Goal: Task Accomplishment & Management: Manage account settings

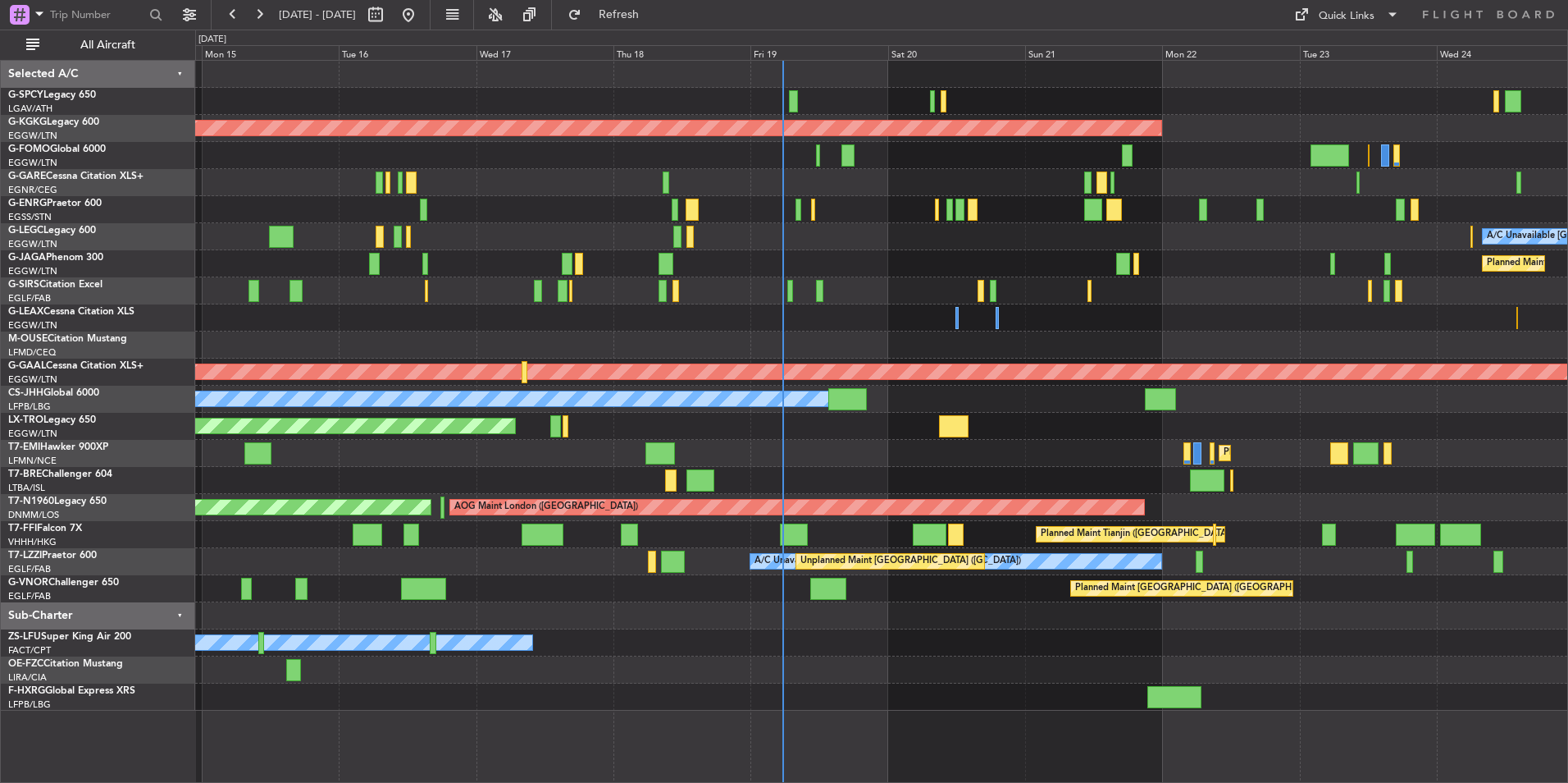
click at [862, 311] on div at bounding box center [881, 318] width 1372 height 27
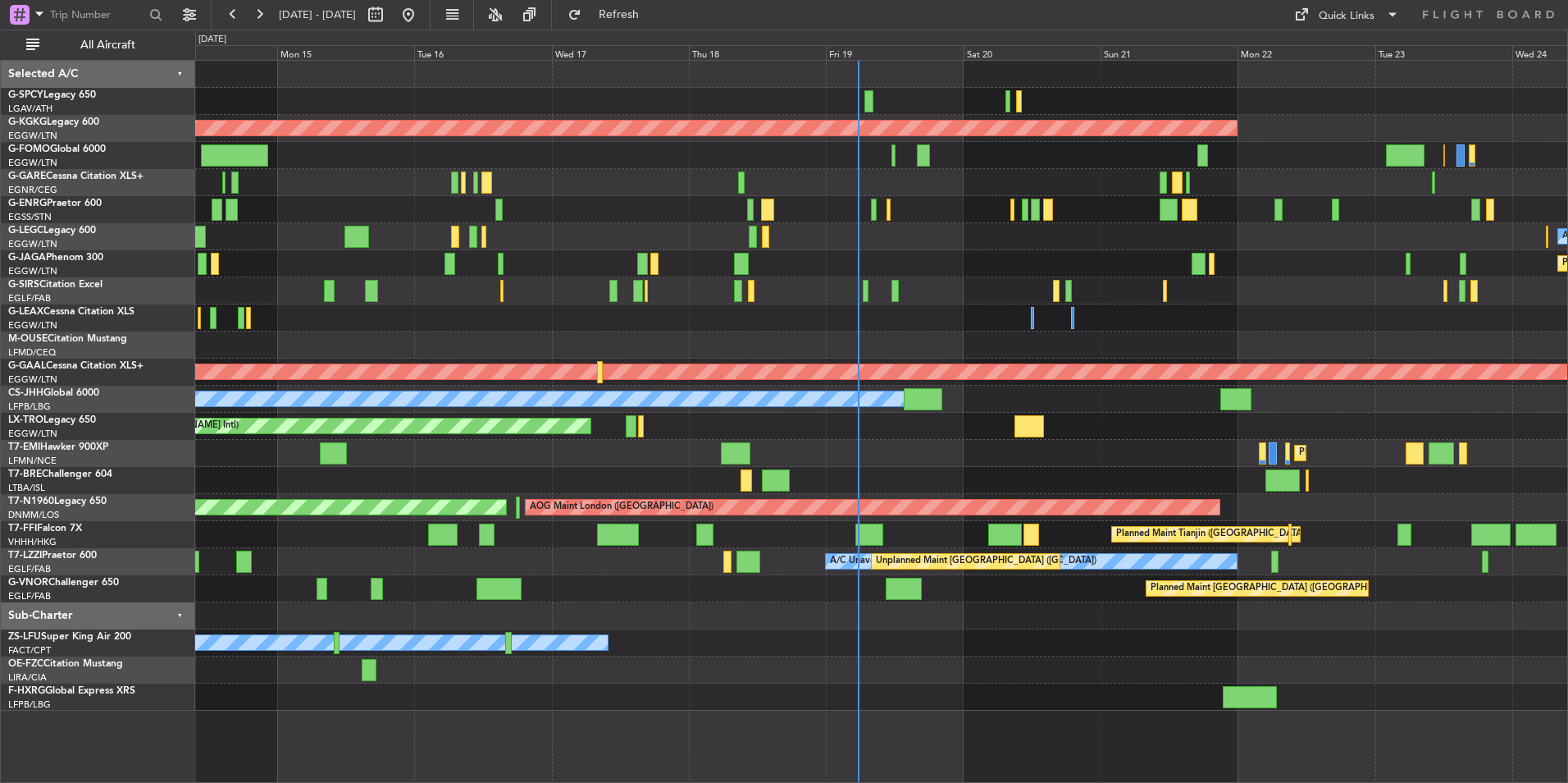
click at [943, 339] on div "AOG Maint [GEOGRAPHIC_DATA] (Ataturk) A/C Unavailable [GEOGRAPHIC_DATA] ([GEOGR…" at bounding box center [881, 385] width 1372 height 650
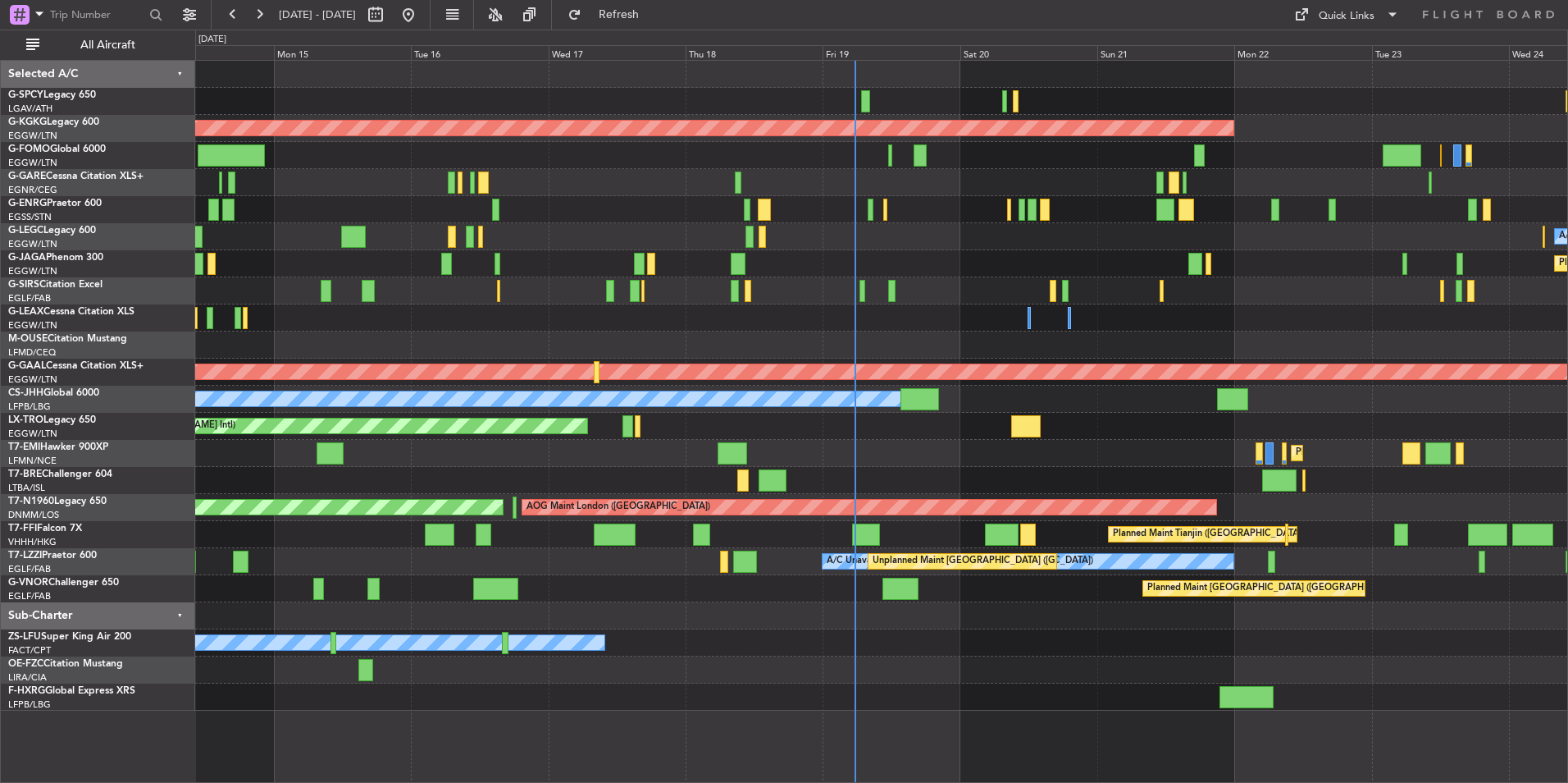
click at [777, 321] on div at bounding box center [881, 318] width 1372 height 27
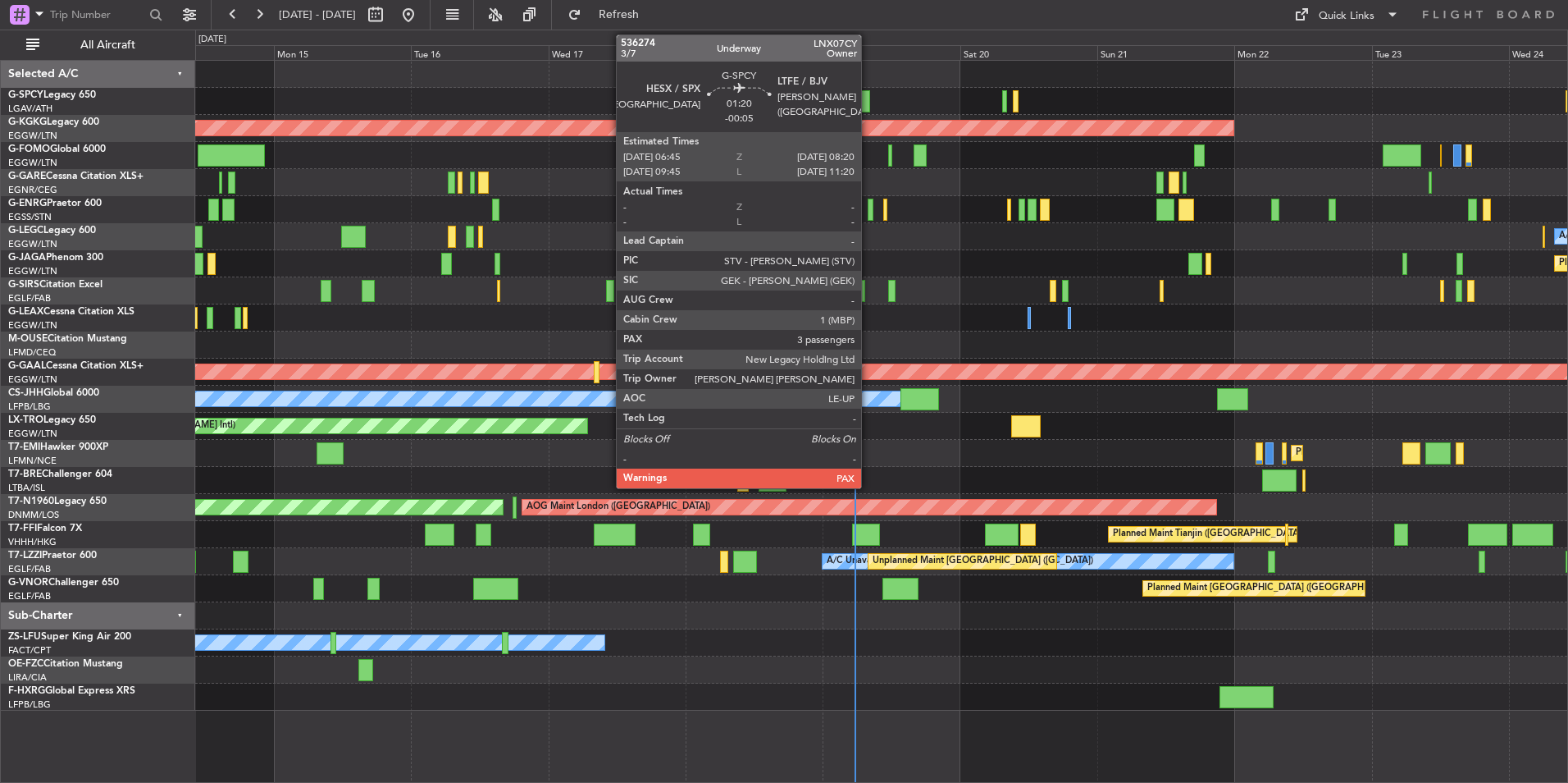
click at [869, 104] on div at bounding box center [865, 101] width 10 height 22
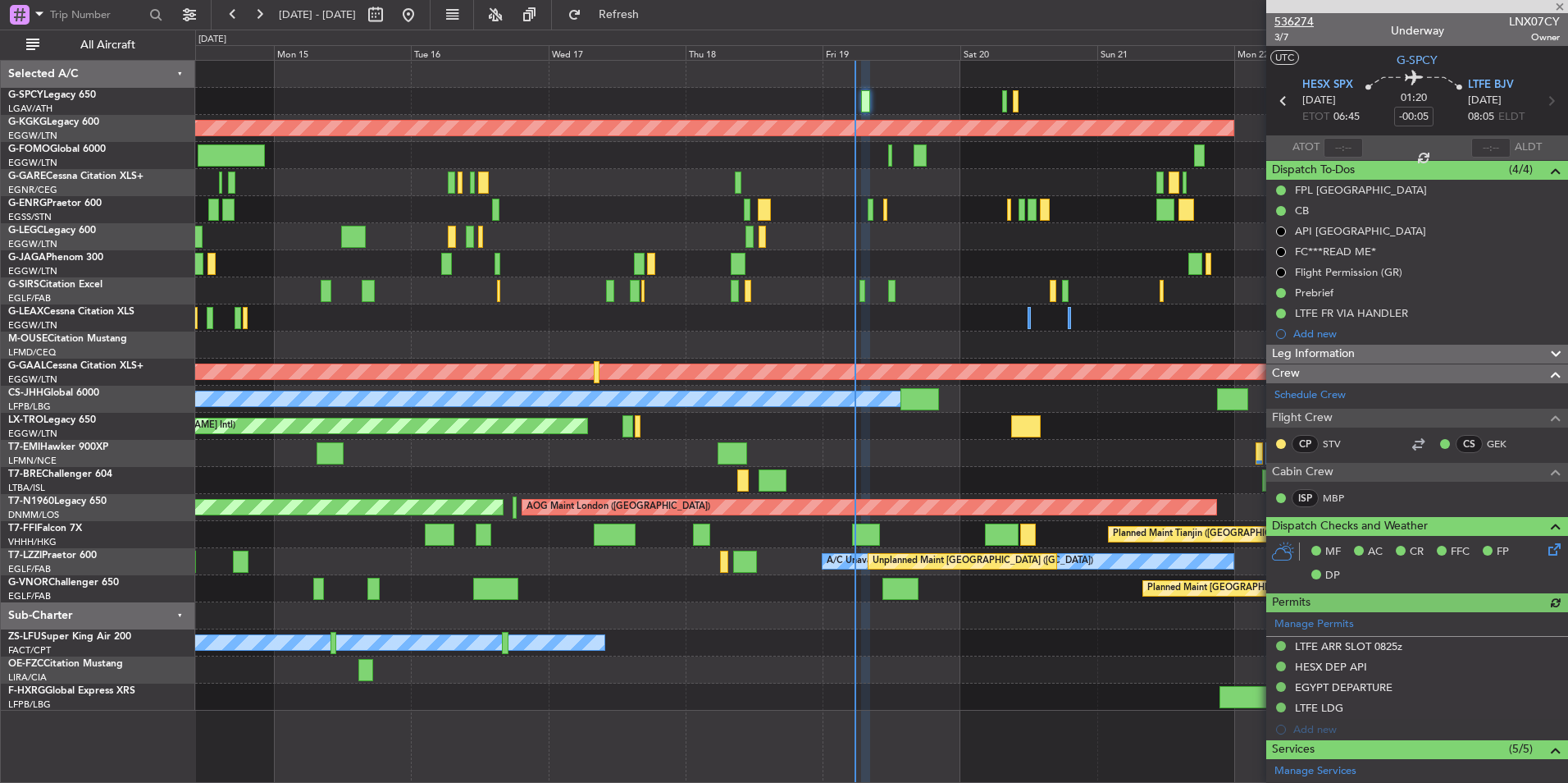
click at [1288, 15] on span "536274" at bounding box center [1294, 22] width 39 height 17
click at [1559, 8] on span at bounding box center [1560, 7] width 17 height 15
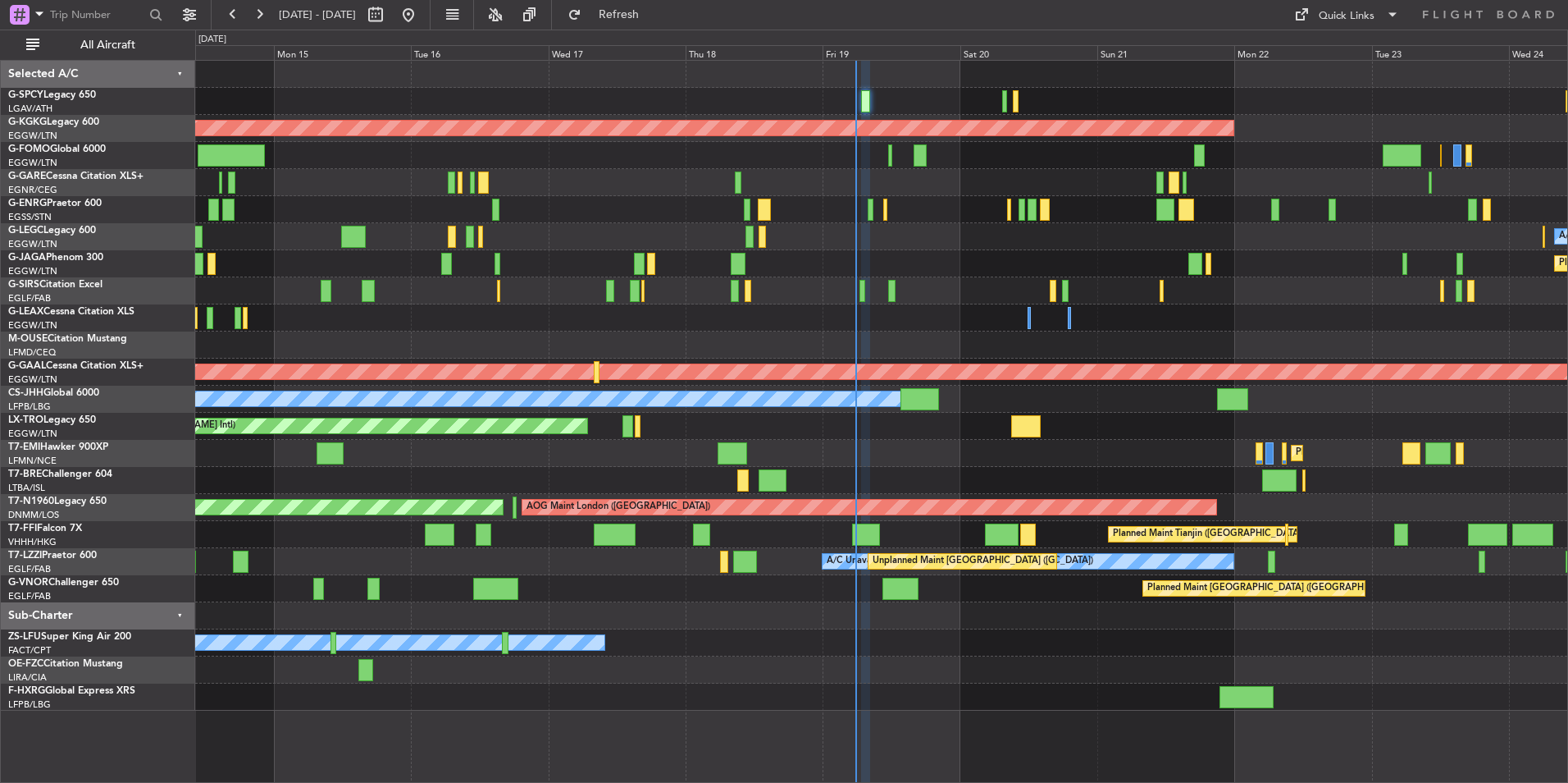
type input "0"
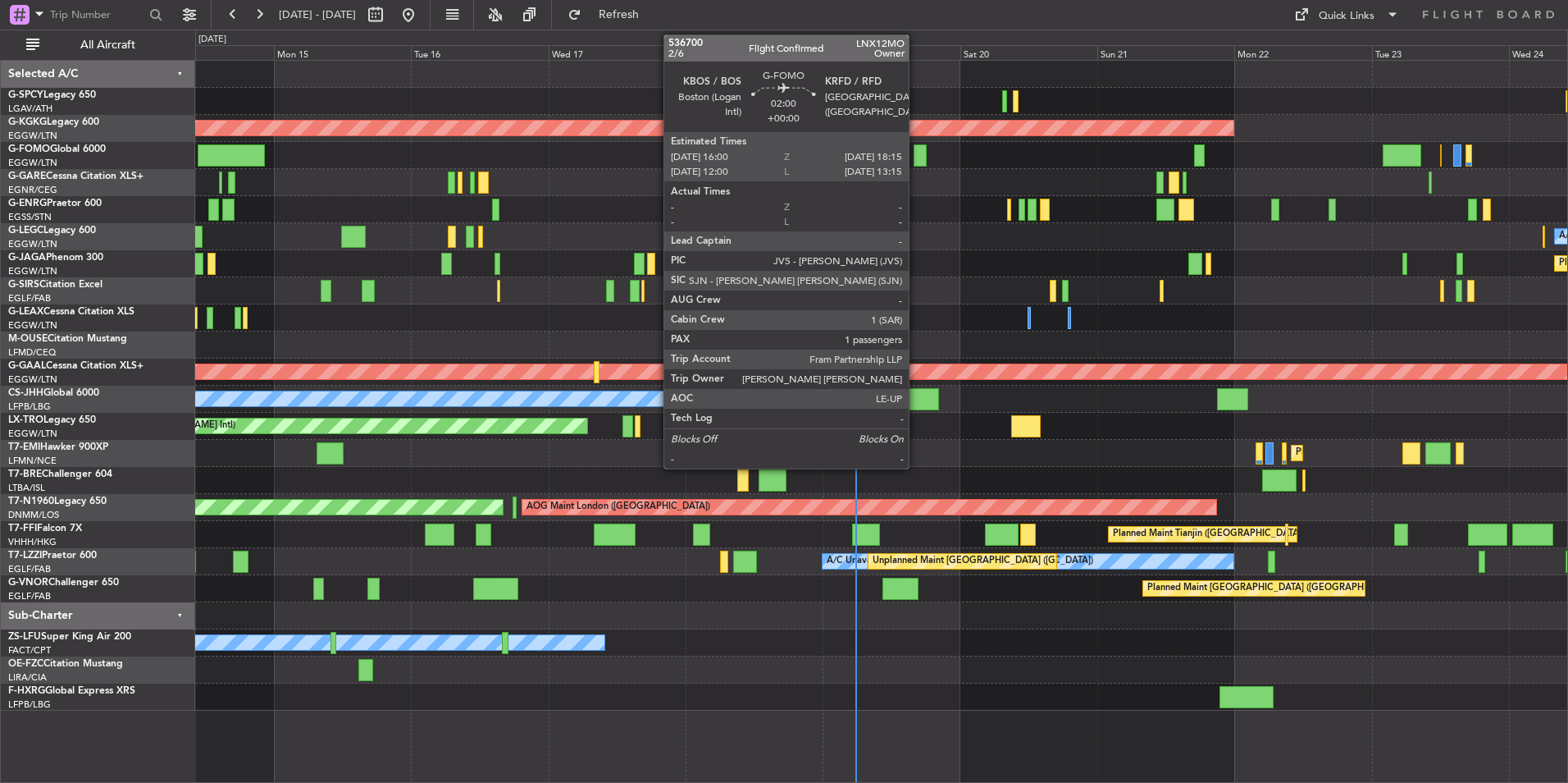
click at [917, 155] on div at bounding box center [920, 155] width 13 height 22
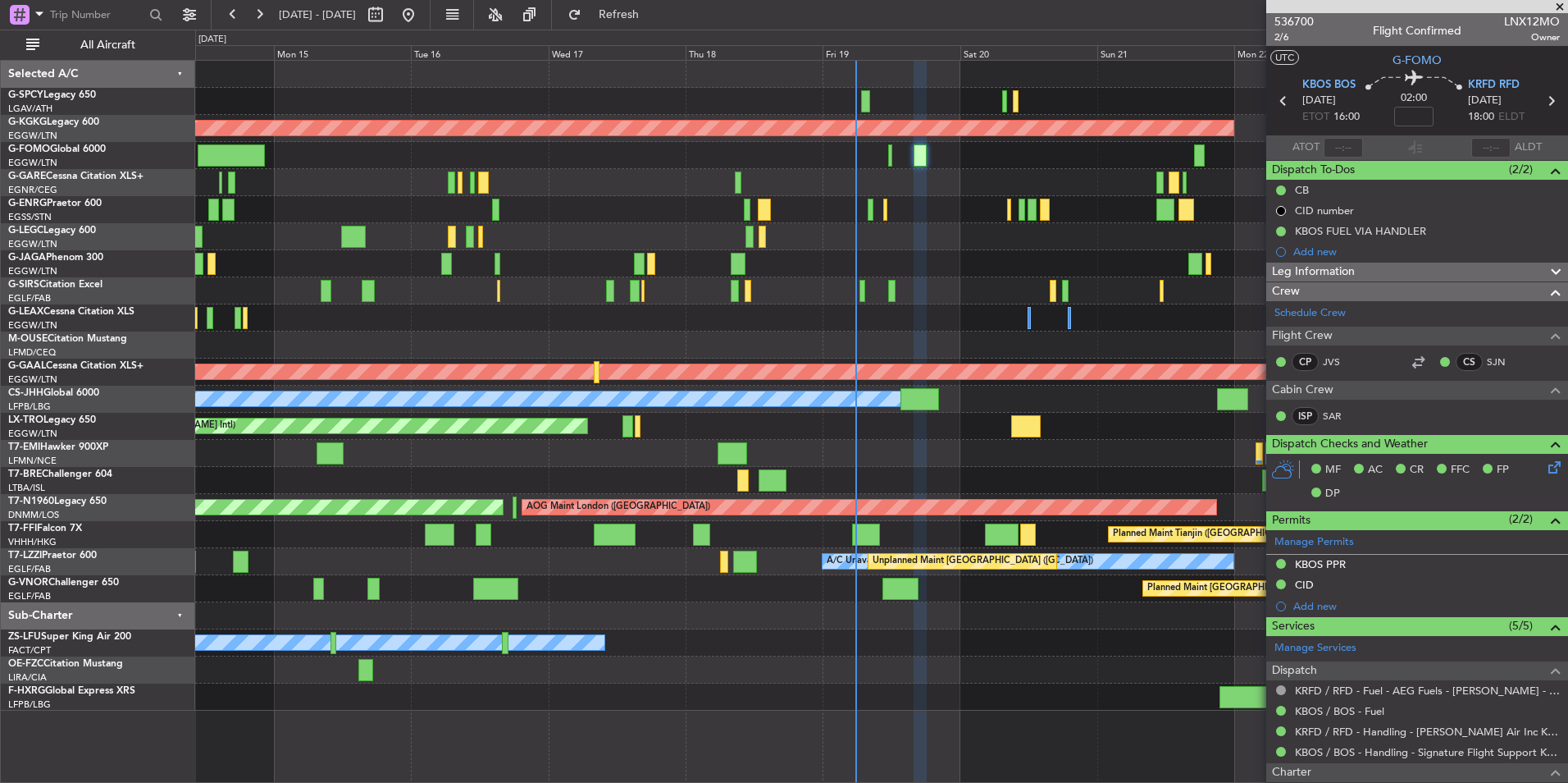
click at [1563, 6] on span at bounding box center [1560, 7] width 17 height 15
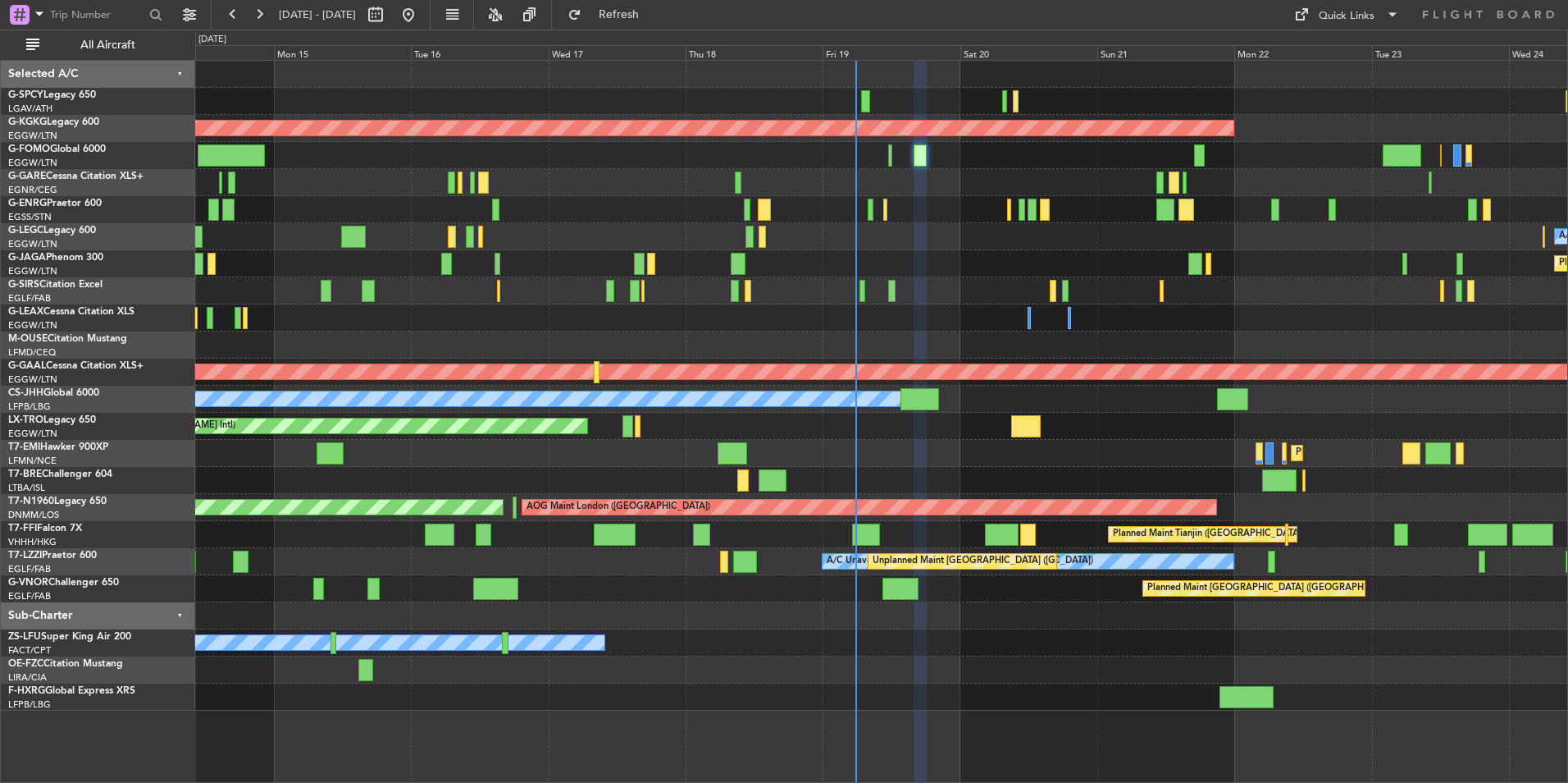
type input "0"
click at [1563, 6] on span at bounding box center [1560, 7] width 17 height 15
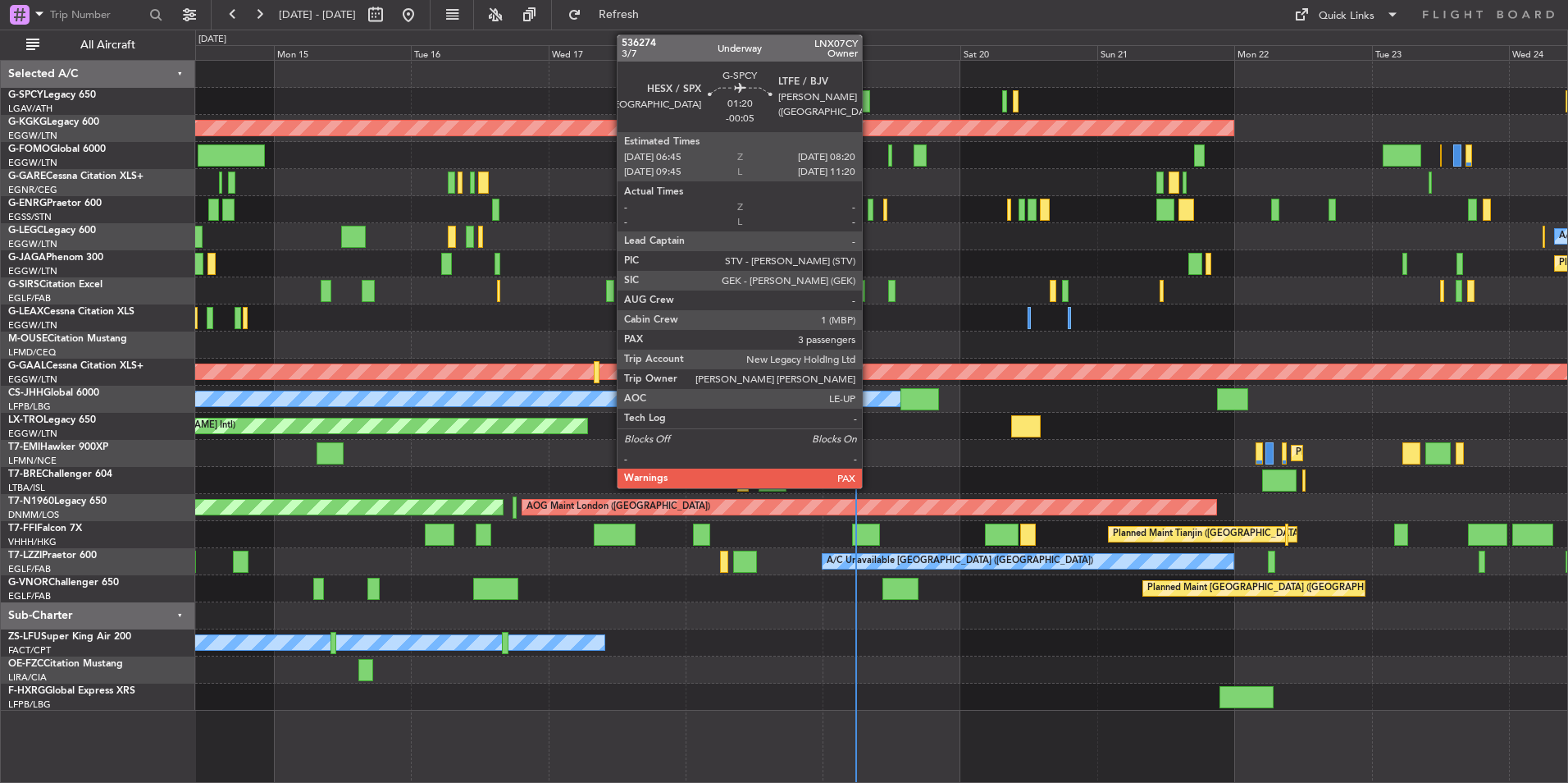
click at [877, 100] on div at bounding box center [881, 101] width 1372 height 27
click at [861, 99] on div at bounding box center [865, 101] width 10 height 22
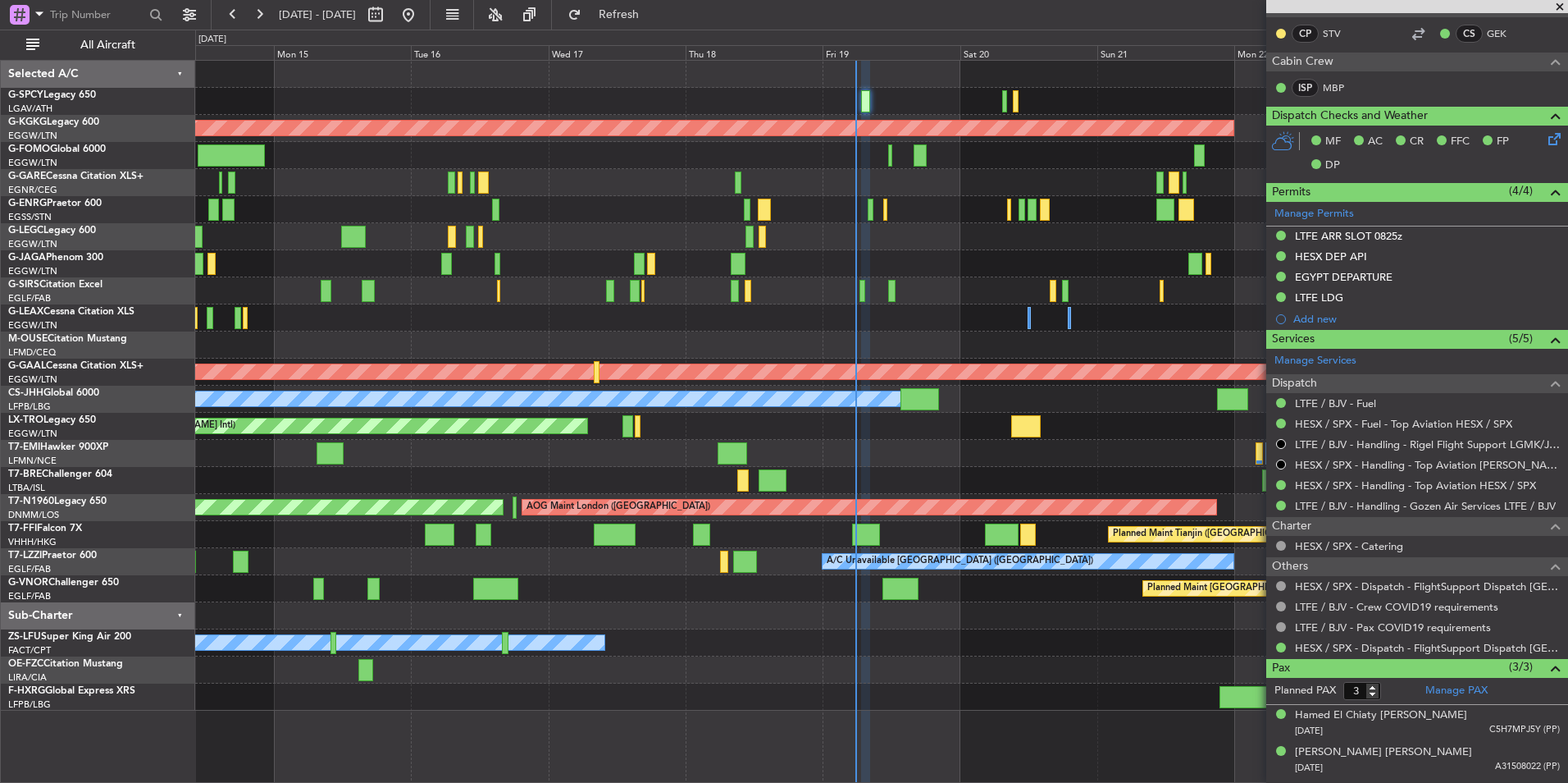
scroll to position [442, 0]
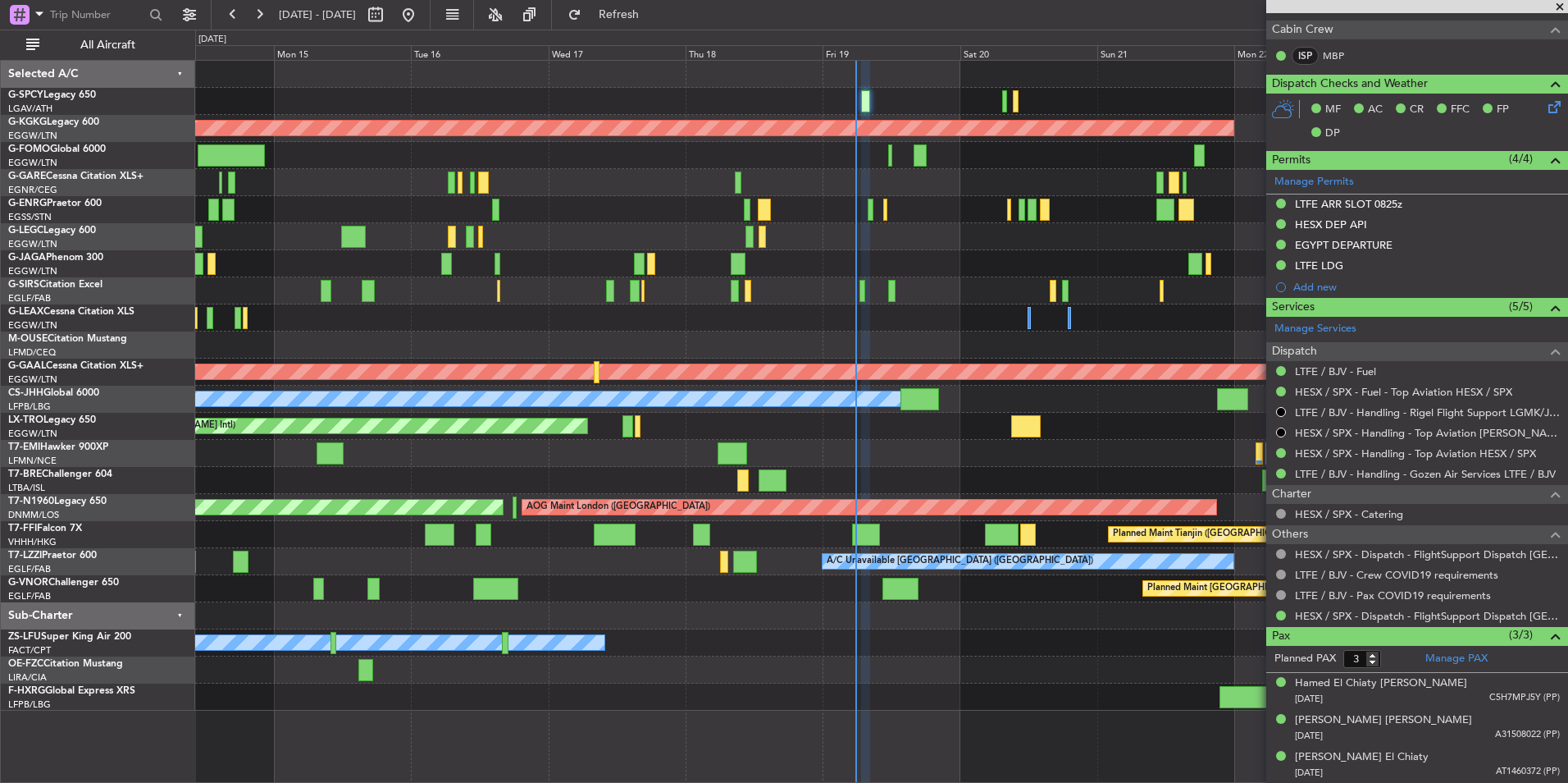
click at [1561, 9] on span at bounding box center [1560, 7] width 17 height 15
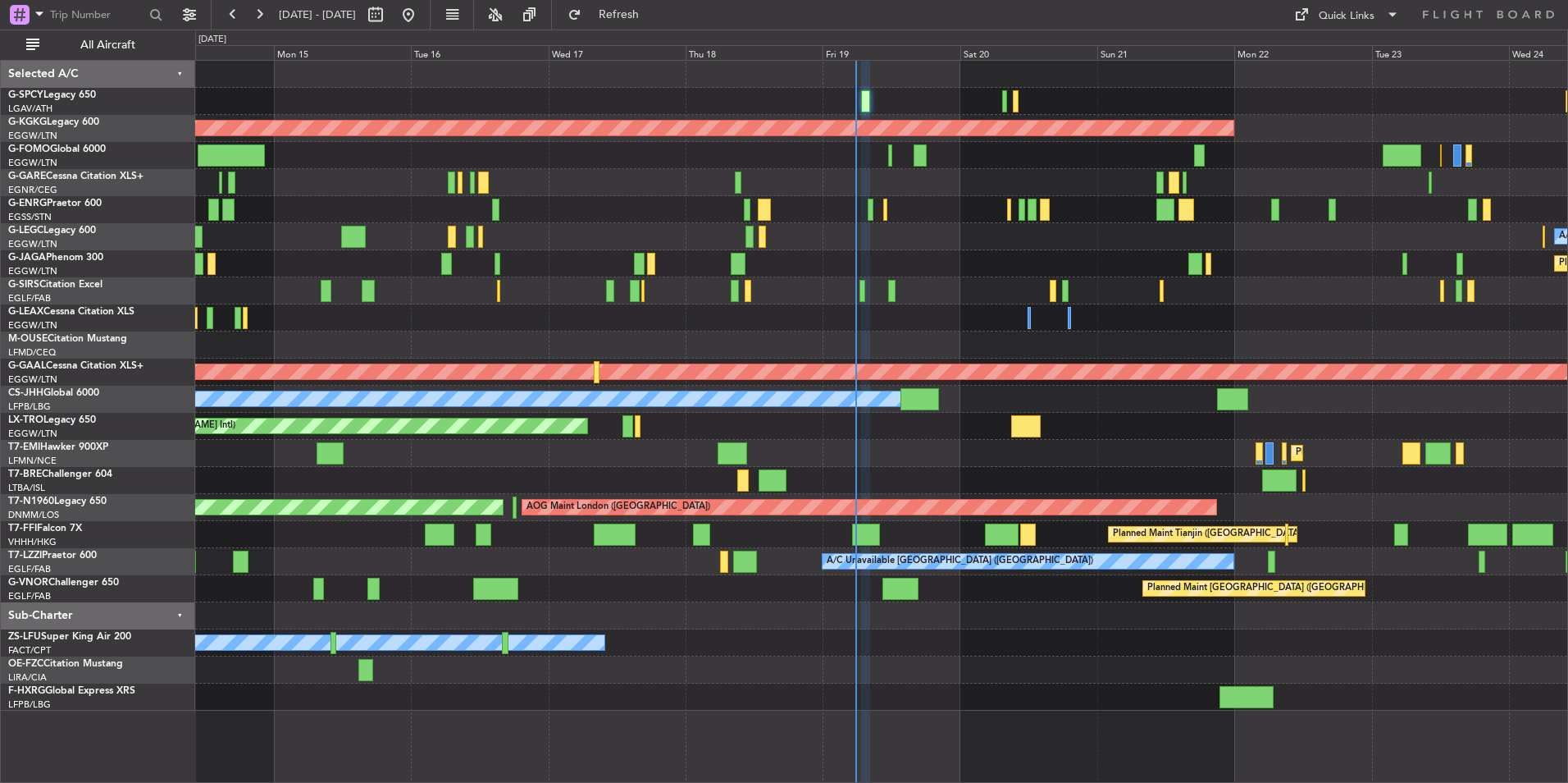
type input "0"
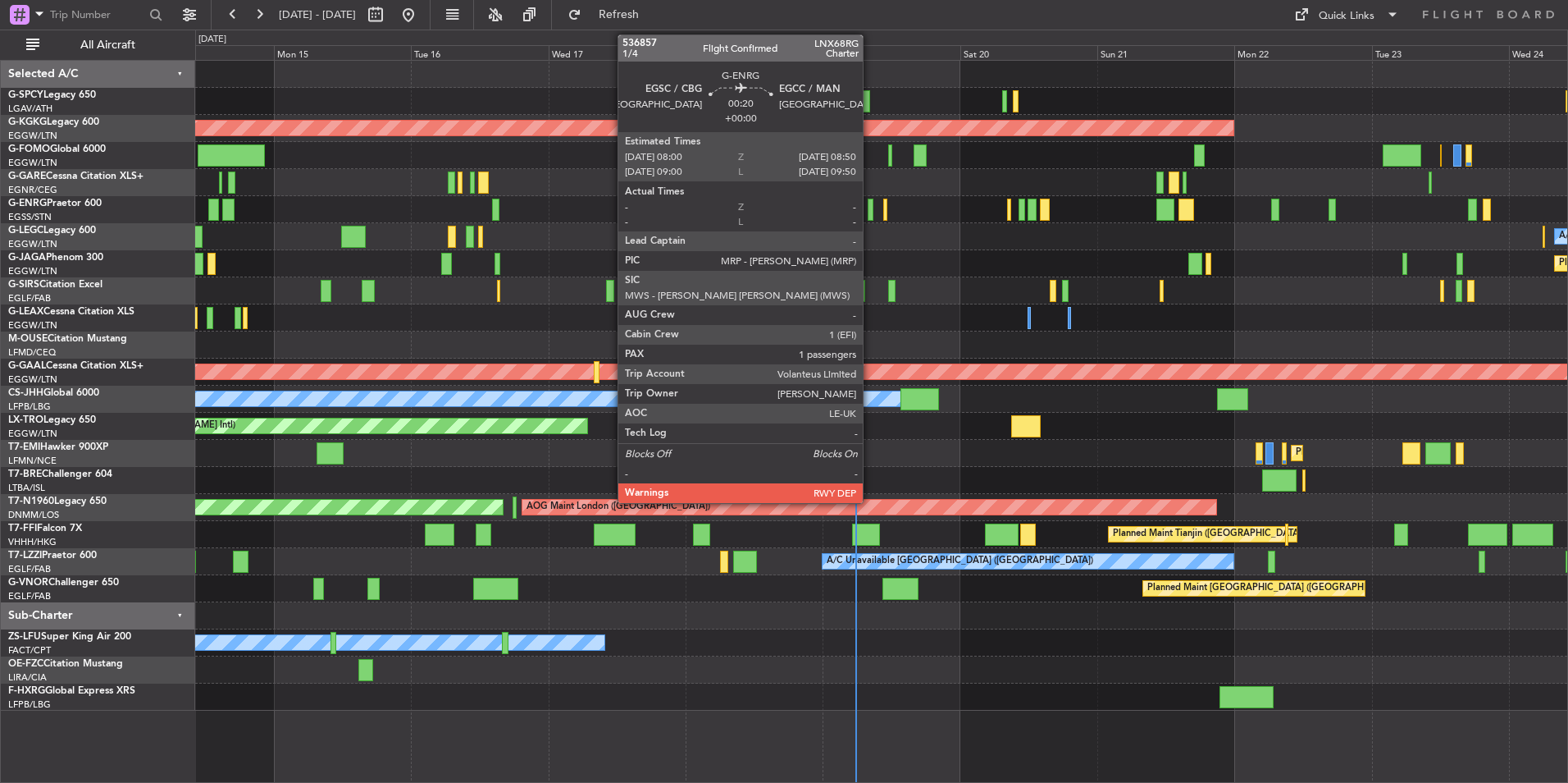
click at [871, 213] on div at bounding box center [871, 209] width 5 height 22
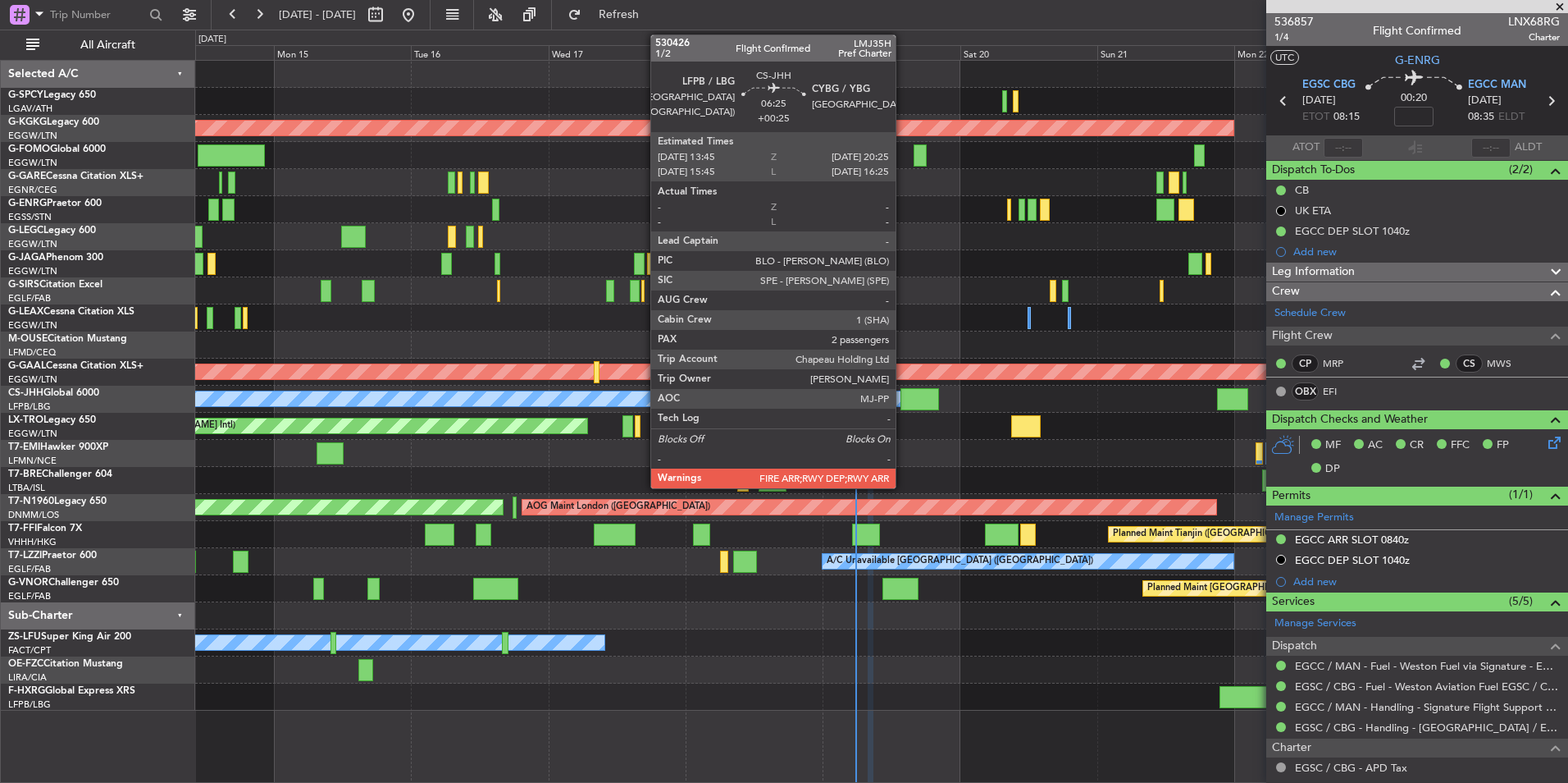
click at [904, 397] on div at bounding box center [920, 398] width 38 height 22
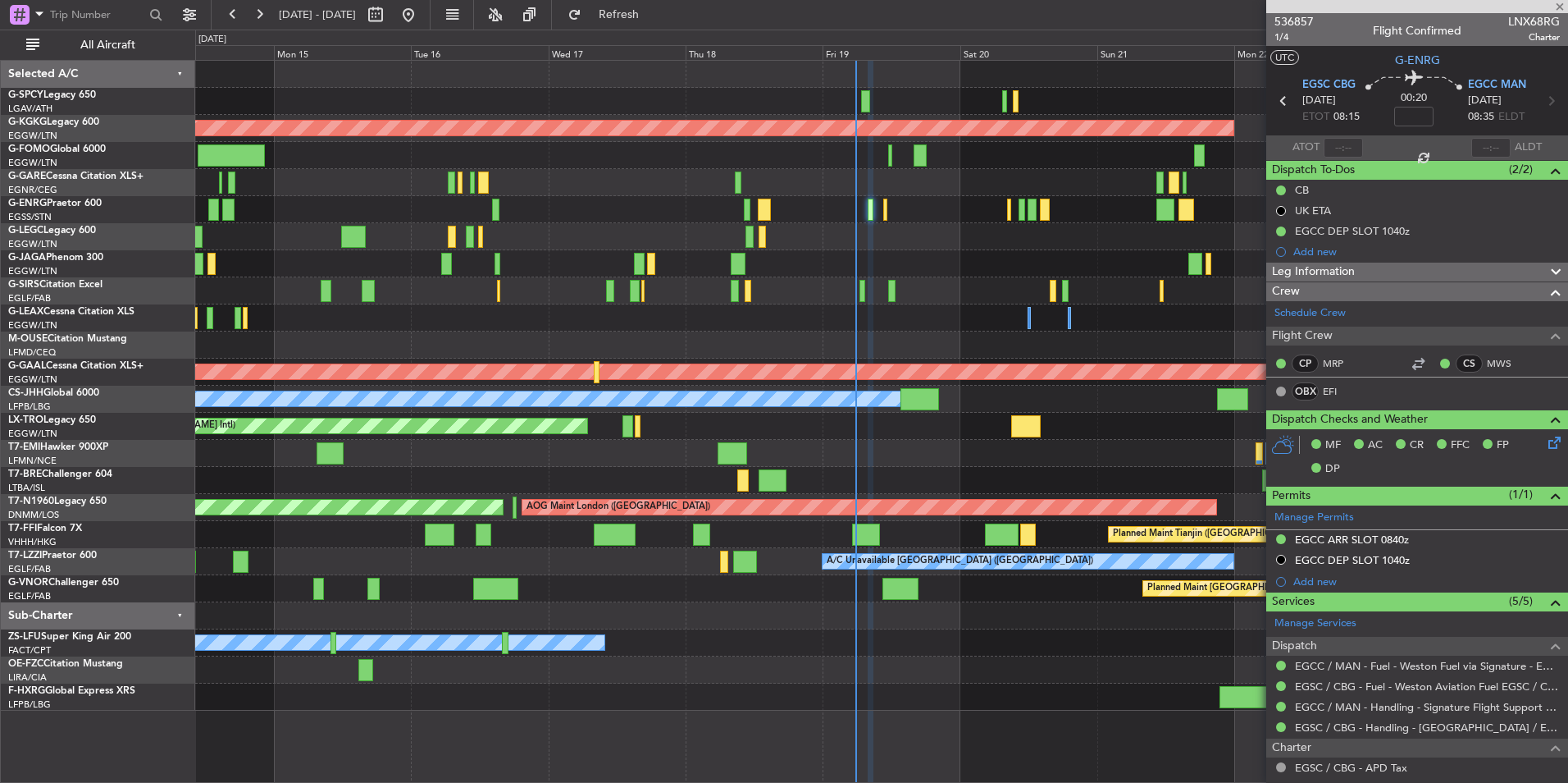
type input "+00:25"
type input "2"
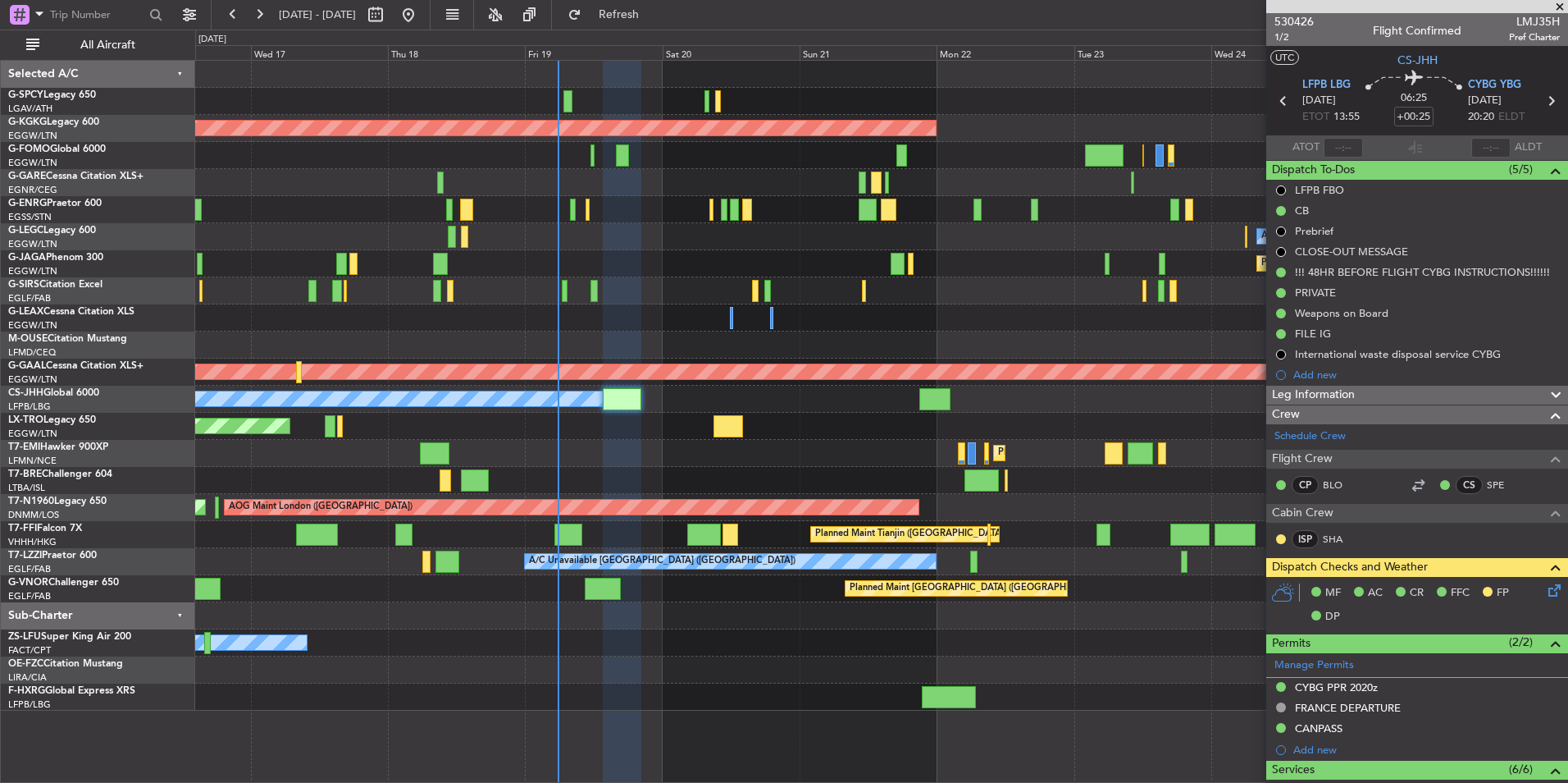
click at [712, 469] on div at bounding box center [881, 480] width 1372 height 27
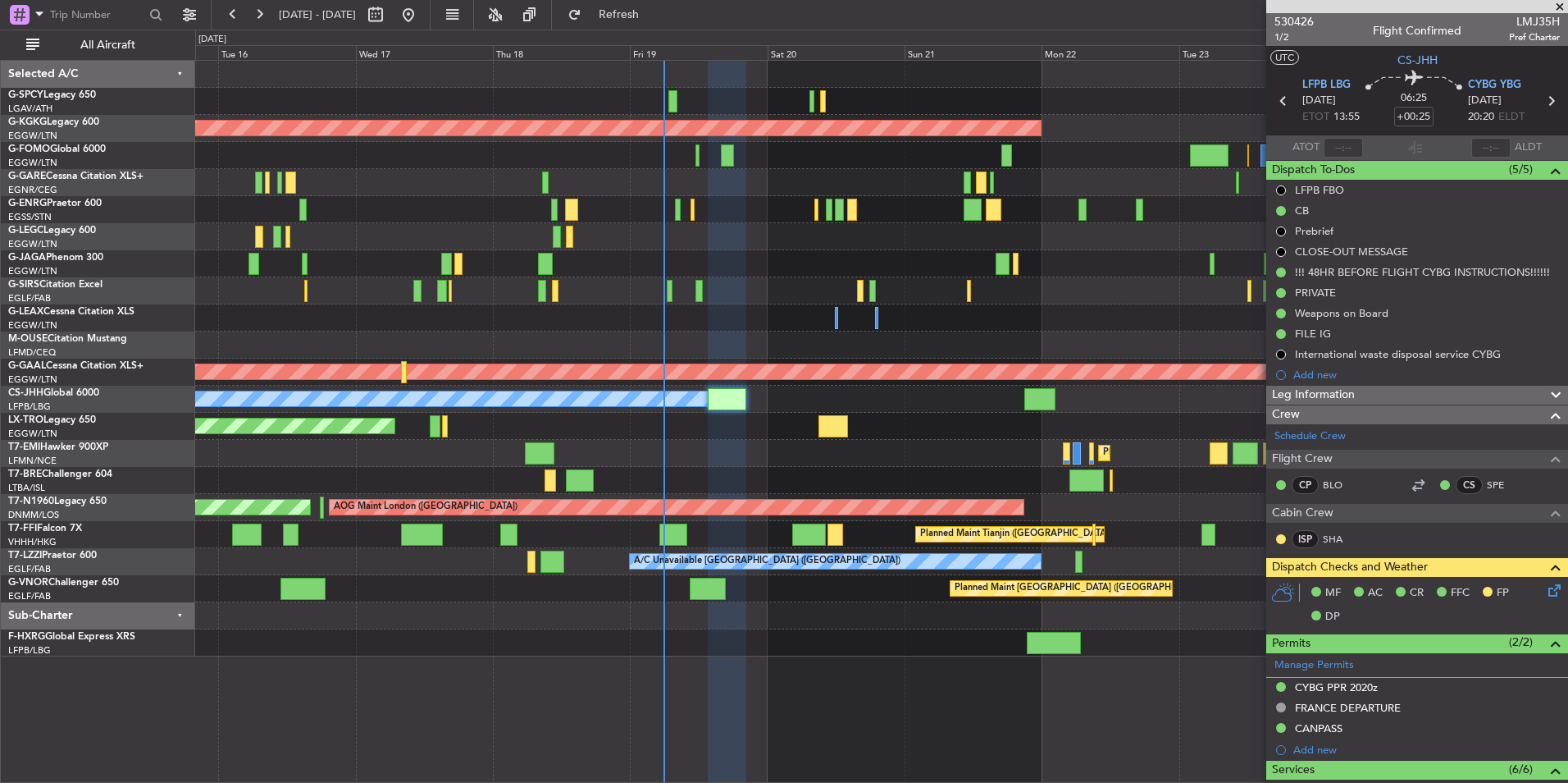
click at [1103, 267] on div "Planned Maint [GEOGRAPHIC_DATA] ([GEOGRAPHIC_DATA])" at bounding box center [881, 264] width 1372 height 27
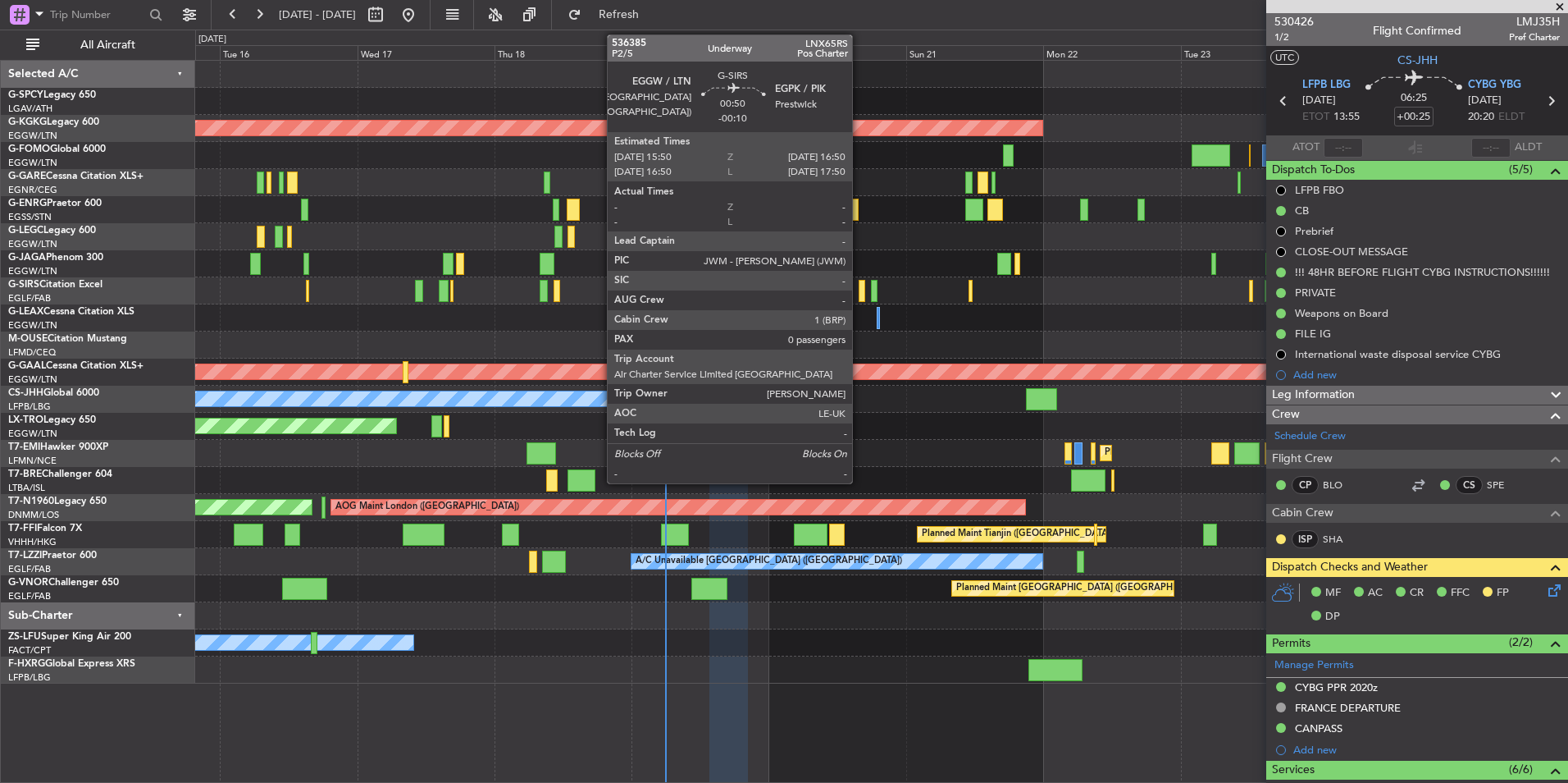
click at [860, 292] on div at bounding box center [862, 291] width 6 height 22
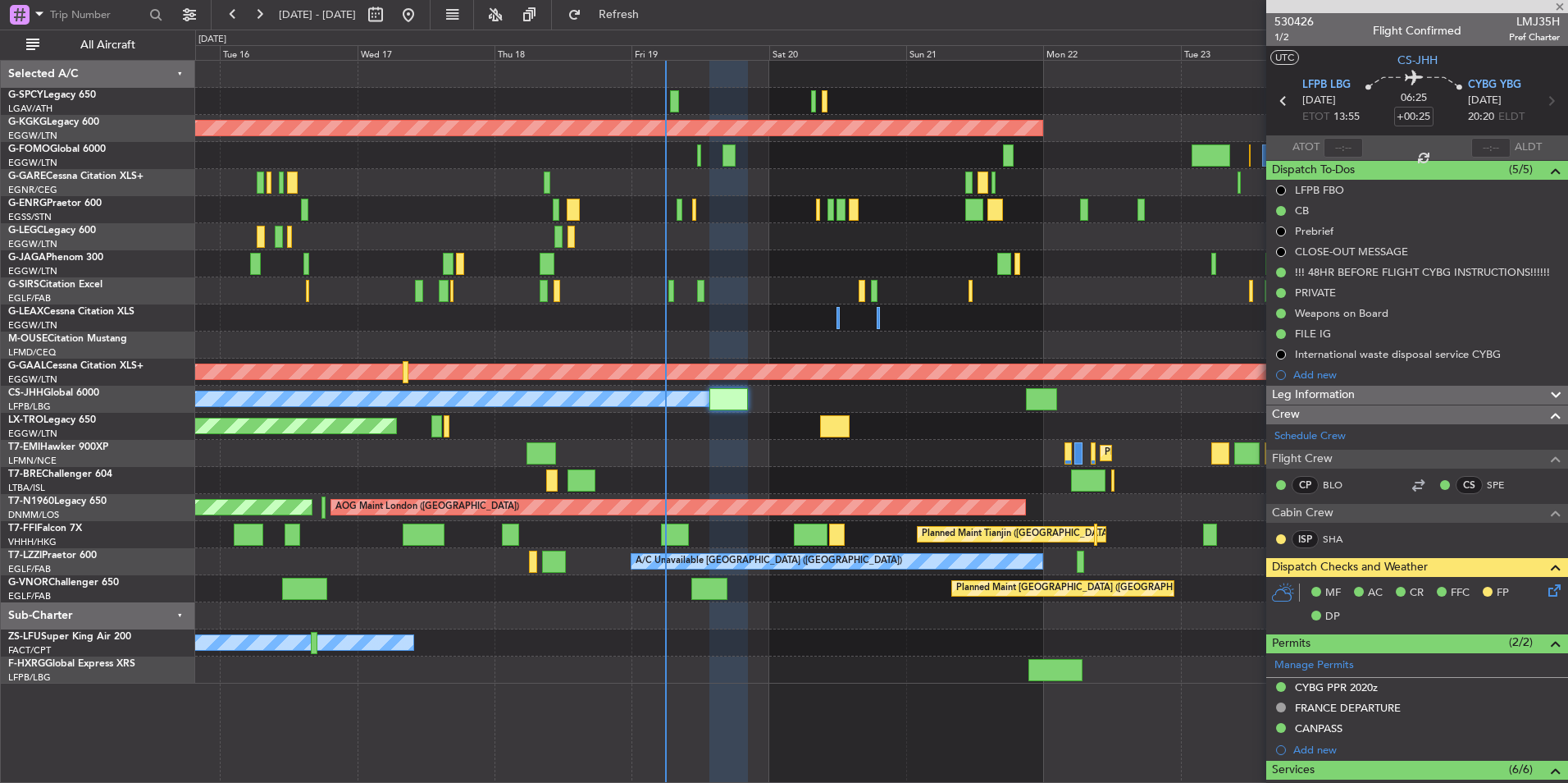
type input "-00:10"
type input "0"
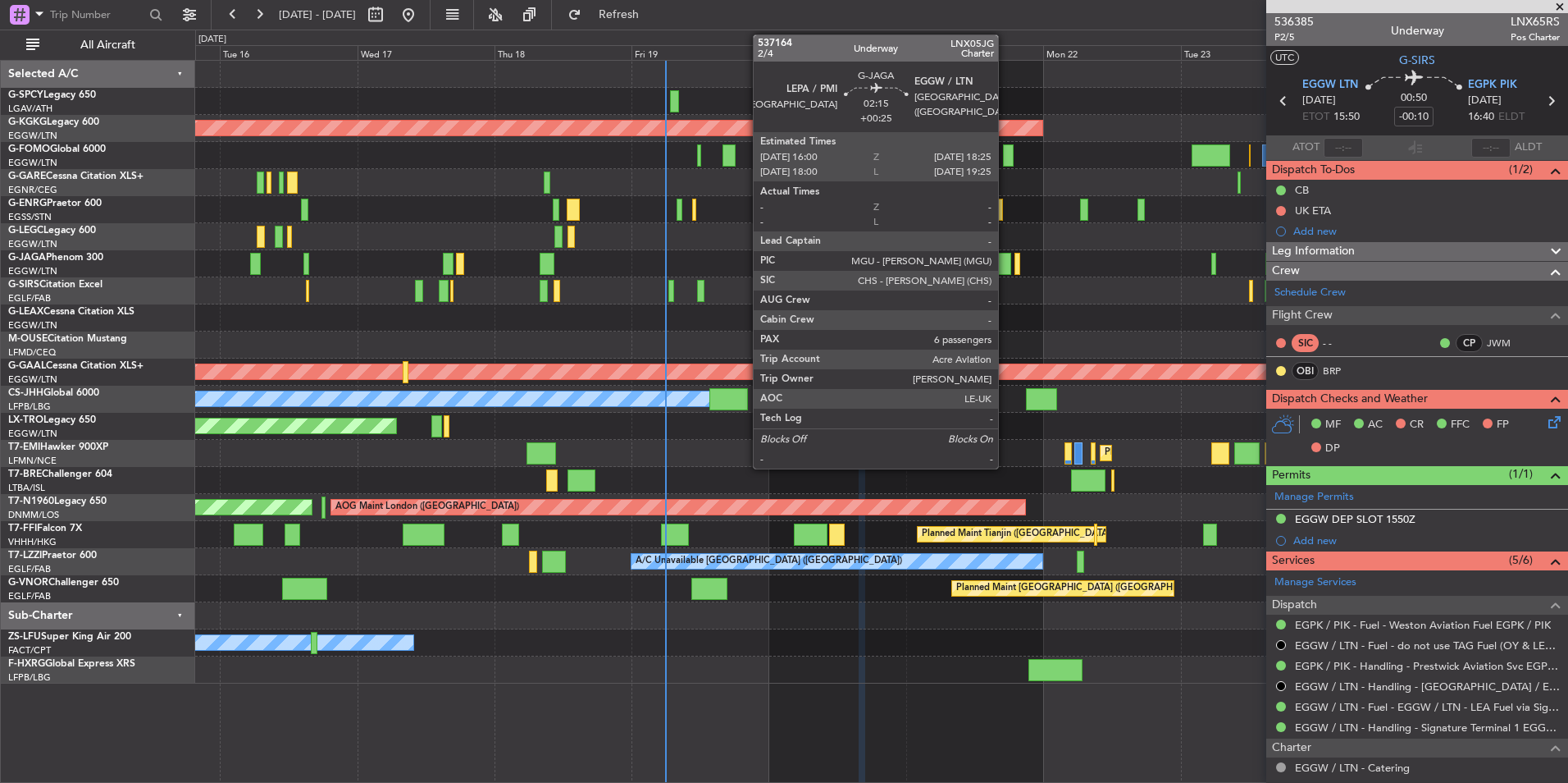
click at [1005, 269] on div at bounding box center [1004, 264] width 14 height 22
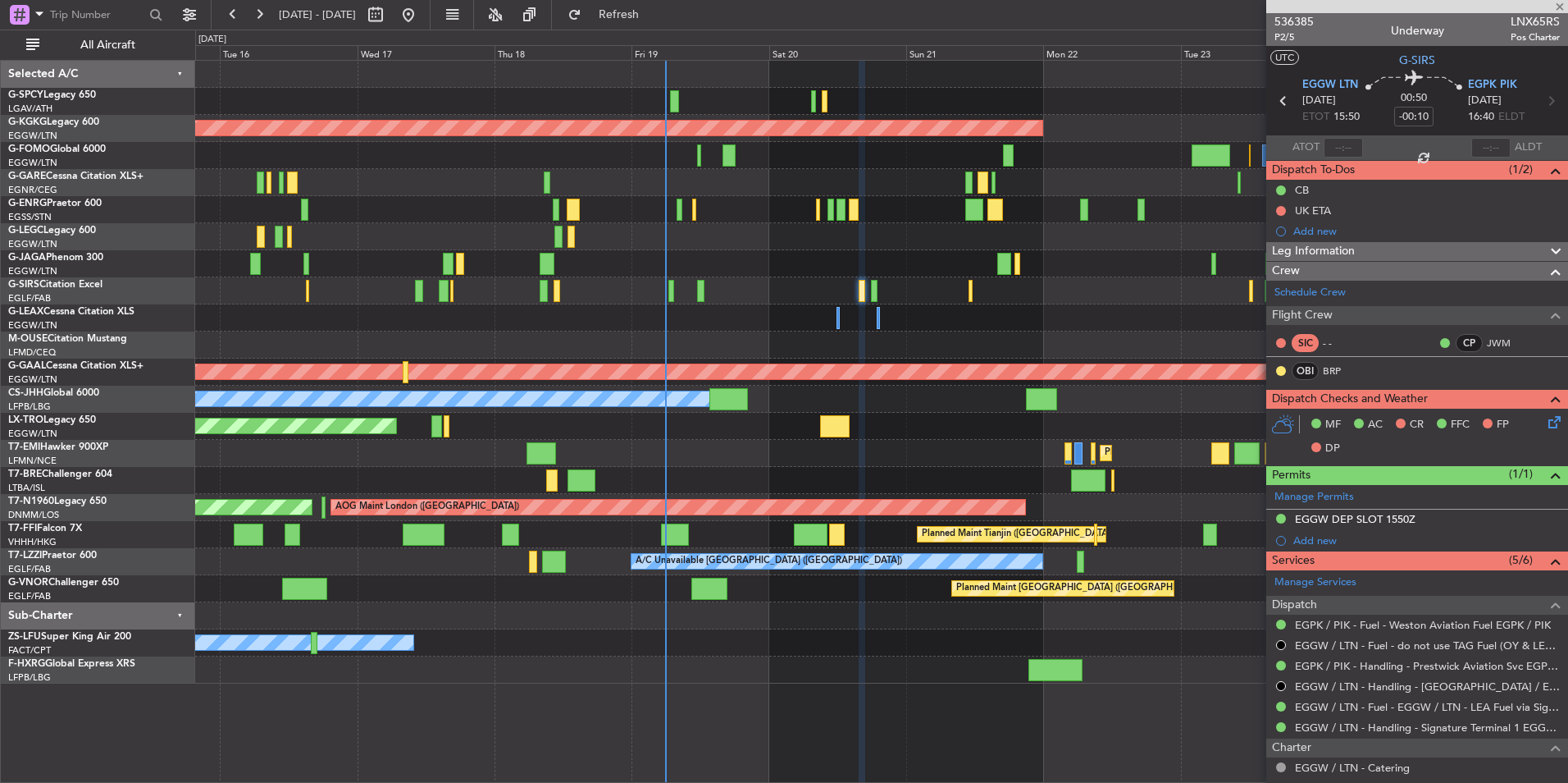
type input "+00:25"
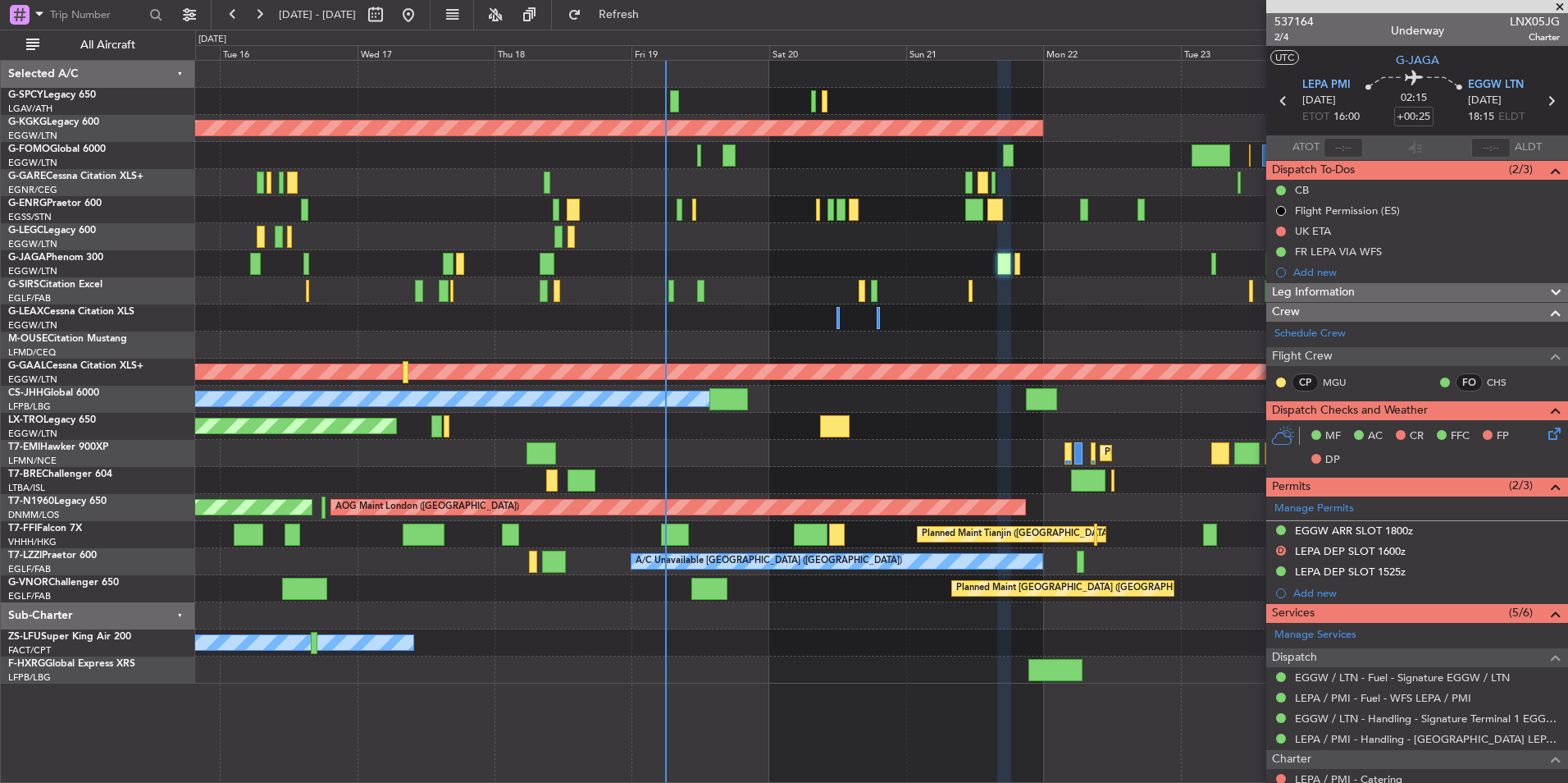
click at [1564, 4] on span at bounding box center [1560, 7] width 17 height 15
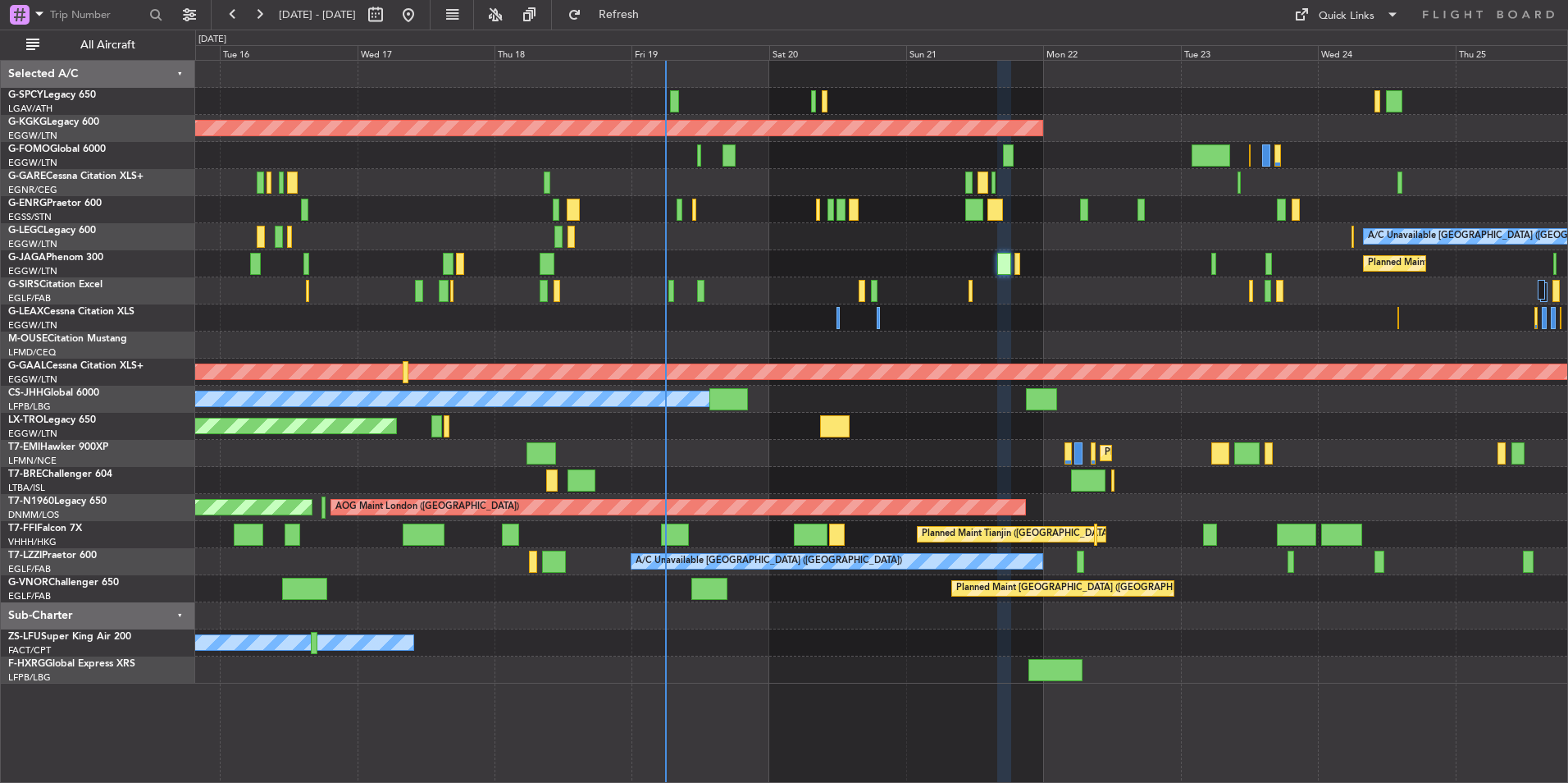
type input "0"
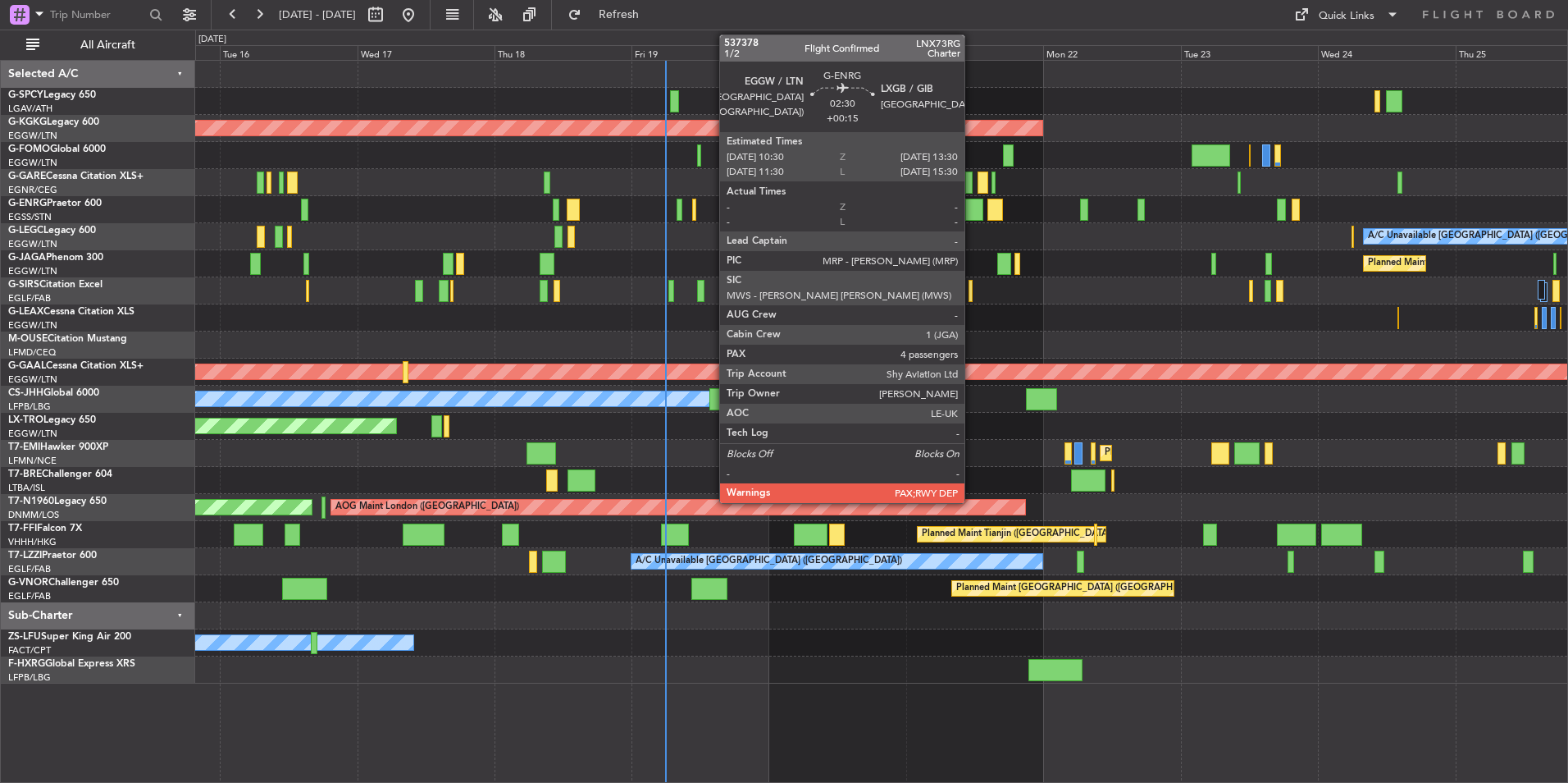
click at [972, 216] on div at bounding box center [974, 209] width 17 height 22
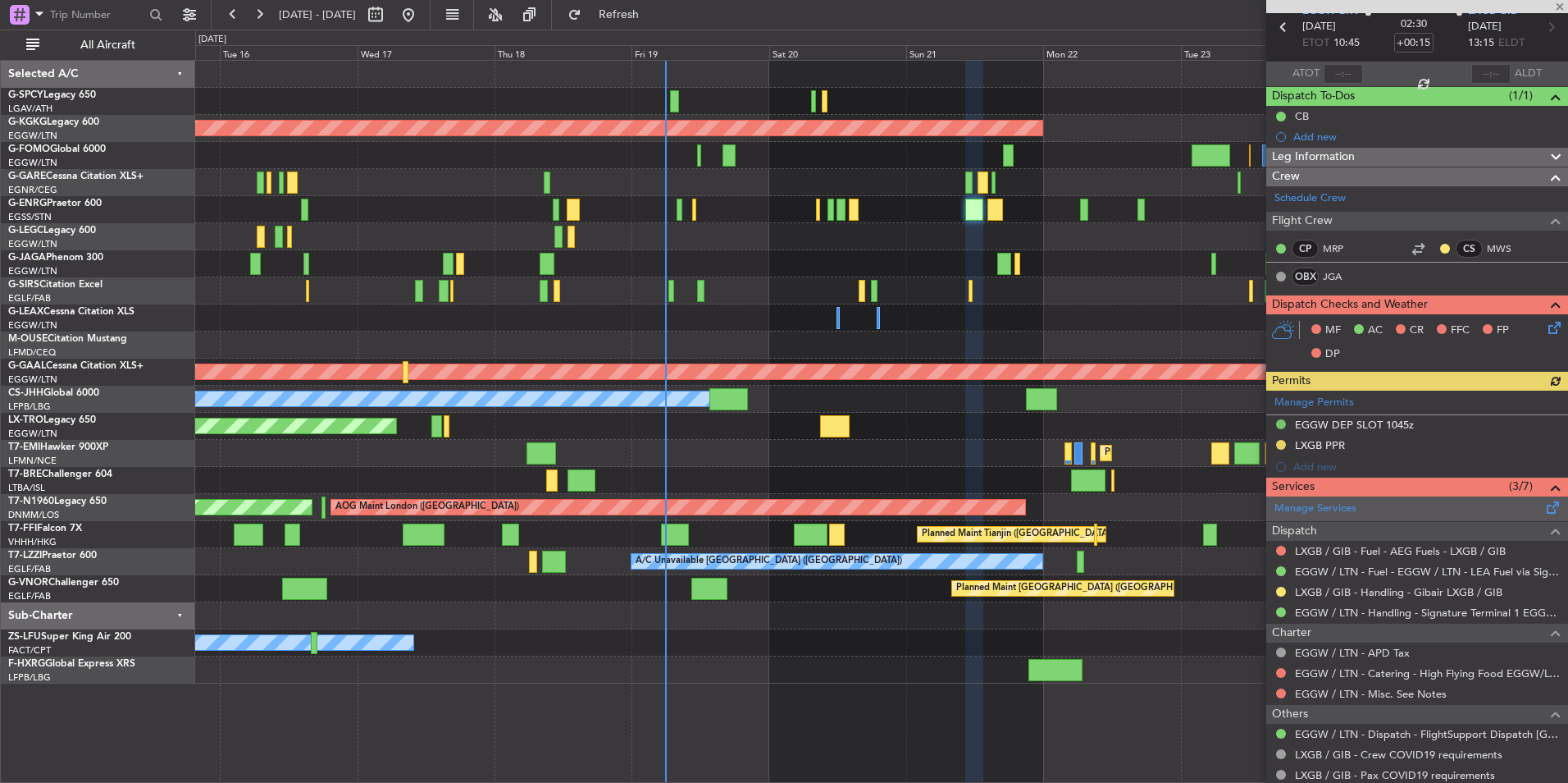
scroll to position [164, 0]
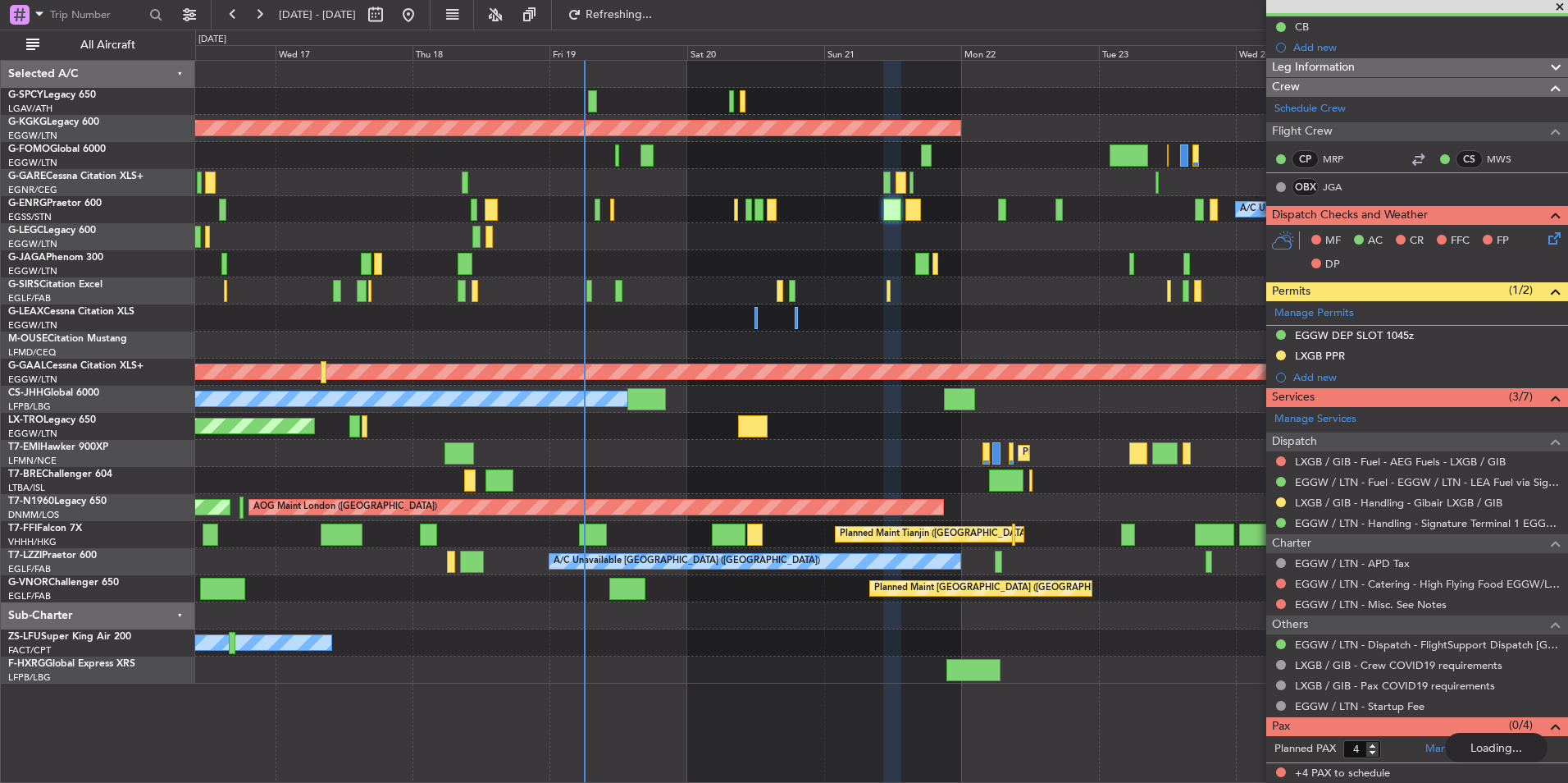
click at [817, 276] on div "Planned Maint [GEOGRAPHIC_DATA] ([GEOGRAPHIC_DATA])" at bounding box center [881, 264] width 1372 height 27
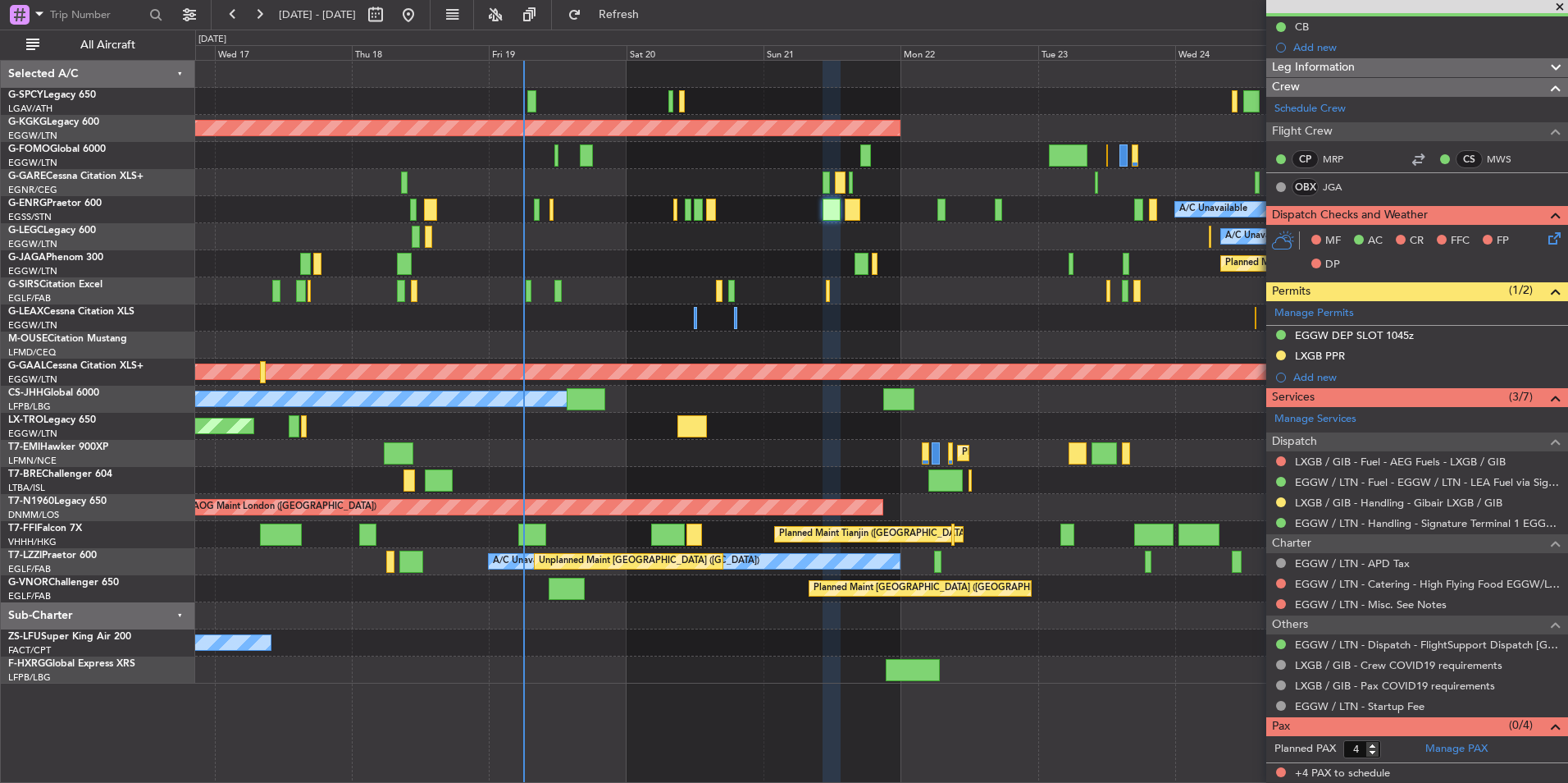
click at [644, 253] on div "AOG Maint Istanbul (Ataturk) A/C Unavailable A/C Unavailable London (Luton) Pla…" at bounding box center [881, 372] width 1372 height 623
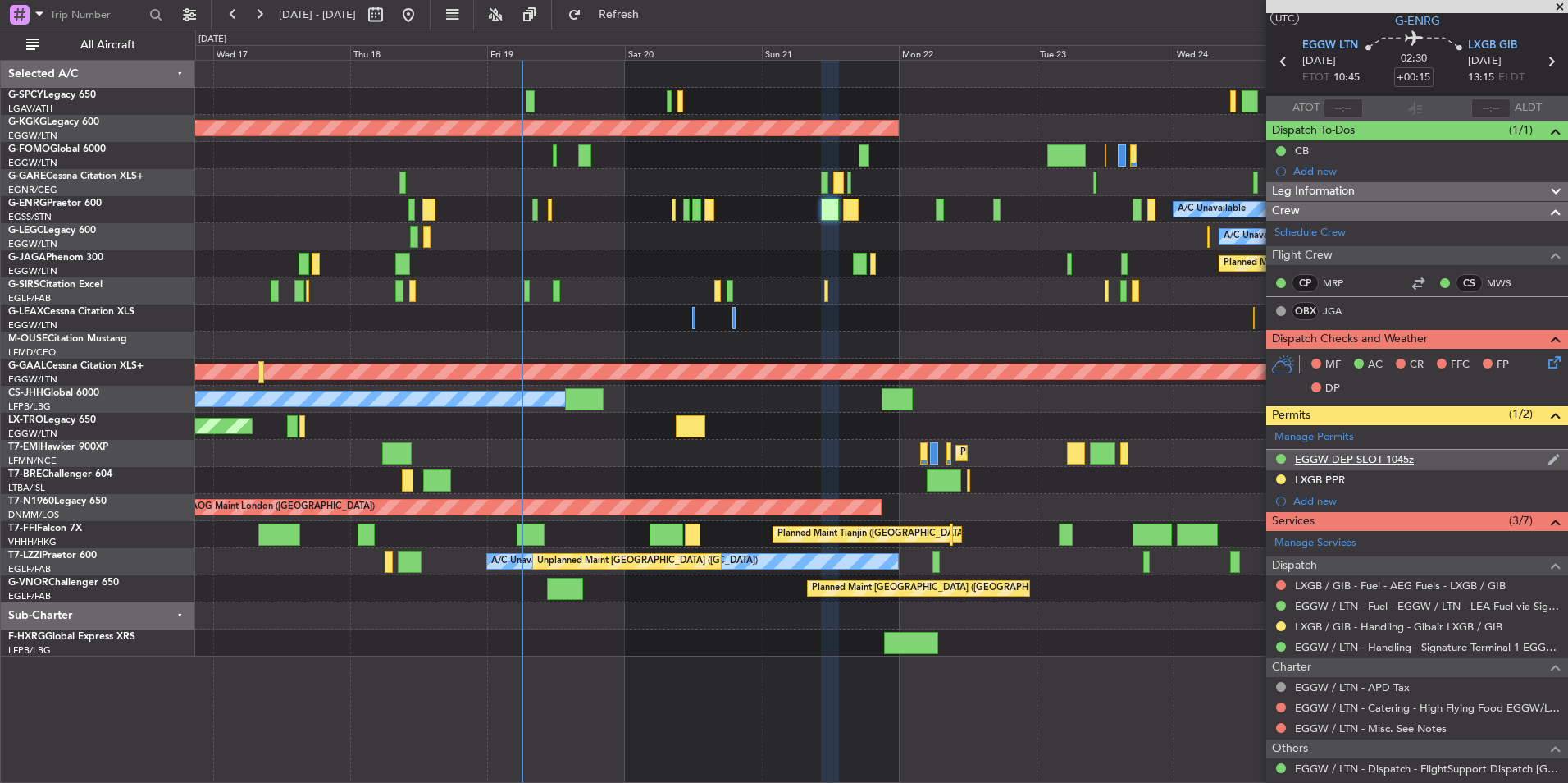
scroll to position [0, 0]
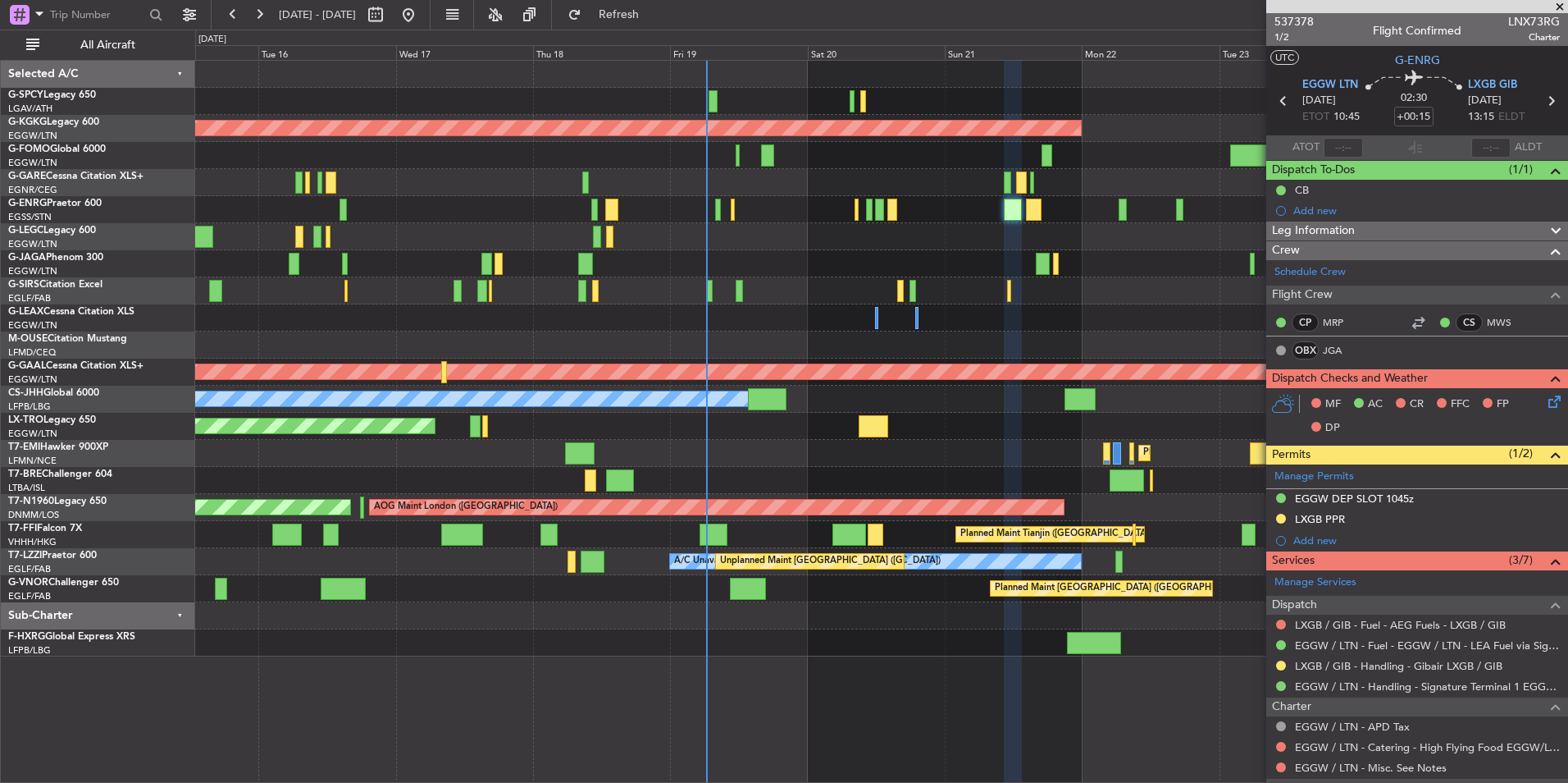
click at [610, 219] on div "A/C Unavailable" at bounding box center [881, 209] width 1372 height 27
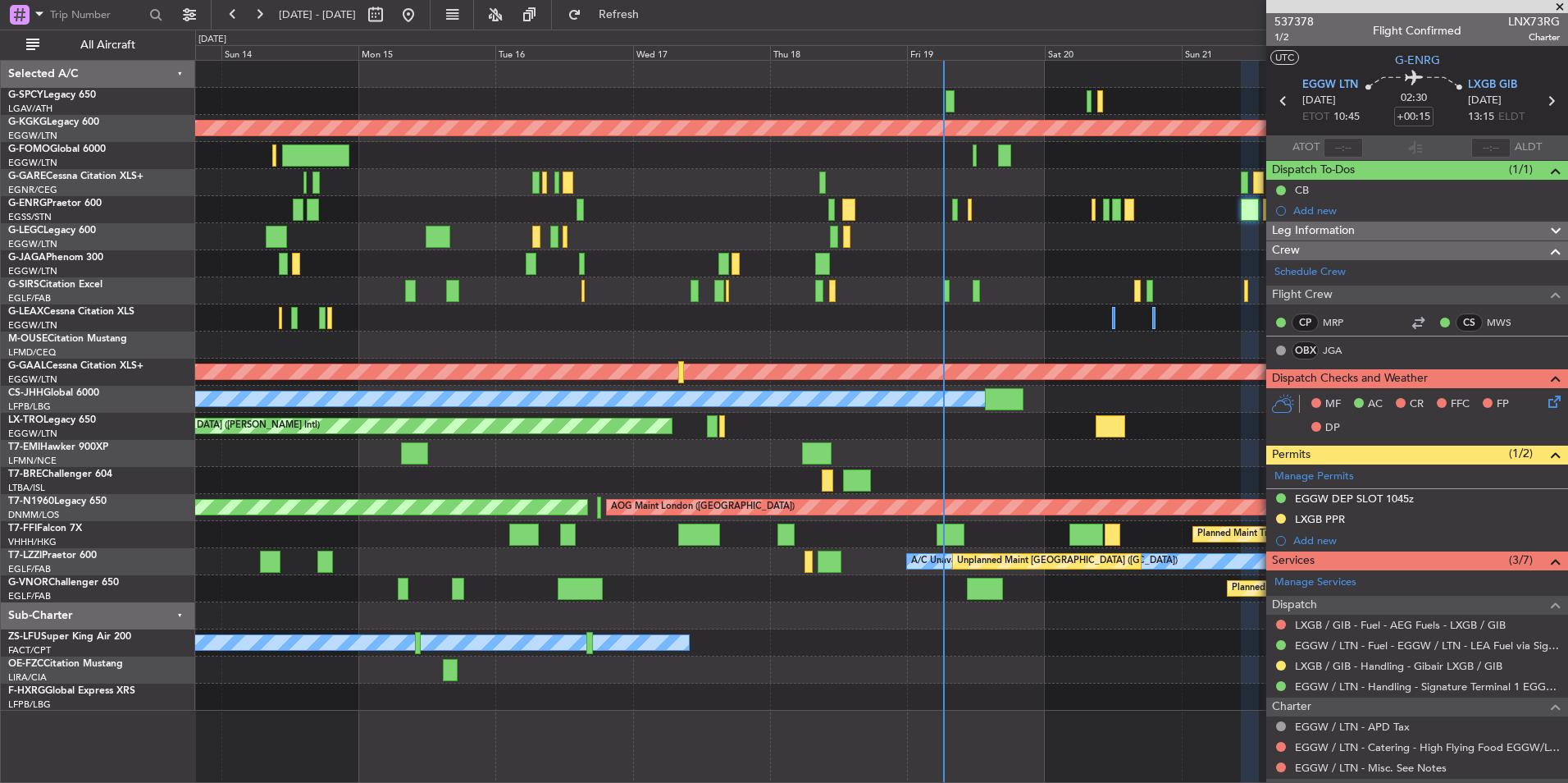
click at [587, 211] on div "A/C Unavailable" at bounding box center [881, 209] width 1372 height 27
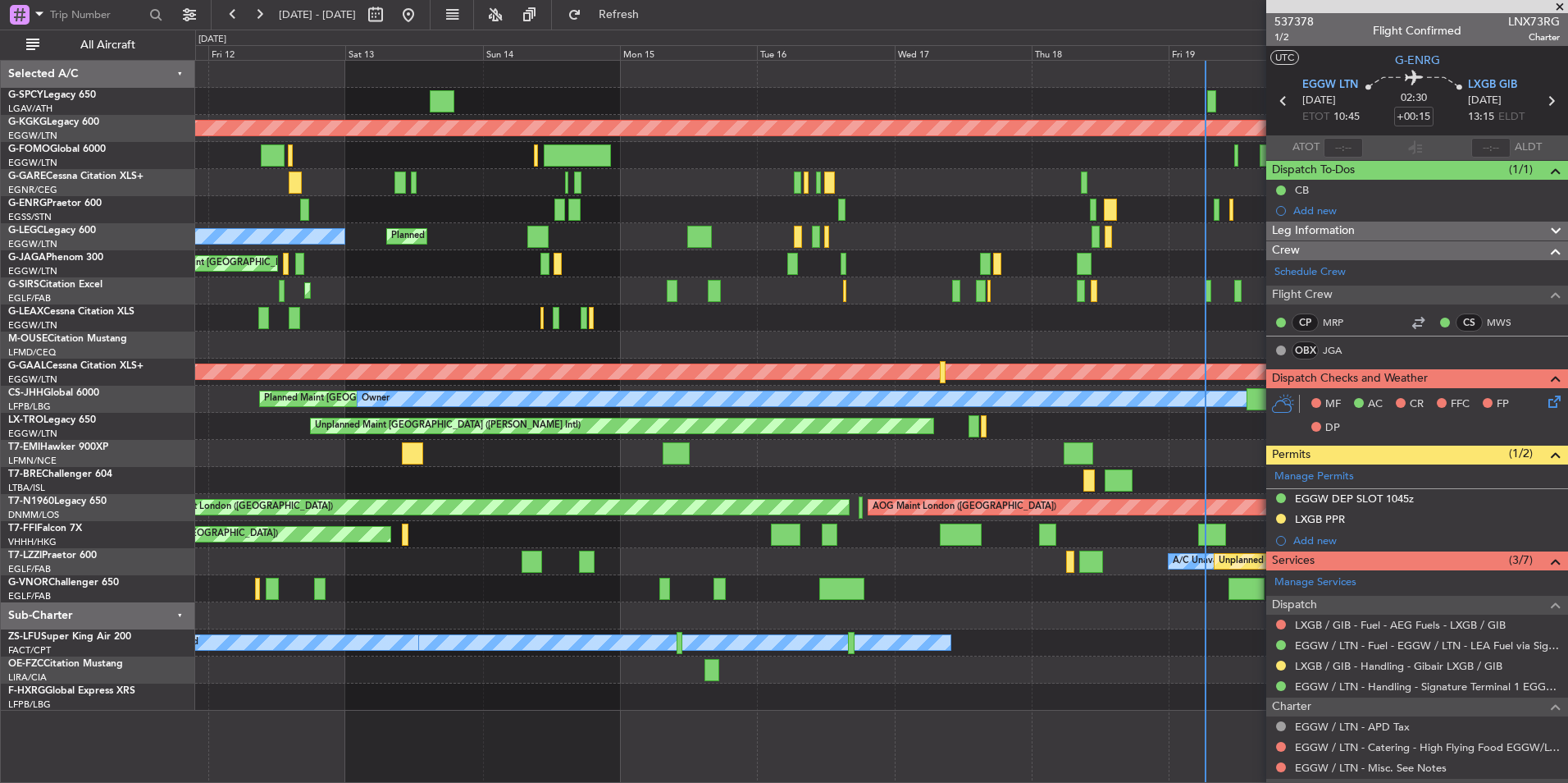
click at [523, 204] on div "Planned Maint London (Stansted) A/C Unavailable No Crew" at bounding box center [881, 209] width 1372 height 27
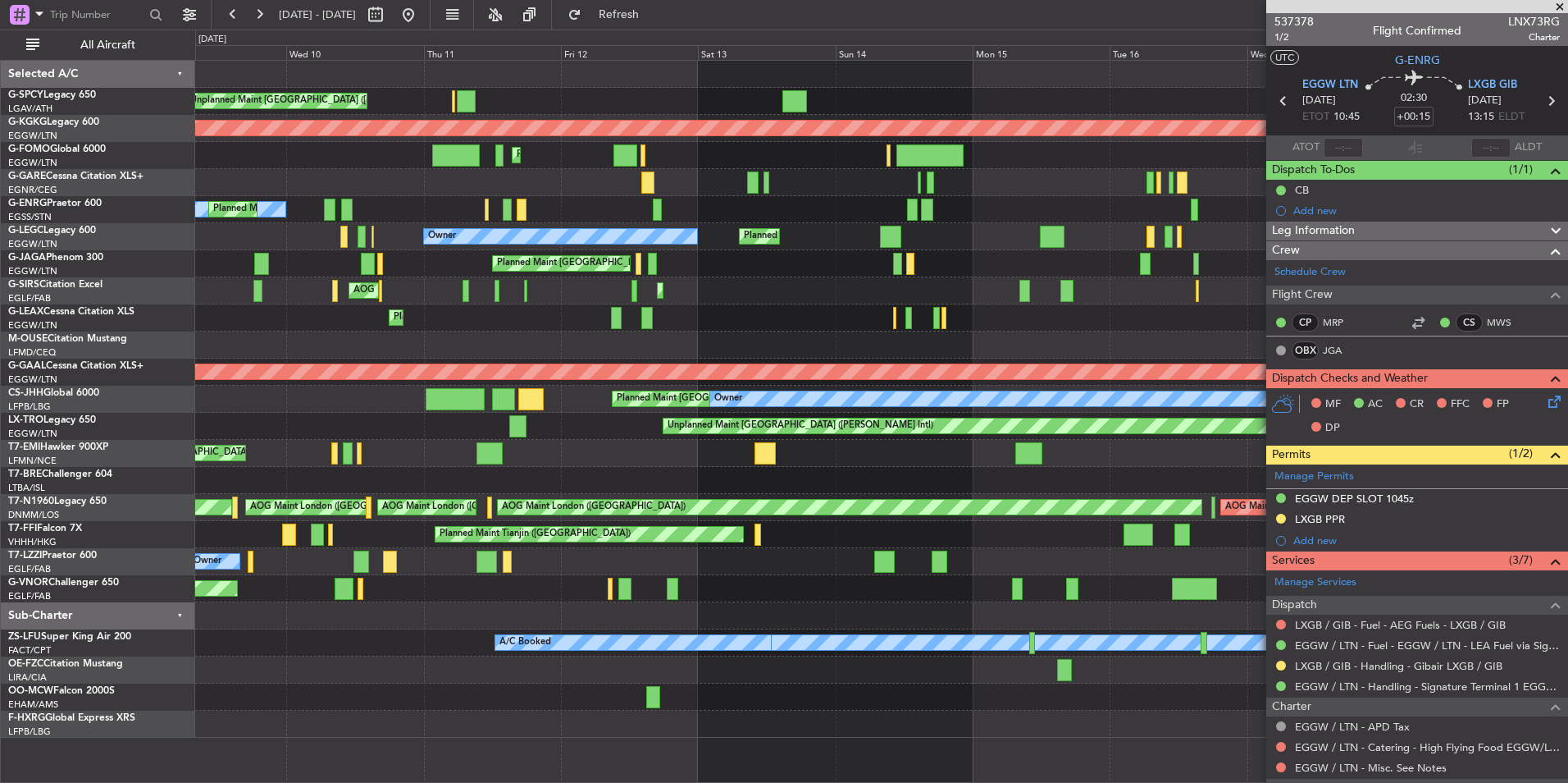
click at [736, 216] on div "No Crew Planned Maint [GEOGRAPHIC_DATA] ([GEOGRAPHIC_DATA])" at bounding box center [881, 209] width 1372 height 27
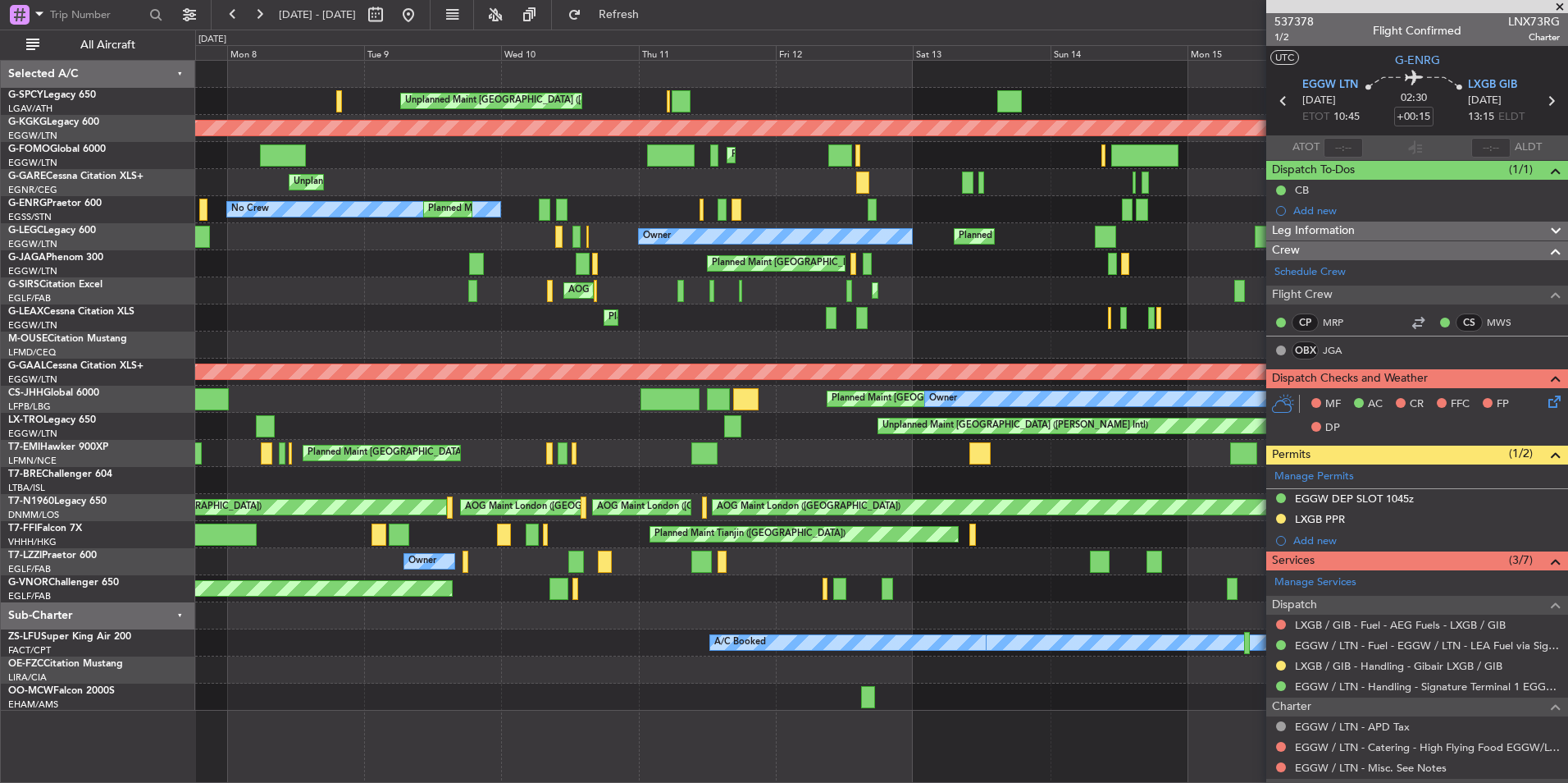
click at [653, 210] on div "No Crew Planned Maint [GEOGRAPHIC_DATA] ([GEOGRAPHIC_DATA])" at bounding box center [881, 209] width 1372 height 27
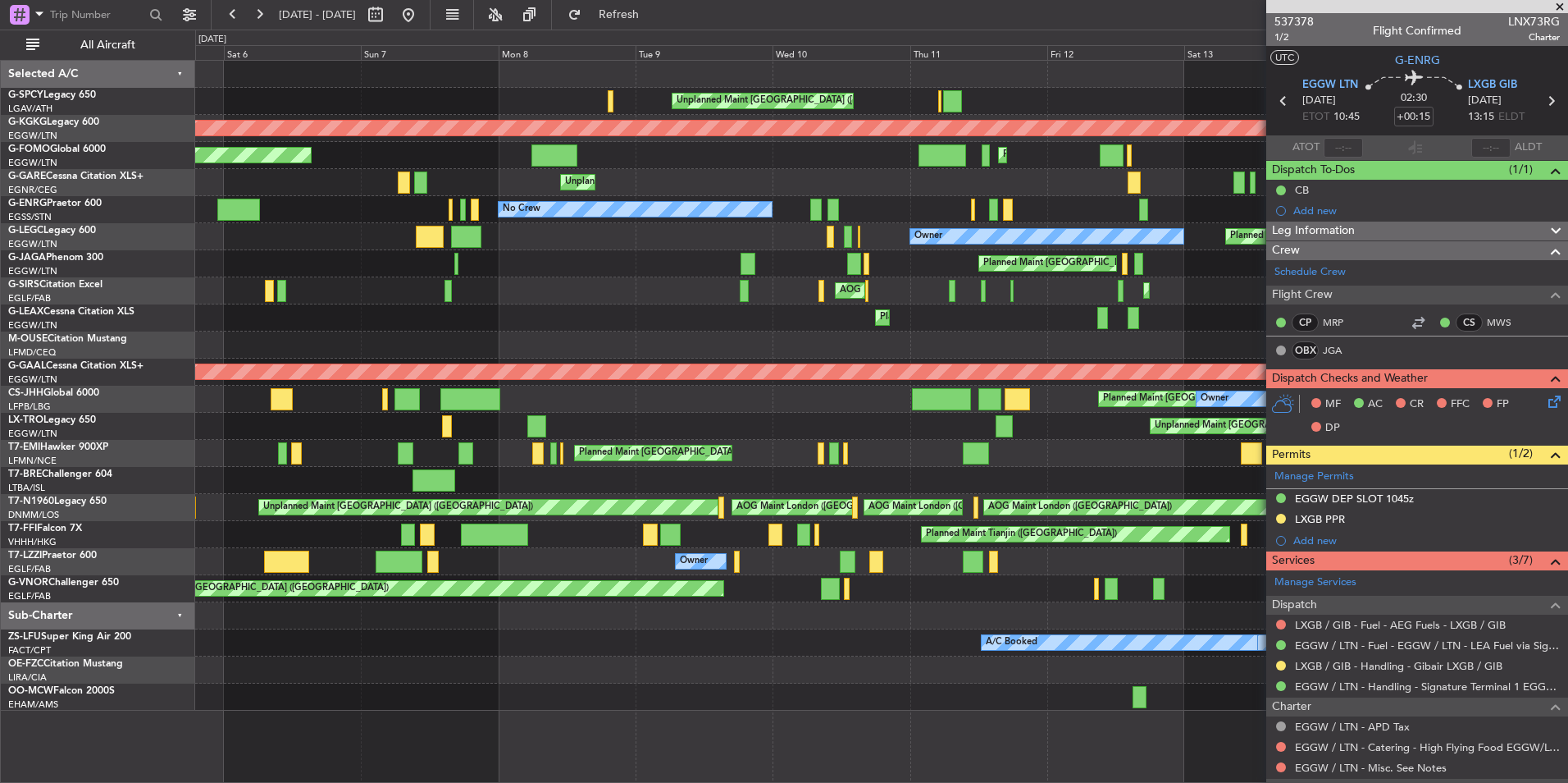
click at [830, 212] on div "Planned Maint [GEOGRAPHIC_DATA] ([GEOGRAPHIC_DATA]) No Crew" at bounding box center [881, 209] width 1372 height 27
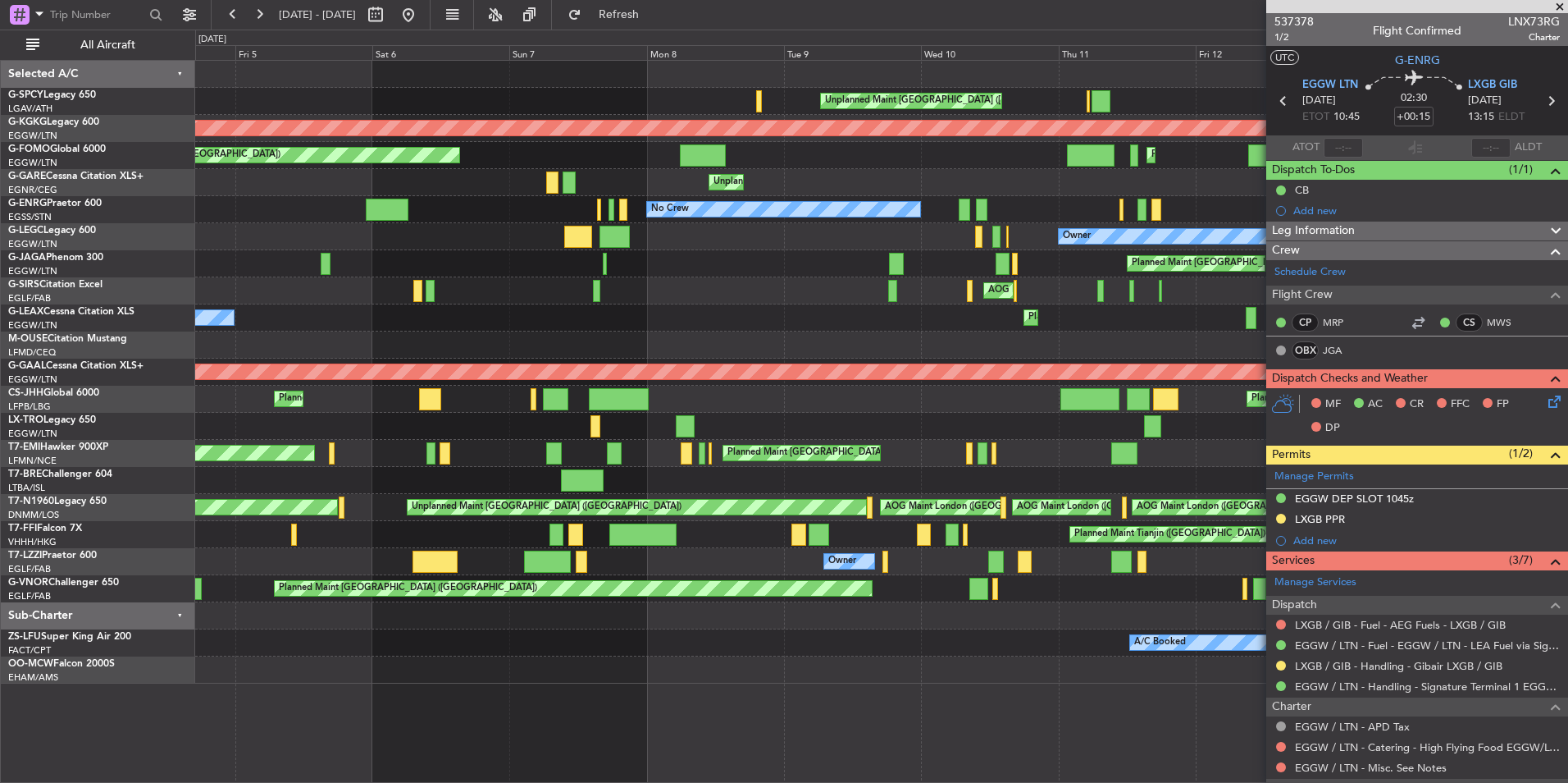
click at [542, 214] on div "Planned Maint [GEOGRAPHIC_DATA] ([GEOGRAPHIC_DATA]) No Crew" at bounding box center [881, 209] width 1372 height 27
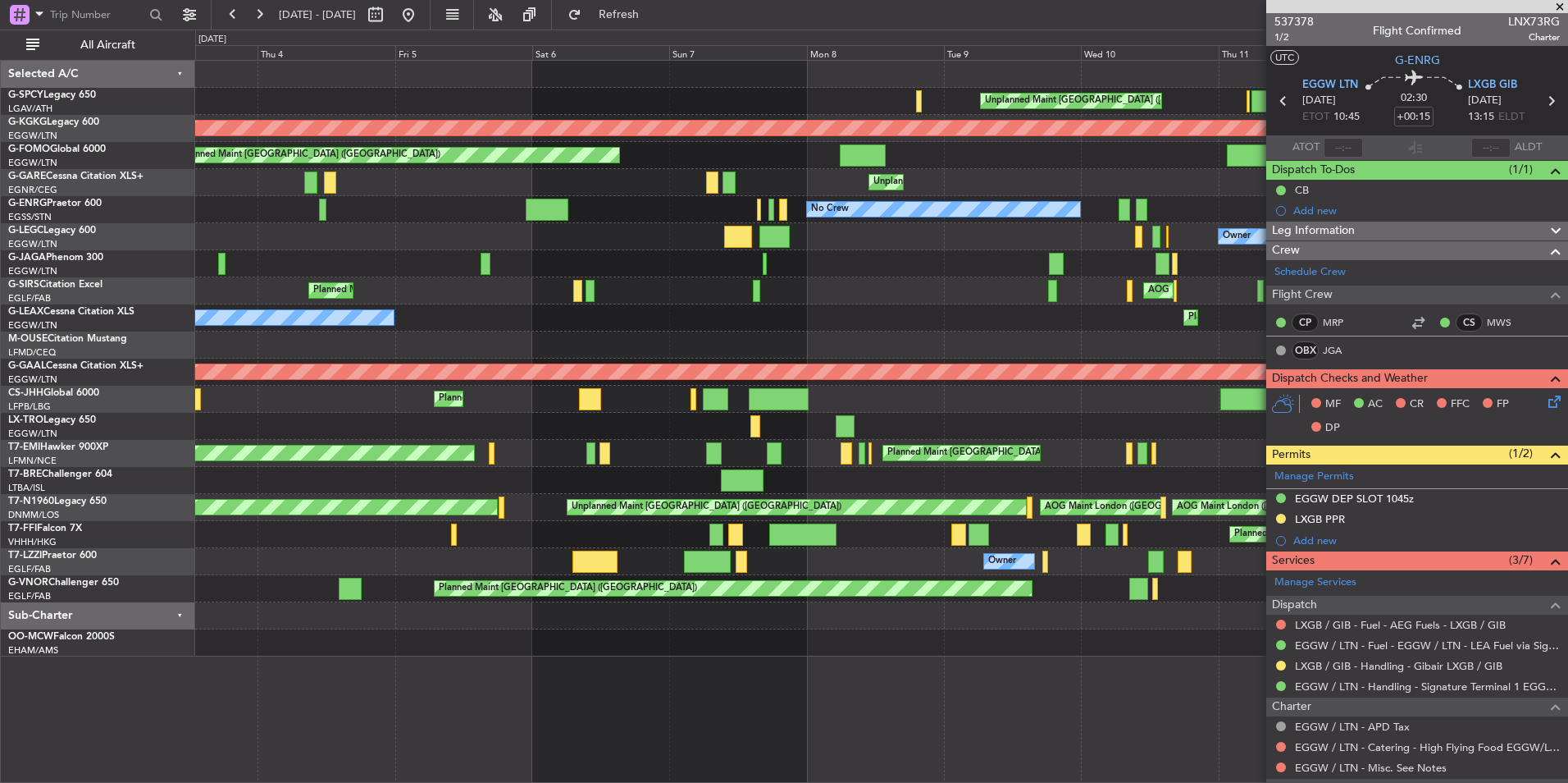
click at [692, 227] on div "Planned Maint London (Luton) Owner Owner" at bounding box center [881, 237] width 1372 height 27
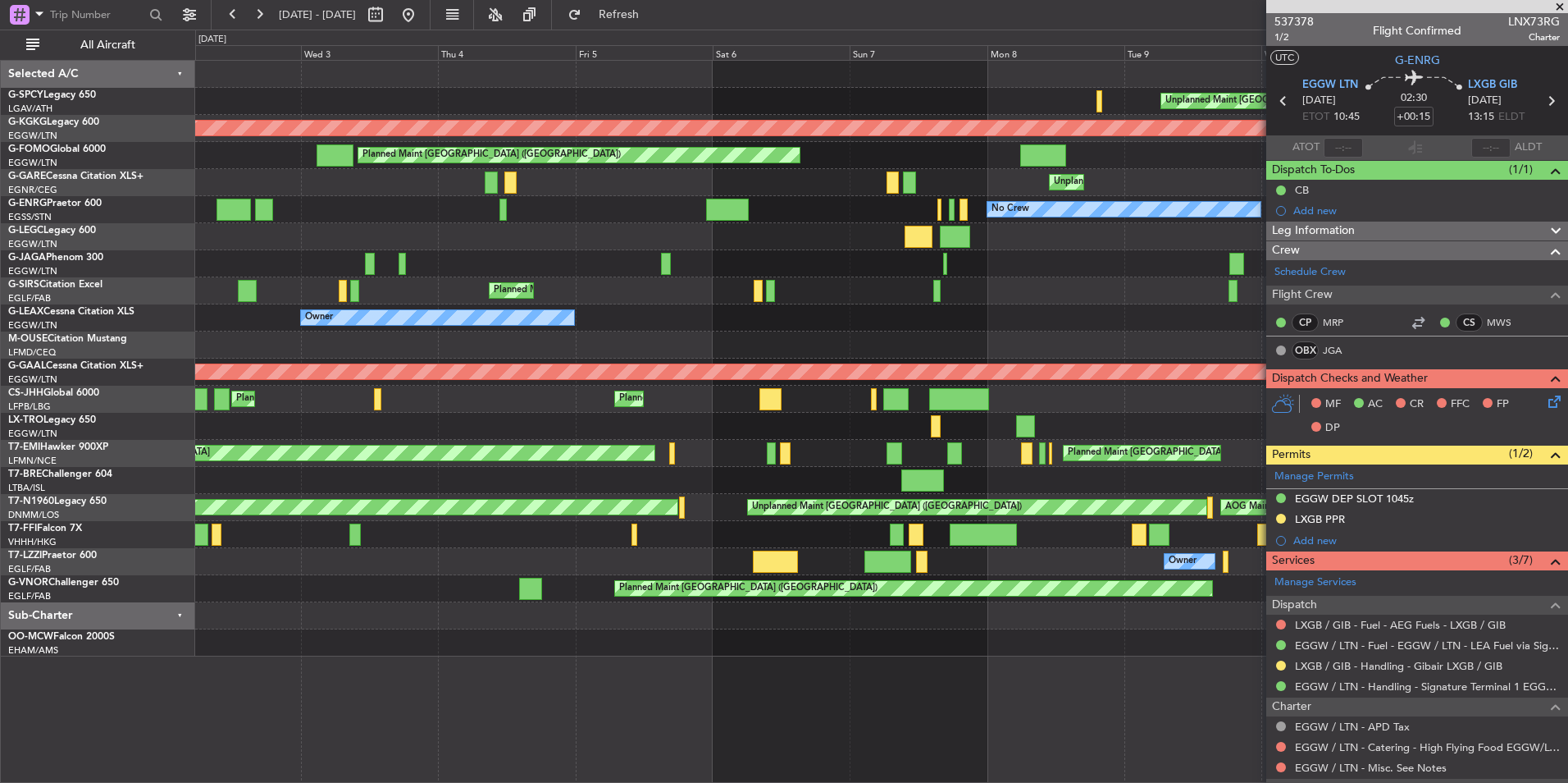
click at [730, 203] on div "Planned Maint [GEOGRAPHIC_DATA] ([GEOGRAPHIC_DATA]) No Crew" at bounding box center [881, 209] width 1372 height 27
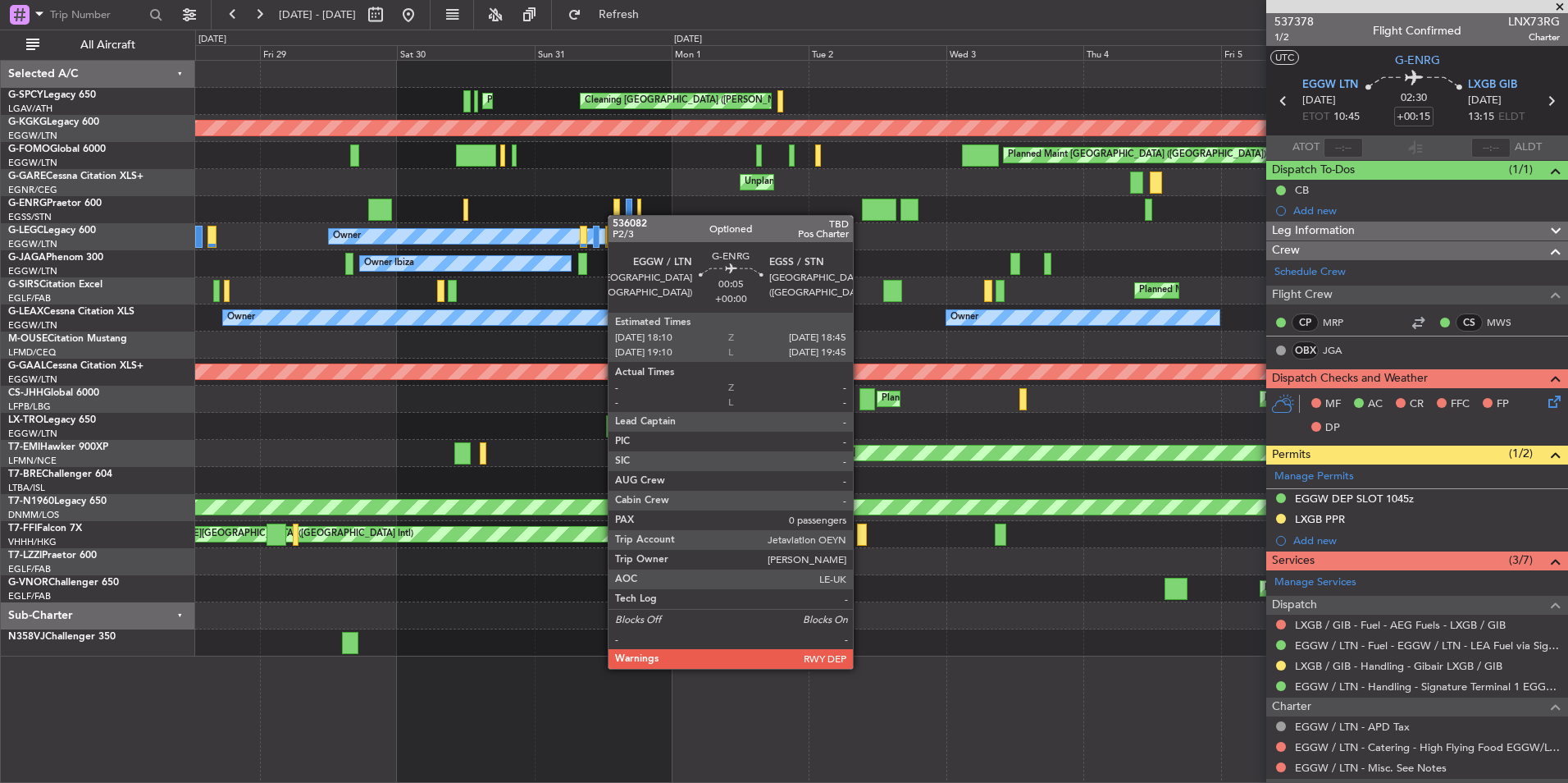
click at [620, 216] on div at bounding box center [617, 209] width 7 height 22
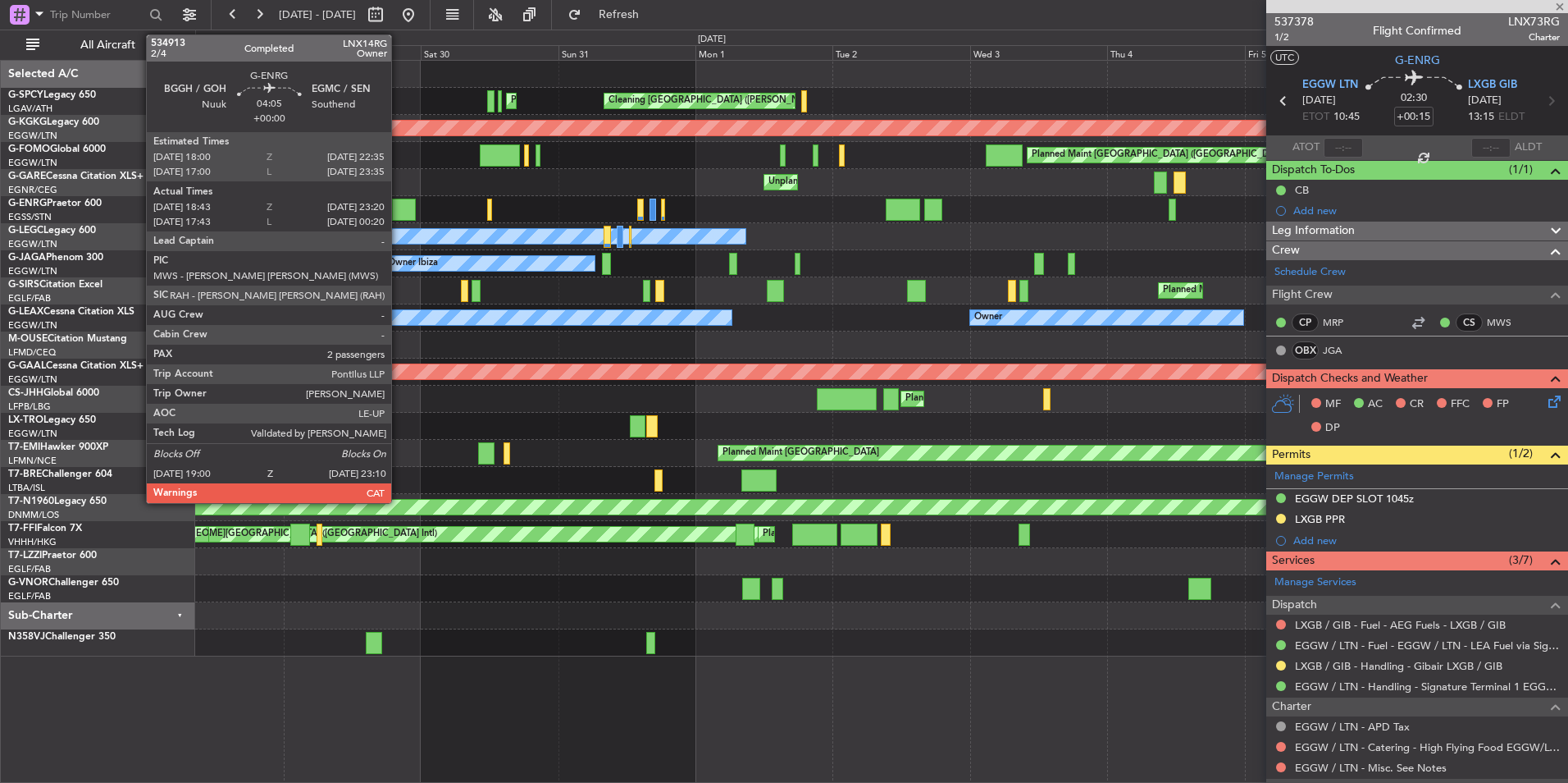
type input "0"
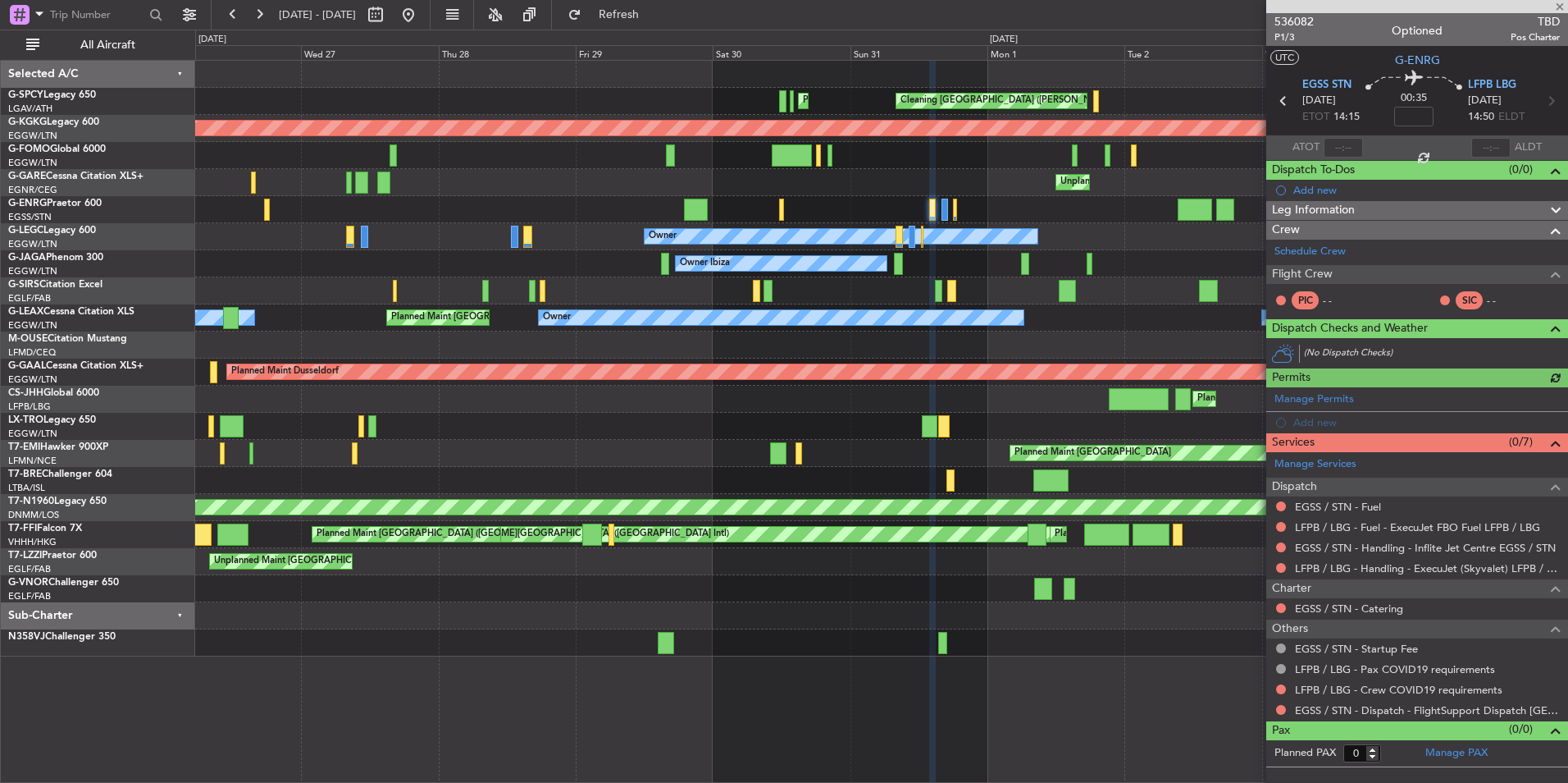
click at [627, 183] on div "Cleaning Athens (Eleftherios Venizelos Intl) Planned Maint Athens (Eleftherios …" at bounding box center [881, 358] width 1372 height 596
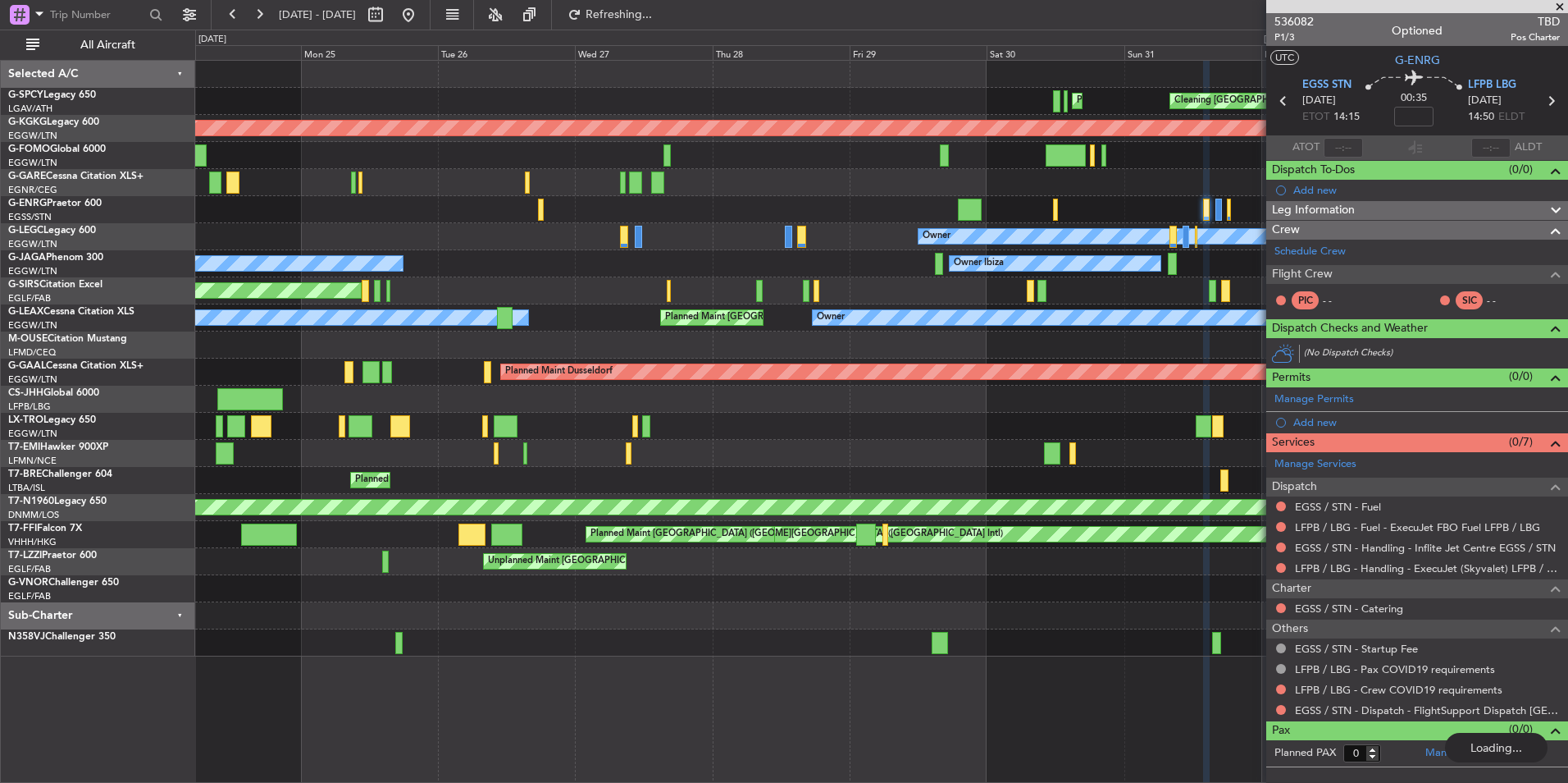
click at [682, 218] on div at bounding box center [881, 209] width 1372 height 27
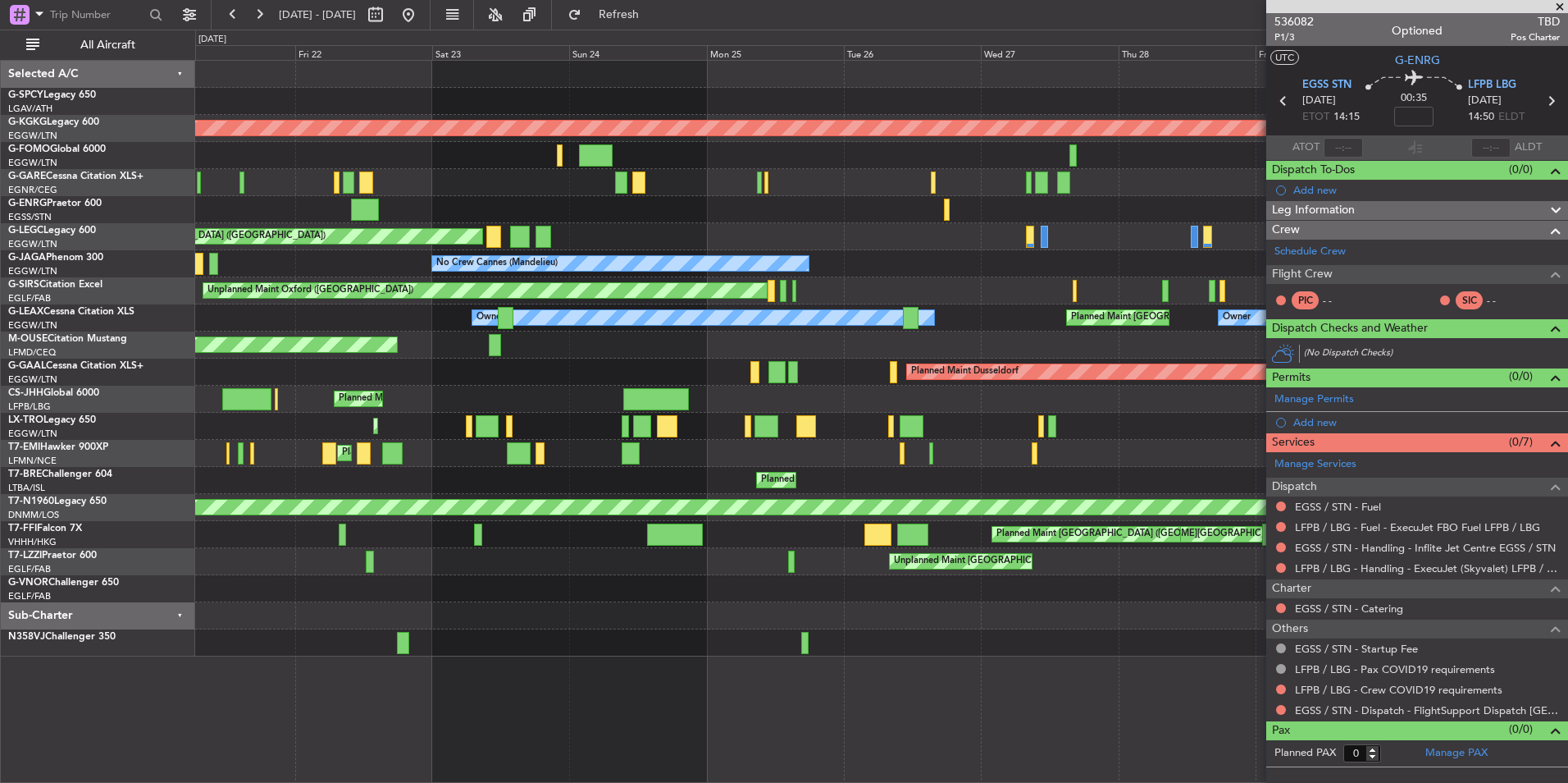
click at [878, 217] on div "Owner" at bounding box center [881, 209] width 1372 height 27
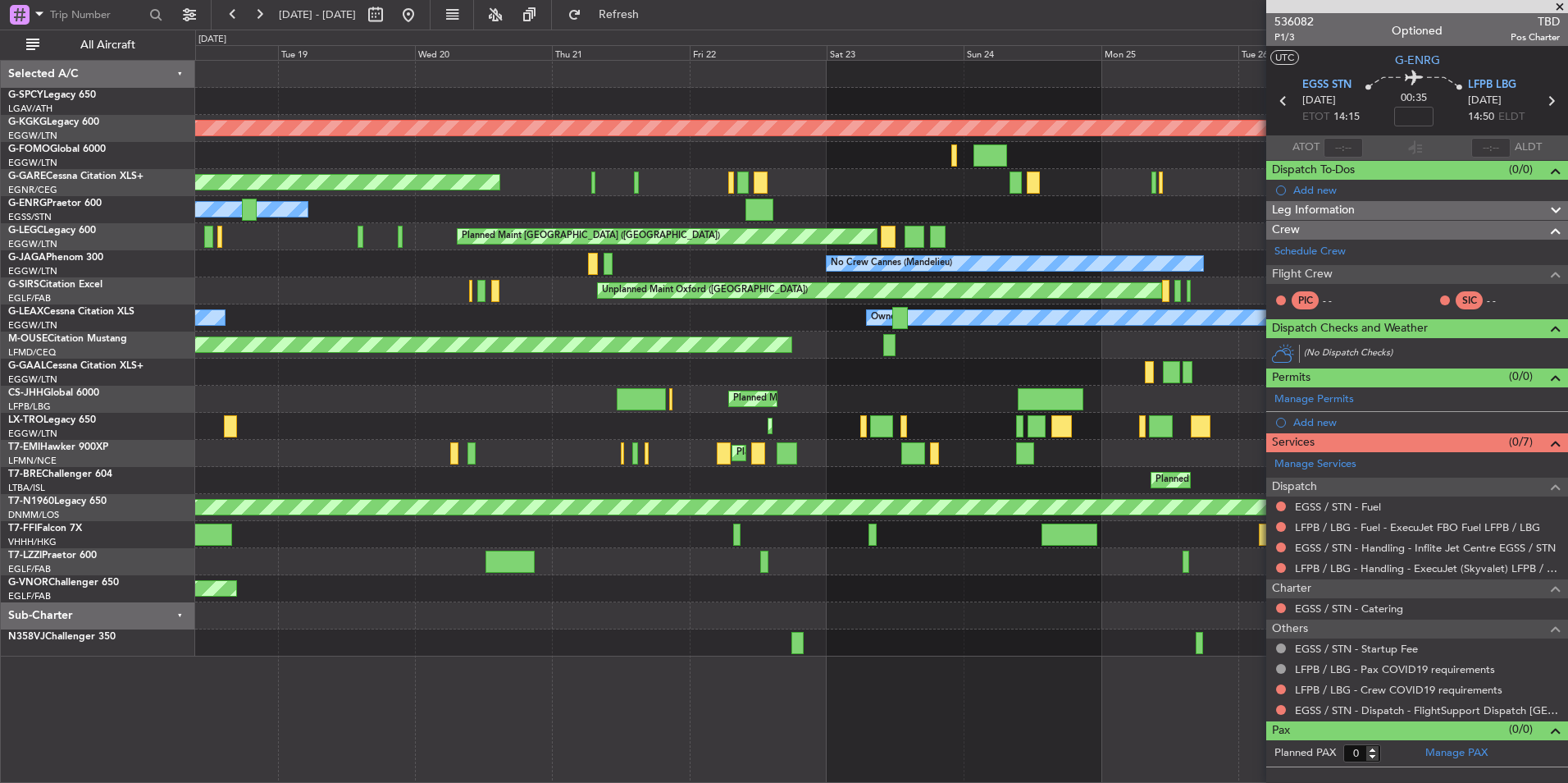
click at [702, 213] on div "Owner" at bounding box center [881, 209] width 1372 height 27
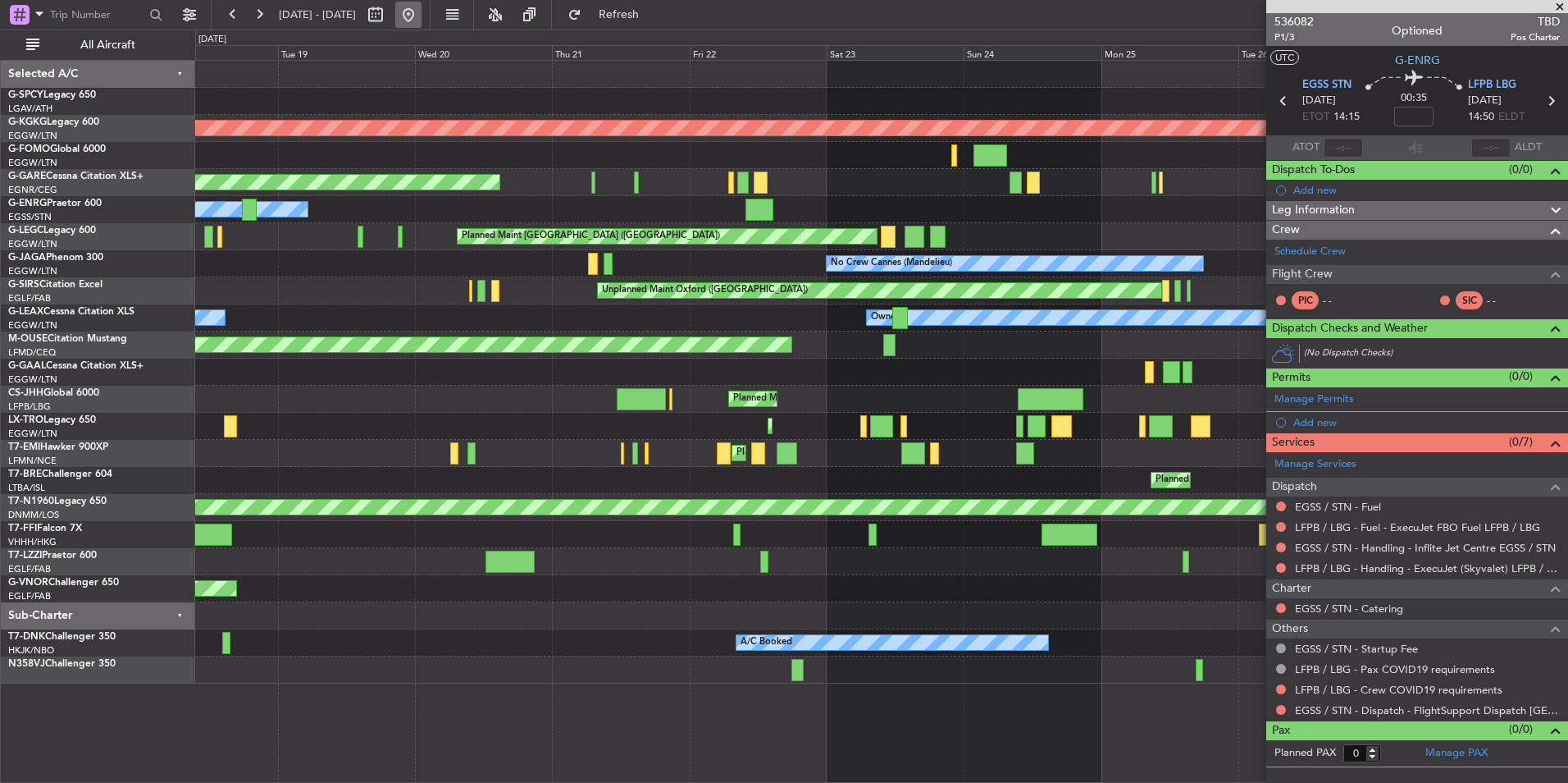
click at [422, 21] on button at bounding box center [409, 15] width 26 height 26
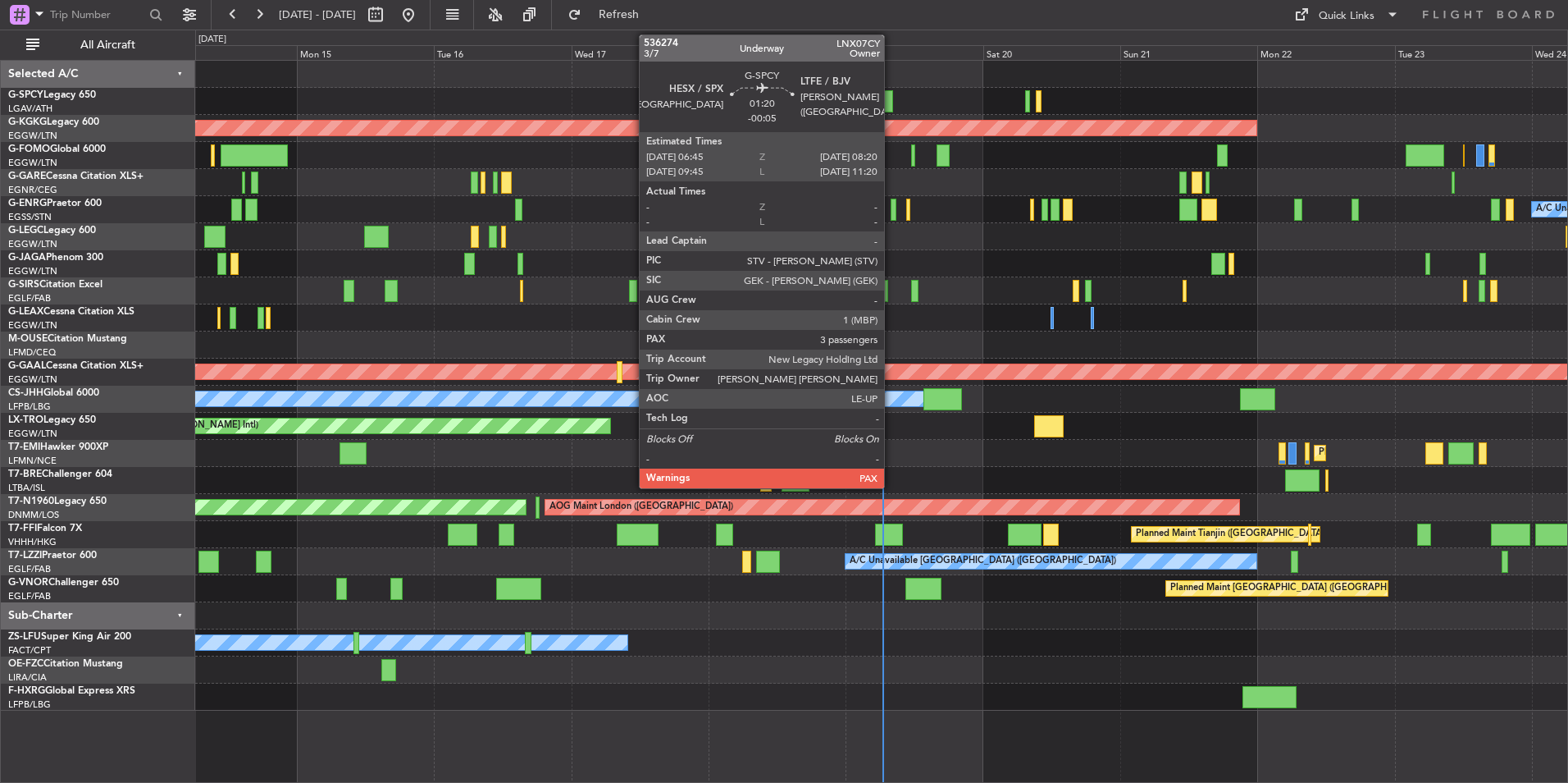
click at [891, 104] on div at bounding box center [888, 101] width 10 height 22
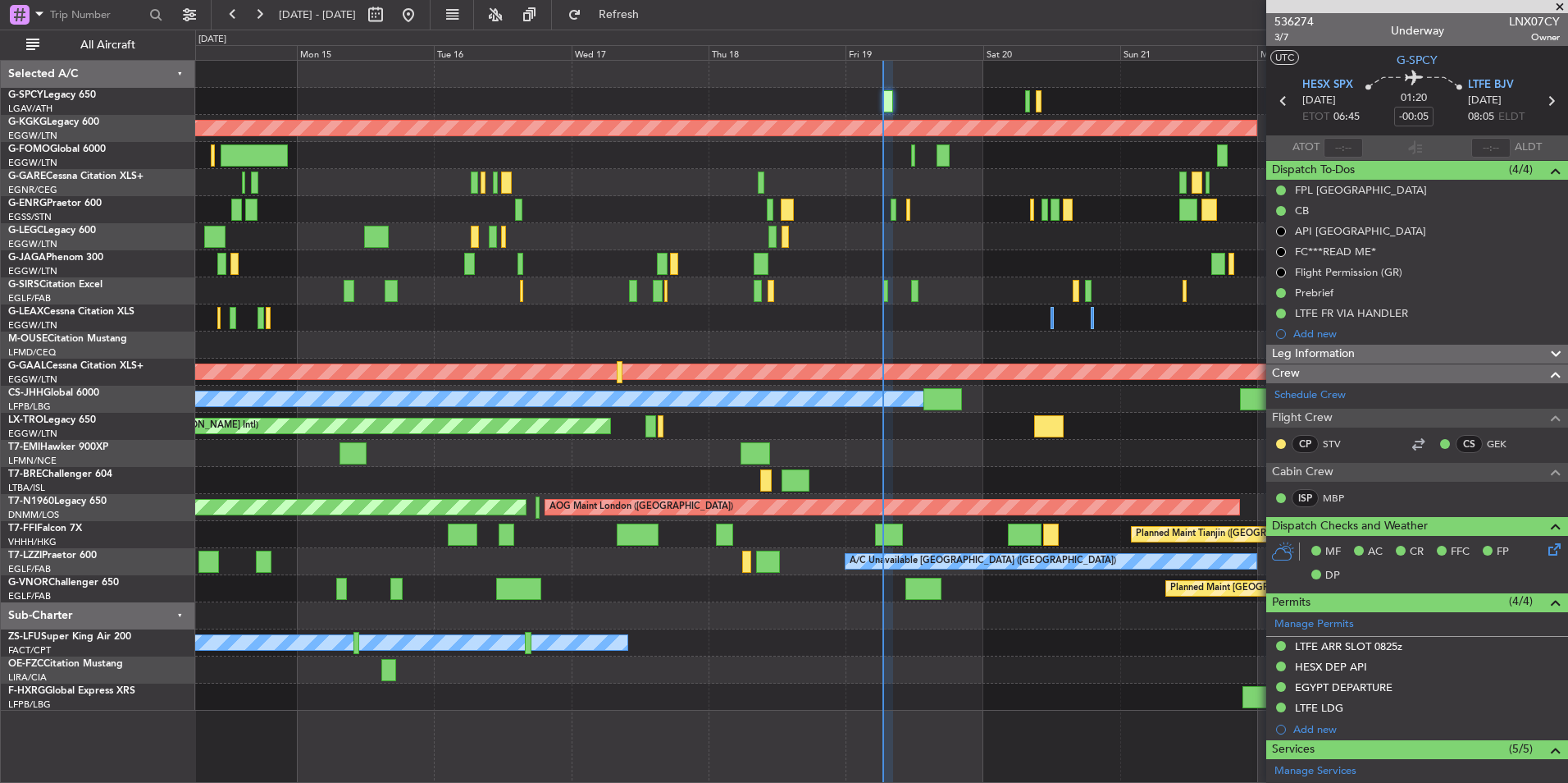
click at [1561, 3] on span at bounding box center [1560, 7] width 17 height 15
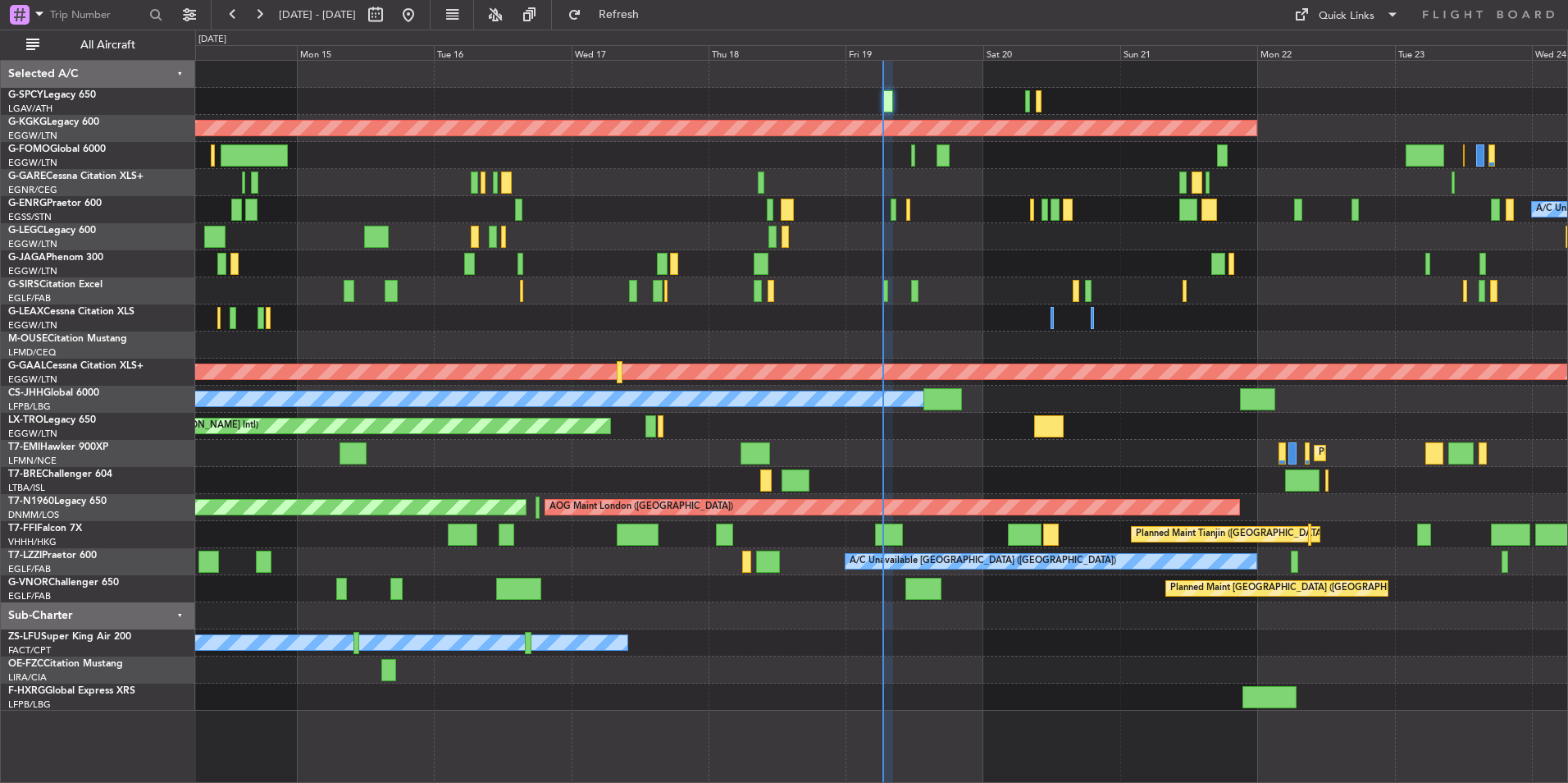
type input "0"
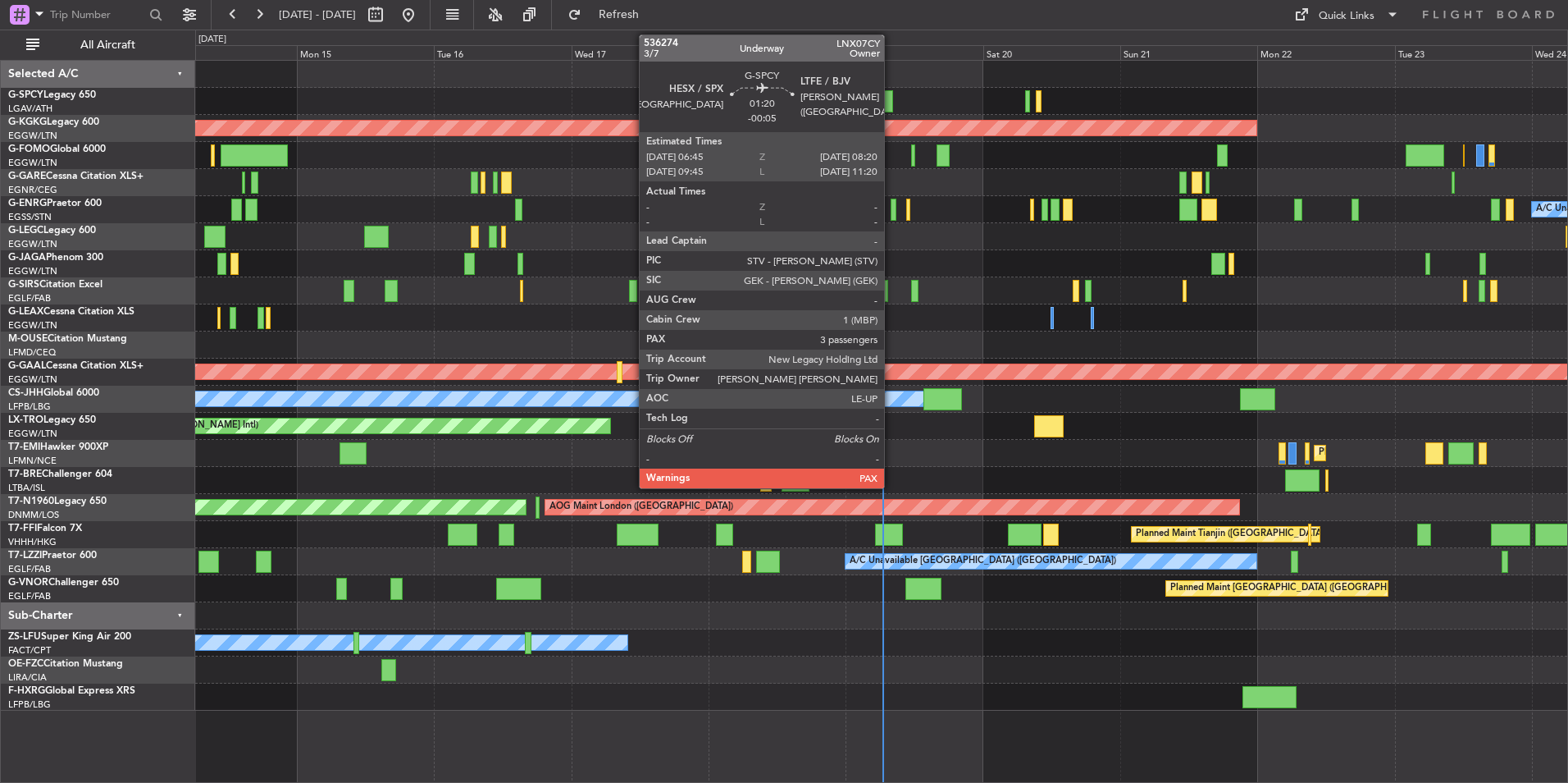
click at [891, 104] on div at bounding box center [888, 101] width 10 height 22
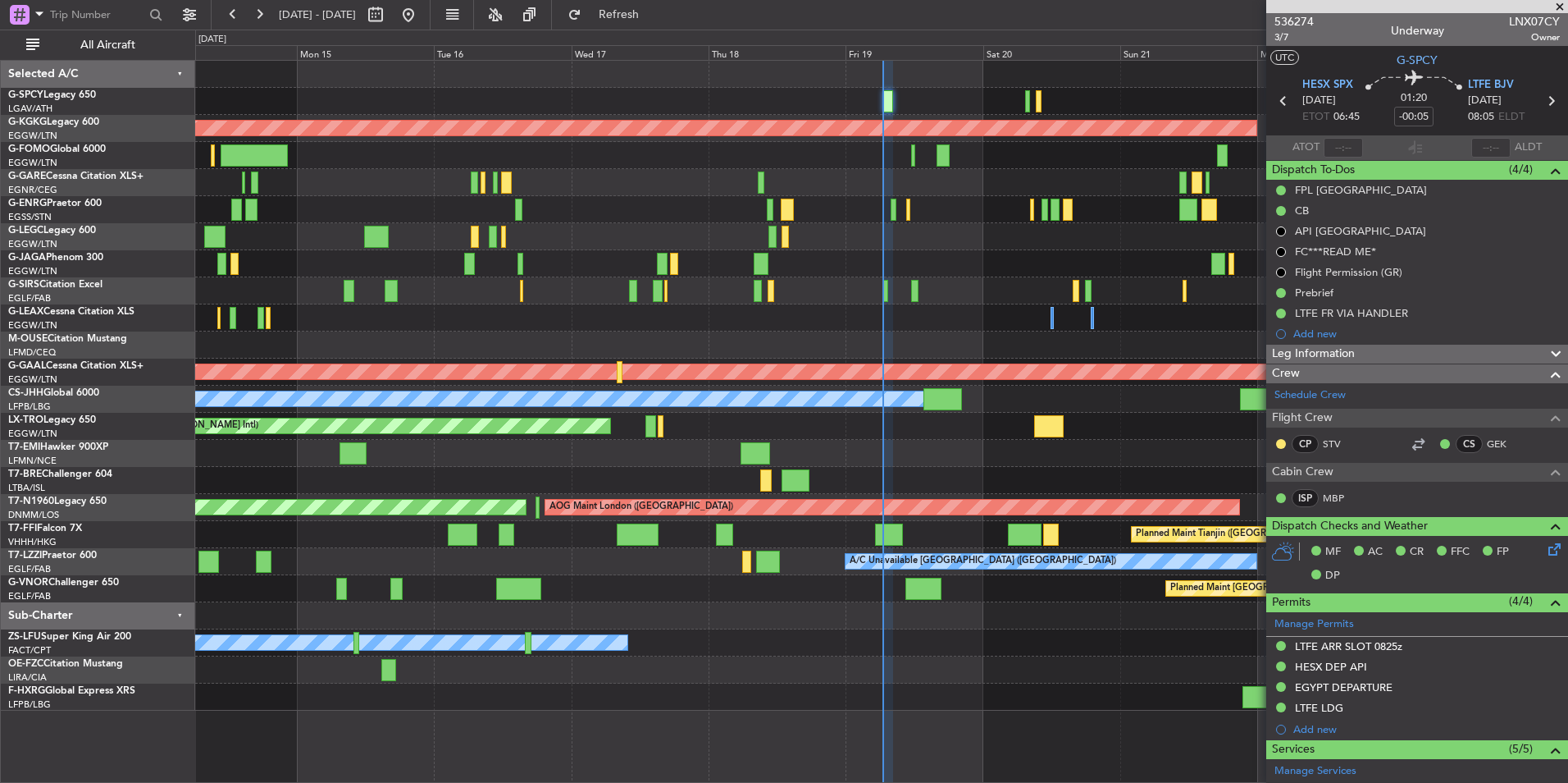
click at [1559, 7] on span at bounding box center [1560, 7] width 17 height 15
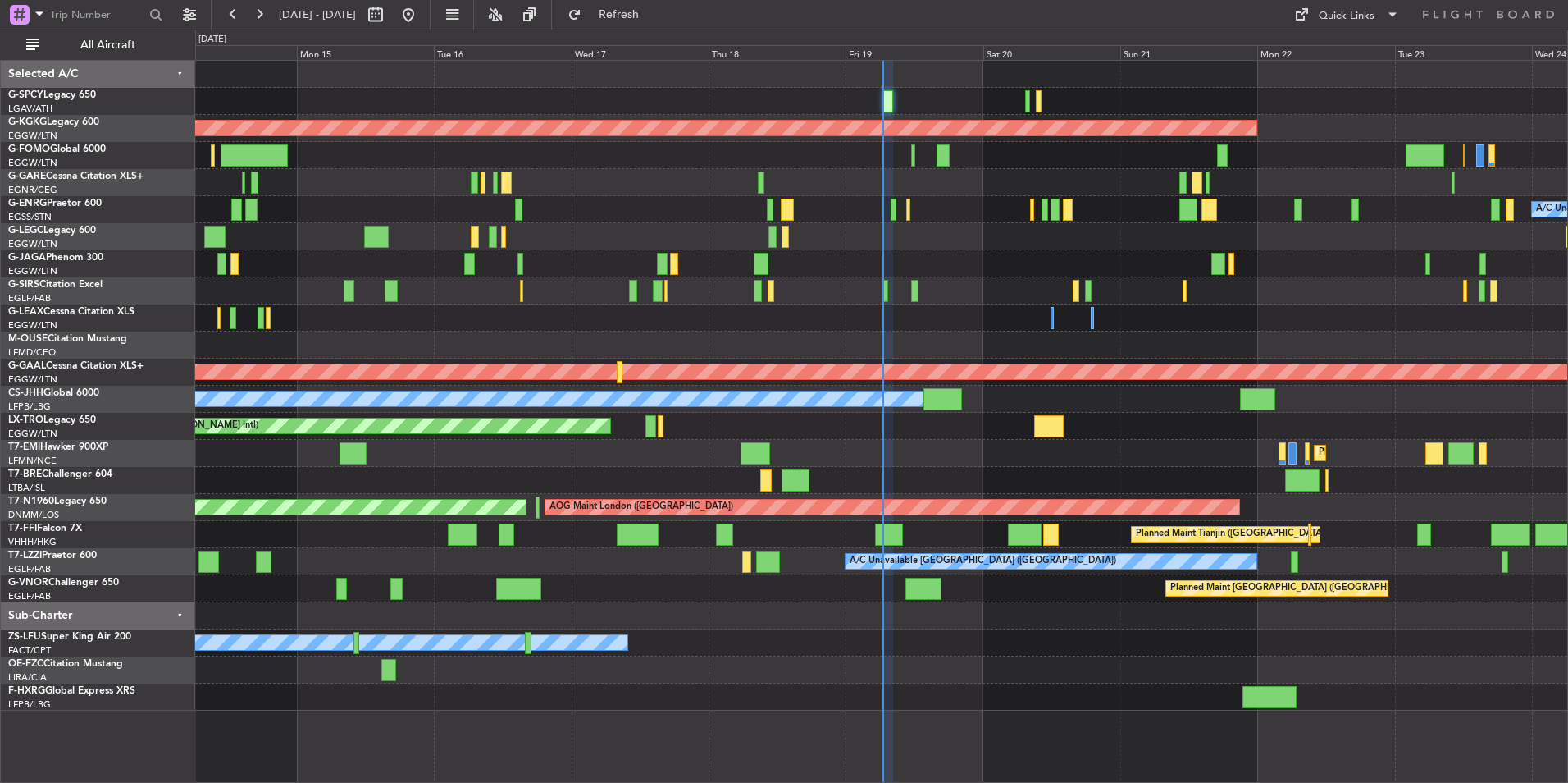
type input "0"
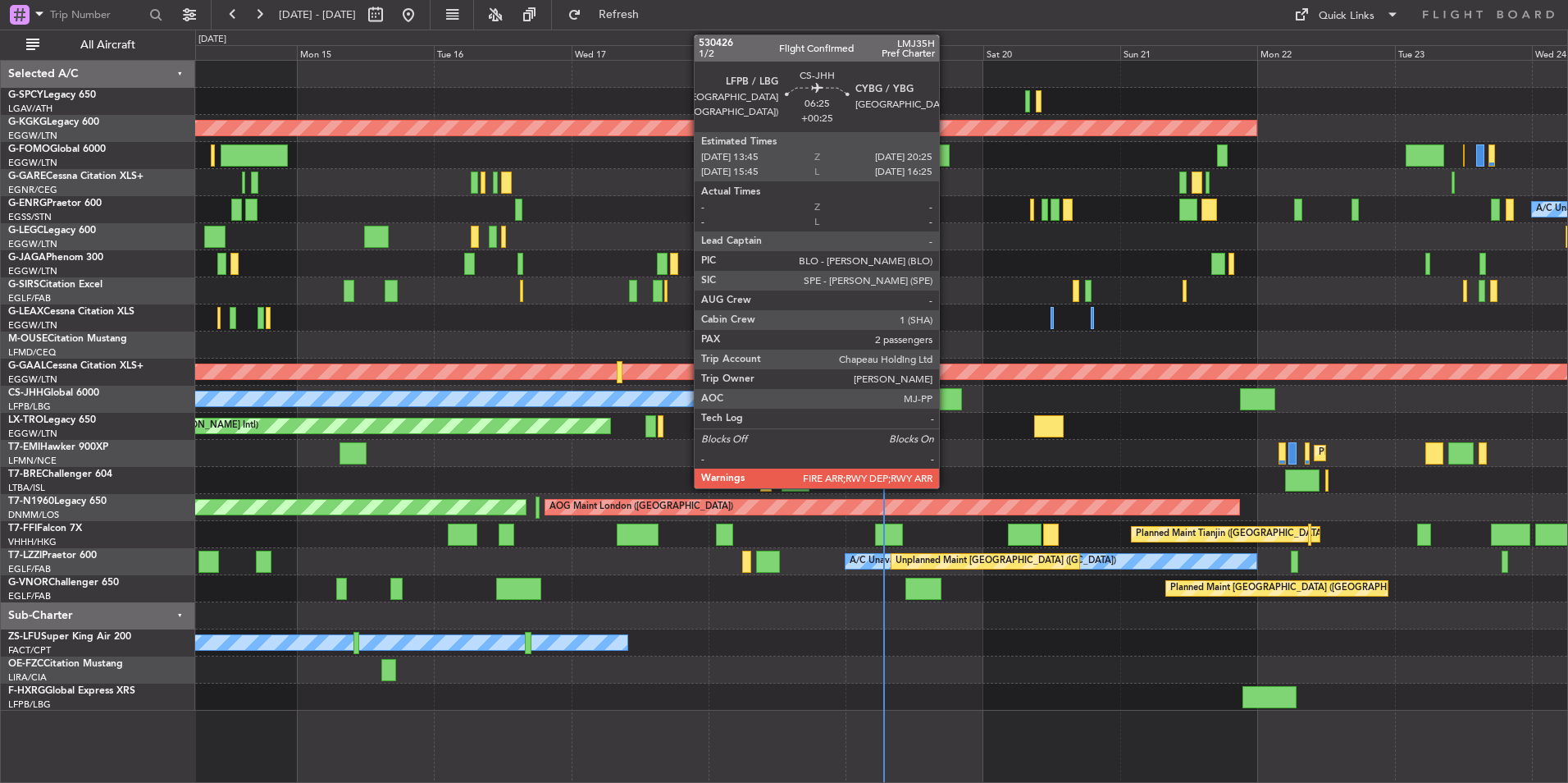
click at [947, 392] on div at bounding box center [943, 398] width 38 height 22
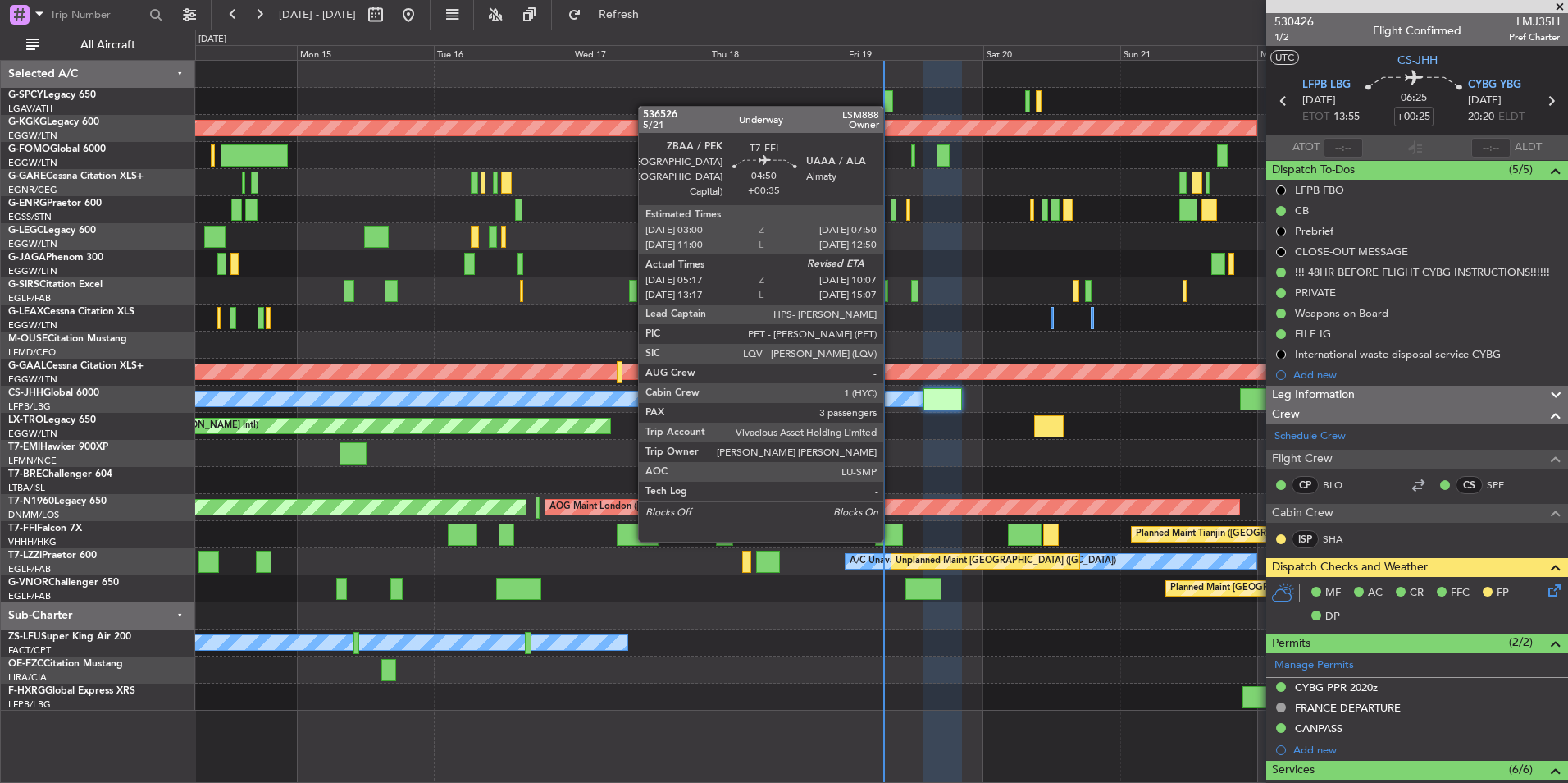
click at [891, 539] on div at bounding box center [889, 534] width 28 height 22
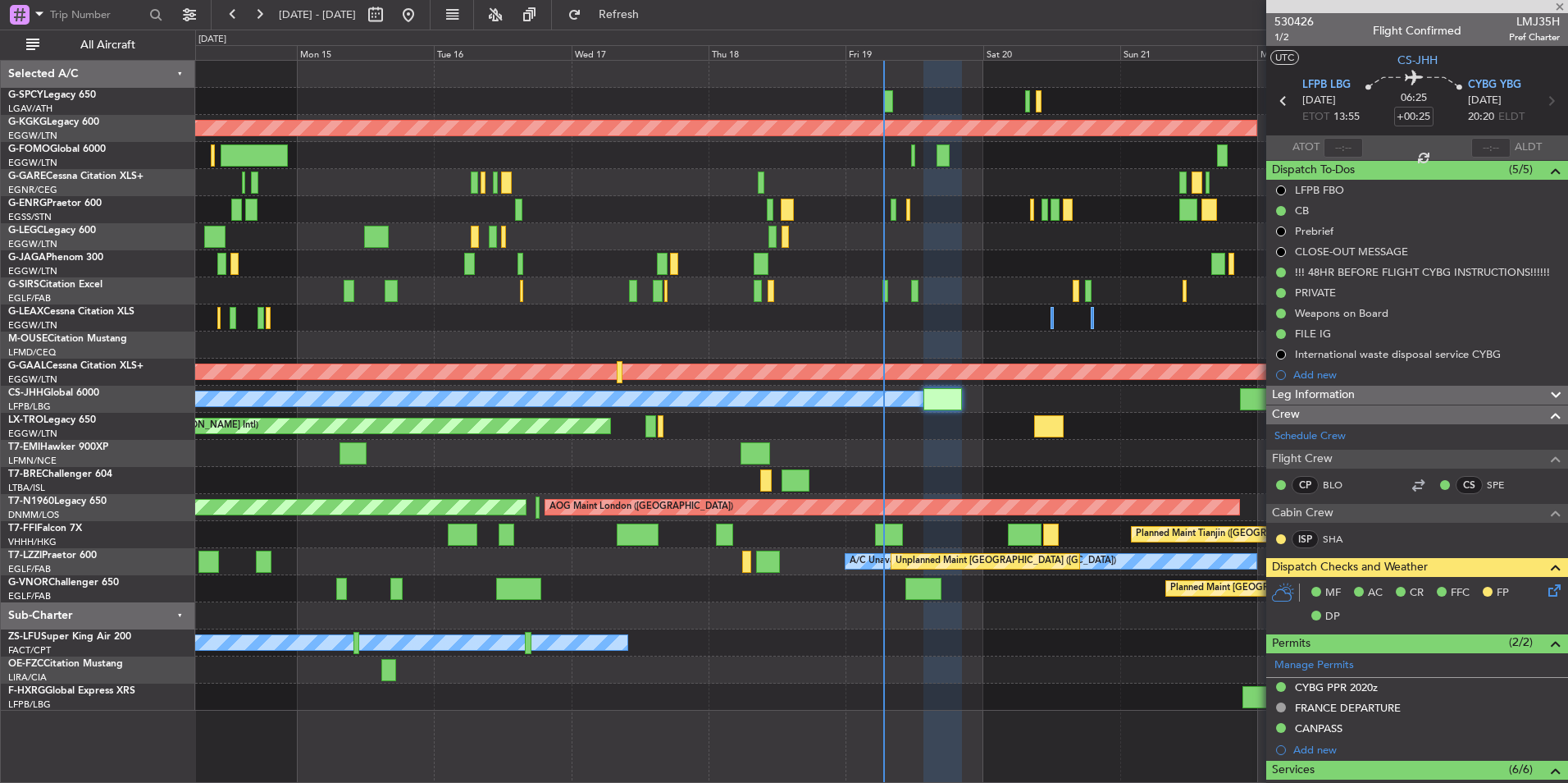
type input "+00:35"
type input "05:17"
type input "3"
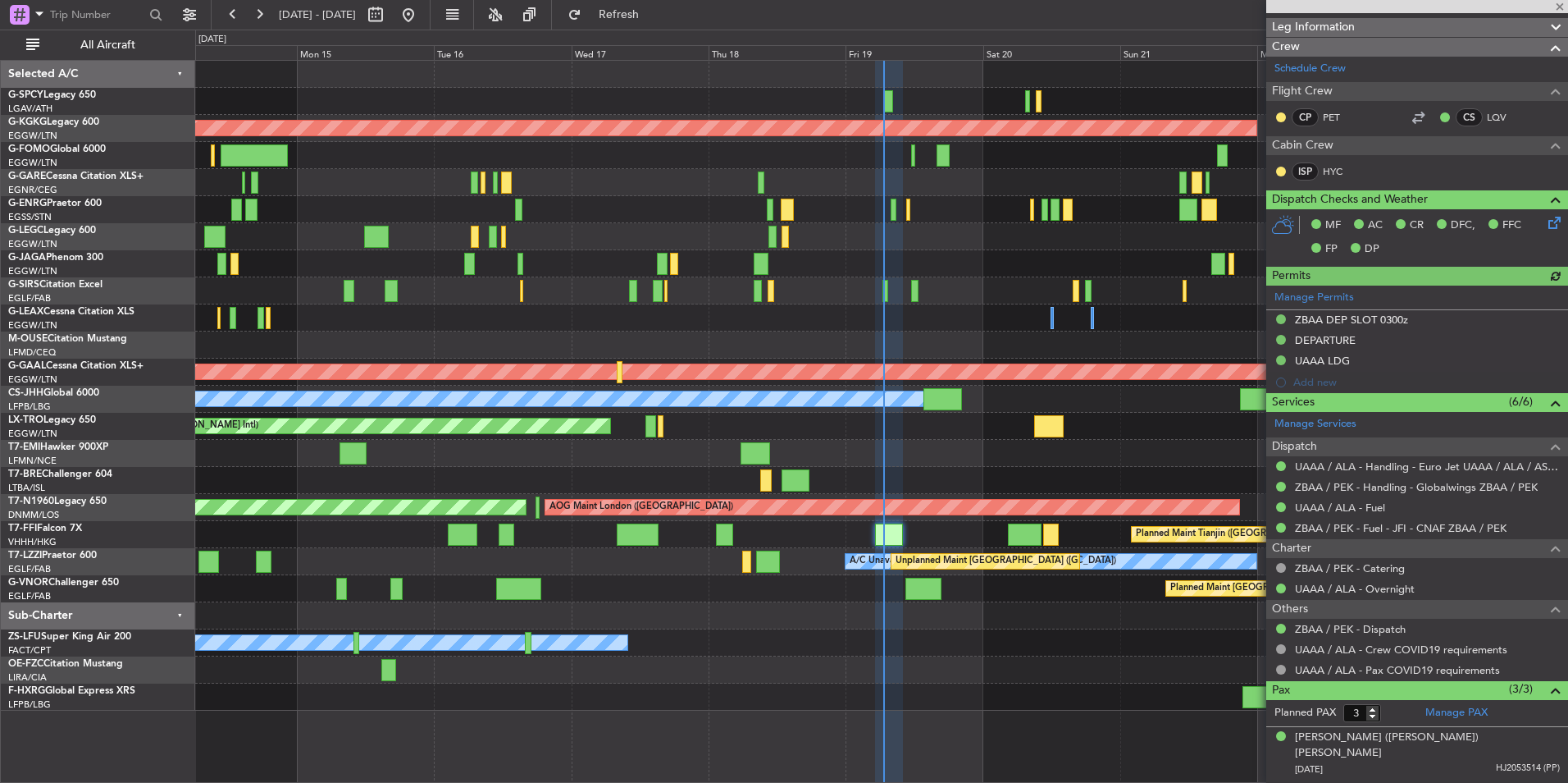
scroll to position [298, 0]
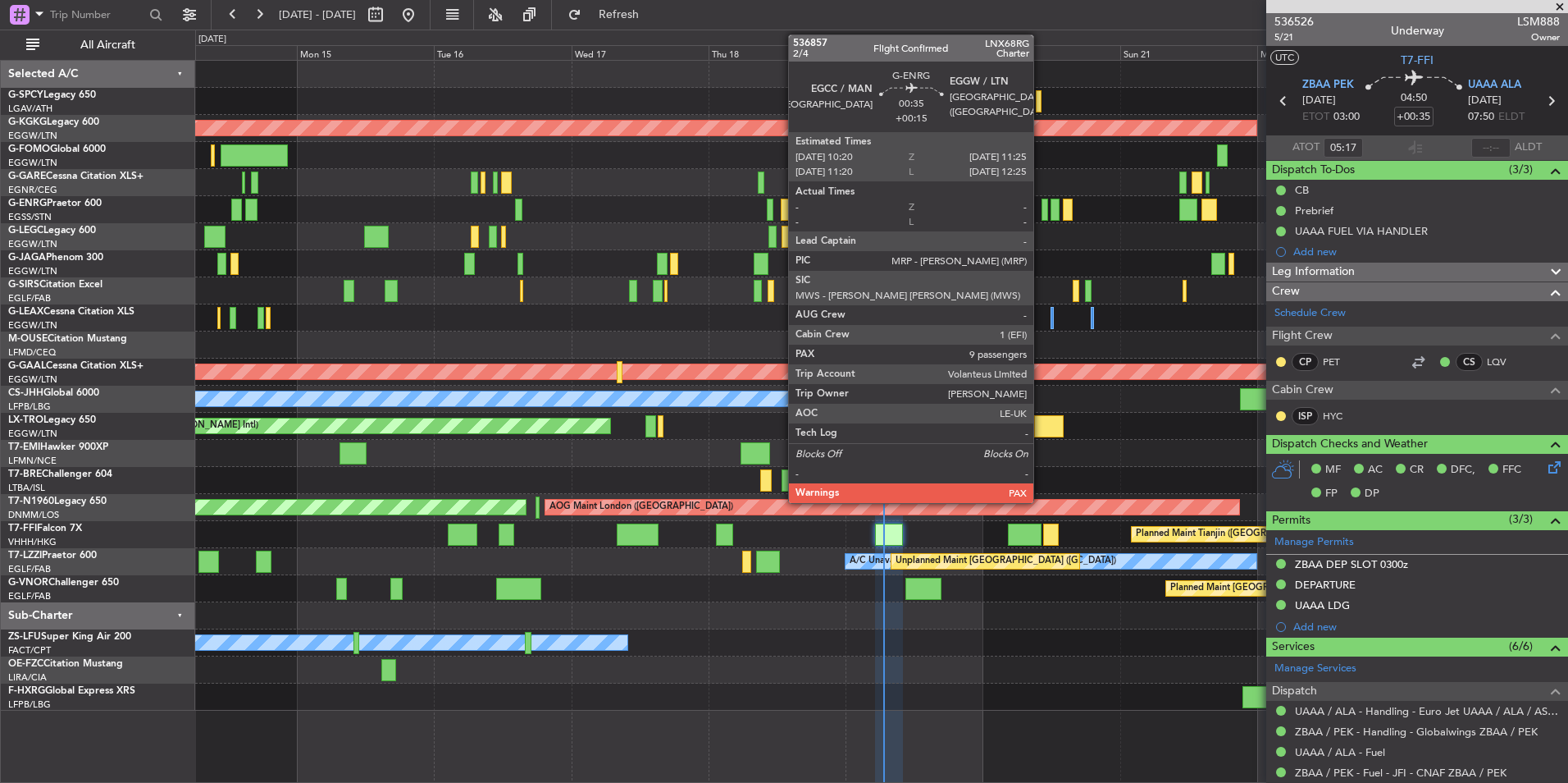
scroll to position [298, 0]
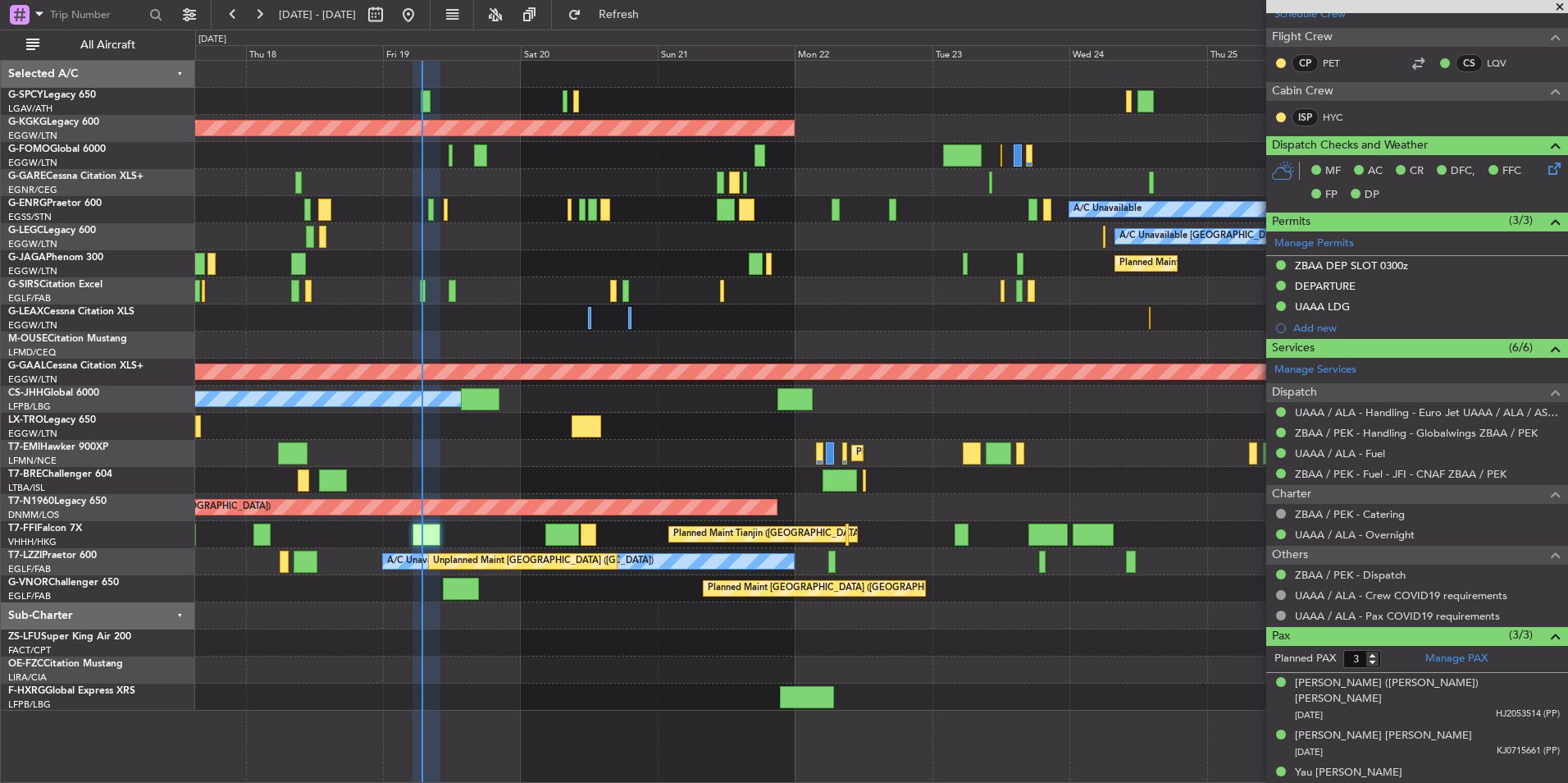
click at [734, 297] on div at bounding box center [881, 291] width 1372 height 27
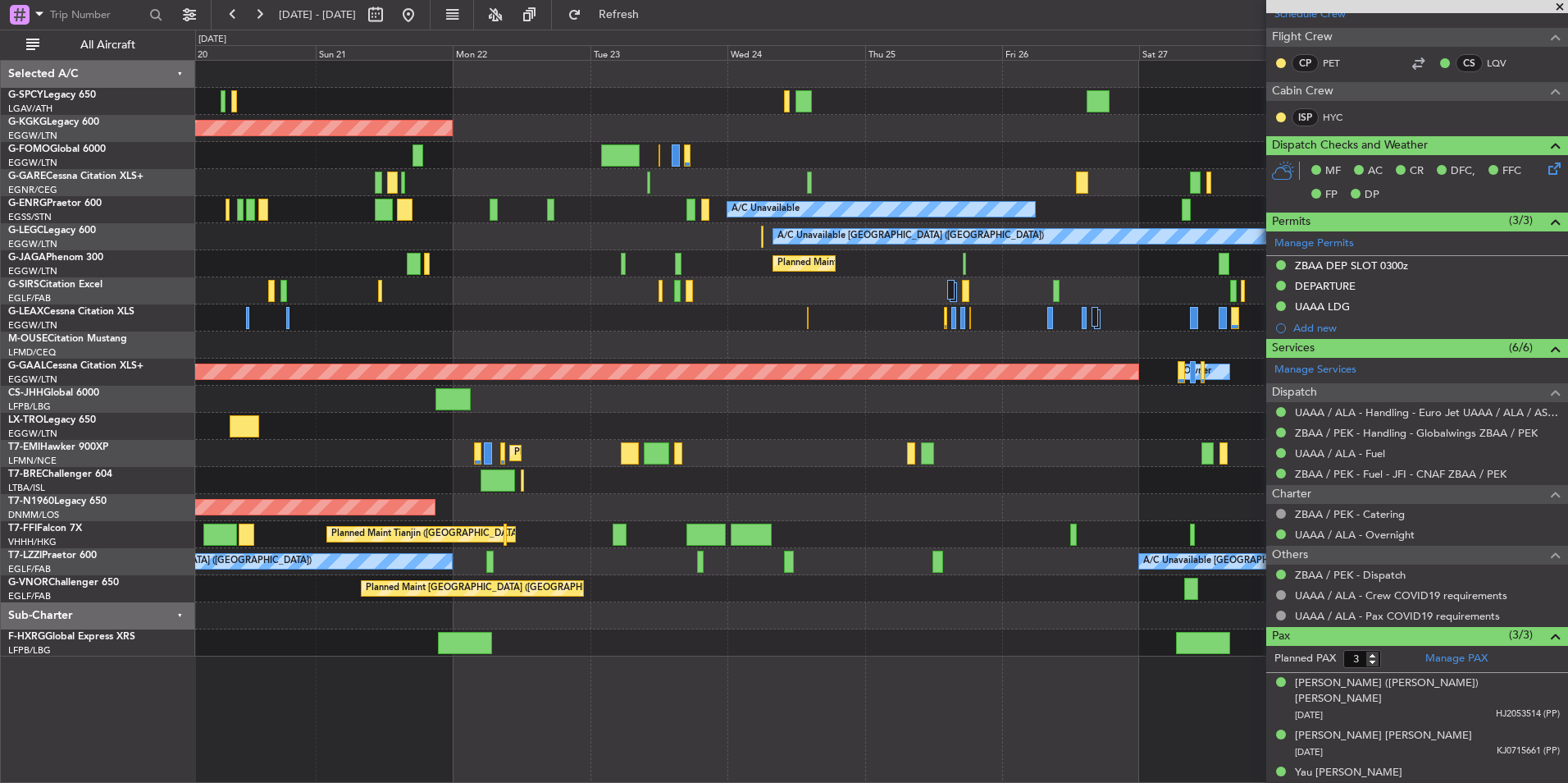
click at [417, 472] on div "AOG Maint Istanbul (Ataturk) A/C Unavailable A/C Unavailable London (Luton) Pla…" at bounding box center [881, 358] width 1372 height 596
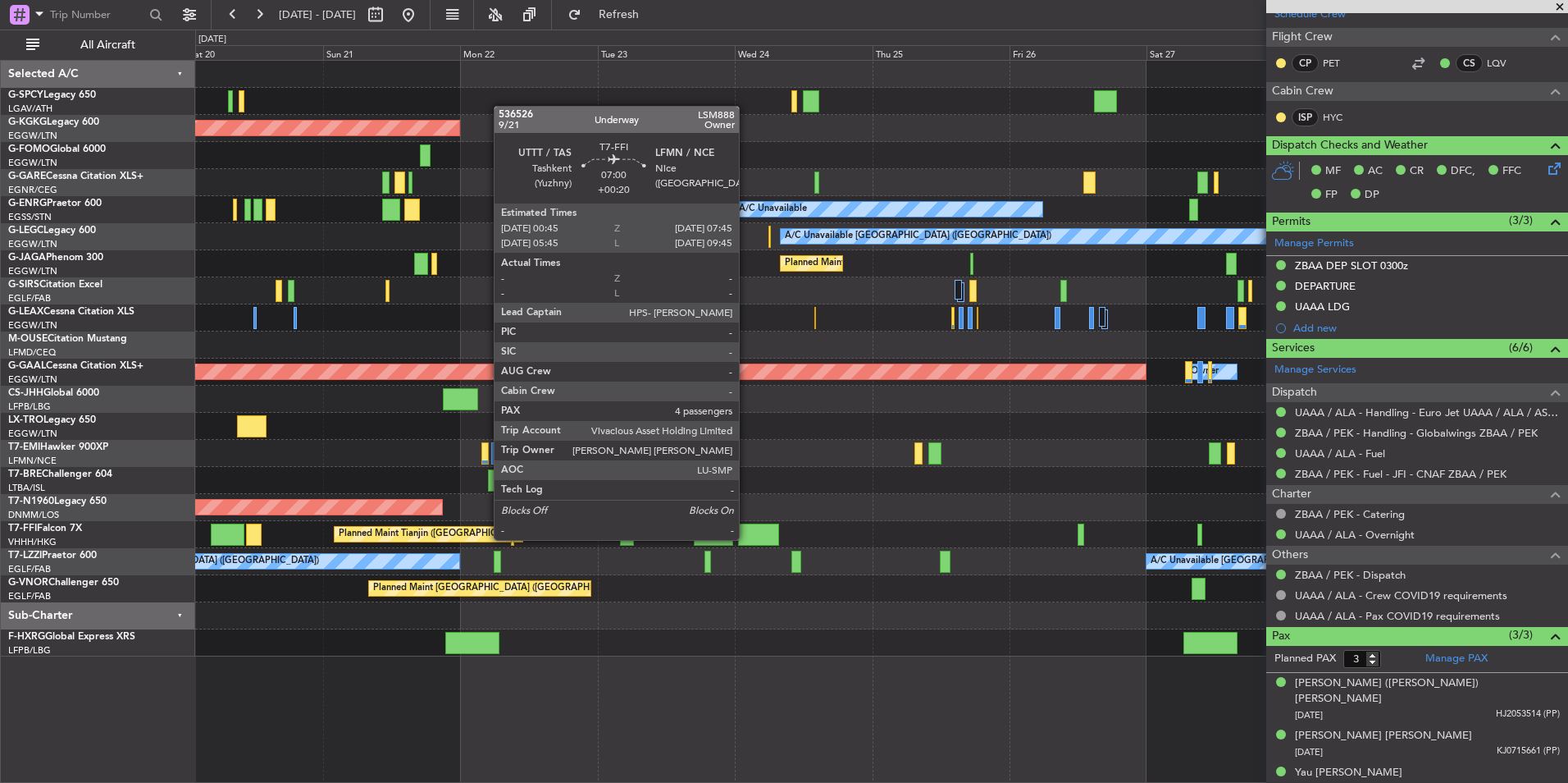
click at [746, 539] on div at bounding box center [758, 534] width 40 height 22
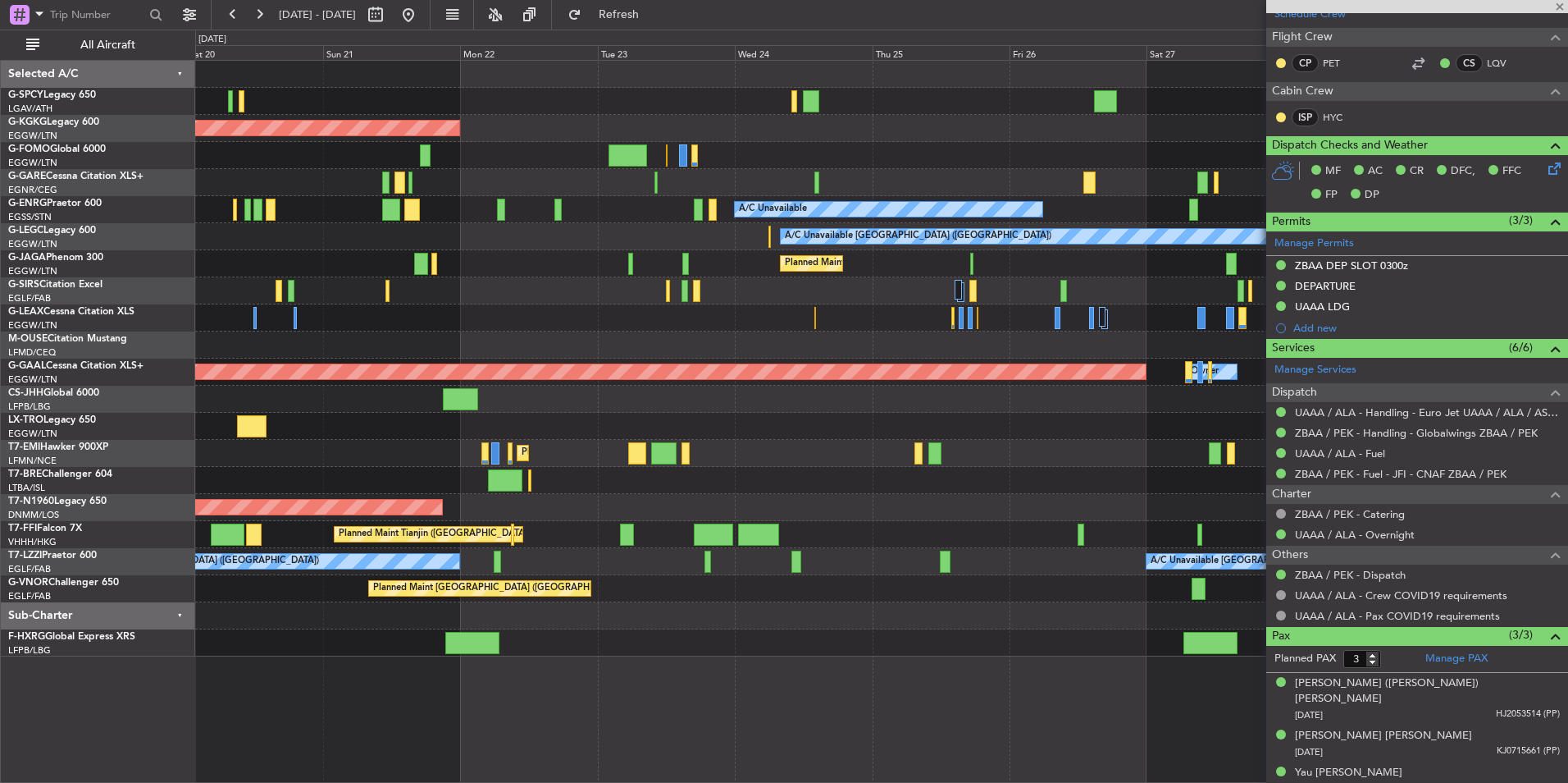
type input "+00:20"
type input "4"
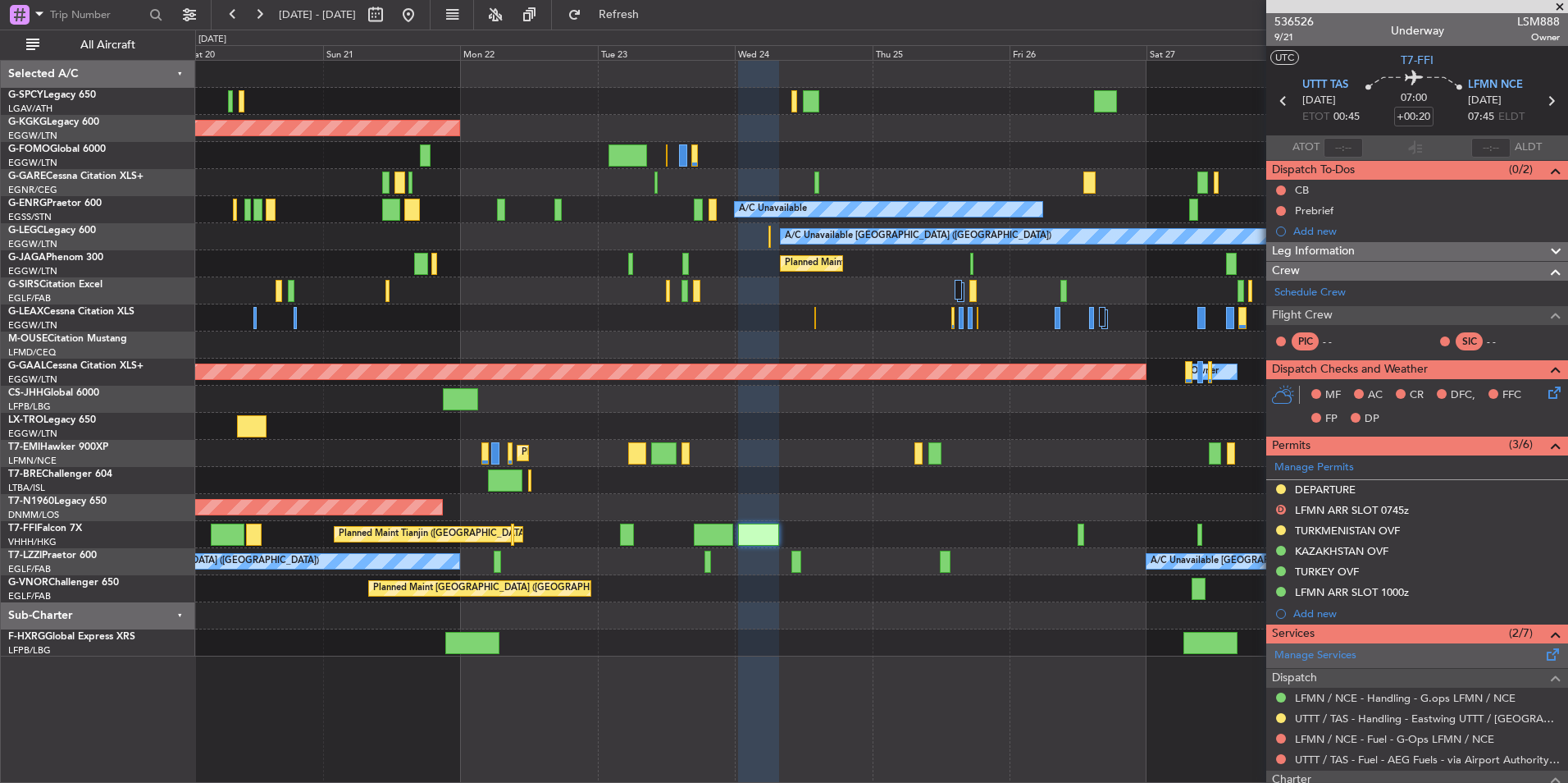
scroll to position [82, 0]
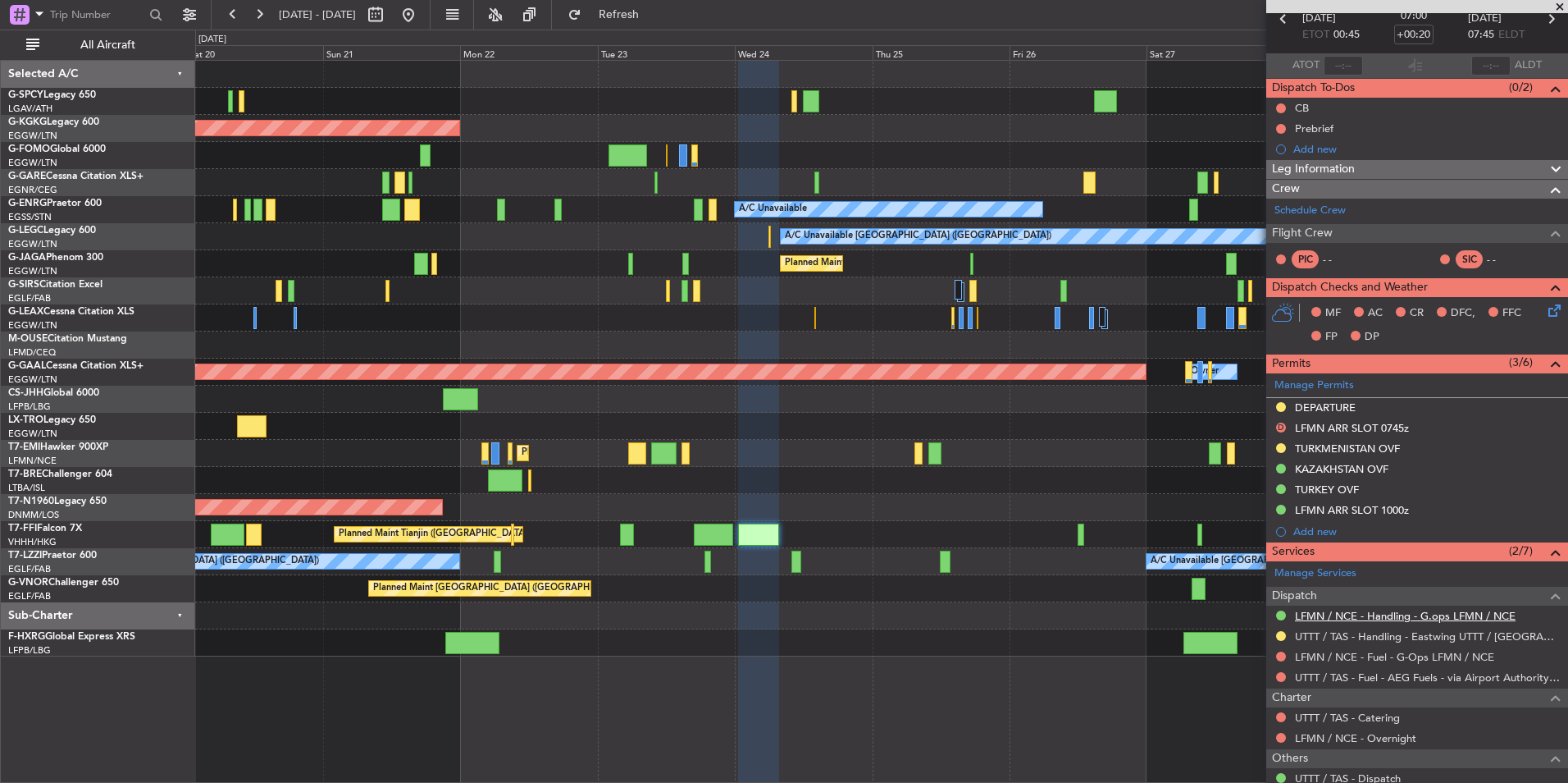
click at [1406, 615] on link "LFMN / NCE - Handling - G.ops LFMN / NCE" at bounding box center [1405, 616] width 221 height 14
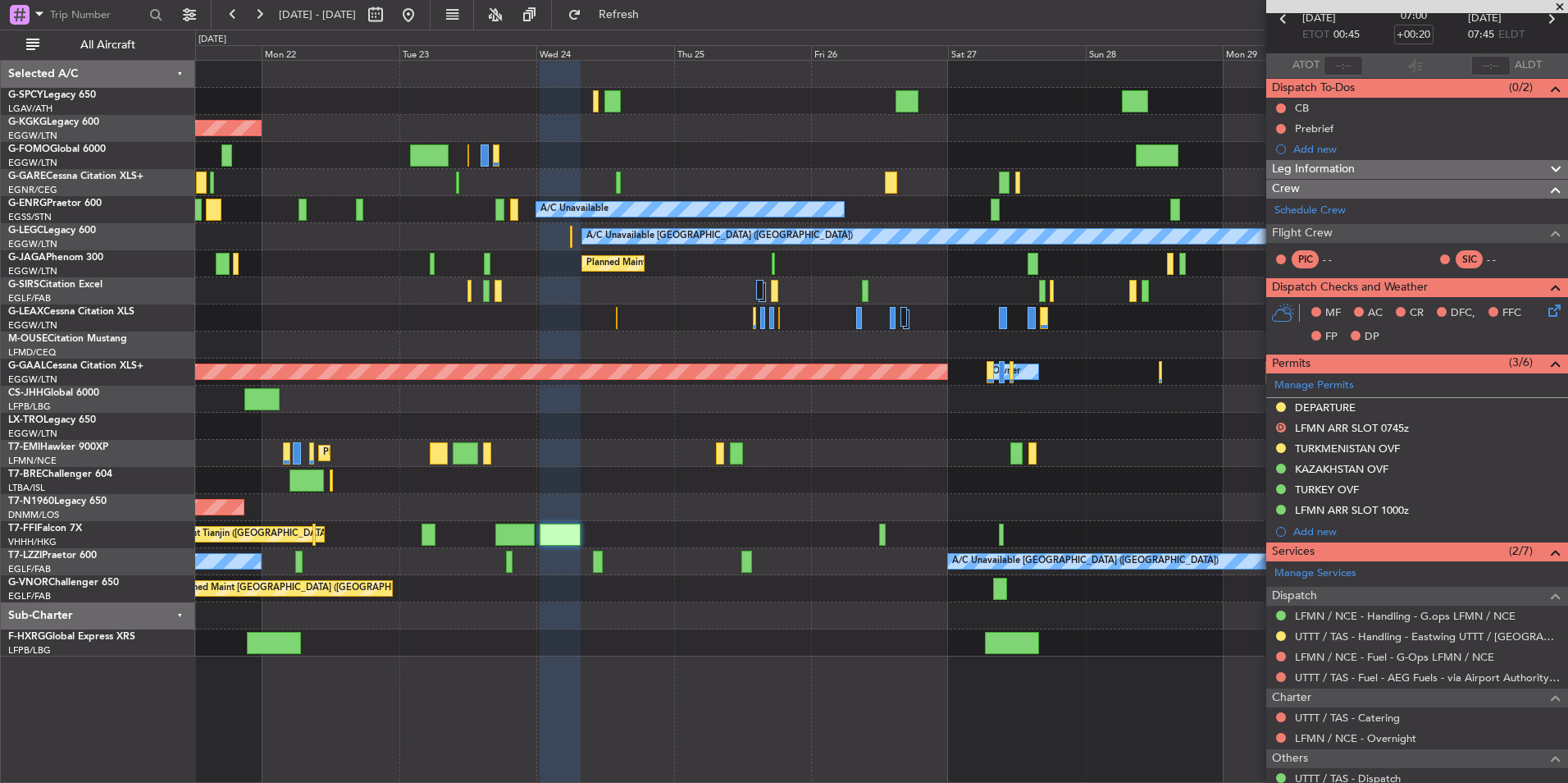
click at [658, 527] on div "Planned Maint Tianjin ([GEOGRAPHIC_DATA])" at bounding box center [881, 534] width 1372 height 27
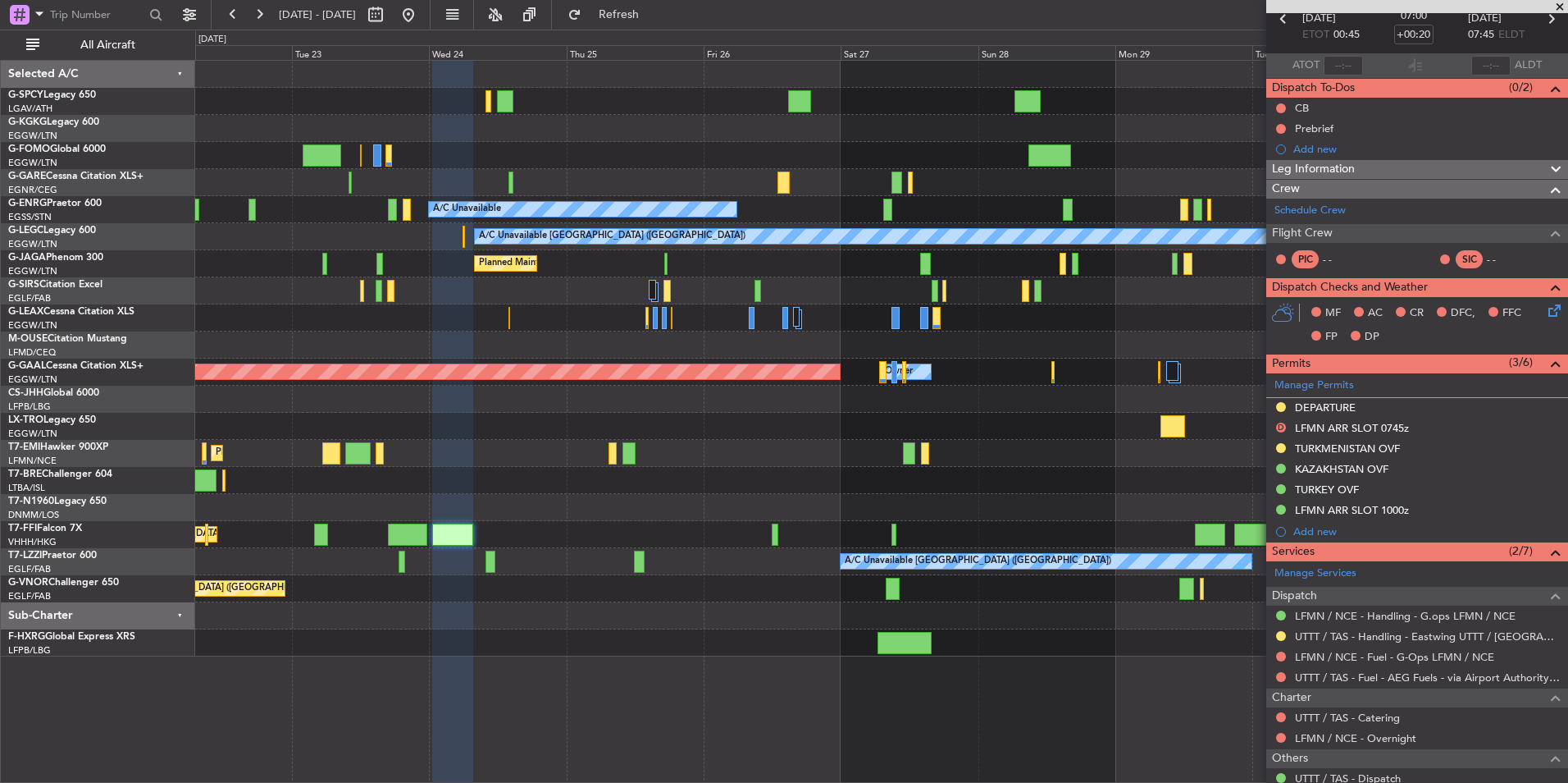
click at [651, 525] on div "Planned Maint Tianjin ([GEOGRAPHIC_DATA])" at bounding box center [881, 534] width 1372 height 27
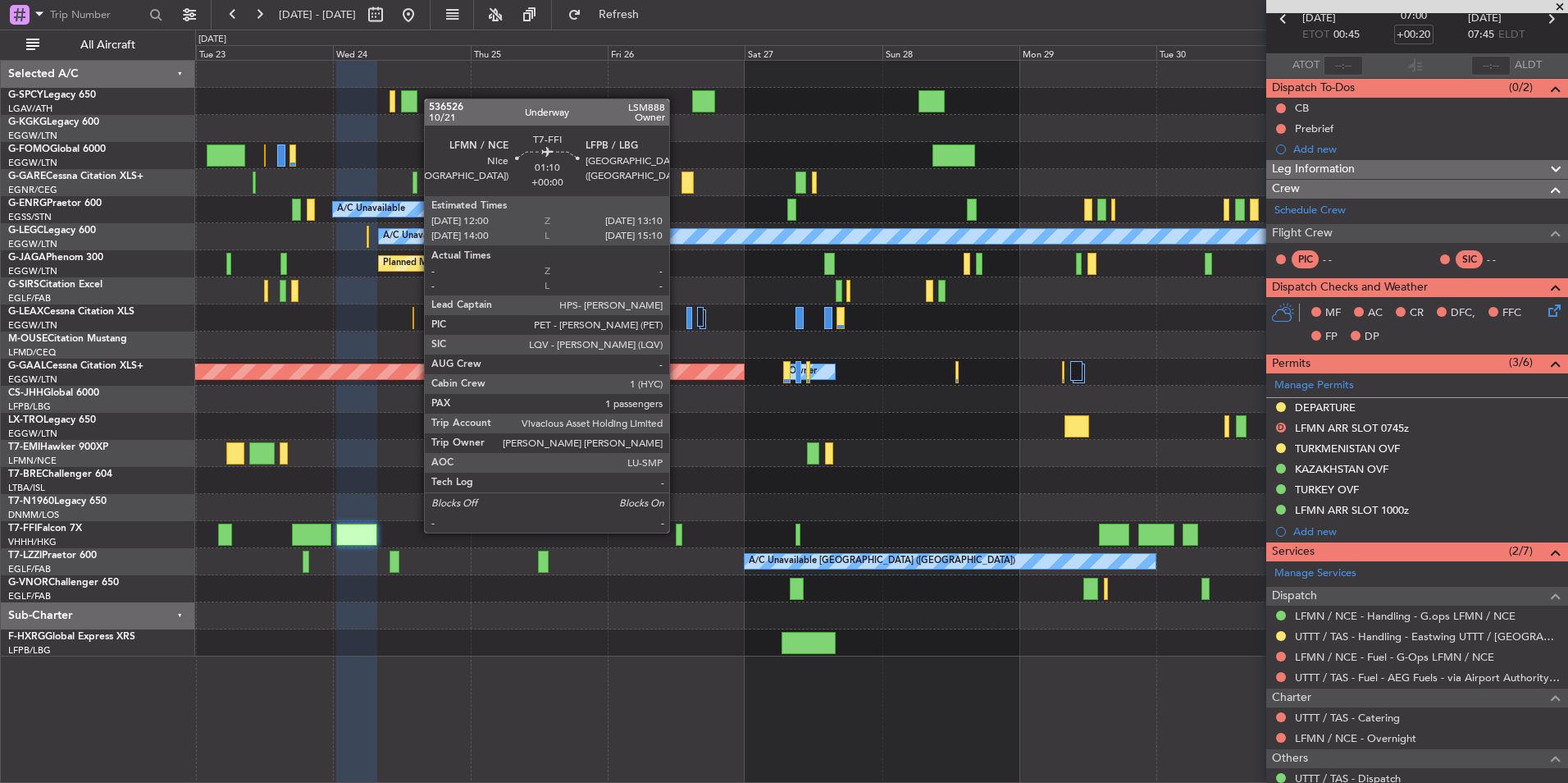
click at [677, 531] on div at bounding box center [679, 534] width 7 height 22
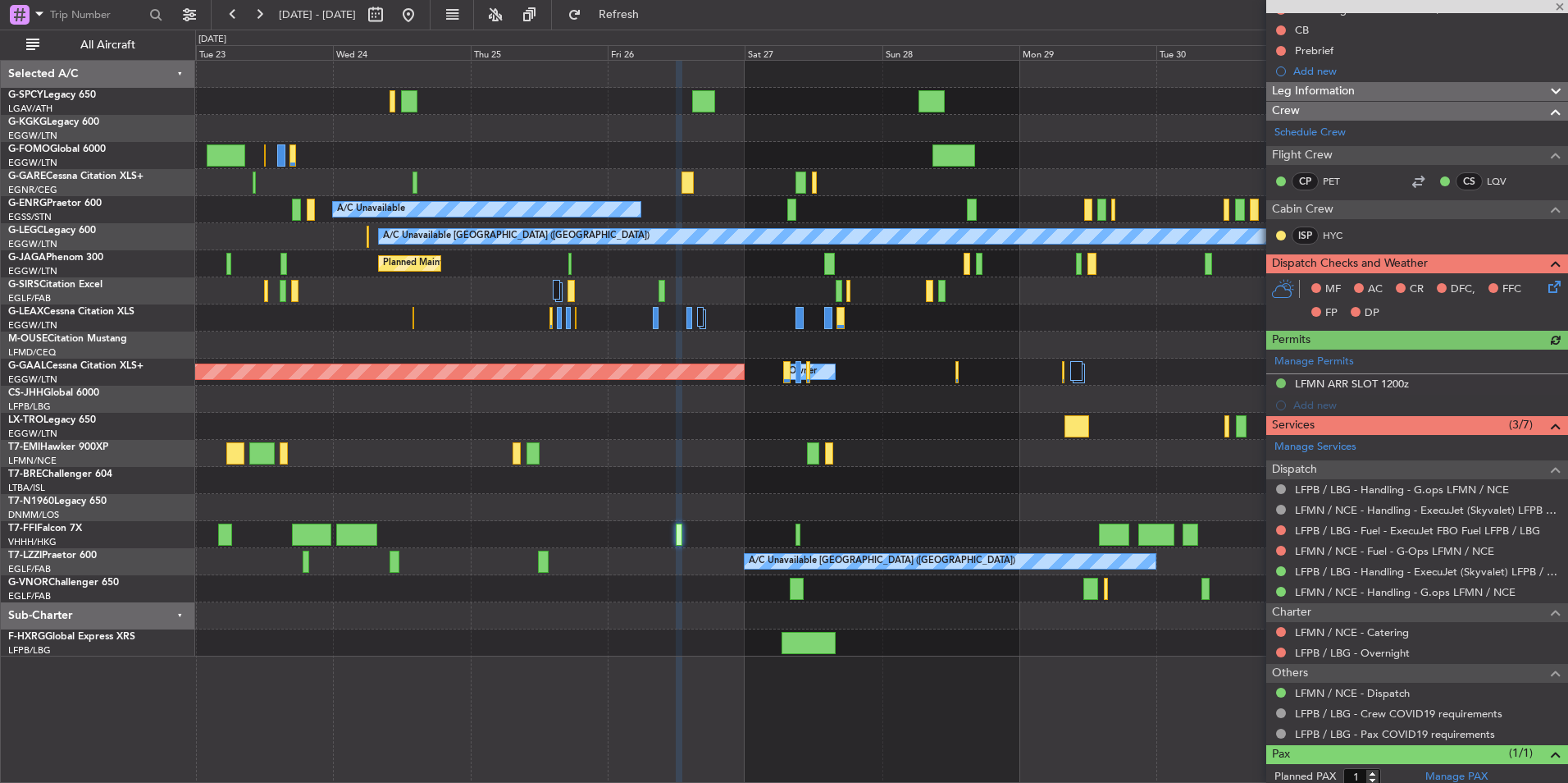
scroll to position [224, 0]
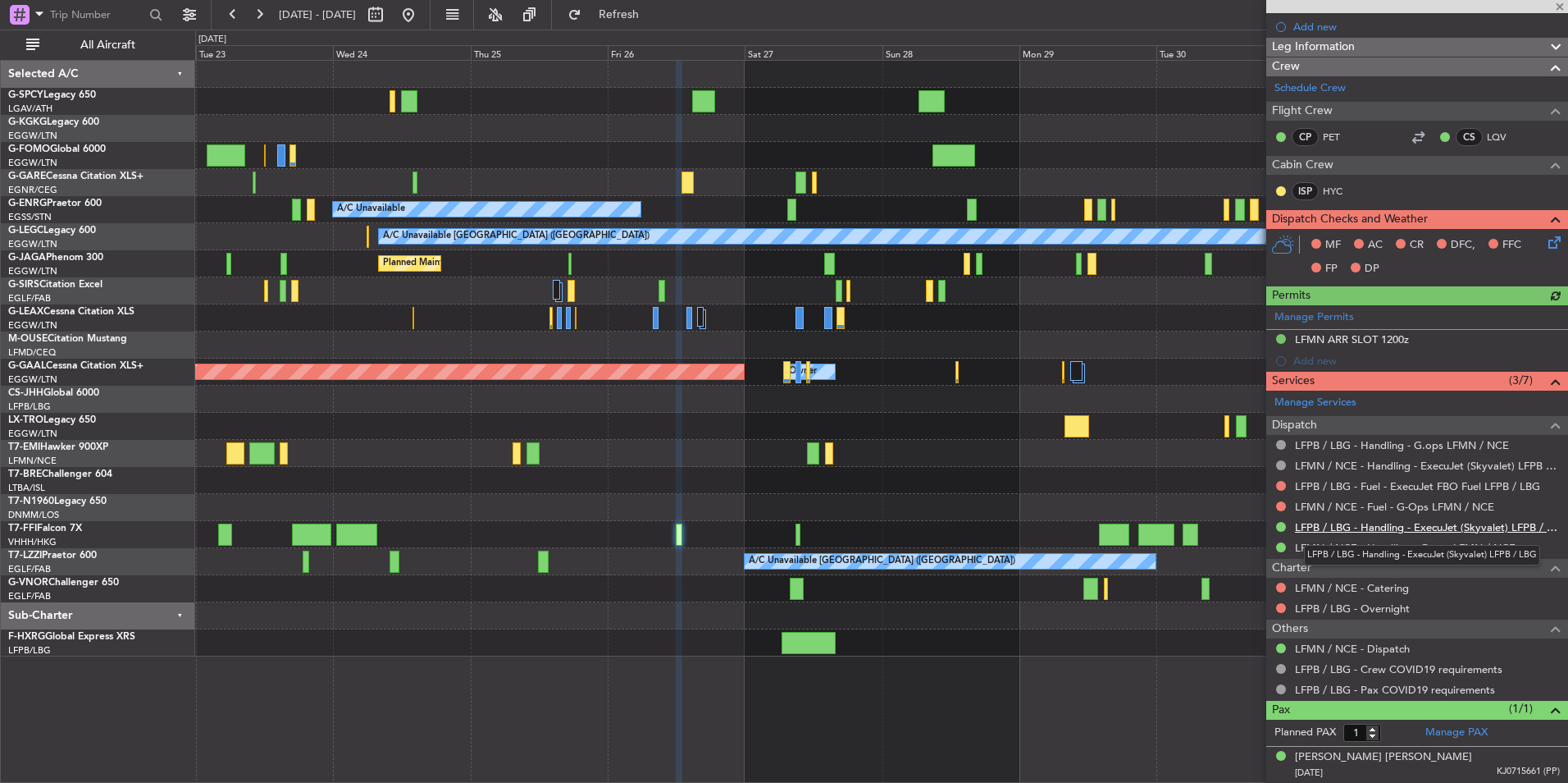
click at [1437, 527] on link "LFPB / LBG - Handling - ExecuJet (Skyvalet) LFPB / LBG" at bounding box center [1427, 527] width 265 height 14
click at [523, 645] on div at bounding box center [881, 642] width 1372 height 27
click at [1368, 643] on link "LFMN / NCE - Dispatch" at bounding box center [1352, 649] width 115 height 14
click at [422, 21] on button at bounding box center [409, 15] width 26 height 26
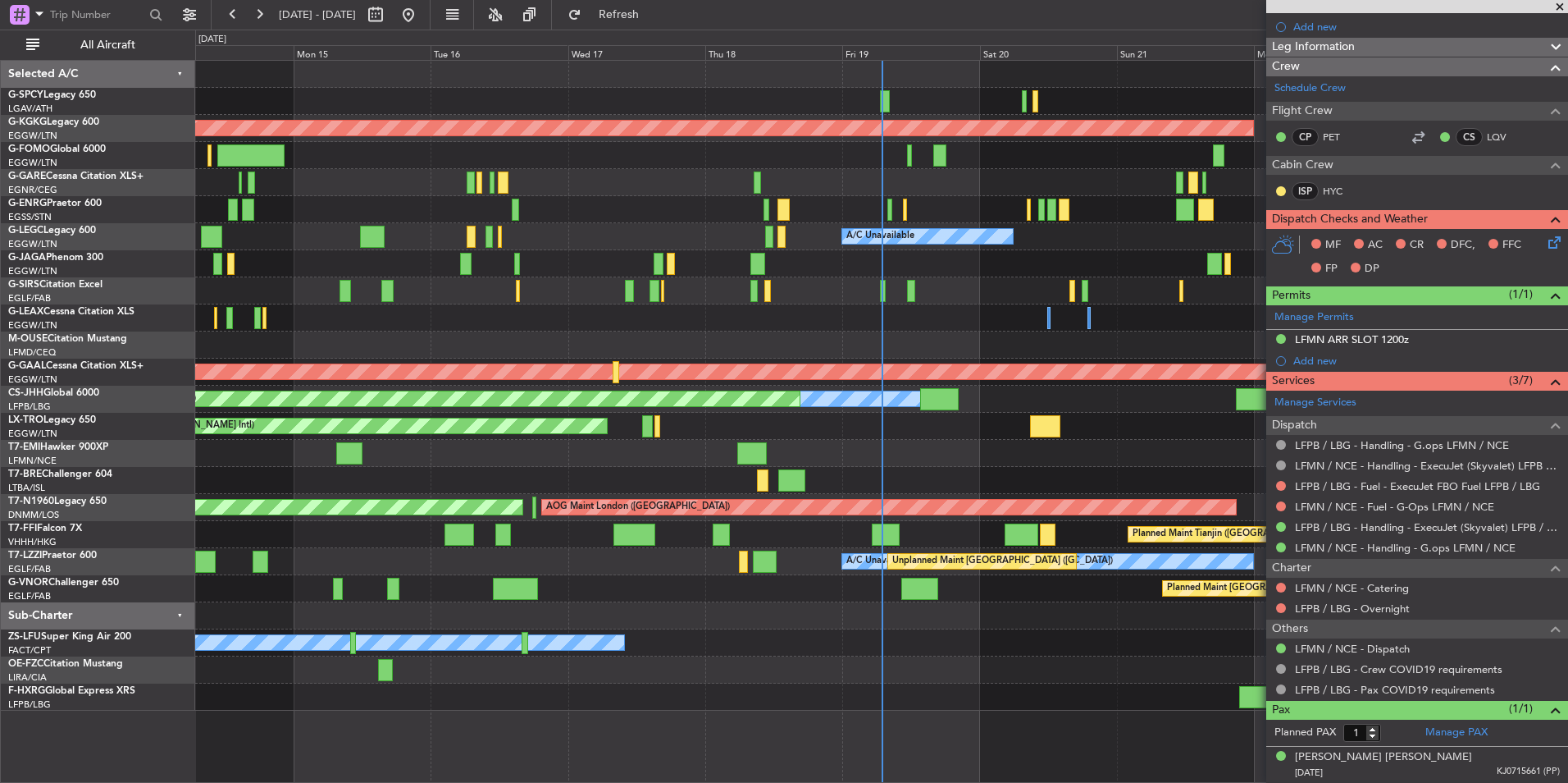
scroll to position [0, 0]
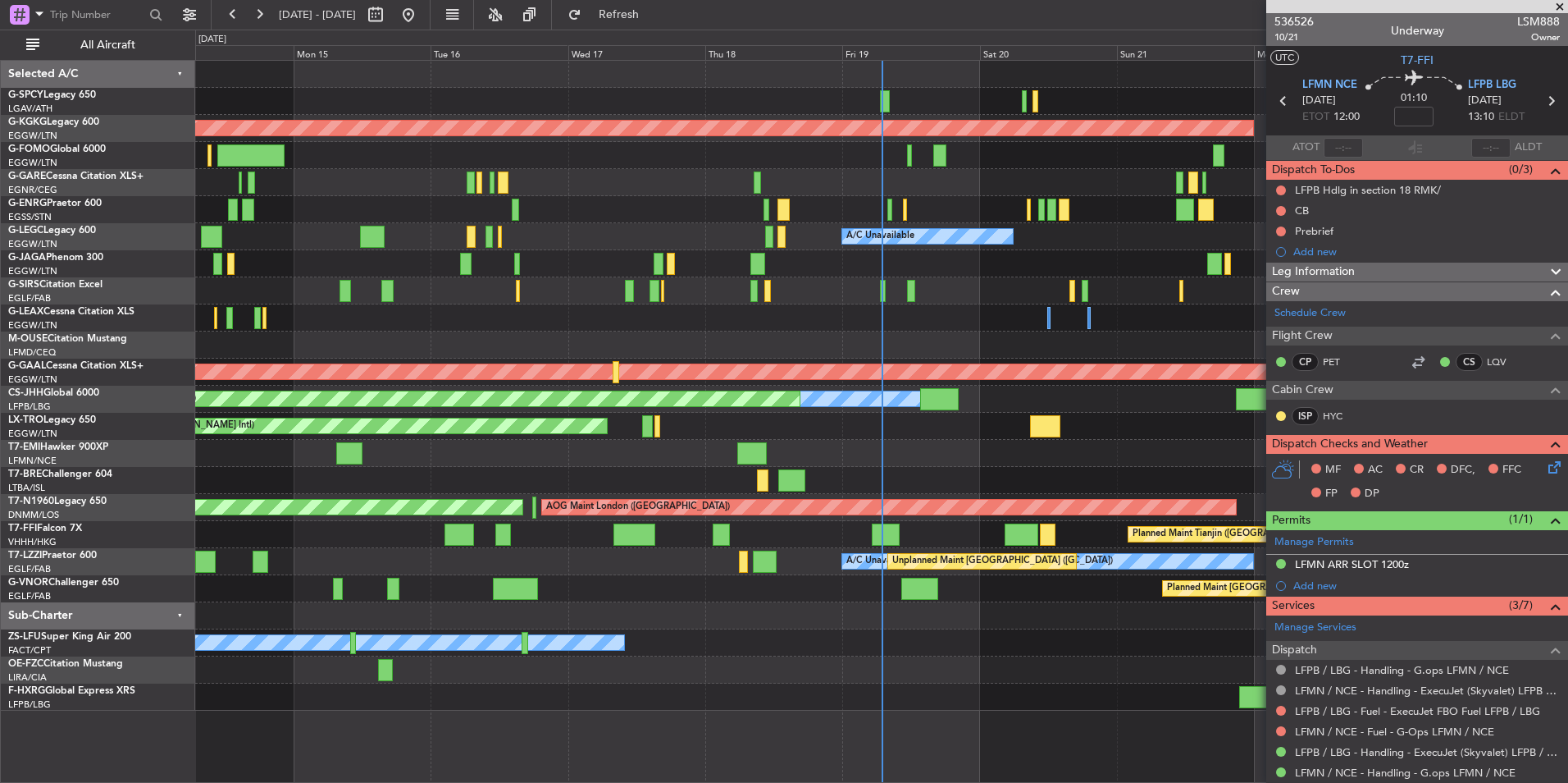
click at [1558, 7] on span at bounding box center [1560, 7] width 17 height 15
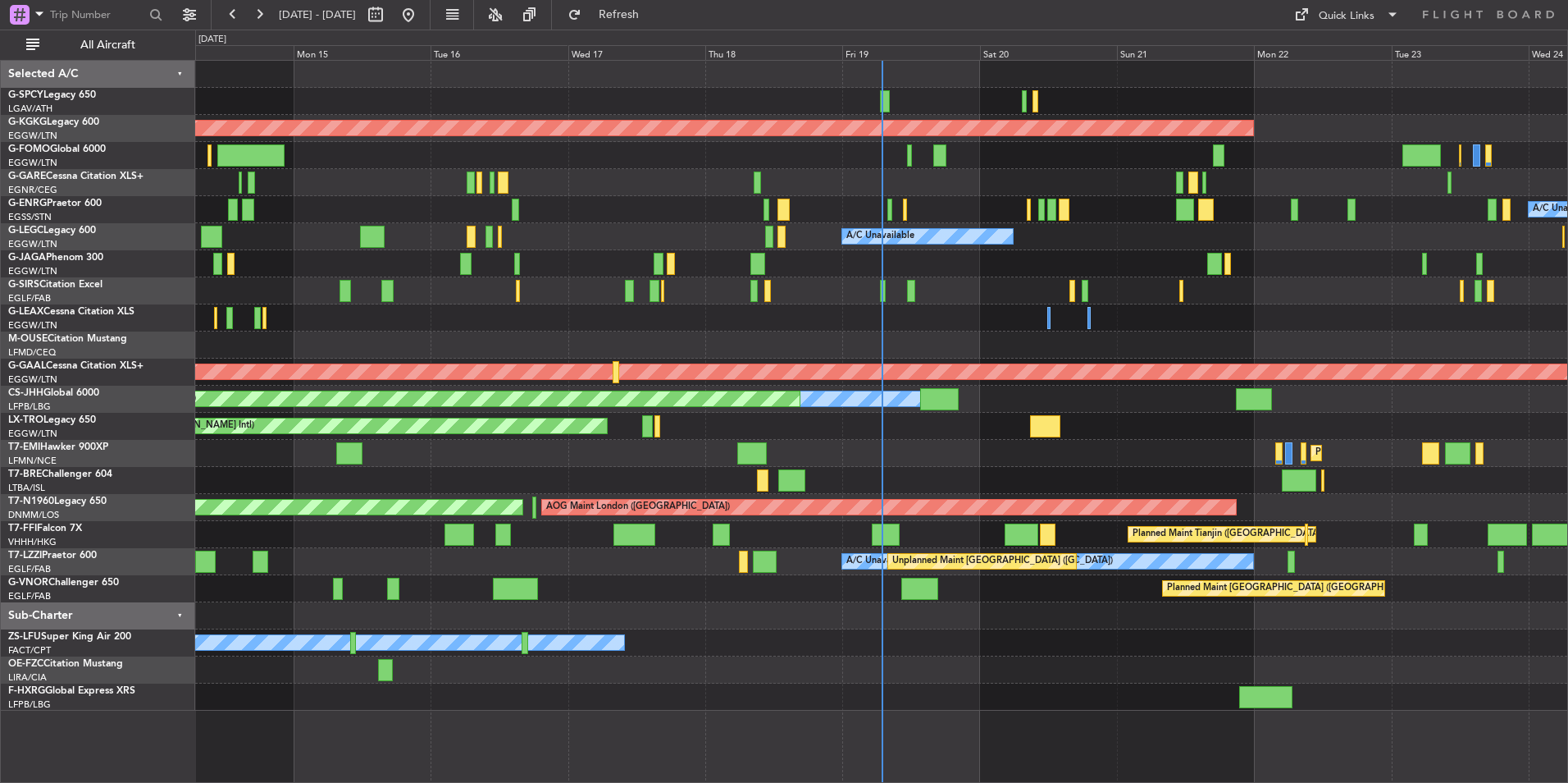
type input "0"
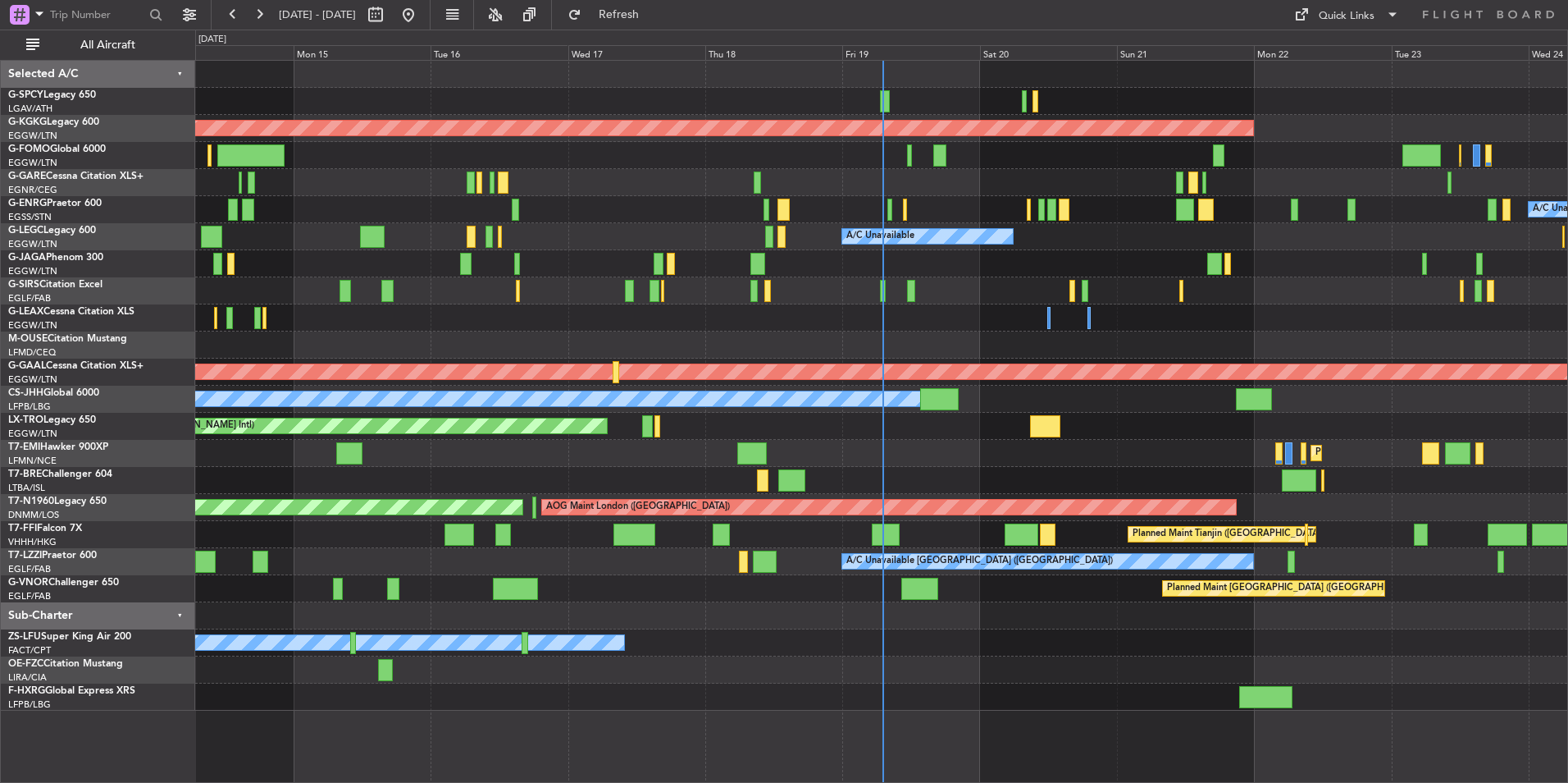
click at [857, 298] on div "Planned Maint [GEOGRAPHIC_DATA] ([GEOGRAPHIC_DATA])" at bounding box center [881, 291] width 1372 height 27
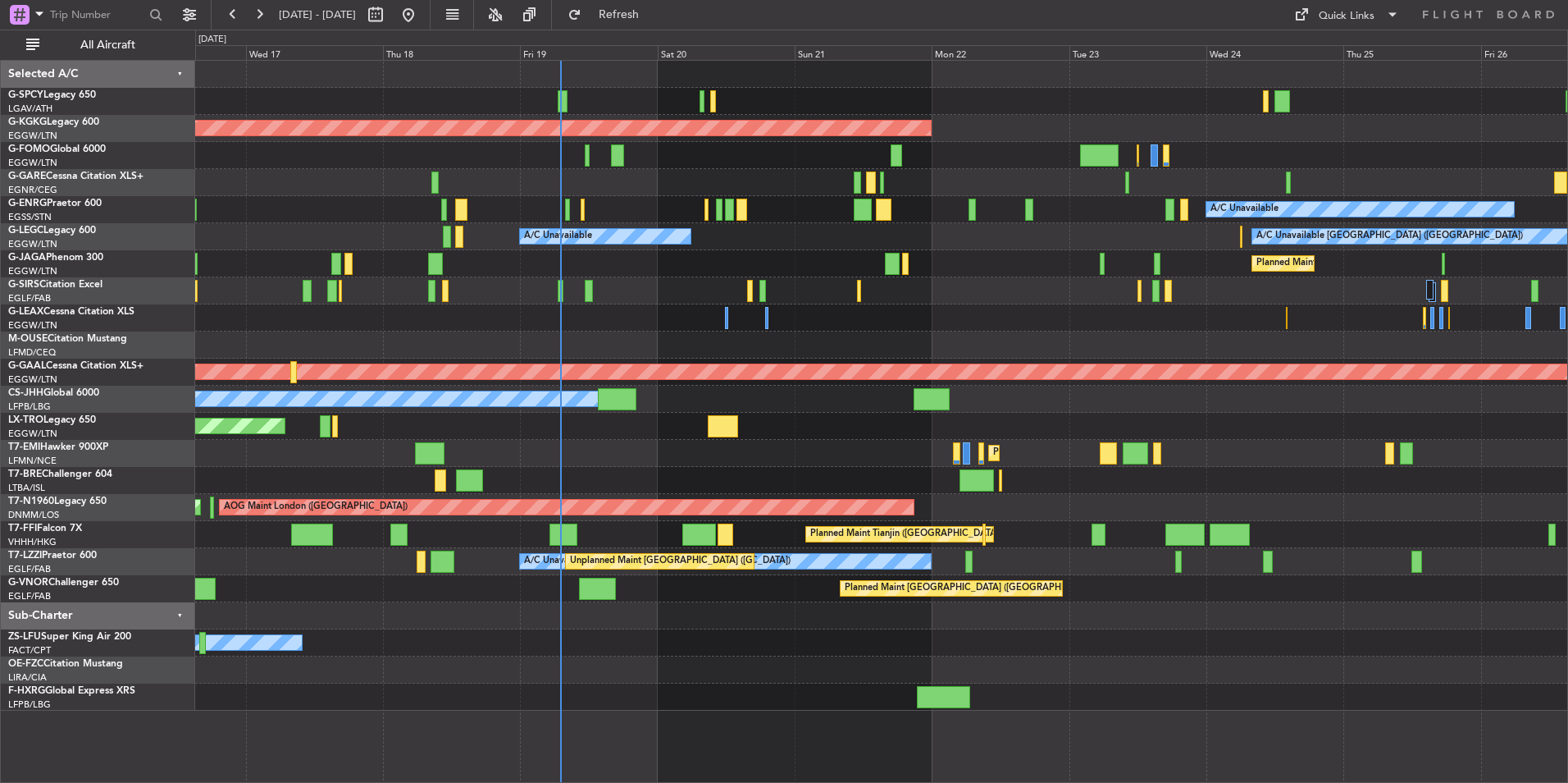
click at [748, 498] on div "AOG Maint Istanbul (Ataturk) A/C Unavailable A/C Unavailable A/C Unavailable Lo…" at bounding box center [881, 385] width 1372 height 650
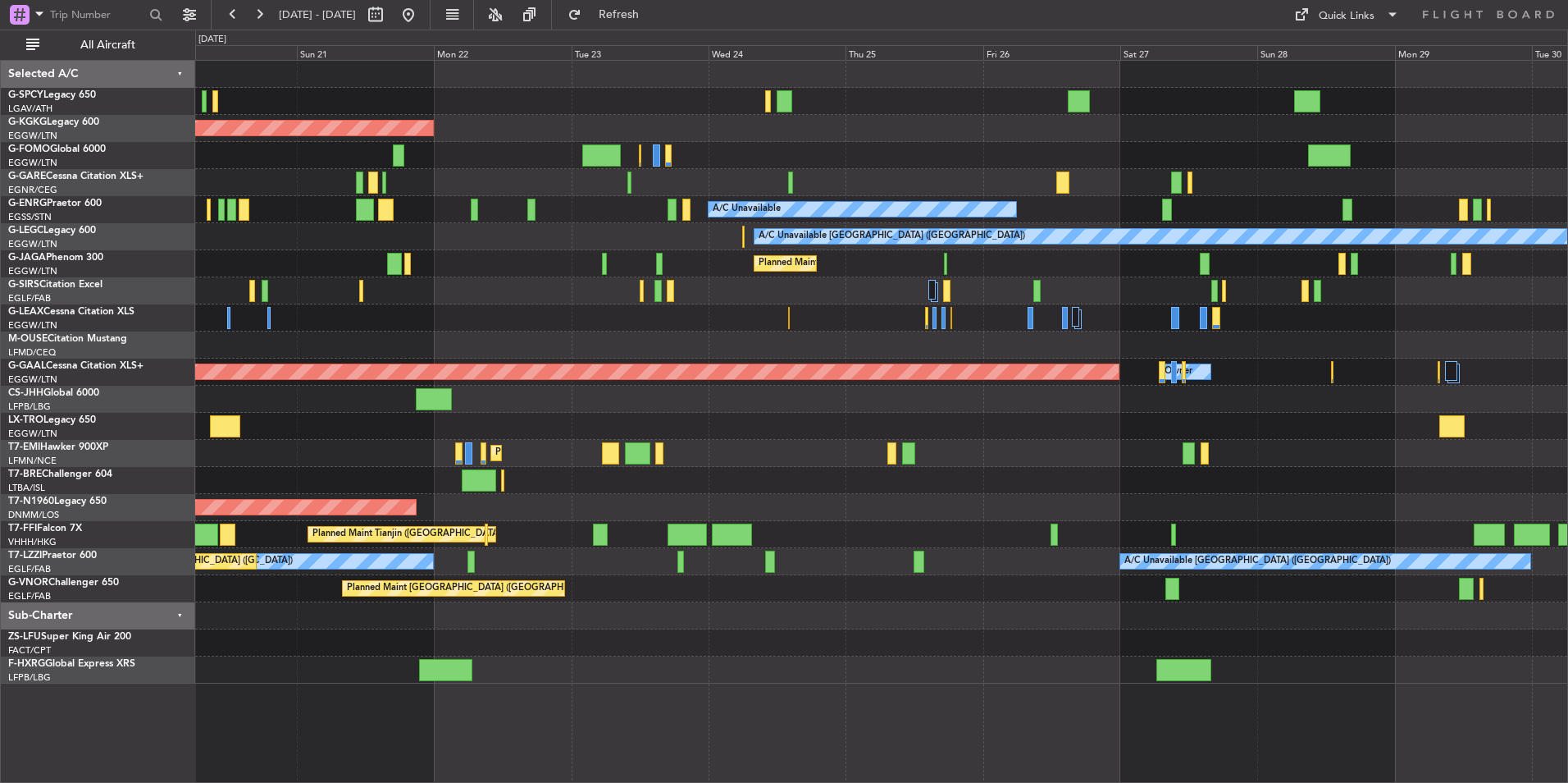
click at [818, 525] on div "Planned Maint Tianjin ([GEOGRAPHIC_DATA])" at bounding box center [881, 534] width 1372 height 27
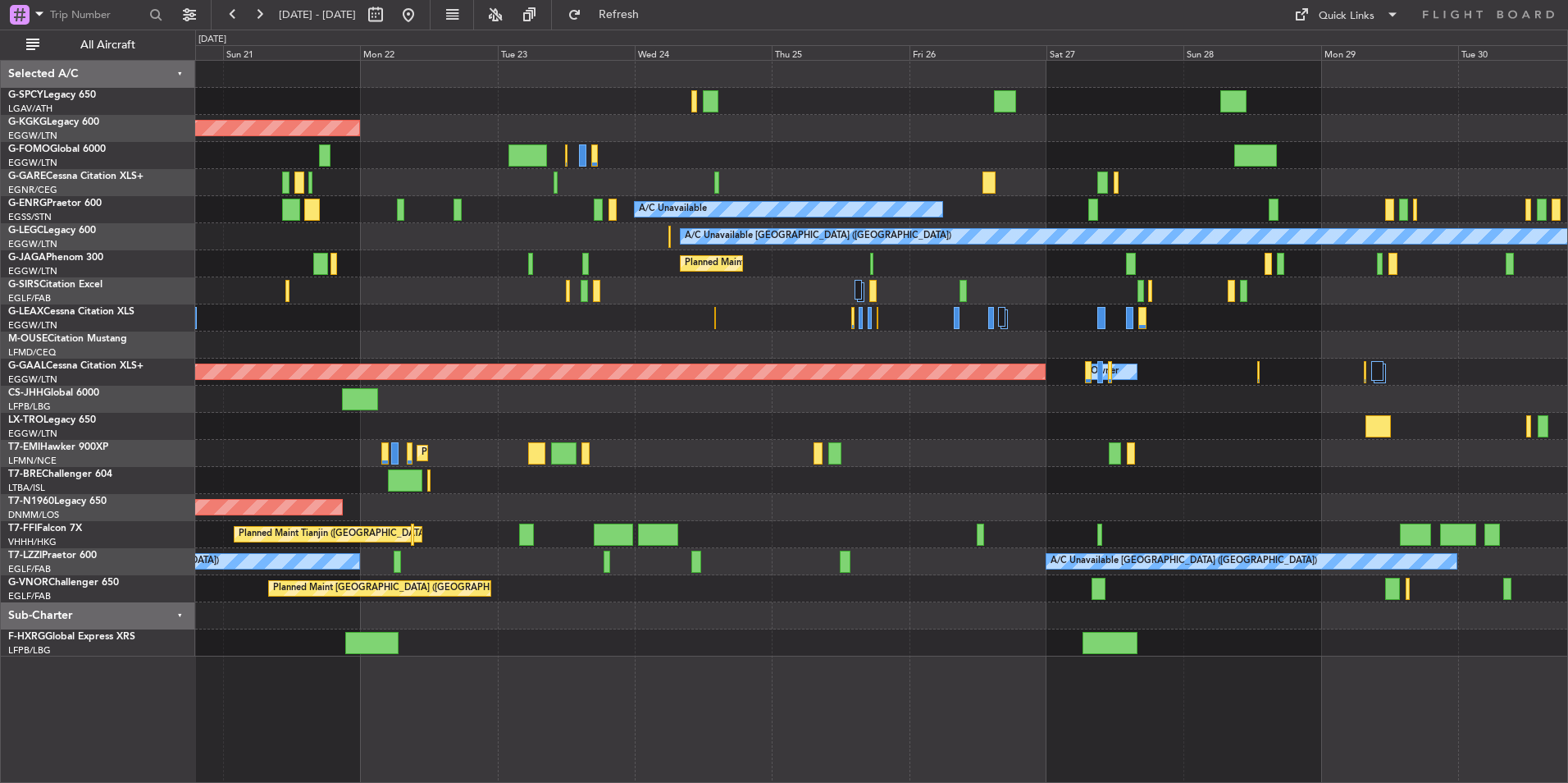
click at [704, 612] on div "AOG Maint Istanbul (Ataturk) A/C Unavailable A/C Unavailable London (Luton) A/C…" at bounding box center [881, 358] width 1372 height 596
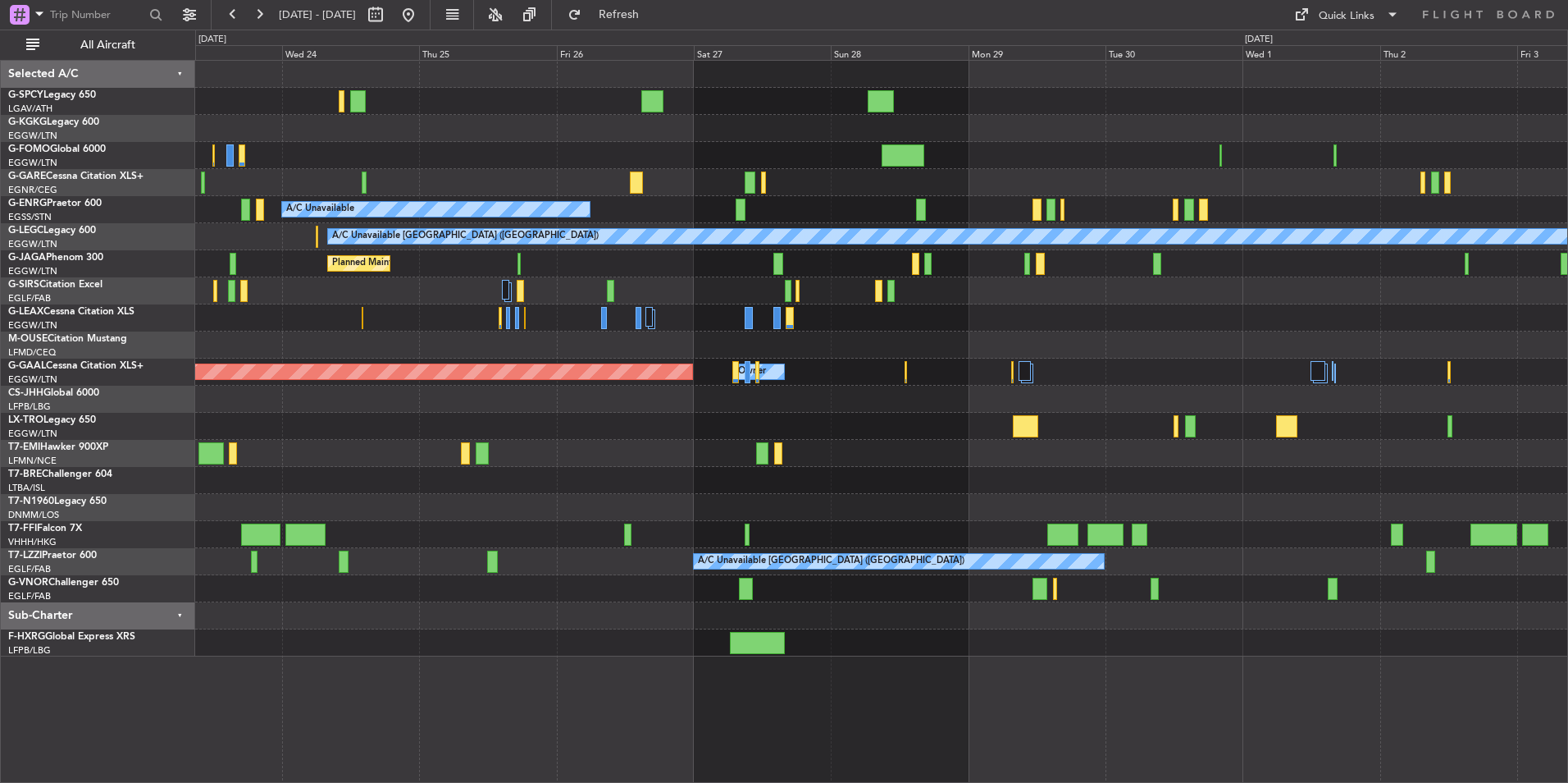
click at [731, 535] on div "Planned Maint Tianjin ([GEOGRAPHIC_DATA])" at bounding box center [881, 534] width 1372 height 27
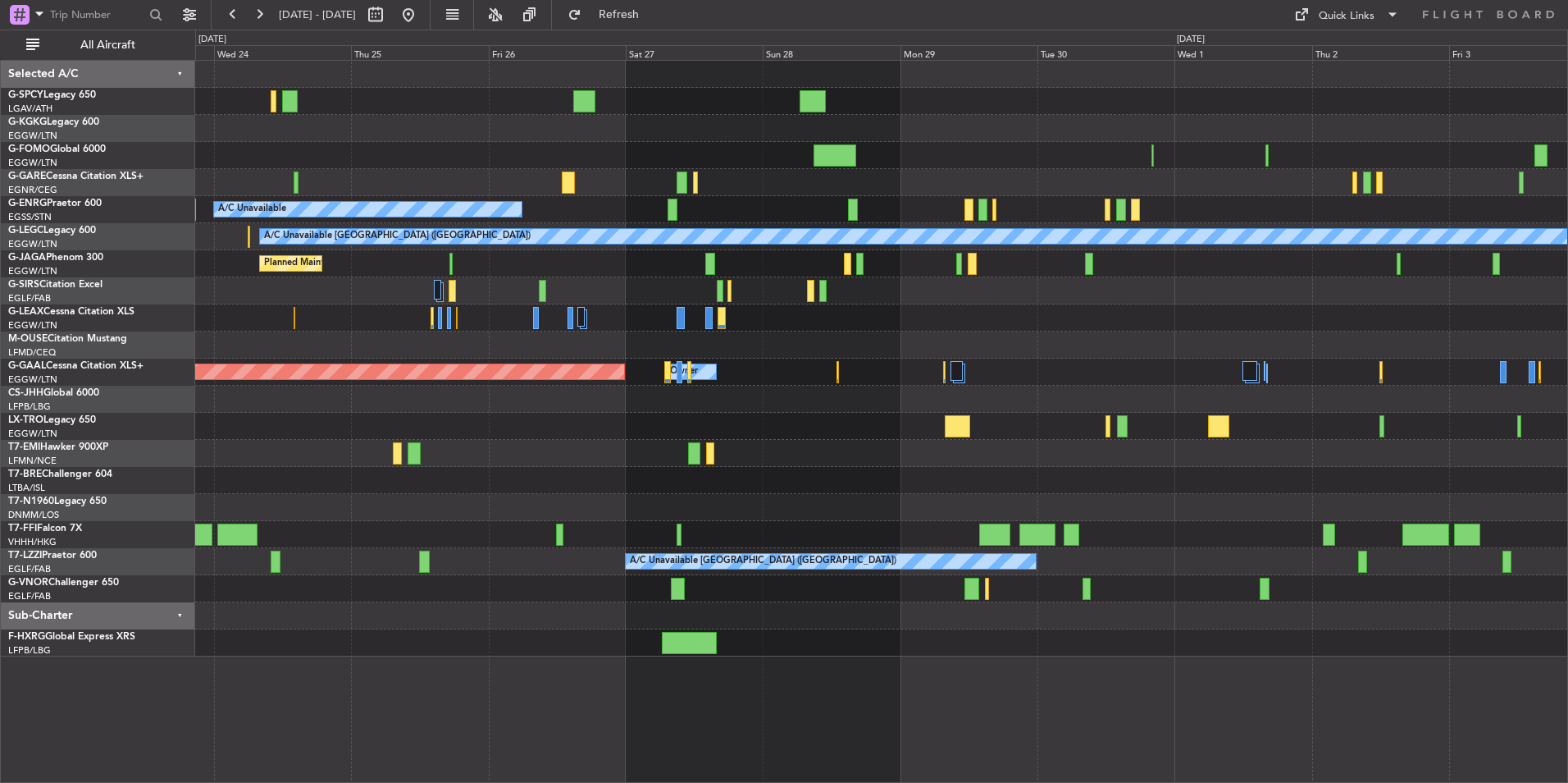
click at [457, 158] on div at bounding box center [881, 155] width 1372 height 27
click at [422, 24] on button at bounding box center [409, 15] width 26 height 26
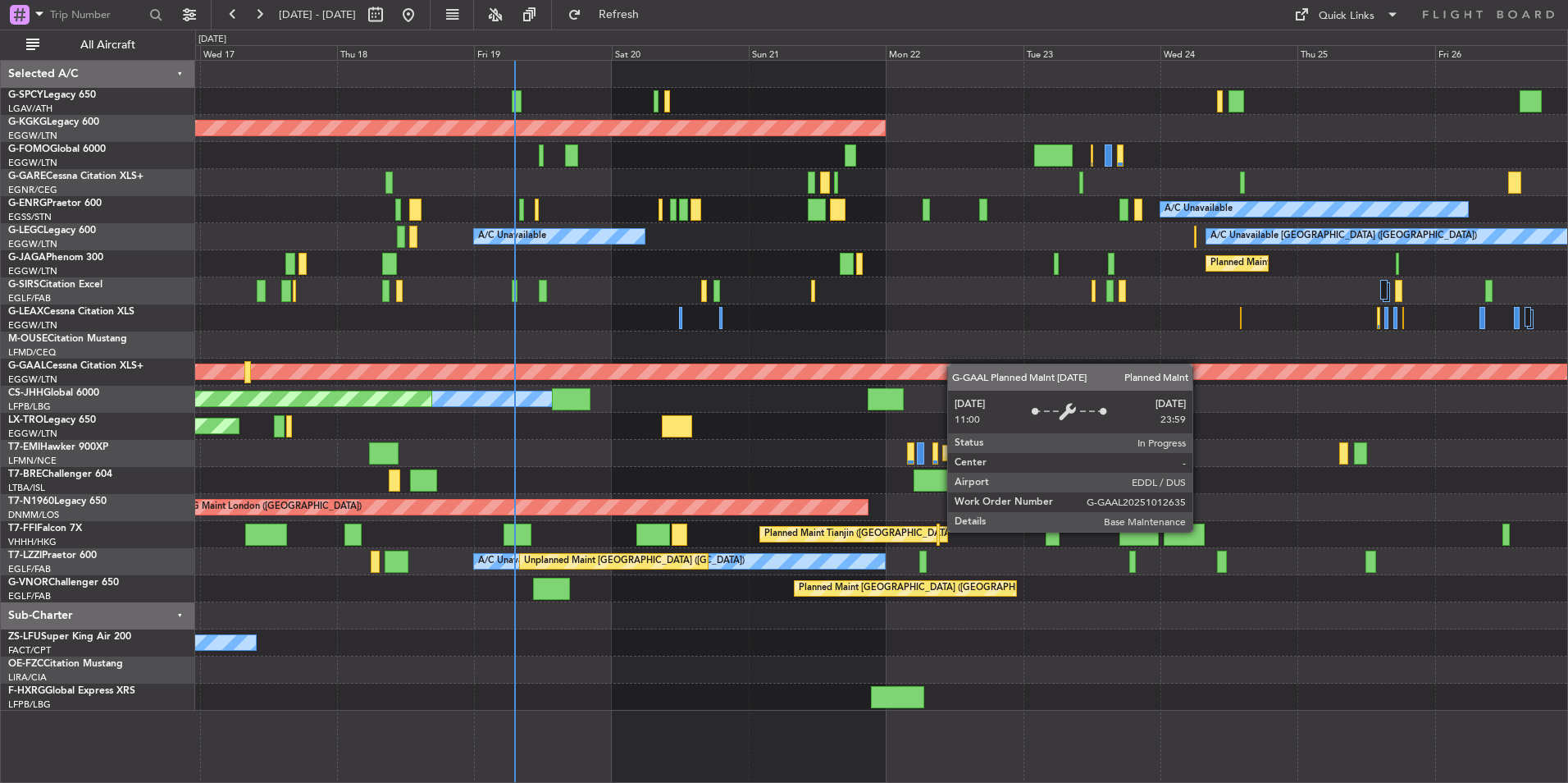
click at [857, 370] on div "AOG Maint Istanbul (Ataturk) A/C Unavailable A/C Unavailable A/C Unavailable Lo…" at bounding box center [881, 385] width 1372 height 650
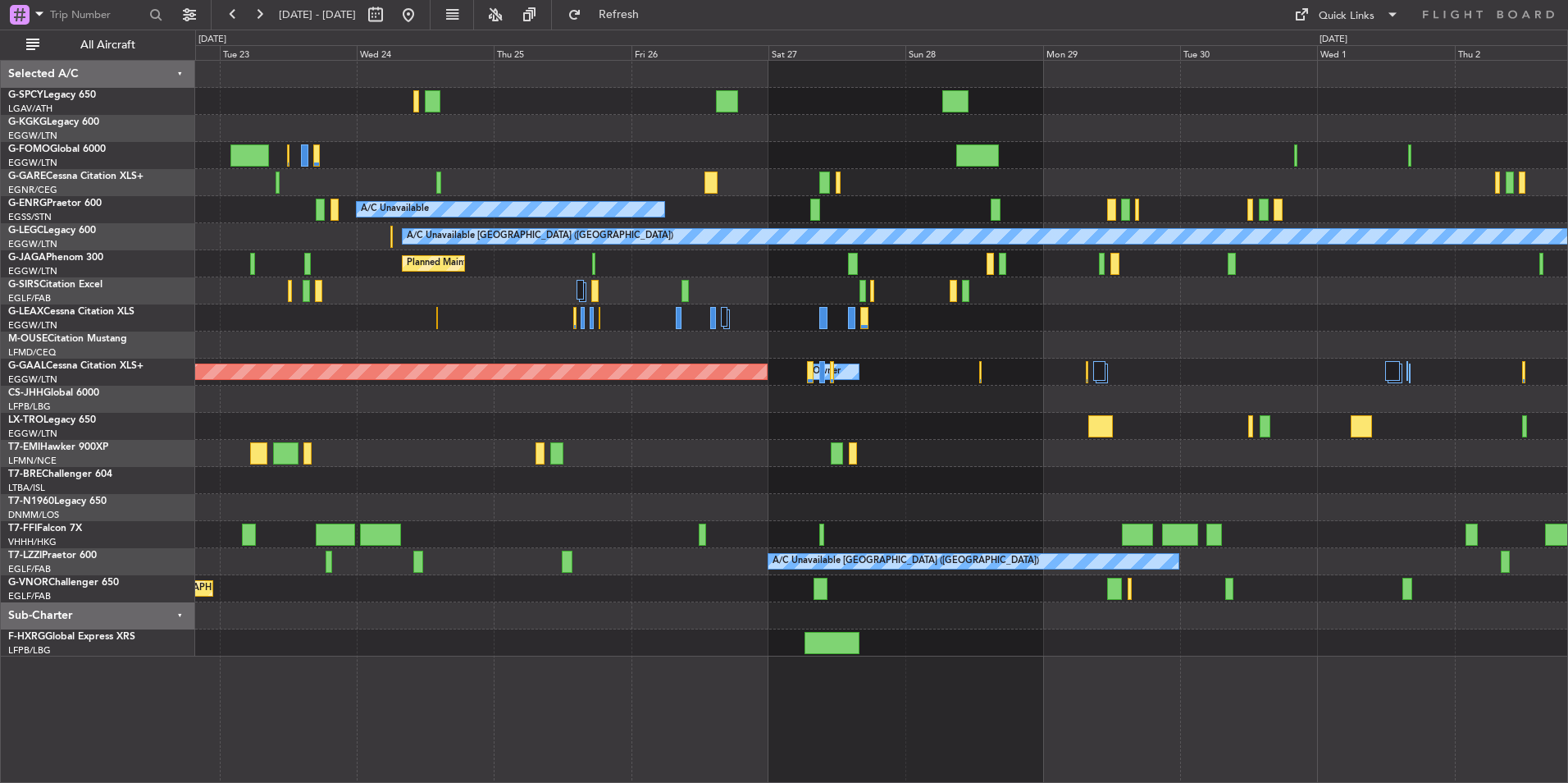
click at [731, 443] on div "AOG Maint Istanbul (Ataturk) A/C Unavailable A/C Unavailable London (Luton) Pla…" at bounding box center [881, 358] width 1372 height 596
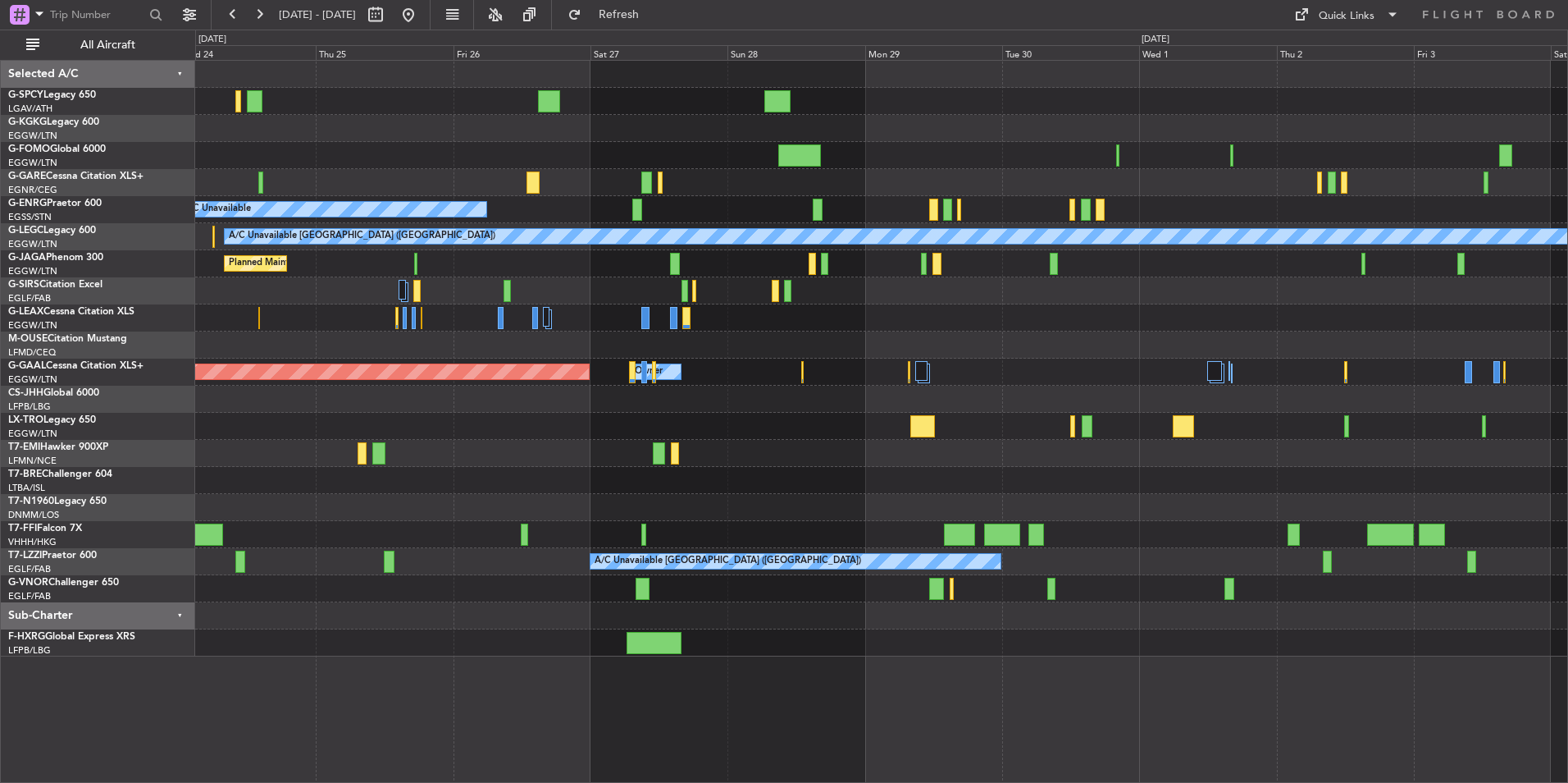
click at [817, 445] on div "AOG Maint Istanbul (Ataturk) A/C Unavailable A/C Unavailable London (Luton) Pla…" at bounding box center [881, 358] width 1372 height 596
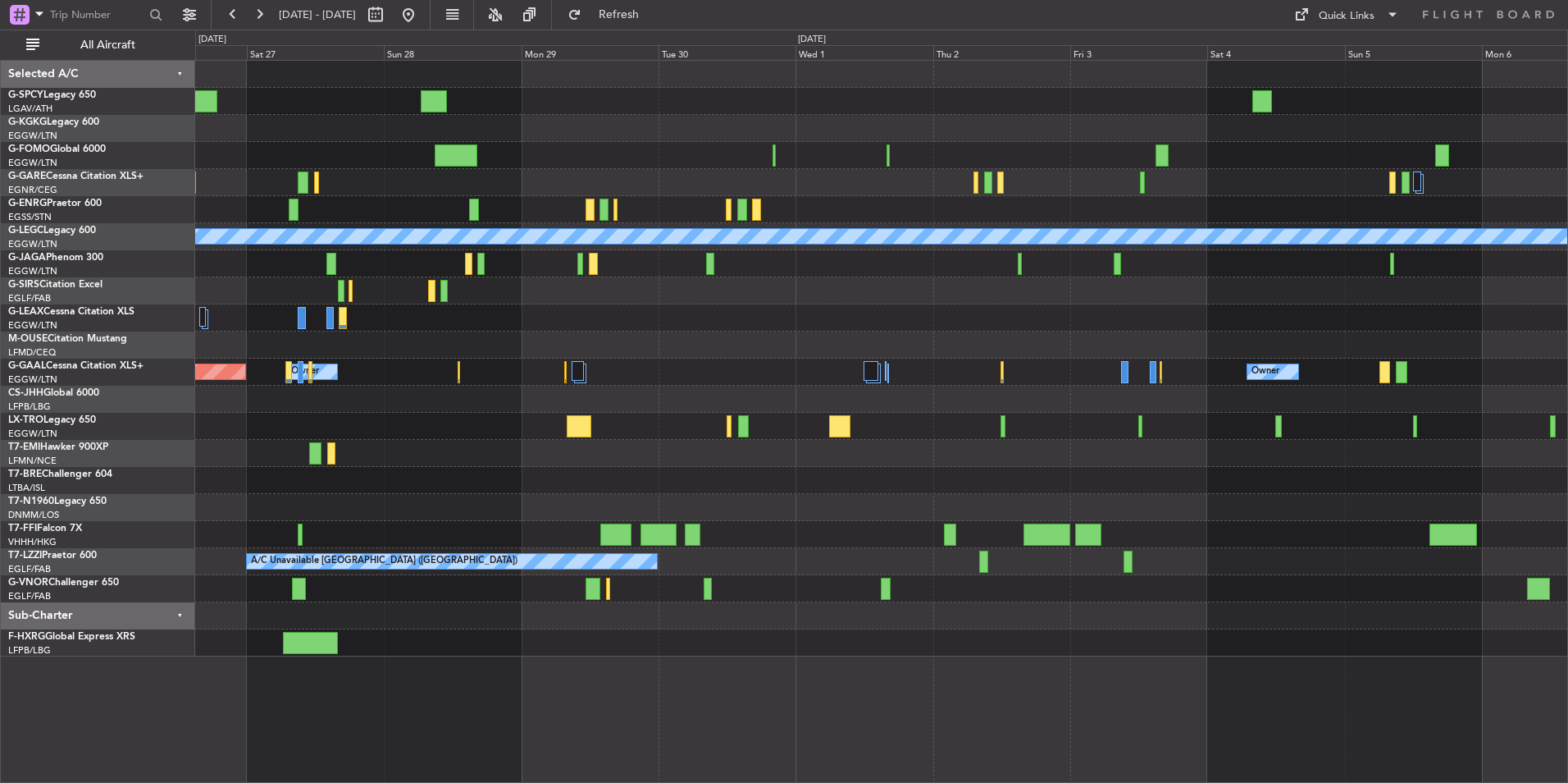
click at [737, 485] on div at bounding box center [881, 480] width 1372 height 27
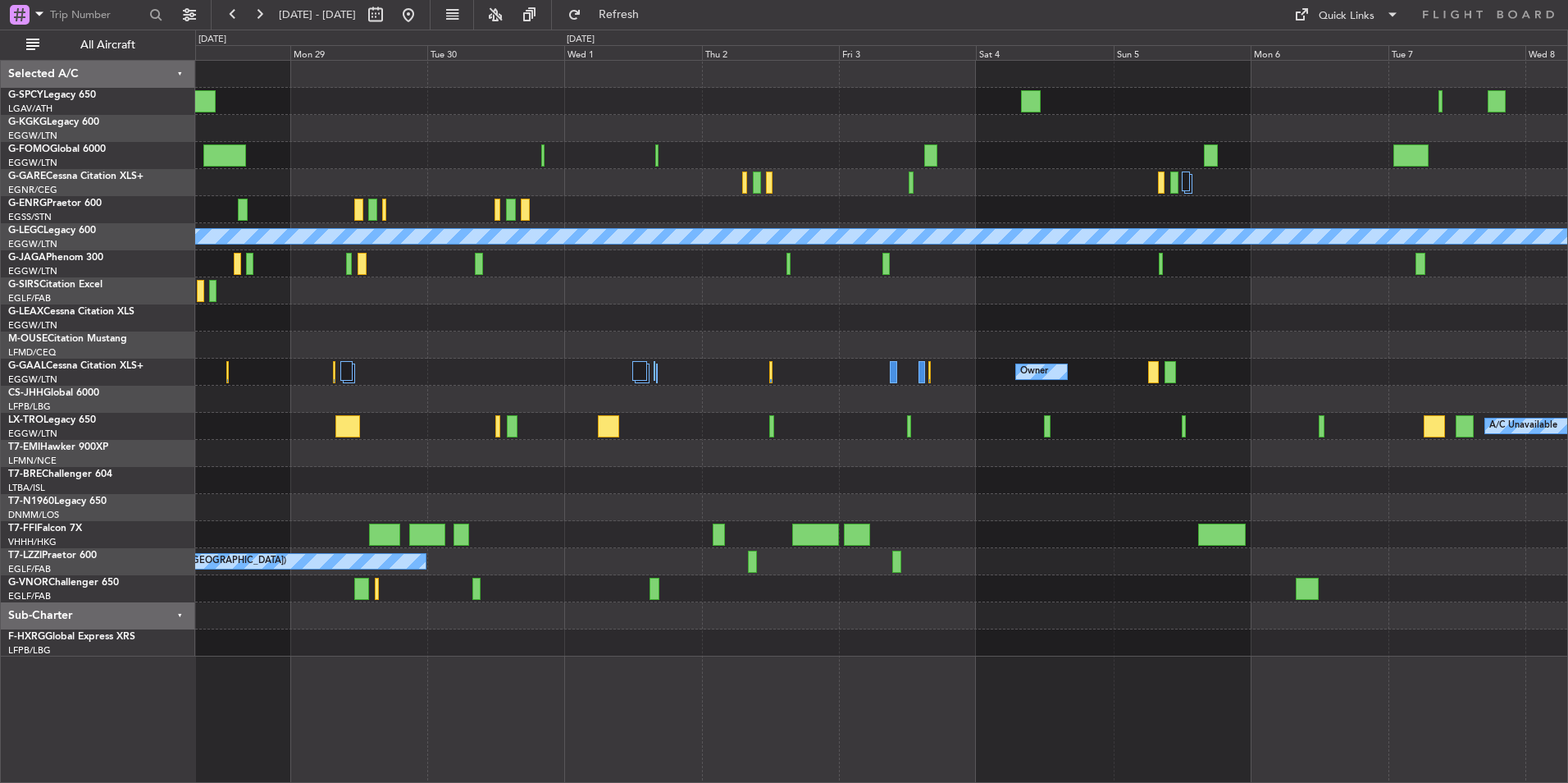
click at [755, 464] on div at bounding box center [881, 453] width 1372 height 27
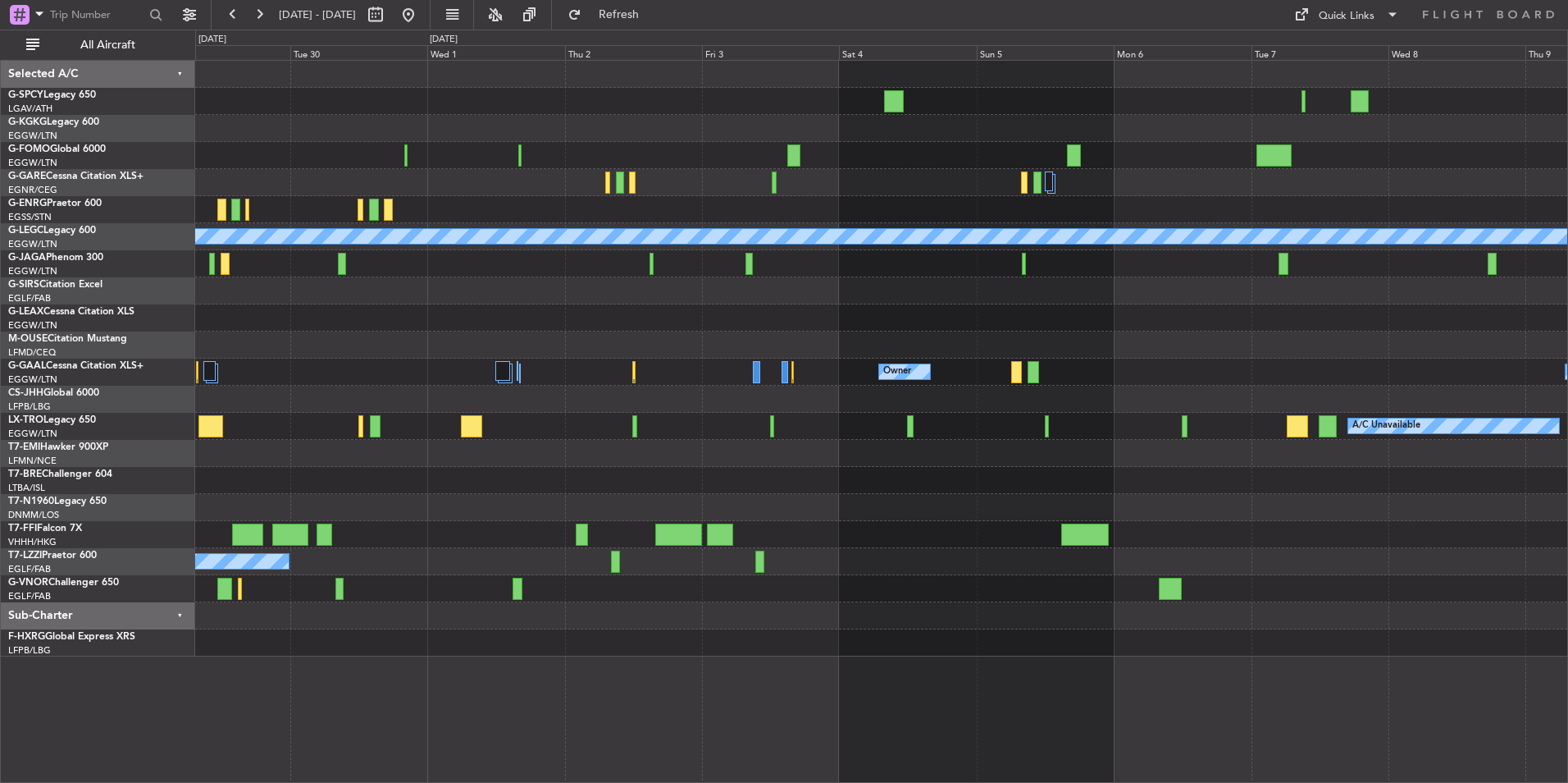
click at [719, 466] on div at bounding box center [881, 453] width 1372 height 27
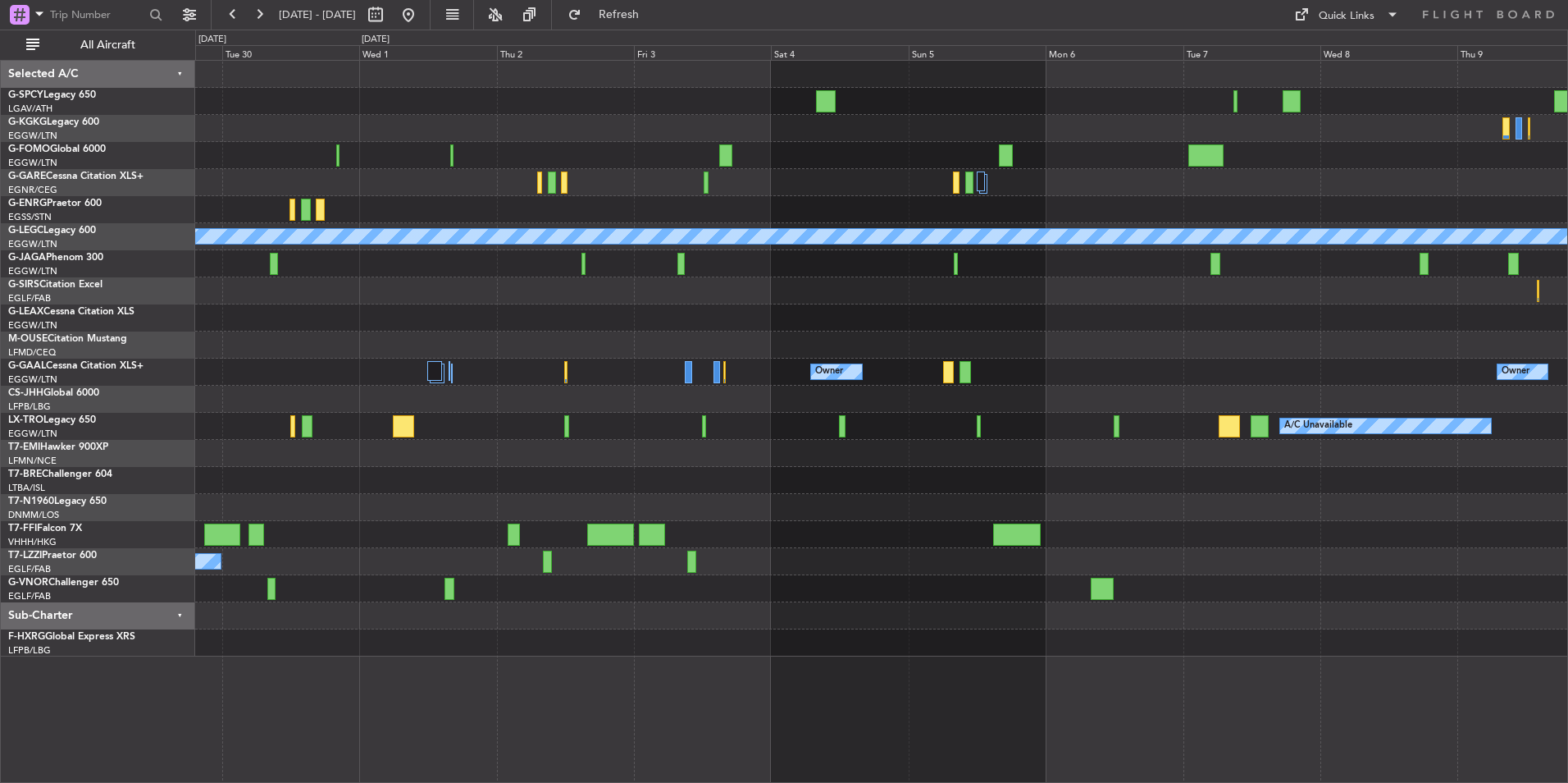
click at [716, 471] on div "A/C Unavailable [GEOGRAPHIC_DATA] ([GEOGRAPHIC_DATA]) Owner Owner Owner Owner A…" at bounding box center [881, 358] width 1372 height 596
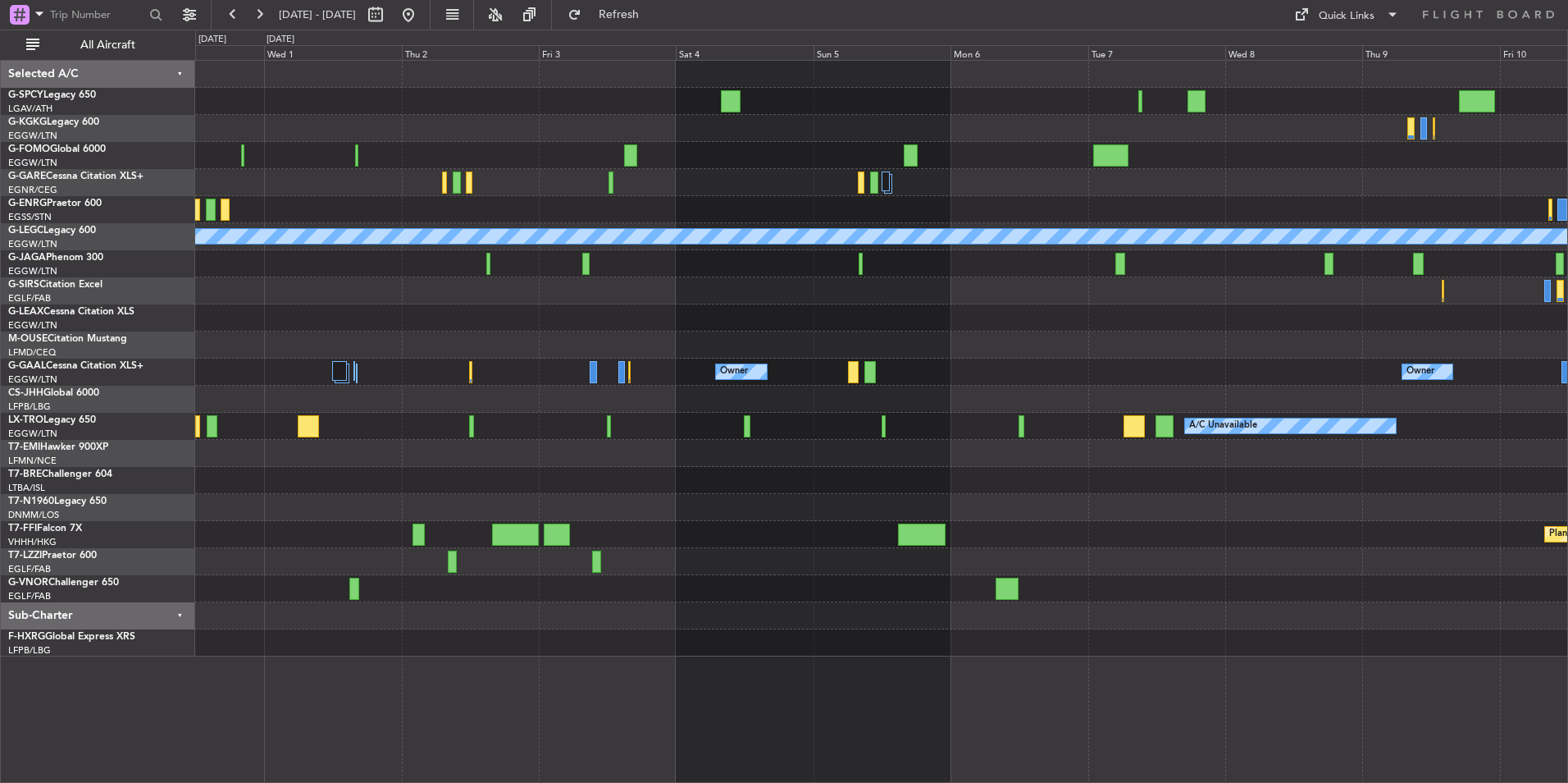
click at [723, 476] on div at bounding box center [881, 480] width 1372 height 27
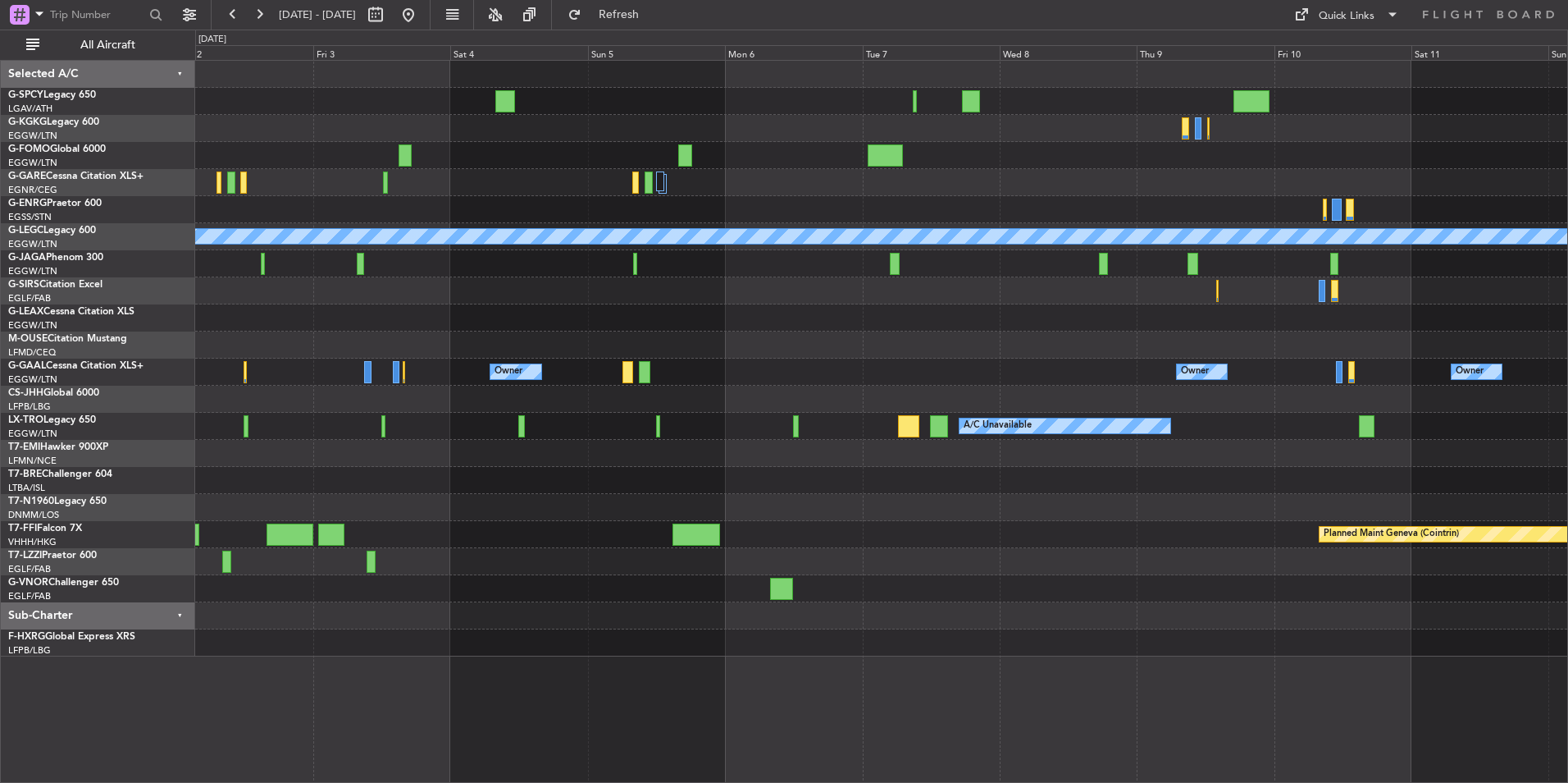
click at [810, 522] on div "Planned Maint Geneva (Cointrin)" at bounding box center [881, 534] width 1372 height 27
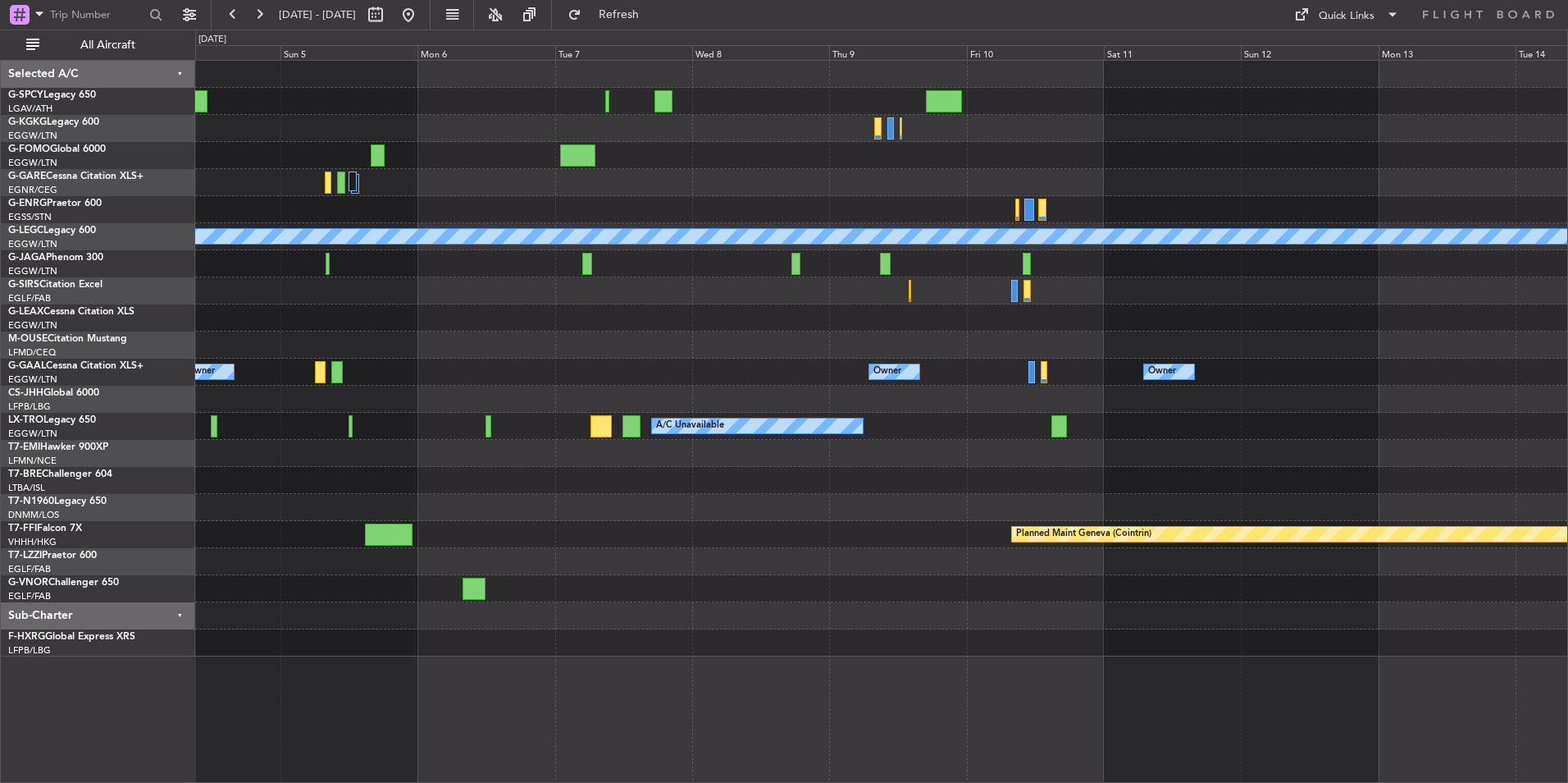
click at [797, 510] on div at bounding box center [881, 507] width 1372 height 27
click at [777, 516] on div at bounding box center [881, 507] width 1372 height 27
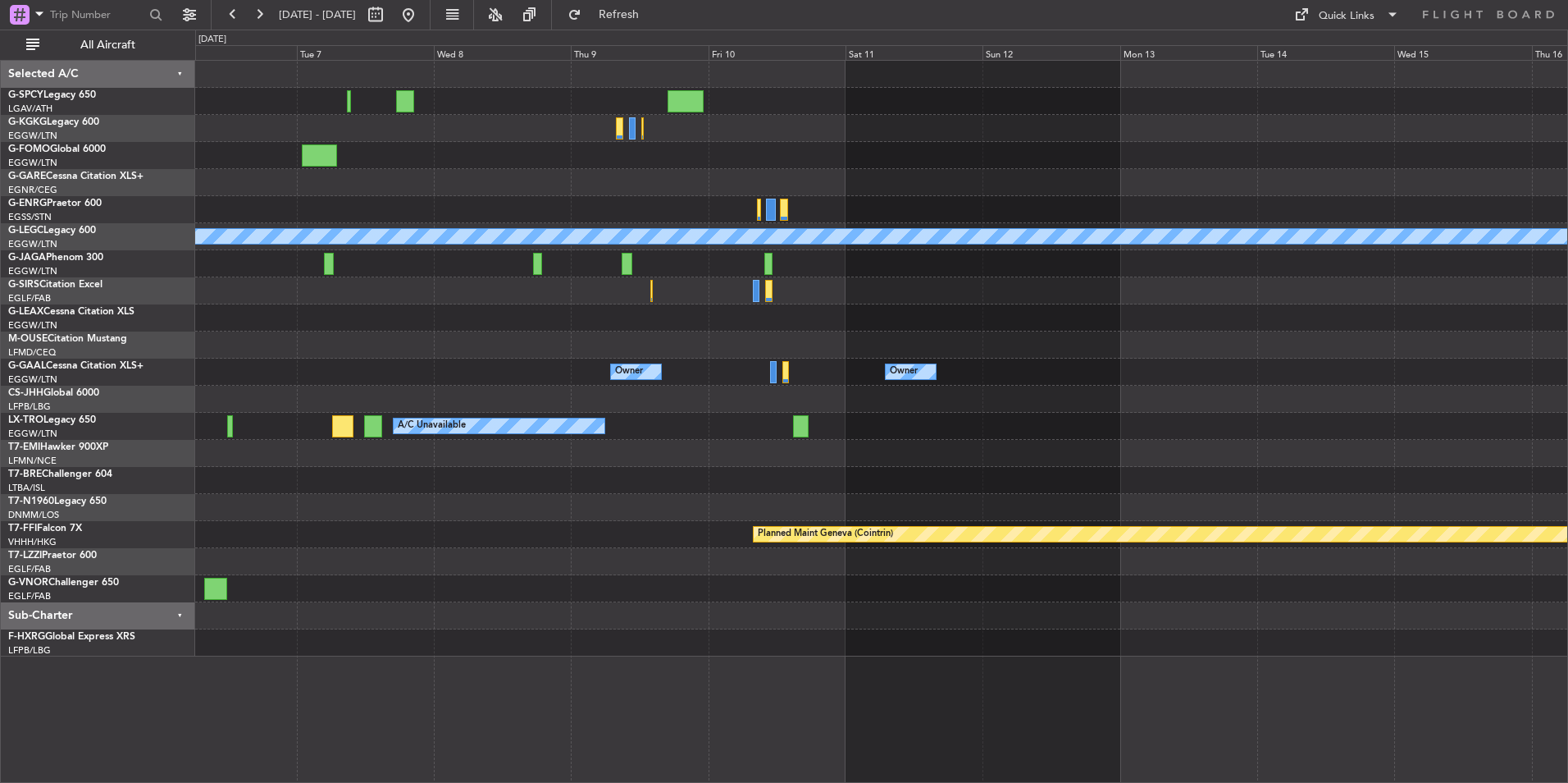
click at [721, 507] on div at bounding box center [881, 507] width 1372 height 27
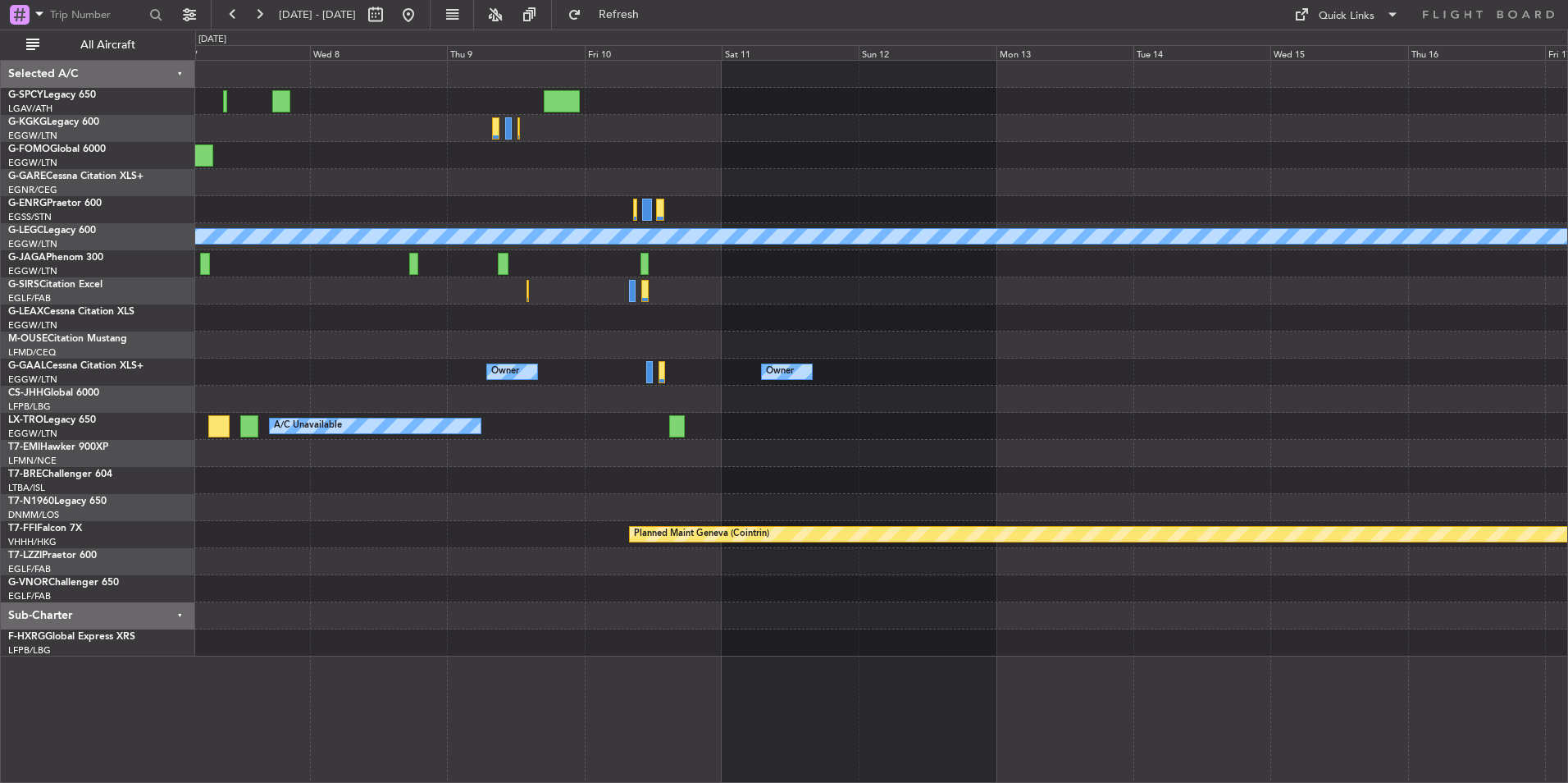
click at [791, 467] on div "A/C Unavailable London (Luton) Owner Owner A/C Unavailable Planned Maint Geneva…" at bounding box center [881, 358] width 1372 height 596
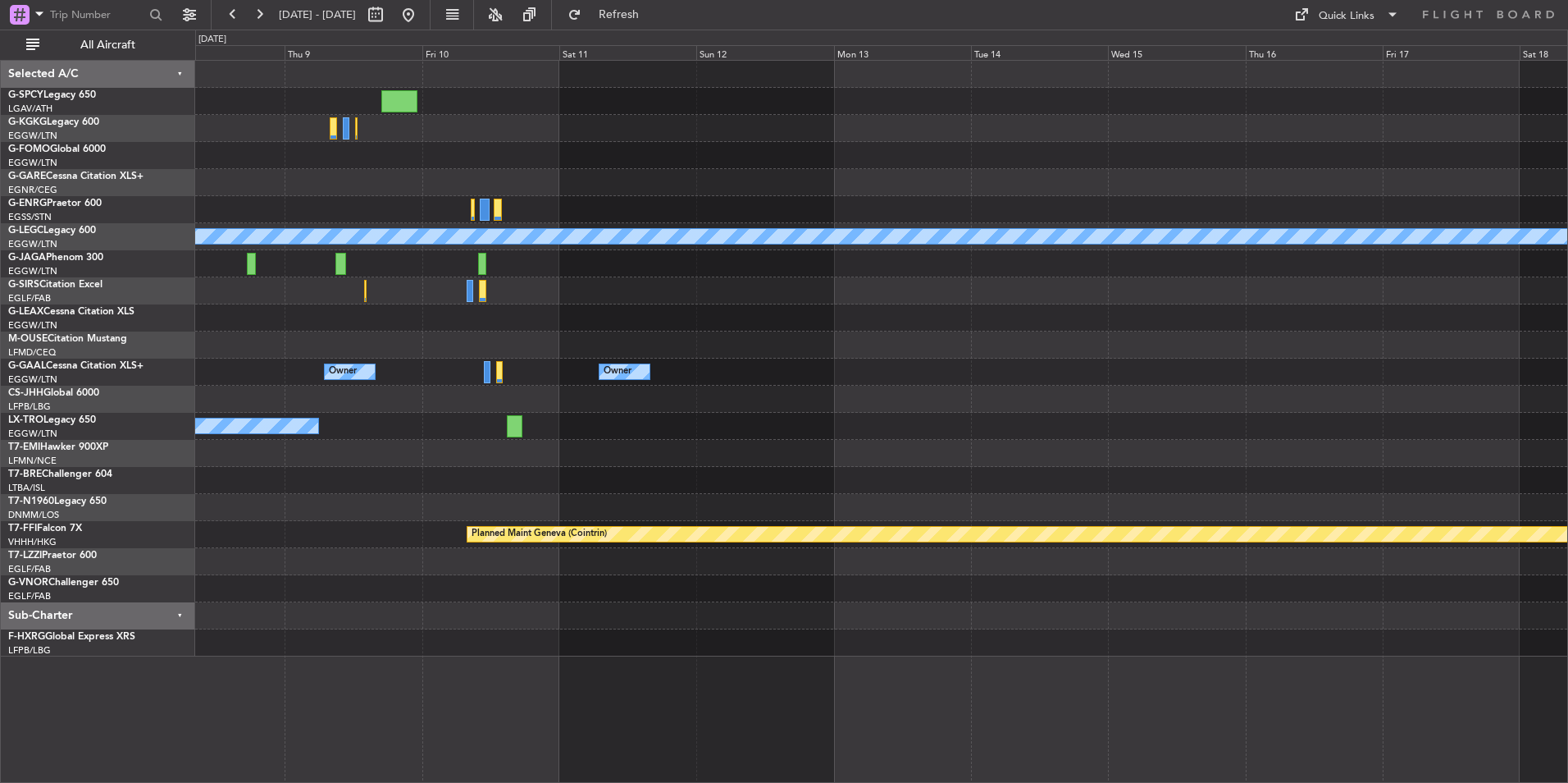
click at [727, 456] on div at bounding box center [881, 453] width 1372 height 27
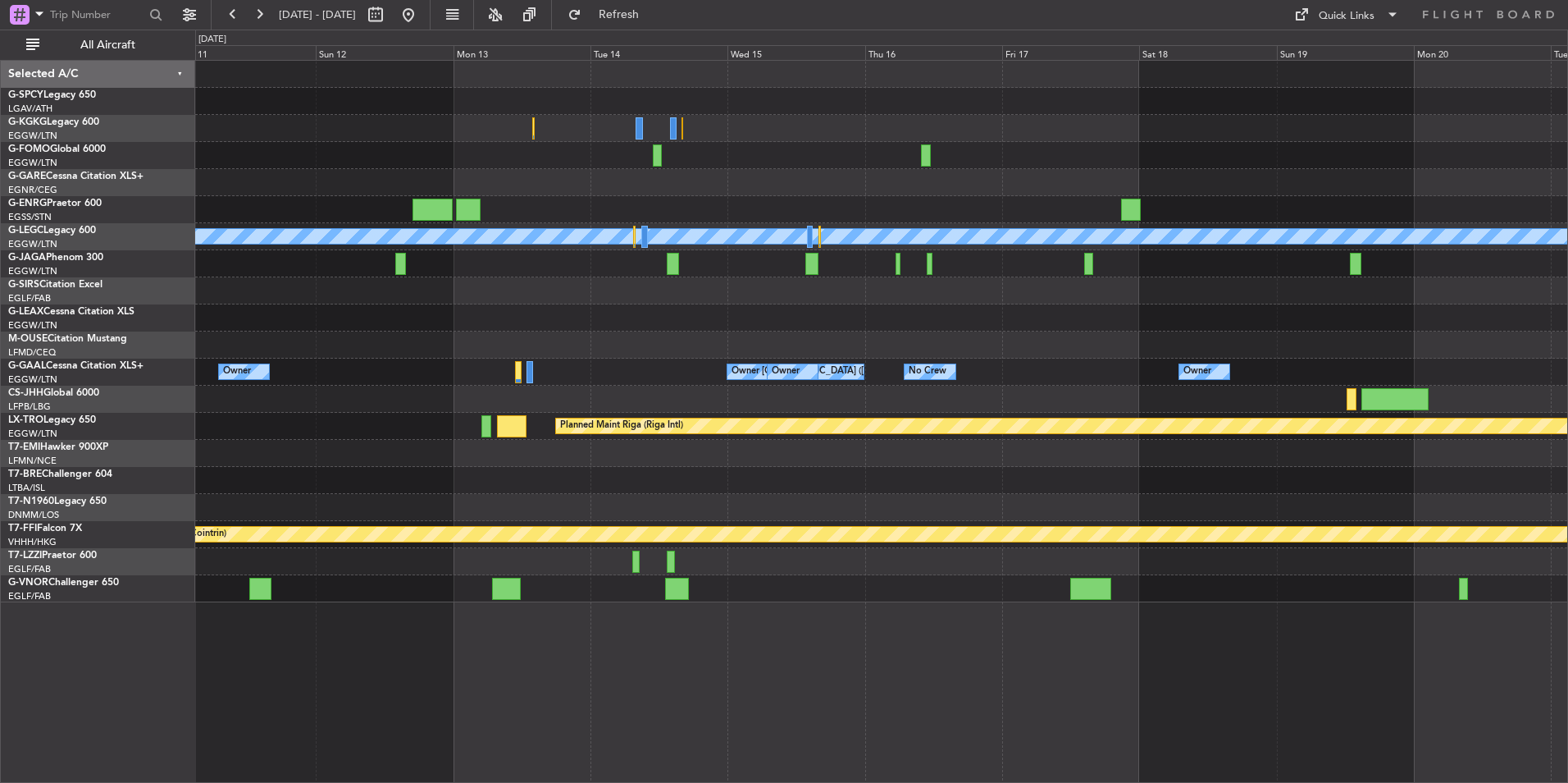
click at [531, 466] on div "A/C Unavailable London (Luton) Owner Owner No Crew Owner Owner London (Luton) O…" at bounding box center [881, 331] width 1372 height 542
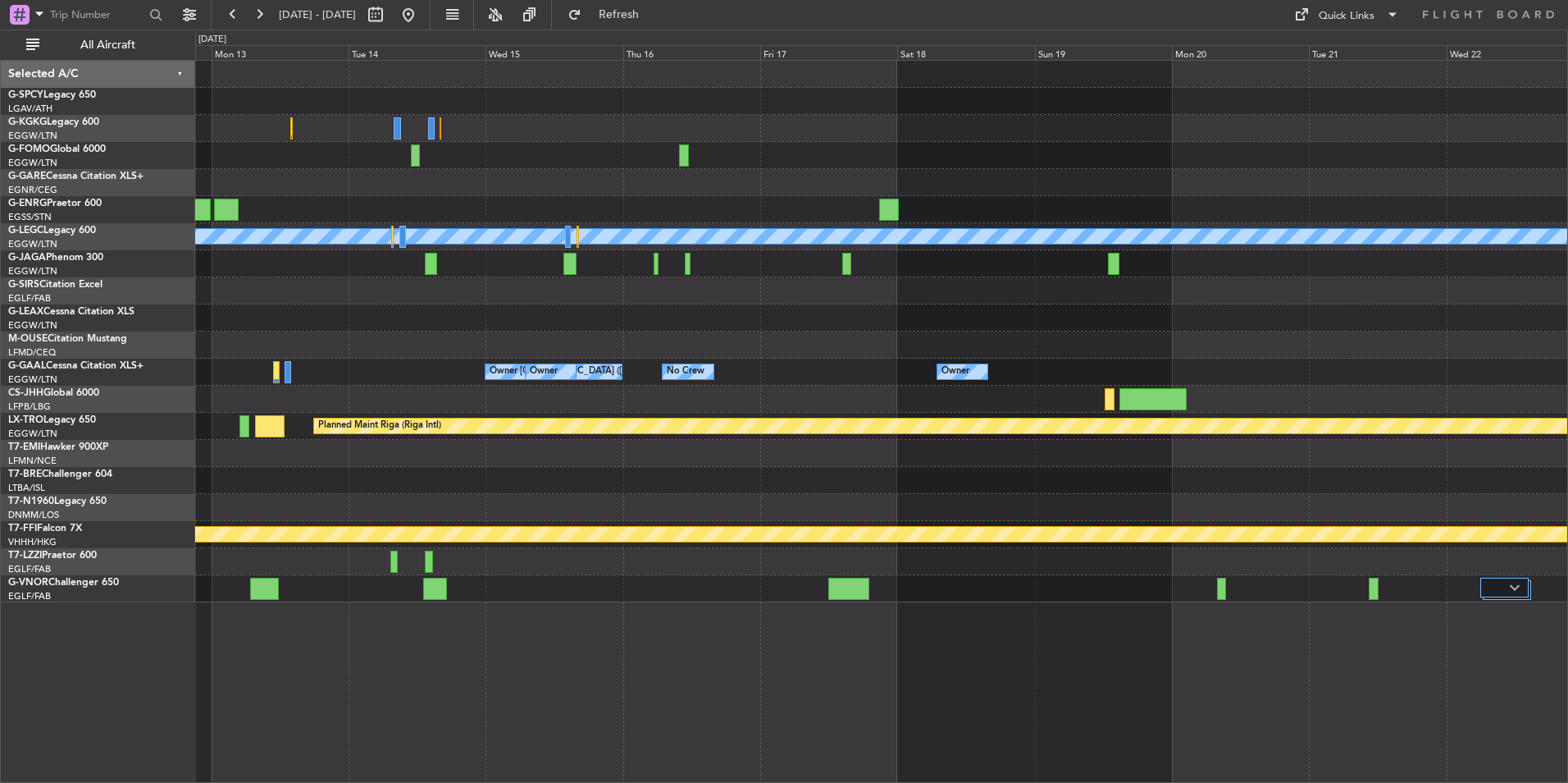
click at [651, 351] on div "A/C Unavailable London (Luton) Owner No Crew Owner Owner London (Luton) Owner O…" at bounding box center [881, 331] width 1372 height 542
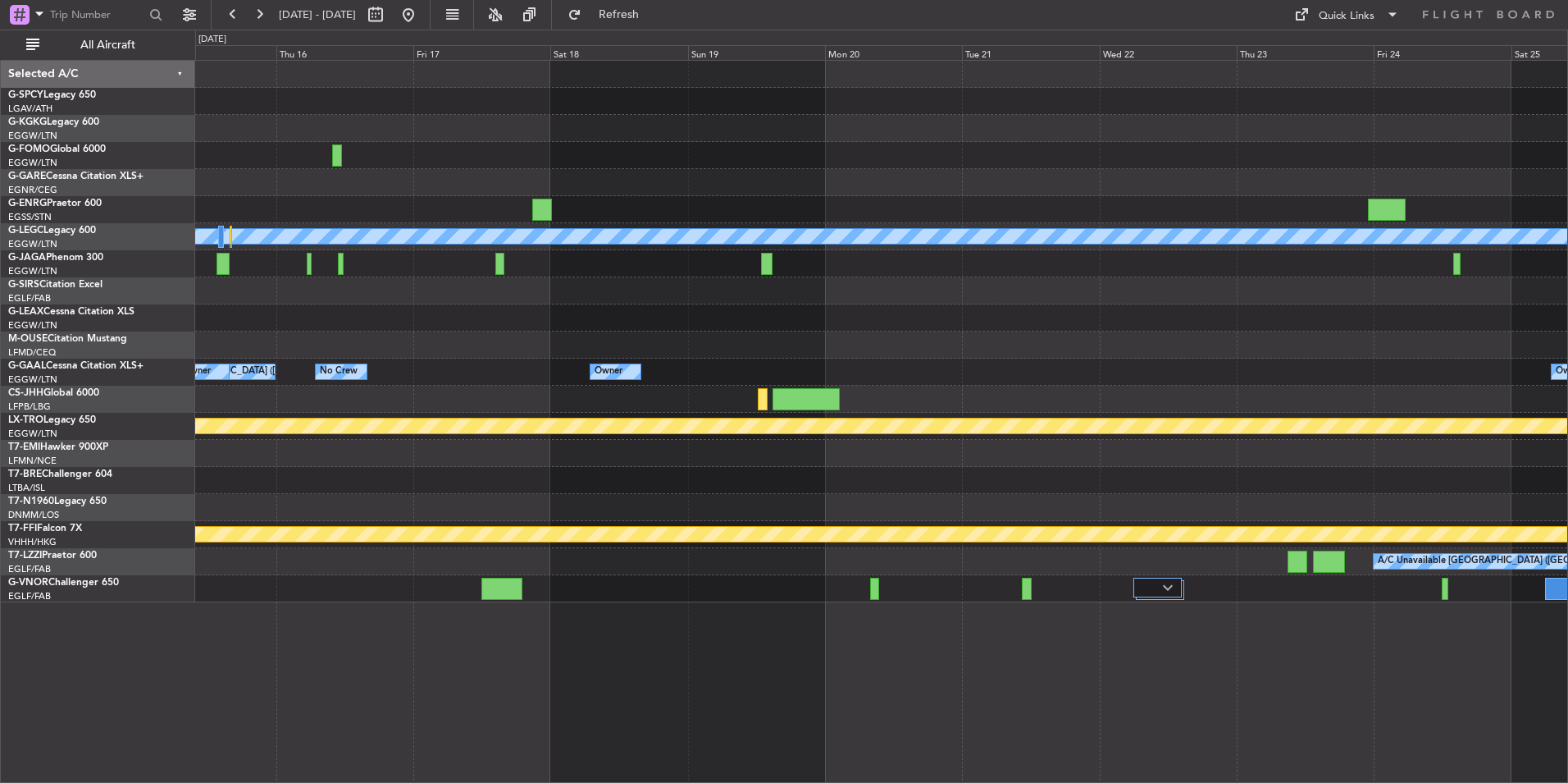
click at [333, 470] on div "A/C Unavailable London (Luton) Owner No Crew Owner Owner London (Luton) Owner O…" at bounding box center [881, 331] width 1372 height 542
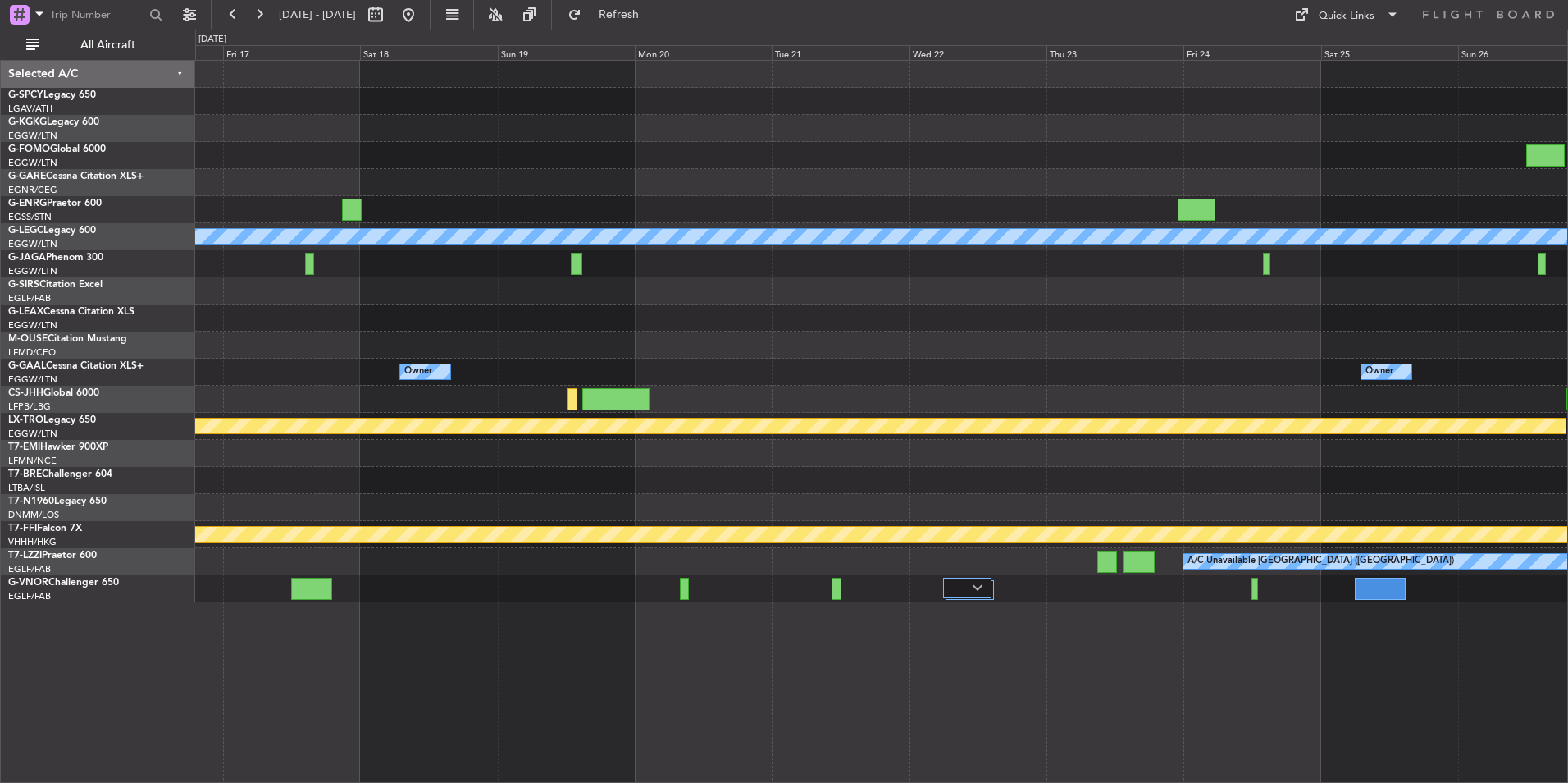
click at [749, 522] on div "A/C Unavailable London (Luton) Owner Owner Owner London (Luton) Owner Owner No …" at bounding box center [881, 331] width 1372 height 542
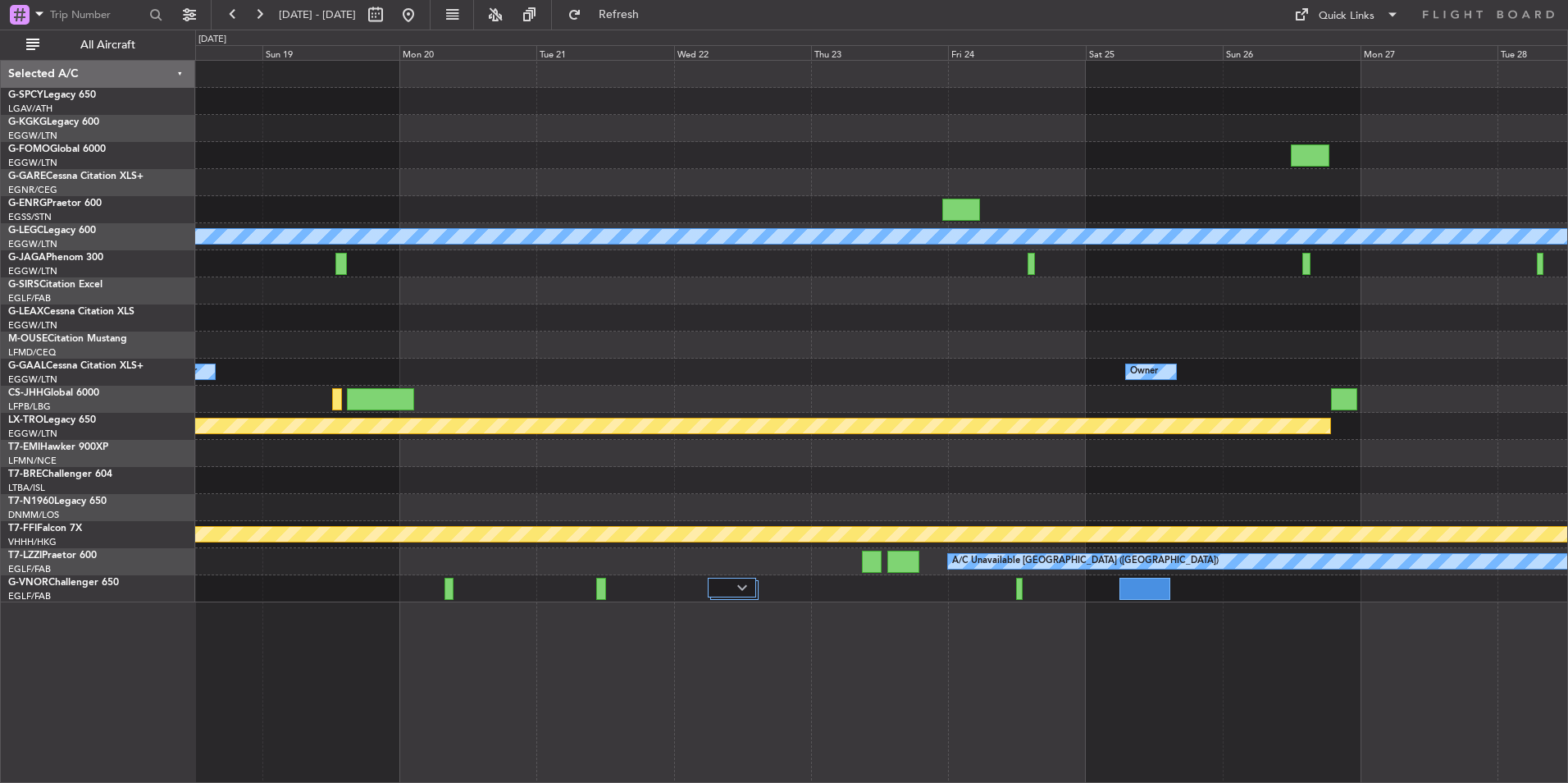
click at [687, 525] on div "A/C Unavailable London (Luton) Owner Owner No Crew Owner Planned Maint Riga (Ri…" at bounding box center [881, 331] width 1372 height 542
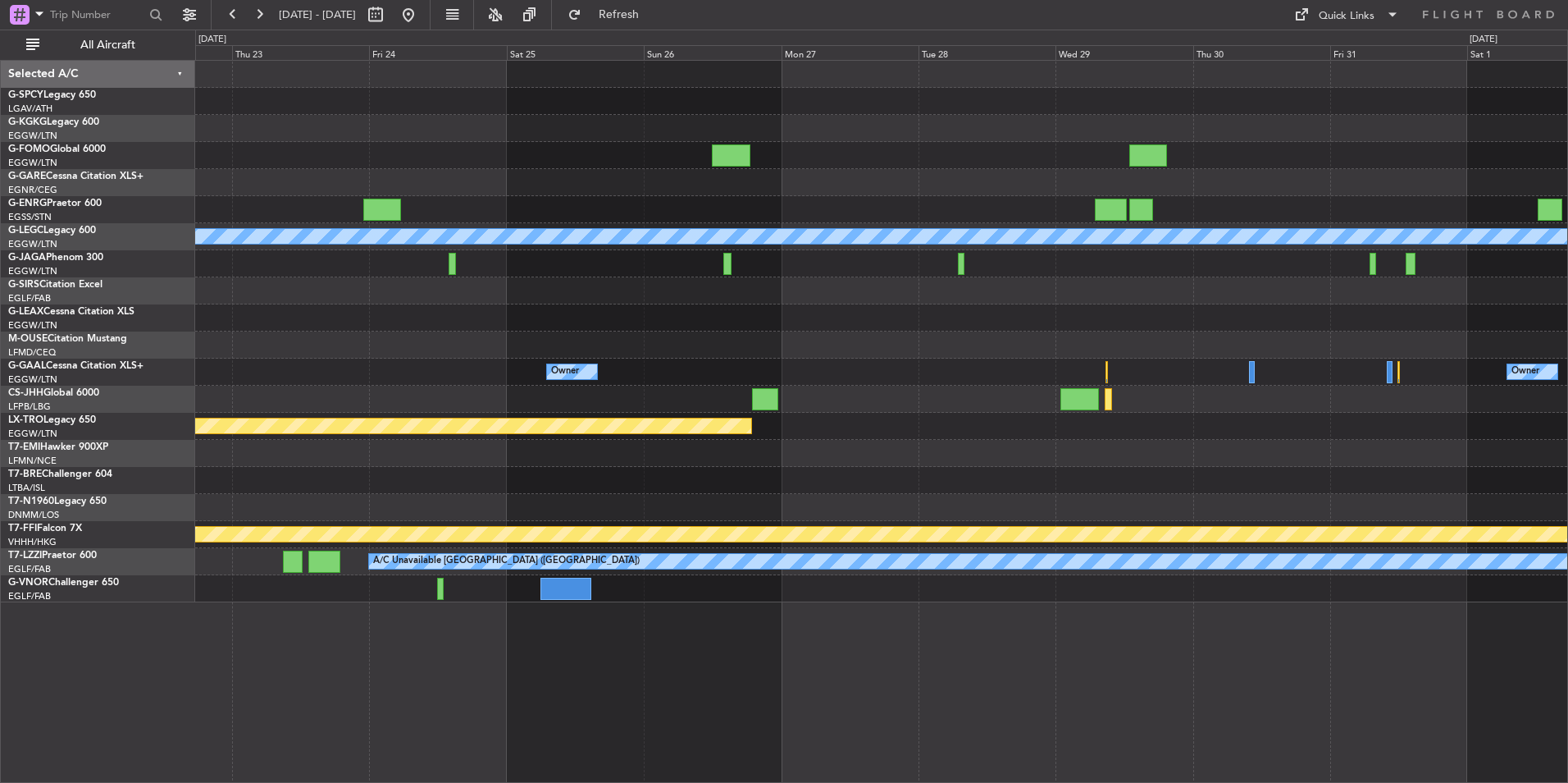
click at [724, 614] on div "A/C Unavailable London (Luton) Planned Maint Bournemouth Planned Maint Bournemo…" at bounding box center [881, 421] width 1373 height 723
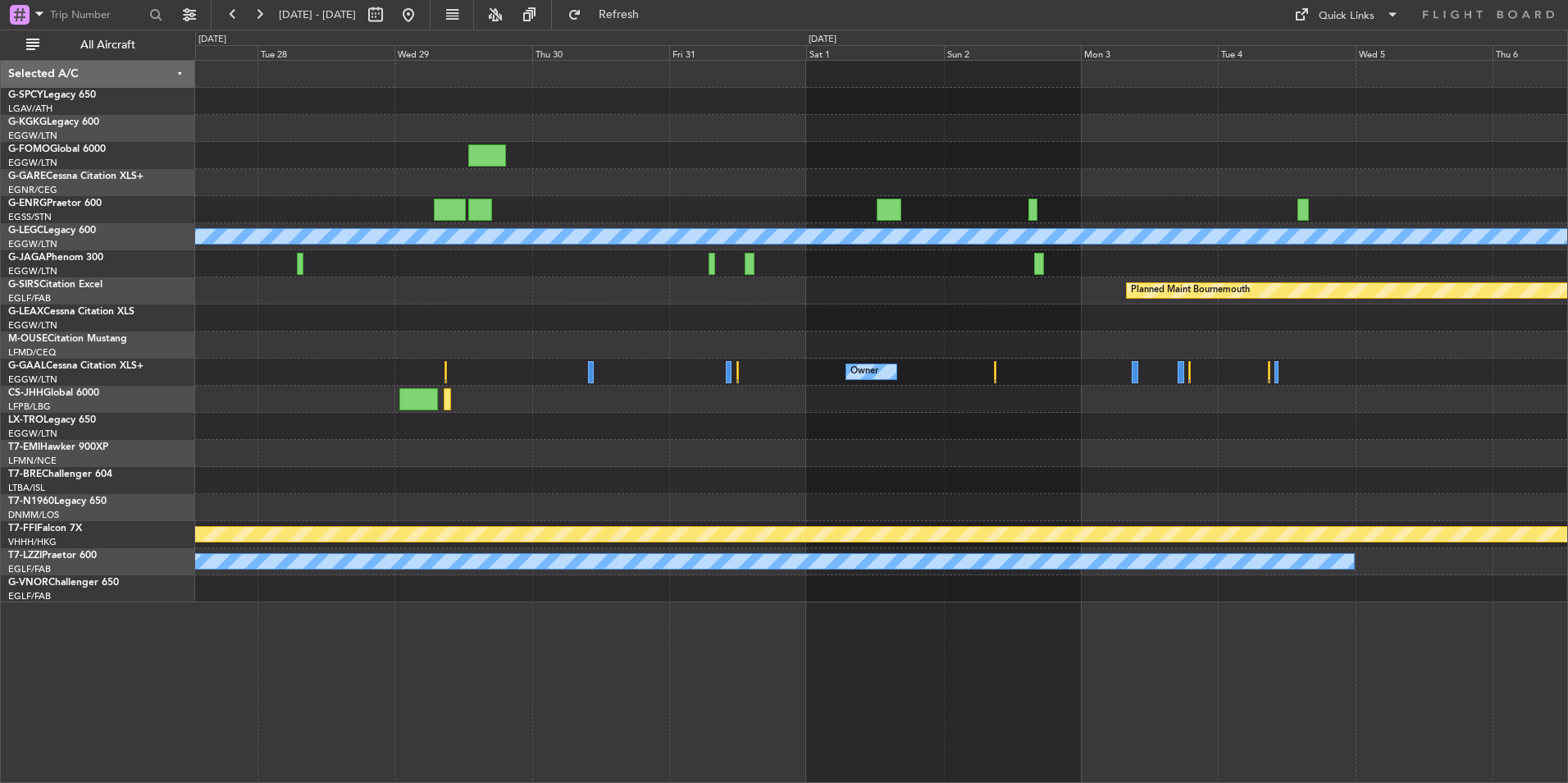
click at [247, 588] on div at bounding box center [881, 588] width 1372 height 27
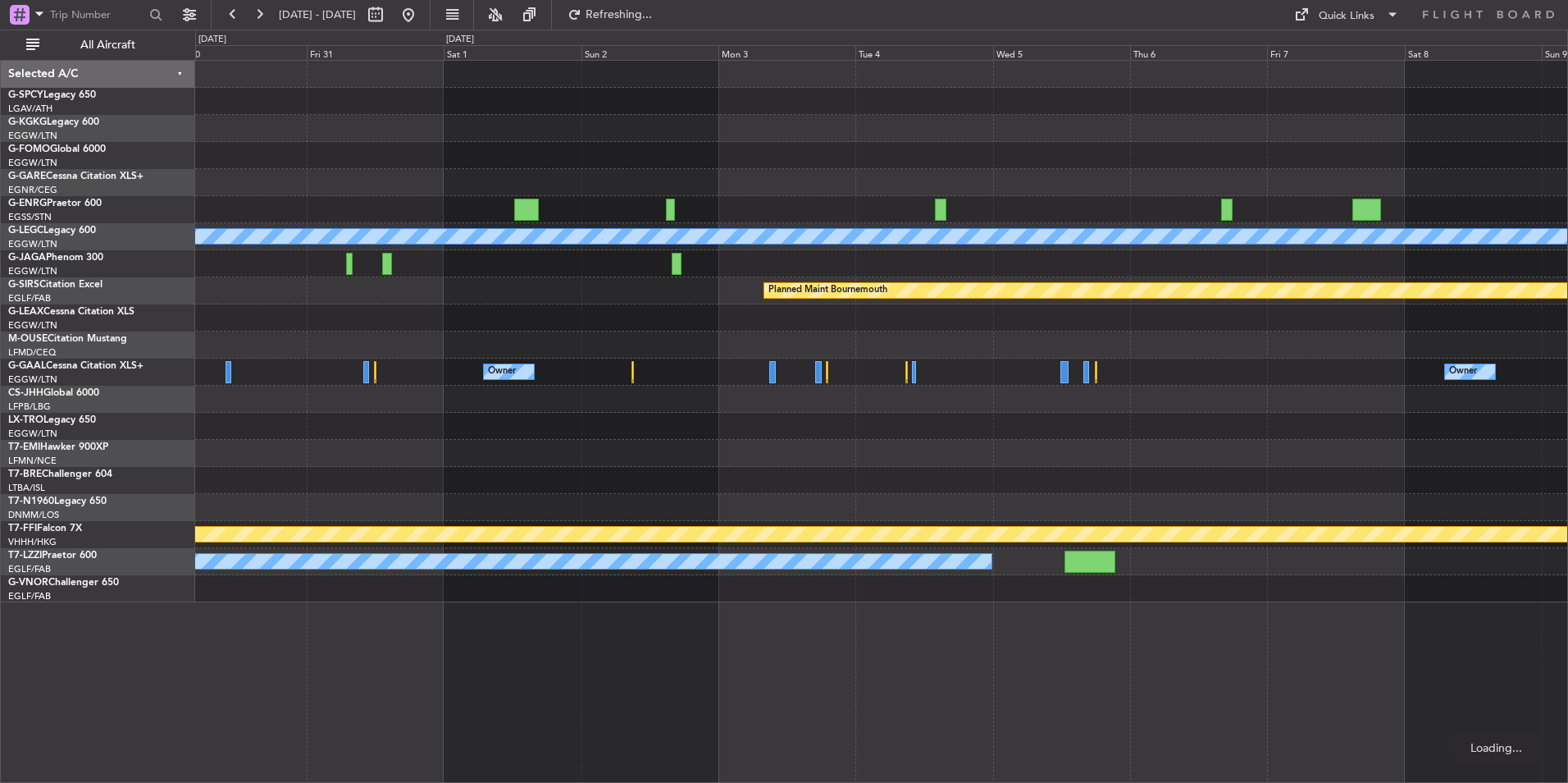
click at [638, 646] on div "A/C Unavailable London (Luton) Planned Maint Bournemouth Planned Maint Bournemo…" at bounding box center [881, 421] width 1373 height 723
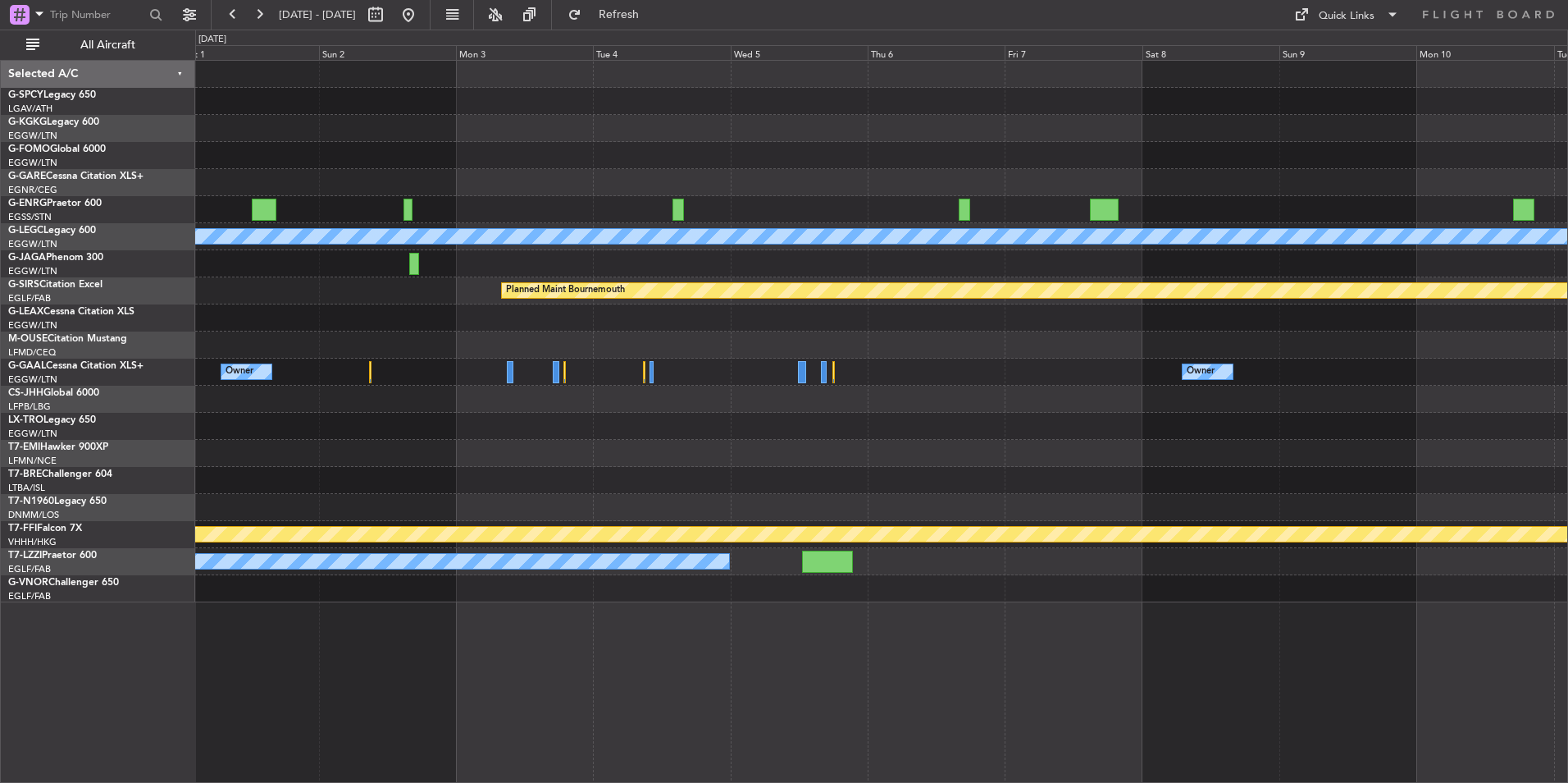
click at [887, 586] on div "A/C Unavailable [GEOGRAPHIC_DATA] ([GEOGRAPHIC_DATA]) Planned Maint [GEOGRAPHIC…" at bounding box center [881, 331] width 1372 height 542
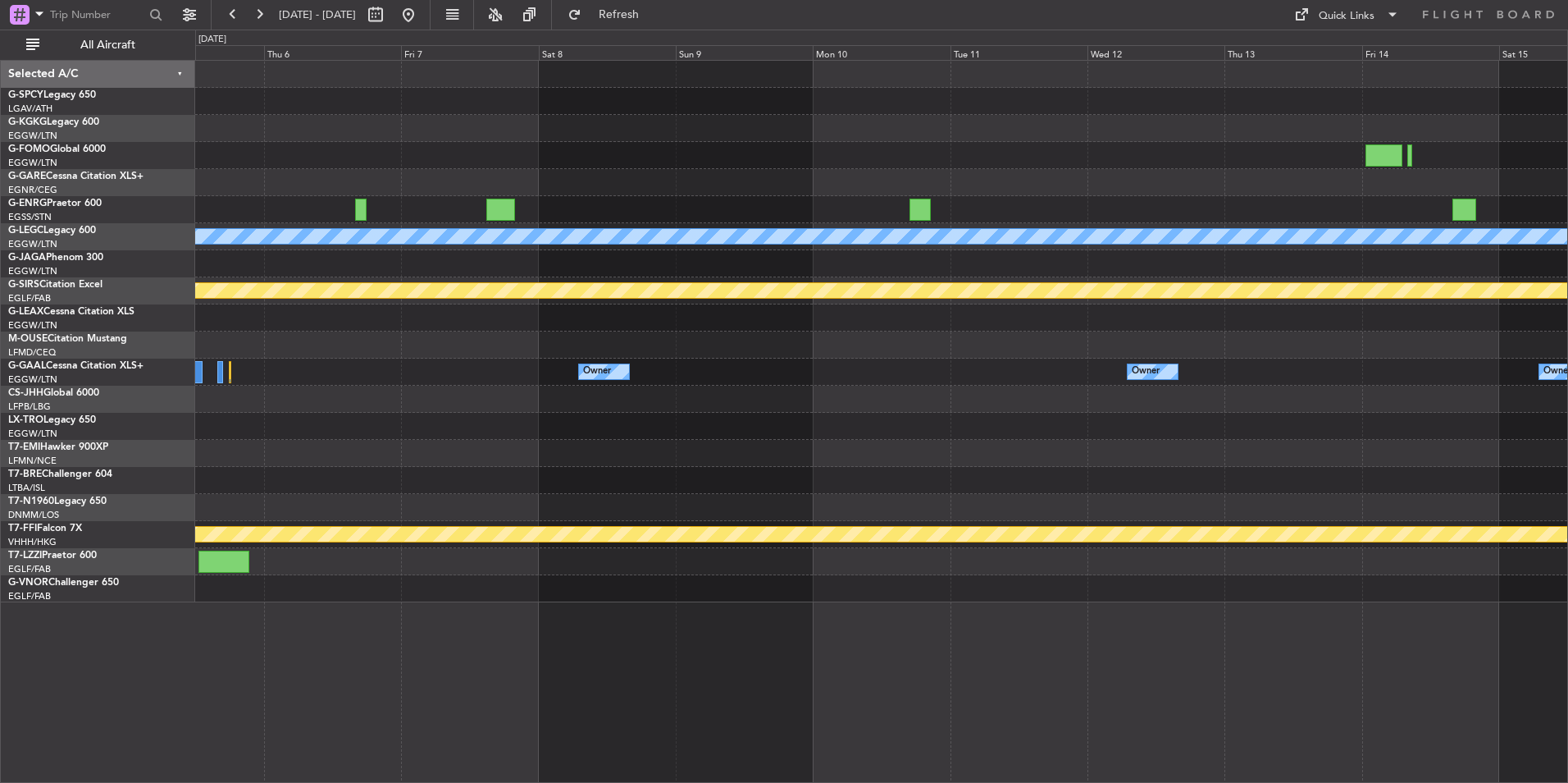
click at [354, 562] on div "A/C Unavailable [GEOGRAPHIC_DATA] ([GEOGRAPHIC_DATA])" at bounding box center [881, 561] width 1372 height 27
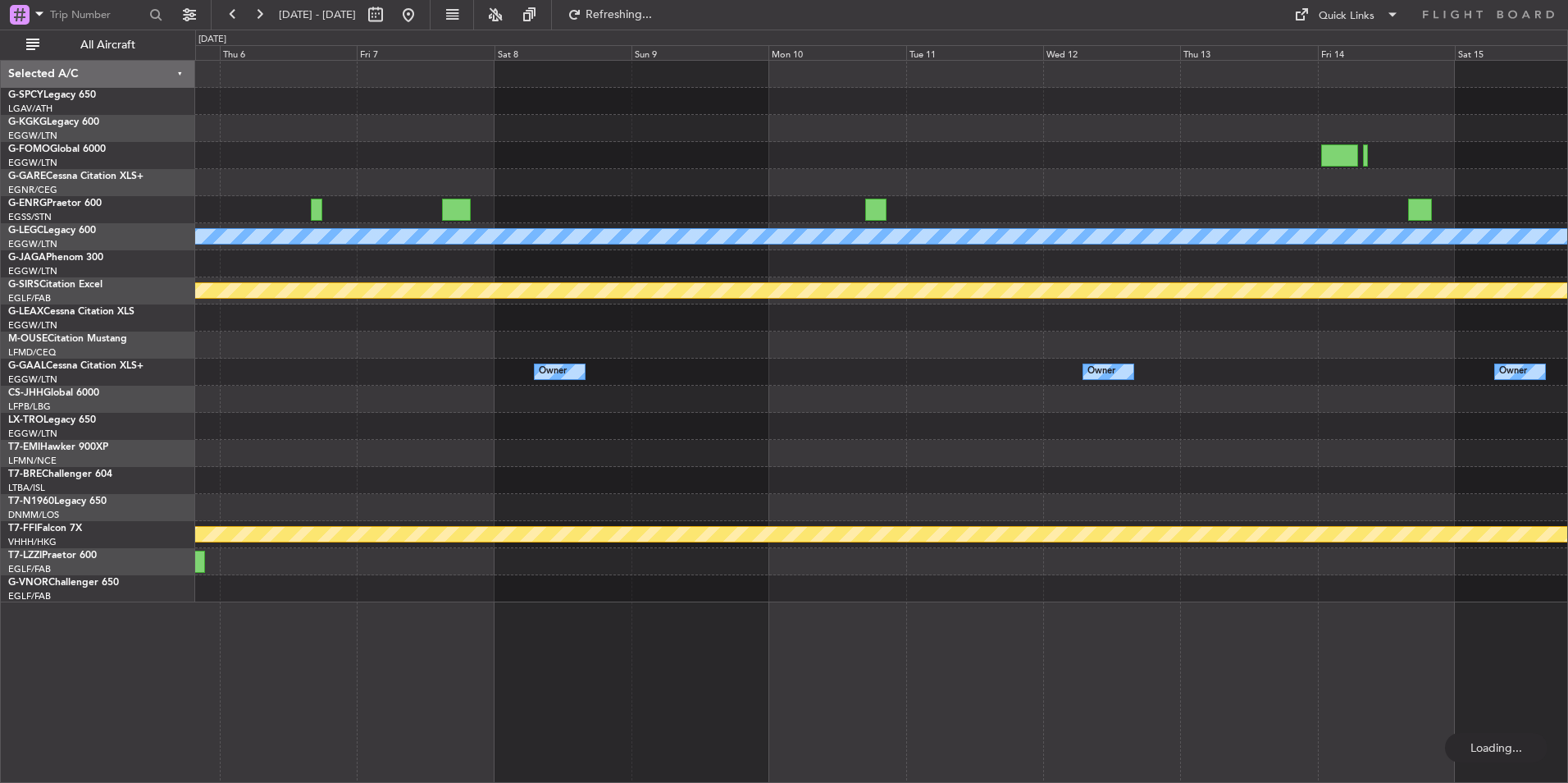
click at [451, 600] on div "A/C Unavailable [GEOGRAPHIC_DATA] ([GEOGRAPHIC_DATA]) Planned Maint [GEOGRAPHIC…" at bounding box center [881, 331] width 1372 height 542
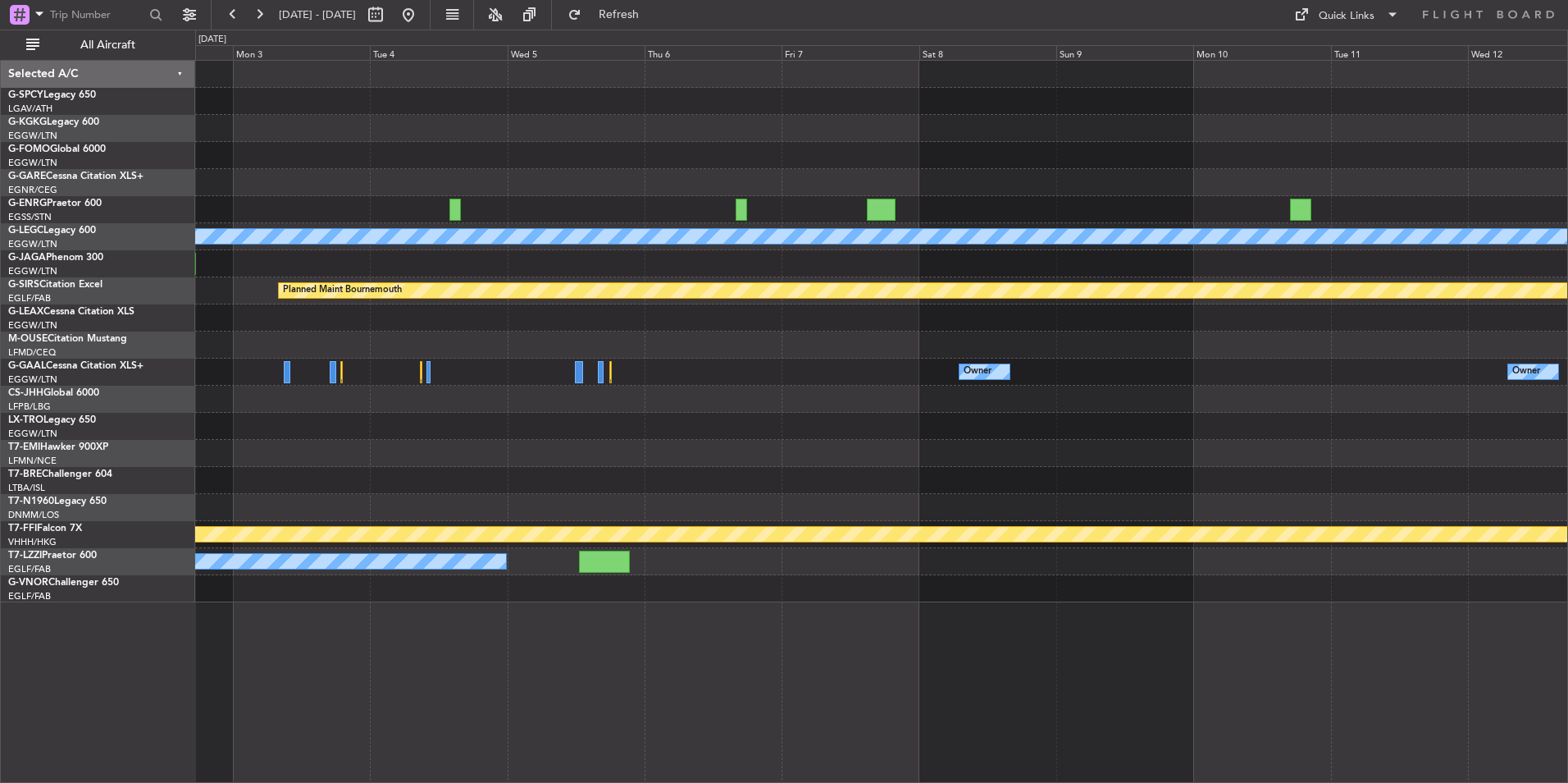
click at [1038, 659] on div "A/C Unavailable [GEOGRAPHIC_DATA] ([GEOGRAPHIC_DATA]) Planned Maint [GEOGRAPHIC…" at bounding box center [881, 421] width 1373 height 723
click at [581, 553] on div "A/C Unavailable [GEOGRAPHIC_DATA] ([GEOGRAPHIC_DATA])" at bounding box center [881, 561] width 1372 height 27
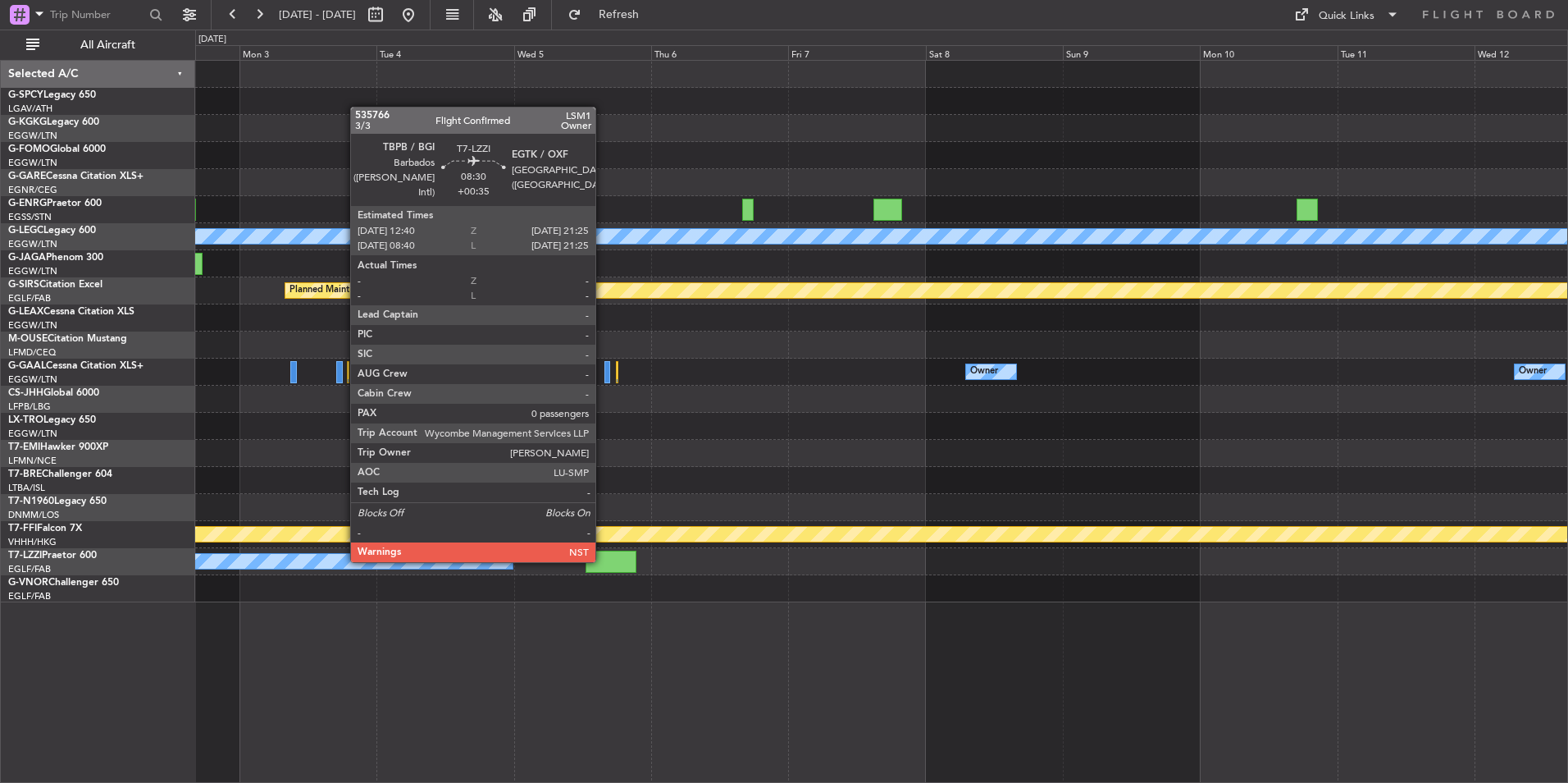
click at [606, 561] on div at bounding box center [611, 561] width 50 height 22
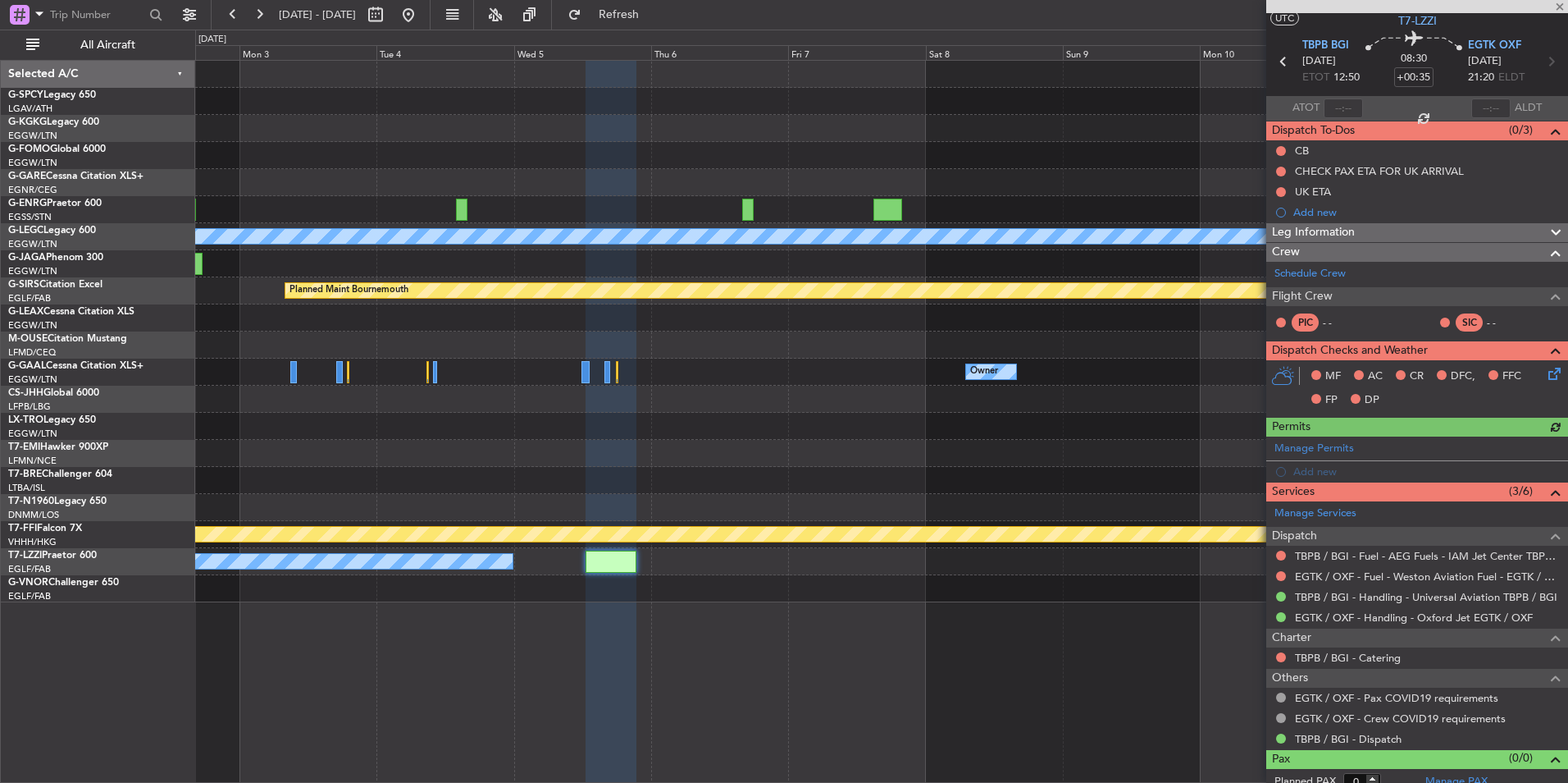
scroll to position [51, 0]
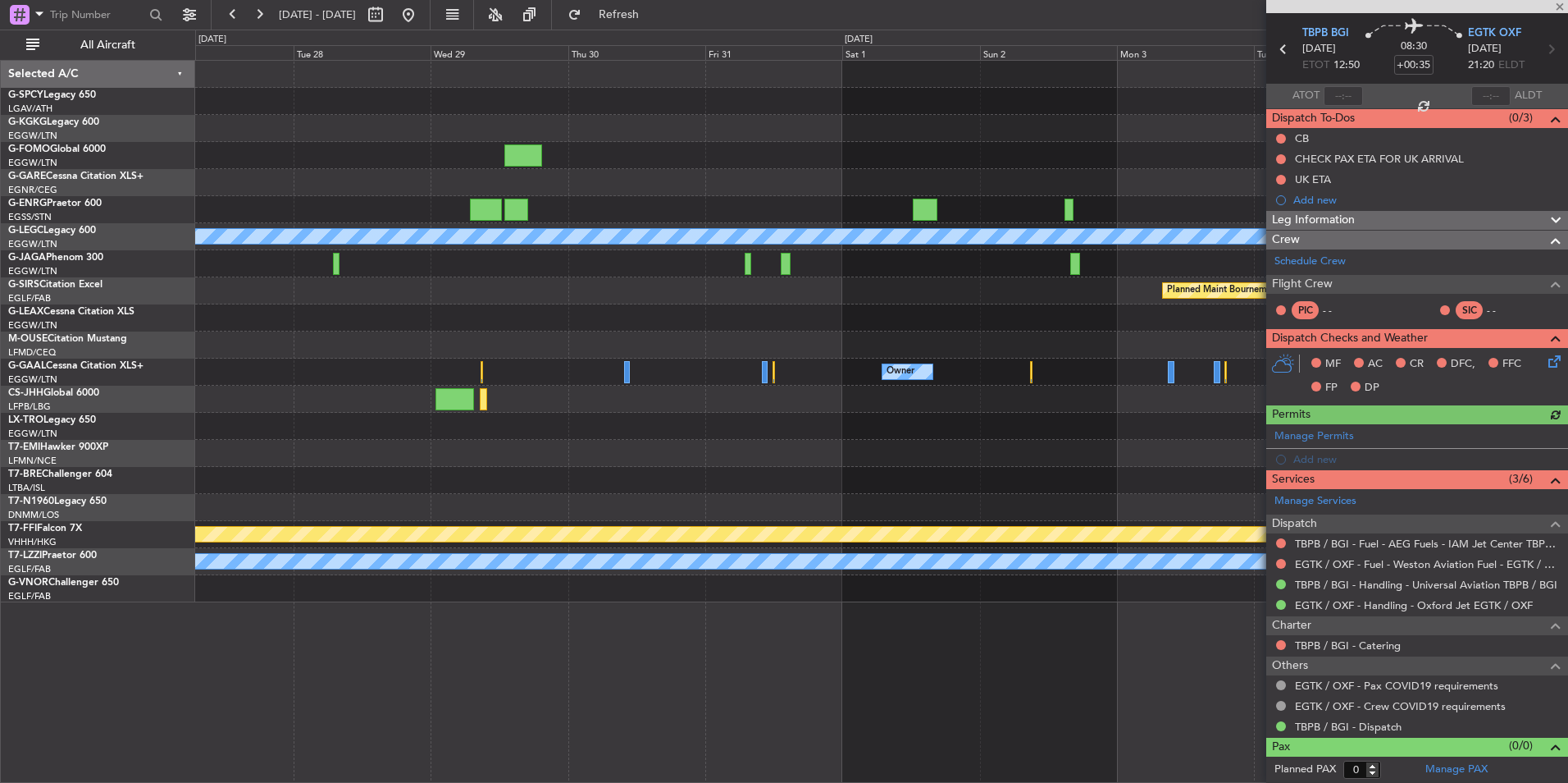
click at [1568, 650] on html "02 Nov 2025 - 12 Nov 2025 Refresh Quick Links All Aircraft A/C Unavailable Lond…" at bounding box center [784, 392] width 1568 height 783
click at [422, 17] on button at bounding box center [409, 15] width 26 height 26
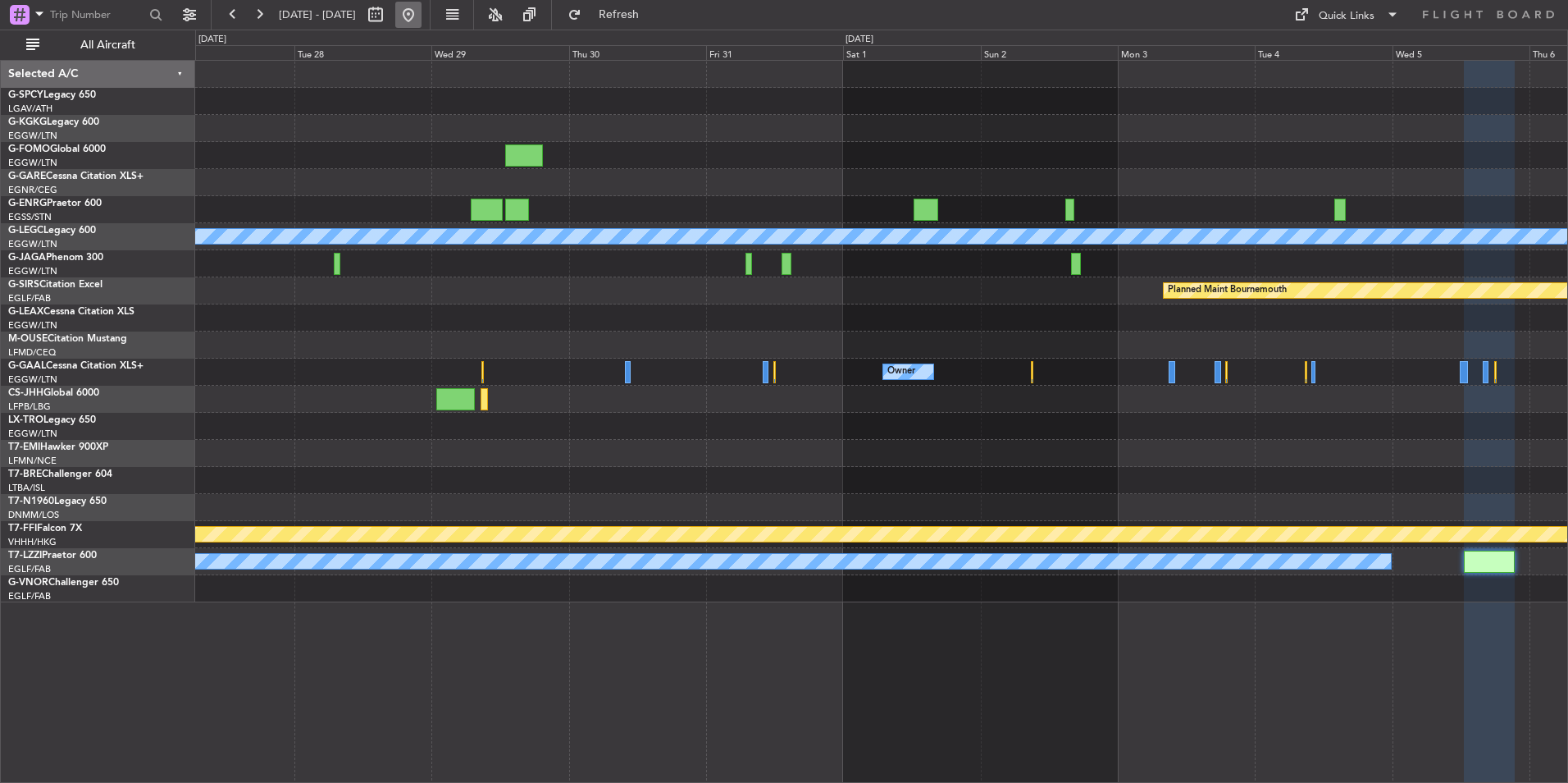
scroll to position [0, 0]
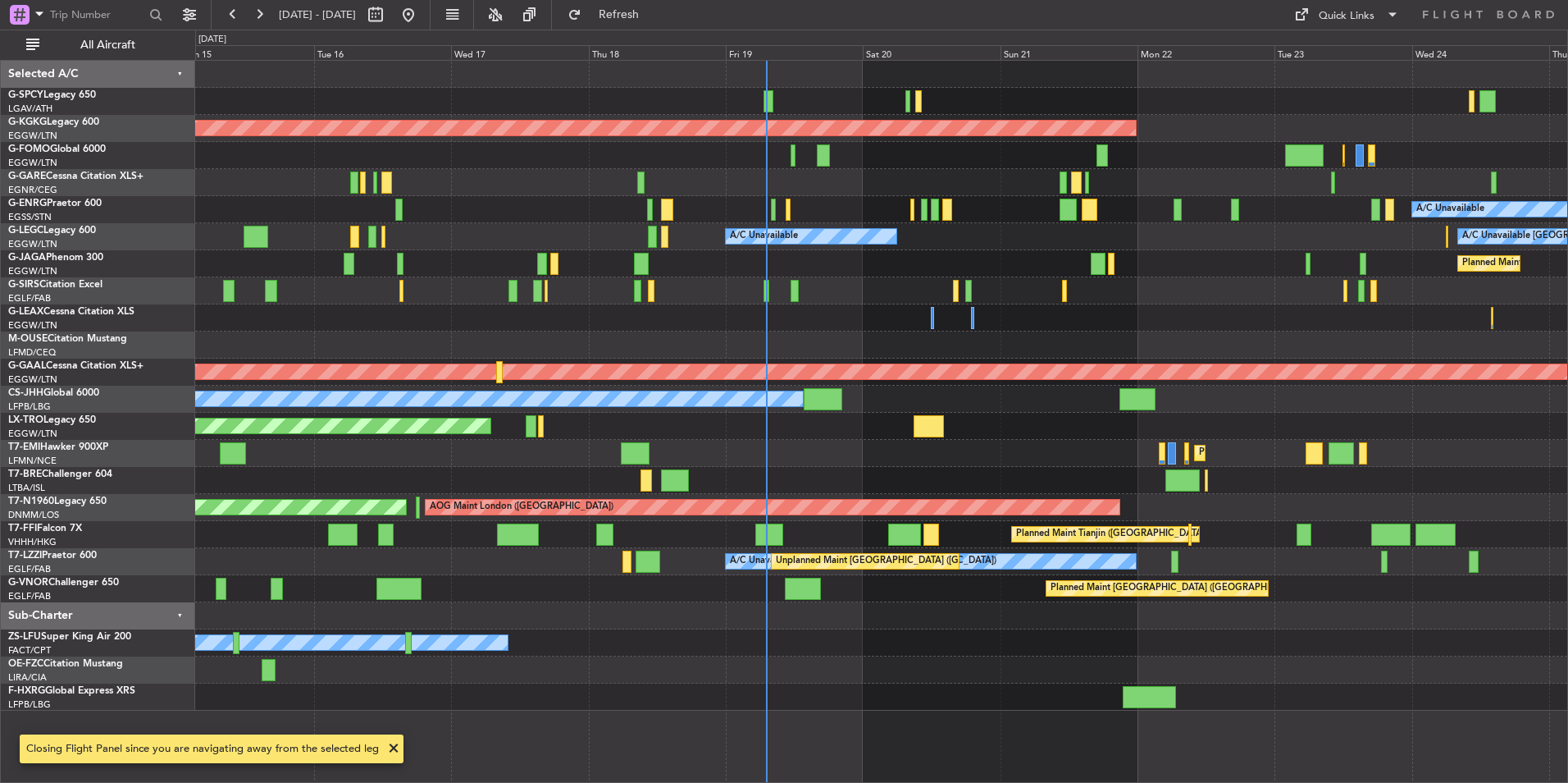
click at [921, 606] on div at bounding box center [881, 615] width 1372 height 27
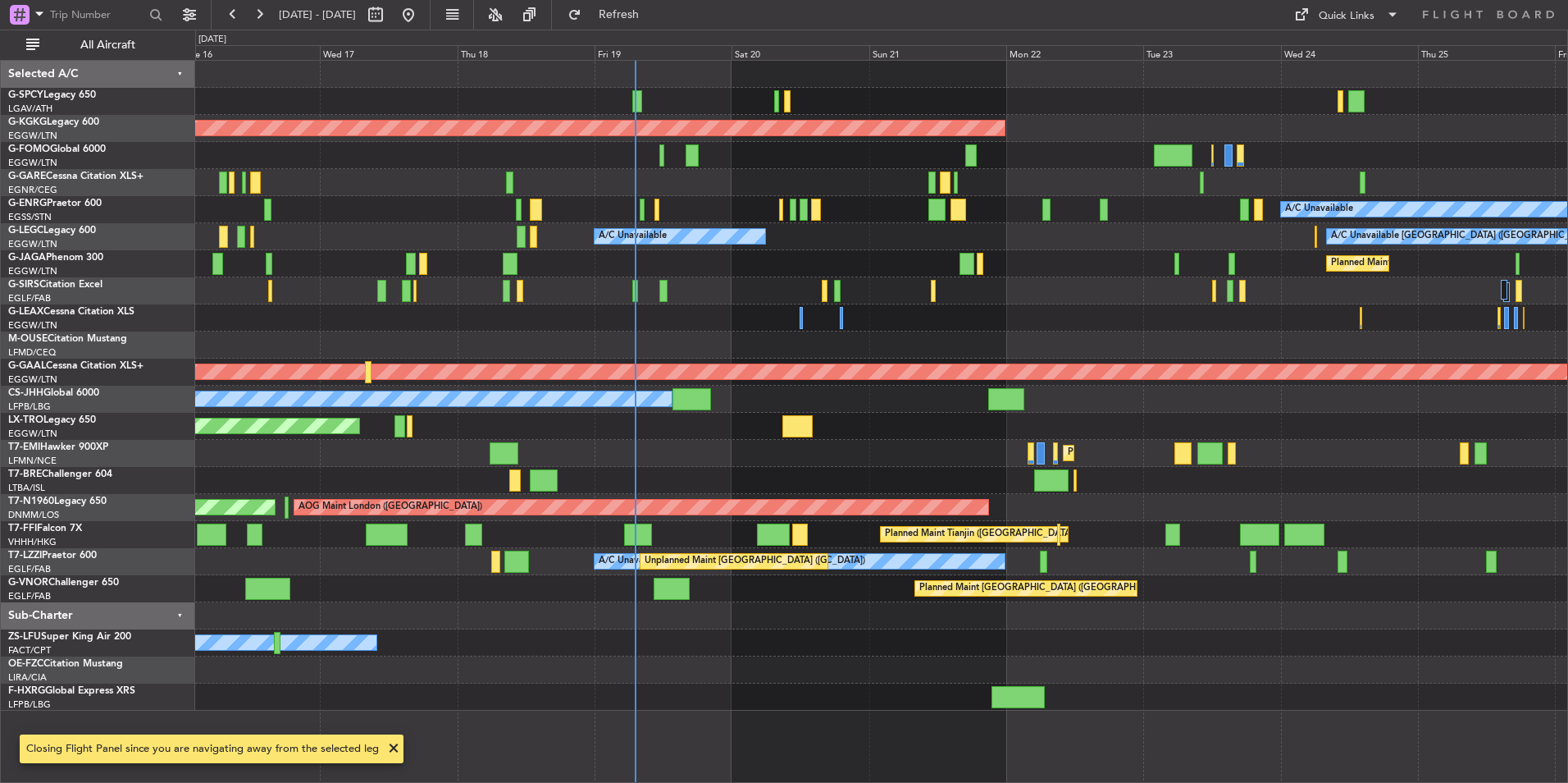
click at [915, 550] on div "A/C Unavailable London (Farnborough) Unplanned Maint London (Farnborough) A/C U…" at bounding box center [881, 561] width 1372 height 27
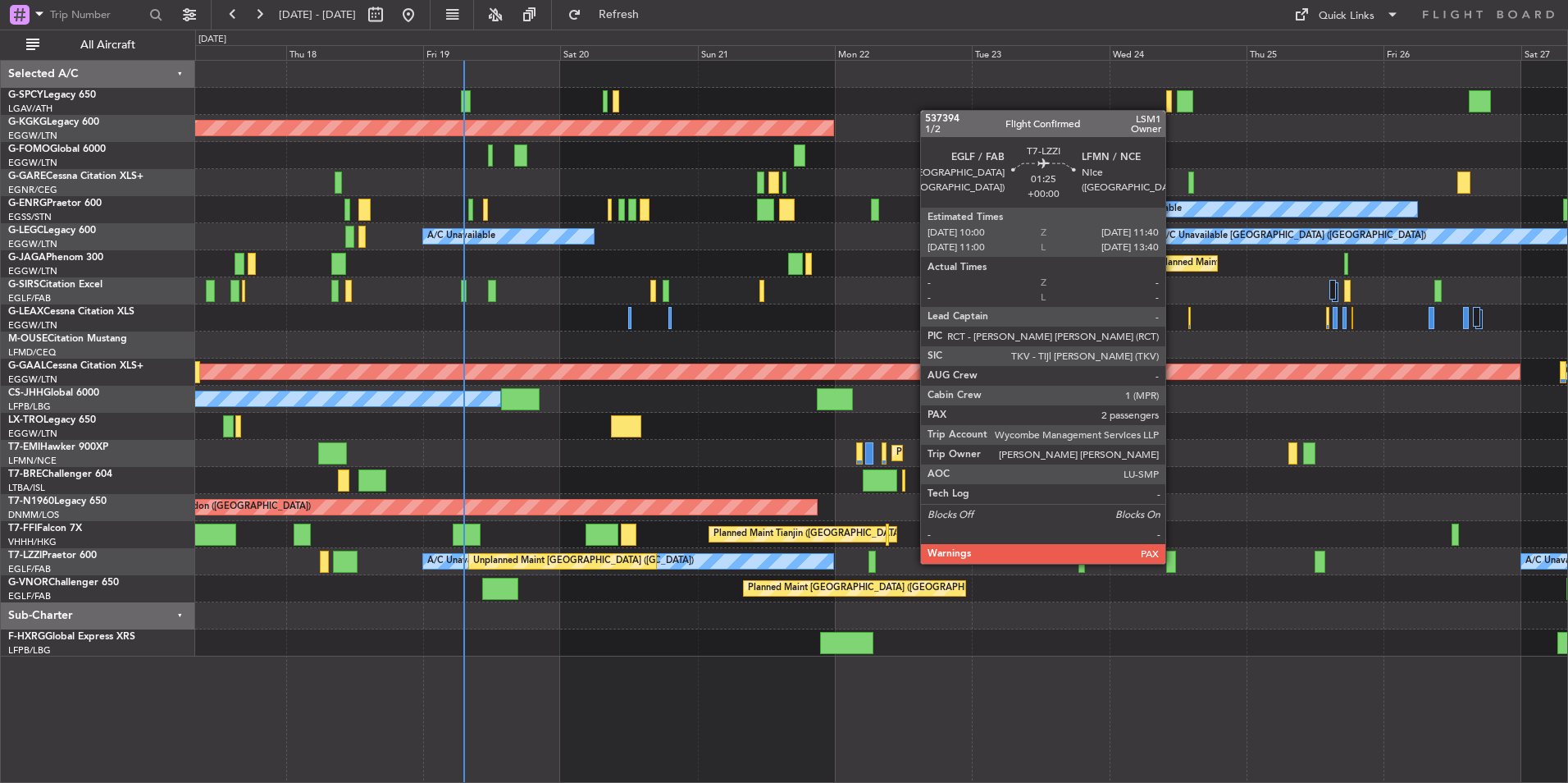
click at [1173, 562] on div at bounding box center [1171, 561] width 10 height 22
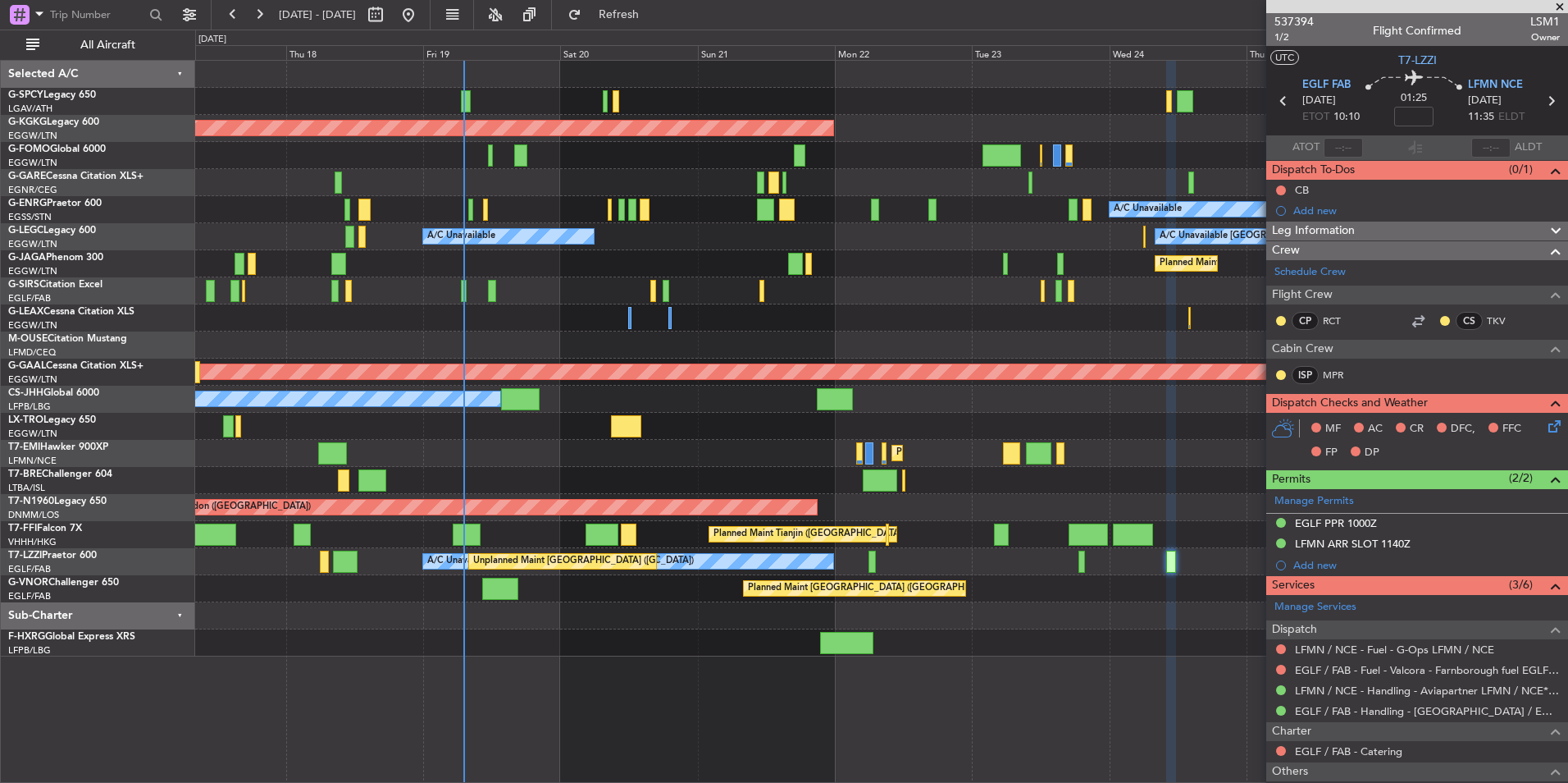
click at [1560, 8] on span at bounding box center [1560, 7] width 17 height 15
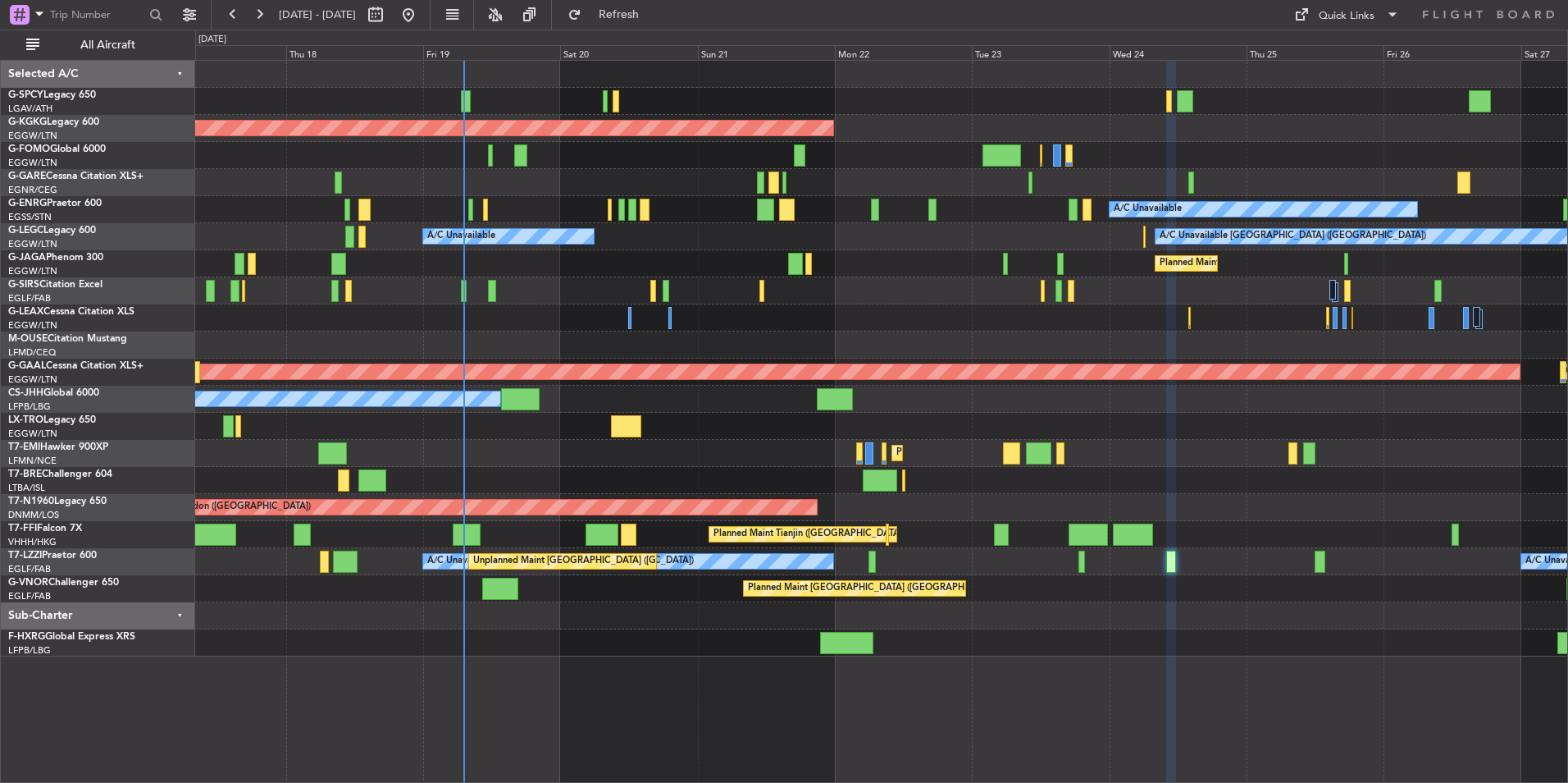
type input "0"
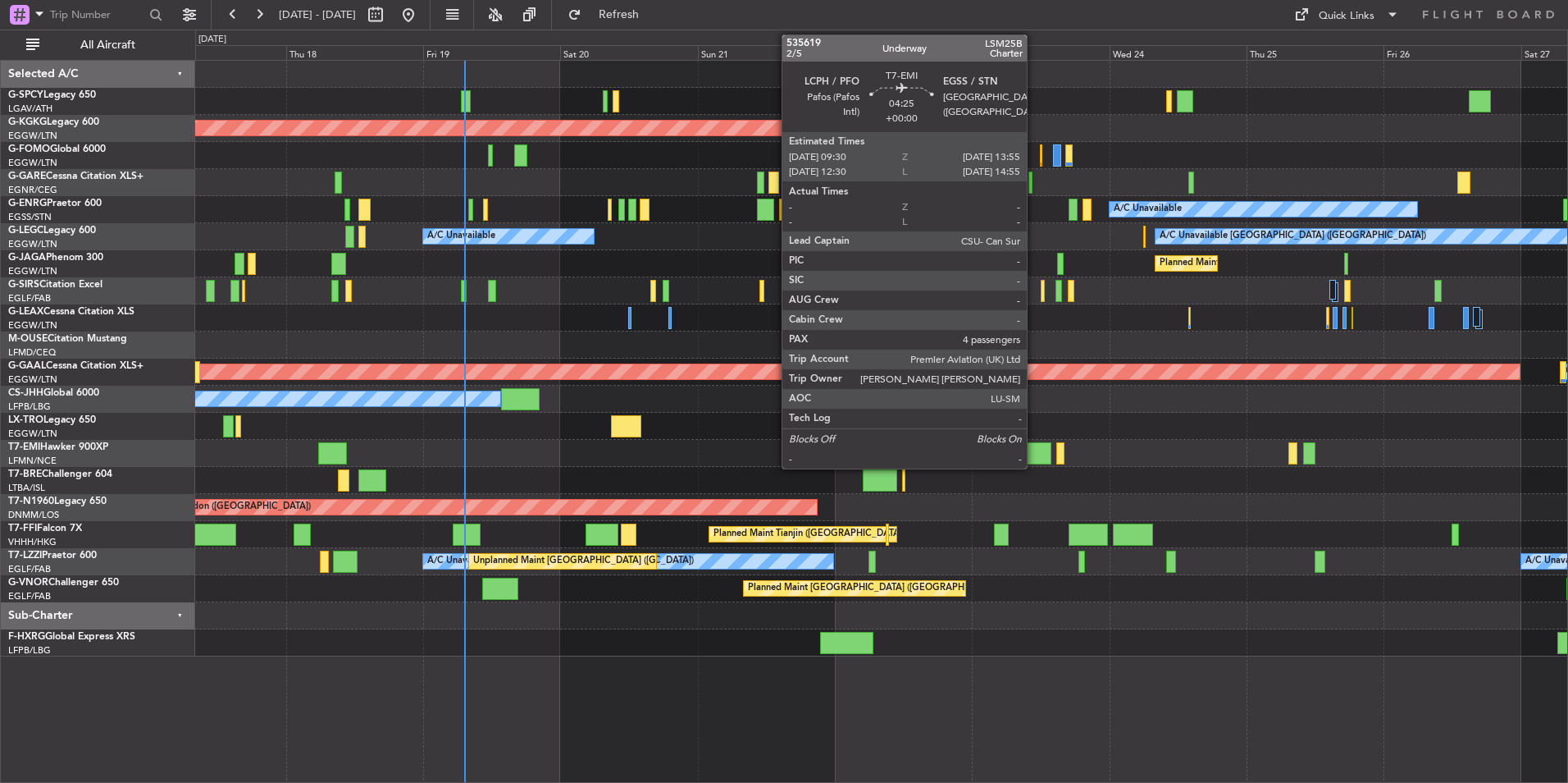
click at [1034, 461] on div at bounding box center [1038, 452] width 25 height 22
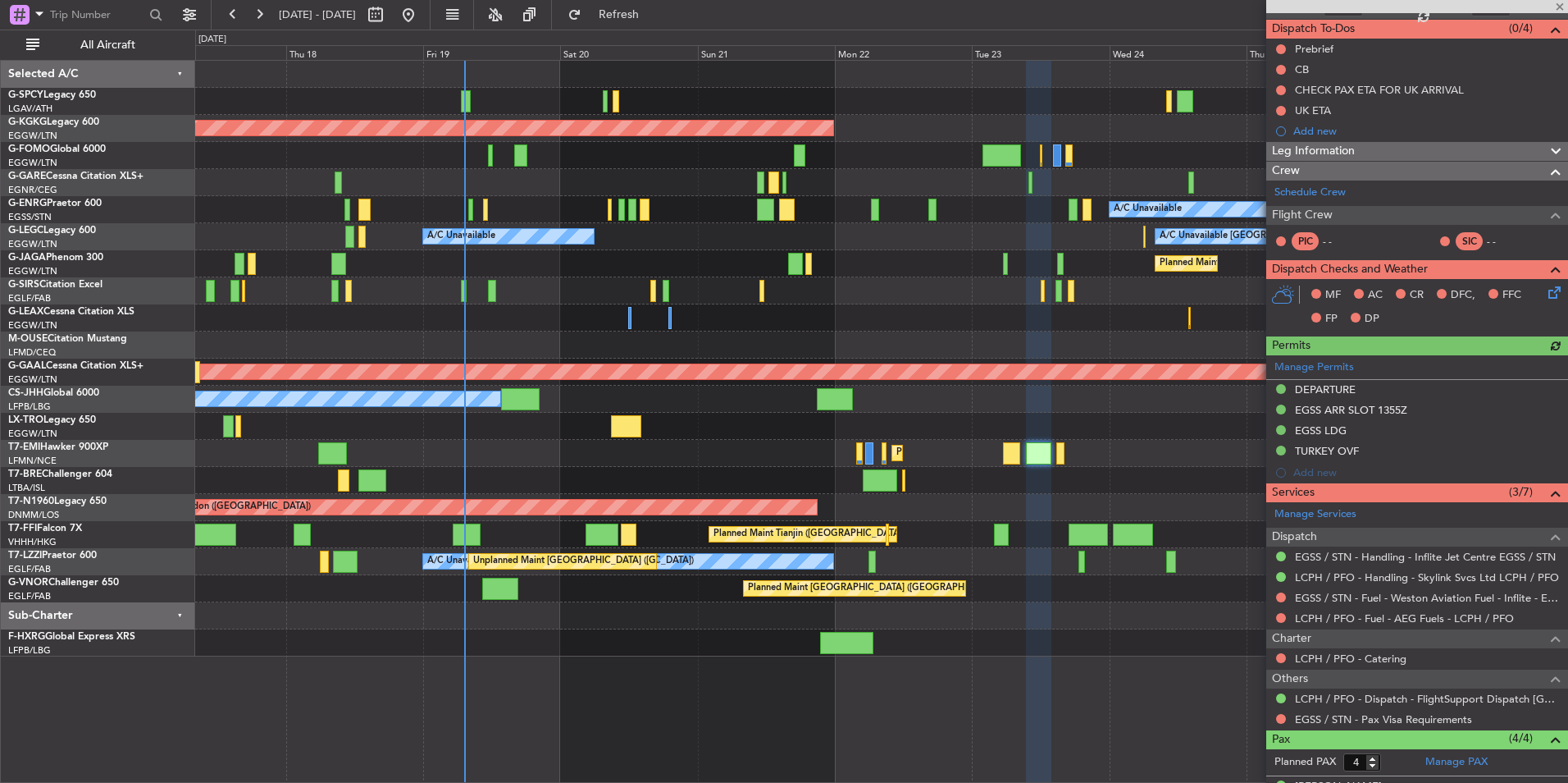
scroll to position [282, 0]
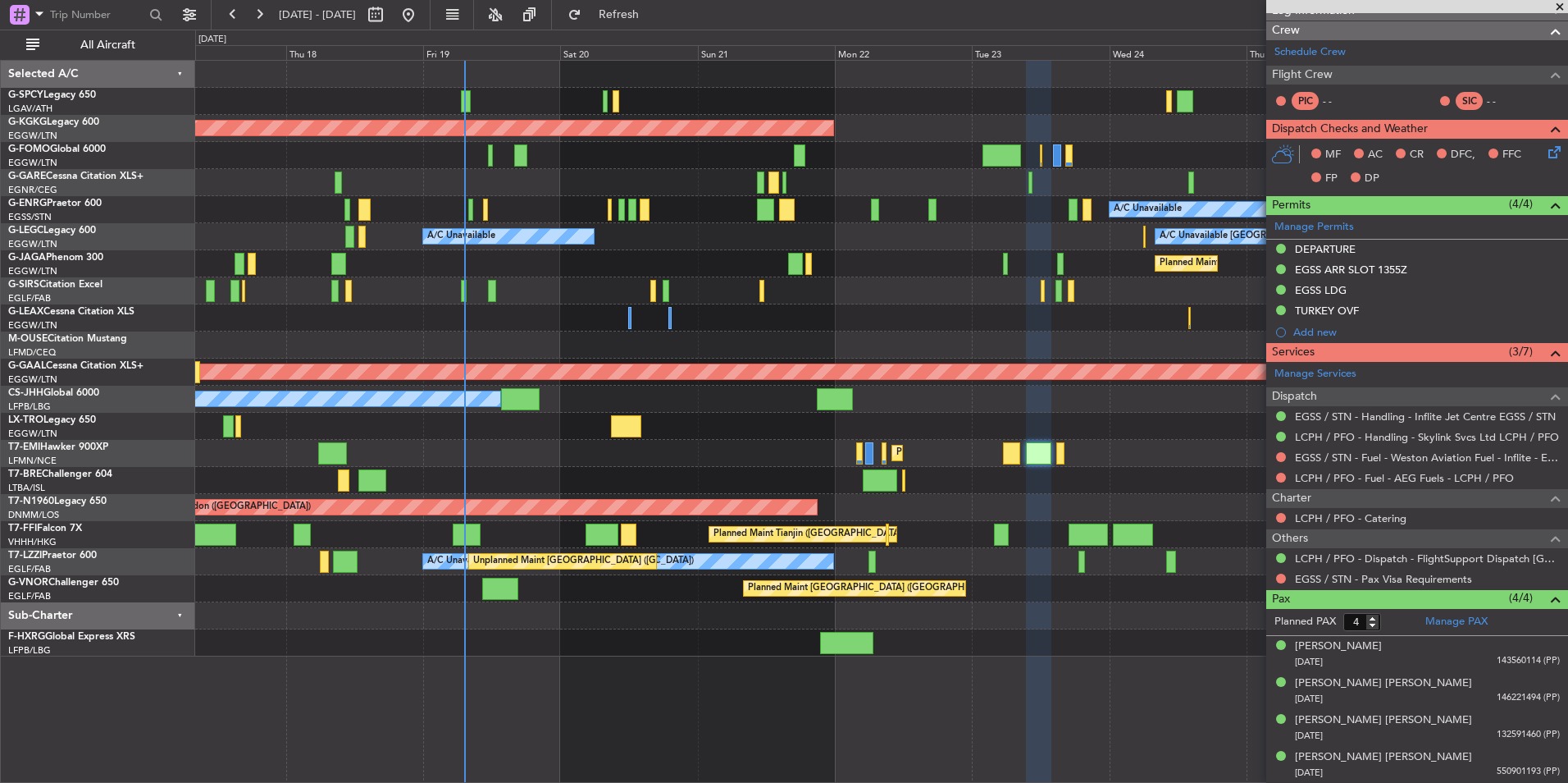
click at [1557, 7] on span at bounding box center [1560, 7] width 17 height 15
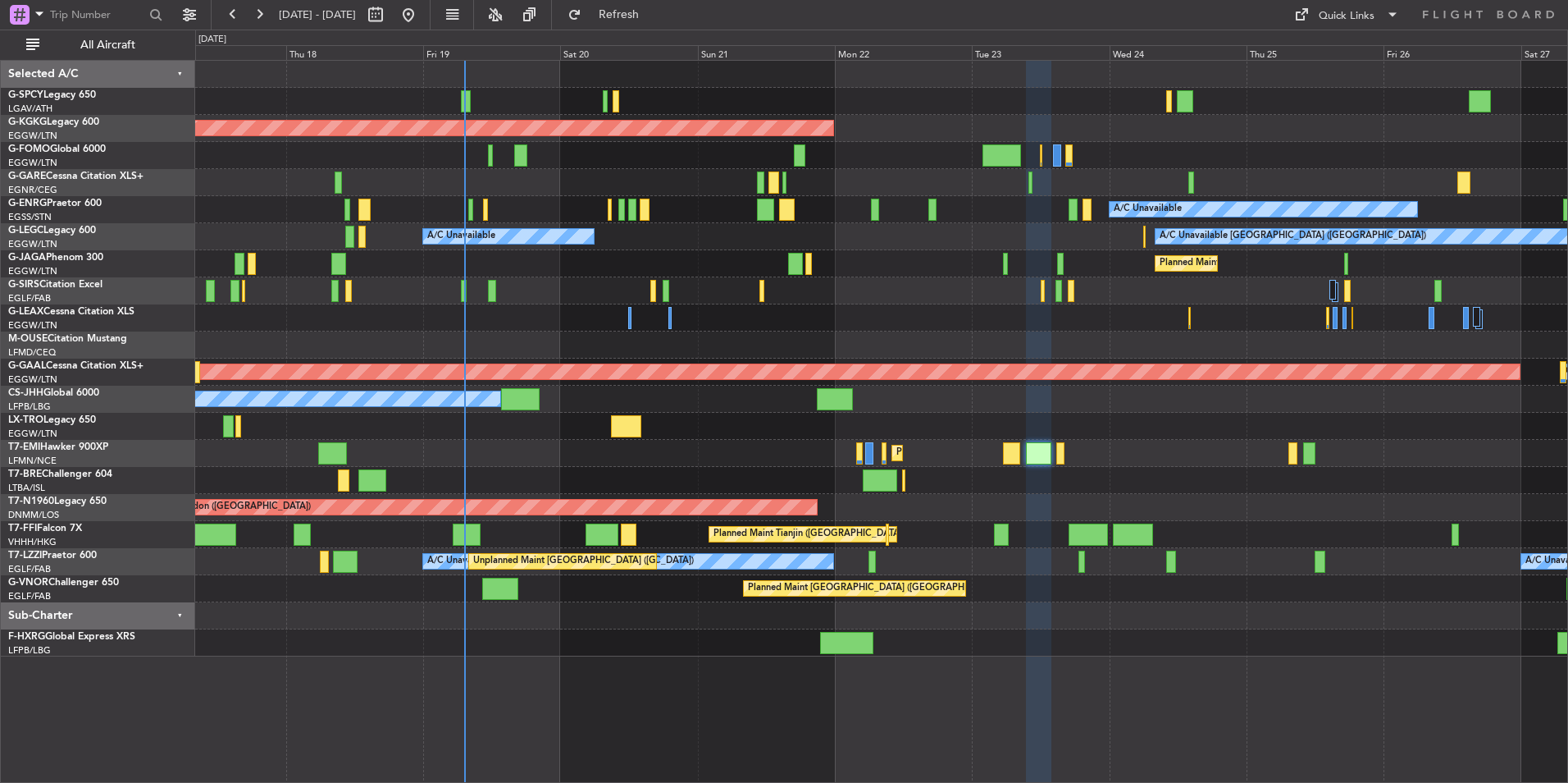
type input "0"
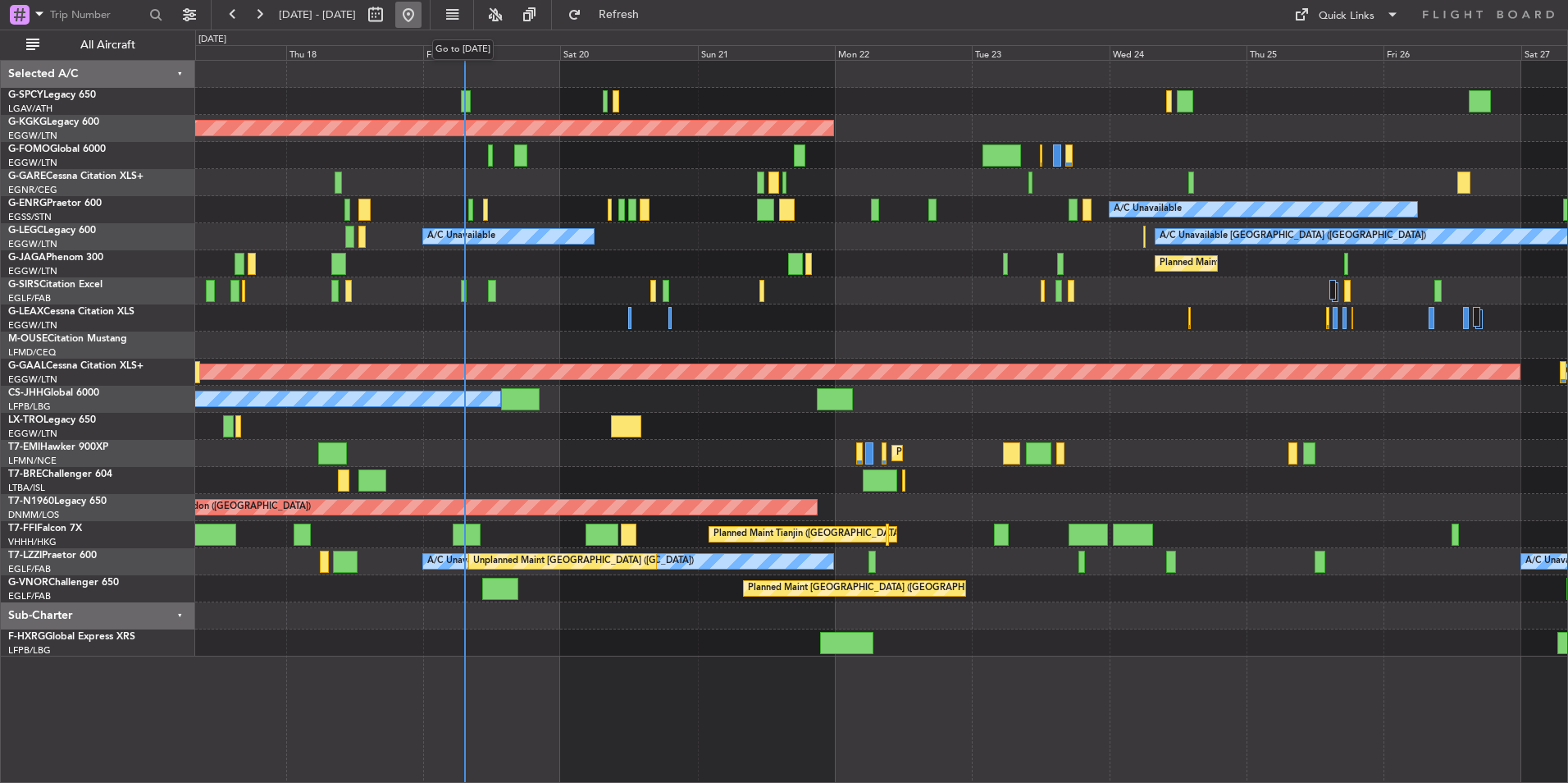
click at [422, 26] on button at bounding box center [409, 15] width 26 height 26
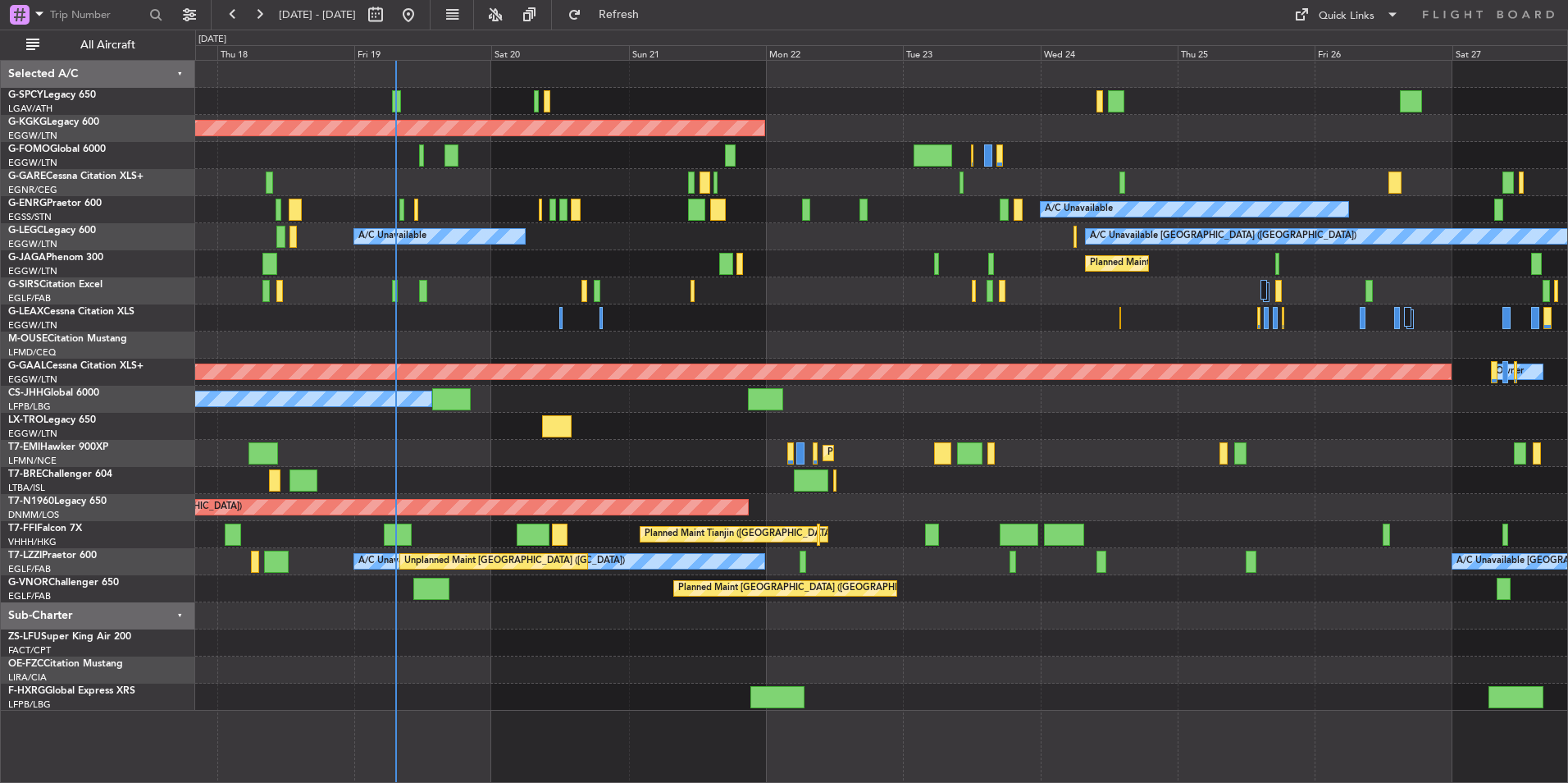
click at [919, 314] on div "AOG Maint Istanbul (Ataturk) A/C Unavailable A/C Unavailable A/C Unavailable Lo…" at bounding box center [881, 385] width 1372 height 650
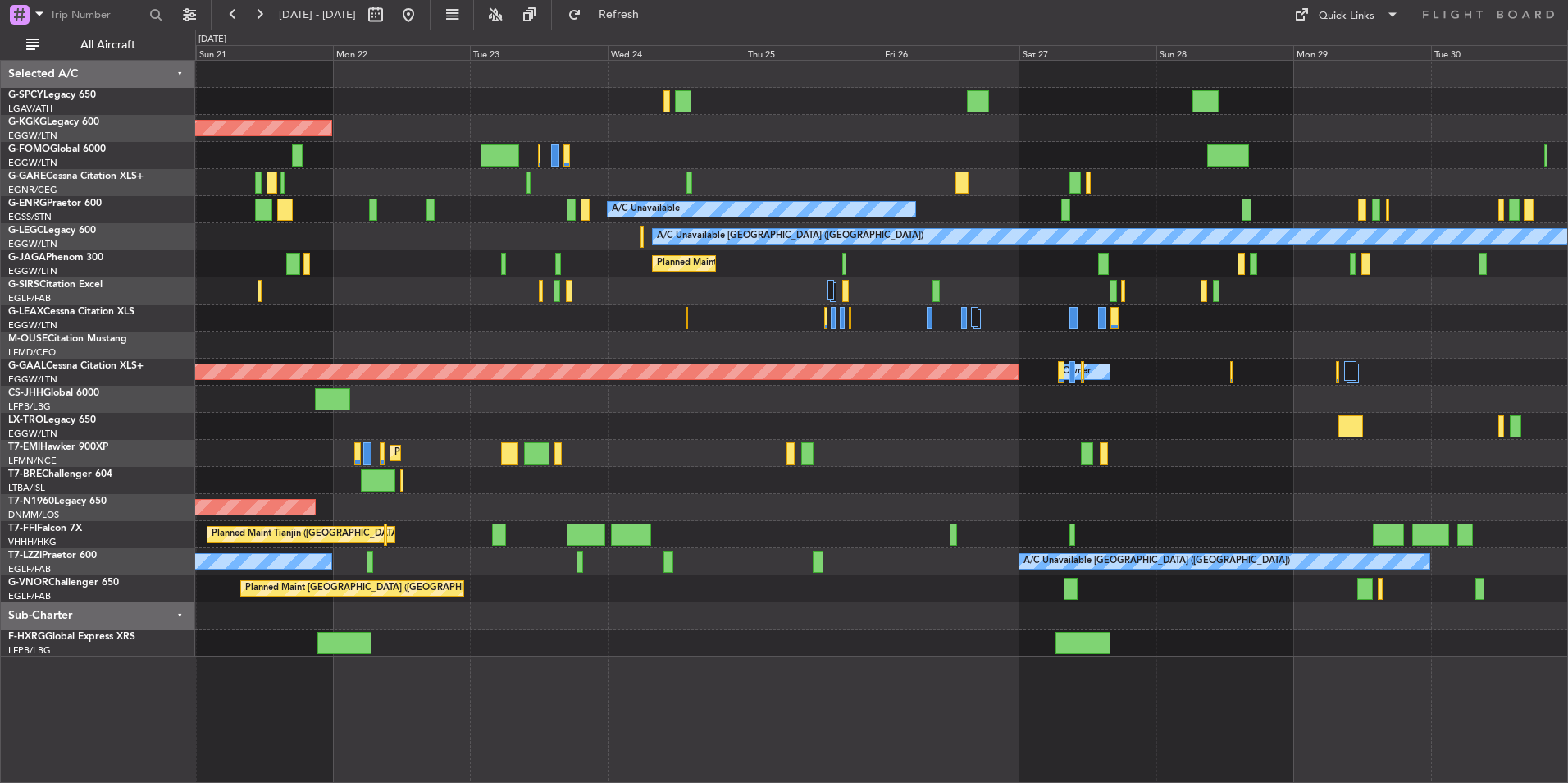
click at [688, 493] on div "AOG Maint Istanbul (Ataturk) A/C Unavailable A/C Unavailable London (Luton) A/C…" at bounding box center [881, 358] width 1372 height 596
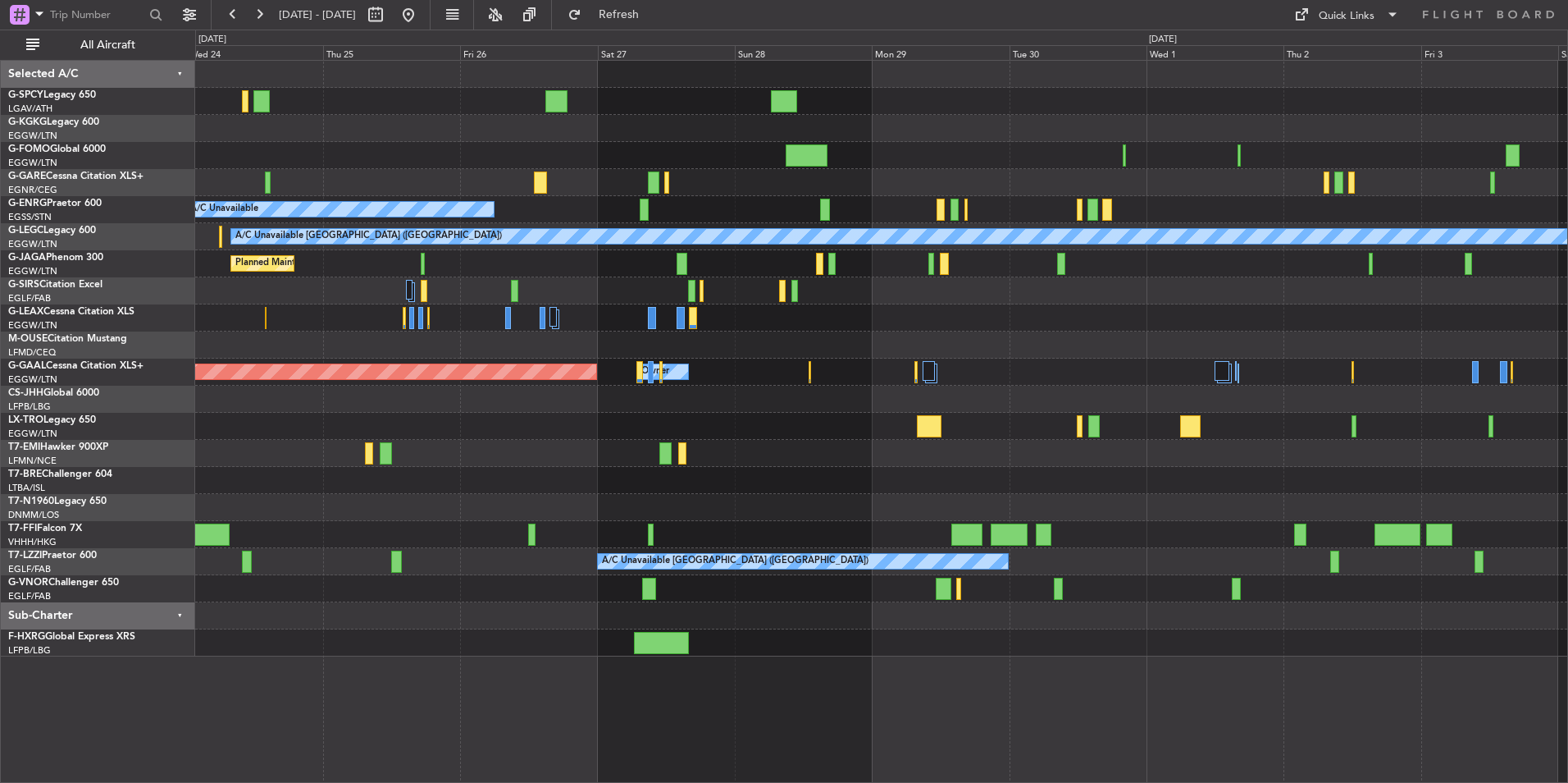
click at [654, 519] on div "AOG Maint London ([GEOGRAPHIC_DATA])" at bounding box center [881, 507] width 1372 height 27
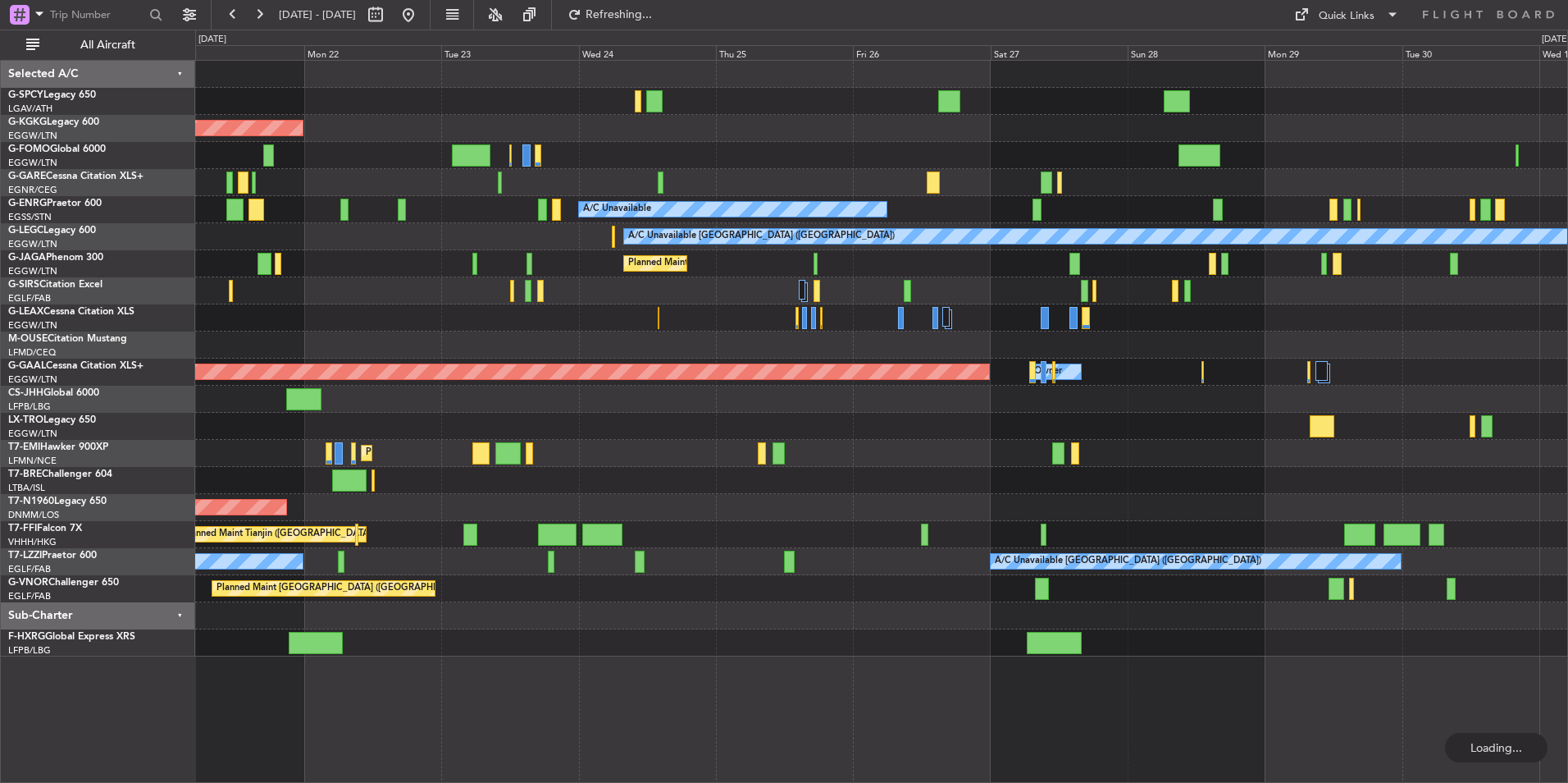
click at [1389, 405] on div "AOG Maint Istanbul (Ataturk) A/C Unavailable A/C Unavailable London (Luton) A/C…" at bounding box center [881, 358] width 1372 height 596
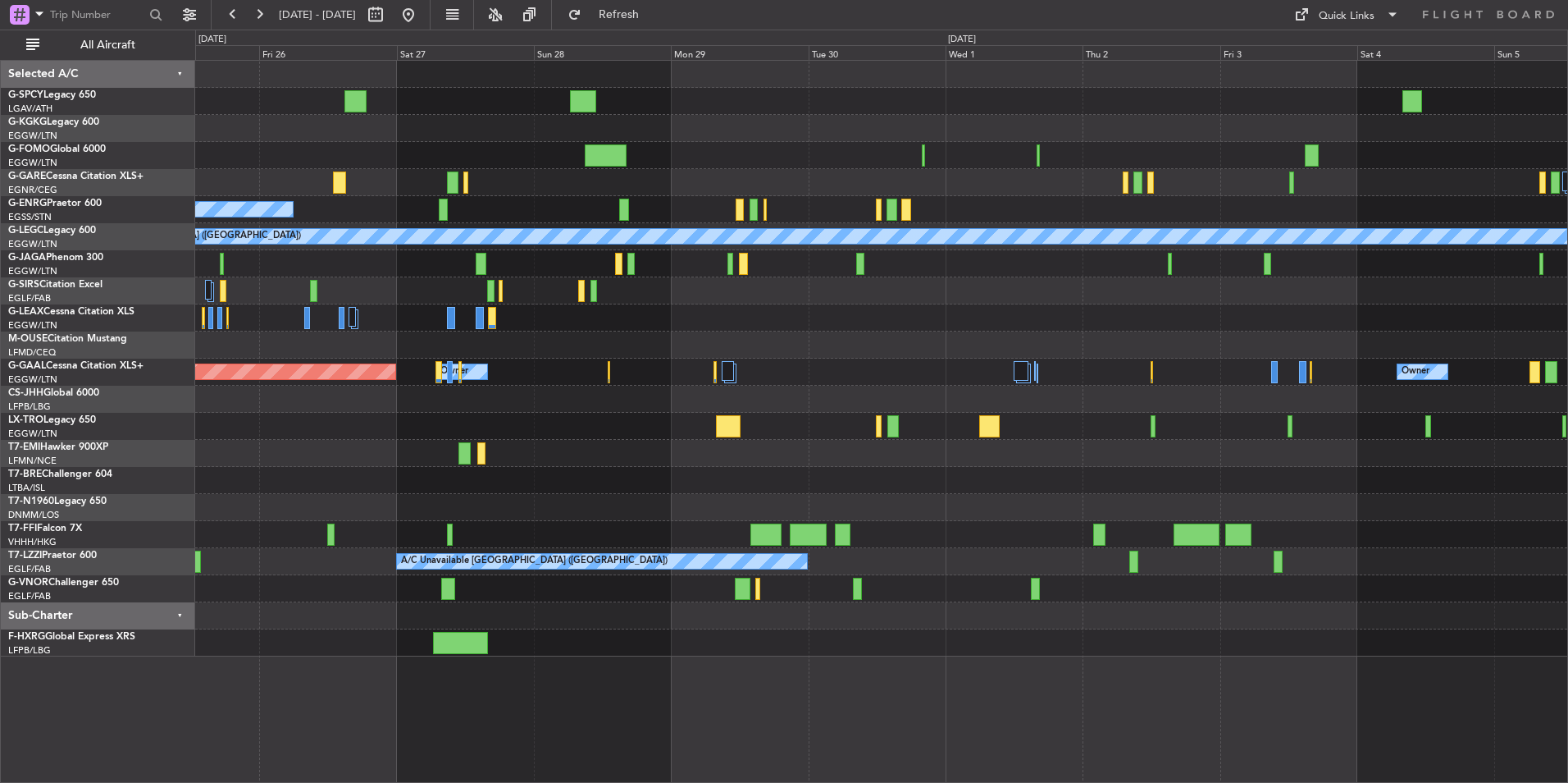
click at [297, 480] on div "A/C Unavailable A/C Unavailable London (Luton) Planned Maint London (Luton) Pla…" at bounding box center [881, 358] width 1372 height 596
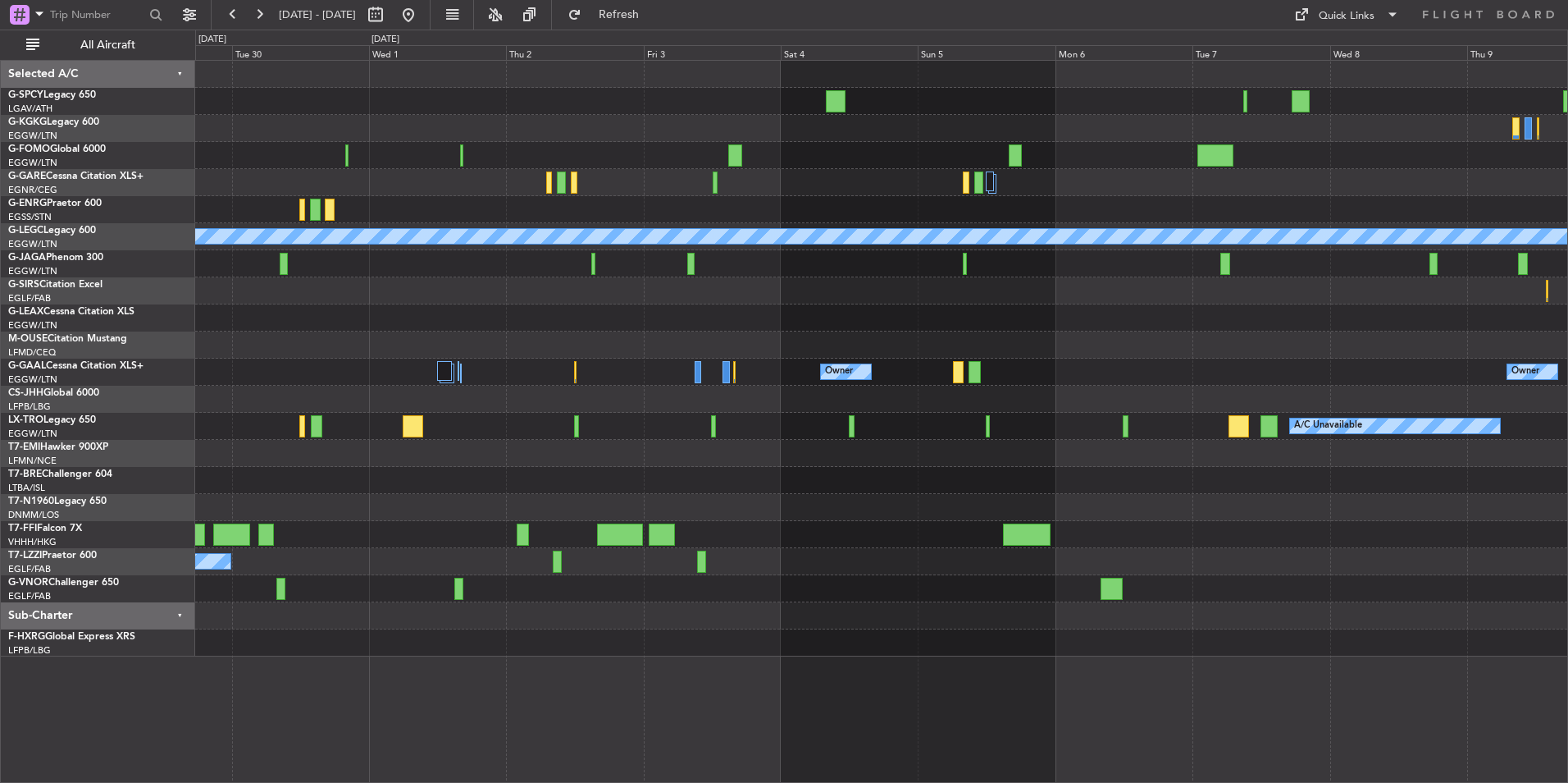
click at [544, 542] on div "A/C Unavailable [GEOGRAPHIC_DATA] ([GEOGRAPHIC_DATA]) Owner Owner Owner Owner A…" at bounding box center [881, 358] width 1372 height 596
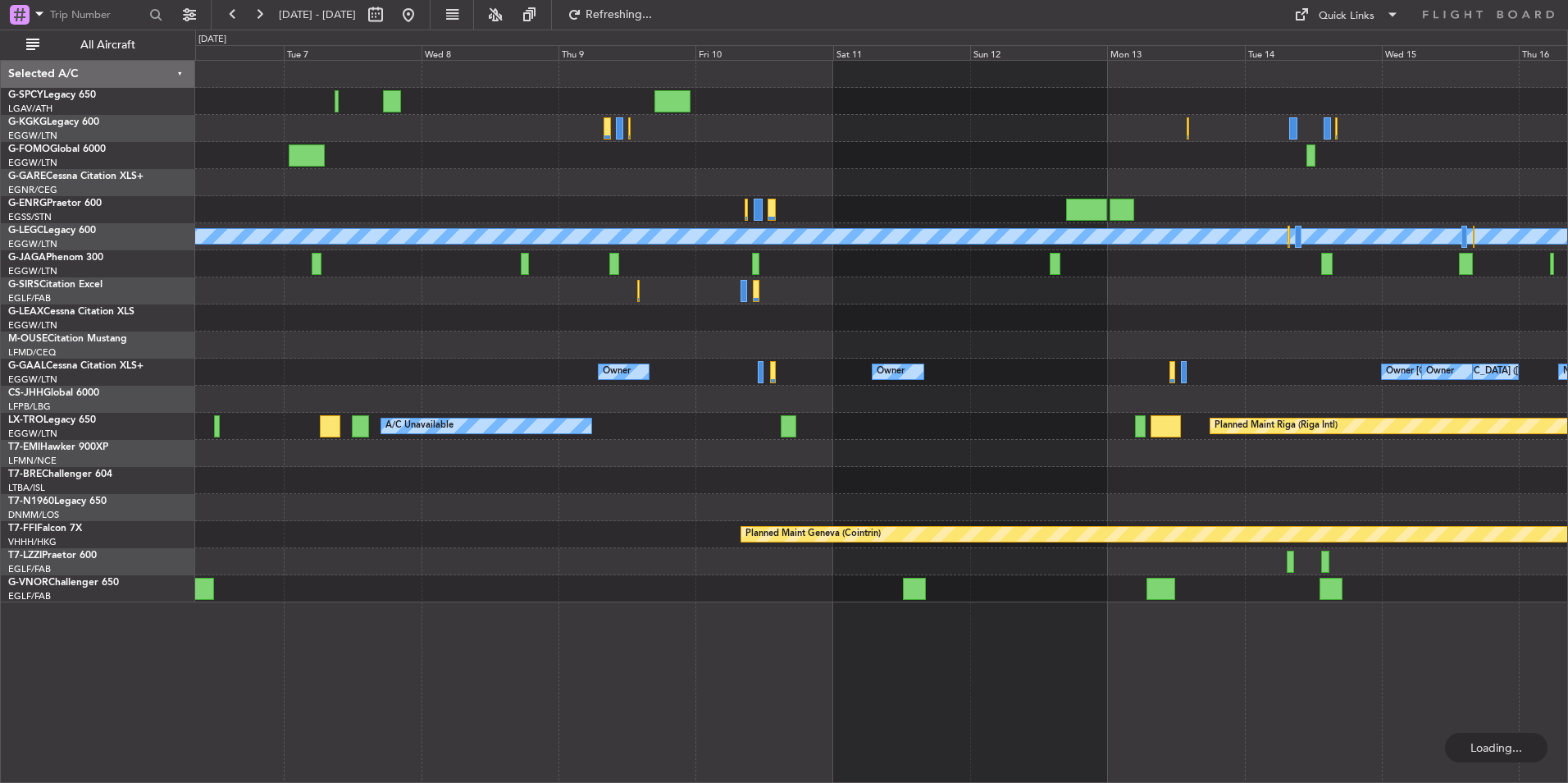
click at [568, 513] on div at bounding box center [881, 507] width 1372 height 27
click at [422, 15] on button at bounding box center [409, 15] width 26 height 26
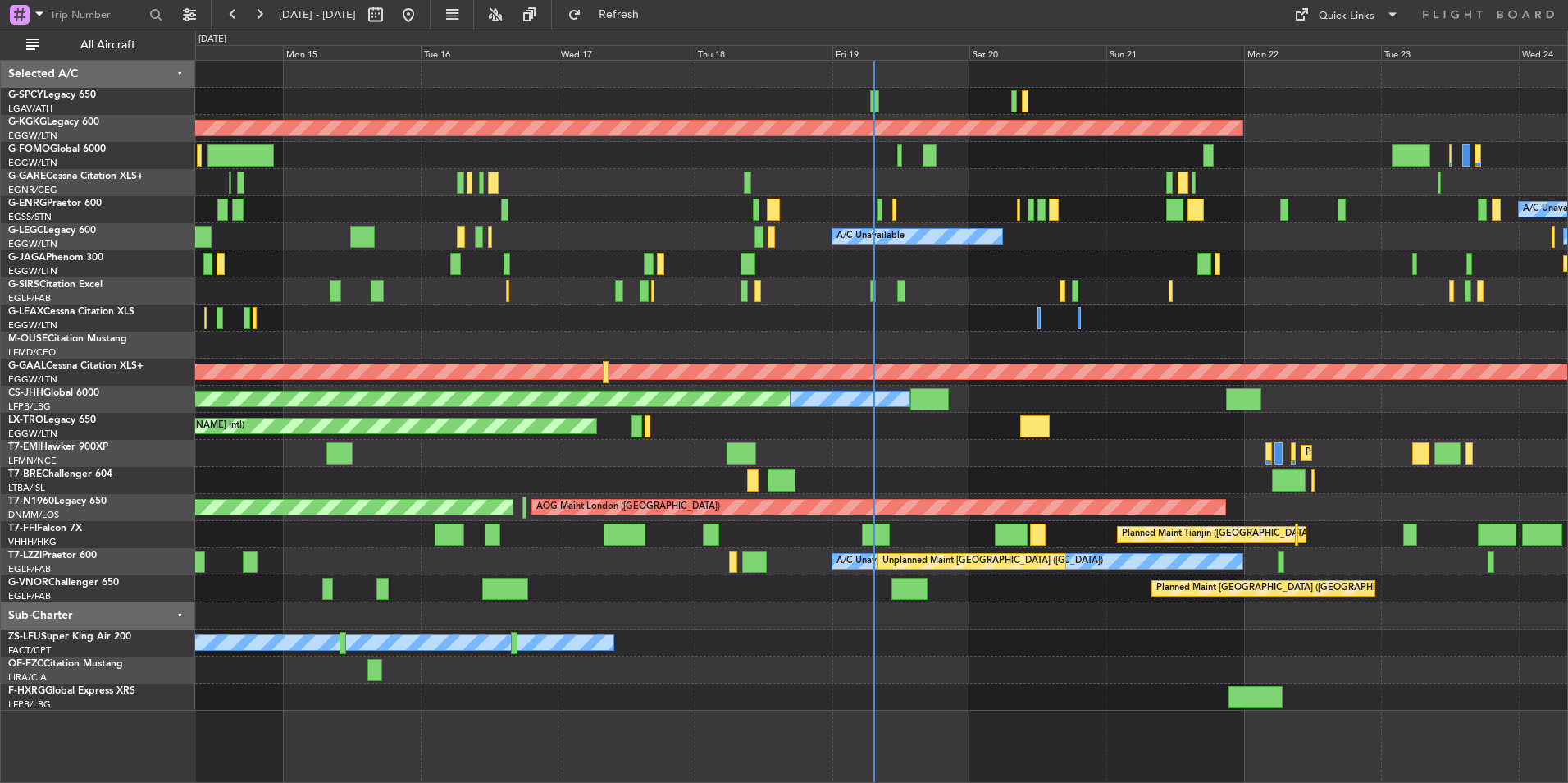
click at [1252, 550] on div "AOG Maint Istanbul (Ataturk) A/C Unavailable A/C Unavailable London (Luton) A/C…" at bounding box center [881, 385] width 1372 height 650
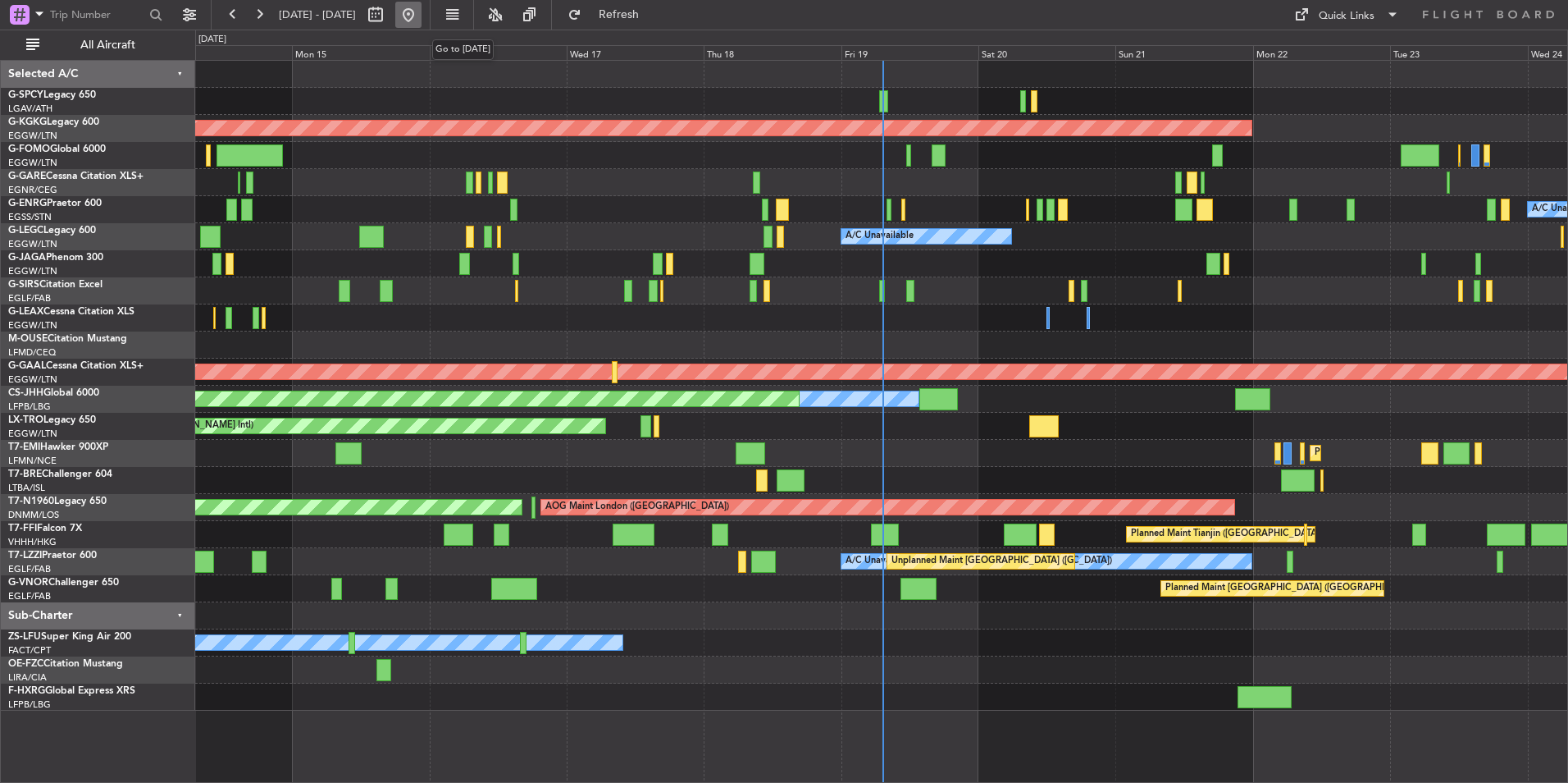
click at [422, 17] on button at bounding box center [409, 15] width 26 height 26
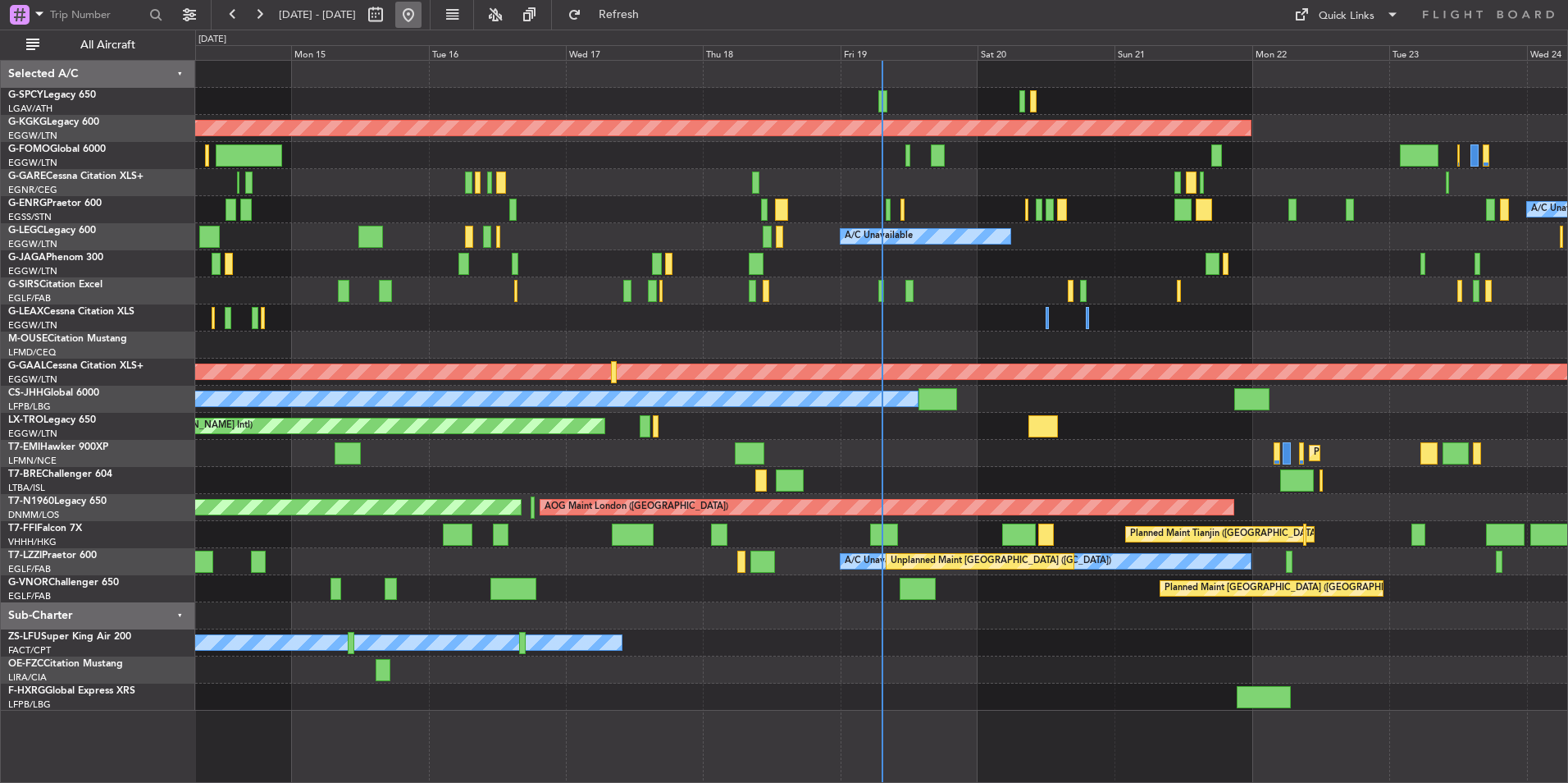
click at [422, 12] on button at bounding box center [409, 15] width 26 height 26
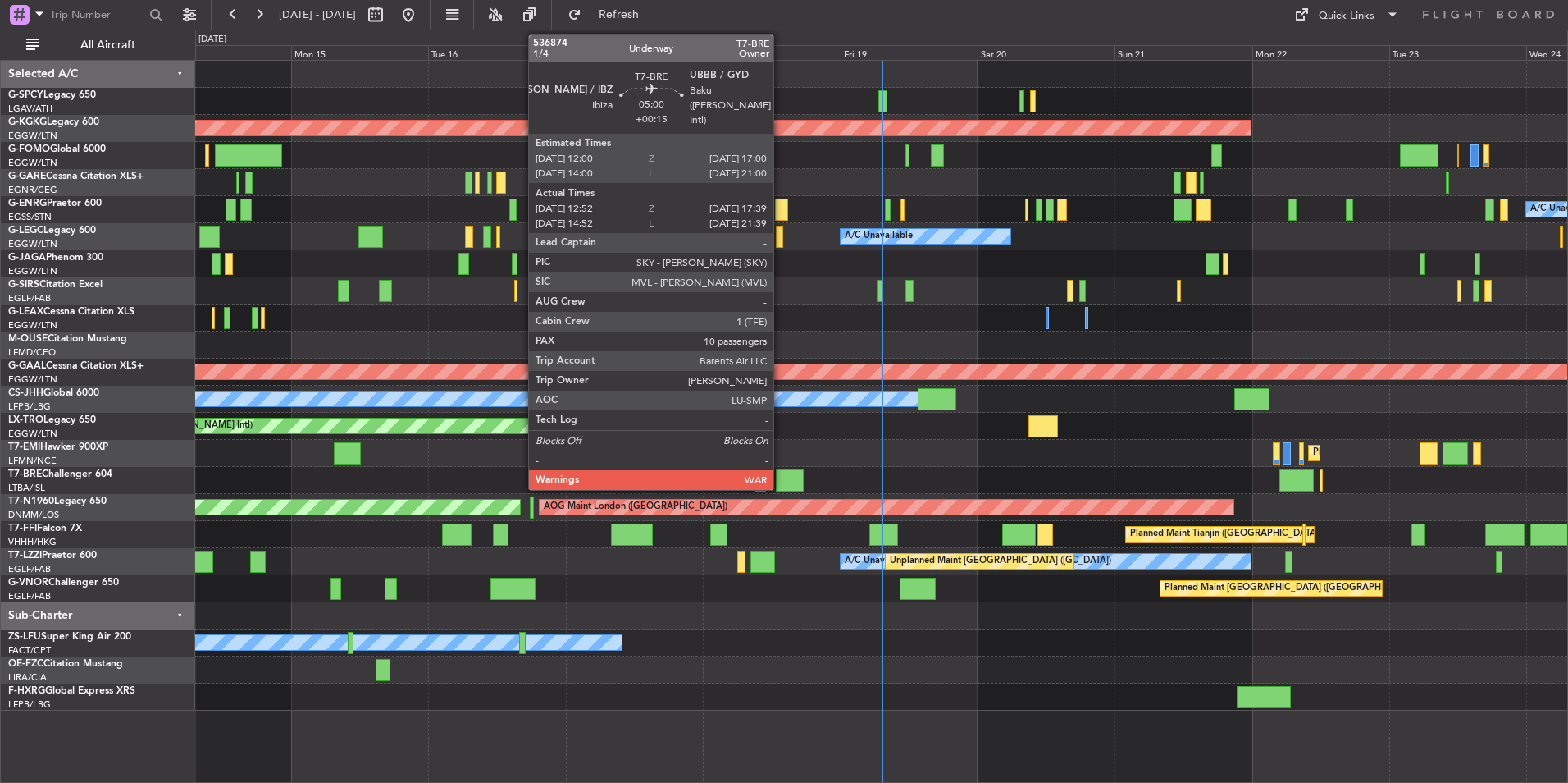
click at [781, 477] on div at bounding box center [790, 480] width 28 height 22
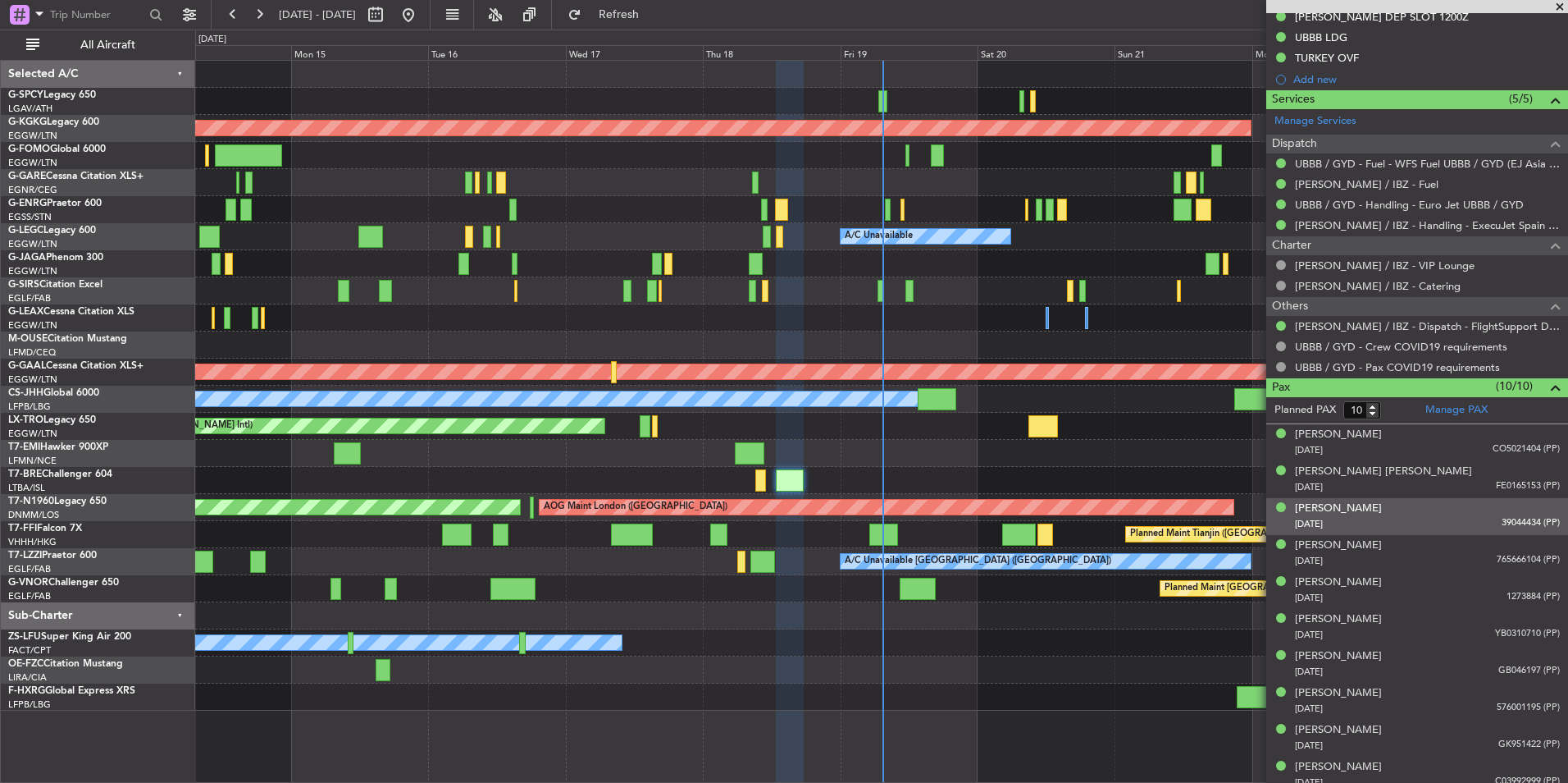
scroll to position [512, 0]
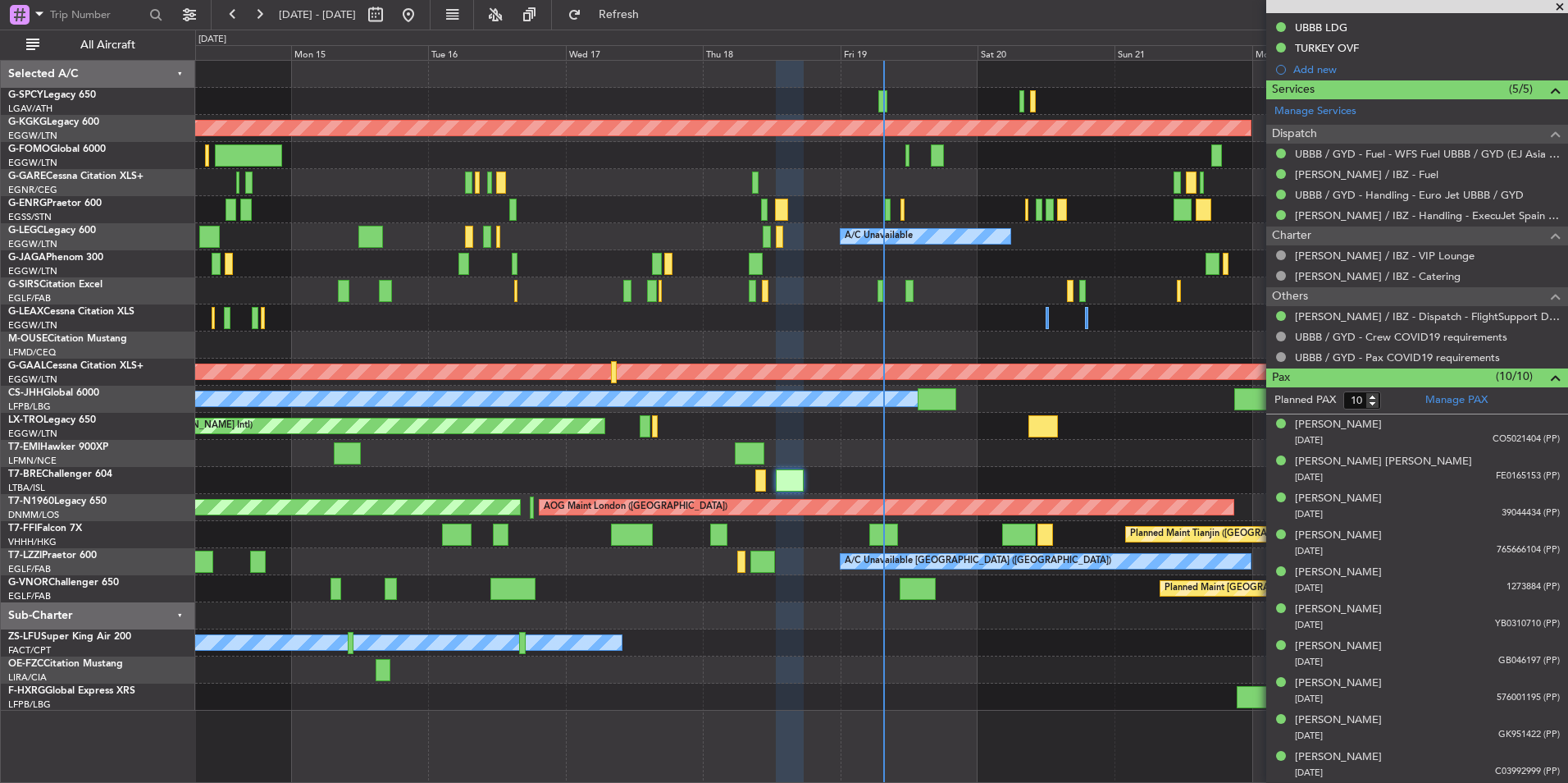
click at [614, 226] on div "A/C Unavailable Planned Maint London (Luton) A/C Unavailable London (Luton) Own…" at bounding box center [881, 237] width 1372 height 27
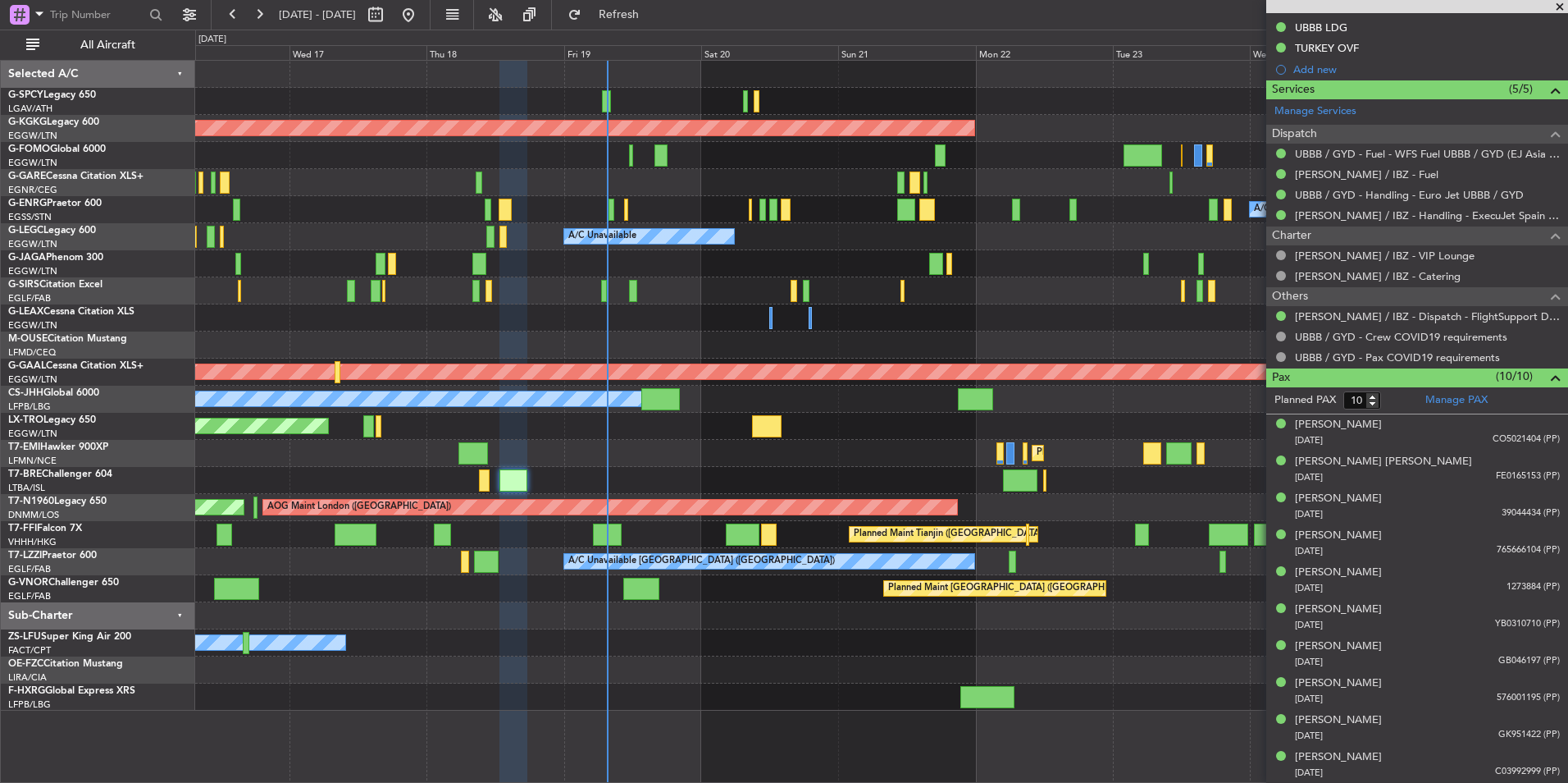
click at [644, 540] on div "AOG Maint Istanbul (Ataturk) A/C Unavailable A/C Unavailable A/C Unavailable Lo…" at bounding box center [881, 385] width 1372 height 650
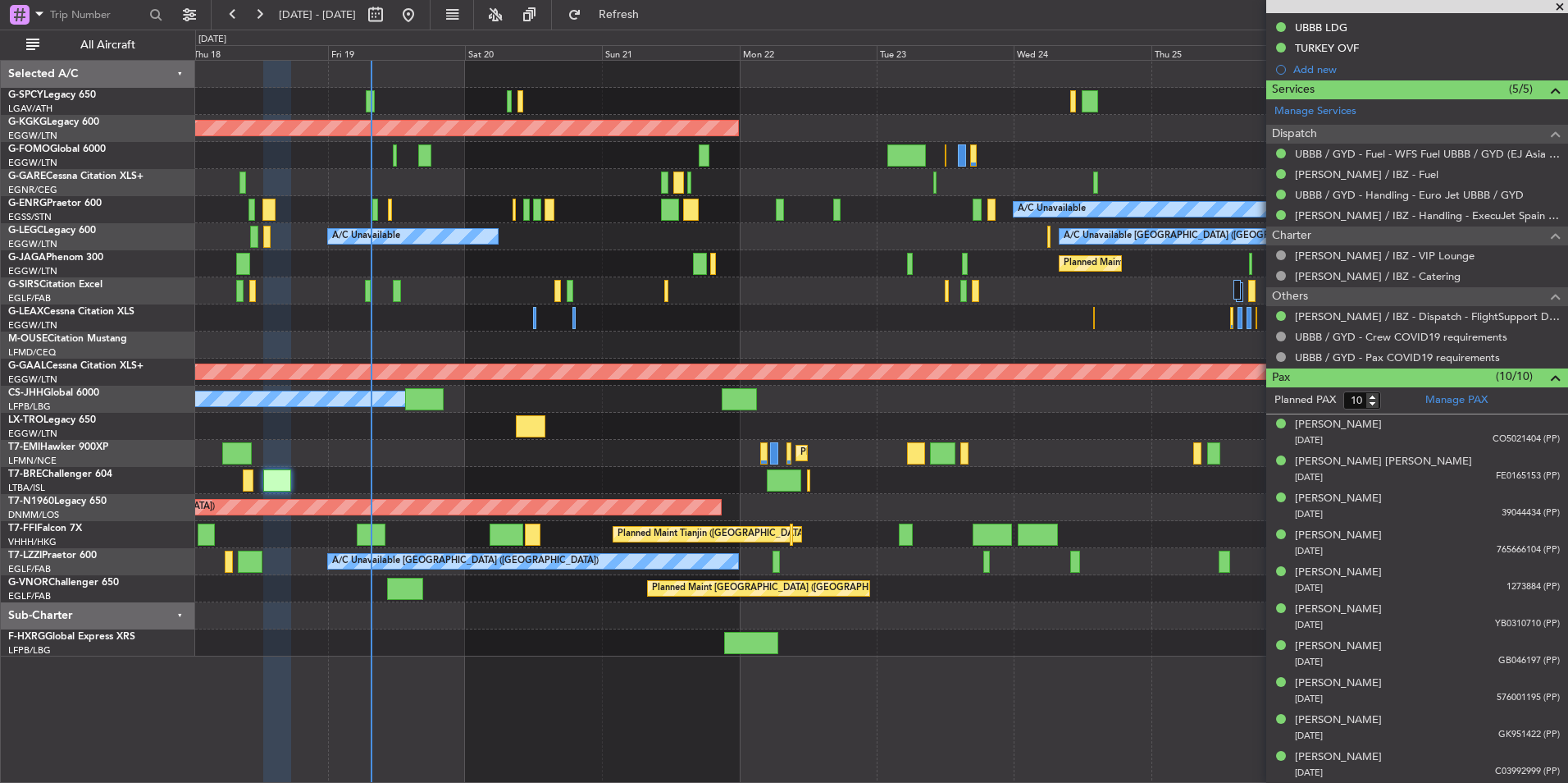
click at [891, 576] on div "AOG Maint Istanbul (Ataturk) A/C Unavailable A/C Unavailable A/C Unavailable Lo…" at bounding box center [881, 358] width 1372 height 596
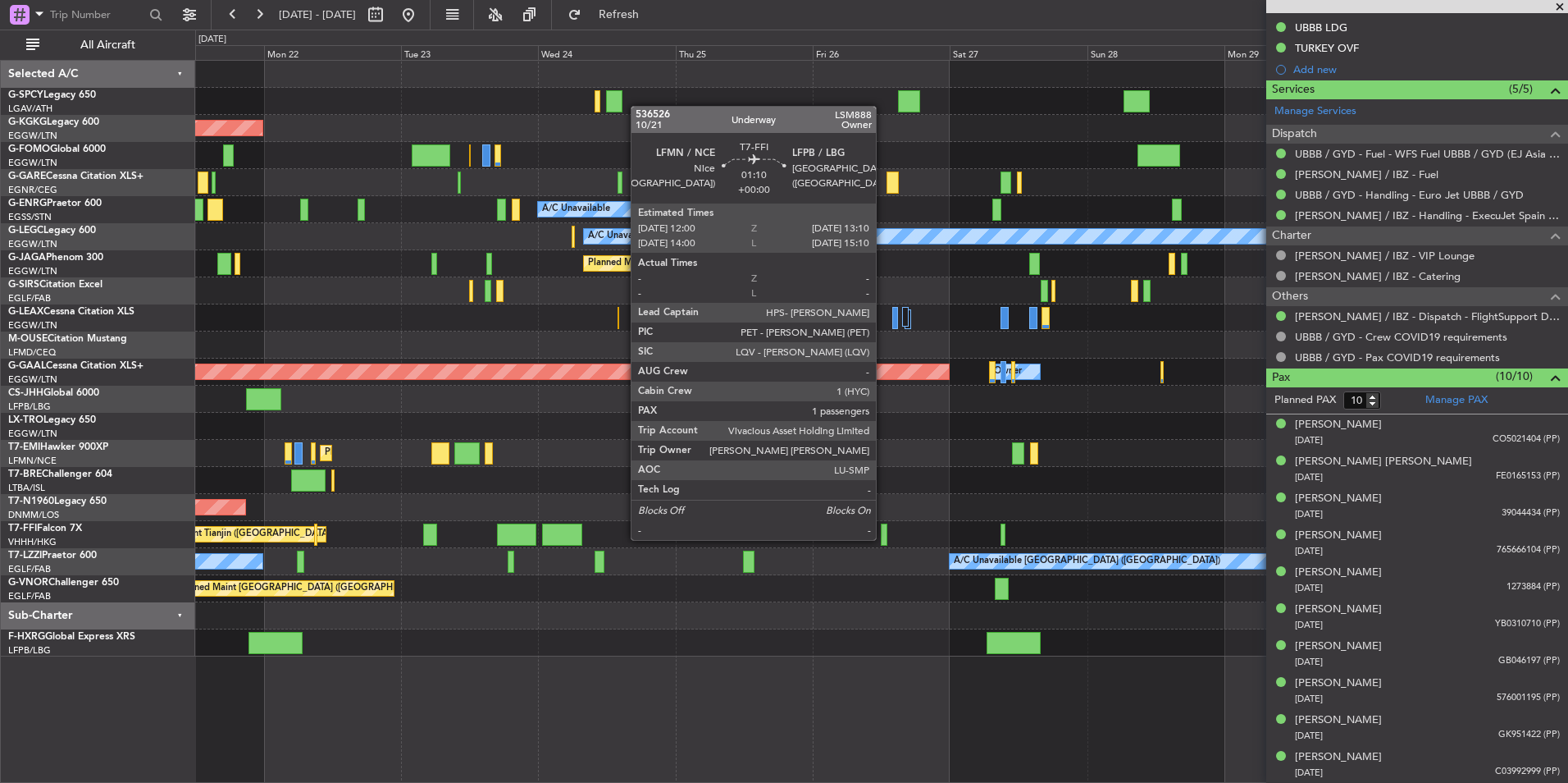
click at [884, 539] on div at bounding box center [884, 534] width 7 height 22
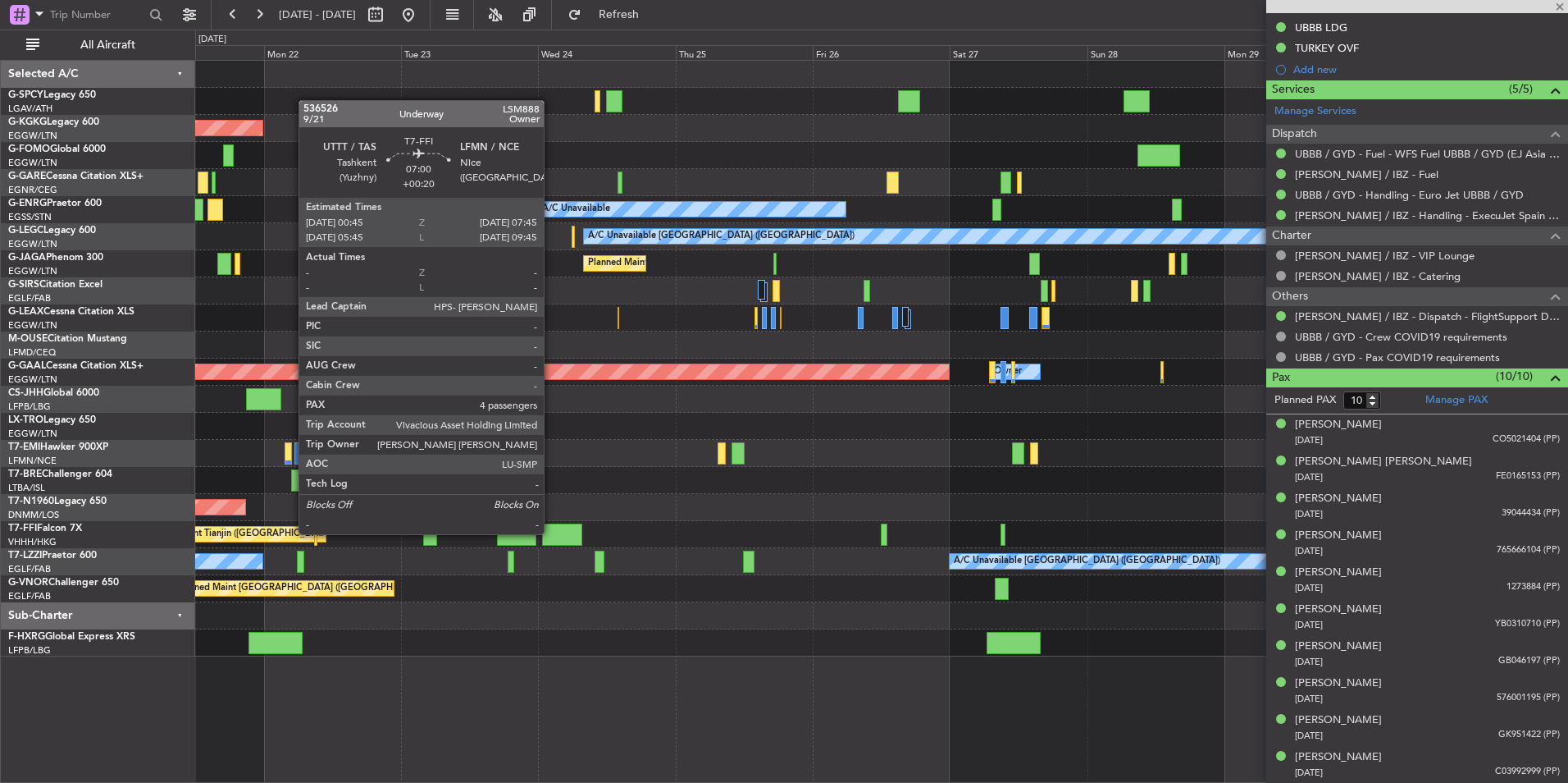
click at [551, 532] on div at bounding box center [562, 534] width 40 height 22
type input "1"
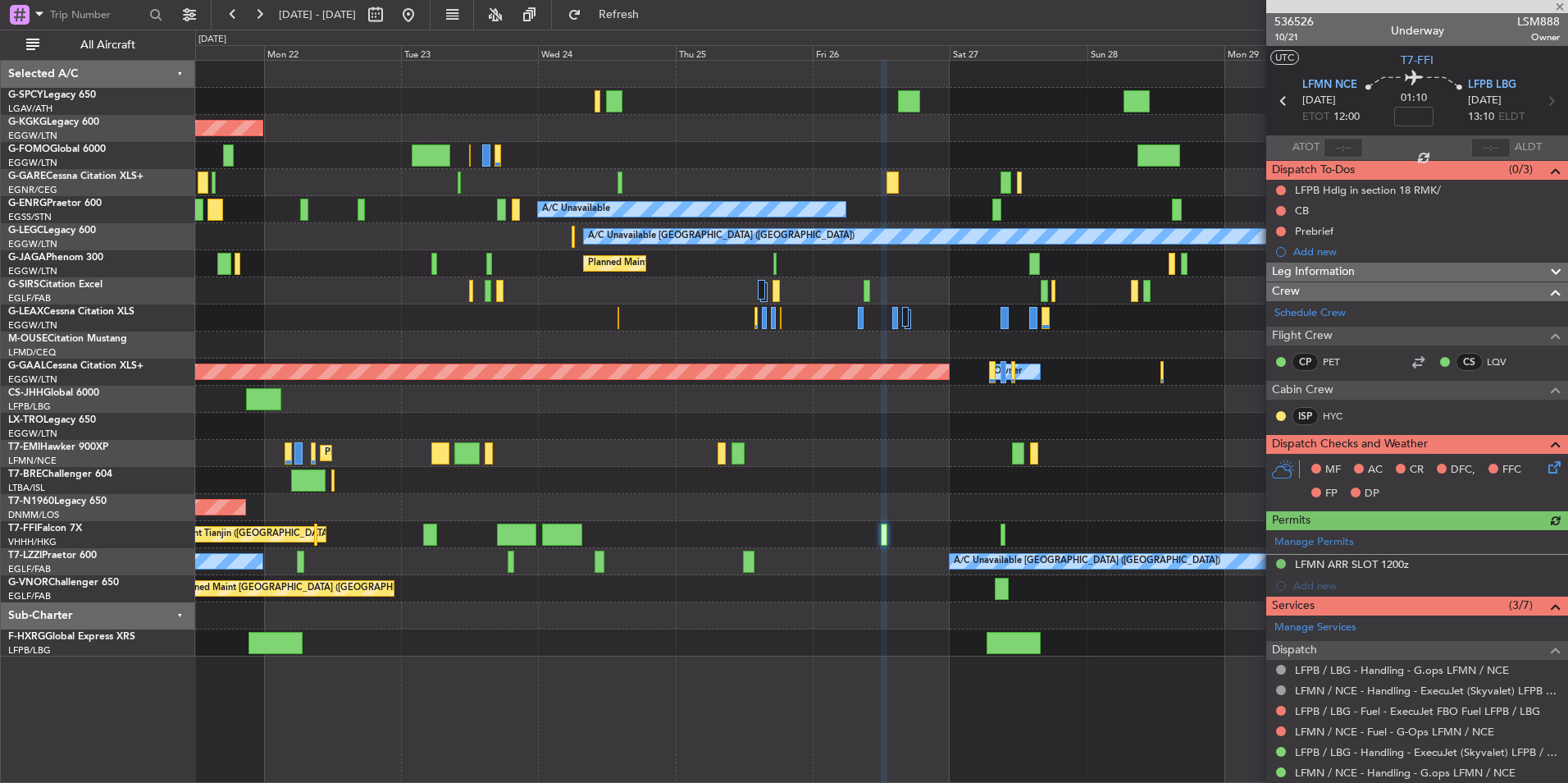
type input "+00:20"
type input "4"
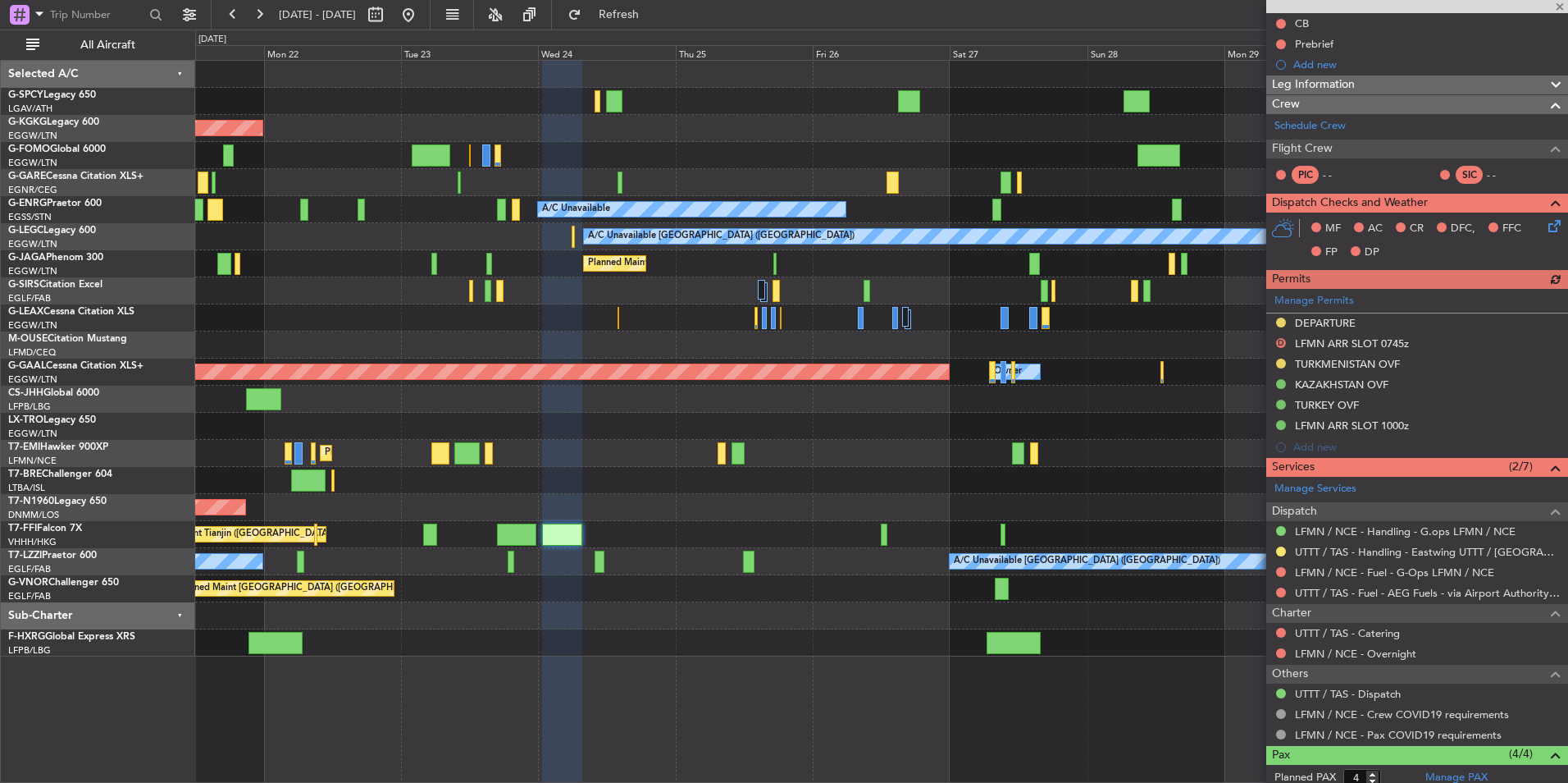
scroll to position [323, 0]
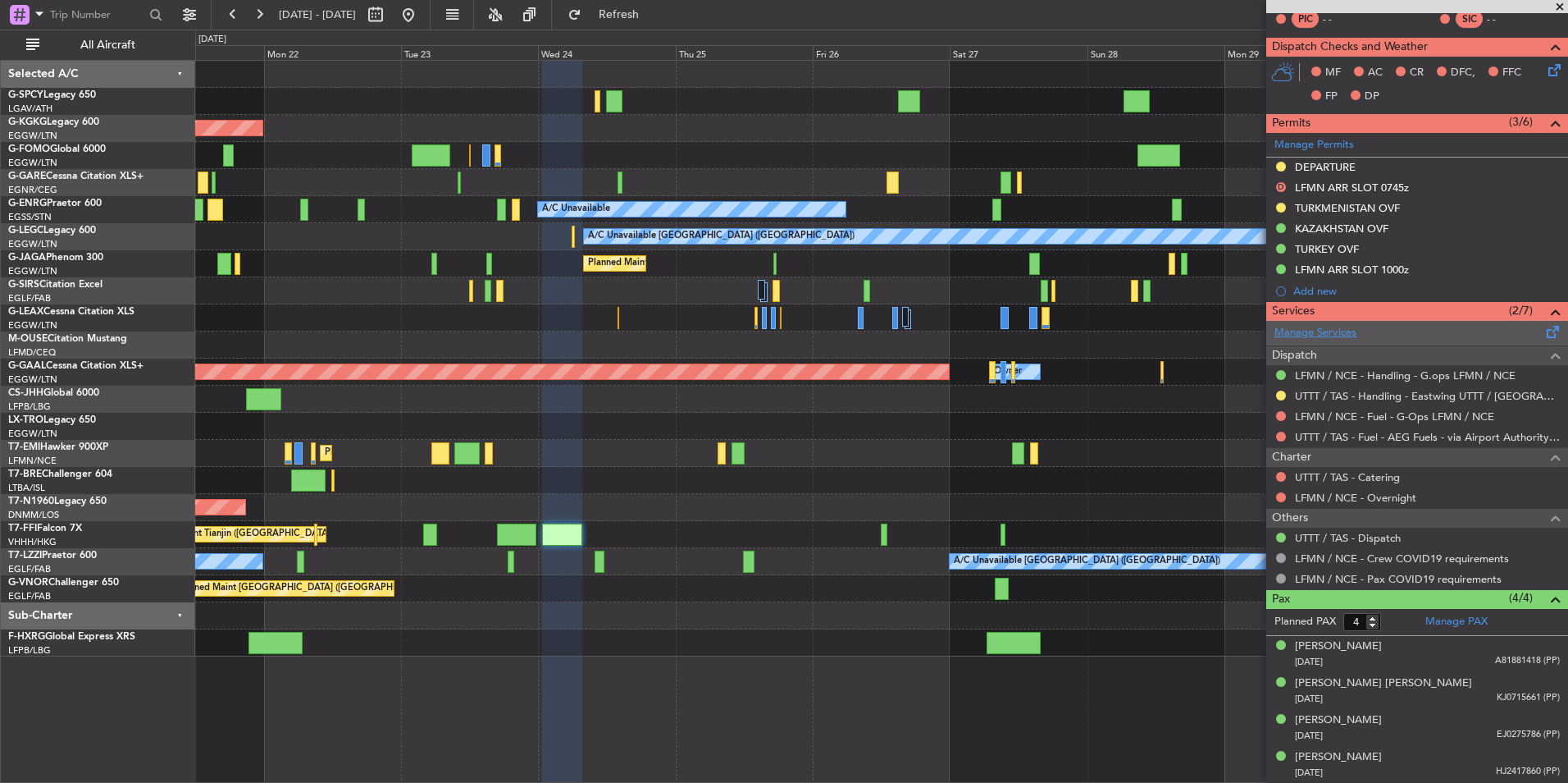
click at [1316, 331] on link "Manage Services" at bounding box center [1316, 333] width 82 height 17
click at [654, 9] on span "Refresh" at bounding box center [619, 14] width 69 height 11
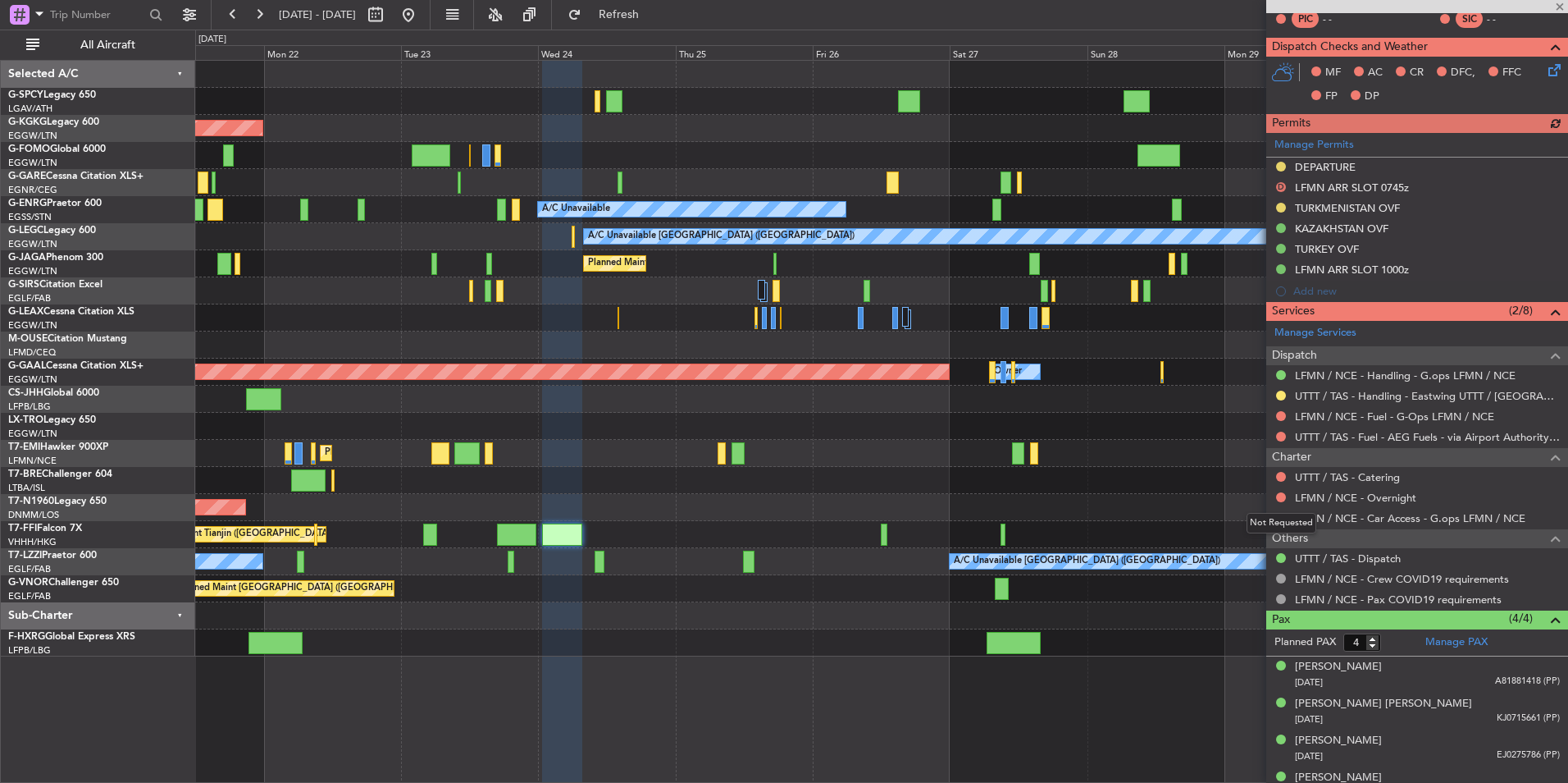
click at [1277, 519] on div "Not Requested" at bounding box center [1282, 524] width 70 height 21
click at [1279, 518] on button at bounding box center [1281, 518] width 10 height 10
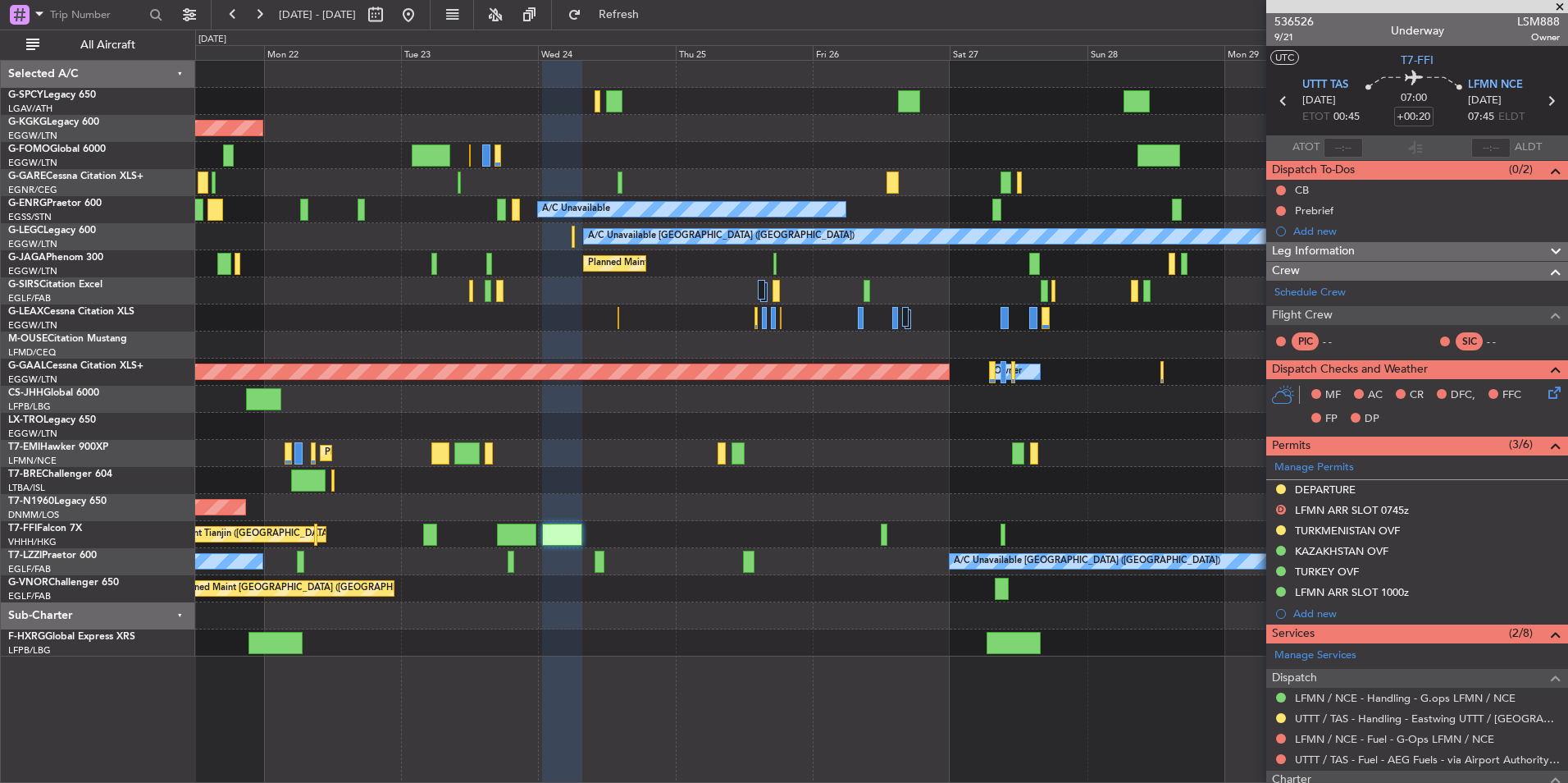
scroll to position [323, 0]
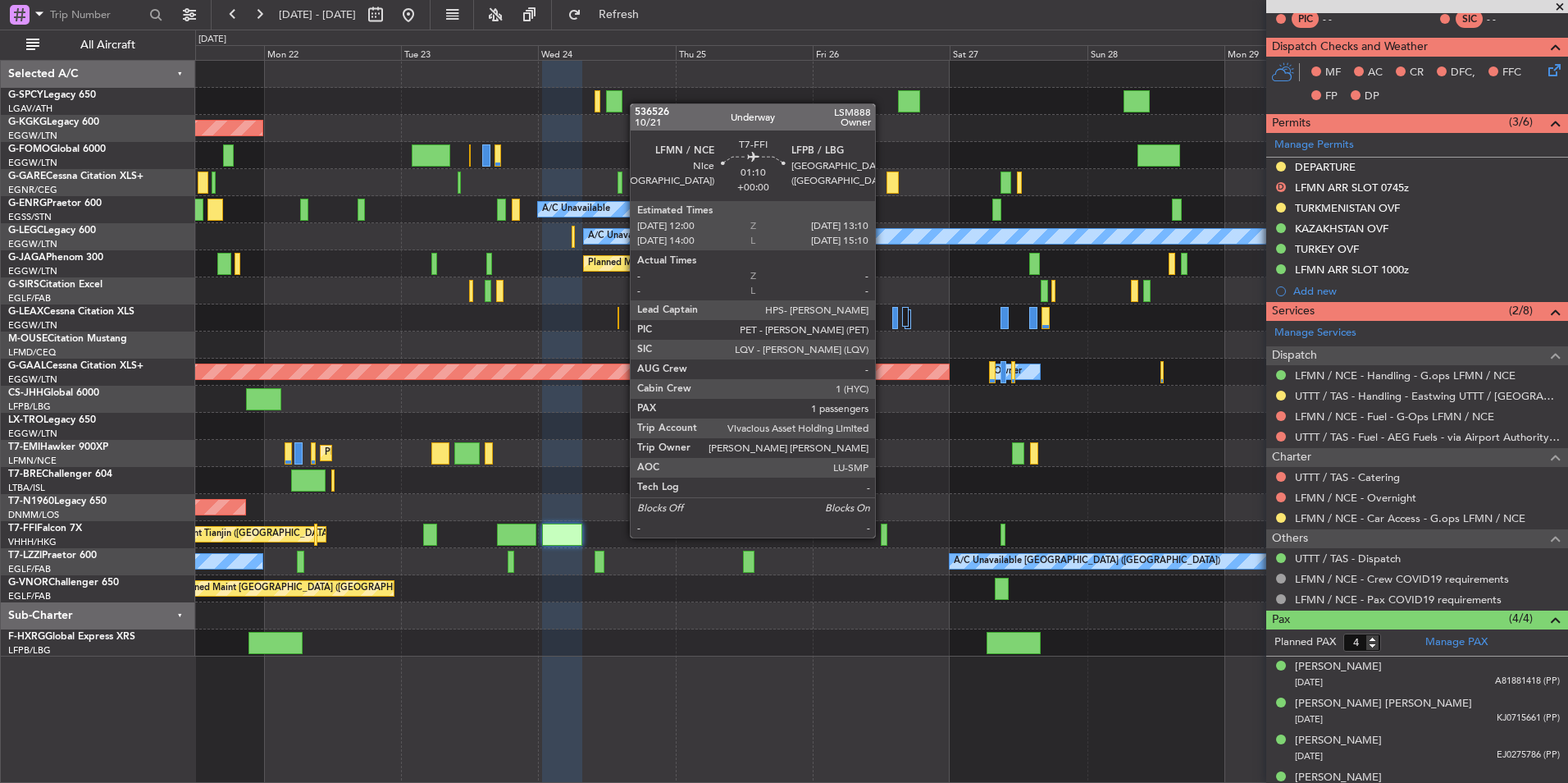
click at [883, 536] on div at bounding box center [884, 534] width 7 height 22
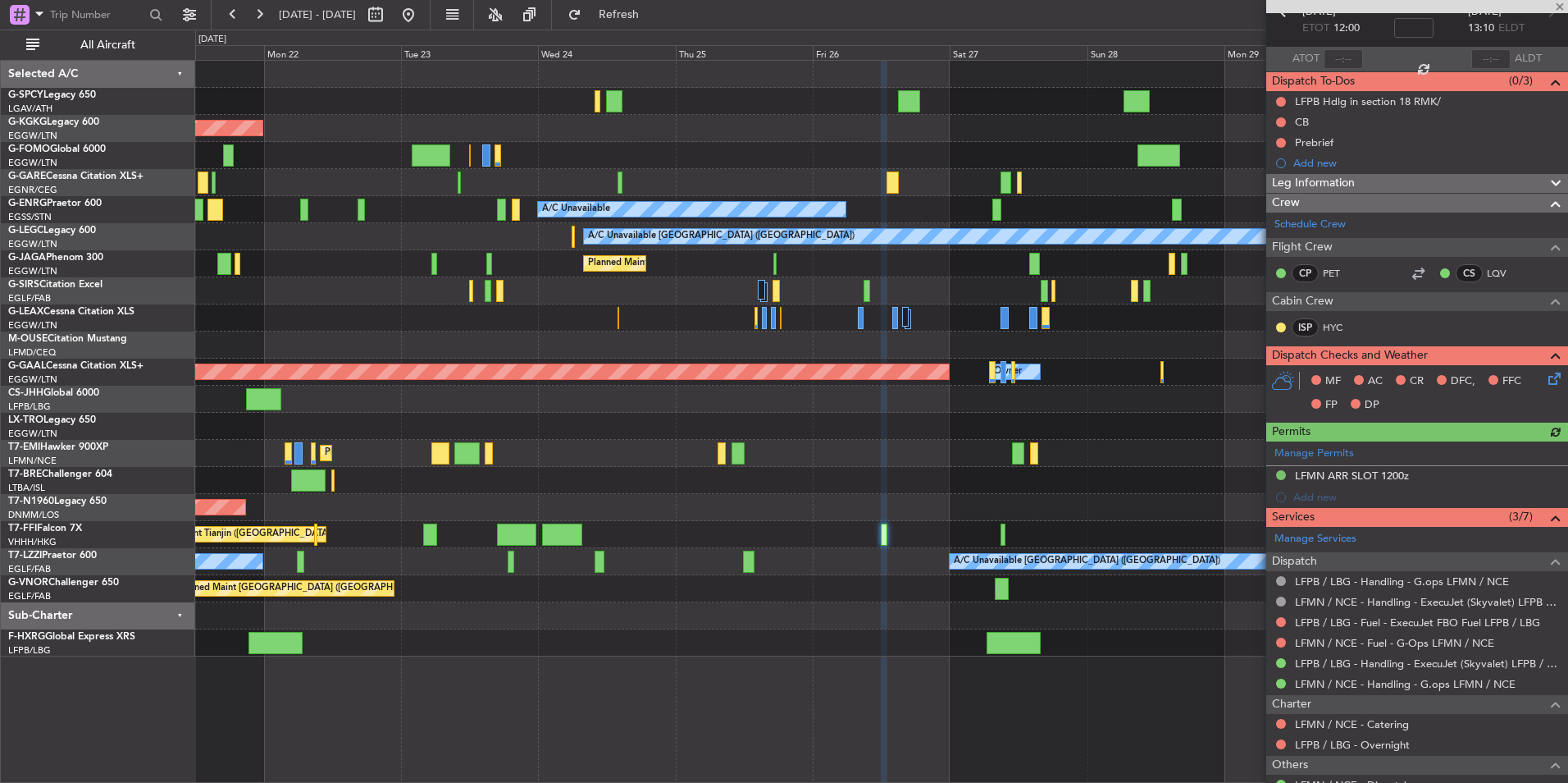
scroll to position [224, 0]
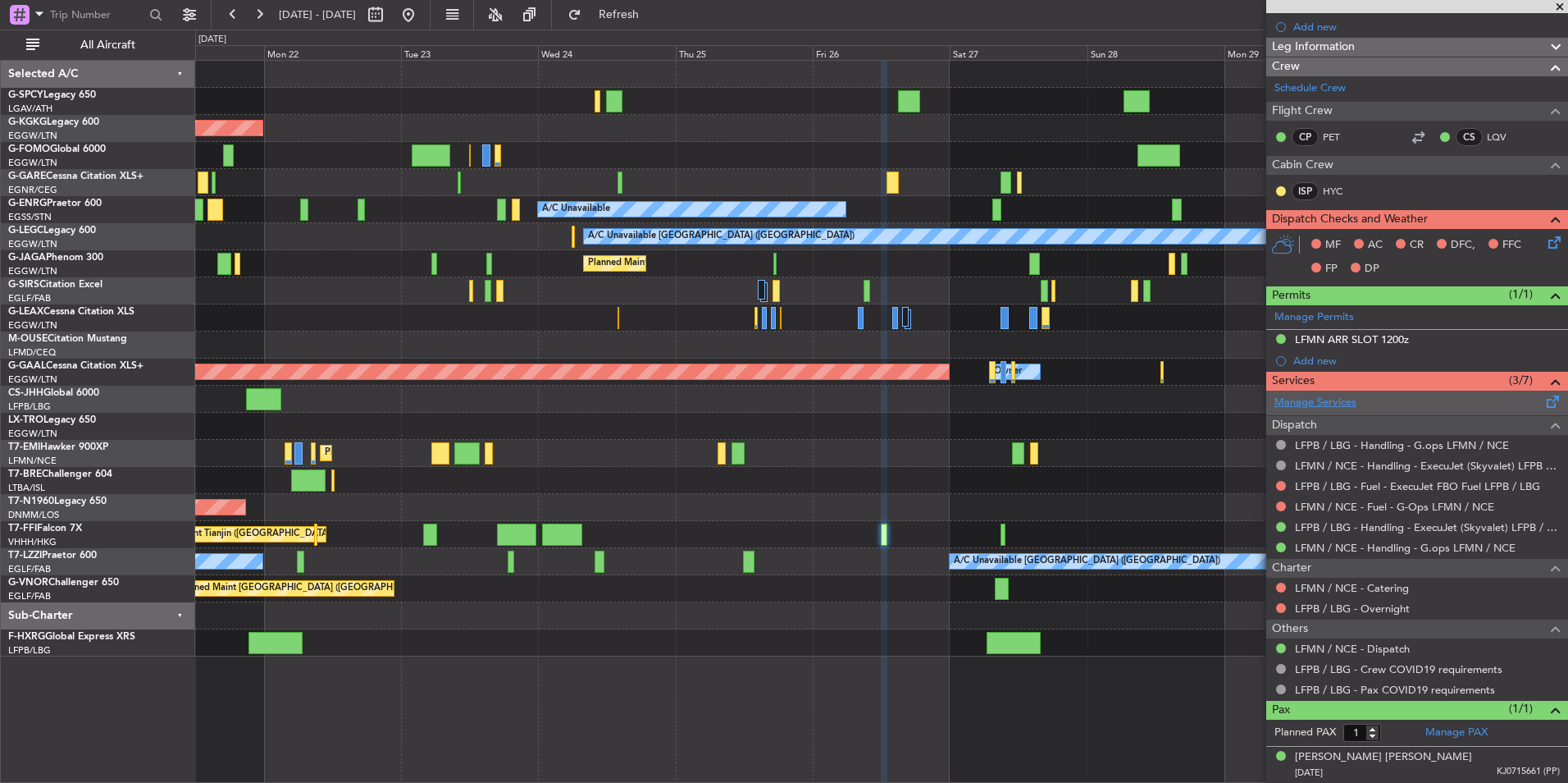
click at [1318, 406] on link "Manage Services" at bounding box center [1316, 403] width 82 height 17
click at [654, 11] on span "Refresh" at bounding box center [619, 14] width 69 height 11
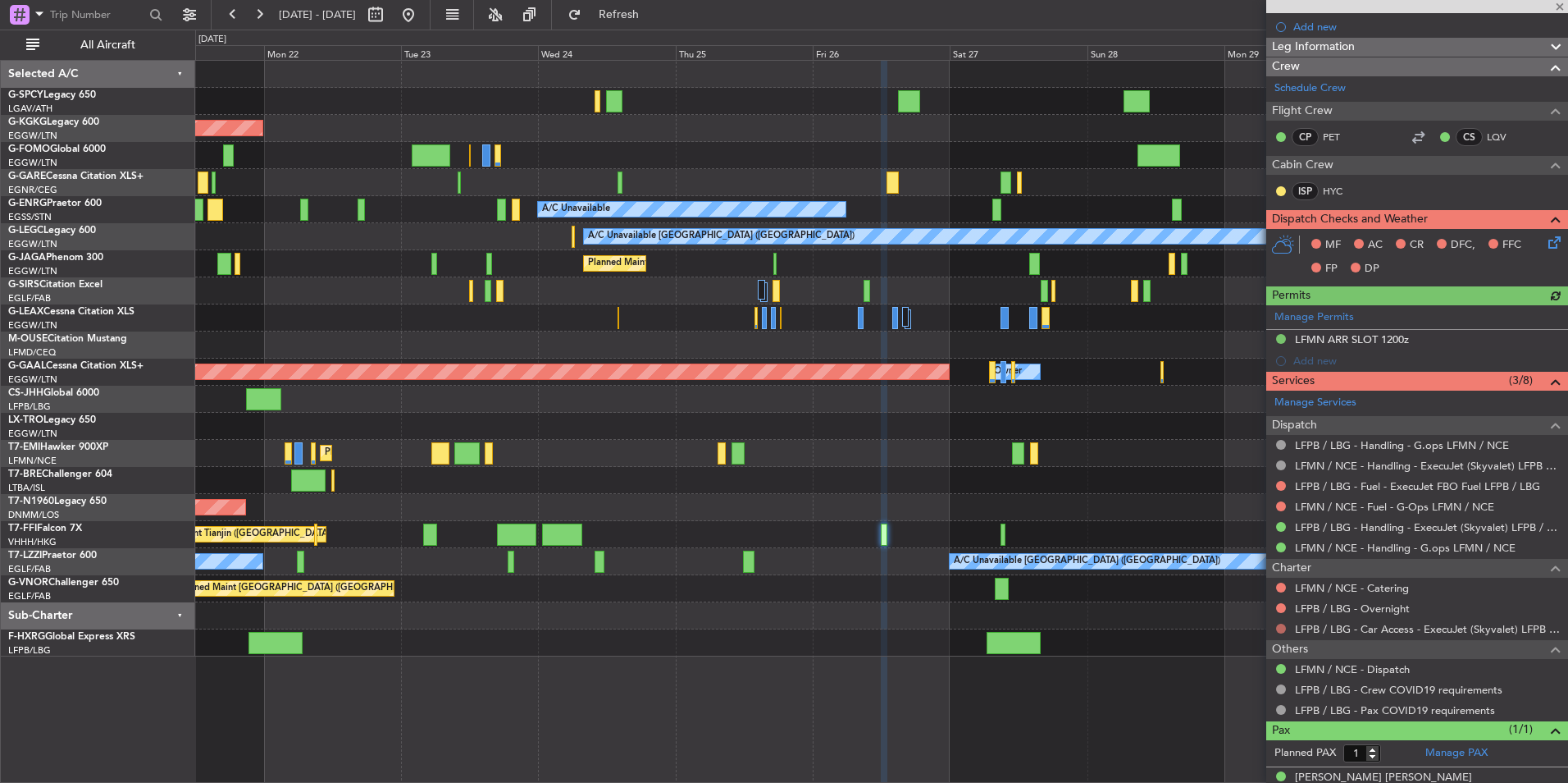
click at [1278, 630] on button at bounding box center [1281, 628] width 10 height 10
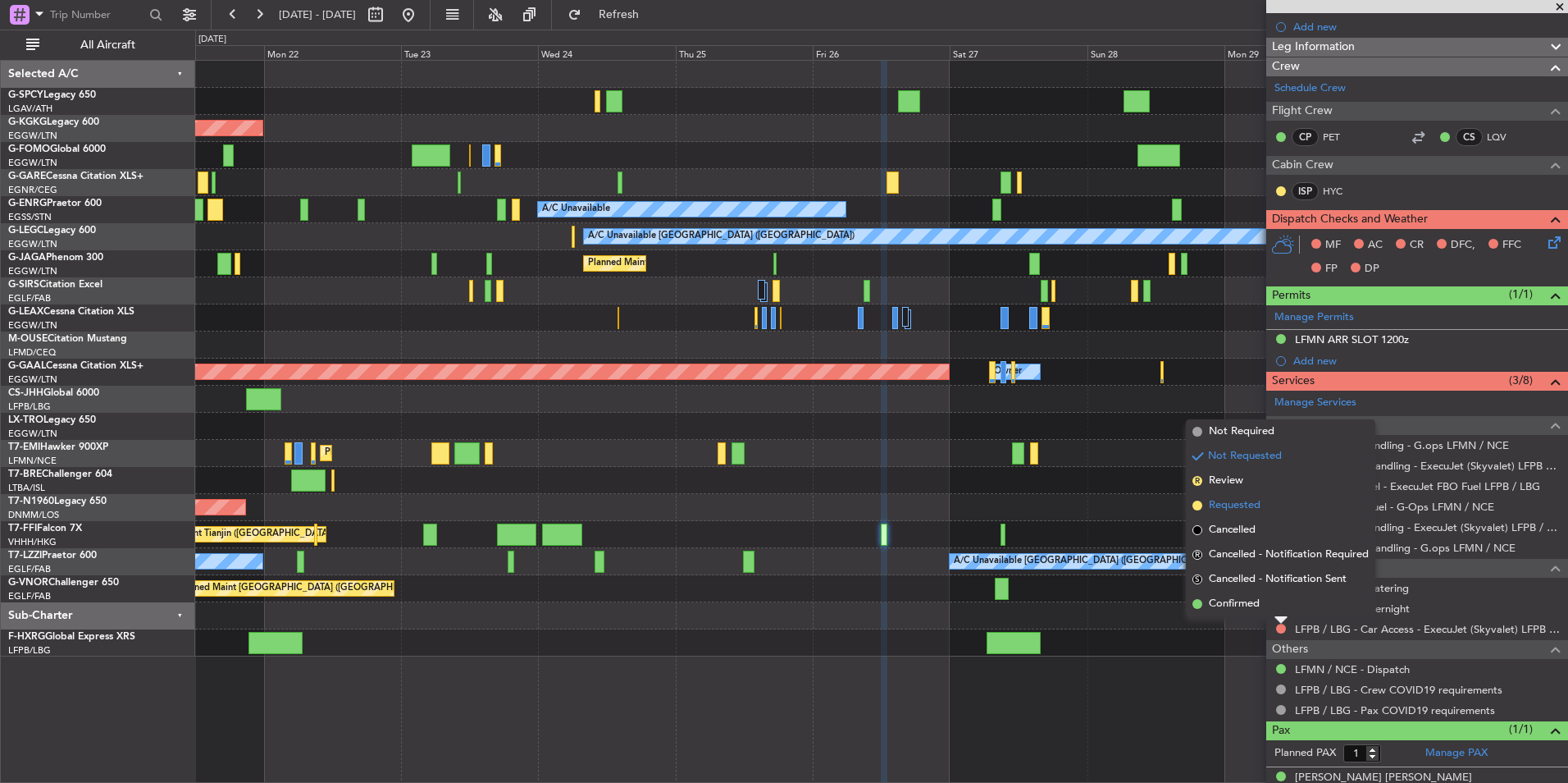
click at [1277, 500] on li "Requested" at bounding box center [1281, 505] width 190 height 24
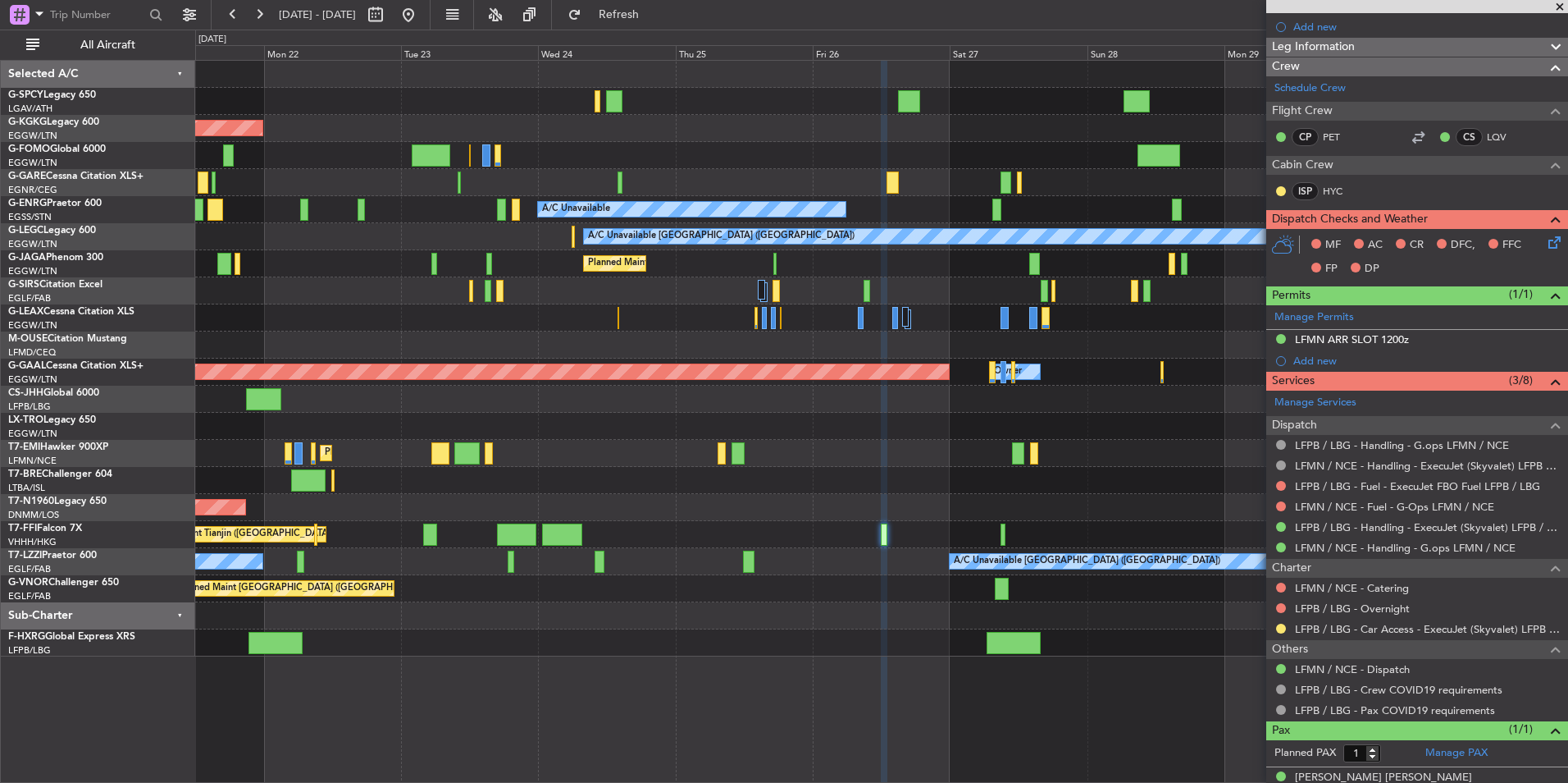
click at [1558, 7] on span at bounding box center [1560, 7] width 17 height 15
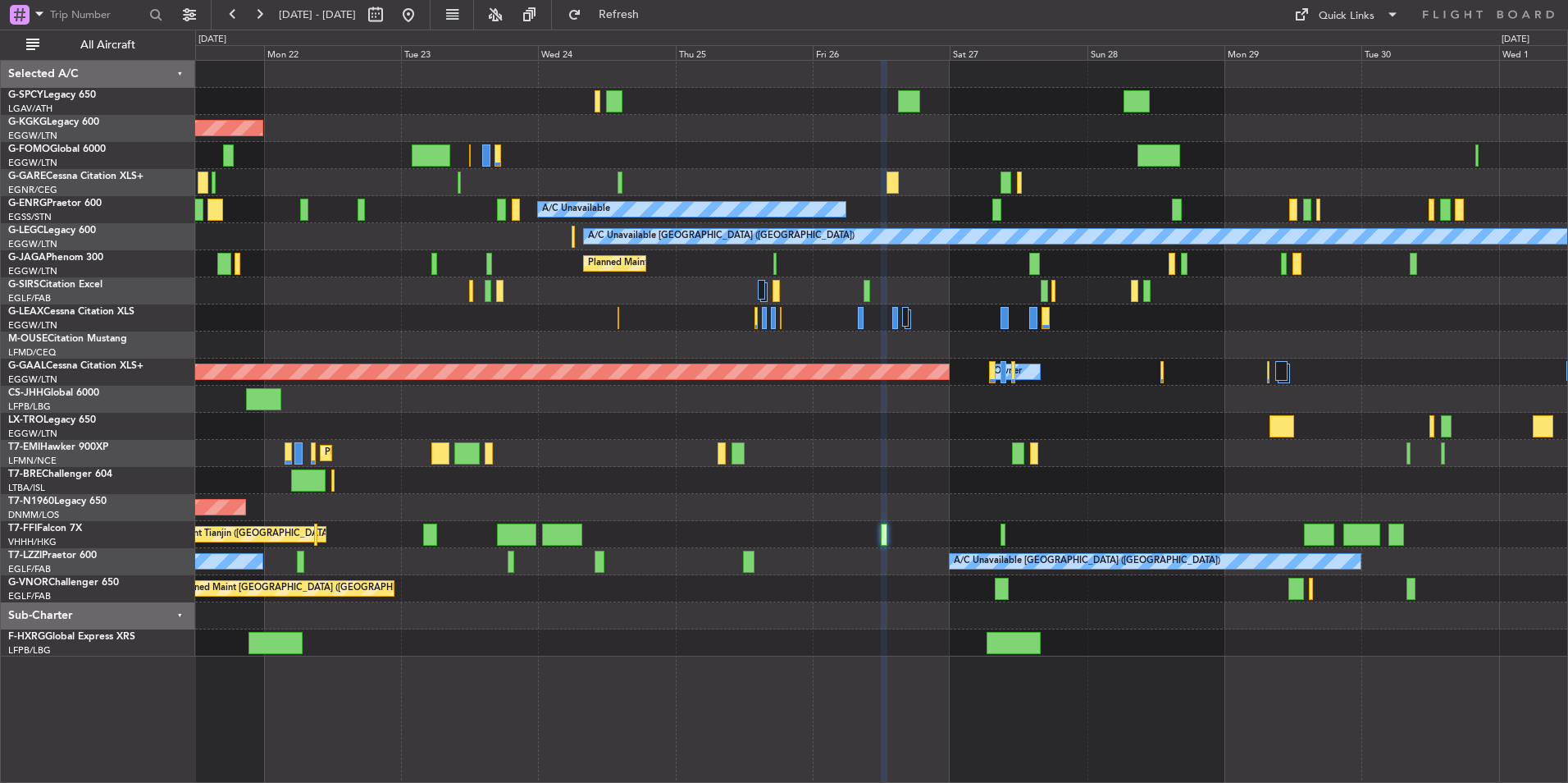
type input "0"
click at [422, 10] on button at bounding box center [409, 15] width 26 height 26
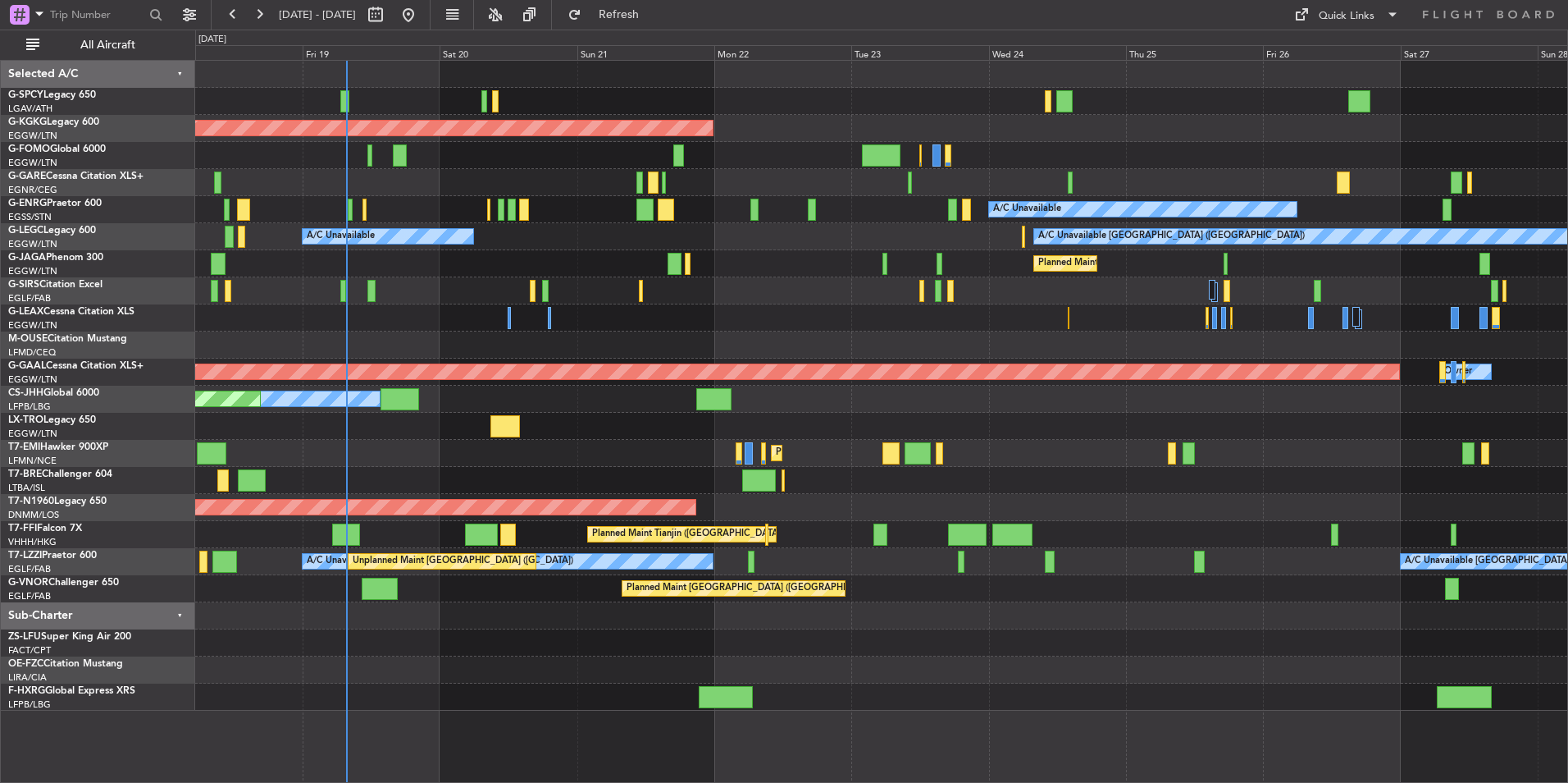
click at [613, 141] on div "AOG Maint [GEOGRAPHIC_DATA] (Ataturk)" at bounding box center [881, 128] width 1372 height 27
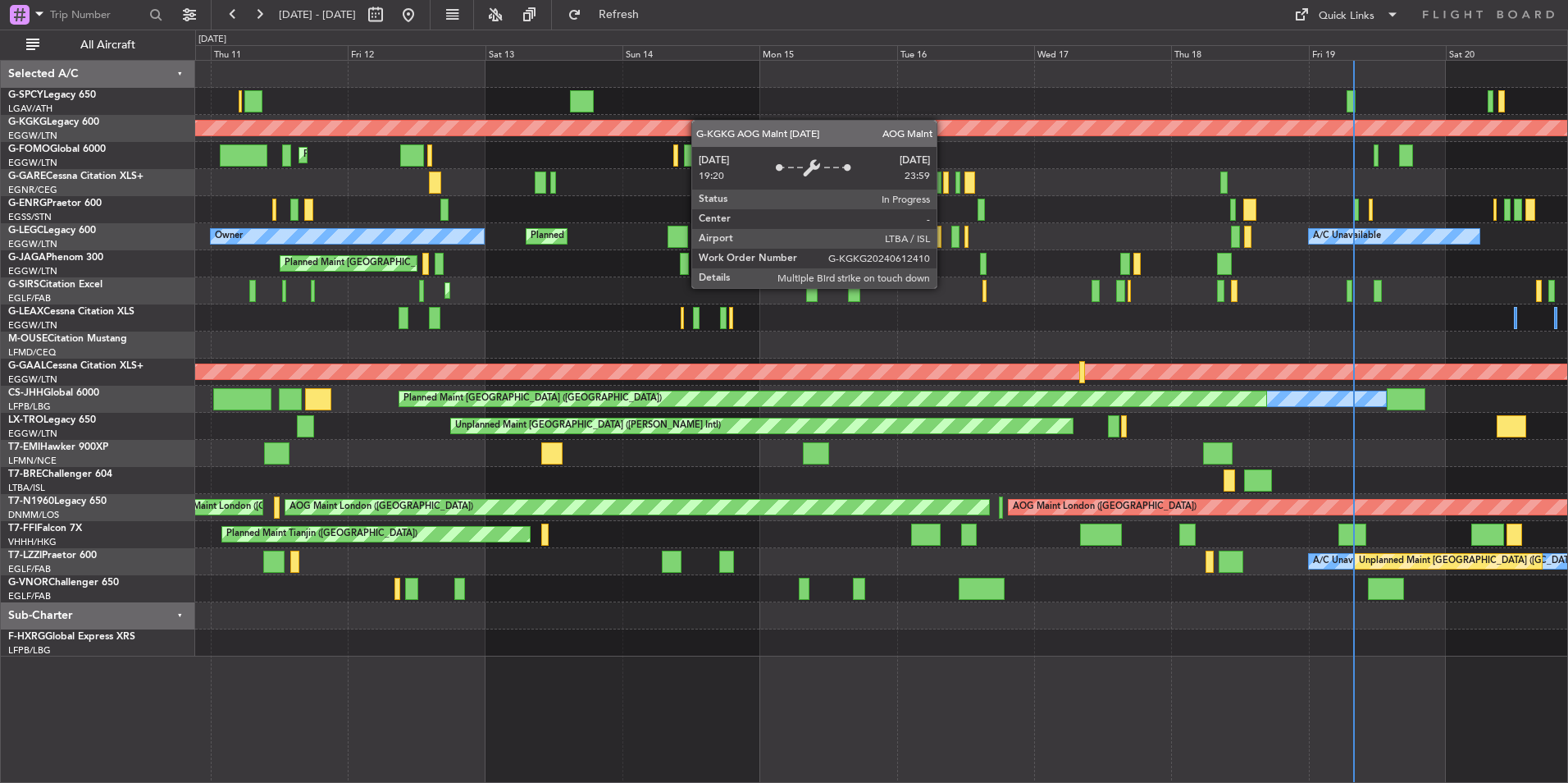
click at [1412, 129] on div "Unplanned Maint Athens (Eleftherios Venizelos Intl) AOG Maint Istanbul (Ataturk…" at bounding box center [881, 358] width 1372 height 596
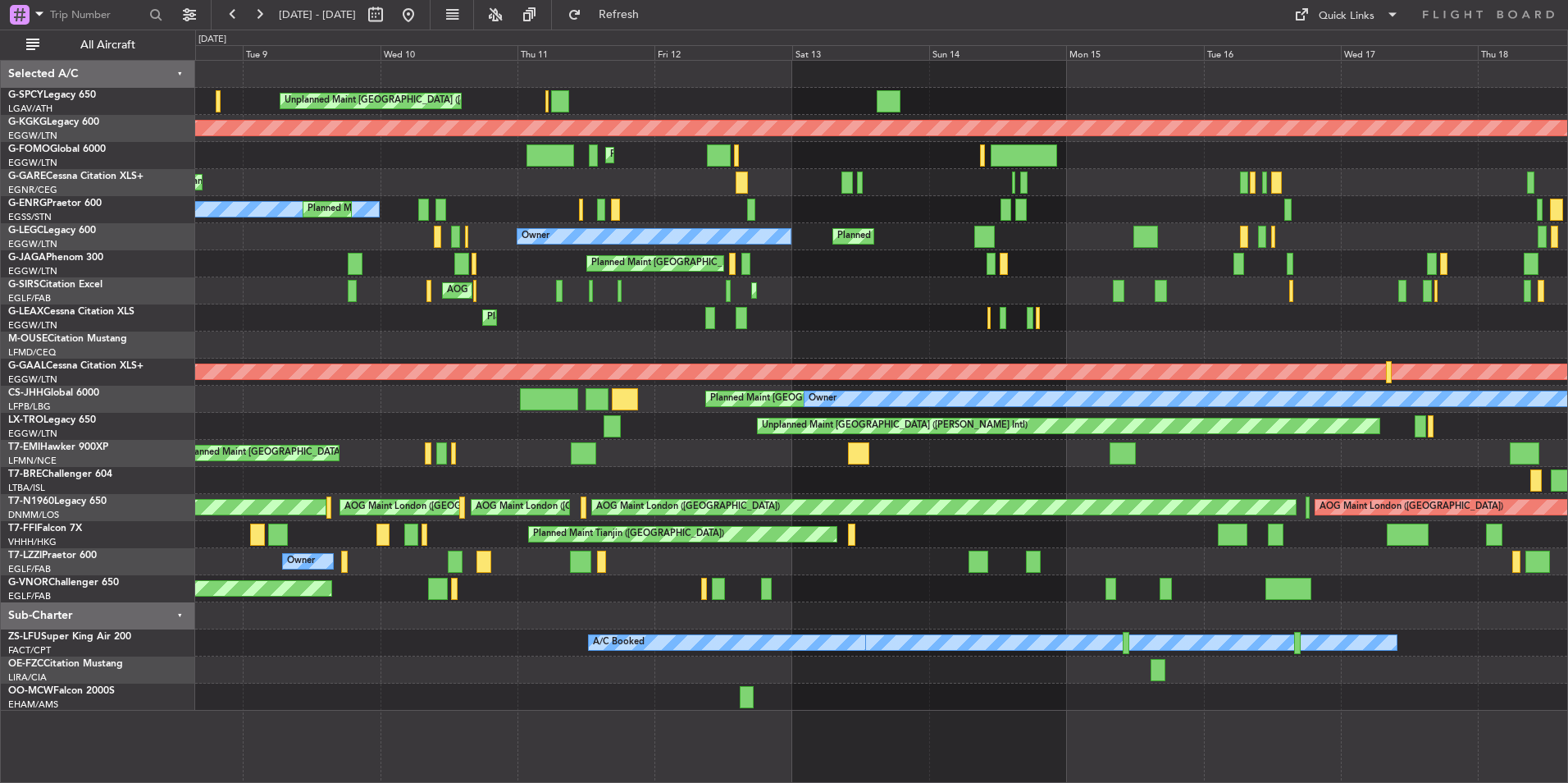
click at [749, 109] on div "Unplanned Maint [GEOGRAPHIC_DATA] ([PERSON_NAME] Intl) AOG Maint [GEOGRAPHIC_DA…" at bounding box center [881, 385] width 1372 height 650
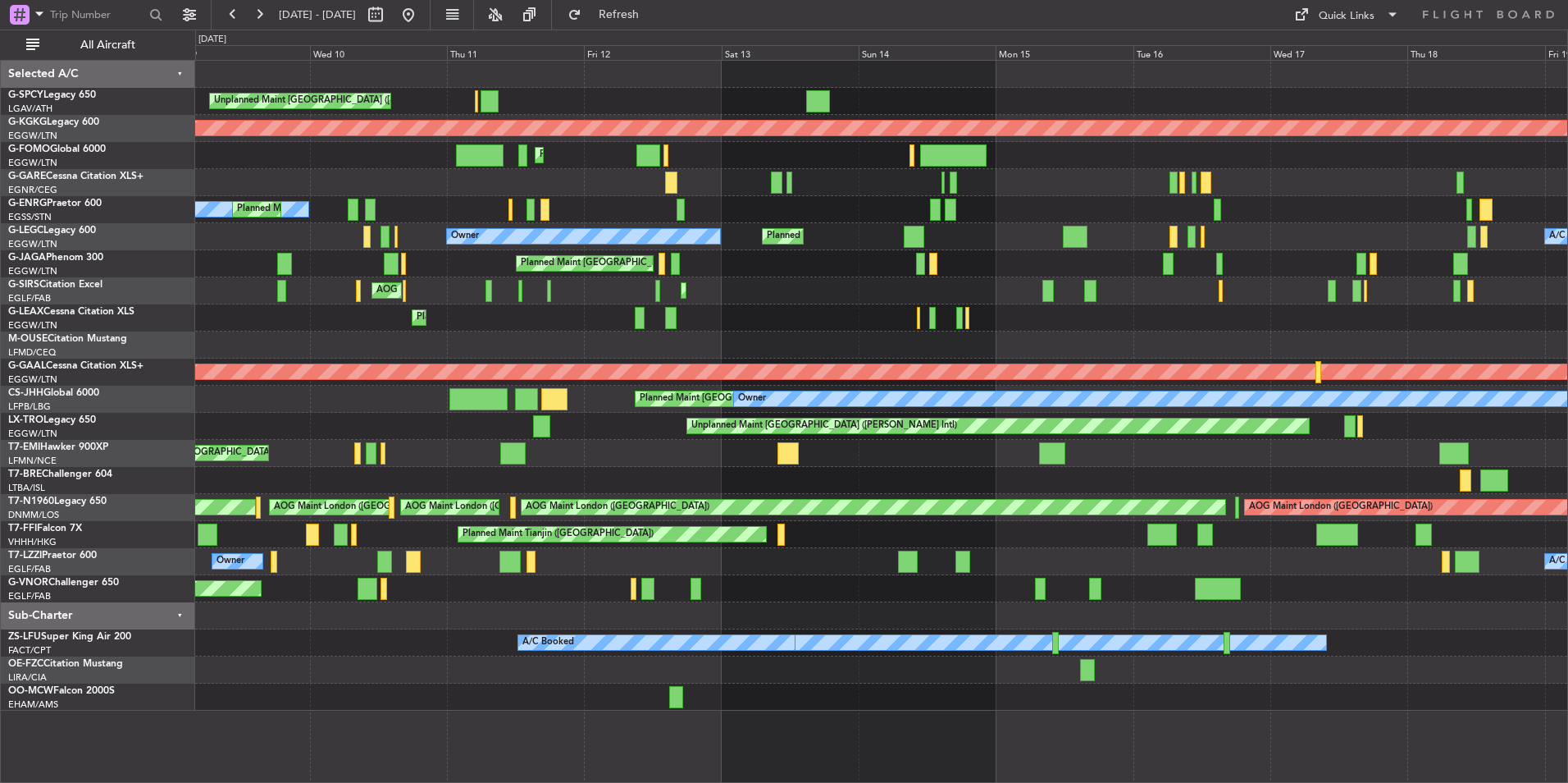
click at [542, 97] on div "Unplanned Maint [GEOGRAPHIC_DATA] ([PERSON_NAME] Intl)" at bounding box center [881, 101] width 1372 height 27
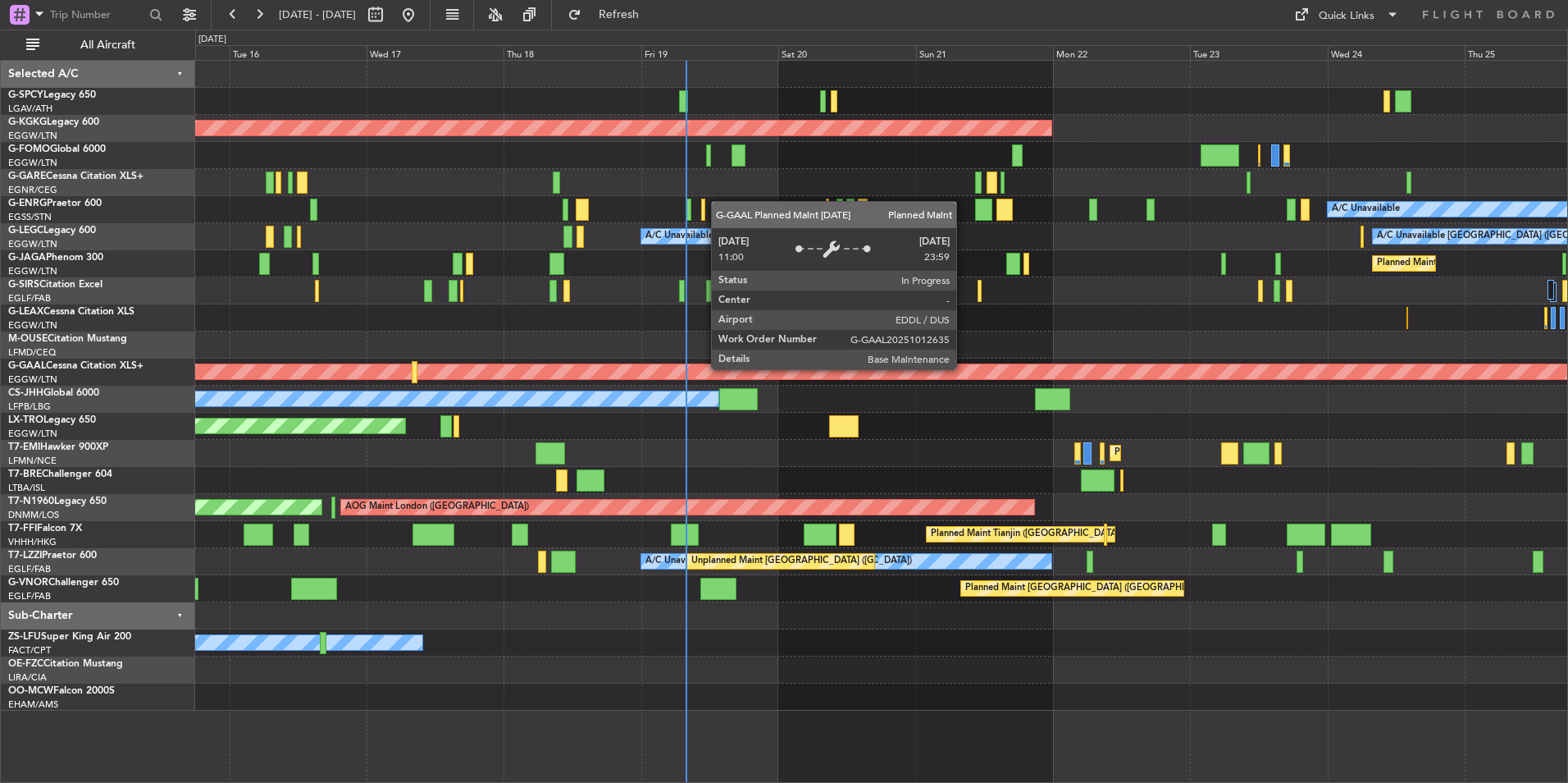
click at [206, 372] on div "Planned Maint Dusseldorf" at bounding box center [280, 371] width 2914 height 15
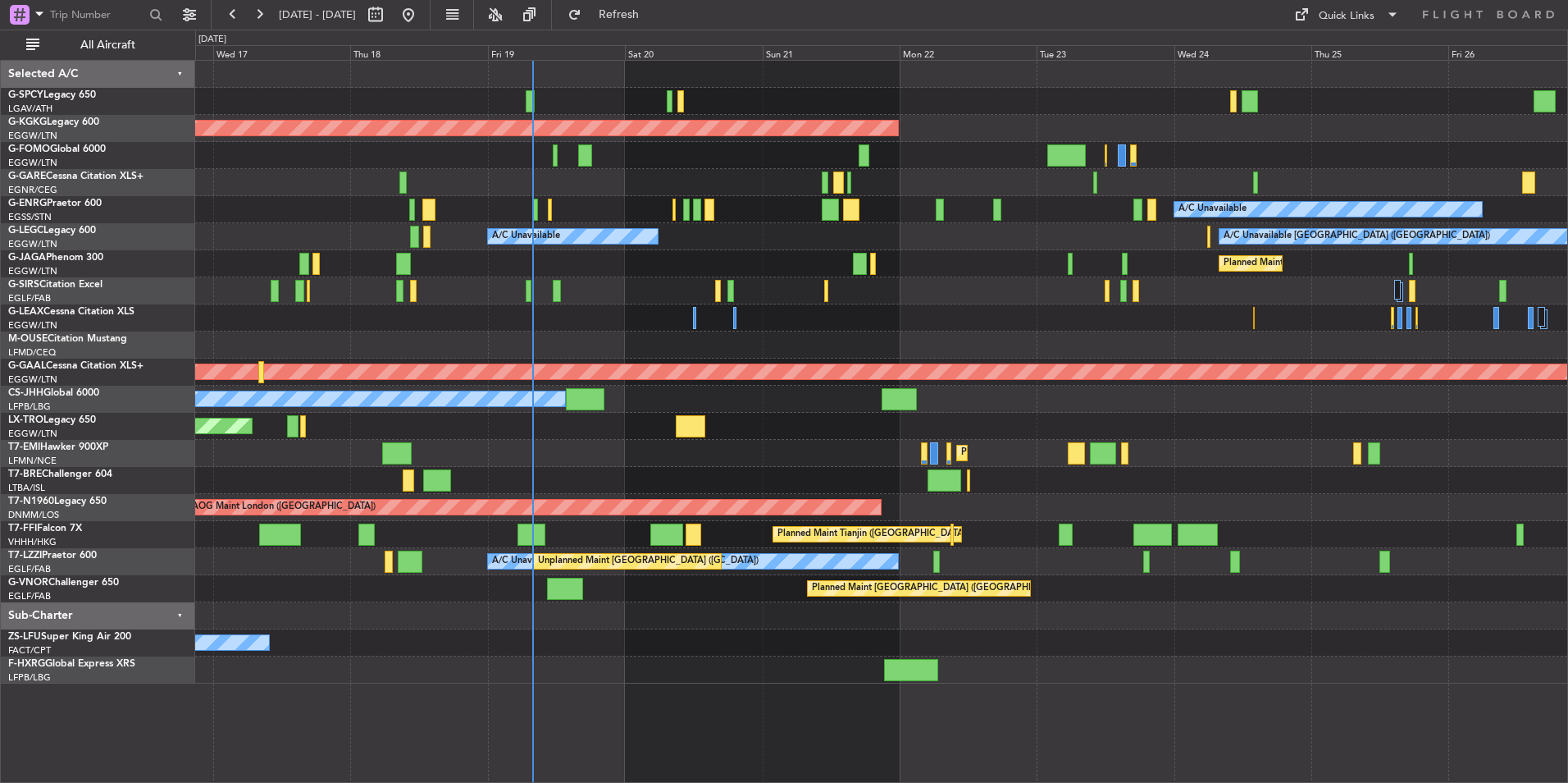
click at [1051, 627] on div at bounding box center [881, 615] width 1372 height 27
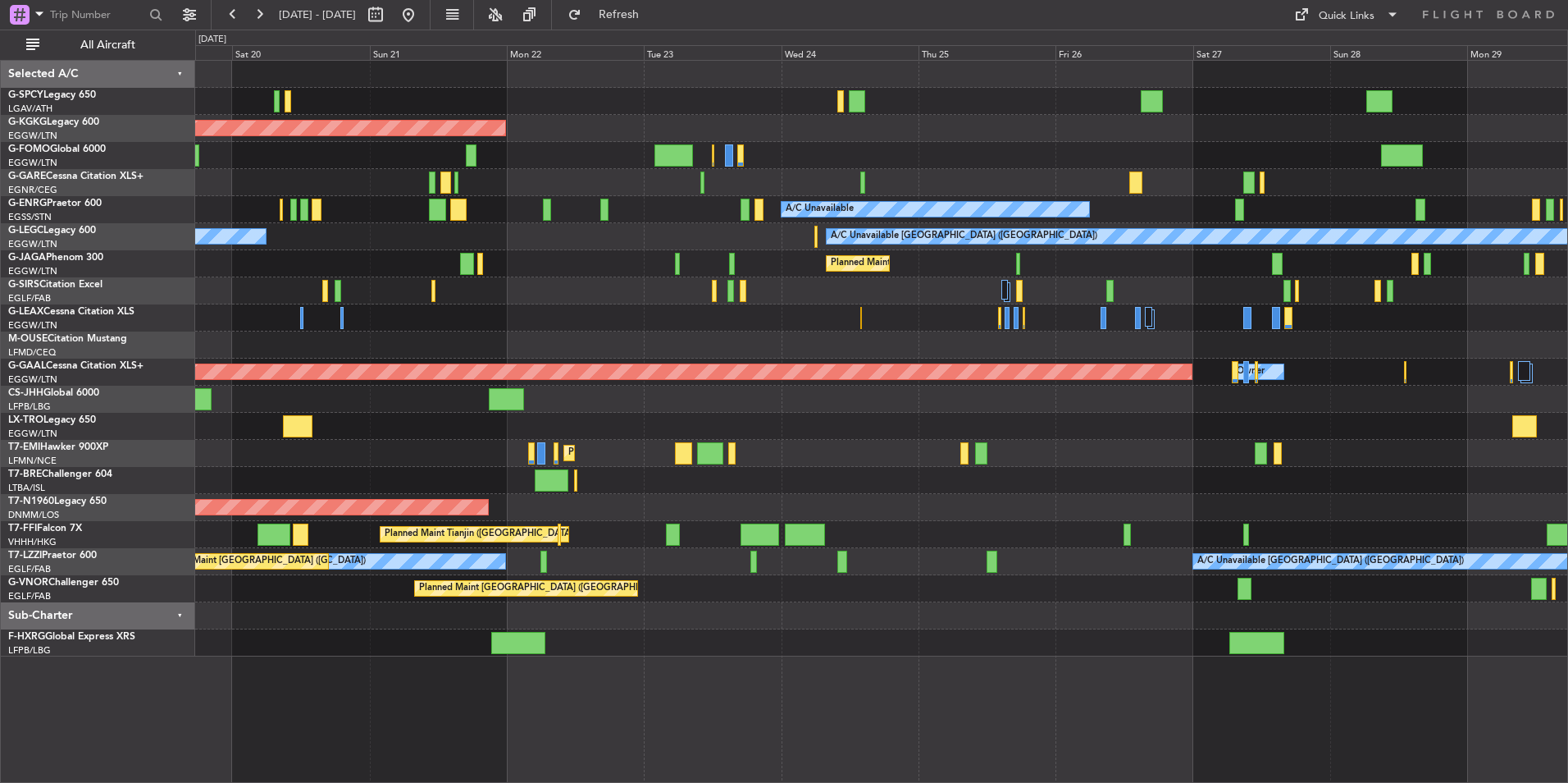
click at [249, 465] on div "Planned Maint [GEOGRAPHIC_DATA]" at bounding box center [881, 453] width 1372 height 27
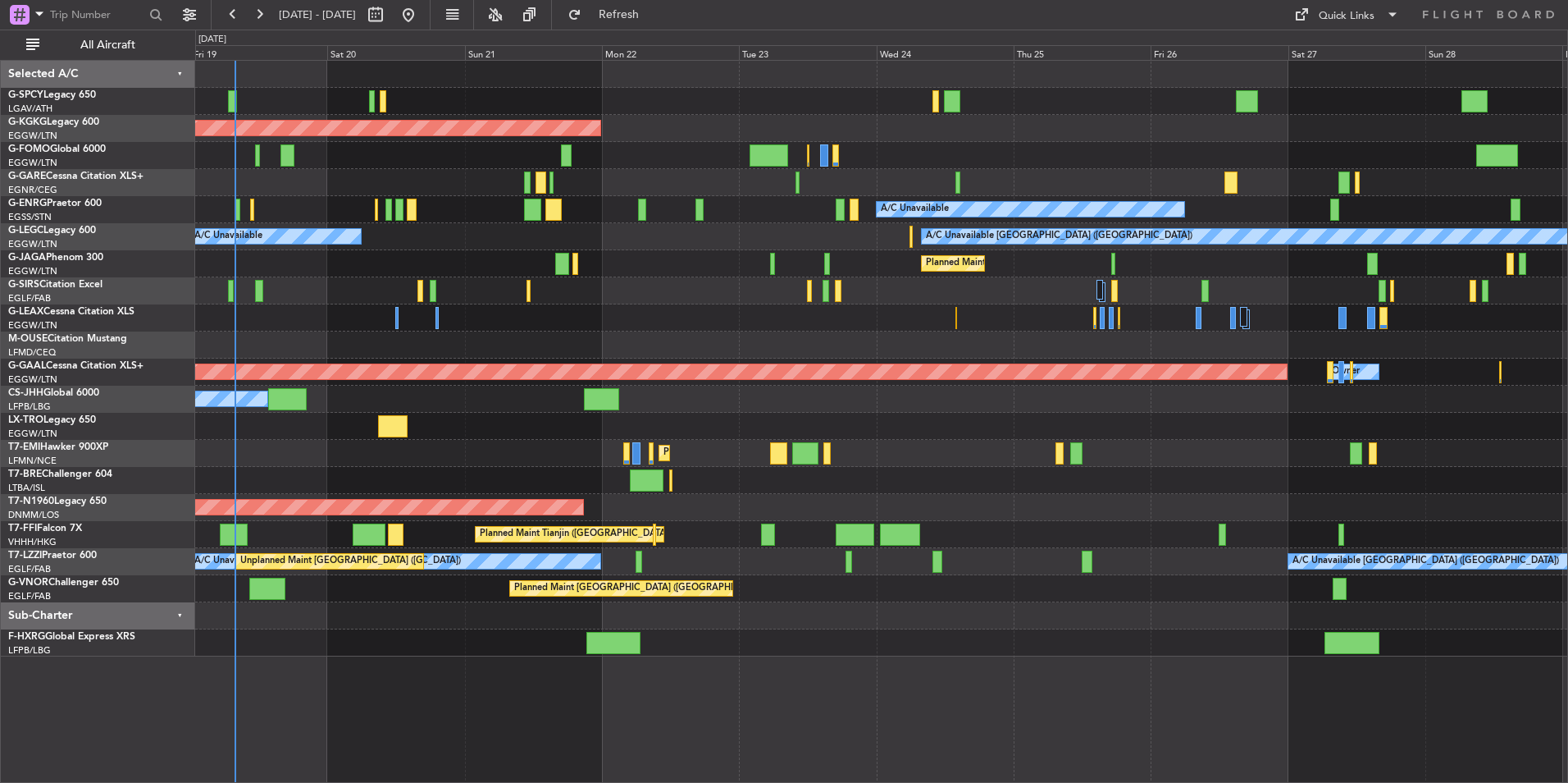
click at [1066, 481] on div "AOG Maint Istanbul (Ataturk) A/C Unavailable A/C Unavailable London (Luton) A/C…" at bounding box center [881, 358] width 1372 height 596
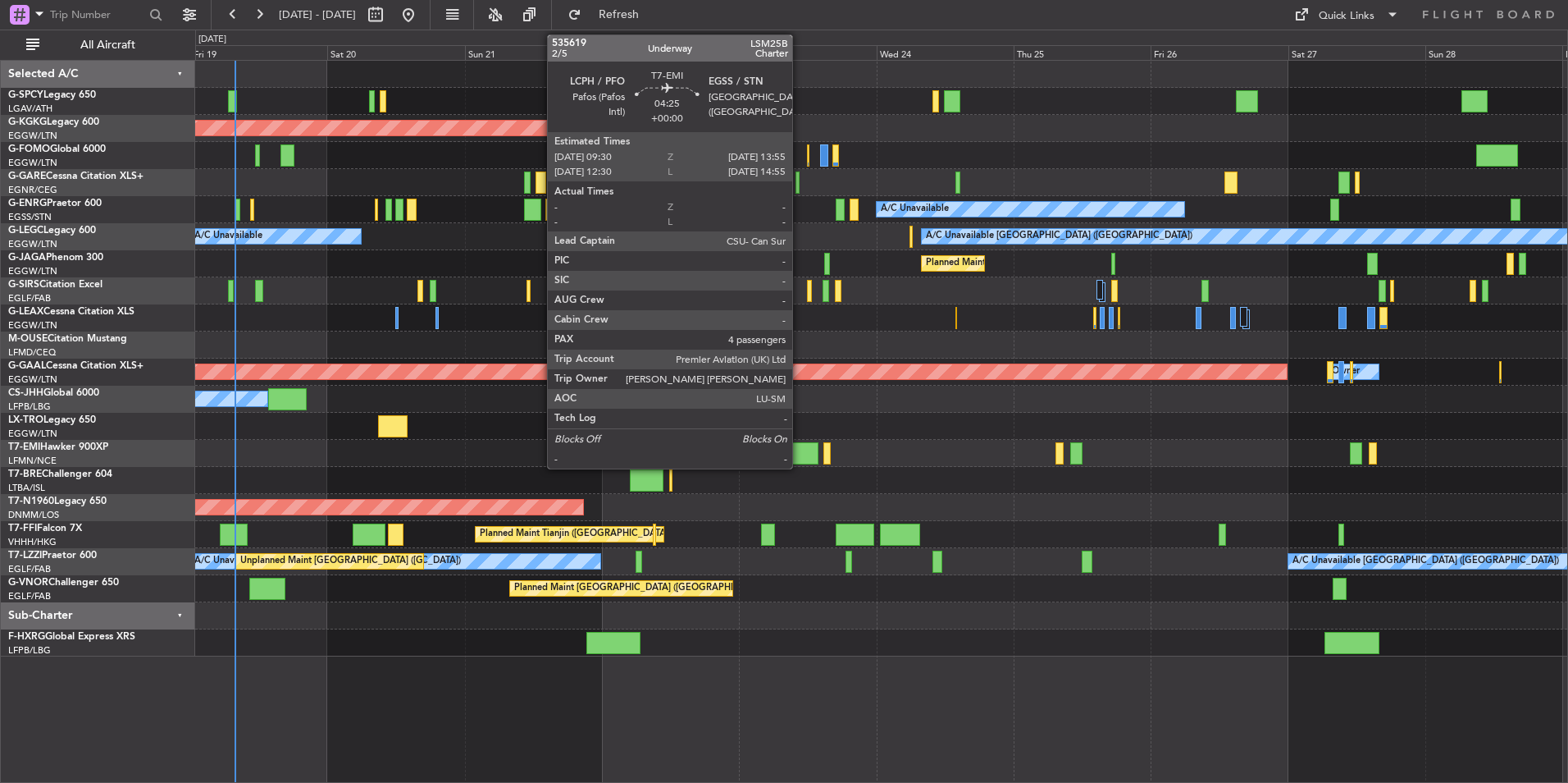
click at [800, 449] on div at bounding box center [804, 452] width 25 height 22
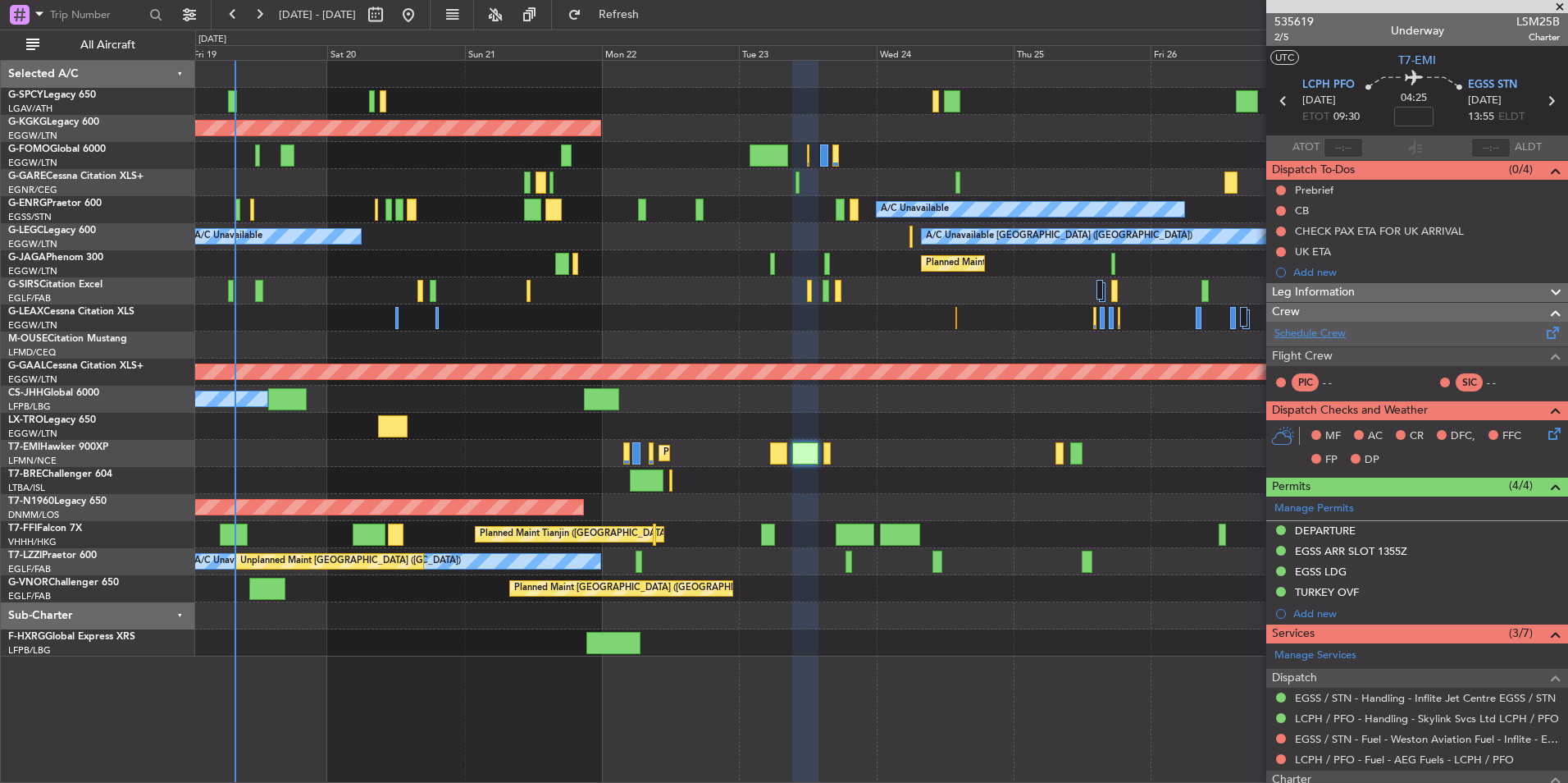
click at [1307, 332] on link "Schedule Crew" at bounding box center [1311, 333] width 71 height 17
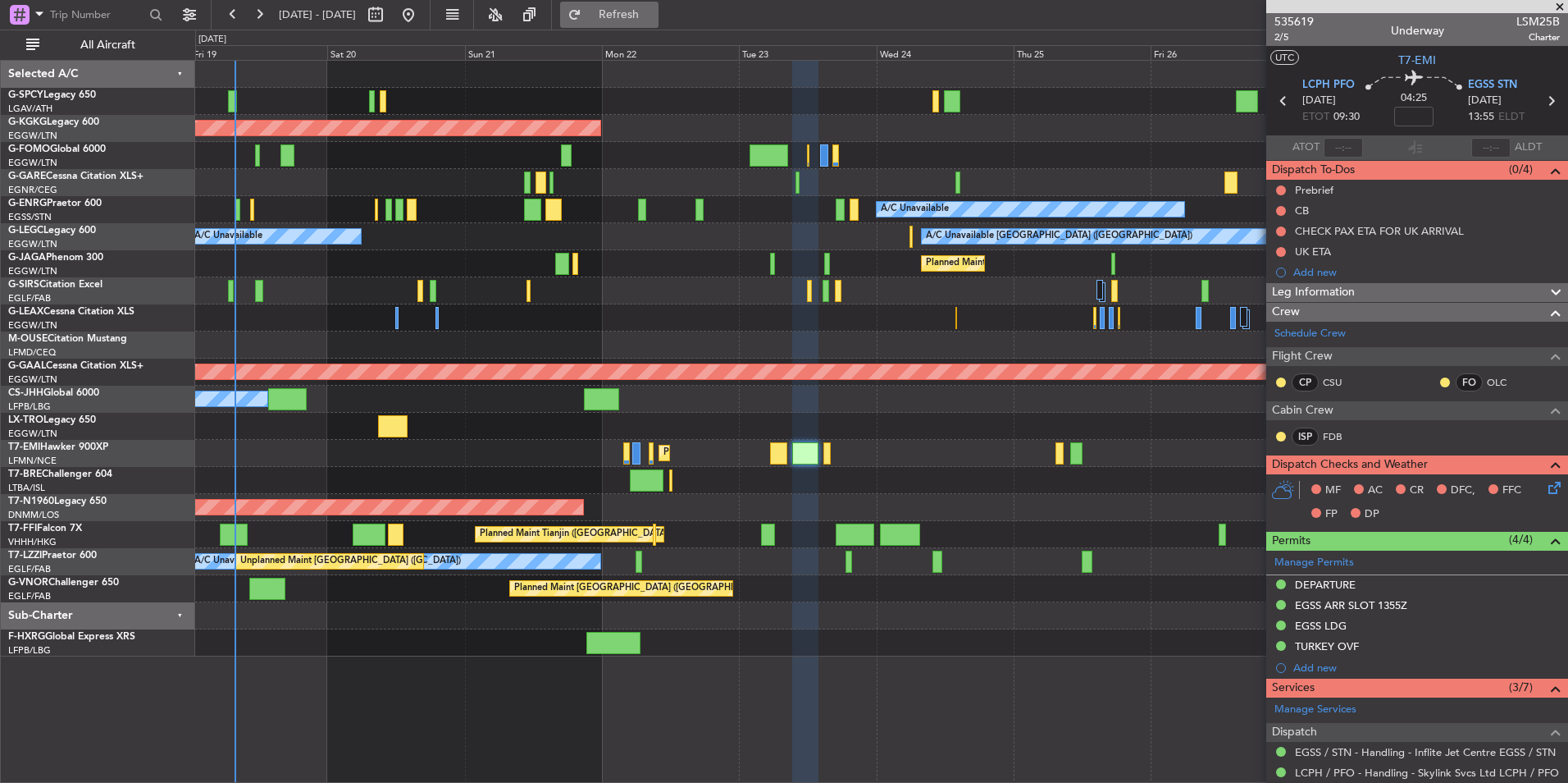
click at [654, 19] on span "Refresh" at bounding box center [619, 14] width 69 height 11
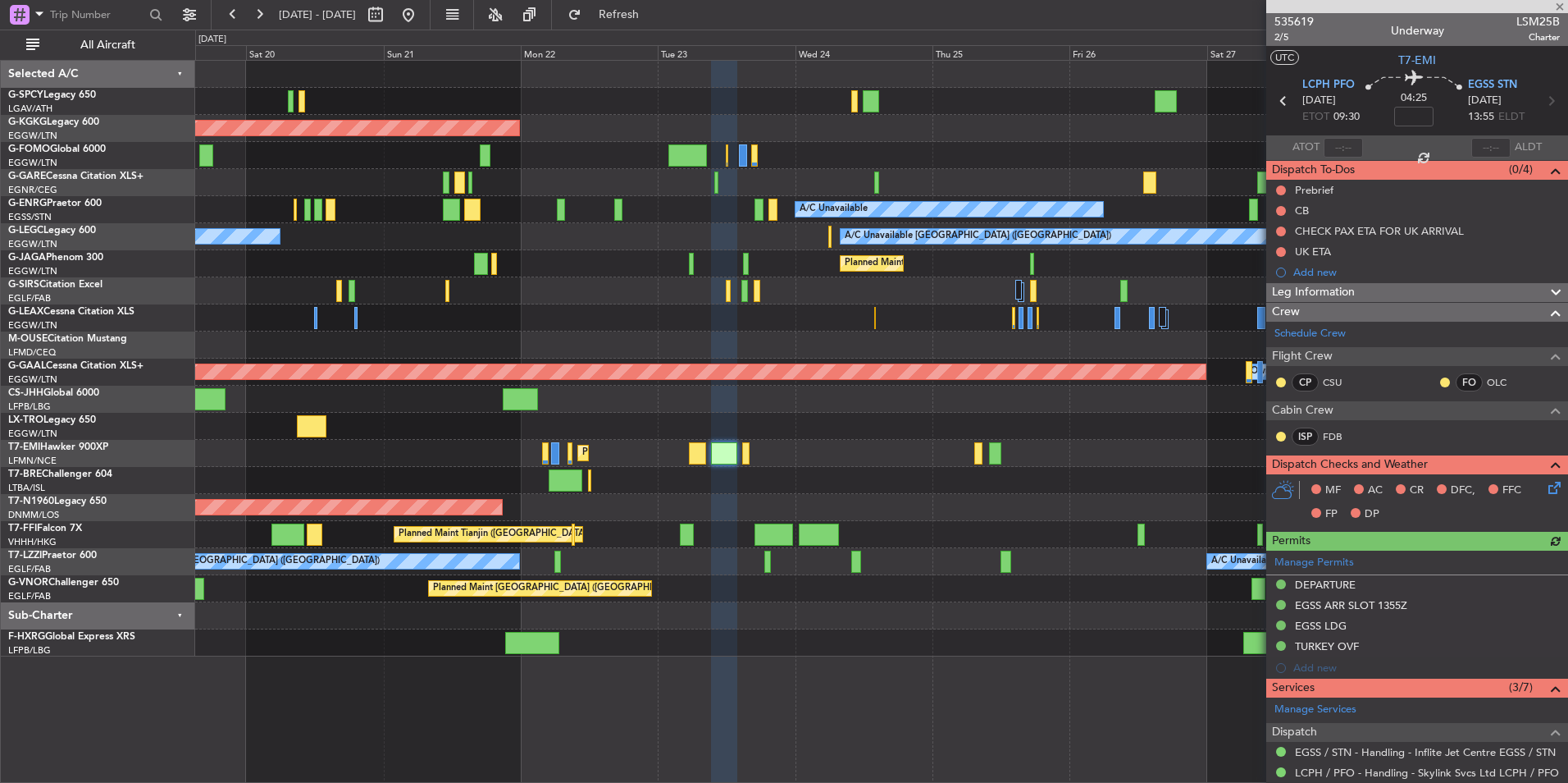
click at [773, 456] on div "Planned Maint [GEOGRAPHIC_DATA]" at bounding box center [881, 453] width 1372 height 27
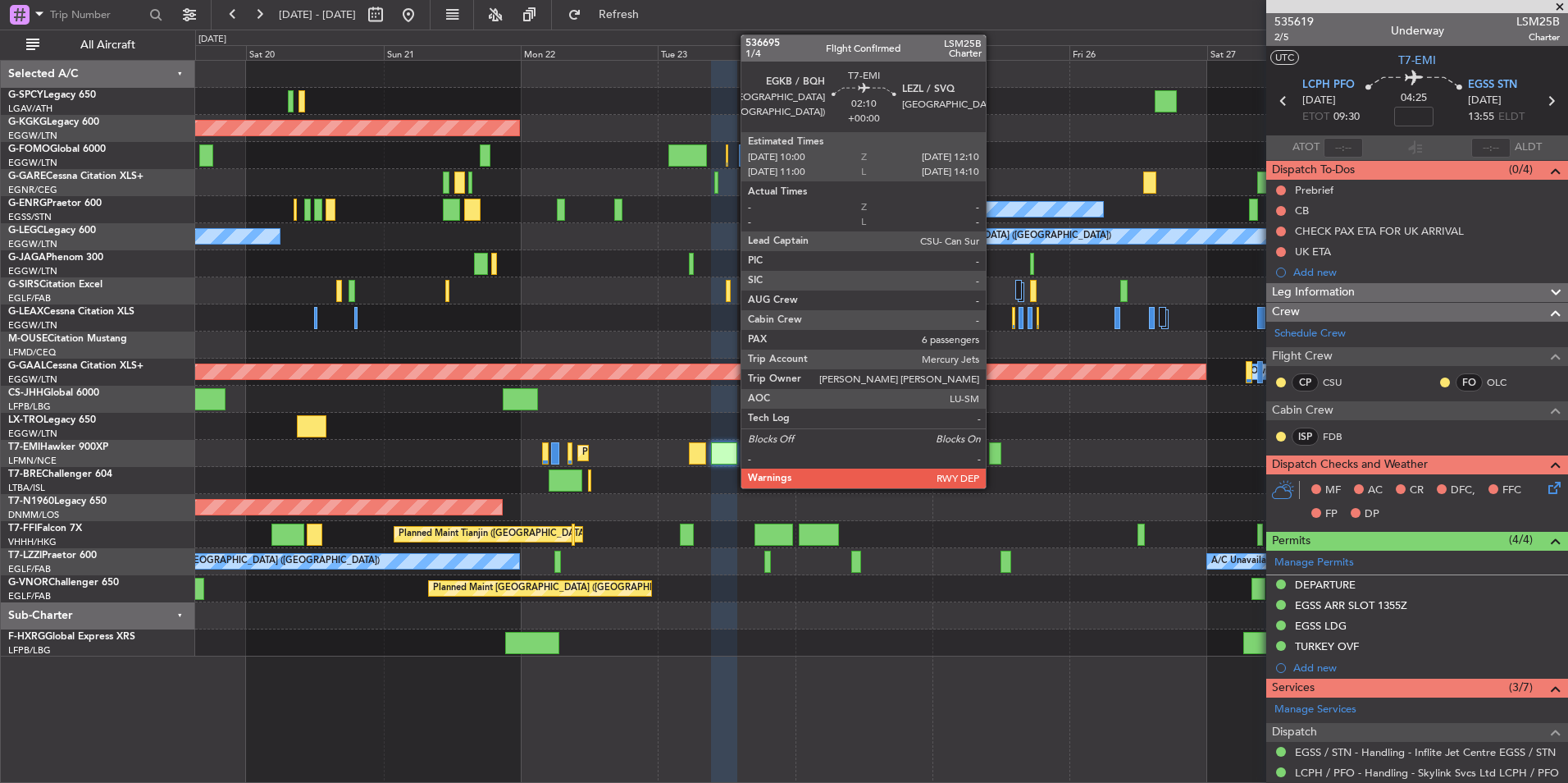
click at [993, 452] on div at bounding box center [996, 452] width 13 height 22
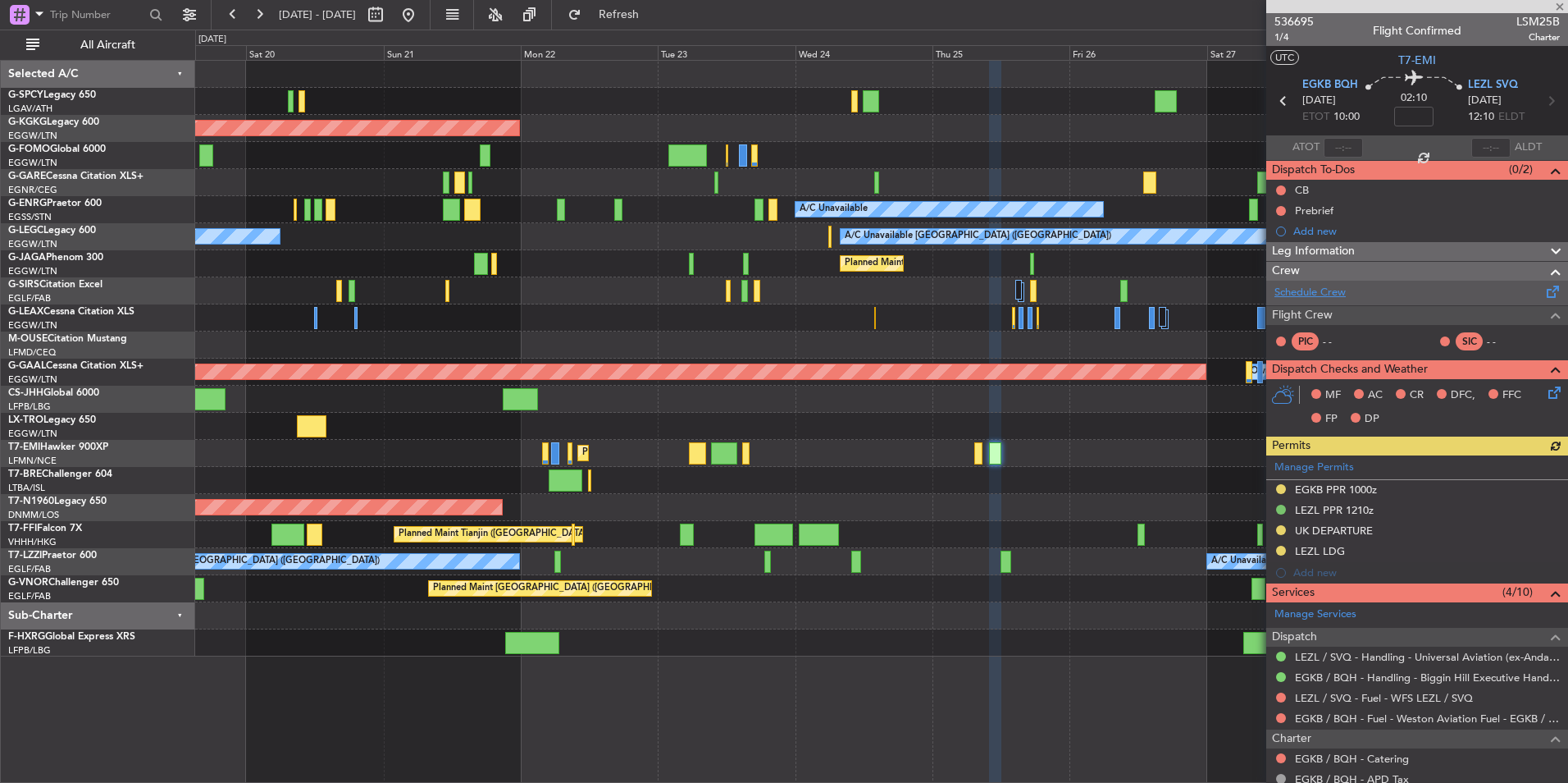
click at [1331, 297] on link "Schedule Crew" at bounding box center [1311, 292] width 71 height 17
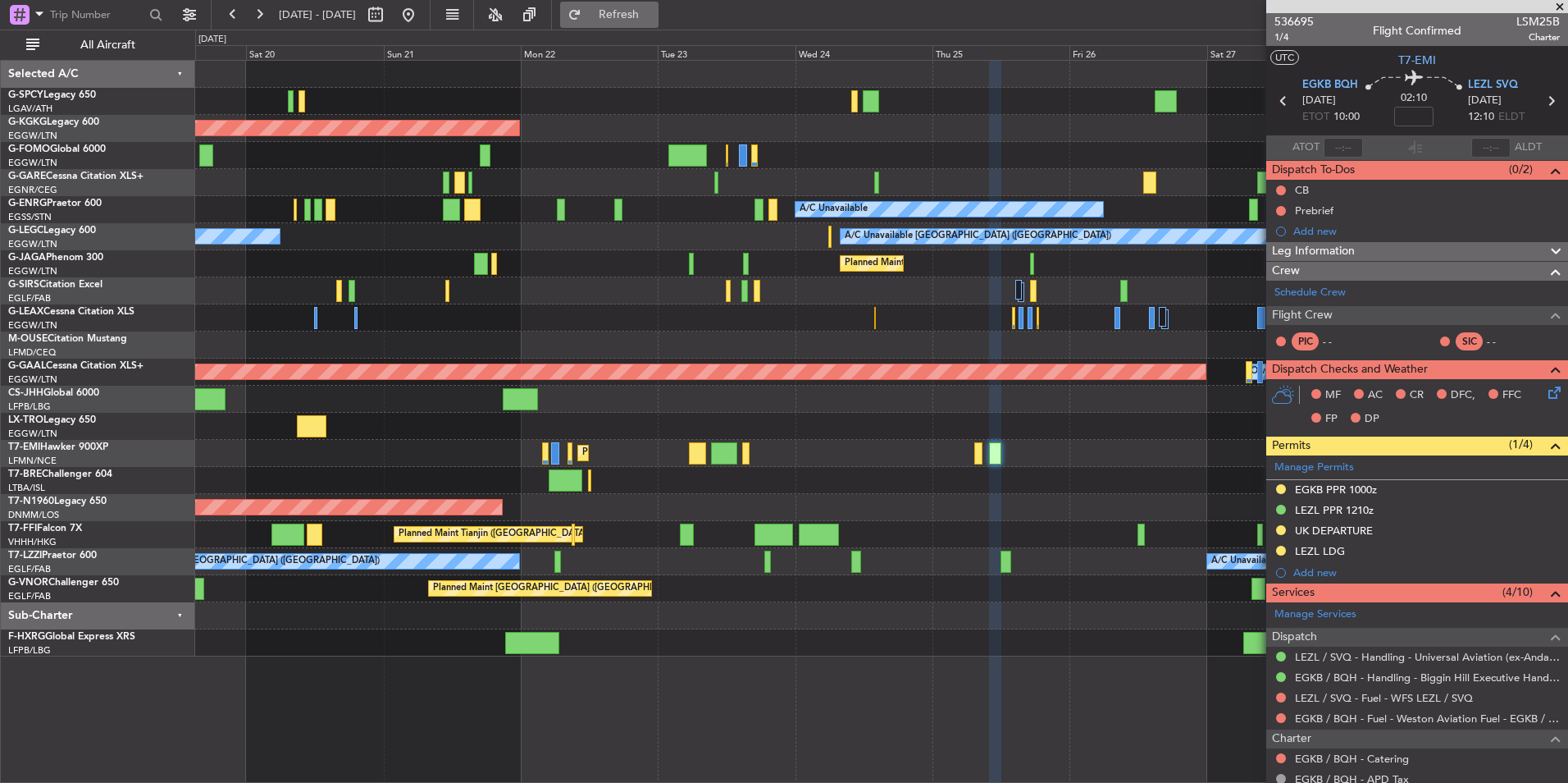
click at [658, 22] on button "Refresh" at bounding box center [609, 15] width 98 height 26
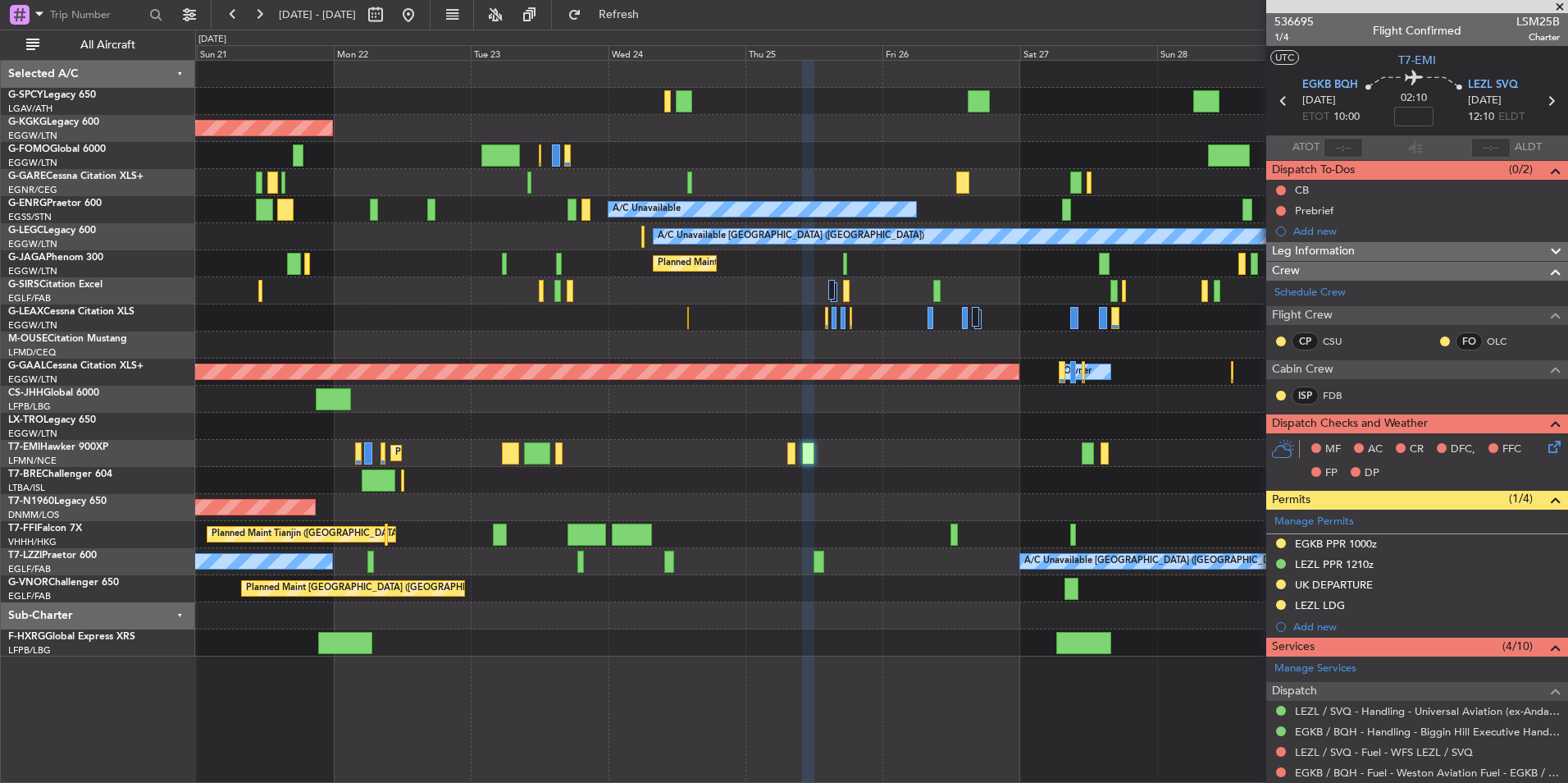
click at [955, 470] on div at bounding box center [881, 480] width 1372 height 27
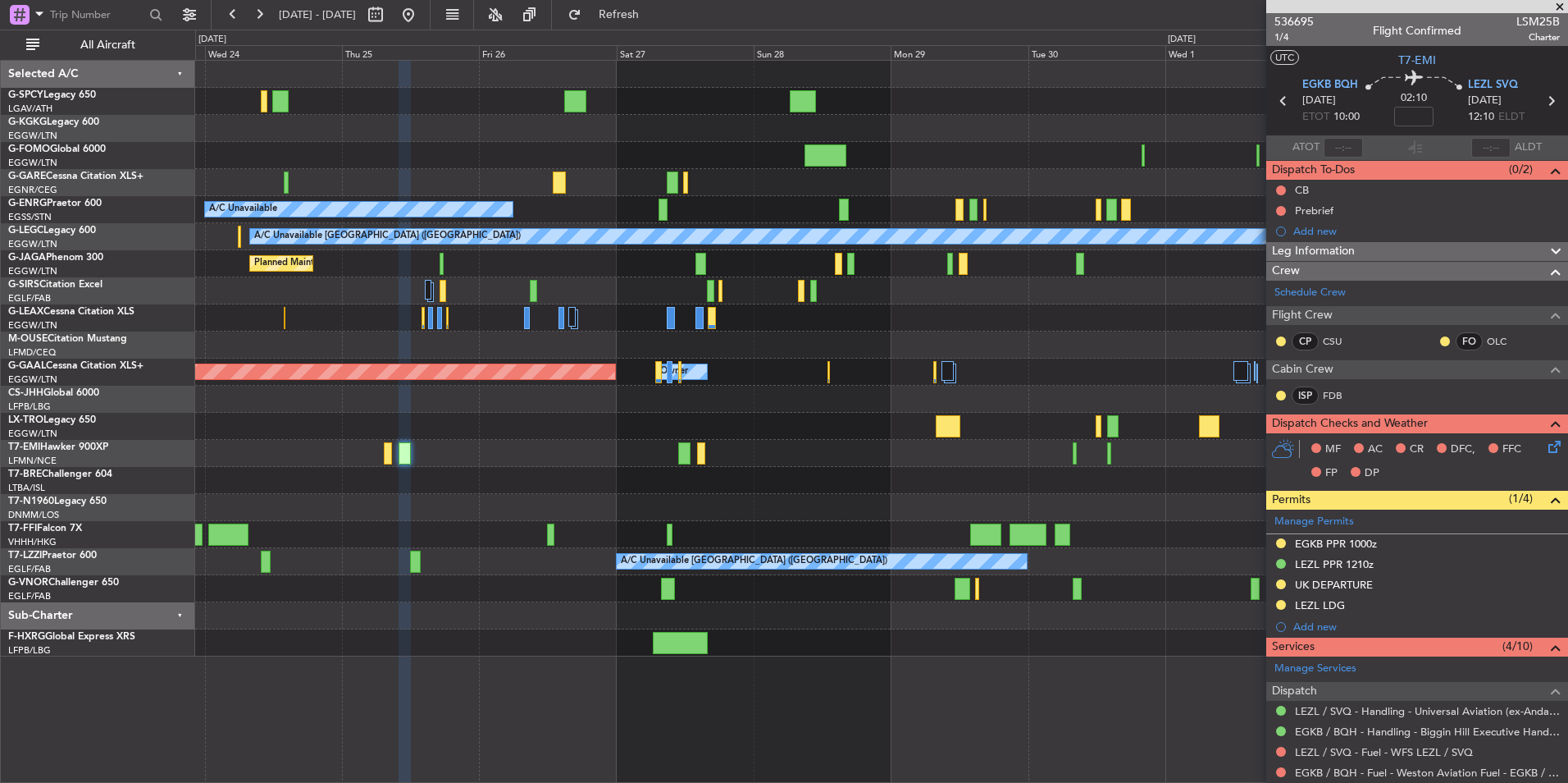
click at [439, 538] on div "AOG Maint Istanbul (Ataturk) A/C Unavailable A/C Unavailable London (Luton) Pla…" at bounding box center [881, 358] width 1372 height 596
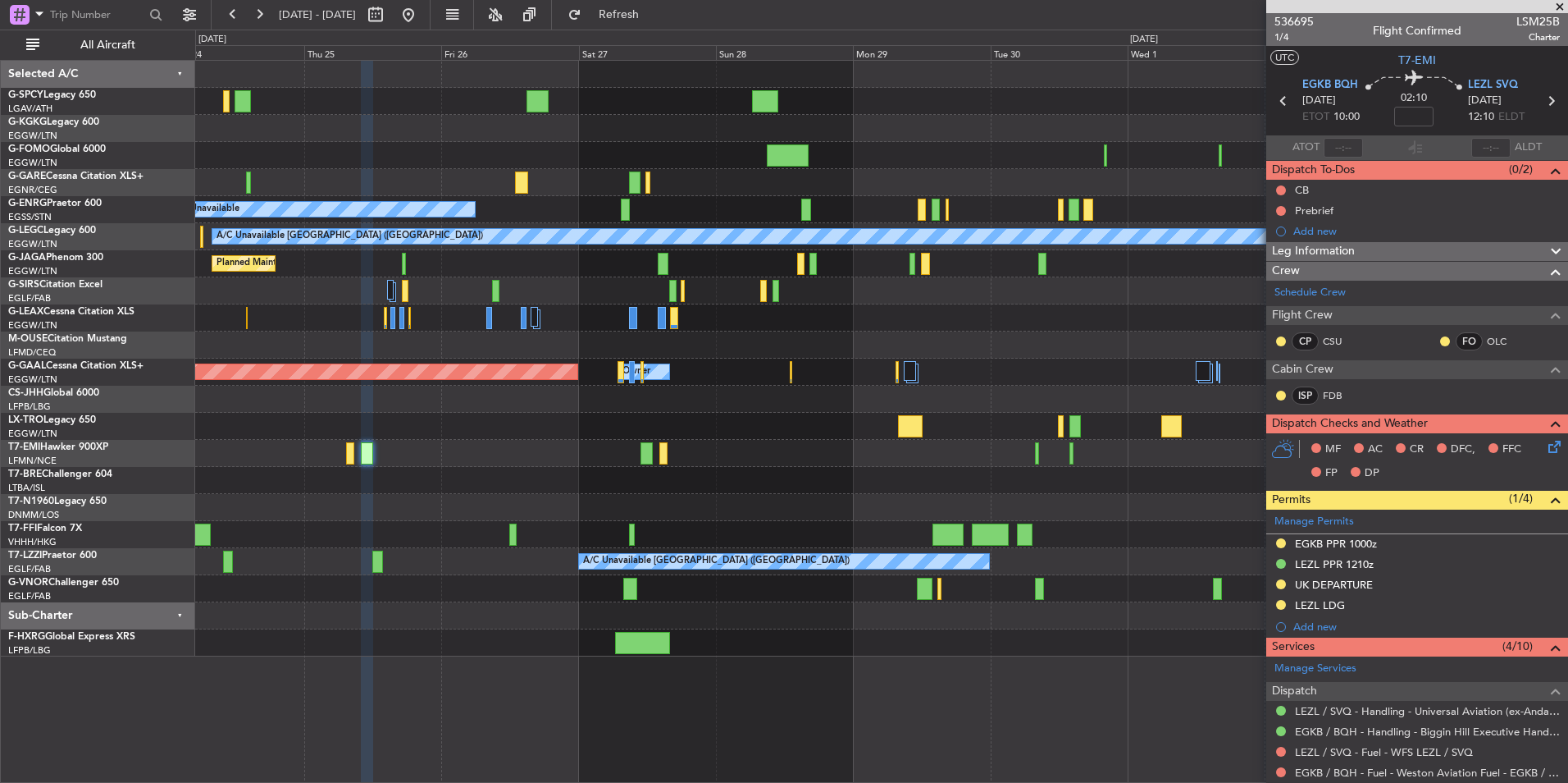
click at [868, 516] on div "AOG Maint London ([GEOGRAPHIC_DATA])" at bounding box center [881, 507] width 1372 height 27
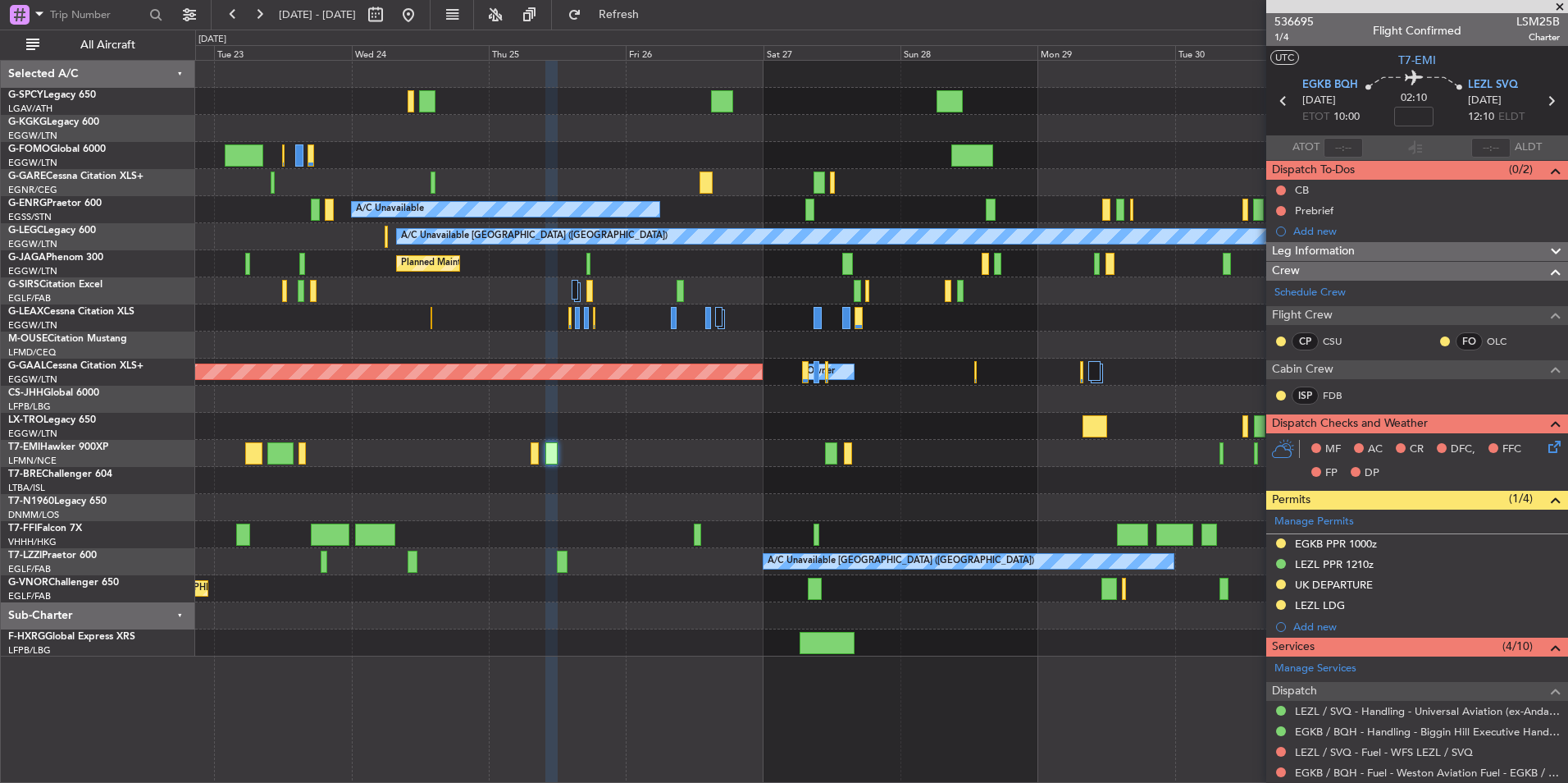
click at [1087, 491] on div "AOG Maint Istanbul (Ataturk) A/C Unavailable A/C Unavailable London (Luton) Pla…" at bounding box center [881, 358] width 1372 height 596
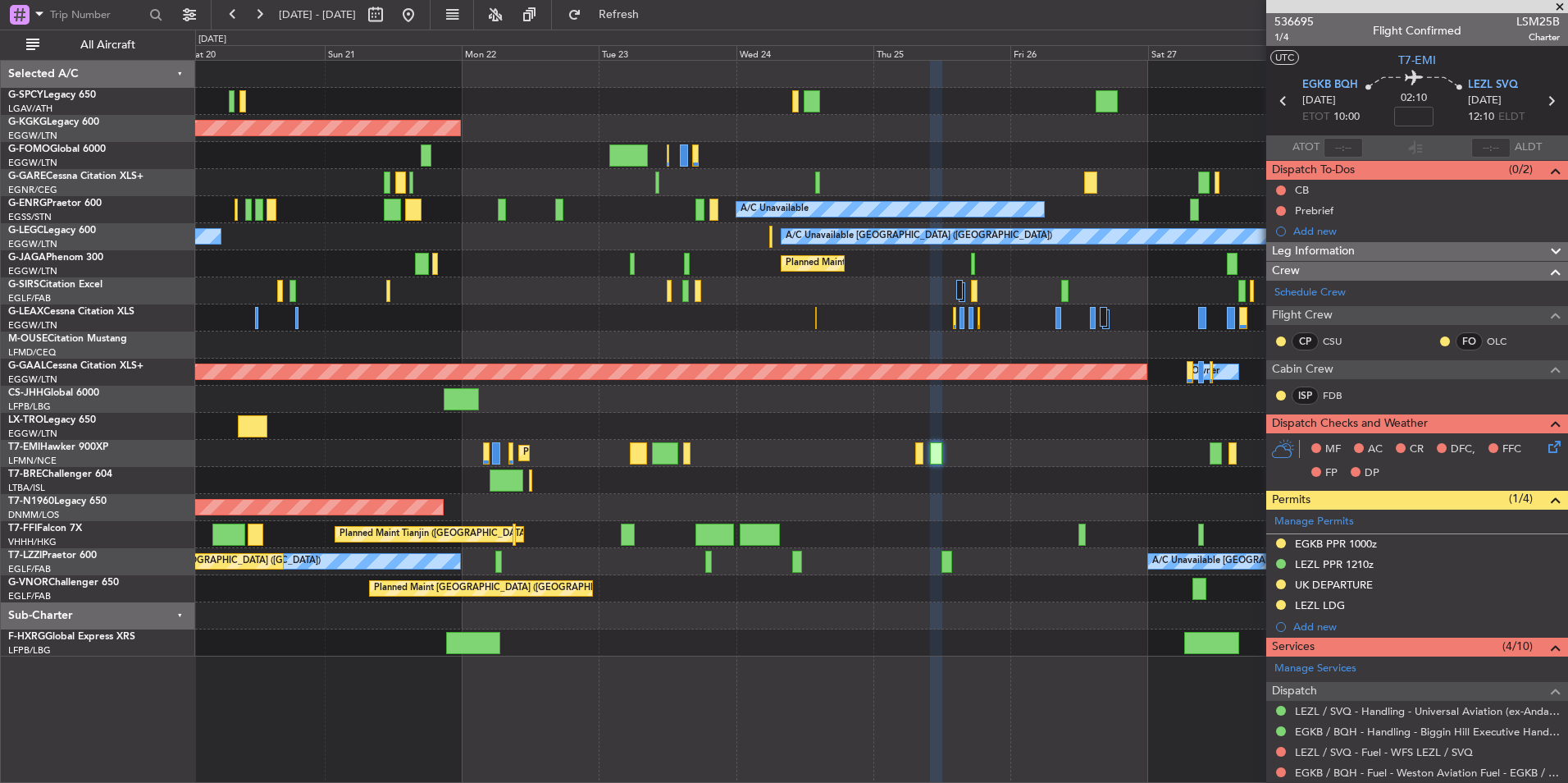
click at [877, 501] on div "AOG Maint Istanbul (Ataturk) A/C Unavailable A/C Unavailable London (Luton) A/C…" at bounding box center [881, 358] width 1372 height 596
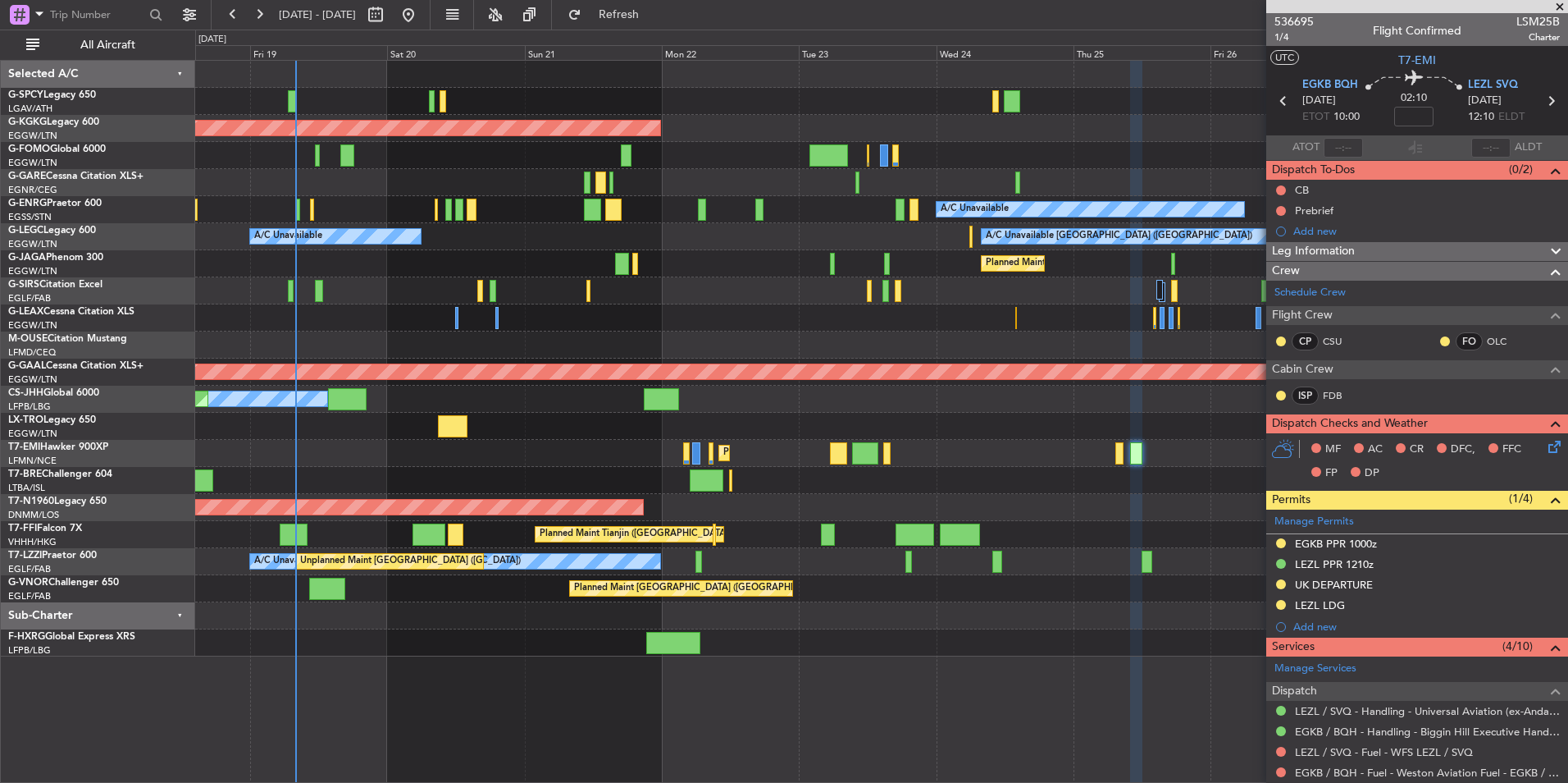
click at [711, 362] on div "AOG Maint Istanbul (Ataturk) A/C Unavailable A/C Unavailable London (Luton) A/C…" at bounding box center [881, 358] width 1372 height 596
click at [422, 11] on button at bounding box center [409, 15] width 26 height 26
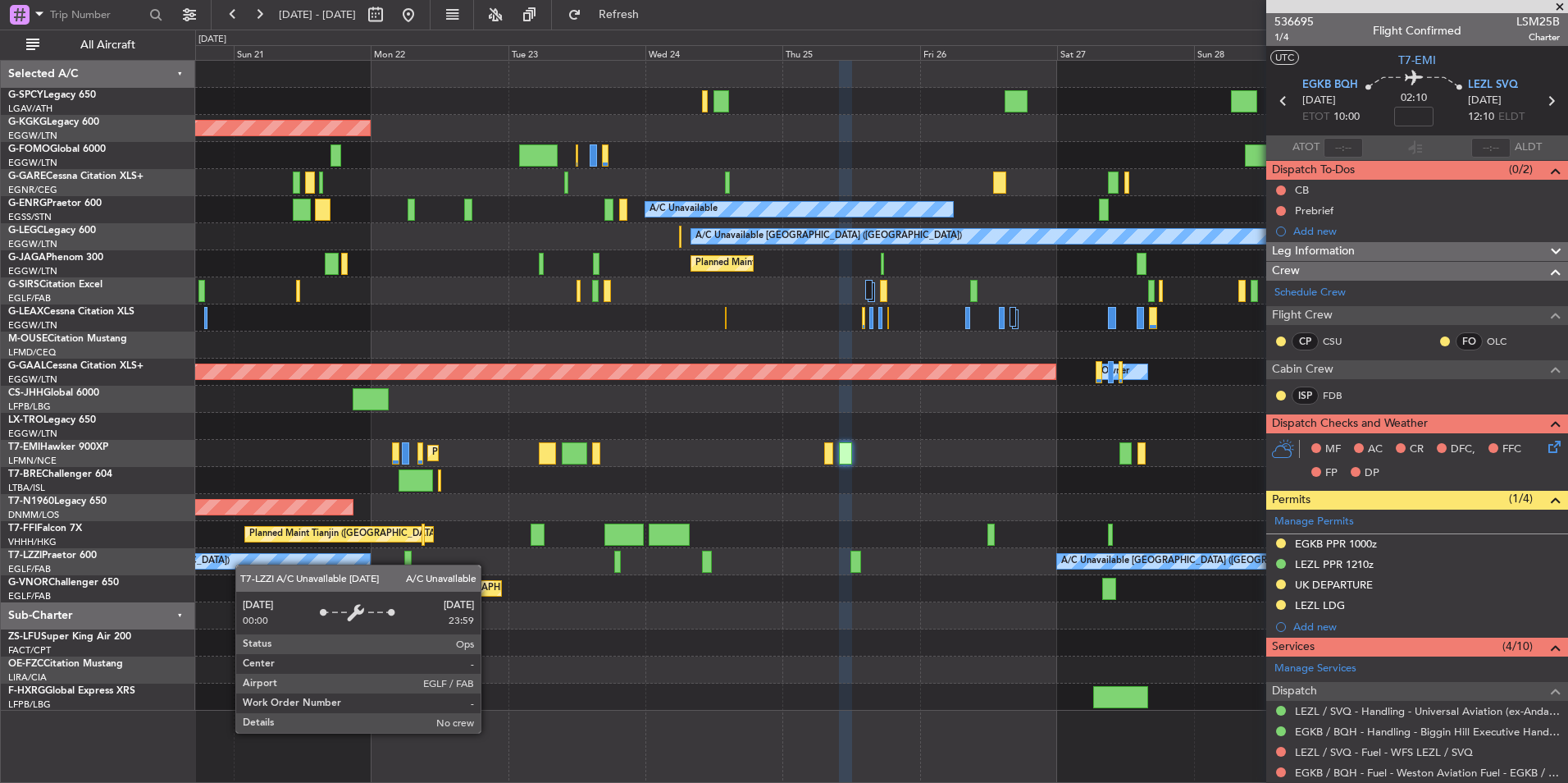
click at [245, 565] on div "AOG Maint Istanbul (Ataturk) A/C Unavailable A/C Unavailable London (Luton) A/C…" at bounding box center [881, 385] width 1372 height 650
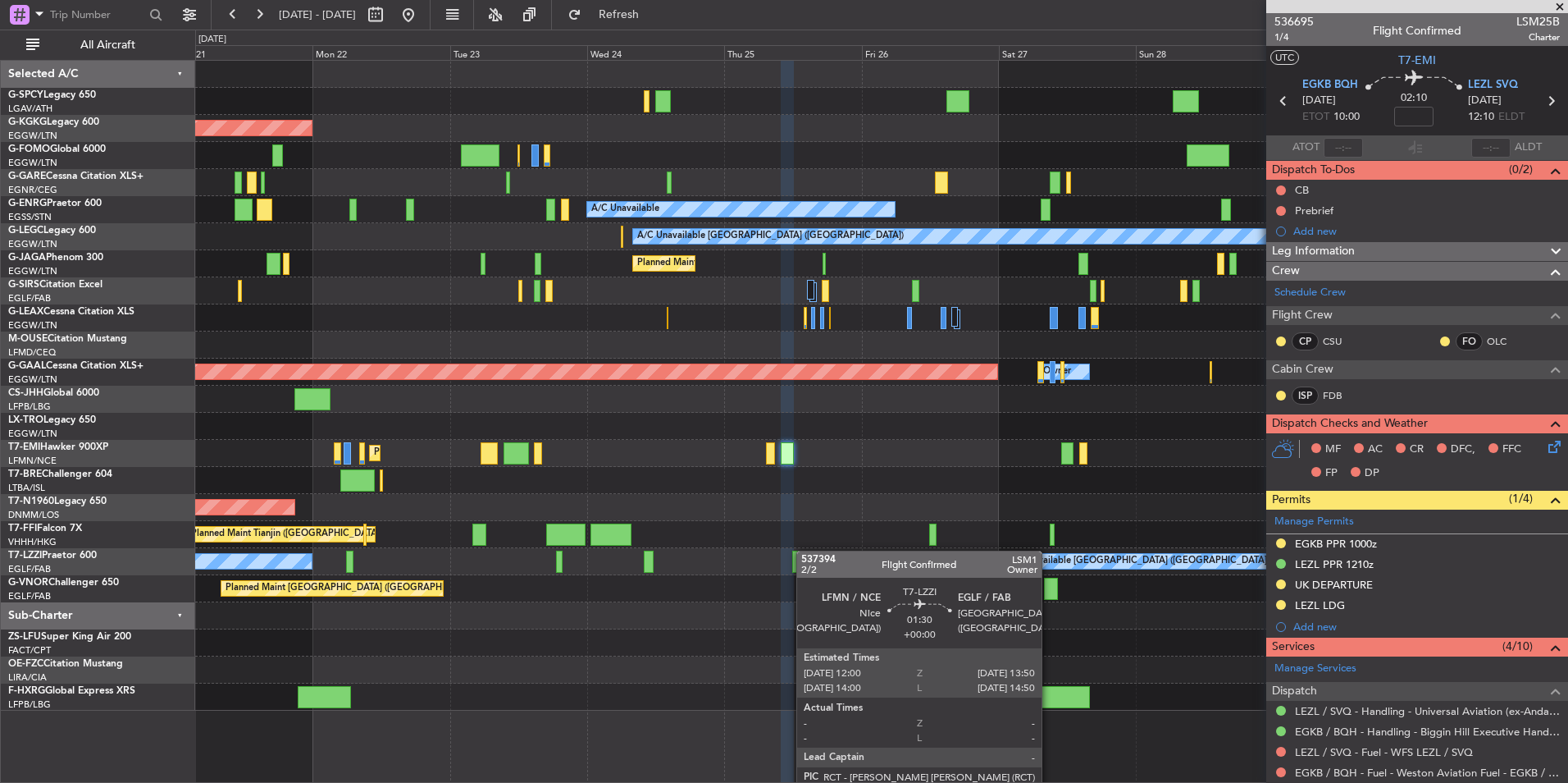
click at [797, 551] on div "A/C Unavailable London (Farnborough) A/C Unavailable London (Farnborough) Unpla…" at bounding box center [881, 561] width 1372 height 27
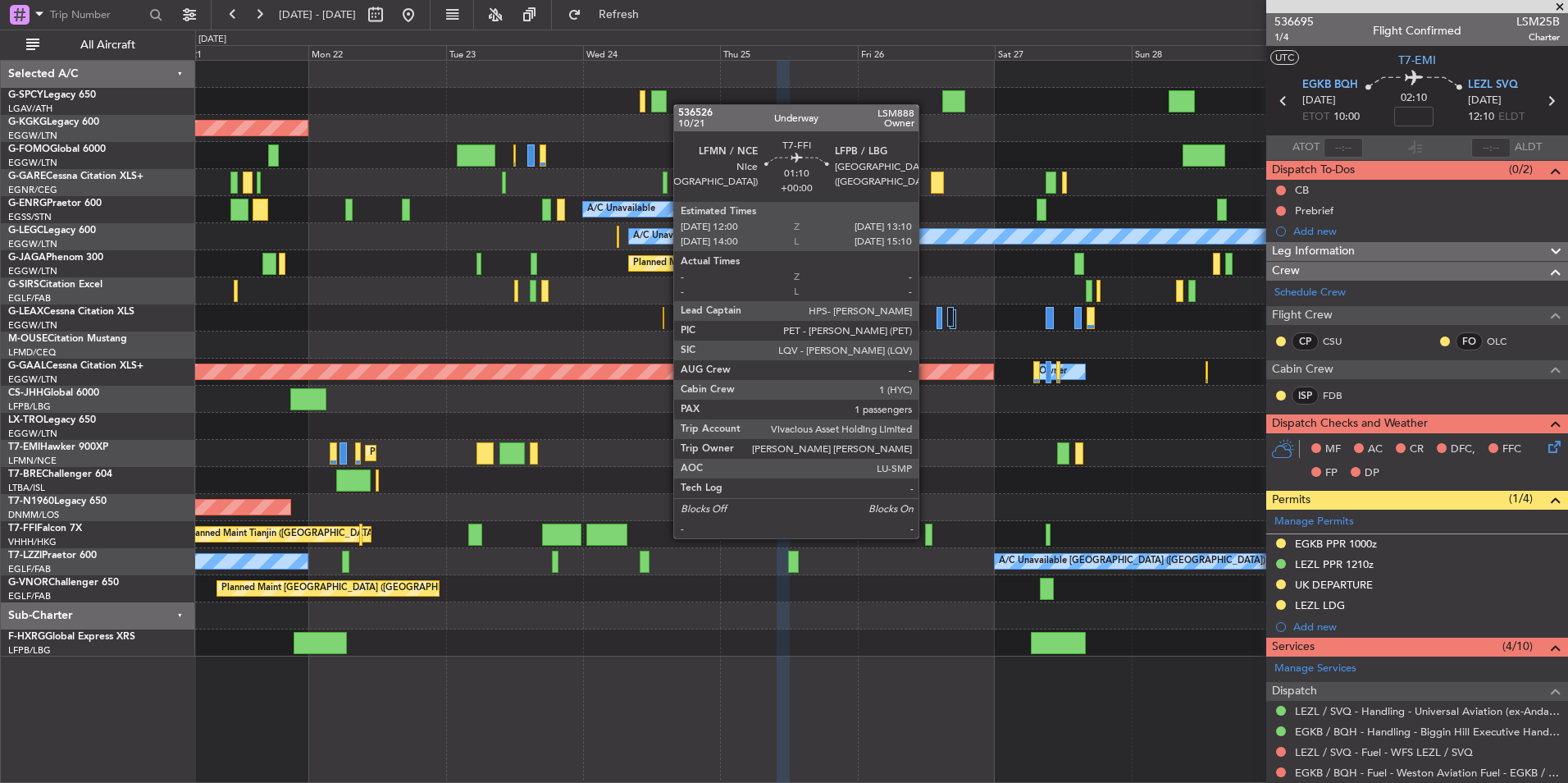
click at [926, 537] on div at bounding box center [929, 534] width 7 height 22
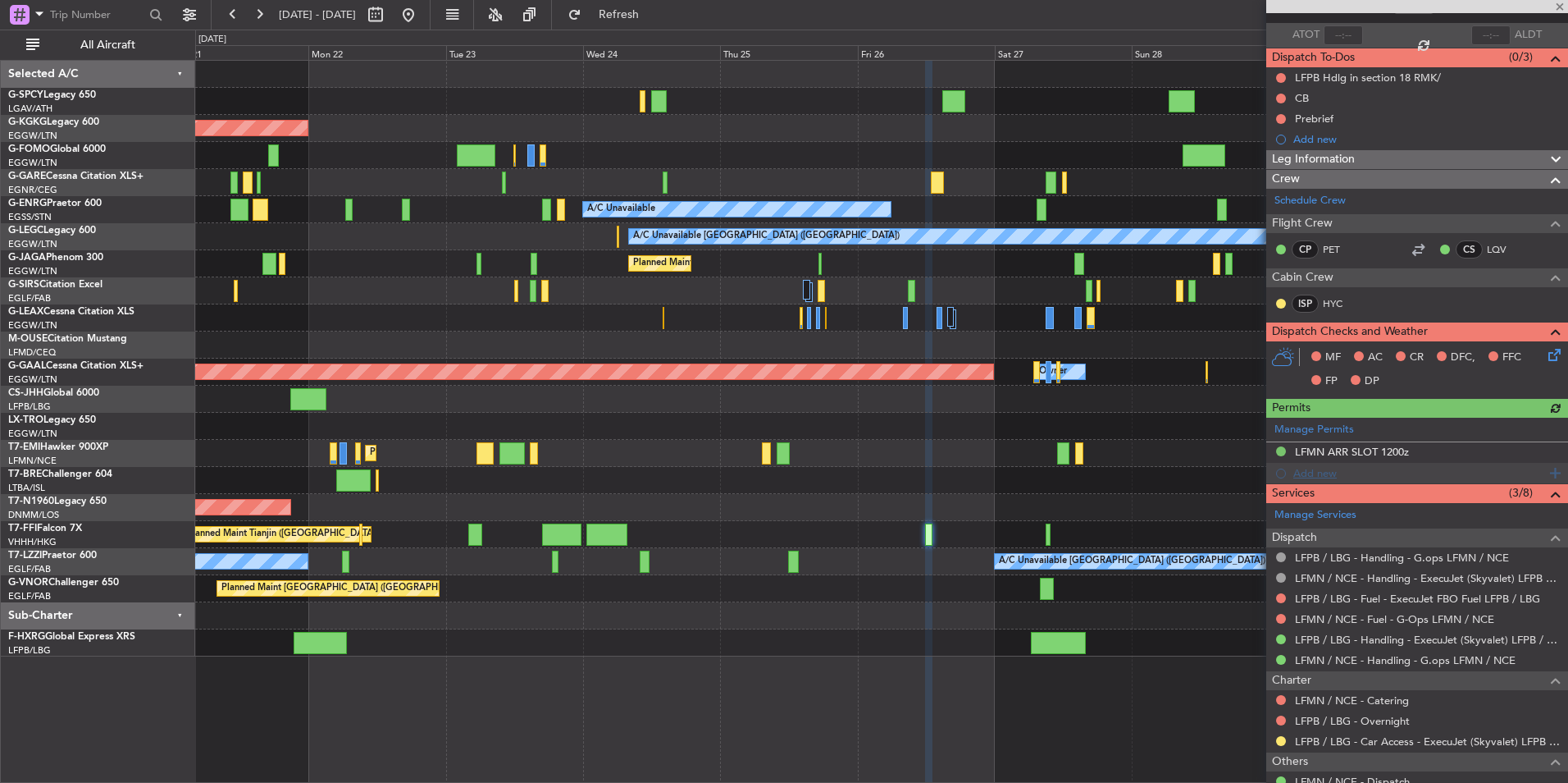
scroll to position [164, 0]
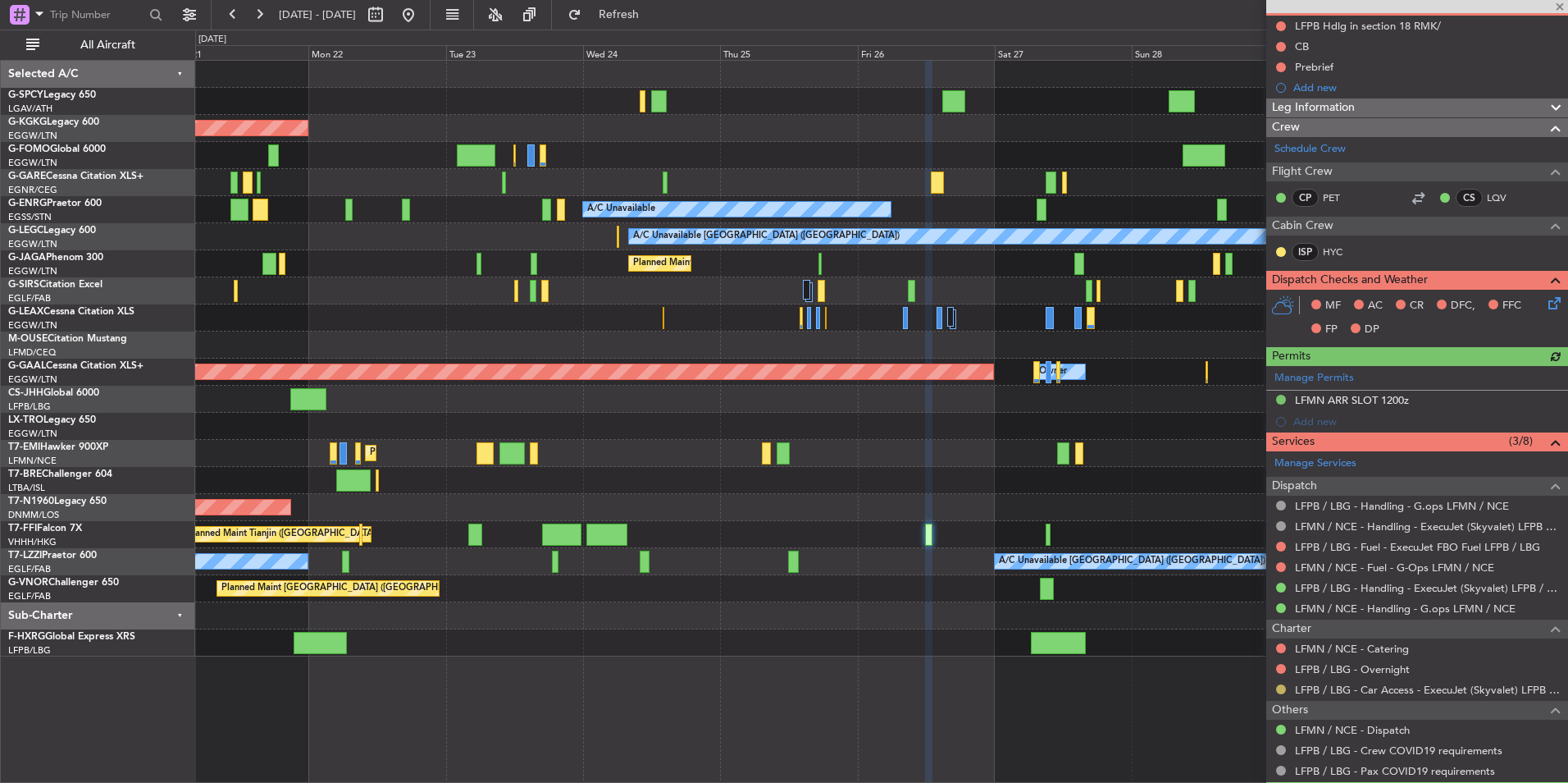
click at [1282, 689] on button at bounding box center [1281, 689] width 10 height 10
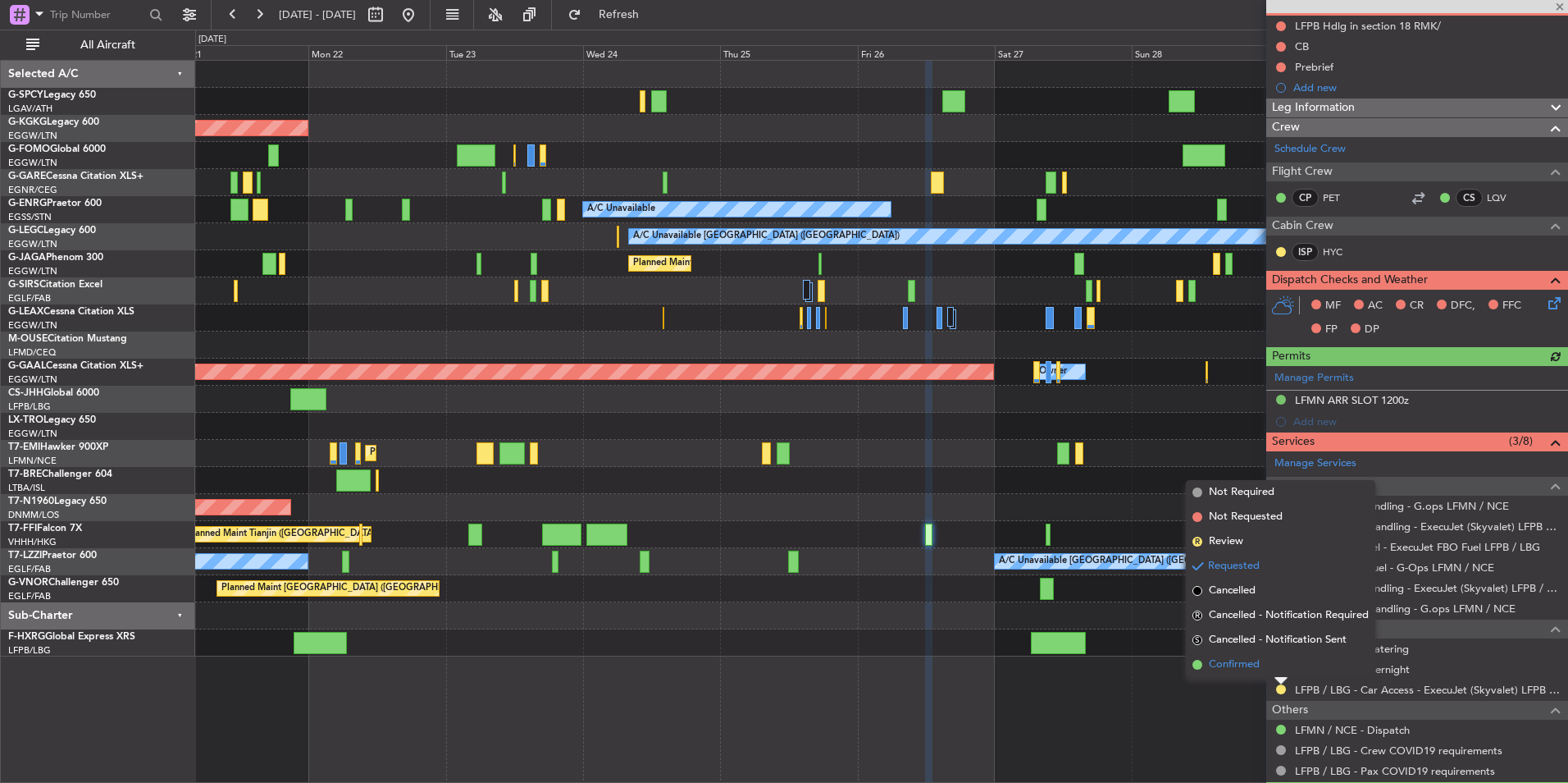
click at [1269, 676] on li "Confirmed" at bounding box center [1281, 665] width 190 height 24
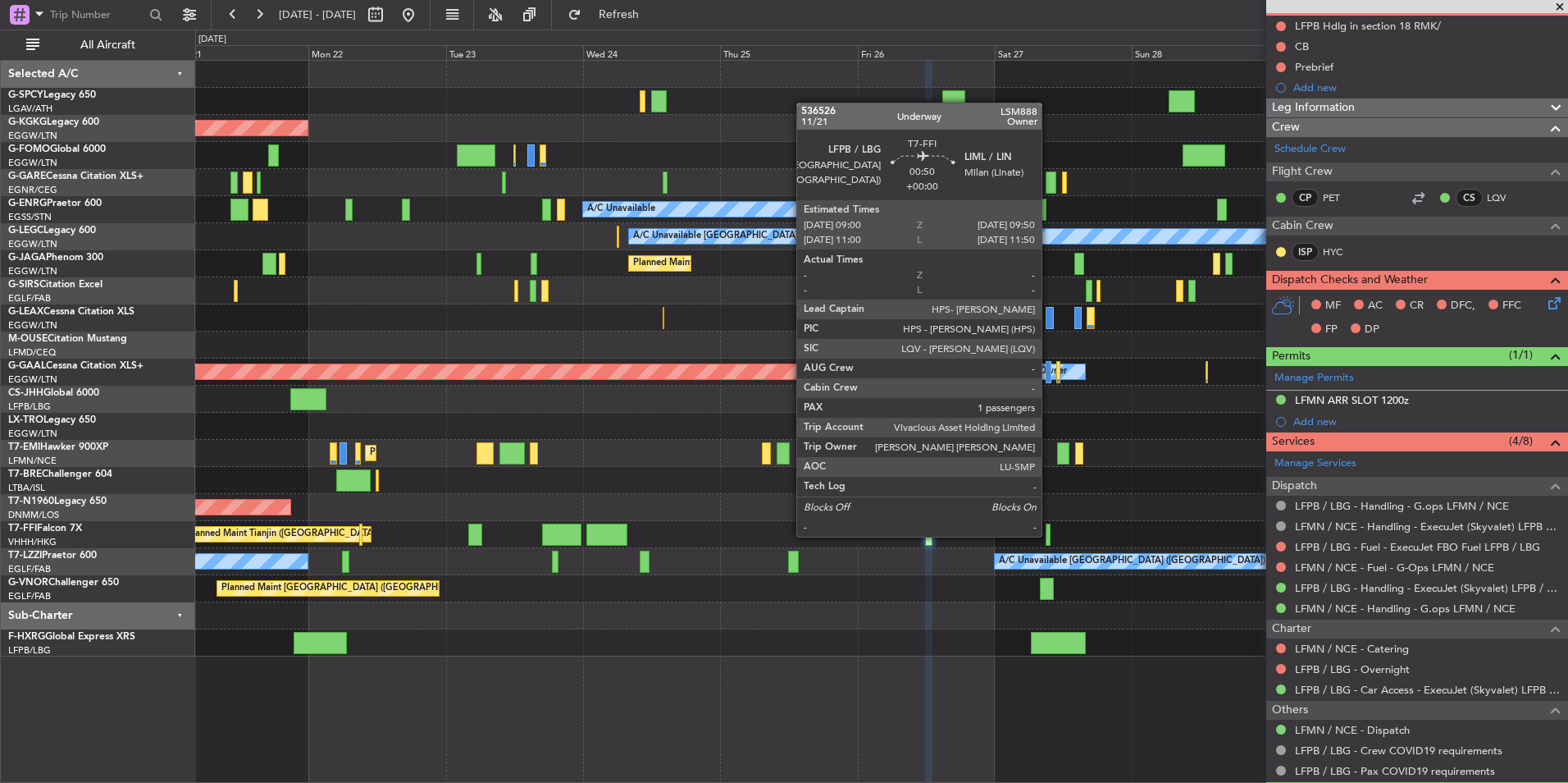
click at [1049, 535] on div at bounding box center [1049, 534] width 5 height 22
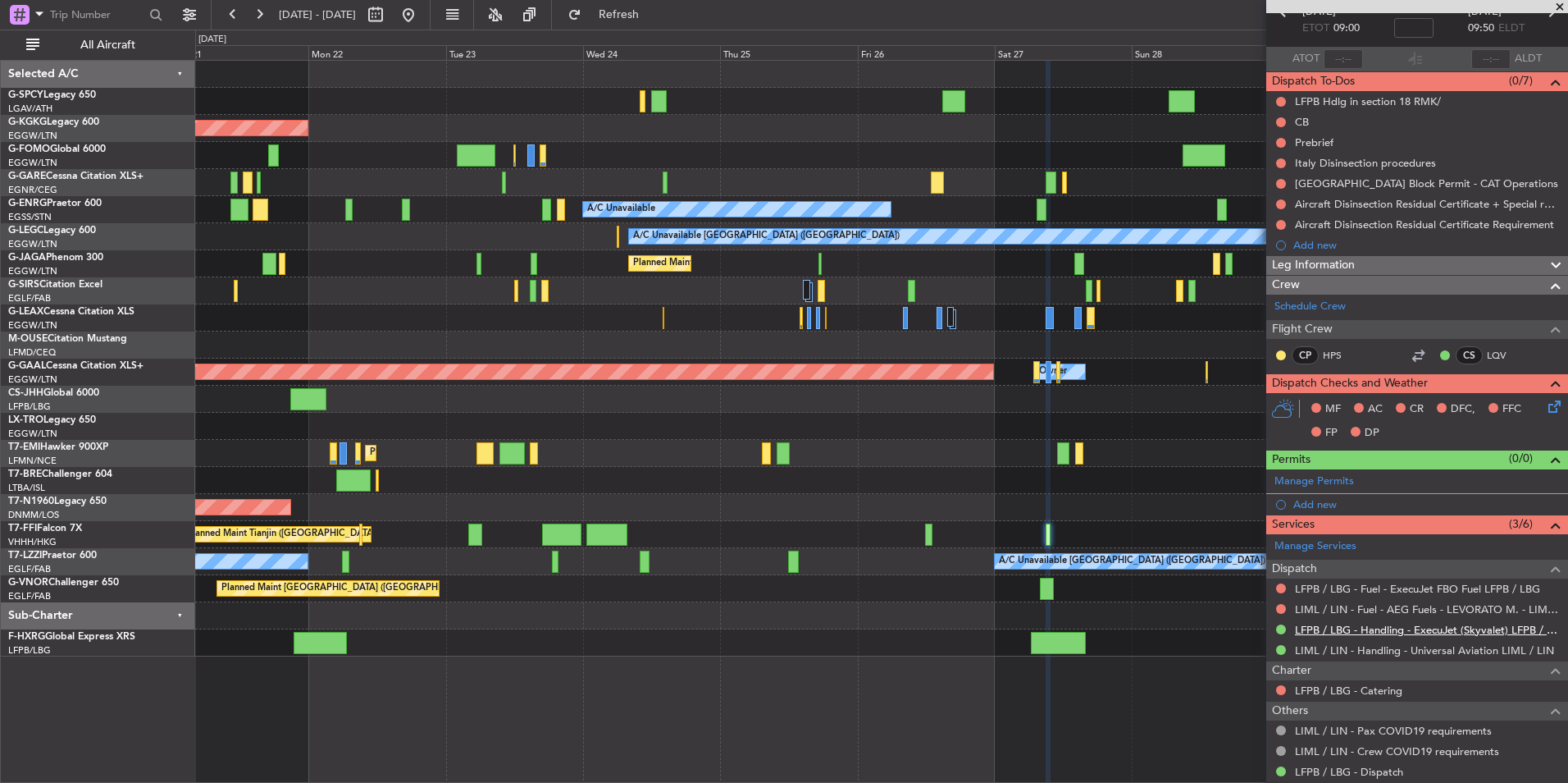
scroll to position [171, 0]
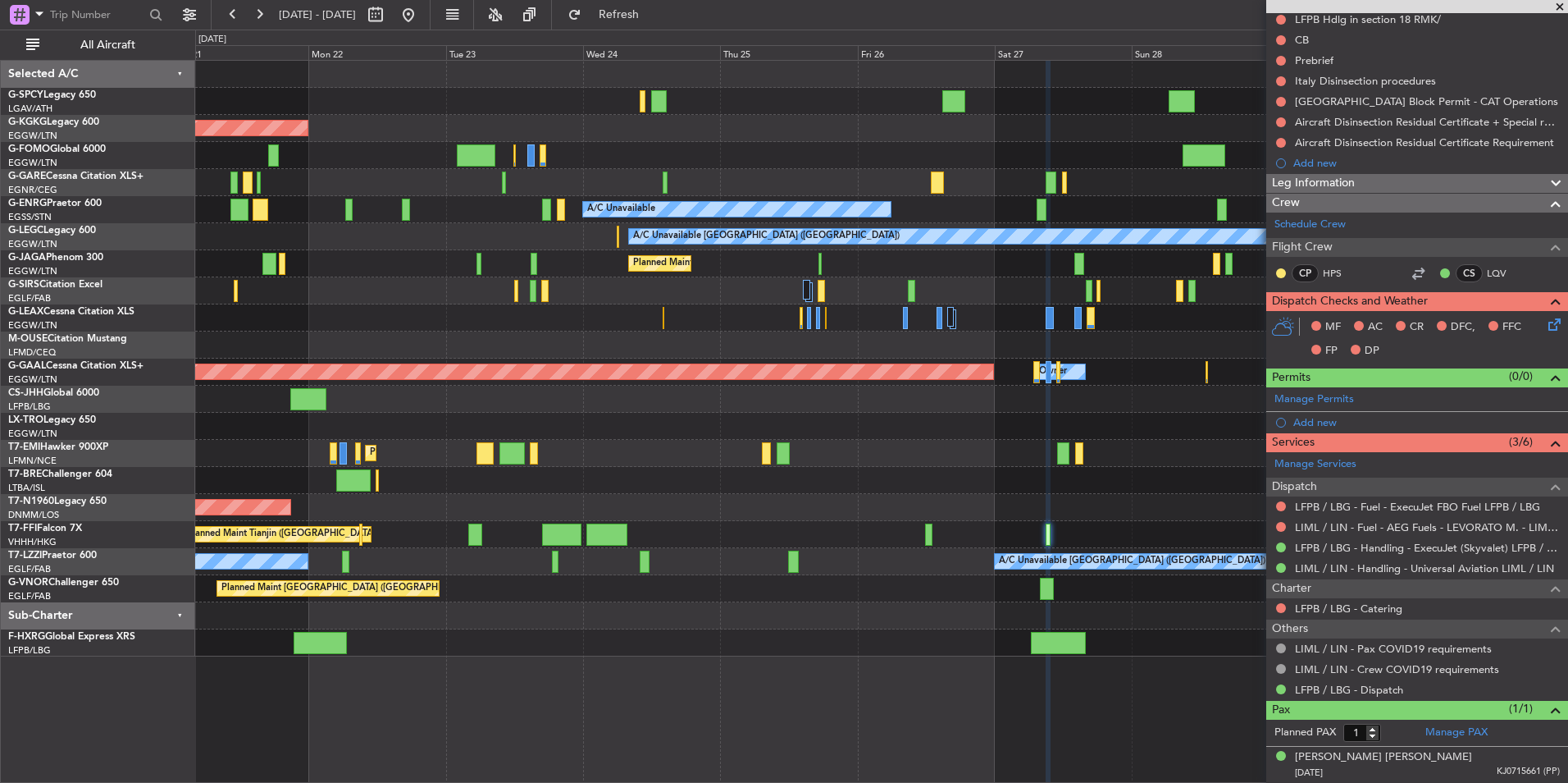
click at [1563, 3] on span at bounding box center [1560, 7] width 17 height 15
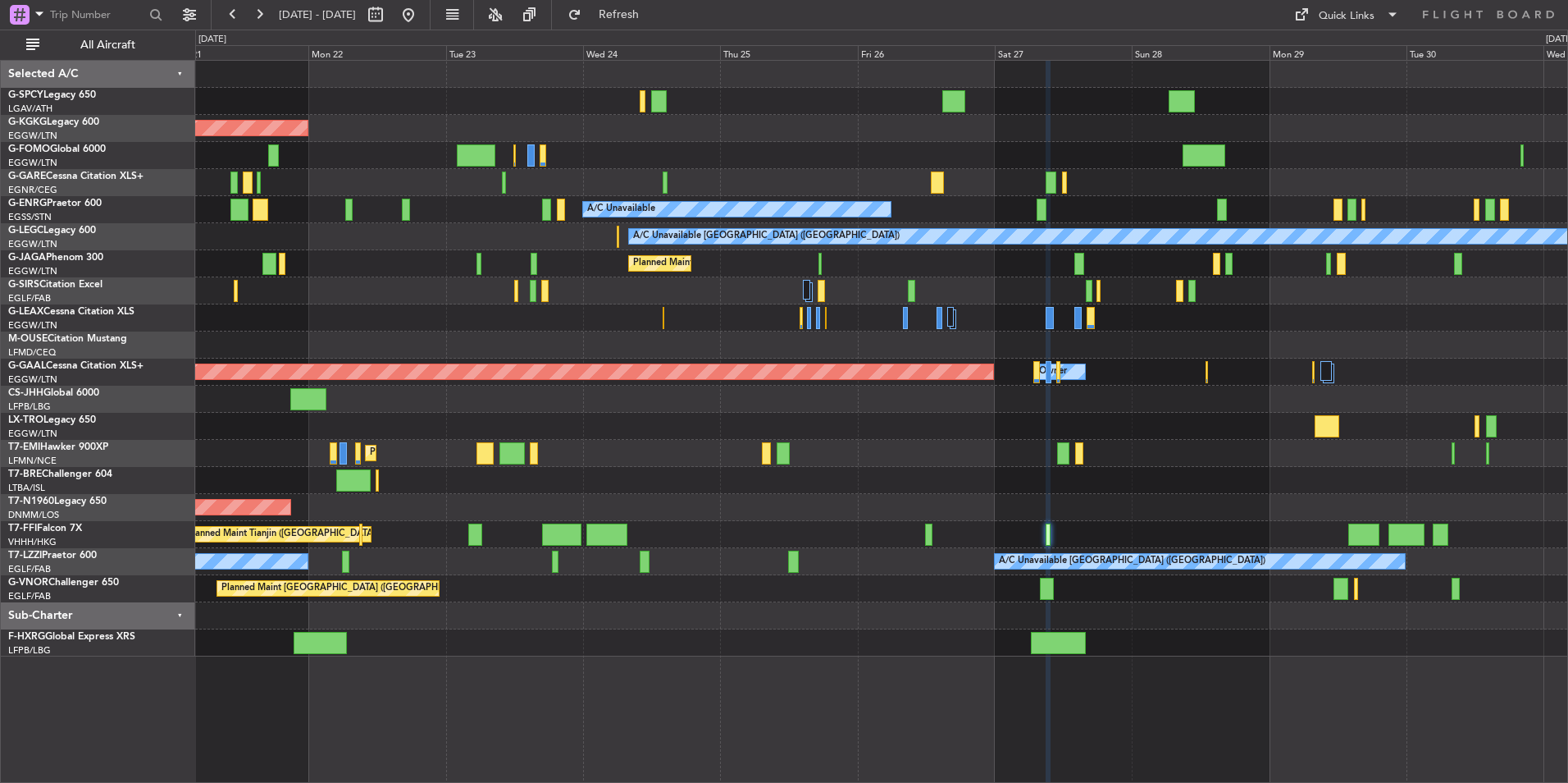
type input "0"
click at [748, 123] on div "AOG Maint [GEOGRAPHIC_DATA] (Ataturk)" at bounding box center [881, 128] width 1372 height 27
click at [422, 22] on button at bounding box center [409, 15] width 26 height 26
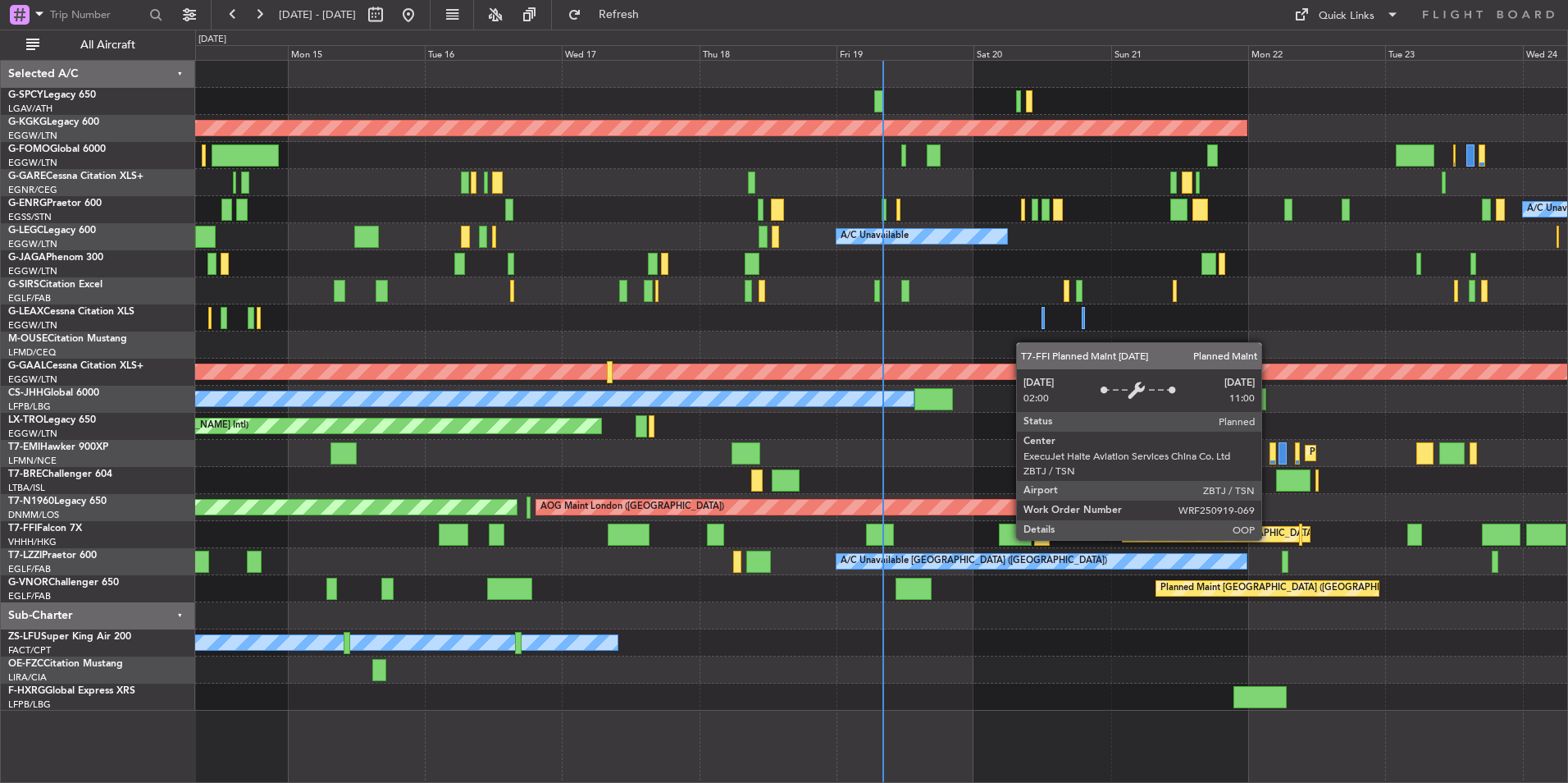
click at [884, 566] on div "AOG Maint Istanbul (Ataturk) A/C Unavailable A/C Unavailable London (Luton) A/C…" at bounding box center [881, 385] width 1372 height 650
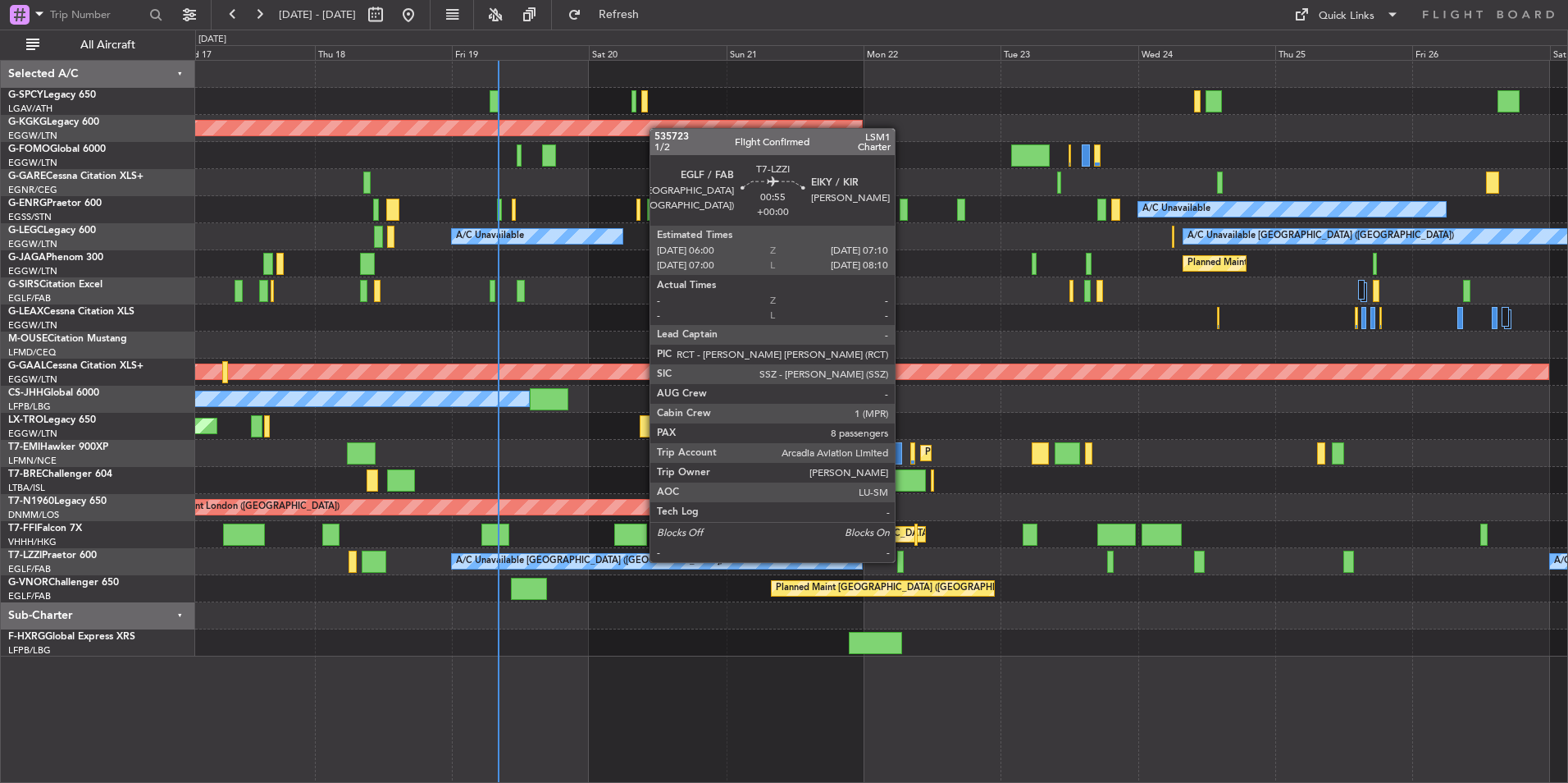
click at [903, 560] on div at bounding box center [901, 561] width 7 height 22
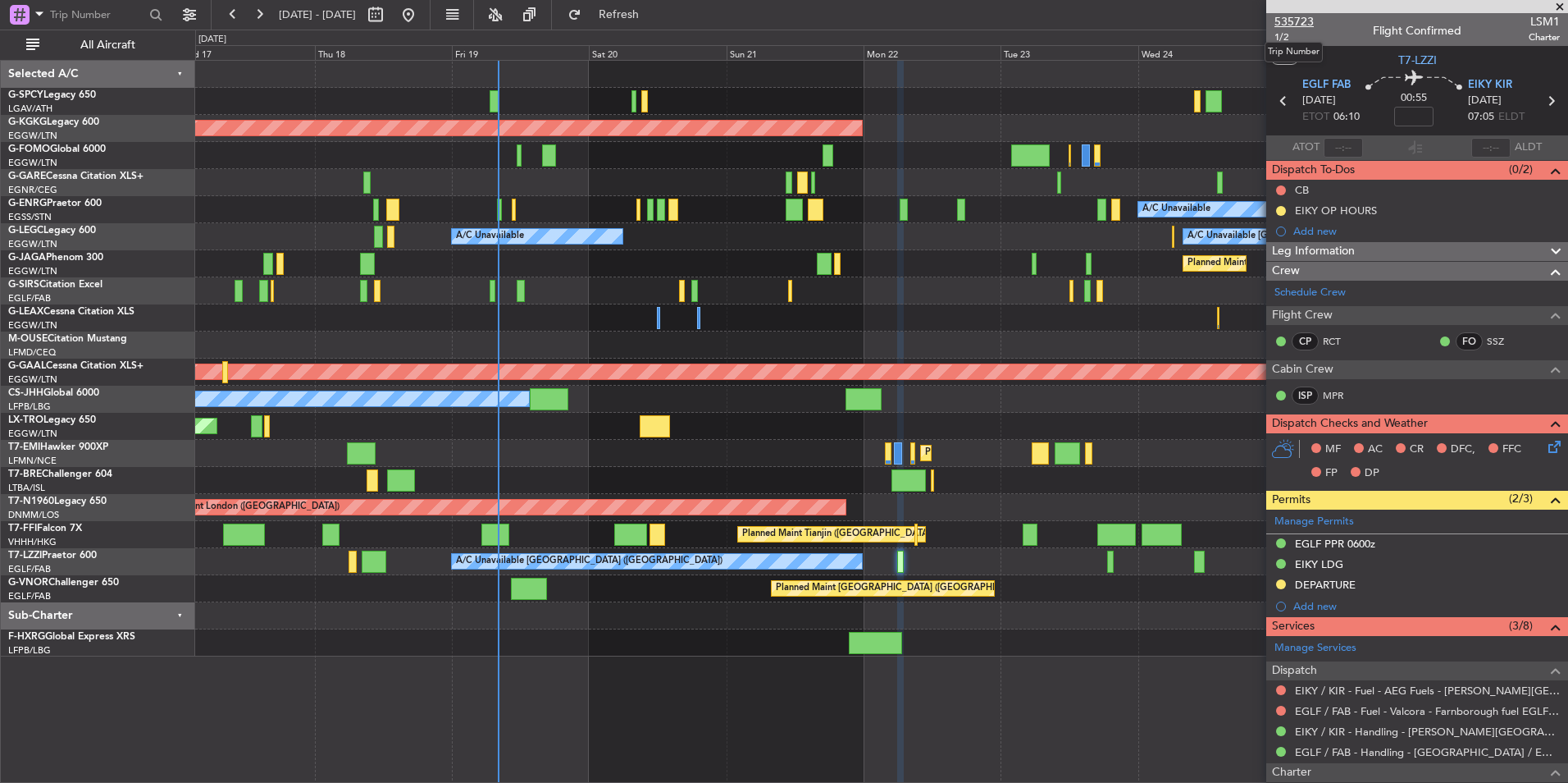
click at [1297, 22] on span "535723" at bounding box center [1294, 22] width 39 height 17
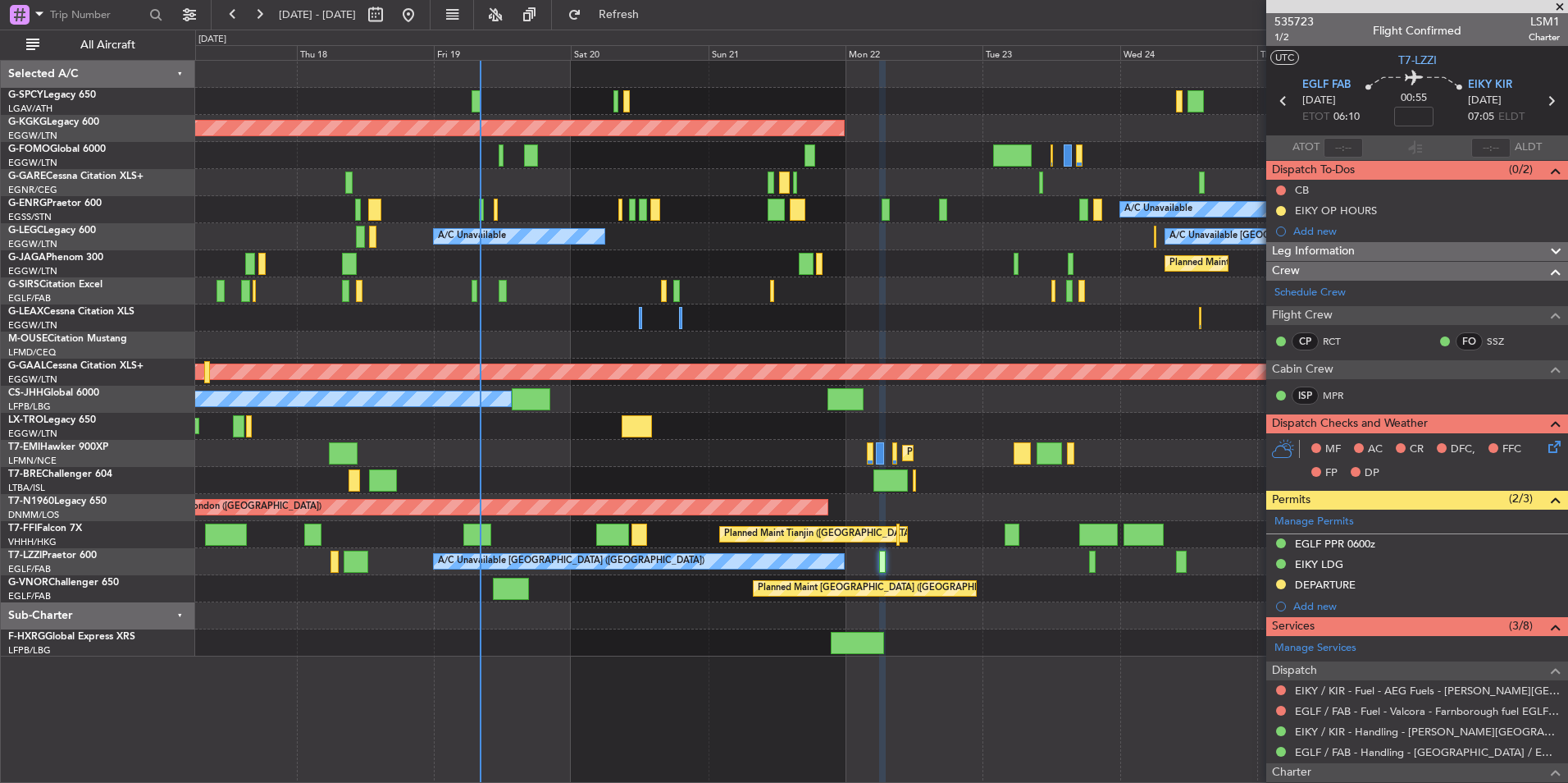
click at [948, 548] on div "A/C Unavailable London (Farnborough) Unplanned Maint London (Farnborough) A/C U…" at bounding box center [881, 561] width 1372 height 27
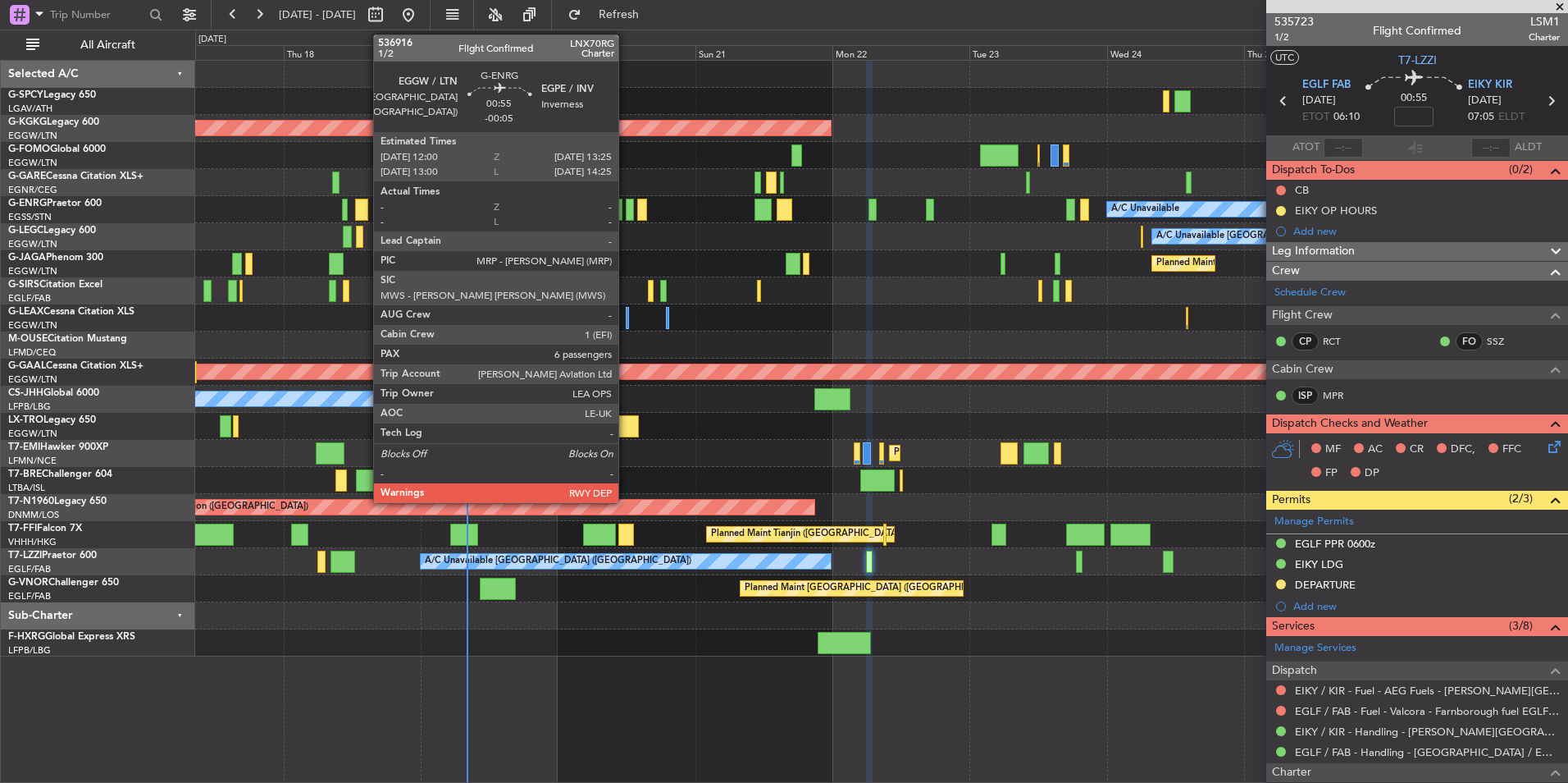
click at [626, 211] on div at bounding box center [630, 209] width 8 height 22
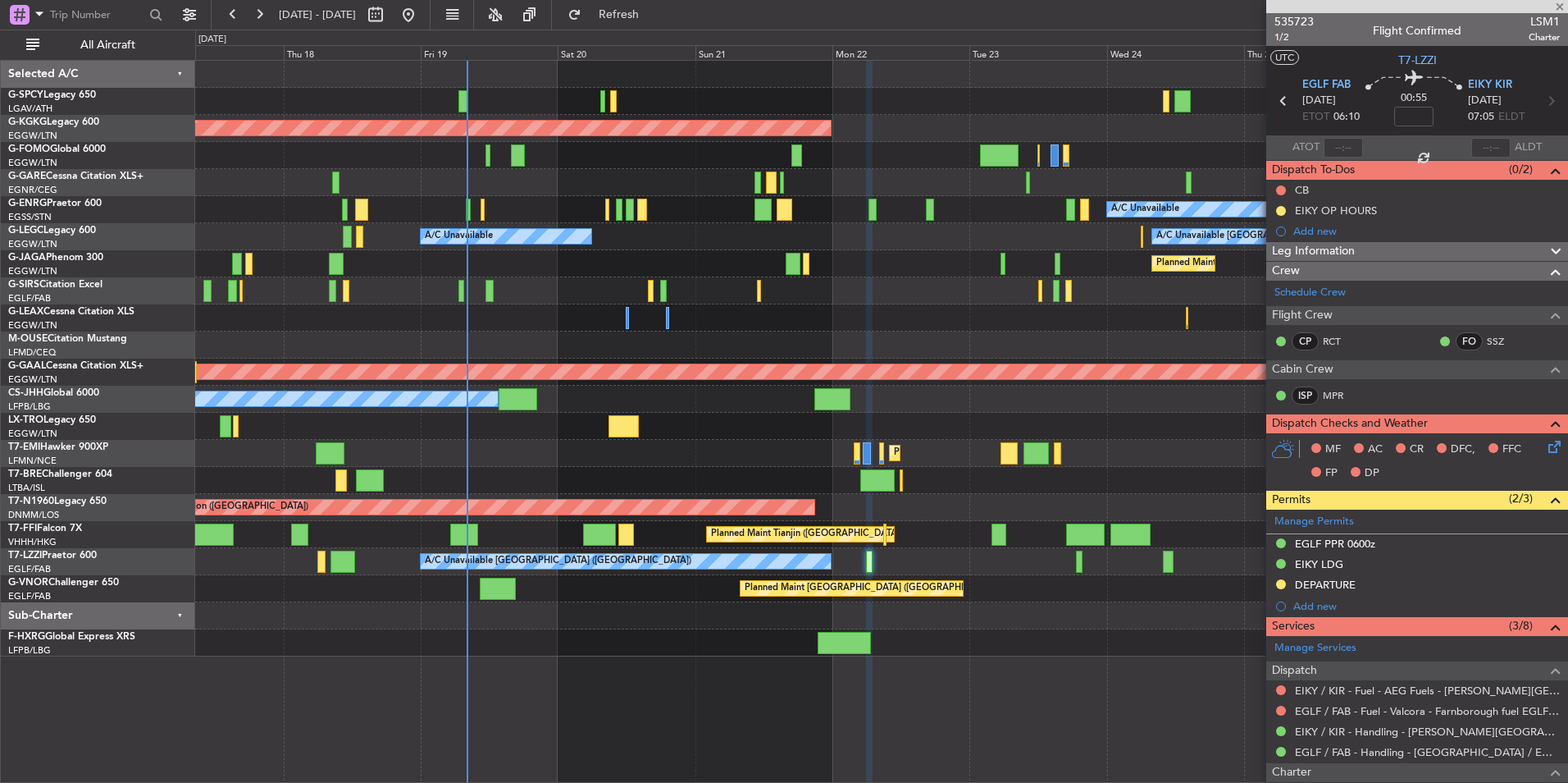
type input "-00:05"
type input "6"
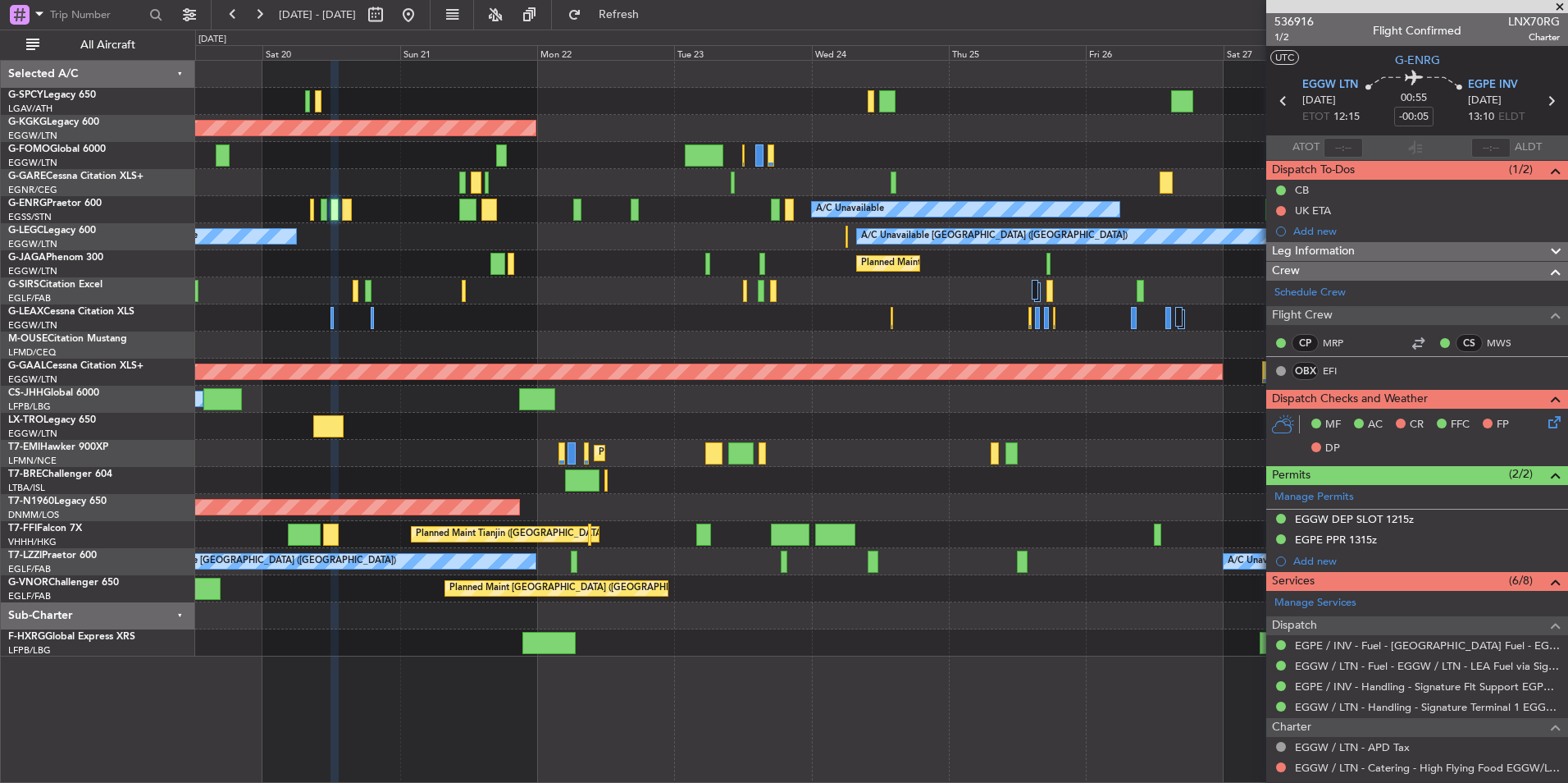
click at [353, 624] on div at bounding box center [881, 615] width 1372 height 27
click at [551, 617] on div at bounding box center [881, 615] width 1372 height 27
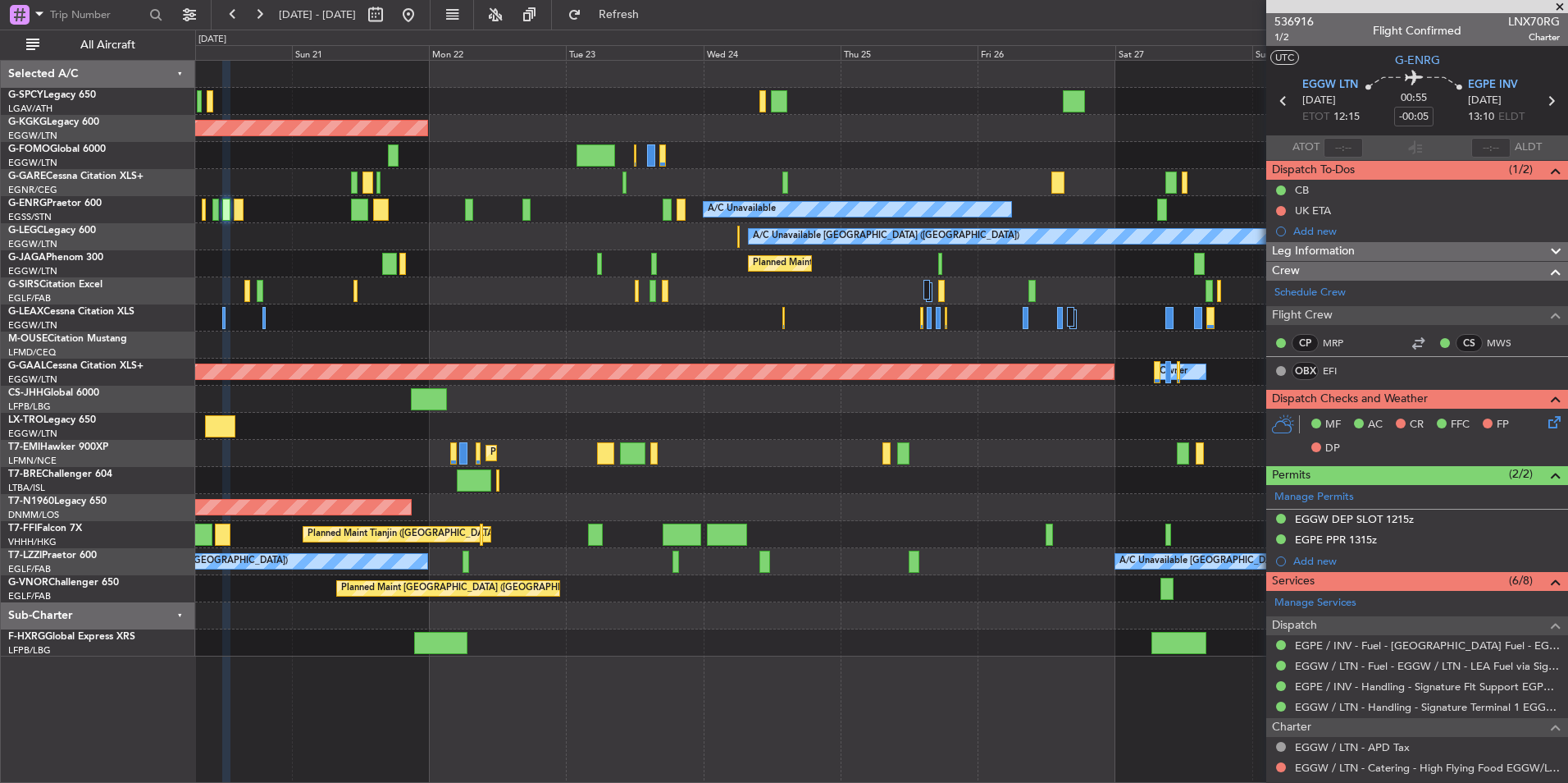
click at [692, 612] on div at bounding box center [881, 615] width 1372 height 27
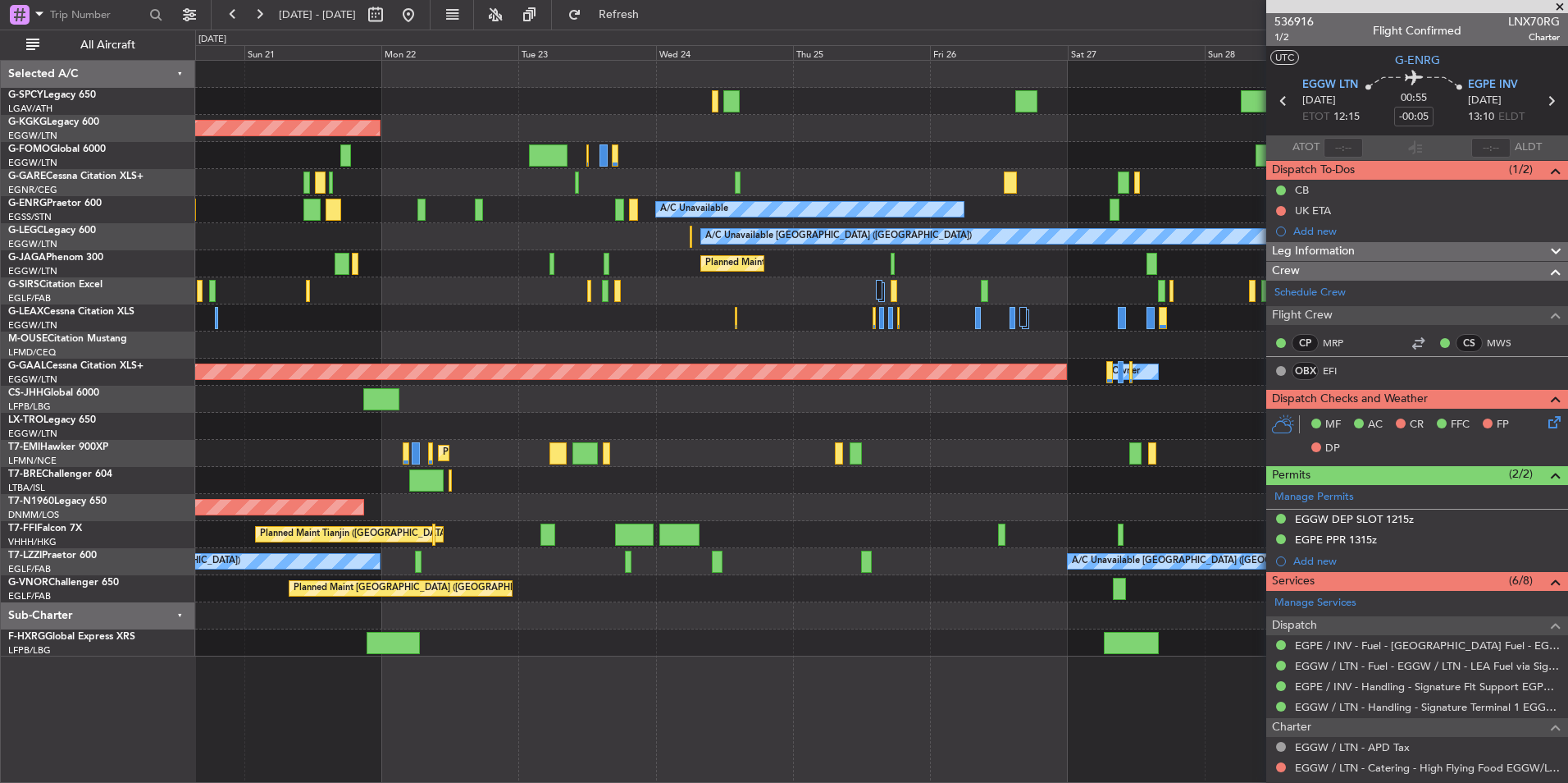
click at [689, 595] on div "Planned Maint [GEOGRAPHIC_DATA] ([GEOGRAPHIC_DATA])" at bounding box center [881, 588] width 1372 height 27
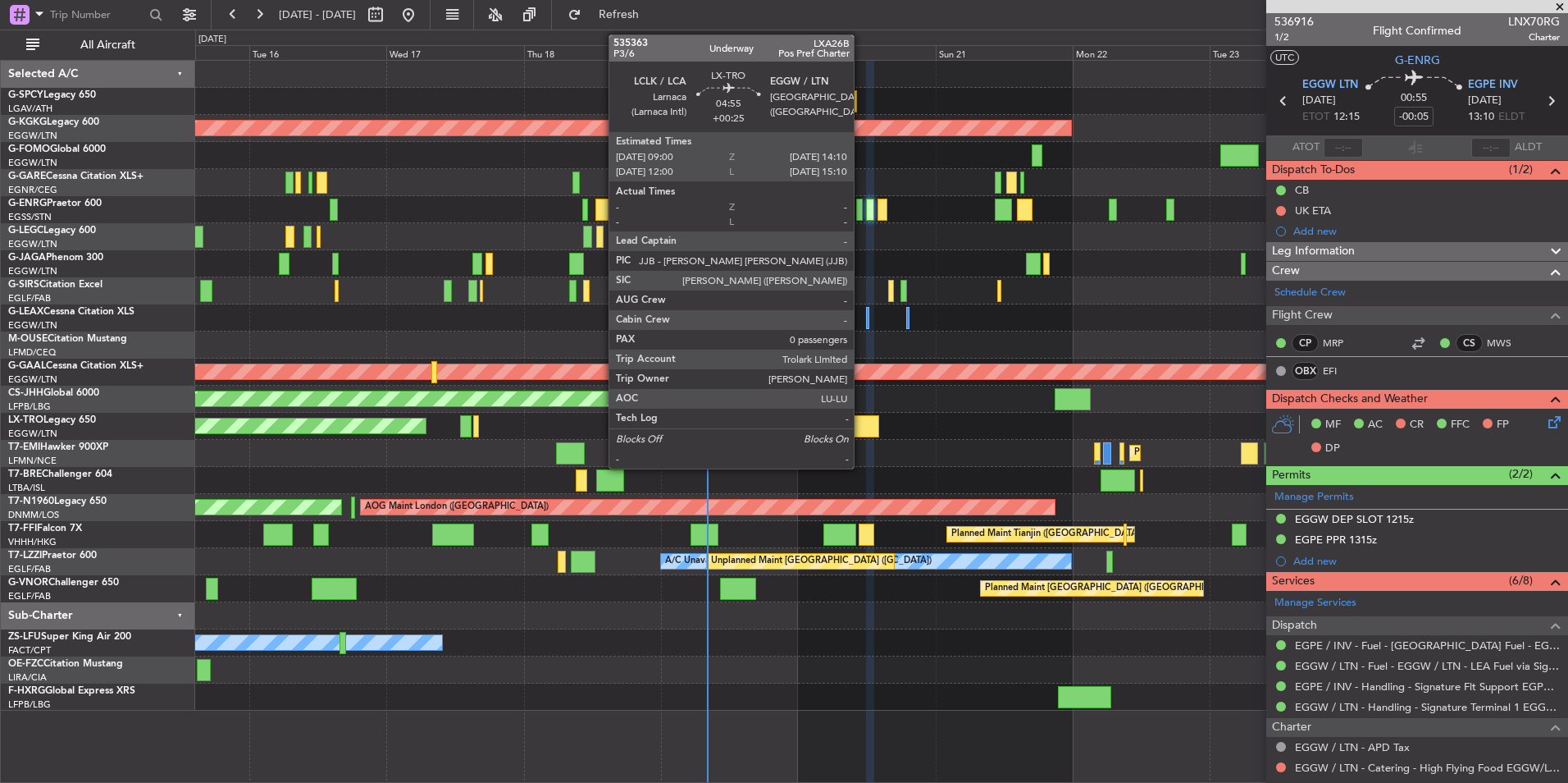
click at [639, 413] on div "Unplanned Maint [GEOGRAPHIC_DATA] ([PERSON_NAME] Intl)" at bounding box center [881, 425] width 1372 height 27
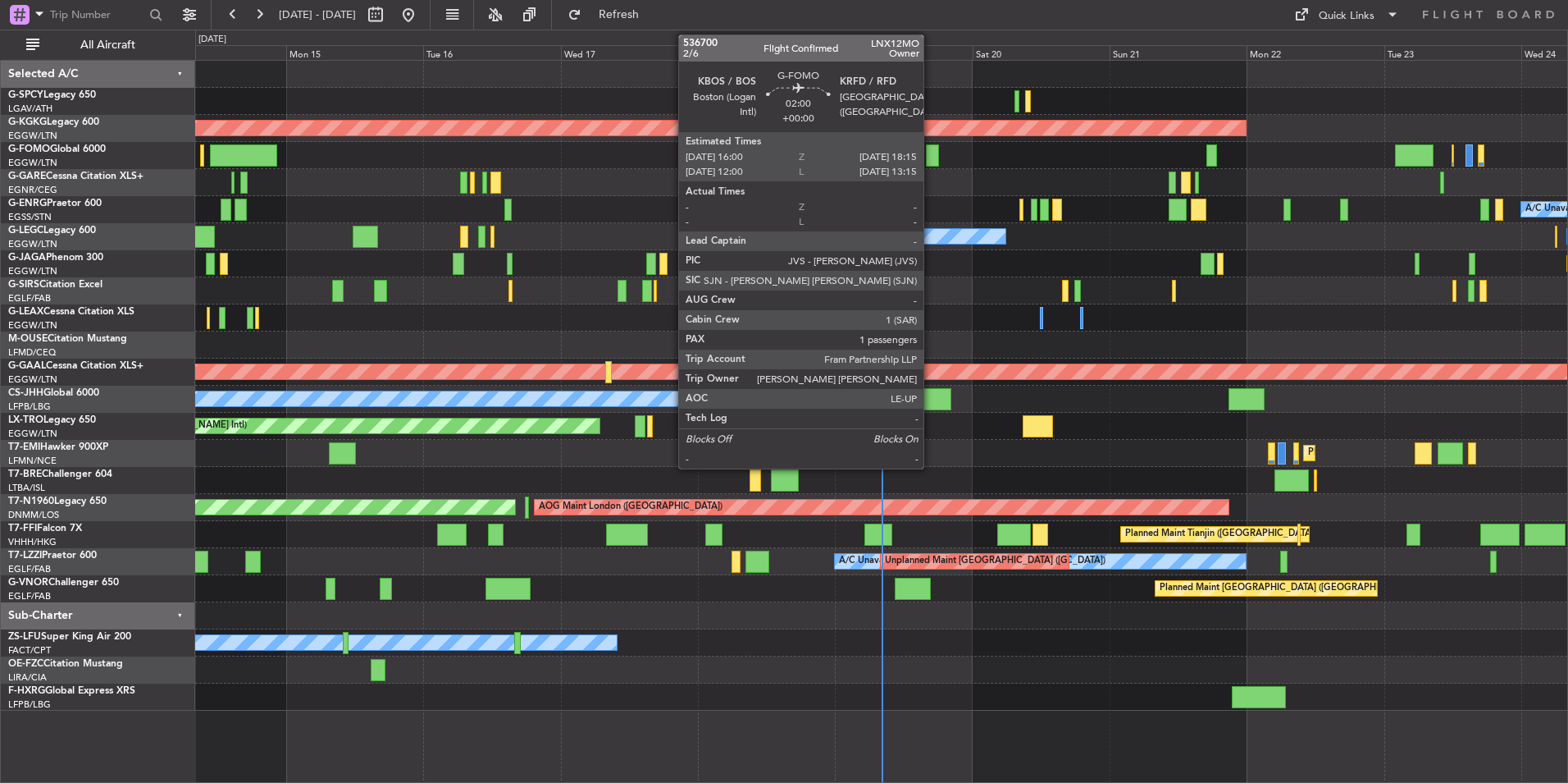
click at [931, 163] on div at bounding box center [932, 155] width 13 height 22
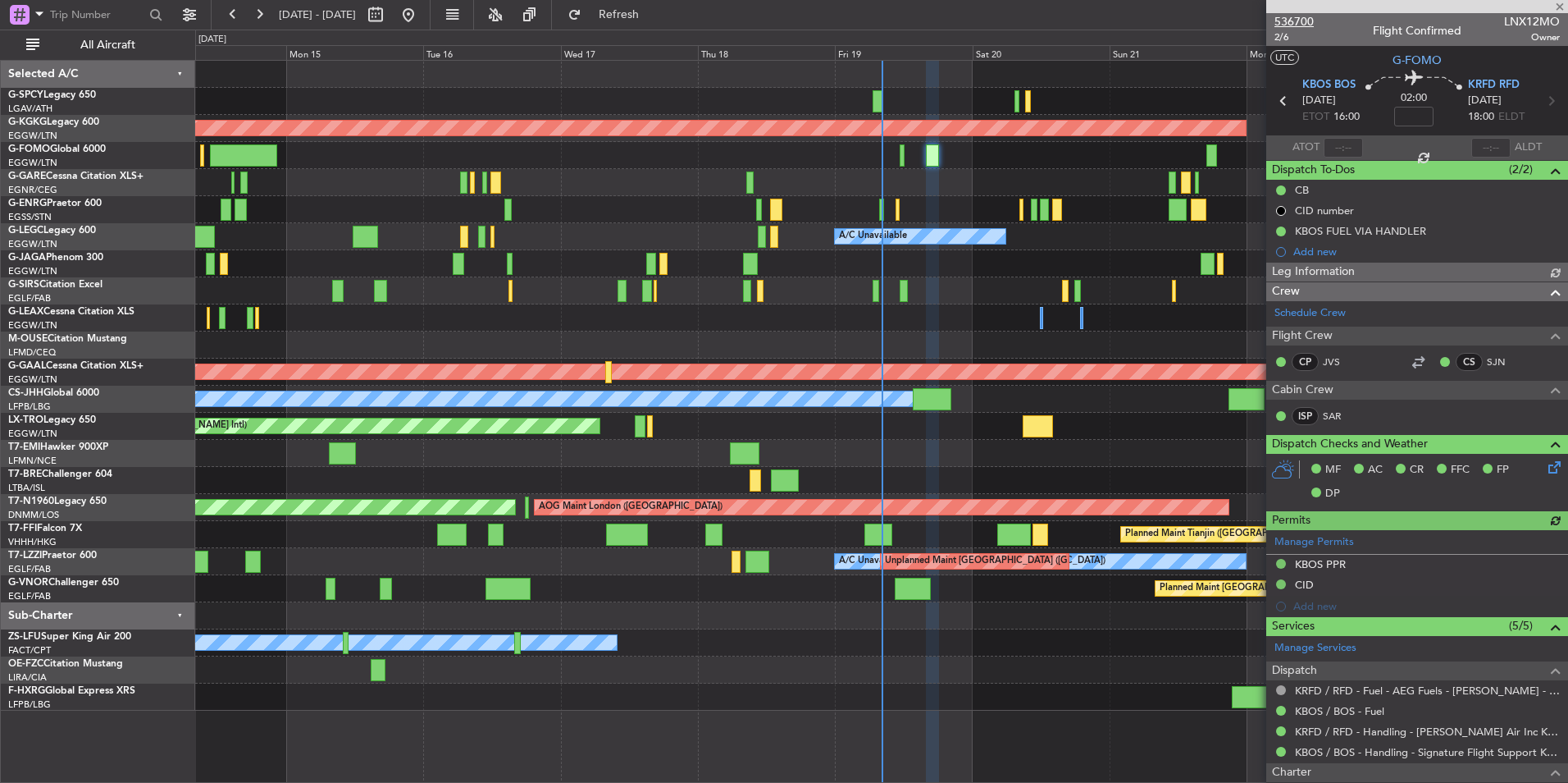
click at [1304, 24] on span "536700" at bounding box center [1294, 22] width 39 height 17
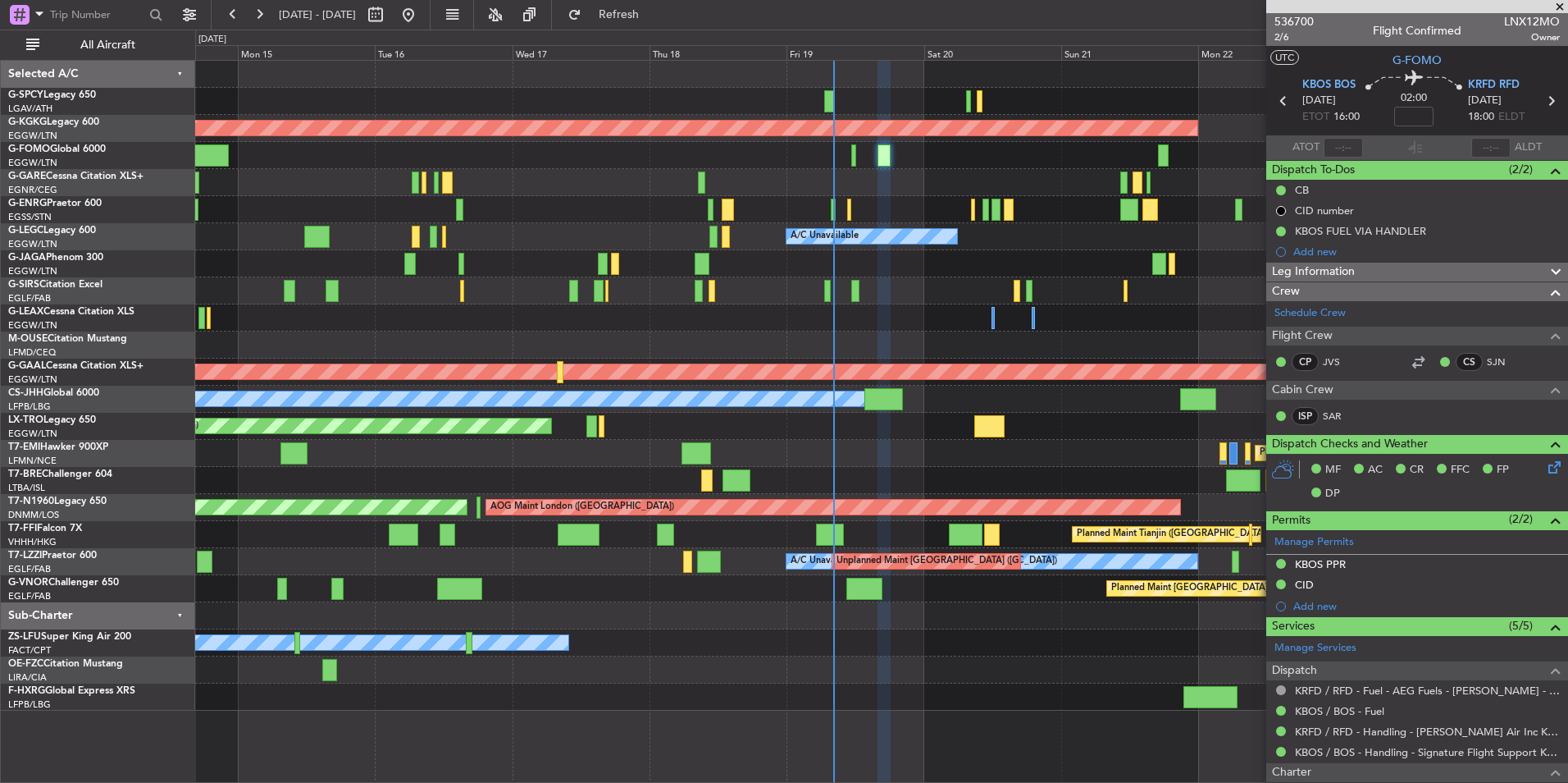
click at [420, 269] on div "AOG Maint [GEOGRAPHIC_DATA] (Ataturk) A/C Unavailable A/C Unavailable [GEOGRAPH…" at bounding box center [881, 385] width 1372 height 650
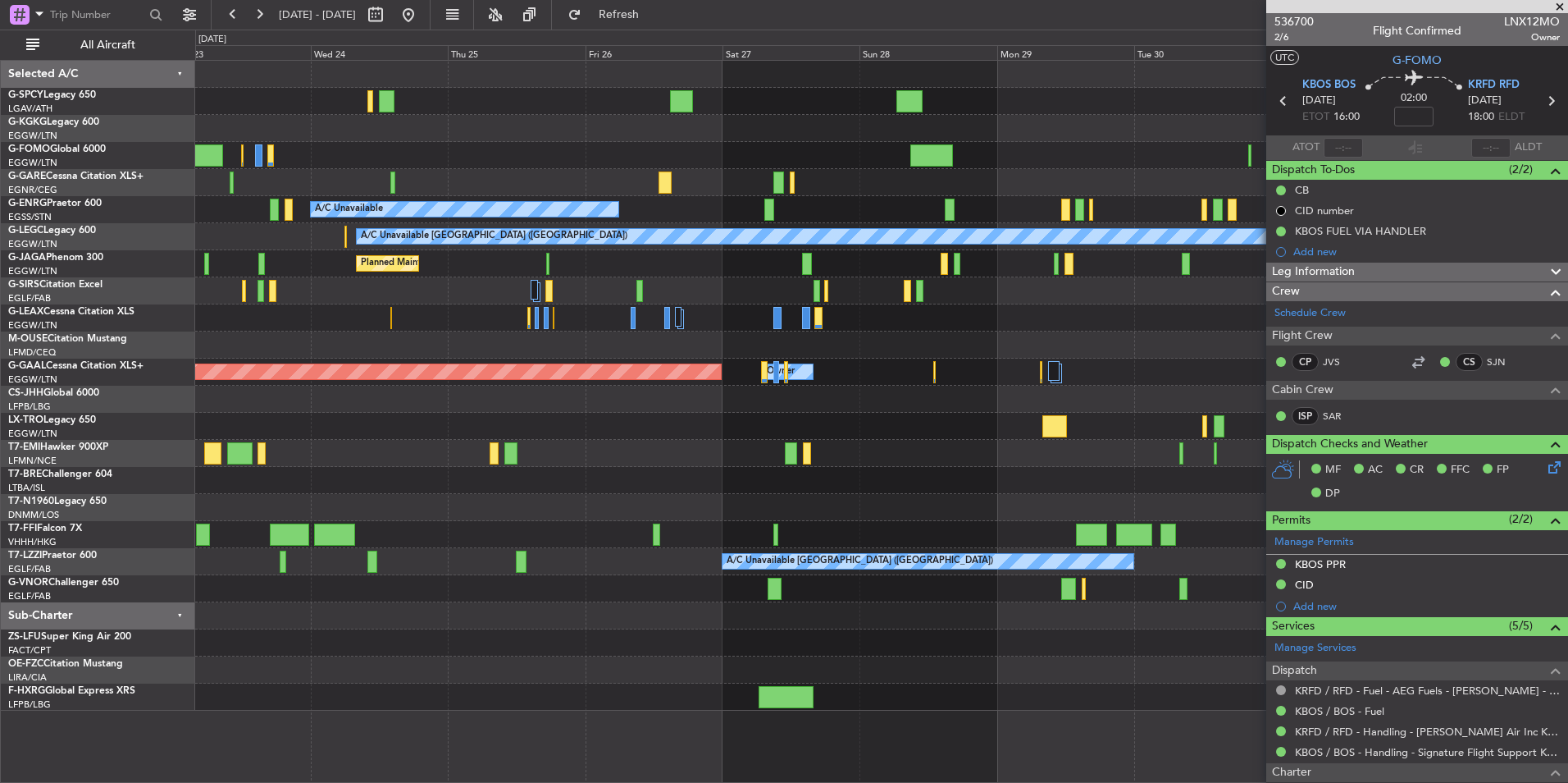
click at [358, 331] on div "AOG Maint [GEOGRAPHIC_DATA] (Ataturk) A/C Unavailable A/C Unavailable [GEOGRAPH…" at bounding box center [881, 385] width 1372 height 650
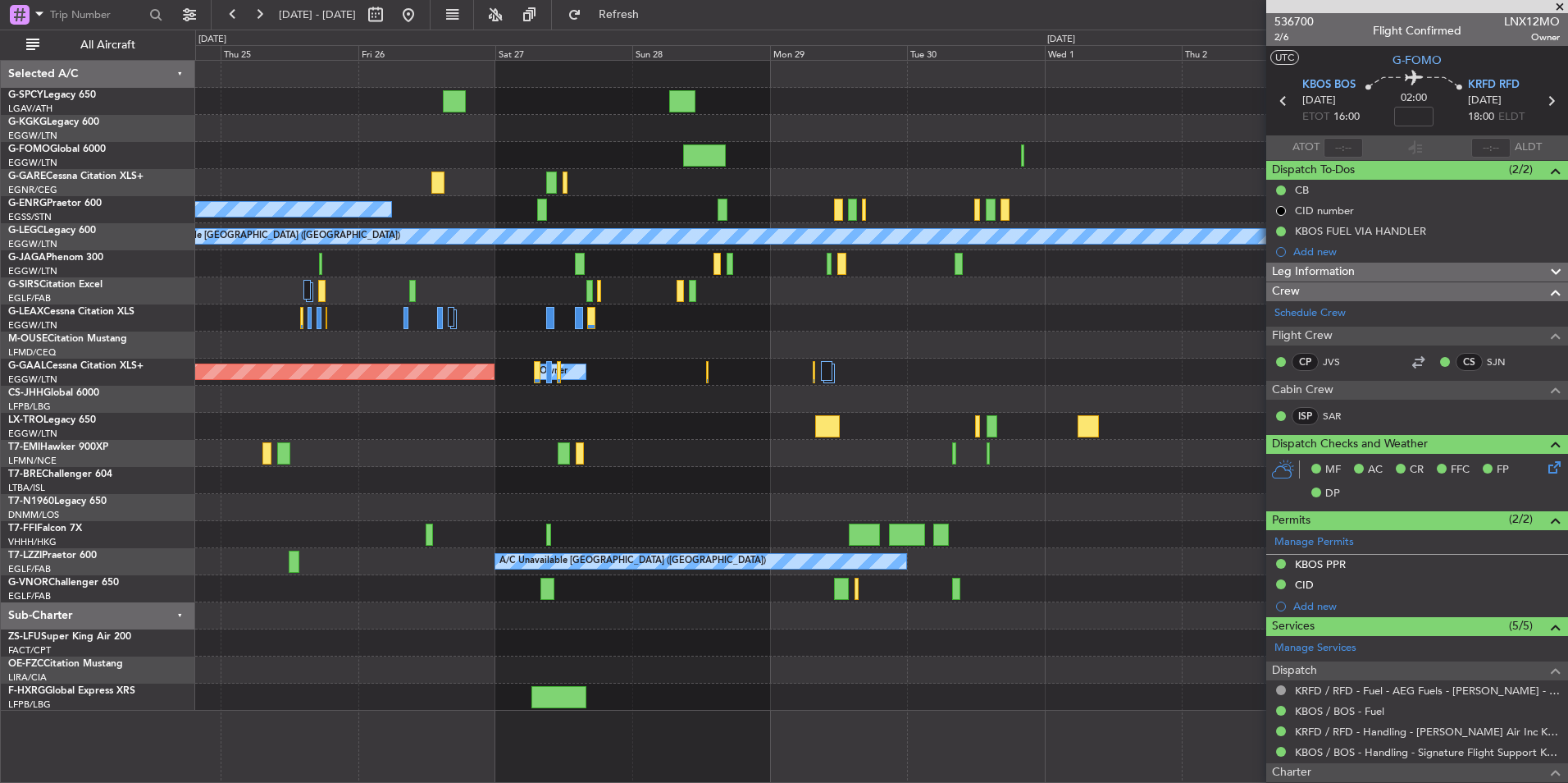
click at [240, 371] on div "A/C Unavailable A/C Unavailable [GEOGRAPHIC_DATA] ([GEOGRAPHIC_DATA]) Planned M…" at bounding box center [881, 385] width 1372 height 650
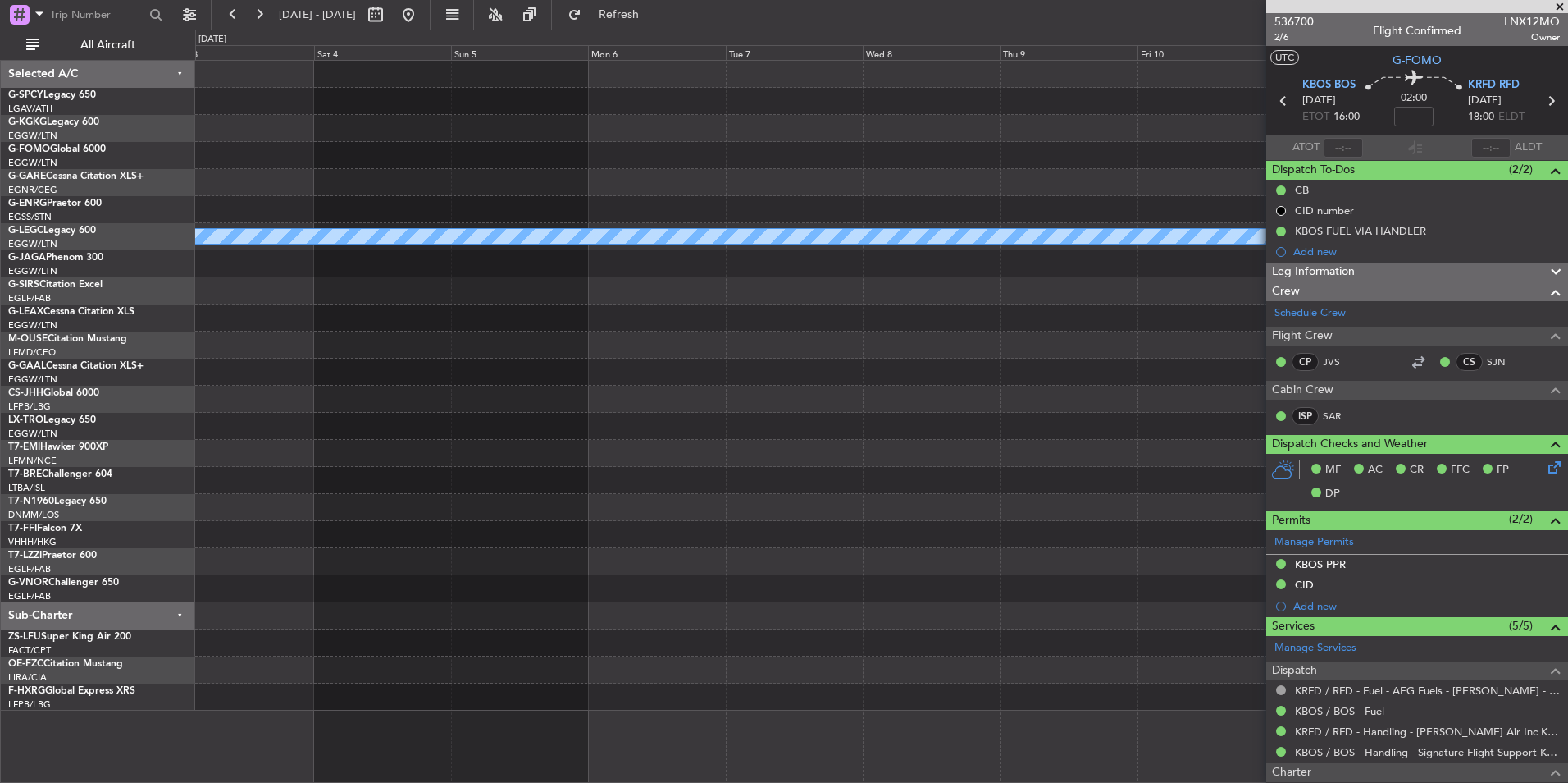
click at [284, 391] on div at bounding box center [881, 398] width 1372 height 27
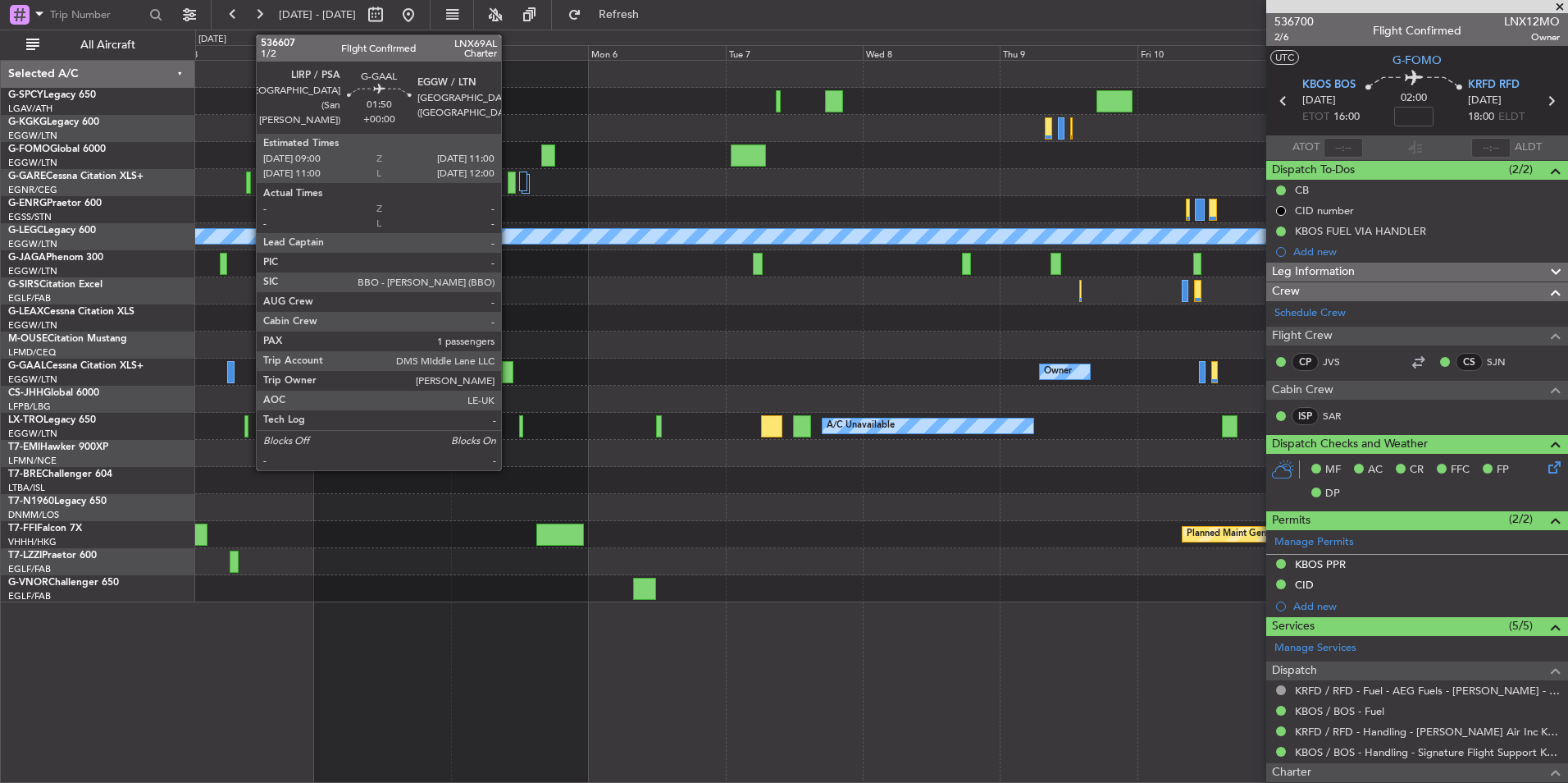
click at [509, 378] on div at bounding box center [507, 371] width 11 height 22
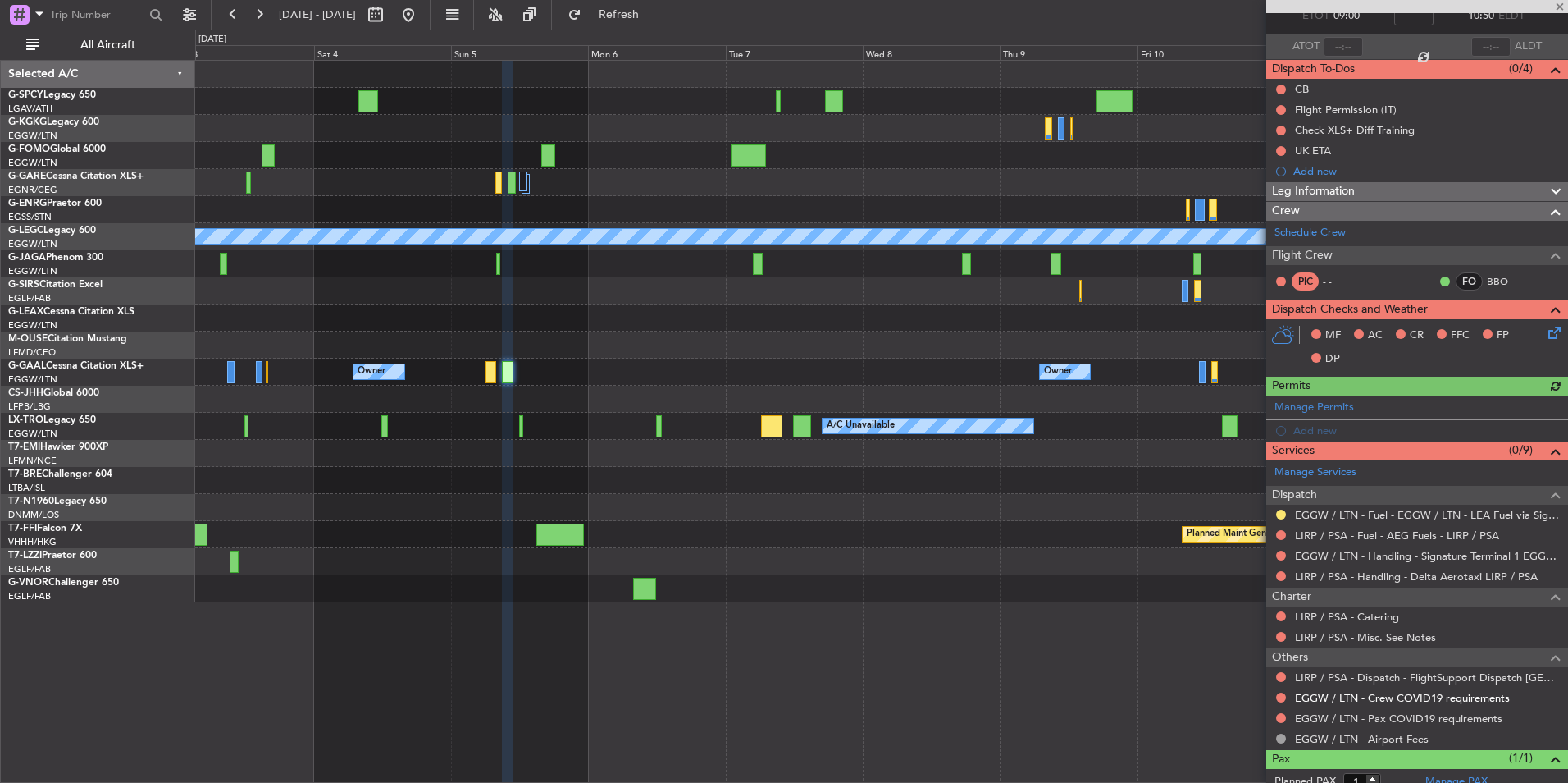
scroll to position [151, 0]
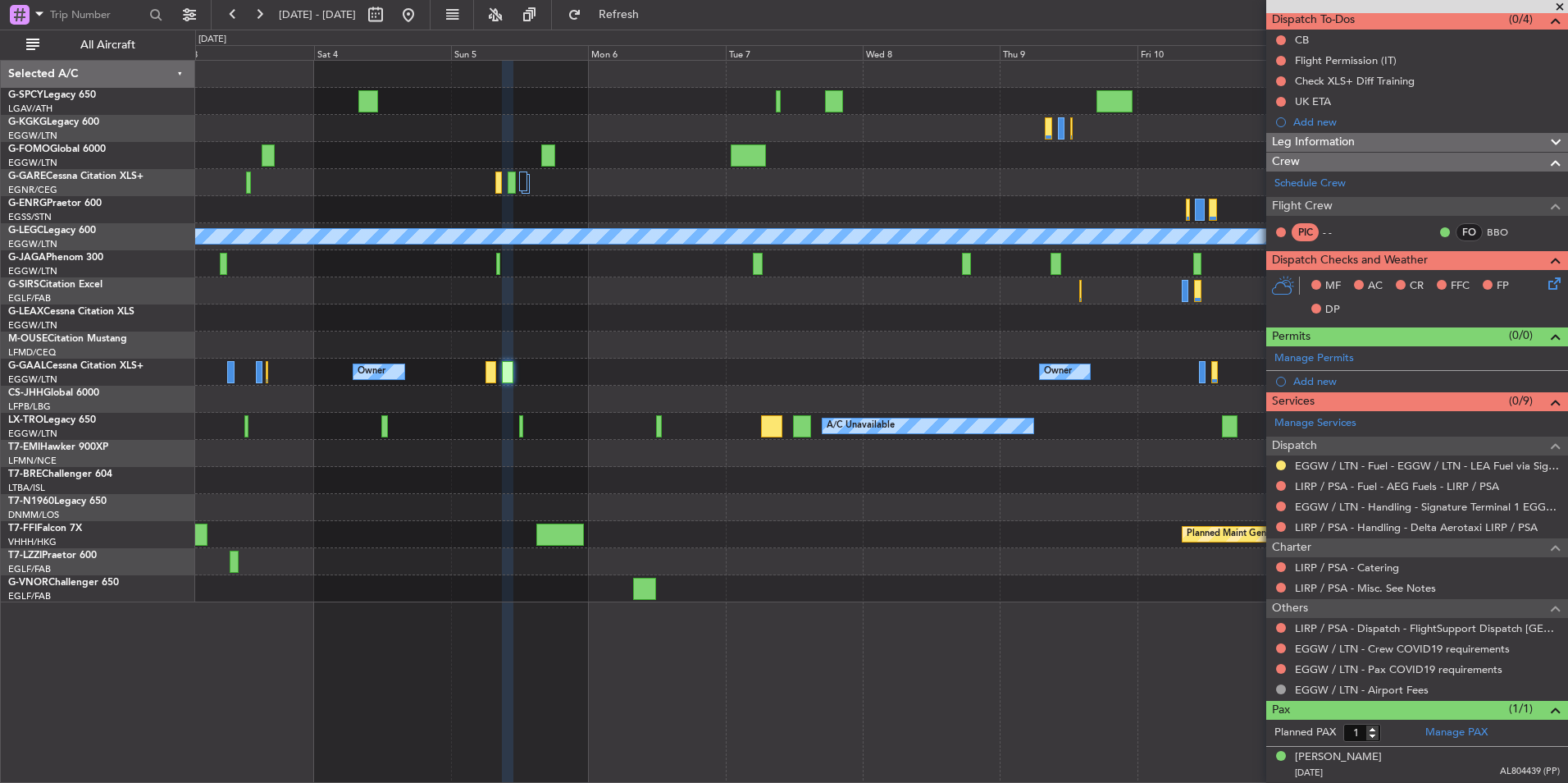
click at [579, 405] on div at bounding box center [881, 398] width 1372 height 27
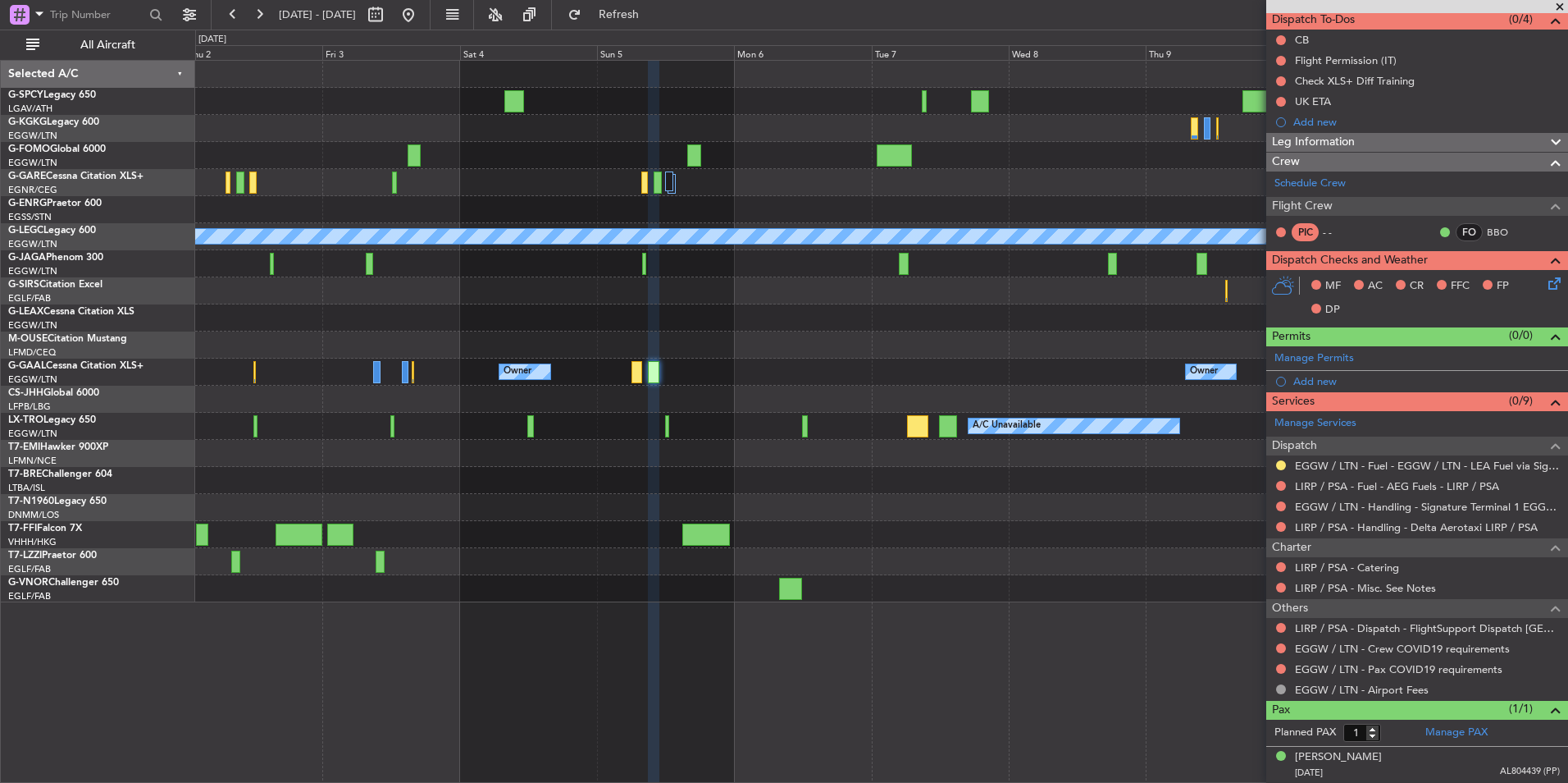
click at [699, 381] on div "Owner Owner Owner" at bounding box center [881, 371] width 1372 height 27
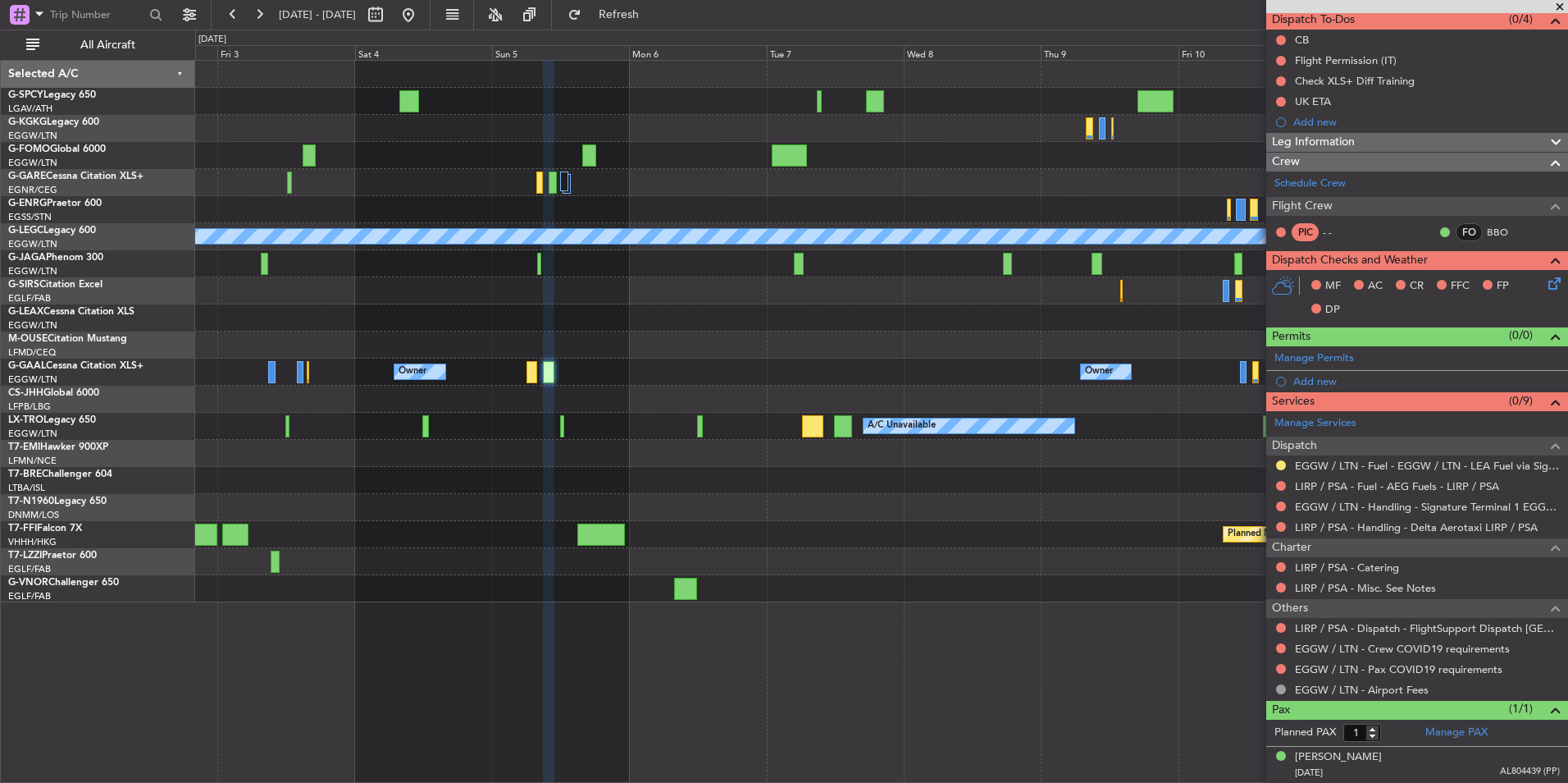
click at [622, 394] on div at bounding box center [881, 398] width 1372 height 27
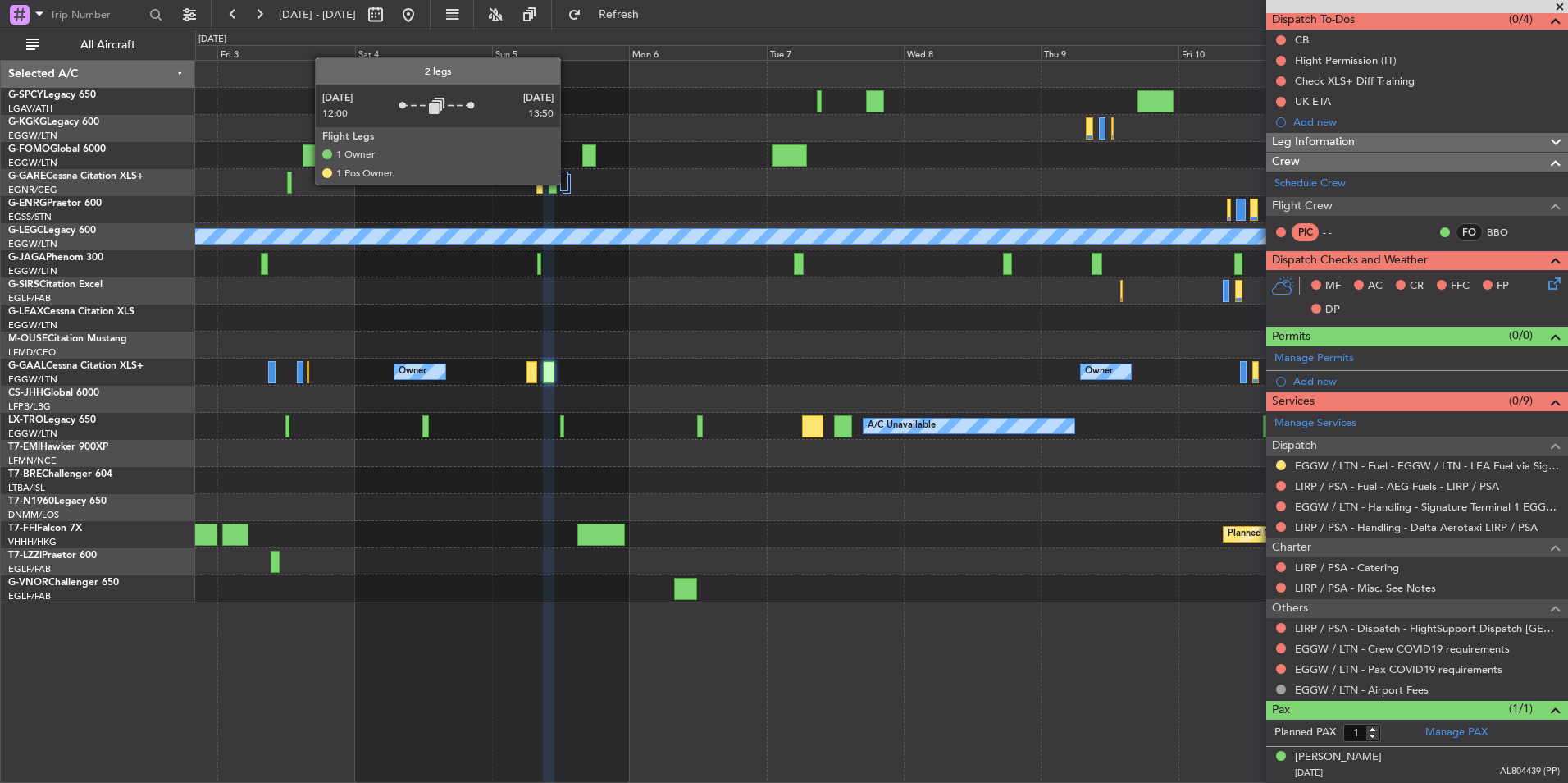
click at [568, 184] on div at bounding box center [564, 181] width 8 height 20
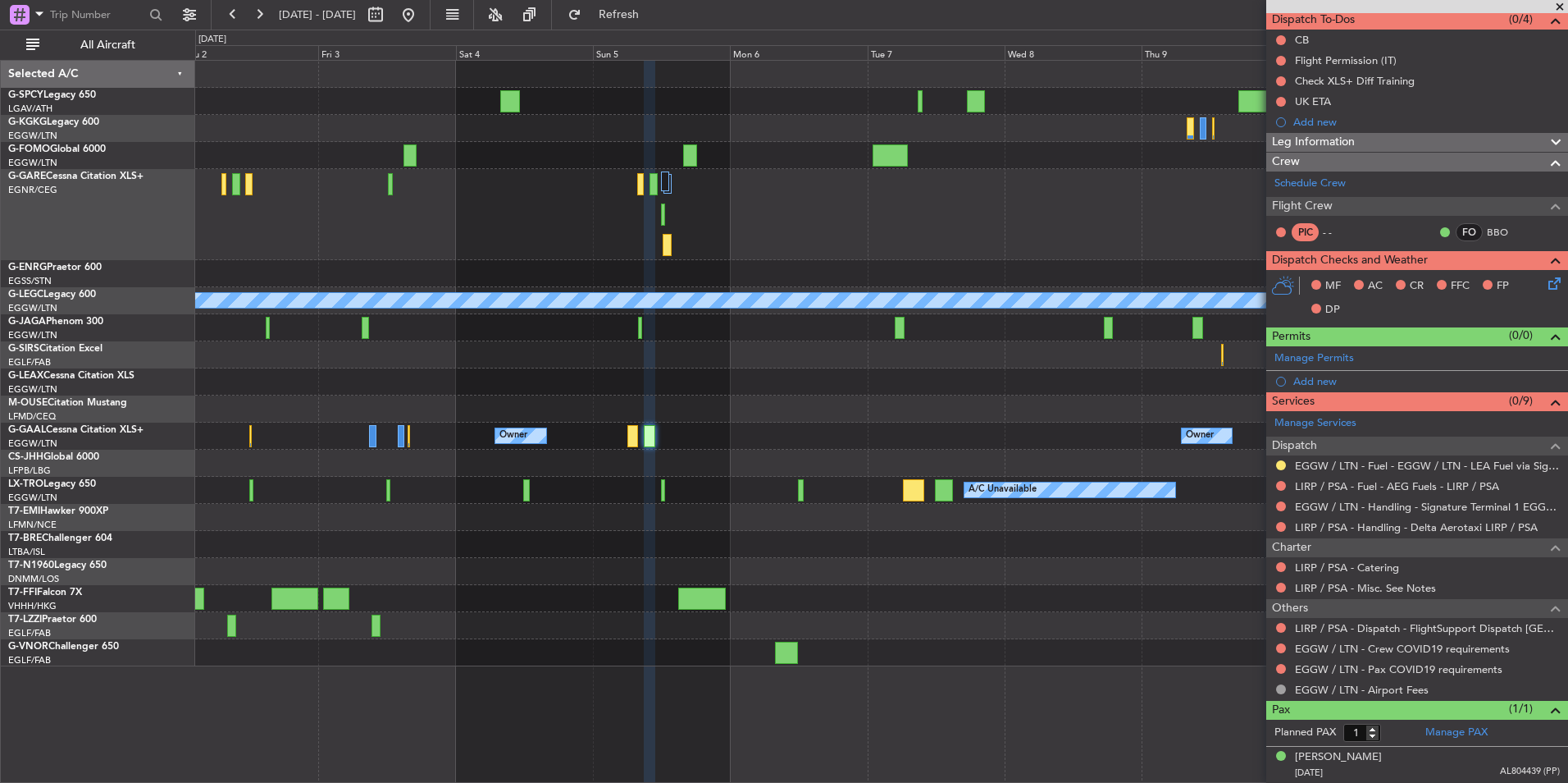
click at [677, 412] on div at bounding box center [881, 409] width 1372 height 27
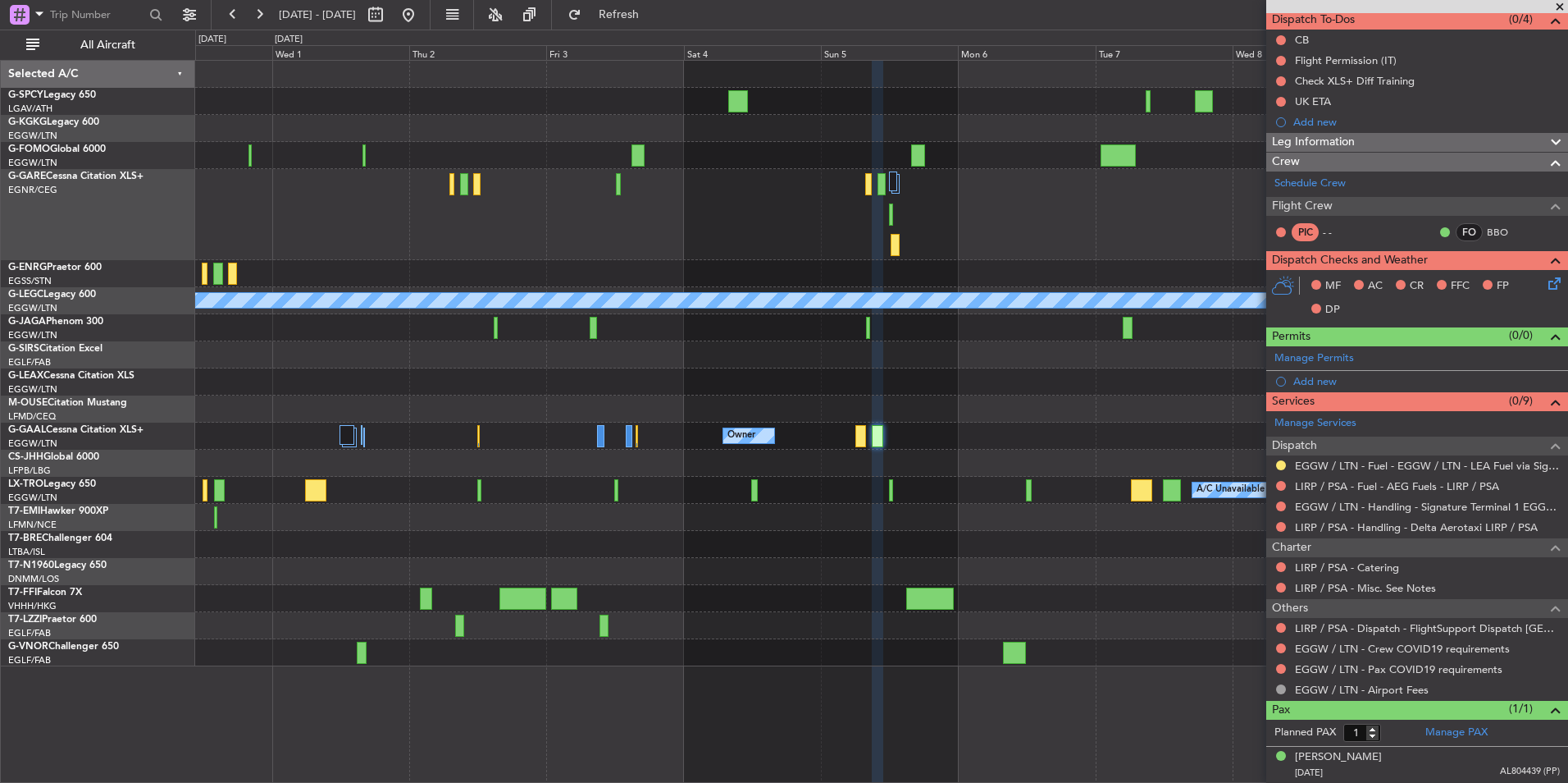
click at [963, 425] on div "A/C Unavailable [GEOGRAPHIC_DATA] ([GEOGRAPHIC_DATA]) Owner Owner Owner A/C Una…" at bounding box center [881, 364] width 1372 height 606
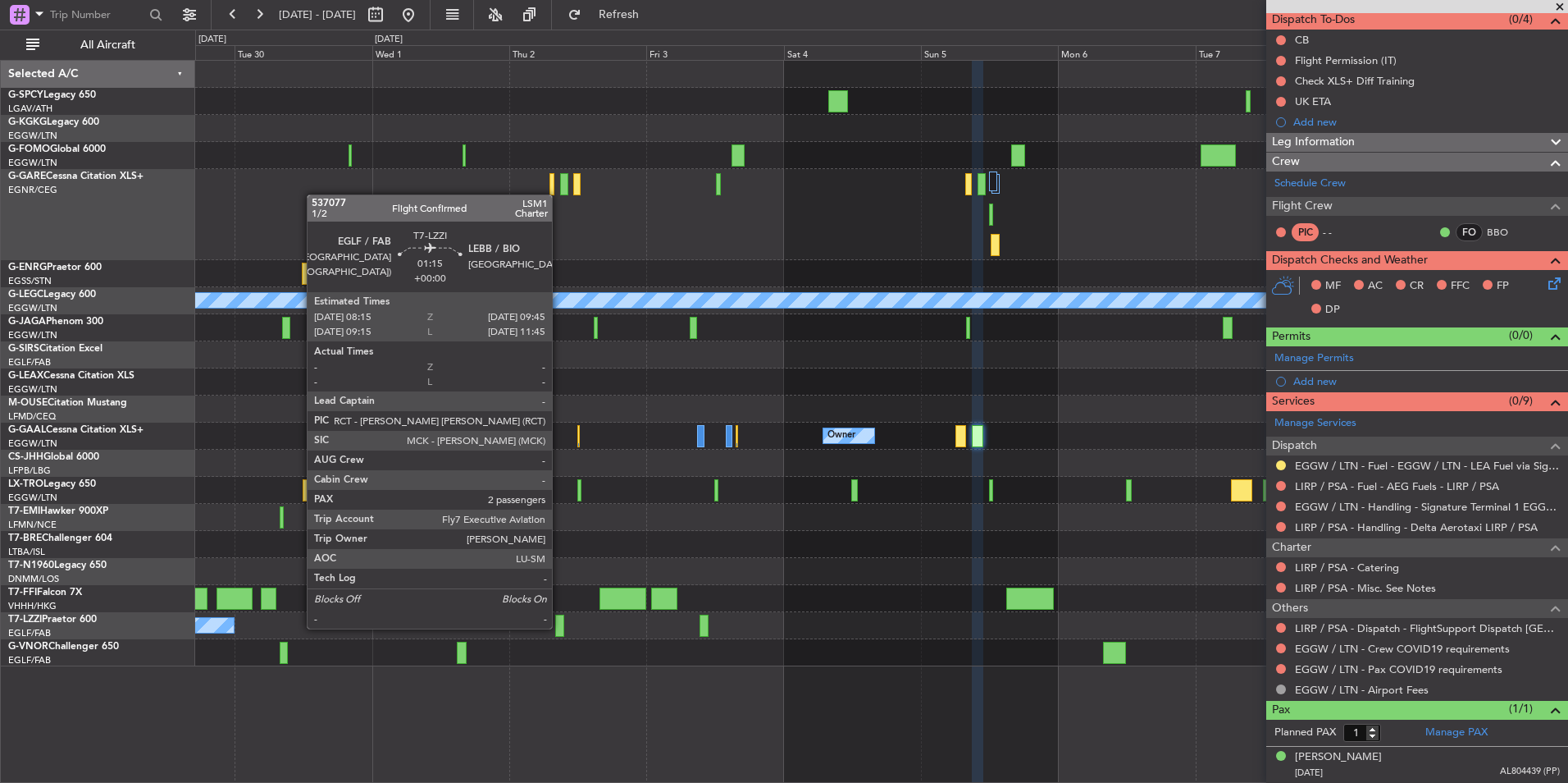
click at [559, 627] on div at bounding box center [560, 625] width 9 height 22
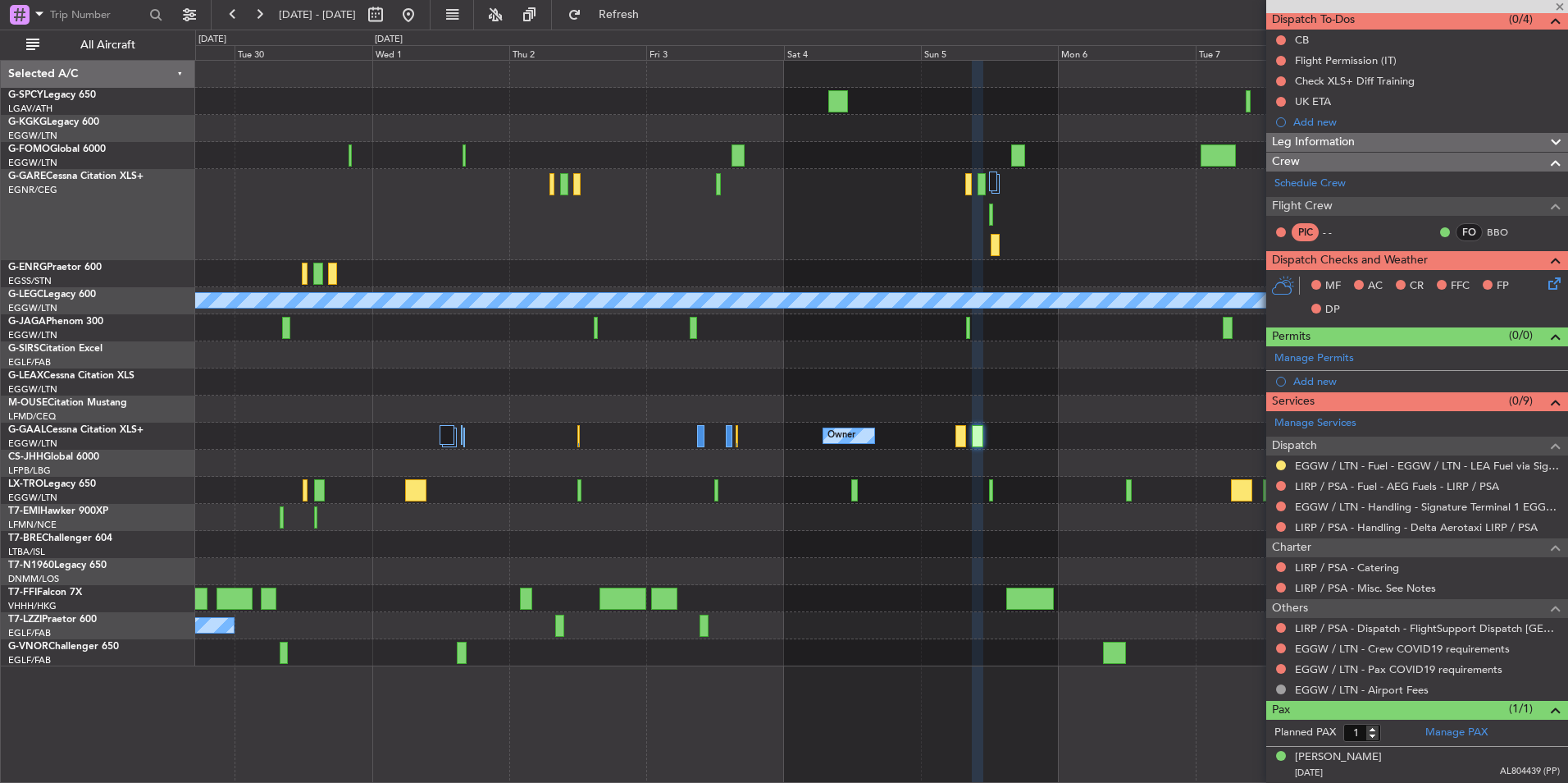
type input "2"
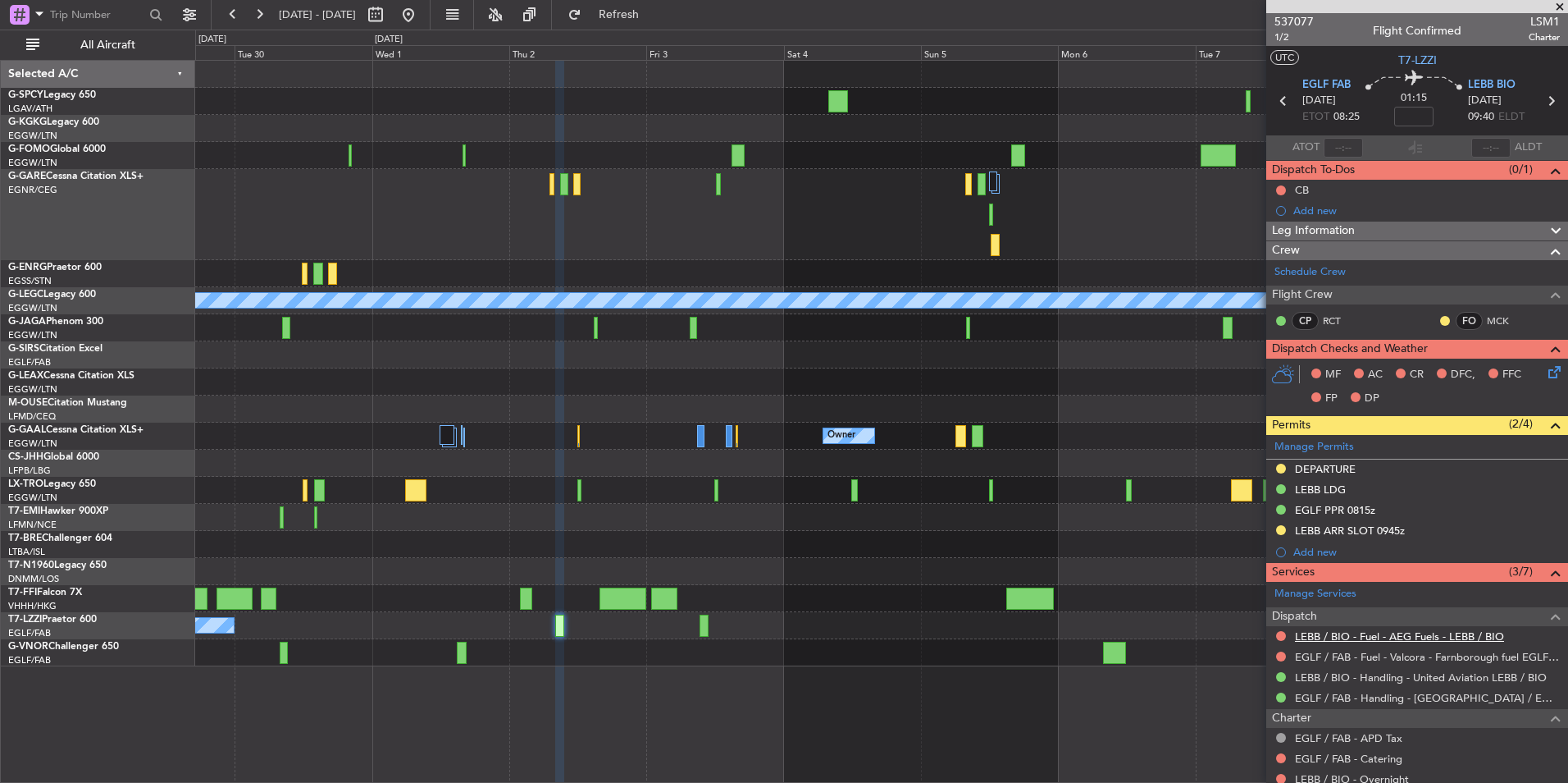
scroll to position [228, 0]
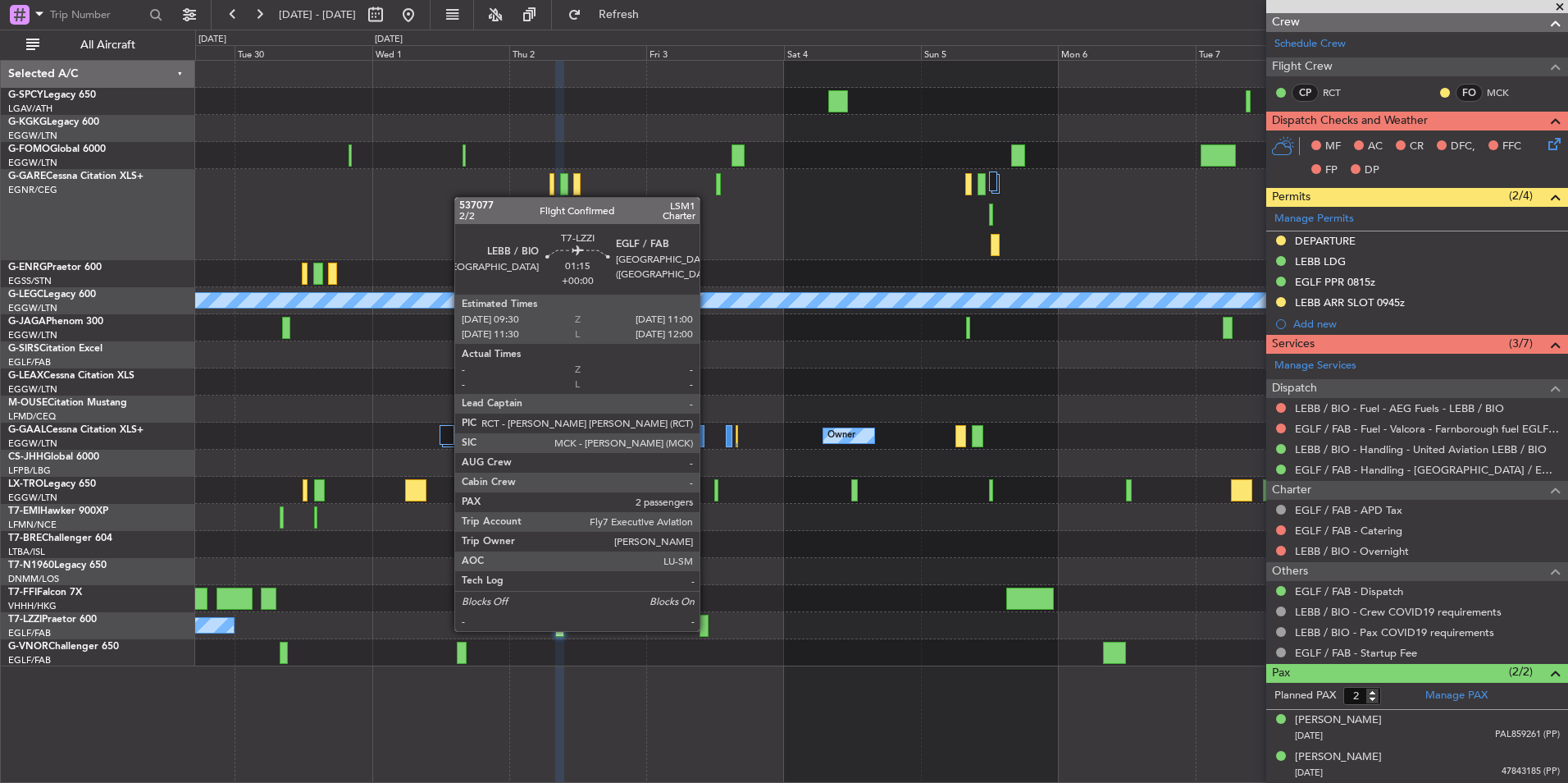
click at [707, 629] on div at bounding box center [704, 625] width 9 height 22
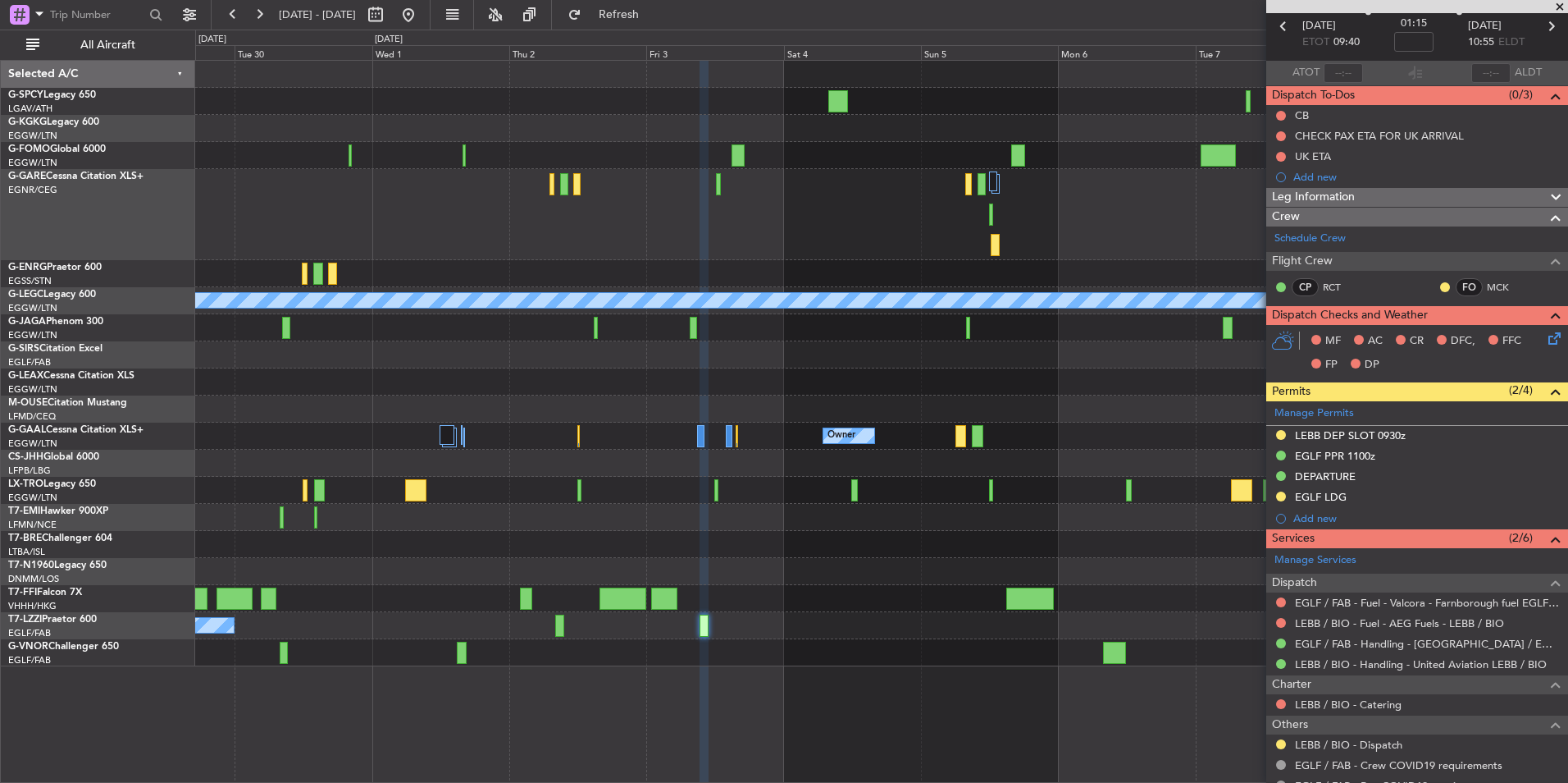
scroll to position [0, 0]
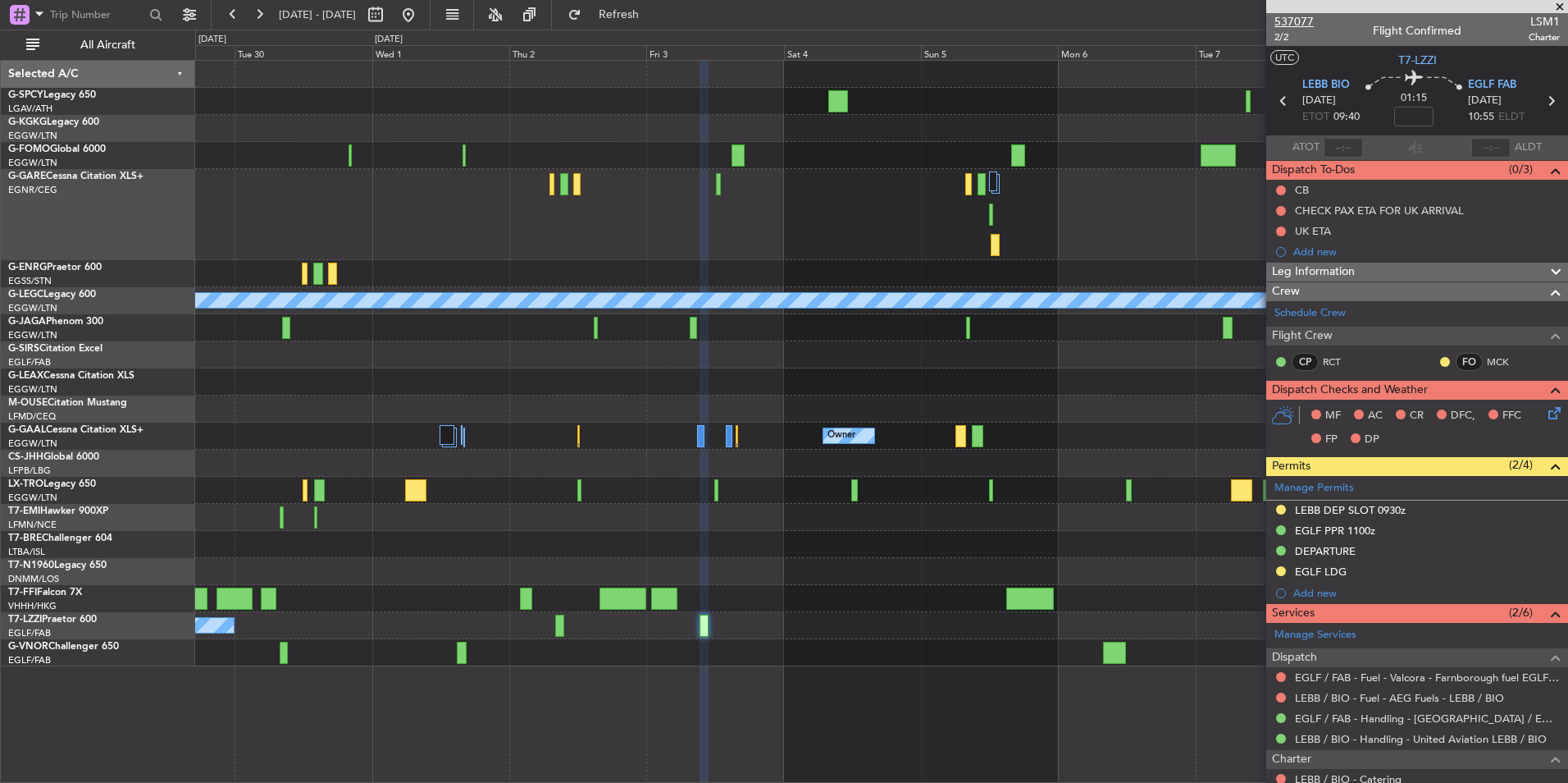
click at [1305, 20] on span "537077" at bounding box center [1294, 22] width 39 height 17
click at [422, 26] on button at bounding box center [409, 15] width 26 height 26
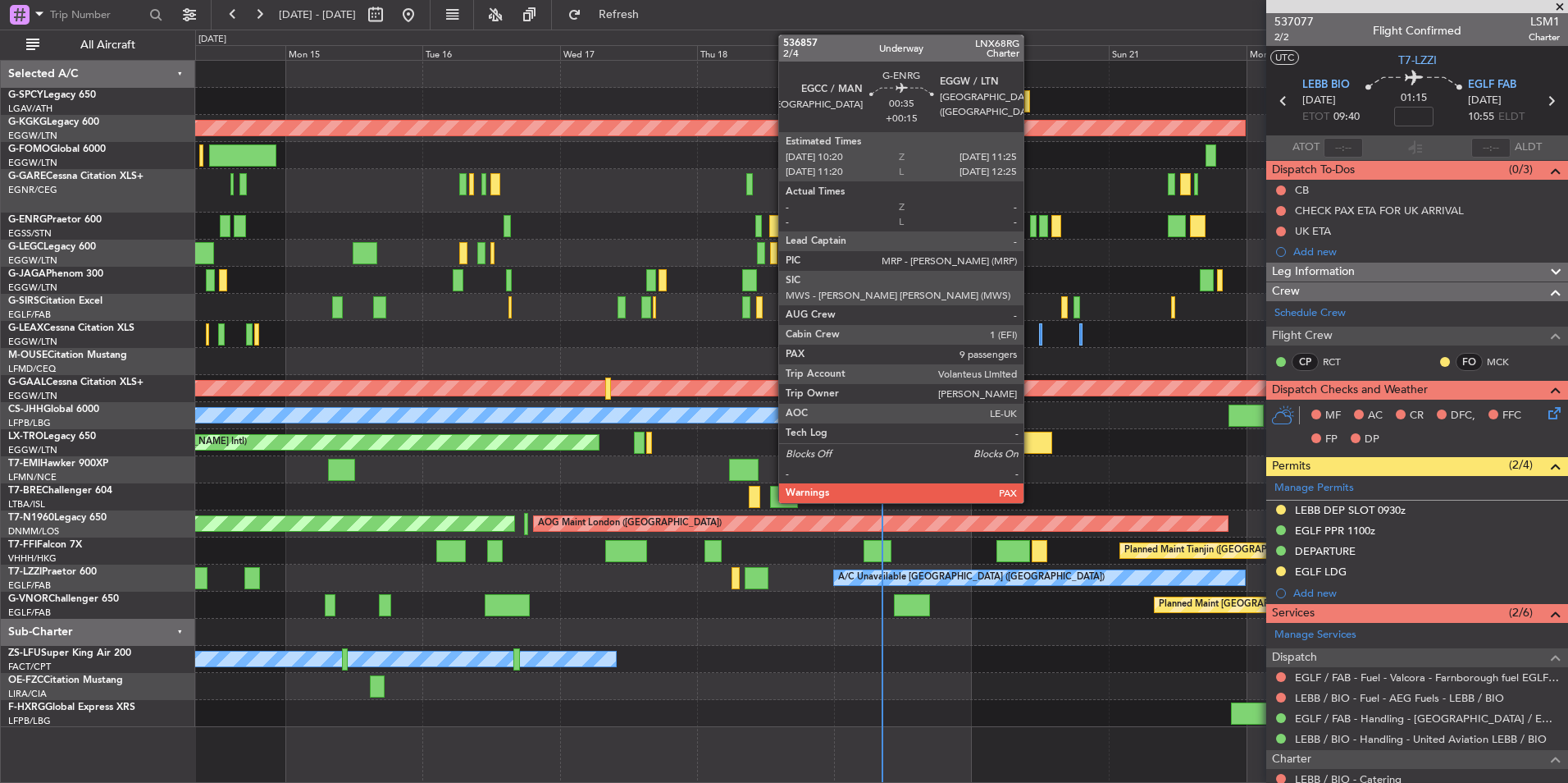
click at [1031, 231] on div at bounding box center [1034, 225] width 7 height 22
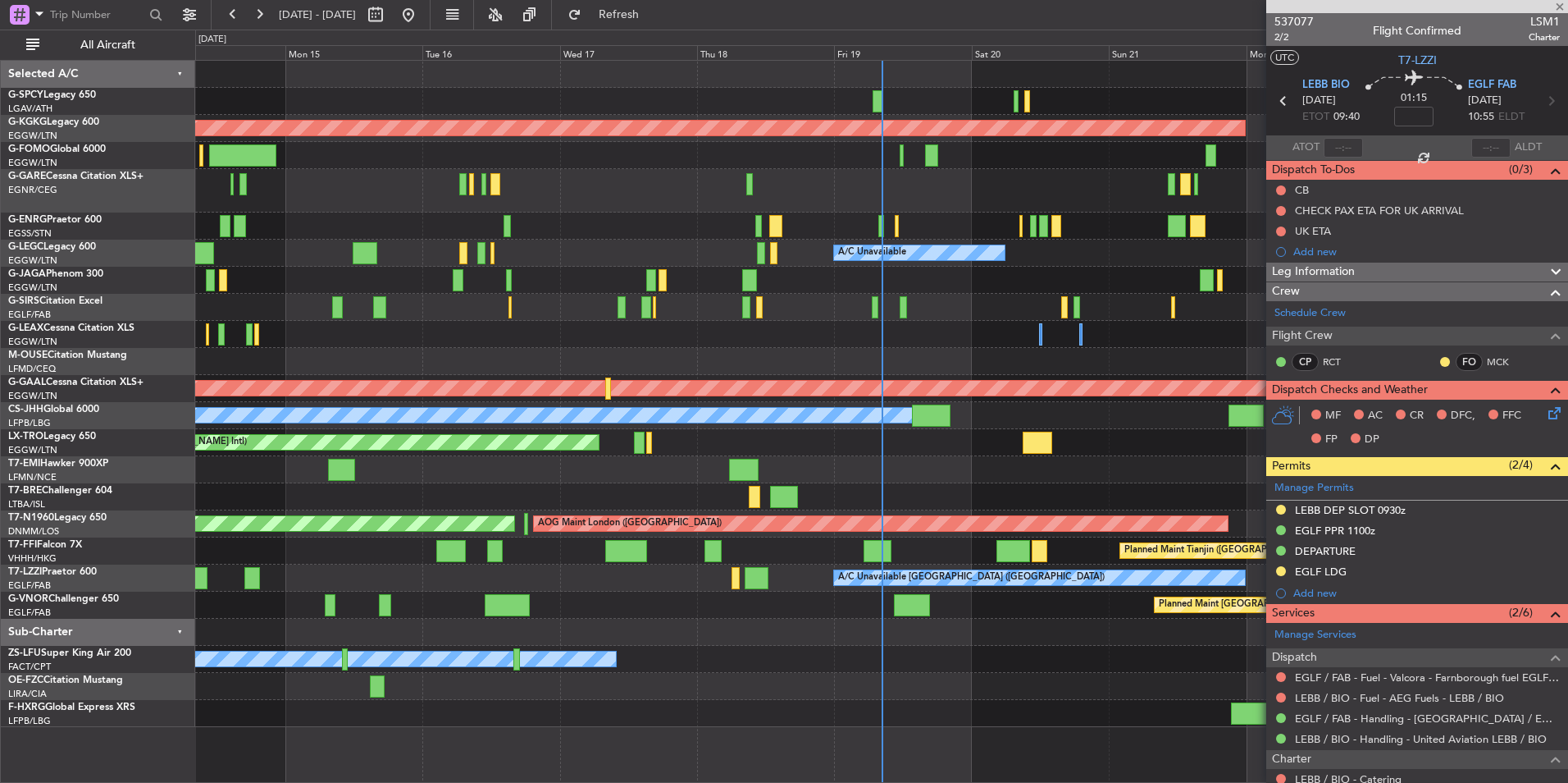
type input "+00:15"
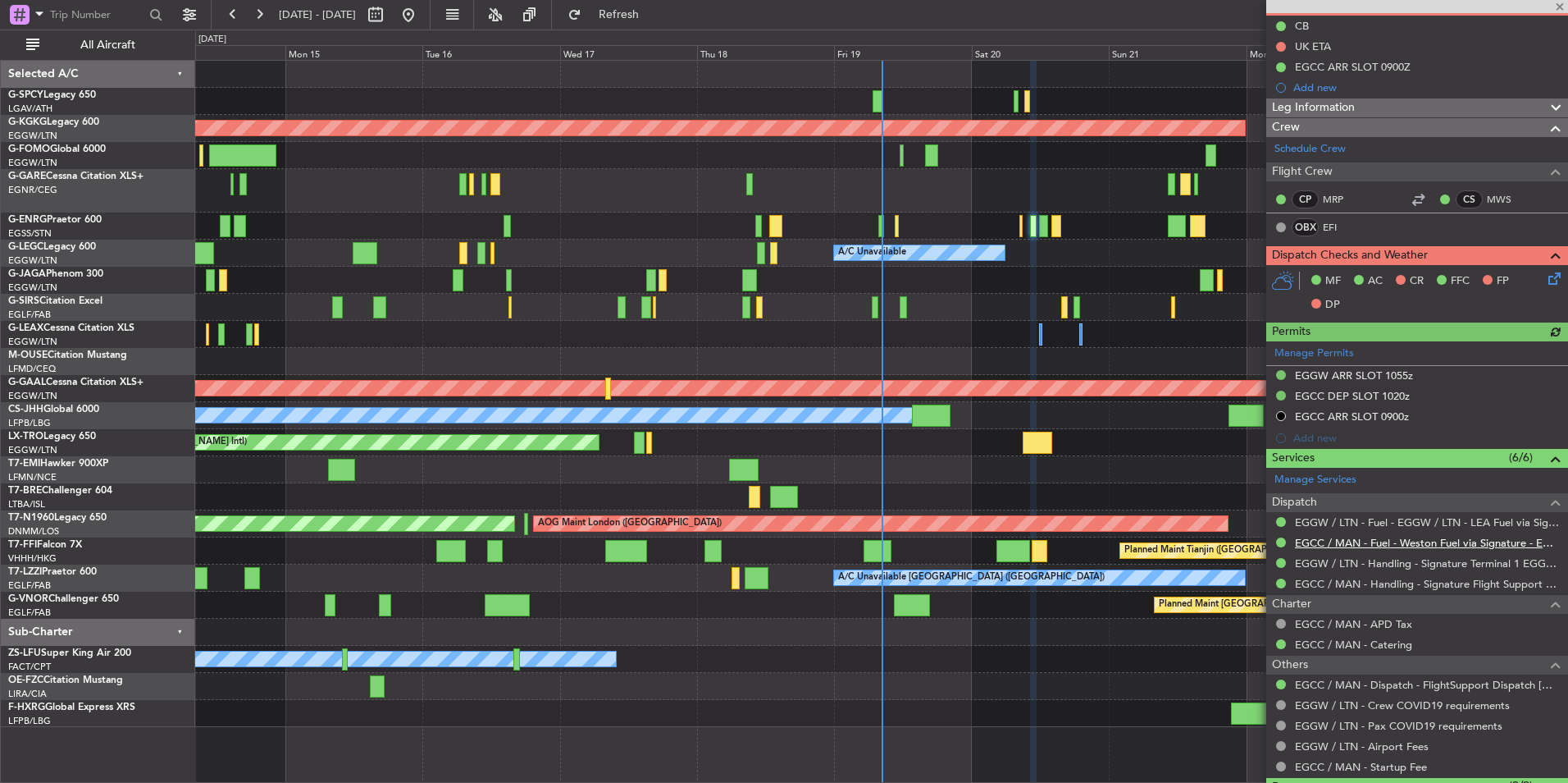
scroll to position [328, 0]
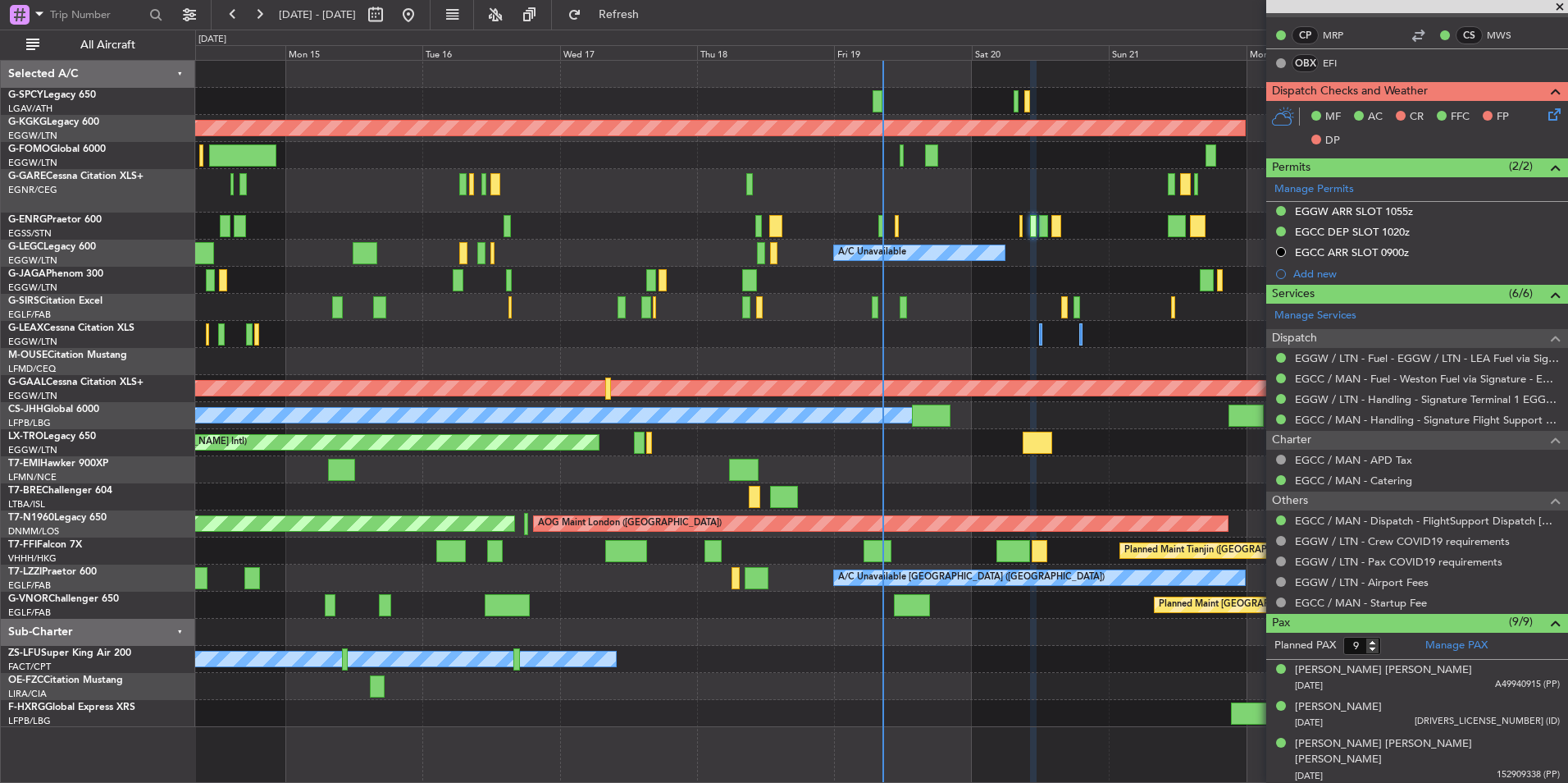
click at [1564, 4] on span at bounding box center [1560, 7] width 17 height 15
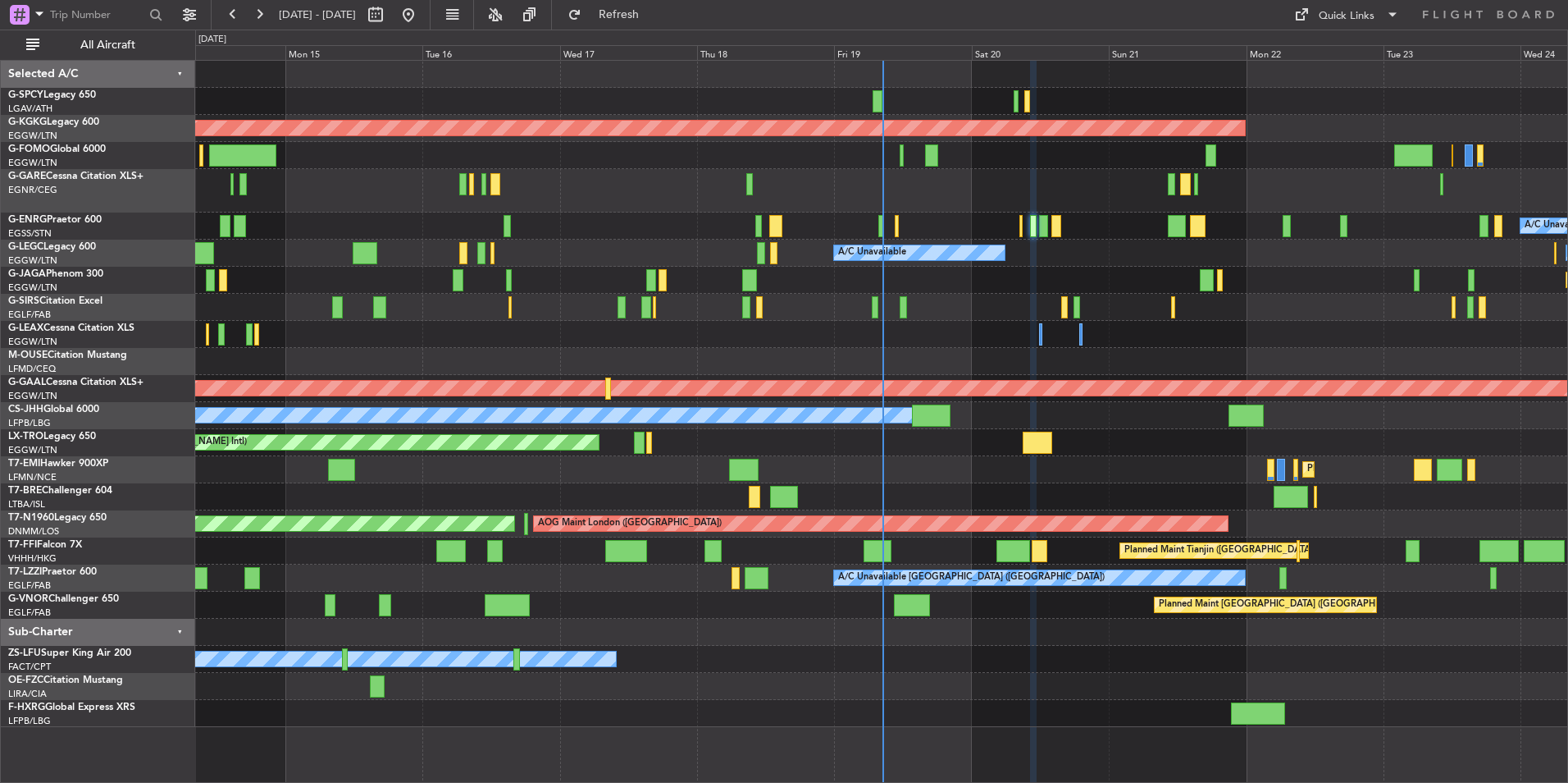
type input "0"
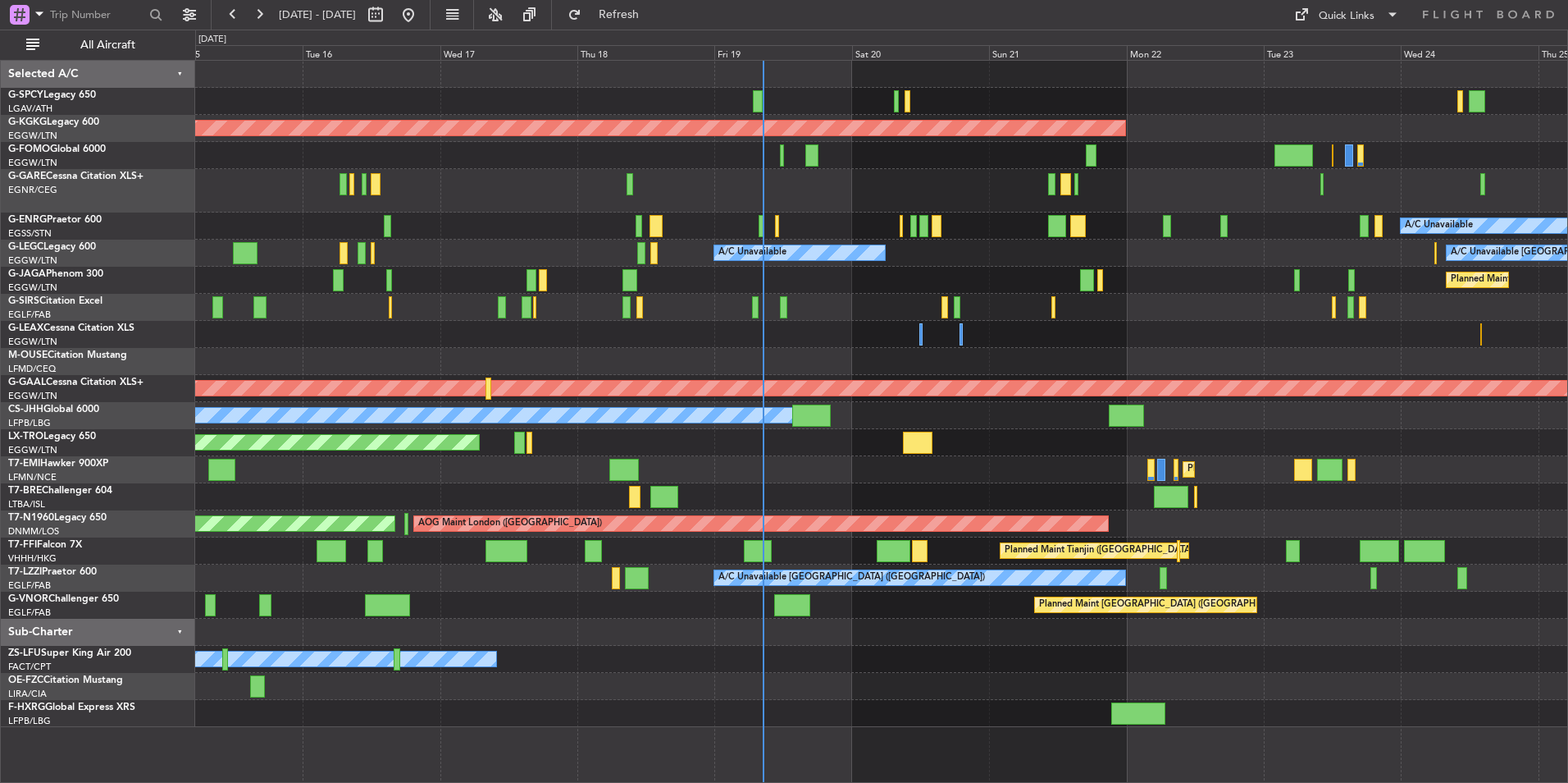
click at [1155, 239] on div "AOG Maint [GEOGRAPHIC_DATA] (Ataturk) A/C Unavailable A/C Unavailable A/C Unava…" at bounding box center [881, 394] width 1372 height 666
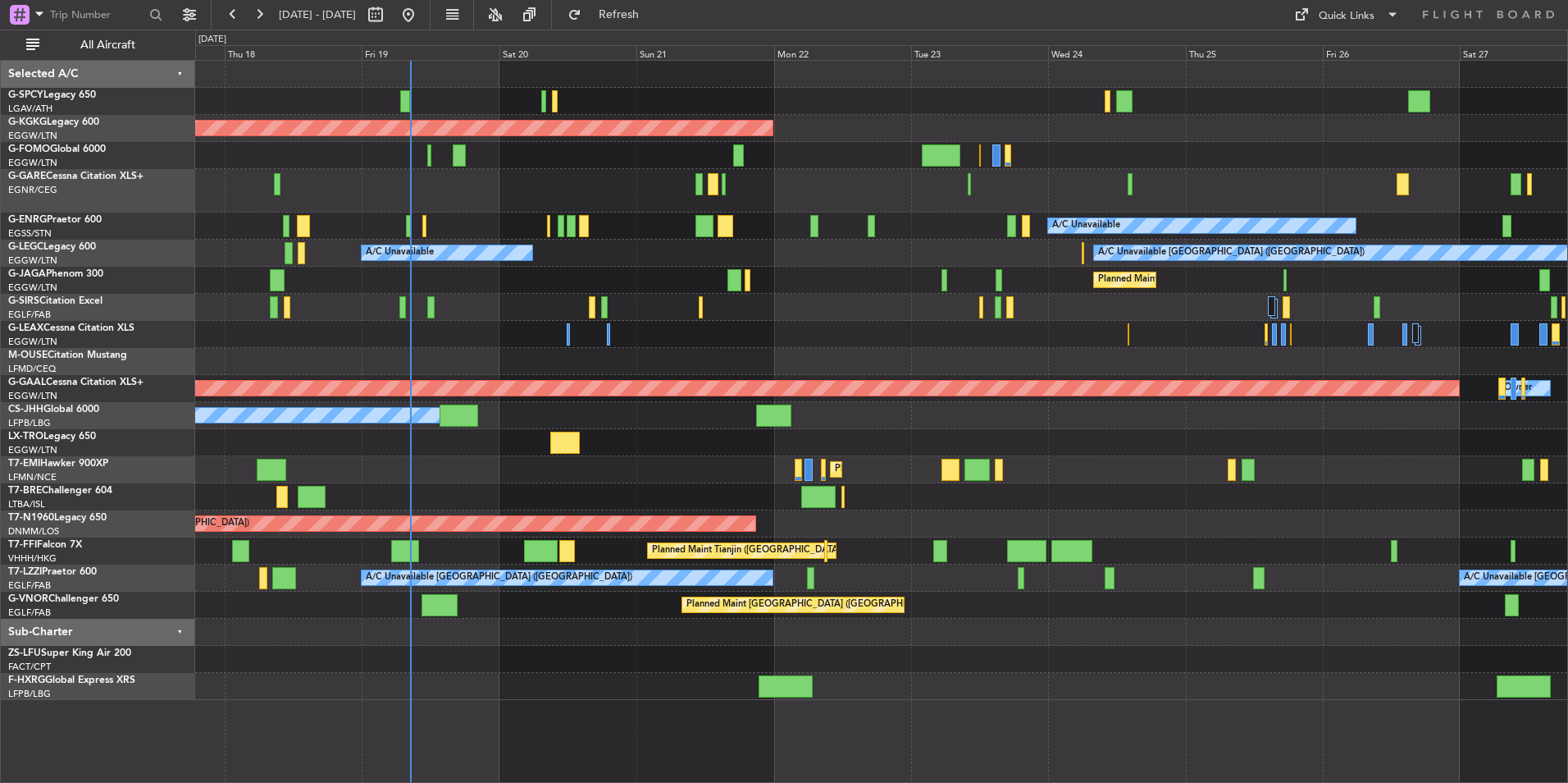
click at [823, 288] on div "AOG Maint [GEOGRAPHIC_DATA] (Ataturk) A/C Unavailable A/C Unavailable A/C Unava…" at bounding box center [881, 380] width 1372 height 639
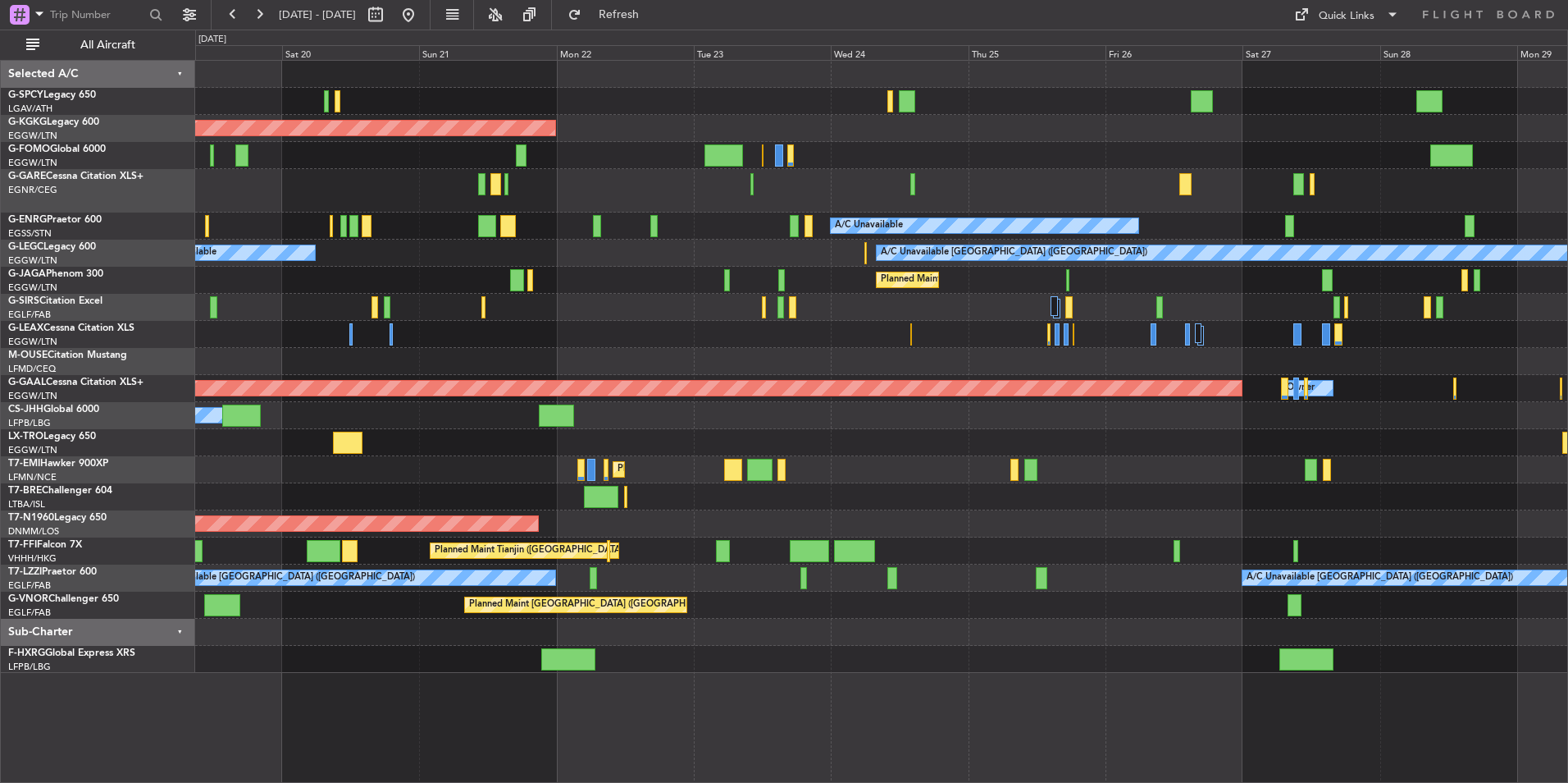
click at [1244, 241] on div "AOG Maint [GEOGRAPHIC_DATA] (Ataturk) A/C Unavailable A/C Unavailable A/C Unava…" at bounding box center [881, 367] width 1372 height 612
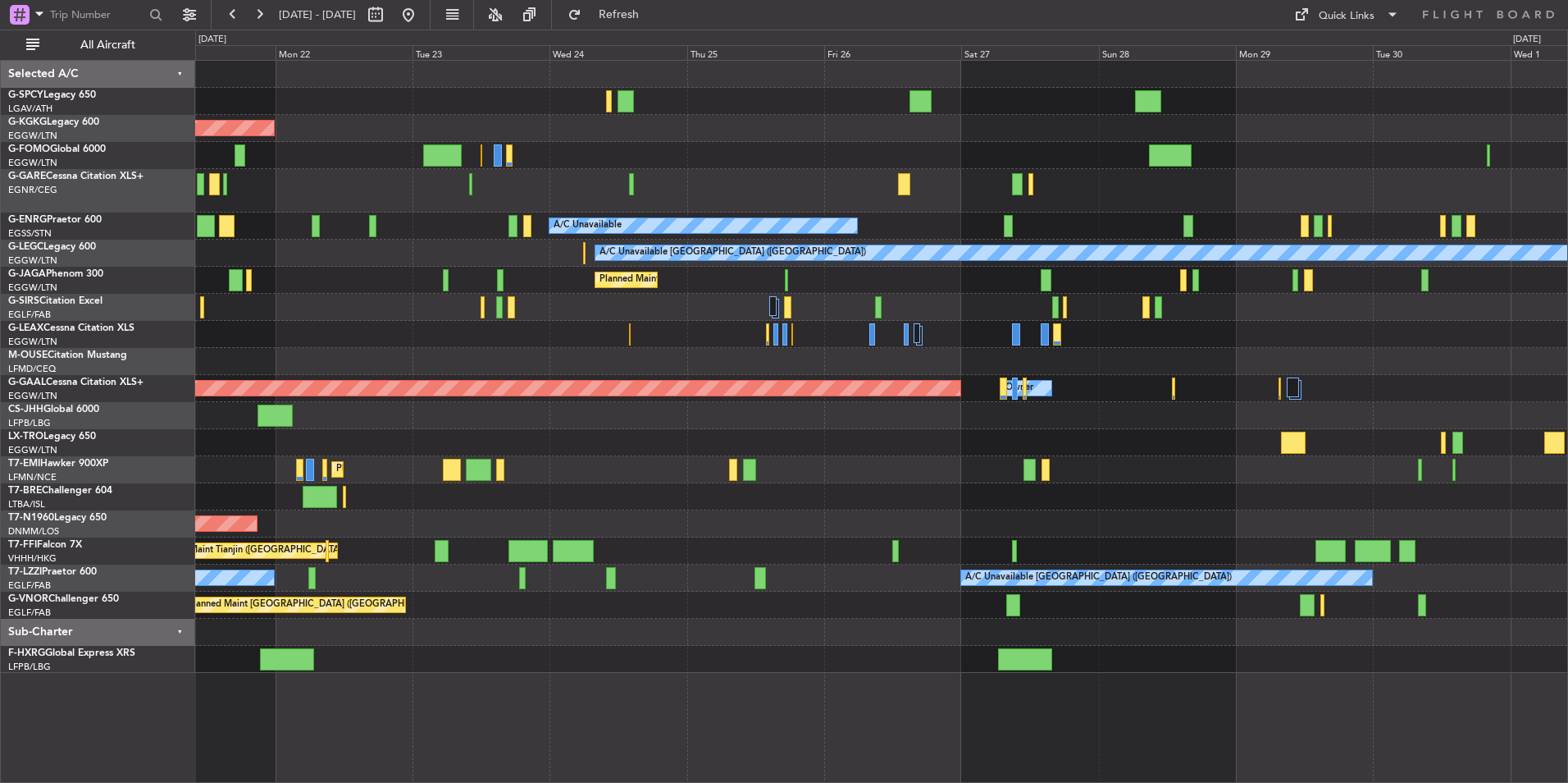
click at [1228, 230] on div "A/C Unavailable" at bounding box center [881, 225] width 1372 height 27
click at [422, 22] on button at bounding box center [409, 15] width 26 height 26
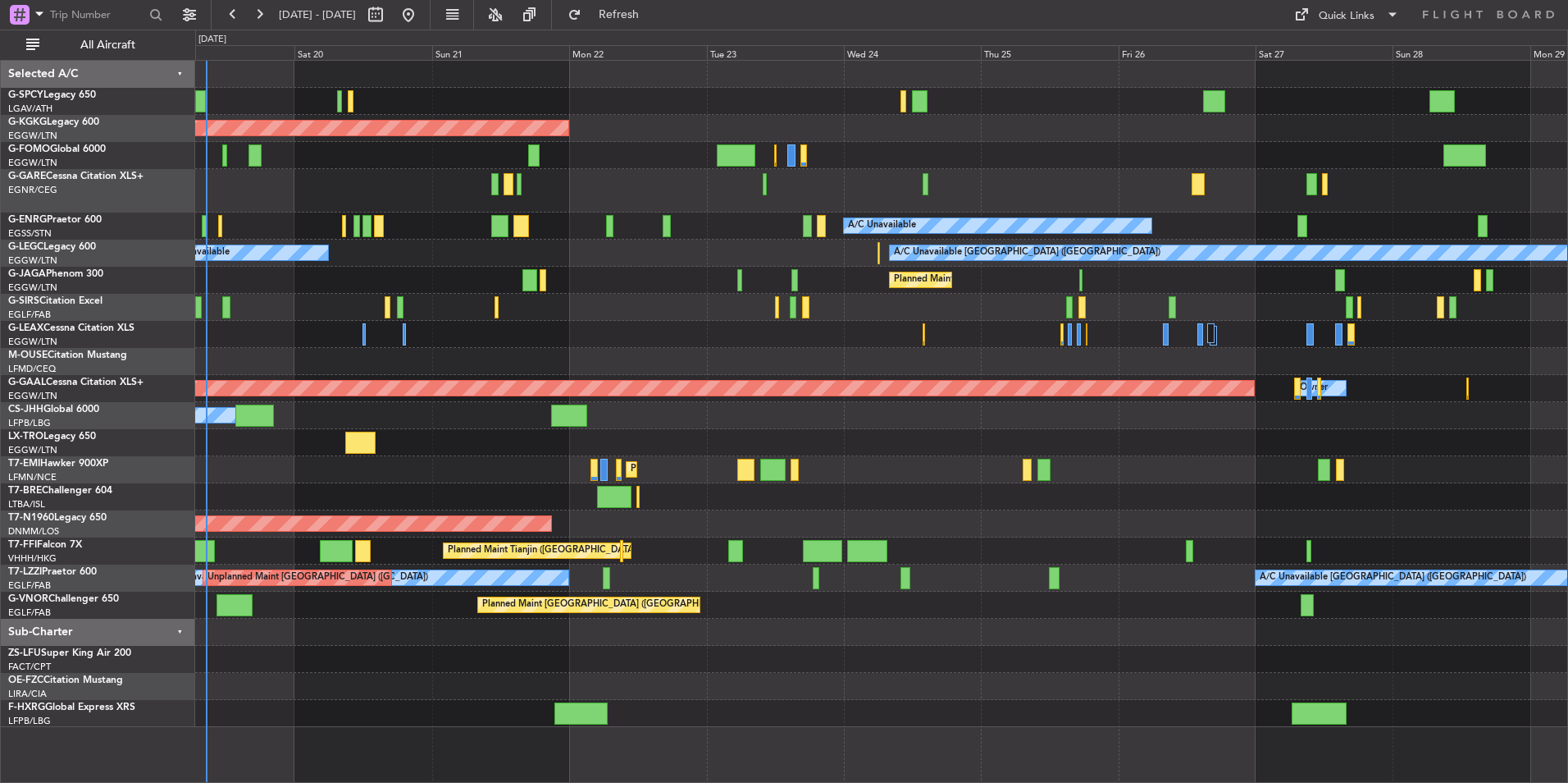
click at [774, 301] on div "AOG Maint Istanbul (Ataturk) A/C Unavailable A/C Unavailable London (Luton) A/C…" at bounding box center [881, 394] width 1372 height 666
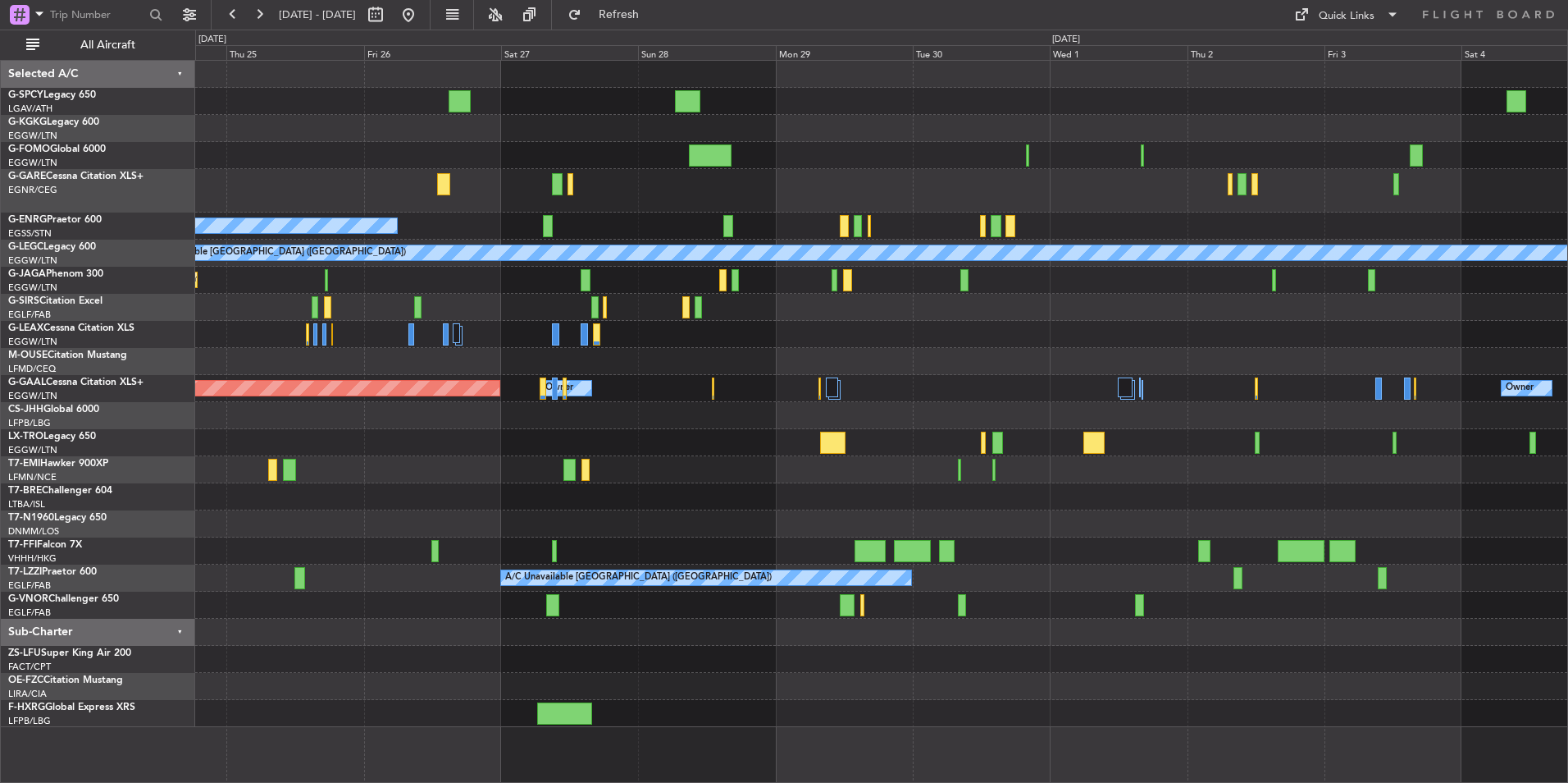
click at [674, 301] on div "A/C Unavailable A/C Unavailable London (Luton) Planned Maint London (Luton) Pla…" at bounding box center [881, 394] width 1372 height 666
click at [725, 369] on div "A/C Unavailable A/C Unavailable London (Luton) Planned Maint London (Luton) Pla…" at bounding box center [881, 394] width 1372 height 666
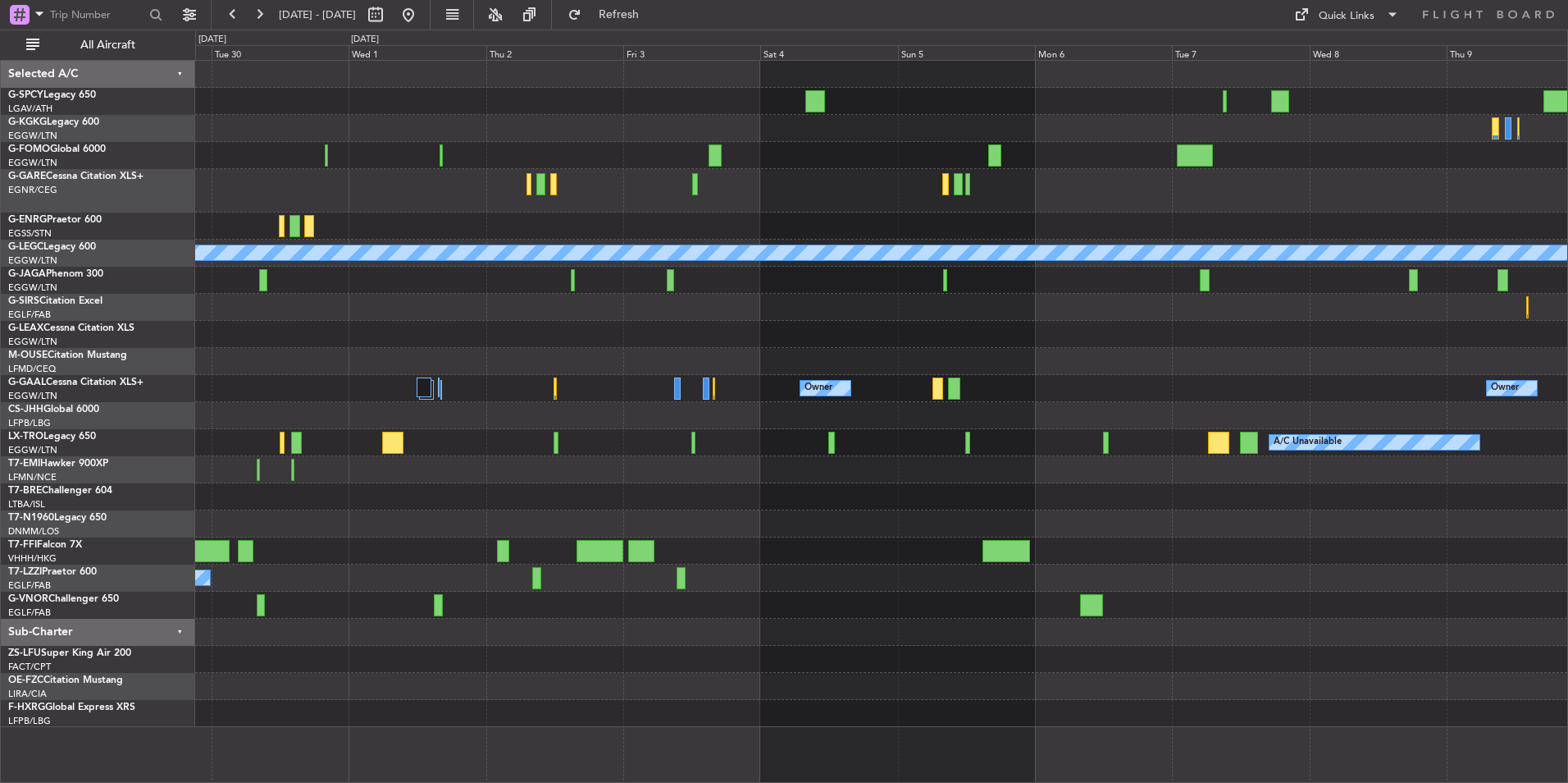
click at [670, 394] on div "A/C Unavailable London (Luton) Owner Owner Owner Owner A/C Unavailable Planned …" at bounding box center [881, 394] width 1372 height 666
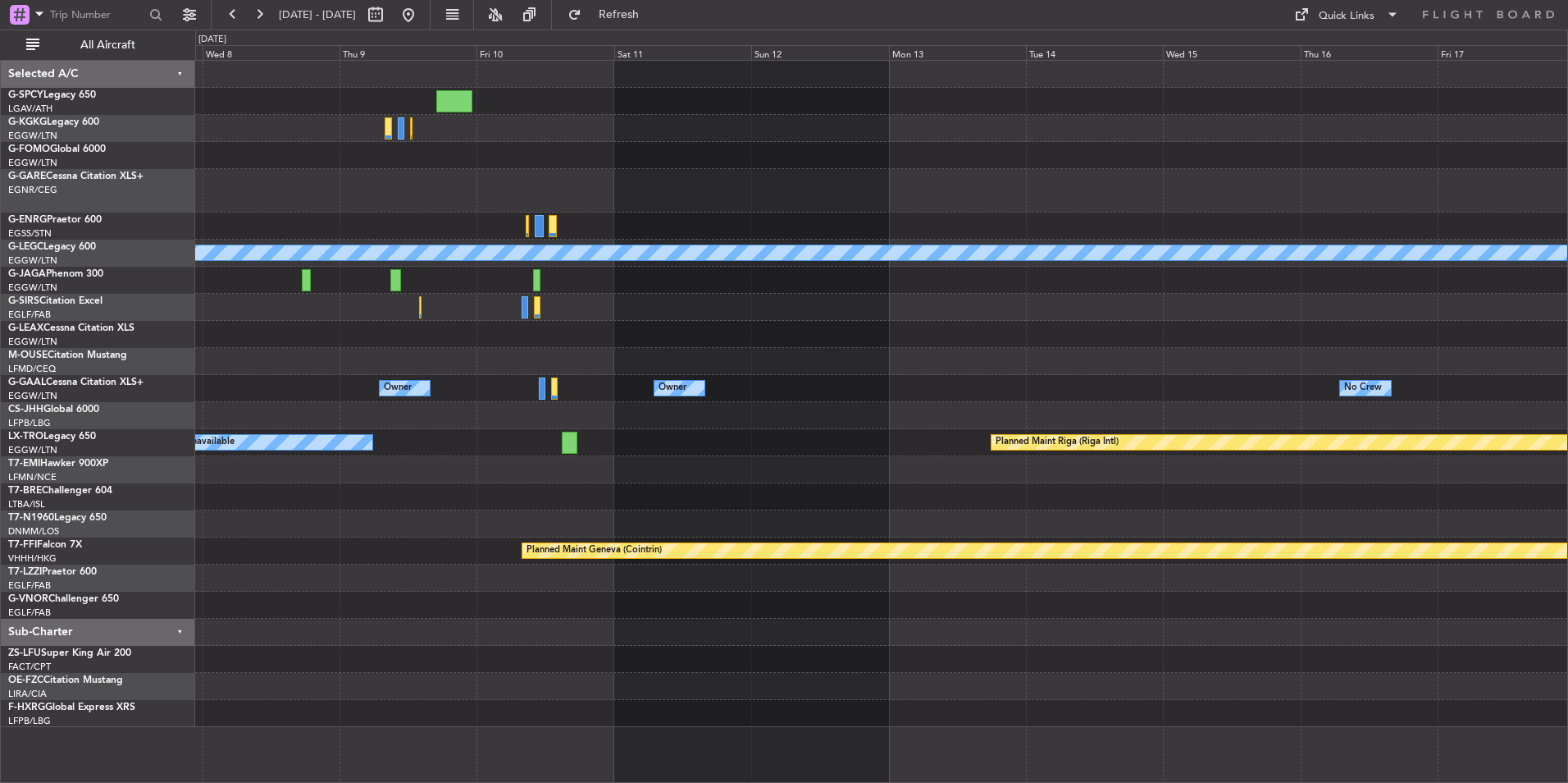
click at [540, 410] on div "A/C Unavailable London (Luton) Planned Maint Oxford (Kidlington) Owner Owner Ow…" at bounding box center [881, 394] width 1372 height 666
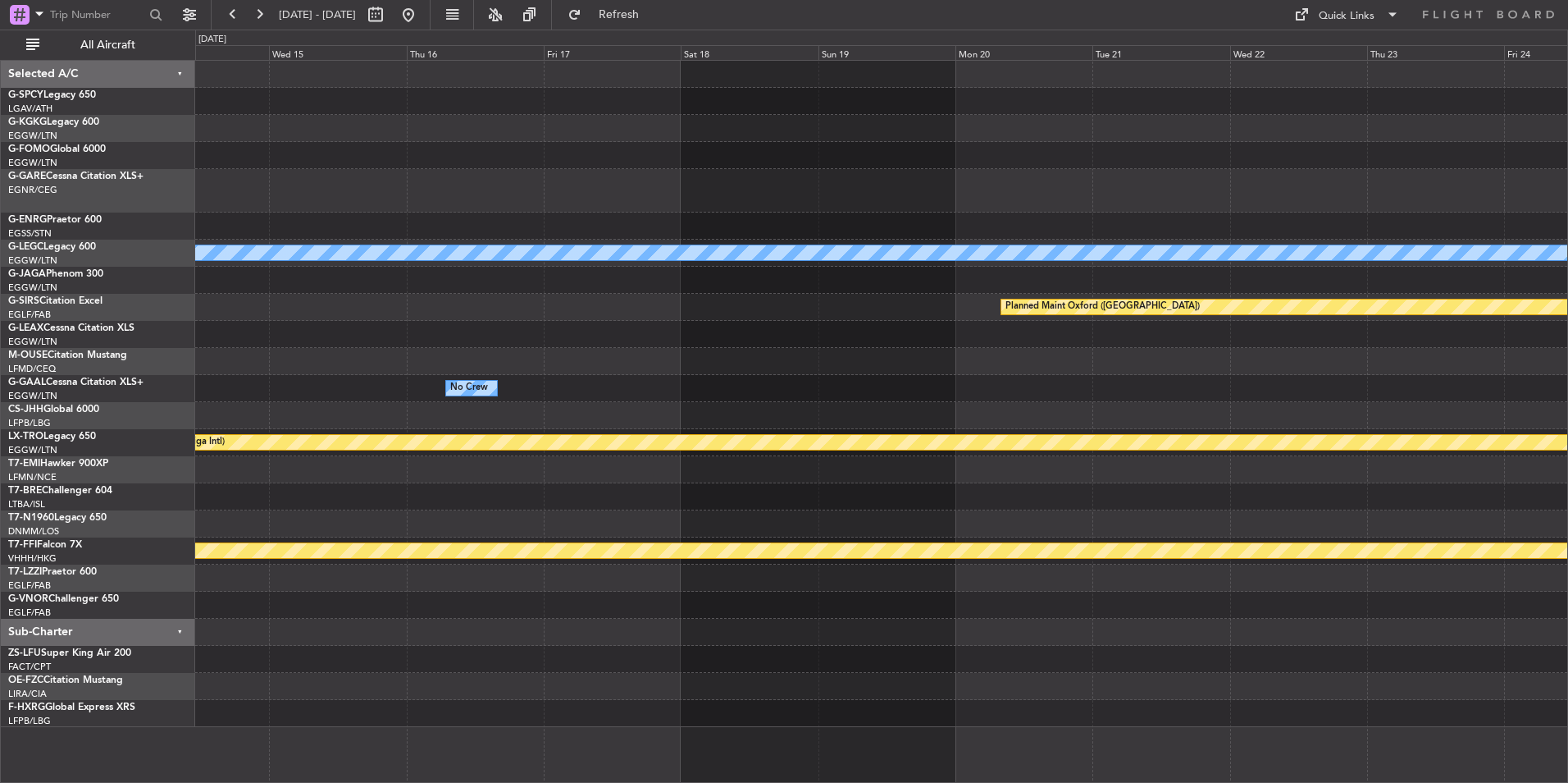
click at [637, 397] on div "A/C Unavailable London (Luton) Planned Maint Oxford (Kidlington) Owner No Crew …" at bounding box center [881, 394] width 1372 height 666
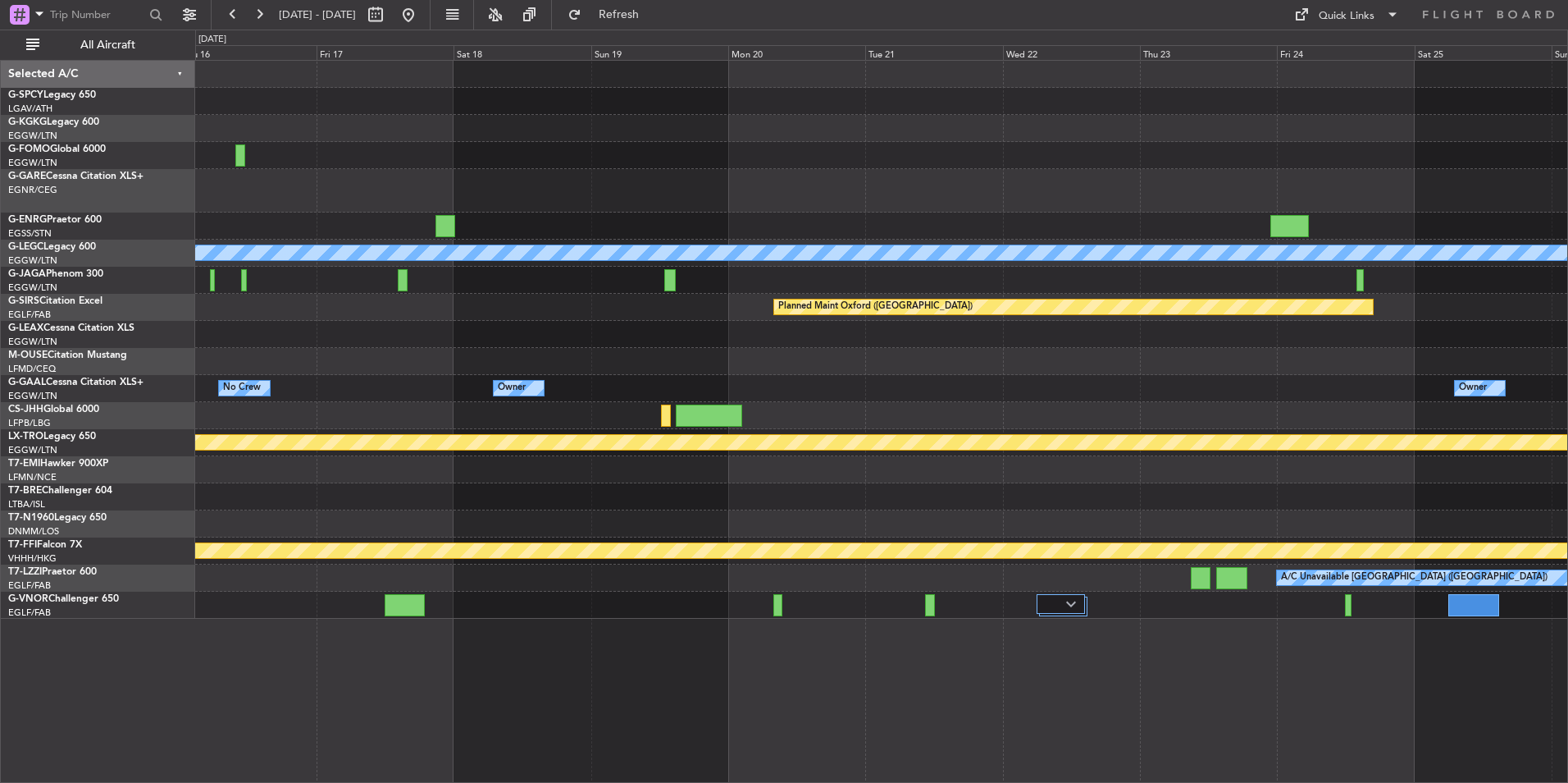
click at [778, 379] on div "A/C Unavailable London (Luton) Planned Maint Oxford (Kidlington) Owner No Crew …" at bounding box center [881, 339] width 1372 height 558
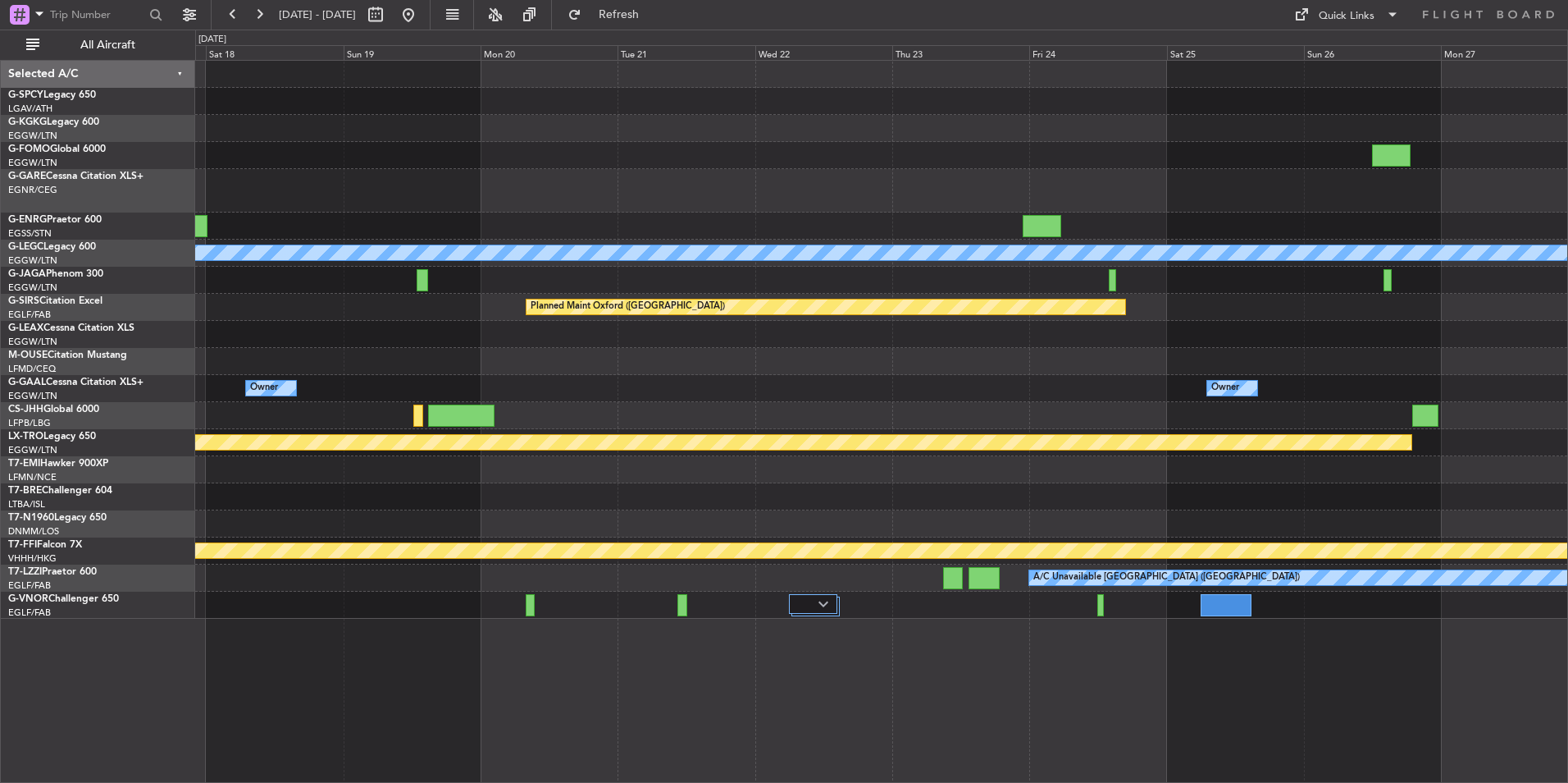
click at [908, 414] on div "A/C Unavailable London (Luton) Planned Maint Oxford (Kidlington) Owner Owner No…" at bounding box center [881, 339] width 1372 height 558
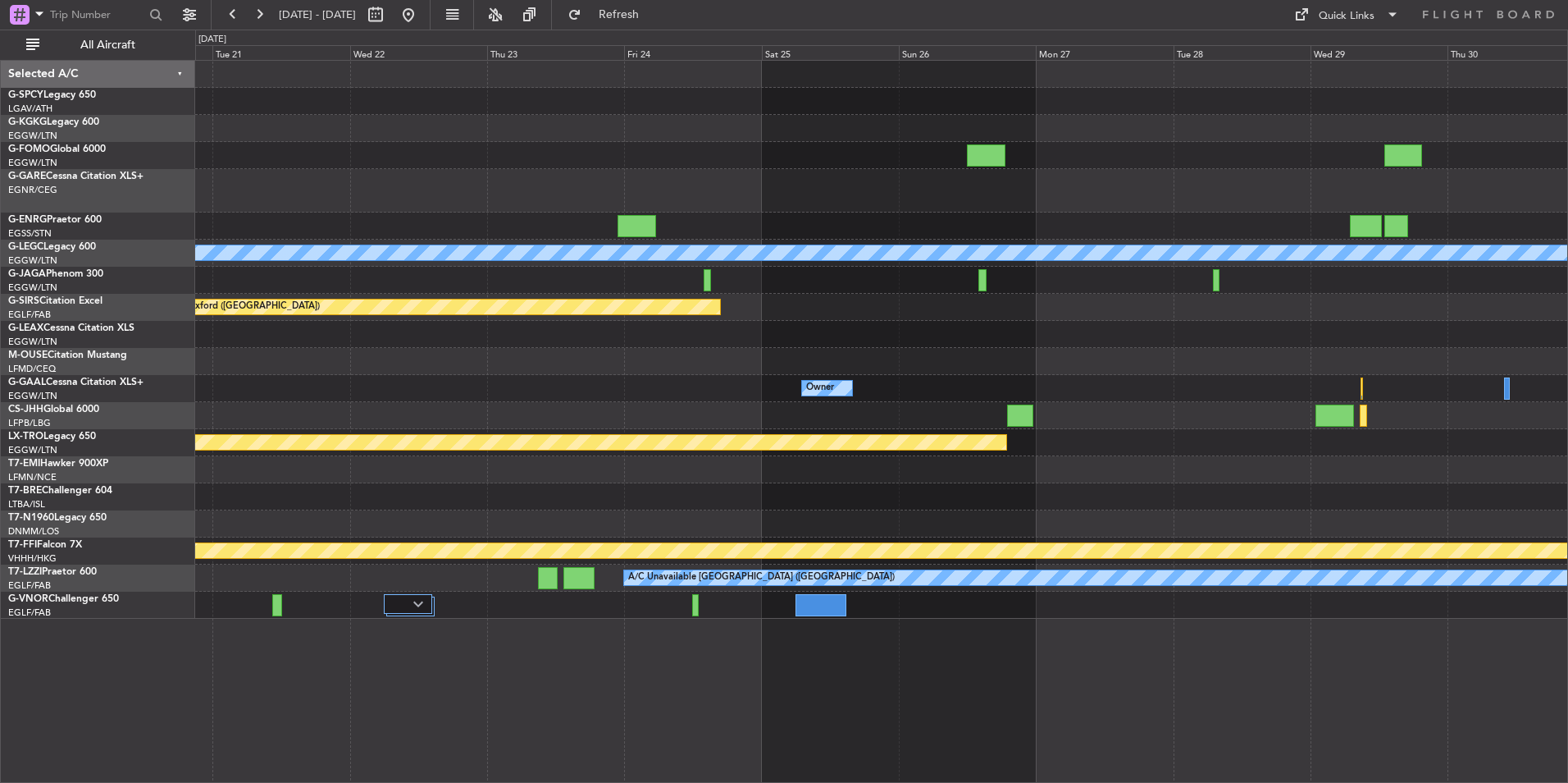
click at [943, 356] on div "A/C Unavailable London (Luton) Planned Maint Oxford (Kidlington) Owner Owner Ow…" at bounding box center [881, 339] width 1372 height 558
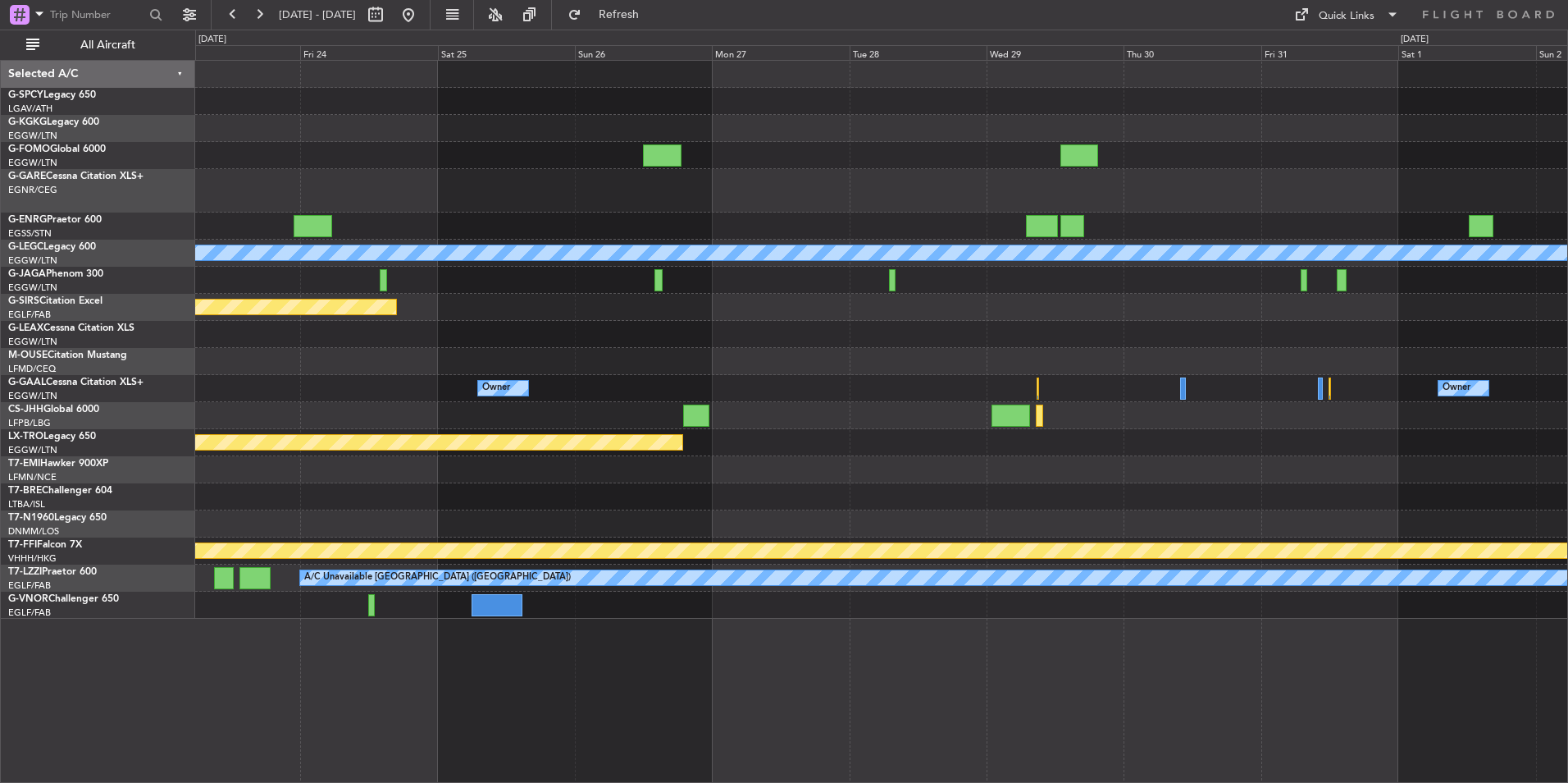
click at [865, 378] on div "A/C Unavailable London (Luton) Planned Maint Oxford (Kidlington) Planned Maint …" at bounding box center [881, 339] width 1372 height 558
click at [738, 340] on div "A/C Unavailable London (Luton) Planned Maint Oxford (Kidlington) Planned Maint …" at bounding box center [881, 339] width 1372 height 558
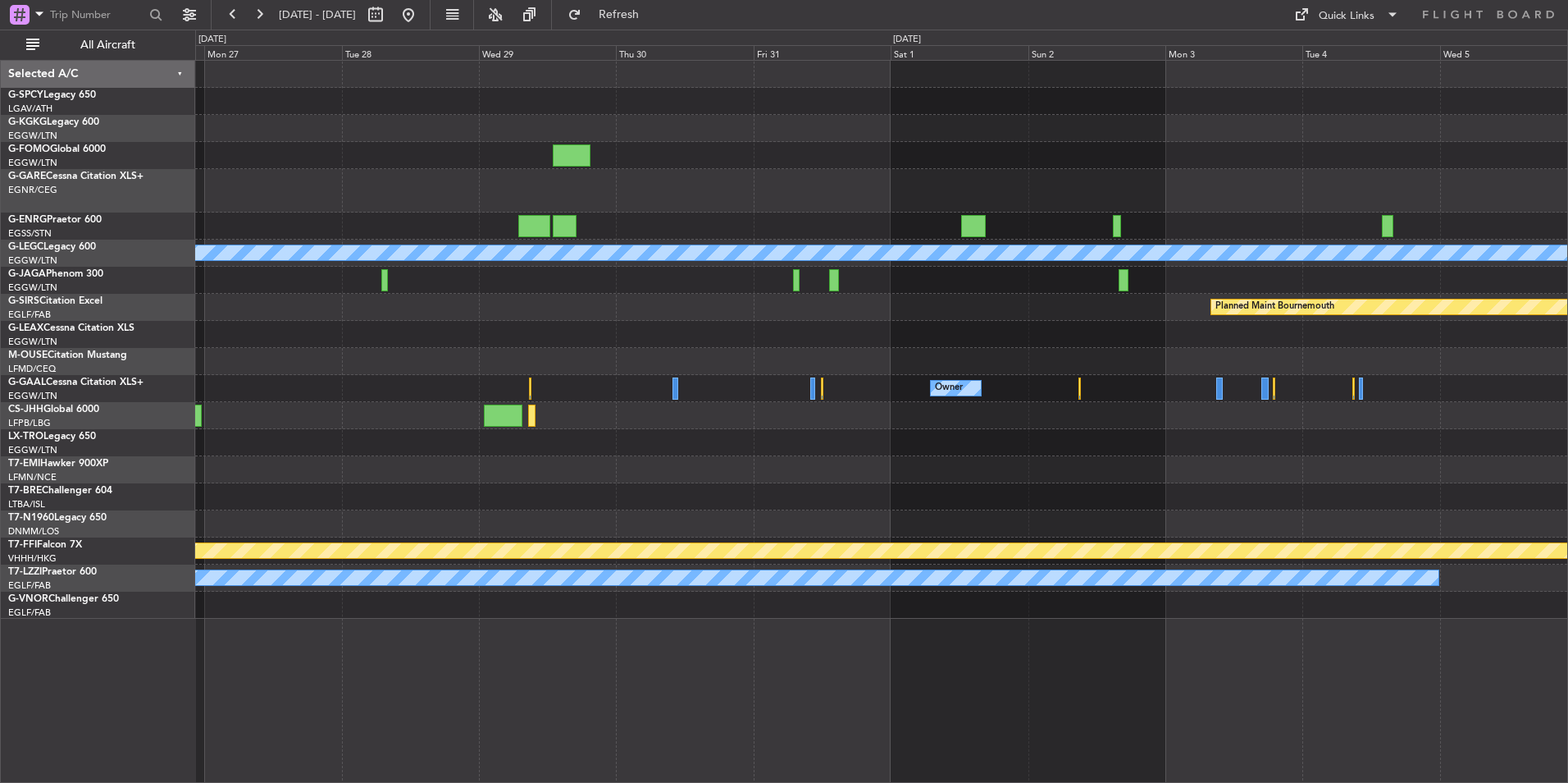
click at [589, 373] on div "A/C Unavailable London (Luton) Planned Maint Bournemouth Planned Maint Bournemo…" at bounding box center [881, 339] width 1372 height 558
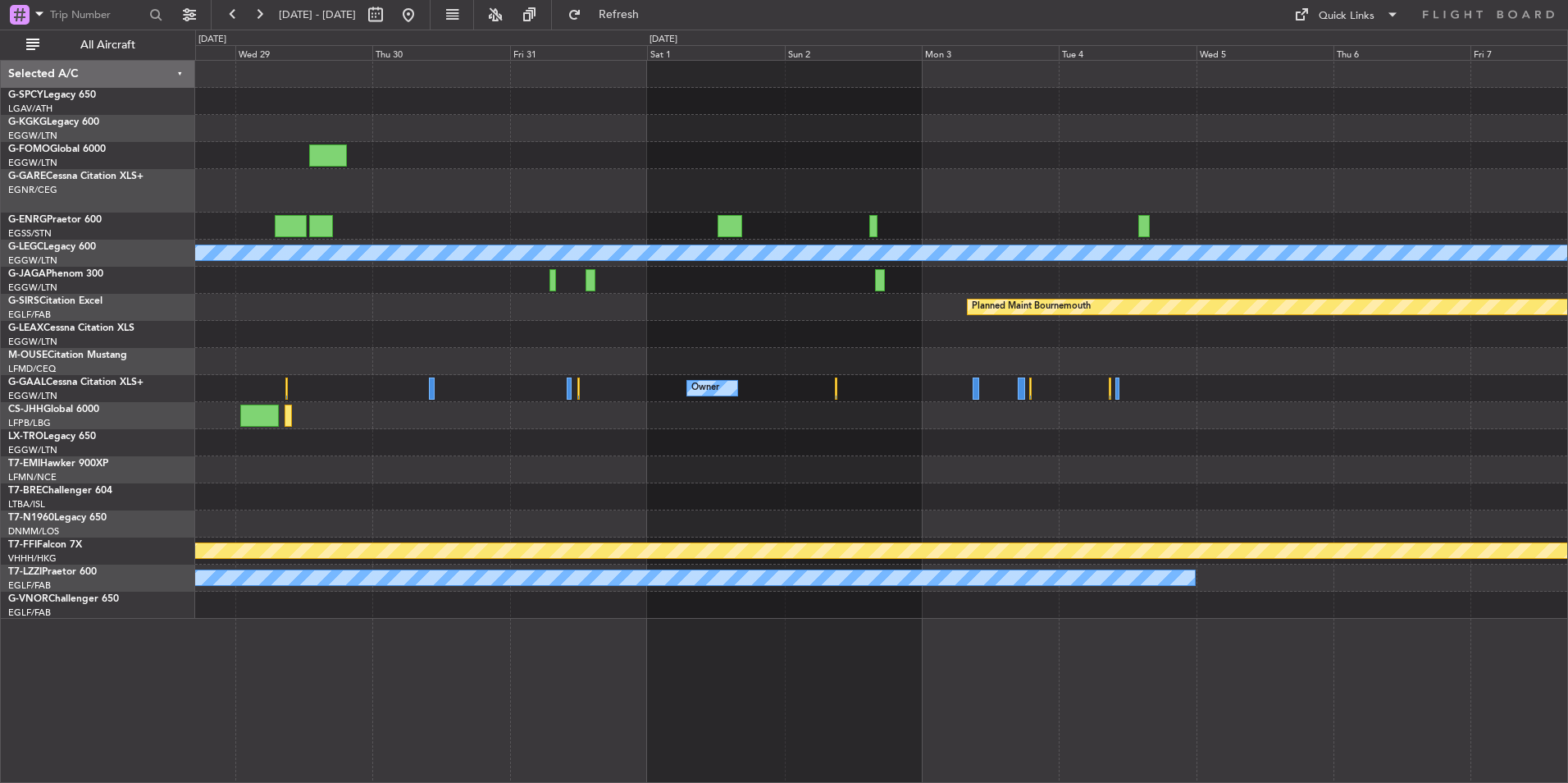
click at [831, 390] on div "A/C Unavailable London (Luton) Planned Maint Bournemouth Planned Maint Bournemo…" at bounding box center [881, 339] width 1372 height 558
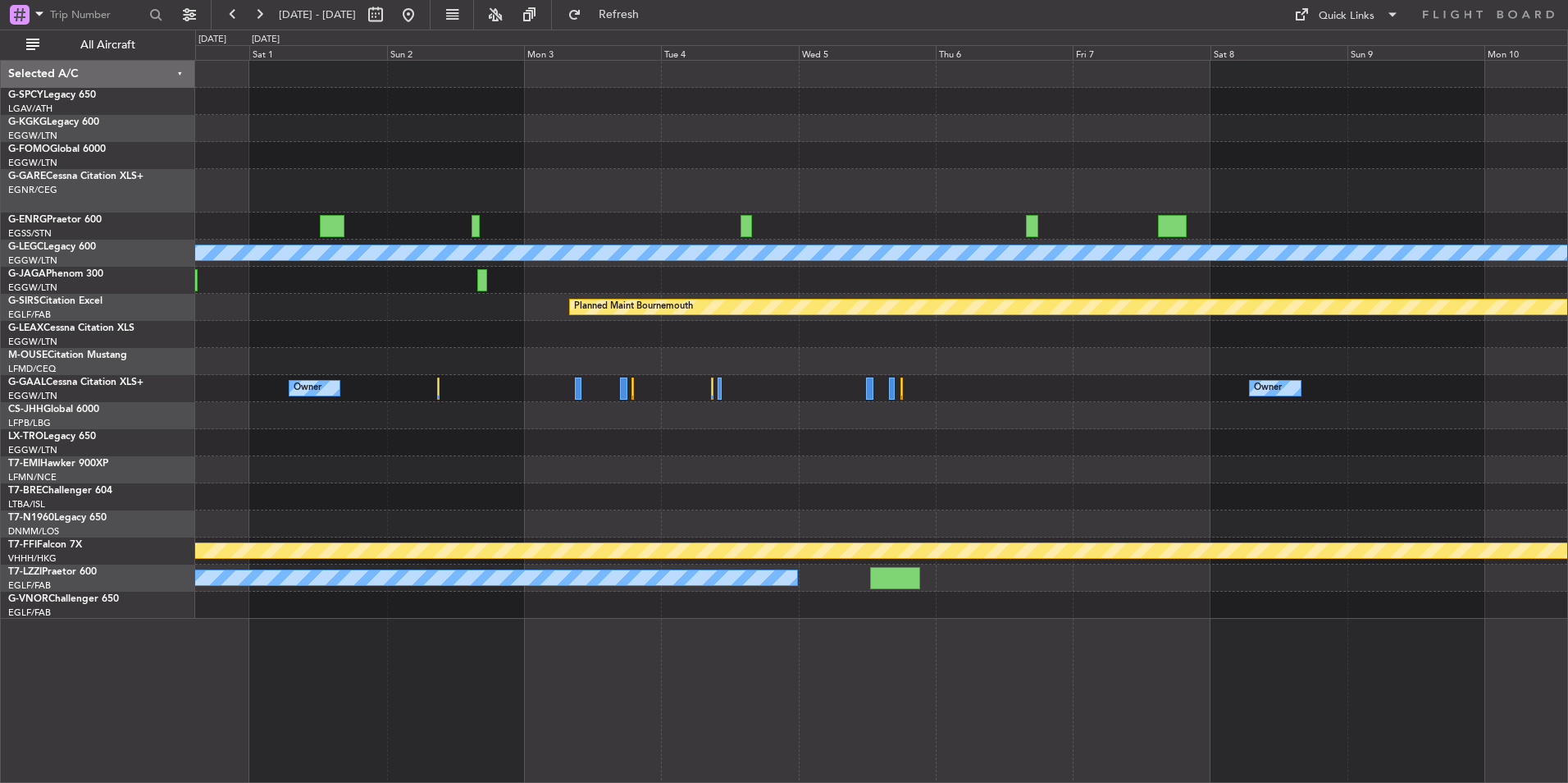
click at [757, 357] on div "A/C Unavailable London (Luton) Planned Maint Bournemouth Planned Maint Bournemo…" at bounding box center [881, 339] width 1372 height 558
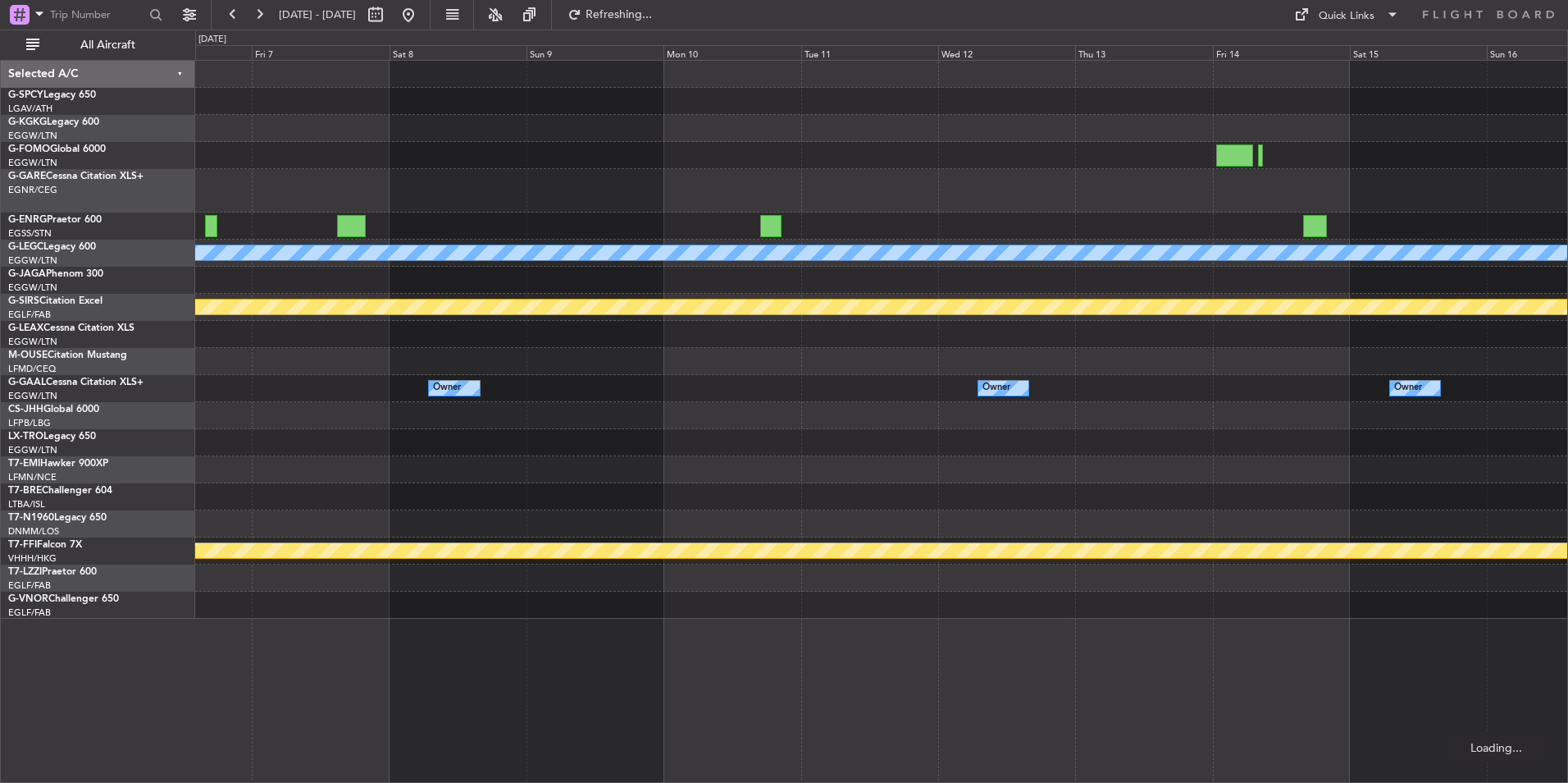
click at [628, 408] on div "A/C Unavailable London (Luton) Planned Maint Bournemouth Planned Maint Bournemo…" at bounding box center [881, 339] width 1372 height 558
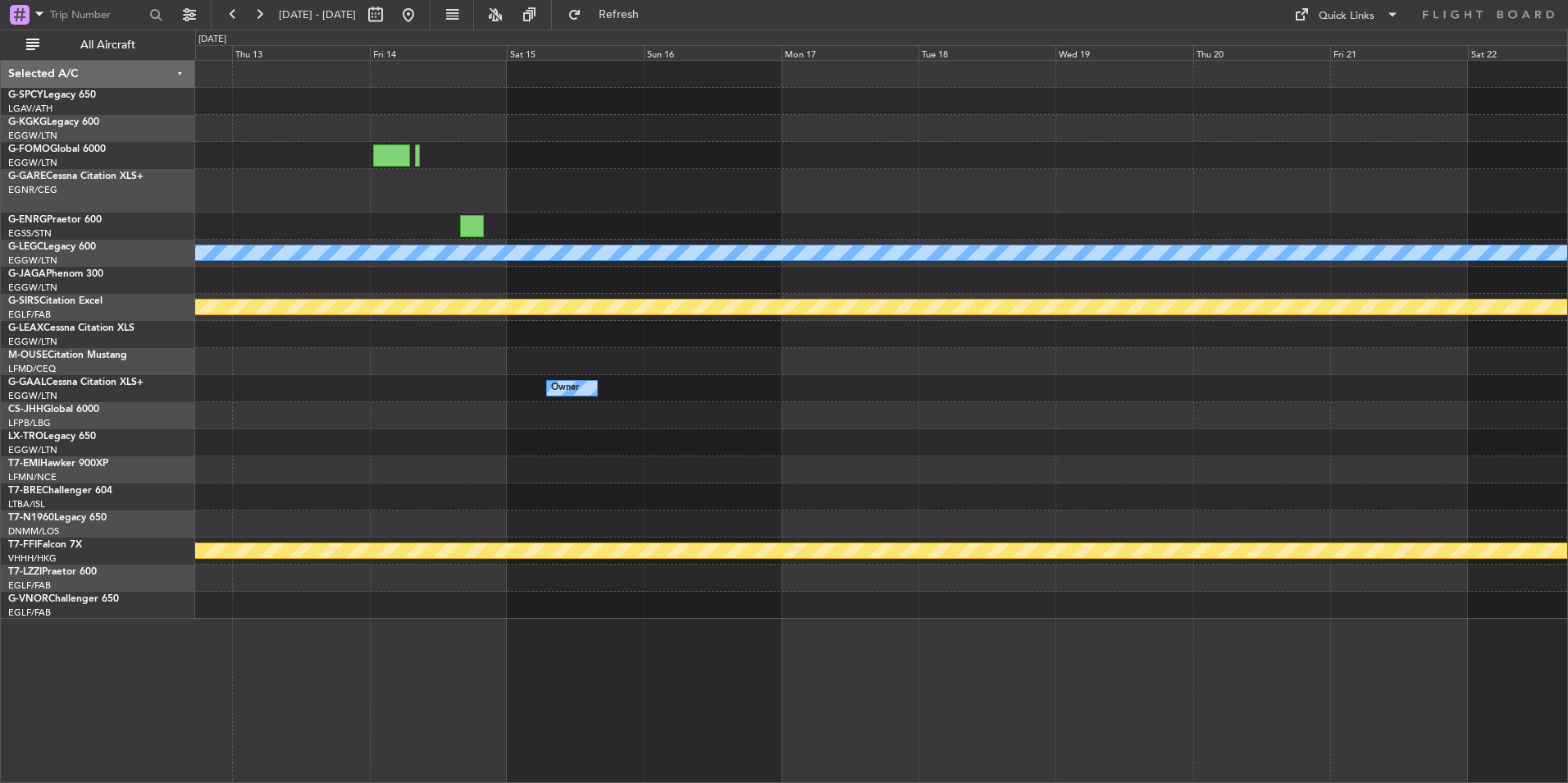
click at [698, 452] on div "A/C Unavailable London (Luton) Planned Maint Bournemouth Planned Maint Bournemo…" at bounding box center [881, 339] width 1372 height 558
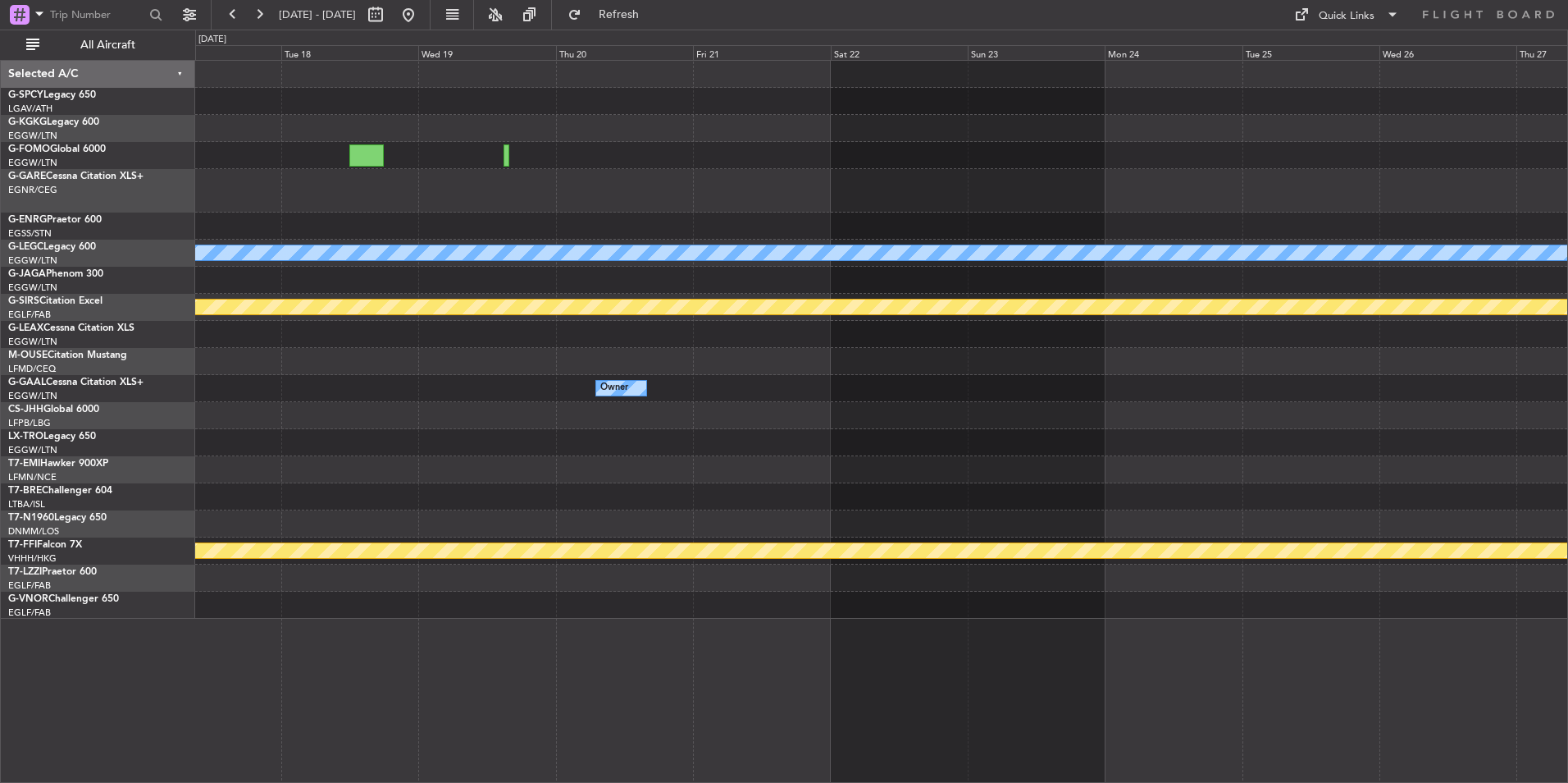
click at [704, 438] on div at bounding box center [881, 442] width 1372 height 27
click at [563, 448] on div at bounding box center [881, 442] width 1372 height 27
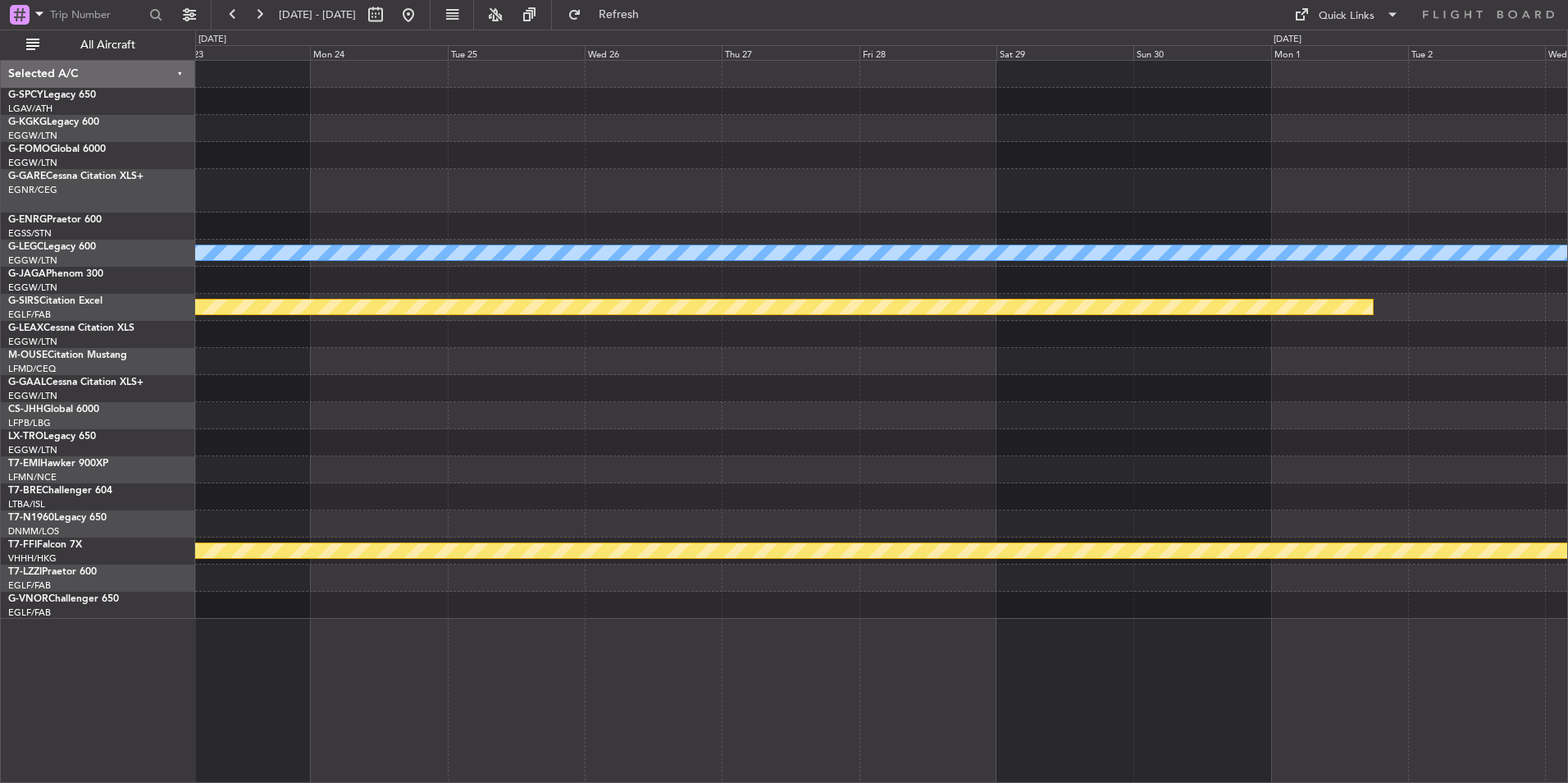
click at [738, 438] on div "A/C Unavailable London (Luton) Planned Maint Bournemouth Planned Maint Geneva (…" at bounding box center [881, 339] width 1372 height 558
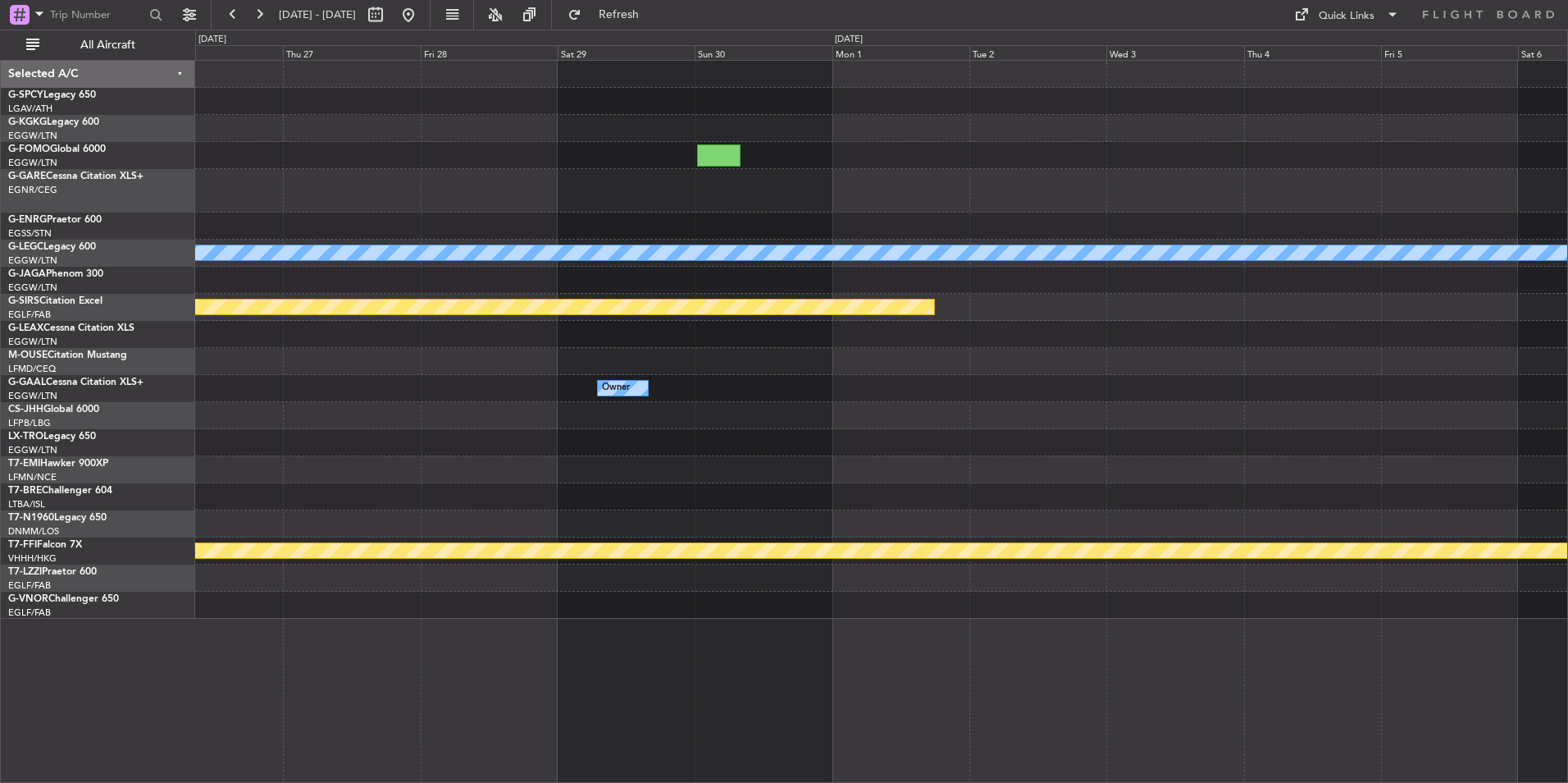
click at [833, 374] on div "A/C Unavailable London (Luton) Planned Maint Bournemouth Owner Planned Maint Ge…" at bounding box center [881, 339] width 1372 height 558
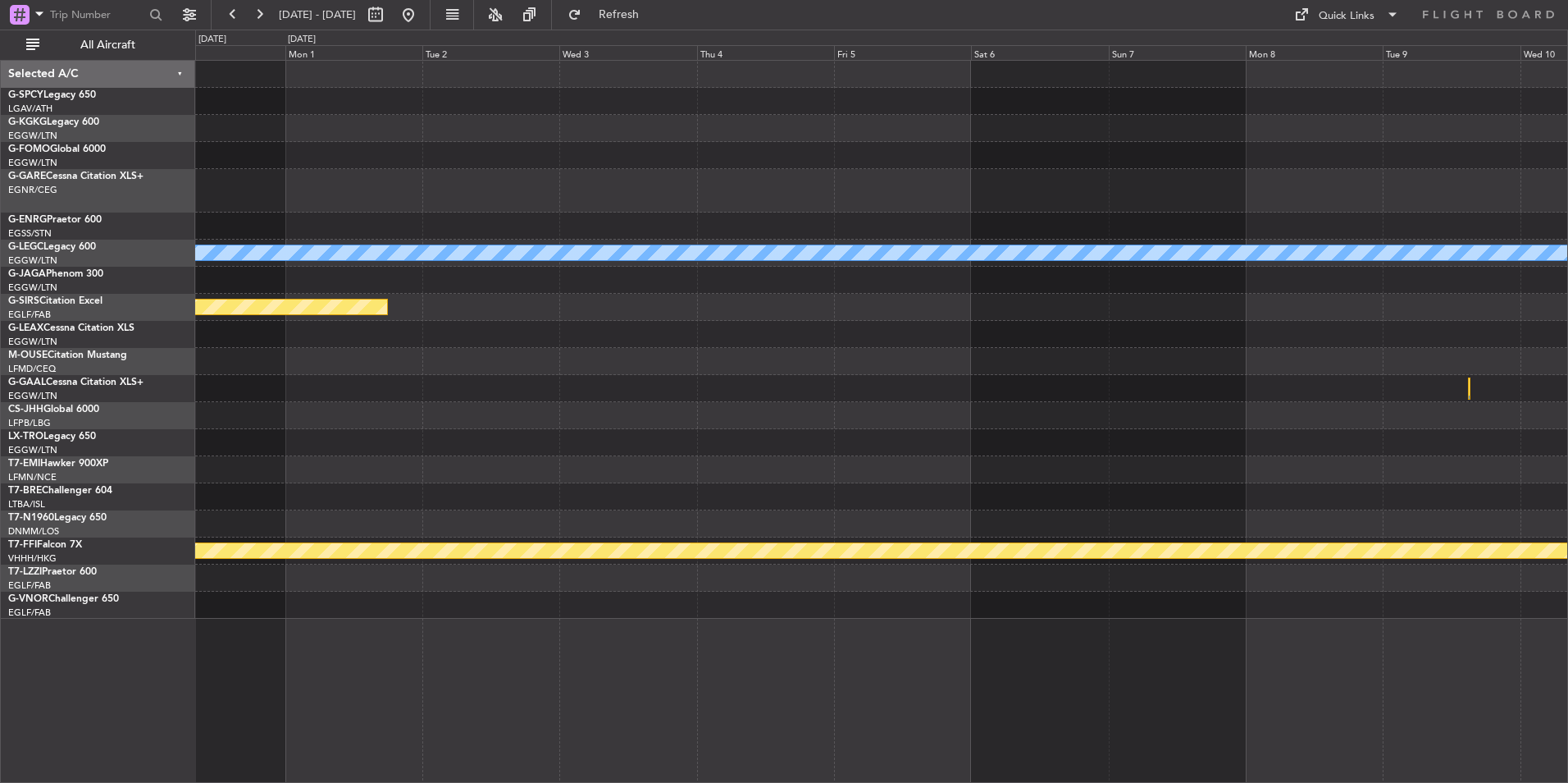
click at [782, 432] on div "A/C Unavailable London (Luton) Planned Maint Bournemouth Owner Planned Maint Ge…" at bounding box center [881, 339] width 1372 height 558
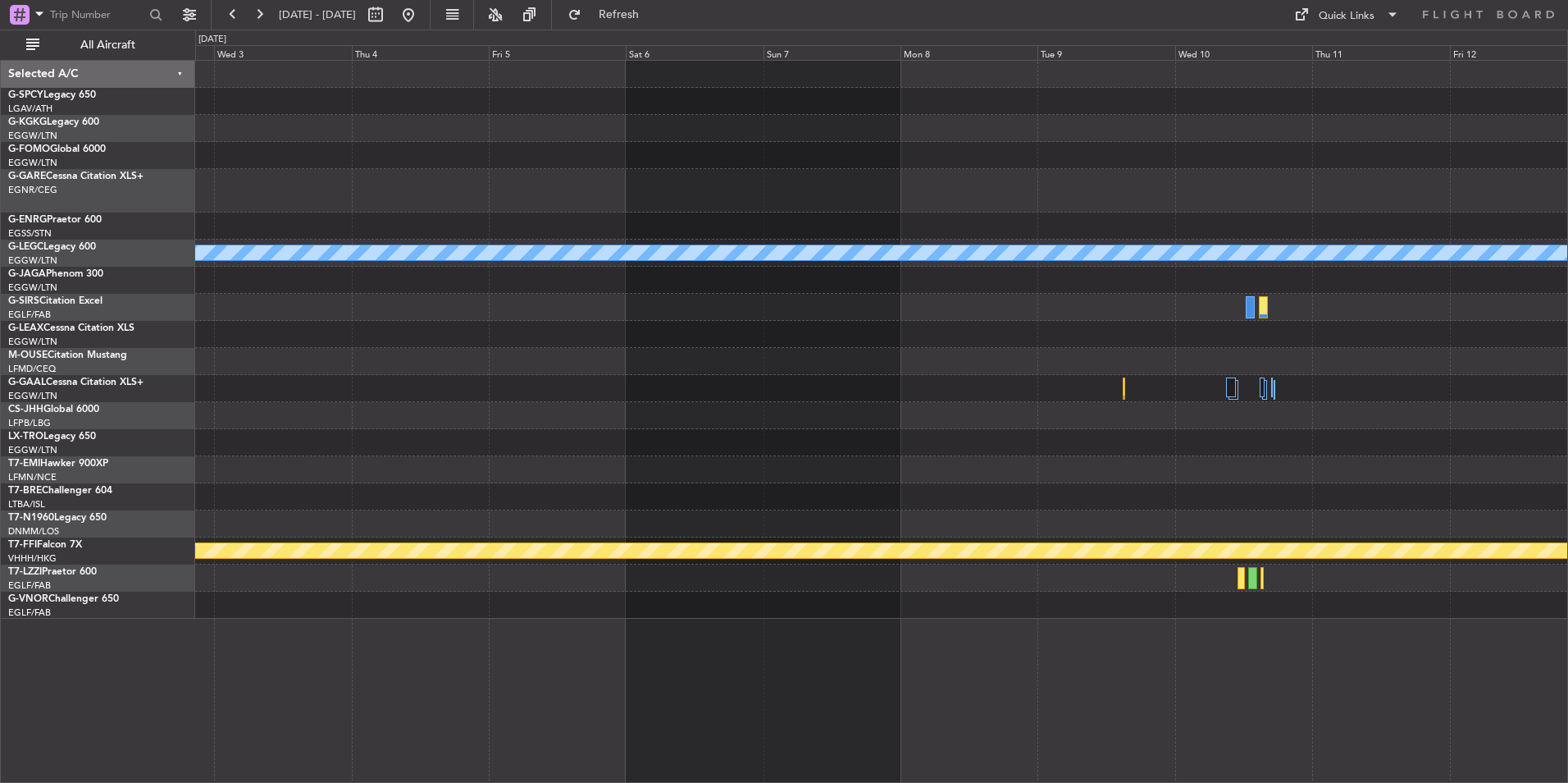
click at [735, 414] on div "A/C Unavailable London (Luton) Planned Maint Bournemouth Planned Maint Geneva (…" at bounding box center [881, 339] width 1372 height 558
click at [892, 400] on div at bounding box center [881, 388] width 1372 height 27
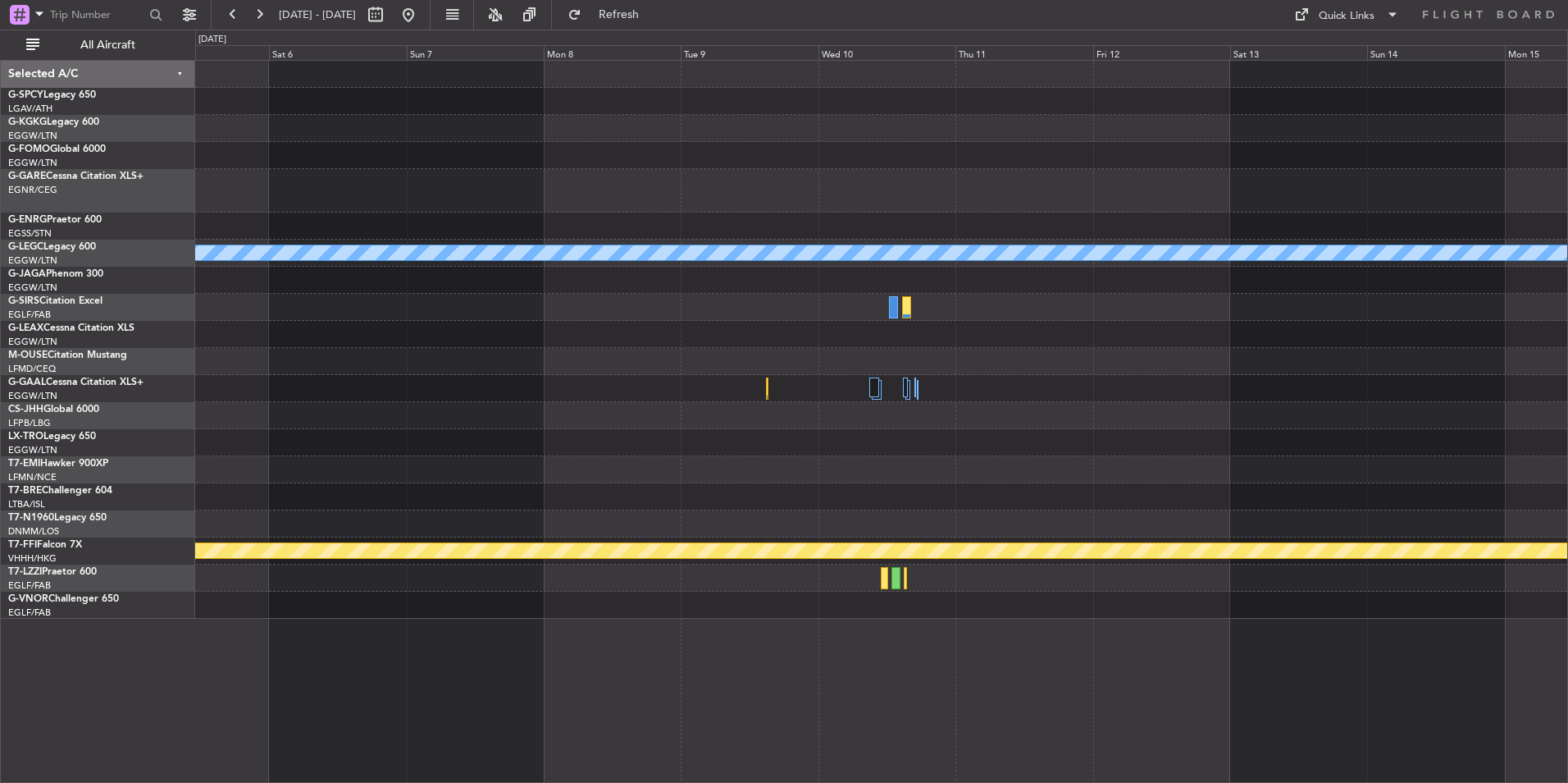
click at [763, 392] on div at bounding box center [881, 388] width 1372 height 27
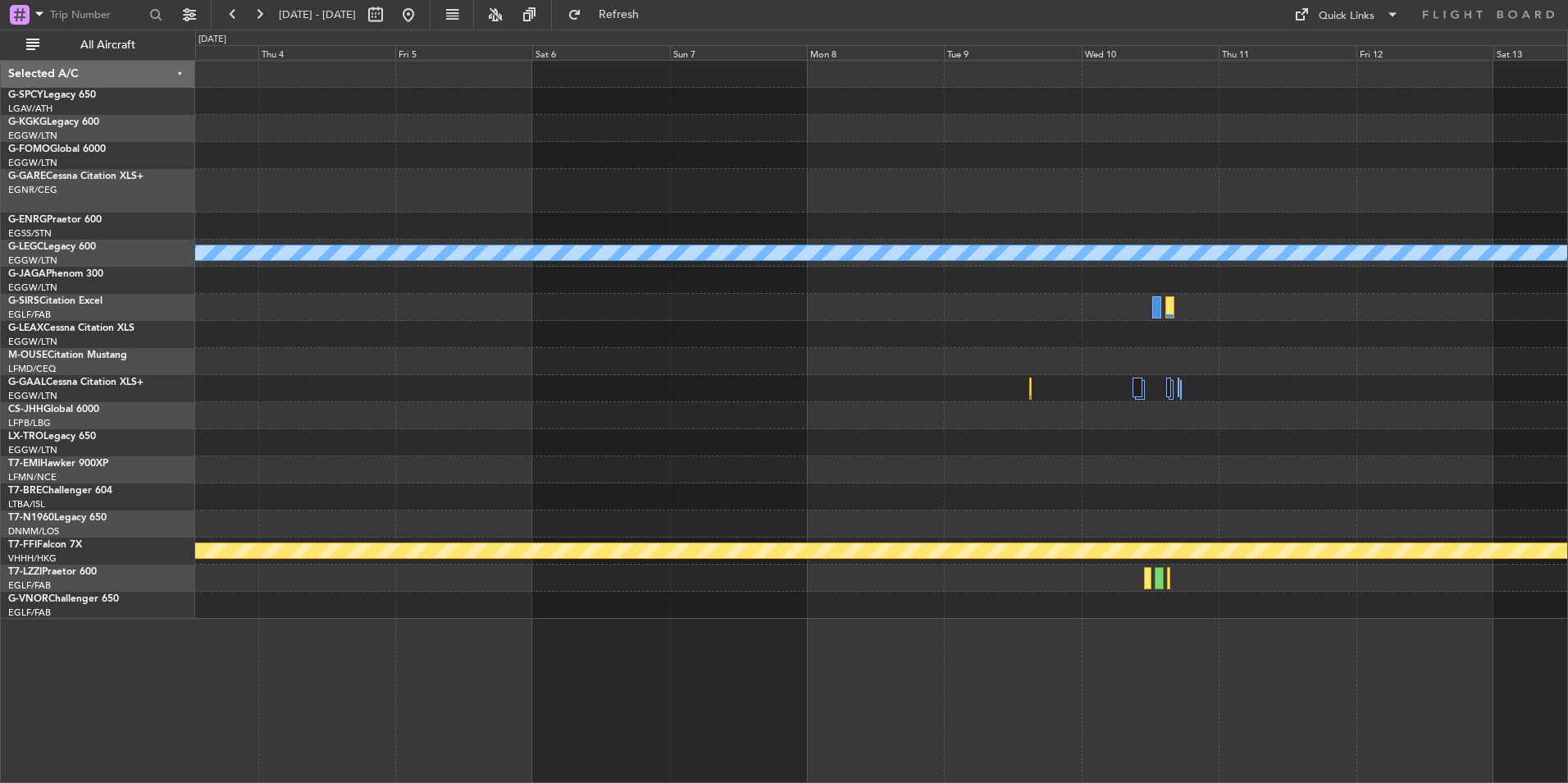
click at [1568, 109] on html "25 Nov 2025 - 05 Dec 2025 Refresh Quick Links All Aircraft A/C Unavailable Lond…" at bounding box center [784, 392] width 1568 height 783
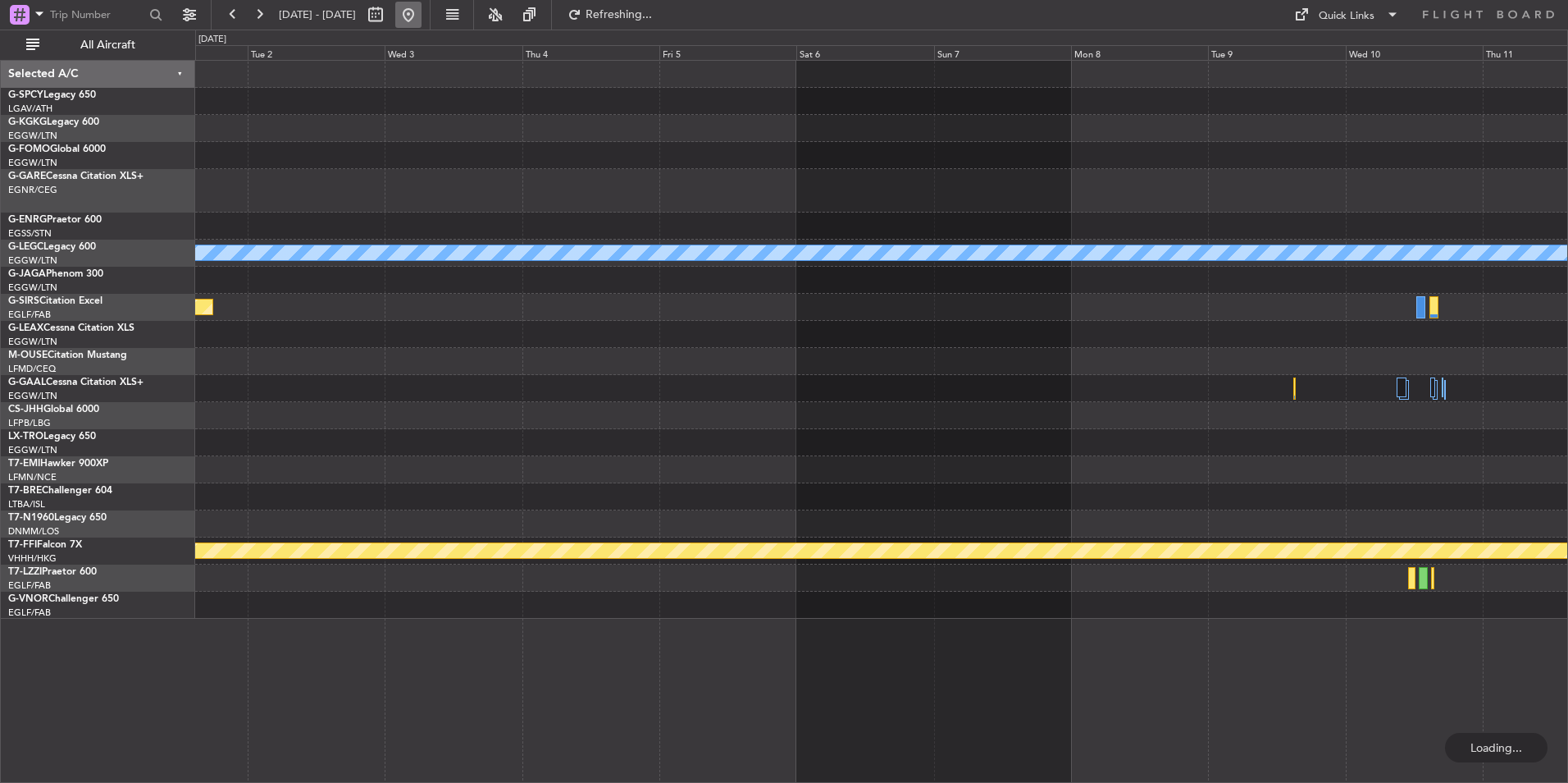
click at [422, 15] on button at bounding box center [409, 15] width 26 height 26
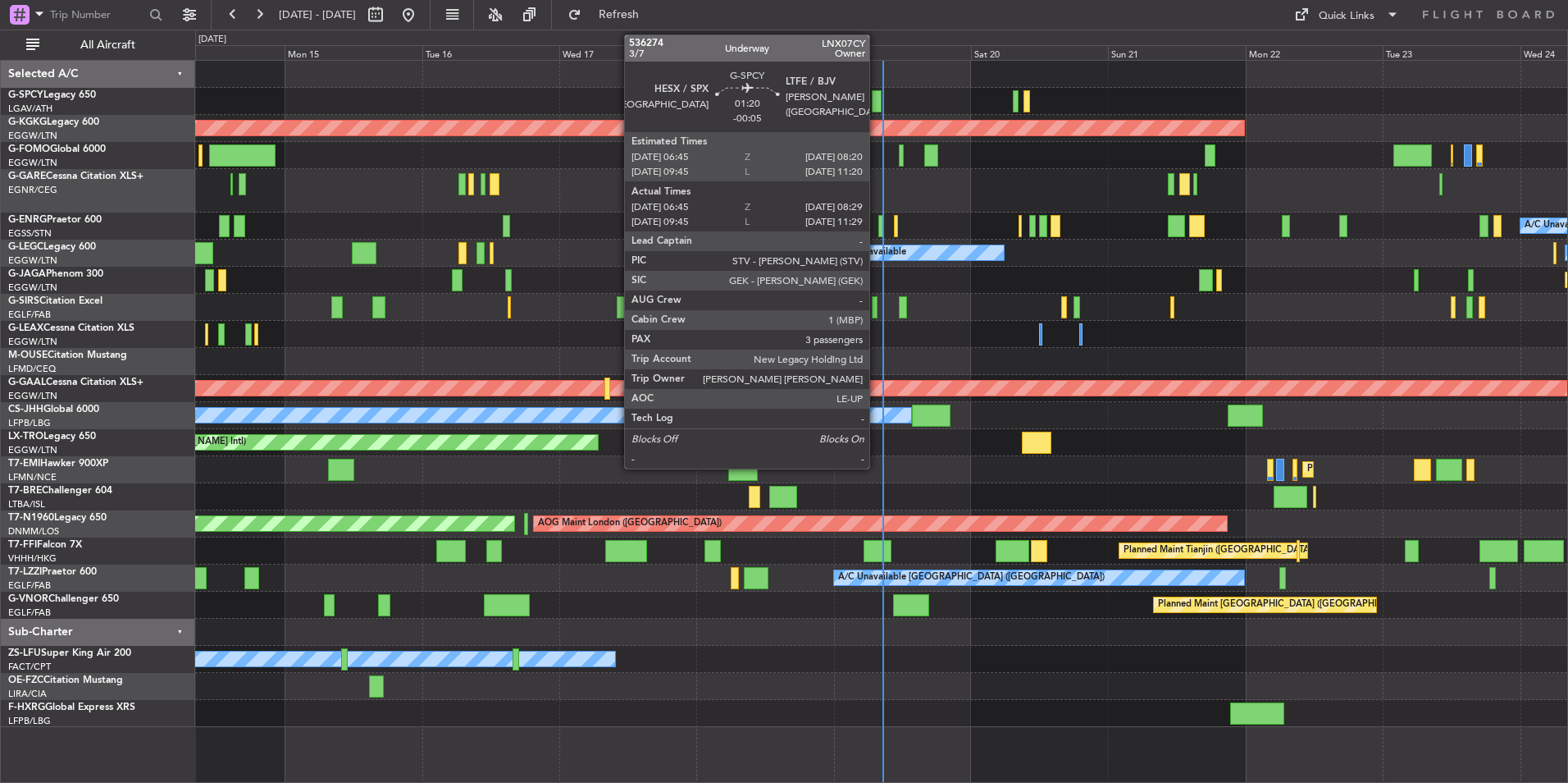
click at [877, 104] on div at bounding box center [877, 101] width 10 height 22
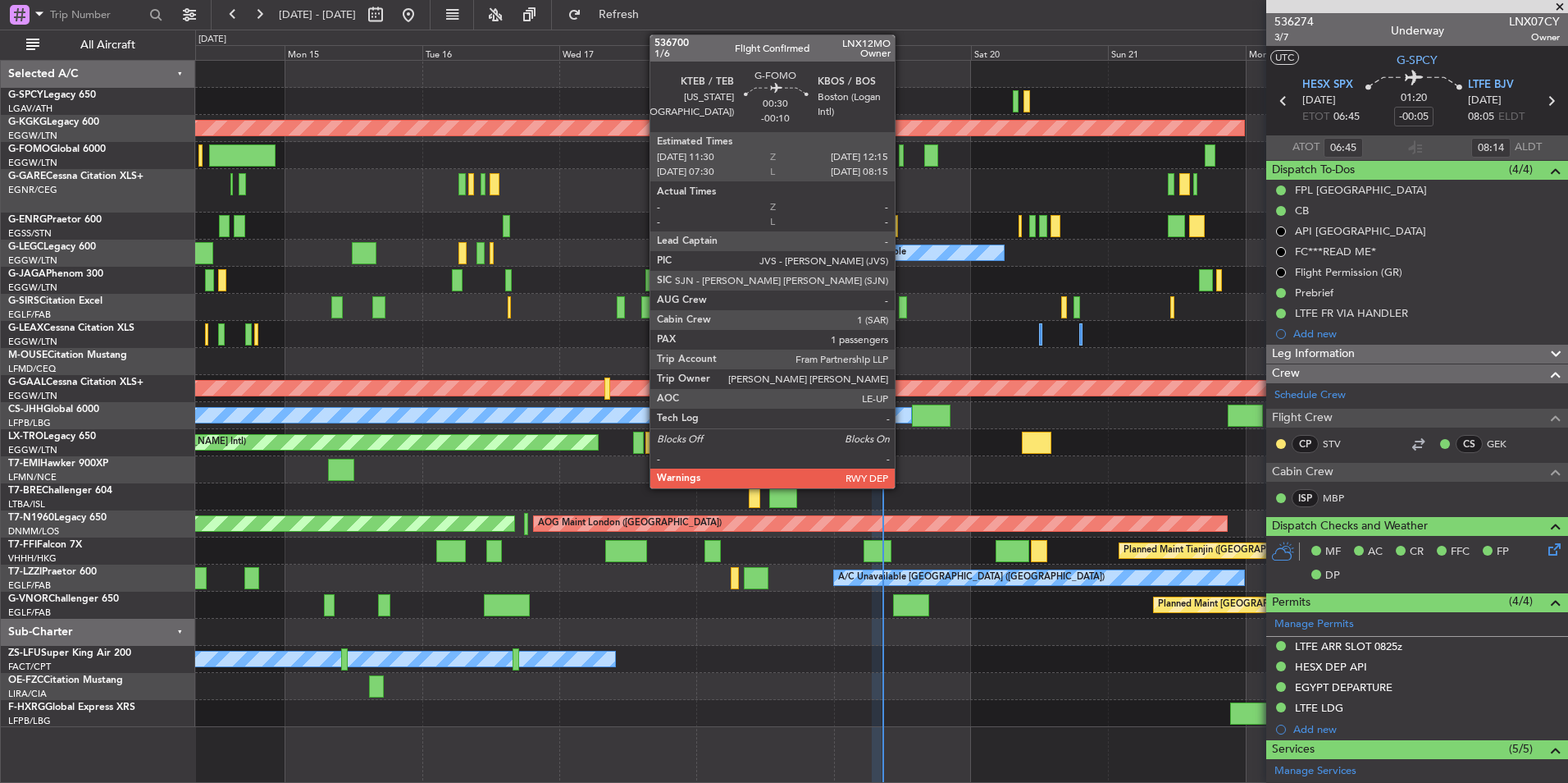
click at [903, 157] on div at bounding box center [902, 155] width 5 height 22
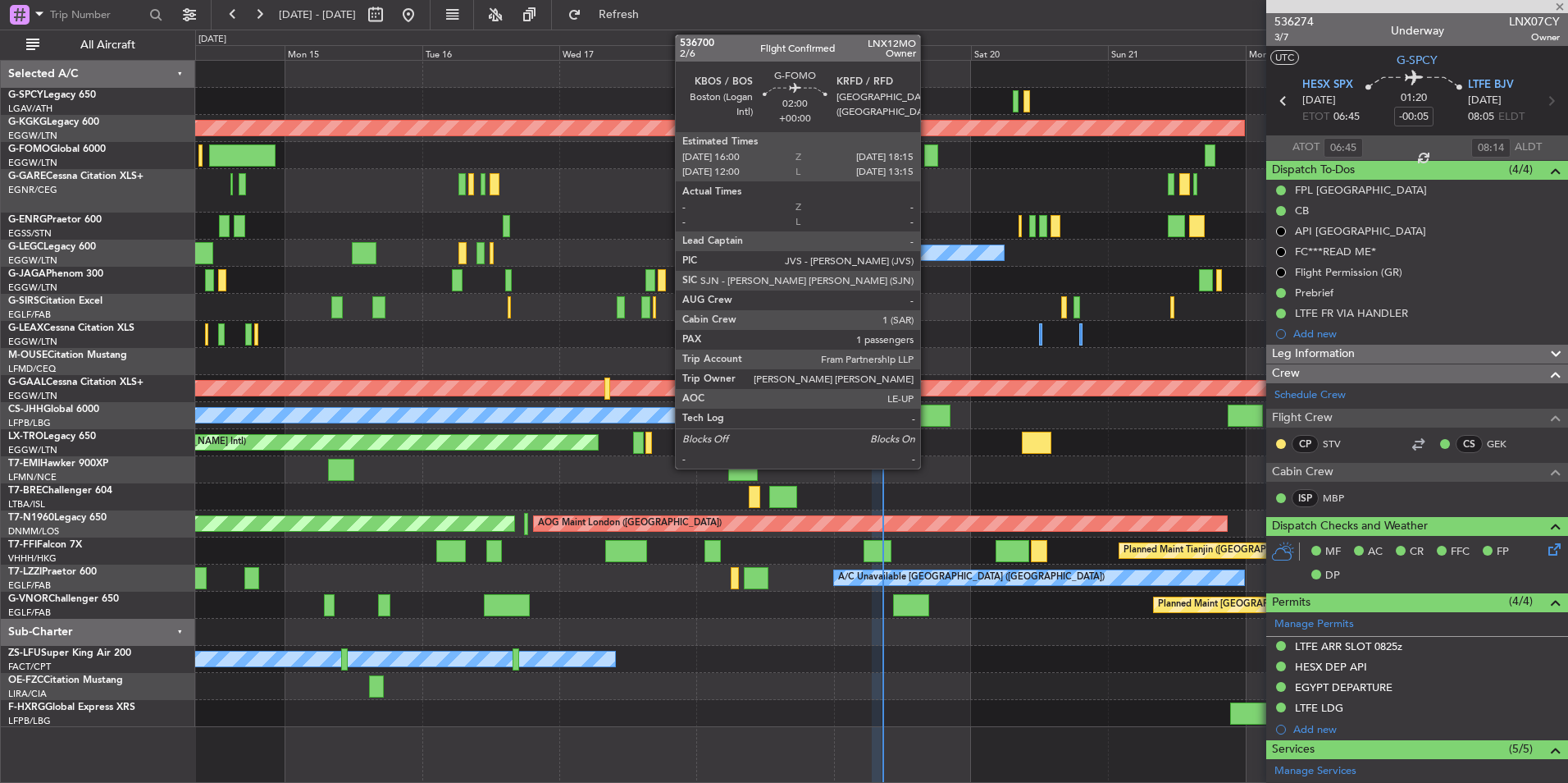
type input "-00:10"
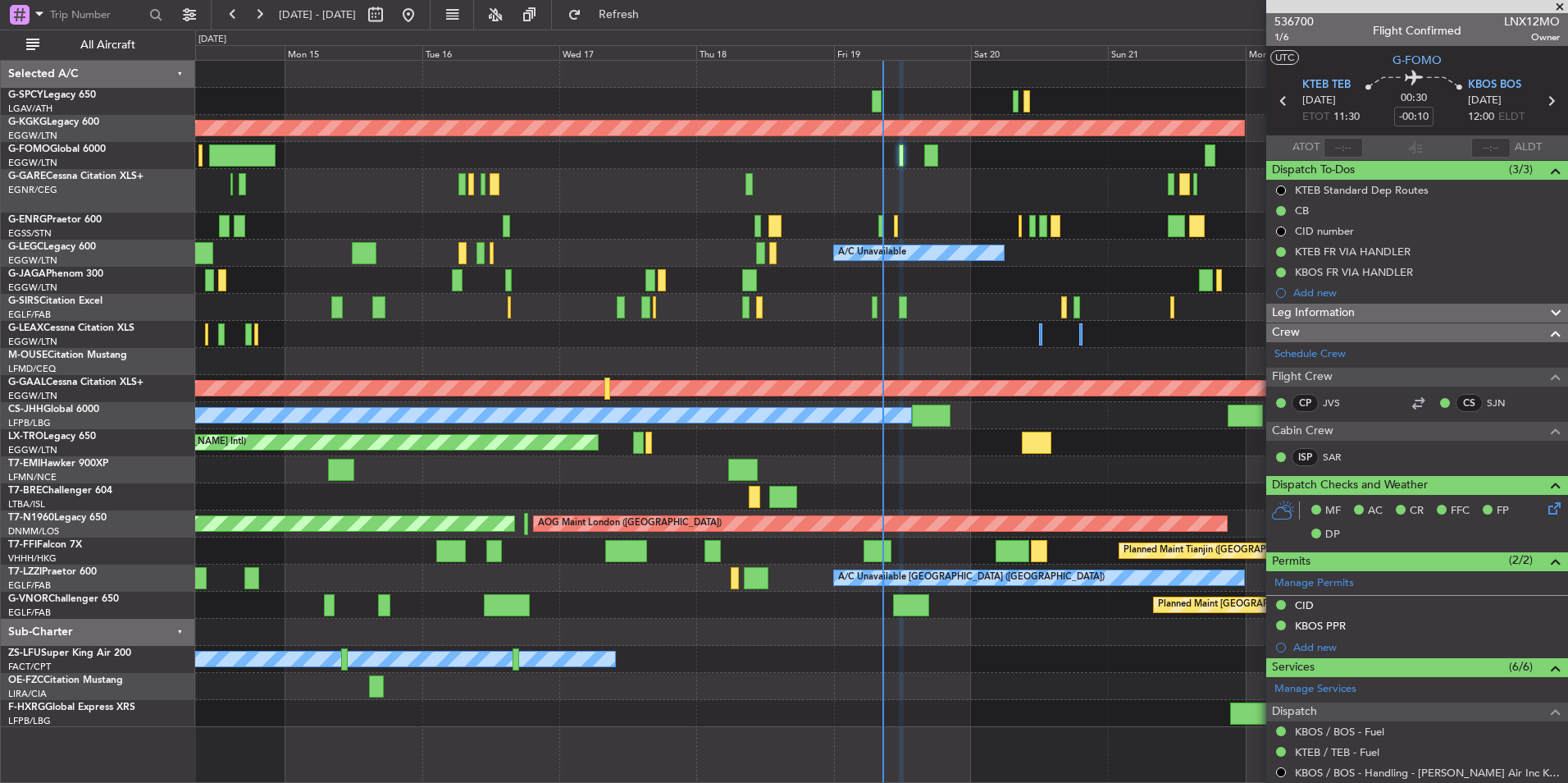
click at [1557, 9] on span at bounding box center [1560, 7] width 17 height 15
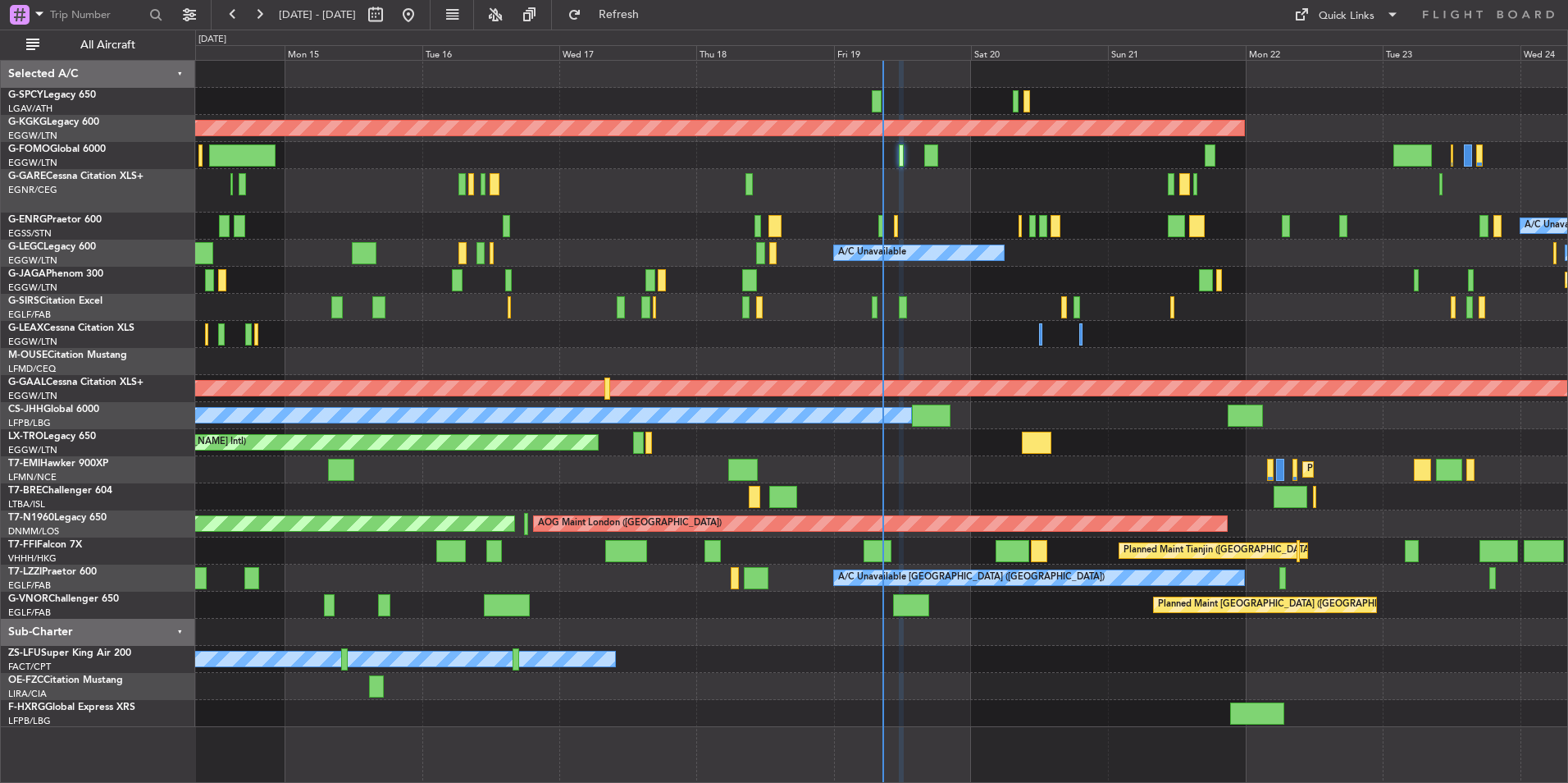
type input "0"
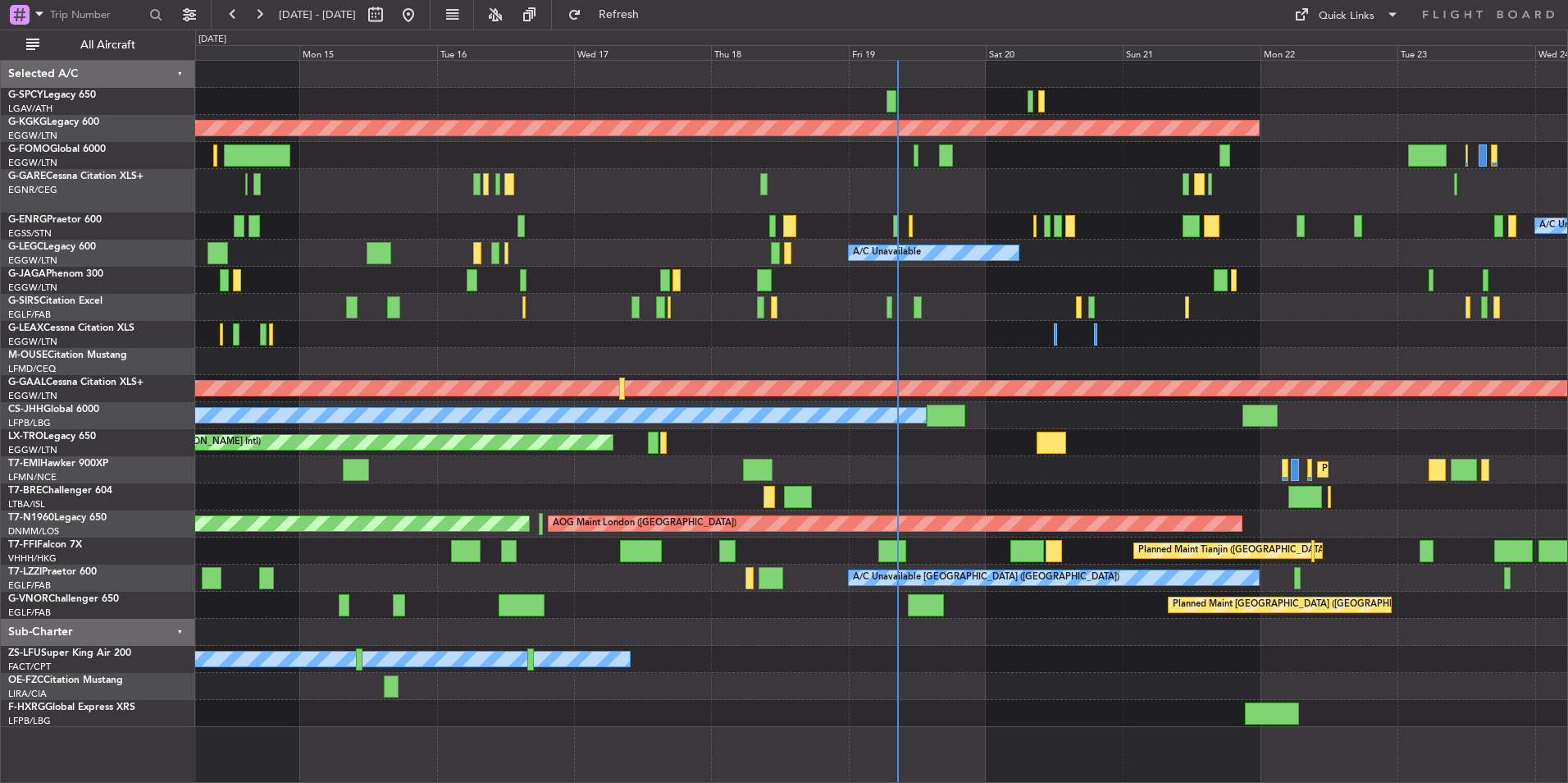
click at [931, 197] on div at bounding box center [881, 191] width 1372 height 44
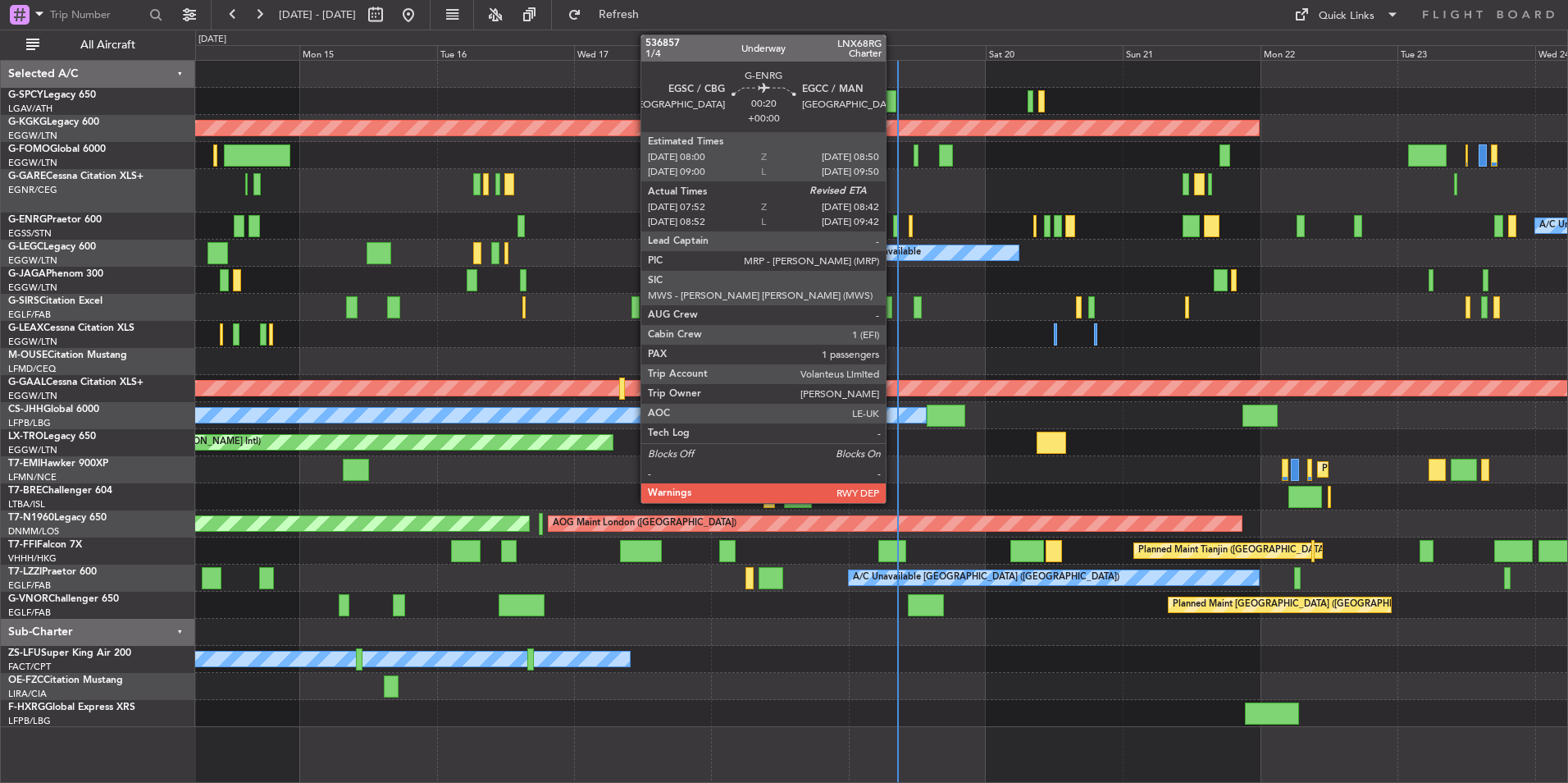
click at [893, 224] on div at bounding box center [896, 225] width 5 height 22
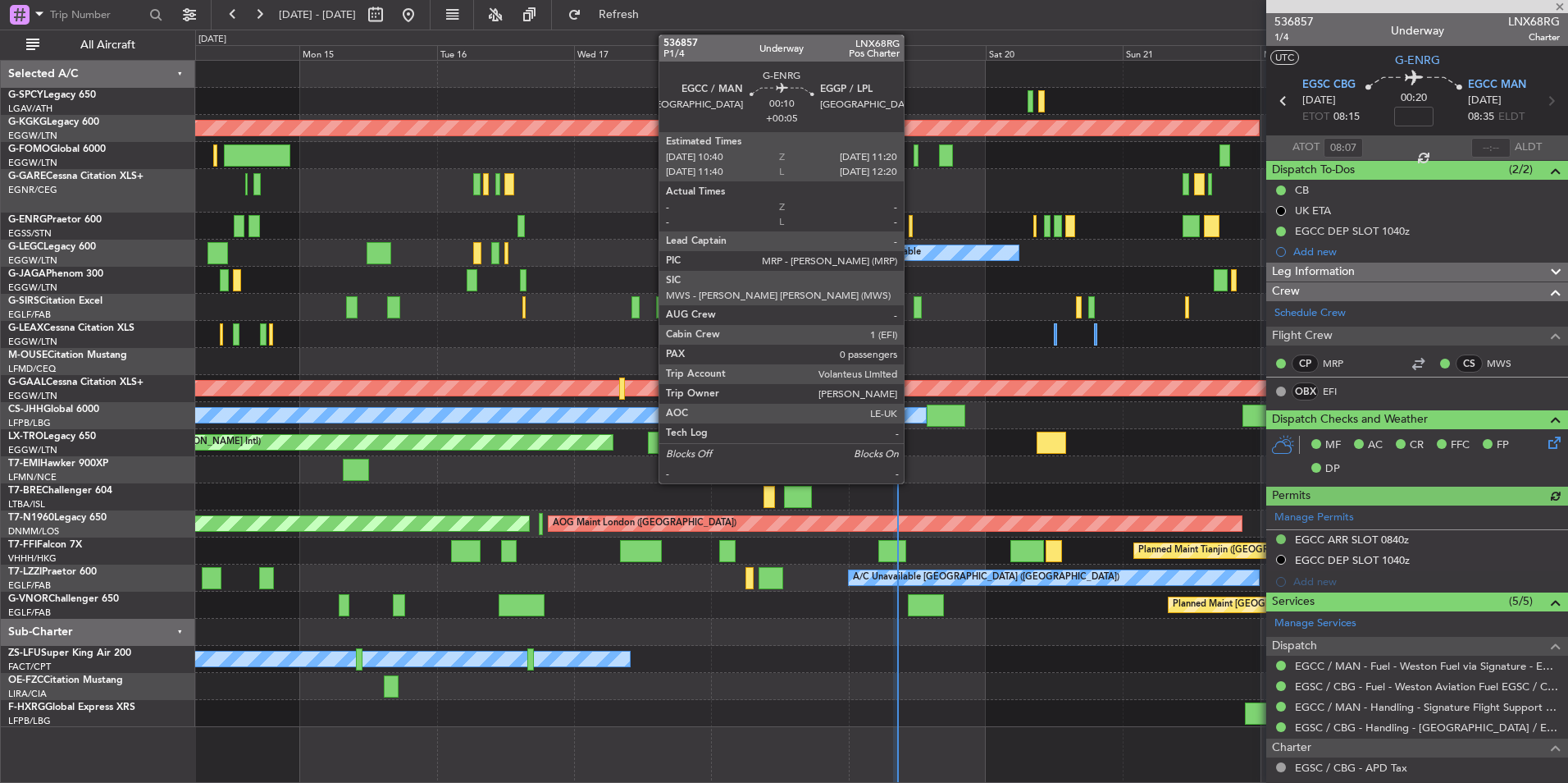
click at [911, 224] on div at bounding box center [911, 225] width 4 height 22
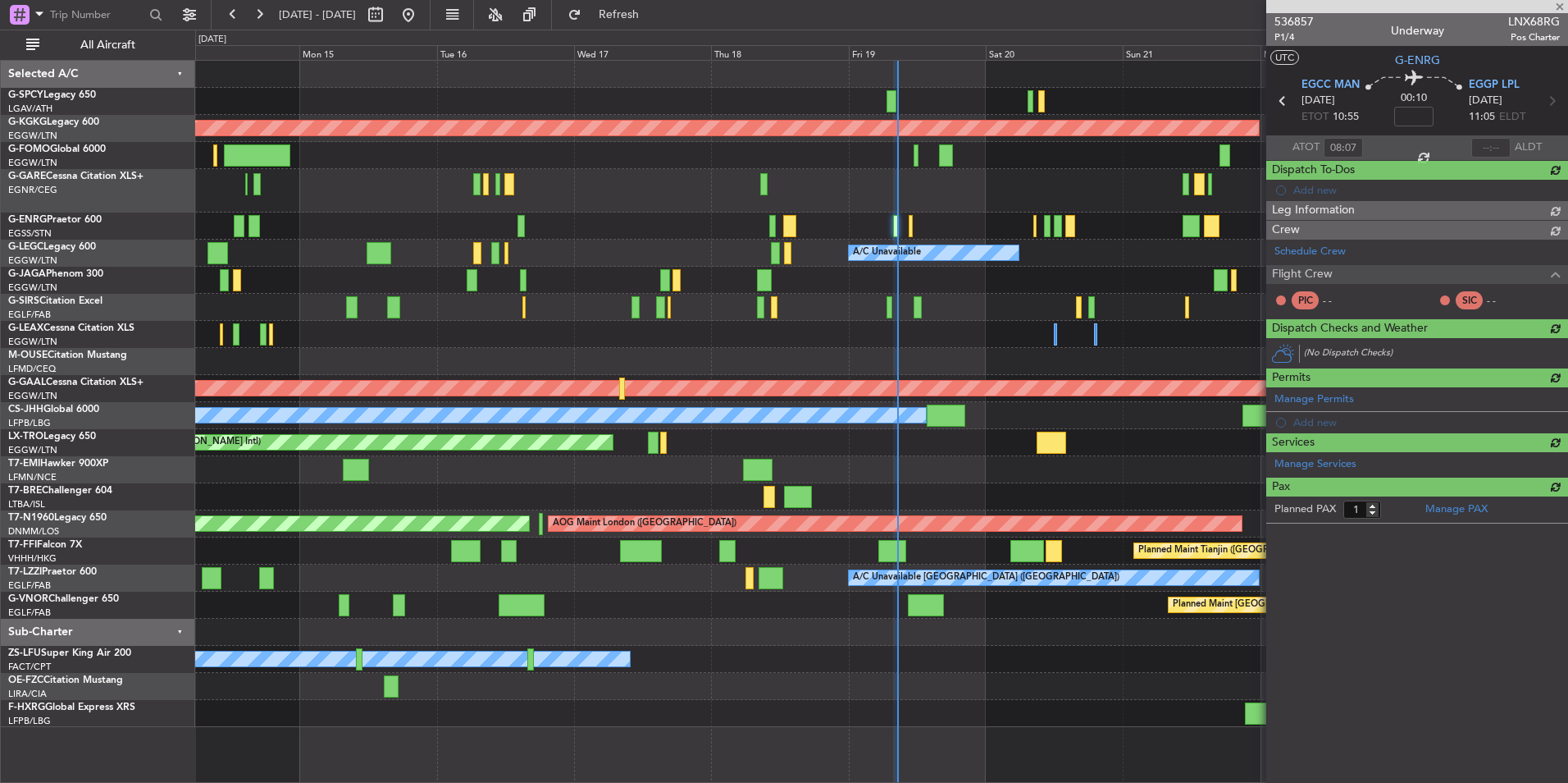
type input "+00:05"
type input "0"
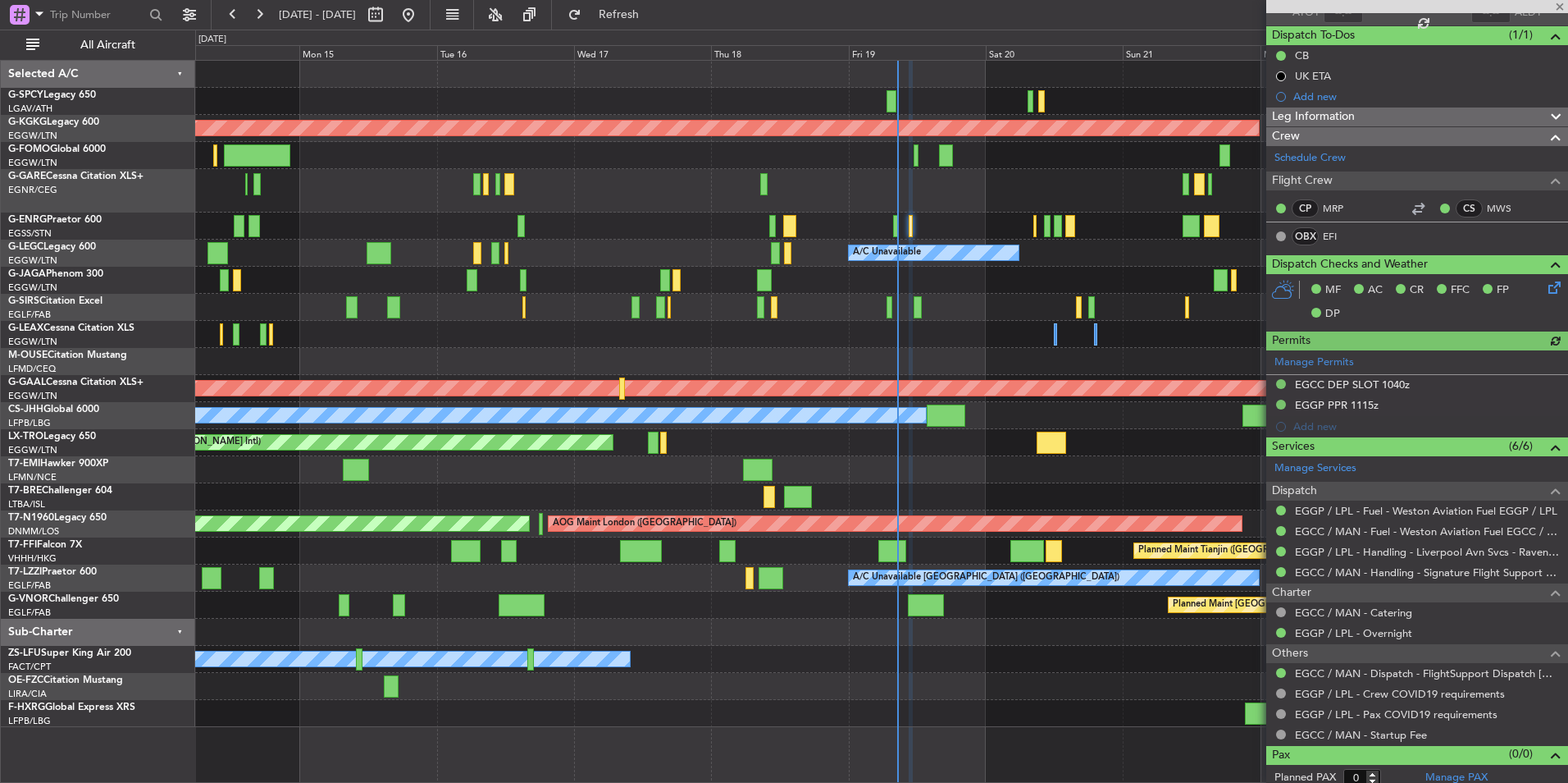
scroll to position [143, 0]
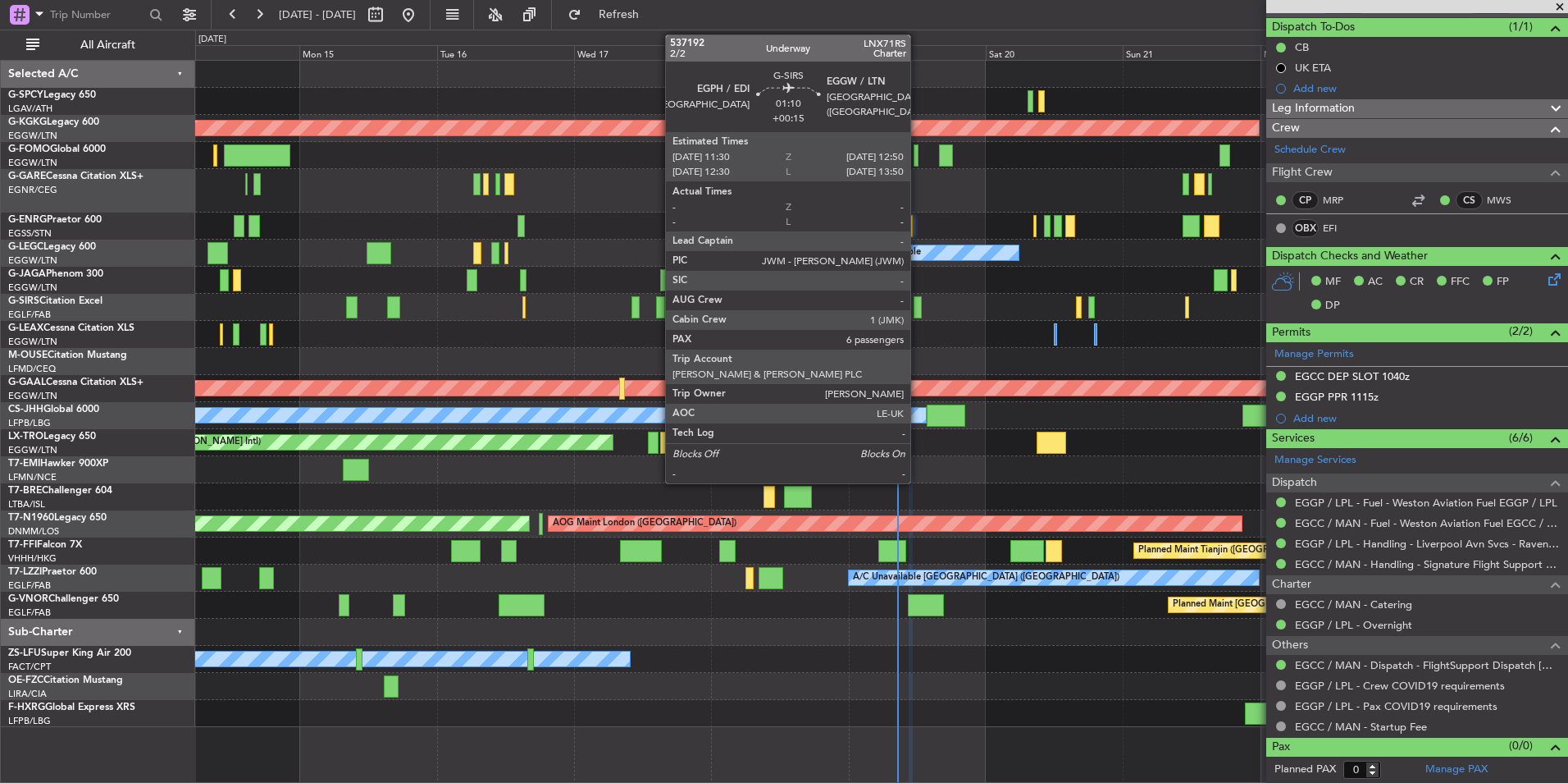
click at [917, 312] on div at bounding box center [917, 307] width 8 height 22
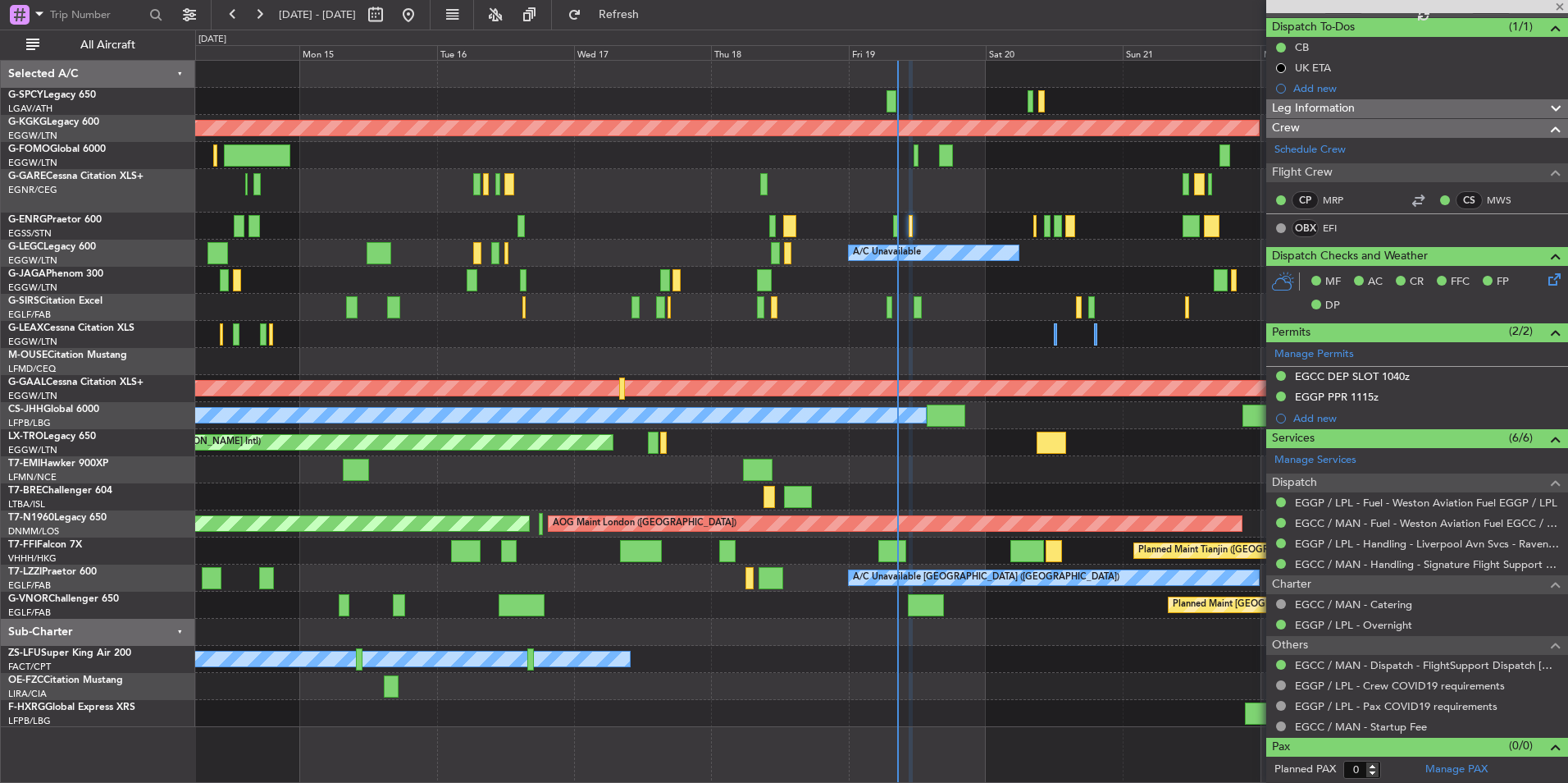
type input "+00:15"
type input "6"
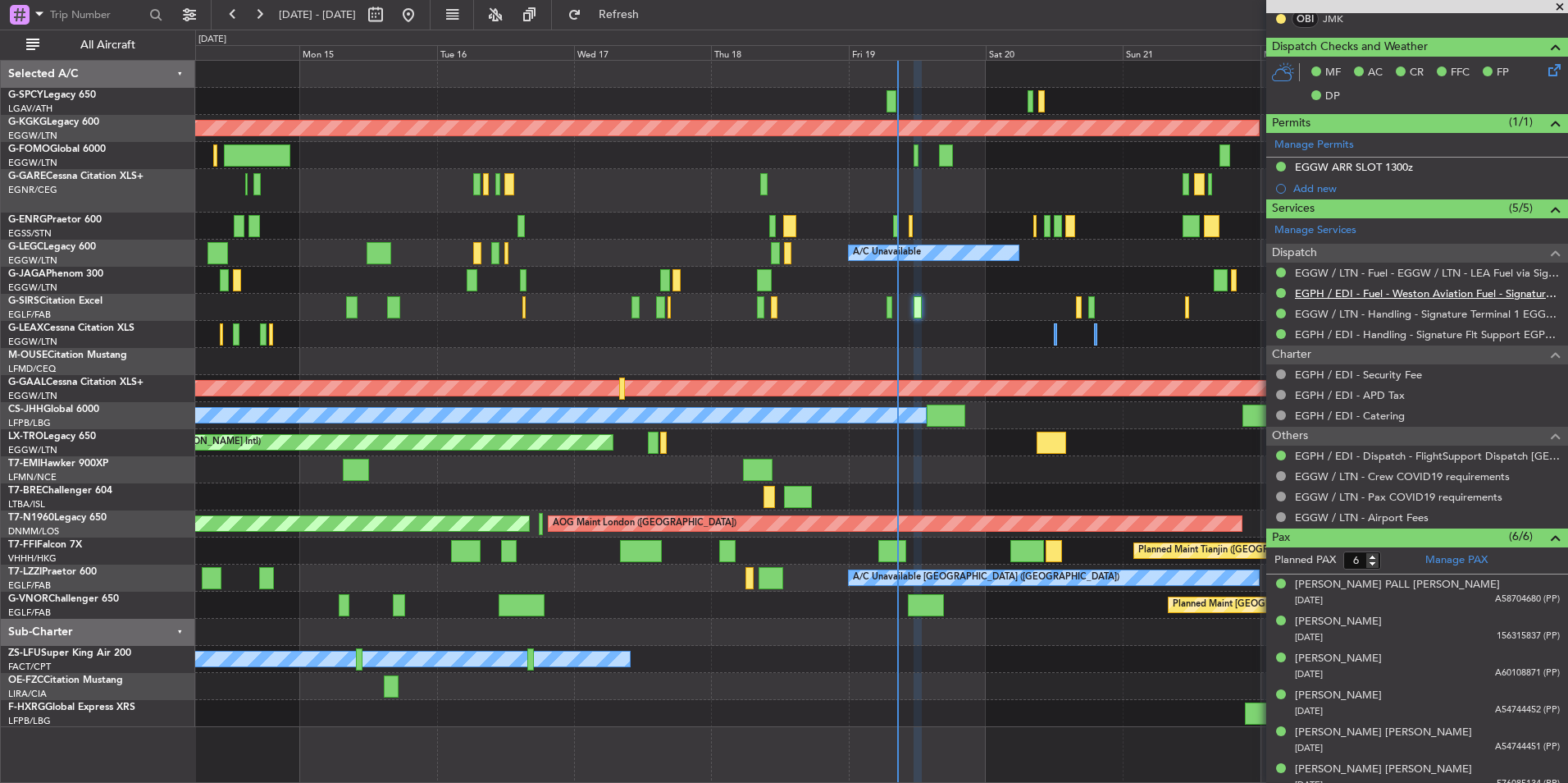
scroll to position [365, 0]
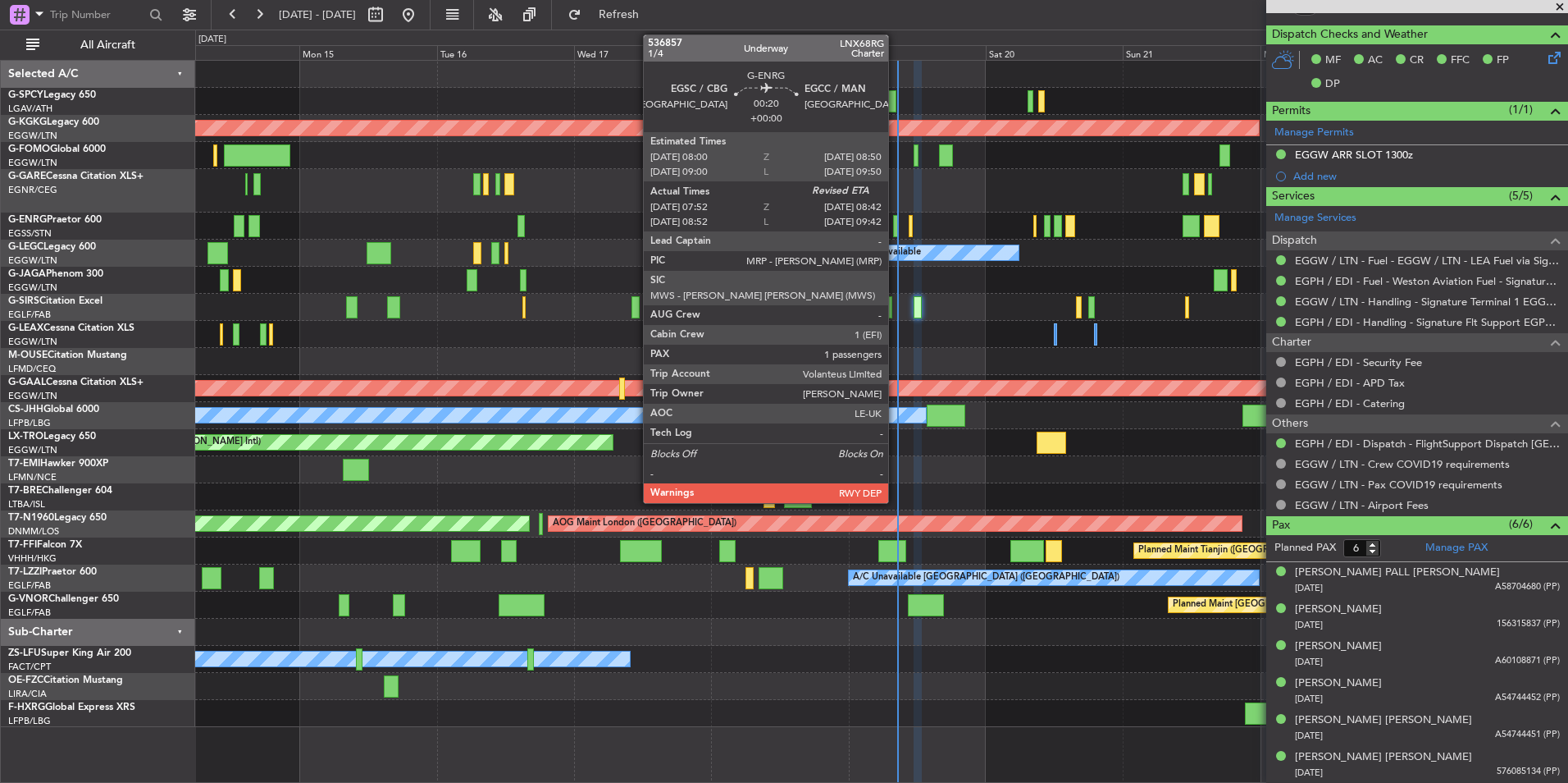
click at [896, 231] on div at bounding box center [896, 225] width 5 height 22
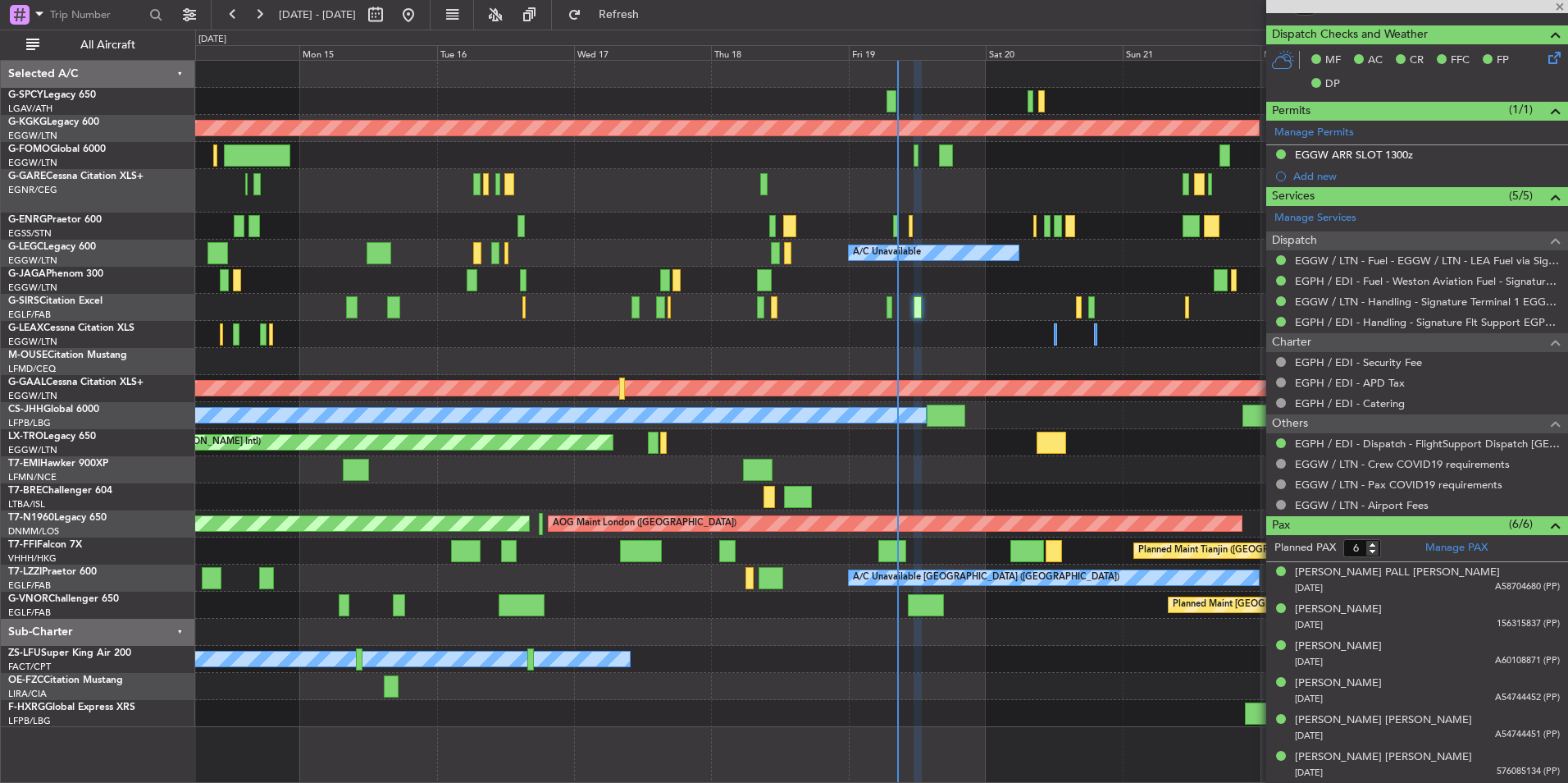
type input "08:07"
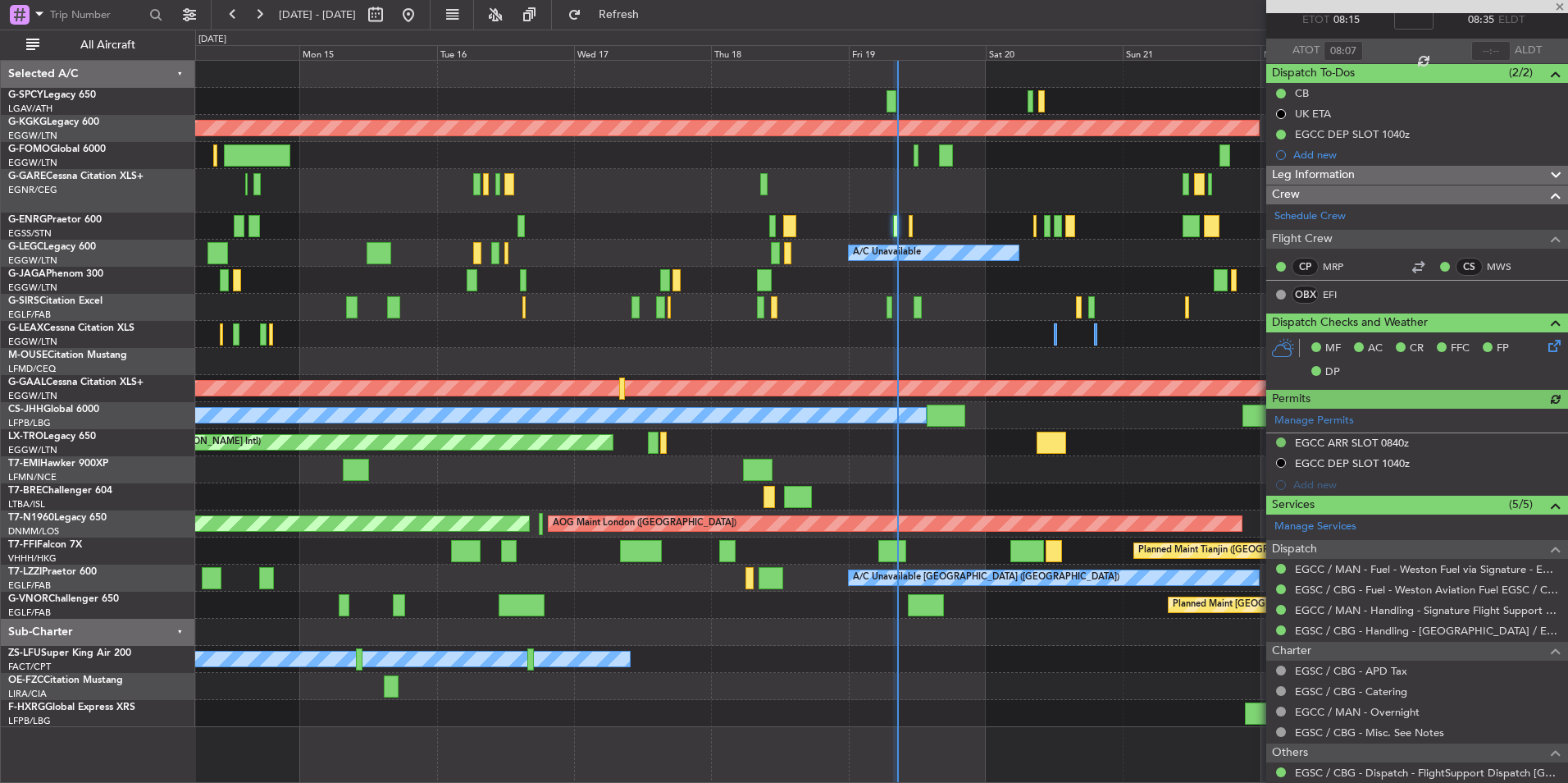
scroll to position [164, 0]
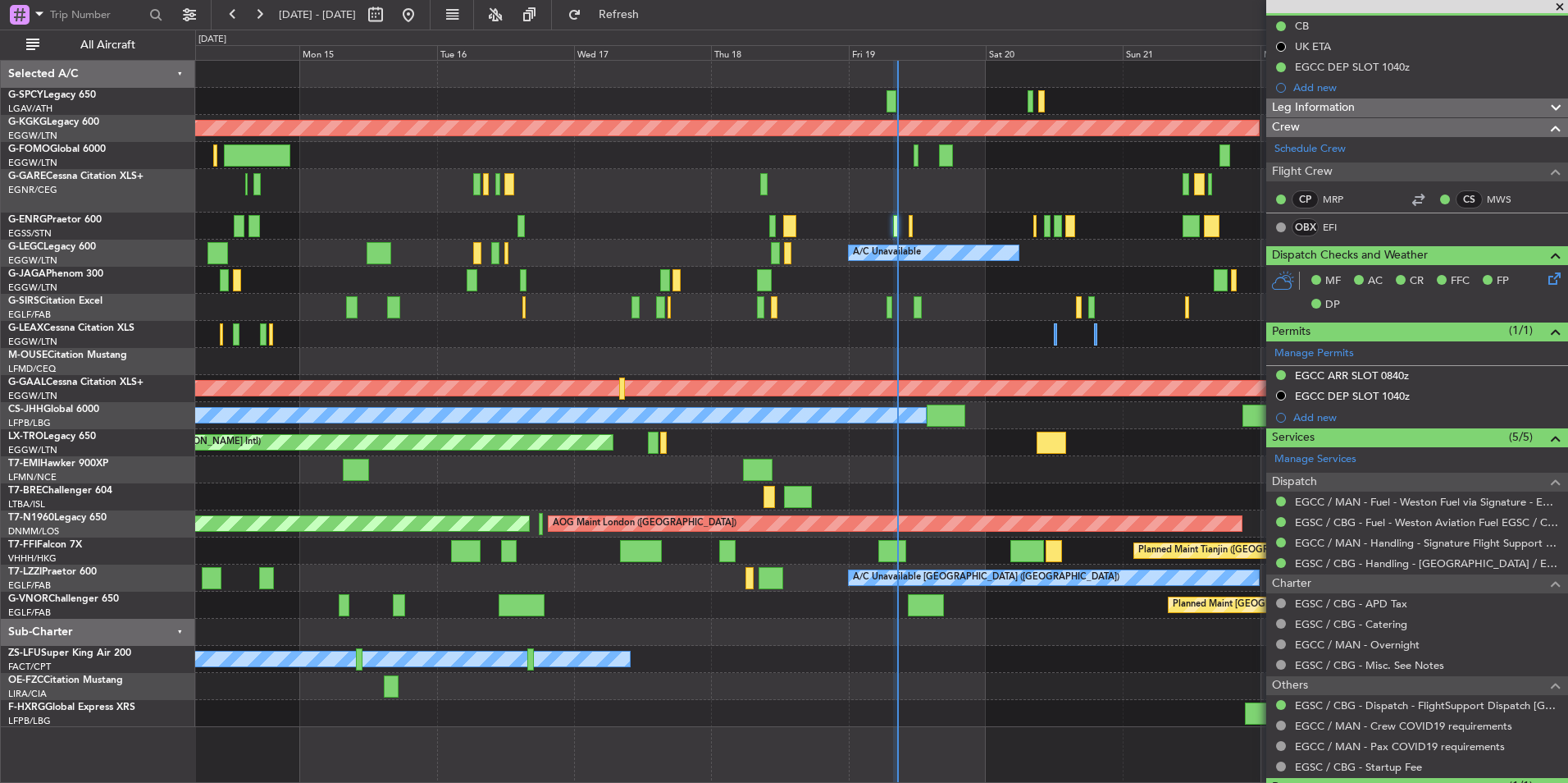
click at [1560, 7] on span at bounding box center [1560, 7] width 17 height 15
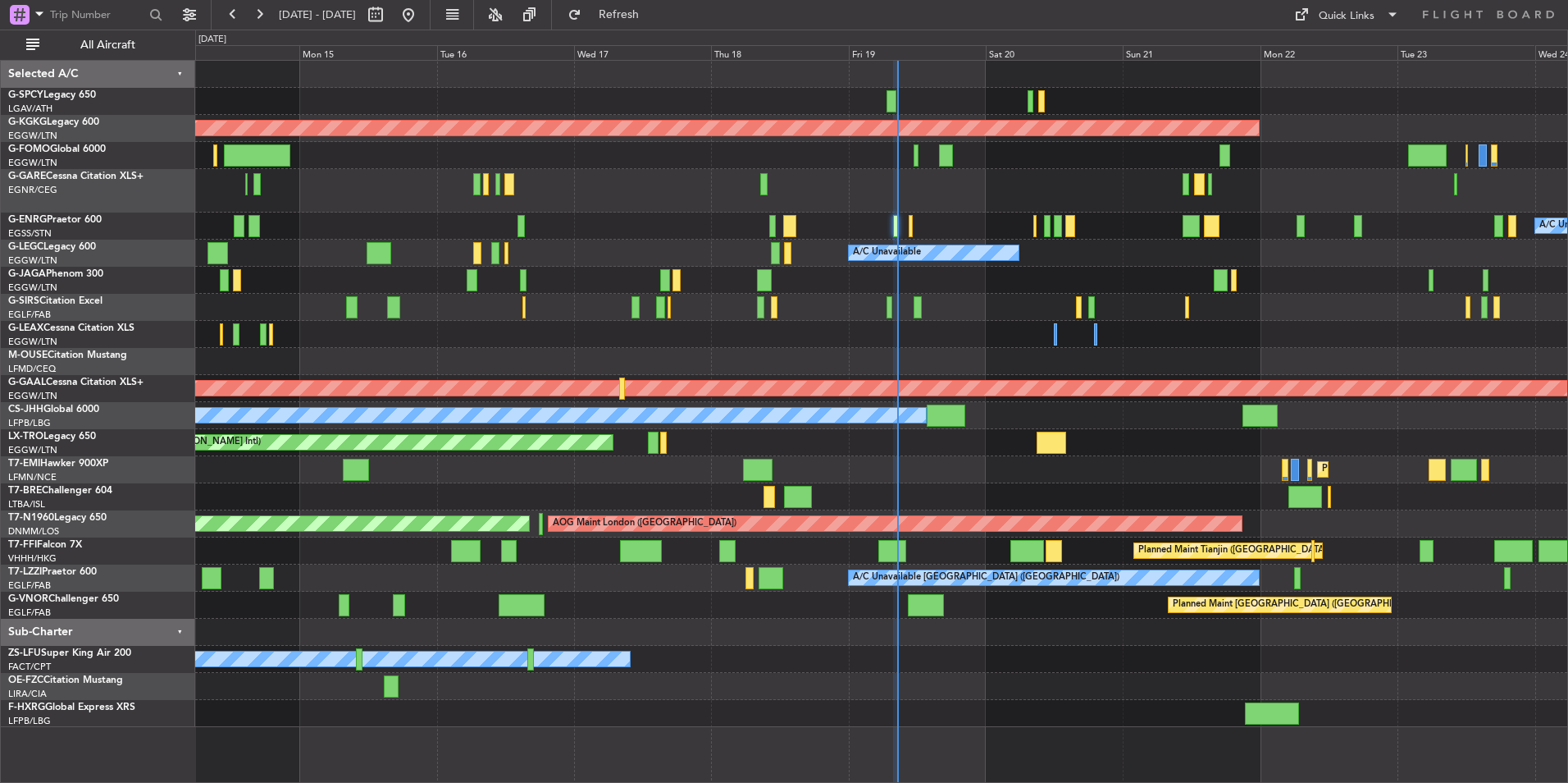
type input "0"
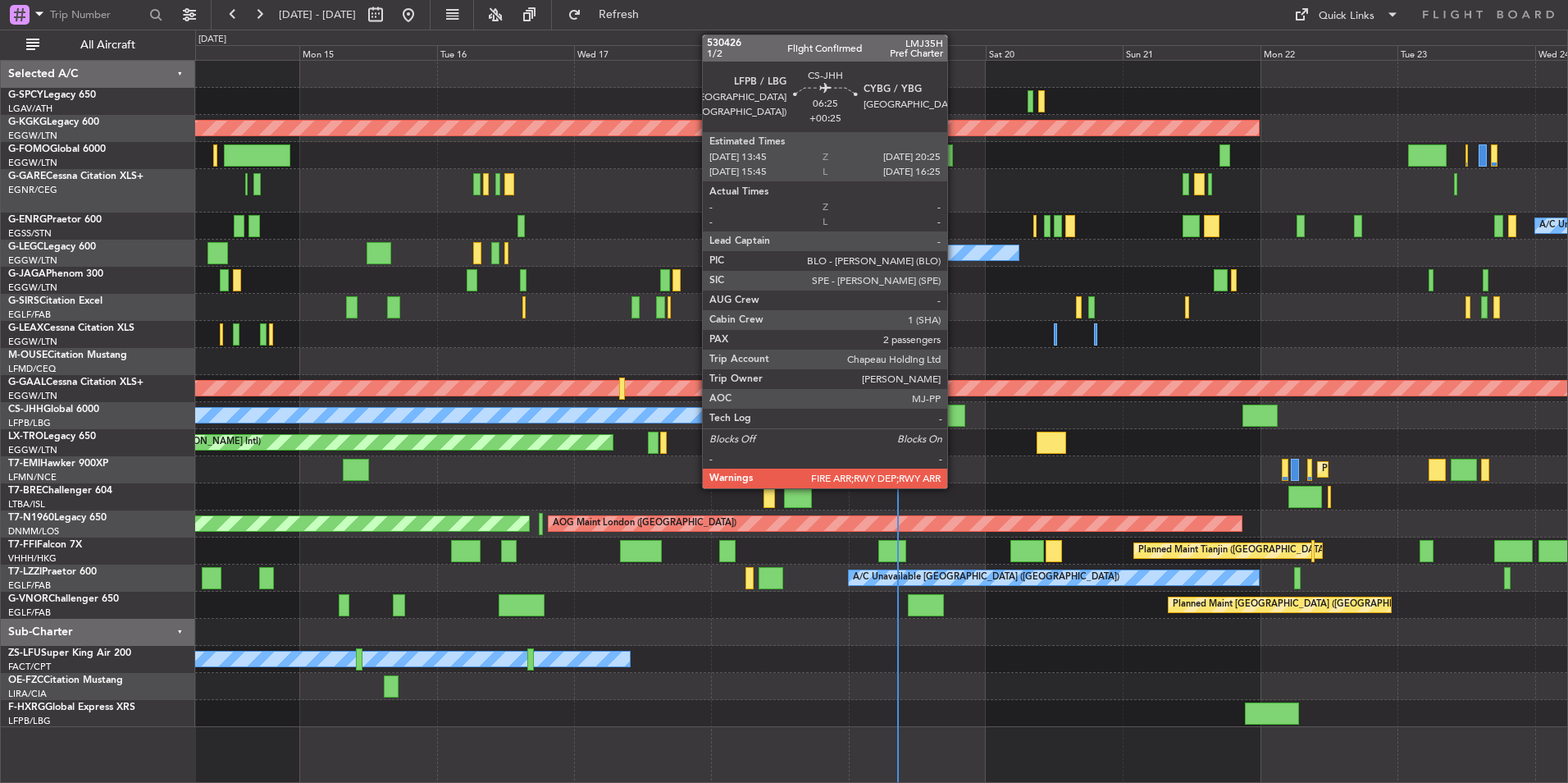
click at [955, 416] on div at bounding box center [946, 415] width 38 height 22
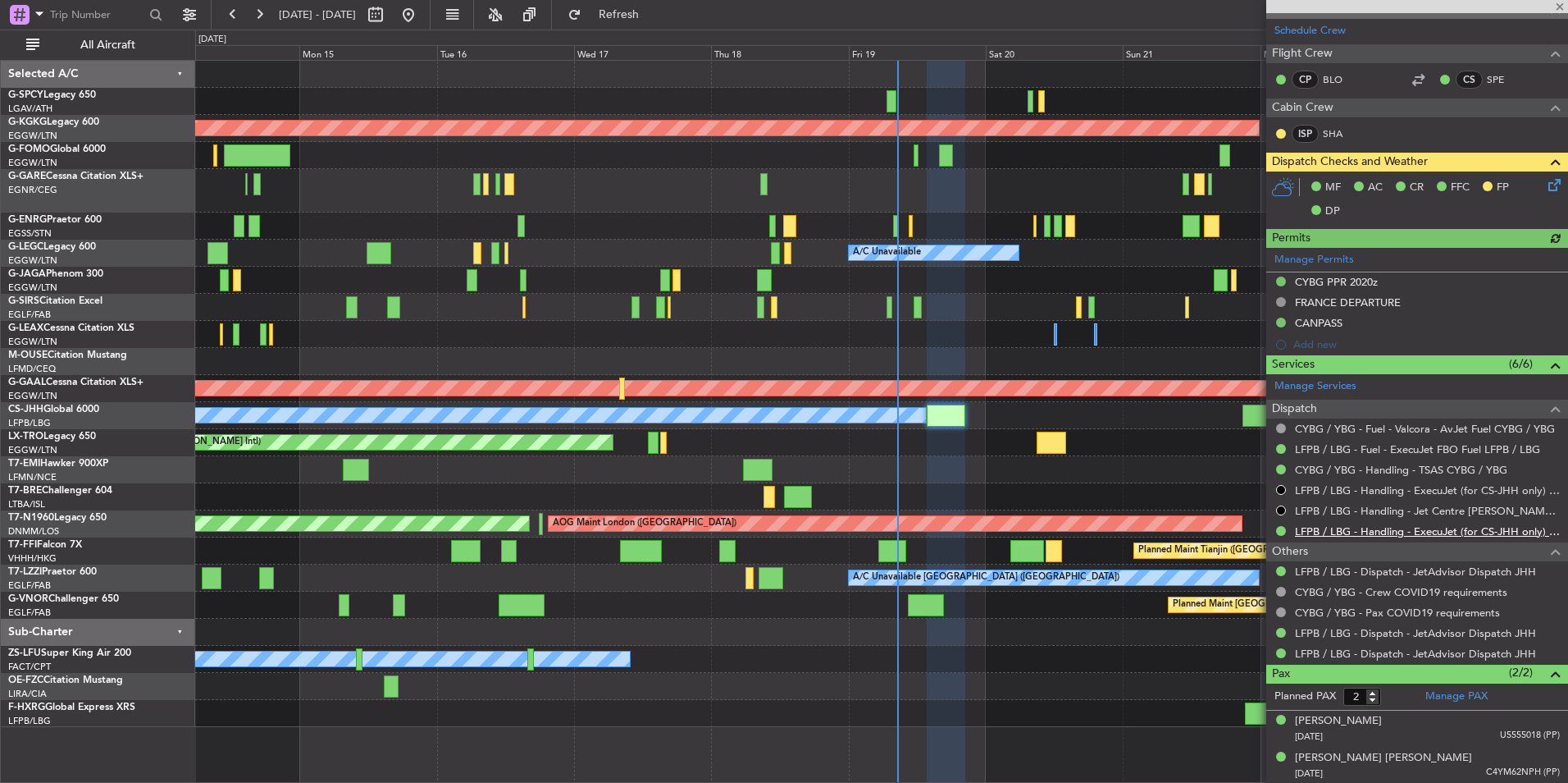
scroll to position [406, 0]
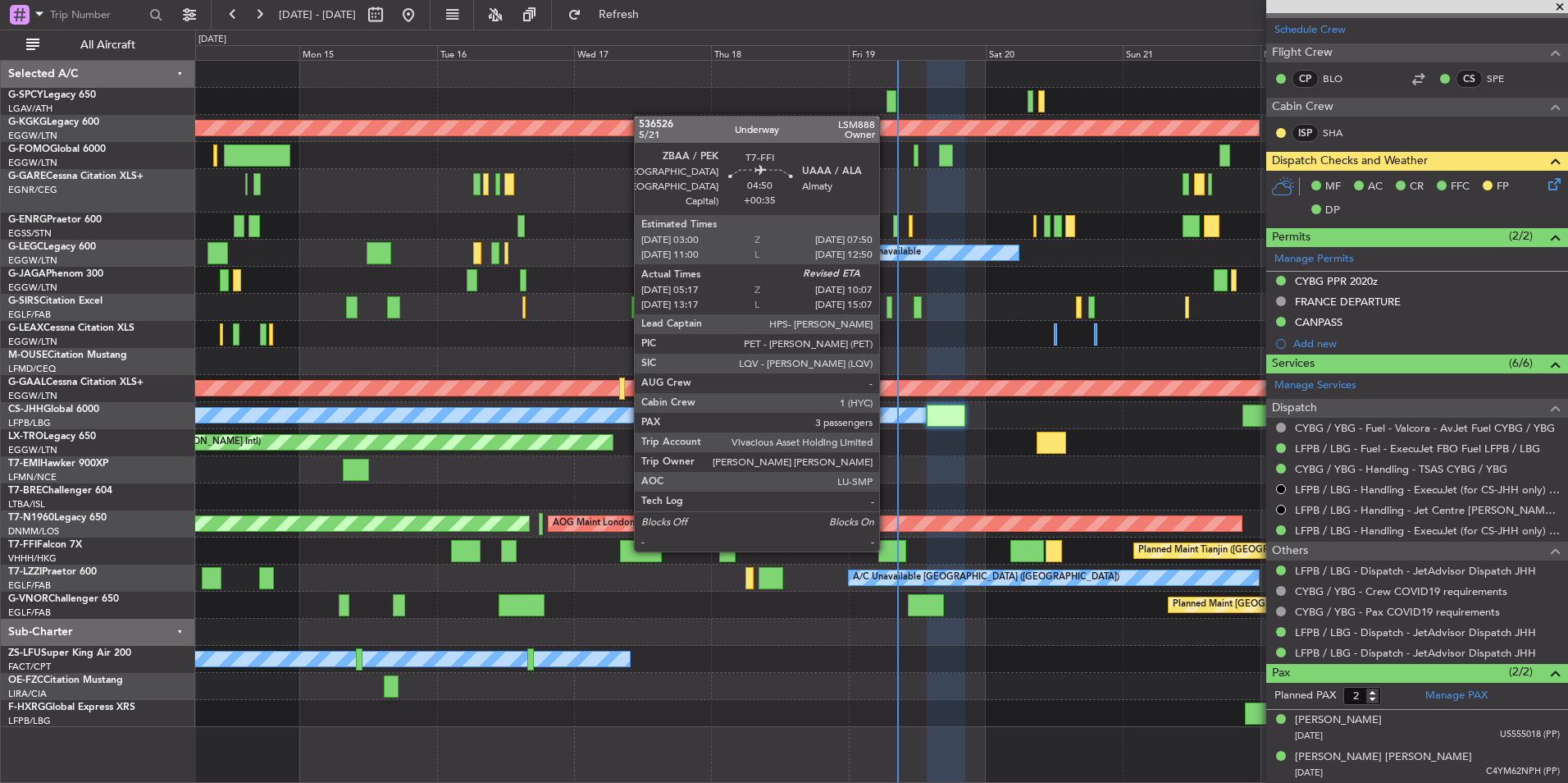
click at [887, 548] on div at bounding box center [892, 551] width 28 height 22
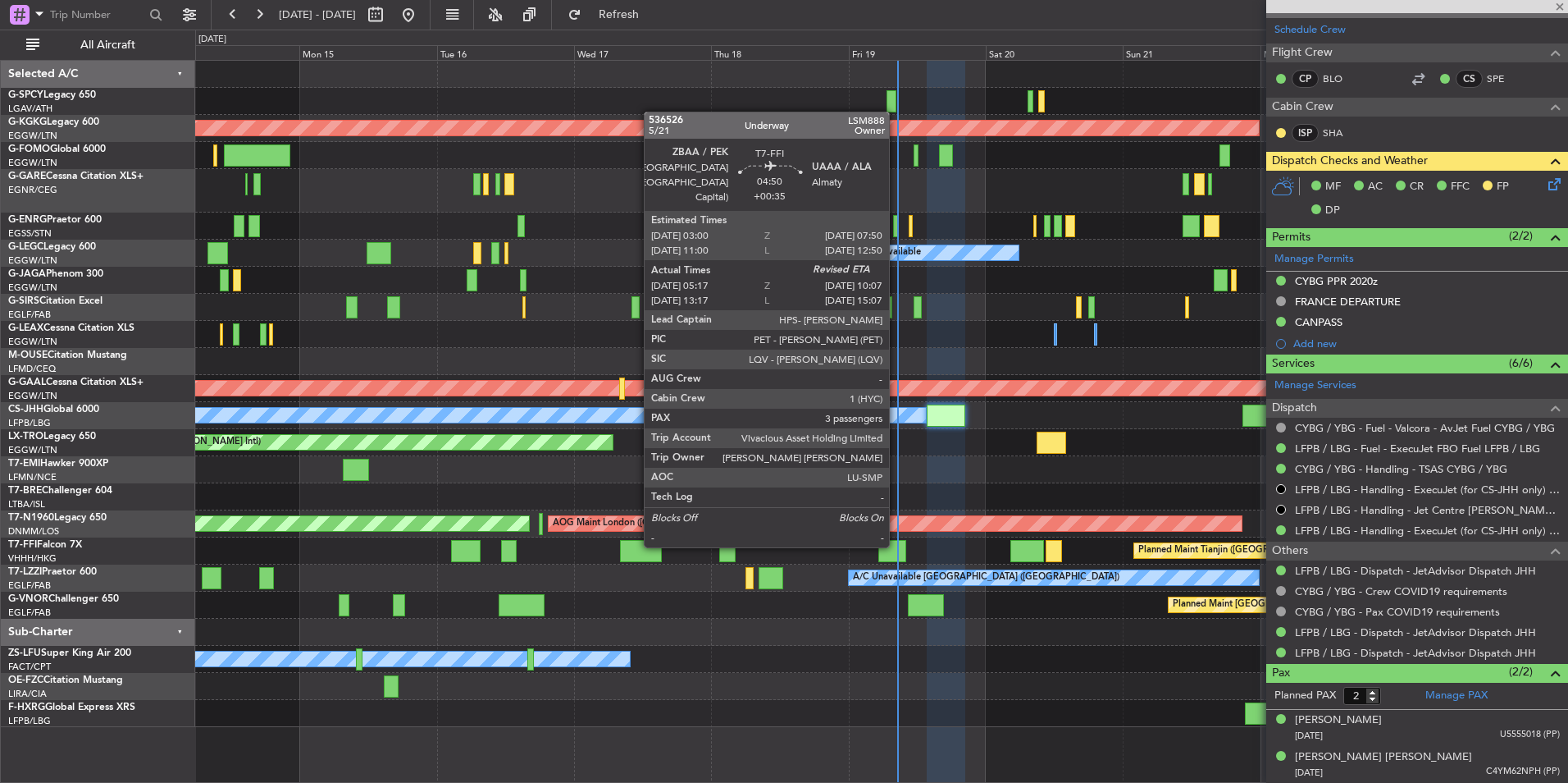
type input "+00:35"
type input "05:17"
type input "3"
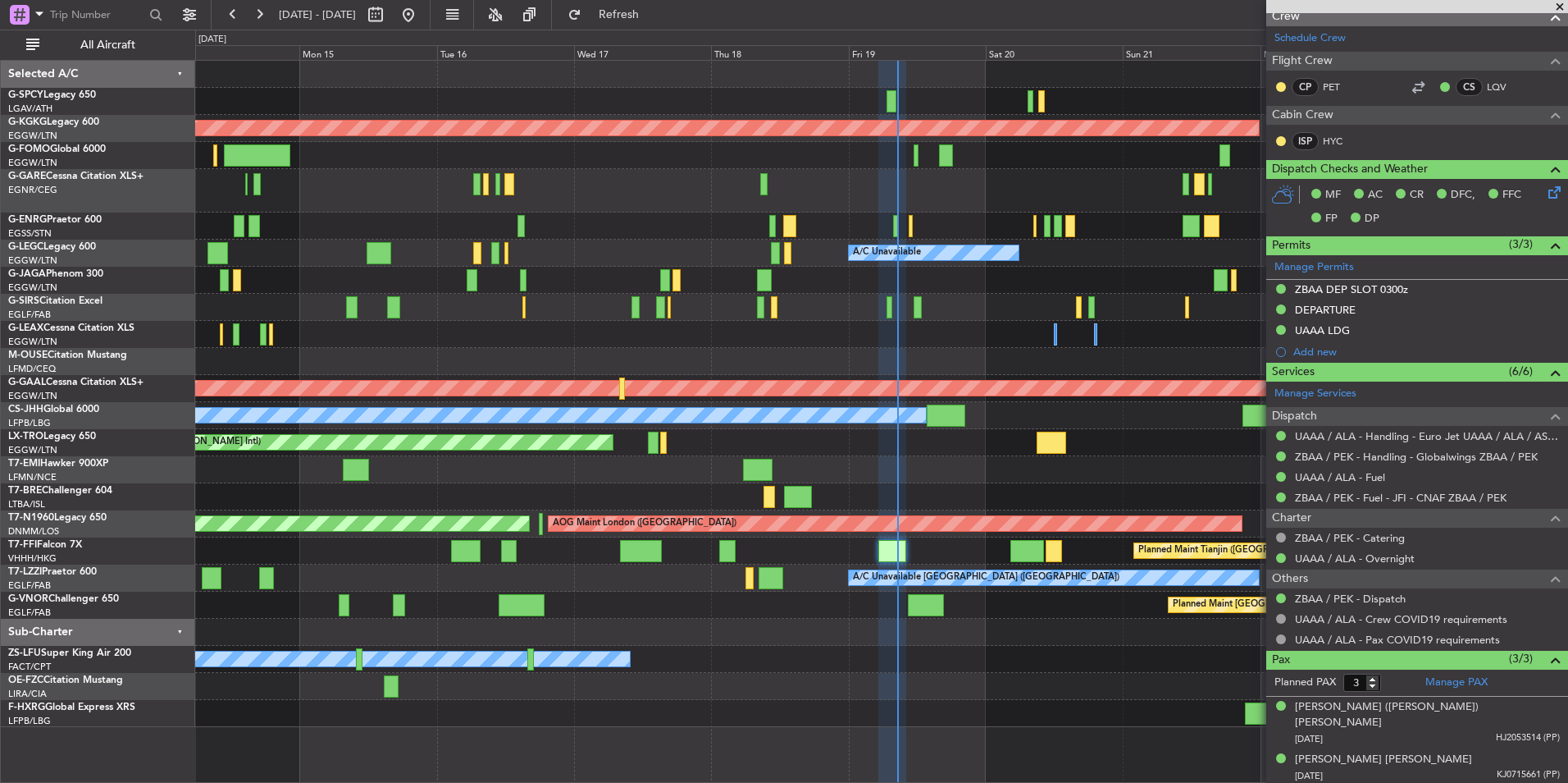
scroll to position [298, 0]
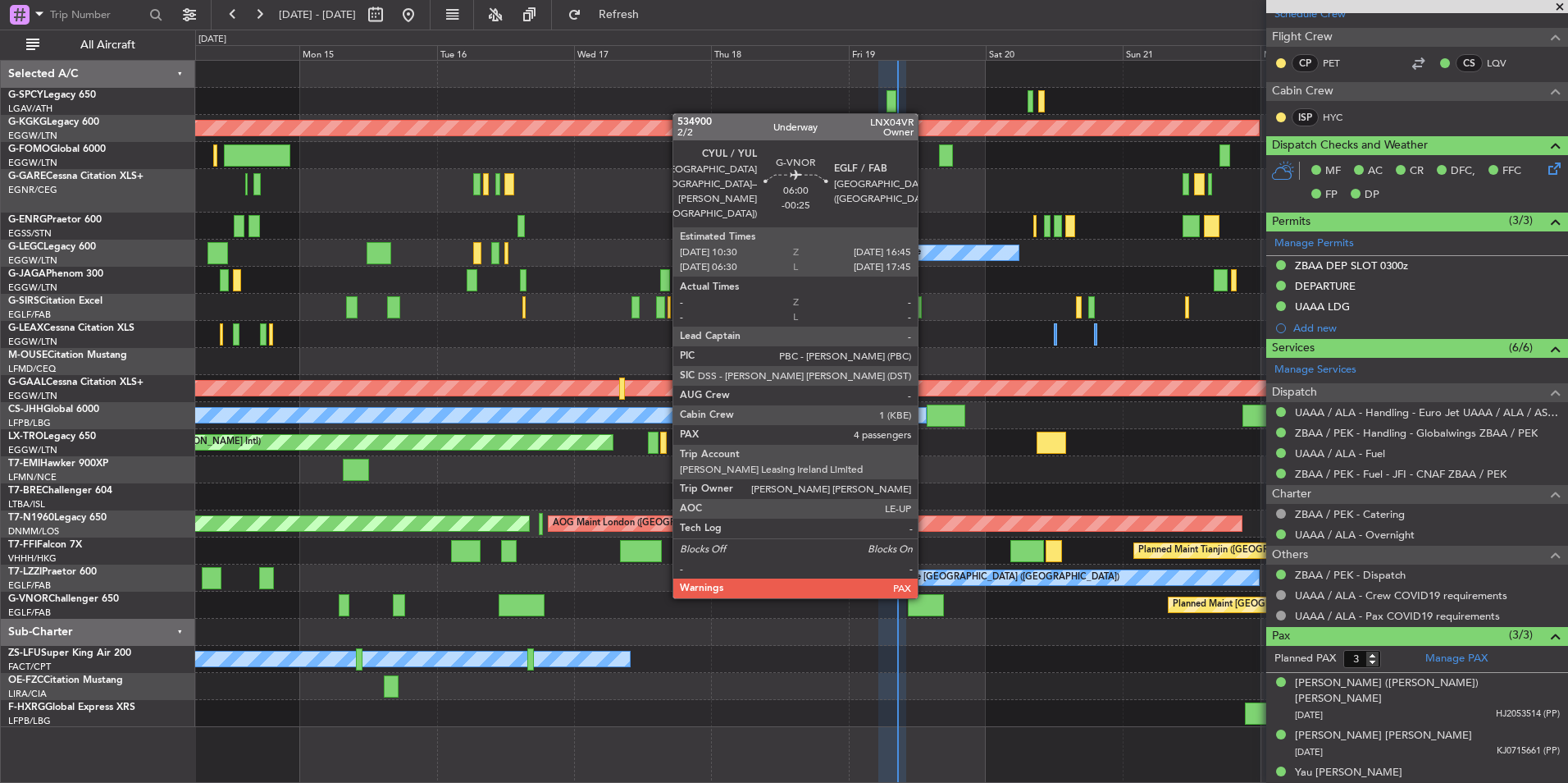
click at [925, 612] on div at bounding box center [926, 605] width 37 height 22
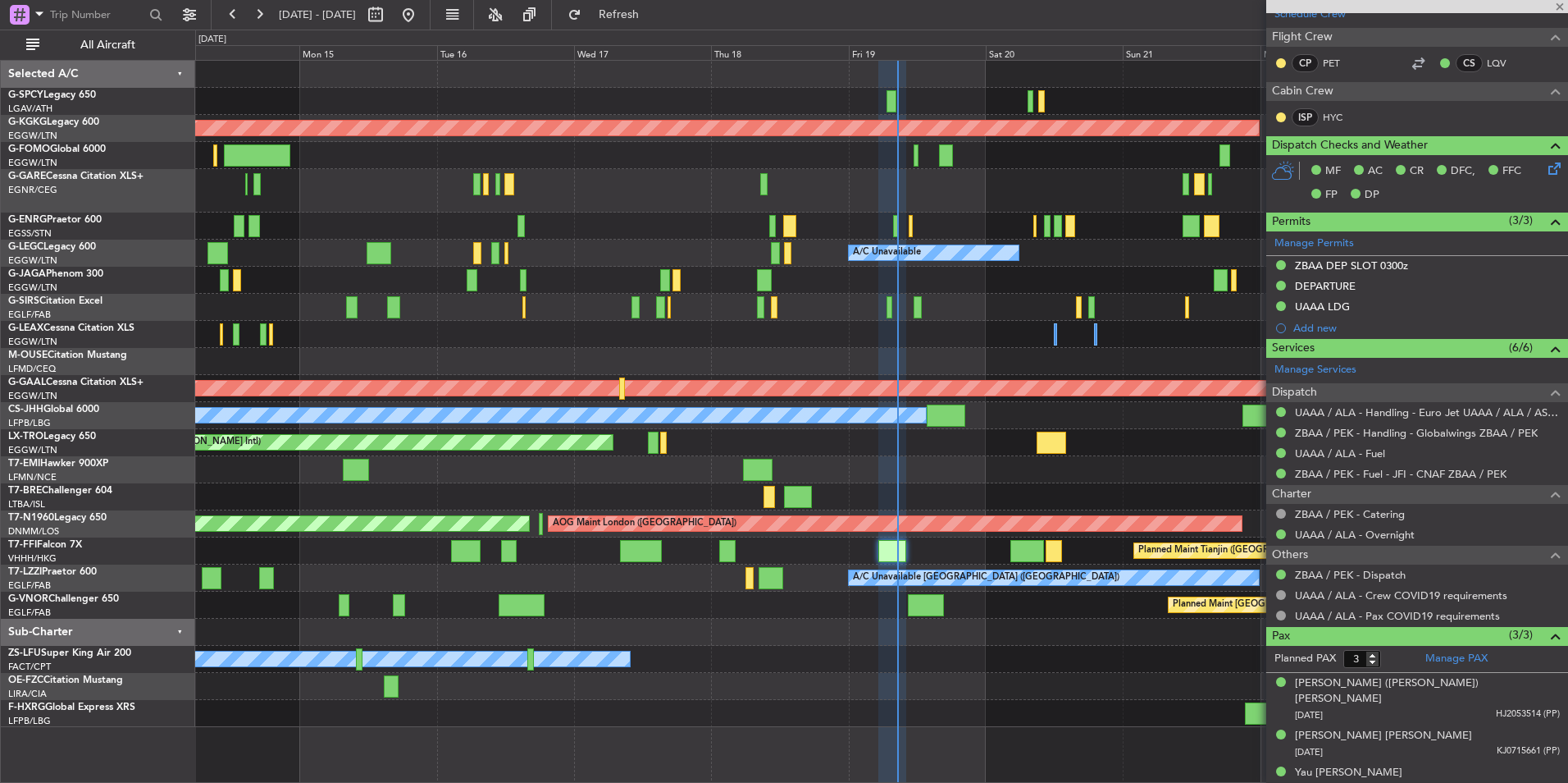
type input "-00:25"
type input "4"
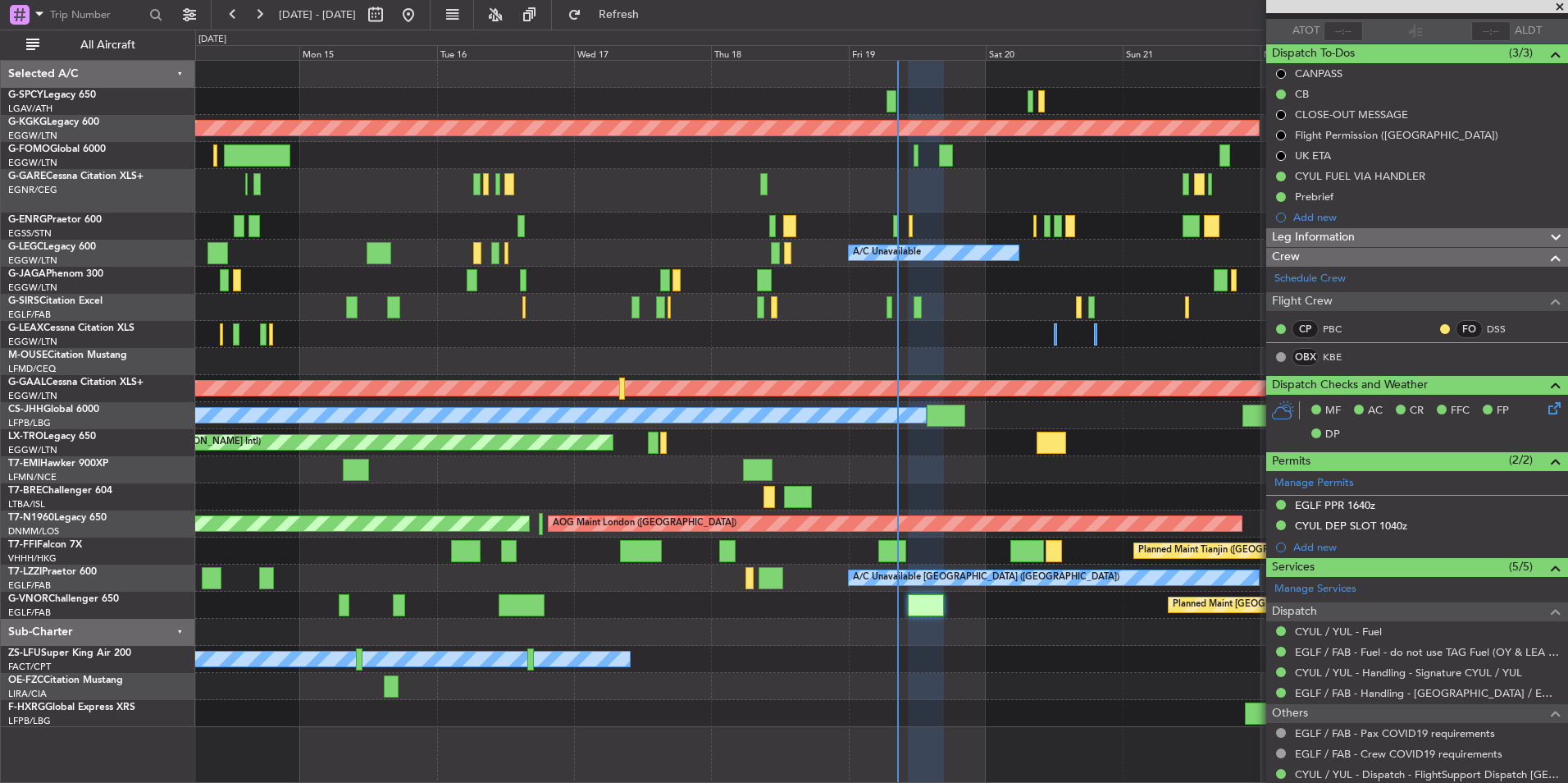
scroll to position [311, 0]
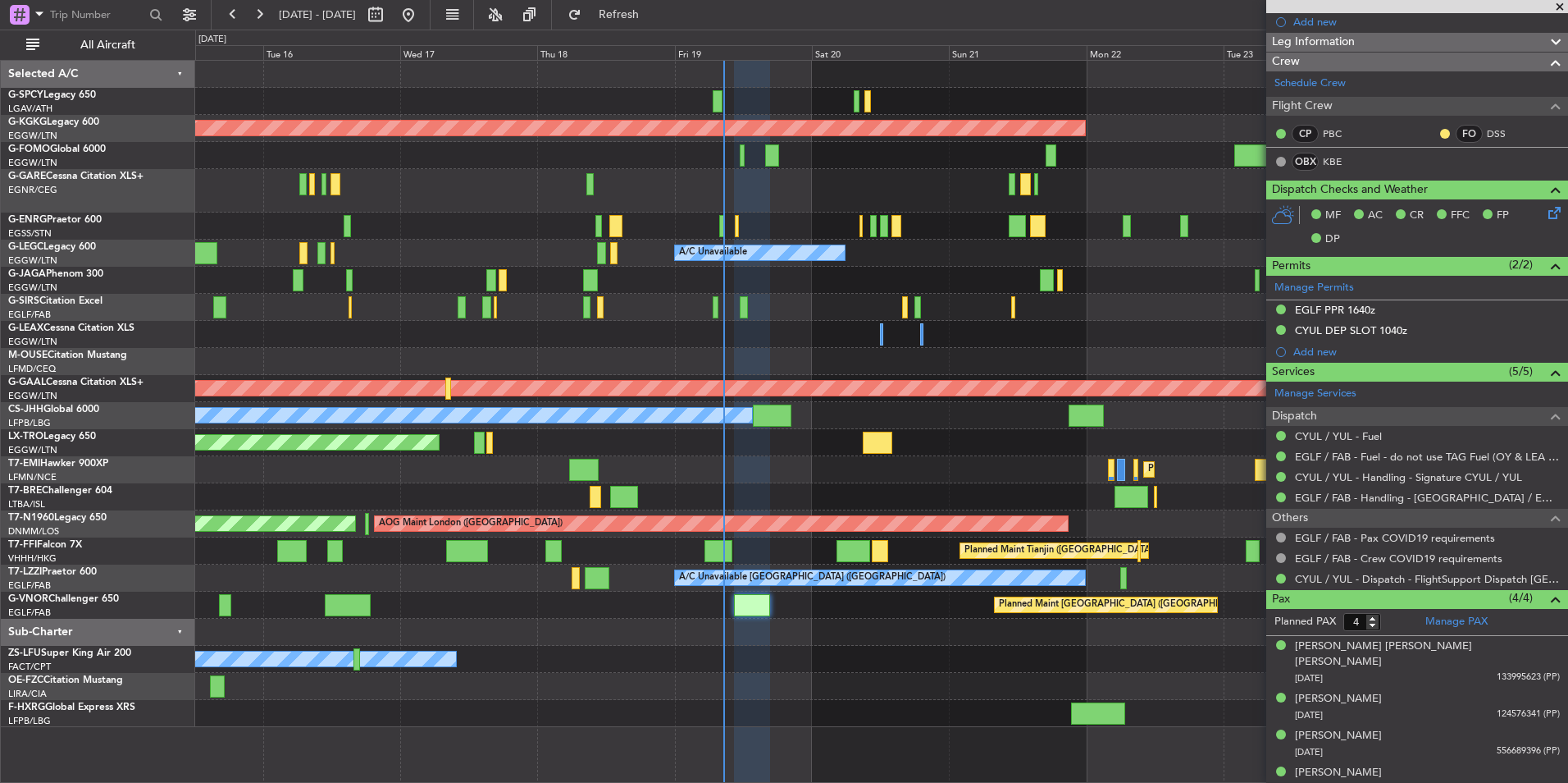
click at [791, 425] on div "Planned Maint Paris (Le Bourget) Owner" at bounding box center [881, 415] width 1372 height 27
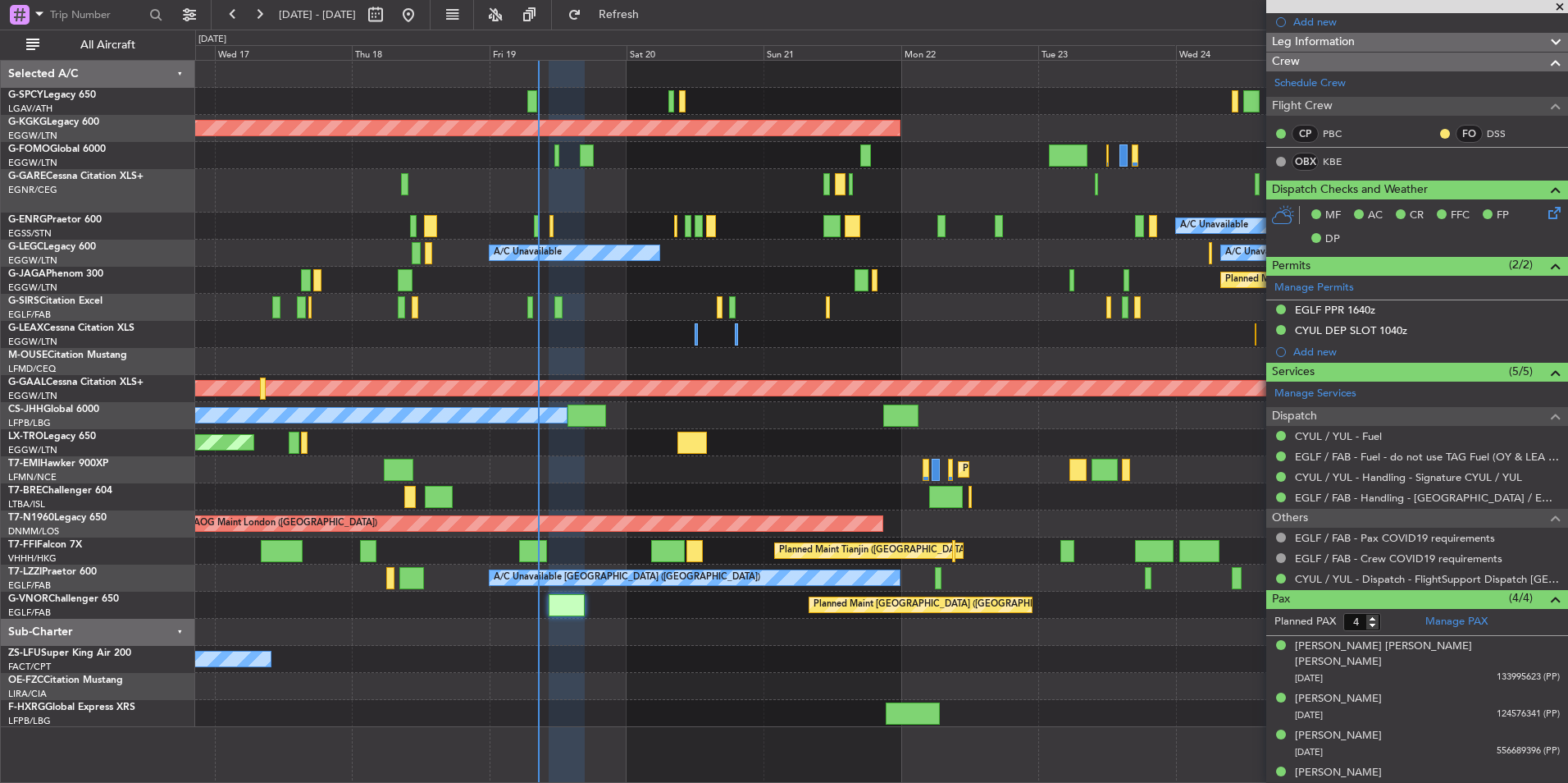
click at [844, 424] on div "Planned Maint Paris (Le Bourget) Owner" at bounding box center [881, 415] width 1372 height 27
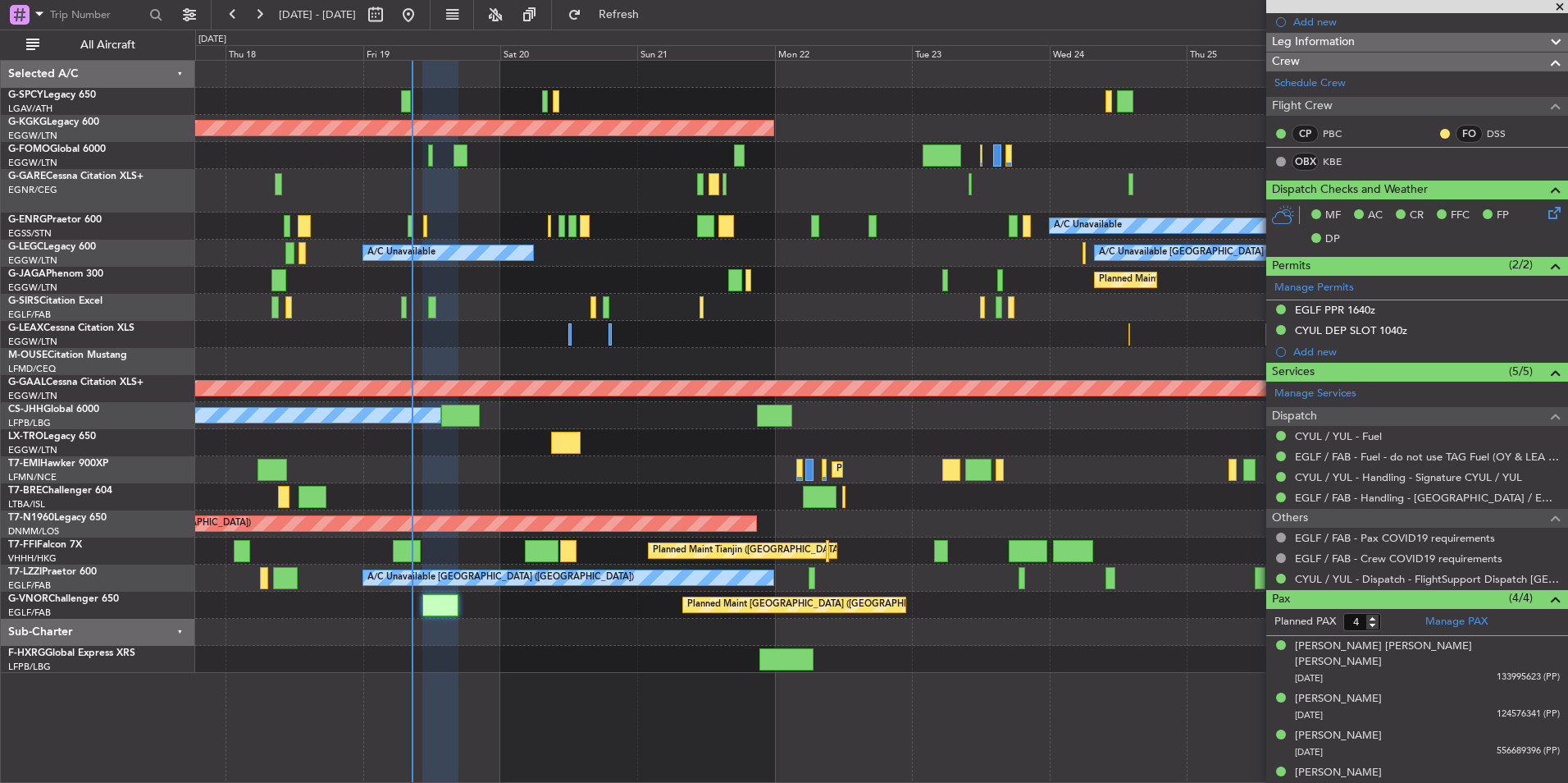
click at [780, 630] on div "AOG Maint Istanbul (Ataturk) A/C Unavailable A/C Unavailable A/C Unavailable Lo…" at bounding box center [881, 367] width 1372 height 612
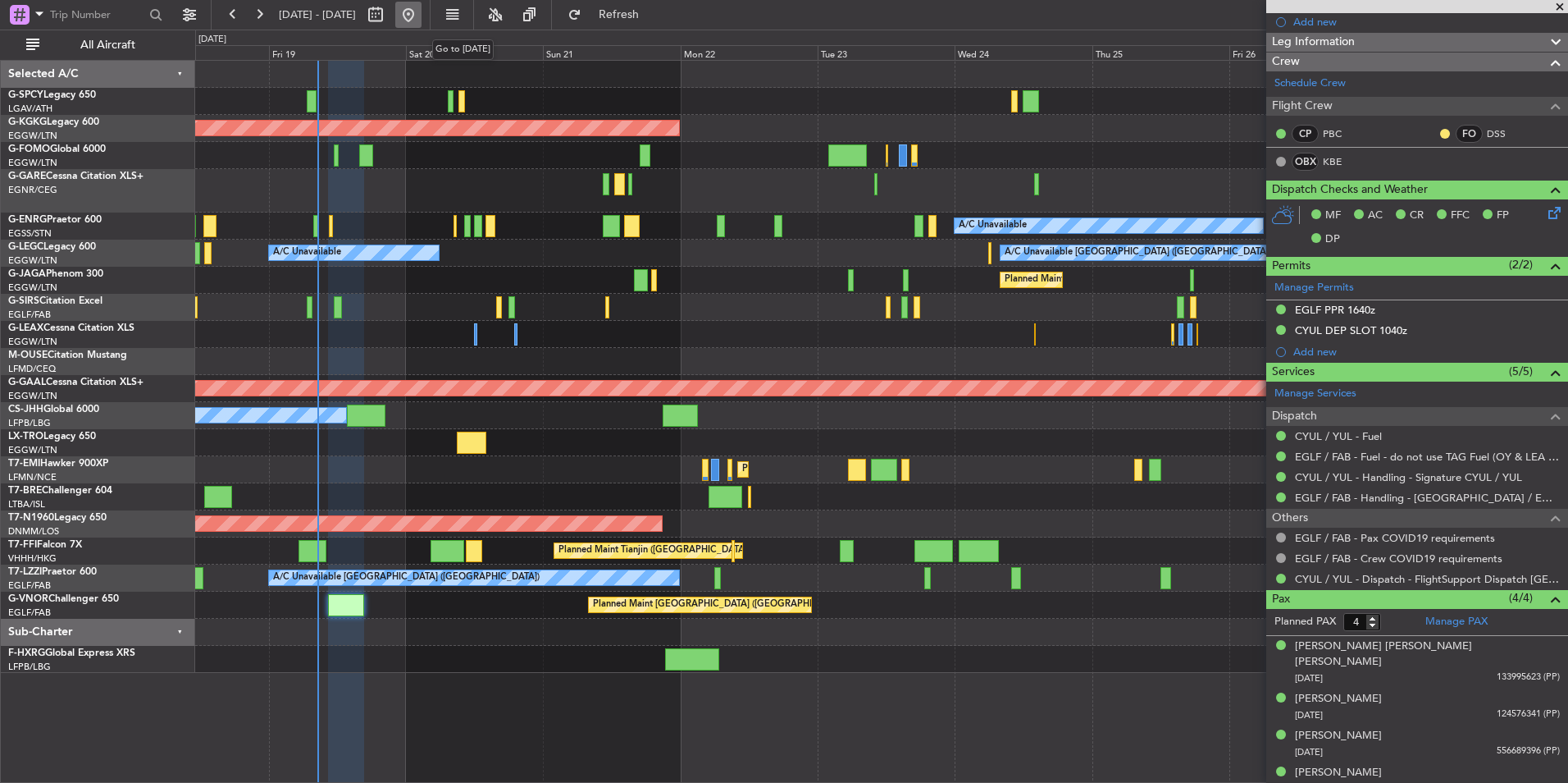
click at [422, 23] on button at bounding box center [409, 15] width 26 height 26
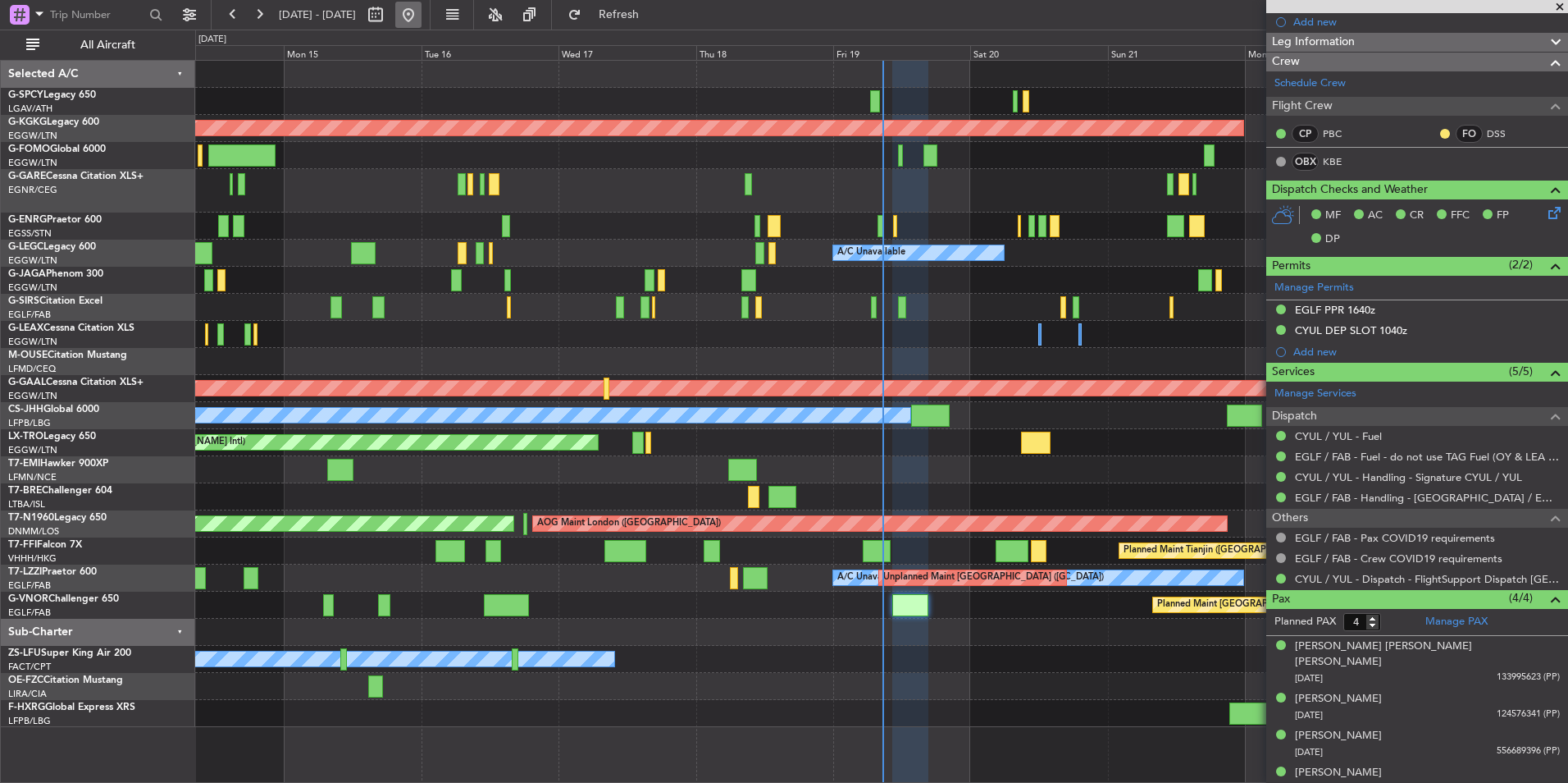
click at [422, 10] on button at bounding box center [409, 15] width 26 height 26
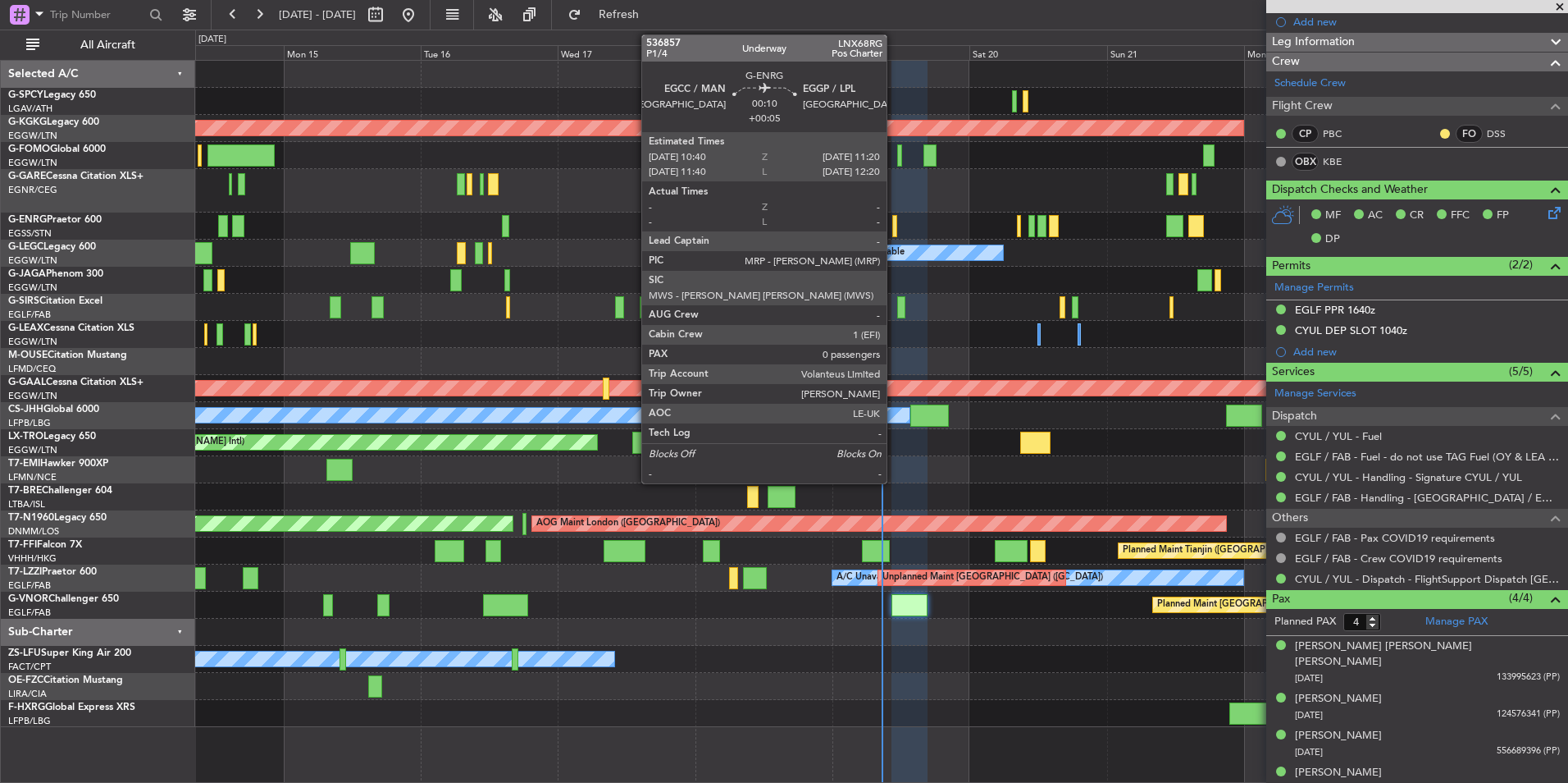
click at [894, 233] on div at bounding box center [894, 225] width 4 height 22
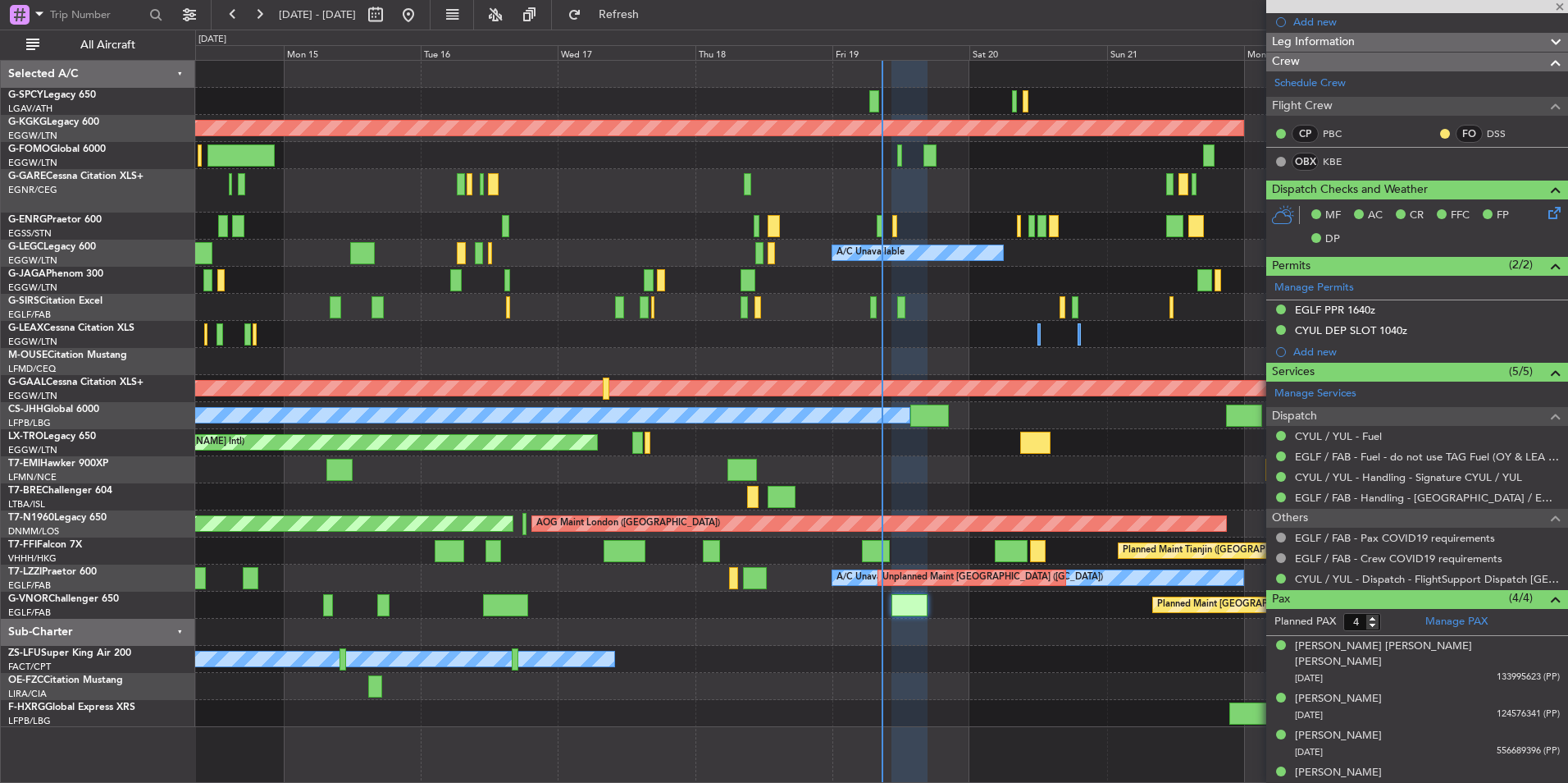
type input "+00:05"
type input "0"
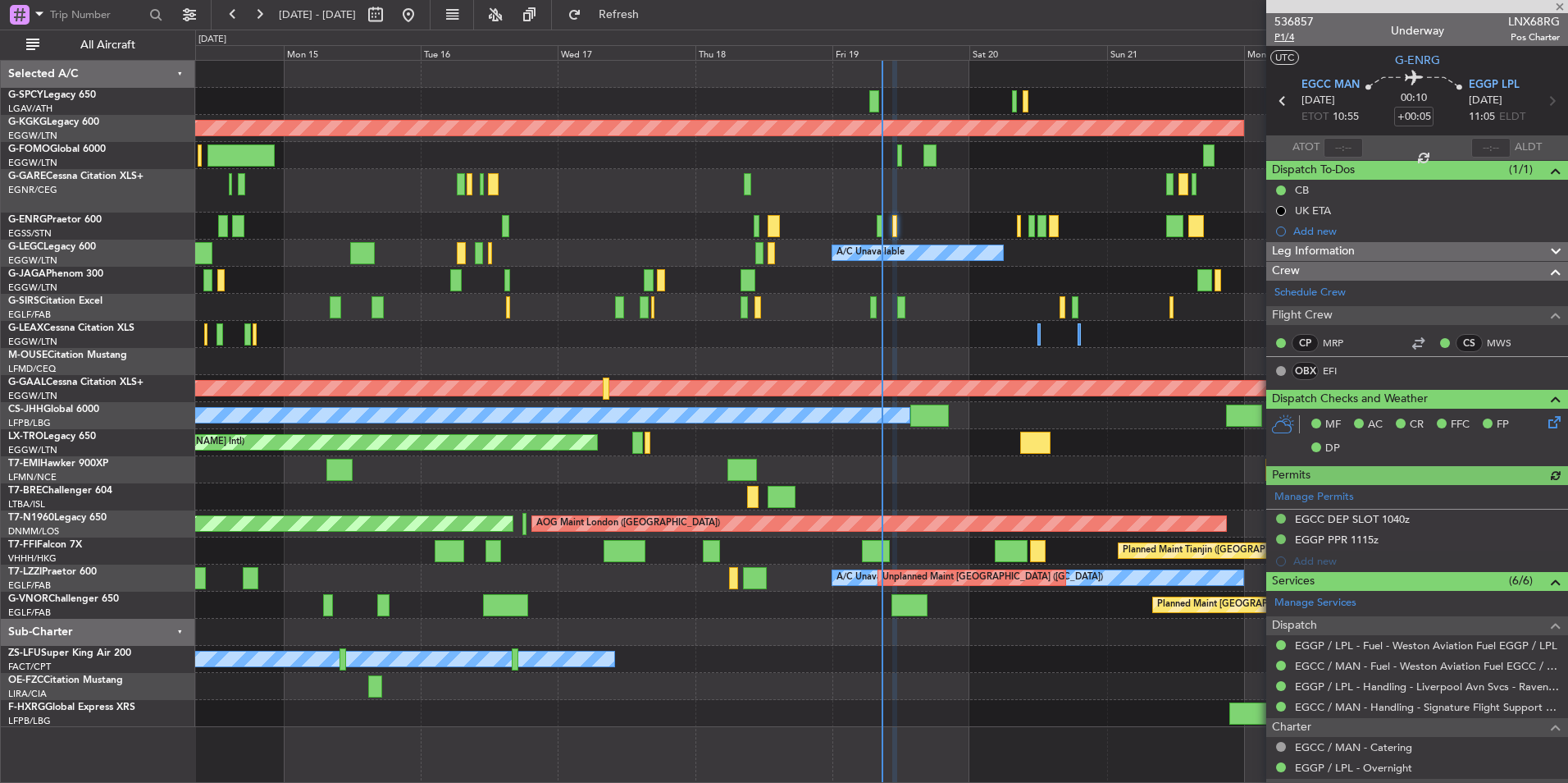
click at [1287, 37] on span "P1/4" at bounding box center [1294, 37] width 39 height 14
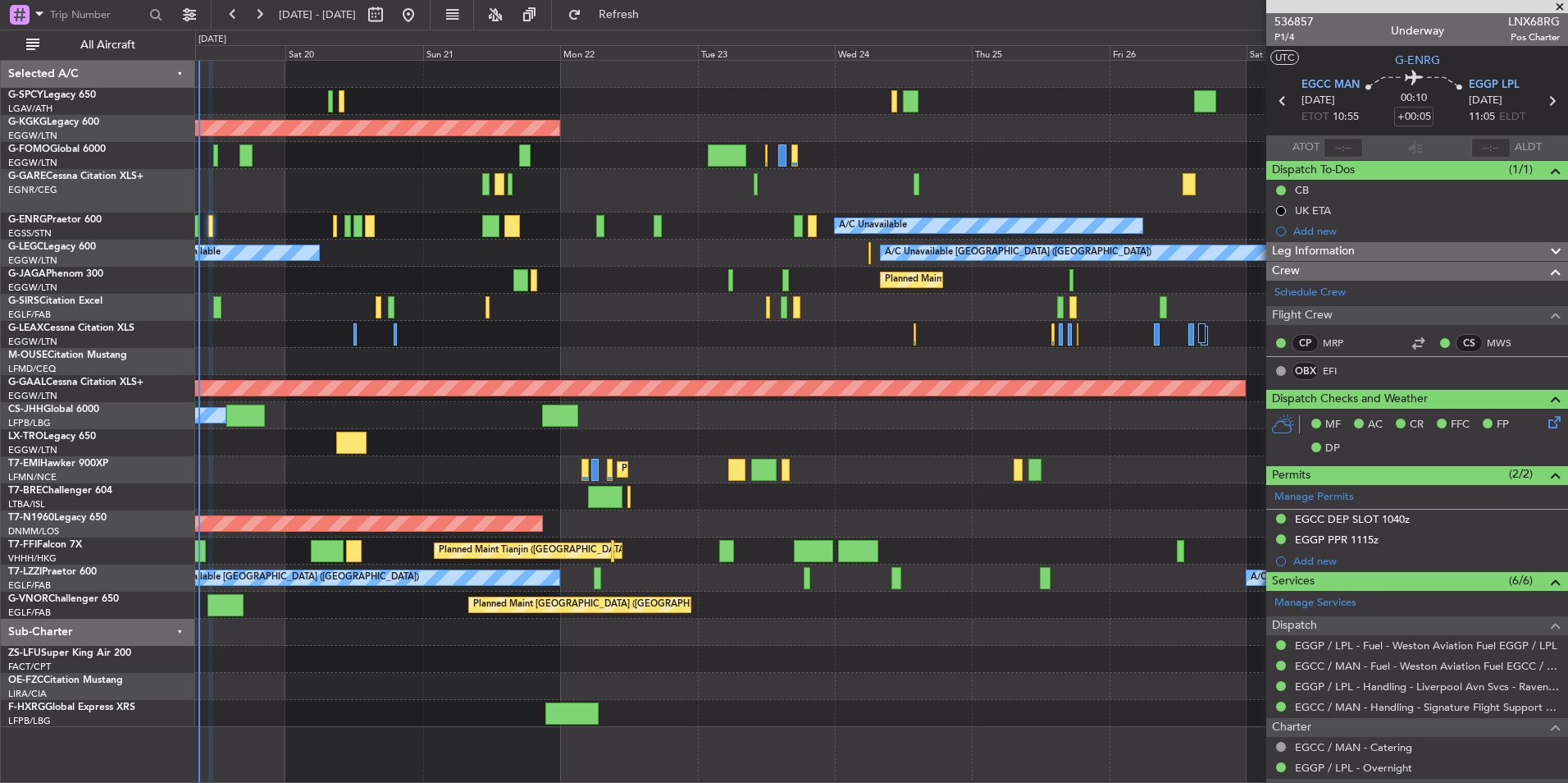
click at [377, 432] on div "AOG Maint Istanbul (Ataturk) A/C Unavailable A/C Unavailable London (Luton) A/C…" at bounding box center [881, 394] width 1372 height 666
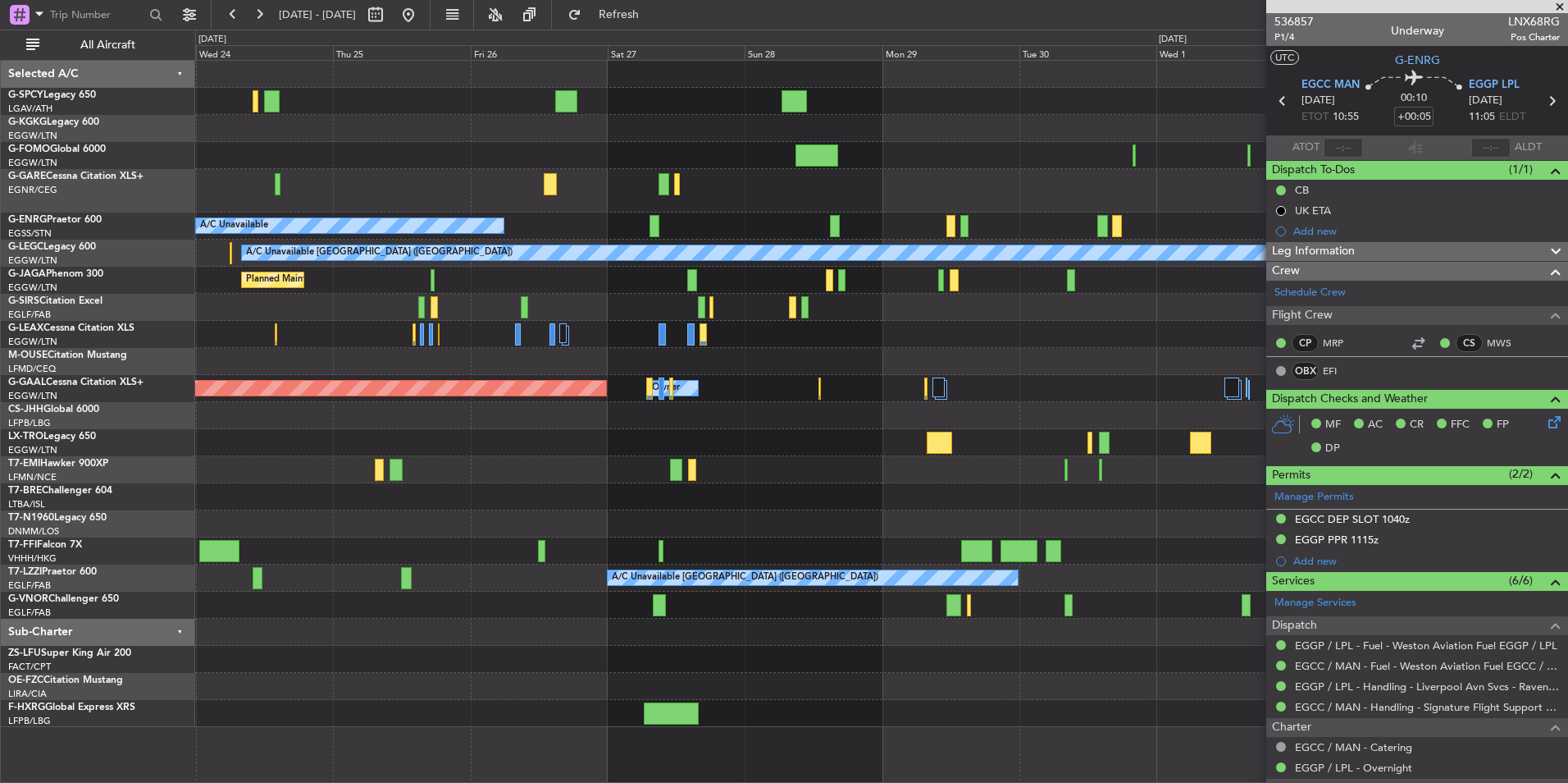
click at [210, 449] on div "AOG Maint Istanbul (Ataturk) A/C Unavailable A/C Unavailable London (Luton) Pla…" at bounding box center [881, 394] width 1372 height 666
click at [537, 422] on div "AOG Maint Istanbul (Ataturk) A/C Unavailable A/C Unavailable London (Luton) Pla…" at bounding box center [881, 394] width 1372 height 666
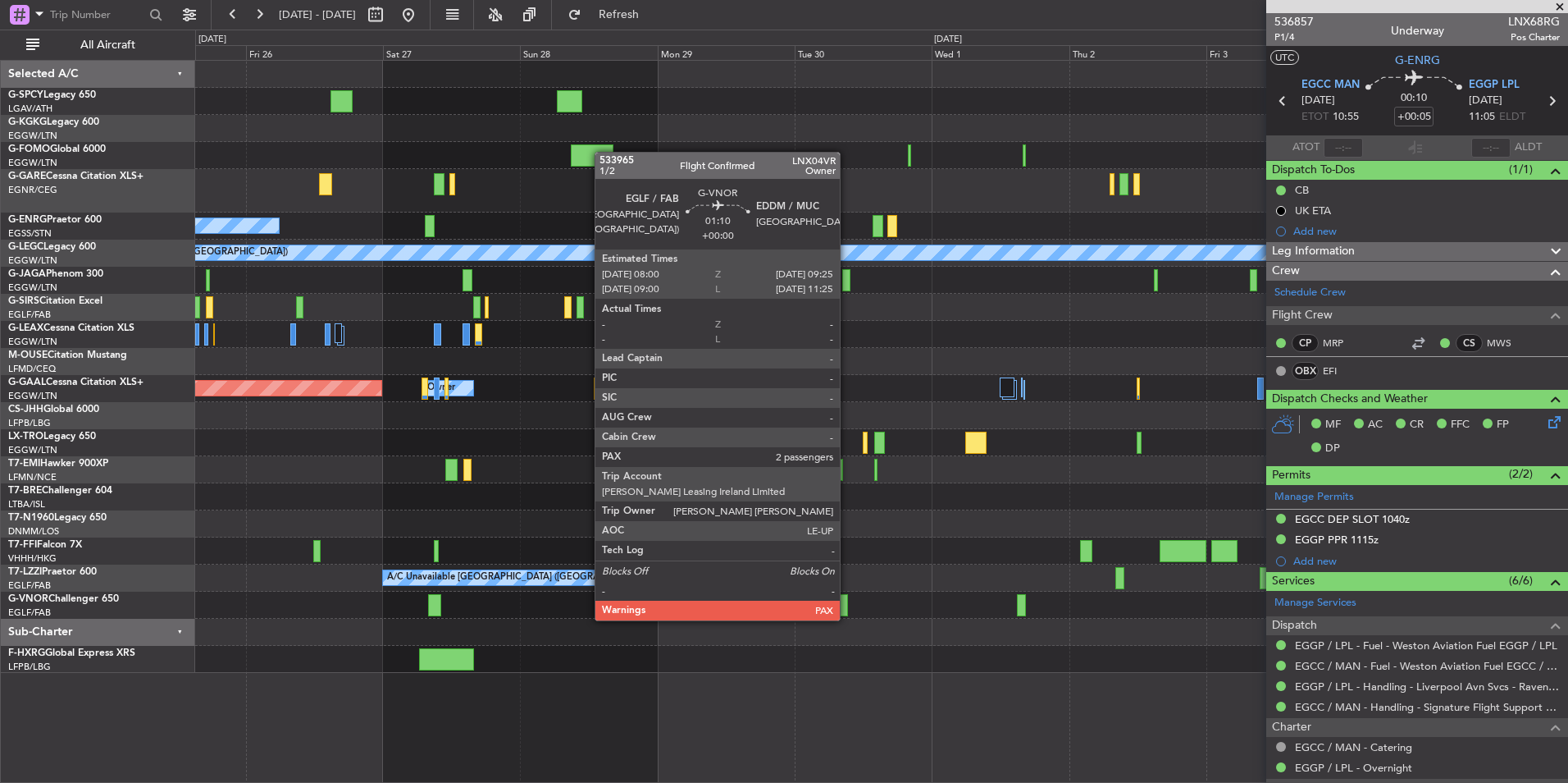
click at [847, 604] on div at bounding box center [844, 605] width 8 height 22
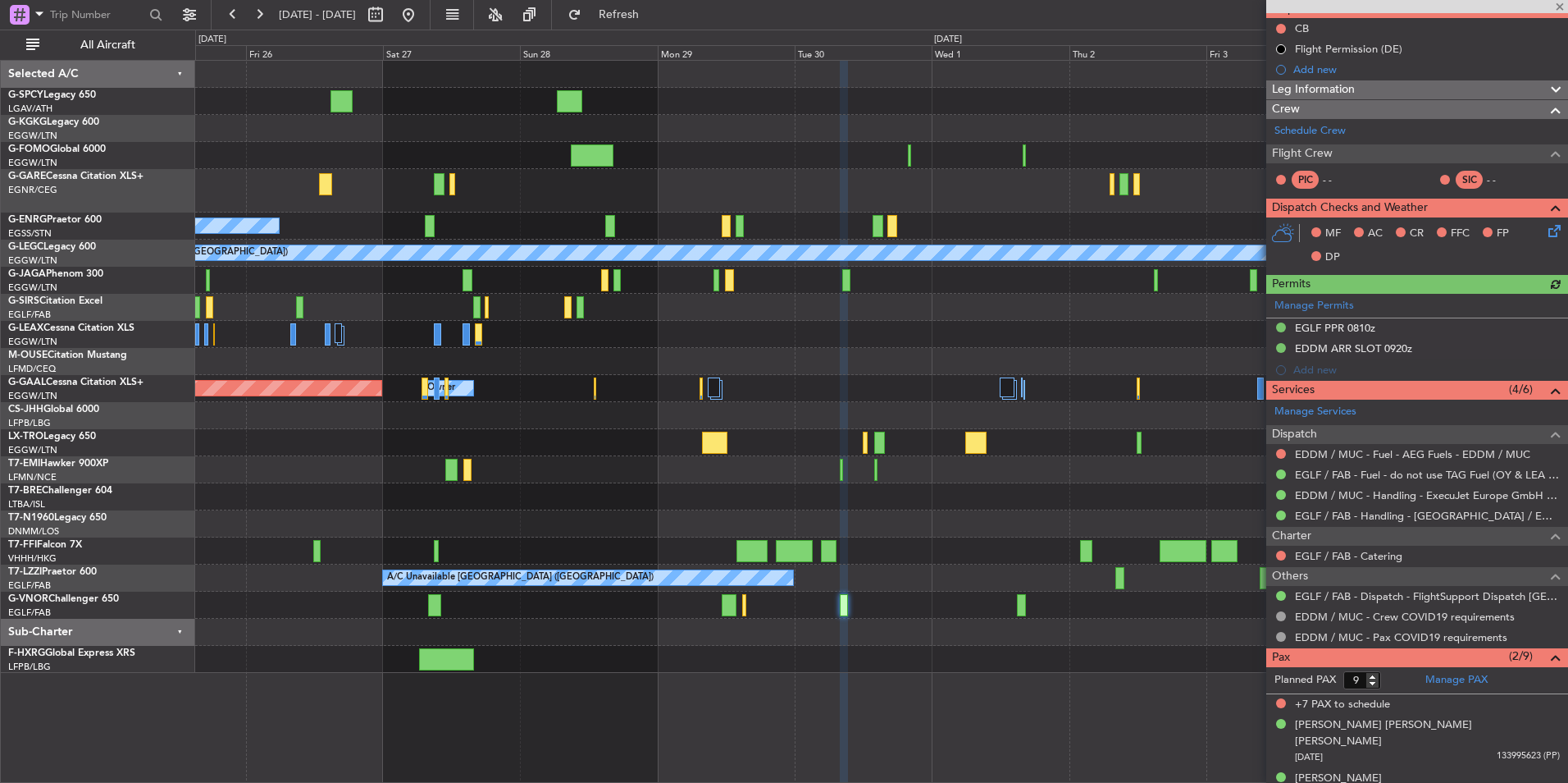
scroll to position [166, 0]
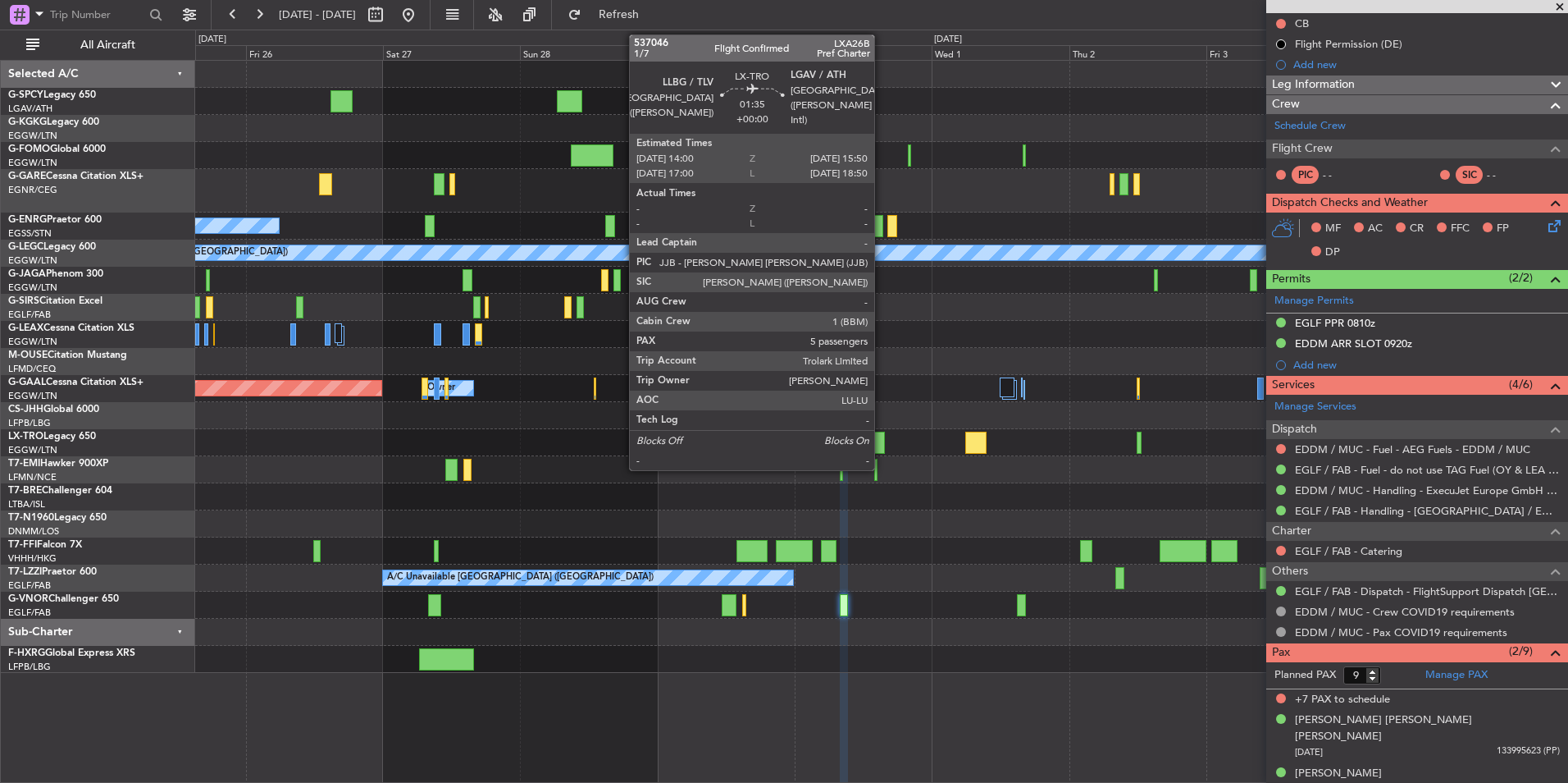
click at [882, 442] on div at bounding box center [880, 442] width 10 height 22
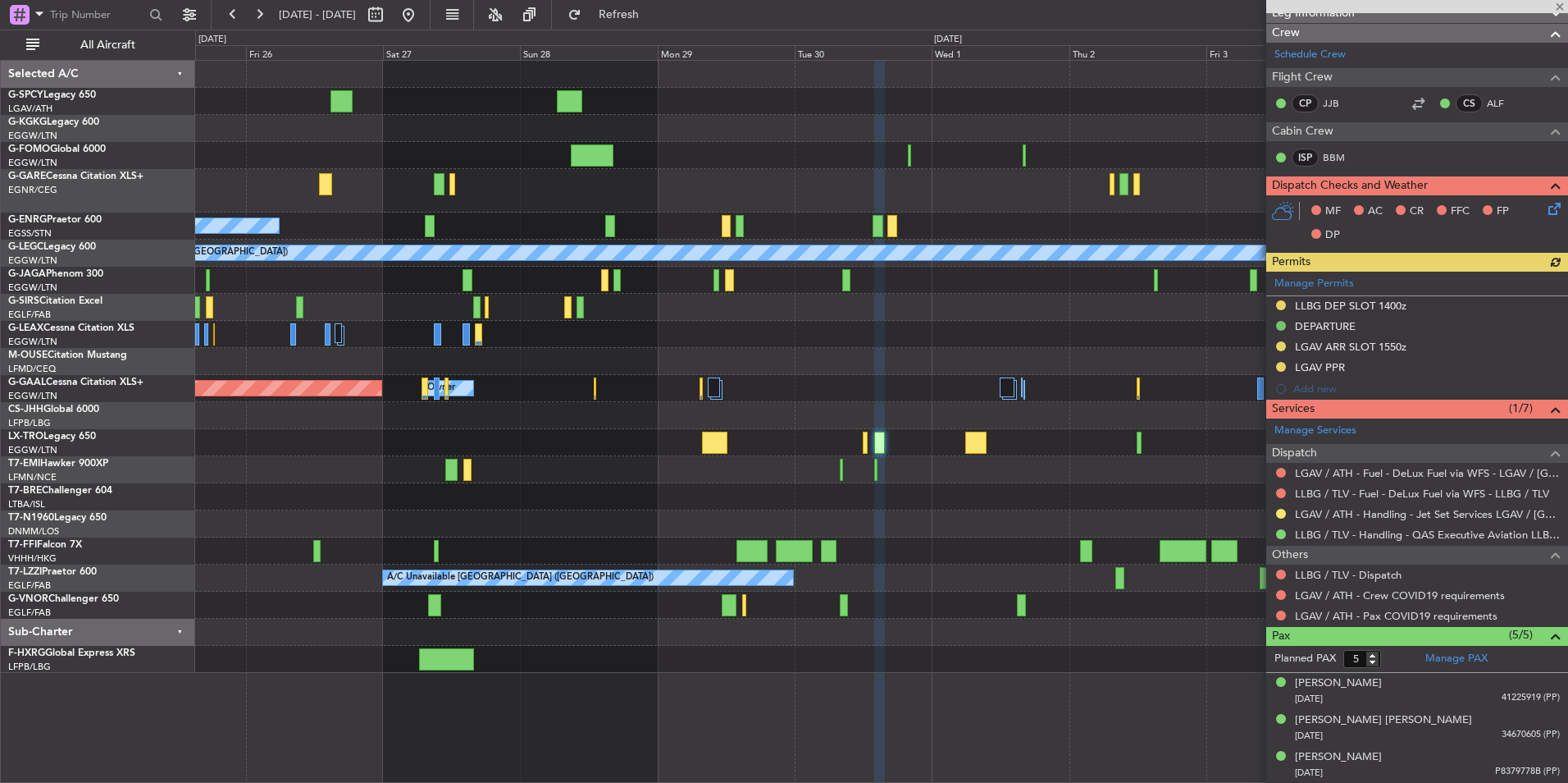
scroll to position [311, 0]
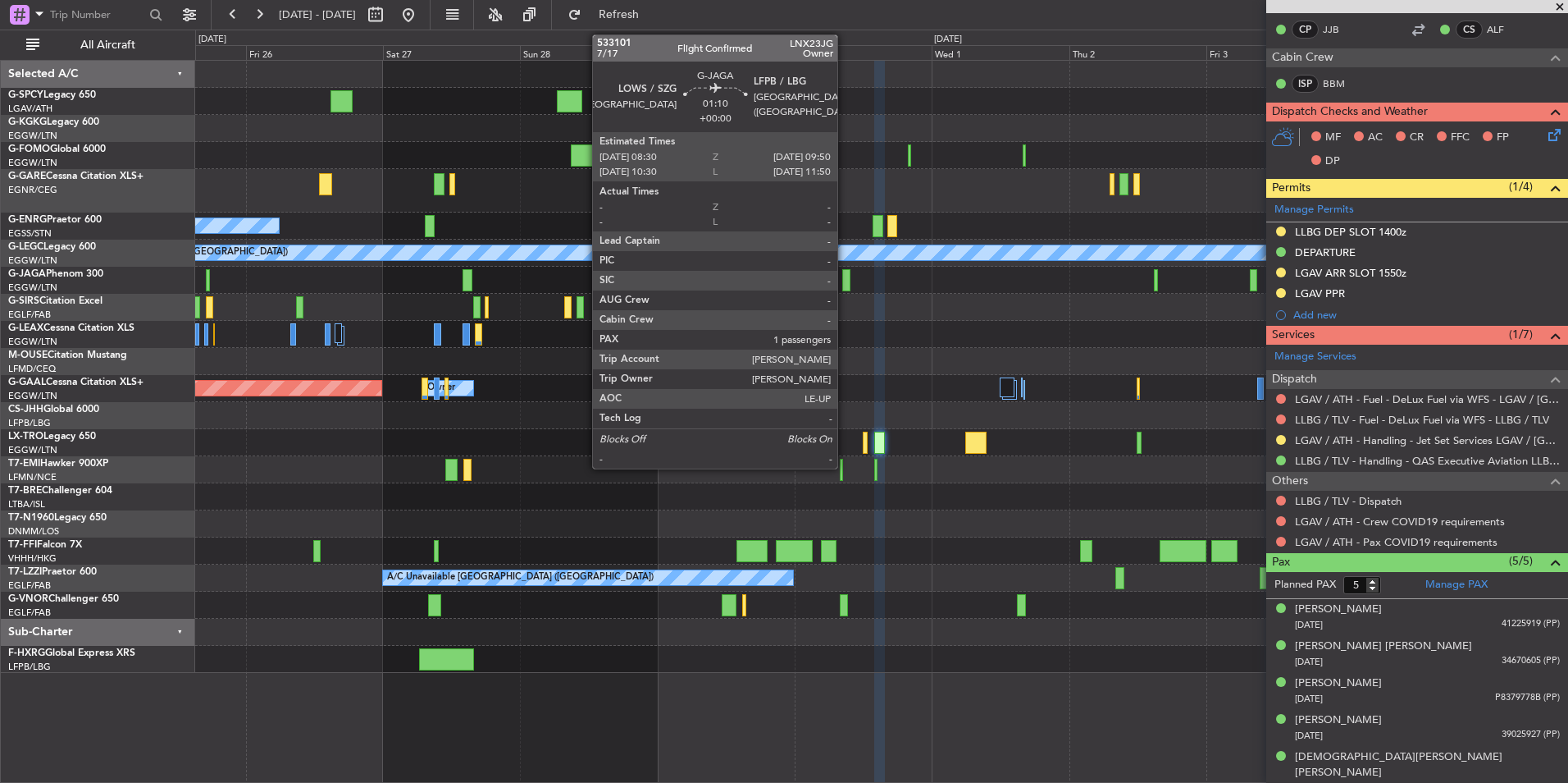
click at [845, 285] on div at bounding box center [846, 279] width 8 height 22
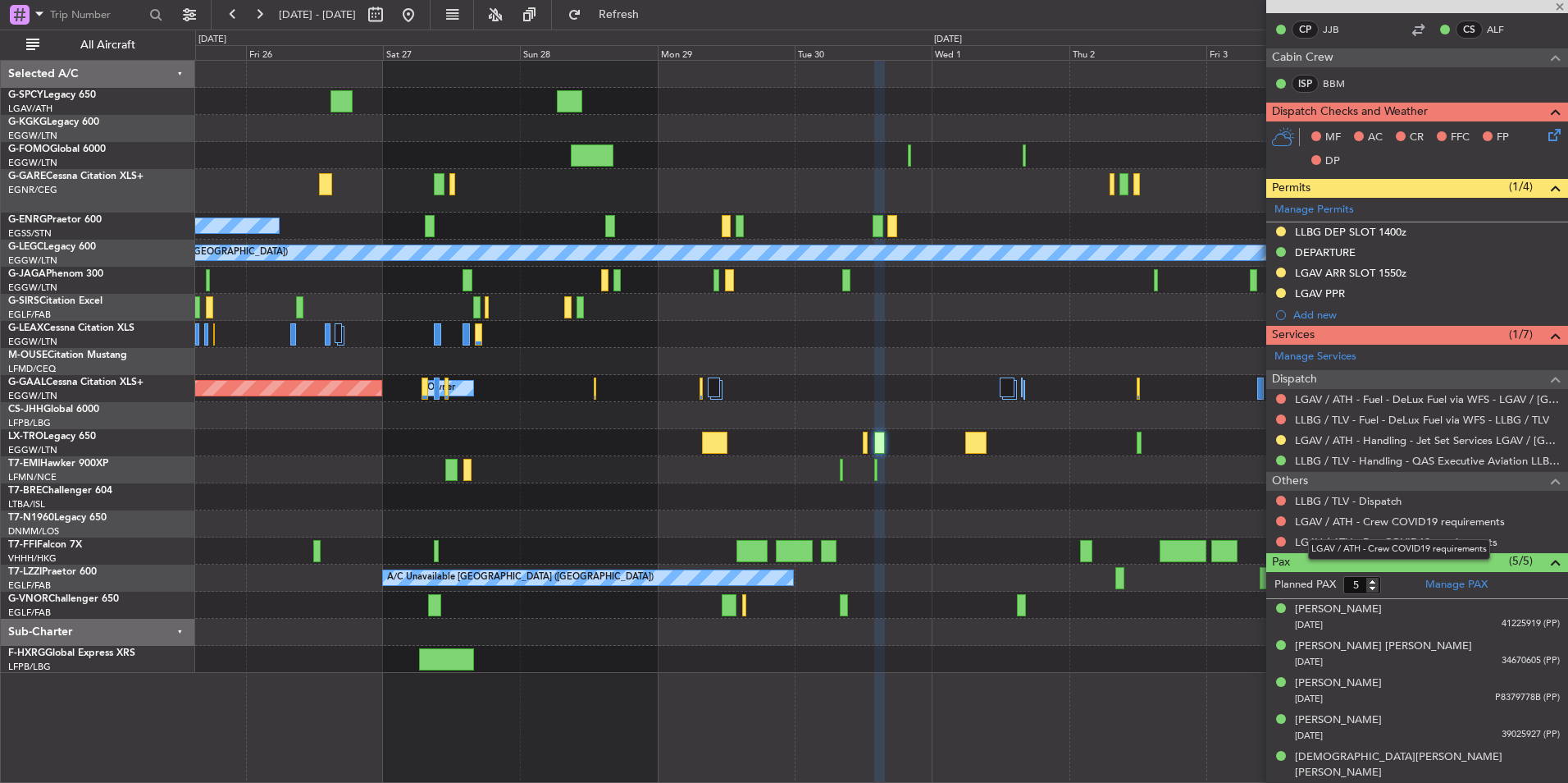
type input "1"
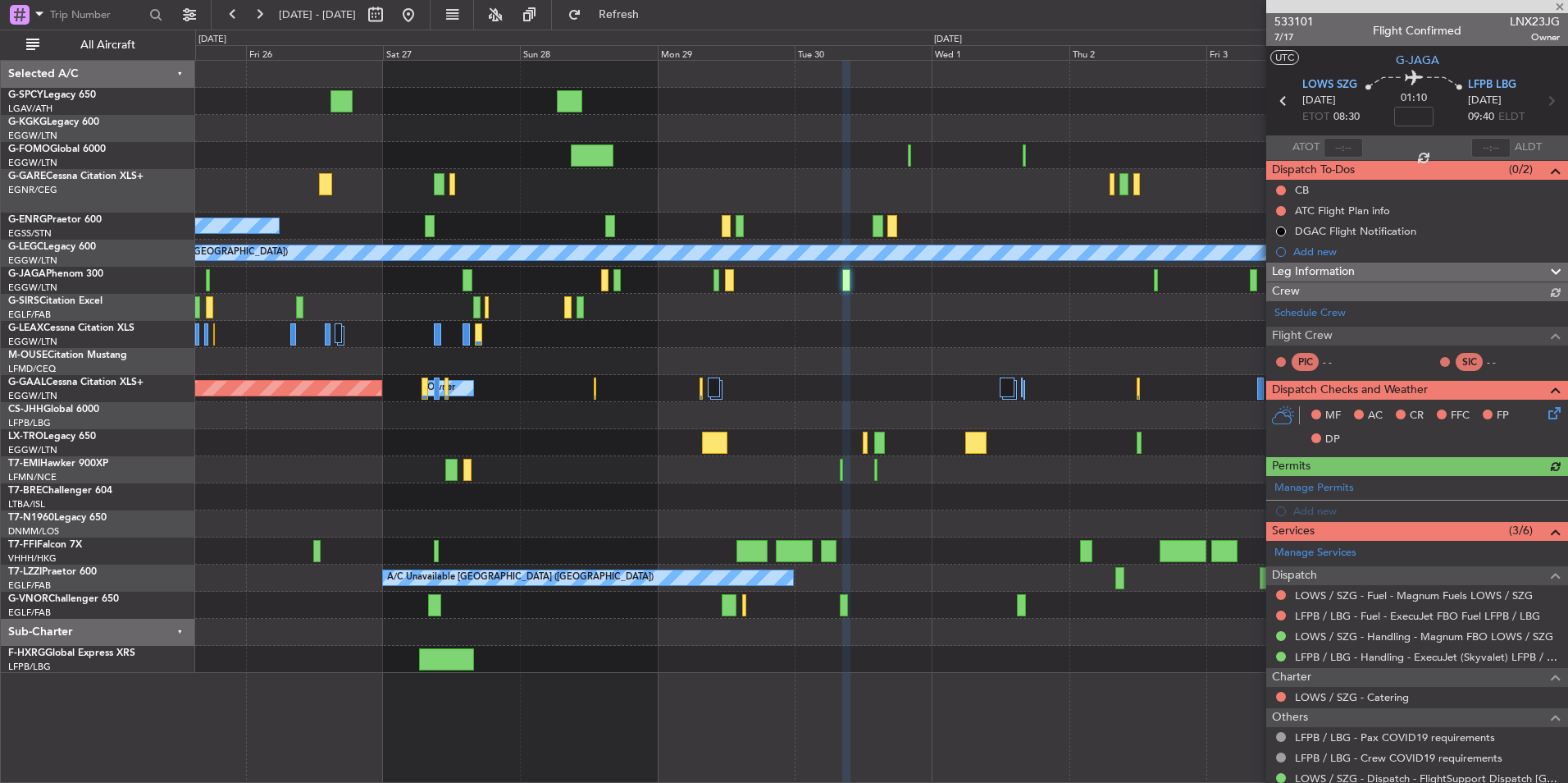
scroll to position [89, 0]
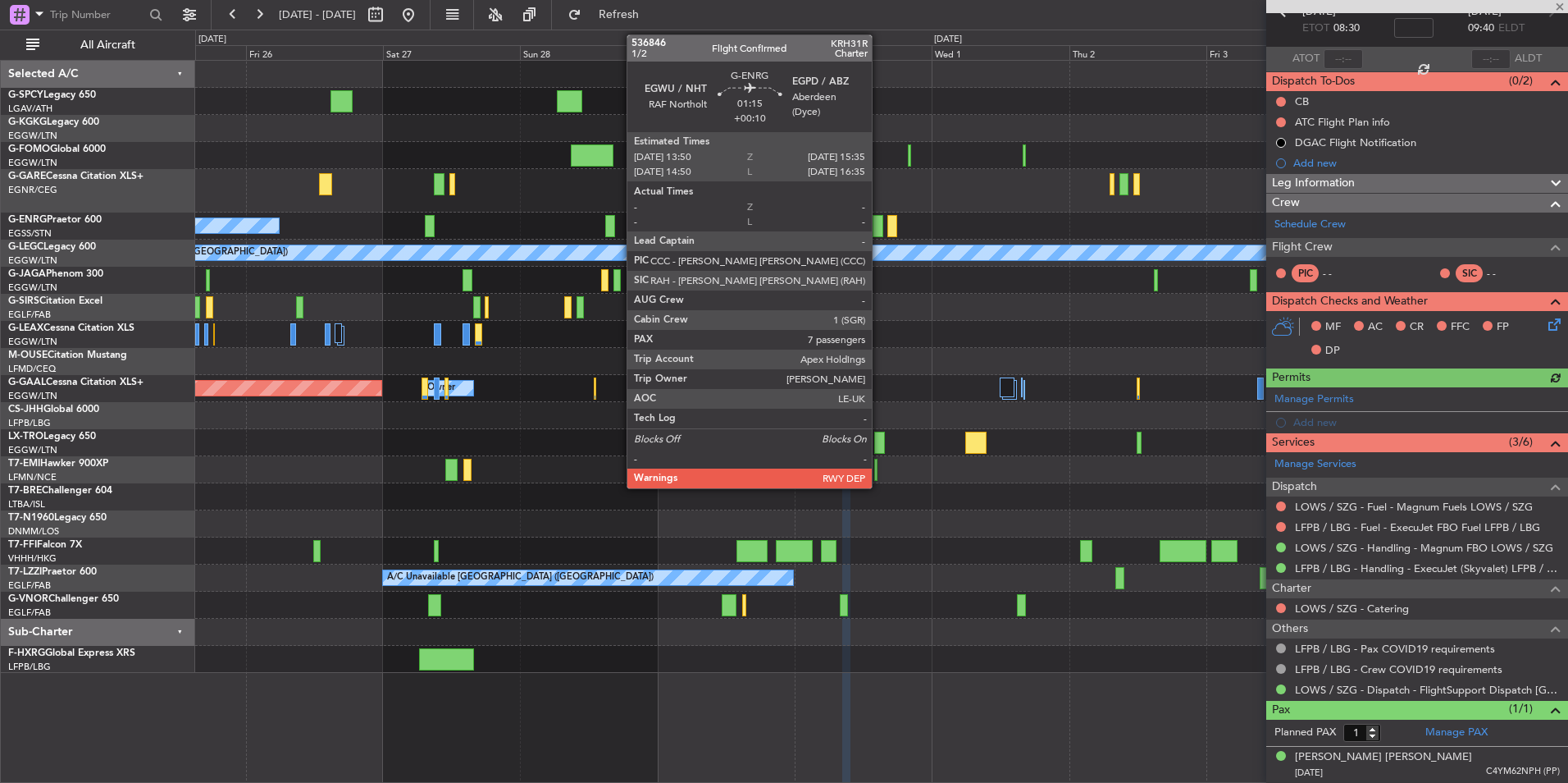
click at [879, 224] on div at bounding box center [878, 225] width 10 height 22
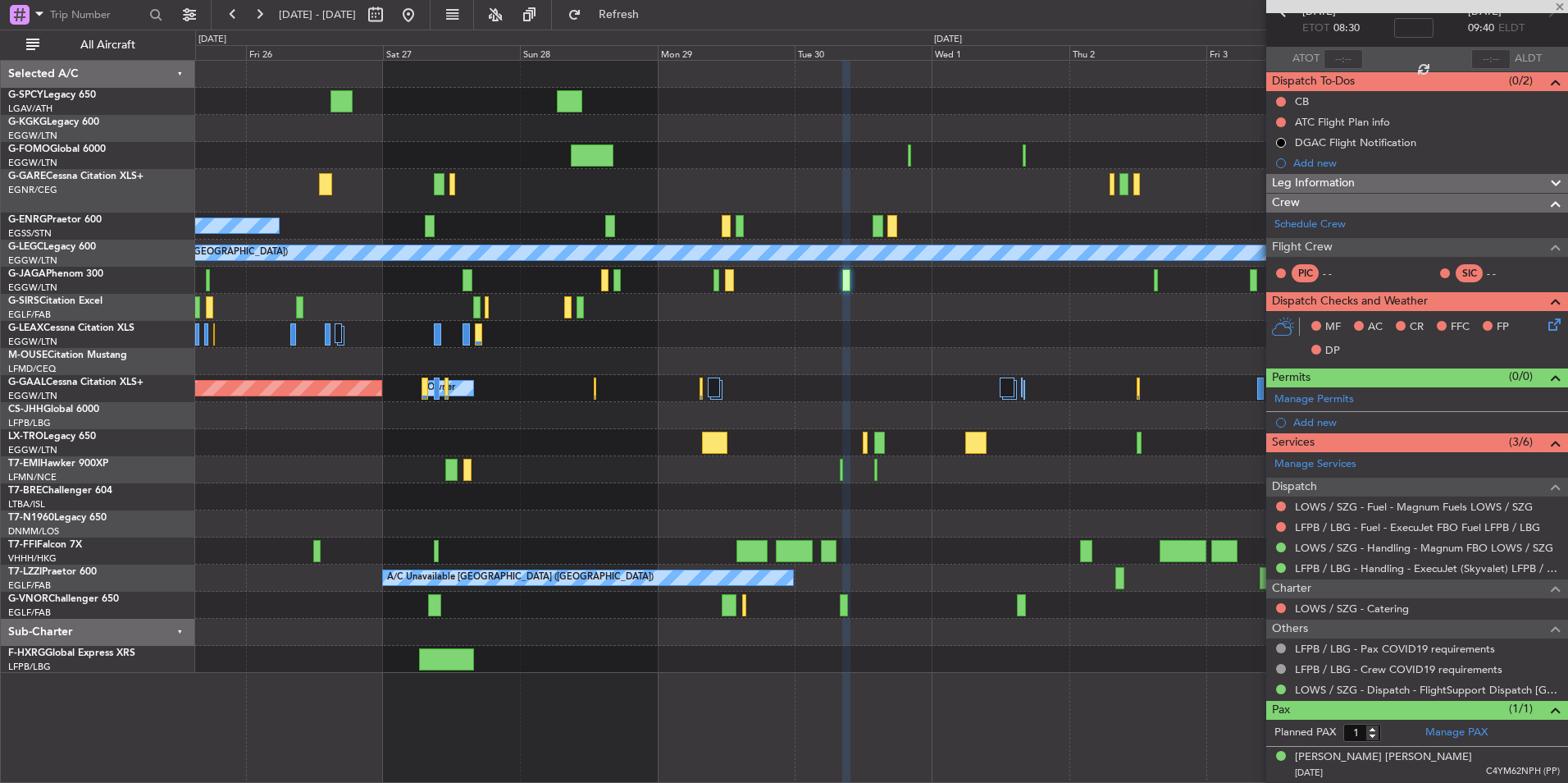
type input "+00:10"
type input "7"
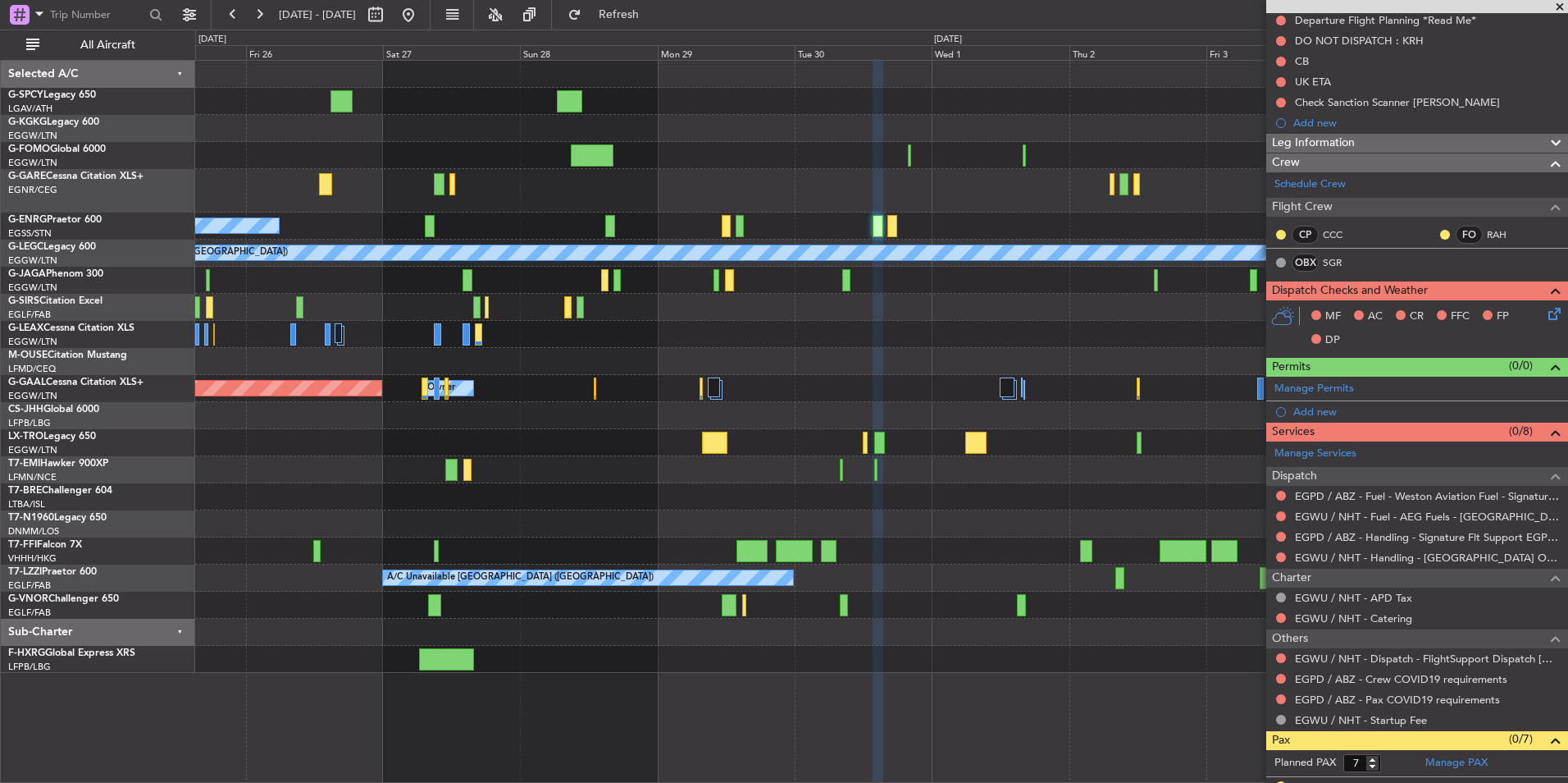
scroll to position [328, 0]
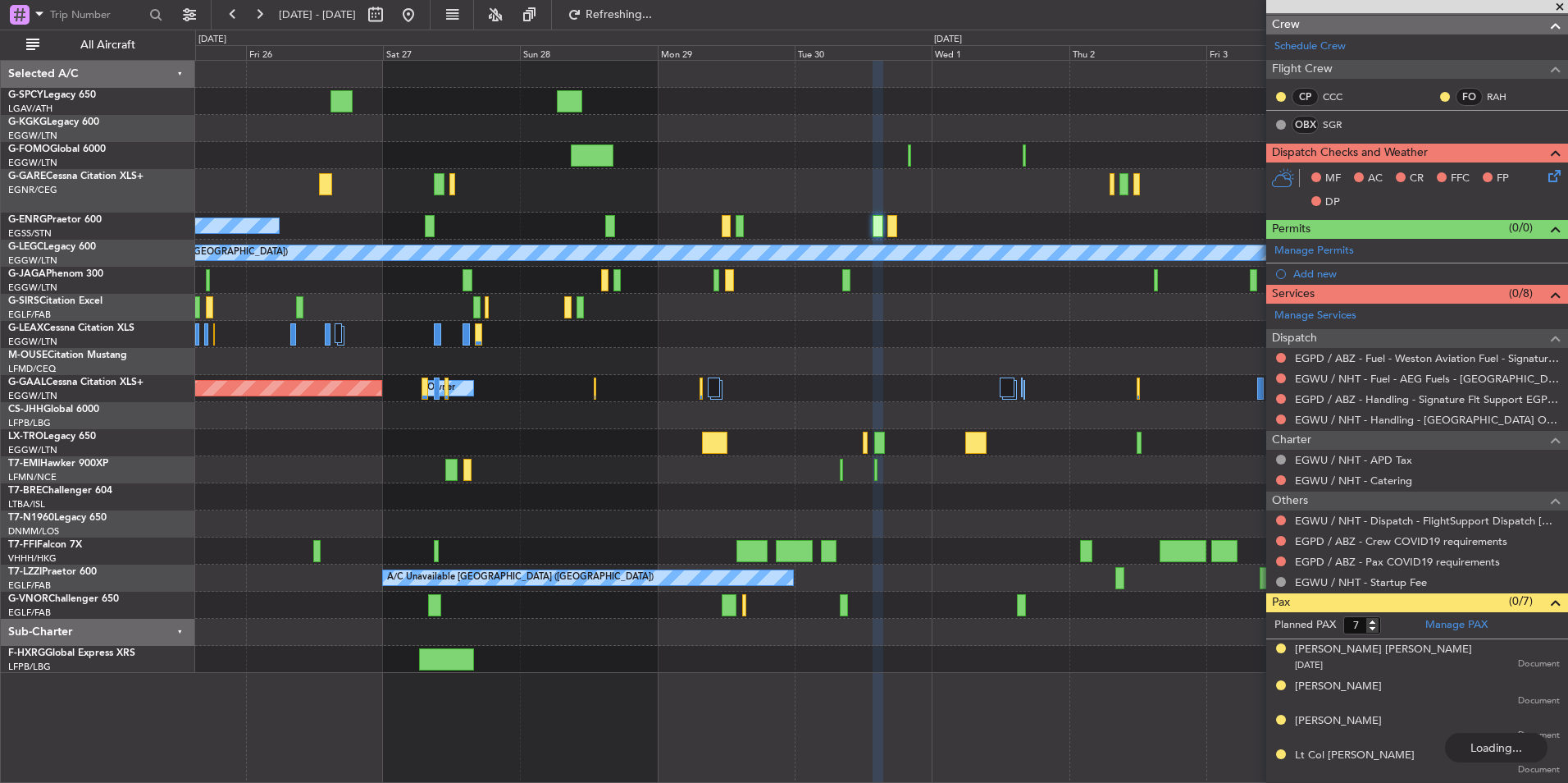
click at [971, 369] on div "A/C Unavailable A/C Unavailable London (Luton) Planned Maint London (Luton) Pla…" at bounding box center [881, 367] width 1372 height 612
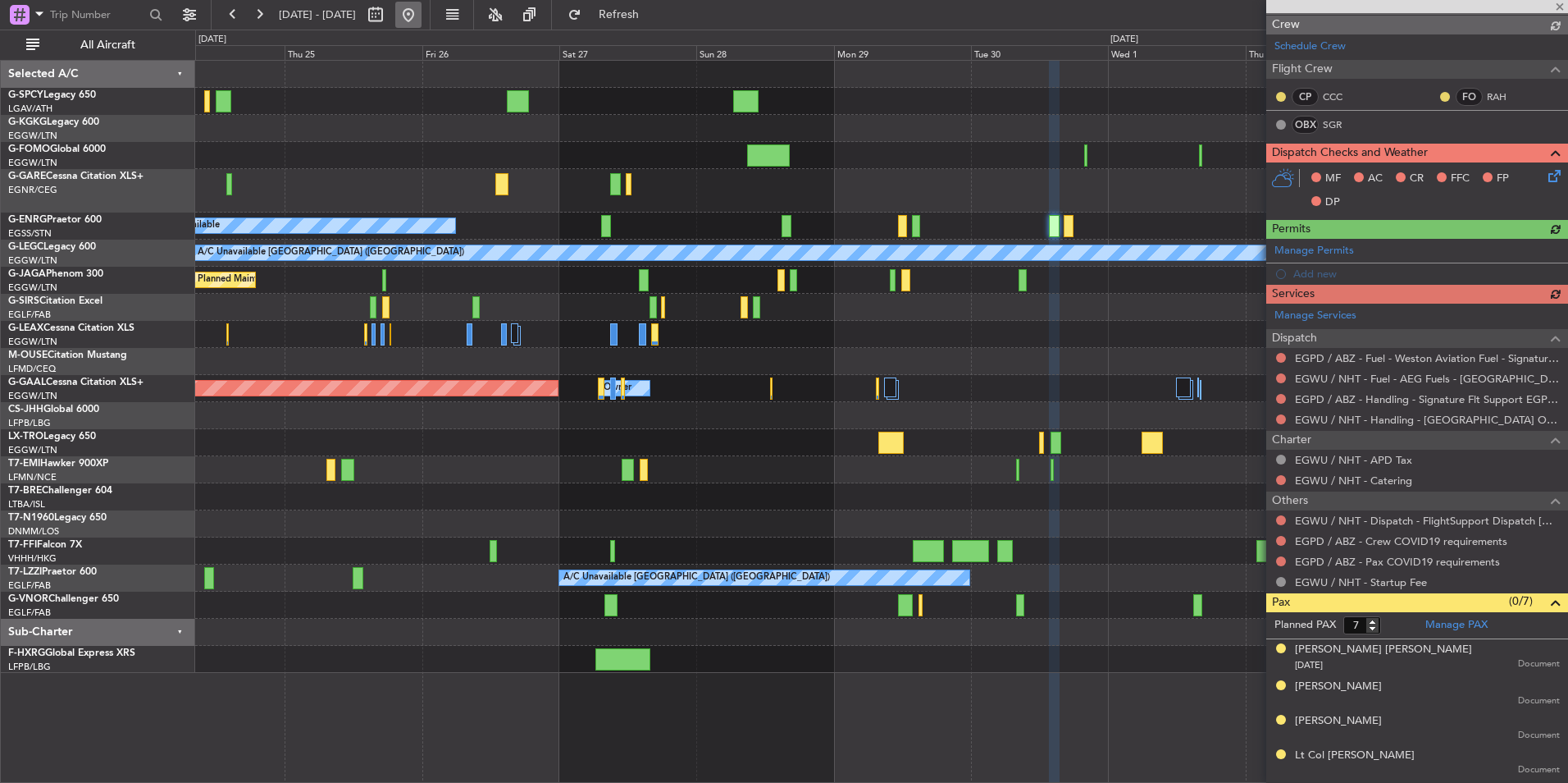
click at [422, 10] on button at bounding box center [409, 15] width 26 height 26
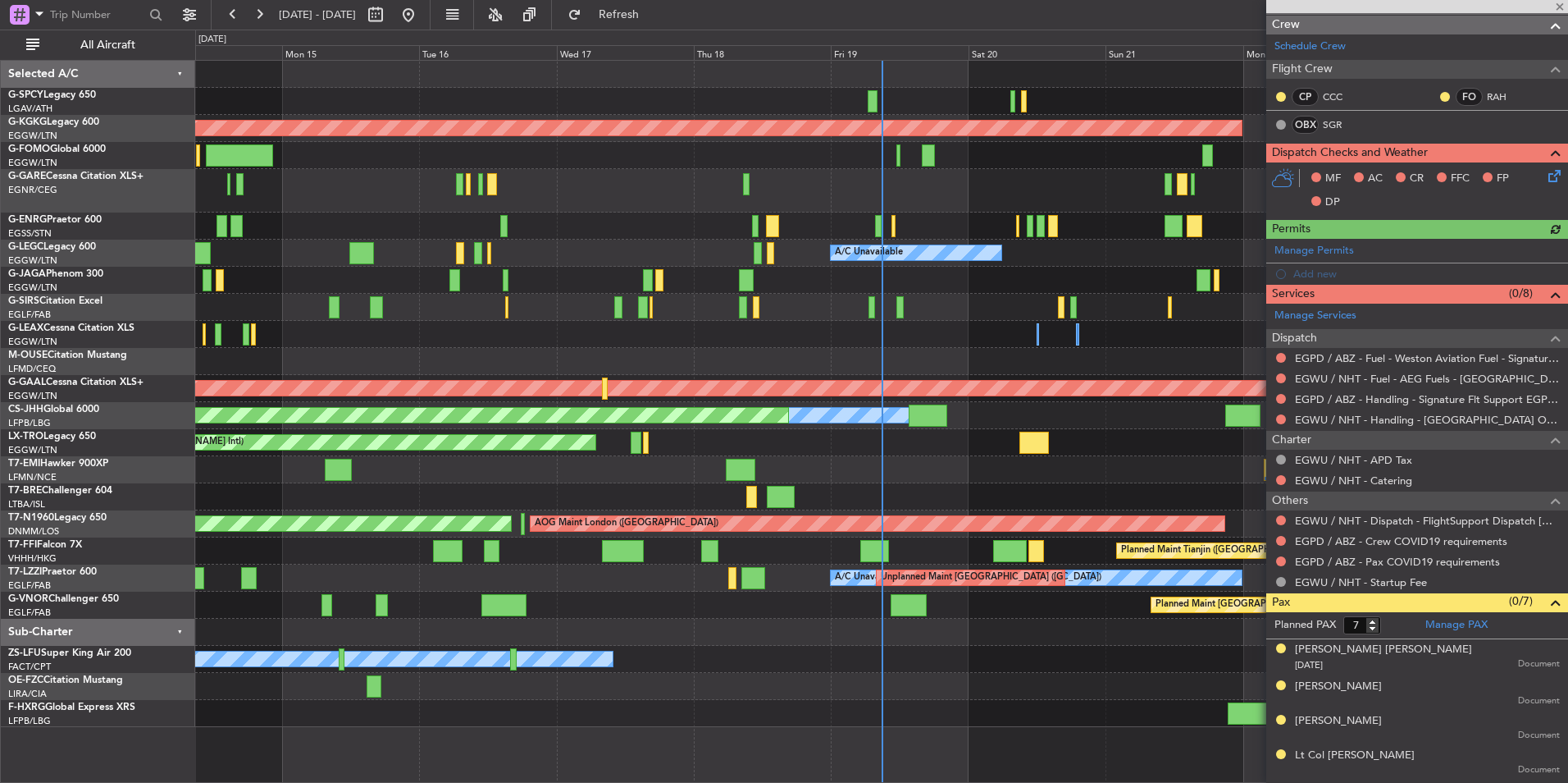
click at [917, 470] on div "Planned Maint [GEOGRAPHIC_DATA]" at bounding box center [881, 469] width 1372 height 27
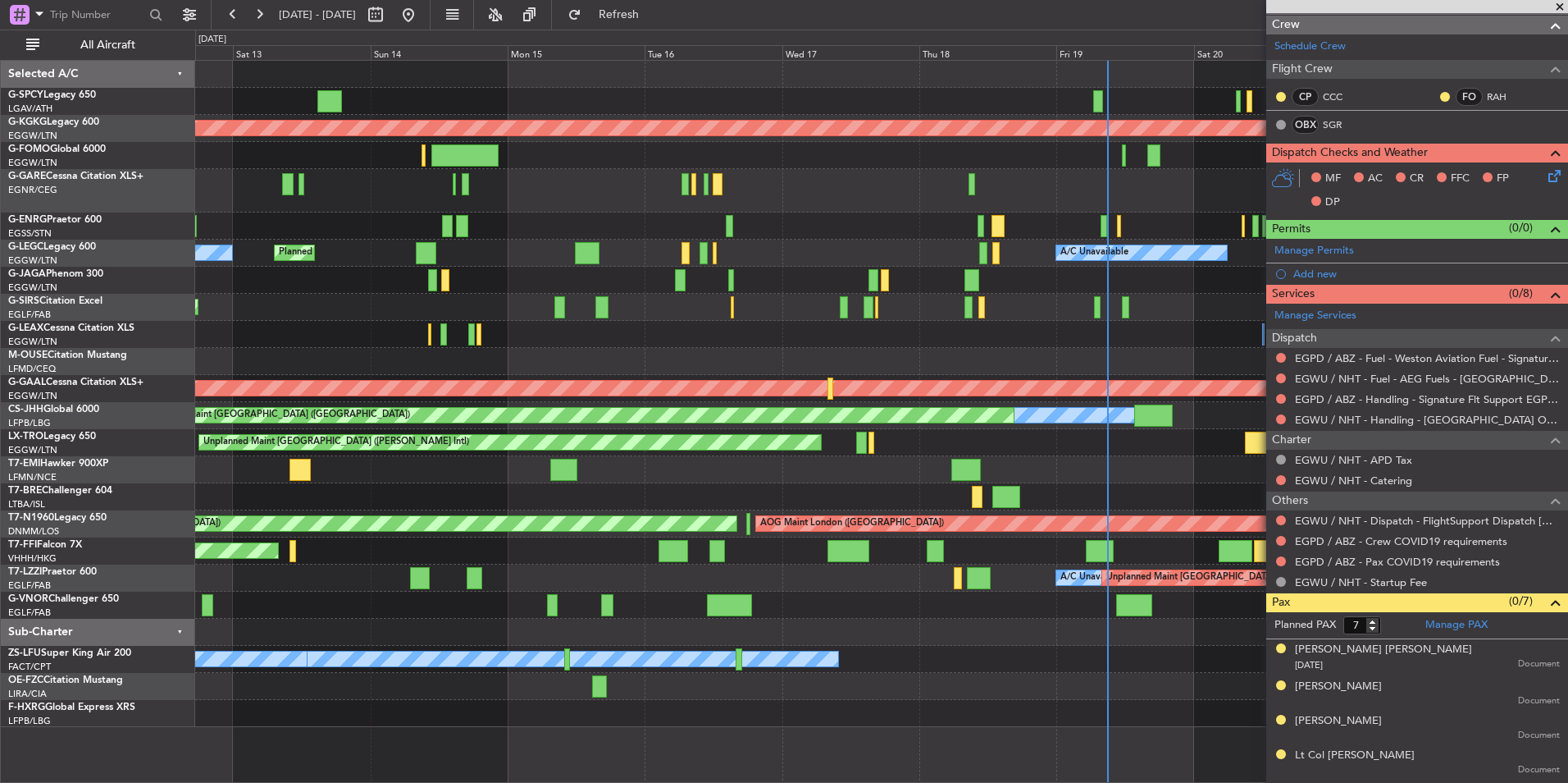
click at [940, 231] on div "A/C Unavailable" at bounding box center [881, 225] width 1372 height 27
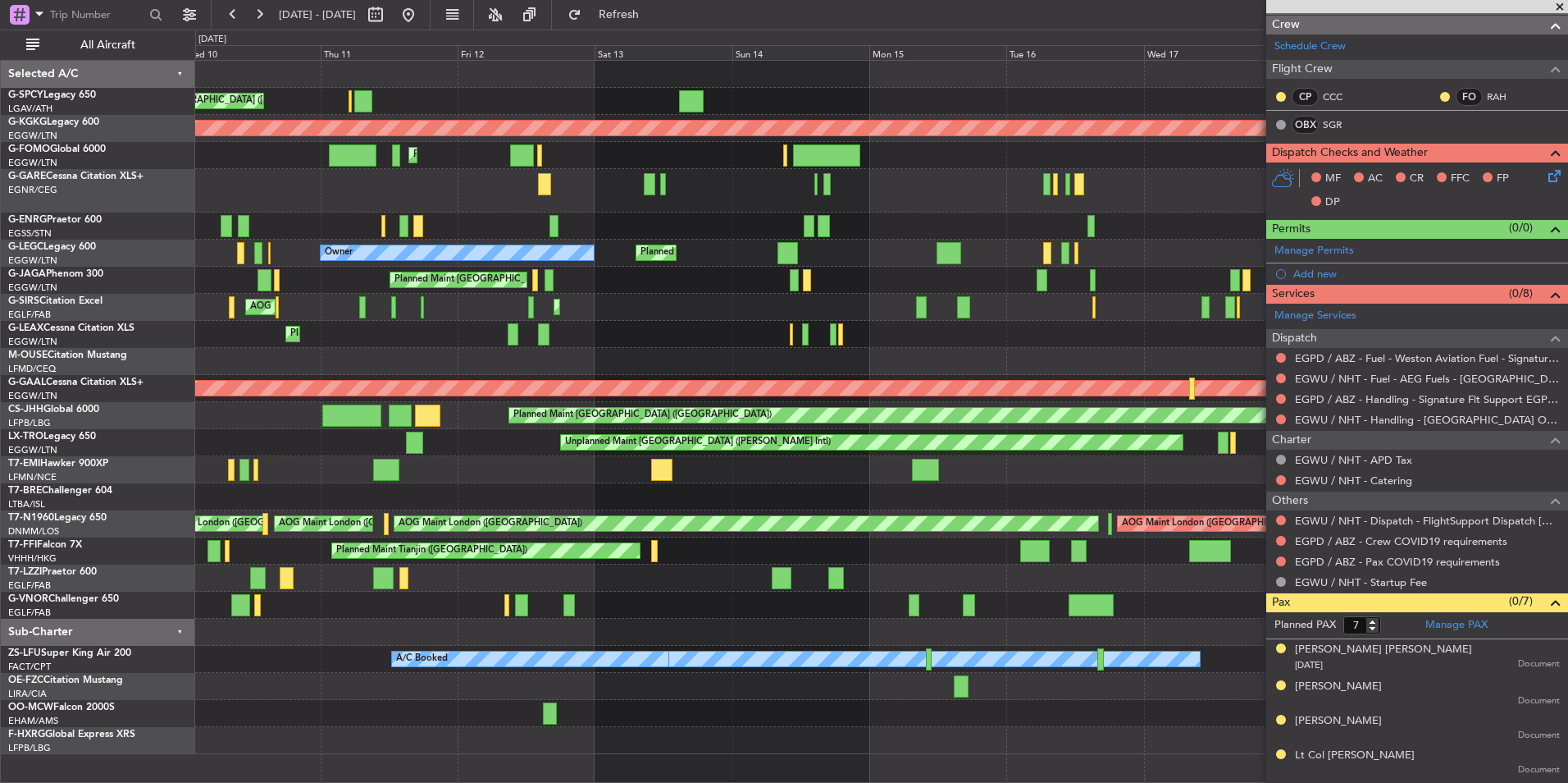
click at [1048, 238] on div "Planned Maint London (Stansted) No Crew" at bounding box center [881, 225] width 1372 height 27
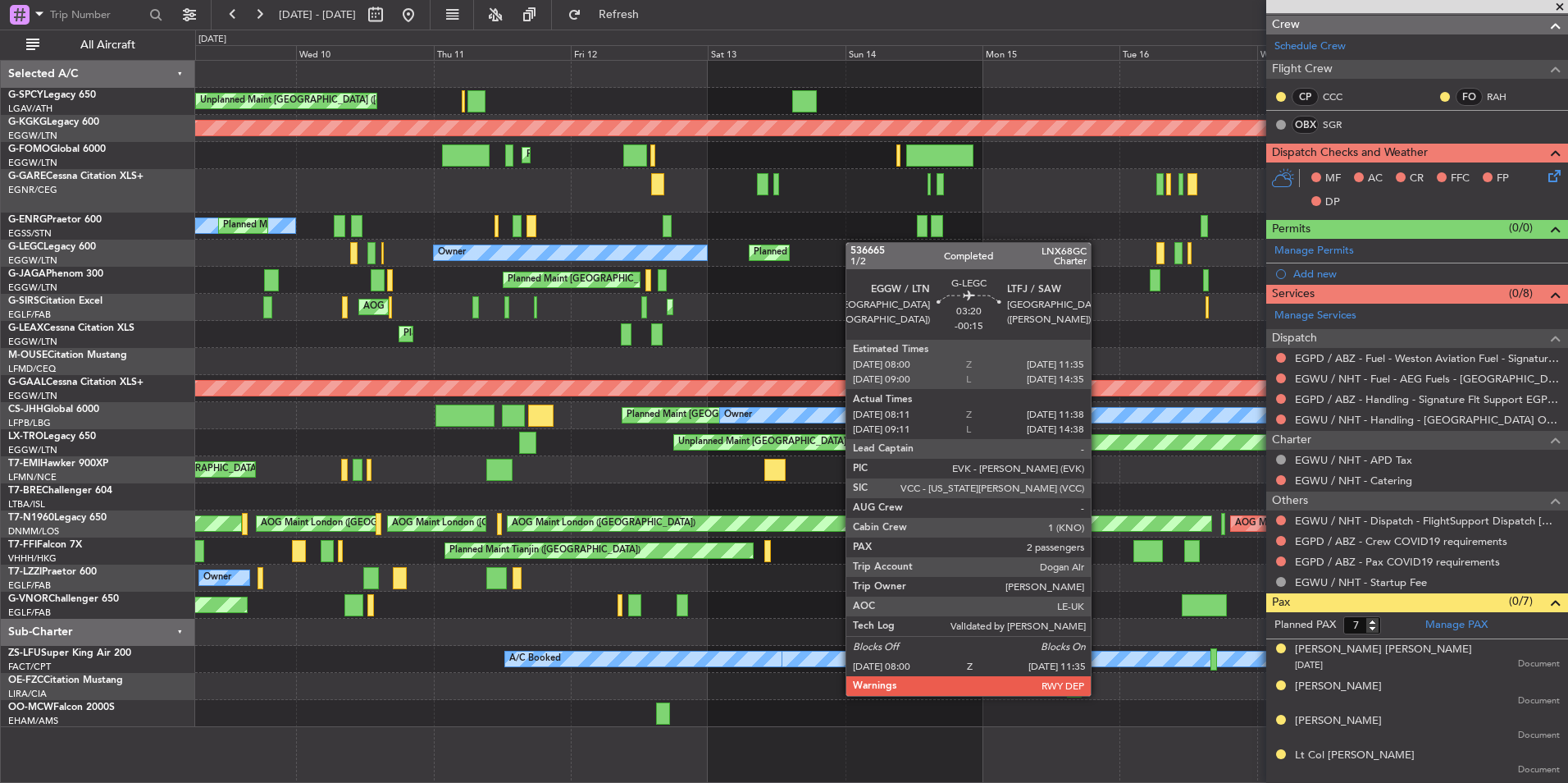
click at [940, 244] on div "Unplanned Maint Athens (Eleftherios Venizelos Intl) AOG Maint Istanbul (Ataturk…" at bounding box center [881, 394] width 1372 height 666
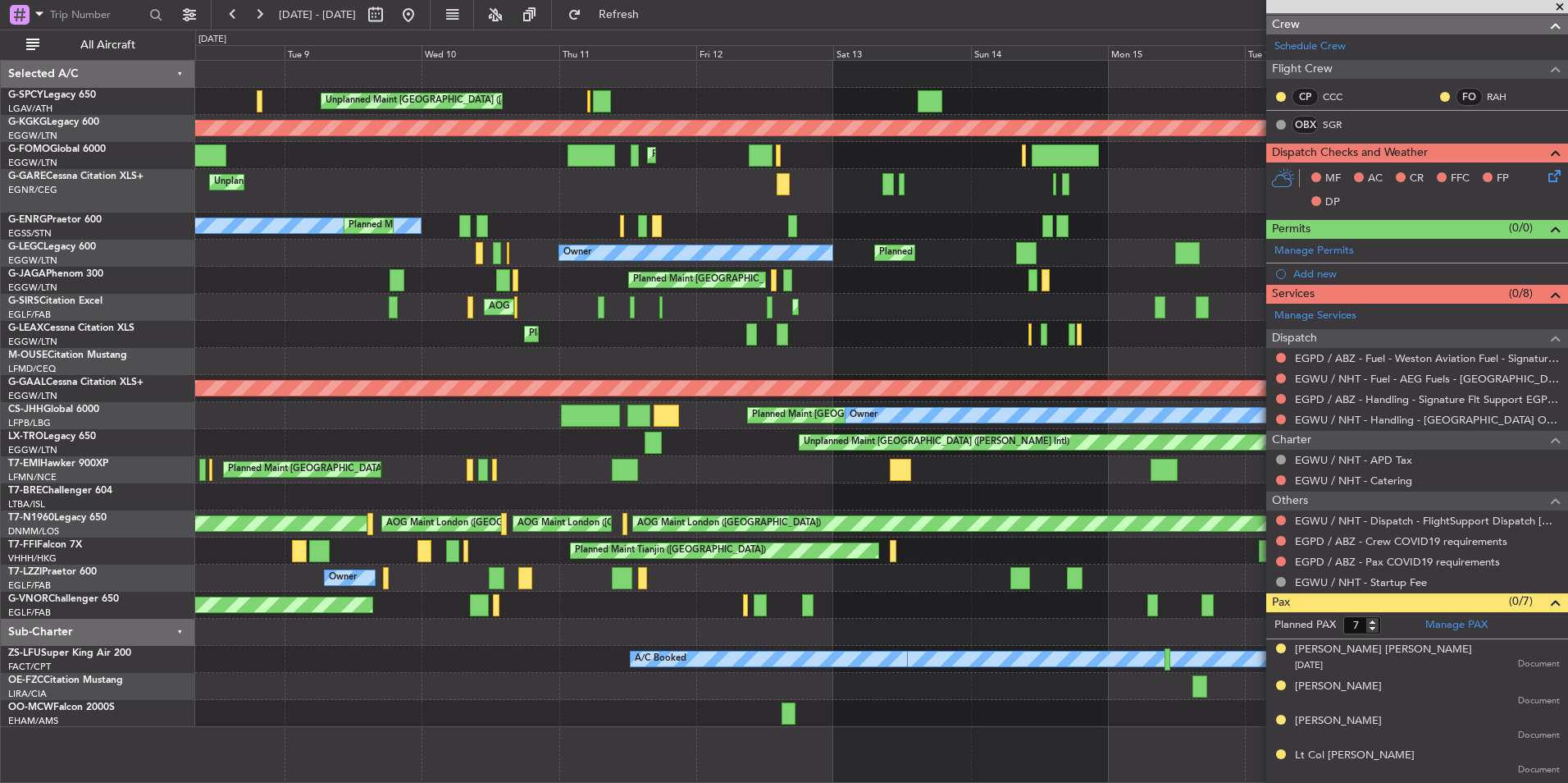
click at [822, 217] on div "Unplanned Maint Athens (Eleftherios Venizelos Intl) AOG Maint Istanbul (Ataturk…" at bounding box center [881, 394] width 1372 height 666
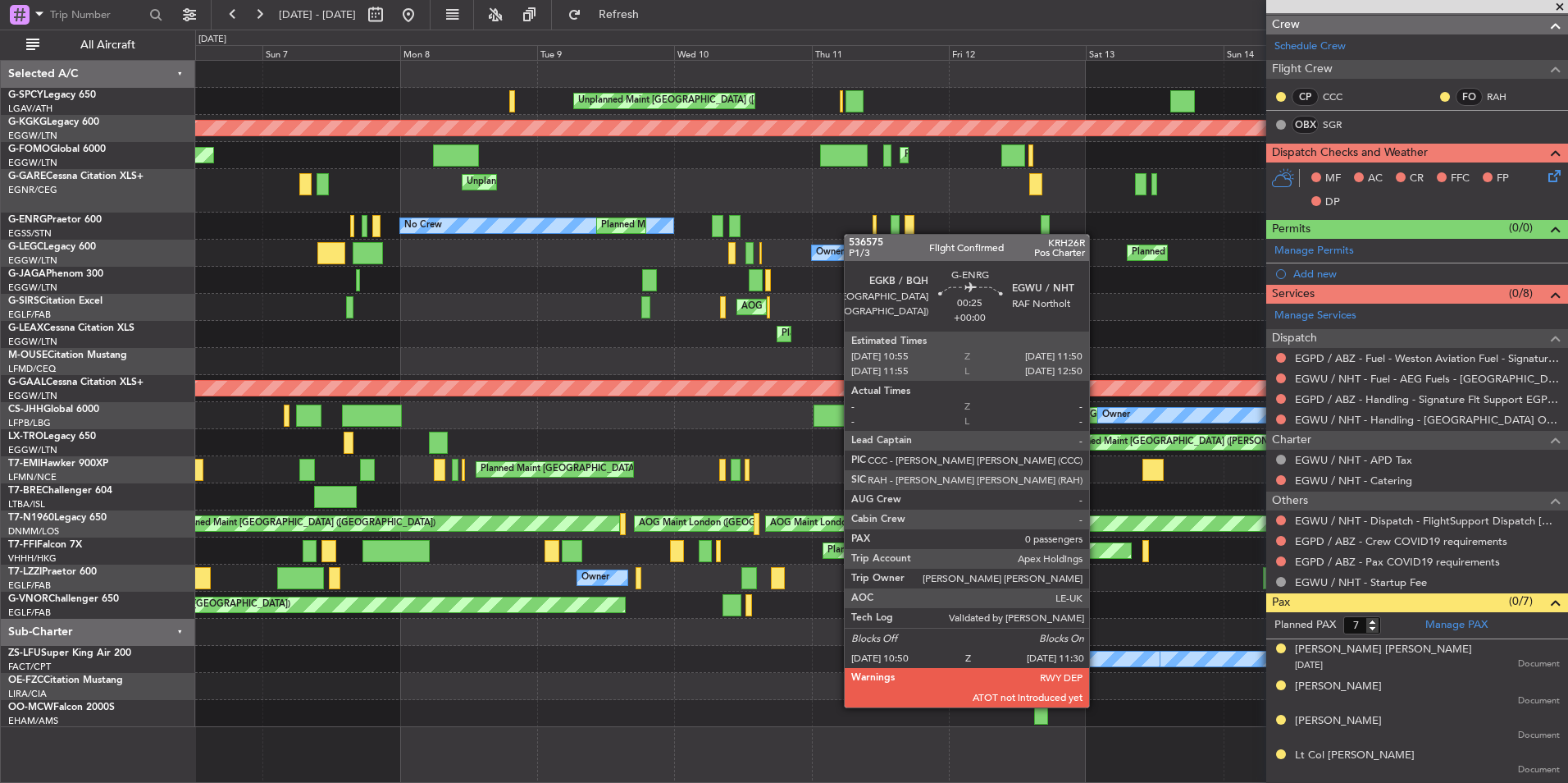
click at [875, 234] on div "No Crew Planned Maint London (Stansted)" at bounding box center [881, 225] width 1372 height 27
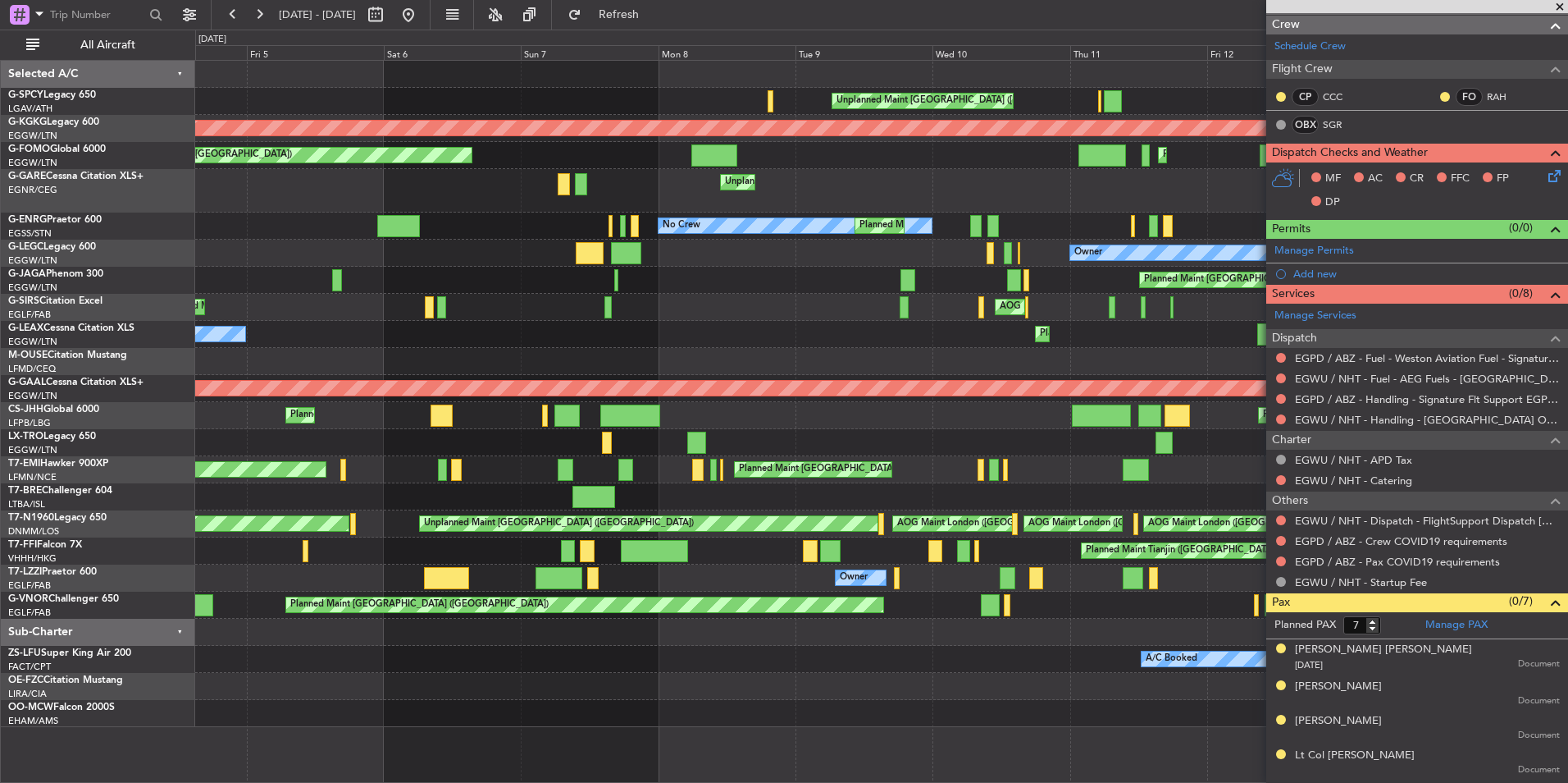
click at [1021, 229] on div "No Crew Planned Maint London (Stansted)" at bounding box center [881, 225] width 1372 height 27
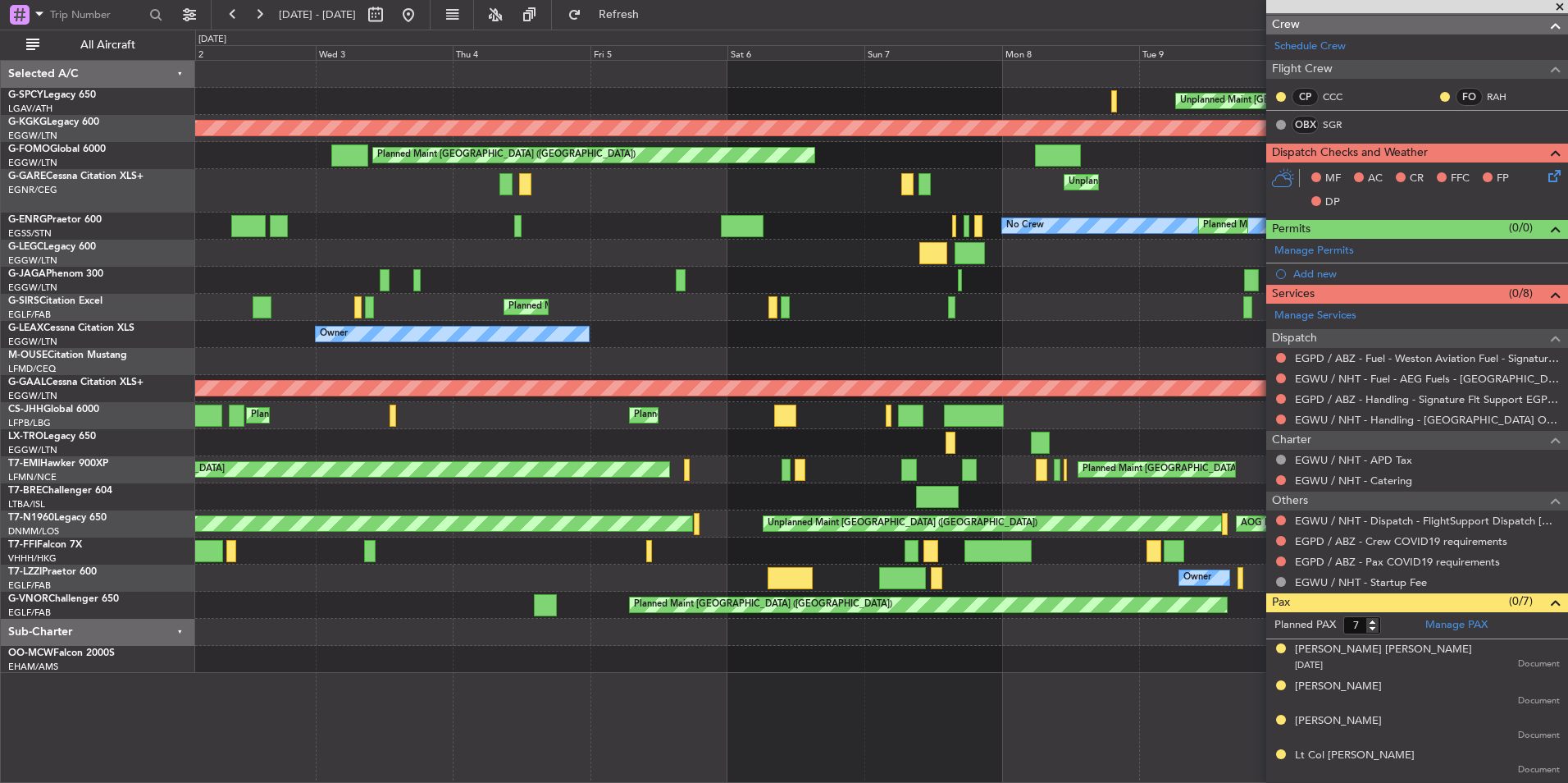
click at [917, 222] on div "No Crew Planned Maint London (Stansted)" at bounding box center [881, 225] width 1372 height 27
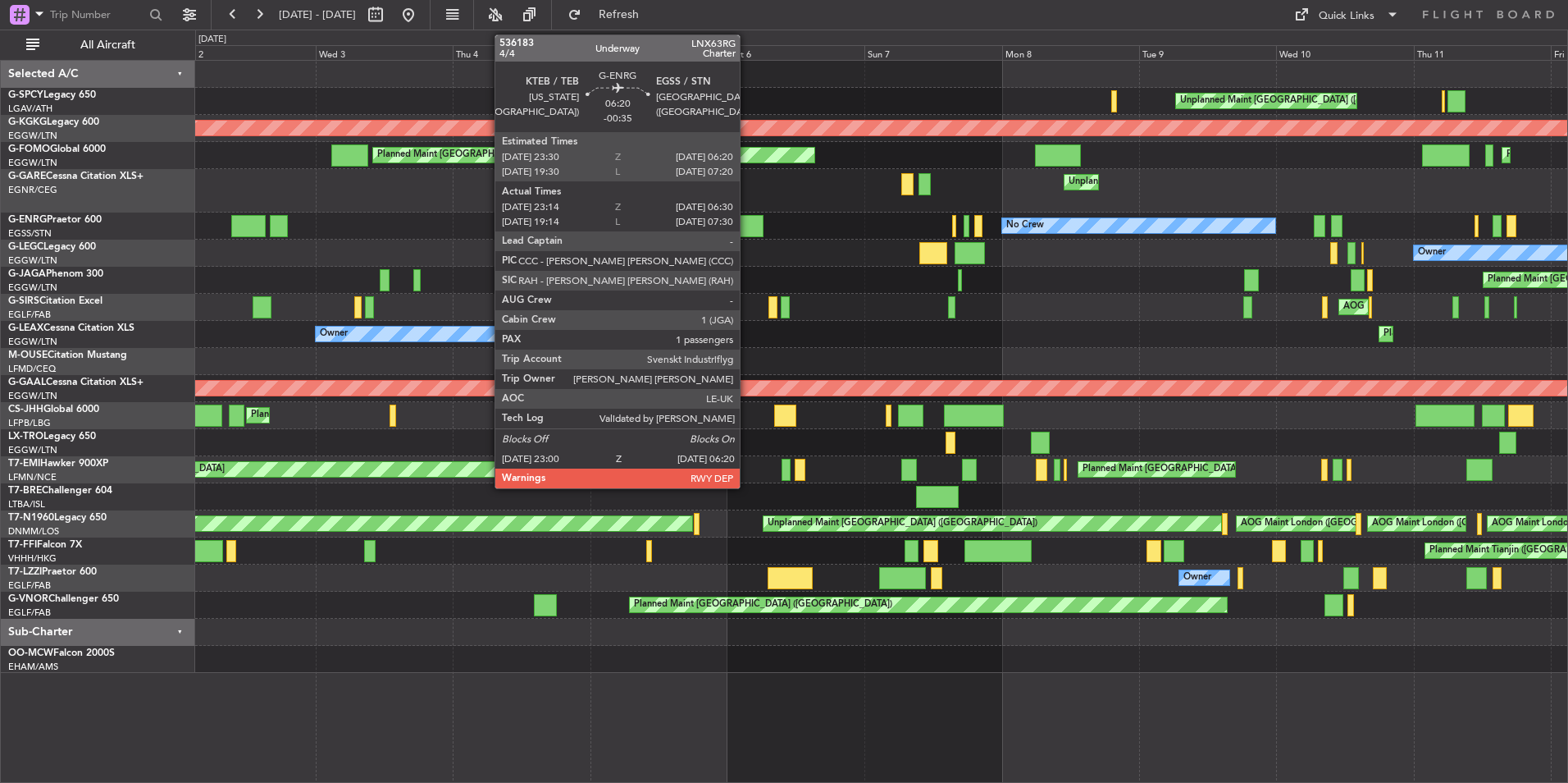
scroll to position [0, 0]
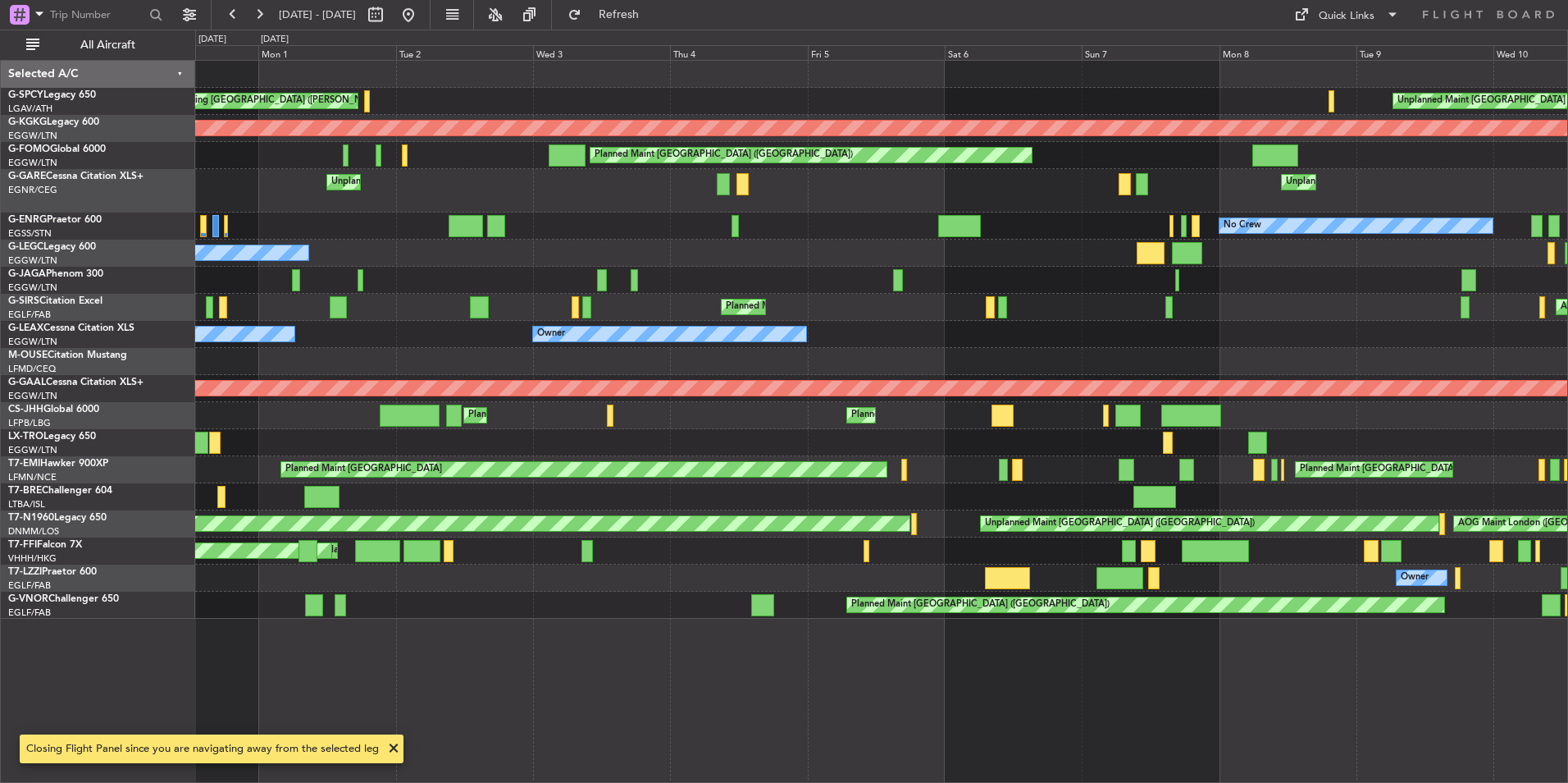
click at [853, 234] on div "Planned Maint London (Stansted) No Crew" at bounding box center [881, 225] width 1372 height 27
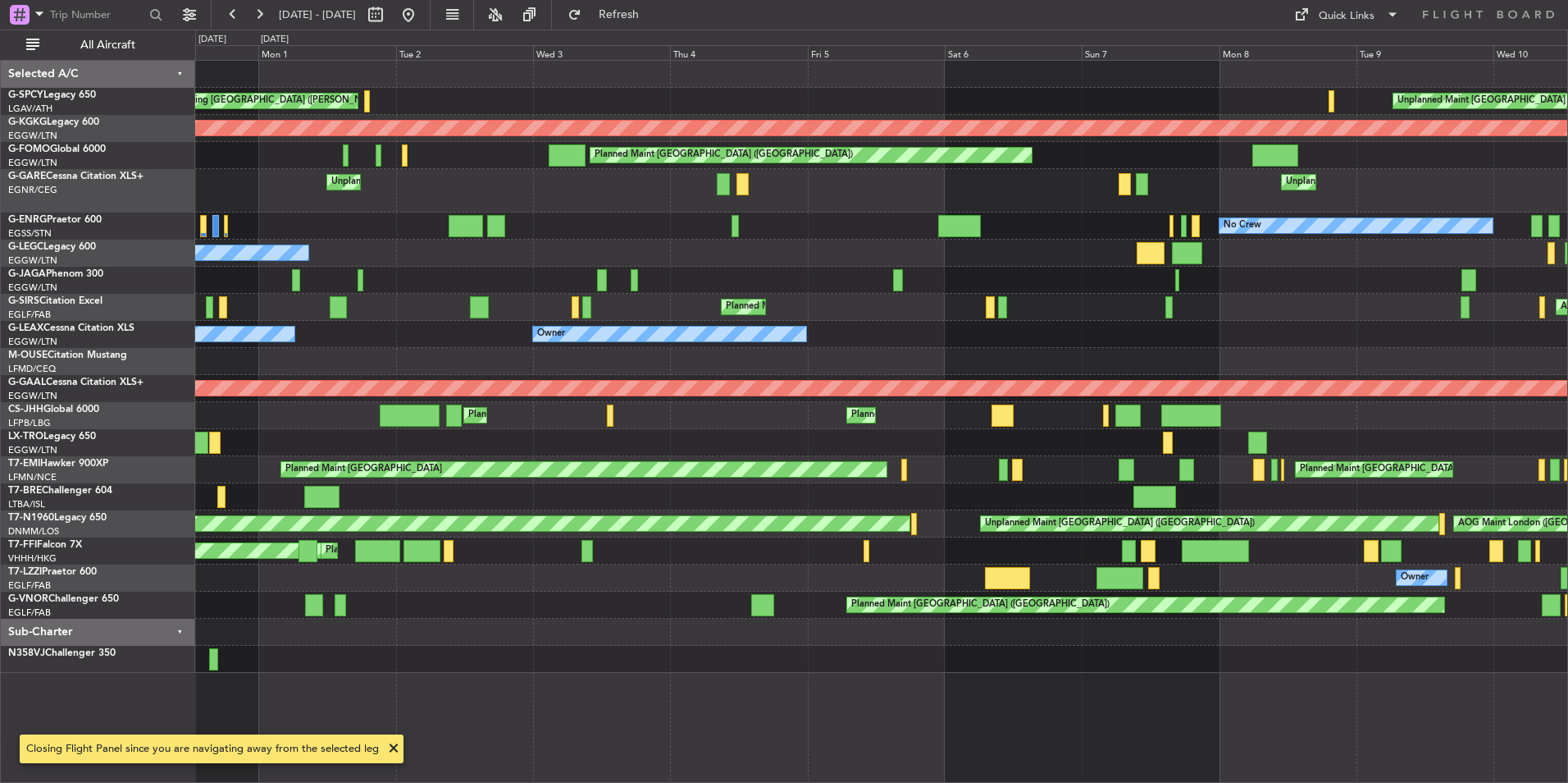
click at [1019, 244] on div "Unplanned Maint Athens (Eleftherios Venizelos Intl) Cleaning Athens (Eleftherio…" at bounding box center [881, 367] width 1372 height 612
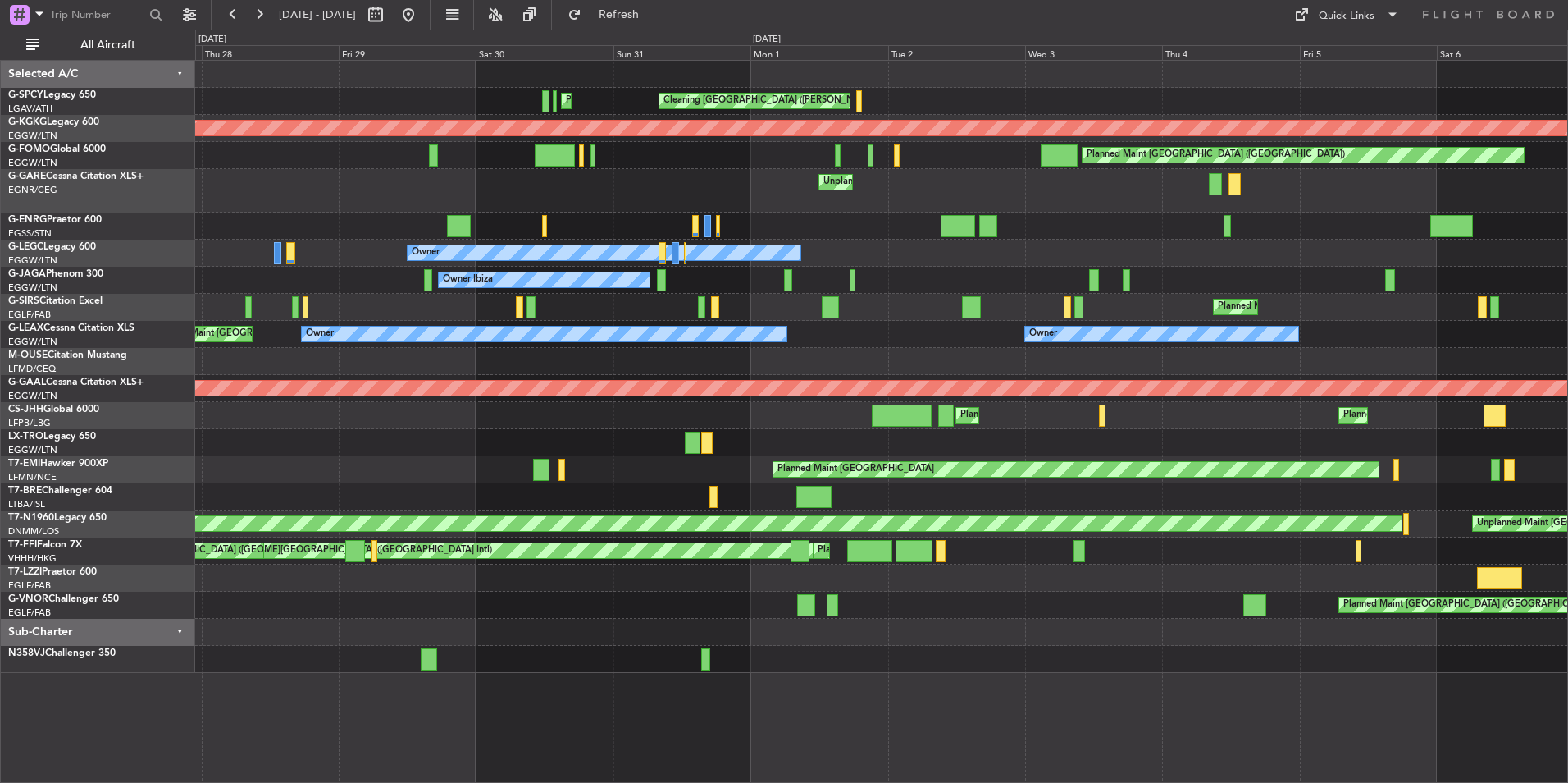
click at [1043, 209] on div "Cleaning Athens (Eleftherios Venizelos Intl) Planned Maint Athens (Eleftherios …" at bounding box center [881, 367] width 1372 height 612
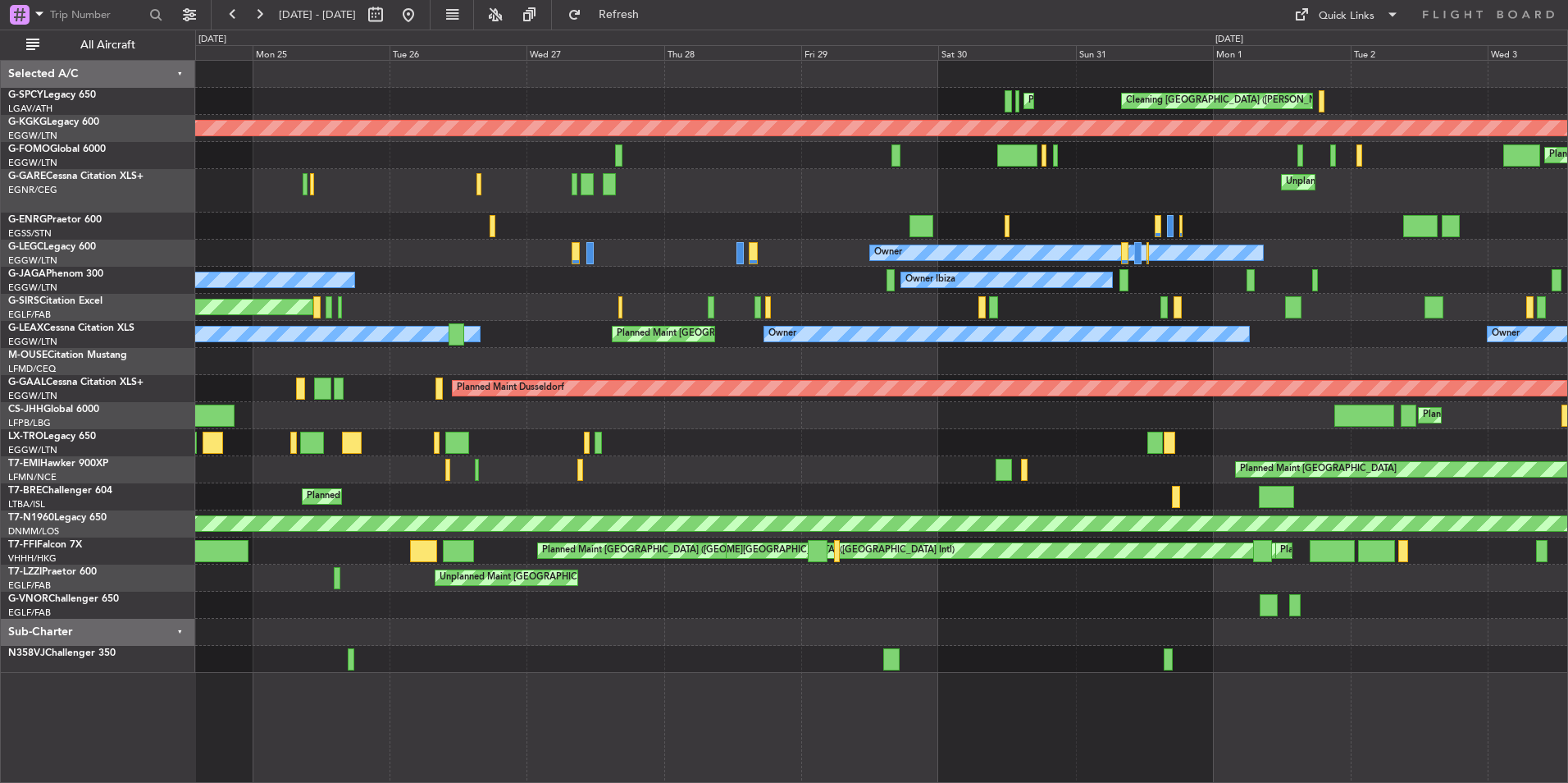
click at [977, 204] on div "Cleaning Athens (Eleftherios Venizelos Intl) Planned Maint Athens (Eleftherios …" at bounding box center [881, 367] width 1372 height 612
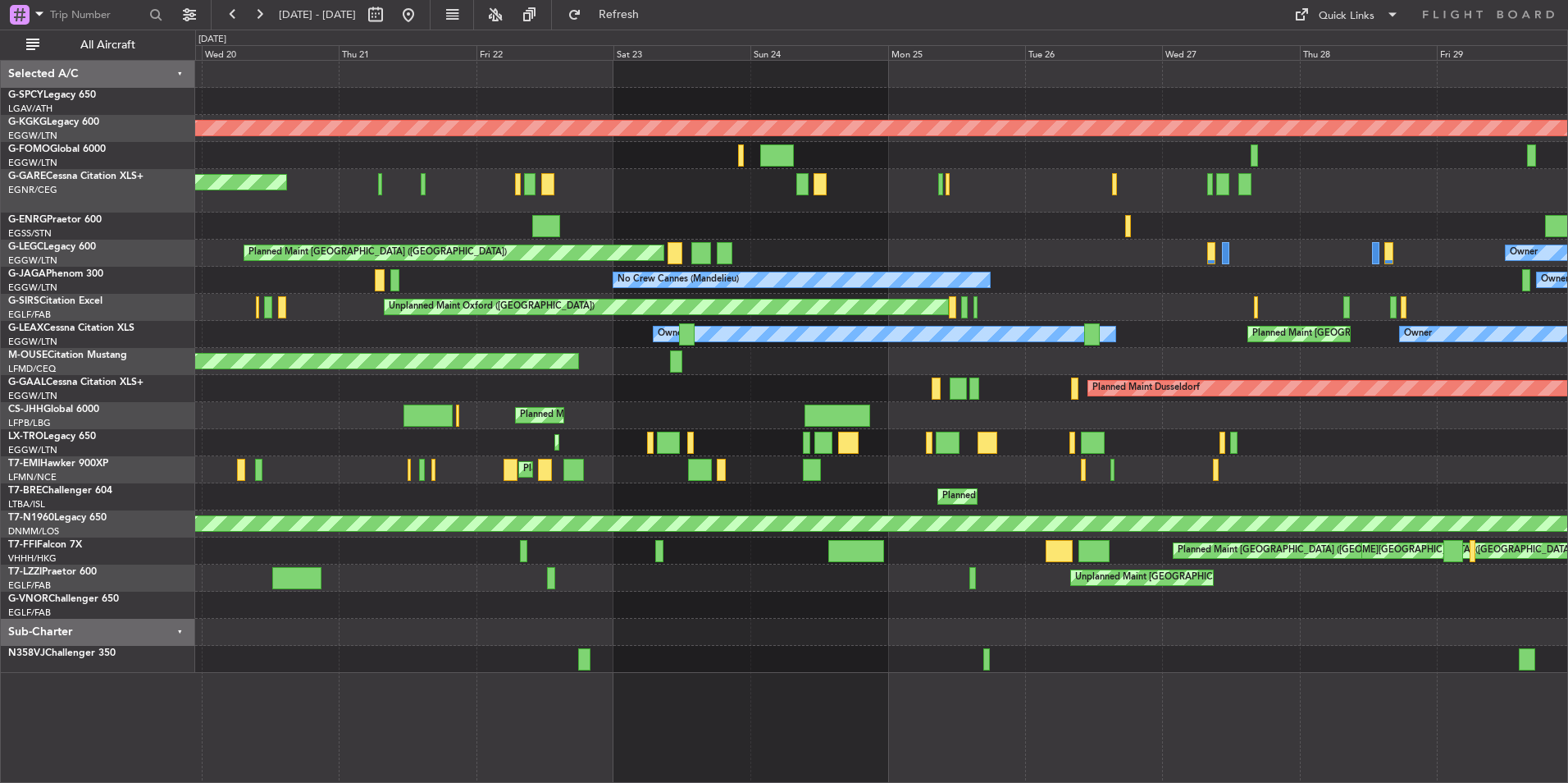
click at [1204, 231] on div "Owner" at bounding box center [881, 225] width 1372 height 27
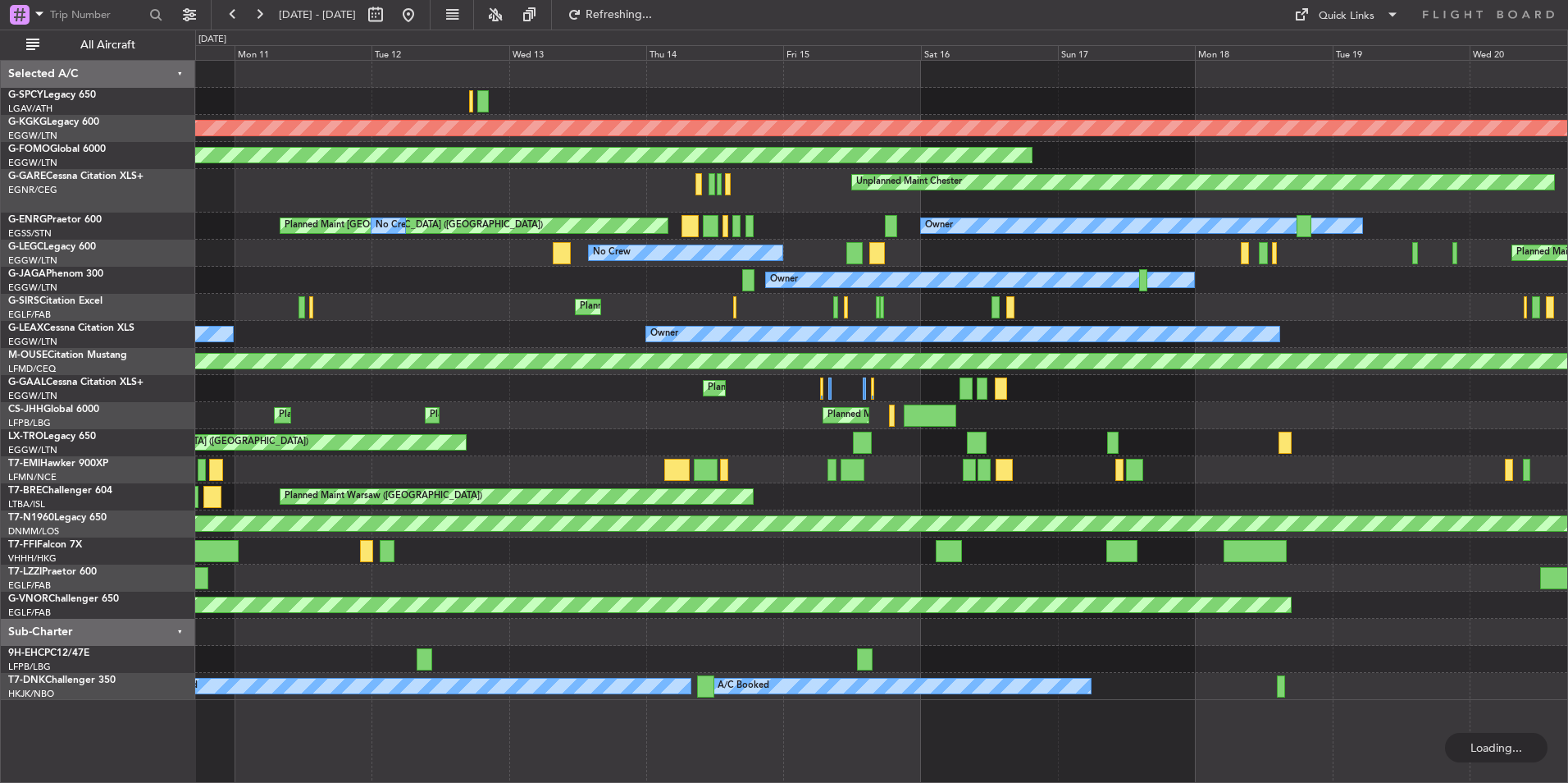
click at [822, 213] on div "Owner Planned Maint London (Stansted) No Crew" at bounding box center [881, 225] width 1372 height 27
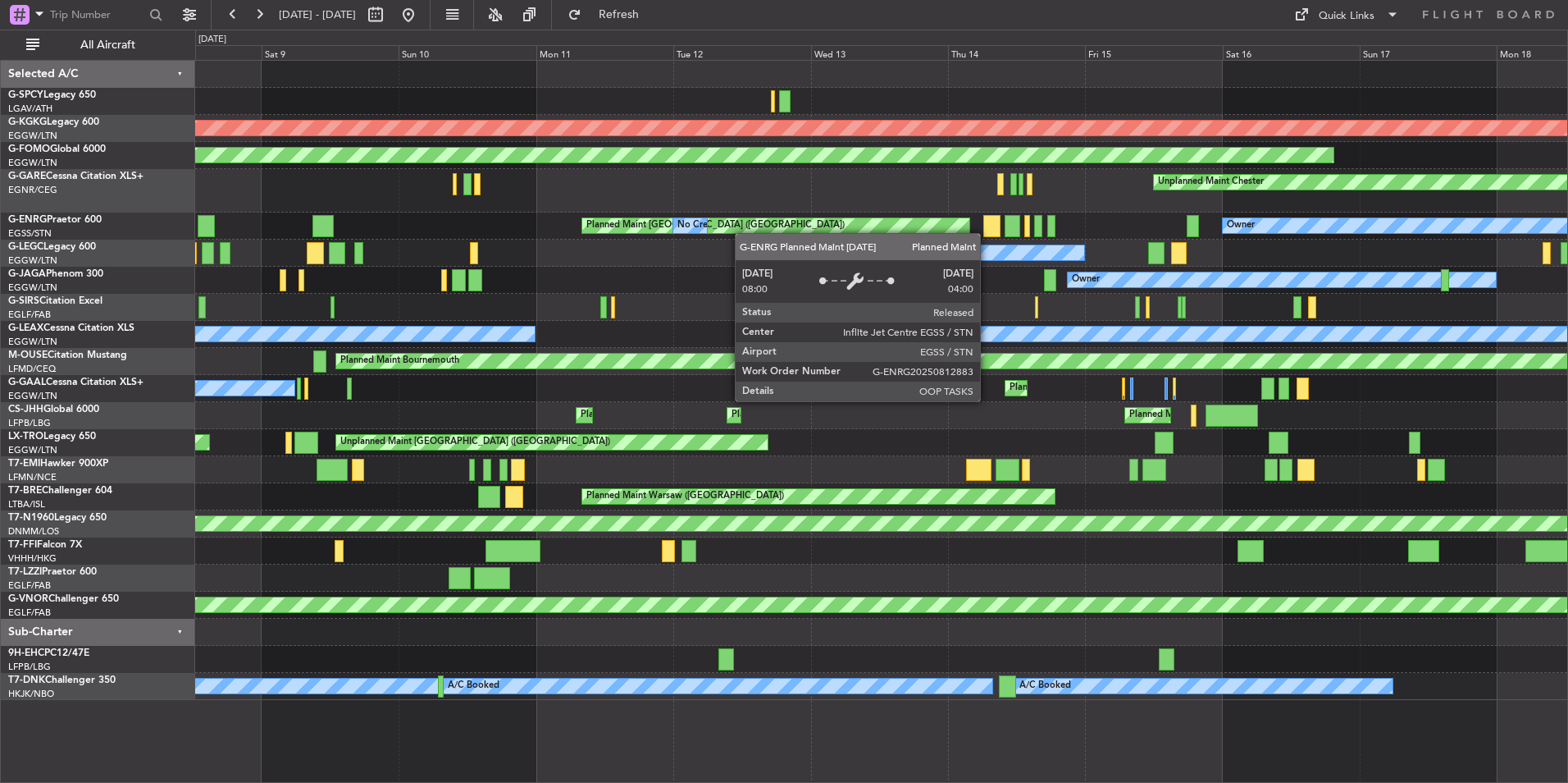
click at [1568, 227] on html "[DATE] - [DATE] Refresh Quick Links All Aircraft AOG Maint [GEOGRAPHIC_DATA] ([…" at bounding box center [784, 392] width 1568 height 783
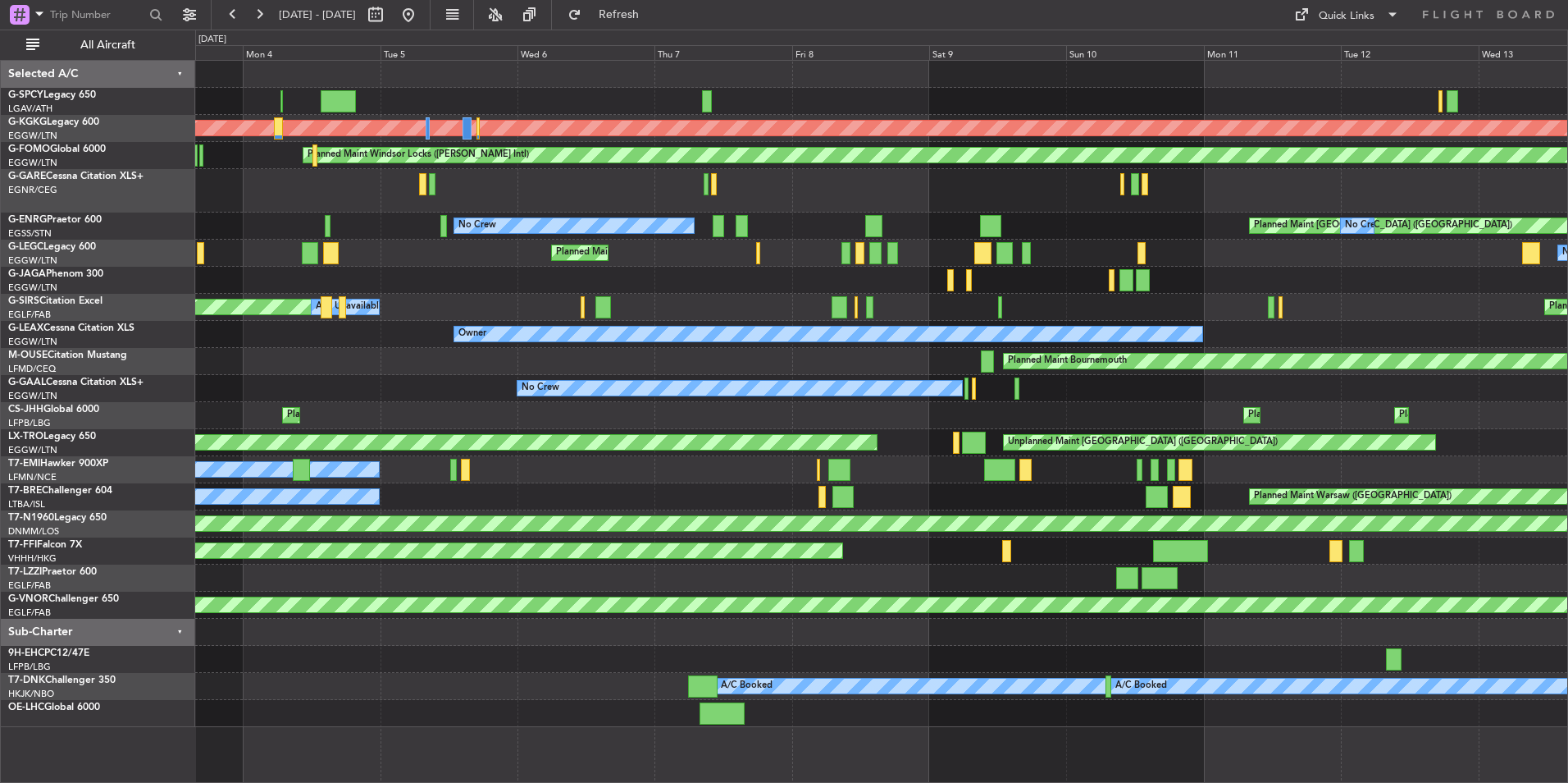
click at [934, 211] on div "AOG Maint [GEOGRAPHIC_DATA] (Ataturk) Planned Maint Windsor Locks ([PERSON_NAME…" at bounding box center [881, 394] width 1372 height 666
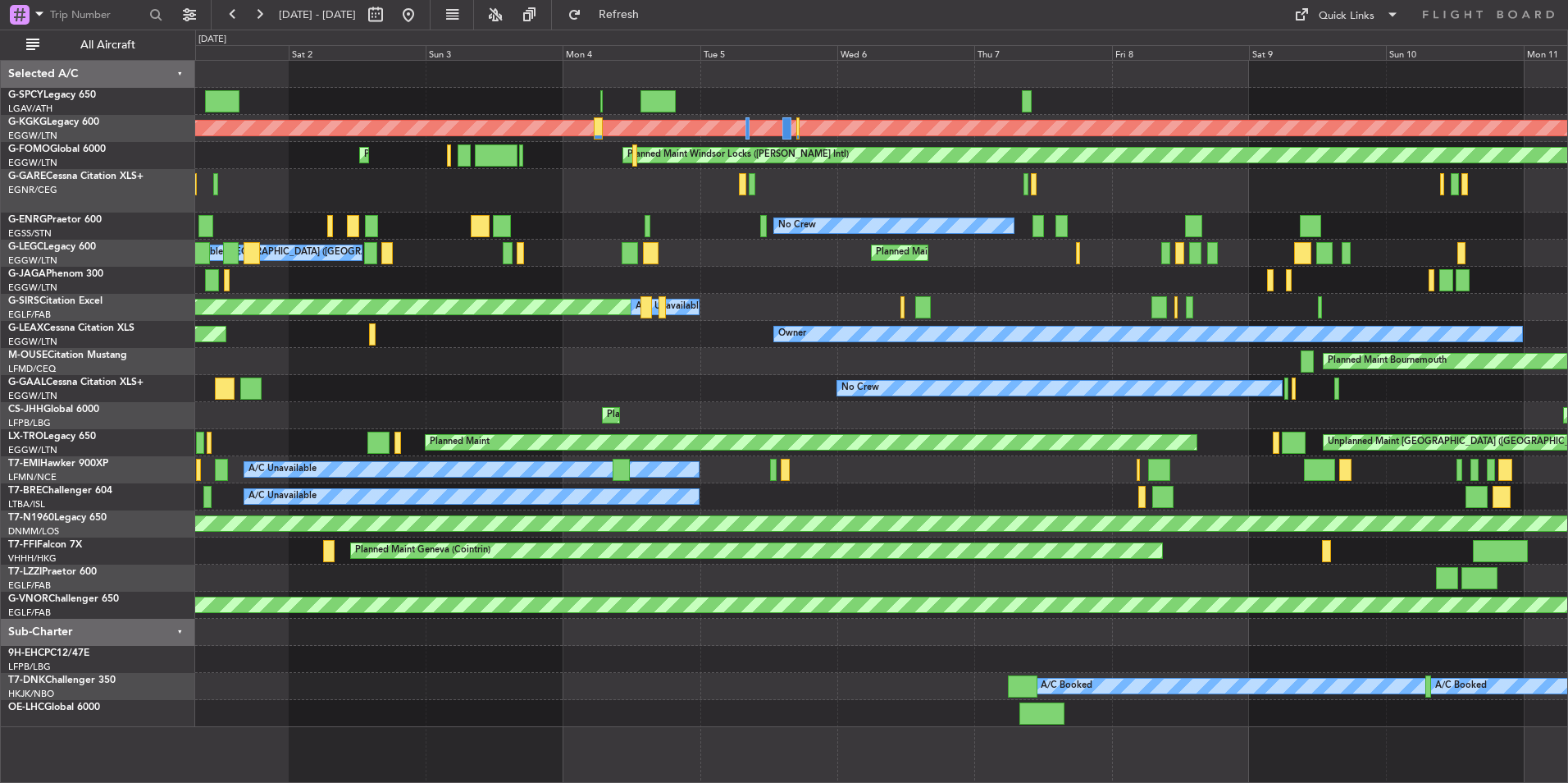
click at [1042, 244] on div "Planned Maint [GEOGRAPHIC_DATA] ([GEOGRAPHIC_DATA]) A/C Unavailable [GEOGRAPHIC…" at bounding box center [881, 252] width 1372 height 27
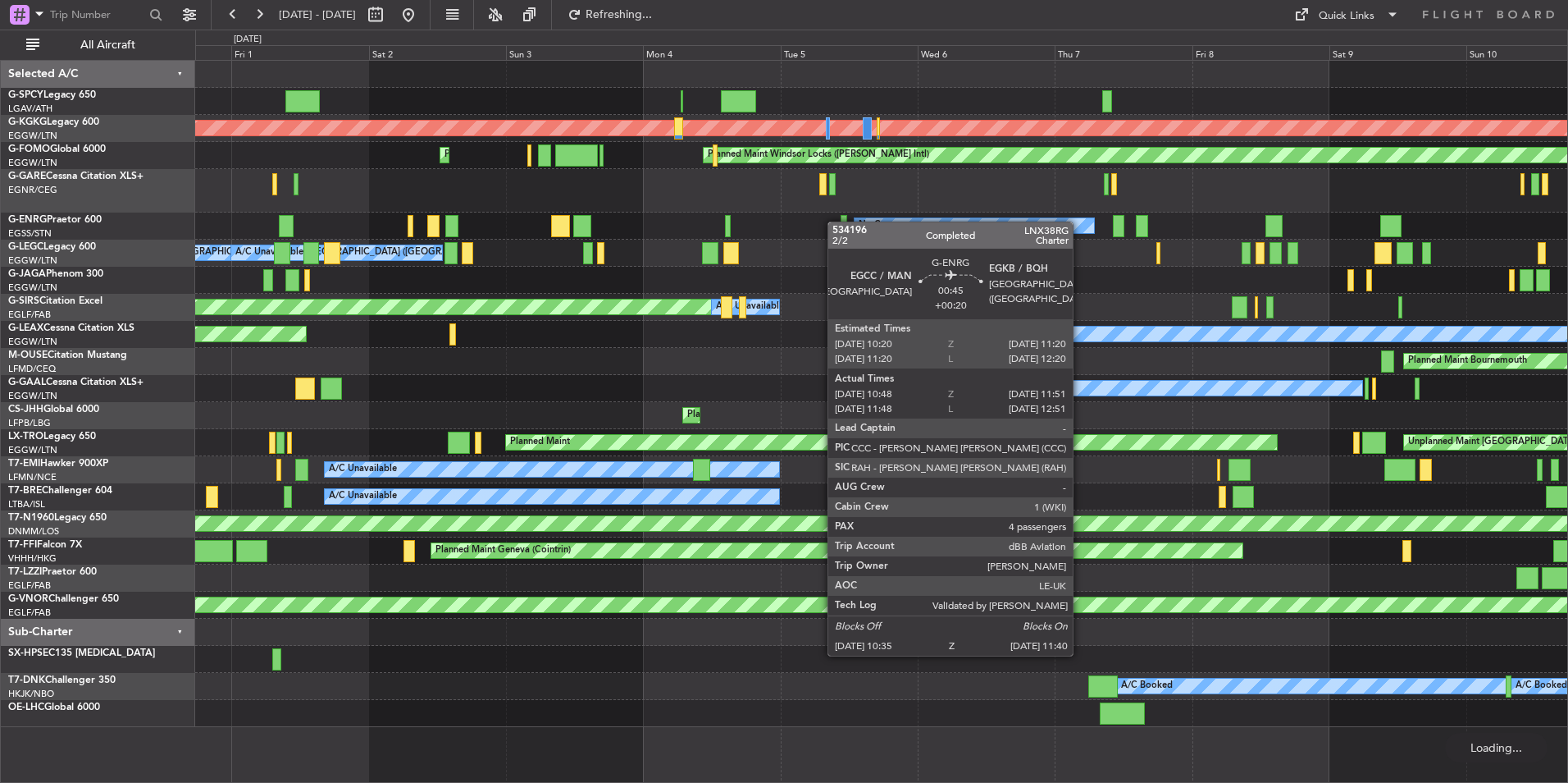
click at [858, 216] on div "No Crew Planned Maint [GEOGRAPHIC_DATA] ([GEOGRAPHIC_DATA]) No Crew" at bounding box center [881, 225] width 1372 height 27
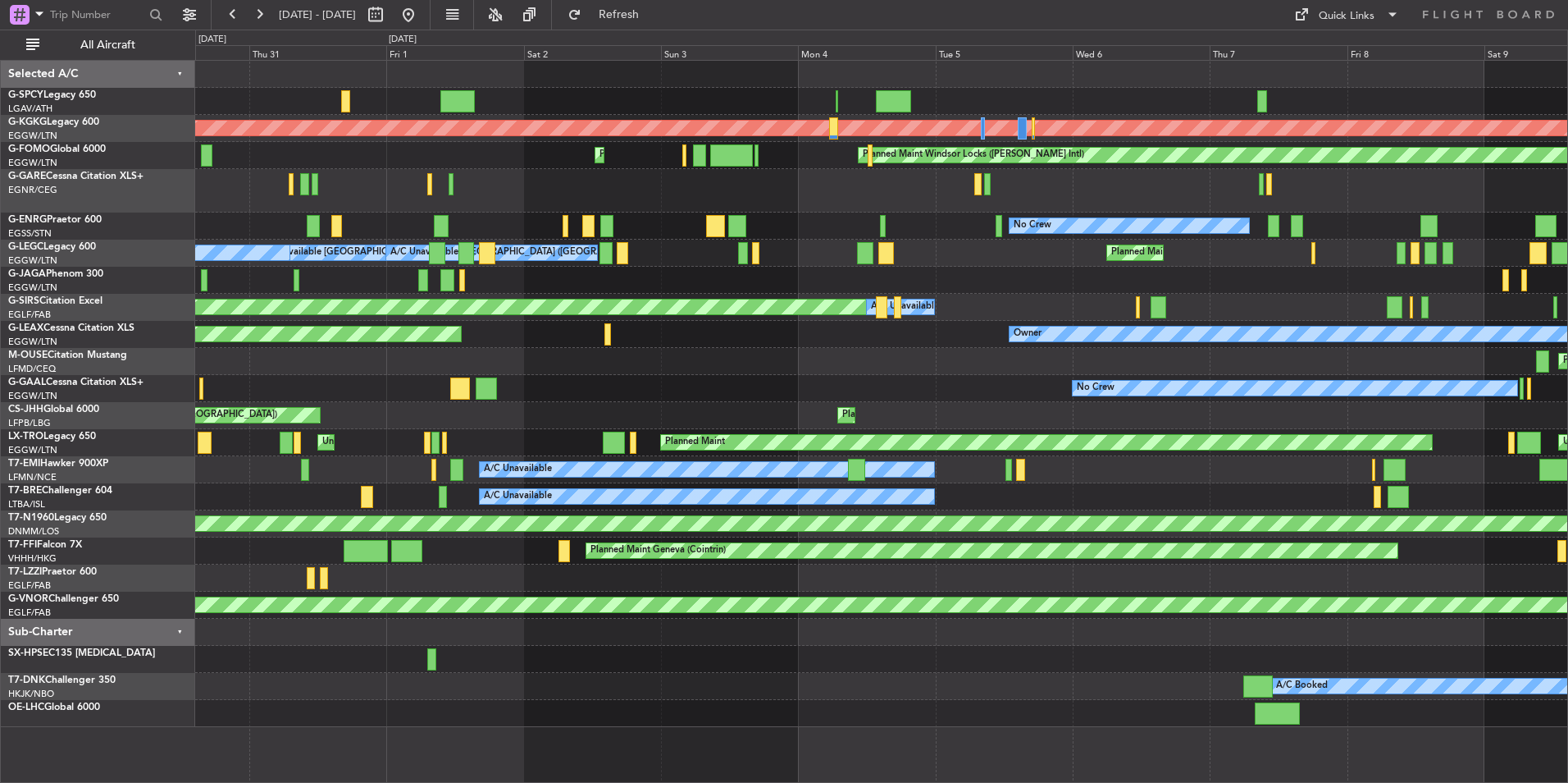
click at [866, 218] on div "No Crew Planned Maint [GEOGRAPHIC_DATA] ([GEOGRAPHIC_DATA]) No Crew AOG Maint […" at bounding box center [881, 225] width 1372 height 27
click at [788, 207] on div "Planned Maint Athens (Eleftherios Venizelos Intl) AOG Maint Istanbul (Ataturk) …" at bounding box center [881, 394] width 1372 height 666
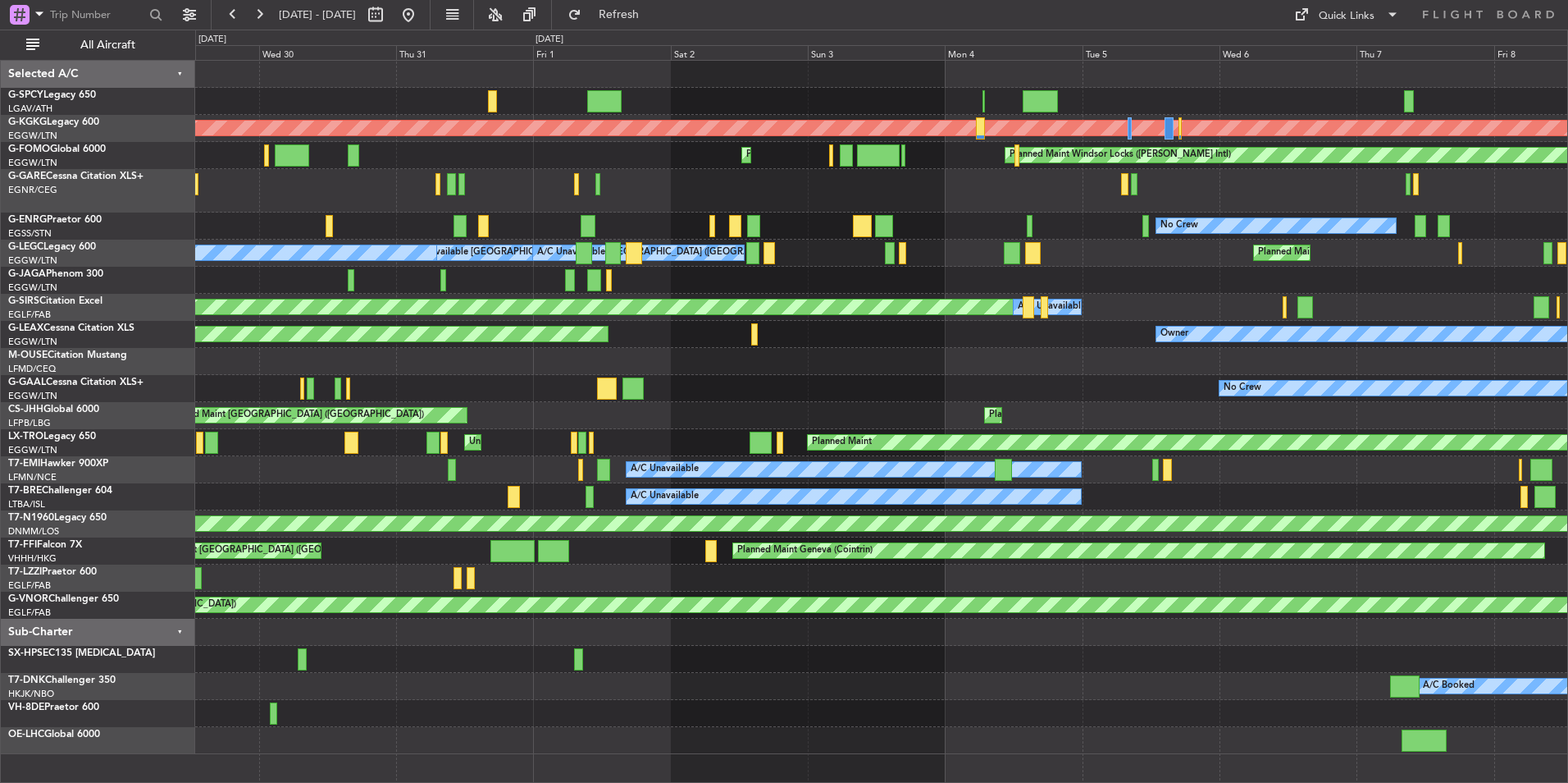
click at [846, 228] on div "No Crew AOG Maint Paris (Le Bourget)" at bounding box center [881, 225] width 1372 height 27
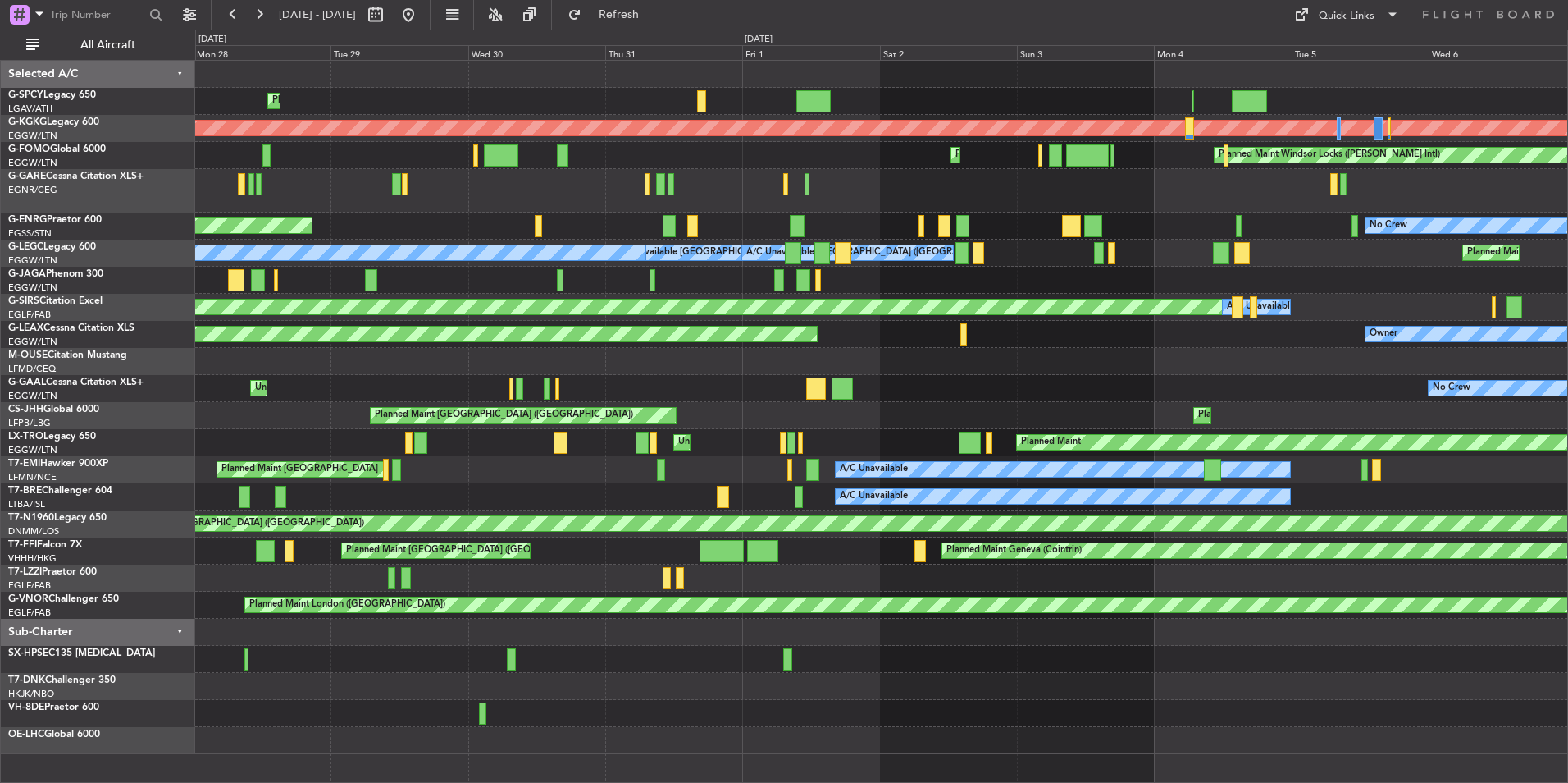
click at [822, 223] on div "No Crew AOG Maint Paris (Le Bourget)" at bounding box center [881, 225] width 1372 height 27
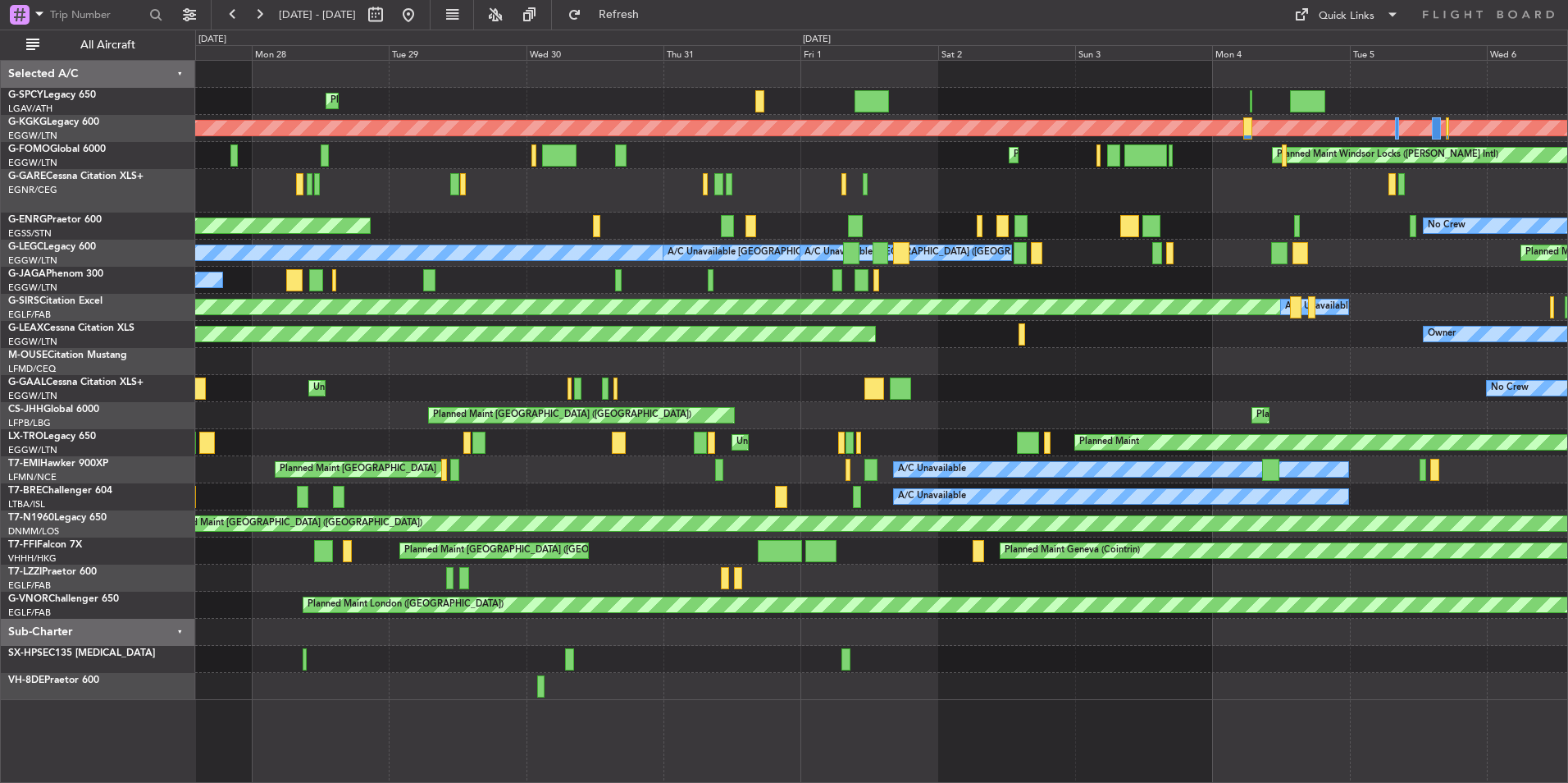
click at [785, 200] on div "Planned Maint Athens (Eleftherios Venizelos Intl) AOG Maint Istanbul (Ataturk) …" at bounding box center [881, 380] width 1372 height 639
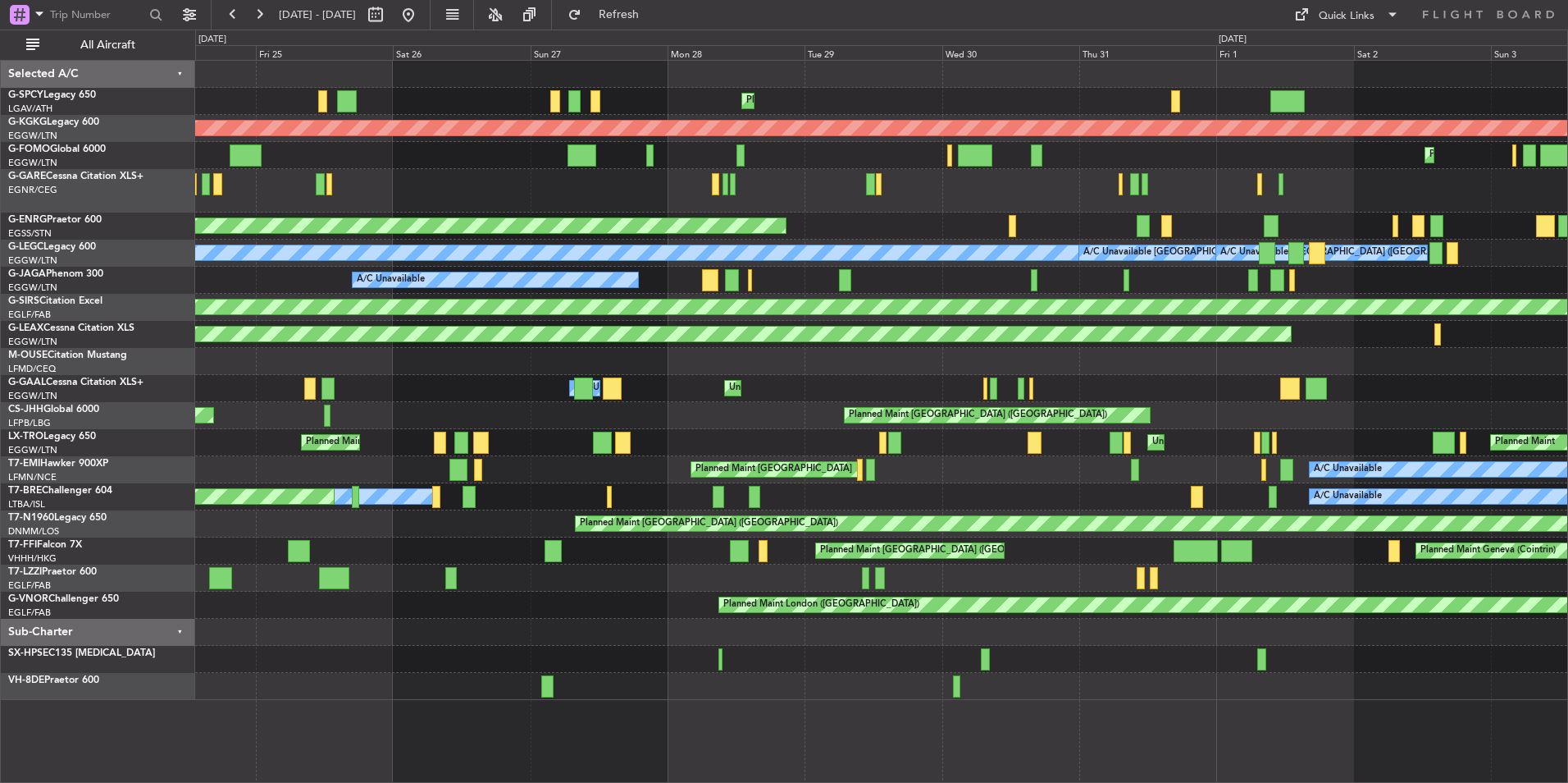
click at [1048, 209] on div "Planned Maint Athens (Eleftherios Venizelos Intl) AOG Maint Istanbul (Ataturk) …" at bounding box center [881, 380] width 1372 height 639
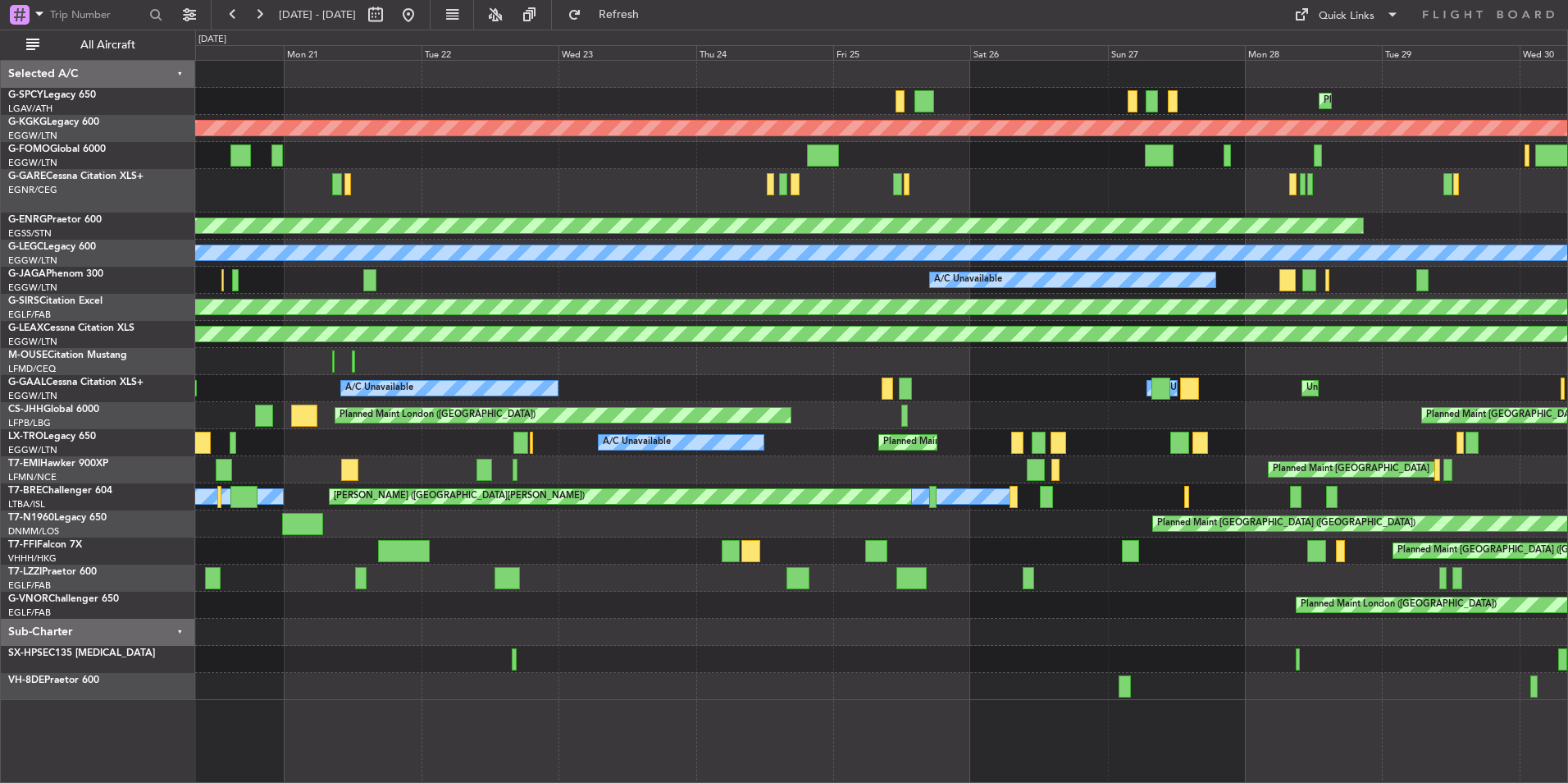
click at [1166, 188] on div at bounding box center [881, 191] width 1372 height 44
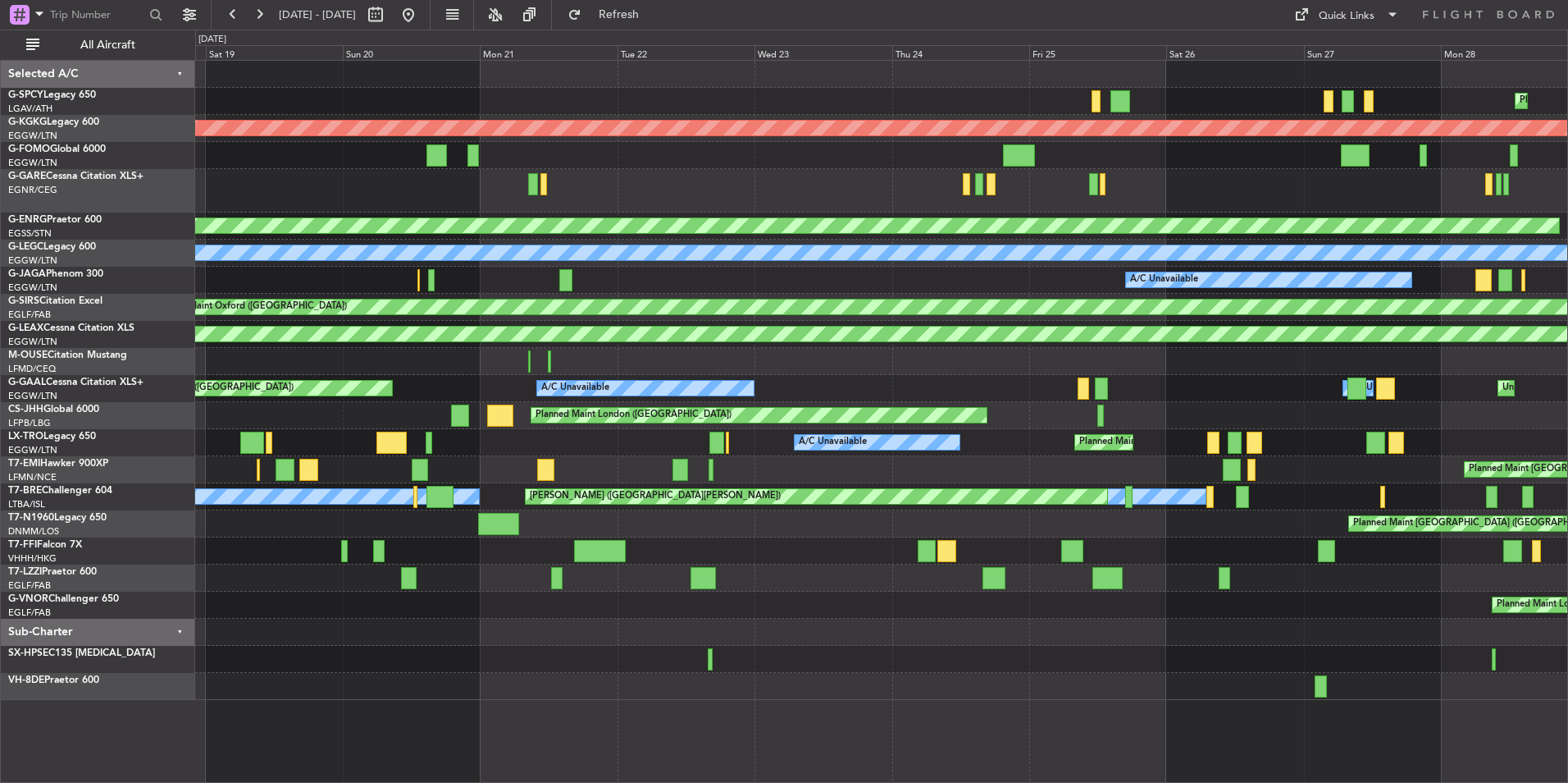
click at [1216, 173] on div at bounding box center [881, 191] width 1372 height 44
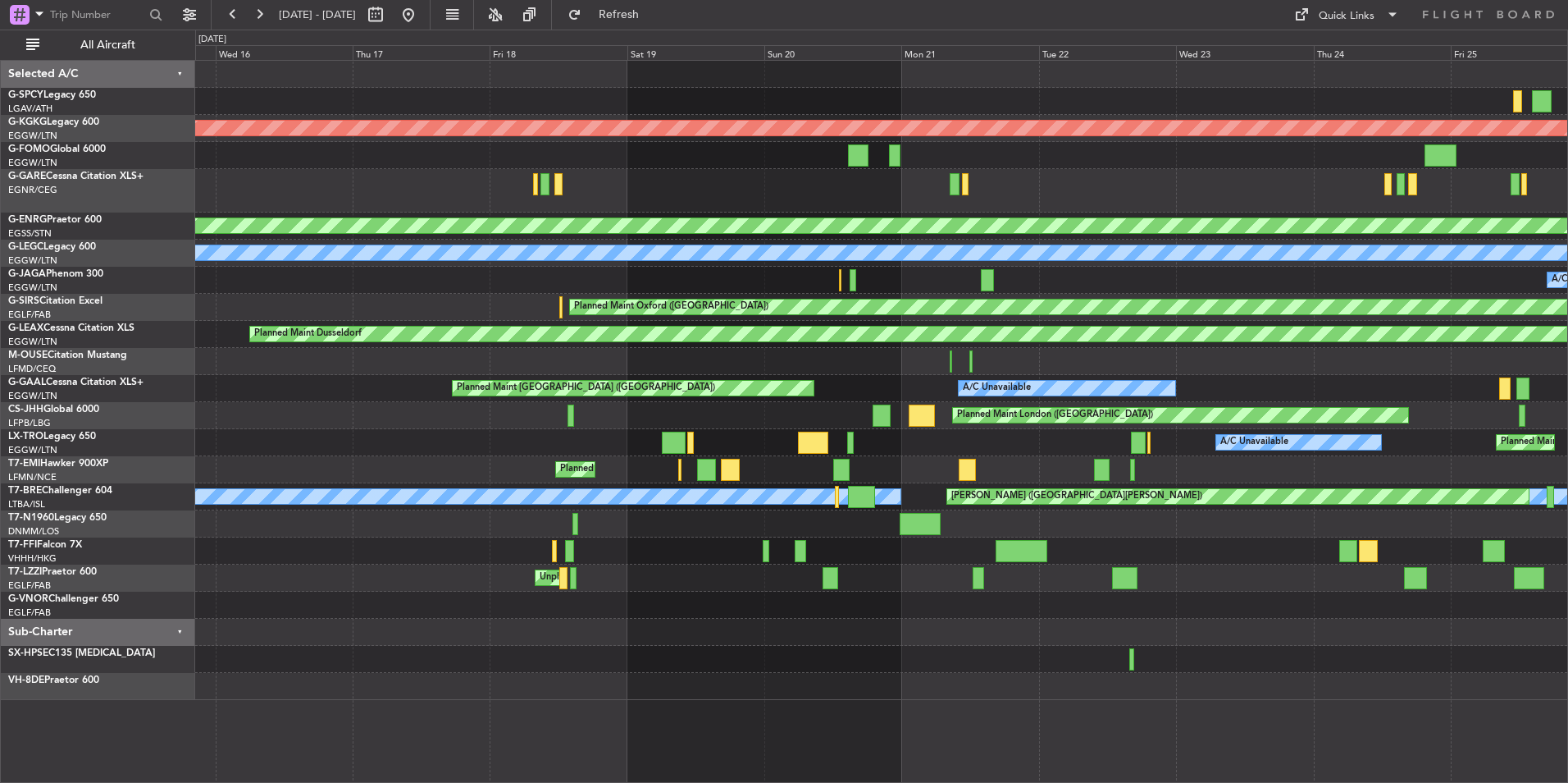
click at [1271, 178] on div at bounding box center [881, 191] width 1372 height 44
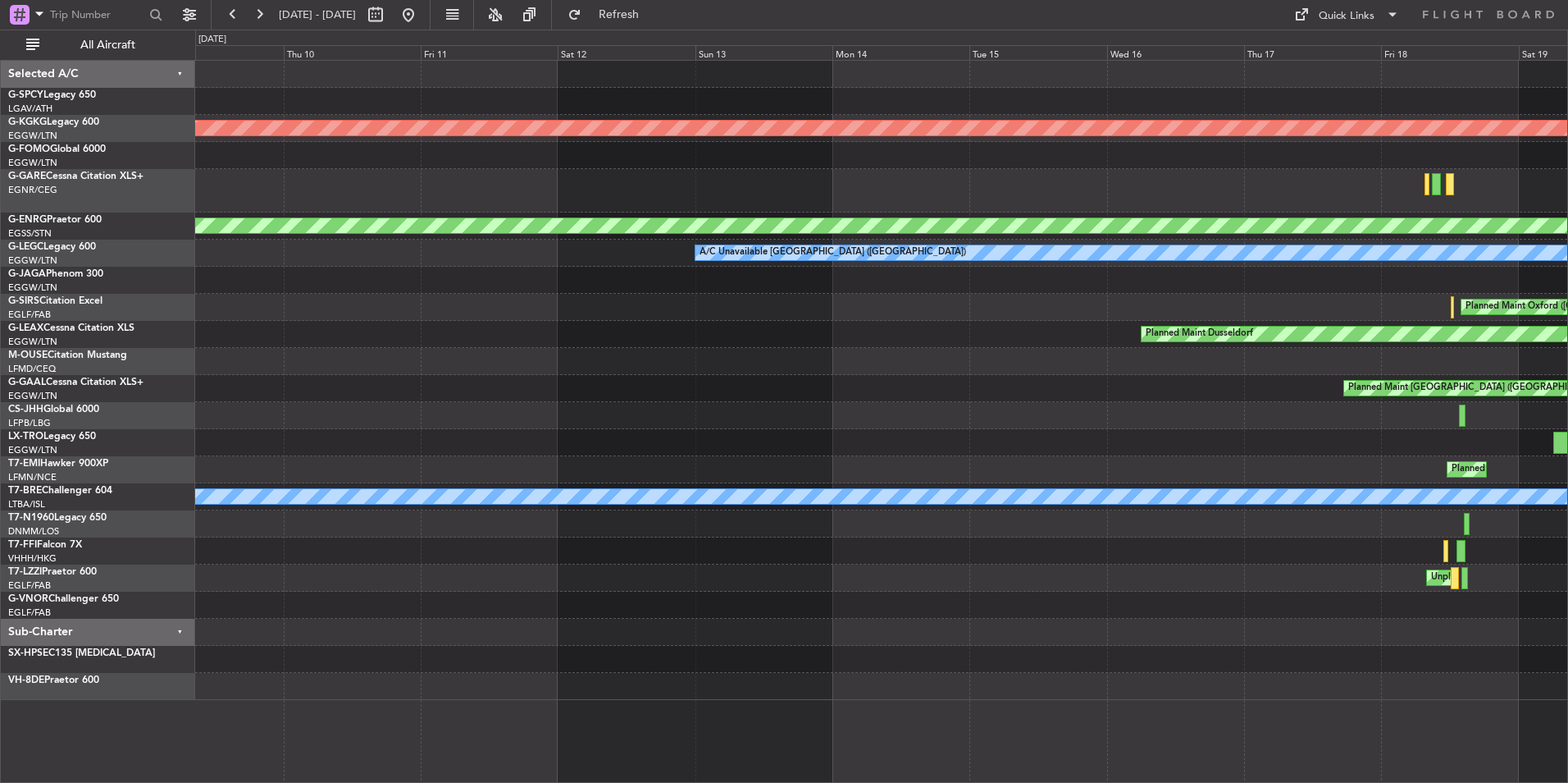
click at [1194, 193] on div at bounding box center [881, 191] width 1372 height 44
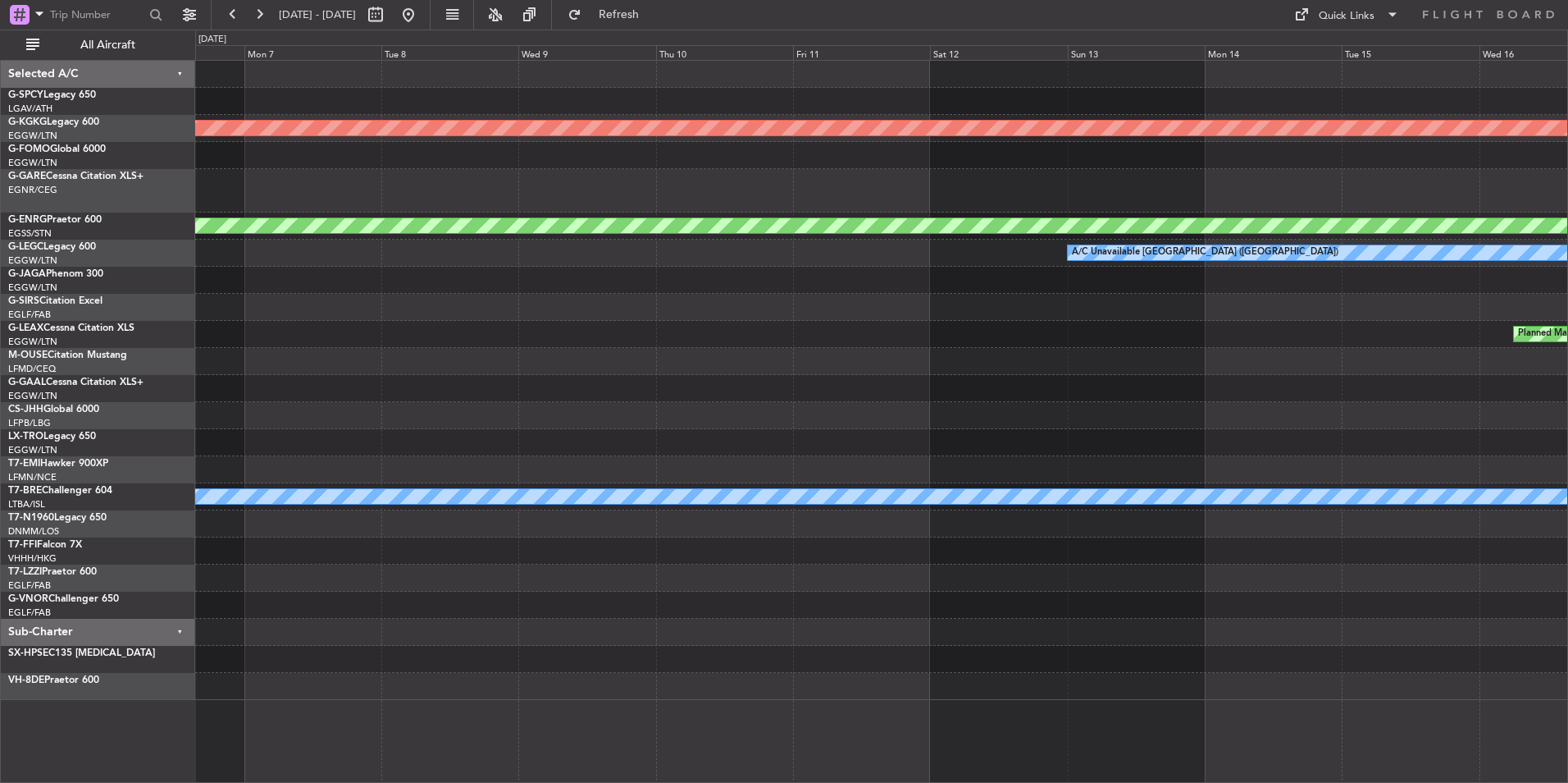
click at [1129, 209] on div at bounding box center [881, 191] width 1372 height 44
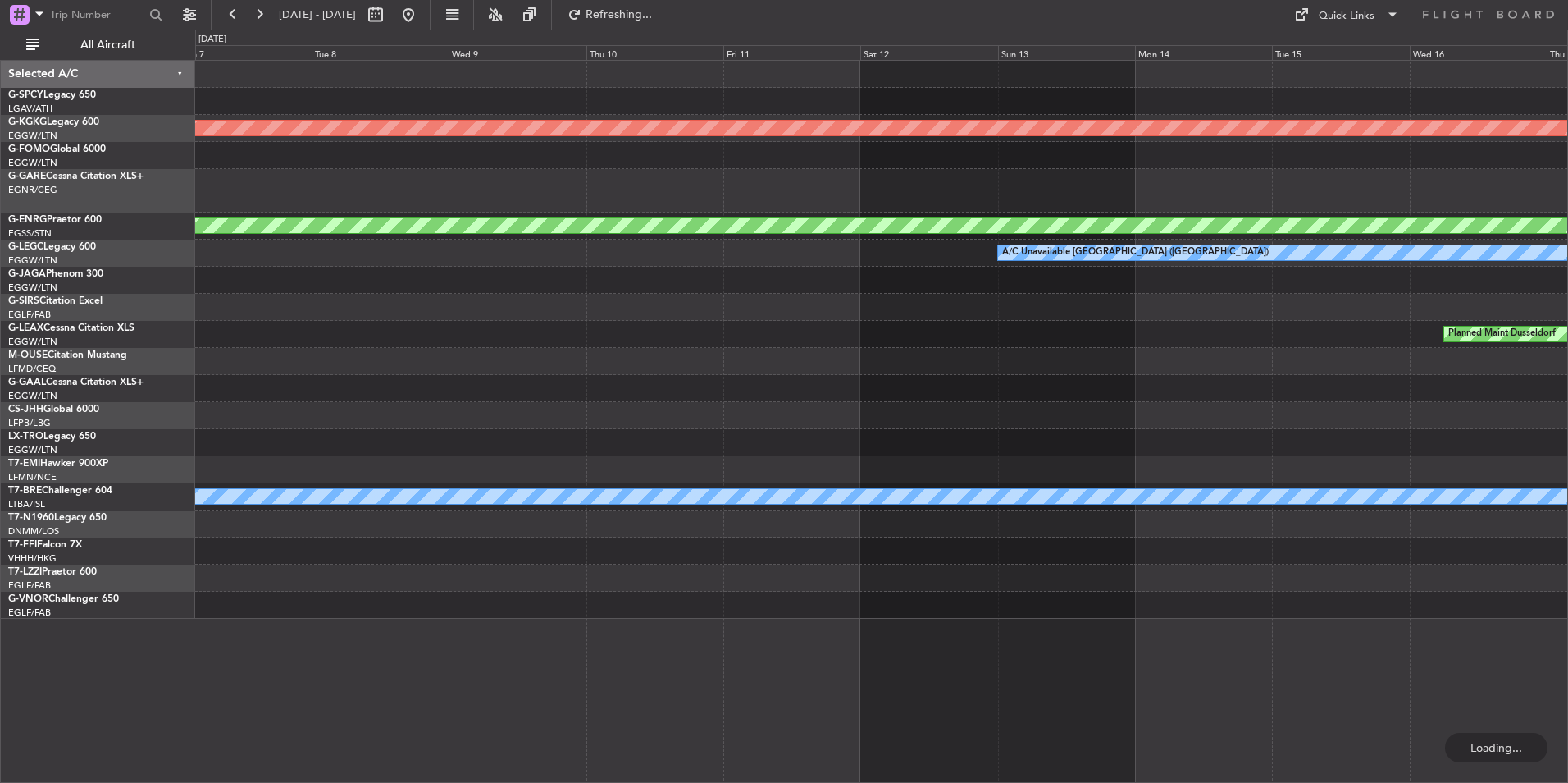
click at [304, 416] on div "AOG Maint Istanbul (Ataturk) AOG Maint Paris (Le Bourget) A/C Unavailable Londo…" at bounding box center [881, 339] width 1372 height 558
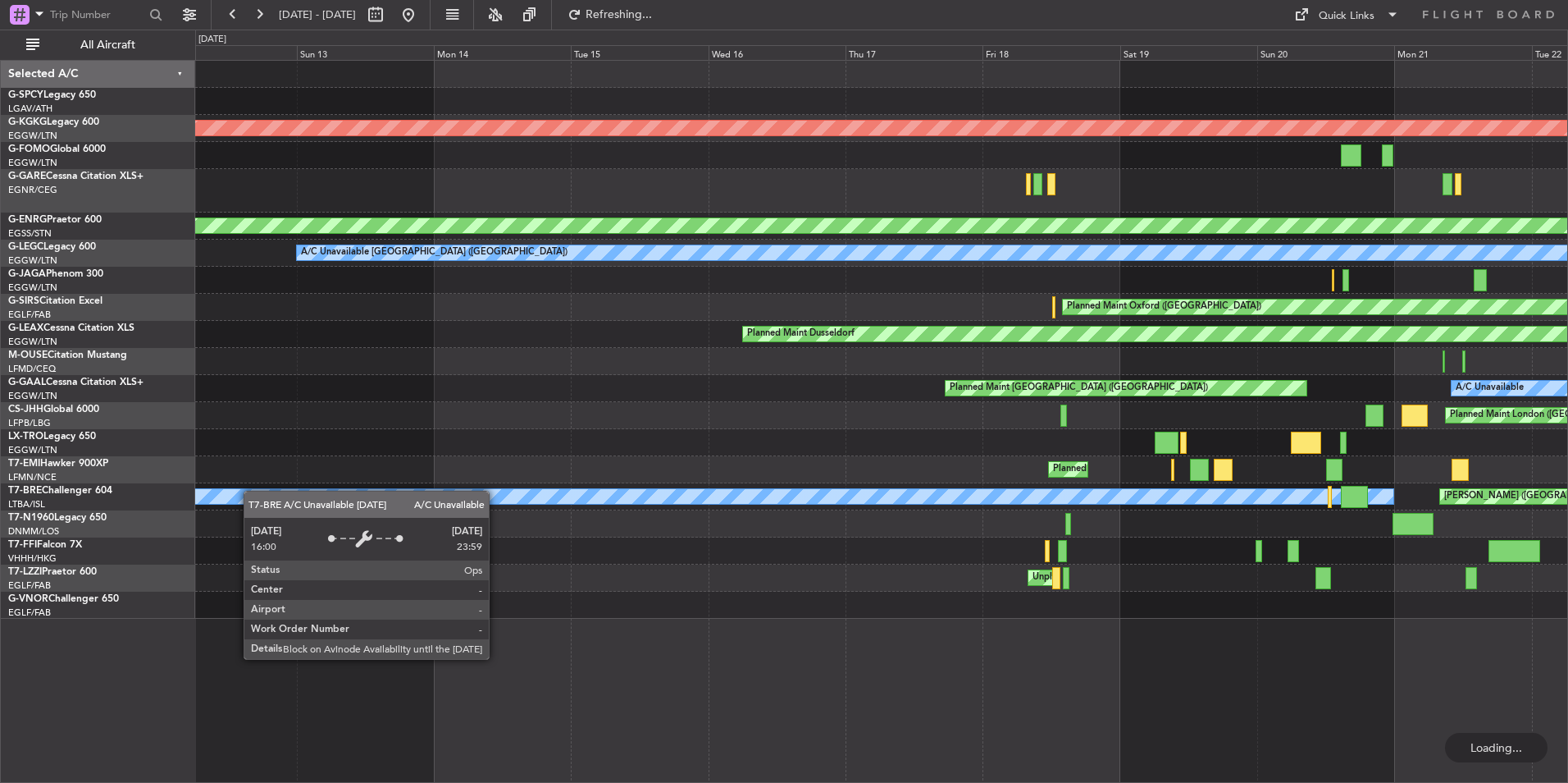
click at [199, 492] on div "AOG Maint Istanbul (Ataturk) AOG Maint Paris (Le Bourget) A/C Unavailable Londo…" at bounding box center [881, 339] width 1372 height 558
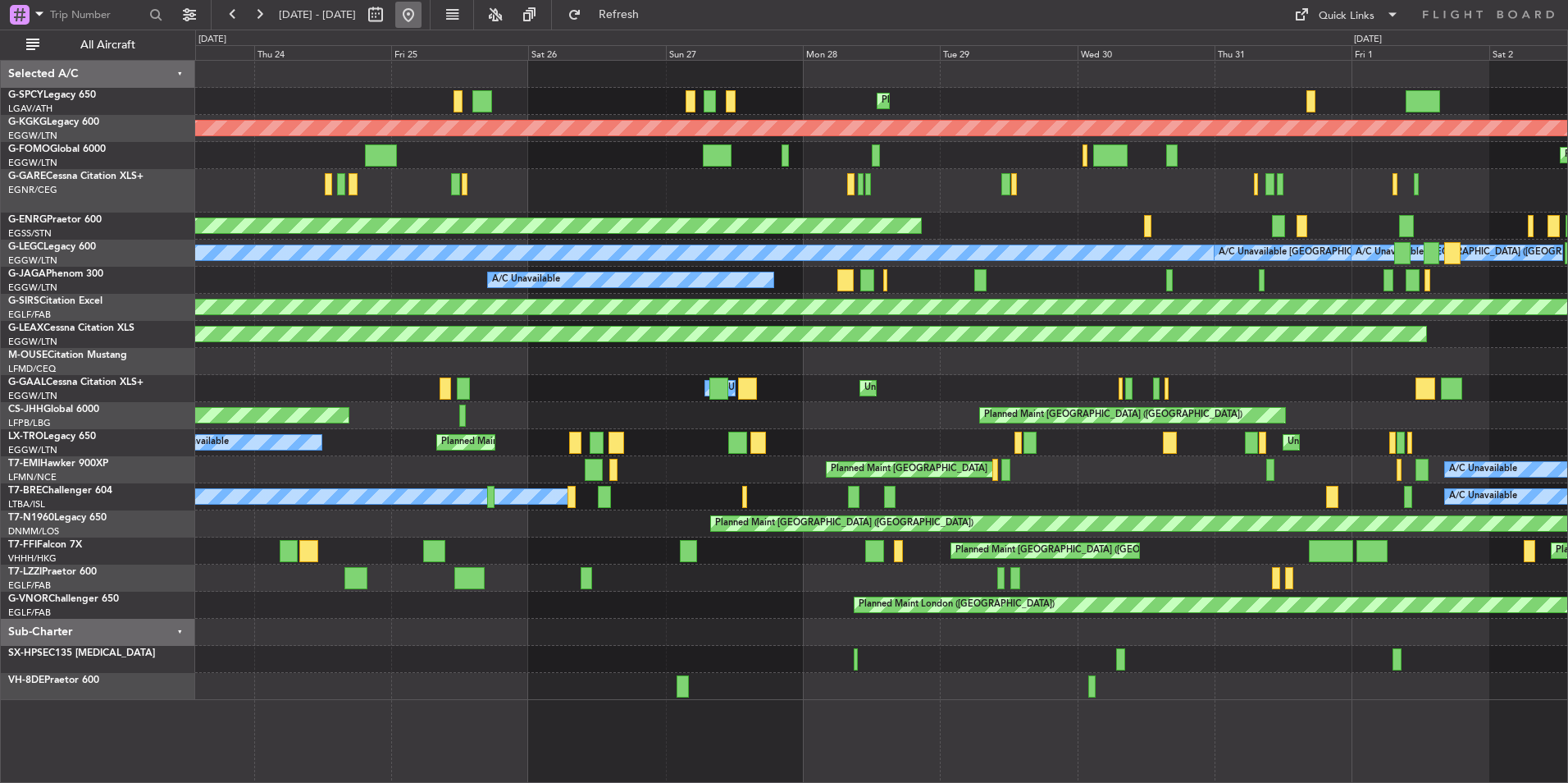
click at [422, 11] on button at bounding box center [409, 15] width 26 height 26
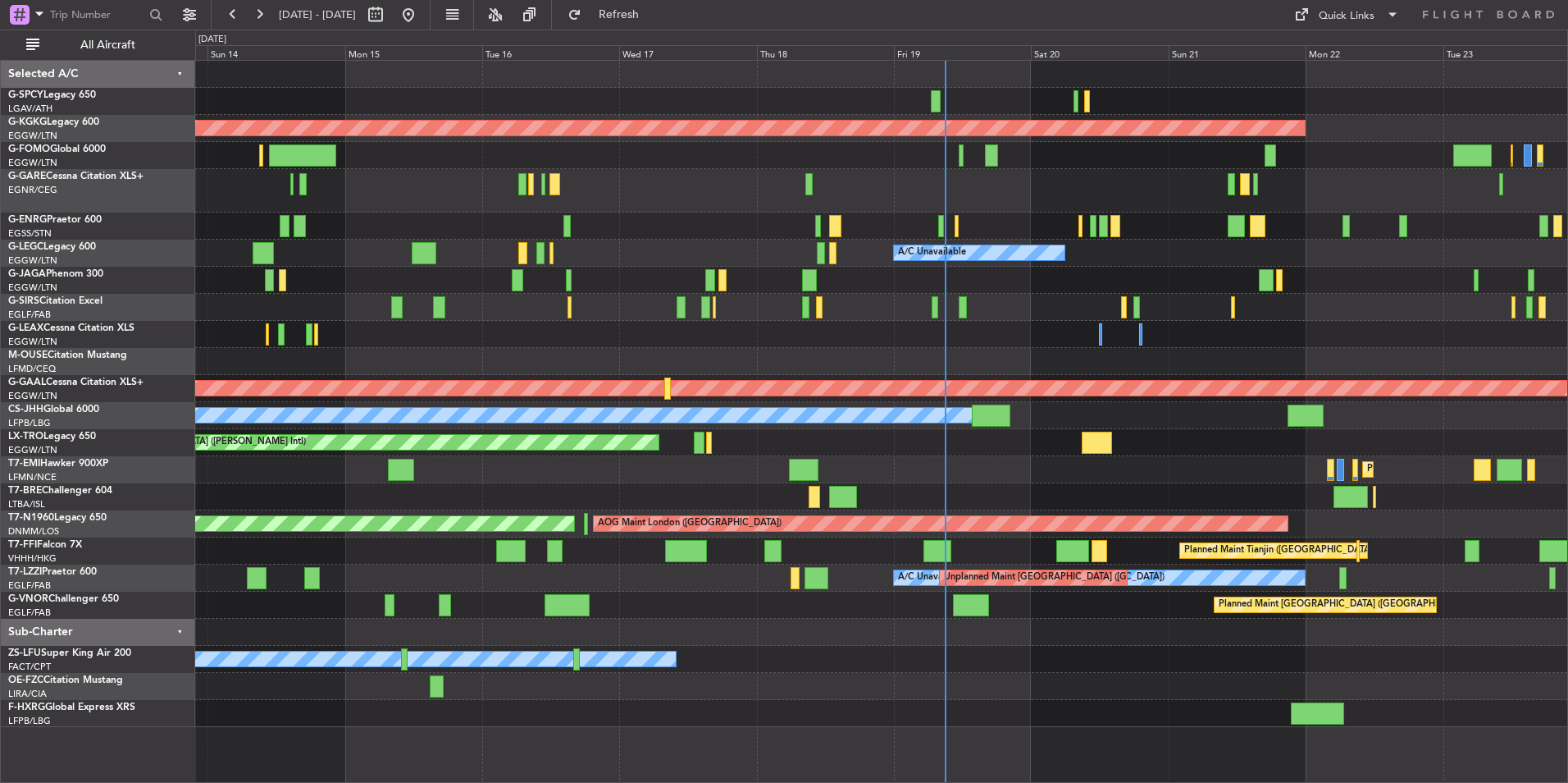
click at [891, 229] on div "A/C Unavailable" at bounding box center [881, 225] width 1372 height 27
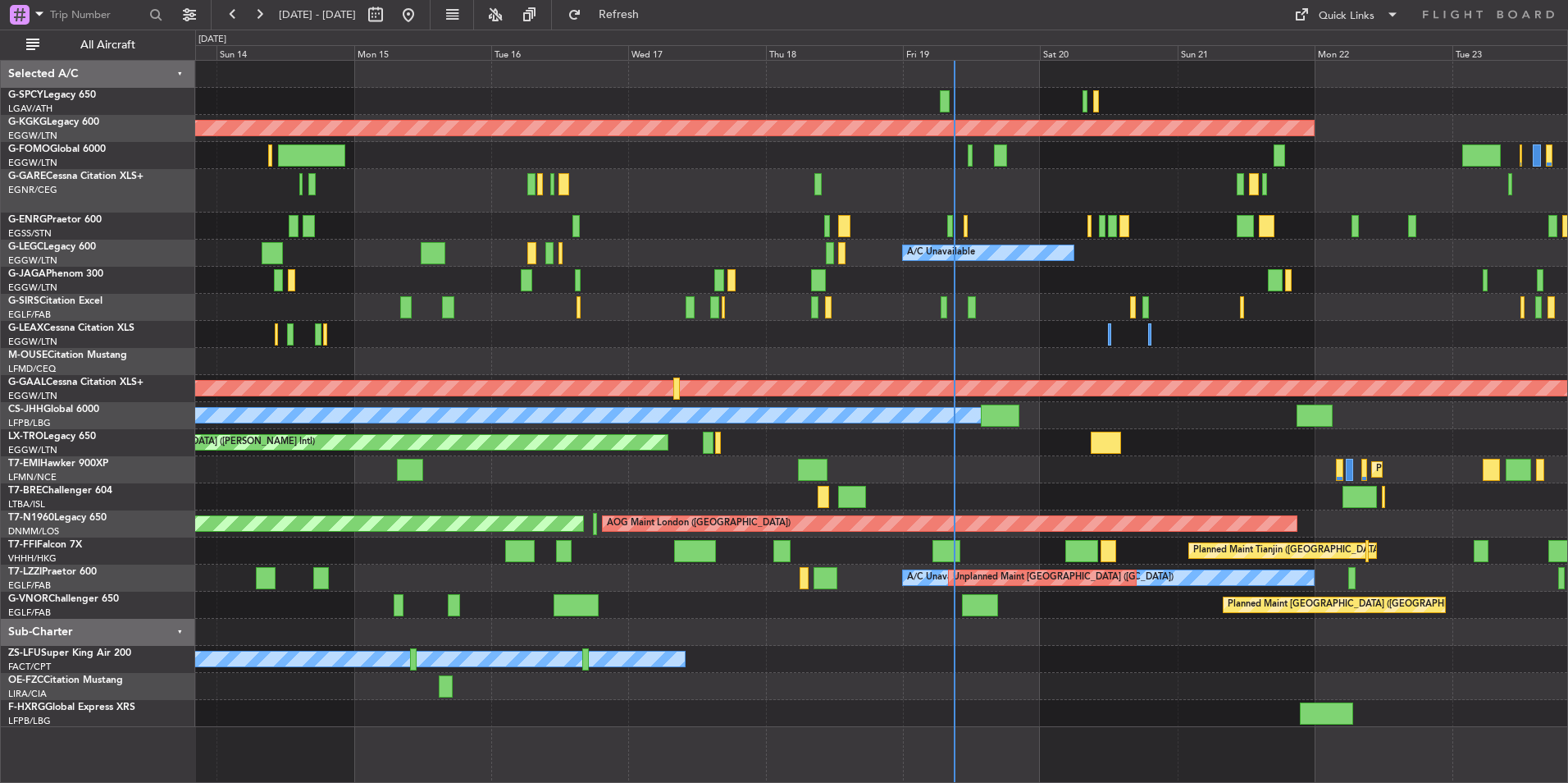
click at [952, 224] on div "A/C Unavailable" at bounding box center [881, 225] width 1372 height 27
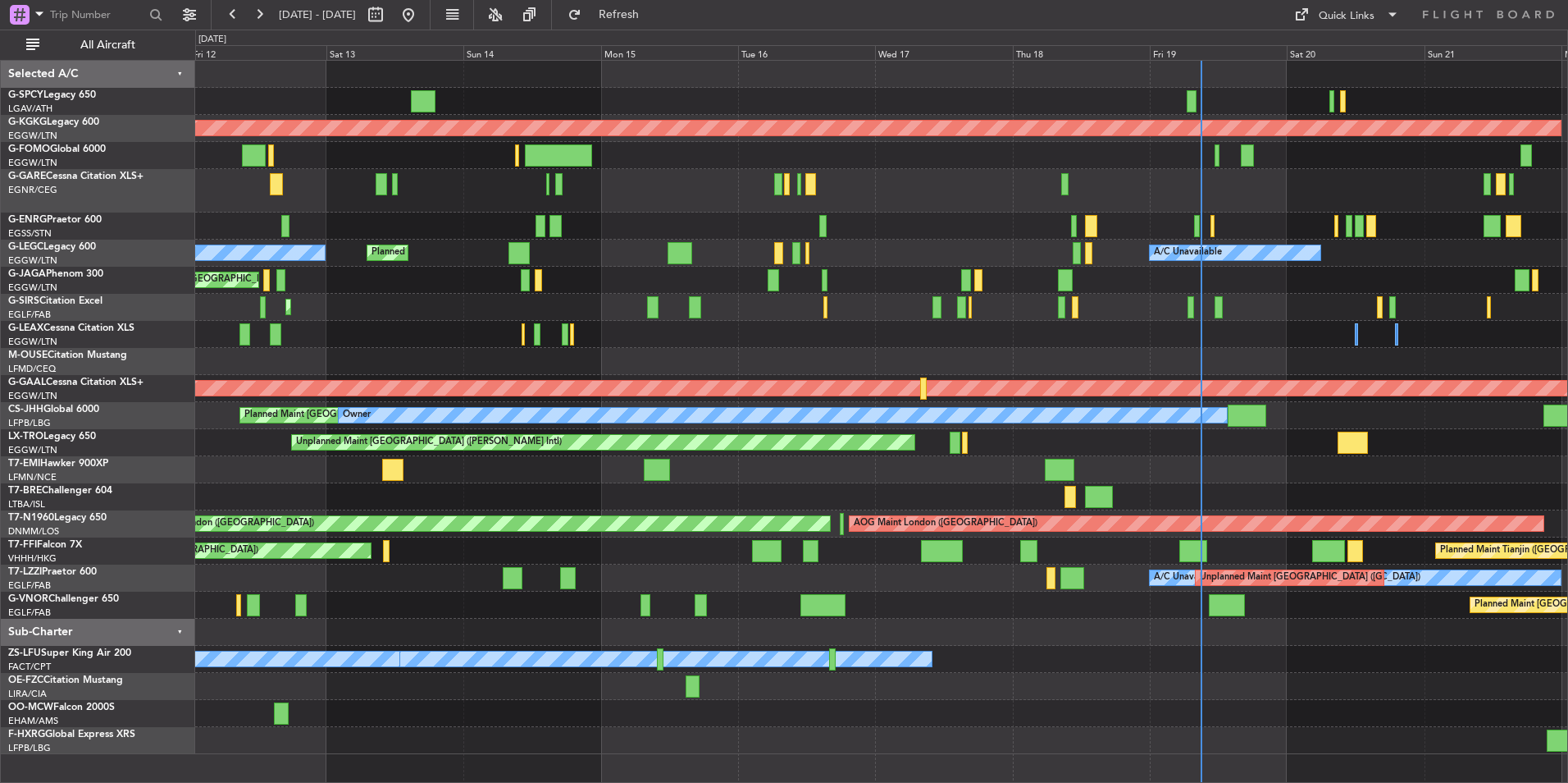
click at [889, 235] on div "A/C Unavailable No Crew Planned Maint London (Stansted)" at bounding box center [881, 225] width 1372 height 27
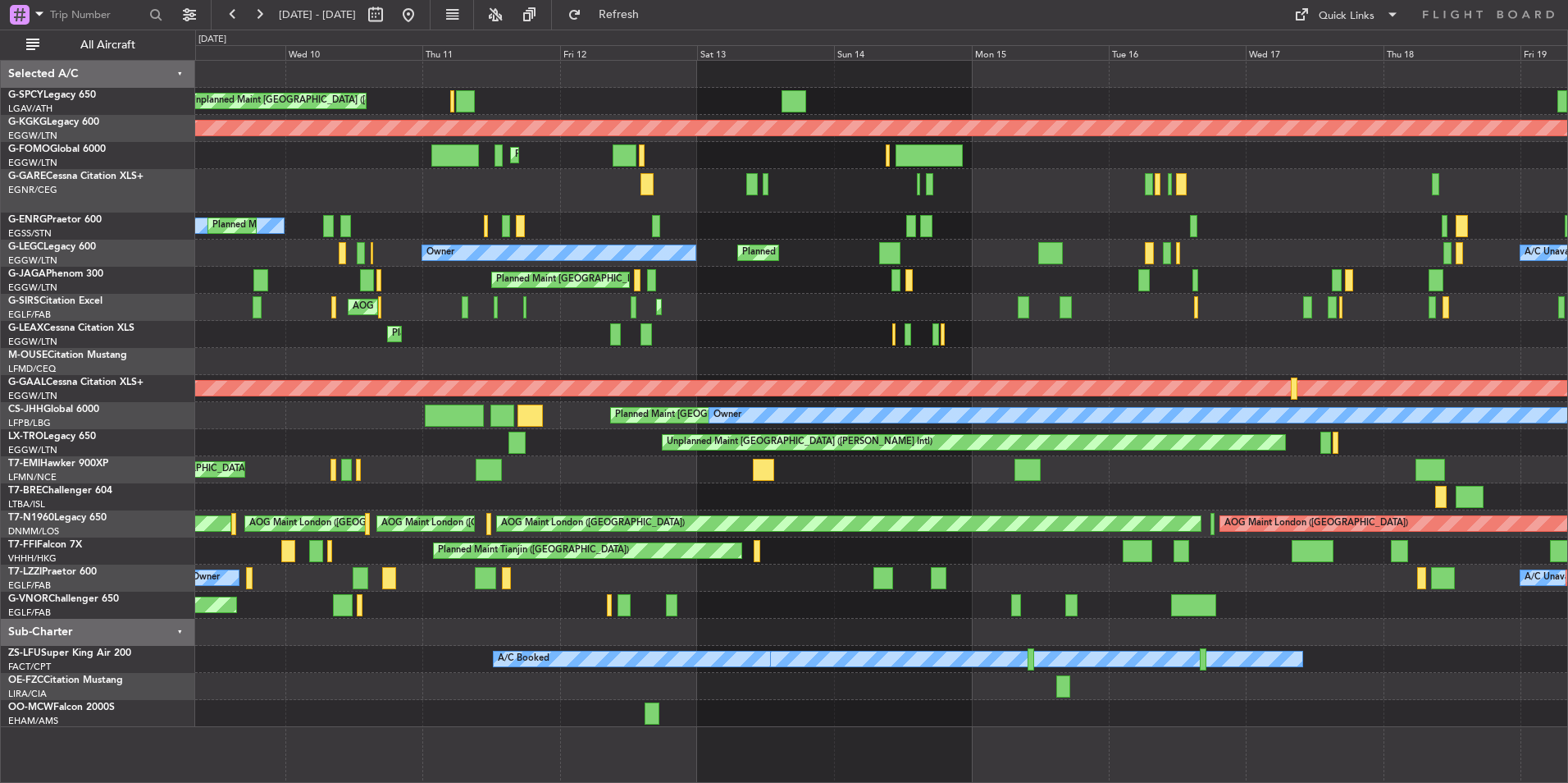
click at [877, 235] on div "No Crew Planned Maint London (Stansted)" at bounding box center [881, 225] width 1372 height 27
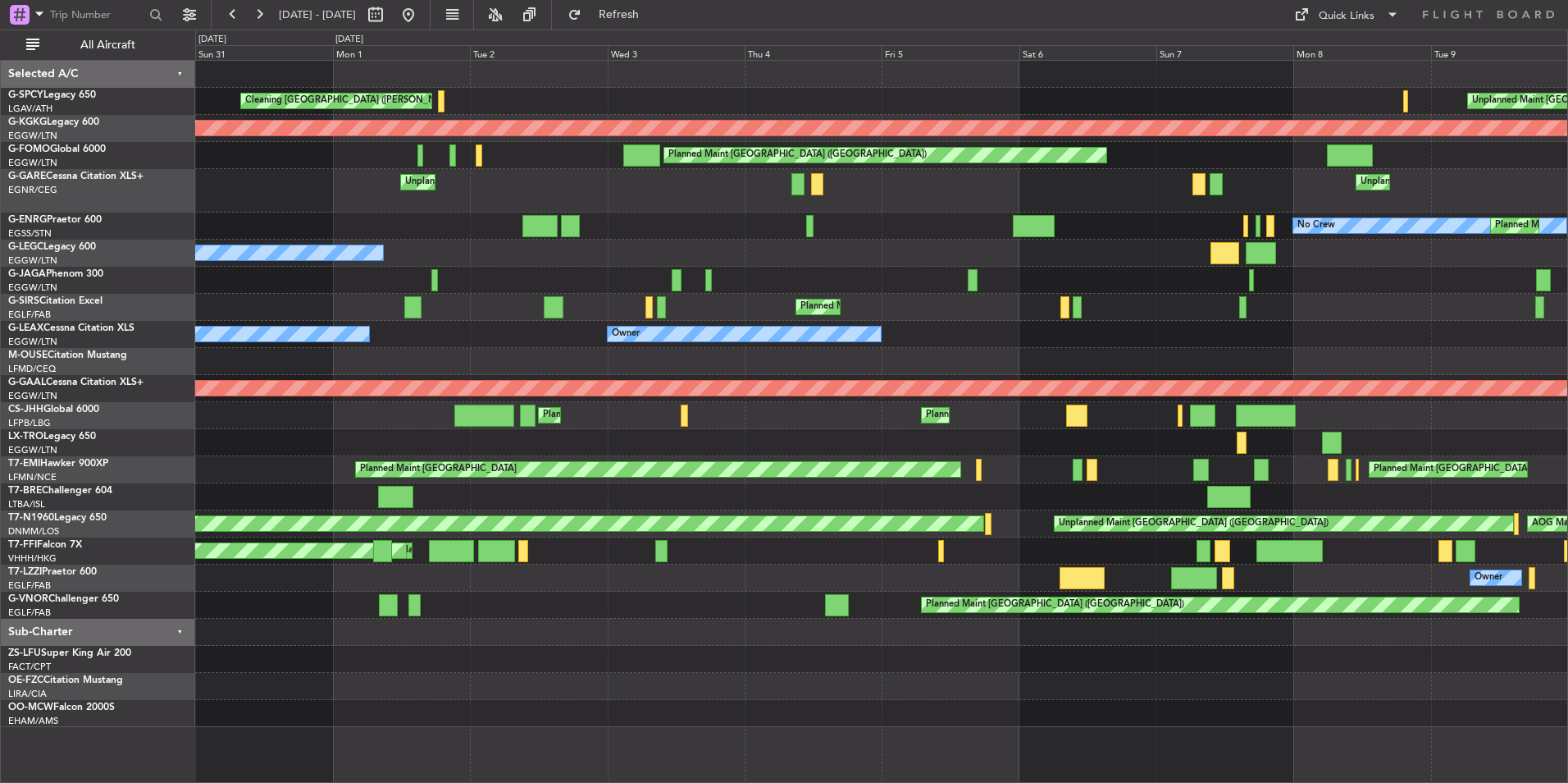
click at [1204, 267] on div "Unplanned Maint Athens (Eleftherios Venizelos Intl) Cleaning Athens (Eleftherio…" at bounding box center [881, 394] width 1372 height 666
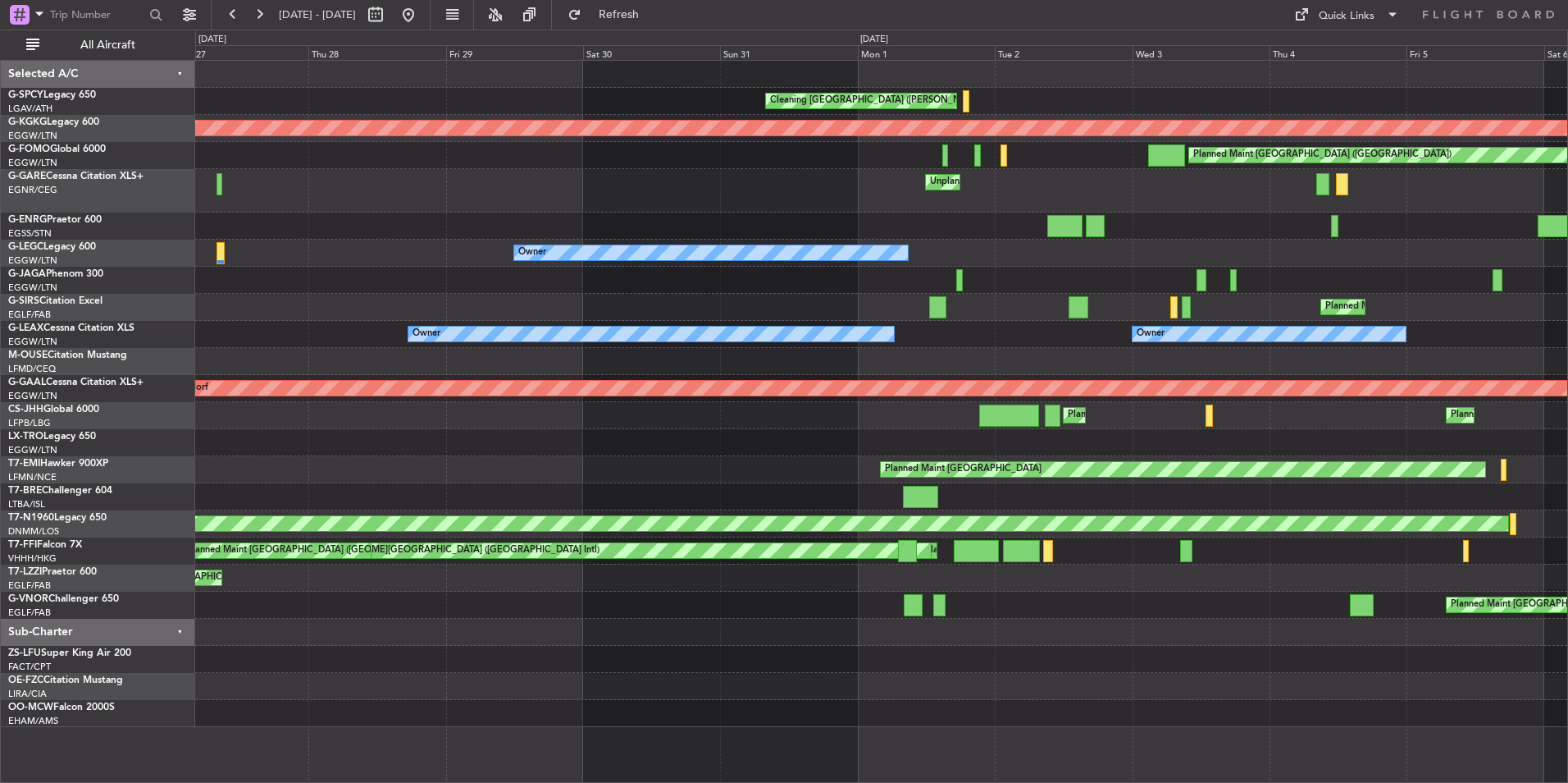
click at [1104, 280] on div "Cleaning Athens (Eleftherios Venizelos Intl) AOG Maint Istanbul (Ataturk) Plann…" at bounding box center [881, 394] width 1372 height 666
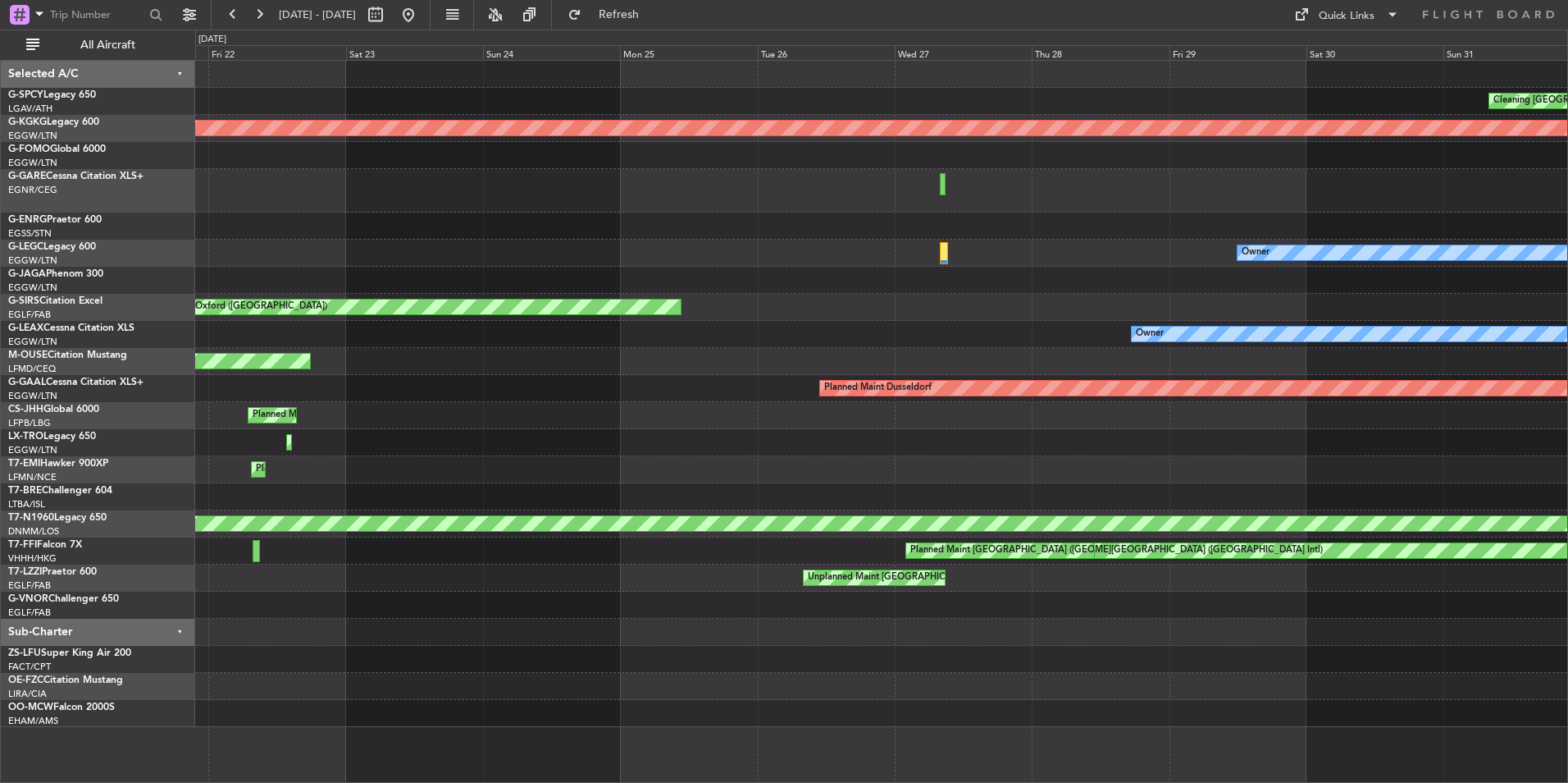
click at [1091, 311] on div "Cleaning Athens (Eleftherios Venizelos Intl) AOG Maint Istanbul (Ataturk) Unpla…" at bounding box center [881, 394] width 1372 height 666
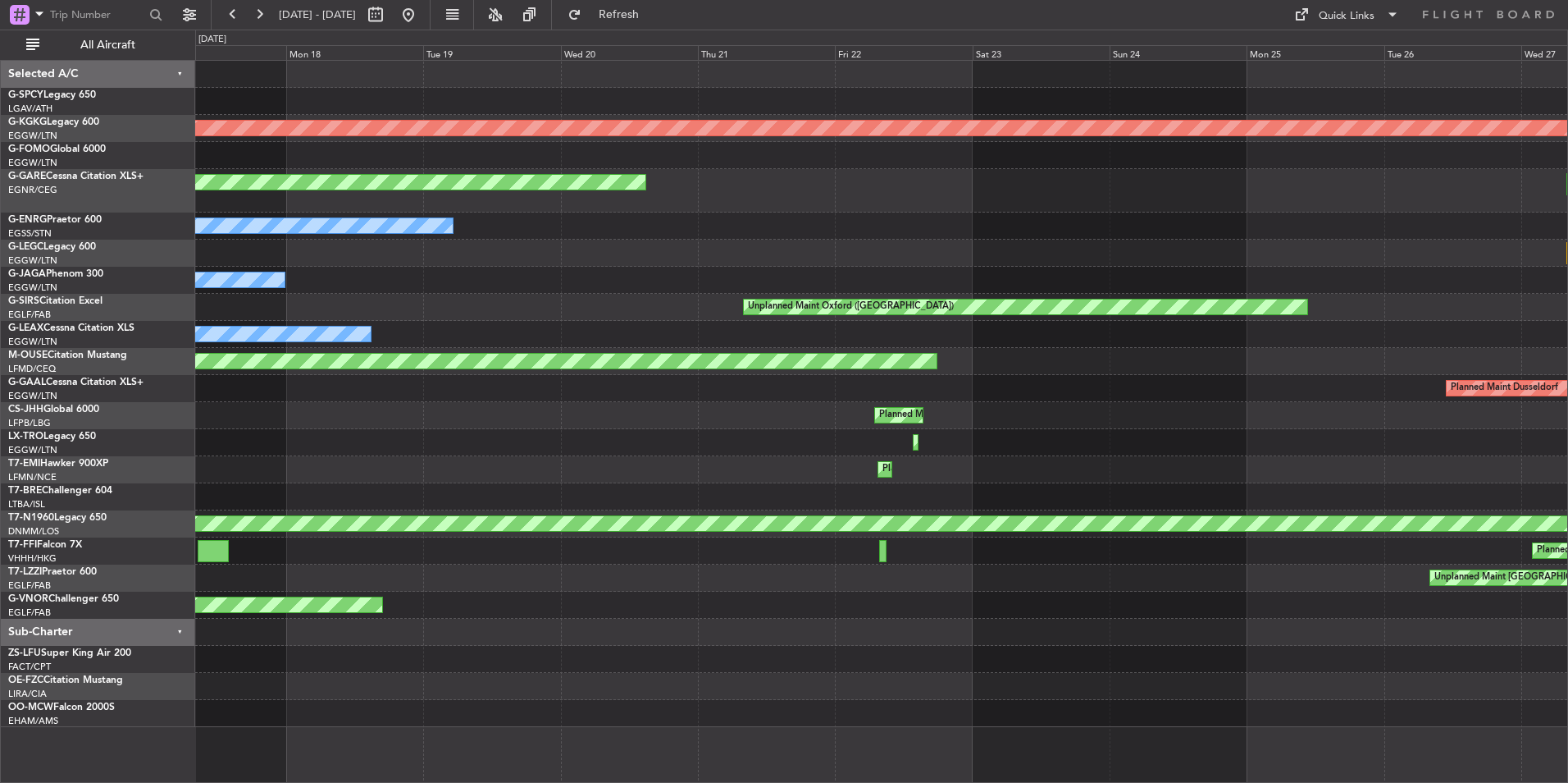
click at [991, 290] on div "AOG Maint Istanbul (Ataturk) Planned Maint Windsor Locks (Bradley Intl) Unplann…" at bounding box center [881, 394] width 1372 height 666
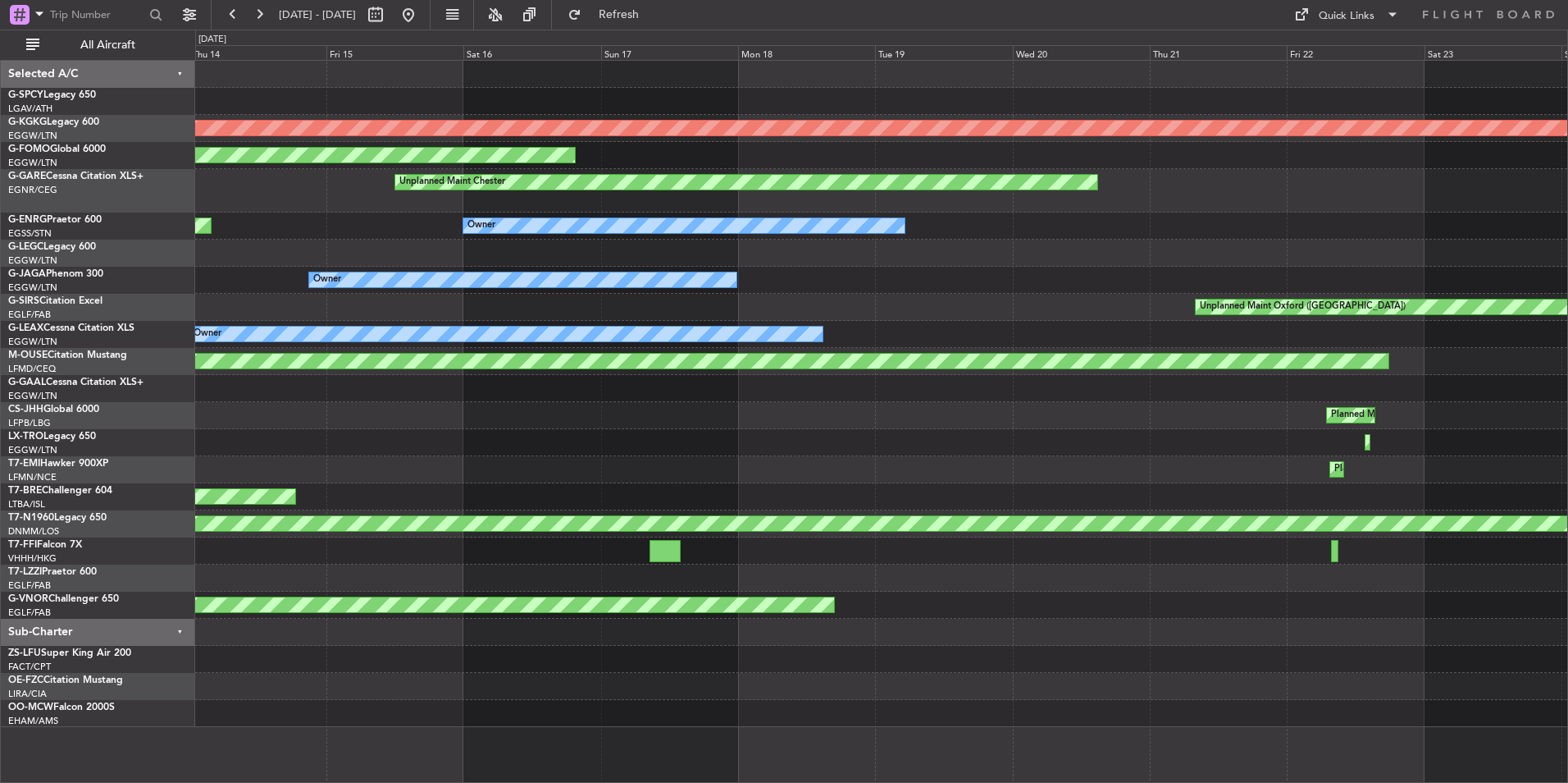
click at [1019, 264] on div at bounding box center [881, 252] width 1372 height 27
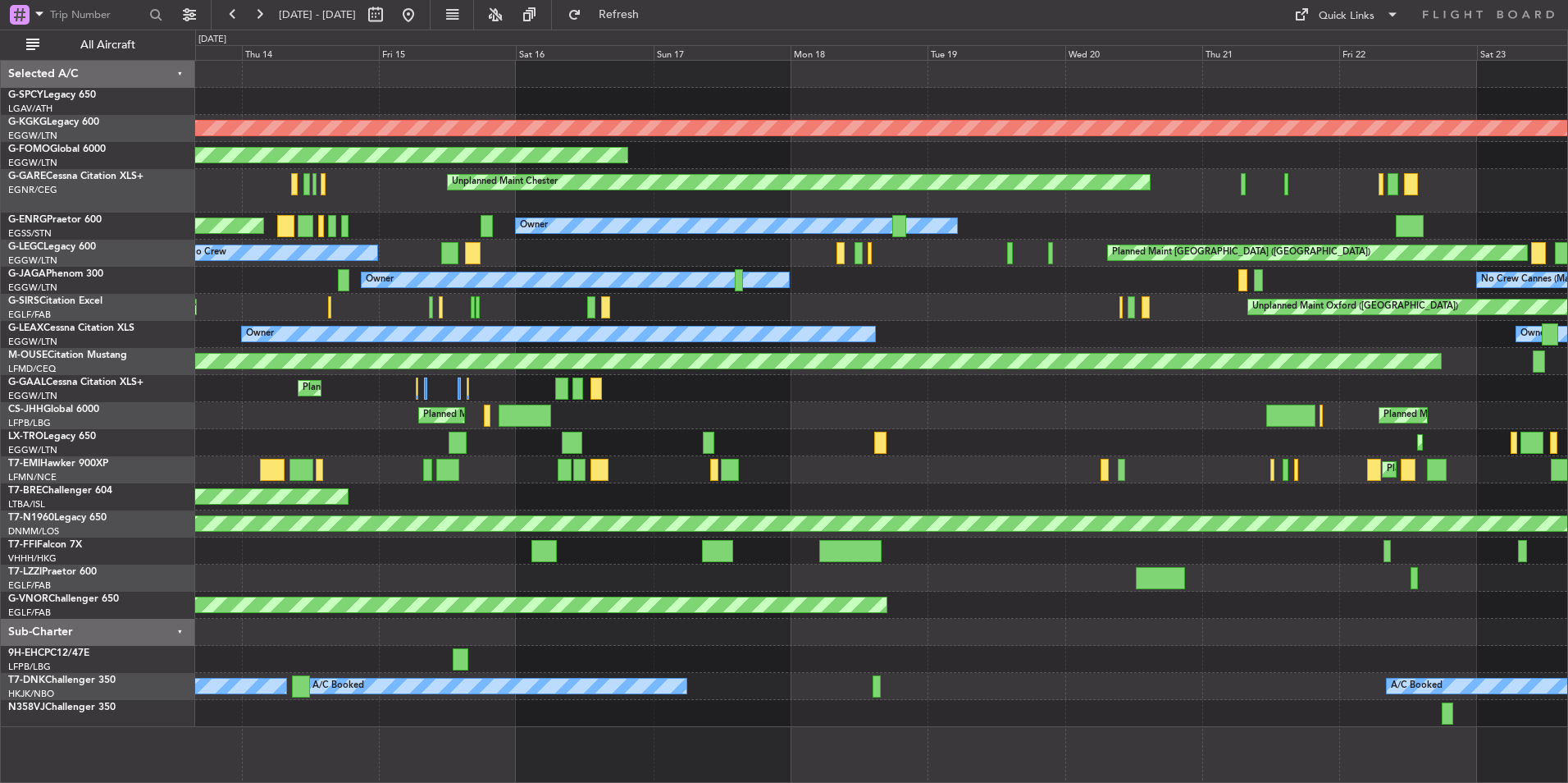
click at [951, 240] on div "AOG Maint Istanbul (Ataturk) Planned Maint Windsor Locks (Bradley Intl) Unplann…" at bounding box center [881, 394] width 1372 height 666
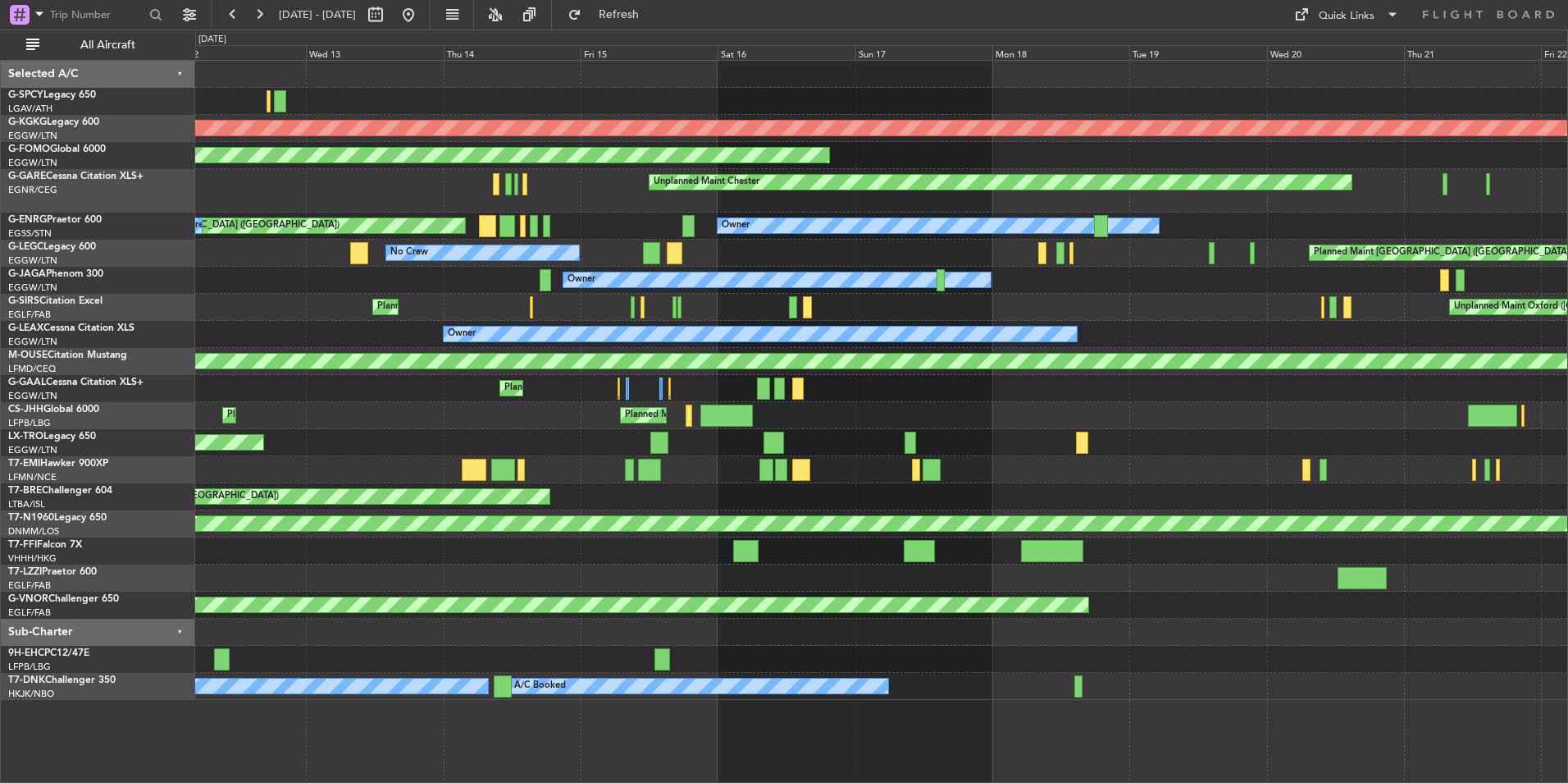
click at [738, 231] on div "Owner Planned Maint London (Stansted) No Crew" at bounding box center [881, 225] width 1372 height 27
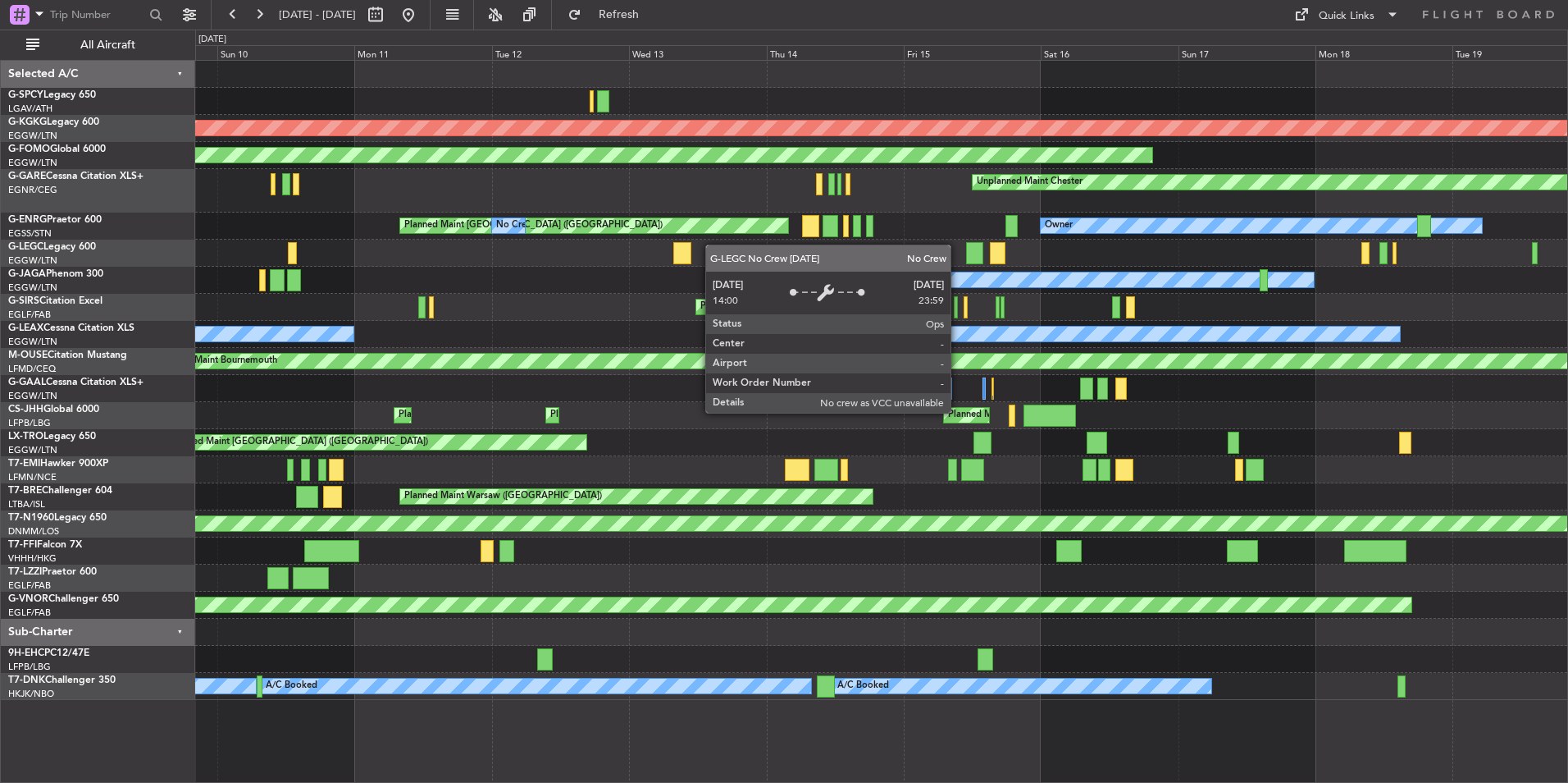
click at [852, 249] on div "AOG Maint Istanbul (Ataturk) Planned Maint Windsor Locks (Bradley Intl) Unplann…" at bounding box center [881, 380] width 1372 height 639
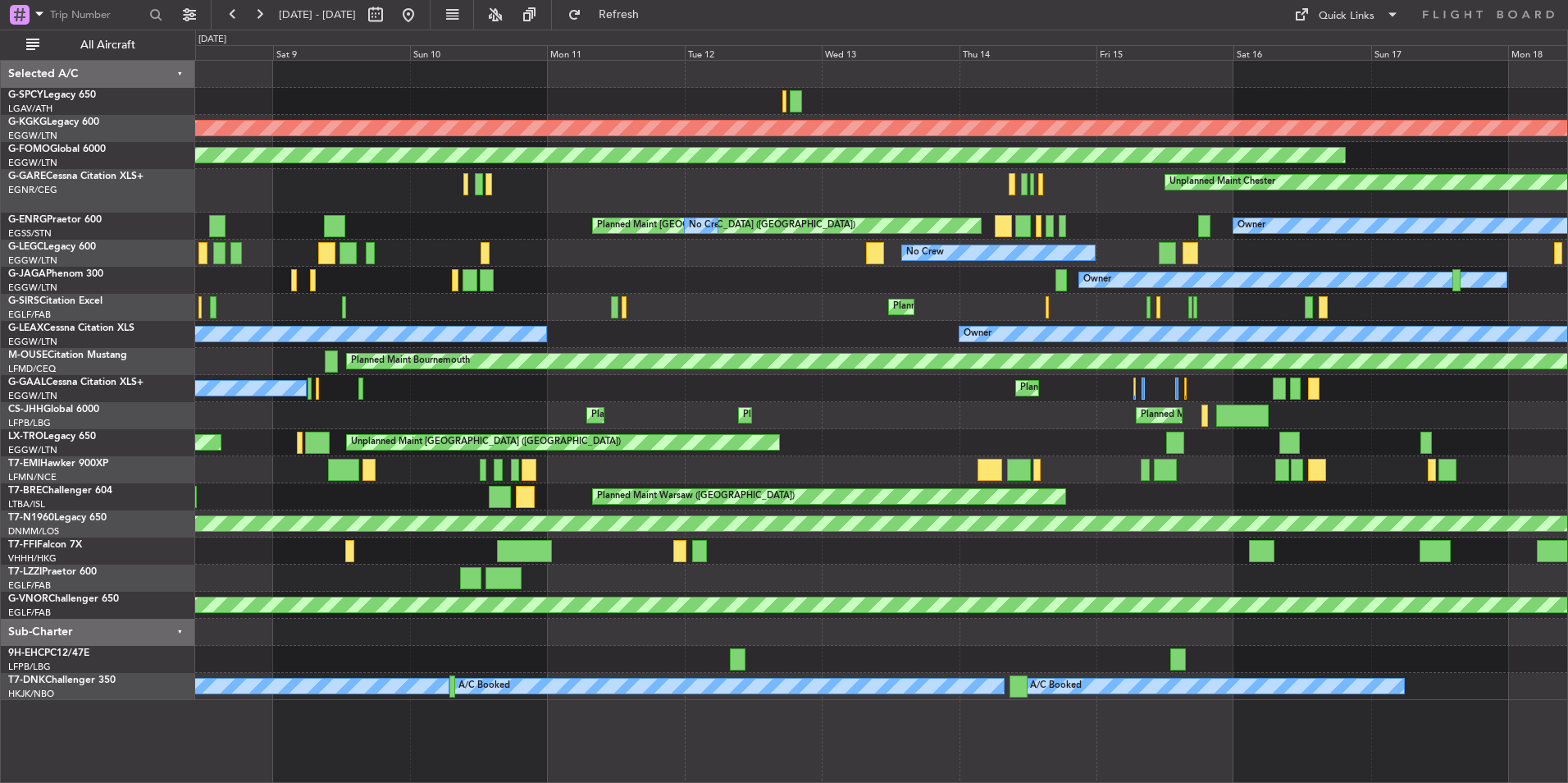
click at [921, 297] on div "AOG Maint Istanbul (Ataturk) Planned Maint Windsor Locks (Bradley Intl) Unplann…" at bounding box center [881, 380] width 1372 height 639
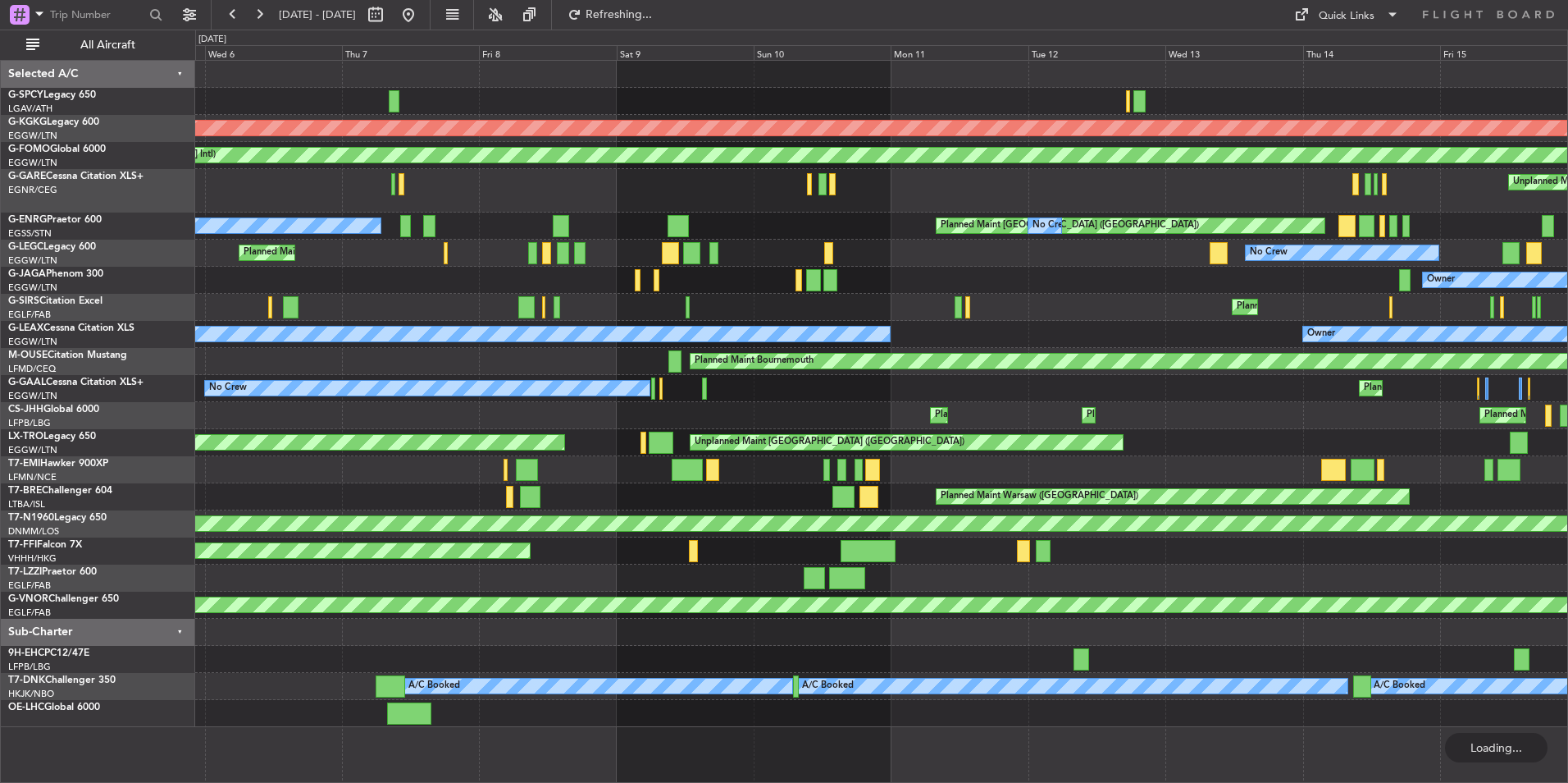
click at [655, 231] on div "Planned Maint London (Stansted) No Crew No Crew Owner" at bounding box center [881, 225] width 1372 height 27
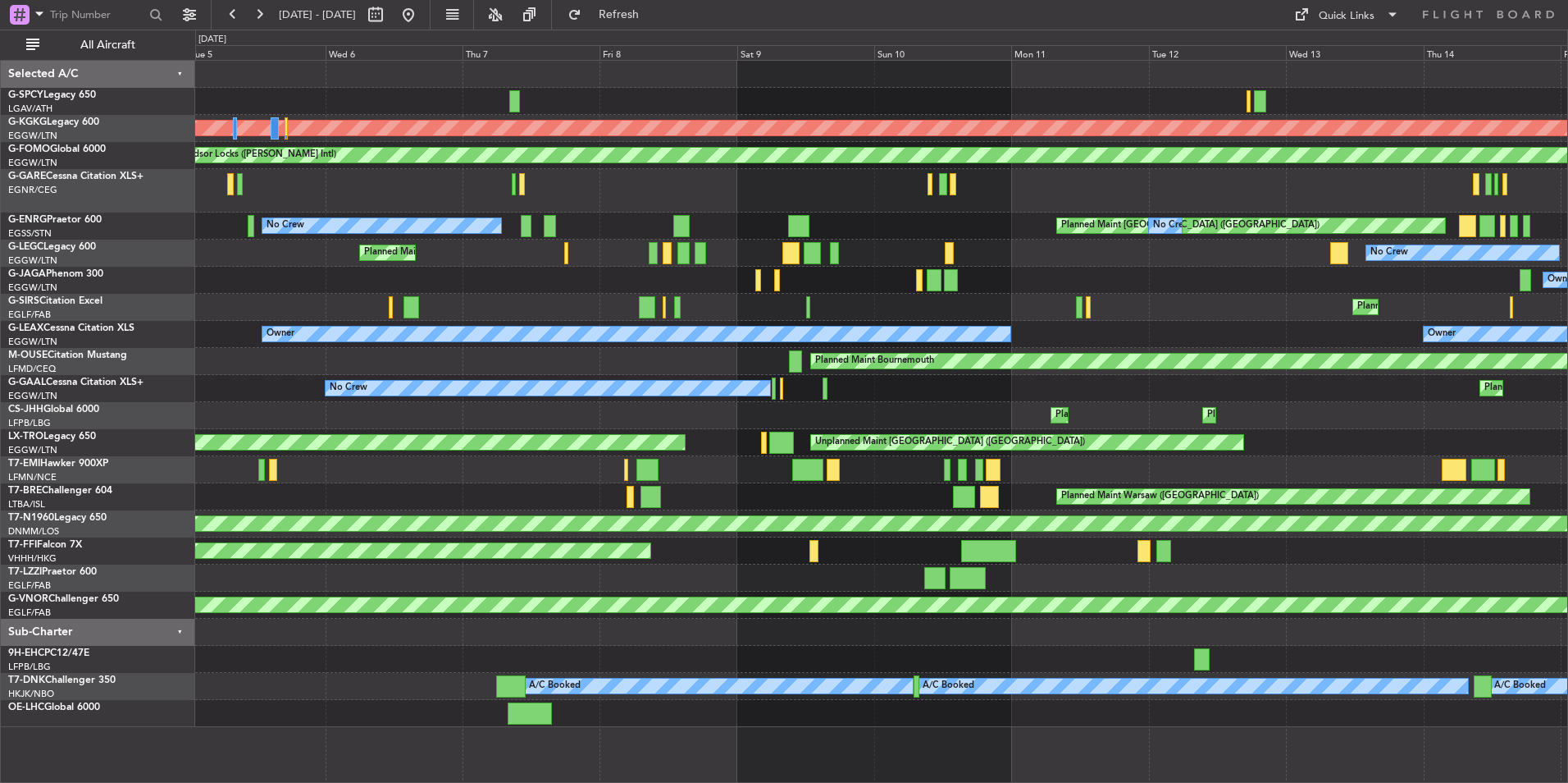
click at [685, 231] on div "Planned Maint London (Stansted) No Crew No Crew Owner" at bounding box center [881, 225] width 1372 height 27
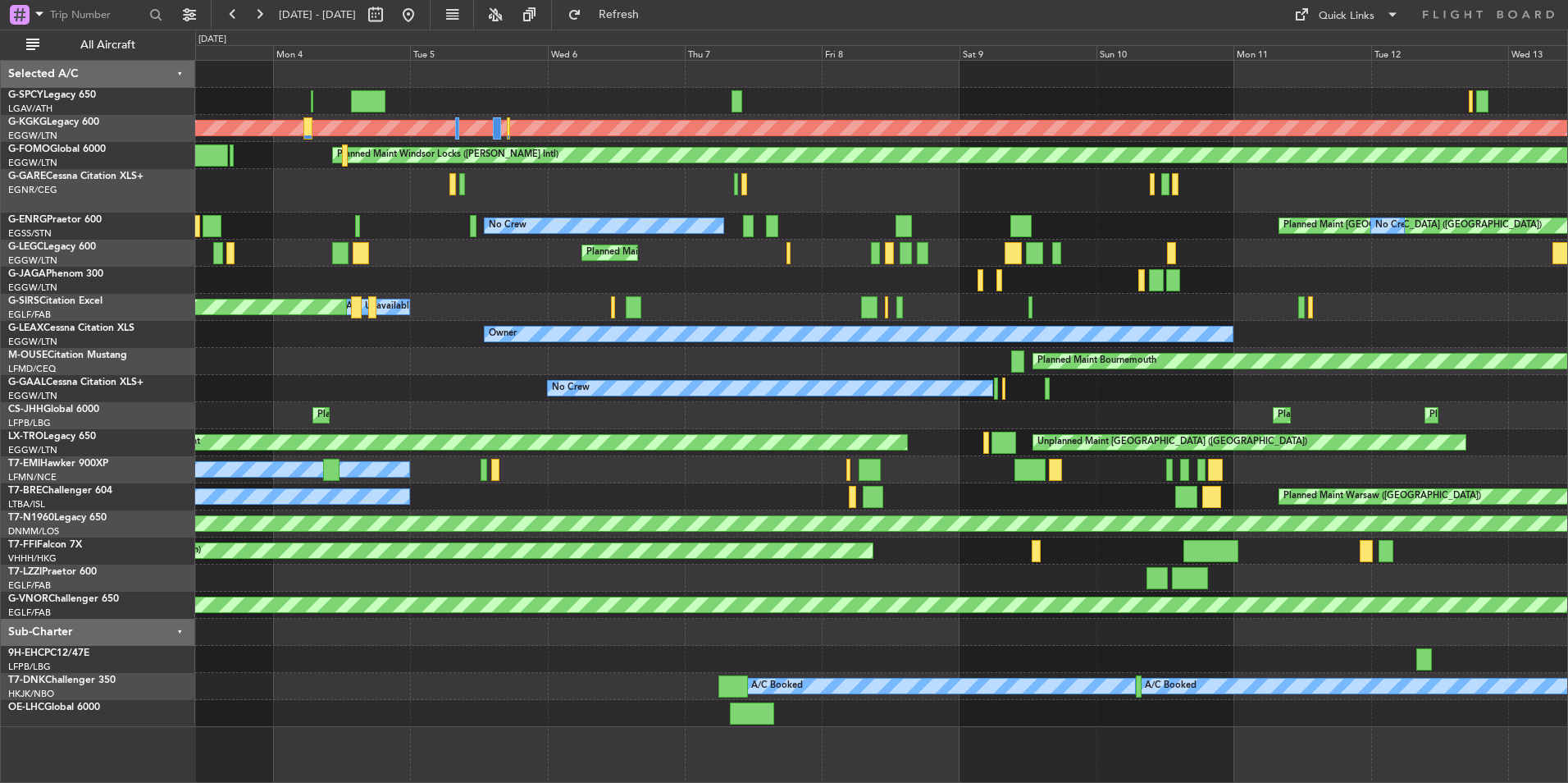
click at [738, 254] on div "Planned Maint London (Luton) A/C Unavailable London (Luton) No Crew A/C Unavail…" at bounding box center [881, 252] width 1372 height 27
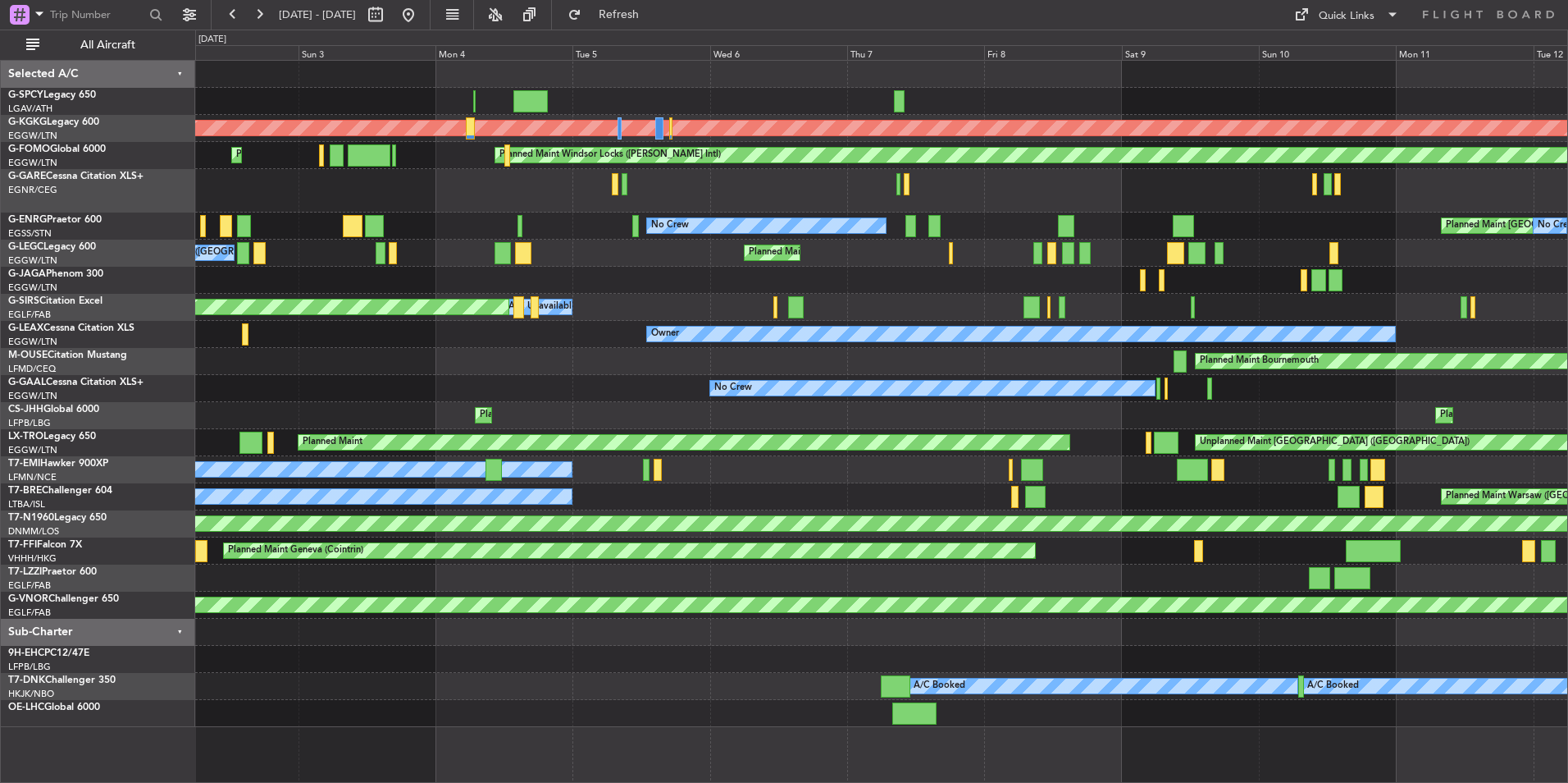
click at [604, 239] on div "AOG Maint Istanbul (Ataturk) Planned Maint Windsor Locks (Bradley Intl) Planned…" at bounding box center [881, 394] width 1372 height 666
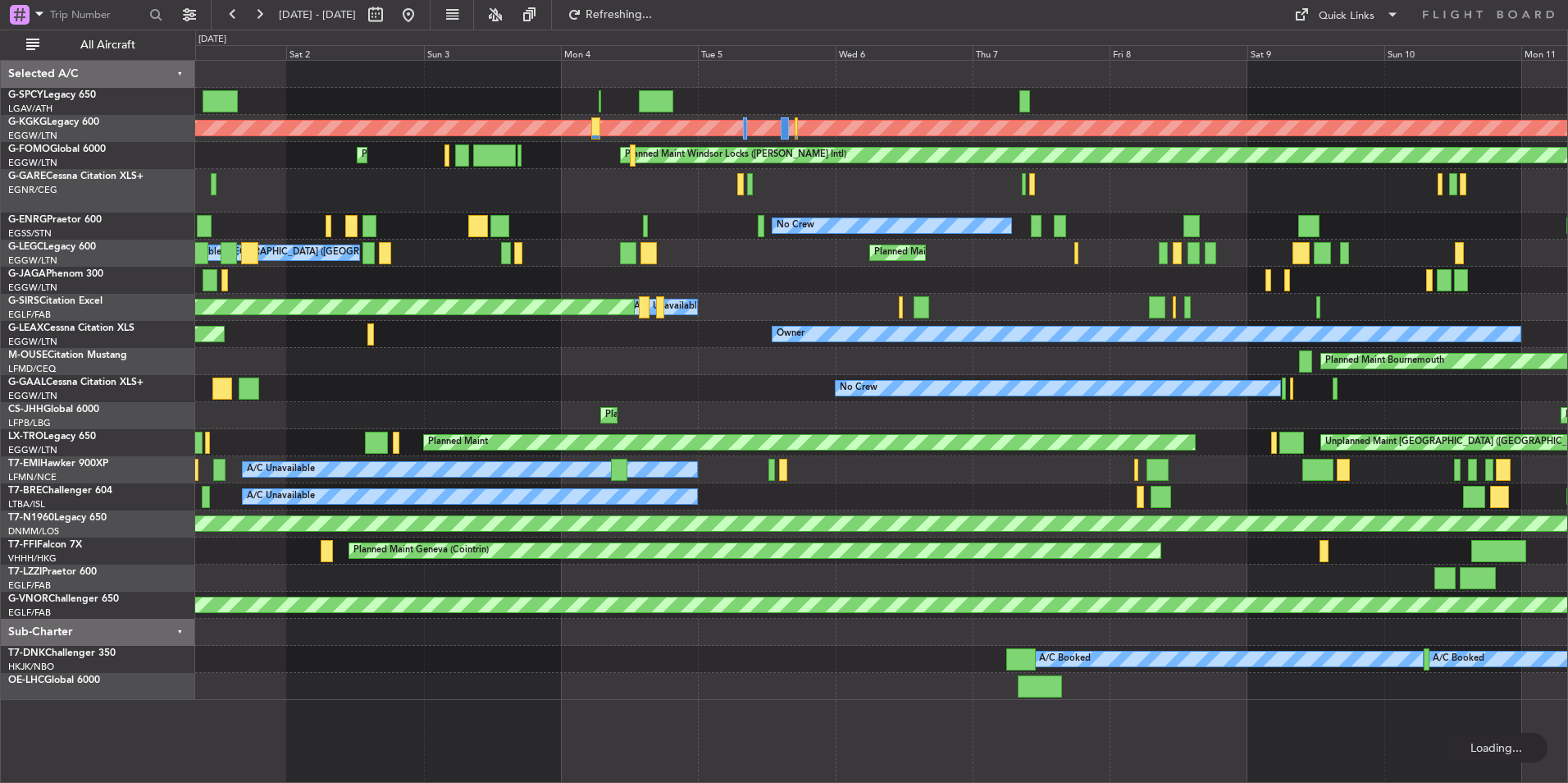
click at [646, 241] on div "AOG Maint Istanbul (Ataturk) Planned Maint Windsor Locks (Bradley Intl) Planned…" at bounding box center [881, 380] width 1372 height 639
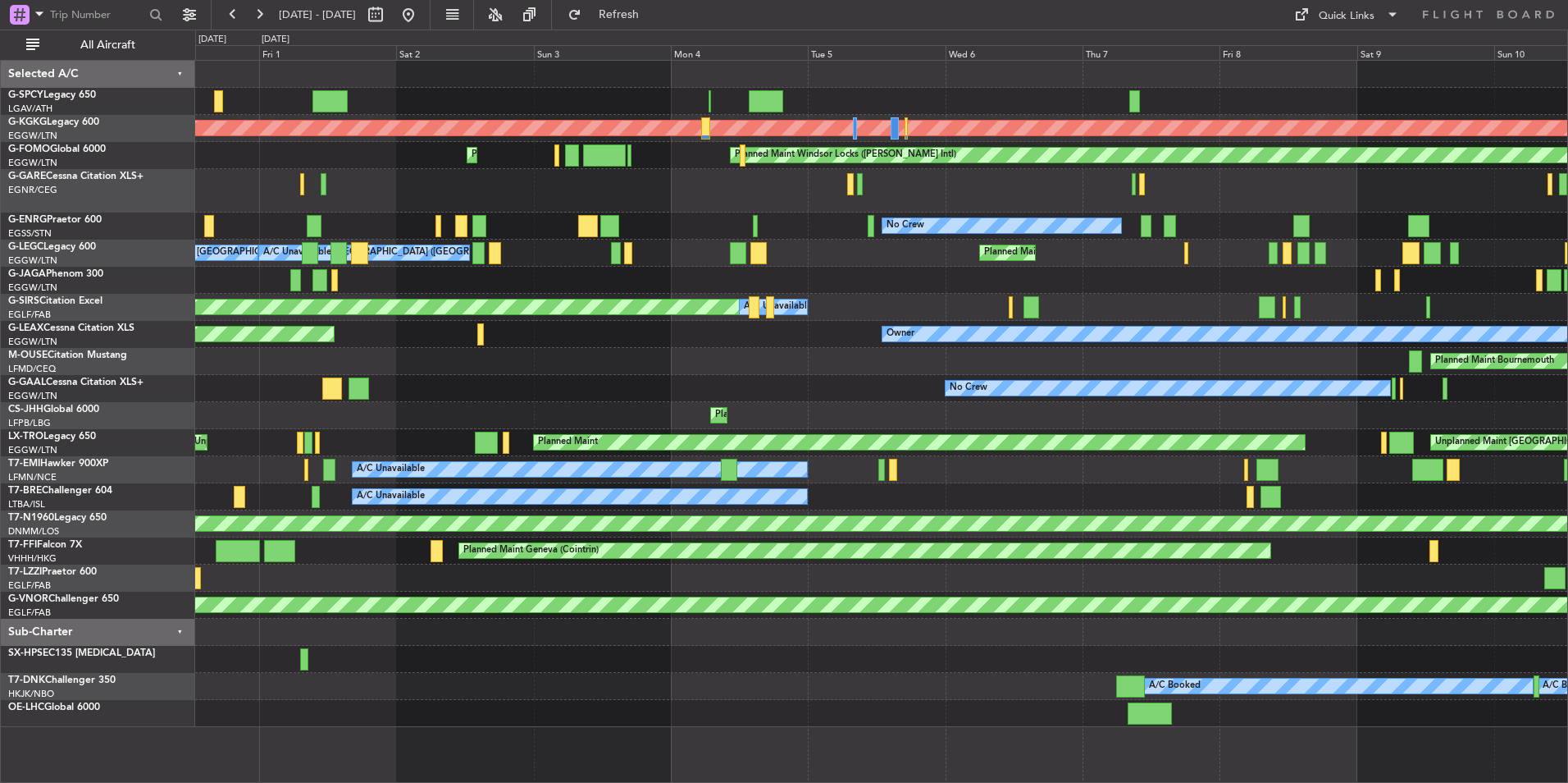
click at [542, 242] on div "AOG Maint Istanbul (Ataturk) Planned Maint Windsor Locks (Bradley Intl) Planned…" at bounding box center [881, 394] width 1372 height 666
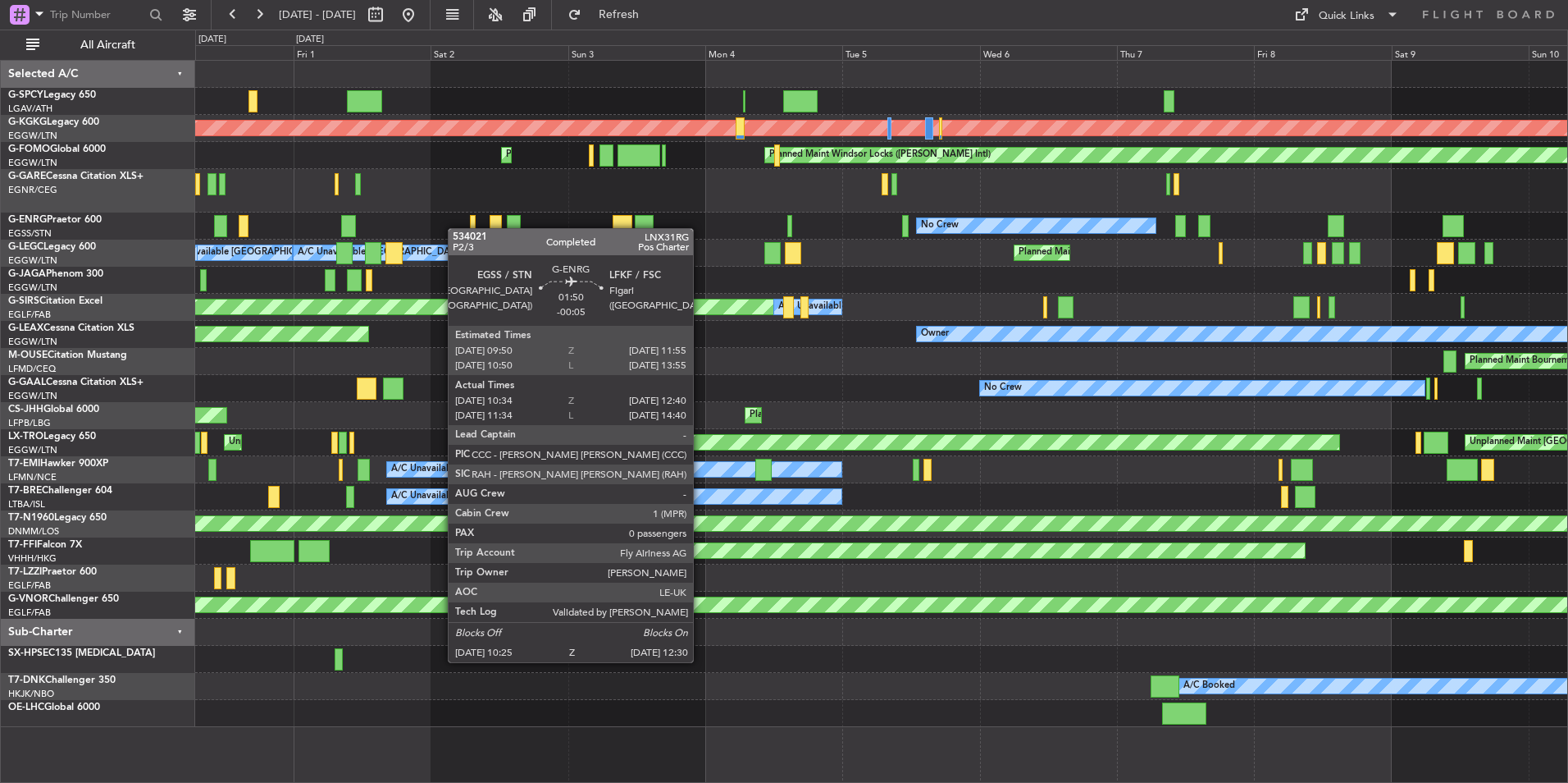
click at [570, 230] on div "No Crew Planned Maint London (Stansted) No Crew AOG Maint Paris (Le Bourget)" at bounding box center [881, 225] width 1372 height 27
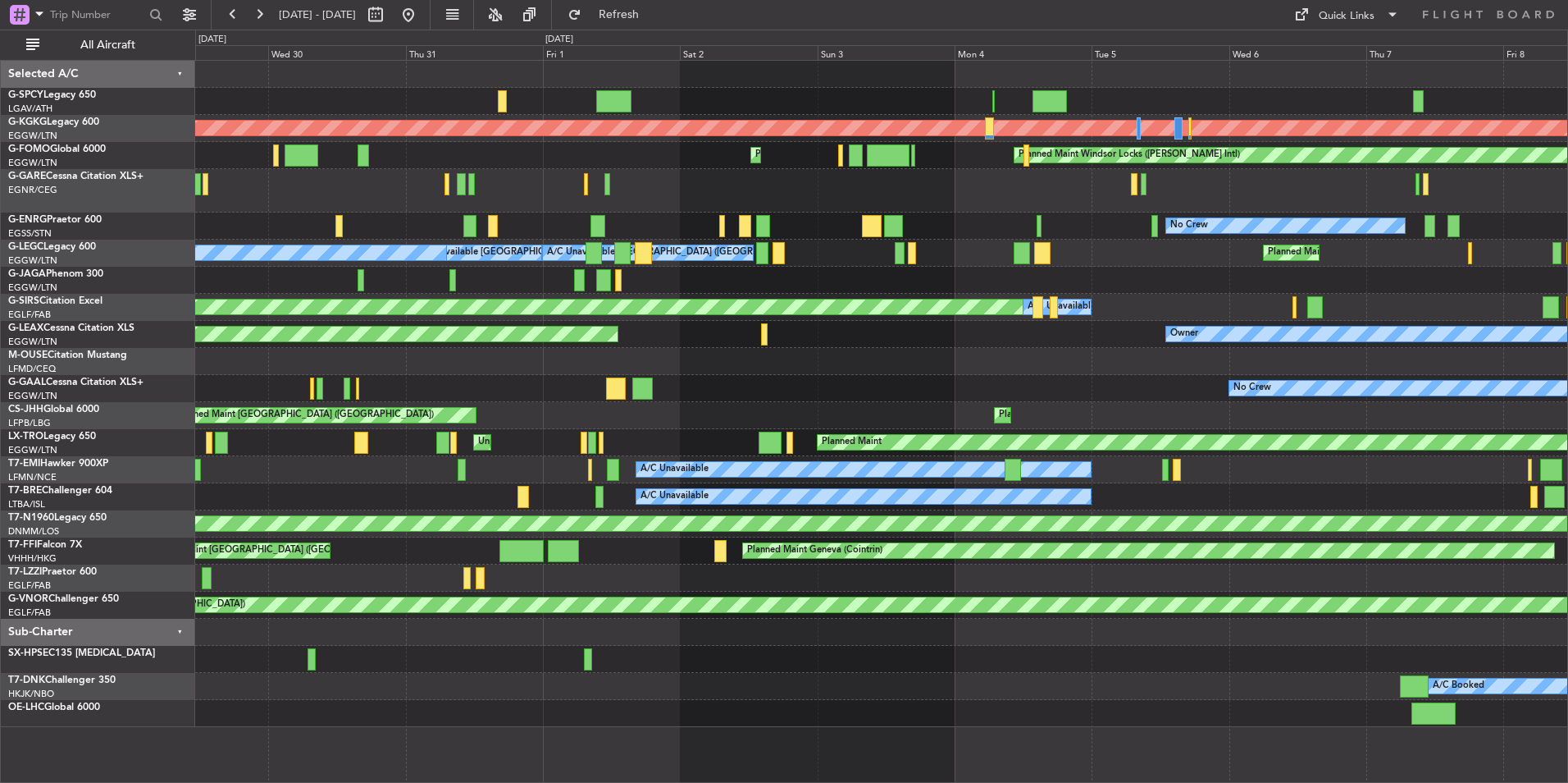
click at [622, 231] on div "No Crew AOG Maint Paris (Le Bourget)" at bounding box center [881, 225] width 1372 height 27
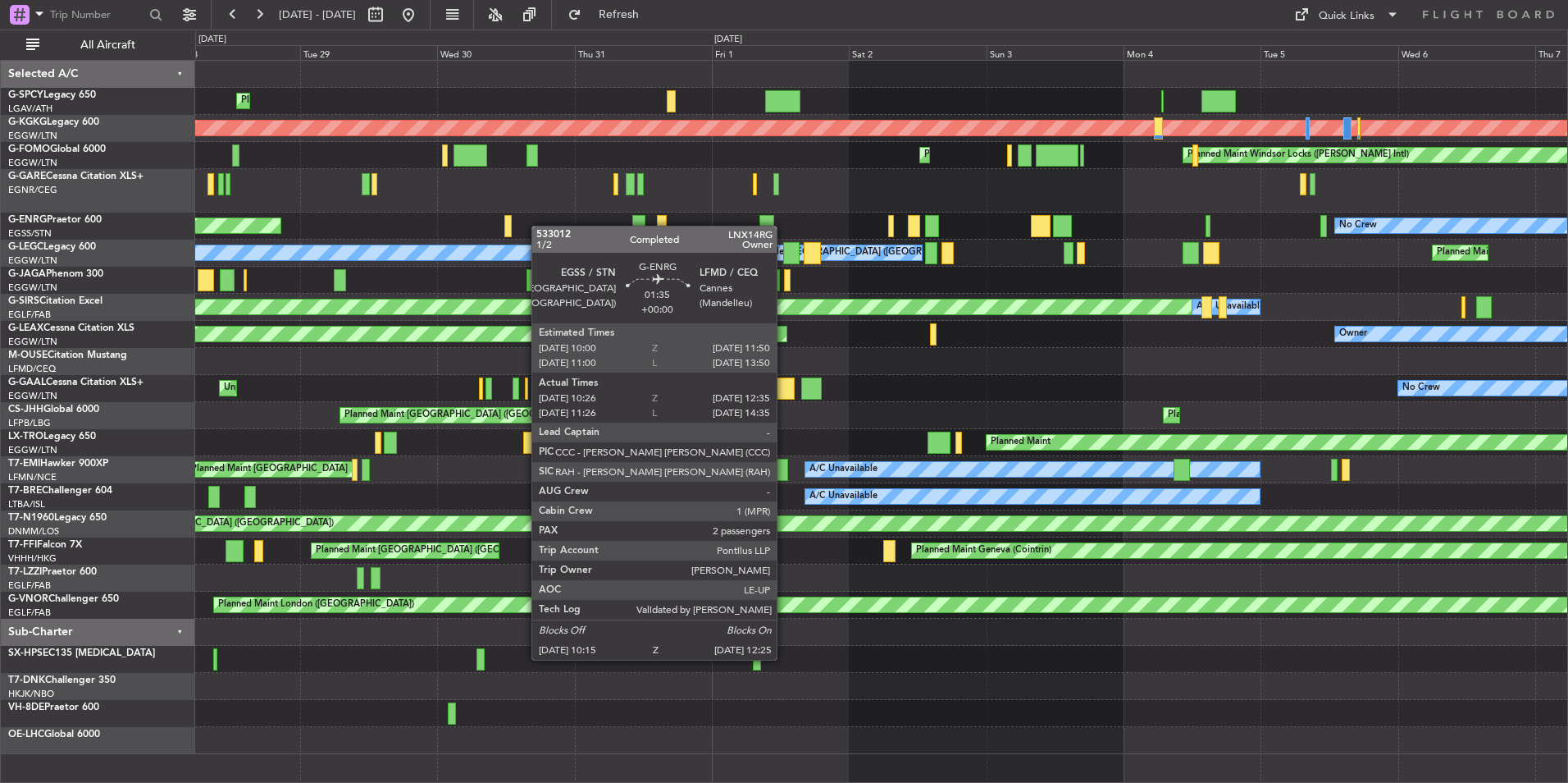
click at [721, 228] on div "No Crew AOG Maint Paris (Le Bourget)" at bounding box center [881, 225] width 1372 height 27
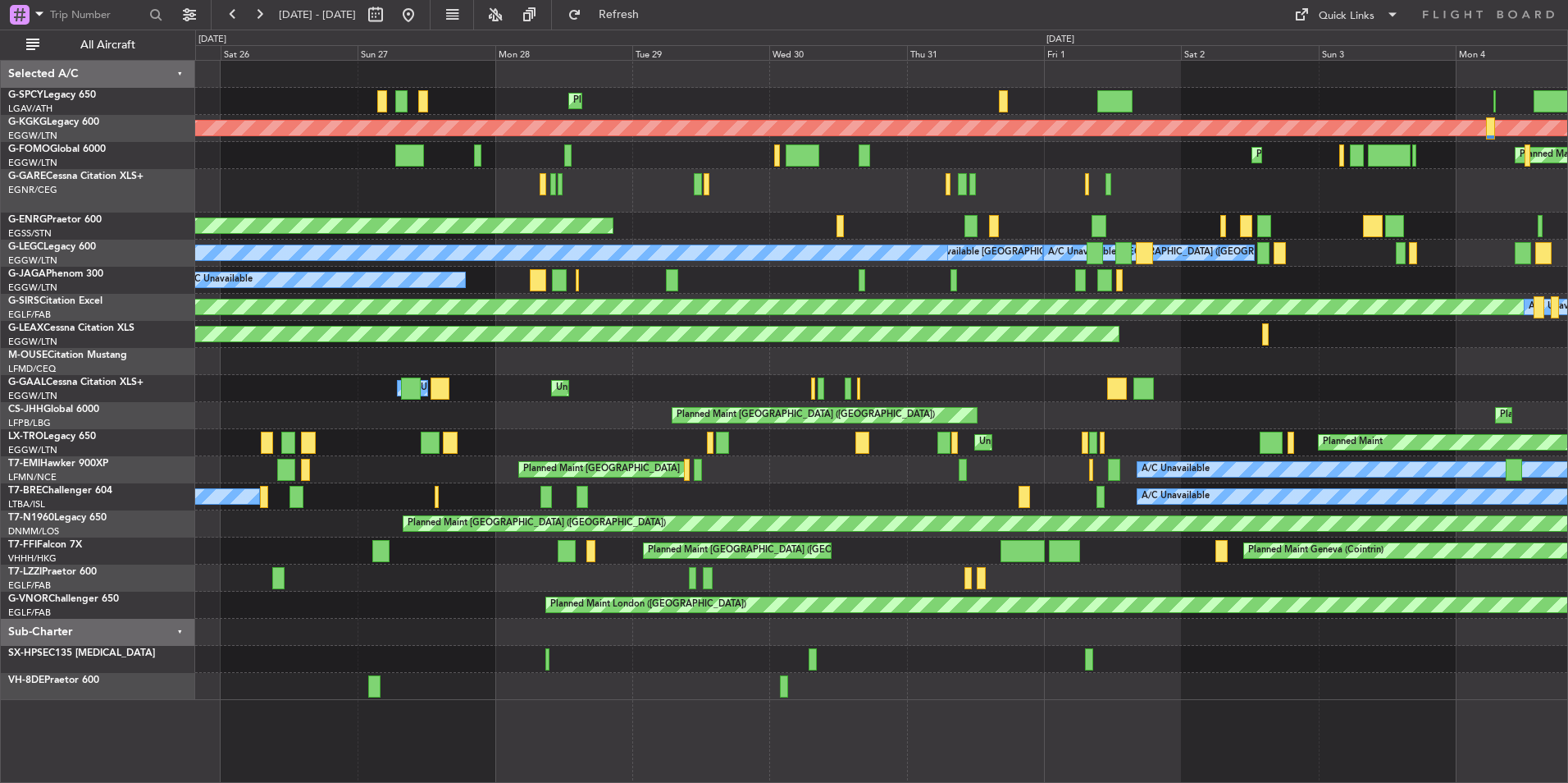
click at [780, 243] on div "Planned Maint Athens (Eleftherios Venizelos Intl) AOG Maint Istanbul (Ataturk) …" at bounding box center [881, 380] width 1372 height 639
click at [422, 12] on button at bounding box center [409, 15] width 26 height 26
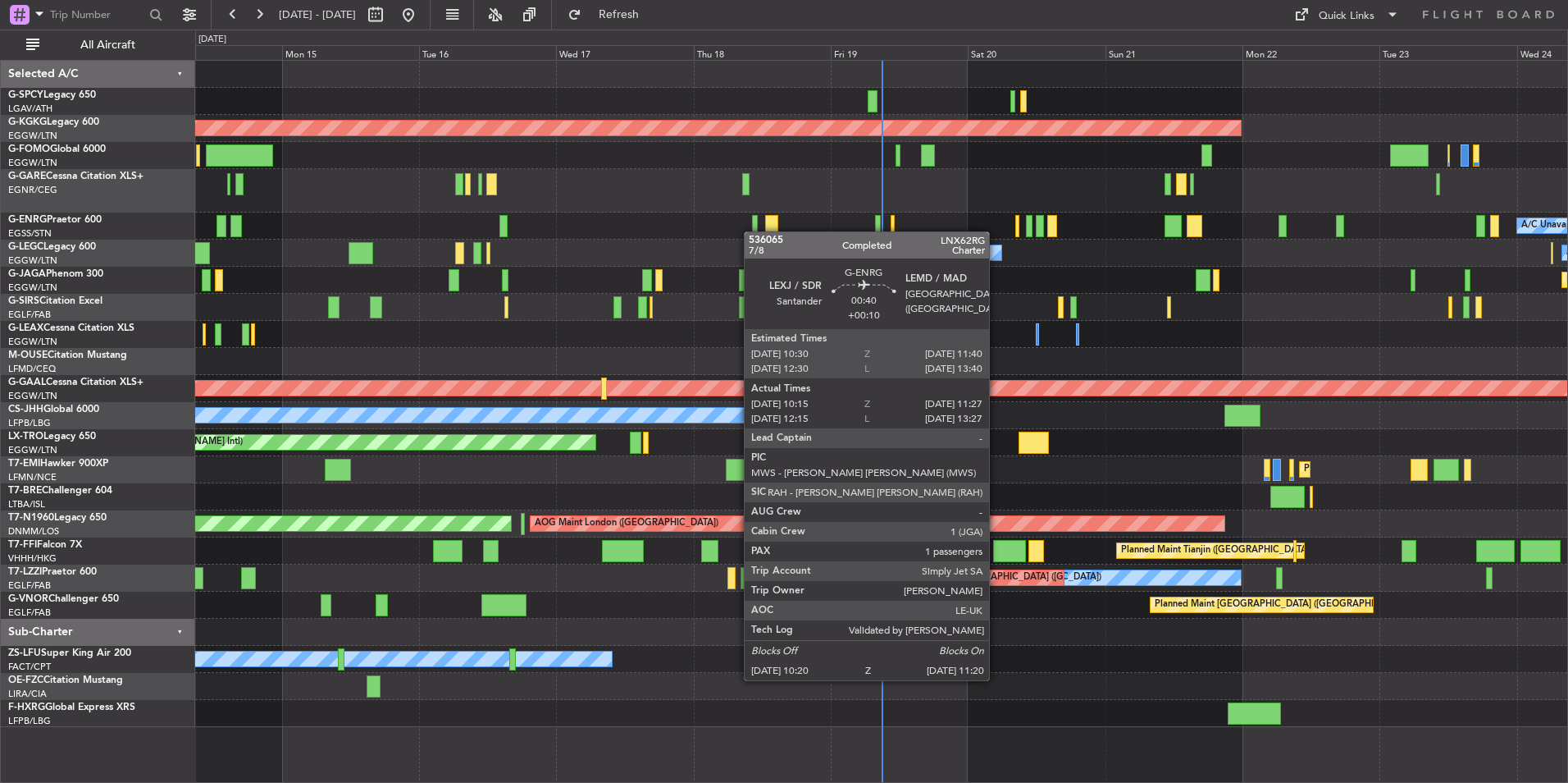
click at [882, 242] on div "AOG Maint Istanbul (Ataturk) A/C Unavailable A/C Unavailable London (Luton) A/C…" at bounding box center [881, 394] width 1372 height 666
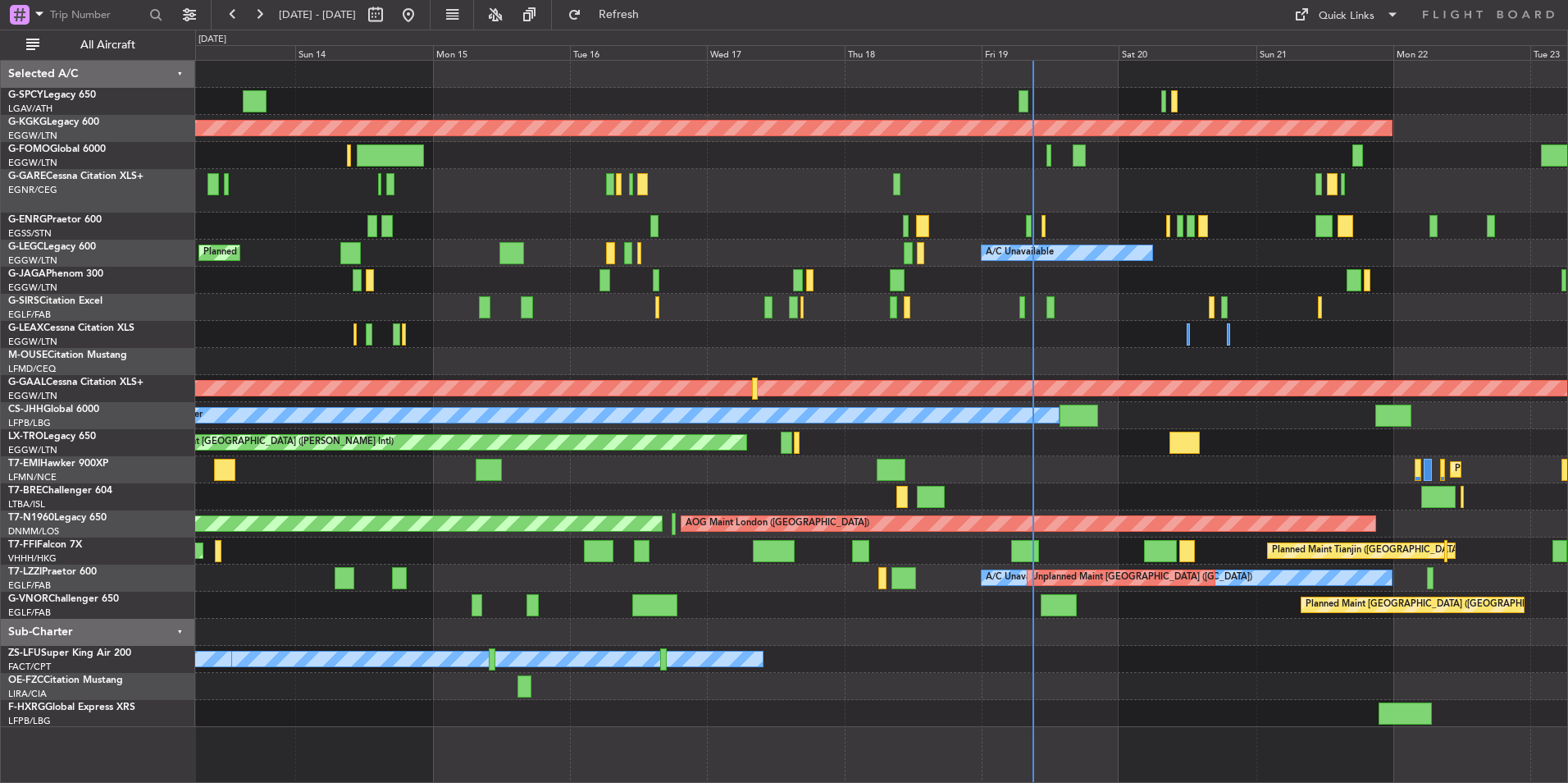
click at [831, 247] on div "AOG Maint Istanbul (Ataturk) Planned Maint London (Luton) A/C Unavailable A/C U…" at bounding box center [881, 394] width 1372 height 666
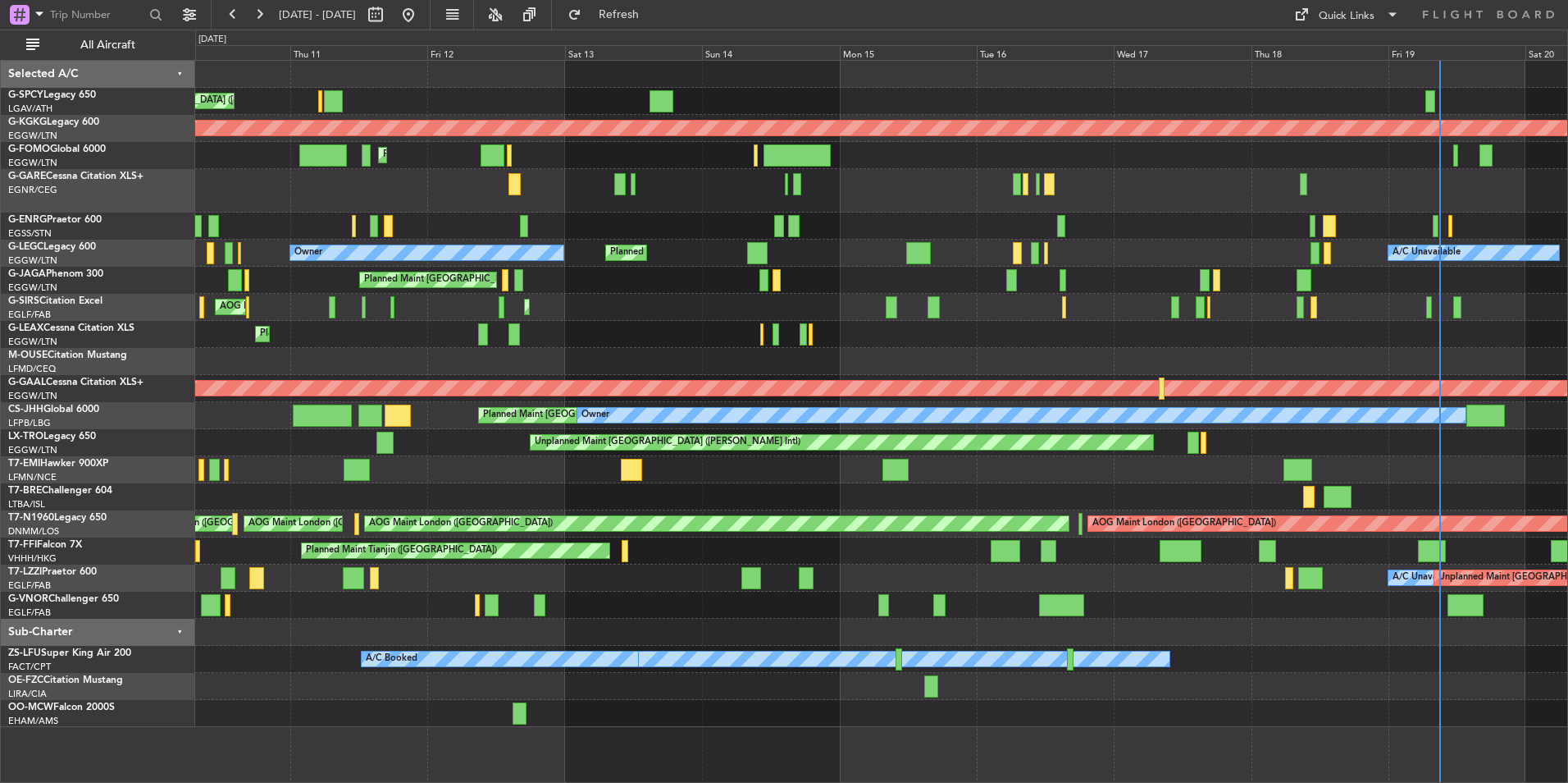
click at [722, 231] on div "Planned Maint London (Stansted) No Crew" at bounding box center [881, 225] width 1372 height 27
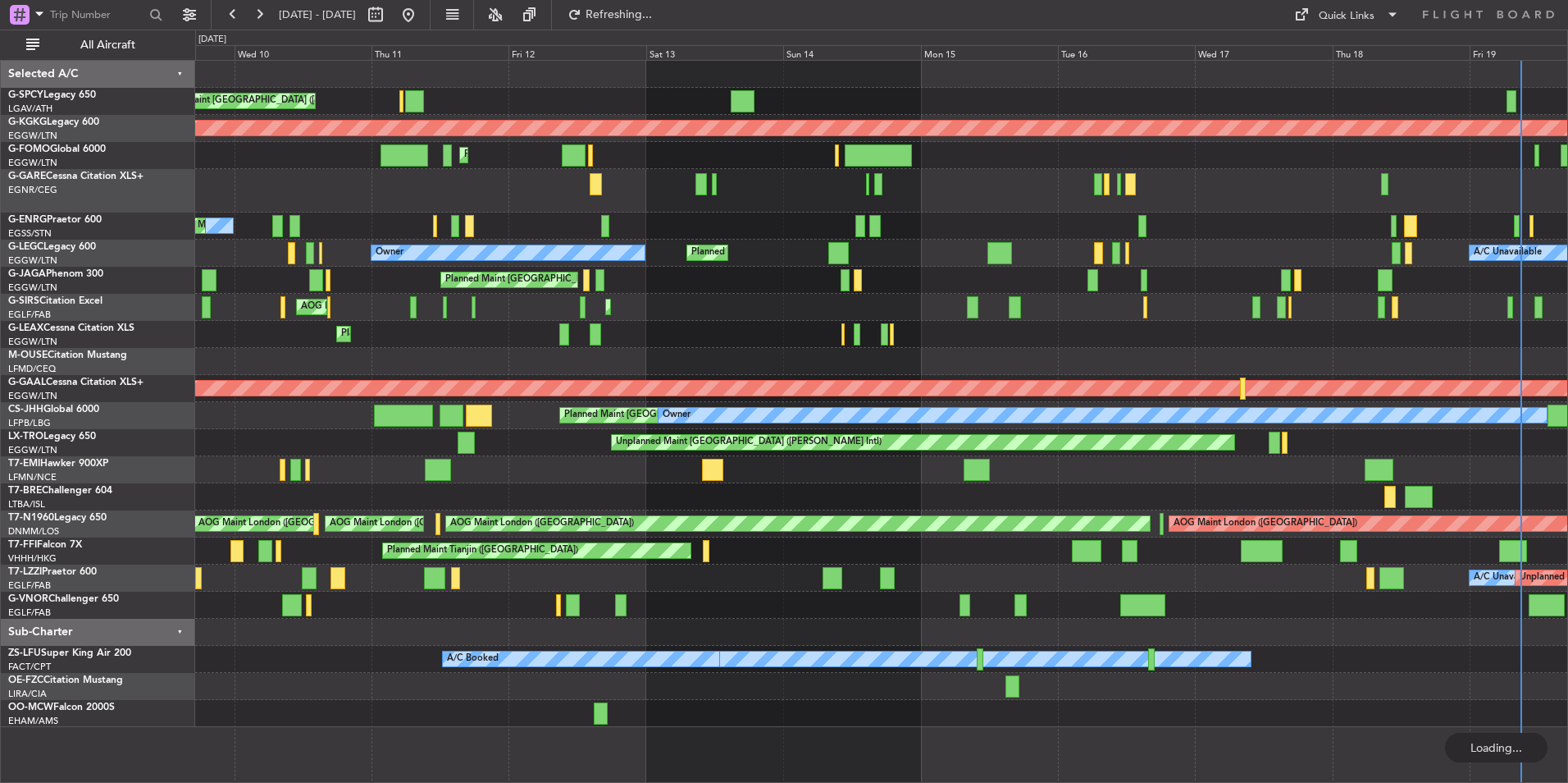
click at [677, 238] on div "No Crew Planned Maint London (Stansted)" at bounding box center [881, 225] width 1372 height 27
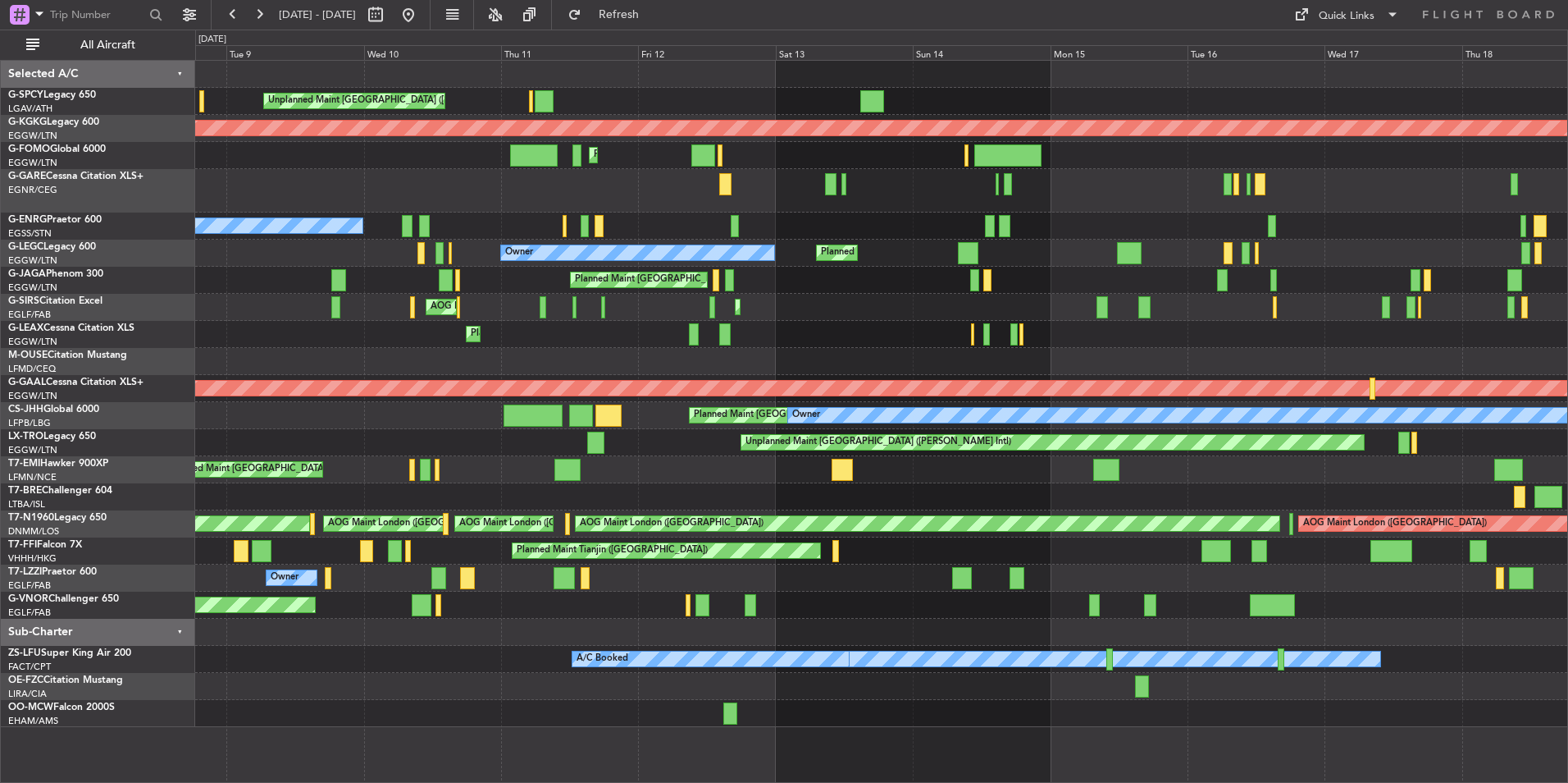
click at [589, 228] on div "Planned Maint London (Stansted) No Crew" at bounding box center [881, 225] width 1372 height 27
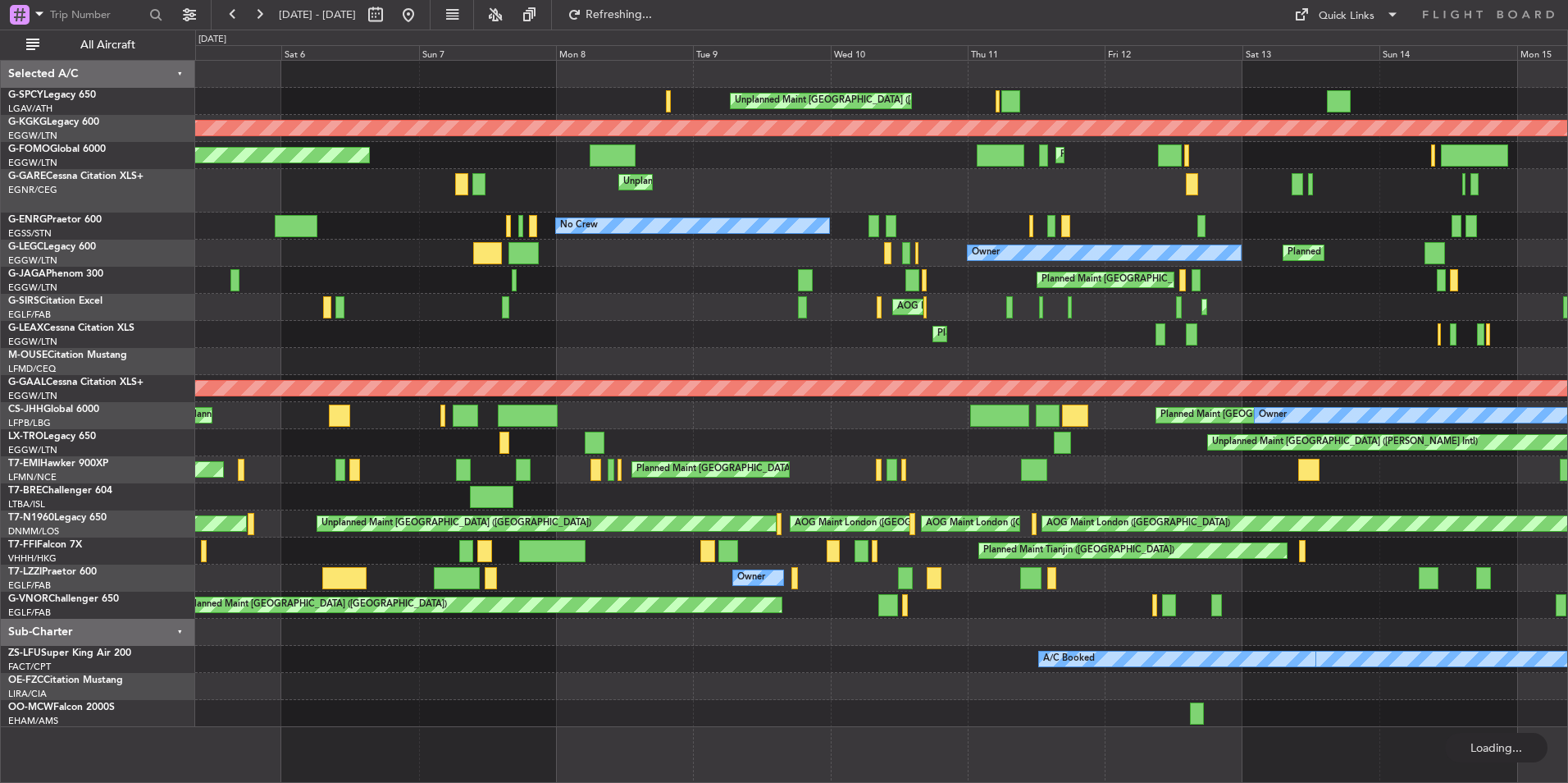
click at [830, 207] on div "Unplanned Maint Athens (Eleftherios Venizelos Intl) AOG Maint Istanbul (Ataturk…" at bounding box center [881, 394] width 1372 height 666
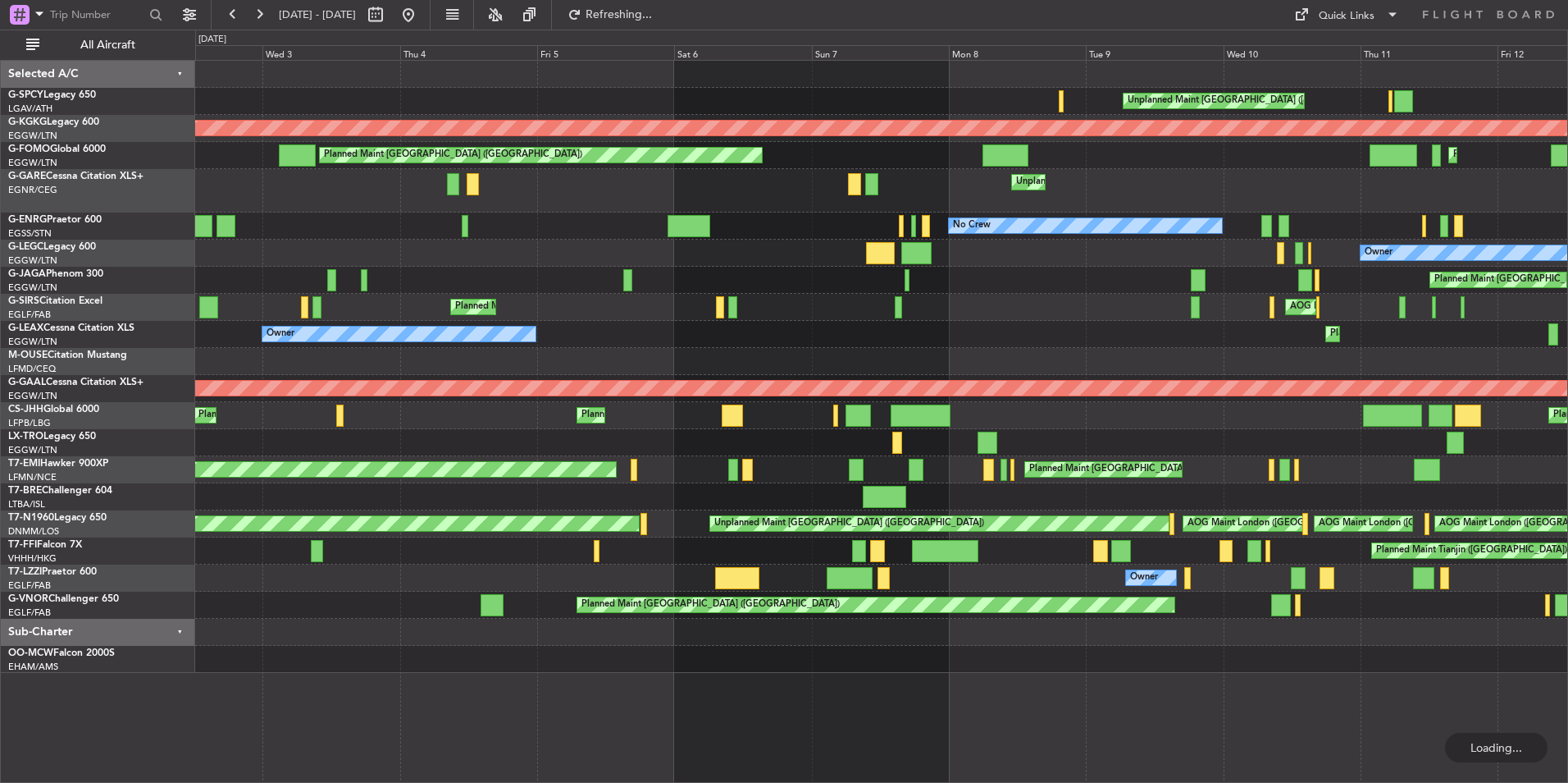
click at [808, 210] on div "Unplanned Maint Athens (Eleftherios Venizelos Intl) Cleaning Athens (Eleftherio…" at bounding box center [881, 367] width 1372 height 612
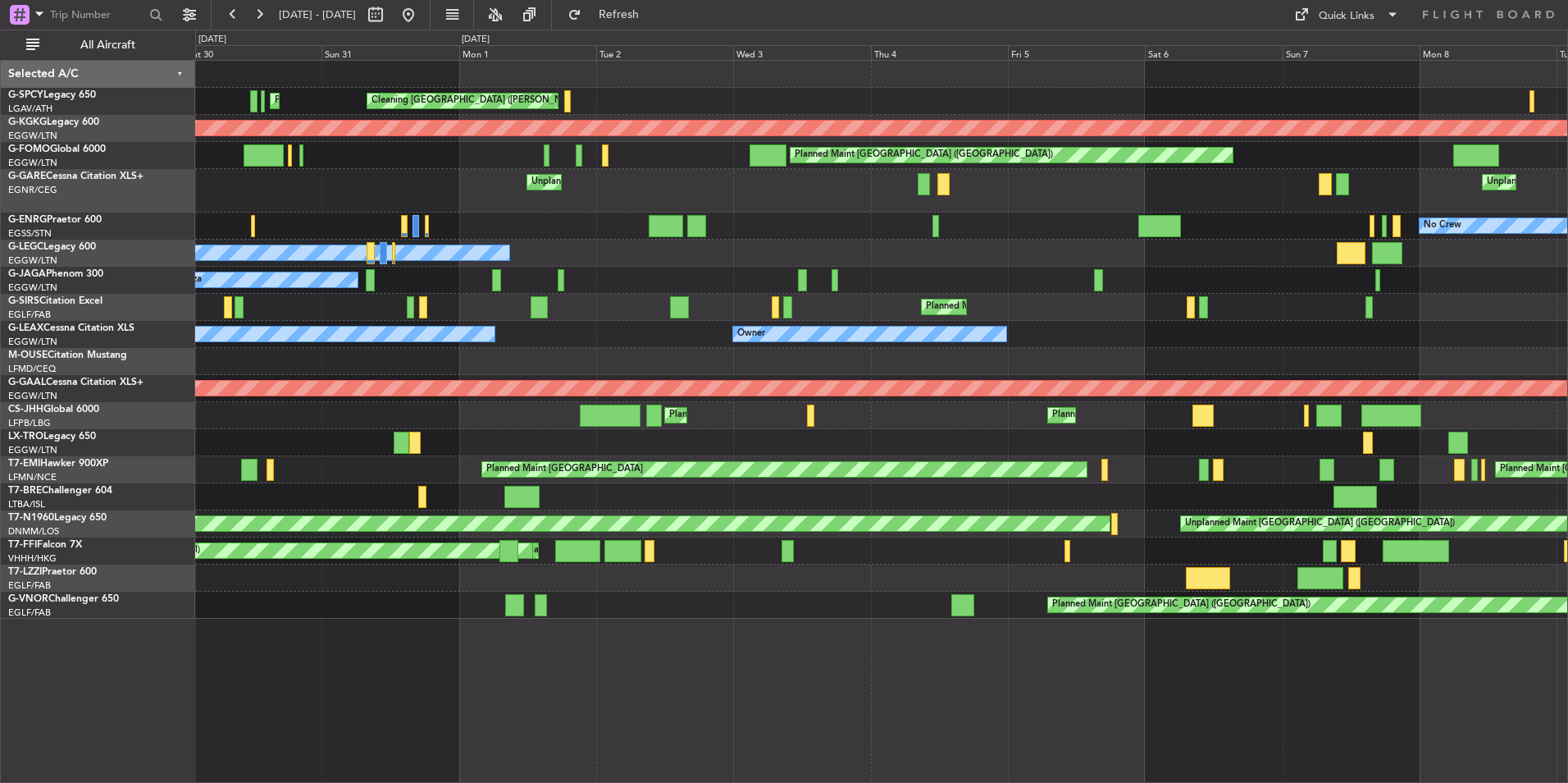
click at [1006, 250] on div "Cleaning Athens (Eleftherios Venizelos Intl) Planned Maint Athens (Eleftherios …" at bounding box center [881, 339] width 1372 height 558
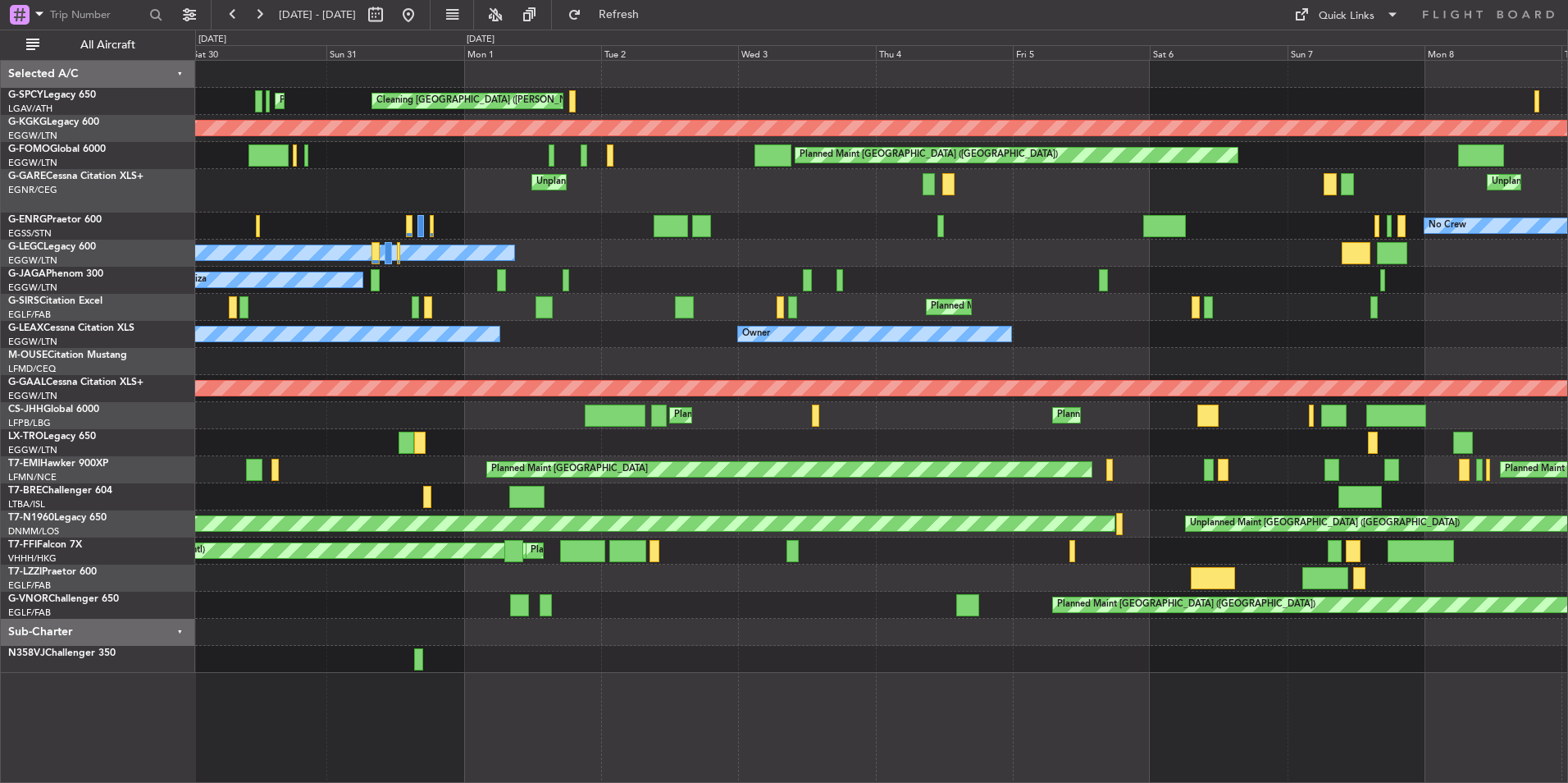
click at [979, 235] on div "No Crew Planned Maint London (Stansted)" at bounding box center [881, 225] width 1372 height 27
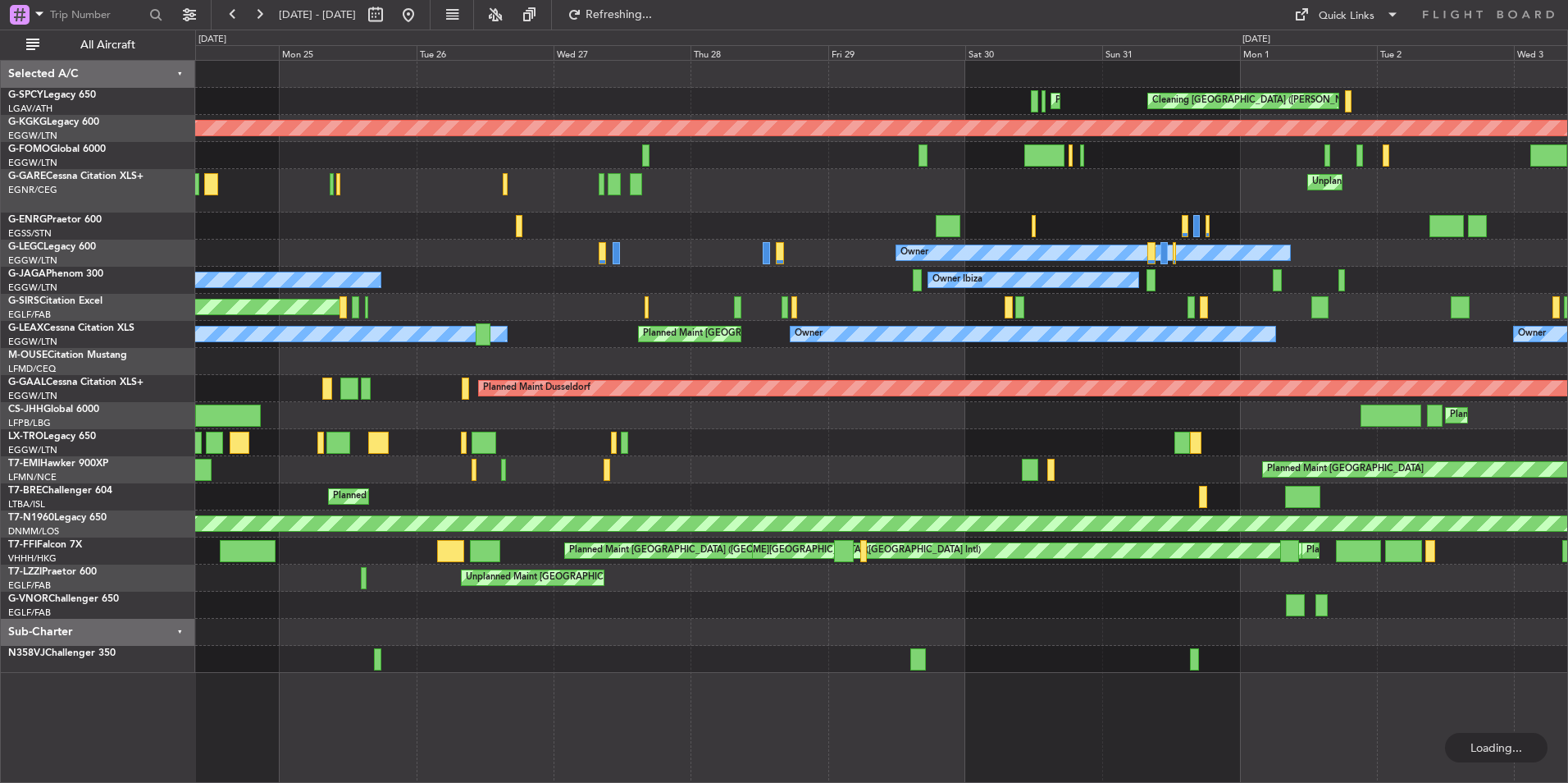
click at [884, 219] on div at bounding box center [881, 225] width 1372 height 27
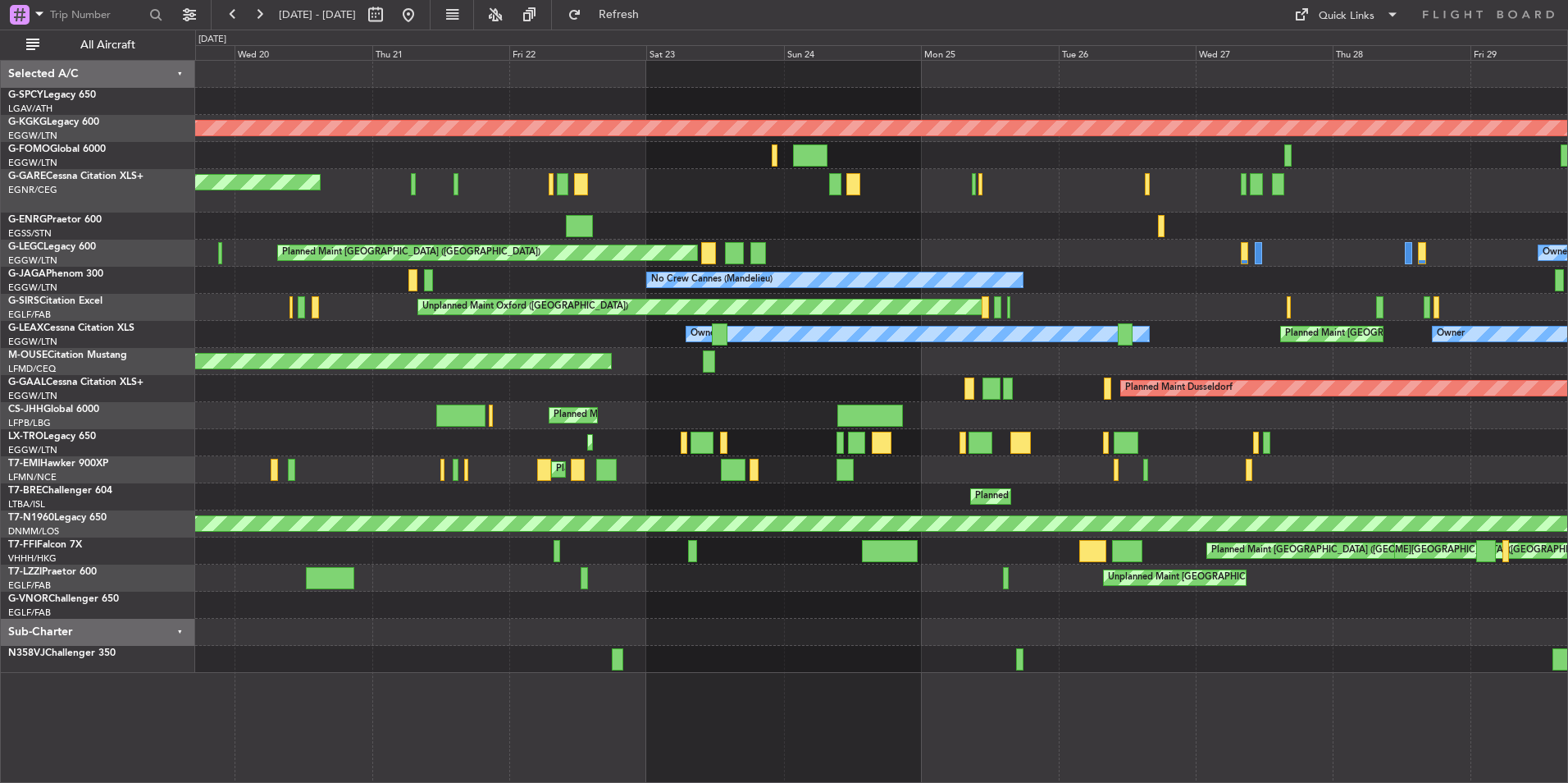
click at [1129, 224] on div "Owner" at bounding box center [881, 225] width 1372 height 27
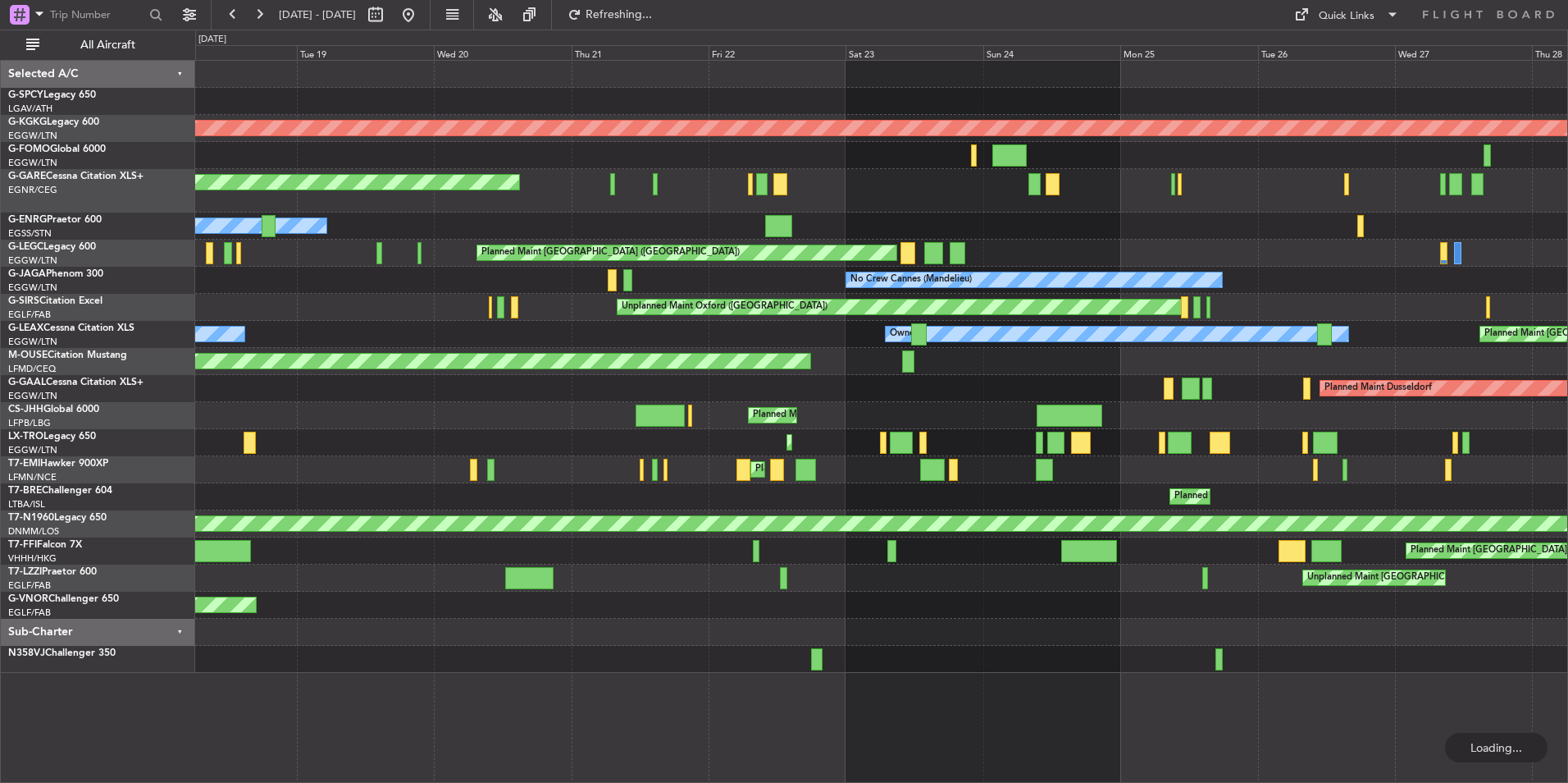
click at [1028, 185] on div "Planned Maint Athens (Eleftherios Venizelos Intl) AOG Maint Istanbul (Ataturk) …" at bounding box center [881, 367] width 1372 height 612
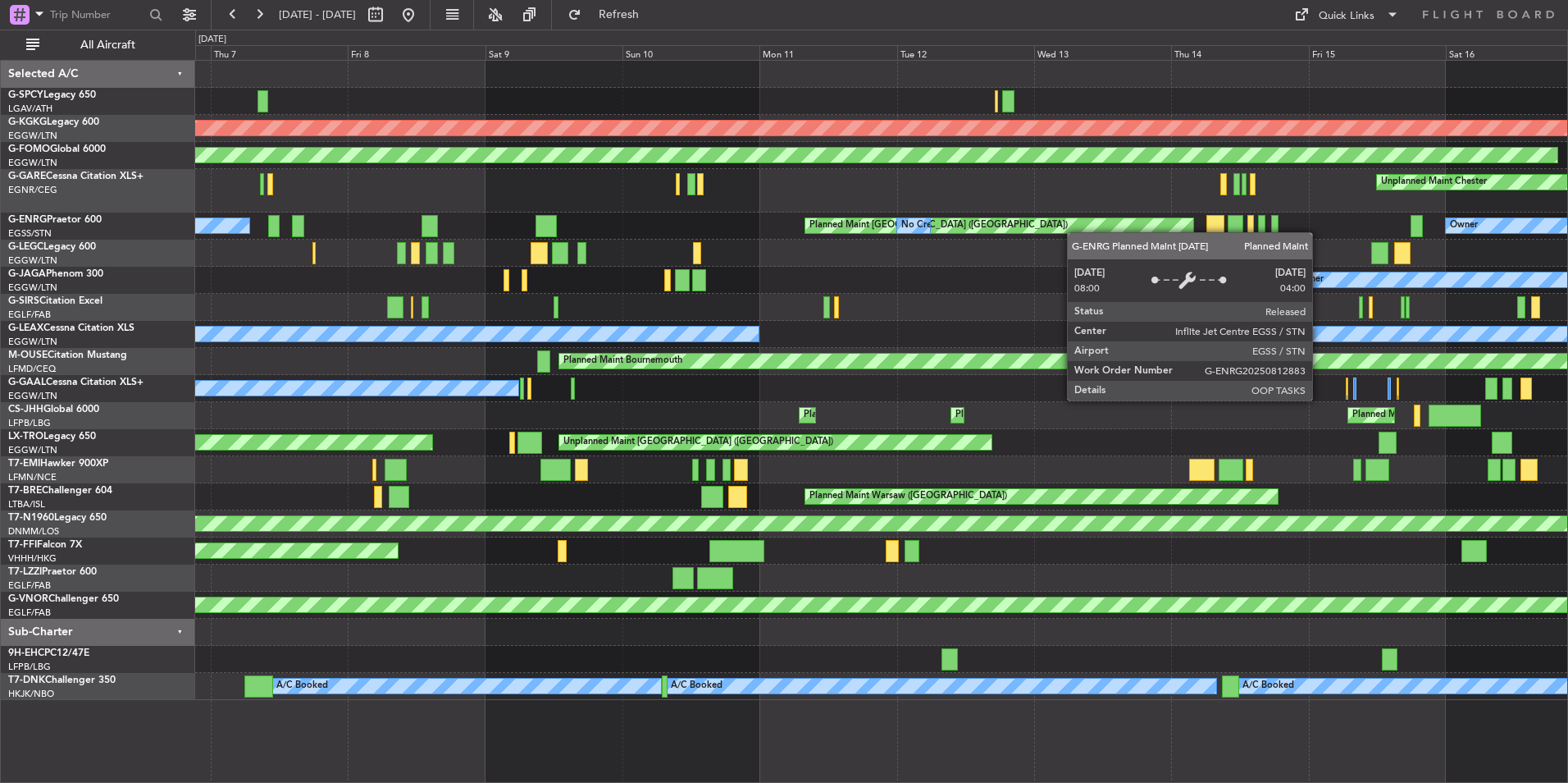
click at [1142, 223] on div "AOG Maint Istanbul (Ataturk) Planned Maint Windsor Locks (Bradley Intl) Unplann…" at bounding box center [881, 380] width 1372 height 639
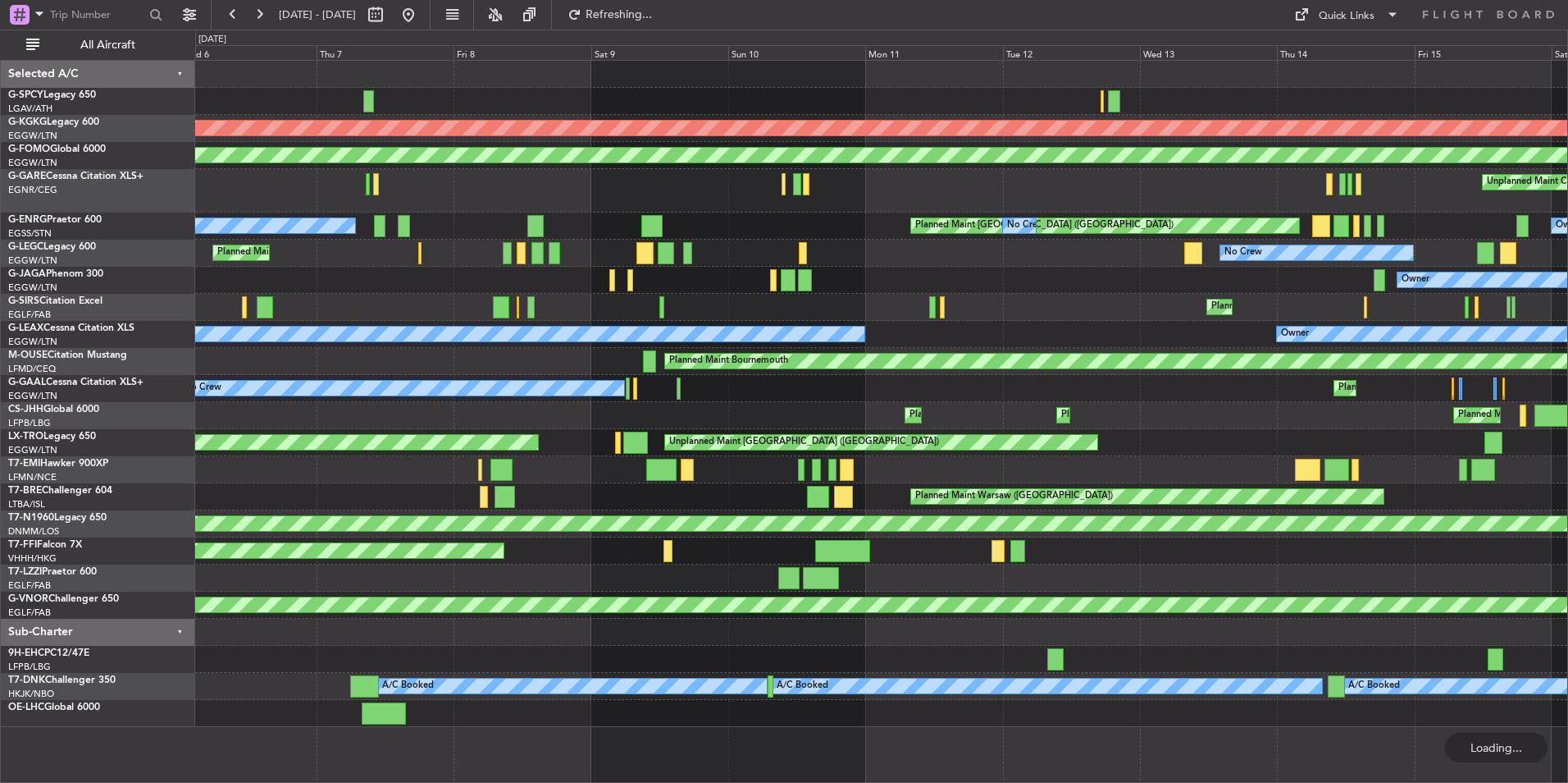
click at [594, 227] on div "Owner Planned Maint London (Stansted) No Crew No Crew" at bounding box center [881, 225] width 1372 height 27
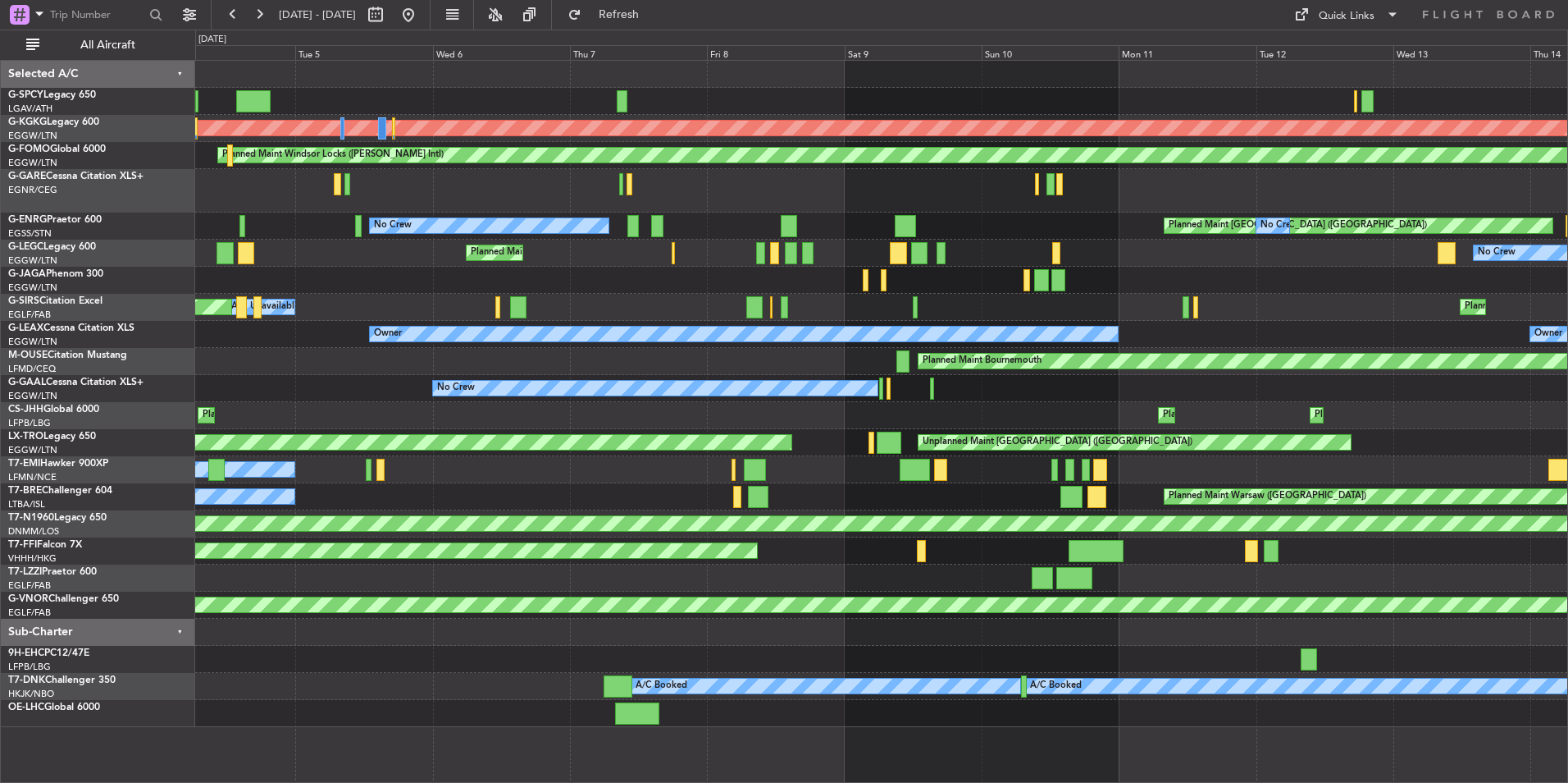
click at [592, 236] on div "AOG Maint Istanbul (Ataturk) Planned Maint Windsor Locks (Bradley Intl) Planned…" at bounding box center [881, 394] width 1372 height 666
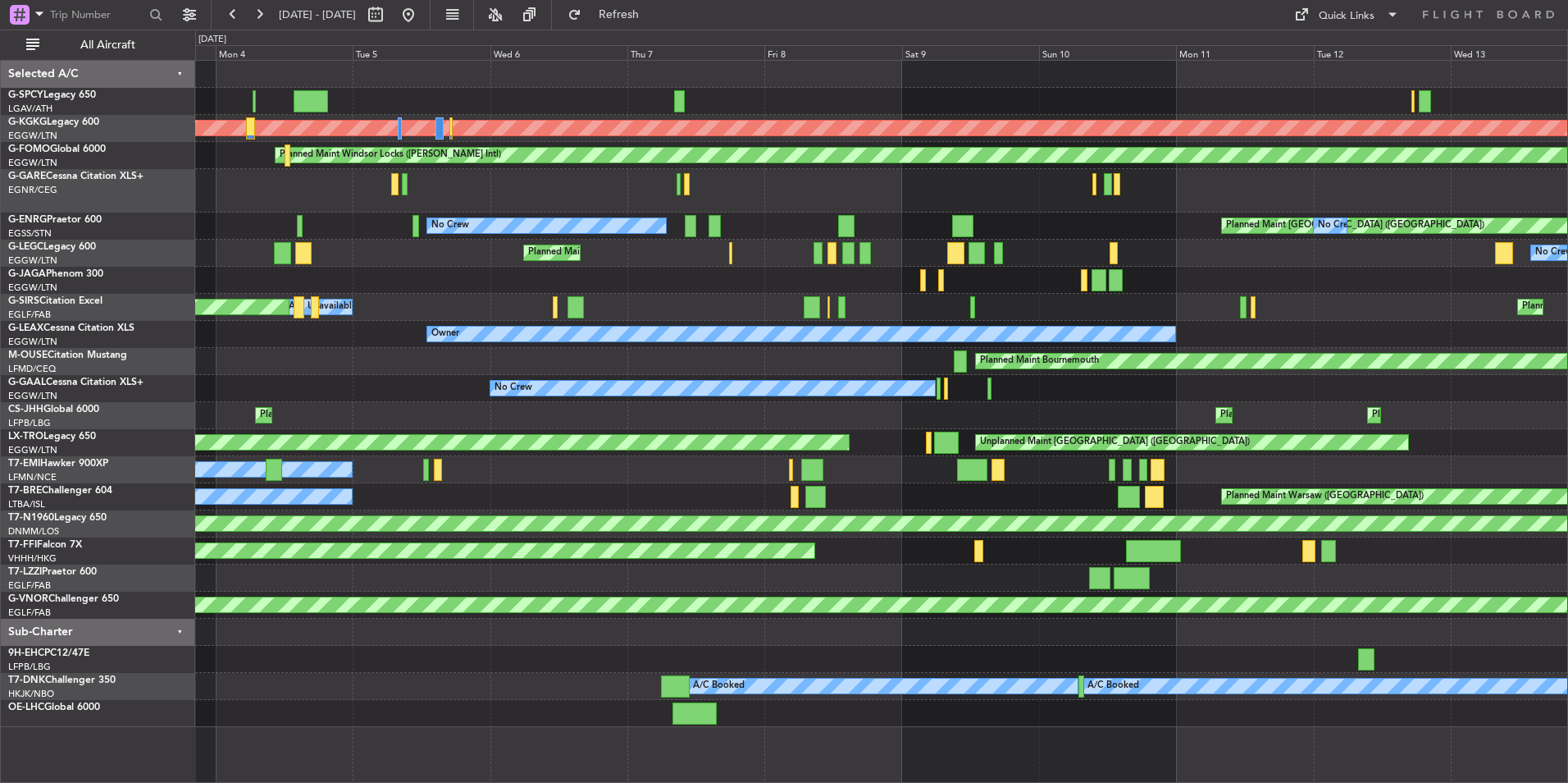
click at [363, 235] on div "Planned Maint London (Stansted) No Crew No Crew Owner" at bounding box center [881, 225] width 1372 height 27
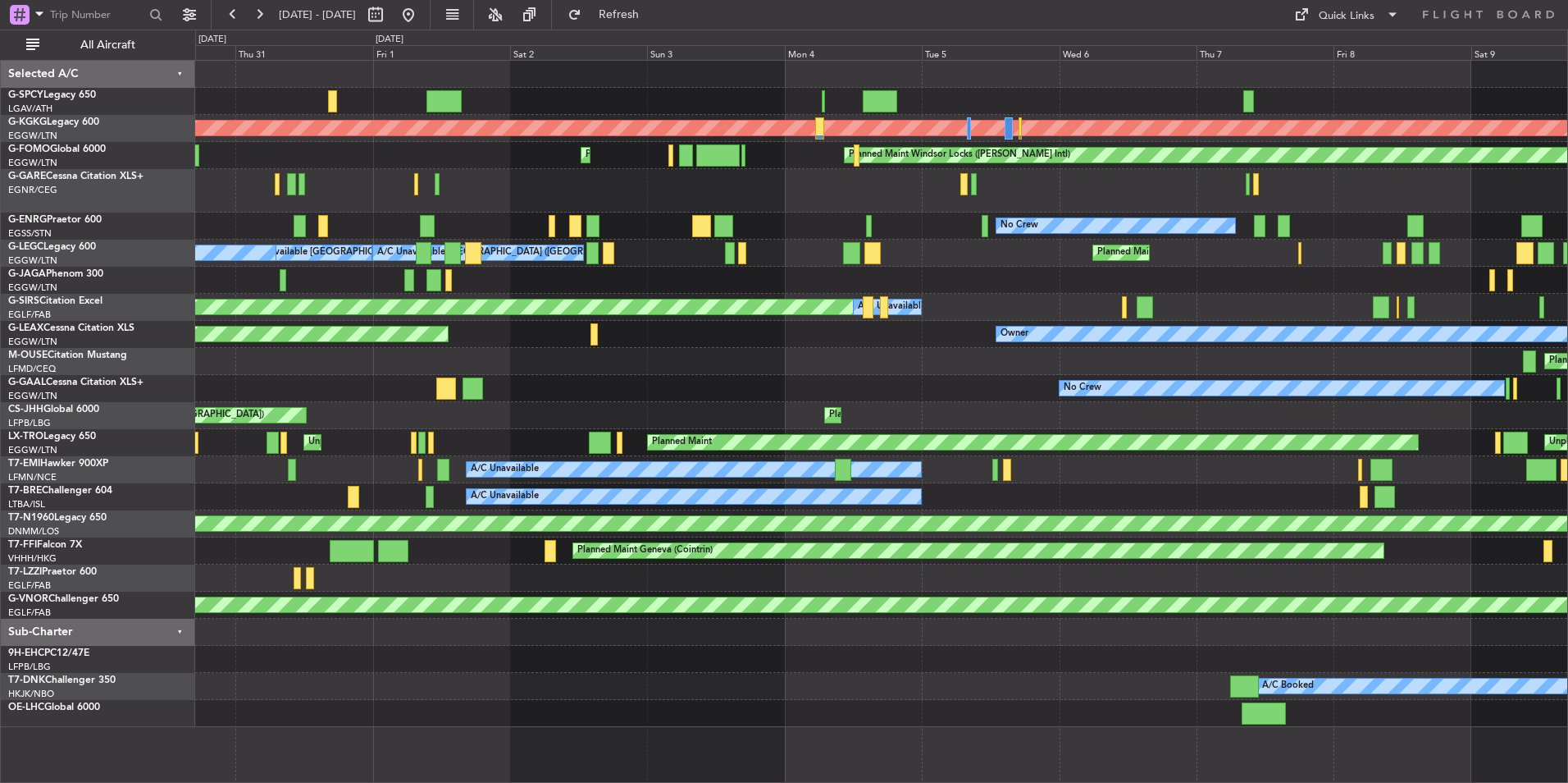
click at [829, 226] on div "No Crew Planned Maint London (Stansted) No Crew AOG Maint Paris (Le Bourget)" at bounding box center [881, 225] width 1372 height 27
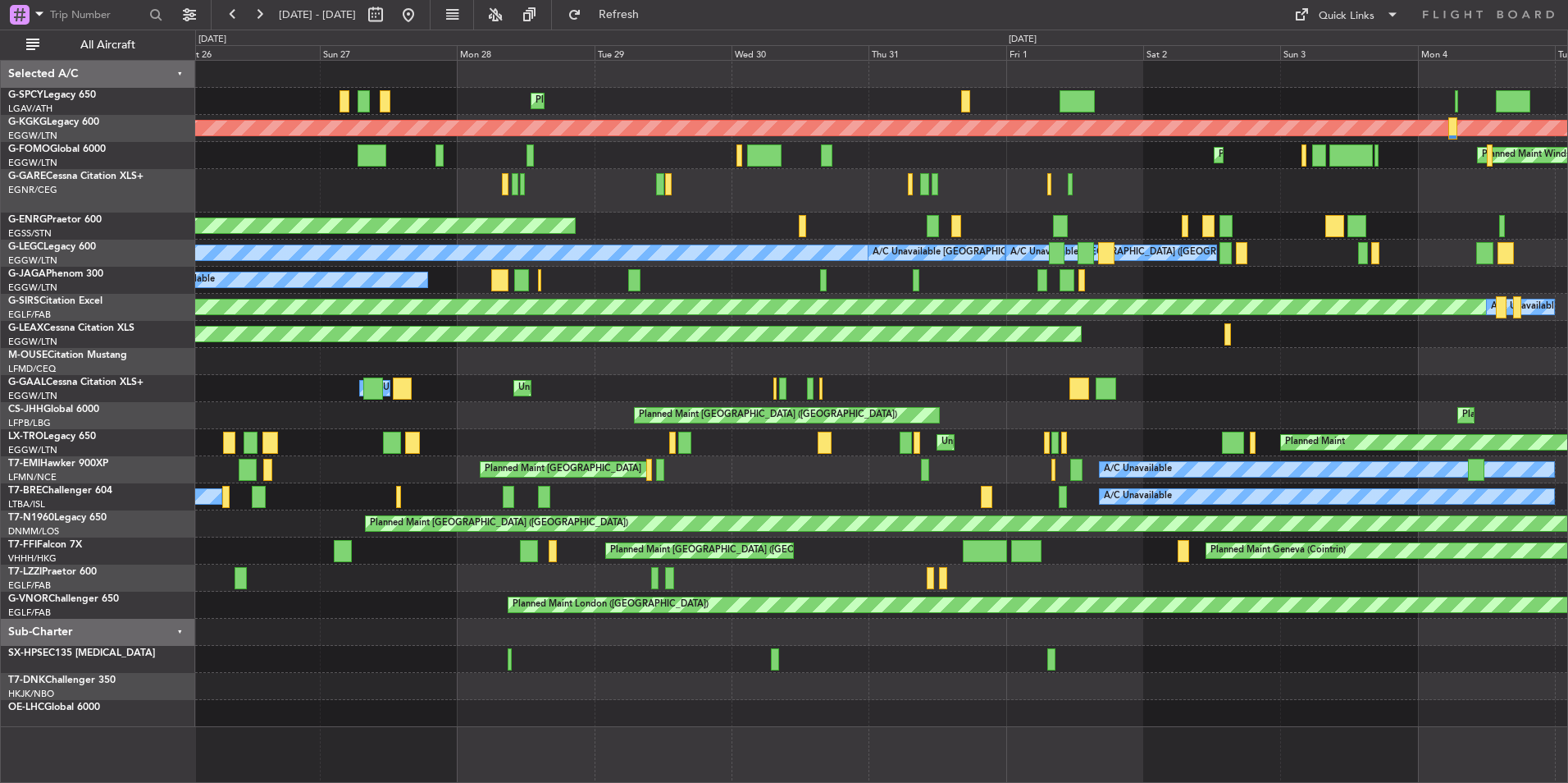
click at [1167, 167] on div "Planned Maint Athens (Eleftherios Venizelos Intl) AOG Maint Istanbul (Ataturk) …" at bounding box center [881, 394] width 1372 height 666
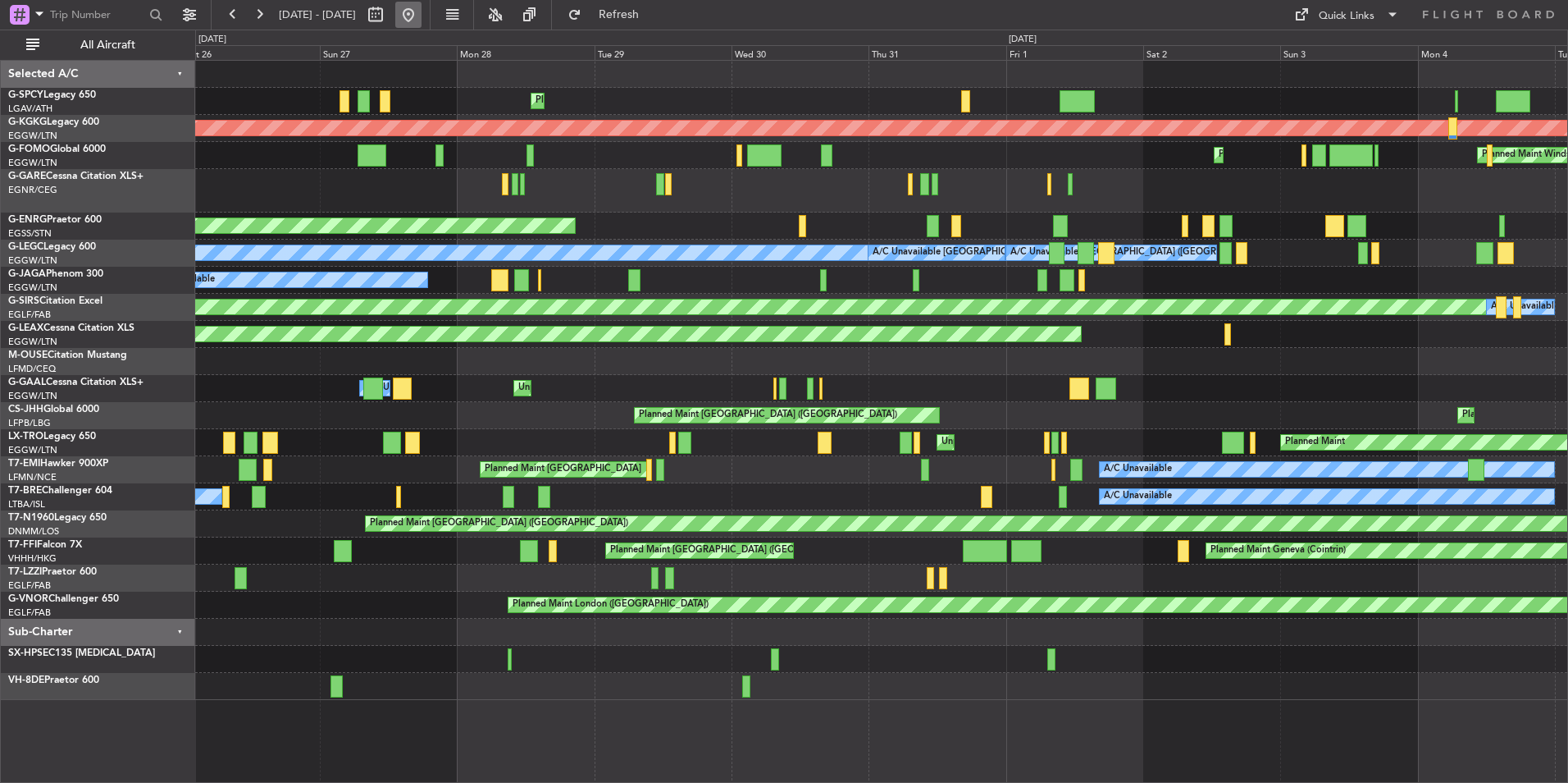
click at [422, 14] on button at bounding box center [409, 15] width 26 height 26
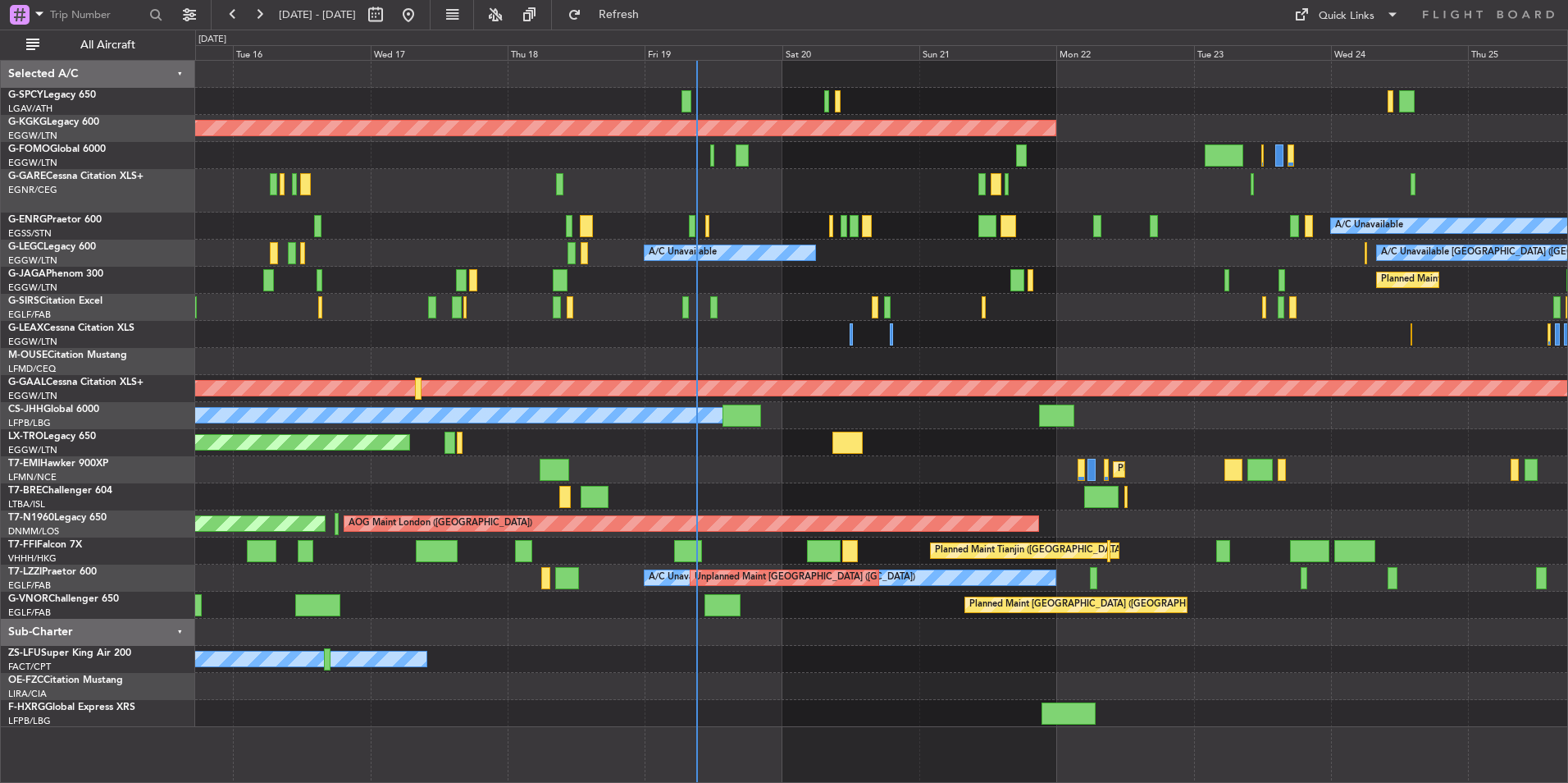
click at [755, 552] on div "Planned Maint Tianjin (Binhai) Planned Maint Tianjin (Binhai)" at bounding box center [881, 551] width 1372 height 27
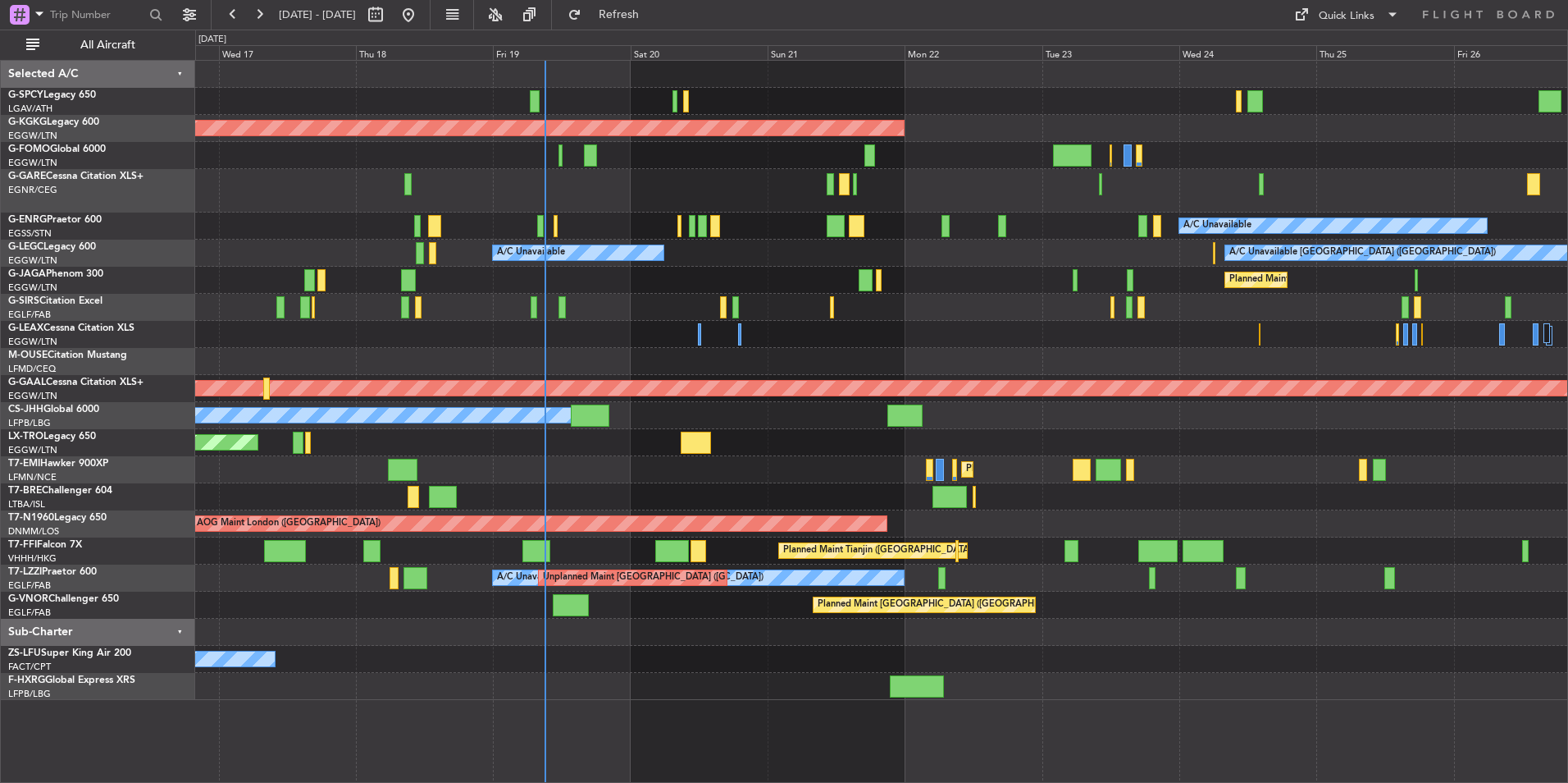
click at [577, 549] on div "Planned Maint Tianjin ([GEOGRAPHIC_DATA])" at bounding box center [881, 551] width 1372 height 27
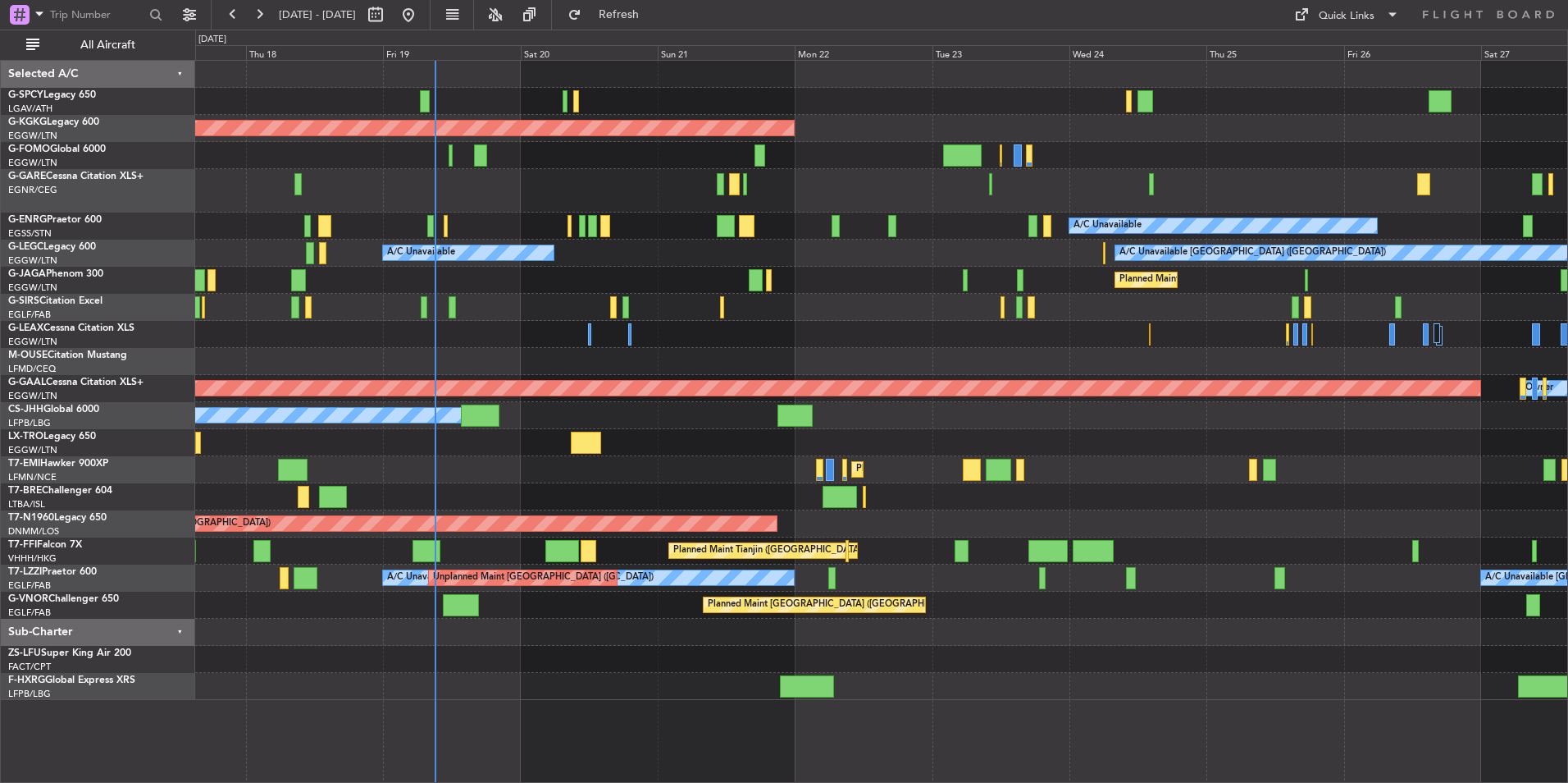
click at [853, 593] on div "AOG Maint Istanbul (Ataturk) A/C Unavailable A/C Unavailable London (Luton) A/C…" at bounding box center [881, 380] width 1372 height 639
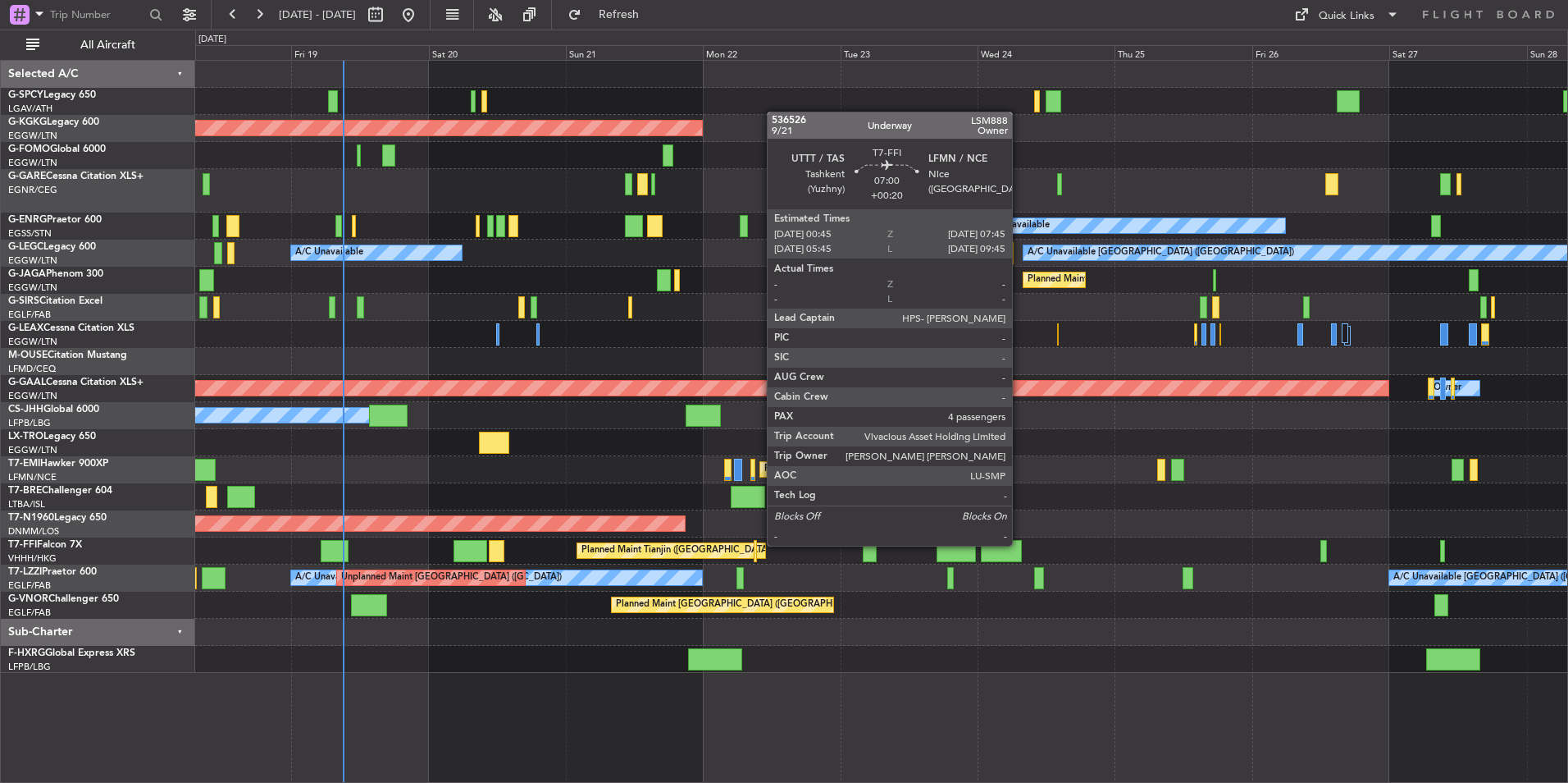
click at [1019, 544] on div at bounding box center [1001, 551] width 40 height 22
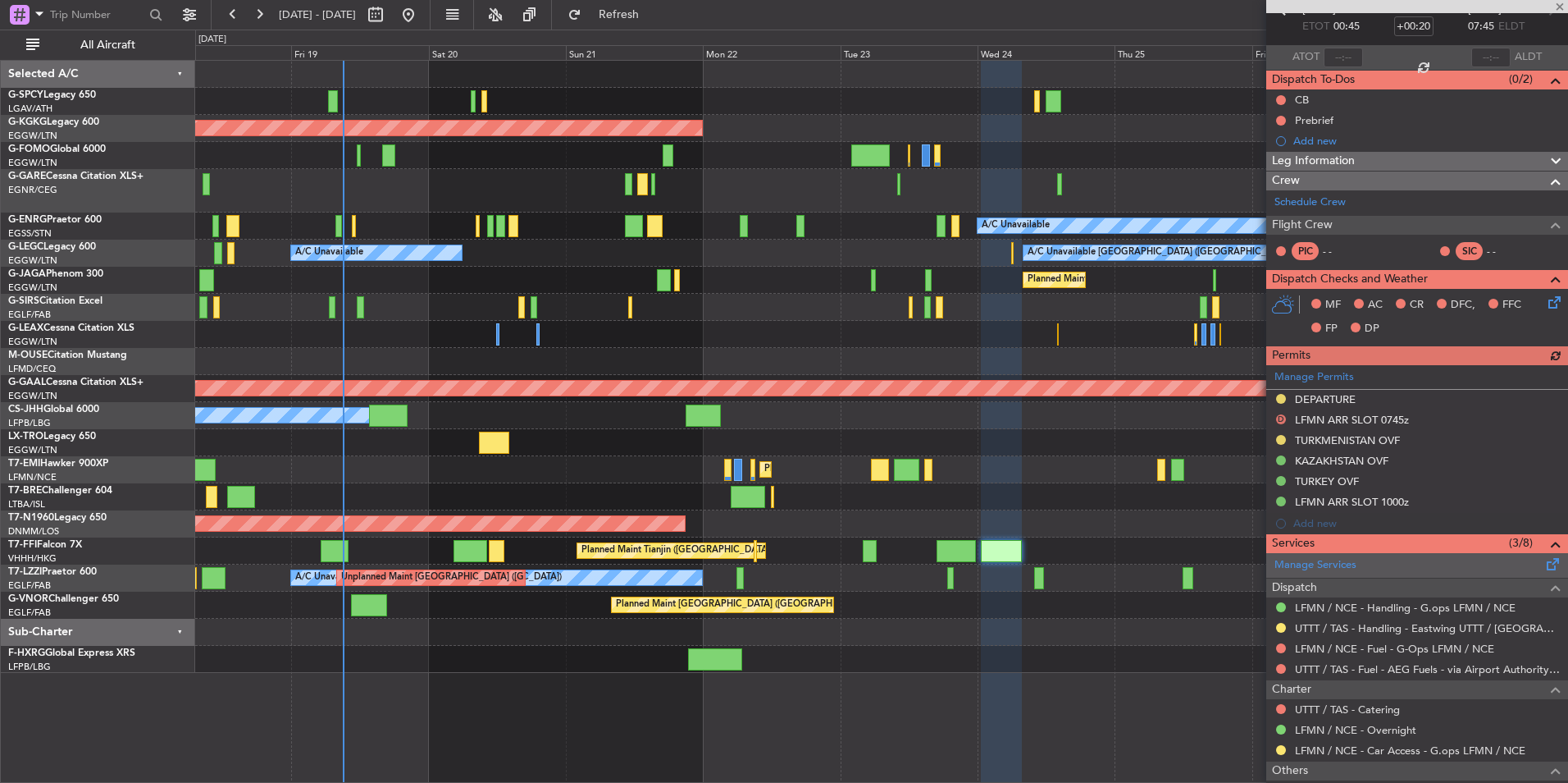
scroll to position [246, 0]
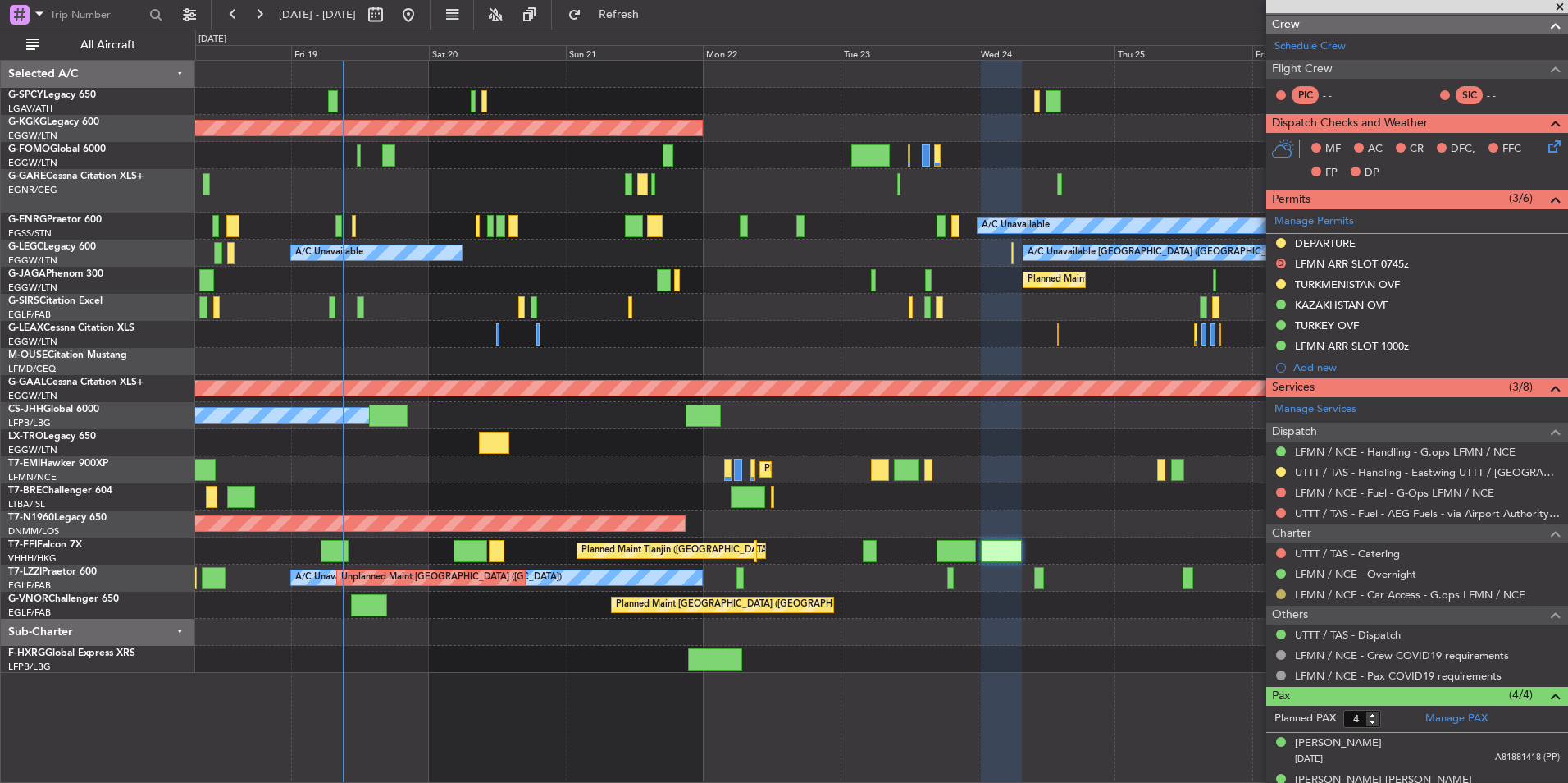
click at [1281, 592] on button at bounding box center [1281, 593] width 10 height 10
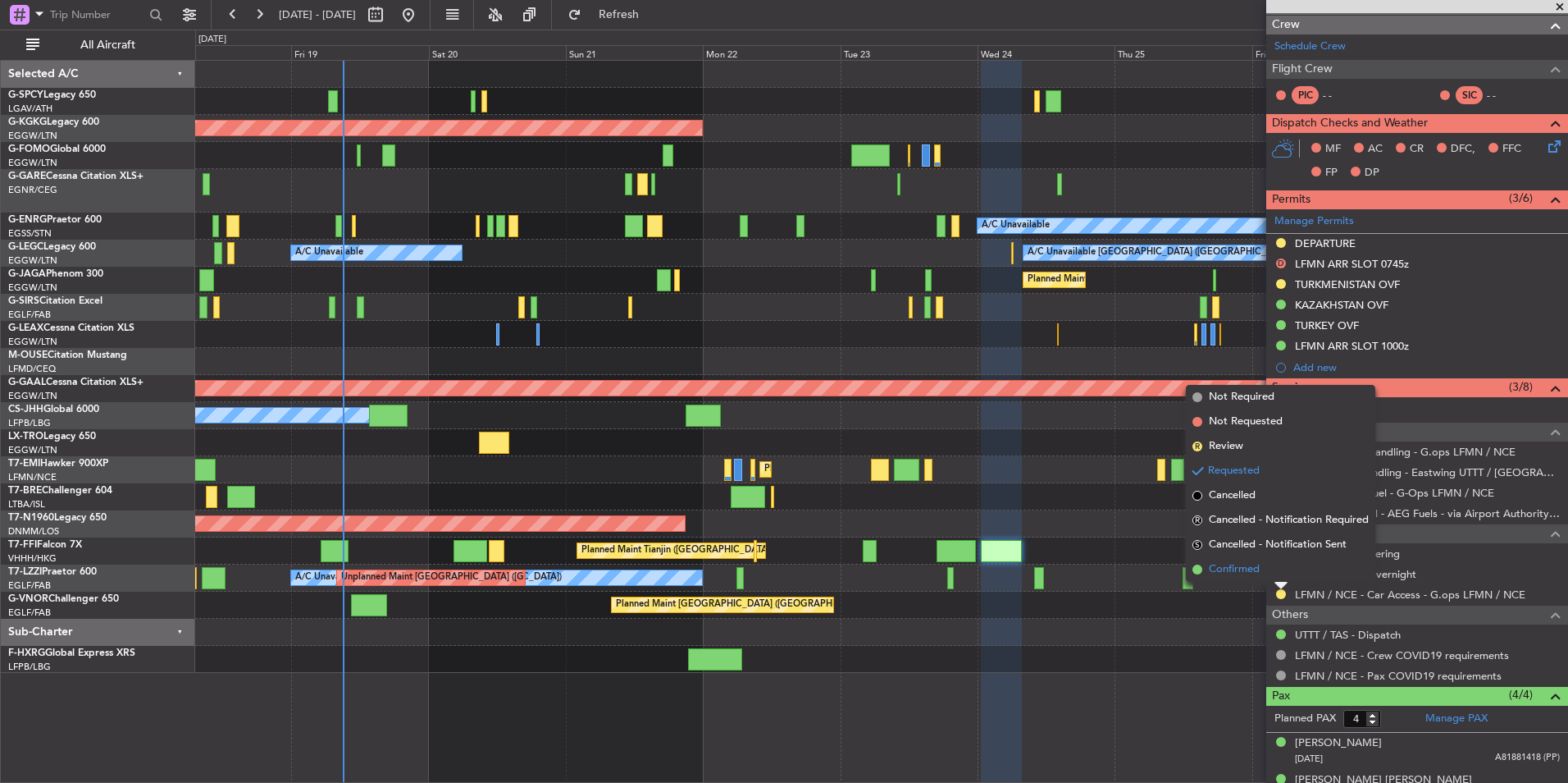
click at [1217, 572] on span "Confirmed" at bounding box center [1234, 569] width 50 height 17
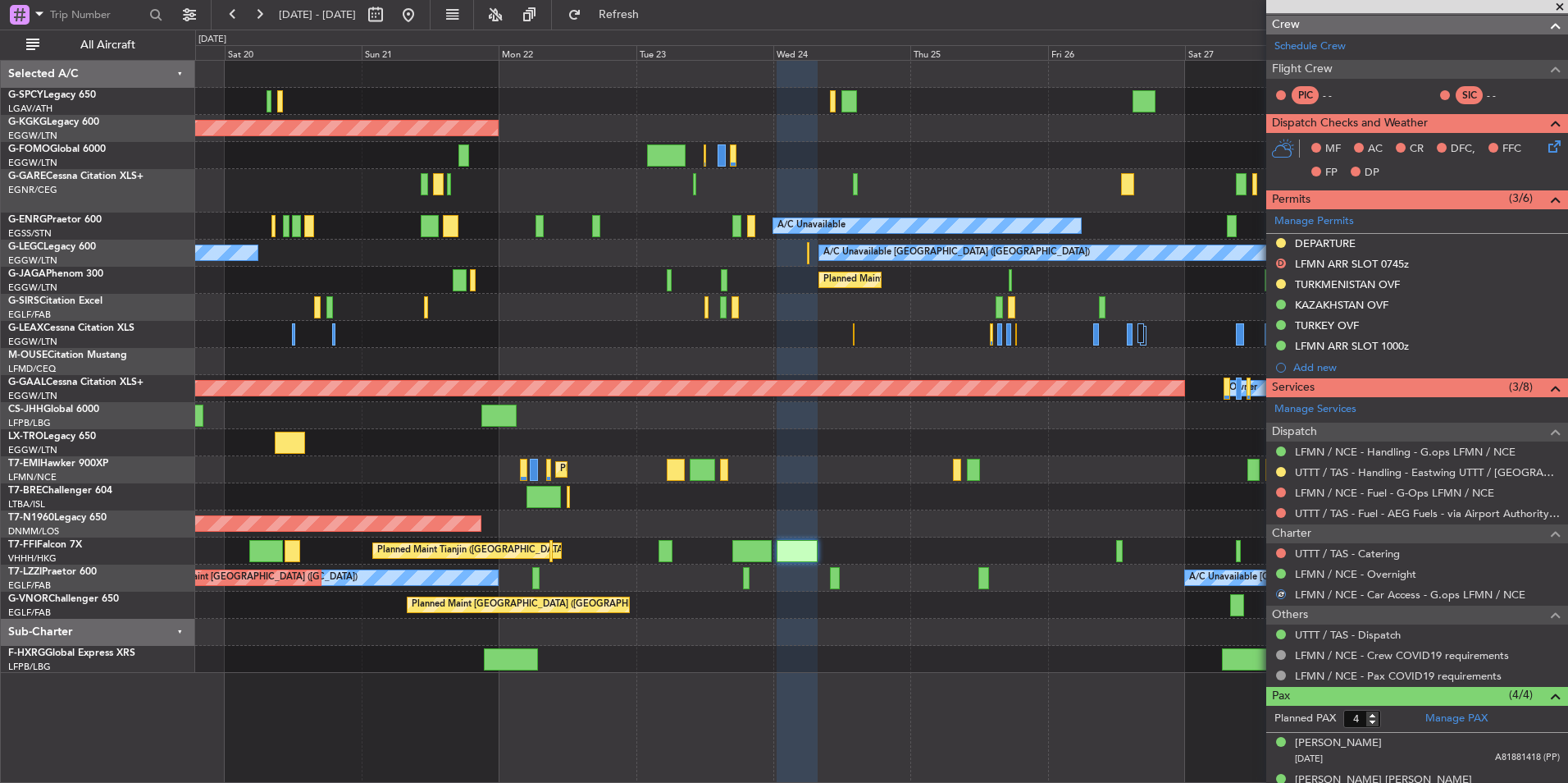
click at [902, 559] on div "Planned Maint Tianjin ([GEOGRAPHIC_DATA])" at bounding box center [881, 551] width 1372 height 27
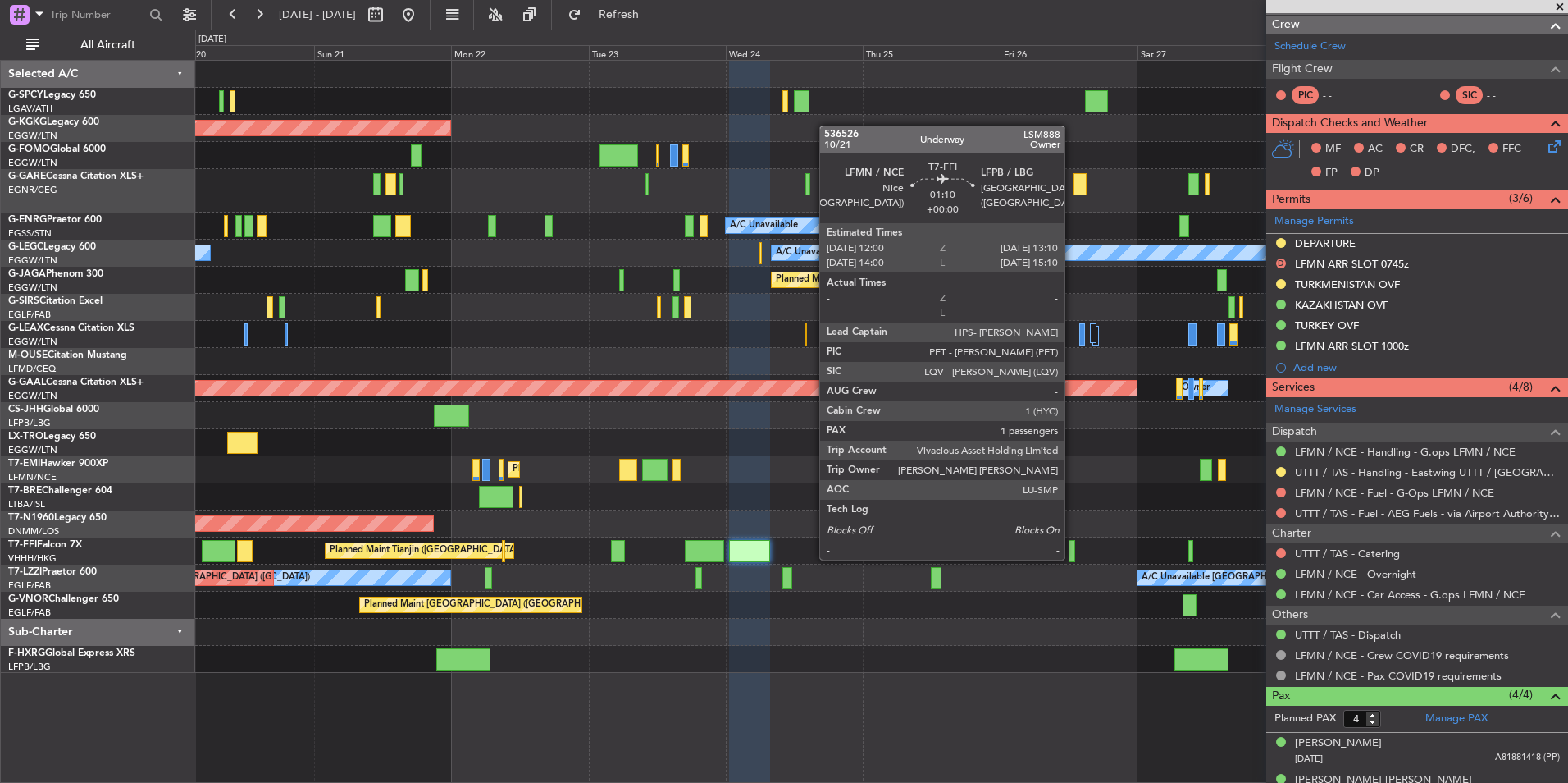
click at [1072, 558] on div at bounding box center [1072, 551] width 7 height 22
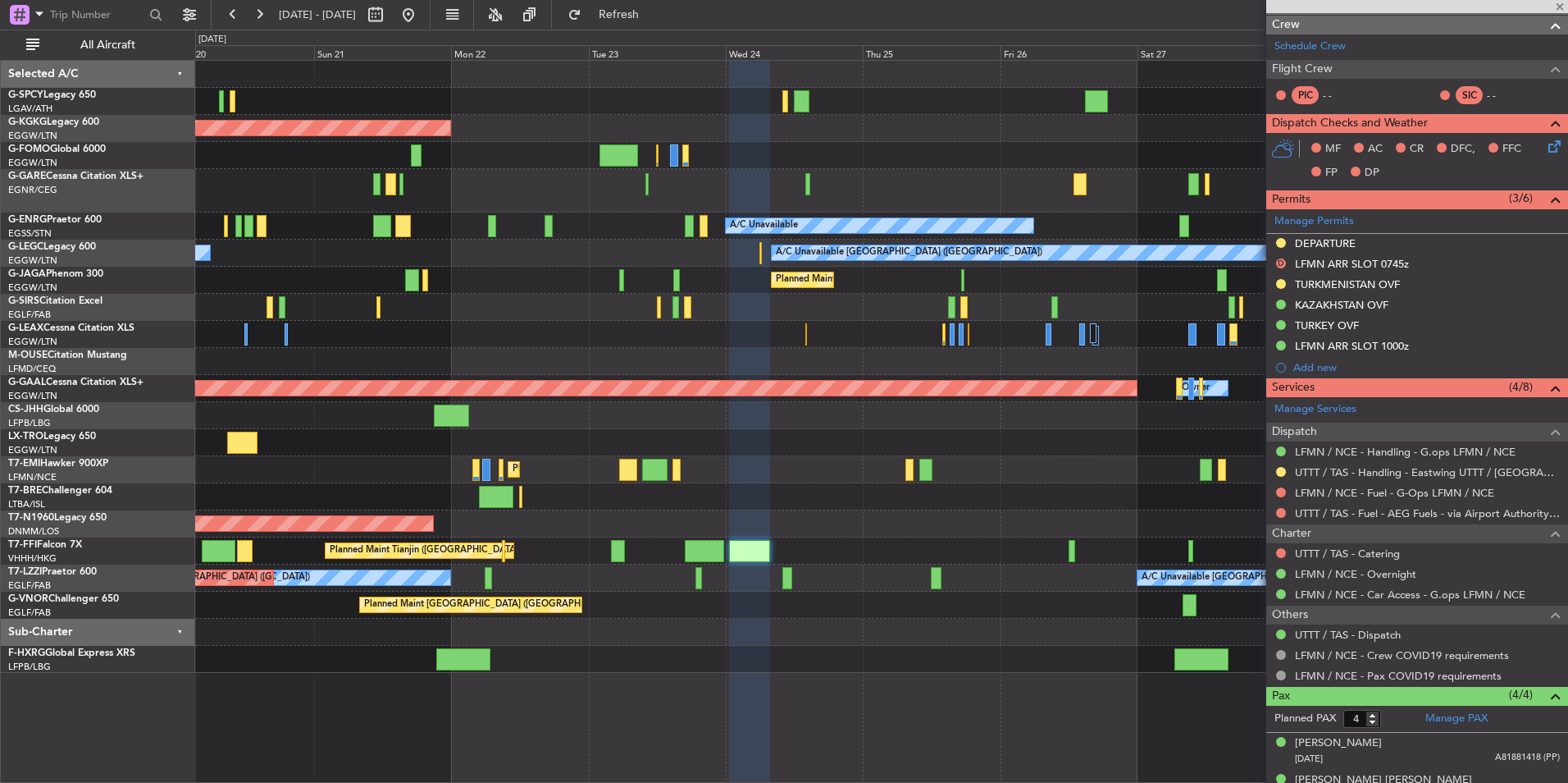
type input "1"
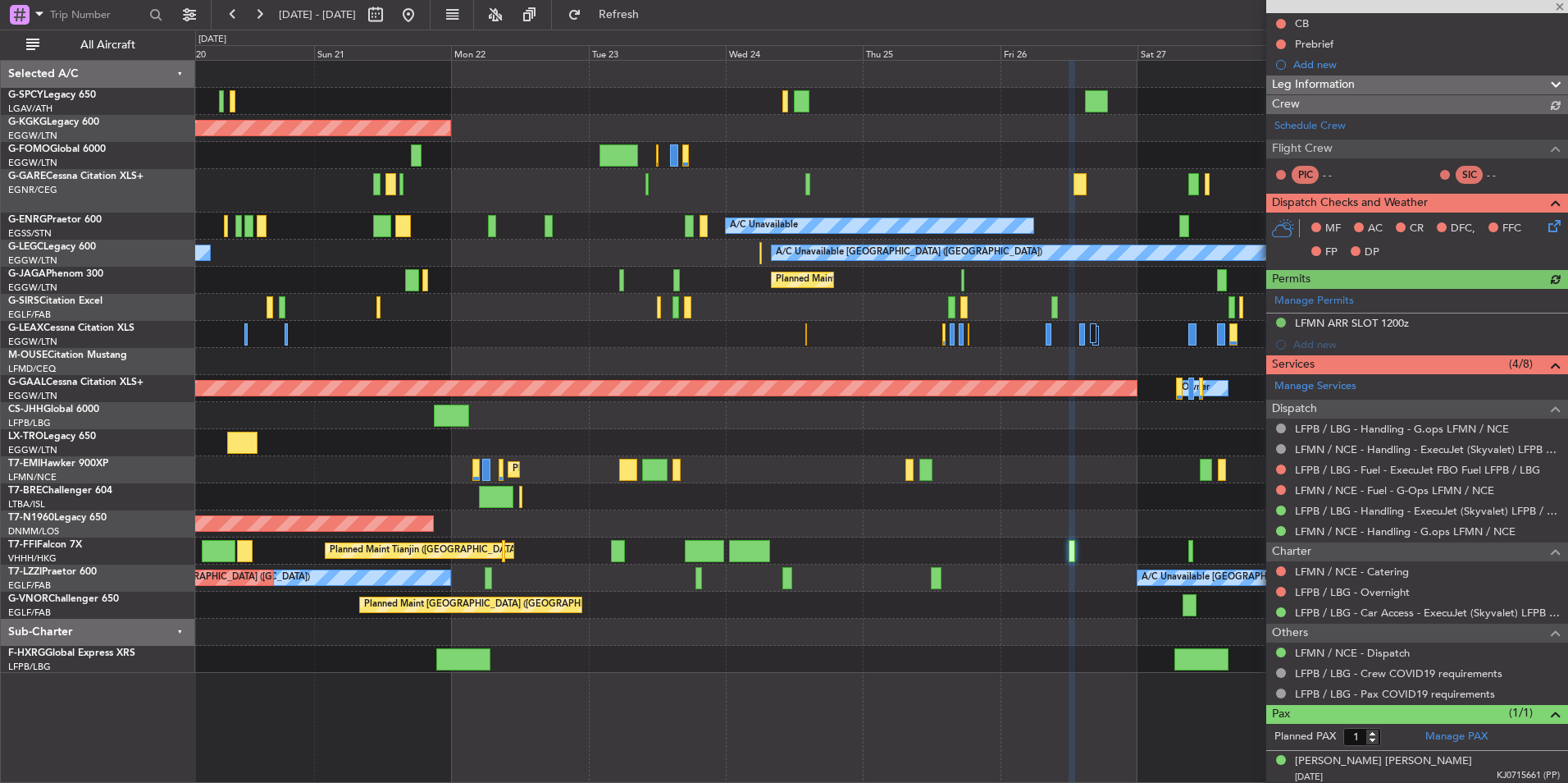
scroll to position [191, 0]
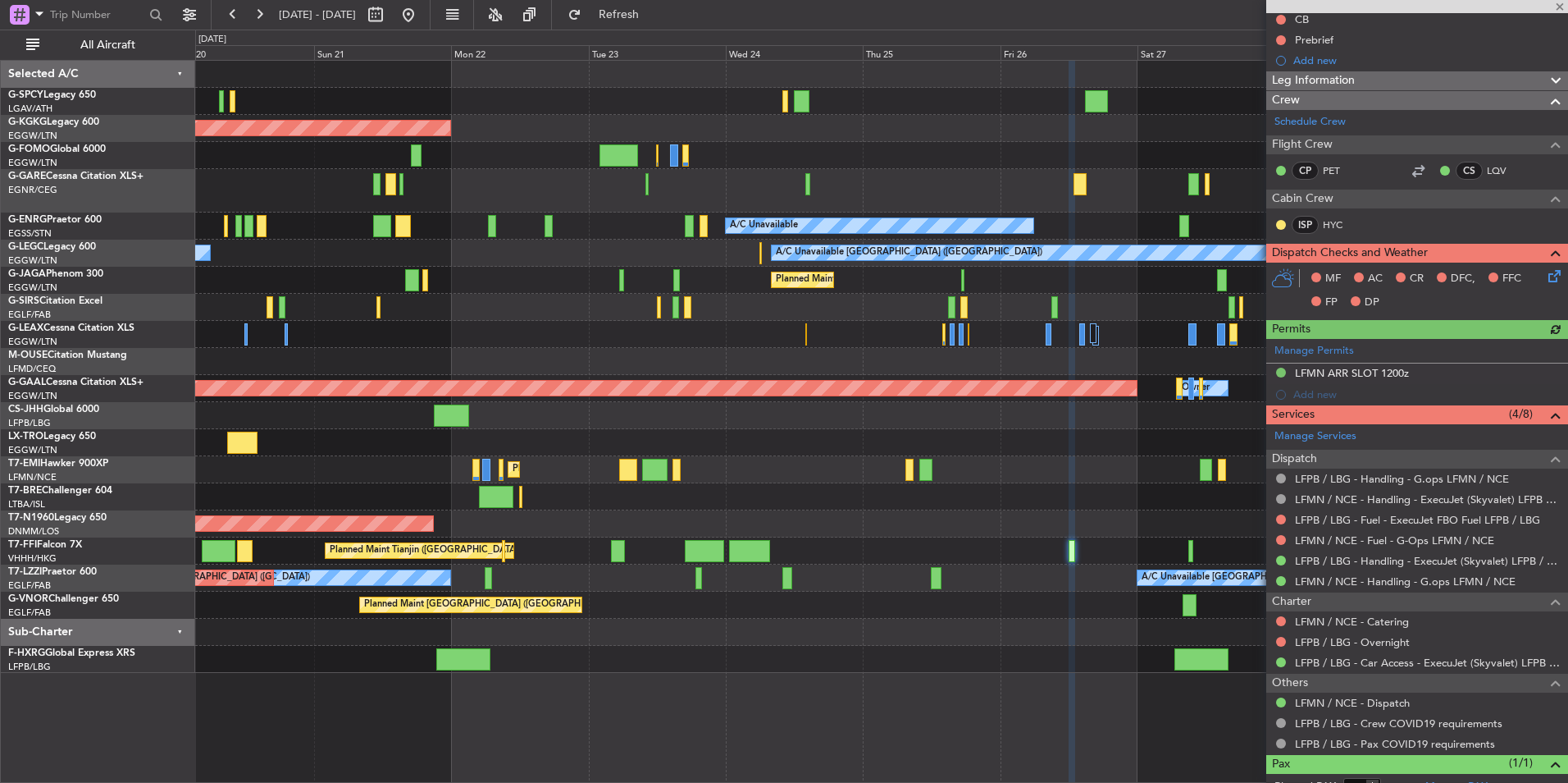
click at [1563, 3] on div at bounding box center [1417, 6] width 302 height 13
click at [422, 10] on button at bounding box center [409, 15] width 26 height 26
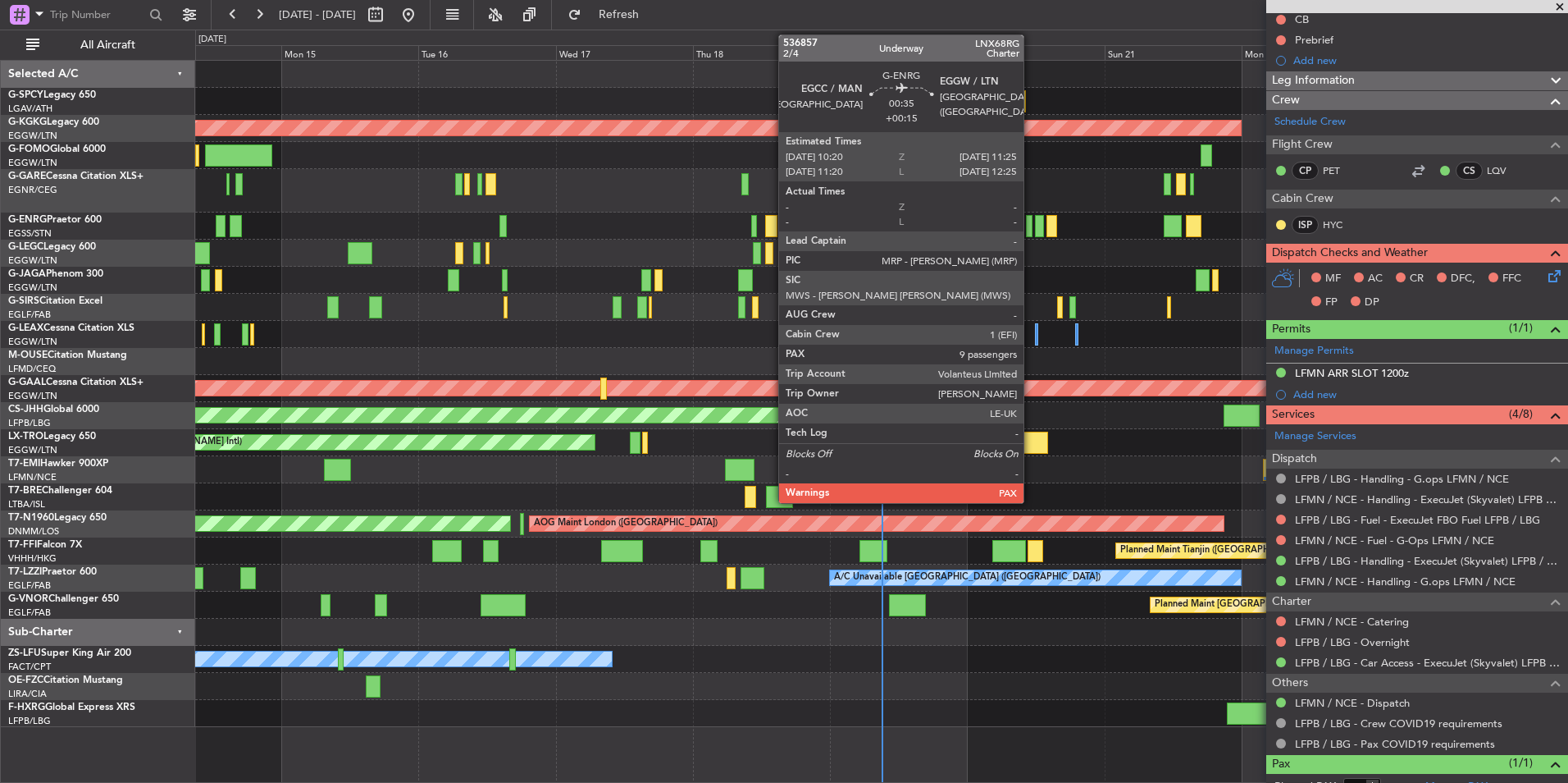
click at [1031, 229] on div at bounding box center [1030, 225] width 7 height 22
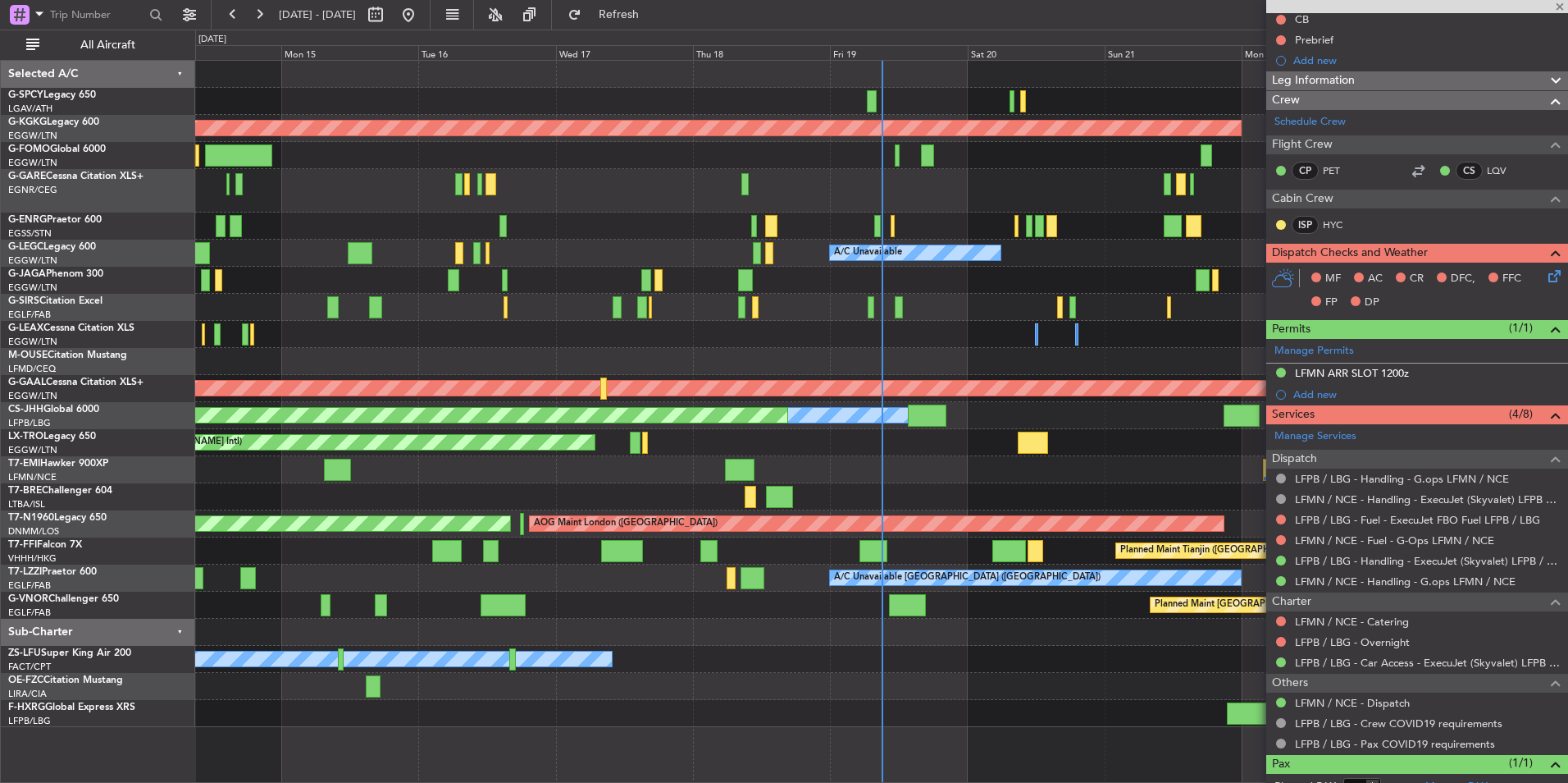
type input "+00:15"
type input "9"
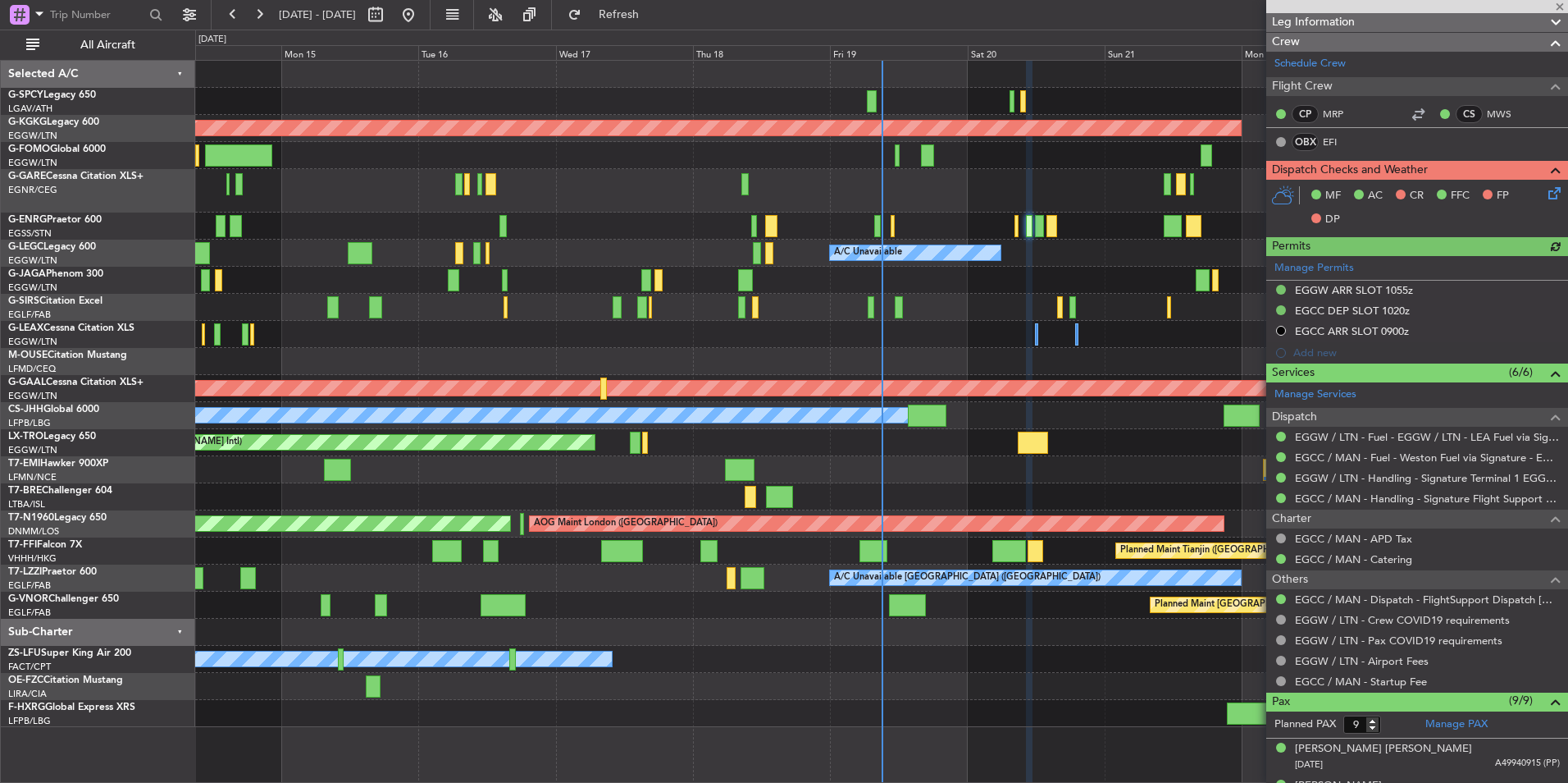
scroll to position [328, 0]
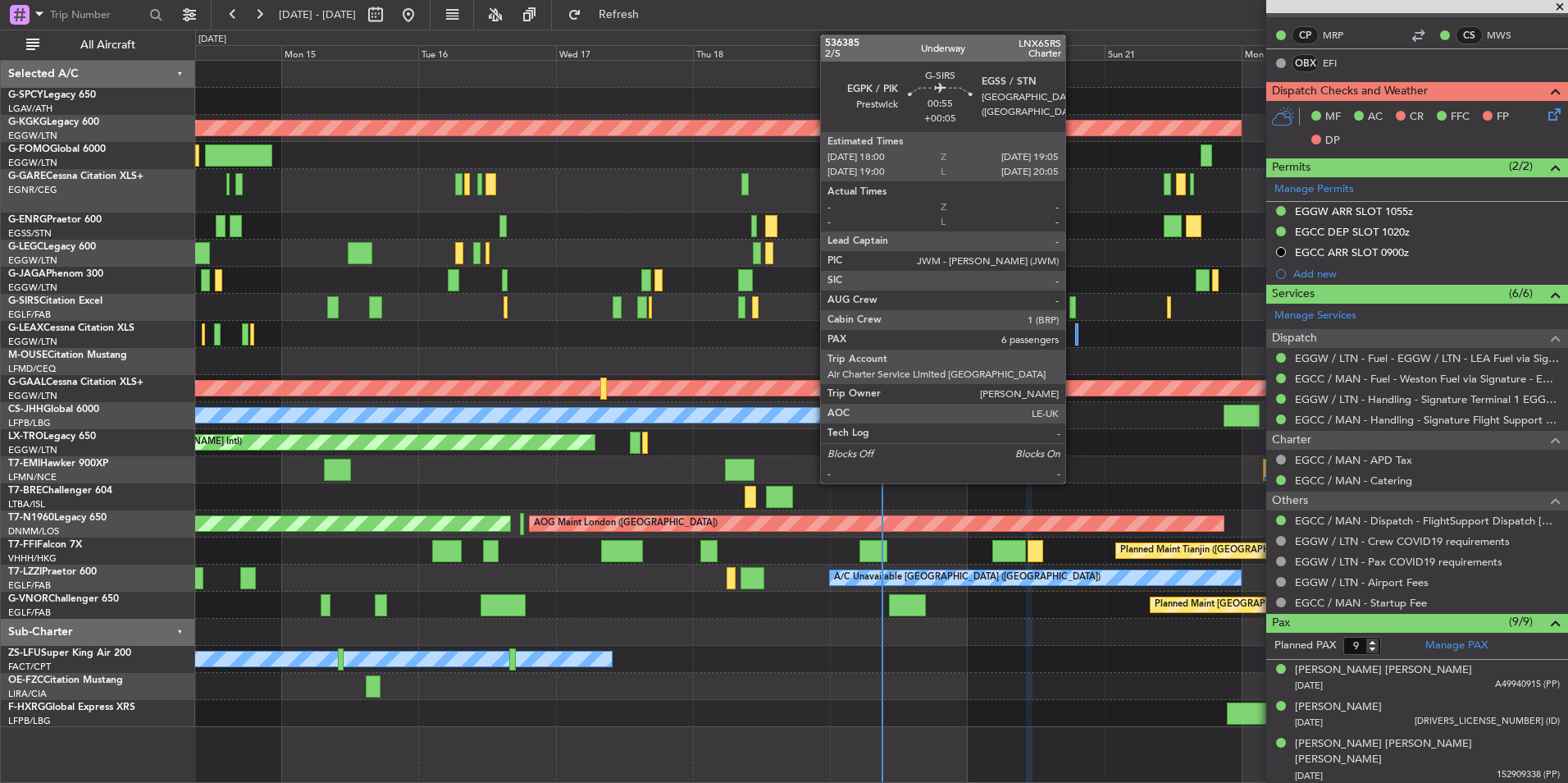
click at [1073, 311] on div at bounding box center [1073, 307] width 7 height 22
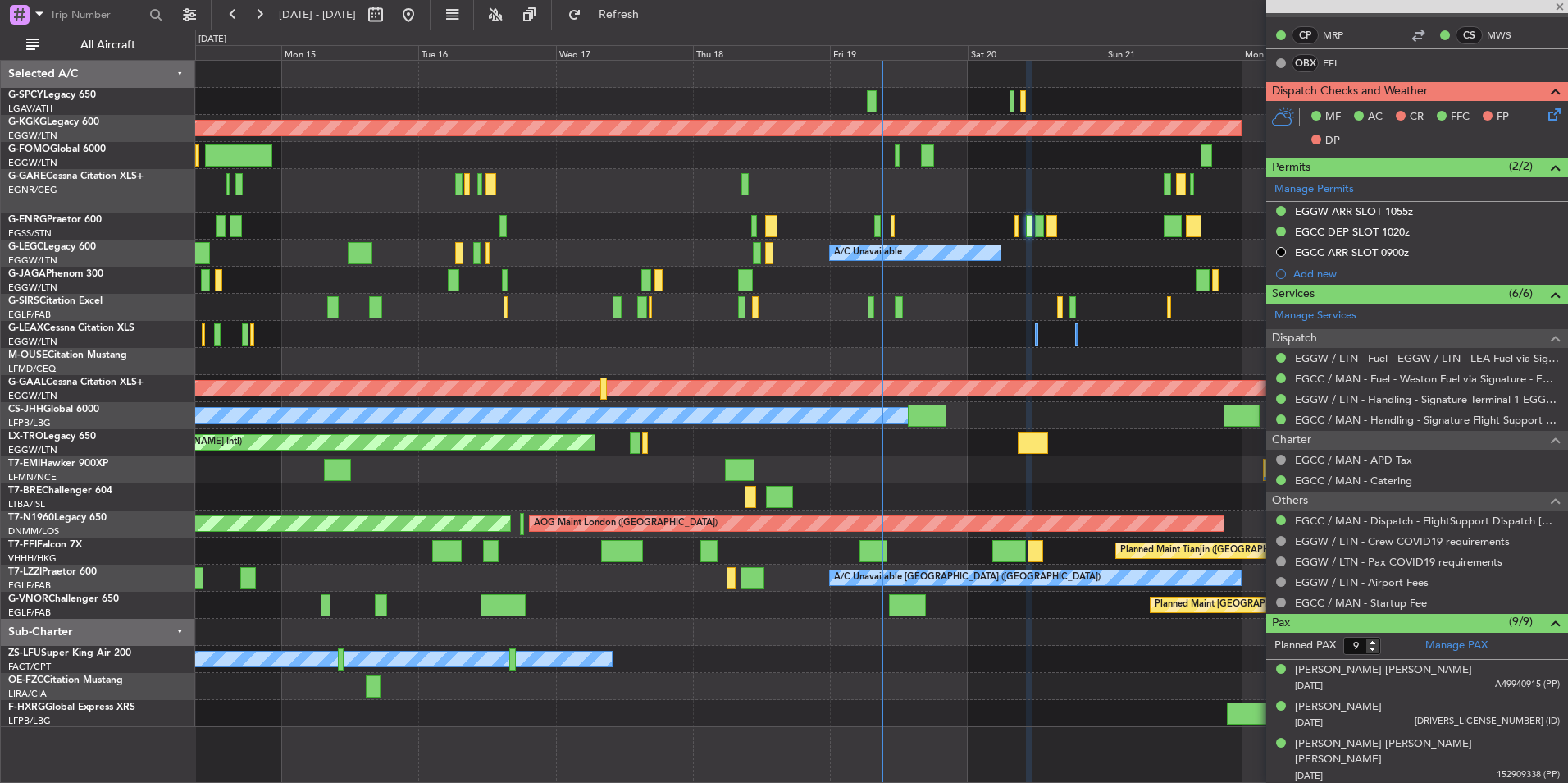
type input "+00:05"
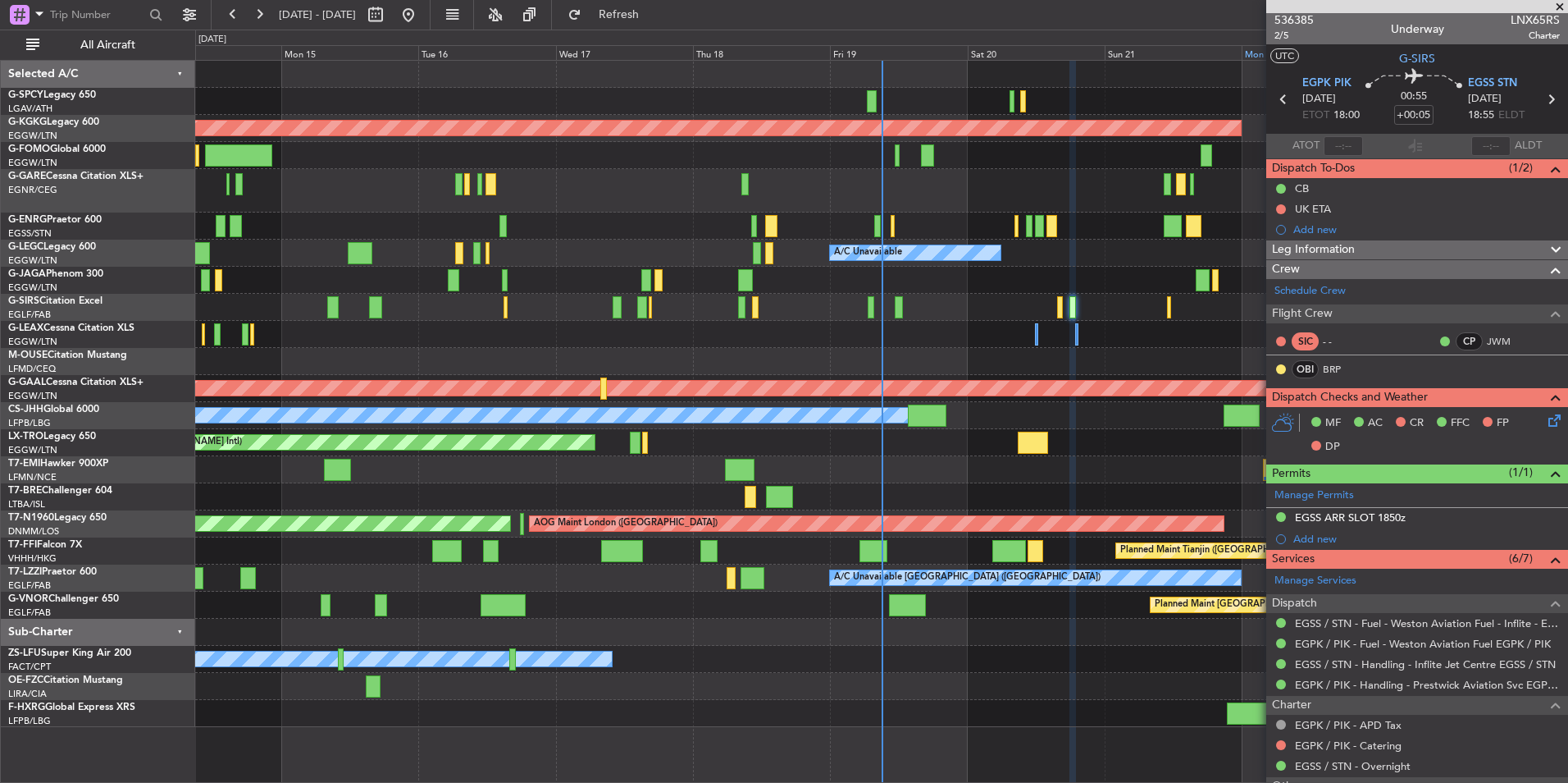
scroll to position [0, 0]
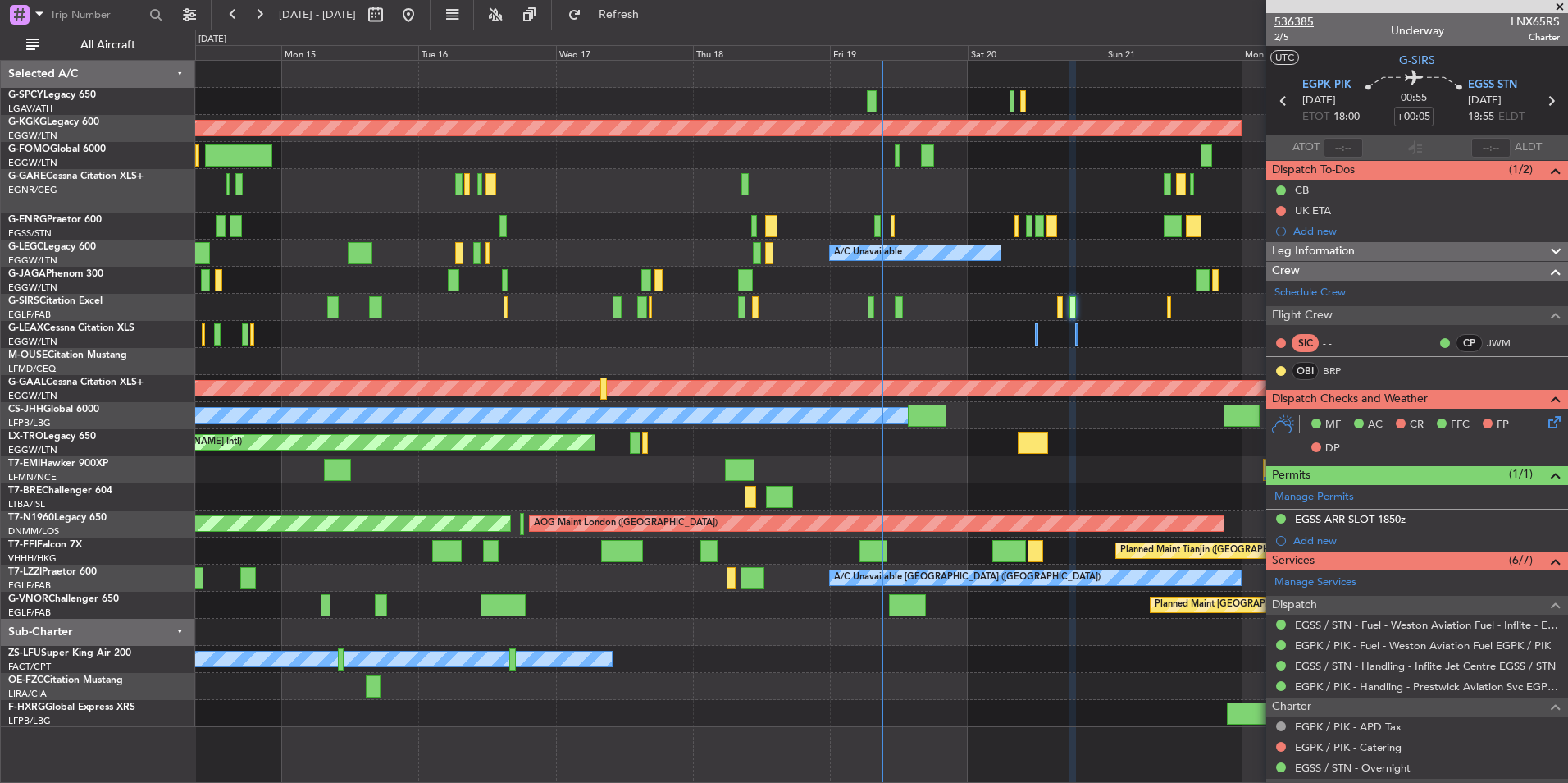
click at [1285, 19] on span "536385" at bounding box center [1294, 22] width 39 height 17
click at [645, 180] on div at bounding box center [881, 191] width 1372 height 44
click at [1556, 7] on span at bounding box center [1560, 7] width 17 height 15
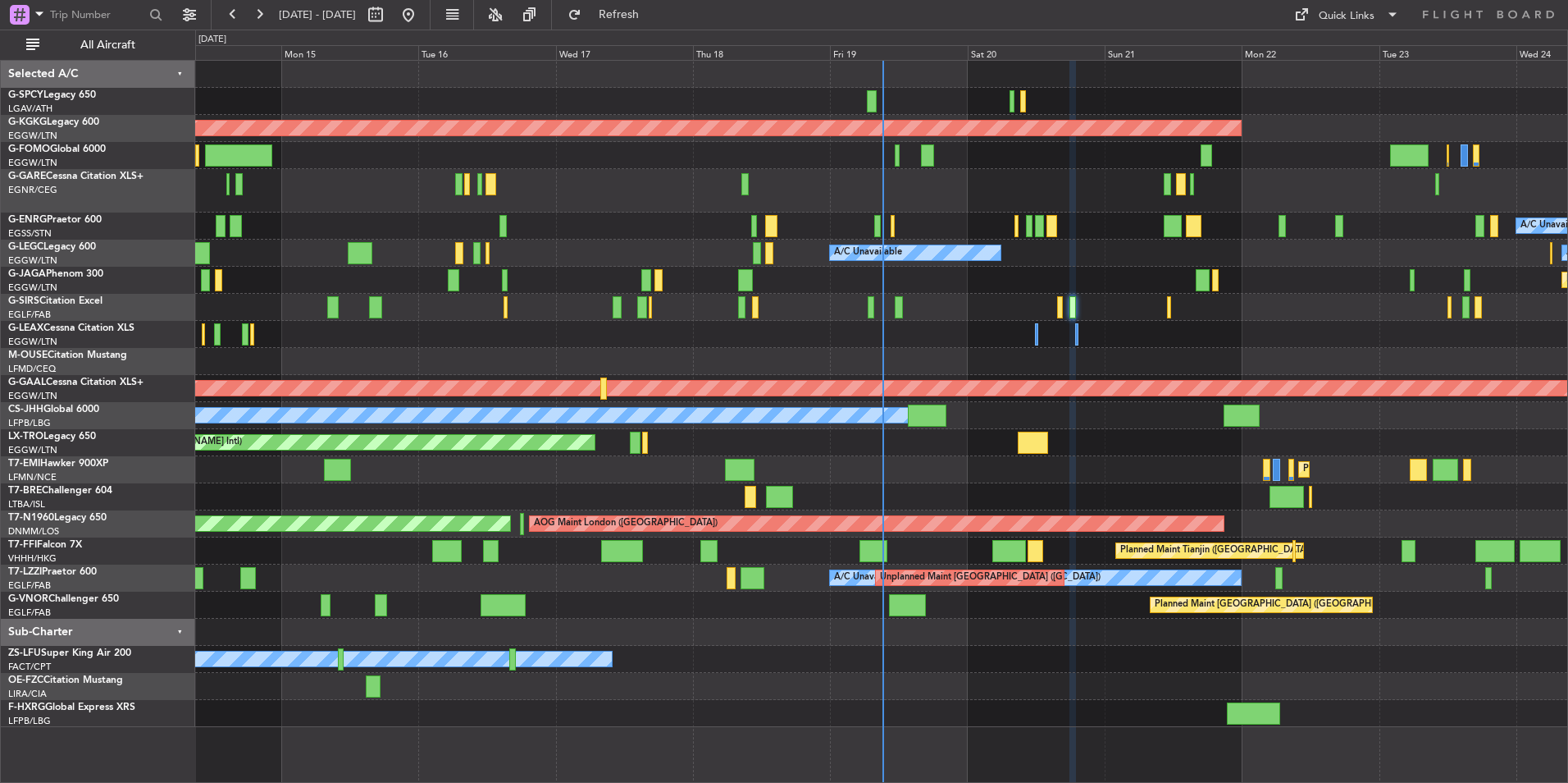
type input "0"
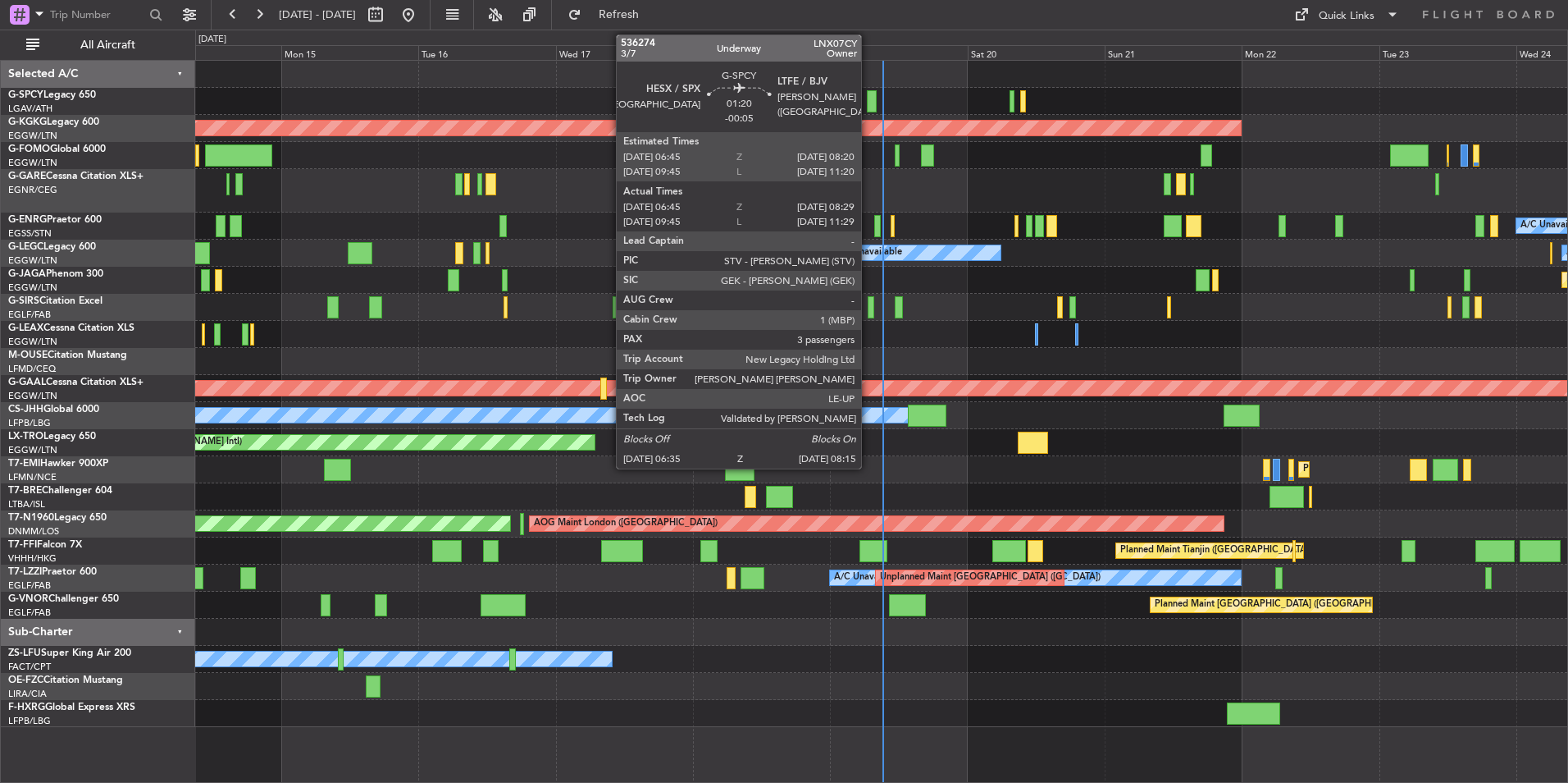
click at [869, 104] on div at bounding box center [871, 101] width 10 height 22
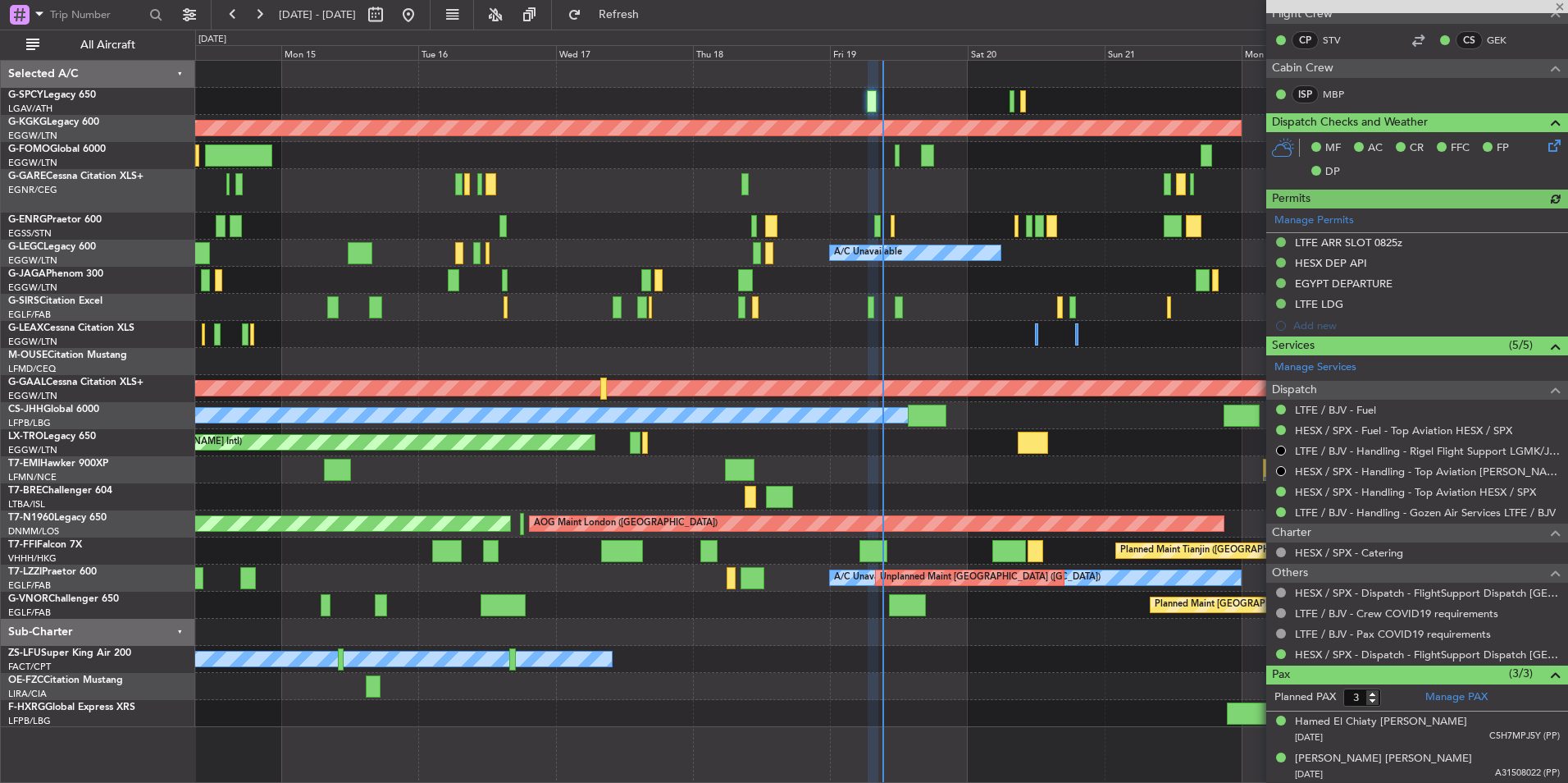
scroll to position [411, 0]
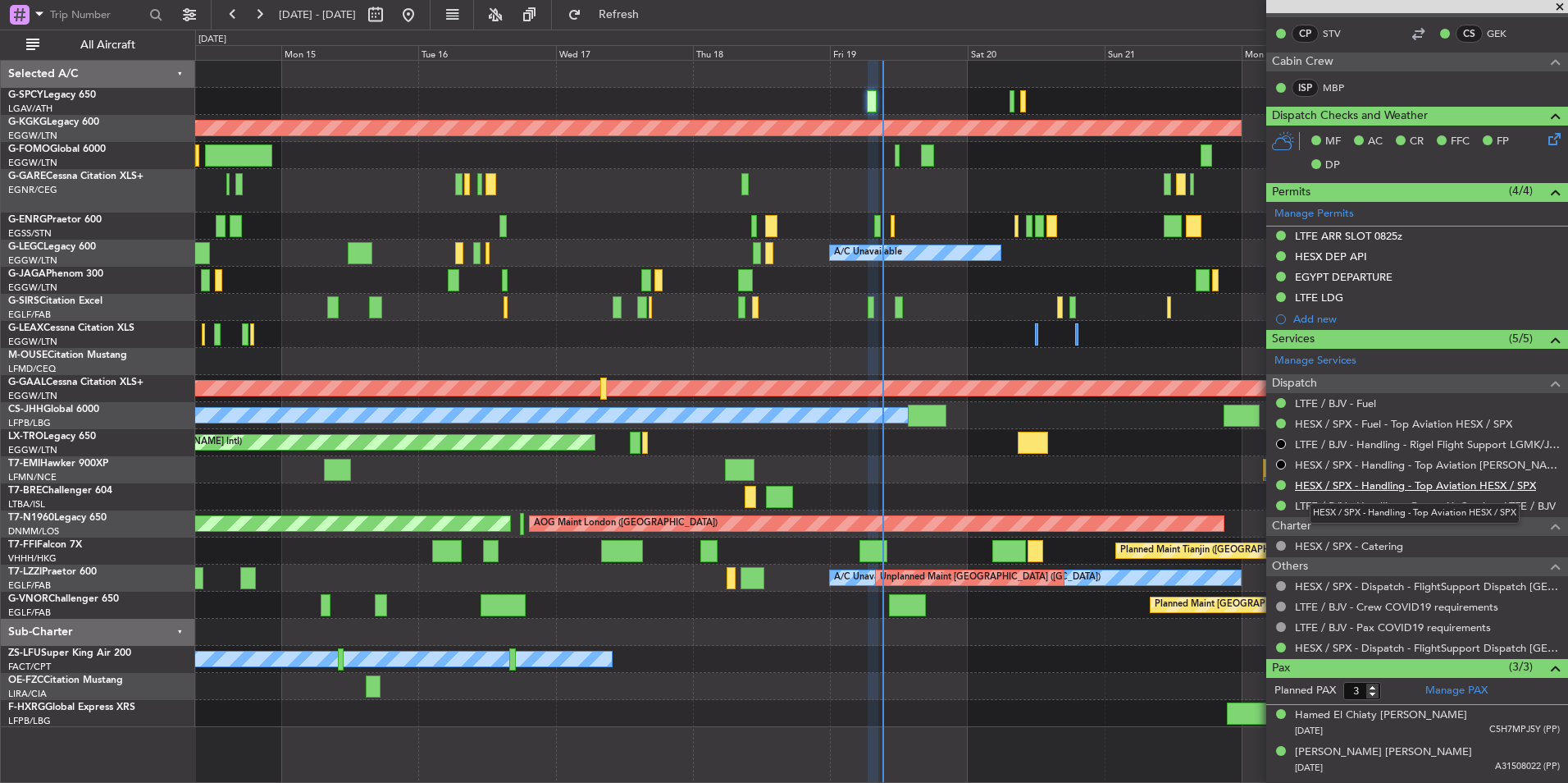
click at [1429, 484] on link "HESX / SPX - Handling - Top Aviation HESX / SPX" at bounding box center [1415, 485] width 241 height 14
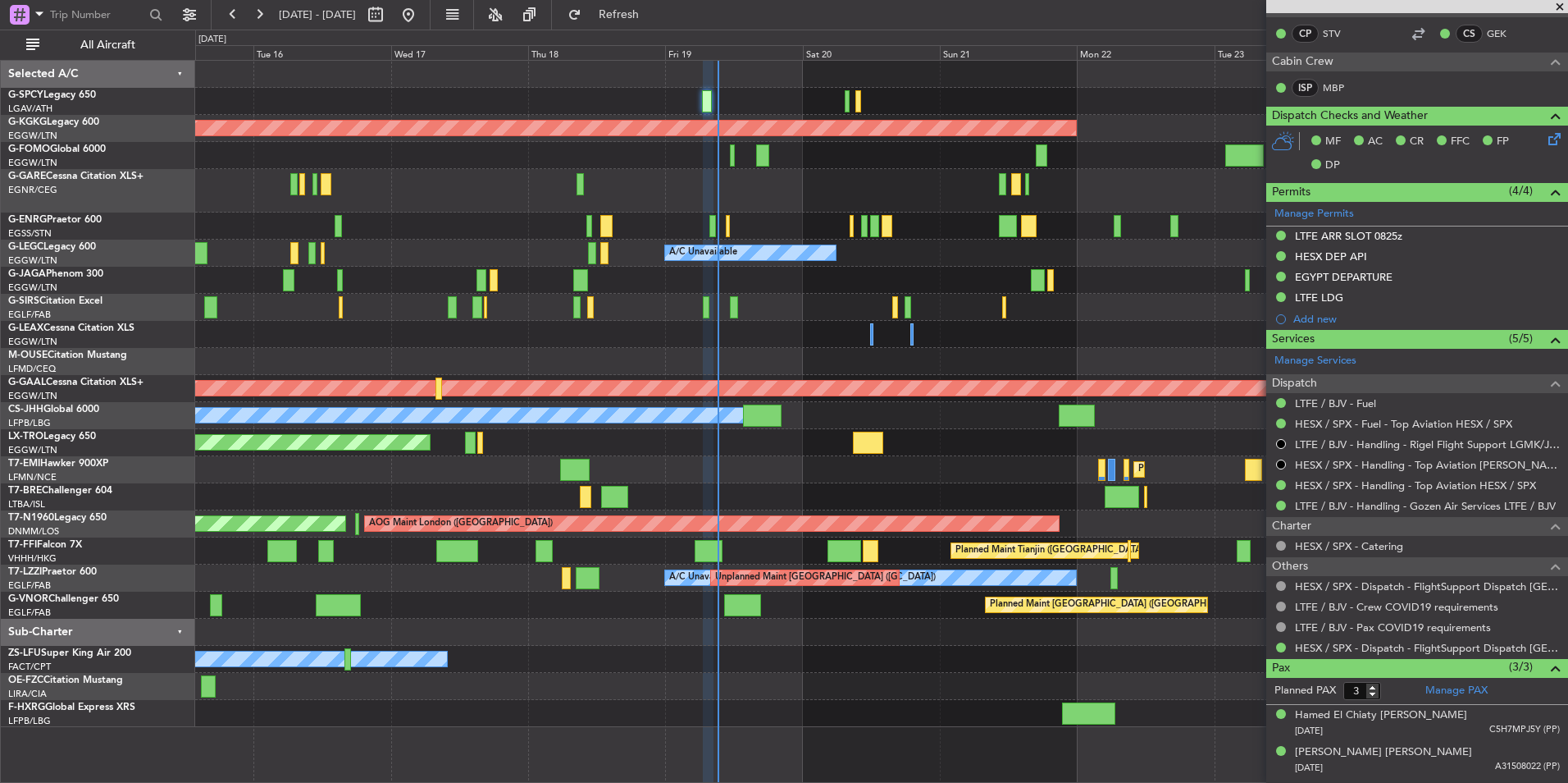
click at [671, 472] on div "Planned Maint [GEOGRAPHIC_DATA]" at bounding box center [881, 469] width 1372 height 27
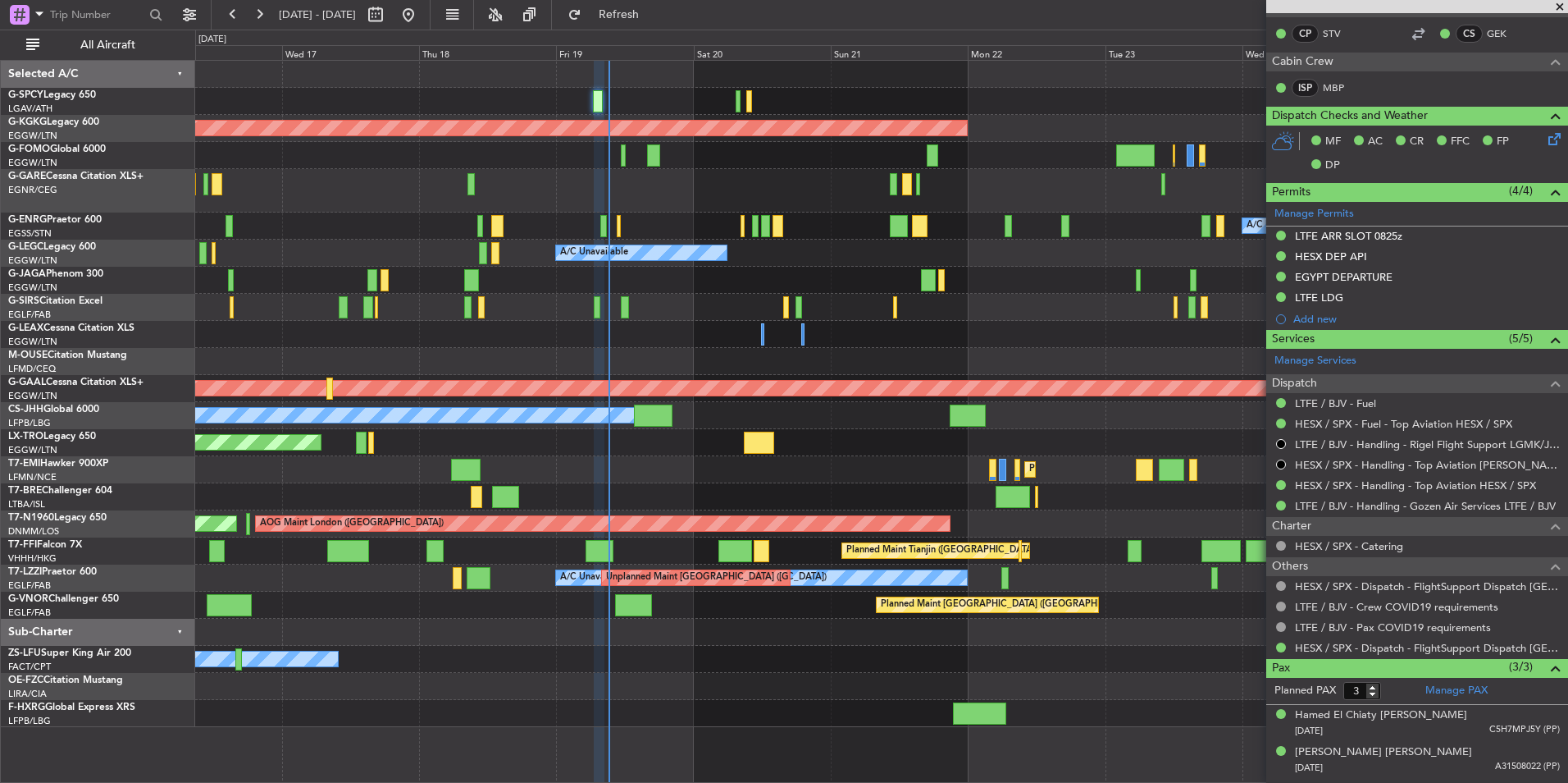
click at [872, 469] on div "Planned Maint [GEOGRAPHIC_DATA]" at bounding box center [881, 469] width 1372 height 27
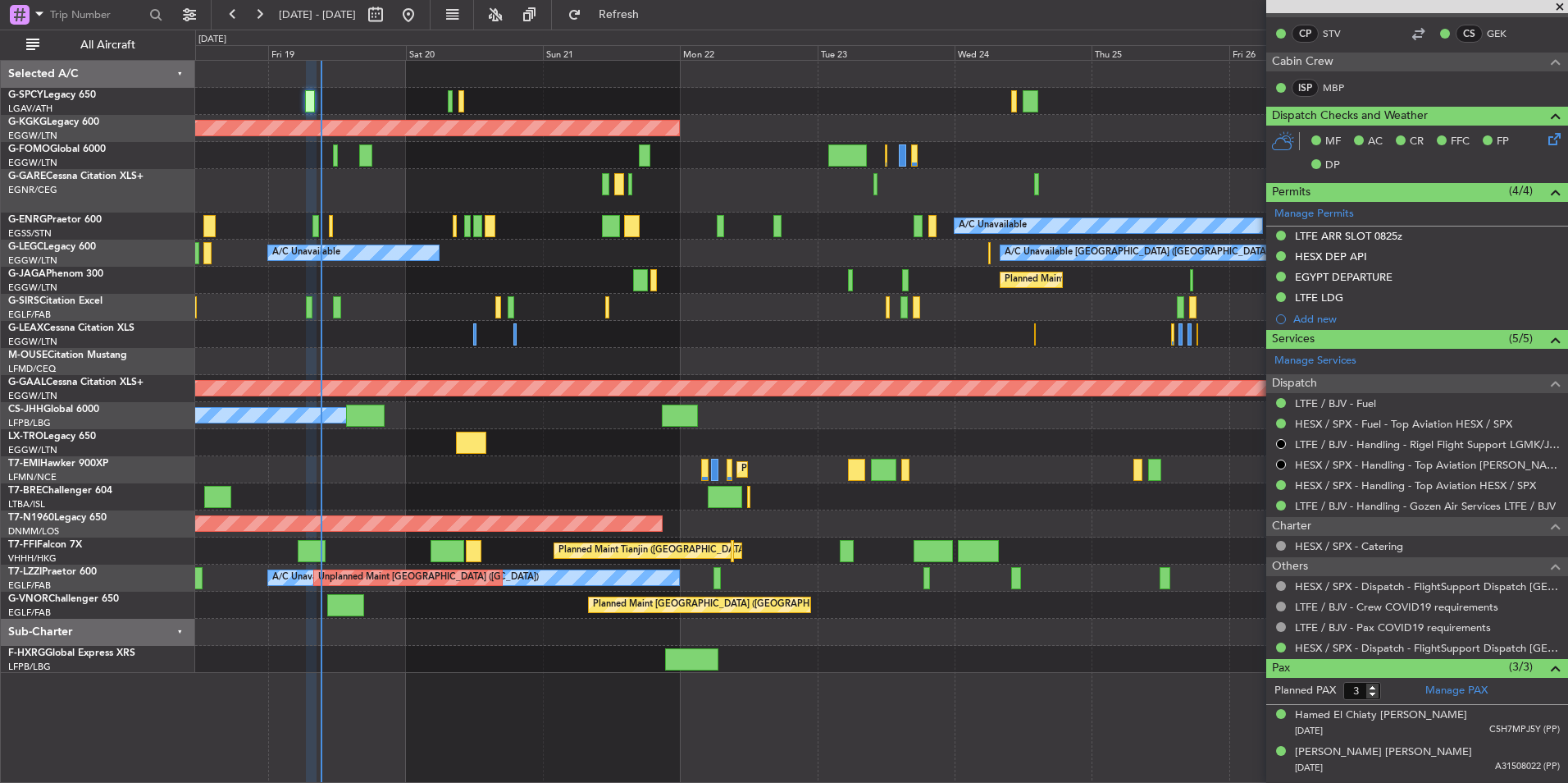
click at [845, 482] on div "AOG Maint Istanbul (Ataturk) A/C Unavailable A/C Unavailable London (Luton) A/C…" at bounding box center [881, 367] width 1372 height 612
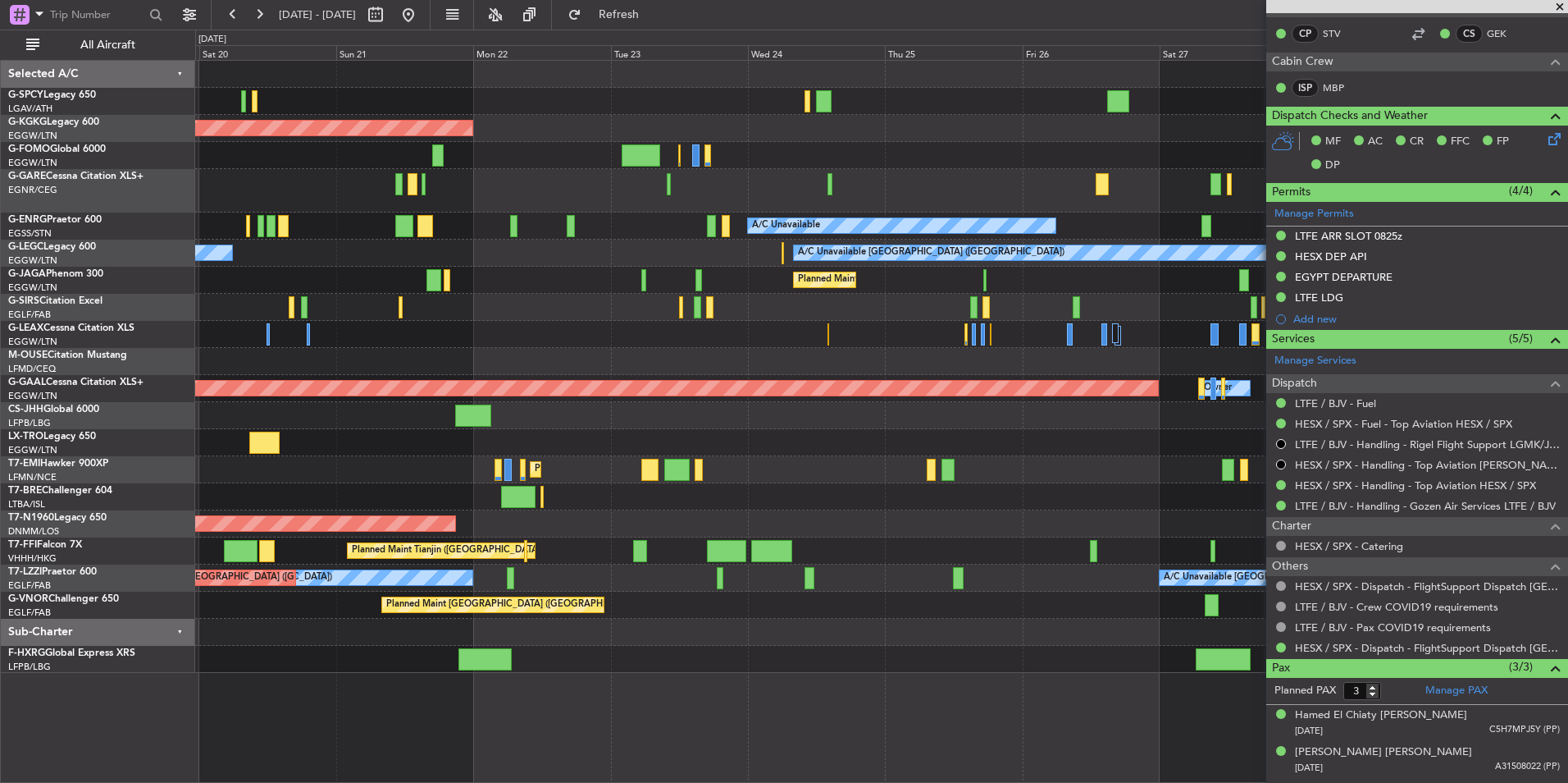
click at [875, 465] on div "Planned Maint [GEOGRAPHIC_DATA]" at bounding box center [881, 469] width 1372 height 27
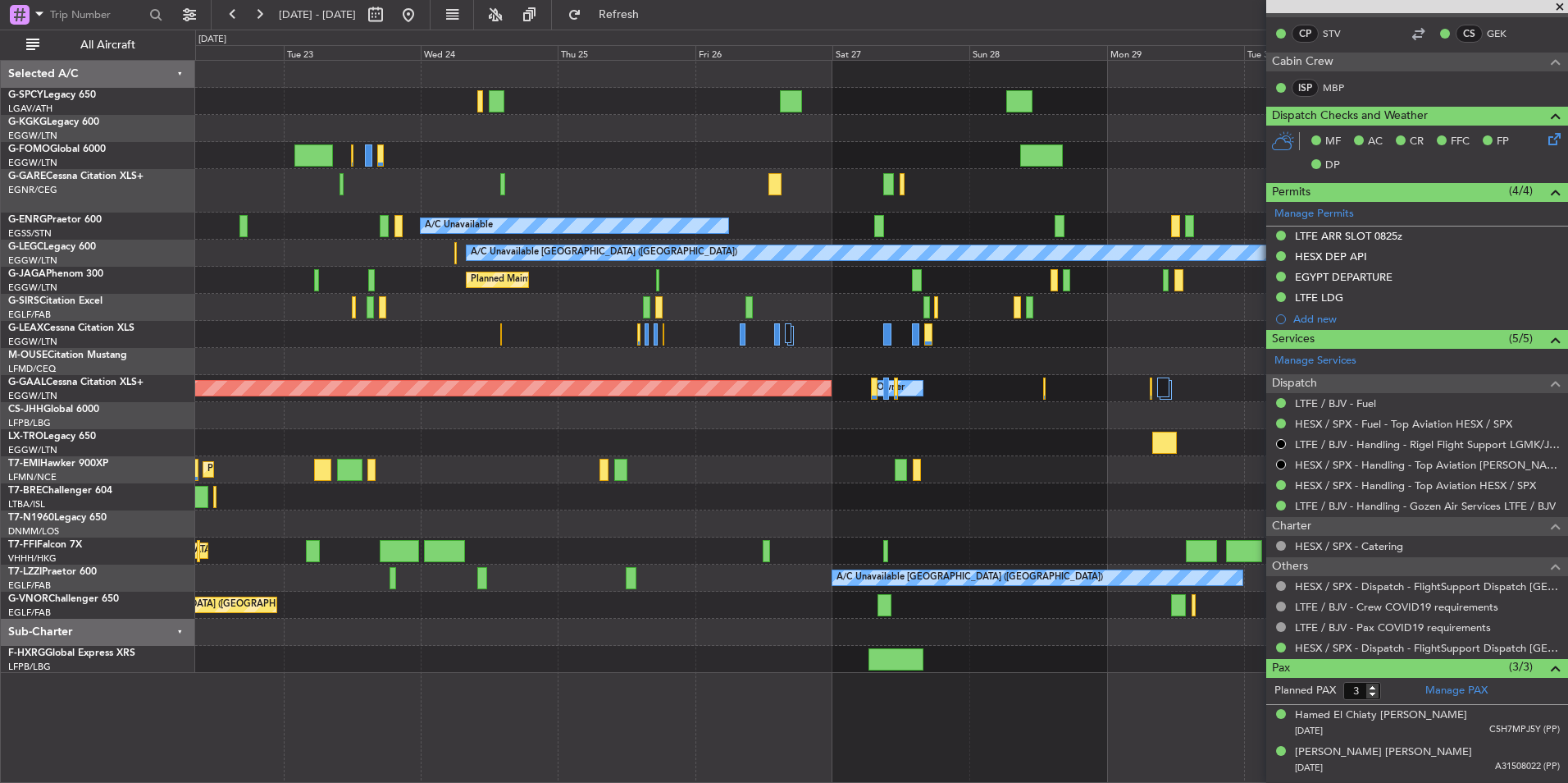
click at [682, 485] on div "AOG Maint [GEOGRAPHIC_DATA] (Ataturk) A/C Unavailable A/C Unavailable [GEOGRAPH…" at bounding box center [881, 367] width 1372 height 612
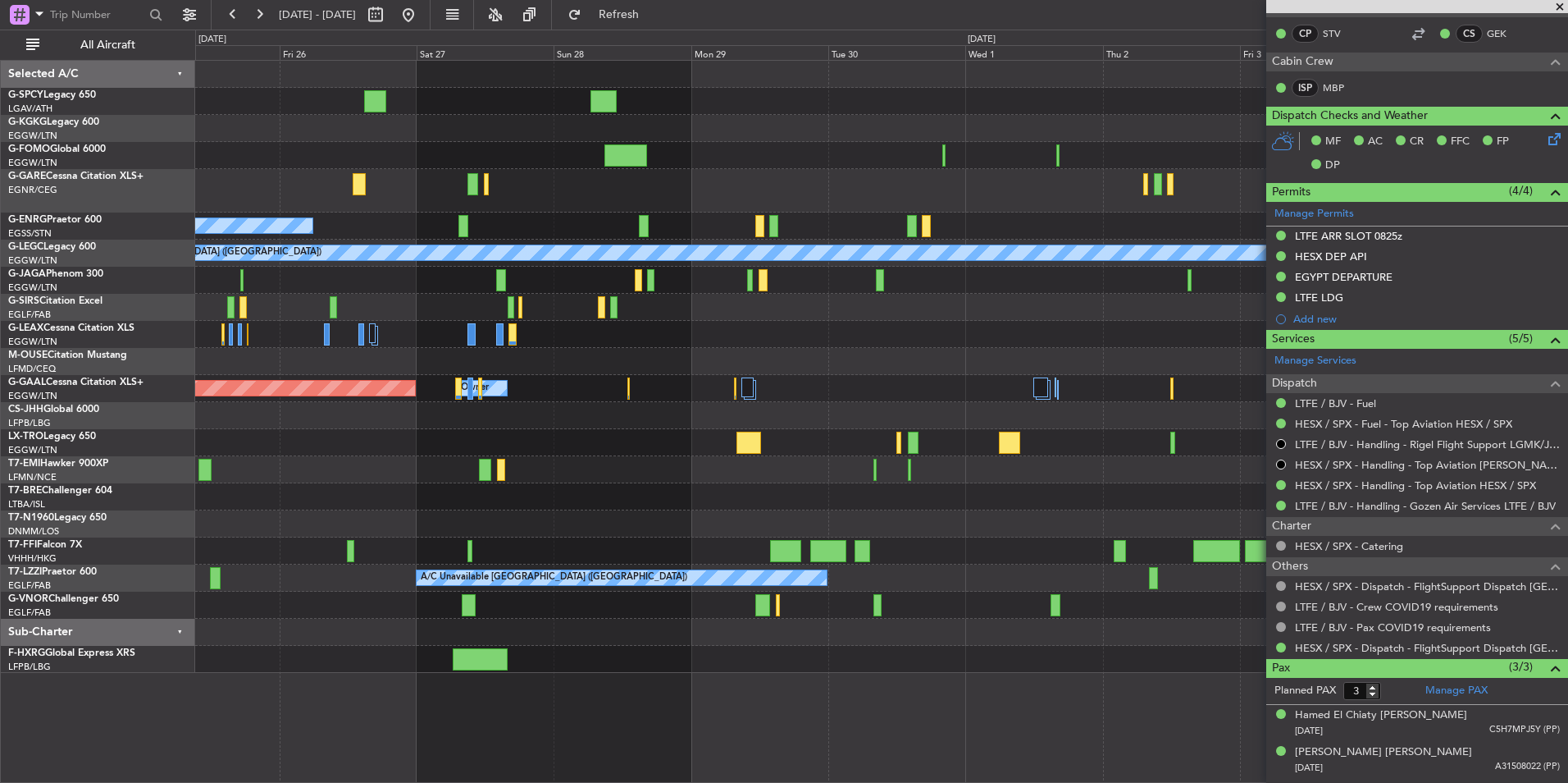
click at [1568, 486] on html "23 Sep 2025 - 03 Oct 2025 Refresh Quick Links All Aircraft A/C Unavailable A/C …" at bounding box center [784, 392] width 1568 height 783
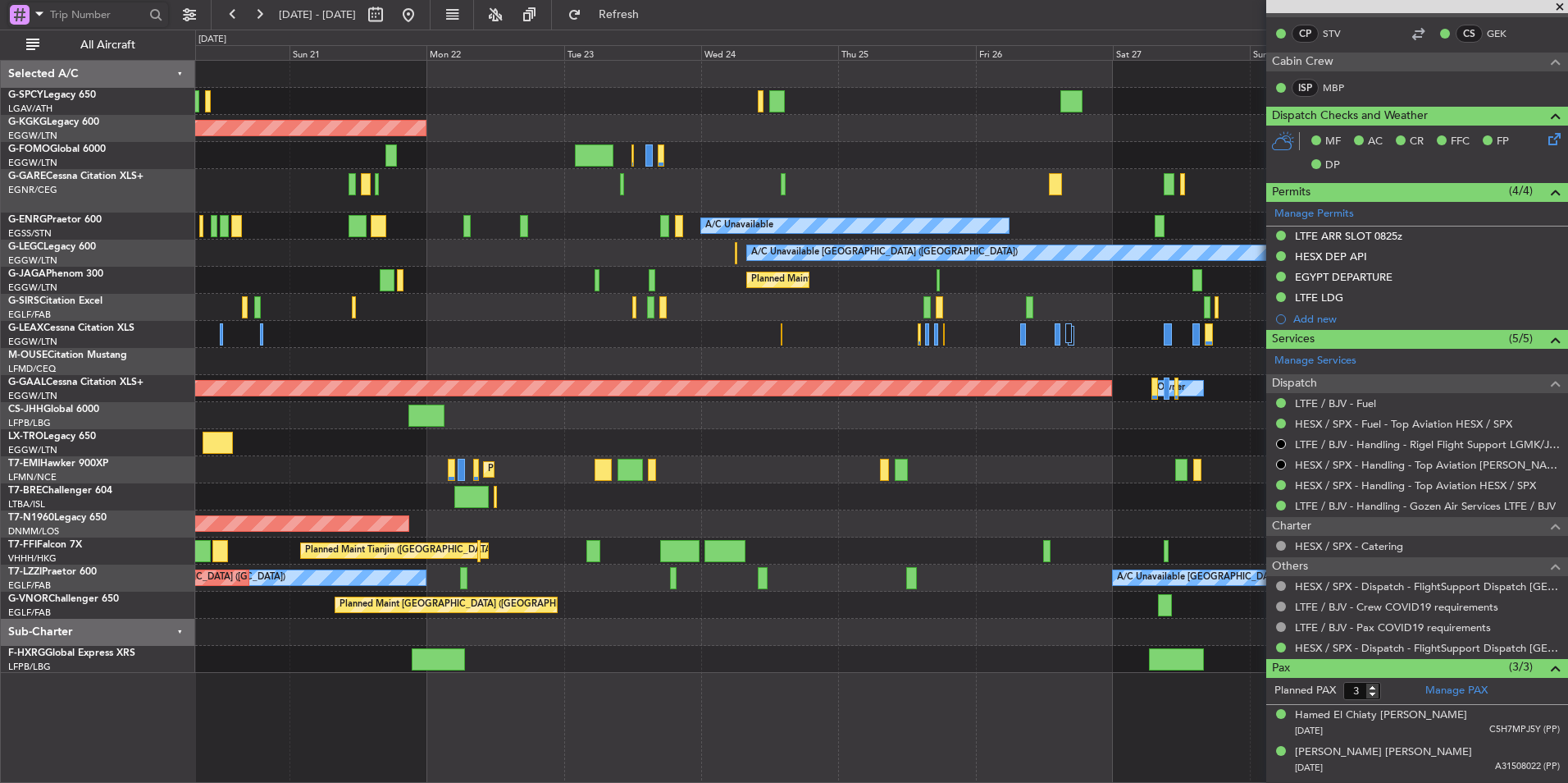
click at [83, 14] on input "text" at bounding box center [97, 15] width 94 height 24
type input "536597"
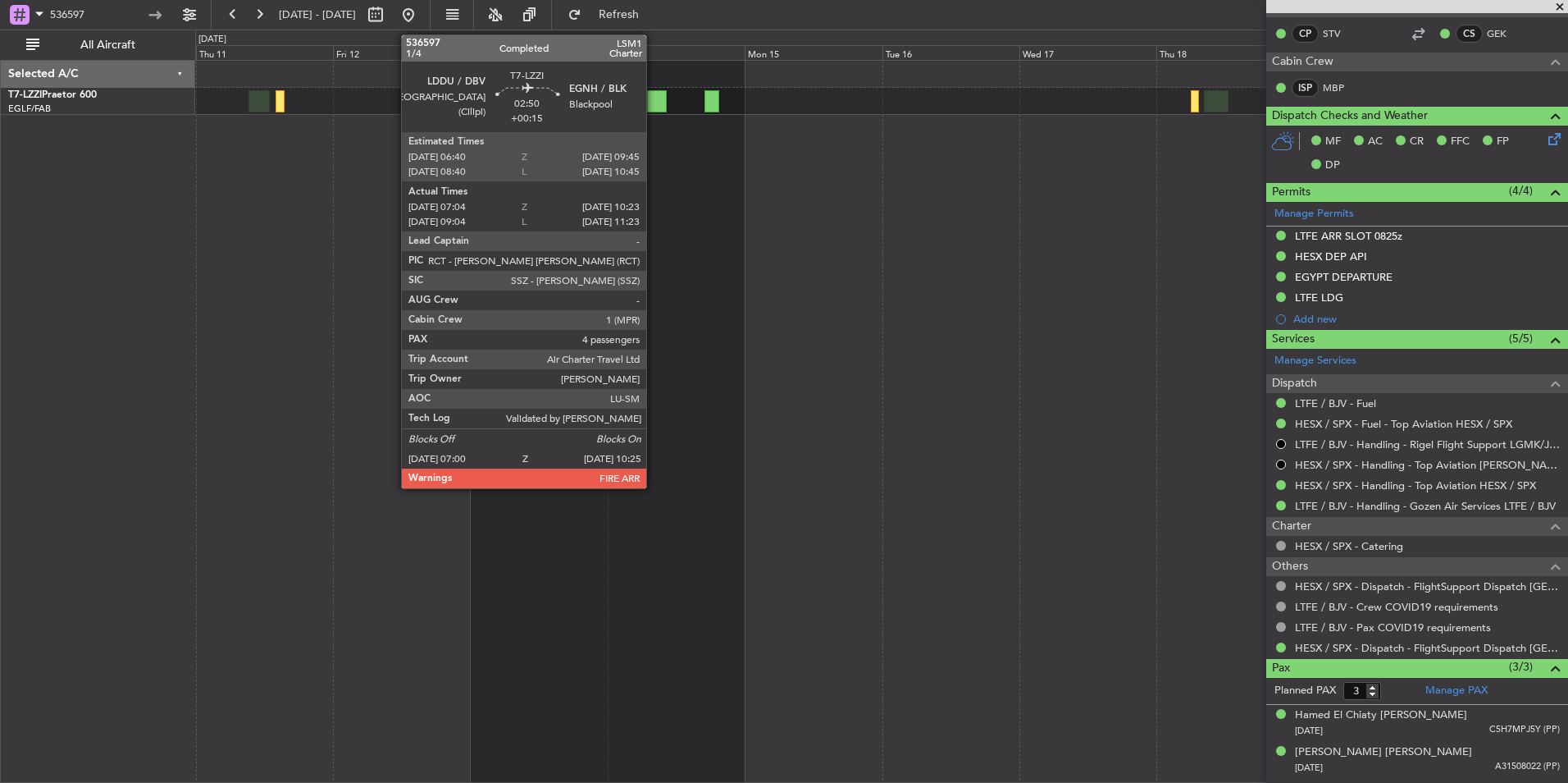
click at [654, 100] on div at bounding box center [657, 101] width 20 height 22
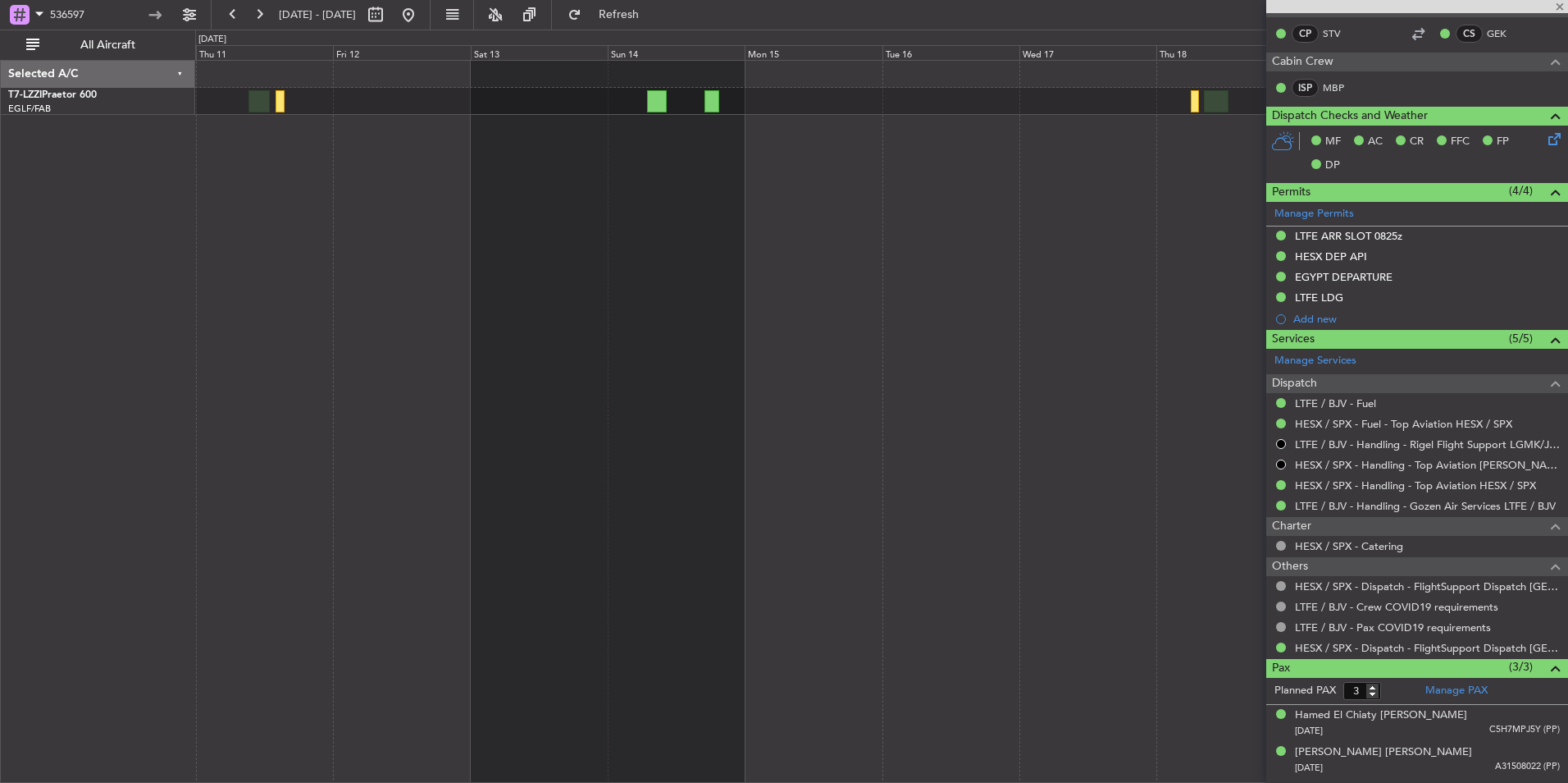
type input "+00:15"
type input "07:14"
type input "10:18"
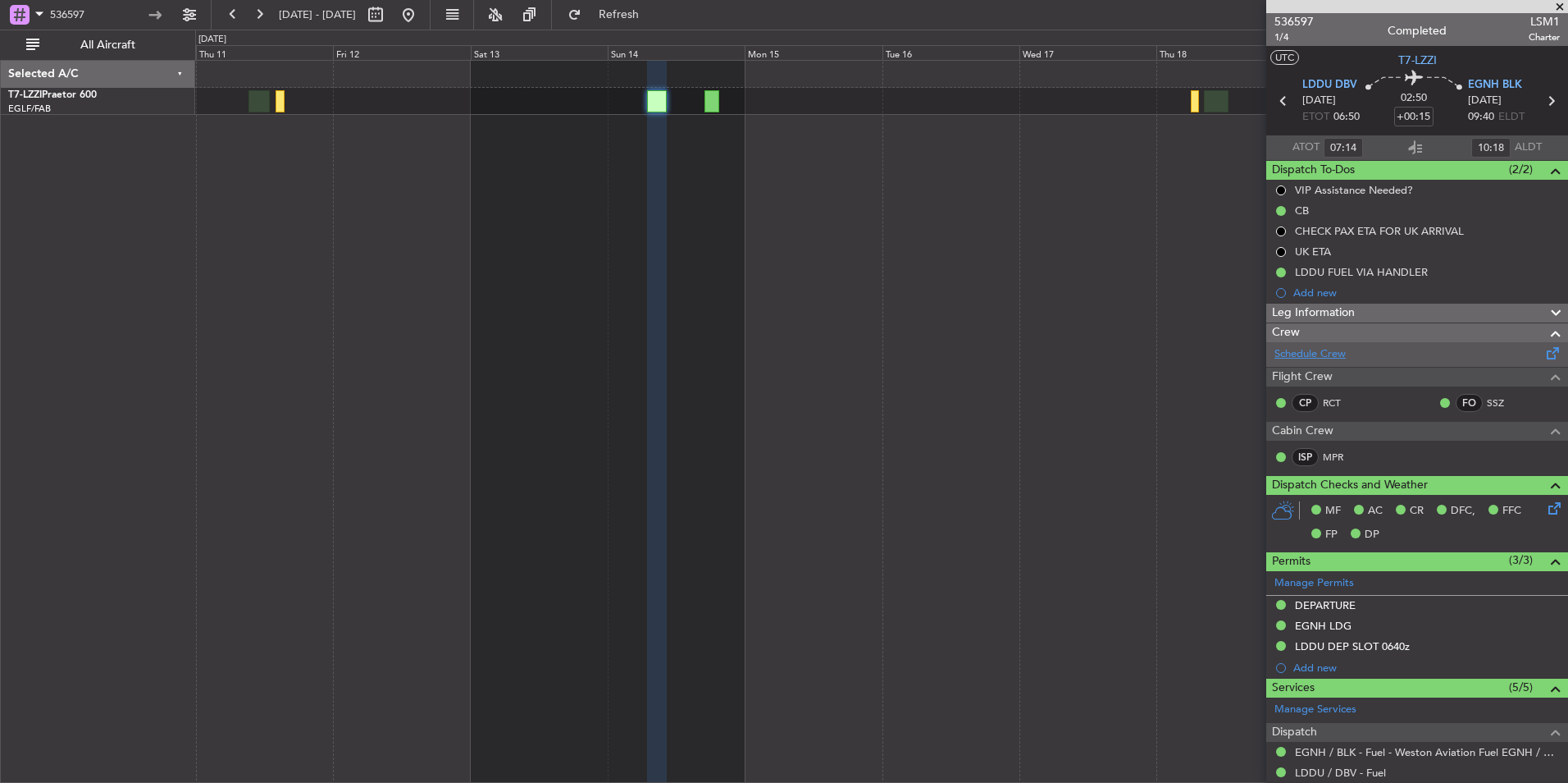
click at [1291, 358] on link "Schedule Crew" at bounding box center [1311, 354] width 71 height 17
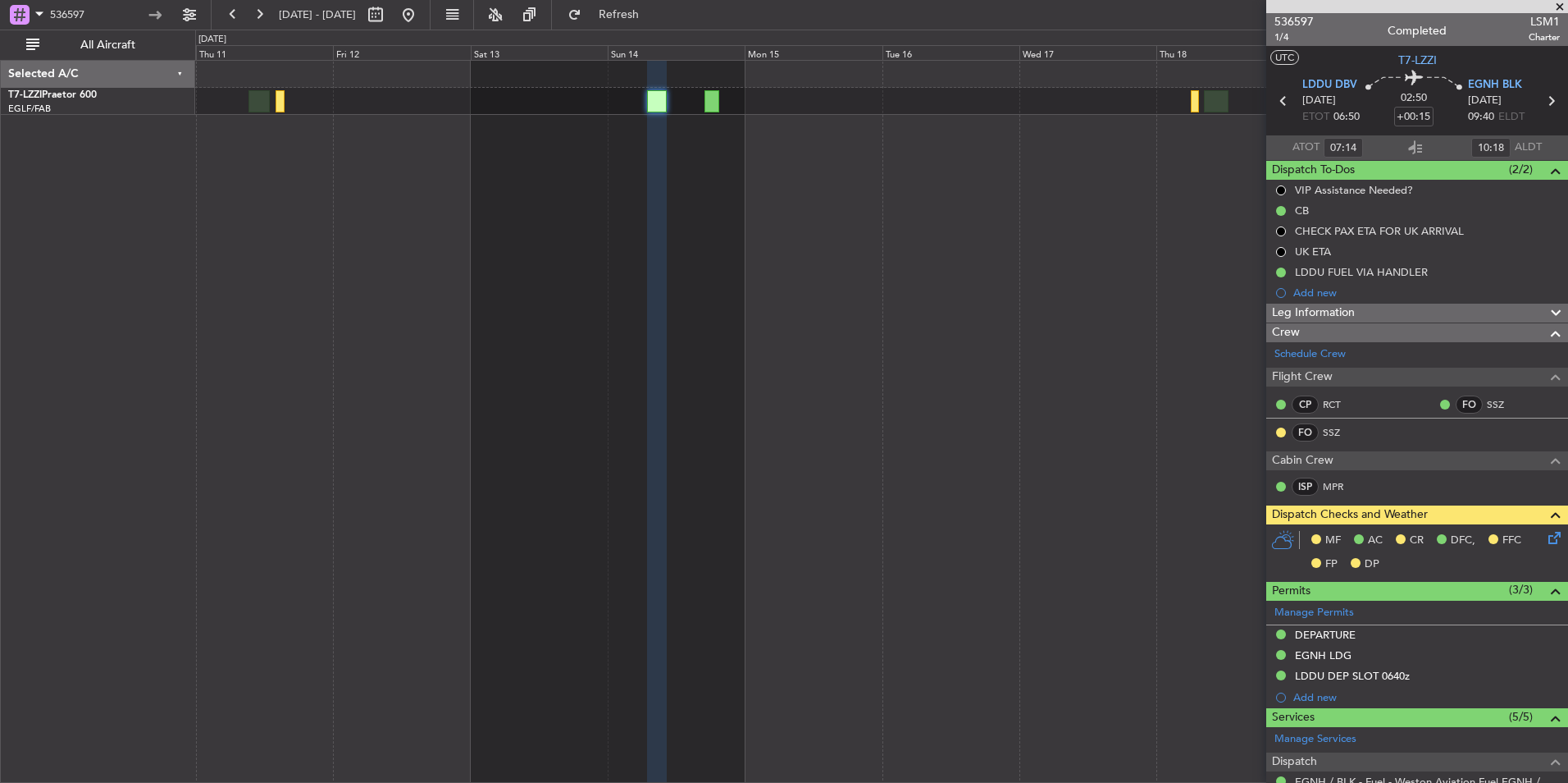
click at [1563, 4] on span at bounding box center [1560, 7] width 17 height 15
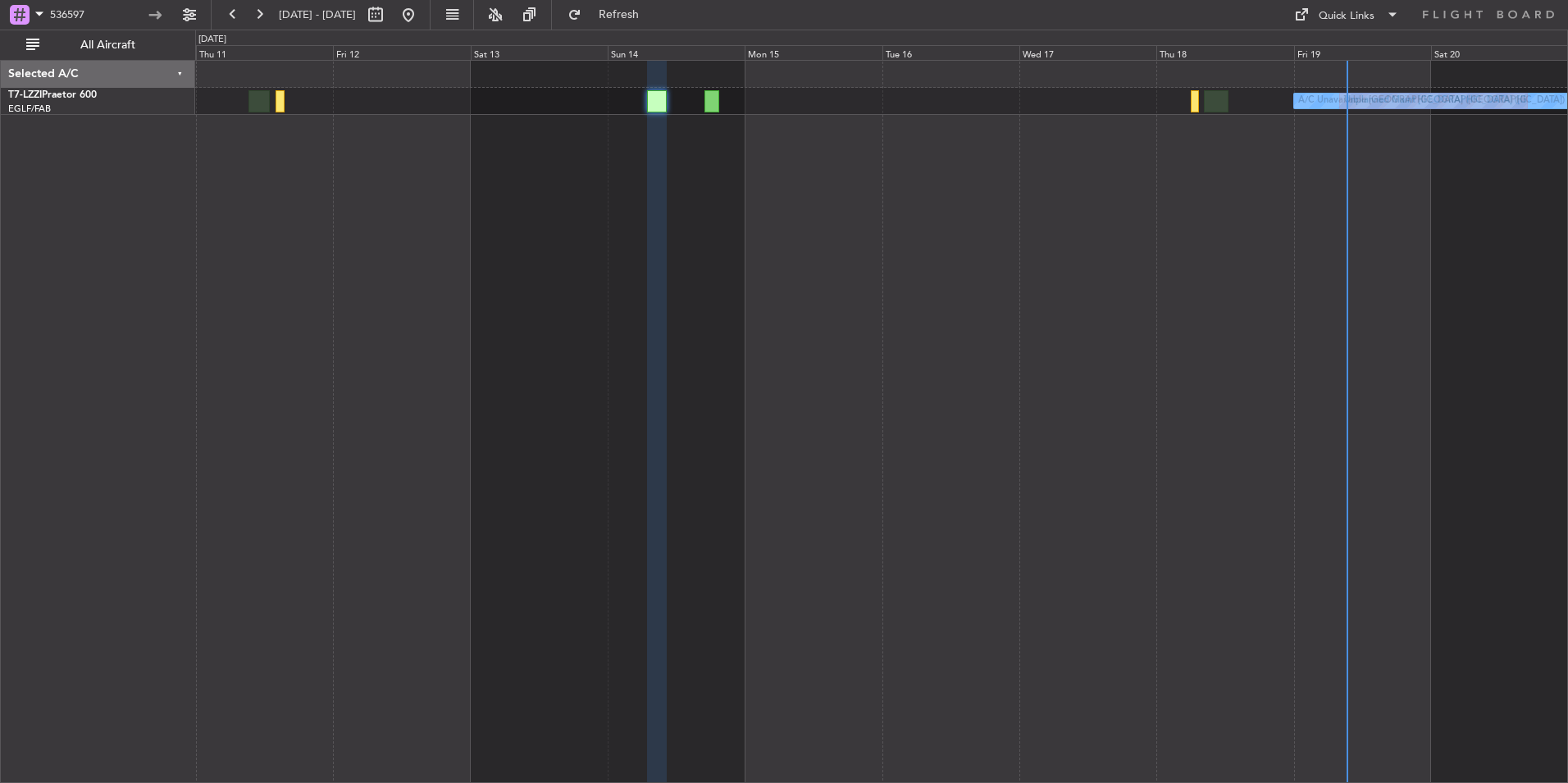
type input "0"
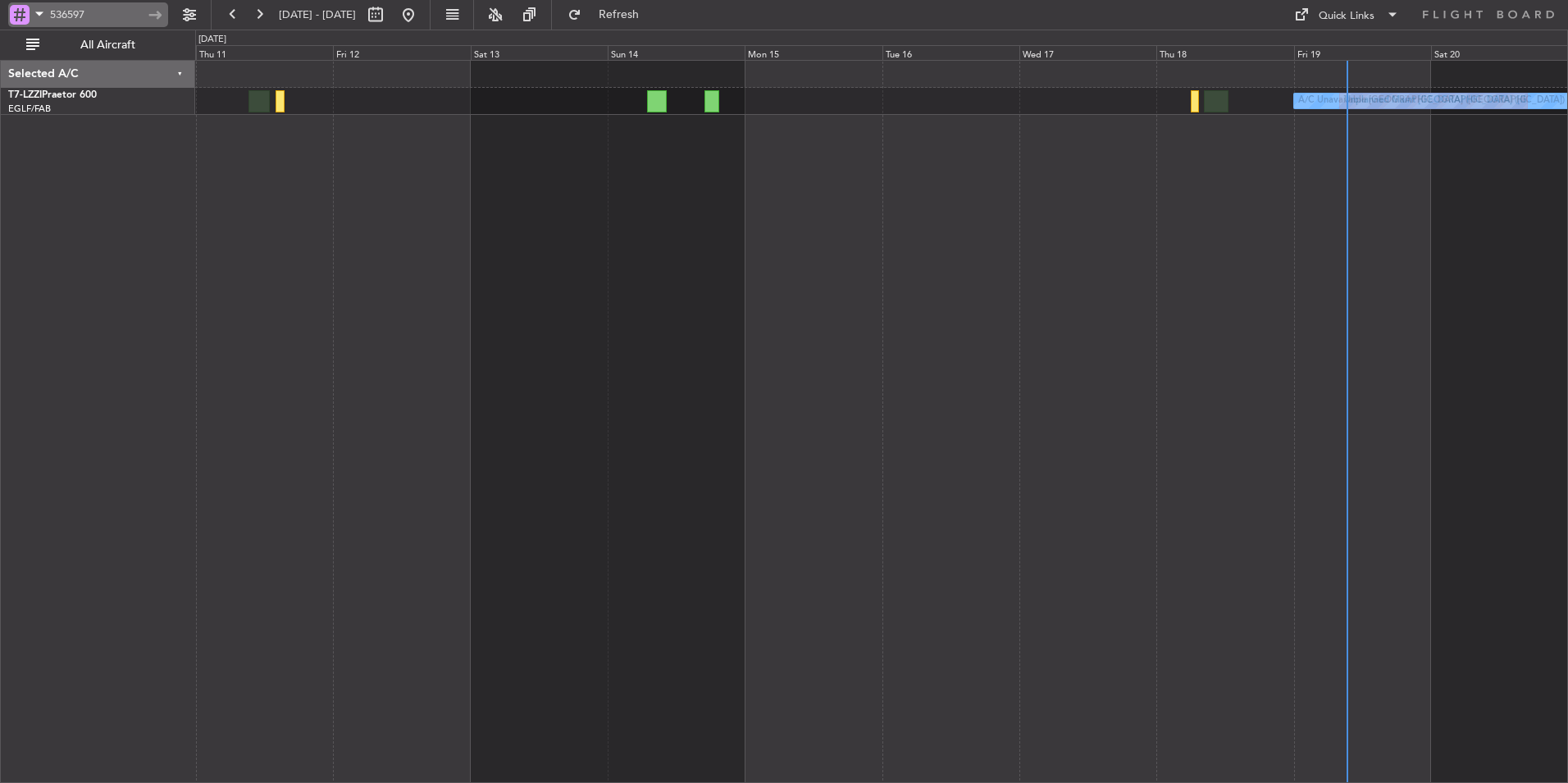
click at [97, 11] on input "536597" at bounding box center [97, 15] width 94 height 24
type input "5"
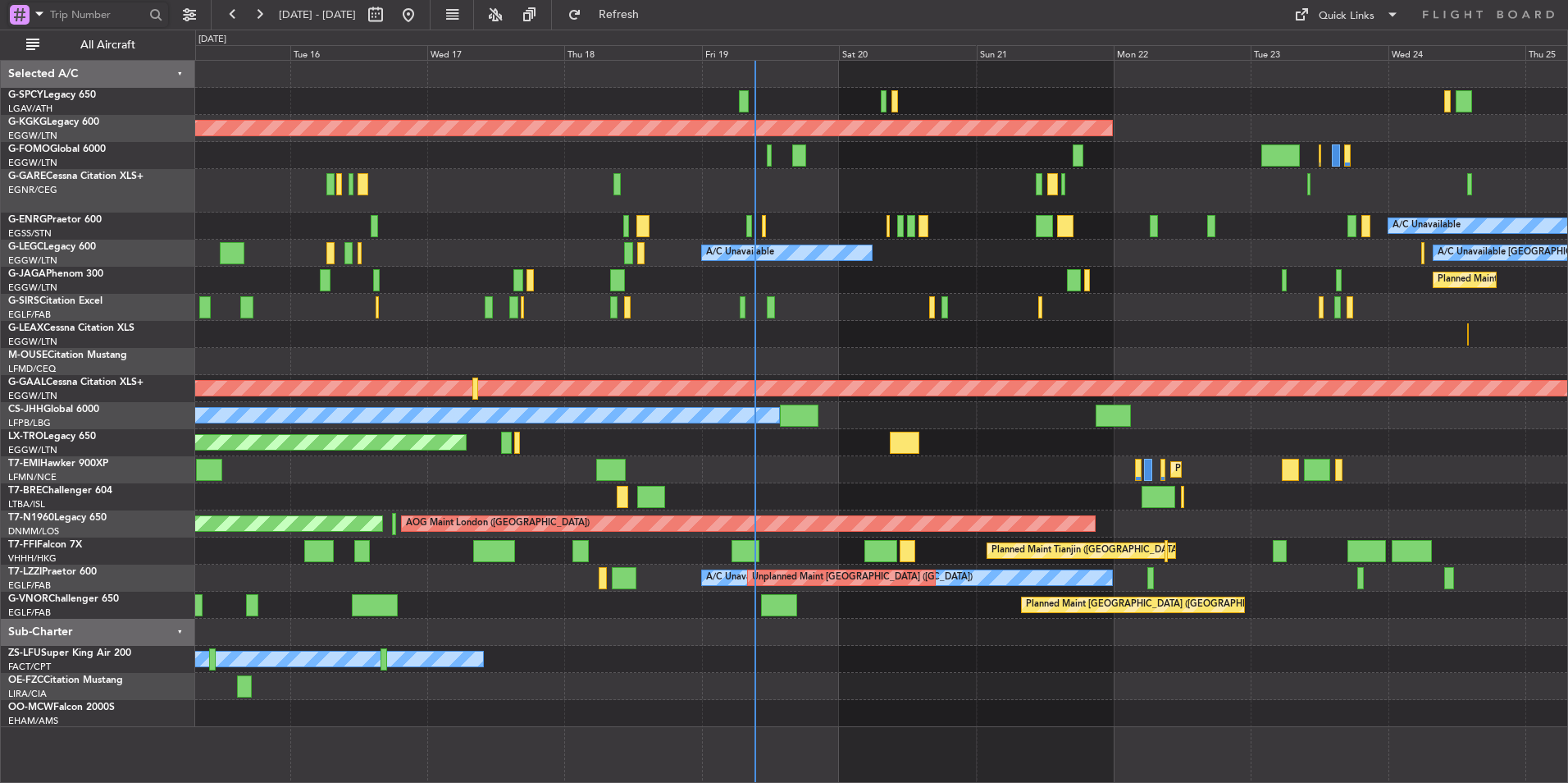
click at [596, 378] on div "AOG Maint Istanbul (Ataturk) A/C Unavailable A/C Unavailable A/C Unavailable Lo…" at bounding box center [881, 394] width 1372 height 666
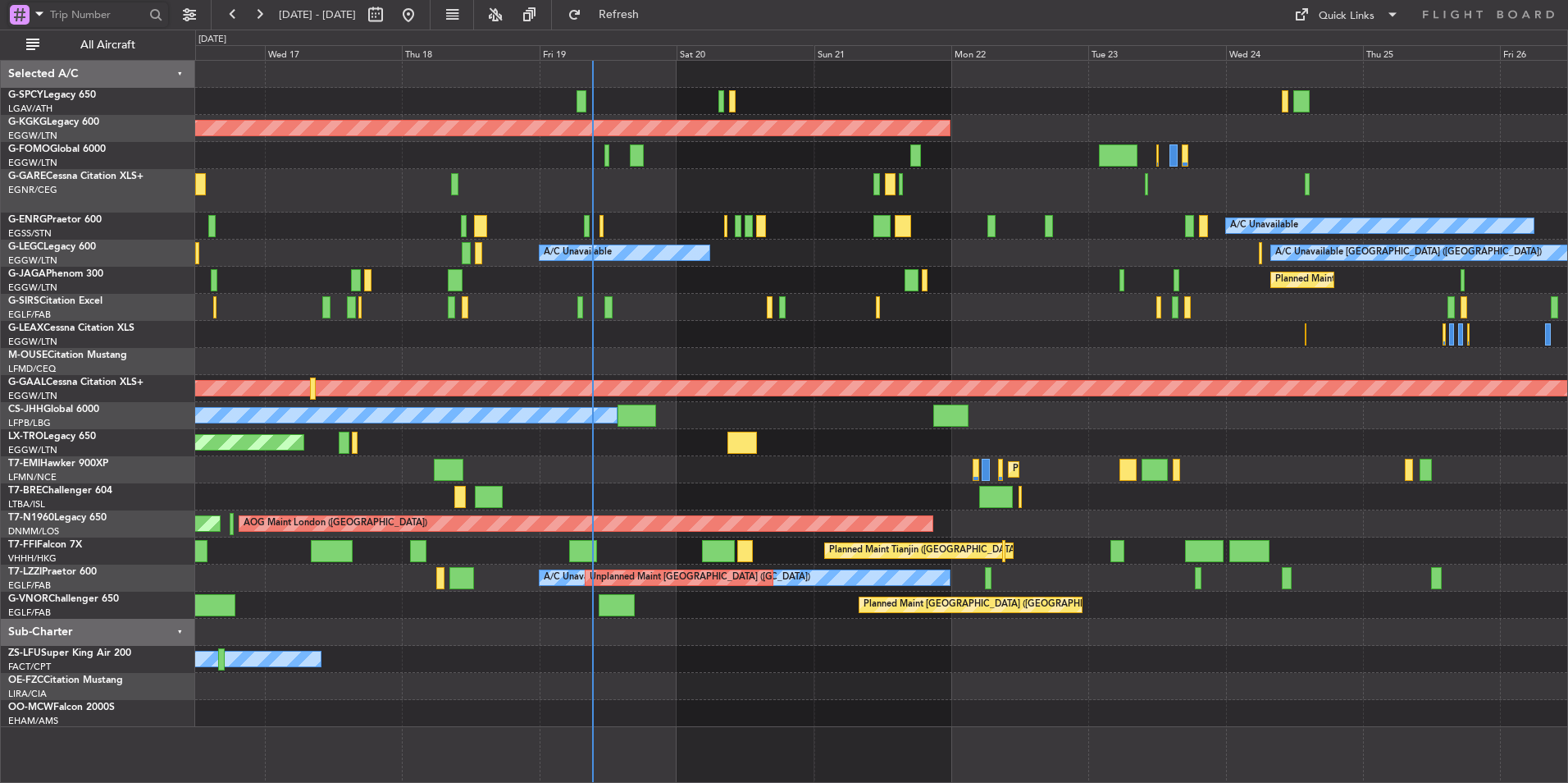
click at [743, 366] on div "AOG Maint Istanbul (Ataturk) A/C Unavailable A/C Unavailable A/C Unavailable Lo…" at bounding box center [881, 394] width 1372 height 666
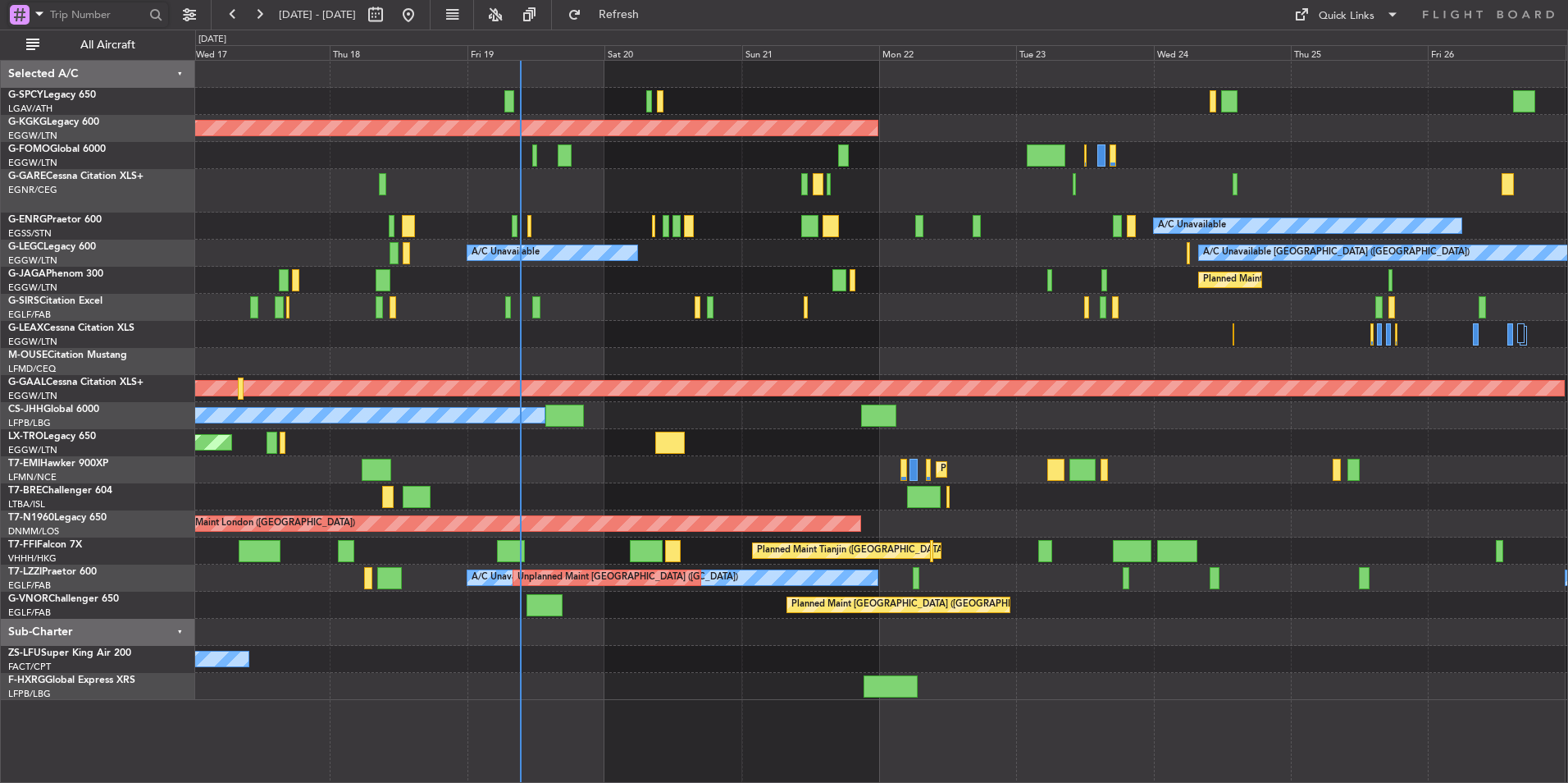
click at [555, 231] on div "A/C Unavailable" at bounding box center [881, 225] width 1372 height 27
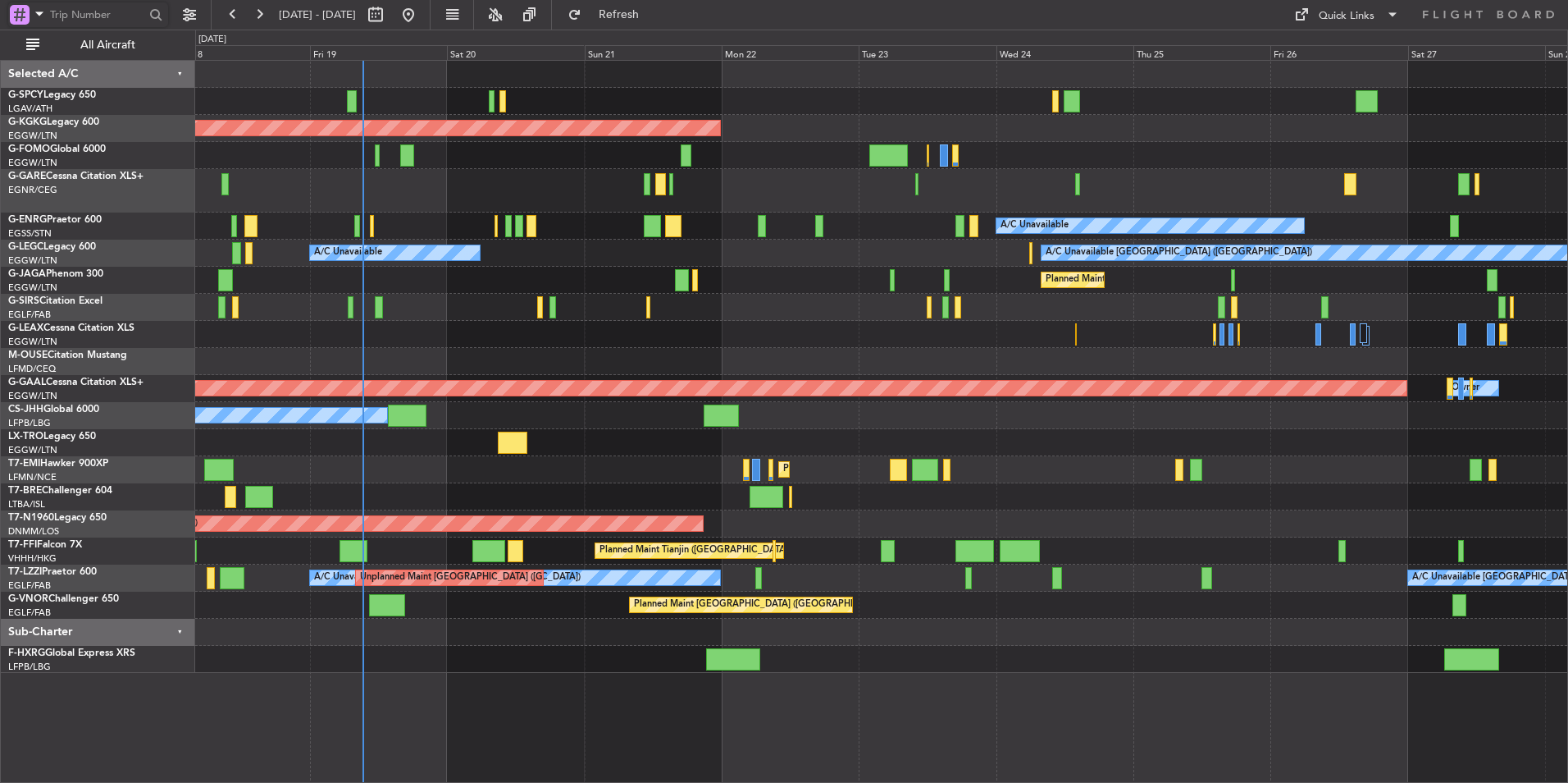
click at [668, 513] on div "AOG Maint Istanbul (Ataturk) A/C Unavailable A/C Unavailable A/C Unavailable Lo…" at bounding box center [881, 367] width 1372 height 612
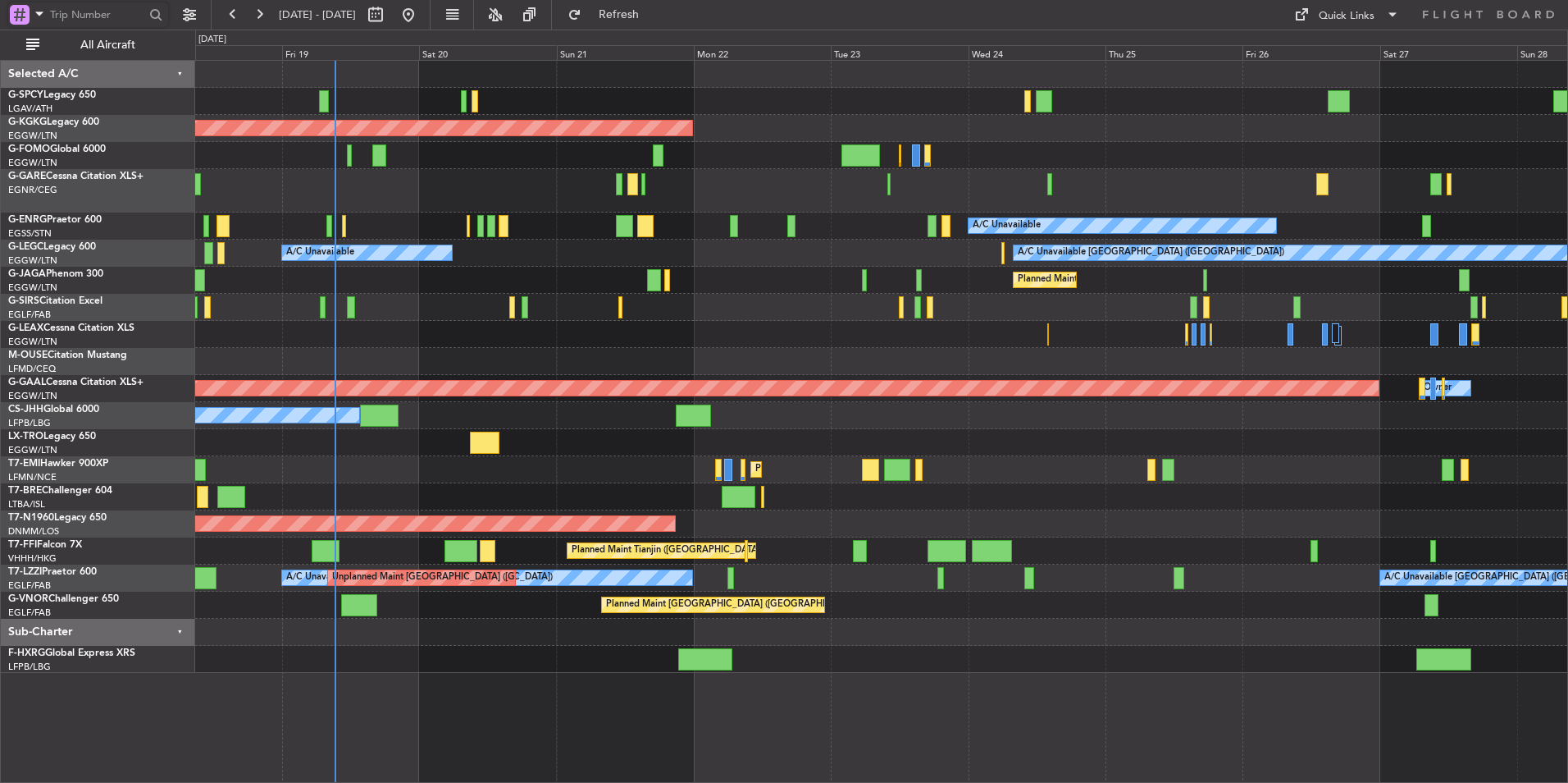
click at [681, 520] on div "AOG Maint London (Stansted) AOG Maint London (Stansted)" at bounding box center [881, 524] width 1372 height 27
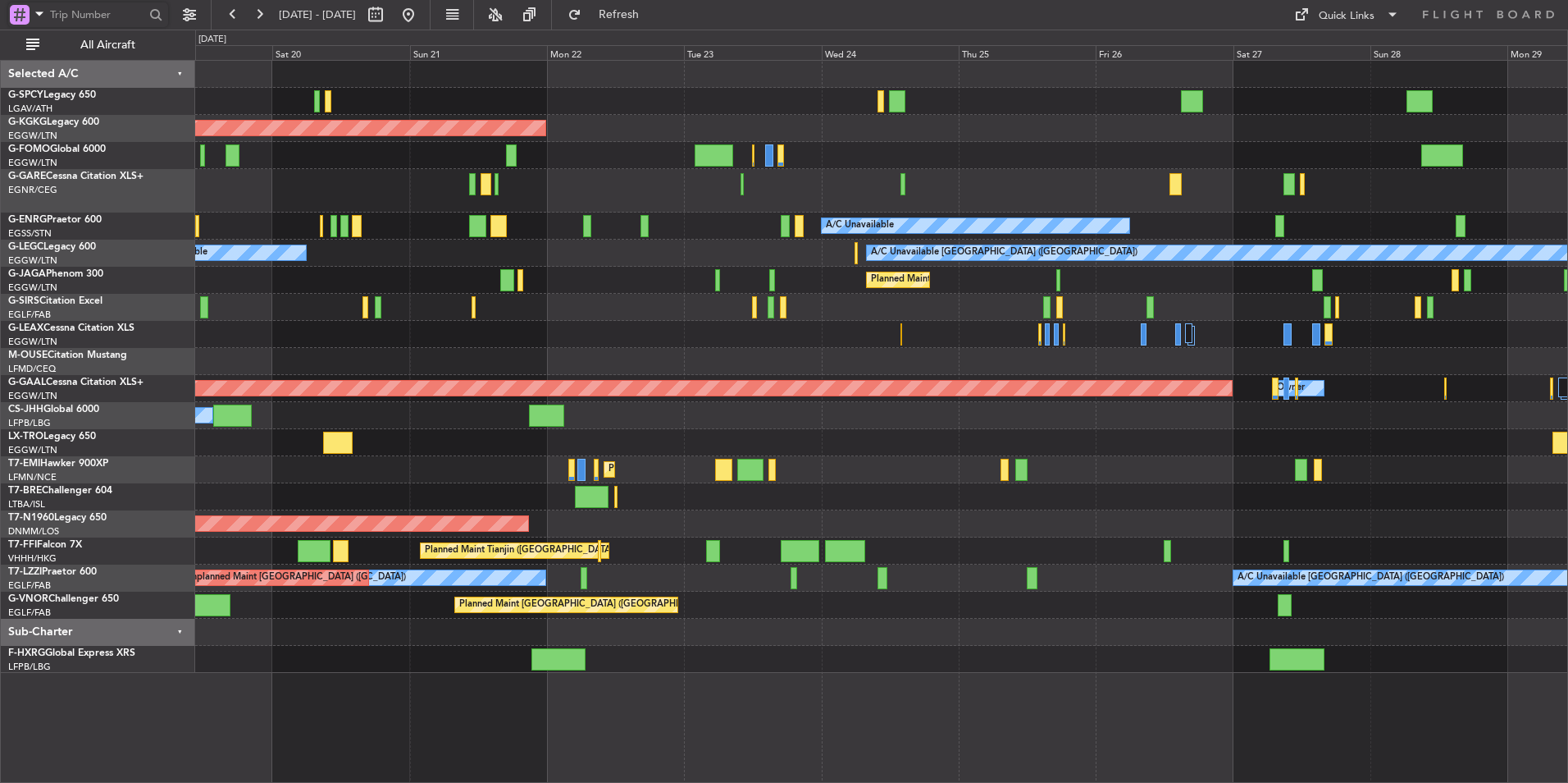
click at [625, 519] on div "AOG Maint London ([GEOGRAPHIC_DATA])" at bounding box center [881, 524] width 1372 height 27
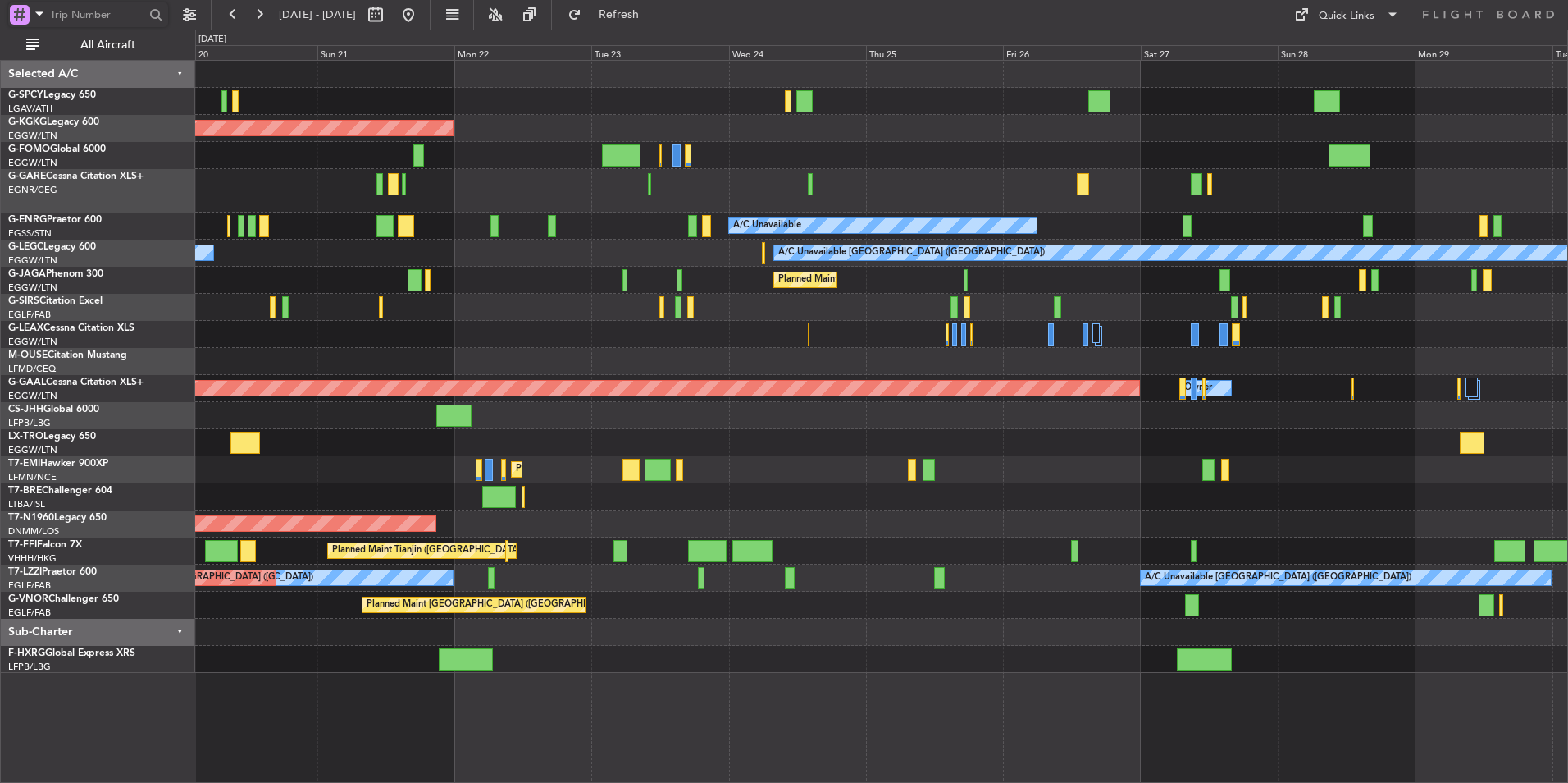
click at [611, 530] on div "AOG Maint London ([GEOGRAPHIC_DATA])" at bounding box center [881, 524] width 1372 height 27
click at [615, 531] on div "AOG Maint London ([GEOGRAPHIC_DATA])" at bounding box center [881, 524] width 1372 height 27
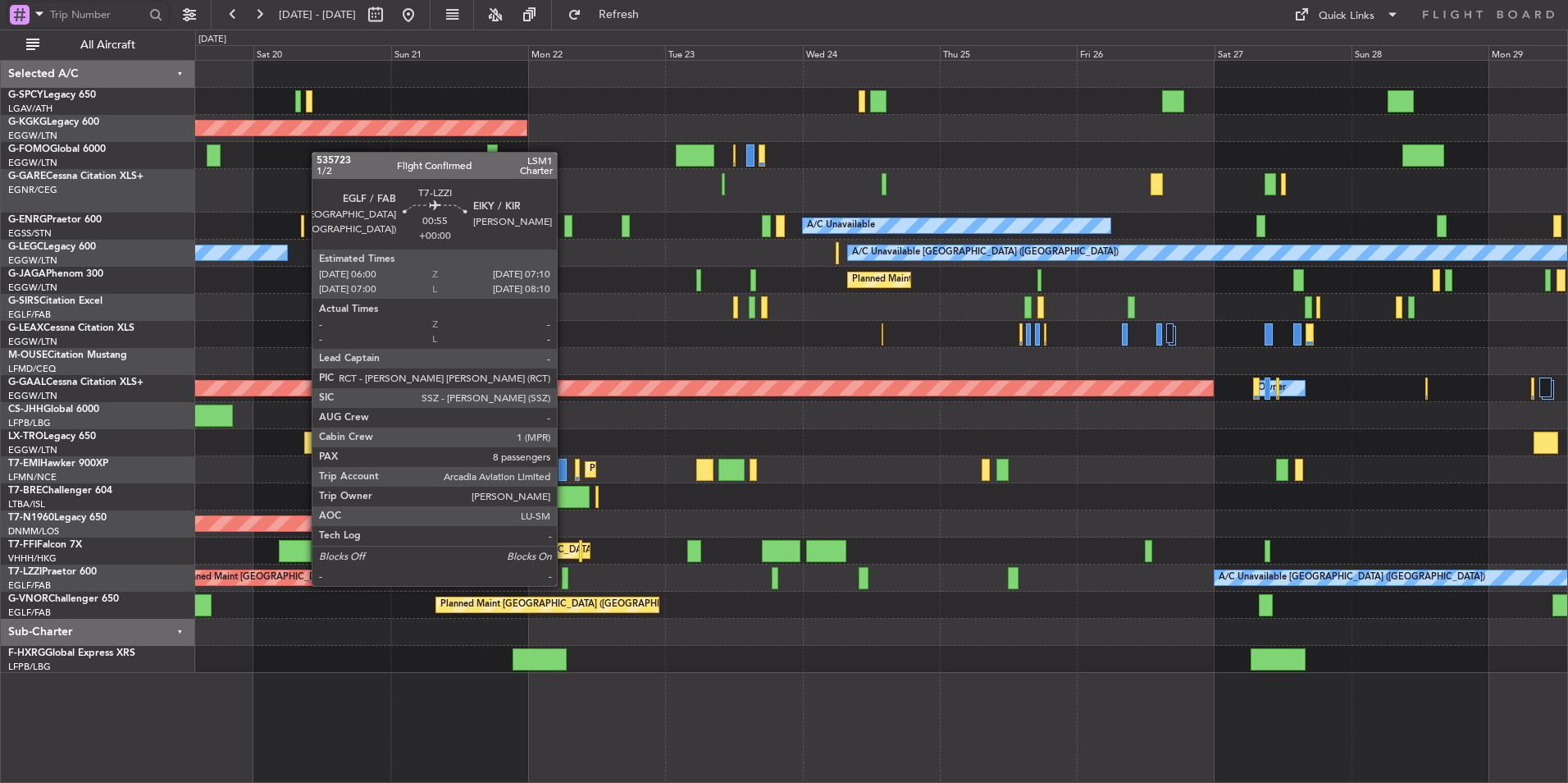
click at [564, 585] on div at bounding box center [565, 578] width 7 height 22
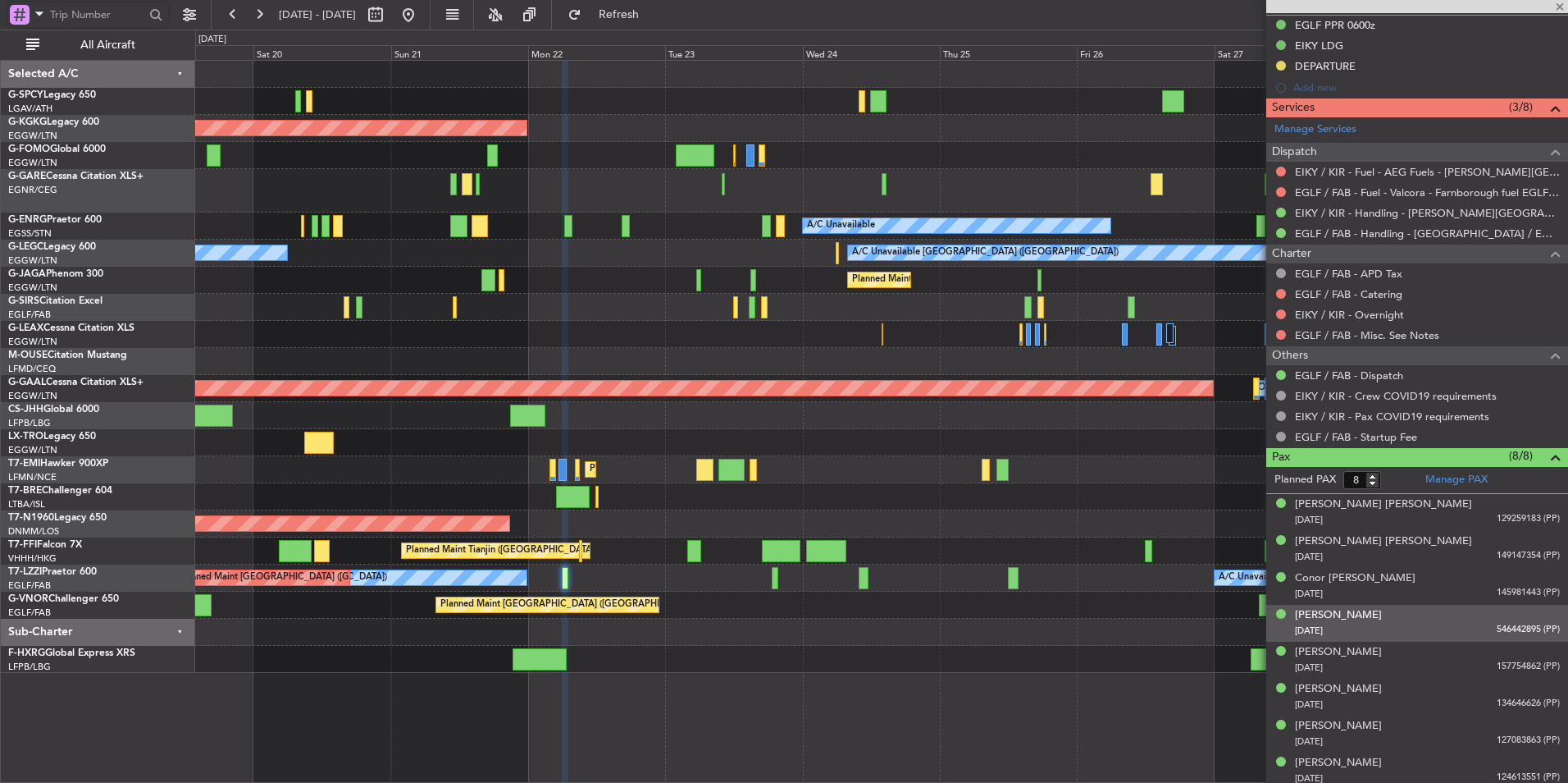
scroll to position [525, 0]
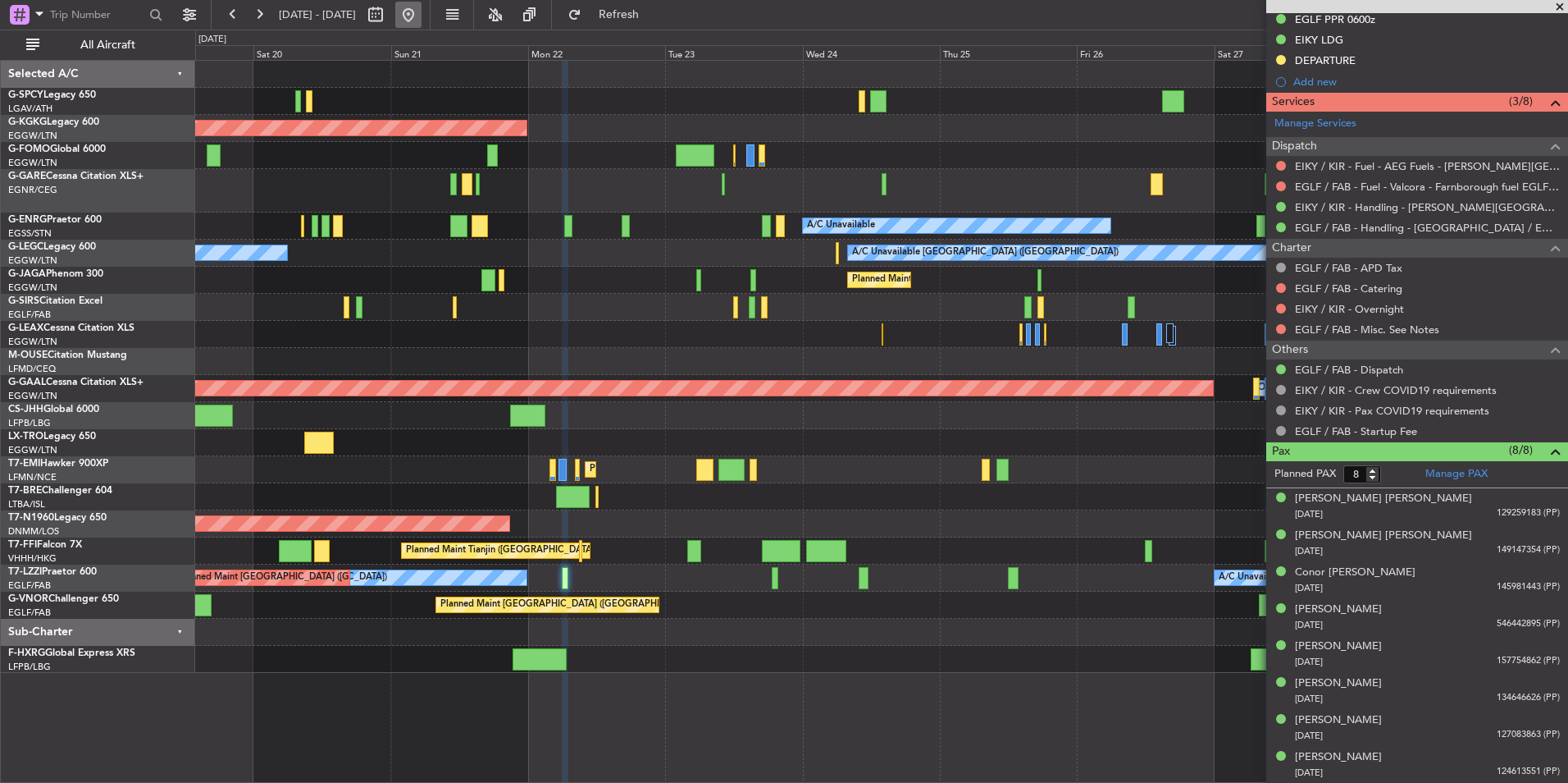
click at [422, 14] on button at bounding box center [409, 15] width 26 height 26
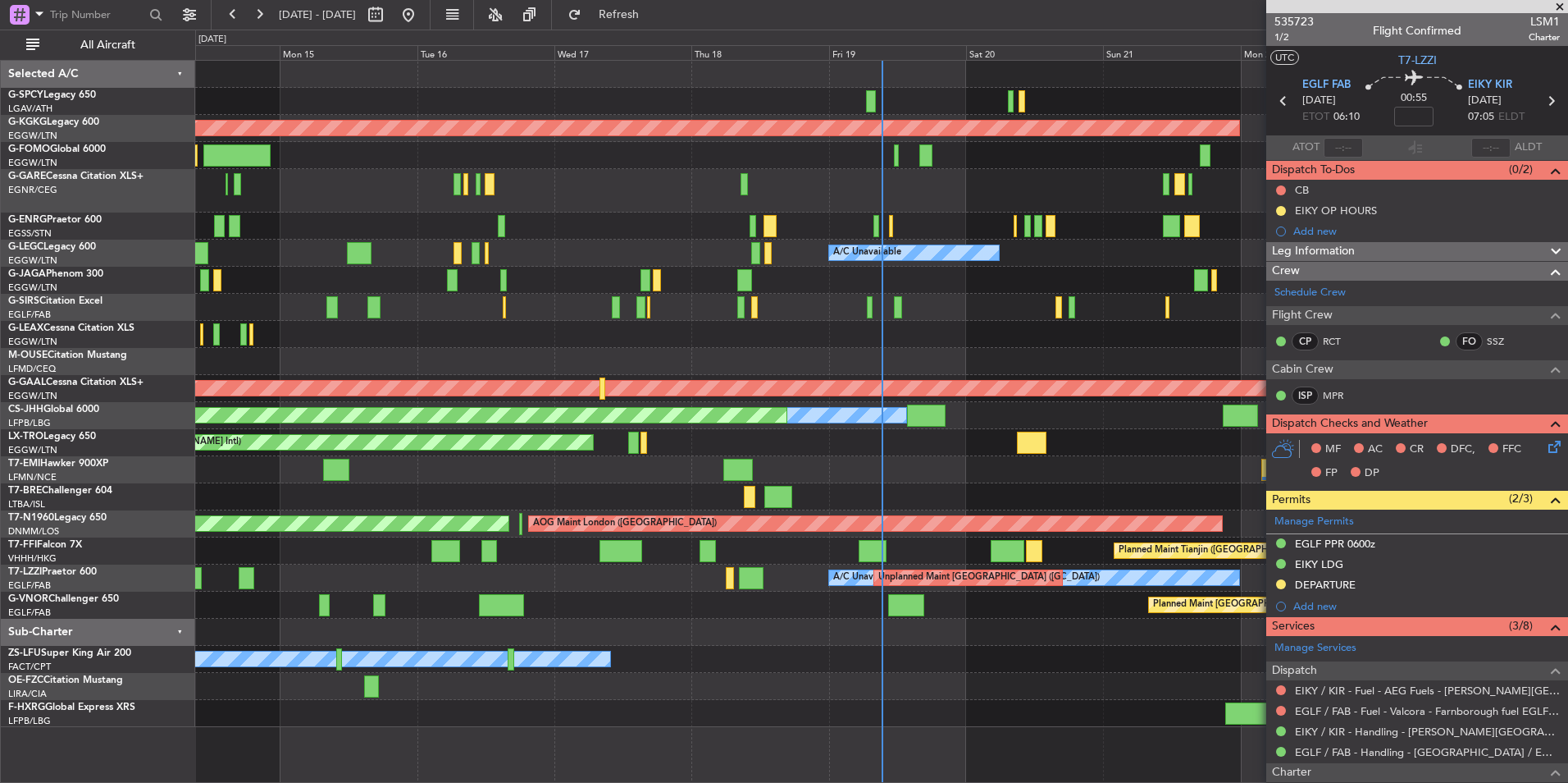
scroll to position [525, 0]
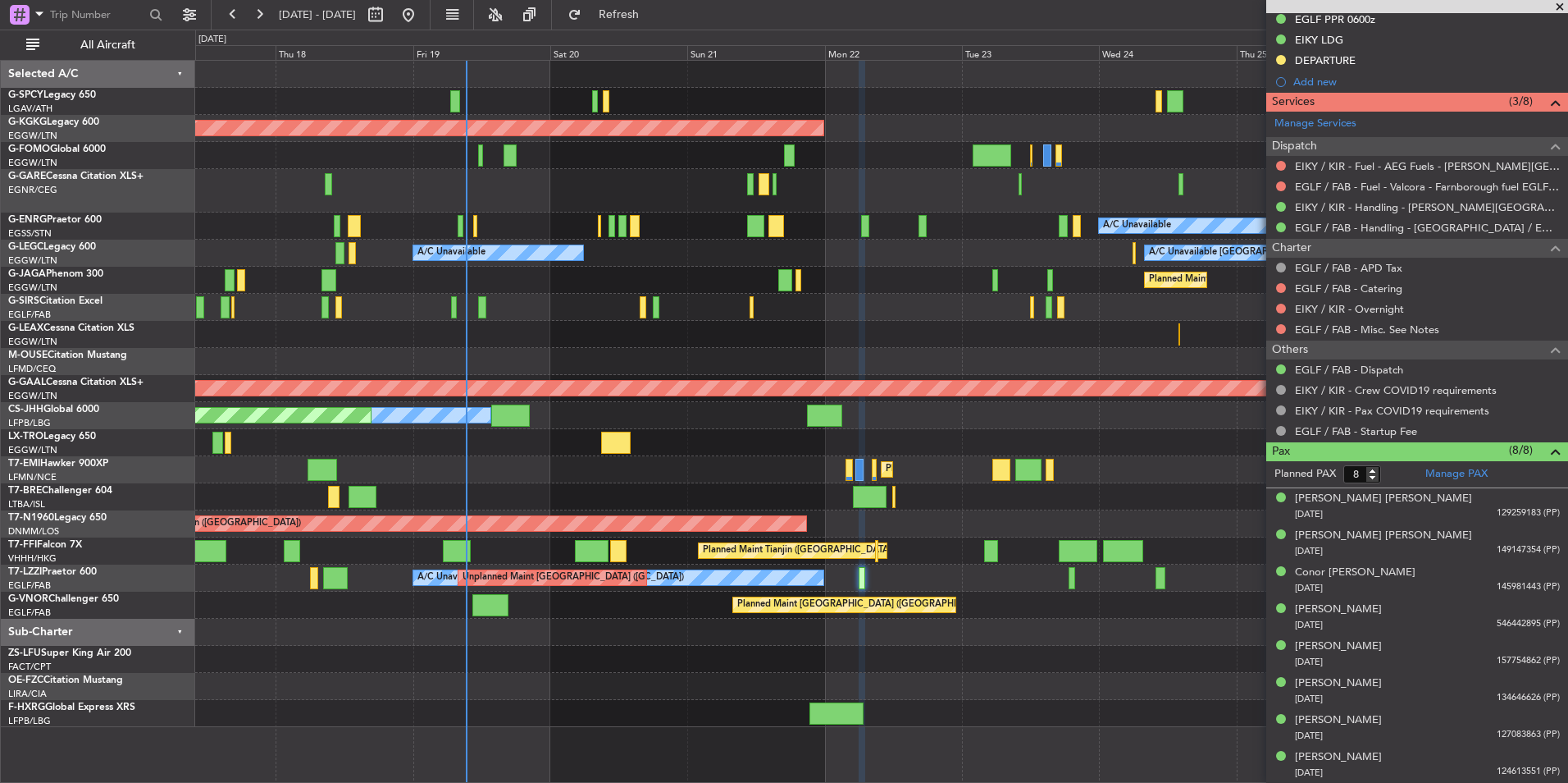
click at [629, 673] on div "AOG Maint [GEOGRAPHIC_DATA] (Ataturk) A/C Unavailable A/C Unavailable [GEOGRAPH…" at bounding box center [881, 394] width 1372 height 666
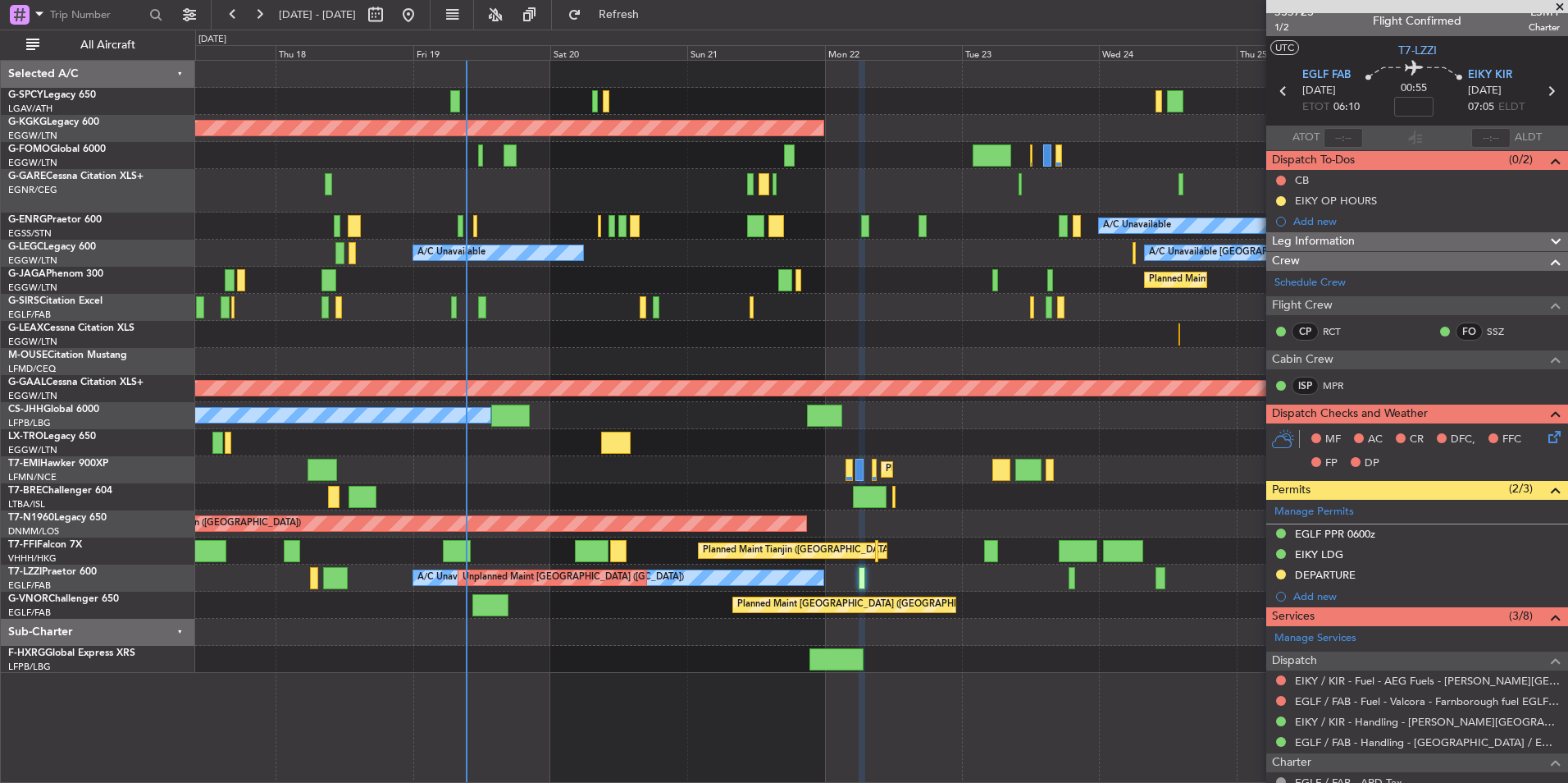
scroll to position [0, 0]
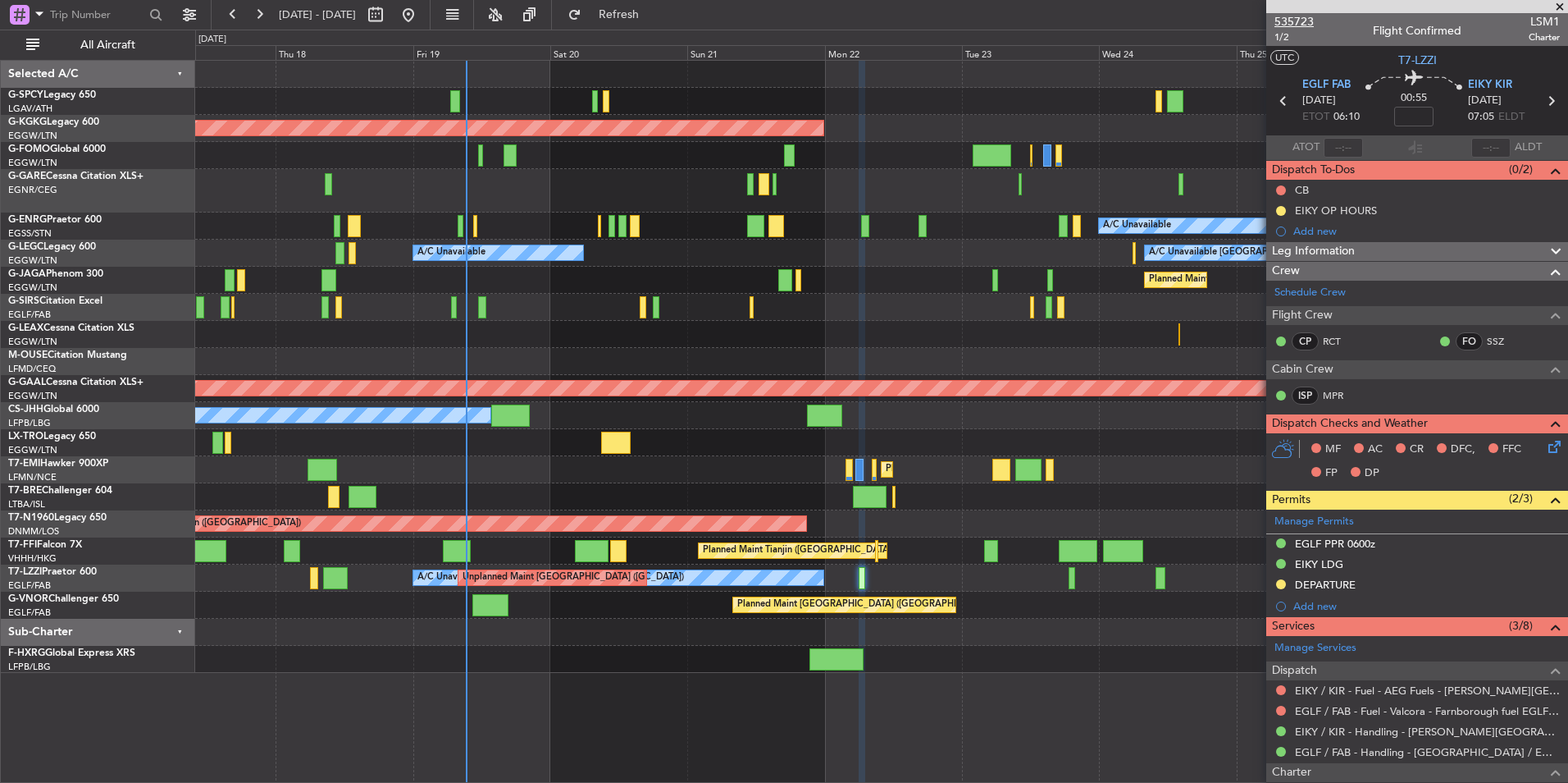
click at [1295, 27] on span "535723" at bounding box center [1294, 22] width 39 height 17
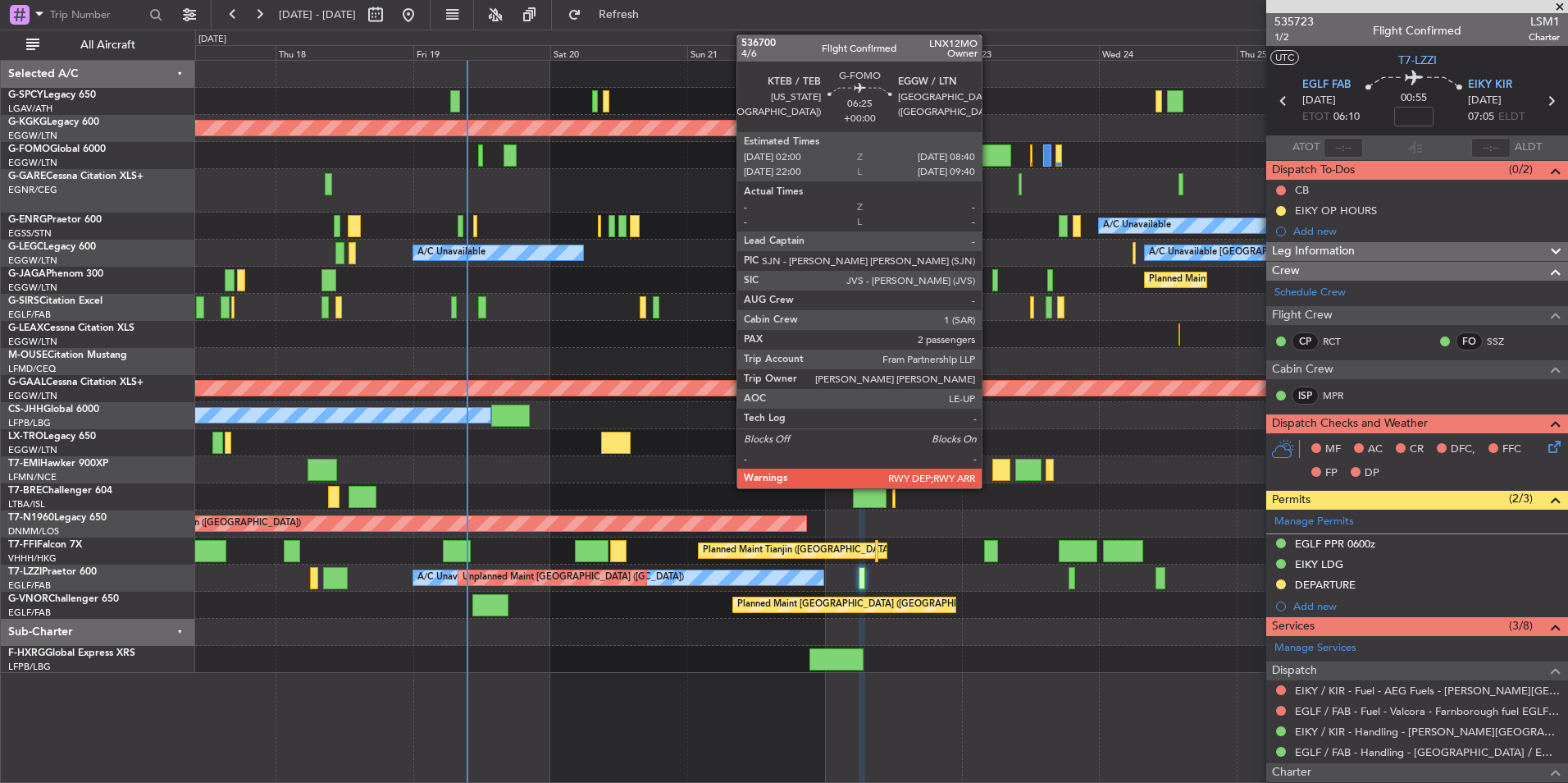
click at [991, 148] on div at bounding box center [992, 155] width 38 height 22
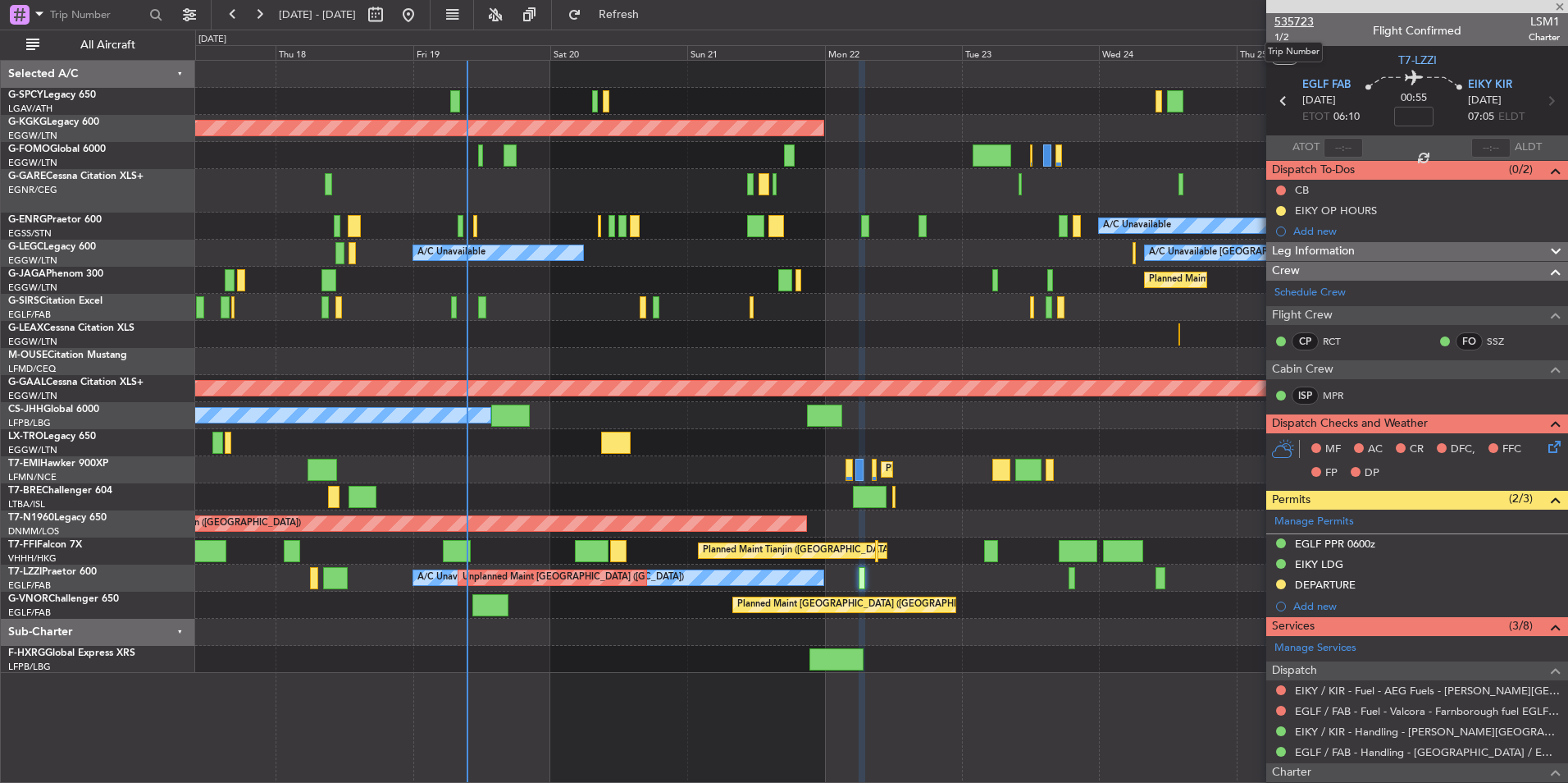
type input "2"
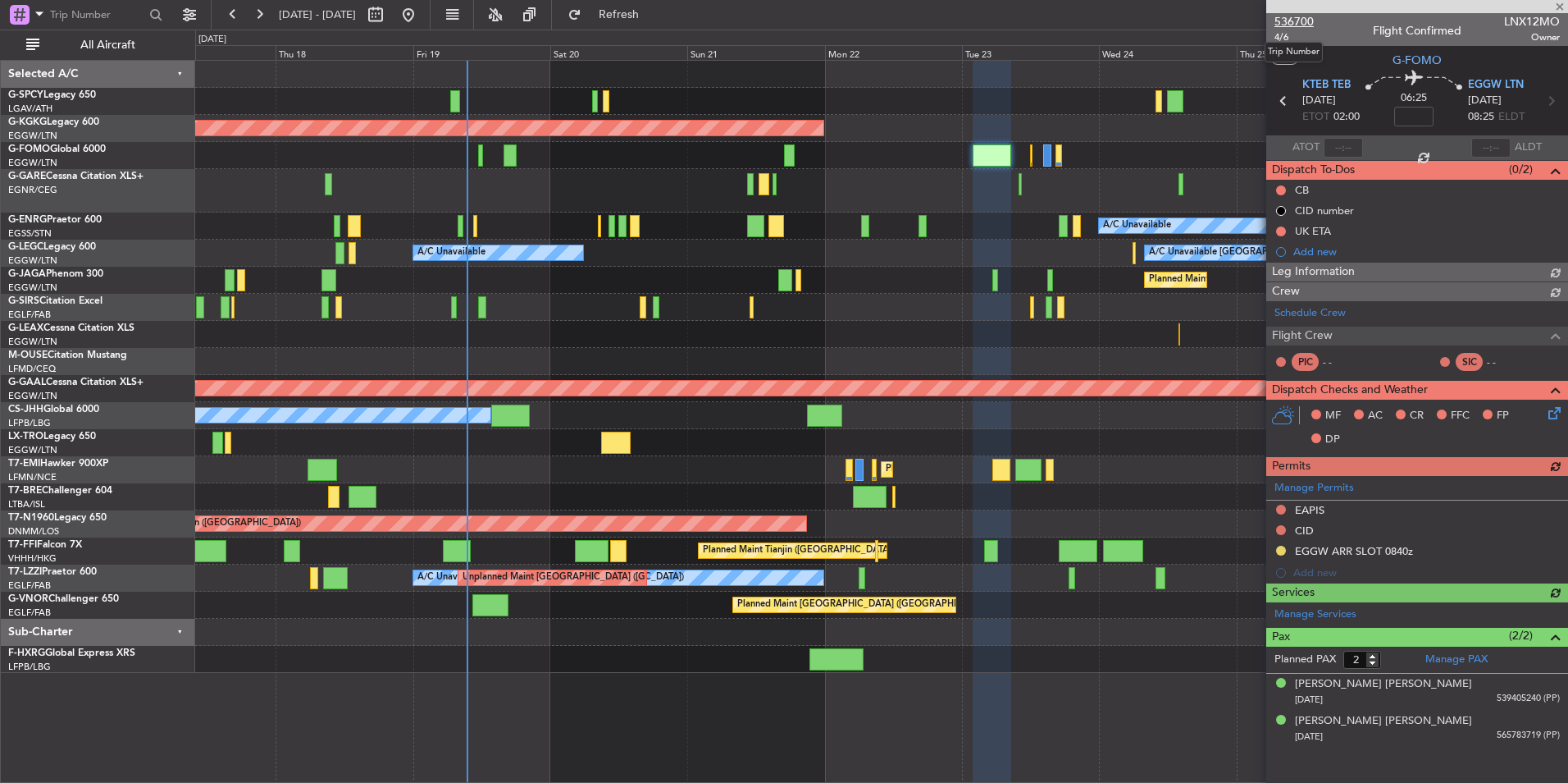
click at [1296, 16] on span "536700" at bounding box center [1294, 22] width 39 height 17
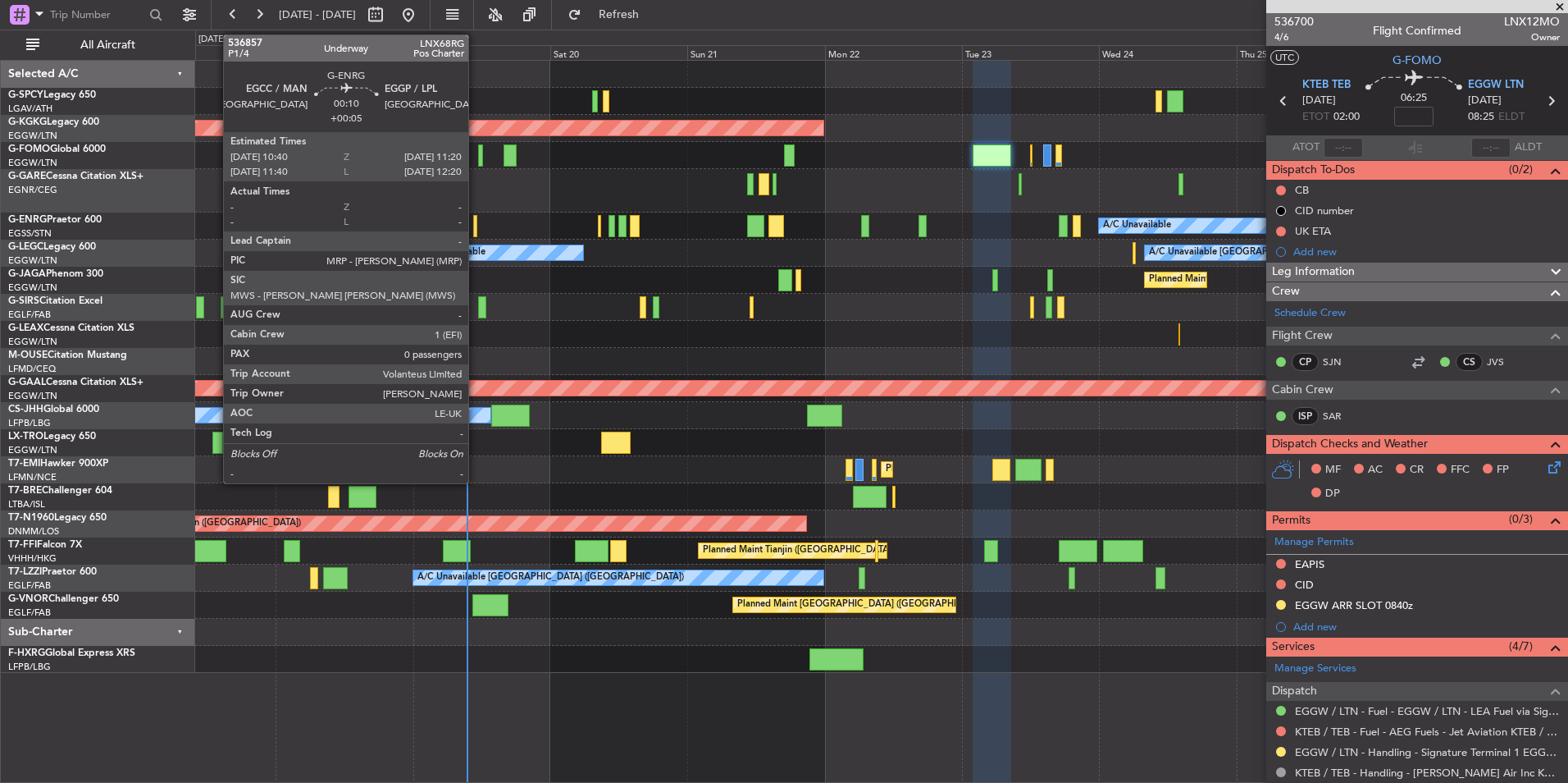
click at [476, 222] on div at bounding box center [475, 225] width 4 height 22
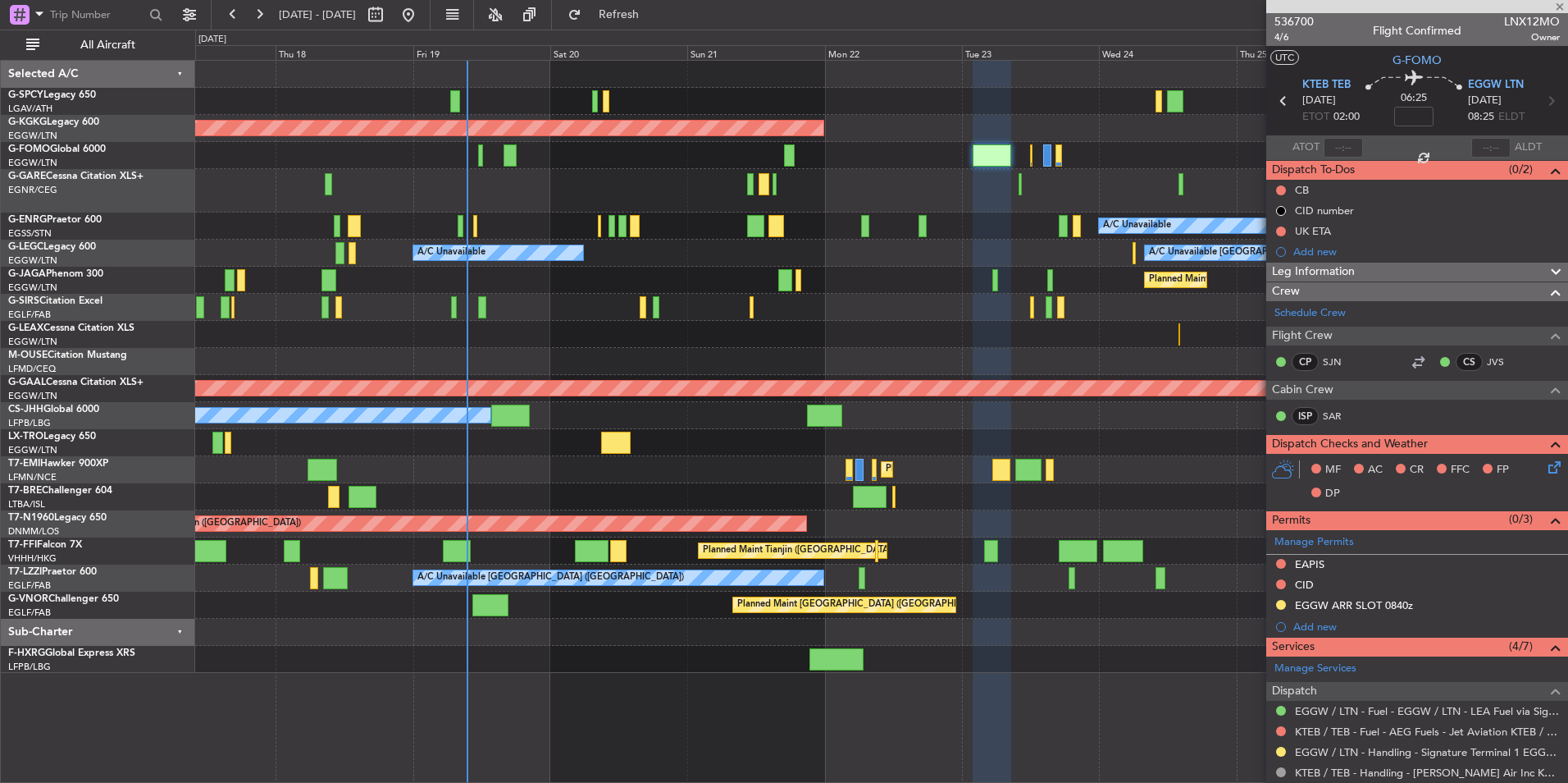
type input "+00:05"
type input "0"
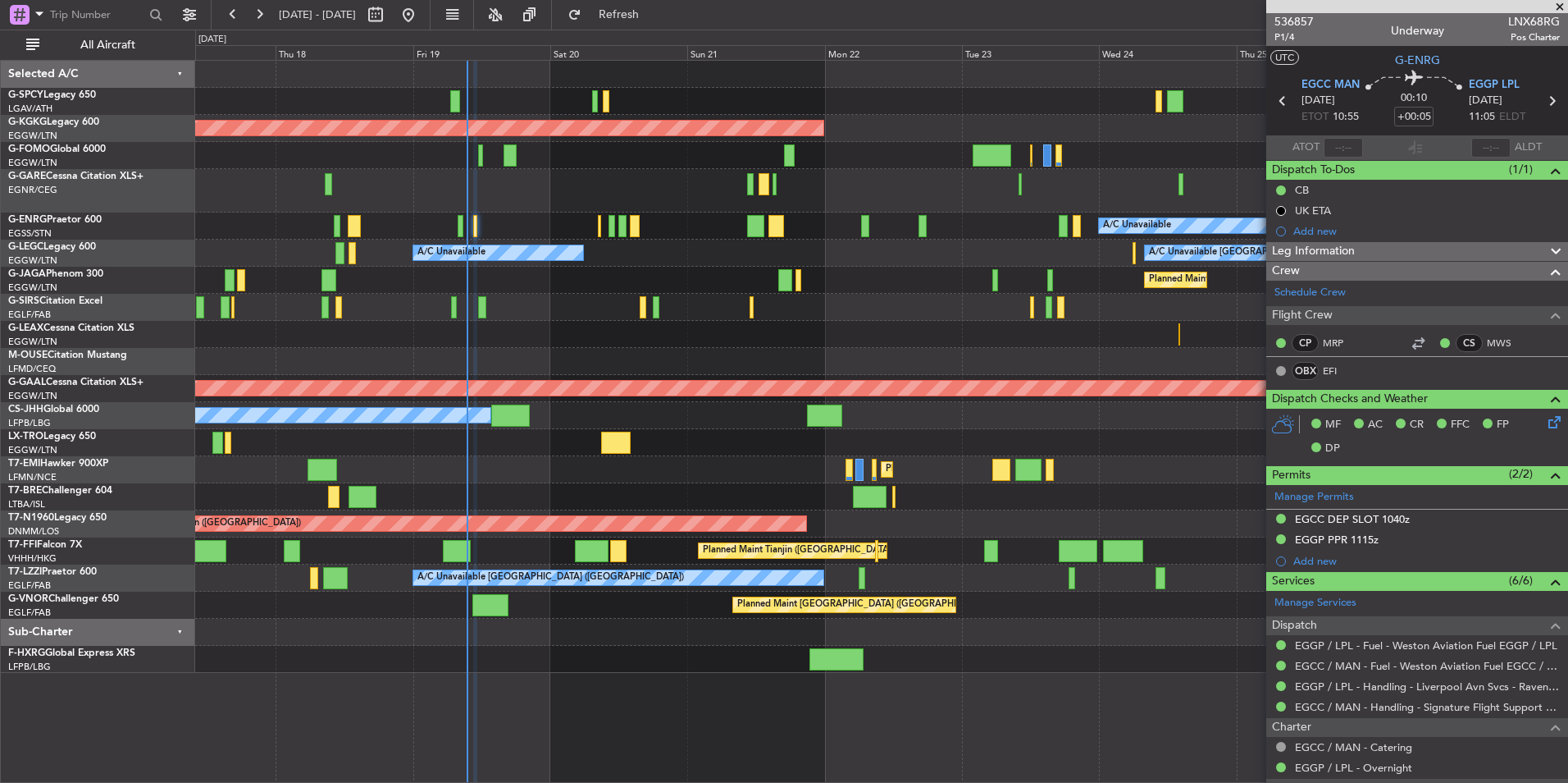
click at [1563, 4] on span at bounding box center [1560, 7] width 17 height 15
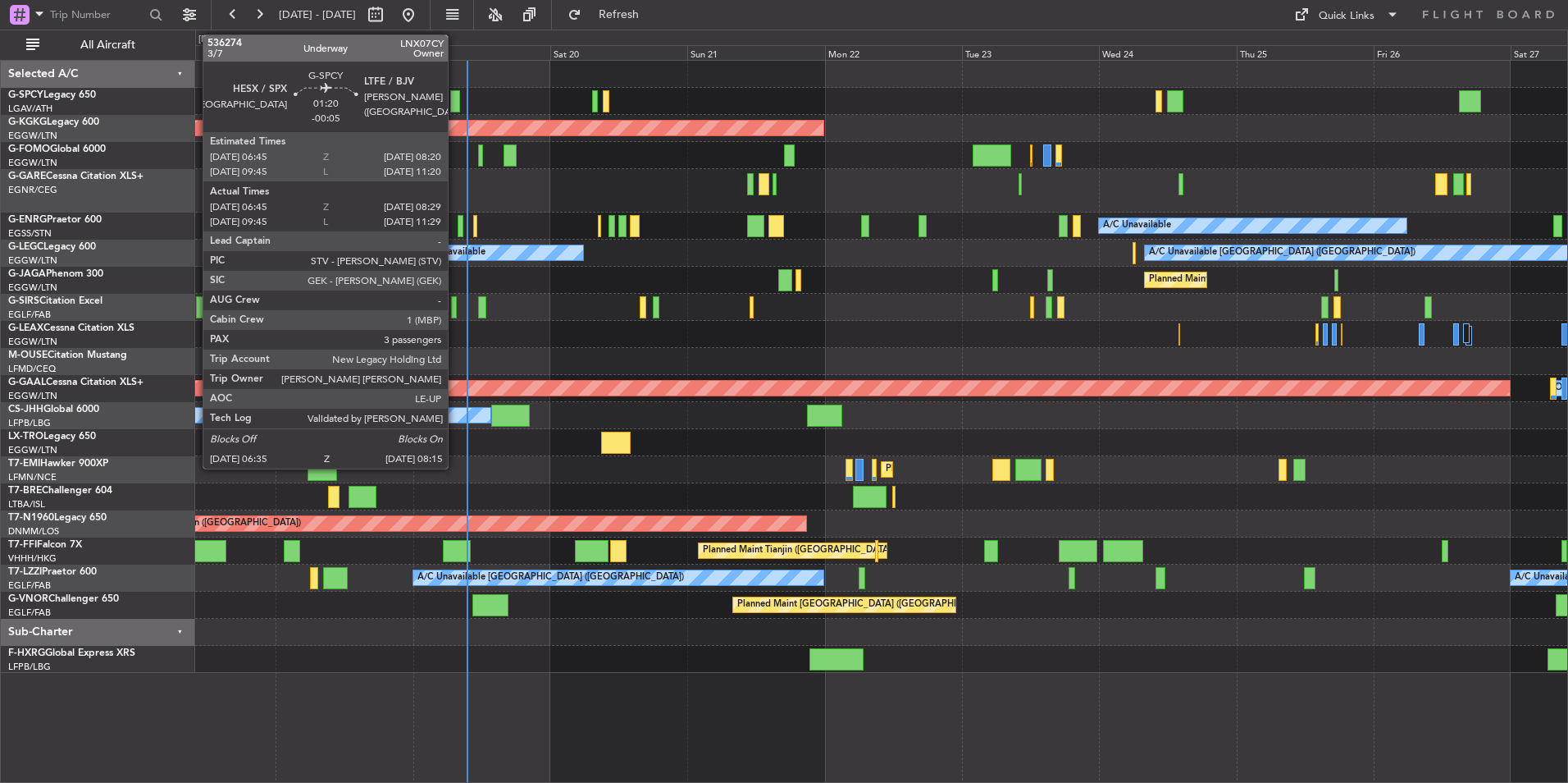
click at [456, 108] on div at bounding box center [455, 101] width 10 height 22
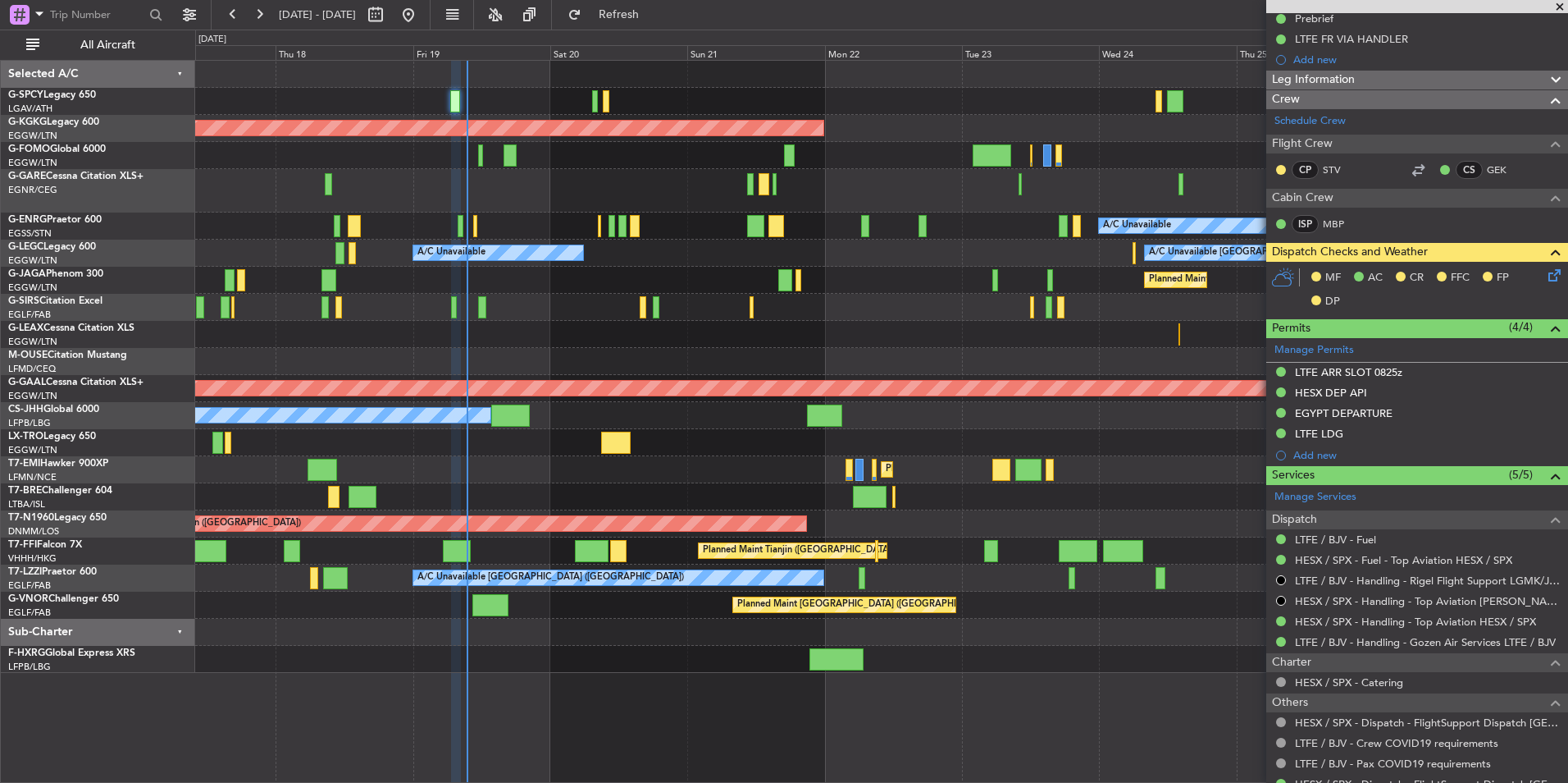
scroll to position [442, 0]
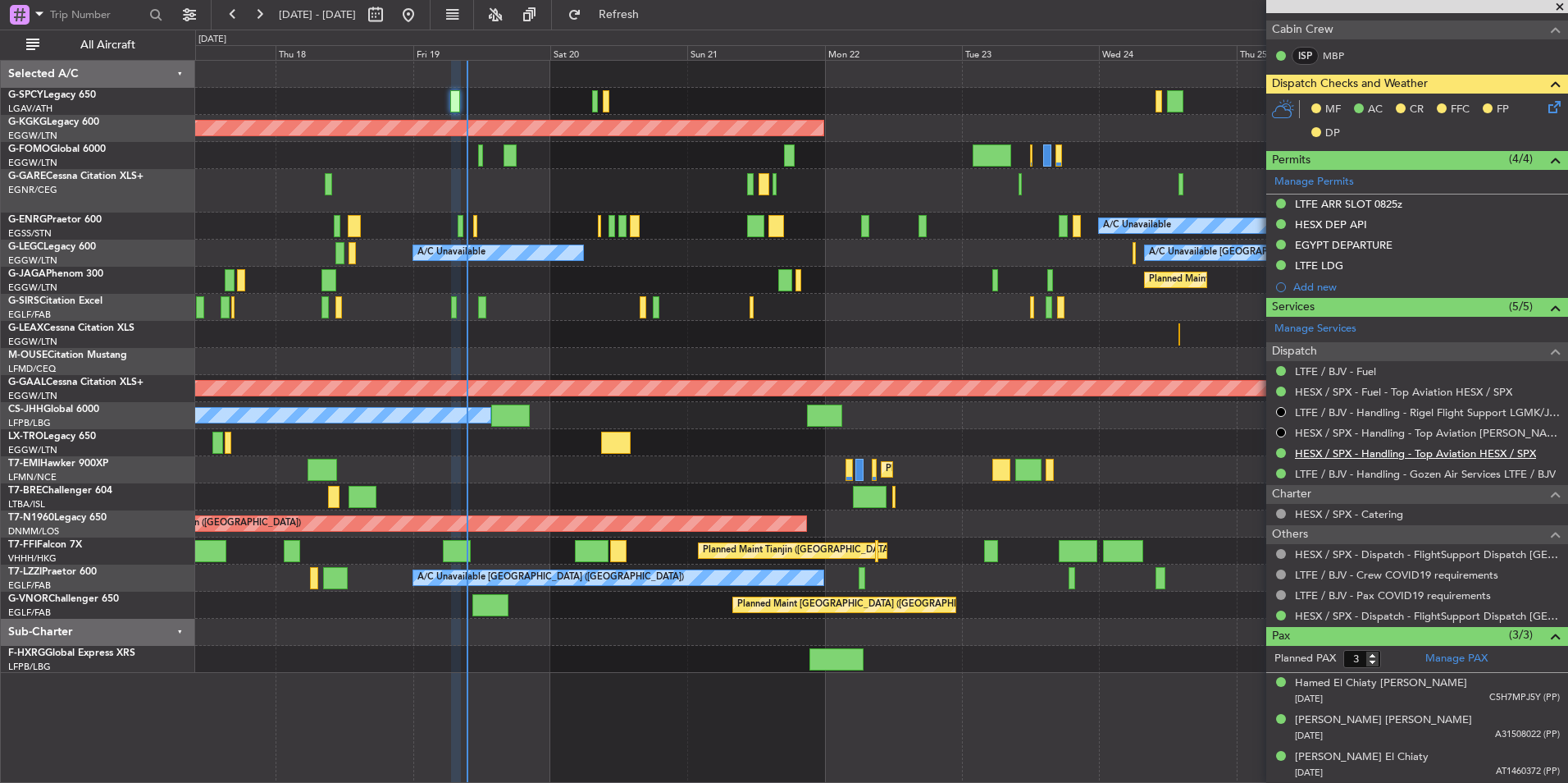
click at [1438, 450] on link "HESX / SPX - Handling - Top Aviation HESX / SPX" at bounding box center [1415, 453] width 241 height 14
click at [657, 288] on div "Planned Maint [GEOGRAPHIC_DATA] ([GEOGRAPHIC_DATA])" at bounding box center [881, 280] width 1372 height 27
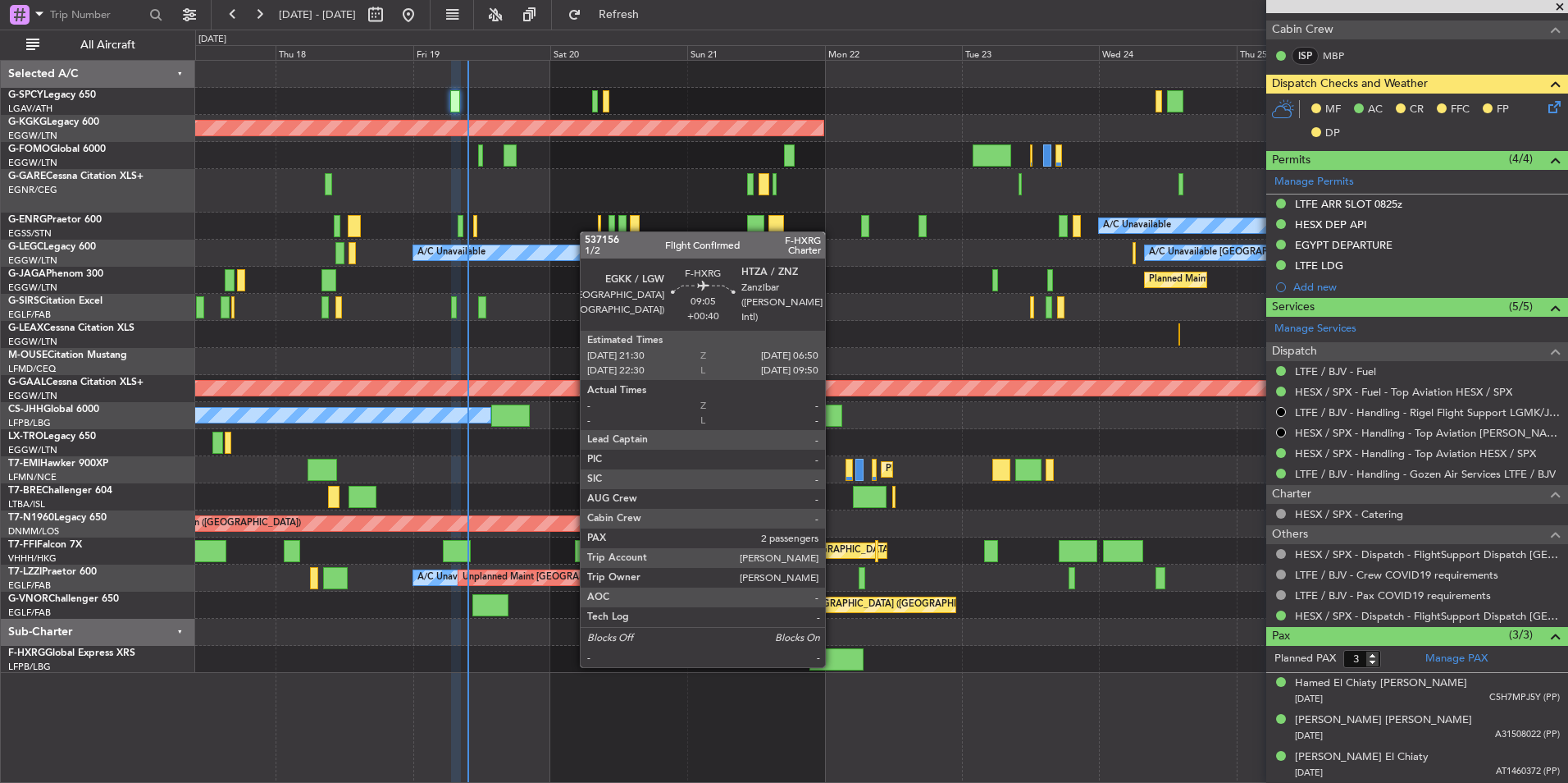
click at [832, 666] on div at bounding box center [837, 659] width 54 height 22
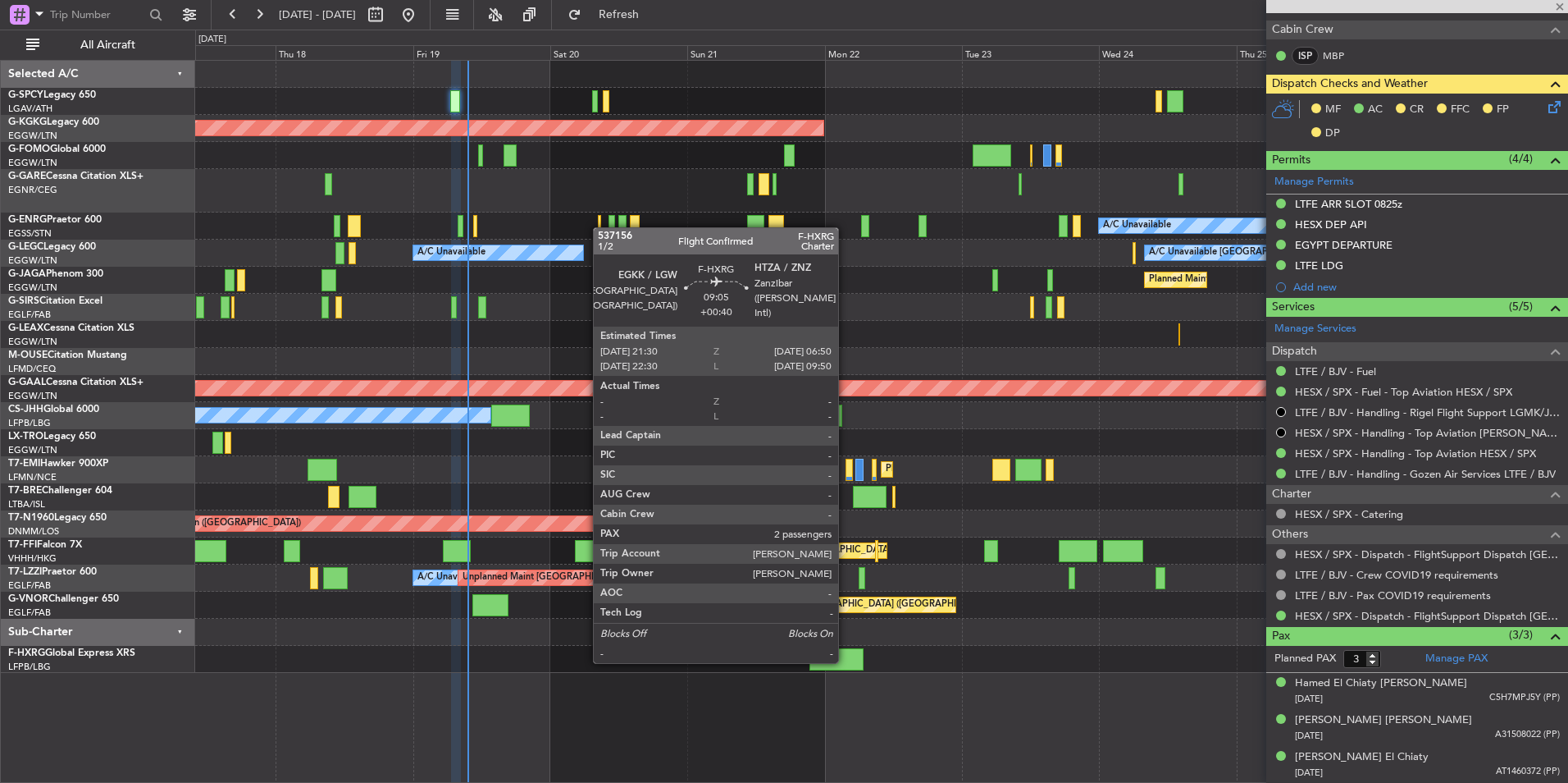
type input "+00:40"
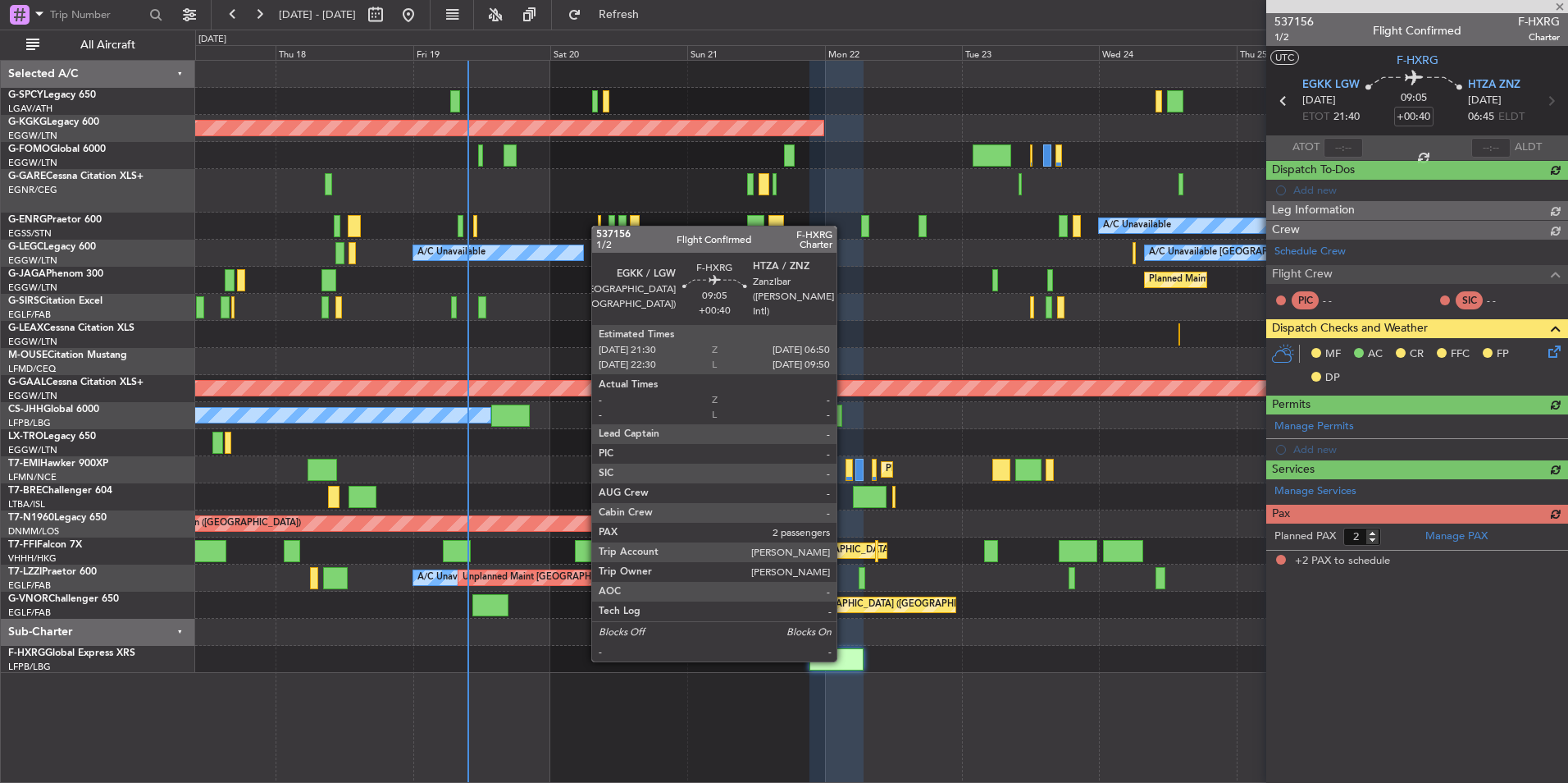
scroll to position [0, 0]
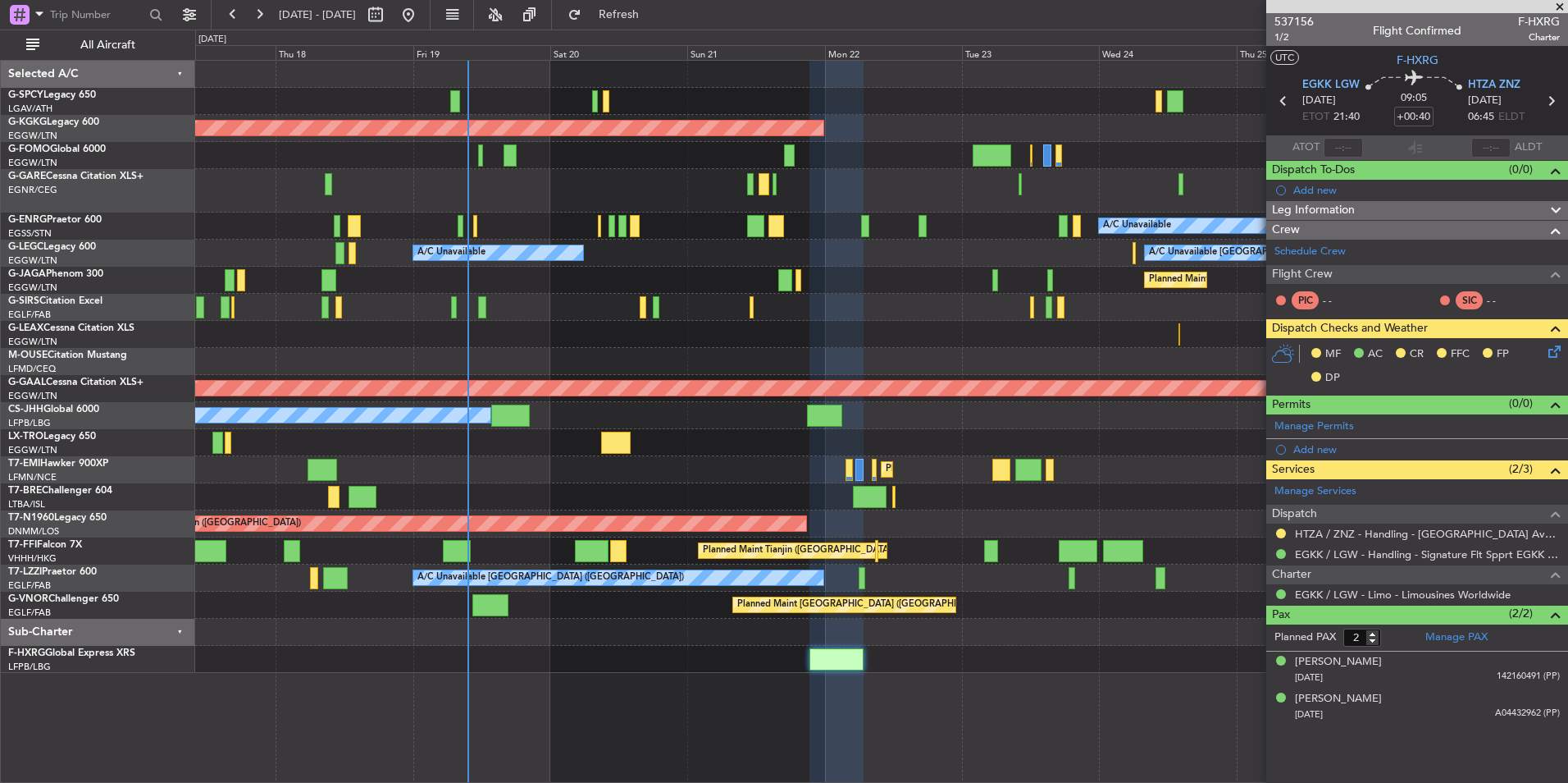
click at [1561, 5] on span at bounding box center [1560, 7] width 17 height 15
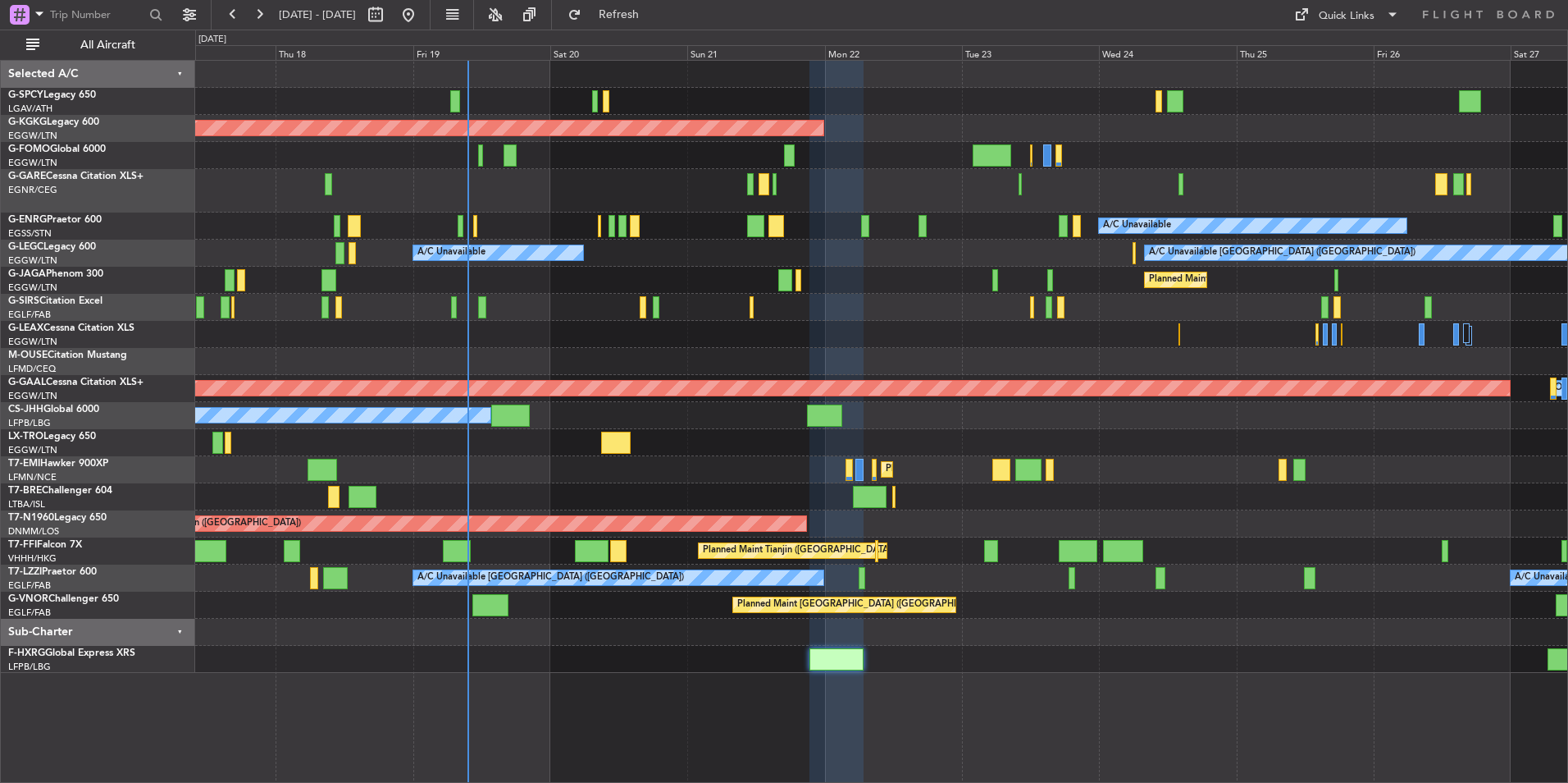
type input "0"
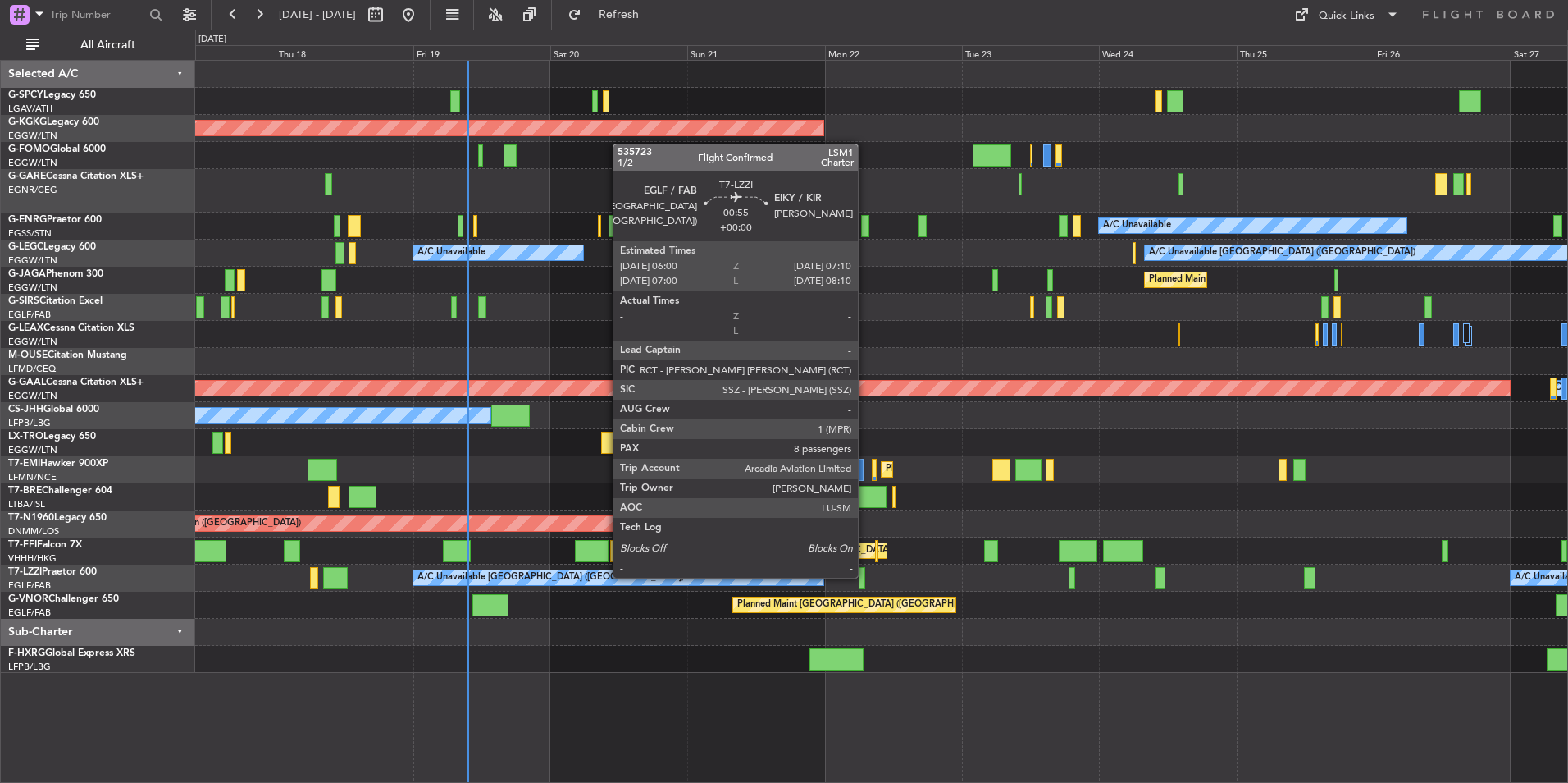
click at [865, 576] on div at bounding box center [863, 578] width 7 height 22
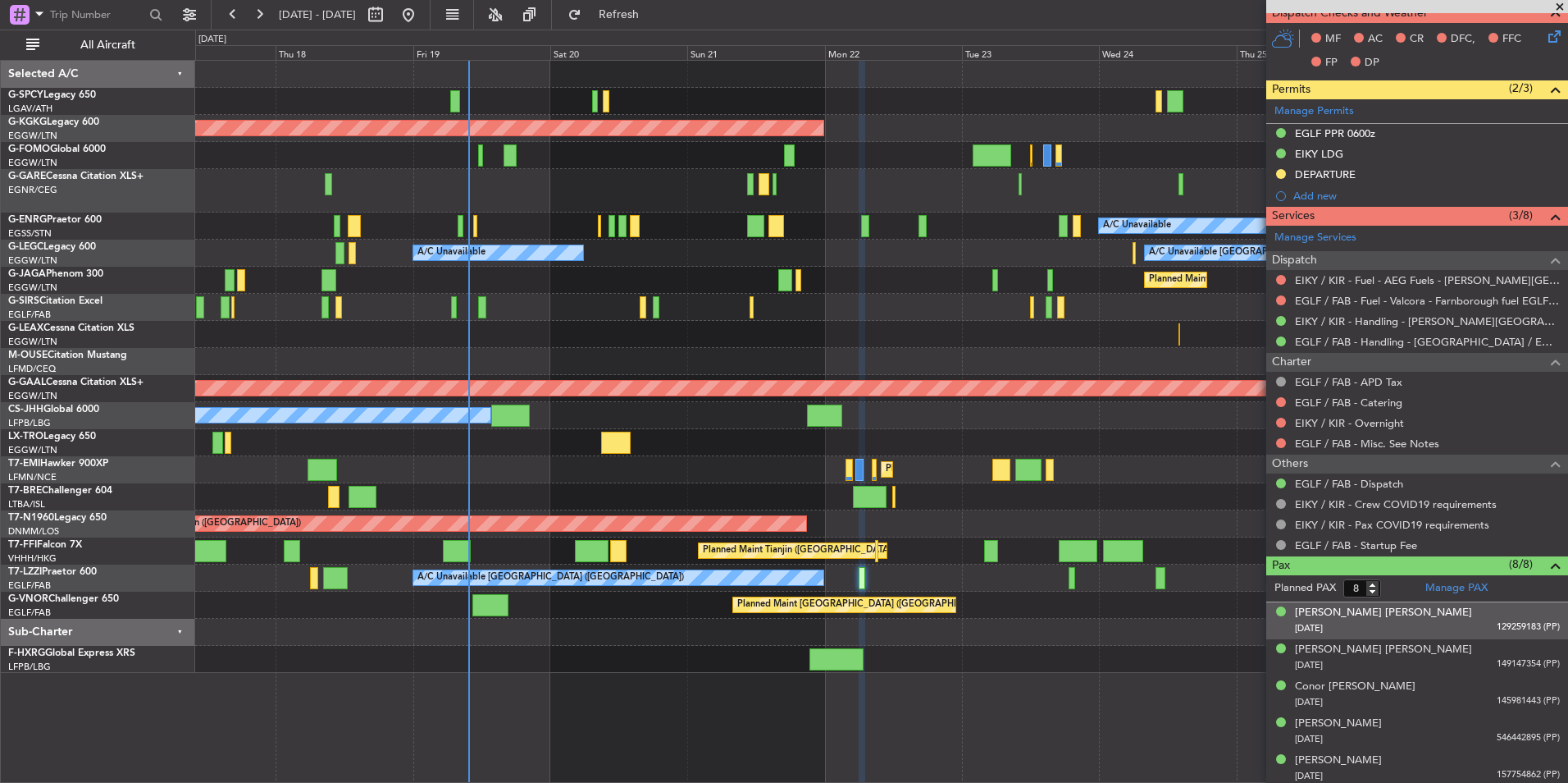
scroll to position [525, 0]
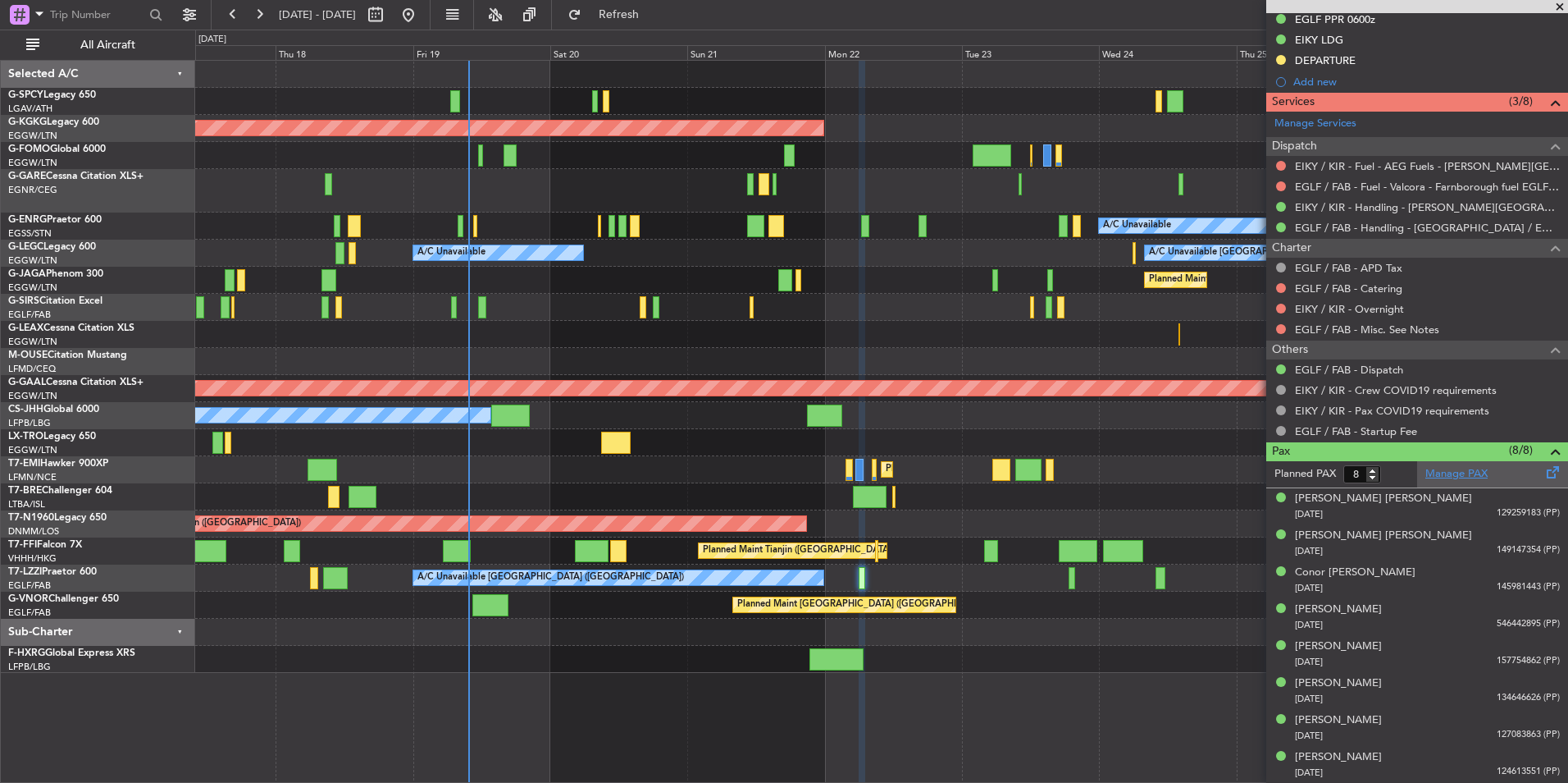
click at [1458, 472] on link "Manage PAX" at bounding box center [1457, 474] width 63 height 17
click at [654, 21] on span "Refresh" at bounding box center [619, 14] width 69 height 11
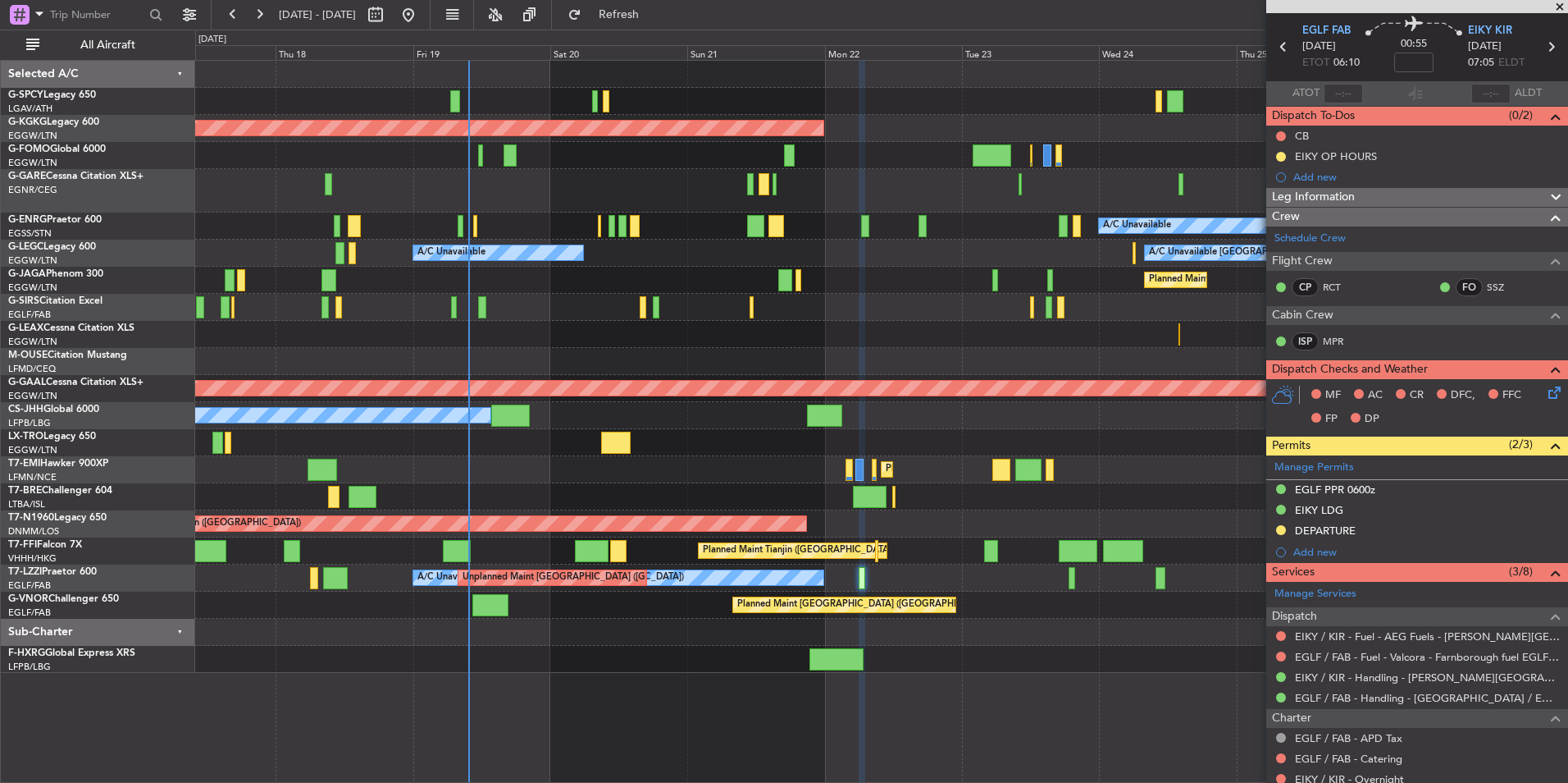
scroll to position [0, 0]
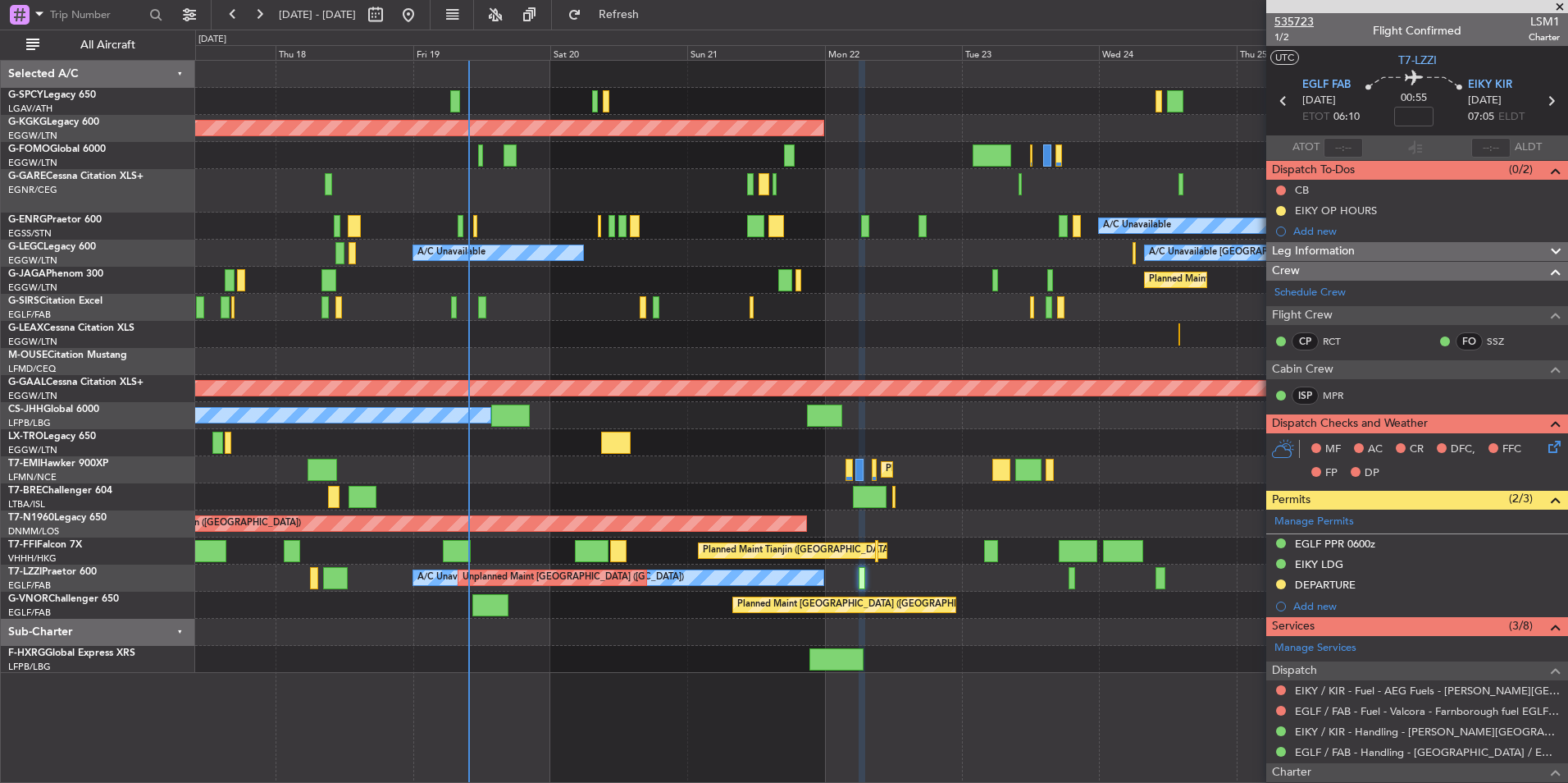
click at [1298, 19] on span "535723" at bounding box center [1294, 22] width 39 height 17
click at [422, 13] on button at bounding box center [409, 15] width 26 height 26
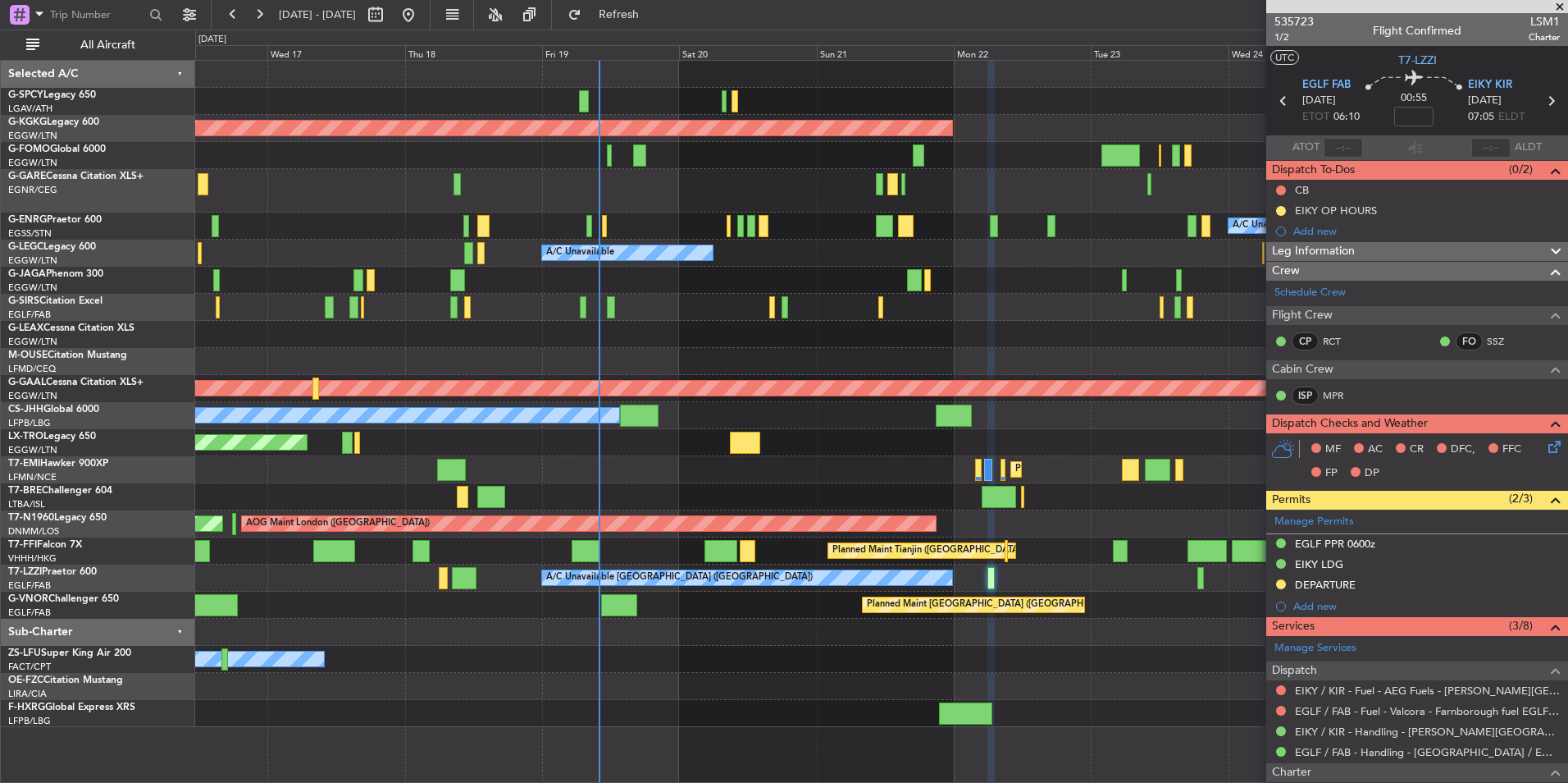
click at [590, 278] on div "AOG Maint Istanbul (Ataturk) A/C Unavailable A/C Unavailable London (Luton) A/C…" at bounding box center [881, 394] width 1372 height 666
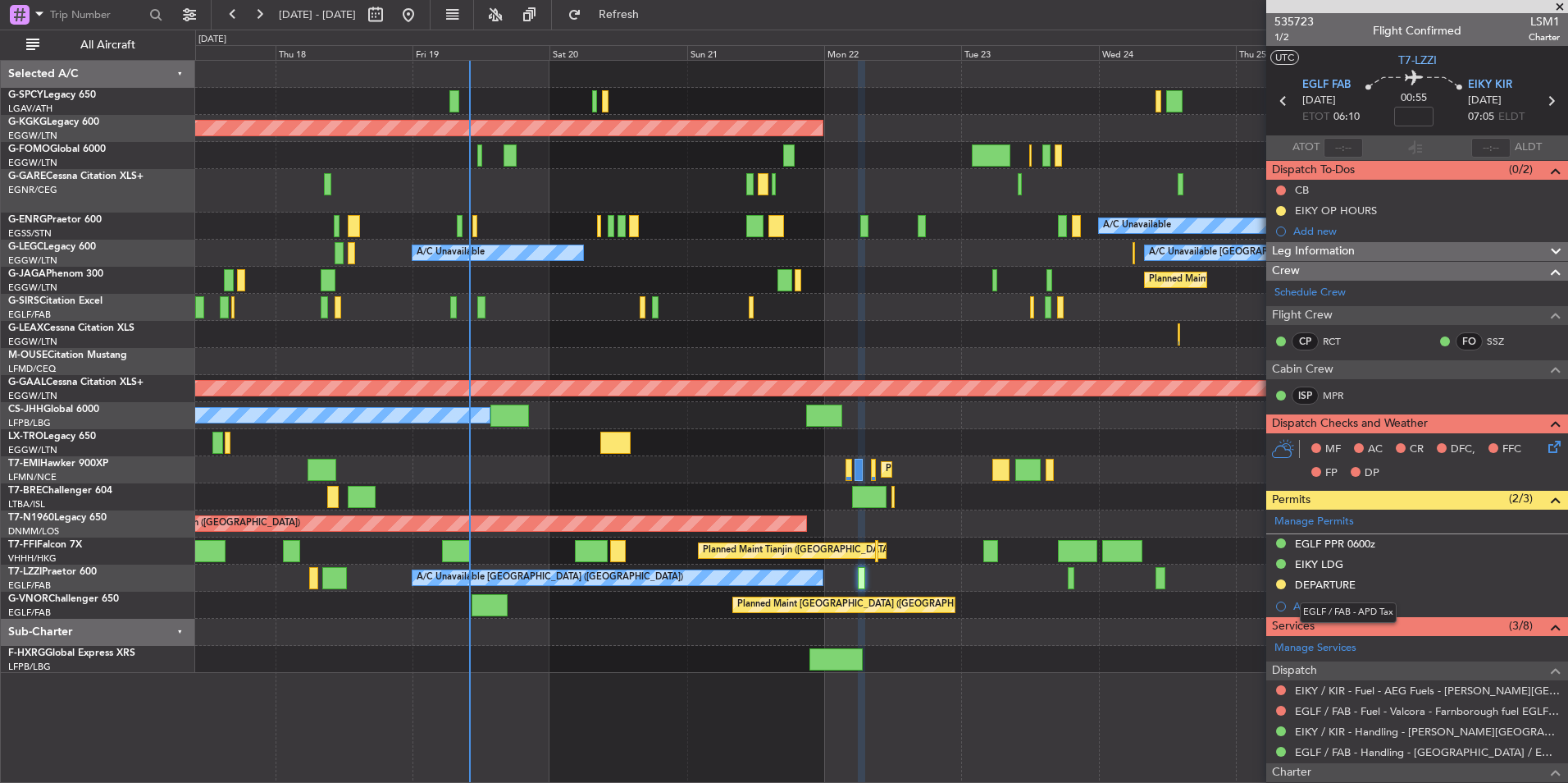
scroll to position [525, 0]
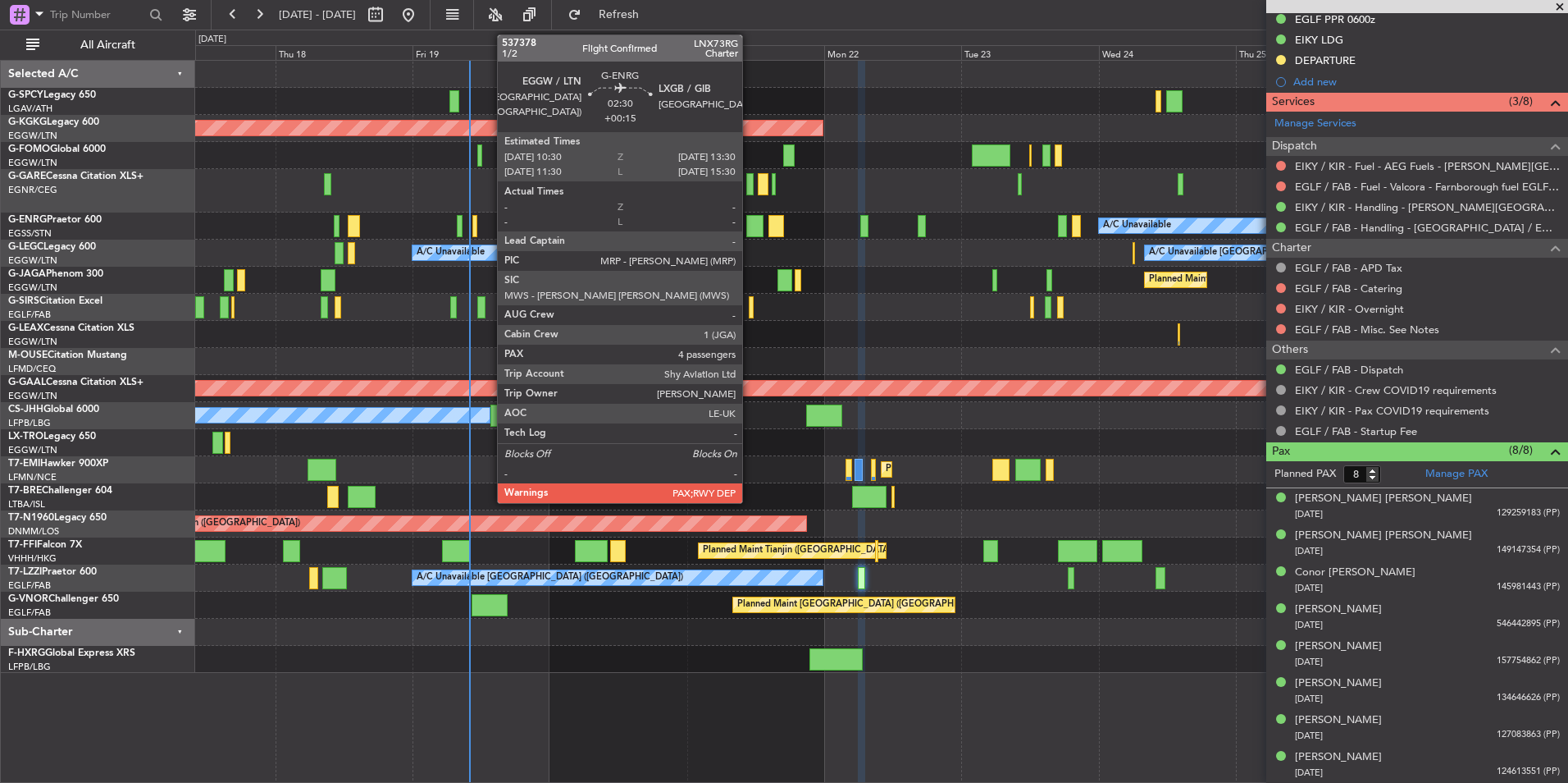
click at [750, 224] on div at bounding box center [755, 225] width 17 height 22
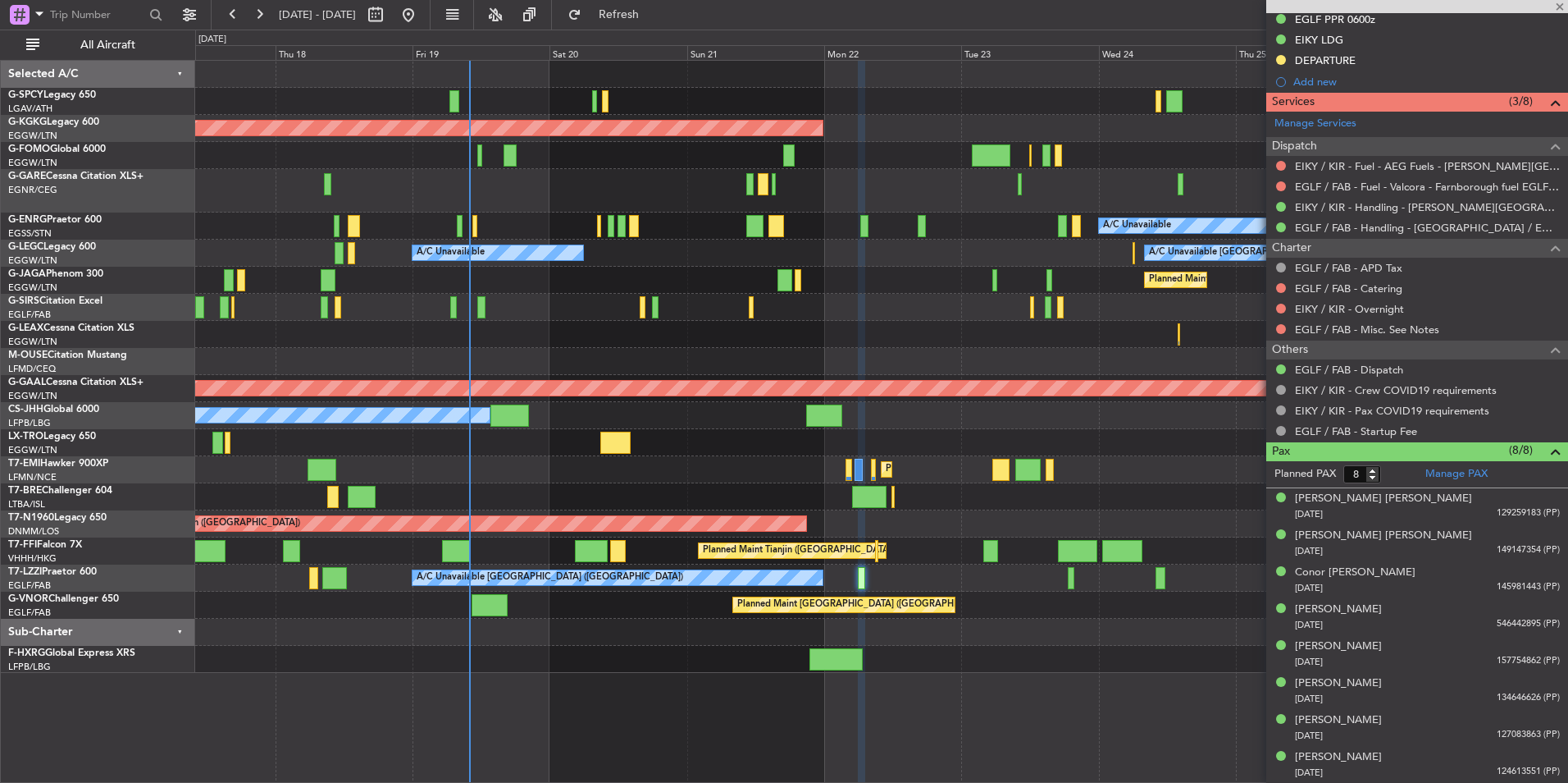
type input "+00:15"
type input "4"
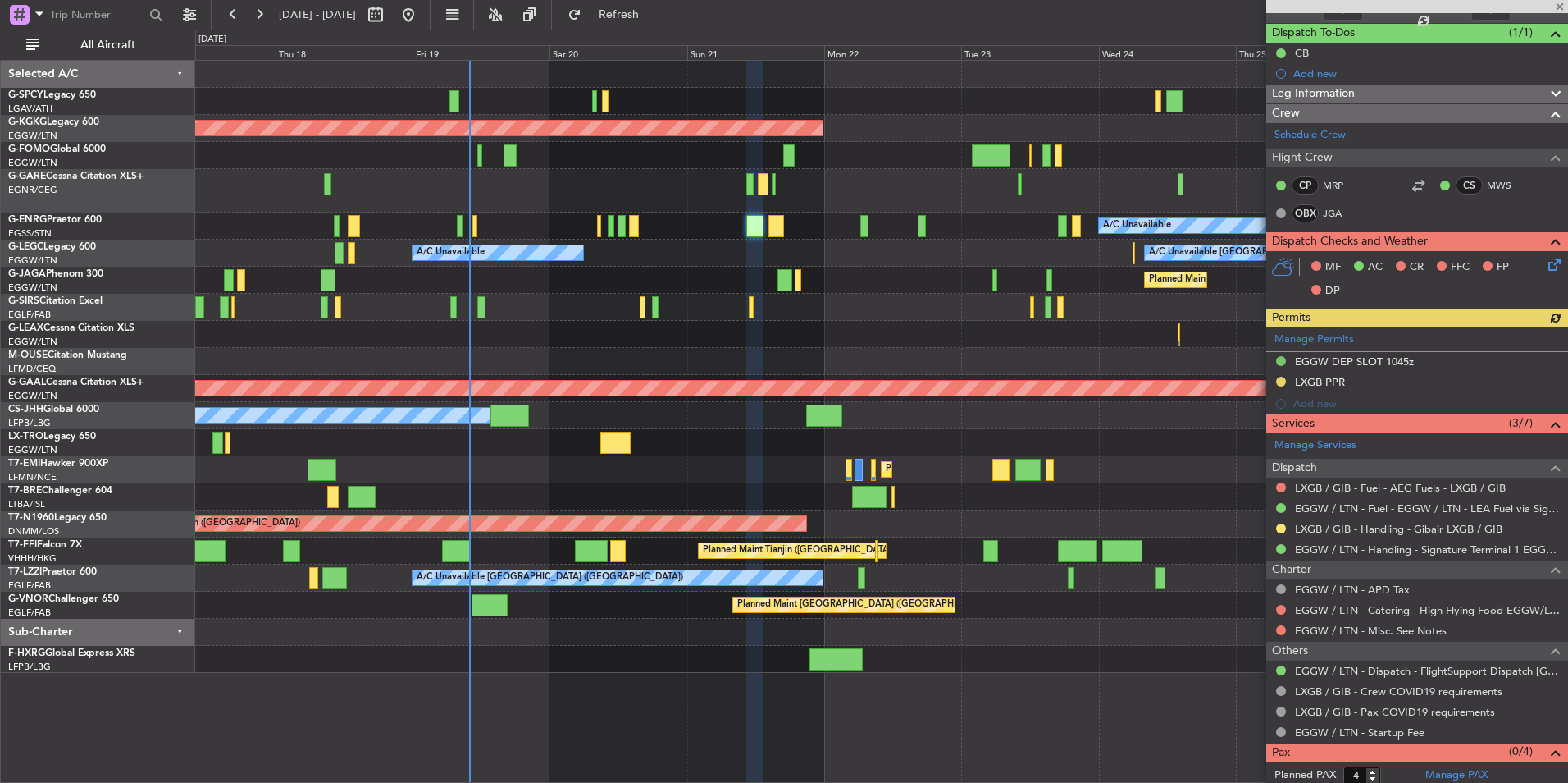
scroll to position [164, 0]
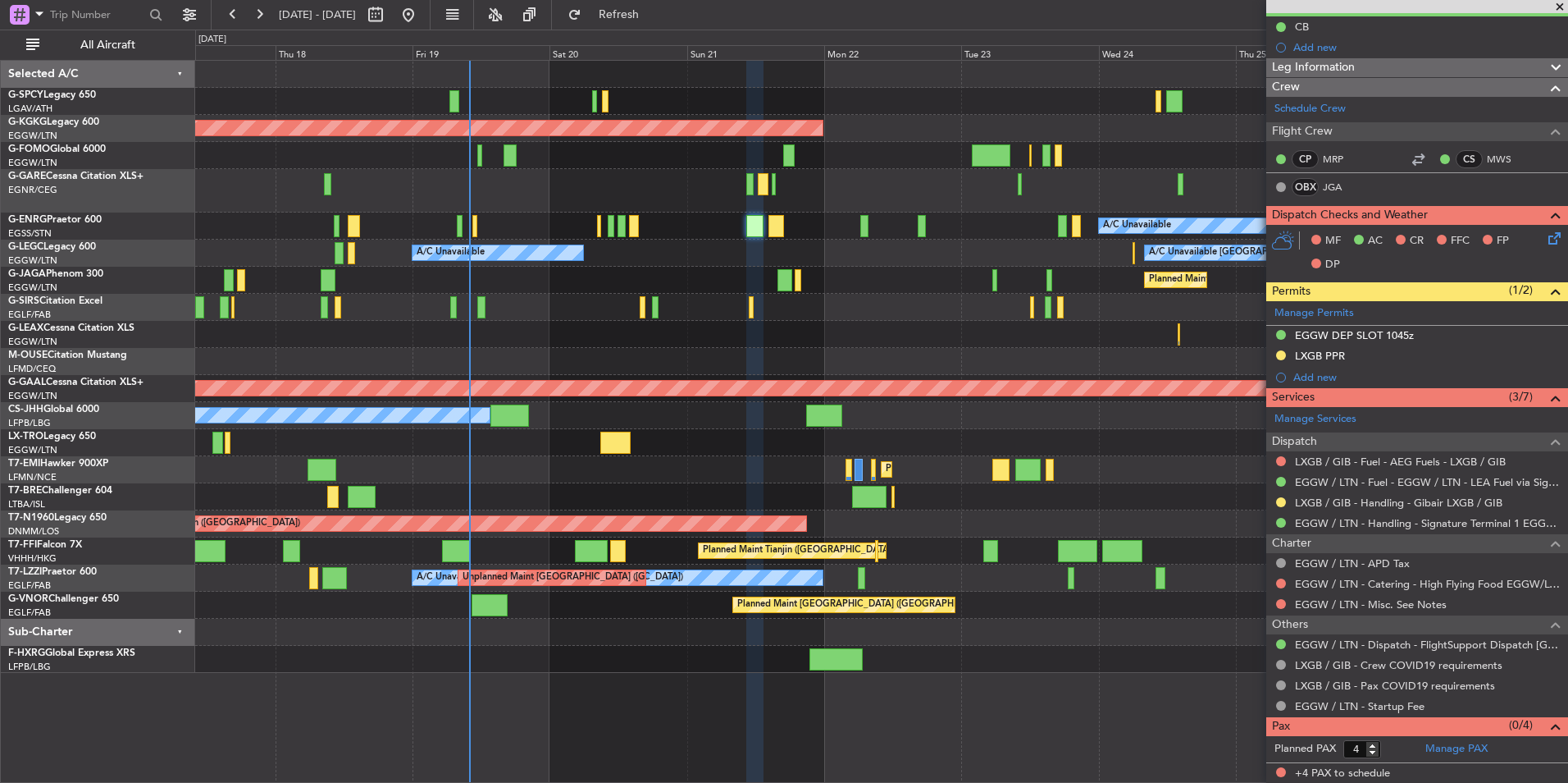
click at [690, 246] on div "A/C Unavailable London (Luton) A/C Unavailable" at bounding box center [881, 252] width 1372 height 27
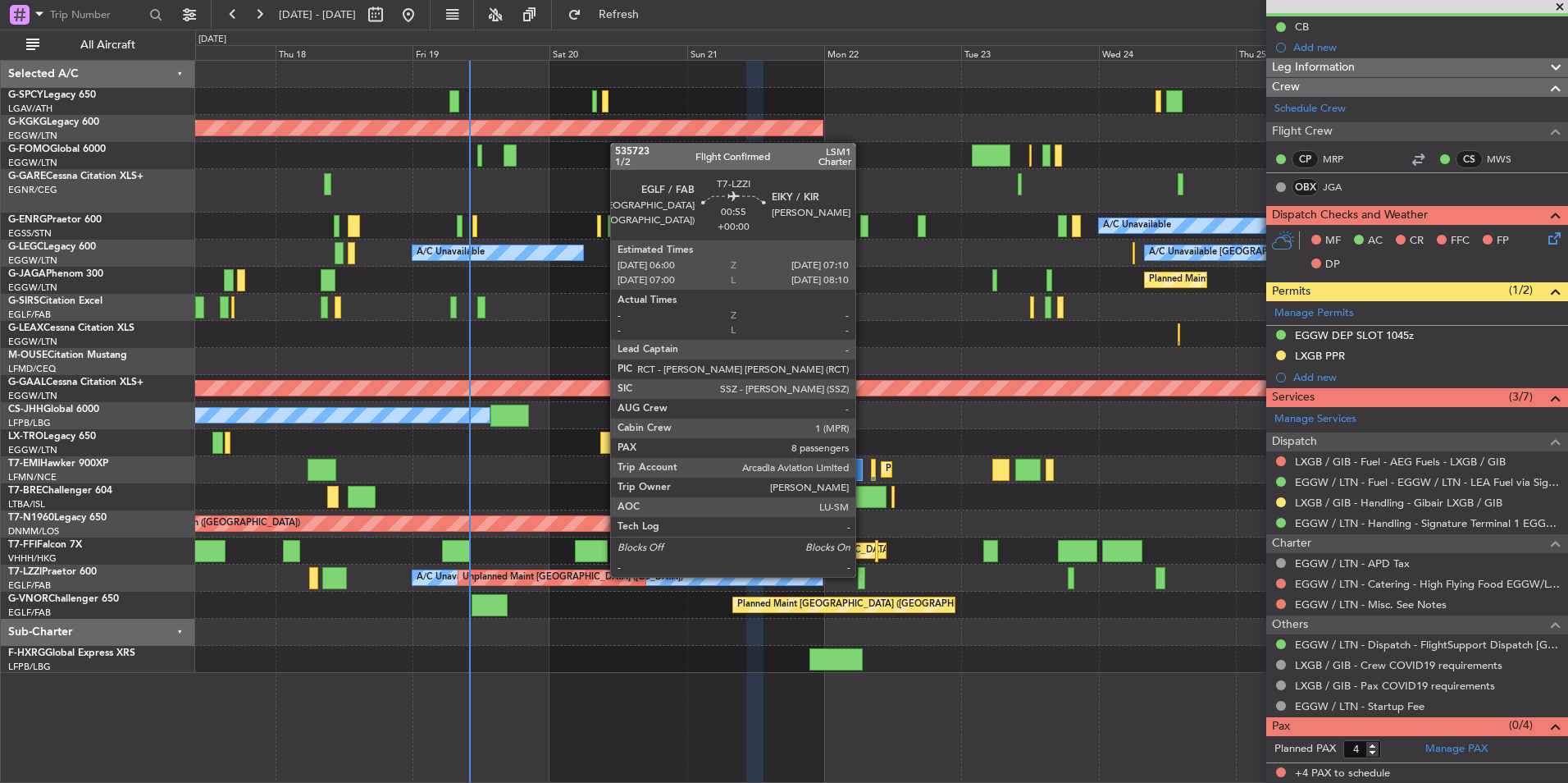
click at [863, 575] on div at bounding box center [862, 578] width 7 height 22
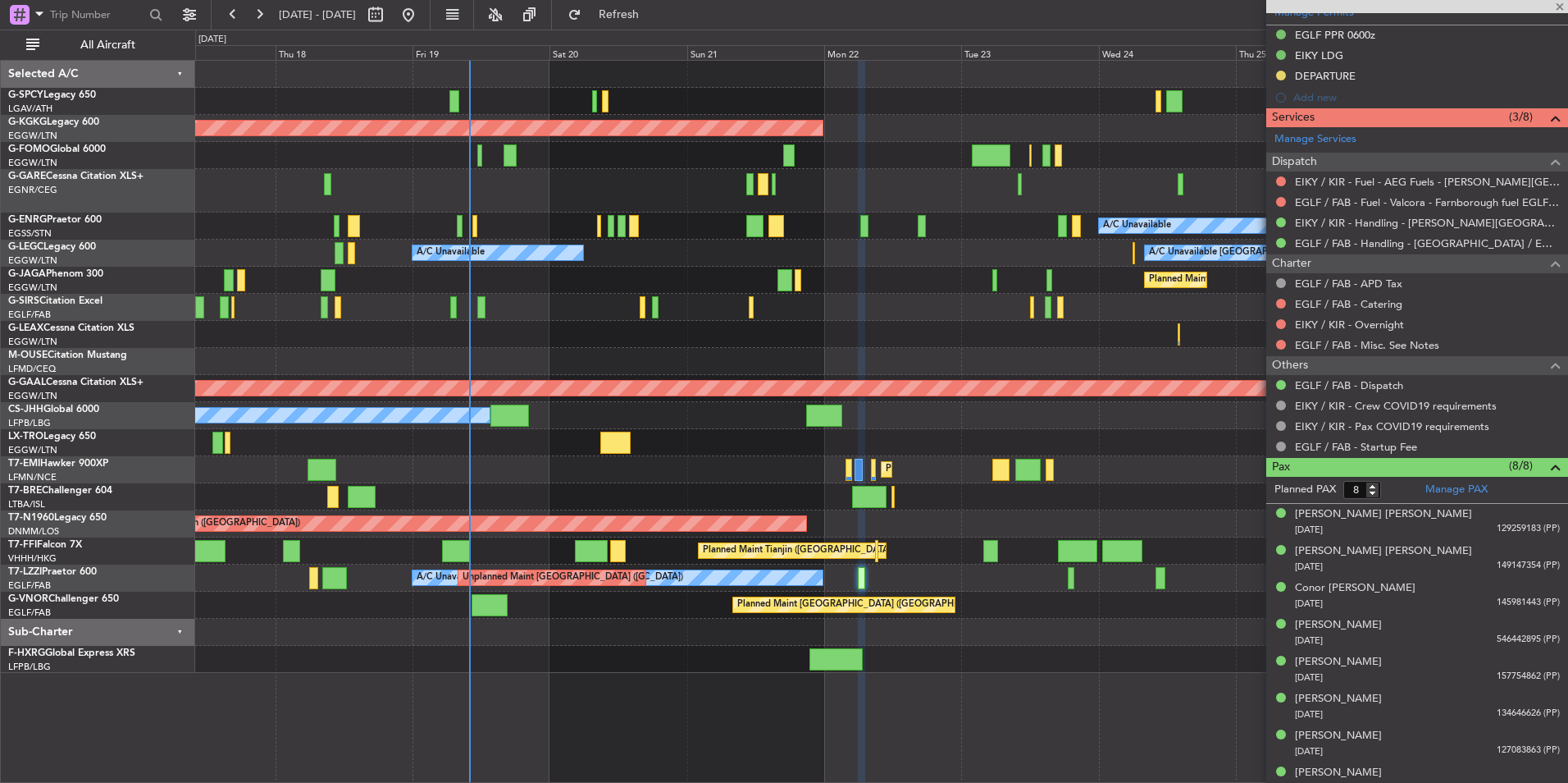
scroll to position [525, 0]
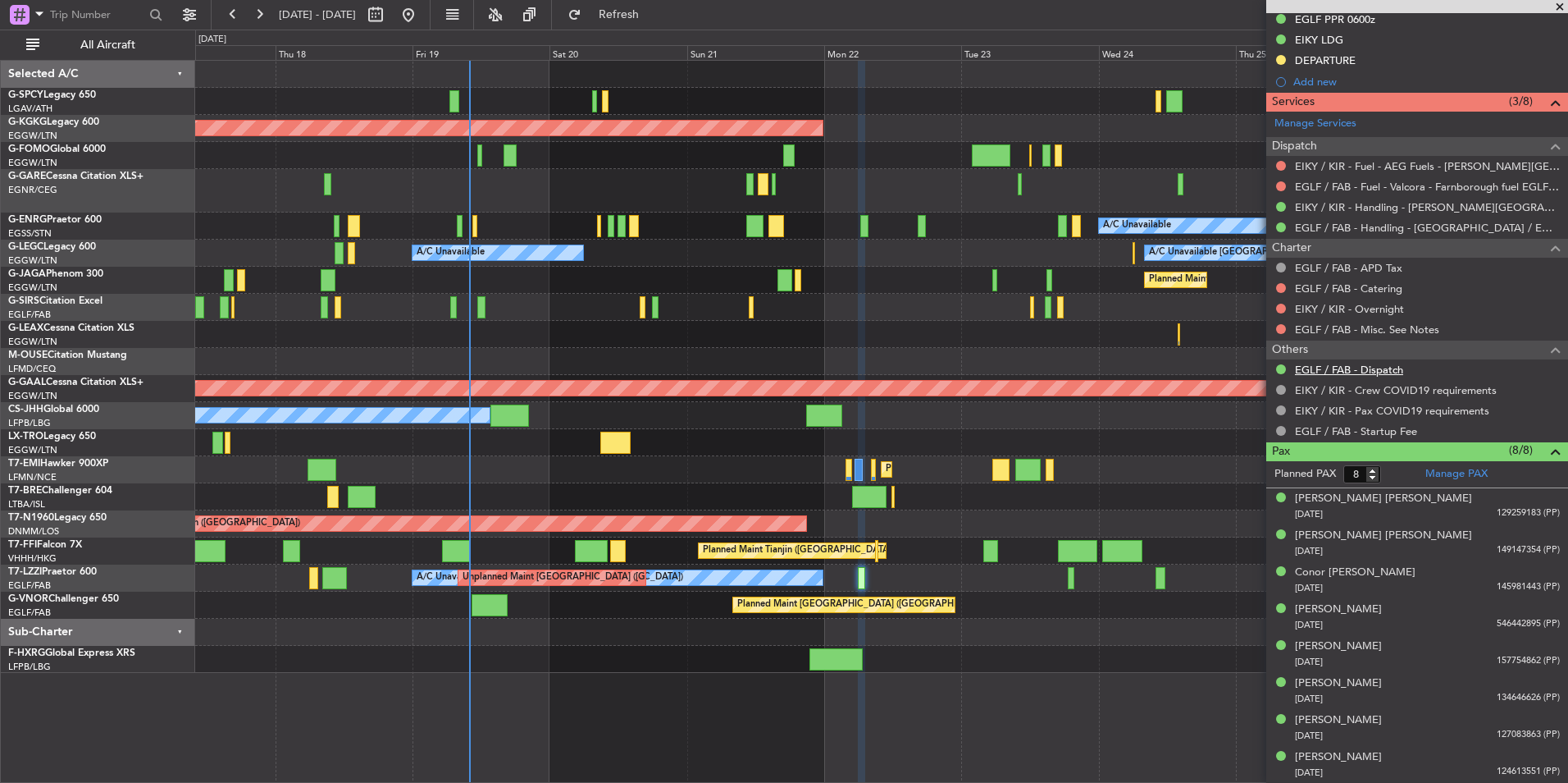
click at [1367, 372] on link "EGLF / FAB - Dispatch" at bounding box center [1349, 370] width 109 height 14
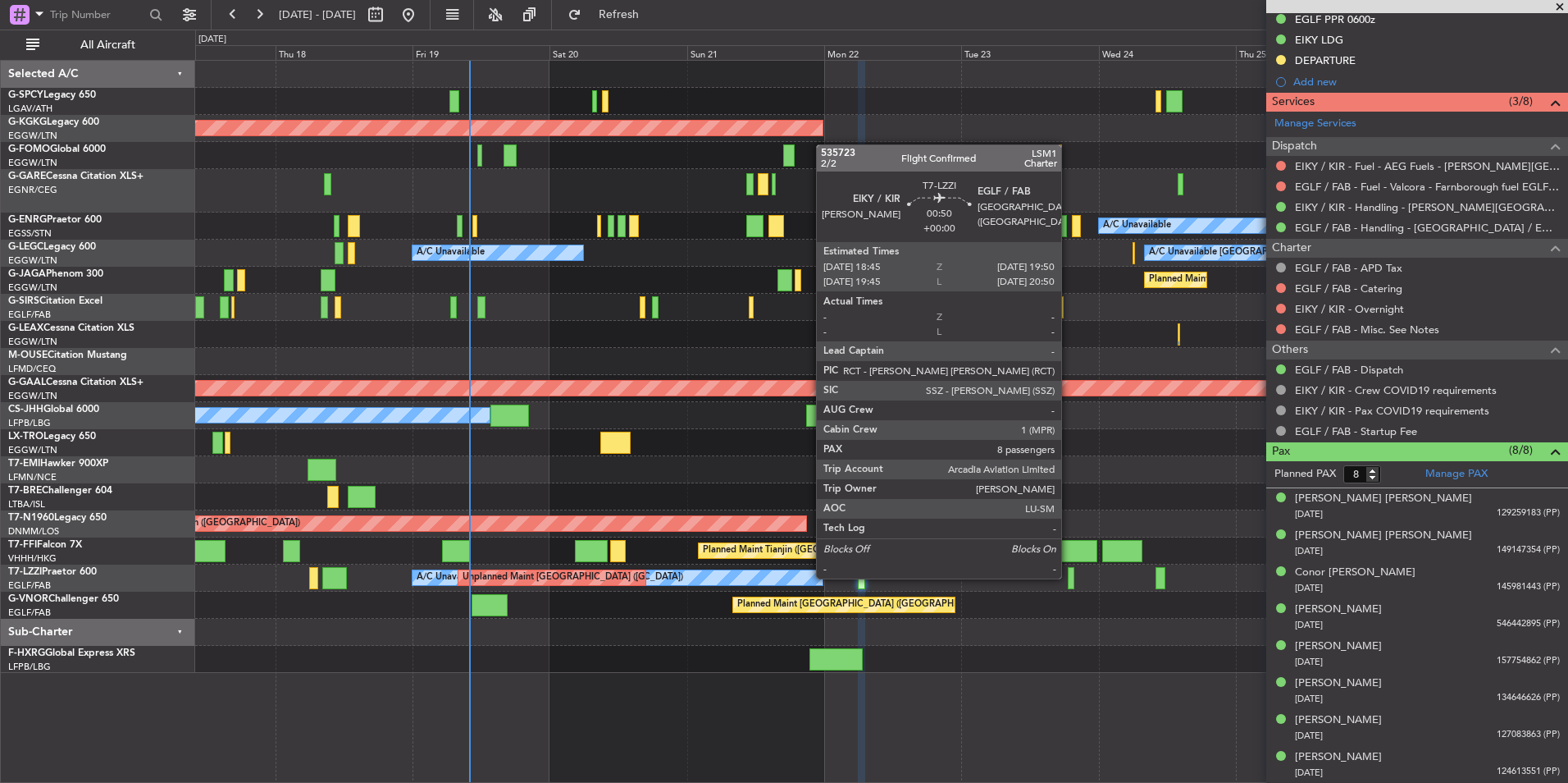
click at [1069, 577] on div at bounding box center [1071, 578] width 7 height 22
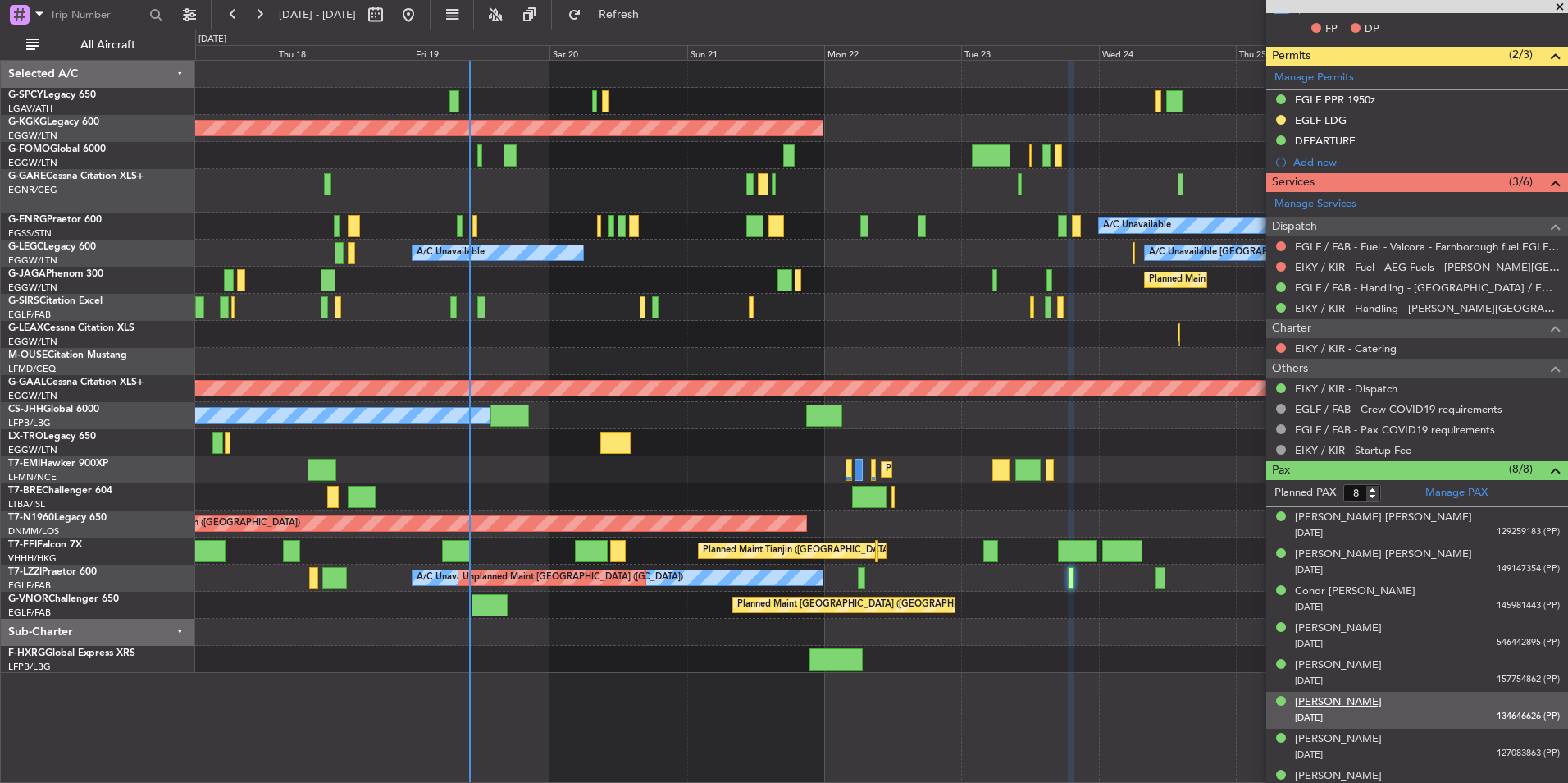
scroll to position [484, 0]
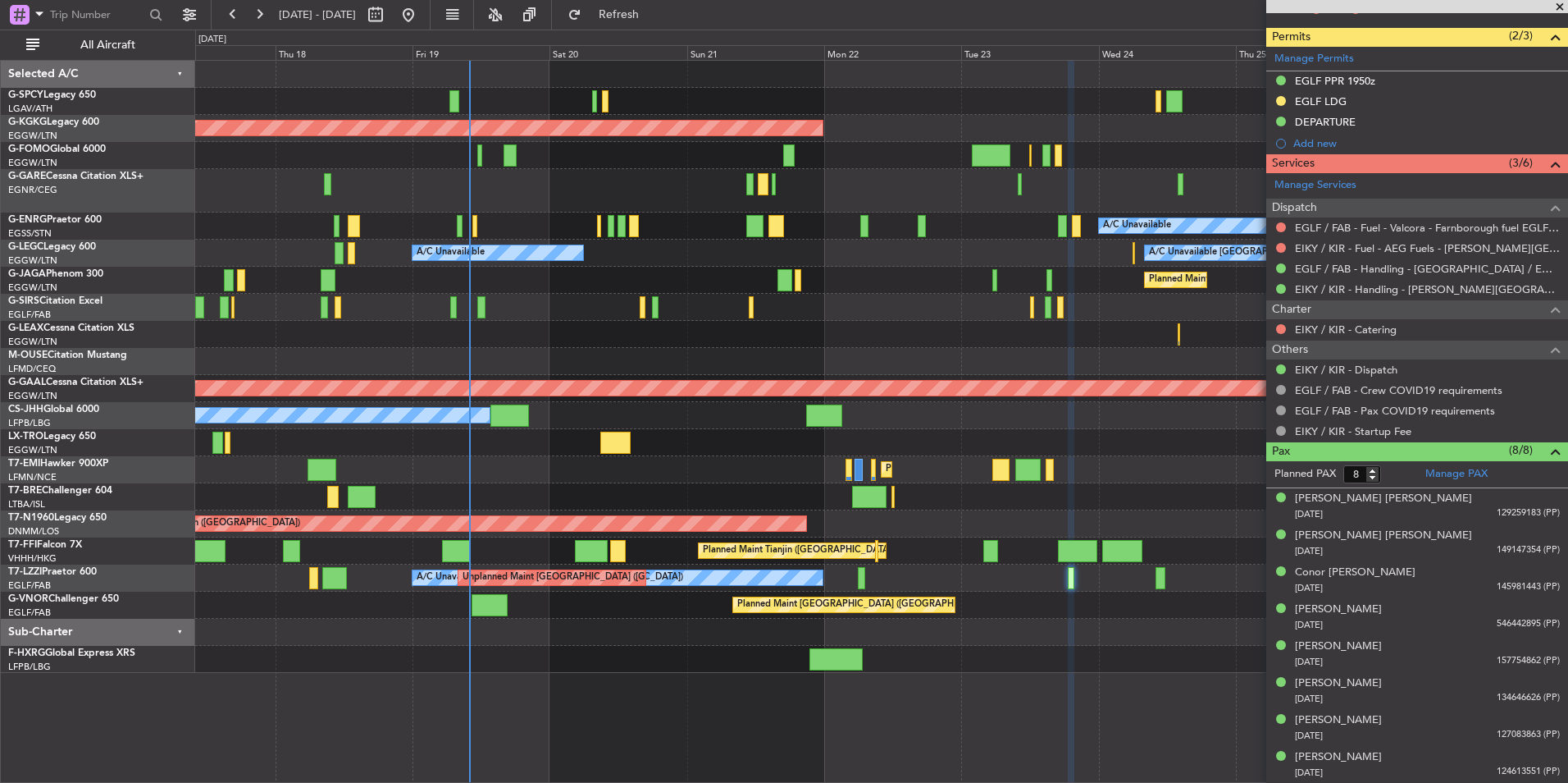
click at [887, 330] on div at bounding box center [881, 334] width 1372 height 27
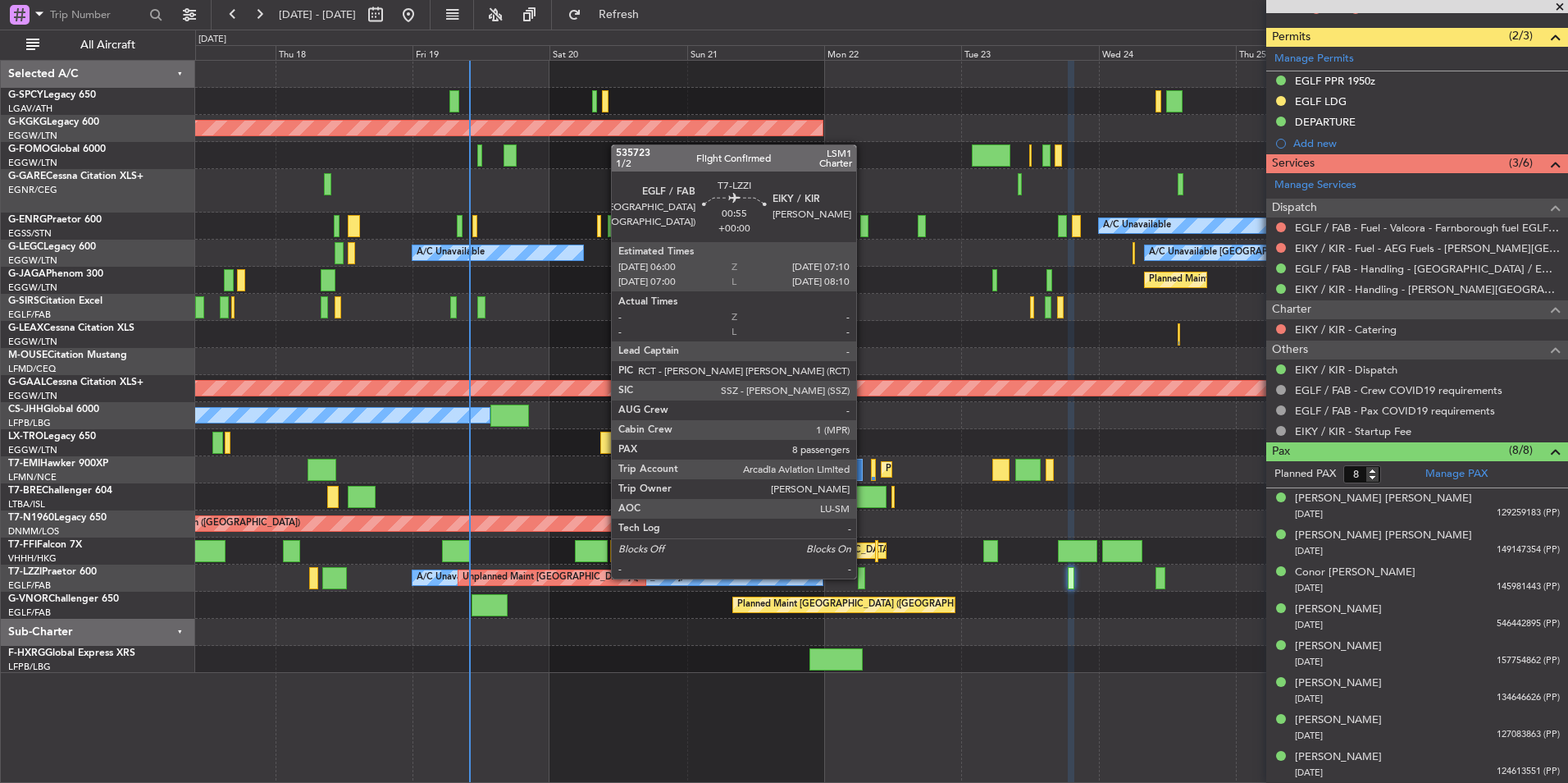
click at [864, 577] on div at bounding box center [862, 578] width 7 height 22
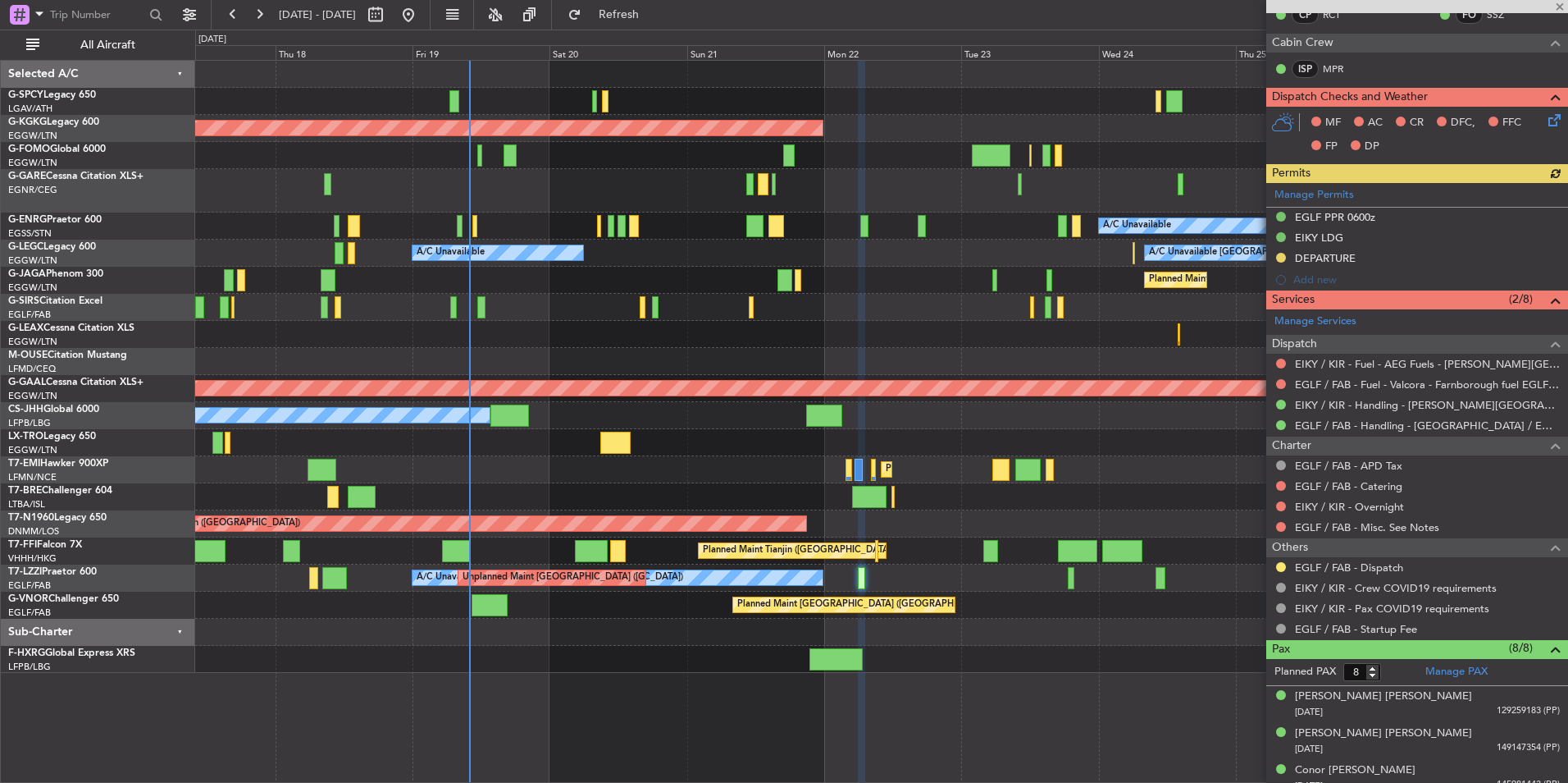
scroll to position [328, 0]
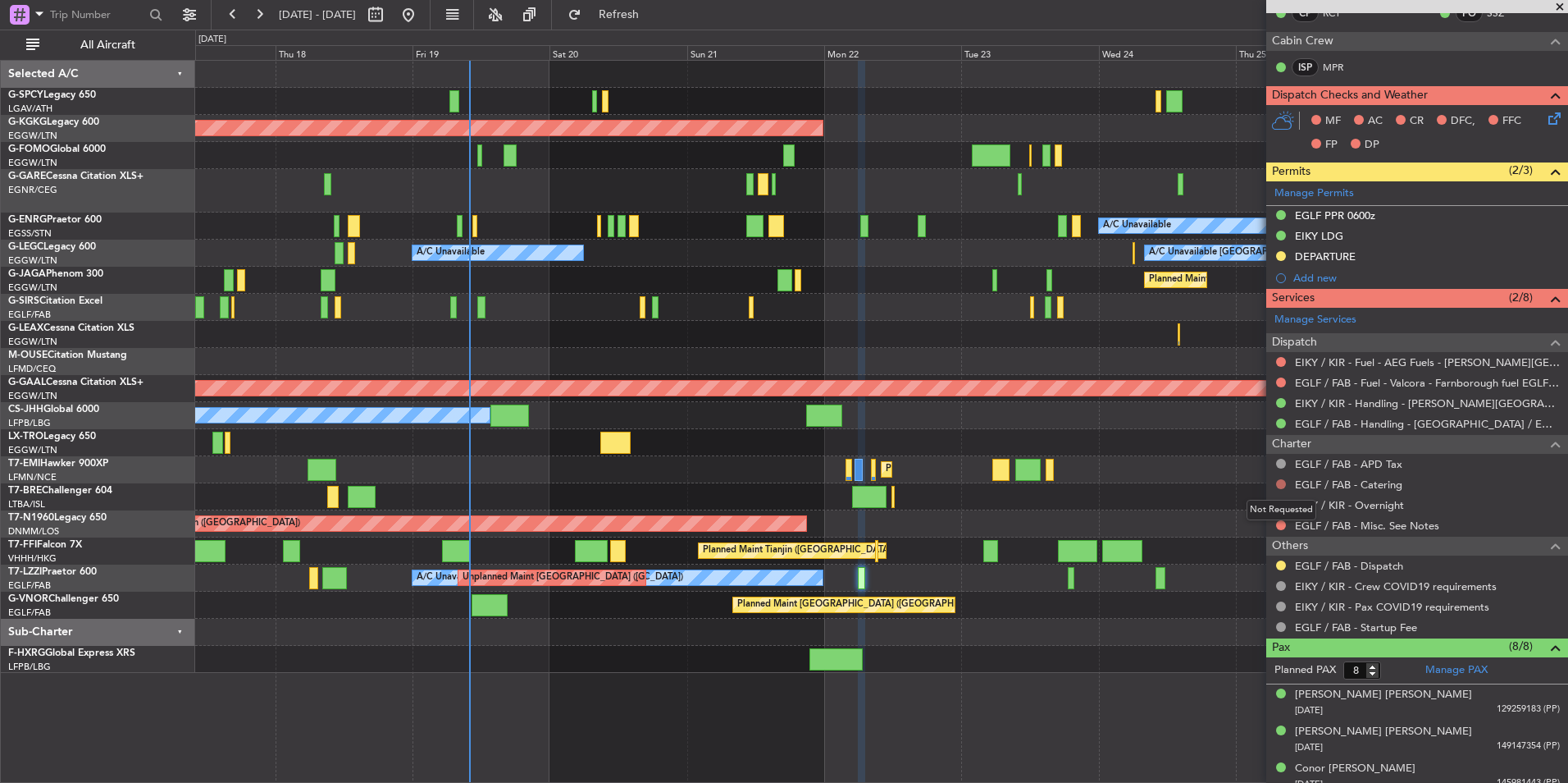
click at [1278, 482] on button at bounding box center [1281, 484] width 10 height 10
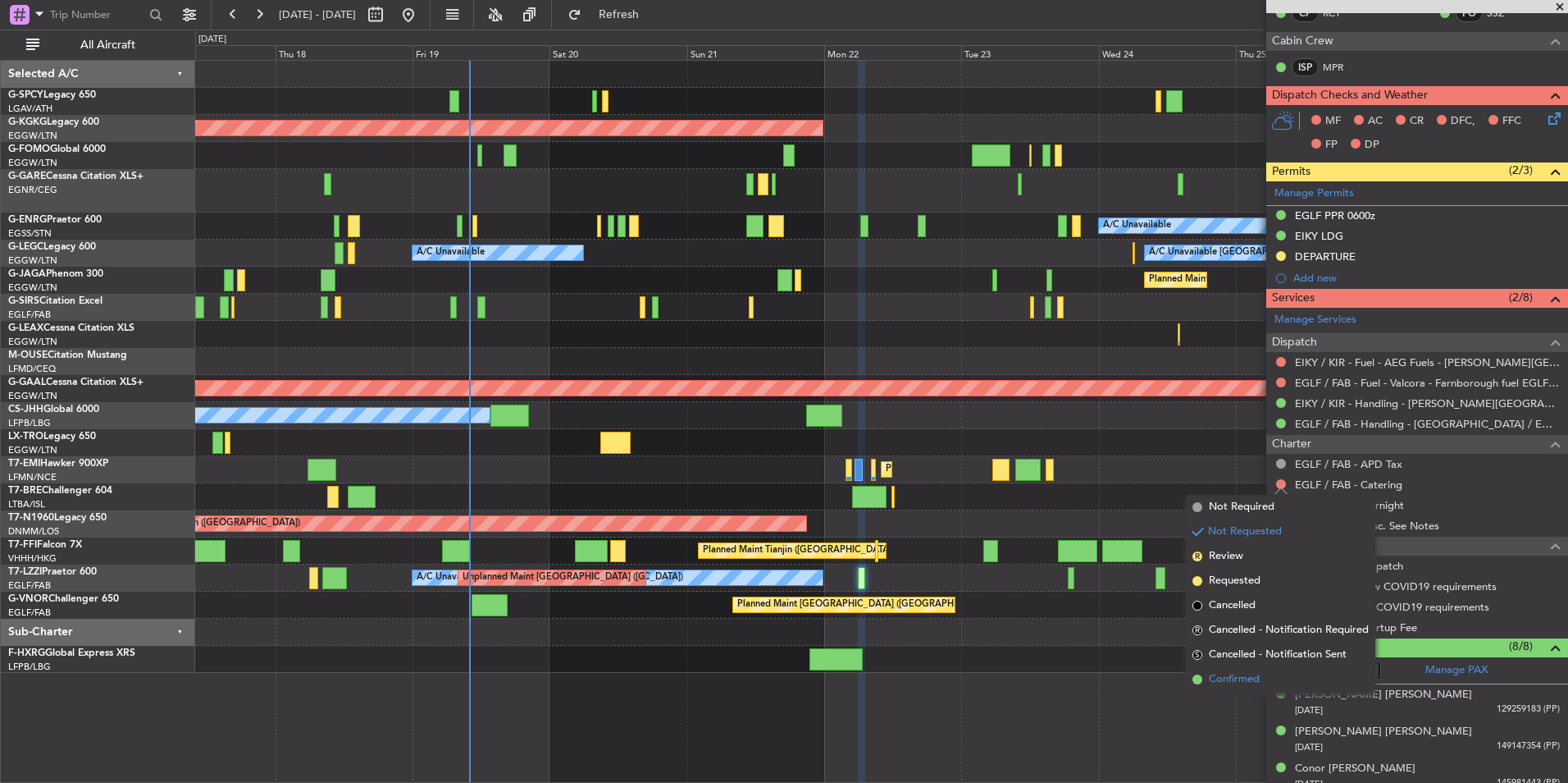
click at [1284, 672] on li "Confirmed" at bounding box center [1281, 679] width 190 height 24
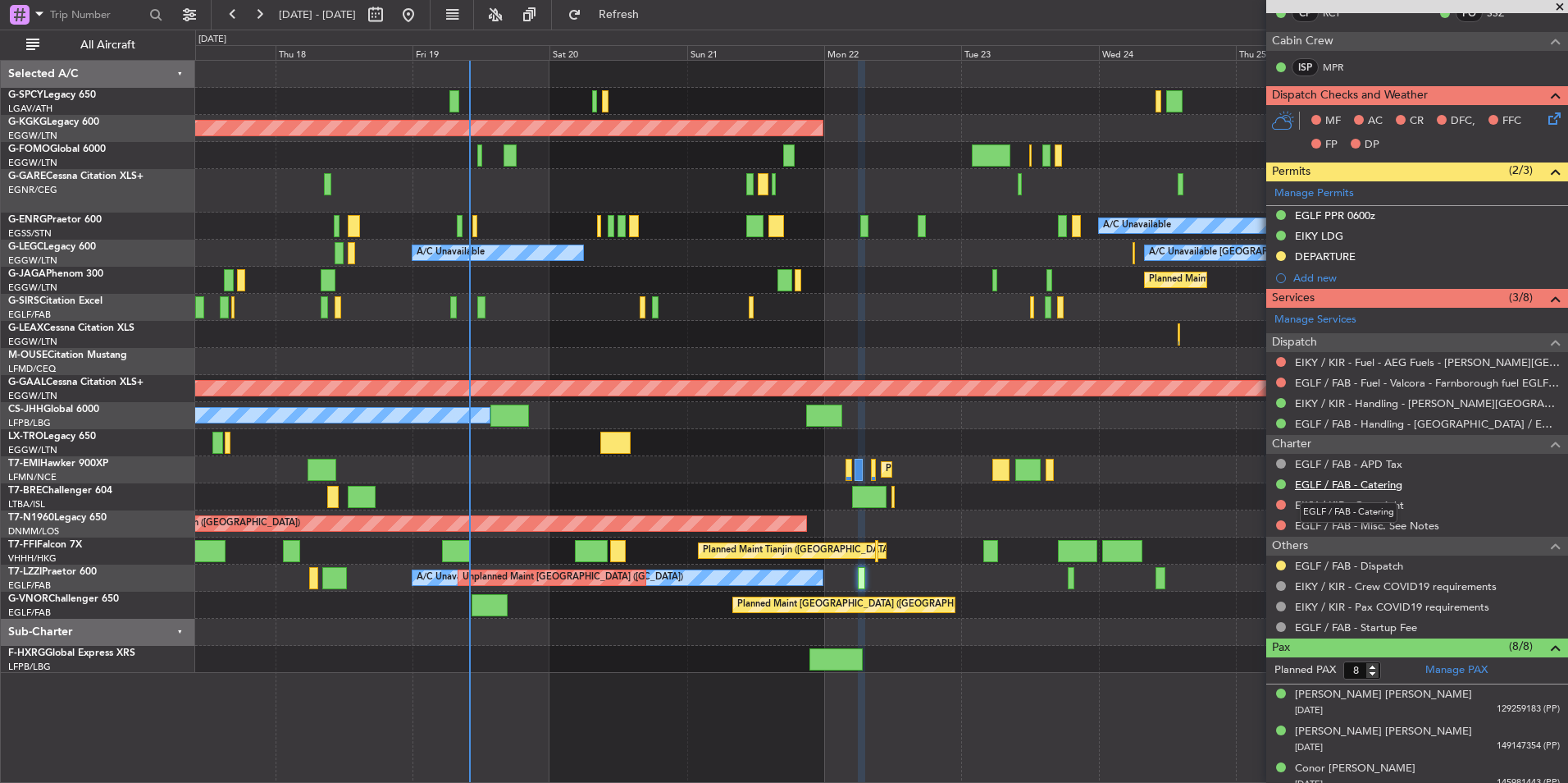
click at [1372, 482] on link "EGLF / FAB - Catering" at bounding box center [1349, 485] width 108 height 14
click at [654, 12] on span "Refresh" at bounding box center [619, 14] width 69 height 11
click at [1349, 487] on link "EGLF / FAB - Catering" at bounding box center [1349, 485] width 108 height 14
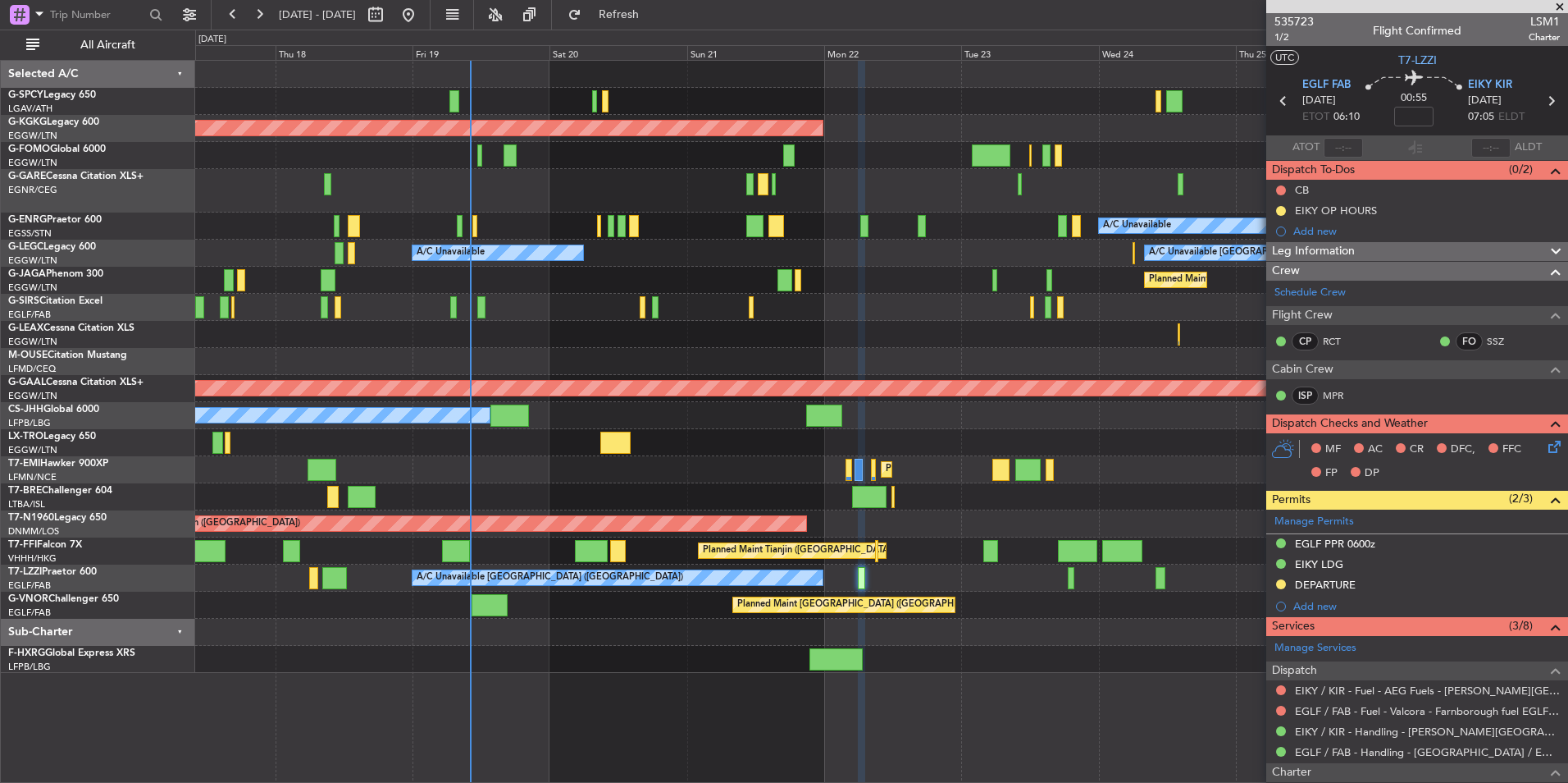
click at [1560, 4] on span at bounding box center [1560, 7] width 17 height 15
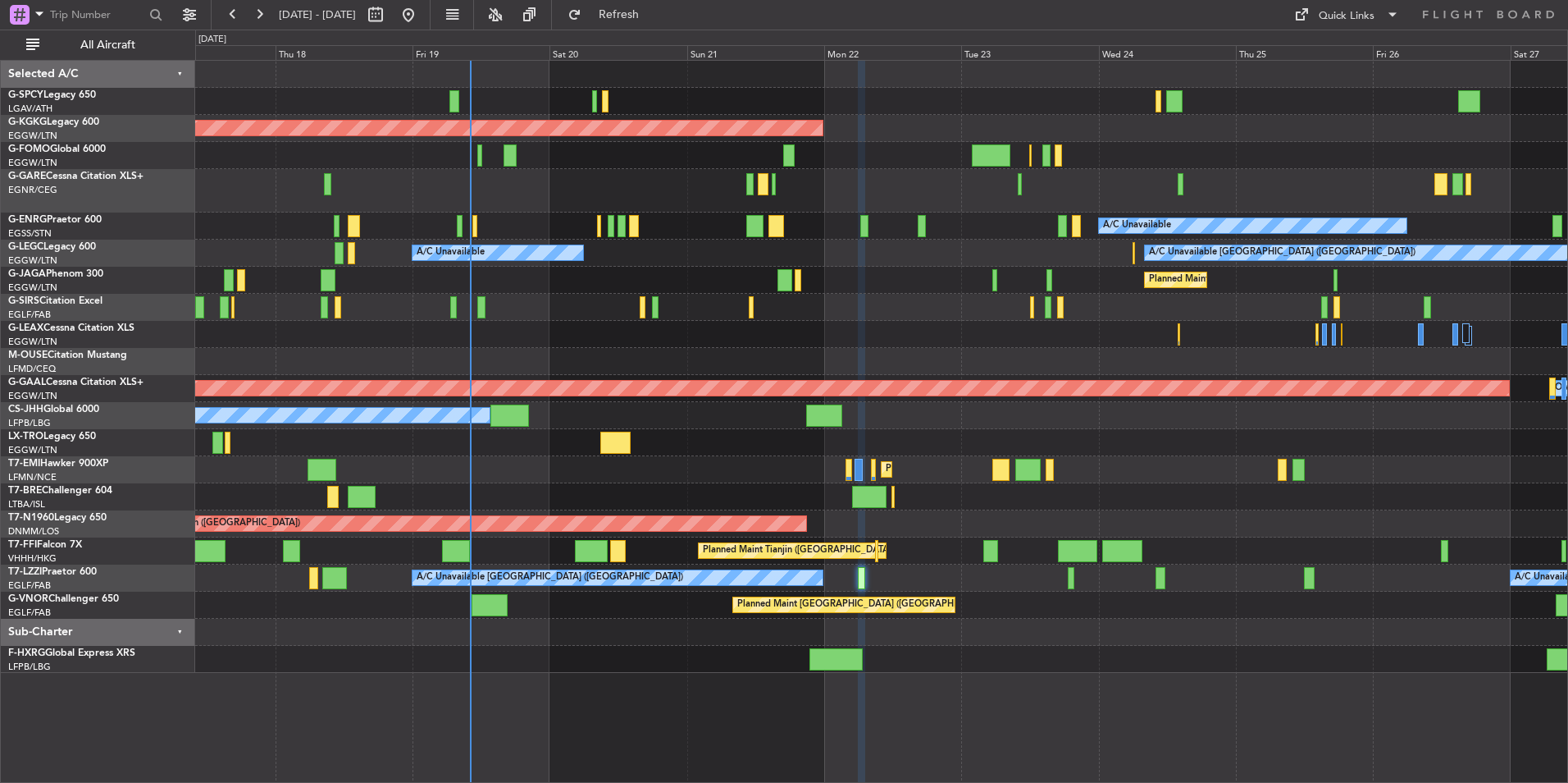
type input "0"
click at [422, 7] on button at bounding box center [409, 15] width 26 height 26
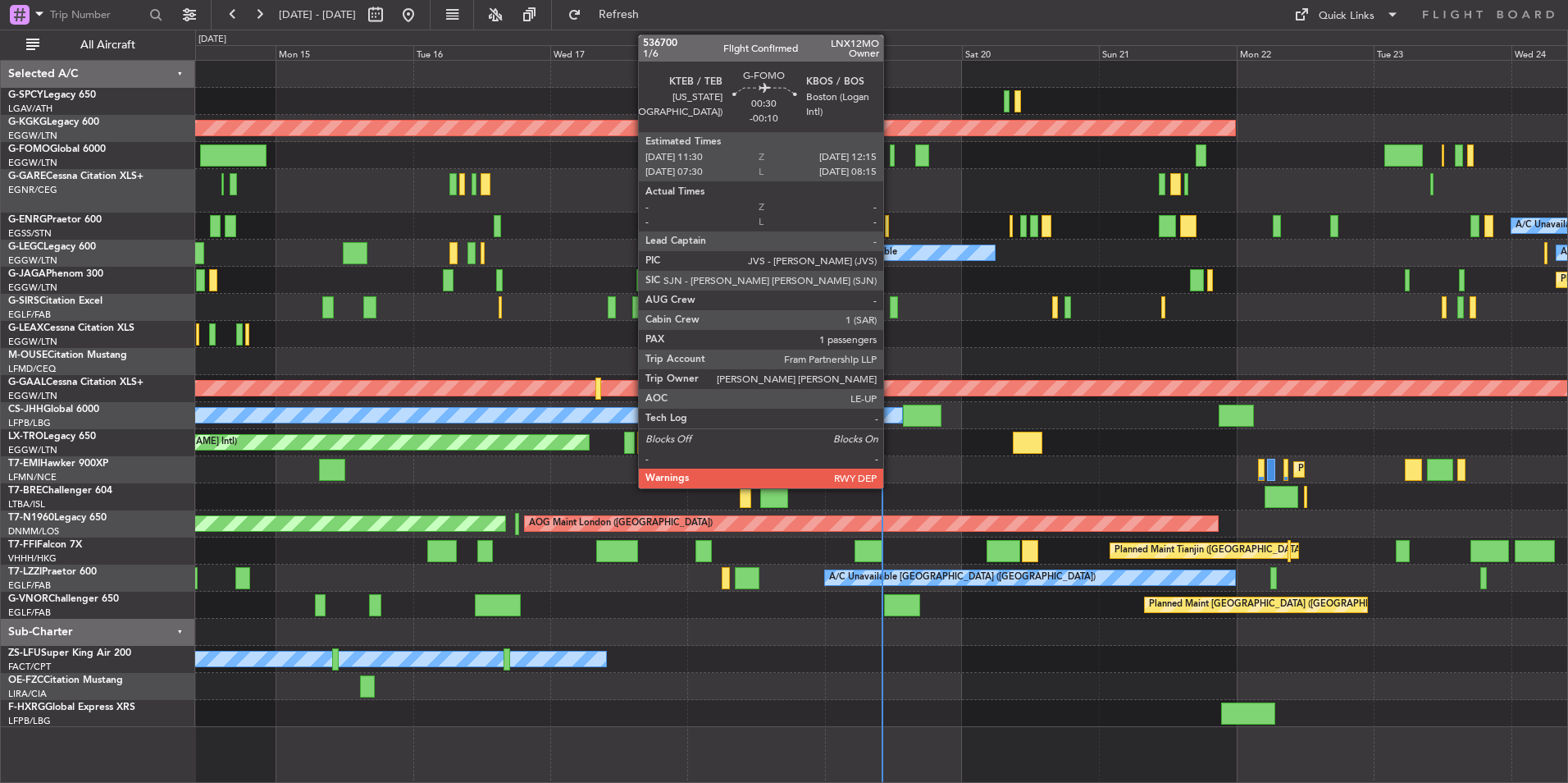
click at [891, 157] on div at bounding box center [892, 155] width 5 height 22
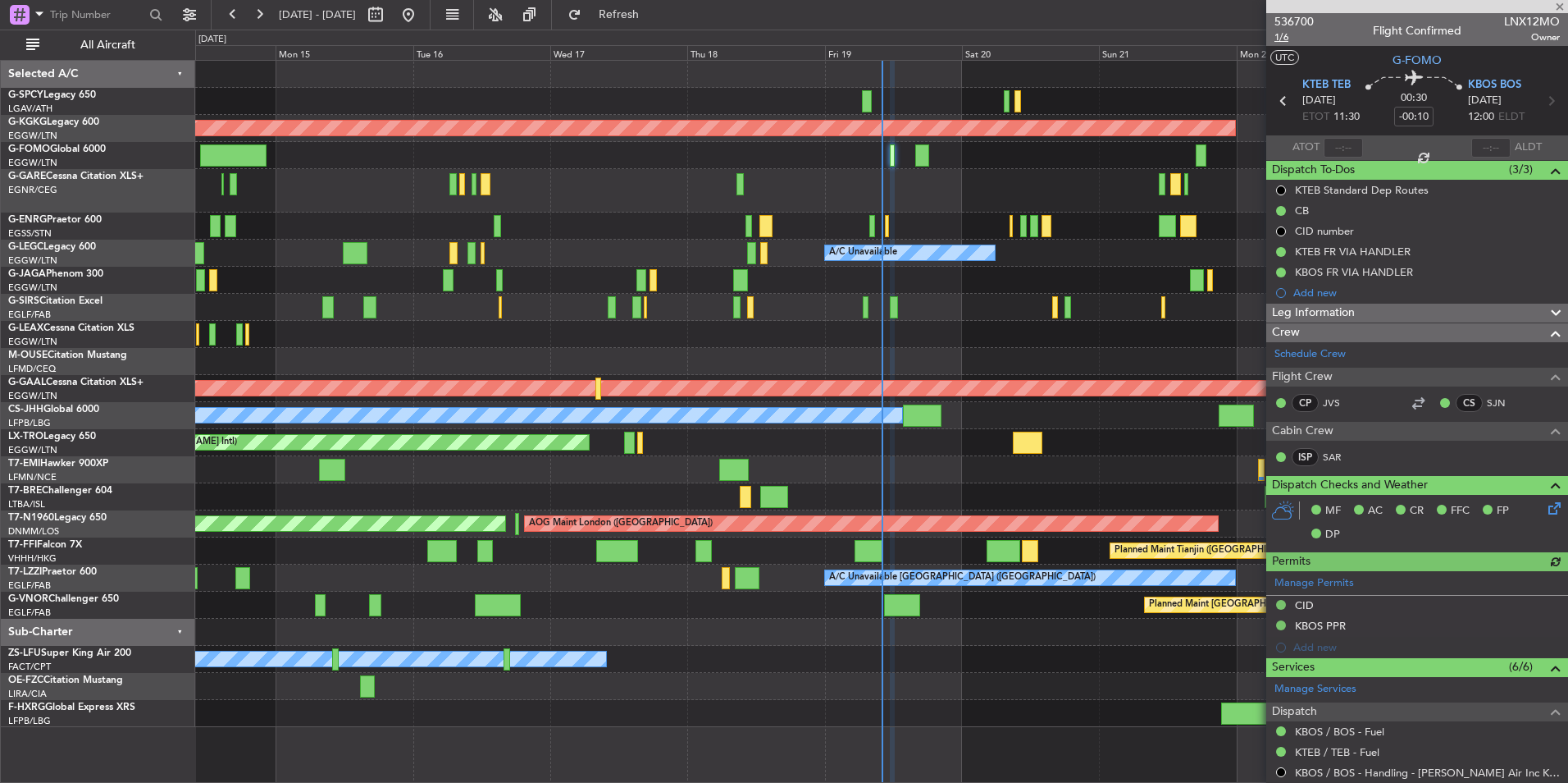
click at [1280, 37] on span "1/6" at bounding box center [1294, 37] width 39 height 14
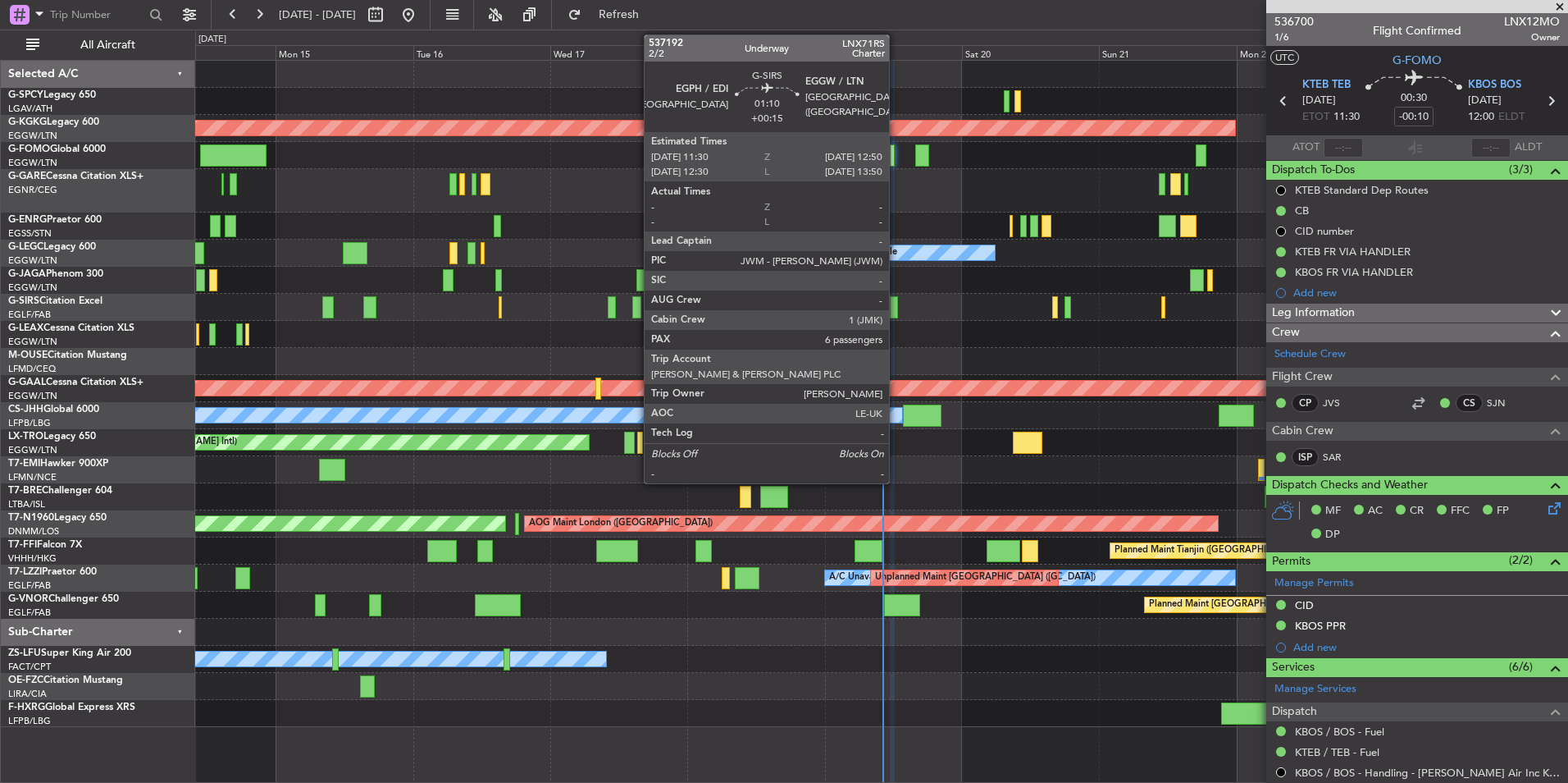
click at [897, 308] on div at bounding box center [893, 307] width 8 height 22
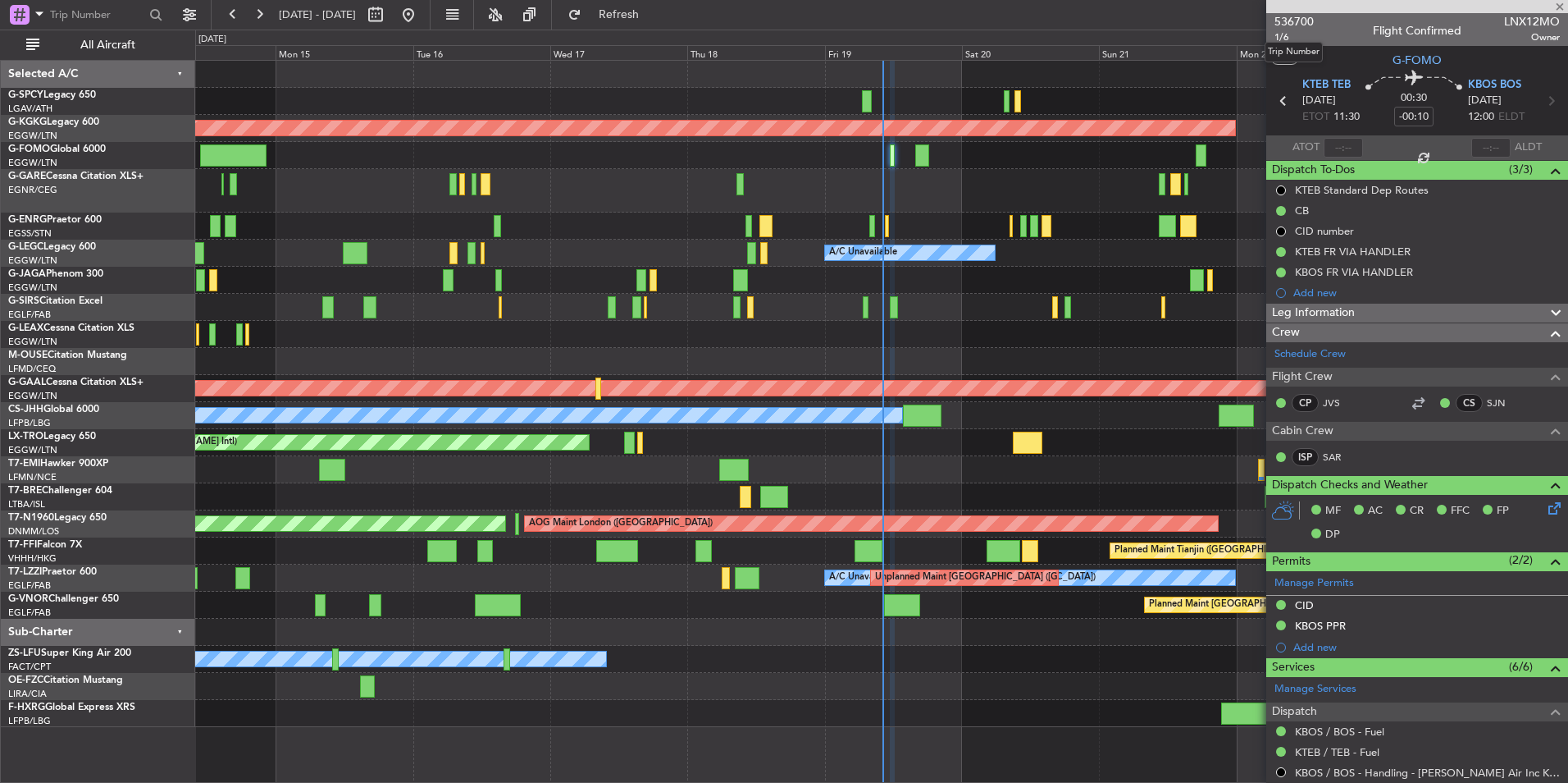
type input "+00:15"
type input "6"
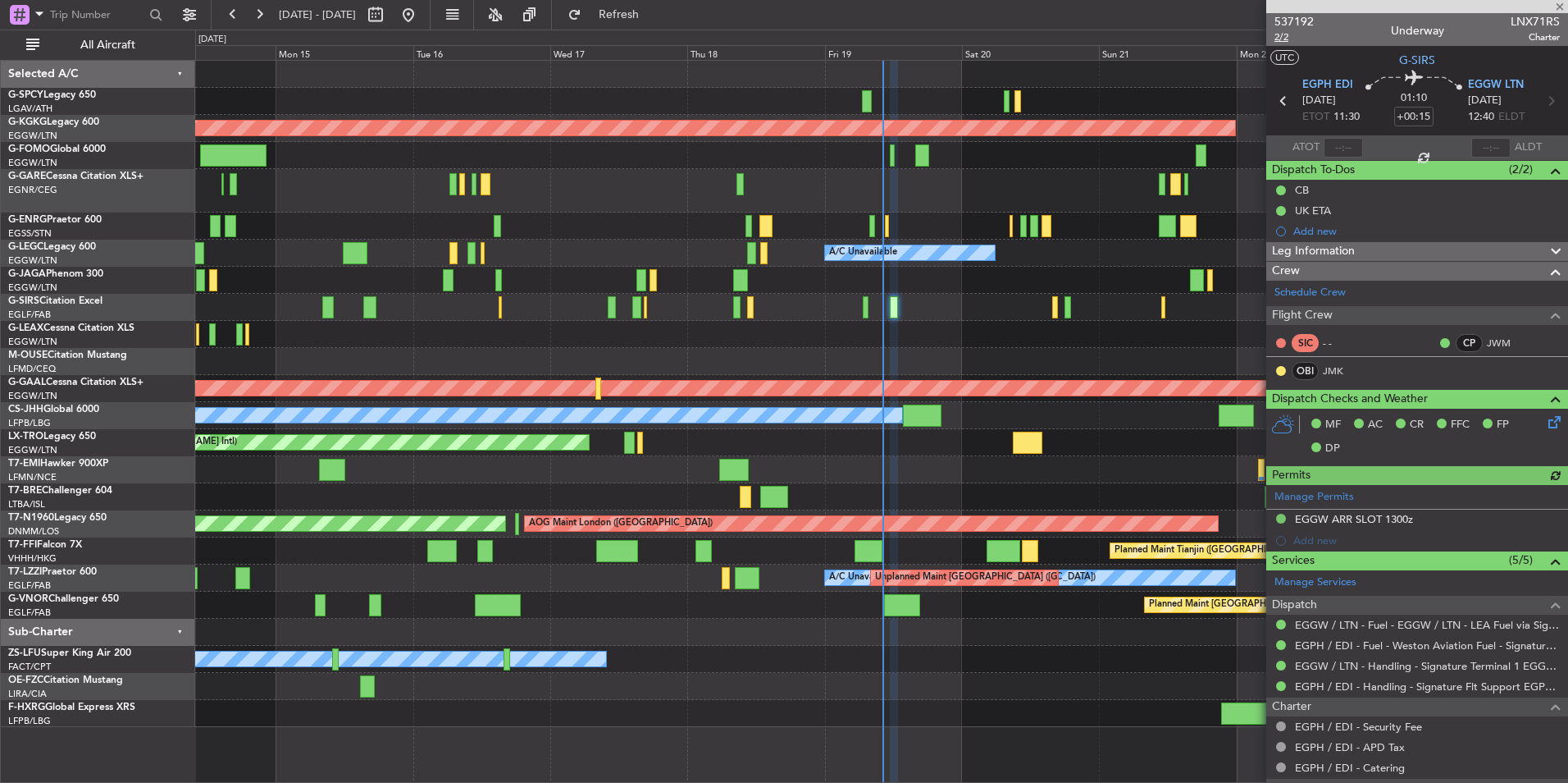
click at [1280, 37] on span "2/2" at bounding box center [1294, 37] width 39 height 14
click at [422, 20] on button at bounding box center [409, 15] width 26 height 26
click at [1007, 312] on div "Planned Maint [GEOGRAPHIC_DATA] ([GEOGRAPHIC_DATA])" at bounding box center [881, 307] width 1372 height 27
click at [422, 24] on div at bounding box center [392, 15] width 59 height 26
click at [422, 15] on button at bounding box center [409, 15] width 26 height 26
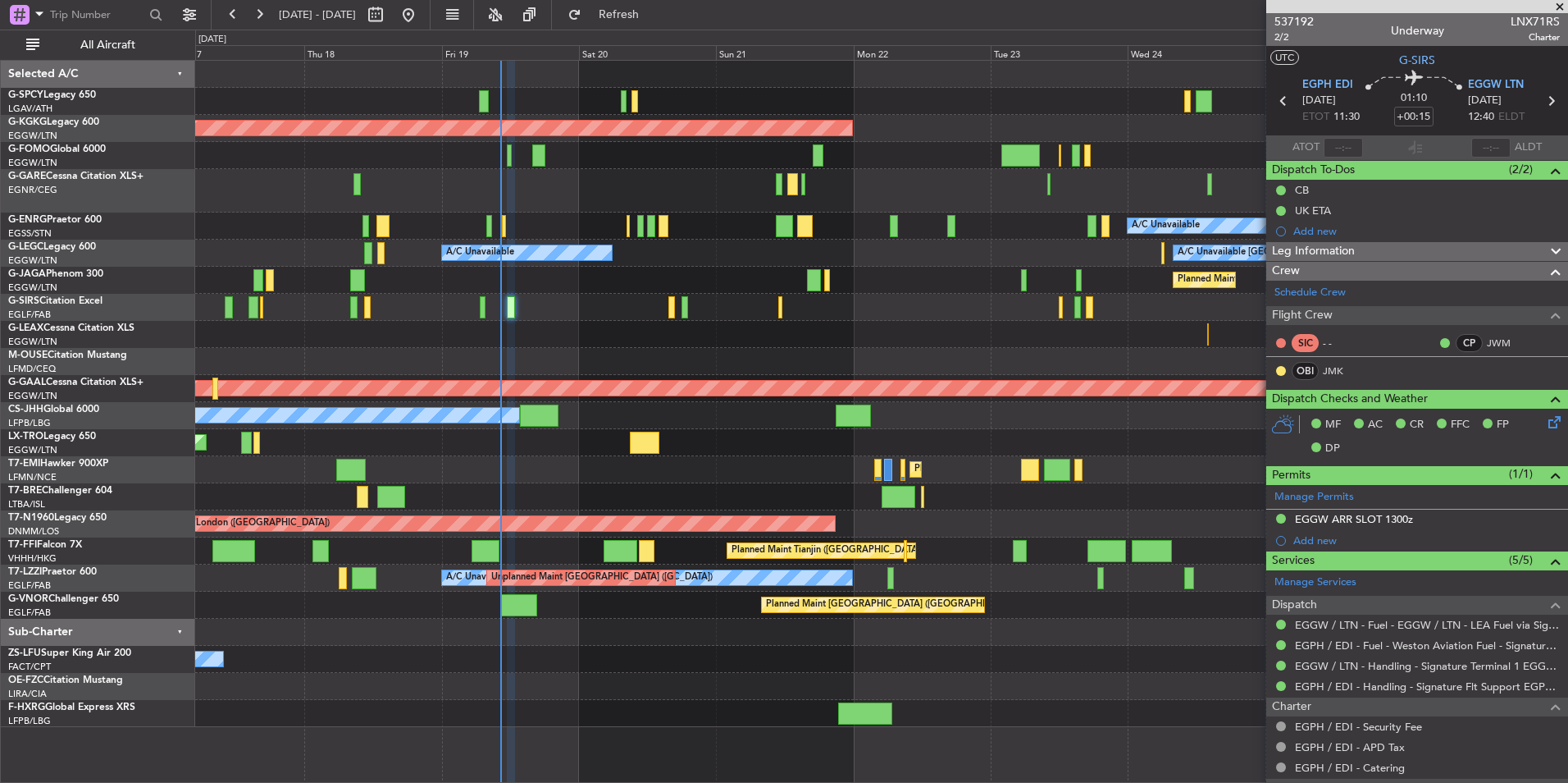
click at [347, 645] on div at bounding box center [881, 632] width 1372 height 27
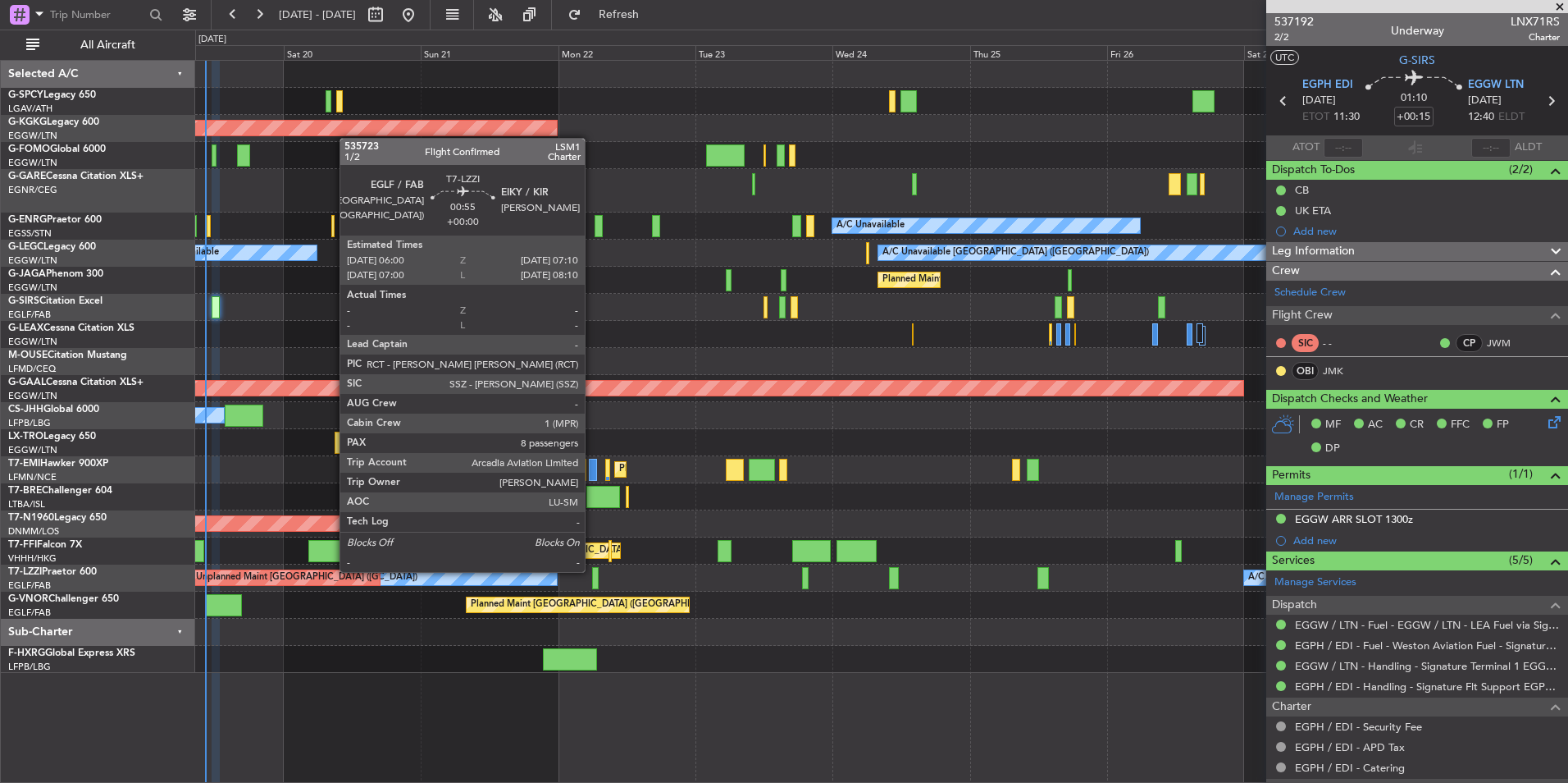
click at [592, 571] on div at bounding box center [596, 578] width 7 height 22
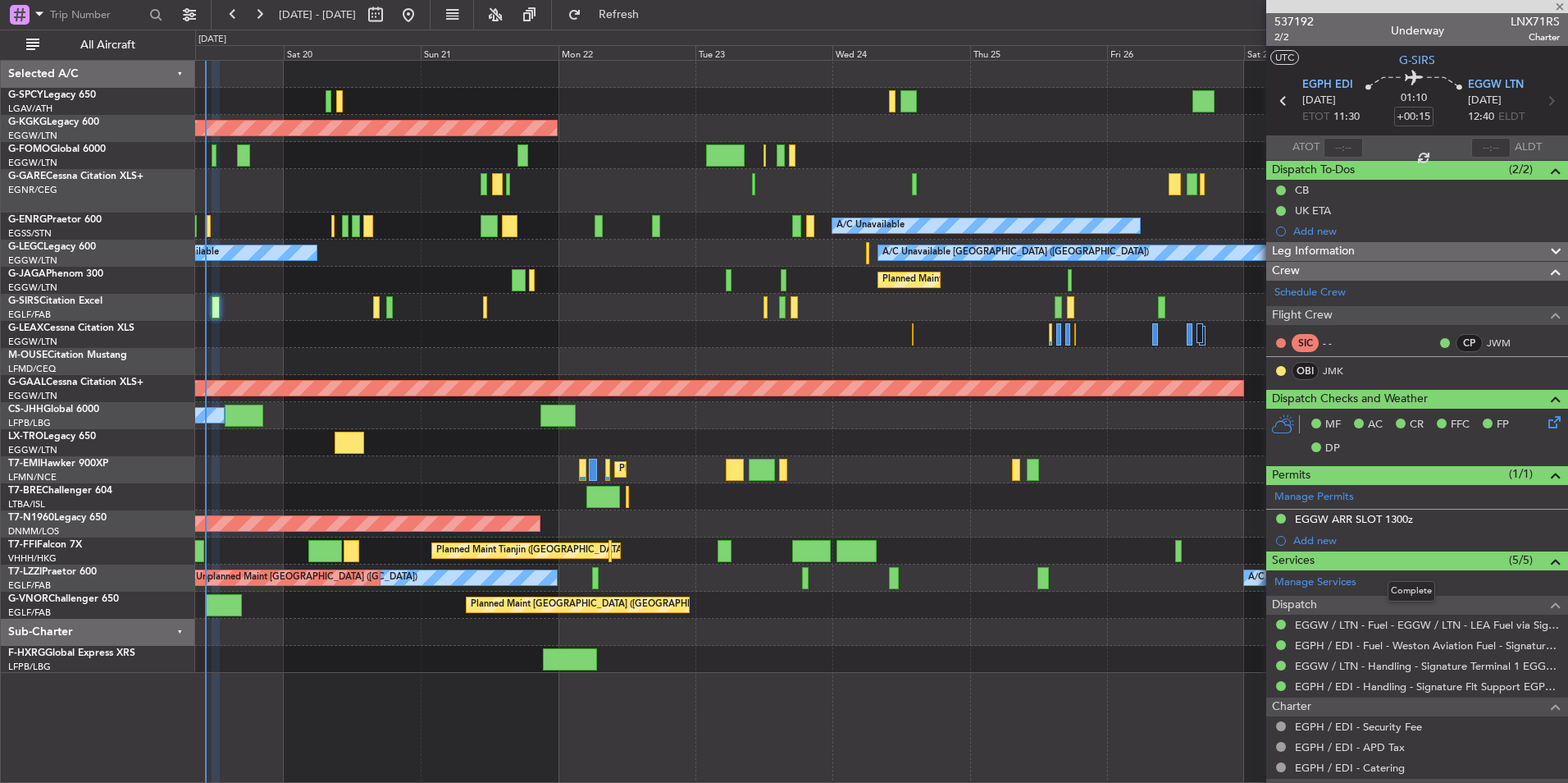
type input "8"
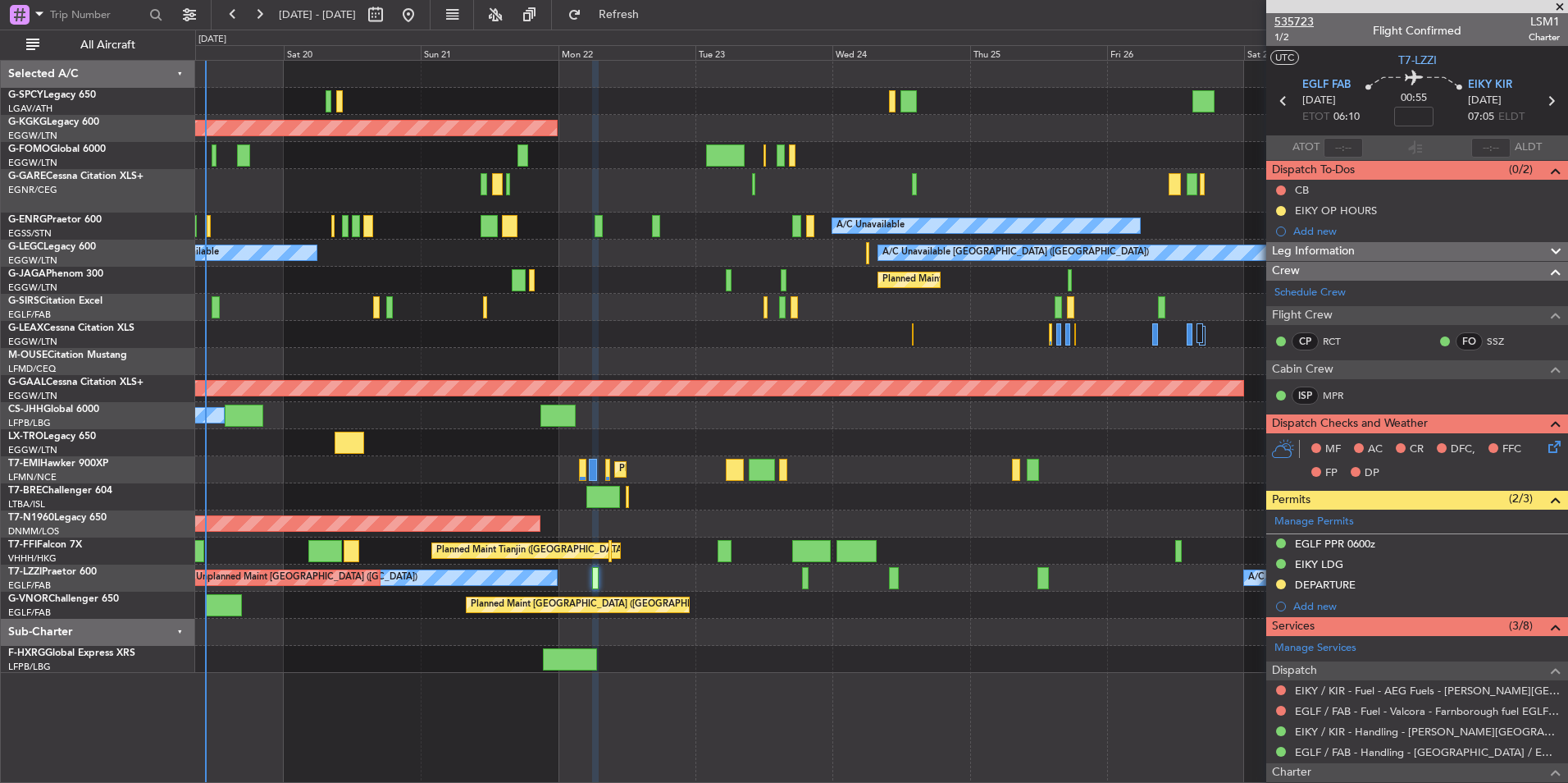
click at [1311, 22] on span "535723" at bounding box center [1294, 22] width 39 height 17
click at [422, 23] on button at bounding box center [409, 15] width 26 height 26
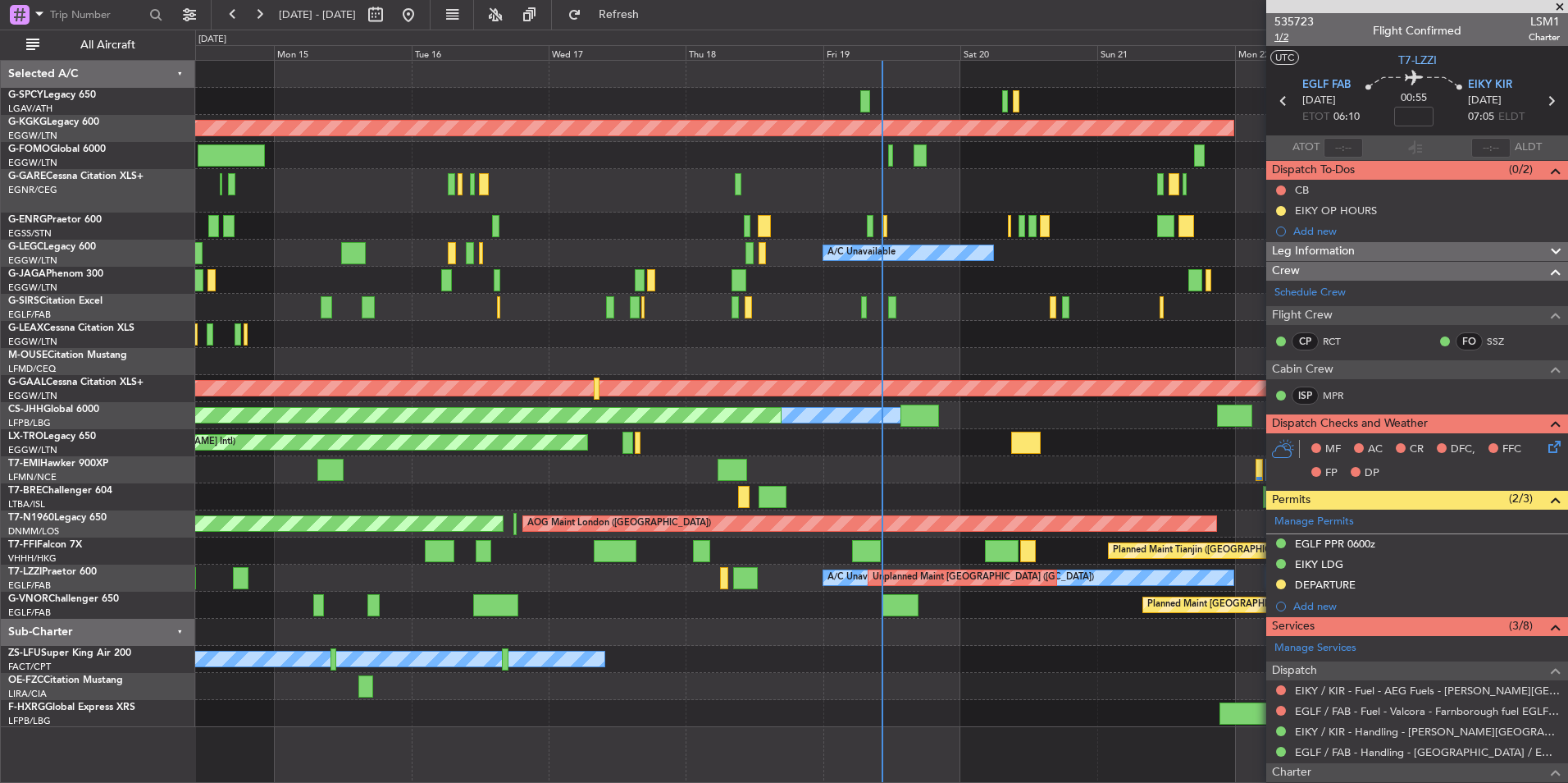
click at [1287, 37] on span "1/2" at bounding box center [1294, 37] width 39 height 14
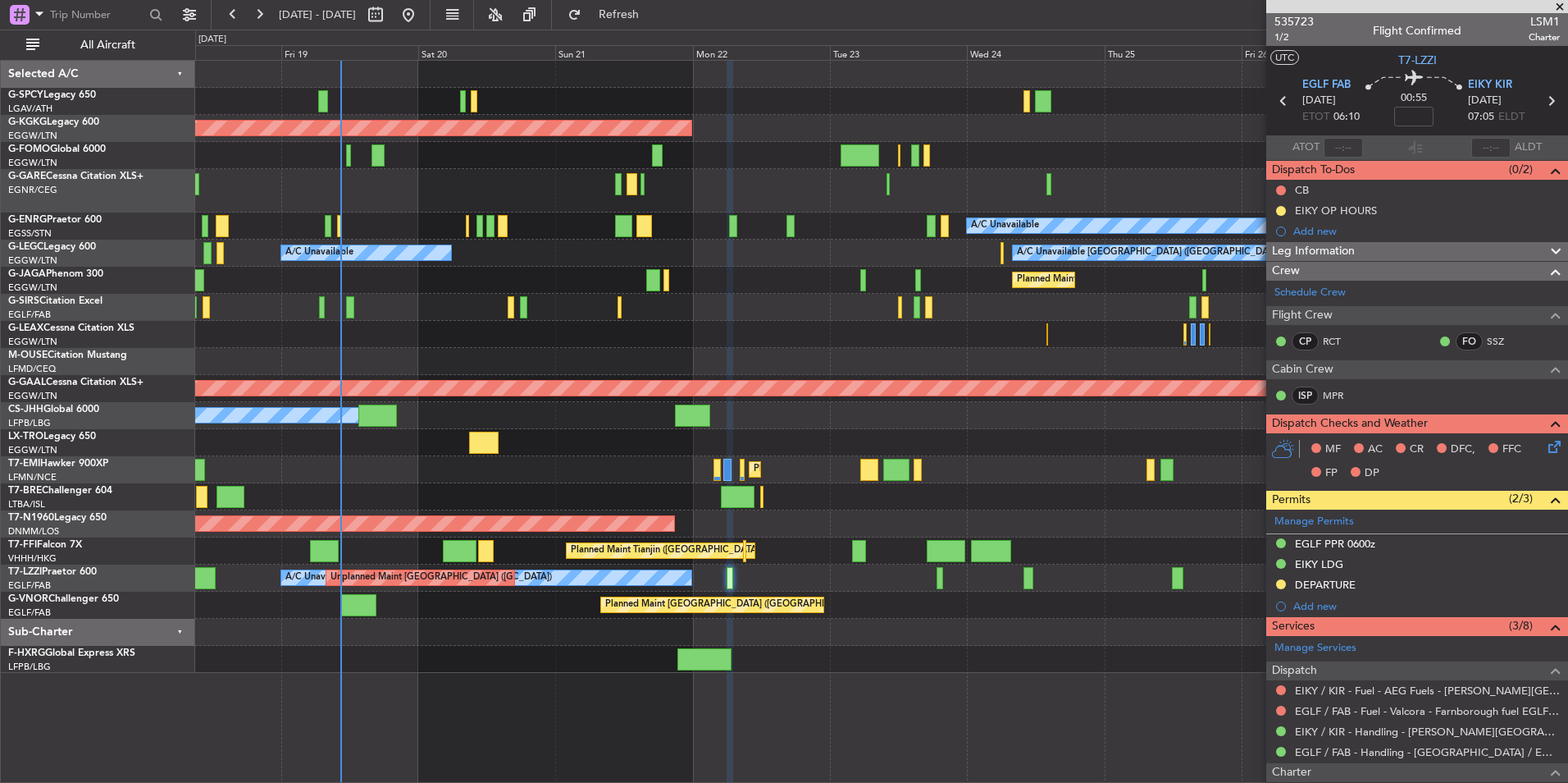
click at [445, 548] on div "Planned Maint Tianjin ([GEOGRAPHIC_DATA])" at bounding box center [881, 551] width 1372 height 27
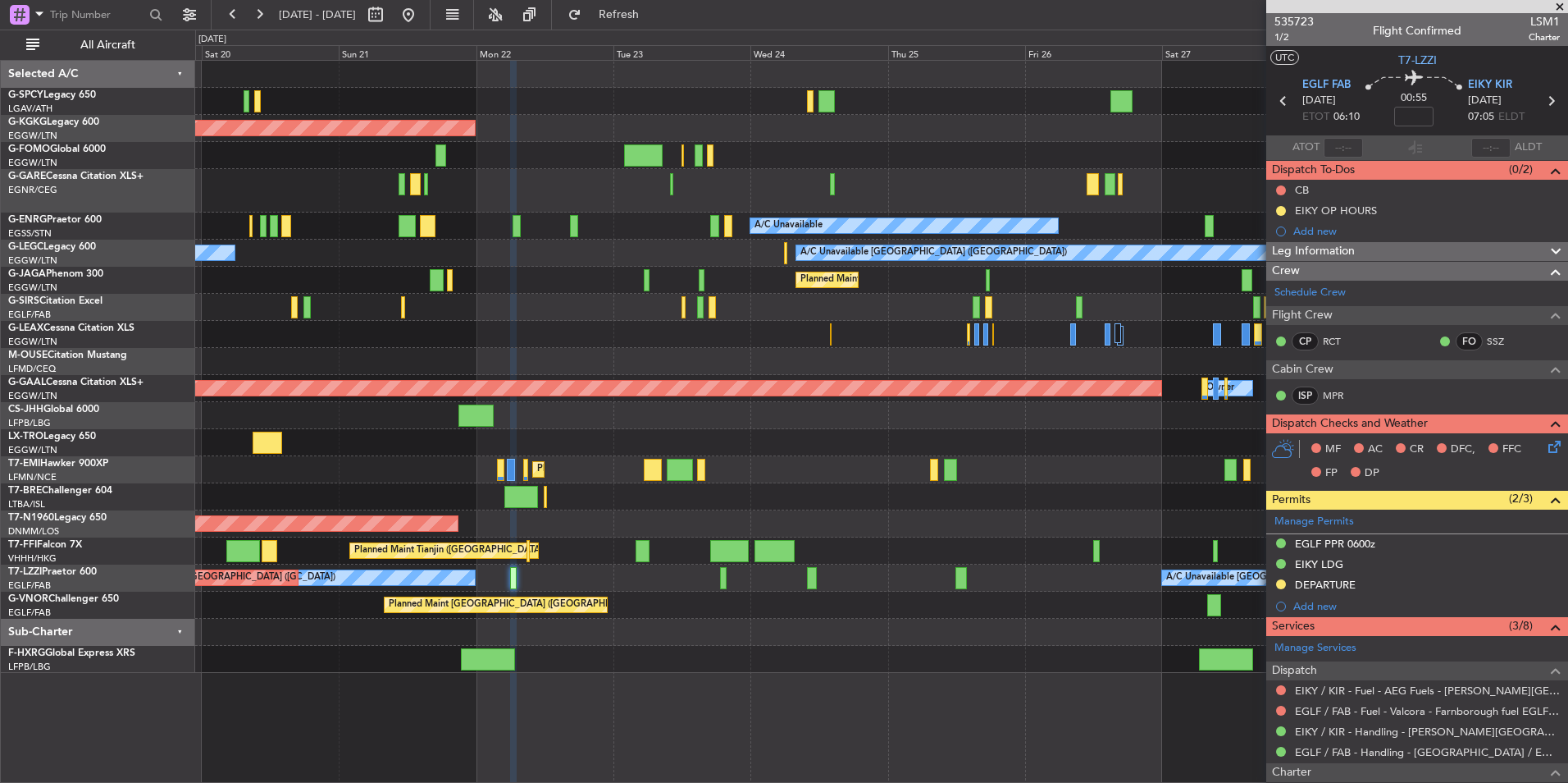
click at [655, 584] on div "AOG Maint Istanbul (Ataturk) A/C Unavailable A/C Unavailable London (Luton) A/C…" at bounding box center [881, 367] width 1372 height 612
click at [593, 583] on div "AOG Maint Istanbul (Ataturk) A/C Unavailable A/C Unavailable London (Luton) A/C…" at bounding box center [881, 367] width 1372 height 612
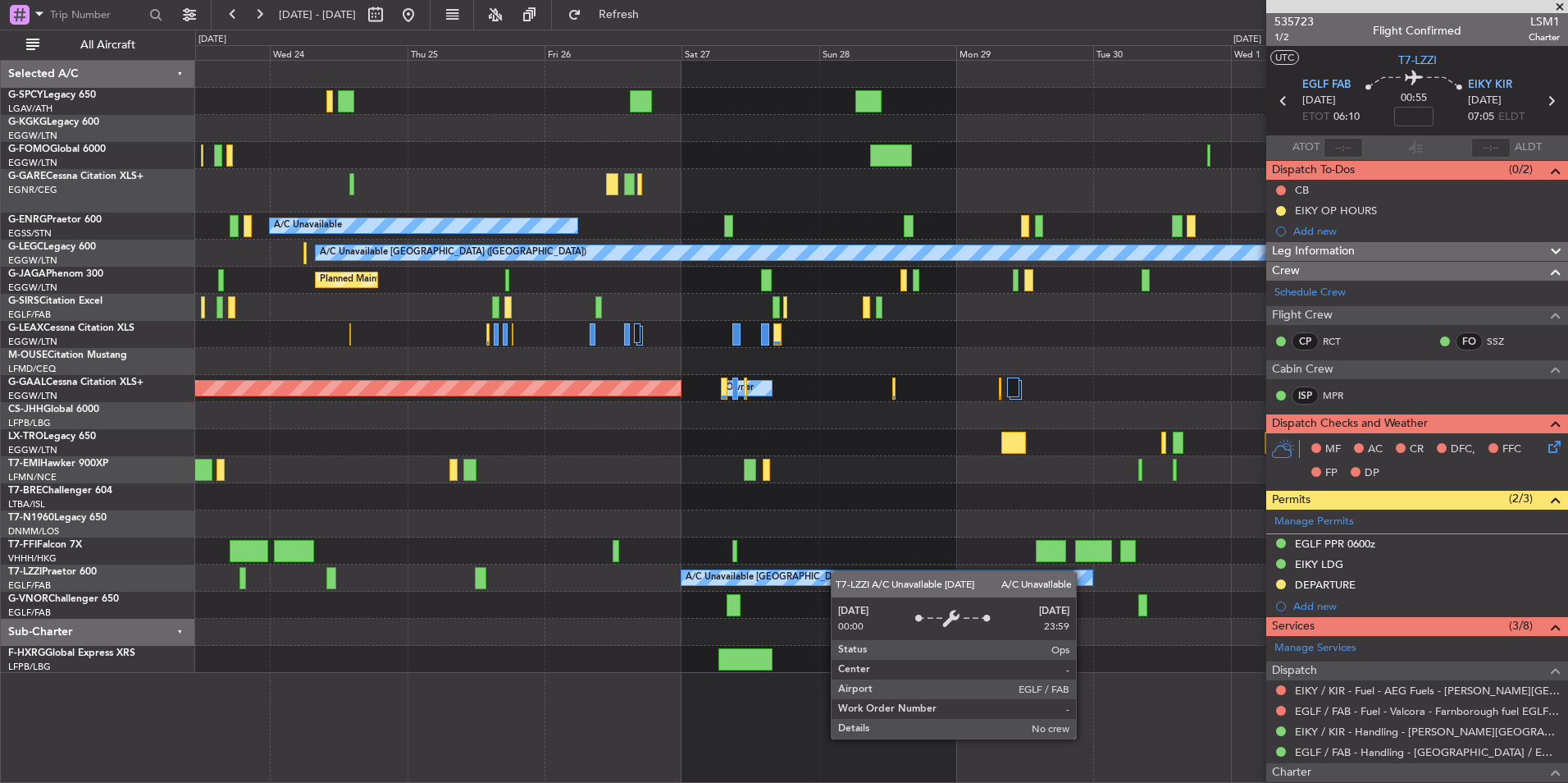
click at [791, 576] on div "AOG Maint Istanbul (Ataturk) A/C Unavailable A/C Unavailable London (Luton) Pla…" at bounding box center [881, 367] width 1372 height 612
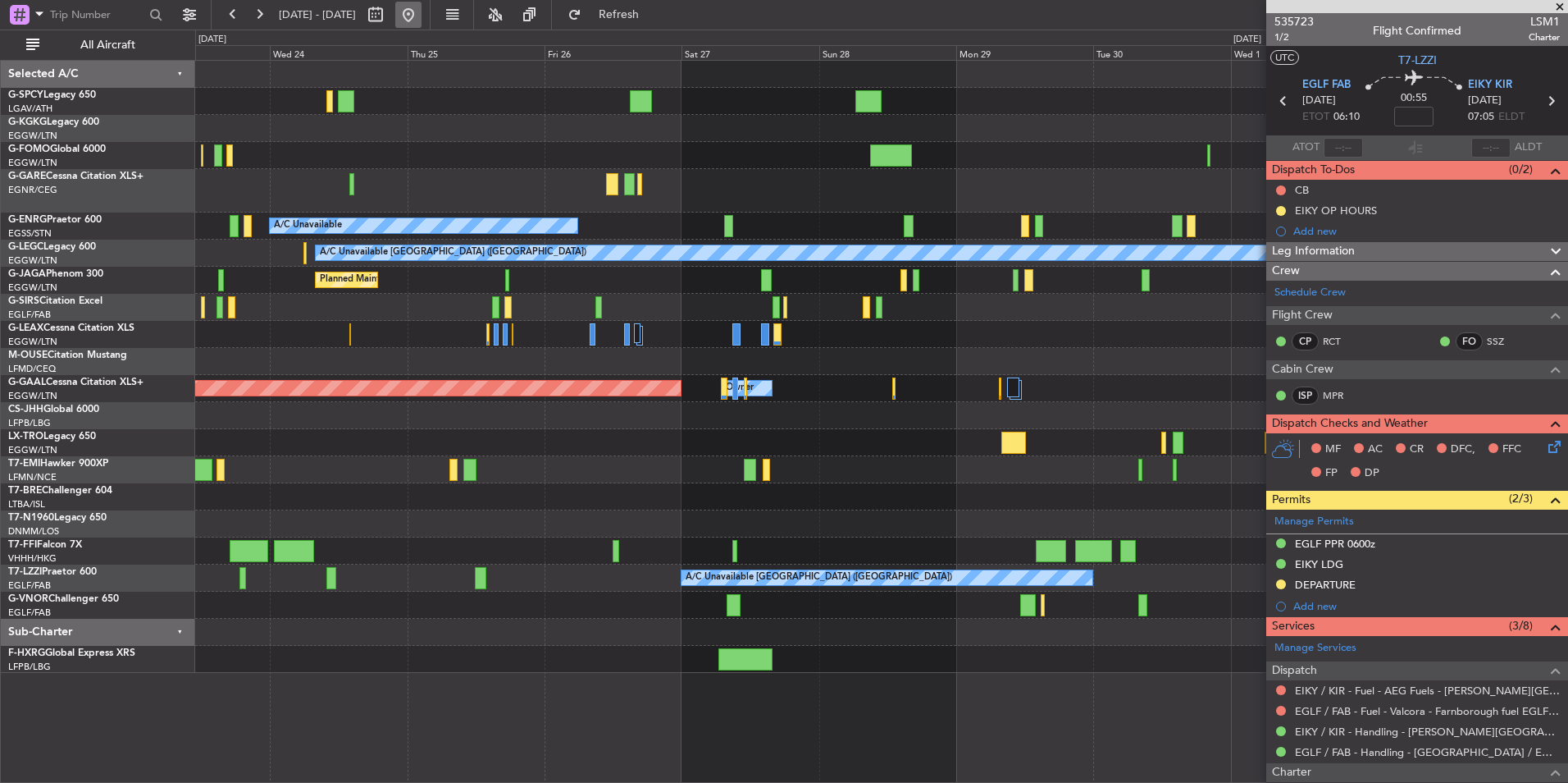
click at [422, 13] on button at bounding box center [409, 15] width 26 height 26
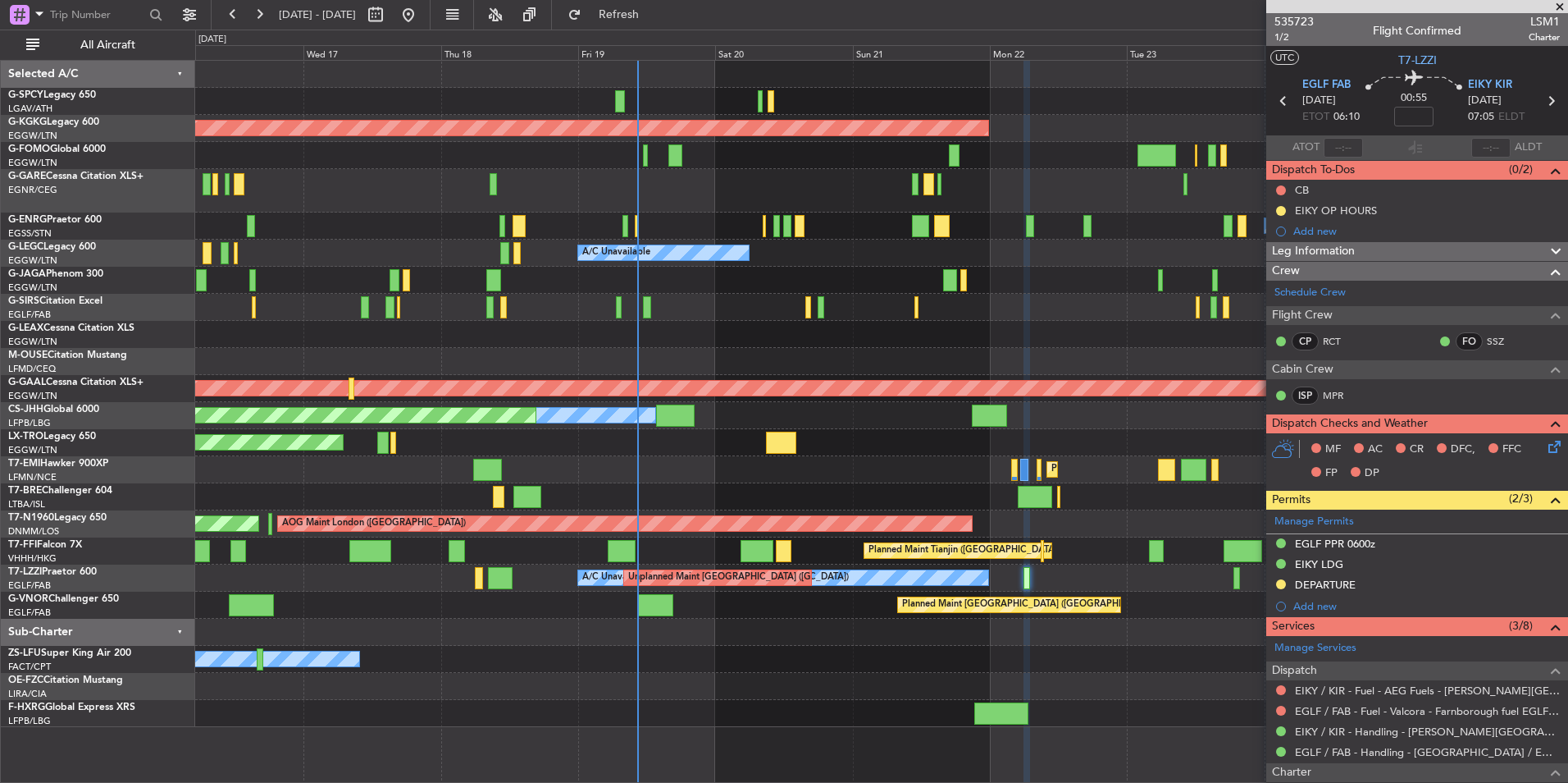
click at [723, 499] on div "AOG Maint Istanbul (Ataturk) A/C Unavailable A/C Unavailable London (Luton) A/C…" at bounding box center [881, 394] width 1372 height 666
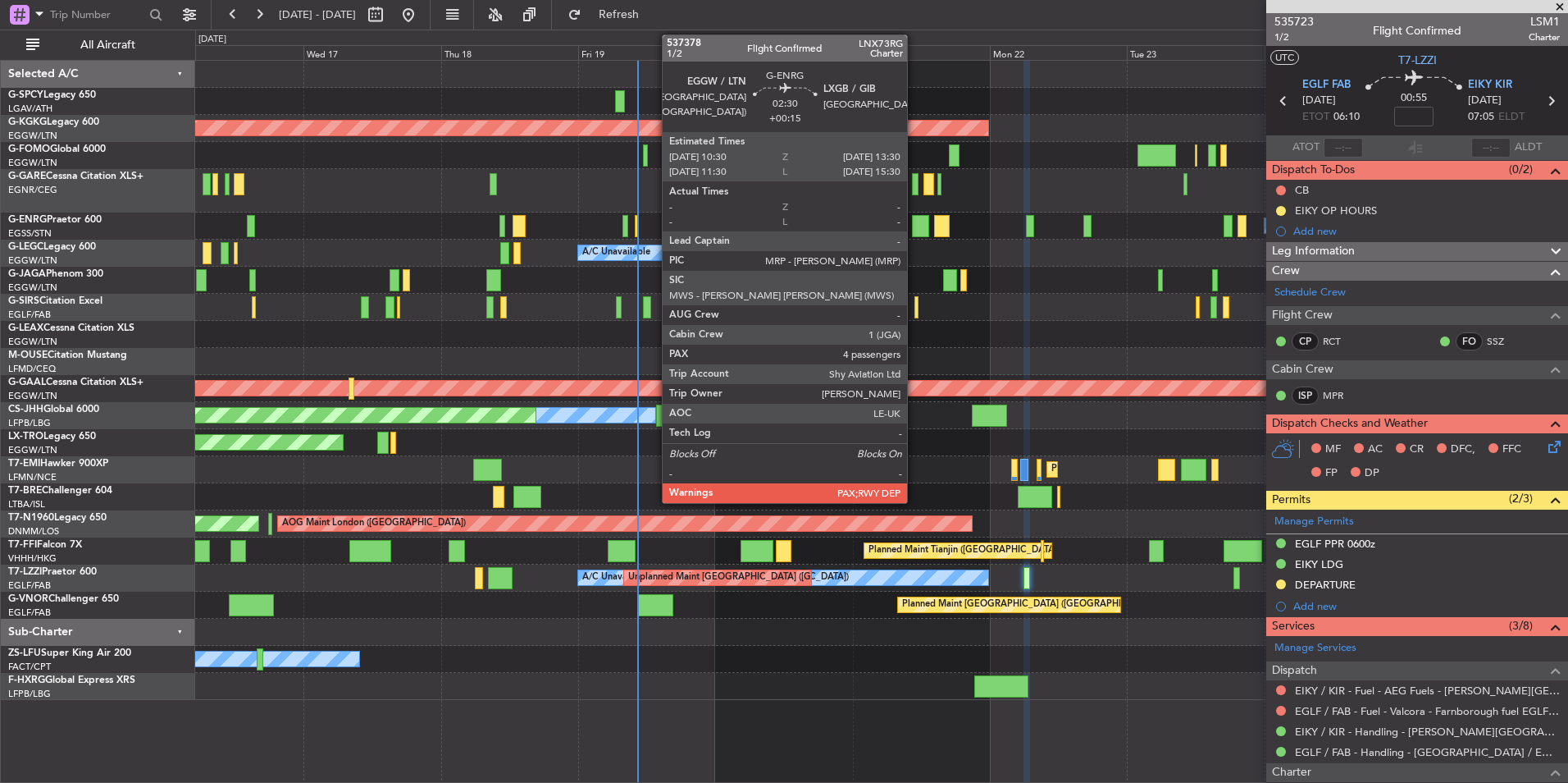
click at [915, 230] on div at bounding box center [921, 225] width 17 height 22
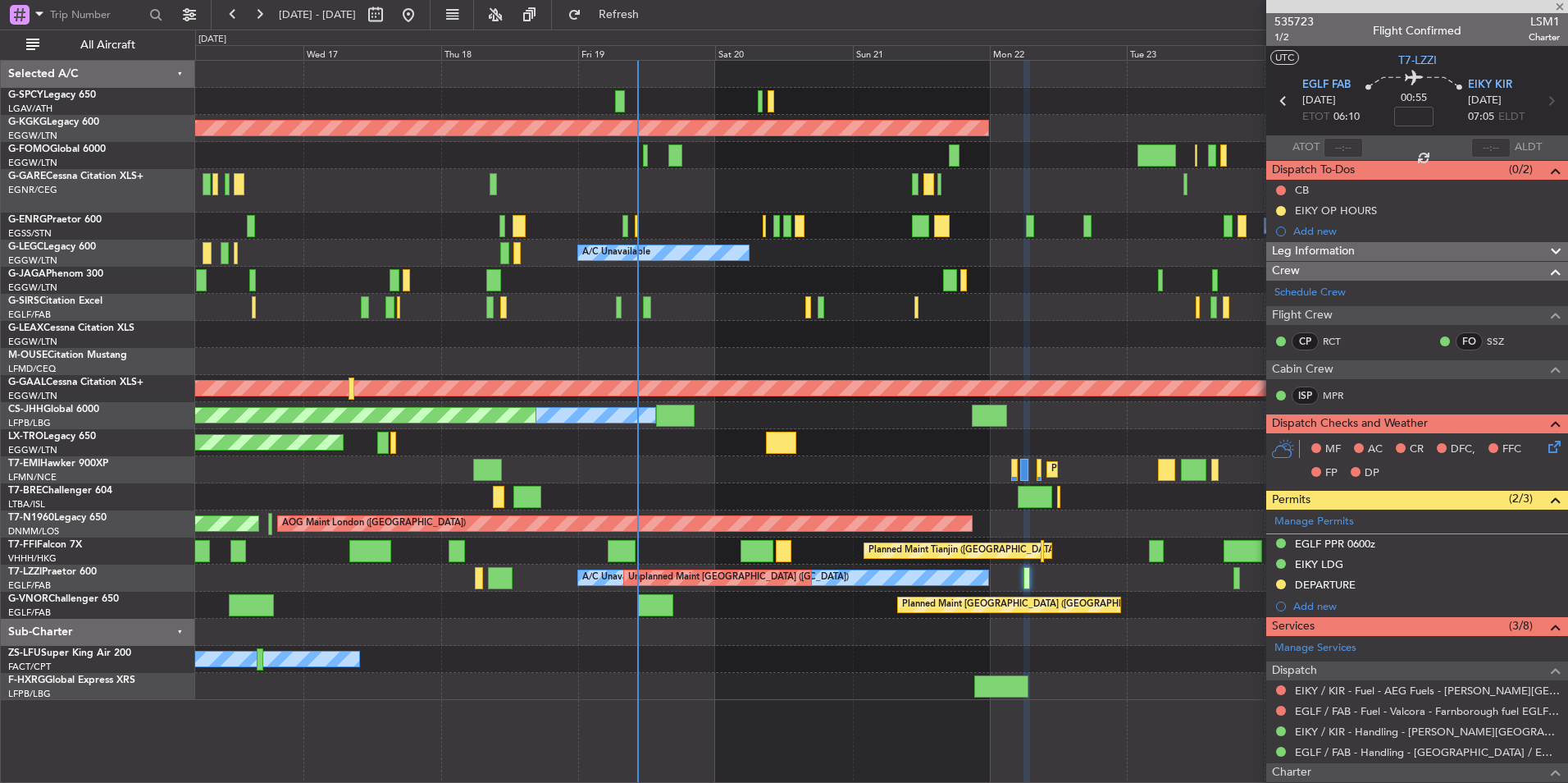
type input "+00:15"
type input "4"
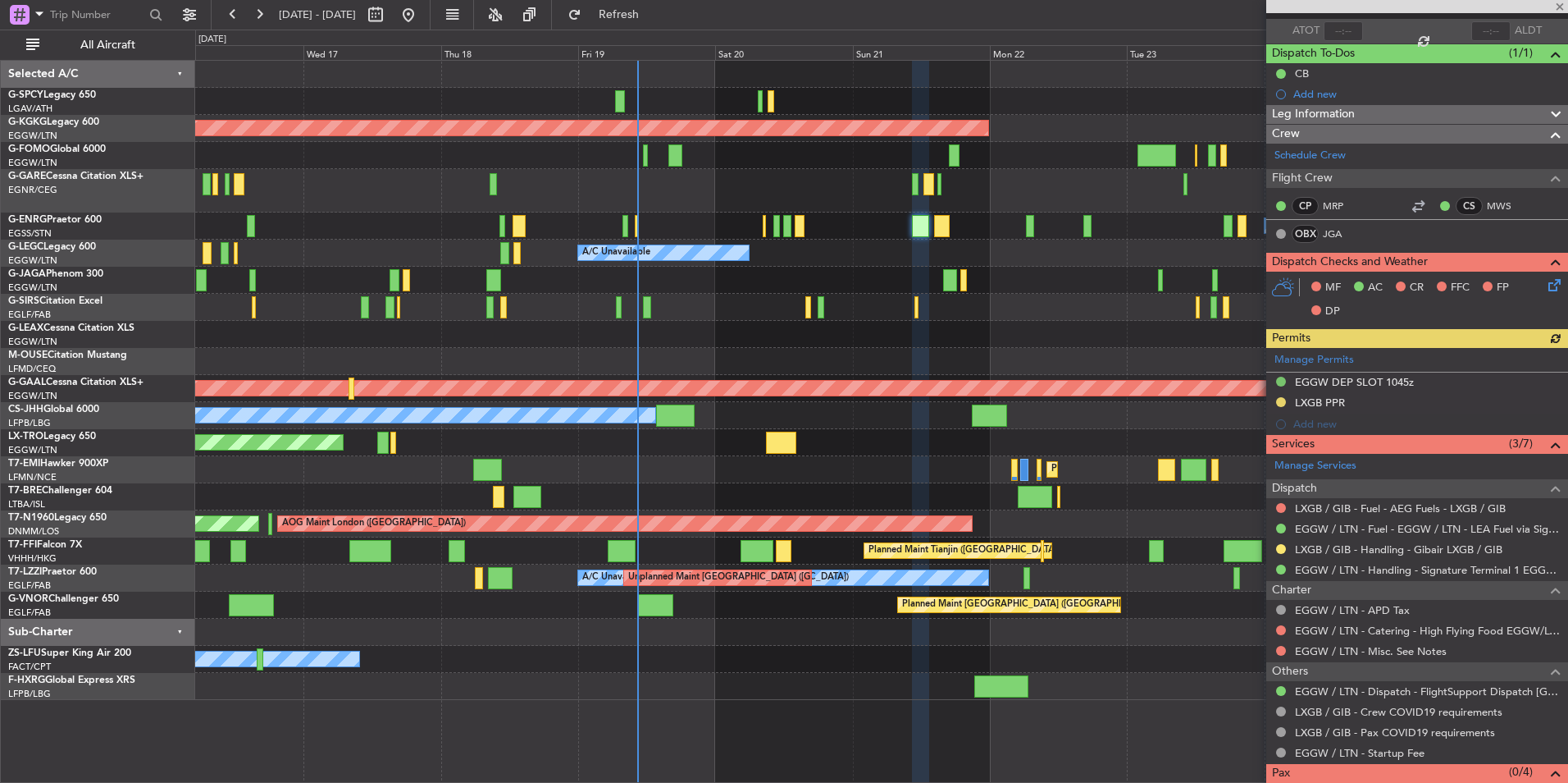
scroll to position [164, 0]
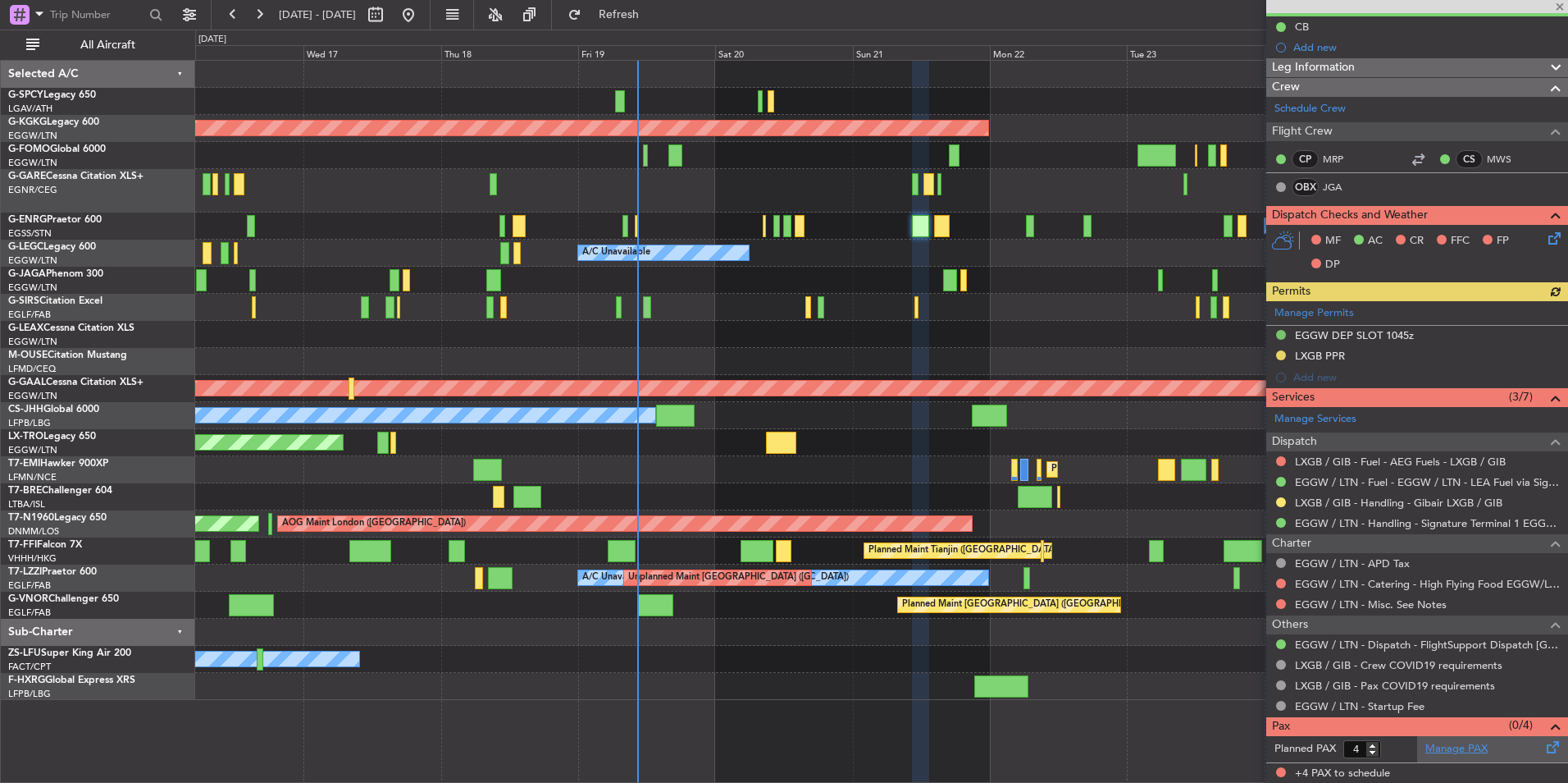
click at [1464, 753] on link "Manage PAX" at bounding box center [1457, 749] width 63 height 17
click at [654, 17] on span "Refresh" at bounding box center [619, 14] width 69 height 11
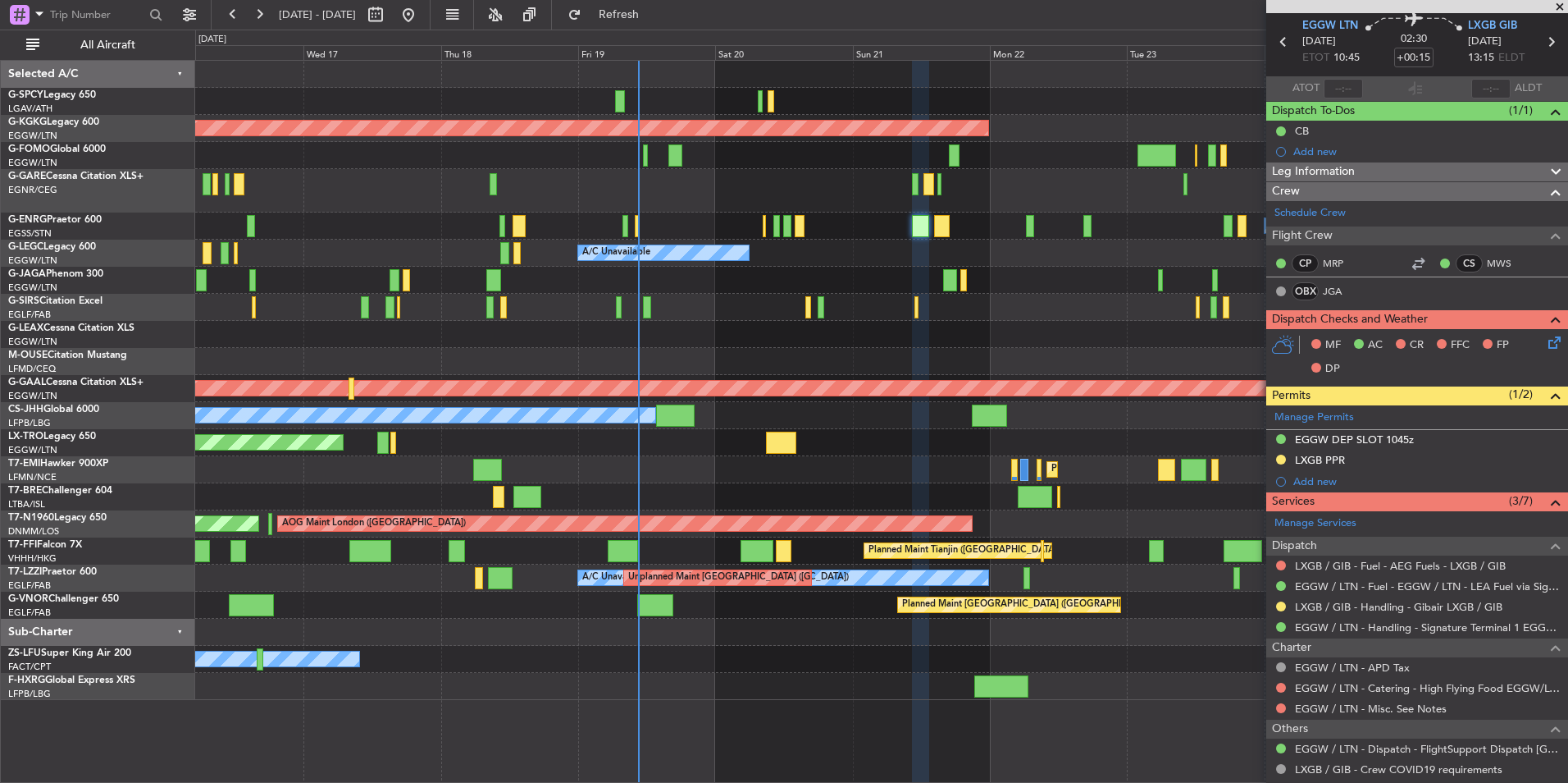
scroll to position [0, 0]
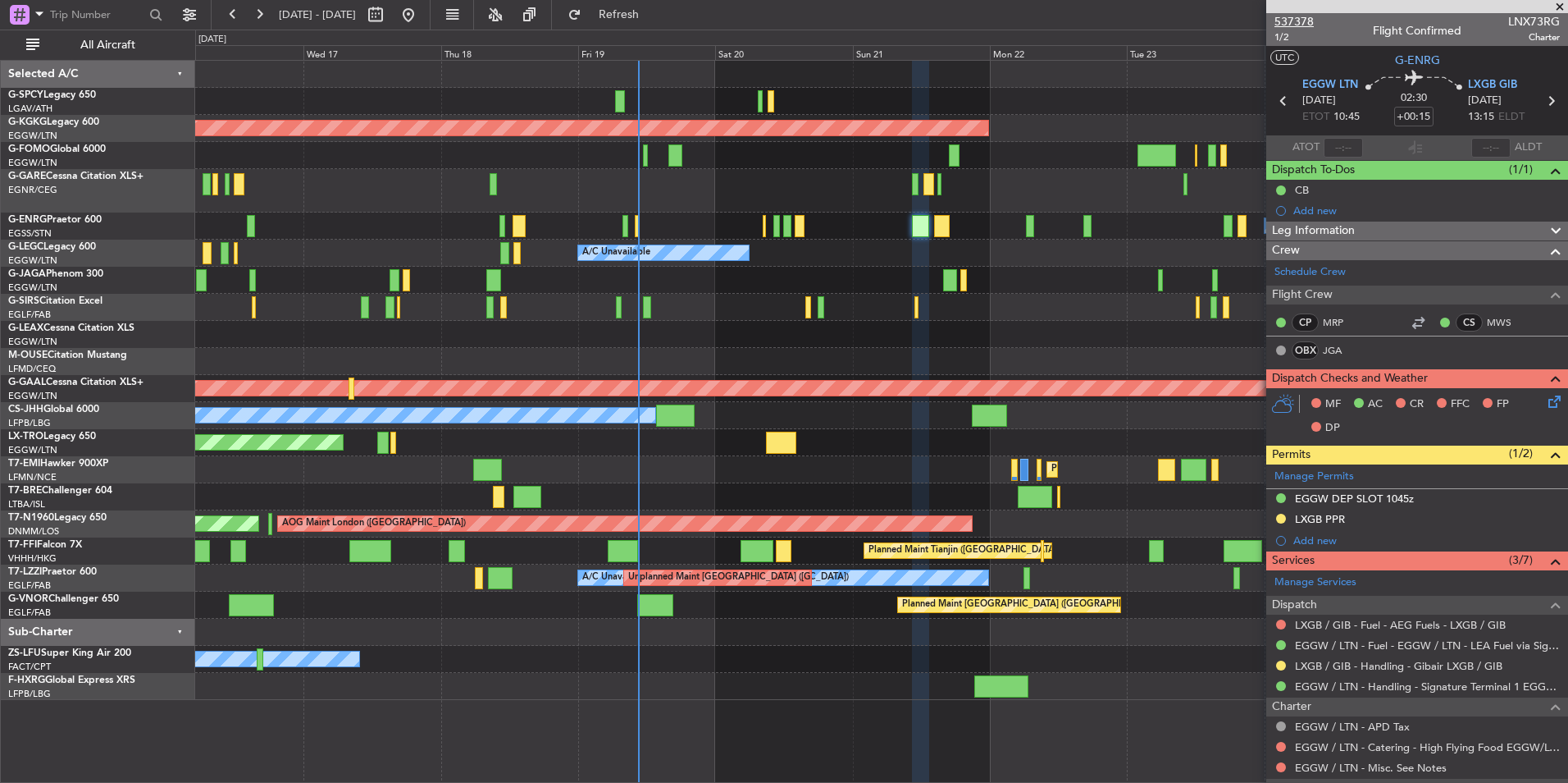
click at [1302, 24] on span "537378" at bounding box center [1294, 22] width 39 height 17
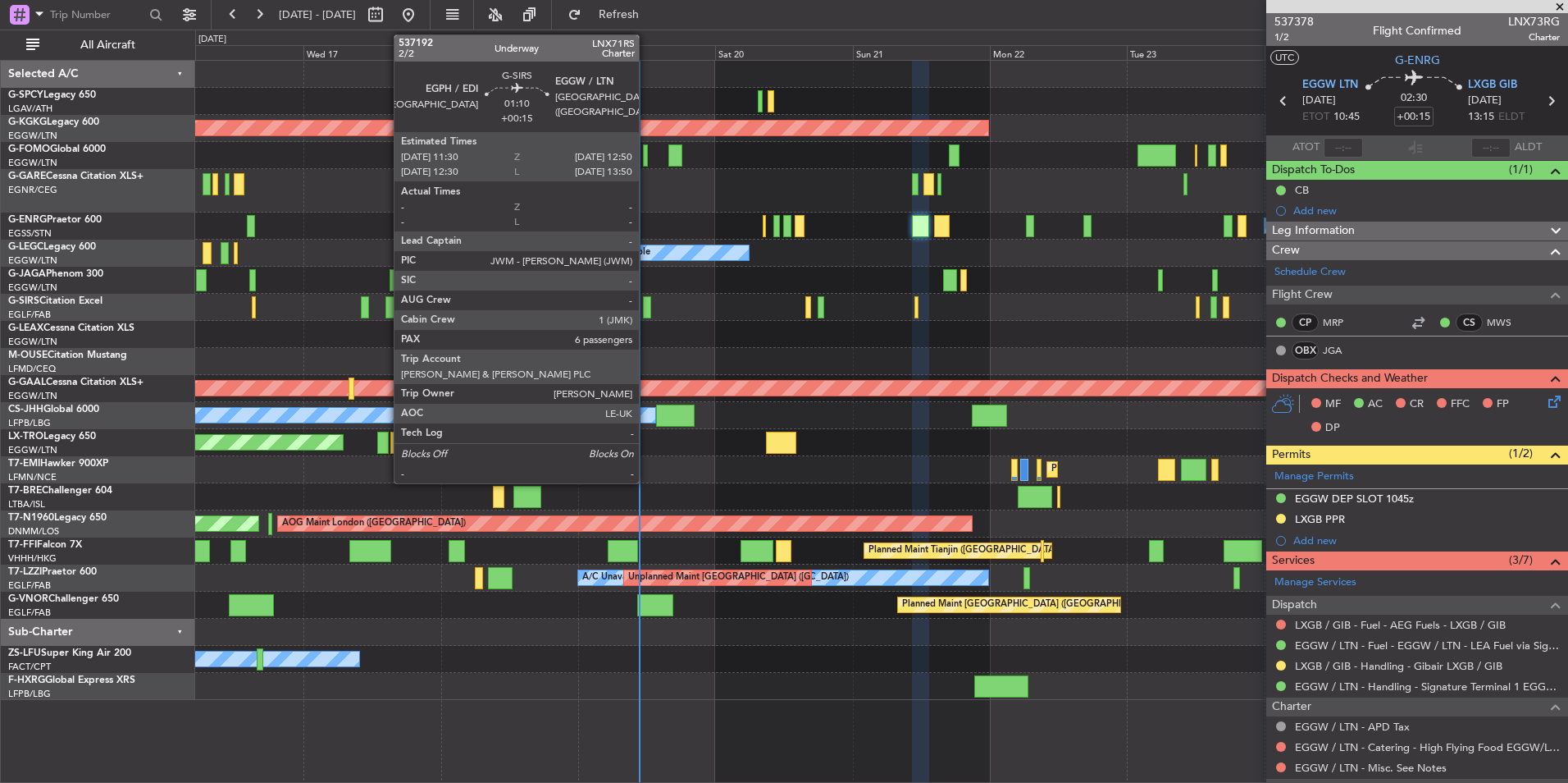
click at [646, 313] on div at bounding box center [647, 307] width 8 height 22
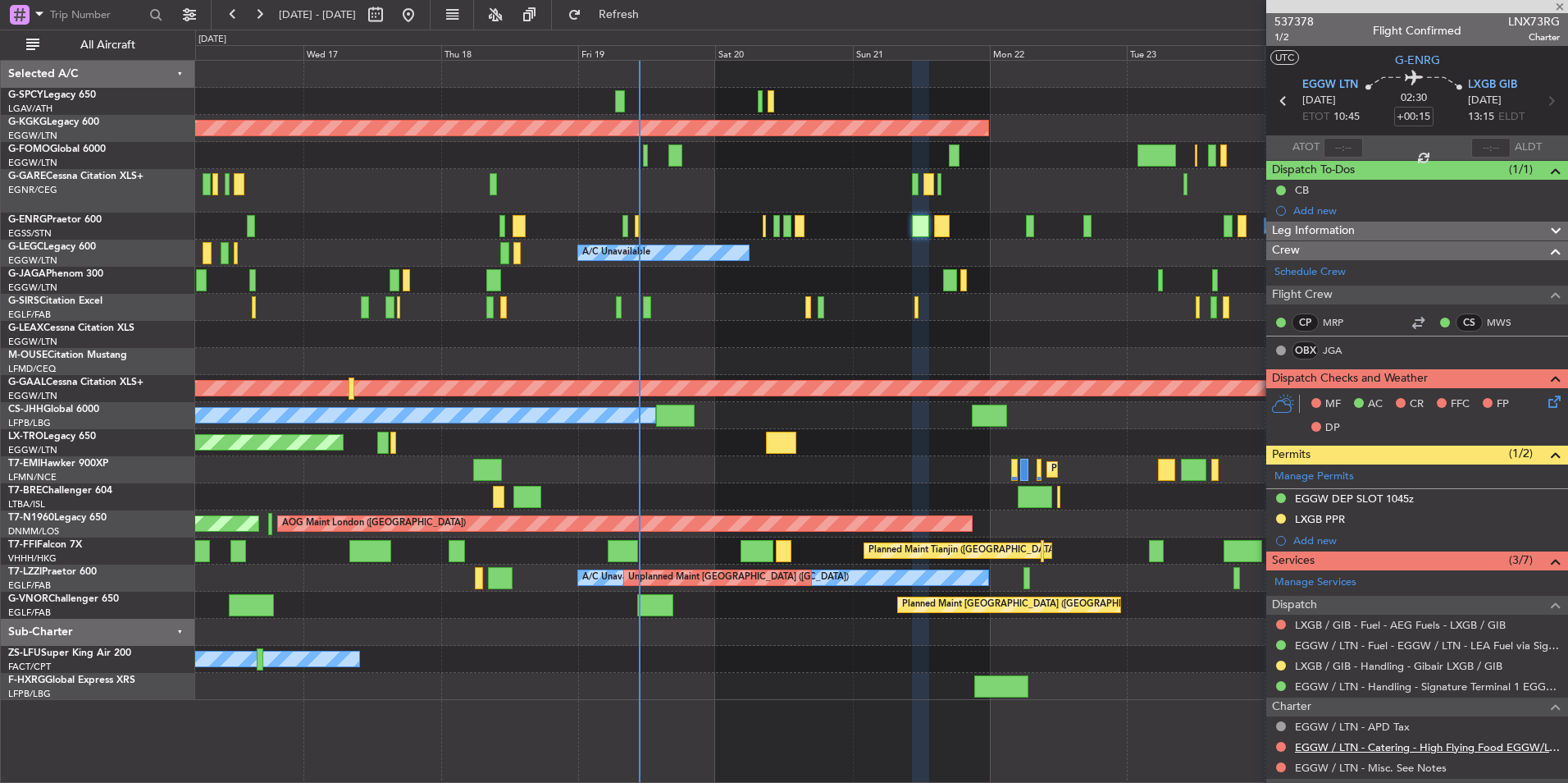
type input "6"
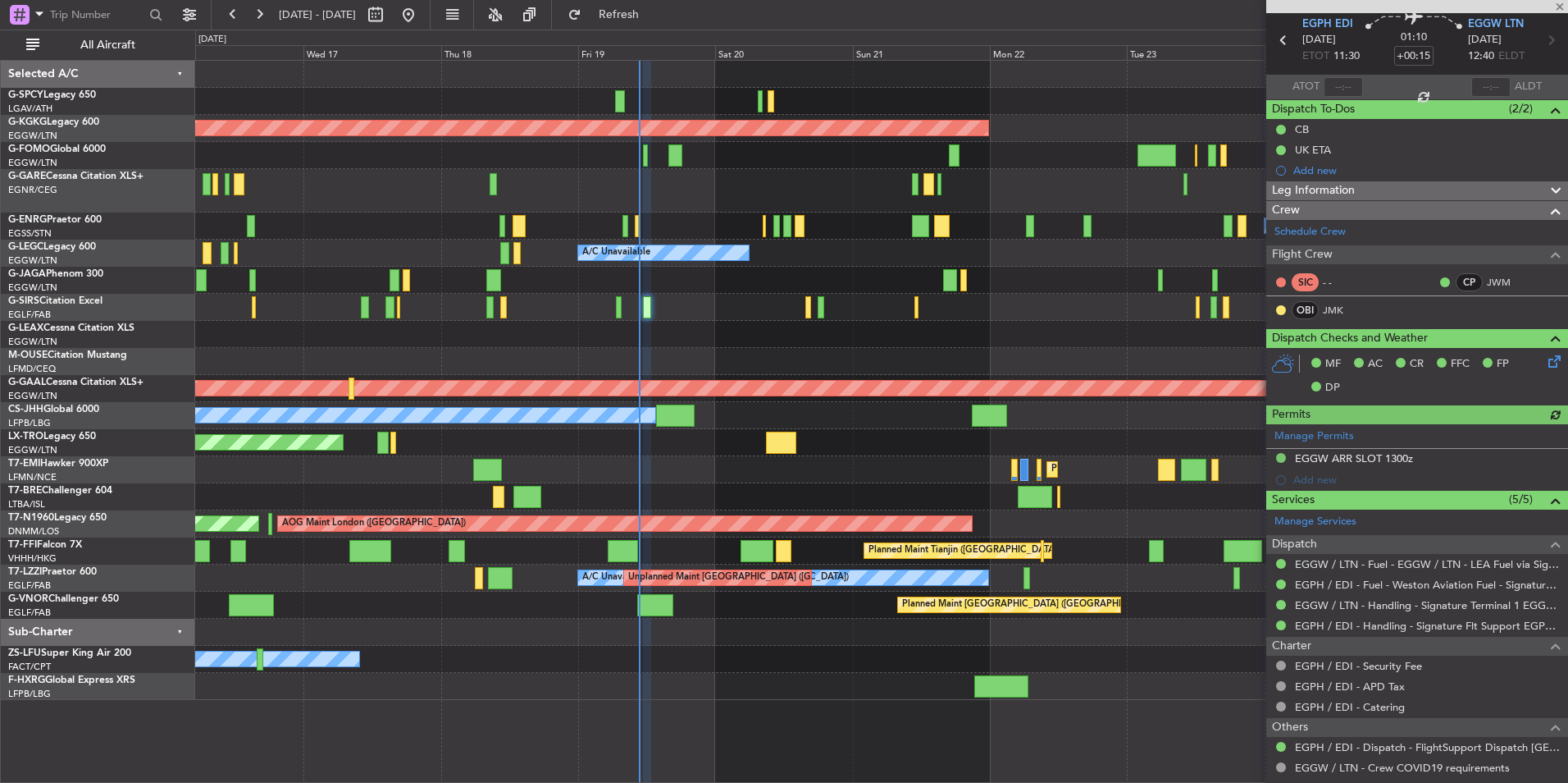
scroll to position [164, 0]
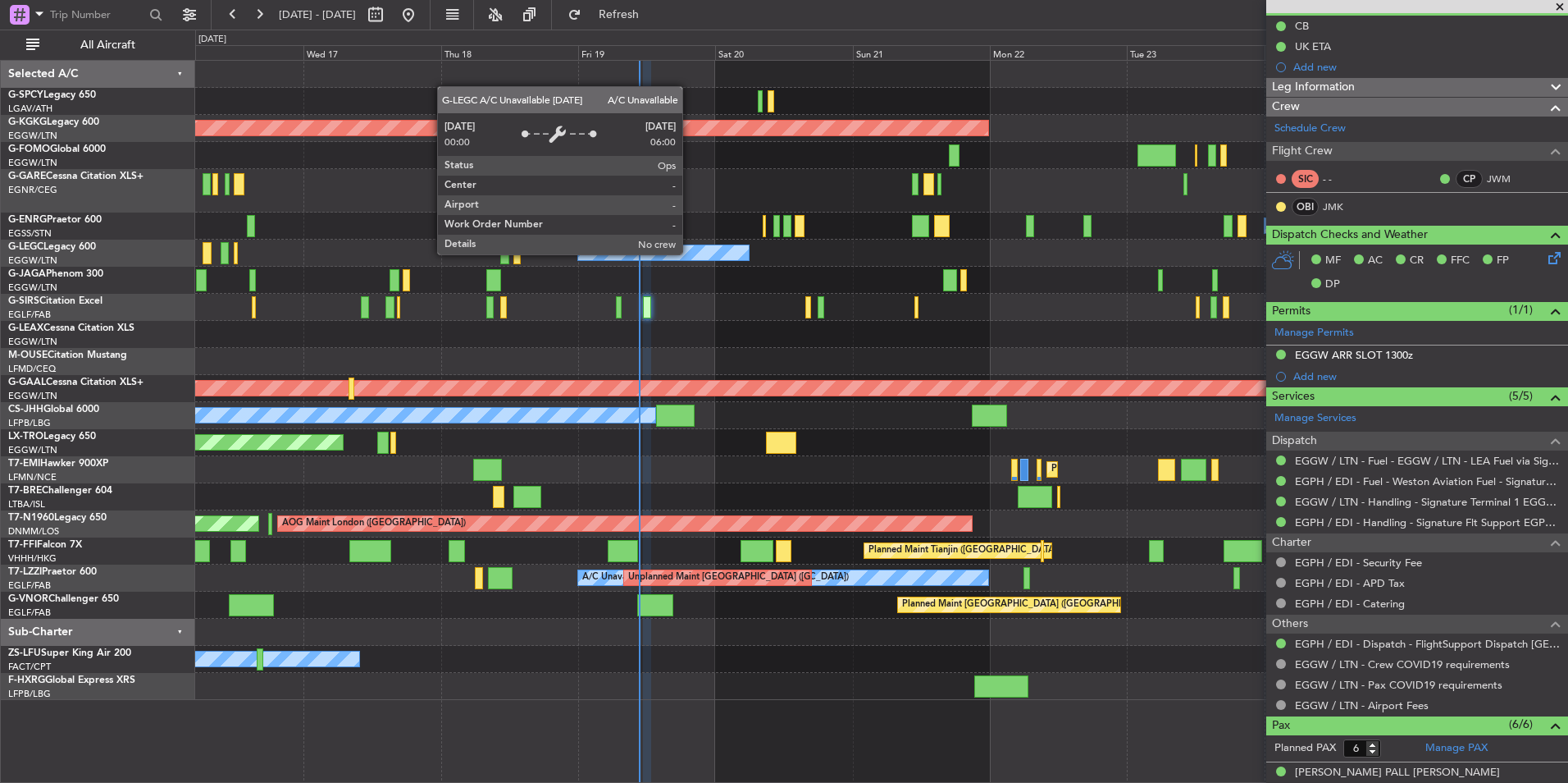
click at [711, 235] on div "A/C Unavailable" at bounding box center [881, 225] width 1372 height 27
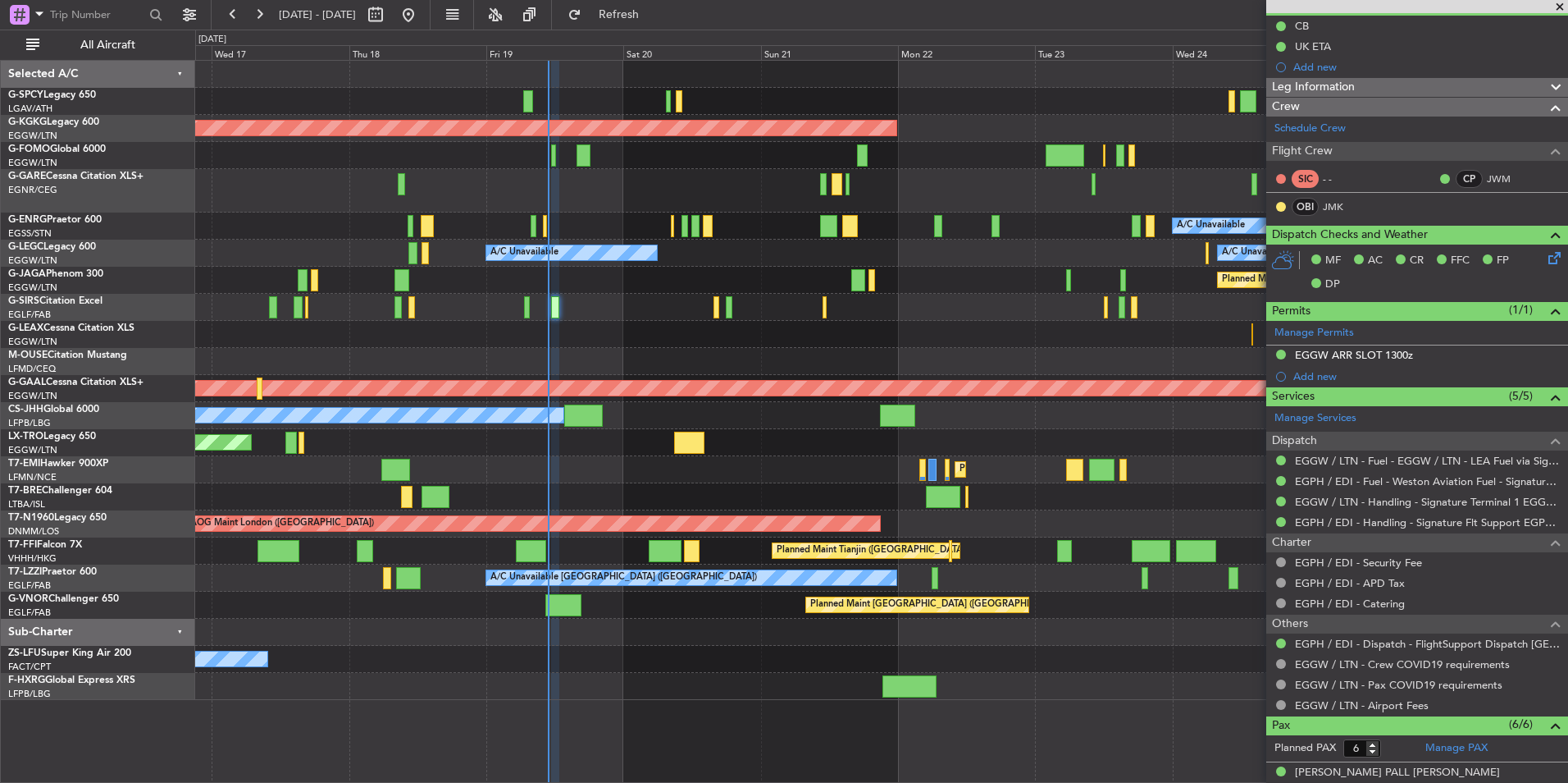
click at [766, 241] on div "AOG Maint [GEOGRAPHIC_DATA] (Ataturk) A/C Unavailable A/C Unavailable A/C Unava…" at bounding box center [881, 380] width 1372 height 639
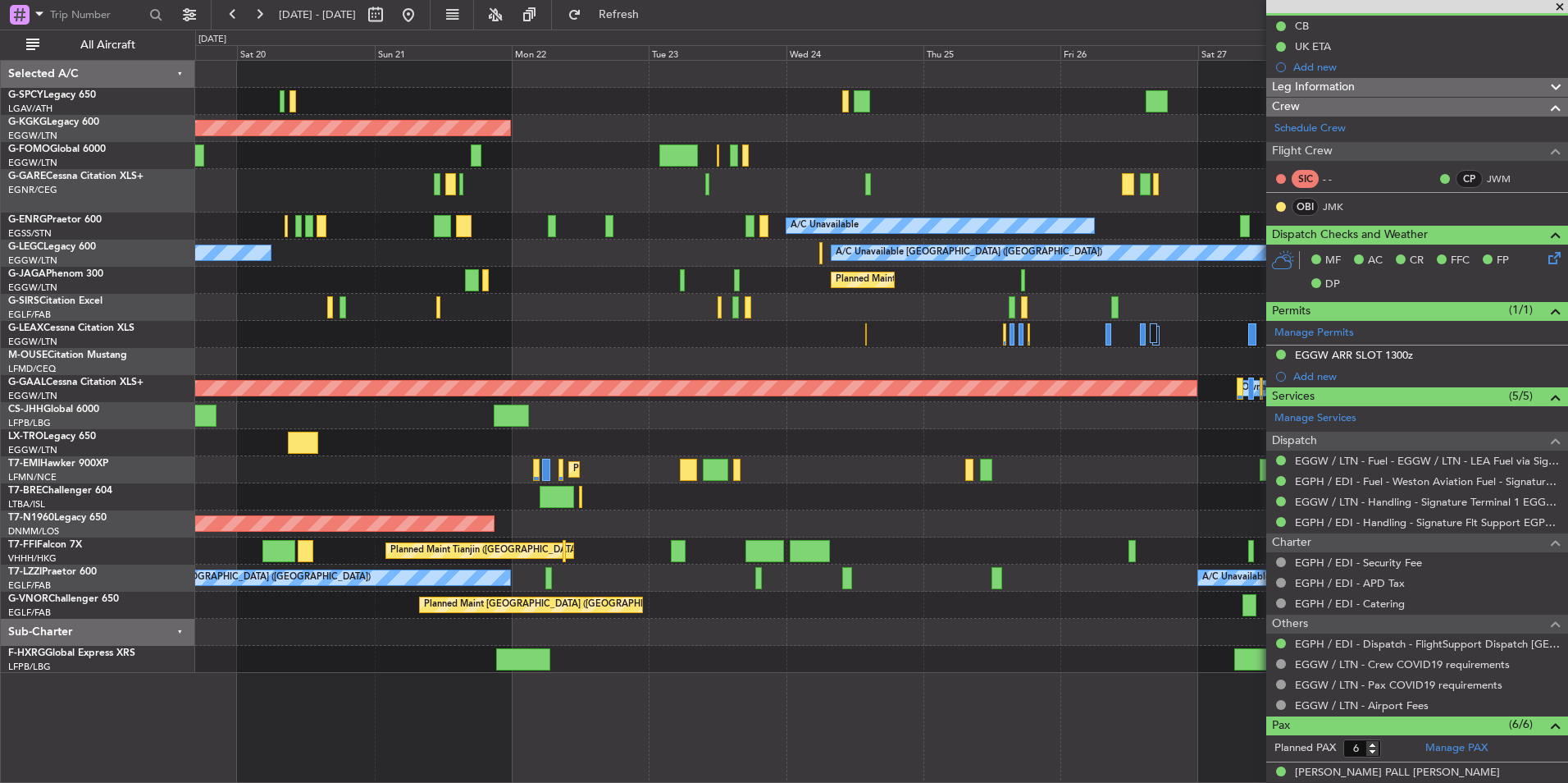
click at [667, 325] on div "AOG Maint [GEOGRAPHIC_DATA] (Ataturk) A/C Unavailable A/C Unavailable A/C Unava…" at bounding box center [881, 367] width 1372 height 612
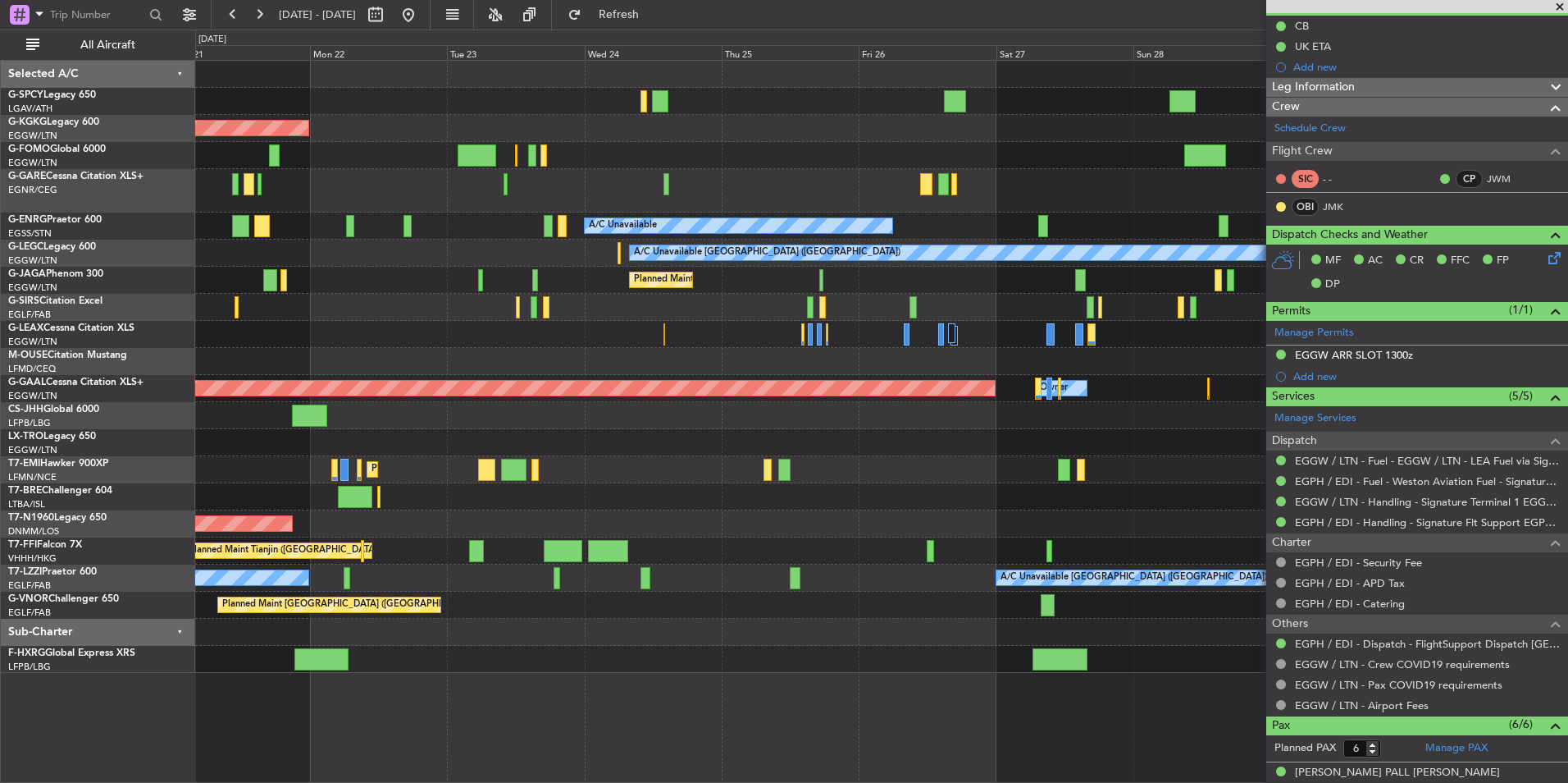
click at [693, 323] on div at bounding box center [881, 334] width 1372 height 27
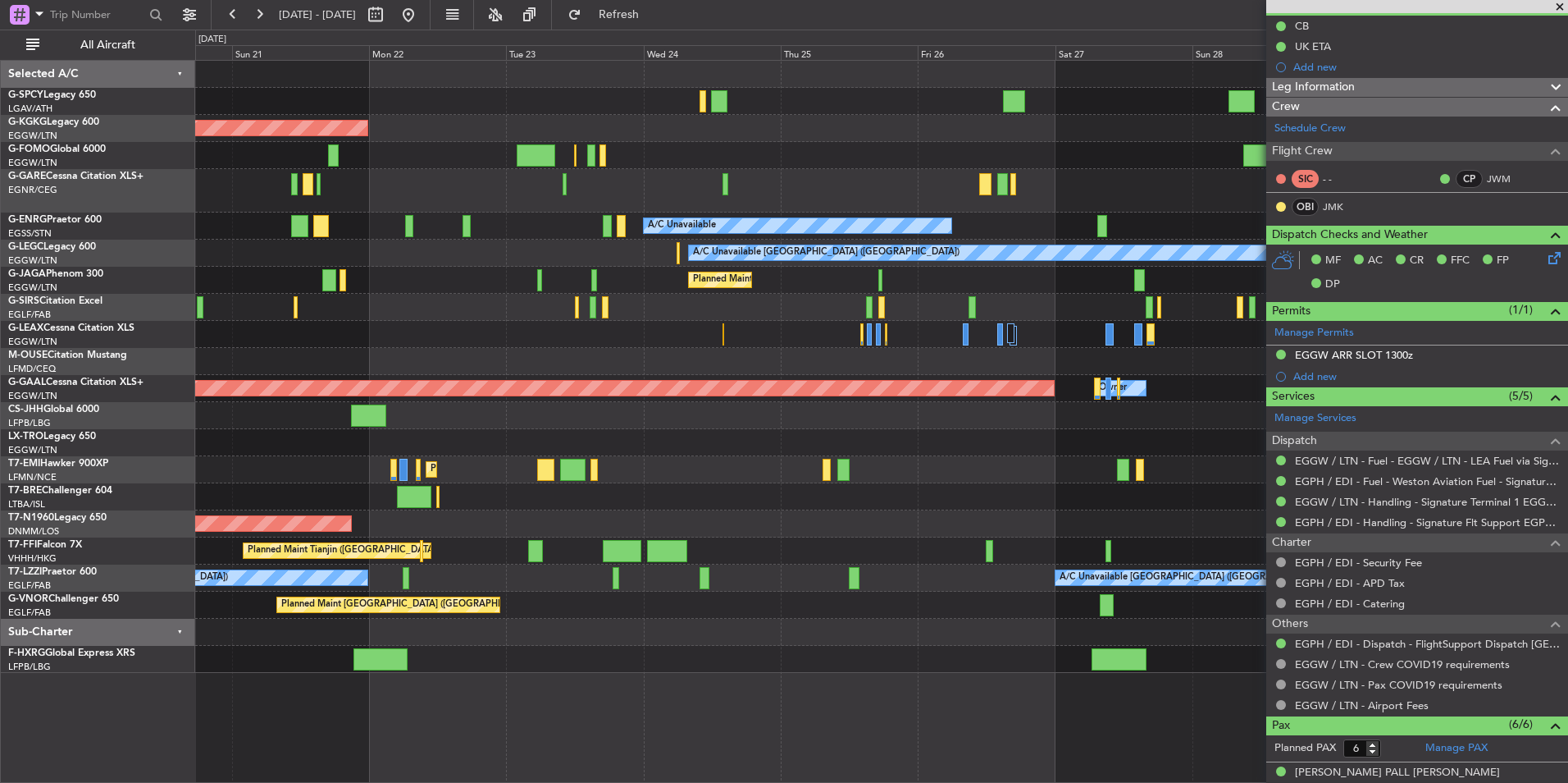
click at [873, 338] on div "AOG Maint [GEOGRAPHIC_DATA] (Ataturk) A/C Unavailable A/C Unavailable [GEOGRAPH…" at bounding box center [881, 367] width 1372 height 612
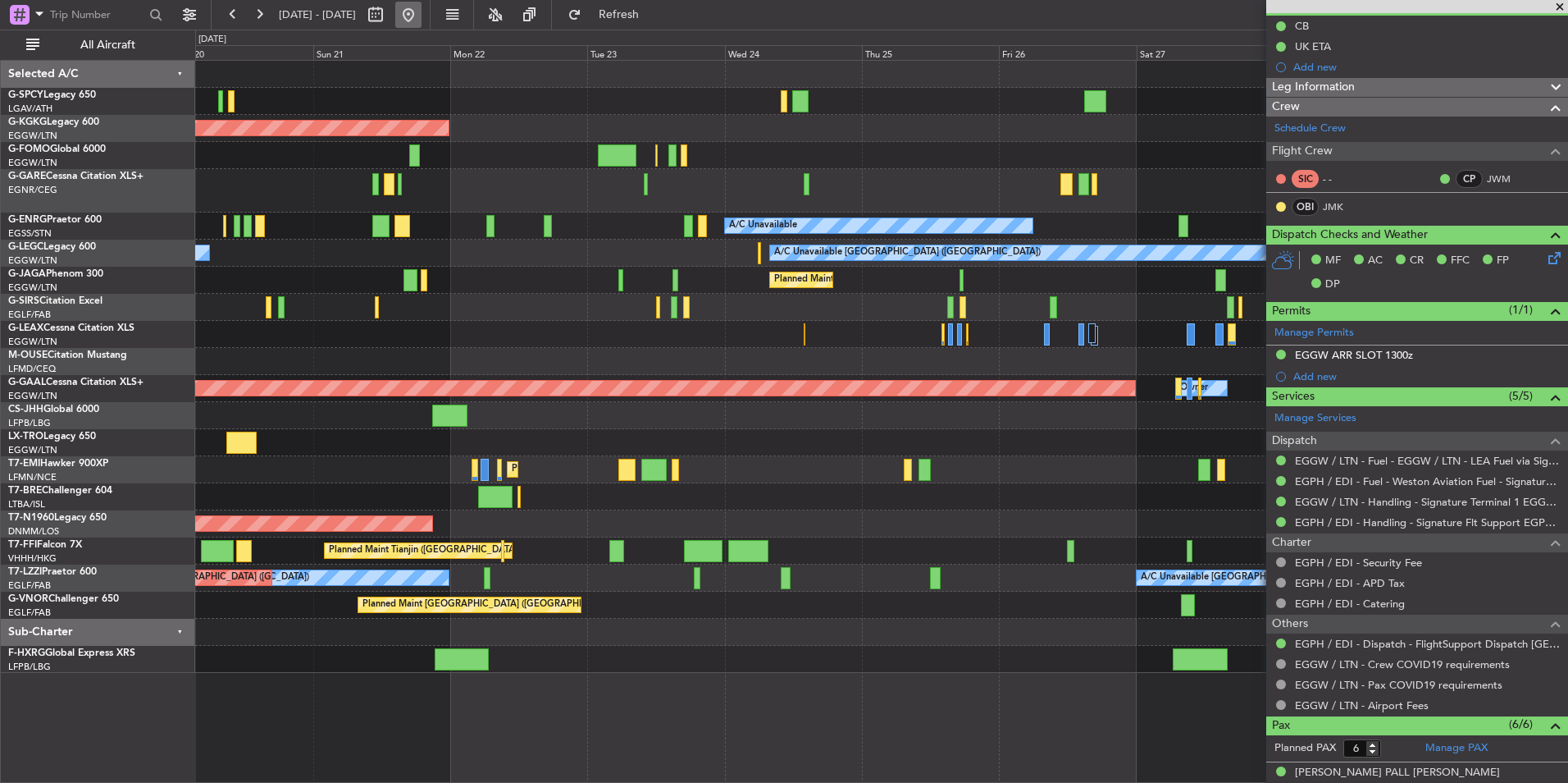
click at [422, 13] on button at bounding box center [409, 15] width 26 height 26
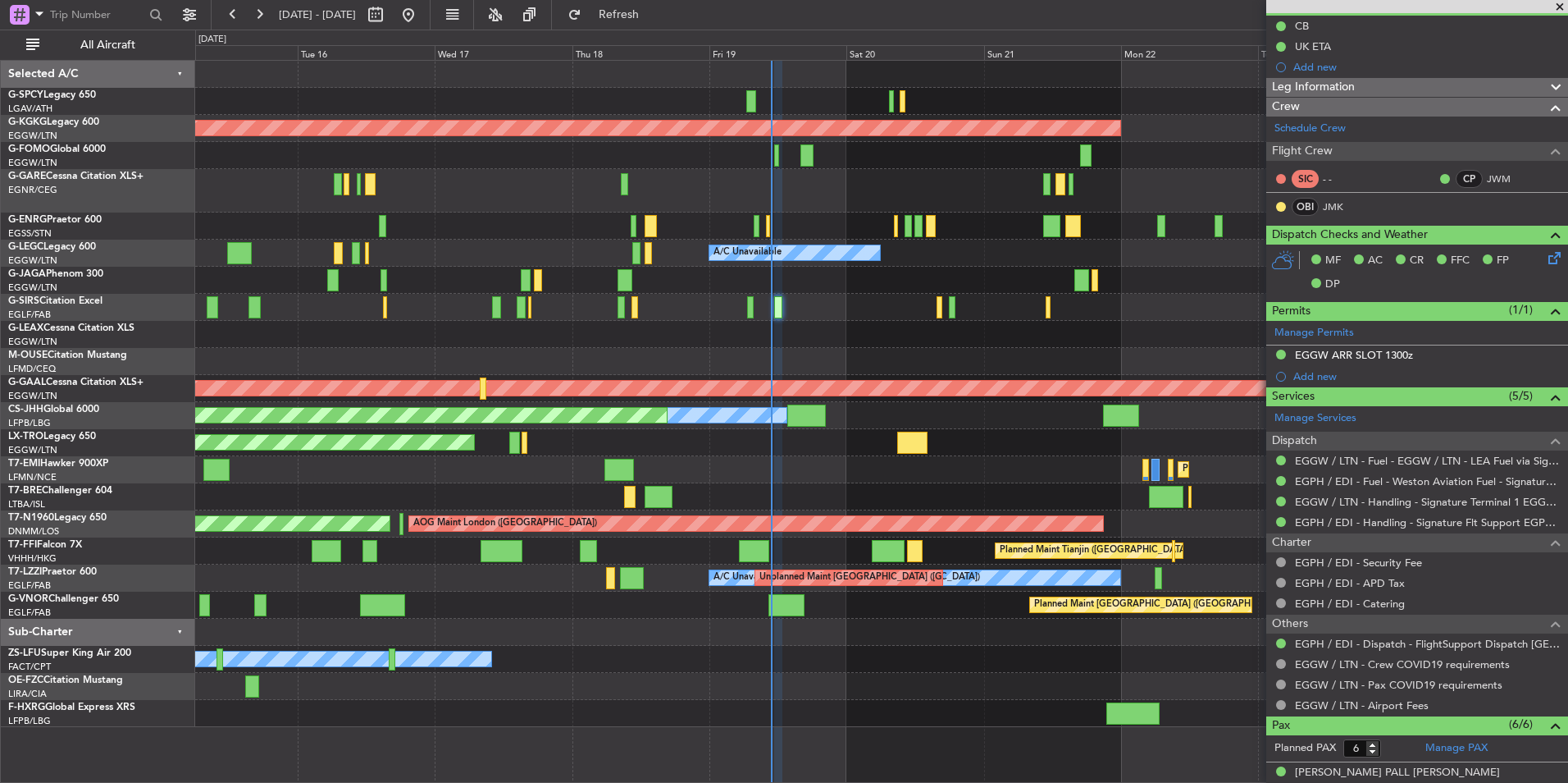
click at [937, 297] on div at bounding box center [939, 307] width 6 height 22
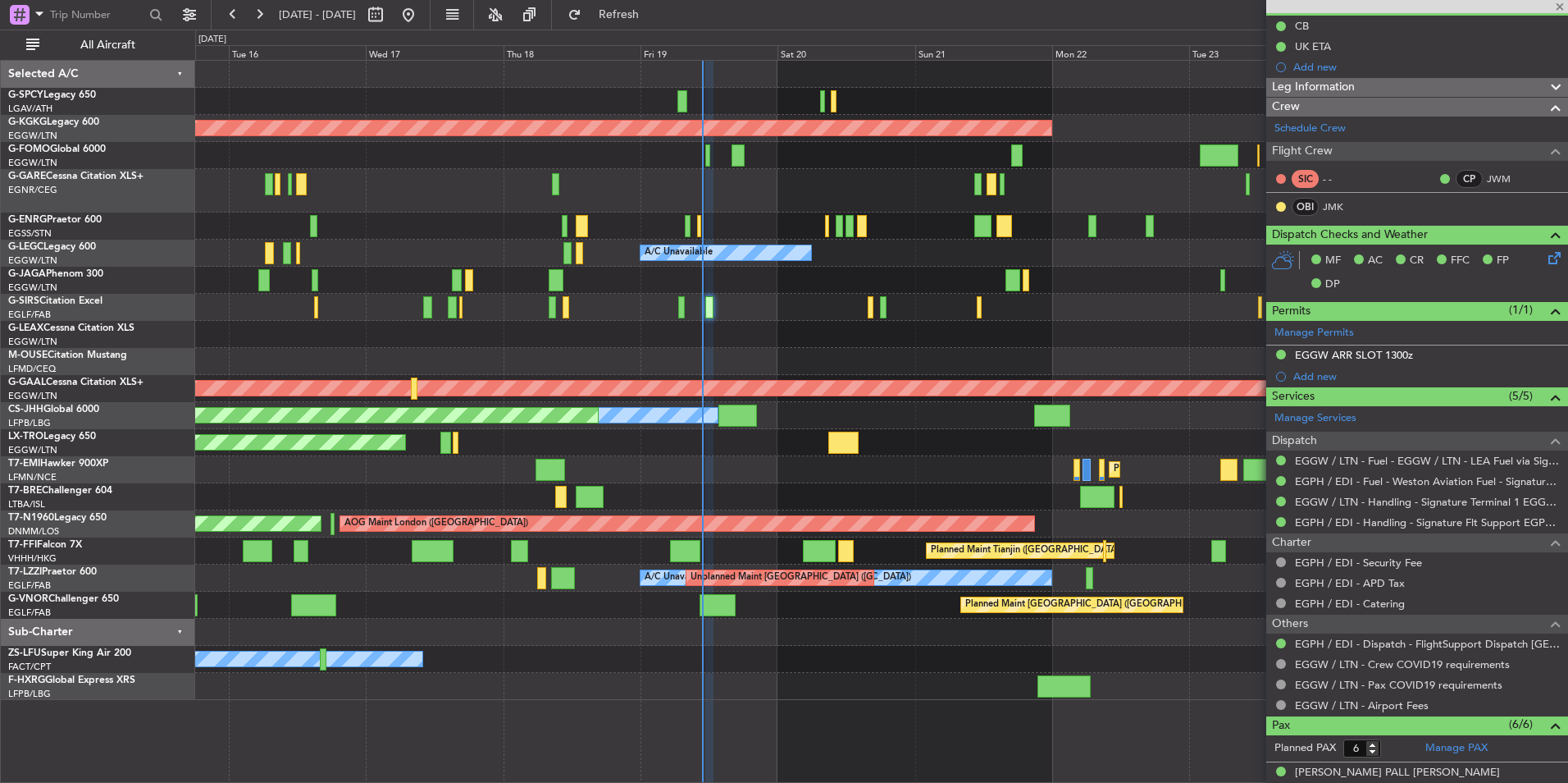
type input "-00:10"
type input "0"
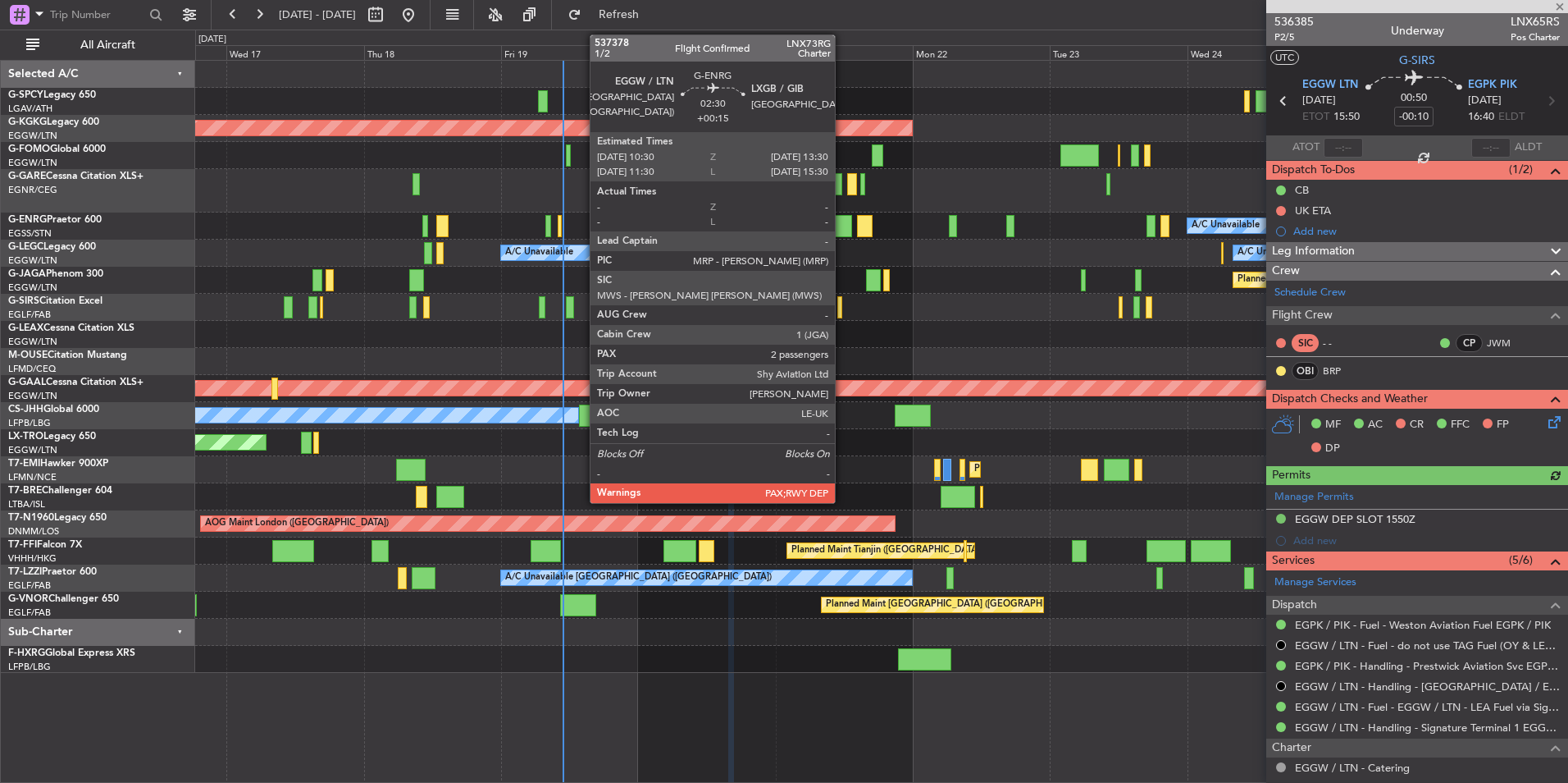
click at [843, 229] on div at bounding box center [844, 225] width 17 height 22
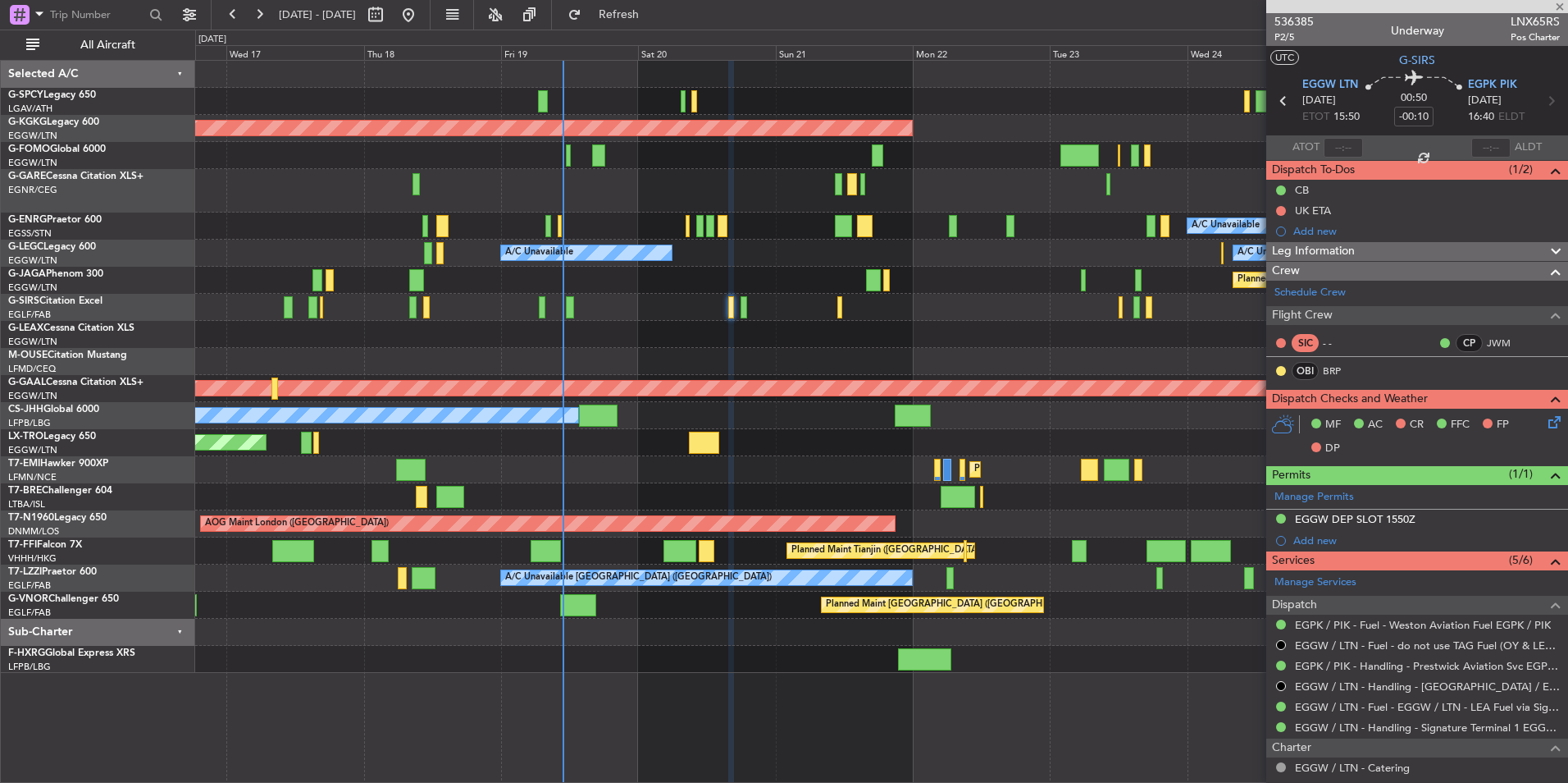
type input "+00:15"
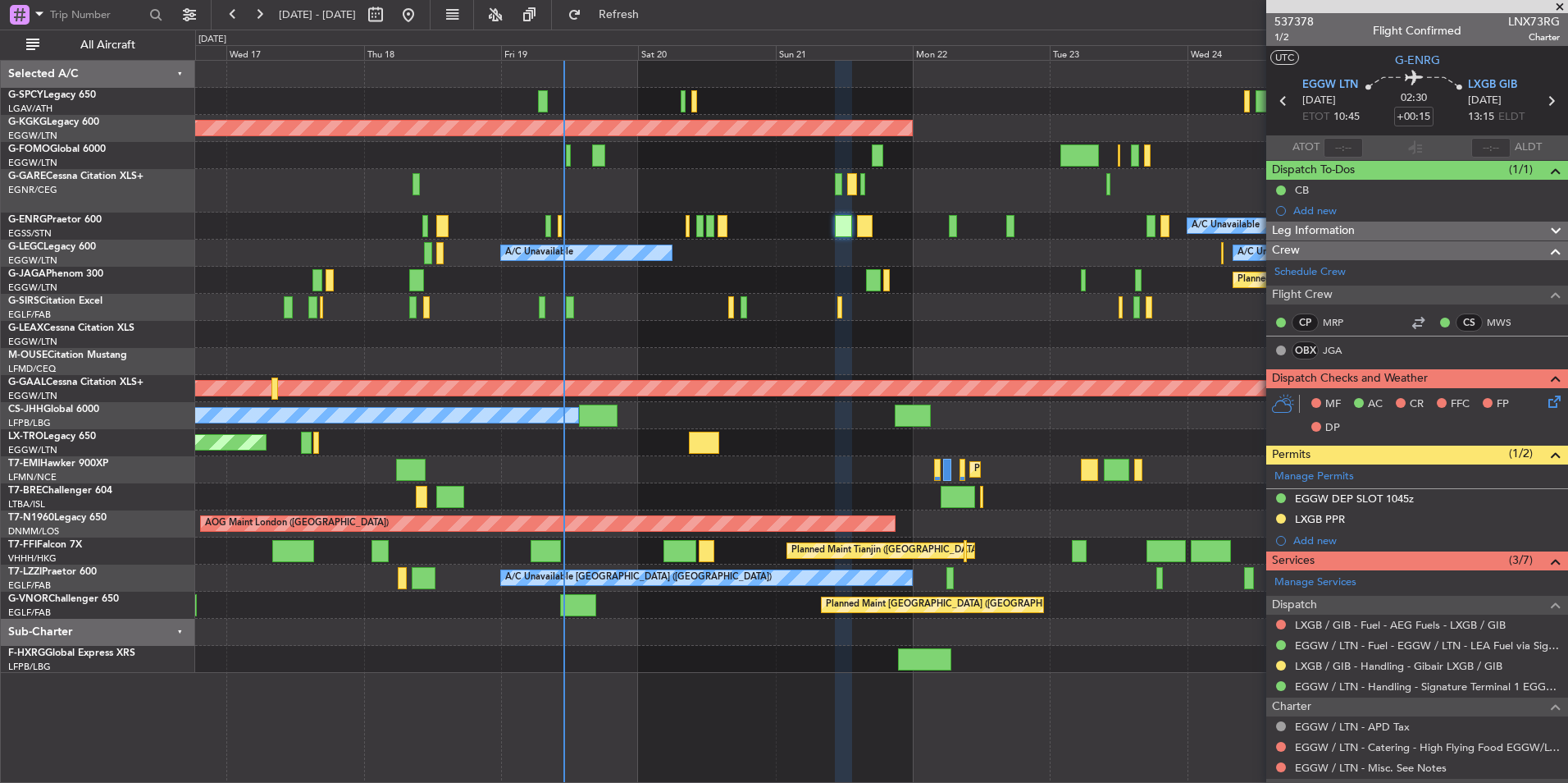
click at [666, 172] on div at bounding box center [881, 191] width 1372 height 44
click at [658, 27] on button "Refresh" at bounding box center [609, 15] width 98 height 26
click at [724, 290] on div "Planned Maint [GEOGRAPHIC_DATA] ([GEOGRAPHIC_DATA])" at bounding box center [881, 280] width 1372 height 27
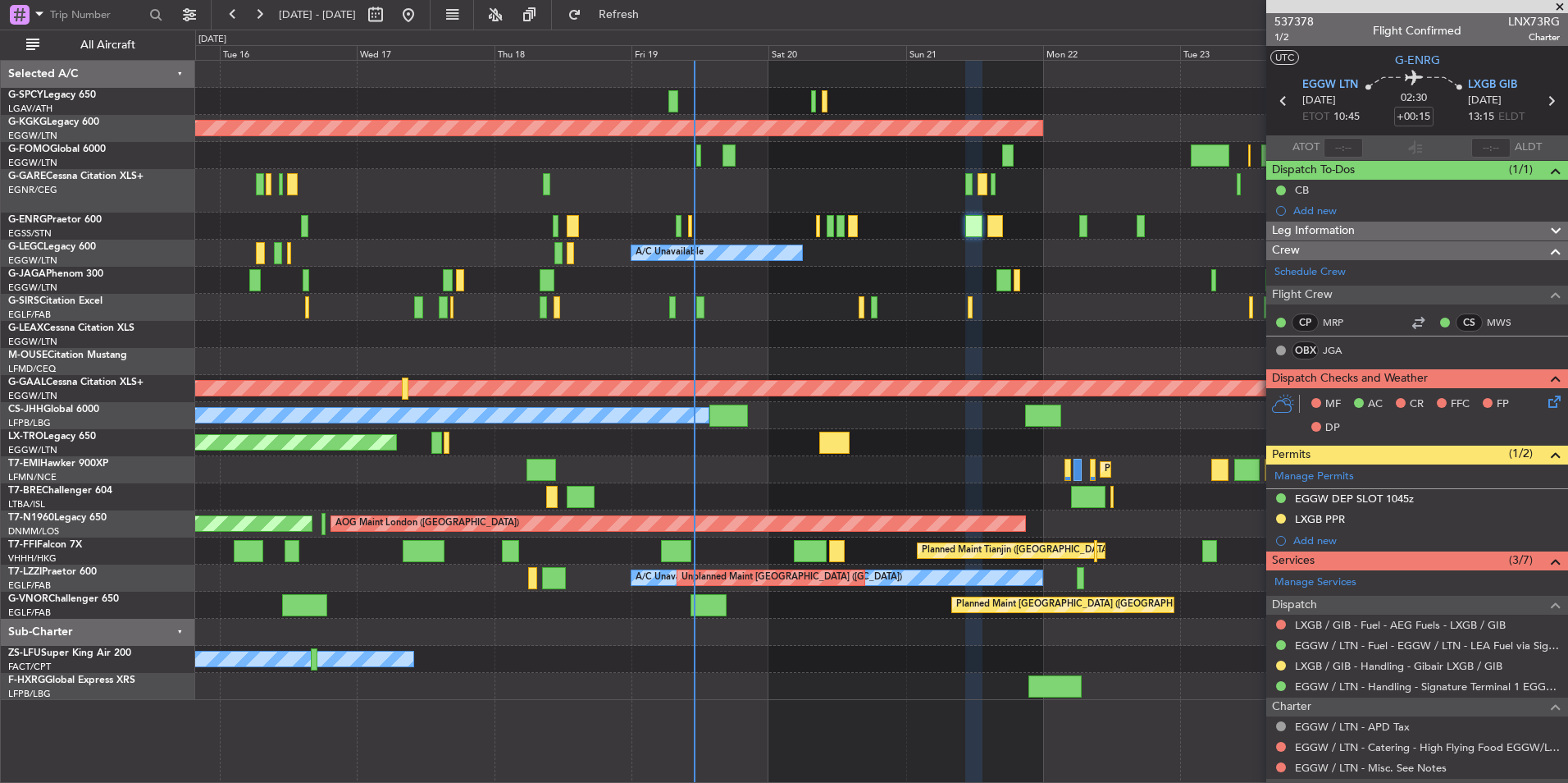
click at [714, 268] on div "Planned Maint [GEOGRAPHIC_DATA] ([GEOGRAPHIC_DATA])" at bounding box center [881, 280] width 1372 height 27
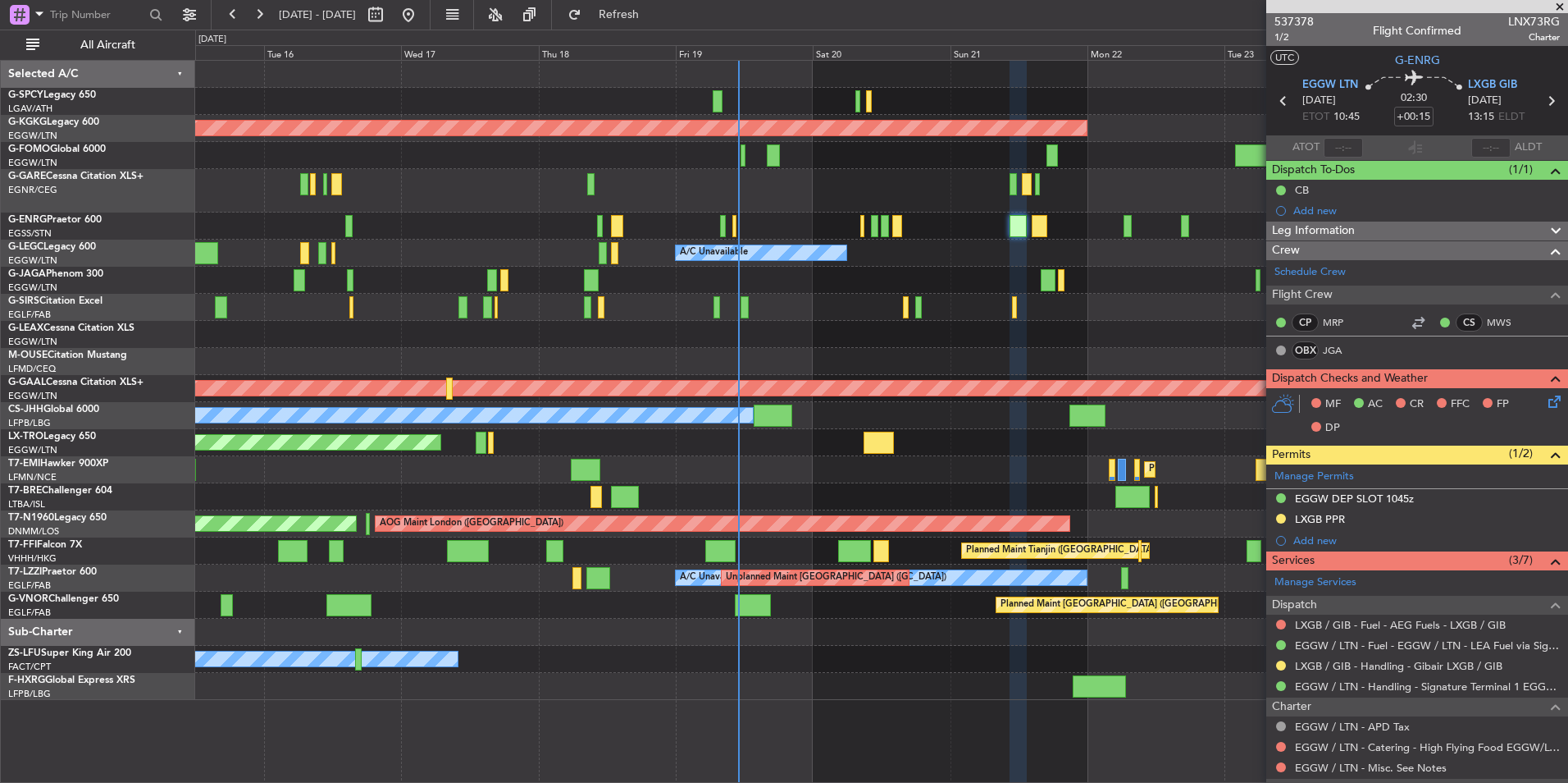
click at [754, 331] on div at bounding box center [881, 334] width 1372 height 27
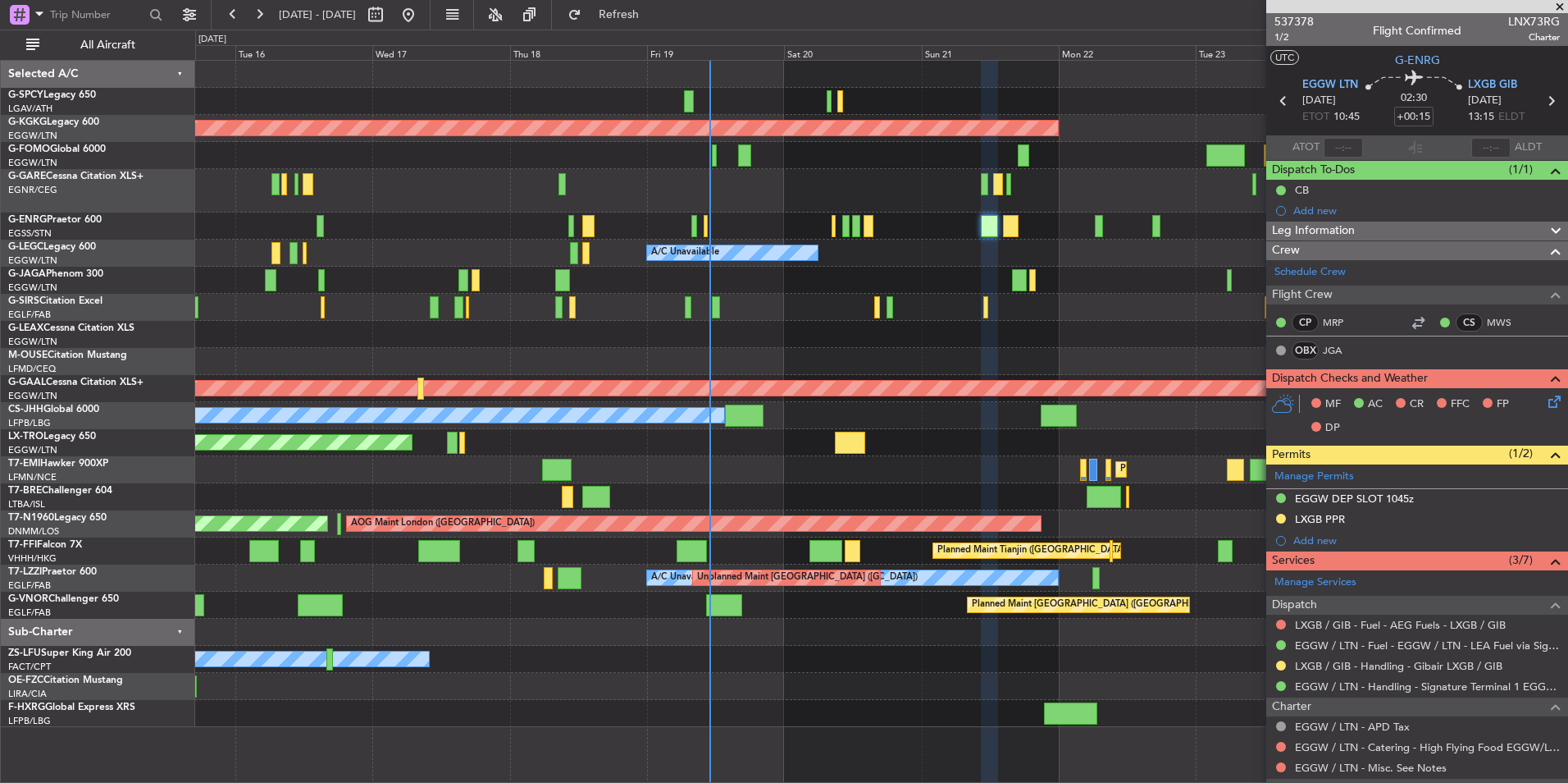
click at [717, 357] on div "AOG Maint [GEOGRAPHIC_DATA] (Ataturk) A/C Unavailable A/C Unavailable [GEOGRAPH…" at bounding box center [881, 394] width 1372 height 666
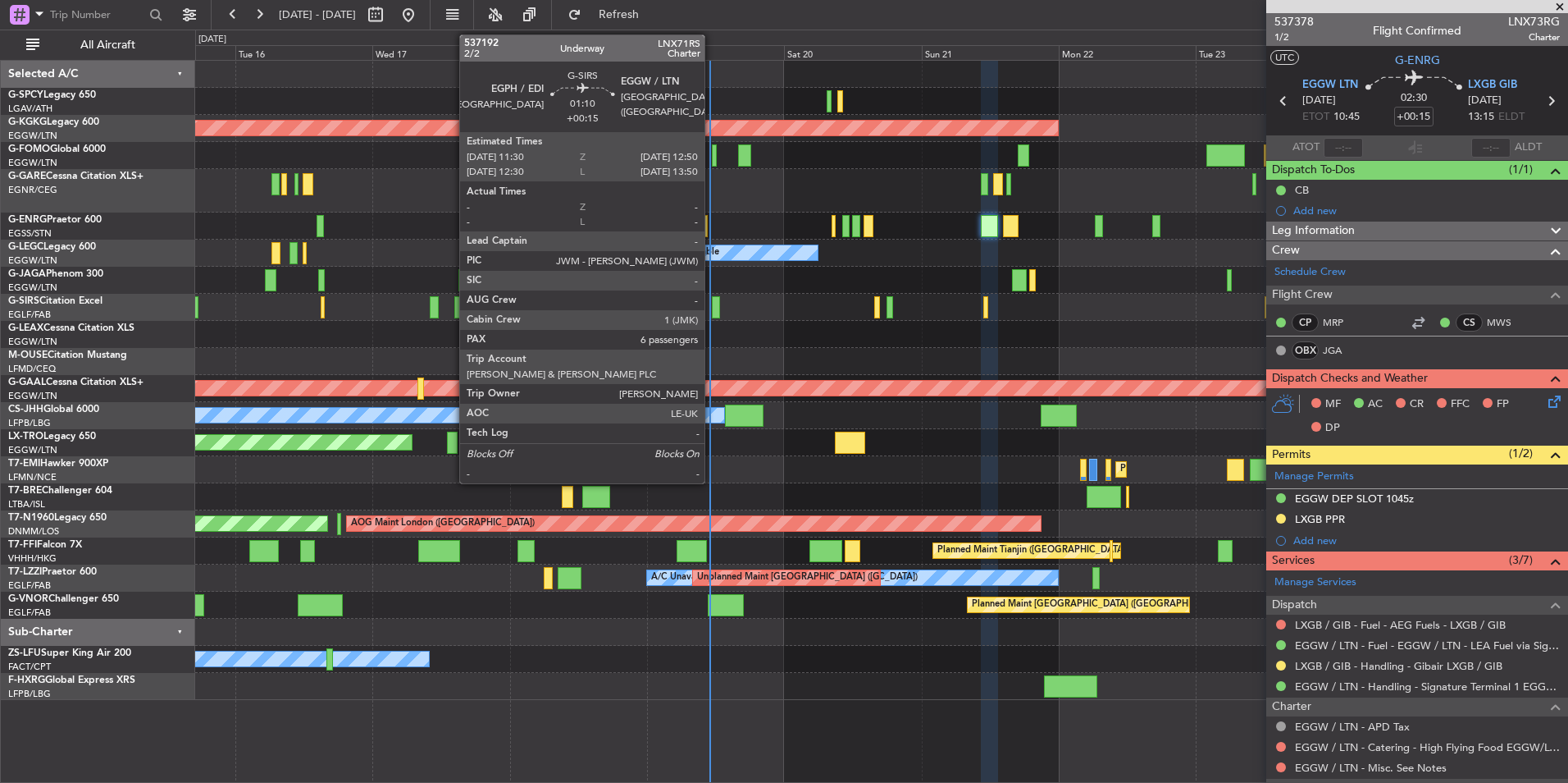
click at [712, 314] on div at bounding box center [716, 307] width 8 height 22
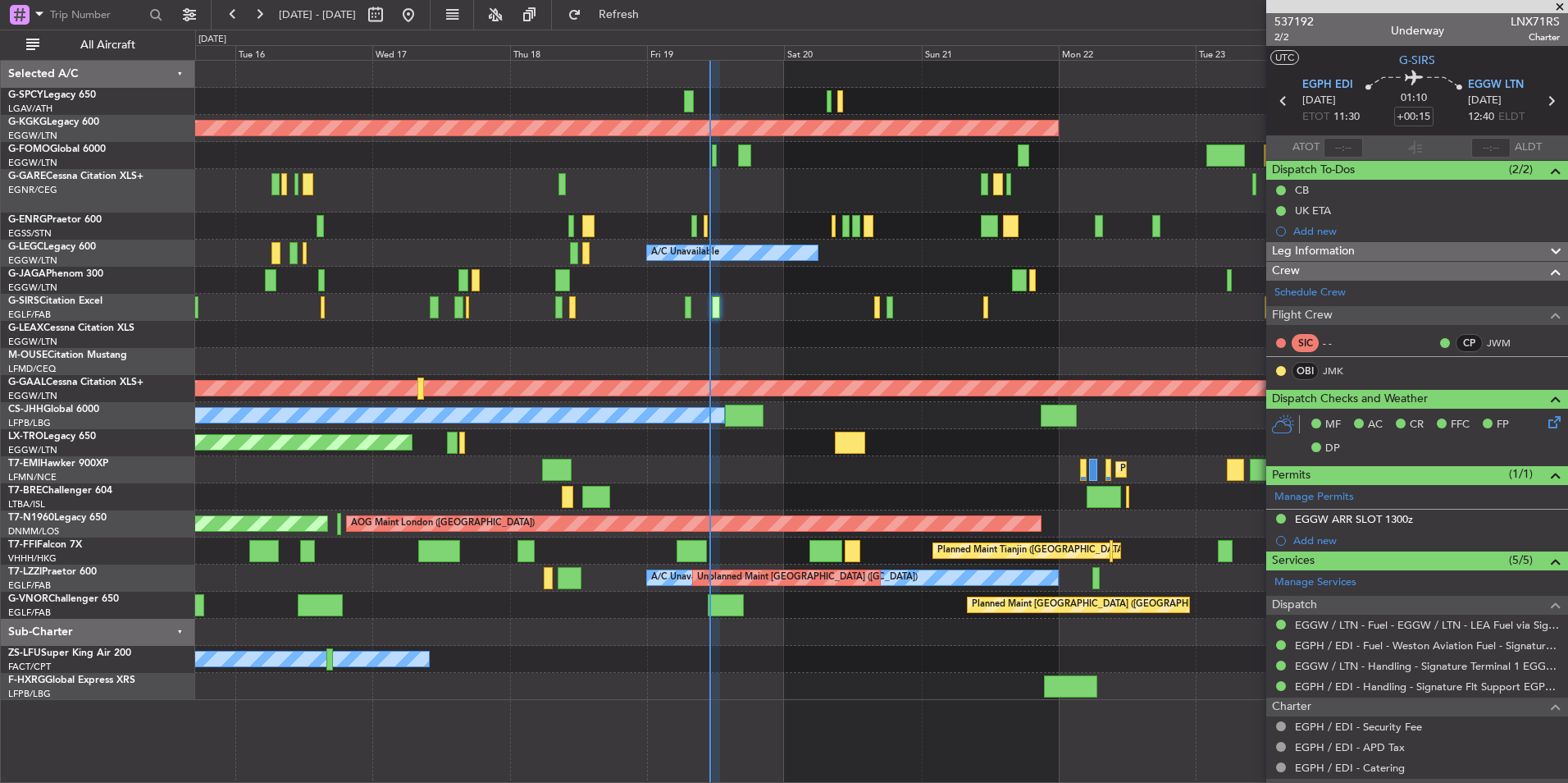
click at [732, 327] on div at bounding box center [881, 334] width 1372 height 27
click at [686, 236] on div "A/C Unavailable" at bounding box center [881, 225] width 1372 height 27
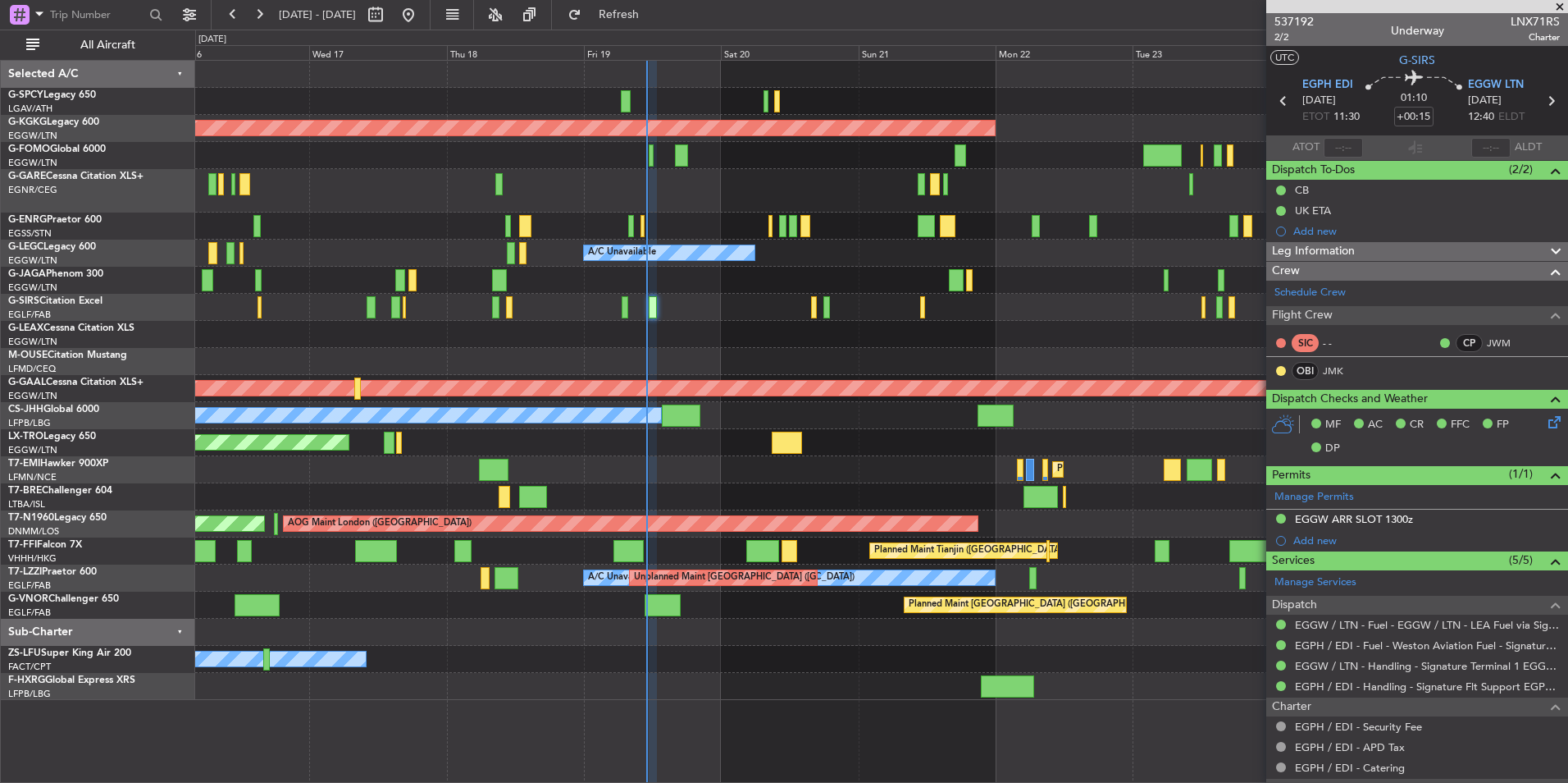
click at [631, 221] on div "A/C Unavailable" at bounding box center [881, 225] width 1372 height 27
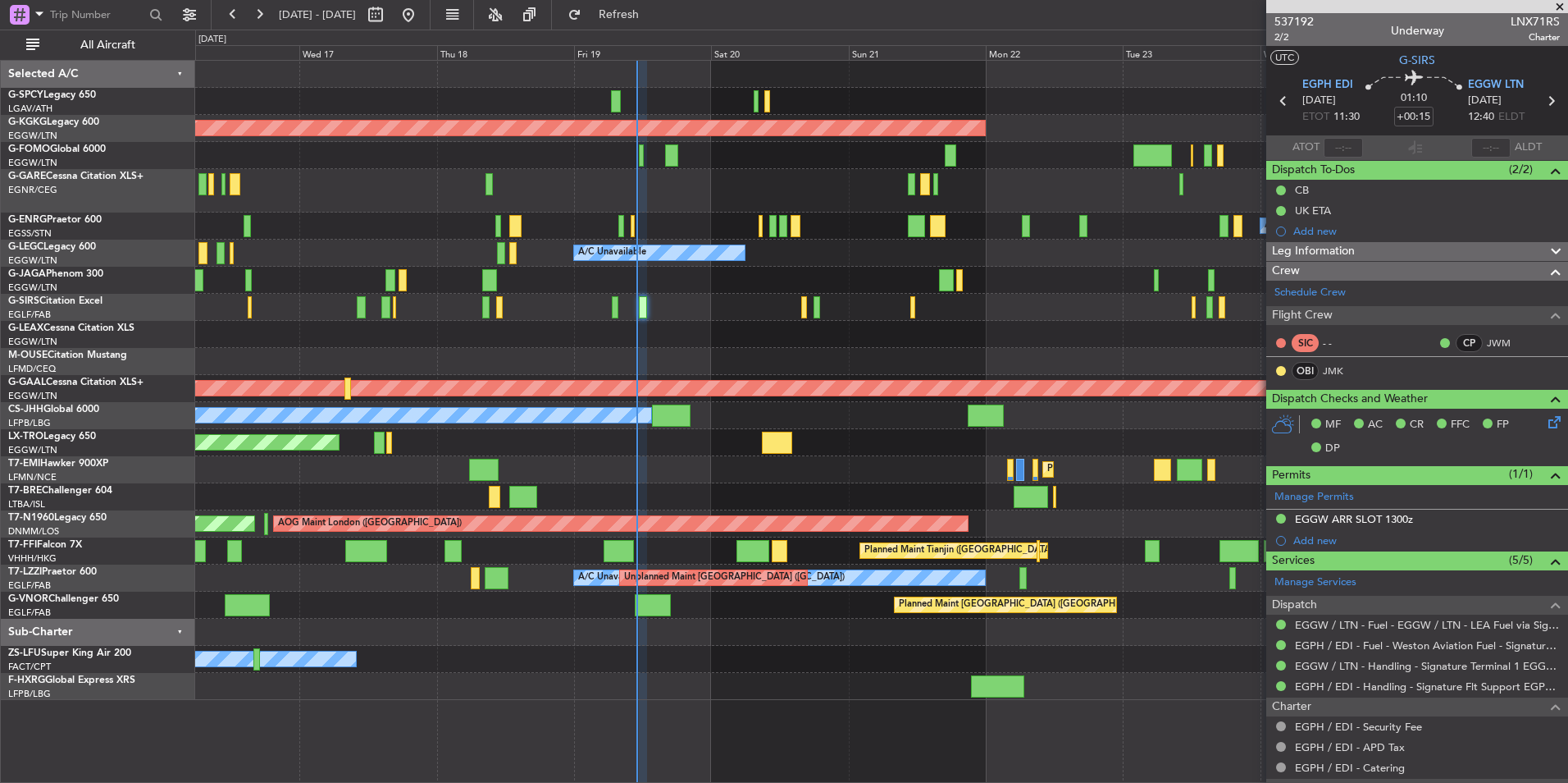
click at [665, 178] on div at bounding box center [881, 191] width 1372 height 44
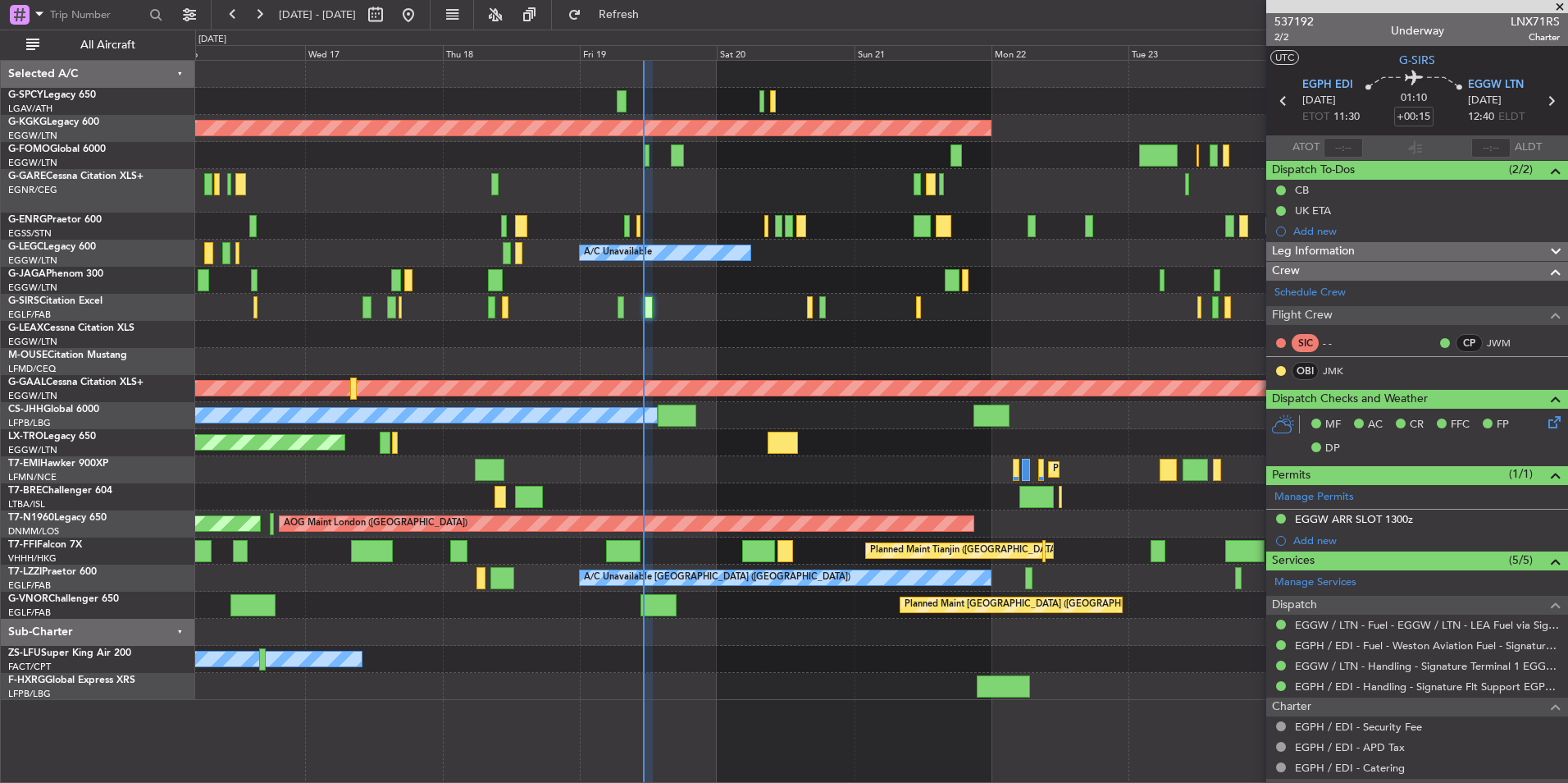
click at [1561, 2] on span at bounding box center [1560, 7] width 17 height 15
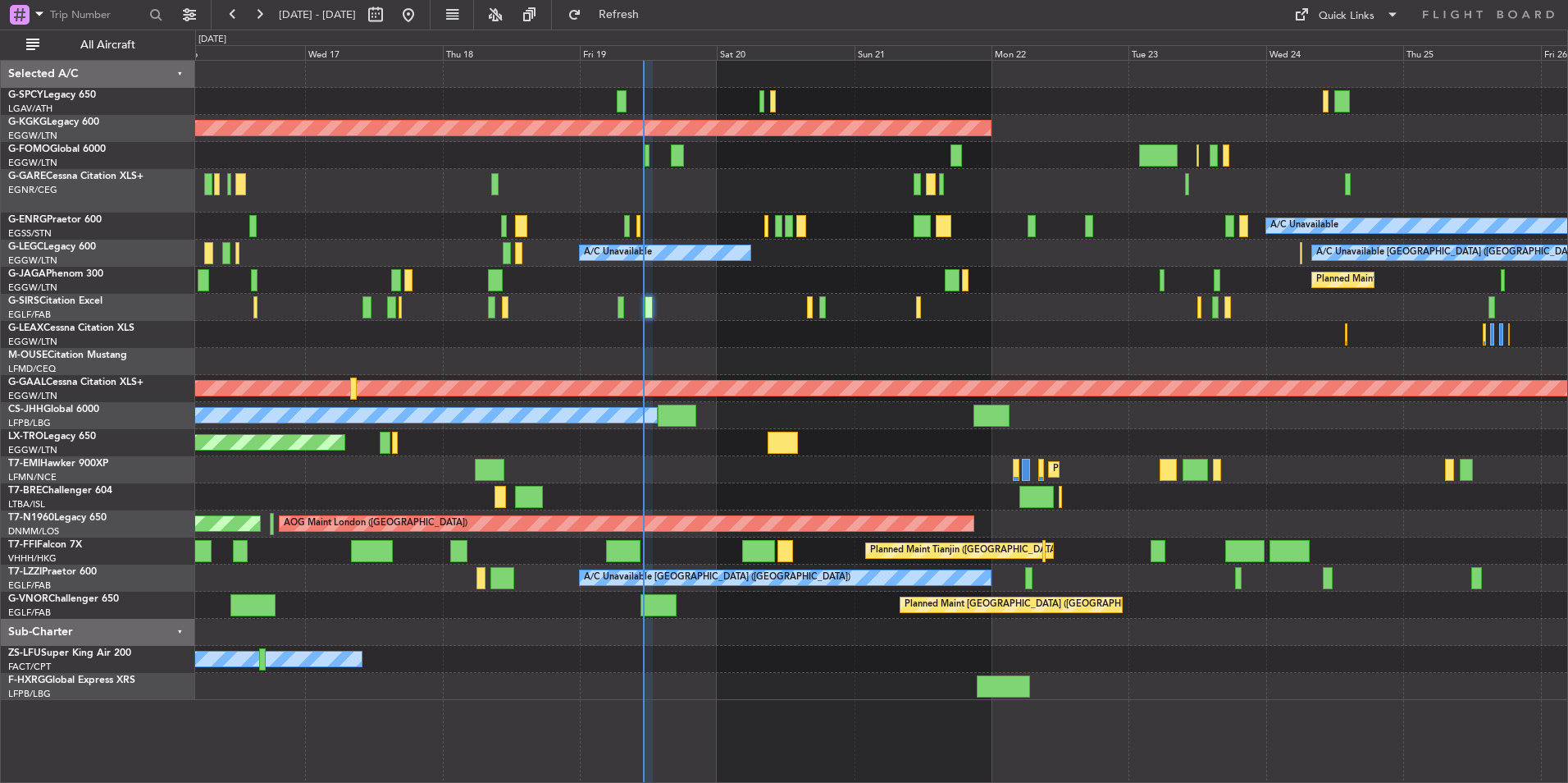
type input "0"
click at [1338, 20] on div "Quick Links" at bounding box center [1347, 16] width 56 height 17
click at [1348, 57] on button "Trip Builder" at bounding box center [1347, 54] width 123 height 39
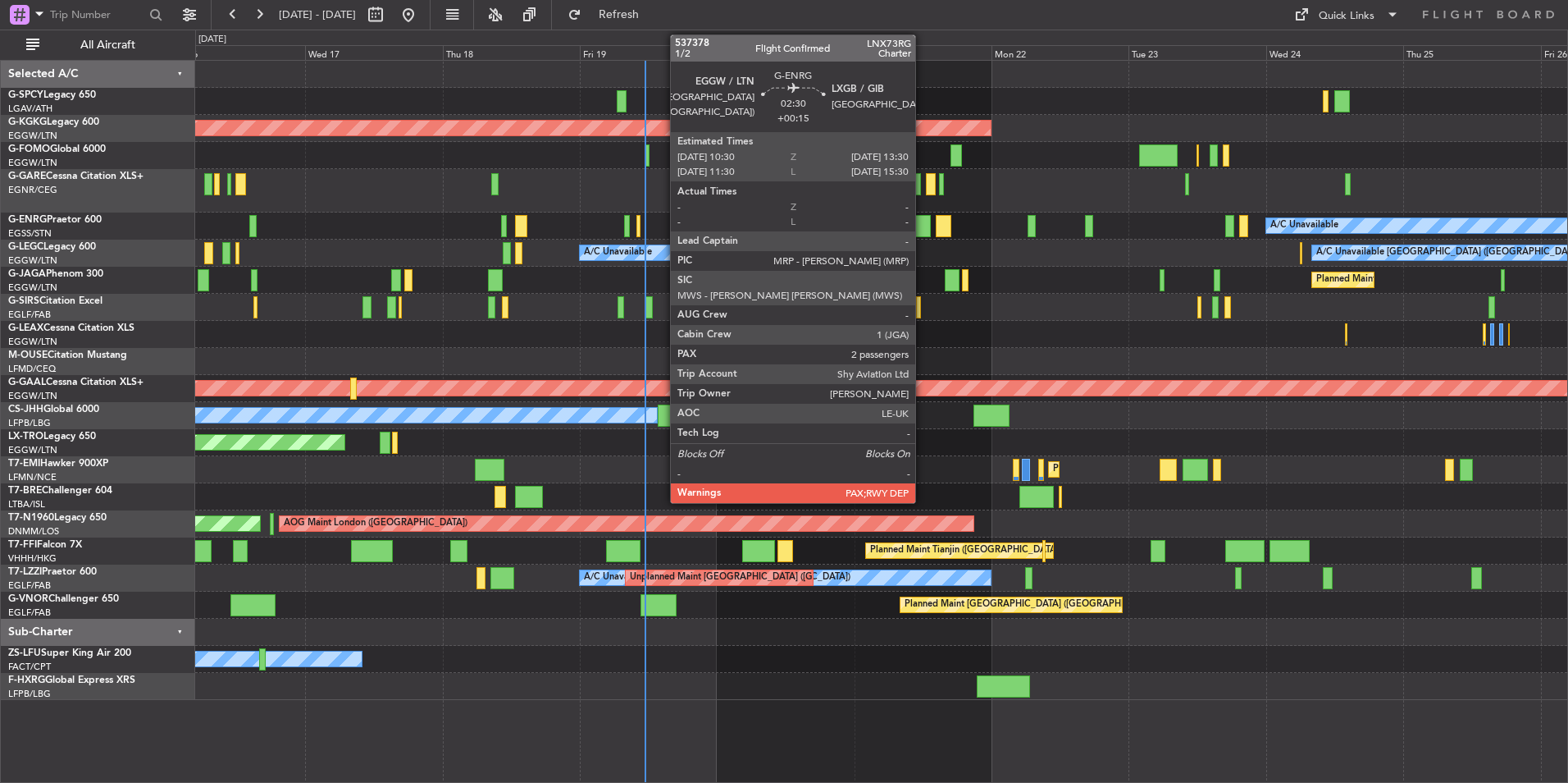
click at [923, 228] on div at bounding box center [923, 225] width 17 height 22
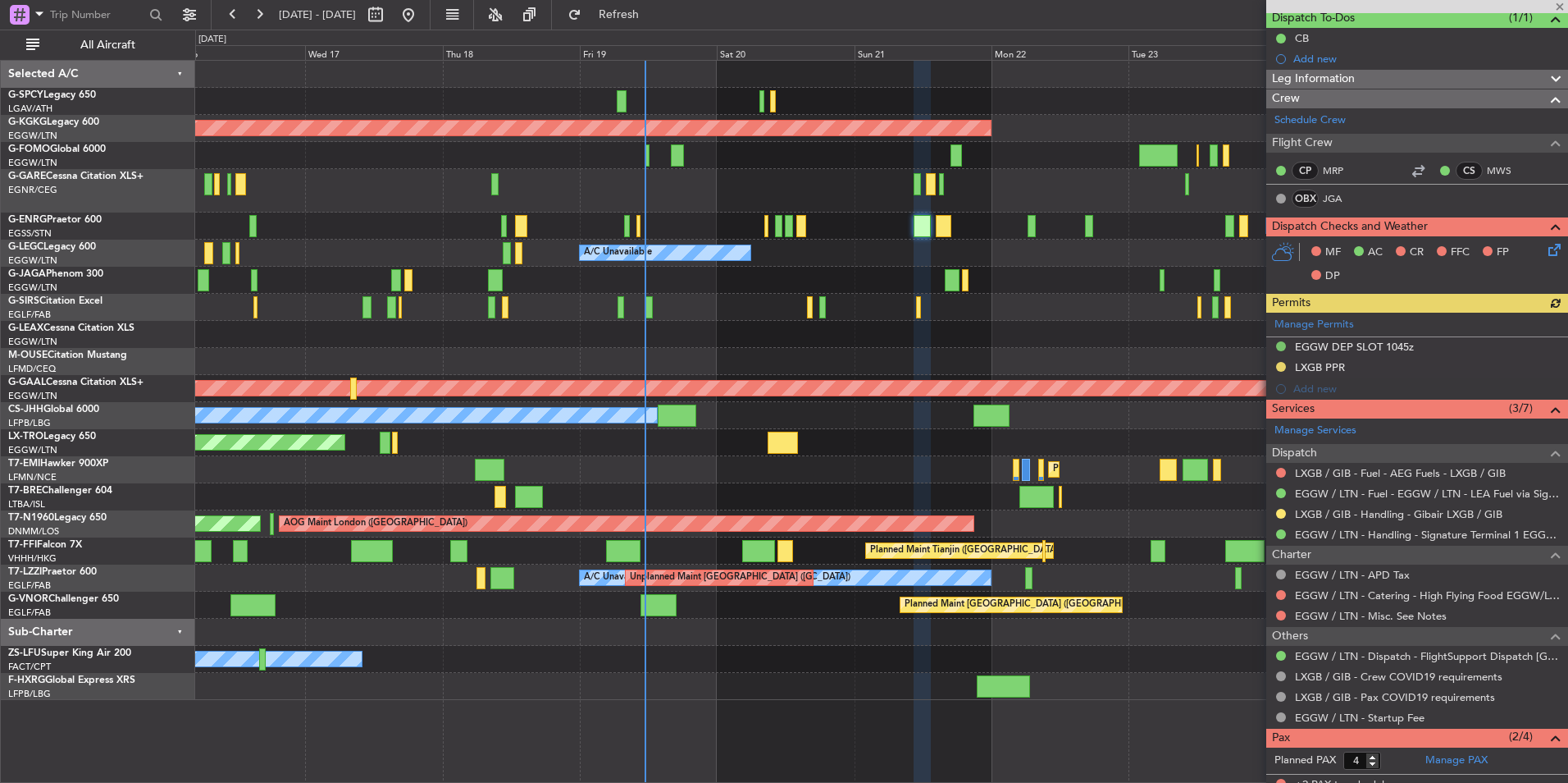
scroll to position [238, 0]
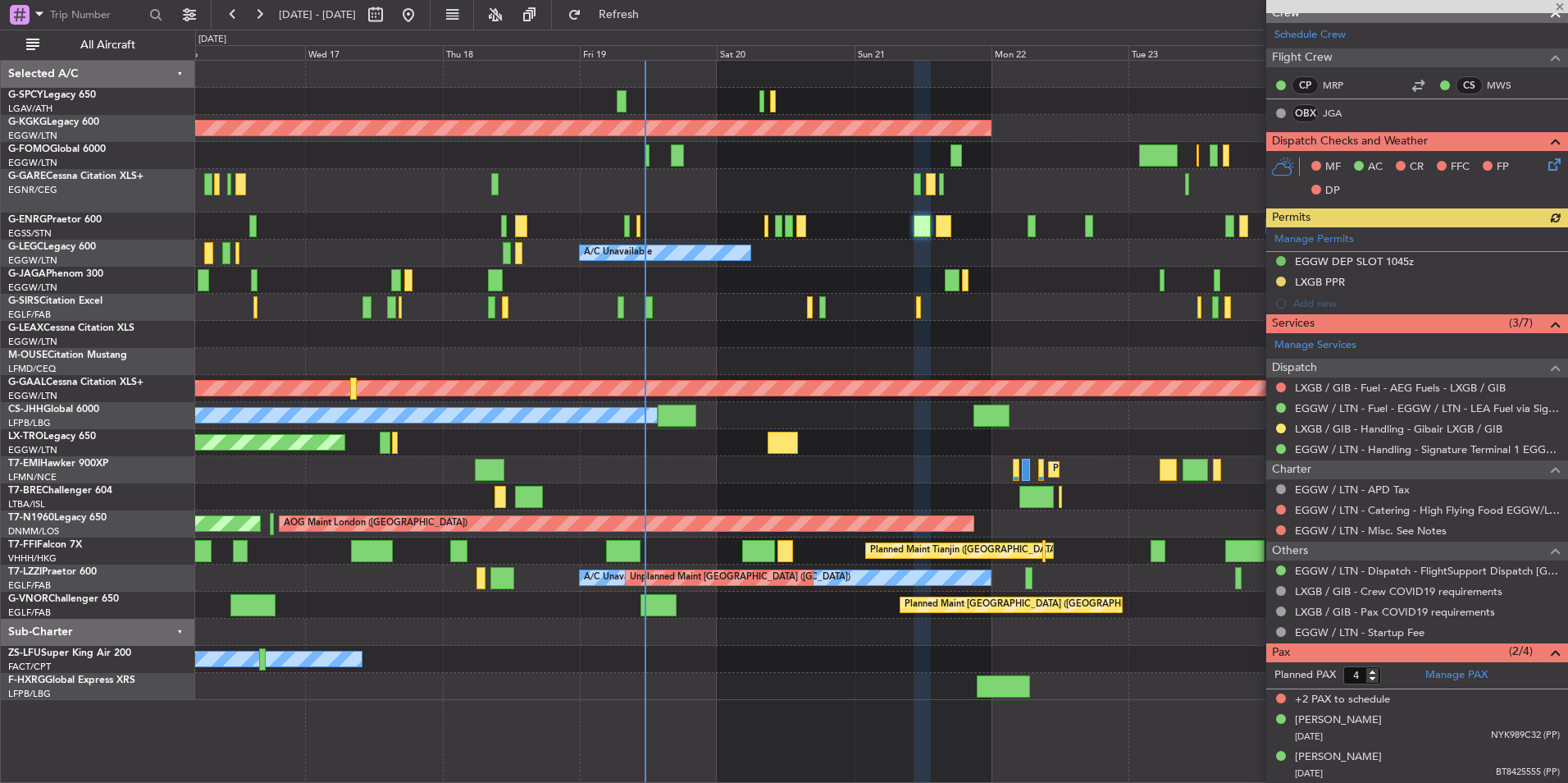
click at [1443, 681] on link "Manage PAX" at bounding box center [1457, 675] width 63 height 17
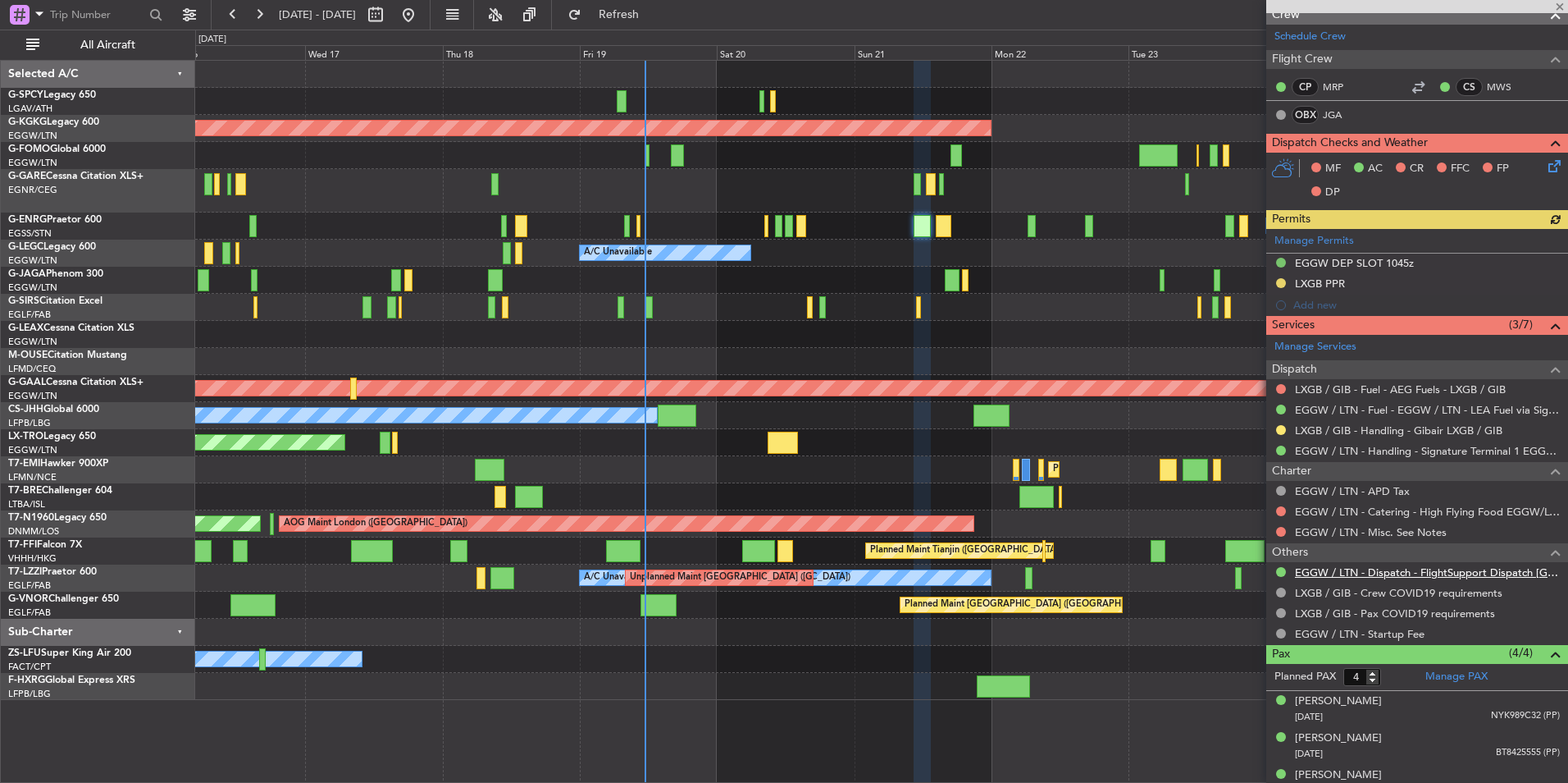
scroll to position [291, 0]
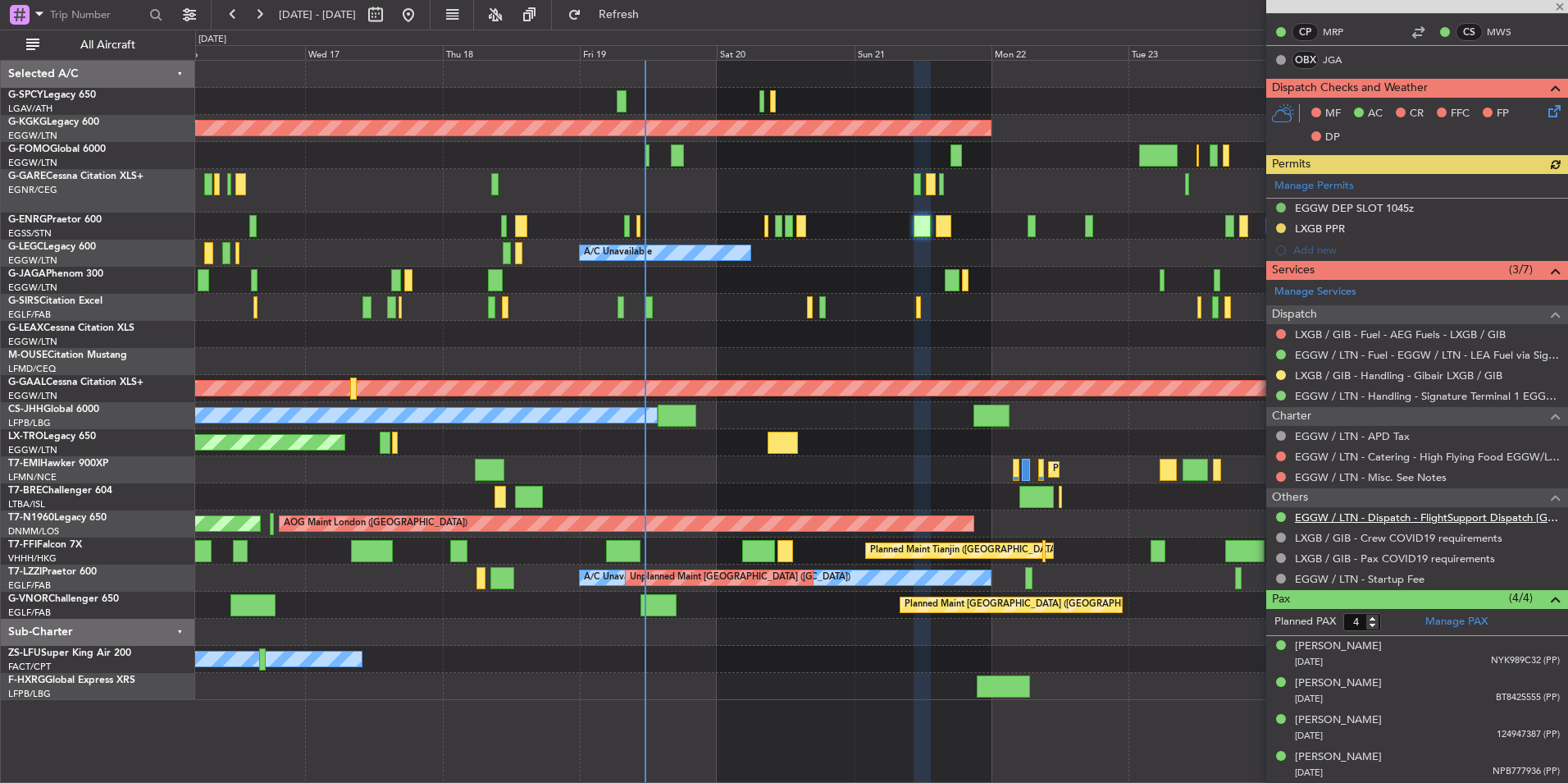
click at [1444, 517] on link "EGGW / LTN - Dispatch - FlightSupport Dispatch [GEOGRAPHIC_DATA]" at bounding box center [1427, 518] width 265 height 14
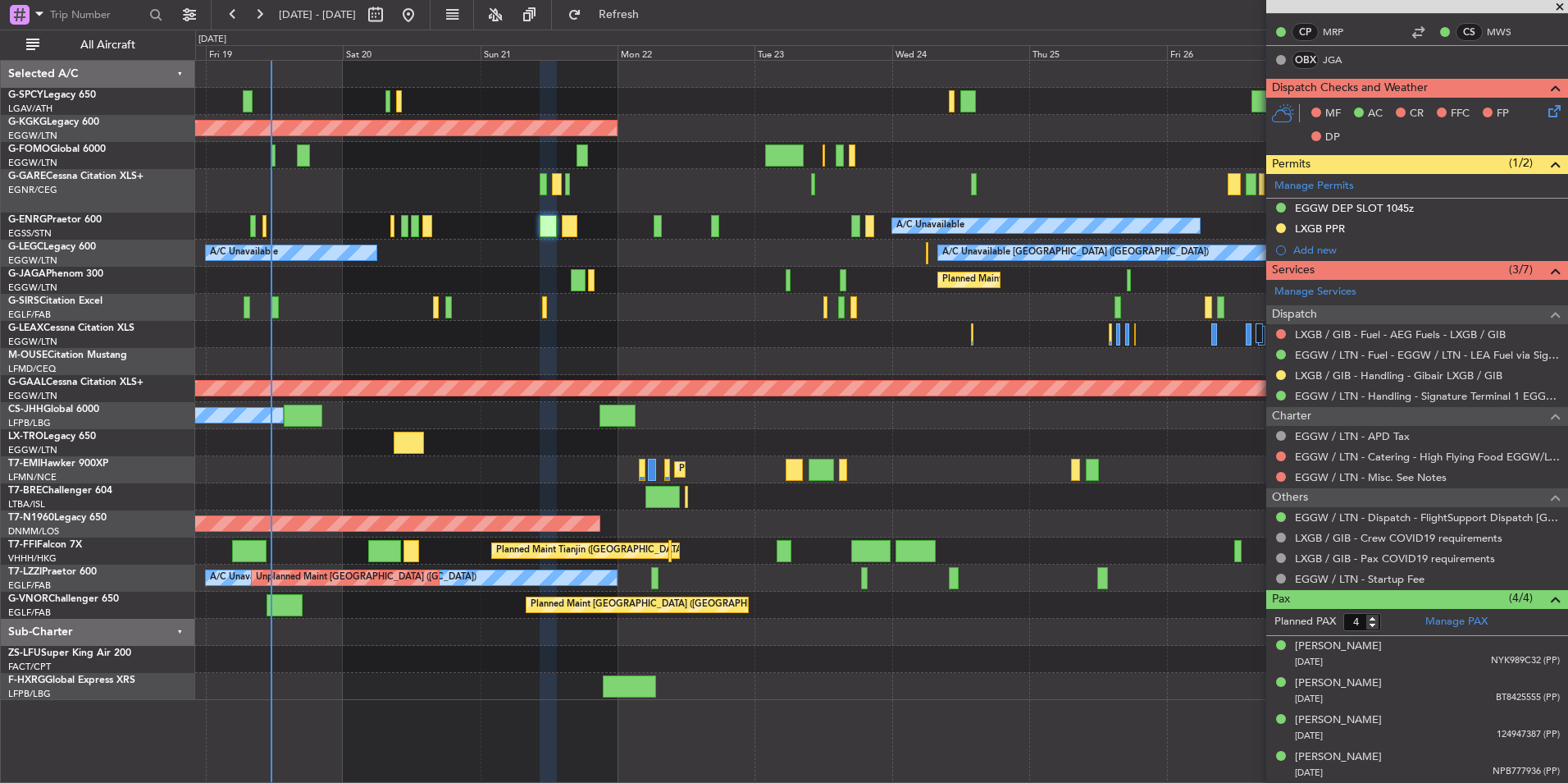
click at [388, 184] on div at bounding box center [881, 191] width 1372 height 44
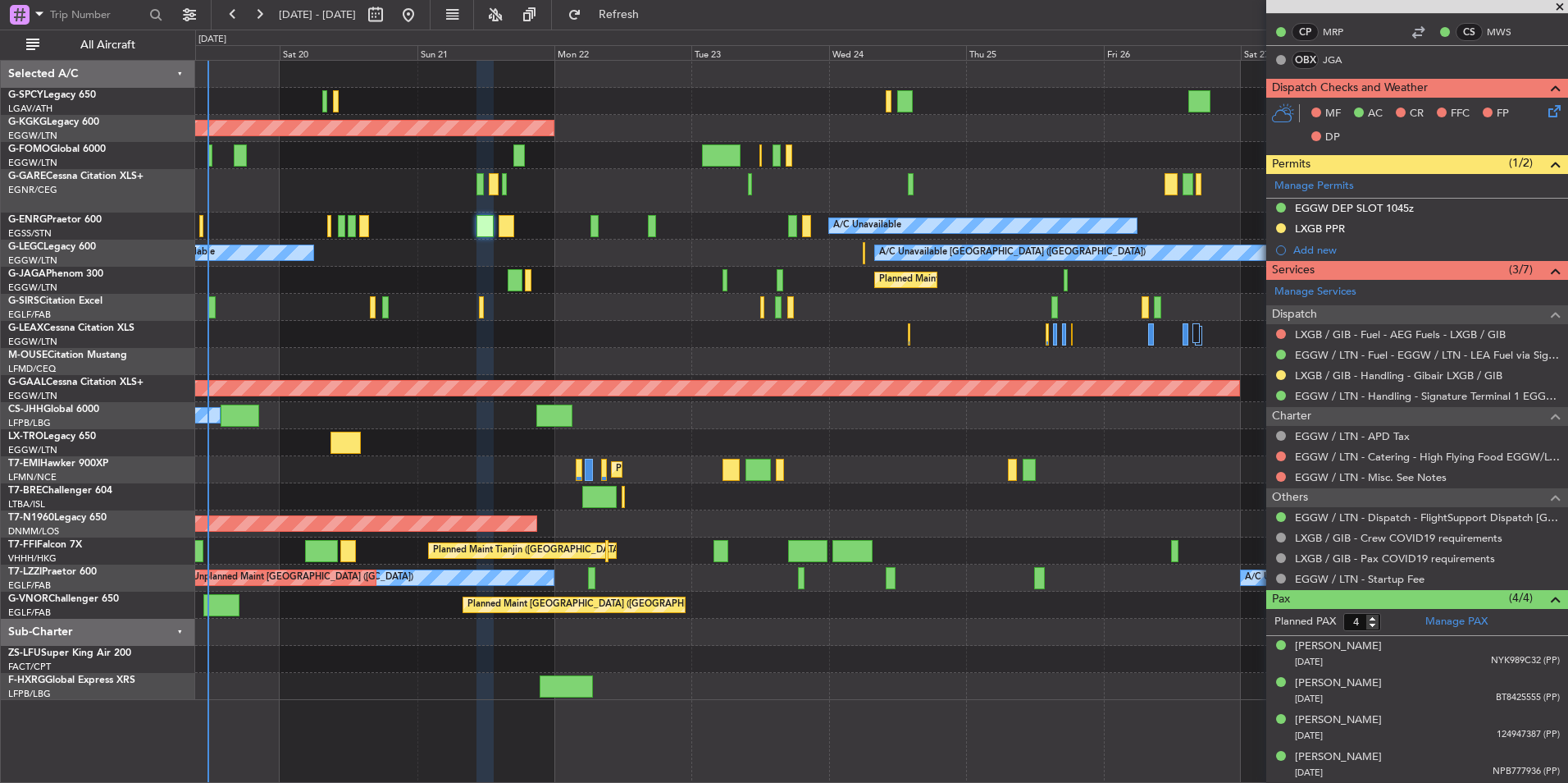
click at [550, 204] on div "AOG Maint [GEOGRAPHIC_DATA] (Ataturk) A/C Unavailable A/C Unavailable [GEOGRAPH…" at bounding box center [881, 380] width 1372 height 639
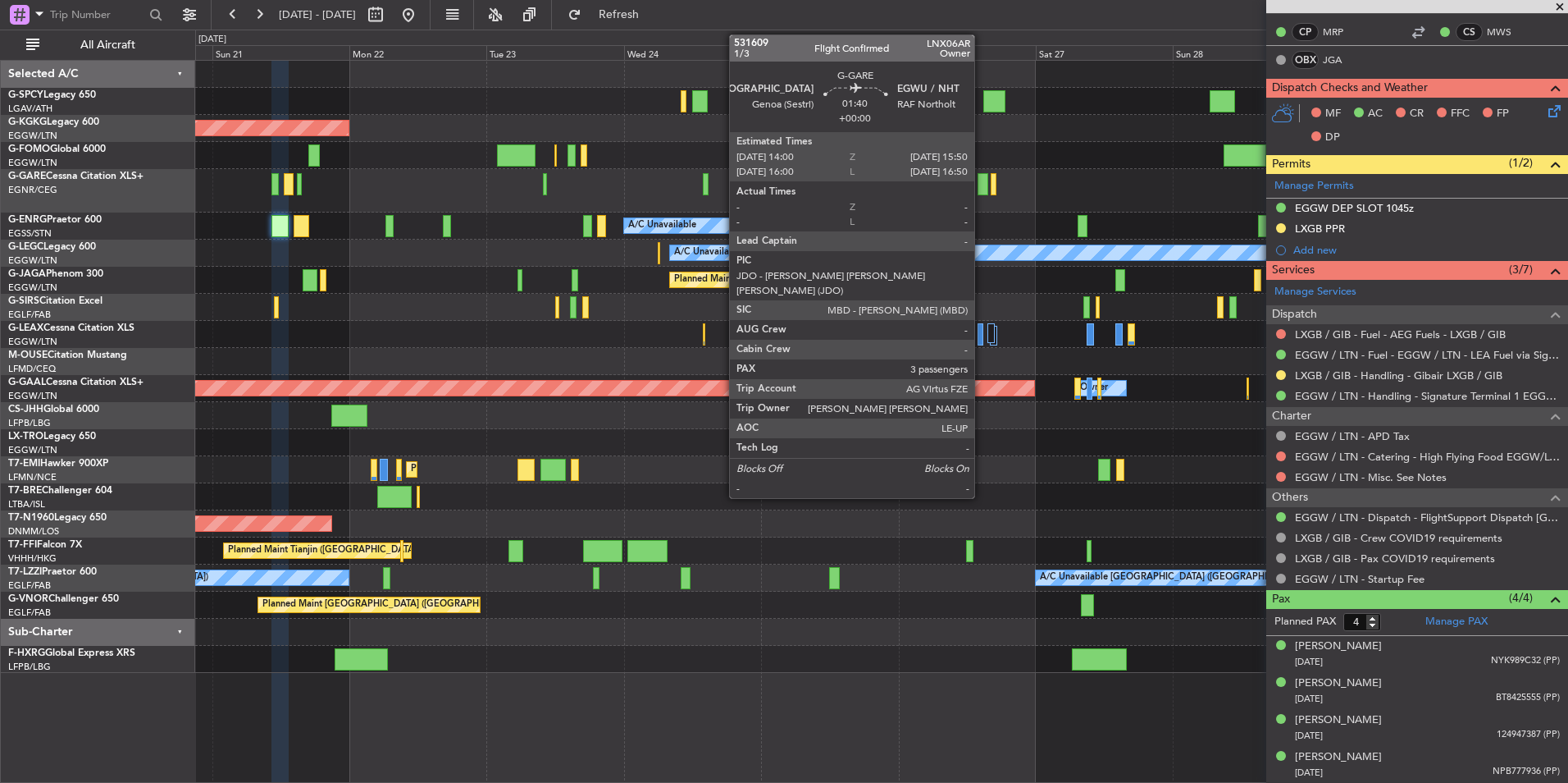
click at [982, 193] on div at bounding box center [983, 184] width 10 height 22
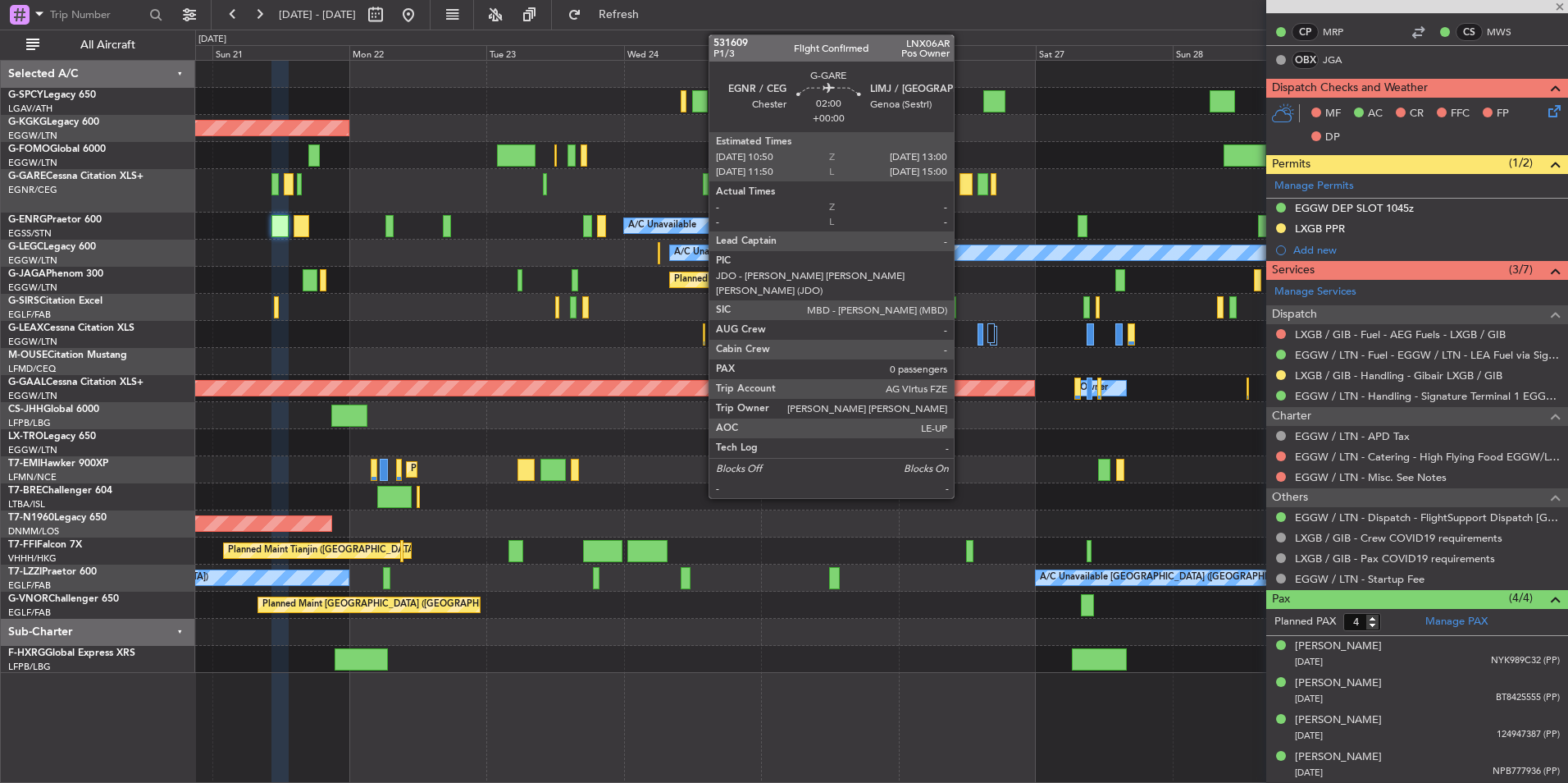
type input "3"
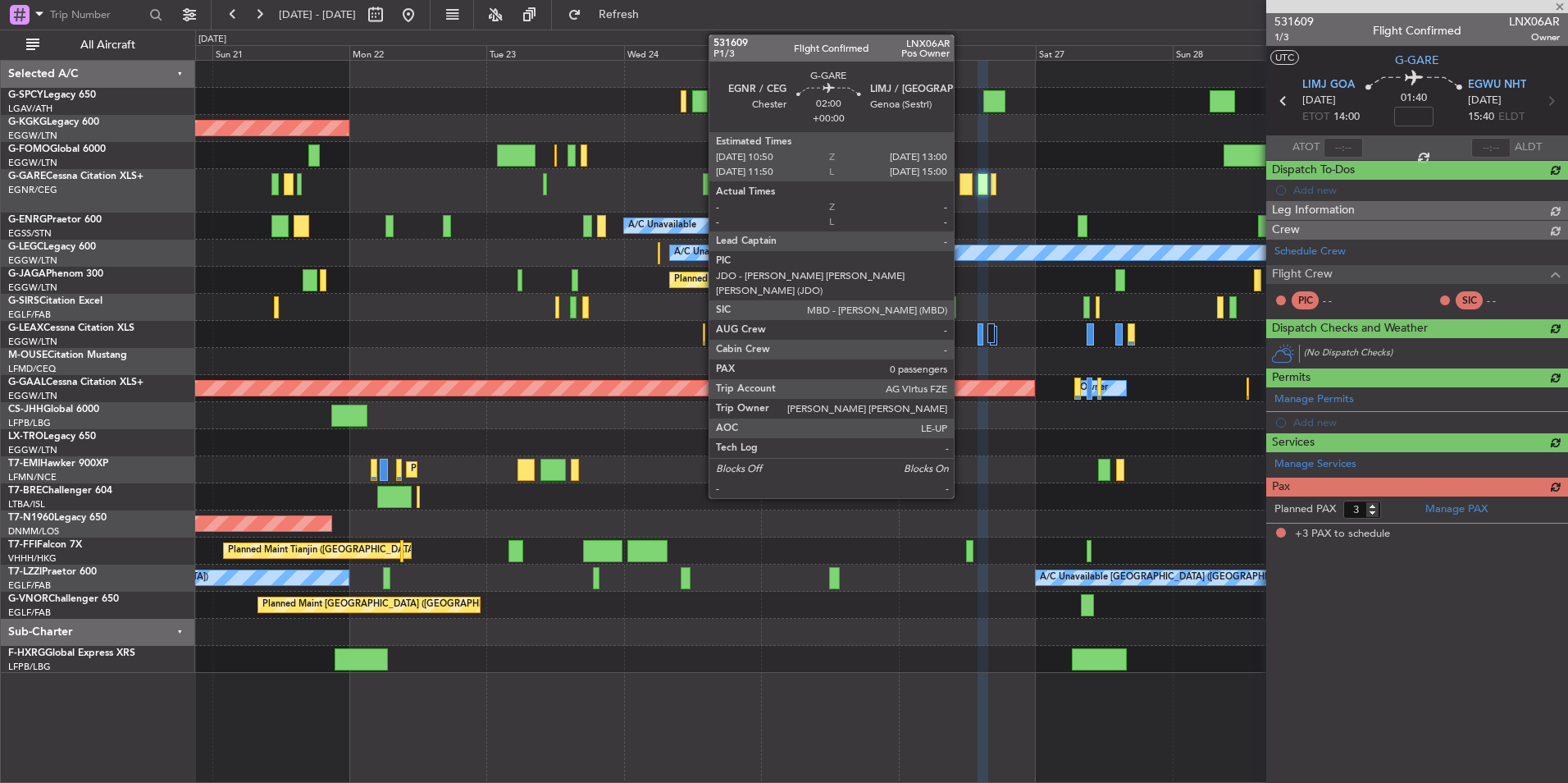
scroll to position [0, 0]
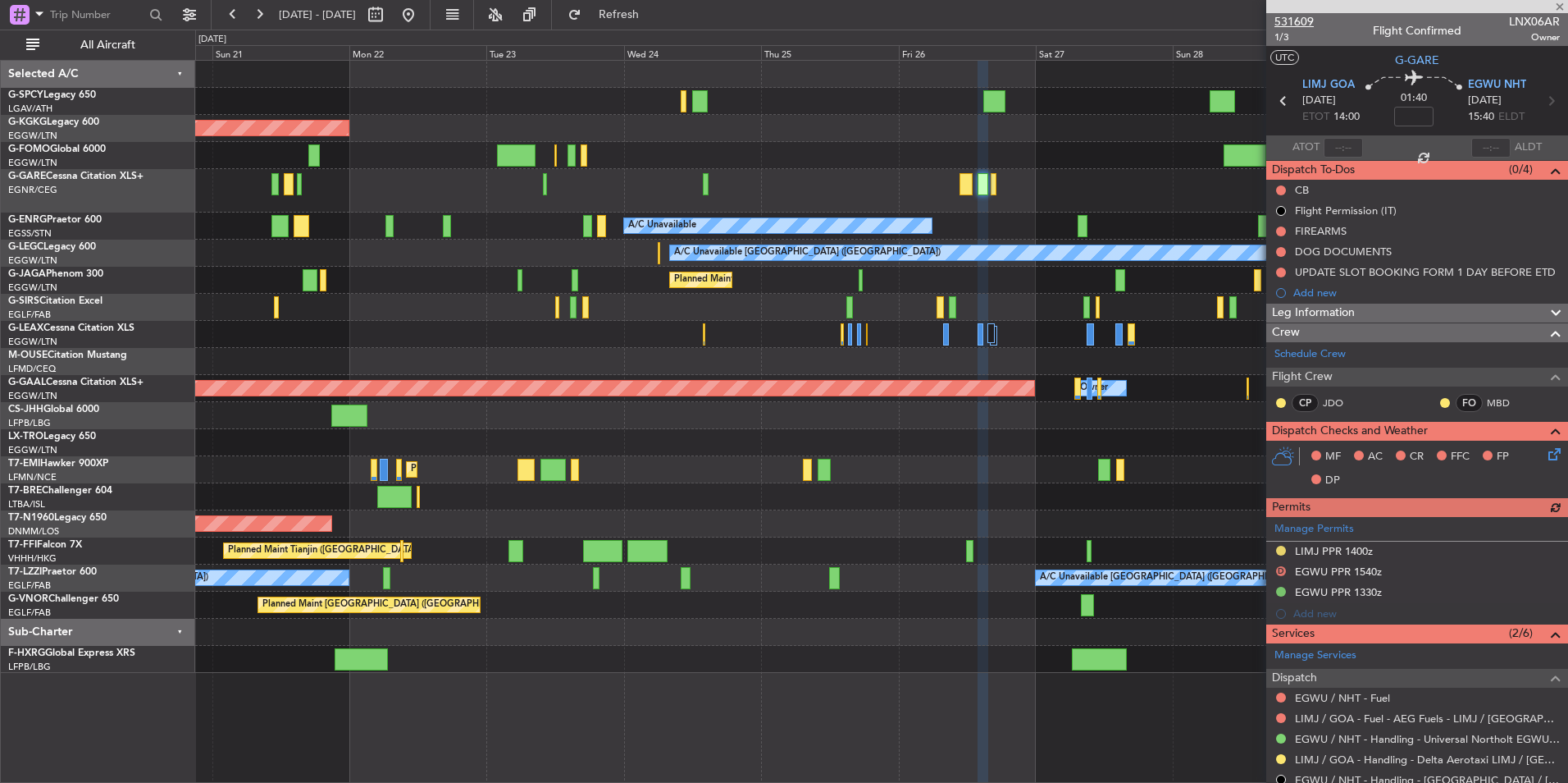
click at [1307, 24] on span "531609" at bounding box center [1294, 22] width 39 height 17
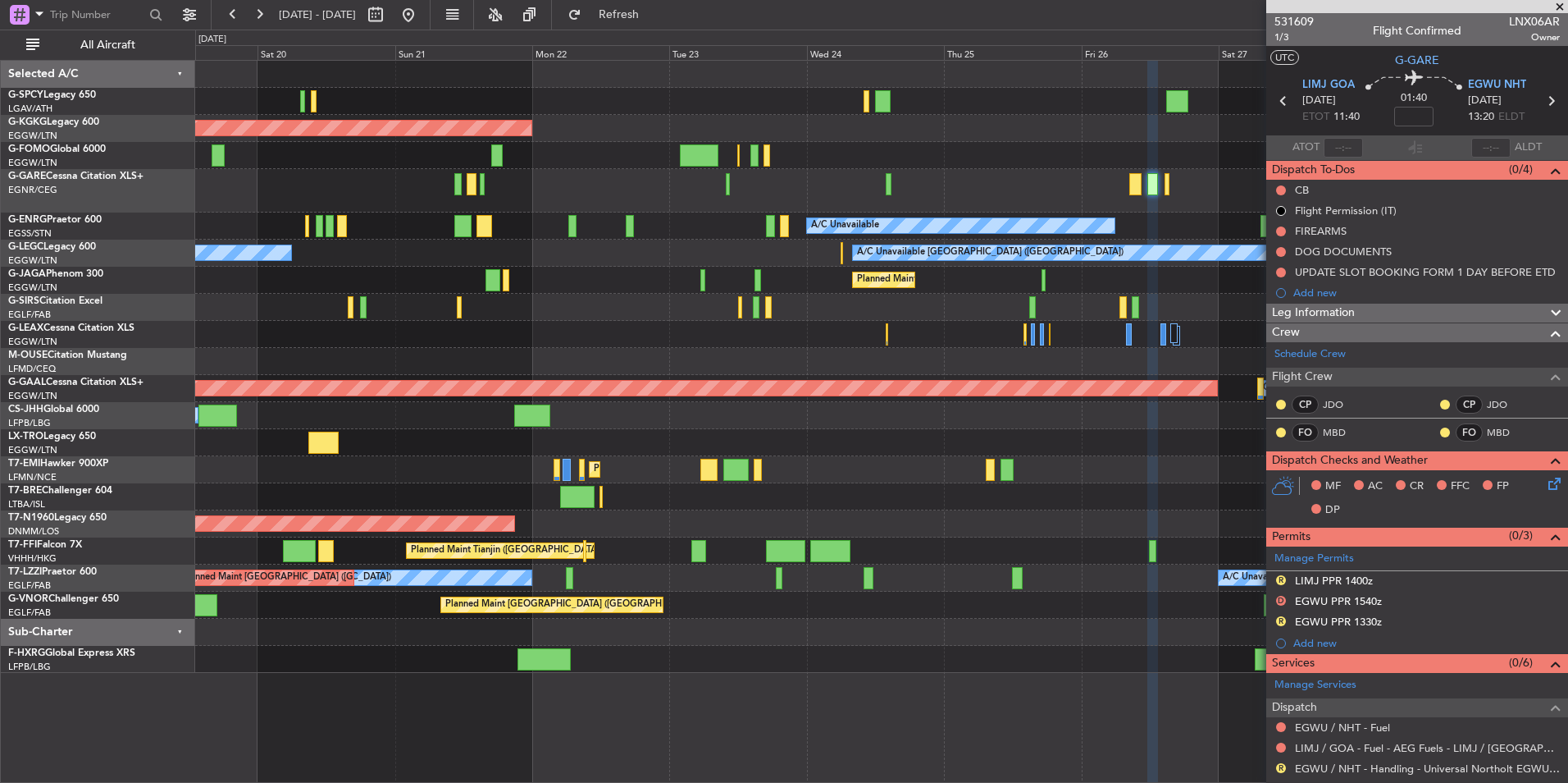
click at [642, 187] on div at bounding box center [881, 191] width 1372 height 44
click at [422, 20] on button at bounding box center [409, 15] width 26 height 26
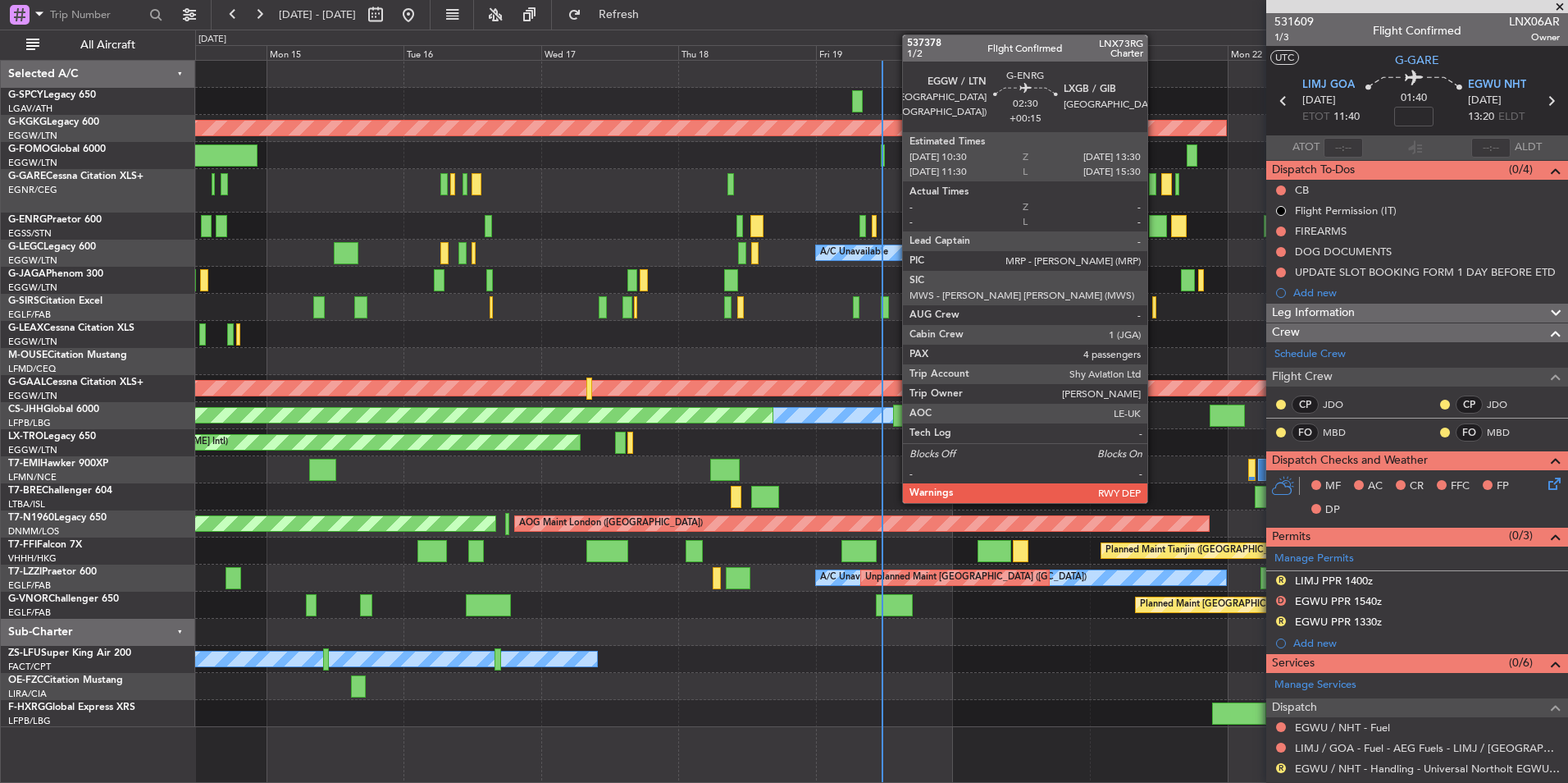
click at [1155, 226] on div at bounding box center [1158, 225] width 17 height 22
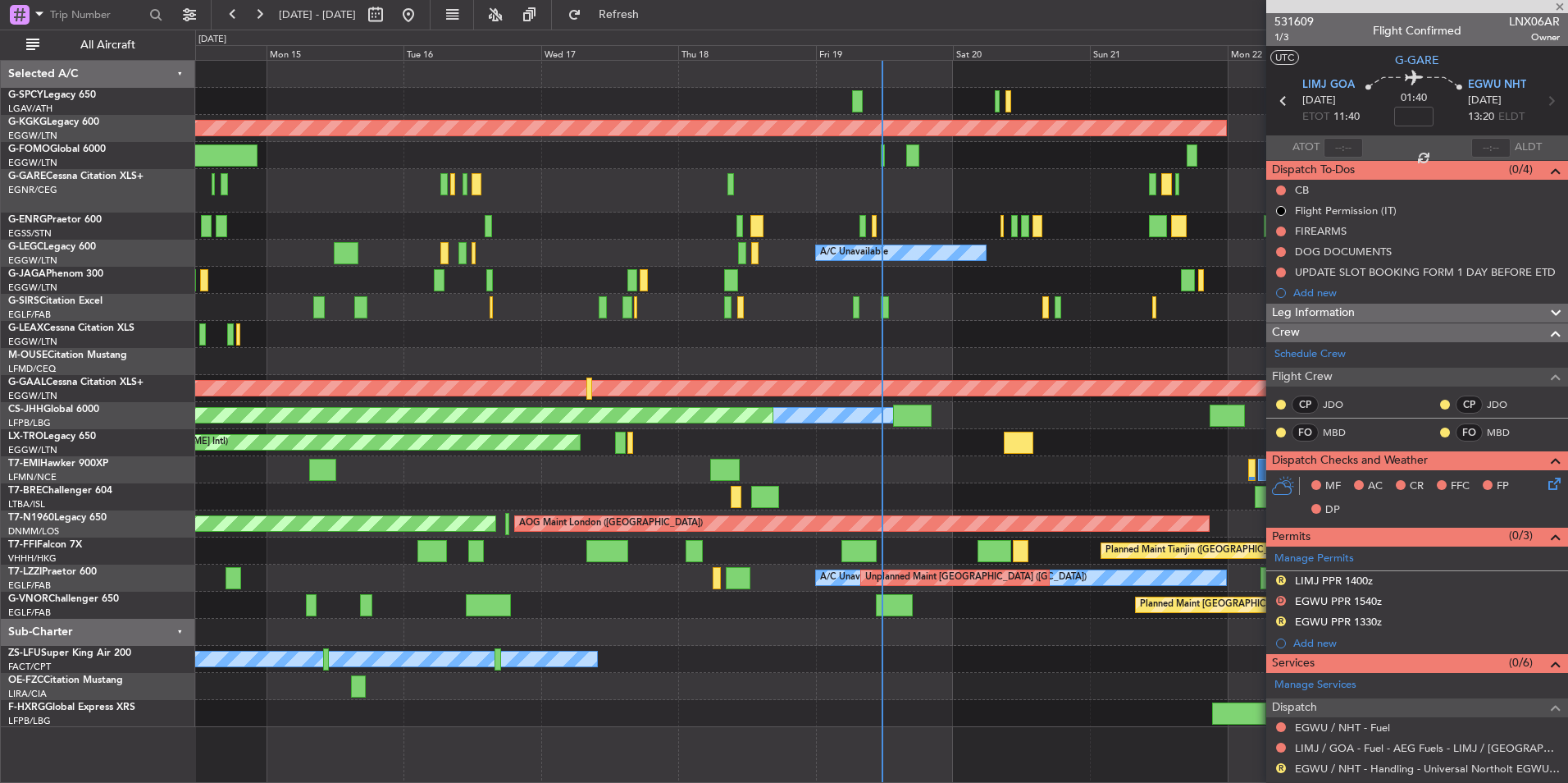
type input "+00:15"
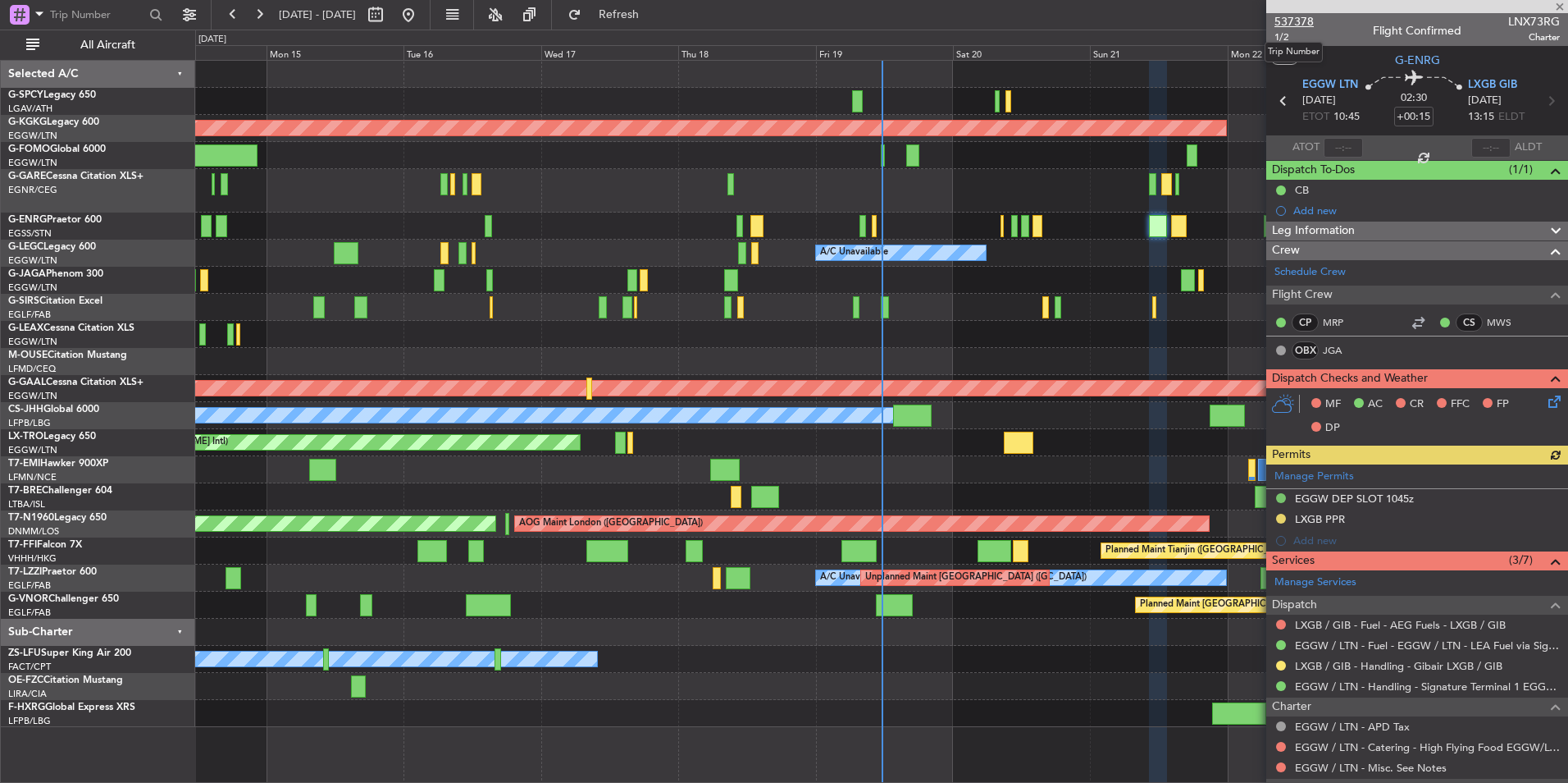
click at [1303, 25] on span "537378" at bounding box center [1294, 22] width 39 height 17
click at [1565, 6] on span at bounding box center [1560, 7] width 17 height 15
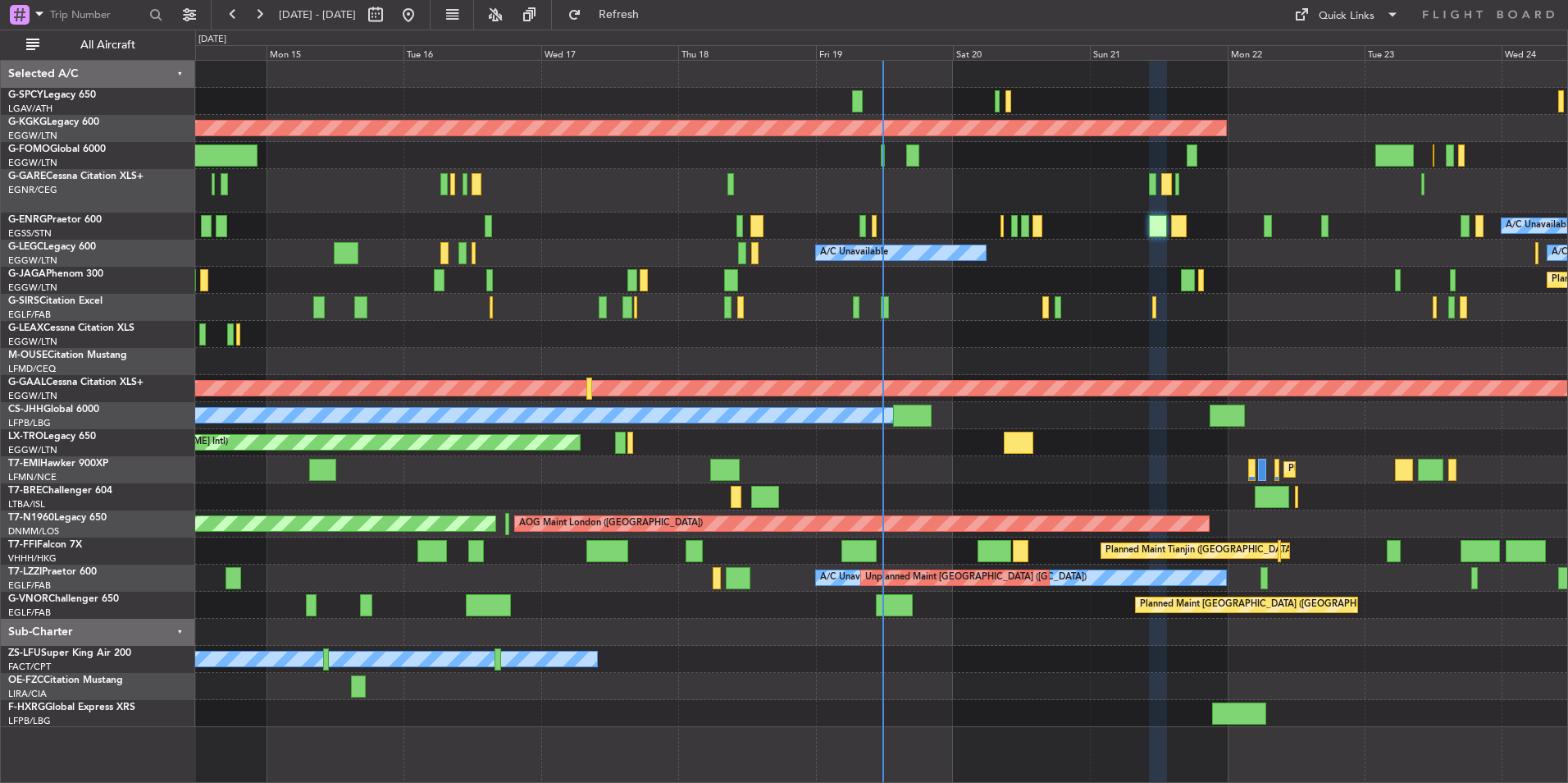
type input "0"
click at [790, 174] on div at bounding box center [881, 191] width 1372 height 44
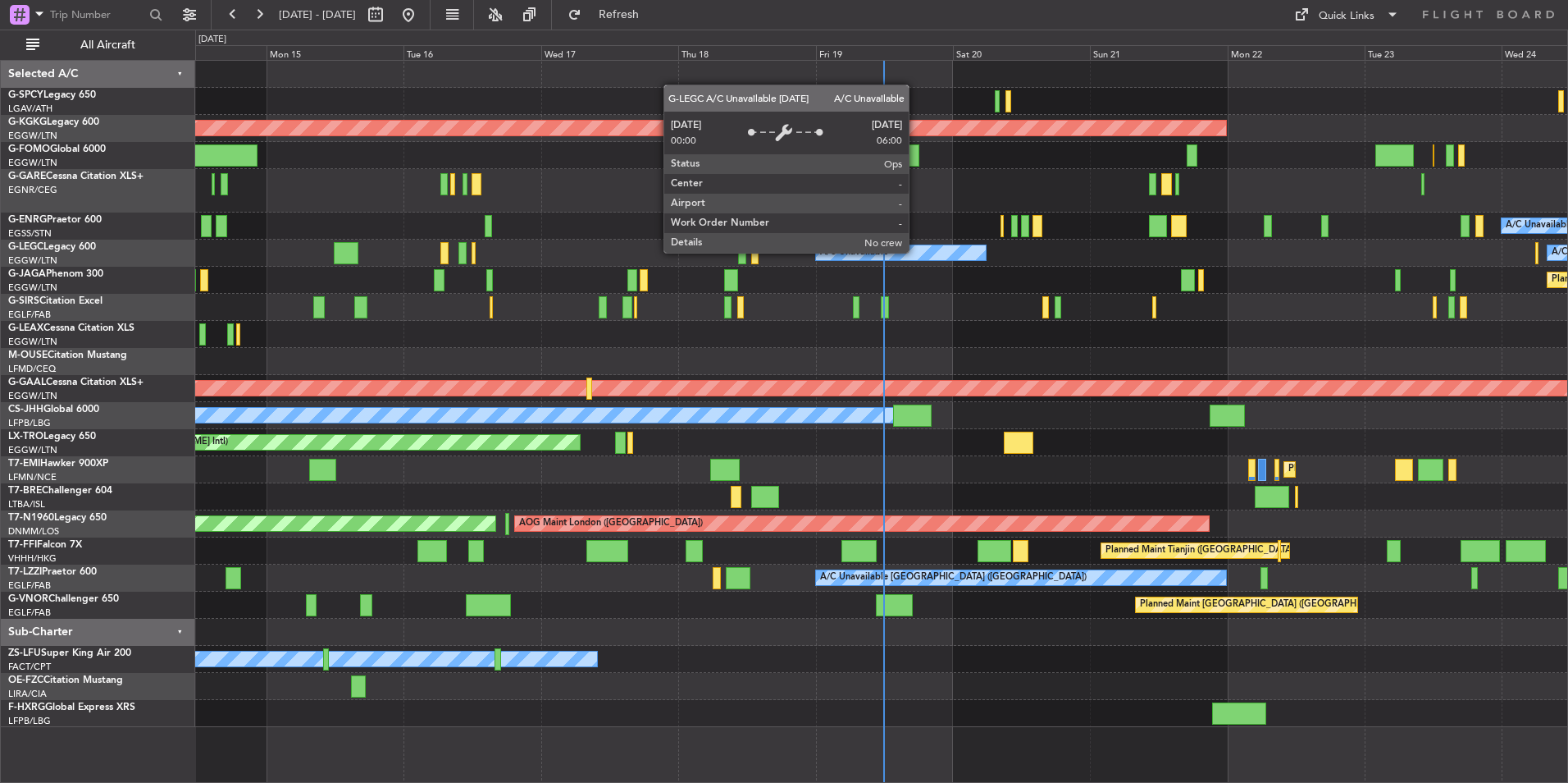
click at [253, 386] on div "AOG Maint Istanbul (Ataturk) A/C Unavailable A/C Unavailable A/C Unavailable Lo…" at bounding box center [881, 394] width 1372 height 666
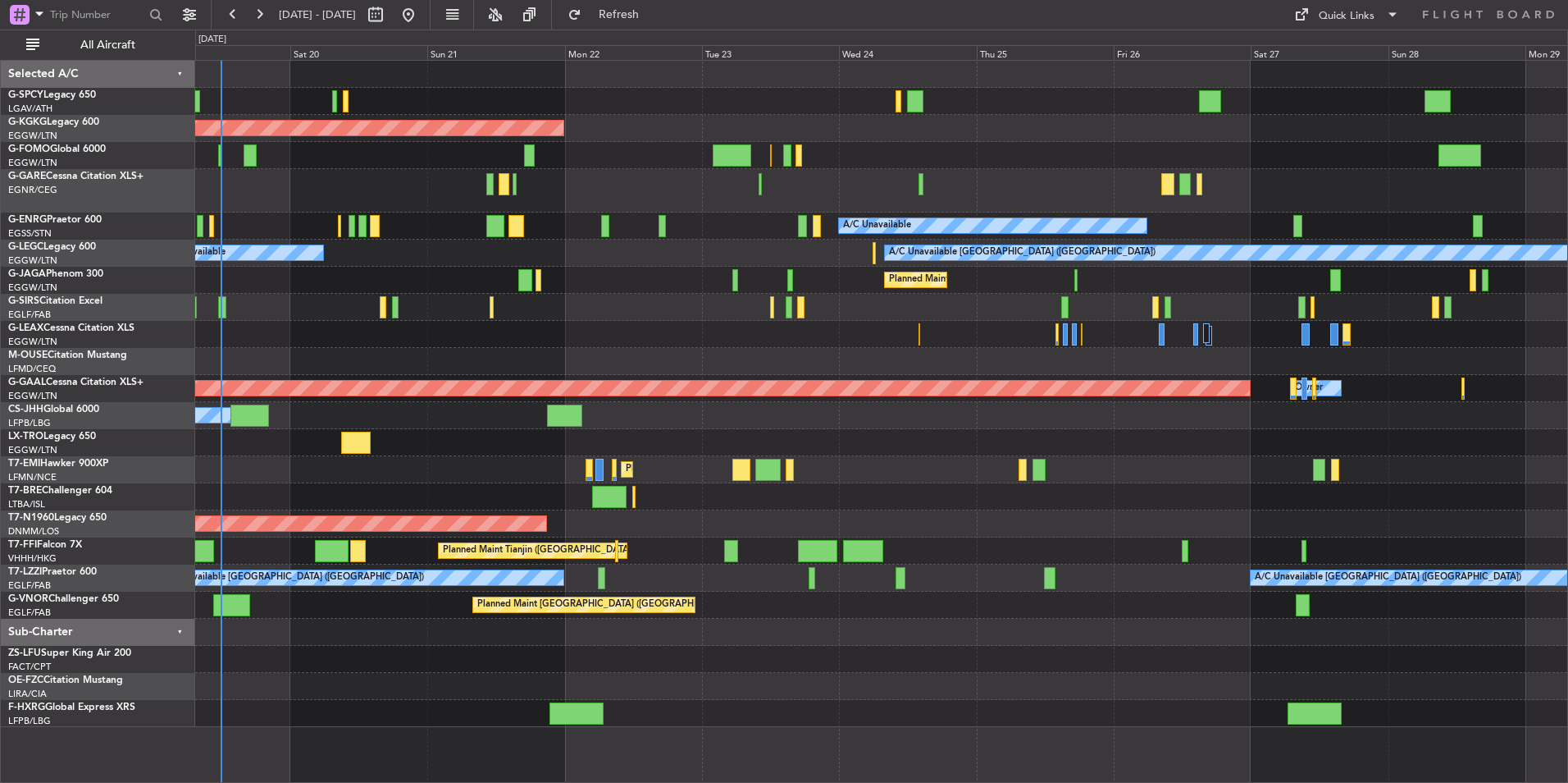
click at [409, 465] on div "AOG Maint Istanbul (Ataturk) A/C Unavailable A/C Unavailable A/C Unavailable Lo…" at bounding box center [881, 394] width 1372 height 666
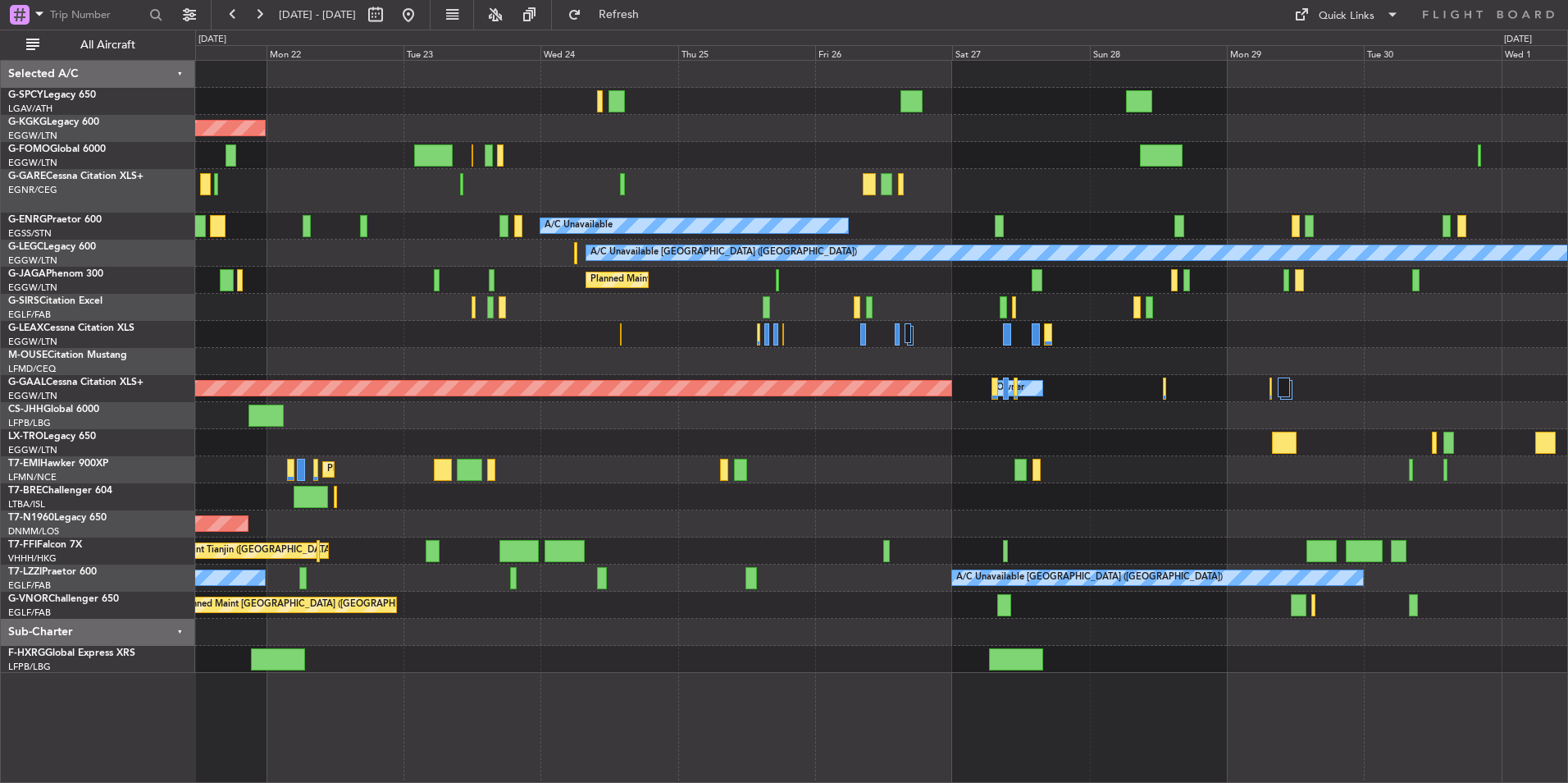
click at [921, 473] on div "AOG Maint [GEOGRAPHIC_DATA] (Ataturk) A/C Unavailable A/C Unavailable [GEOGRAPH…" at bounding box center [881, 367] width 1372 height 612
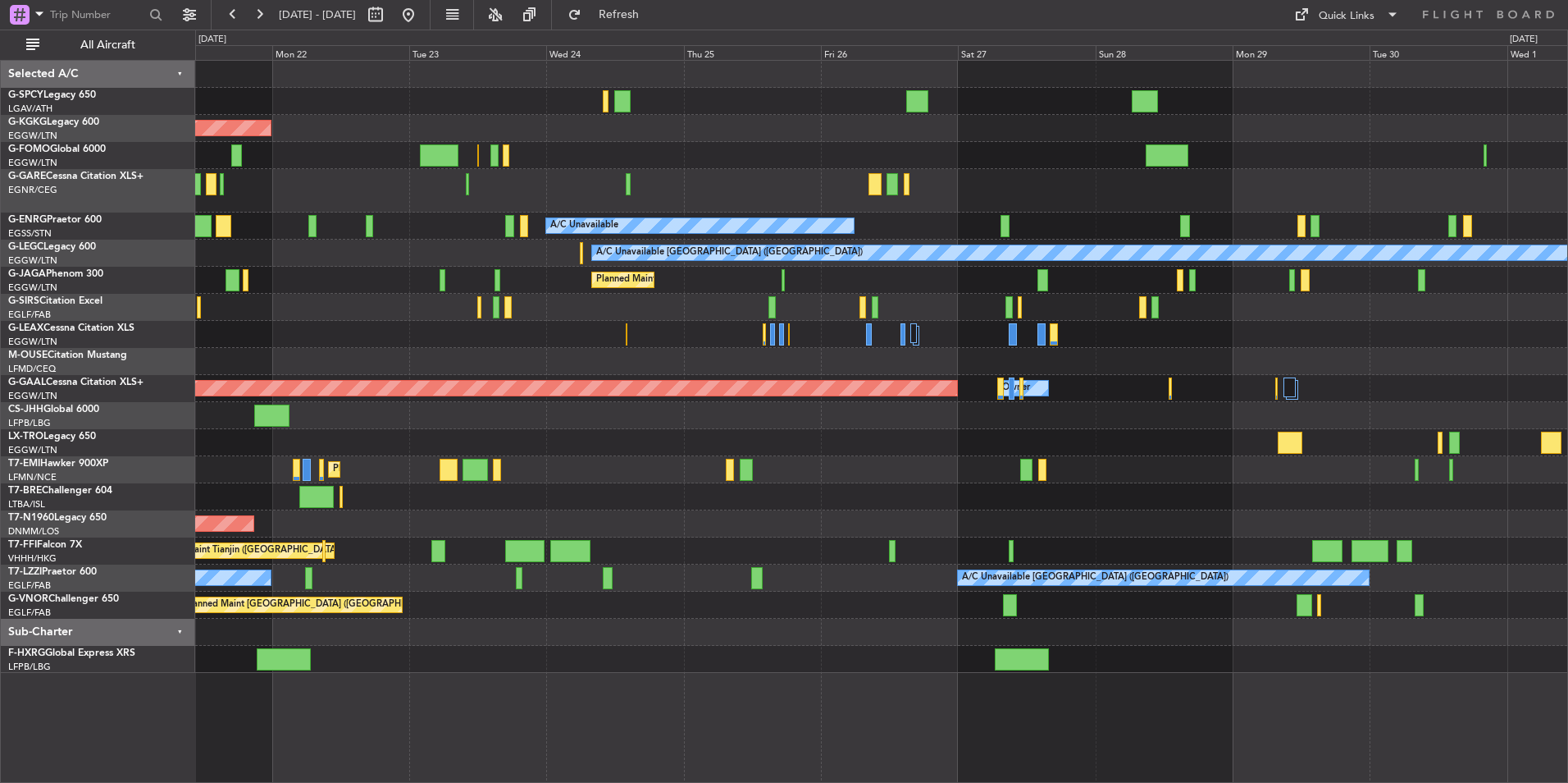
click at [711, 499] on div "AOG Maint [GEOGRAPHIC_DATA] (Ataturk) A/C Unavailable A/C Unavailable [GEOGRAPH…" at bounding box center [881, 367] width 1372 height 612
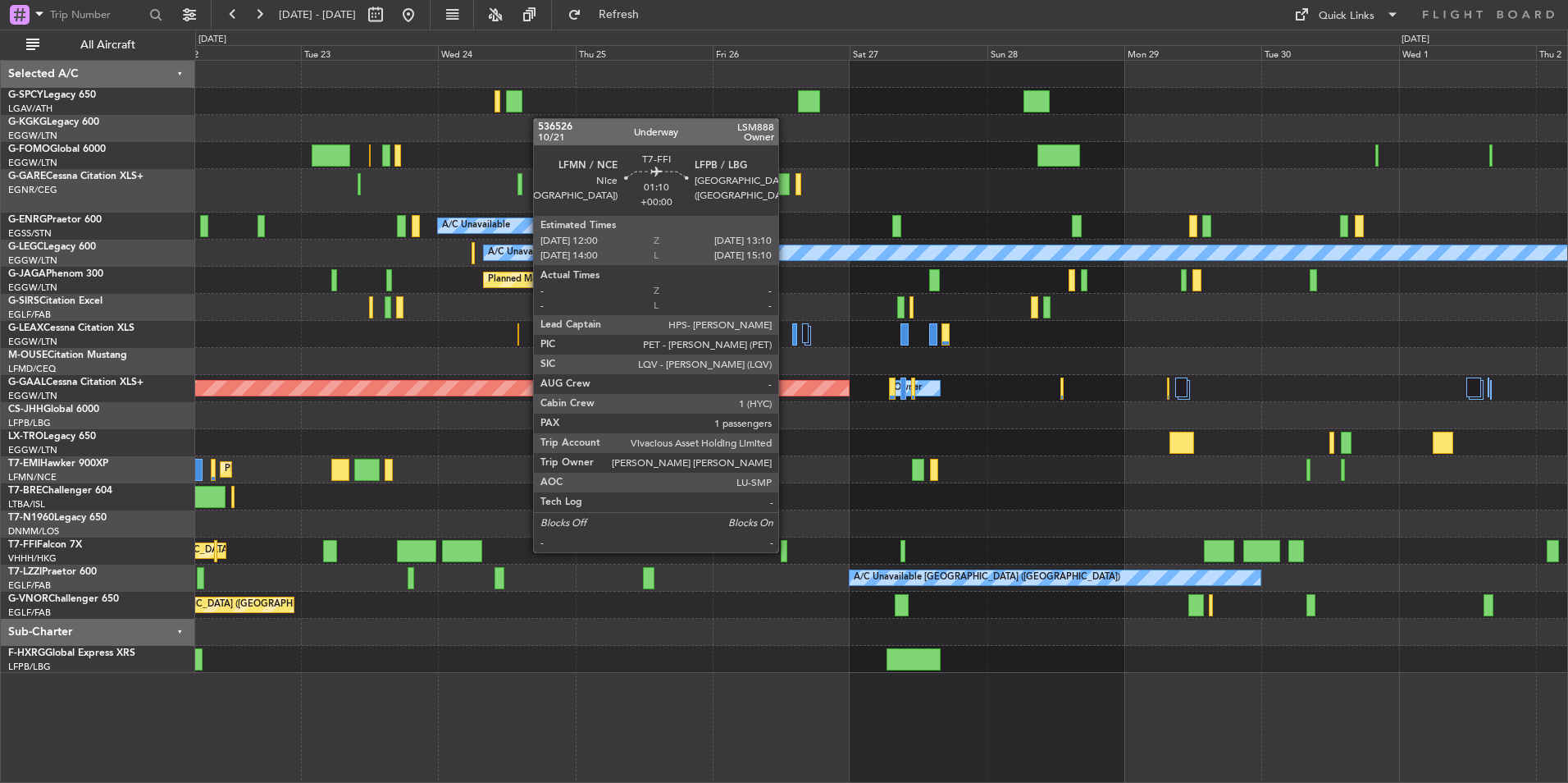
click at [786, 551] on div at bounding box center [784, 551] width 7 height 22
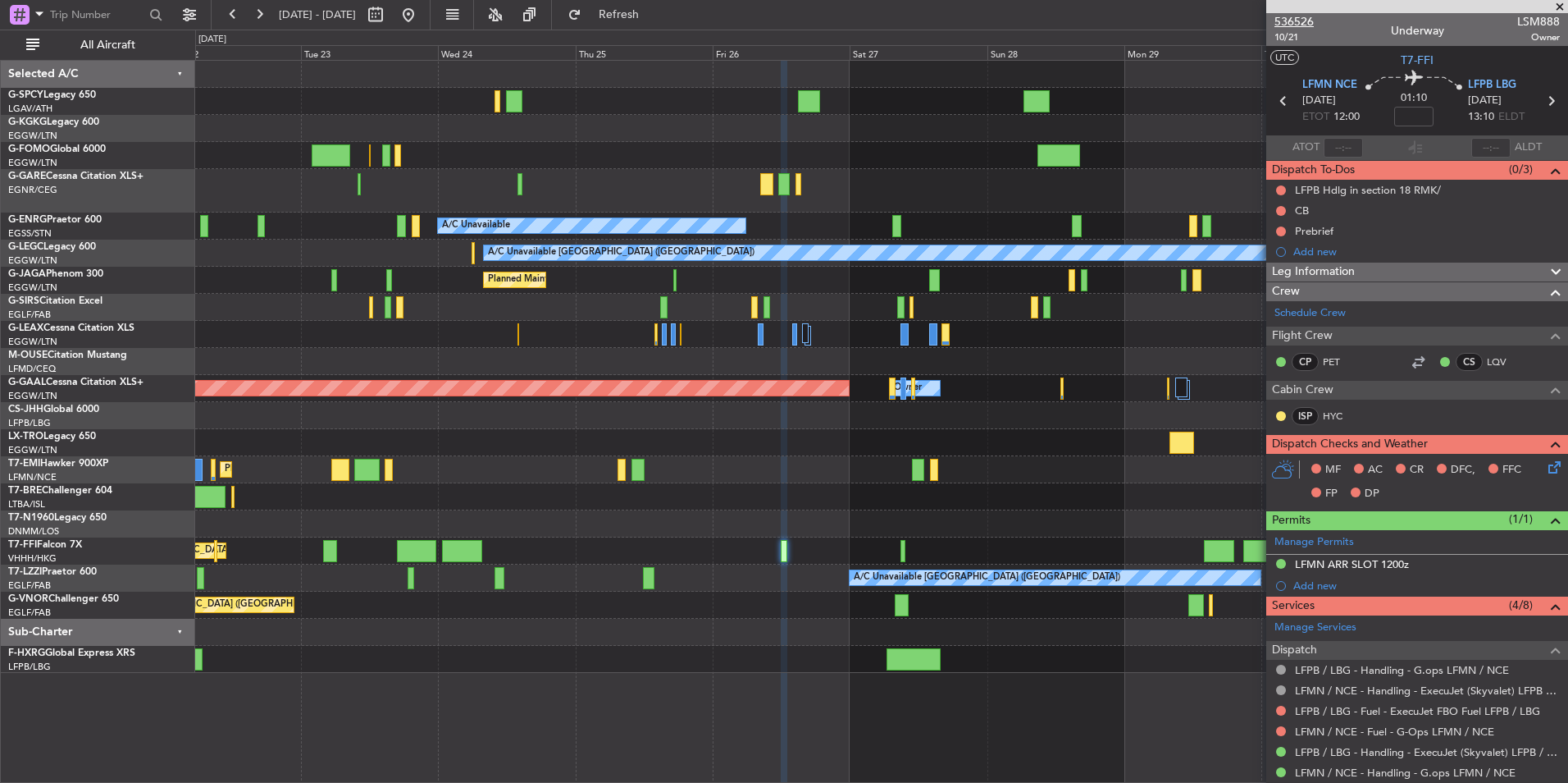
click at [1301, 23] on span "536526" at bounding box center [1294, 22] width 39 height 17
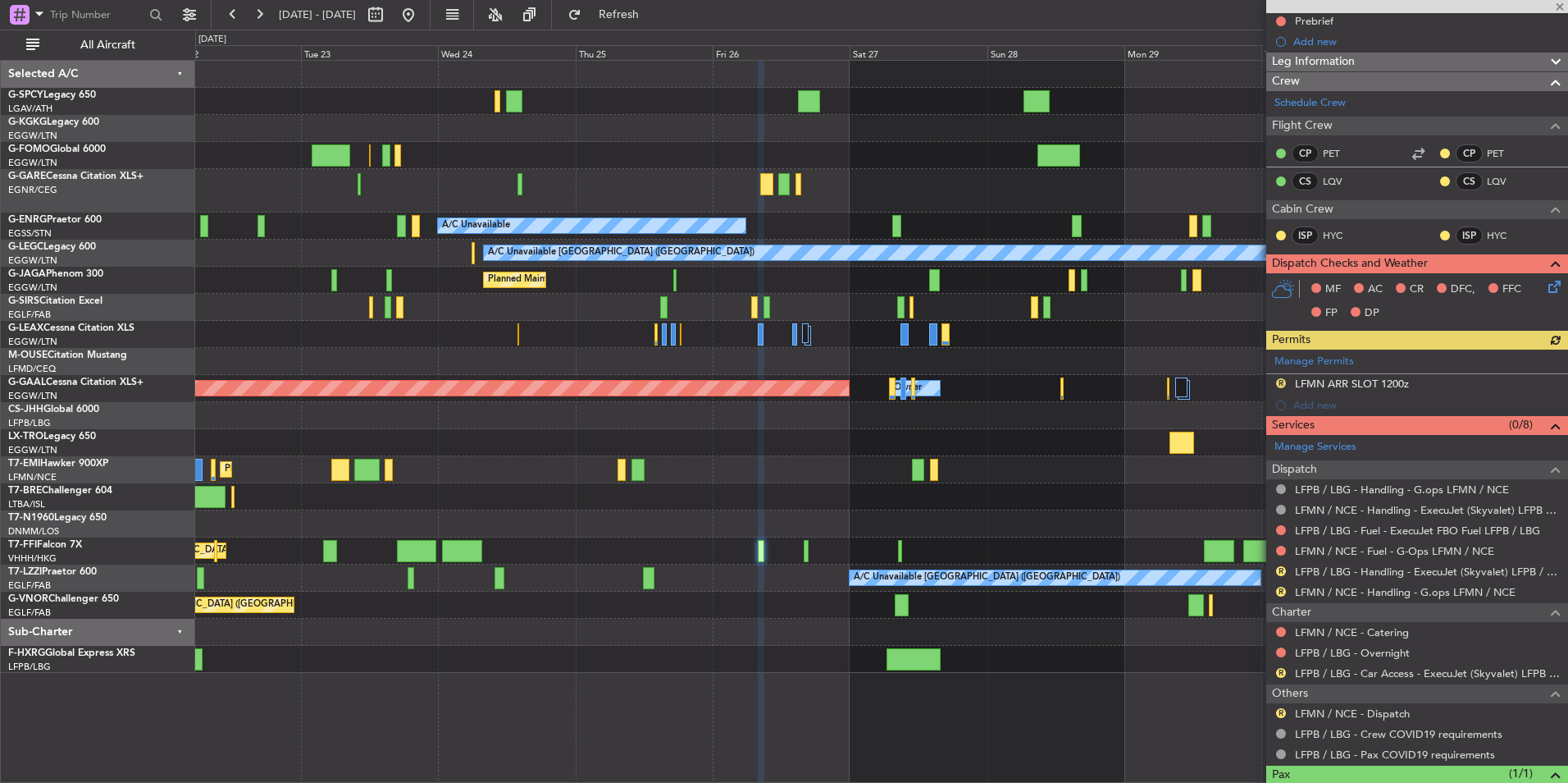
scroll to position [246, 0]
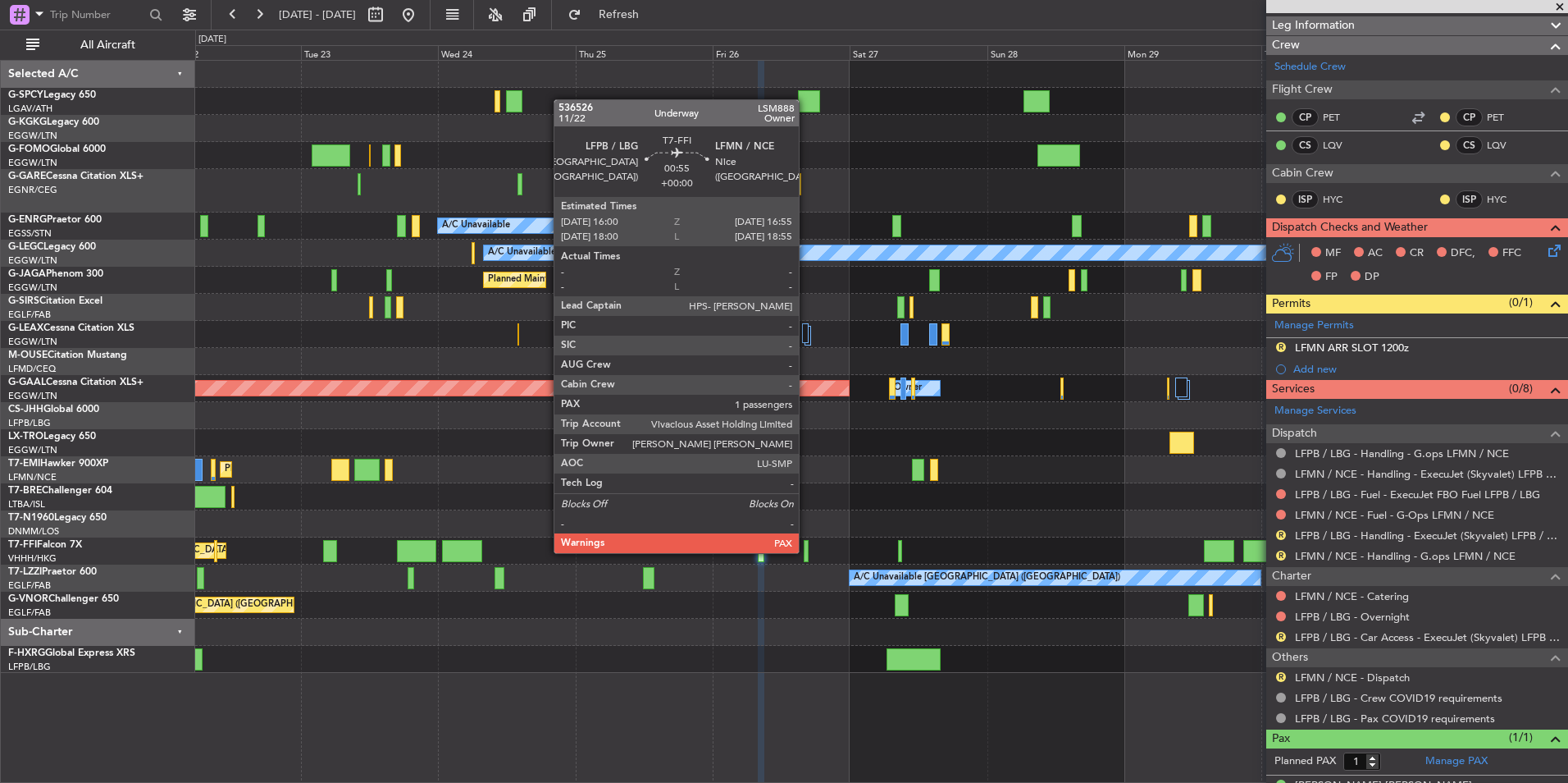
click at [806, 552] on div at bounding box center [806, 551] width 6 height 22
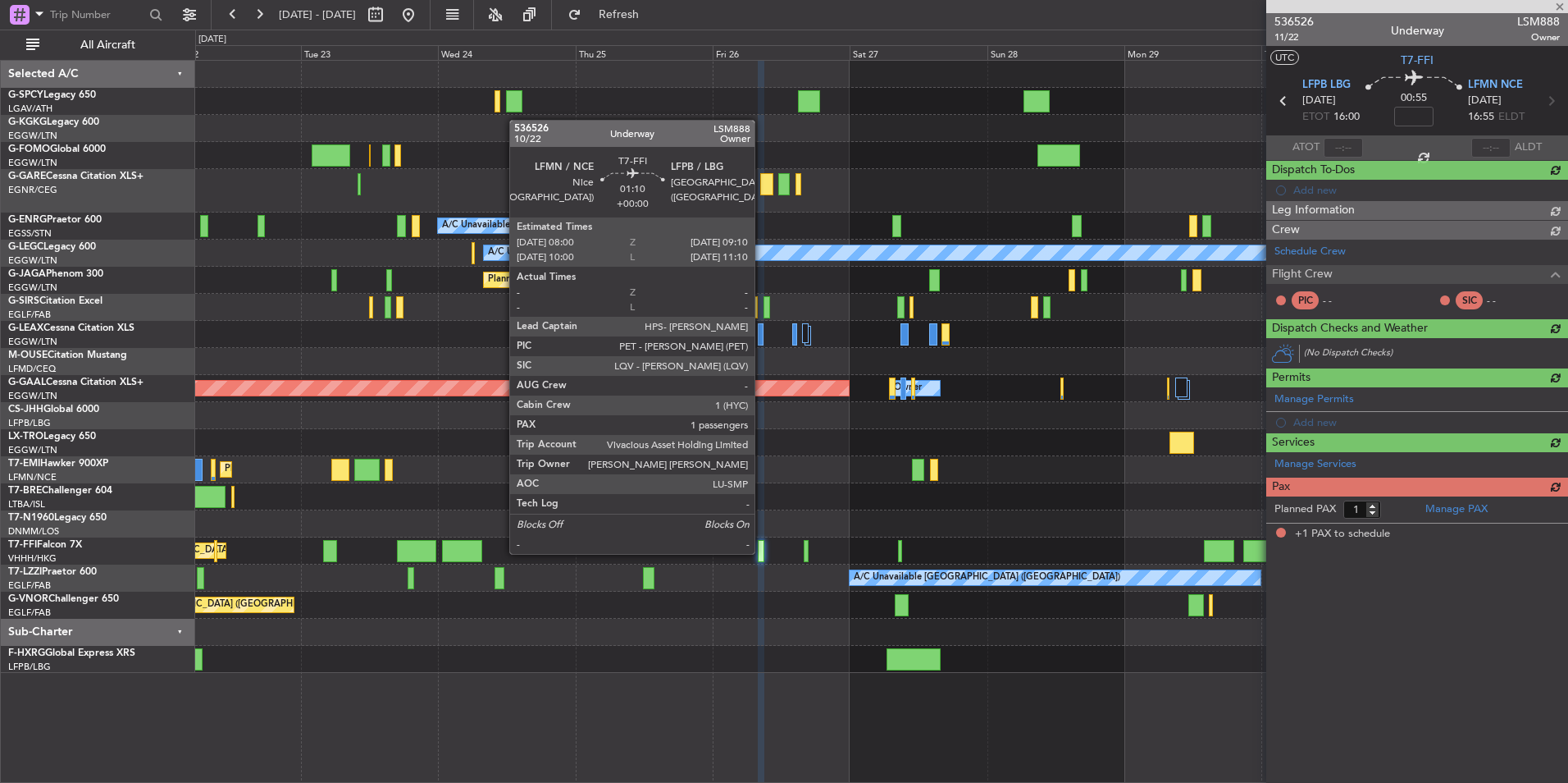
scroll to position [0, 0]
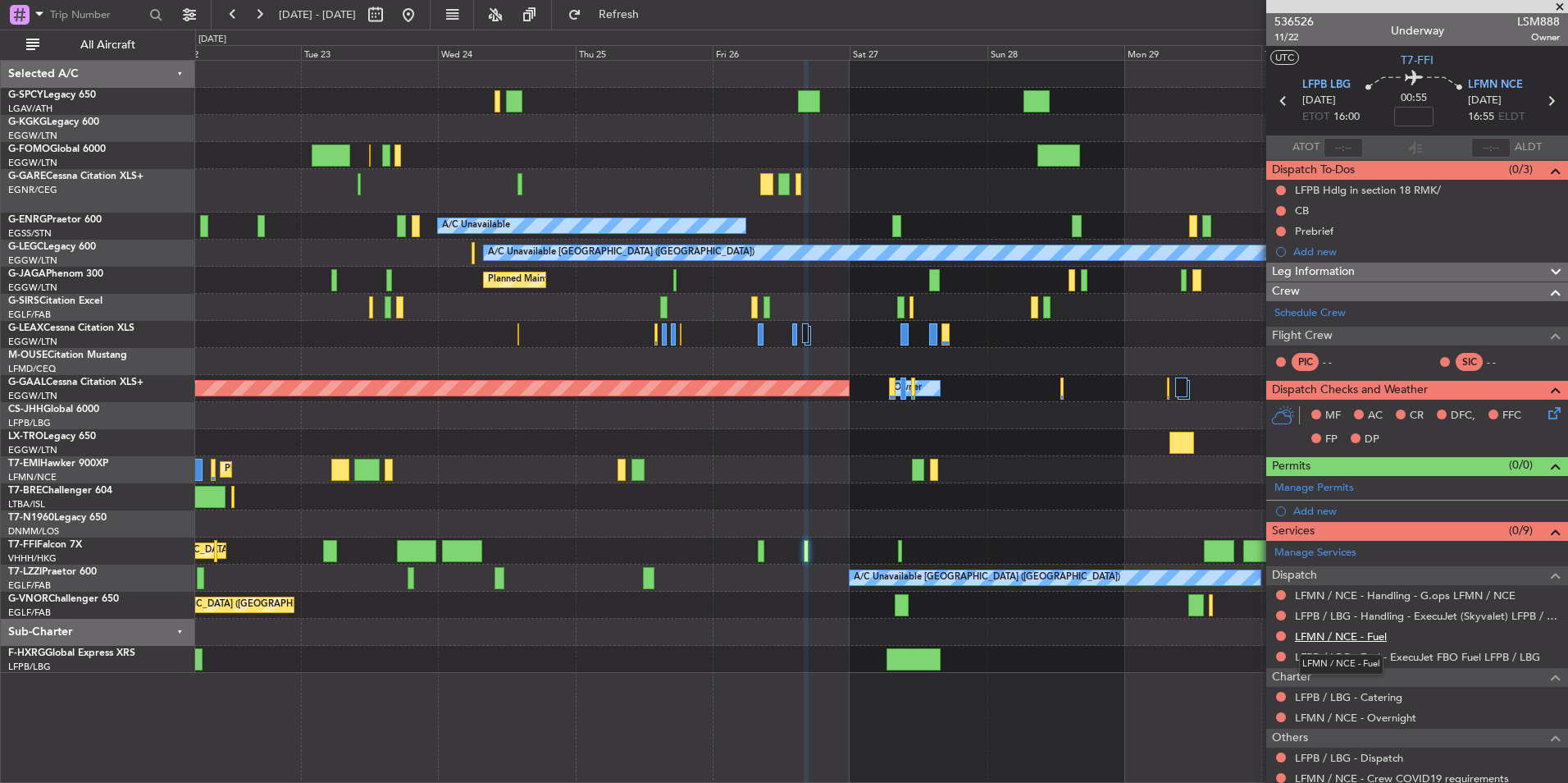
click at [1364, 629] on link "LFMN / NCE - Fuel" at bounding box center [1341, 636] width 92 height 14
click at [658, 4] on button "Refresh" at bounding box center [609, 15] width 98 height 26
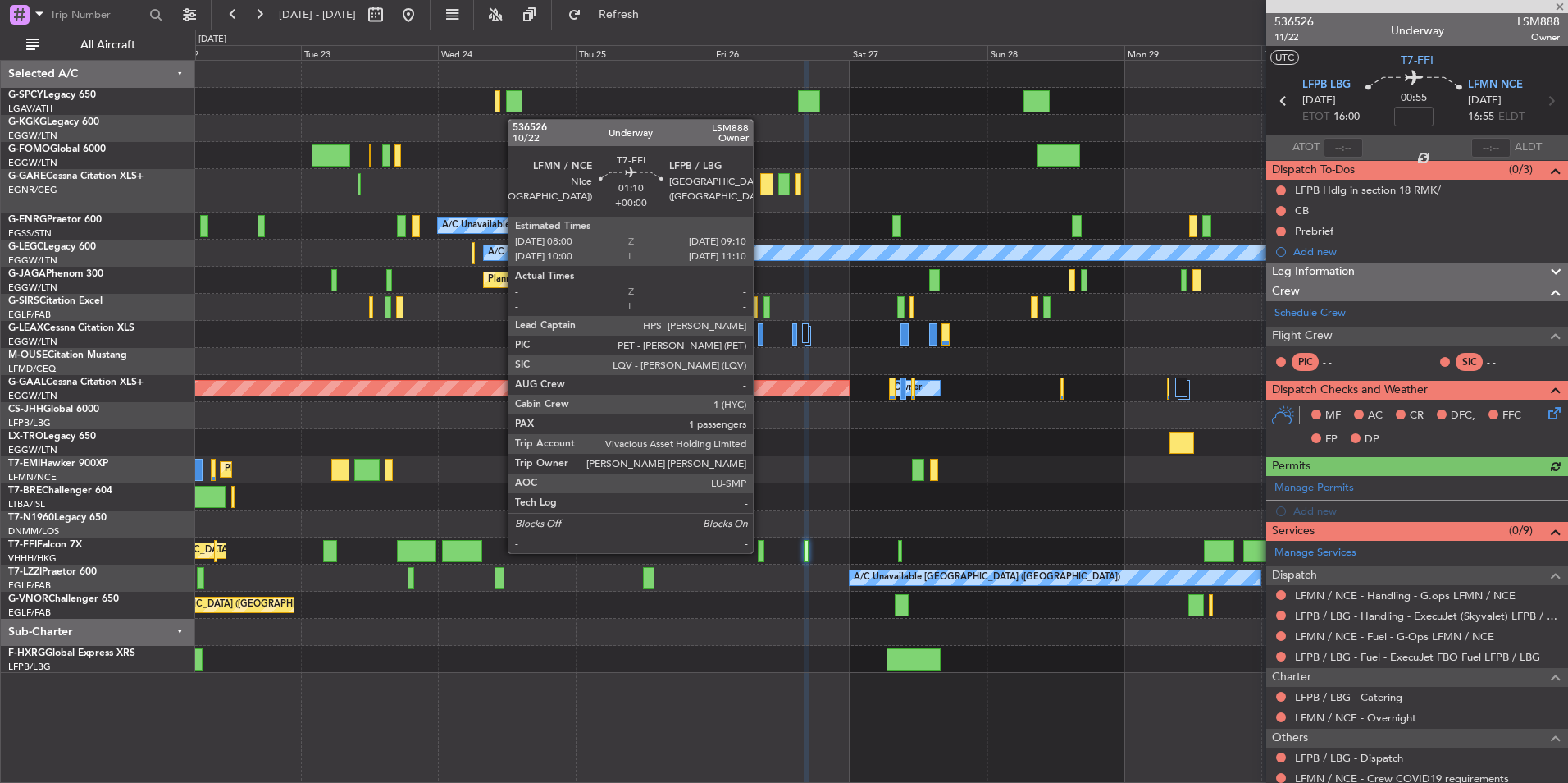
click at [760, 552] on div at bounding box center [762, 551] width 7 height 22
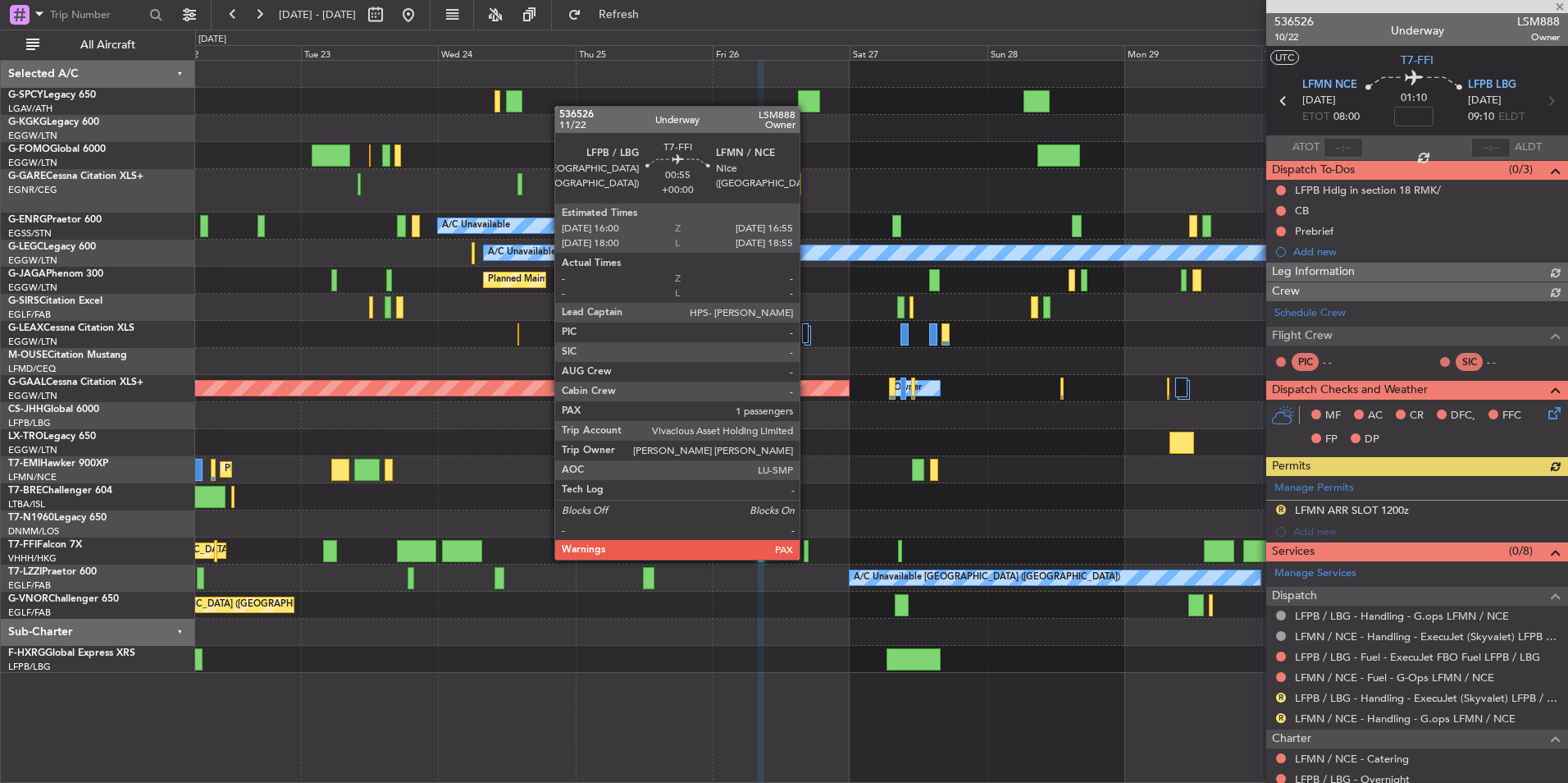
click at [807, 558] on div at bounding box center [806, 551] width 6 height 22
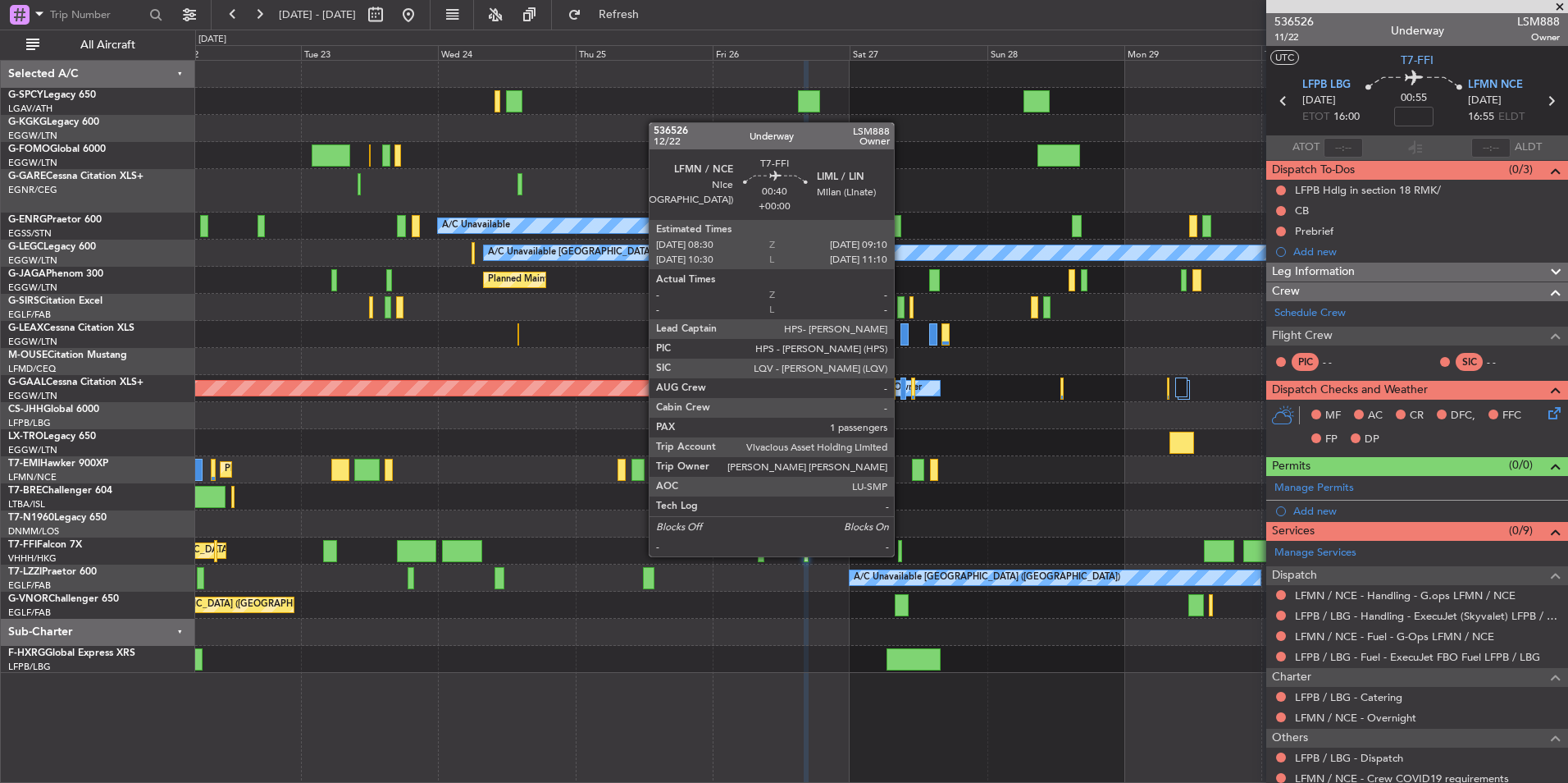
click at [902, 555] on div at bounding box center [900, 551] width 4 height 22
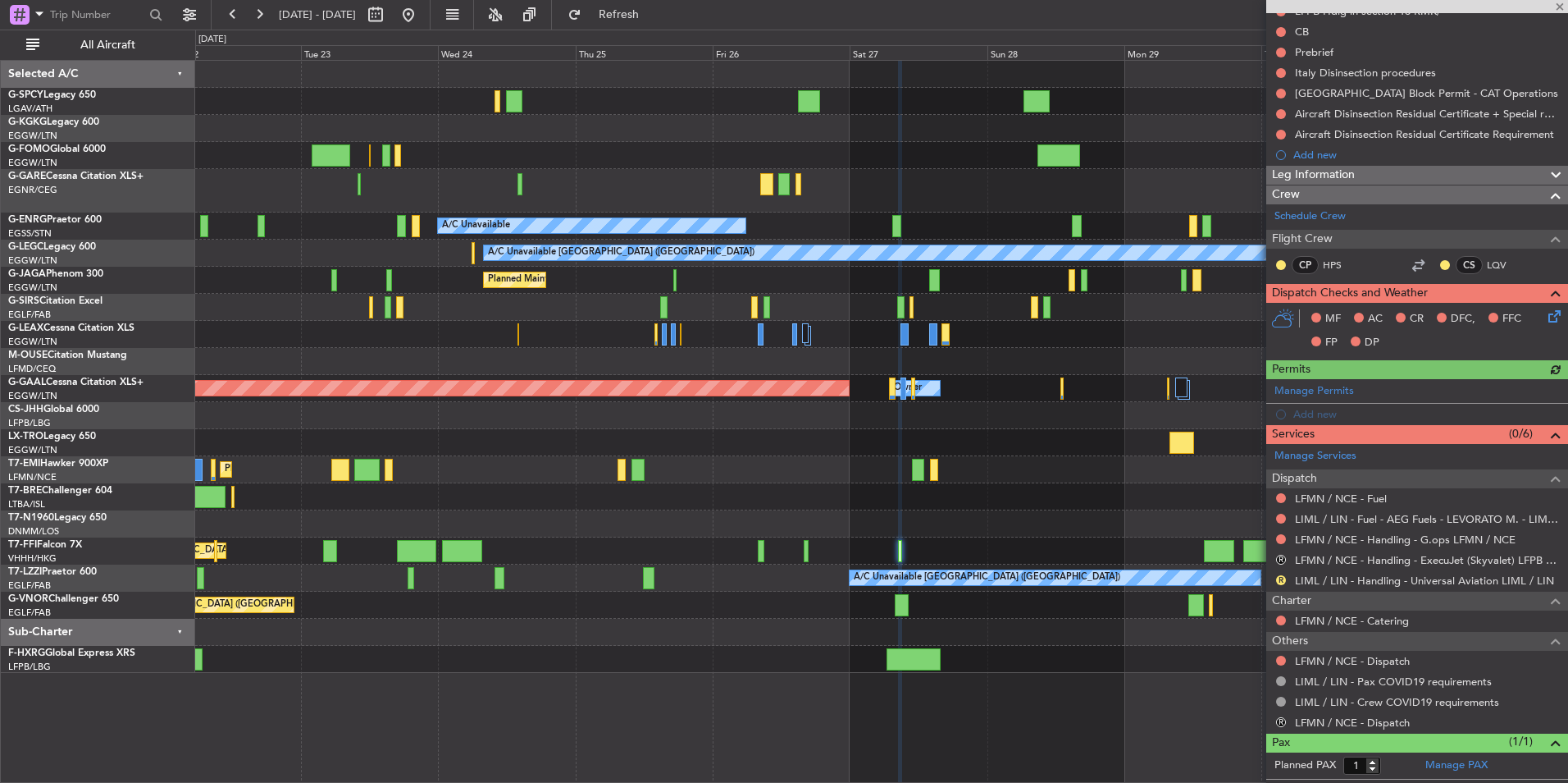
scroll to position [211, 0]
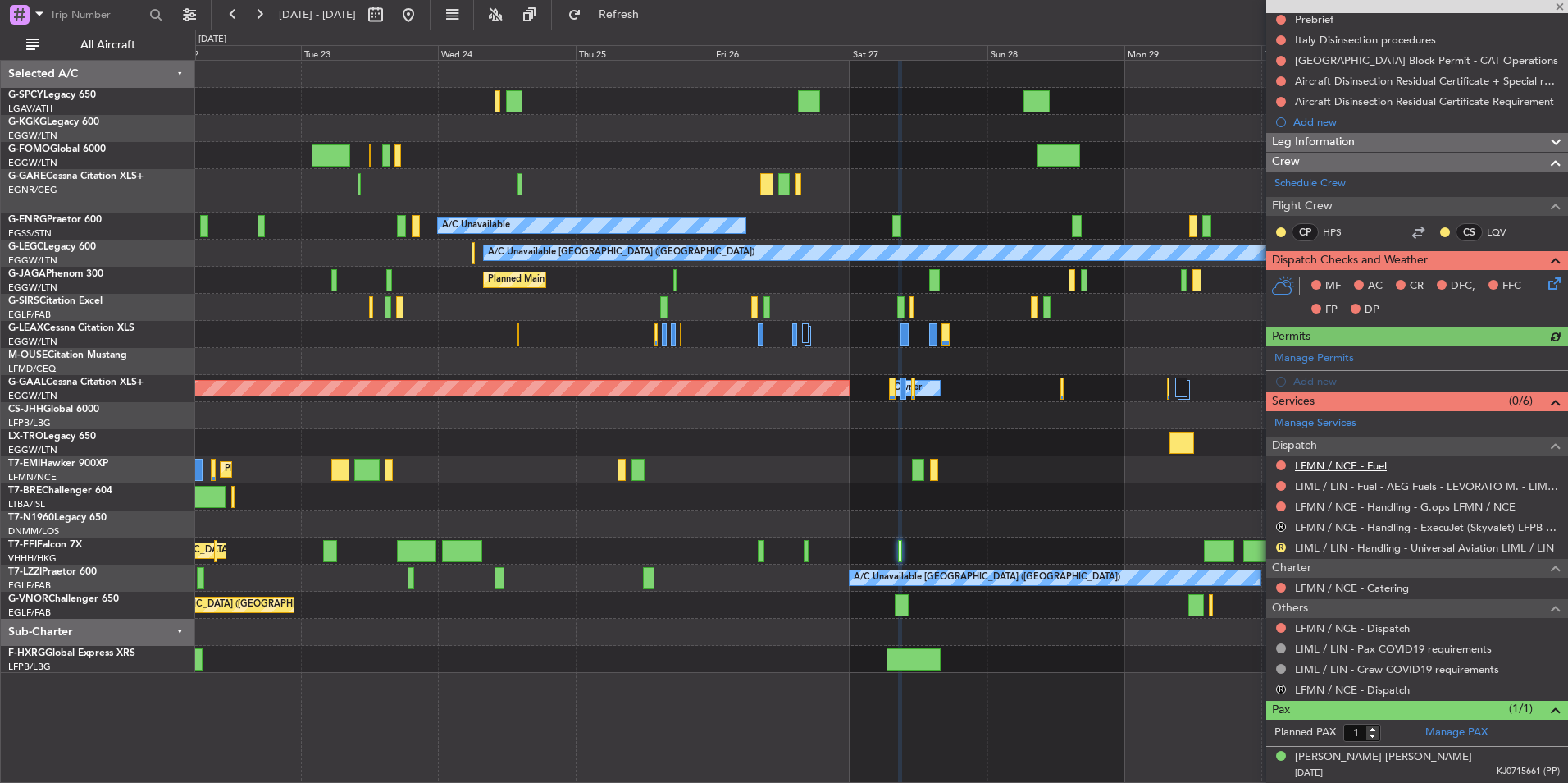
click at [1365, 465] on link "LFMN / NCE - Fuel" at bounding box center [1341, 465] width 92 height 14
click at [654, 18] on span "Refresh" at bounding box center [619, 14] width 69 height 11
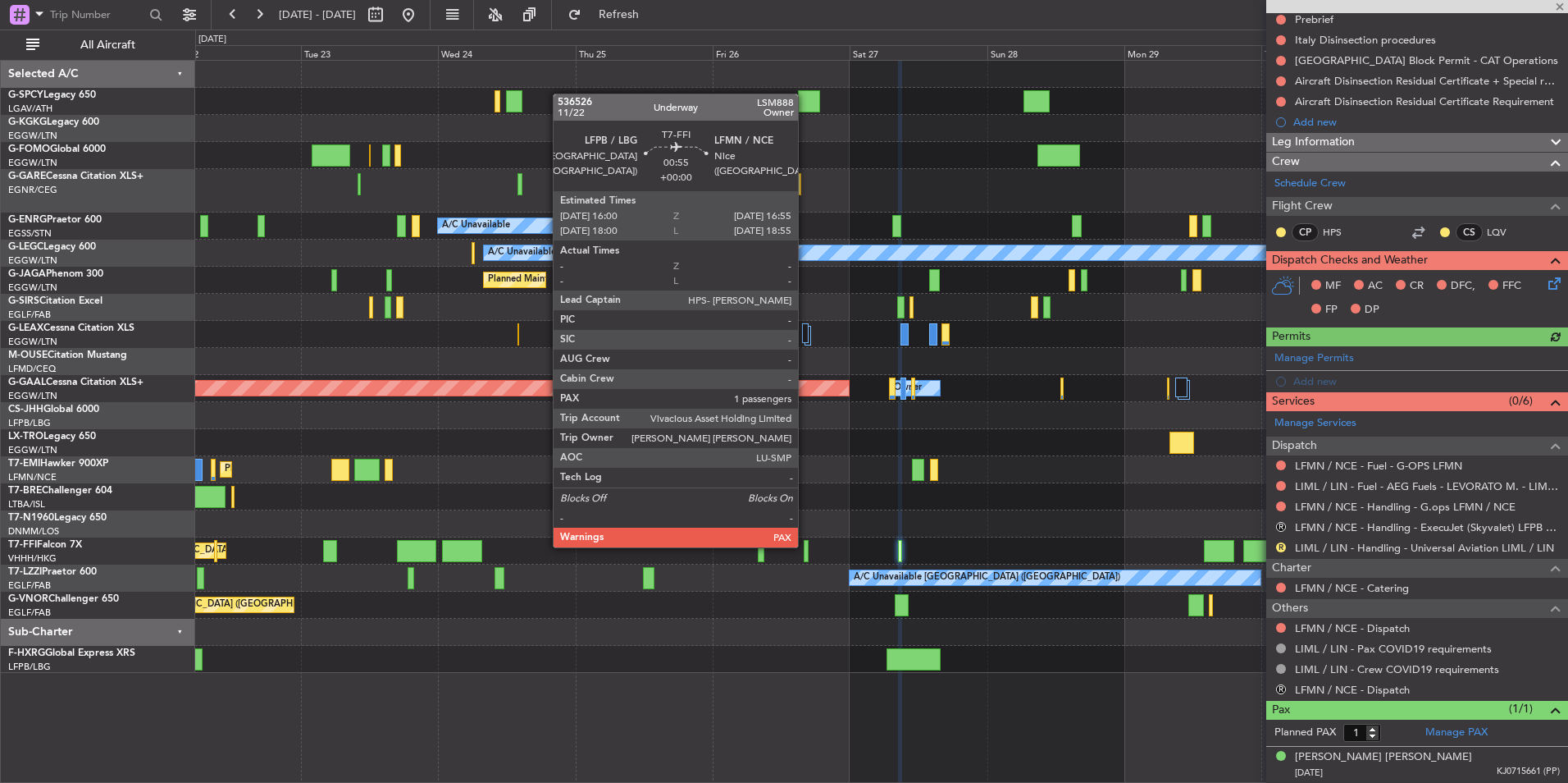
click at [805, 545] on div at bounding box center [806, 551] width 6 height 22
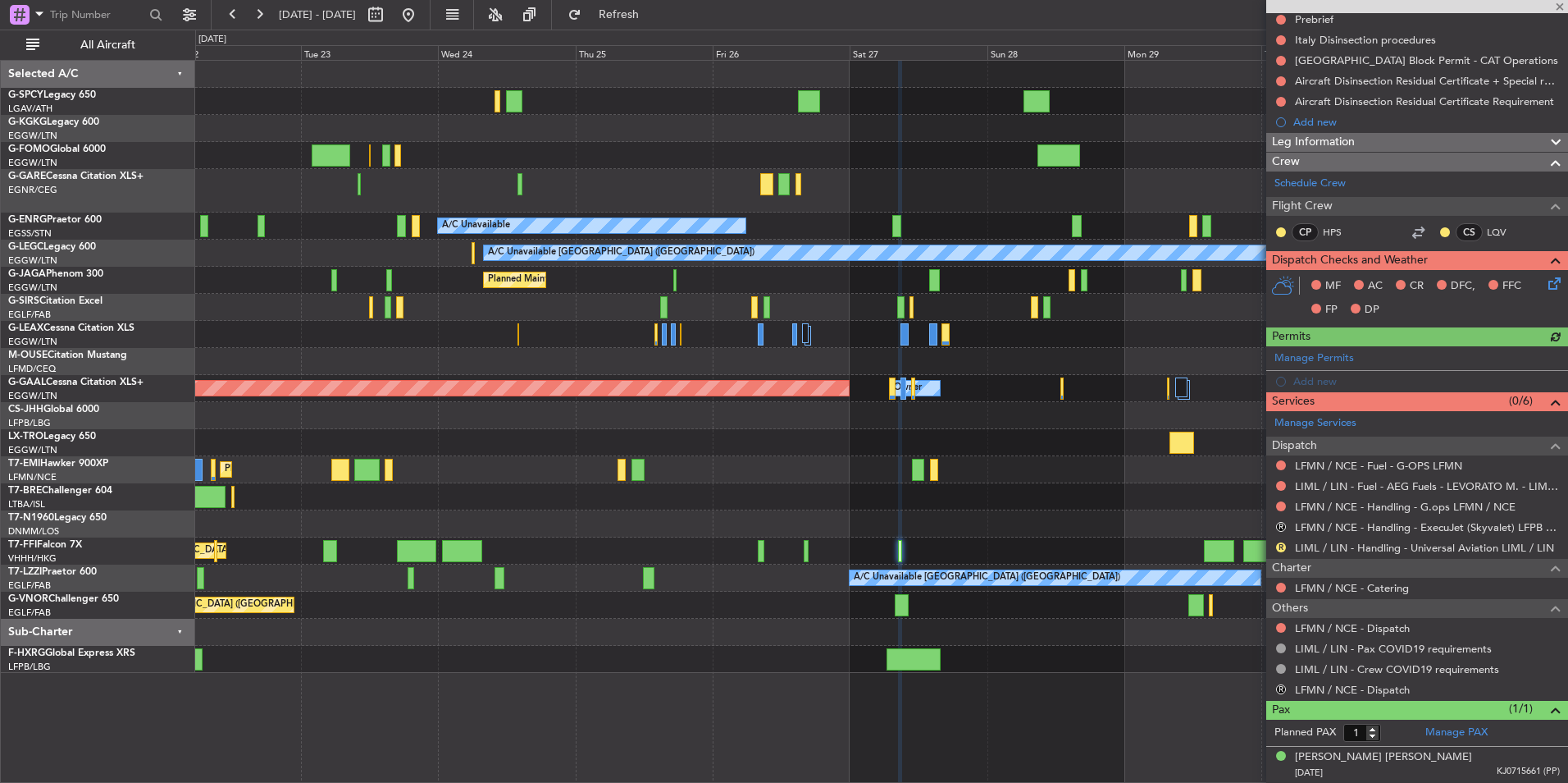
scroll to position [0, 0]
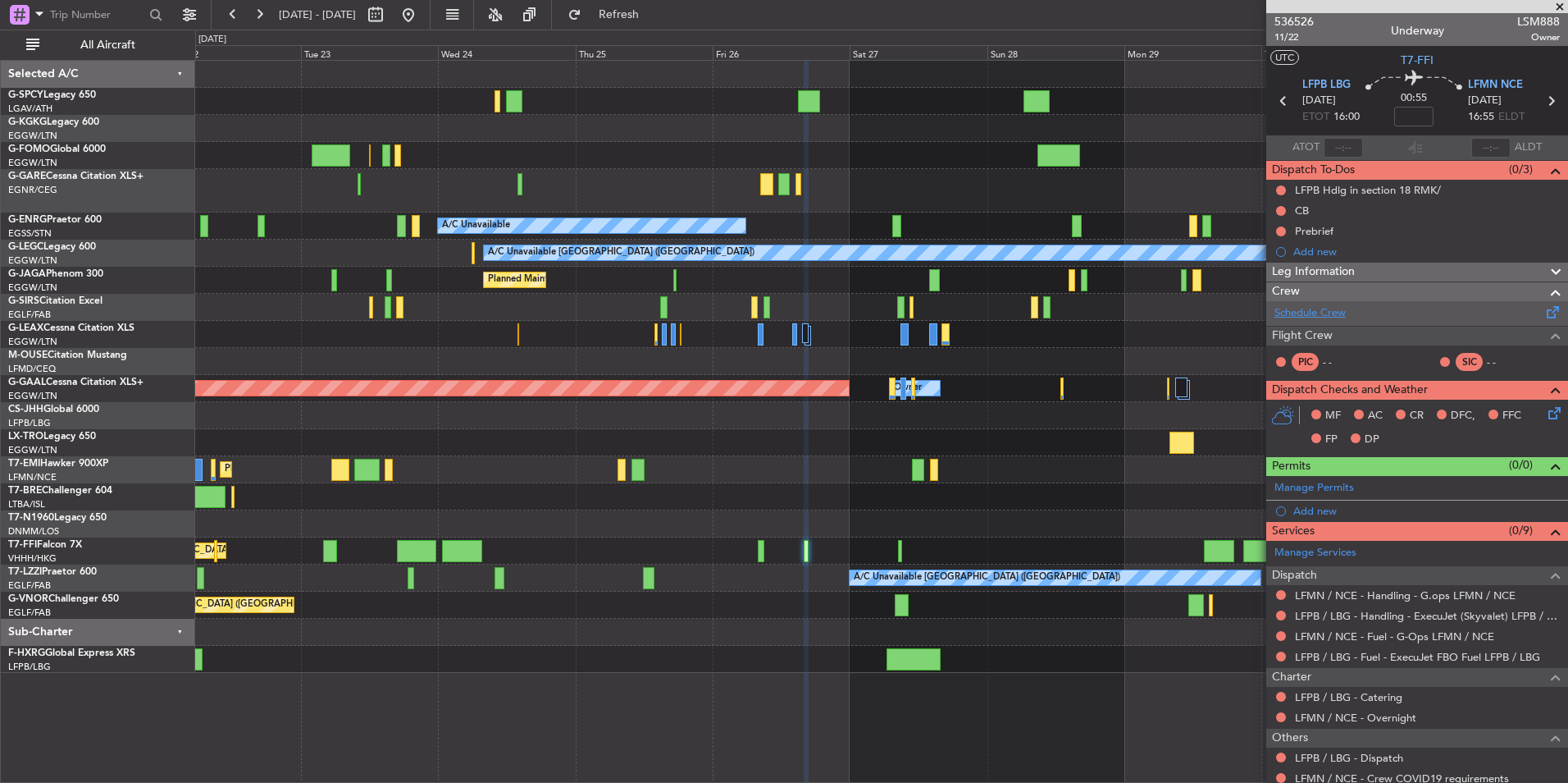
click at [1325, 315] on link "Schedule Crew" at bounding box center [1311, 313] width 71 height 17
click at [654, 9] on span "Refresh" at bounding box center [619, 14] width 69 height 11
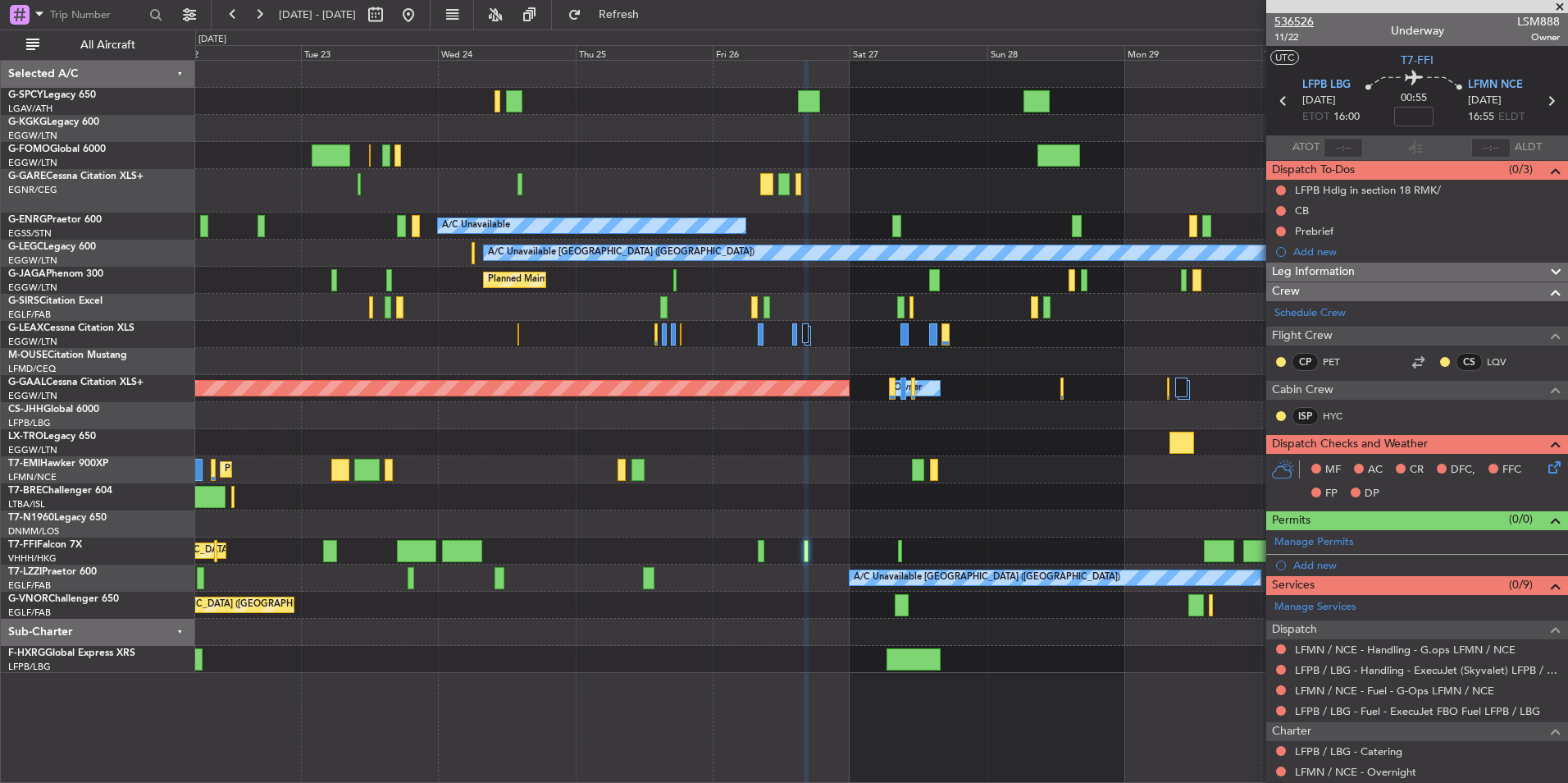
click at [1301, 27] on span "536526" at bounding box center [1294, 22] width 39 height 17
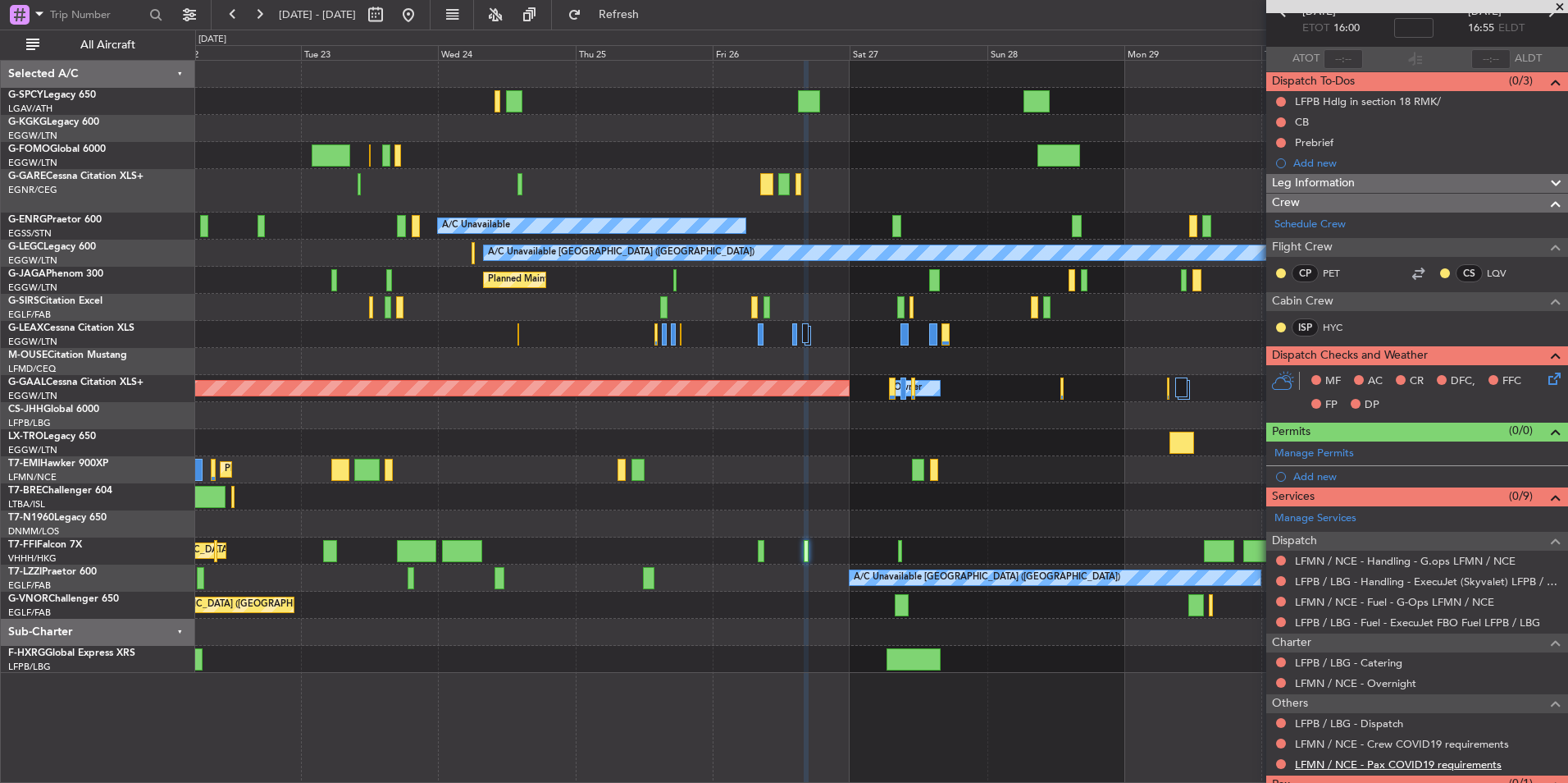
scroll to position [147, 0]
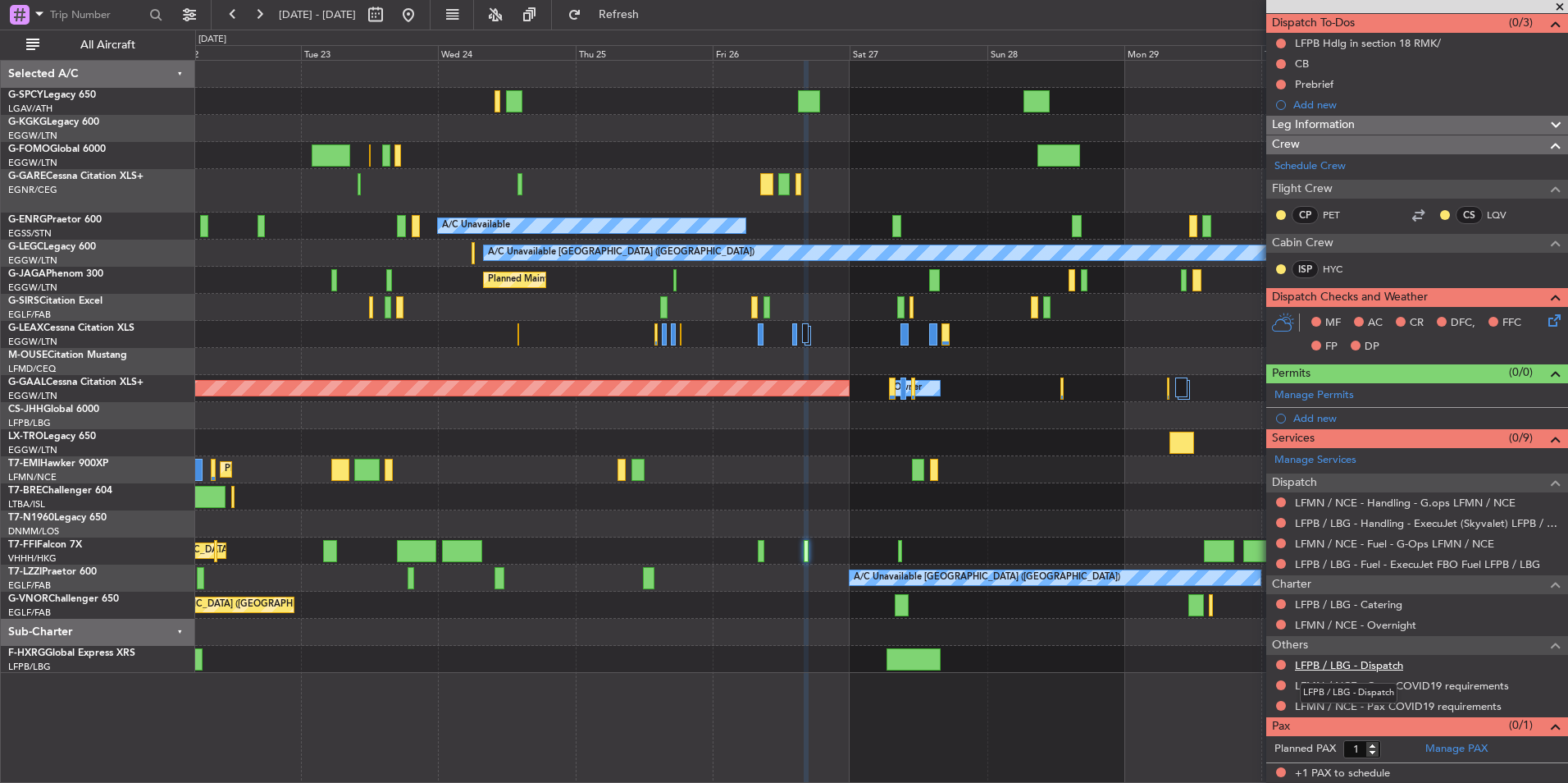
click at [1380, 666] on link "LFPB / LBG - Dispatch" at bounding box center [1349, 665] width 109 height 14
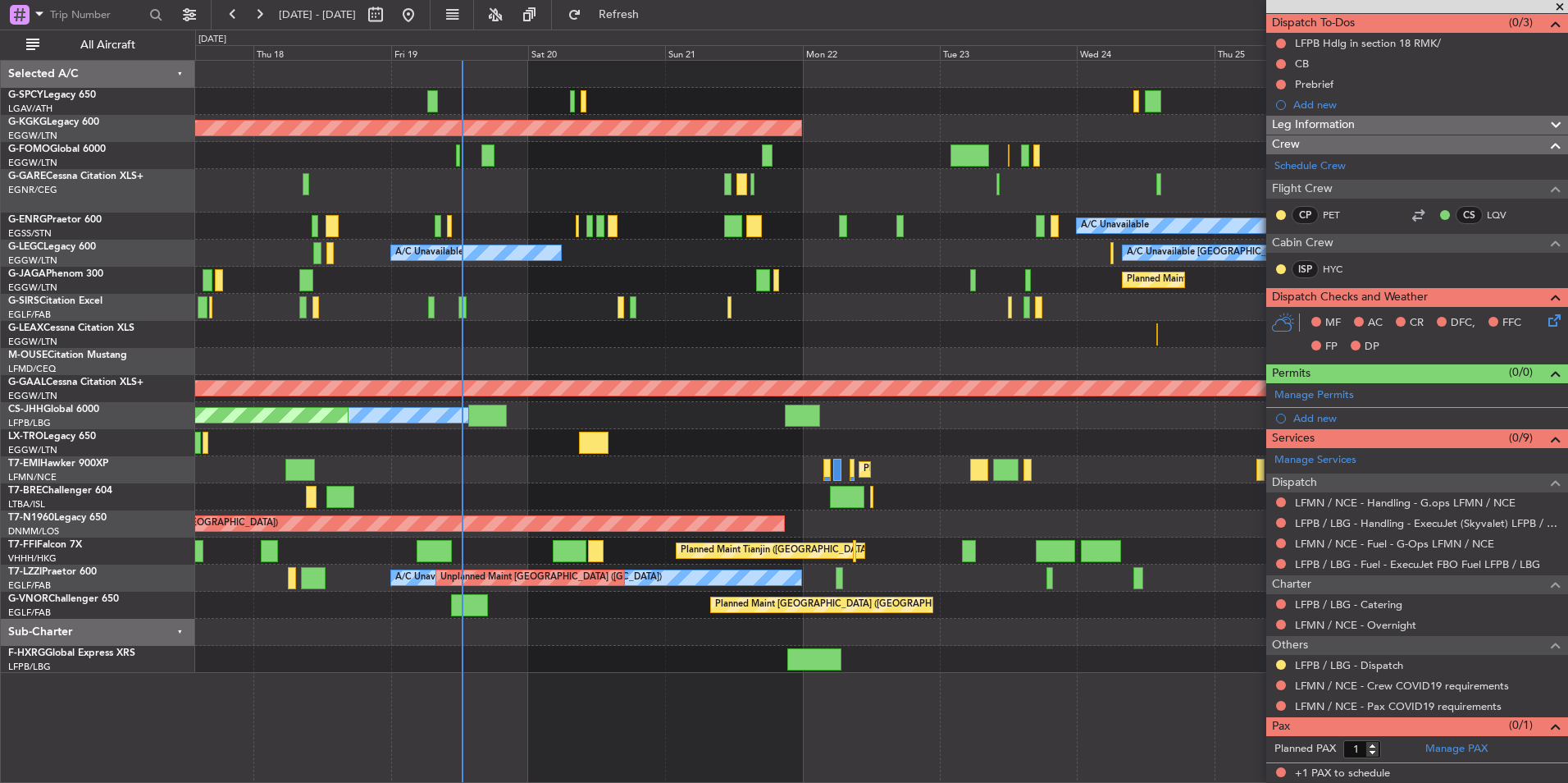
click at [1191, 378] on div "AOG Maint [GEOGRAPHIC_DATA] (Ataturk) A/C Unavailable A/C Unavailable [GEOGRAPH…" at bounding box center [881, 367] width 1372 height 612
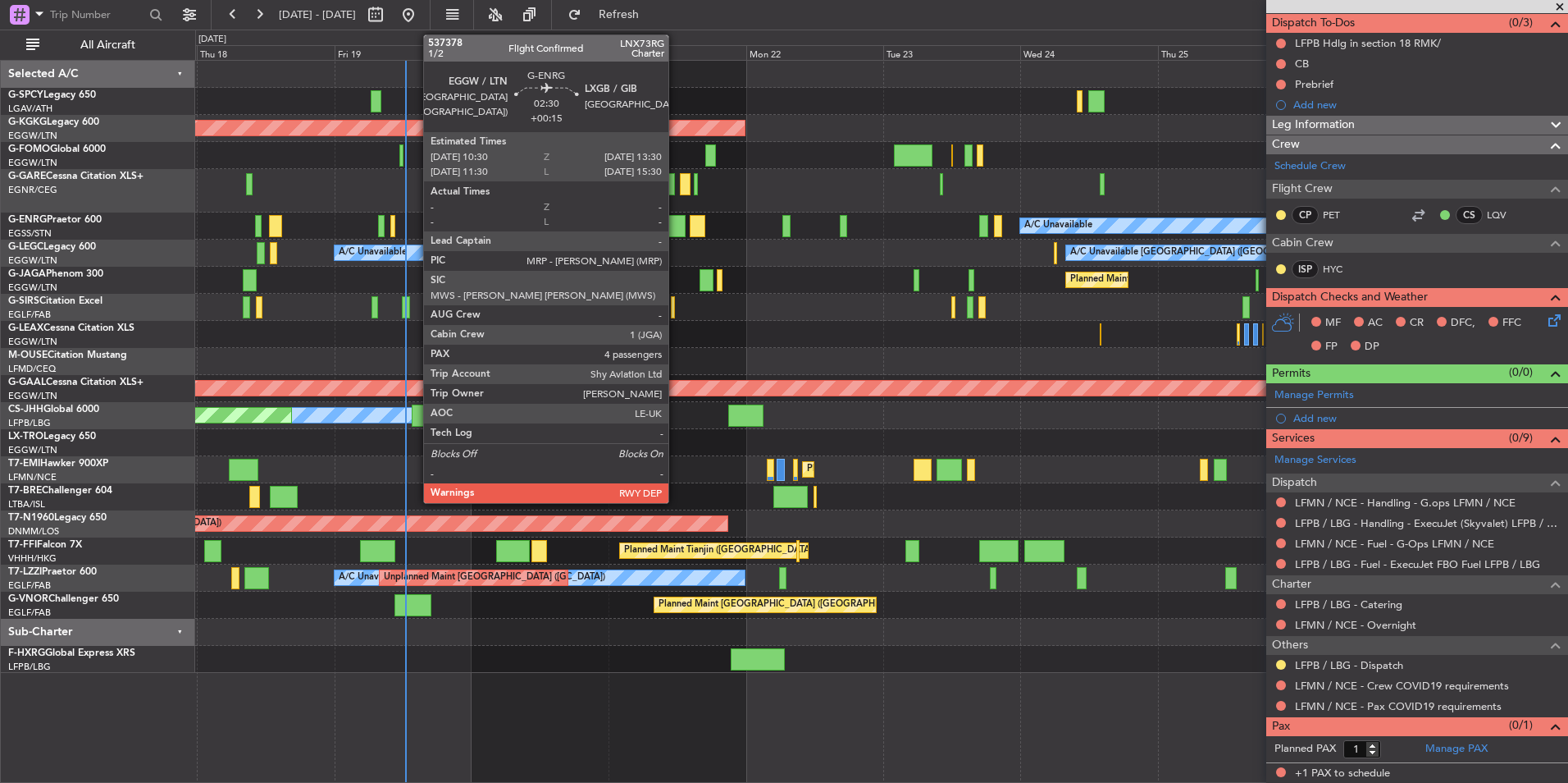
click at [676, 225] on div at bounding box center [677, 225] width 17 height 22
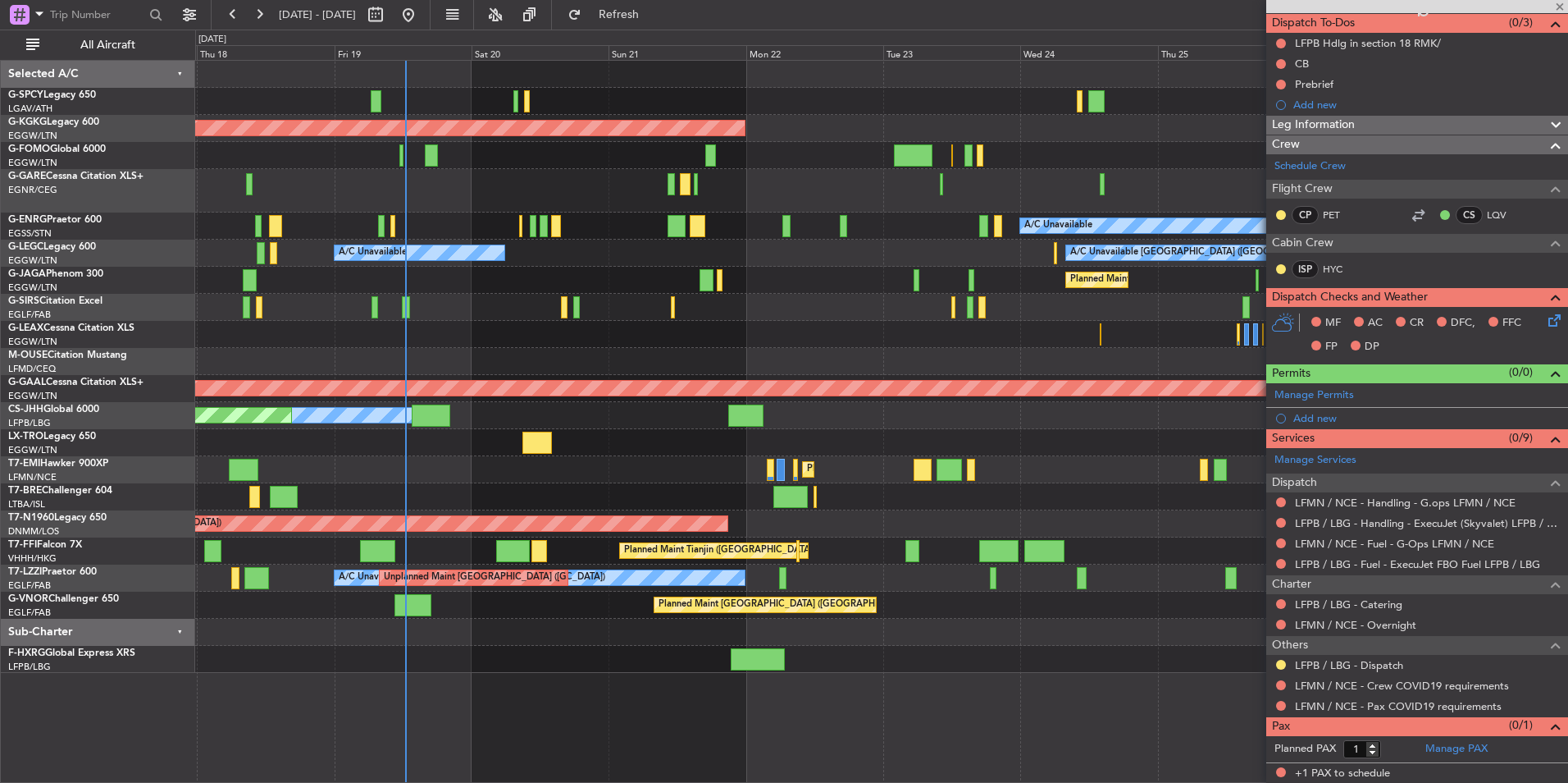
type input "+00:15"
type input "4"
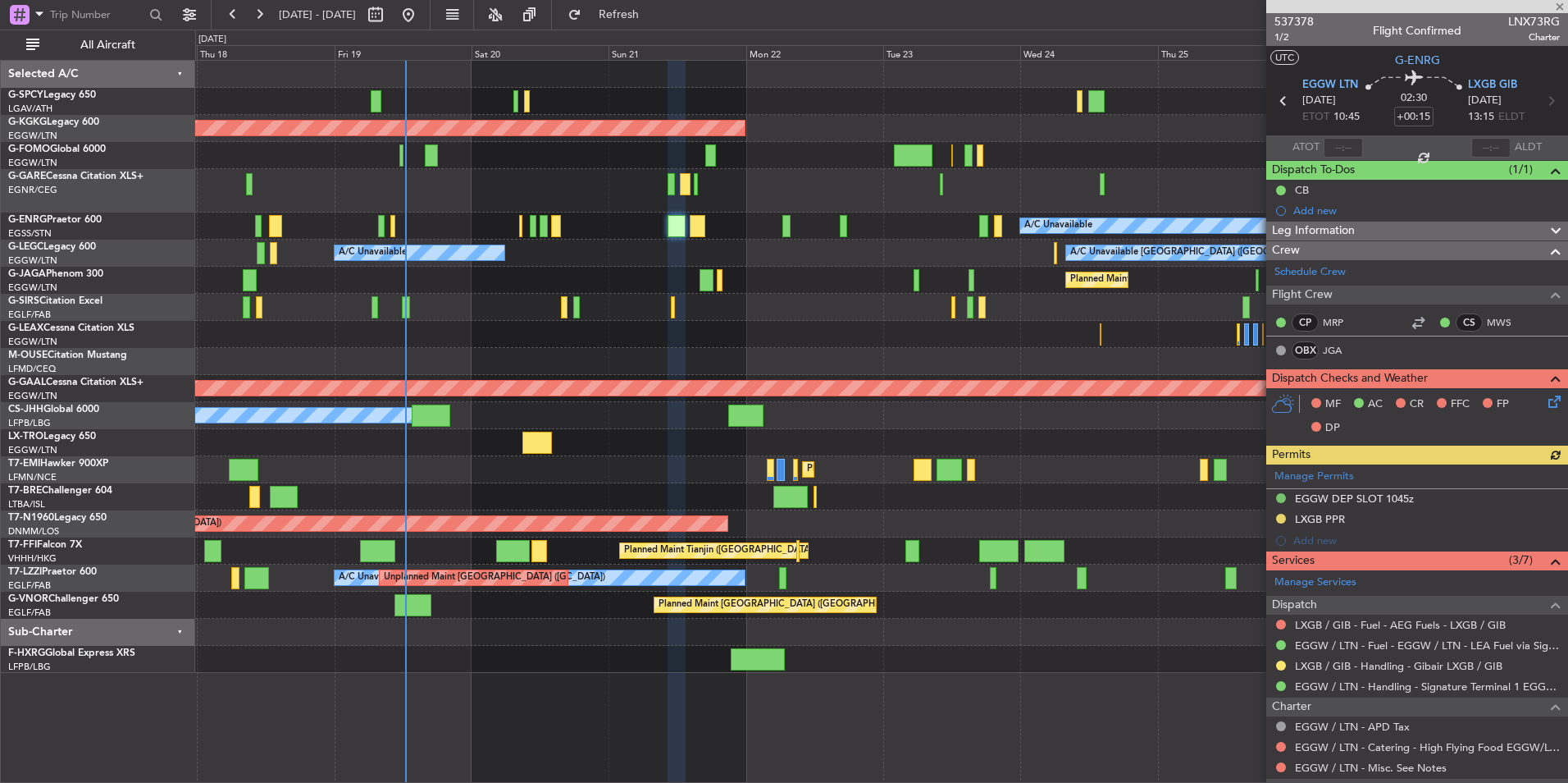
scroll to position [291, 0]
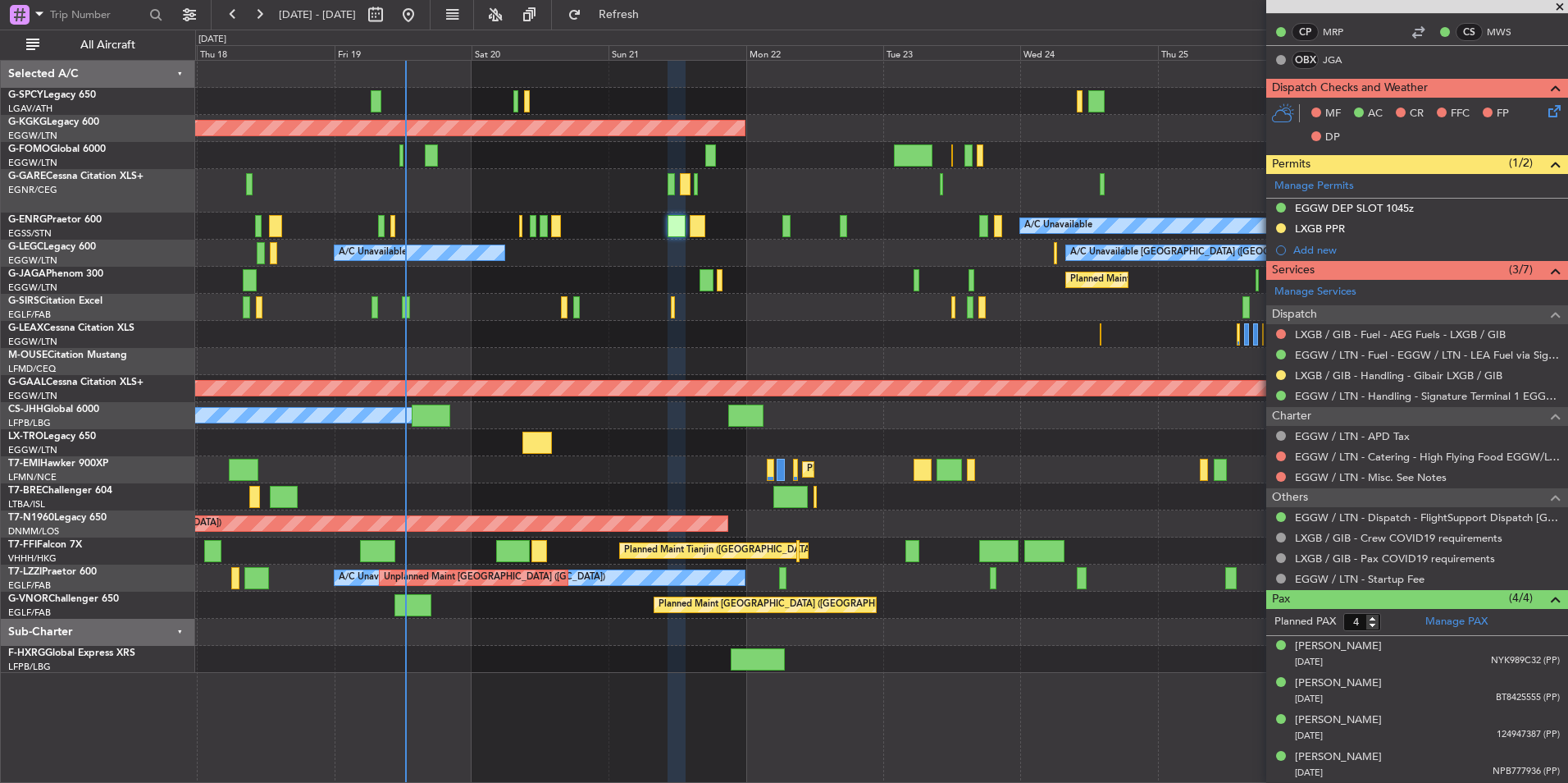
click at [838, 522] on div "AOG Maint Istanbul (Ataturk) A/C Unavailable A/C Unavailable London (Luton) A/C…" at bounding box center [881, 367] width 1372 height 612
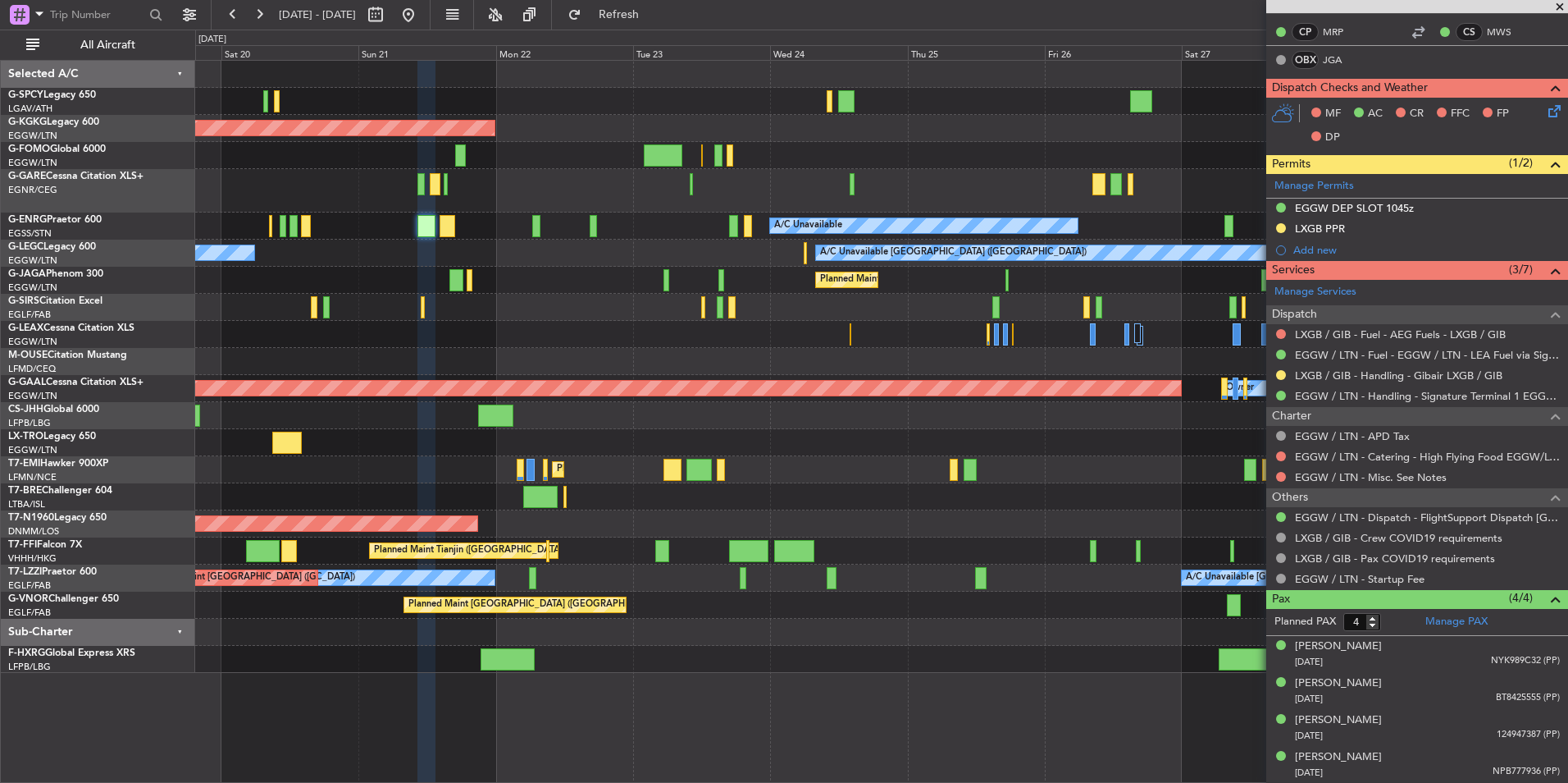
click at [759, 552] on div "Planned Maint Tianjin ([GEOGRAPHIC_DATA])" at bounding box center [881, 551] width 1372 height 27
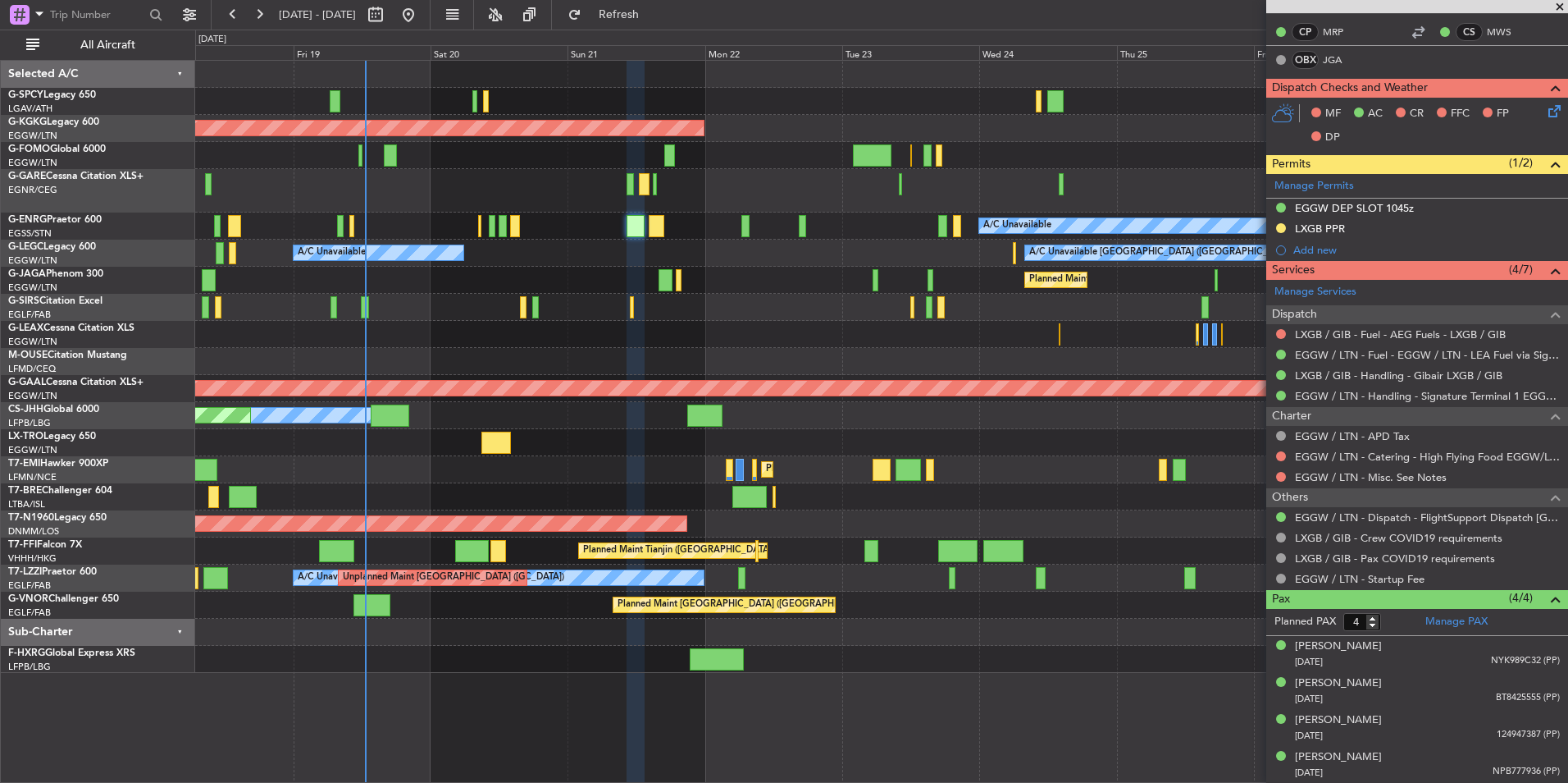
click at [1167, 512] on div "AOG Maint Istanbul (Ataturk) A/C Unavailable A/C Unavailable London (Luton) A/C…" at bounding box center [881, 367] width 1372 height 612
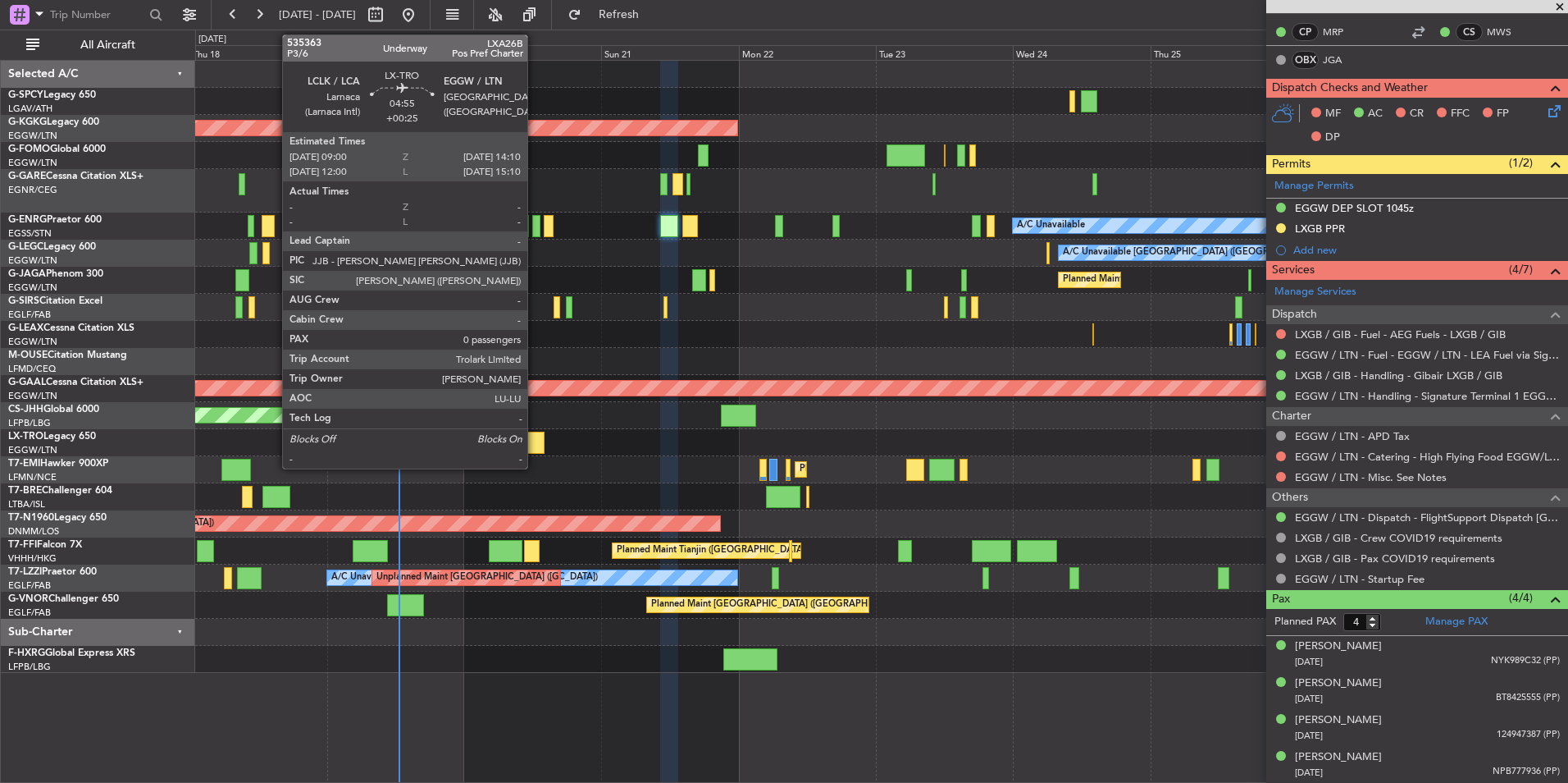
click at [535, 452] on div at bounding box center [530, 442] width 30 height 22
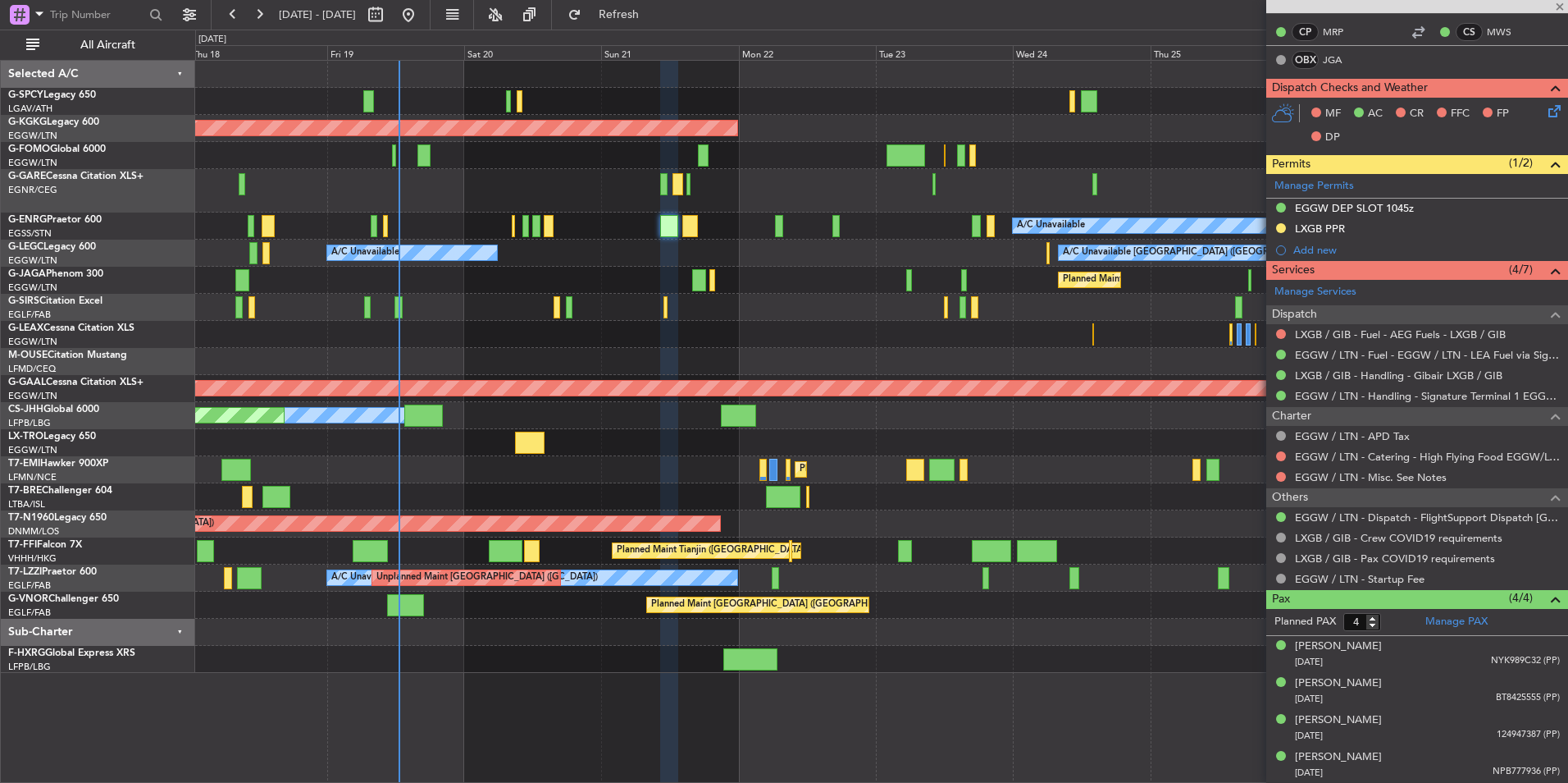
type input "+00:25"
type input "0"
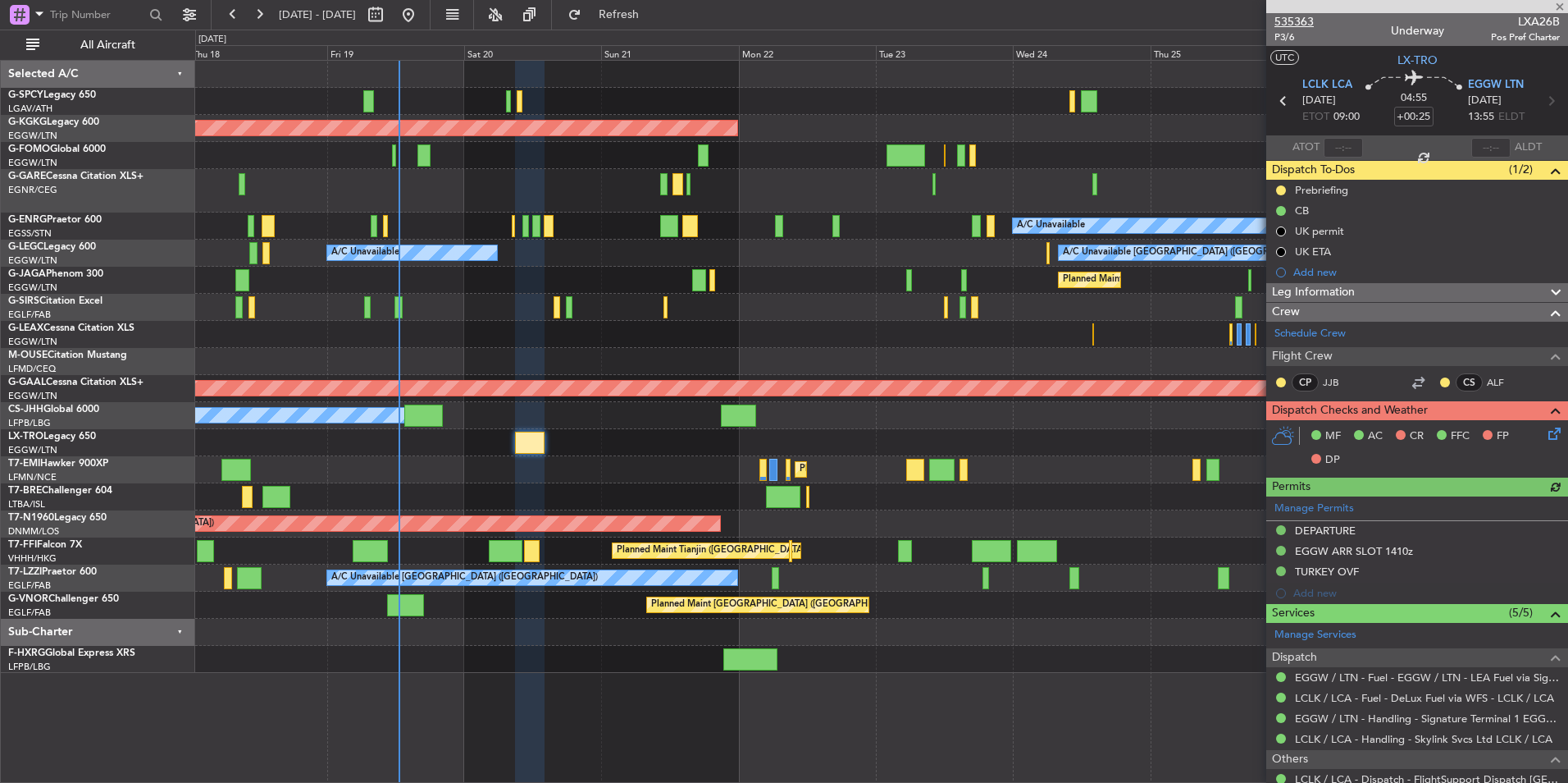
click at [1303, 15] on span "535363" at bounding box center [1294, 22] width 39 height 17
click at [654, 12] on span "Refresh" at bounding box center [619, 14] width 69 height 11
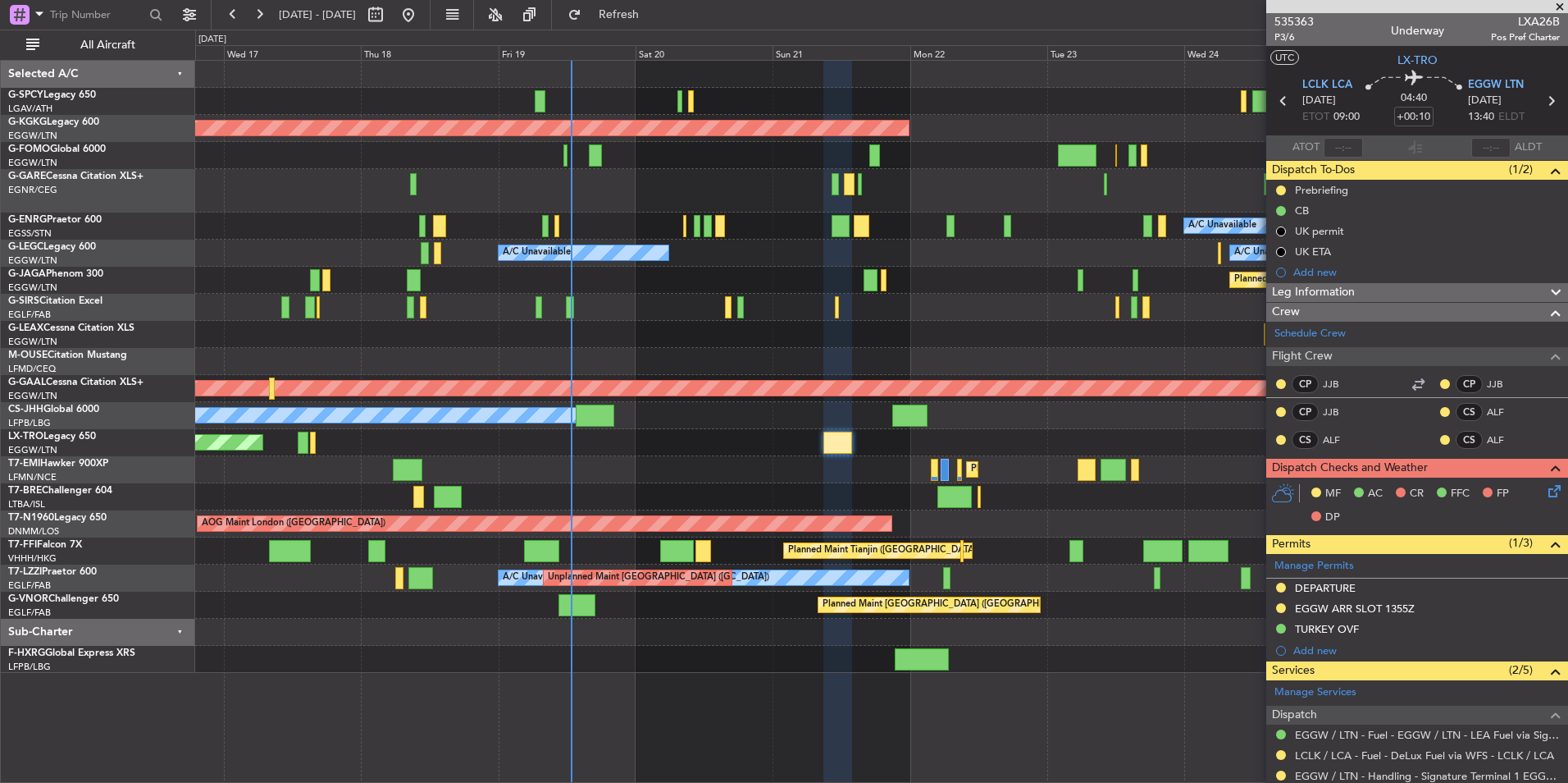
click at [526, 464] on div "AOG Maint Istanbul (Ataturk) A/C Unavailable A/C Unavailable London (Luton) A/C…" at bounding box center [881, 367] width 1372 height 612
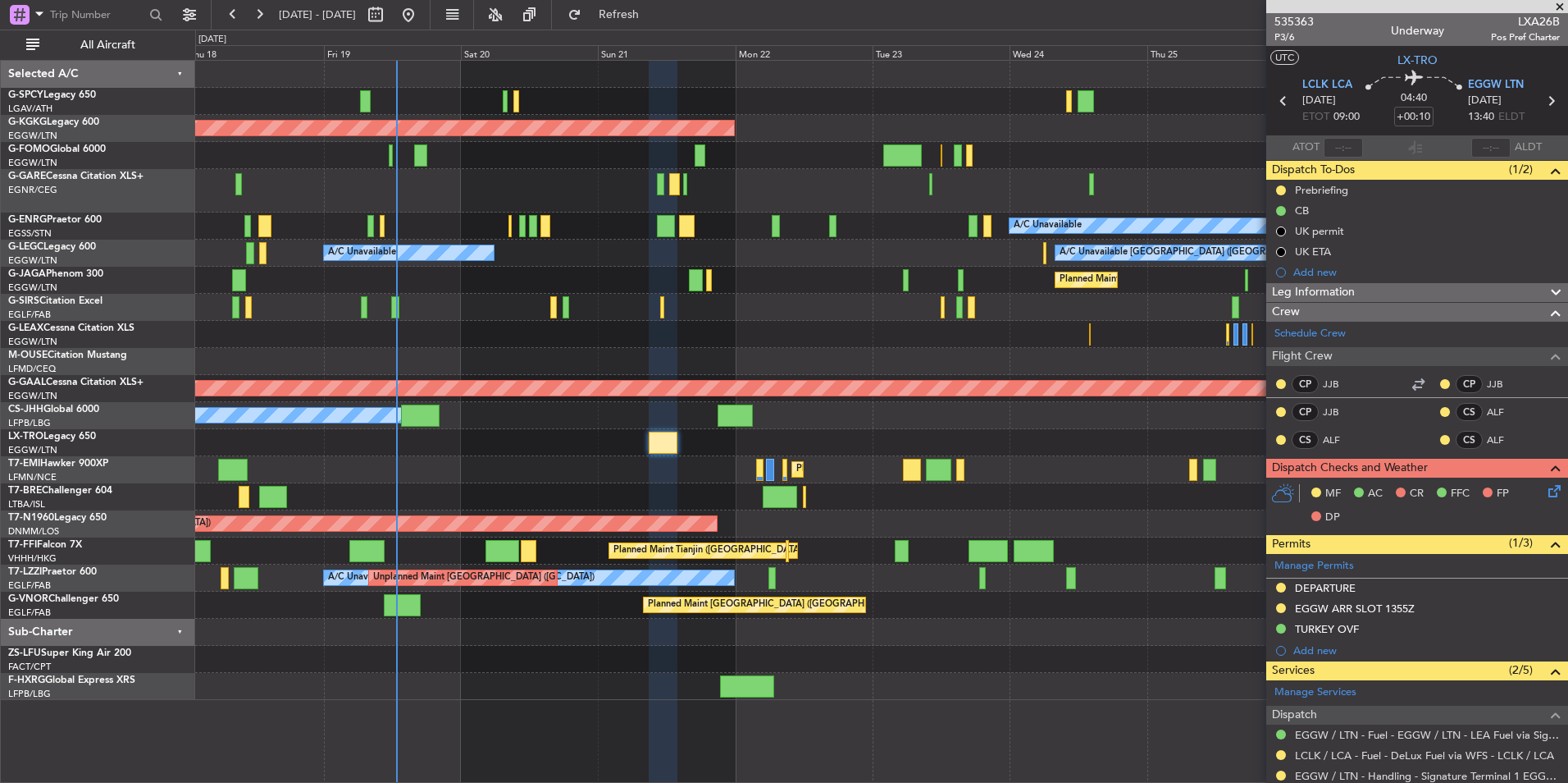
click at [602, 434] on div "Unplanned Maint [GEOGRAPHIC_DATA] ([PERSON_NAME] Intl)" at bounding box center [881, 442] width 1372 height 27
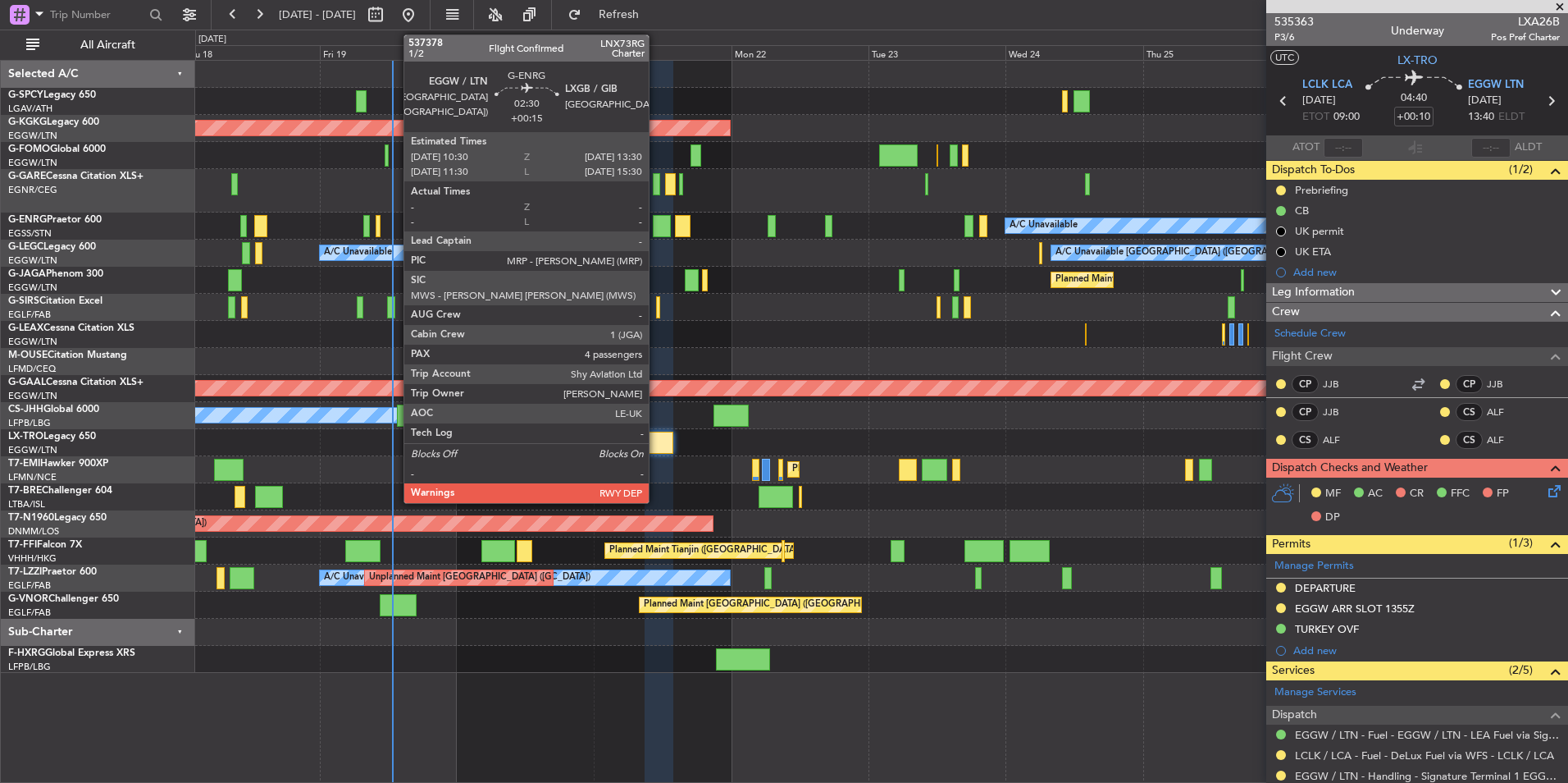
click at [657, 225] on div at bounding box center [662, 225] width 17 height 22
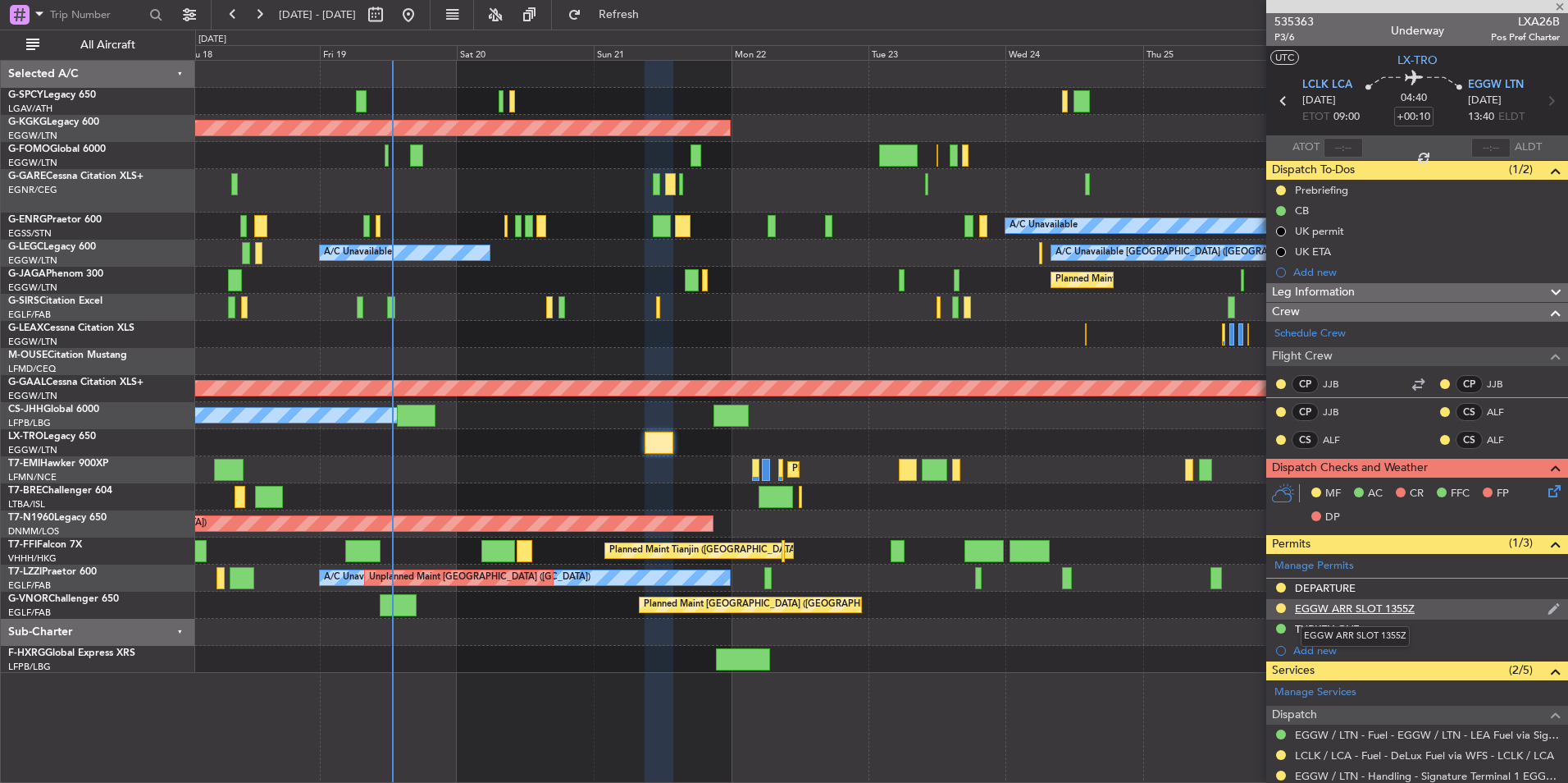
type input "+00:15"
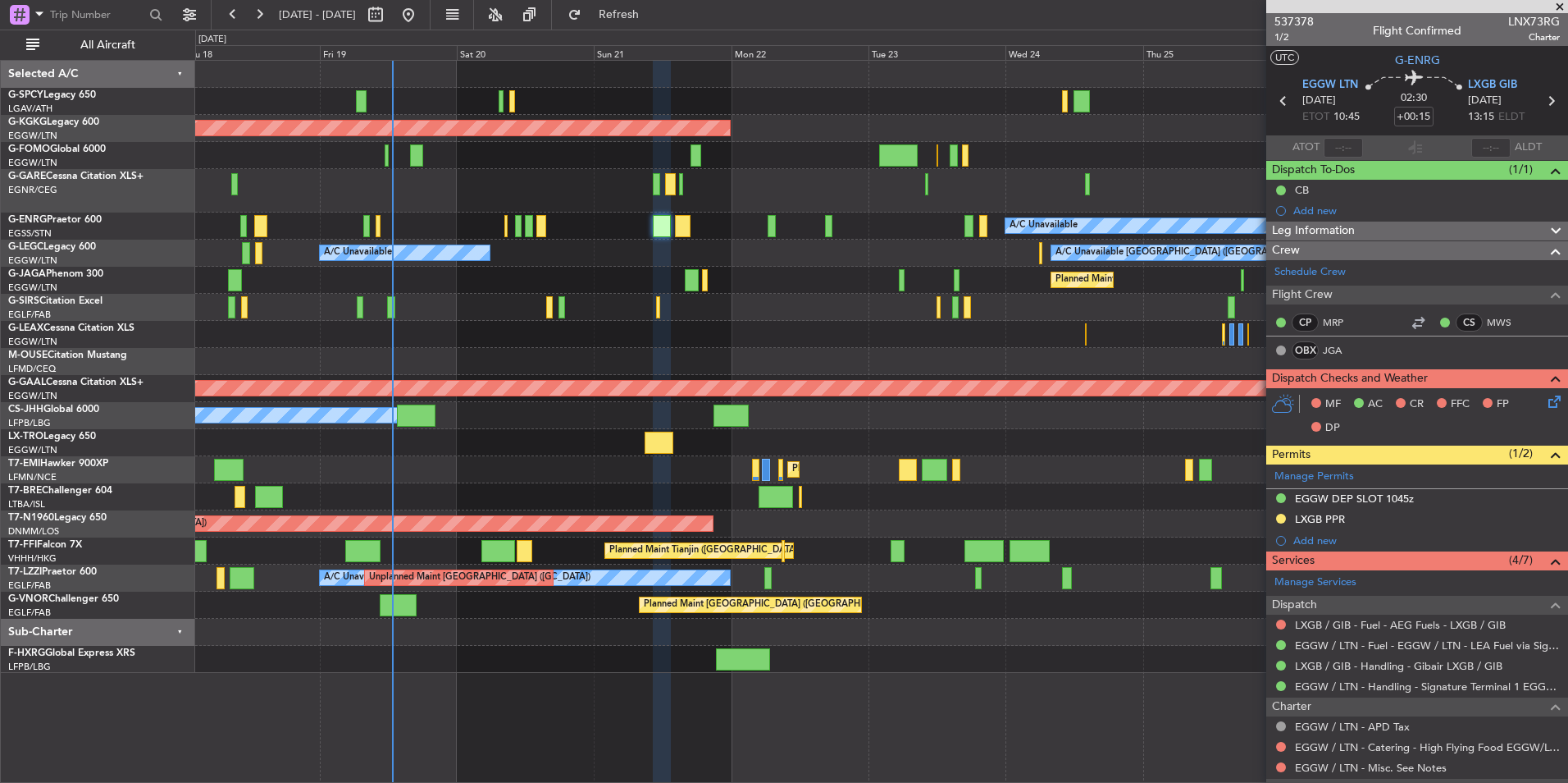
click at [1558, 6] on span at bounding box center [1560, 7] width 17 height 15
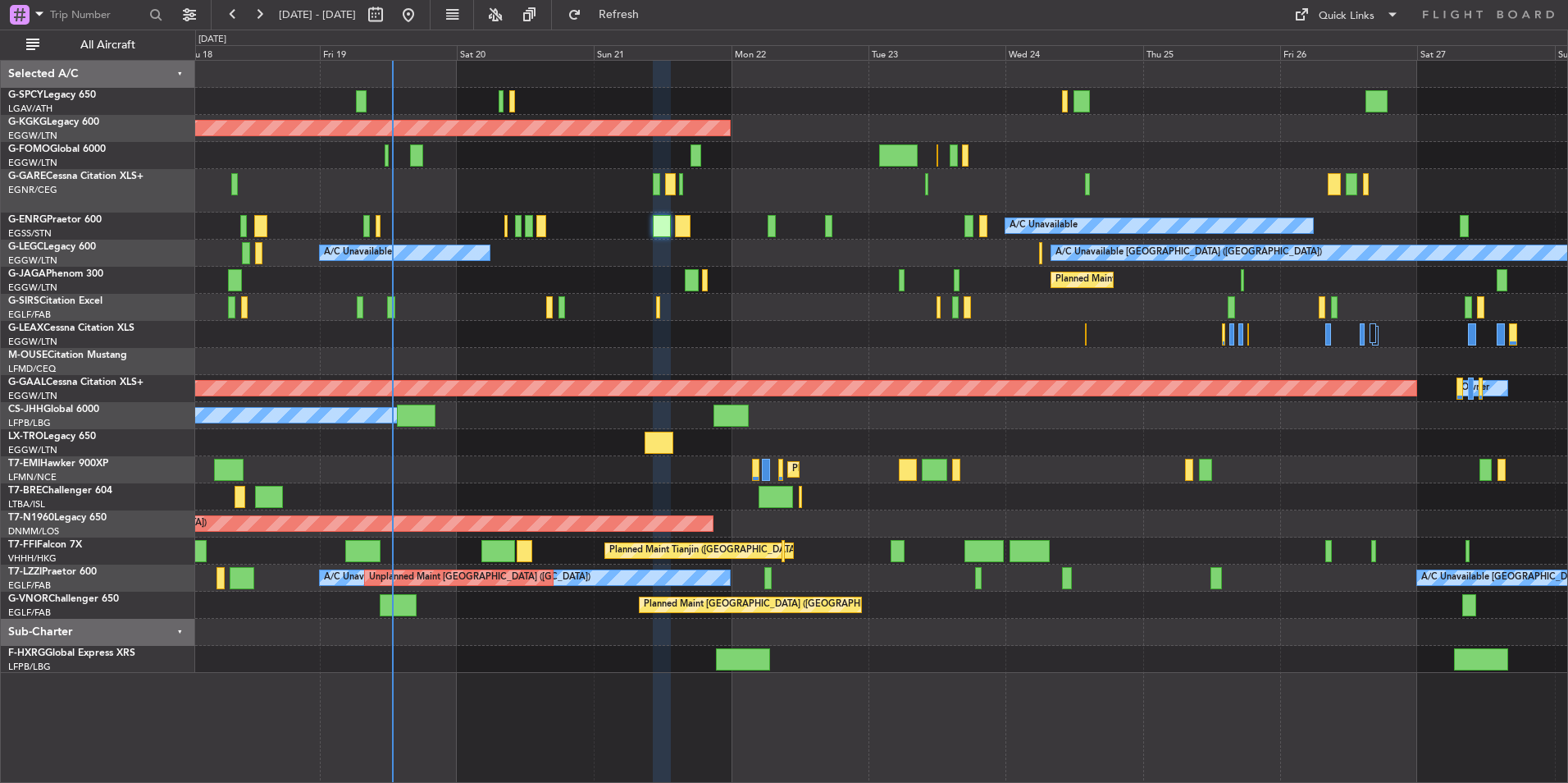
type input "0"
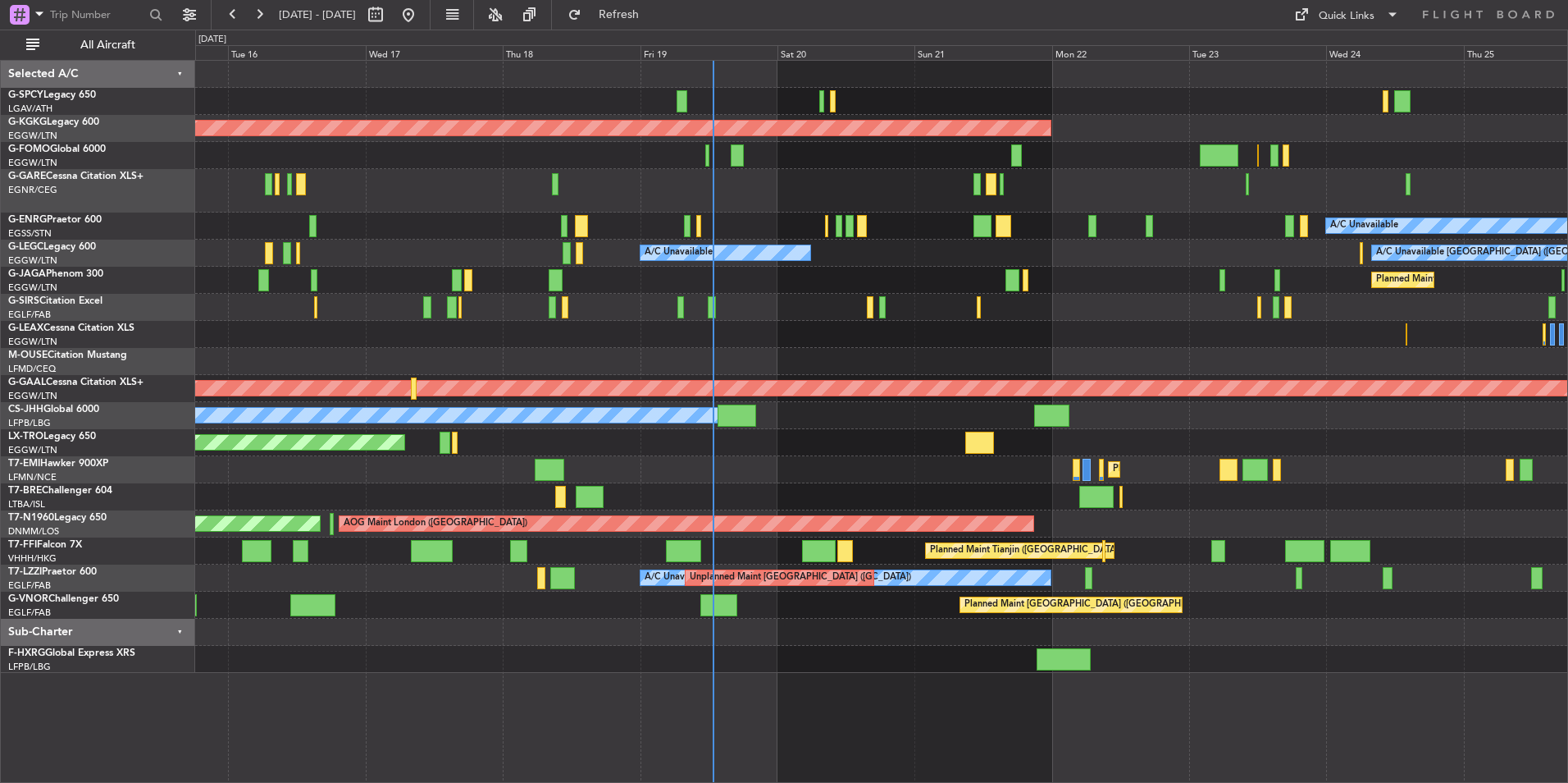
click at [869, 456] on div "Unplanned Maint [GEOGRAPHIC_DATA] ([PERSON_NAME] Intl)" at bounding box center [881, 442] width 1372 height 27
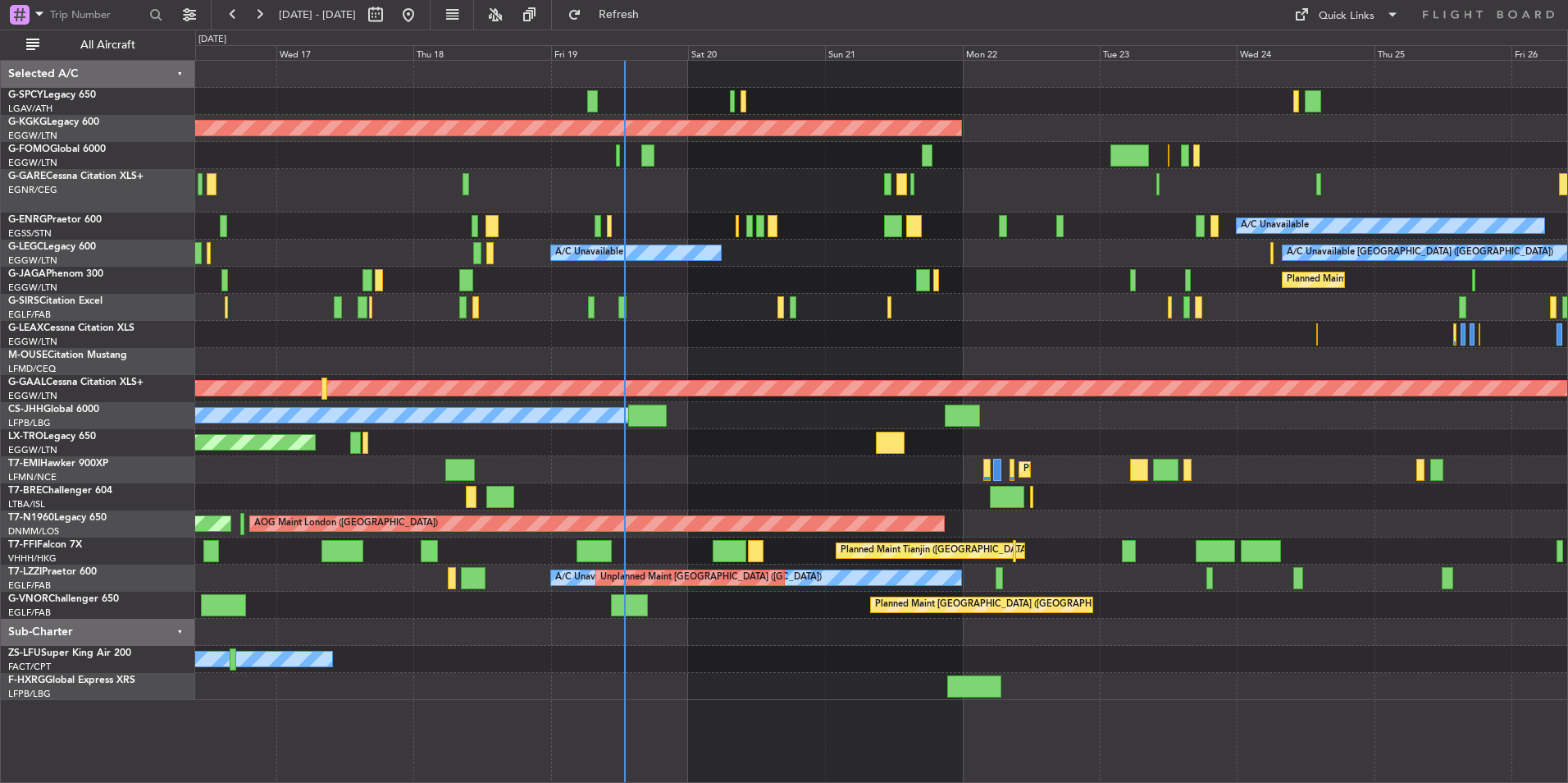
click at [1060, 583] on div "AOG Maint Istanbul (Ataturk) A/C Unavailable A/C Unavailable London (Luton) A/C…" at bounding box center [881, 380] width 1372 height 639
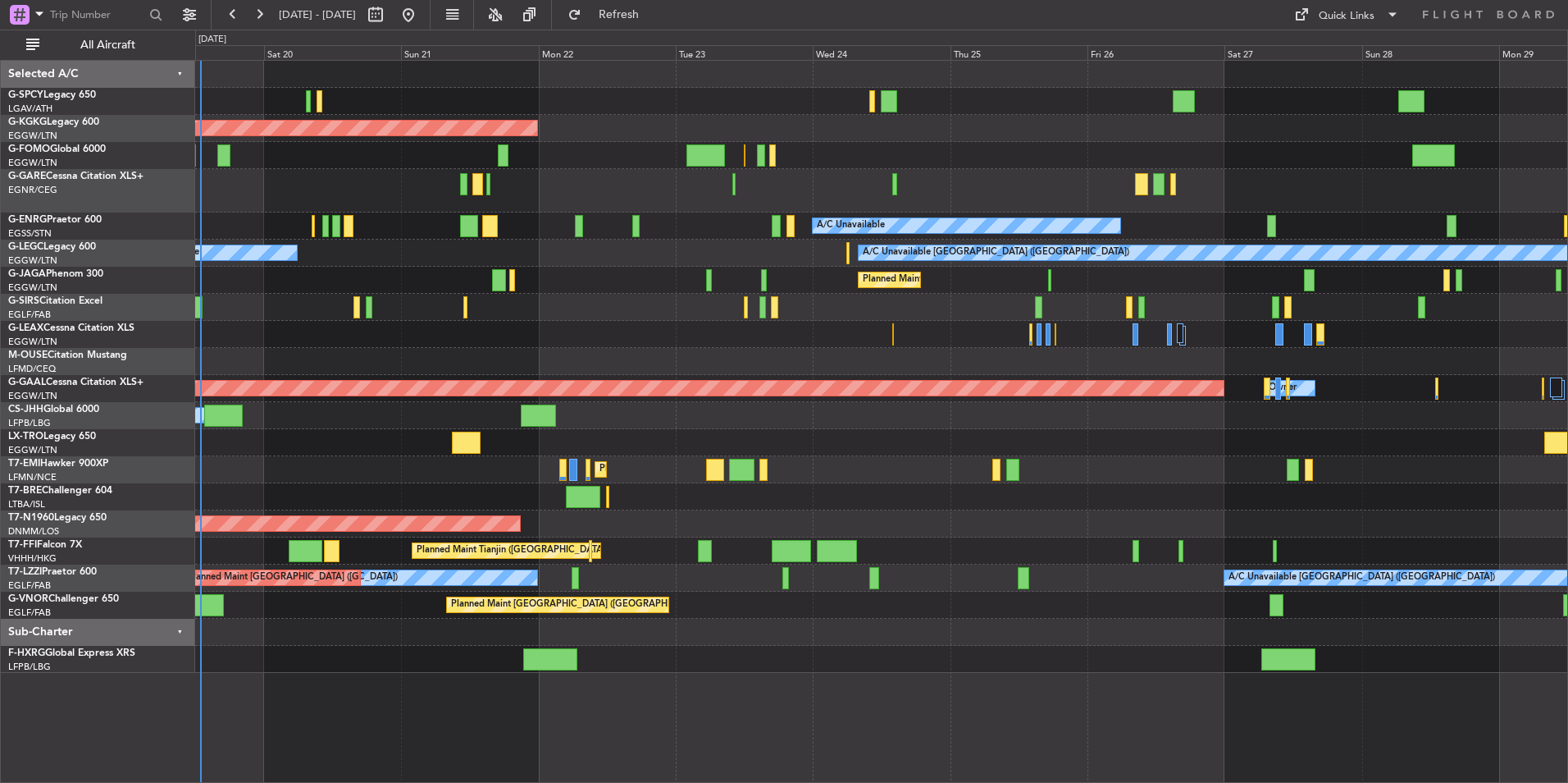
click at [800, 494] on div at bounding box center [881, 497] width 1372 height 27
click at [722, 465] on div "Planned Maint [GEOGRAPHIC_DATA]" at bounding box center [881, 469] width 1372 height 27
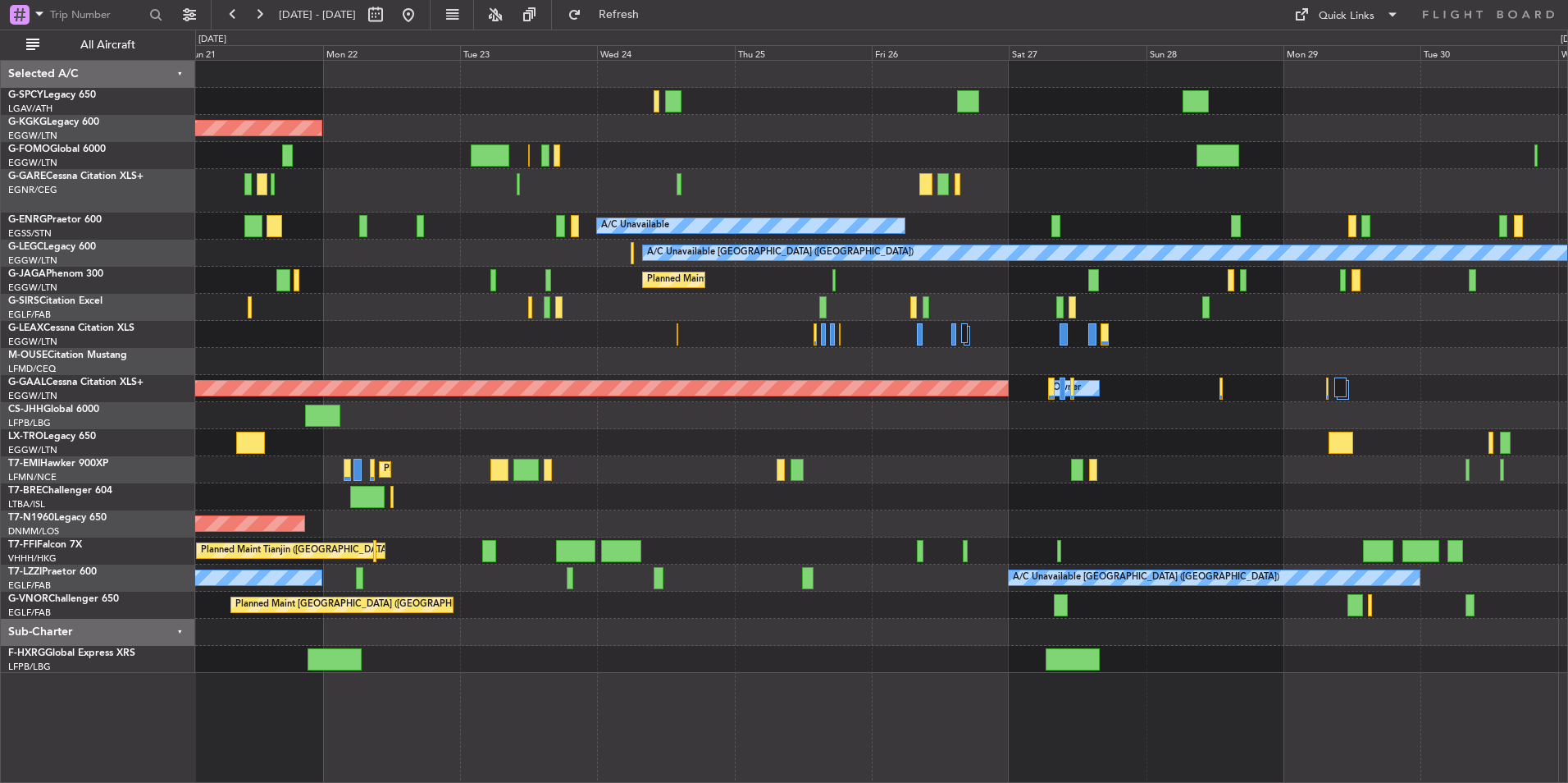
click at [915, 553] on div "Planned Maint Tianjin ([GEOGRAPHIC_DATA])" at bounding box center [881, 551] width 1372 height 27
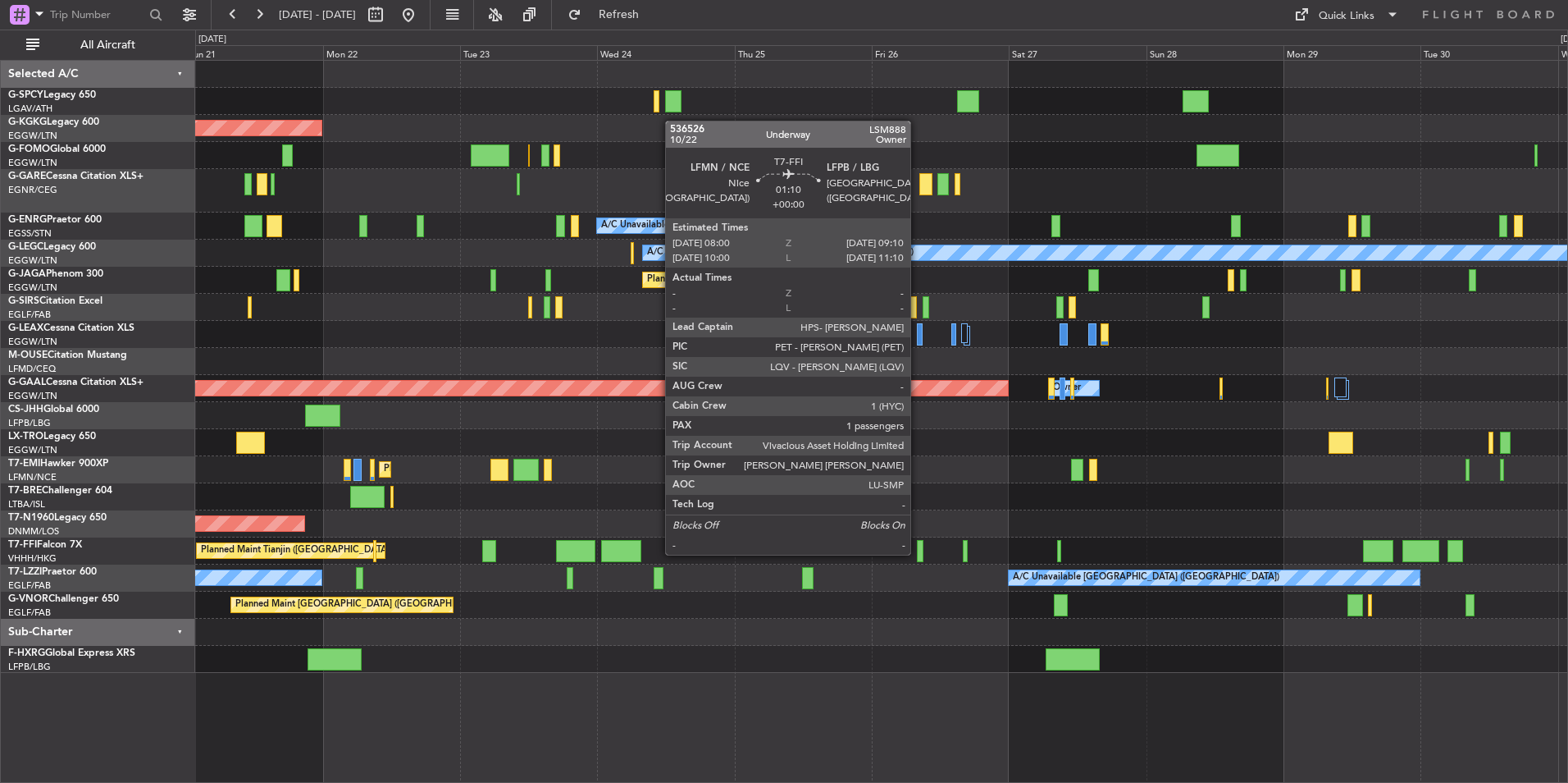
click at [917, 553] on div at bounding box center [921, 551] width 7 height 22
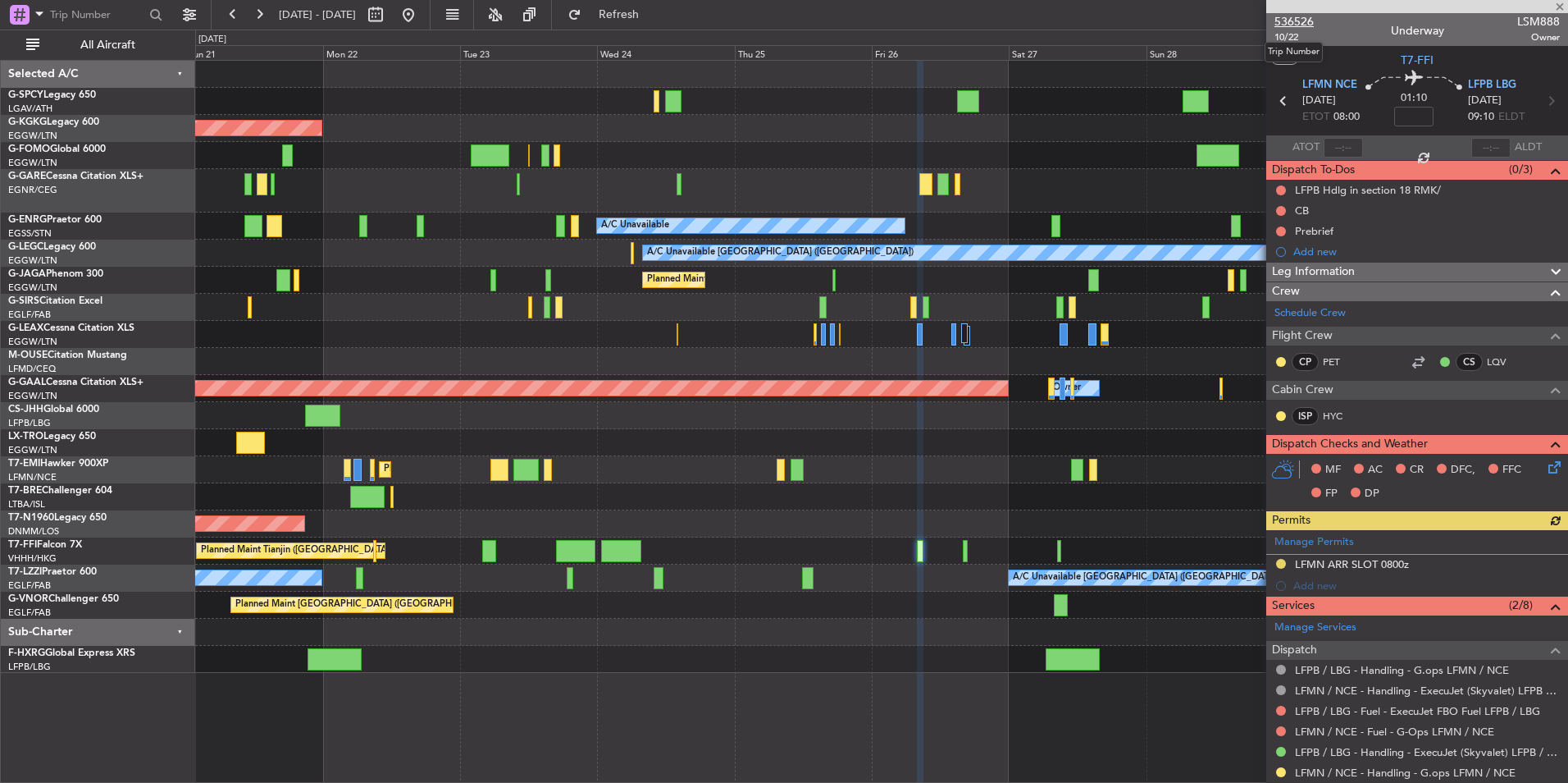
click at [1306, 23] on span "536526" at bounding box center [1294, 22] width 39 height 17
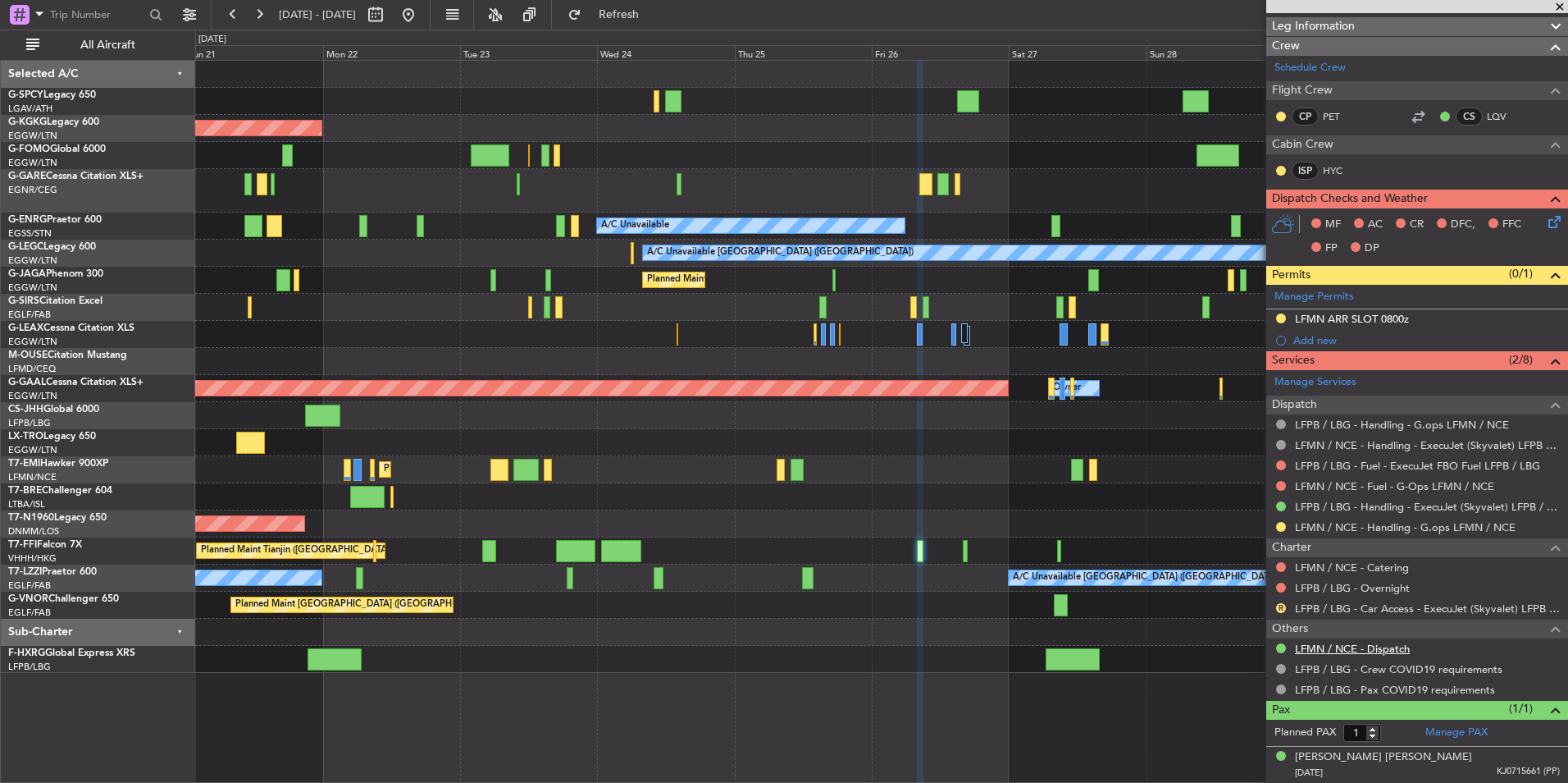
click at [1394, 645] on link "LFMN / NCE - Dispatch" at bounding box center [1352, 649] width 115 height 14
click at [422, 17] on button at bounding box center [409, 15] width 26 height 26
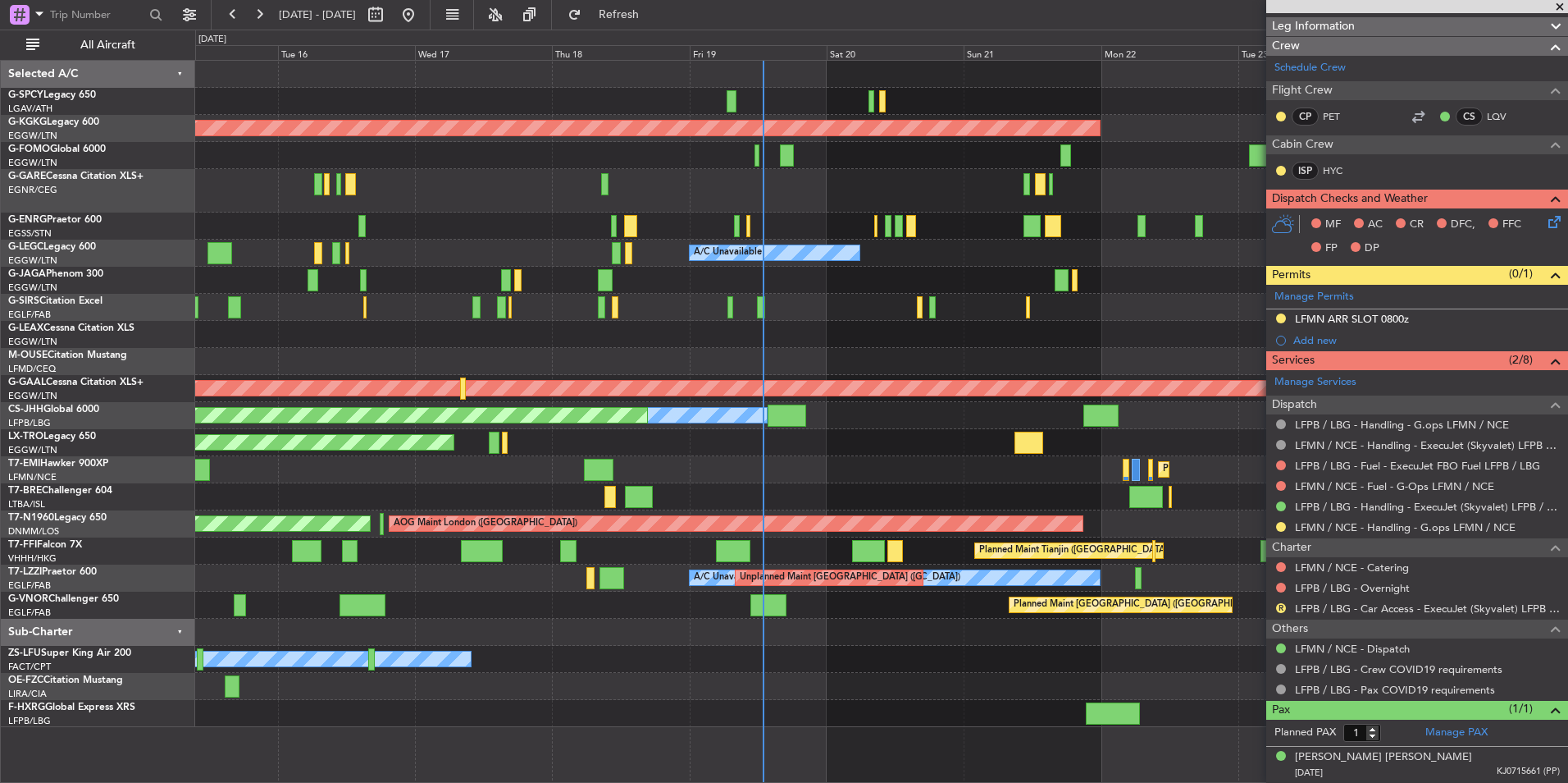
click at [825, 625] on div at bounding box center [881, 632] width 1372 height 27
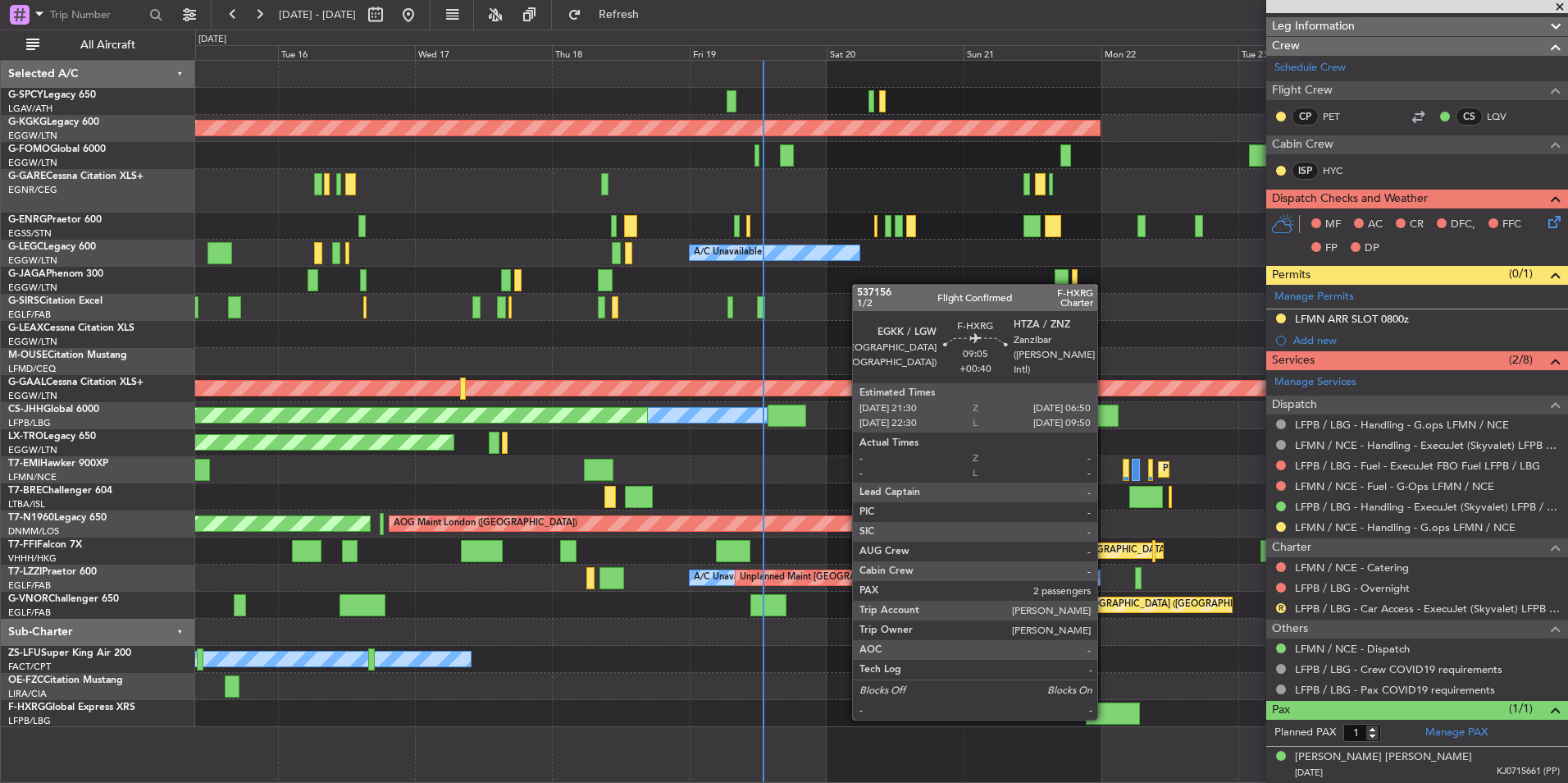
click at [1105, 718] on div at bounding box center [1113, 713] width 54 height 22
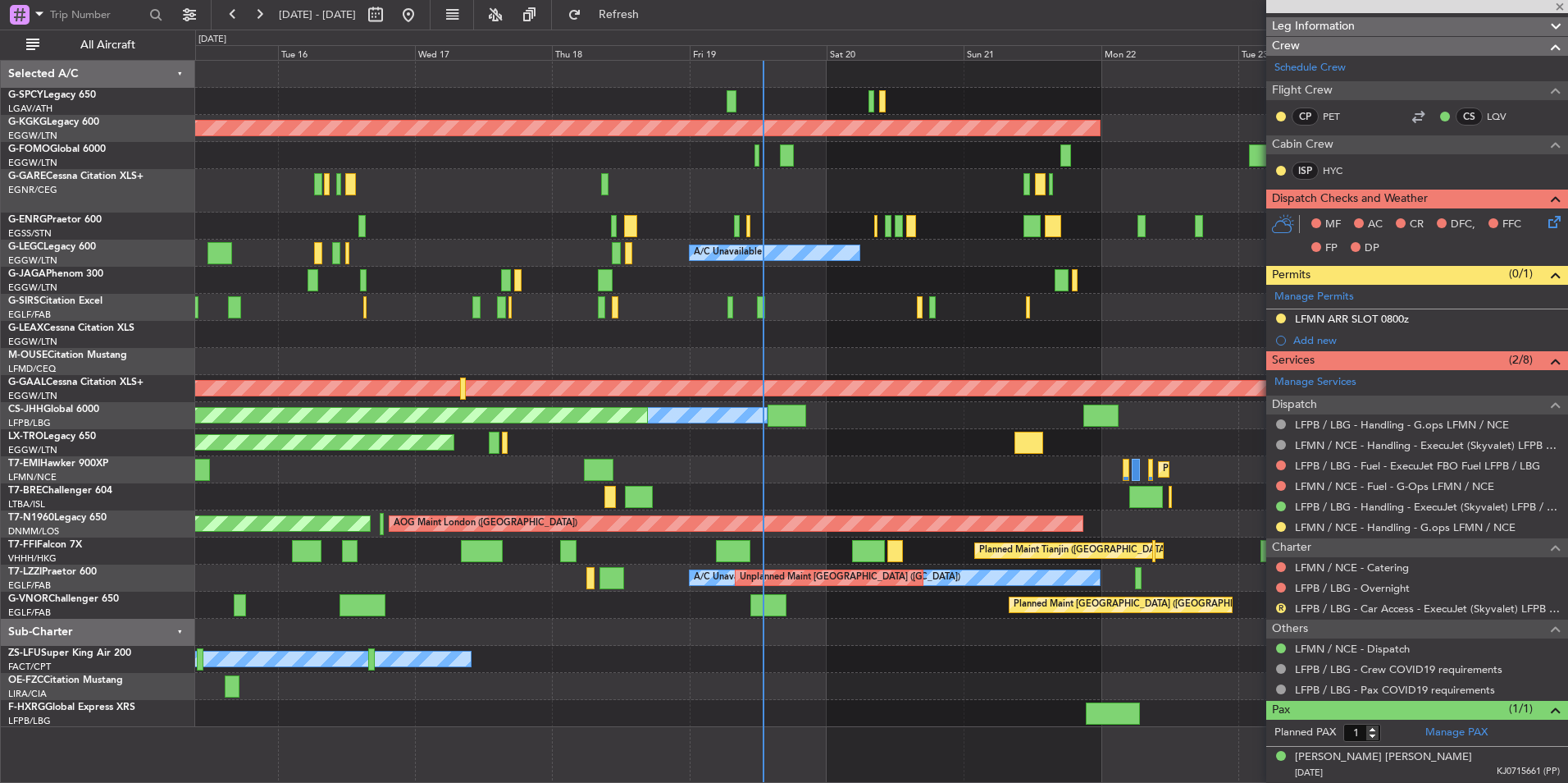
type input "+00:40"
type input "2"
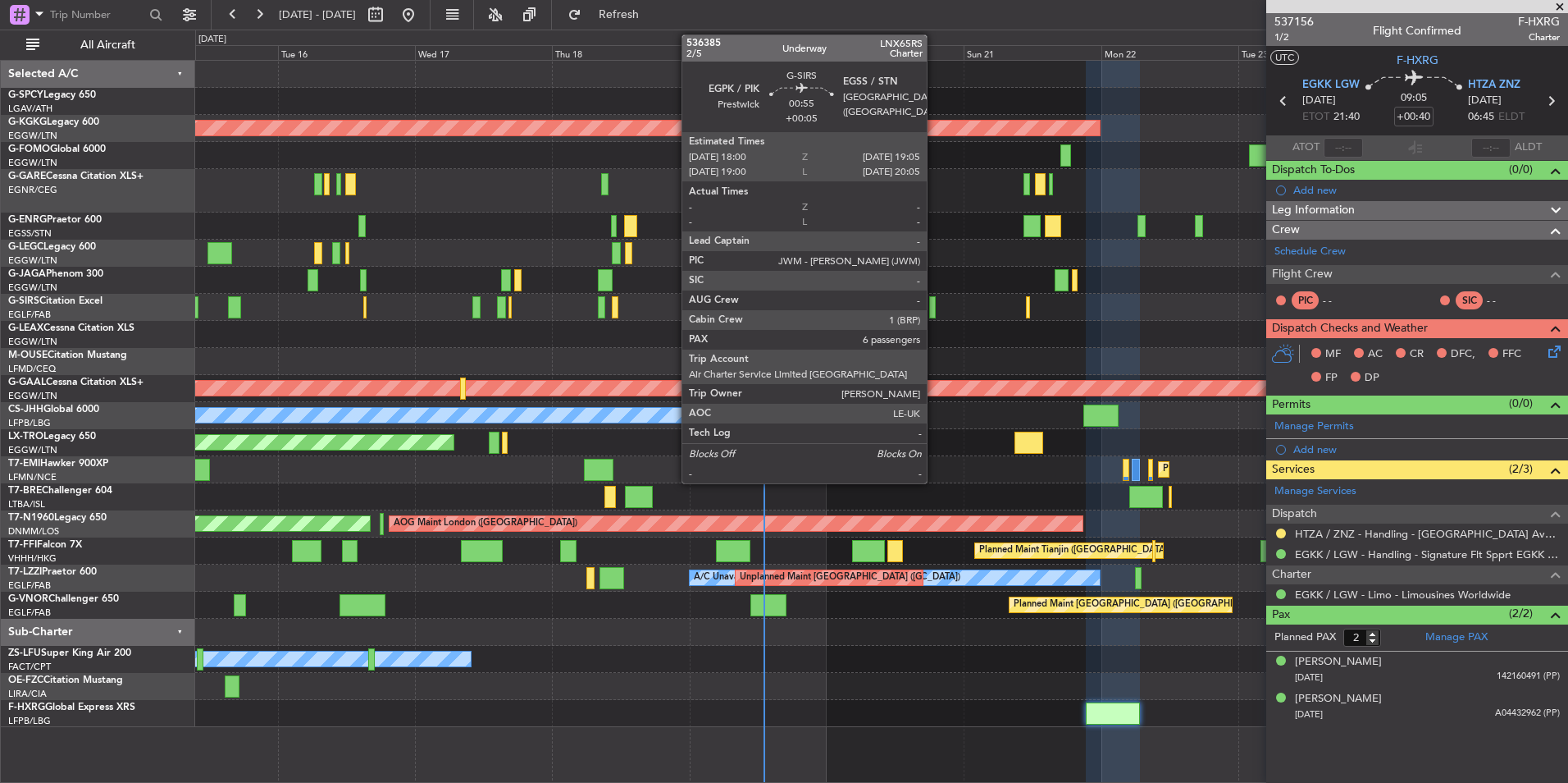
click at [934, 307] on div at bounding box center [933, 307] width 7 height 22
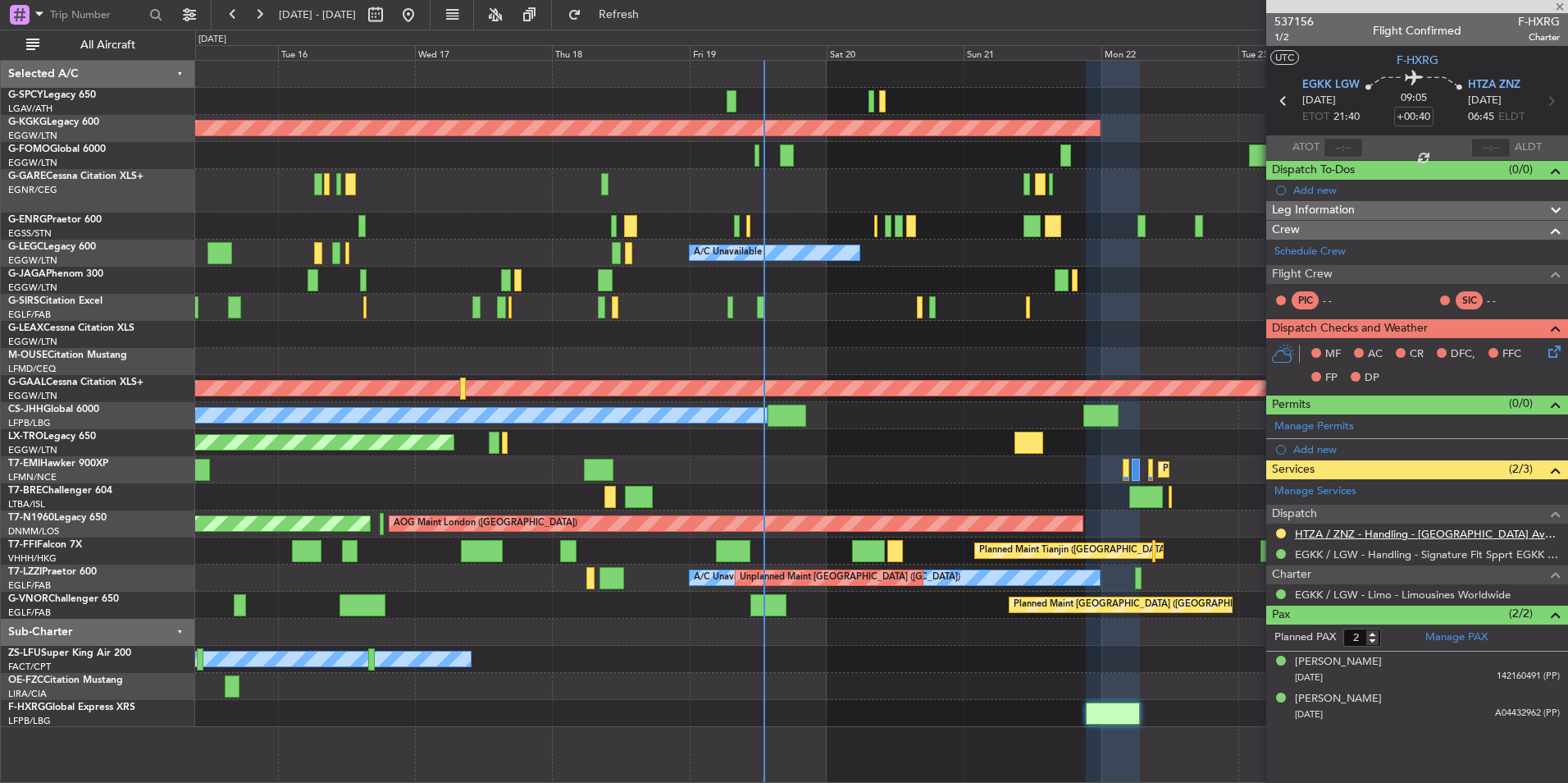
type input "+00:05"
type input "6"
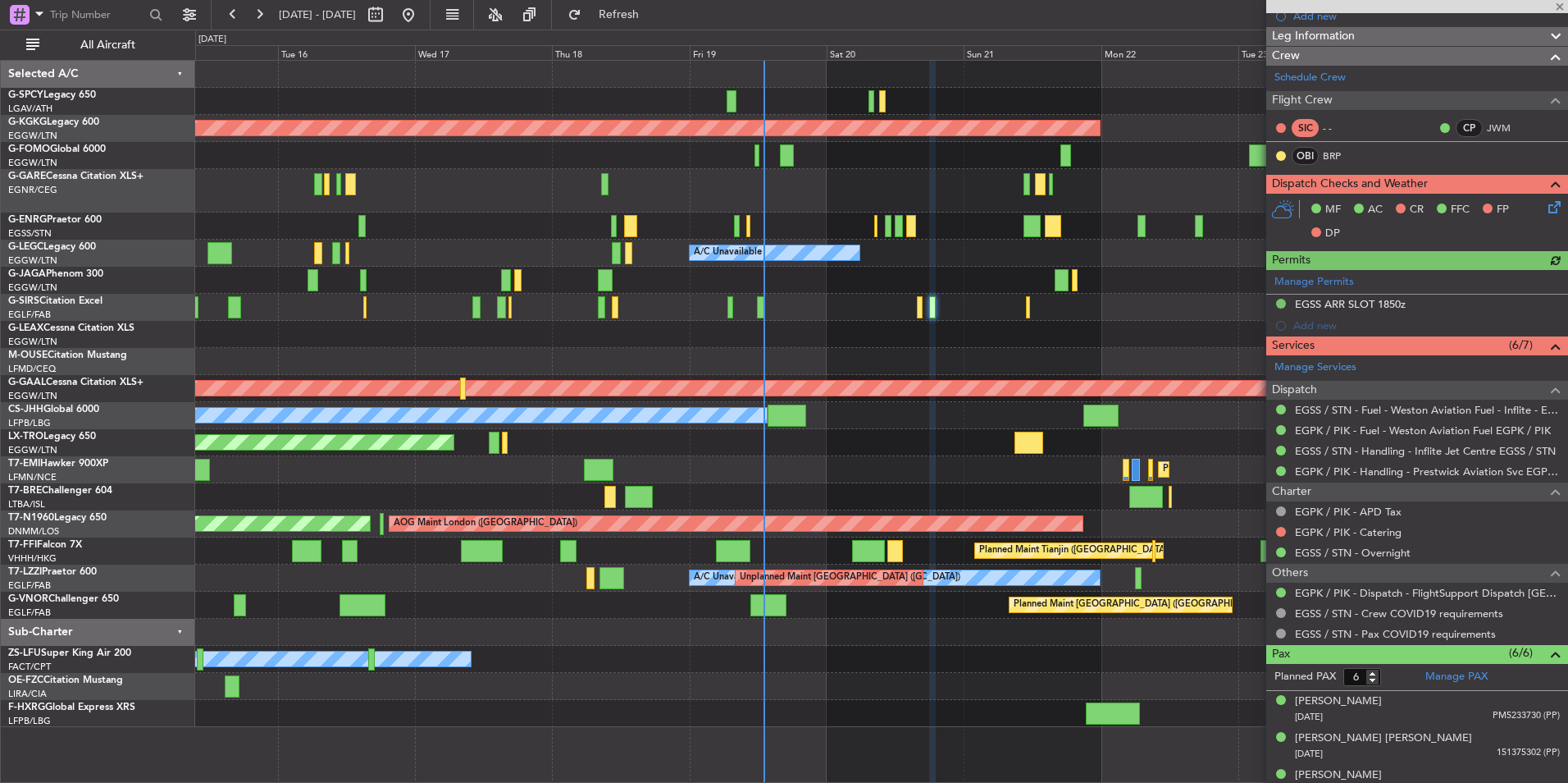
scroll to position [344, 0]
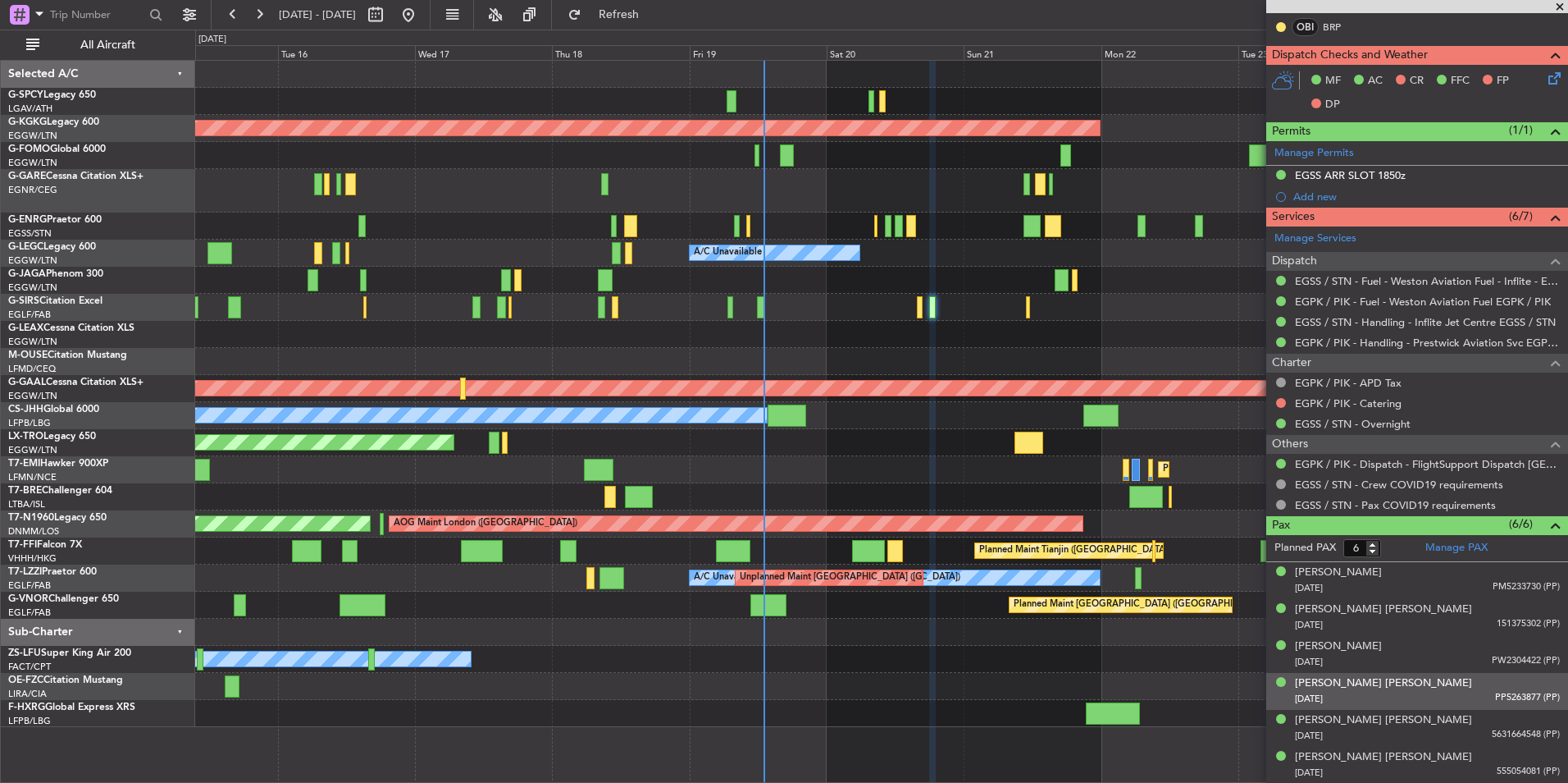
click at [1435, 699] on div "01/01/1970 PP5263877 (PP)" at bounding box center [1427, 699] width 265 height 17
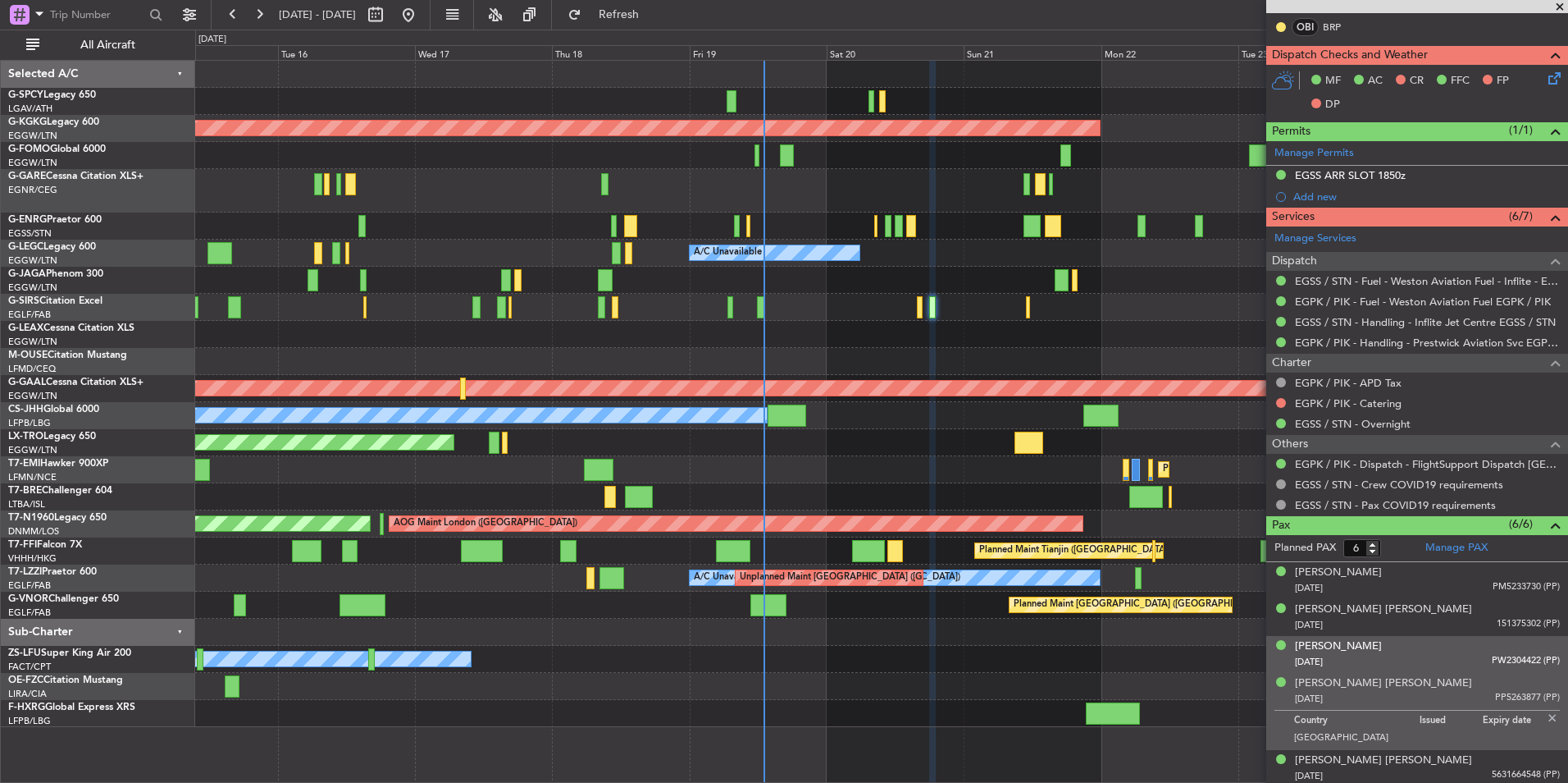
click at [1451, 657] on div "30/06/1978 PW2304422 (PP)" at bounding box center [1427, 662] width 265 height 17
click at [1439, 734] on div "01/01/1970 PP5263877 (PP)" at bounding box center [1427, 739] width 265 height 17
click at [1465, 543] on link "Manage PAX" at bounding box center [1457, 548] width 63 height 17
click at [1279, 408] on mat-tooltip-component "Not Requested" at bounding box center [1282, 429] width 93 height 44
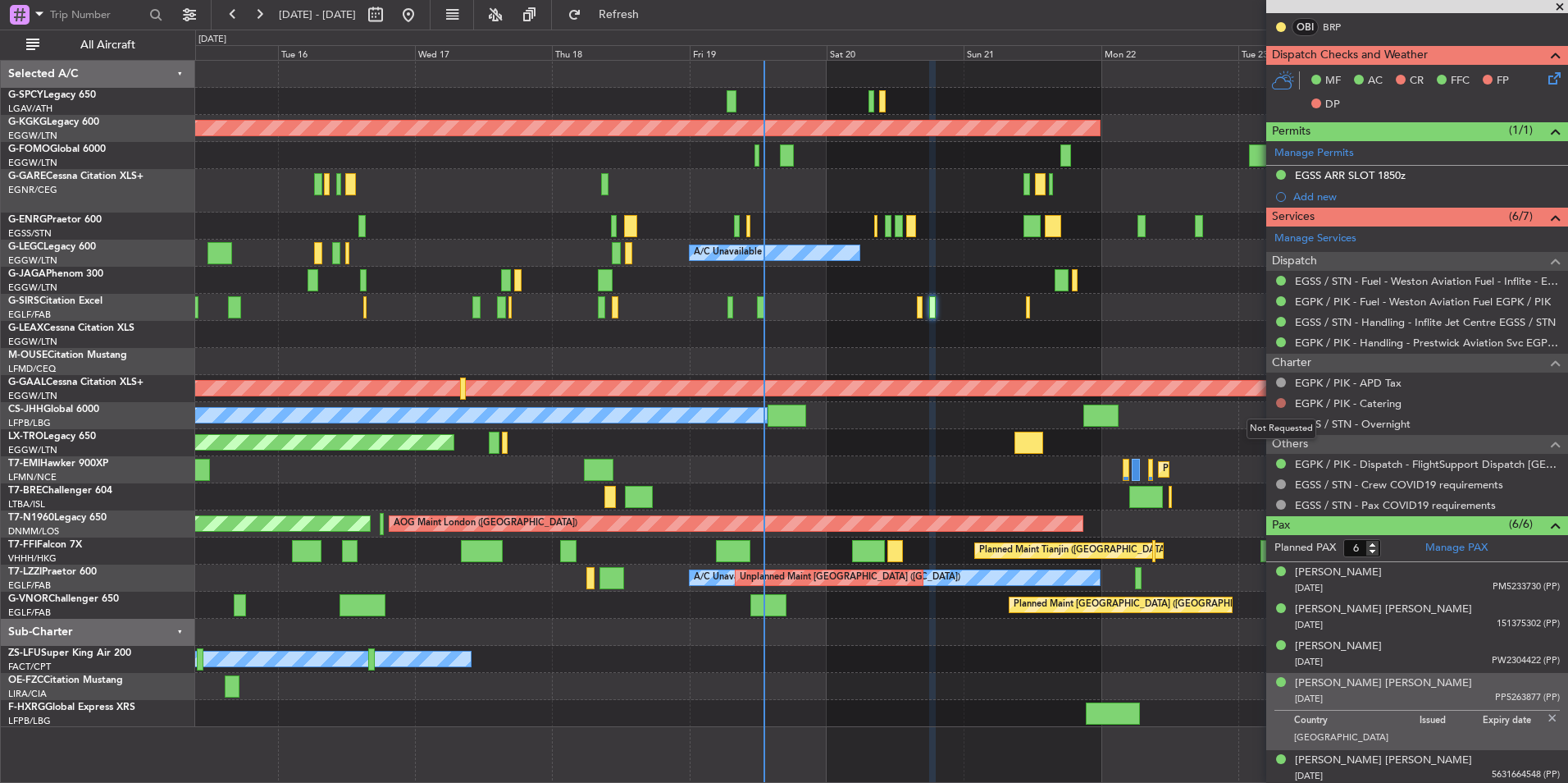
click at [1280, 398] on button at bounding box center [1281, 402] width 10 height 10
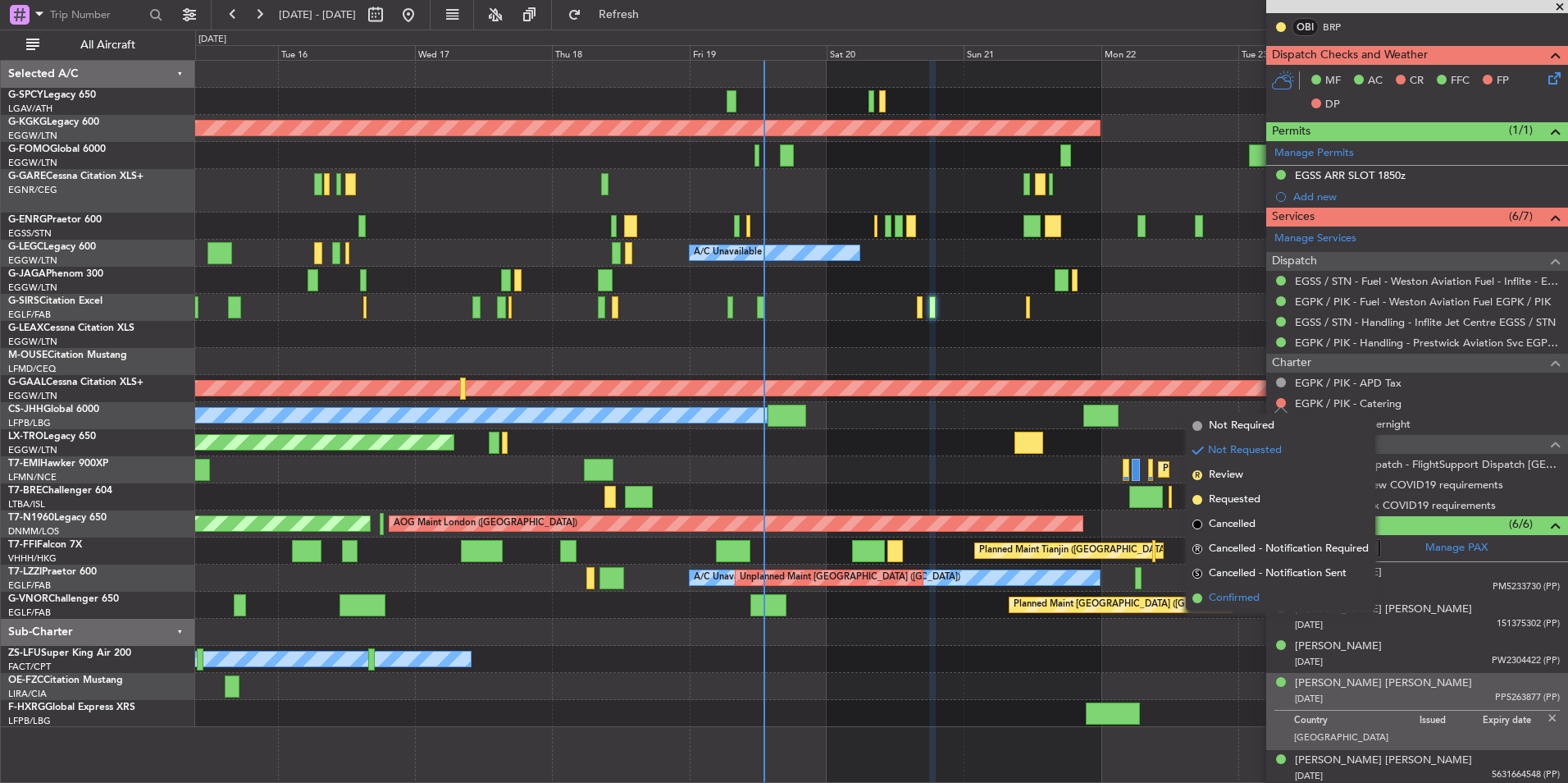
click at [1243, 599] on span "Confirmed" at bounding box center [1234, 598] width 50 height 17
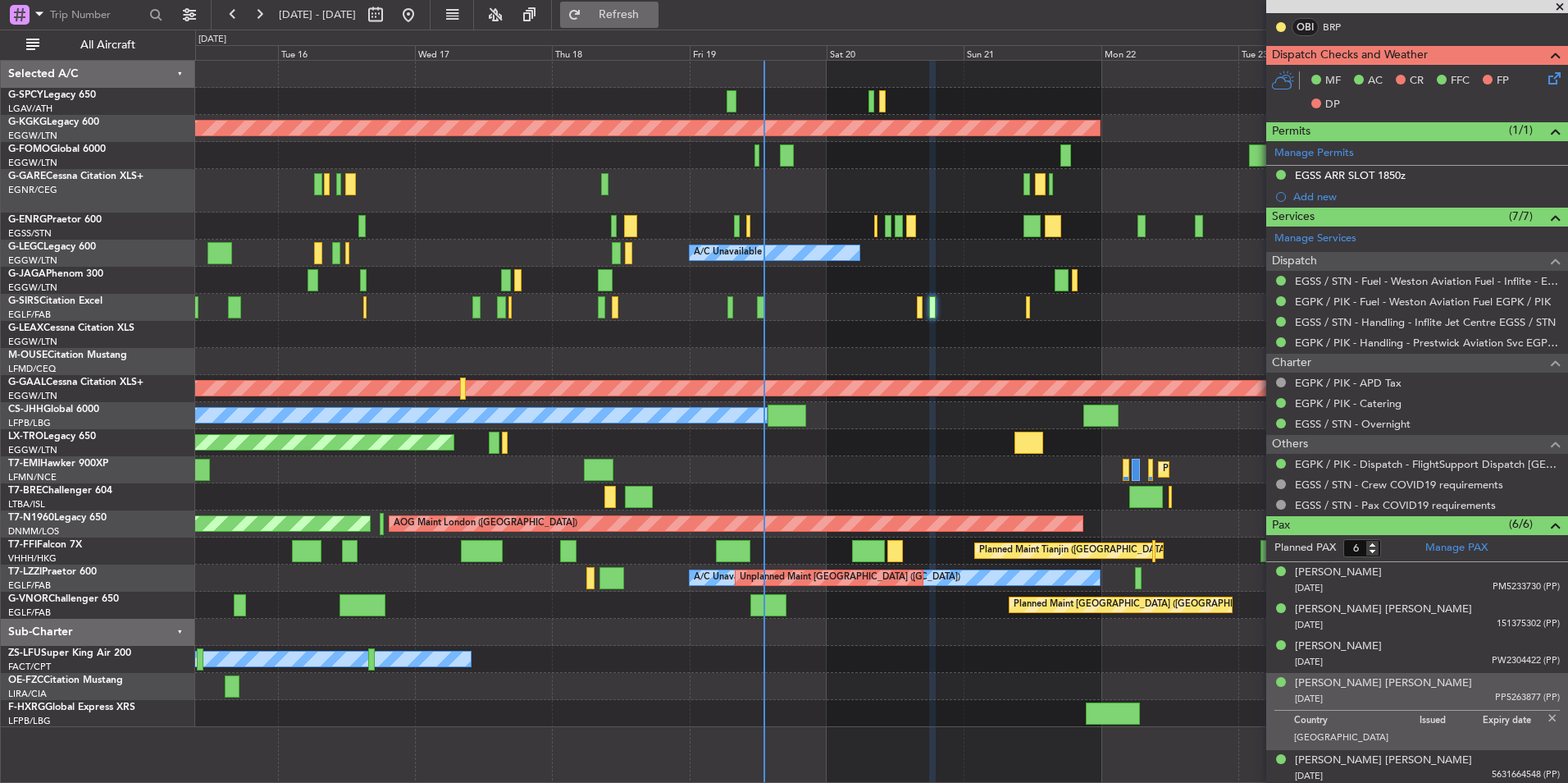
click at [654, 18] on span "Refresh" at bounding box center [619, 14] width 69 height 11
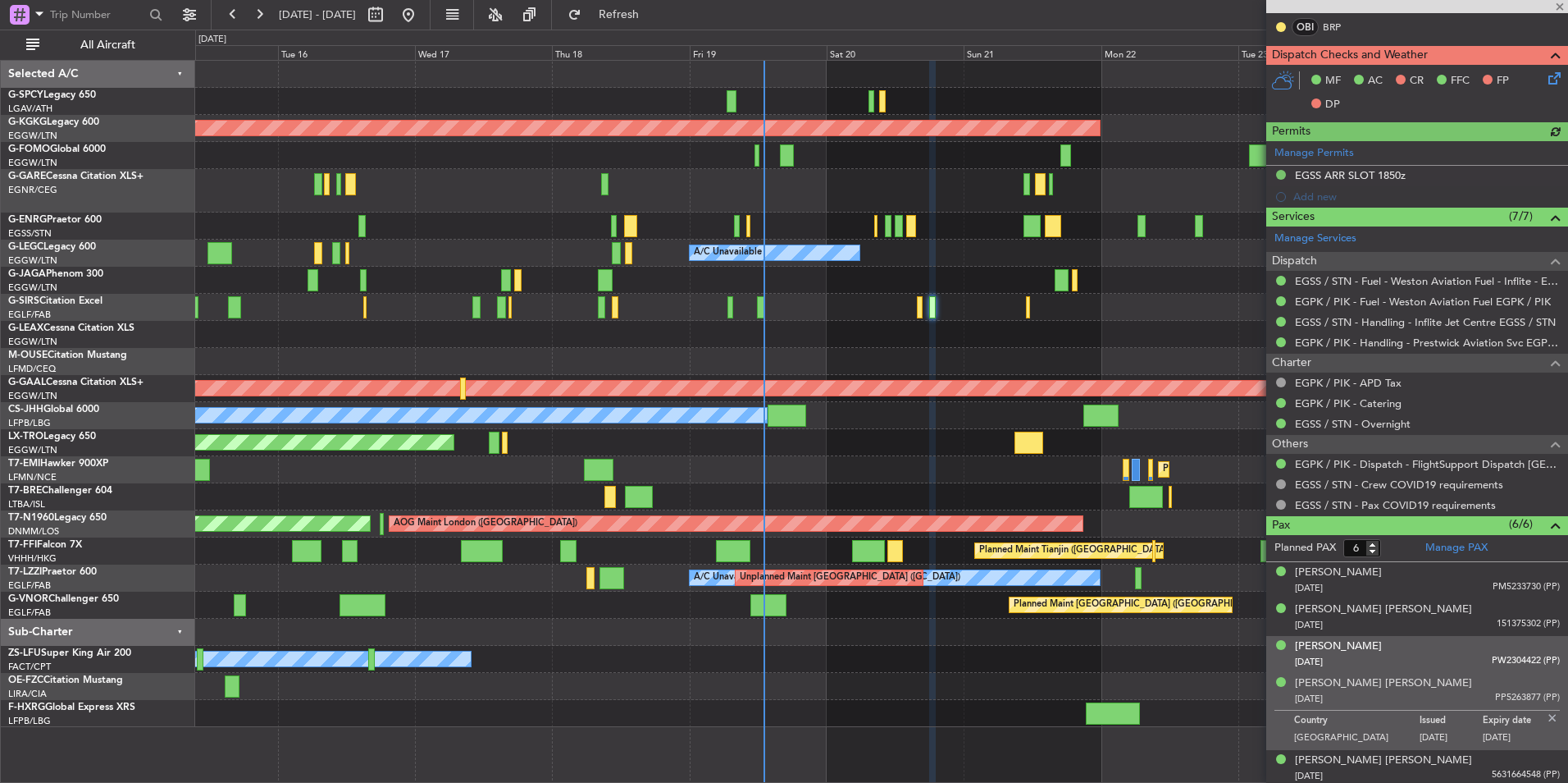
click at [1438, 652] on div "Peter Charles Trainor 30/06/1978 PW2304422 (PP)" at bounding box center [1427, 654] width 265 height 32
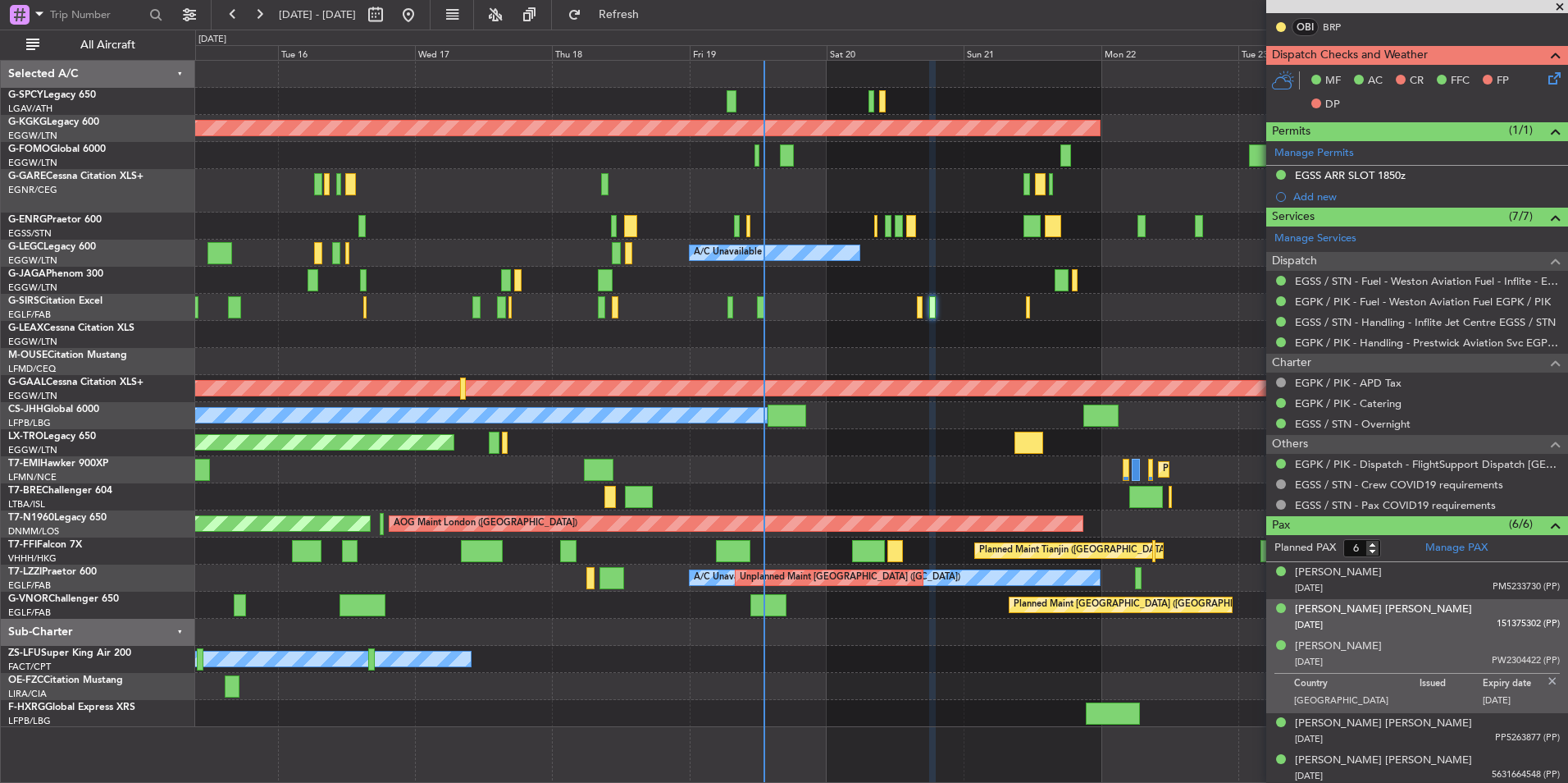
click at [1439, 628] on div "06/01/1998 151375302 (PP)" at bounding box center [1427, 625] width 265 height 17
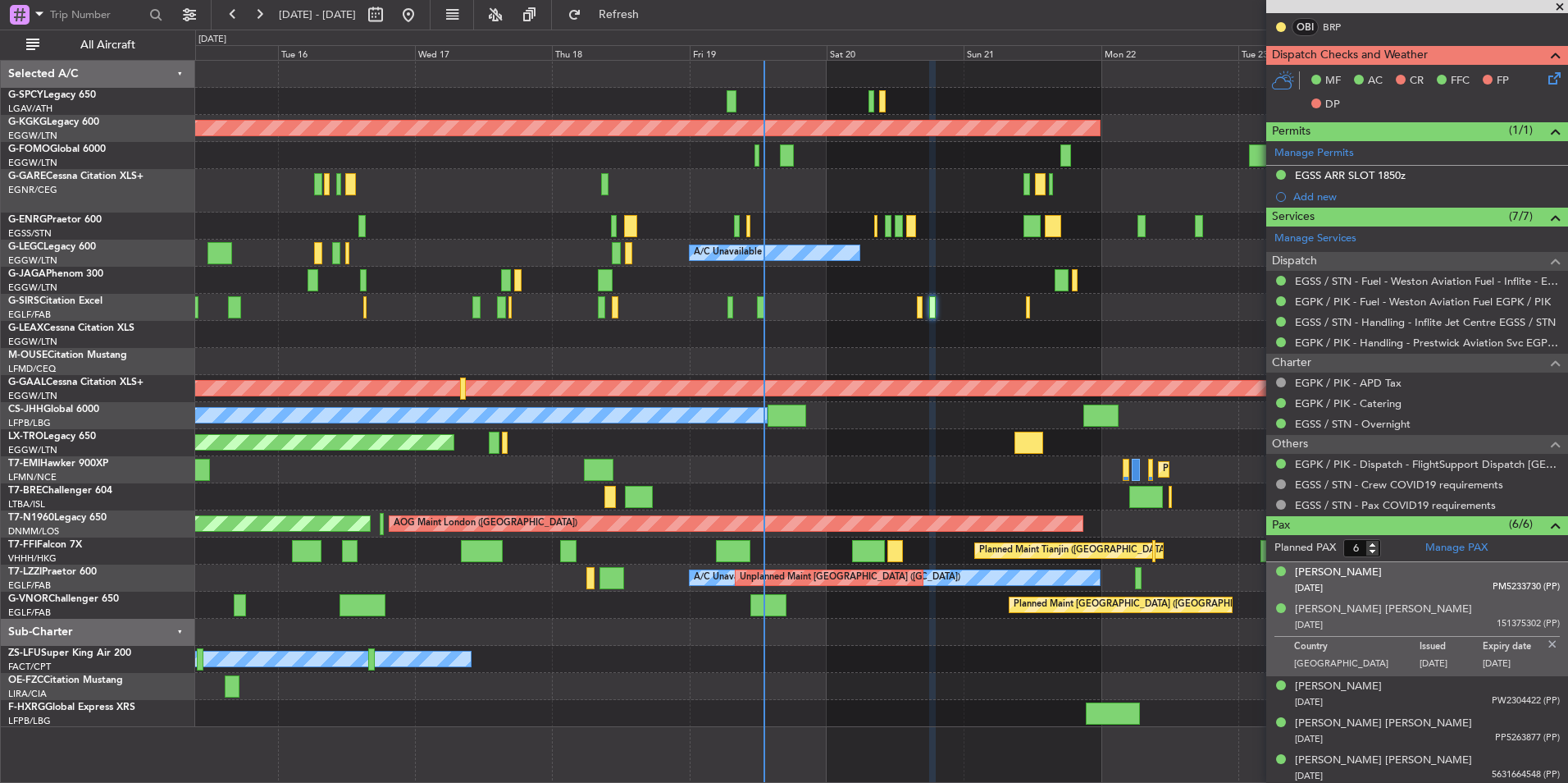
click at [1443, 594] on div "20/12/1999 PM5233730 (PP)" at bounding box center [1427, 588] width 265 height 17
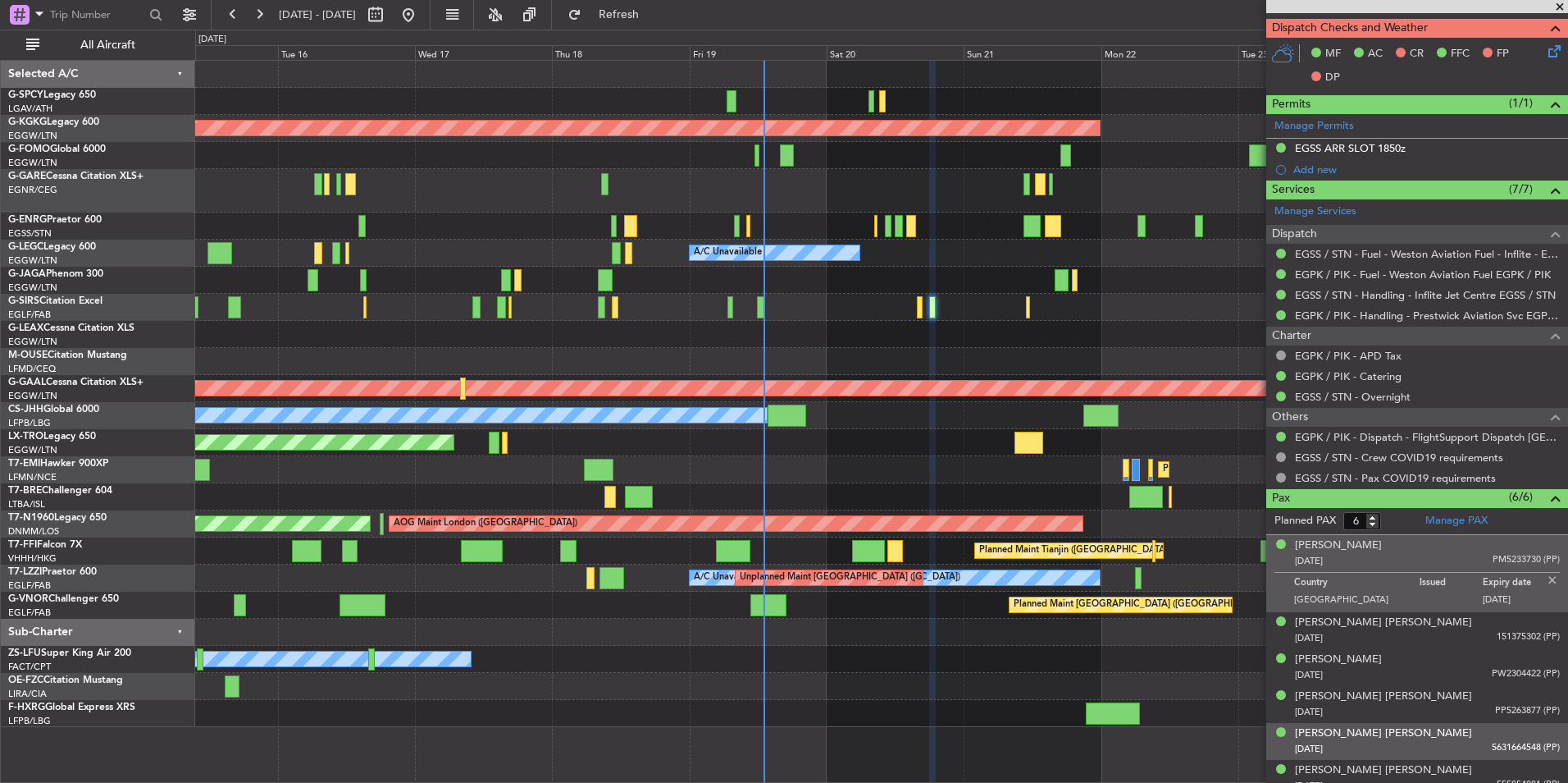
scroll to position [384, 0]
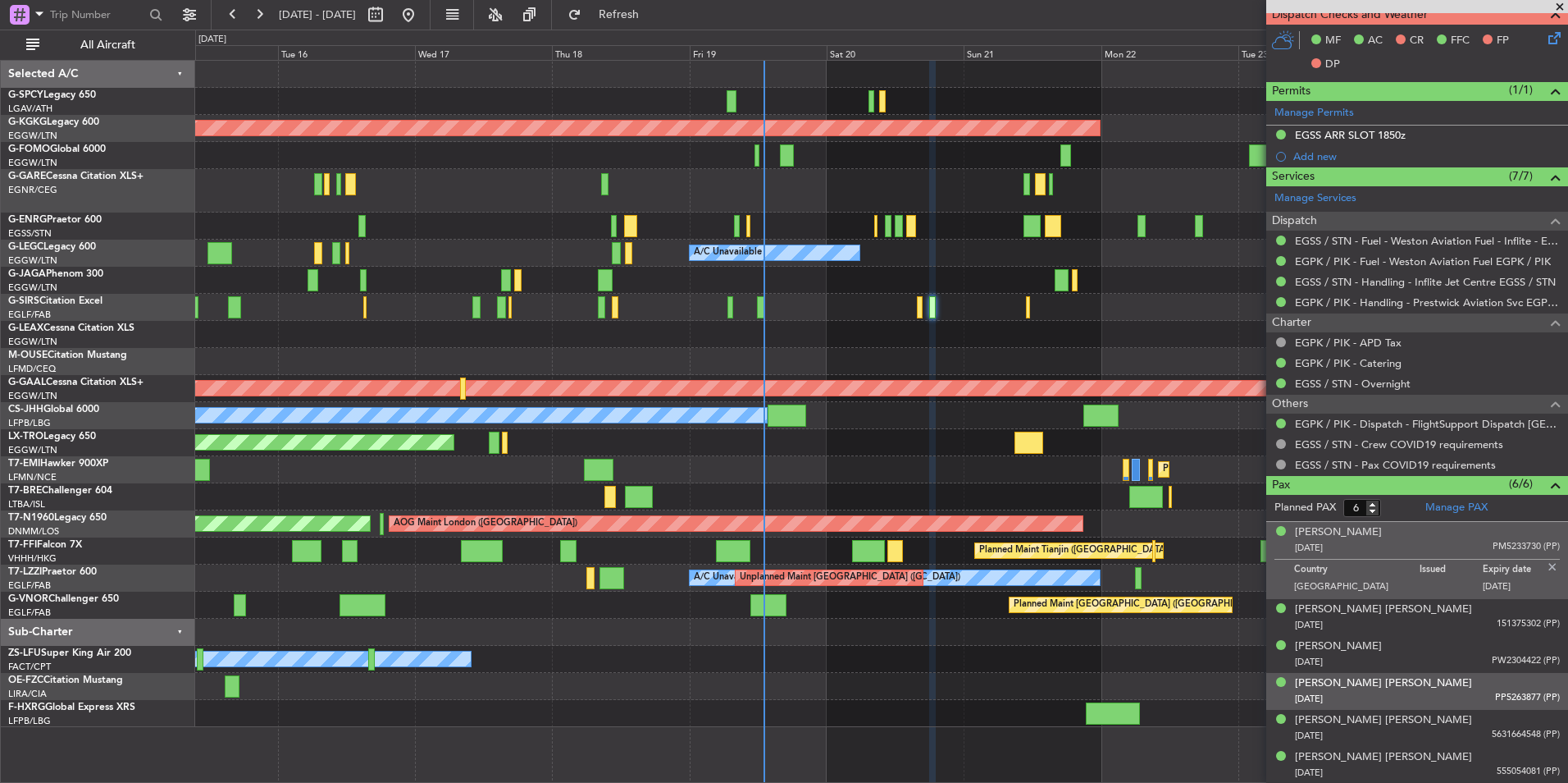
click at [1444, 699] on div "01/01/1970 PP5263877 (PP)" at bounding box center [1427, 699] width 265 height 17
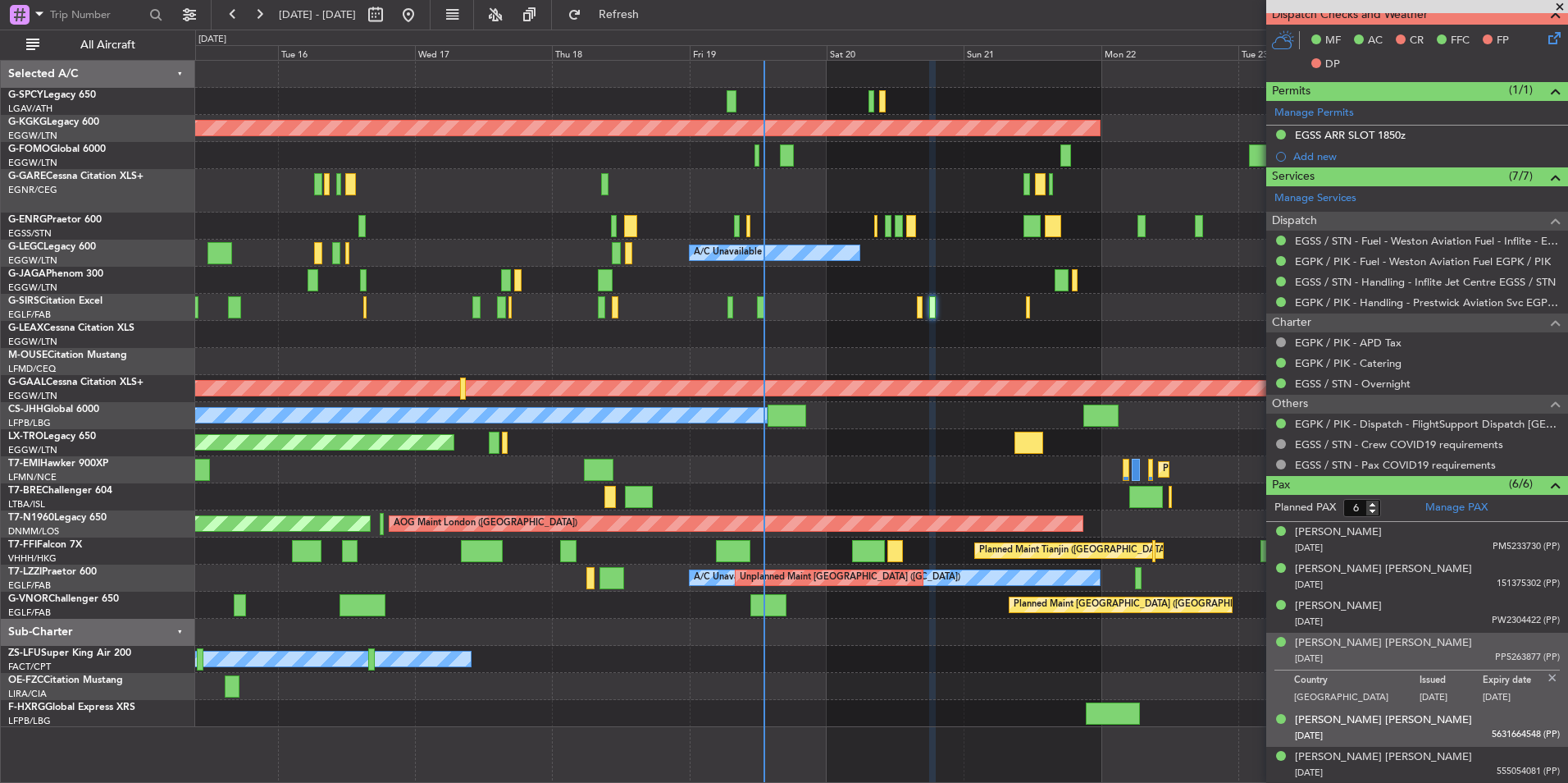
click at [1445, 730] on div "04/02/1989 5631664548 (PP)" at bounding box center [1427, 736] width 265 height 17
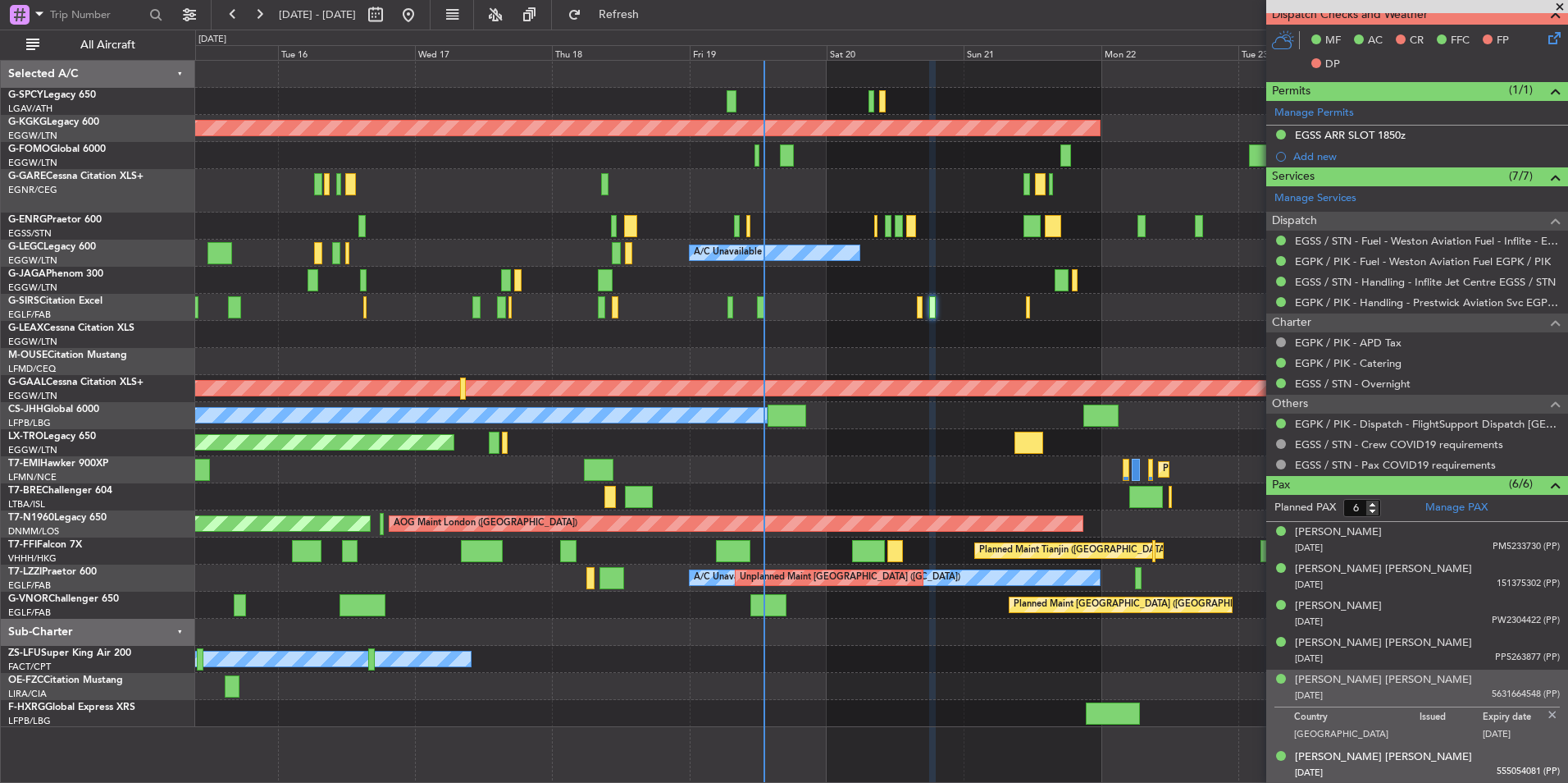
click at [1458, 773] on div "05/03/1968 555054081 (PP)" at bounding box center [1427, 773] width 265 height 17
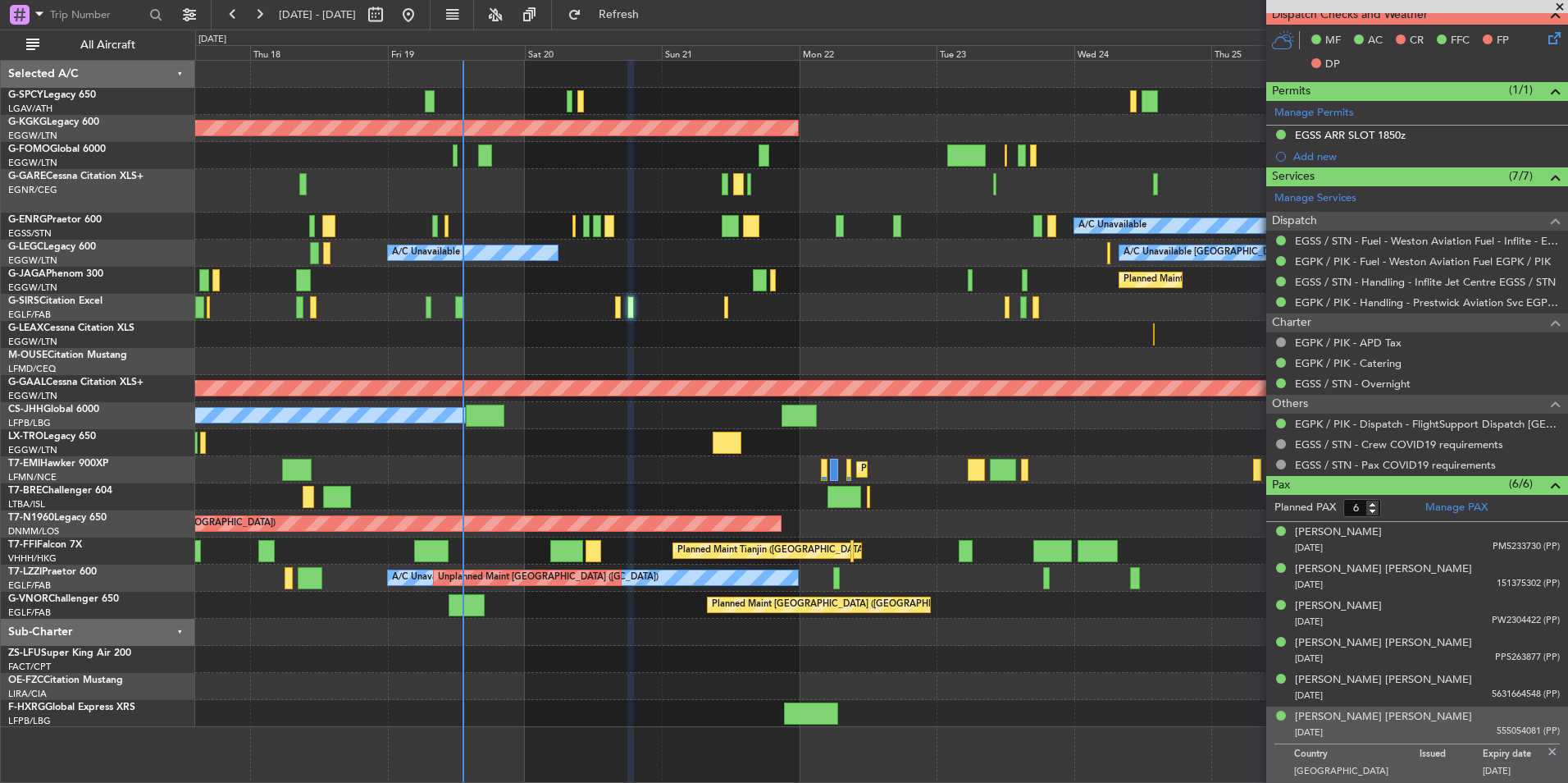
click at [490, 485] on div "AOG Maint Istanbul (Ataturk) A/C Unavailable A/C Unavailable London (Luton) A/C…" at bounding box center [881, 394] width 1372 height 666
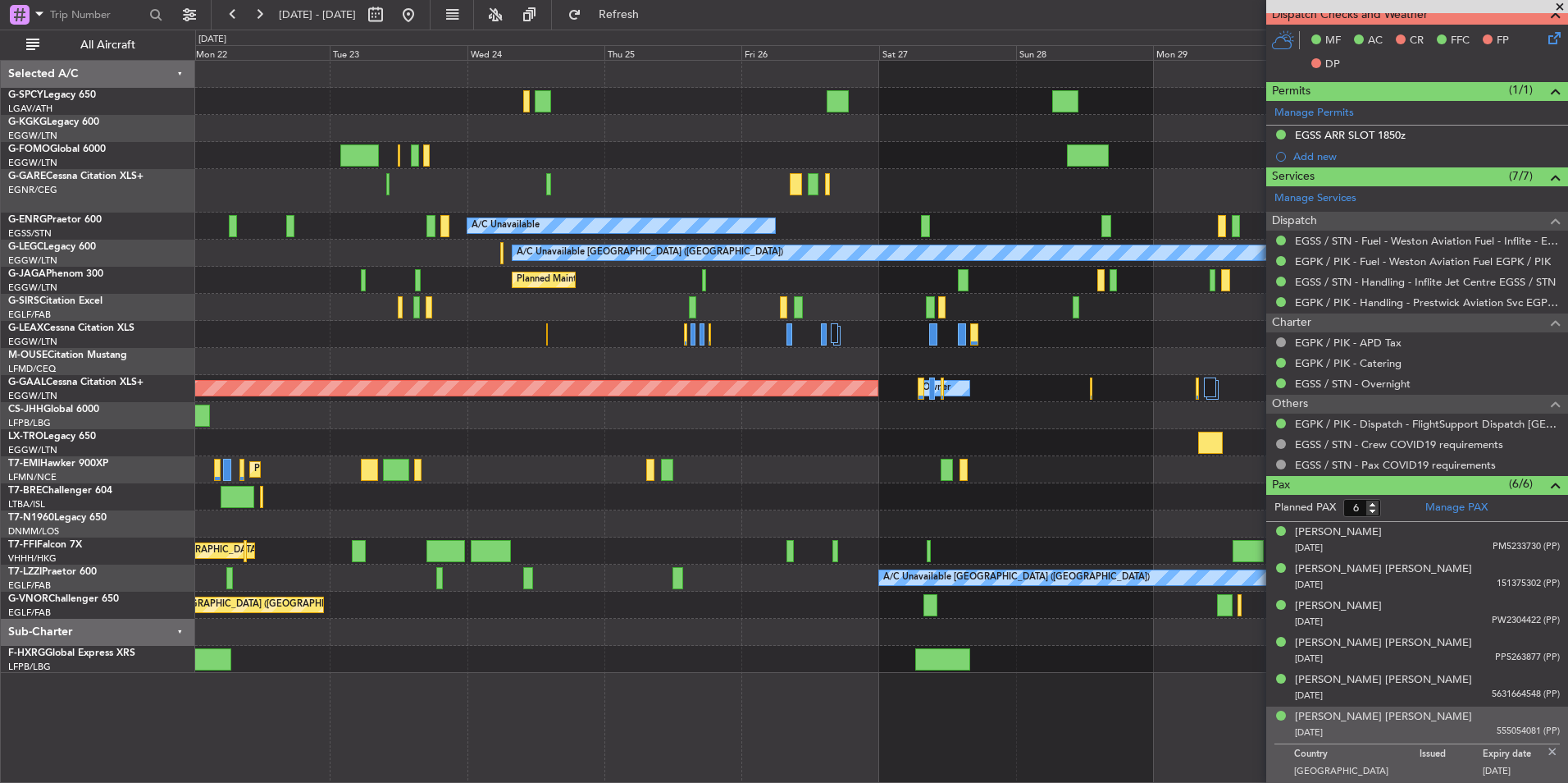
click at [605, 456] on div "AOG Maint Istanbul (Ataturk) A/C Unavailable A/C Unavailable London (Luton) A/C…" at bounding box center [881, 367] width 1372 height 612
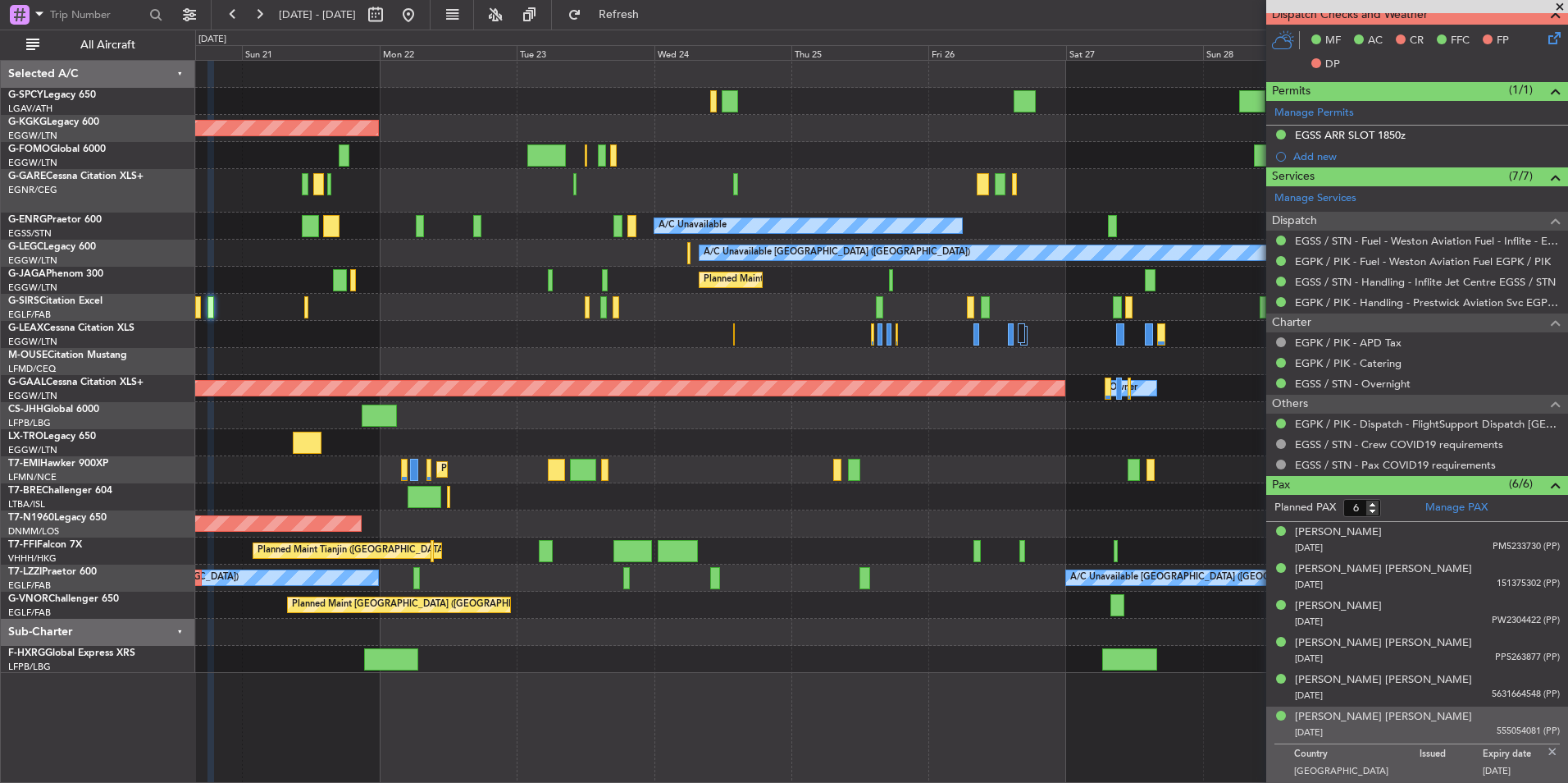
click at [1441, 456] on fb-app "22 Sep 2025 - 02 Oct 2025 Refresh Quick Links All Aircraft AOG Maint Istanbul (…" at bounding box center [784, 398] width 1568 height 771
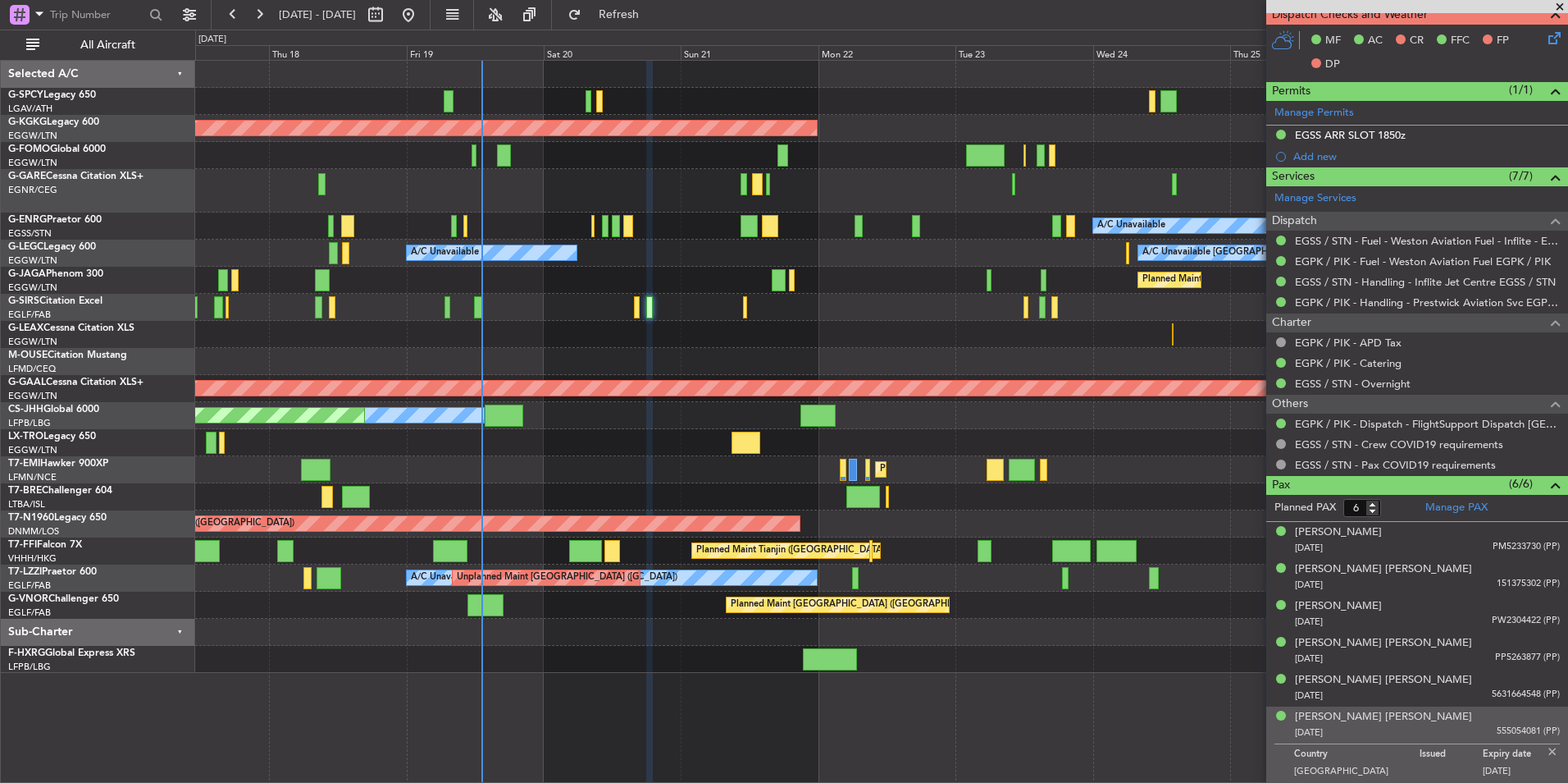
click at [749, 456] on div "AOG Maint Istanbul (Ataturk) A/C Unavailable A/C Unavailable London (Luton) A/C…" at bounding box center [881, 367] width 1372 height 612
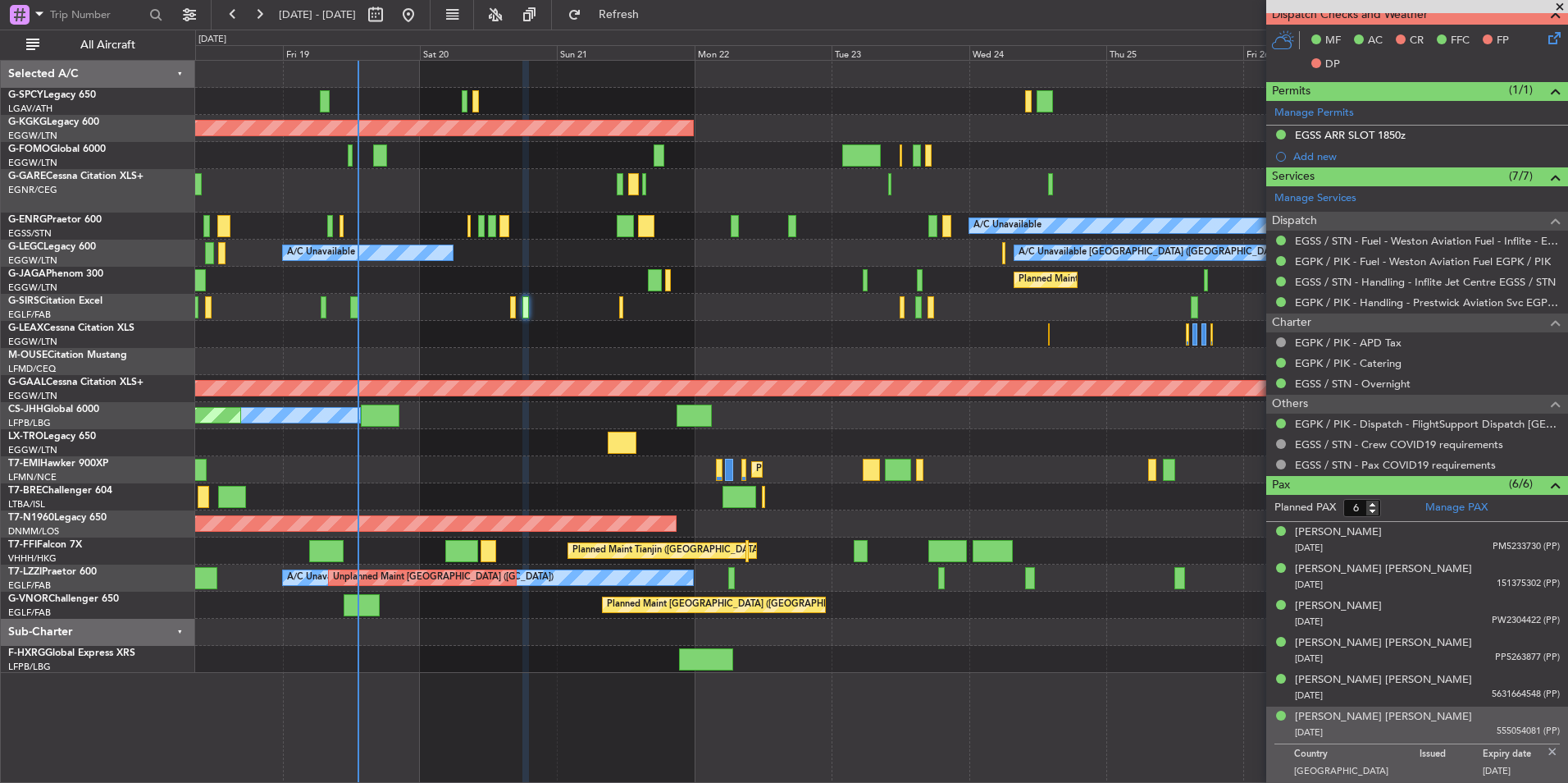
click at [591, 470] on div "Planned Maint [GEOGRAPHIC_DATA]" at bounding box center [881, 469] width 1372 height 27
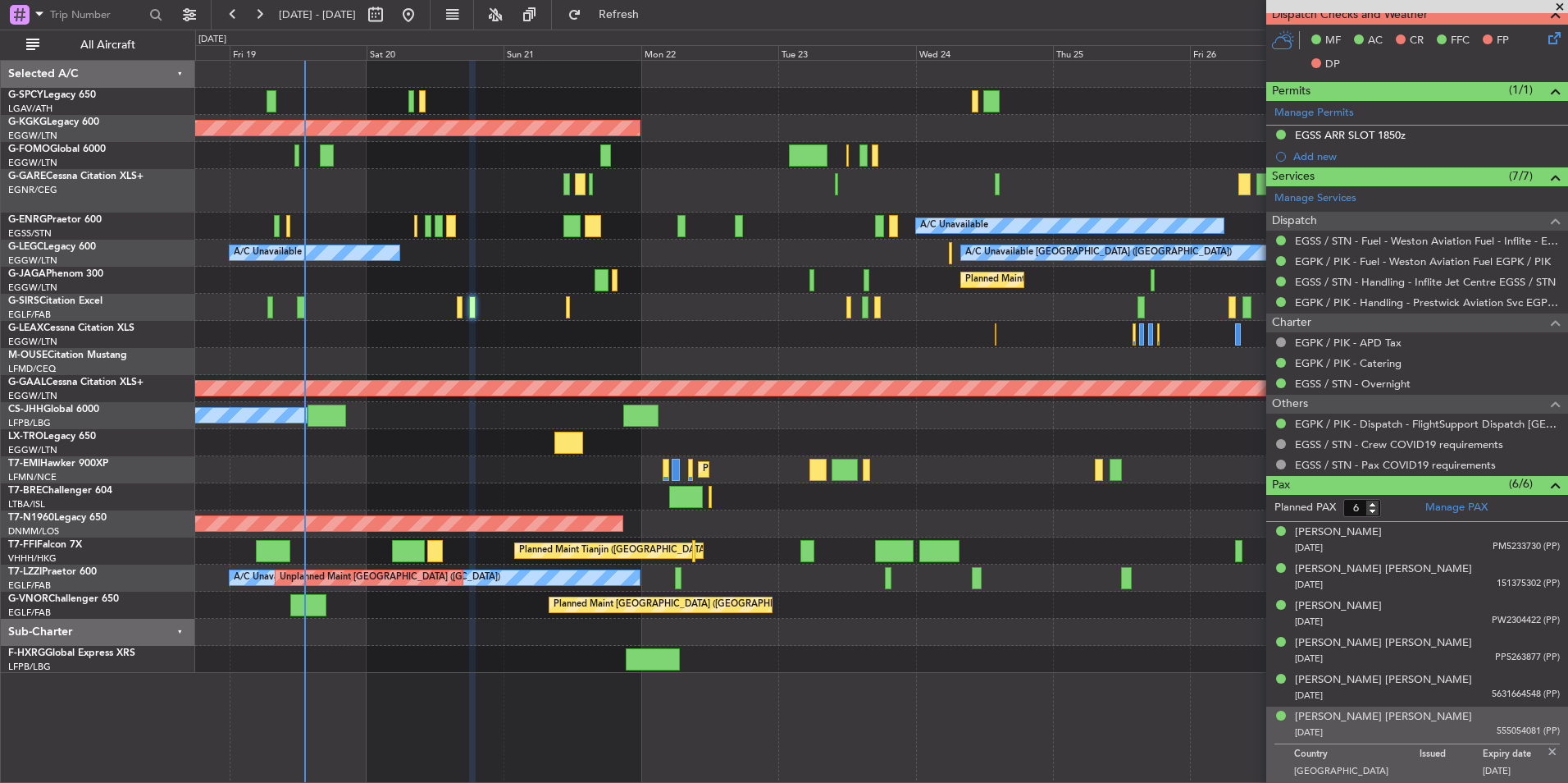
click at [484, 434] on div "Unplanned Maint [GEOGRAPHIC_DATA] ([PERSON_NAME] Intl)" at bounding box center [881, 442] width 1372 height 27
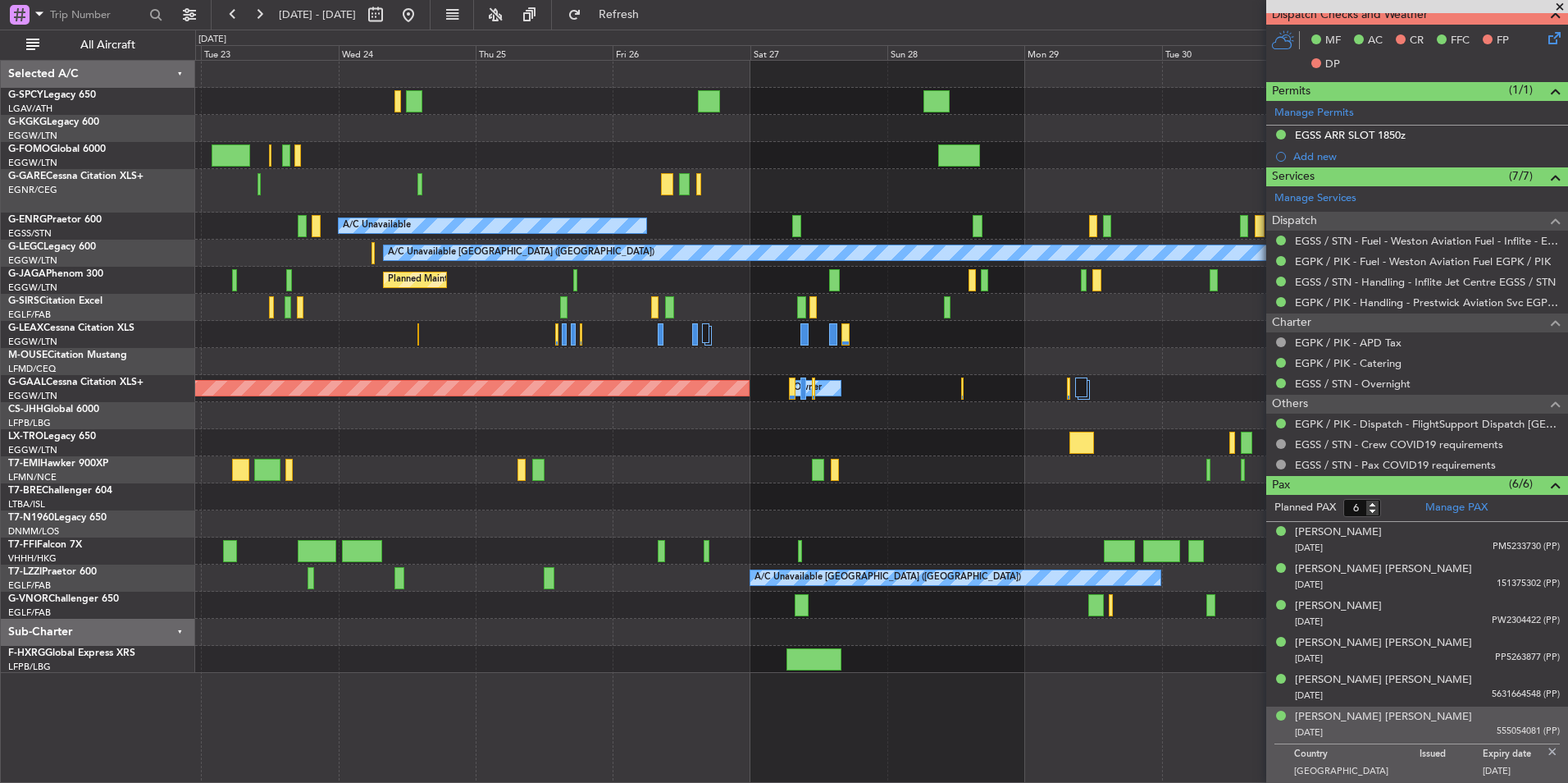
click at [650, 437] on div at bounding box center [881, 442] width 1372 height 27
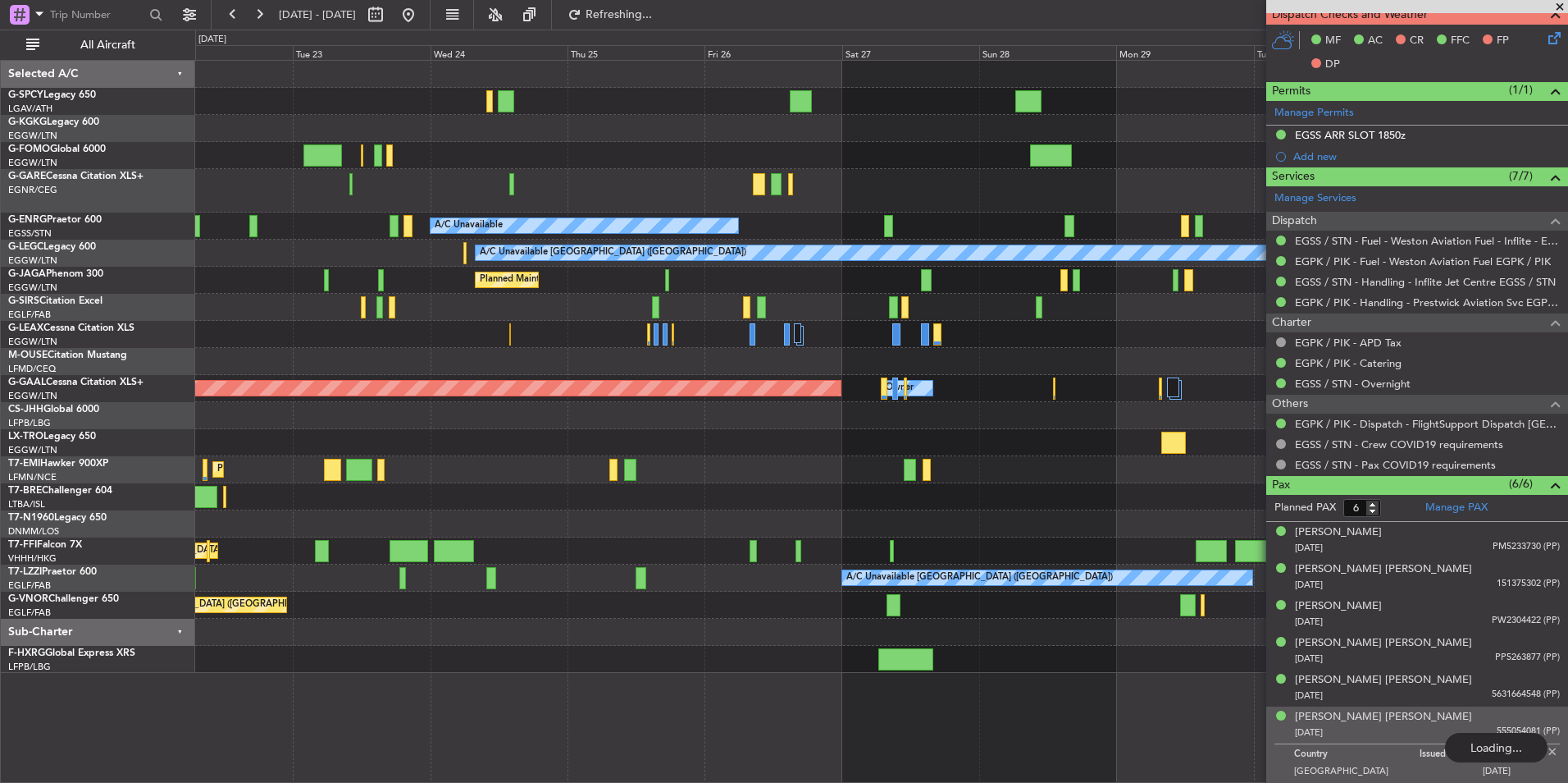
click at [762, 548] on div "AOG Maint Istanbul (Ataturk) A/C Unavailable A/C Unavailable London (Luton) A/C…" at bounding box center [881, 367] width 1372 height 612
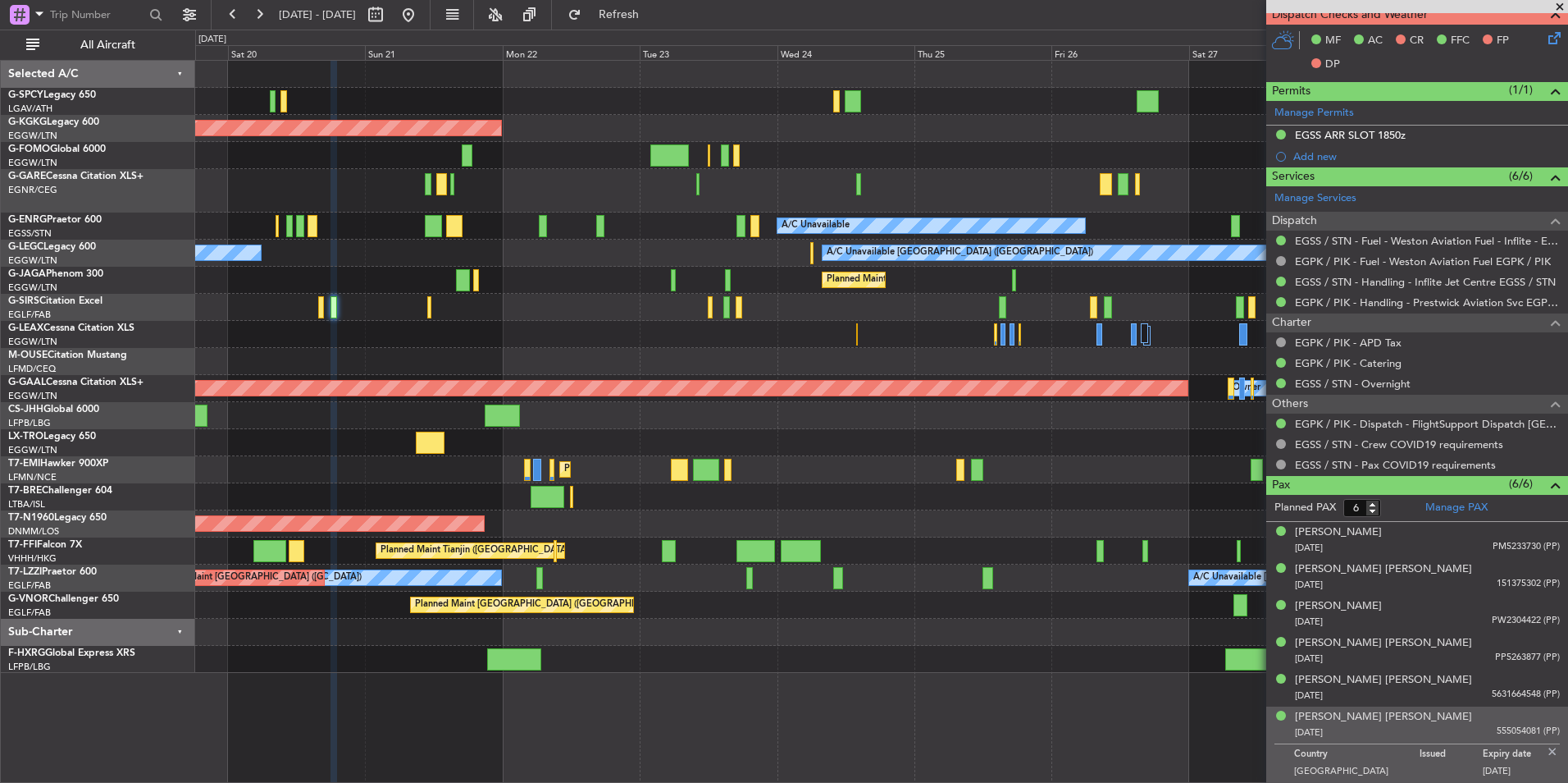
click at [997, 458] on div "AOG Maint Istanbul (Ataturk) A/C Unavailable A/C Unavailable London (Luton) A/C…" at bounding box center [881, 367] width 1372 height 612
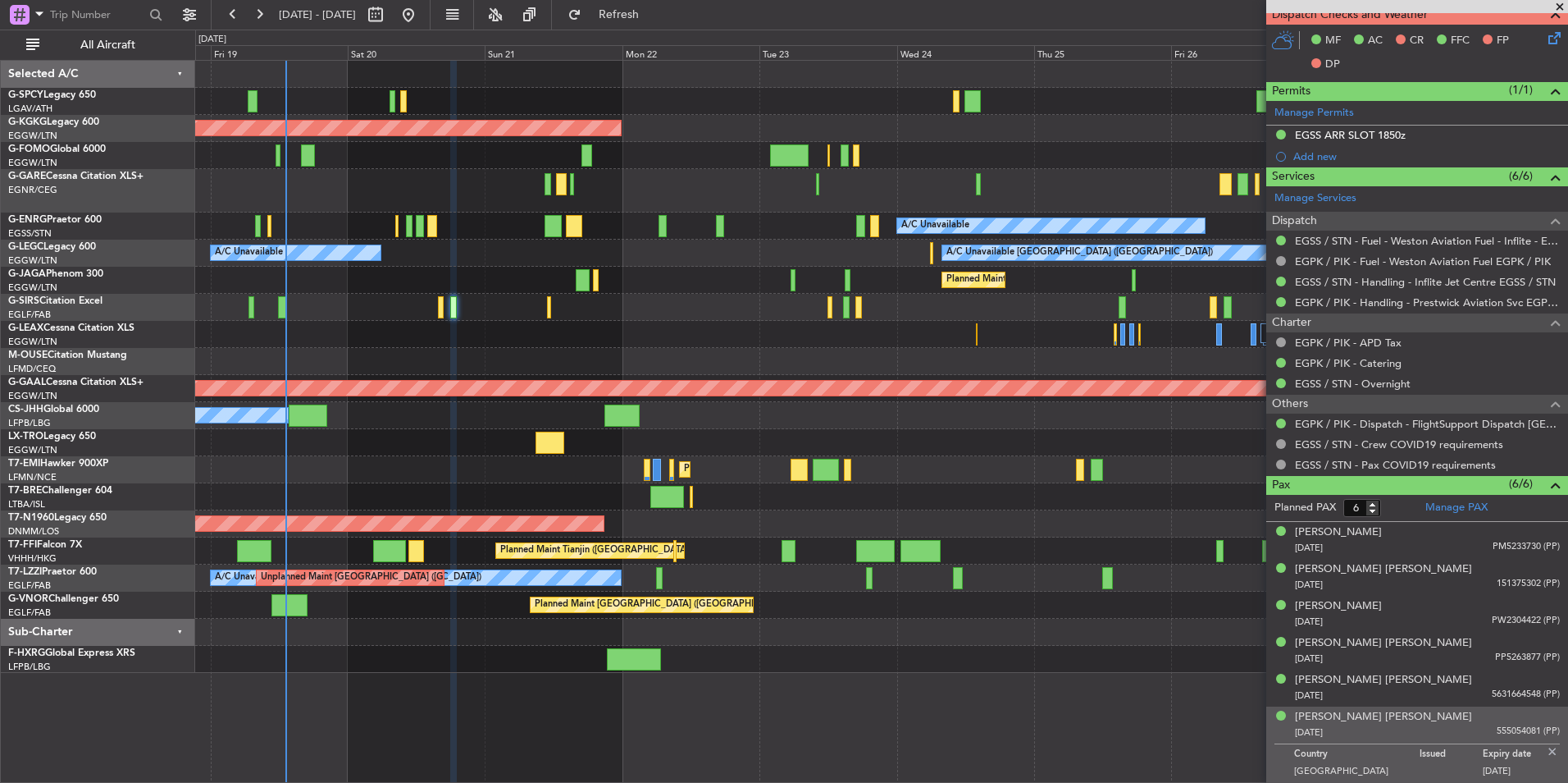
click at [555, 468] on div "Planned Maint [GEOGRAPHIC_DATA]" at bounding box center [881, 469] width 1372 height 27
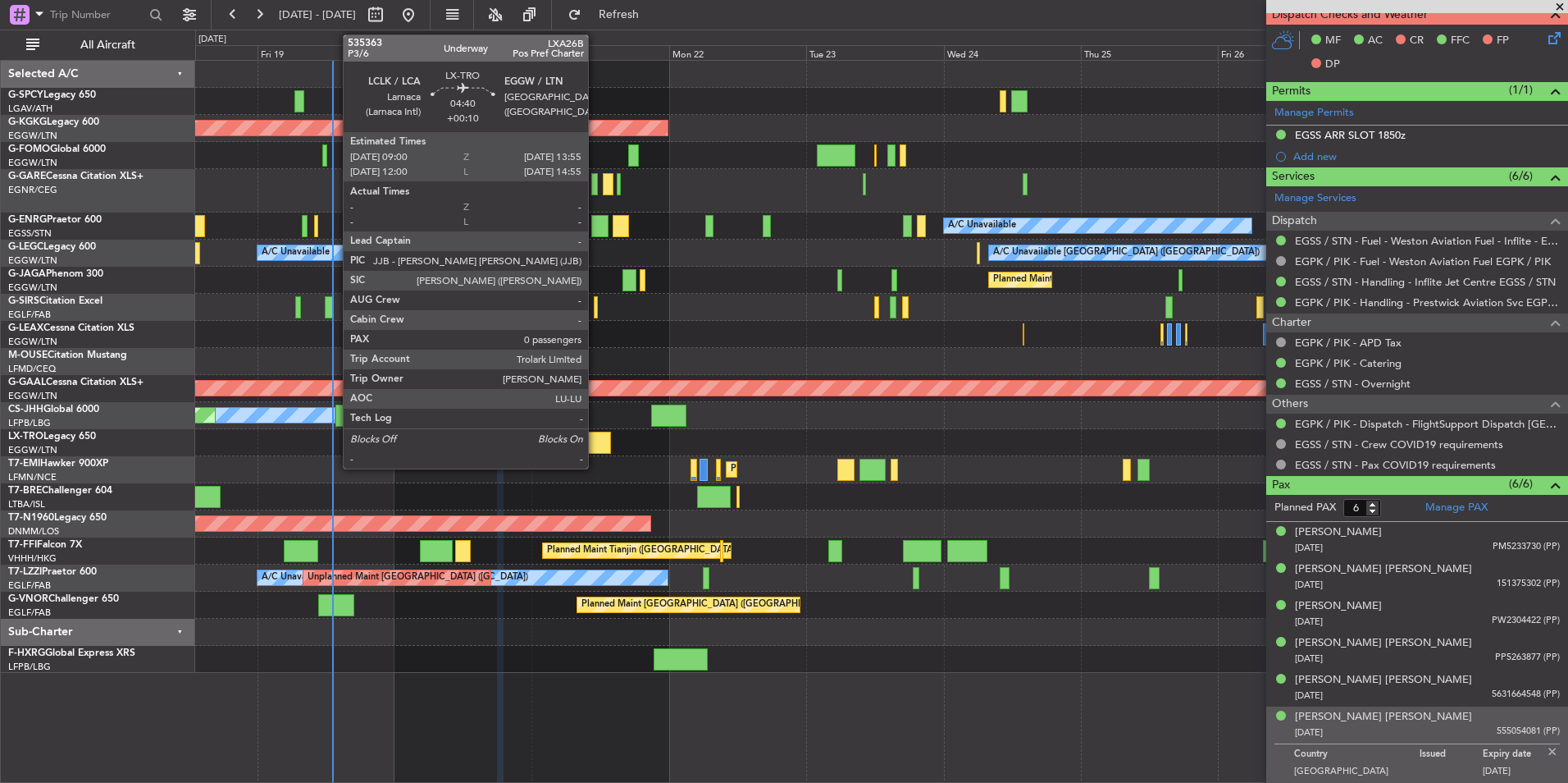
click at [596, 432] on div at bounding box center [597, 442] width 29 height 22
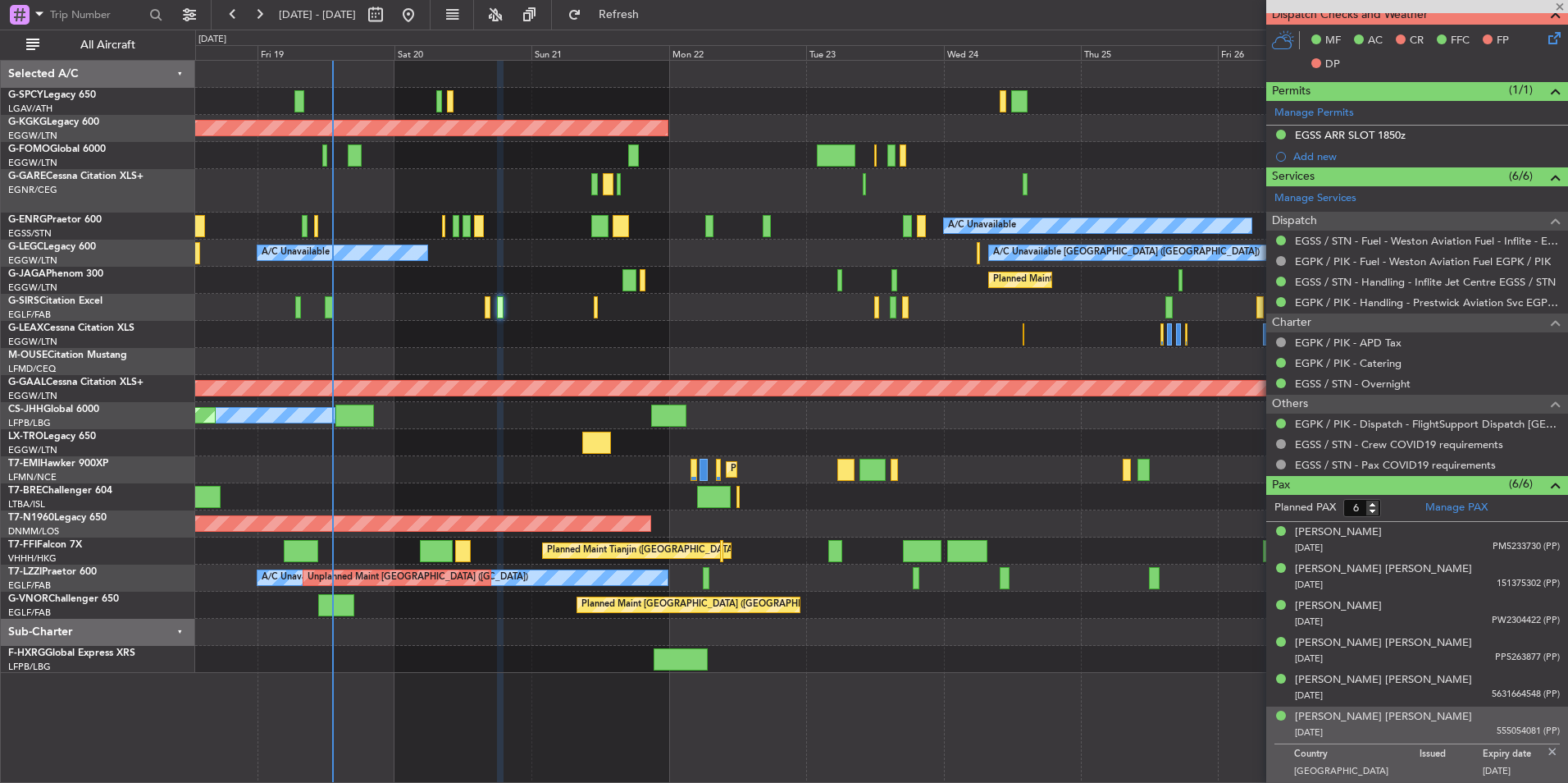
type input "+00:10"
type input "0"
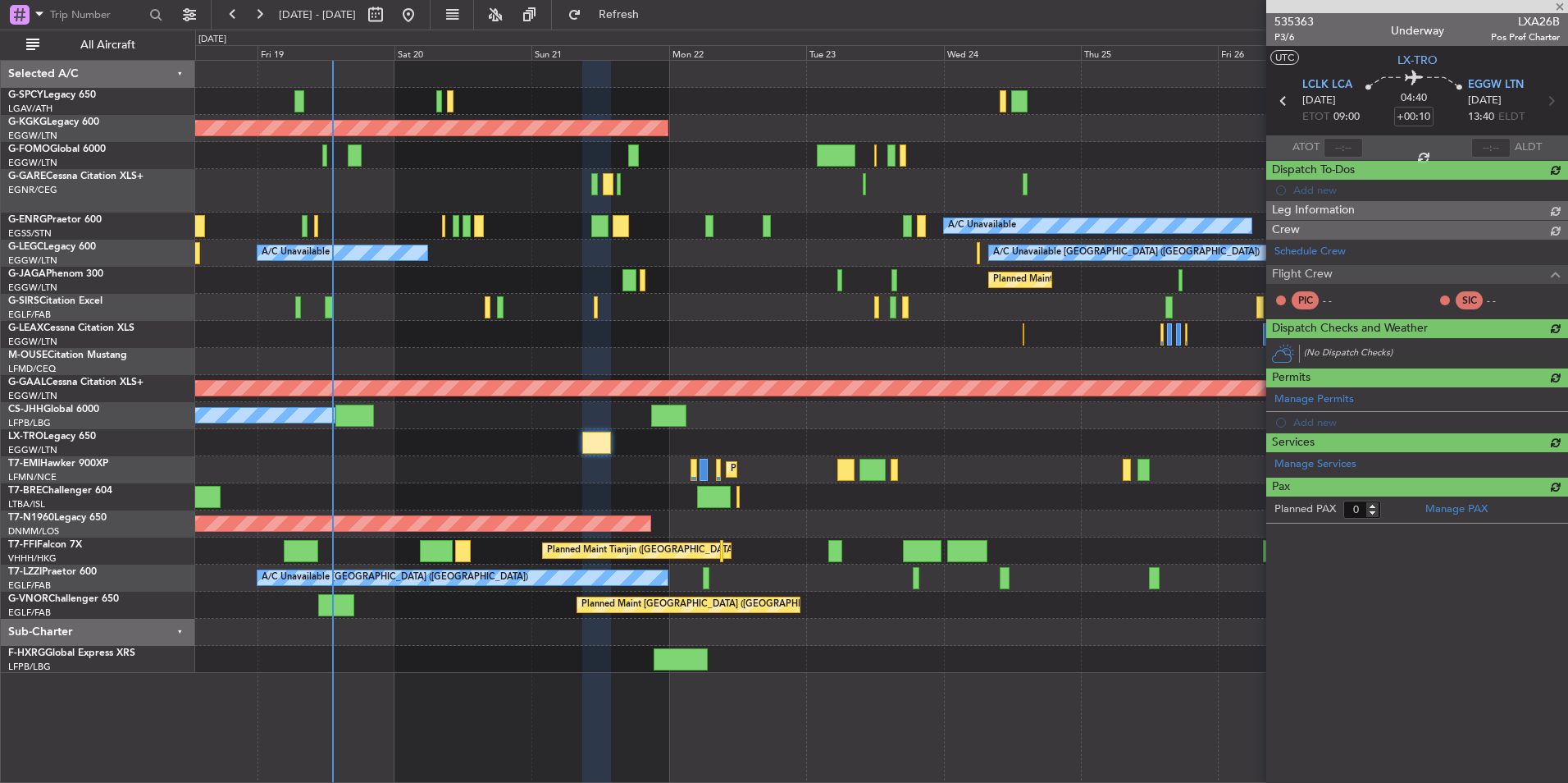
scroll to position [0, 0]
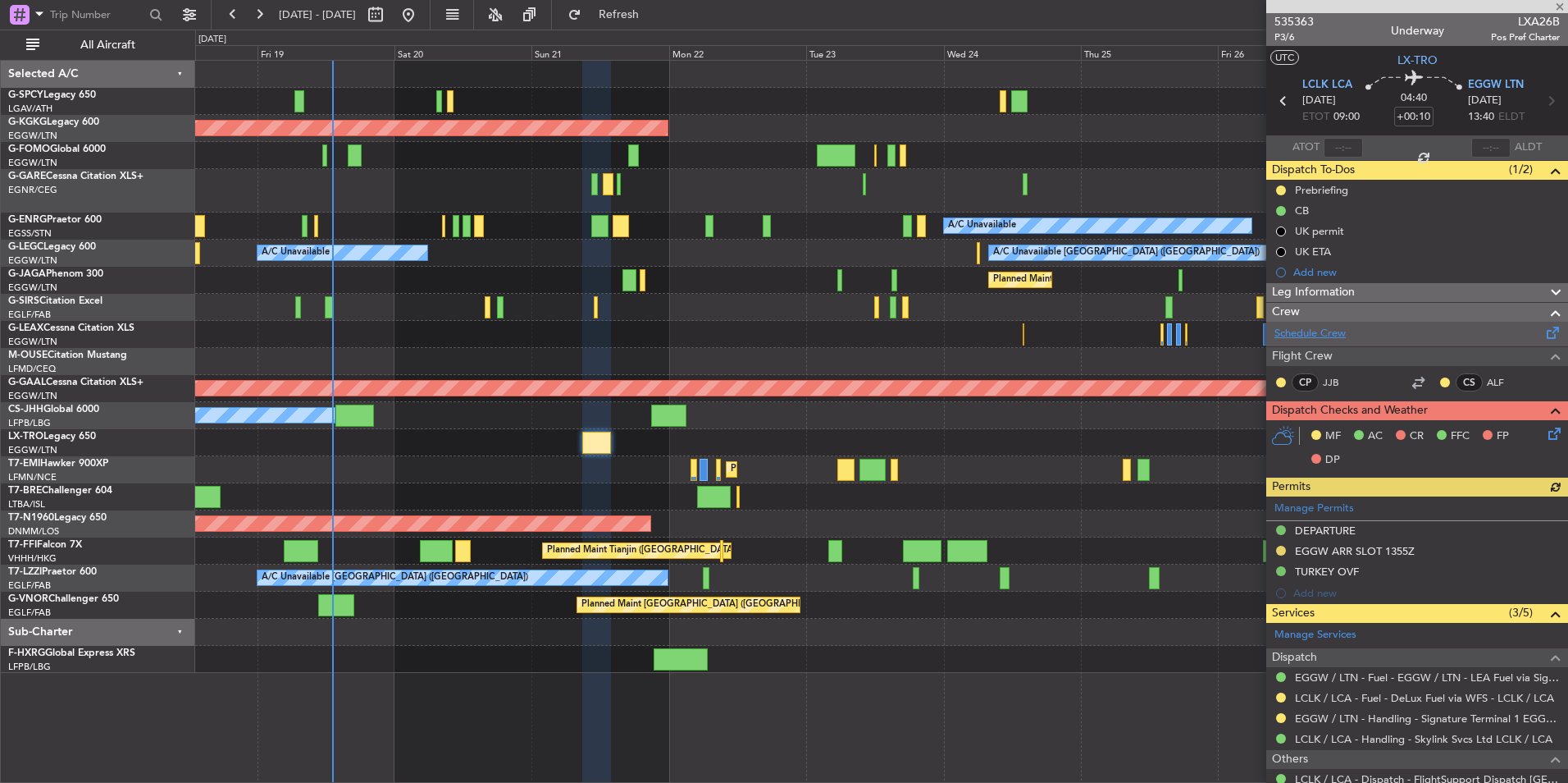
click at [1311, 332] on link "Schedule Crew" at bounding box center [1311, 333] width 71 height 17
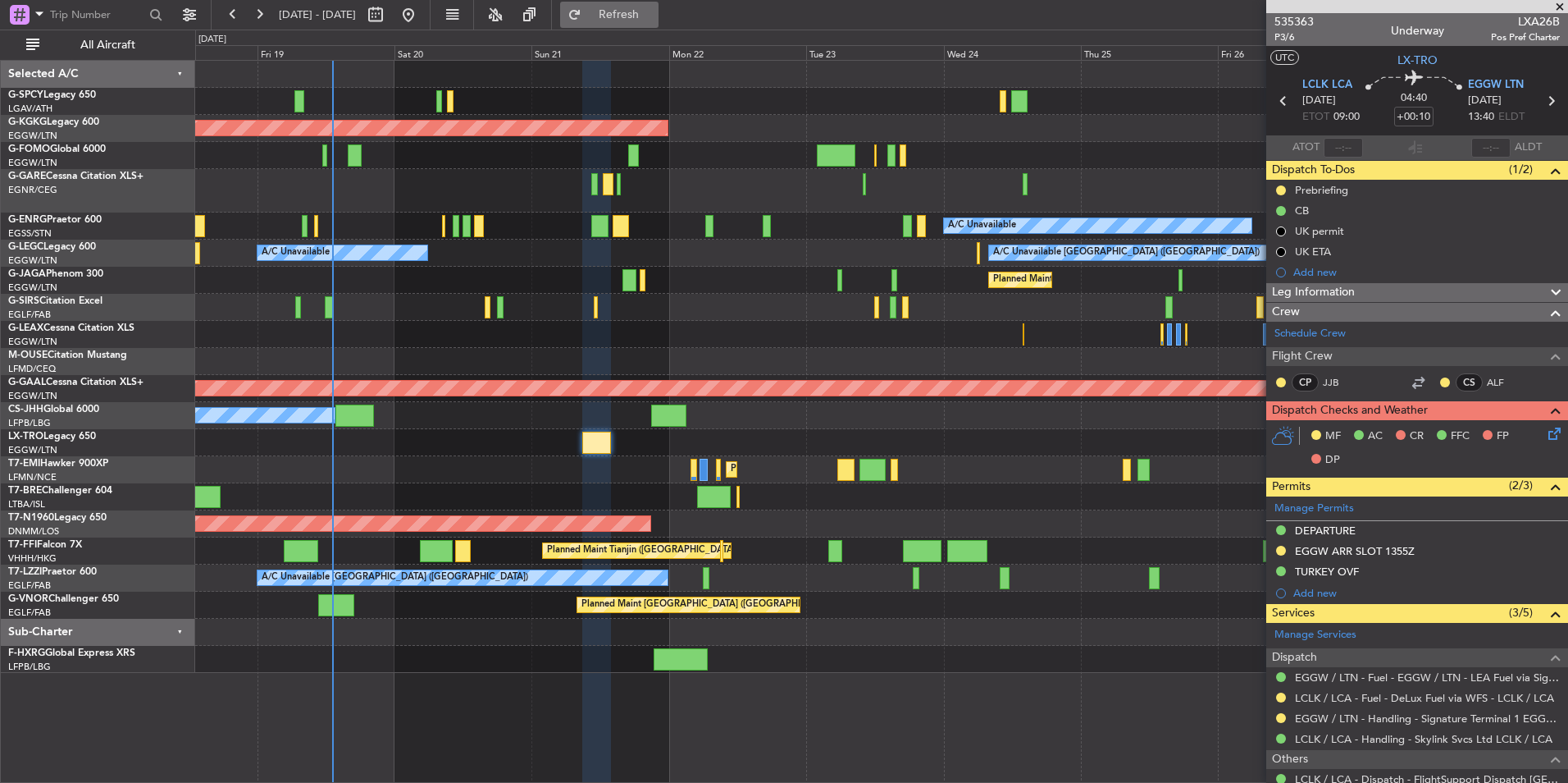
click at [654, 13] on span "Refresh" at bounding box center [619, 14] width 69 height 11
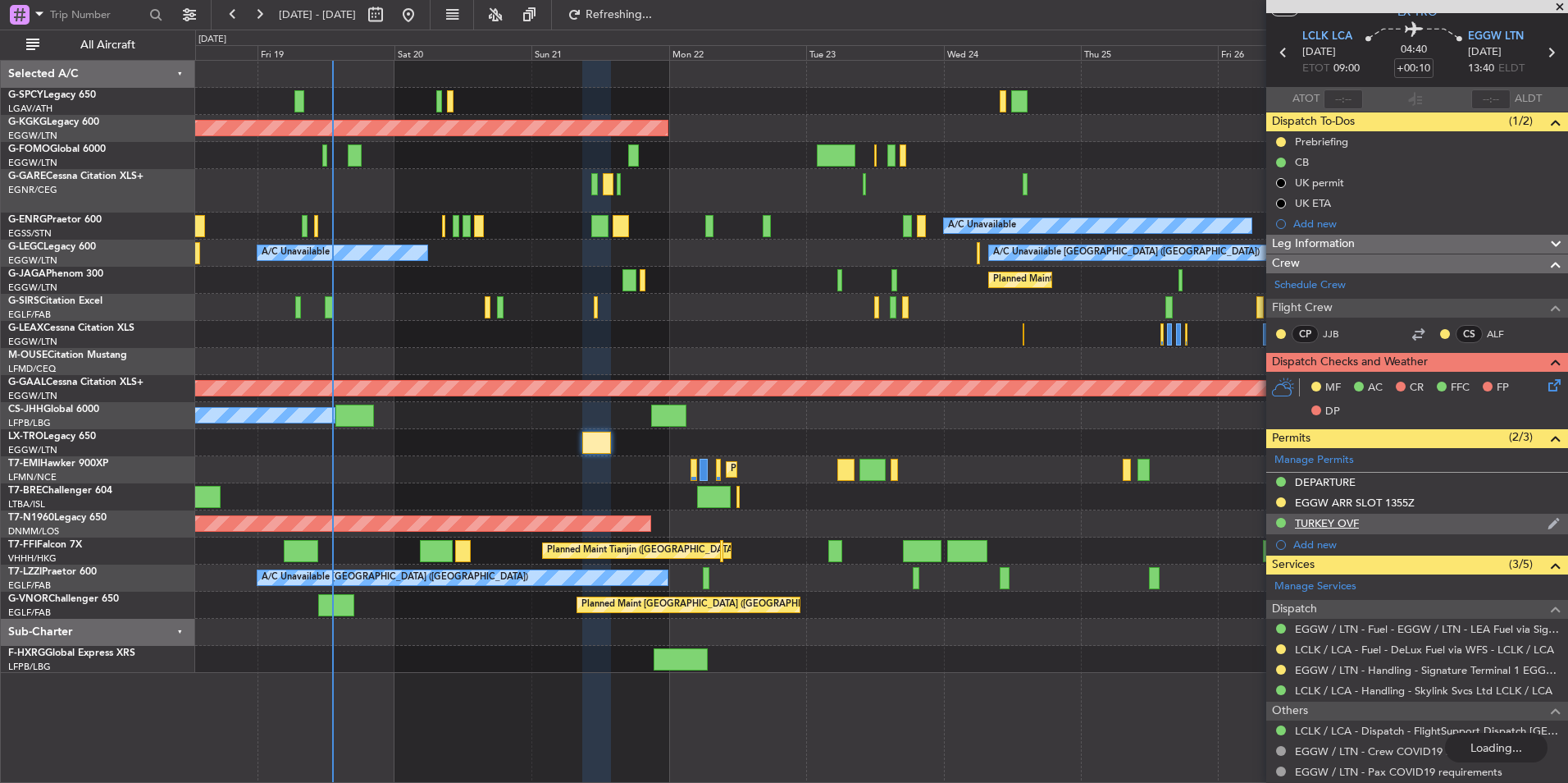
scroll to position [94, 0]
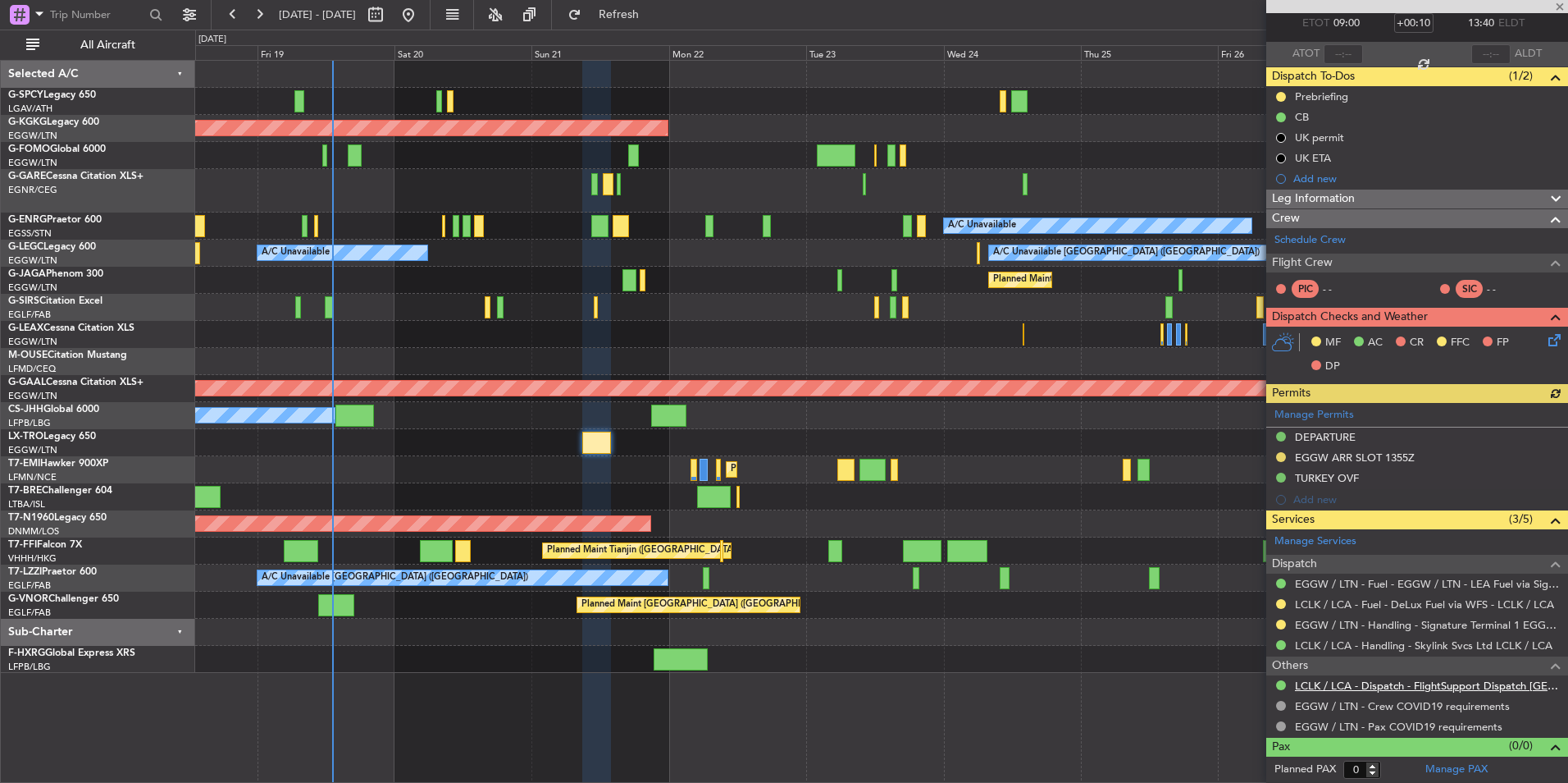
click at [1423, 687] on link "LCLK / LCA - Dispatch - FlightSupport Dispatch UK" at bounding box center [1427, 686] width 265 height 14
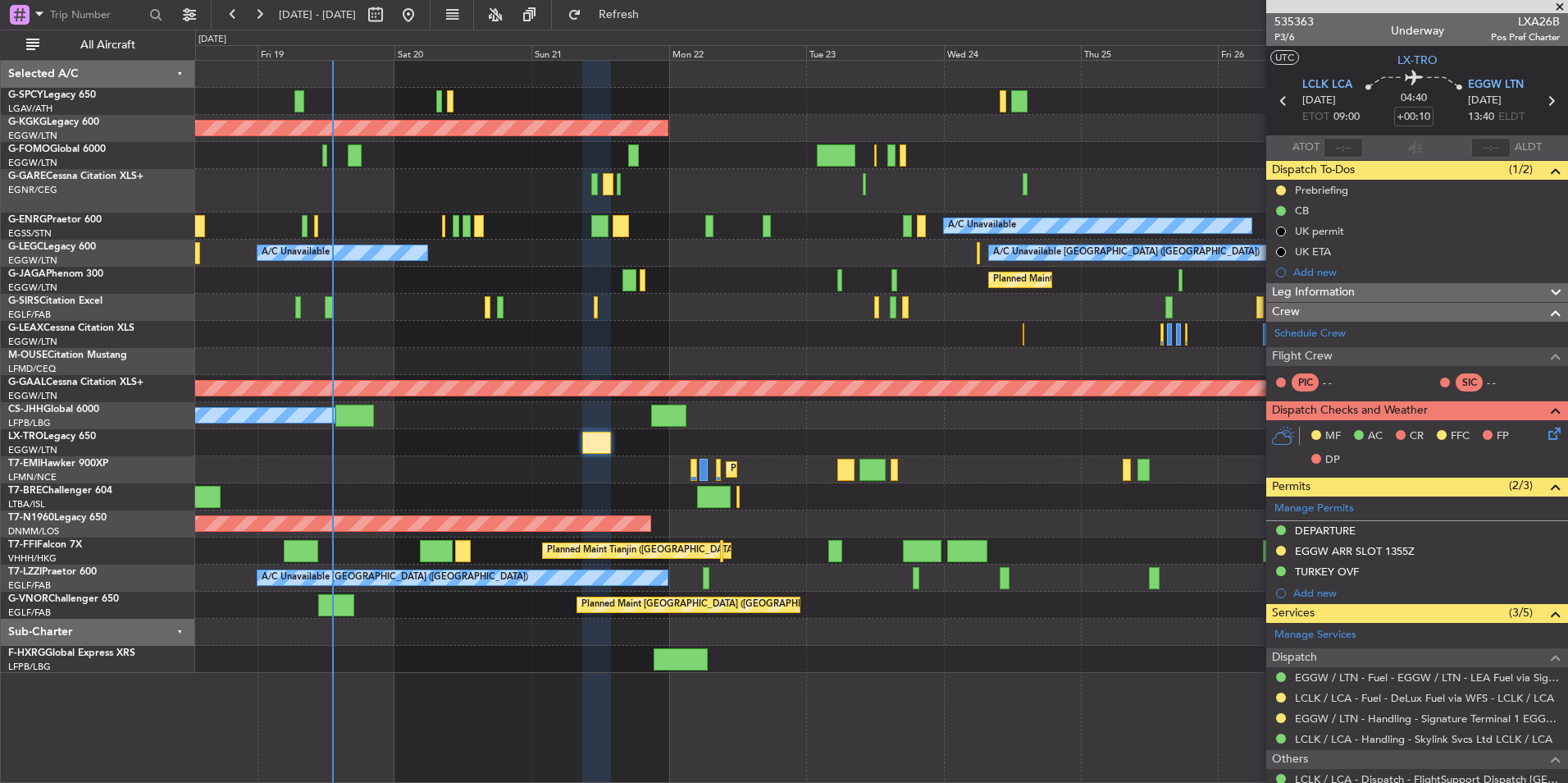
click at [1284, 37] on mat-tooltip-component "Trip Number" at bounding box center [1293, 52] width 81 height 44
click at [1286, 40] on span "P3/6" at bounding box center [1294, 37] width 39 height 14
click at [647, 25] on button "Refresh" at bounding box center [609, 15] width 98 height 26
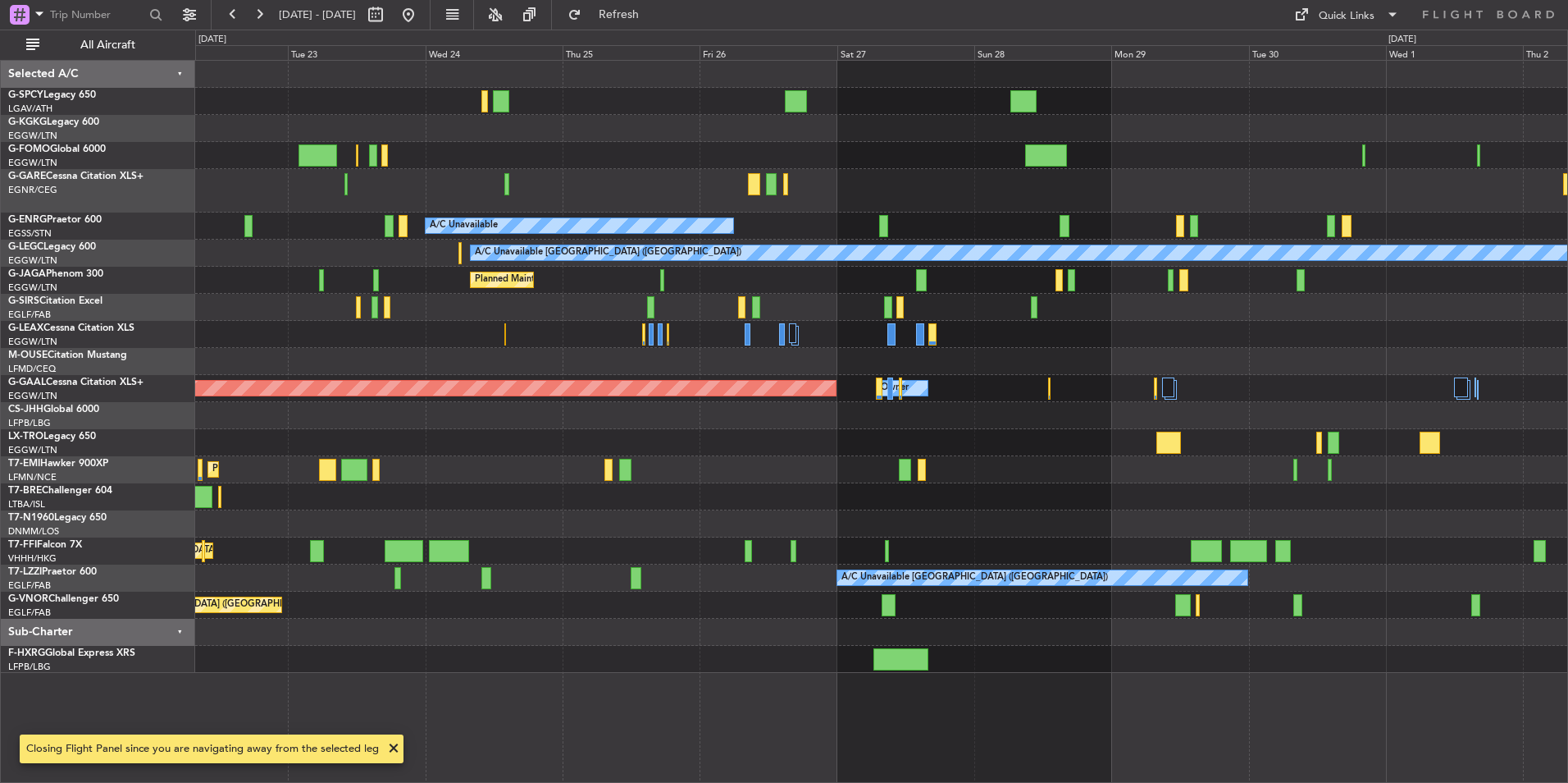
click at [598, 452] on div "AOG Maint Istanbul (Ataturk) A/C Unavailable A/C Unavailable London (Luton) A/C…" at bounding box center [881, 367] width 1372 height 612
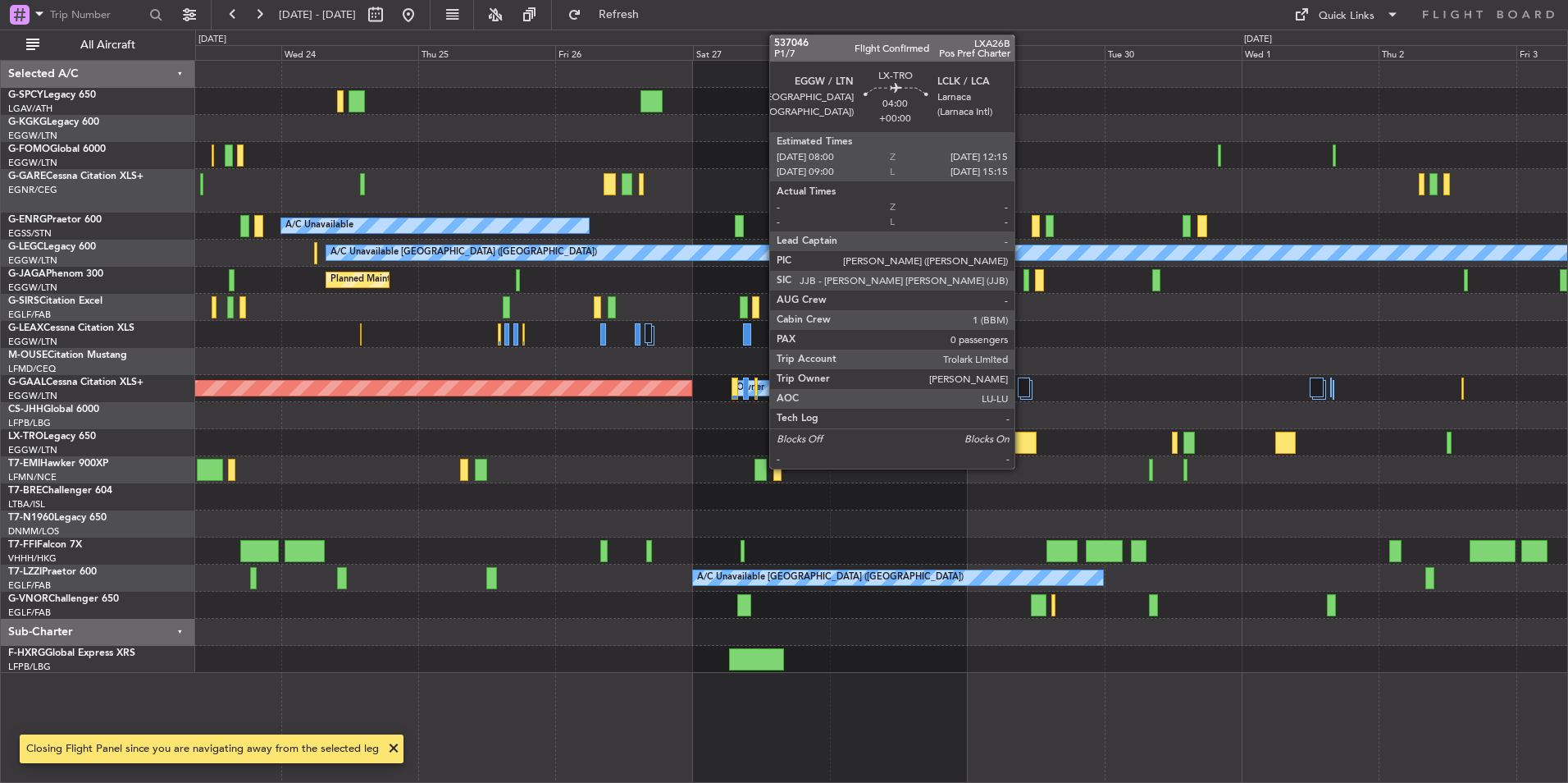
click at [1022, 435] on div at bounding box center [1024, 442] width 24 height 22
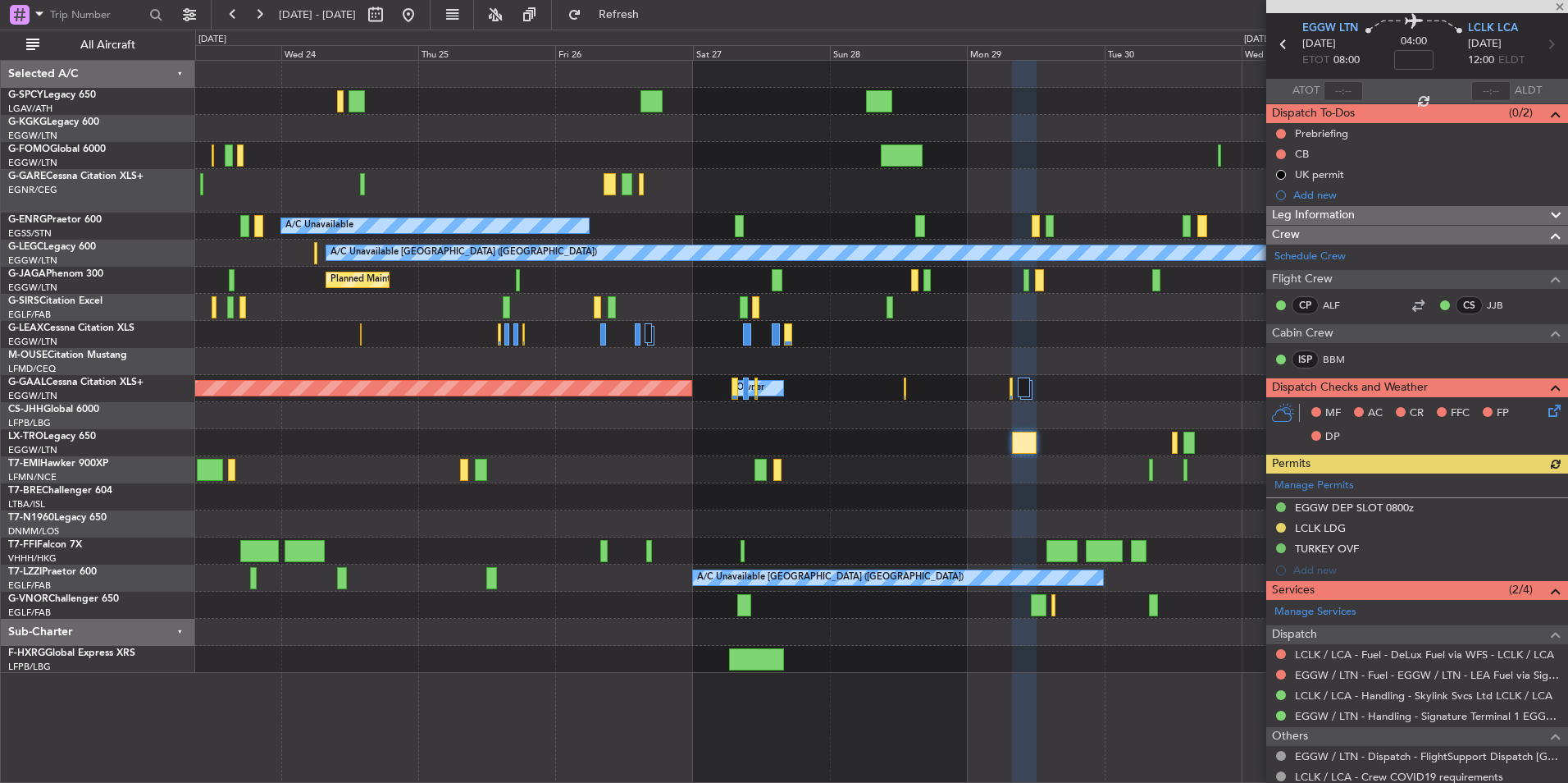
scroll to position [127, 0]
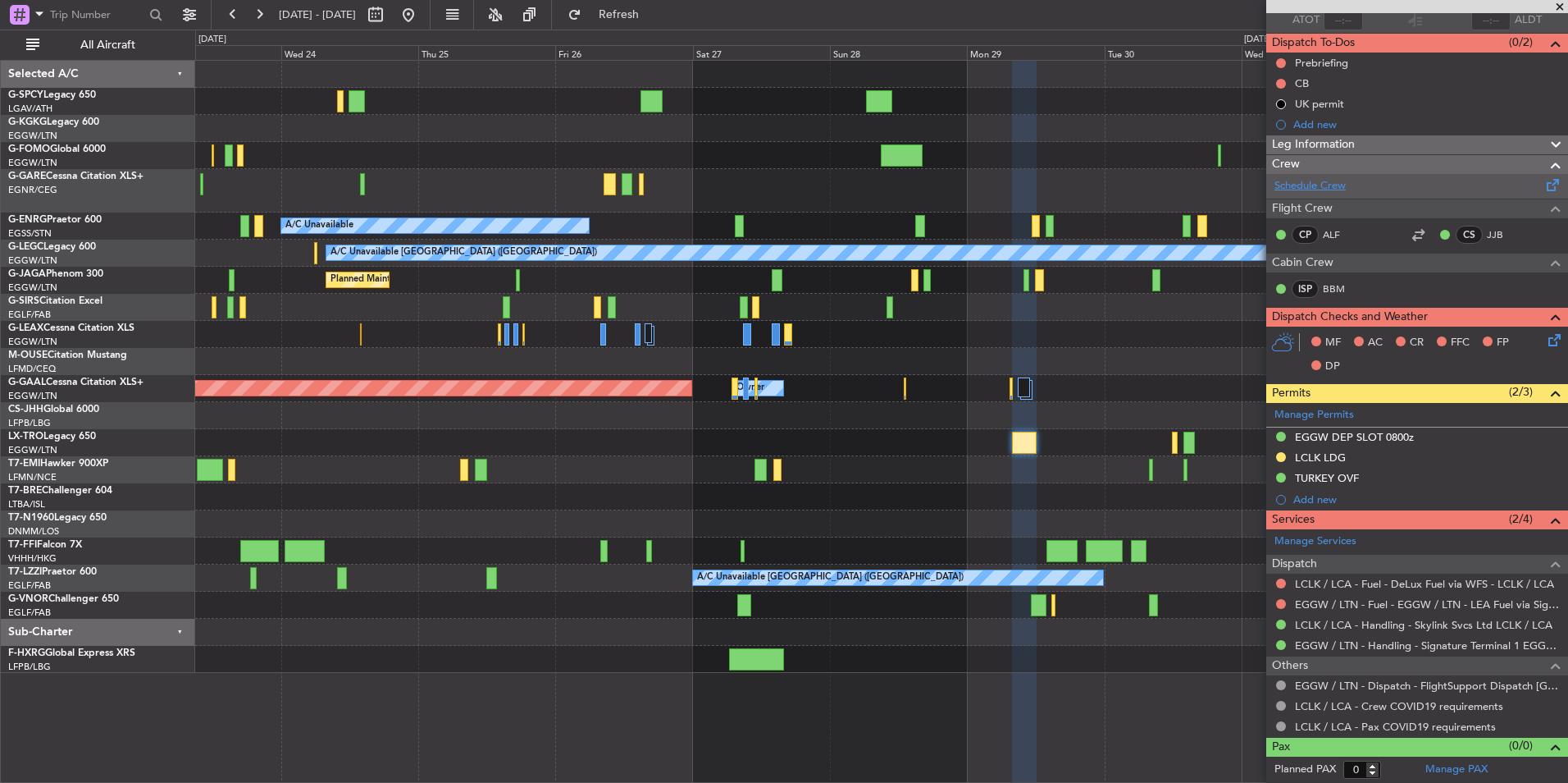
click at [1323, 188] on link "Schedule Crew" at bounding box center [1311, 186] width 71 height 17
click at [658, 23] on button "Refresh" at bounding box center [609, 15] width 98 height 26
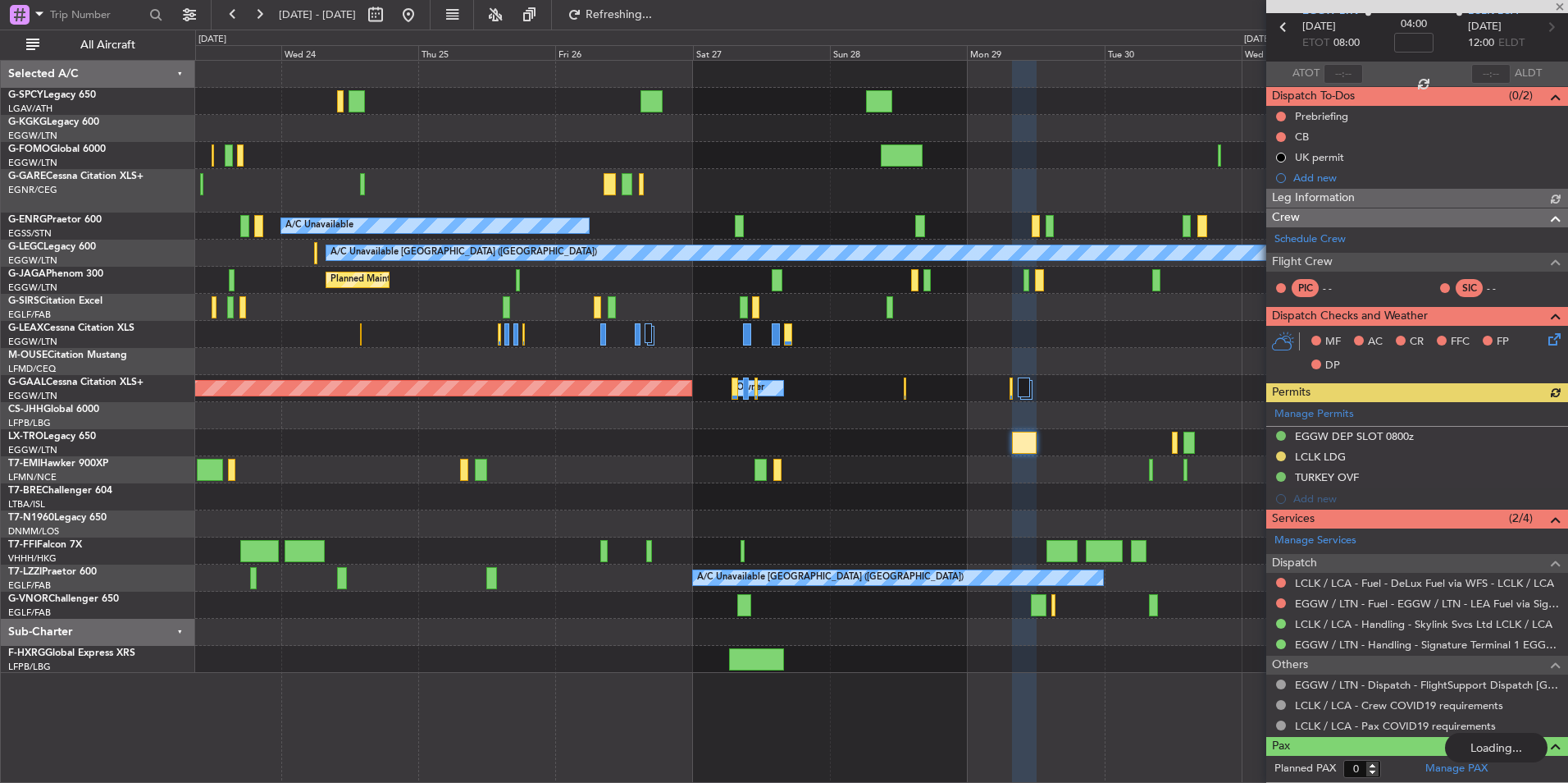
scroll to position [73, 0]
click at [1445, 688] on link "EGGW / LTN - Dispatch - FlightSupport Dispatch UK" at bounding box center [1427, 686] width 265 height 14
click at [654, 9] on span "Refresh" at bounding box center [619, 14] width 69 height 11
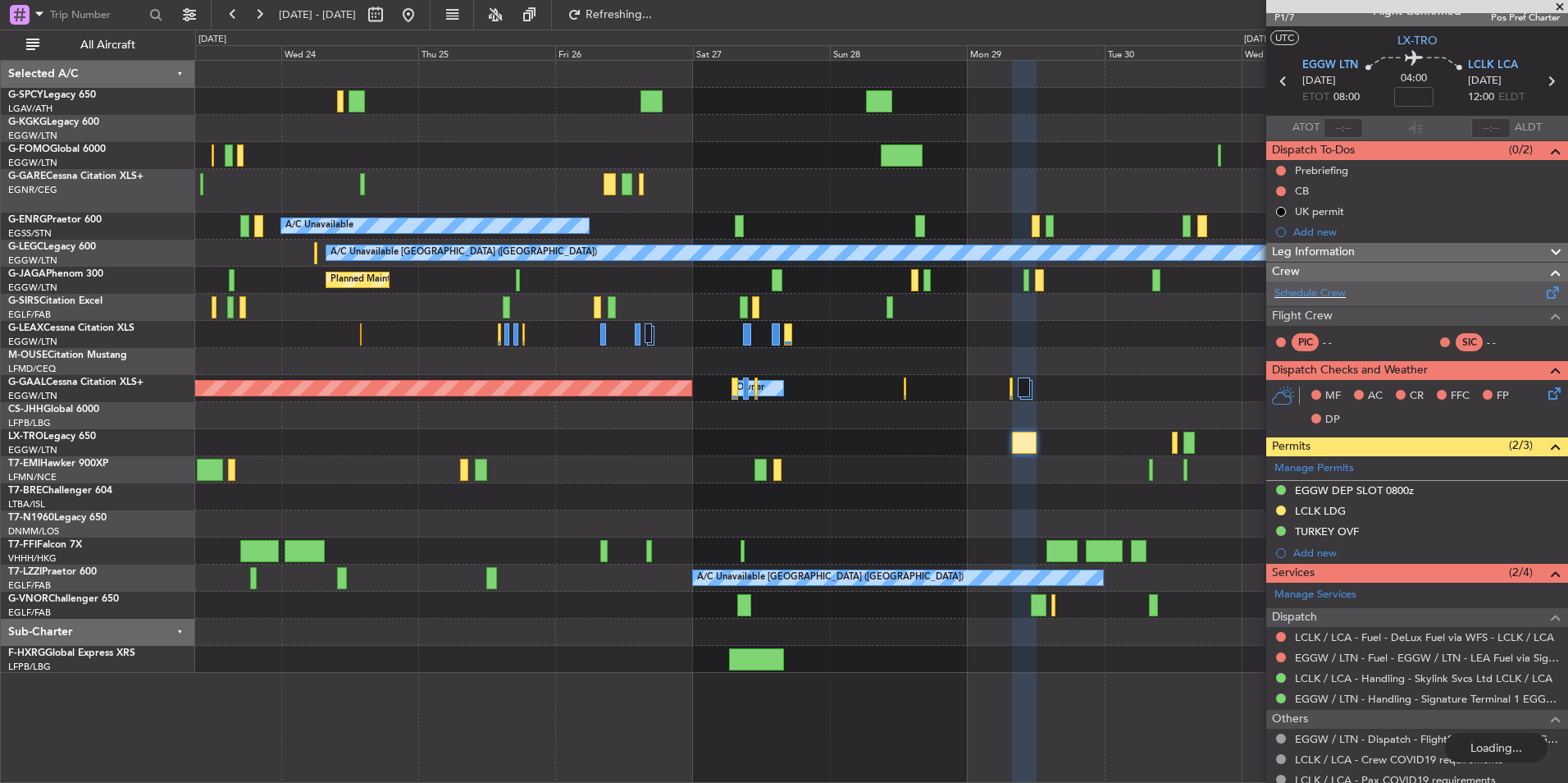
scroll to position [0, 0]
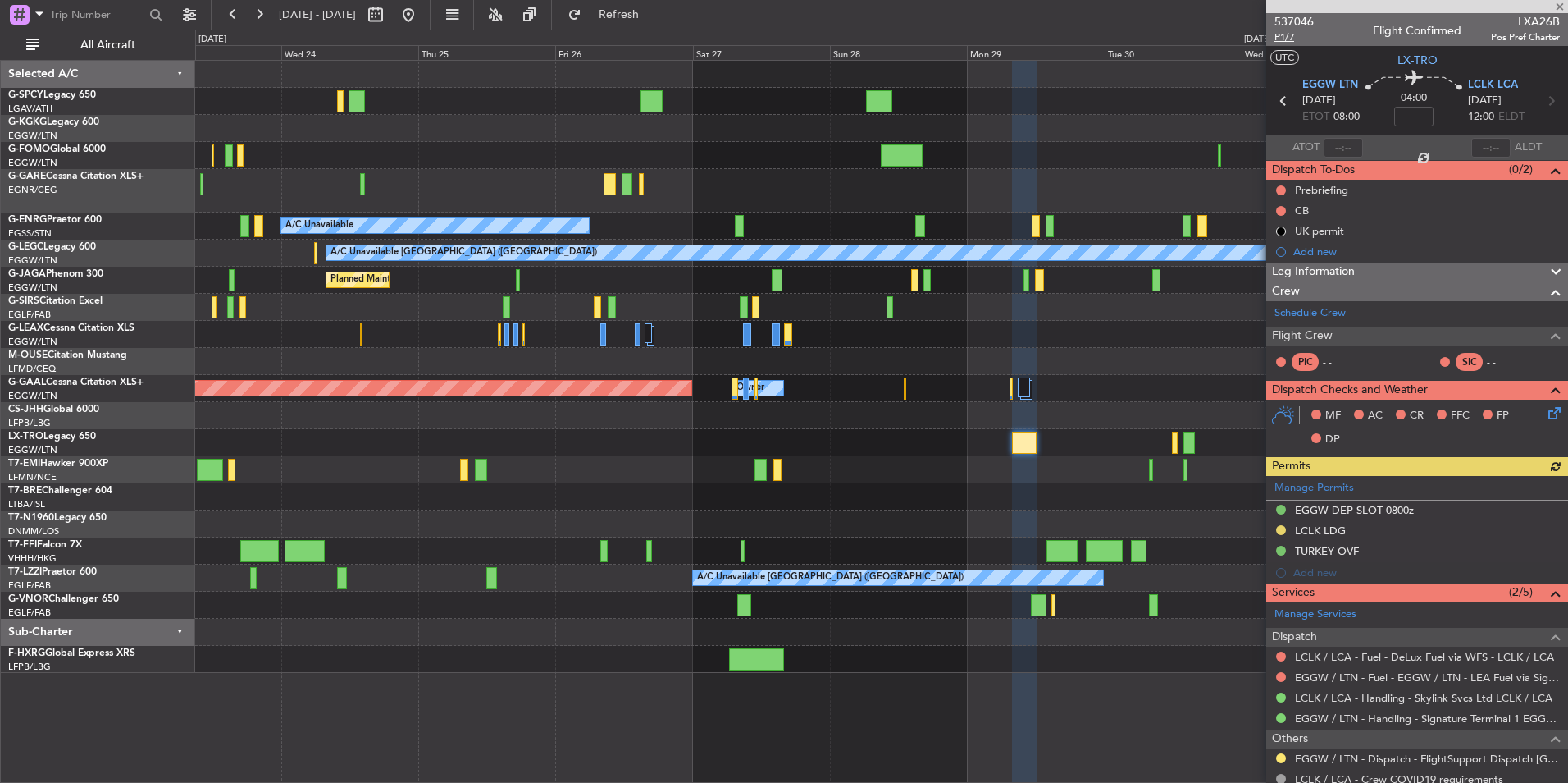
click at [1286, 30] on span "P1/7" at bounding box center [1294, 37] width 39 height 14
click at [644, 10] on span "Refresh" at bounding box center [619, 14] width 69 height 11
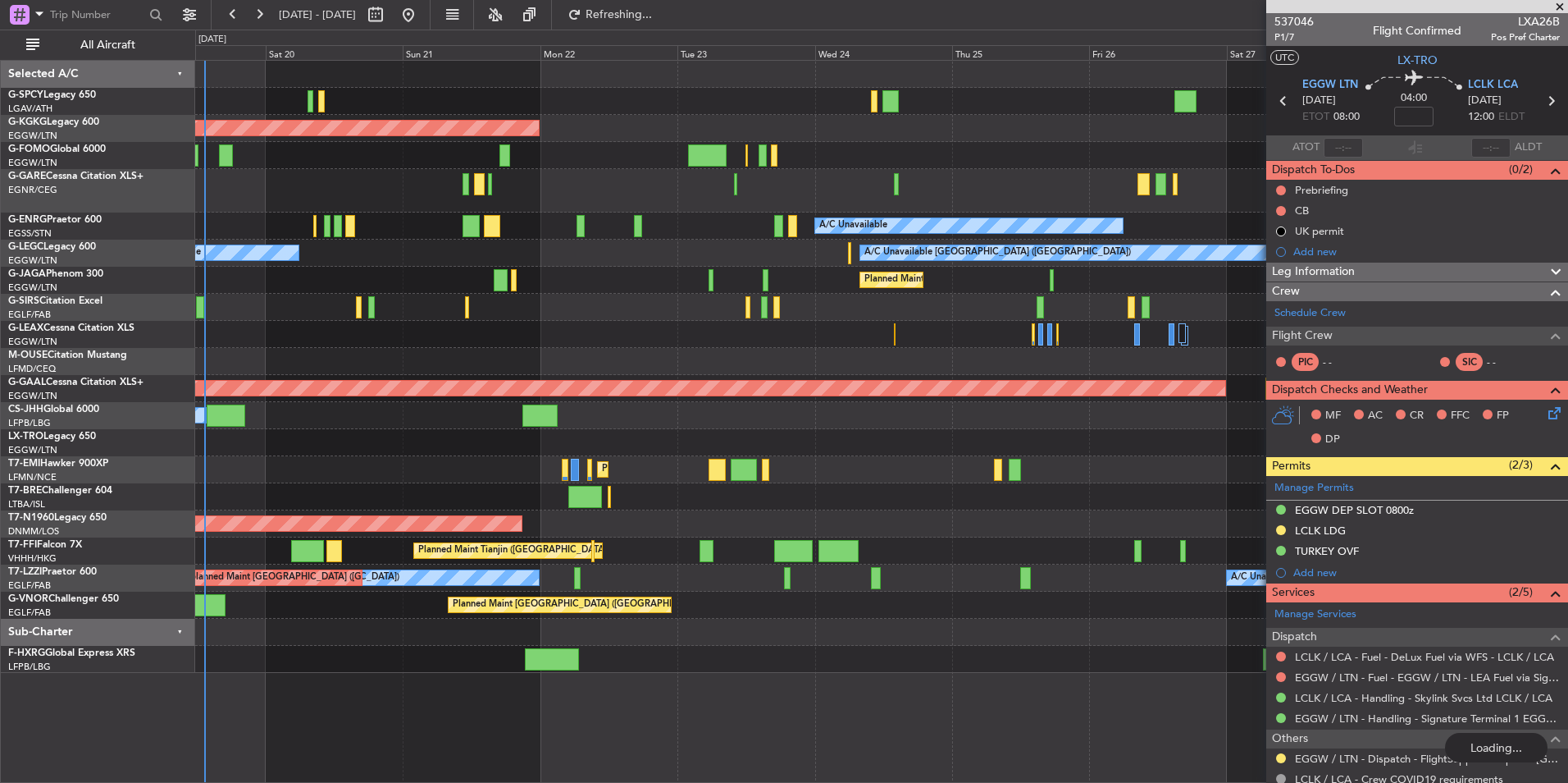
click at [1298, 502] on fb-app "23 Sep 2025 - 03 Oct 2025 Refreshing... Quick Links All Aircraft AOG Maint Ista…" at bounding box center [784, 398] width 1568 height 771
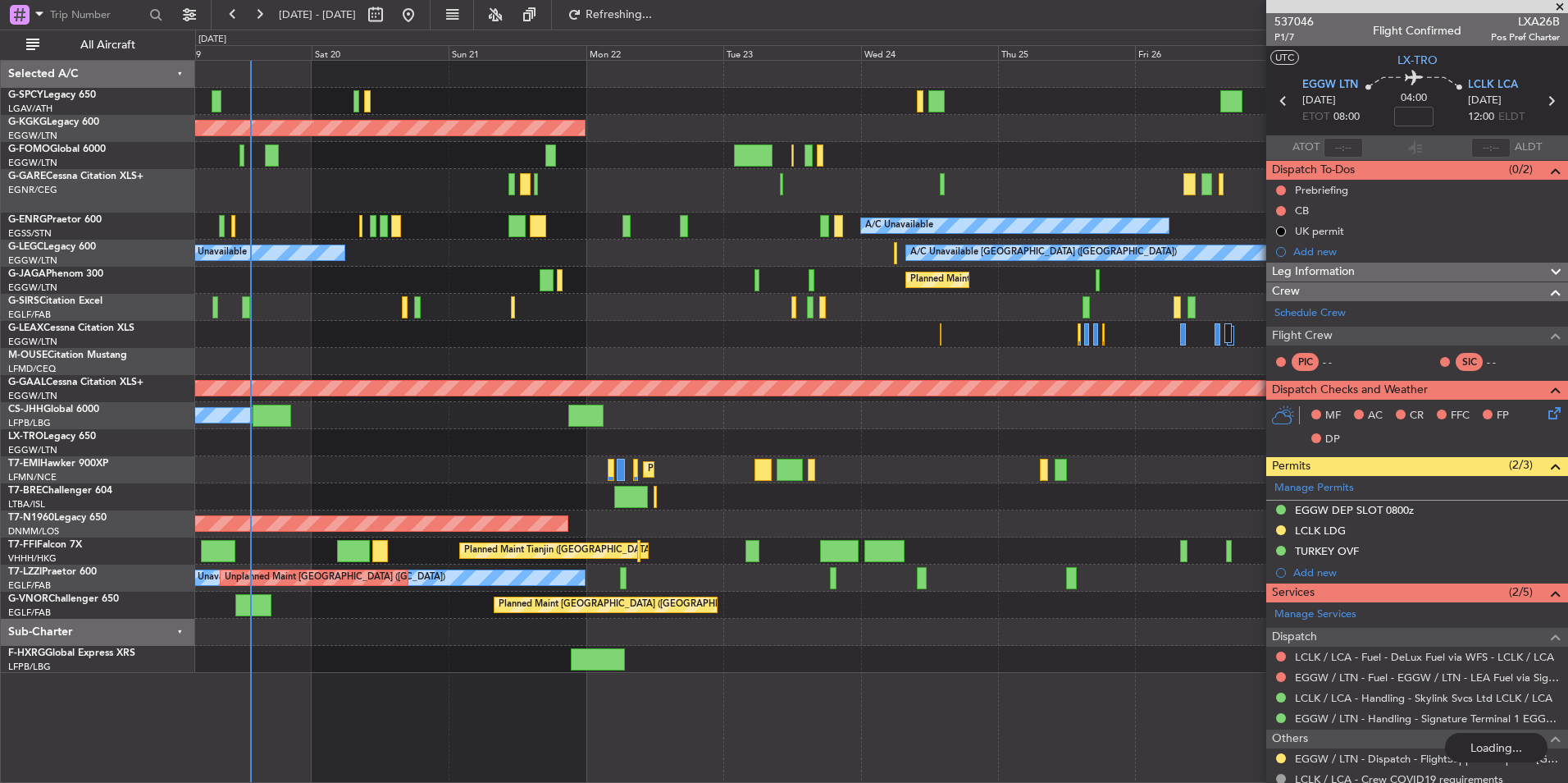
click at [597, 458] on div "Planned Maint [GEOGRAPHIC_DATA]" at bounding box center [881, 469] width 1372 height 27
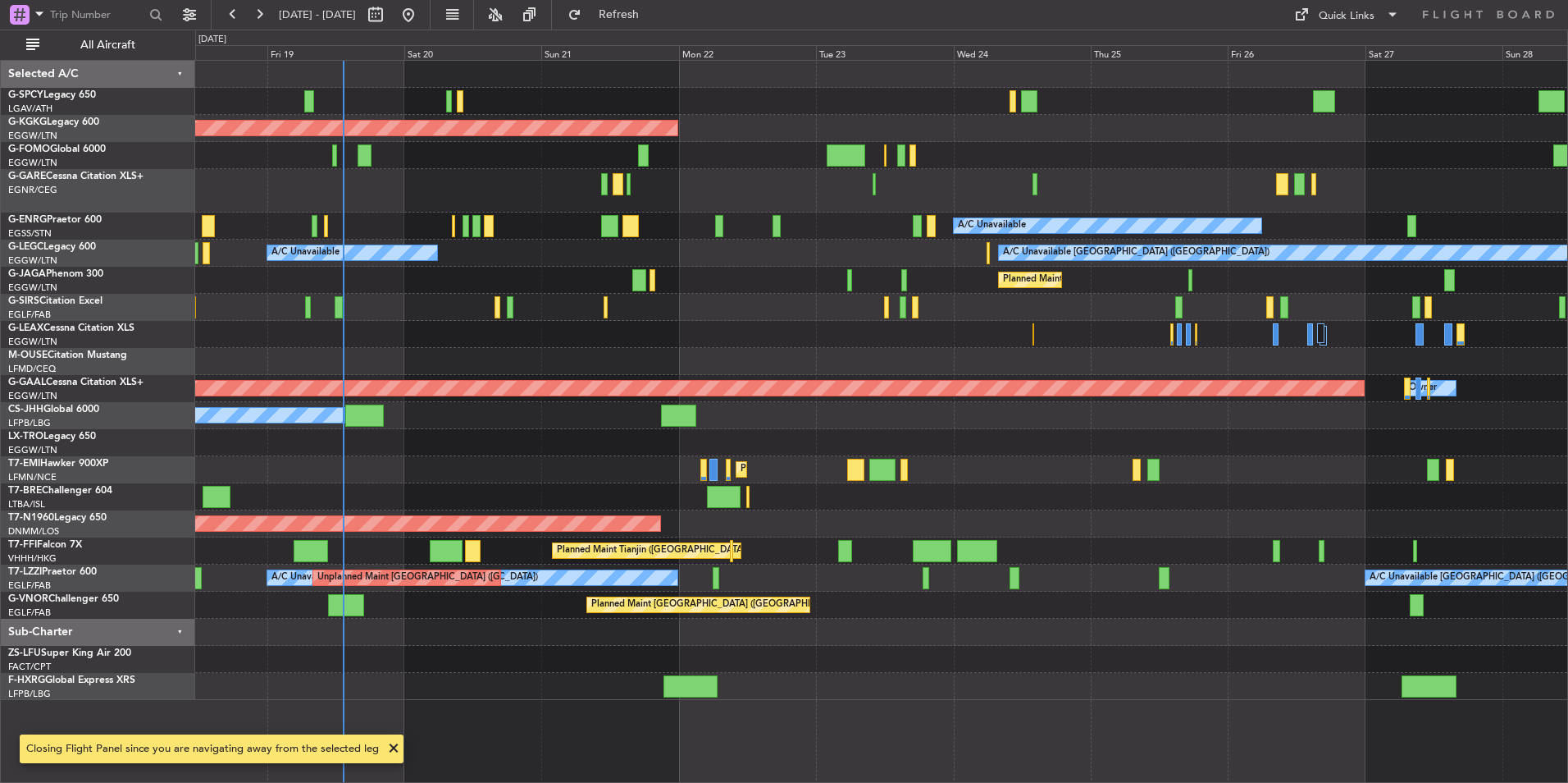
click at [318, 447] on div "Unplanned Maint [GEOGRAPHIC_DATA] ([PERSON_NAME] Intl)" at bounding box center [881, 442] width 1372 height 27
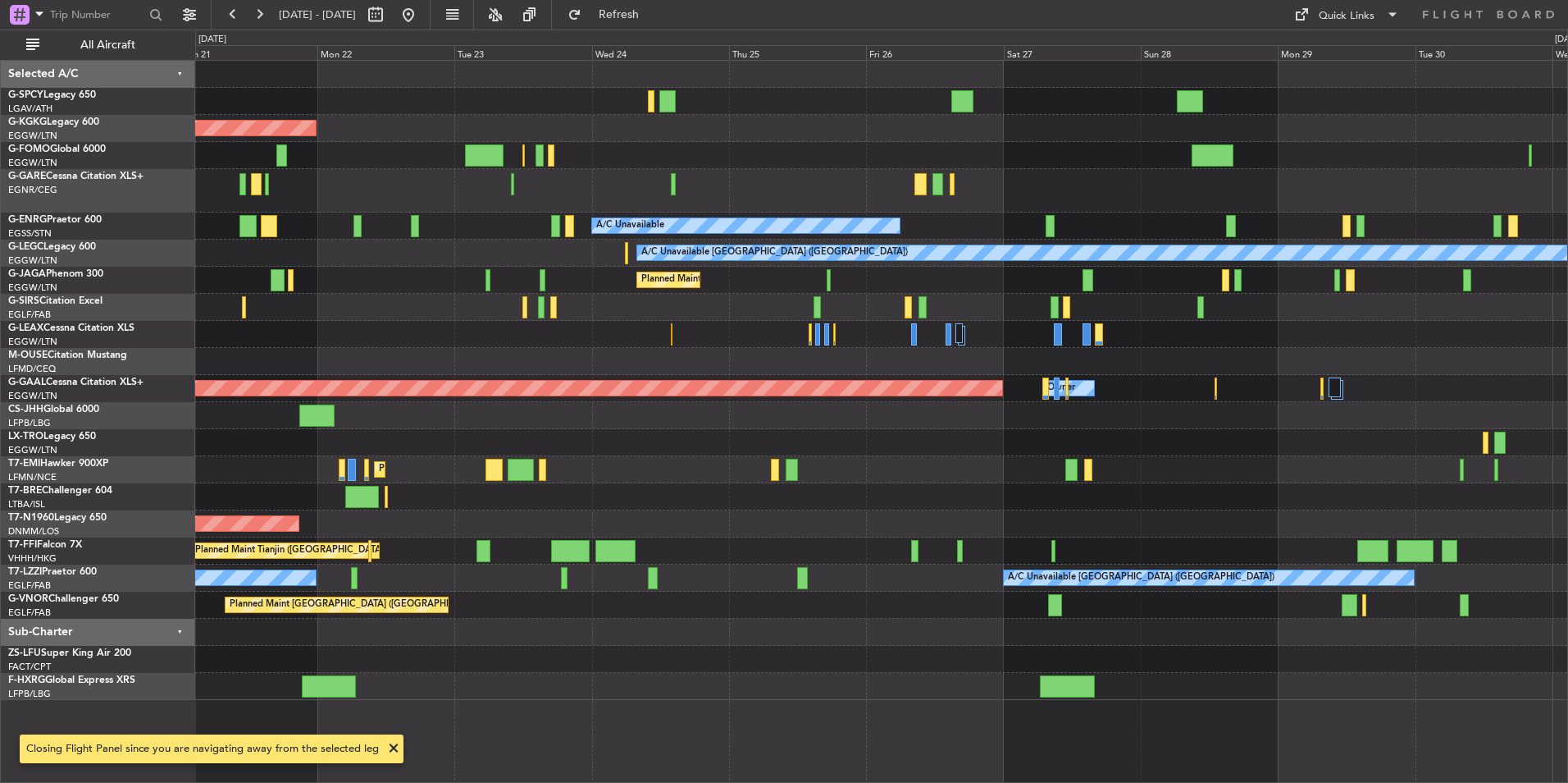
click at [566, 445] on div "AOG Maint Istanbul (Ataturk) A/C Unavailable A/C Unavailable London (Luton) A/C…" at bounding box center [881, 380] width 1372 height 639
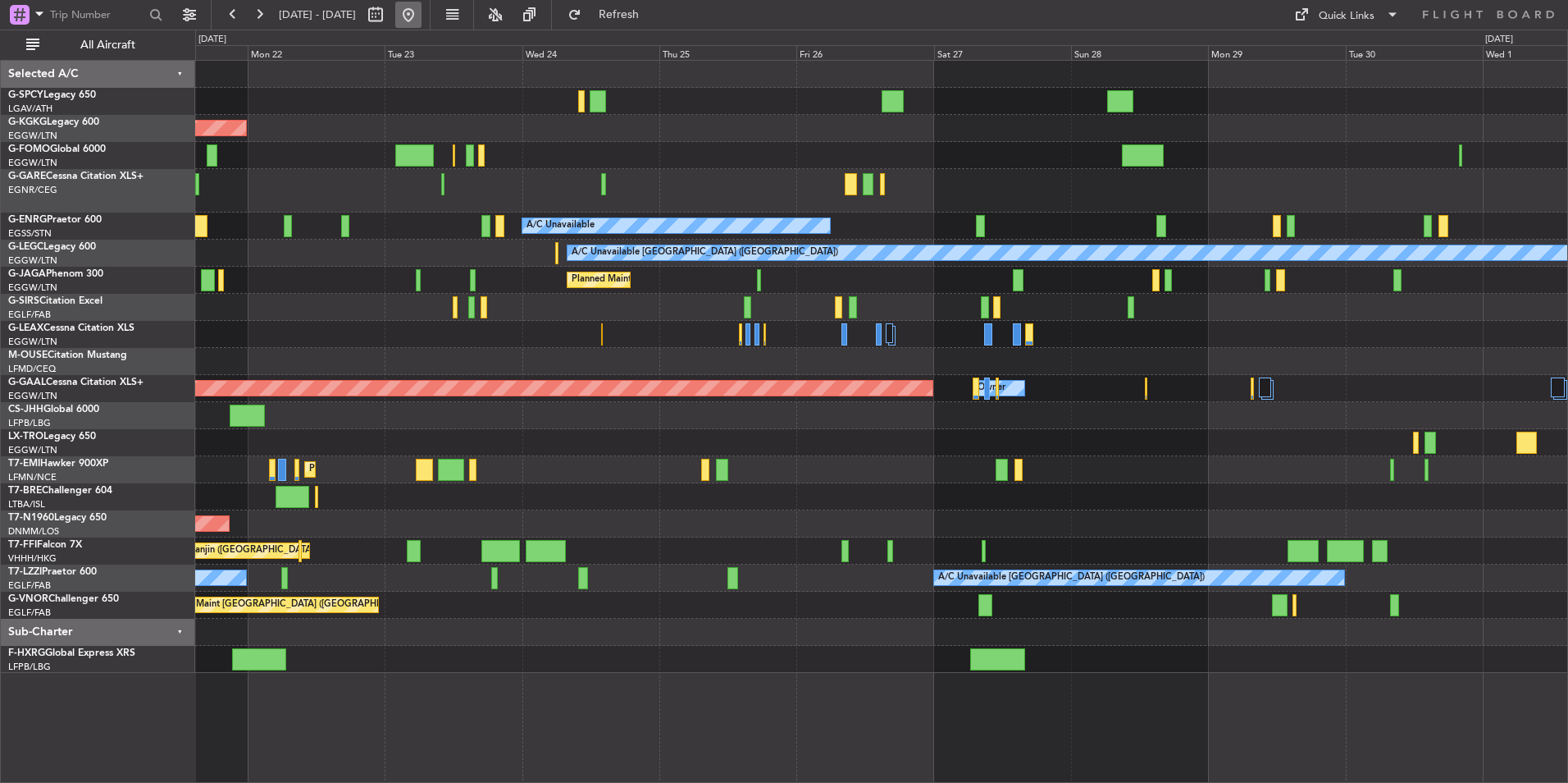
click at [422, 14] on button at bounding box center [409, 15] width 26 height 26
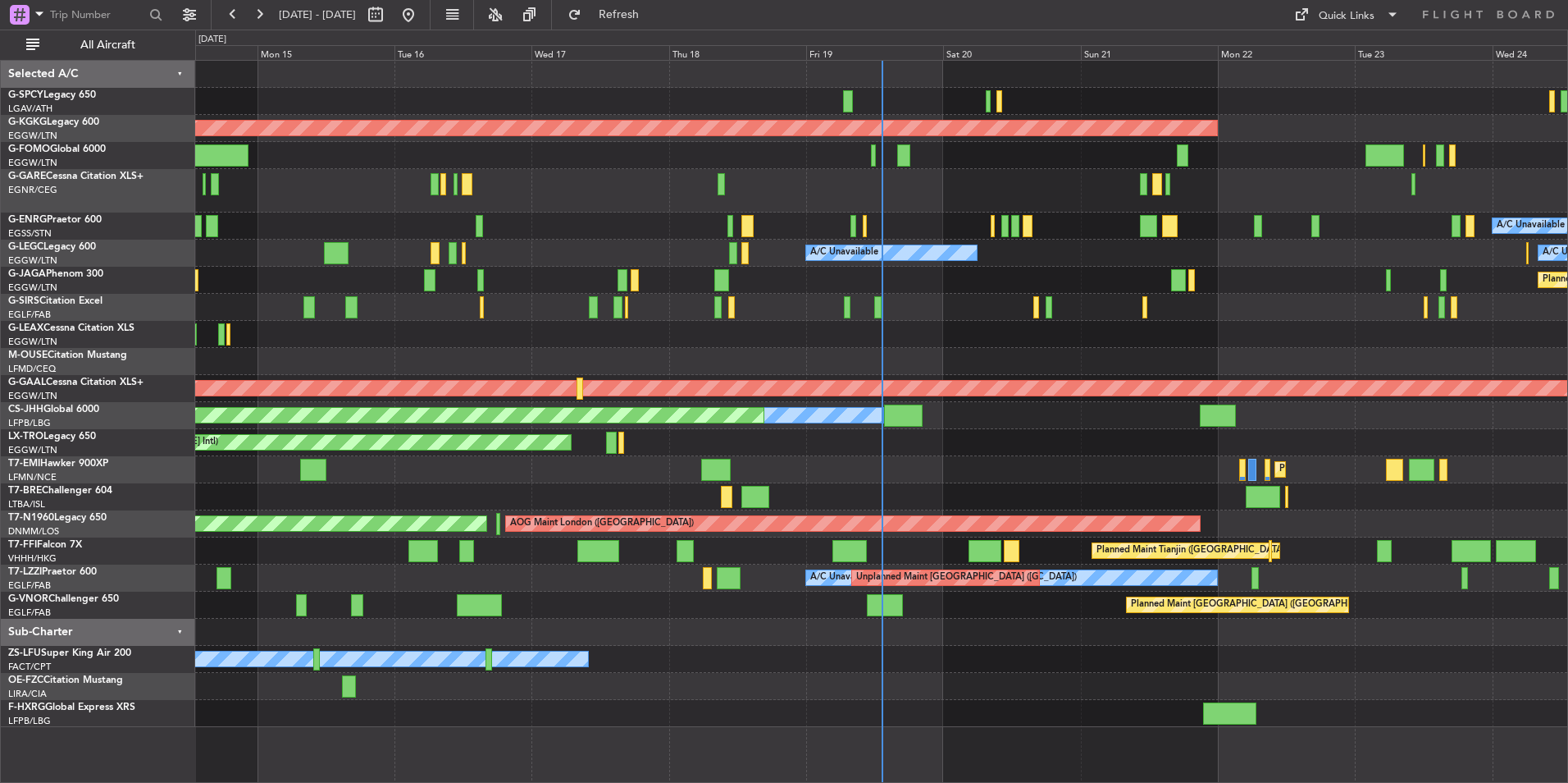
click at [796, 340] on div "AOG Maint Istanbul (Ataturk) A/C Unavailable A/C Unavailable London (Luton) A/C…" at bounding box center [881, 394] width 1372 height 666
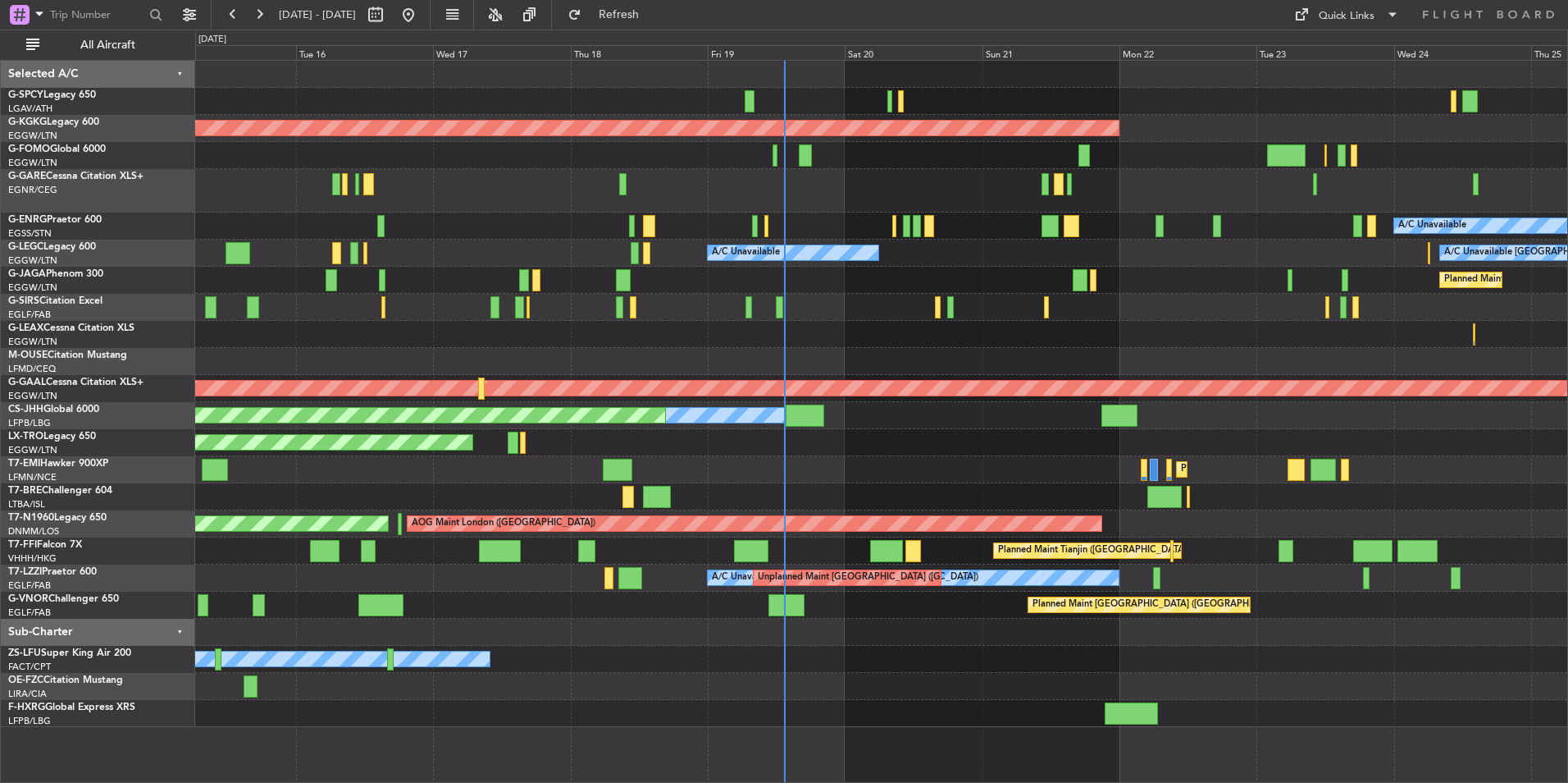
click at [954, 306] on div at bounding box center [881, 307] width 1372 height 27
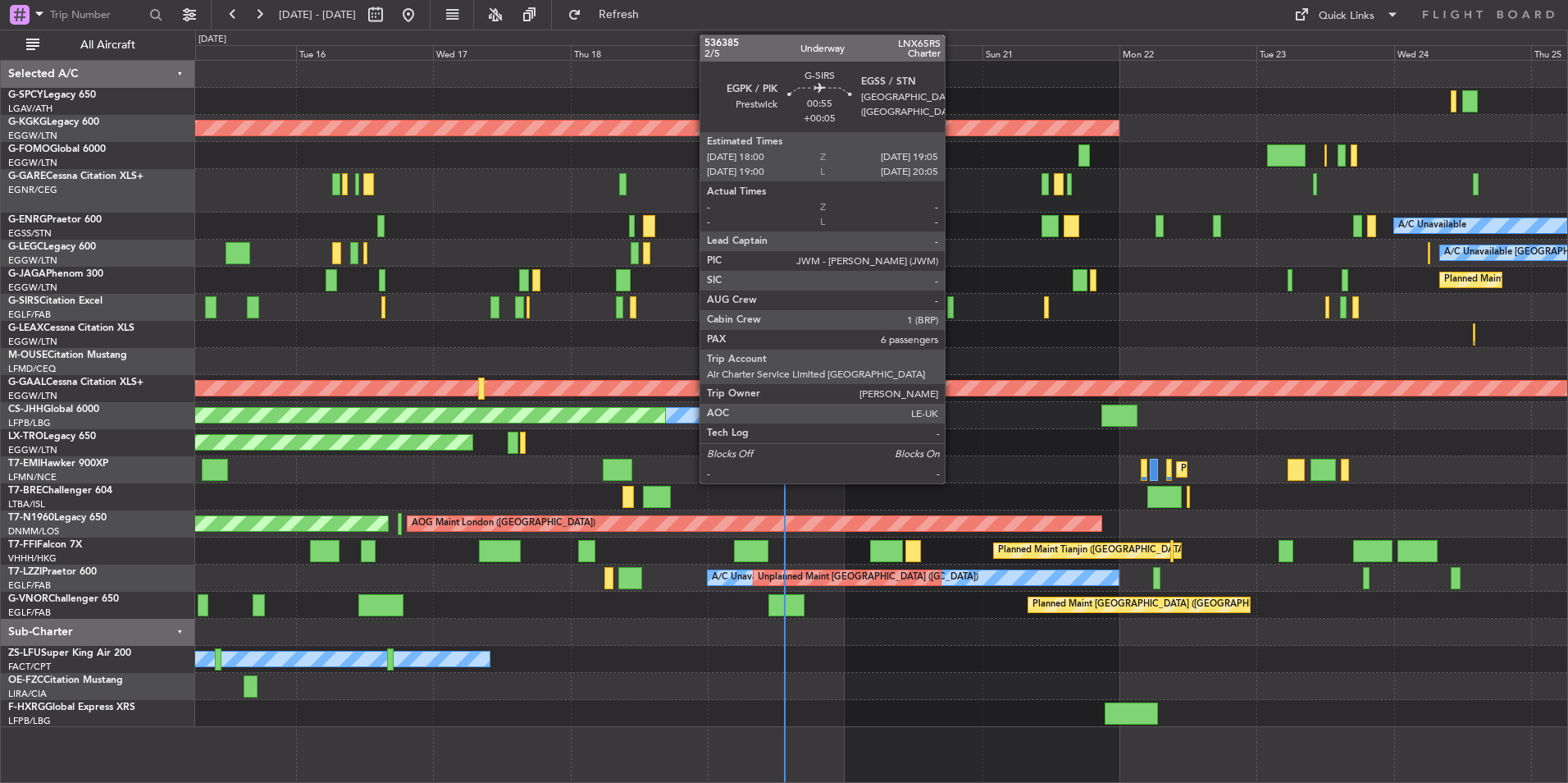
click at [947, 306] on div at bounding box center [951, 307] width 7 height 22
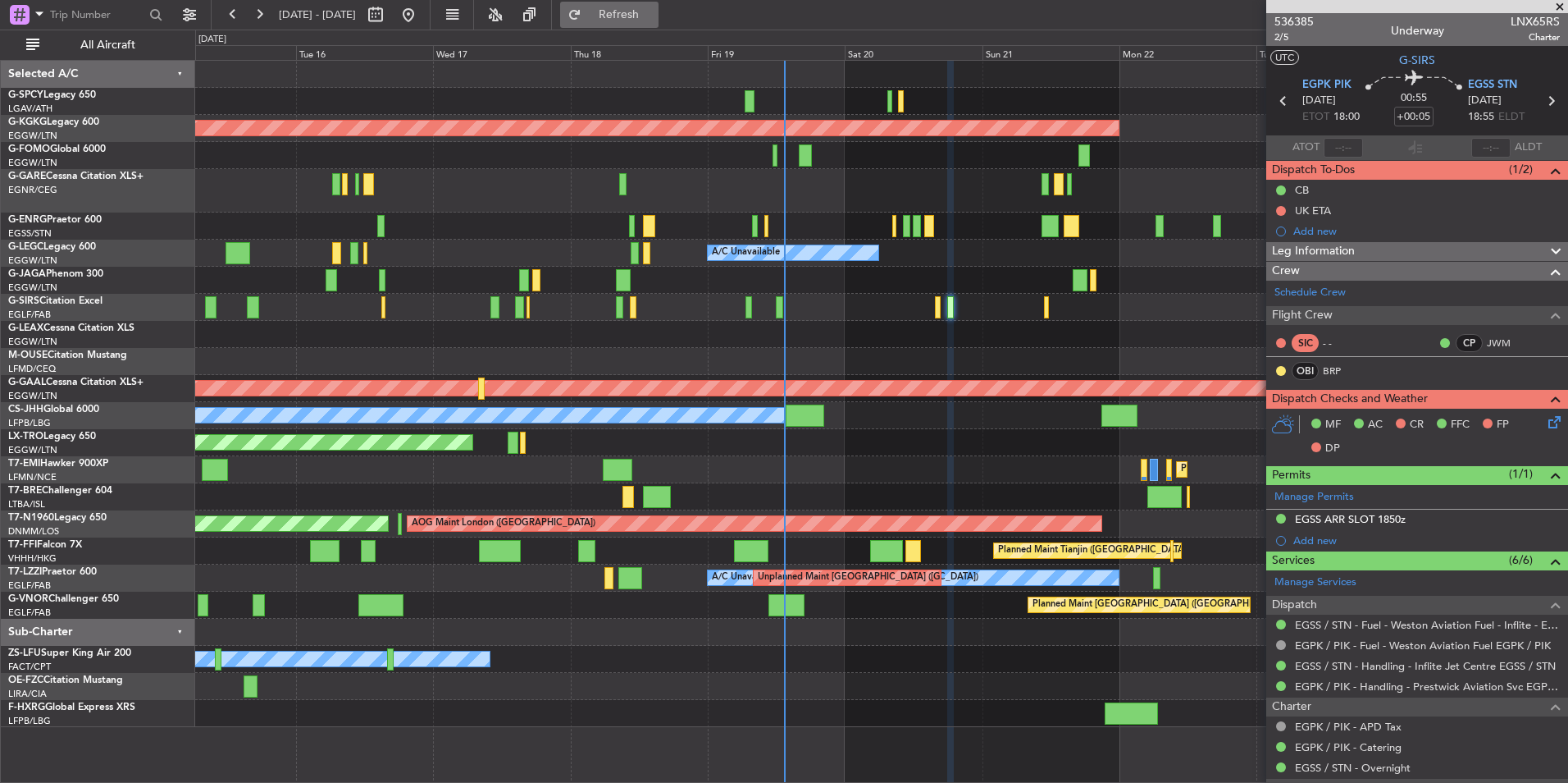
click at [658, 24] on button "Refresh" at bounding box center [609, 15] width 98 height 26
click at [899, 345] on div at bounding box center [881, 334] width 1372 height 27
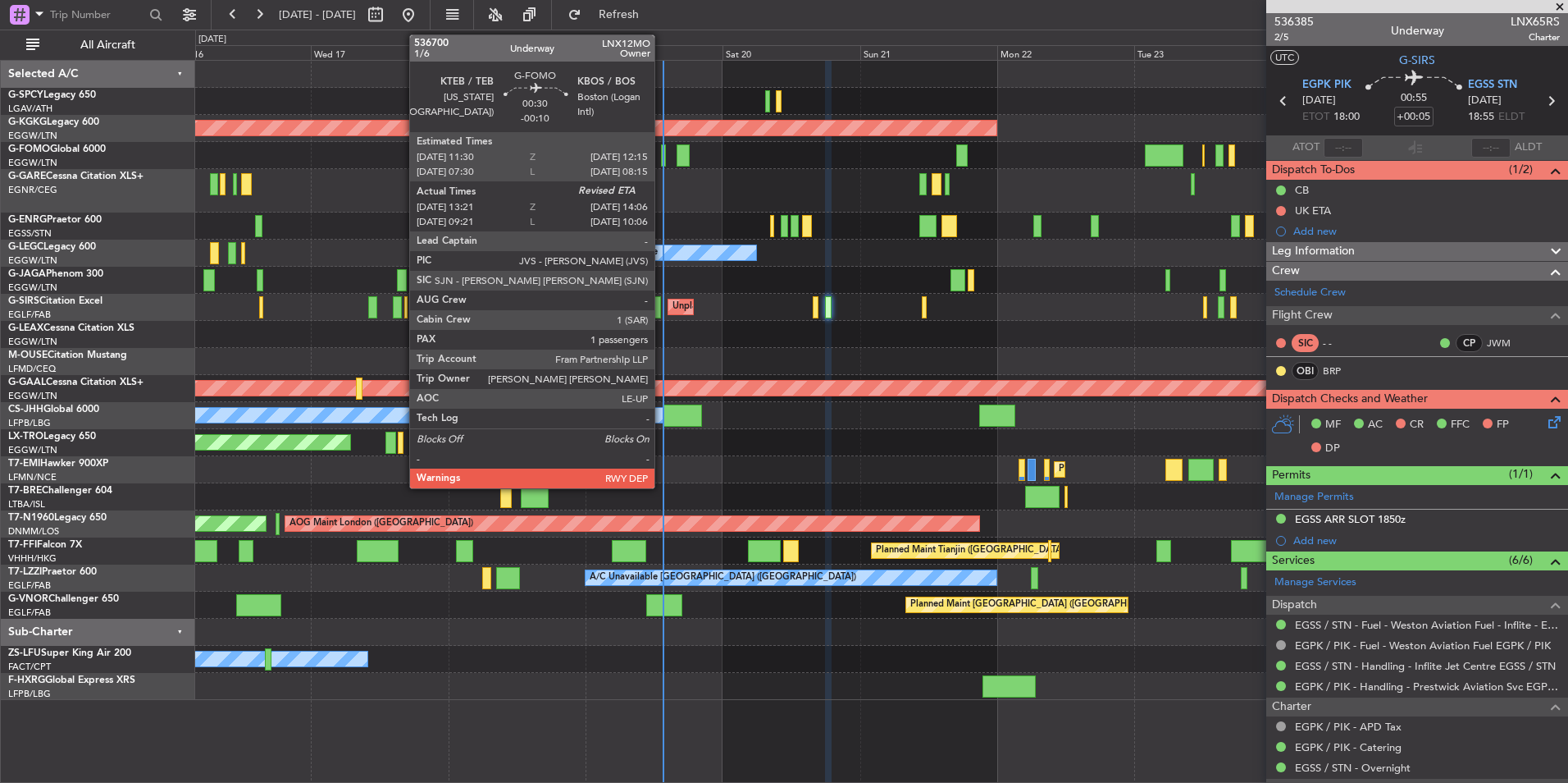
click at [662, 161] on div at bounding box center [664, 155] width 5 height 22
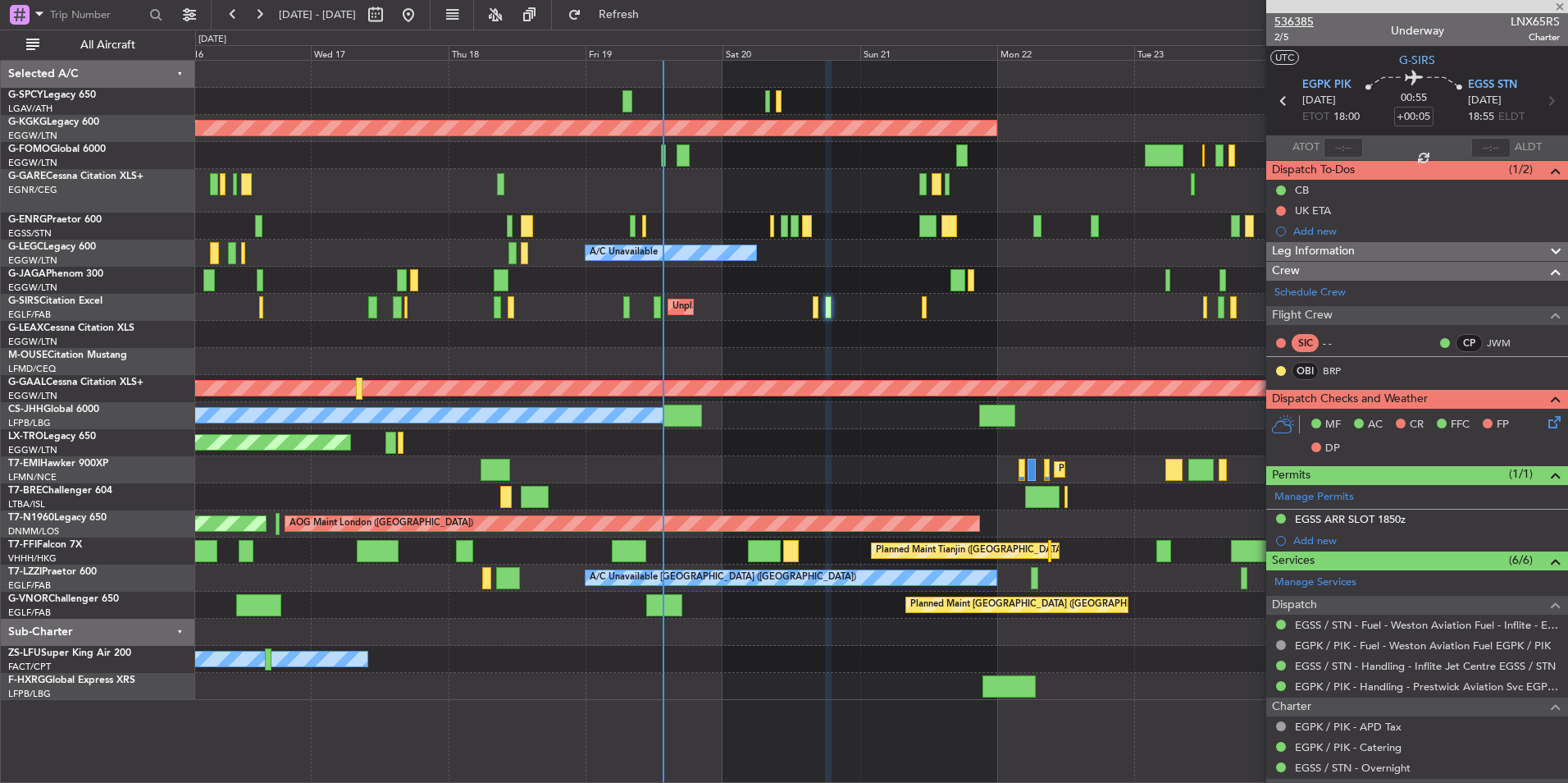
type input "-00:10"
type input "13:21"
type input "1"
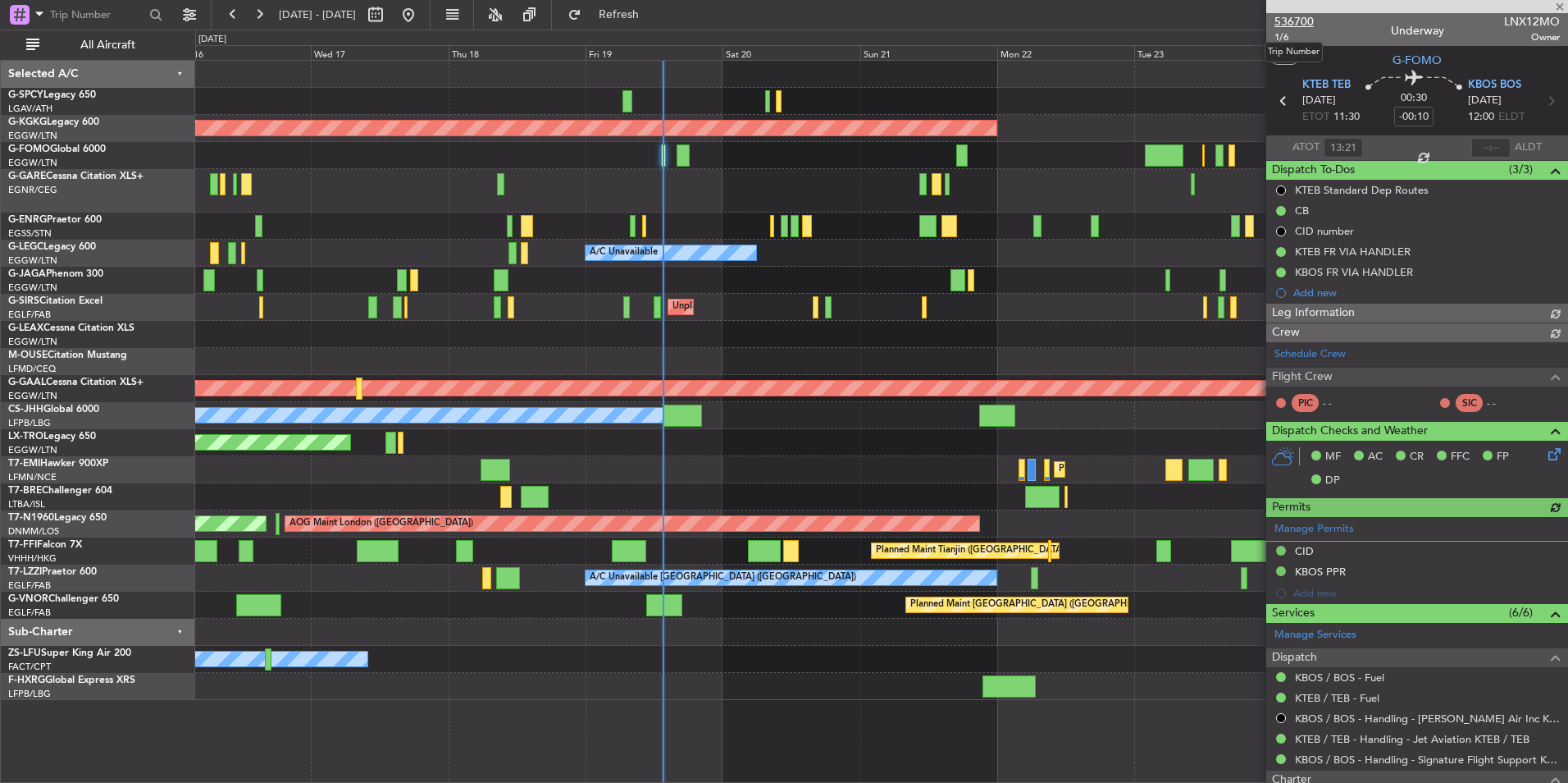
click at [1301, 27] on span "536700" at bounding box center [1294, 22] width 39 height 17
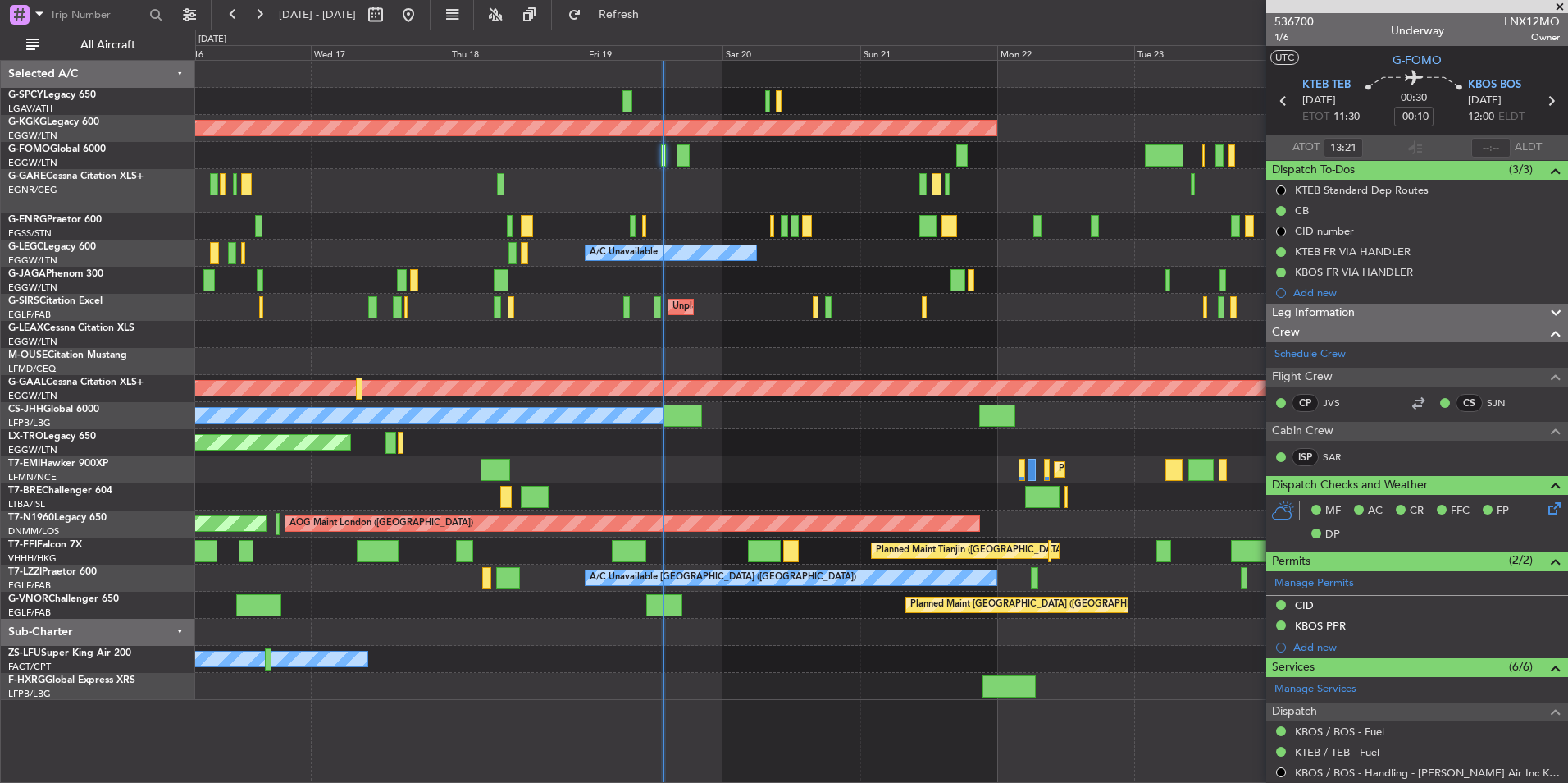
click at [658, 26] on button "Refresh" at bounding box center [609, 15] width 98 height 26
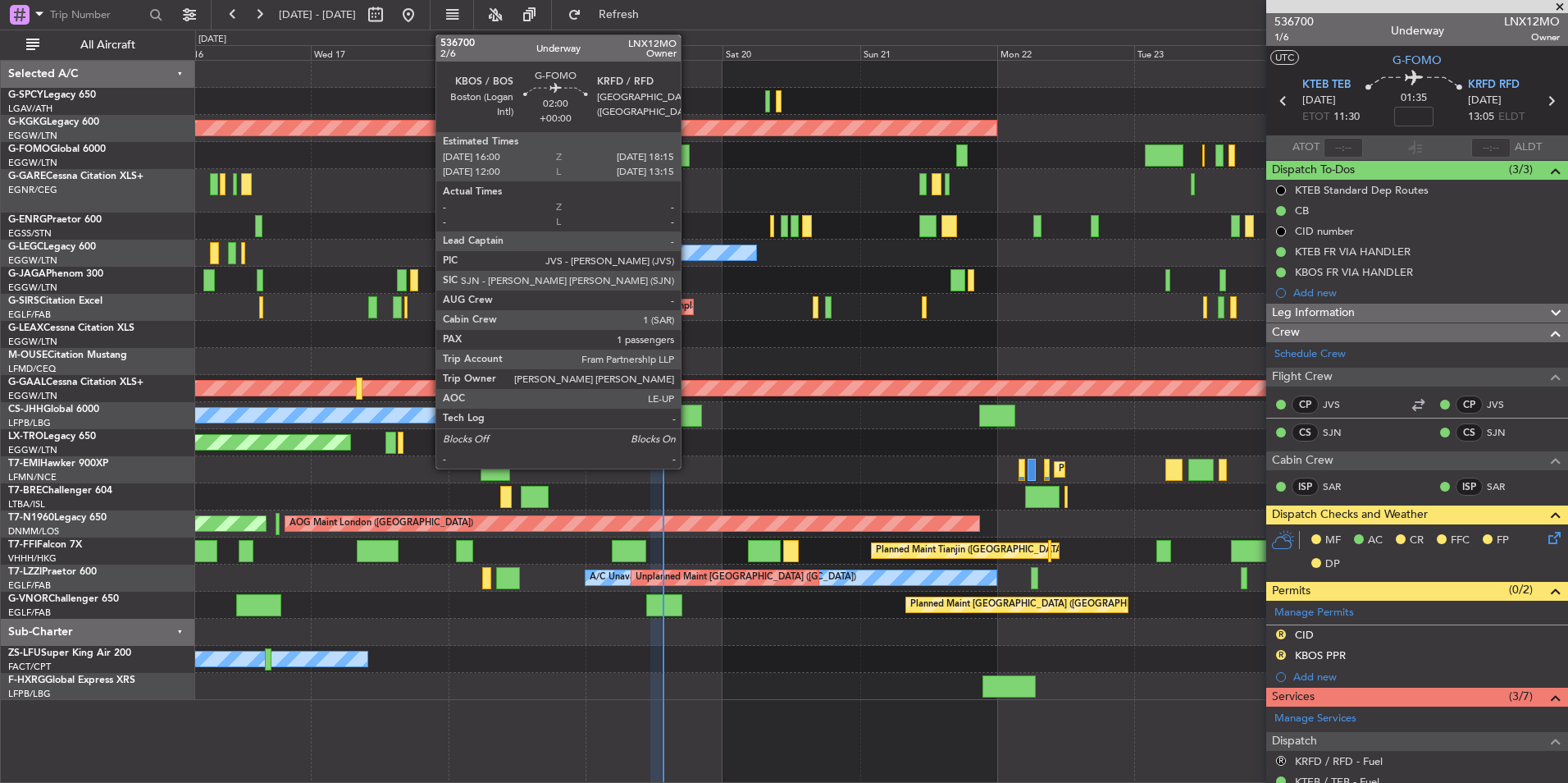
click at [688, 158] on div at bounding box center [683, 155] width 13 height 22
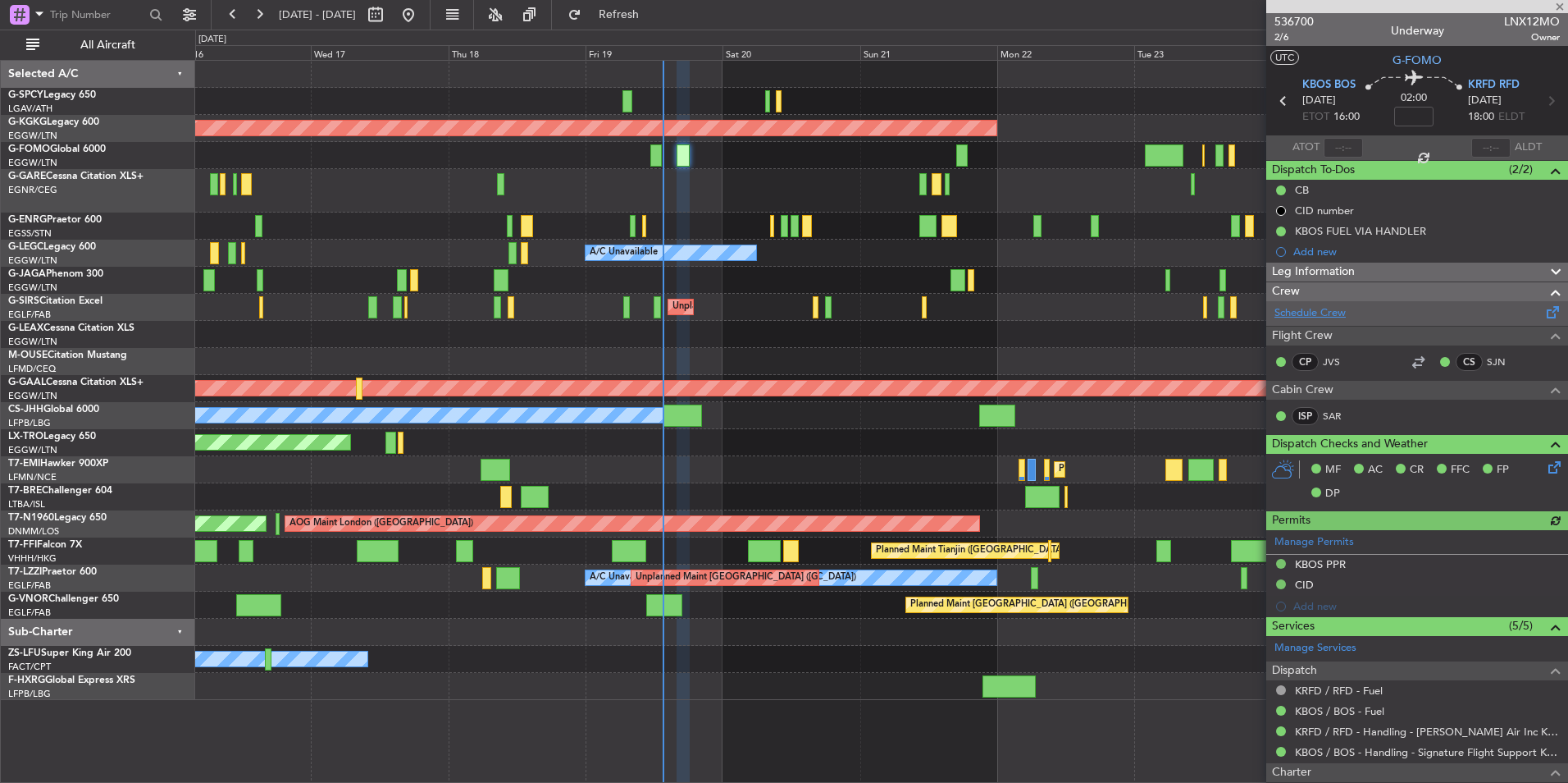
click at [1328, 315] on link "Schedule Crew" at bounding box center [1311, 313] width 71 height 17
click at [1288, 37] on span "2/6" at bounding box center [1294, 37] width 39 height 14
click at [654, 16] on span "Refresh" at bounding box center [619, 14] width 69 height 11
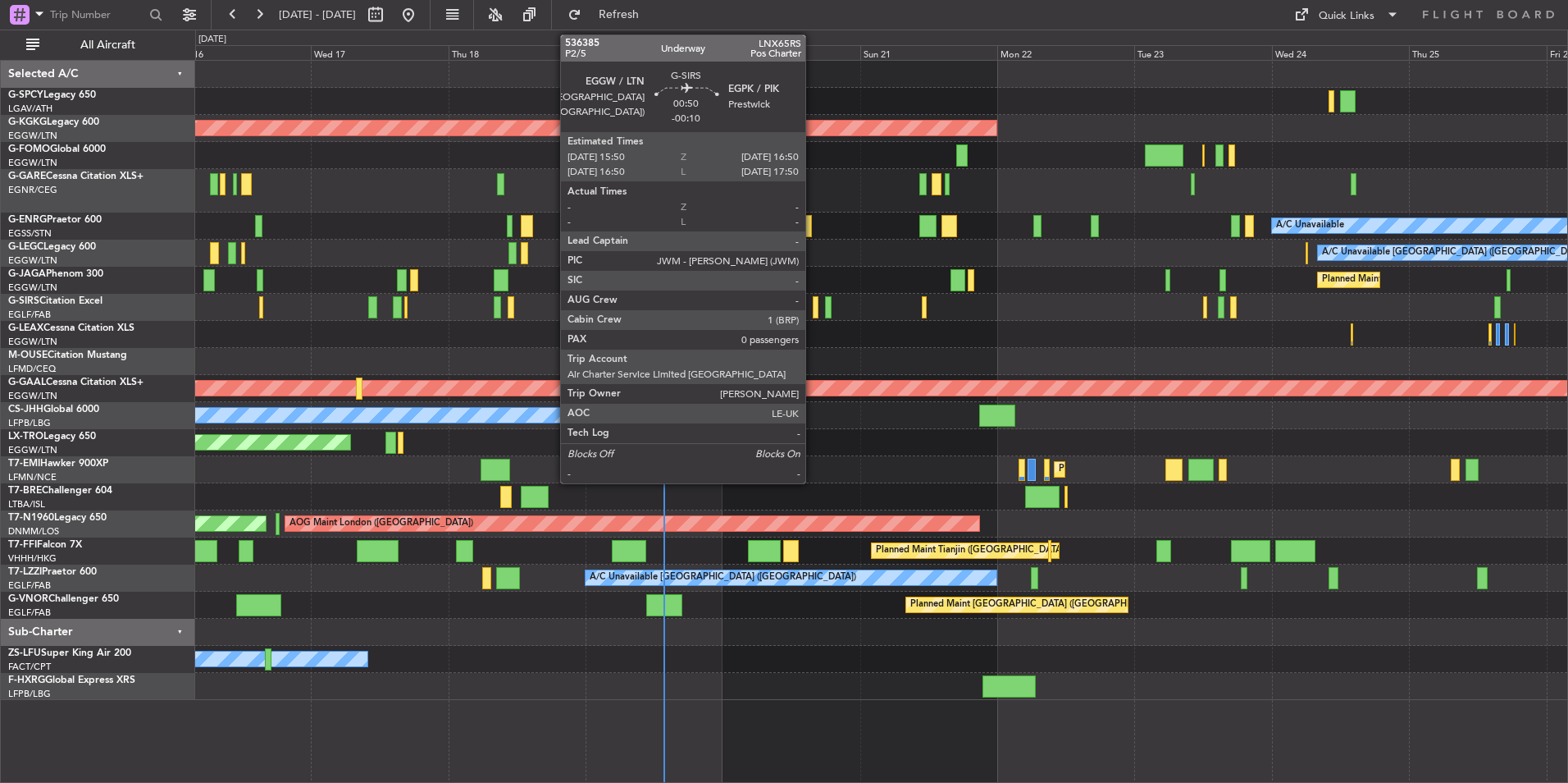
click at [813, 313] on div at bounding box center [816, 307] width 6 height 22
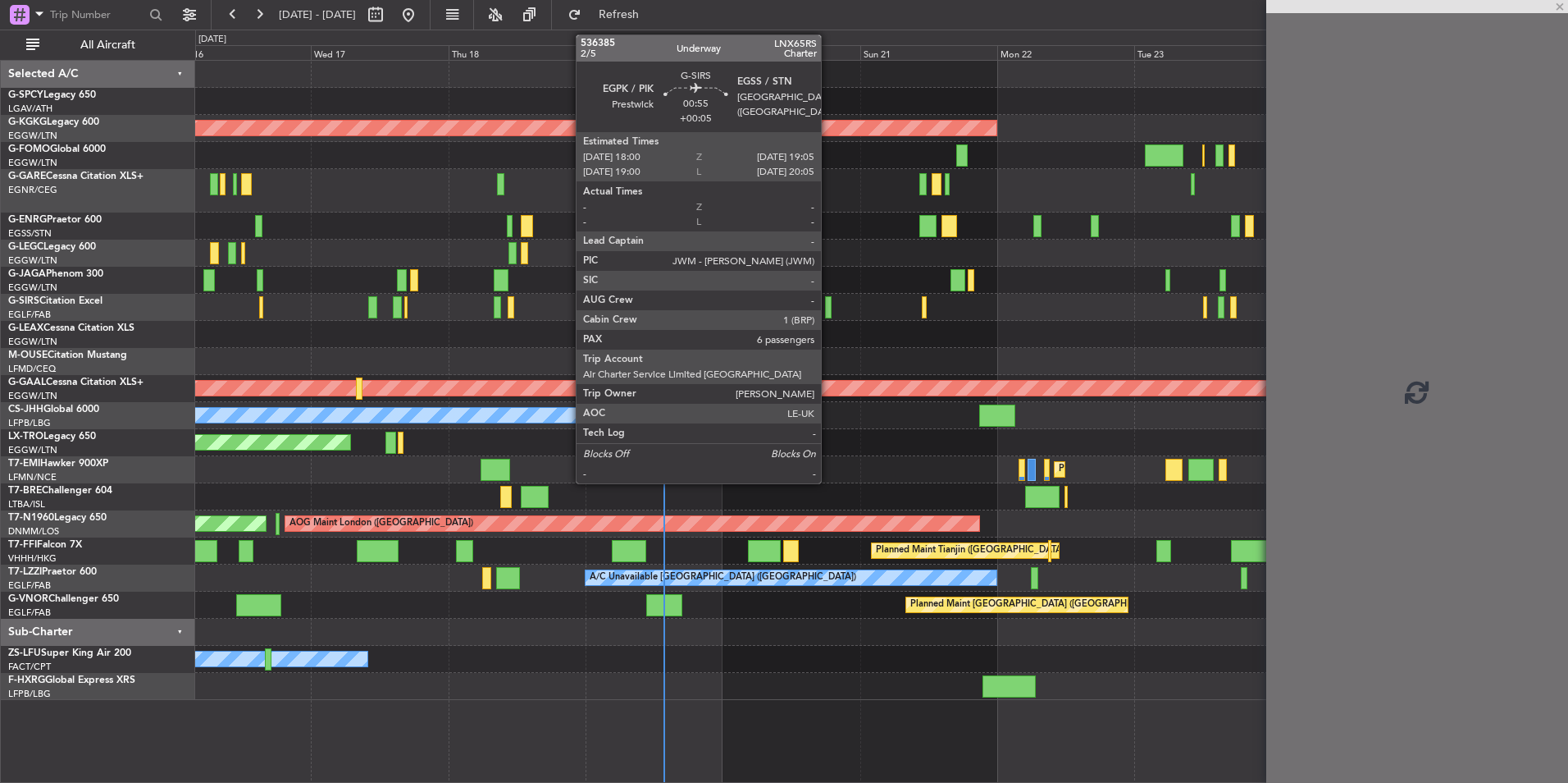
click at [829, 311] on div at bounding box center [829, 307] width 7 height 22
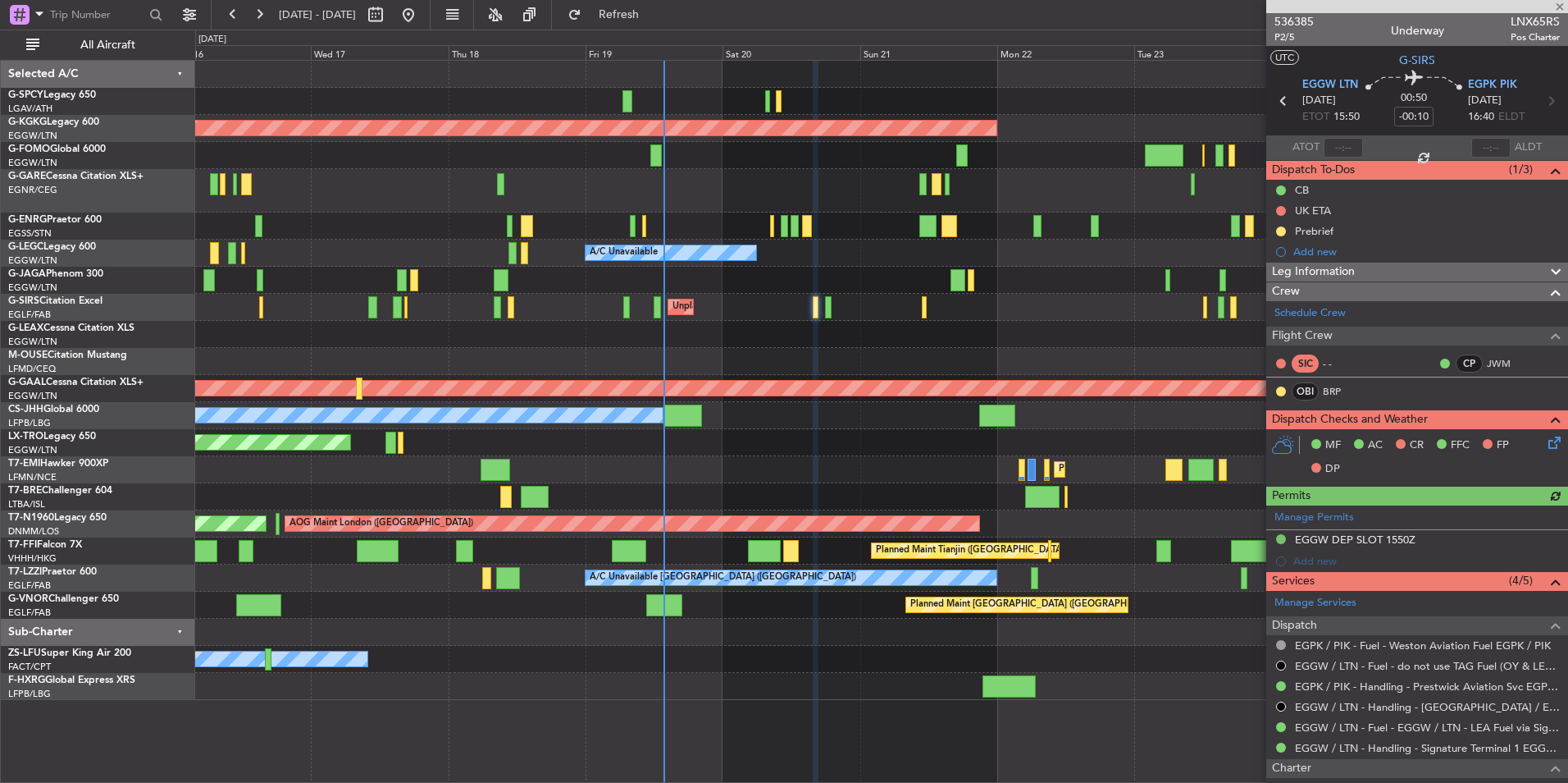
type input "+00:05"
type input "6"
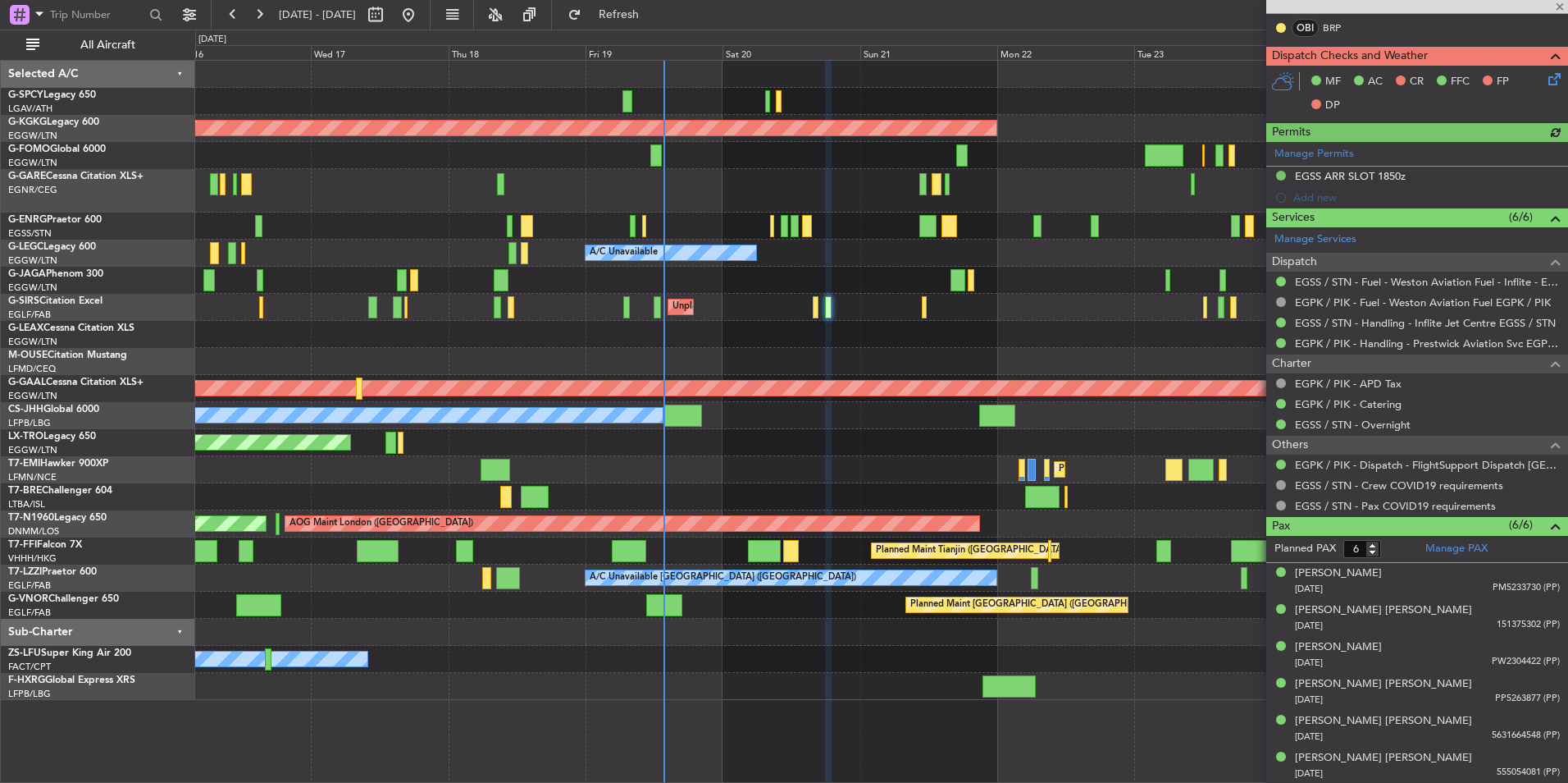
scroll to position [344, 0]
click at [1323, 242] on link "Manage Services" at bounding box center [1316, 238] width 82 height 17
click at [658, 5] on button "Refresh" at bounding box center [609, 15] width 98 height 26
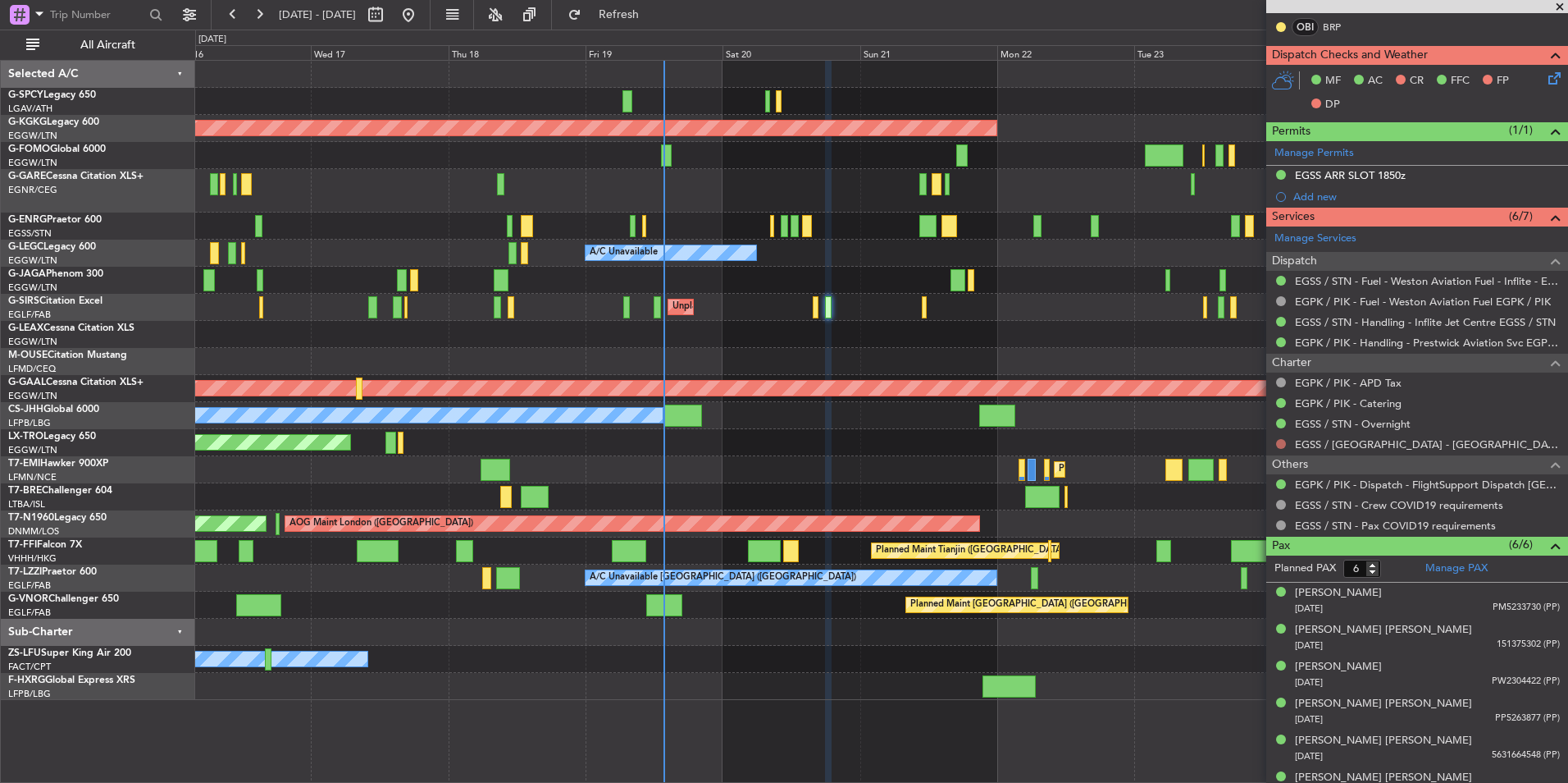
click at [1279, 442] on button at bounding box center [1281, 444] width 10 height 10
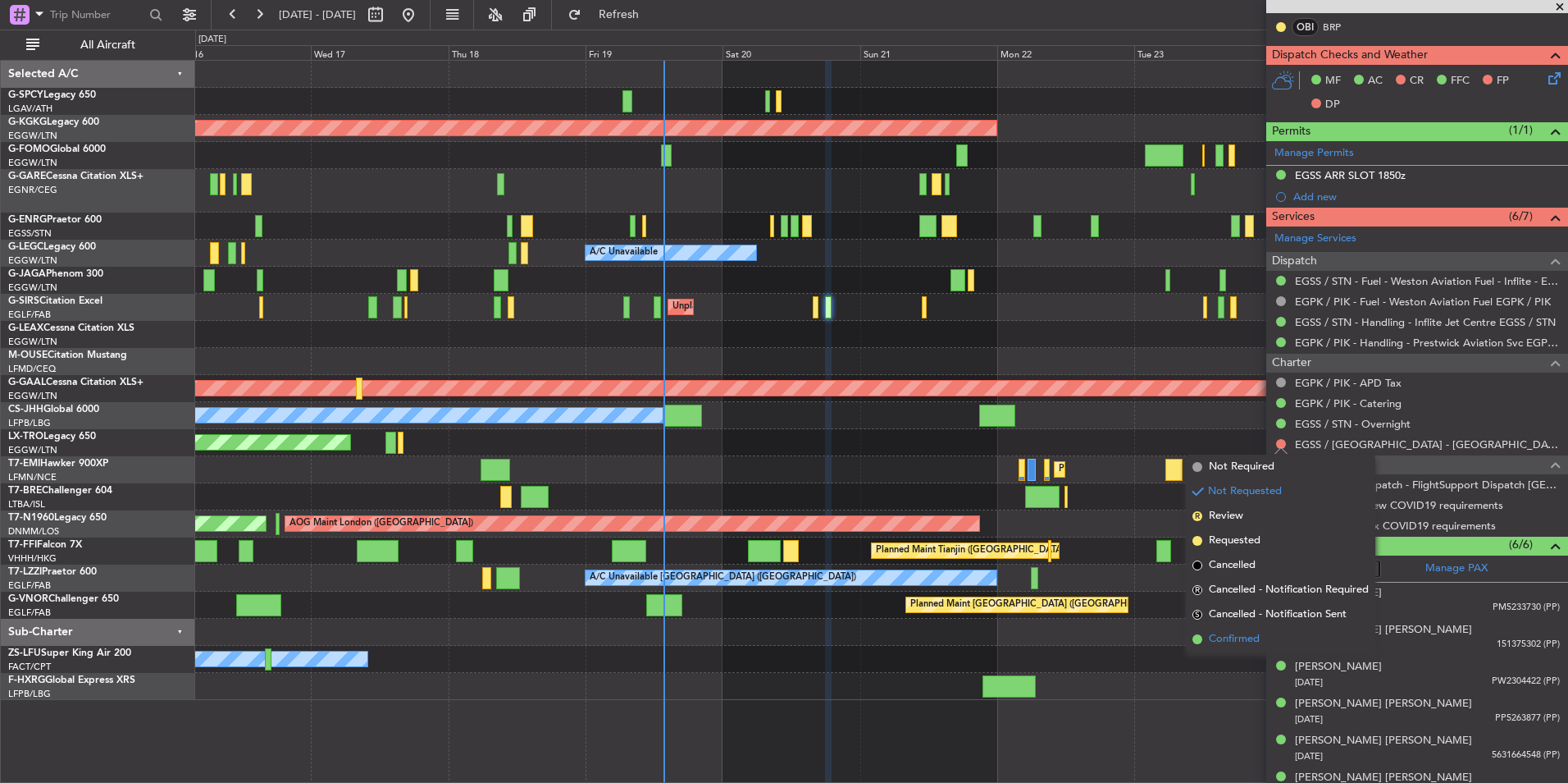
click at [1218, 641] on span "Confirmed" at bounding box center [1234, 639] width 50 height 17
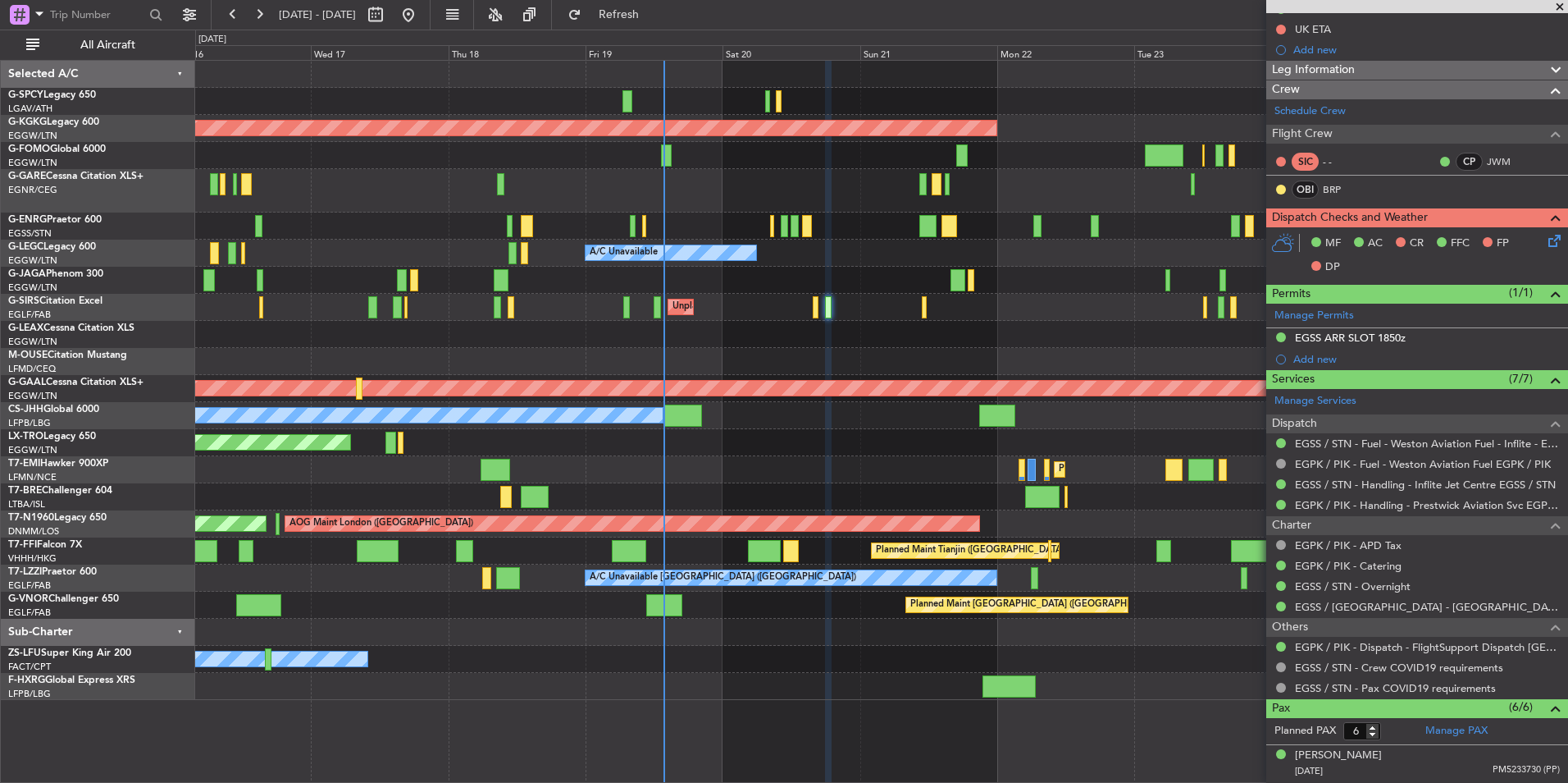
scroll to position [328, 0]
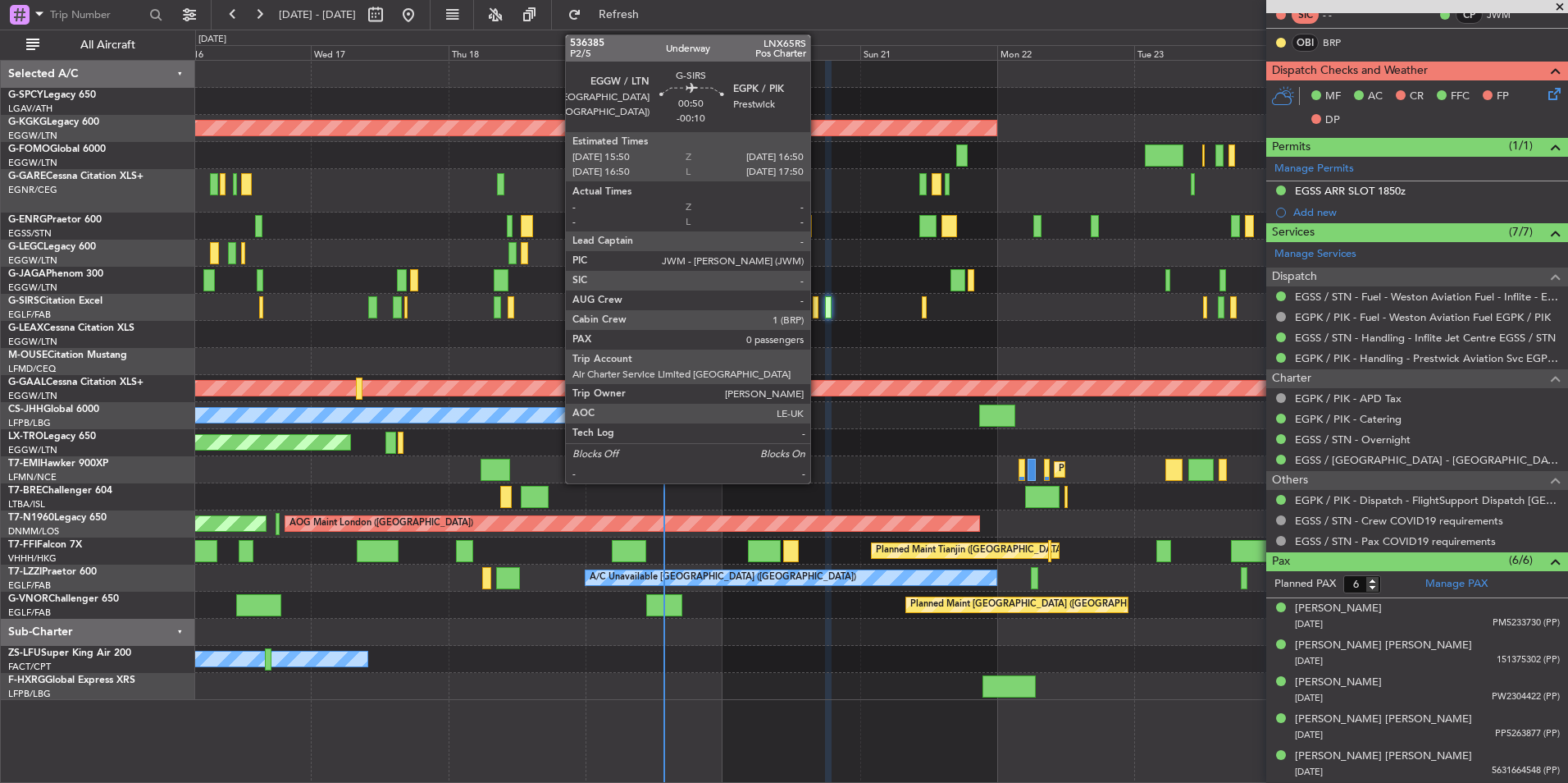
click at [817, 311] on div at bounding box center [816, 307] width 6 height 22
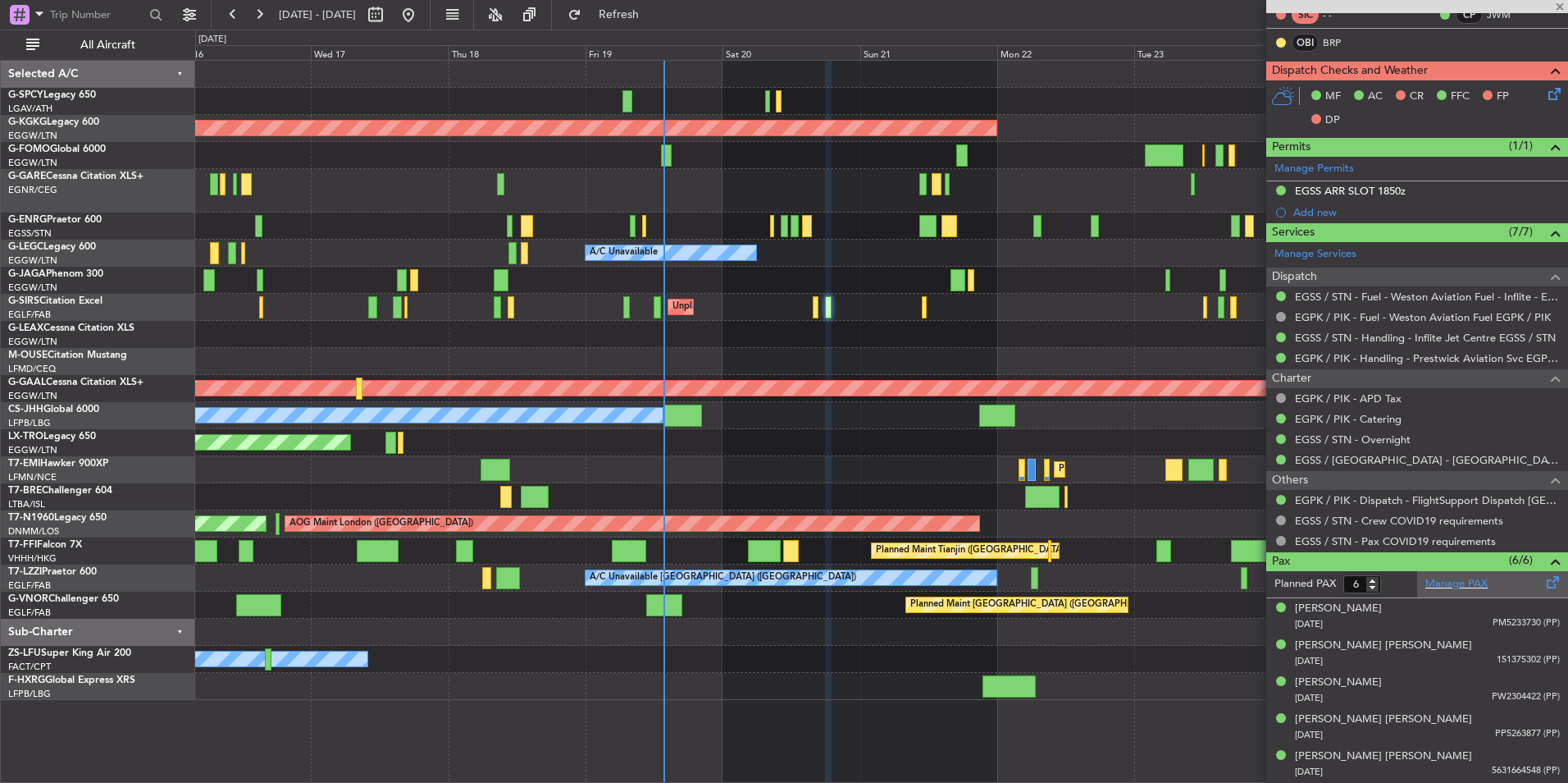
type input "-00:10"
type input "0"
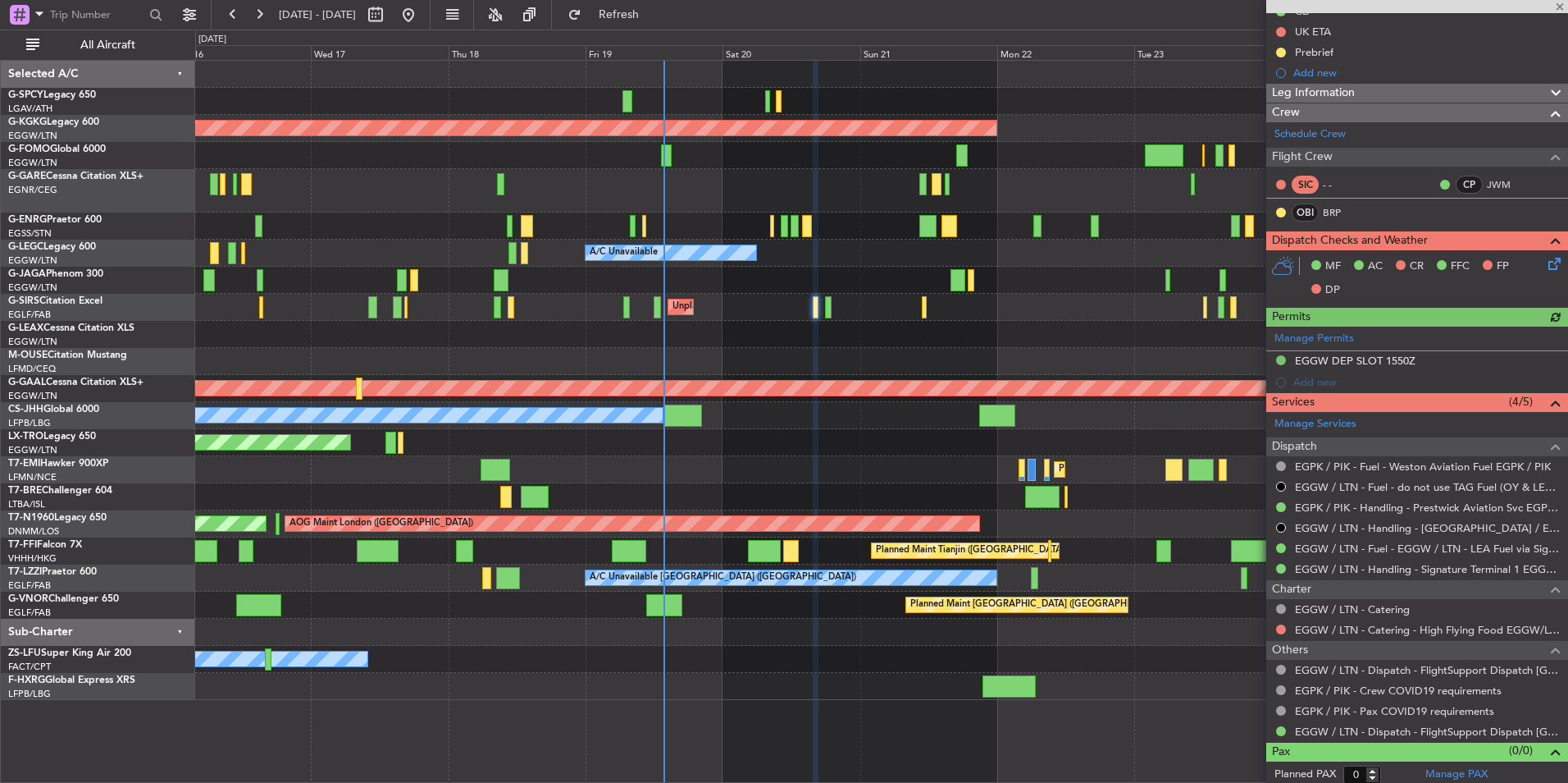
scroll to position [184, 0]
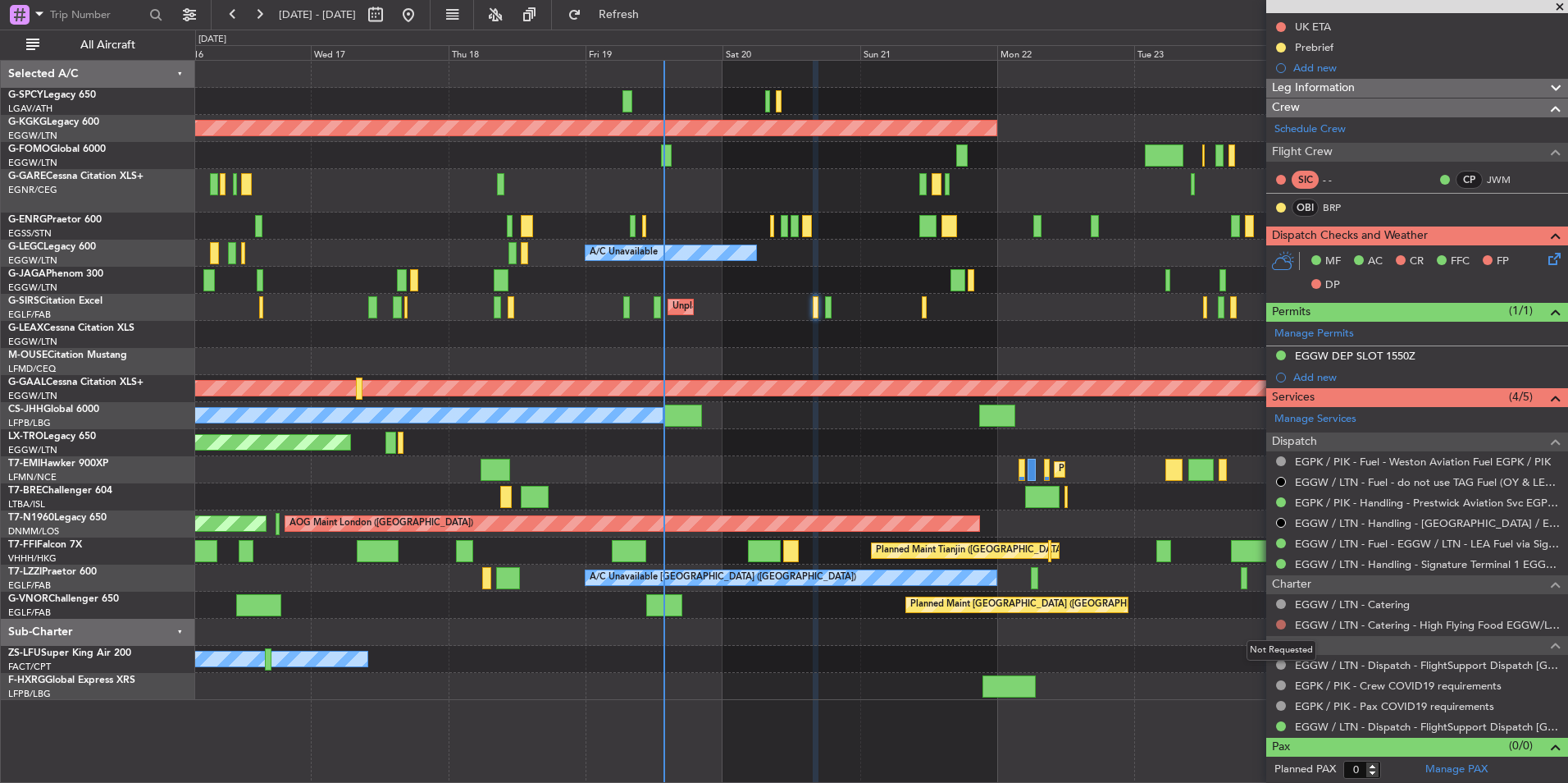
click at [1284, 623] on button at bounding box center [1281, 624] width 10 height 10
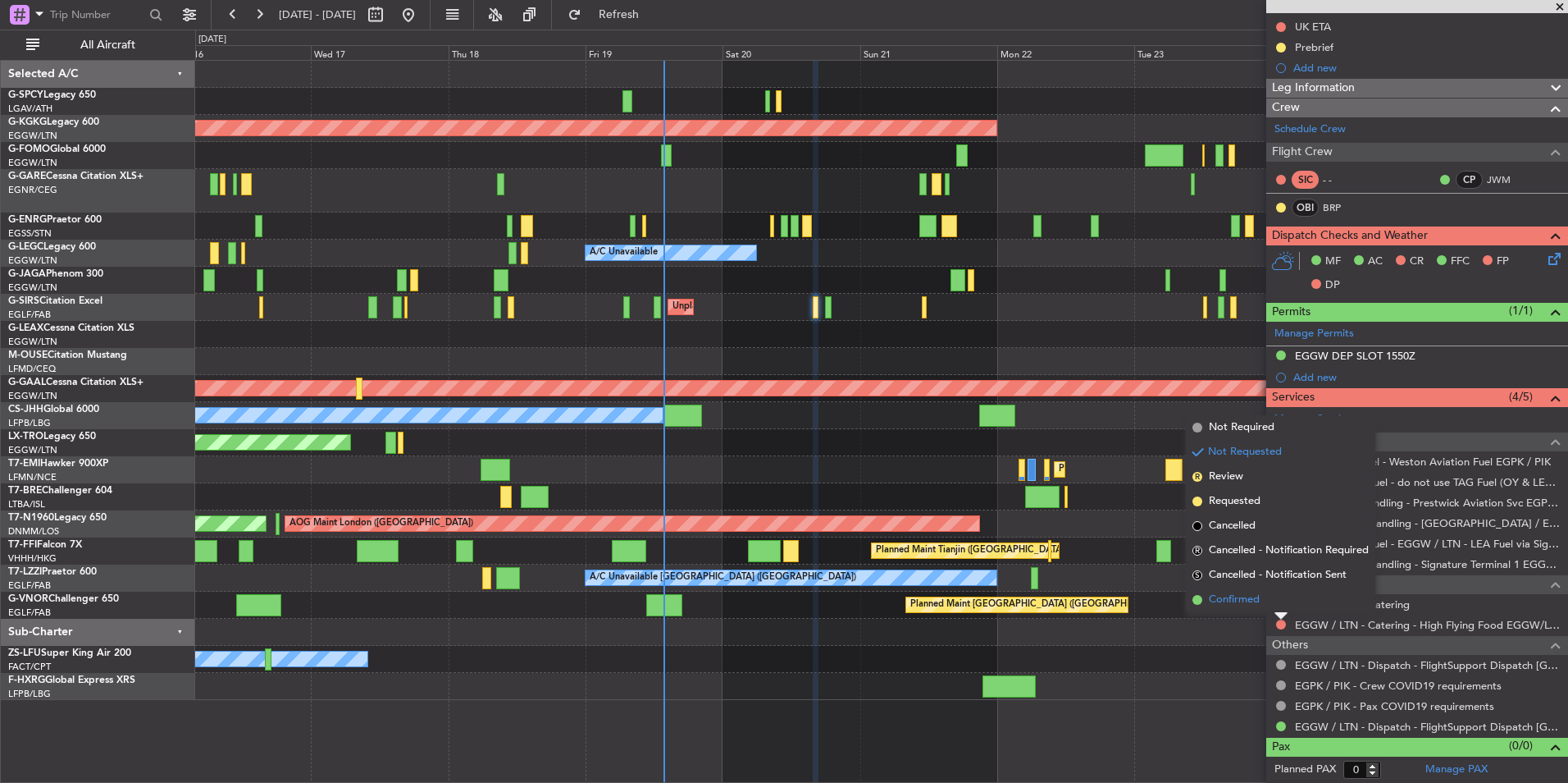
click at [1240, 598] on span "Confirmed" at bounding box center [1234, 599] width 50 height 17
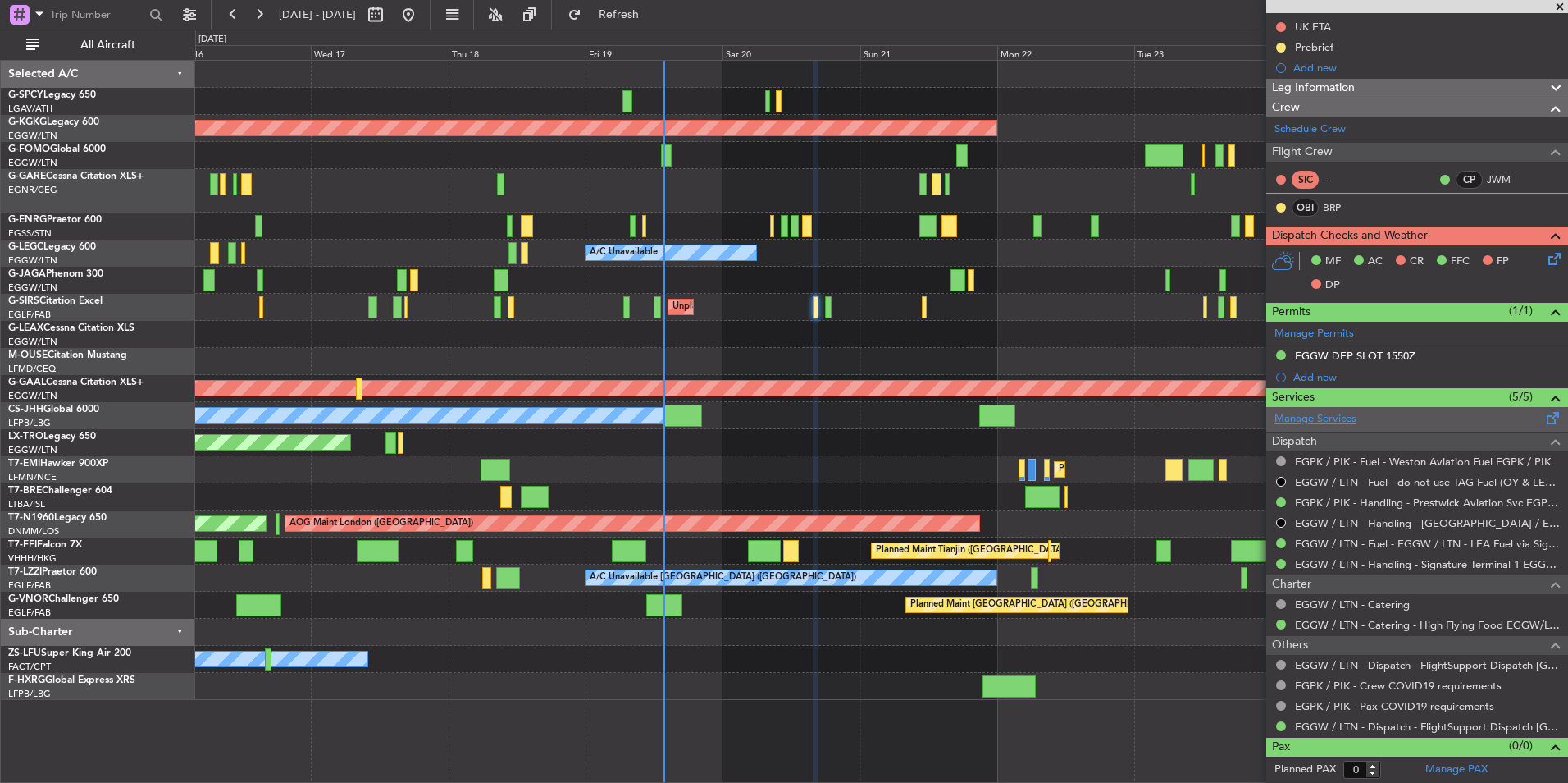
click at [1346, 419] on link "Manage Services" at bounding box center [1316, 419] width 82 height 17
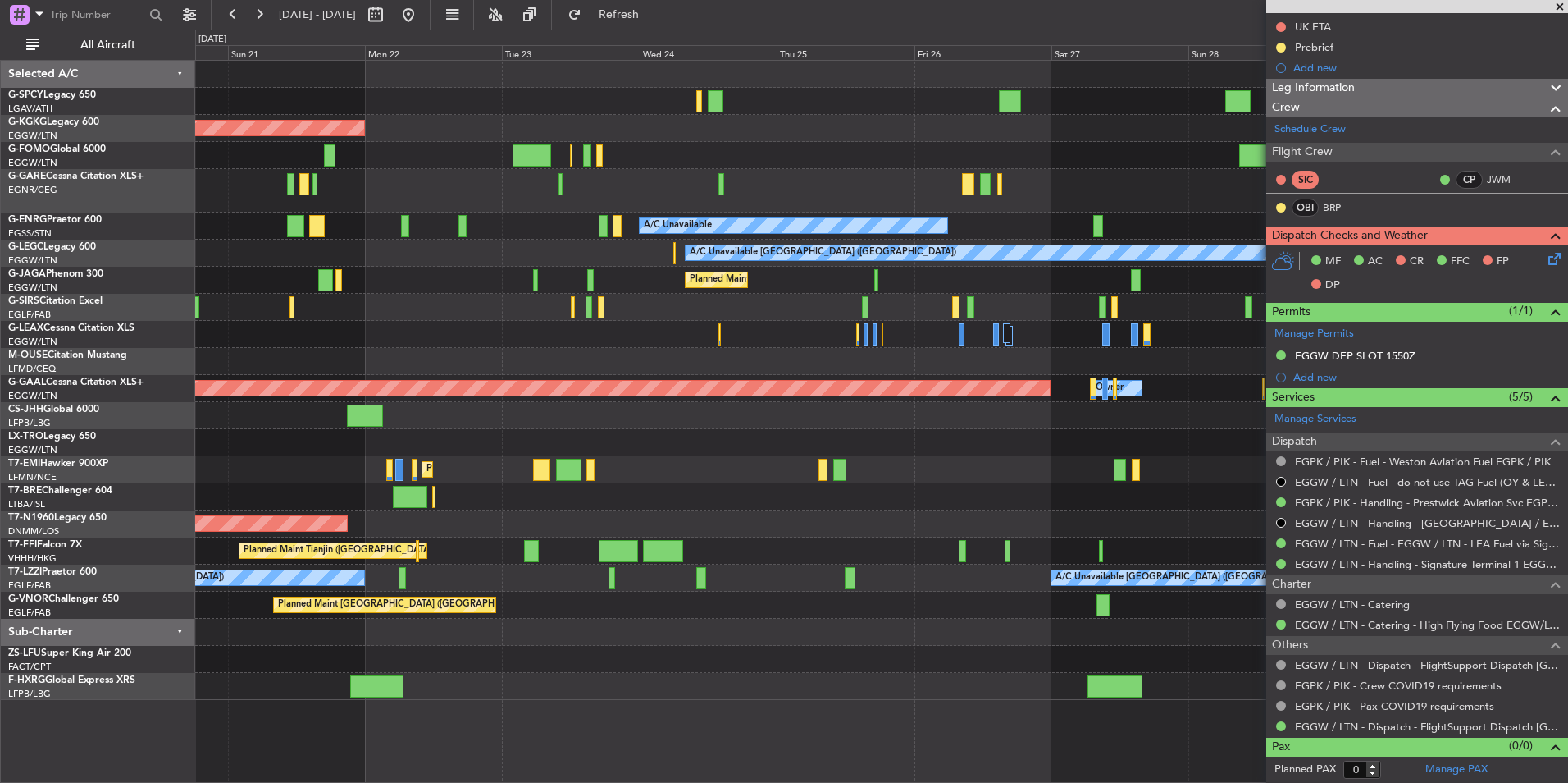
click at [300, 283] on div "AOG Maint Istanbul (Ataturk) A/C Unavailable A/C Unavailable London (Luton) A/C…" at bounding box center [881, 380] width 1372 height 639
click at [397, 308] on div "AOG Maint Istanbul (Ataturk) A/C Unavailable A/C Unavailable London (Luton) A/C…" at bounding box center [881, 380] width 1372 height 639
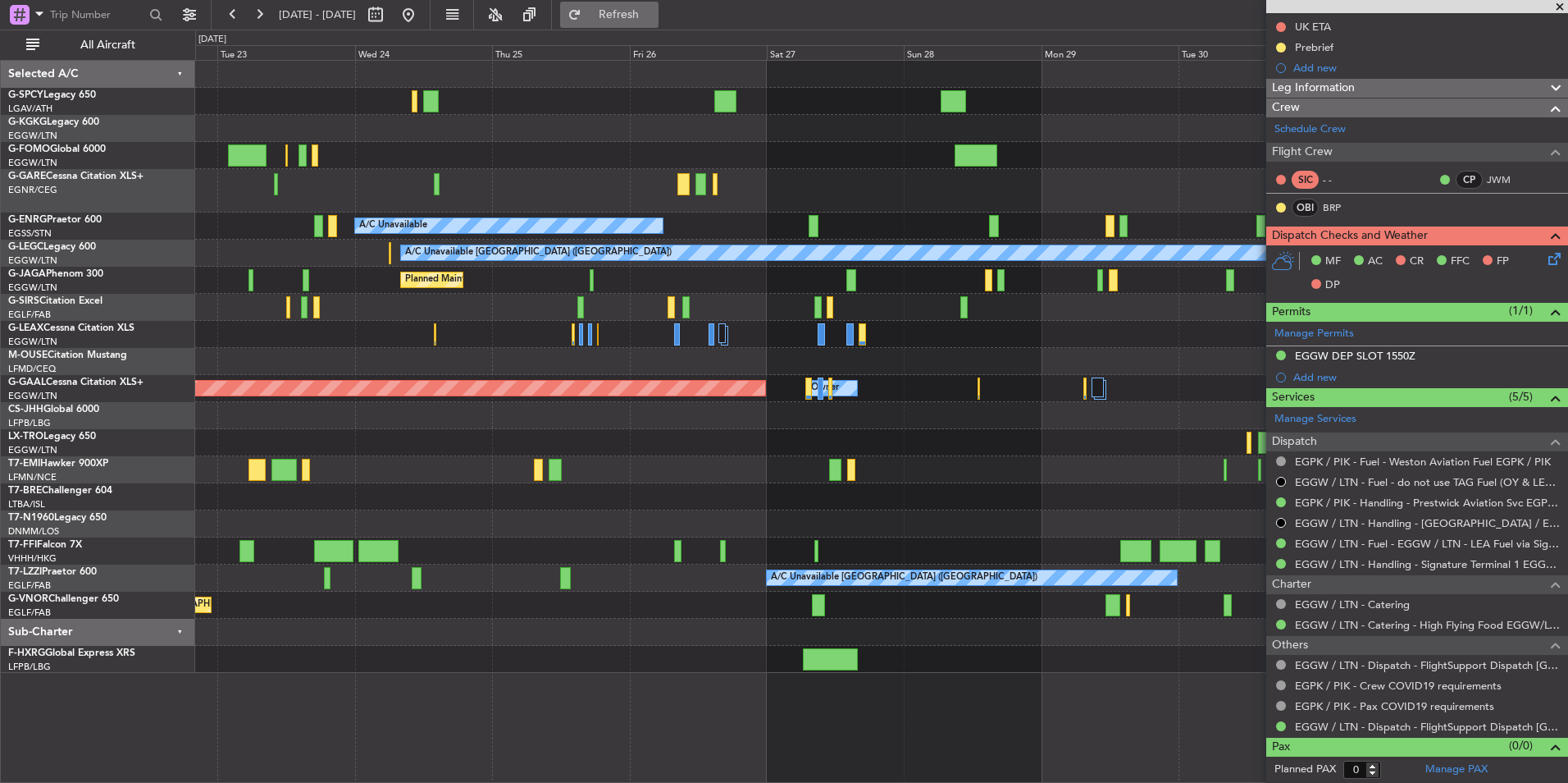
click at [654, 16] on span "Refresh" at bounding box center [619, 14] width 69 height 11
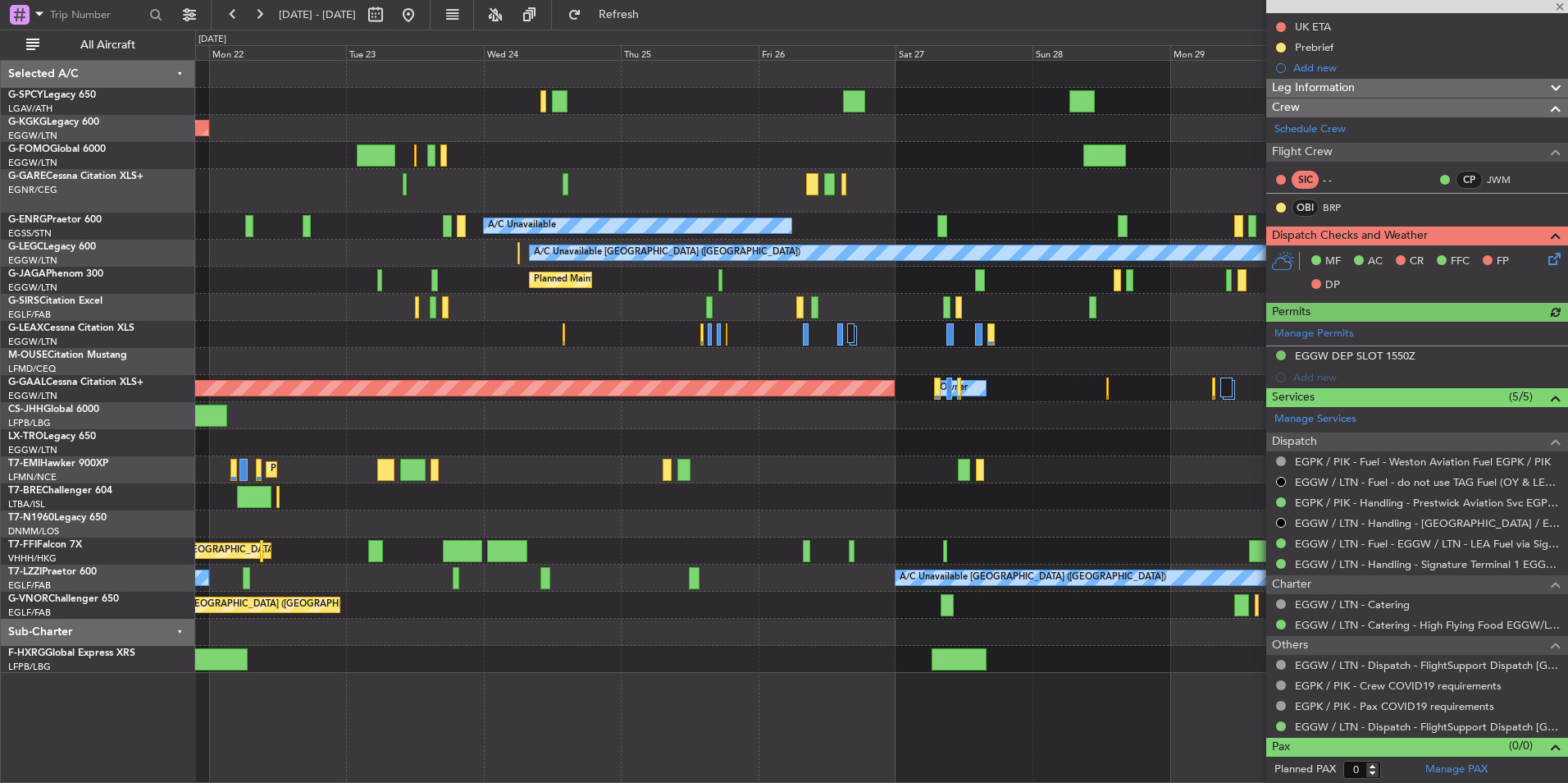
click at [1221, 506] on div at bounding box center [881, 497] width 1372 height 27
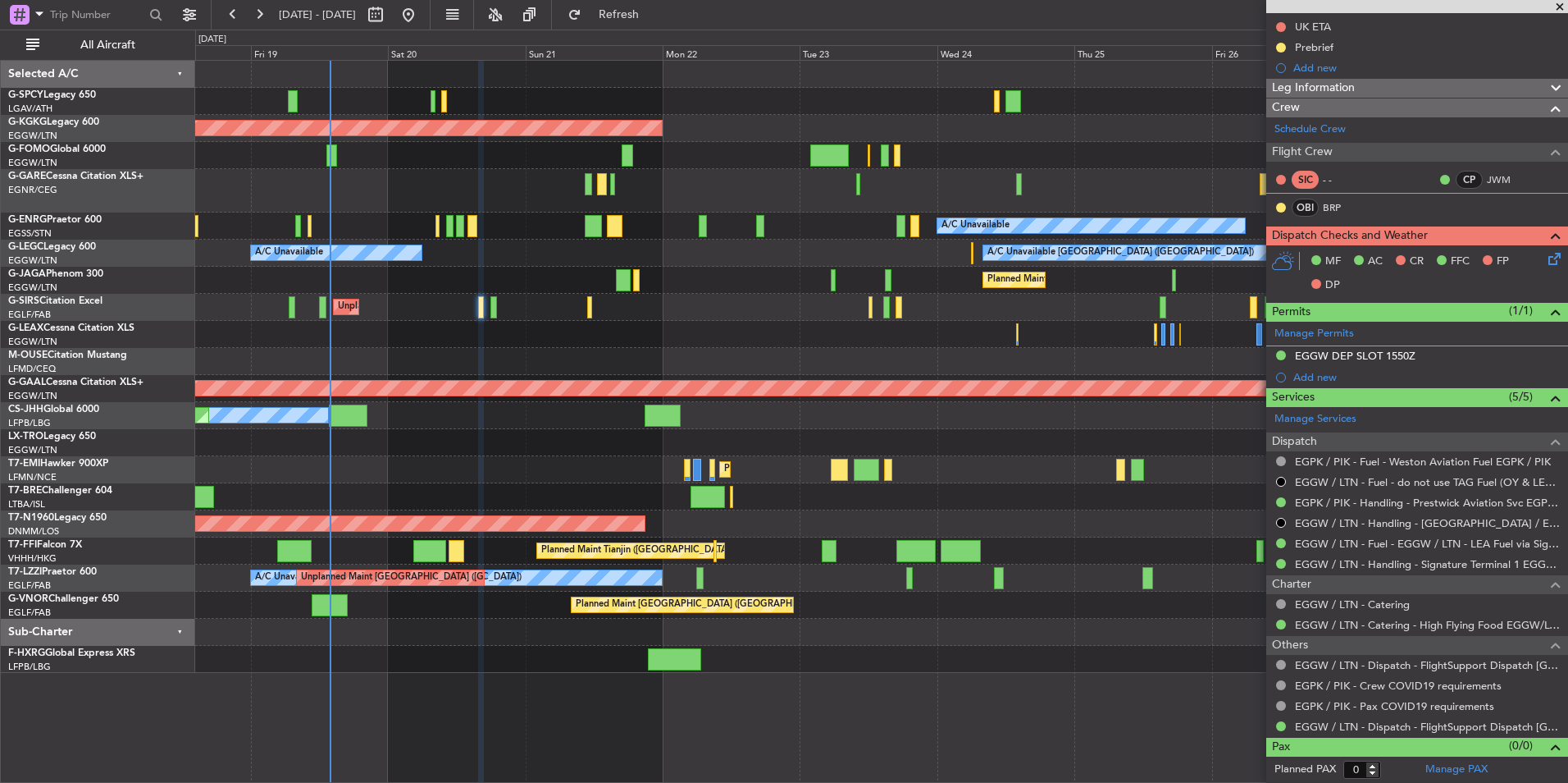
click at [591, 329] on div at bounding box center [881, 334] width 1372 height 27
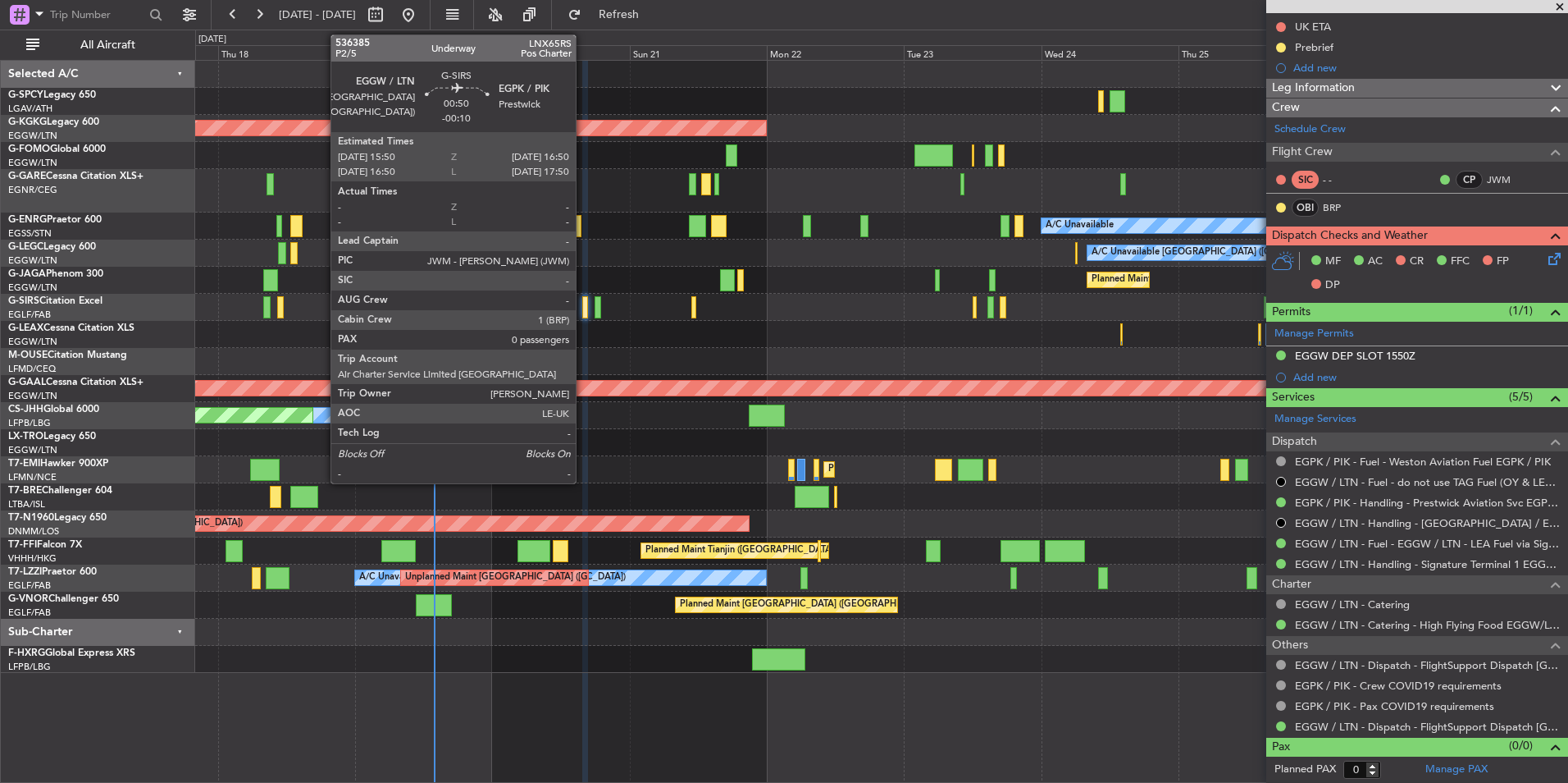
click at [584, 311] on div at bounding box center [585, 307] width 6 height 22
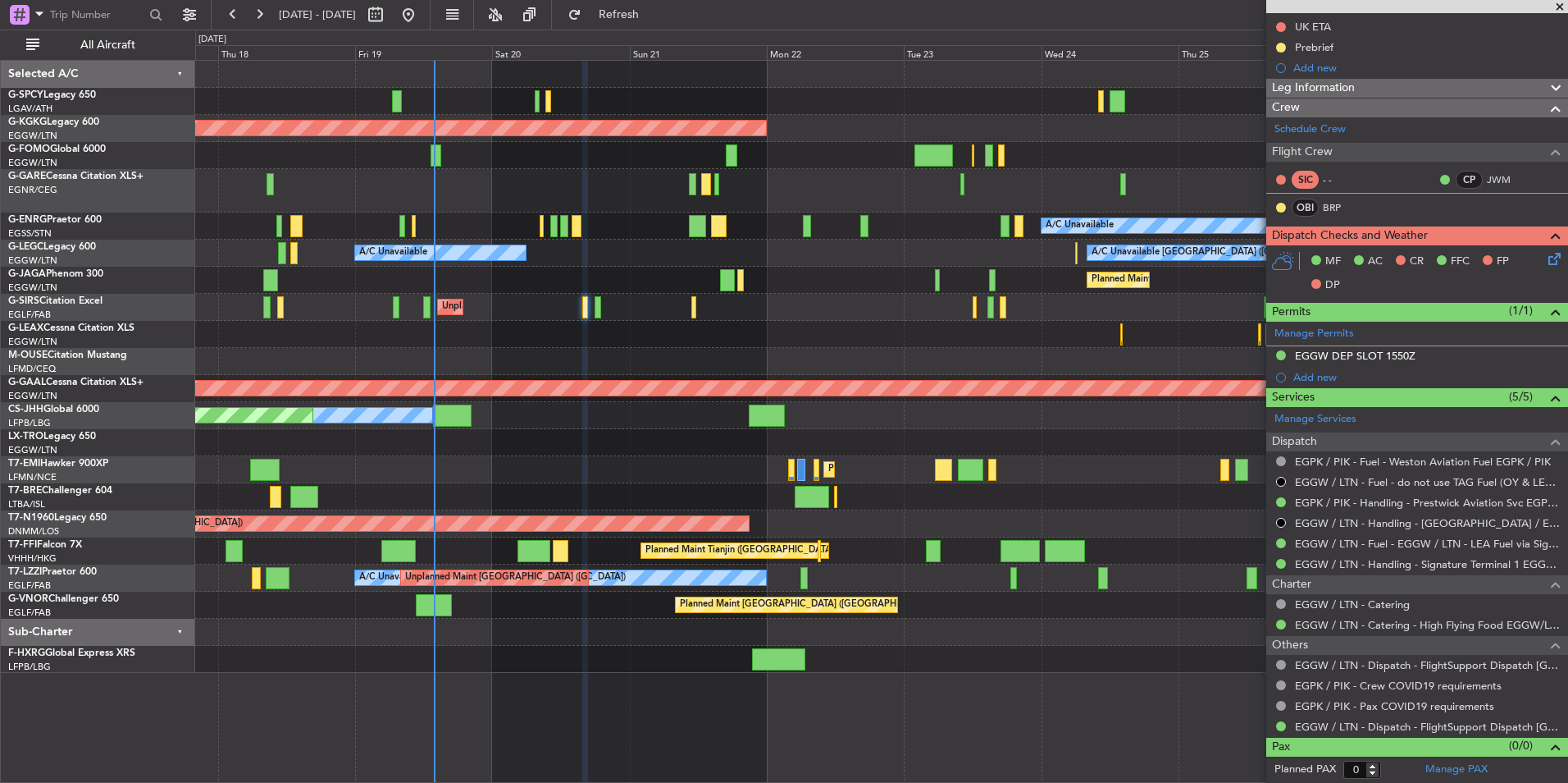
scroll to position [0, 0]
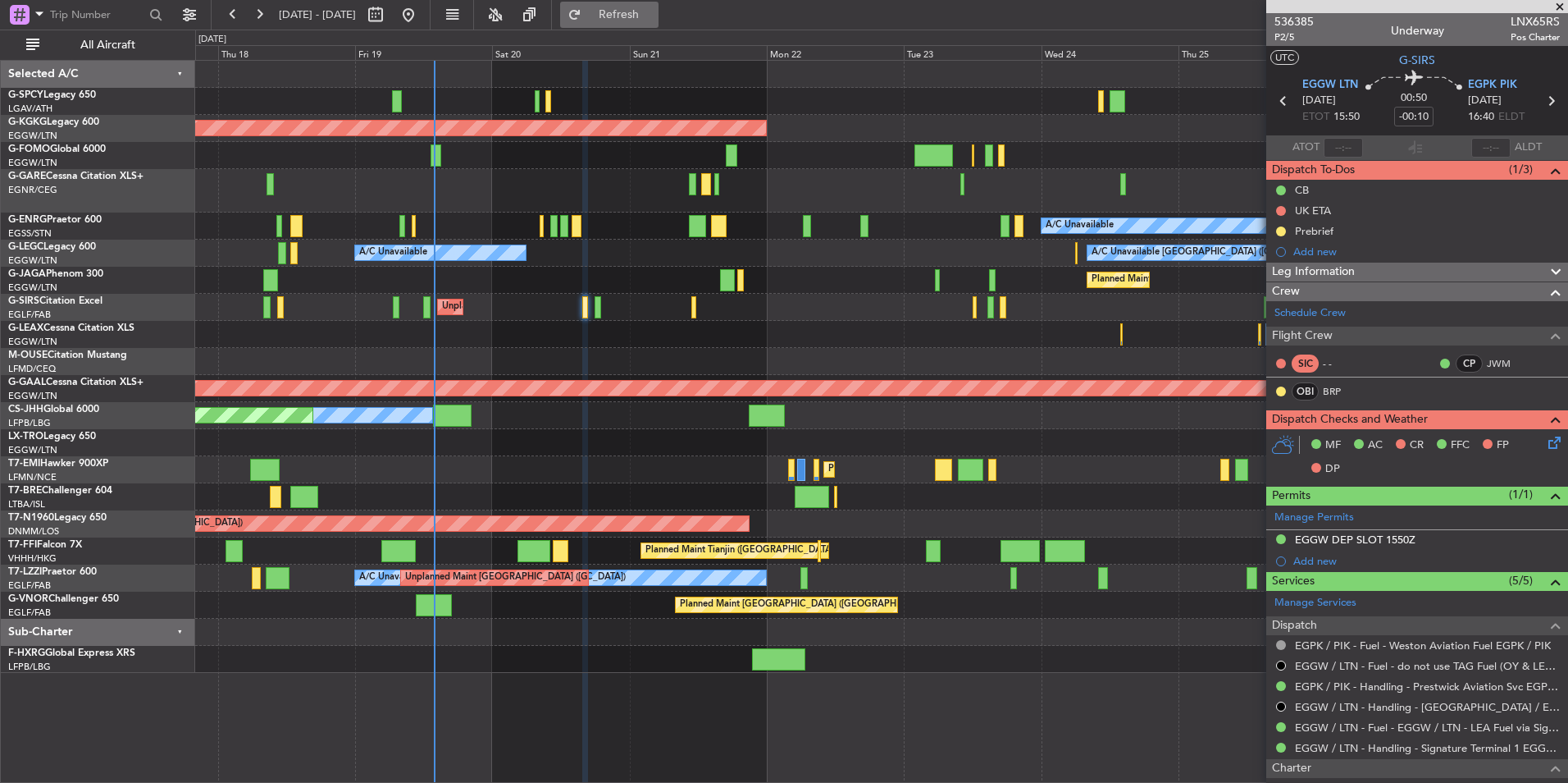
click at [658, 2] on button "Refresh" at bounding box center [609, 15] width 98 height 26
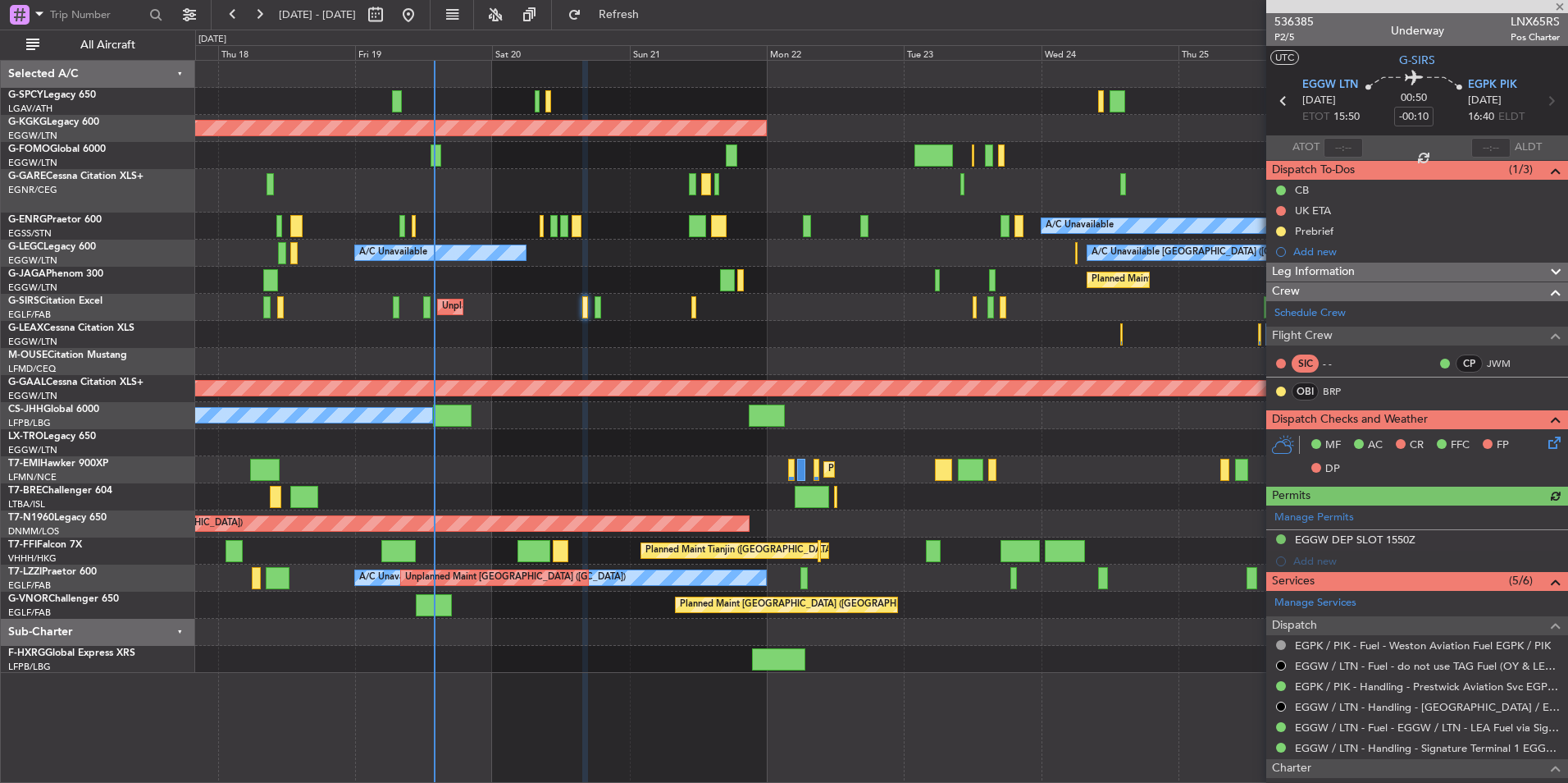
scroll to position [204, 0]
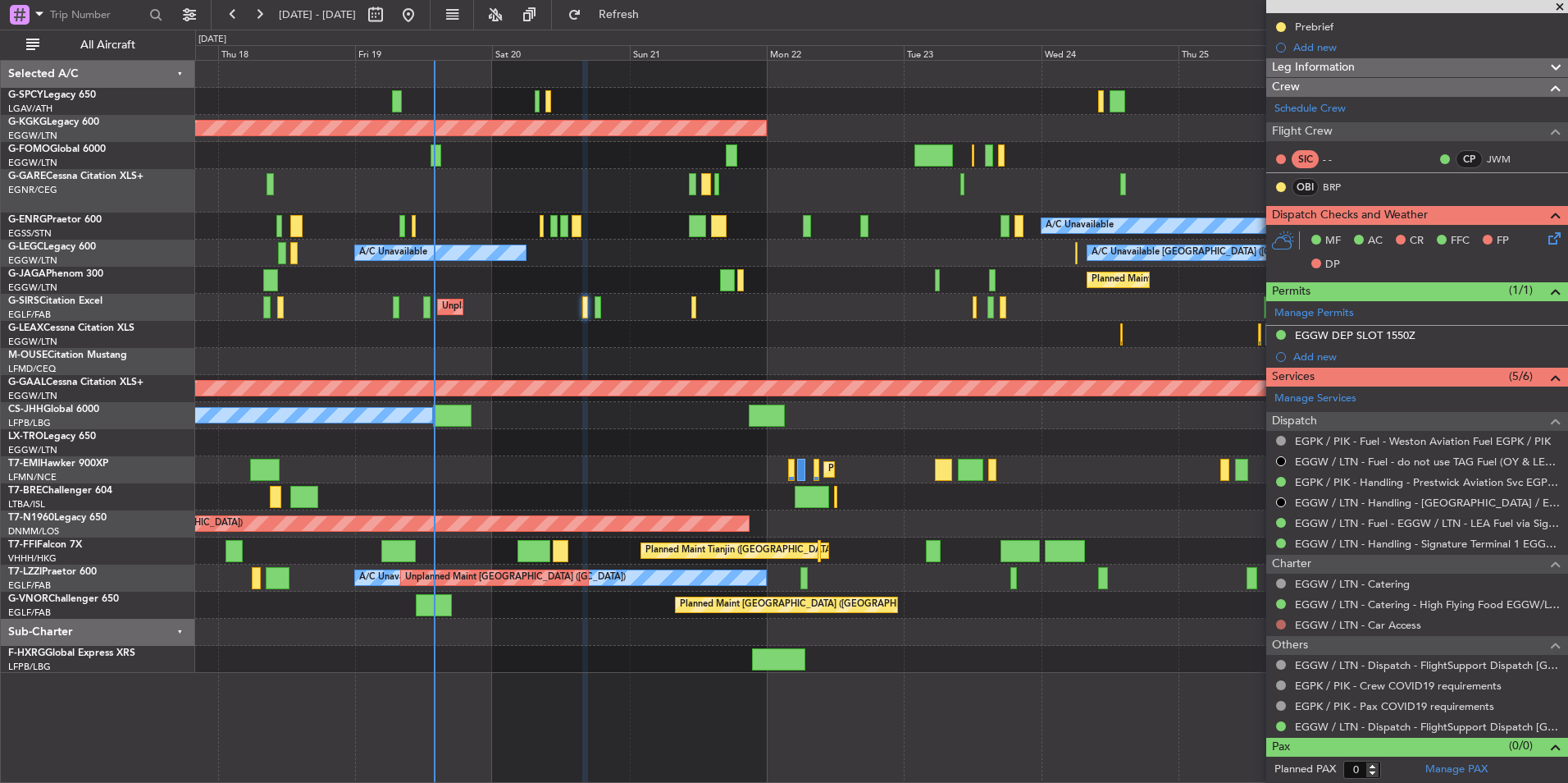
click at [1279, 621] on button at bounding box center [1281, 624] width 10 height 10
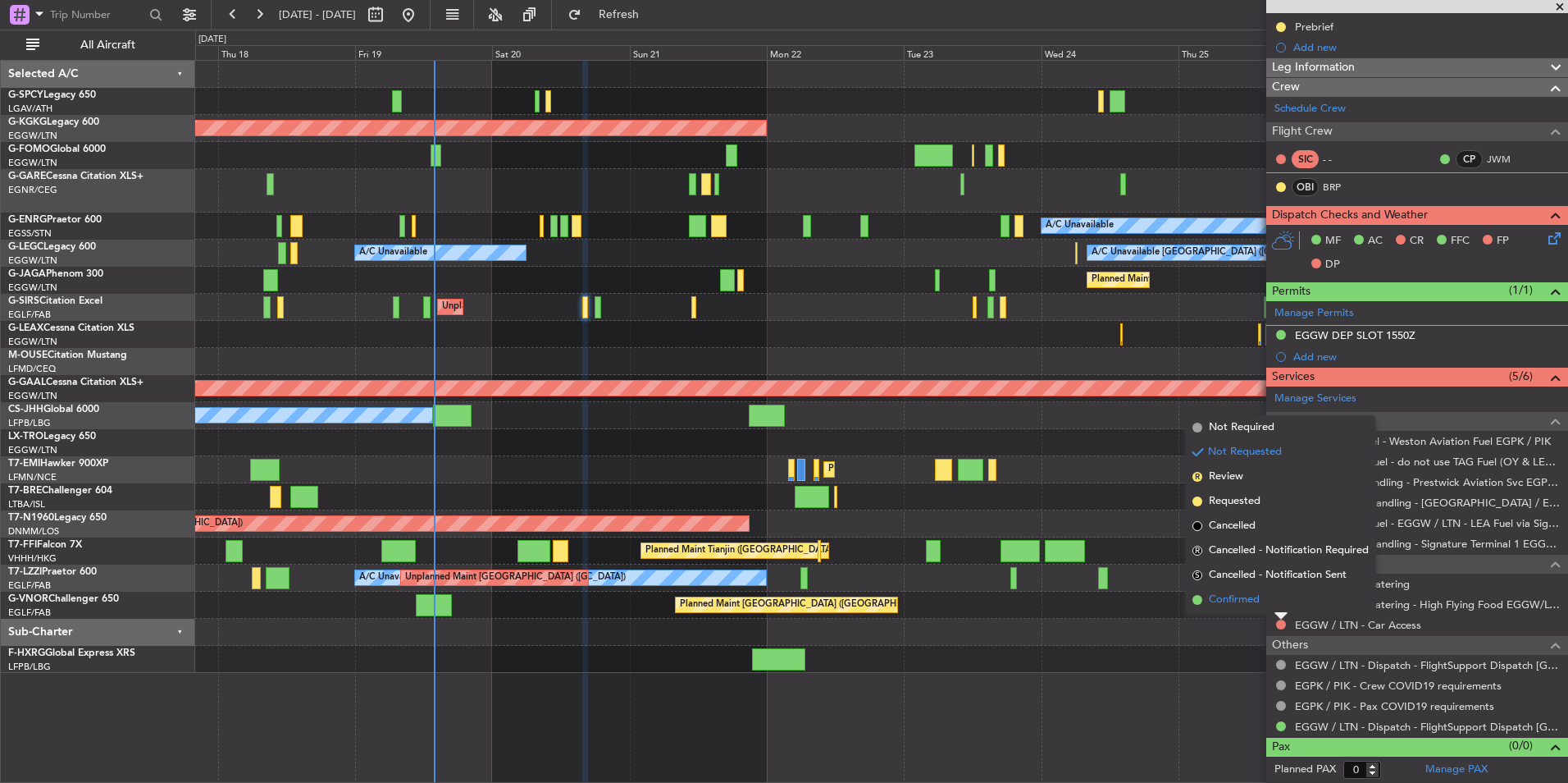
click at [1208, 606] on li "Confirmed" at bounding box center [1281, 599] width 190 height 24
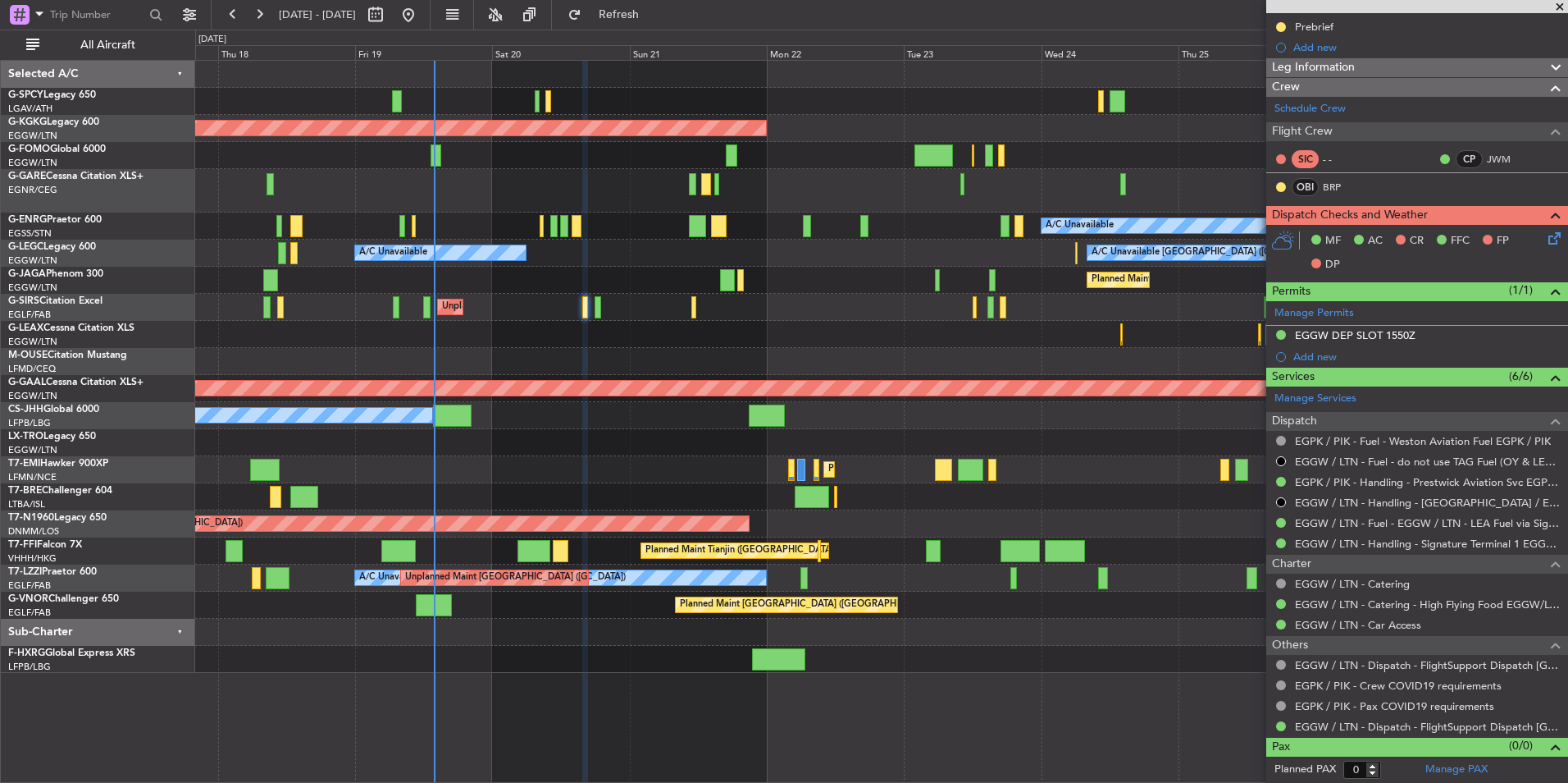
click at [1558, 3] on span at bounding box center [1560, 7] width 17 height 15
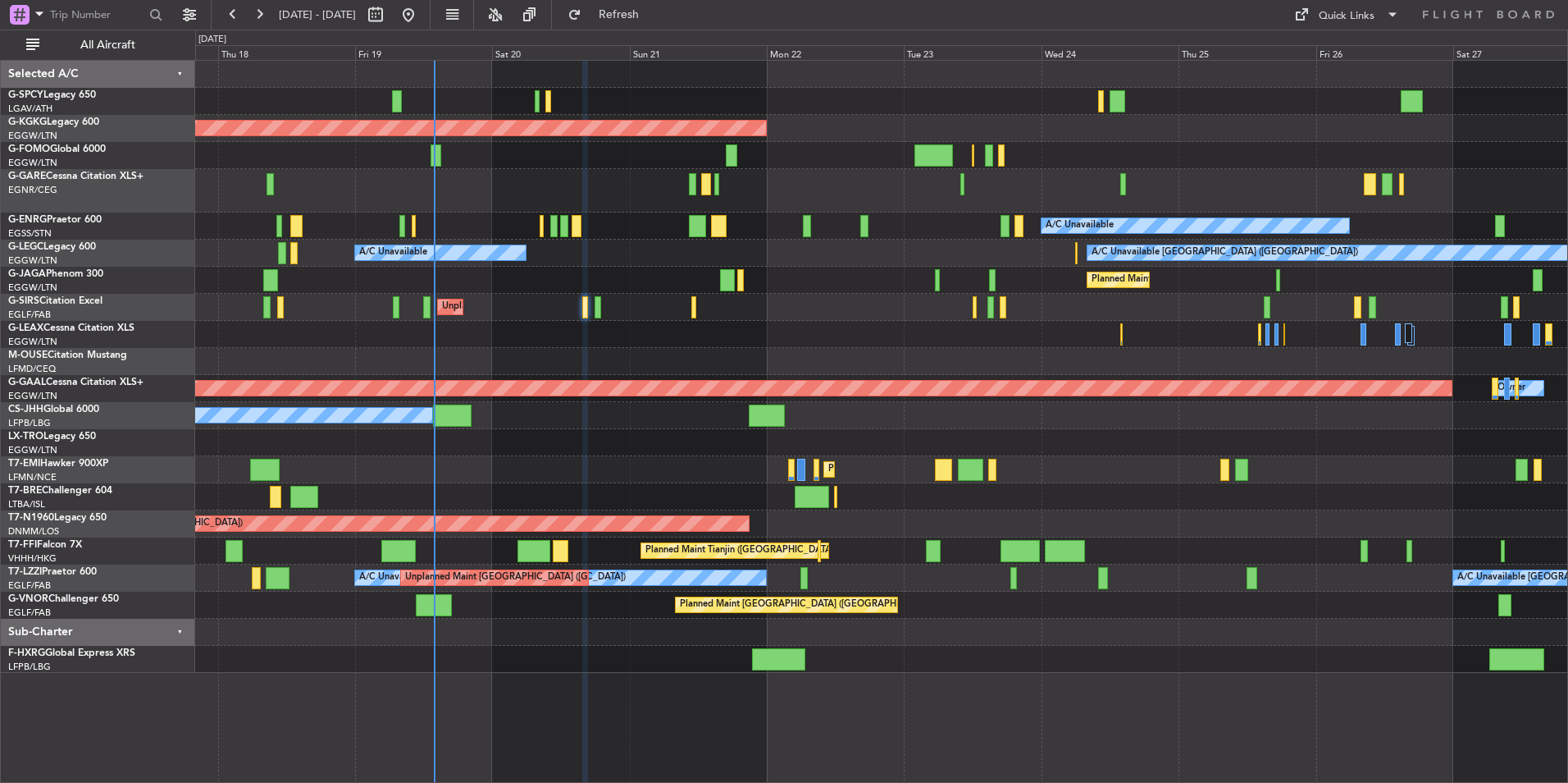
scroll to position [0, 0]
click at [1342, 17] on div "Quick Links" at bounding box center [1347, 16] width 56 height 17
click at [1307, 52] on button "Trip Builder" at bounding box center [1347, 54] width 123 height 39
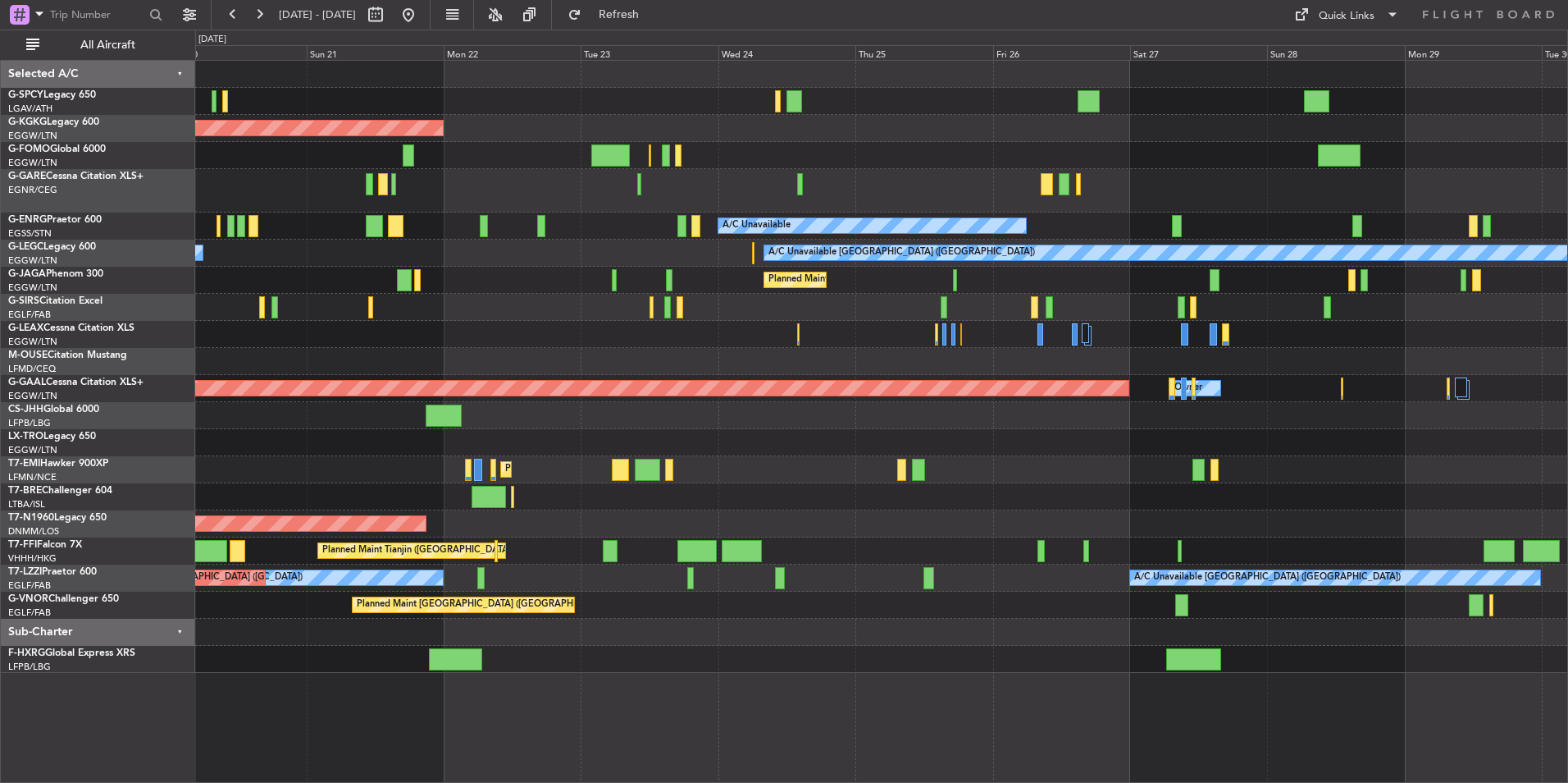
click at [521, 529] on div "AOG Maint Istanbul (Ataturk) A/C Unavailable A/C Unavailable London (Luton) A/C…" at bounding box center [881, 367] width 1372 height 612
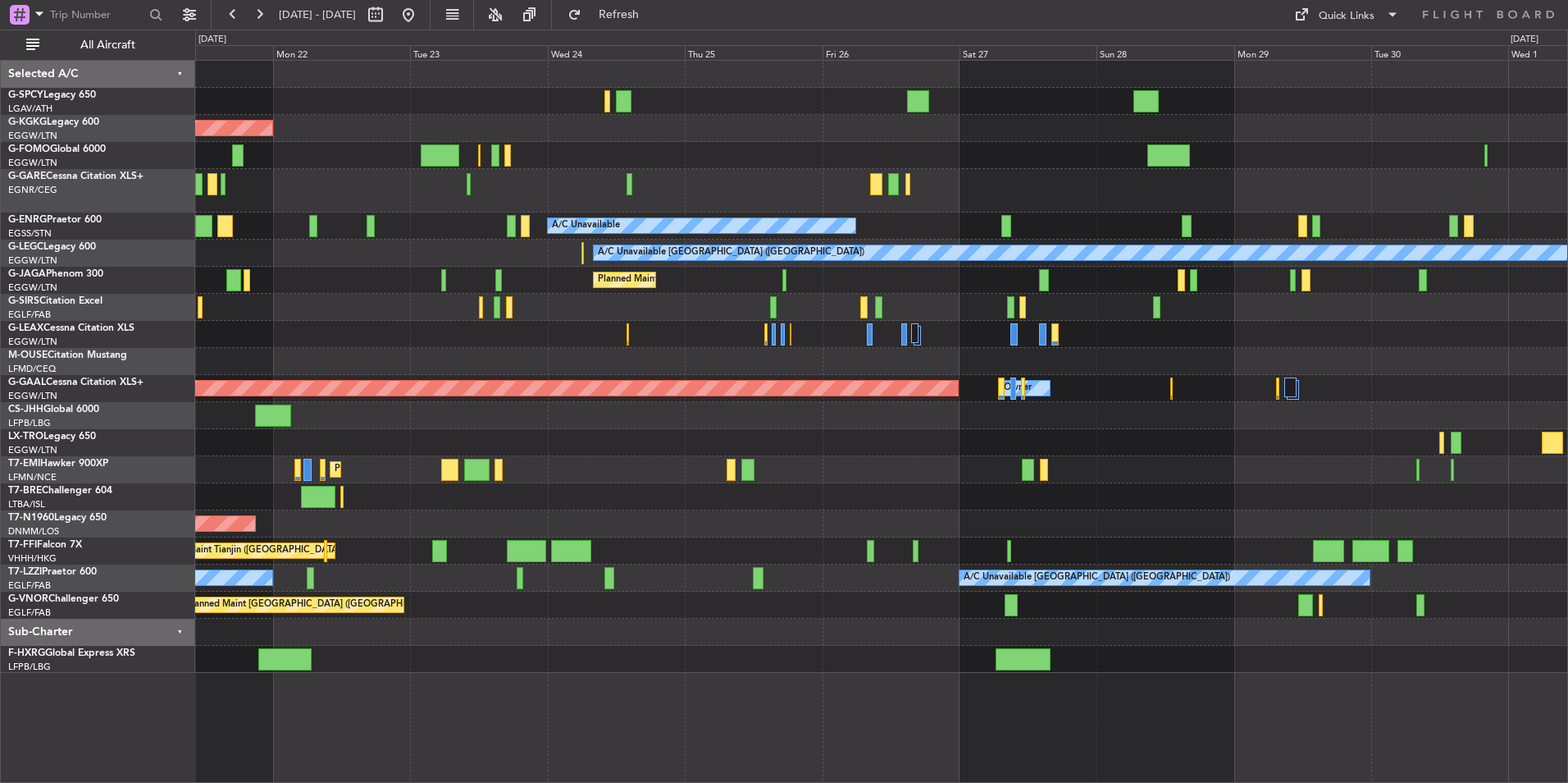
click at [693, 515] on div "AOG Maint Istanbul (Ataturk) A/C Unavailable A/C Unavailable London (Luton) A/C…" at bounding box center [881, 367] width 1372 height 612
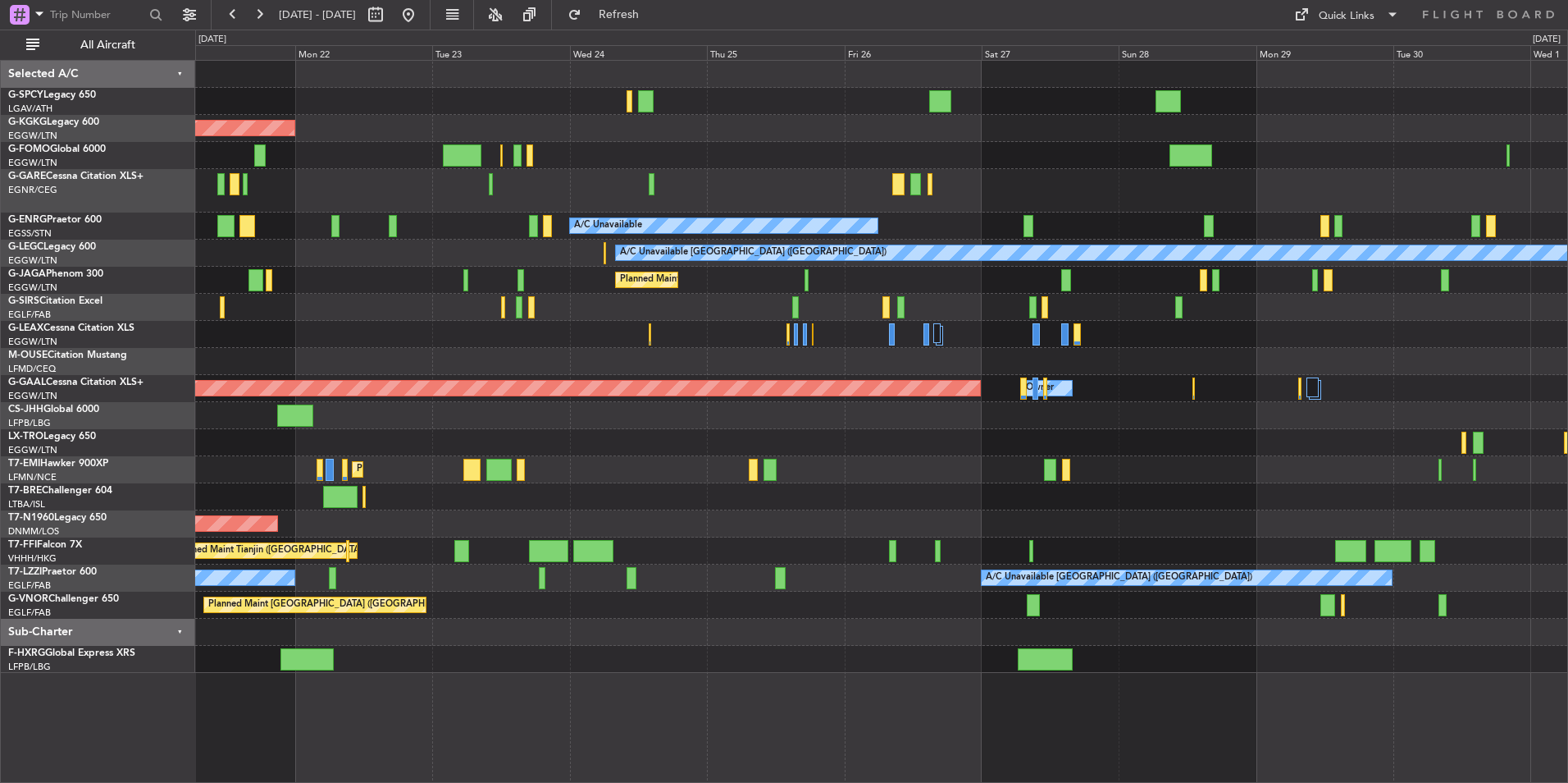
click at [930, 422] on div "AOG Maint Istanbul (Ataturk) A/C Unavailable A/C Unavailable London (Luton) A/C…" at bounding box center [881, 367] width 1372 height 612
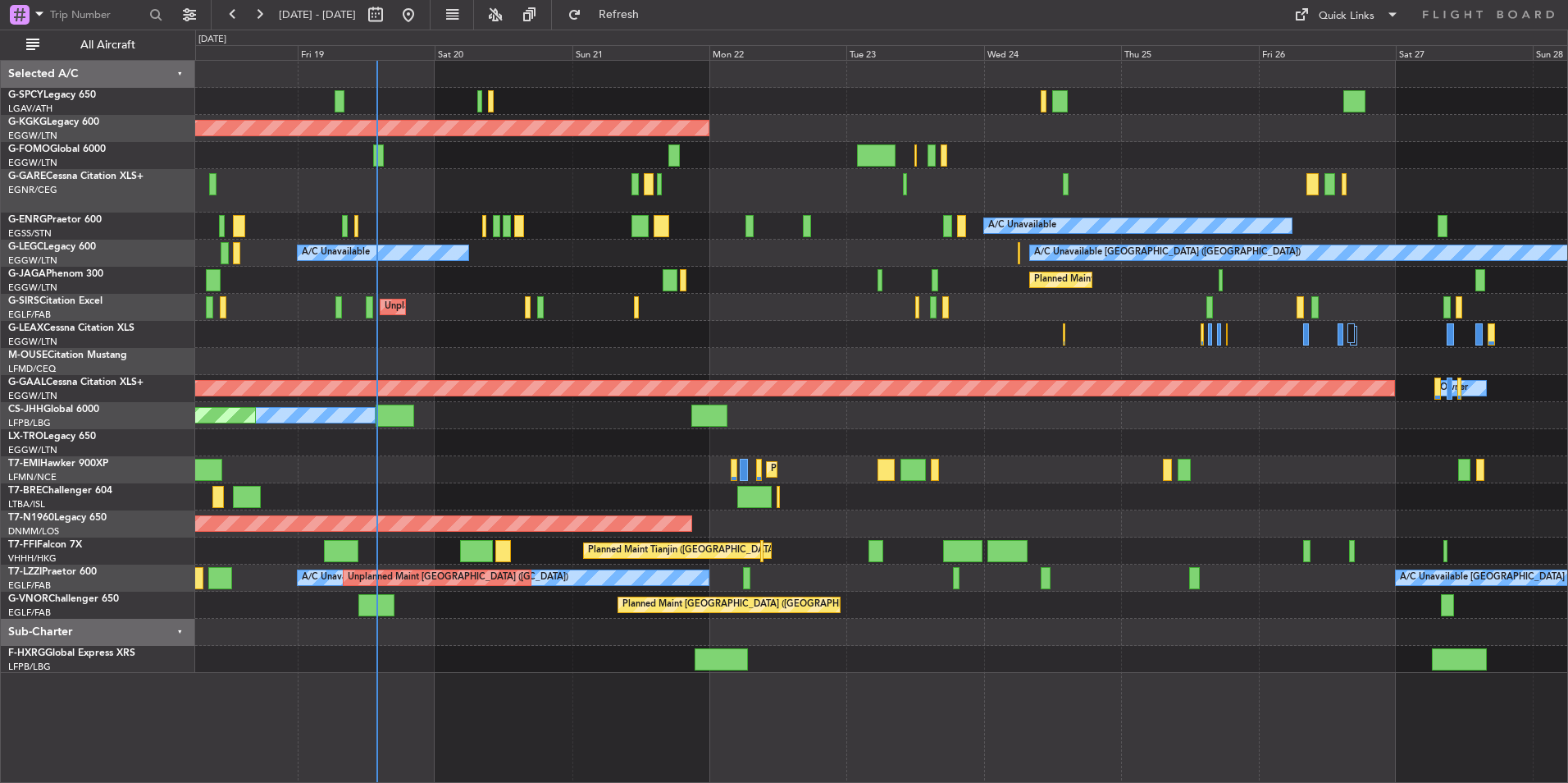
click at [1037, 420] on div "AOG Maint Istanbul (Ataturk) A/C Unavailable A/C Unavailable London (Luton) A/C…" at bounding box center [881, 367] width 1372 height 612
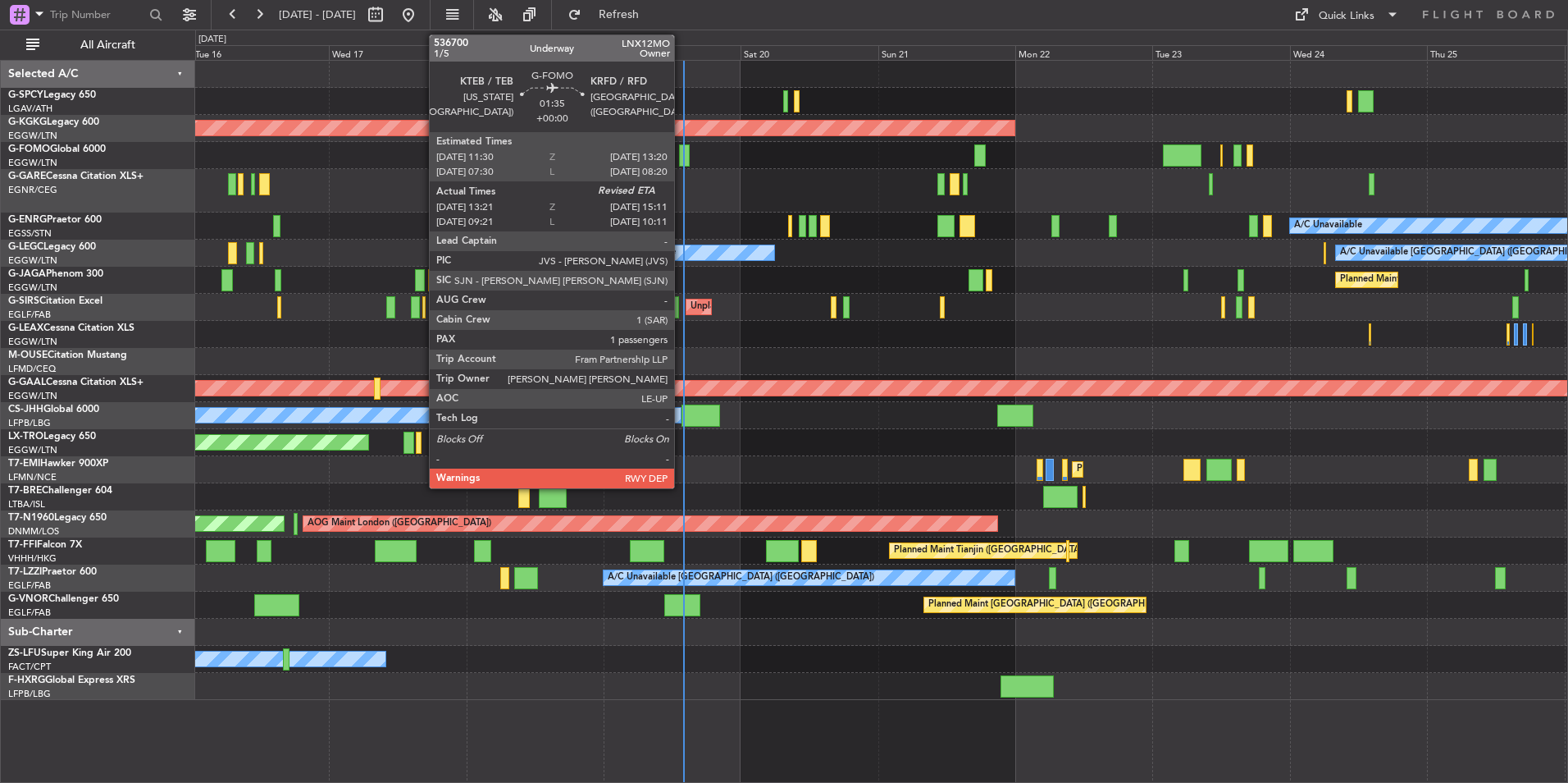
click at [682, 153] on div at bounding box center [684, 155] width 10 height 22
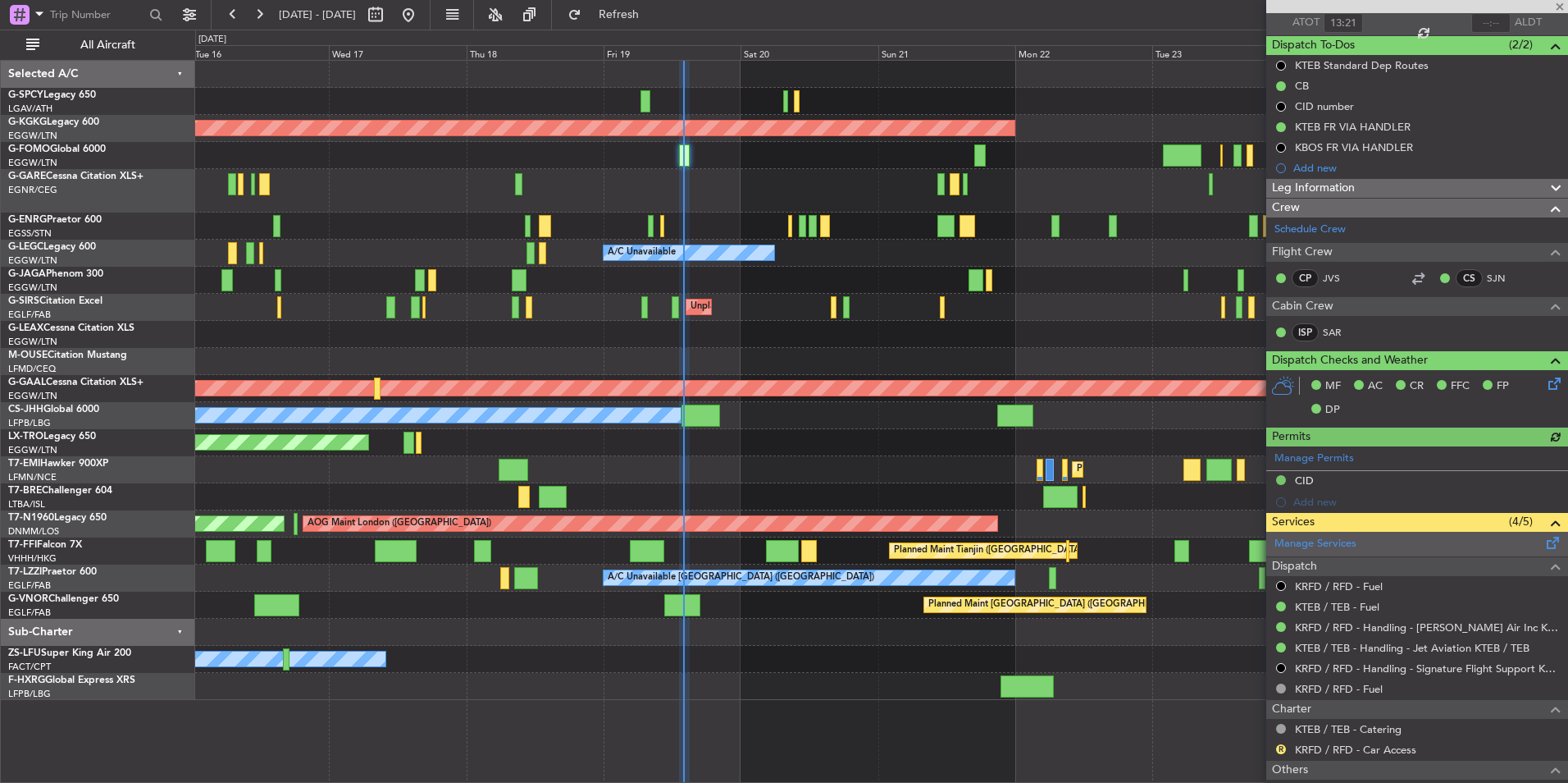
scroll to position [266, 0]
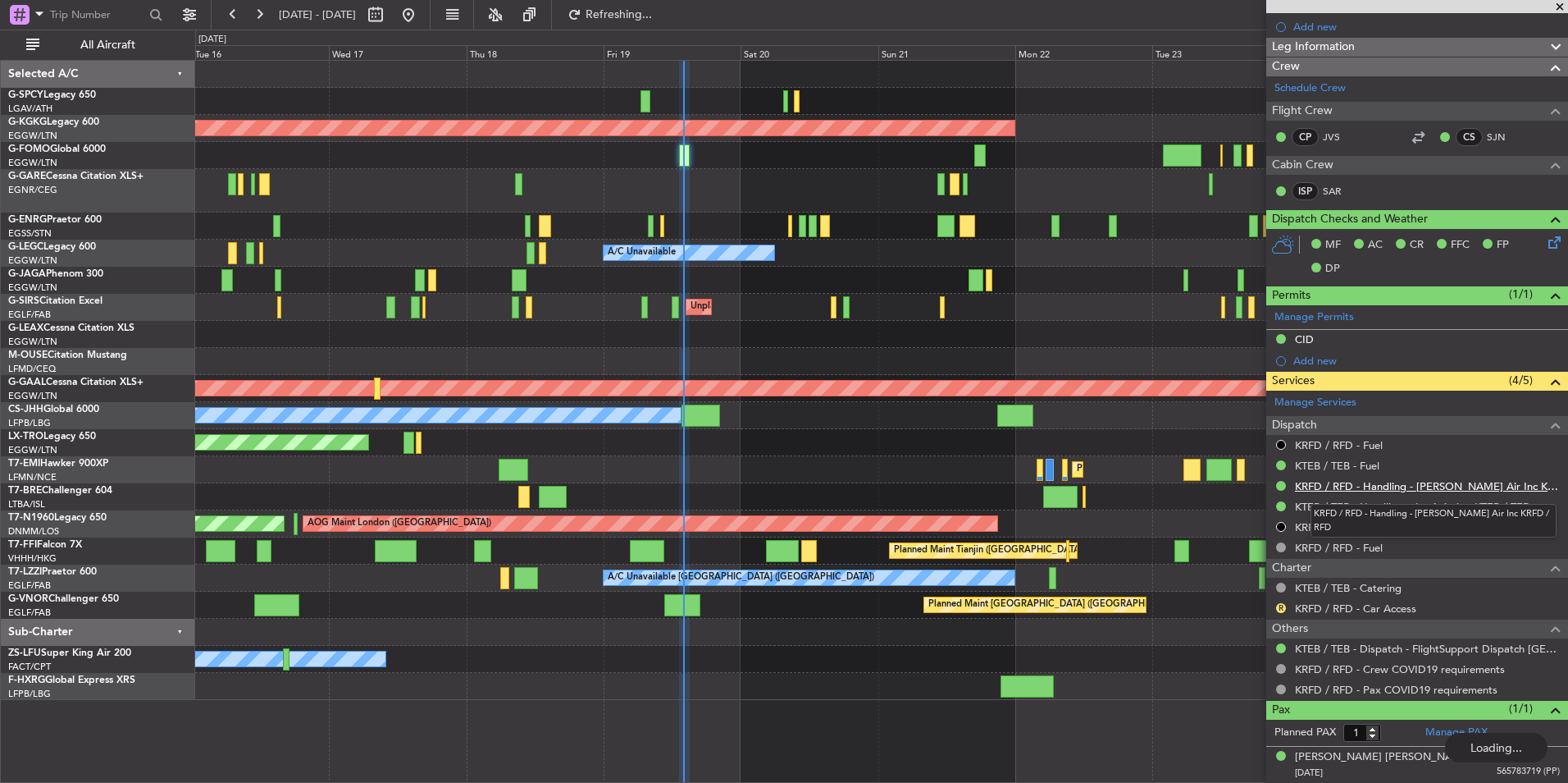
click at [1451, 485] on link "KRFD / RFD - Handling - Emery Air Inc KRFD / RFD" at bounding box center [1427, 486] width 265 height 14
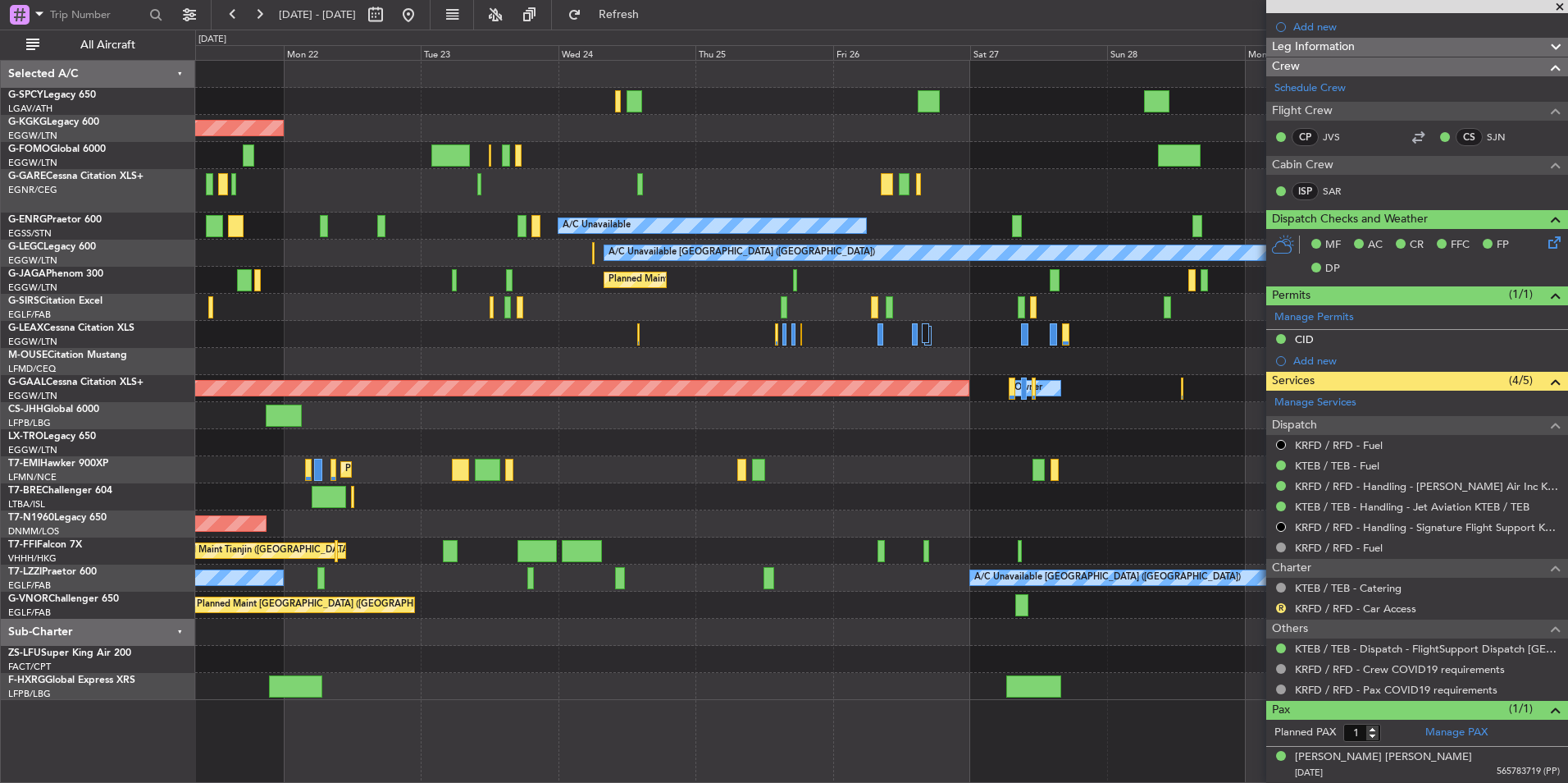
click at [282, 449] on div "AOG Maint Istanbul (Ataturk) A/C Unavailable A/C Unavailable London (Luton) A/C…" at bounding box center [881, 380] width 1372 height 639
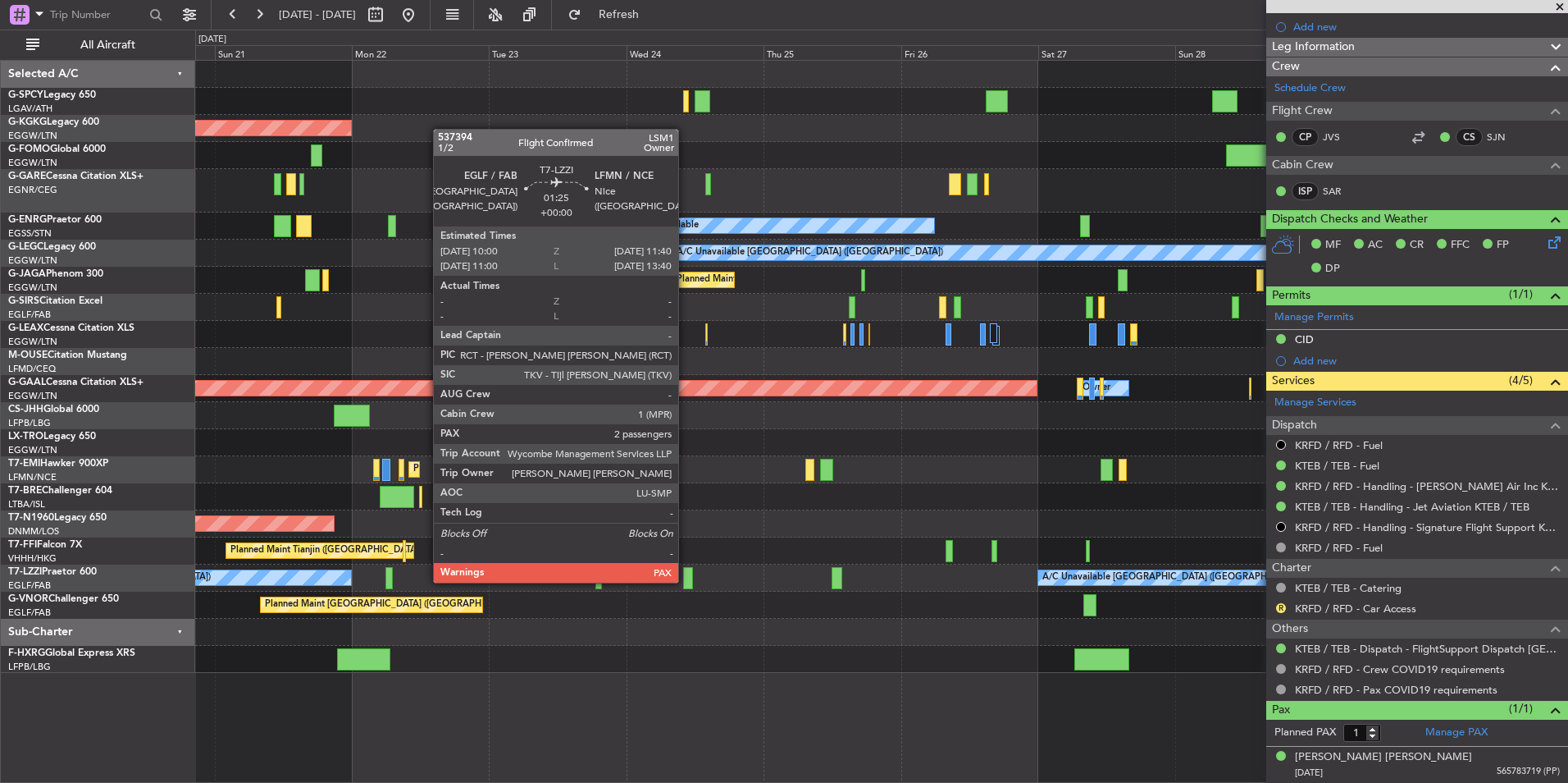
click at [686, 581] on div at bounding box center [688, 578] width 10 height 22
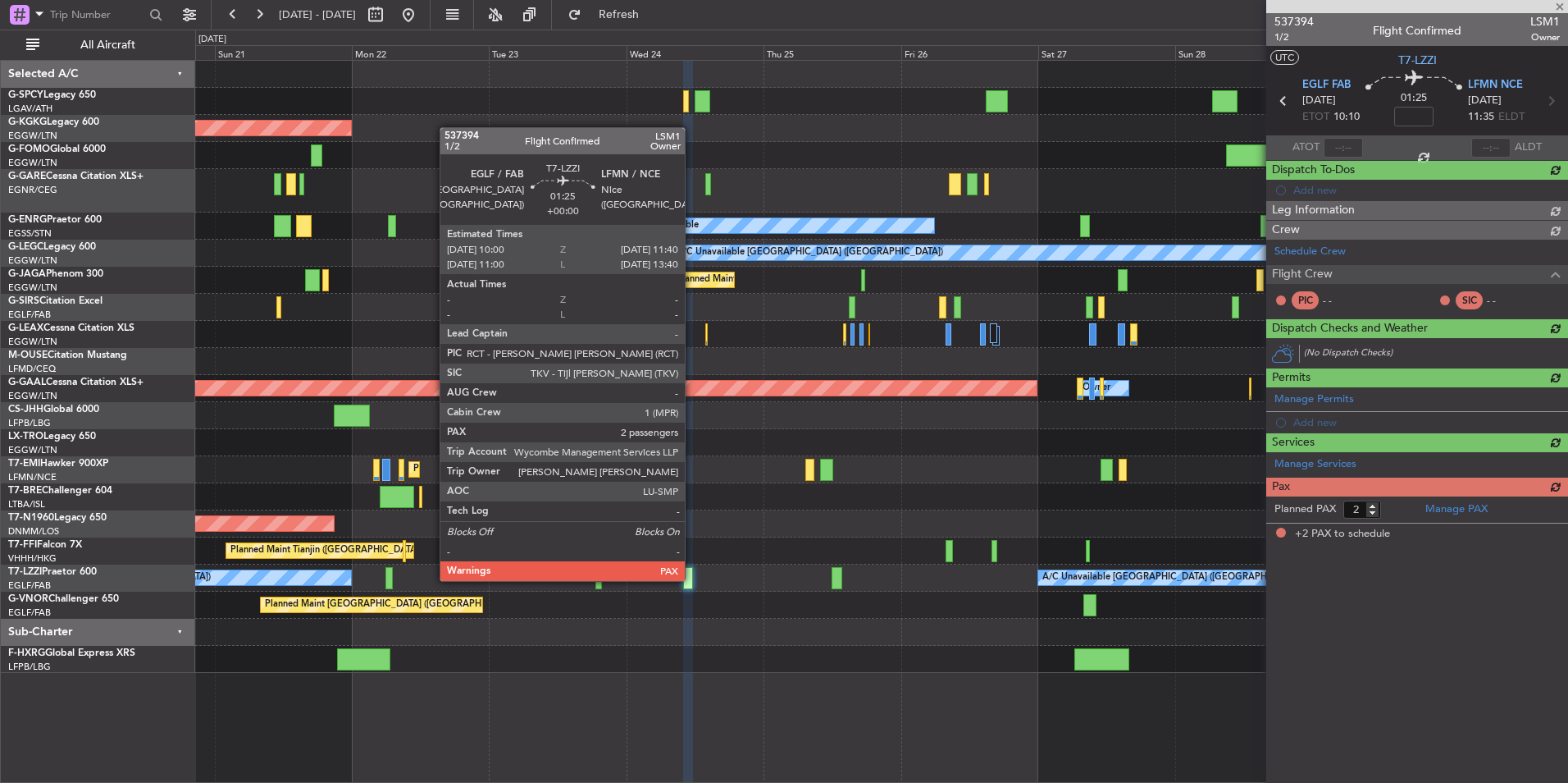
scroll to position [0, 0]
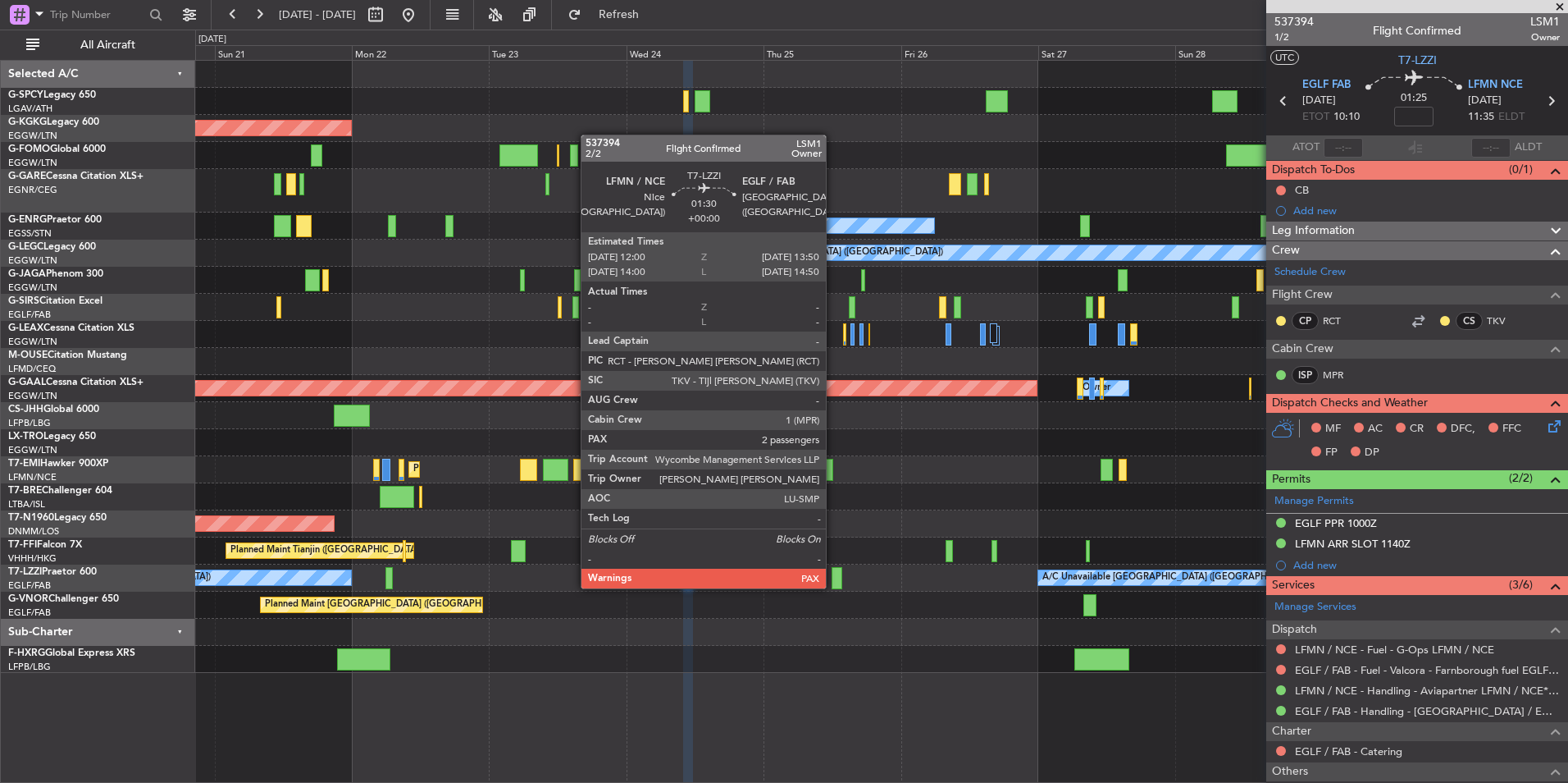
click at [833, 586] on div at bounding box center [837, 578] width 10 height 22
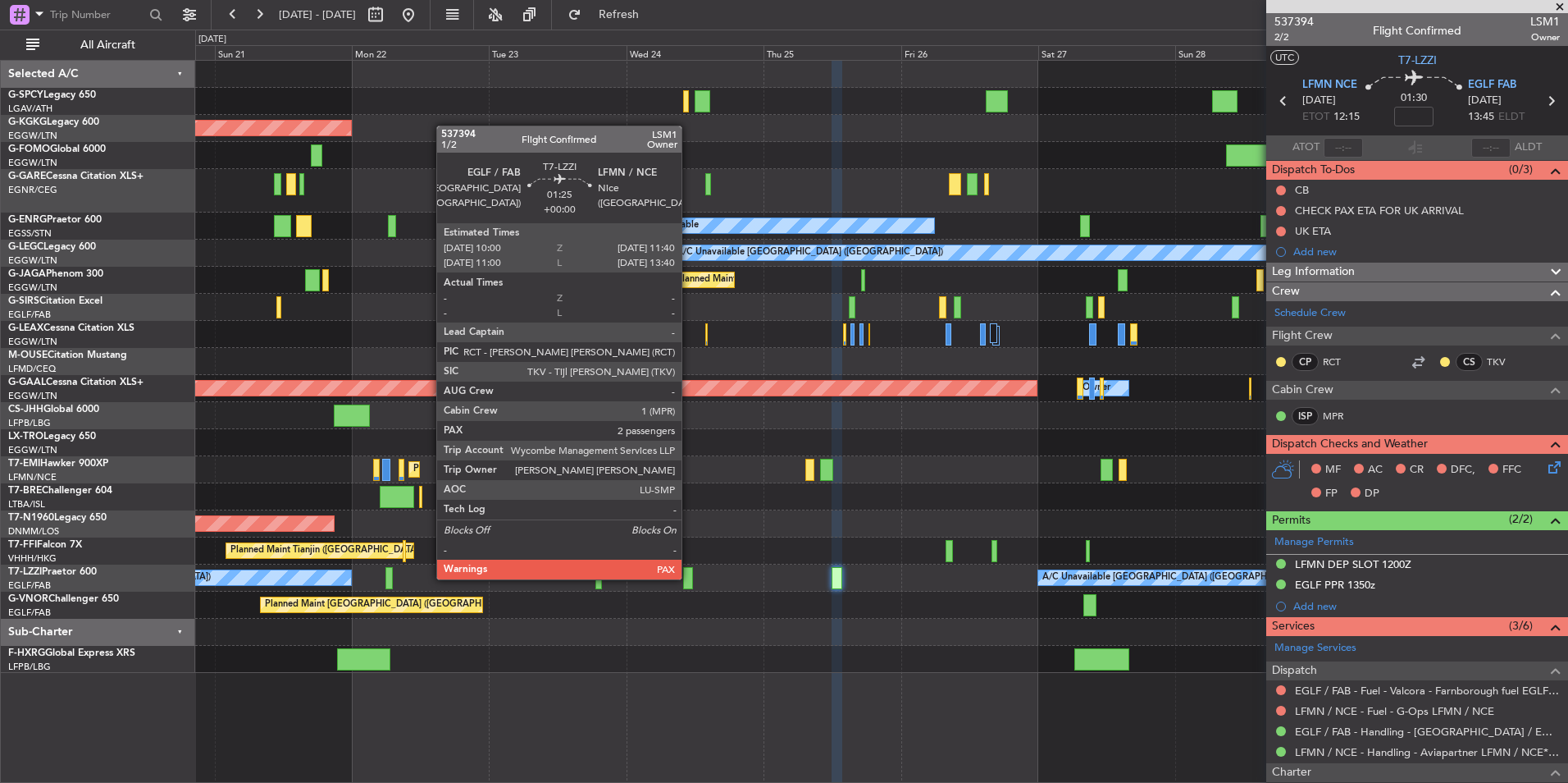
click at [689, 578] on div at bounding box center [688, 578] width 10 height 22
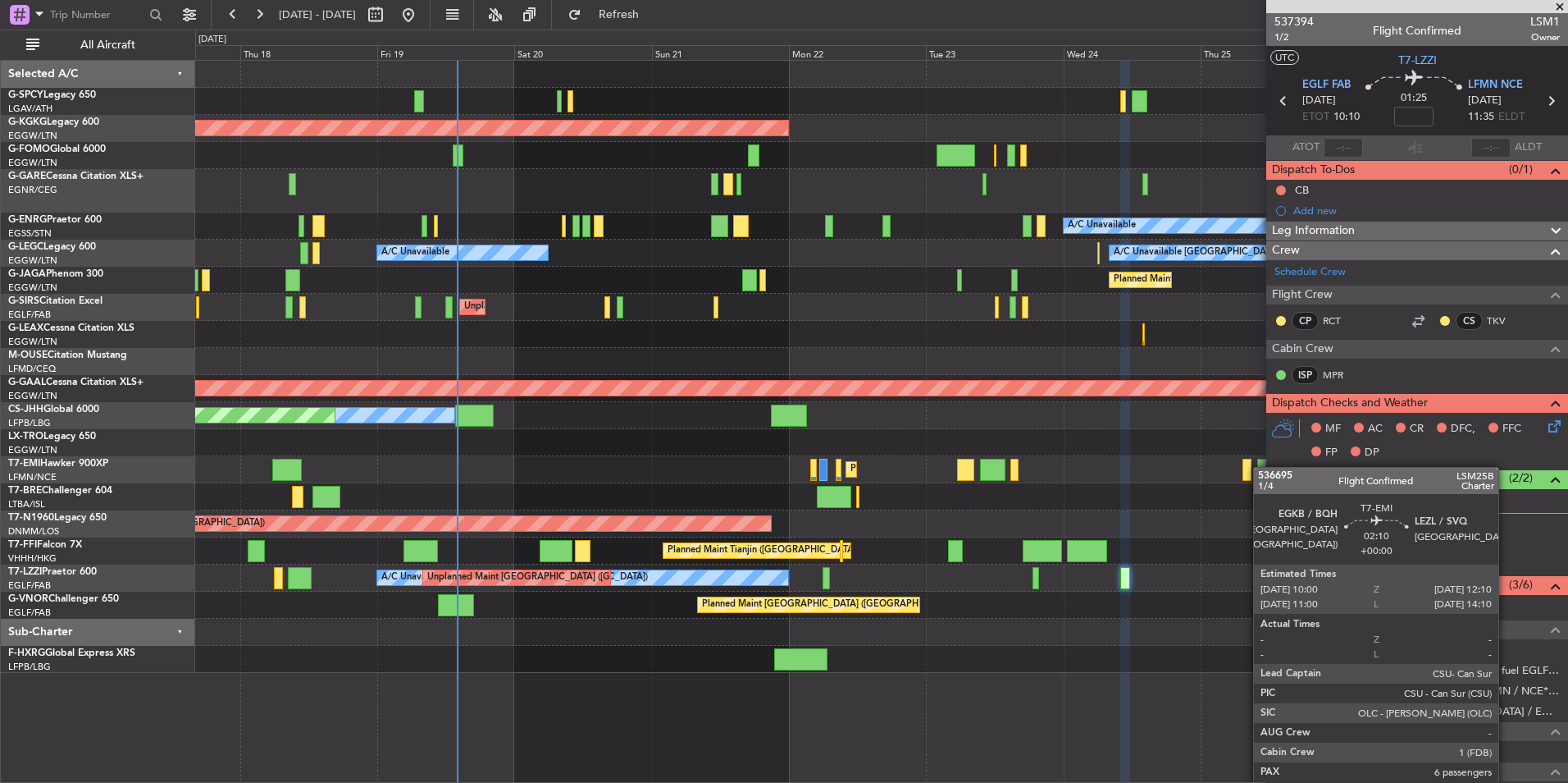
click at [1262, 467] on div "AOG Maint Istanbul (Ataturk) A/C Unavailable A/C Unavailable London (Luton) A/C…" at bounding box center [881, 367] width 1372 height 612
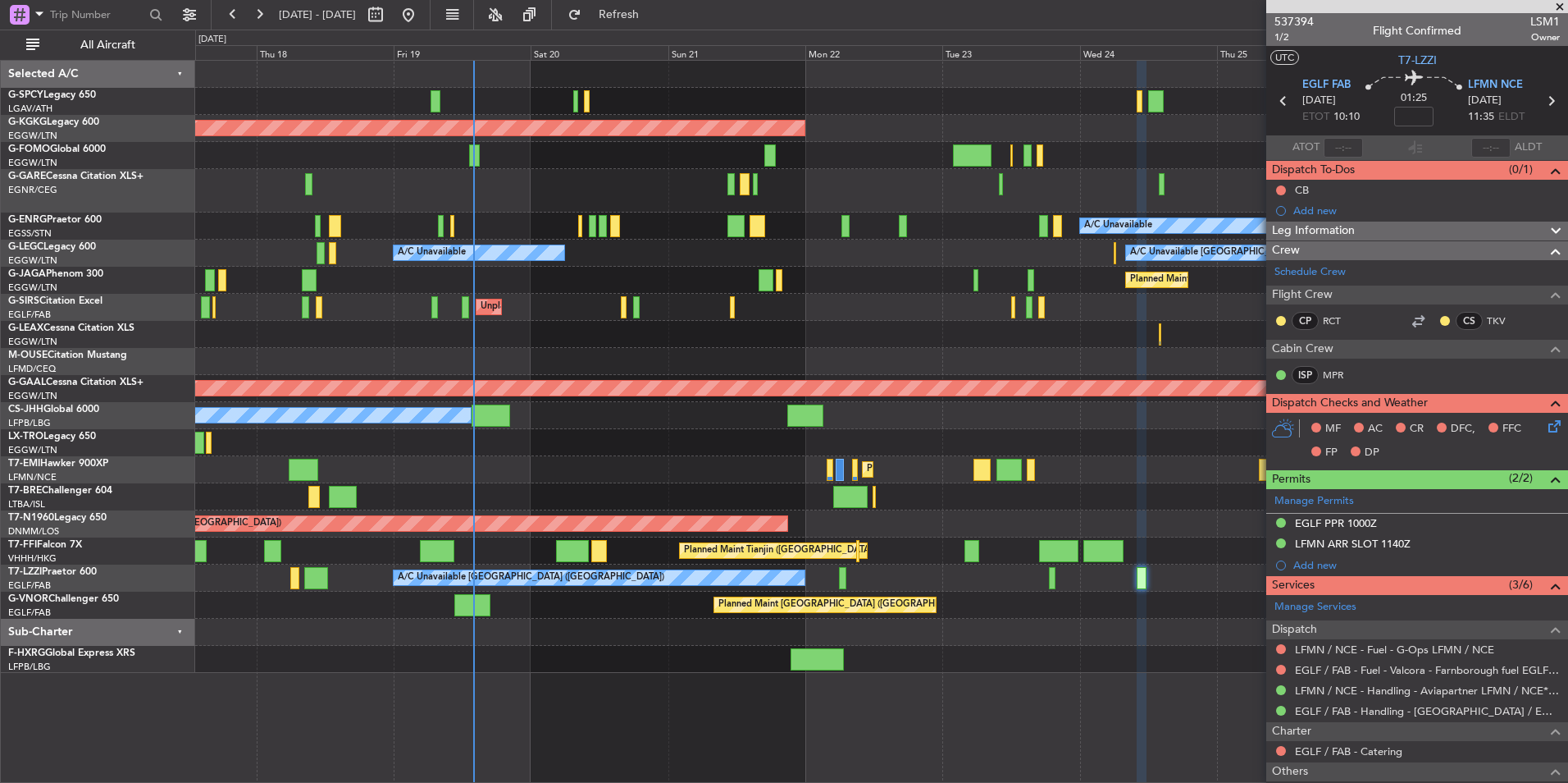
click at [290, 217] on div "A/C Unavailable" at bounding box center [881, 225] width 1372 height 27
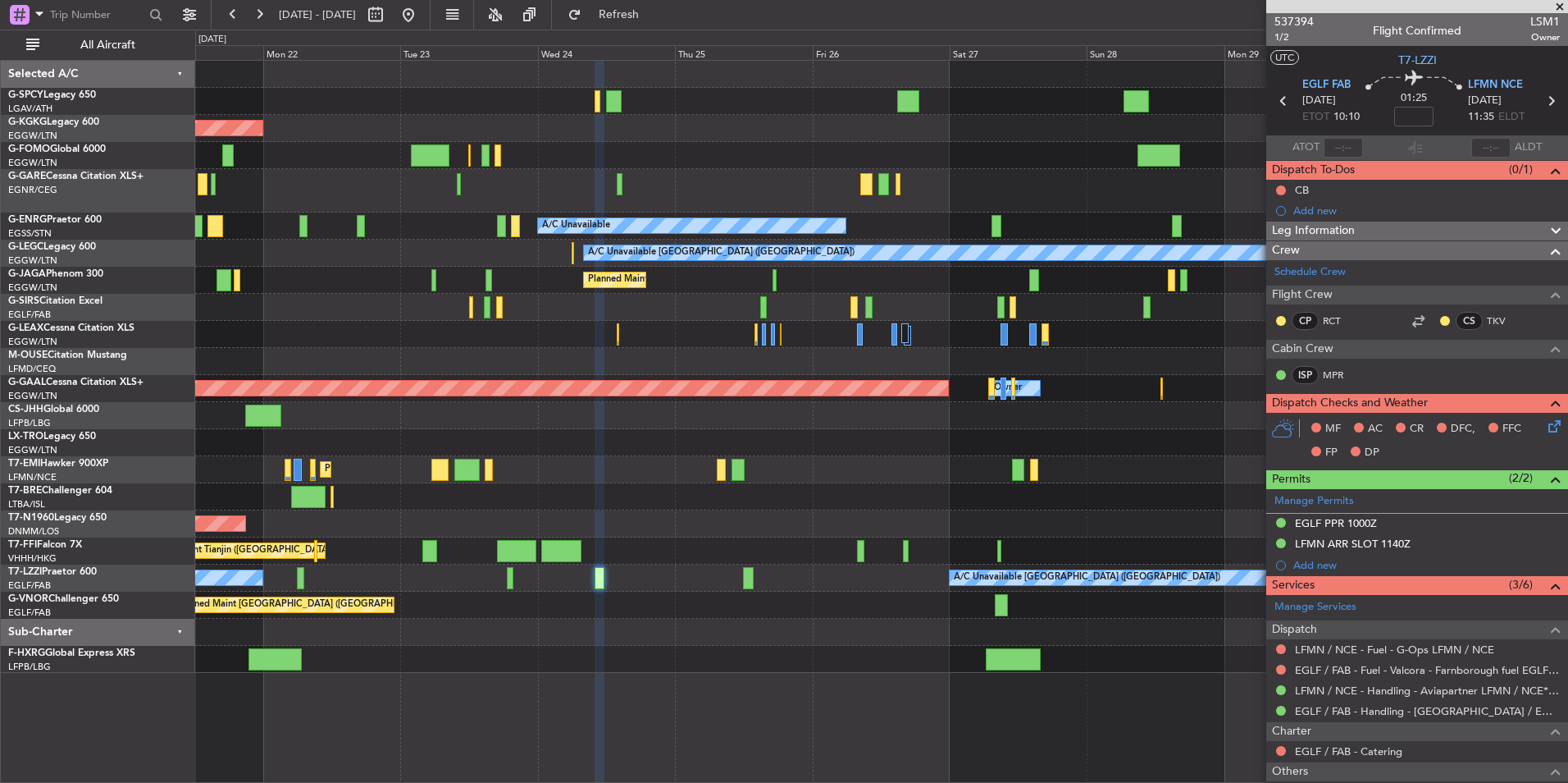
click at [78, 465] on div "AOG Maint Istanbul (Ataturk) A/C Unavailable A/C Unavailable London (Luton) A/C…" at bounding box center [784, 406] width 1568 height 753
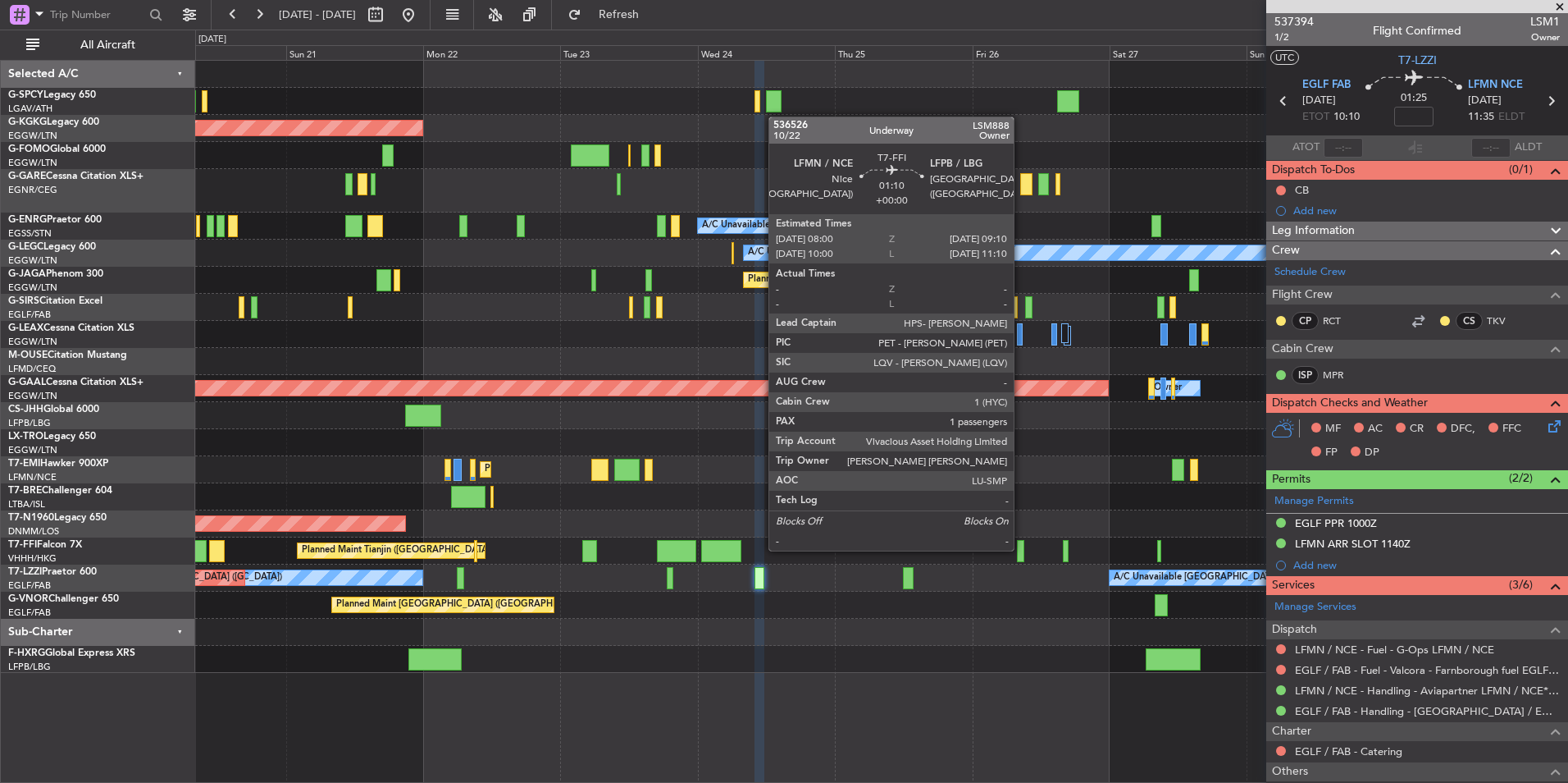
click at [1021, 549] on div at bounding box center [1021, 551] width 7 height 22
type input "1"
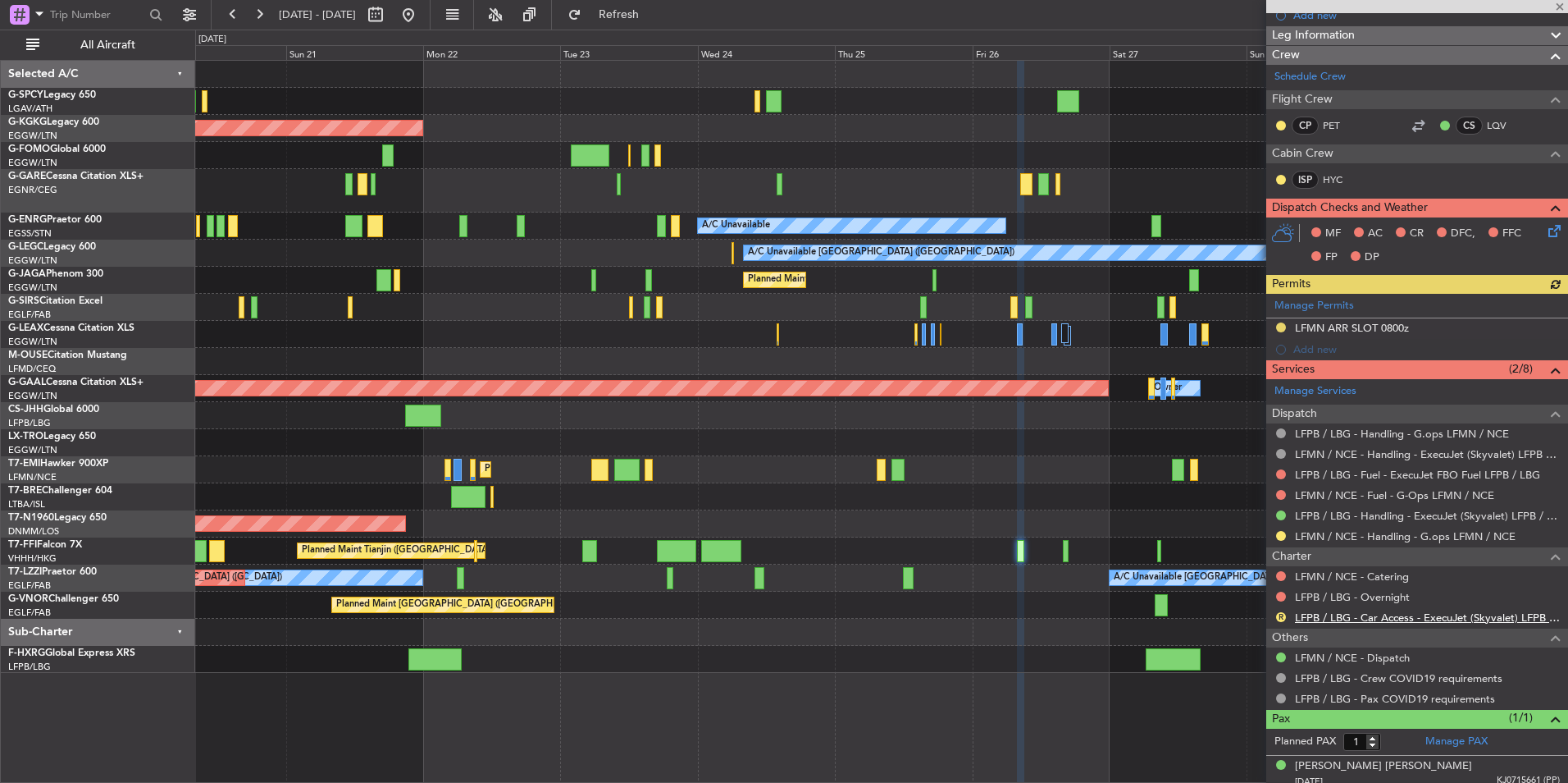
scroll to position [245, 0]
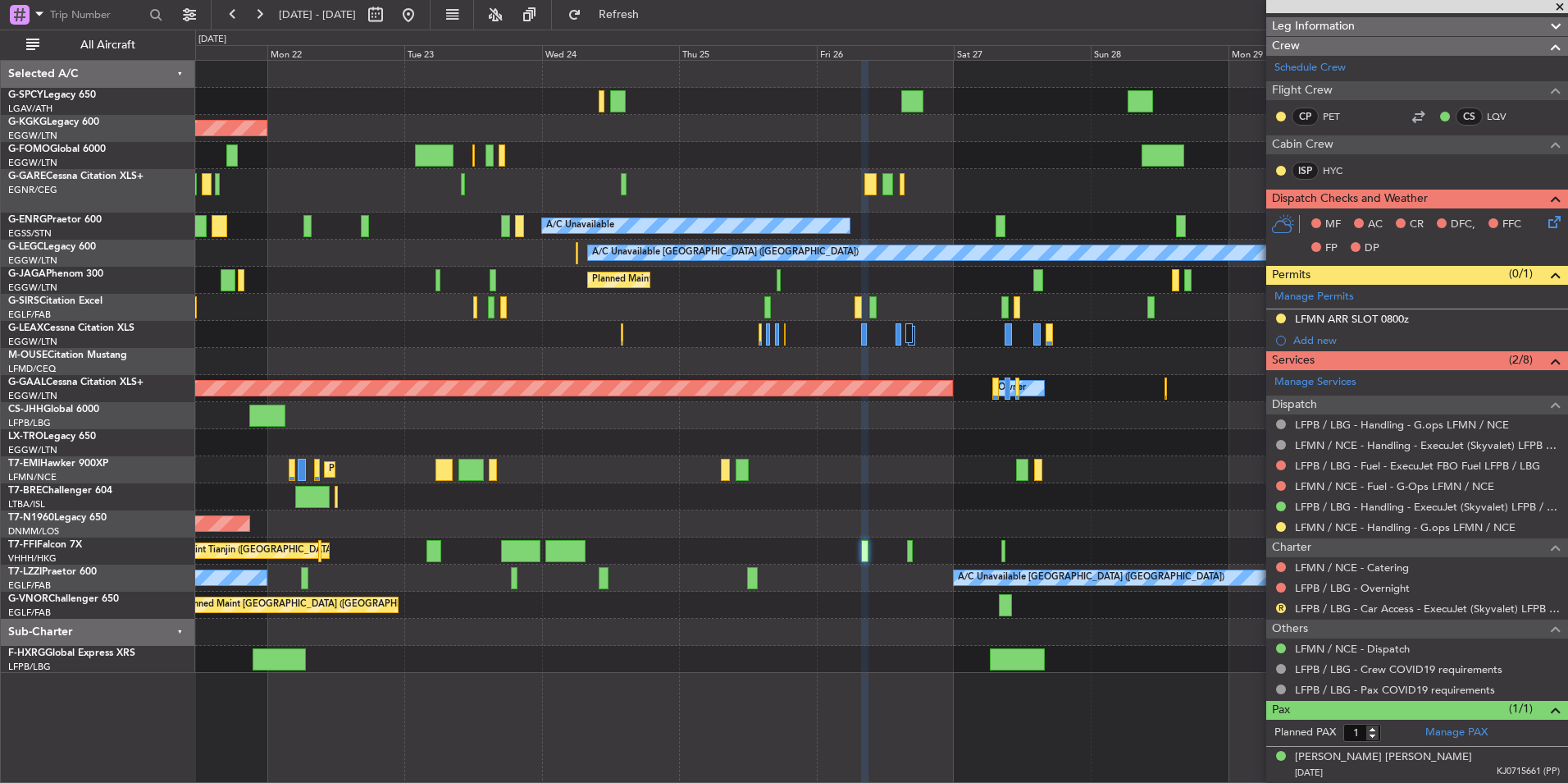
click at [977, 599] on div "AOG Maint Istanbul (Ataturk) A/C Unavailable A/C Unavailable London (Luton) A/C…" at bounding box center [881, 367] width 1372 height 612
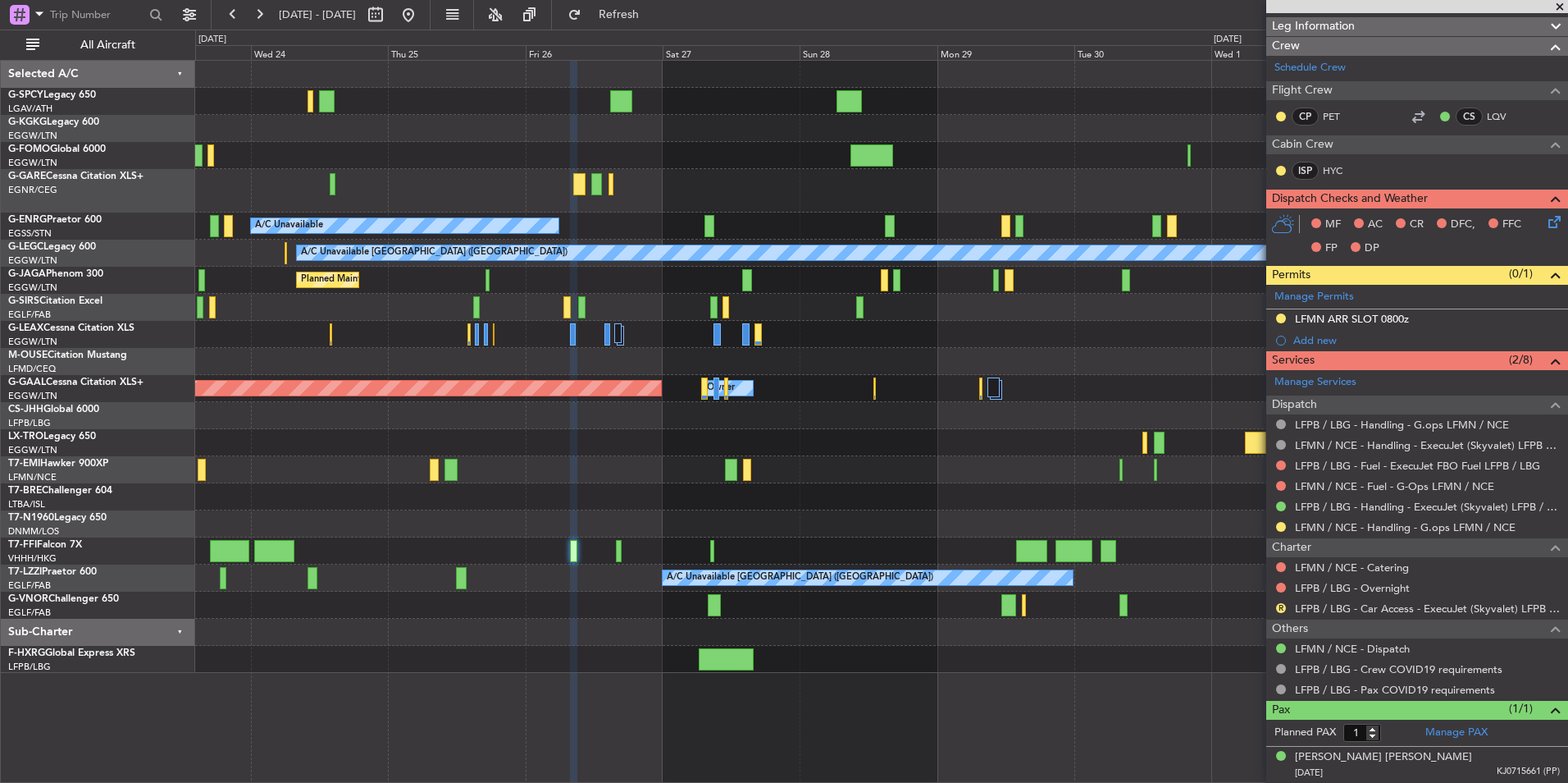
click at [746, 589] on div "AOG Maint Istanbul (Ataturk) A/C Unavailable A/C Unavailable London (Luton) Pla…" at bounding box center [881, 367] width 1372 height 612
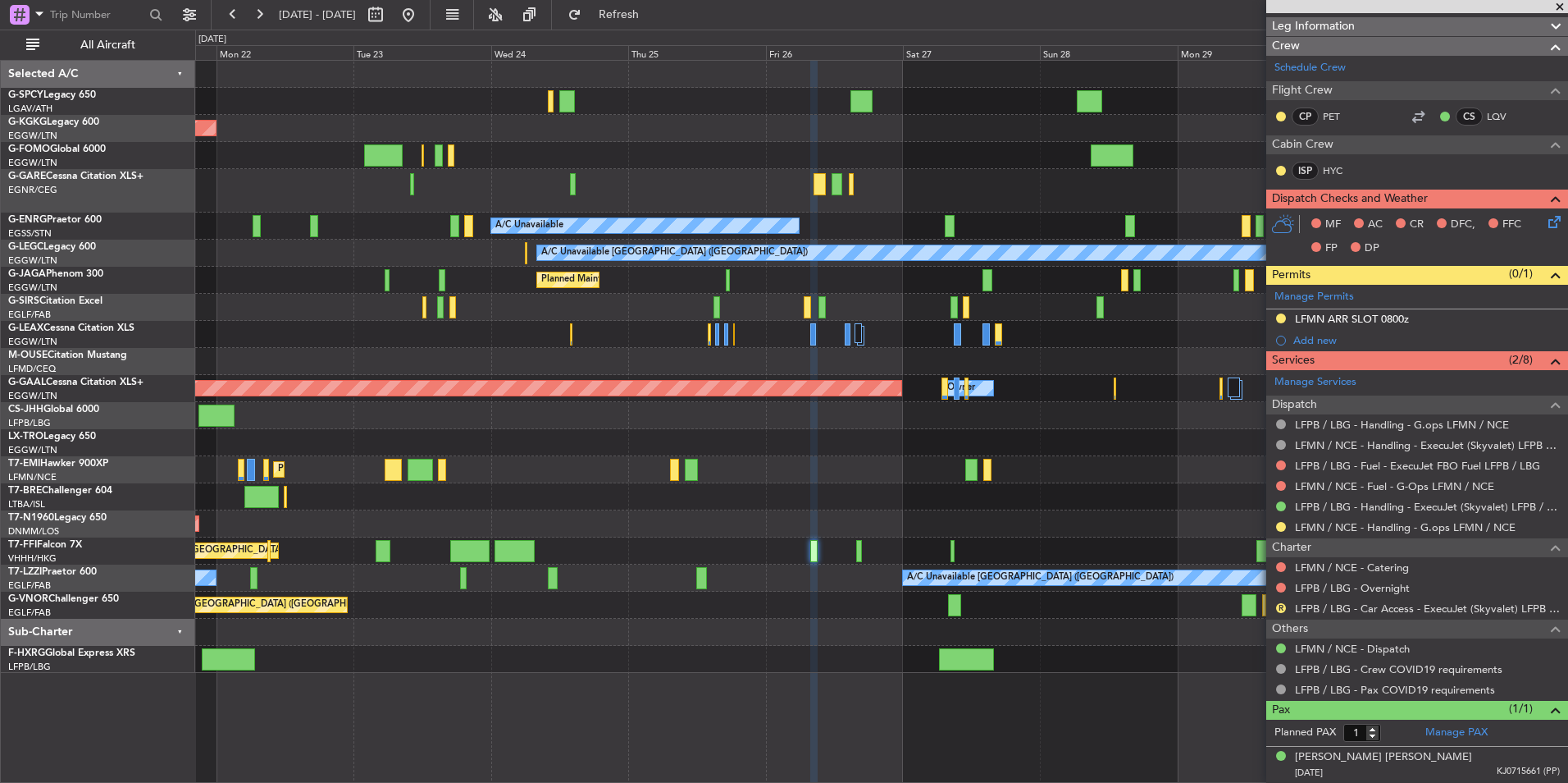
click at [1148, 533] on div "AOG Maint Istanbul (Ataturk) A/C Unavailable A/C Unavailable London (Luton) A/C…" at bounding box center [881, 367] width 1372 height 612
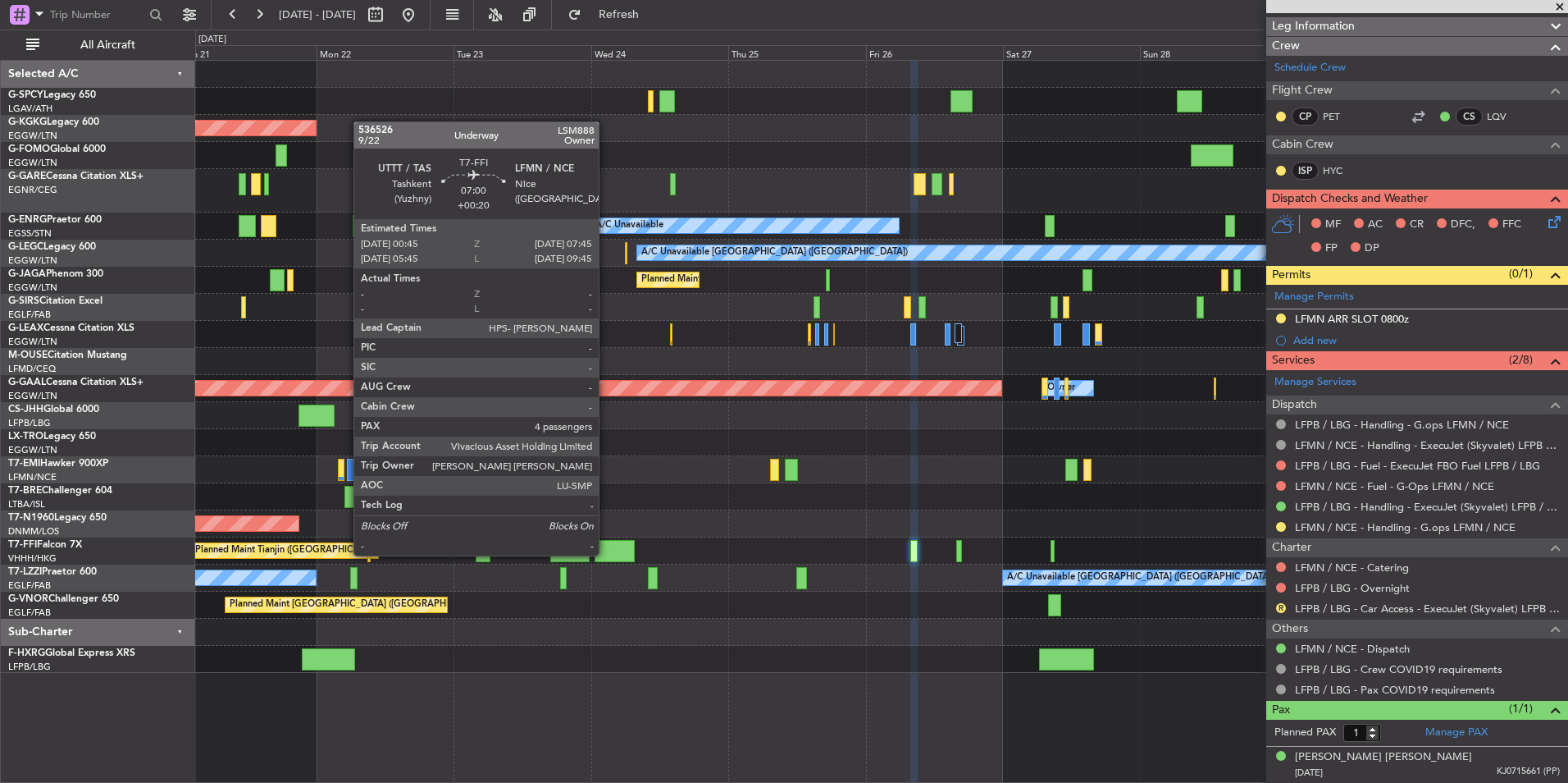
click at [606, 554] on div at bounding box center [615, 551] width 40 height 22
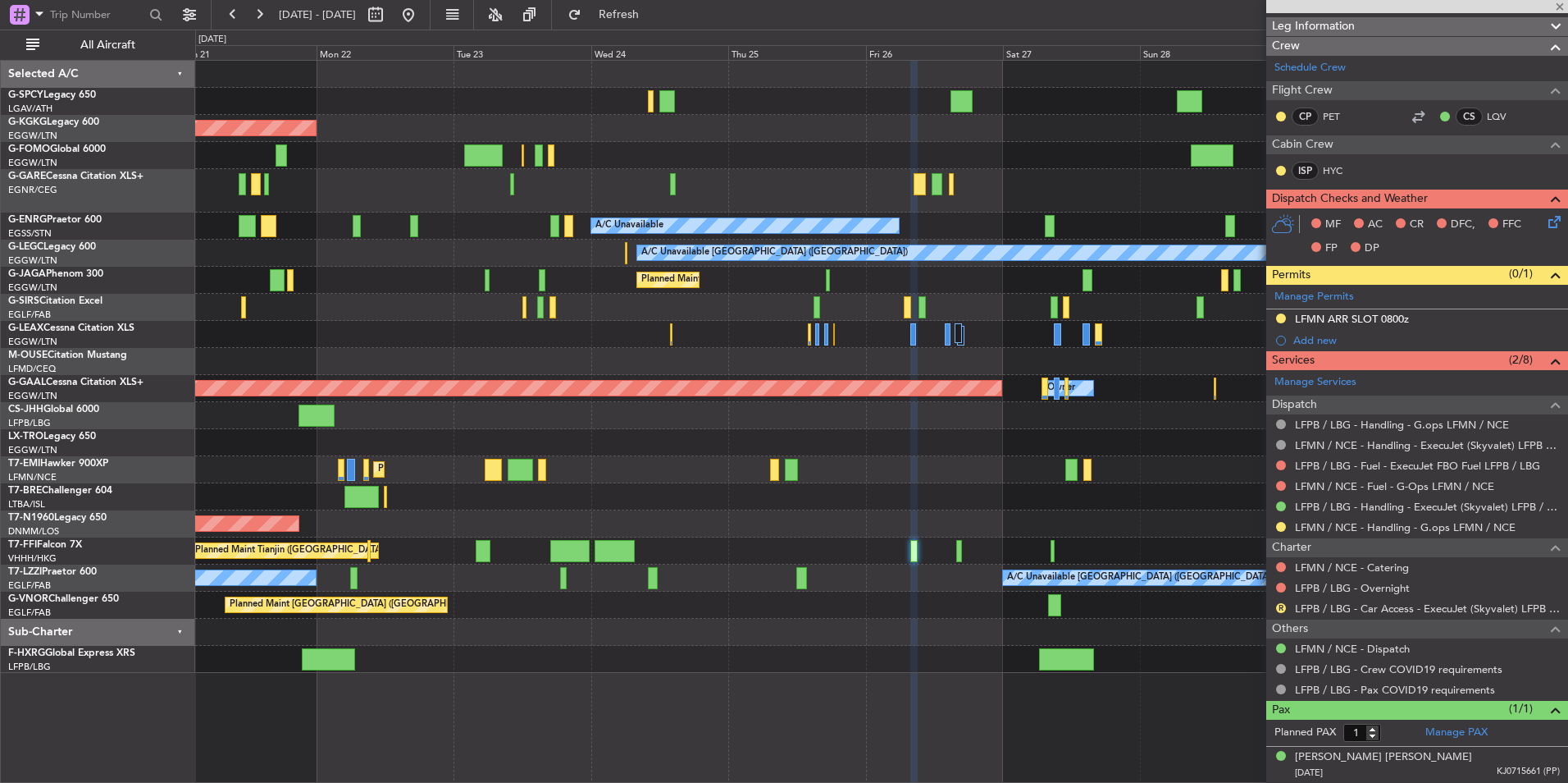
type input "+00:20"
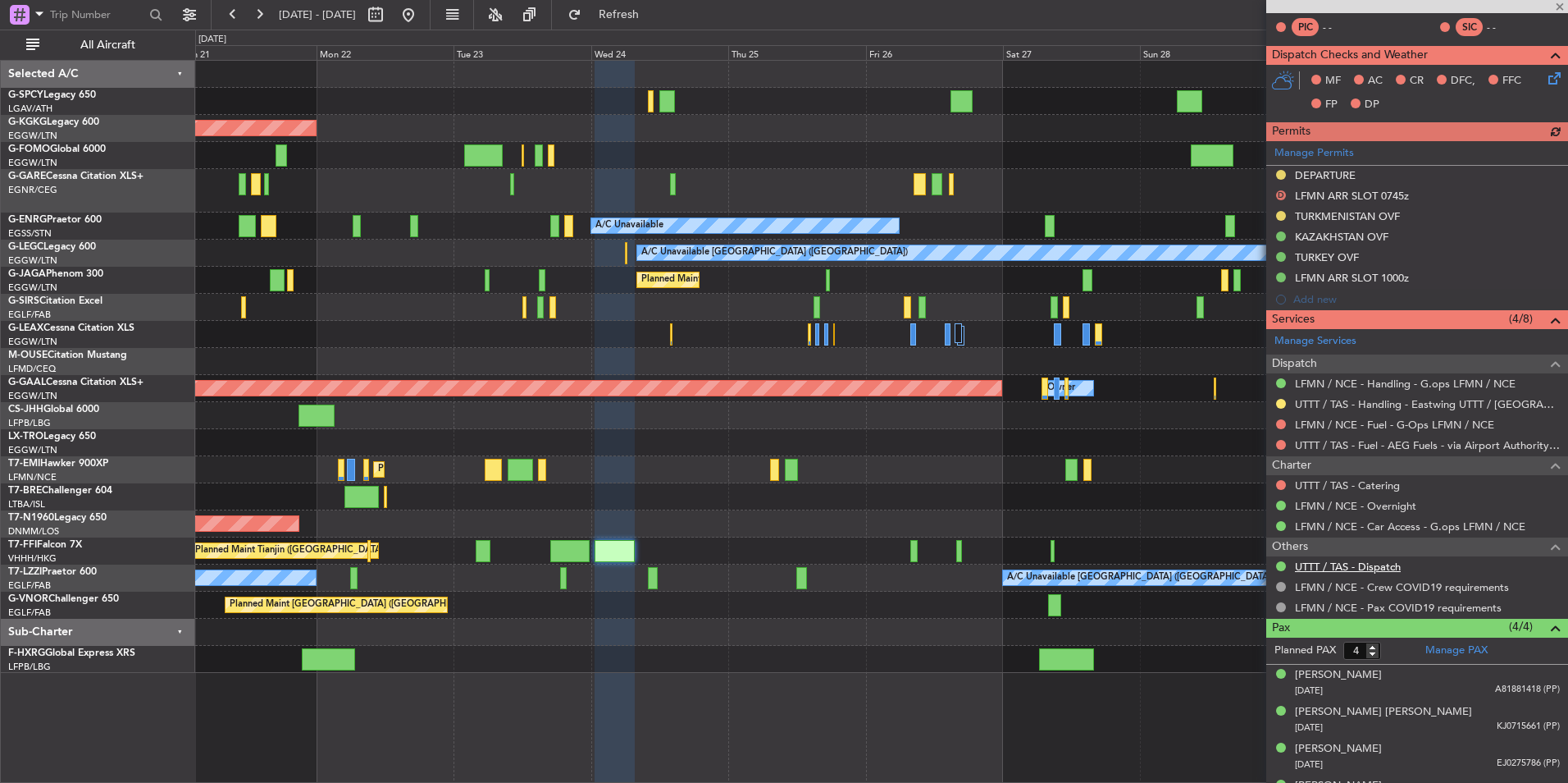
scroll to position [343, 0]
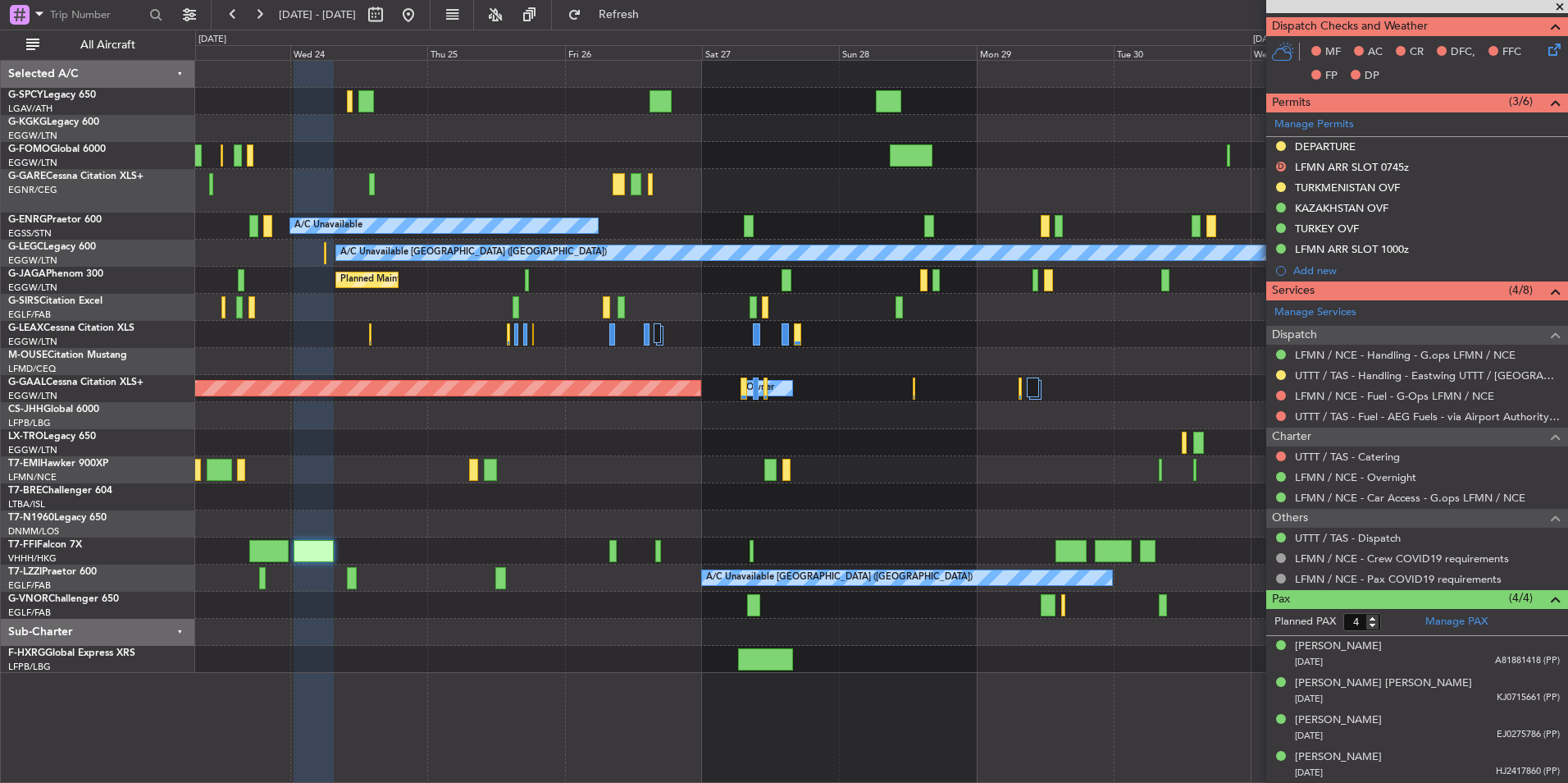
click at [788, 567] on div "AOG Maint Istanbul (Ataturk) A/C Unavailable A/C Unavailable London (Luton) Pla…" at bounding box center [881, 367] width 1372 height 612
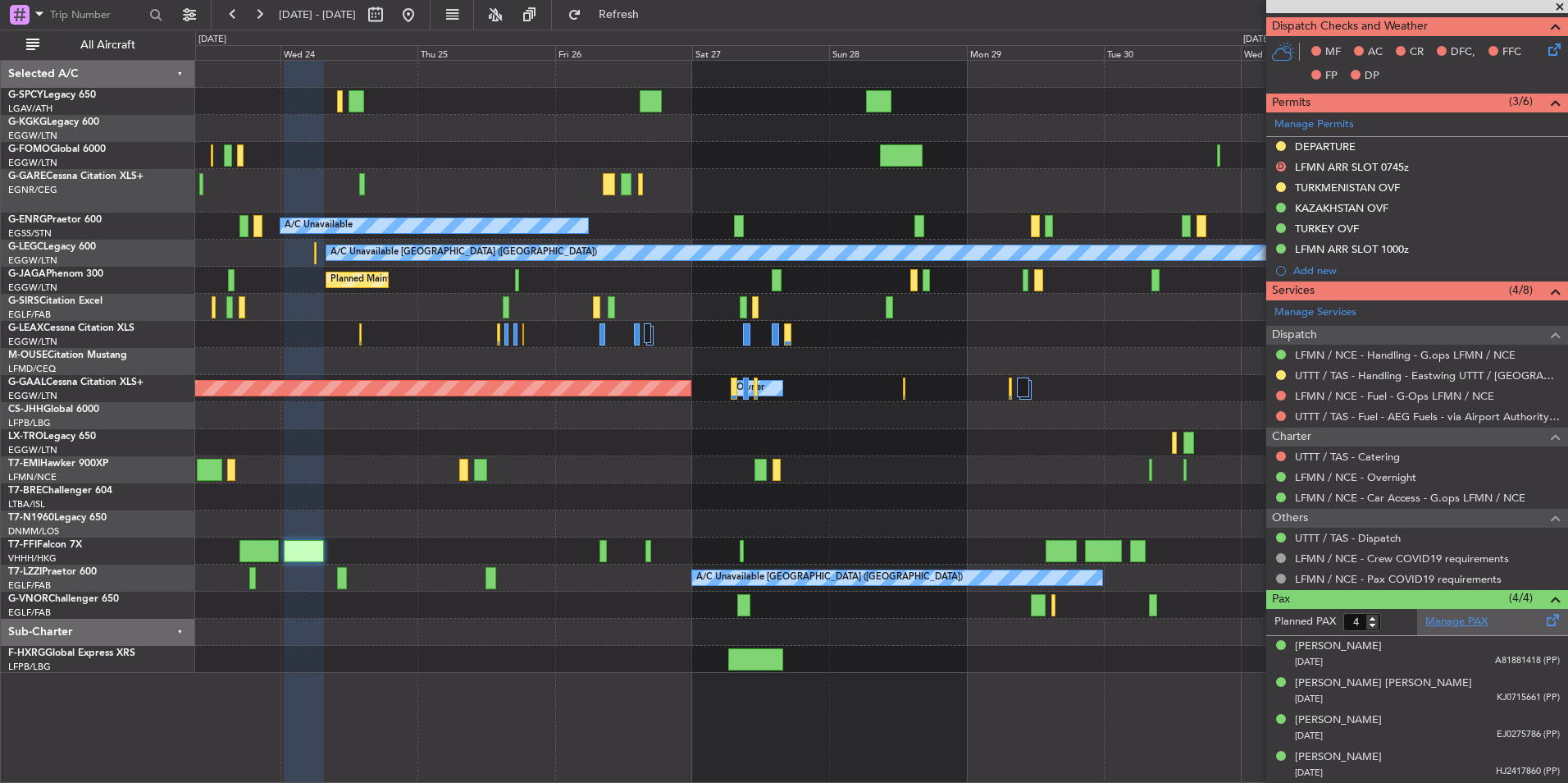
click at [1452, 620] on link "Manage PAX" at bounding box center [1457, 622] width 63 height 17
click at [654, 16] on span "Refresh" at bounding box center [619, 14] width 69 height 11
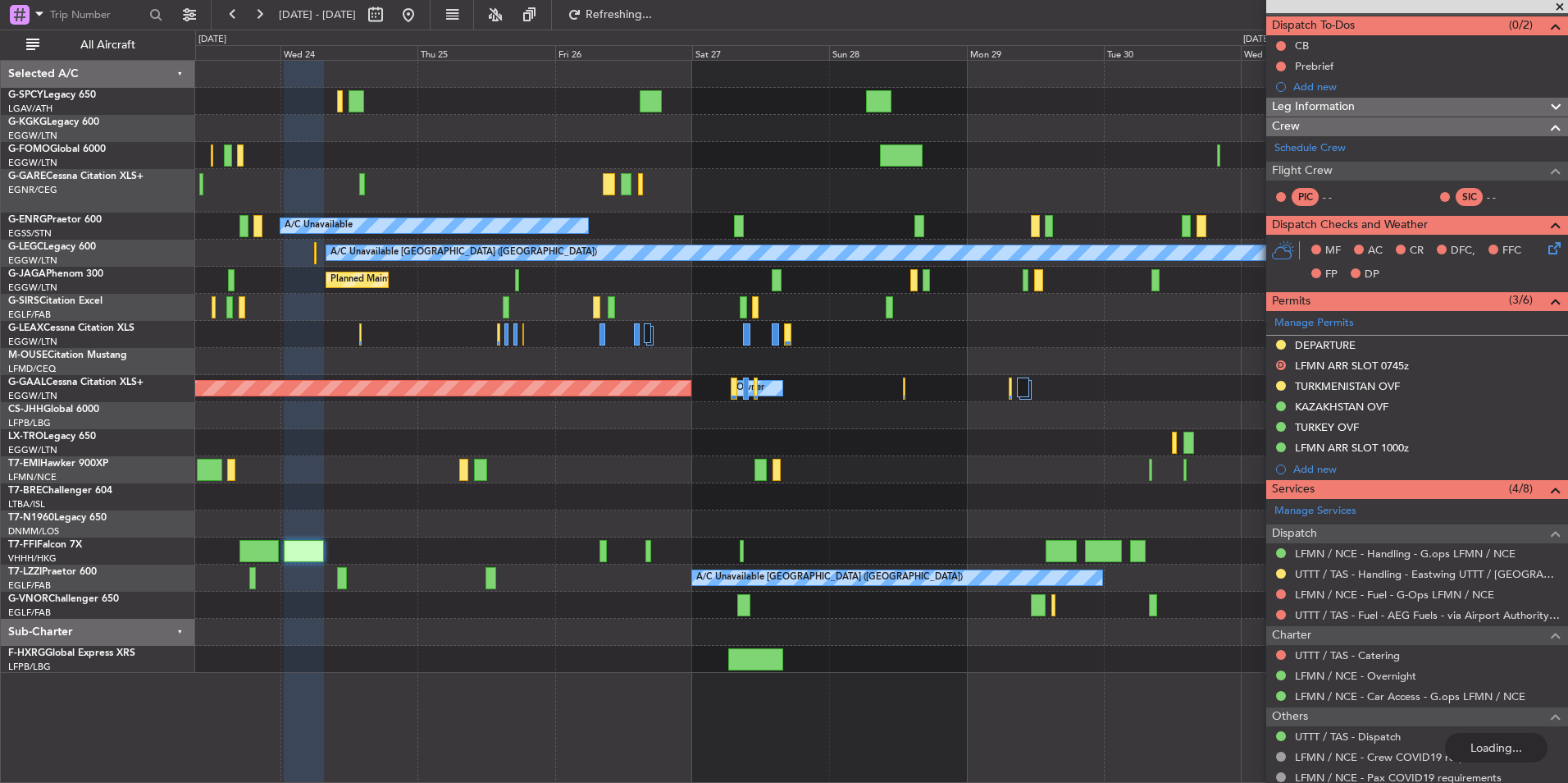
scroll to position [0, 0]
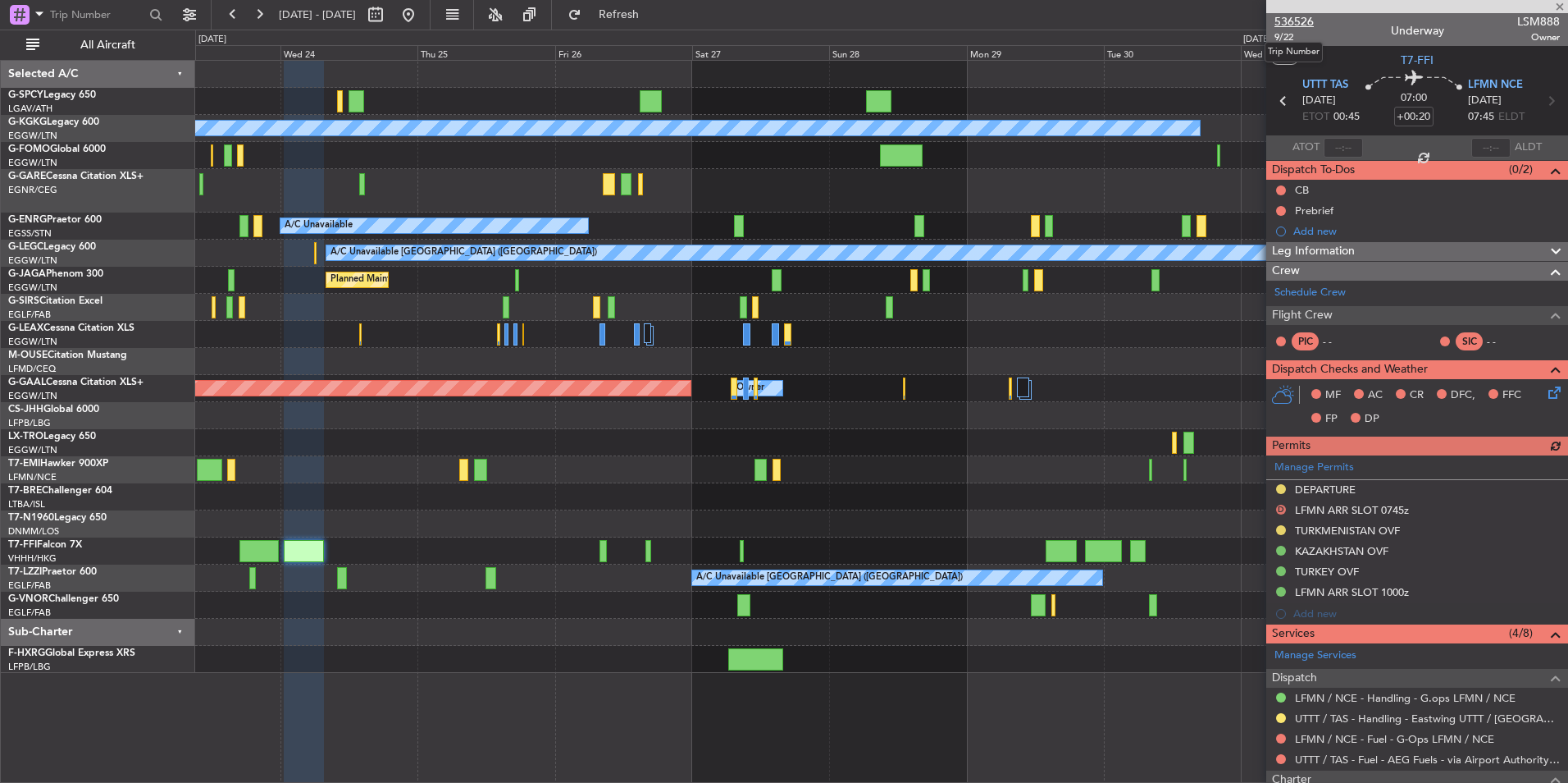
click at [1292, 25] on span "536526" at bounding box center [1294, 22] width 39 height 17
click at [1558, 1] on span at bounding box center [1560, 7] width 17 height 15
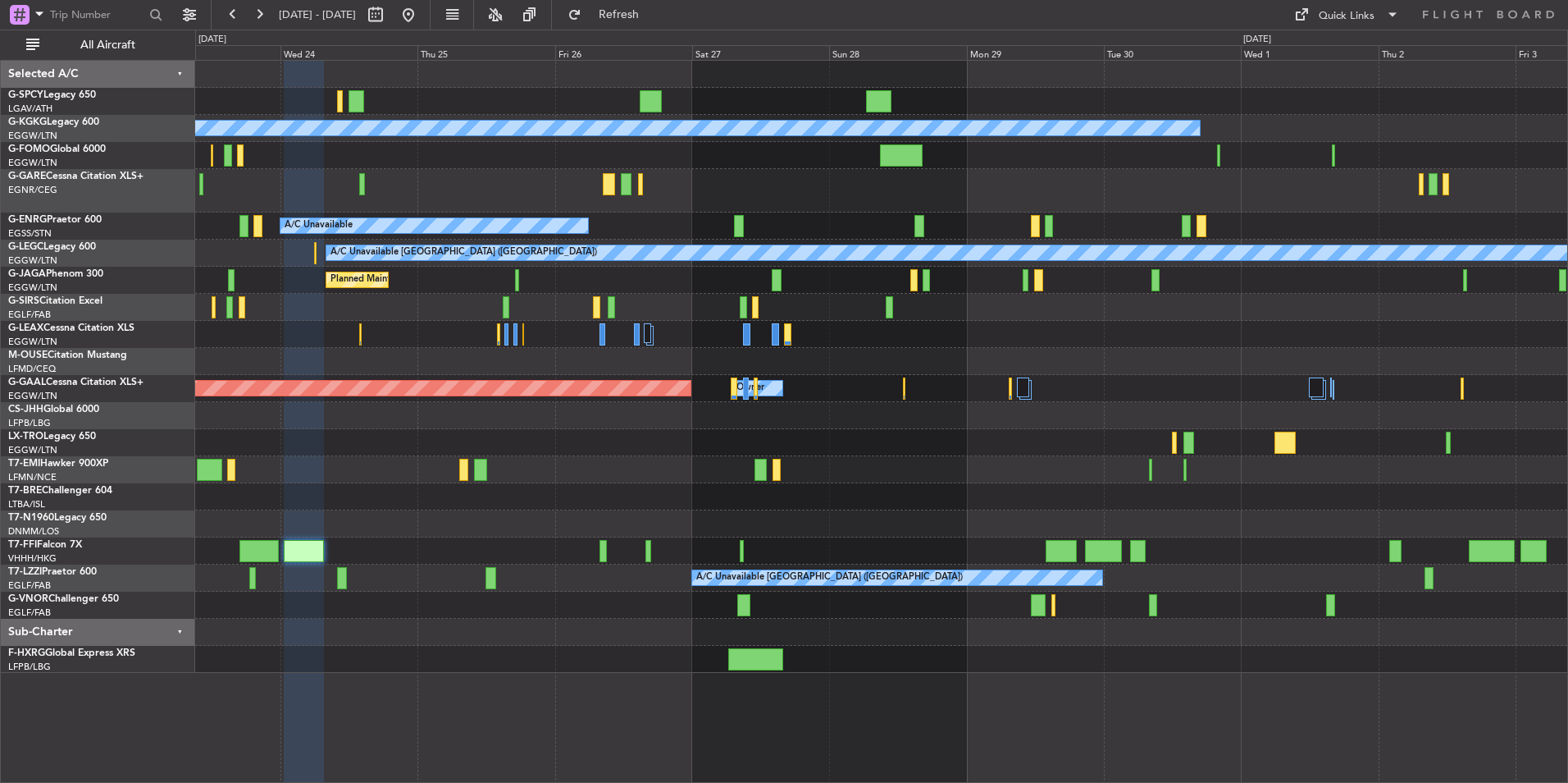
type input "0"
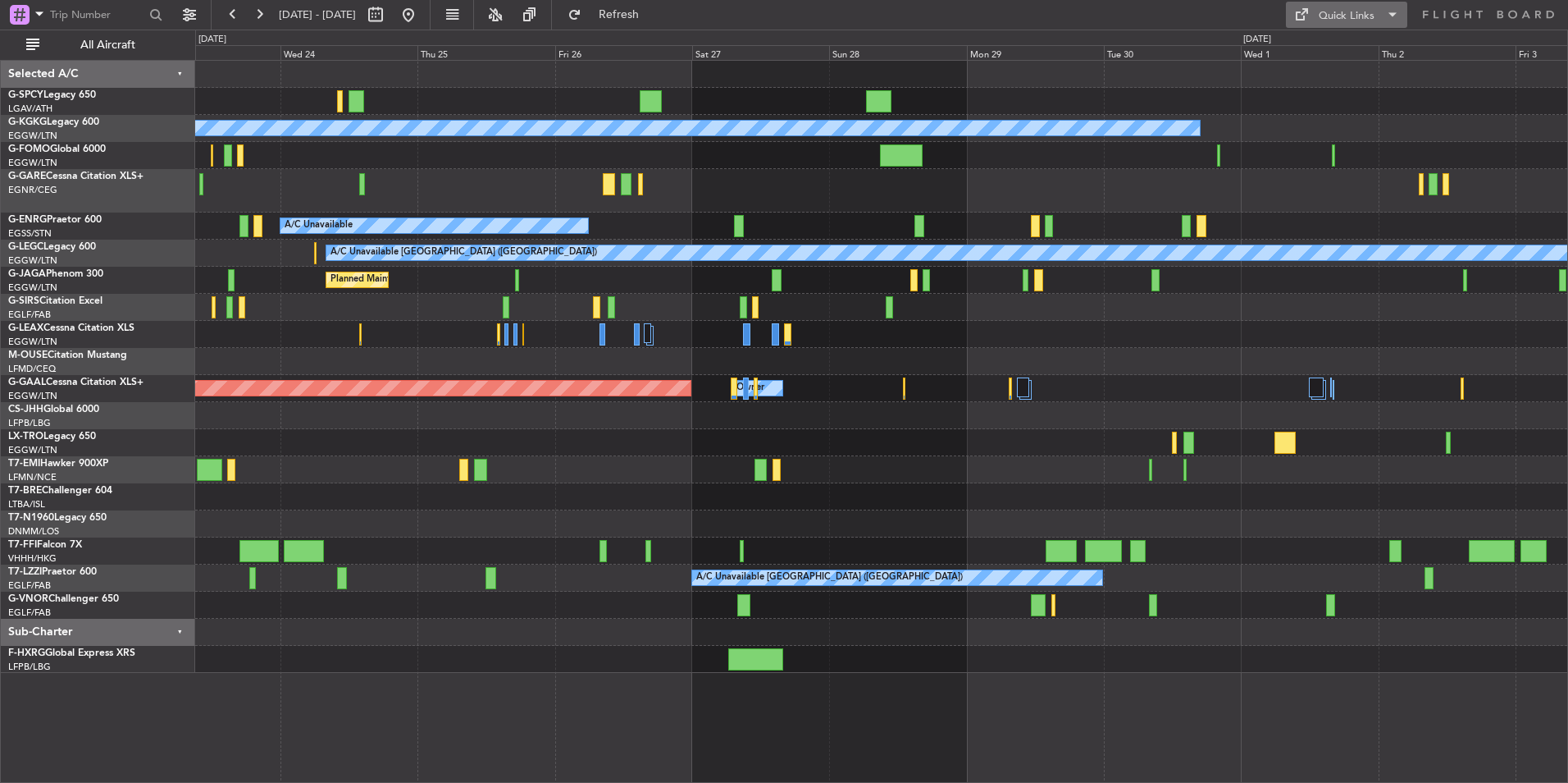
click at [1358, 11] on div "Quick Links" at bounding box center [1347, 16] width 56 height 17
click at [1351, 57] on button "Trip Builder" at bounding box center [1347, 54] width 123 height 39
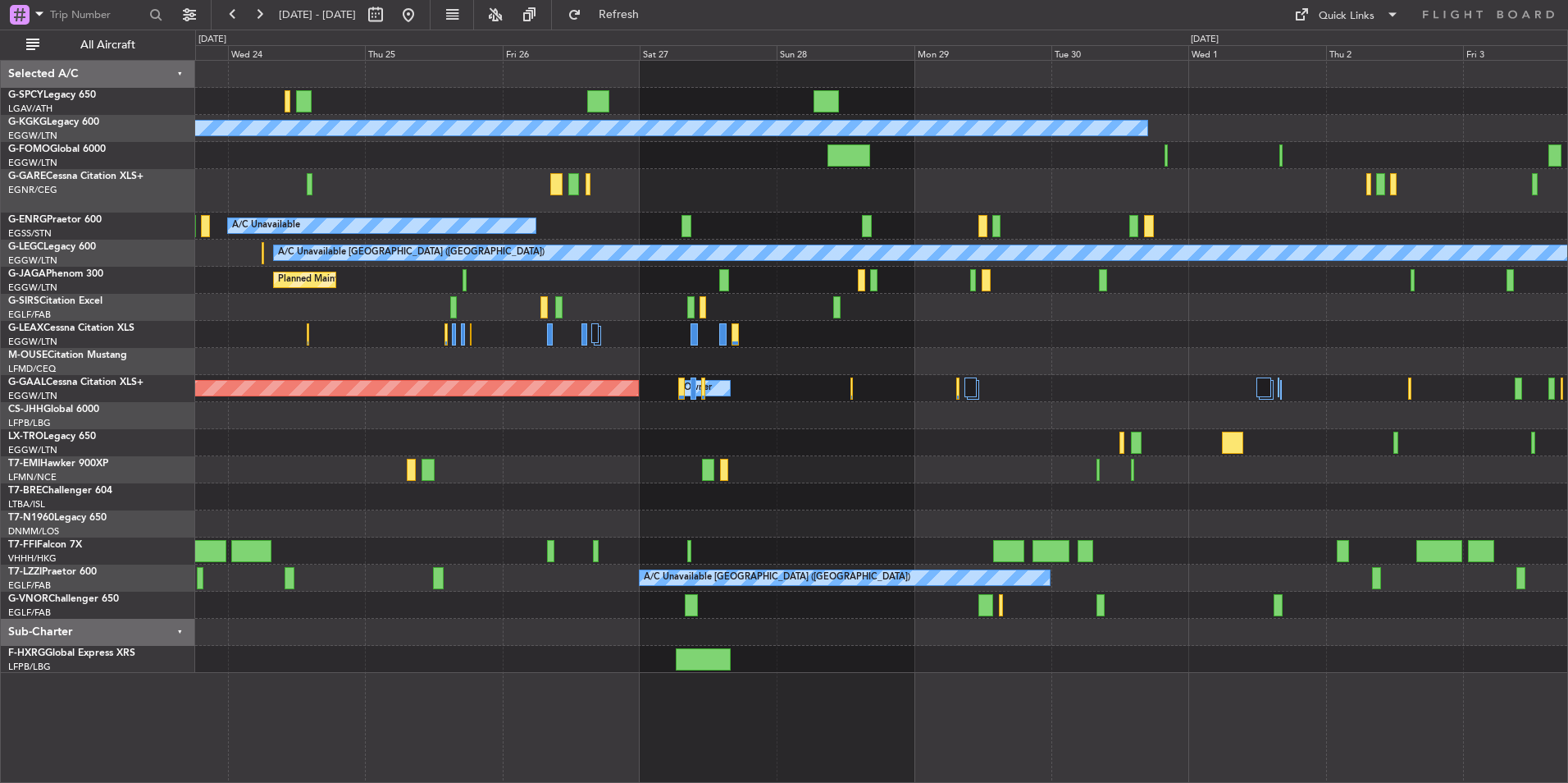
click at [837, 485] on div "A/C Unavailable Istanbul (Ataturk) AOG Maint Istanbul (Ataturk) A/C Unavailable…" at bounding box center [881, 367] width 1372 height 612
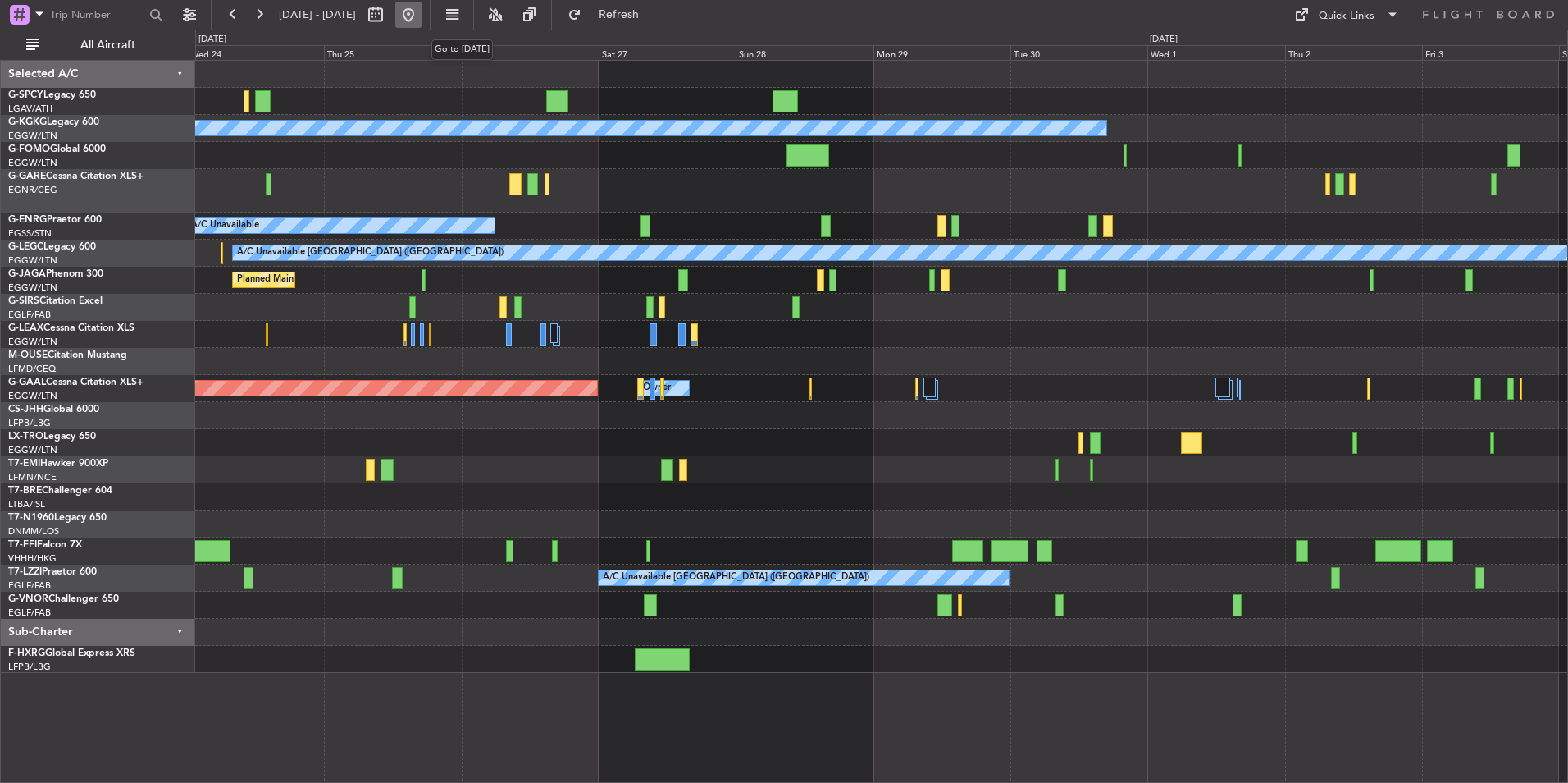
click at [422, 22] on button at bounding box center [409, 15] width 26 height 26
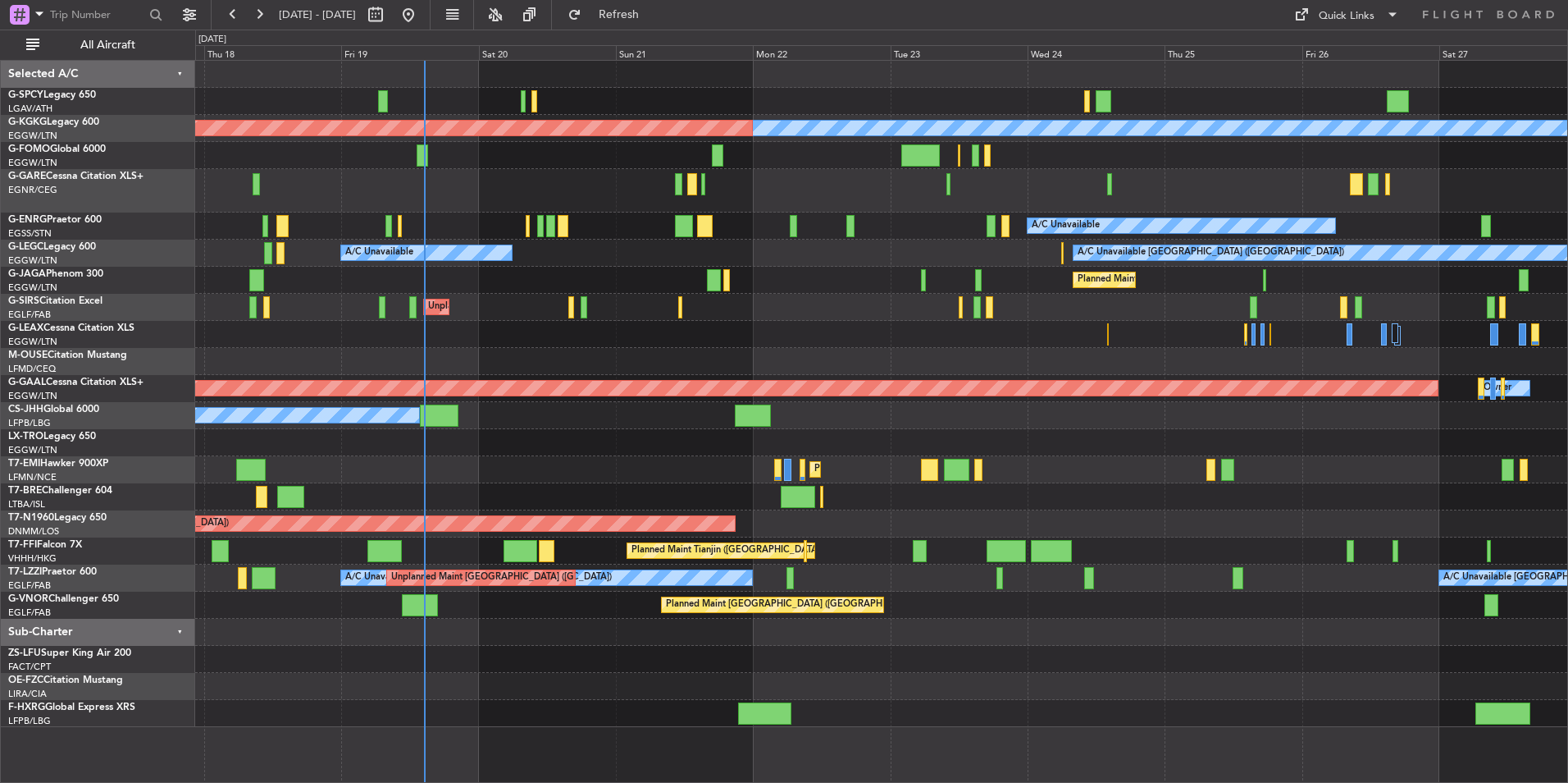
click at [577, 505] on div "A/C Unavailable Istanbul (Ataturk) AOG Maint Istanbul (Ataturk) A/C Unavailable…" at bounding box center [881, 394] width 1372 height 666
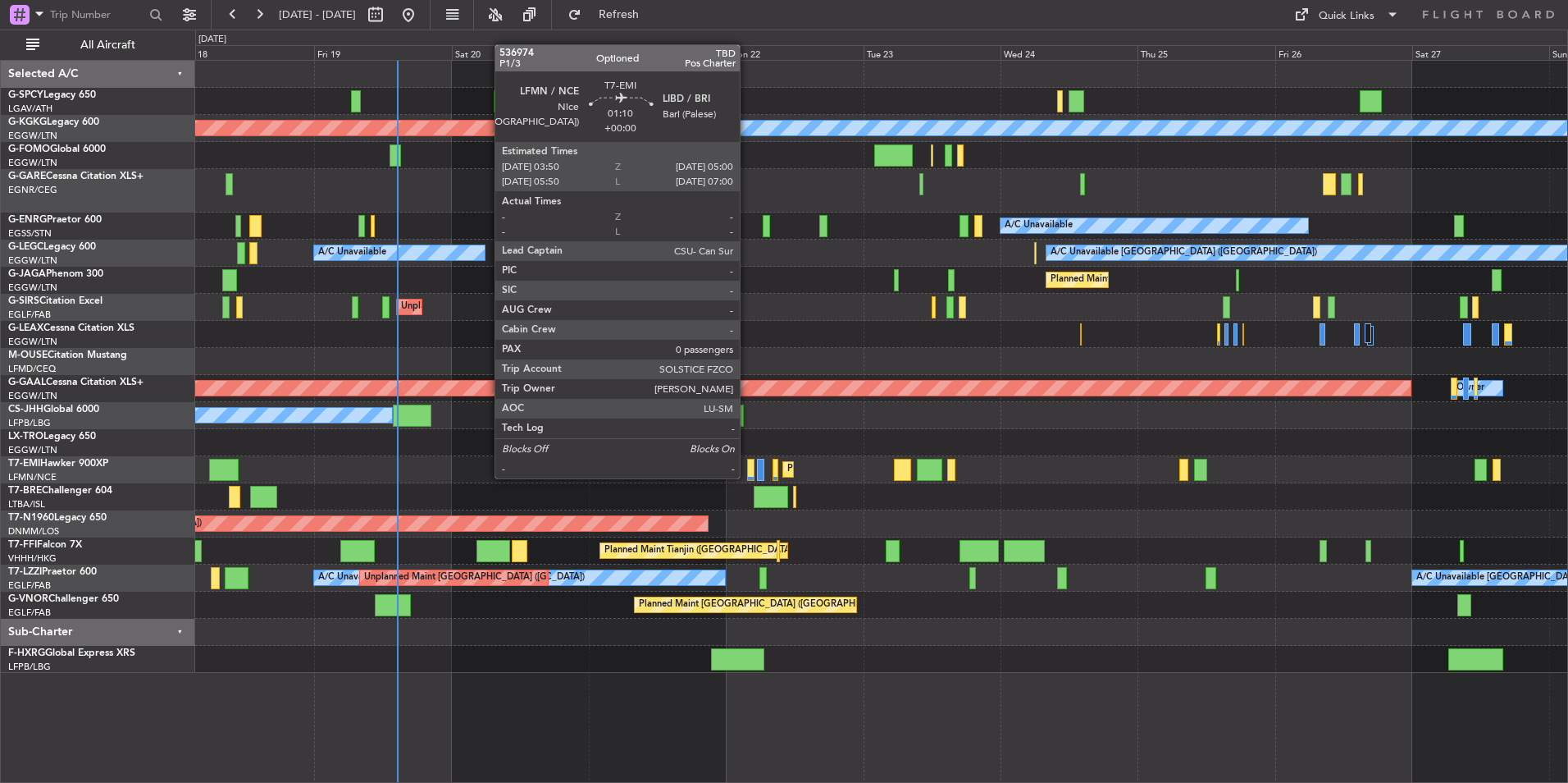
click at [747, 477] on div at bounding box center [751, 469] width 7 height 22
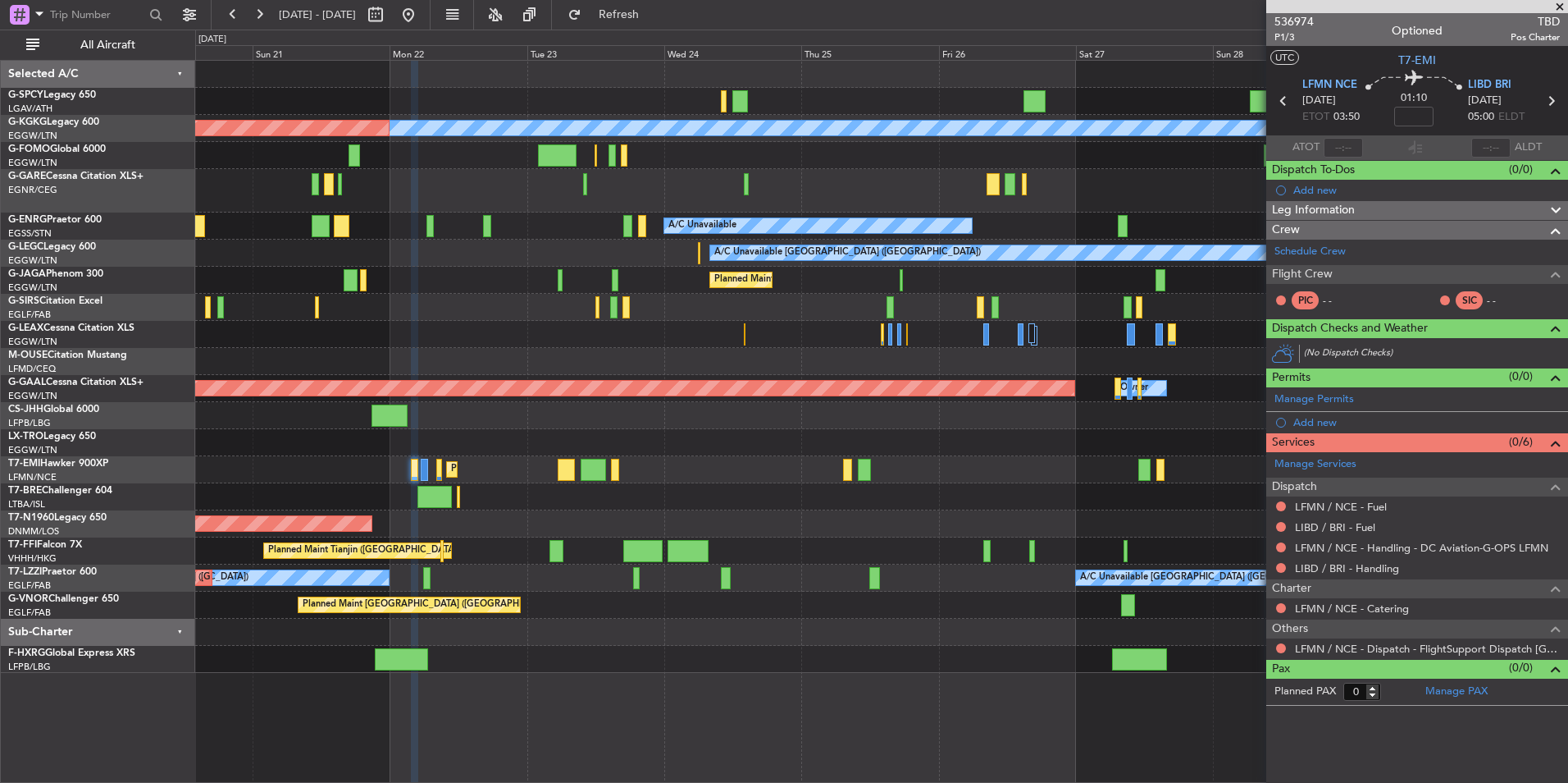
click at [253, 322] on div at bounding box center [881, 334] width 1372 height 27
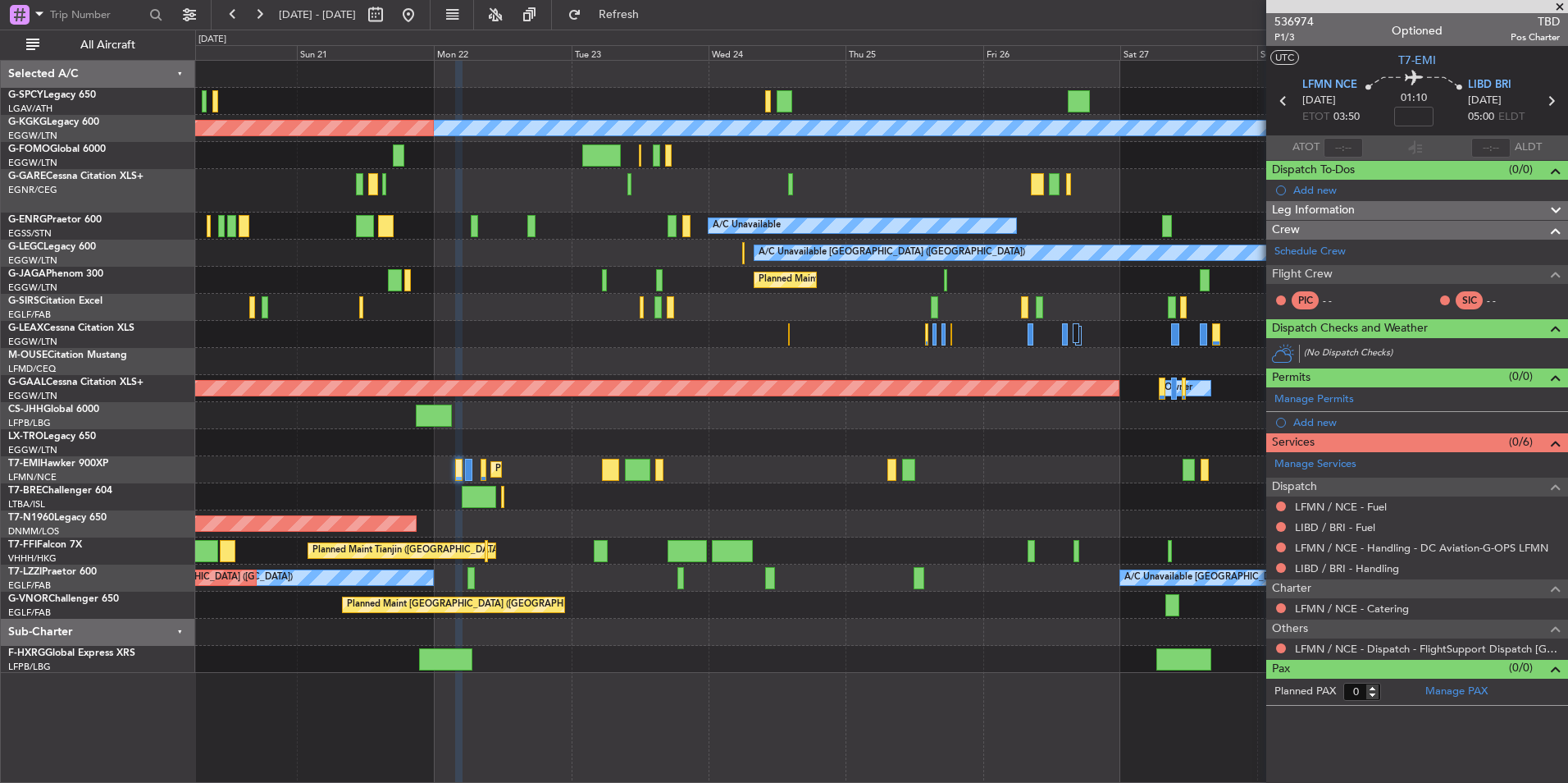
click at [981, 339] on div "A/C Unavailable Istanbul (Ataturk) AOG Maint Istanbul (Ataturk) A/C Unavailable…" at bounding box center [881, 367] width 1372 height 612
click at [628, 347] on div at bounding box center [881, 334] width 1372 height 27
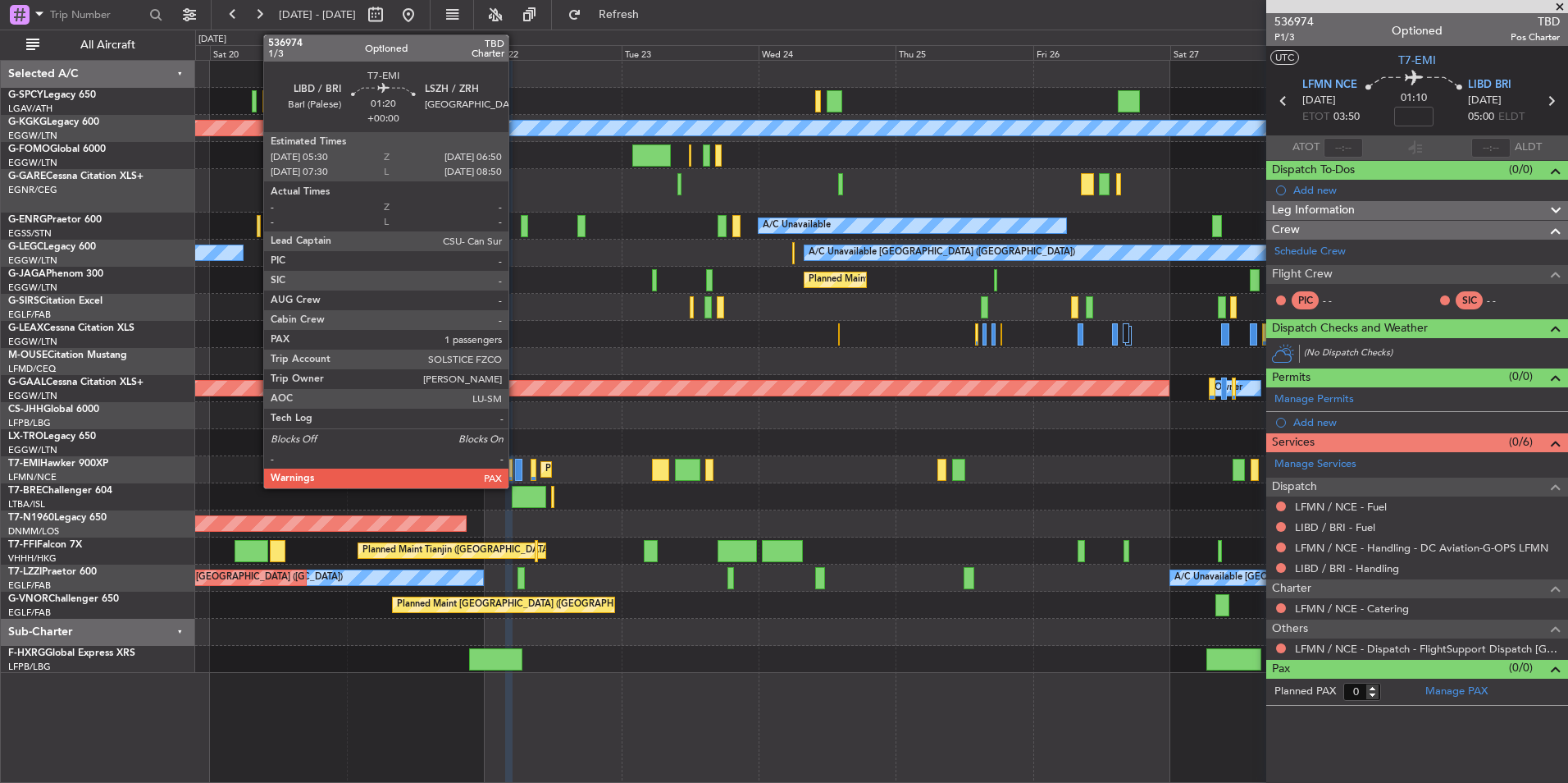
click at [516, 472] on div at bounding box center [518, 469] width 8 height 22
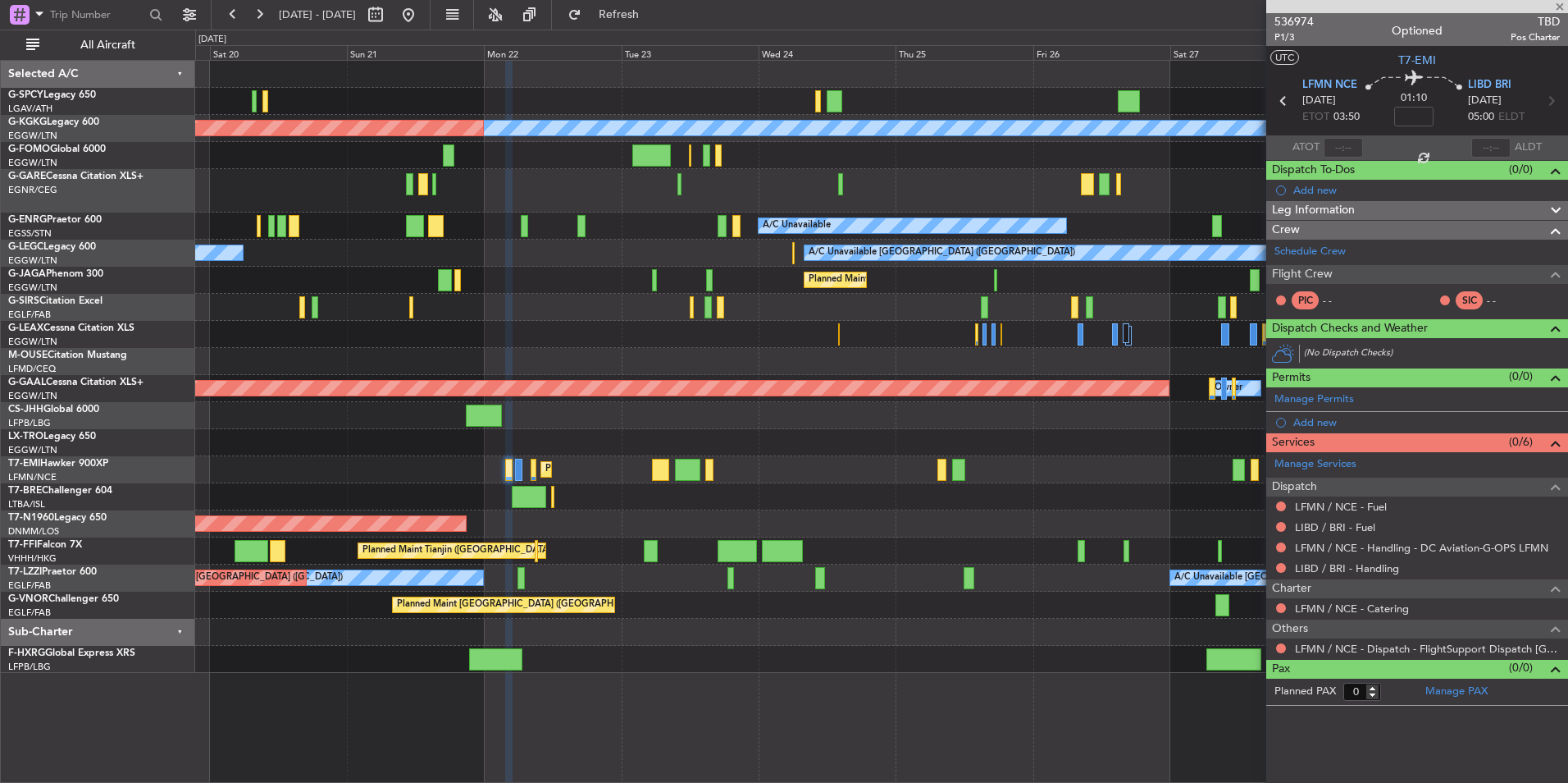
type input "1"
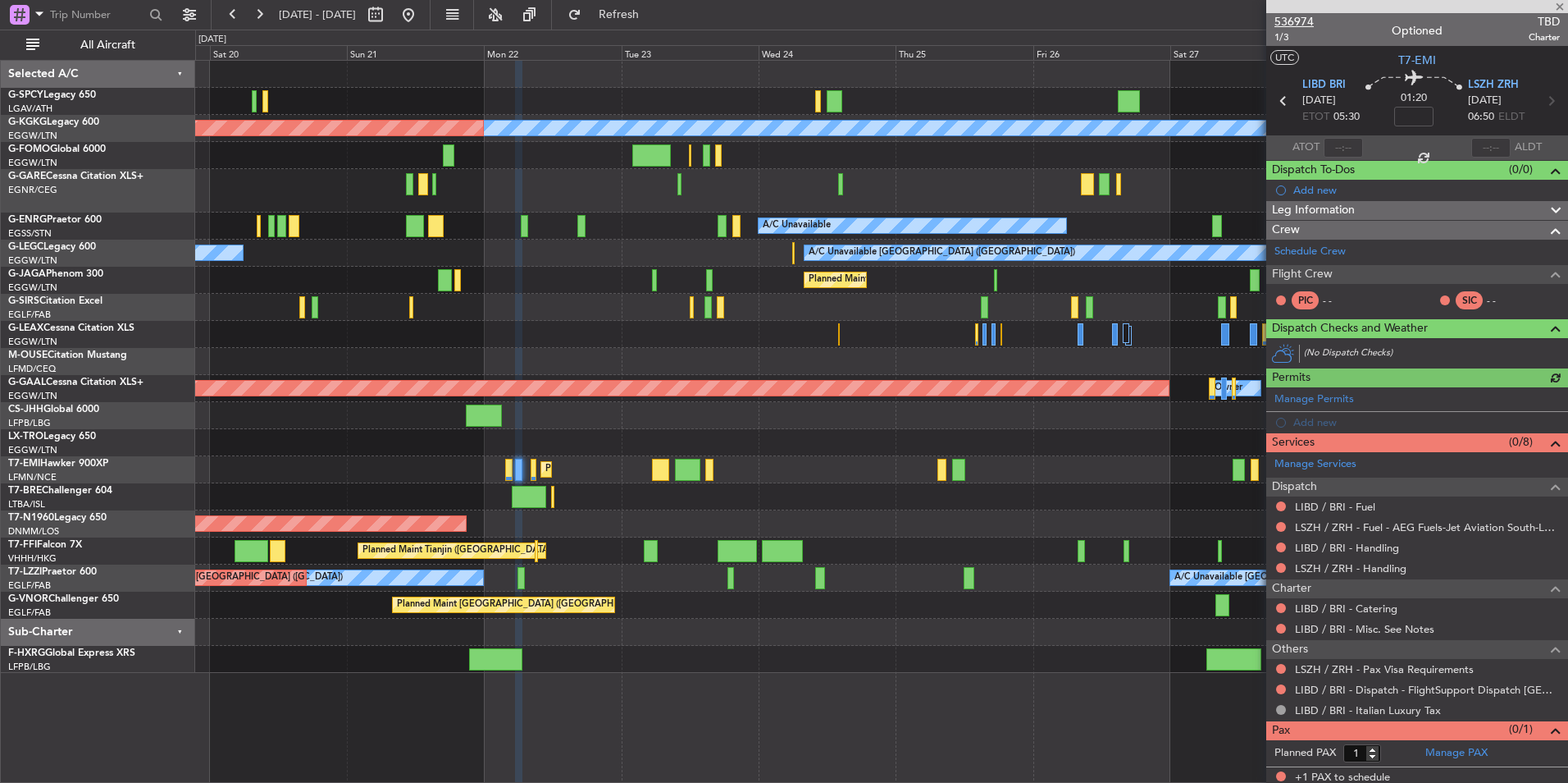
click at [1304, 23] on span "536974" at bounding box center [1294, 22] width 39 height 17
click at [654, 14] on span "Refresh" at bounding box center [619, 14] width 69 height 11
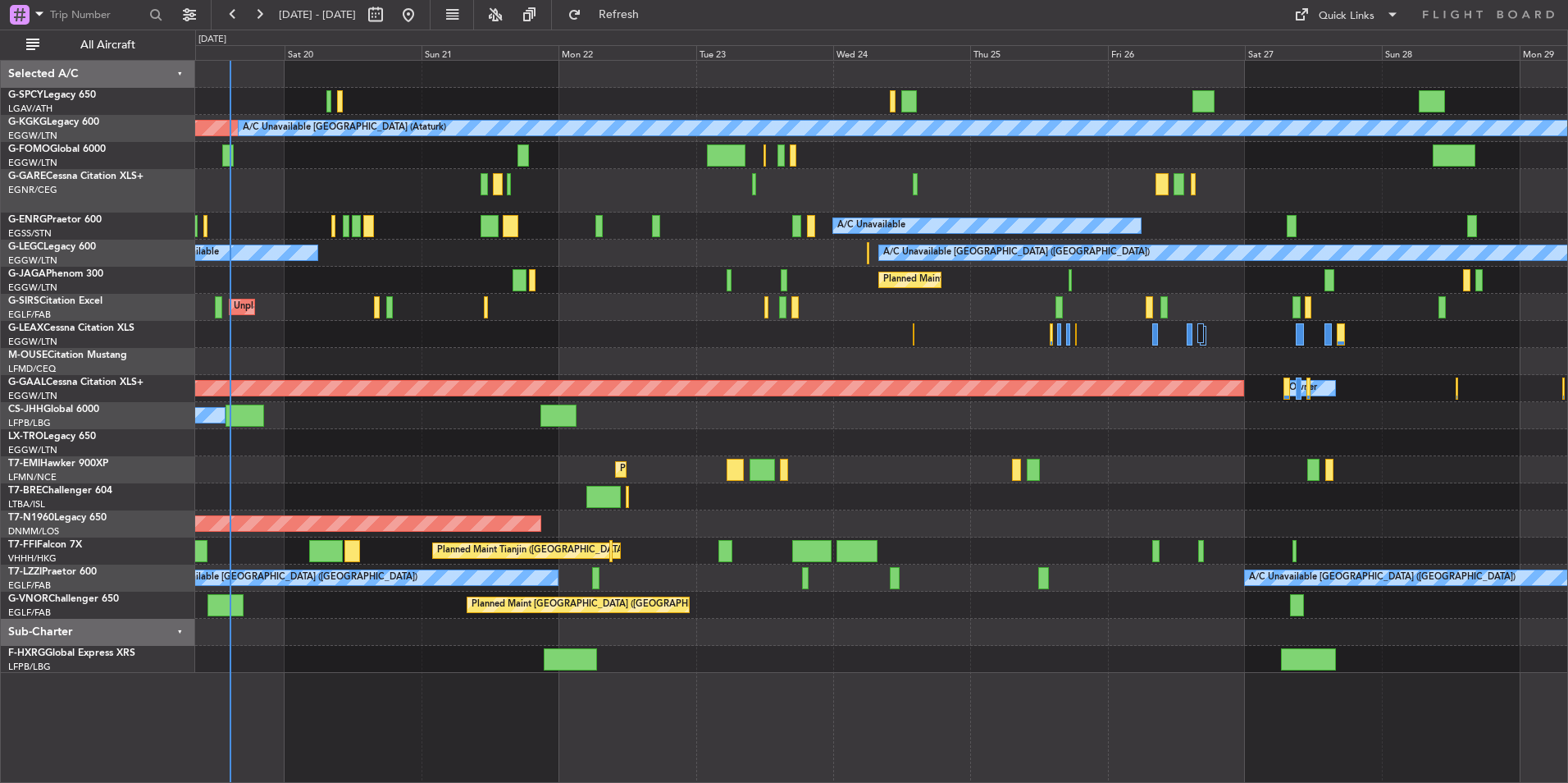
click at [528, 466] on div "Planned Maint [GEOGRAPHIC_DATA]" at bounding box center [881, 469] width 1372 height 27
click at [1322, 12] on div "Quick Links" at bounding box center [1347, 16] width 56 height 17
click at [1344, 50] on button "Trip Builder" at bounding box center [1347, 54] width 123 height 39
click at [1359, 23] on div "Quick Links" at bounding box center [1347, 16] width 56 height 17
click at [1348, 46] on button "Trip Builder" at bounding box center [1347, 54] width 123 height 39
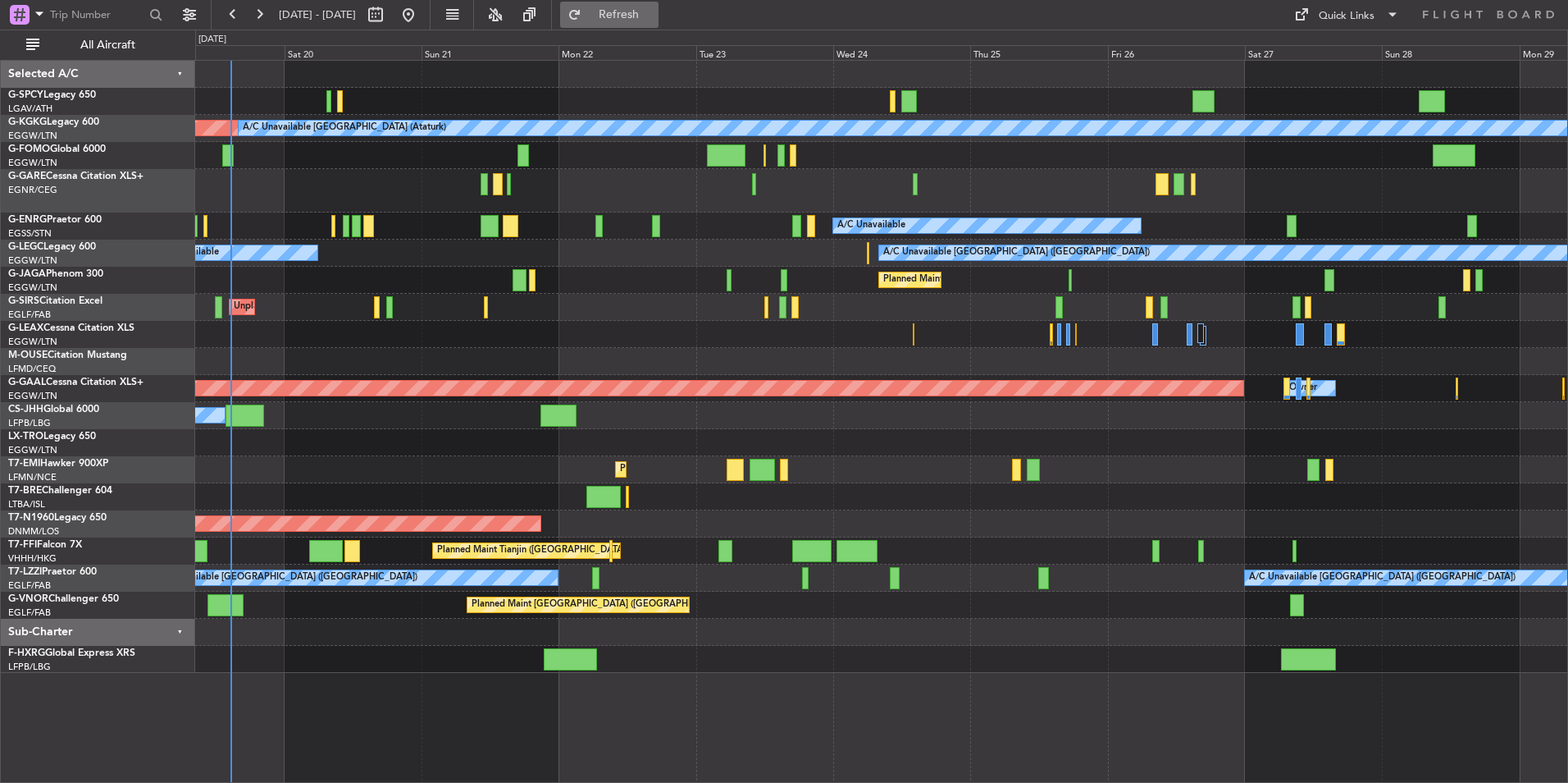
click at [658, 3] on button "Refresh" at bounding box center [609, 15] width 98 height 26
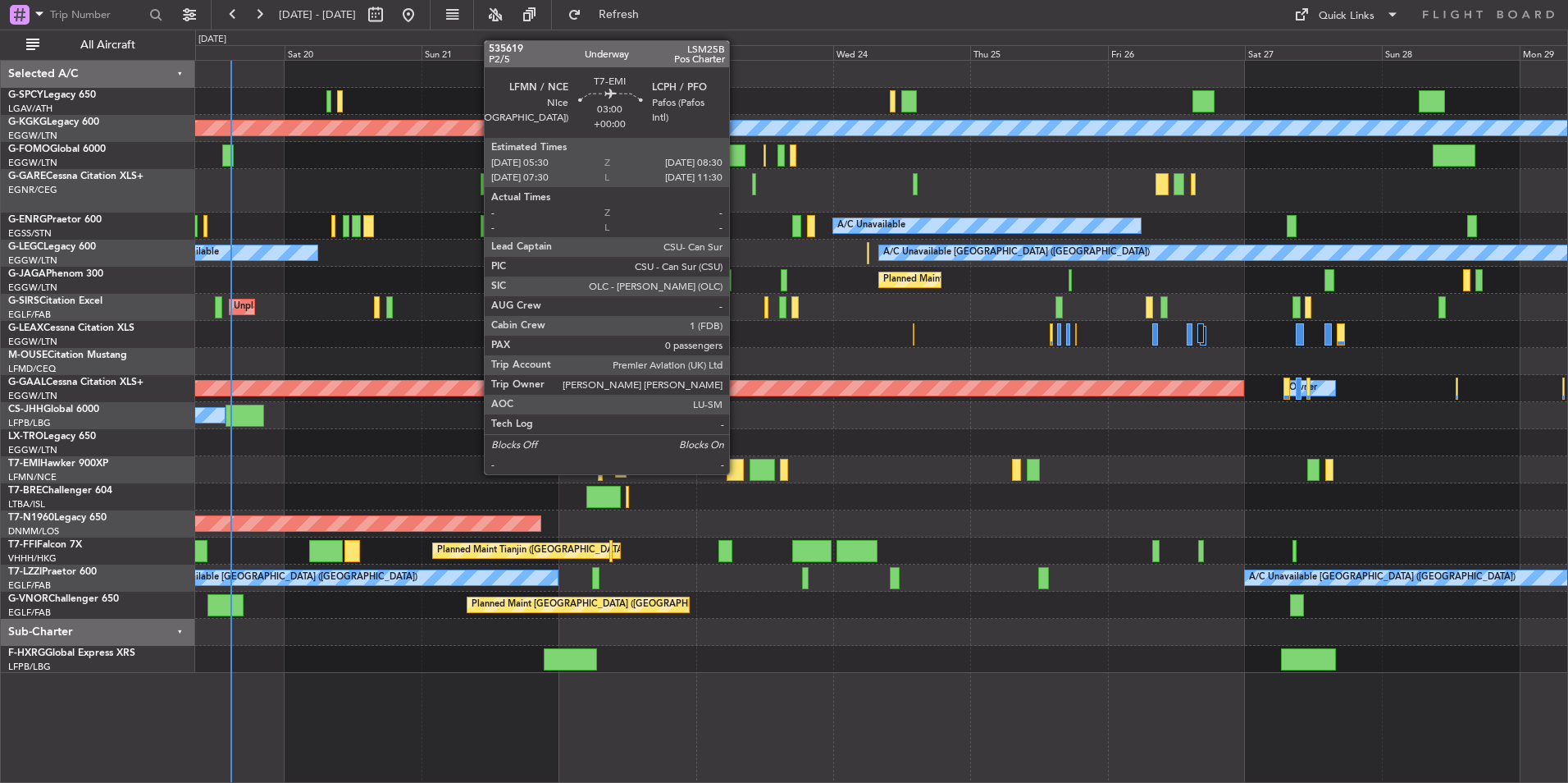
click at [737, 472] on div at bounding box center [736, 469] width 17 height 22
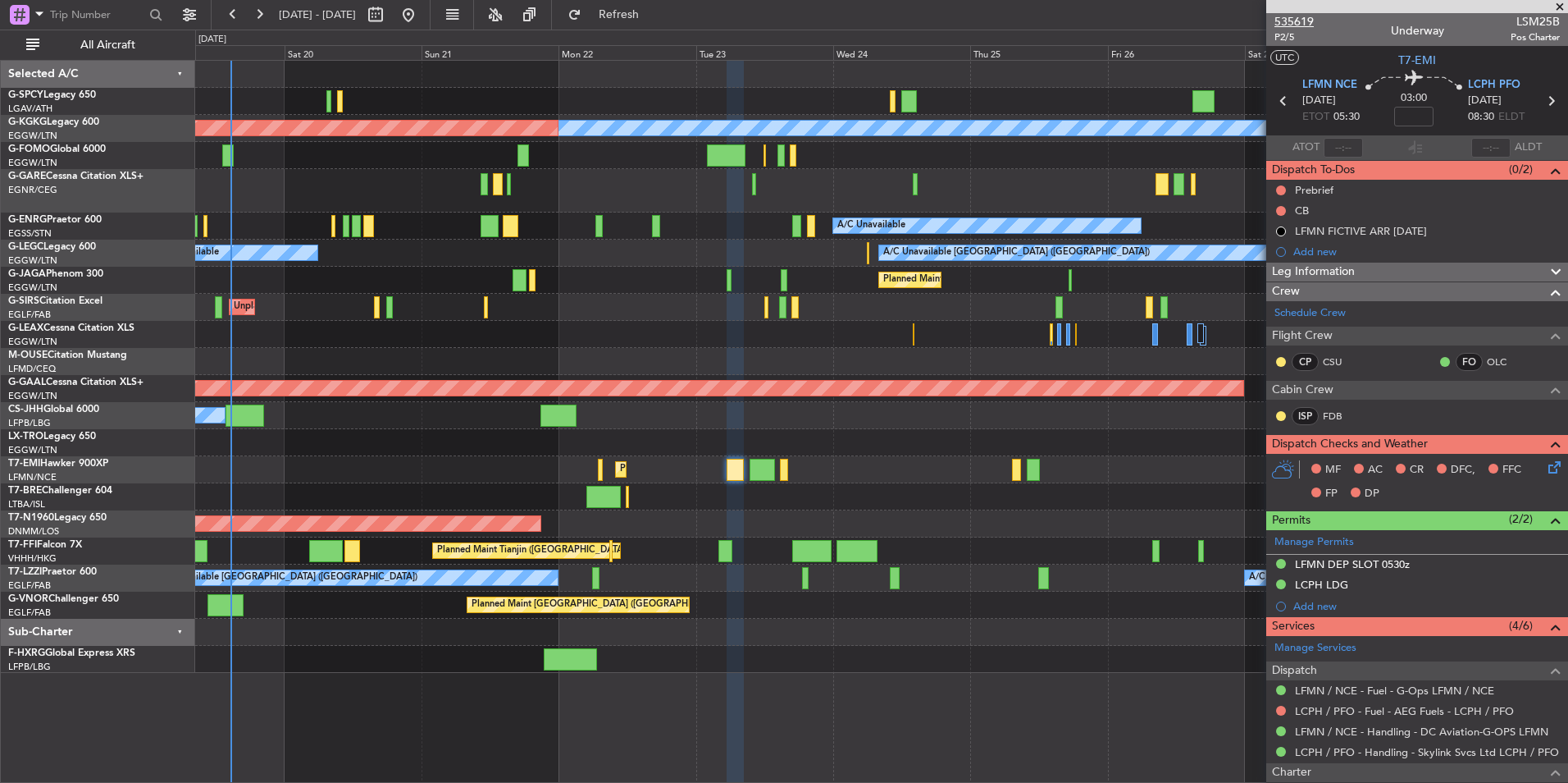
click at [1305, 23] on span "535619" at bounding box center [1294, 22] width 39 height 17
click at [654, 21] on span "Refresh" at bounding box center [619, 14] width 69 height 11
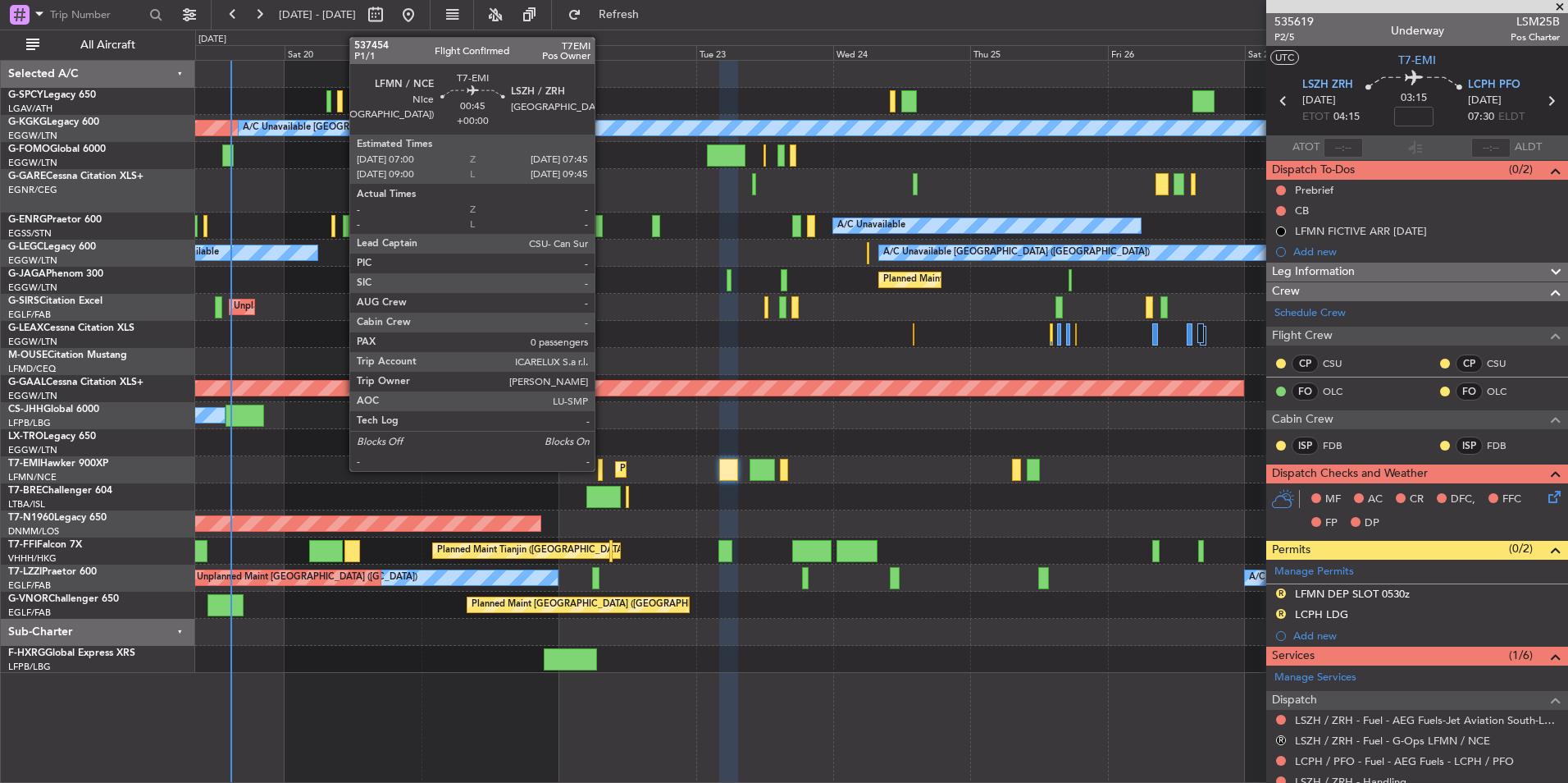
click at [602, 470] on div at bounding box center [601, 469] width 5 height 22
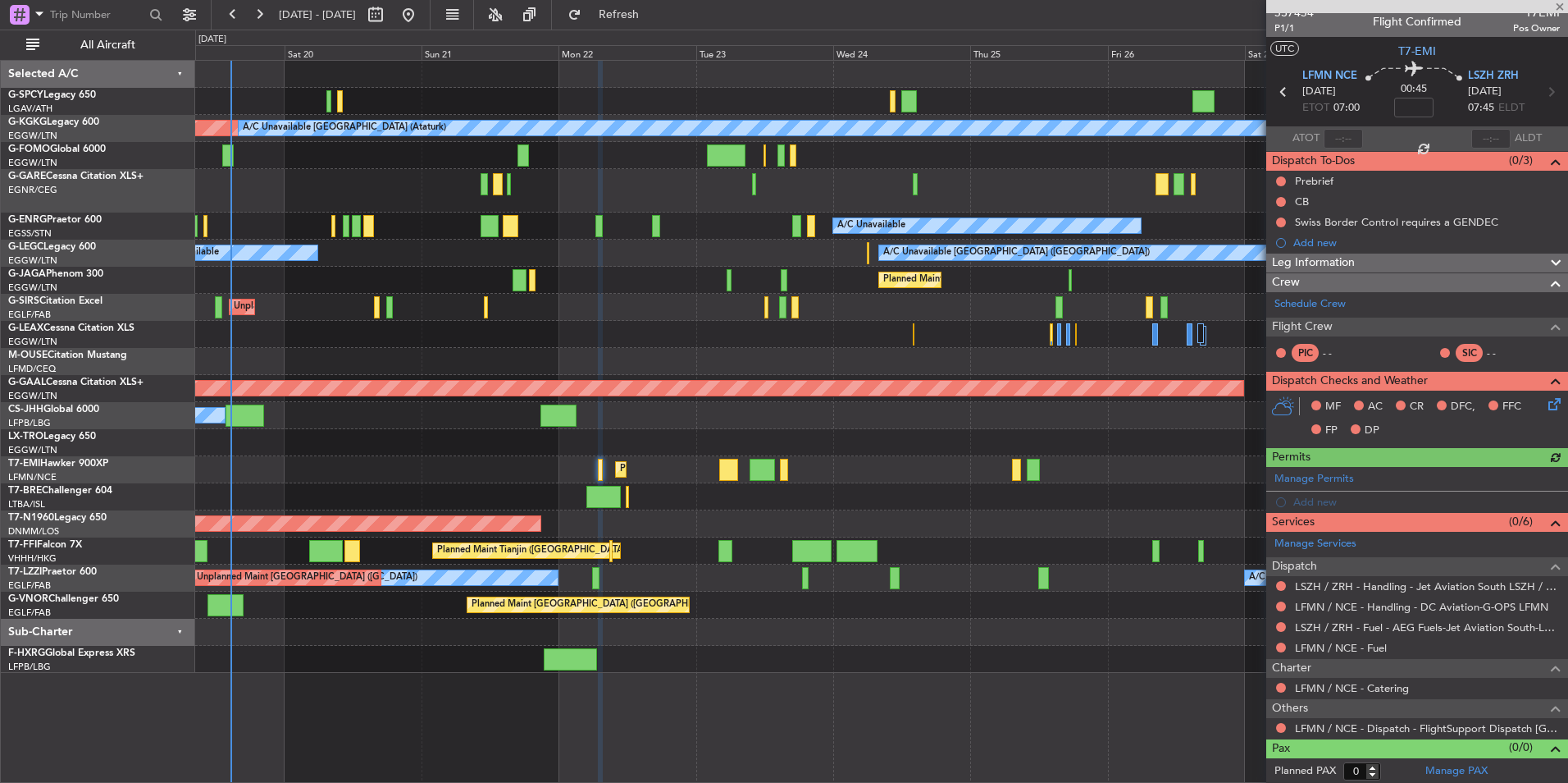
scroll to position [10, 0]
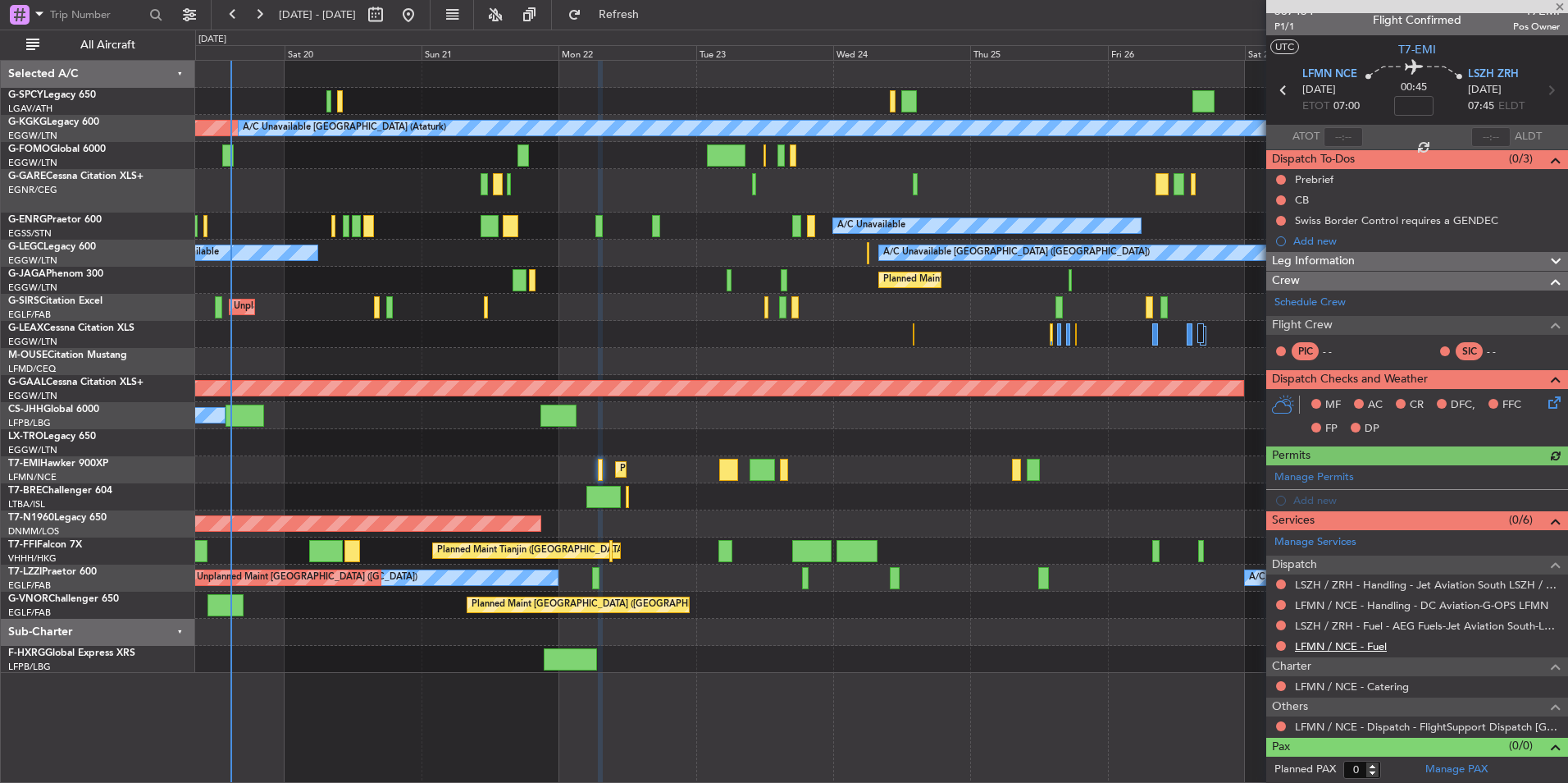
click at [1342, 645] on link "LFMN / NCE - Fuel" at bounding box center [1341, 646] width 92 height 14
click at [654, 17] on span "Refresh" at bounding box center [619, 14] width 69 height 11
click at [1311, 298] on link "Schedule Crew" at bounding box center [1311, 303] width 71 height 17
click at [654, 18] on span "Refresh" at bounding box center [619, 14] width 69 height 11
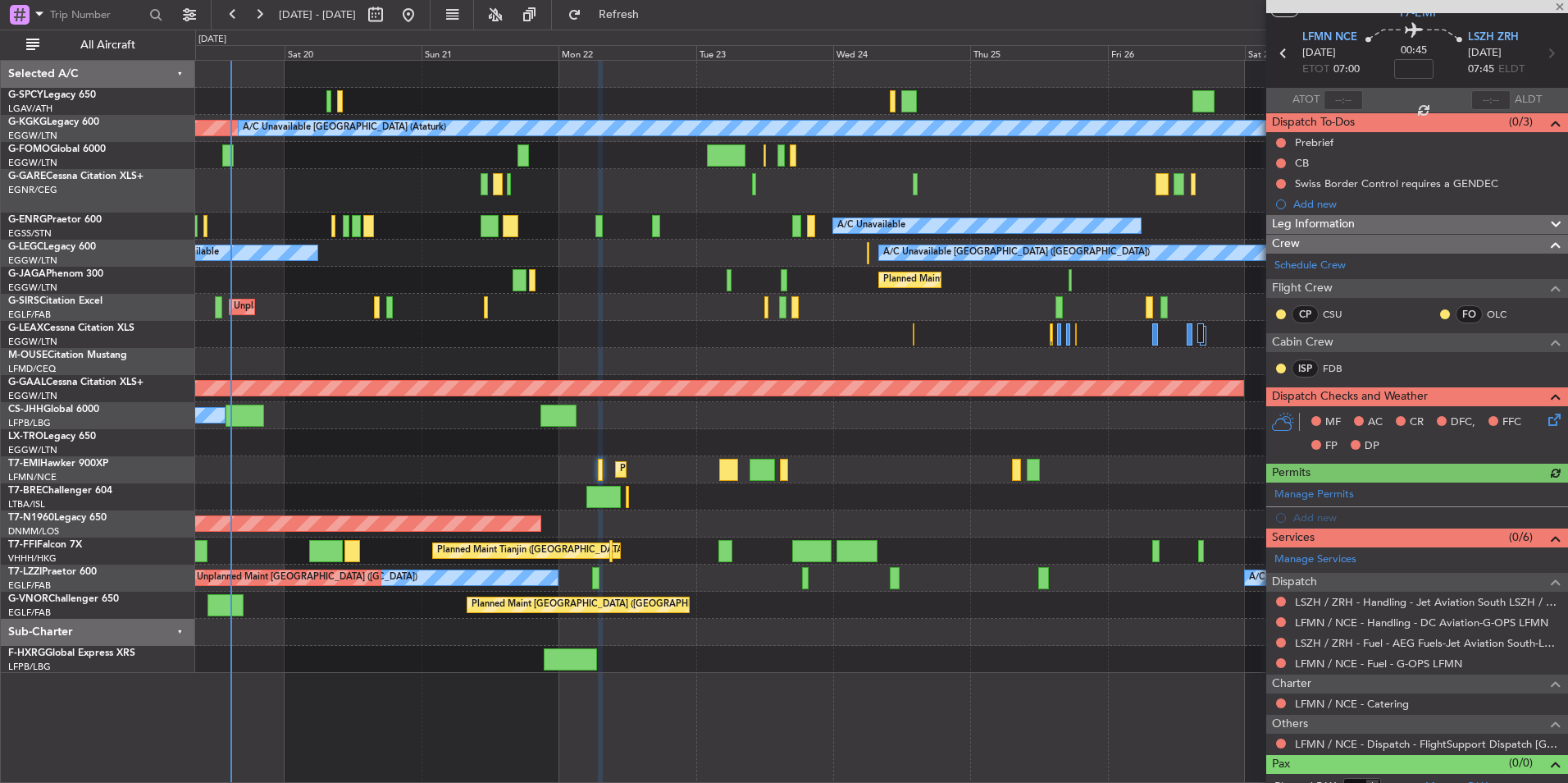
scroll to position [65, 0]
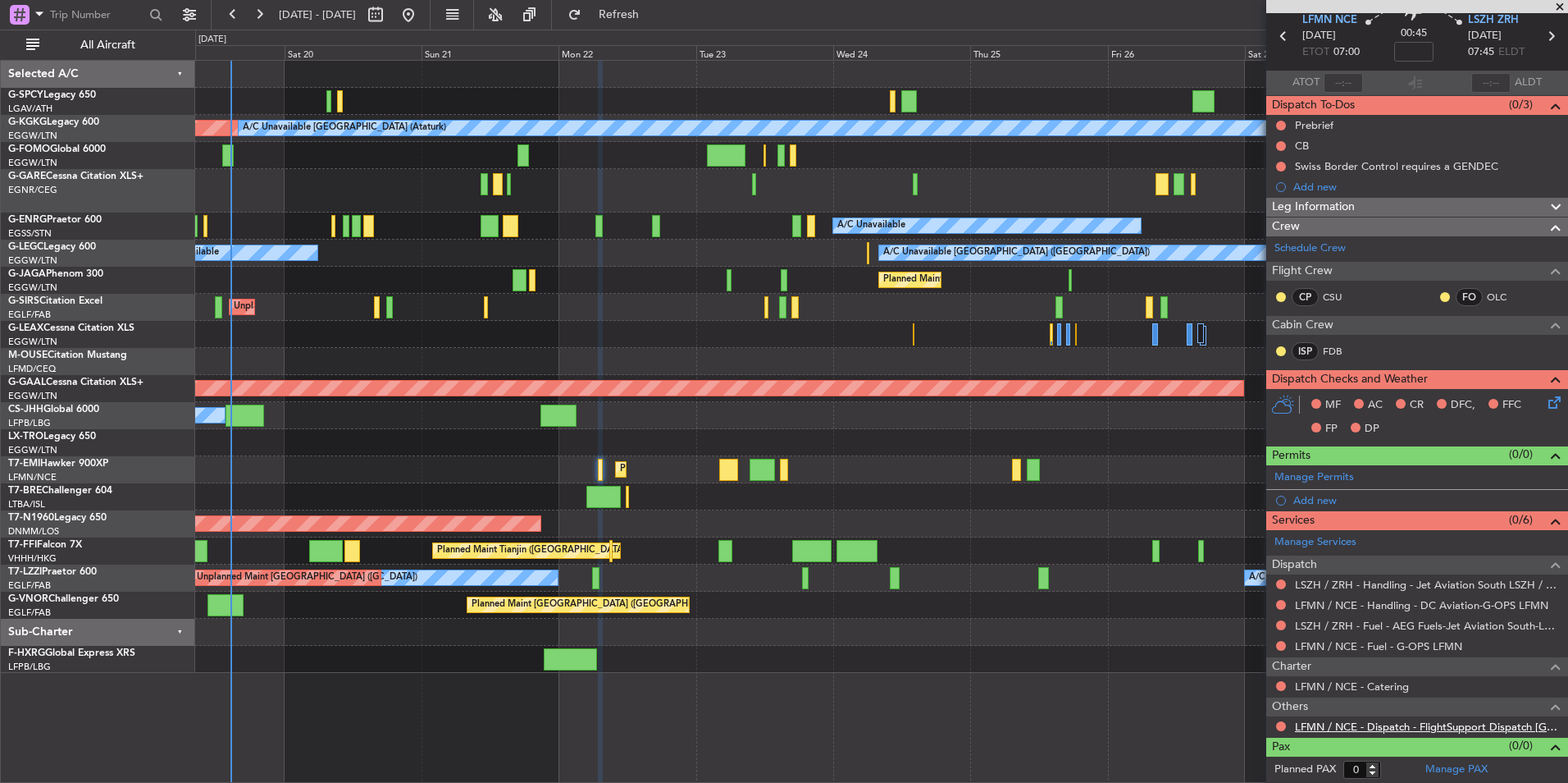
click at [1451, 728] on link "LFMN / NCE - Dispatch - FlightSupport Dispatch [GEOGRAPHIC_DATA]" at bounding box center [1427, 726] width 265 height 14
click at [654, 20] on span "Refresh" at bounding box center [619, 14] width 69 height 11
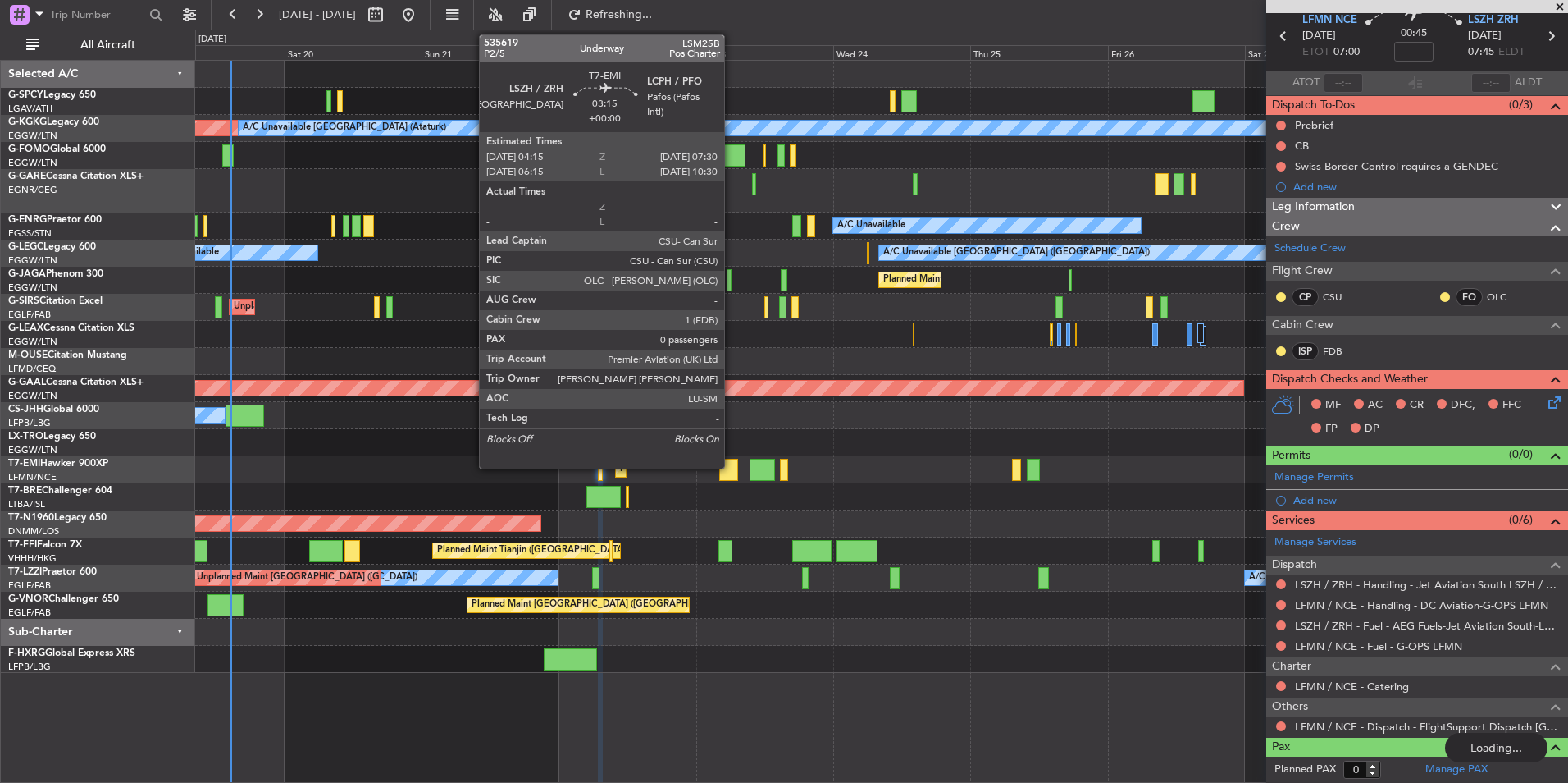
click at [731, 466] on div at bounding box center [729, 469] width 19 height 22
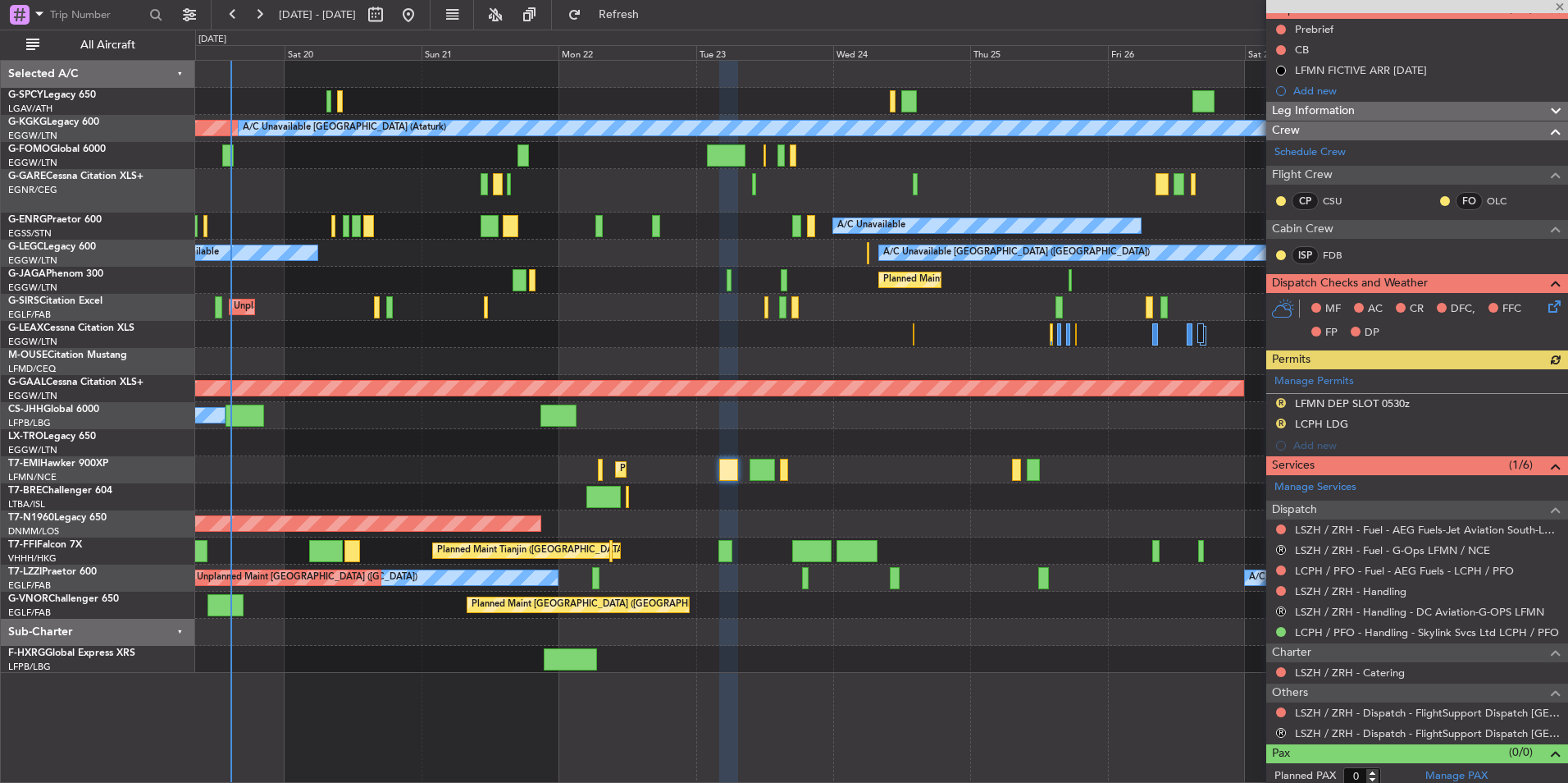
scroll to position [167, 0]
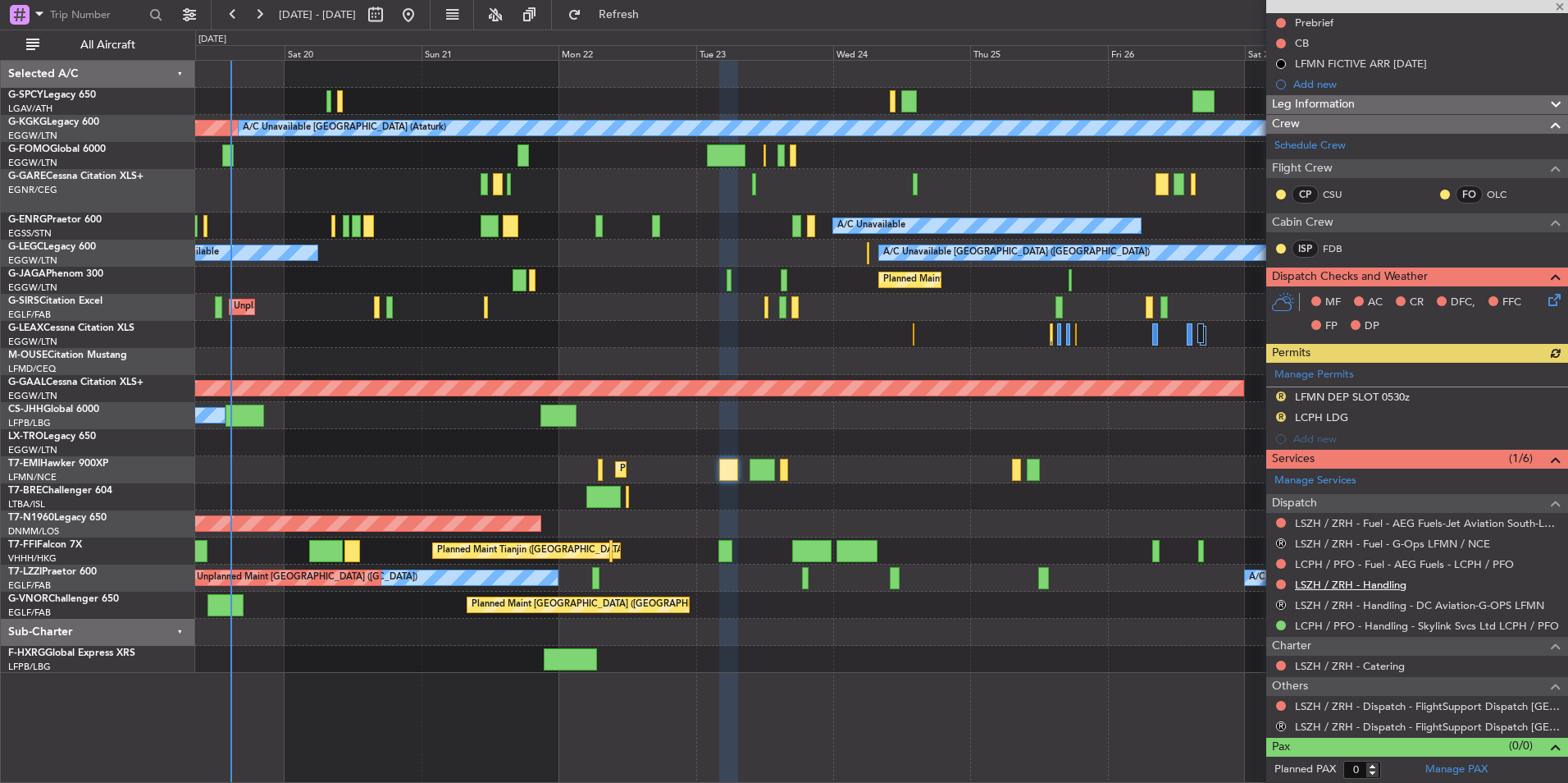
click at [1378, 581] on link "LSZH / ZRH - Handling" at bounding box center [1351, 585] width 111 height 14
click at [658, 6] on button "Refresh" at bounding box center [609, 15] width 98 height 26
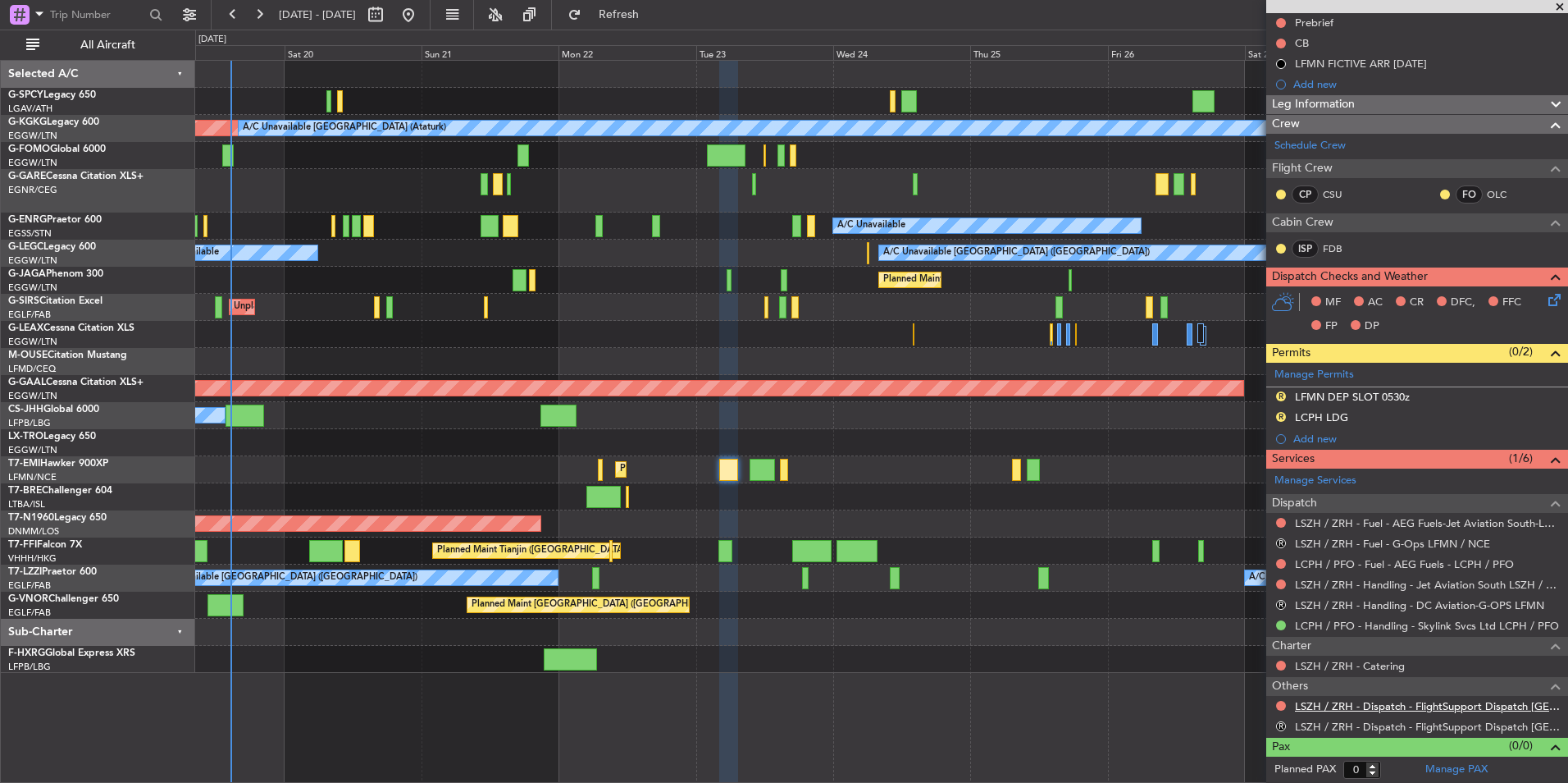
click at [1451, 707] on link "LSZH / ZRH - Dispatch - FlightSupport Dispatch [GEOGRAPHIC_DATA]" at bounding box center [1427, 706] width 265 height 14
click at [658, 3] on button "Refresh" at bounding box center [609, 15] width 98 height 26
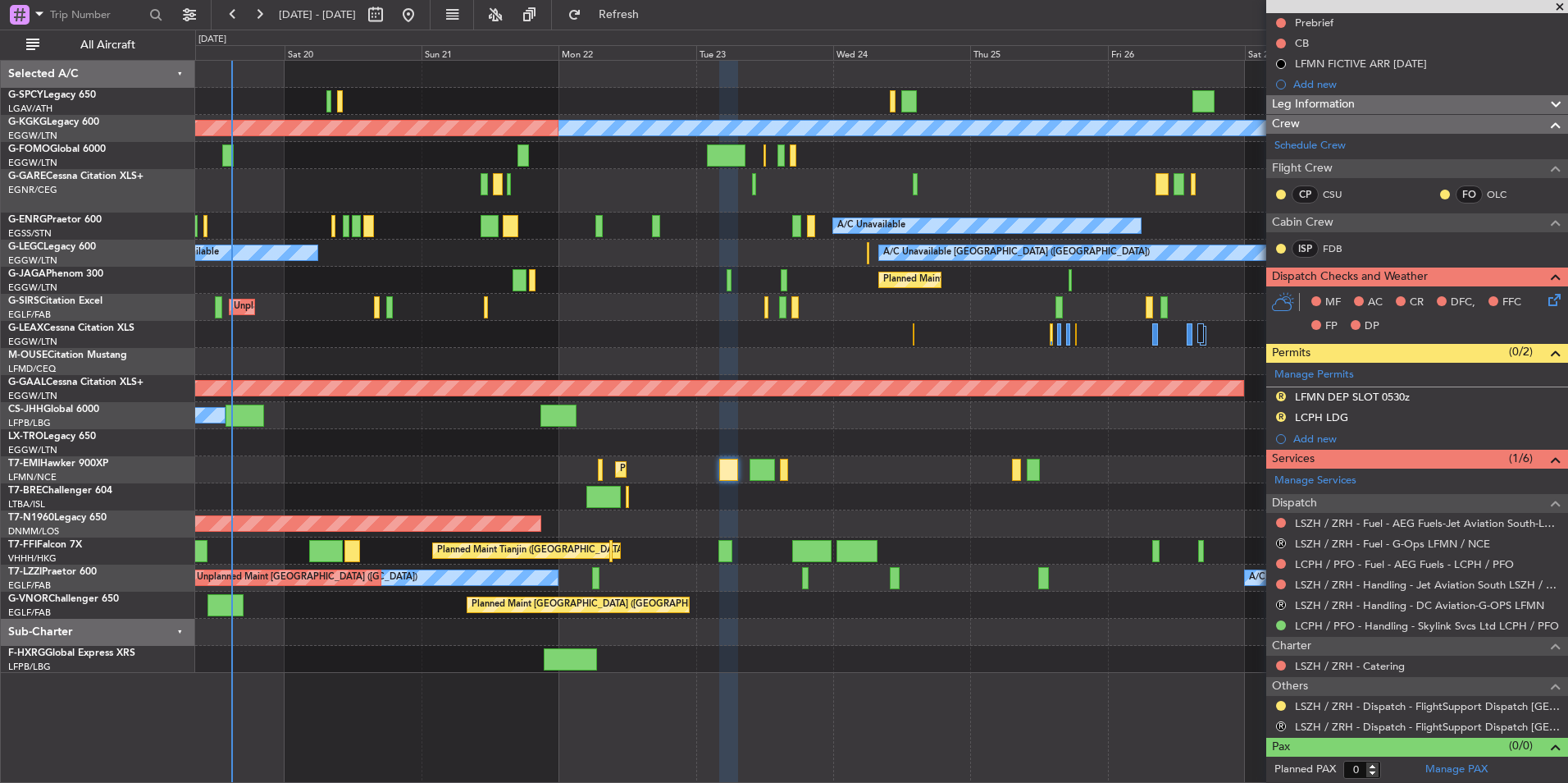
click at [569, 340] on div at bounding box center [881, 334] width 1372 height 27
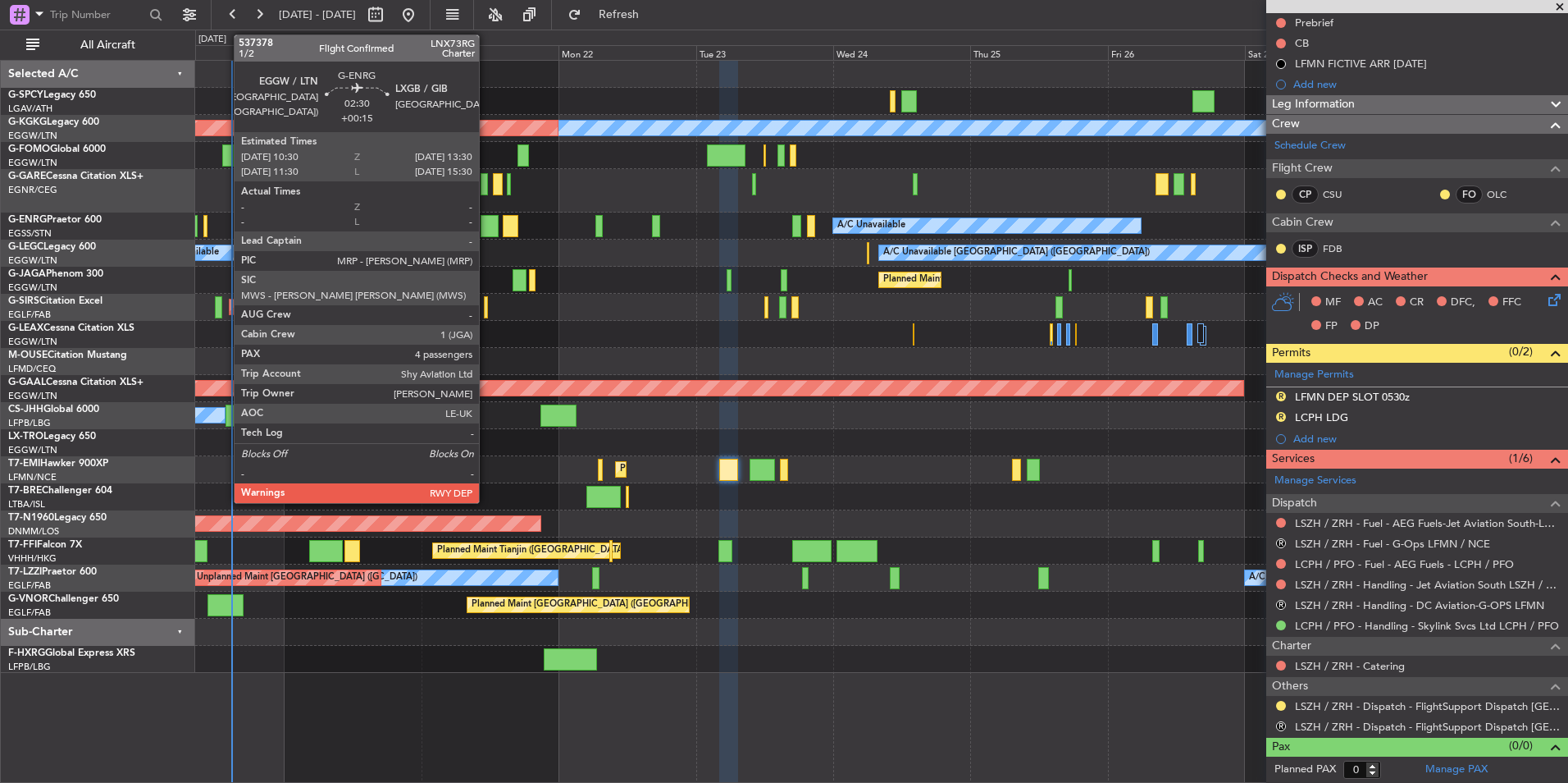
click at [486, 231] on div at bounding box center [490, 225] width 17 height 22
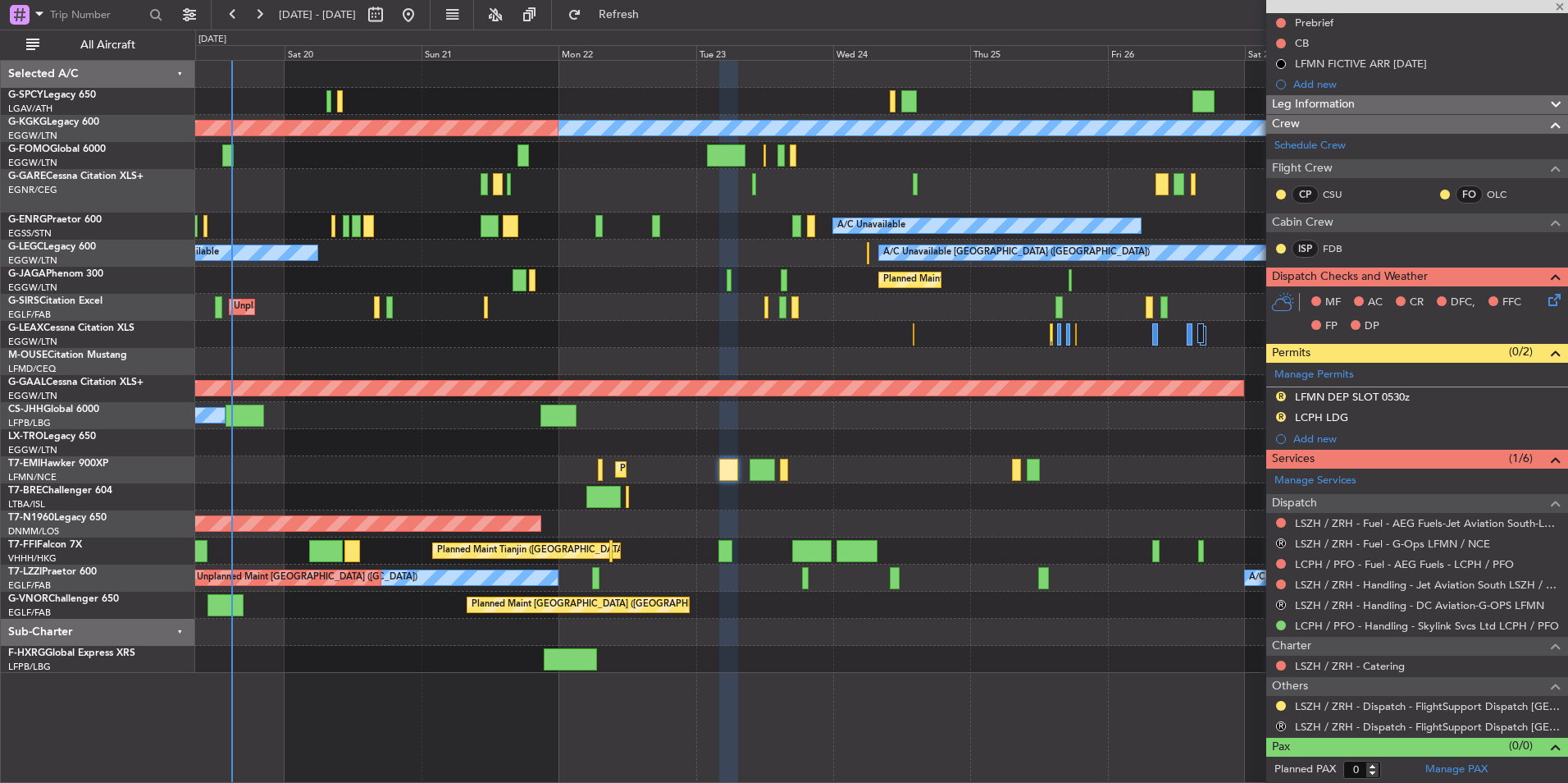
type input "+00:15"
type input "4"
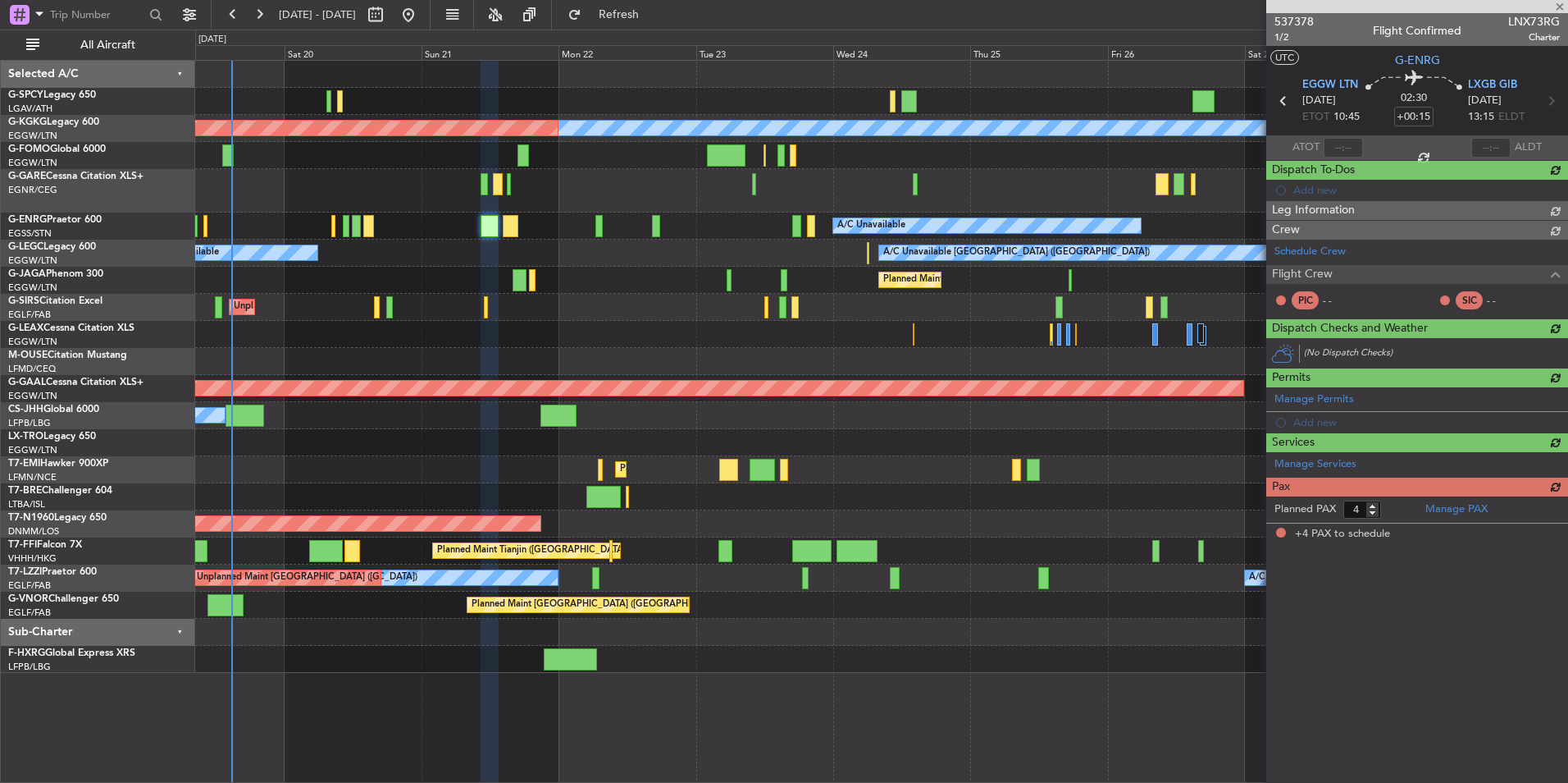
scroll to position [0, 0]
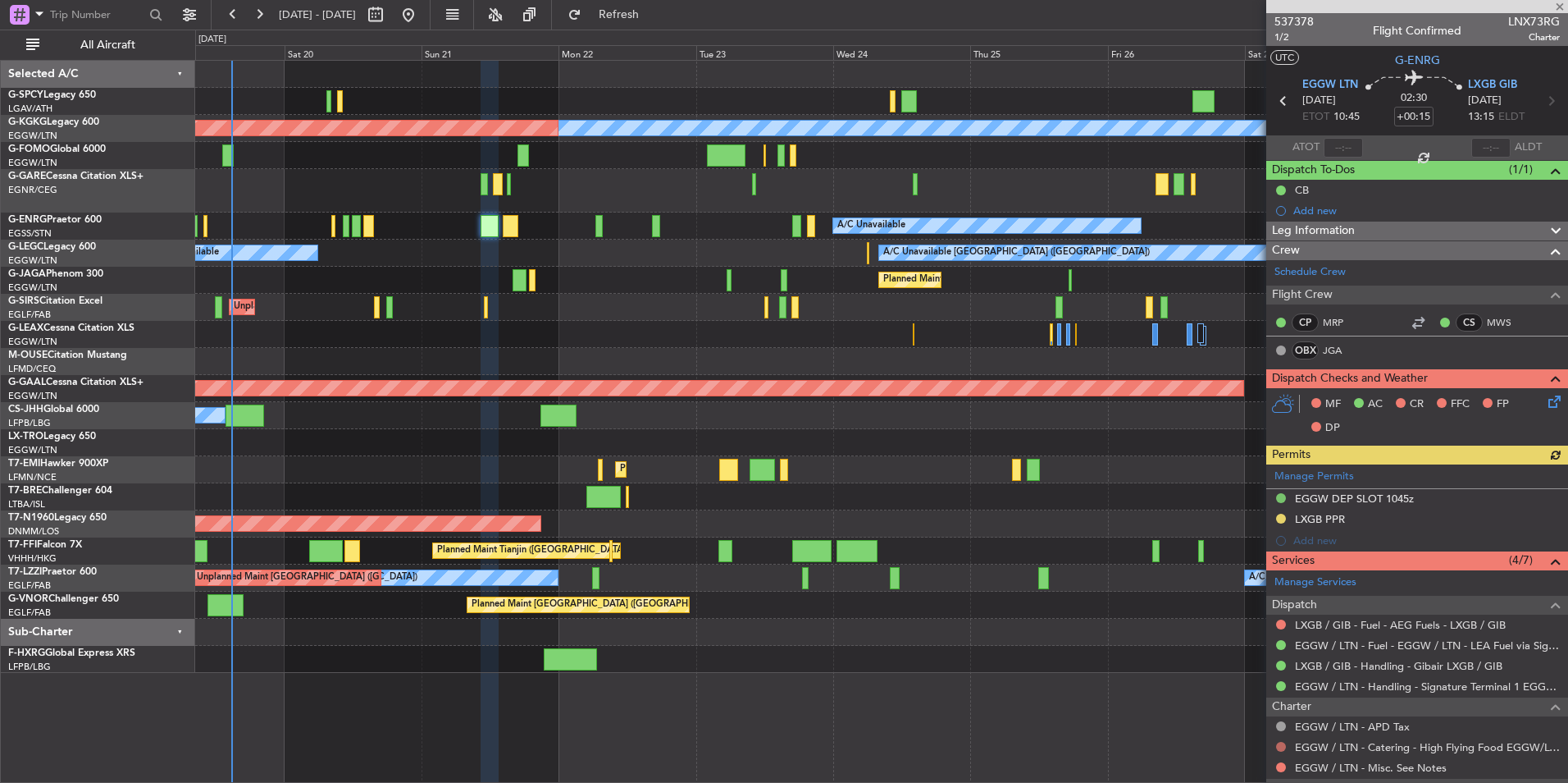
click at [1282, 742] on button at bounding box center [1281, 746] width 10 height 10
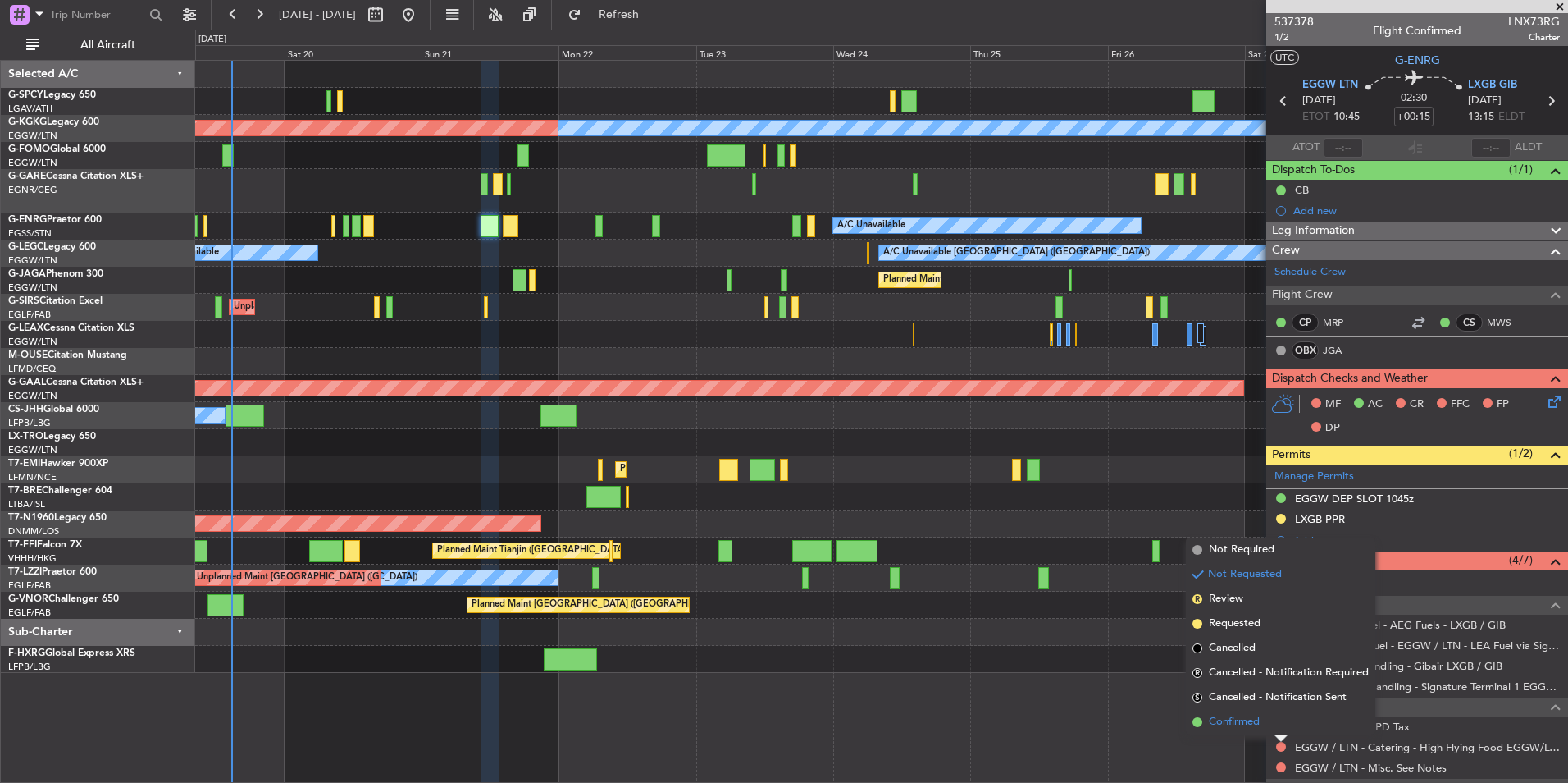
click at [1265, 728] on li "Confirmed" at bounding box center [1281, 722] width 190 height 24
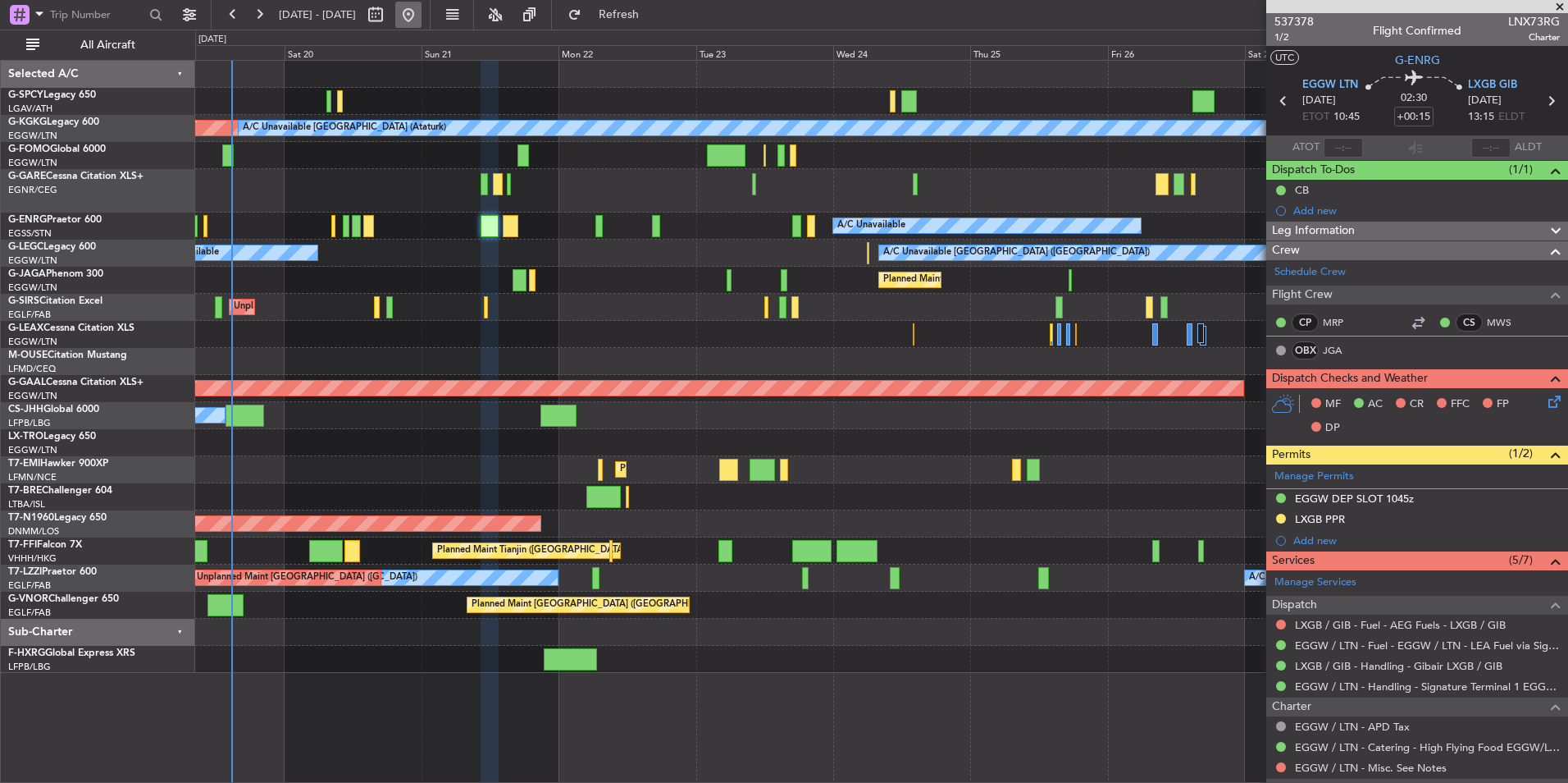
click at [422, 23] on button at bounding box center [409, 15] width 26 height 26
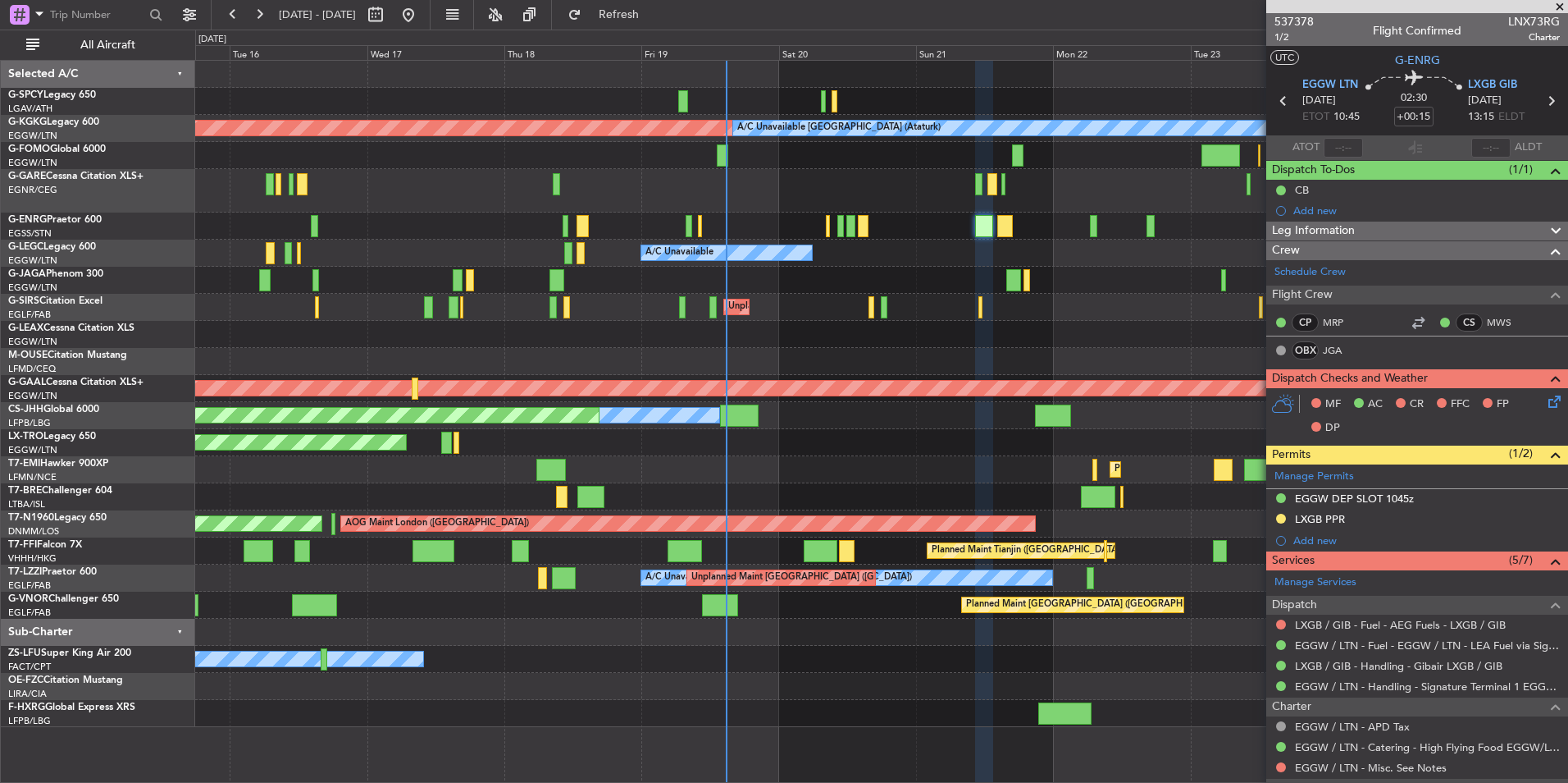
click at [851, 269] on div "AOG Maint [GEOGRAPHIC_DATA] (Ataturk) A/C Unavailable [GEOGRAPHIC_DATA] (Atatur…" at bounding box center [881, 394] width 1372 height 666
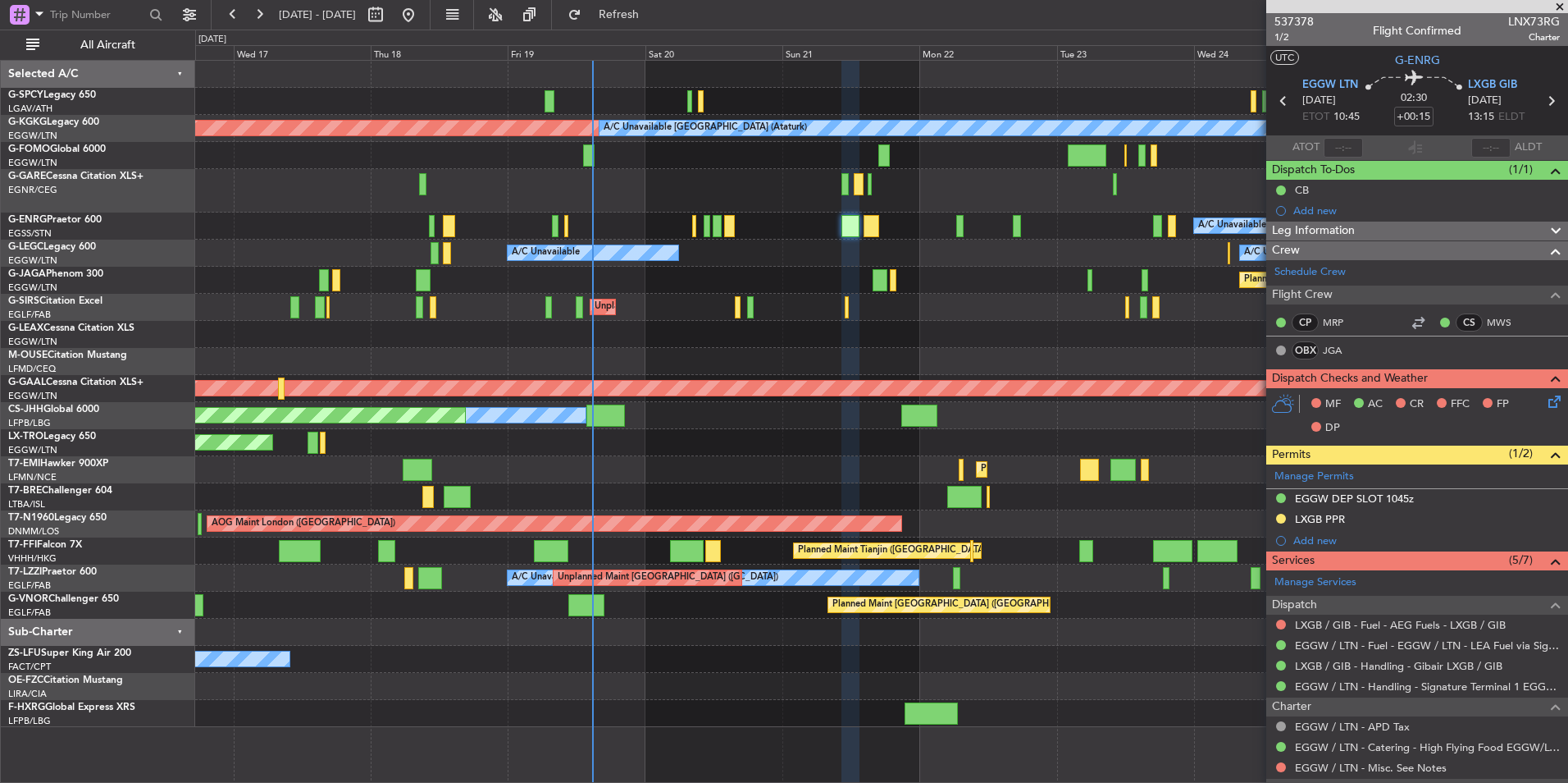
click at [888, 244] on div "A/C Unavailable [GEOGRAPHIC_DATA] ([GEOGRAPHIC_DATA]) A/C Unavailable" at bounding box center [881, 252] width 1372 height 27
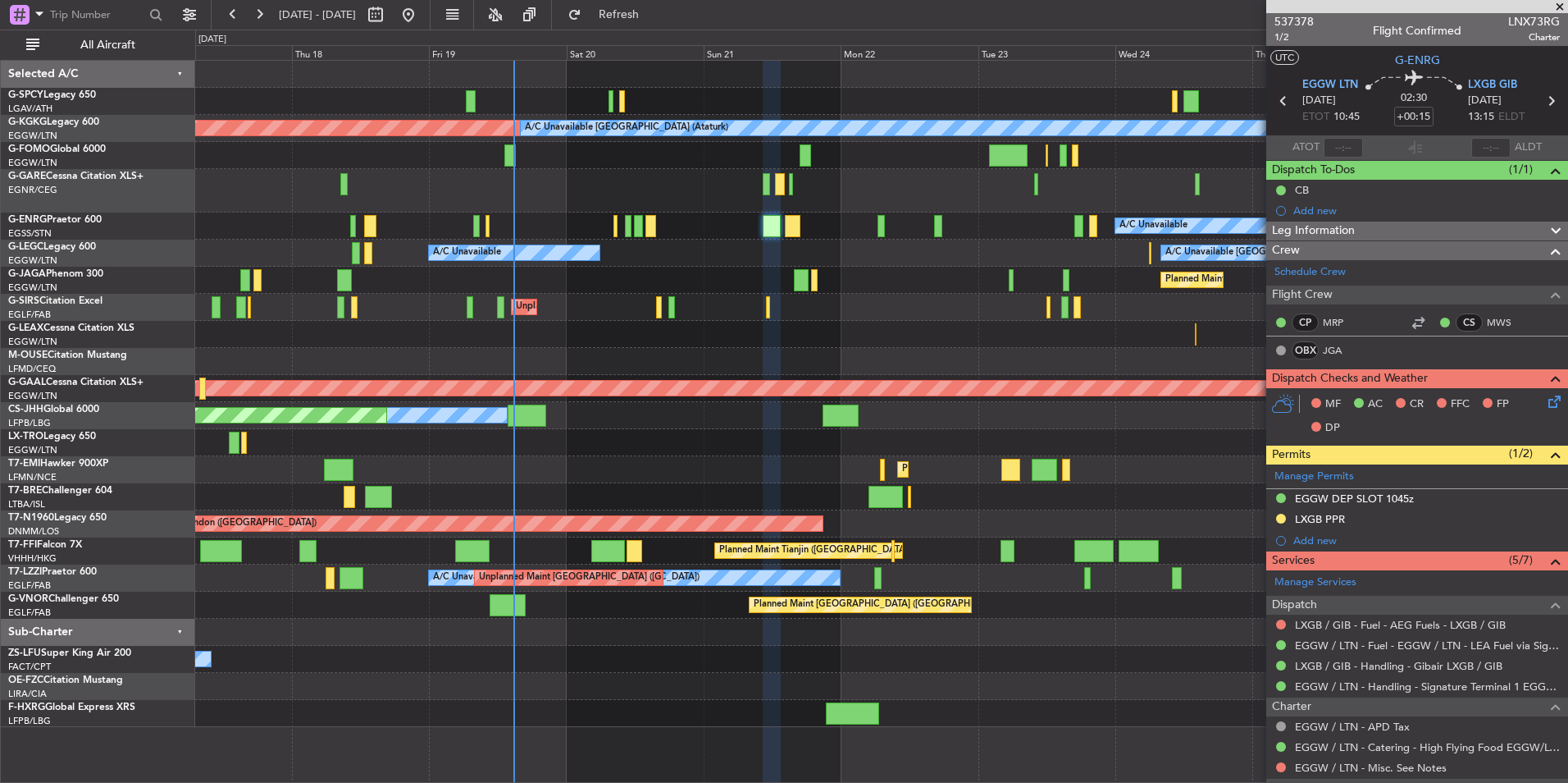
click at [897, 266] on div "A/C Unavailable [GEOGRAPHIC_DATA] ([GEOGRAPHIC_DATA]) A/C Unavailable" at bounding box center [881, 252] width 1372 height 27
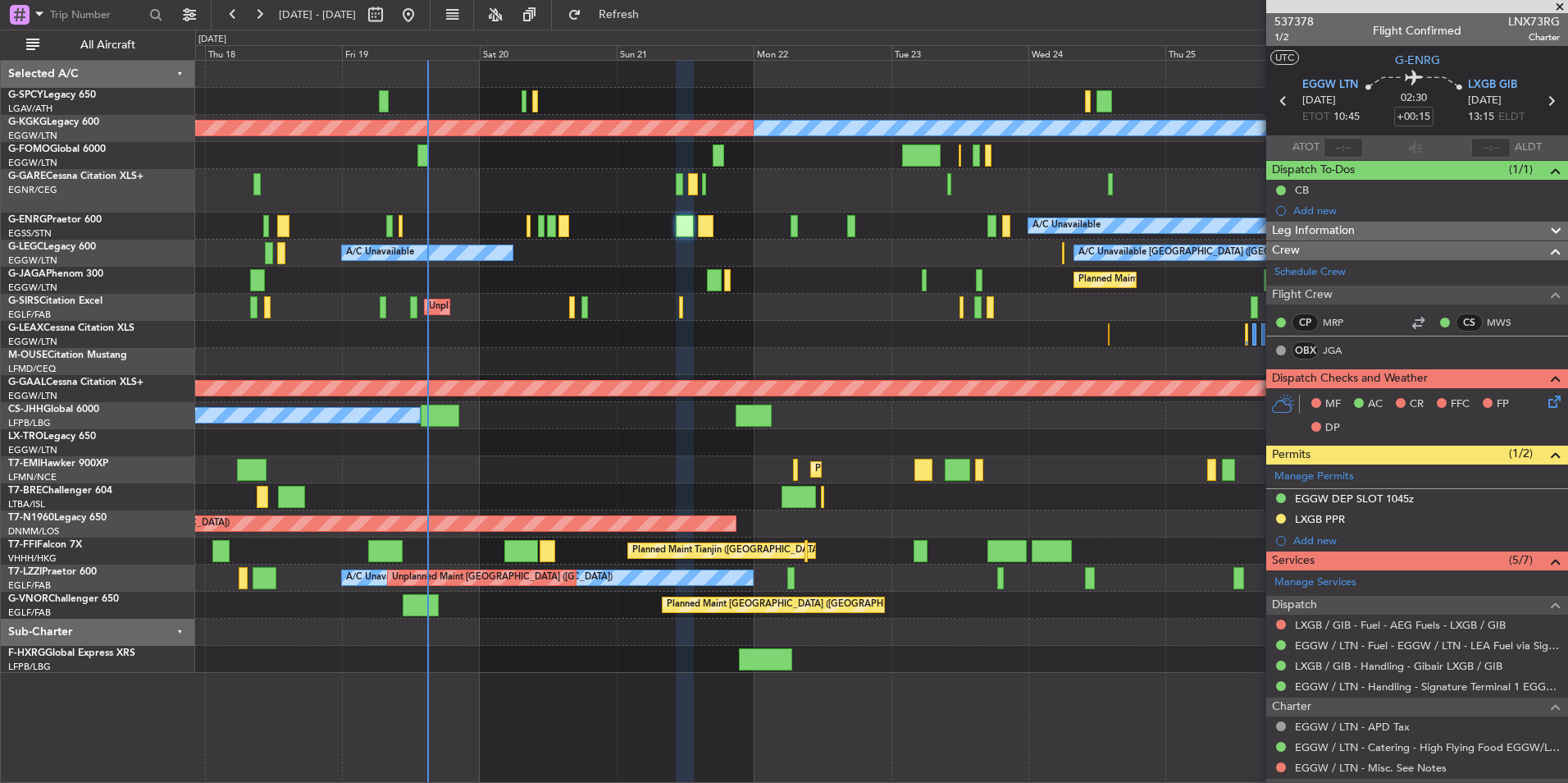
click at [824, 230] on div "A/C Unavailable" at bounding box center [881, 225] width 1372 height 27
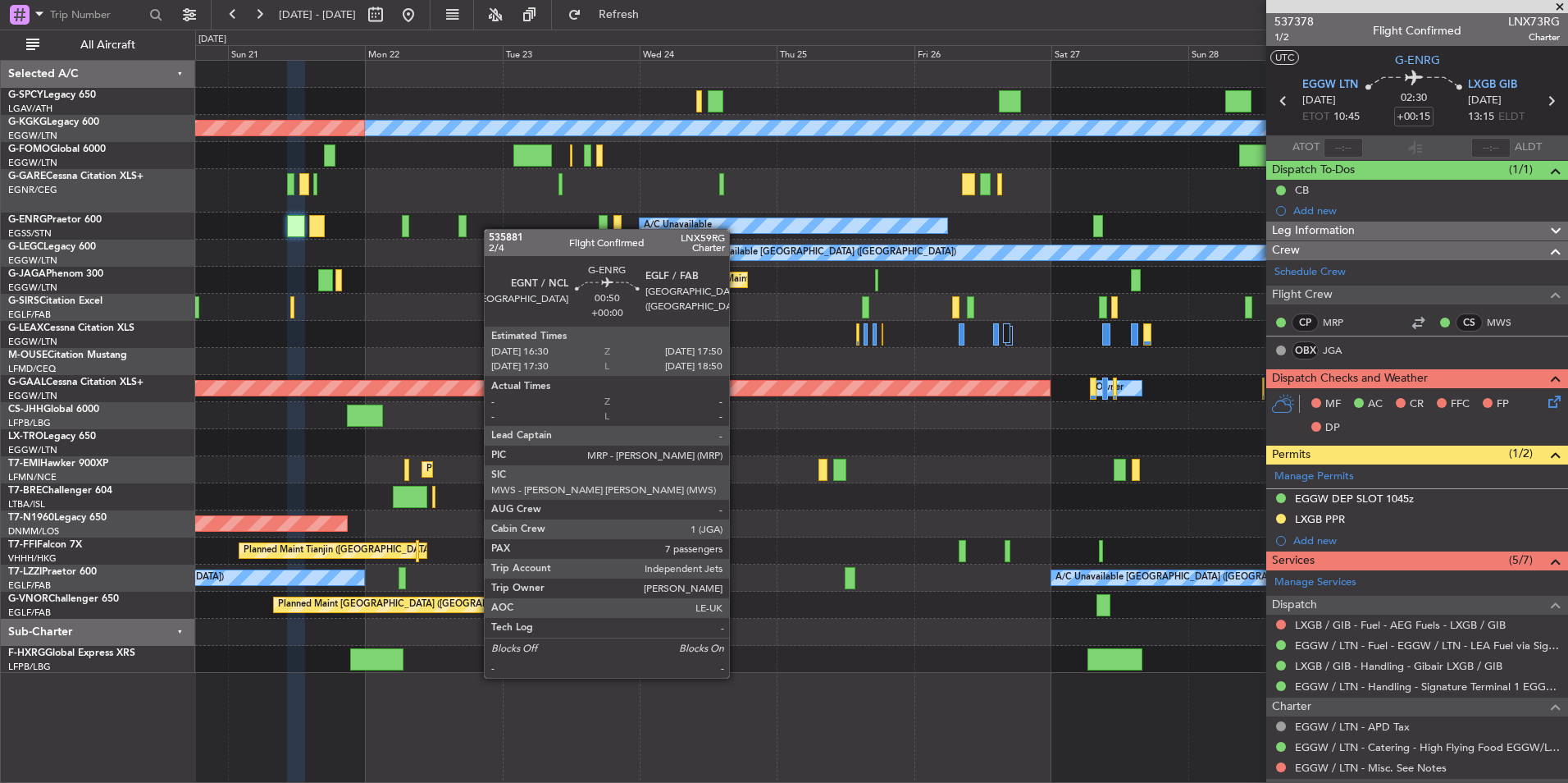
click at [438, 233] on div "A/C Unavailable" at bounding box center [881, 225] width 1372 height 27
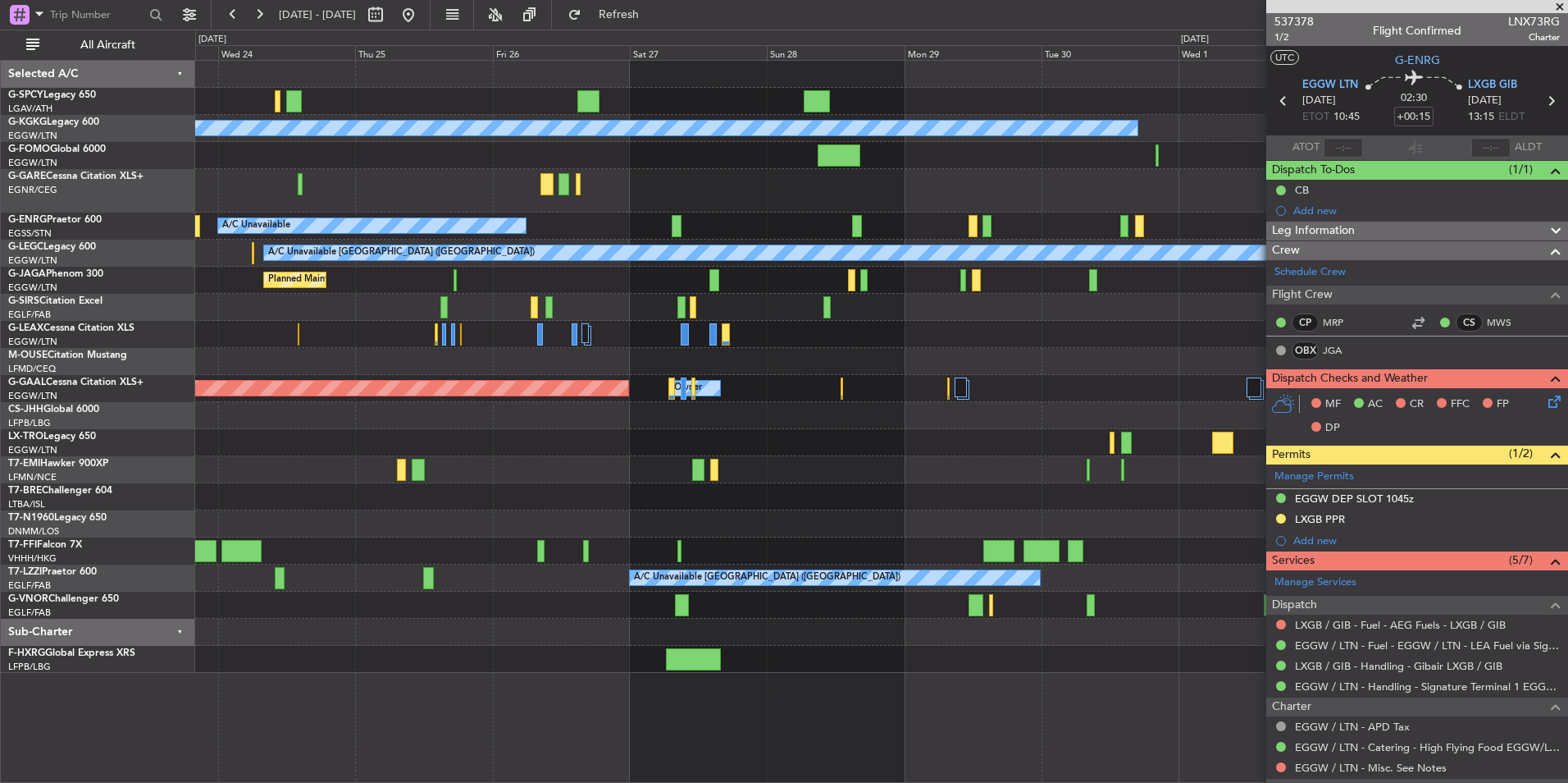
click at [523, 193] on div "A/C Unavailable [GEOGRAPHIC_DATA] (Ataturk) AOG Maint [GEOGRAPHIC_DATA] ([GEOGR…" at bounding box center [881, 367] width 1372 height 612
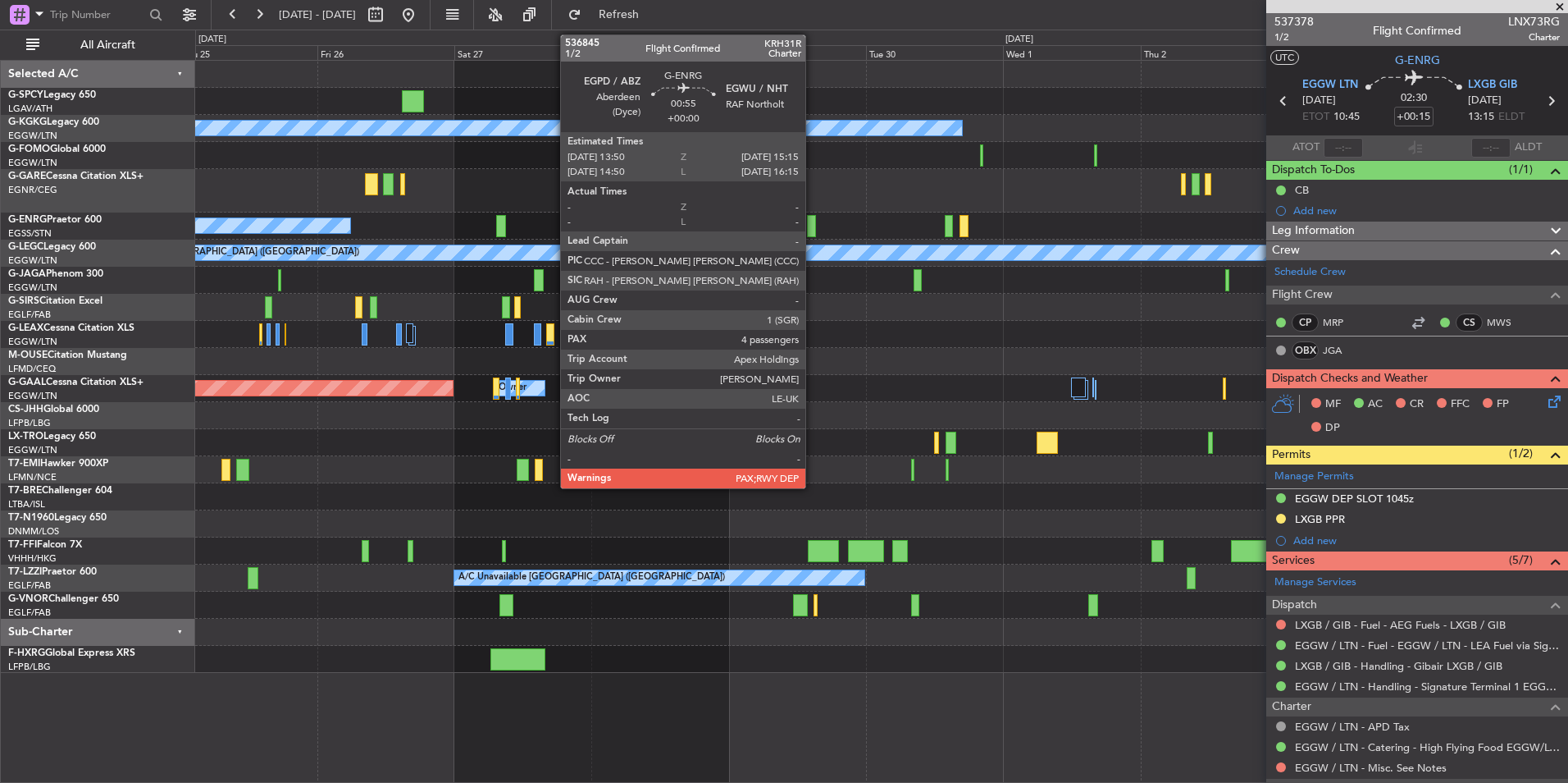
click at [813, 228] on div at bounding box center [811, 225] width 8 height 22
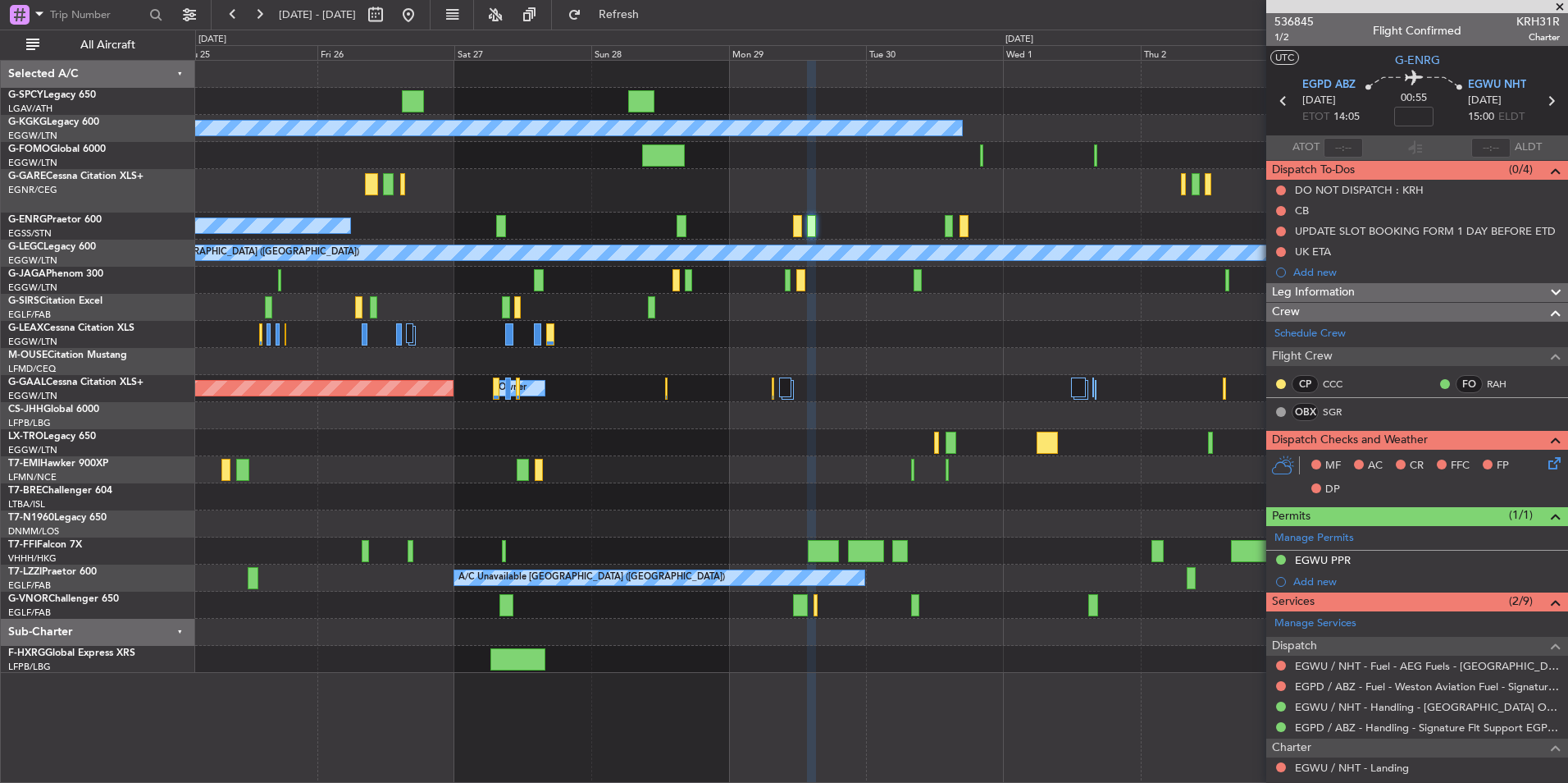
click at [1561, 4] on span at bounding box center [1560, 7] width 17 height 15
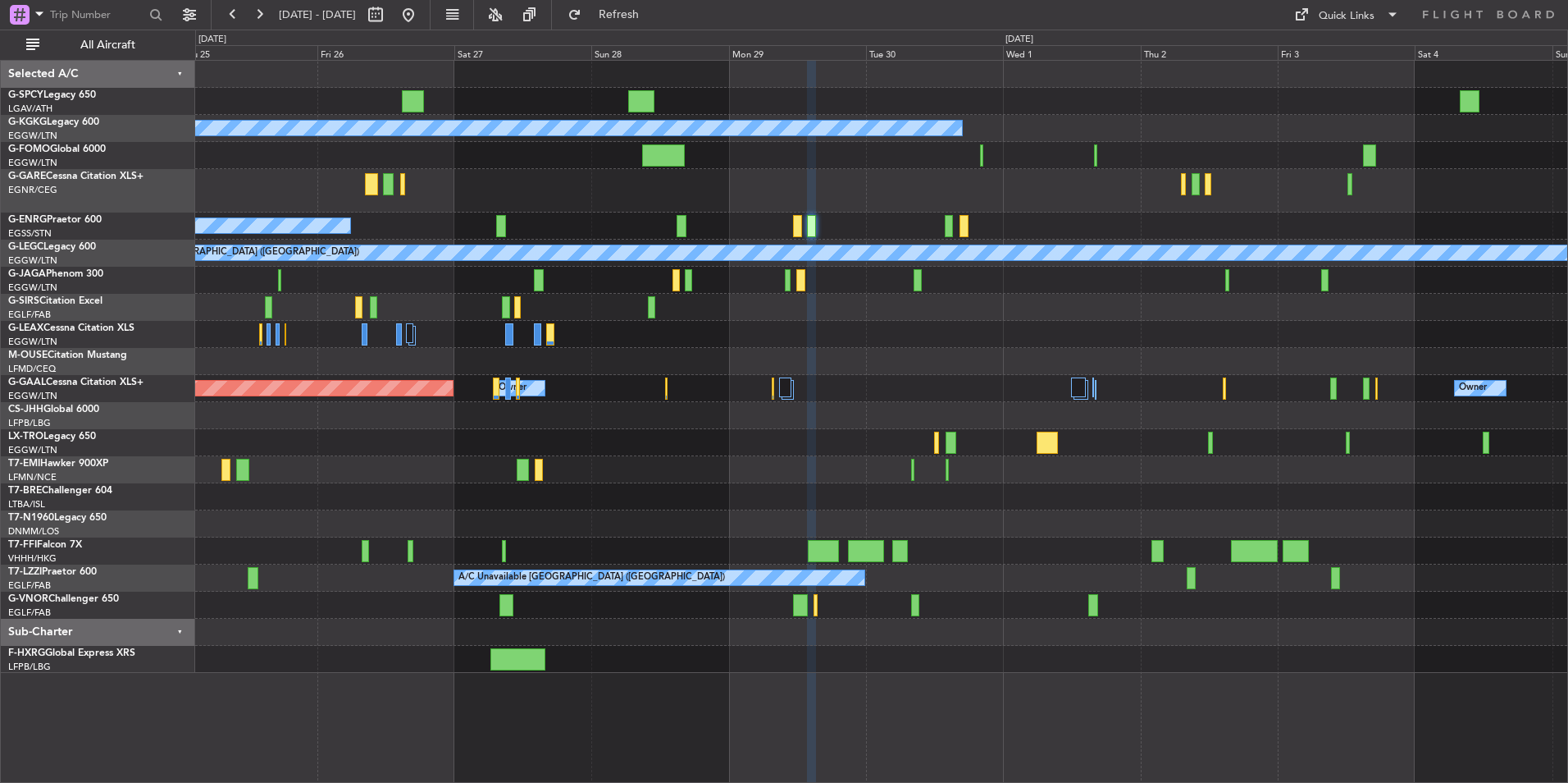
type input "0"
click at [422, 17] on button at bounding box center [409, 15] width 26 height 26
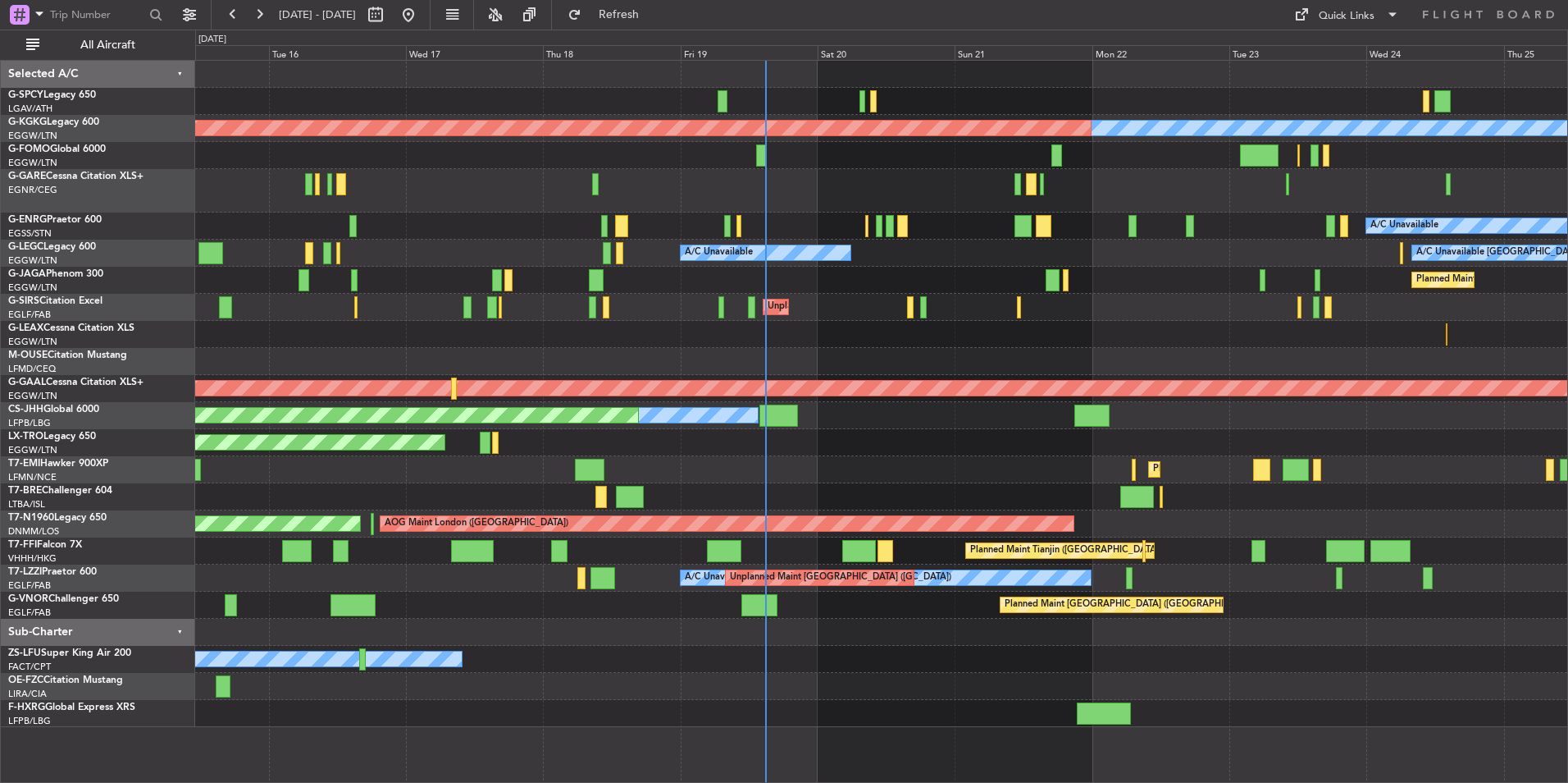
click at [810, 467] on div "Planned Maint [GEOGRAPHIC_DATA]" at bounding box center [881, 469] width 1372 height 27
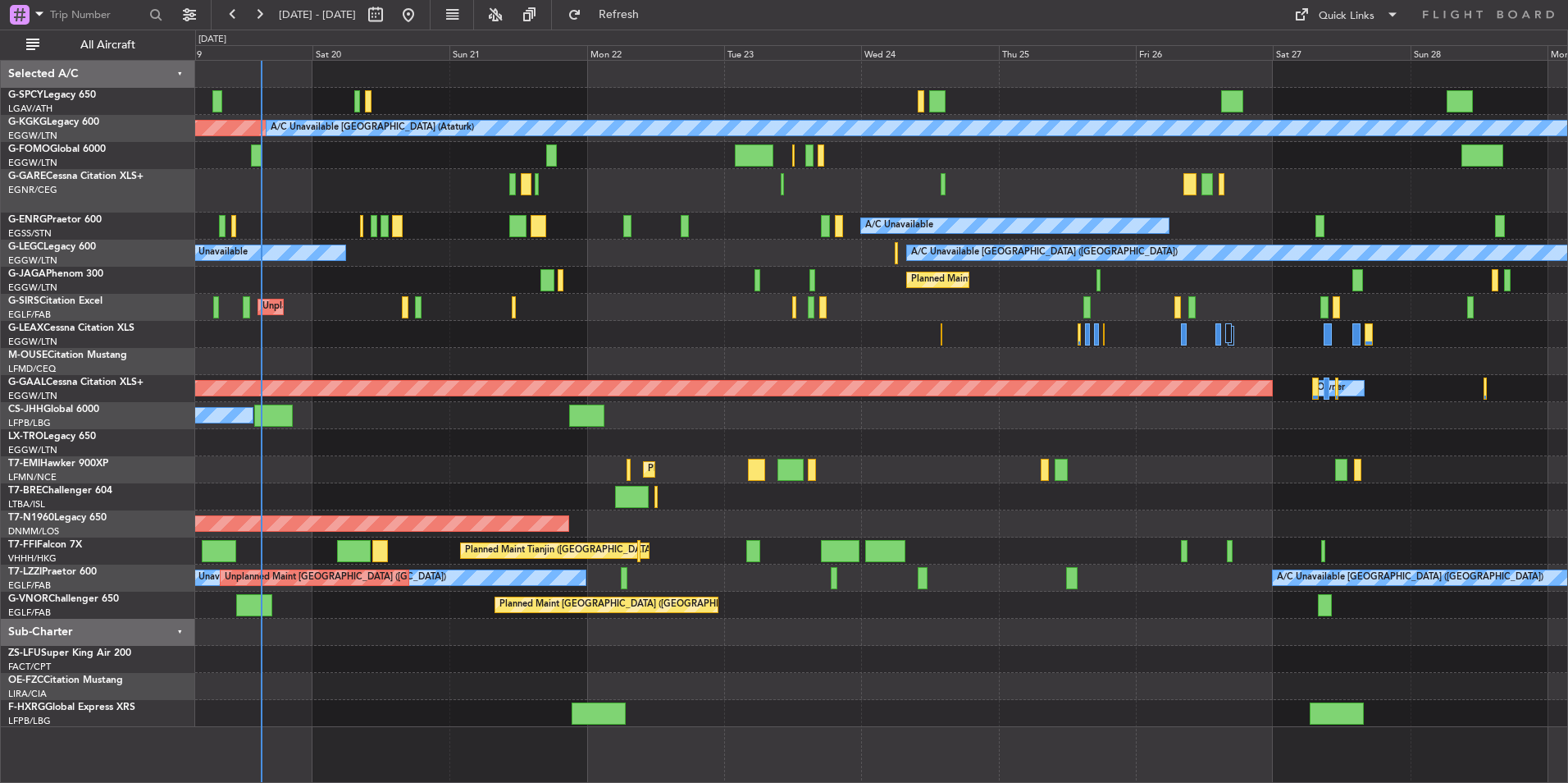
click at [464, 456] on div "Unplanned Maint [GEOGRAPHIC_DATA] ([PERSON_NAME] Intl)" at bounding box center [881, 442] width 1372 height 27
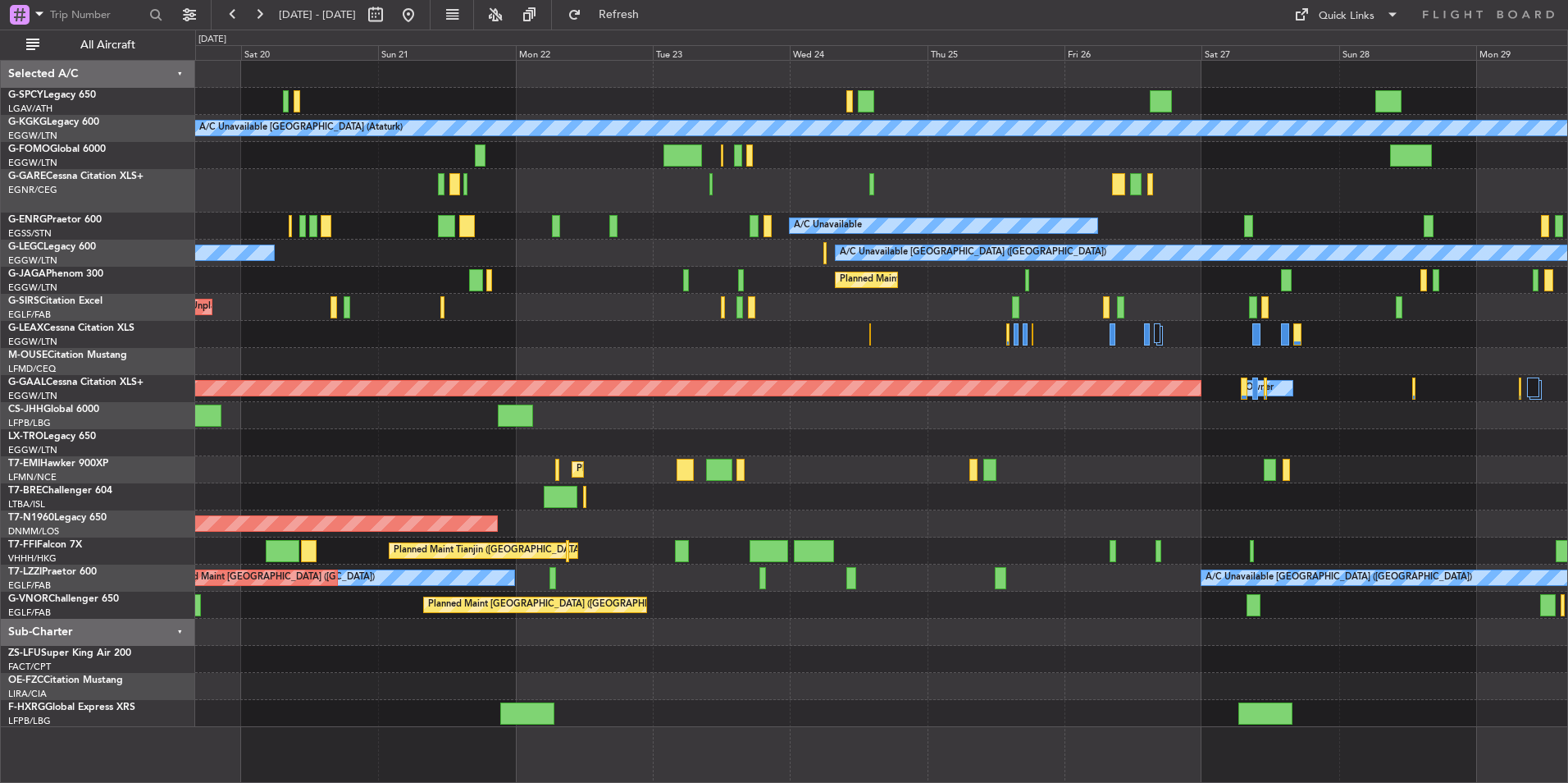
click at [440, 549] on div "AOG Maint [GEOGRAPHIC_DATA] (Ataturk) A/C Unavailable [GEOGRAPHIC_DATA] (Atatur…" at bounding box center [881, 394] width 1372 height 666
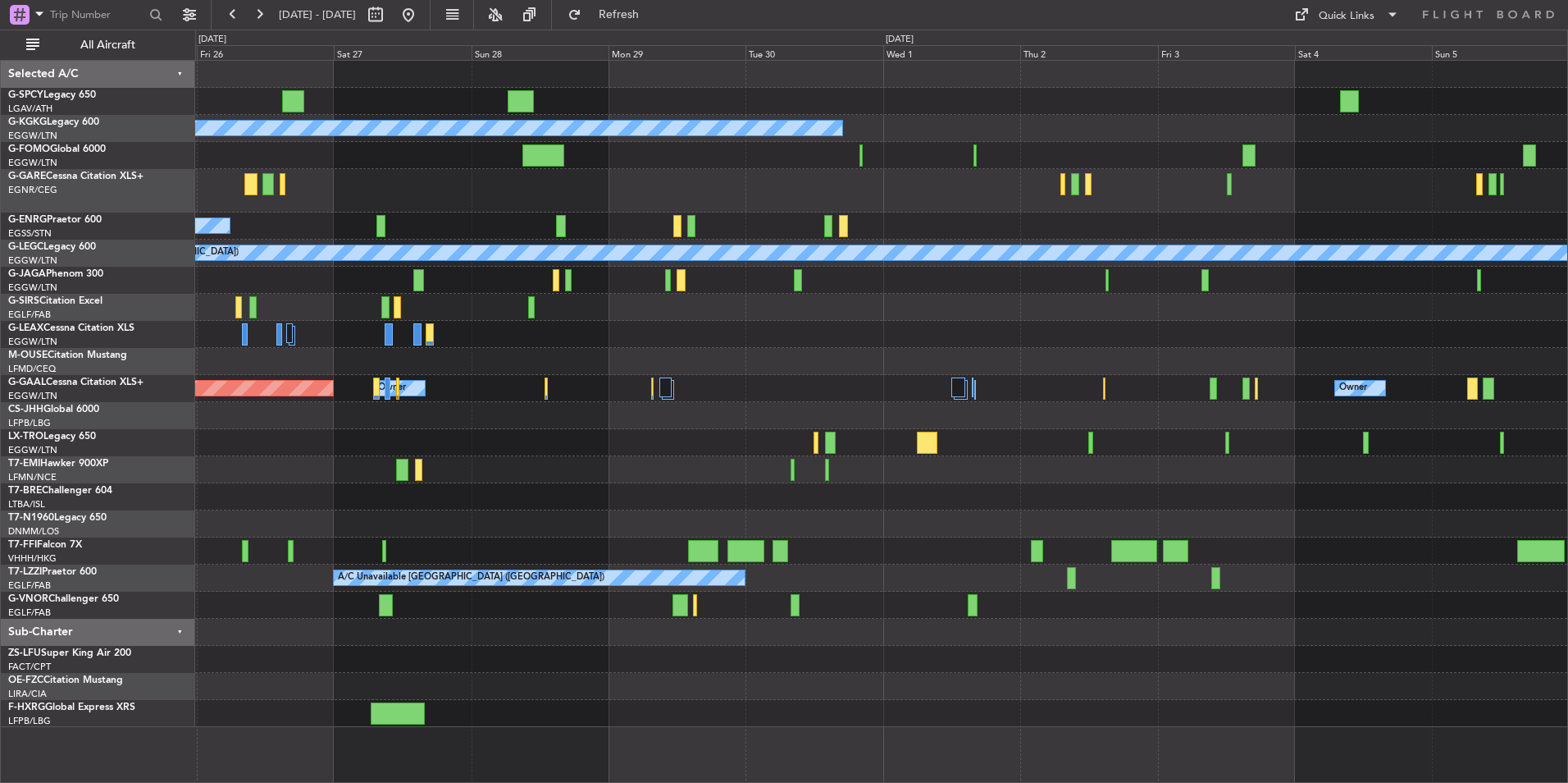
click at [624, 498] on div at bounding box center [881, 497] width 1372 height 27
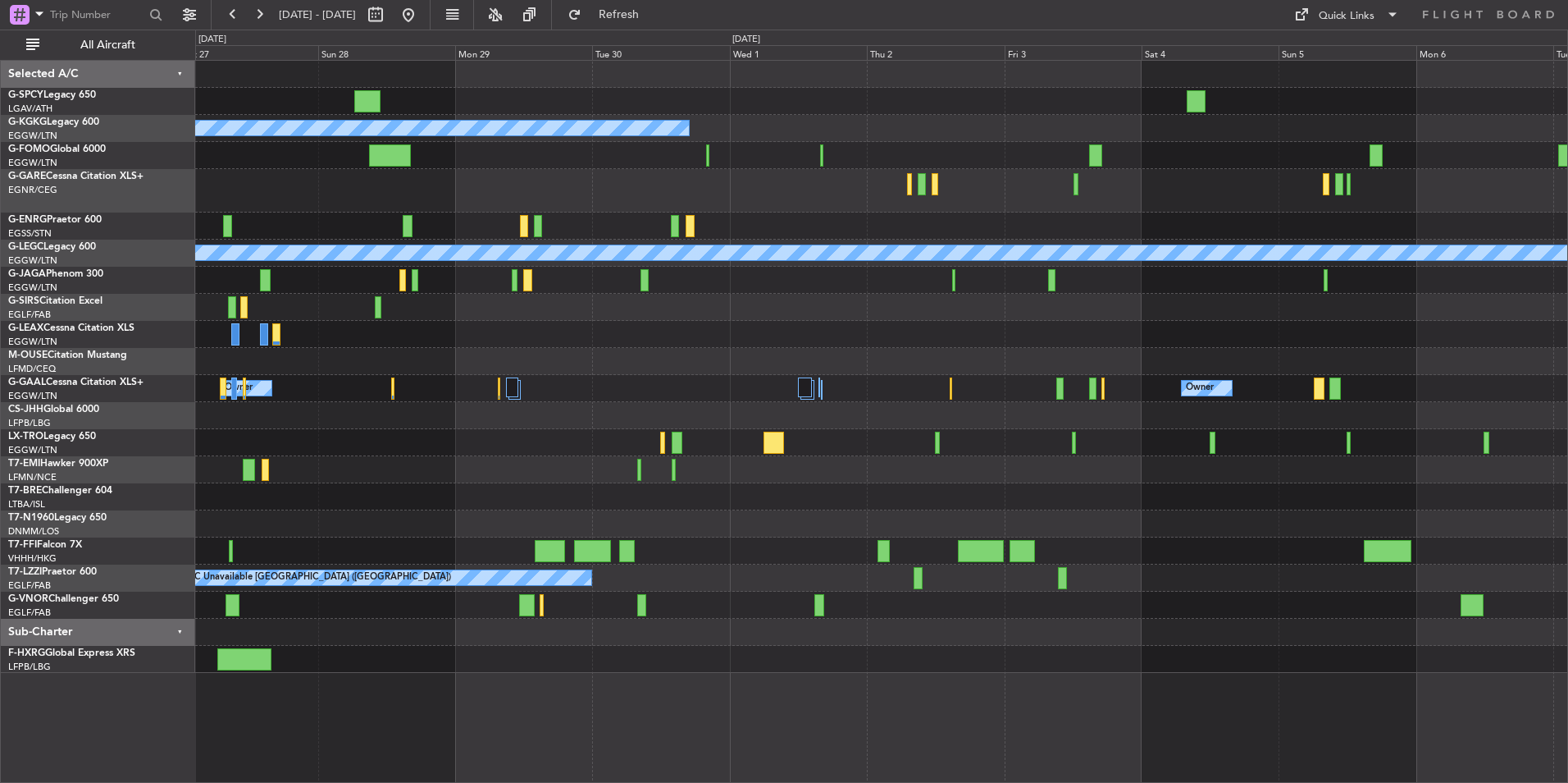
click at [672, 398] on div "A/C Unavailable [GEOGRAPHIC_DATA] (Ataturk) A/C Unavailable A/C Unavailable [GE…" at bounding box center [881, 367] width 1372 height 612
click at [989, 393] on div "Owner Owner Owner Planned [GEOGRAPHIC_DATA]" at bounding box center [881, 388] width 1372 height 27
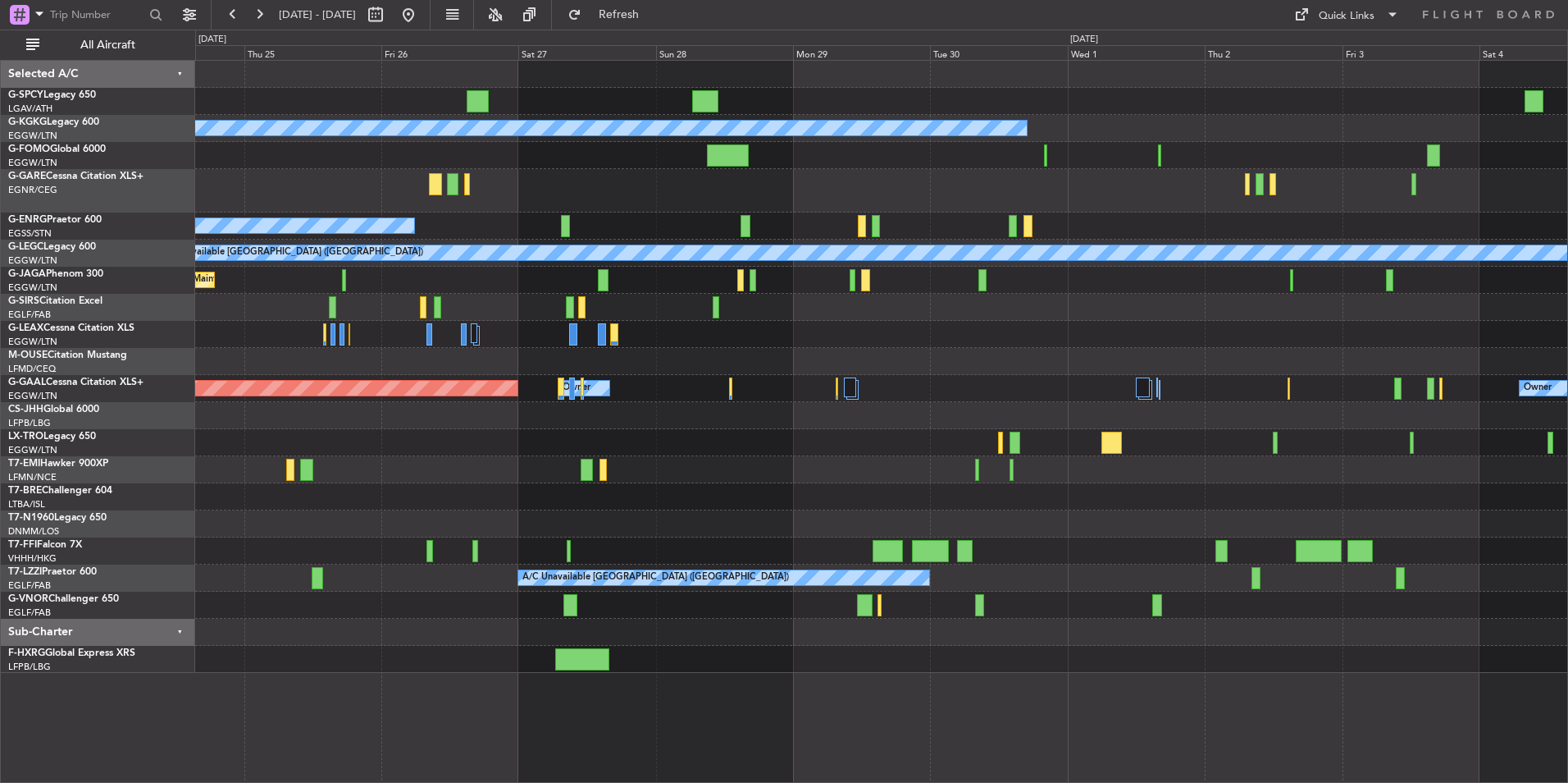
click at [825, 566] on div "A/C Unavailable [GEOGRAPHIC_DATA] ([GEOGRAPHIC_DATA])" at bounding box center [881, 578] width 1372 height 27
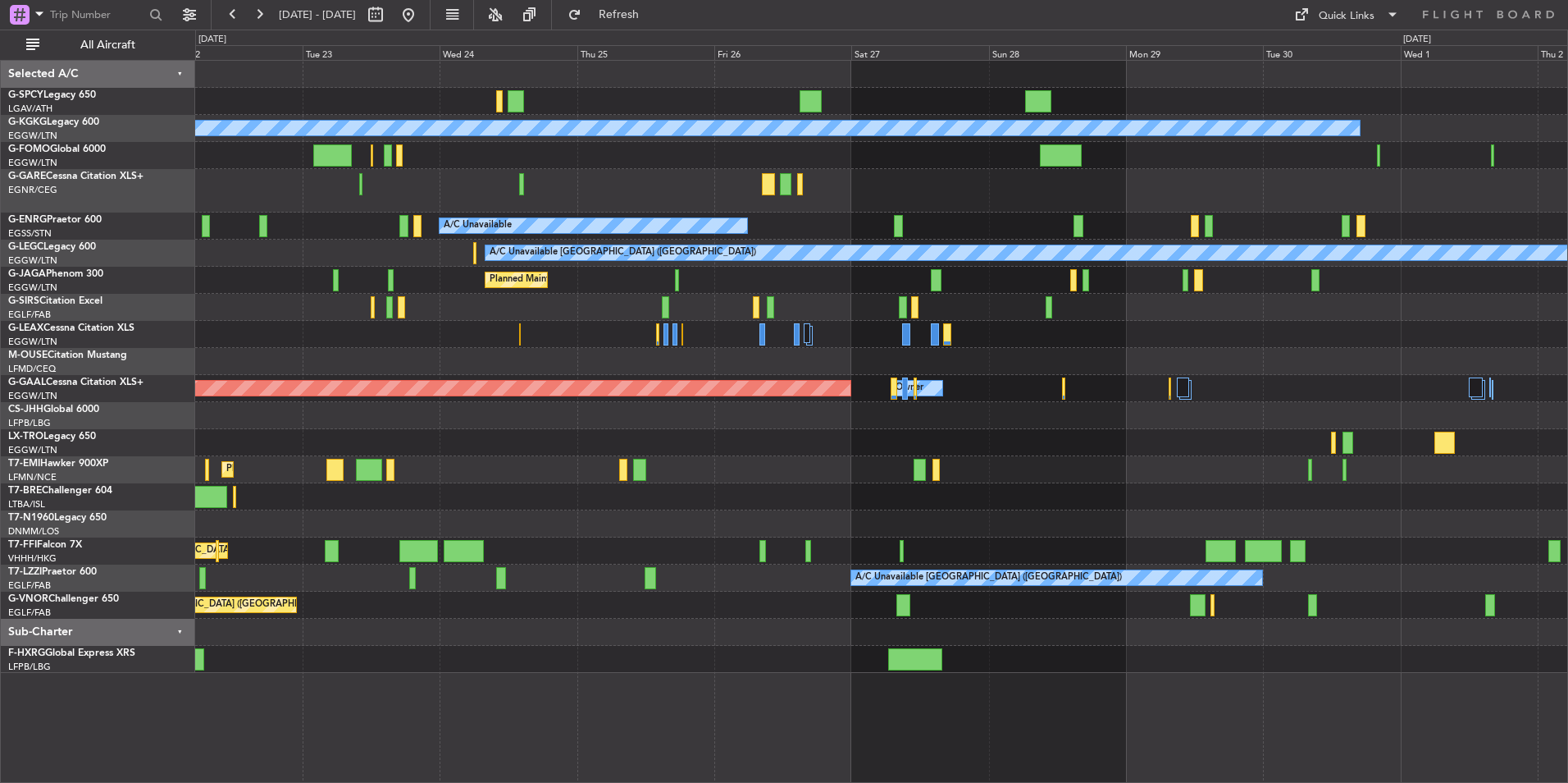
click at [763, 514] on div "A/C Unavailable [GEOGRAPHIC_DATA] (Ataturk) AOG Maint [GEOGRAPHIC_DATA] ([GEOGR…" at bounding box center [881, 367] width 1372 height 612
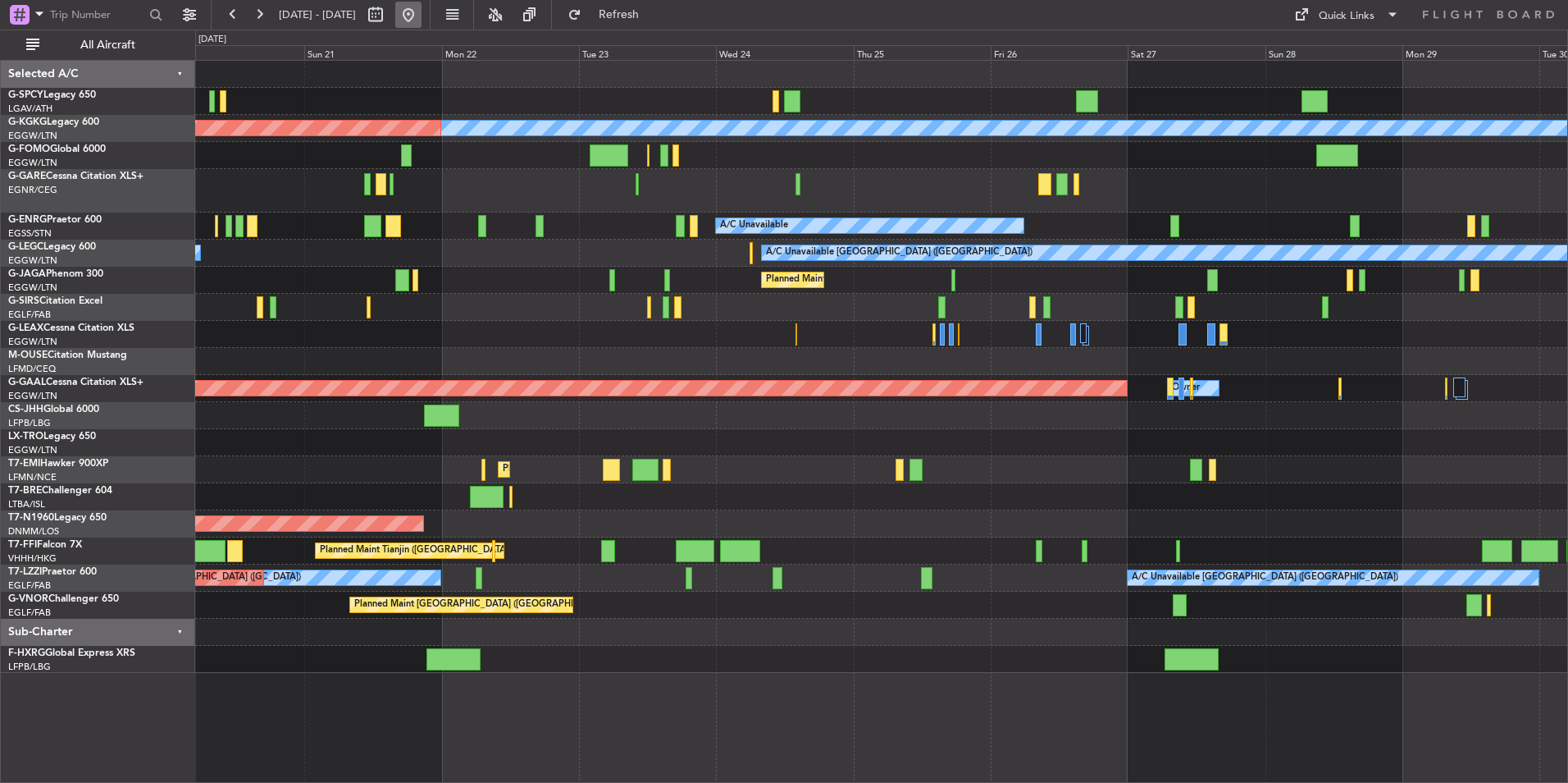
click at [422, 13] on button at bounding box center [409, 15] width 26 height 26
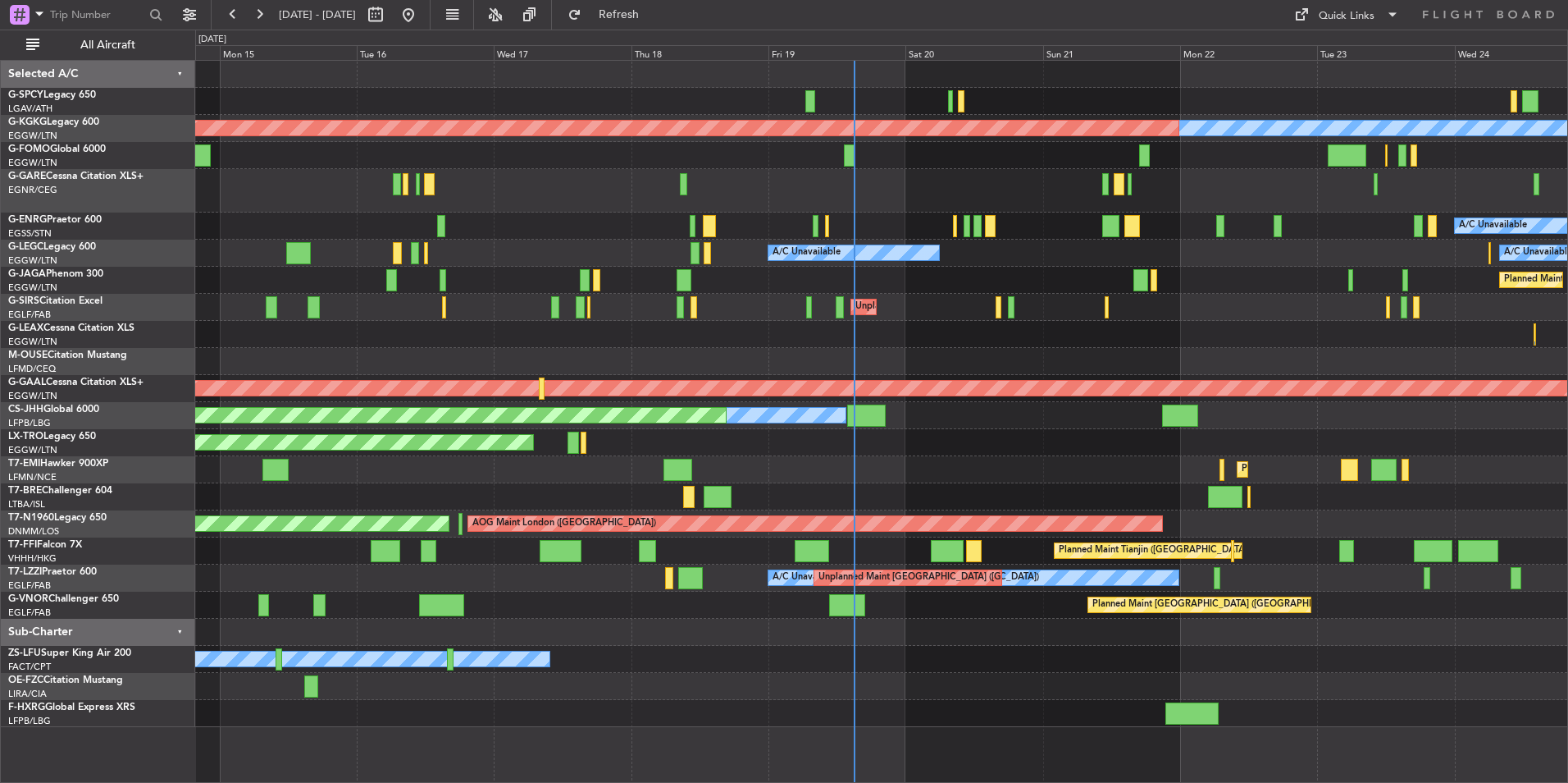
click at [886, 546] on div "Planned Maint Tianjin ([GEOGRAPHIC_DATA]) Planned Maint Tianjin ([GEOGRAPHIC_DA…" at bounding box center [881, 551] width 1372 height 27
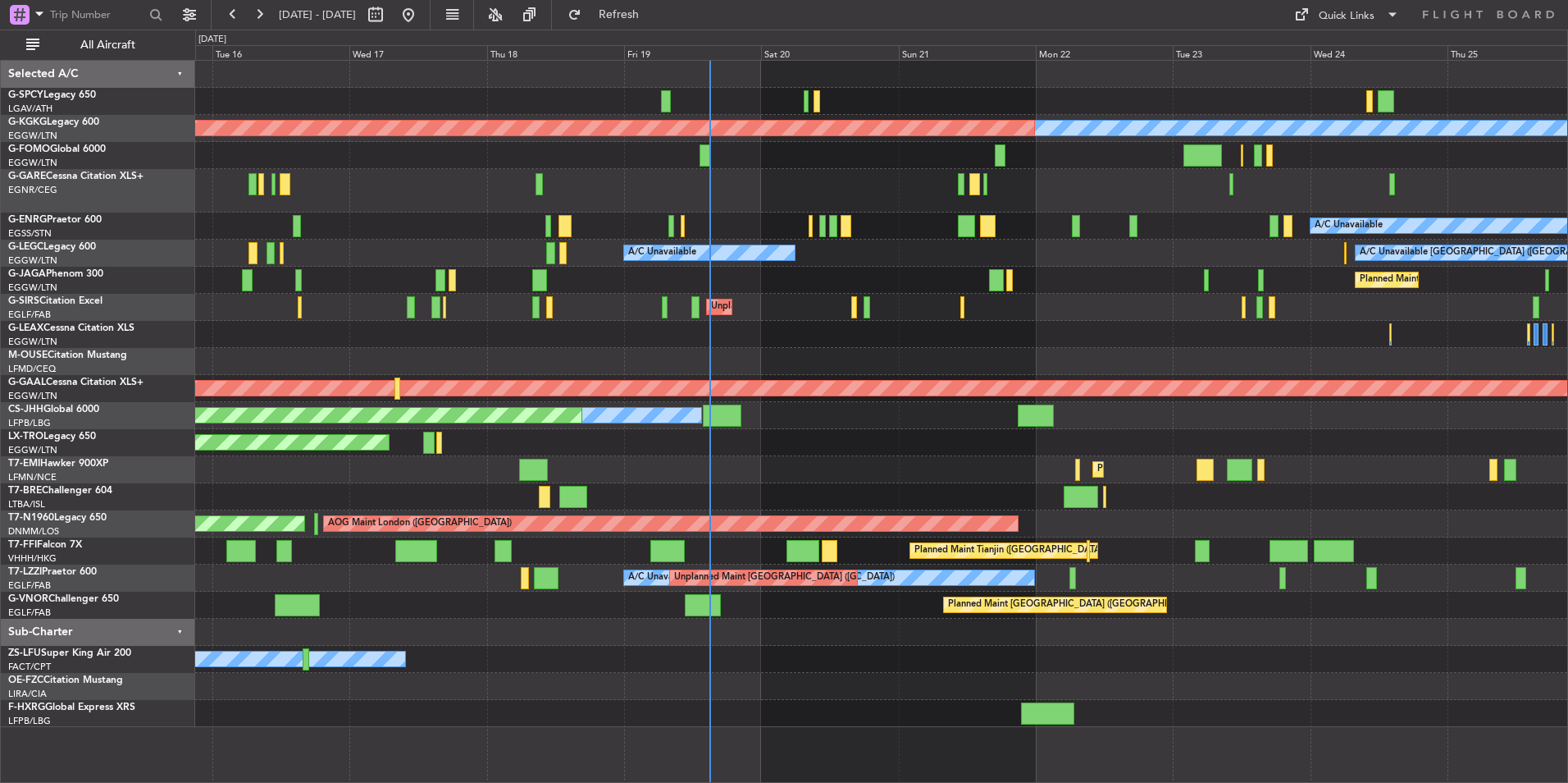
click at [670, 610] on div "A/C Unavailable [GEOGRAPHIC_DATA] (Ataturk) AOG Maint [GEOGRAPHIC_DATA] ([GEOGR…" at bounding box center [881, 394] width 1372 height 666
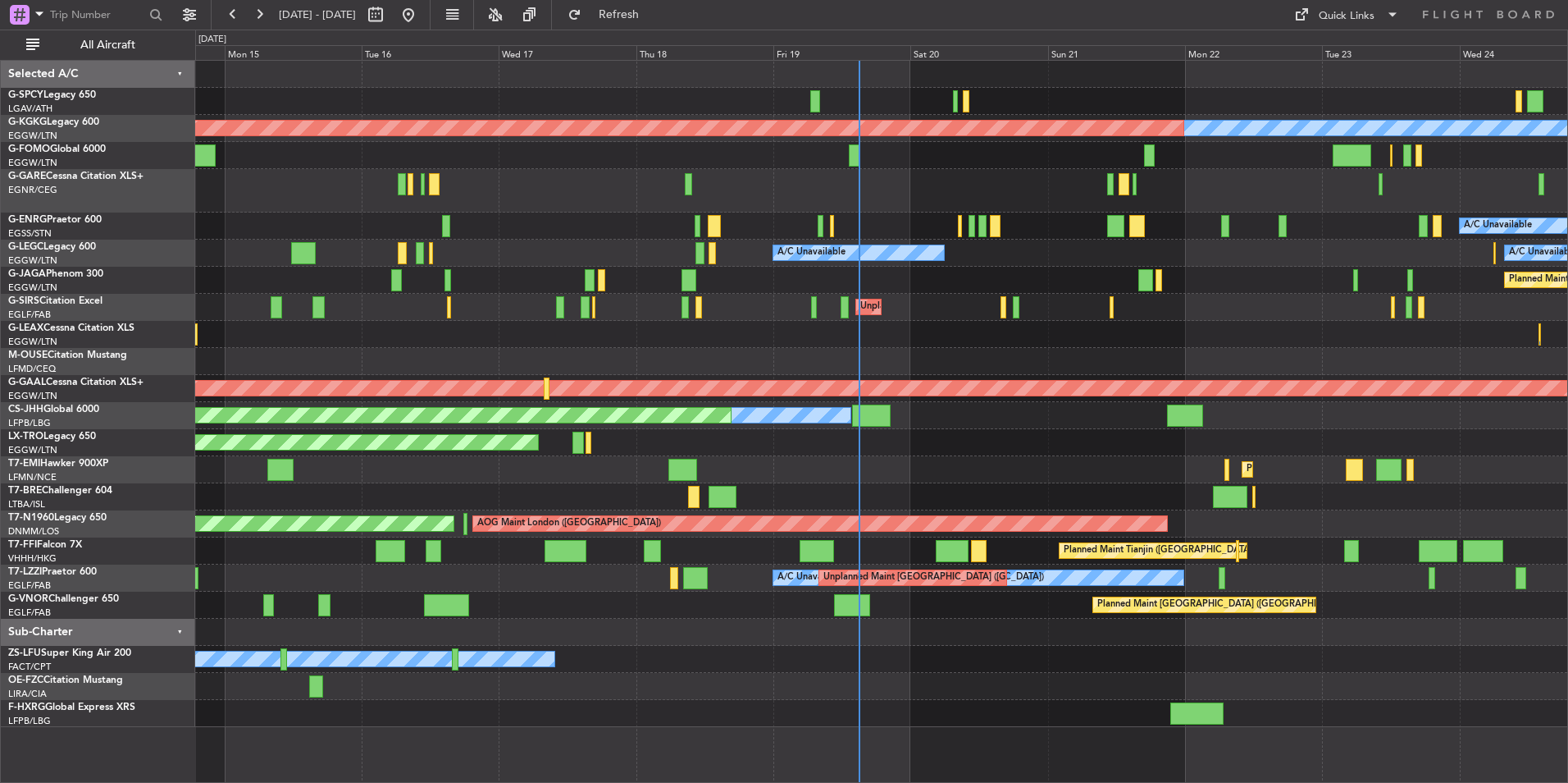
click at [915, 617] on div "Planned Maint [GEOGRAPHIC_DATA] ([GEOGRAPHIC_DATA])" at bounding box center [881, 605] width 1372 height 27
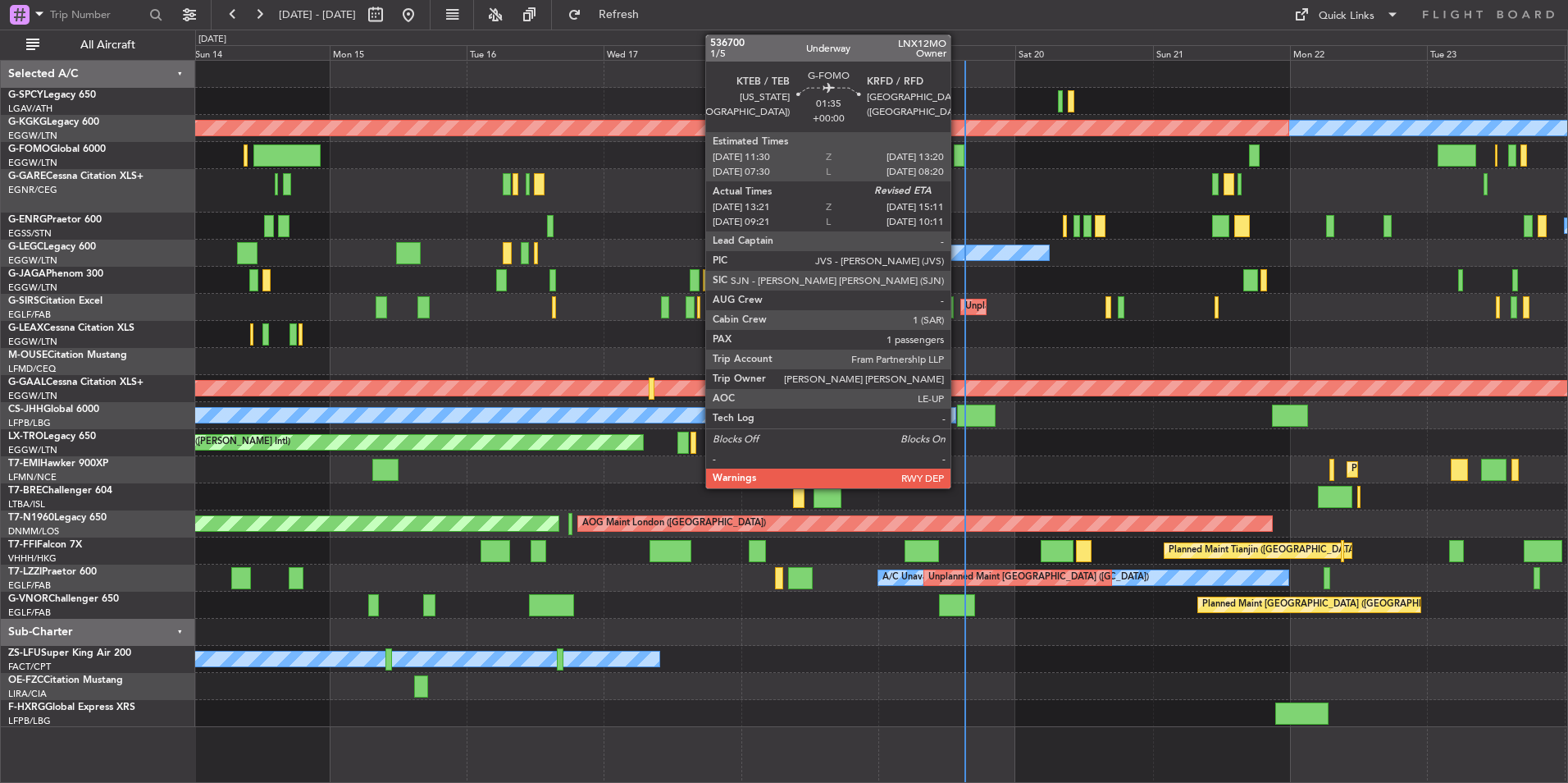
click at [958, 156] on div at bounding box center [959, 155] width 10 height 22
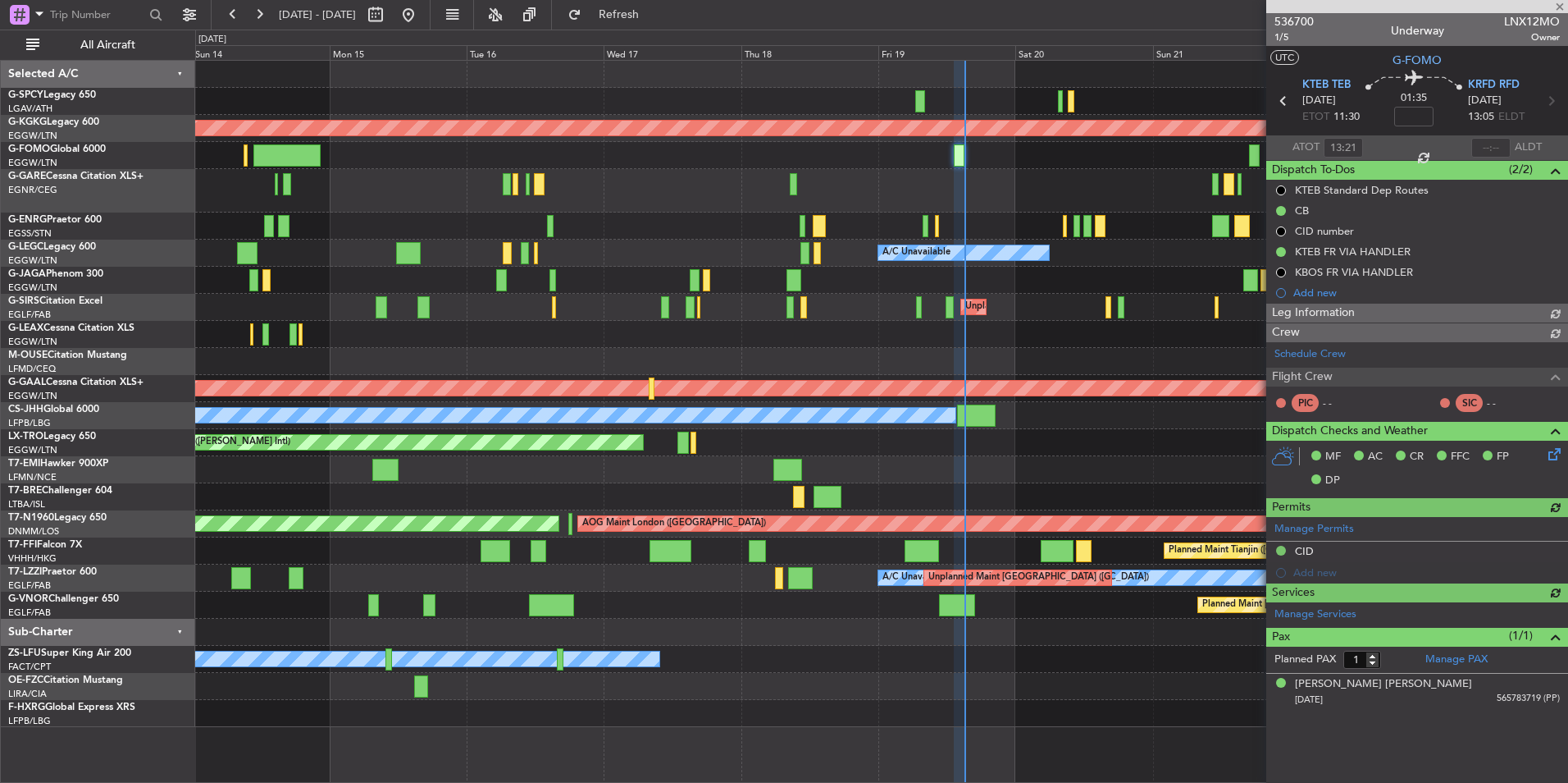
click at [1304, 24] on span "536700" at bounding box center [1294, 22] width 39 height 17
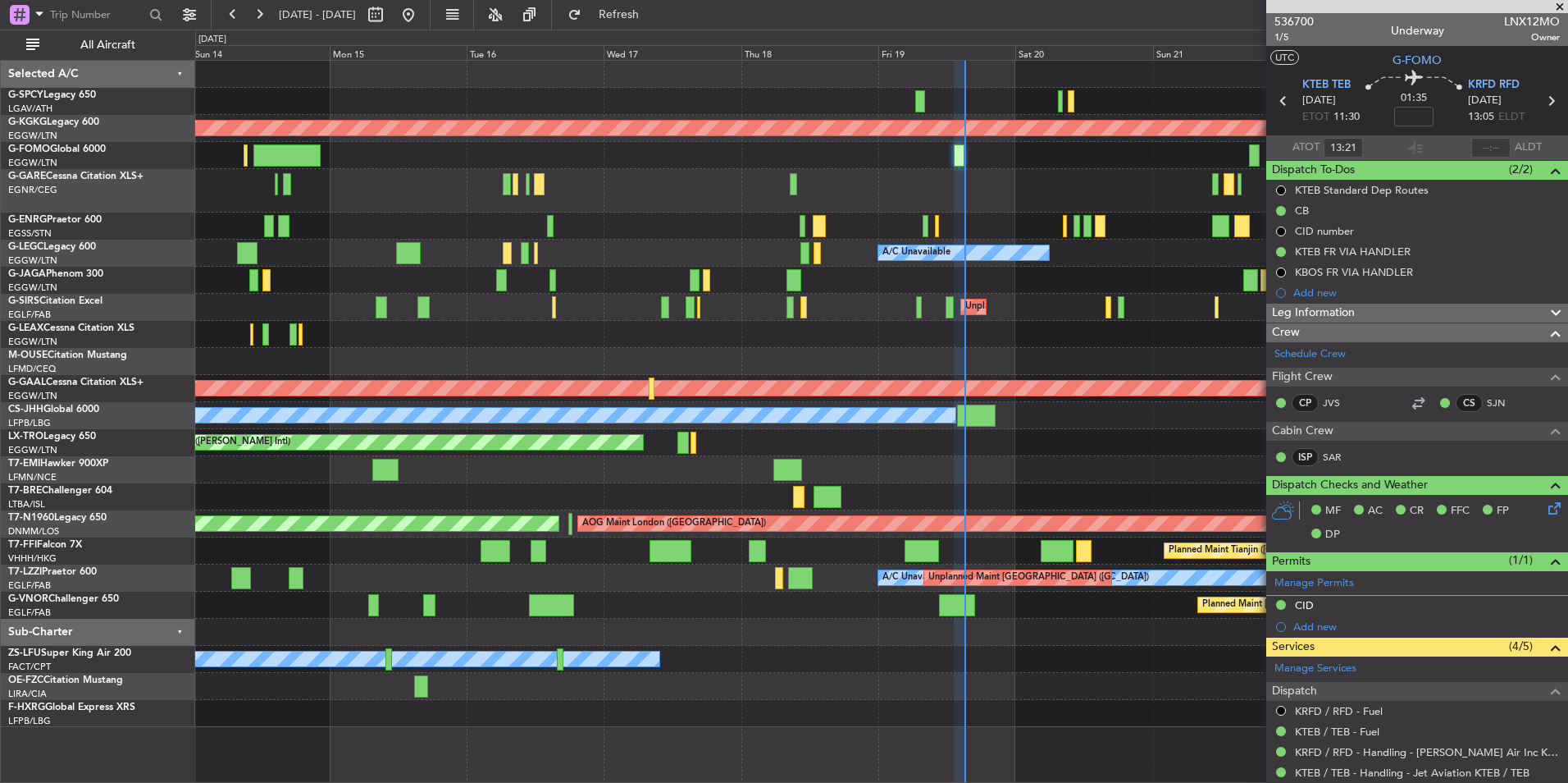
click at [1557, 7] on span at bounding box center [1560, 7] width 17 height 15
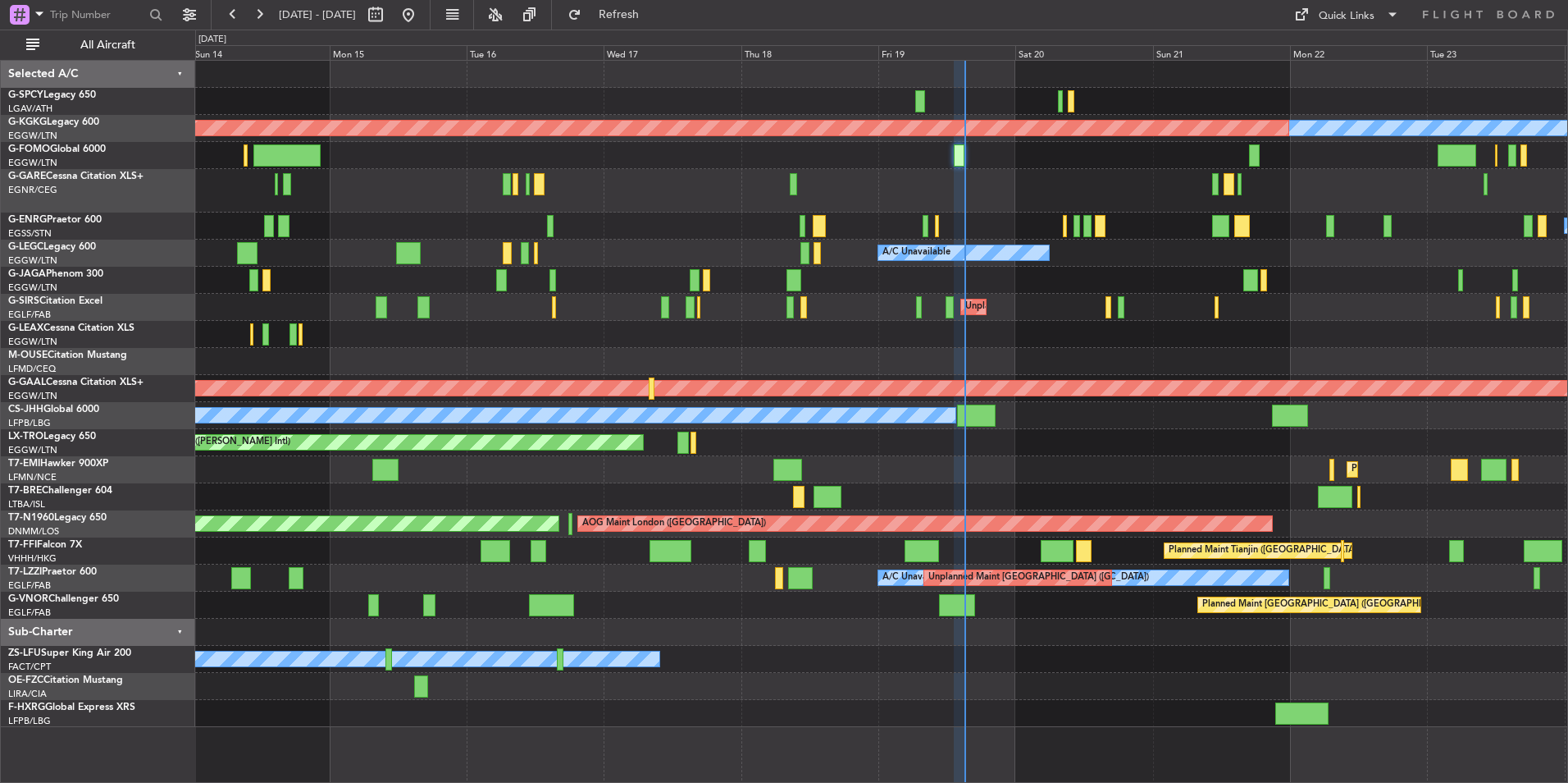
type input "0"
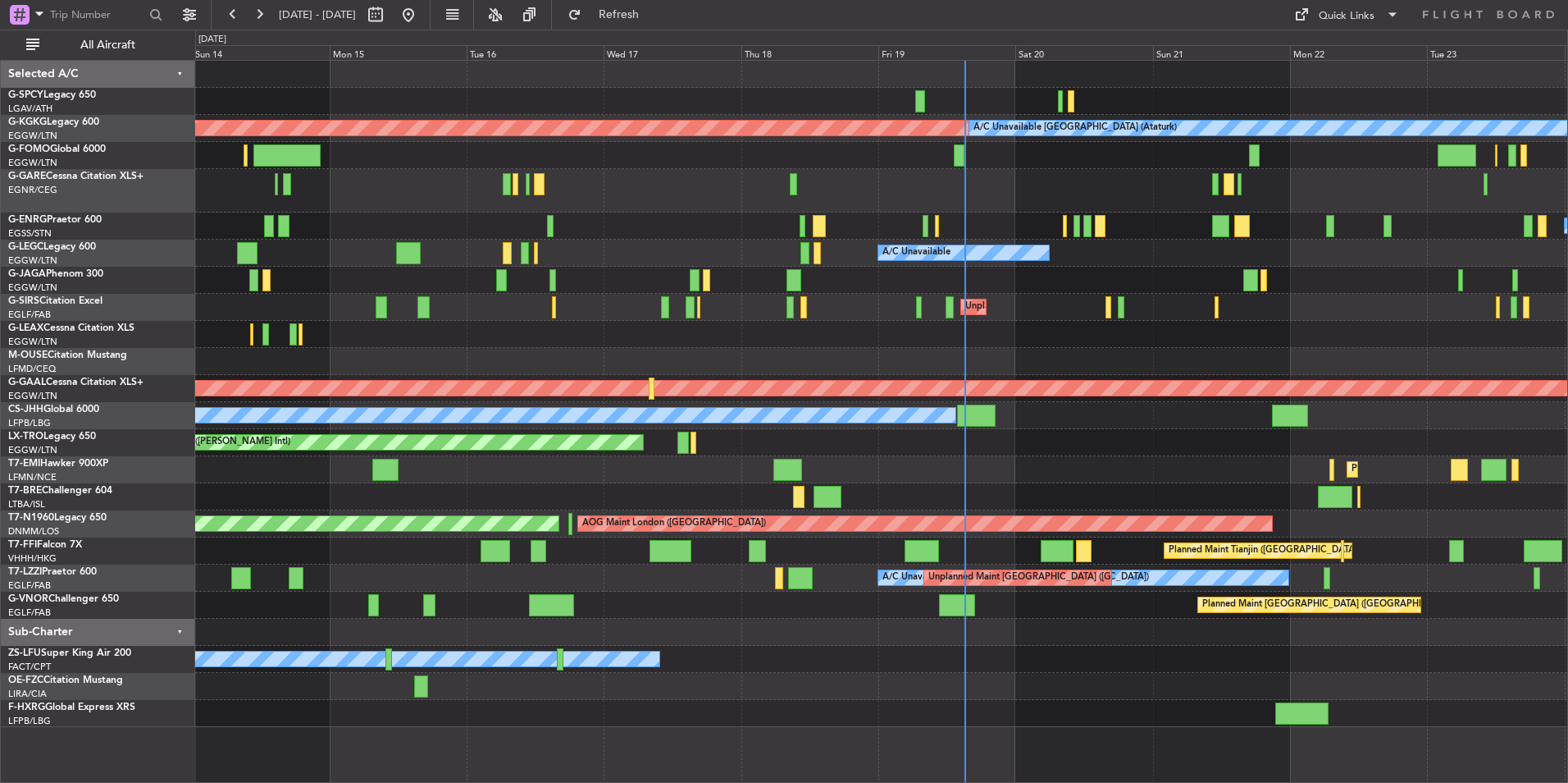
click at [850, 340] on div at bounding box center [881, 334] width 1372 height 27
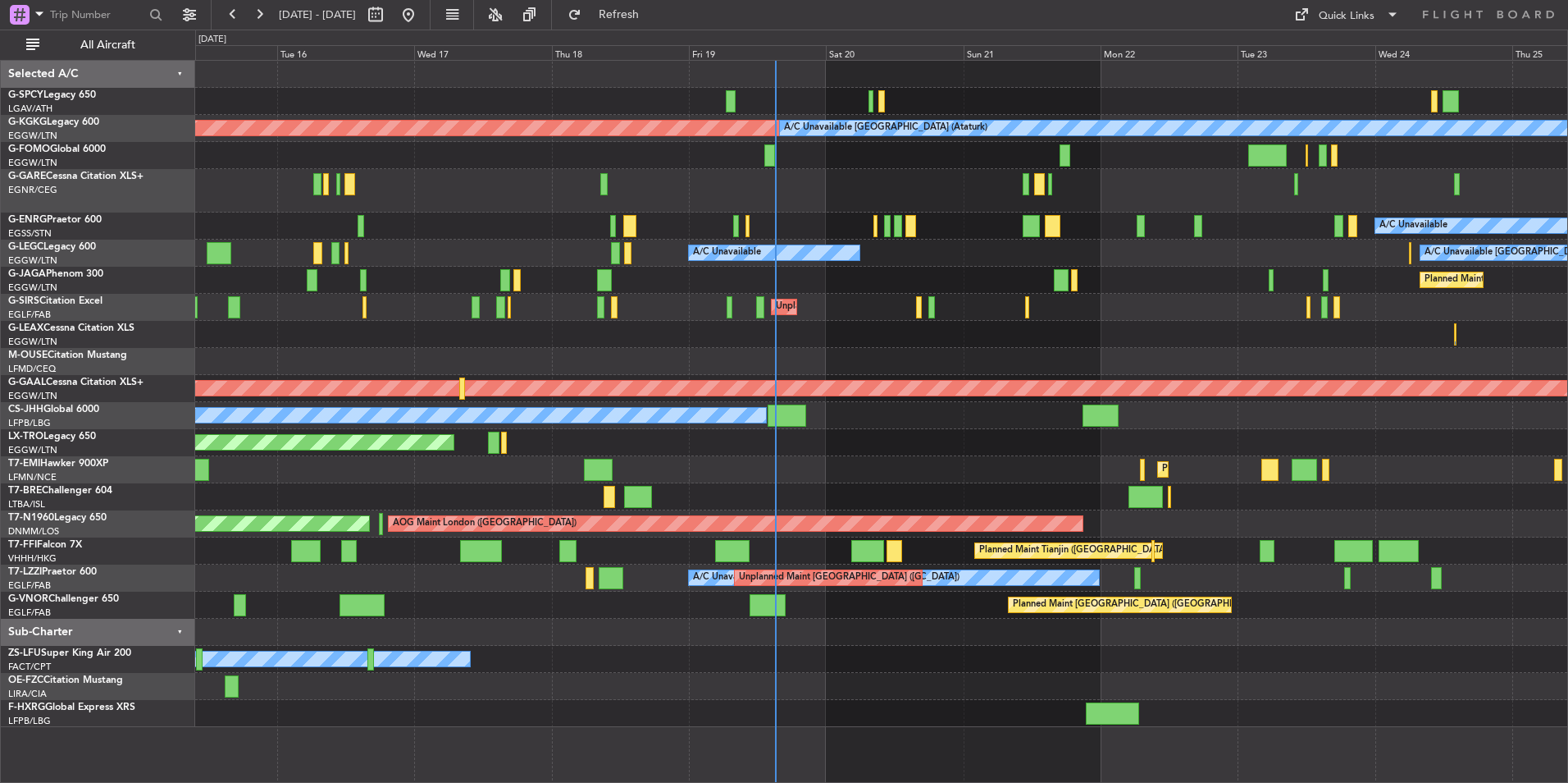
click at [775, 325] on div at bounding box center [881, 334] width 1372 height 27
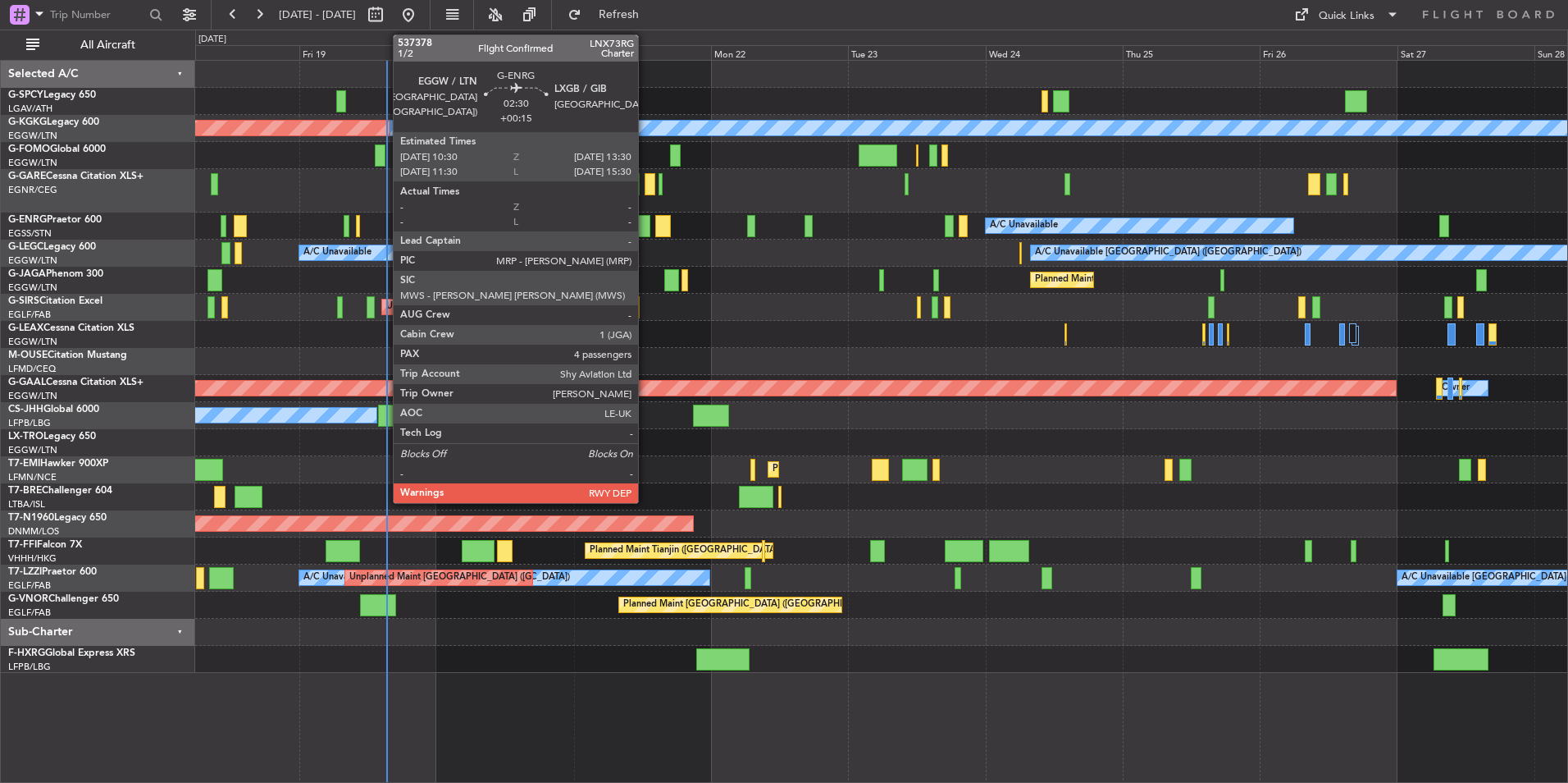
click at [644, 229] on div at bounding box center [642, 225] width 17 height 22
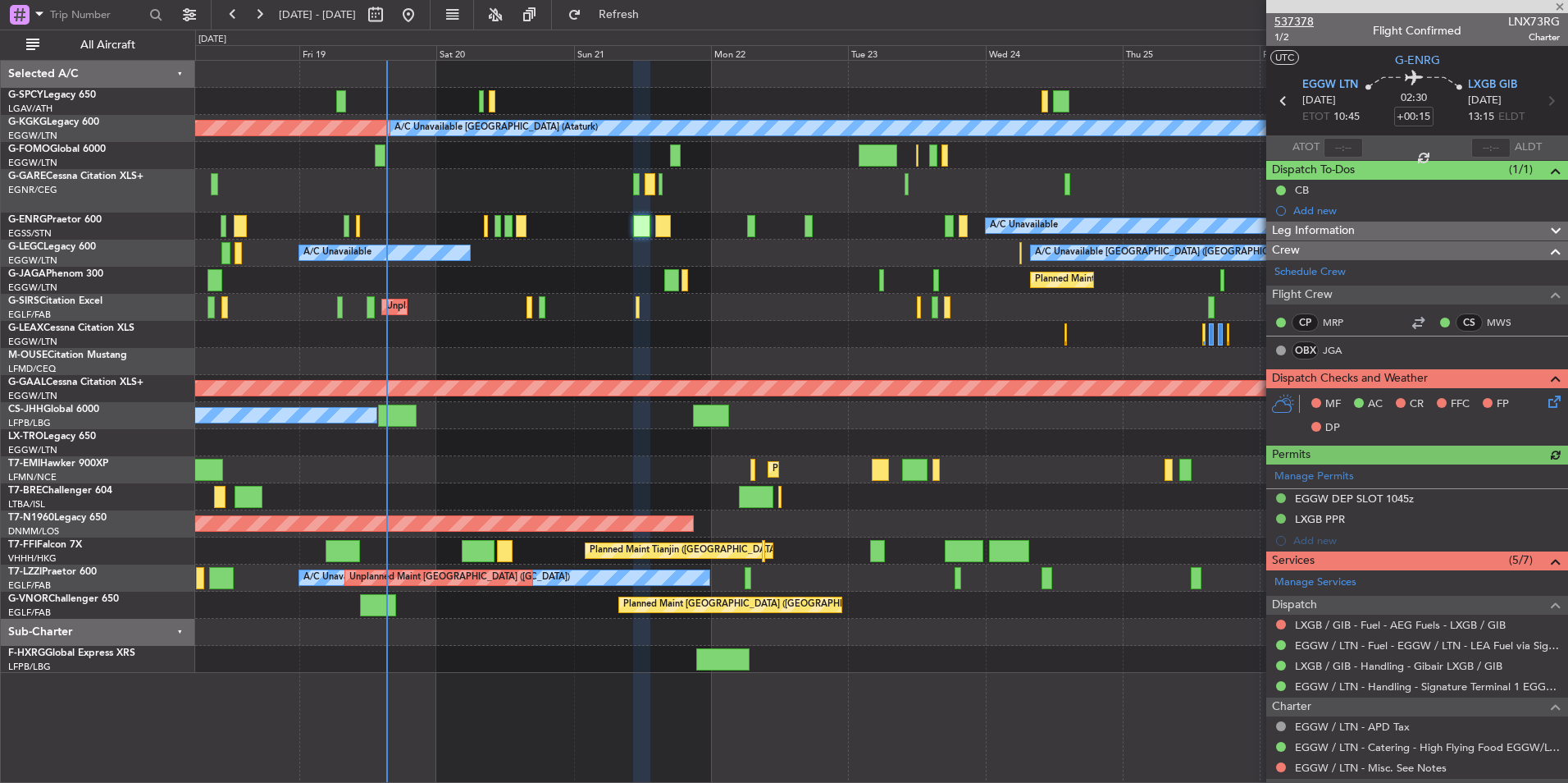
click at [1304, 22] on span "537378" at bounding box center [1294, 22] width 39 height 17
click at [644, 7] on button "Refresh" at bounding box center [609, 15] width 98 height 26
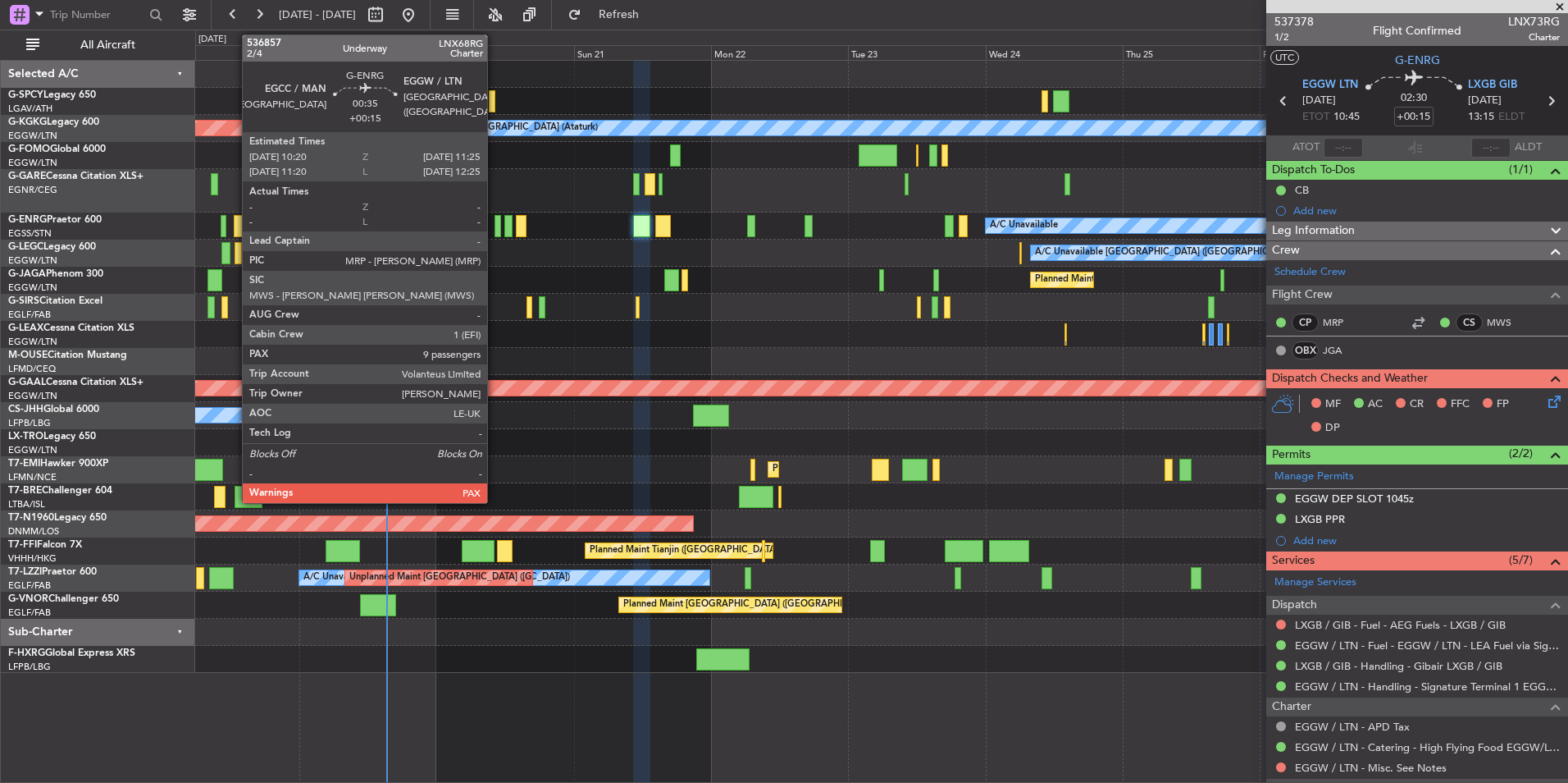
click at [495, 225] on div at bounding box center [498, 225] width 7 height 22
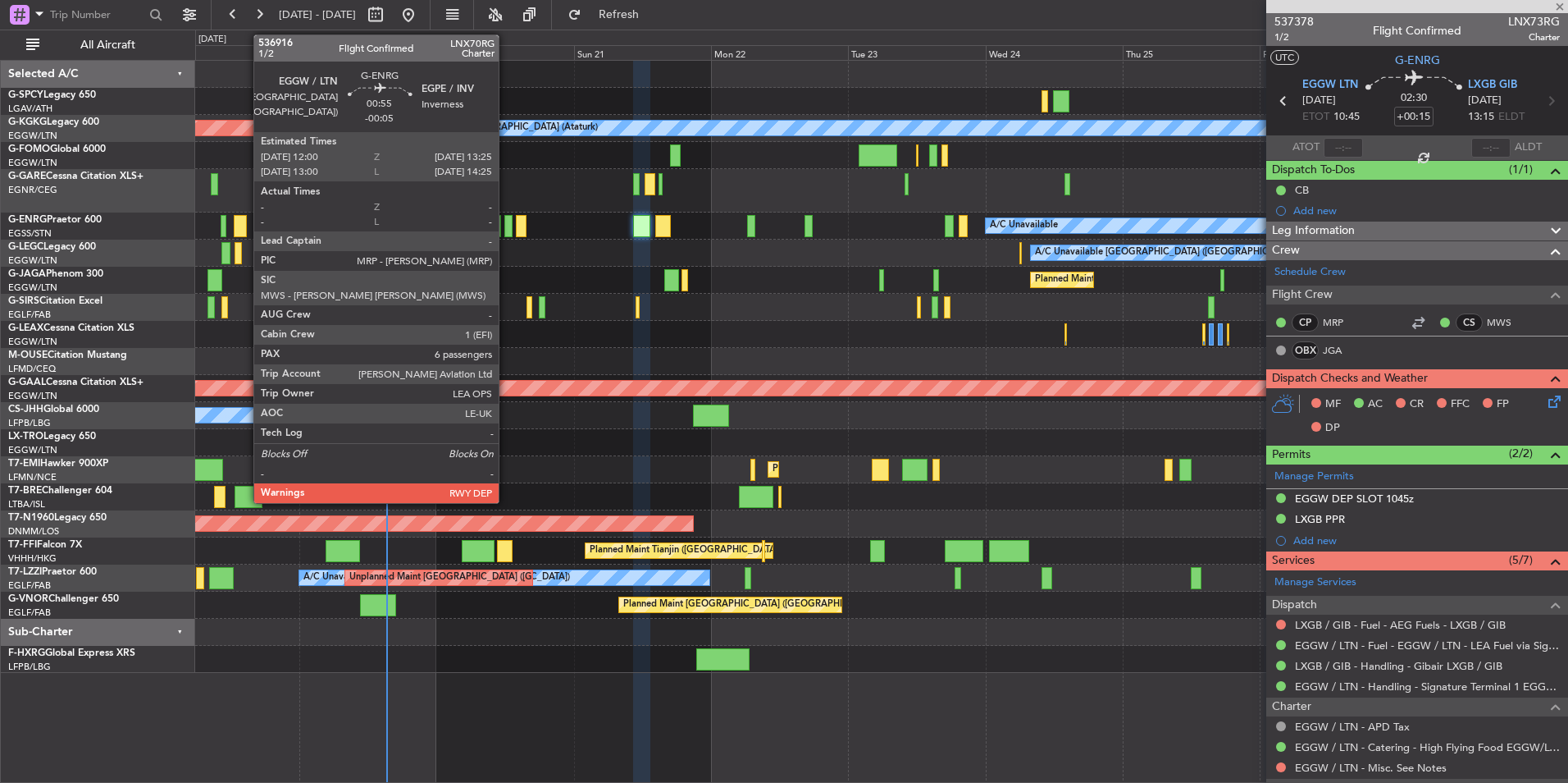
type input "9"
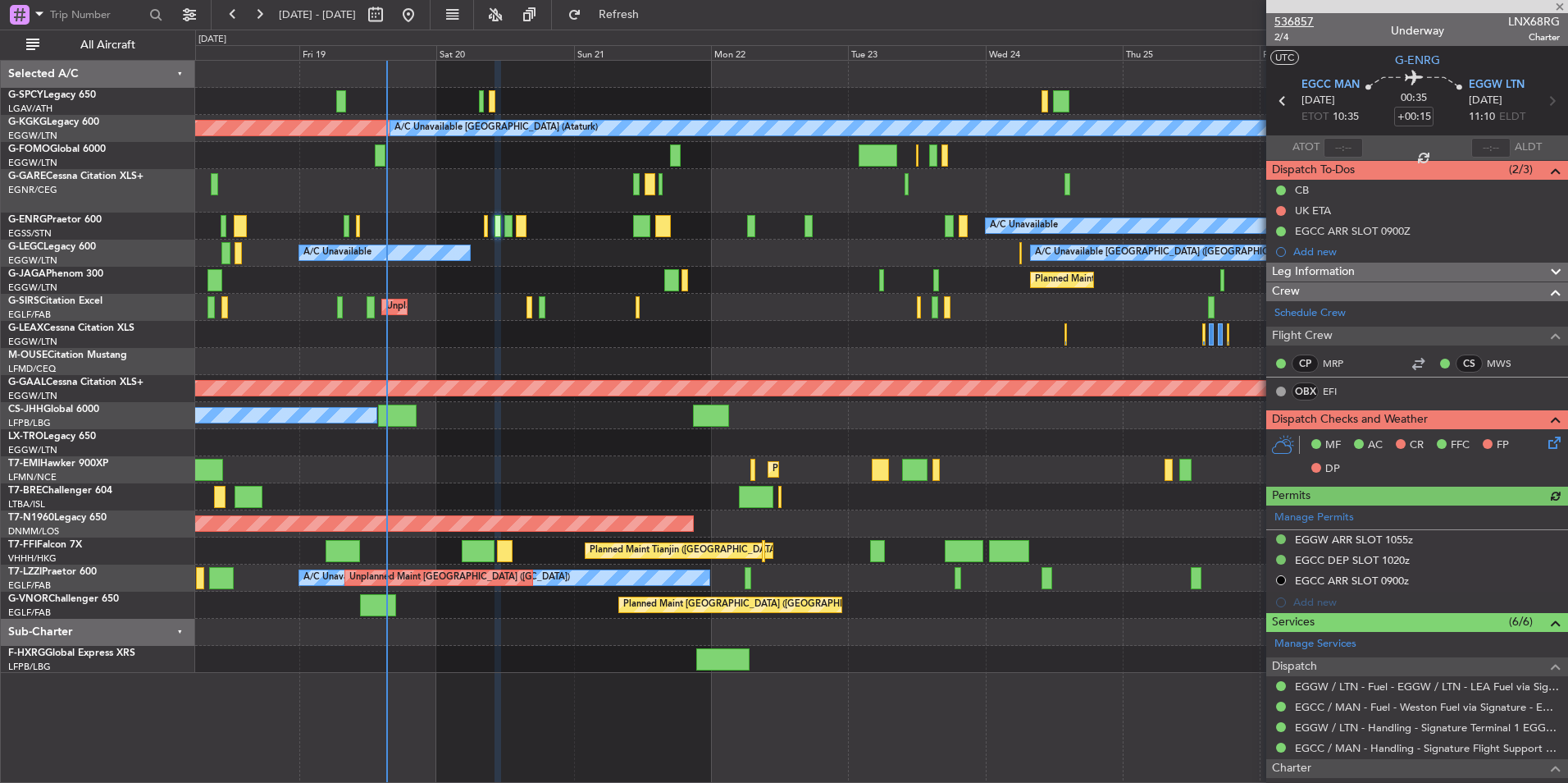
click at [1298, 22] on span "536857" at bounding box center [1294, 22] width 39 height 17
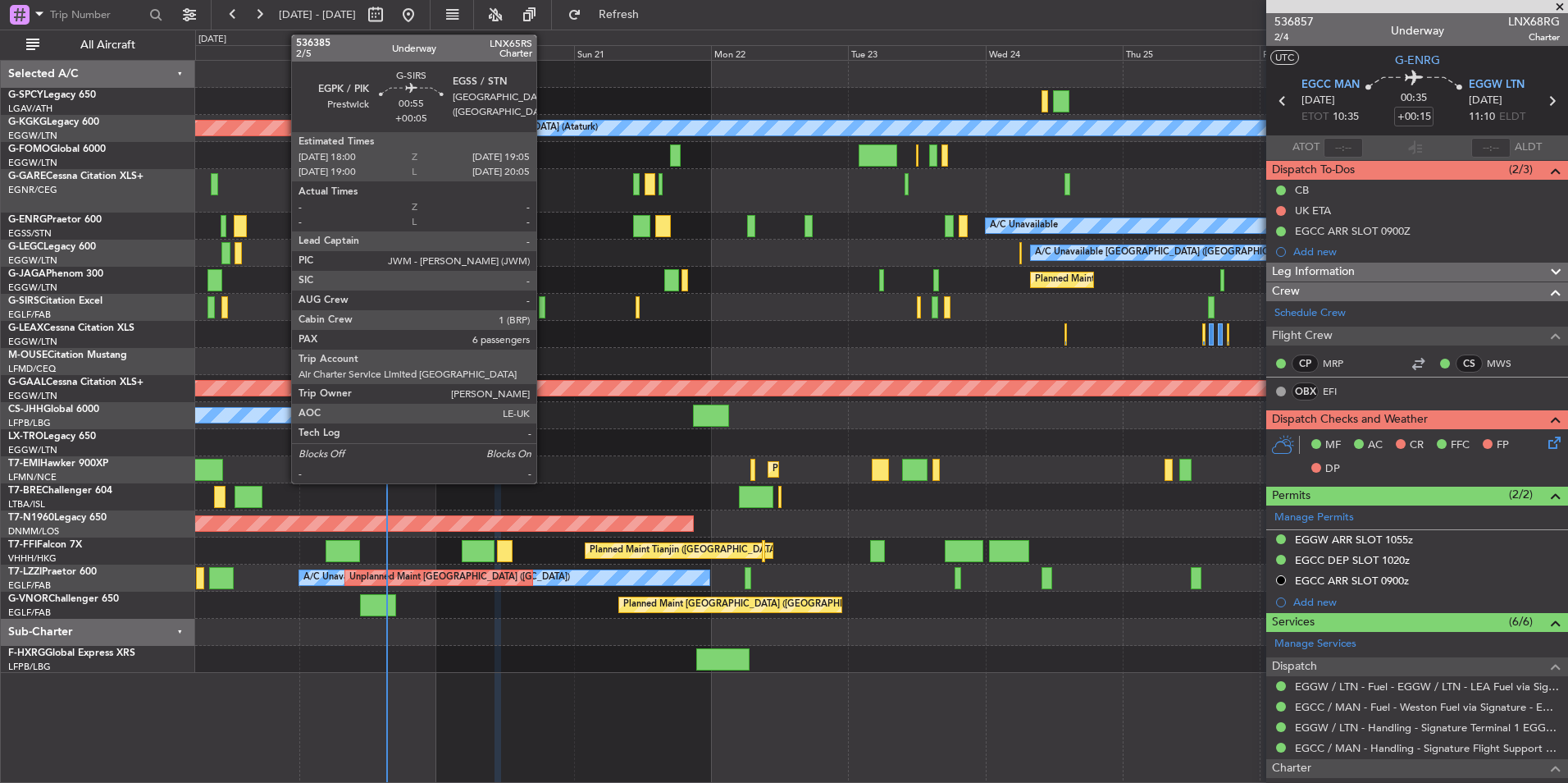
click at [544, 304] on div at bounding box center [543, 307] width 7 height 22
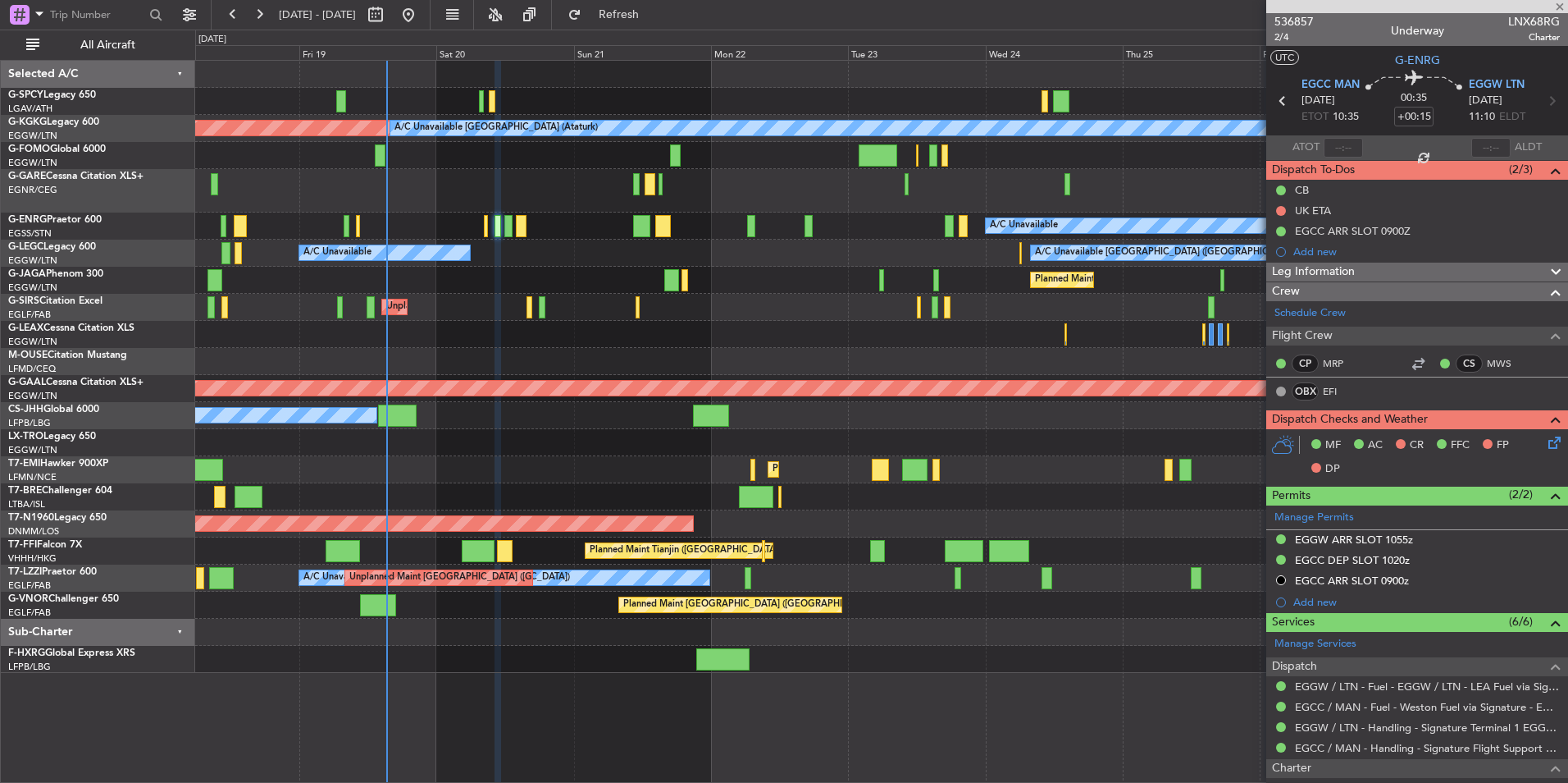
type input "+00:05"
type input "6"
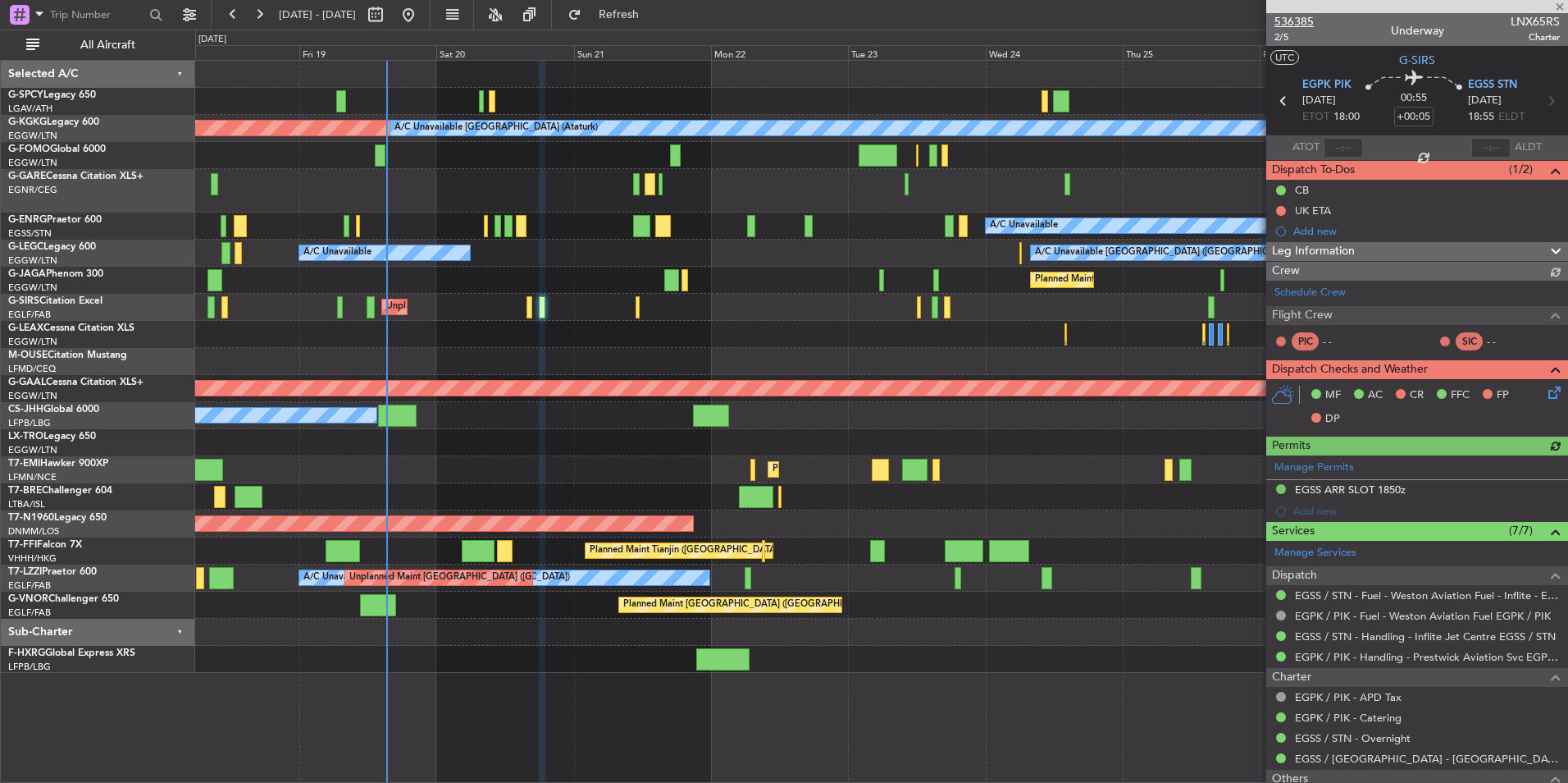
click at [1292, 21] on span "536385" at bounding box center [1294, 22] width 39 height 17
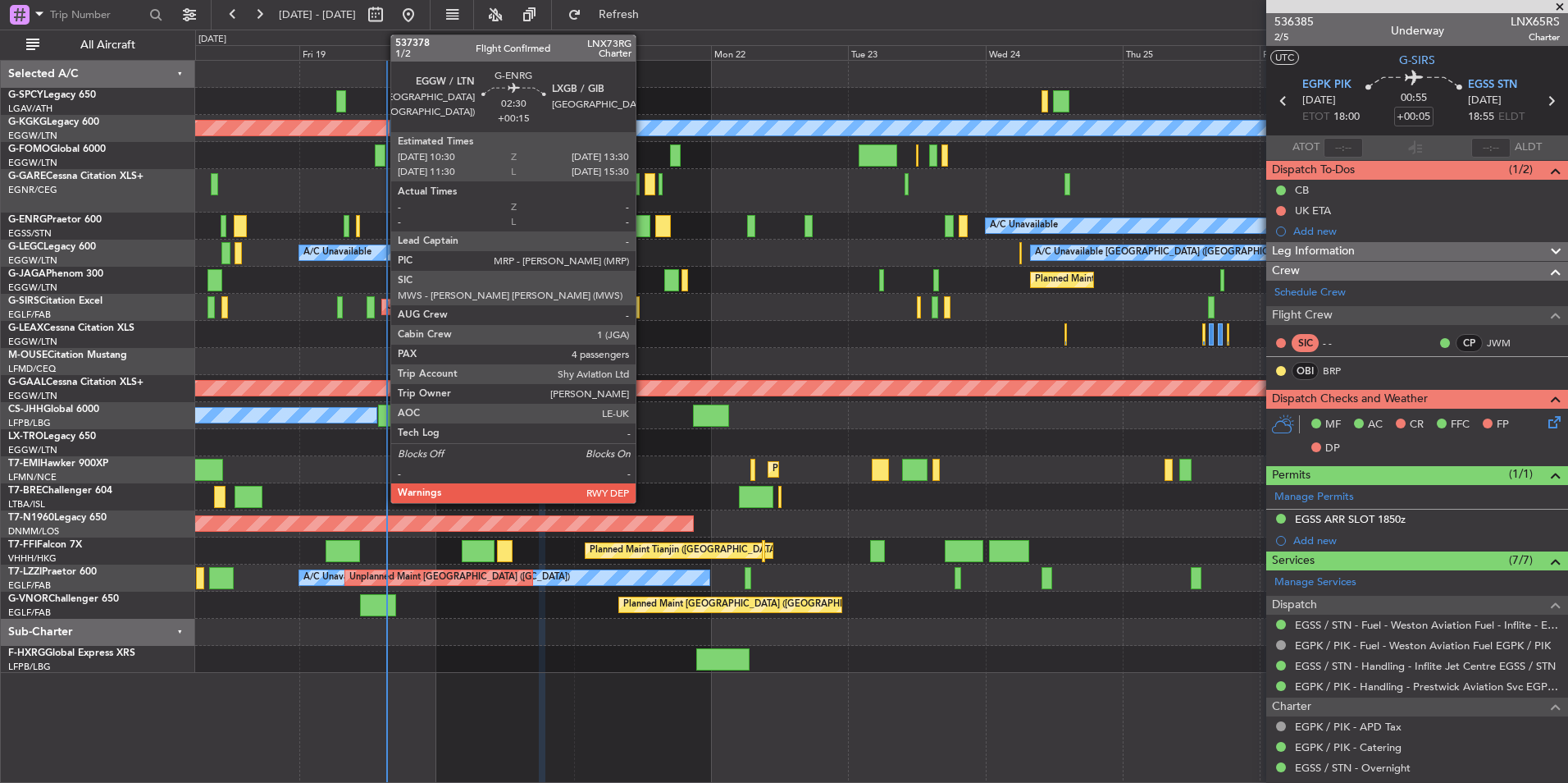
click at [644, 231] on div at bounding box center [642, 225] width 17 height 22
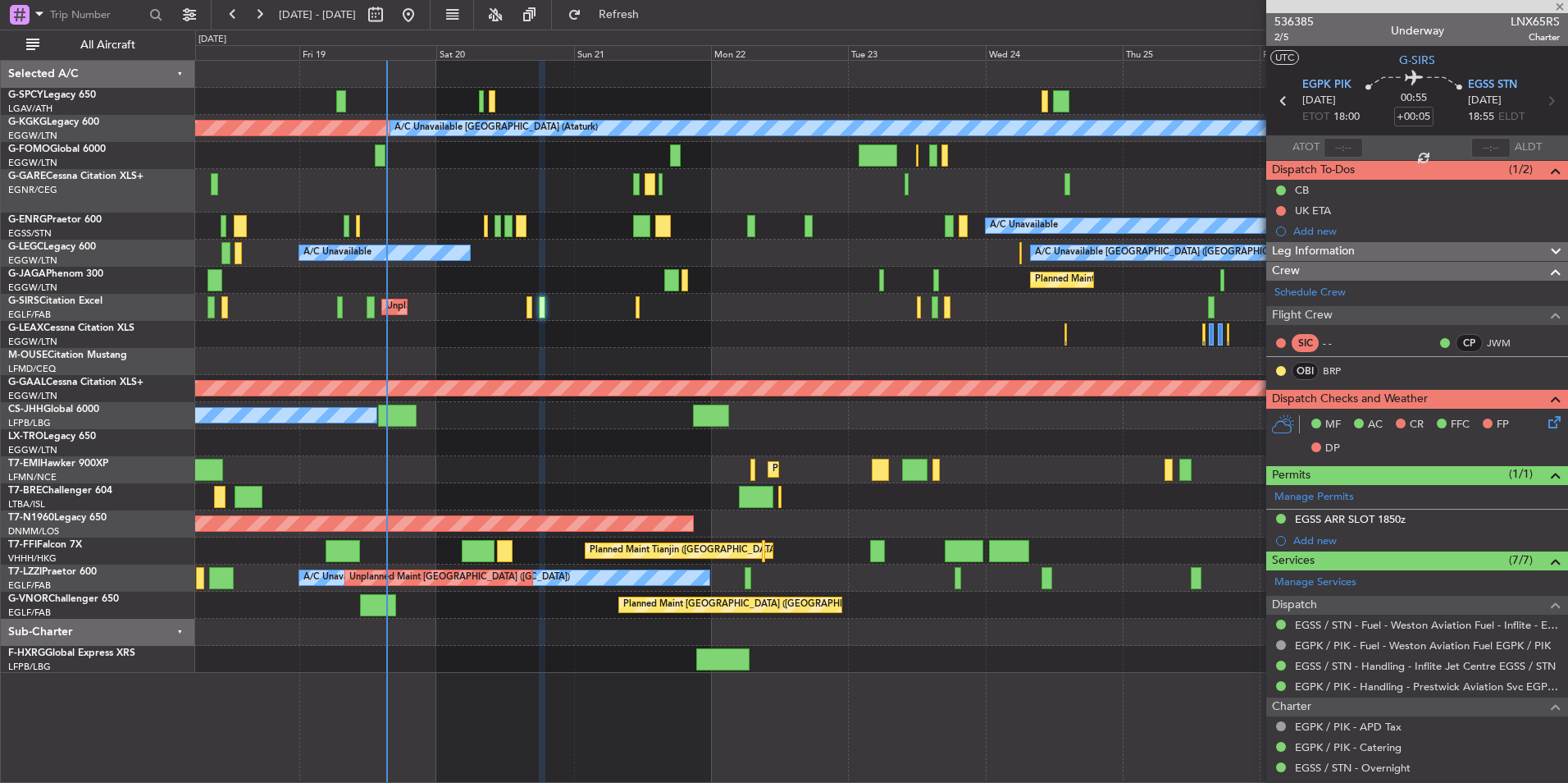
type input "+00:15"
type input "4"
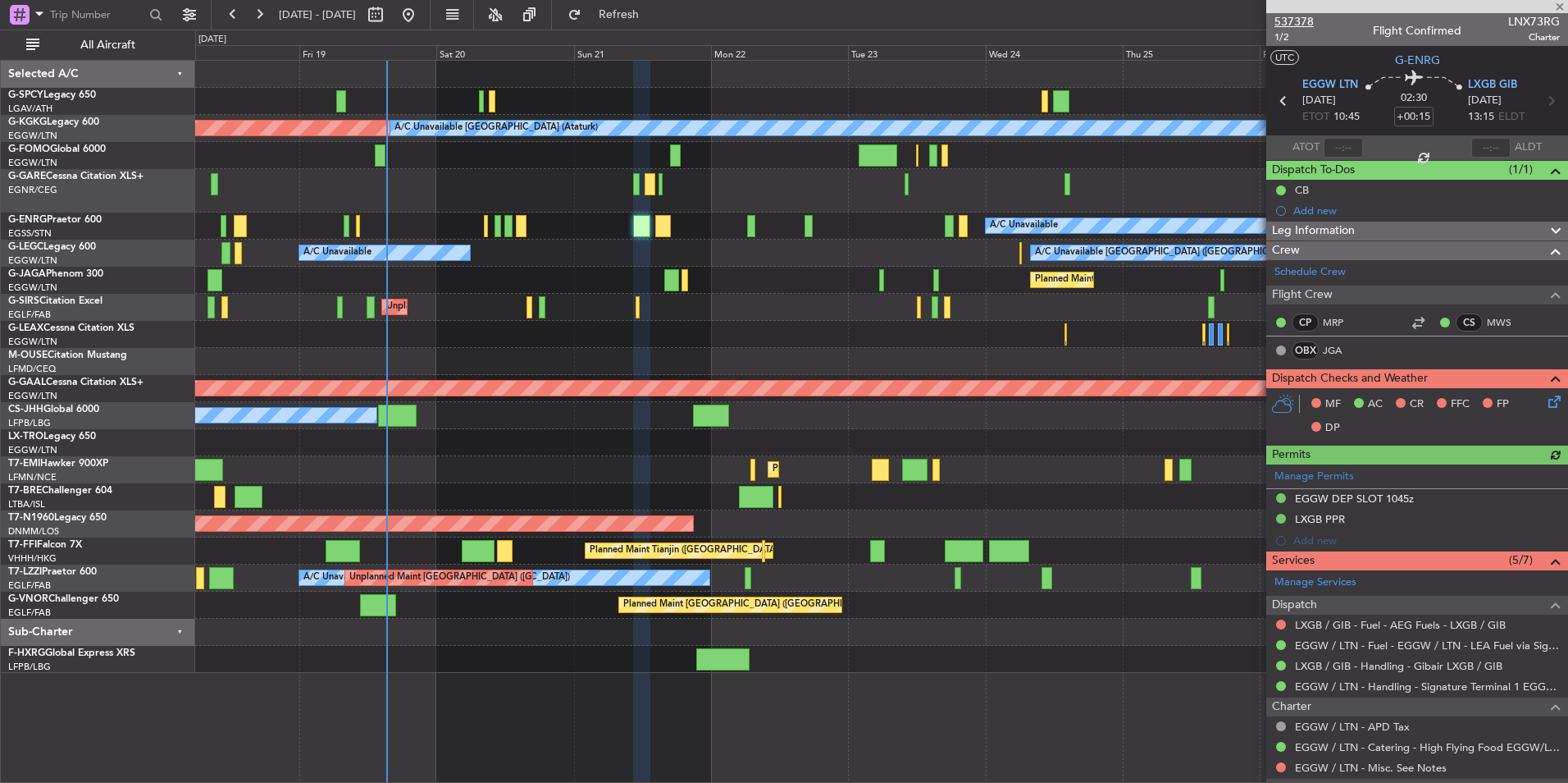
click at [1298, 23] on span "537378" at bounding box center [1294, 22] width 39 height 17
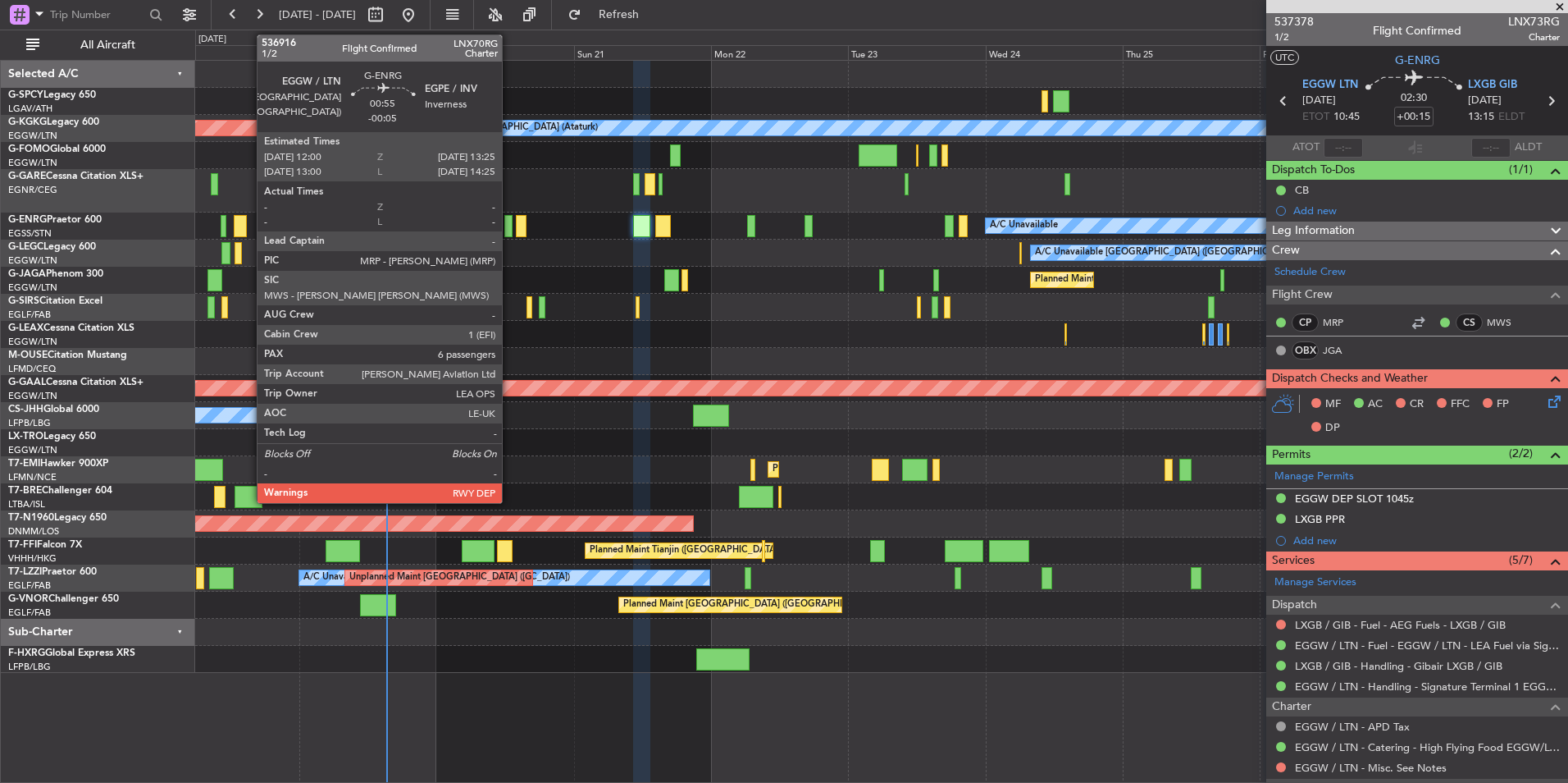
click at [510, 225] on div at bounding box center [508, 225] width 8 height 22
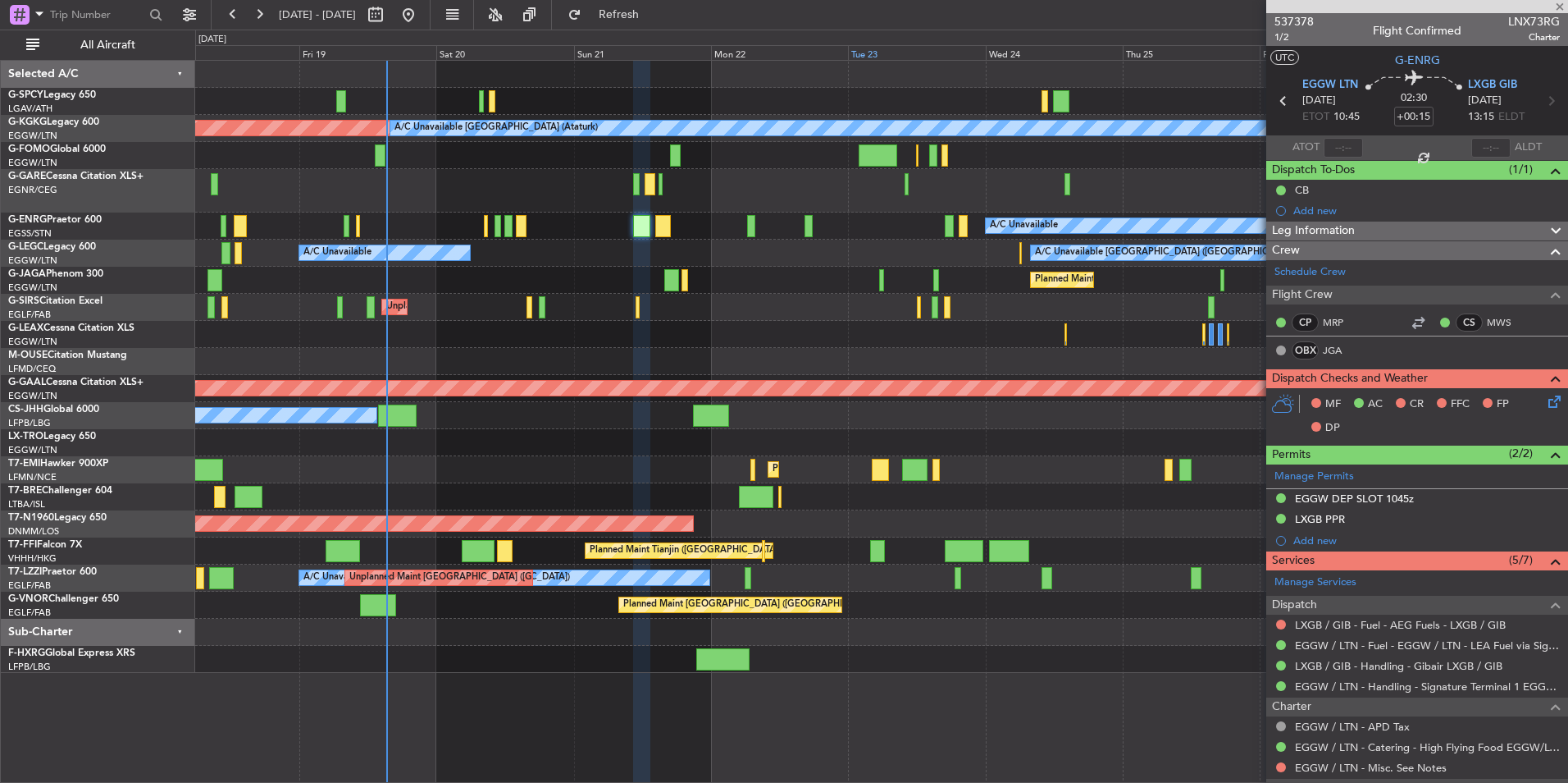
type input "-00:05"
type input "6"
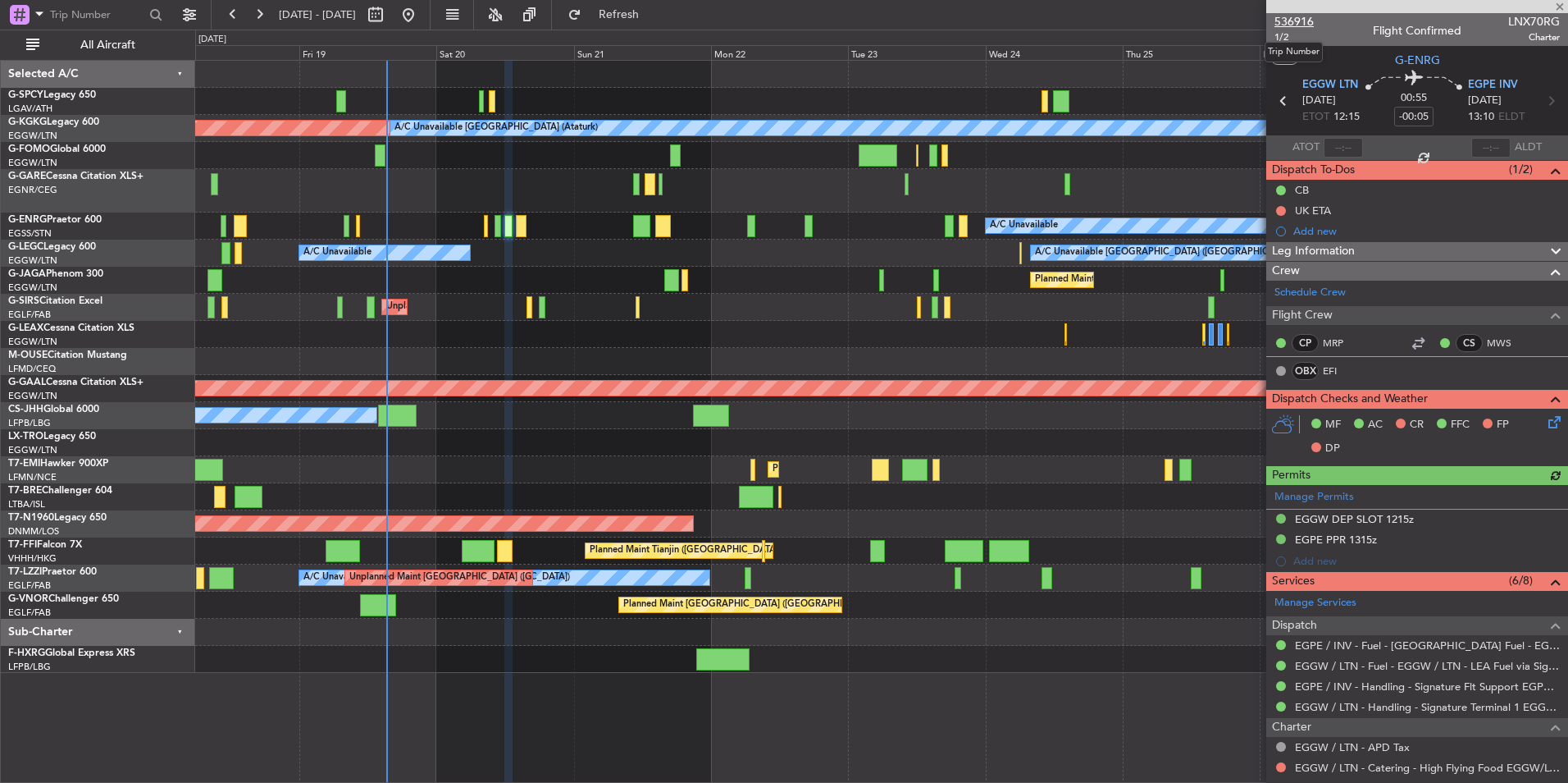
click at [1298, 21] on span "536916" at bounding box center [1294, 22] width 39 height 17
click at [654, 10] on span "Refresh" at bounding box center [619, 14] width 69 height 11
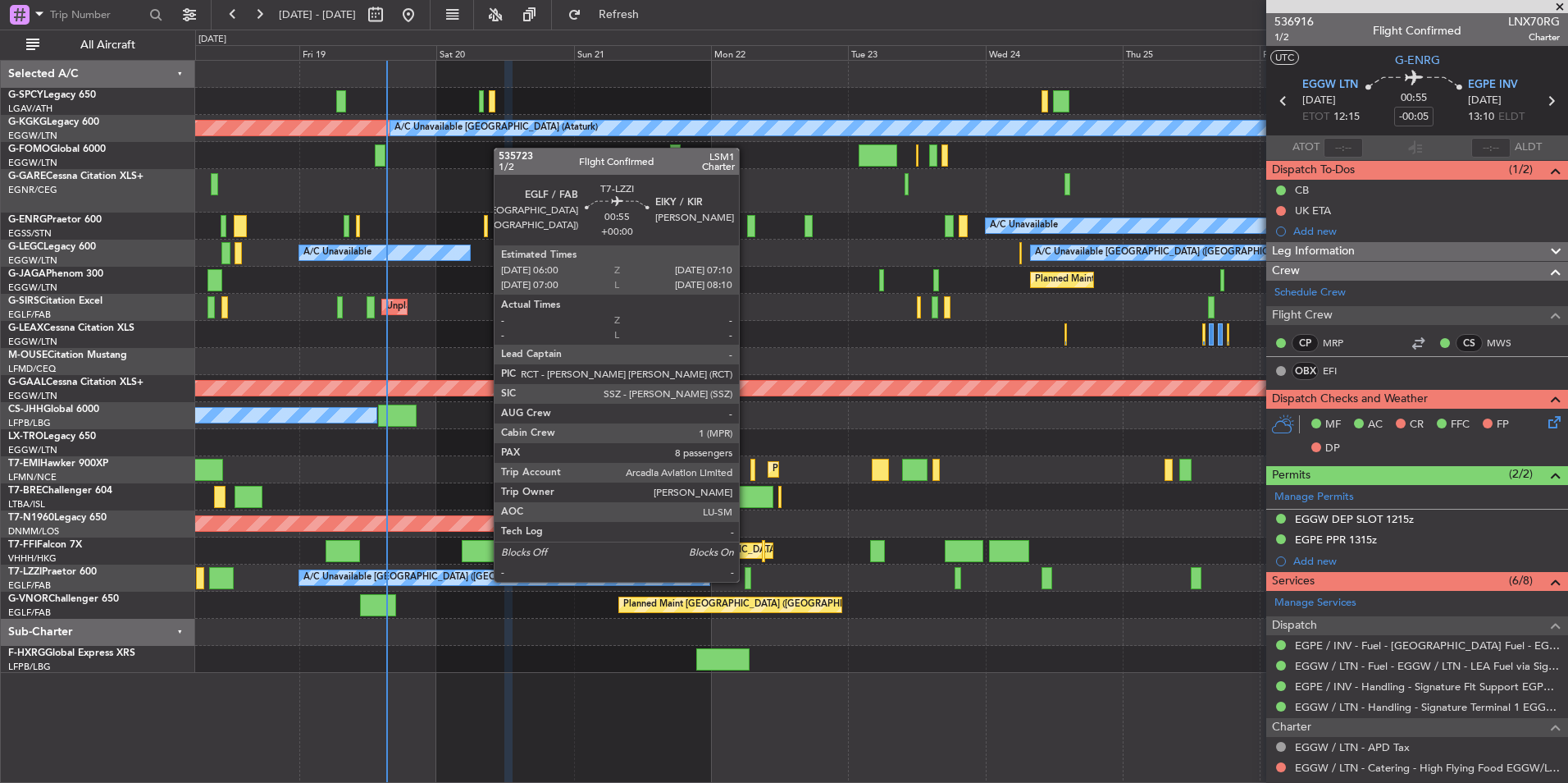
click at [746, 580] on div at bounding box center [748, 578] width 7 height 22
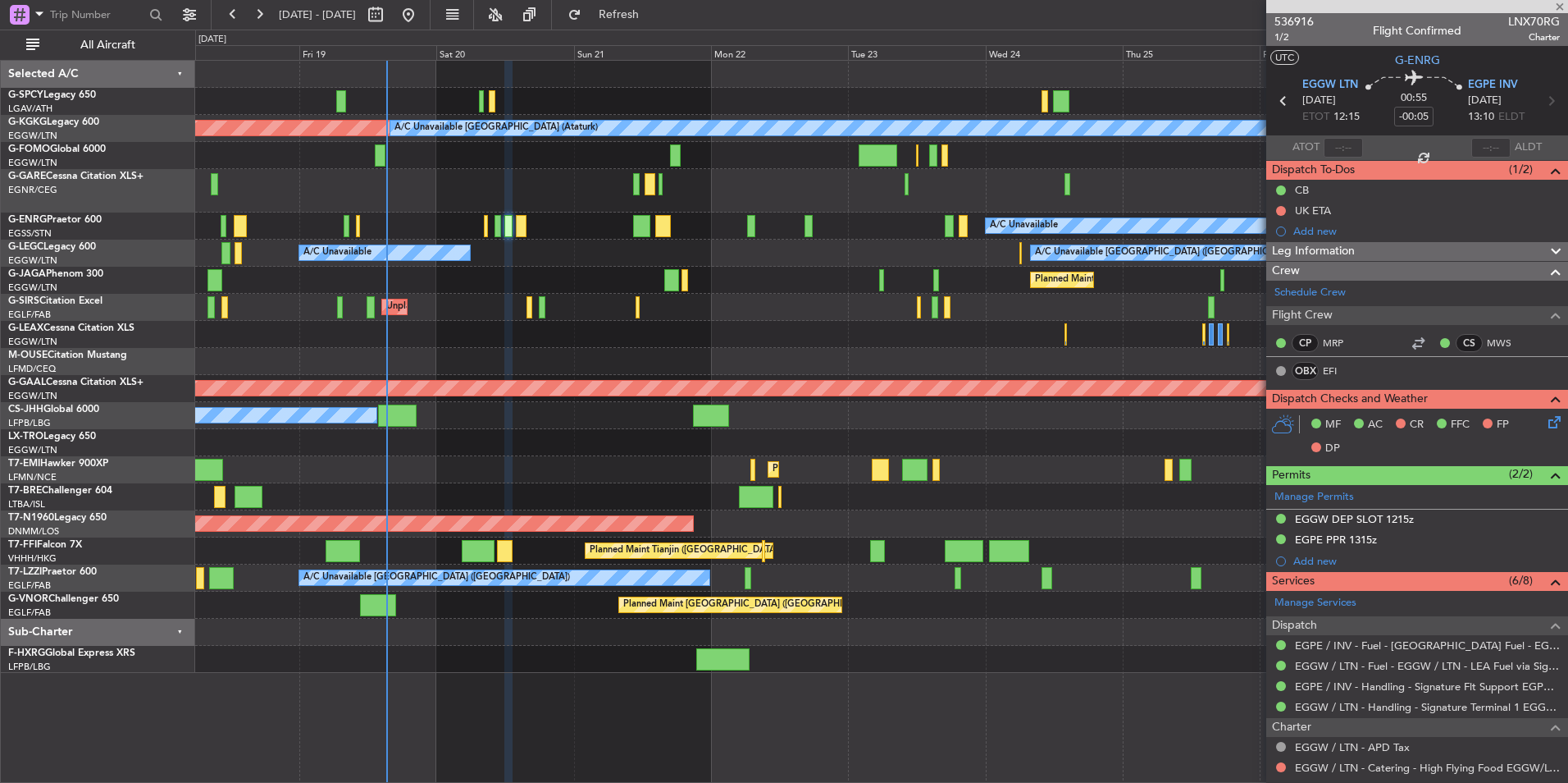
type input "8"
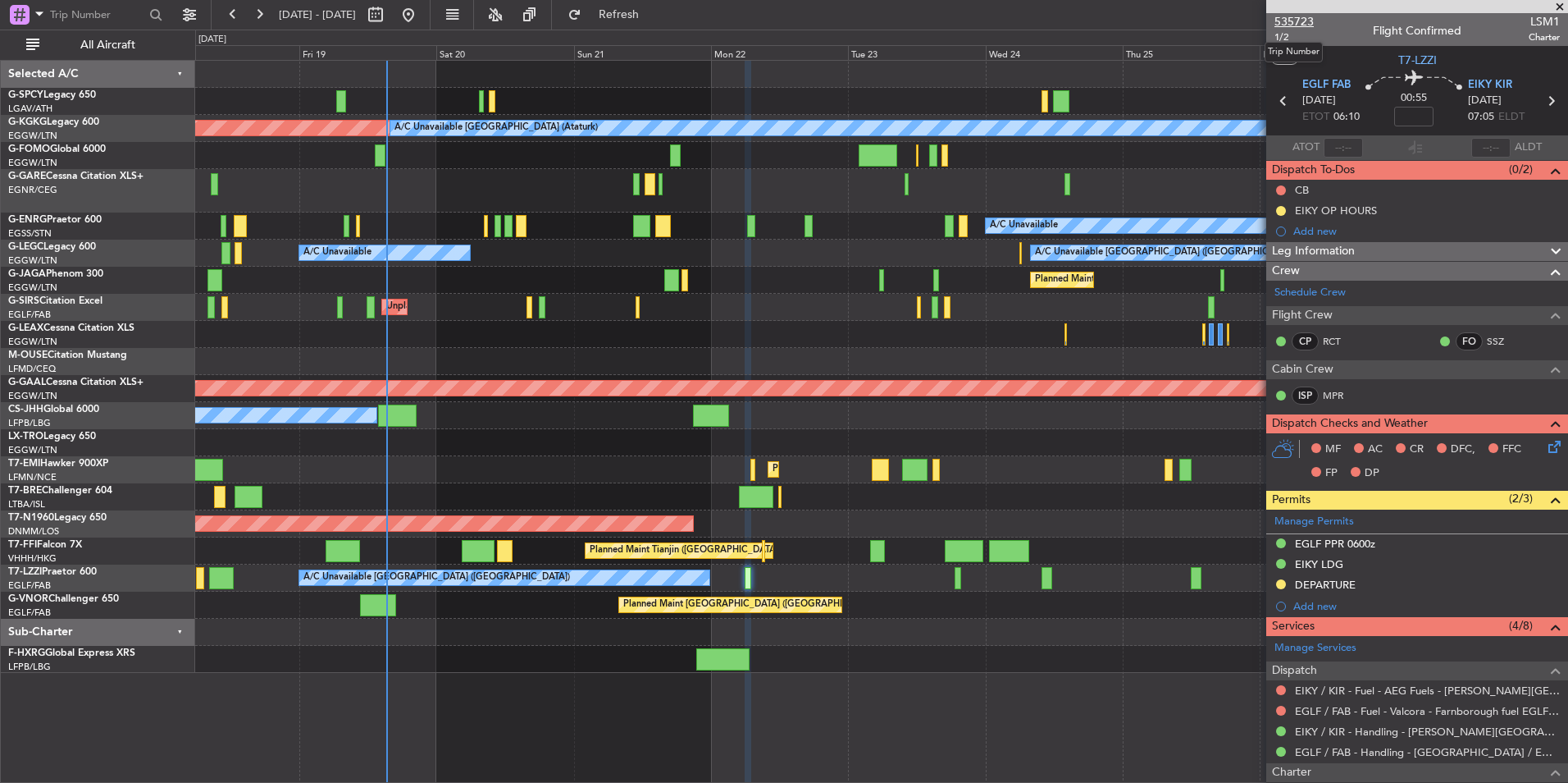
click at [1298, 22] on span "535723" at bounding box center [1294, 22] width 39 height 17
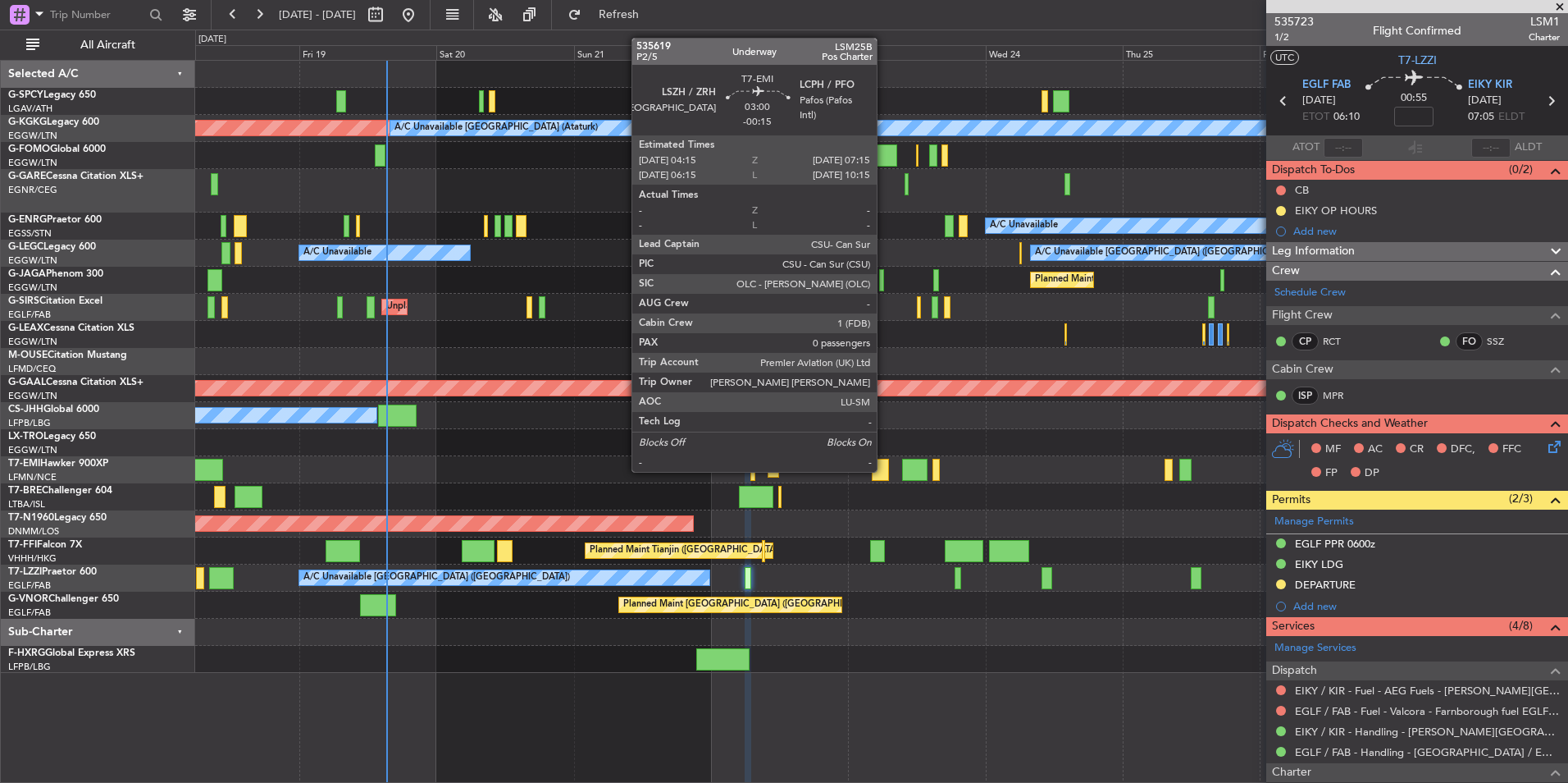
click at [884, 470] on div at bounding box center [881, 469] width 17 height 22
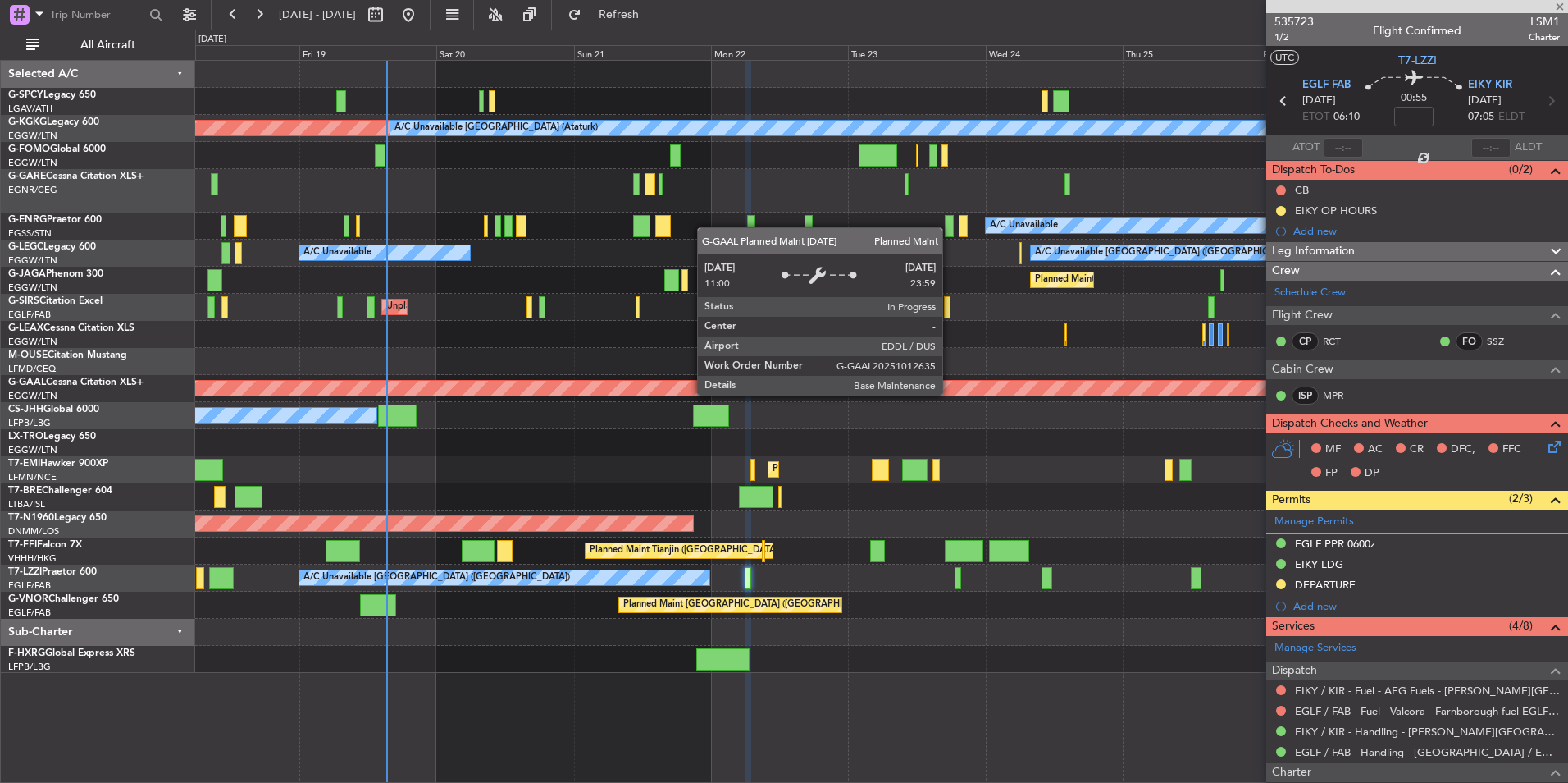
type input "-00:15"
type input "0"
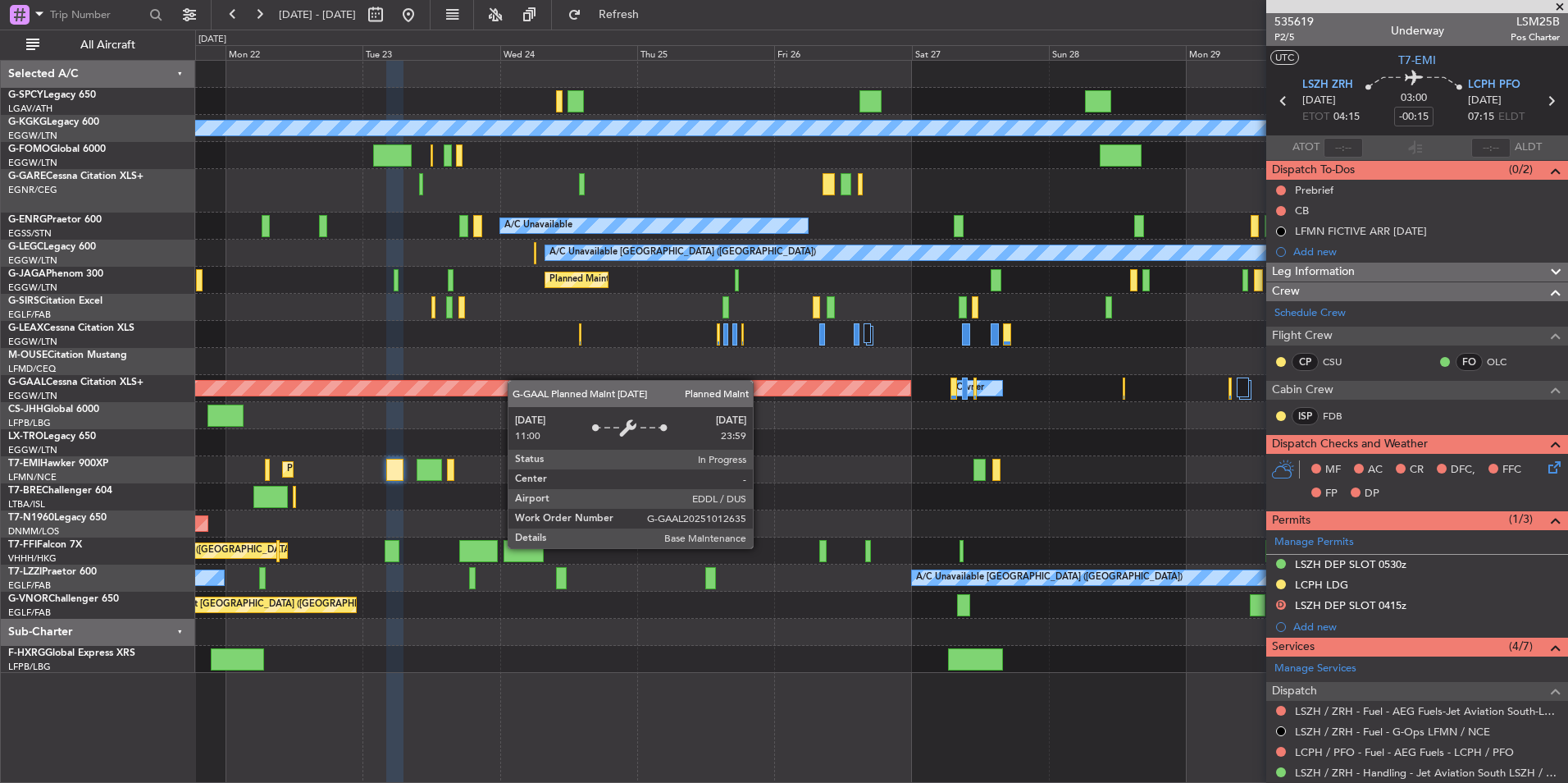
click at [514, 380] on div "AOG Maint Istanbul (Ataturk) A/C Unavailable Istanbul (Ataturk) A/C Unavailable…" at bounding box center [881, 367] width 1372 height 612
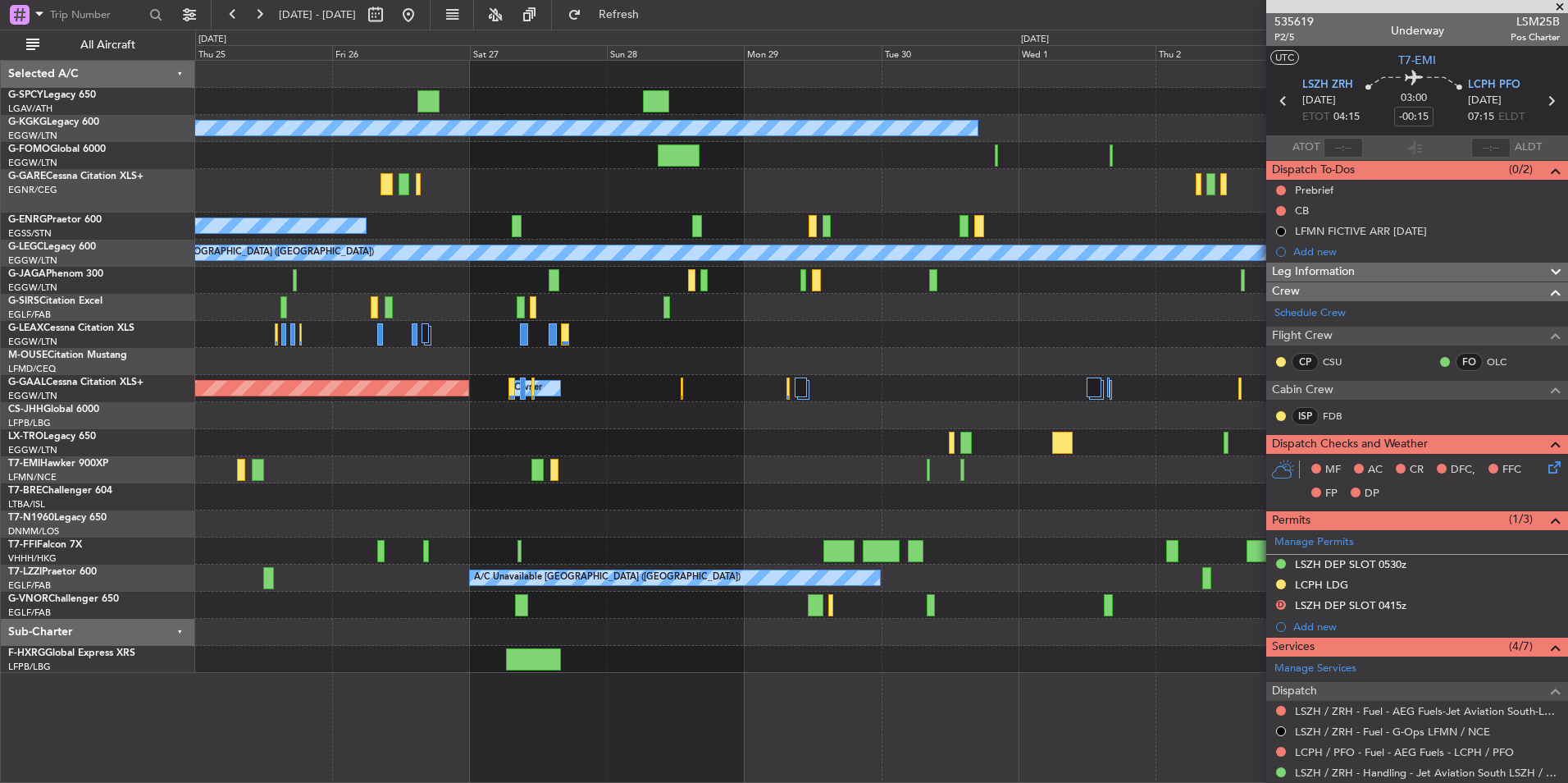
click at [393, 425] on div "A/C Unavailable Istanbul (Ataturk) A/C Unavailable A/C Unavailable London (Luto…" at bounding box center [881, 367] width 1372 height 612
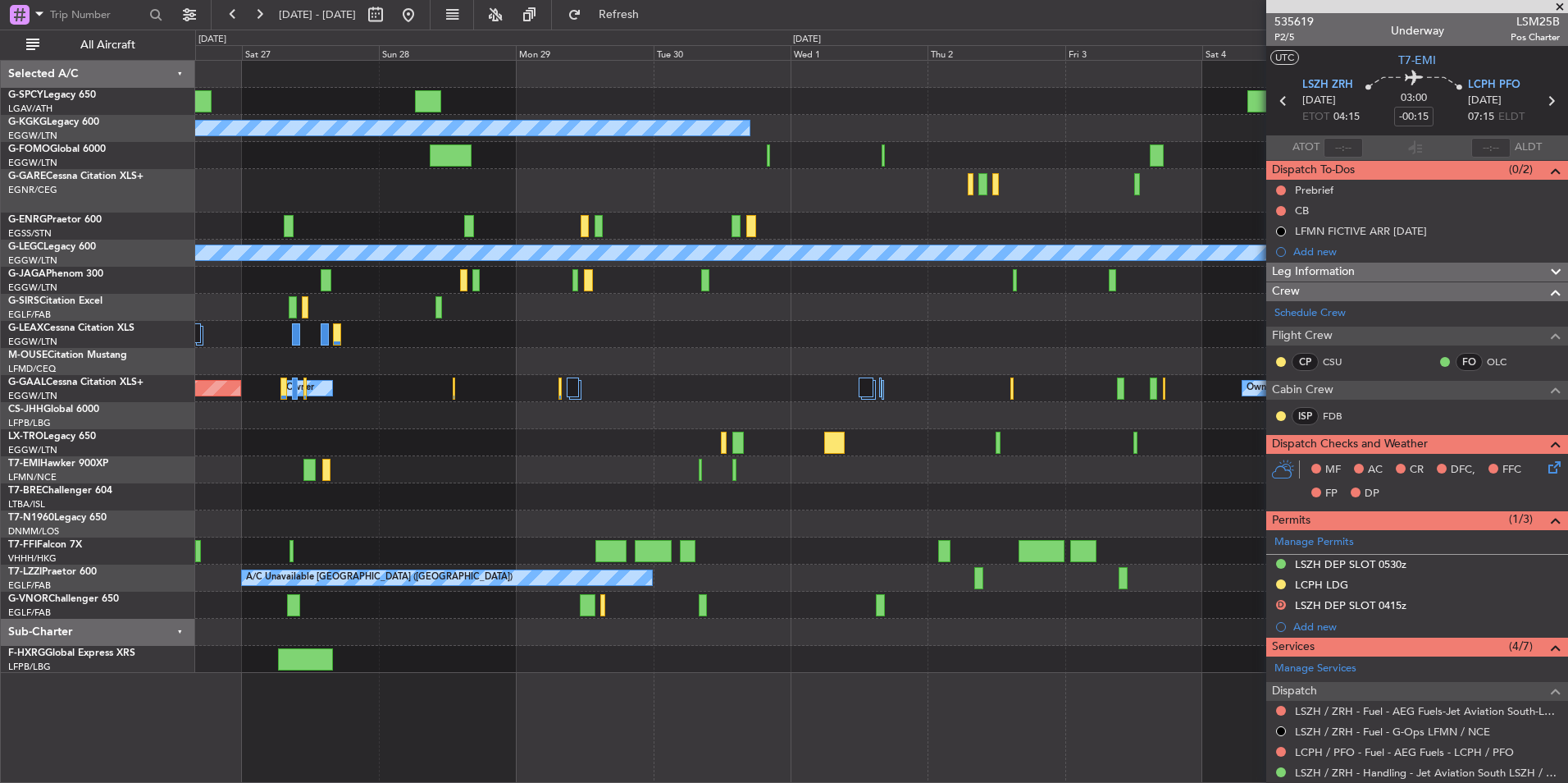
click at [452, 465] on div "A/C Unavailable [GEOGRAPHIC_DATA] (Ataturk) A/C Unavailable A/C Unavailable [GE…" at bounding box center [881, 367] width 1372 height 612
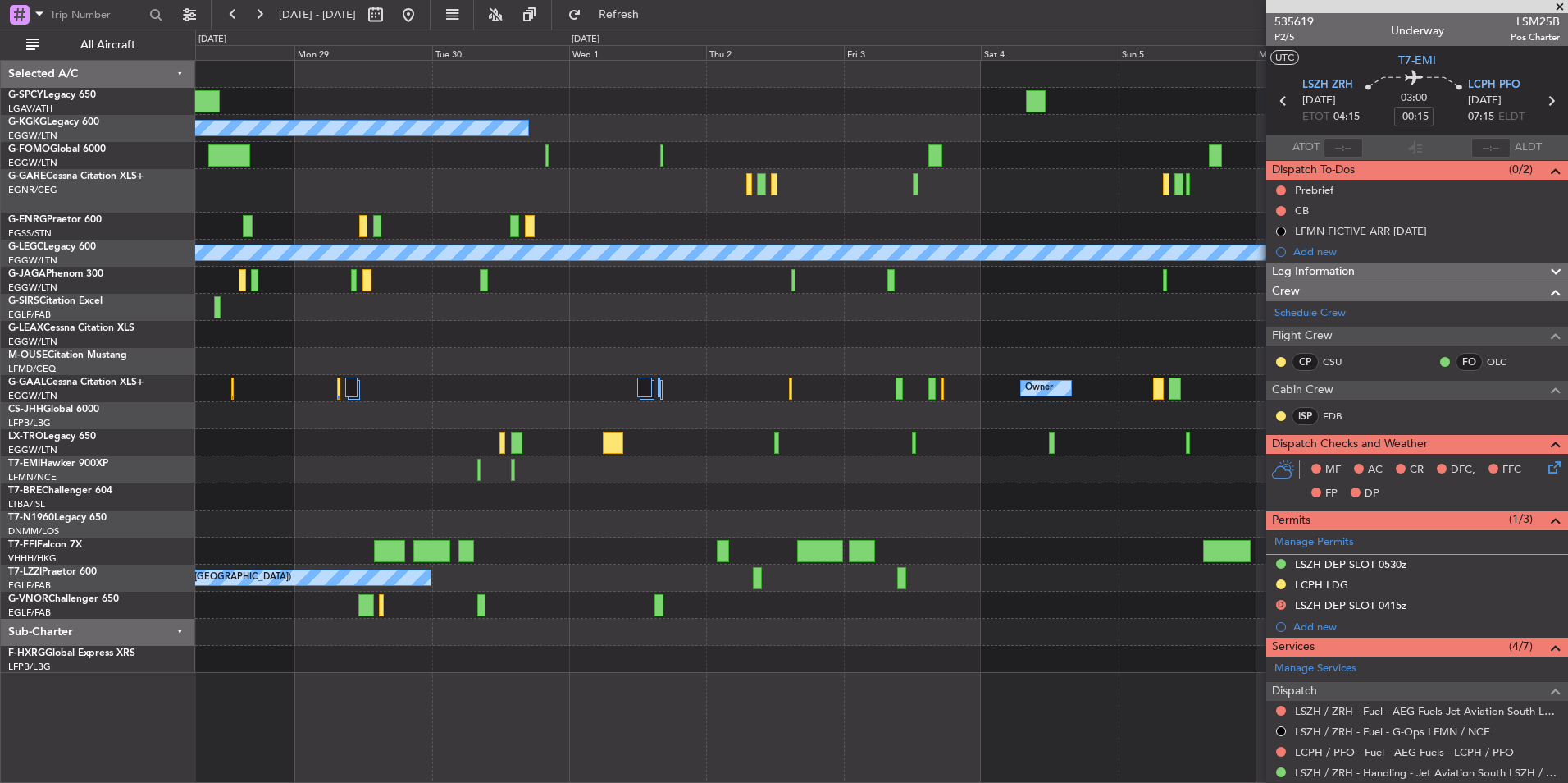
click at [440, 412] on div at bounding box center [881, 415] width 1372 height 27
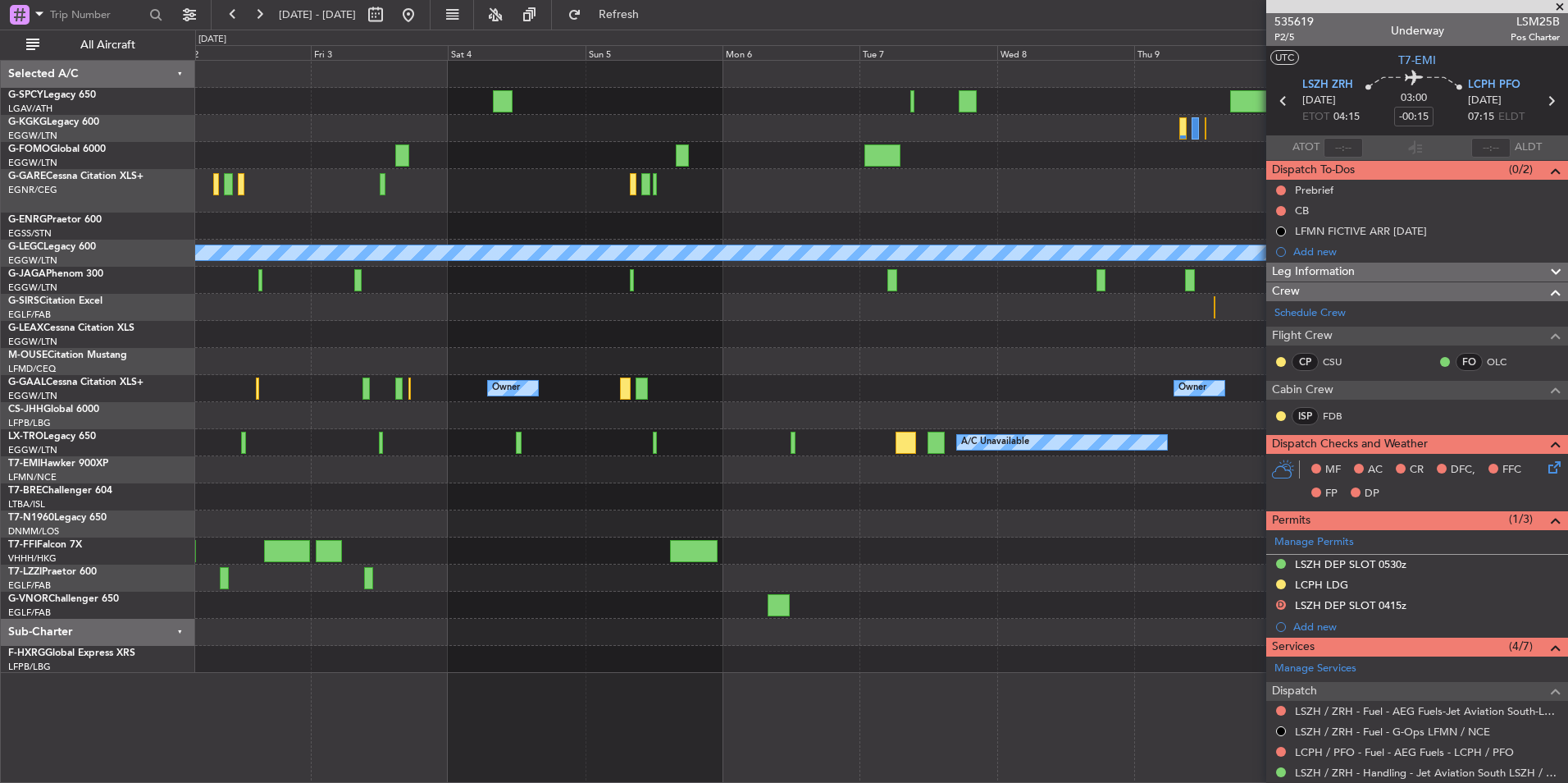
click at [259, 368] on div at bounding box center [881, 361] width 1372 height 27
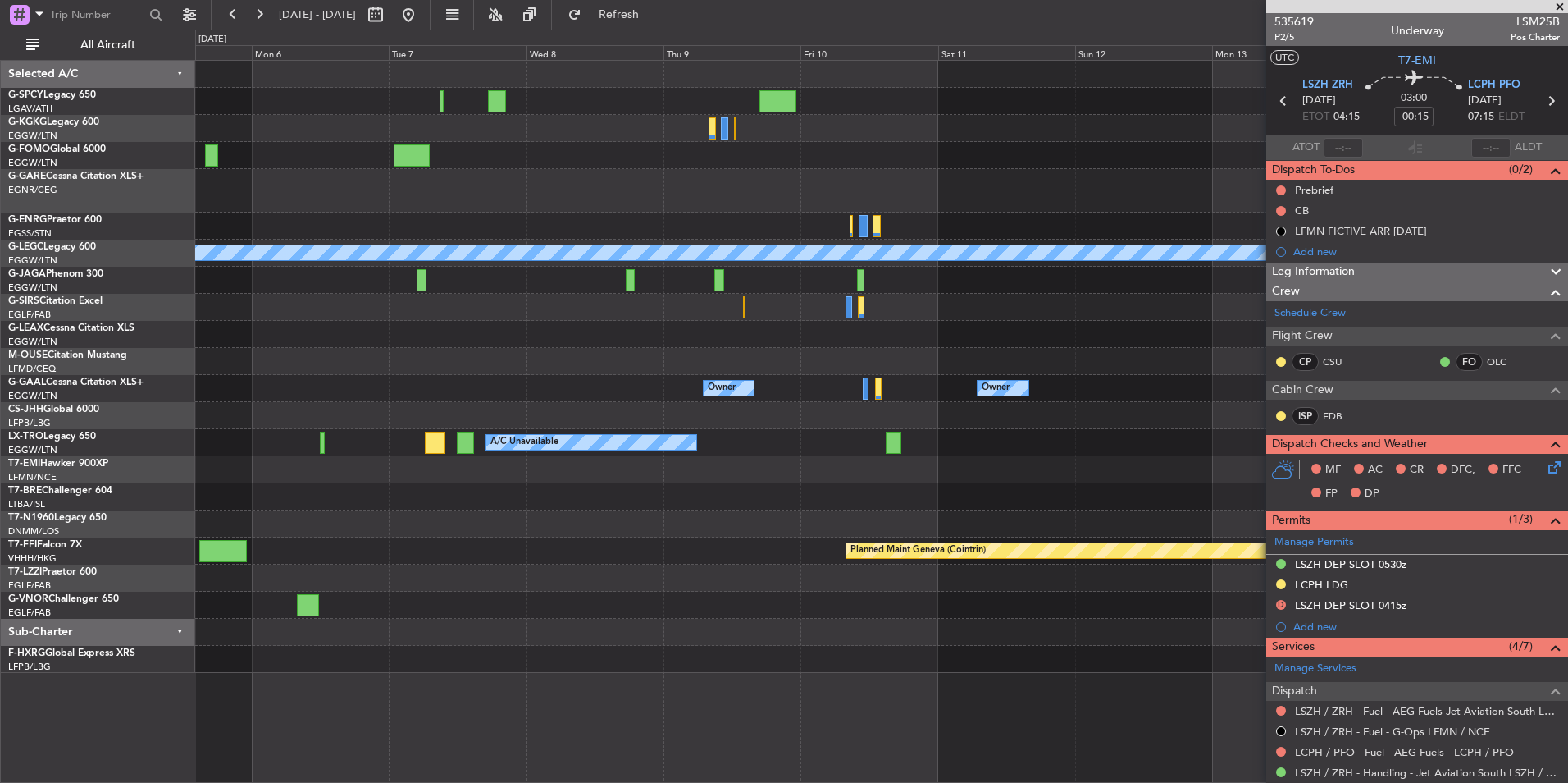
click at [297, 395] on div "A/C Unavailable London (Luton) Owner Owner Owner Owner No Crew A/C Unavailable …" at bounding box center [881, 367] width 1372 height 612
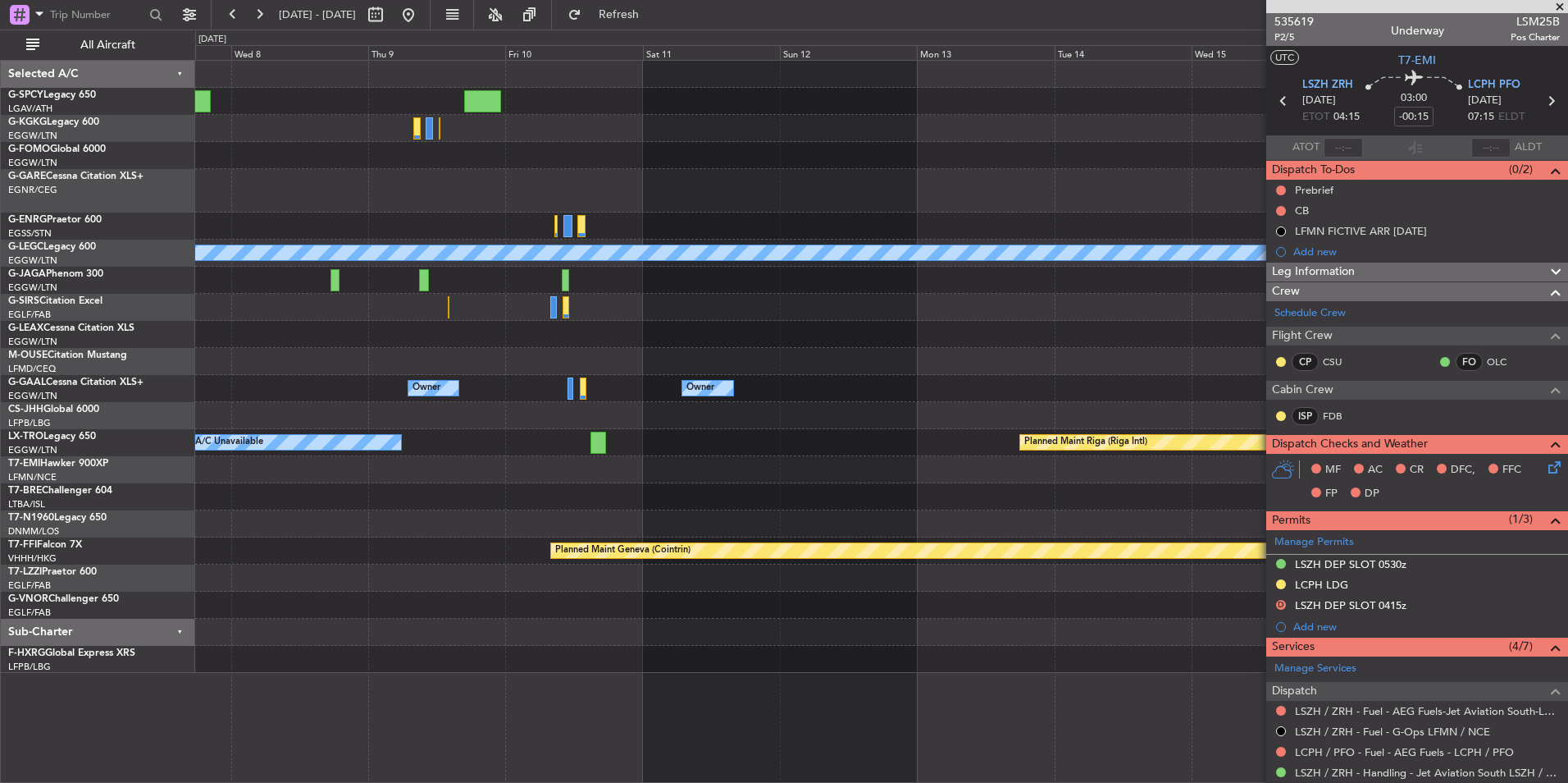
click at [325, 383] on div "A/C Unavailable London (Luton) Owner Owner Owner No Crew A/C Unavailable Planne…" at bounding box center [881, 367] width 1372 height 612
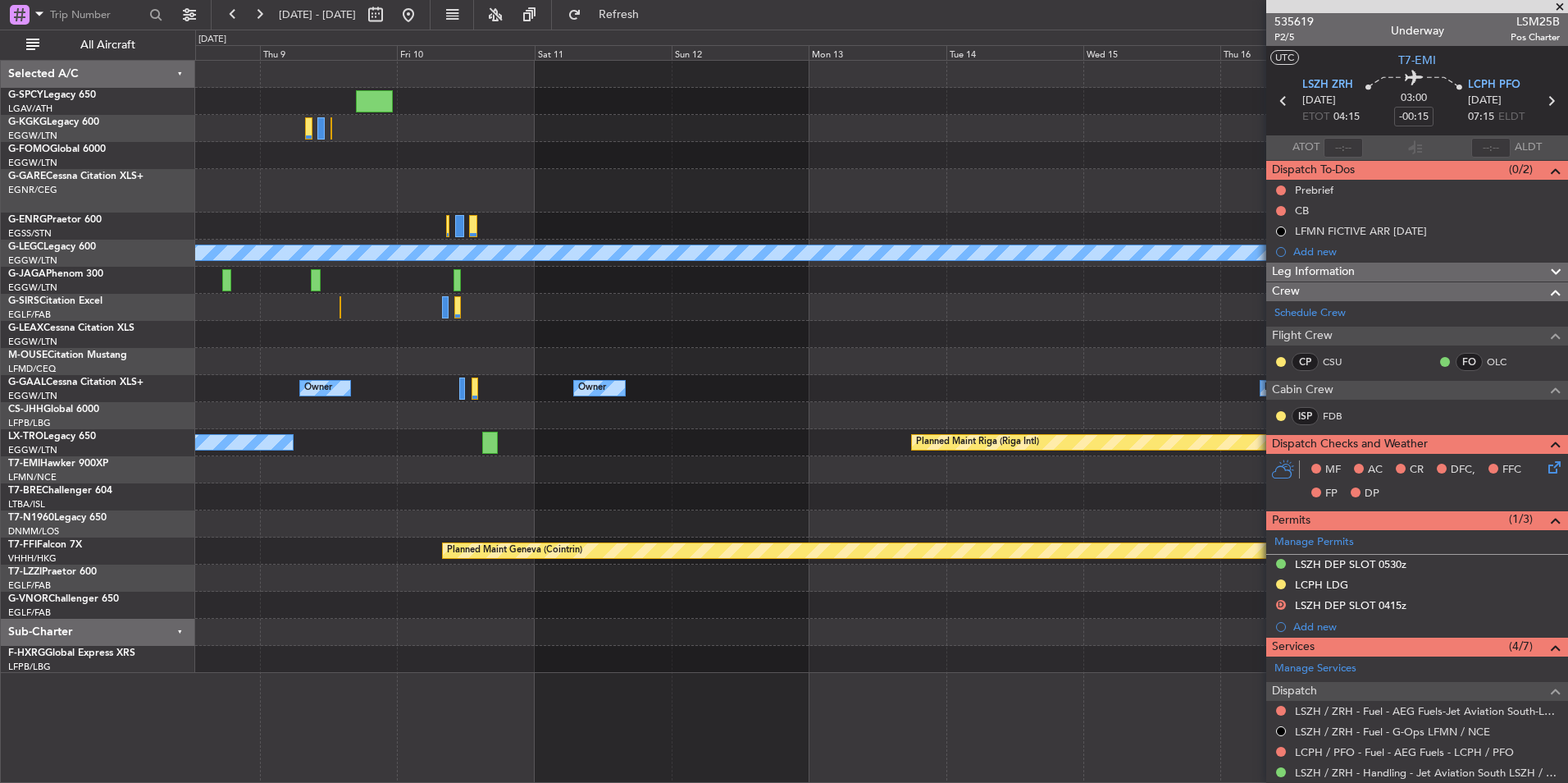
click at [419, 427] on div "A/C Unavailable London (Luton) Planned Maint Oxford (Kidlington) Owner Owner Ow…" at bounding box center [881, 367] width 1372 height 612
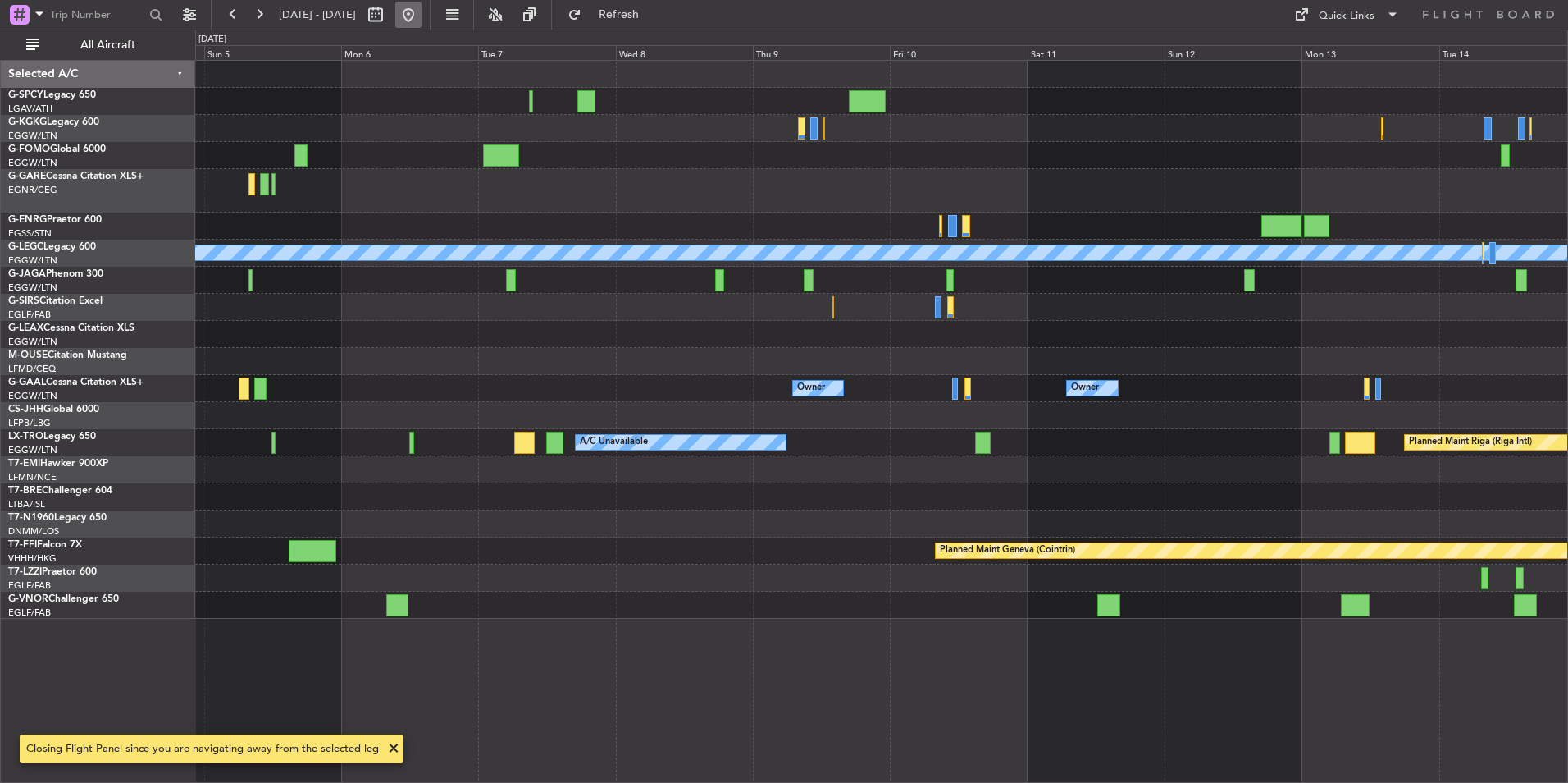
click at [422, 13] on button at bounding box center [409, 15] width 26 height 26
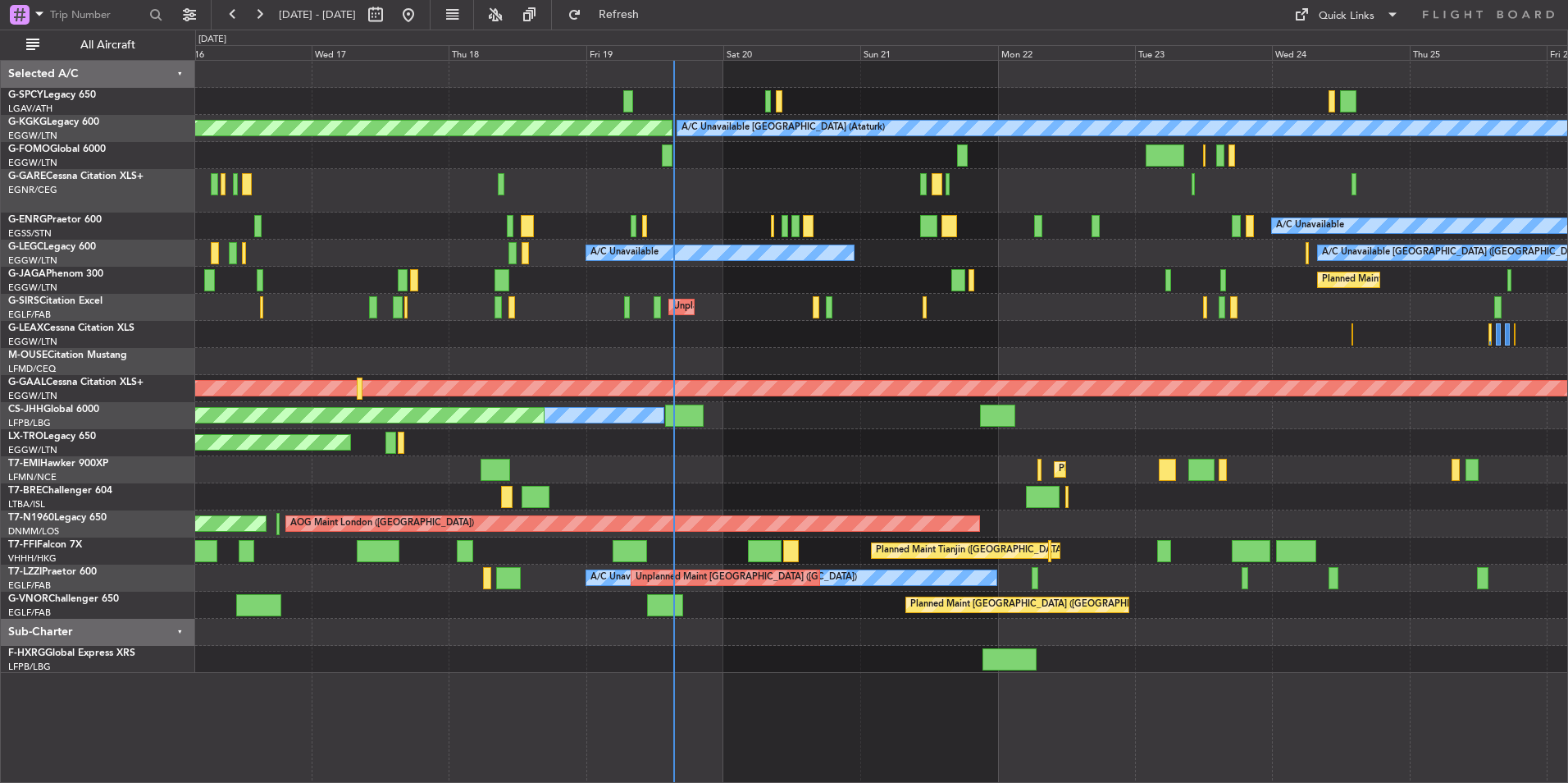
click at [1055, 254] on div "A/C Unavailable Istanbul (Ataturk) AOG Maint Istanbul (Ataturk) A/C Unavailable…" at bounding box center [881, 367] width 1372 height 612
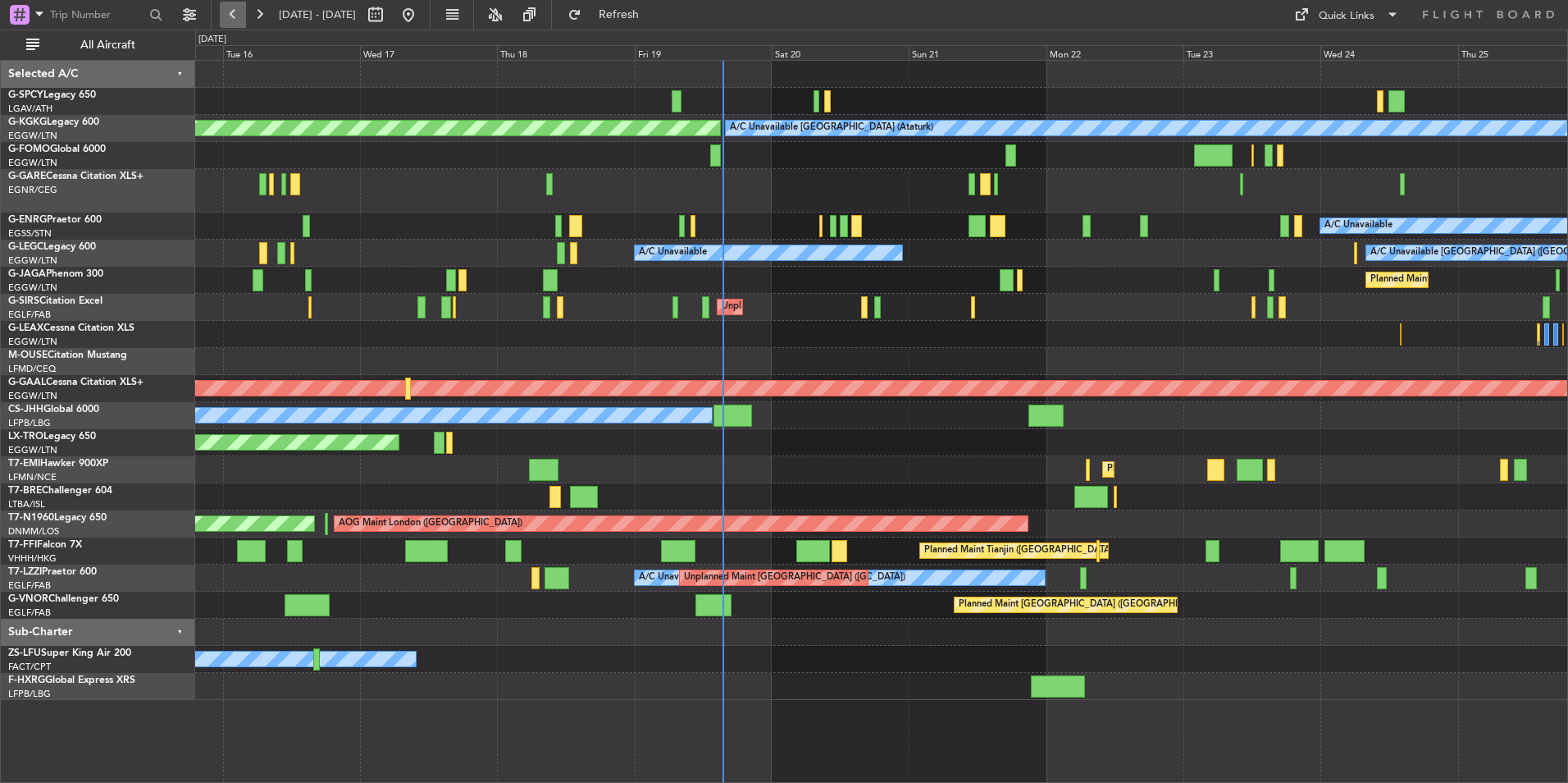
click at [237, 21] on button at bounding box center [233, 15] width 26 height 26
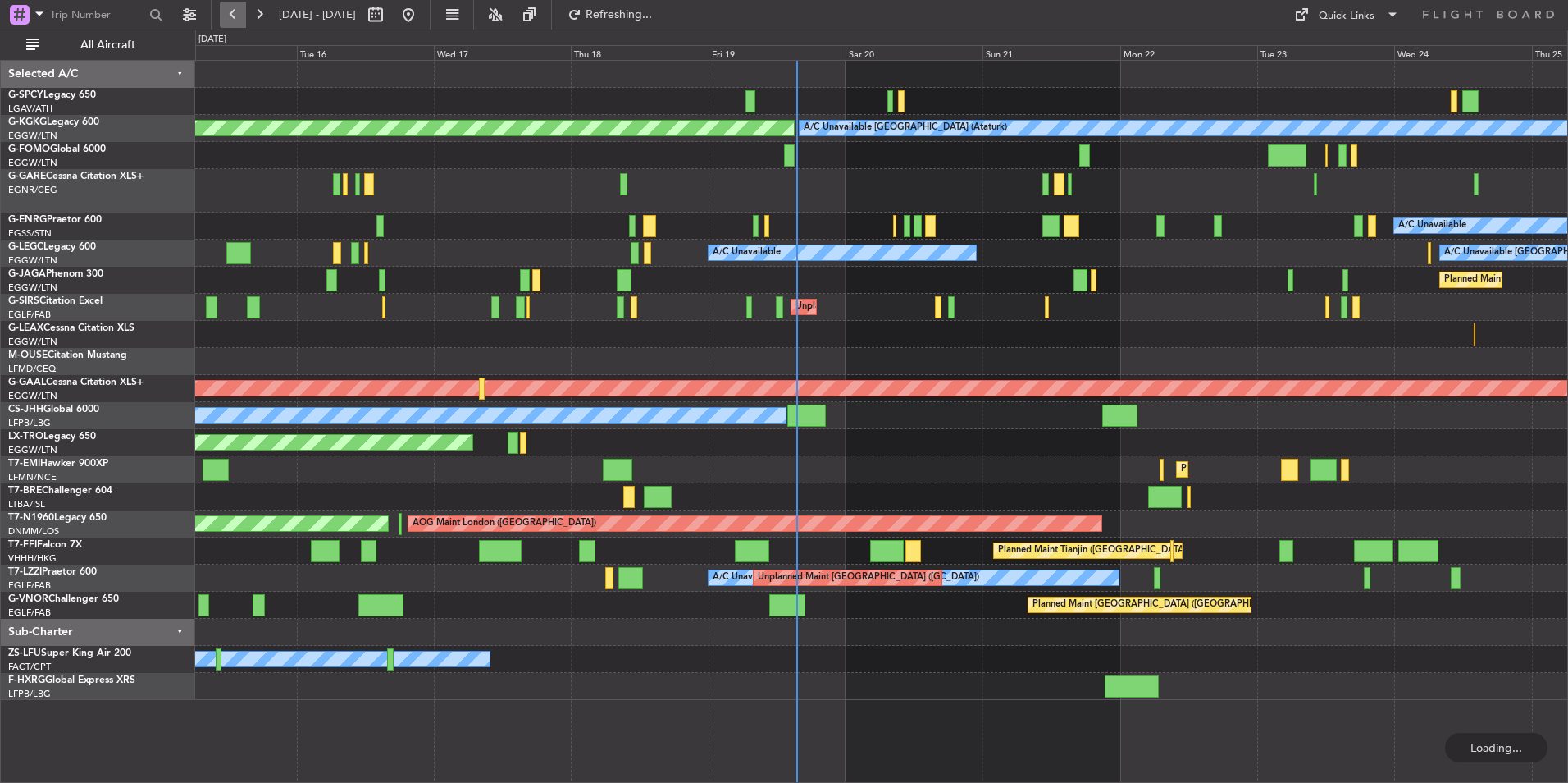
click at [237, 21] on button at bounding box center [233, 15] width 26 height 26
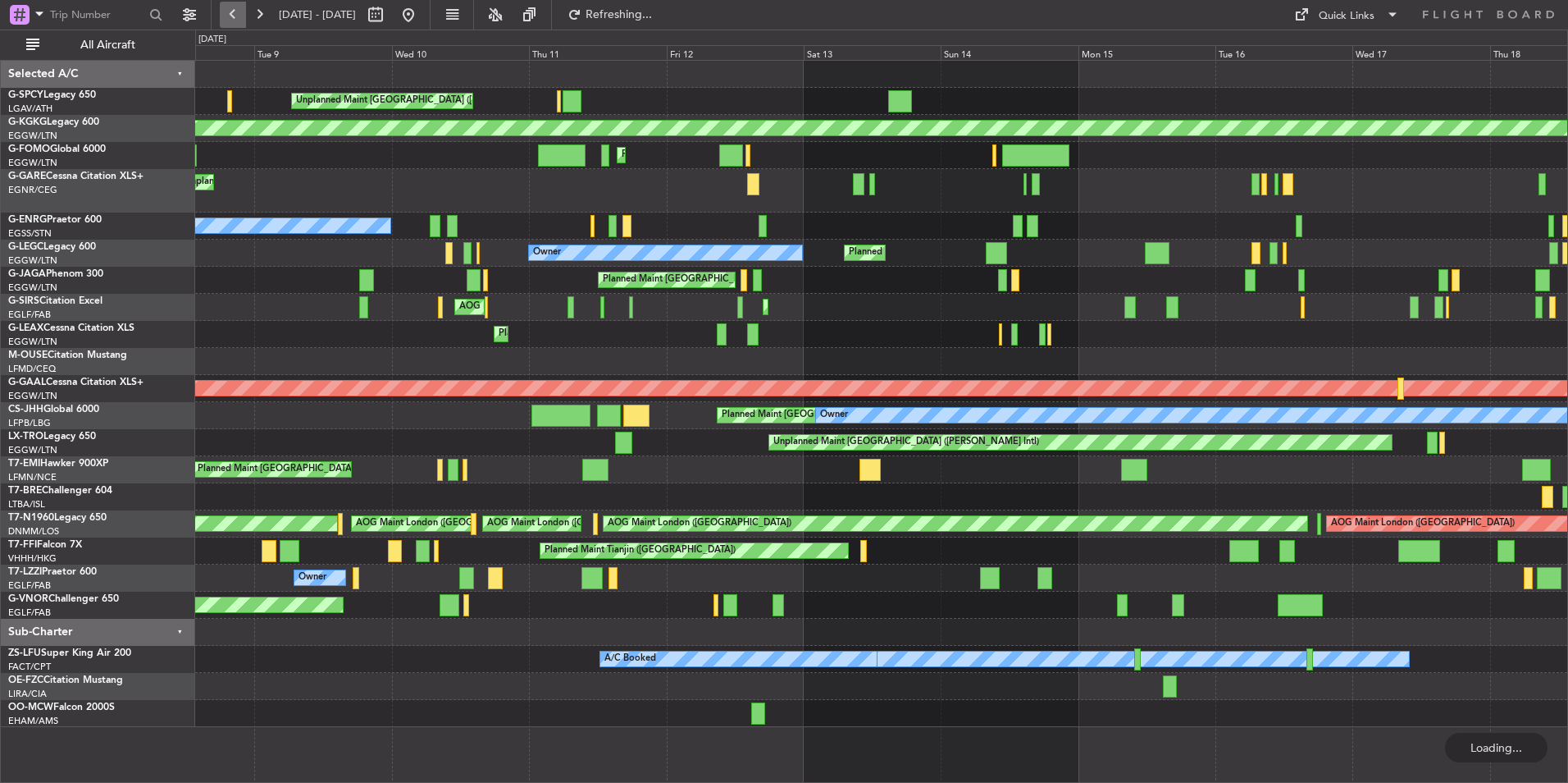
click at [237, 21] on button at bounding box center [233, 15] width 26 height 26
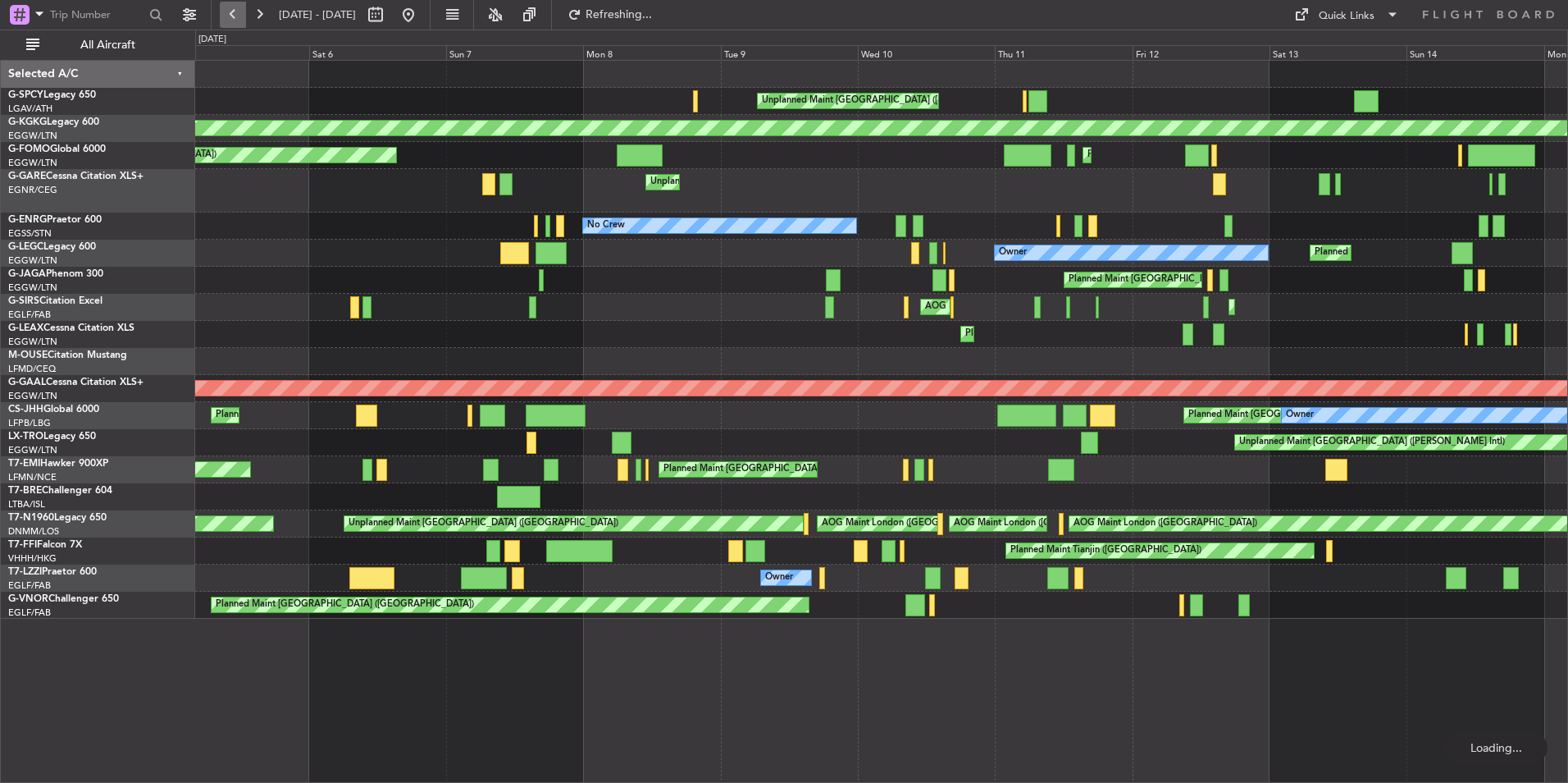
click at [237, 21] on button at bounding box center [233, 15] width 26 height 26
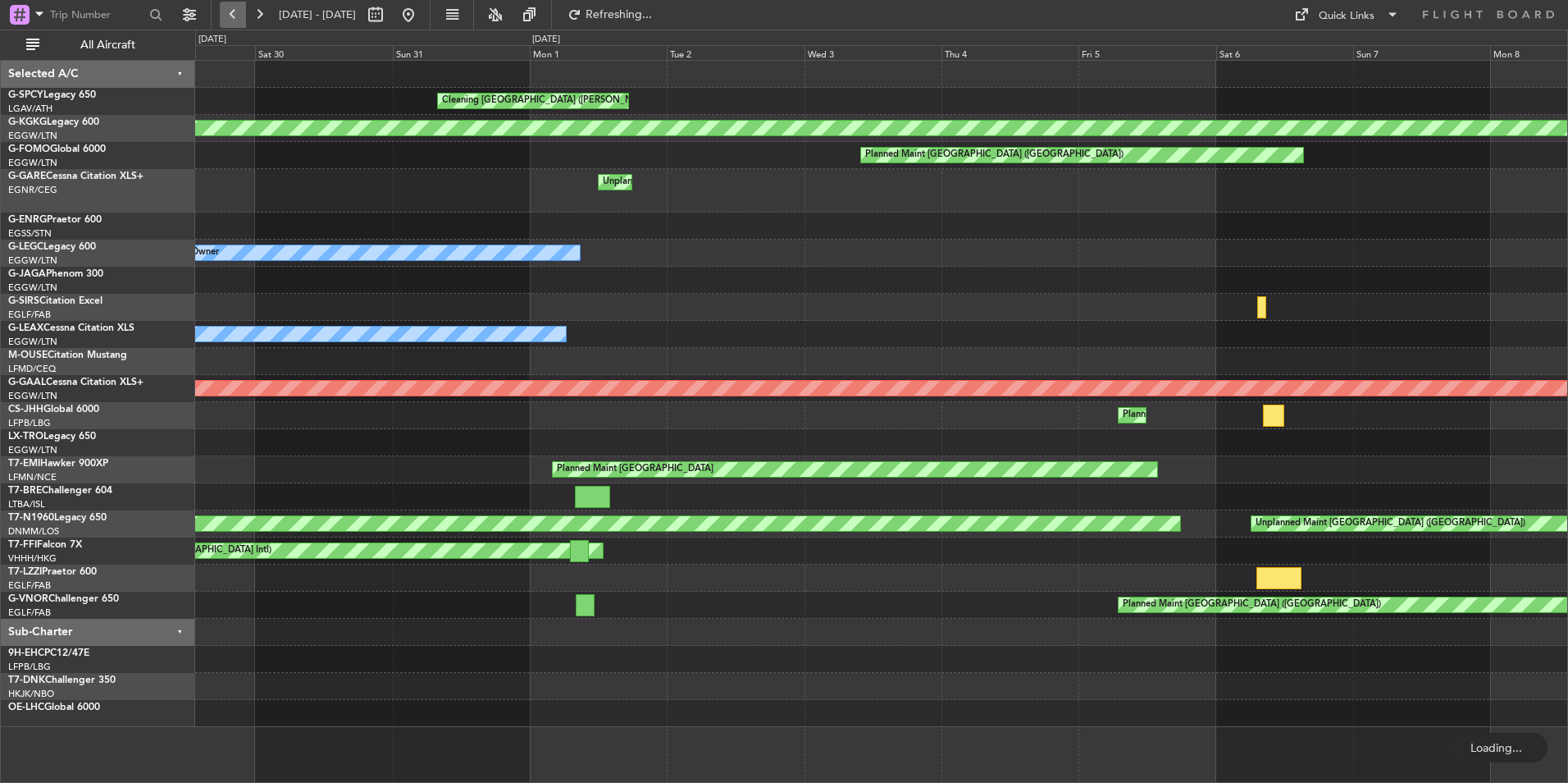
click at [237, 21] on button at bounding box center [233, 15] width 26 height 26
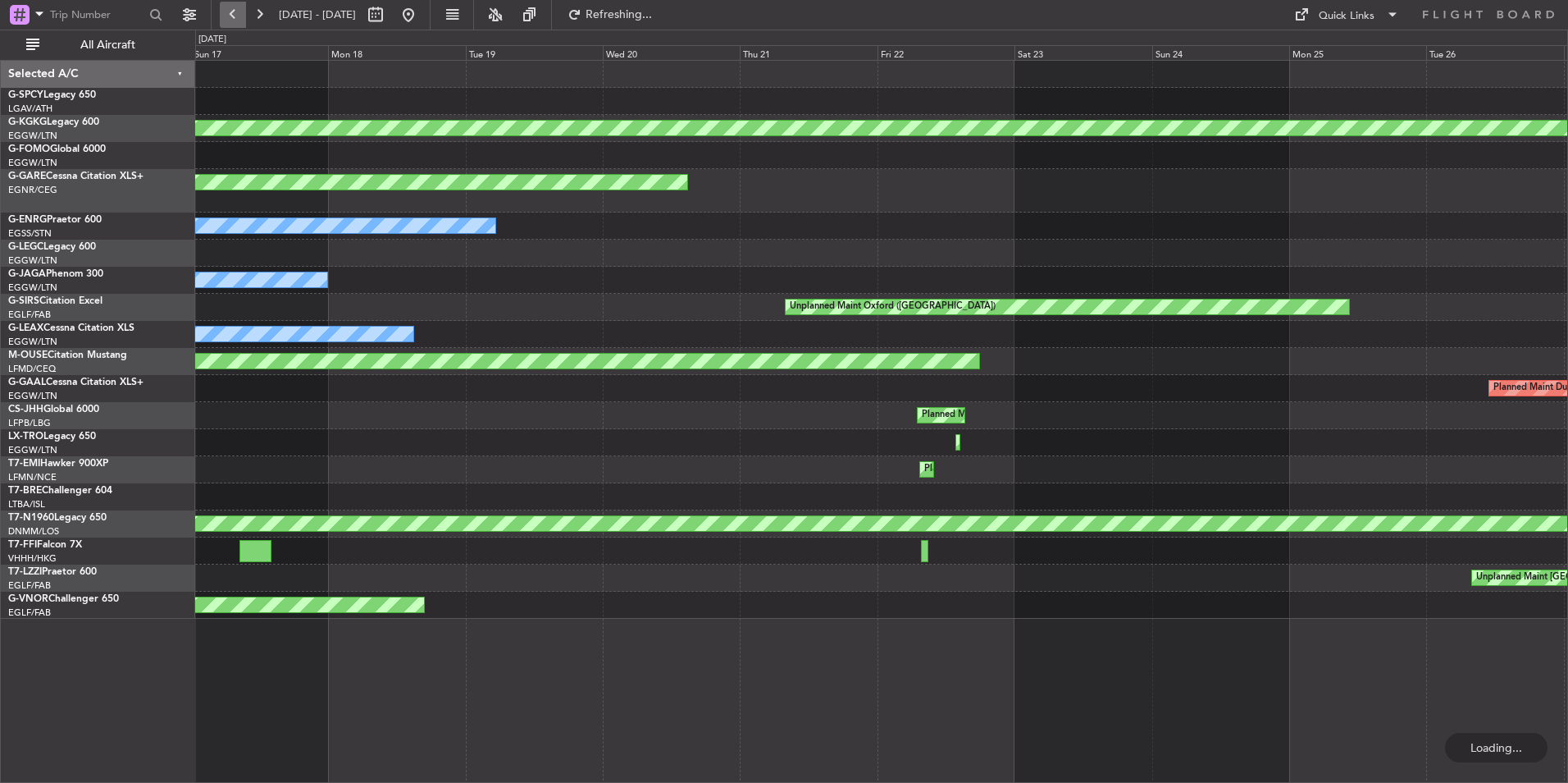
click at [237, 21] on button at bounding box center [233, 15] width 26 height 26
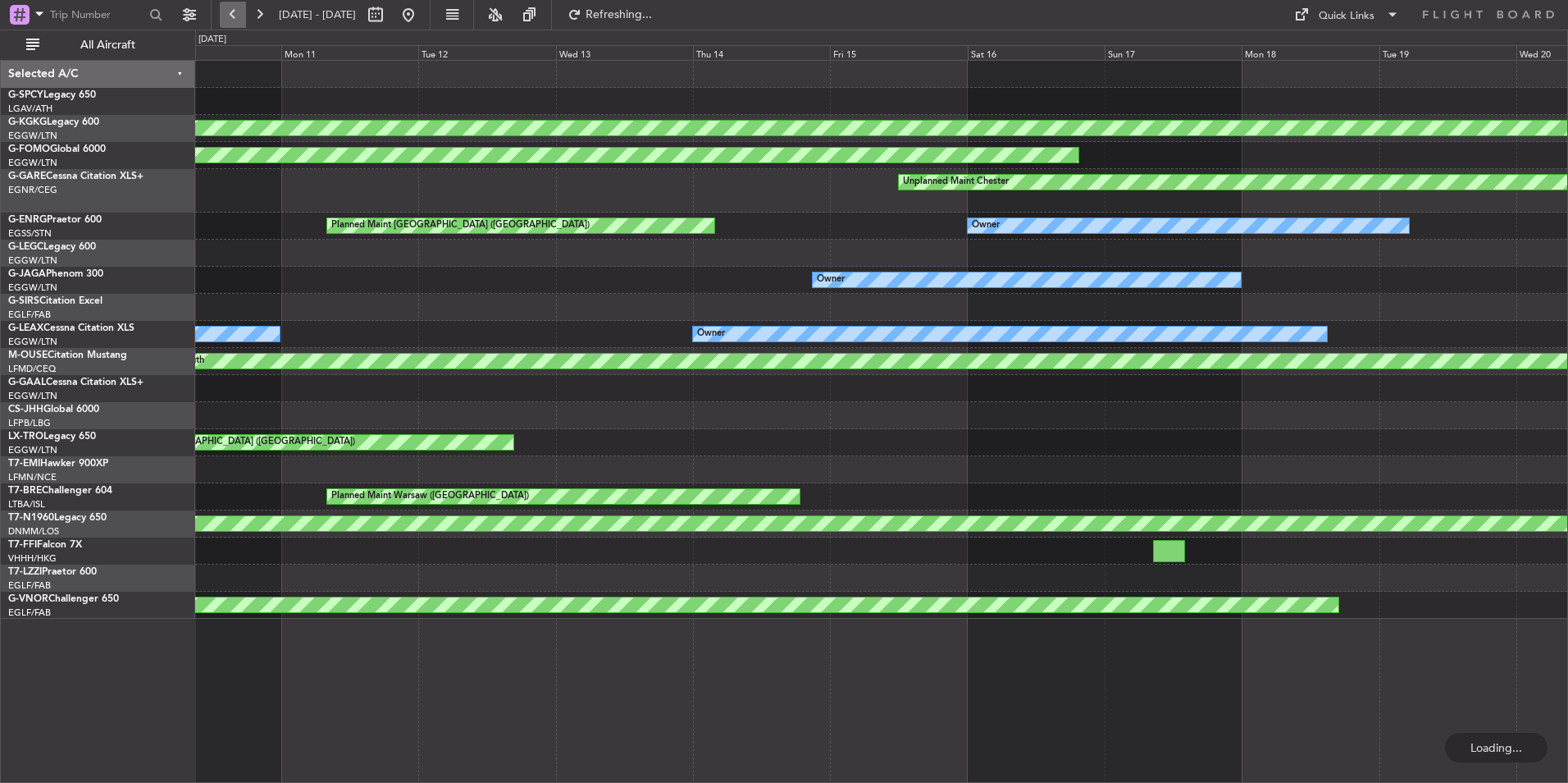
click at [237, 21] on button at bounding box center [233, 15] width 26 height 26
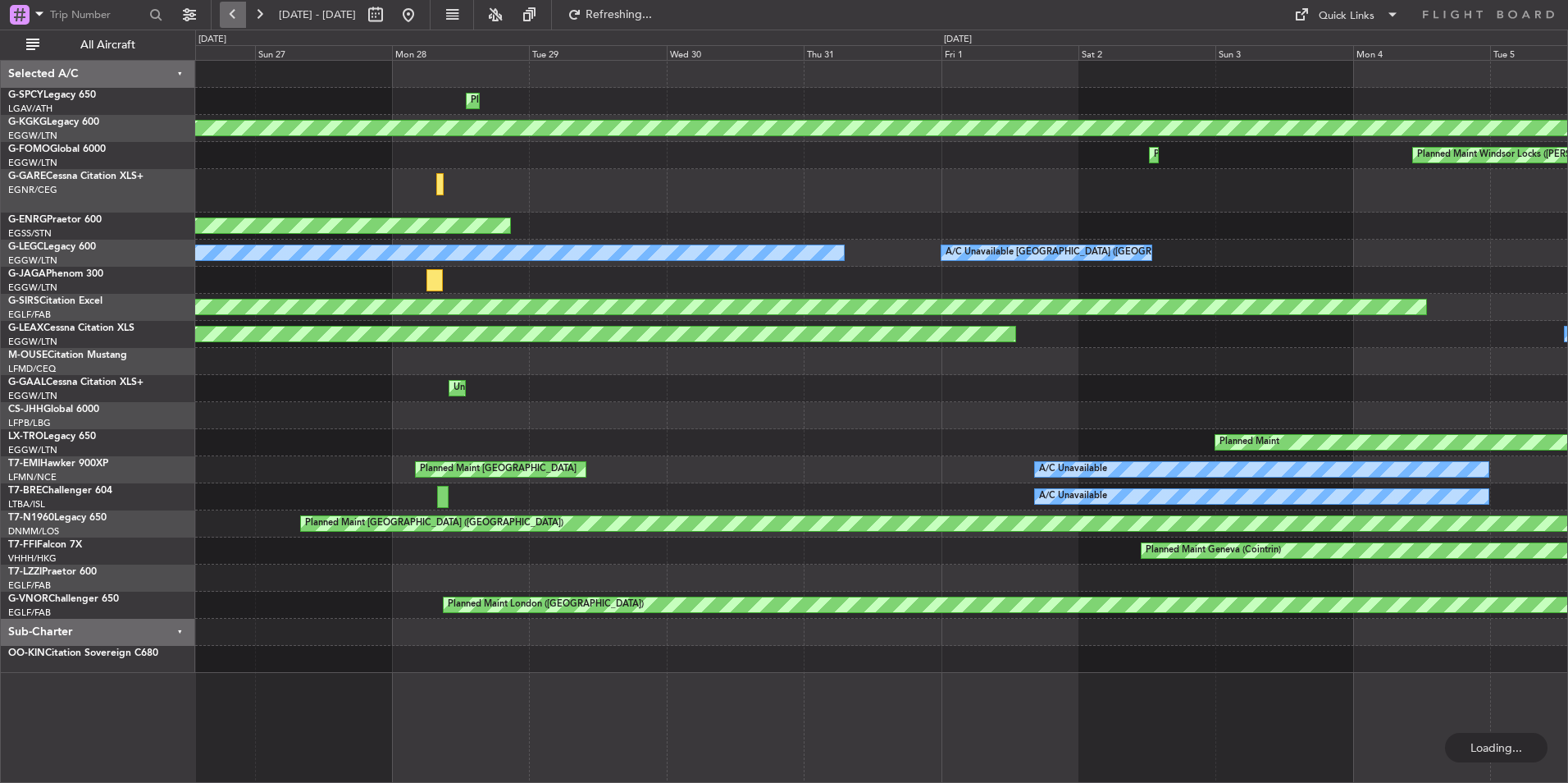
click at [237, 21] on button at bounding box center [233, 15] width 26 height 26
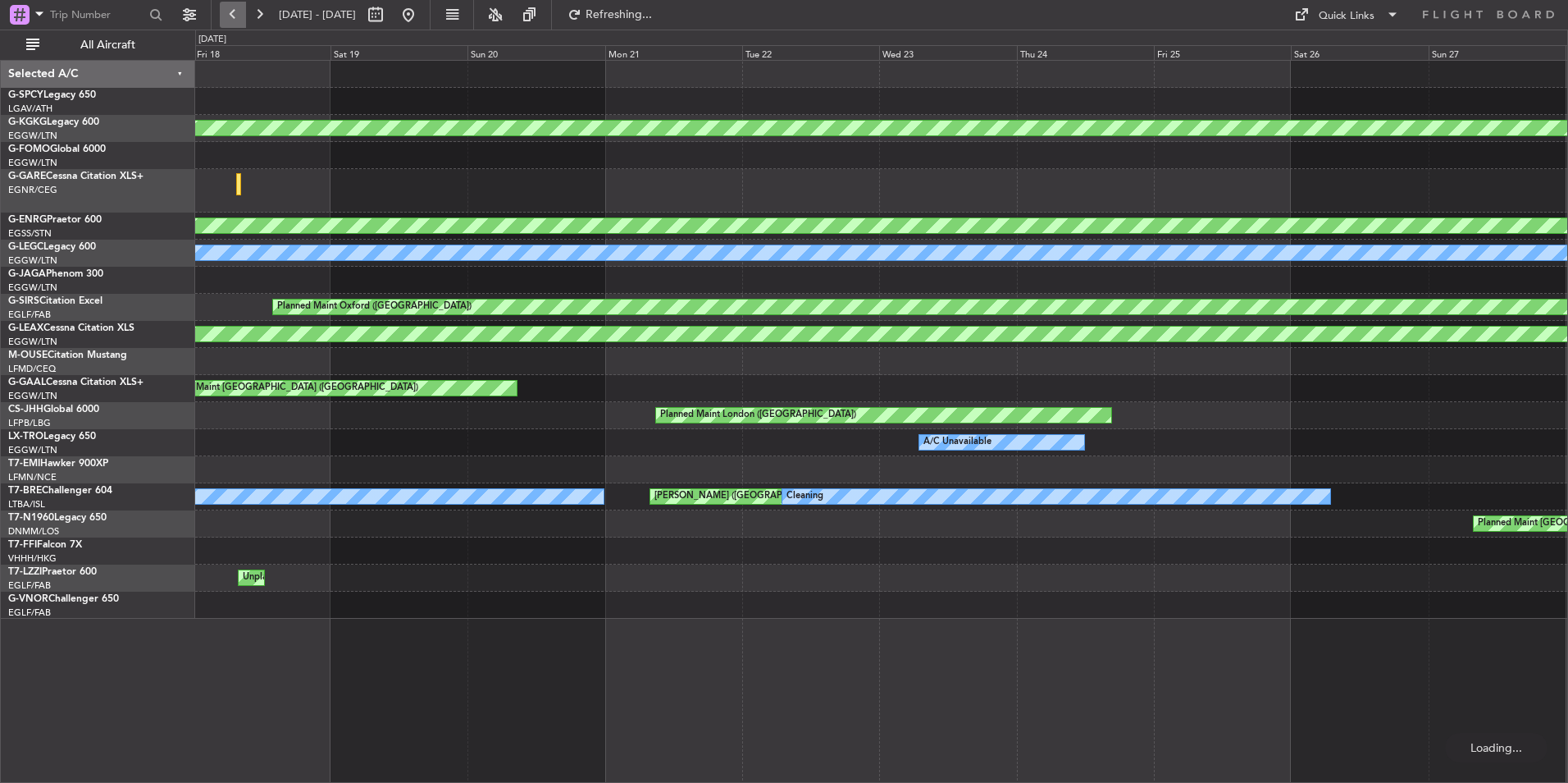
click at [237, 21] on button at bounding box center [233, 15] width 26 height 26
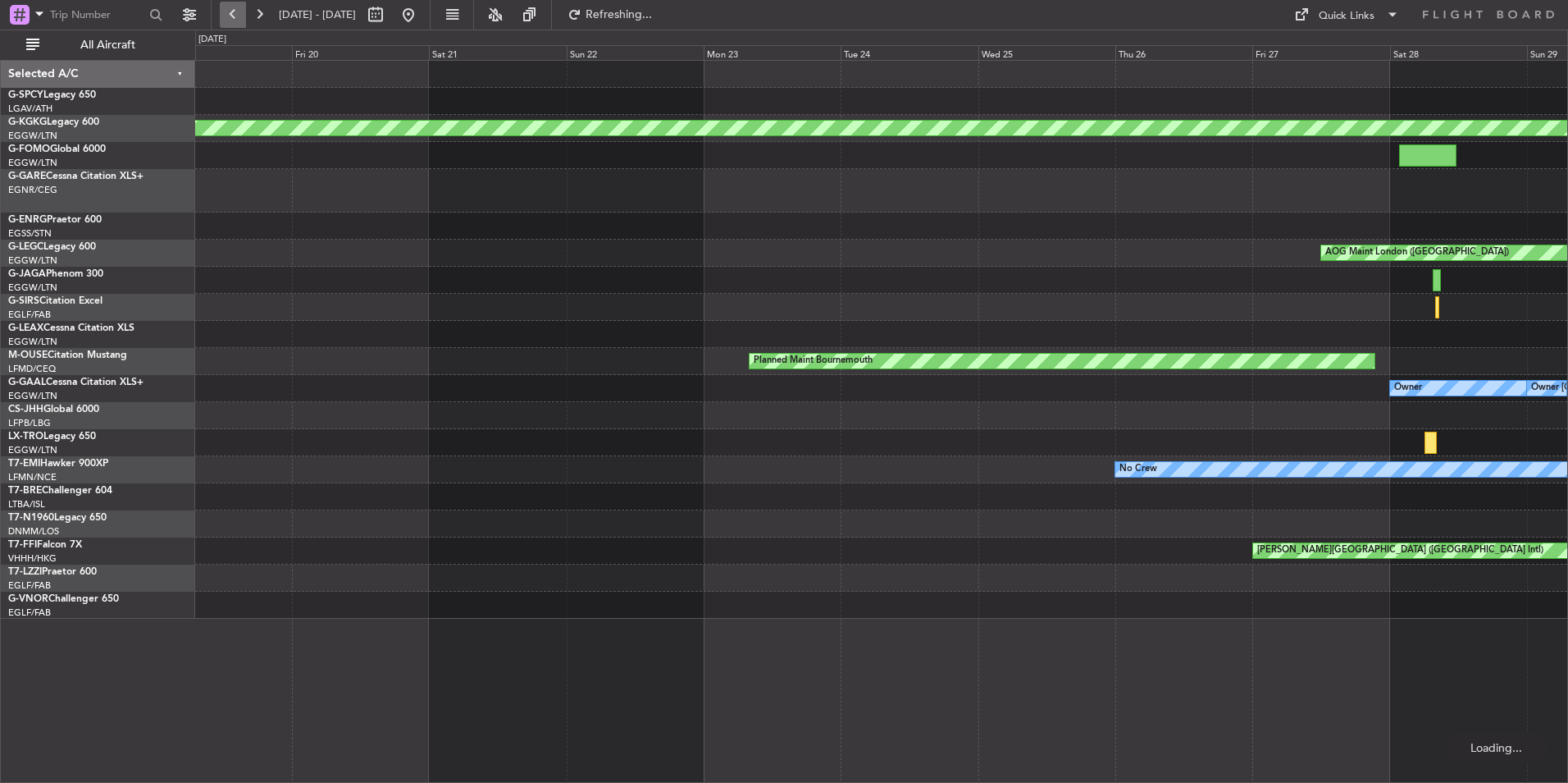
click at [237, 21] on button at bounding box center [233, 15] width 26 height 26
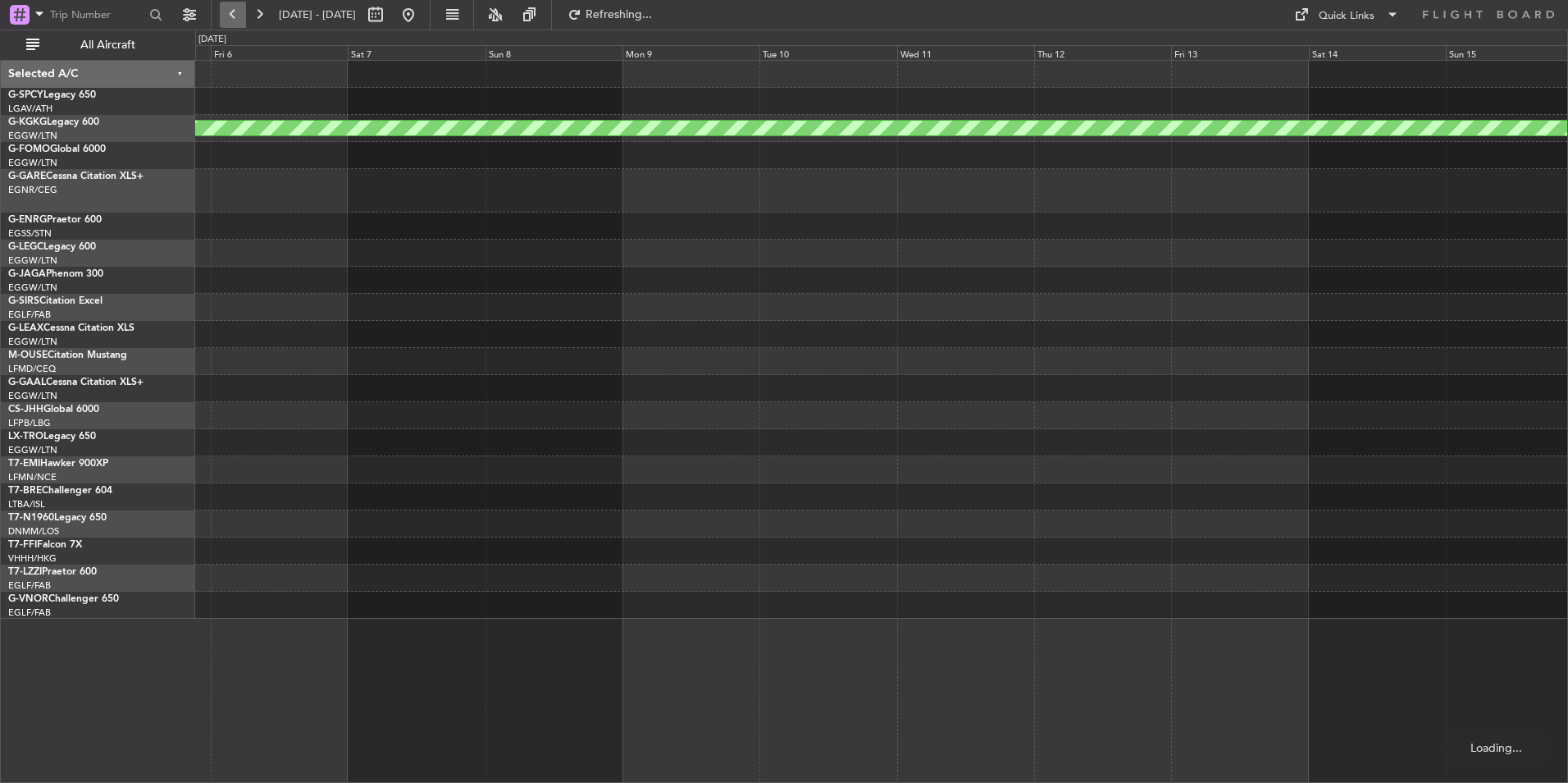
click at [237, 21] on button at bounding box center [233, 15] width 26 height 26
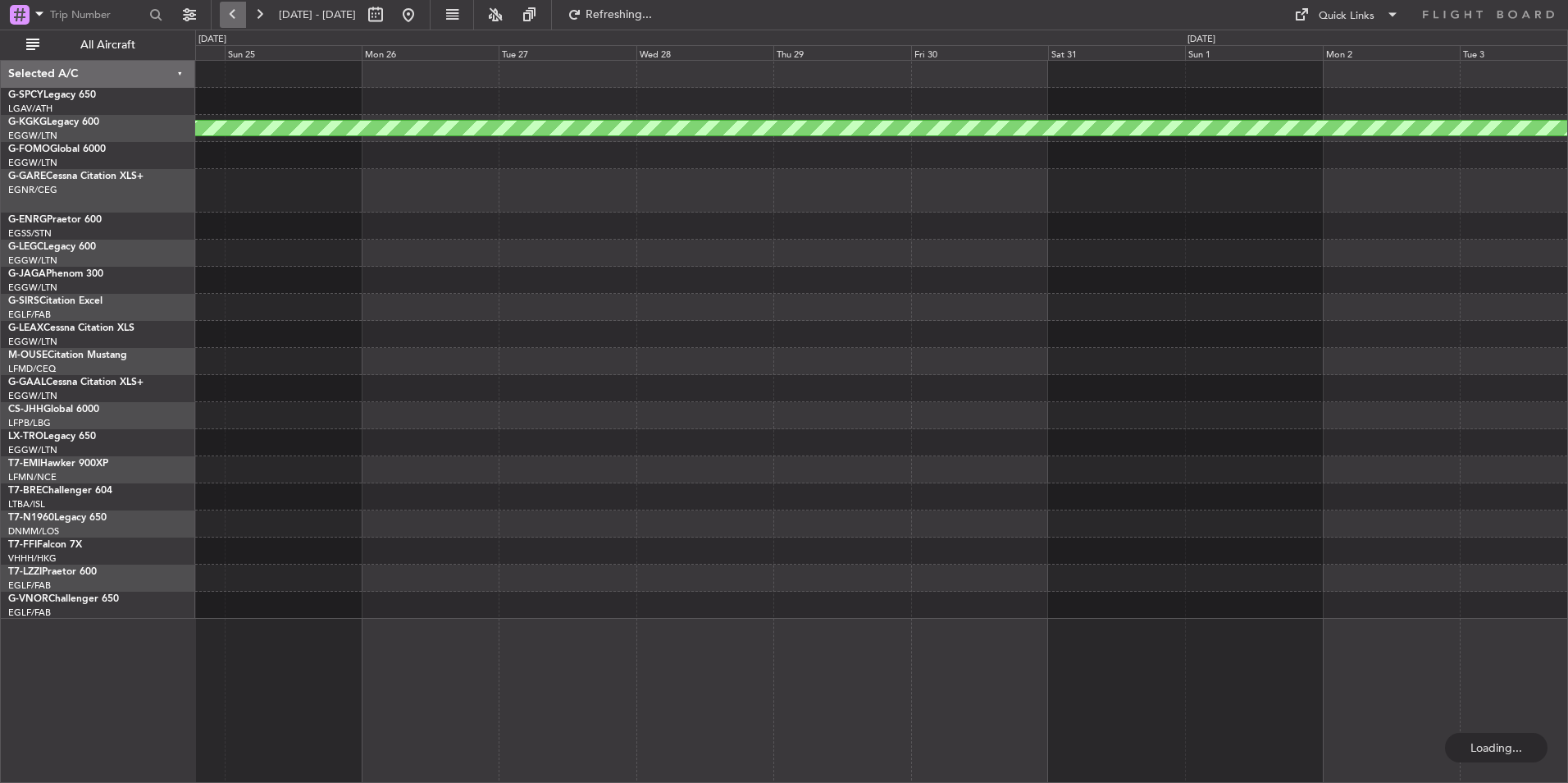
click at [237, 21] on button at bounding box center [233, 15] width 26 height 26
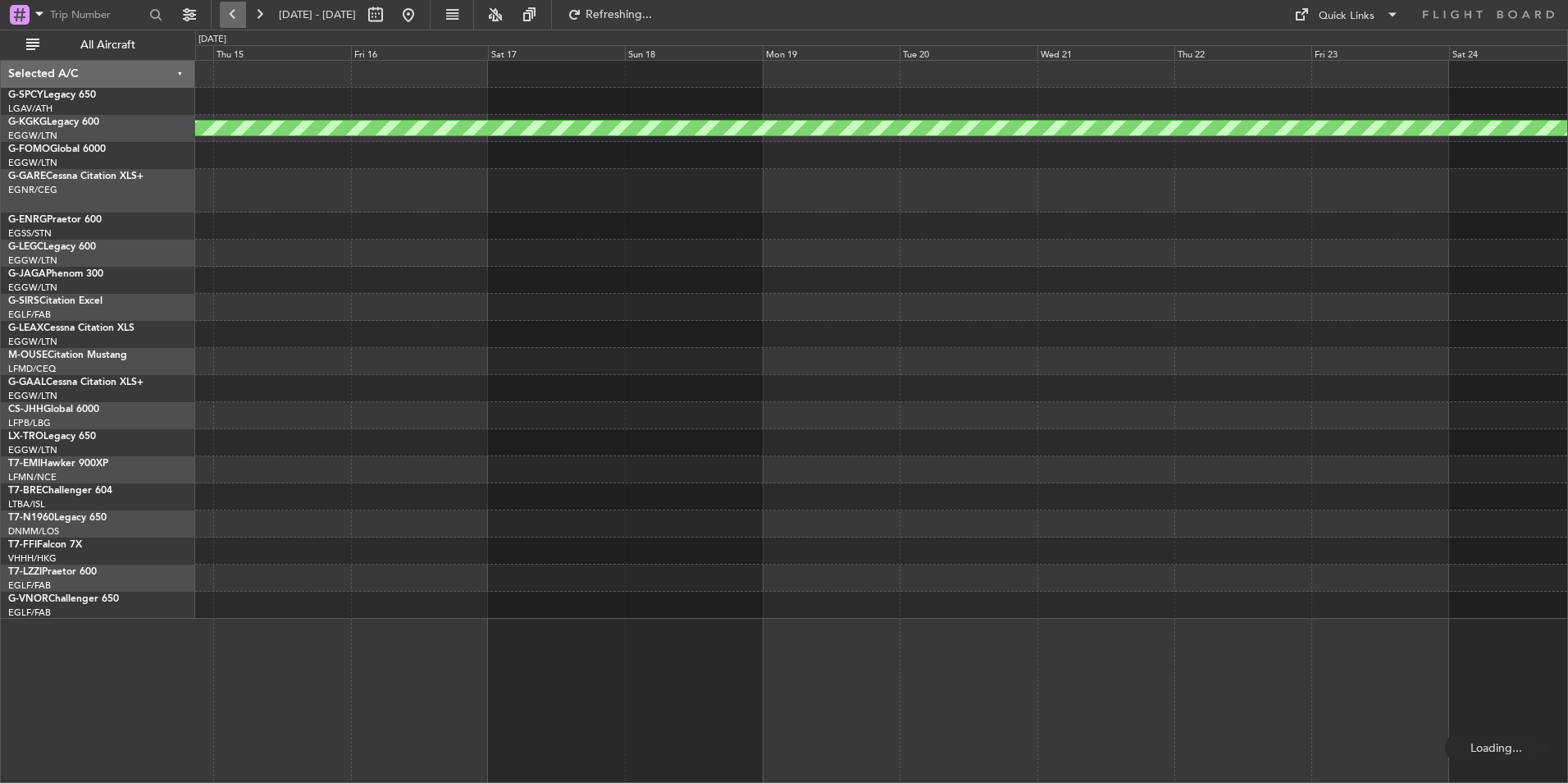
click at [237, 21] on button at bounding box center [233, 15] width 26 height 26
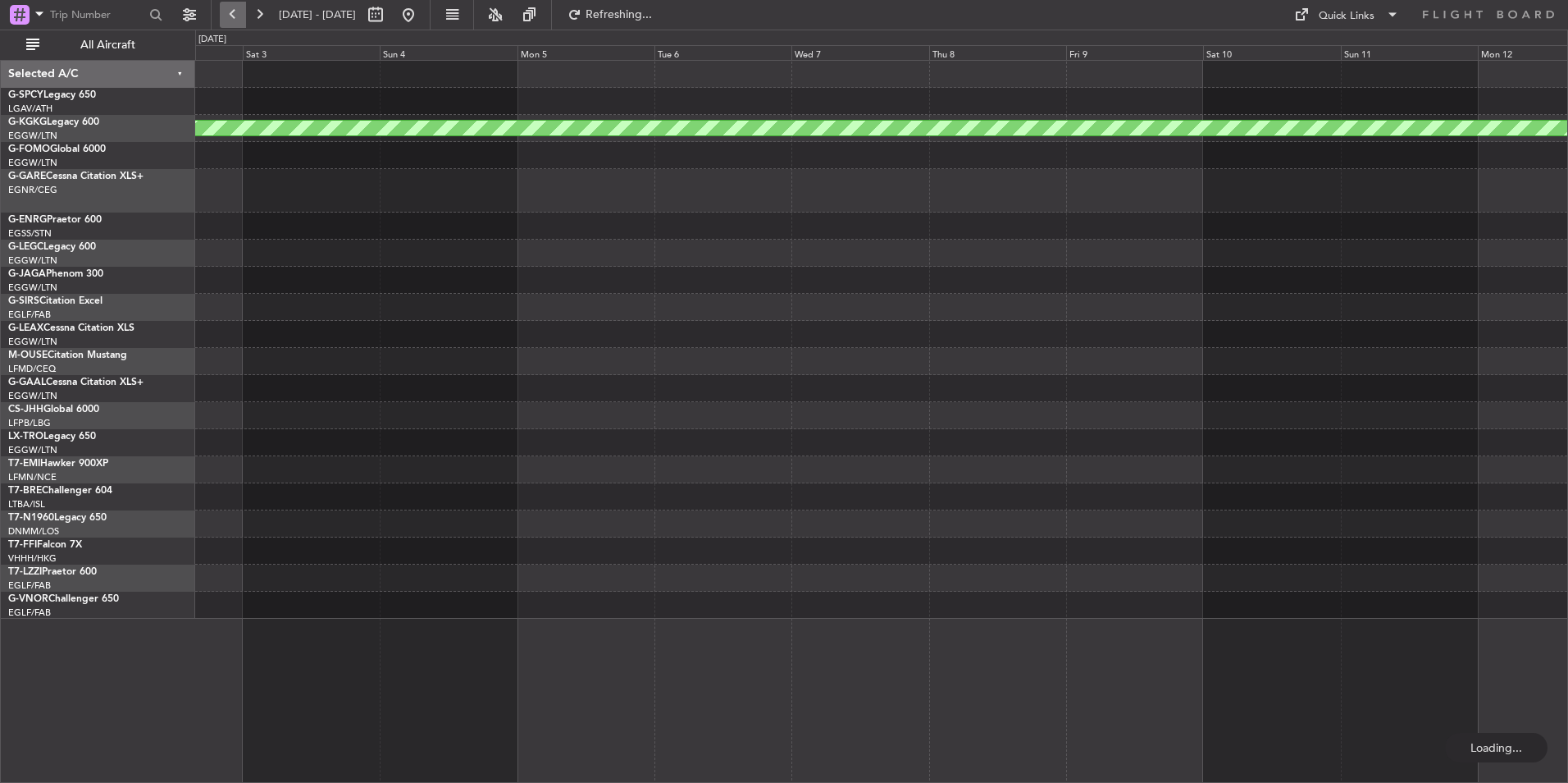
click at [237, 21] on button at bounding box center [233, 15] width 26 height 26
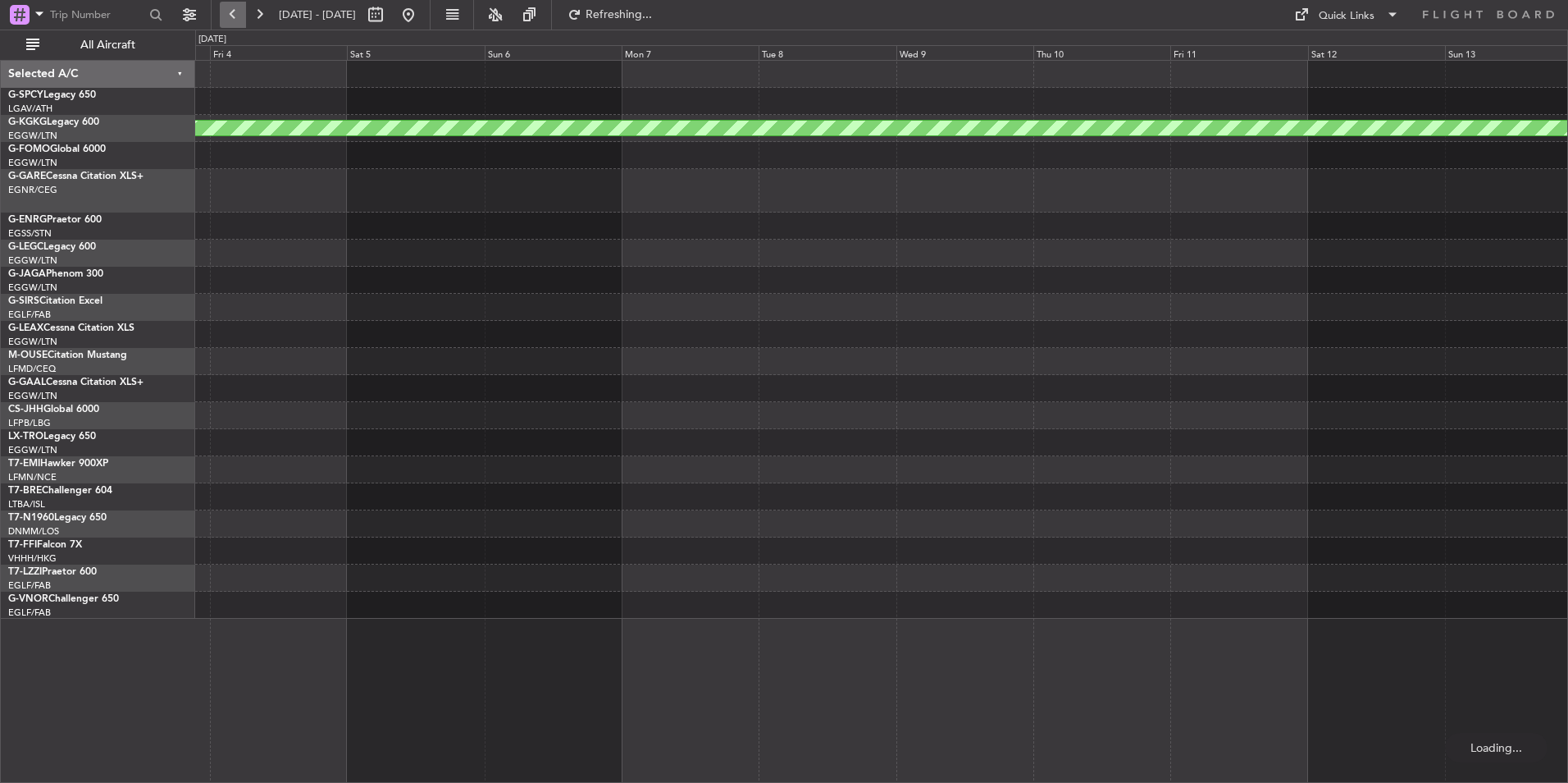
click at [237, 21] on button at bounding box center [233, 15] width 26 height 26
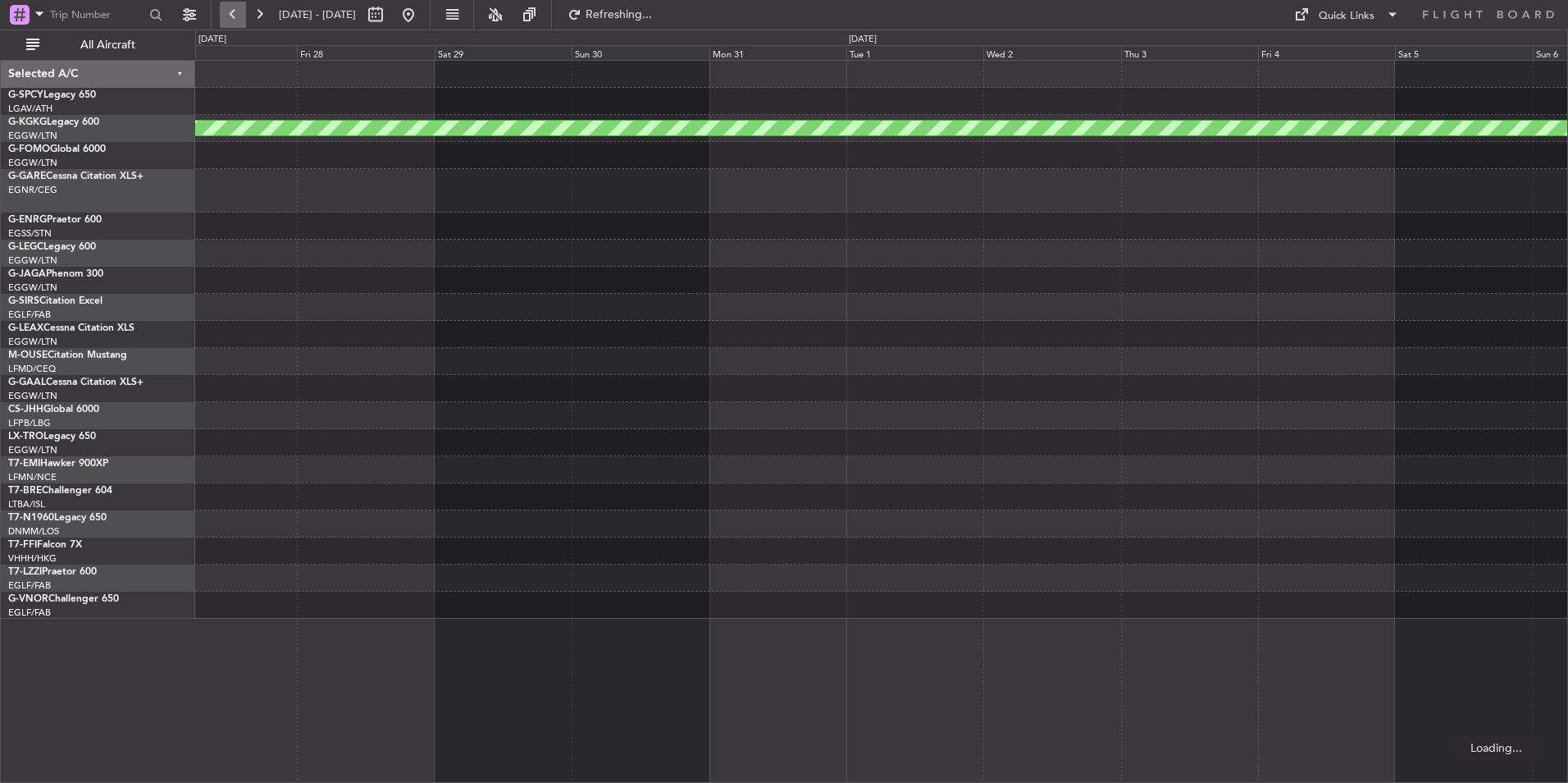
click at [237, 21] on button at bounding box center [233, 15] width 26 height 26
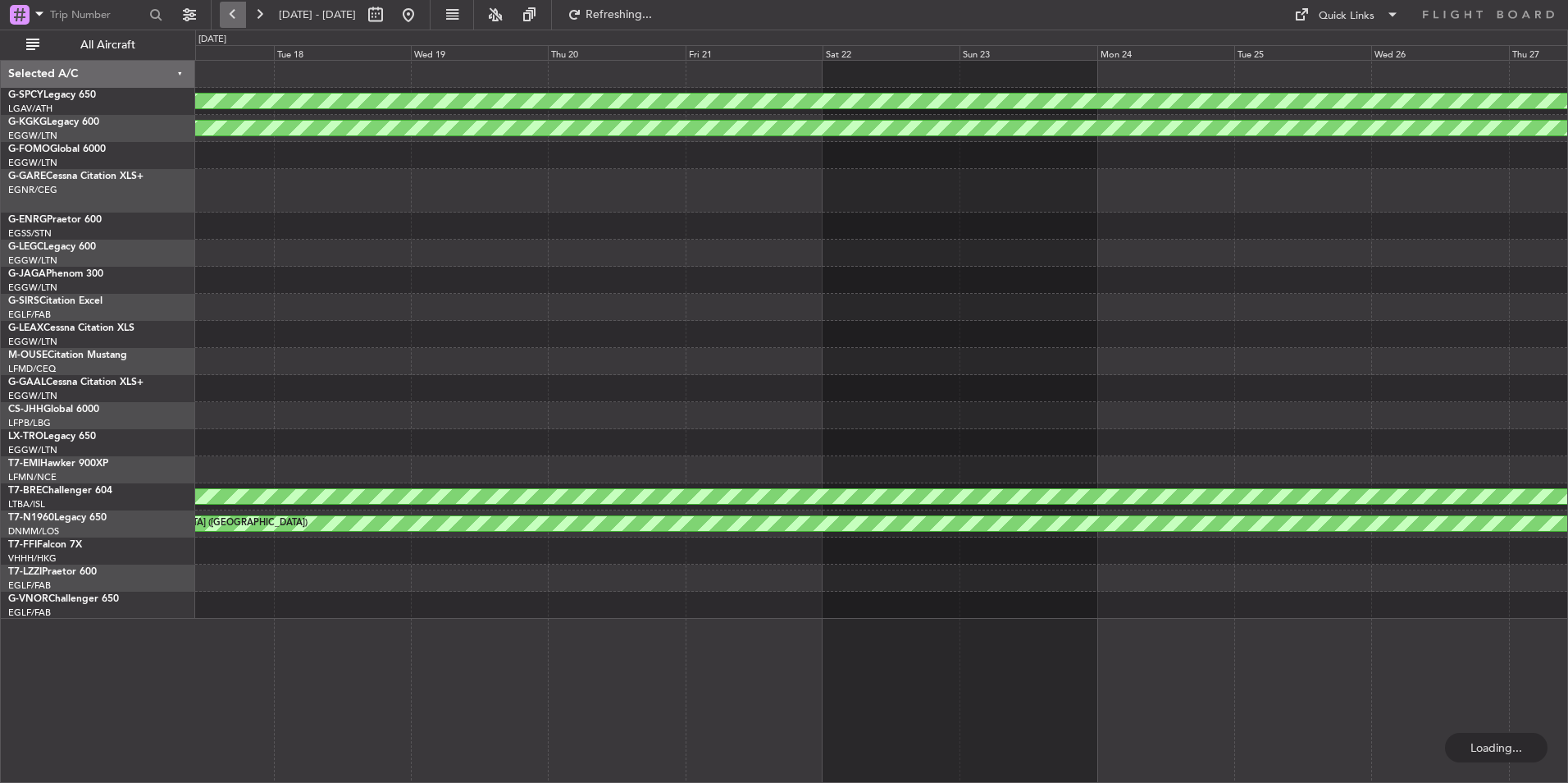
click at [237, 21] on button at bounding box center [233, 15] width 26 height 26
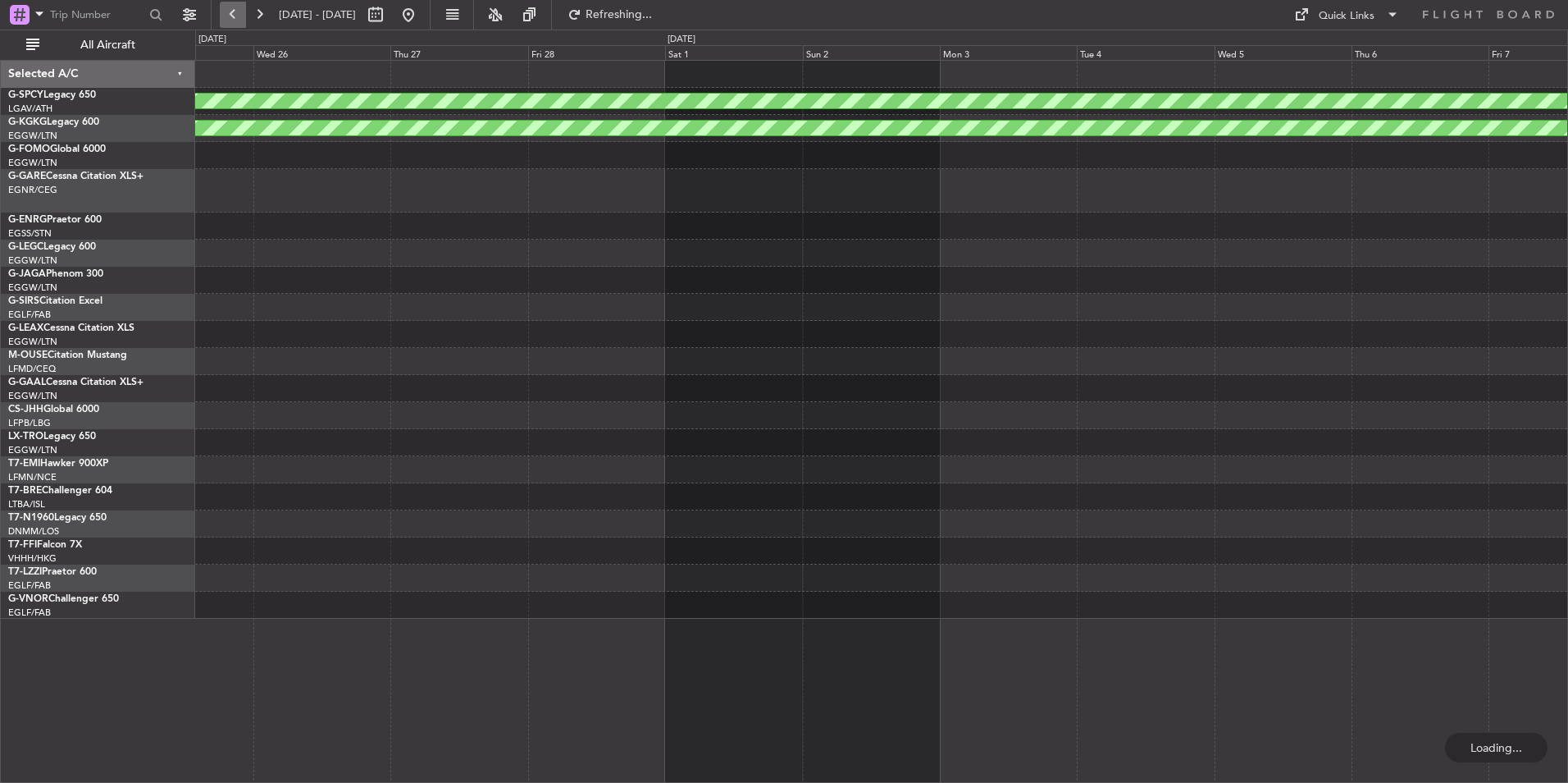
click at [237, 21] on button at bounding box center [233, 15] width 26 height 26
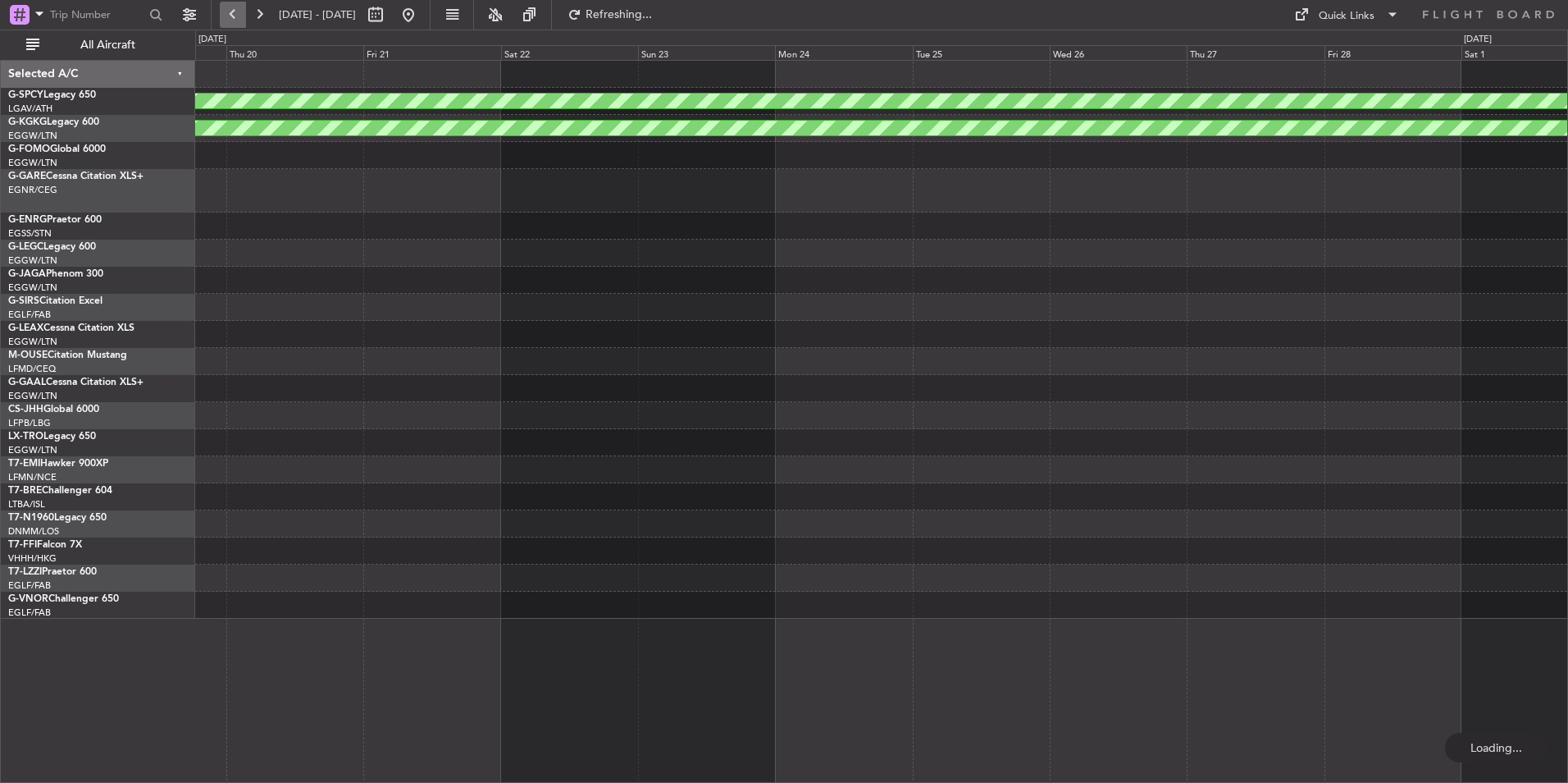
click at [237, 21] on button at bounding box center [233, 15] width 26 height 26
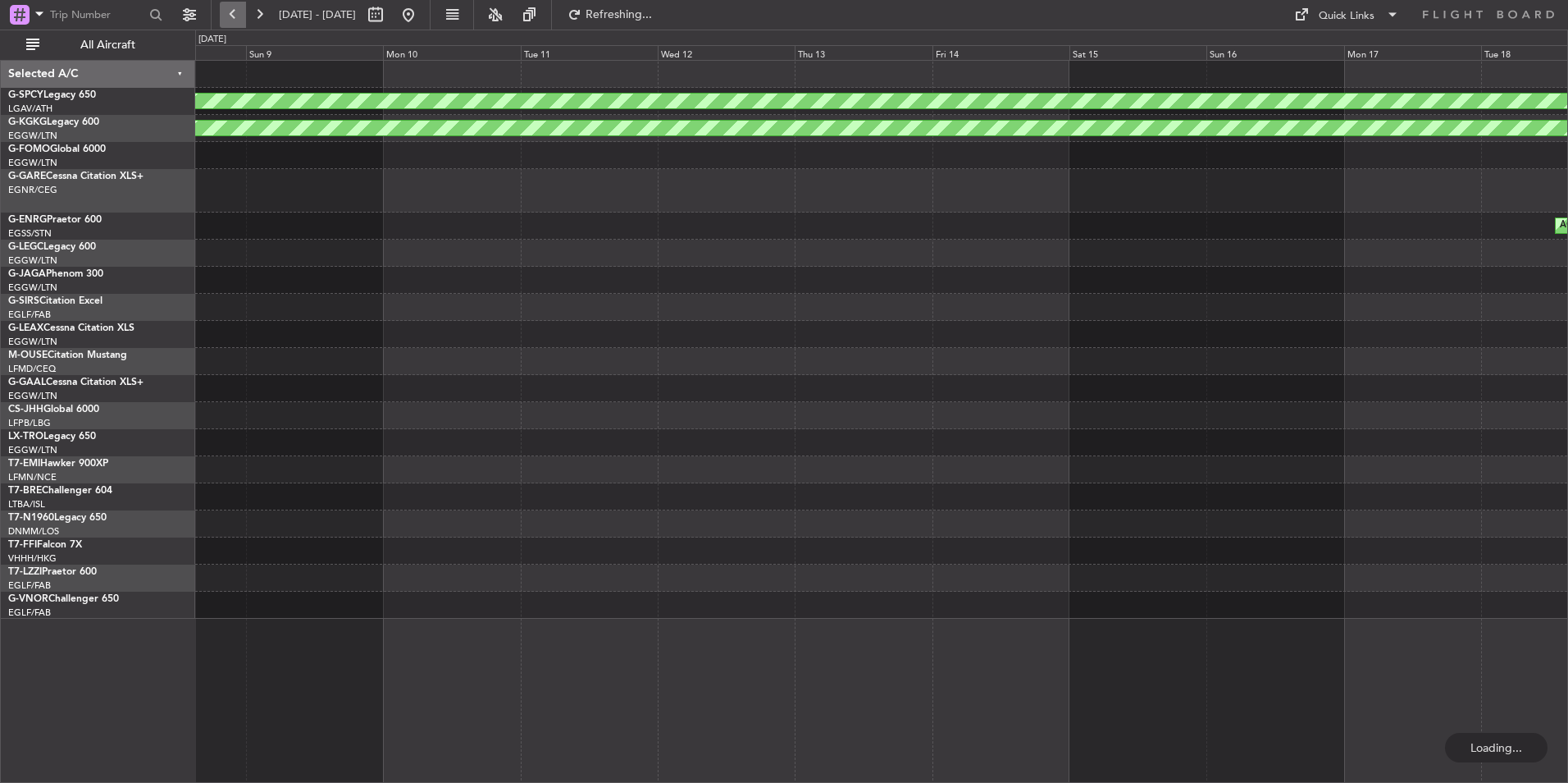
click at [237, 21] on button at bounding box center [233, 15] width 26 height 26
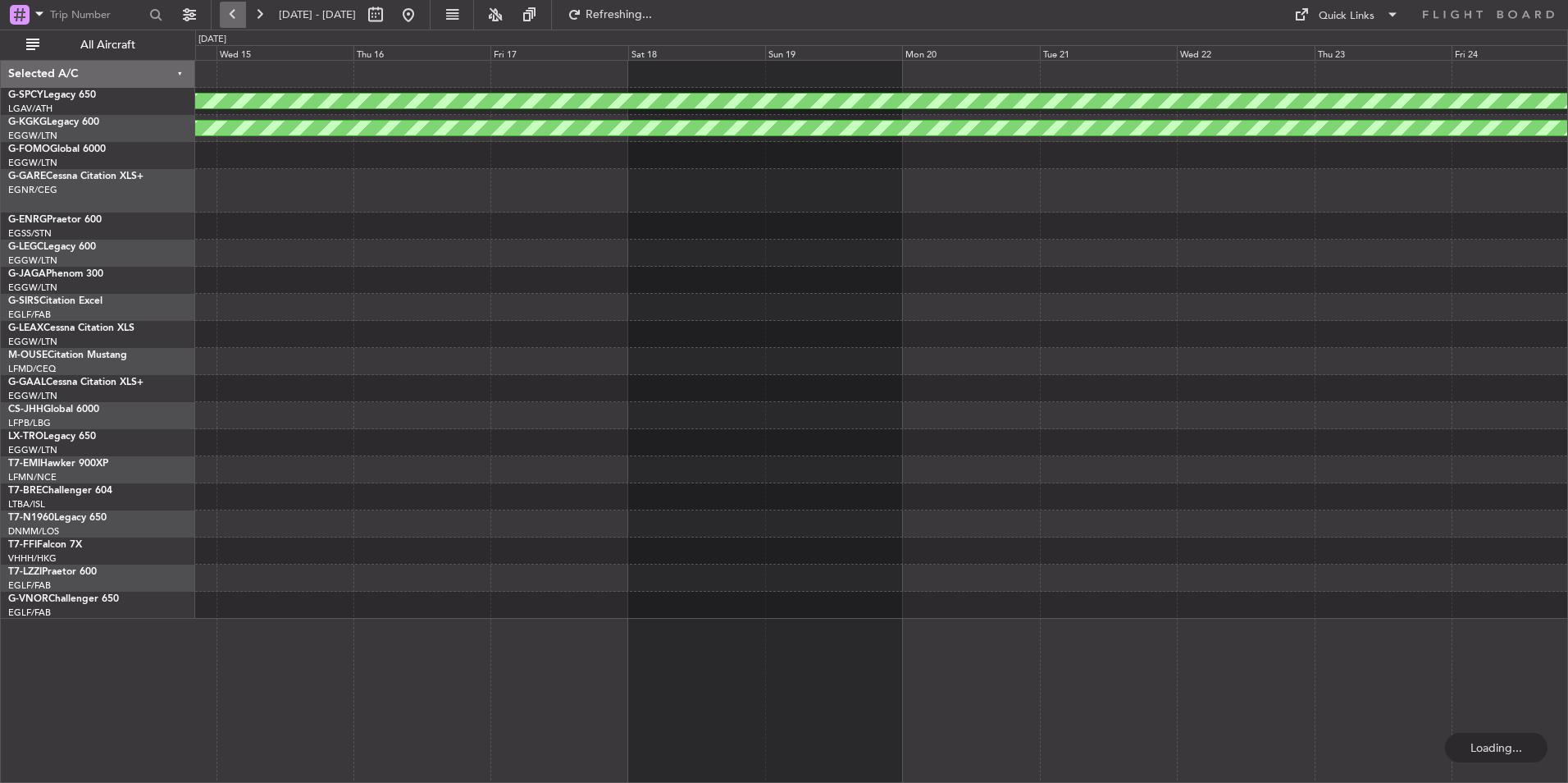
click at [237, 21] on button at bounding box center [233, 15] width 26 height 26
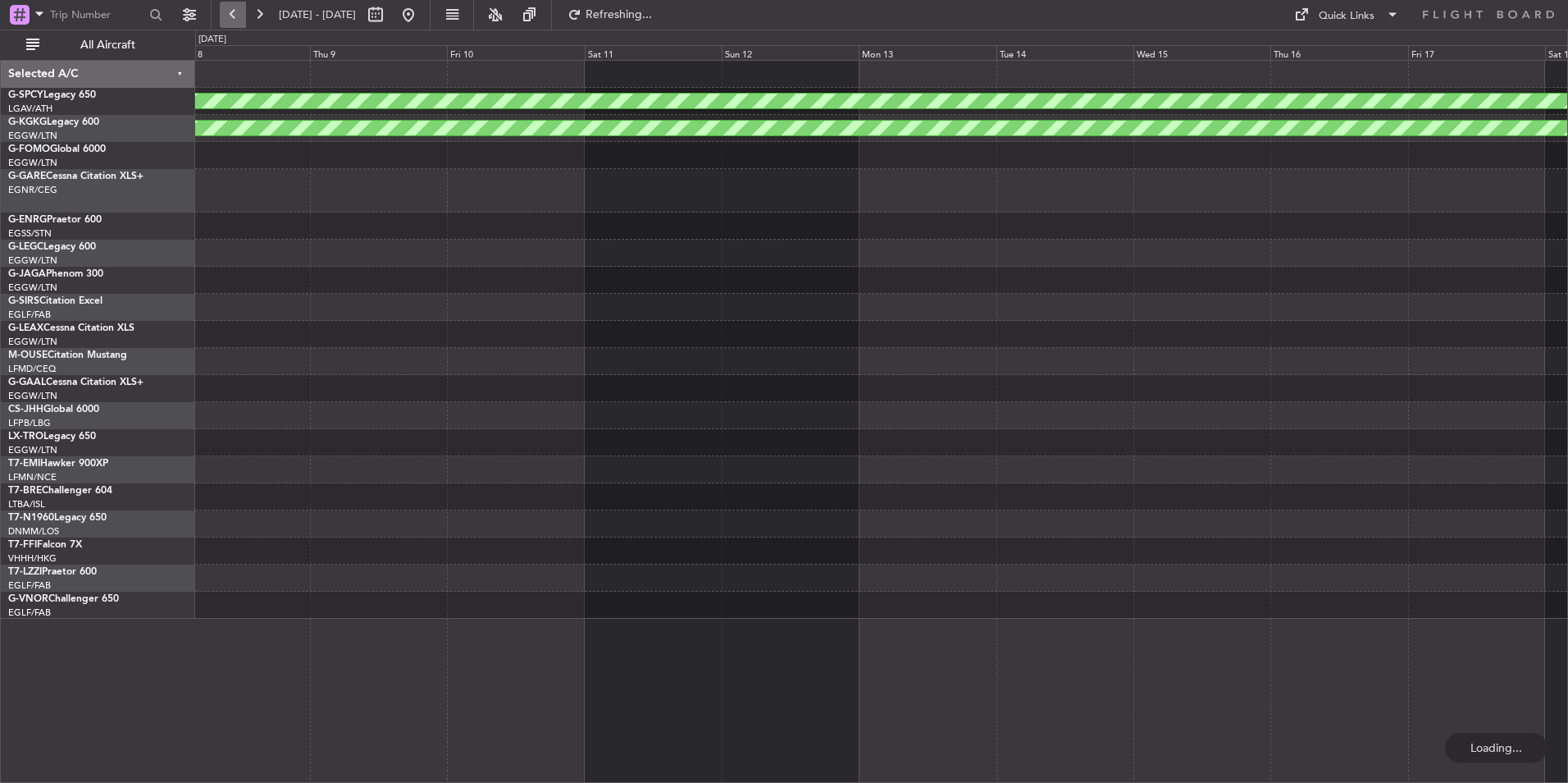
click at [237, 21] on button at bounding box center [233, 15] width 26 height 26
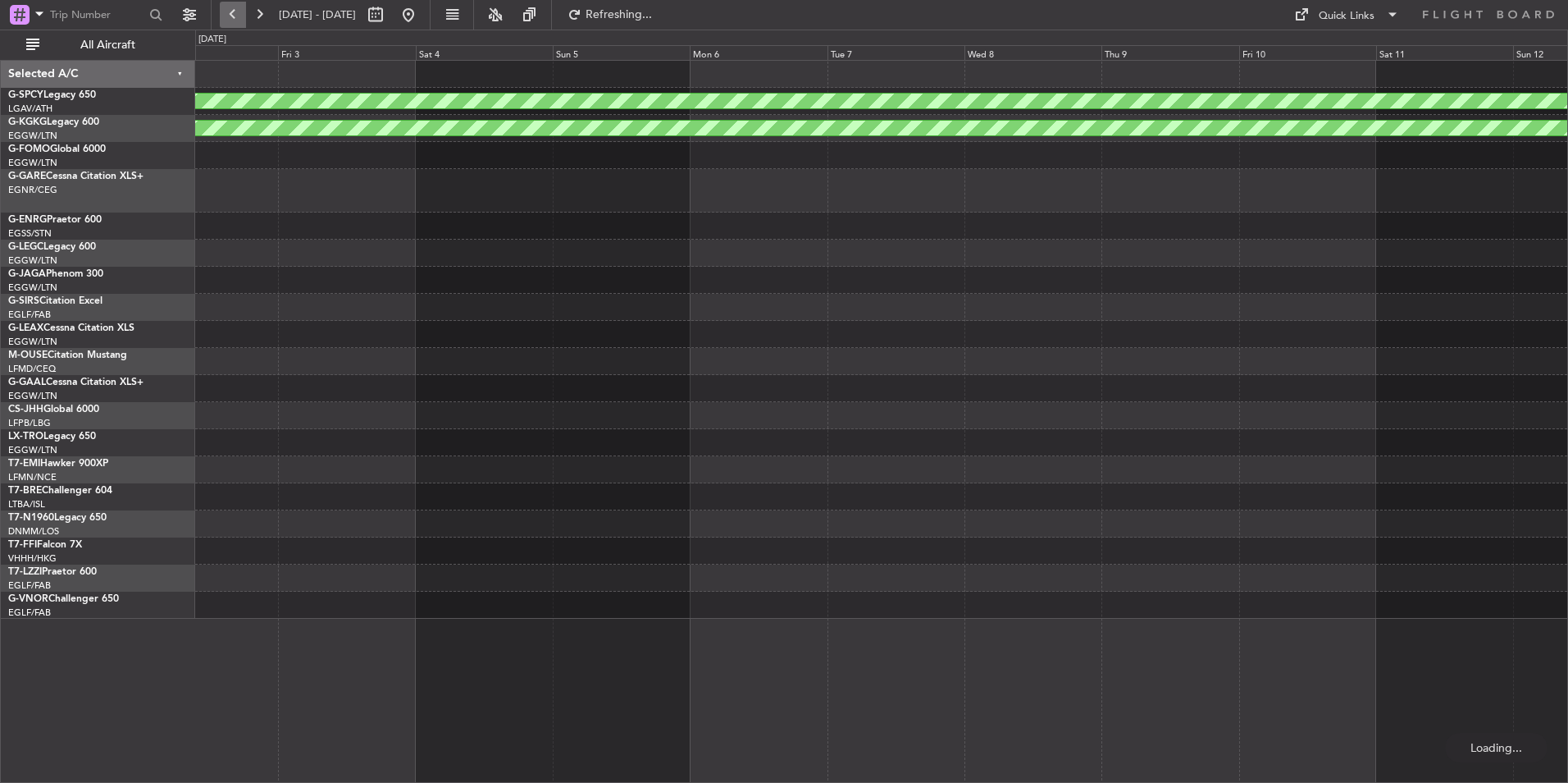
click at [237, 21] on button at bounding box center [233, 15] width 26 height 26
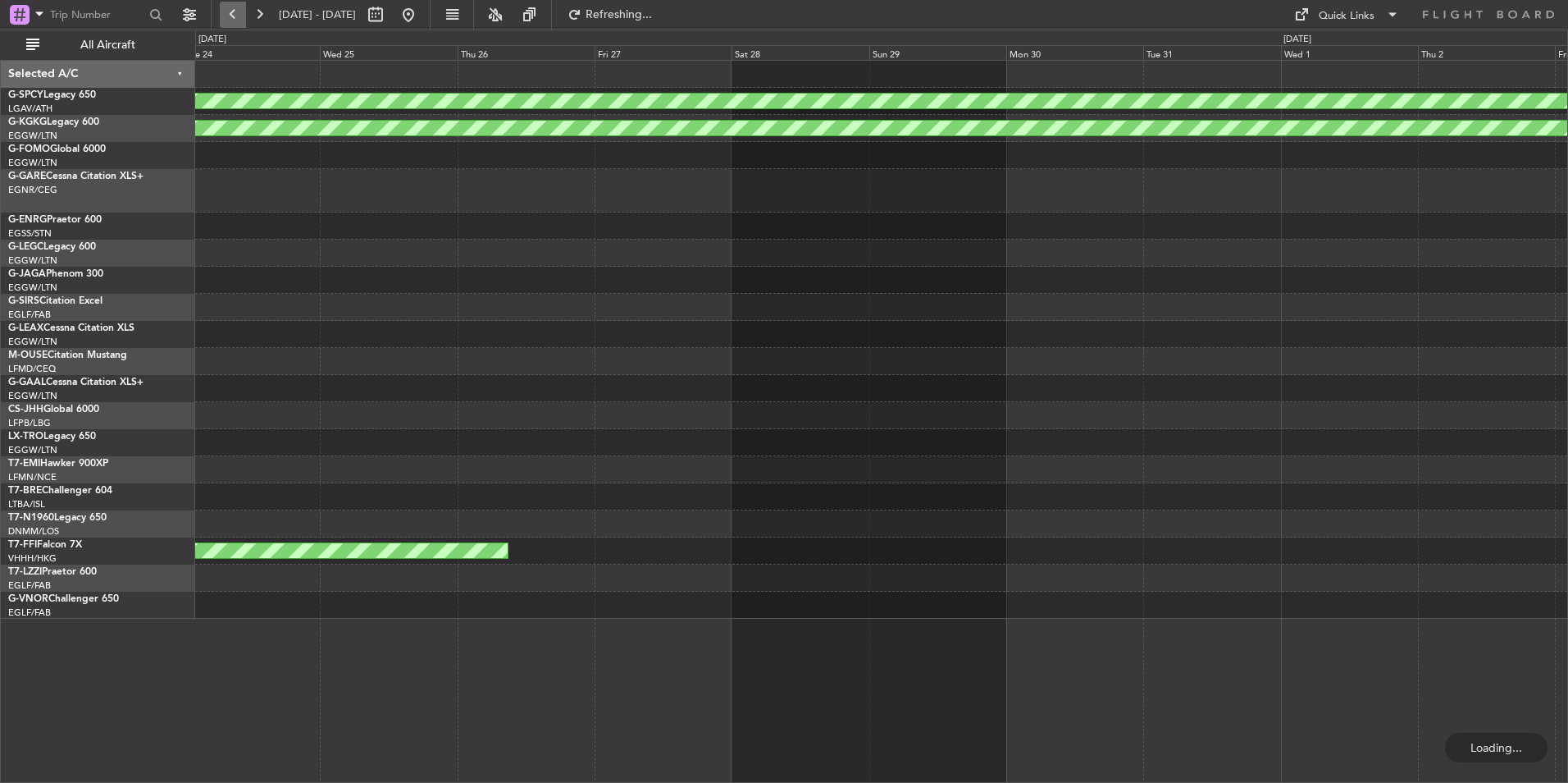
click at [237, 21] on button at bounding box center [233, 15] width 26 height 26
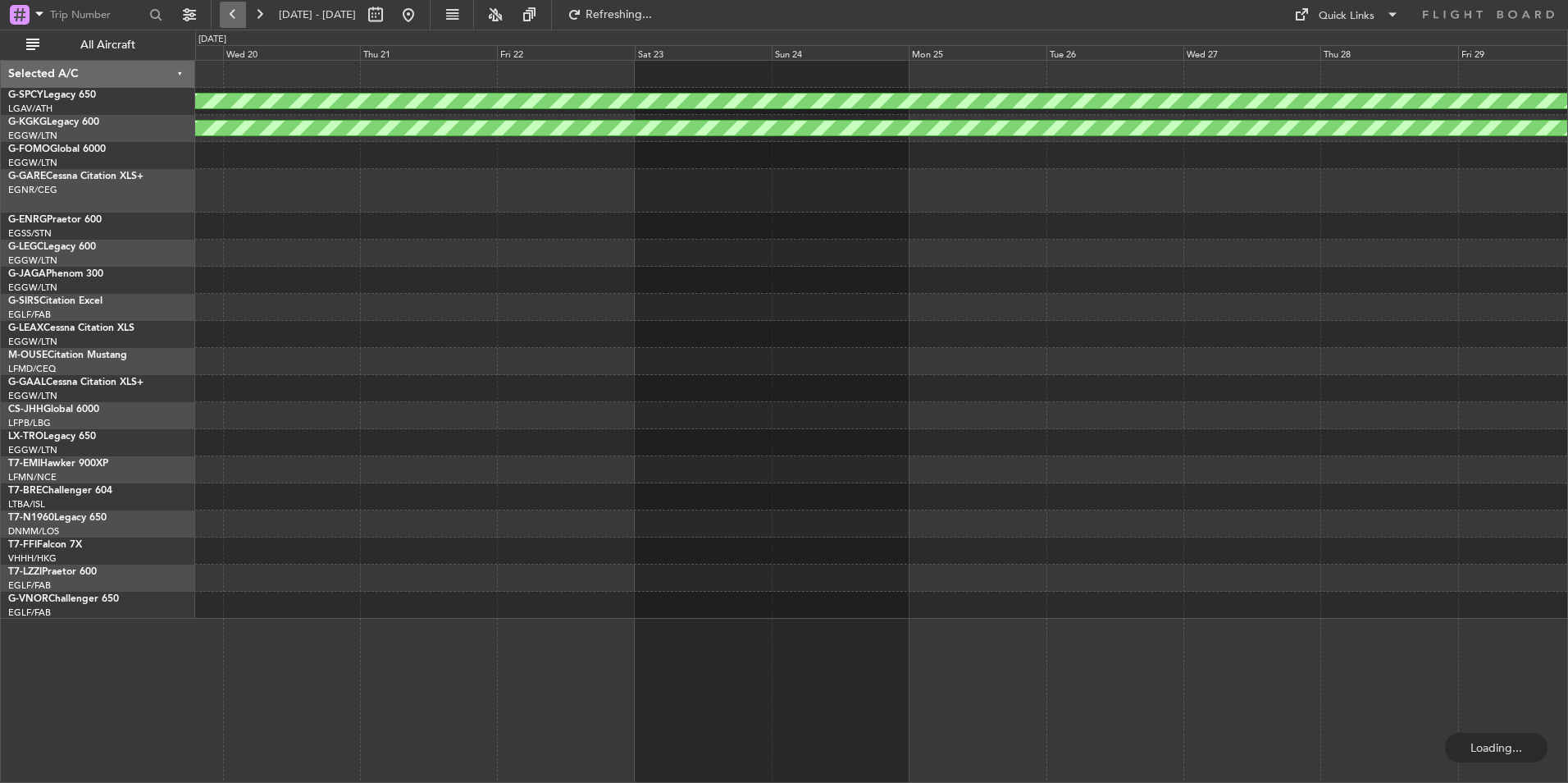
click at [237, 21] on button at bounding box center [233, 15] width 26 height 26
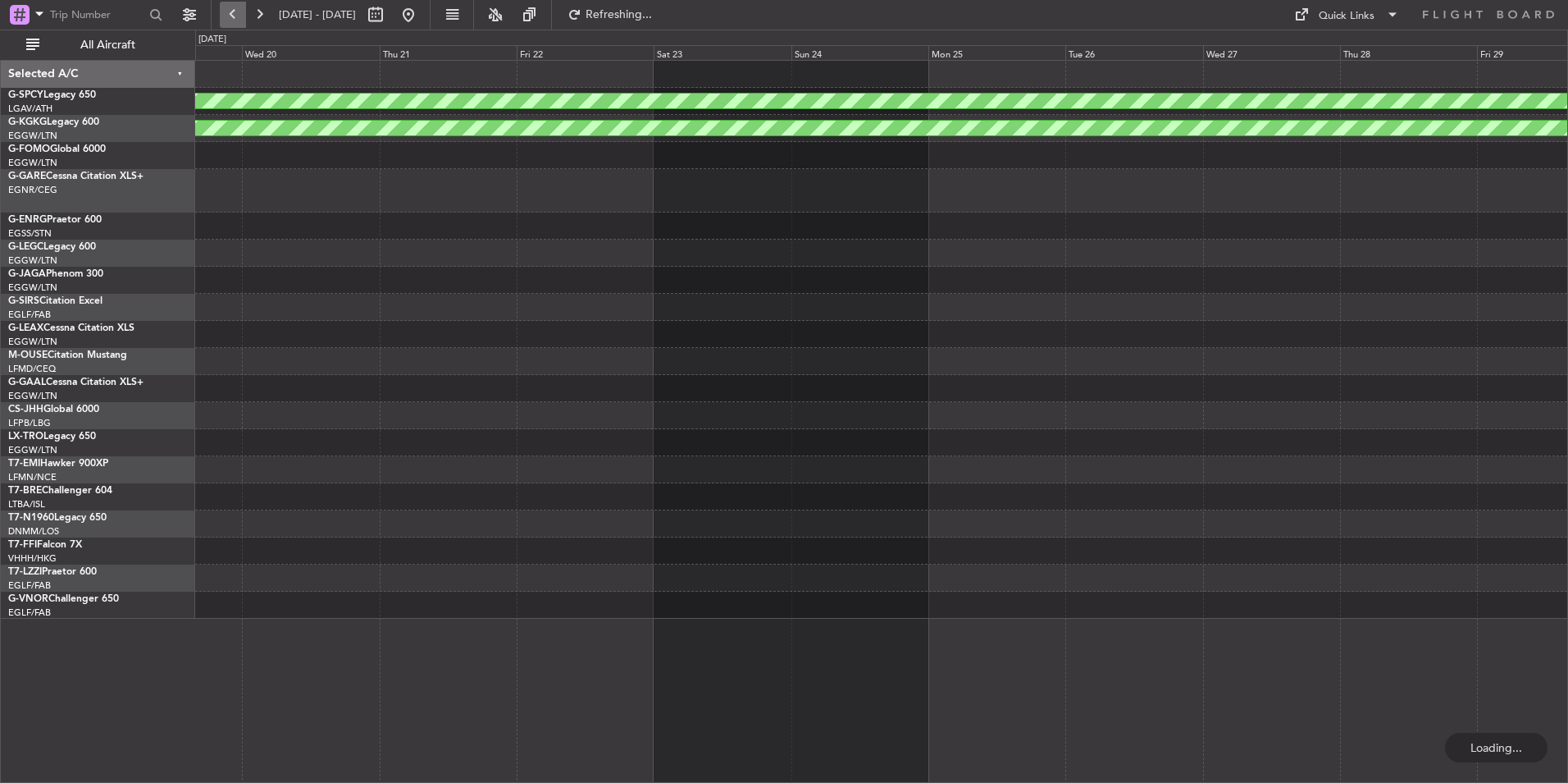
click at [237, 21] on button at bounding box center [233, 15] width 26 height 26
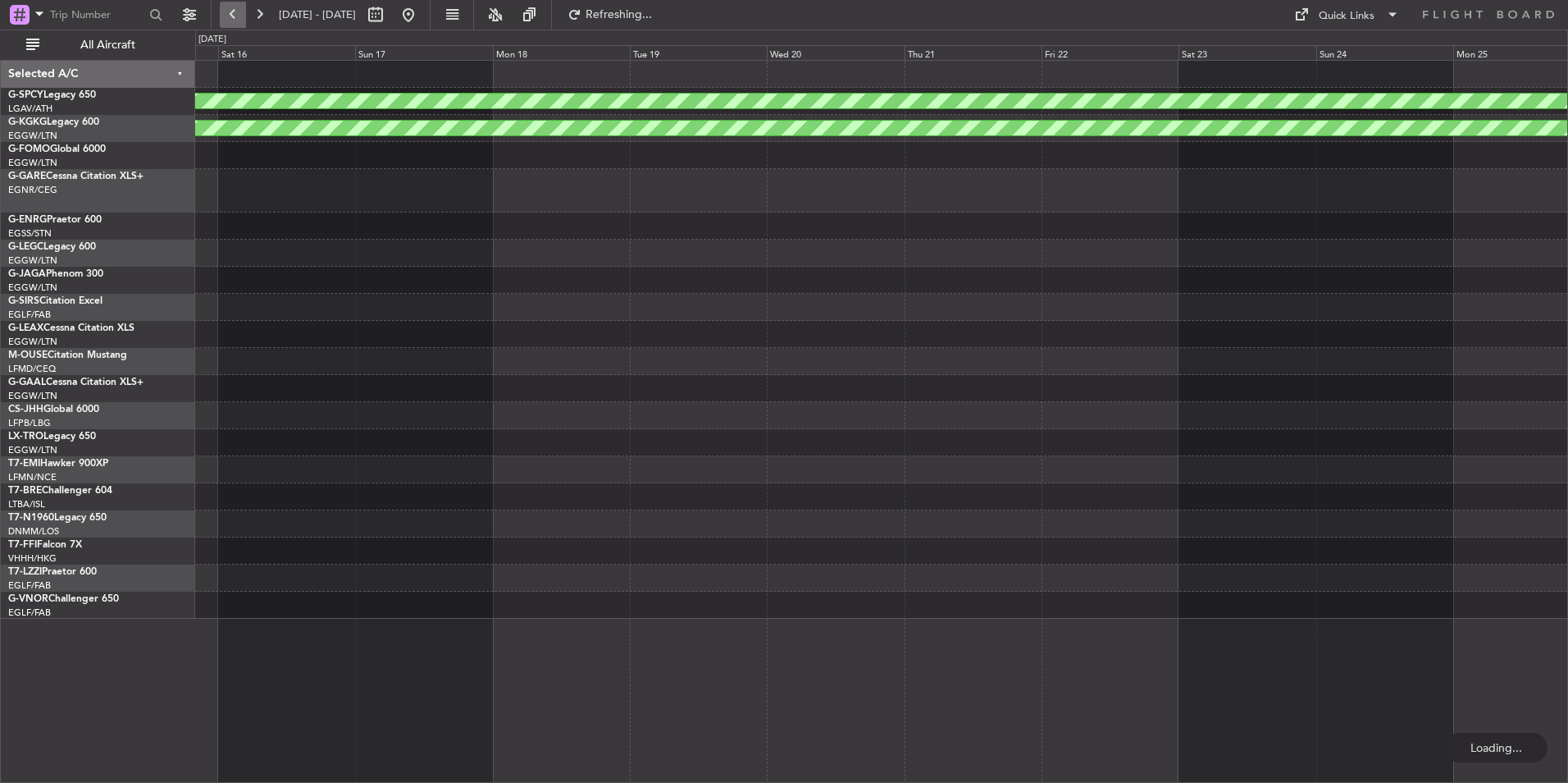
click at [237, 21] on button at bounding box center [233, 15] width 26 height 26
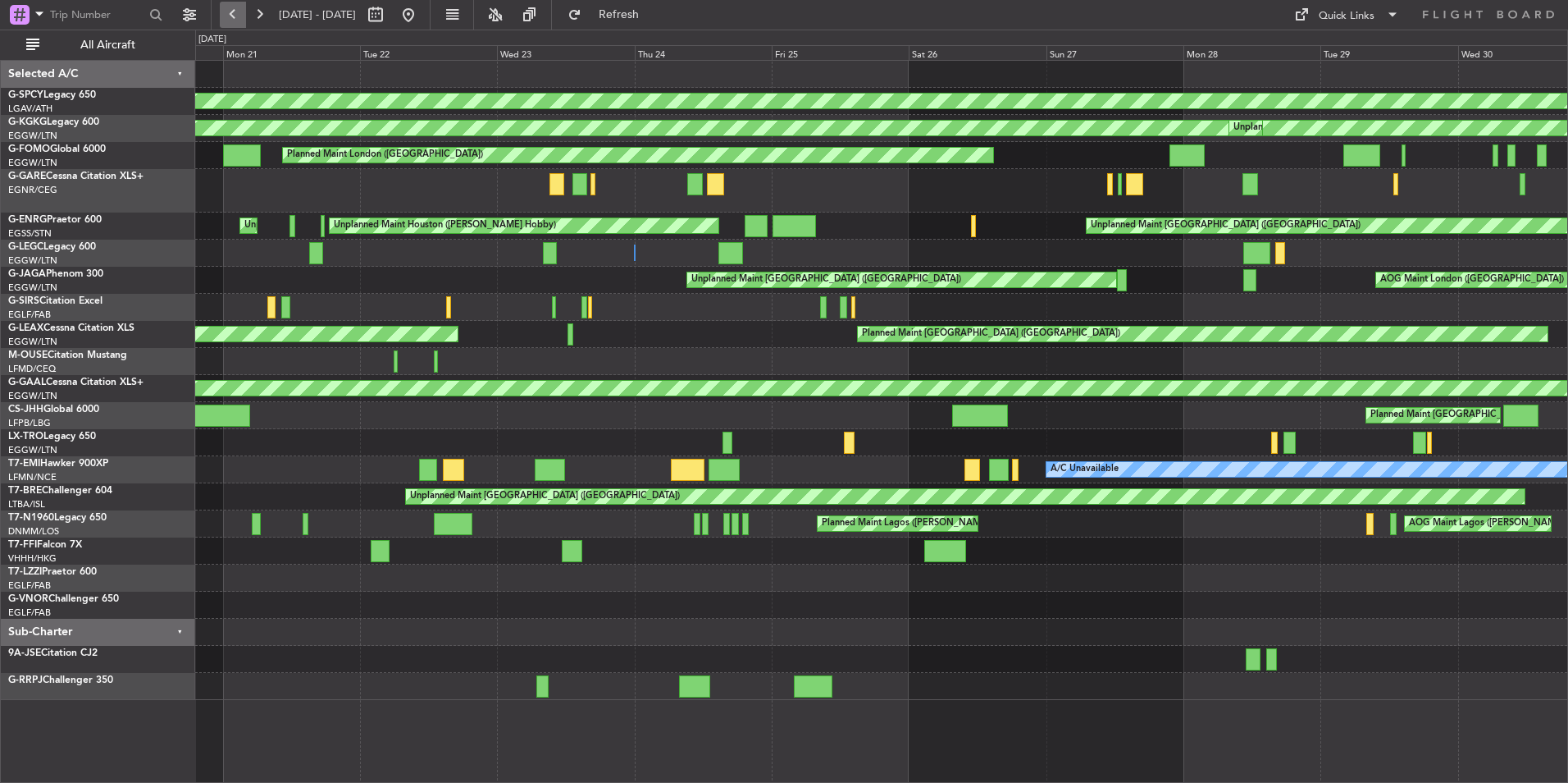
click at [237, 3] on button at bounding box center [233, 15] width 26 height 26
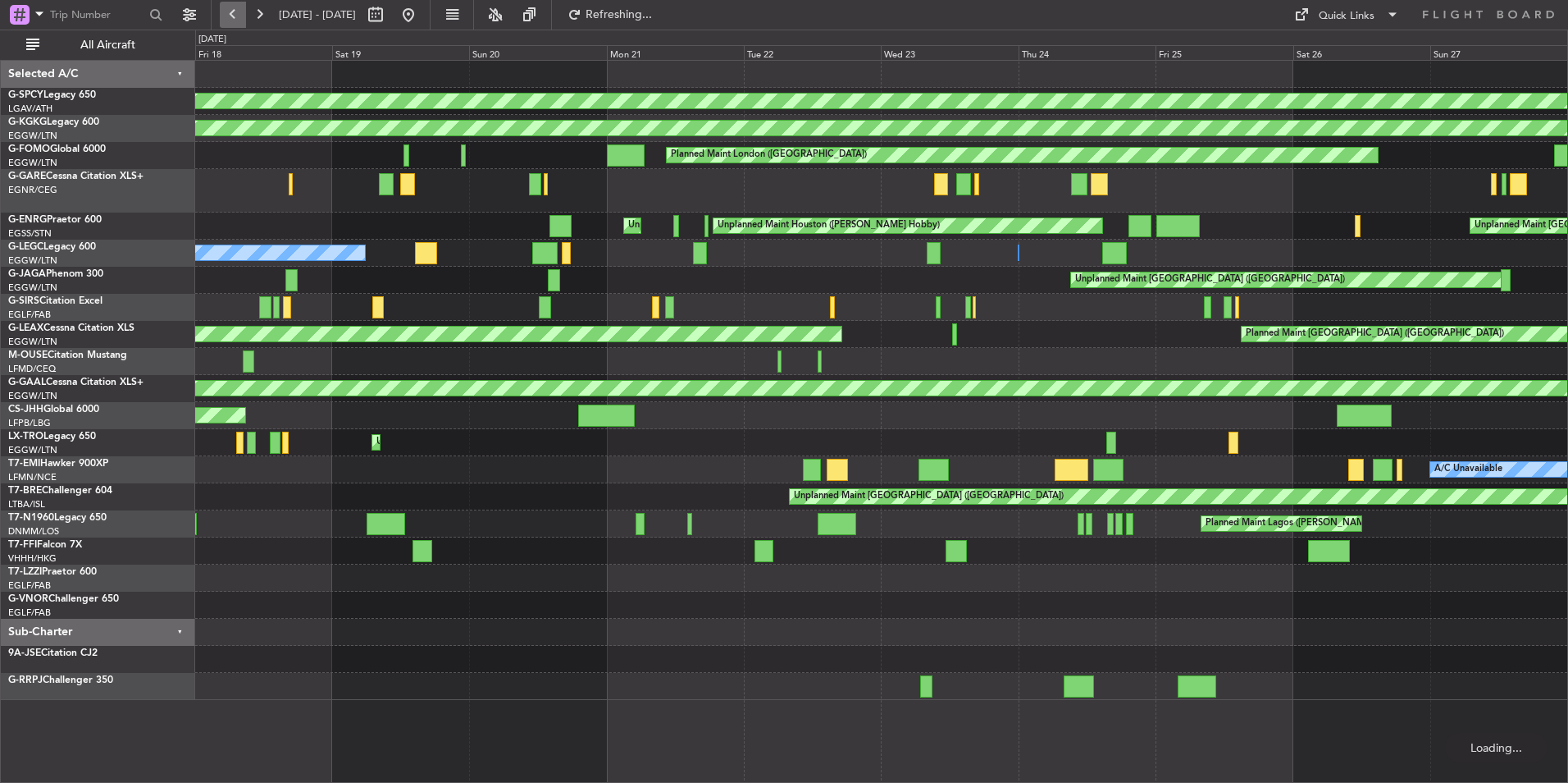
click at [237, 3] on button at bounding box center [233, 15] width 26 height 26
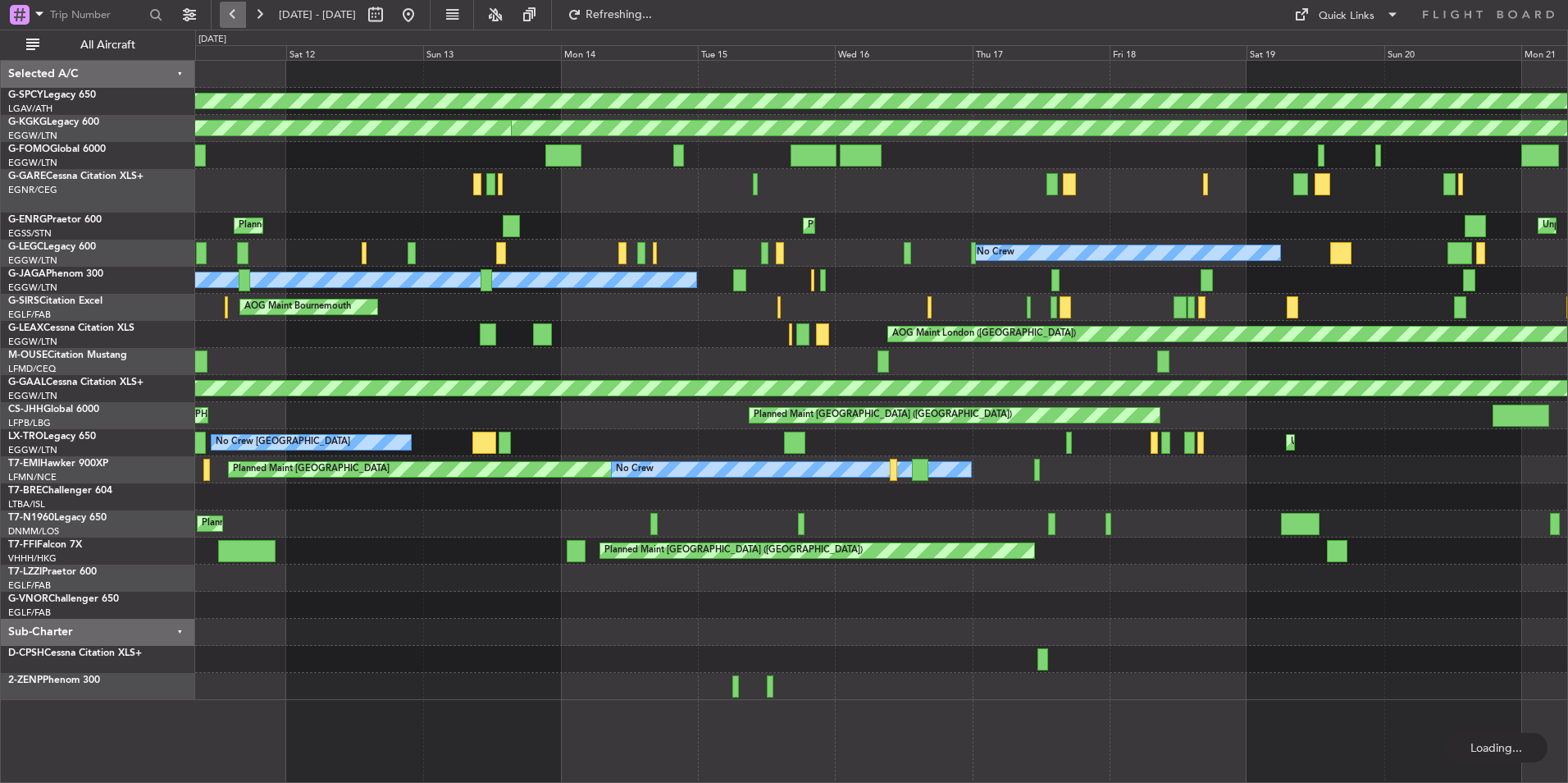
click at [237, 3] on button at bounding box center [233, 15] width 26 height 26
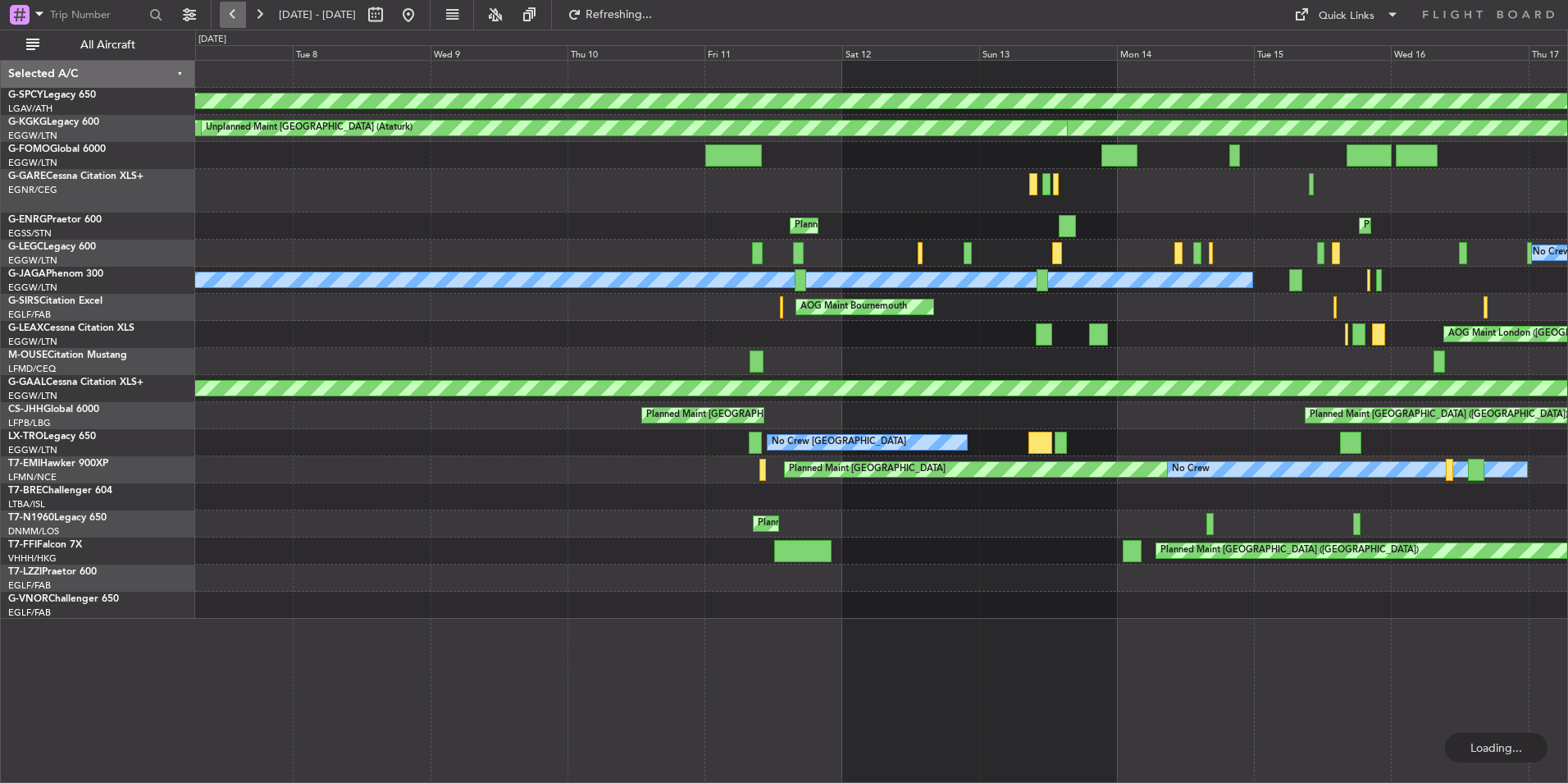
click at [237, 3] on button at bounding box center [233, 15] width 26 height 26
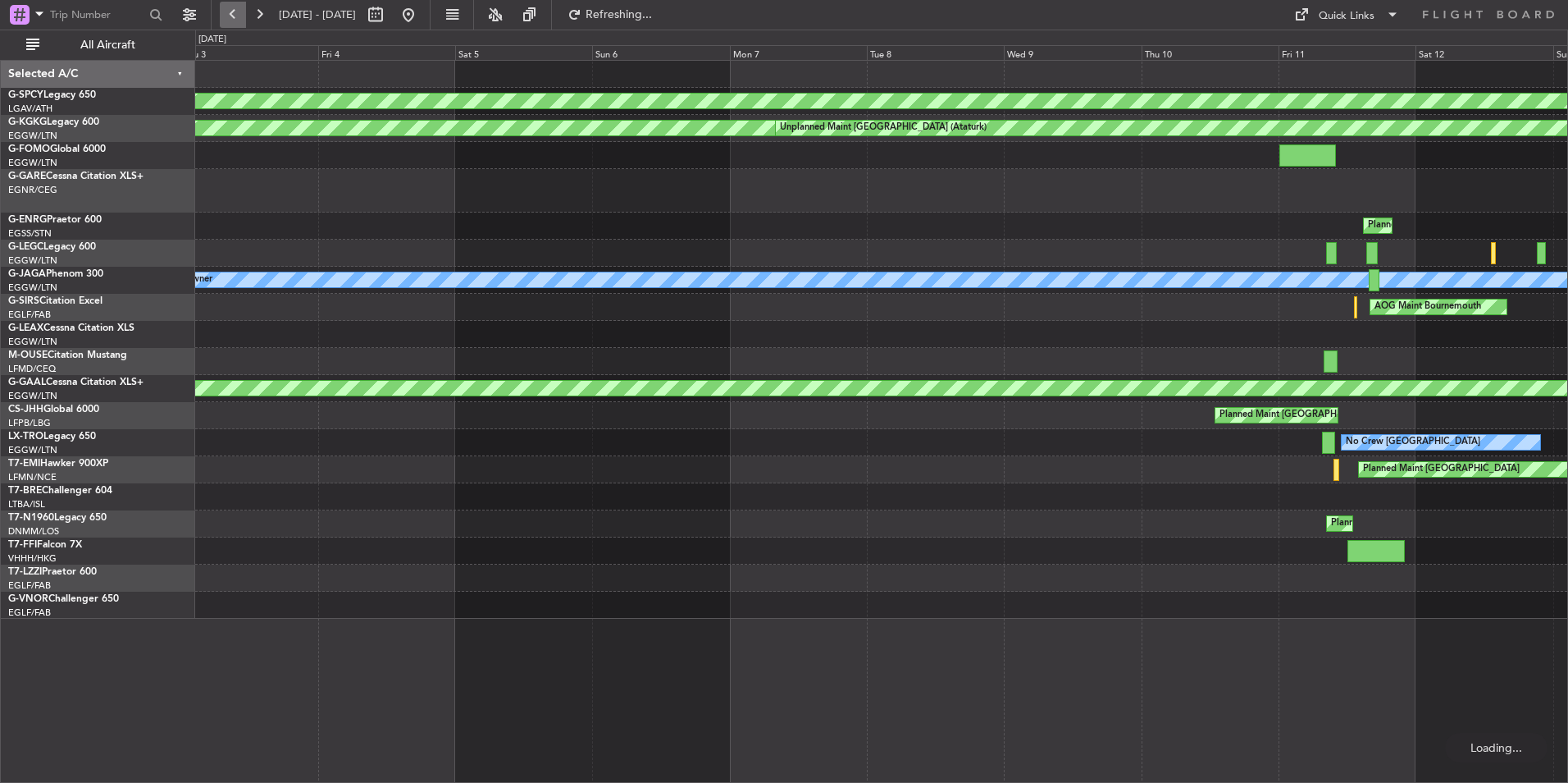
click at [237, 3] on button at bounding box center [233, 15] width 26 height 26
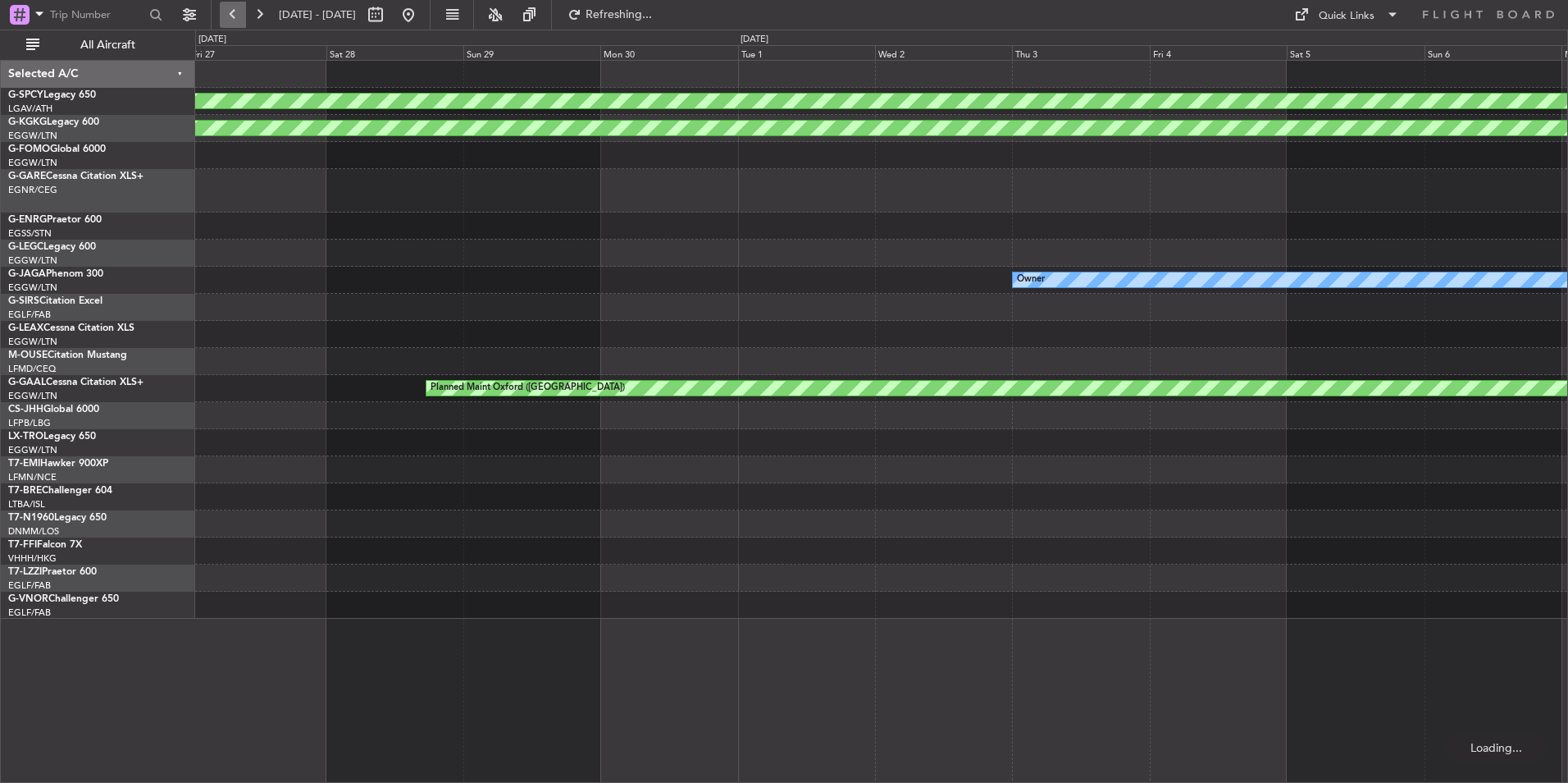
click at [237, 3] on button at bounding box center [233, 15] width 26 height 26
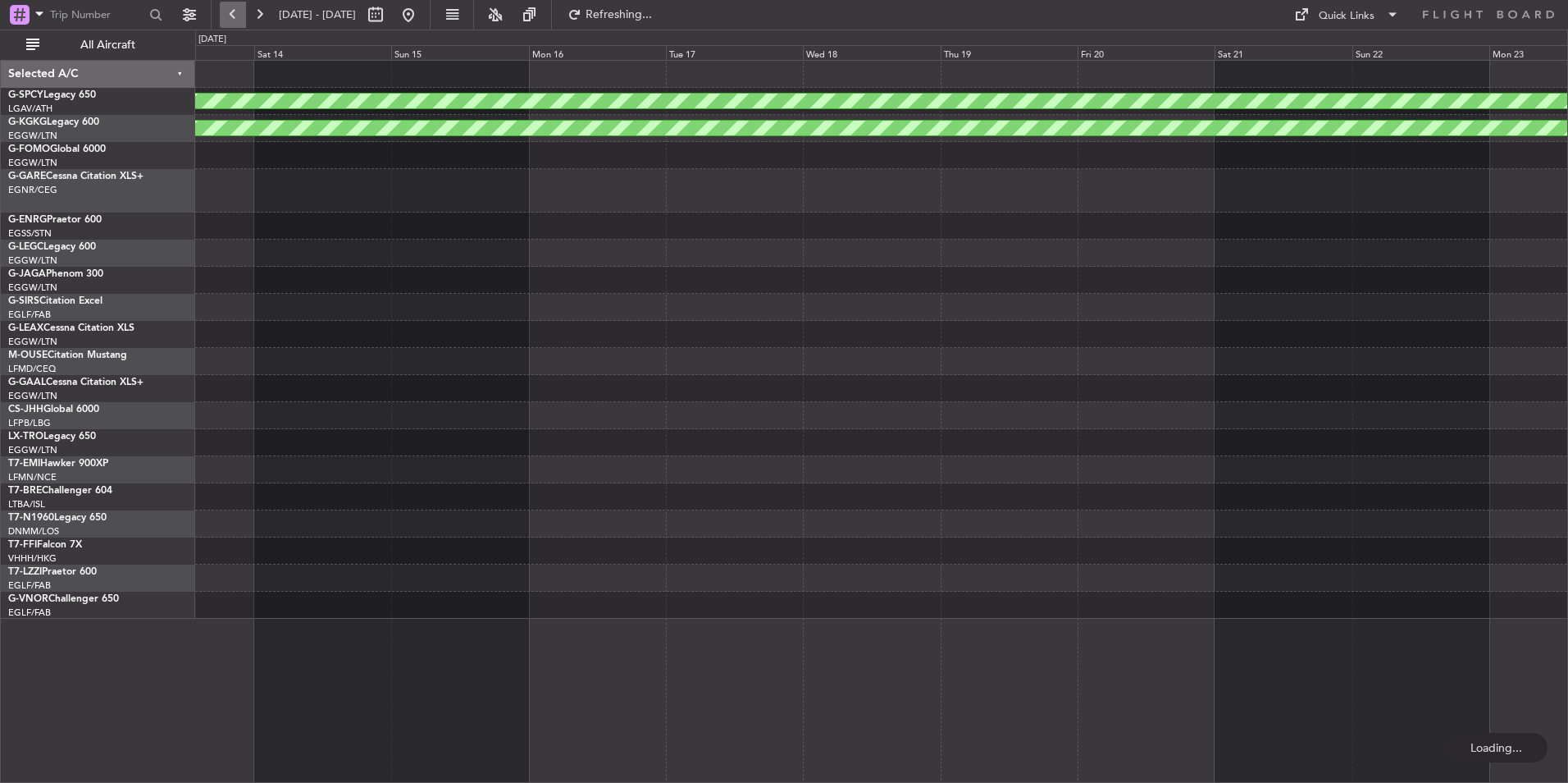
click at [237, 3] on button at bounding box center [233, 15] width 26 height 26
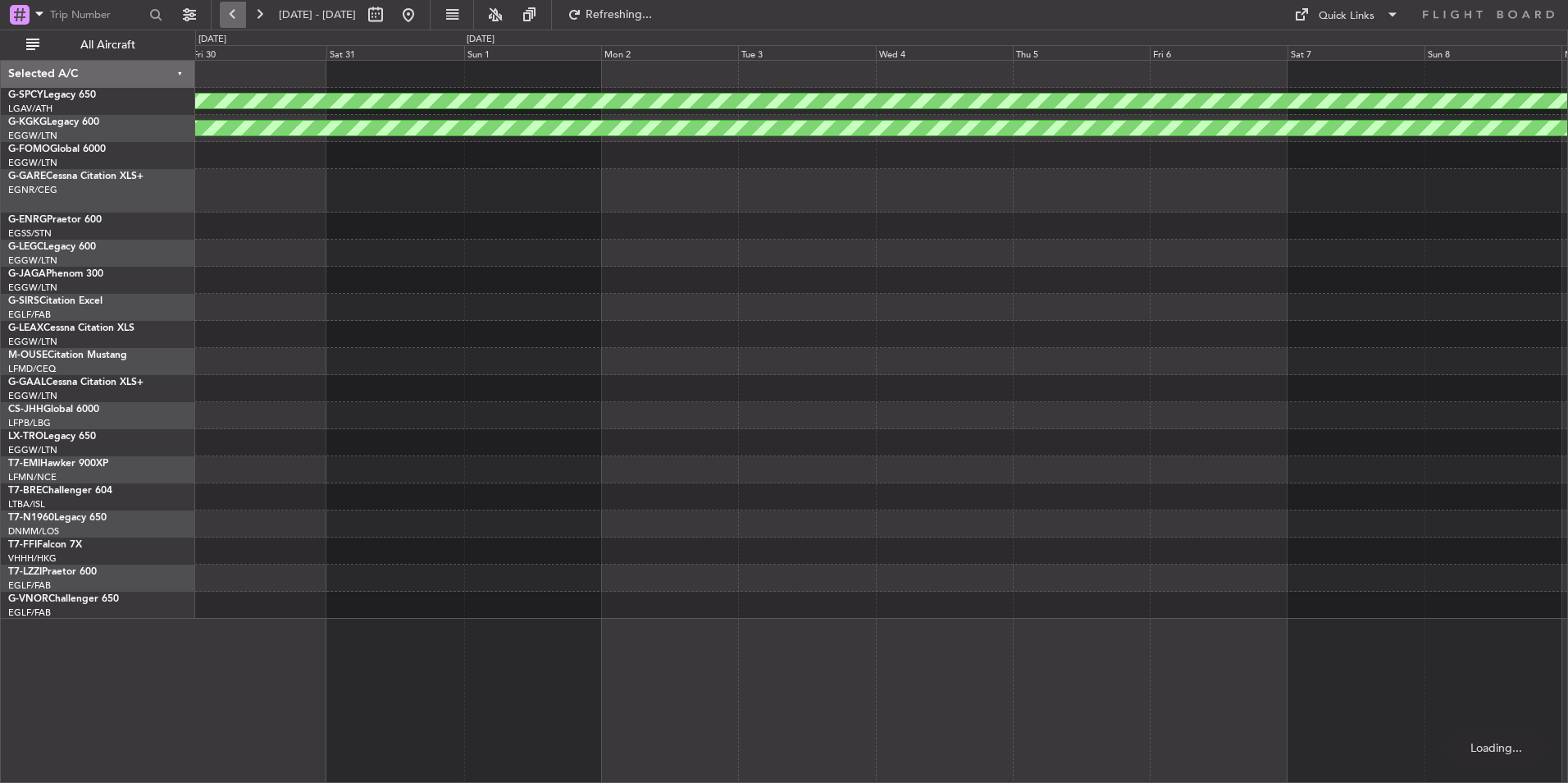
click at [237, 3] on button at bounding box center [233, 15] width 26 height 26
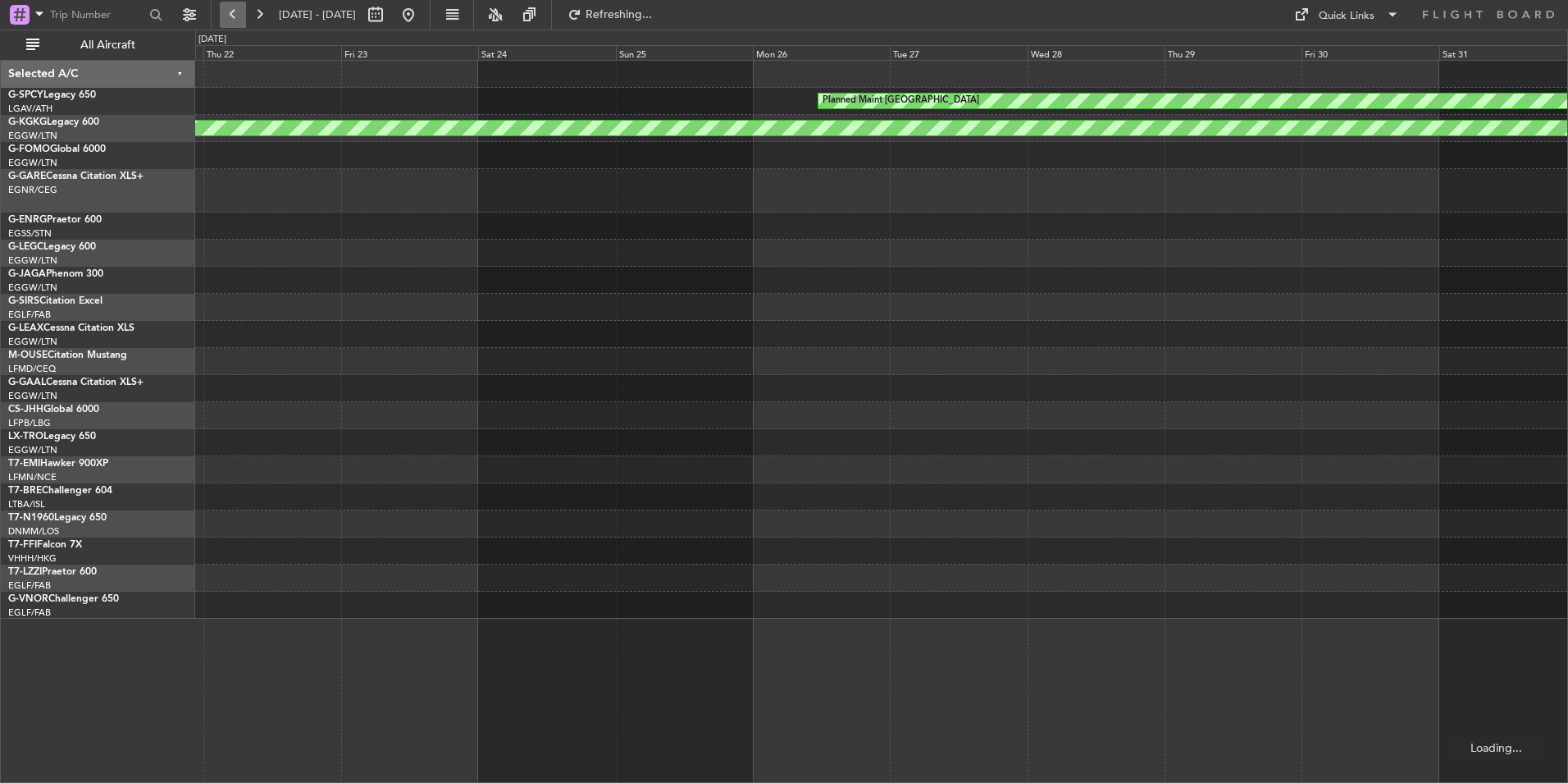
click at [237, 3] on button at bounding box center [233, 15] width 26 height 26
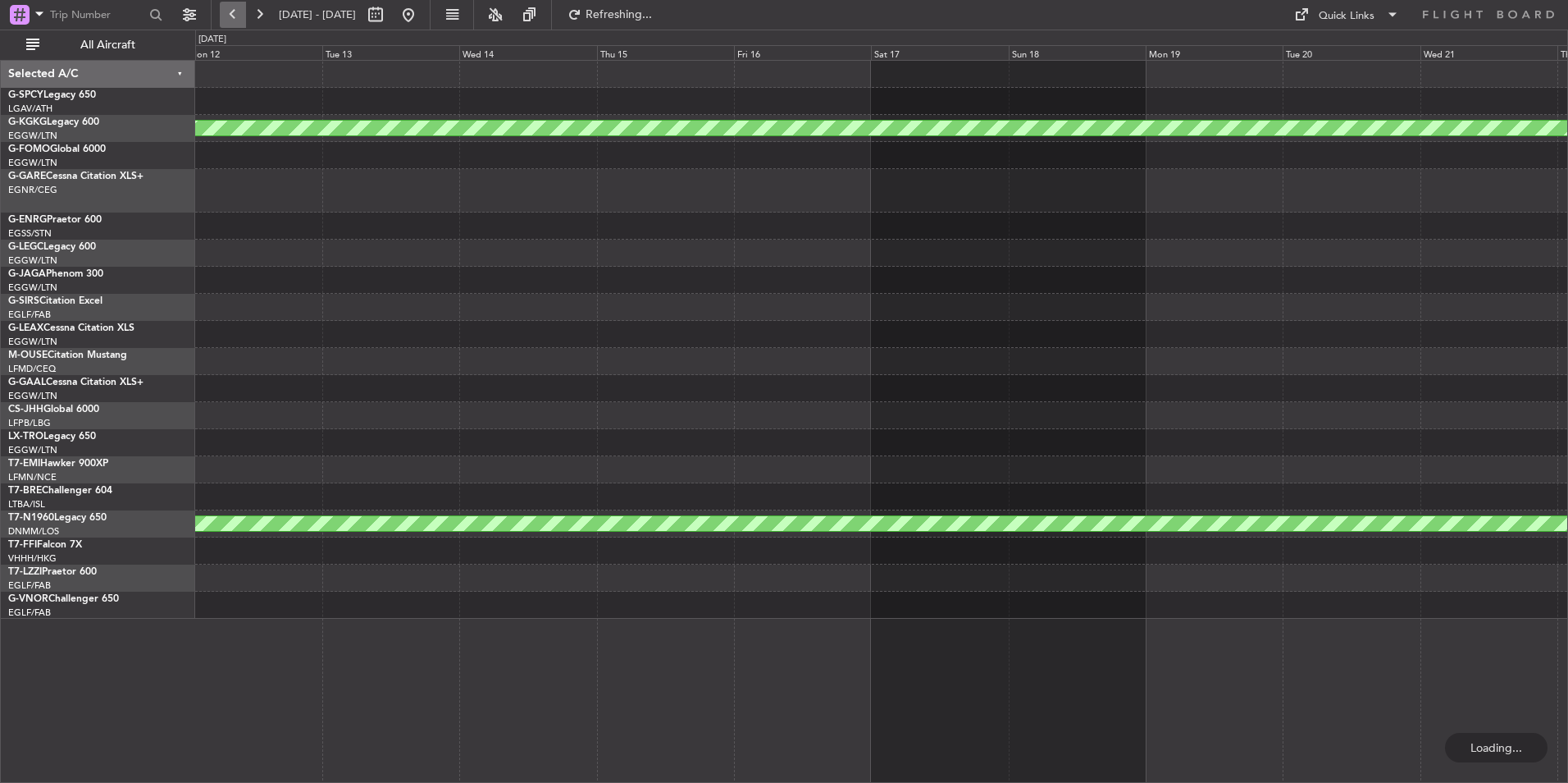
click at [237, 3] on button at bounding box center [233, 15] width 26 height 26
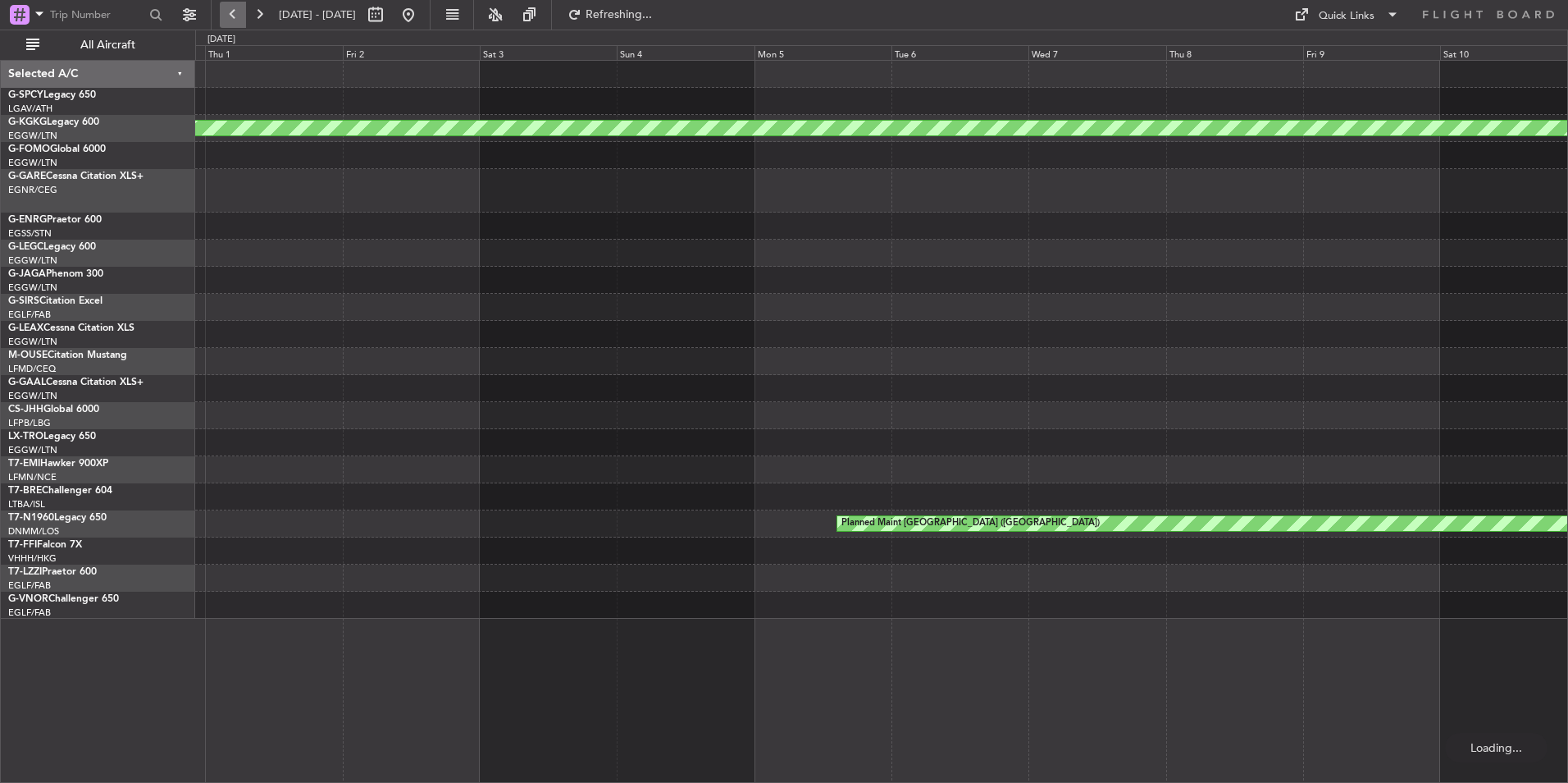
click at [237, 3] on button at bounding box center [233, 15] width 26 height 26
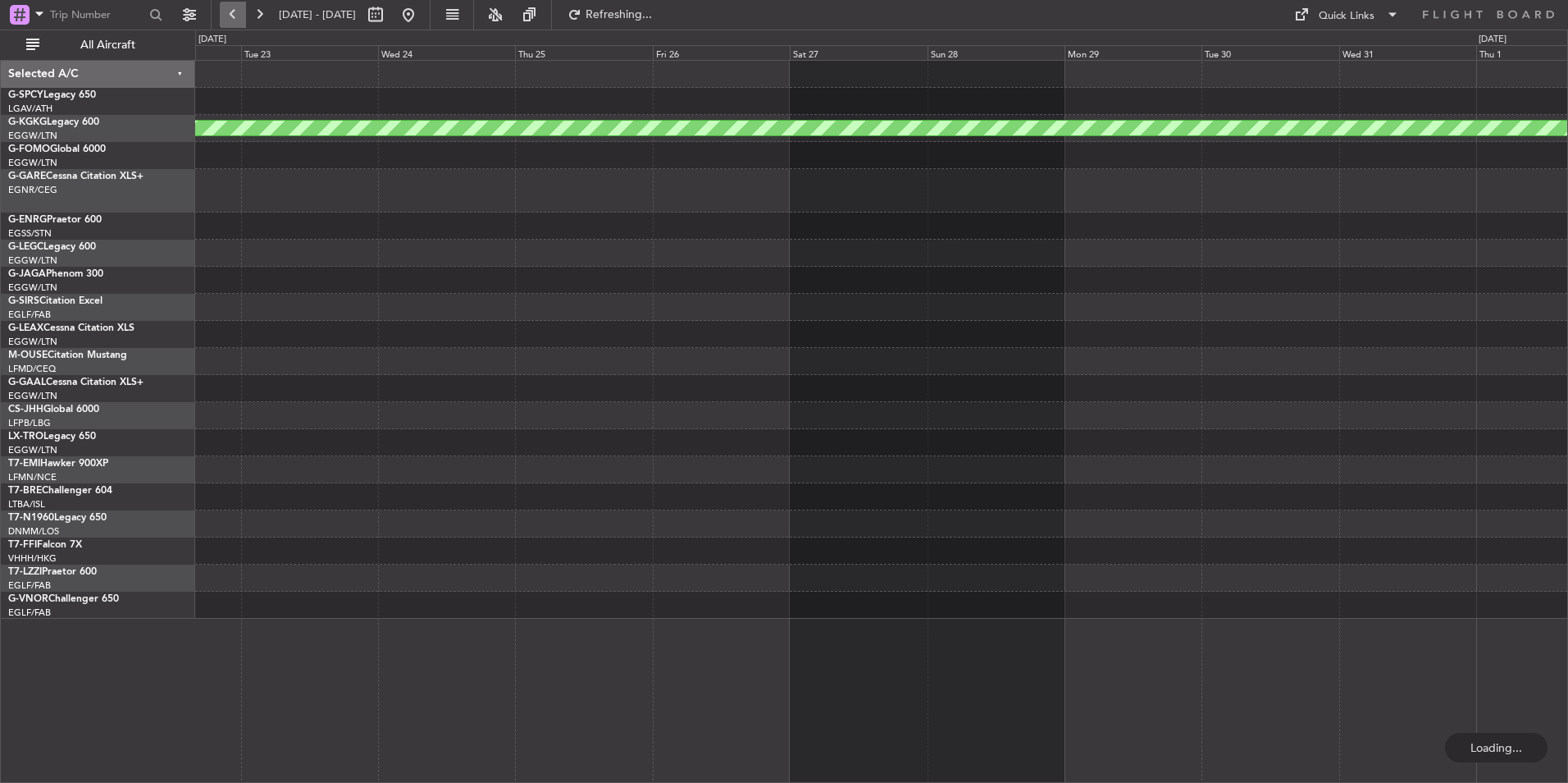
click at [237, 3] on button at bounding box center [233, 15] width 26 height 26
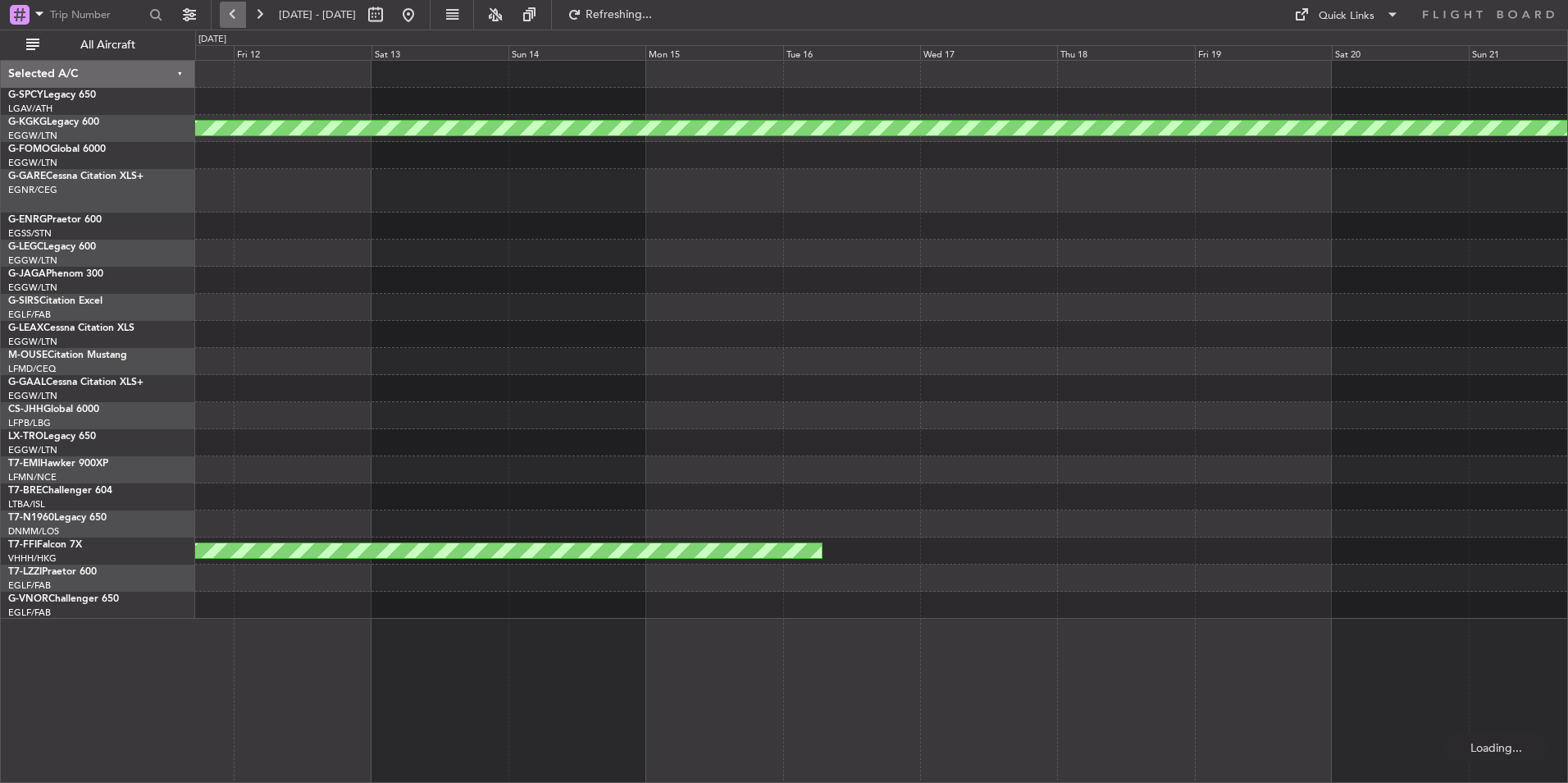
click at [237, 3] on button at bounding box center [233, 15] width 26 height 26
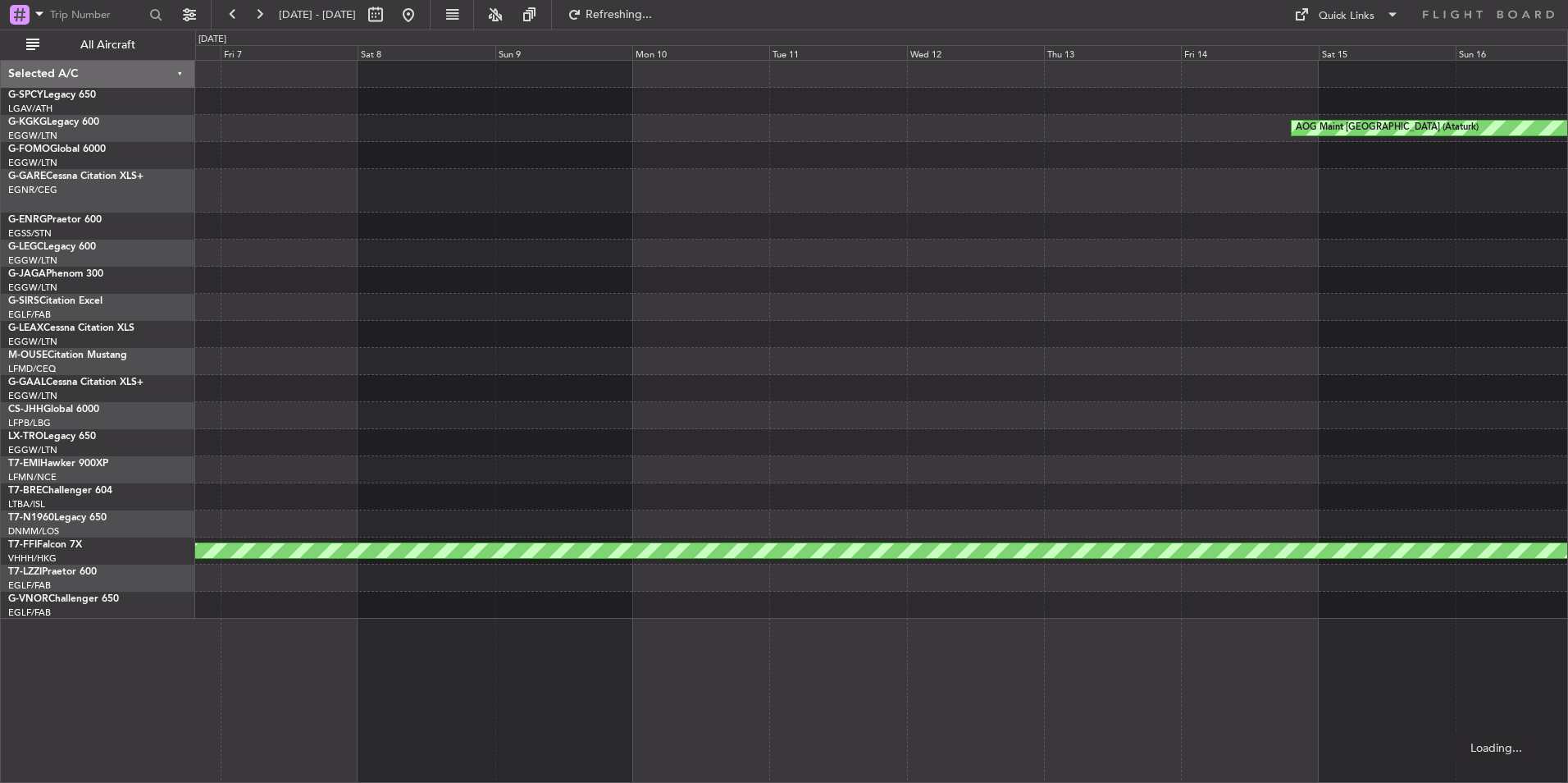
click at [237, 3] on button at bounding box center [233, 15] width 26 height 26
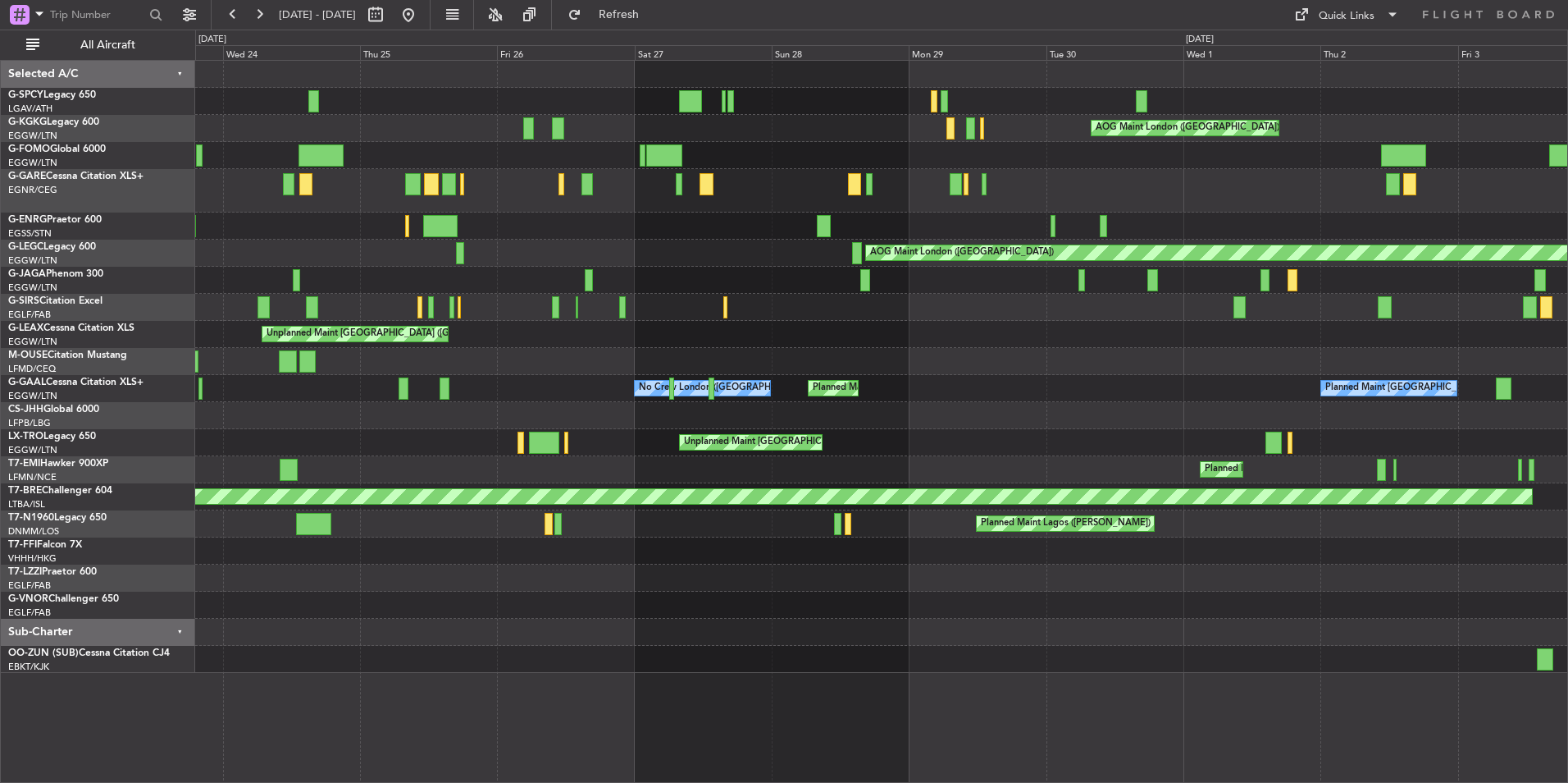
click at [730, 148] on div "Planned Maint London (Luton) AOG Maint London (Luton) AOG Maint London (Luton) …" at bounding box center [881, 367] width 1372 height 612
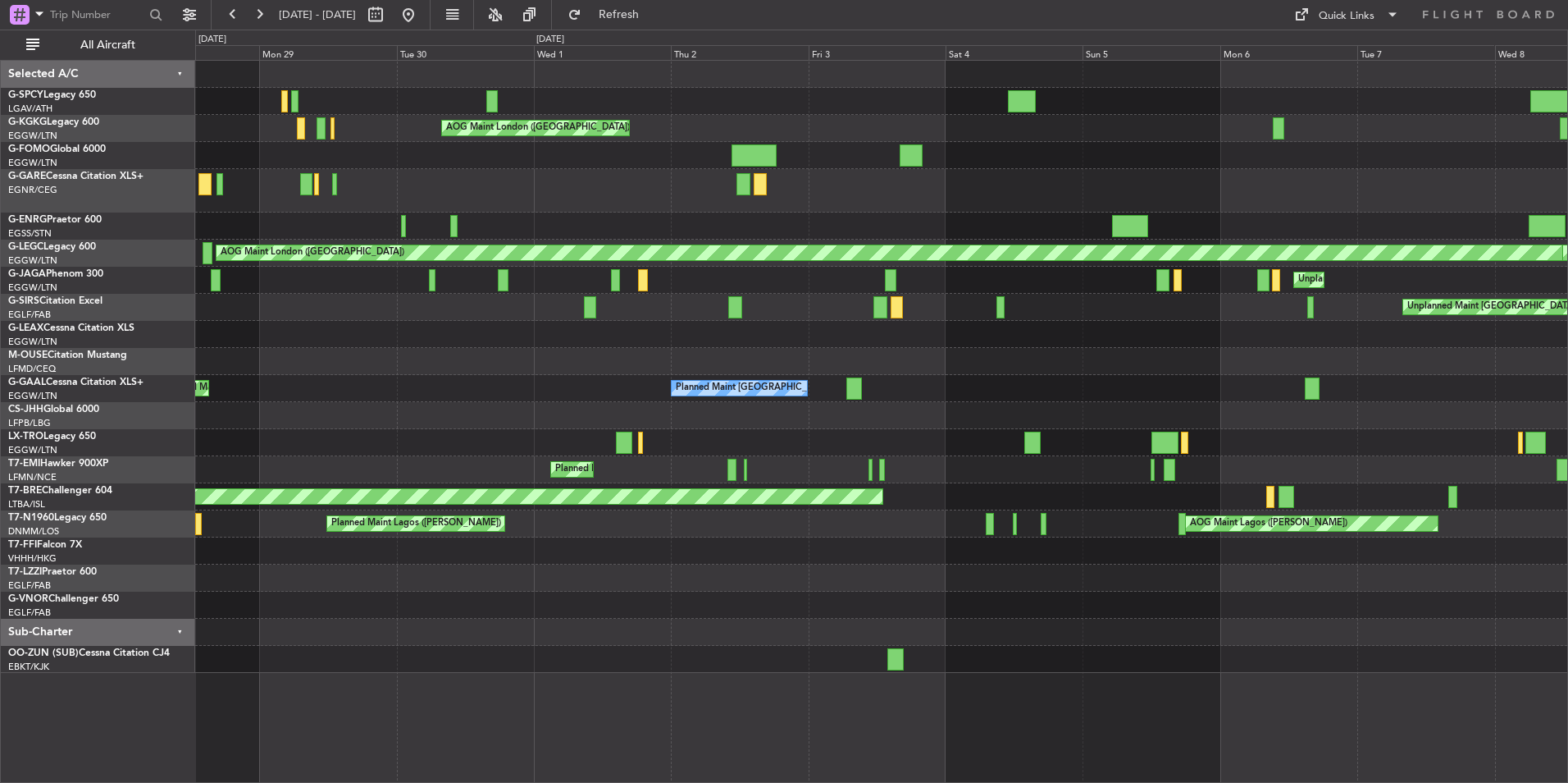
click at [573, 170] on div "AOG Maint London (Luton) Planned Maint London (Biggin Hill) AOG Maint London (L…" at bounding box center [881, 367] width 1372 height 612
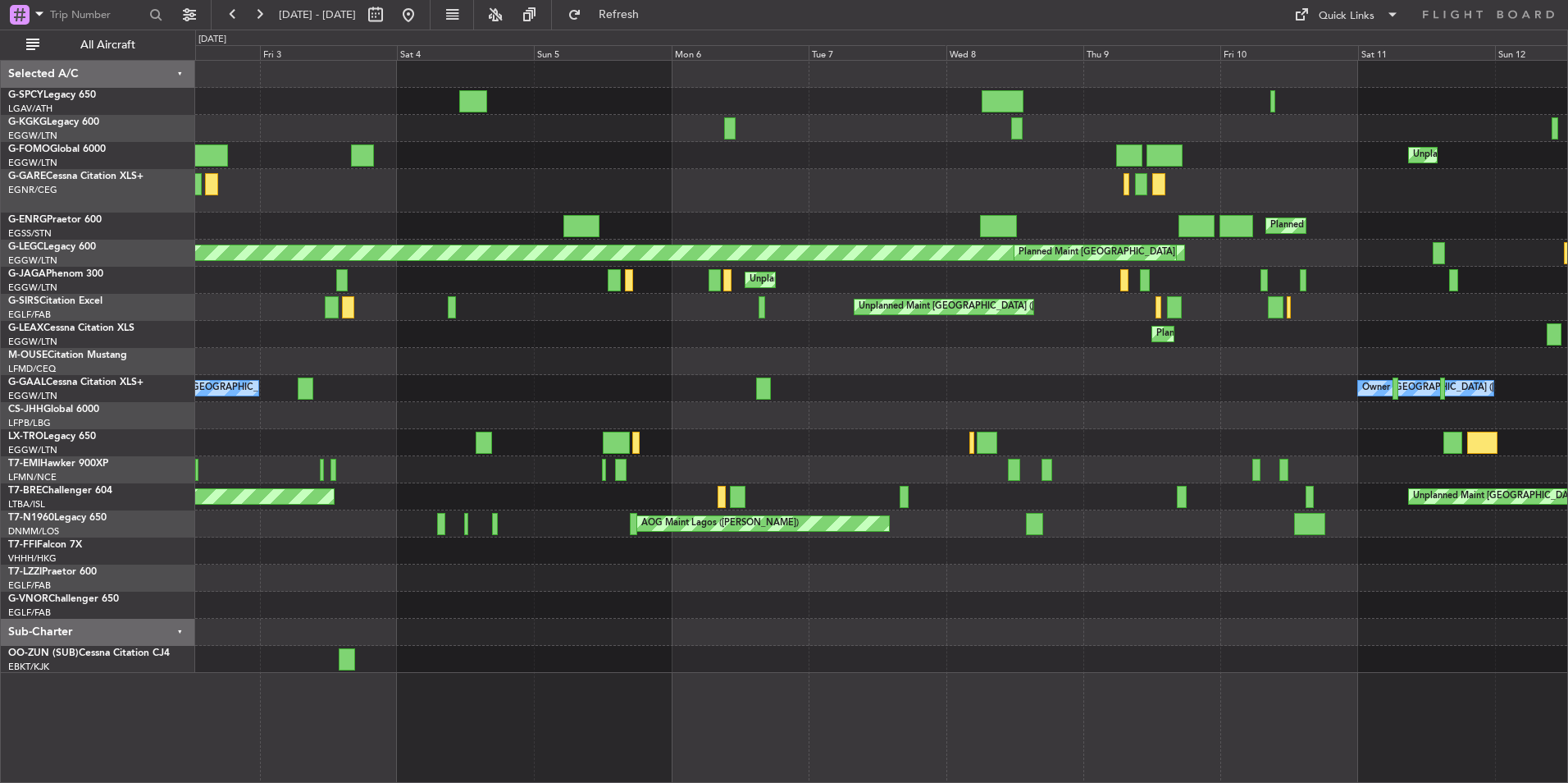
click at [663, 131] on div "AOG Maint London (Luton) Unplanned Maint London (Luton) Planned Maint London (B…" at bounding box center [881, 367] width 1372 height 612
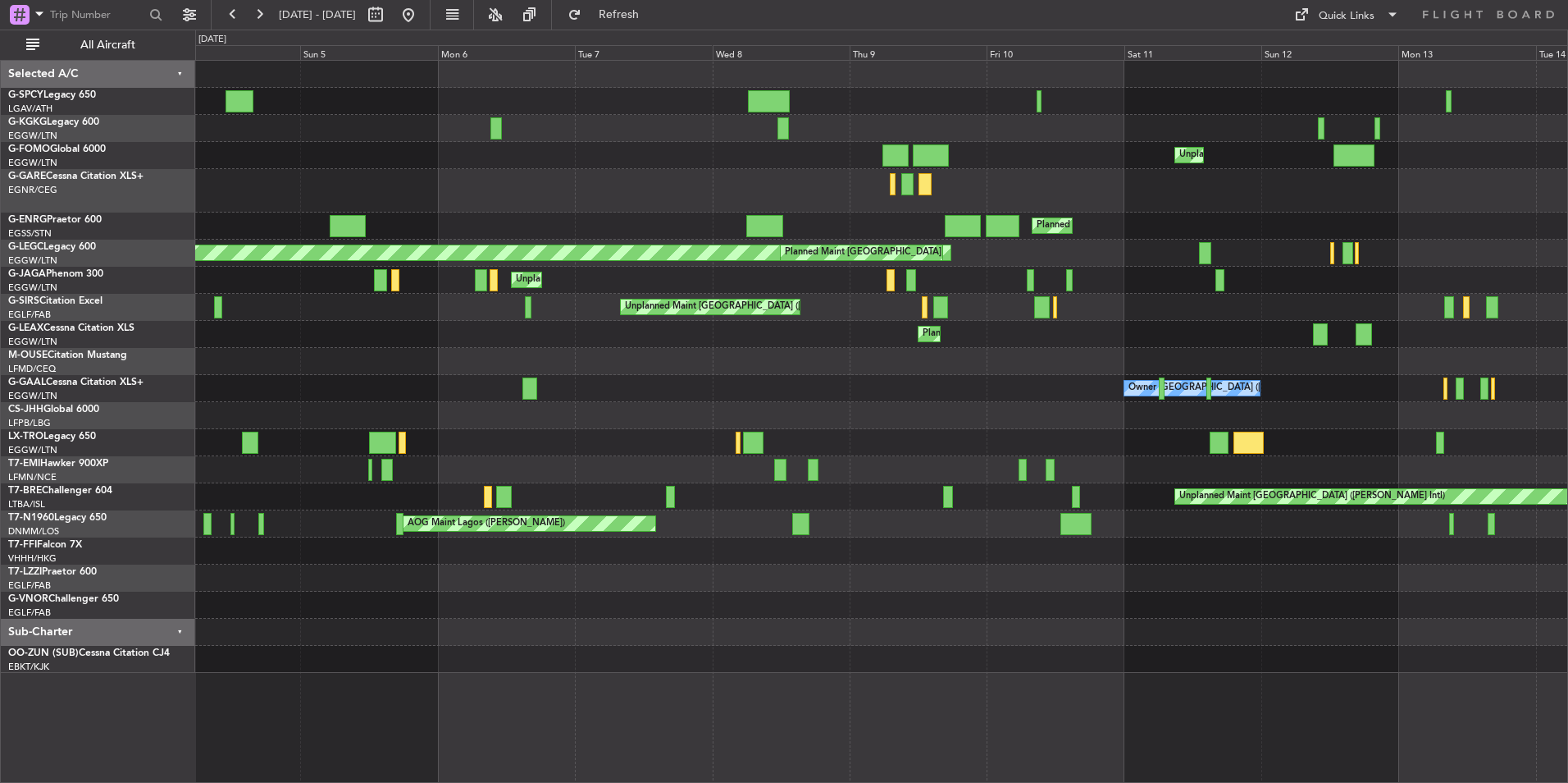
click at [557, 126] on div "Unplanned Maint London (Luton) No Crew London (Luton)" at bounding box center [881, 128] width 1372 height 27
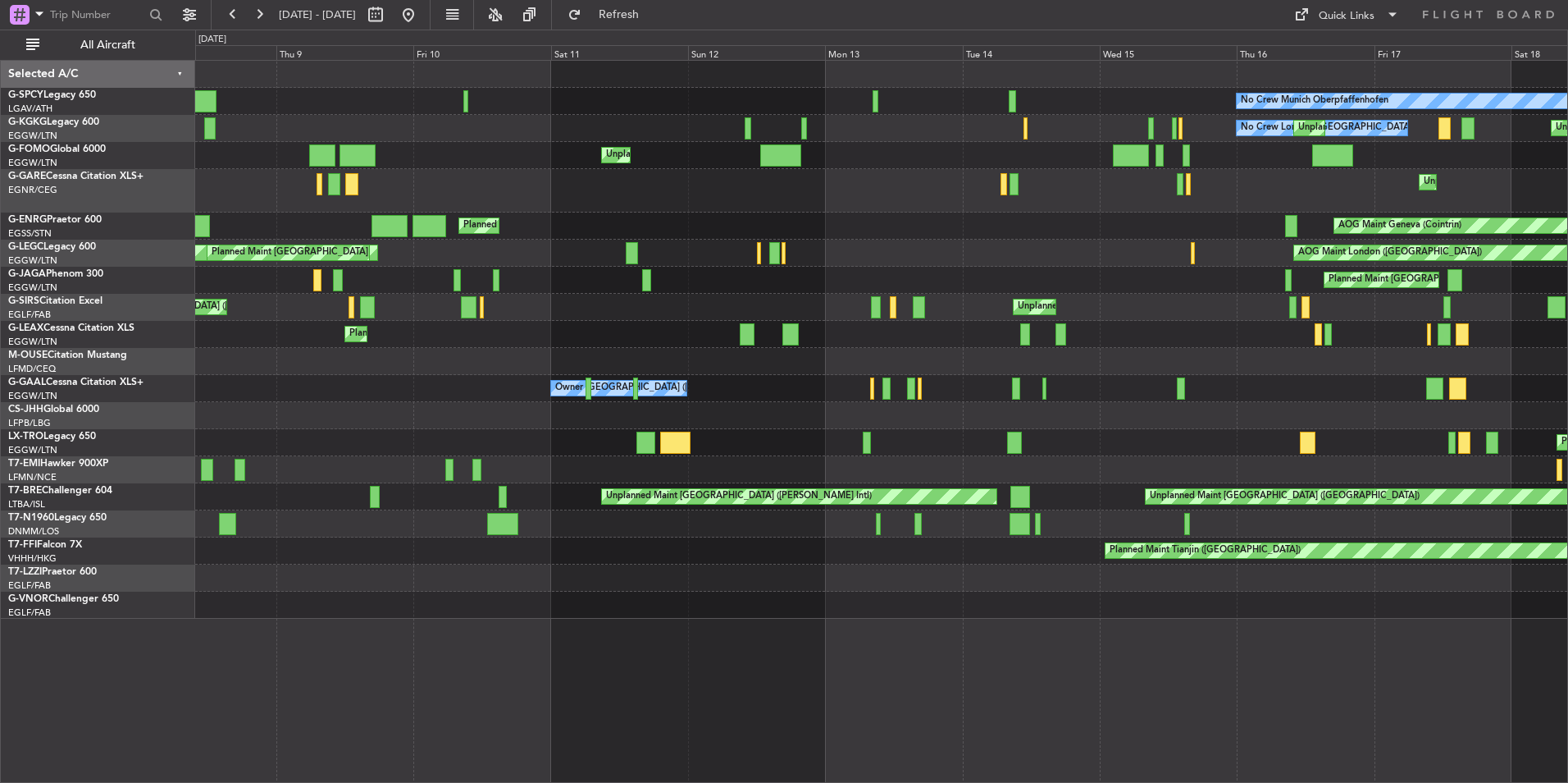
click at [284, 118] on div "No Crew London (Luton) Unplanned Maint London (Luton) Unplanned Maint London (L…" at bounding box center [881, 128] width 1372 height 27
click at [422, 25] on button at bounding box center [409, 15] width 26 height 26
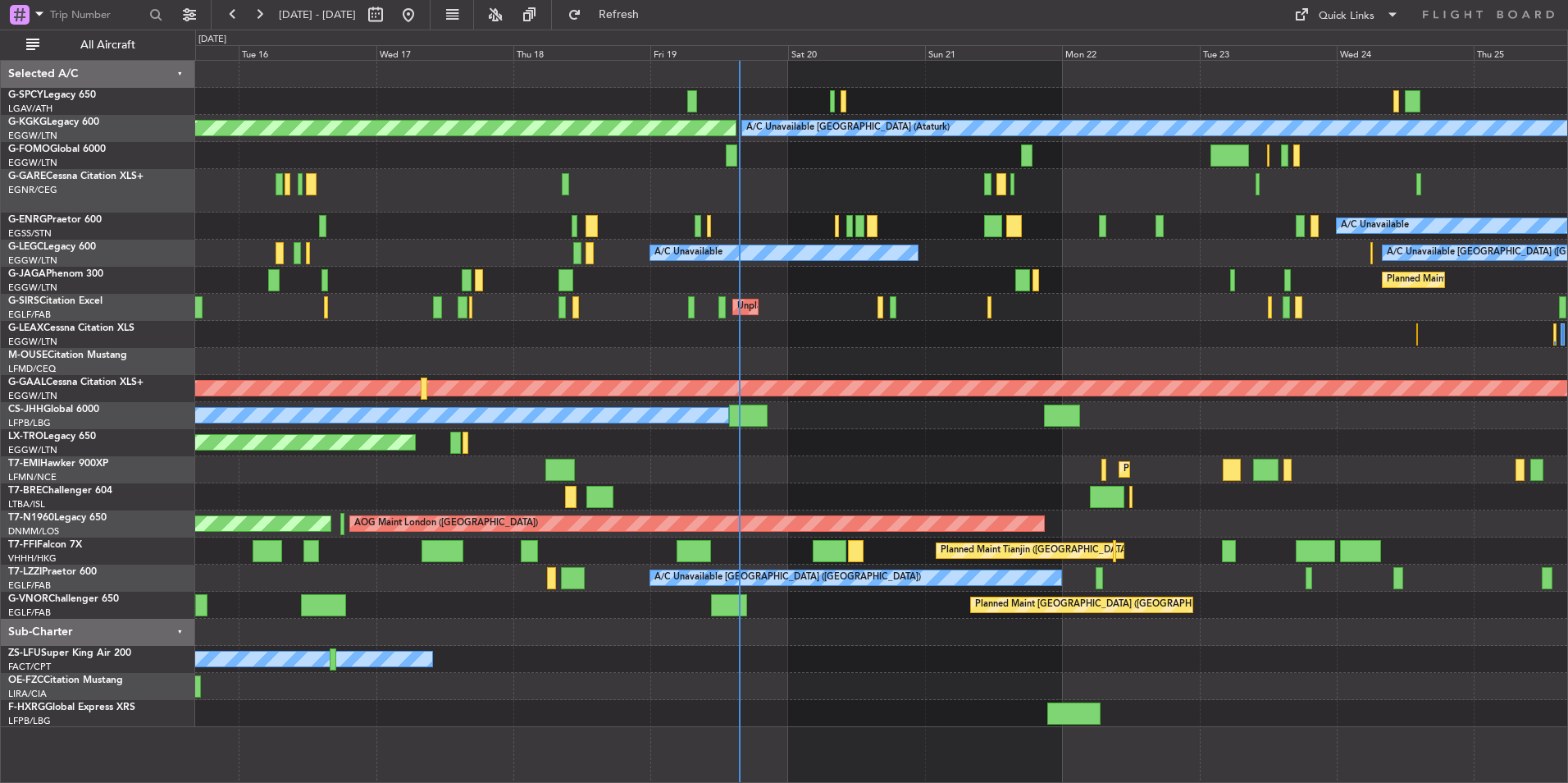
click at [798, 349] on div "AOG Maint Istanbul (Ataturk) A/C Unavailable Istanbul (Ataturk) A/C Unavailable…" at bounding box center [881, 394] width 1372 height 666
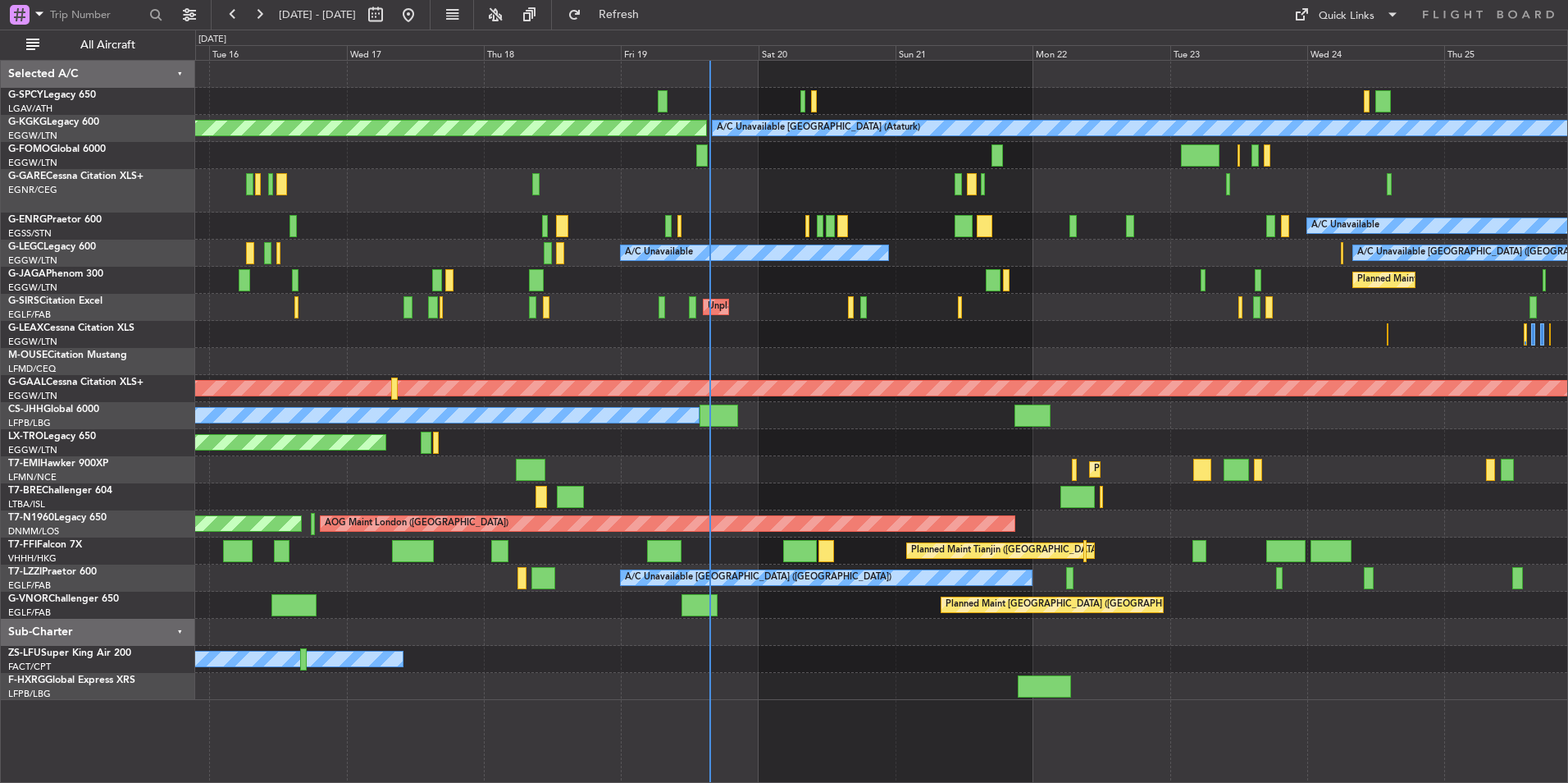
click at [773, 337] on div "AOG Maint Istanbul (Ataturk) A/C Unavailable Istanbul (Ataturk) A/C Unavailable…" at bounding box center [881, 380] width 1372 height 639
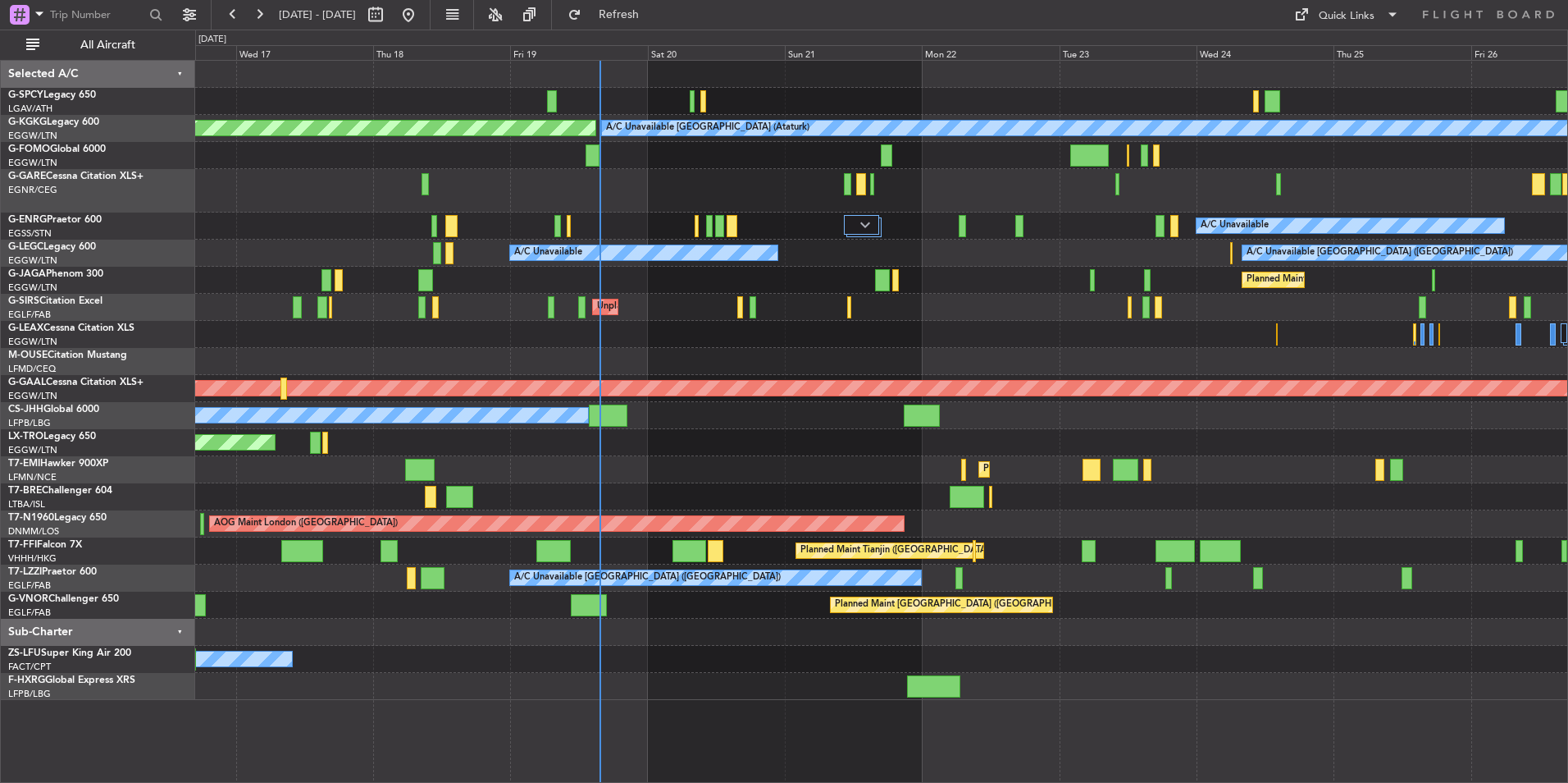
click at [857, 217] on div at bounding box center [862, 224] width 36 height 20
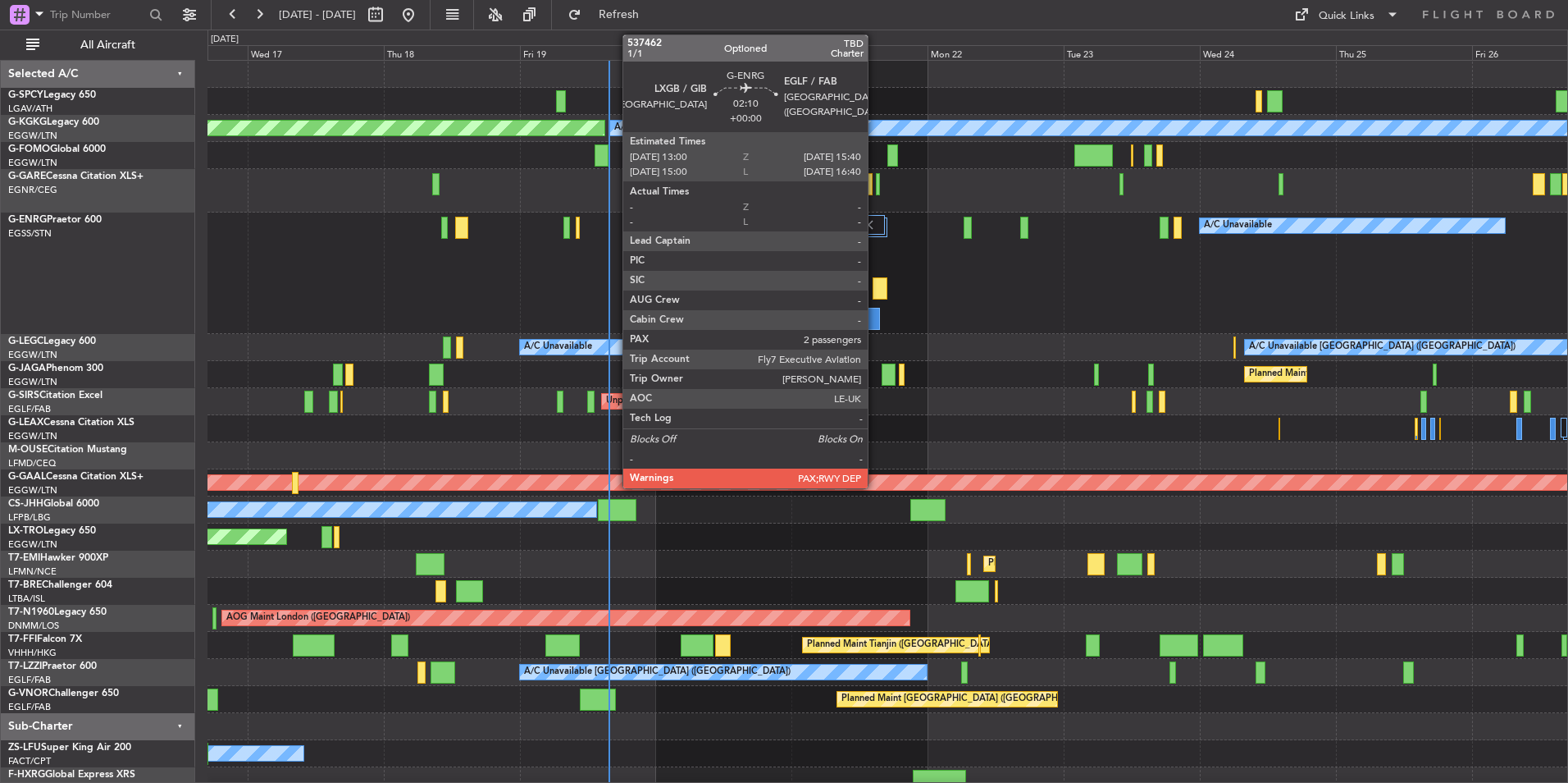
click at [875, 311] on div at bounding box center [872, 318] width 16 height 22
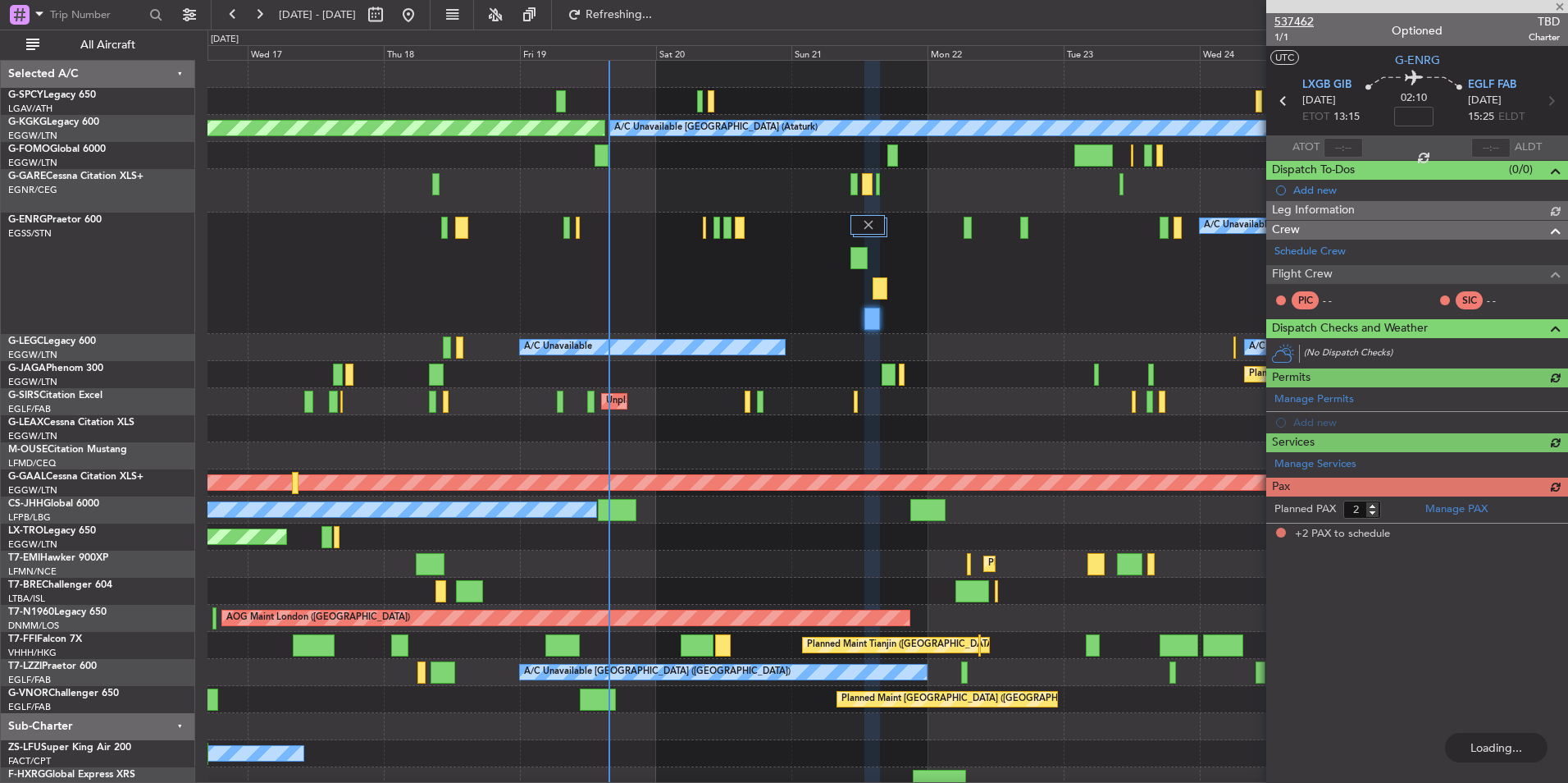
click at [1307, 26] on span "537462" at bounding box center [1294, 22] width 39 height 17
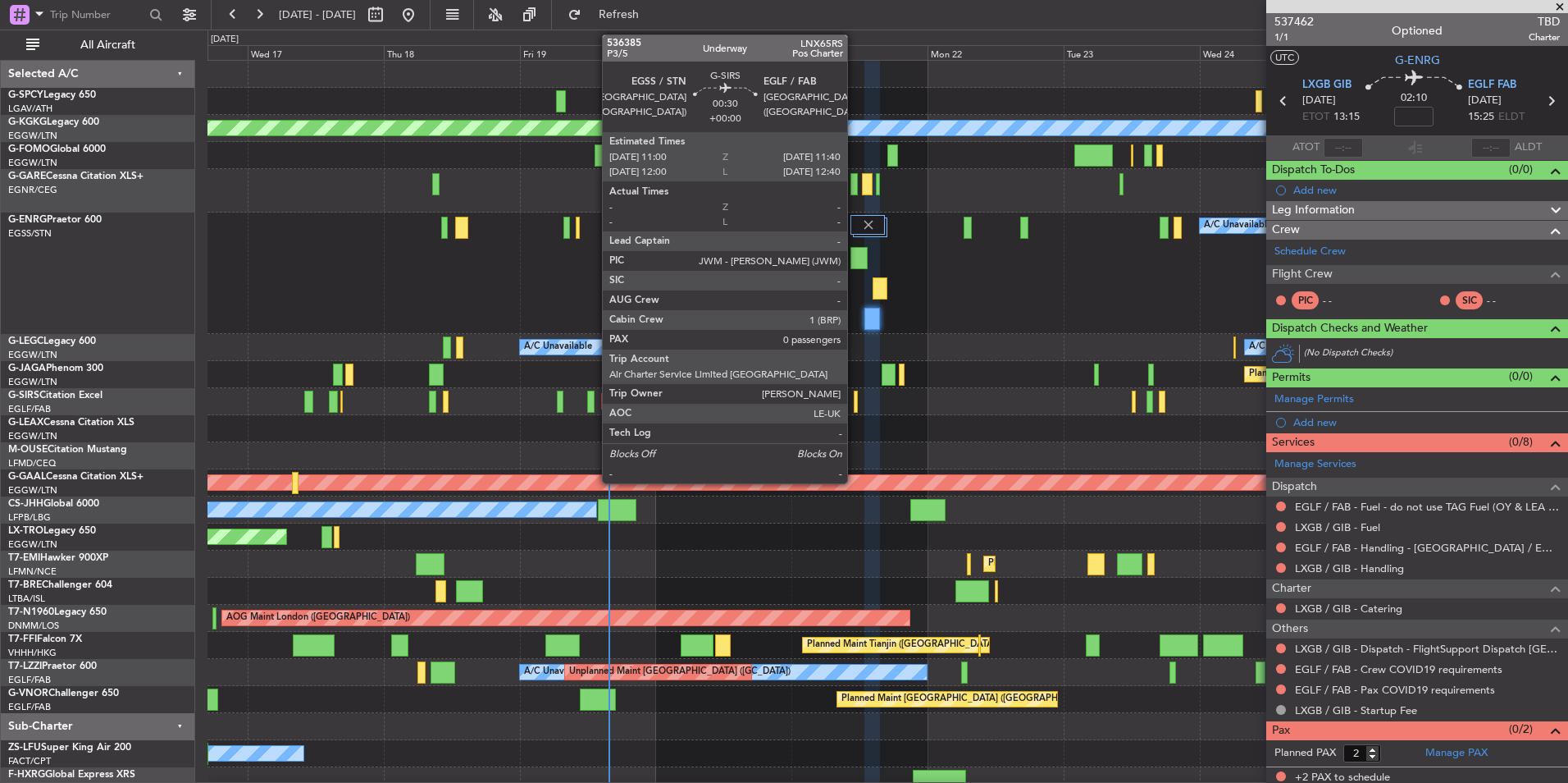
click at [855, 399] on div at bounding box center [856, 401] width 4 height 22
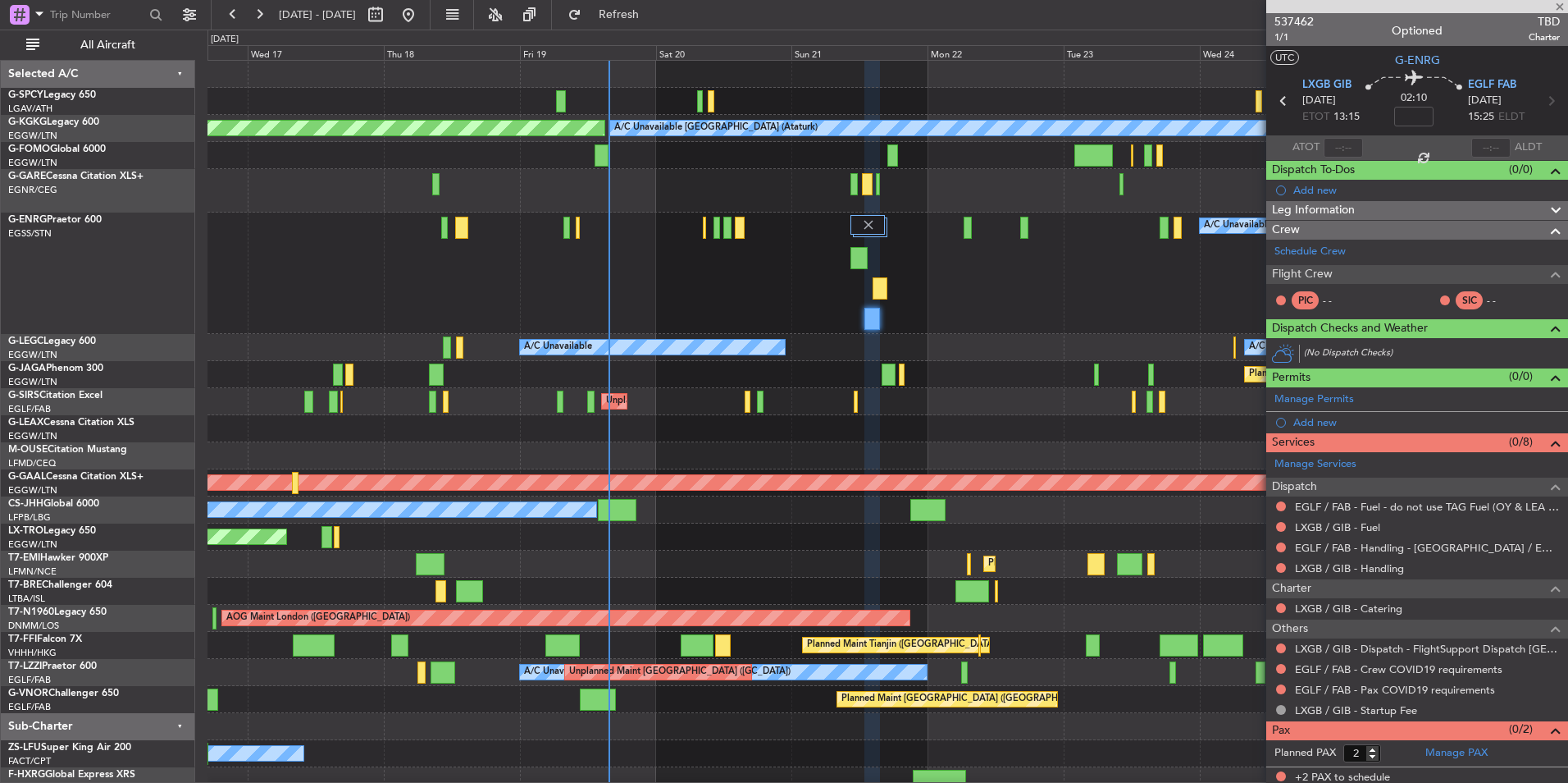
type input "0"
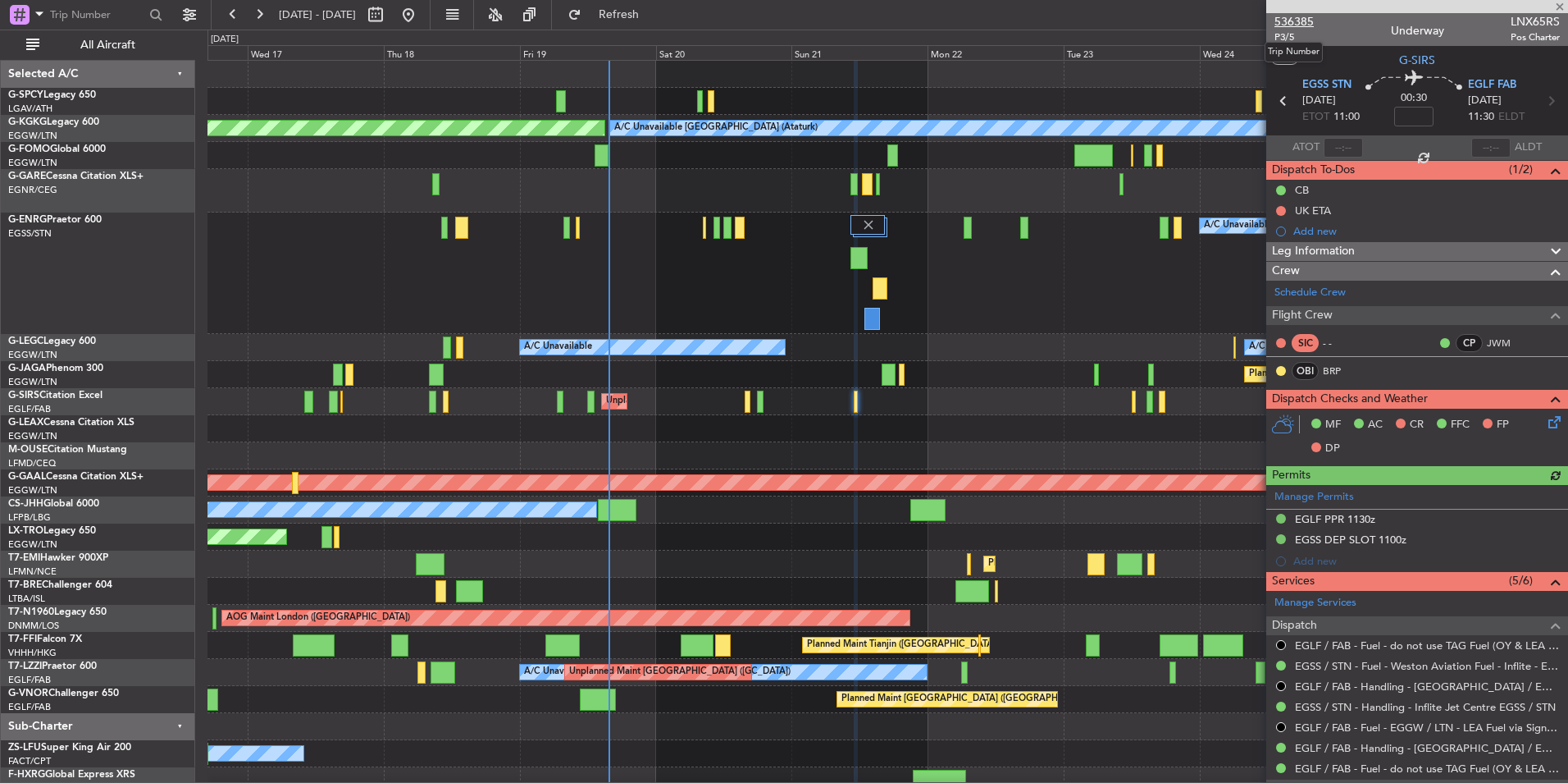
click at [1298, 16] on span "536385" at bounding box center [1294, 22] width 39 height 17
click at [654, 11] on span "Refresh" at bounding box center [619, 14] width 69 height 11
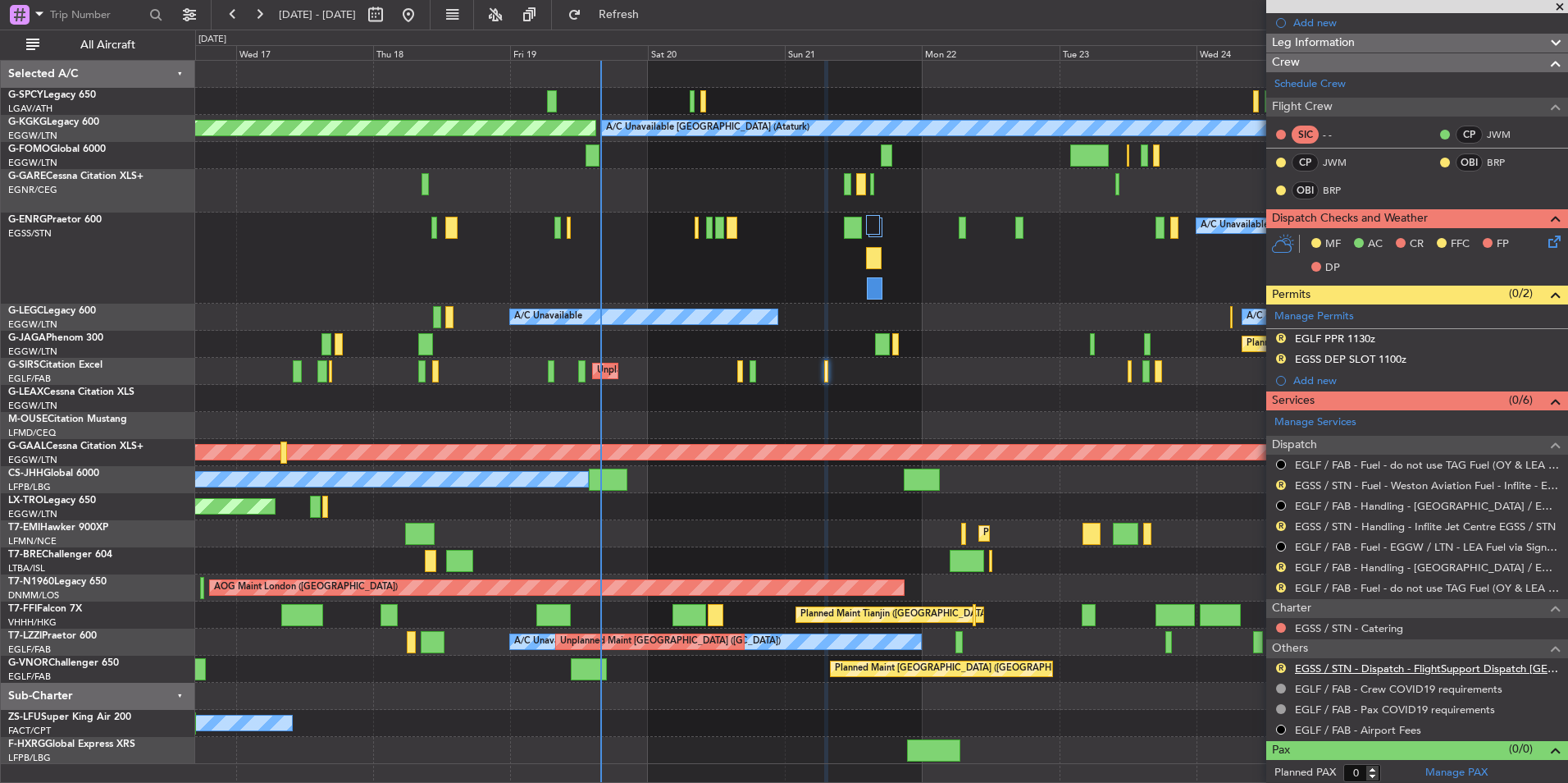
scroll to position [211, 0]
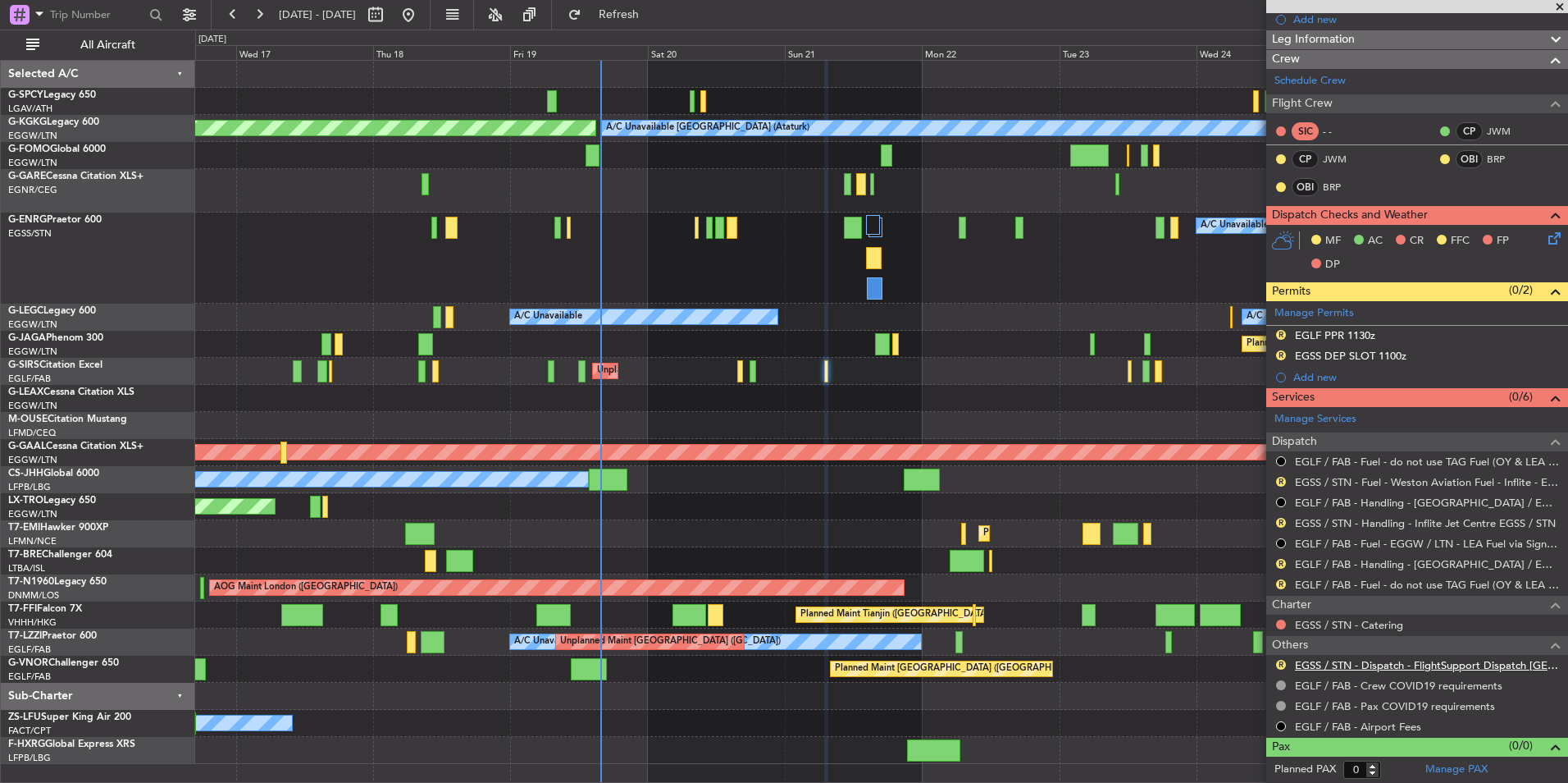
click at [1418, 666] on link "EGSS / STN - Dispatch - FlightSupport Dispatch UK" at bounding box center [1427, 665] width 265 height 14
click at [641, 11] on span "Refresh" at bounding box center [619, 14] width 69 height 11
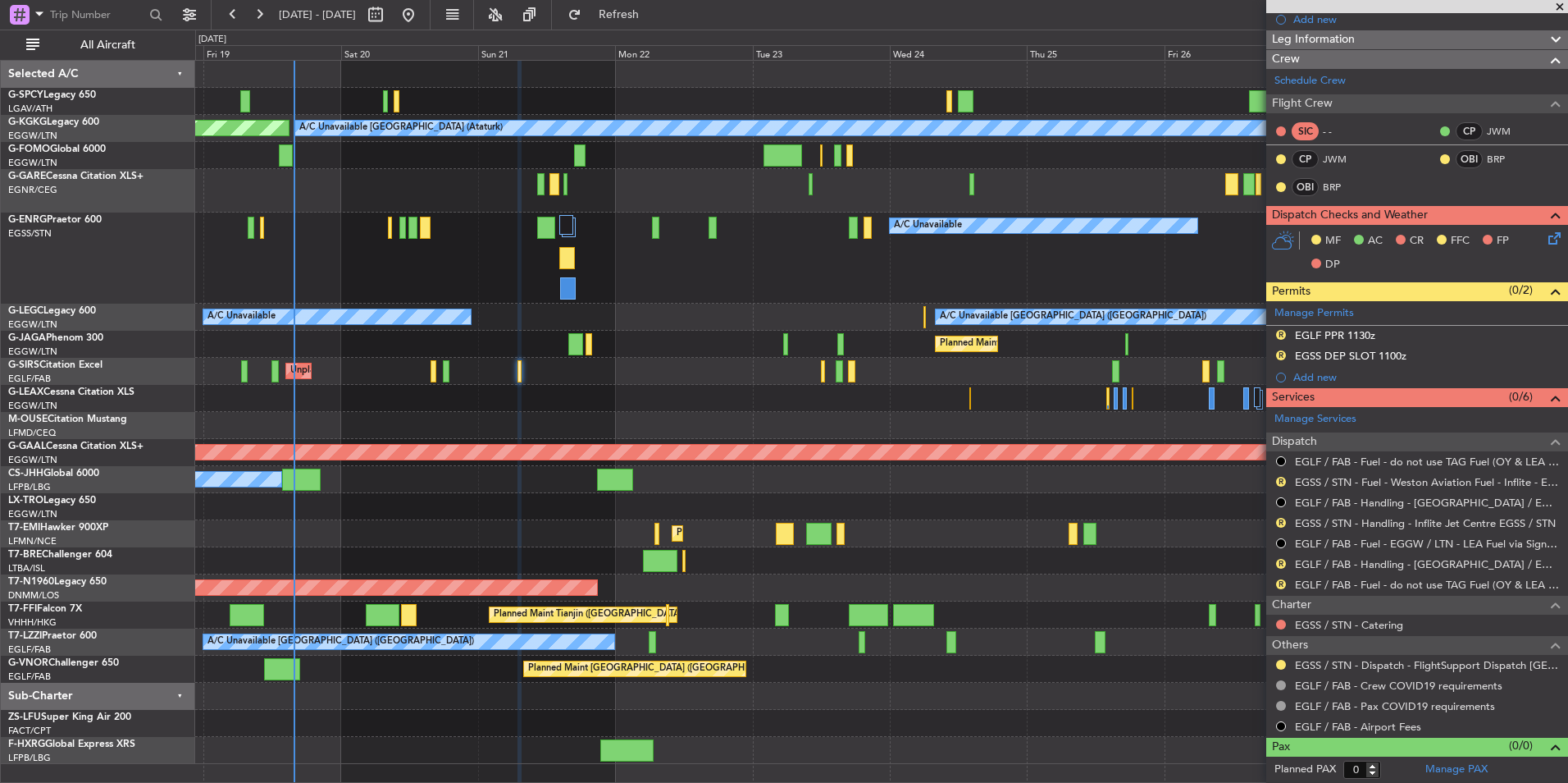
click at [595, 354] on div "AOG Maint Istanbul (Ataturk) A/C Unavailable Istanbul (Ataturk) A/C Unavailable…" at bounding box center [881, 412] width 1372 height 703
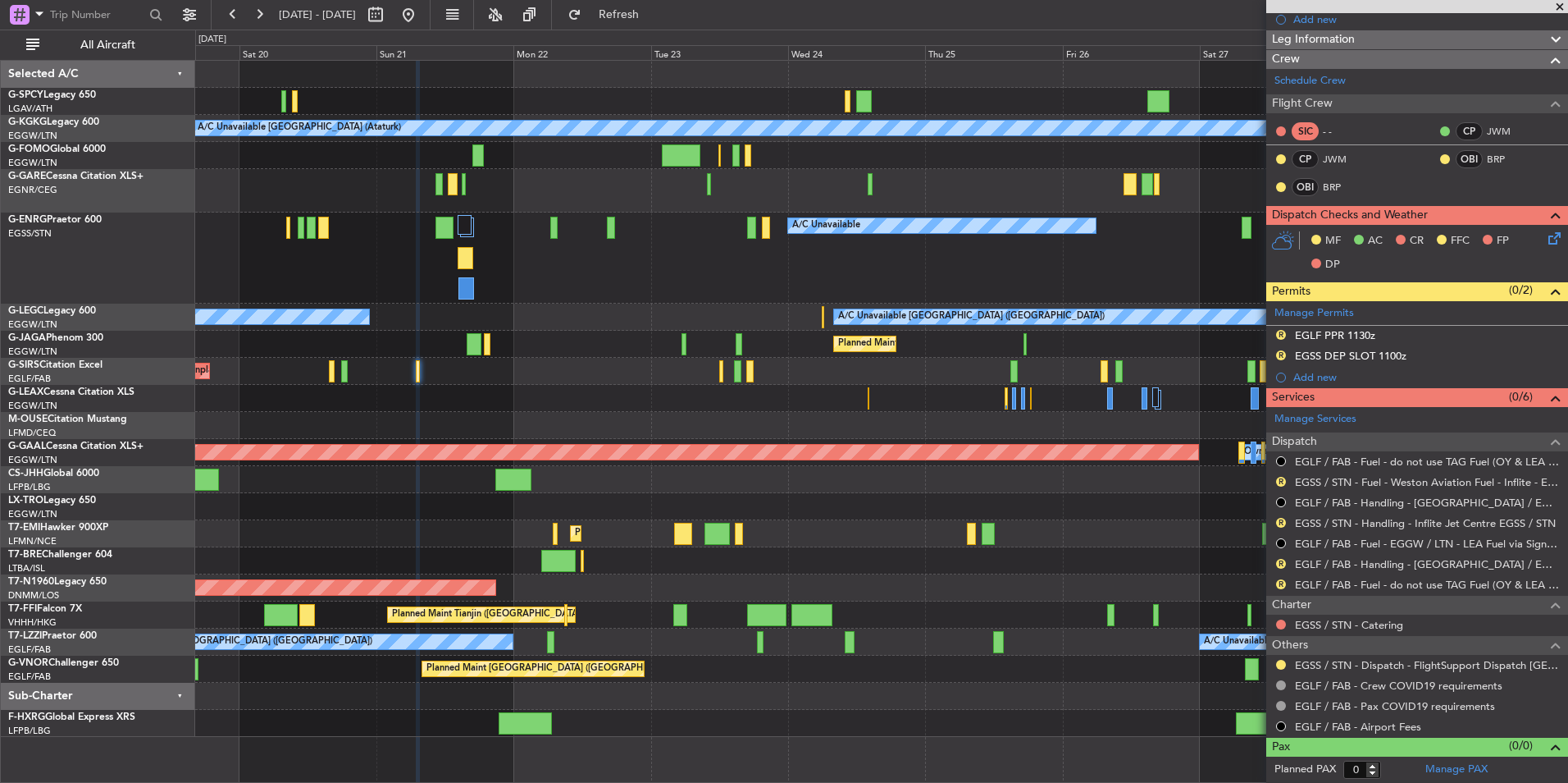
click at [570, 420] on div "A/C Unavailable Istanbul (Ataturk) AOG Maint Istanbul (Ataturk) A/C Unavailable…" at bounding box center [881, 398] width 1372 height 676
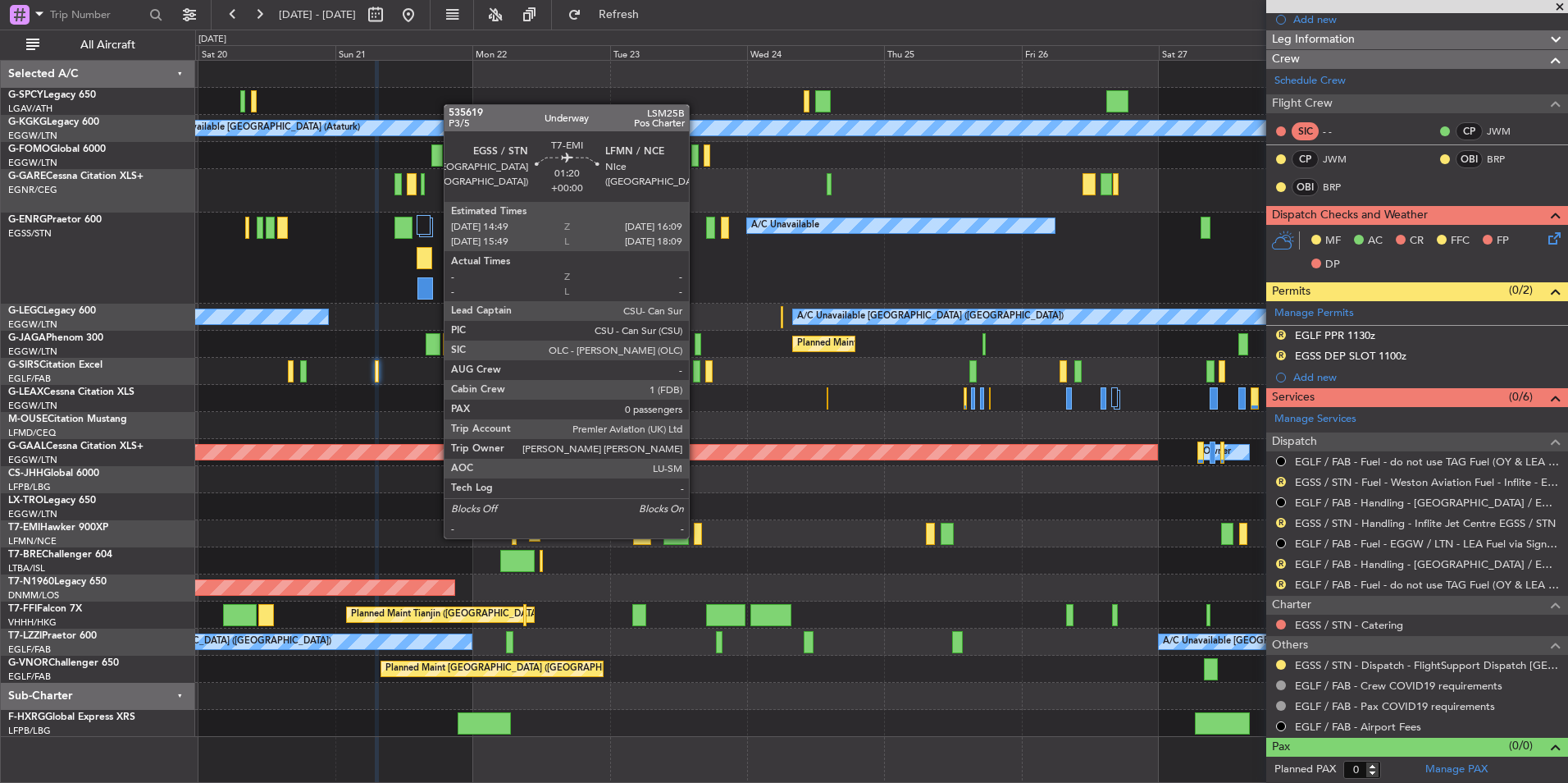
click at [697, 537] on div at bounding box center [697, 533] width 8 height 22
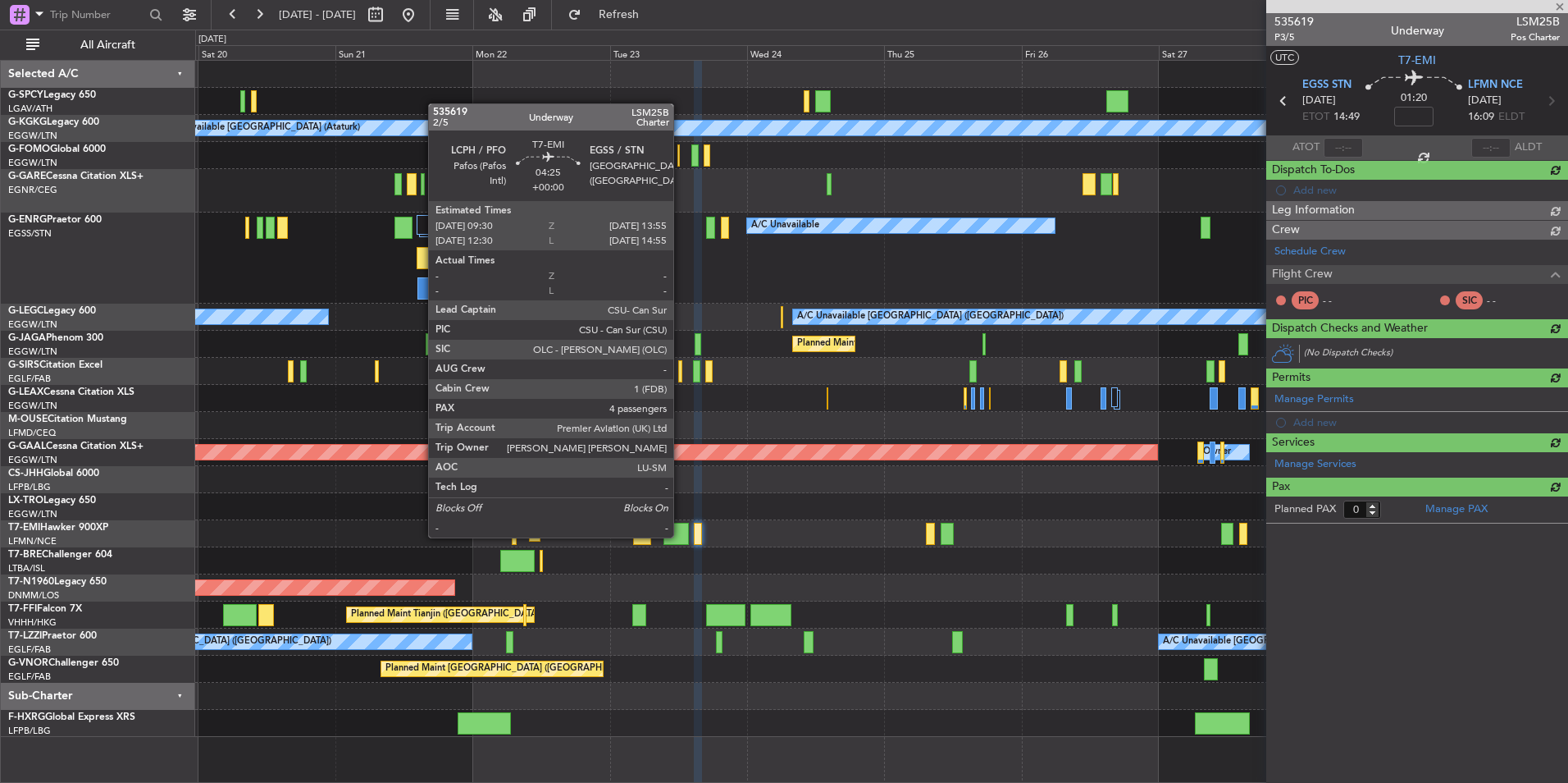
scroll to position [0, 0]
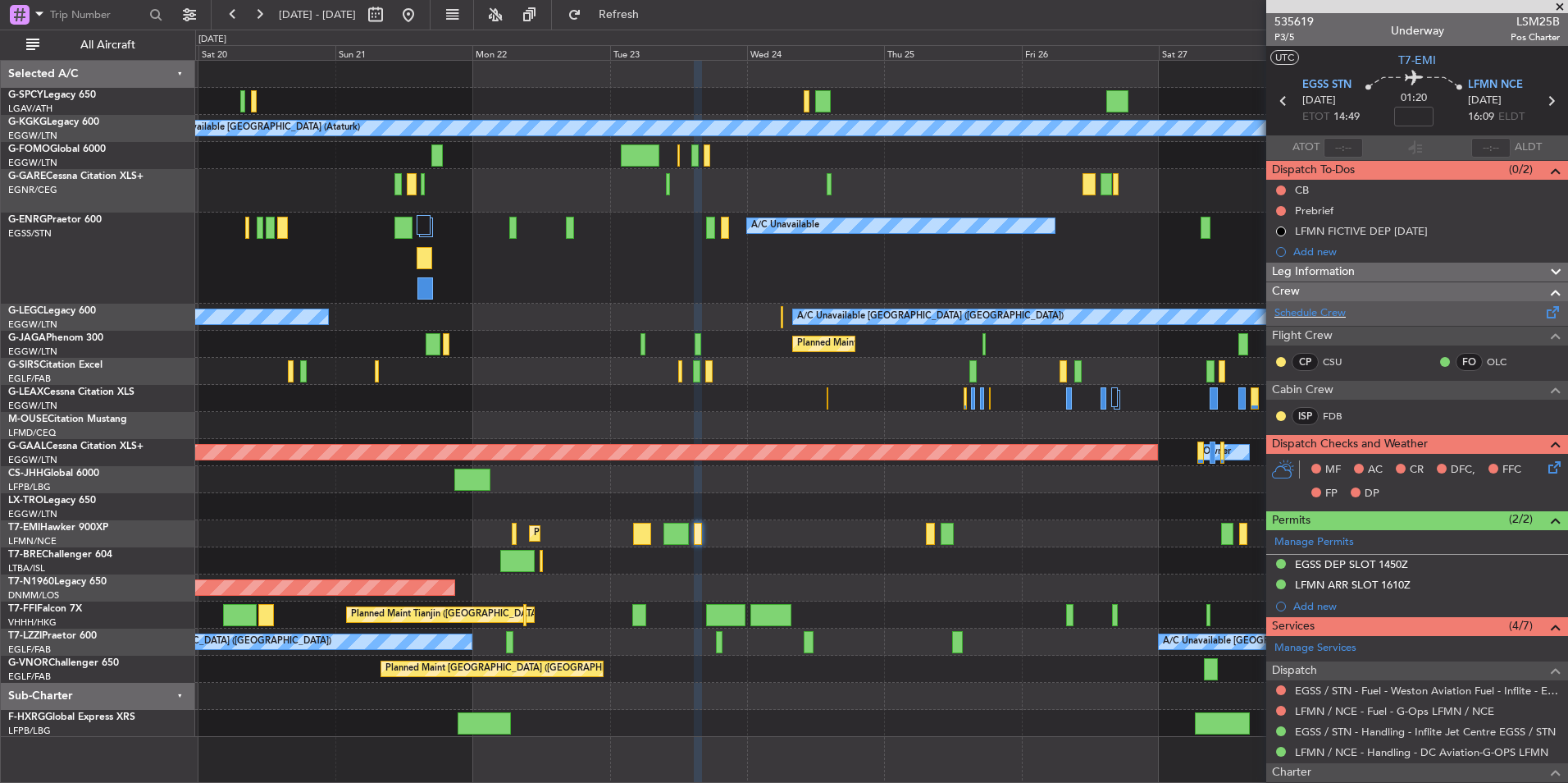
click at [1337, 302] on div "Schedule Crew" at bounding box center [1417, 313] width 302 height 24
click at [638, 10] on span "Refresh" at bounding box center [619, 14] width 69 height 11
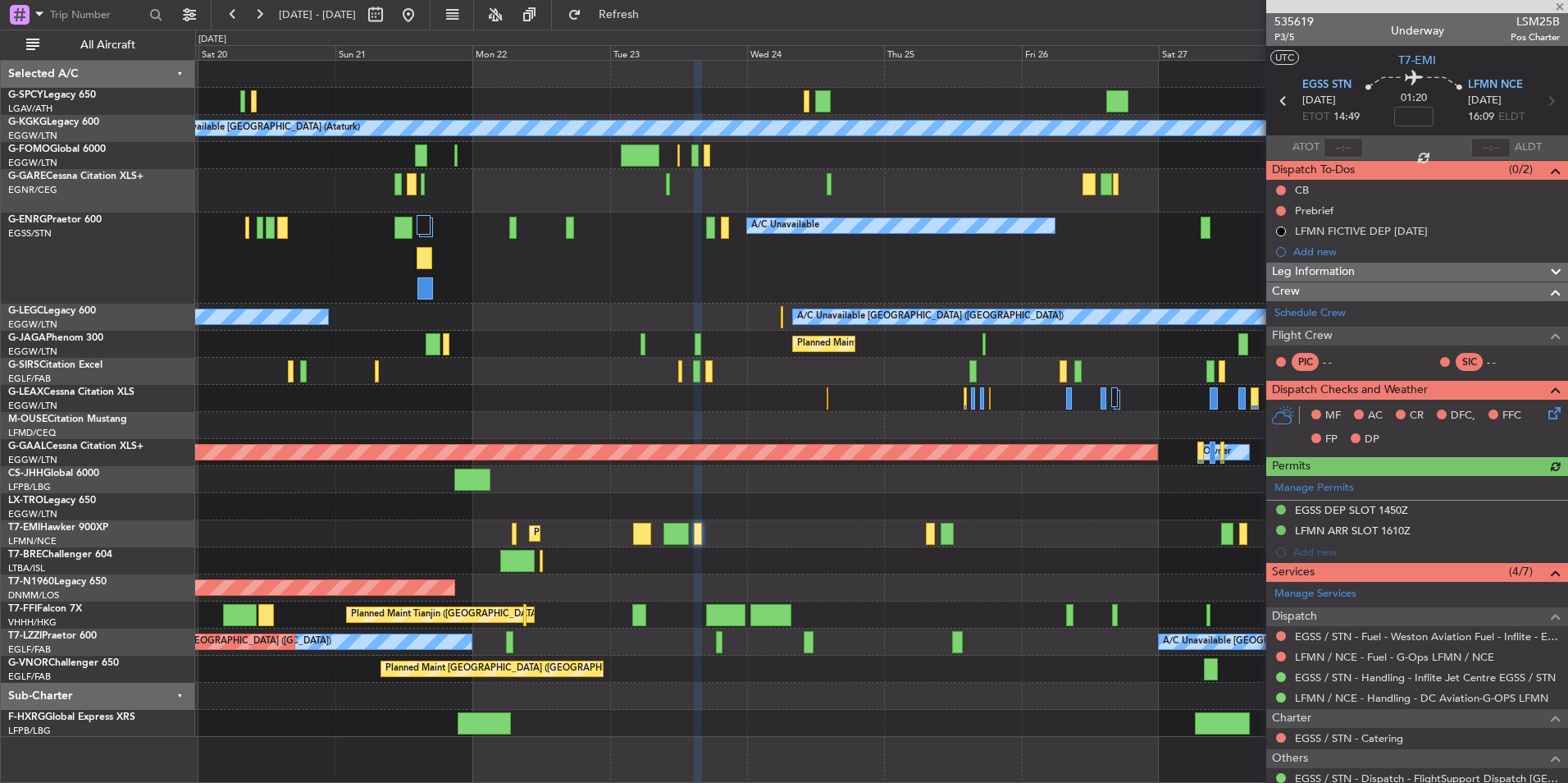
scroll to position [72, 0]
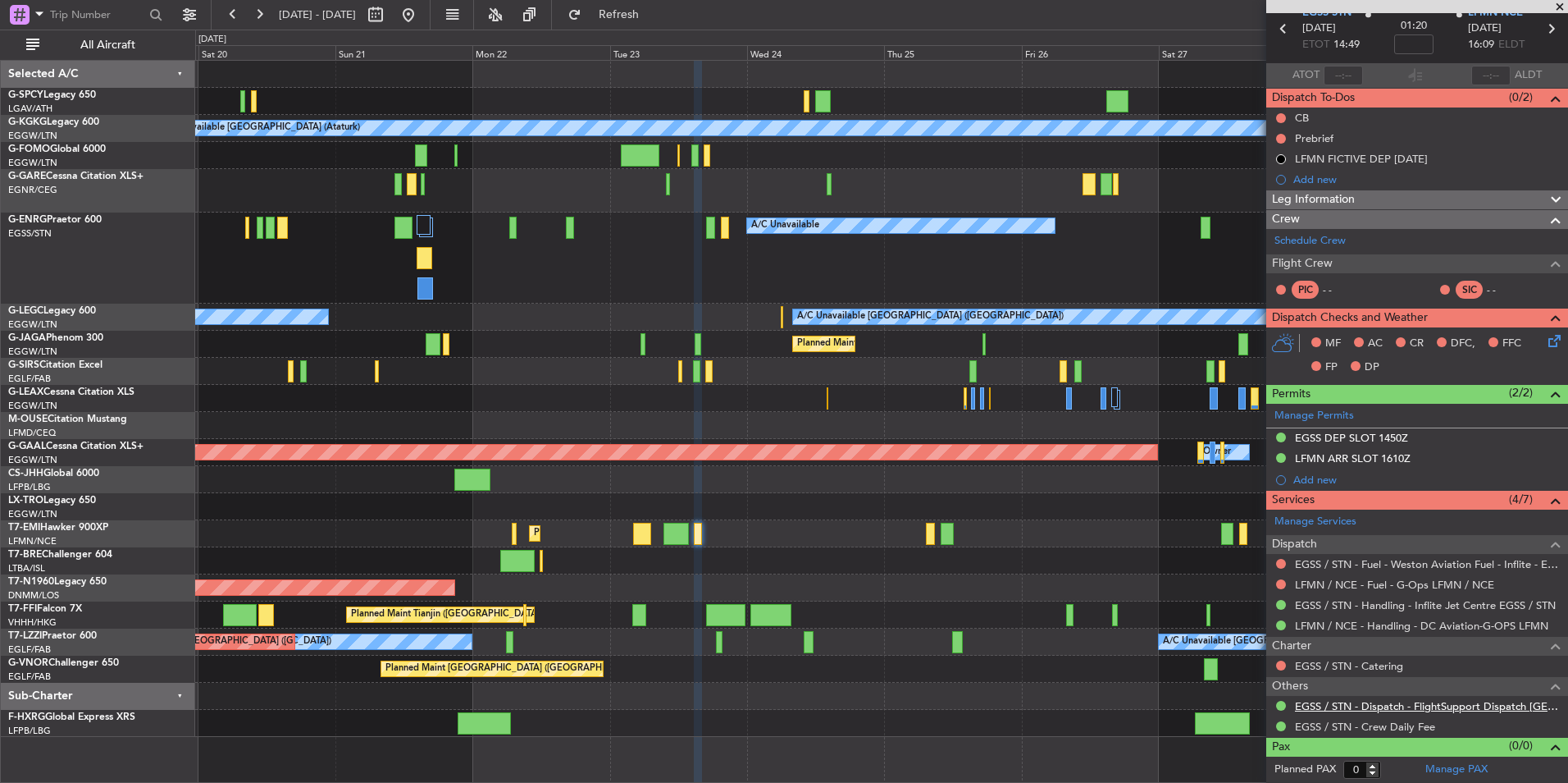
click at [1493, 708] on link "EGSS / STN - Dispatch - FlightSupport Dispatch UK" at bounding box center [1427, 706] width 265 height 14
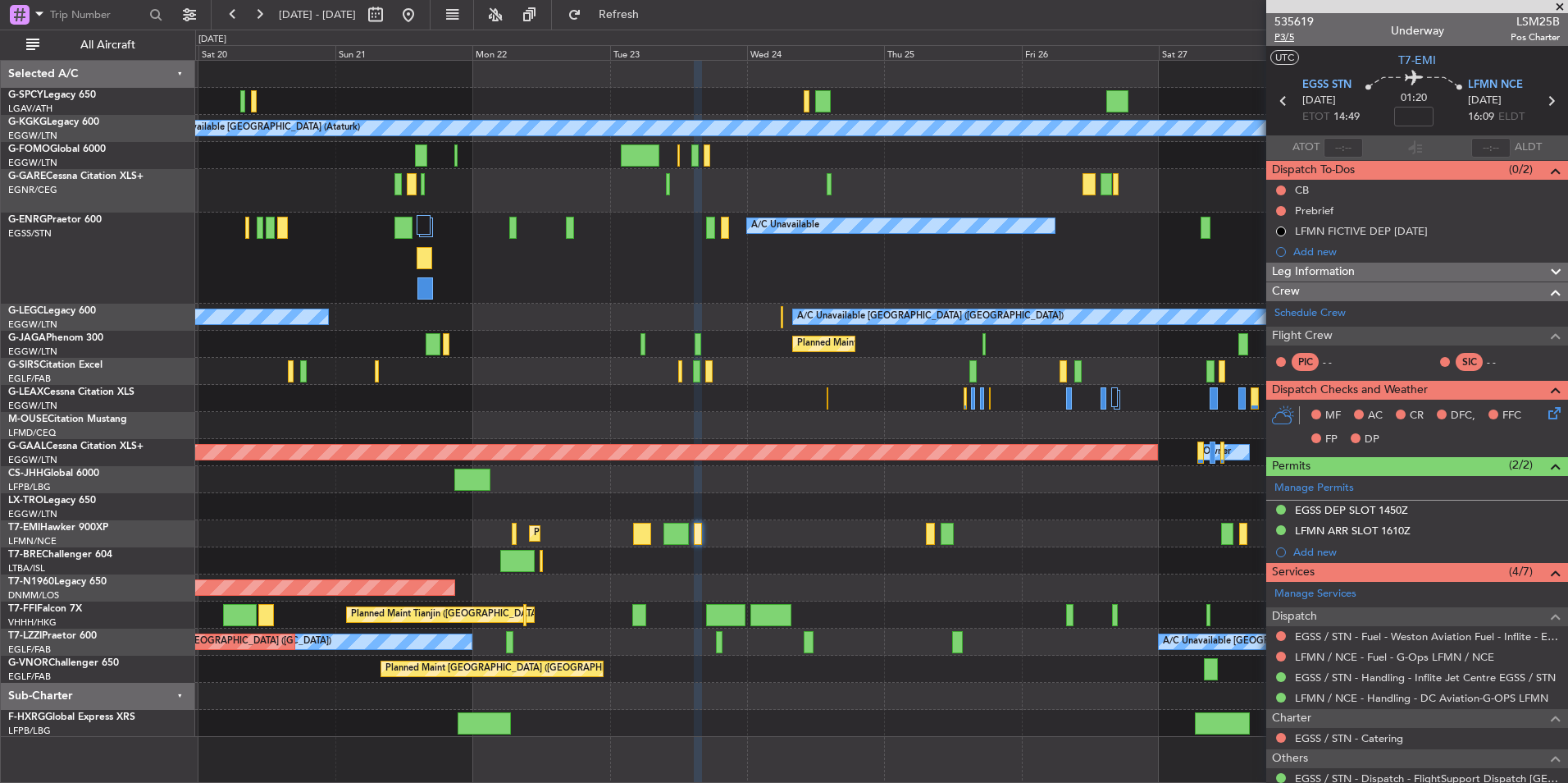
click at [1290, 40] on span "P3/5" at bounding box center [1294, 37] width 39 height 14
click at [654, 13] on span "Refresh" at bounding box center [619, 14] width 69 height 11
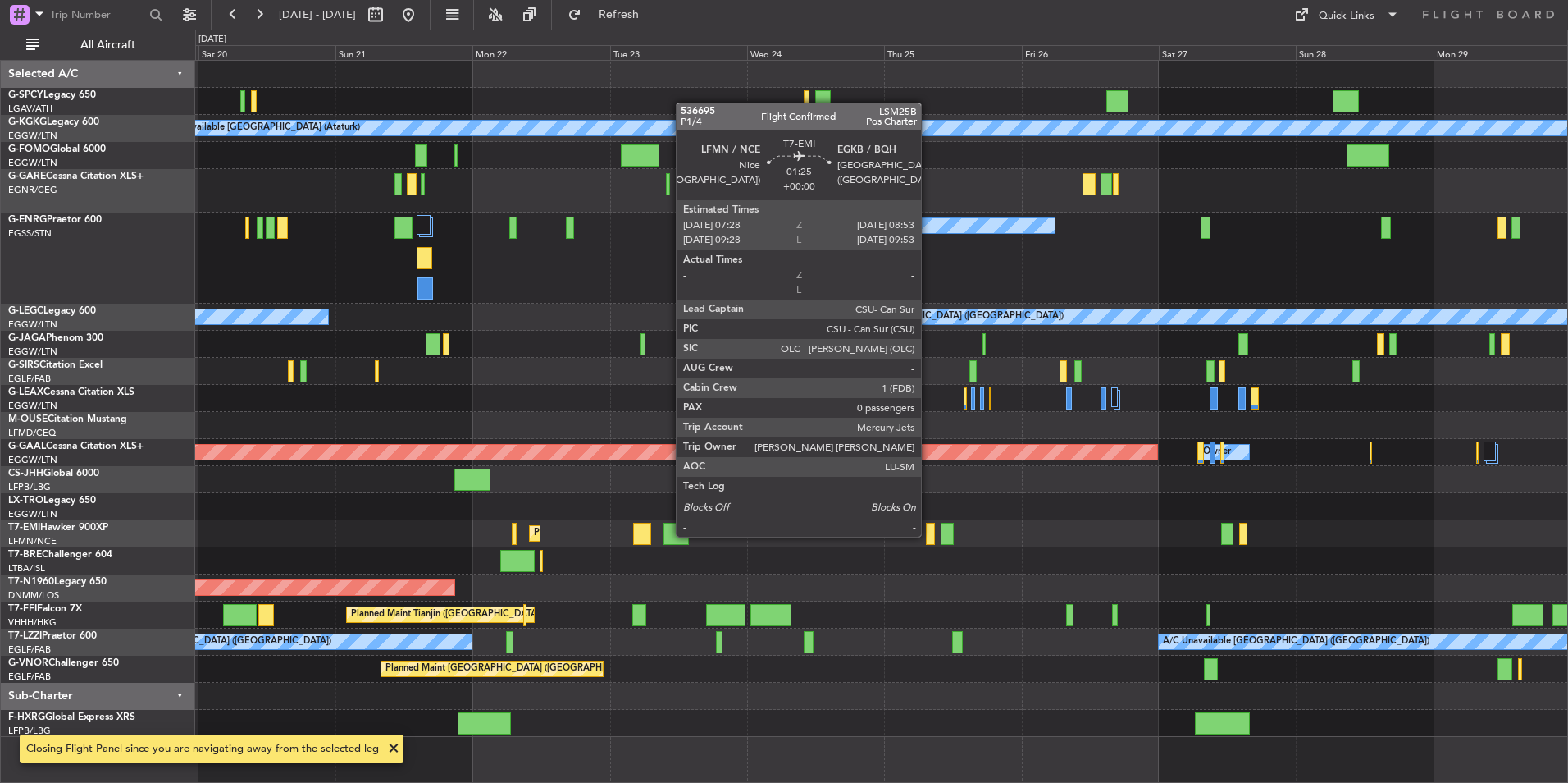
click at [929, 535] on div at bounding box center [930, 533] width 8 height 22
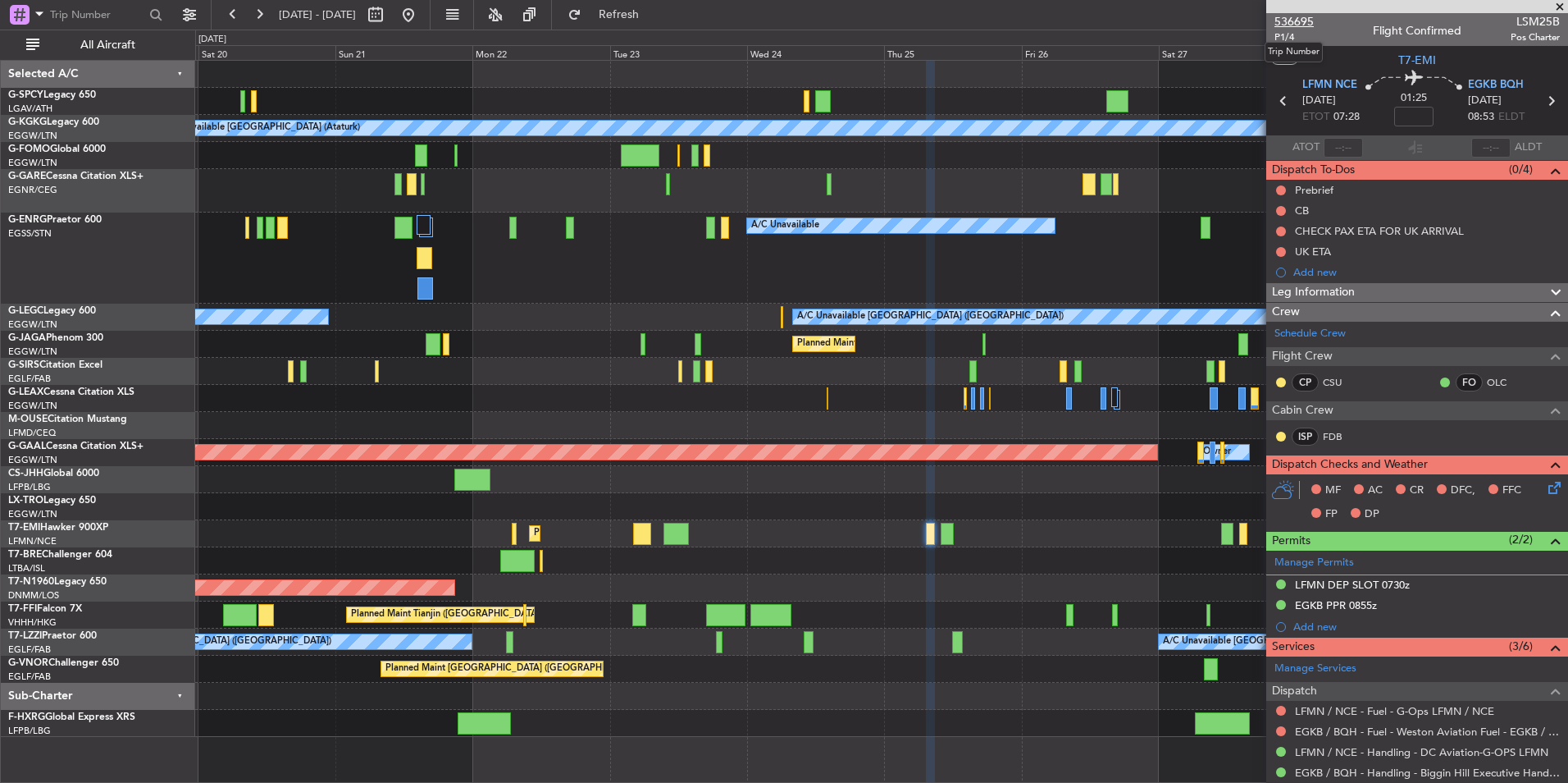
click at [1294, 27] on span "536695" at bounding box center [1294, 22] width 39 height 17
click at [654, 10] on span "Refresh" at bounding box center [619, 14] width 69 height 11
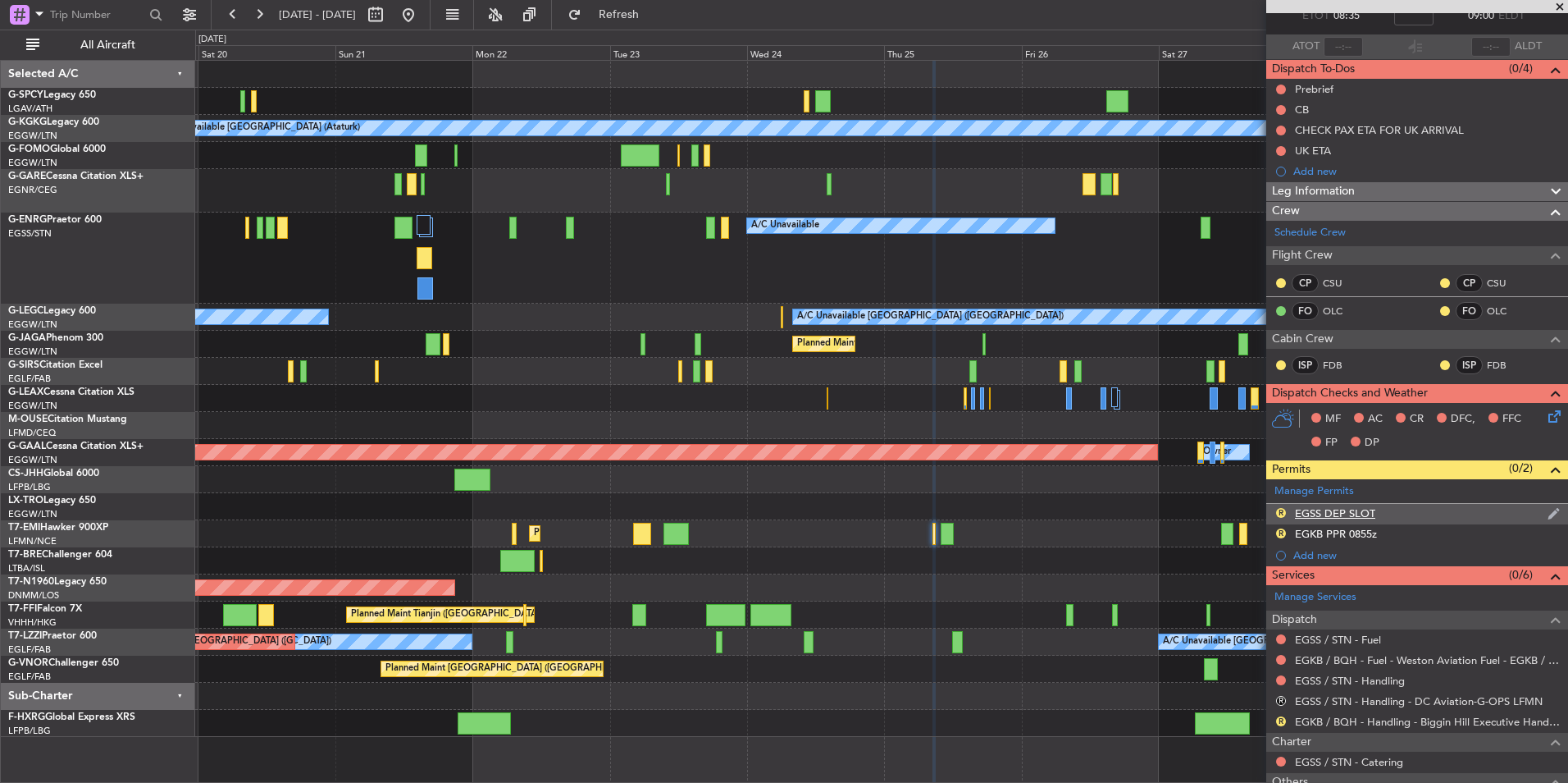
scroll to position [197, 0]
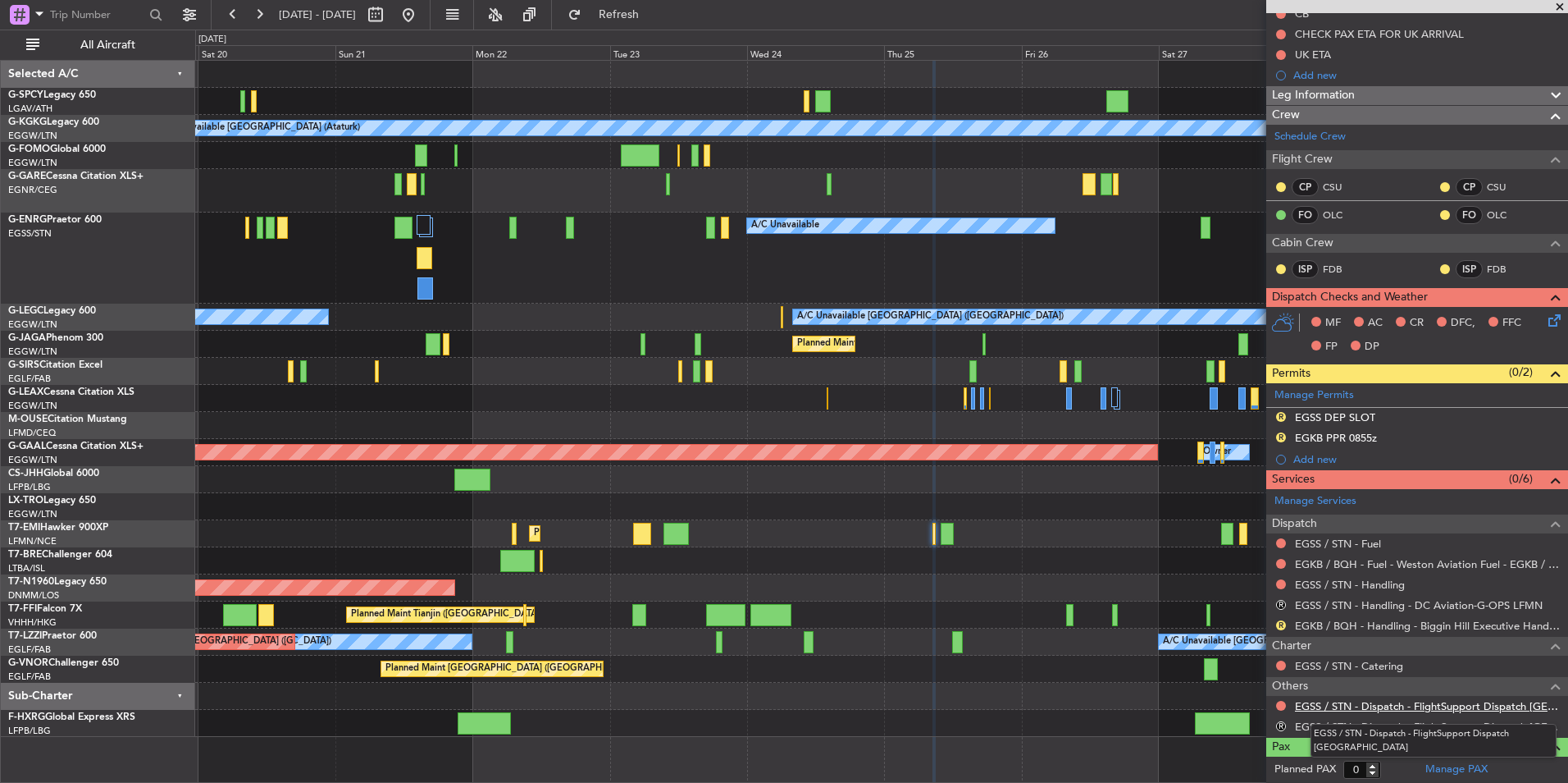
click at [1473, 699] on link "EGSS / STN - Dispatch - FlightSupport Dispatch UK" at bounding box center [1427, 706] width 265 height 14
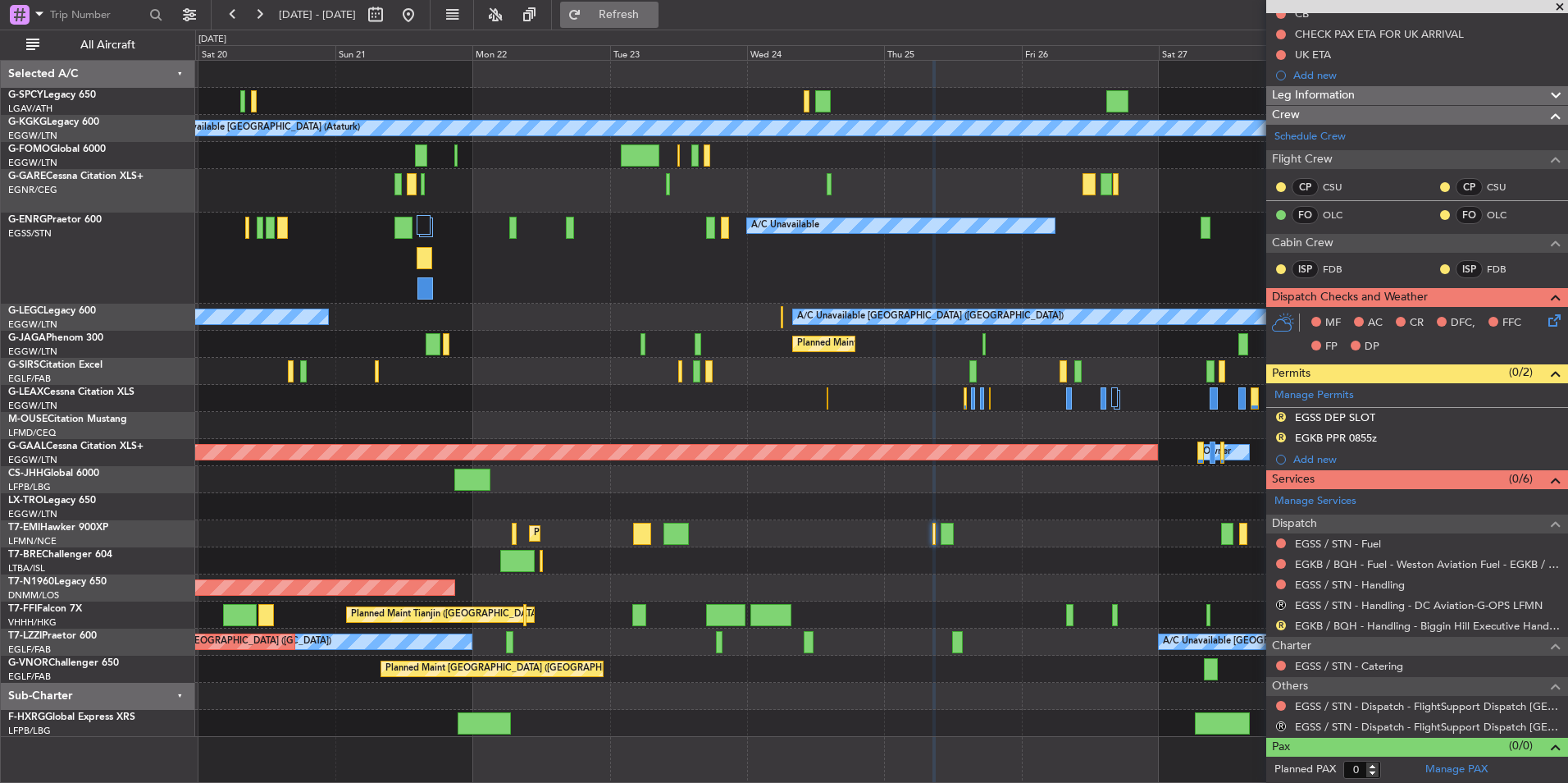
click at [654, 9] on span "Refresh" at bounding box center [619, 14] width 69 height 11
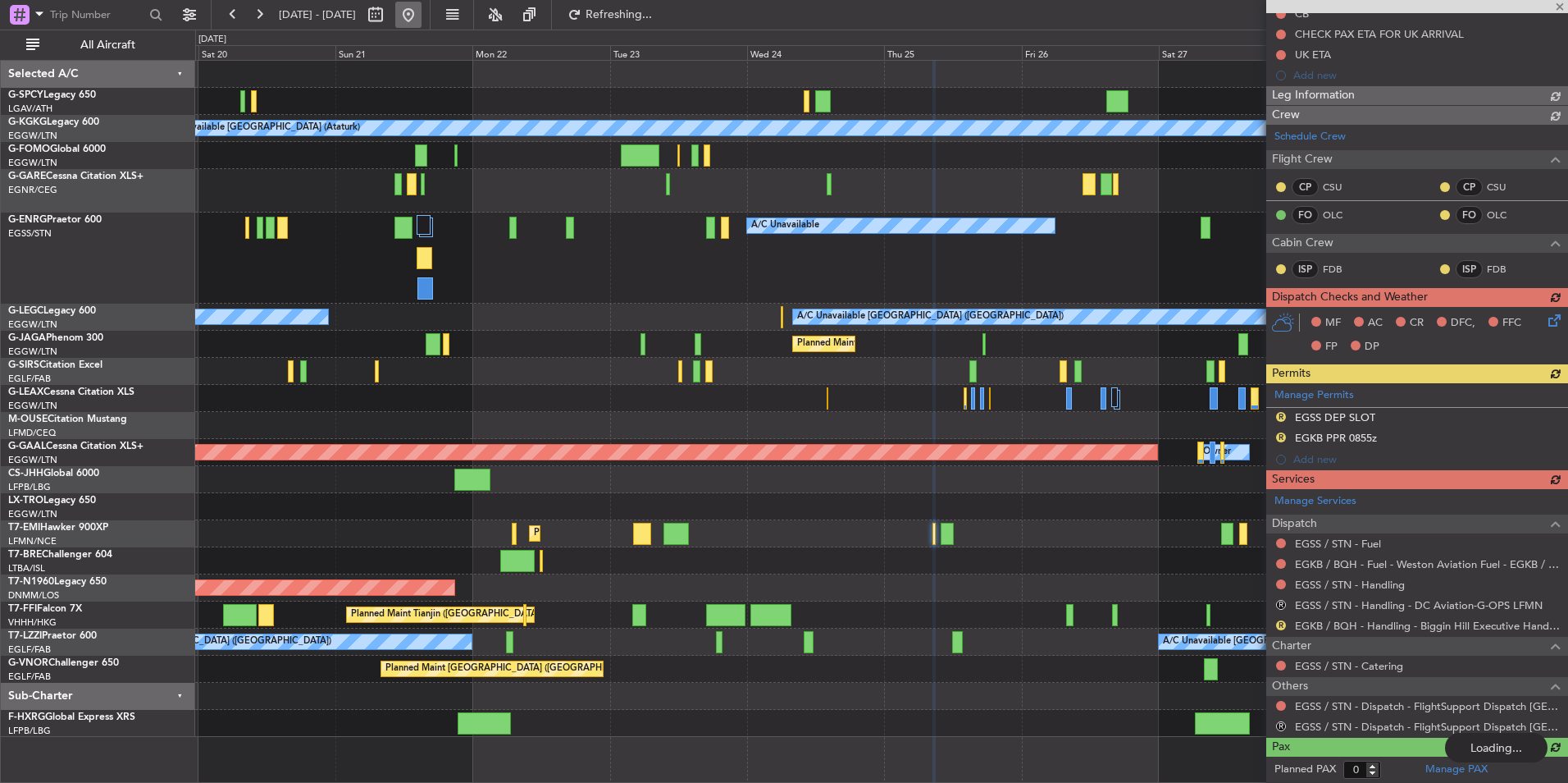
click at [422, 8] on button at bounding box center [409, 15] width 26 height 26
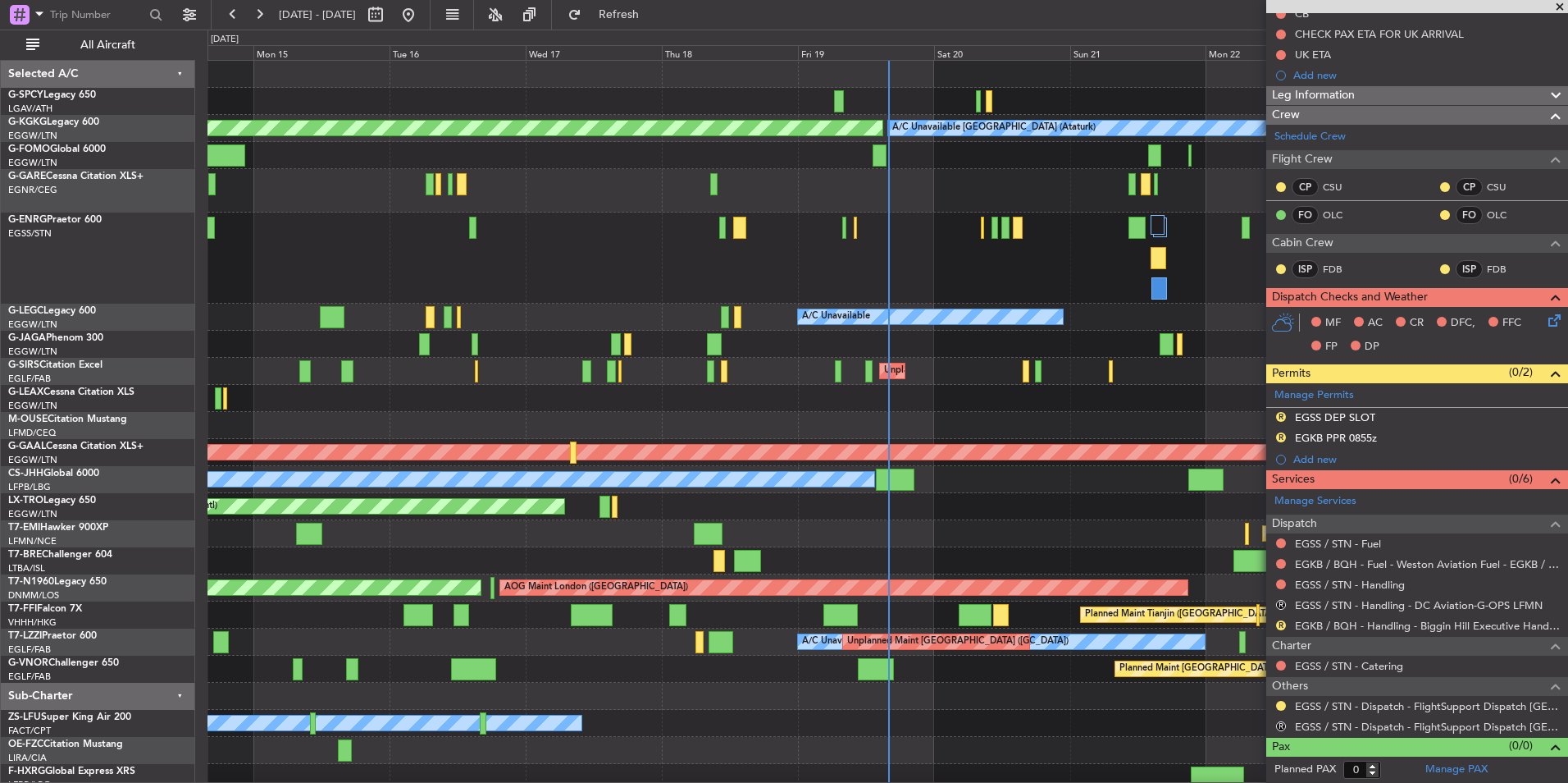
scroll to position [7, 0]
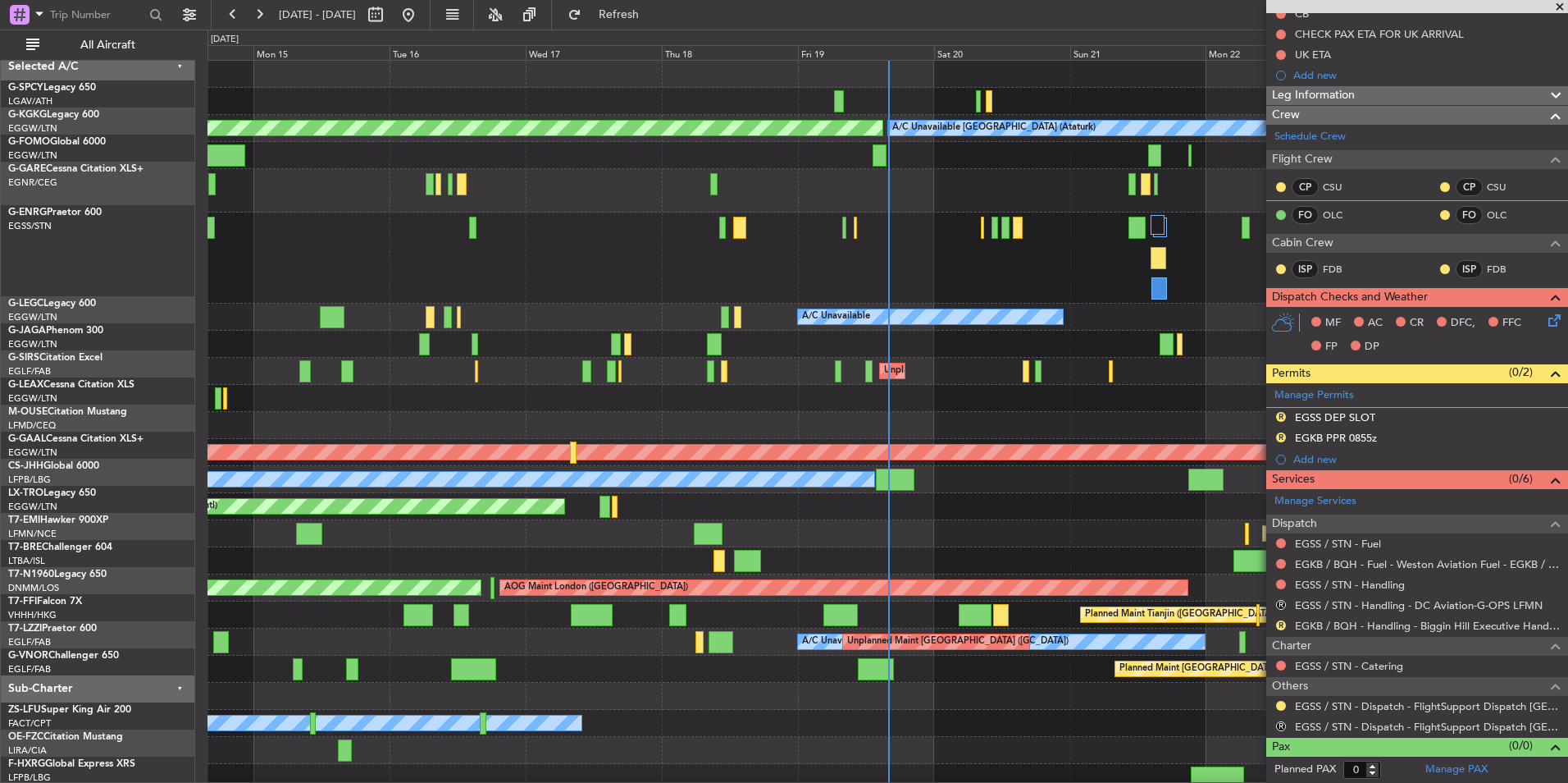
click at [889, 268] on div "A/C Unavailable" at bounding box center [888, 258] width 1360 height 91
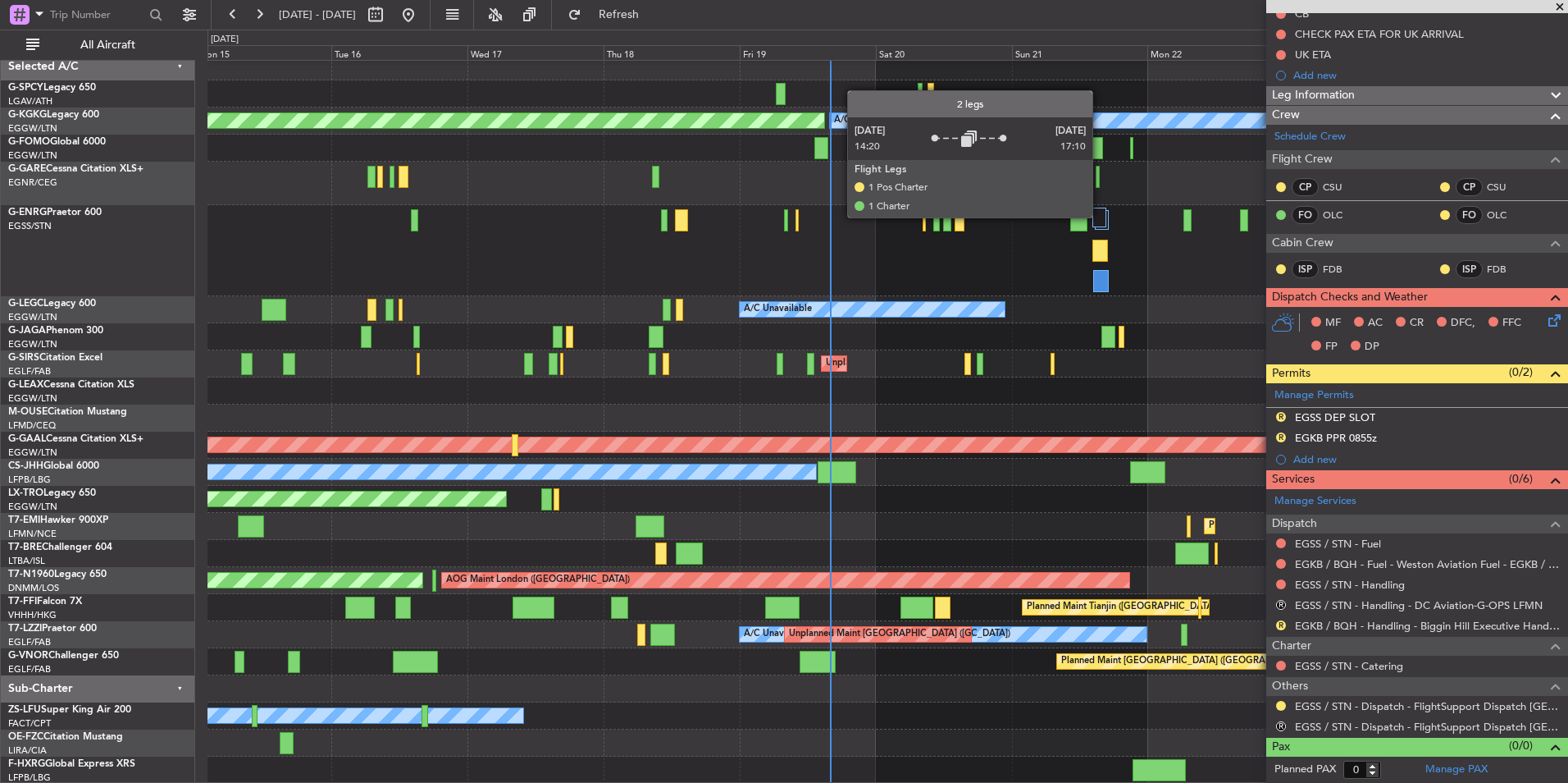
click at [1100, 217] on div at bounding box center [1099, 218] width 14 height 20
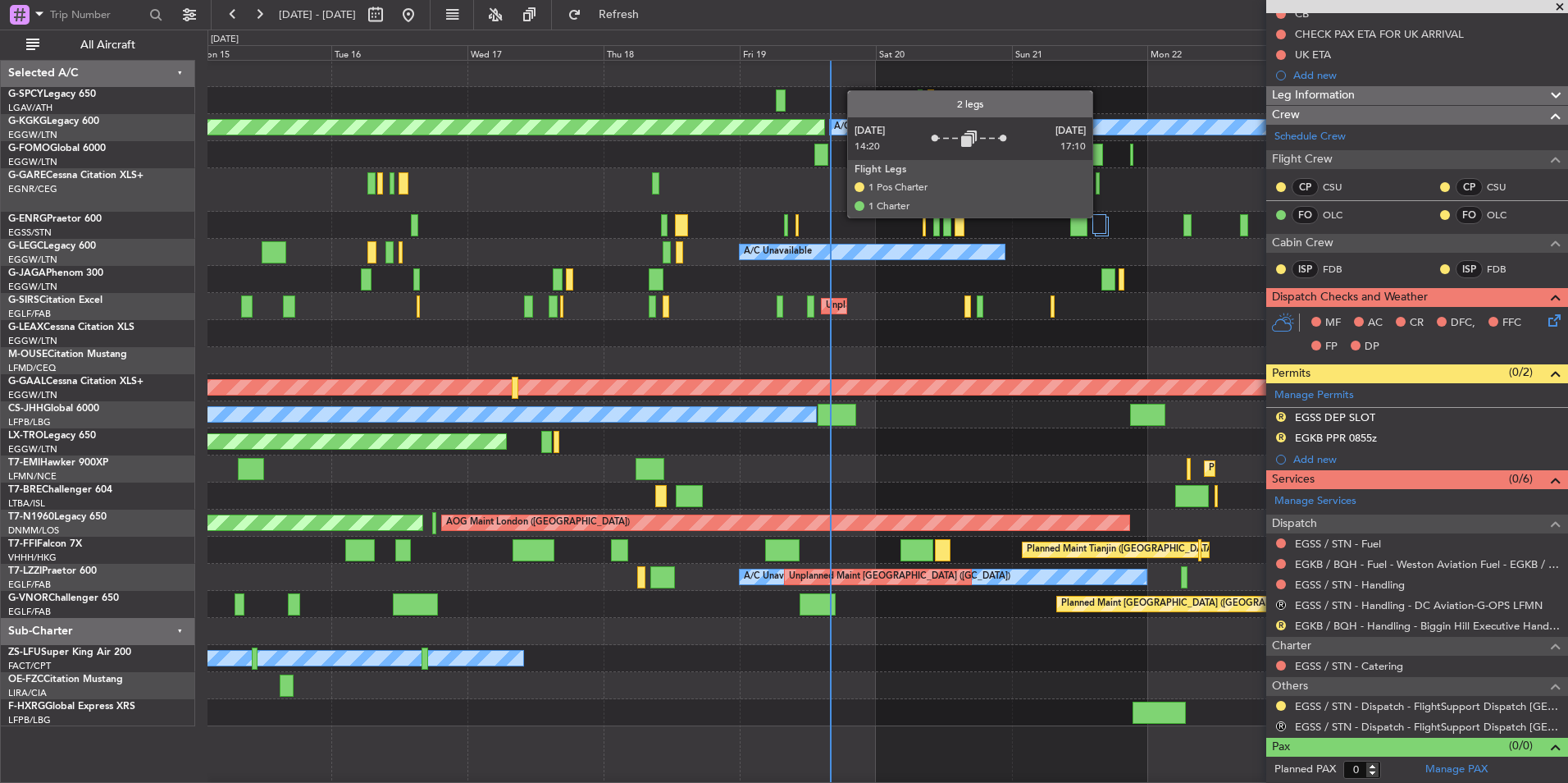
scroll to position [0, 0]
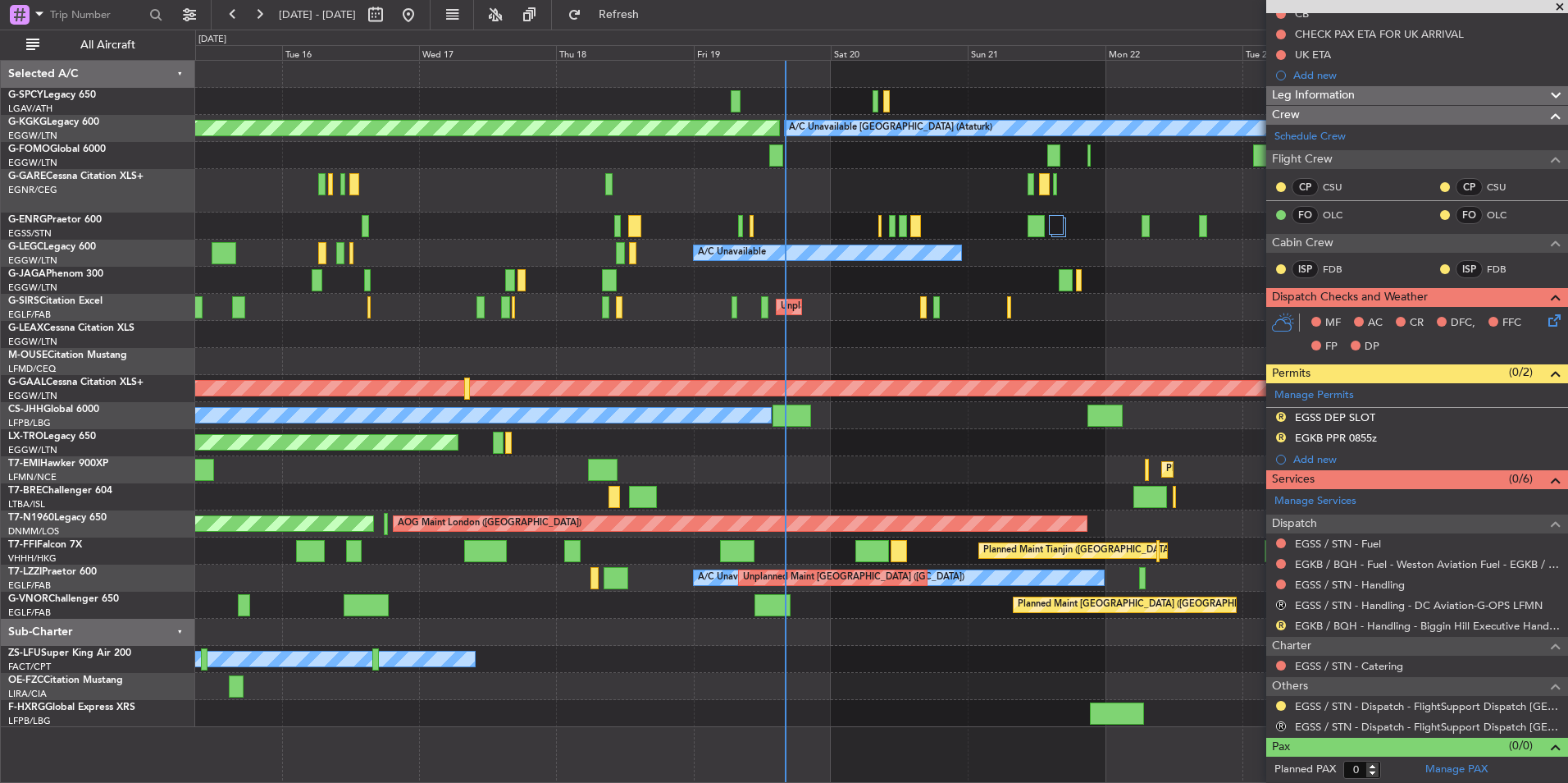
click at [837, 215] on div "A/C Unavailable" at bounding box center [881, 225] width 1372 height 27
click at [813, 225] on div "A/C Unavailable" at bounding box center [881, 225] width 1372 height 27
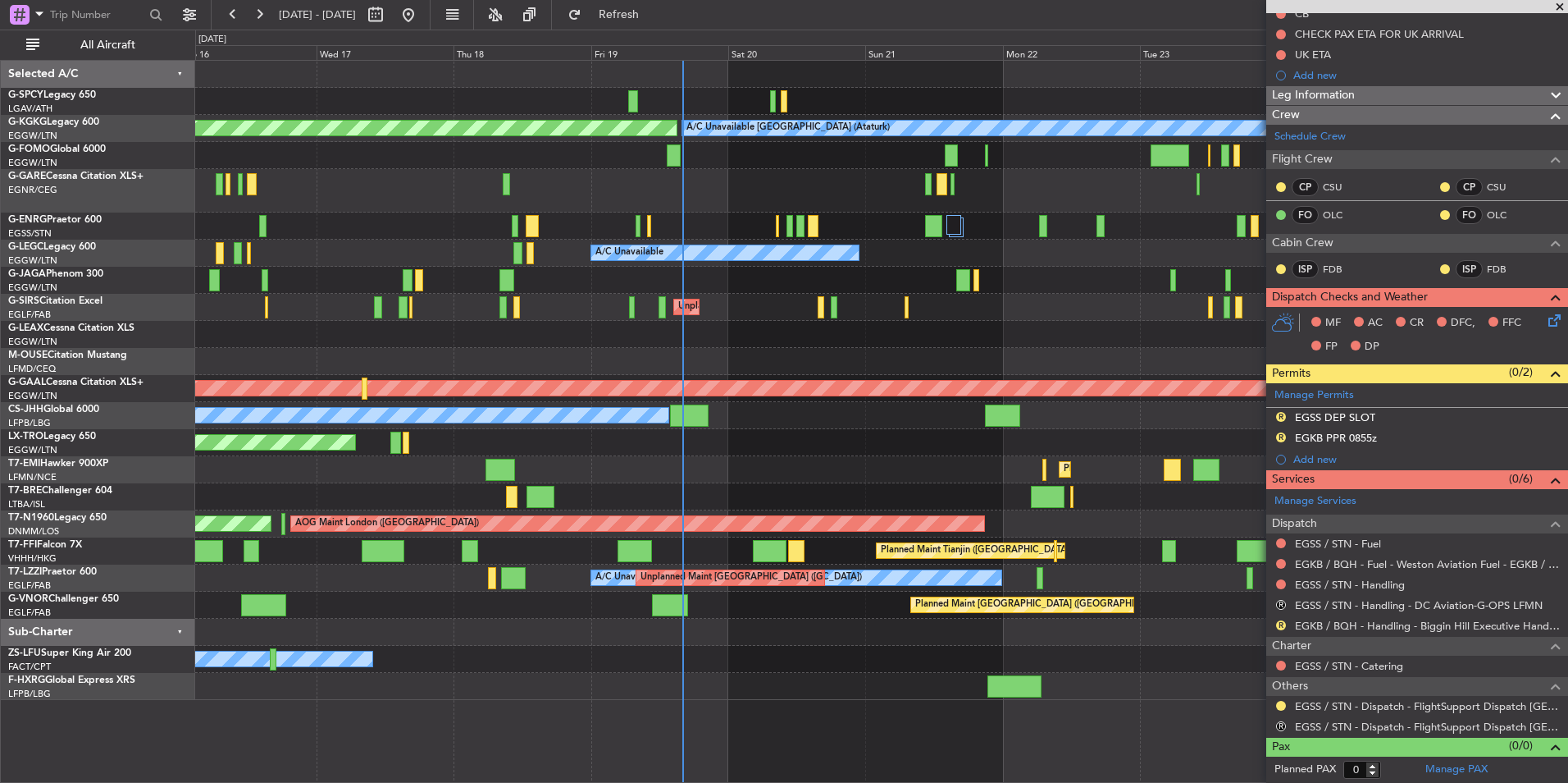
click at [852, 225] on div "A/C Unavailable" at bounding box center [881, 225] width 1372 height 27
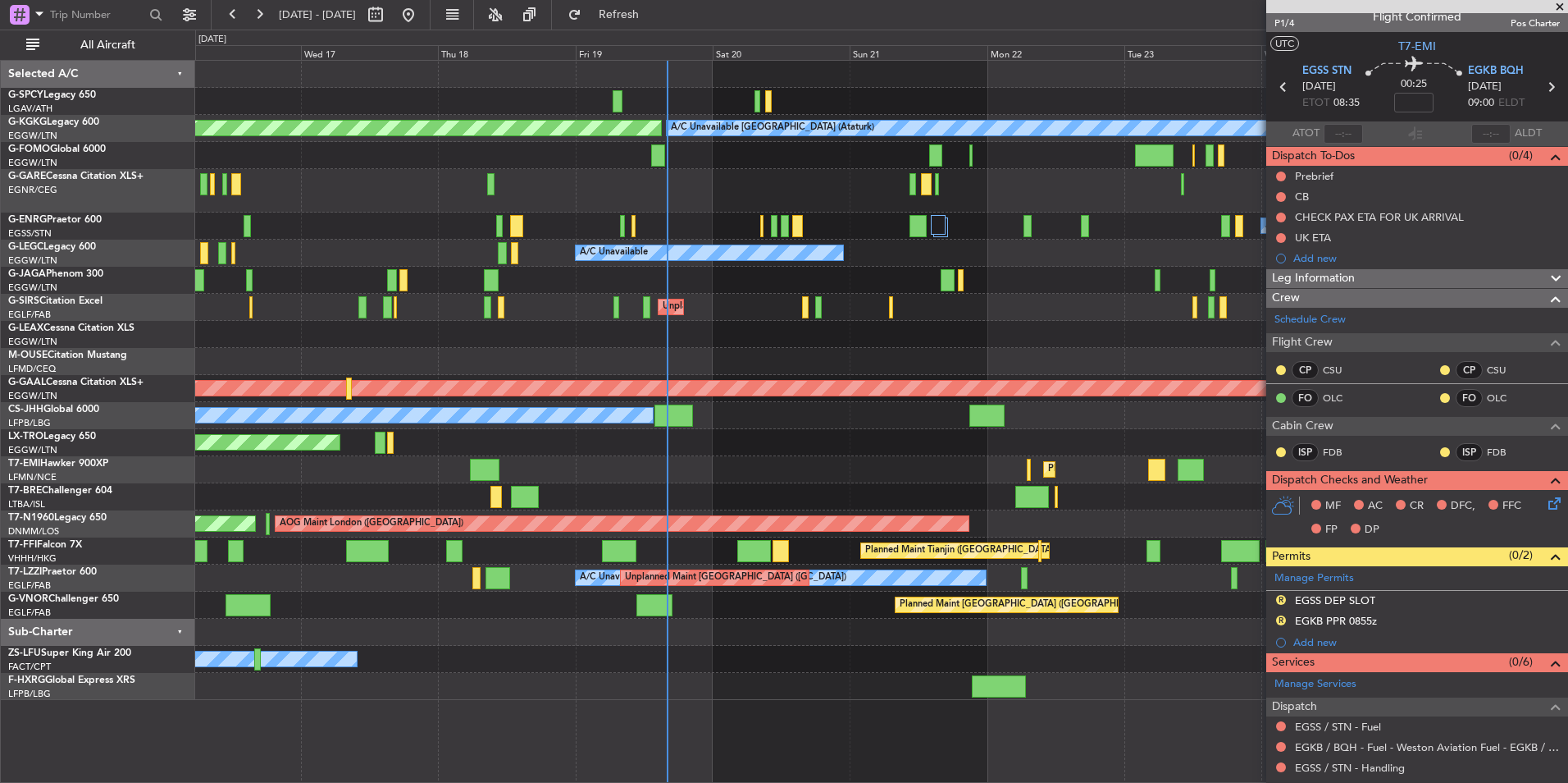
scroll to position [197, 0]
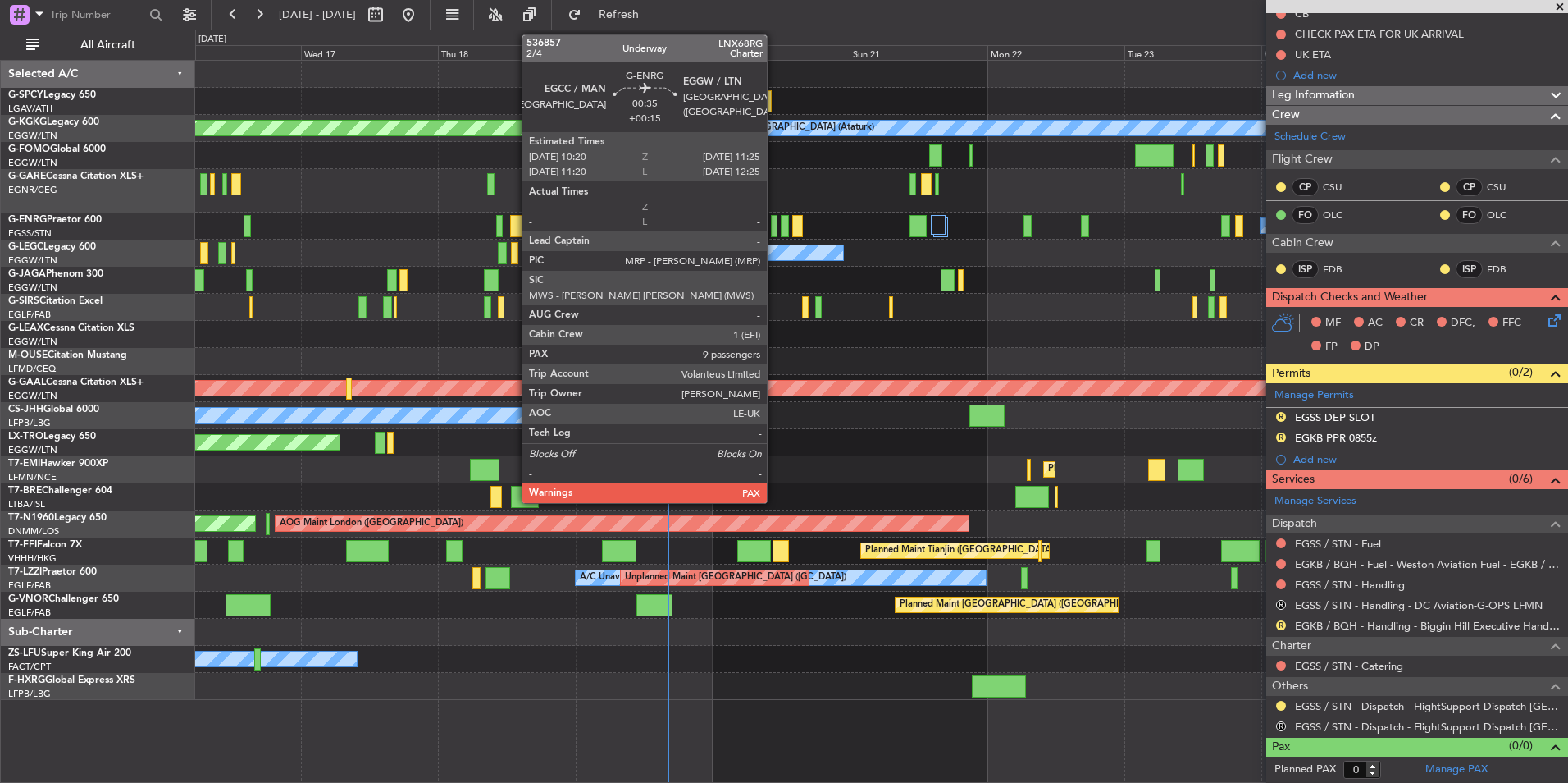
click at [774, 225] on div at bounding box center [775, 225] width 7 height 22
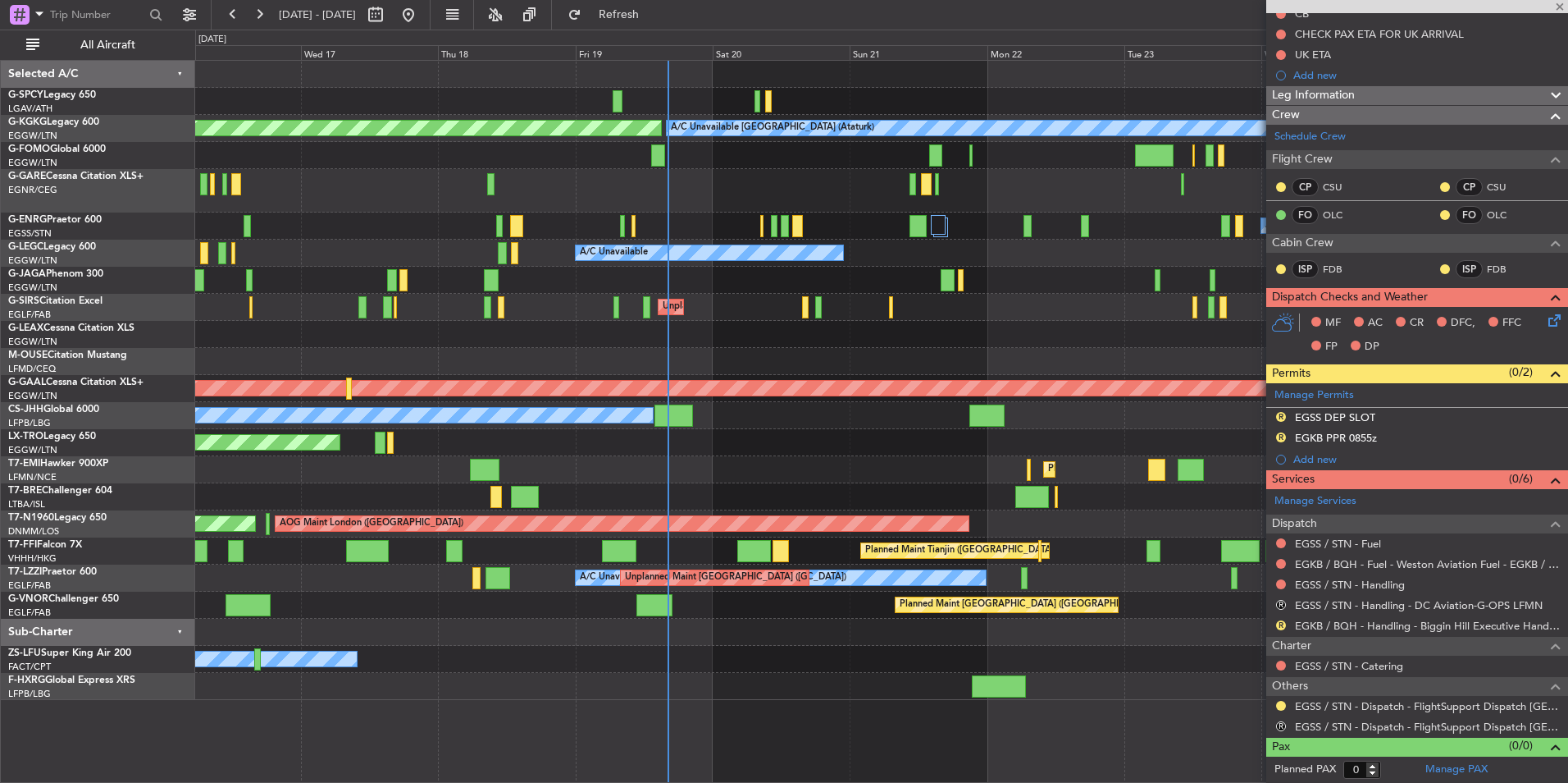
type input "+00:15"
type input "9"
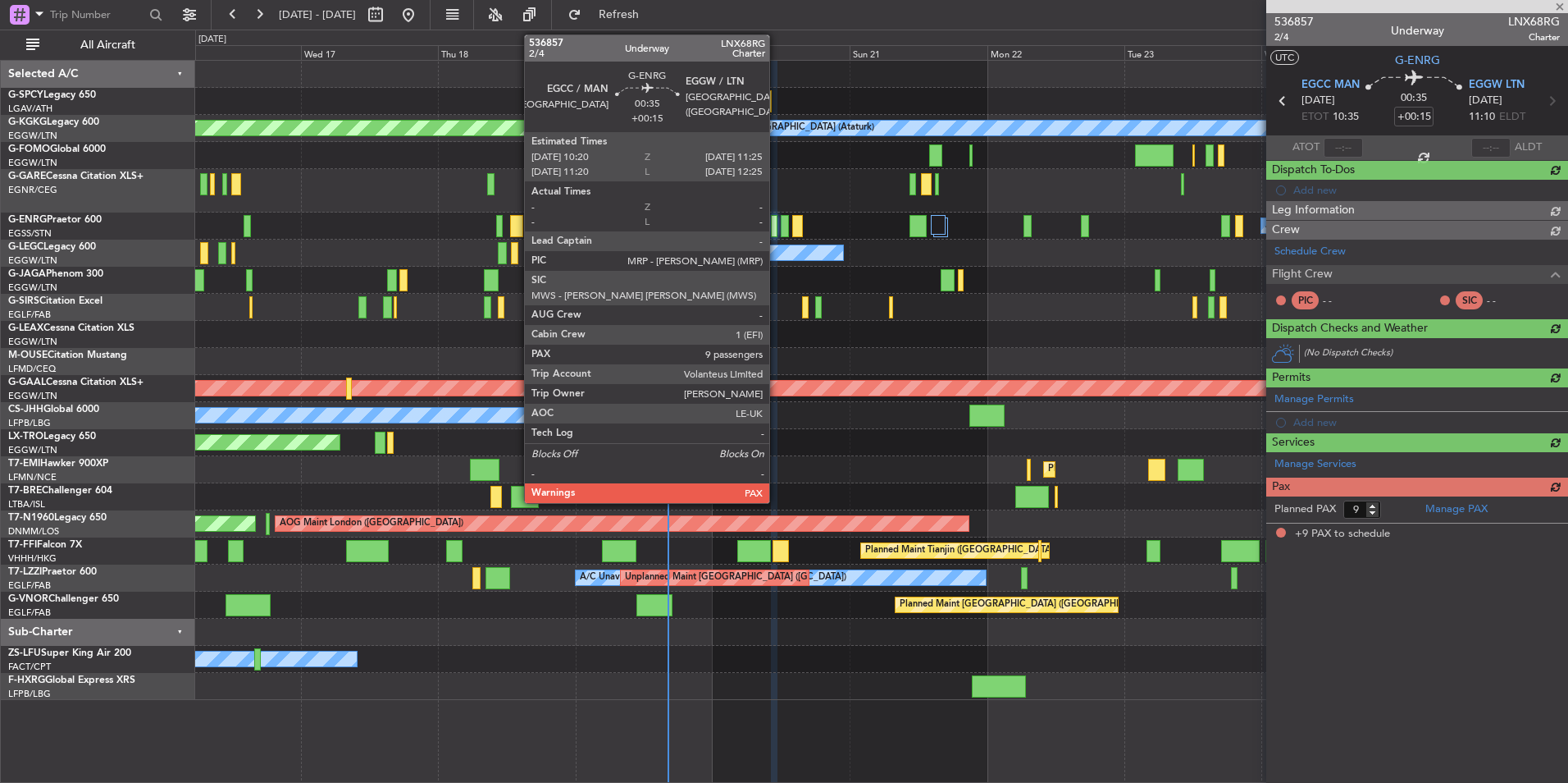
scroll to position [0, 0]
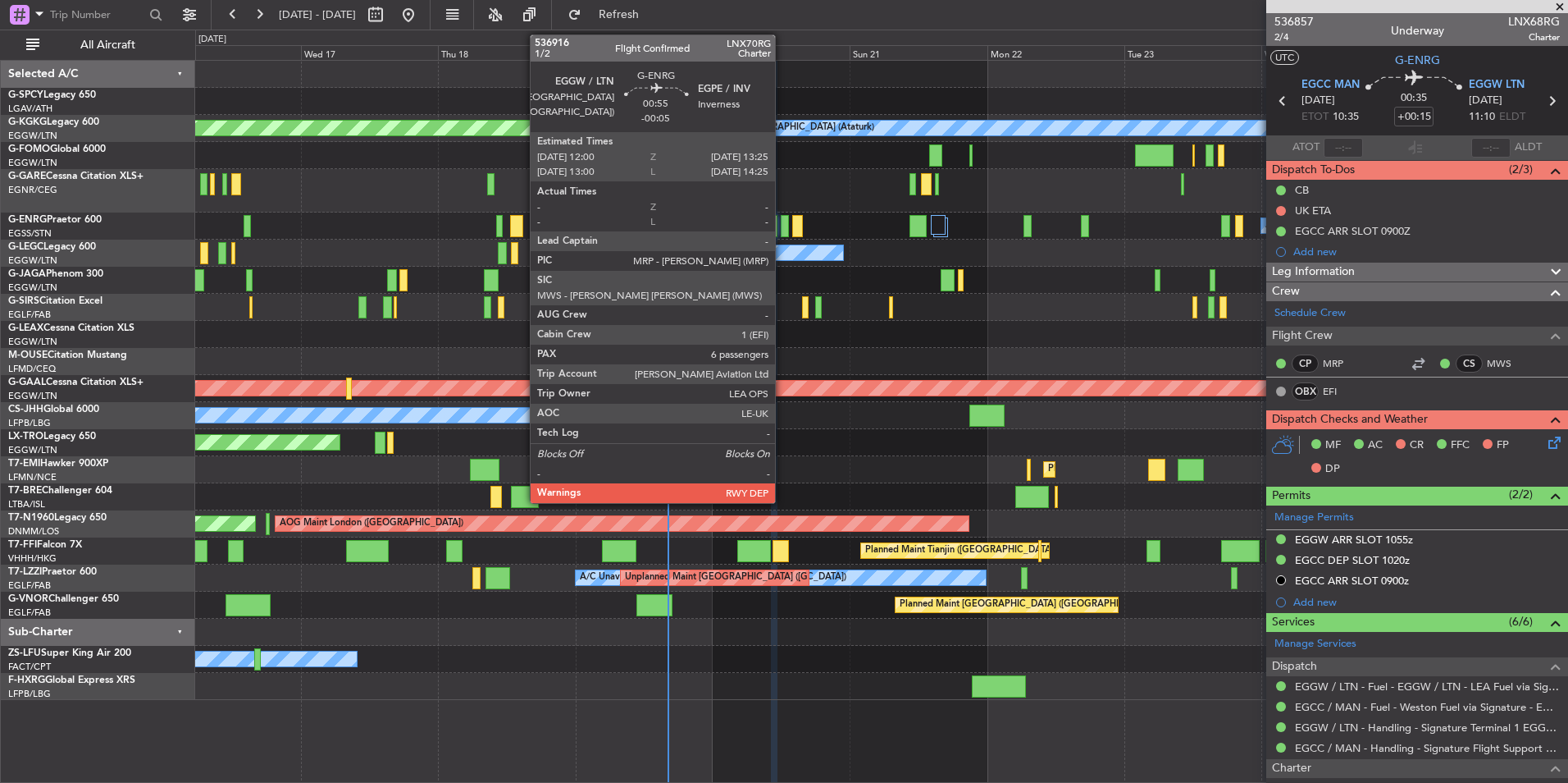
click at [783, 231] on div at bounding box center [784, 225] width 8 height 22
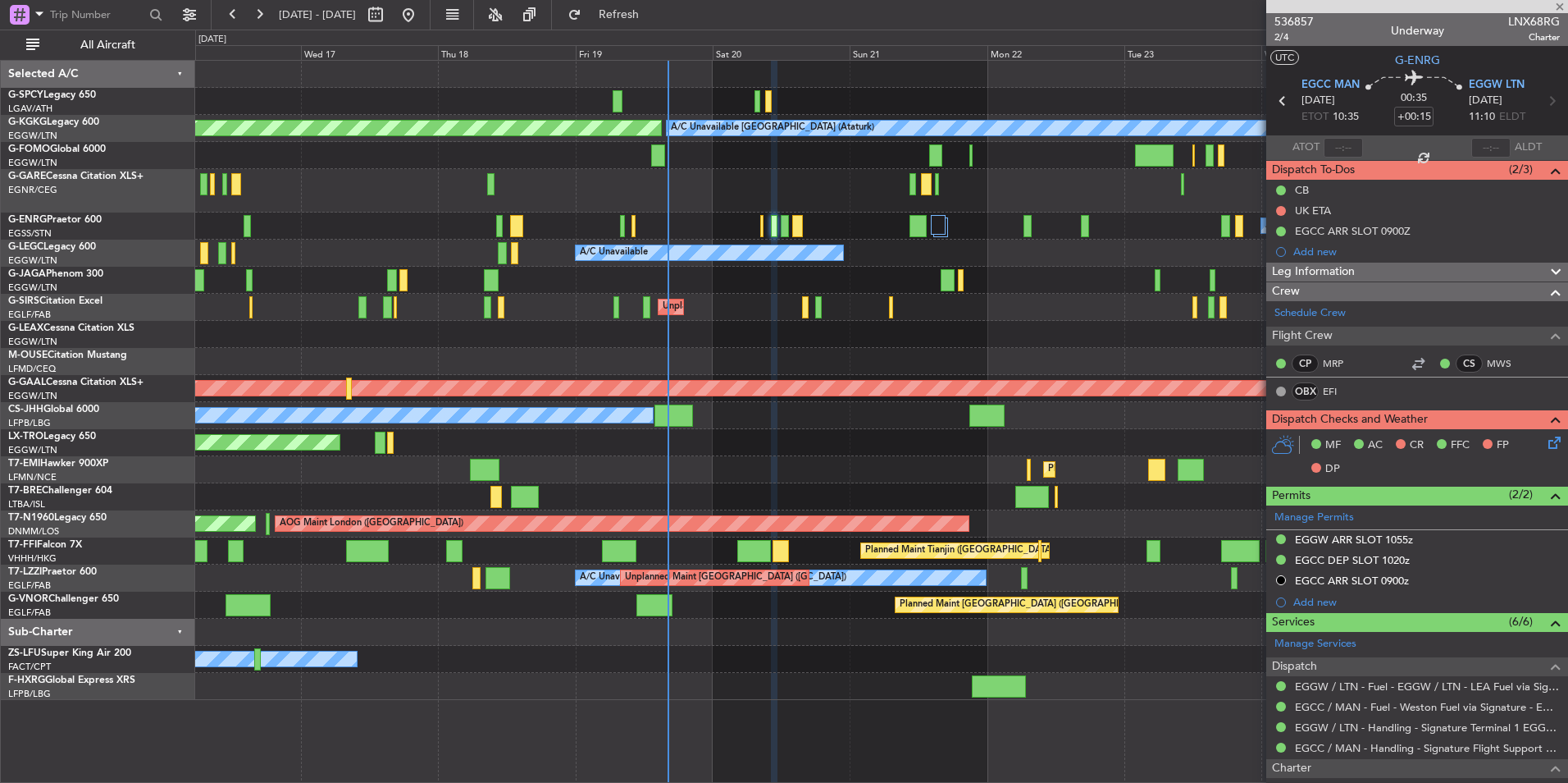
type input "-00:05"
type input "6"
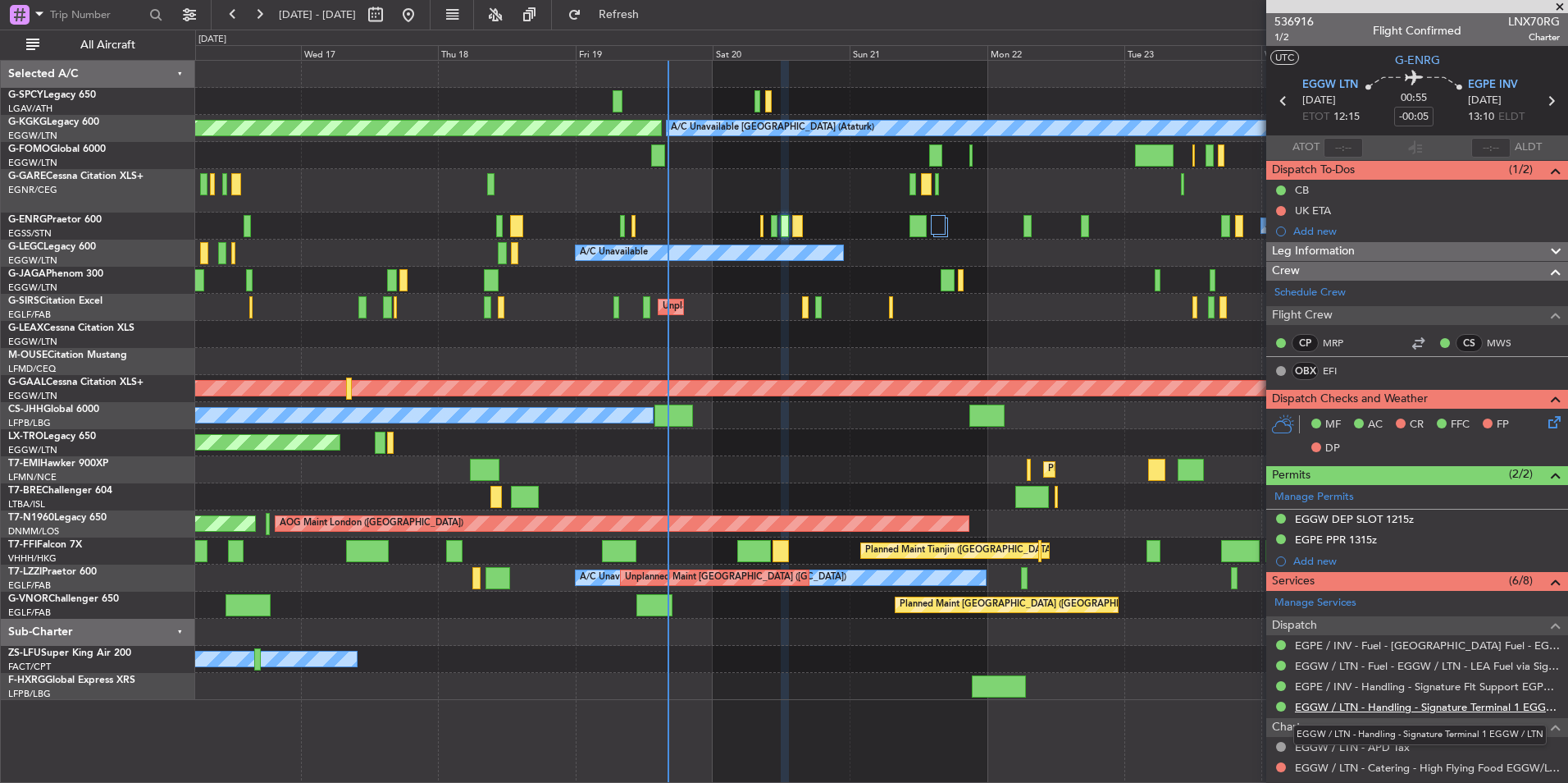
click at [1429, 706] on link "EGGW / LTN - Handling - Signature Terminal 1 EGGW / LTN" at bounding box center [1427, 707] width 265 height 14
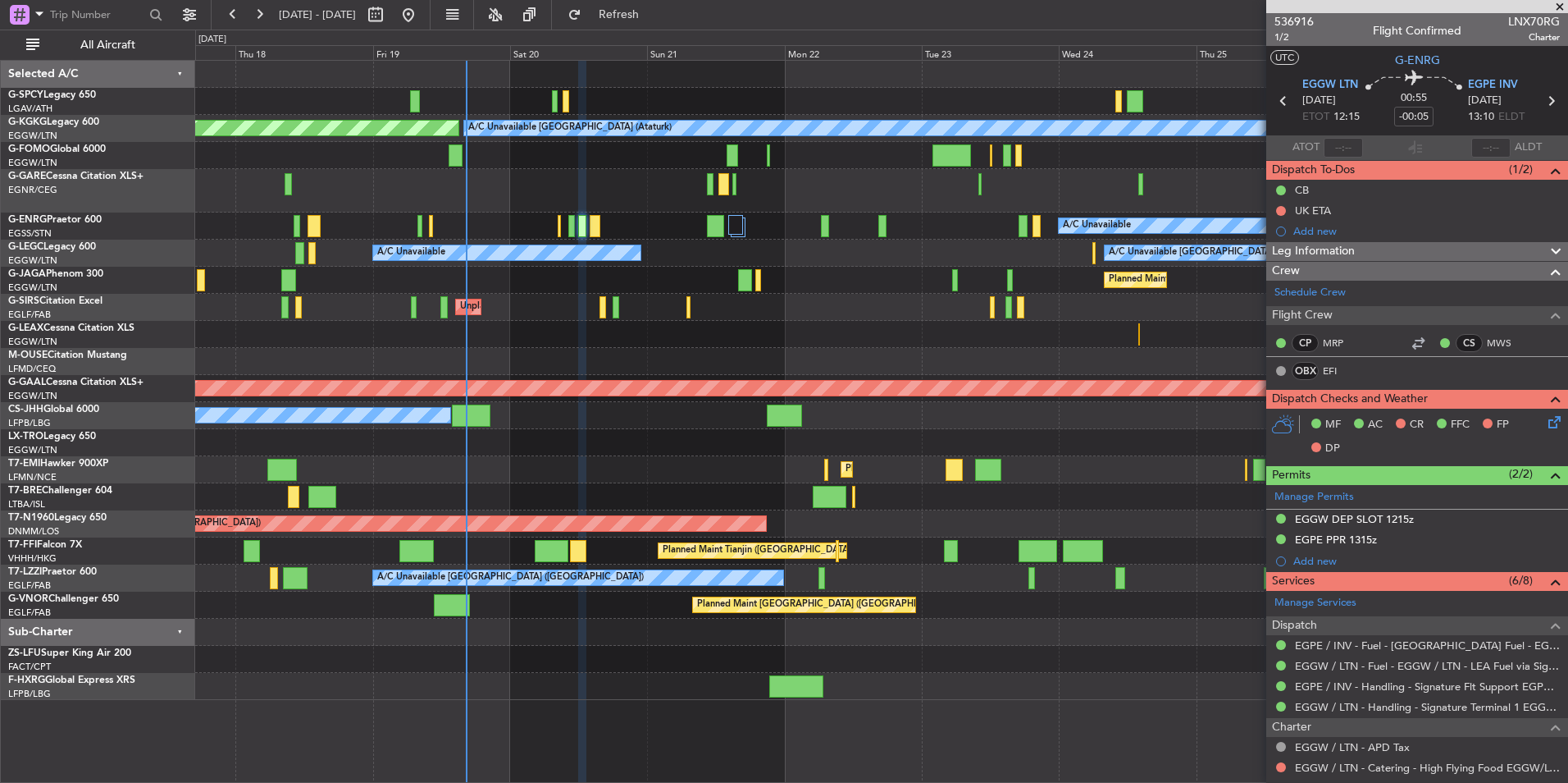
click at [722, 446] on div "AOG Maint Istanbul (Ataturk) A/C Unavailable Istanbul (Ataturk) A/C Unavailable…" at bounding box center [881, 380] width 1372 height 639
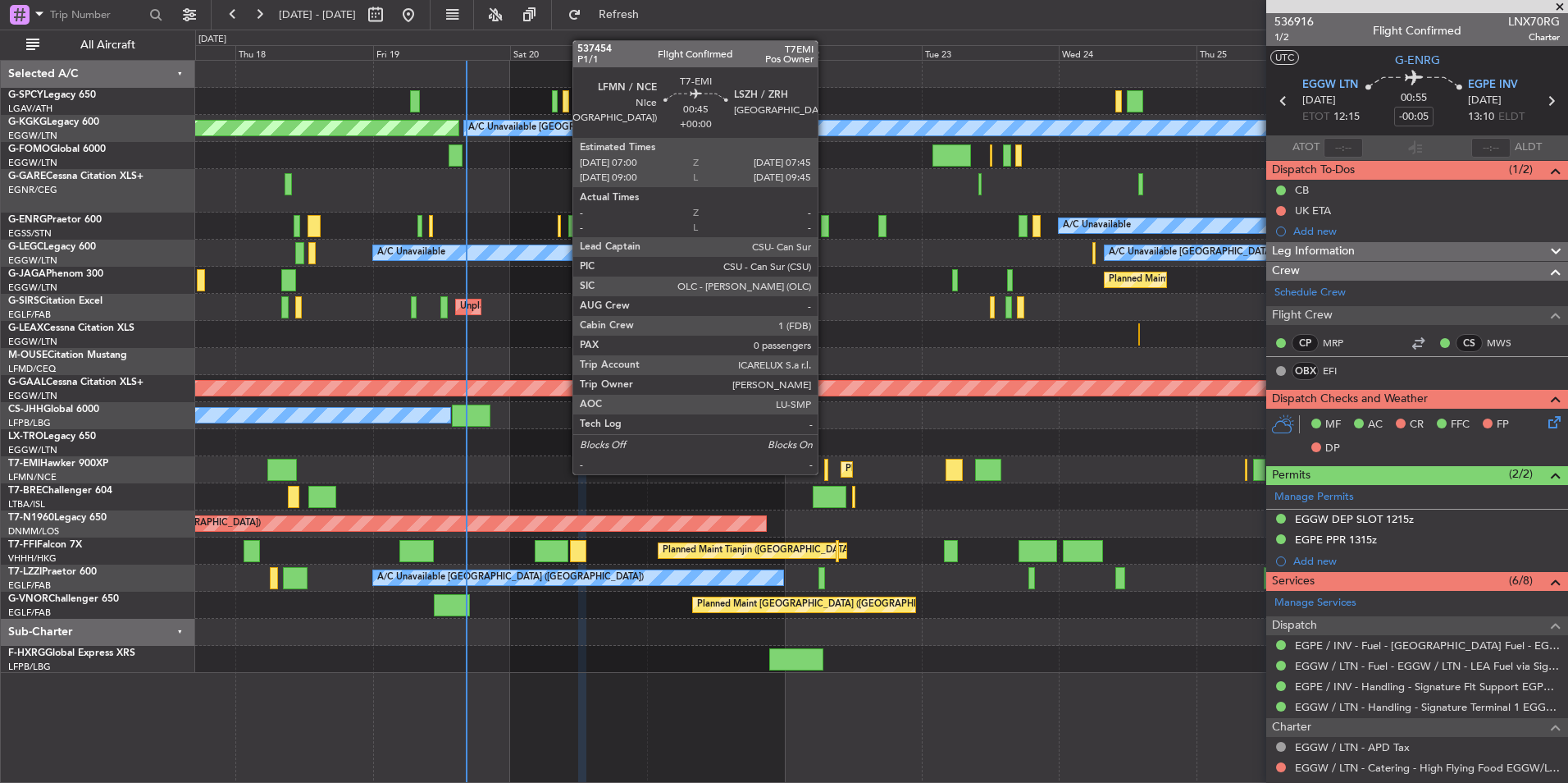
click at [825, 472] on div at bounding box center [827, 469] width 5 height 22
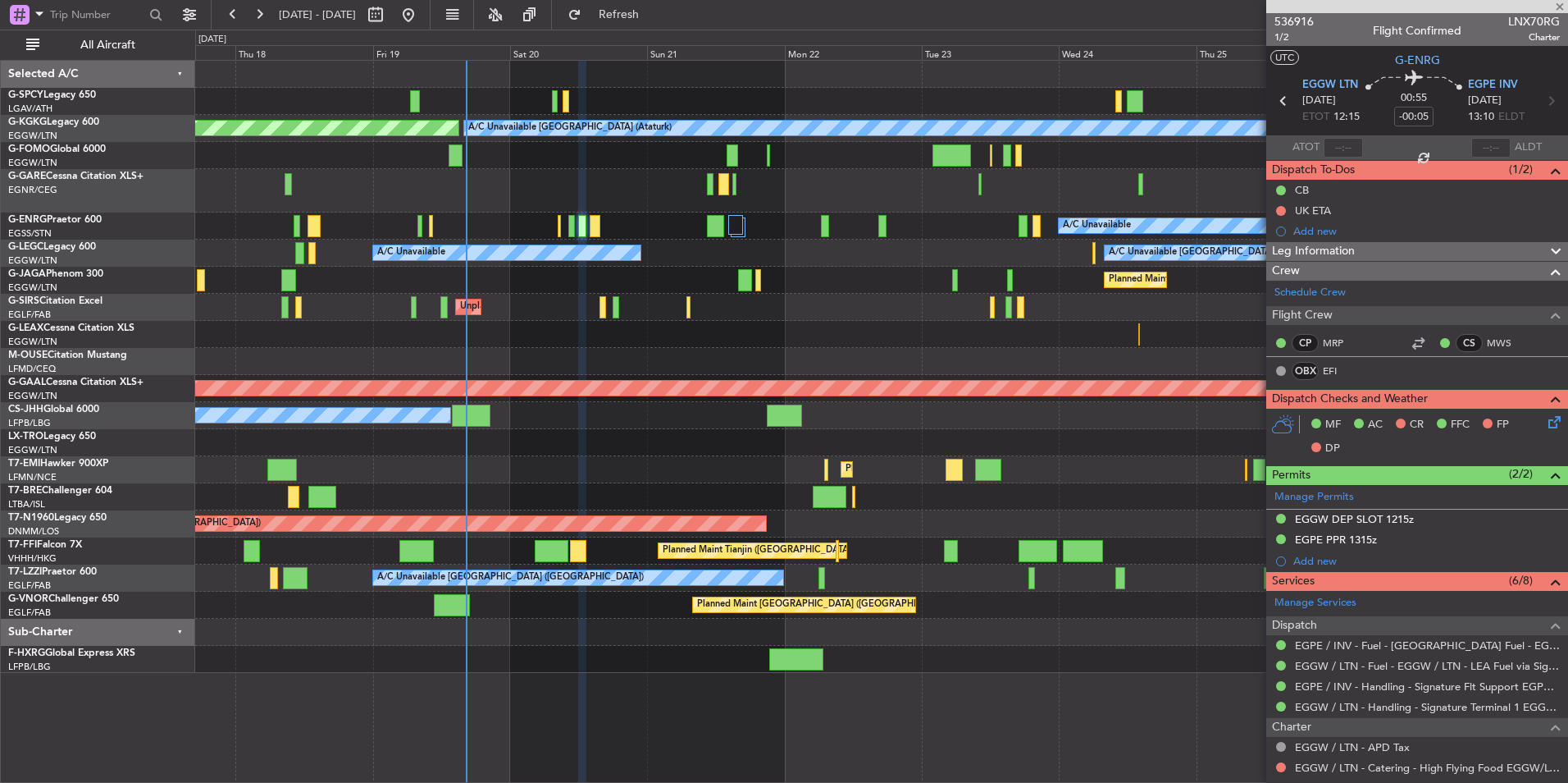
type input "0"
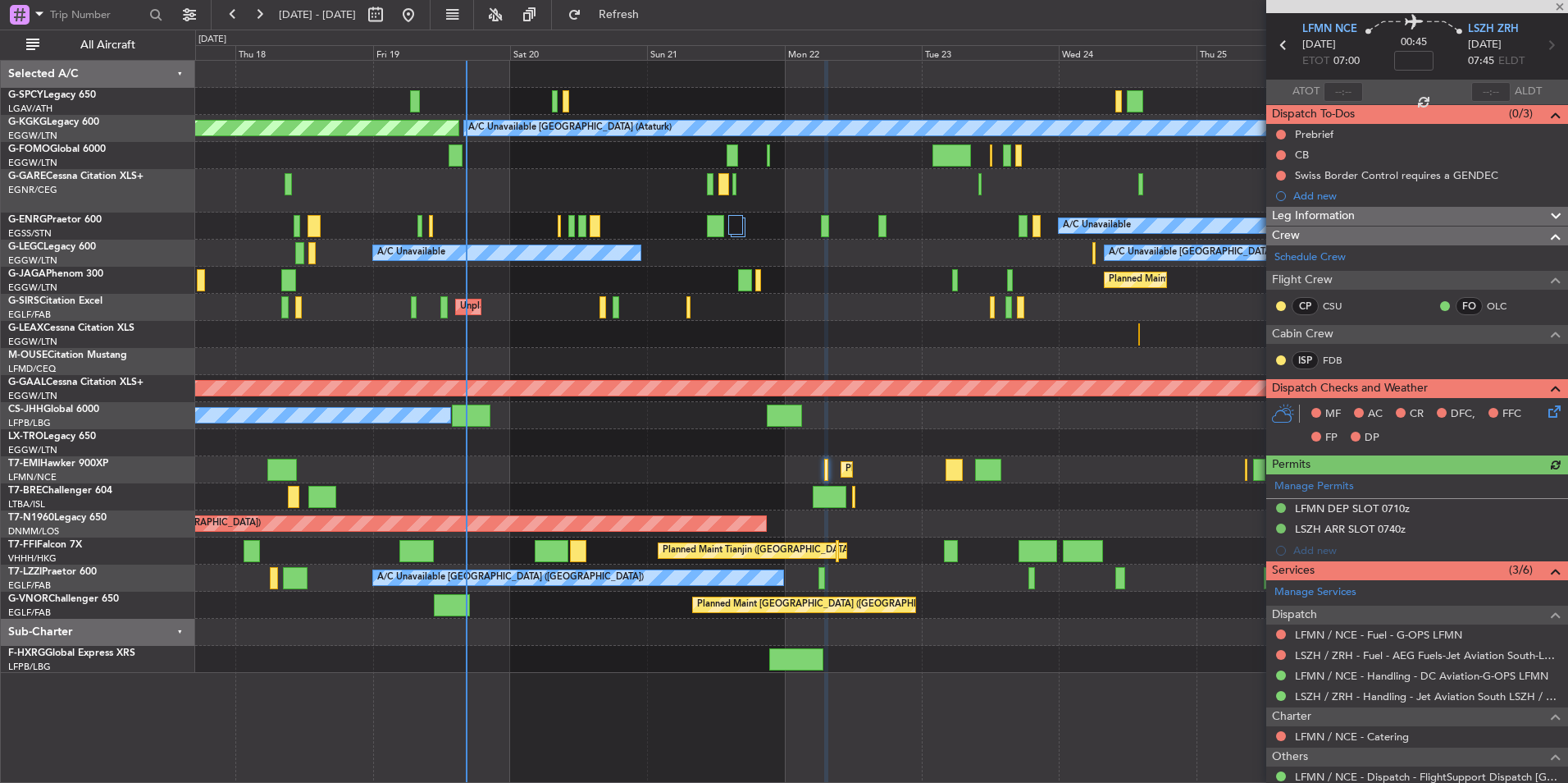
scroll to position [82, 0]
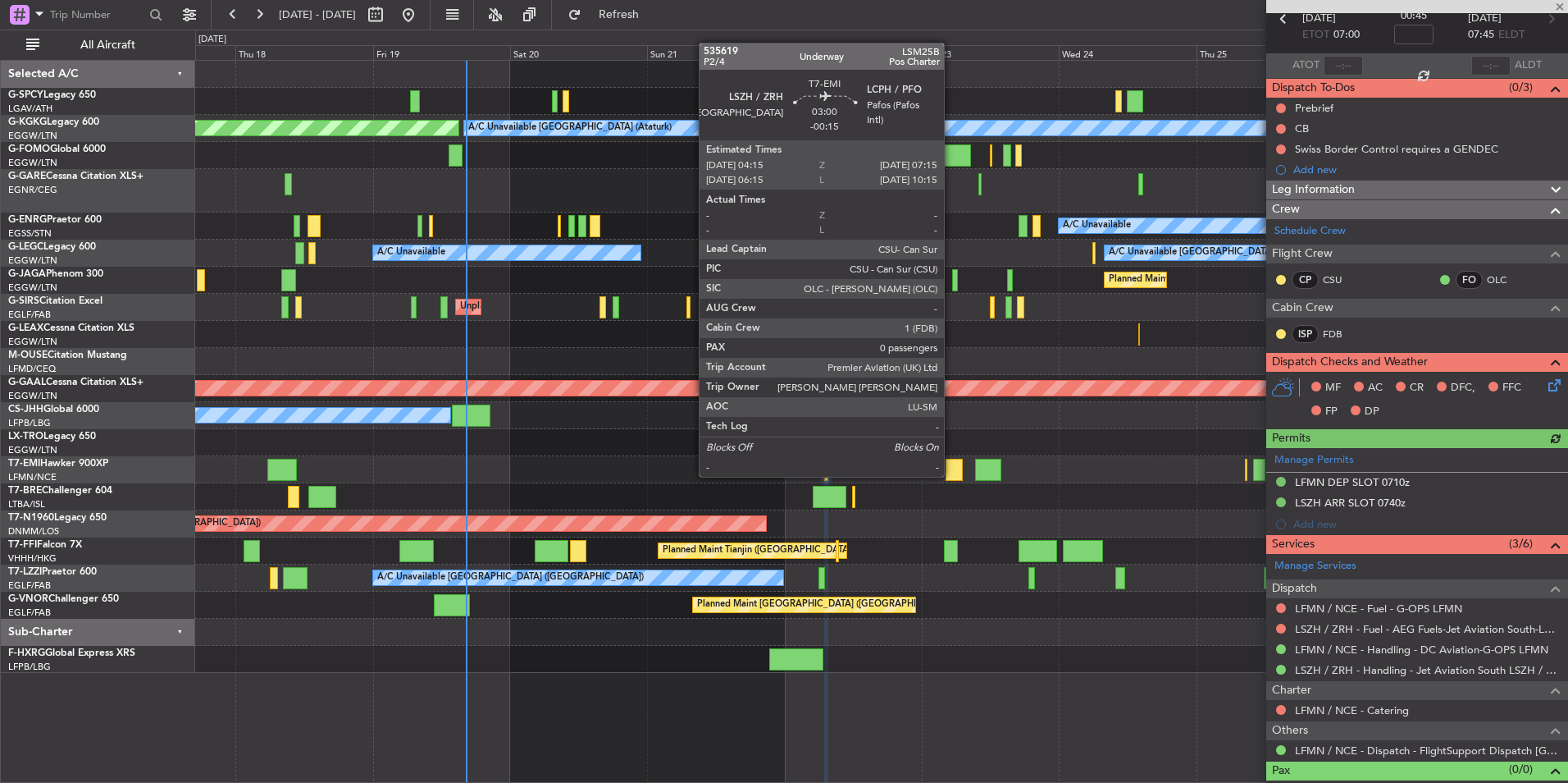
click at [951, 475] on div at bounding box center [955, 469] width 17 height 22
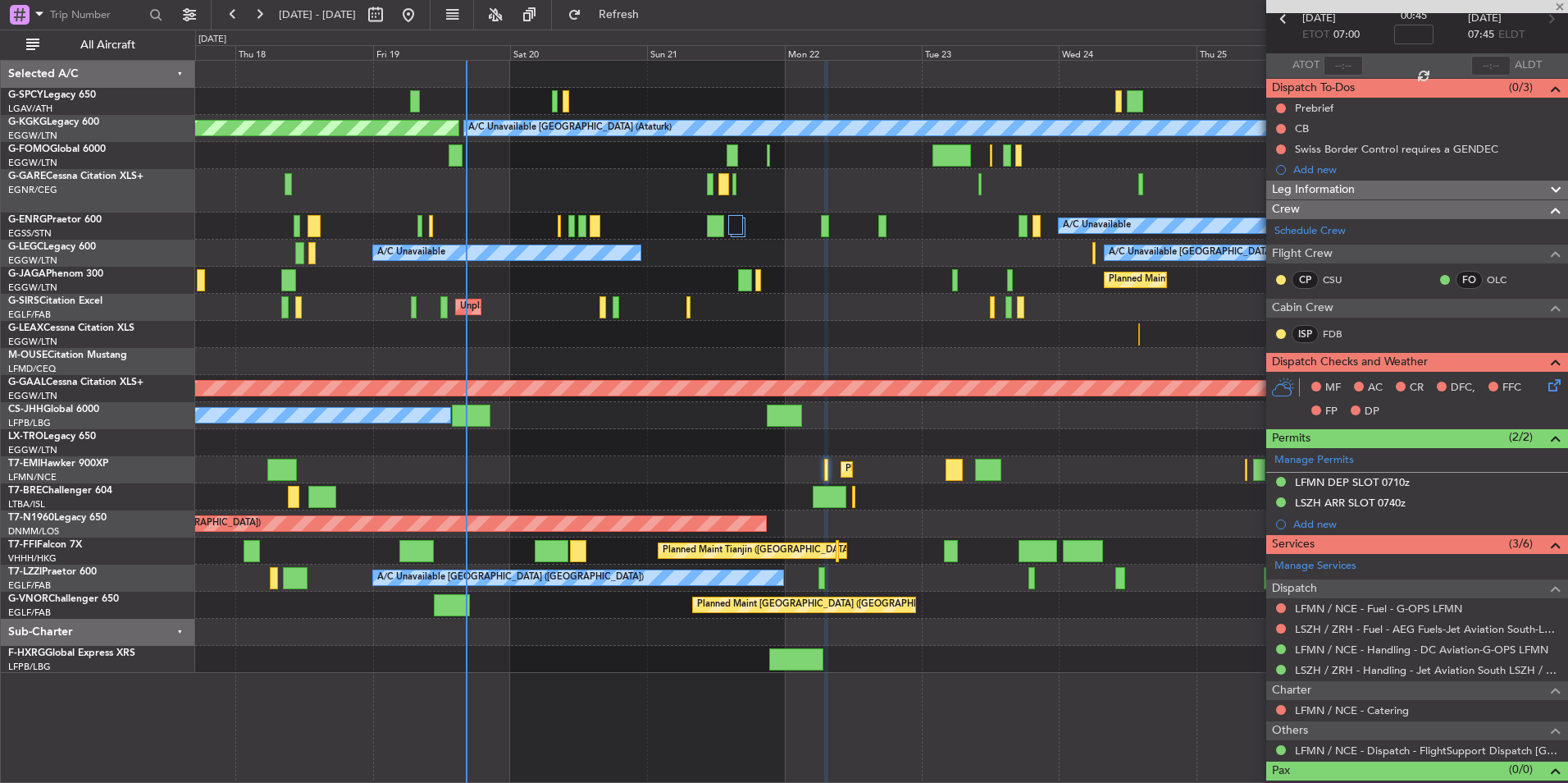
type input "-00:15"
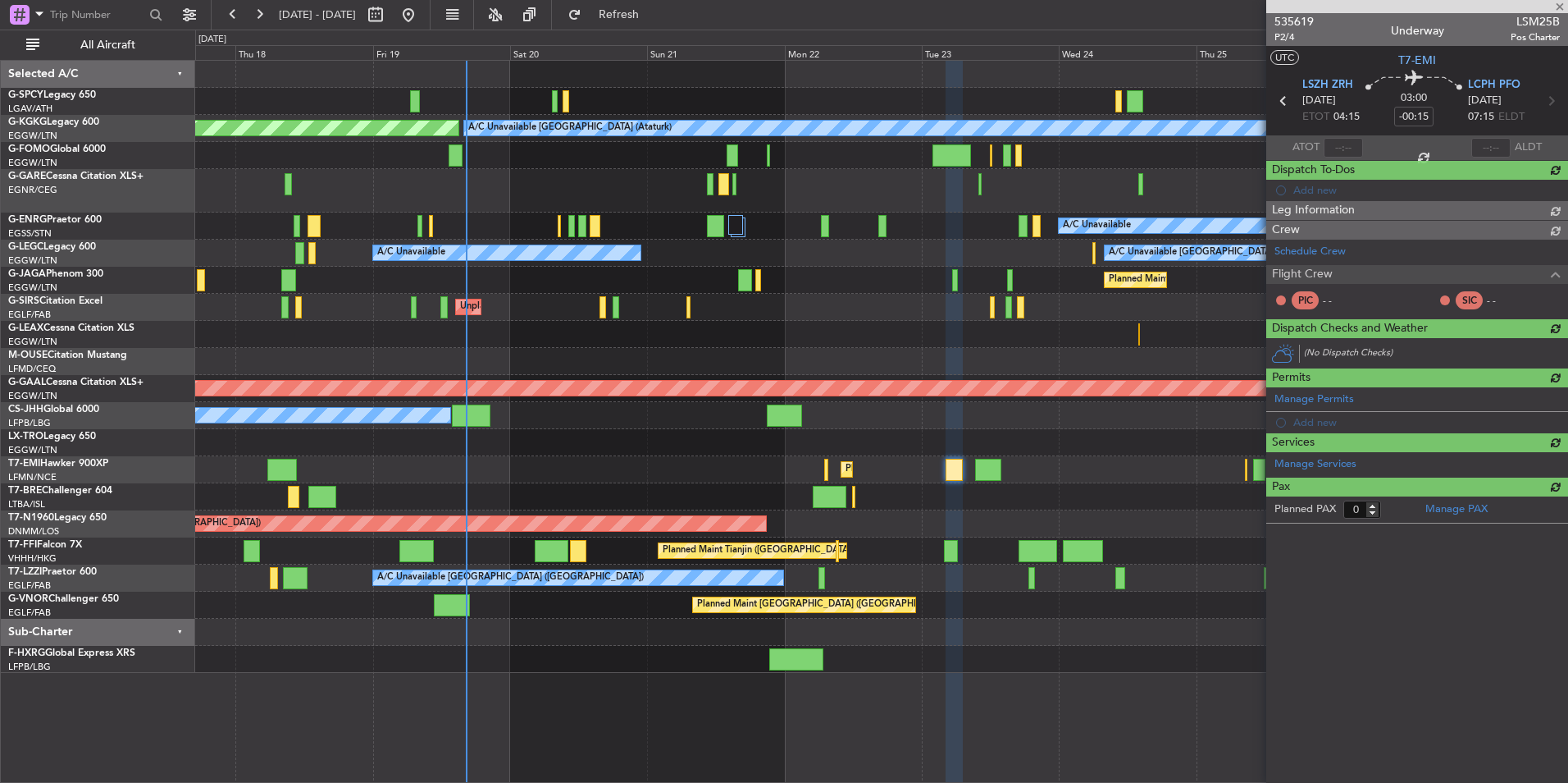
scroll to position [0, 0]
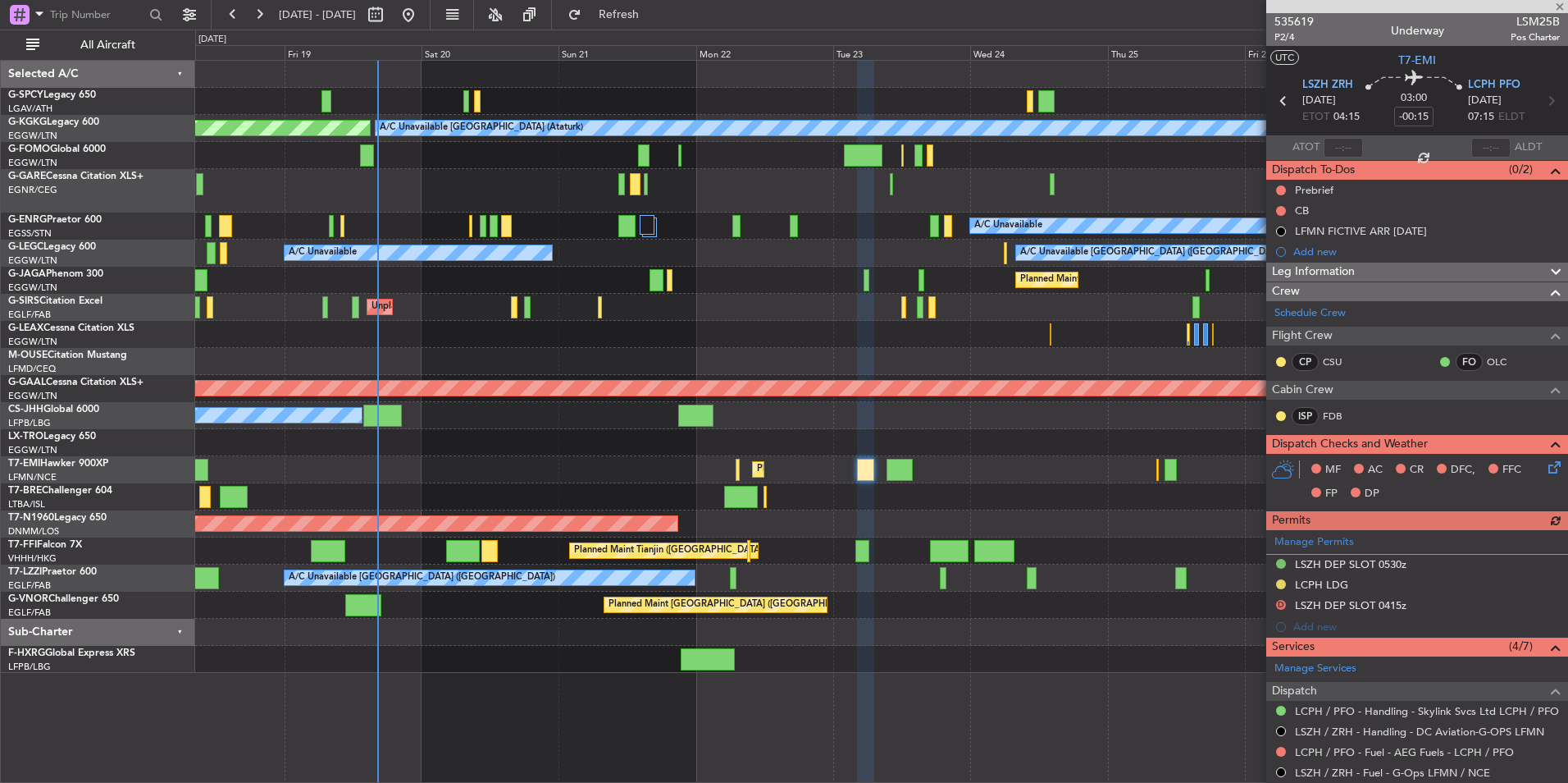
click at [888, 513] on div "AOG Maint Istanbul (Ataturk) A/C Unavailable Istanbul (Ataturk) A/C Unavailable…" at bounding box center [881, 367] width 1372 height 612
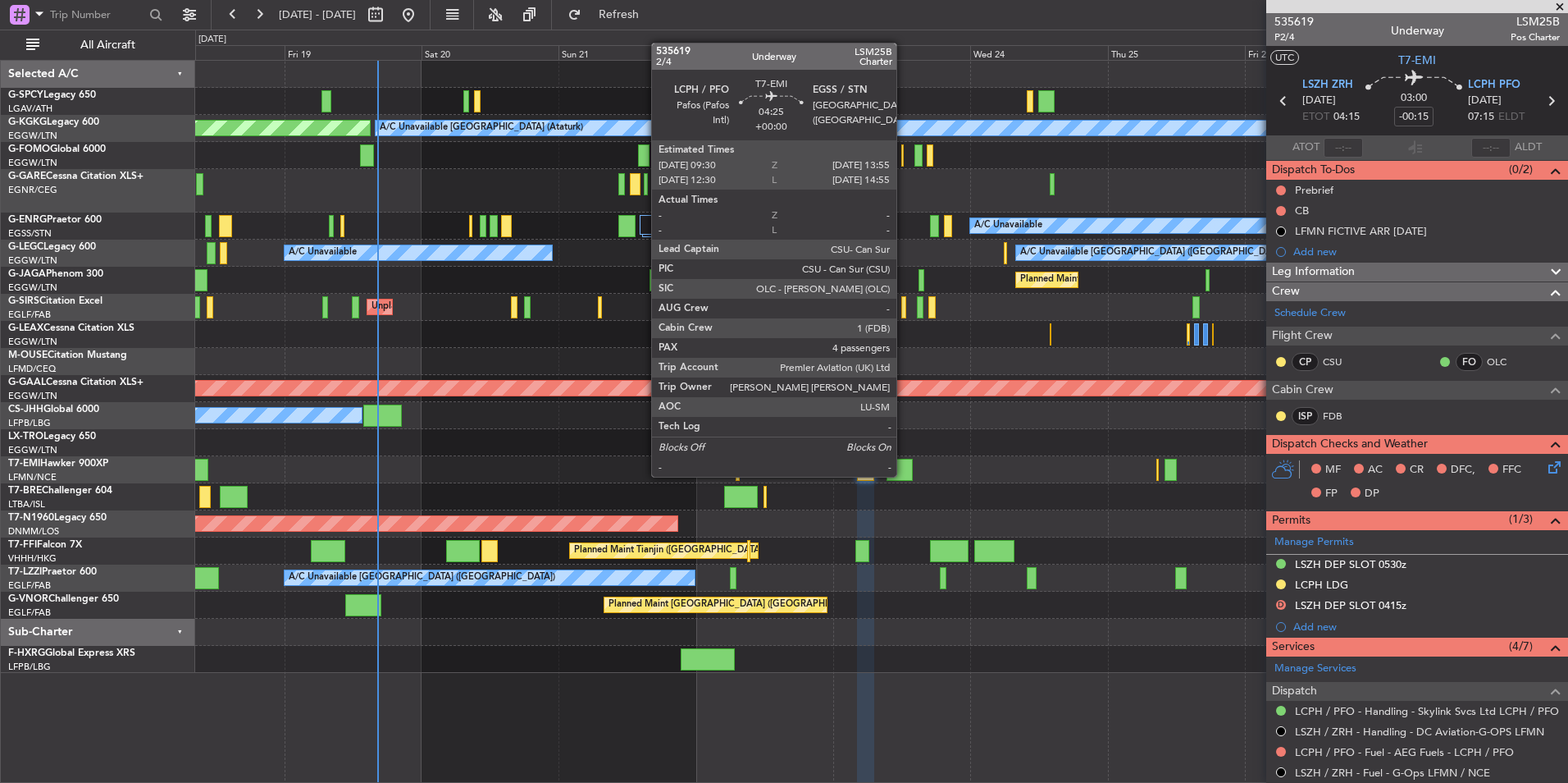
click at [904, 475] on div at bounding box center [899, 469] width 25 height 22
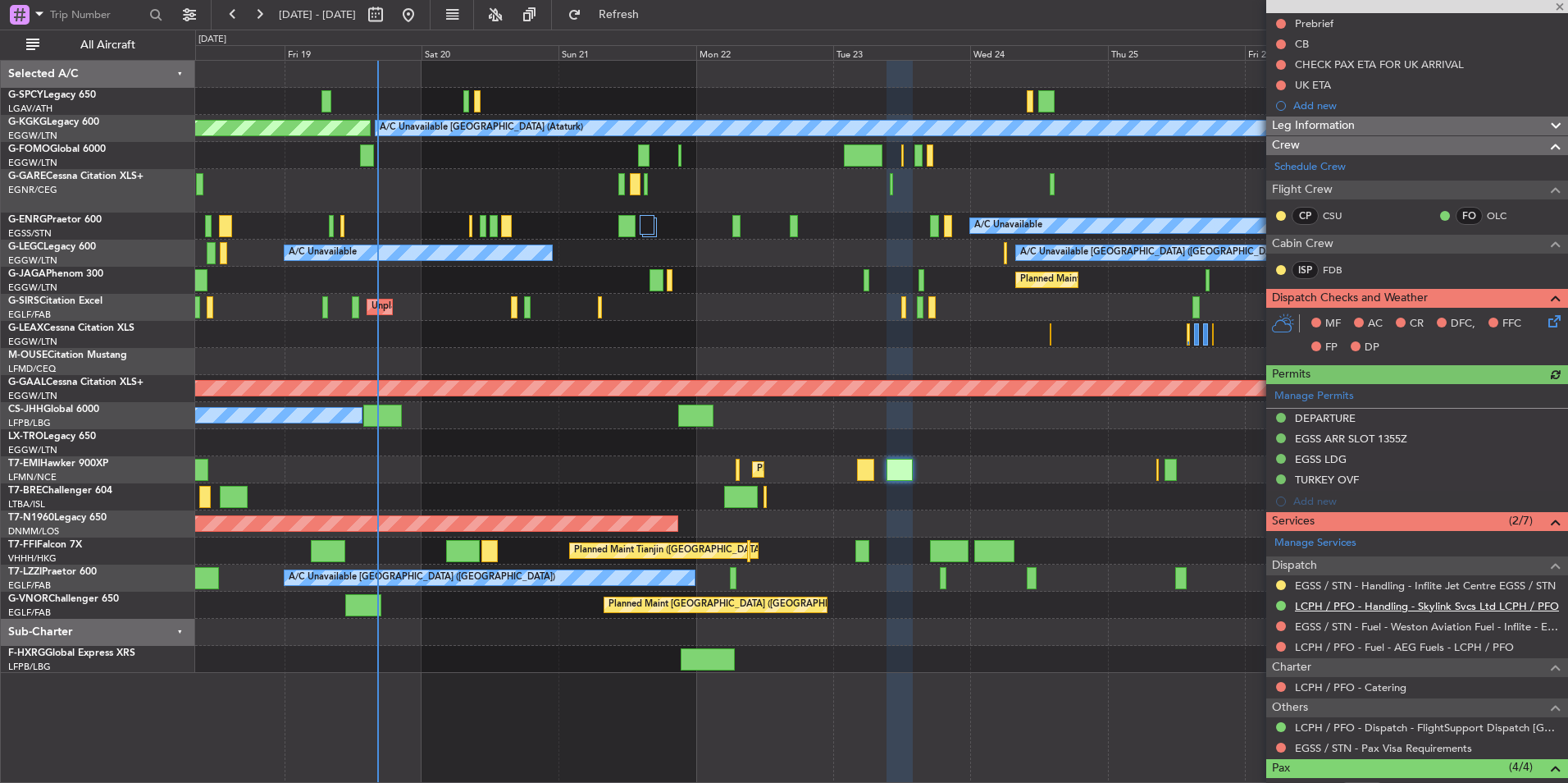
scroll to position [246, 0]
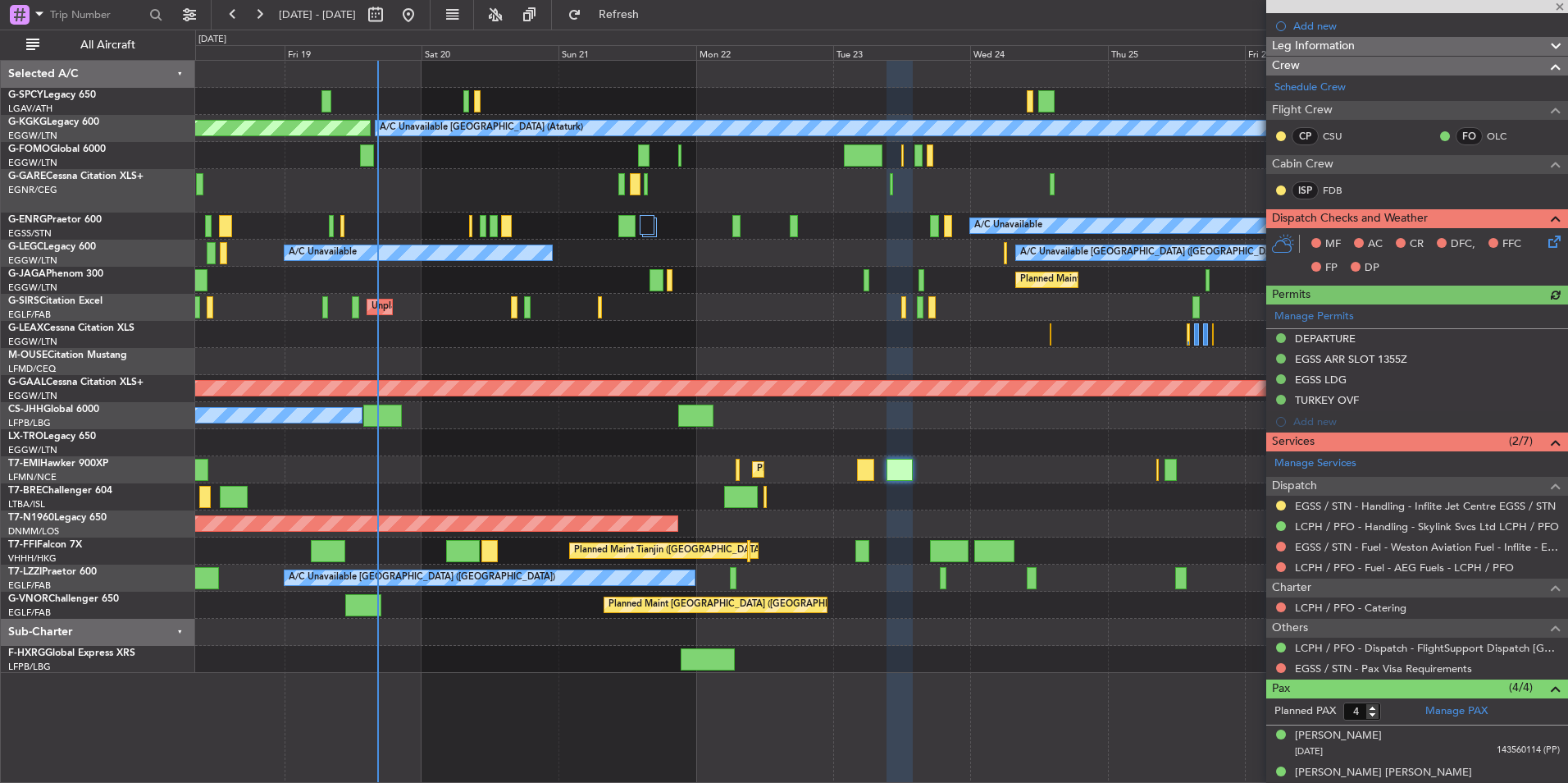
click at [999, 516] on div "AOG Maint Istanbul (Ataturk) A/C Unavailable Istanbul (Ataturk) A/C Unavailable…" at bounding box center [881, 367] width 1372 height 612
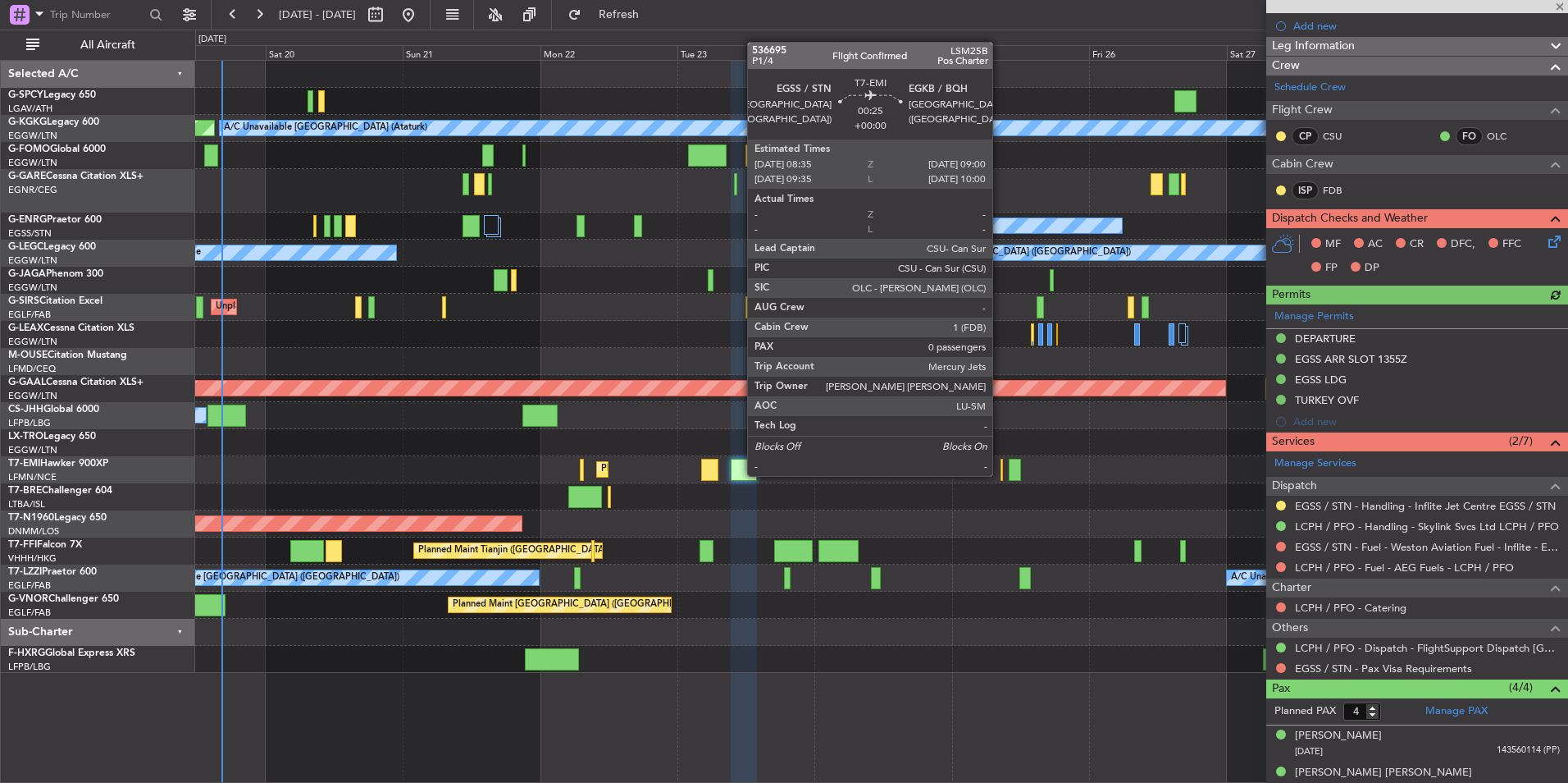
click at [1001, 473] on div at bounding box center [1002, 469] width 3 height 22
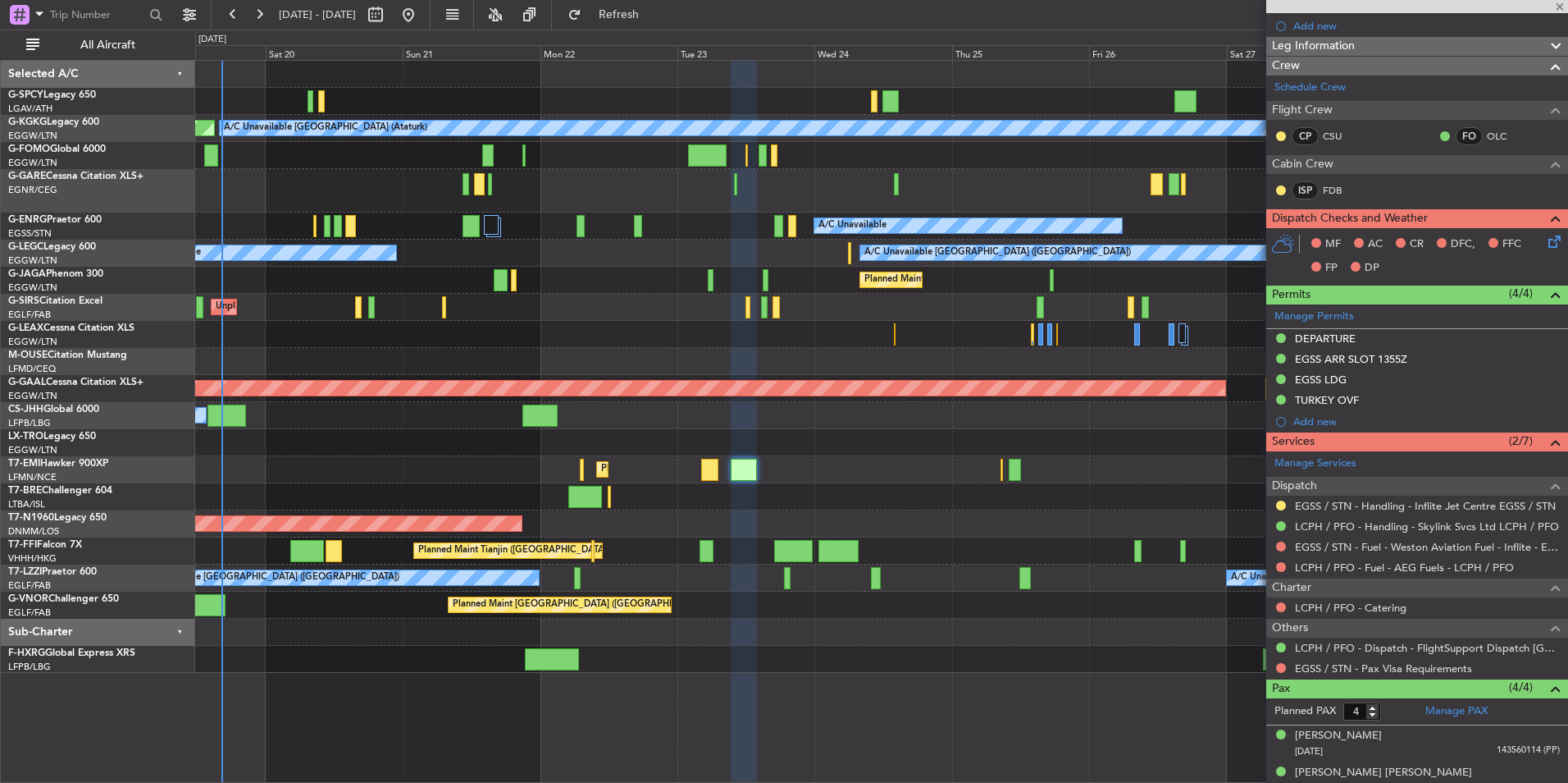
type input "0"
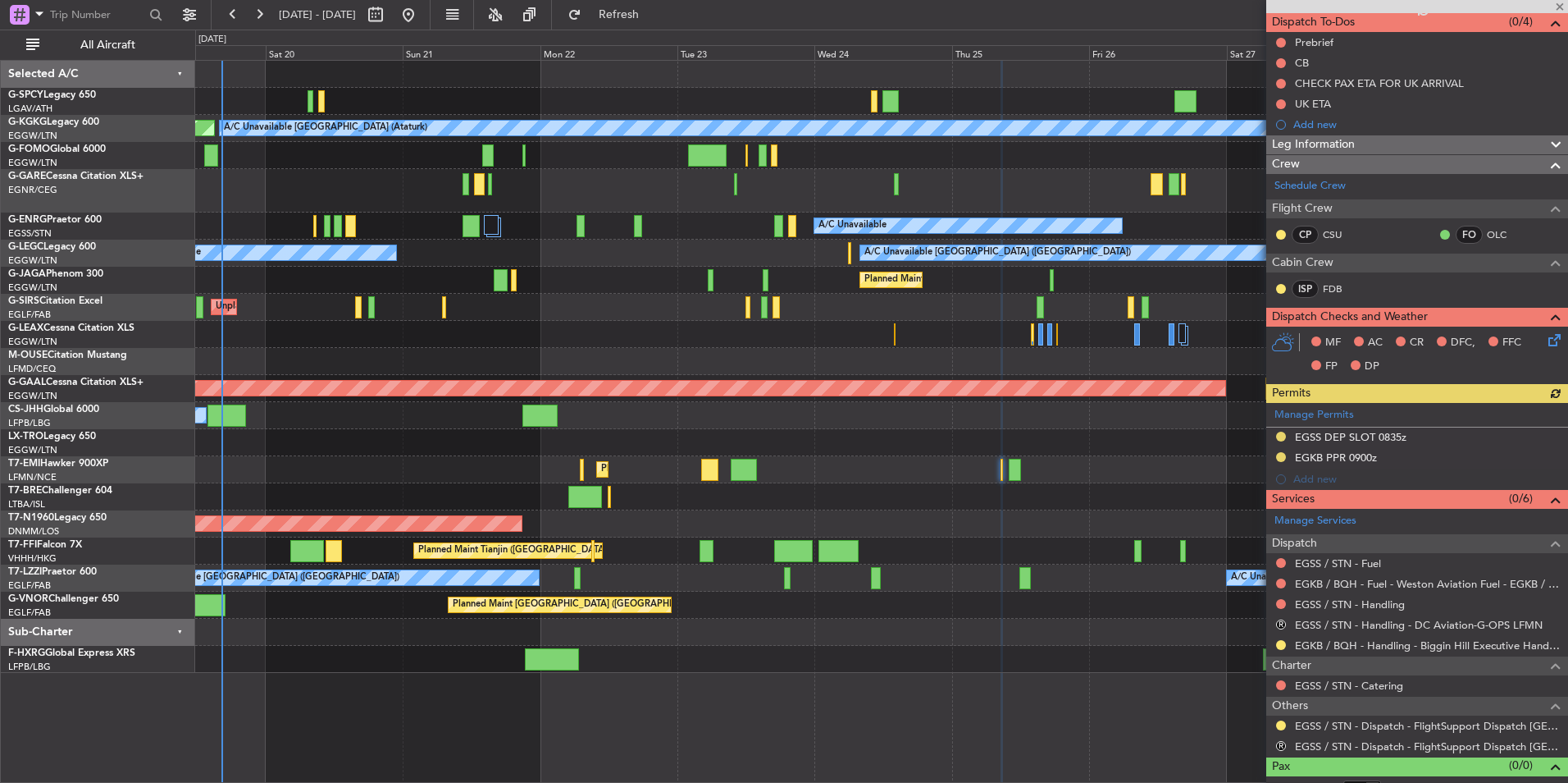
scroll to position [167, 0]
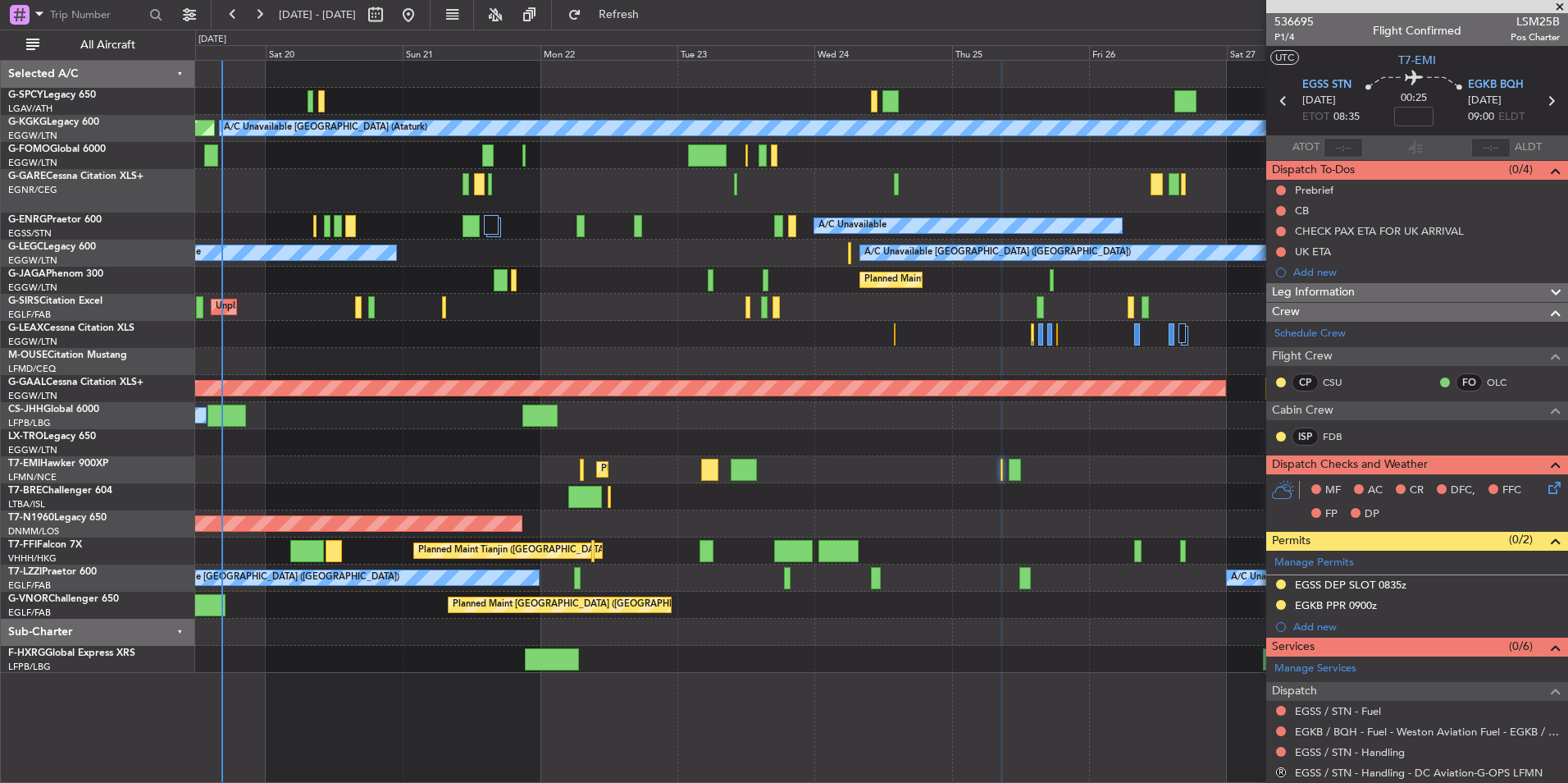
scroll to position [167, 0]
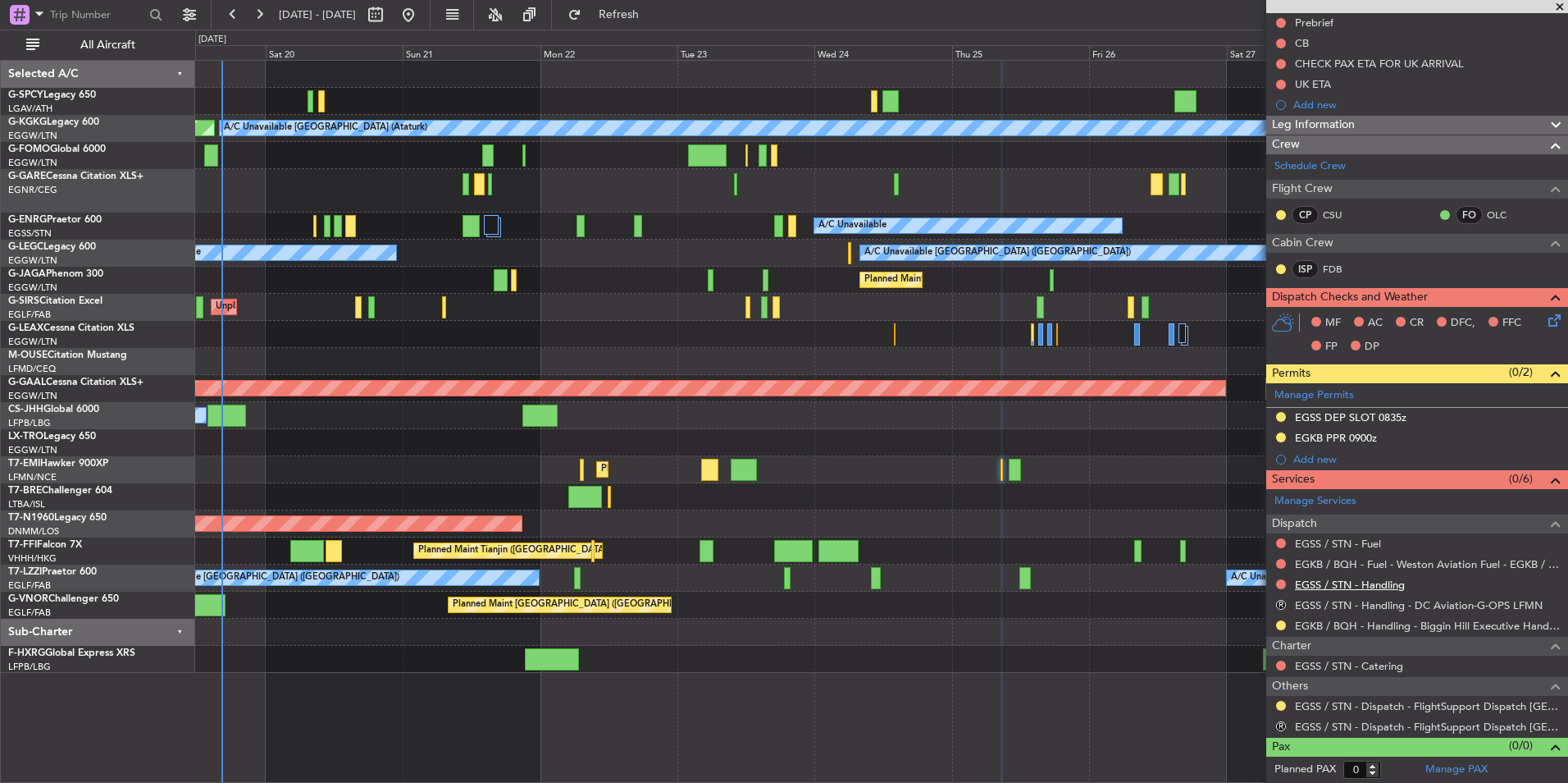
click at [1380, 582] on link "EGSS / STN - Handling" at bounding box center [1350, 585] width 110 height 14
click at [631, 10] on button "Refresh" at bounding box center [609, 15] width 98 height 26
click at [1359, 542] on link "EGSS / STN - Fuel" at bounding box center [1338, 544] width 86 height 14
click at [654, 12] on span "Refresh" at bounding box center [619, 14] width 69 height 11
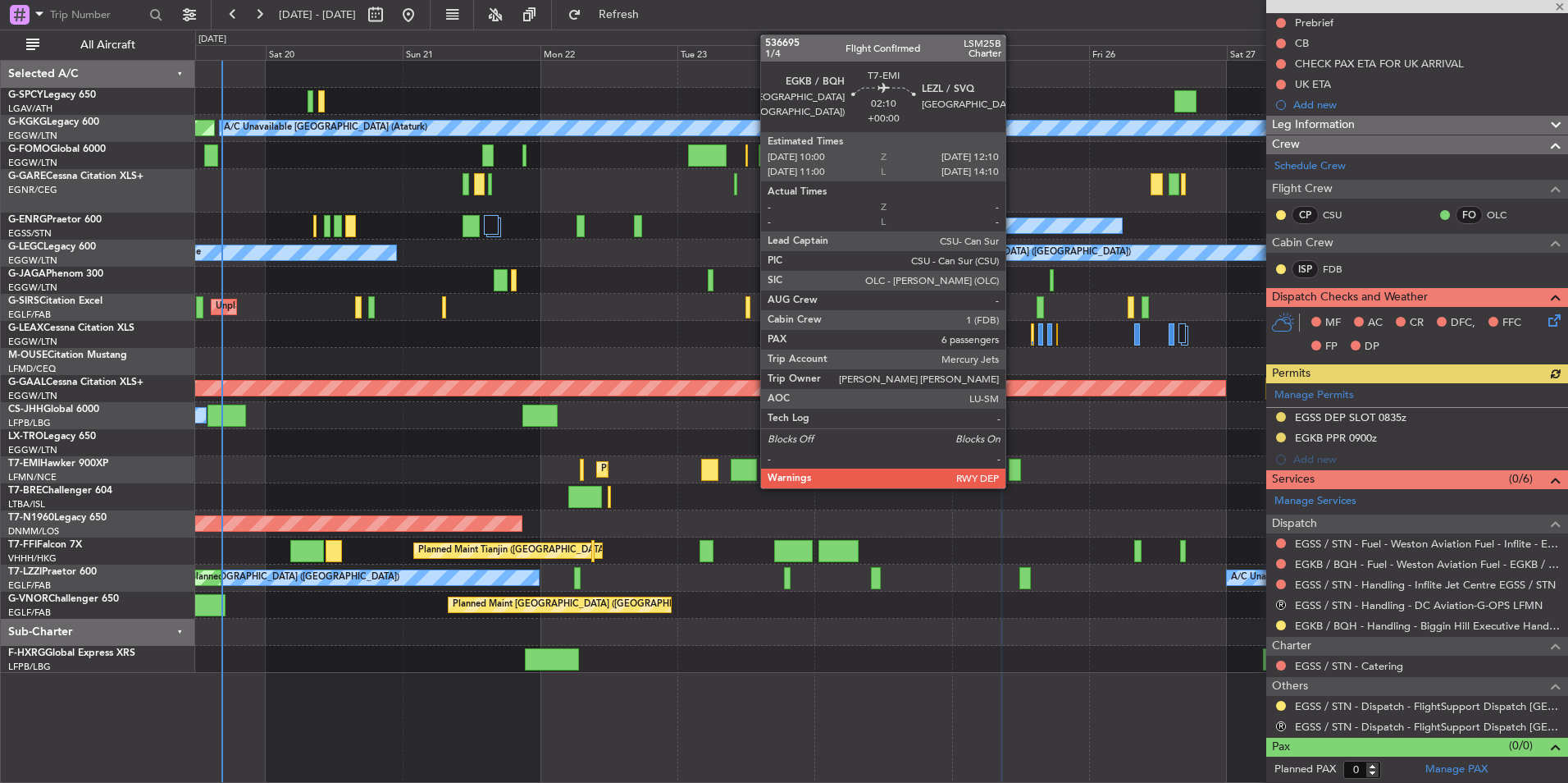
click at [1013, 473] on div at bounding box center [1015, 469] width 13 height 22
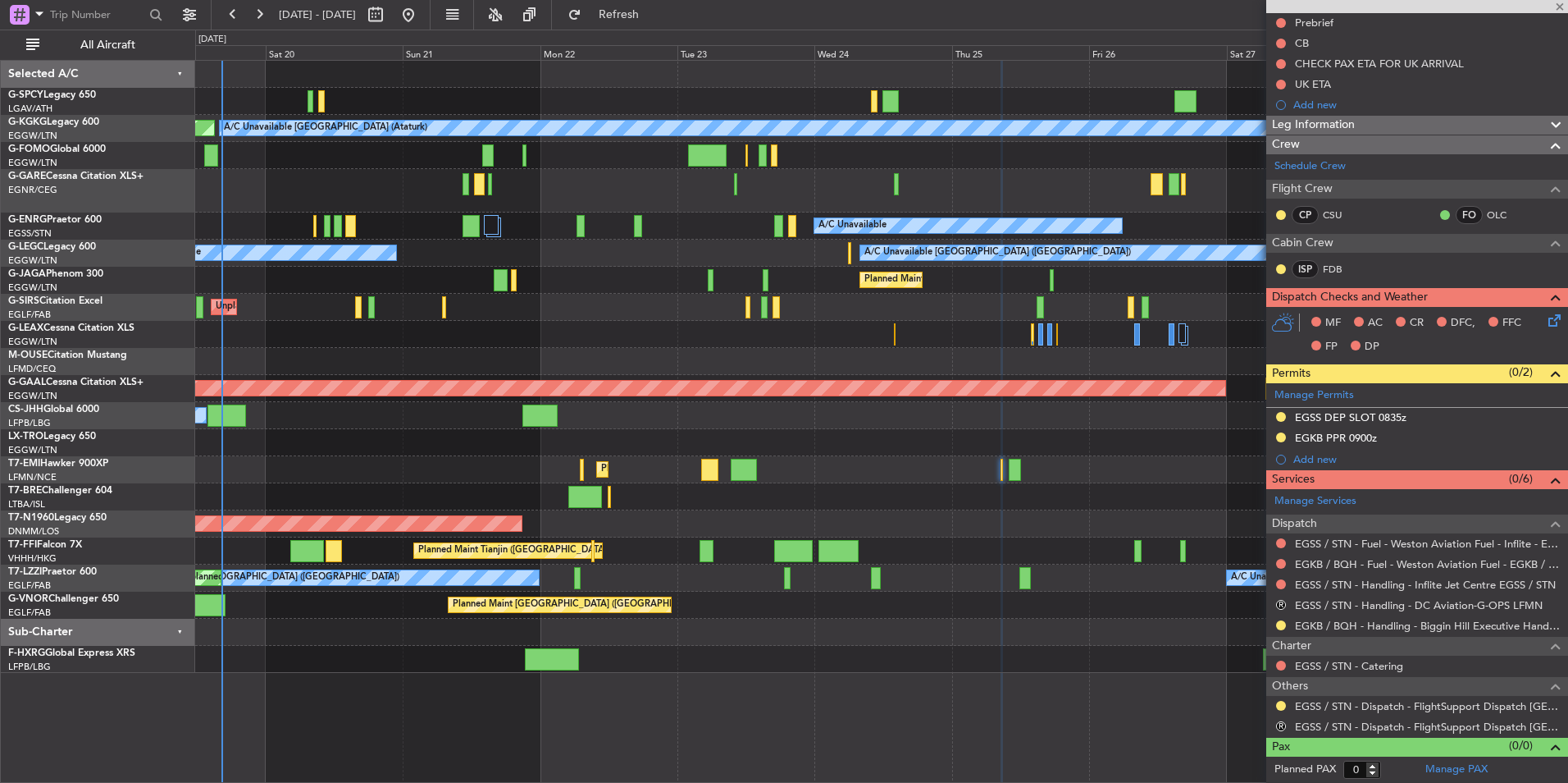
type input "6"
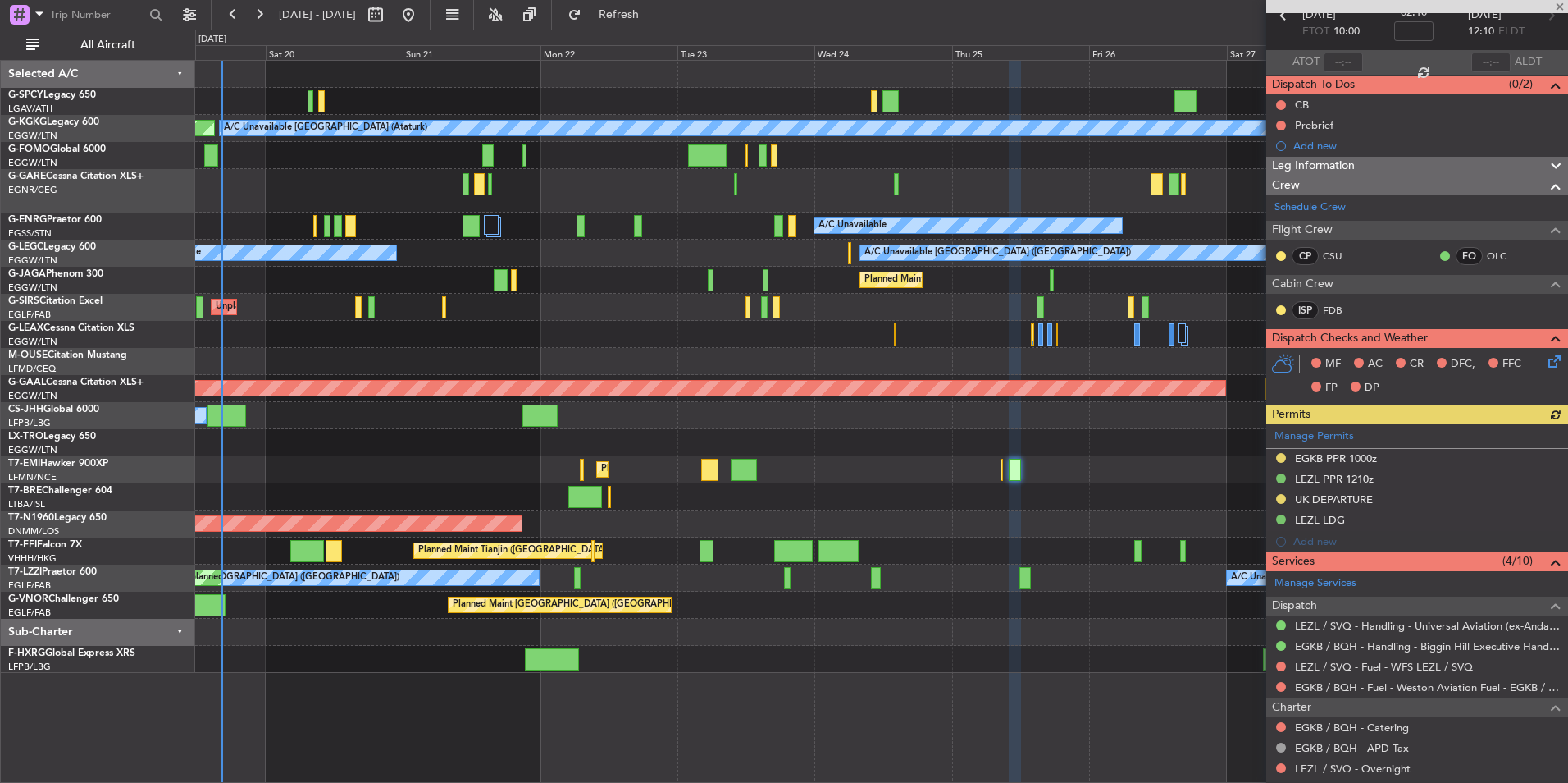
scroll to position [164, 0]
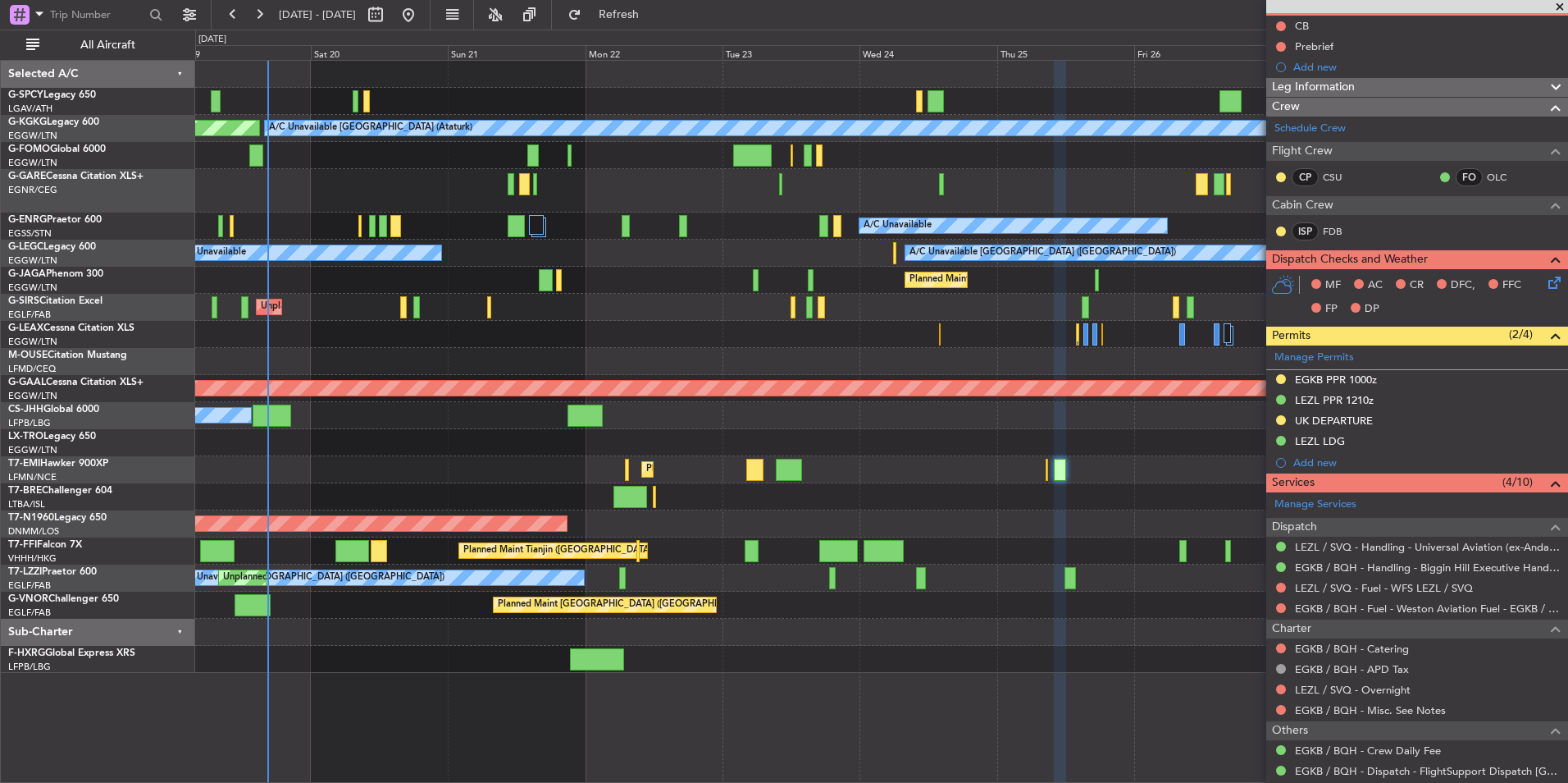
click at [498, 284] on div "Planned Maint [GEOGRAPHIC_DATA] ([GEOGRAPHIC_DATA])" at bounding box center [881, 280] width 1372 height 27
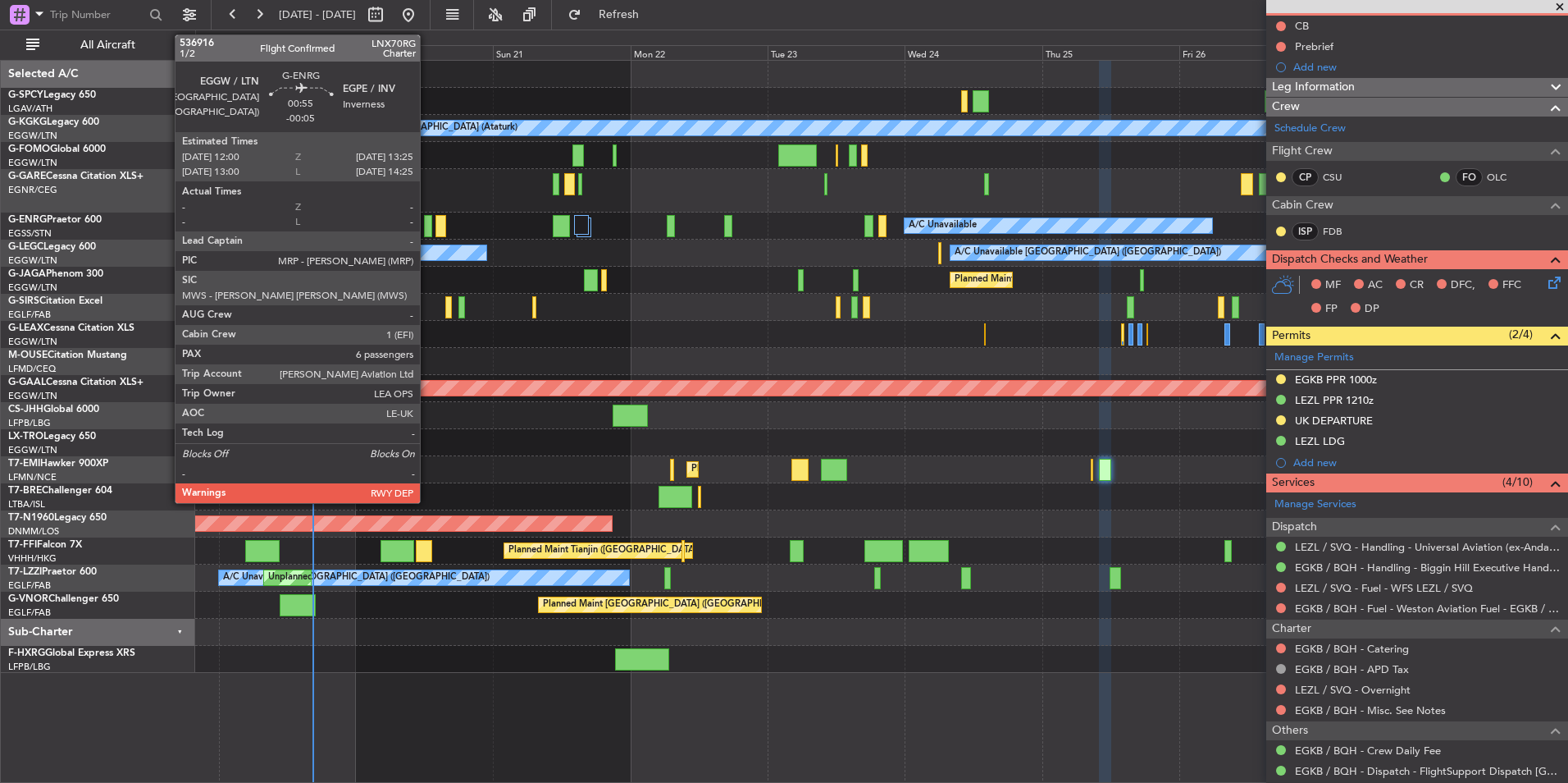
click at [427, 227] on div at bounding box center [428, 225] width 8 height 22
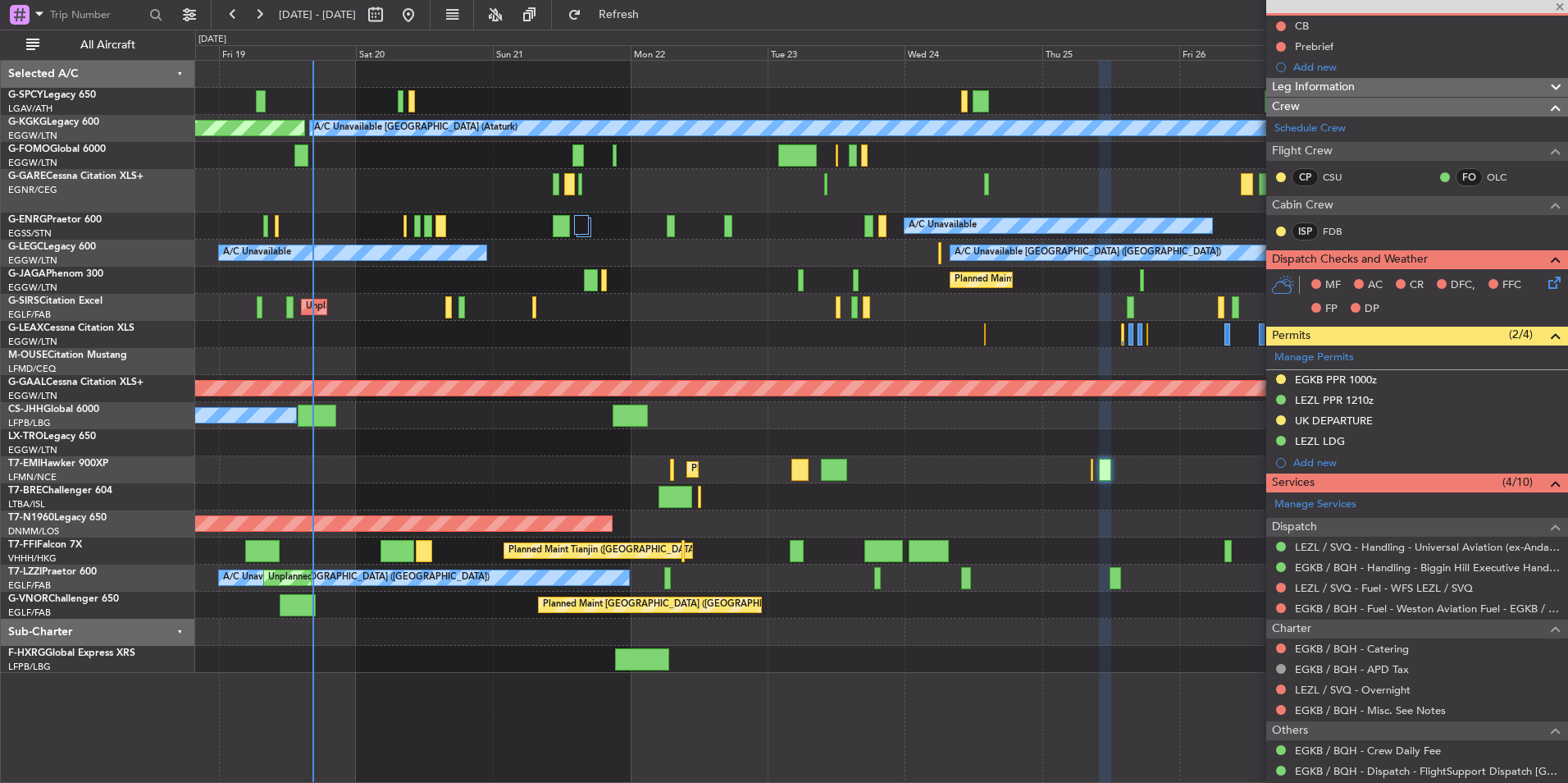
type input "-00:05"
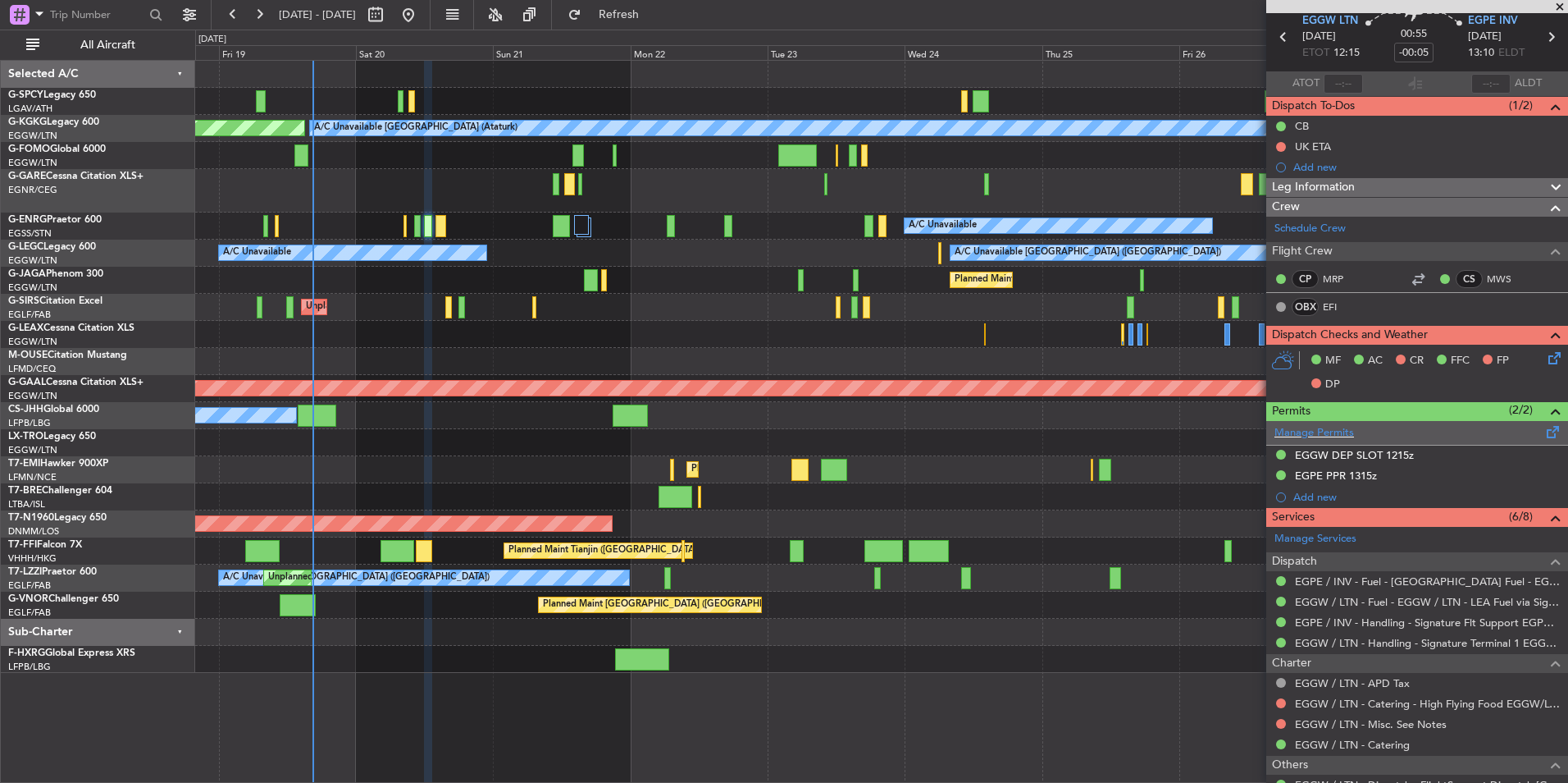
scroll to position [0, 0]
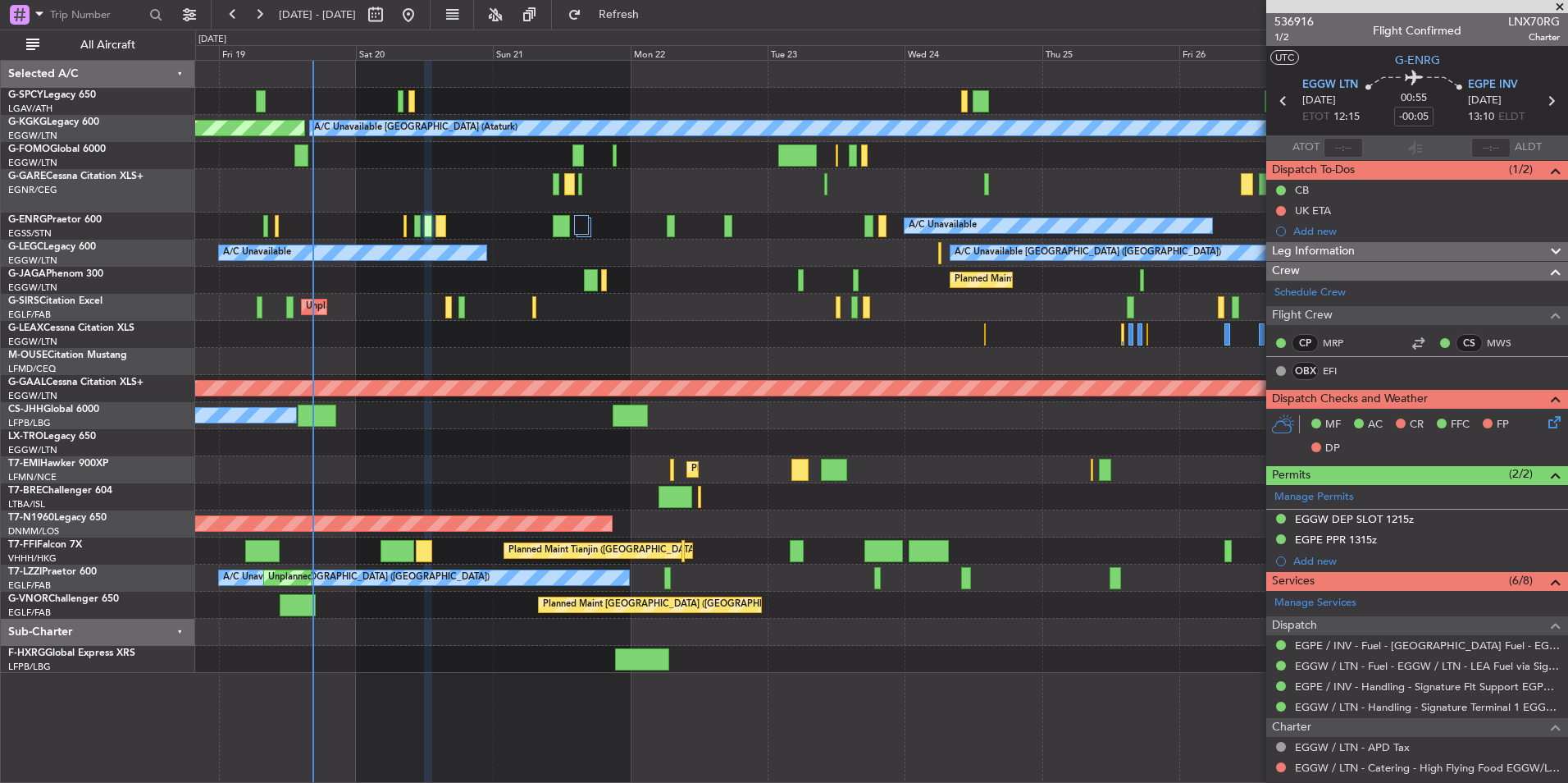
click at [1557, 7] on span at bounding box center [1560, 7] width 17 height 15
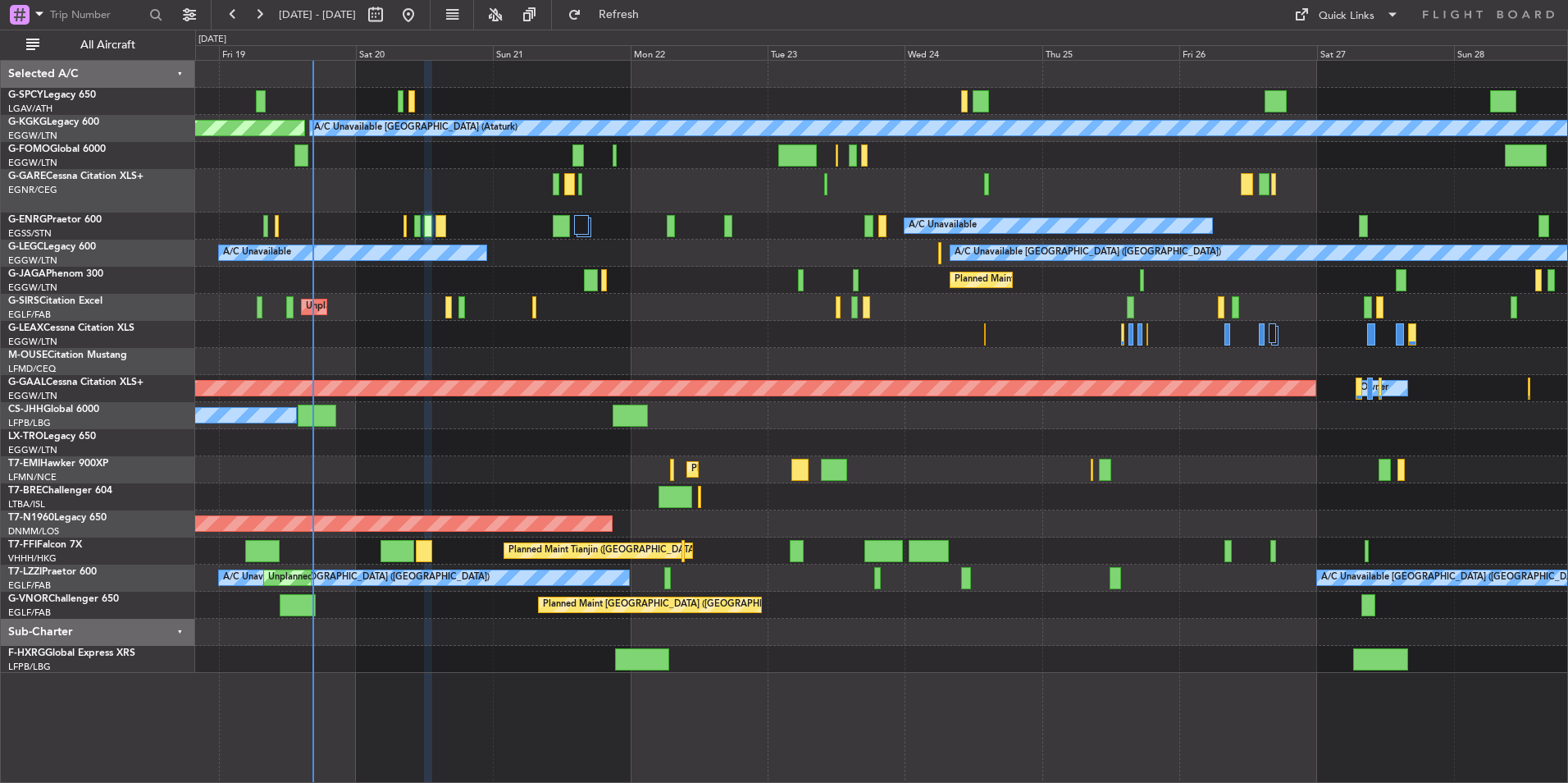
type input "0"
click at [422, 23] on button at bounding box center [409, 15] width 26 height 26
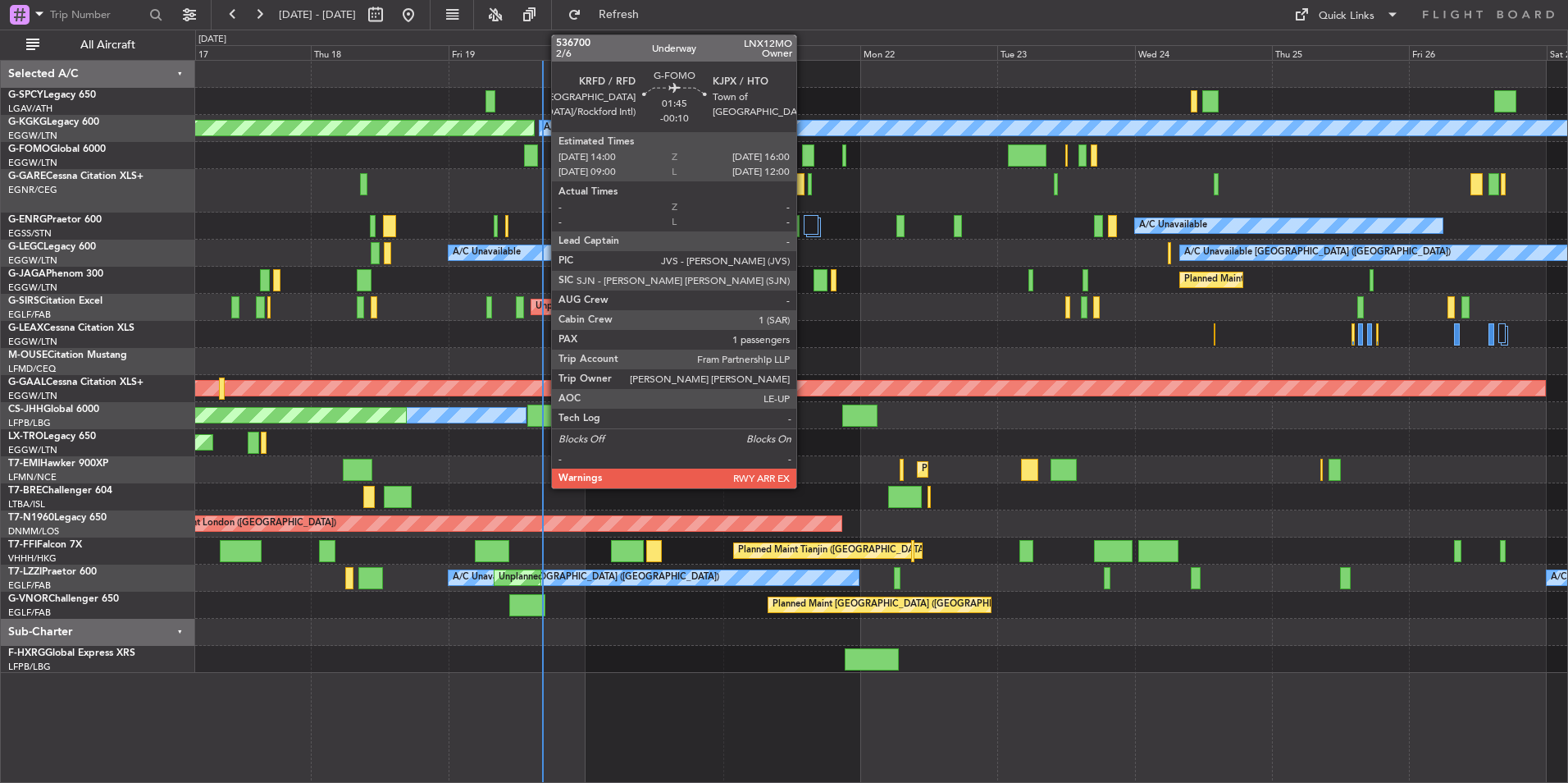
click at [804, 163] on div at bounding box center [807, 155] width 11 height 22
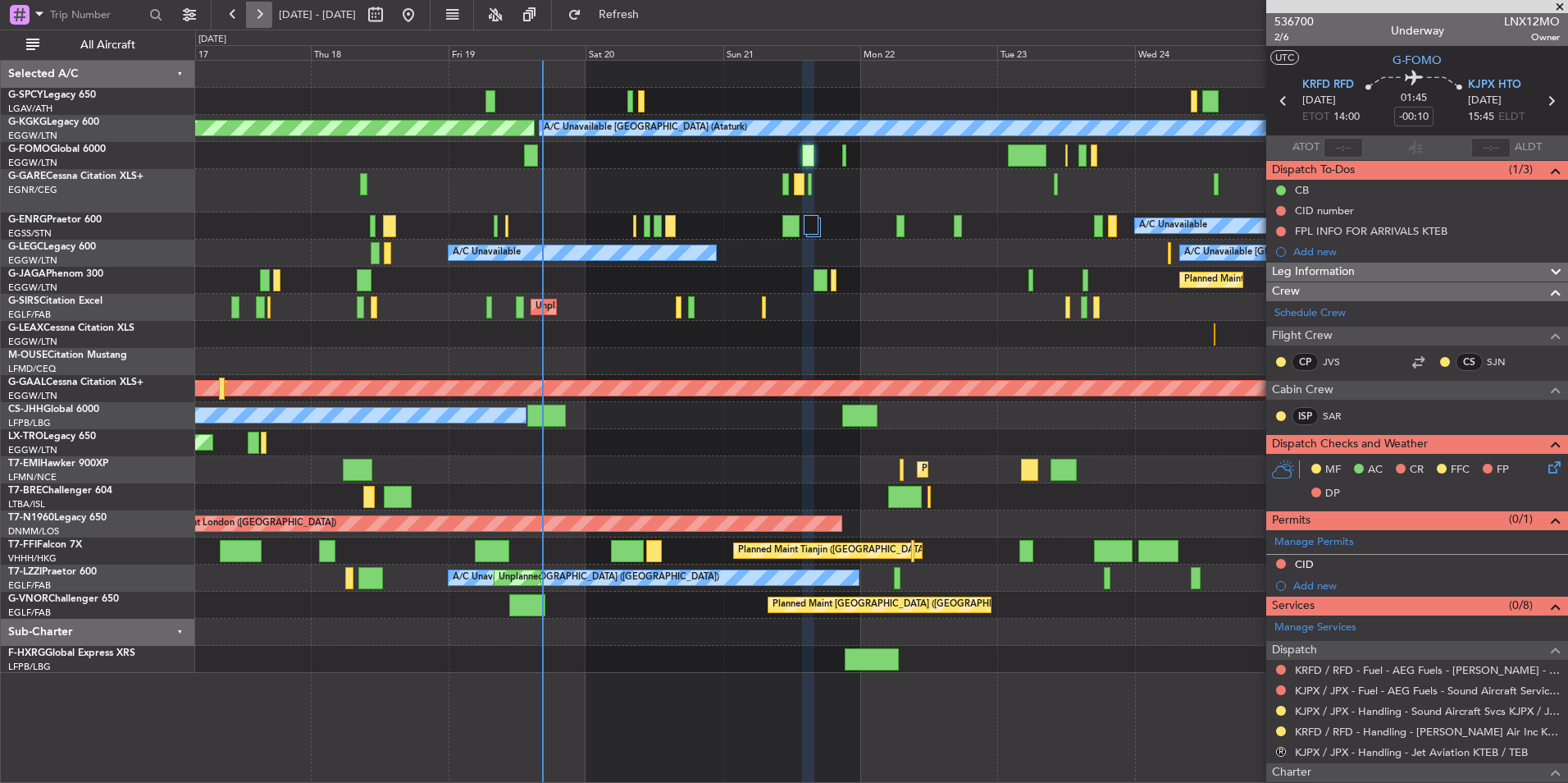
click at [261, 14] on button at bounding box center [259, 15] width 26 height 26
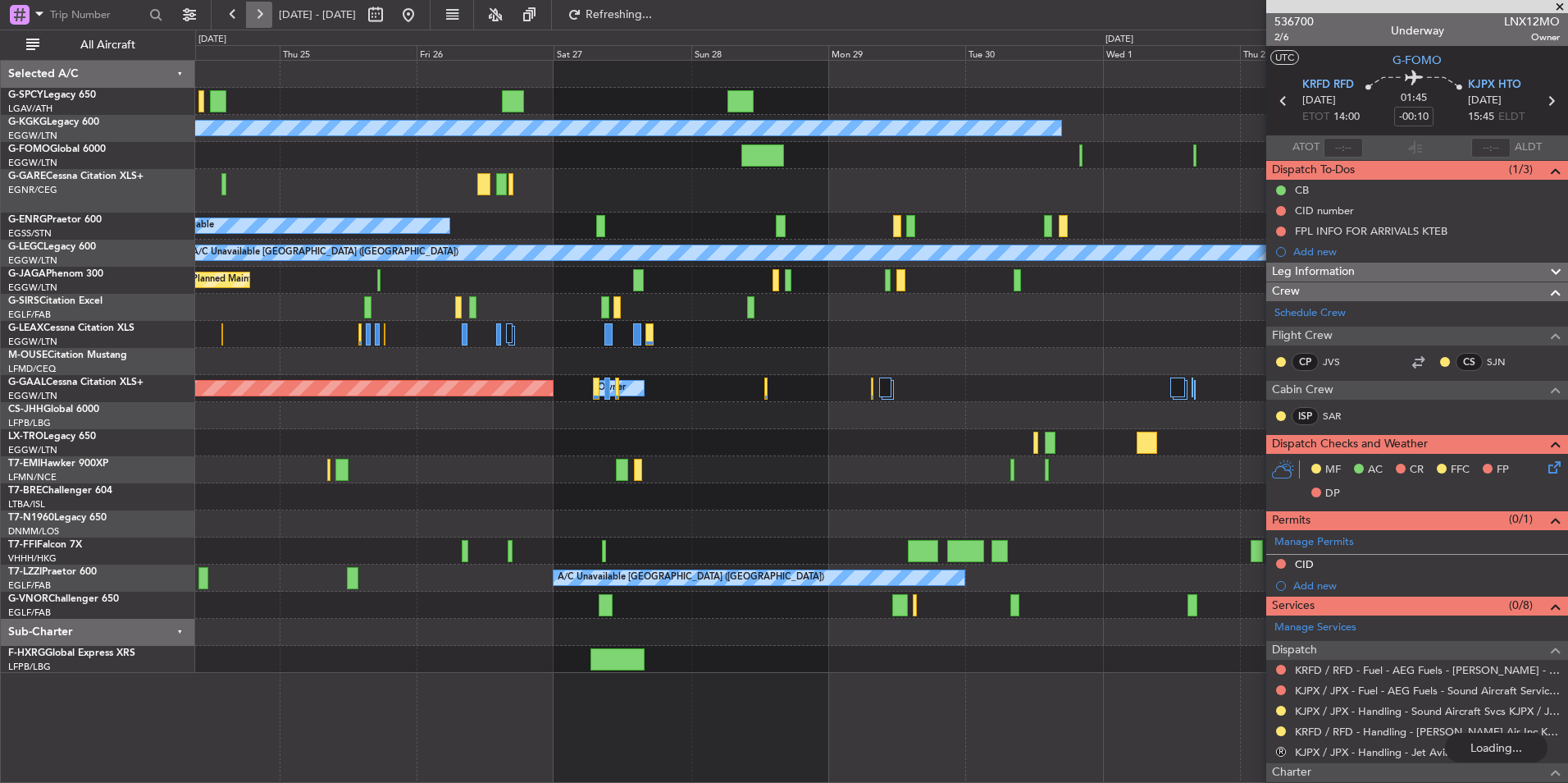
click at [261, 14] on button at bounding box center [259, 15] width 26 height 26
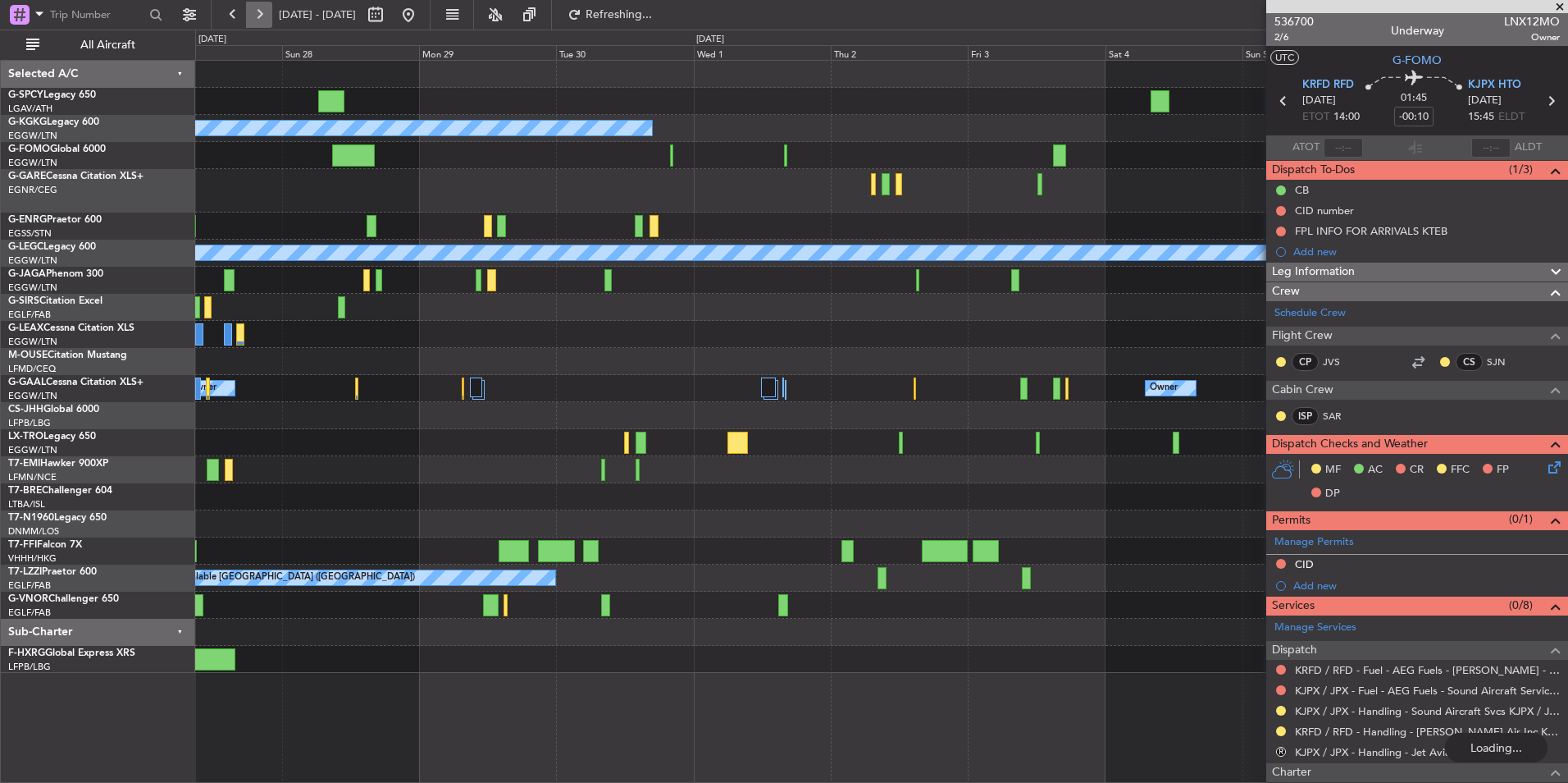
click at [261, 14] on button at bounding box center [259, 15] width 26 height 26
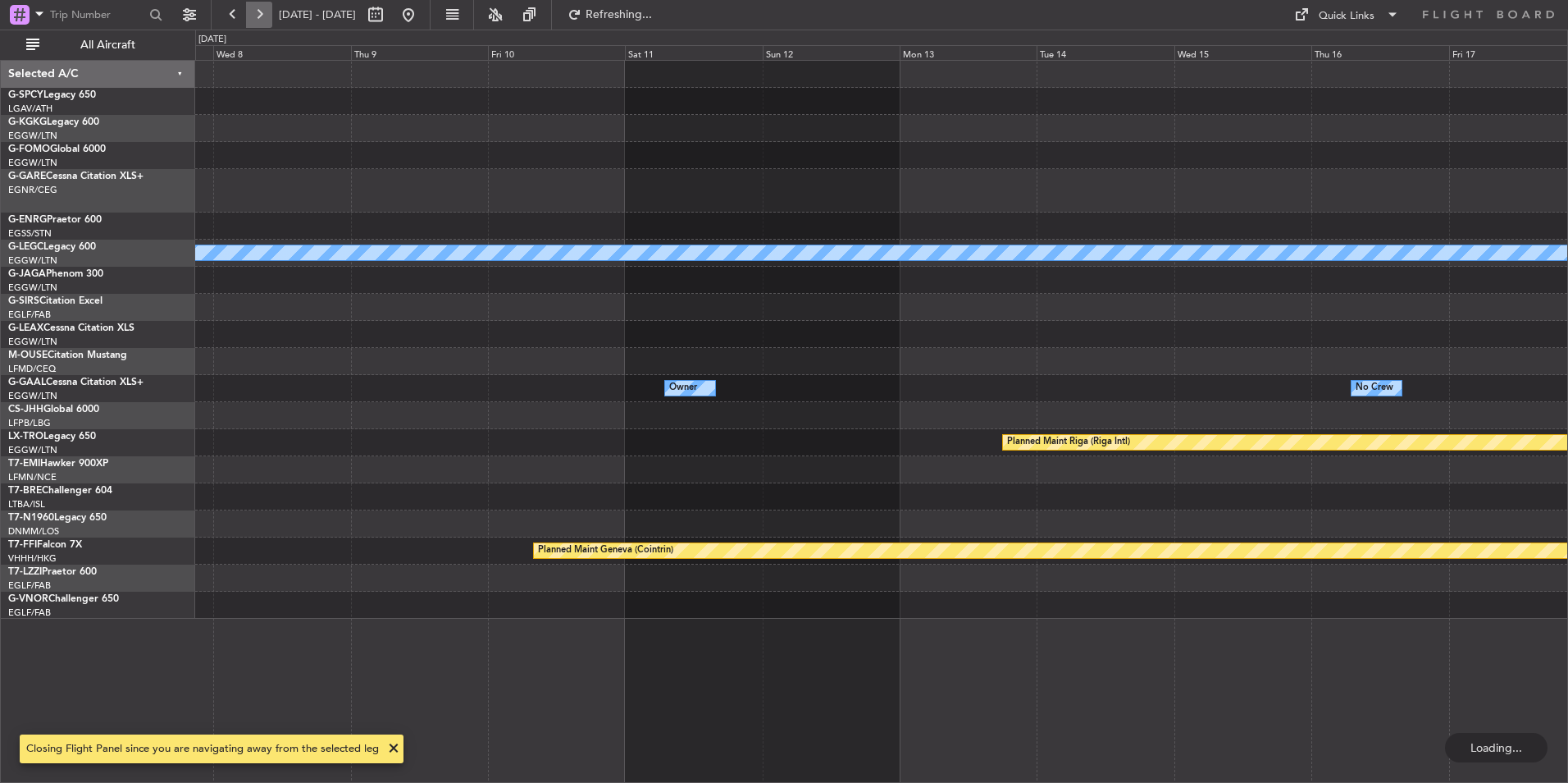
click at [261, 14] on button at bounding box center [259, 15] width 26 height 26
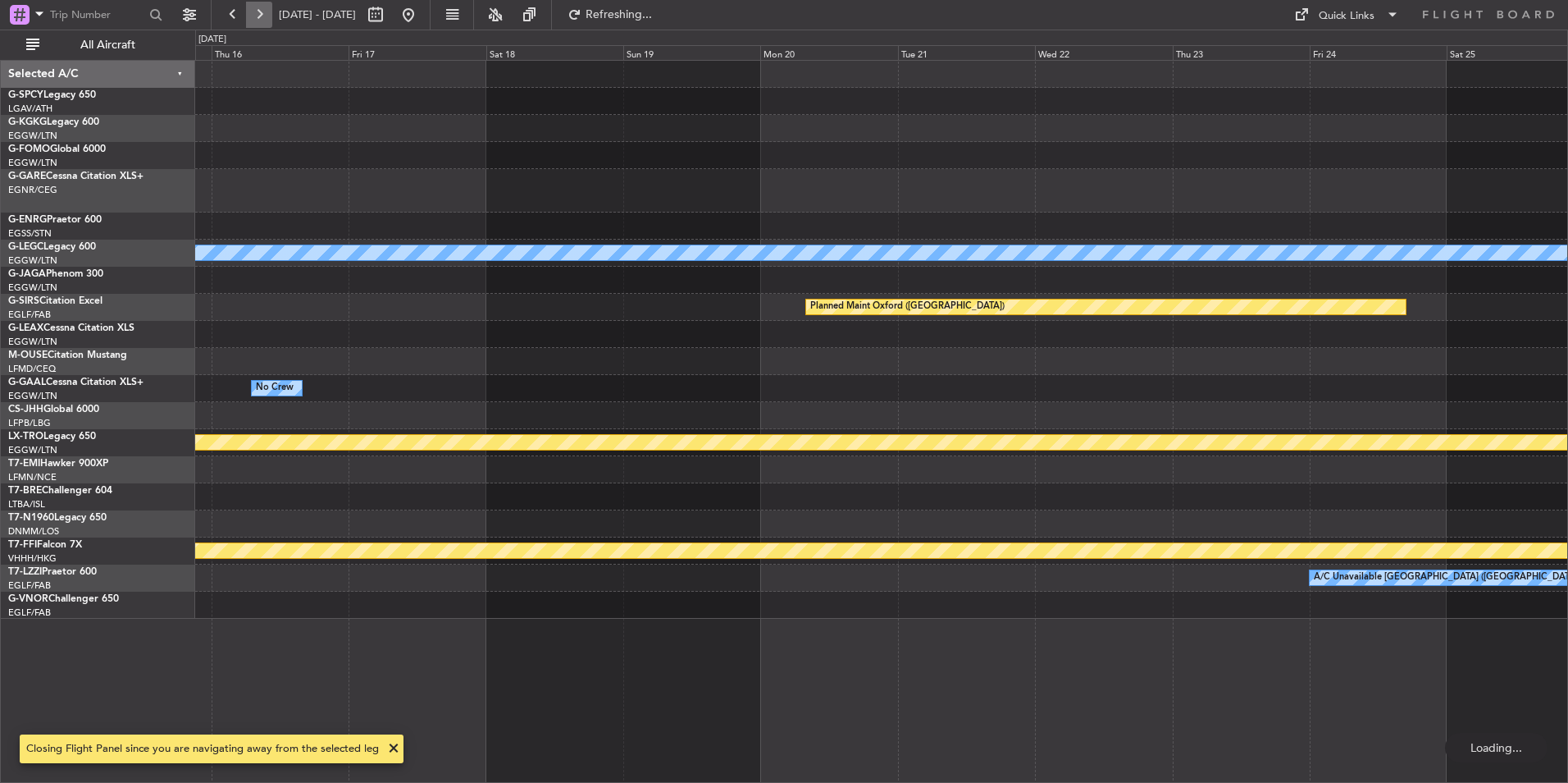
click at [261, 14] on button at bounding box center [259, 15] width 26 height 26
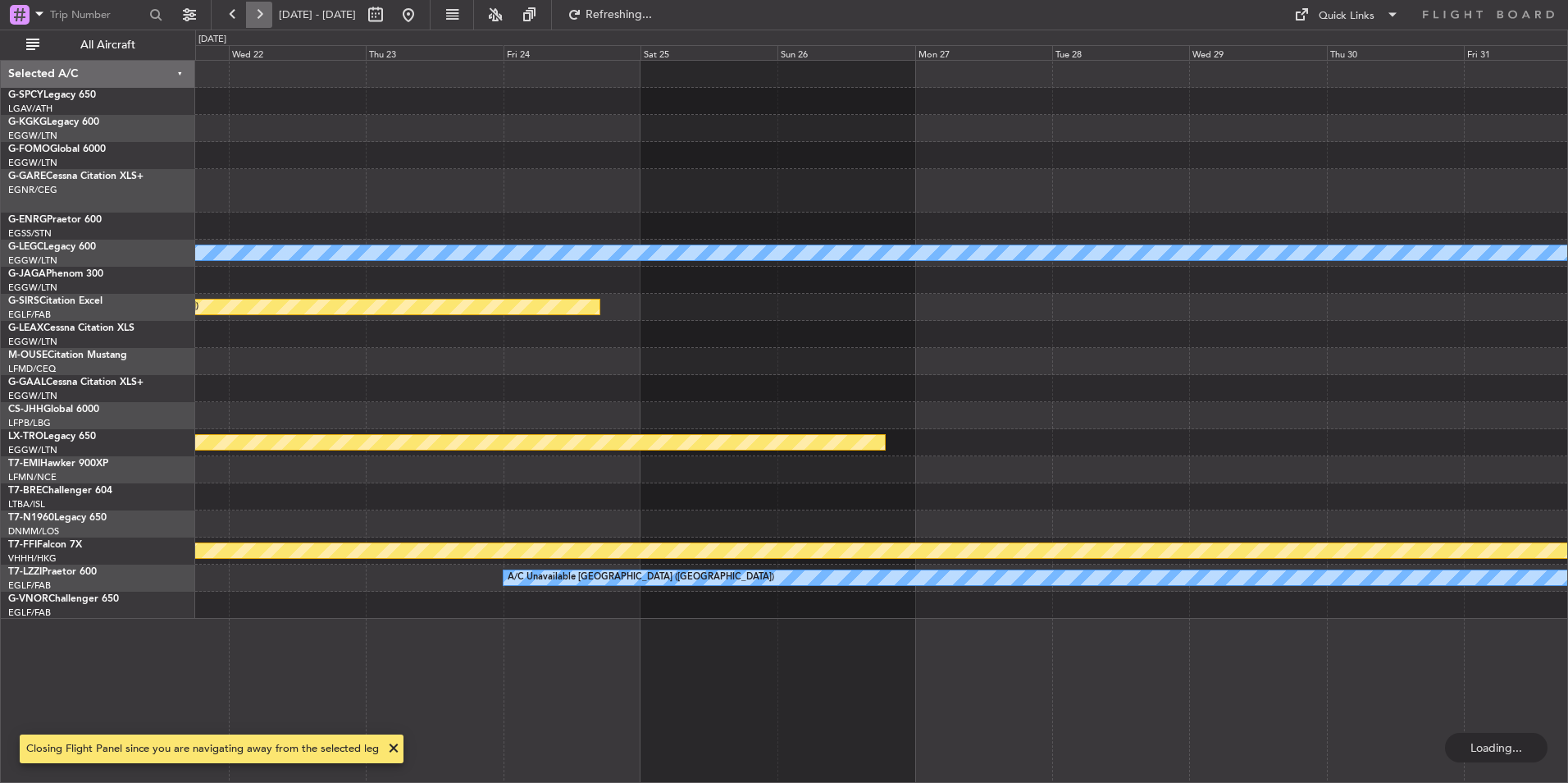
click at [261, 14] on button at bounding box center [259, 15] width 26 height 26
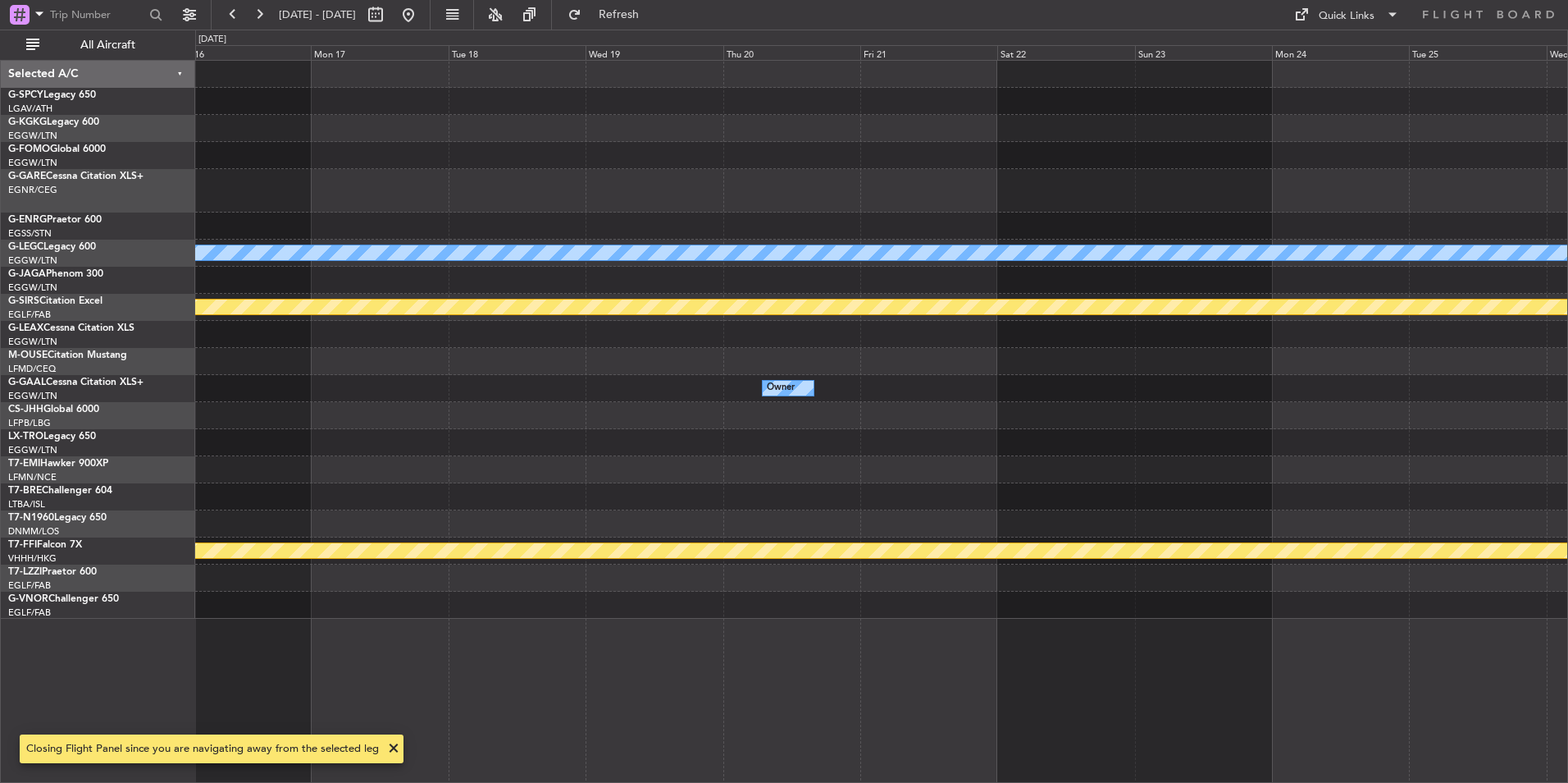
drag, startPoint x: 217, startPoint y: 17, endPoint x: 237, endPoint y: 16, distance: 20.0
click at [221, 17] on fb-range-datepicker "[DATE] - [DATE]" at bounding box center [320, 15] width 220 height 30
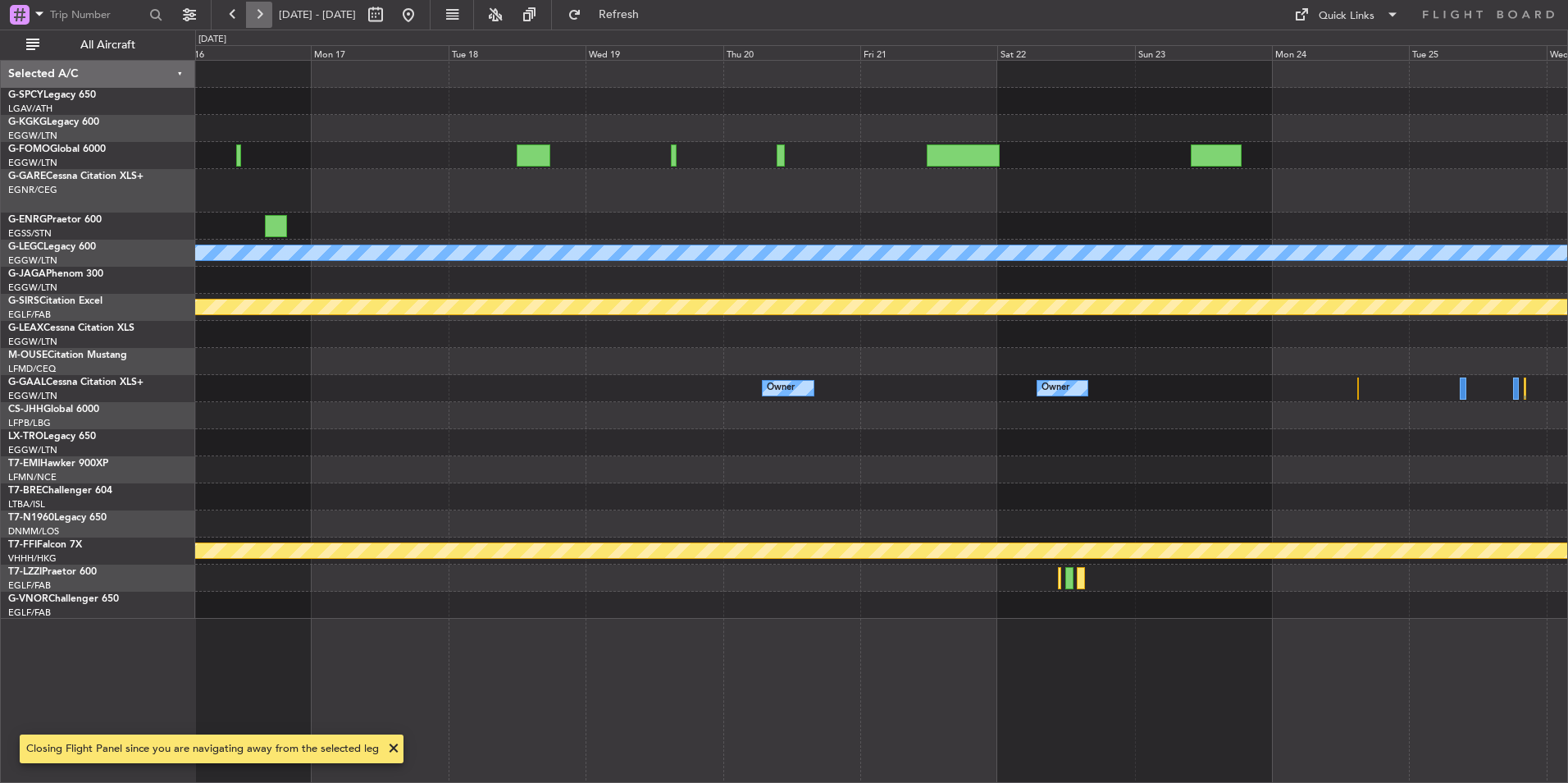
click at [247, 11] on button at bounding box center [259, 15] width 26 height 26
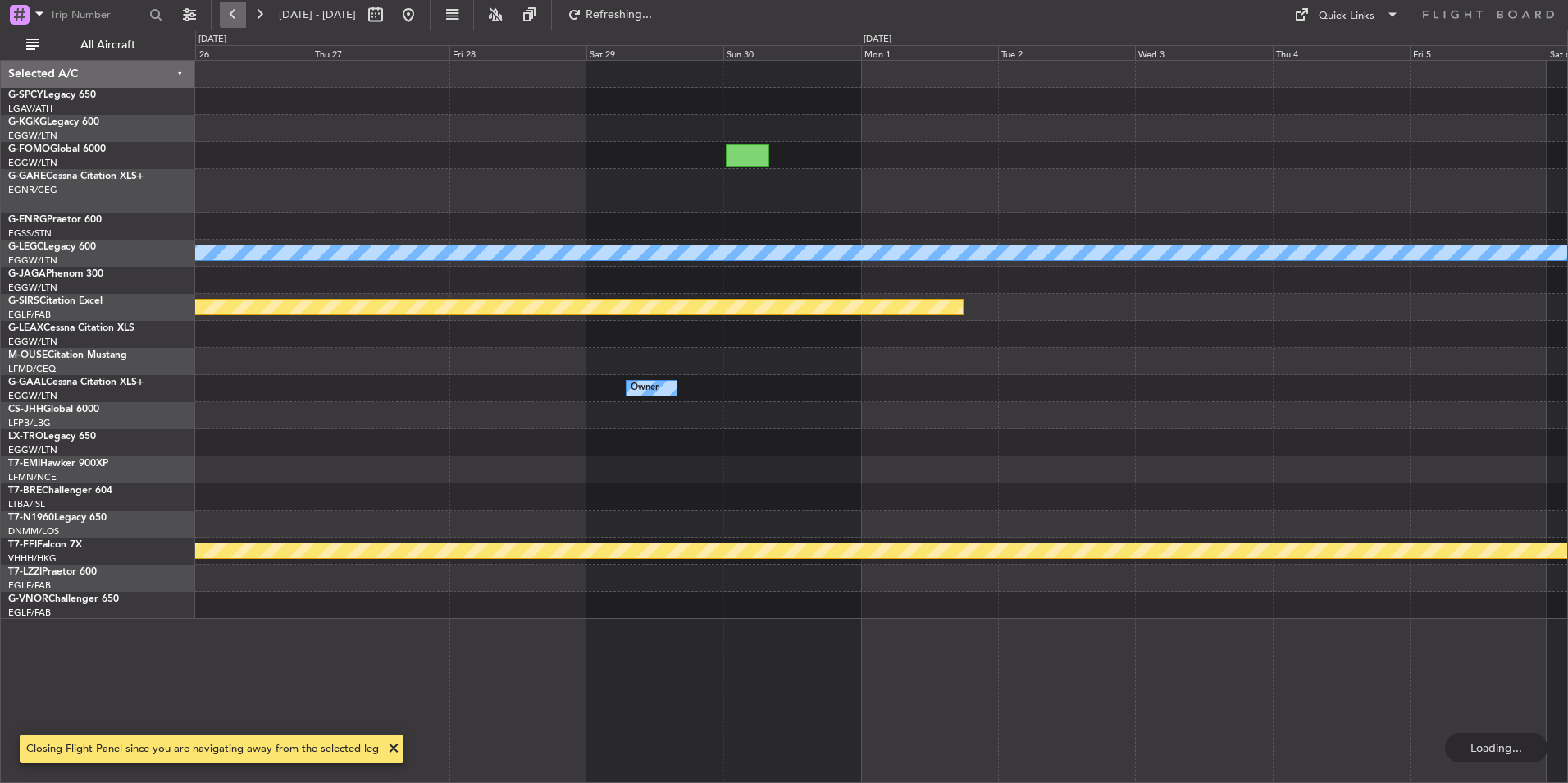
click at [236, 11] on button at bounding box center [233, 15] width 26 height 26
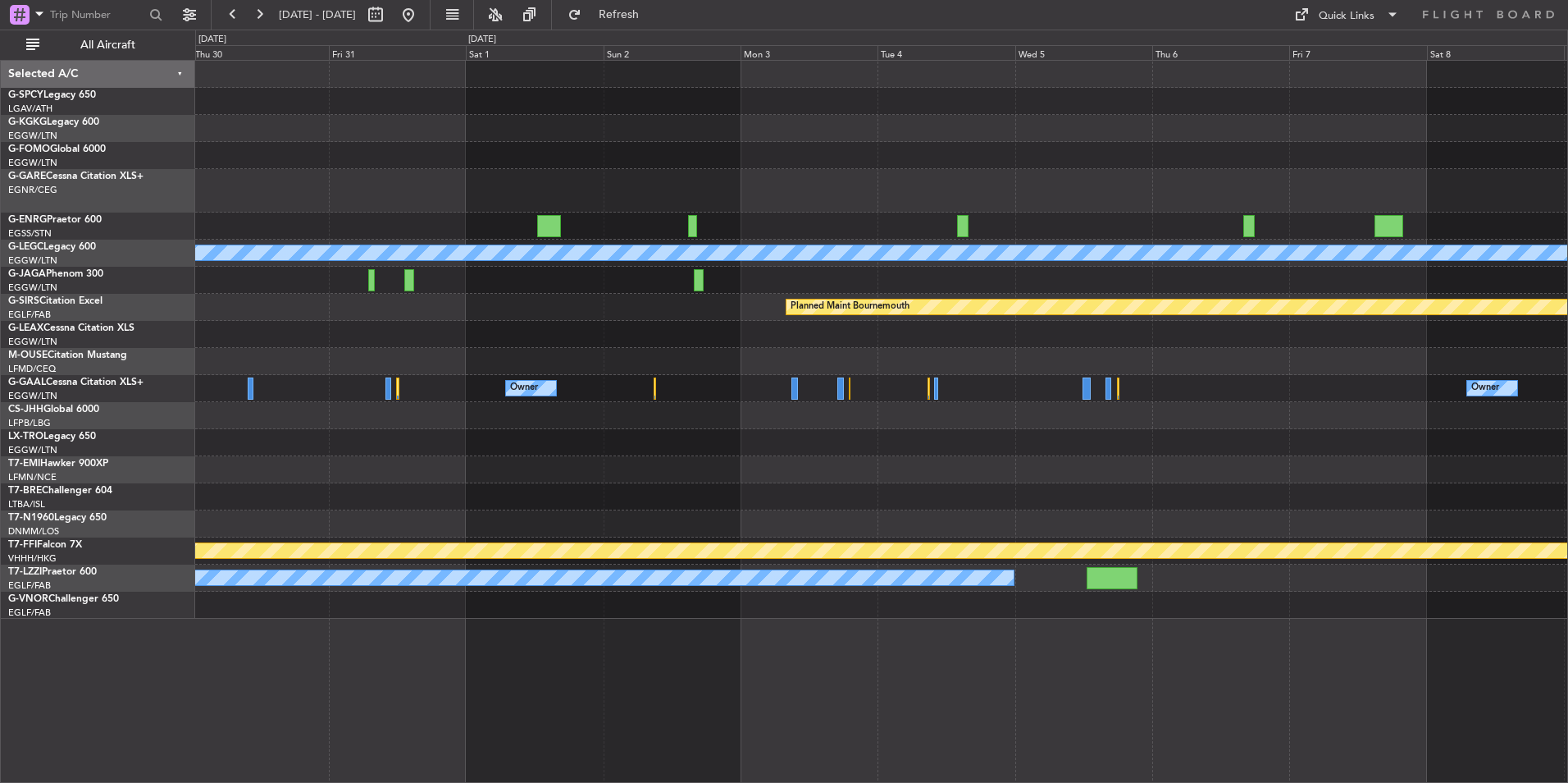
click at [1007, 458] on div "A/C Unavailable [GEOGRAPHIC_DATA] ([GEOGRAPHIC_DATA]) Planned Maint [GEOGRAPHIC…" at bounding box center [881, 339] width 1372 height 558
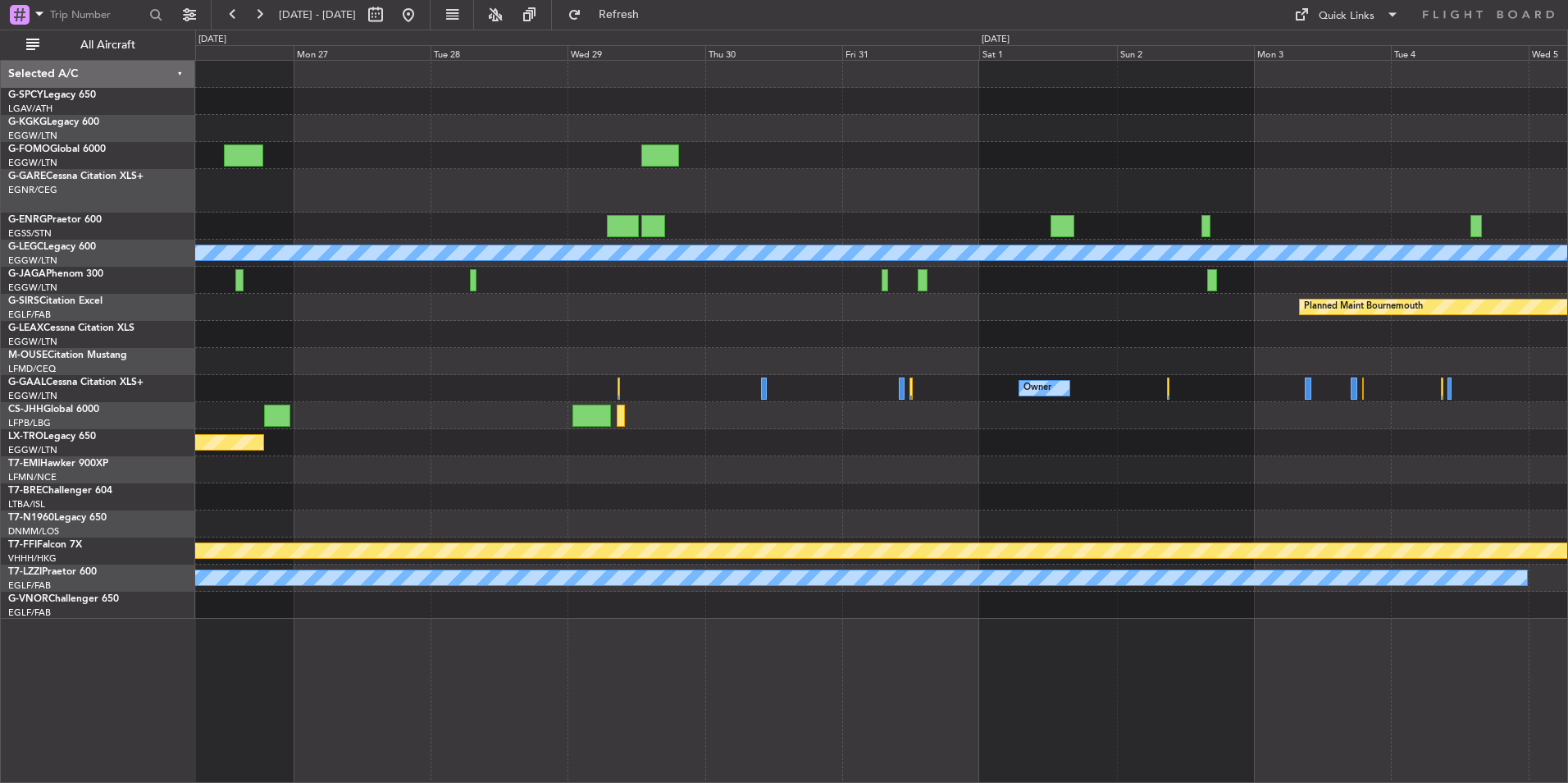
click at [1084, 465] on div "A/C Unavailable [GEOGRAPHIC_DATA] ([GEOGRAPHIC_DATA]) Planned Maint [GEOGRAPHIC…" at bounding box center [881, 339] width 1372 height 558
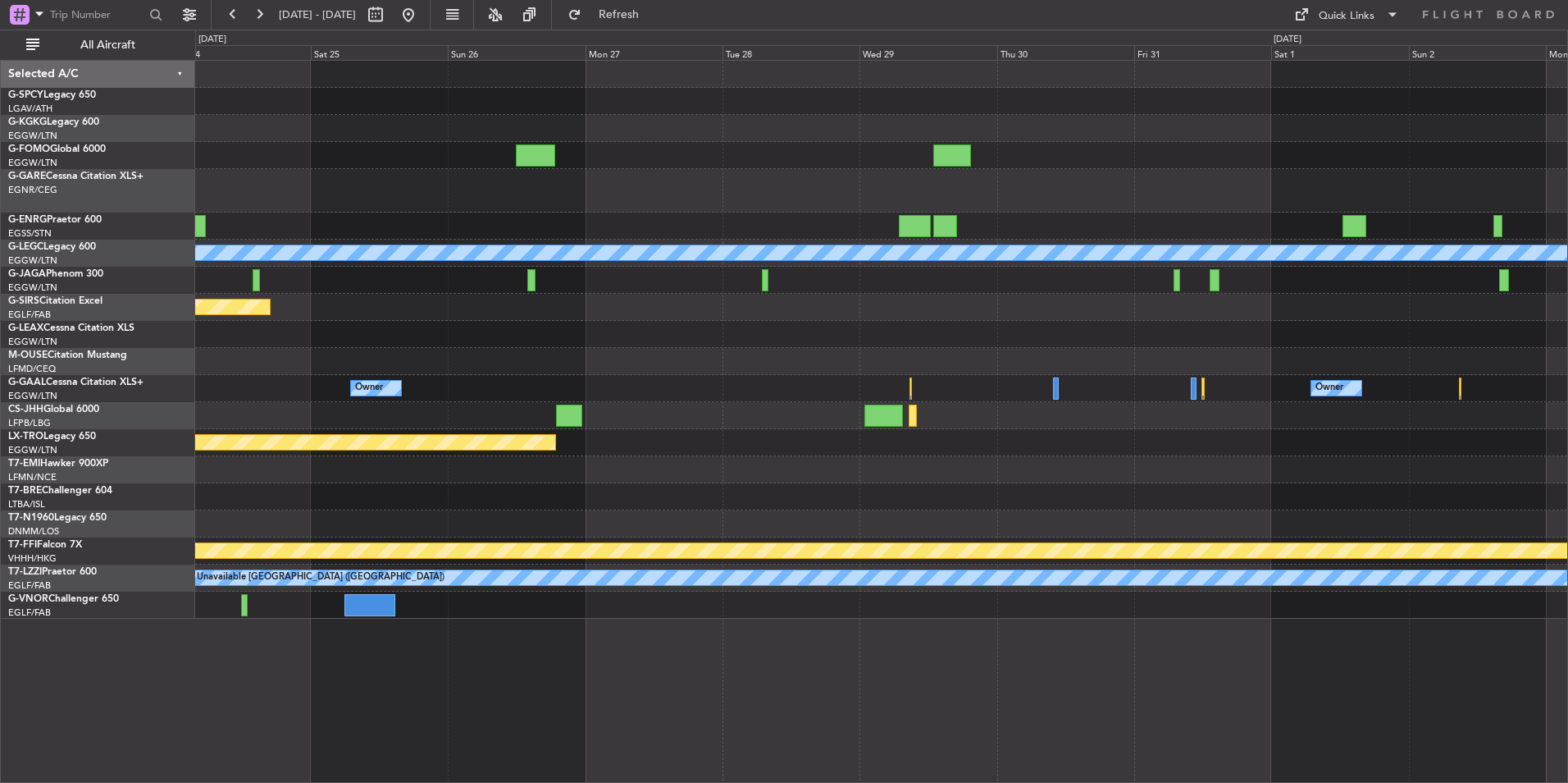
click at [1031, 467] on div "A/C Unavailable [GEOGRAPHIC_DATA] ([GEOGRAPHIC_DATA]) Planned Maint [GEOGRAPHIC…" at bounding box center [881, 339] width 1372 height 558
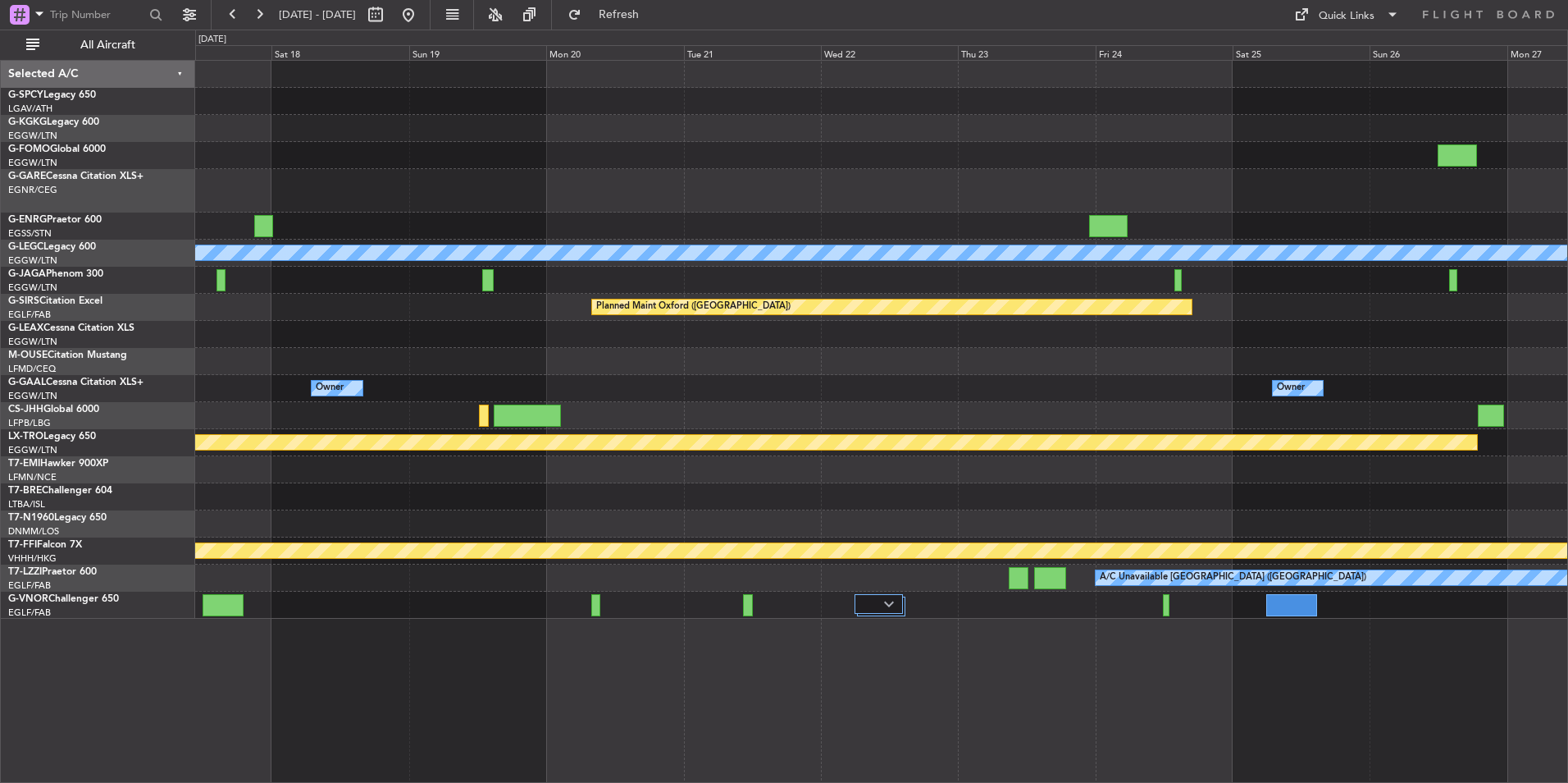
click at [871, 472] on div "A/C Unavailable [GEOGRAPHIC_DATA] ([GEOGRAPHIC_DATA]) Planned Maint [GEOGRAPHIC…" at bounding box center [881, 339] width 1372 height 558
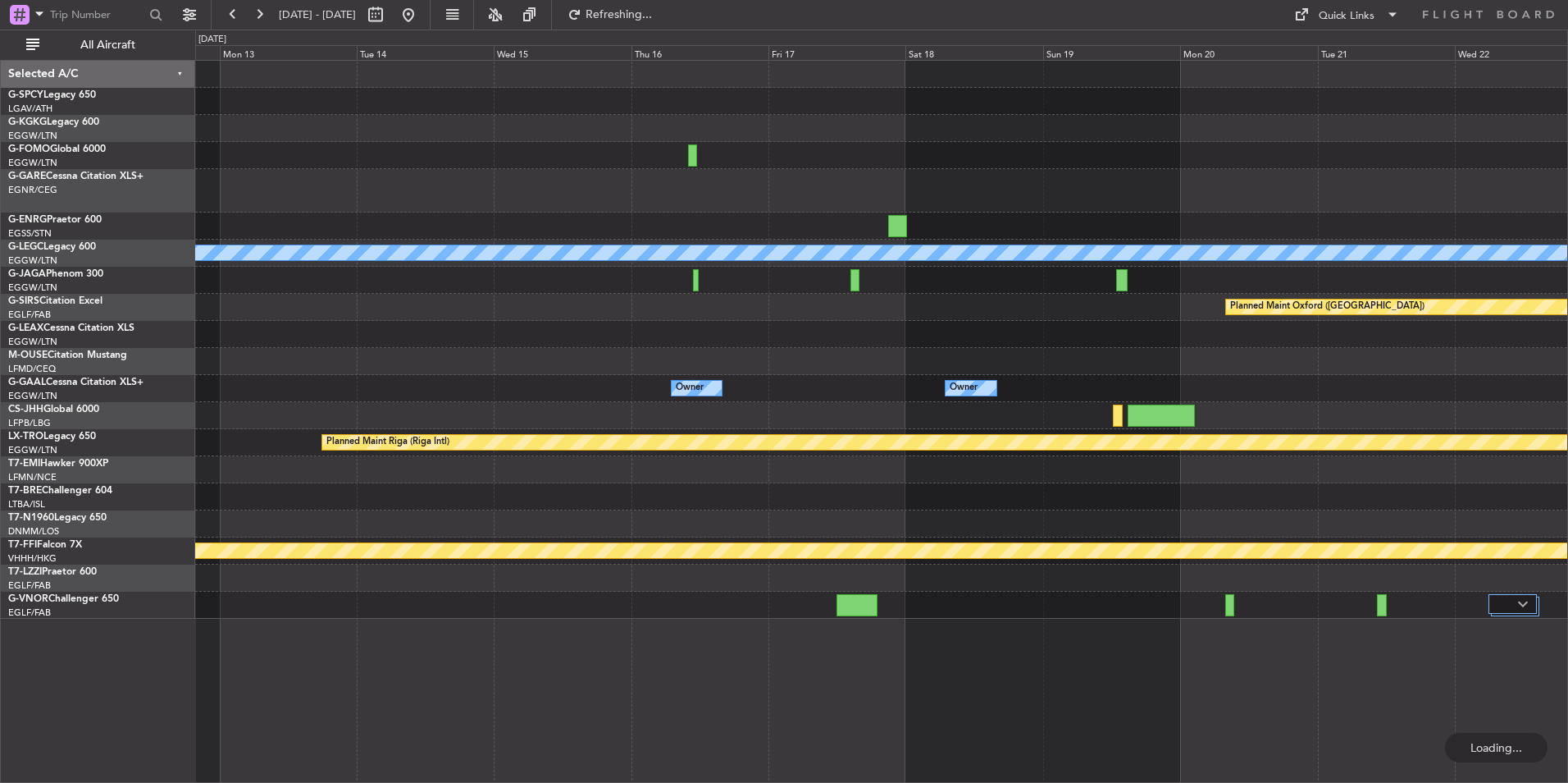
click at [1052, 483] on div "A/C Unavailable [GEOGRAPHIC_DATA] ([GEOGRAPHIC_DATA]) Planned Maint [GEOGRAPHIC…" at bounding box center [881, 339] width 1372 height 558
click at [959, 505] on div at bounding box center [881, 497] width 1372 height 27
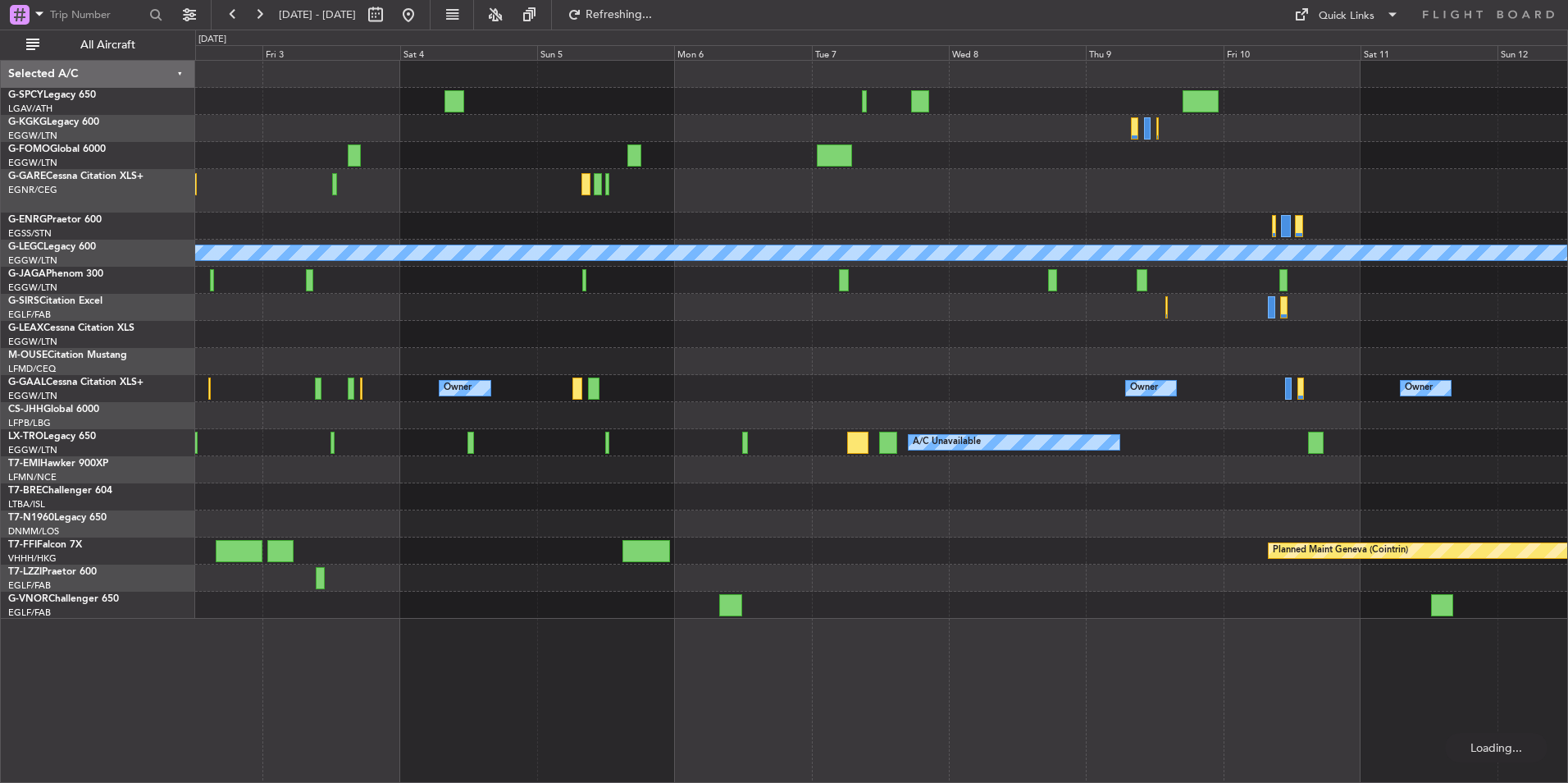
click at [1007, 514] on div "A/C Unavailable [GEOGRAPHIC_DATA] (Ataturk) A/C Unavailable [GEOGRAPHIC_DATA] (…" at bounding box center [881, 339] width 1372 height 558
click at [686, 519] on div at bounding box center [881, 524] width 1372 height 27
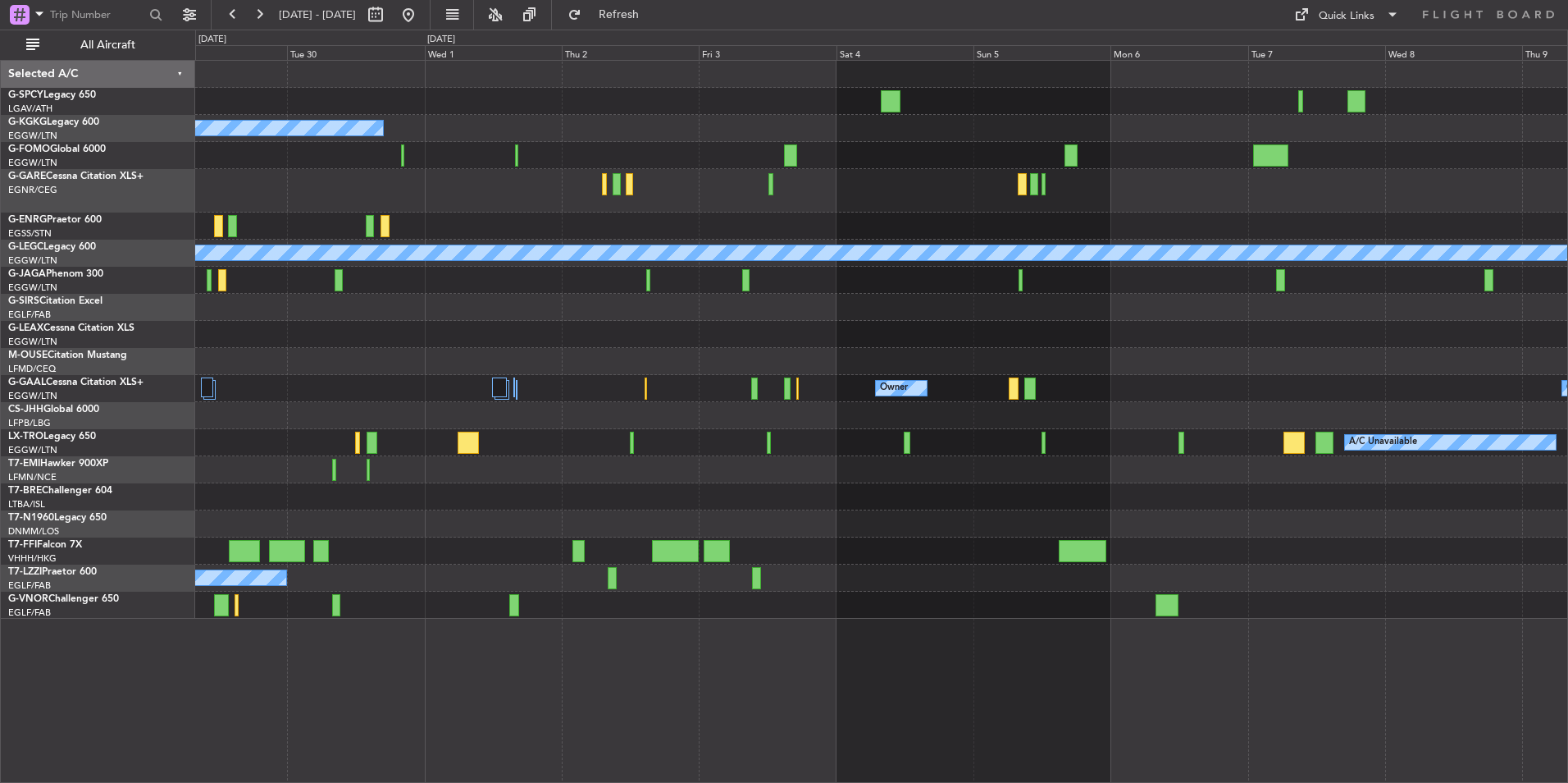
click at [718, 513] on div at bounding box center [881, 524] width 1372 height 27
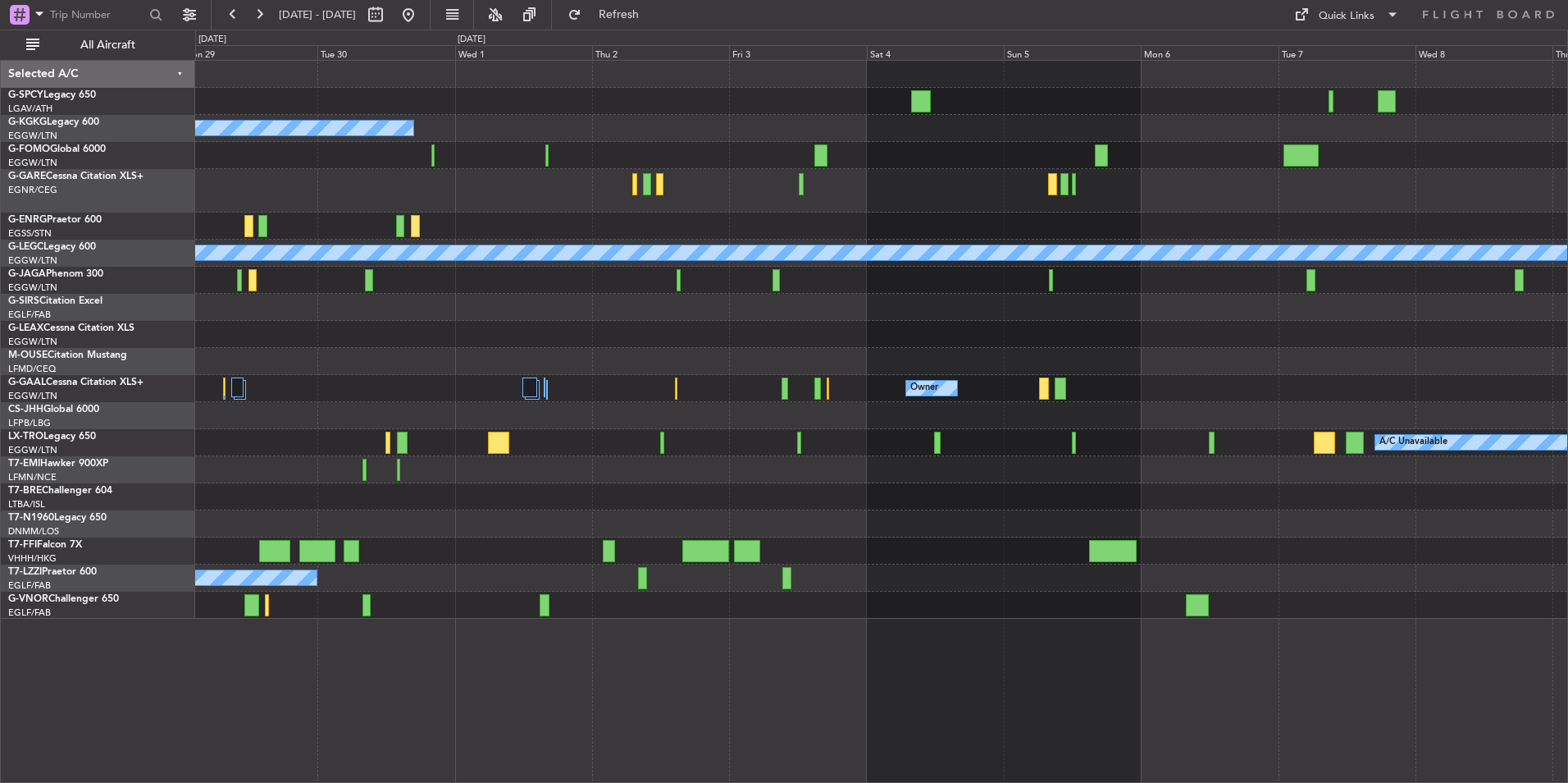
click at [788, 498] on div at bounding box center [881, 497] width 1372 height 27
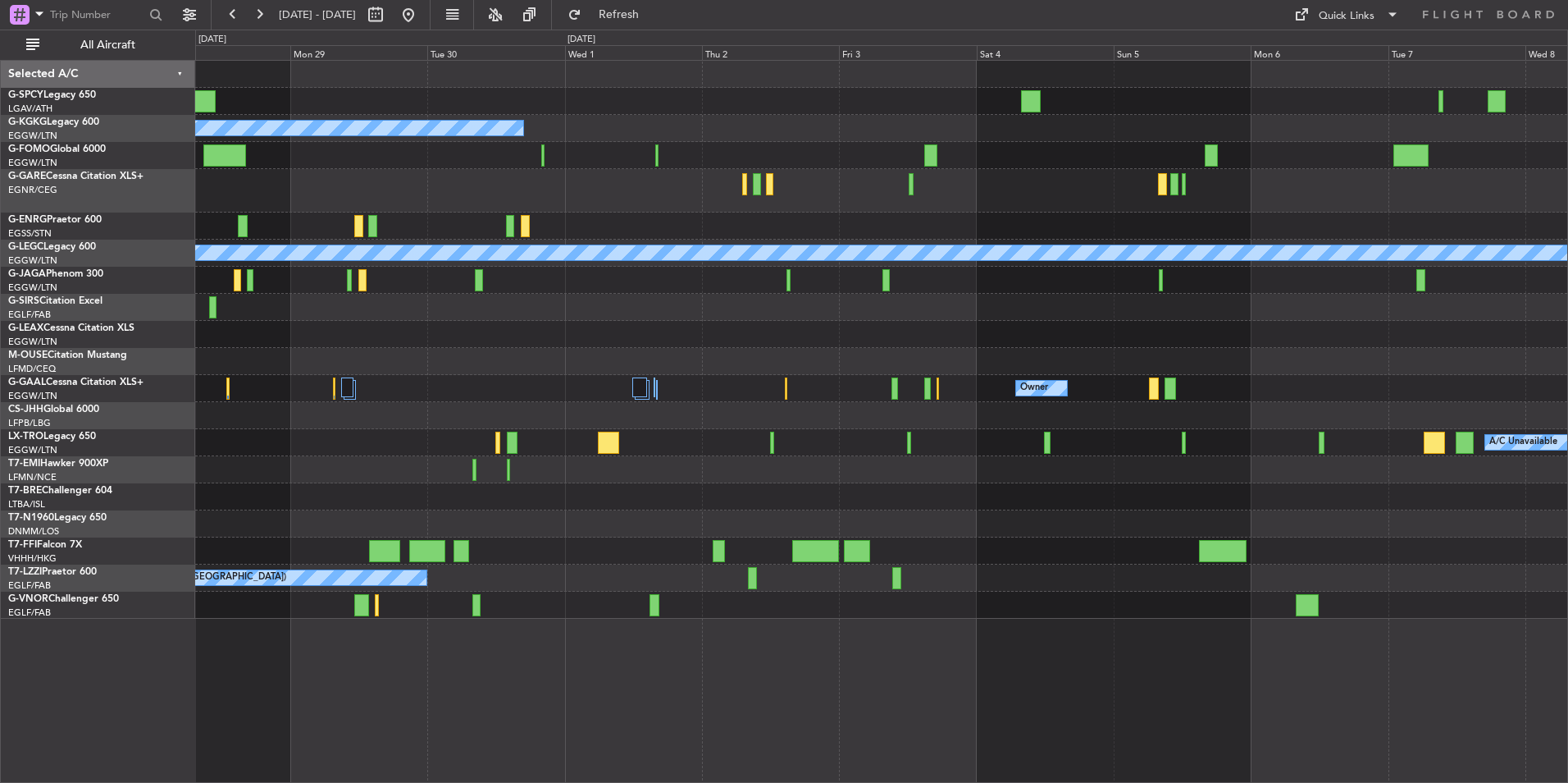
click at [779, 496] on div at bounding box center [881, 497] width 1372 height 27
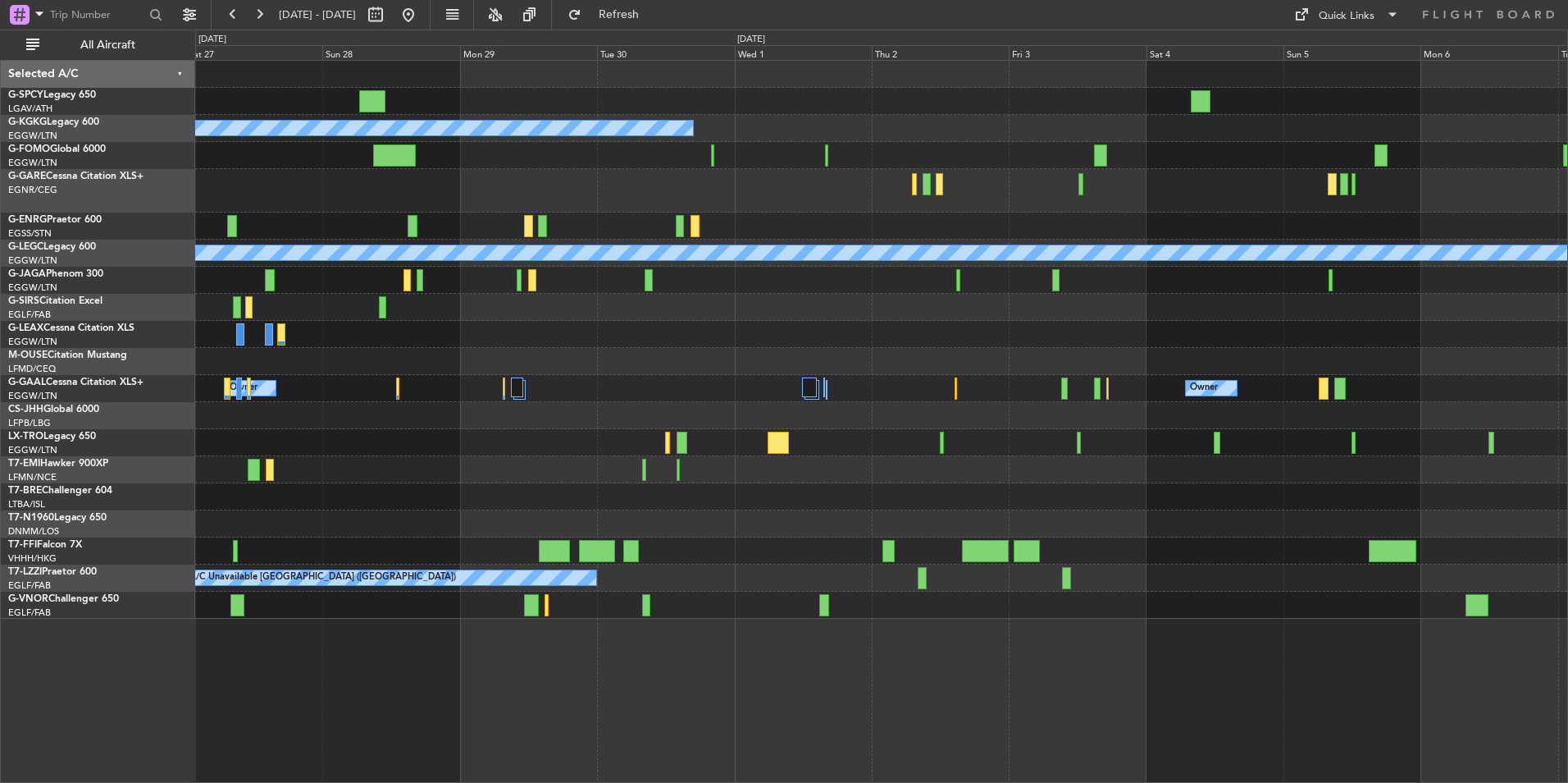
click at [818, 492] on div at bounding box center [881, 497] width 1372 height 27
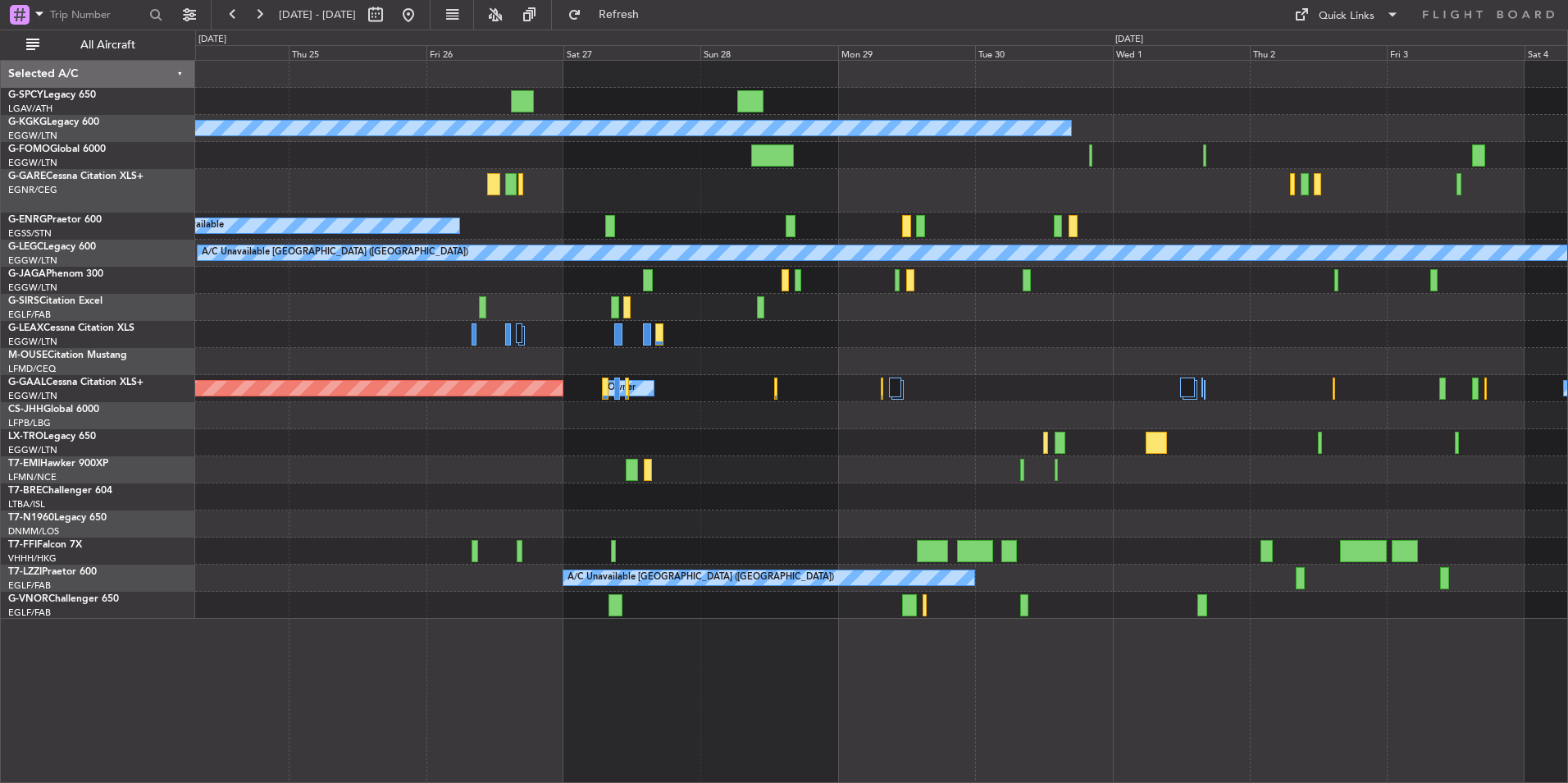
click at [938, 499] on div at bounding box center [881, 497] width 1372 height 27
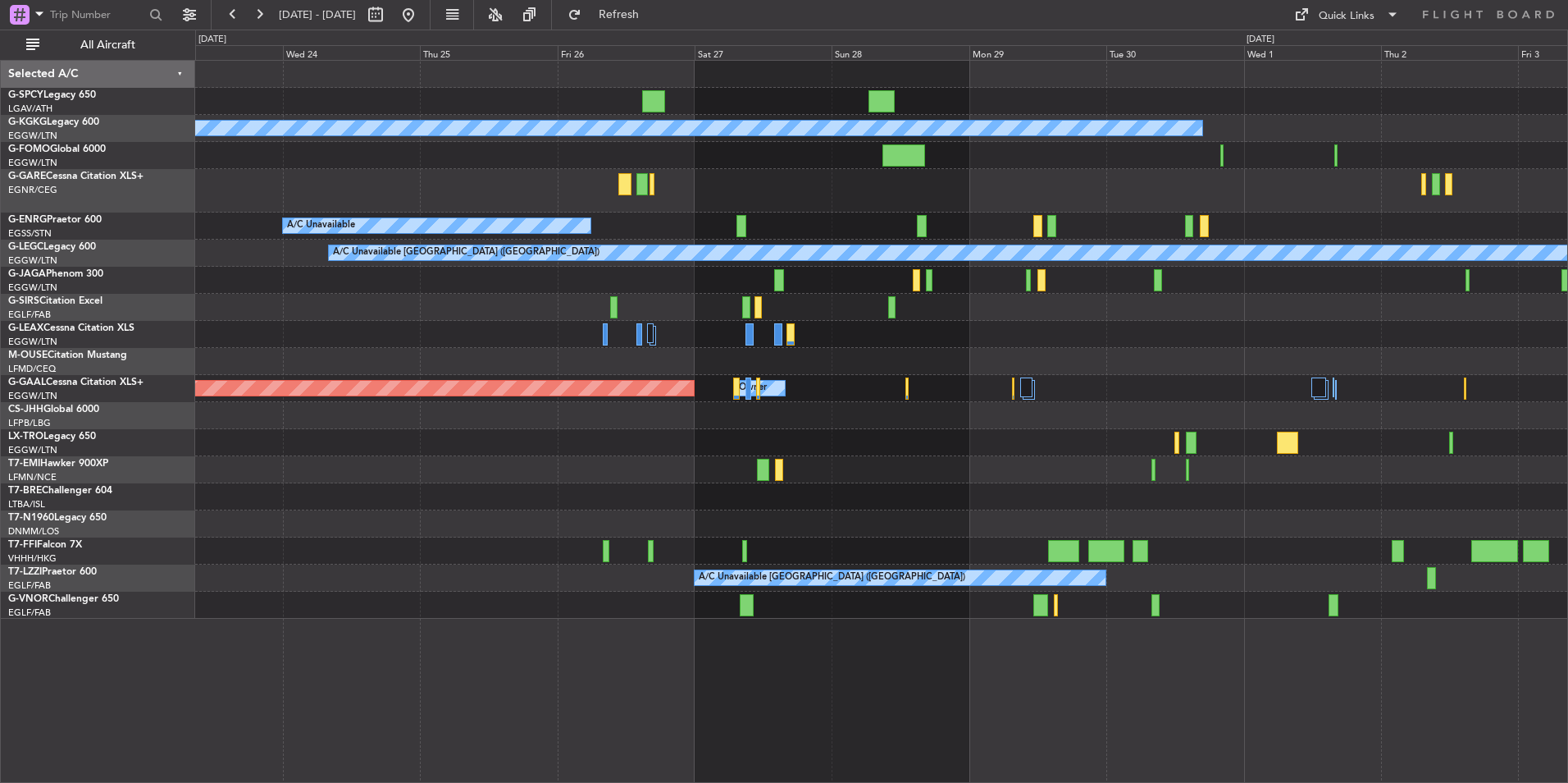
click at [862, 508] on div at bounding box center [881, 497] width 1372 height 27
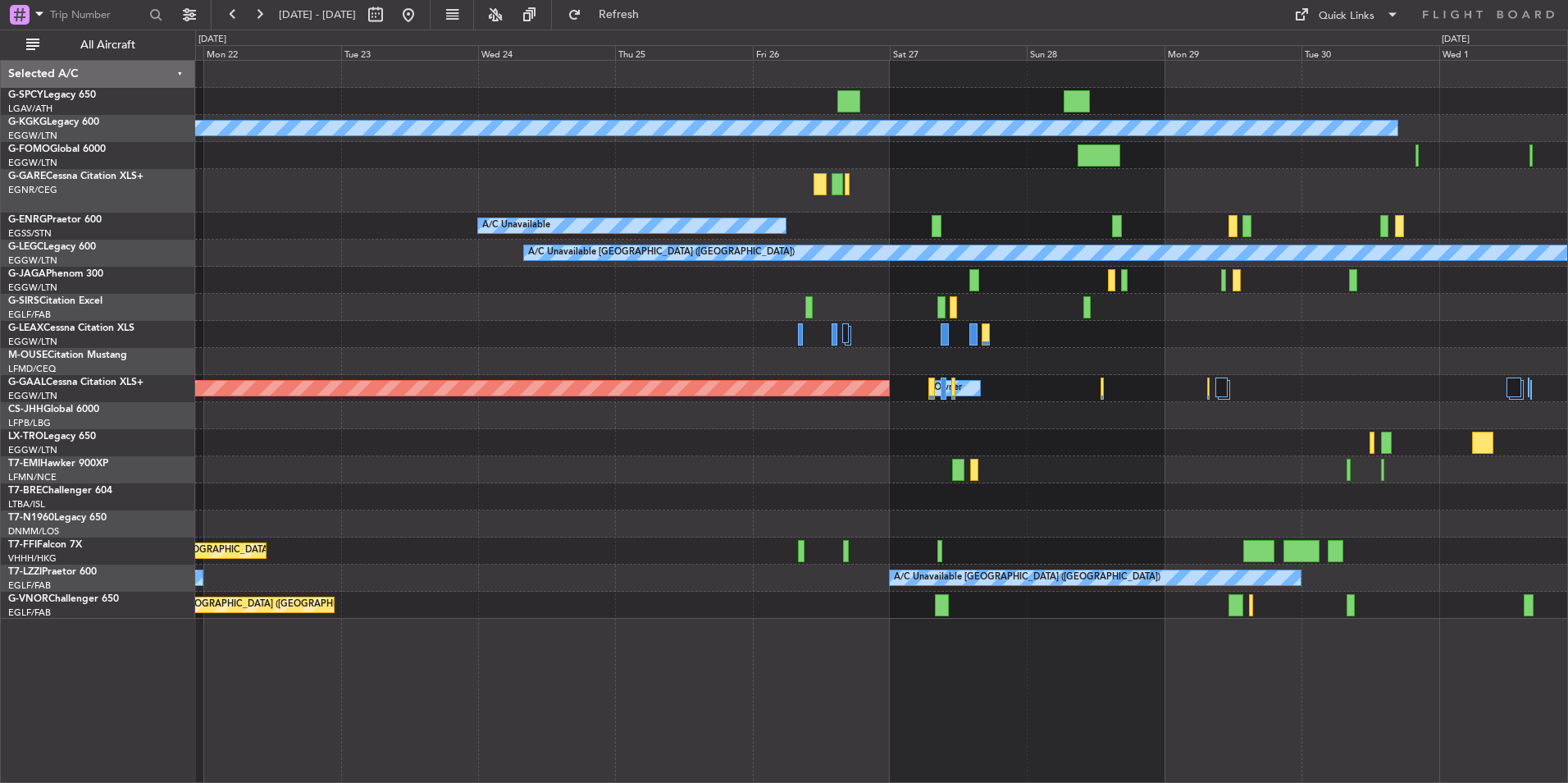
click at [871, 507] on div at bounding box center [881, 497] width 1372 height 27
click at [863, 519] on div "AOG Maint London ([GEOGRAPHIC_DATA])" at bounding box center [881, 524] width 1372 height 27
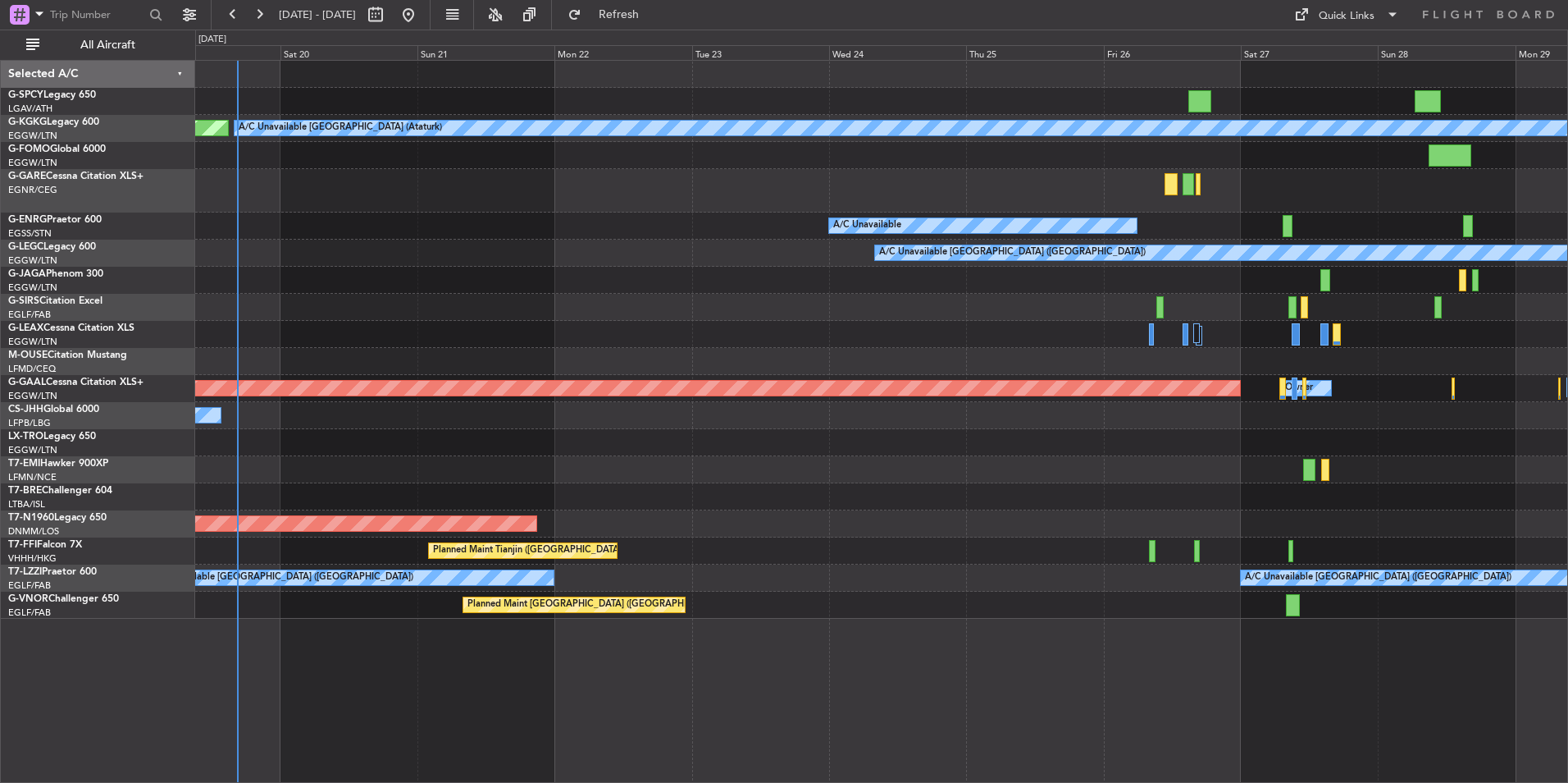
click at [974, 521] on div "AOG Maint London ([GEOGRAPHIC_DATA])" at bounding box center [881, 524] width 1372 height 27
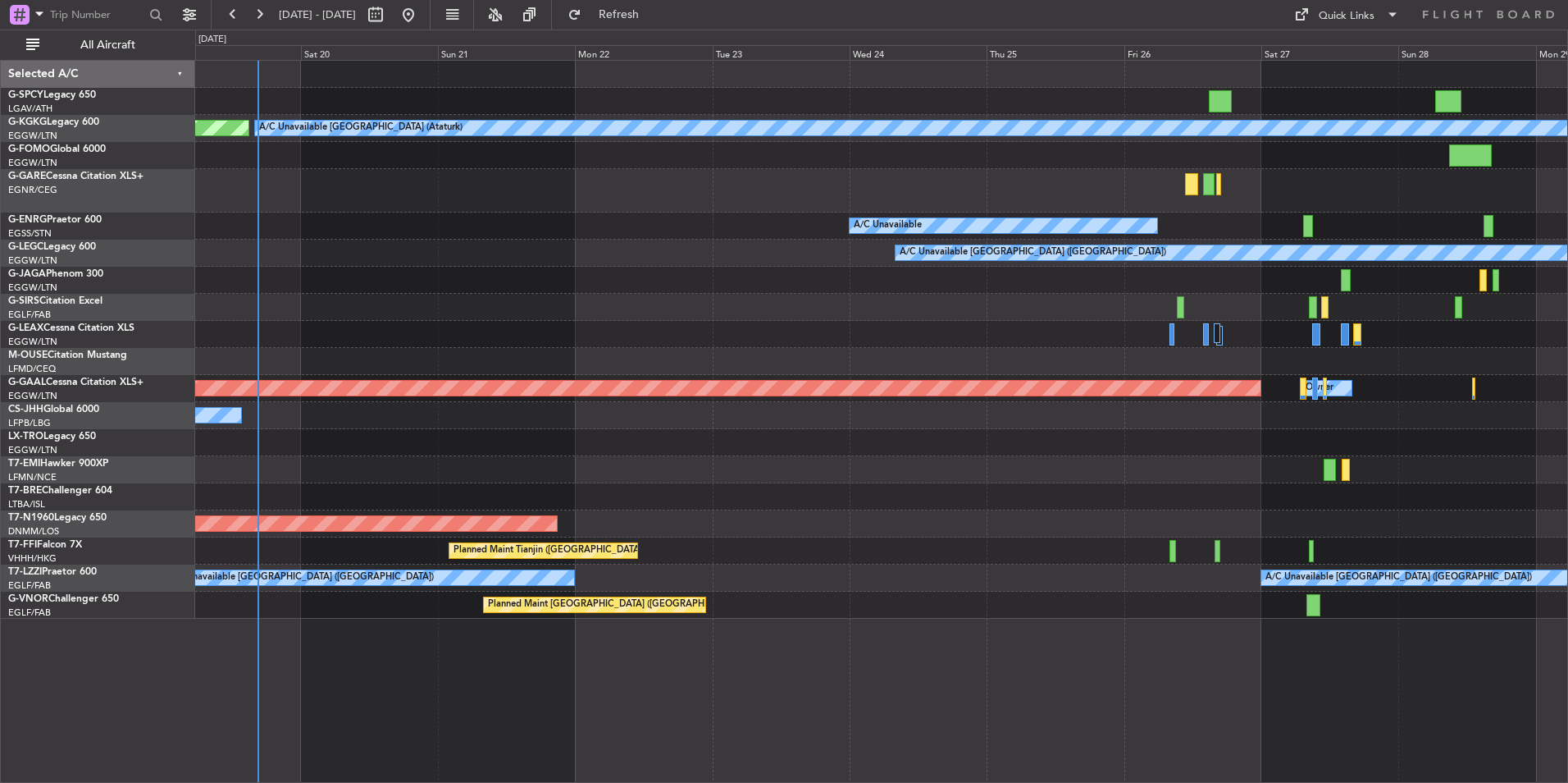
click at [1071, 513] on div "AOG Maint London ([GEOGRAPHIC_DATA])" at bounding box center [881, 524] width 1372 height 27
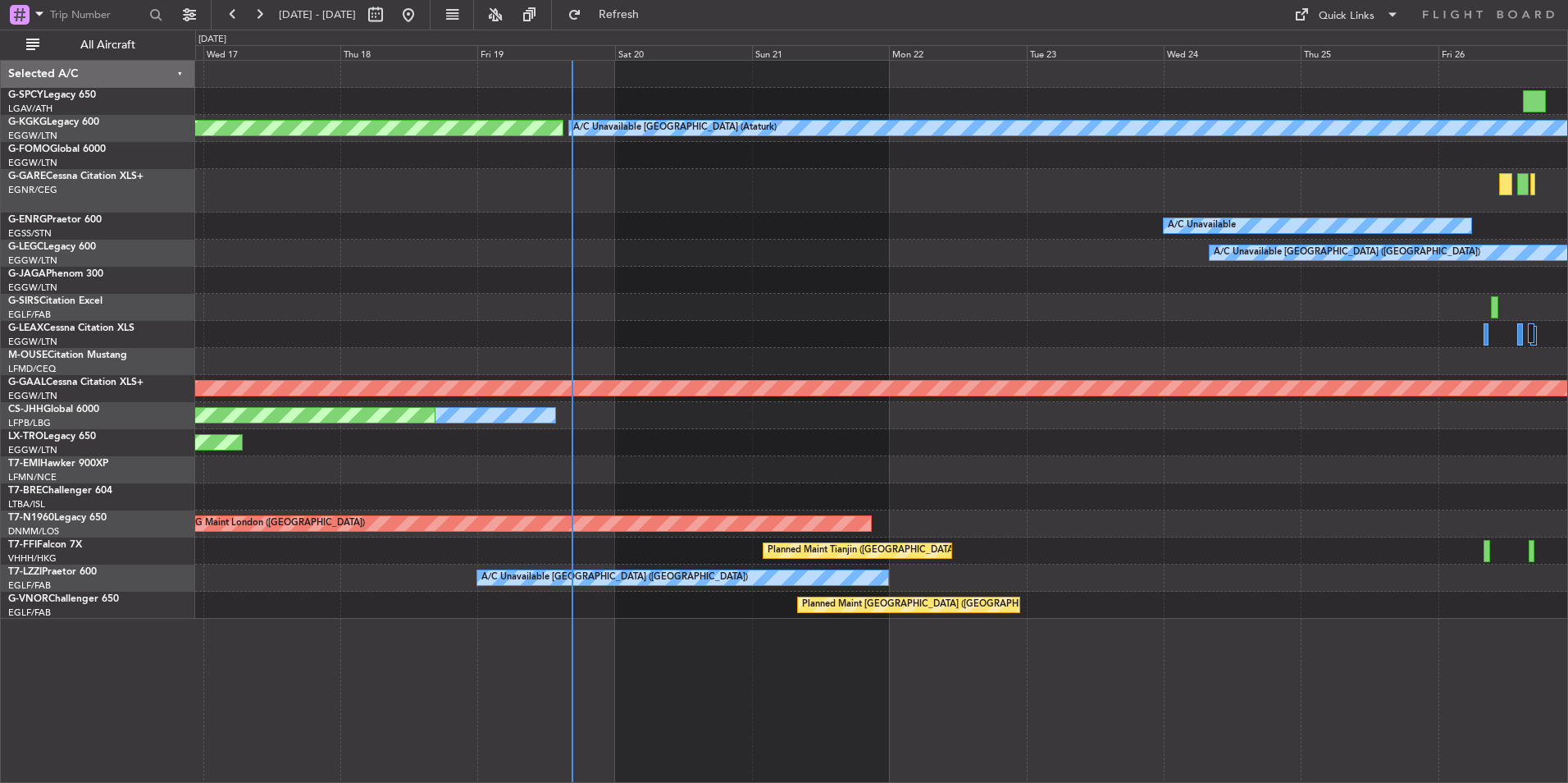
click at [1164, 516] on div "AOG Maint London ([GEOGRAPHIC_DATA]) AOG Maint [GEOGRAPHIC_DATA] ([GEOGRAPHIC_D…" at bounding box center [881, 524] width 1372 height 27
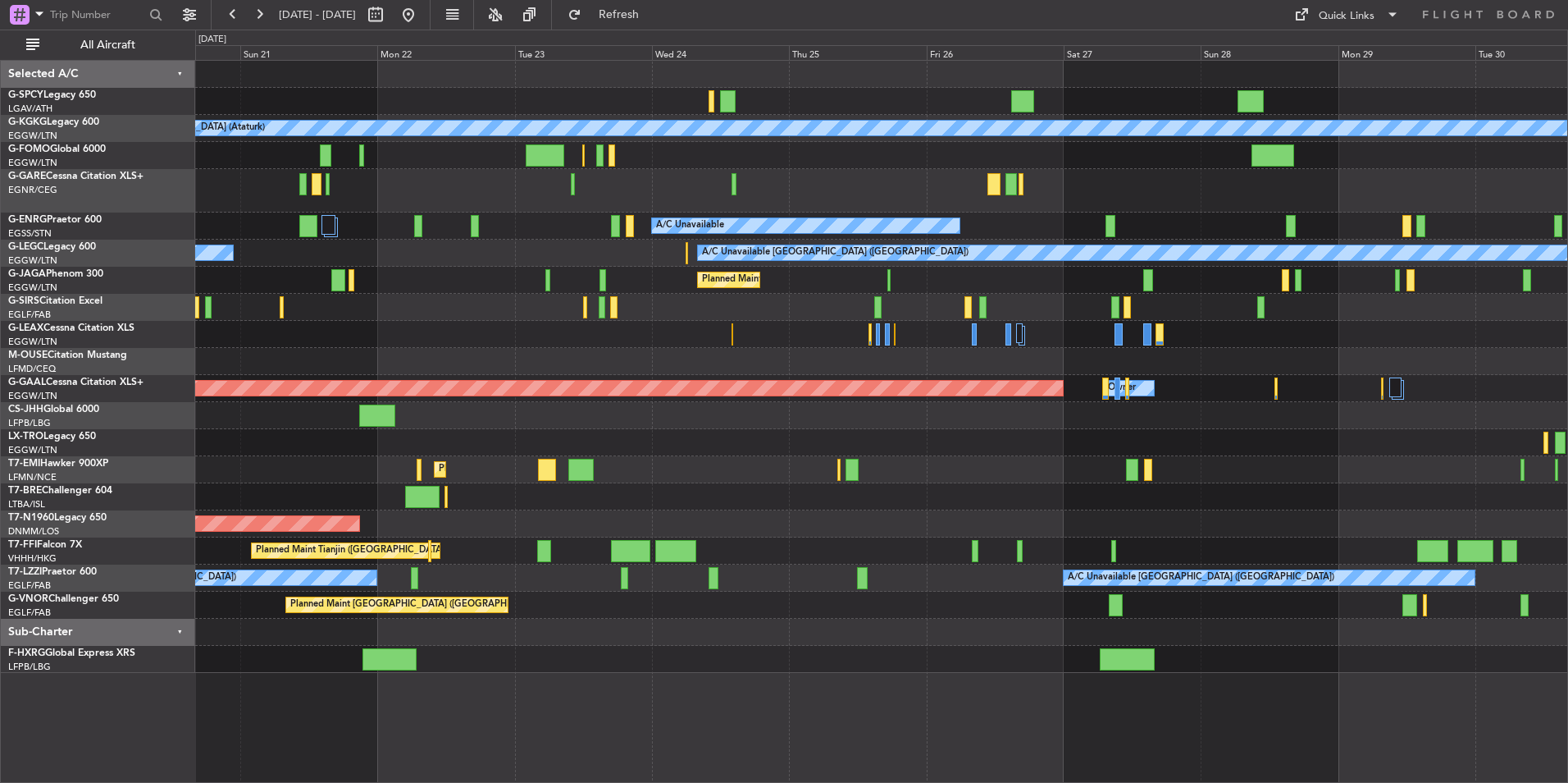
click at [419, 485] on div at bounding box center [881, 497] width 1372 height 27
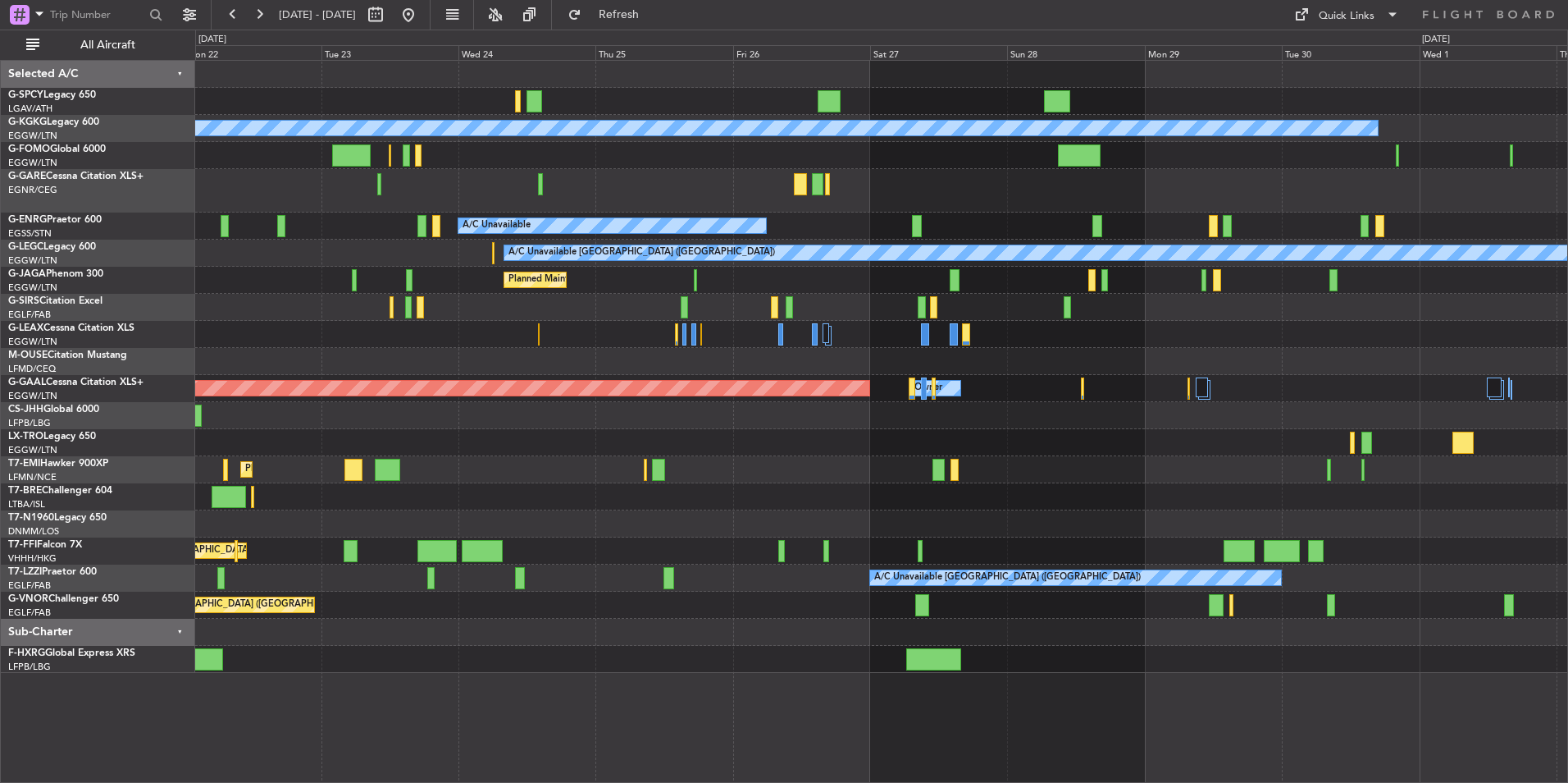
click at [297, 495] on div at bounding box center [881, 497] width 1372 height 27
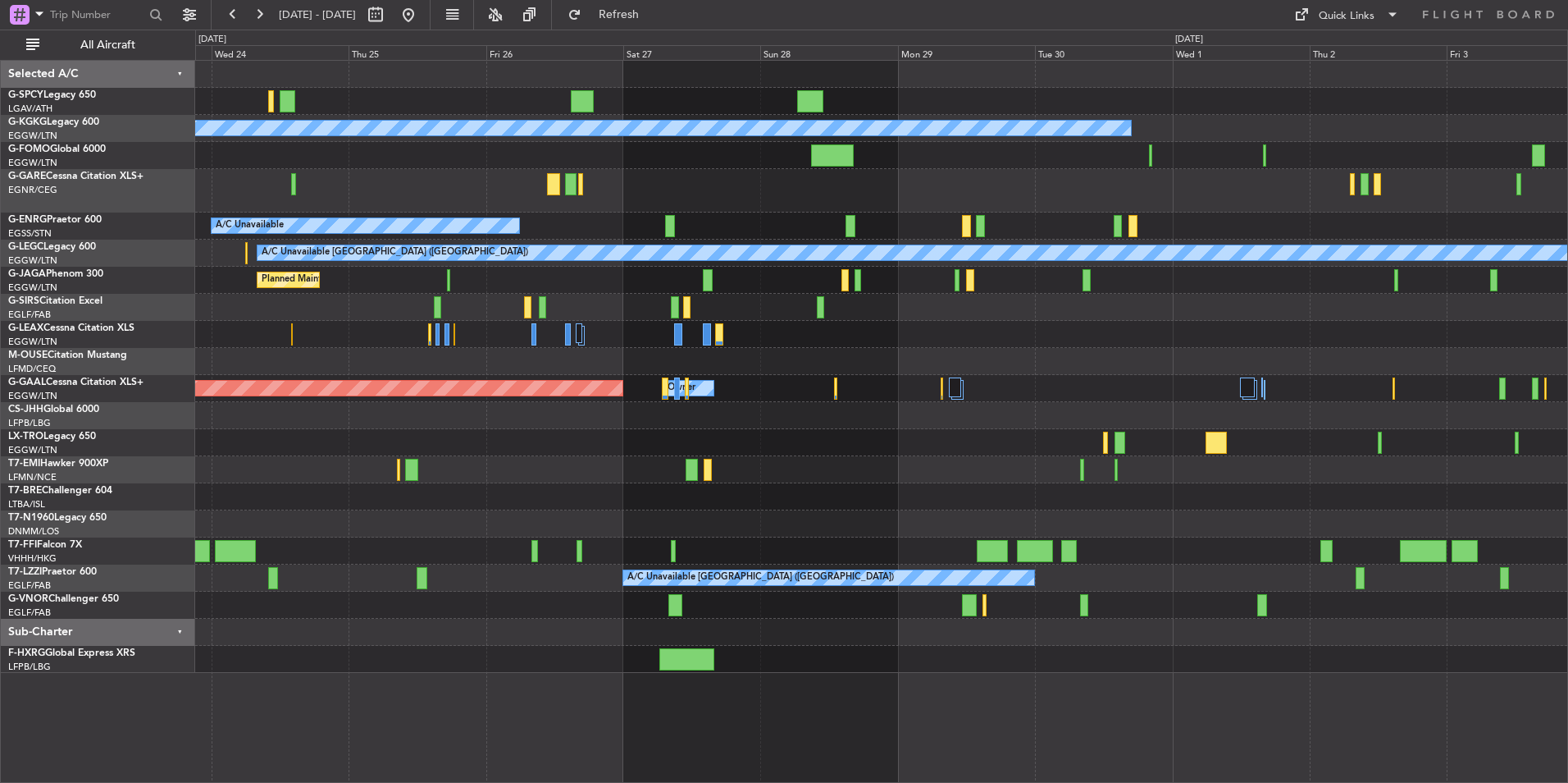
click at [329, 513] on div "AOG Maint London ([GEOGRAPHIC_DATA])" at bounding box center [881, 524] width 1372 height 27
click at [534, 507] on div "A/C Unavailable [GEOGRAPHIC_DATA] (Ataturk) A/C Unavailable A/C Unavailable [GE…" at bounding box center [881, 367] width 1372 height 612
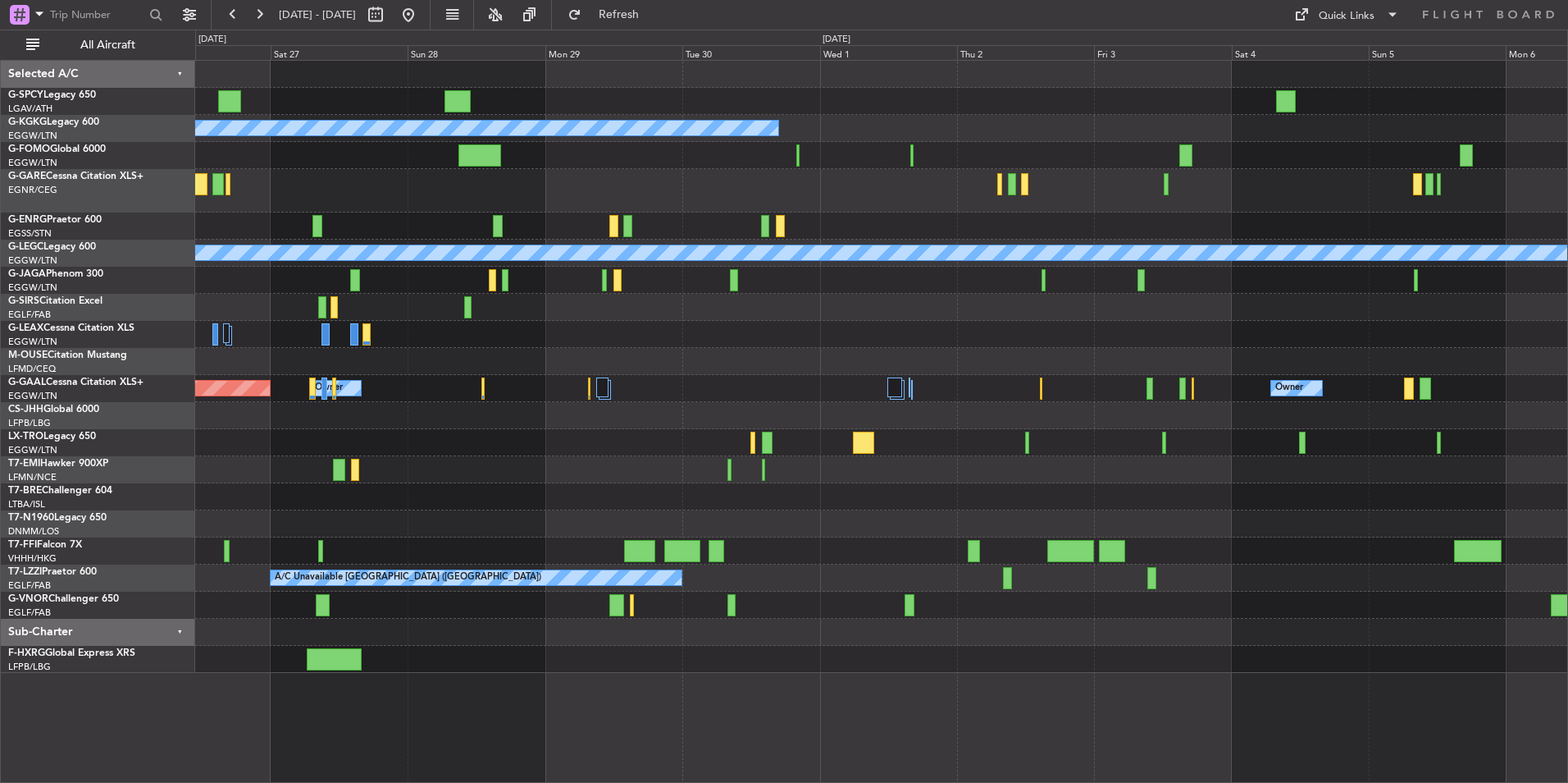
click at [612, 488] on div "A/C Unavailable [GEOGRAPHIC_DATA] (Ataturk) A/C Unavailable A/C Unavailable [GE…" at bounding box center [881, 367] width 1372 height 612
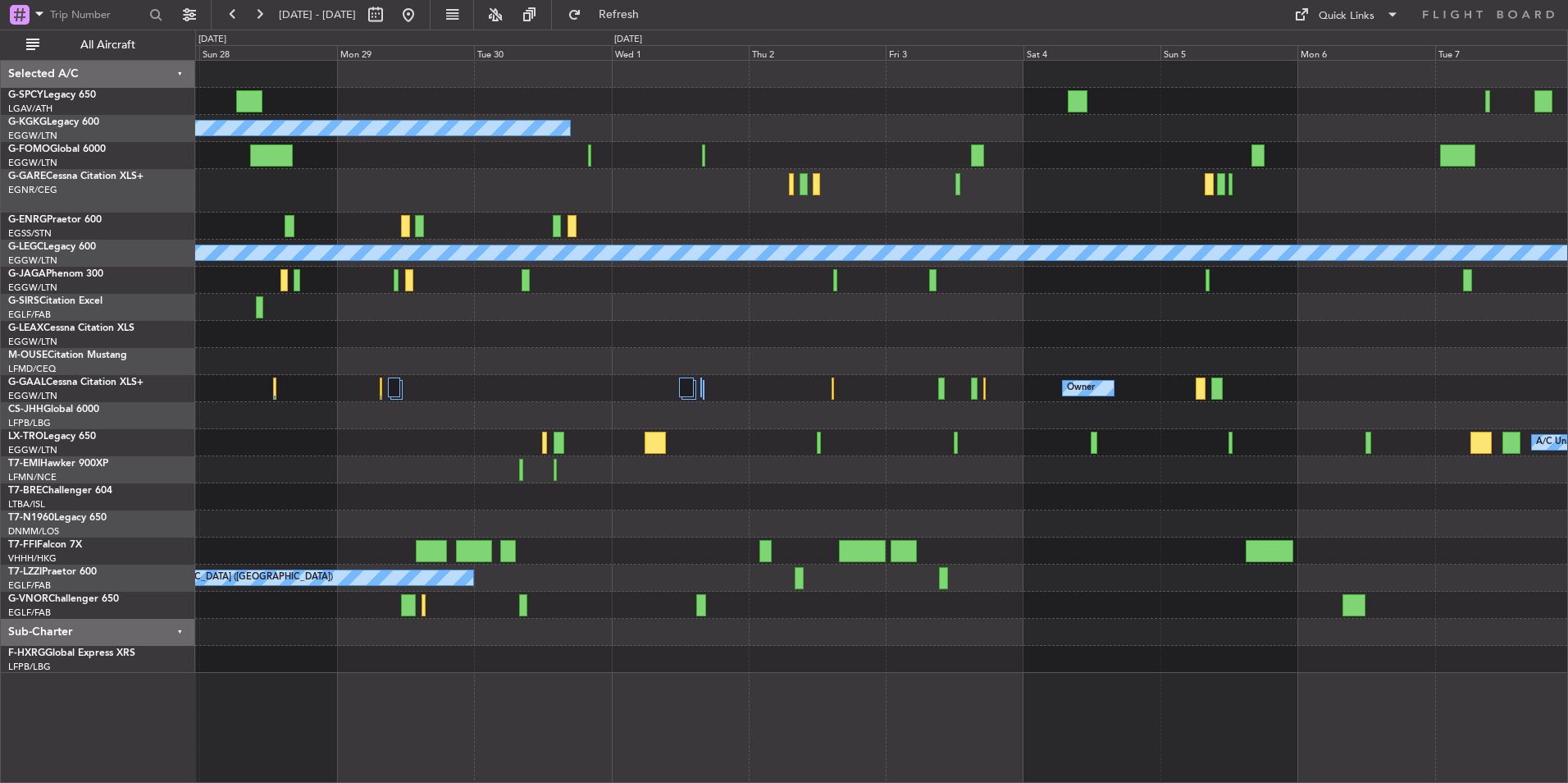
click at [583, 494] on div at bounding box center [881, 497] width 1372 height 27
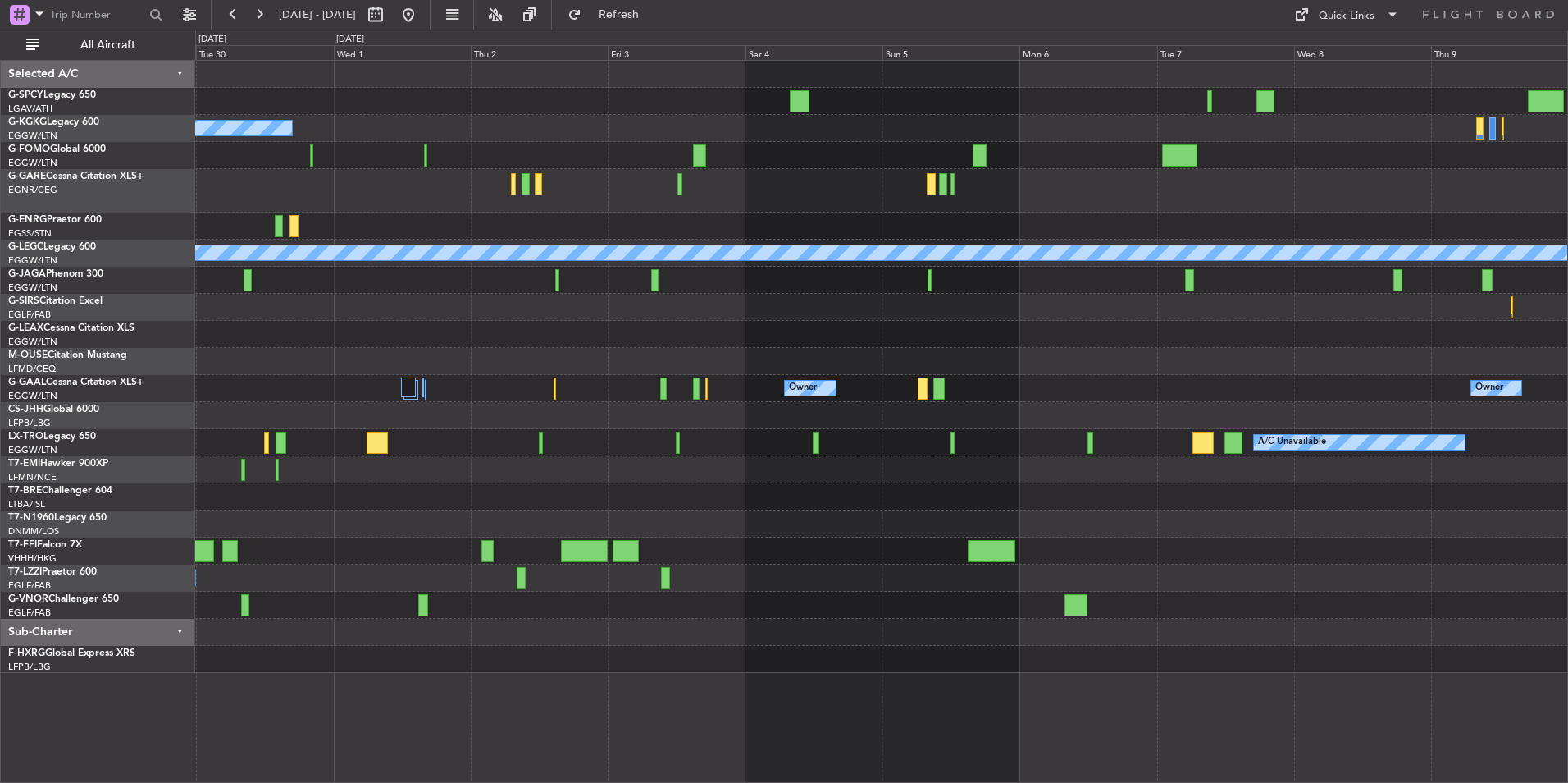
click at [586, 519] on div at bounding box center [881, 524] width 1372 height 27
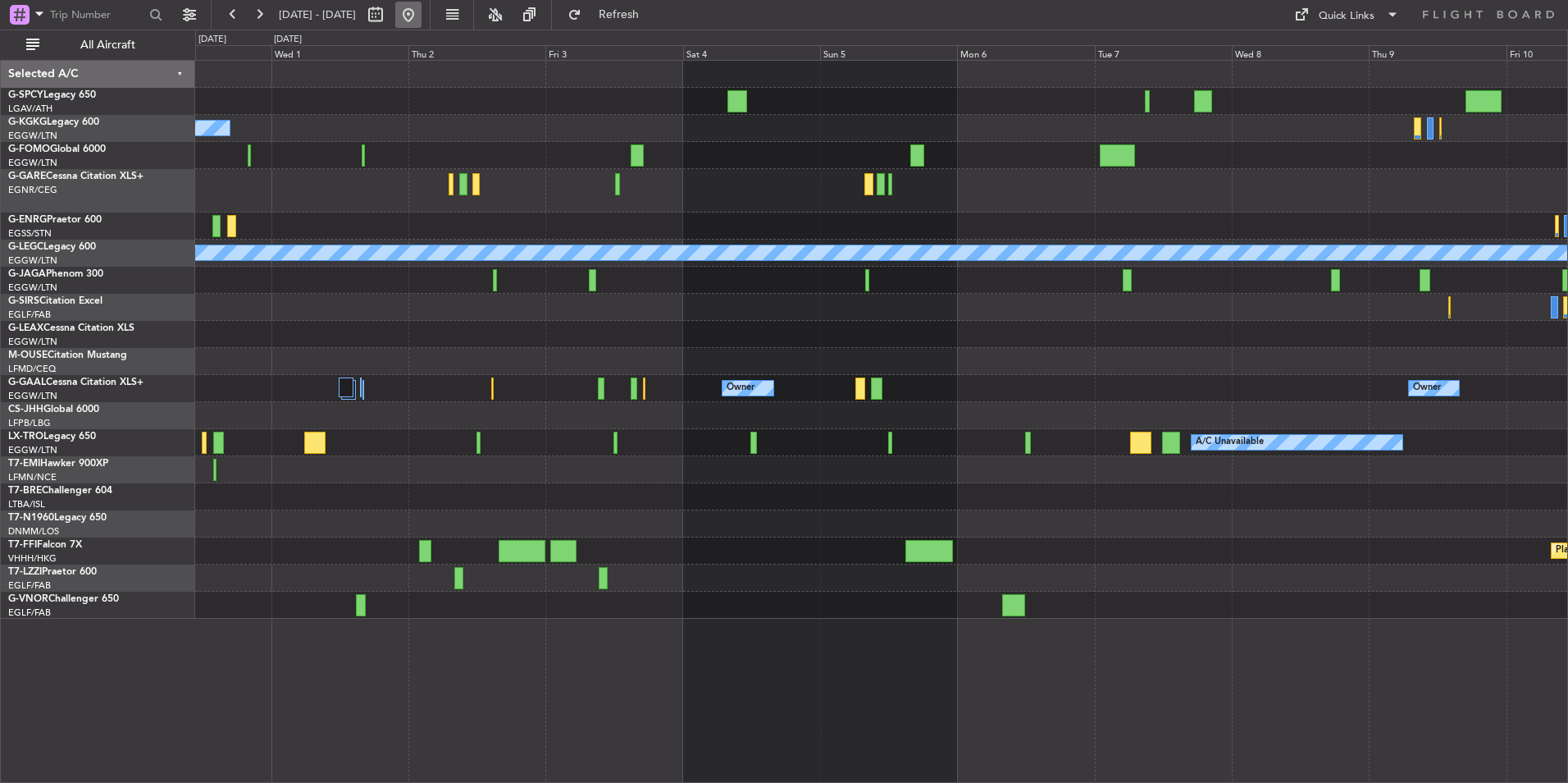
click at [422, 15] on button at bounding box center [409, 15] width 26 height 26
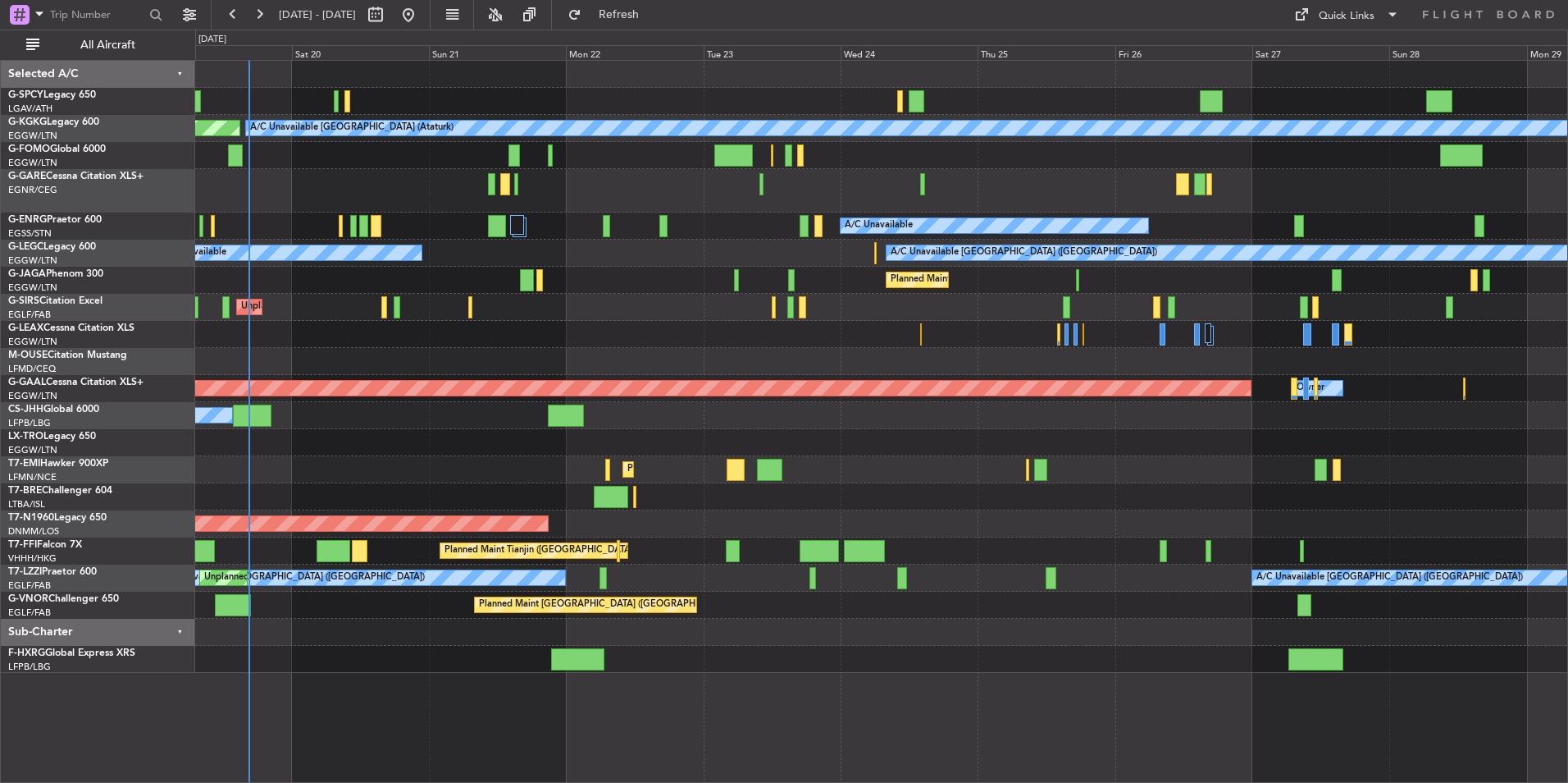
click at [714, 358] on div "AOG Maint [GEOGRAPHIC_DATA] (Ataturk) A/C Unavailable [GEOGRAPHIC_DATA] (Atatur…" at bounding box center [881, 367] width 1372 height 612
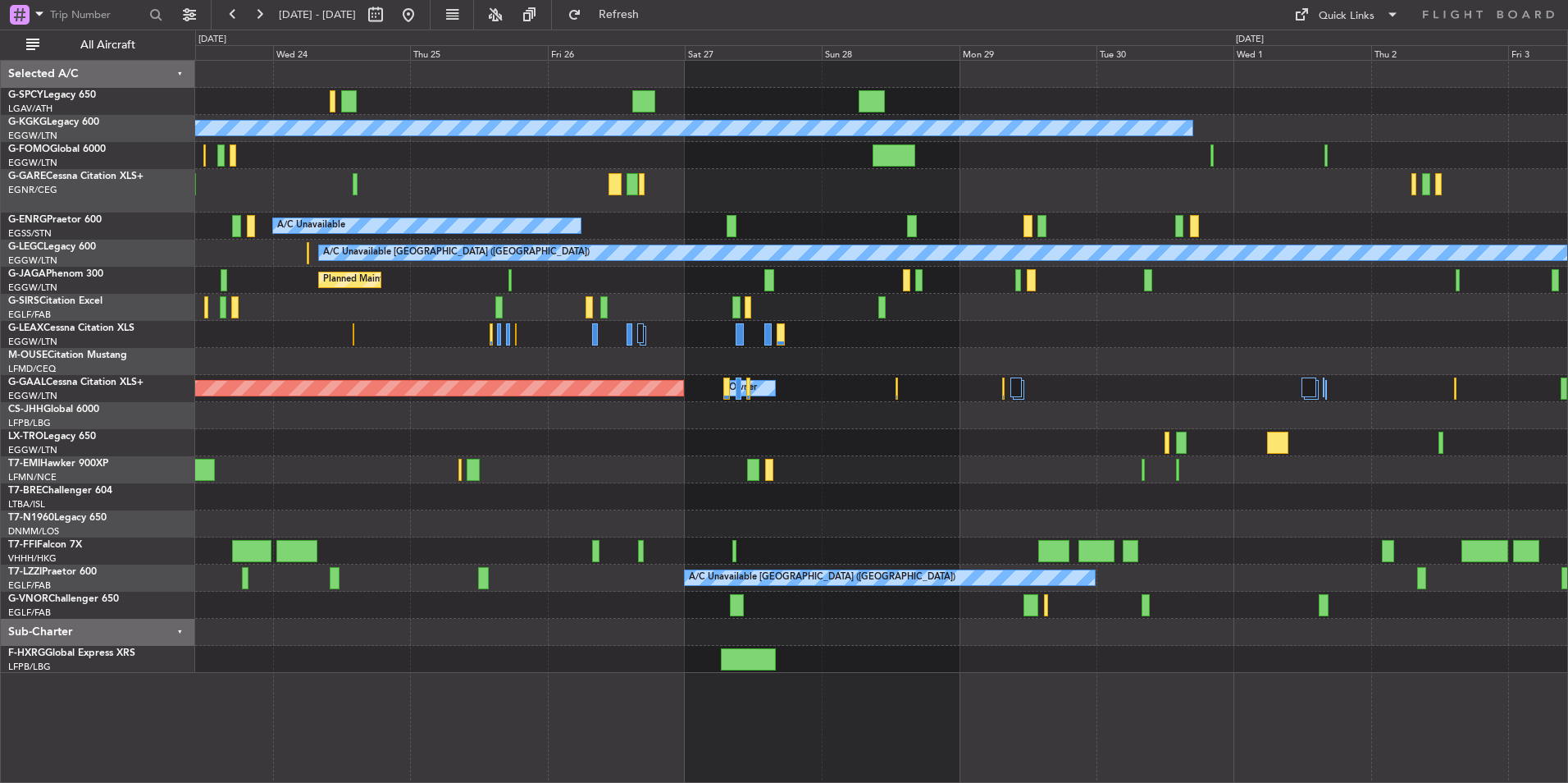
click at [123, 253] on div "A/C Unavailable [GEOGRAPHIC_DATA] (Ataturk) A/C Unavailable A/C Unavailable [GE…" at bounding box center [784, 406] width 1568 height 753
click at [422, 24] on button at bounding box center [409, 15] width 26 height 26
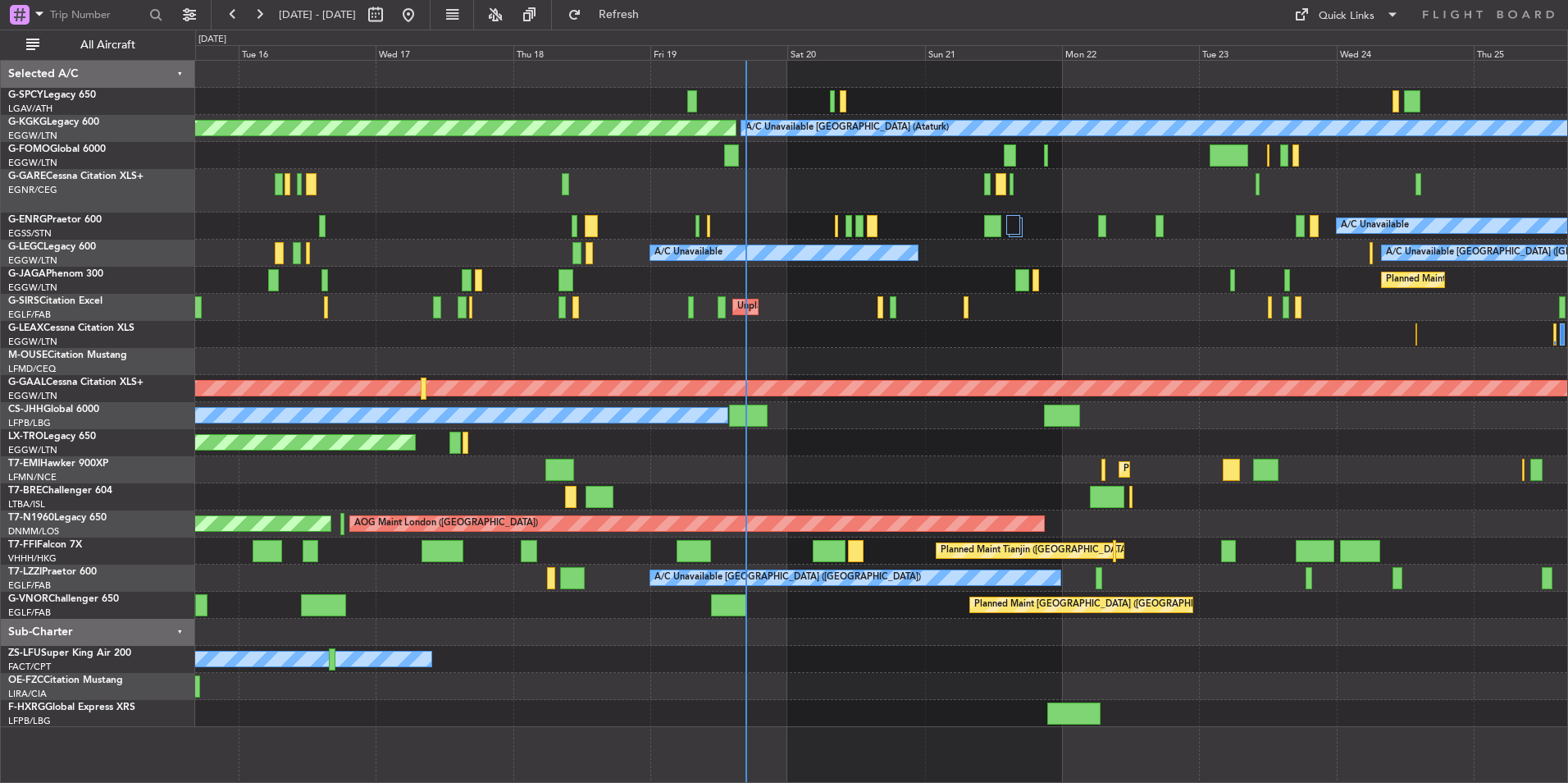
click at [797, 358] on div "AOG Maint [GEOGRAPHIC_DATA] (Ataturk) A/C Unavailable [GEOGRAPHIC_DATA] (Atatur…" at bounding box center [881, 394] width 1372 height 666
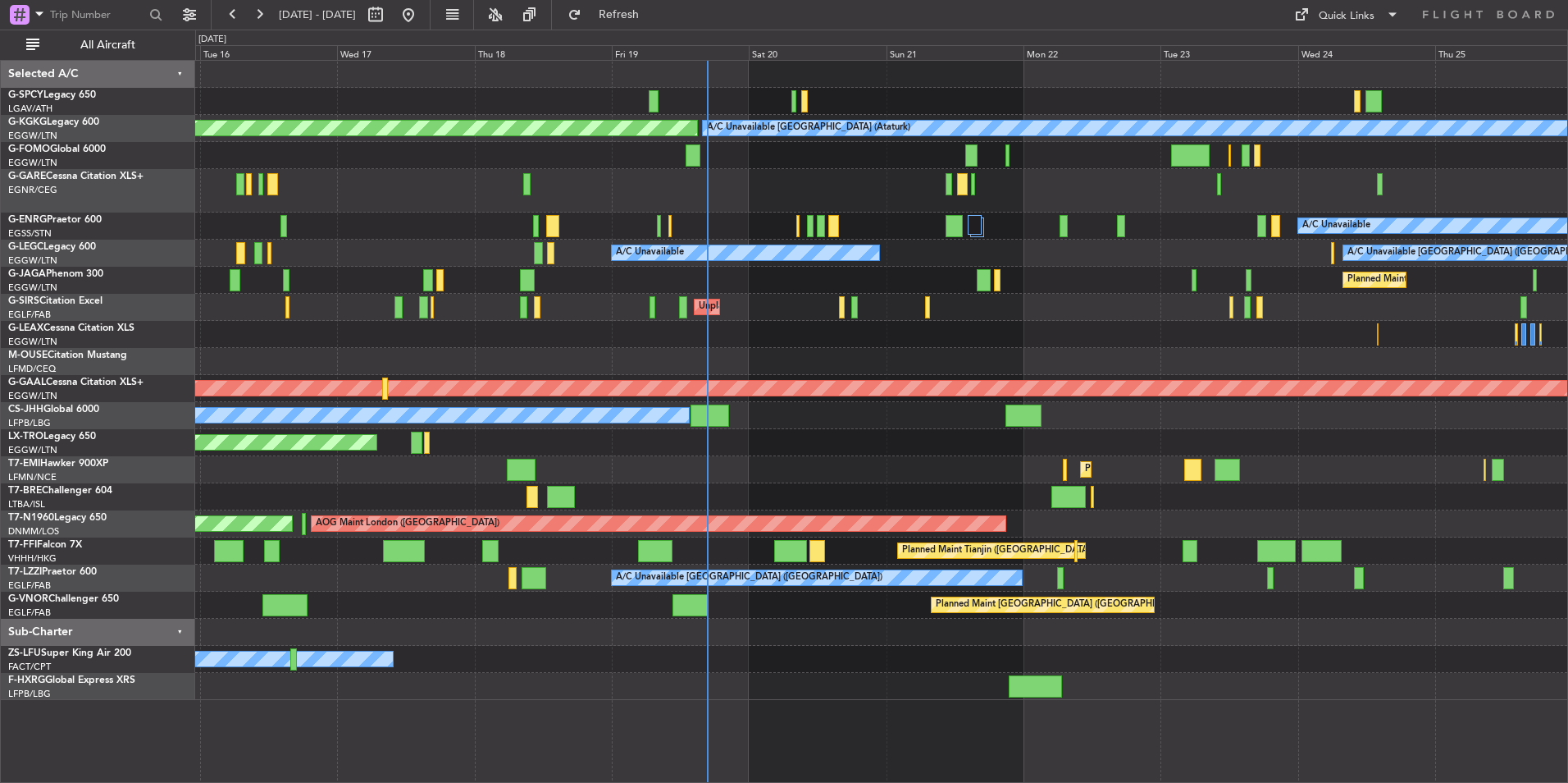
click at [759, 311] on div "Unplanned Maint [GEOGRAPHIC_DATA] ([GEOGRAPHIC_DATA])" at bounding box center [881, 307] width 1372 height 27
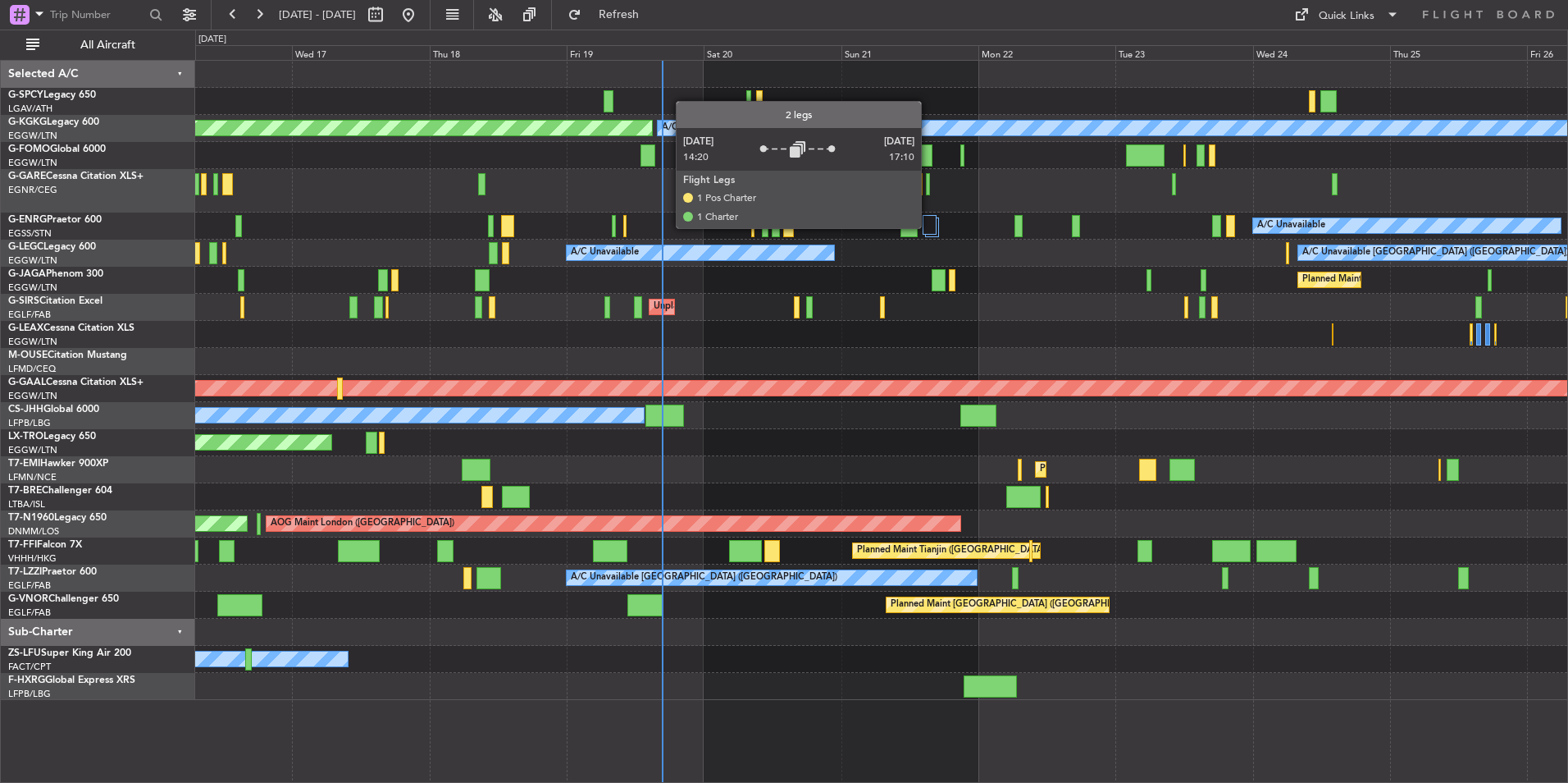
click at [929, 227] on div at bounding box center [930, 224] width 14 height 20
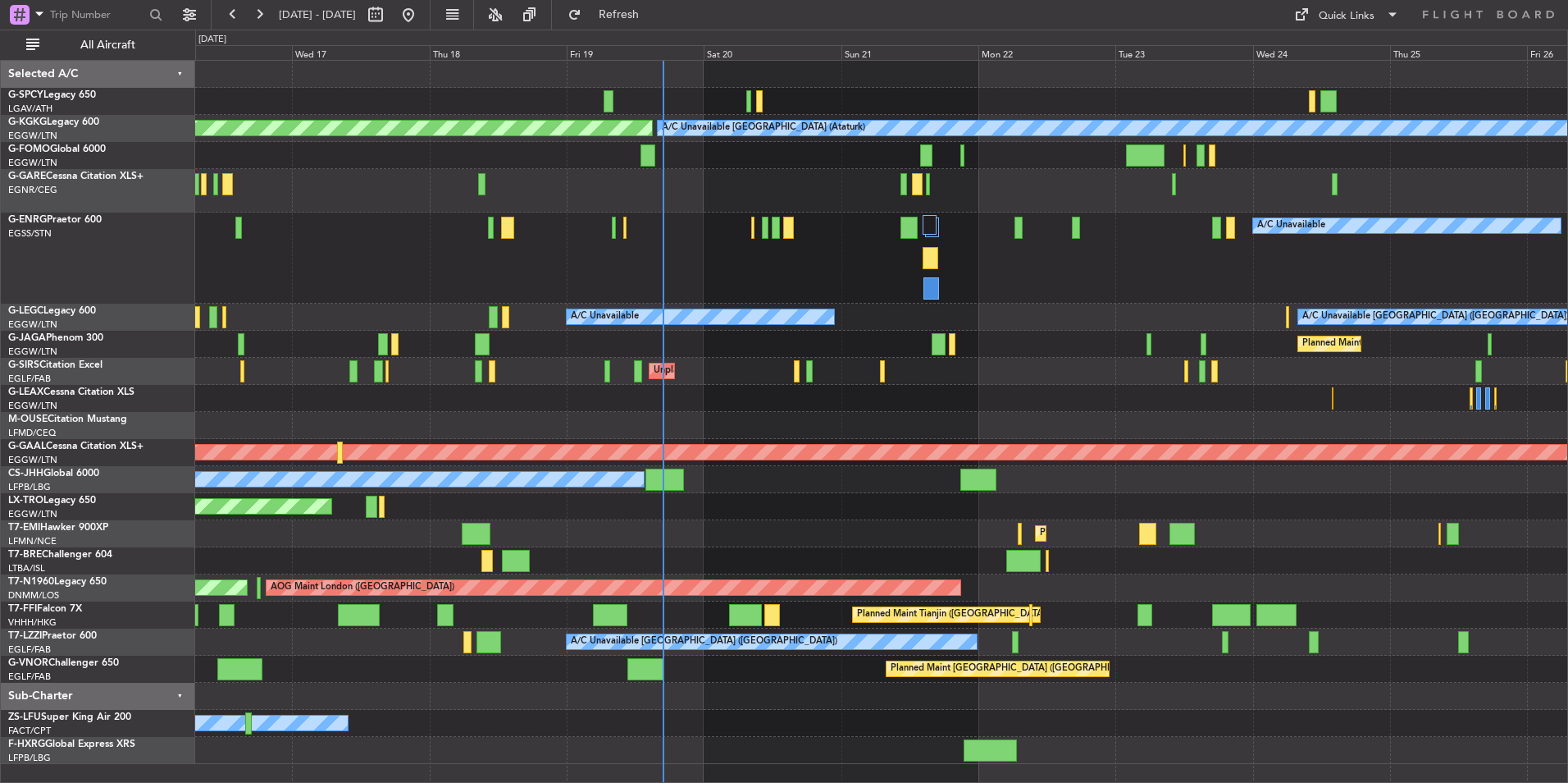
click at [730, 288] on div "A/C Unavailable" at bounding box center [881, 258] width 1372 height 91
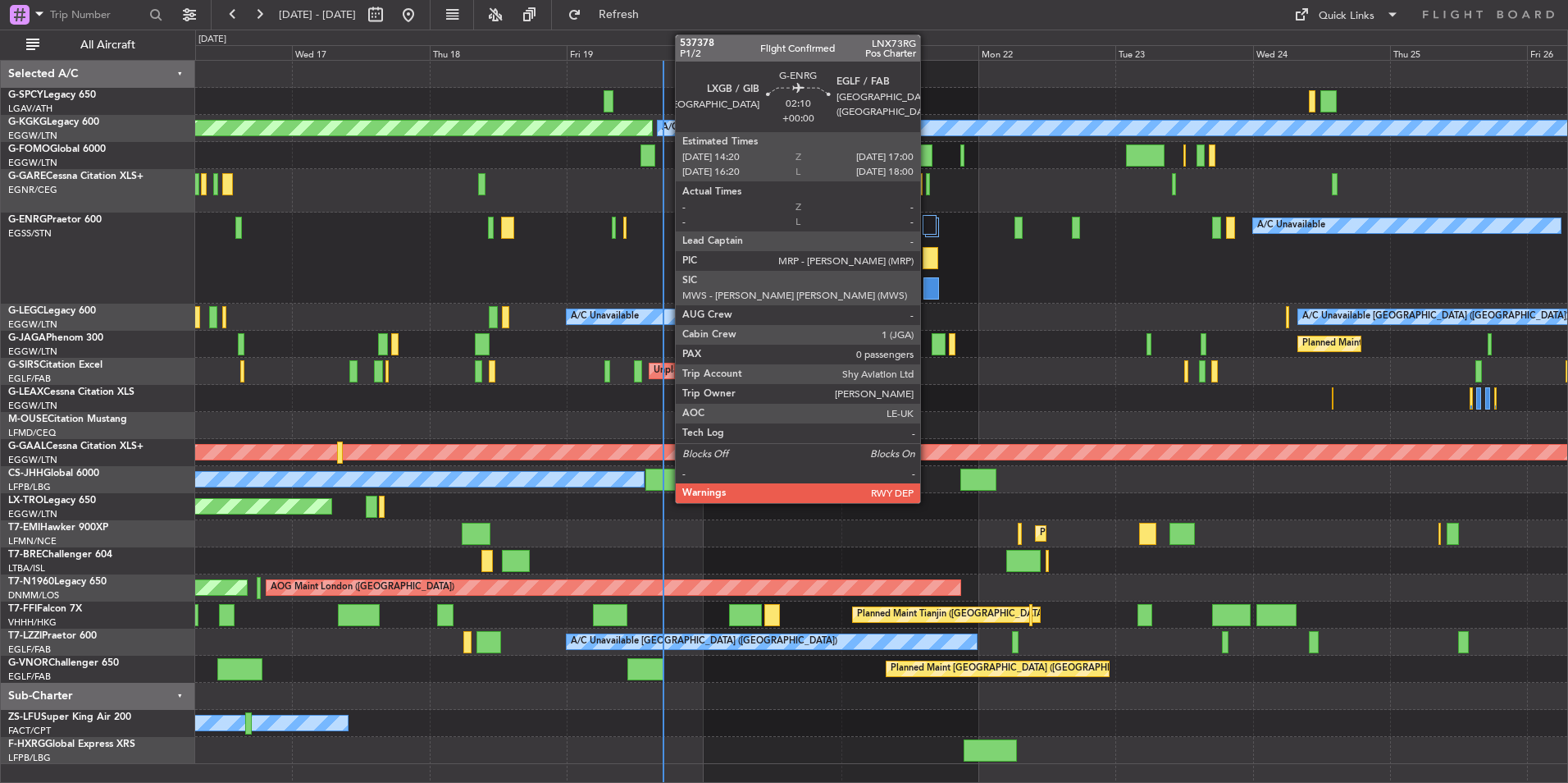
click at [928, 254] on div at bounding box center [931, 258] width 16 height 22
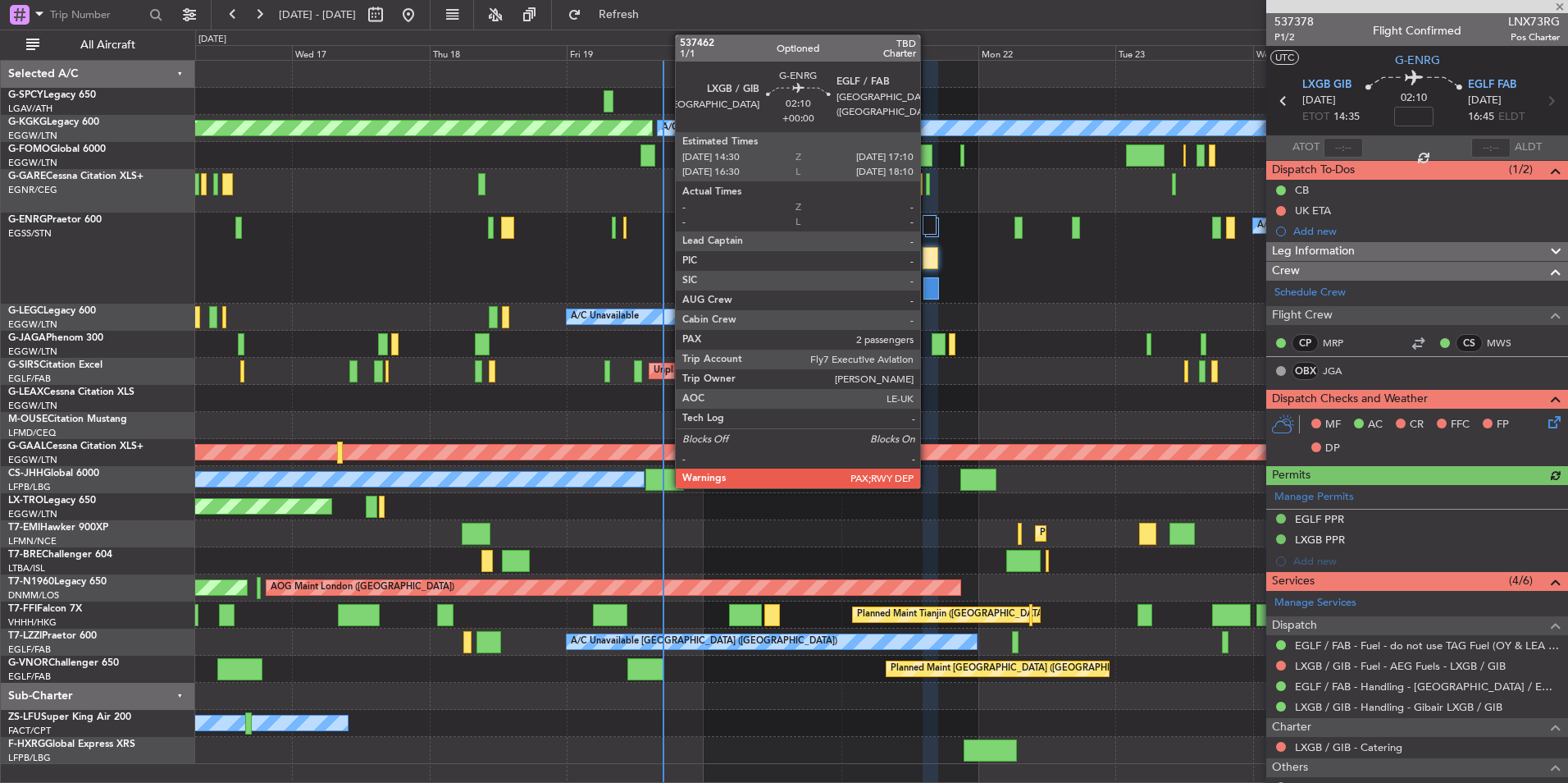
click at [928, 282] on div at bounding box center [931, 288] width 16 height 22
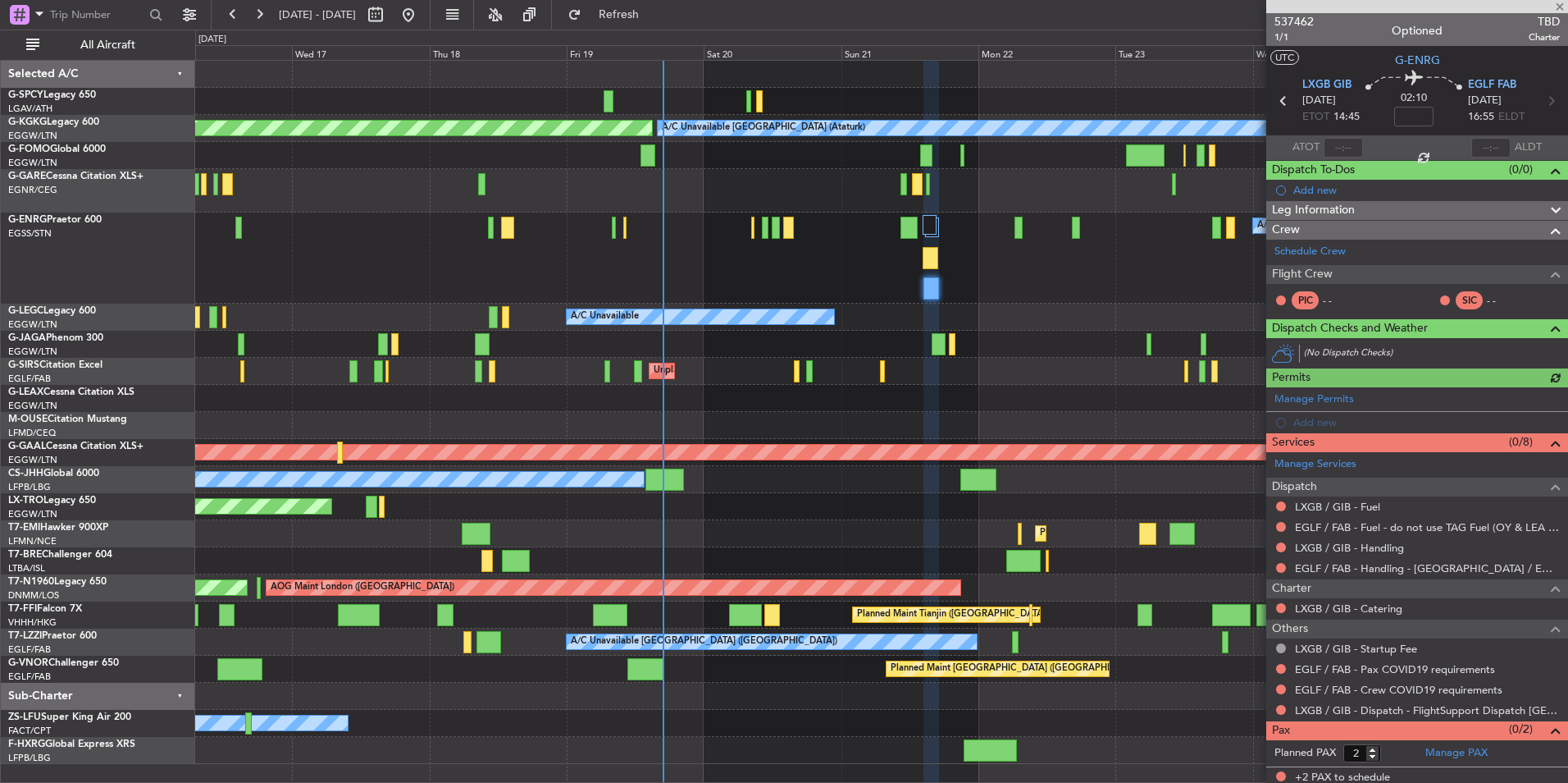
scroll to position [4, 0]
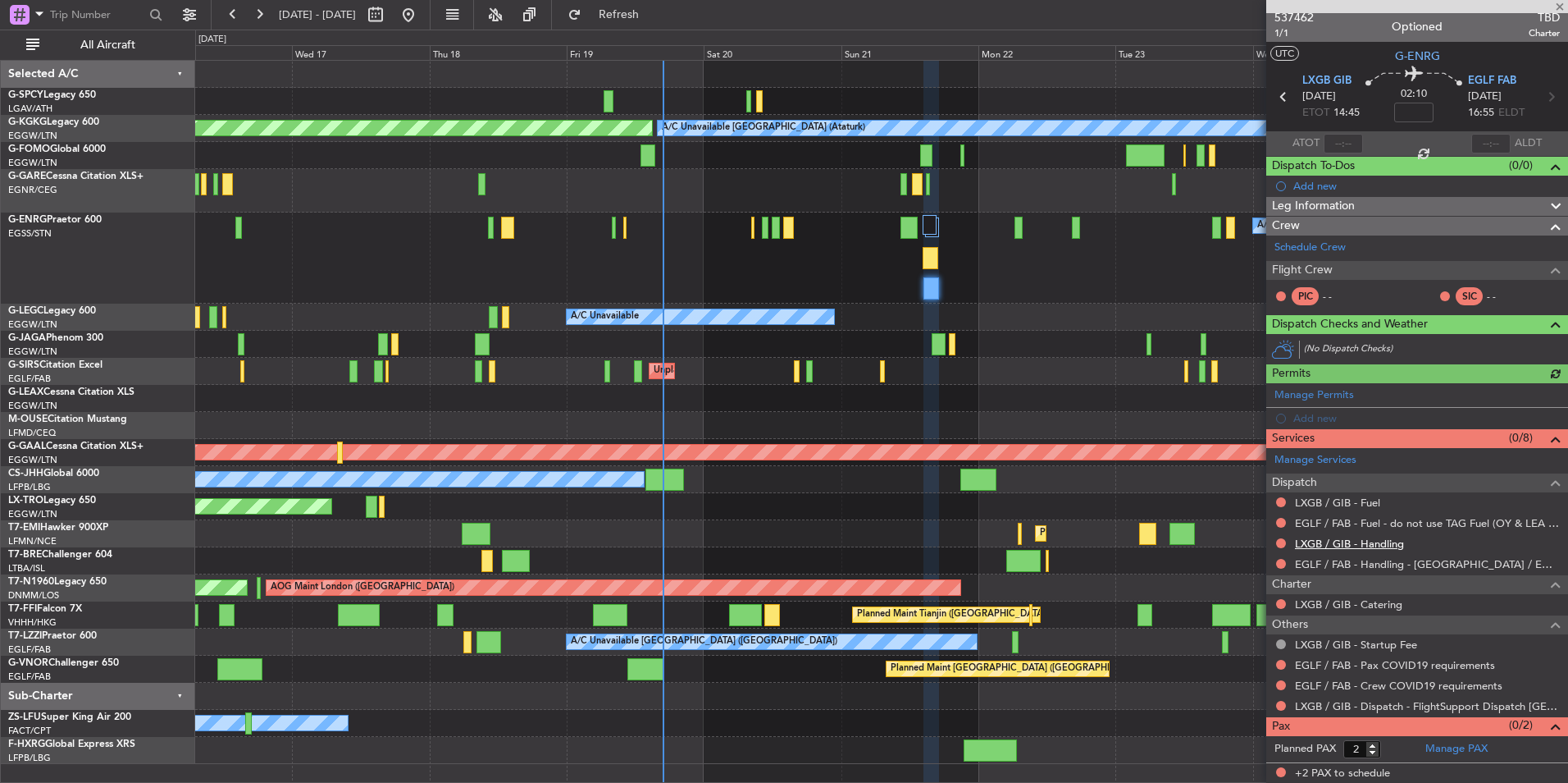
click at [1371, 542] on link "LXGB / GIB - Handling" at bounding box center [1349, 544] width 109 height 14
click at [658, 23] on button "Refresh" at bounding box center [609, 15] width 98 height 26
click at [1349, 503] on link "LXGB / GIB - Fuel" at bounding box center [1338, 503] width 85 height 14
click at [658, 23] on button "Refresh" at bounding box center [609, 15] width 98 height 26
click at [1297, 22] on span "537462" at bounding box center [1294, 17] width 39 height 17
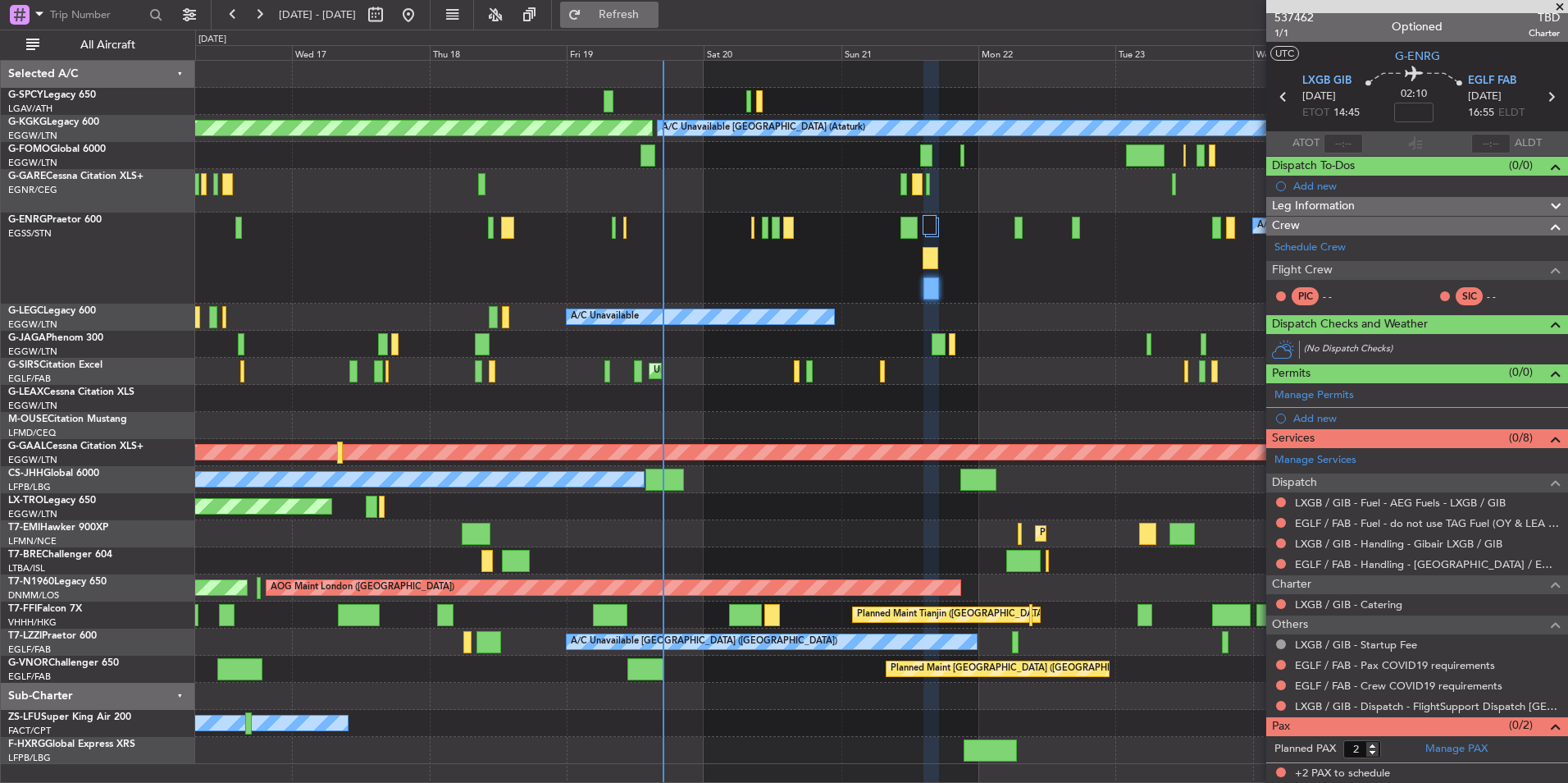
click at [654, 13] on span "Refresh" at bounding box center [619, 14] width 69 height 11
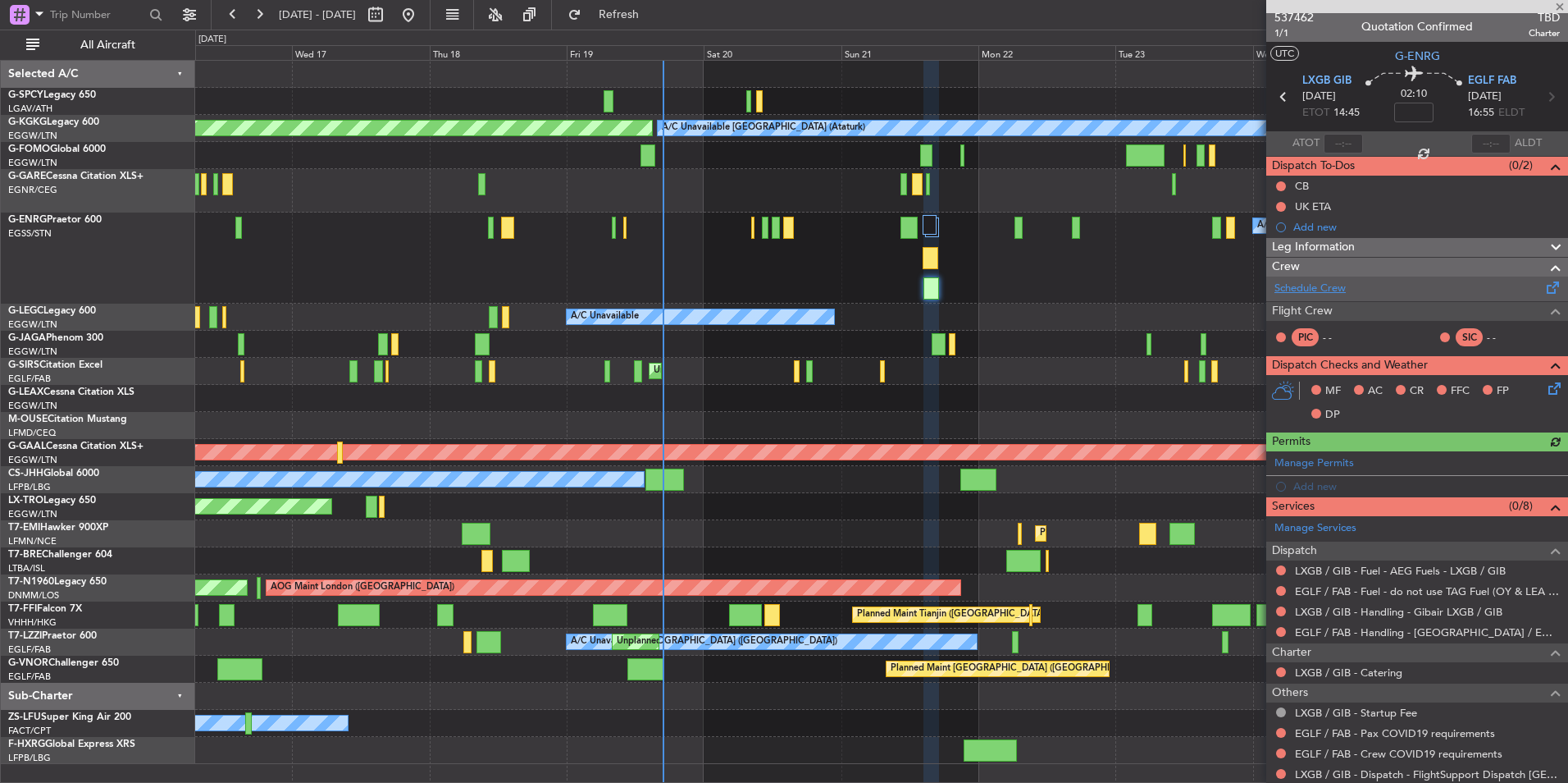
click at [1323, 295] on link "Schedule Crew" at bounding box center [1311, 289] width 71 height 17
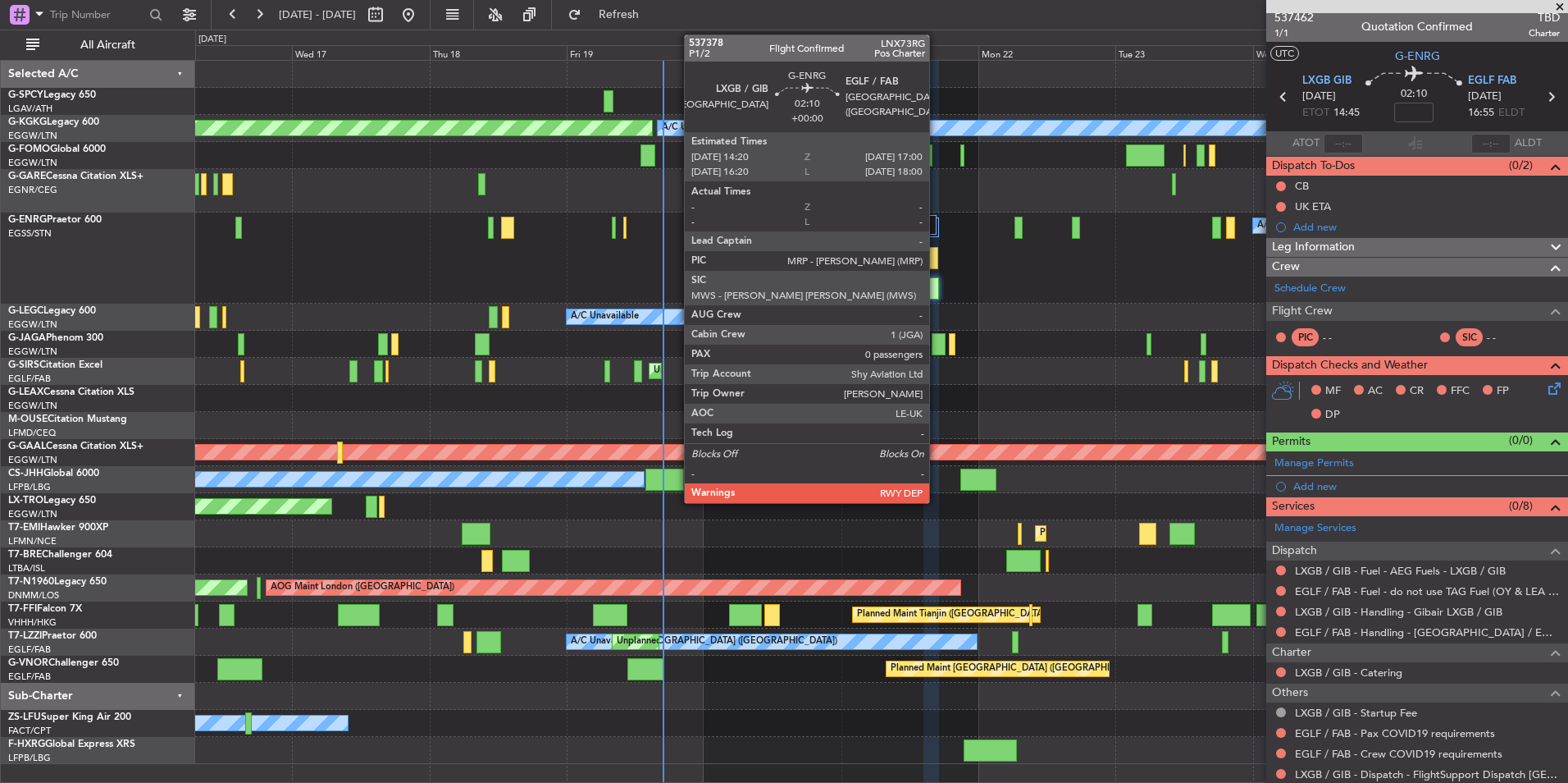
click at [937, 258] on div at bounding box center [931, 258] width 16 height 22
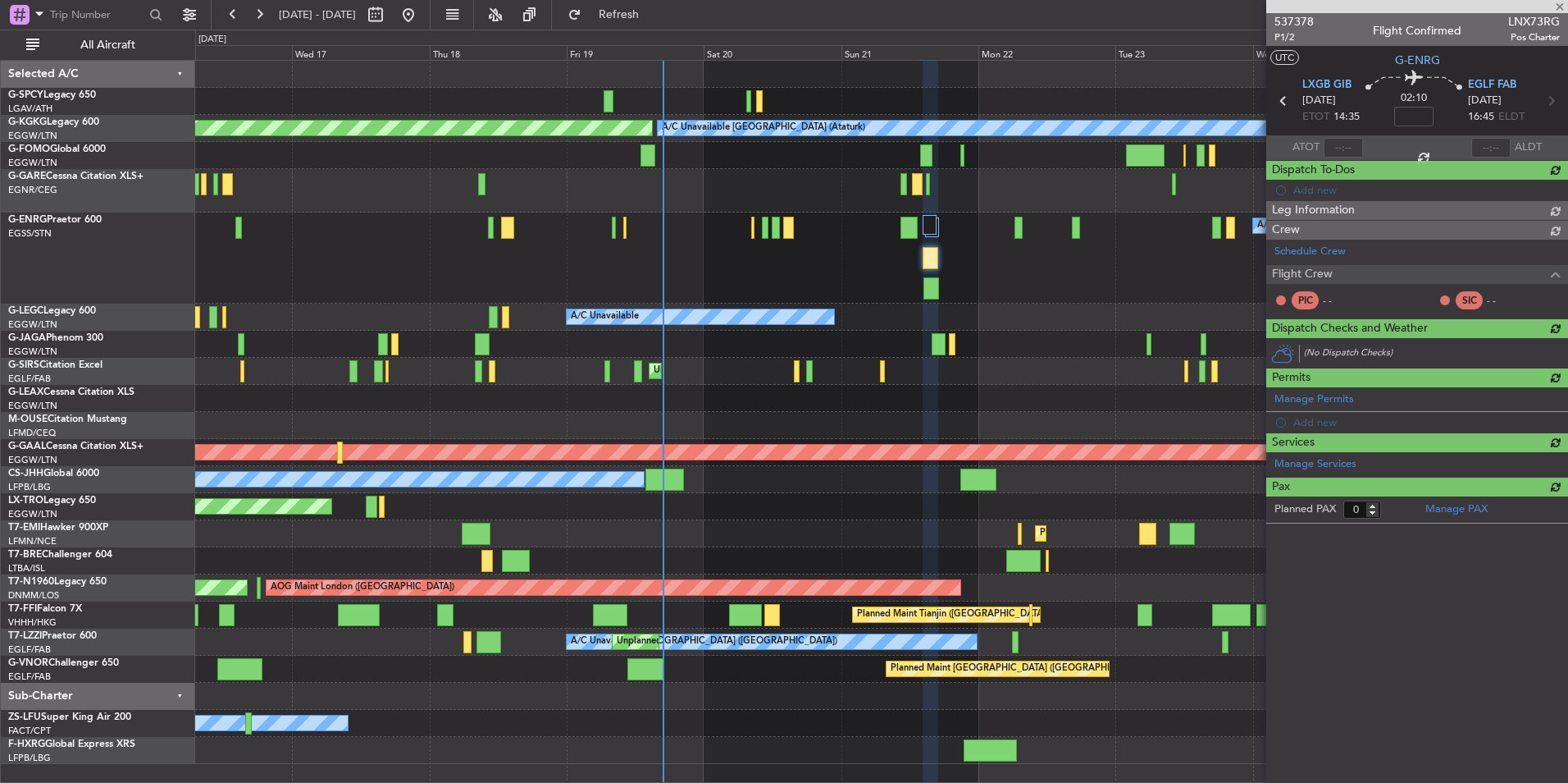
scroll to position [0, 0]
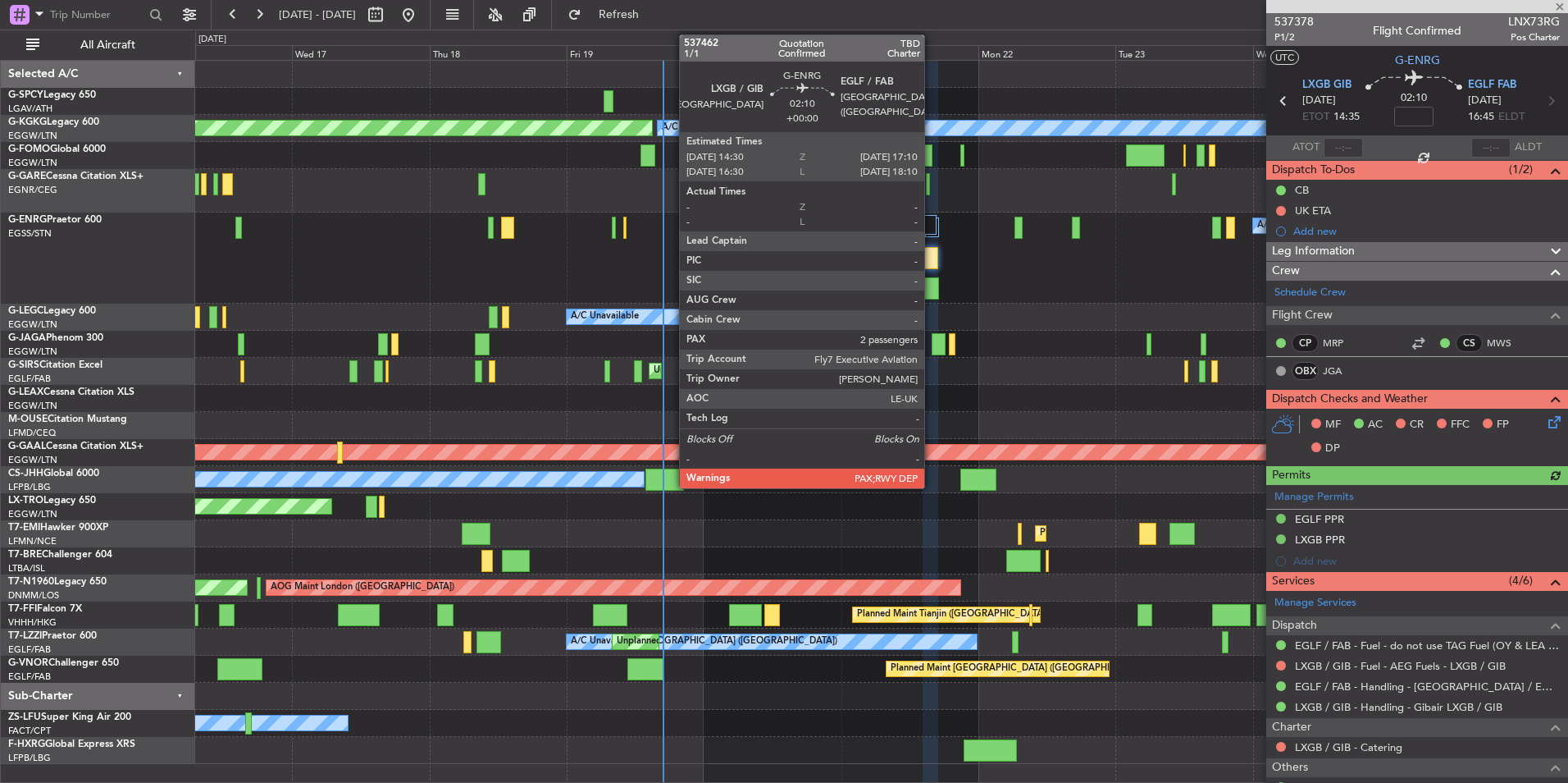
click at [932, 295] on div at bounding box center [931, 288] width 16 height 22
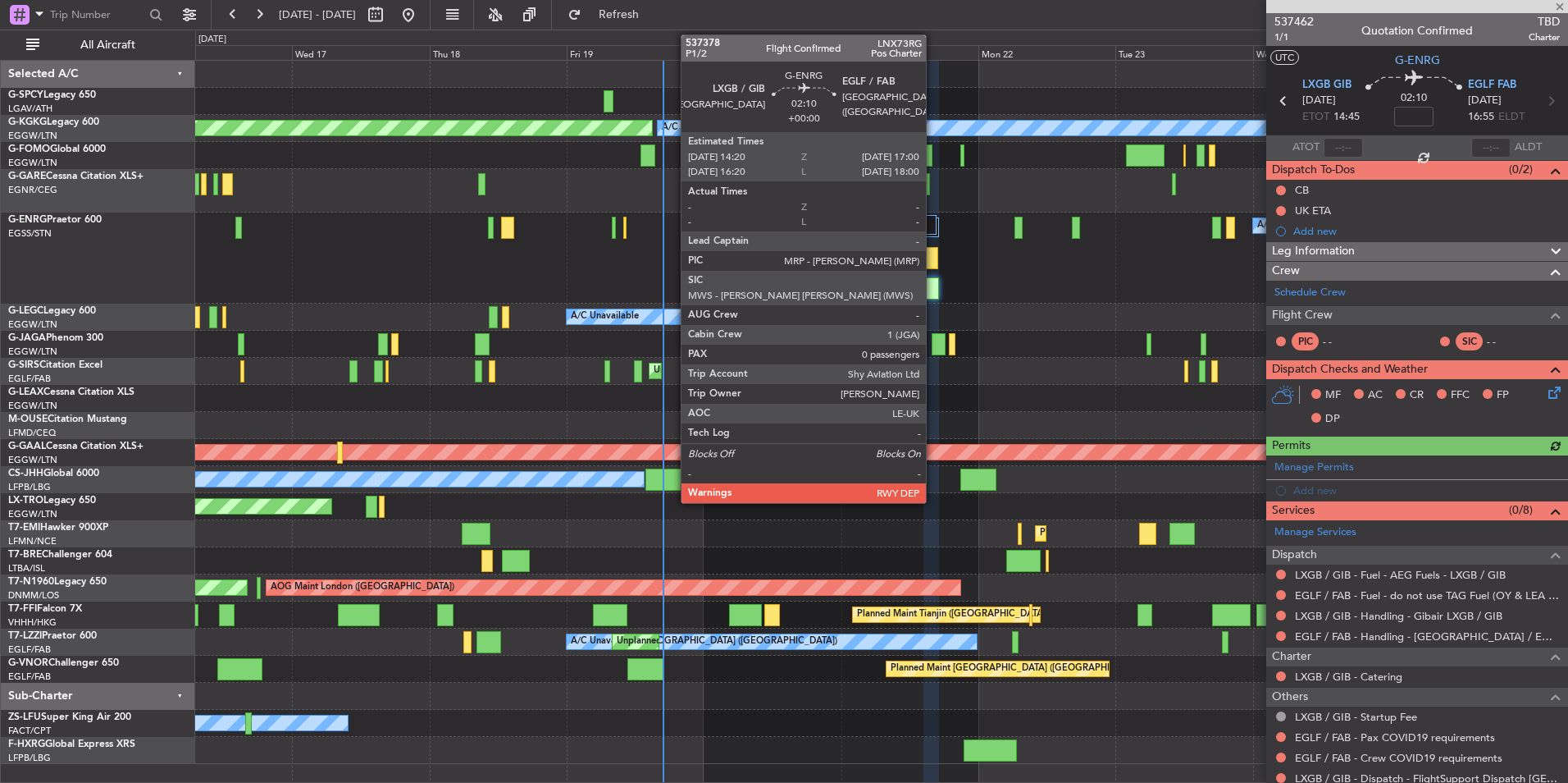
click at [933, 260] on div at bounding box center [931, 258] width 16 height 22
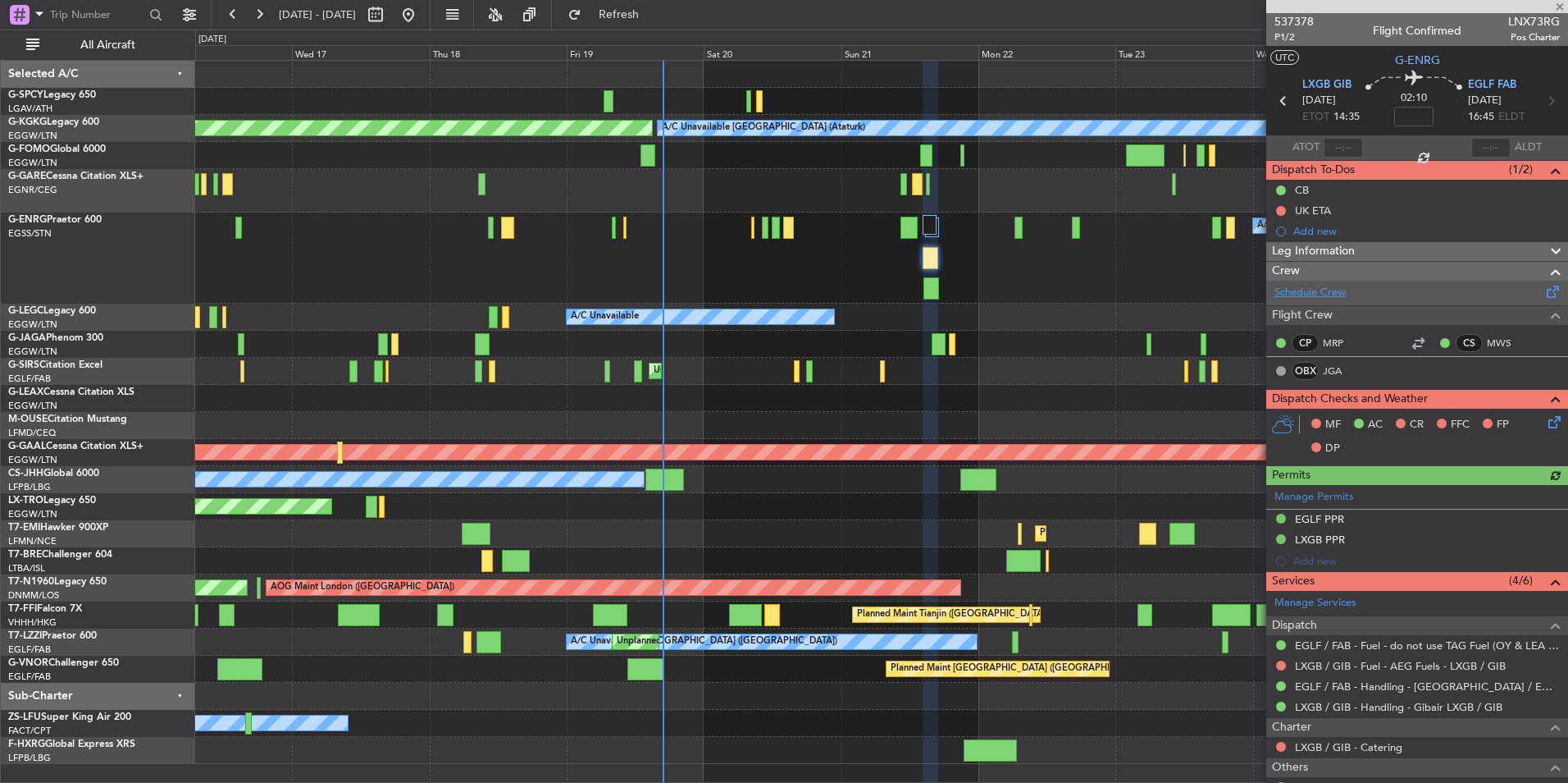
click at [1329, 297] on link "Schedule Crew" at bounding box center [1311, 292] width 71 height 17
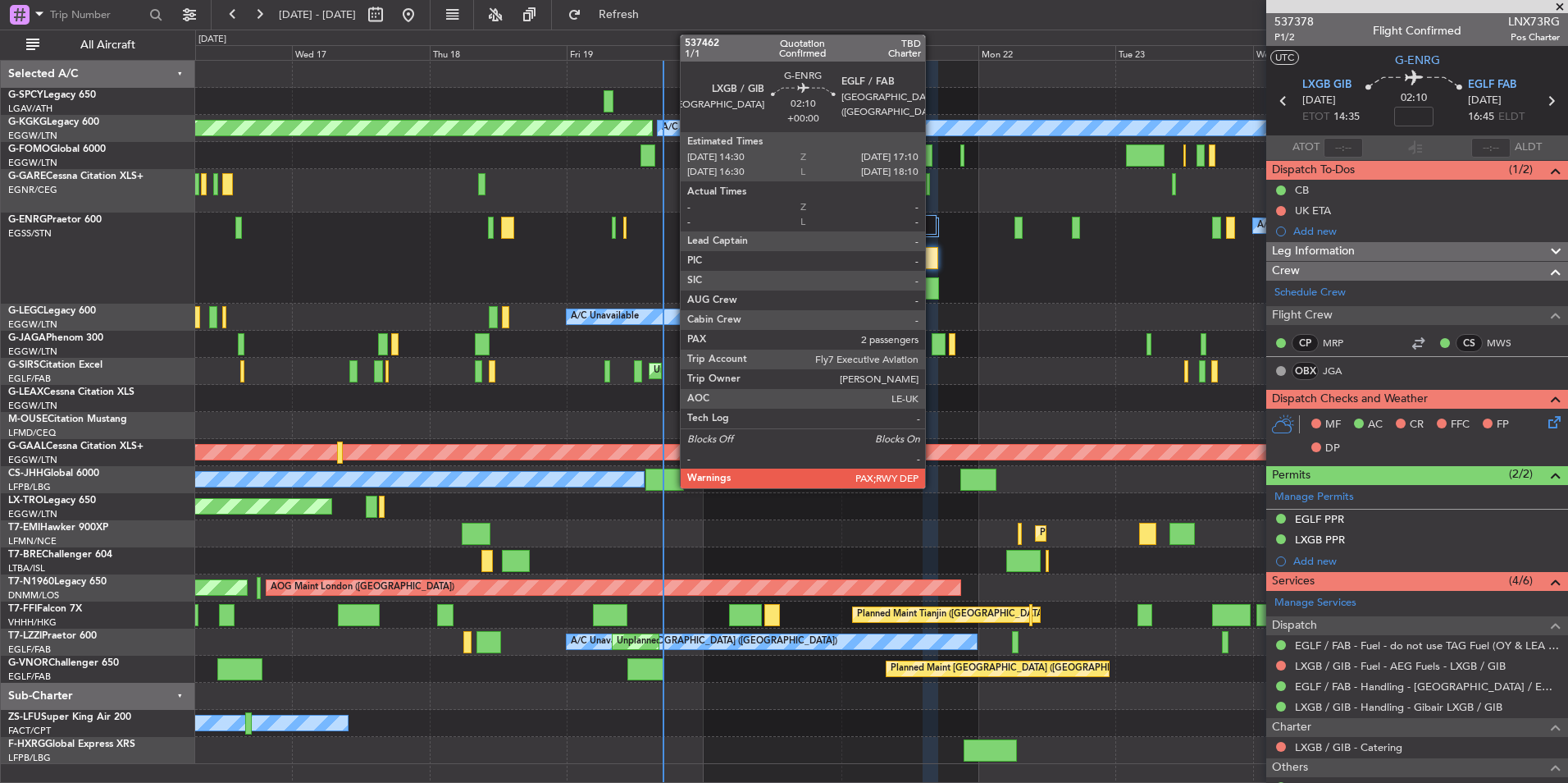
click at [932, 288] on div at bounding box center [931, 288] width 16 height 22
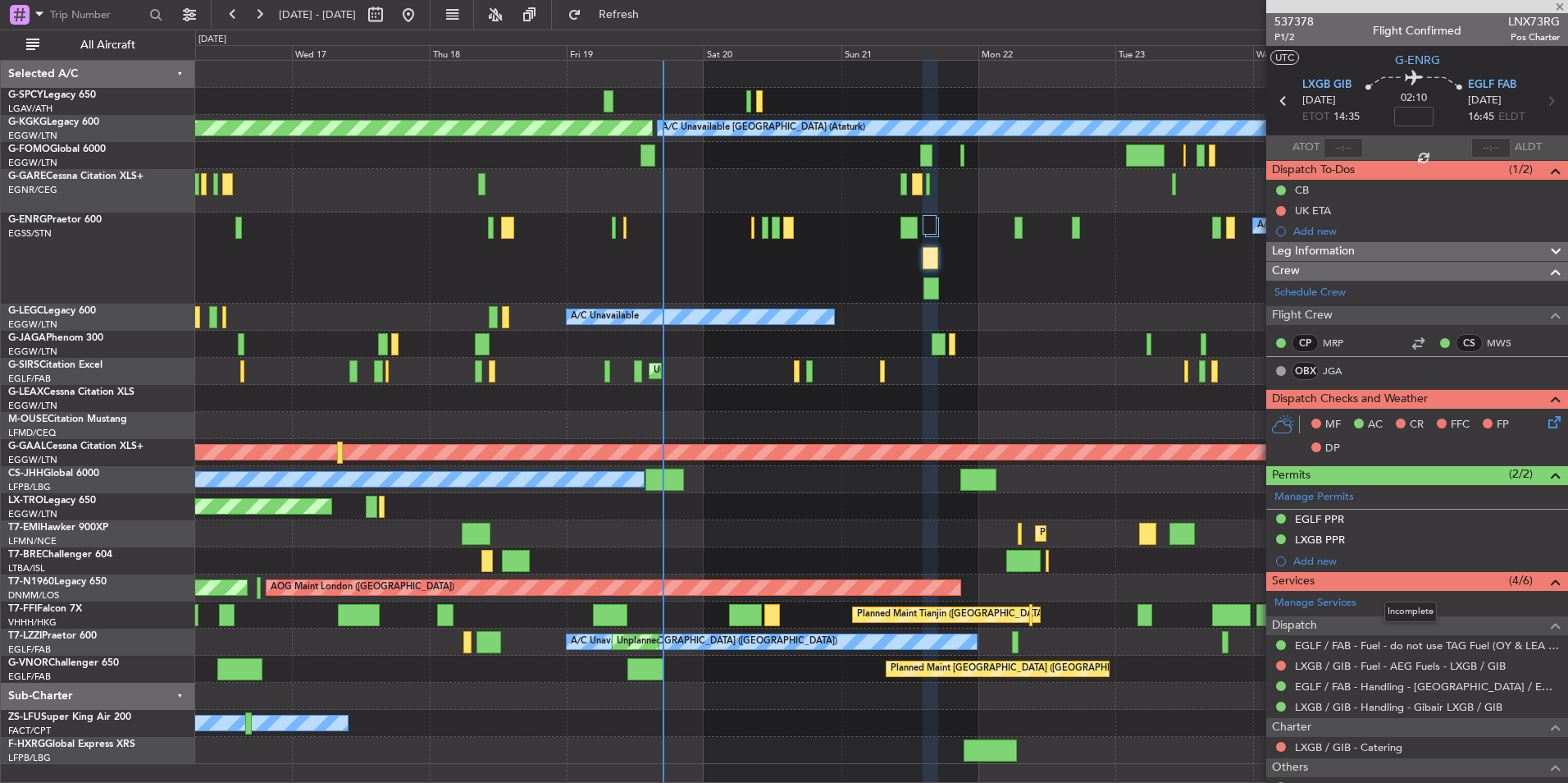
type input "2"
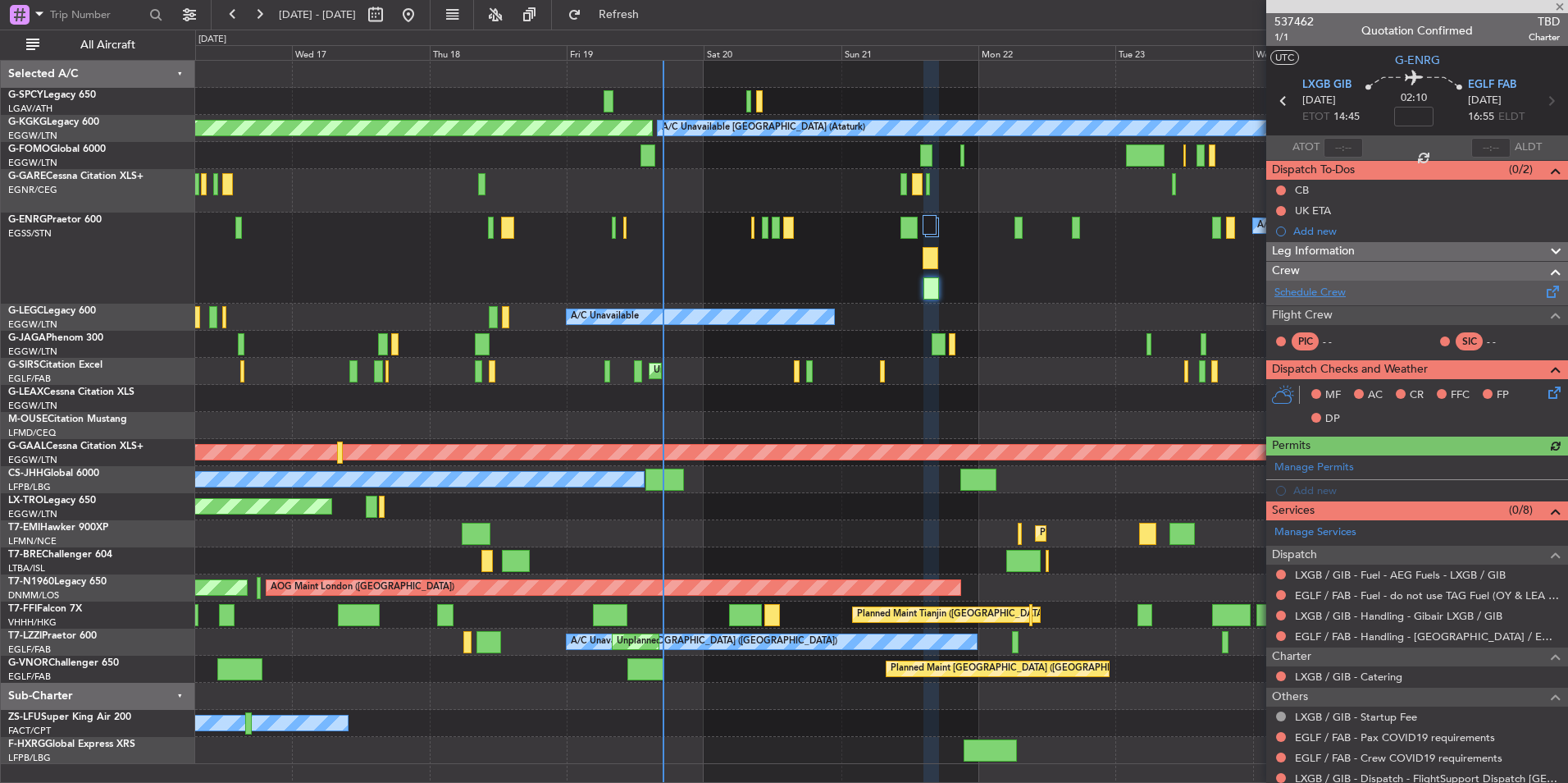
click at [1331, 291] on link "Schedule Crew" at bounding box center [1311, 292] width 71 height 17
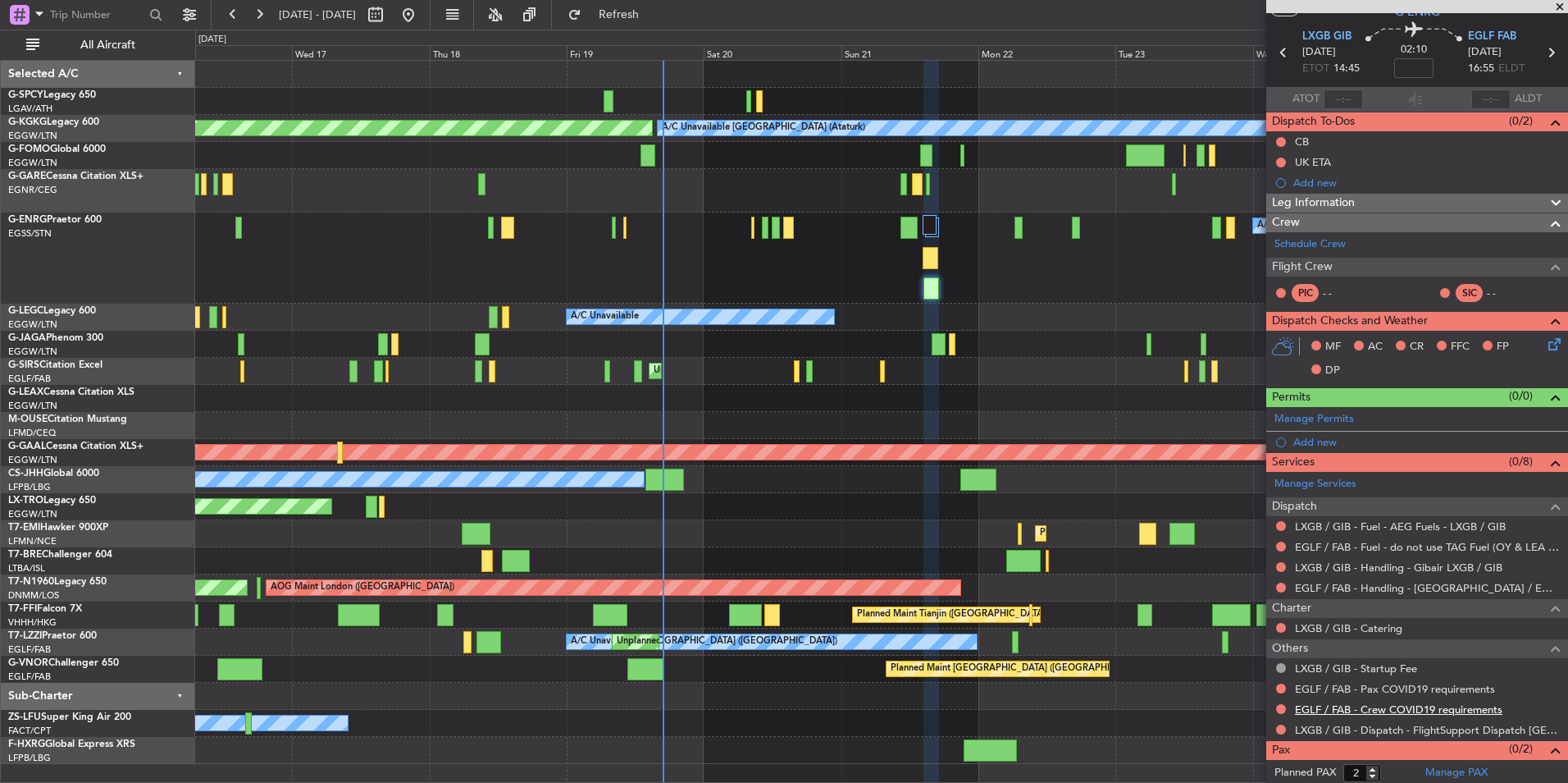
scroll to position [72, 0]
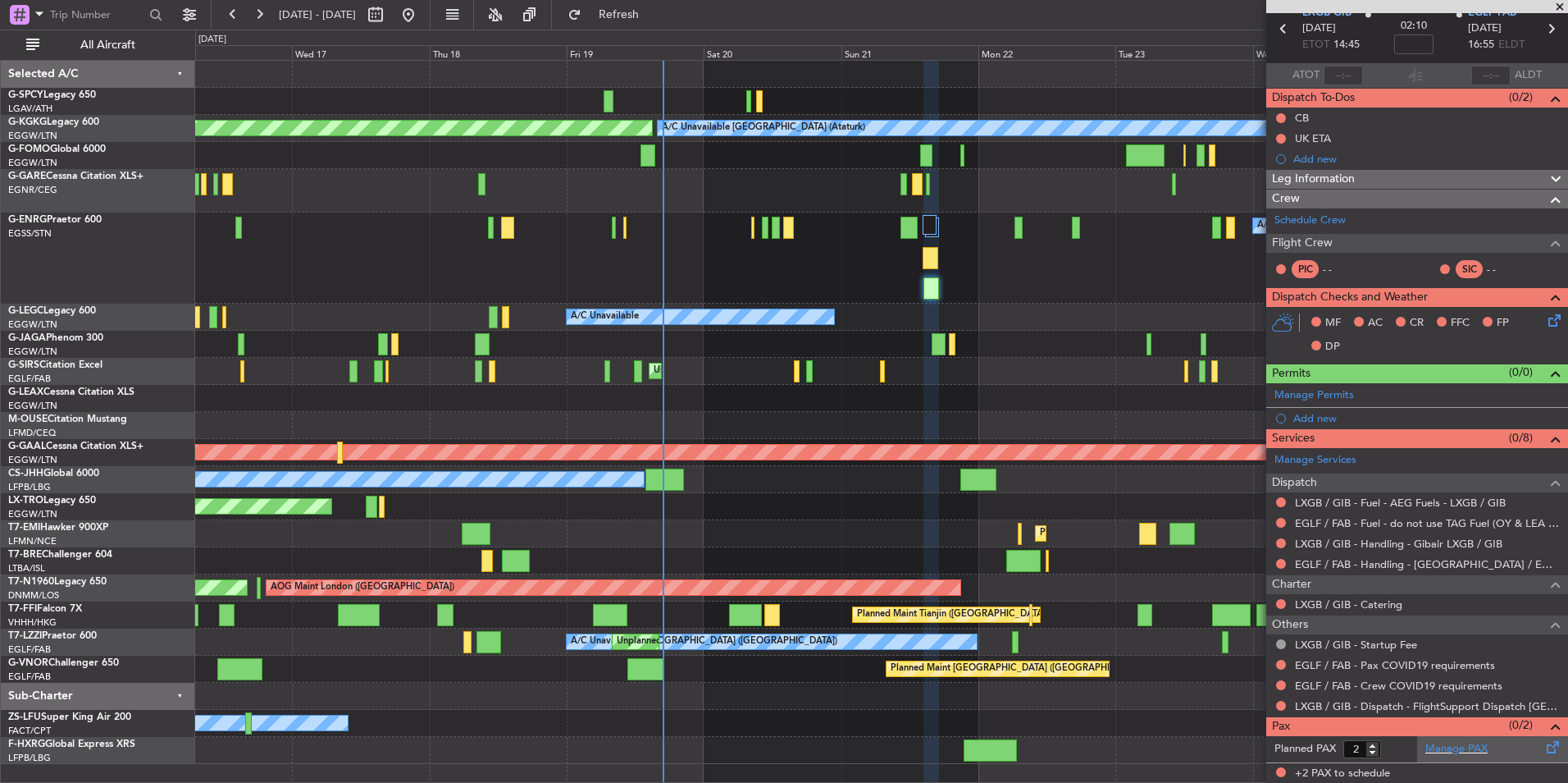
click at [1467, 739] on div "Manage PAX" at bounding box center [1493, 749] width 151 height 26
click at [654, 12] on span "Refresh" at bounding box center [619, 14] width 69 height 11
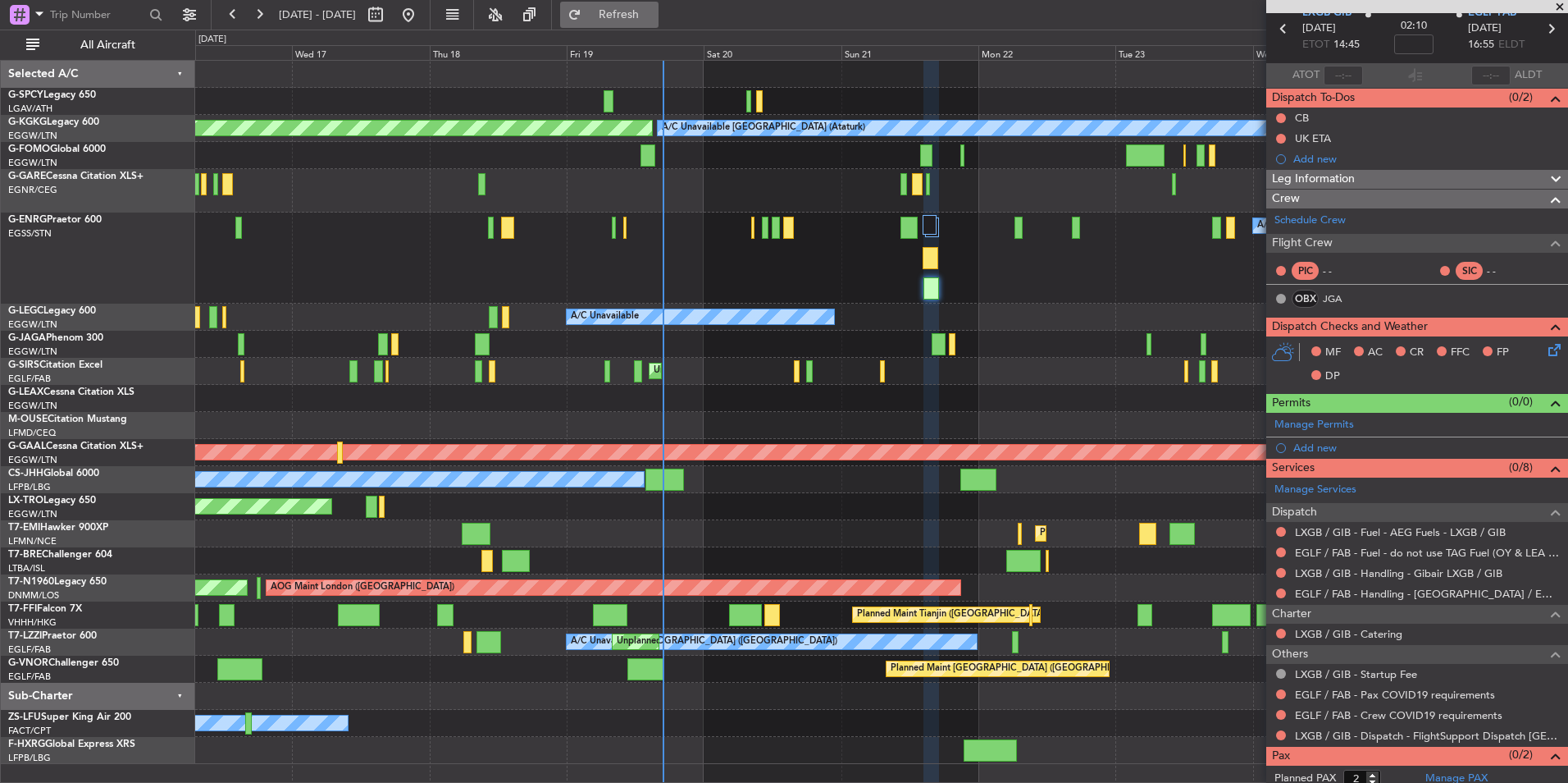
click at [658, 25] on button "Refresh" at bounding box center [609, 15] width 98 height 26
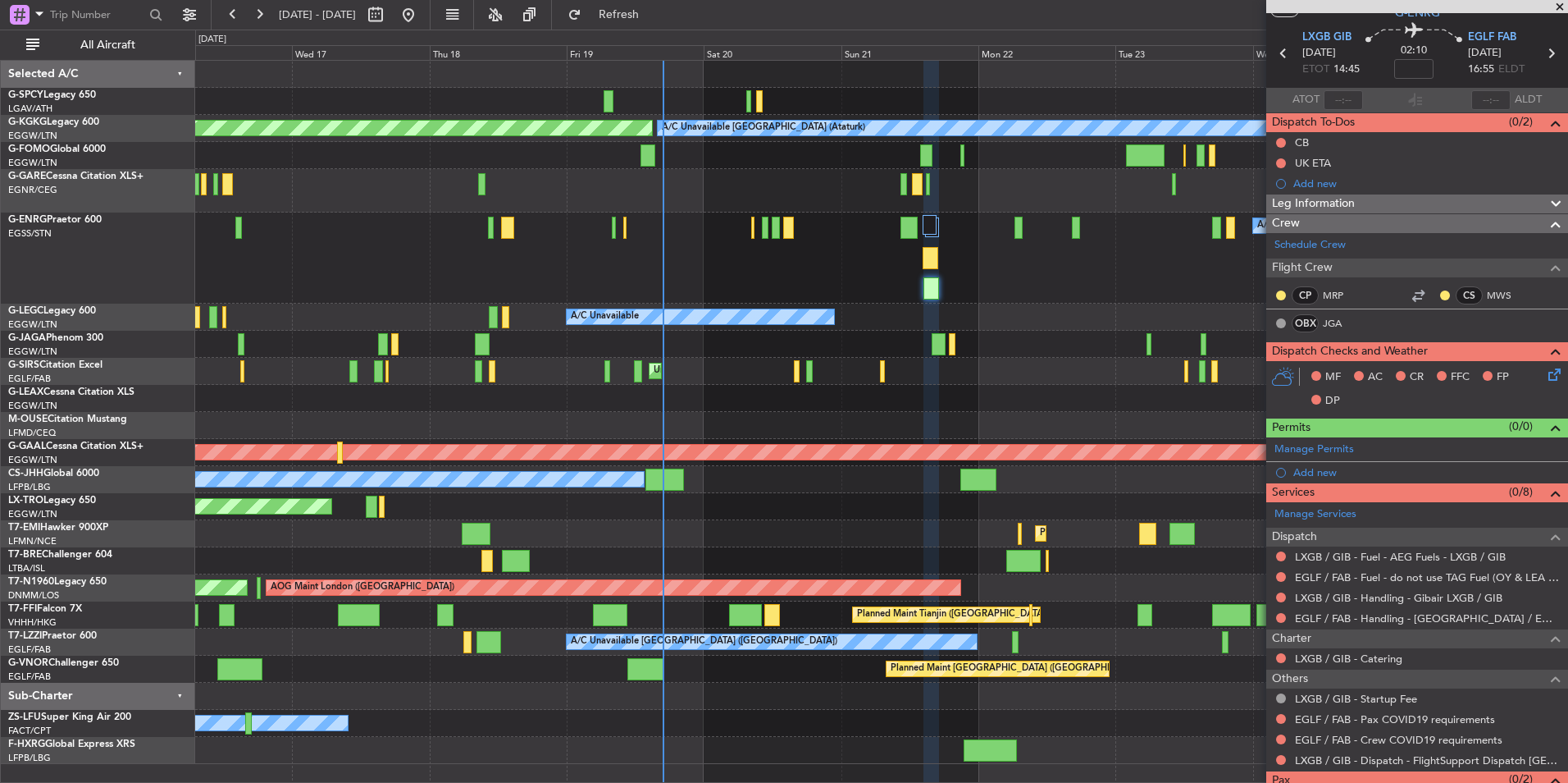
scroll to position [0, 0]
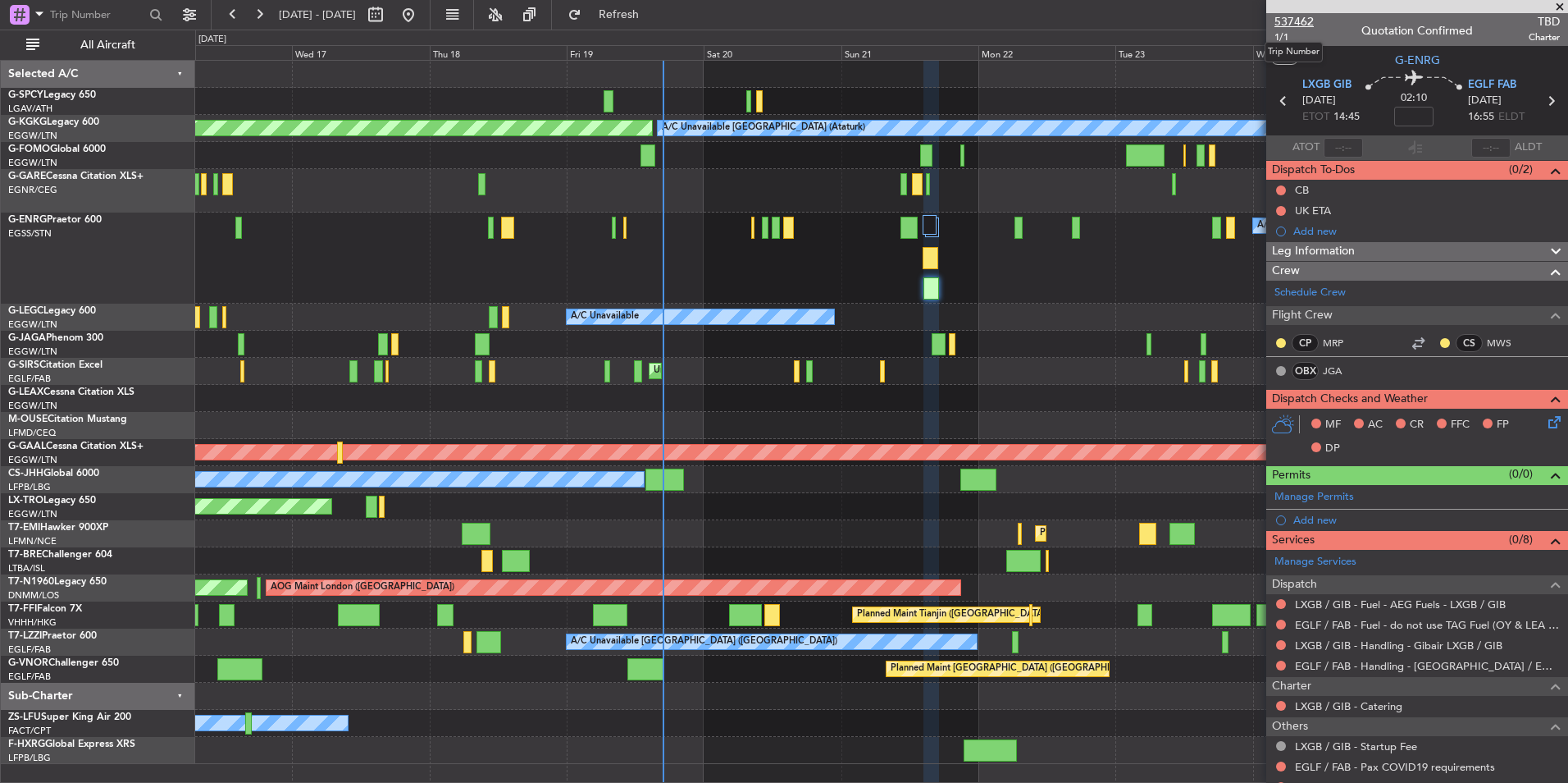
click at [1304, 17] on span "537462" at bounding box center [1294, 22] width 39 height 17
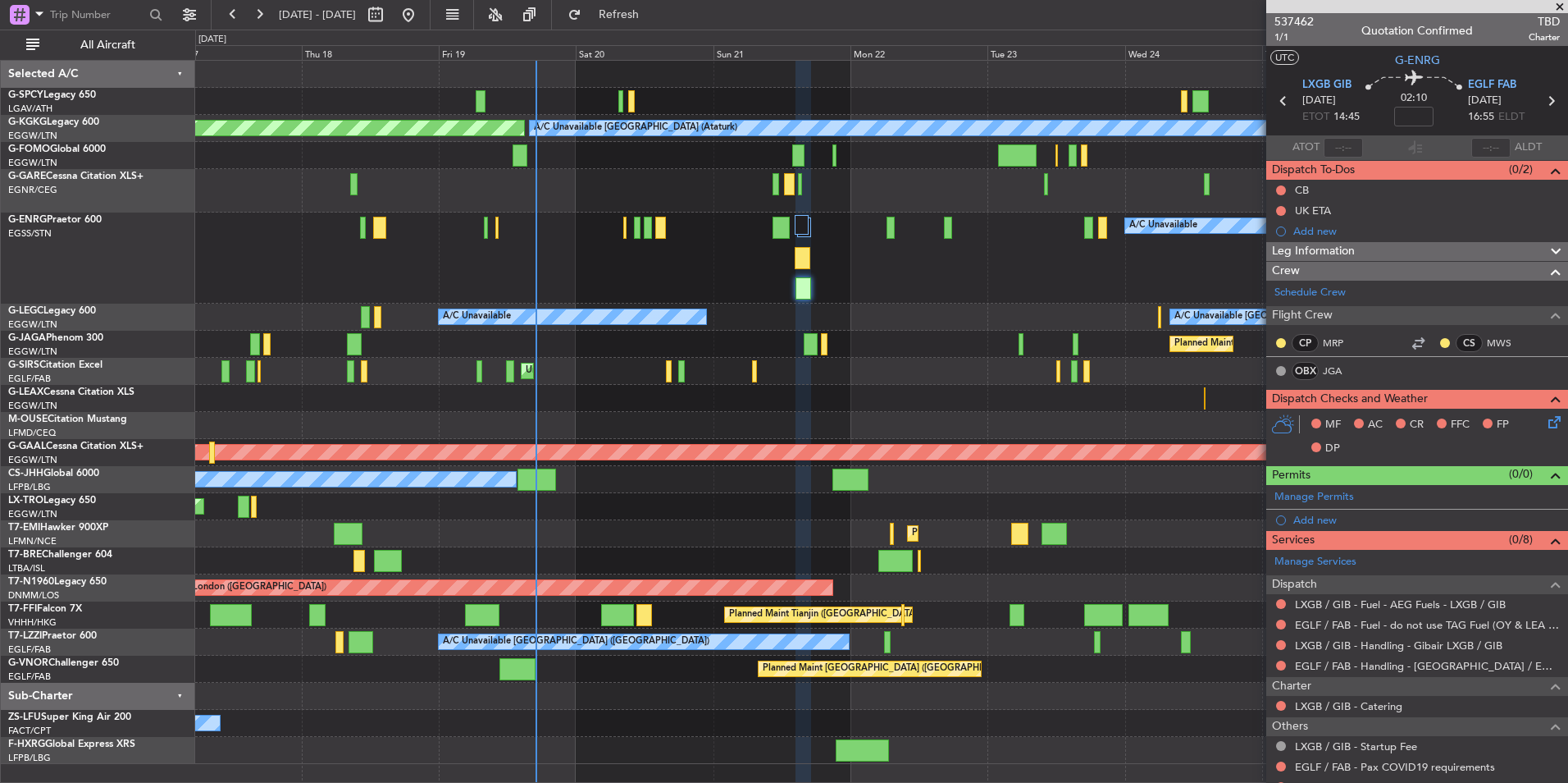
click at [664, 283] on div "A/C Unavailable" at bounding box center [881, 258] width 1372 height 91
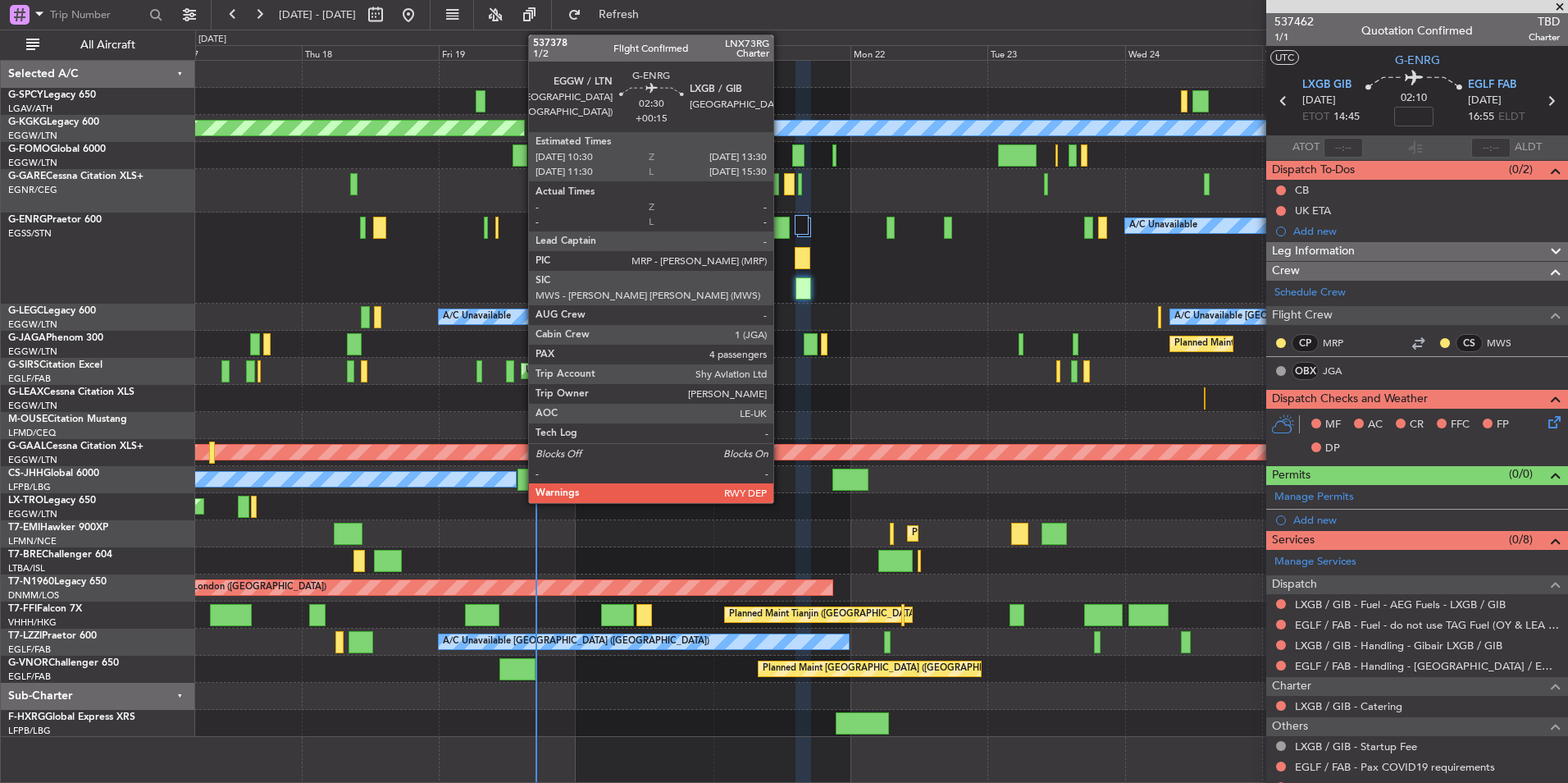
click at [781, 228] on div at bounding box center [782, 227] width 17 height 22
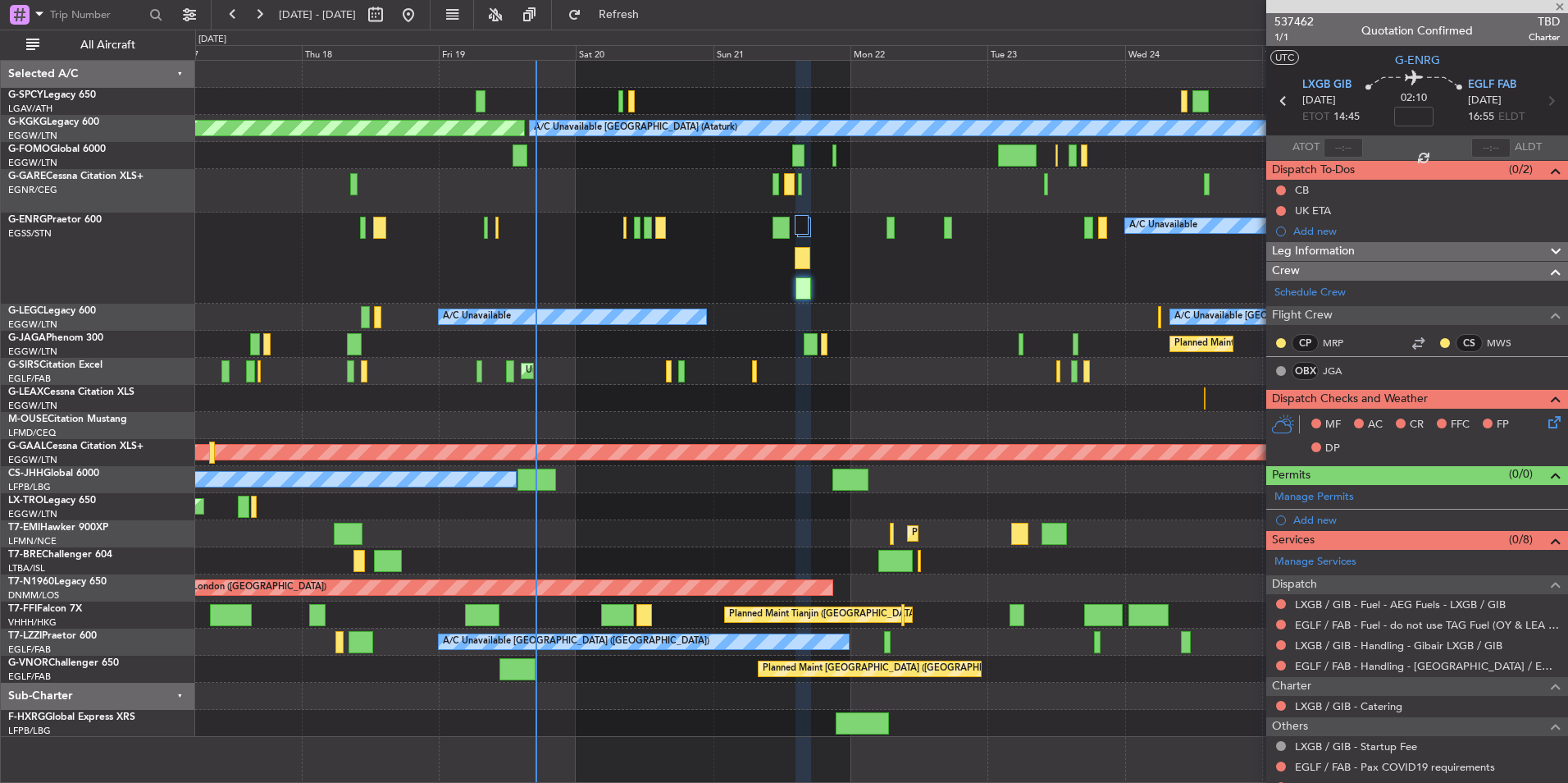
type input "+00:15"
type input "4"
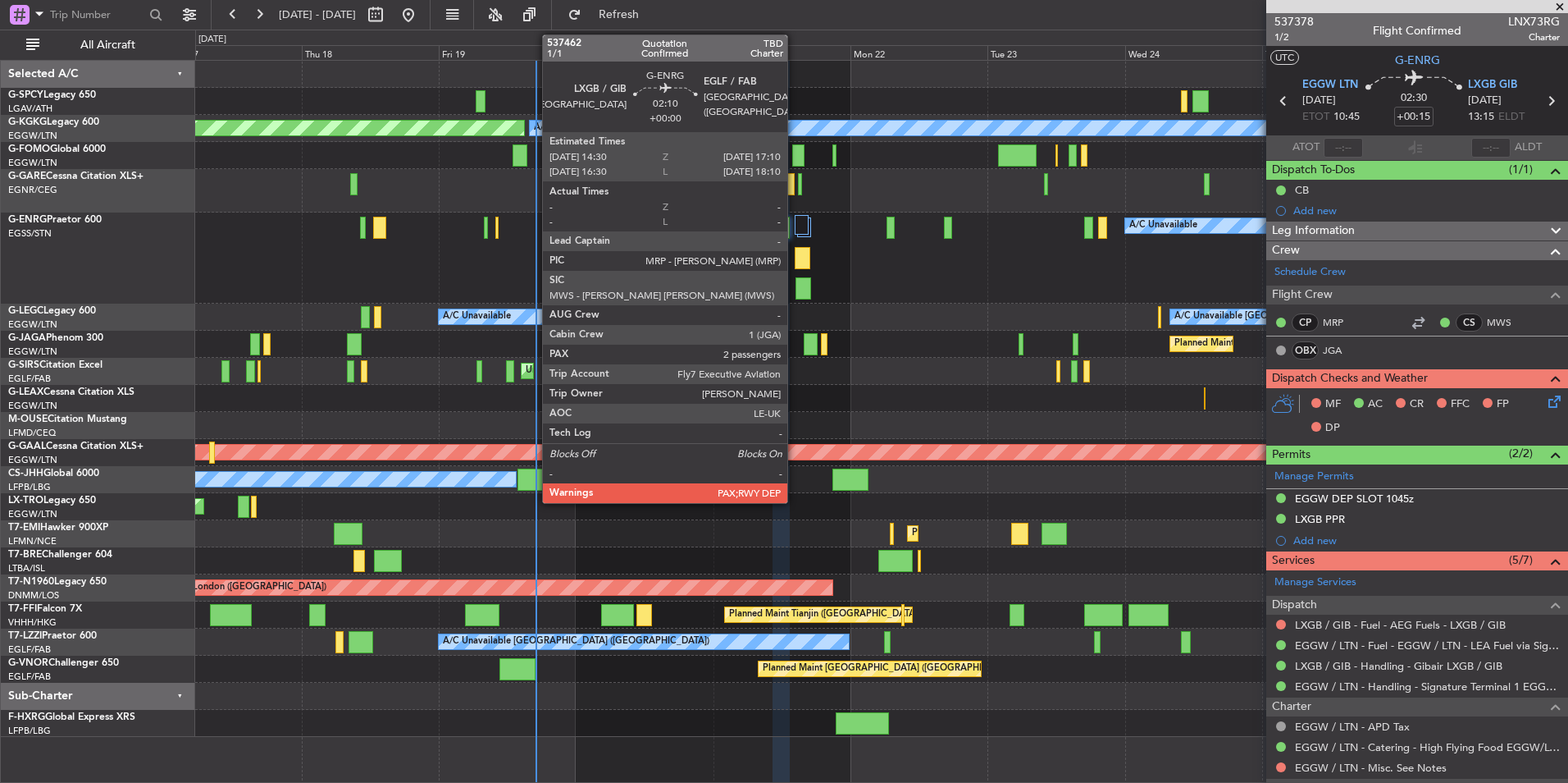
click at [796, 295] on div at bounding box center [804, 288] width 16 height 22
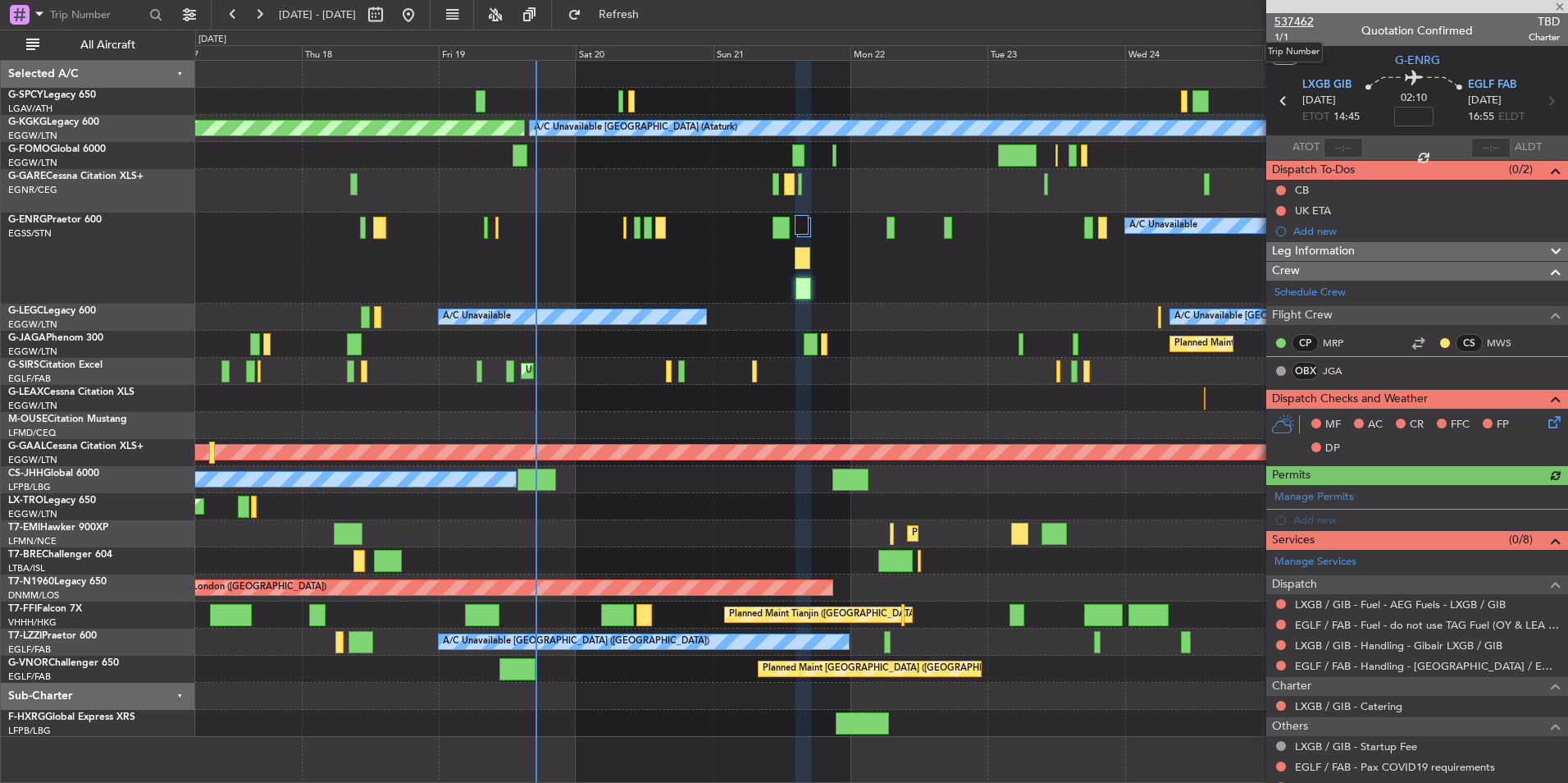
click at [1298, 22] on span "537462" at bounding box center [1294, 22] width 39 height 17
click at [658, 6] on button "Refresh" at bounding box center [609, 15] width 98 height 26
click at [1558, 9] on span at bounding box center [1560, 7] width 17 height 15
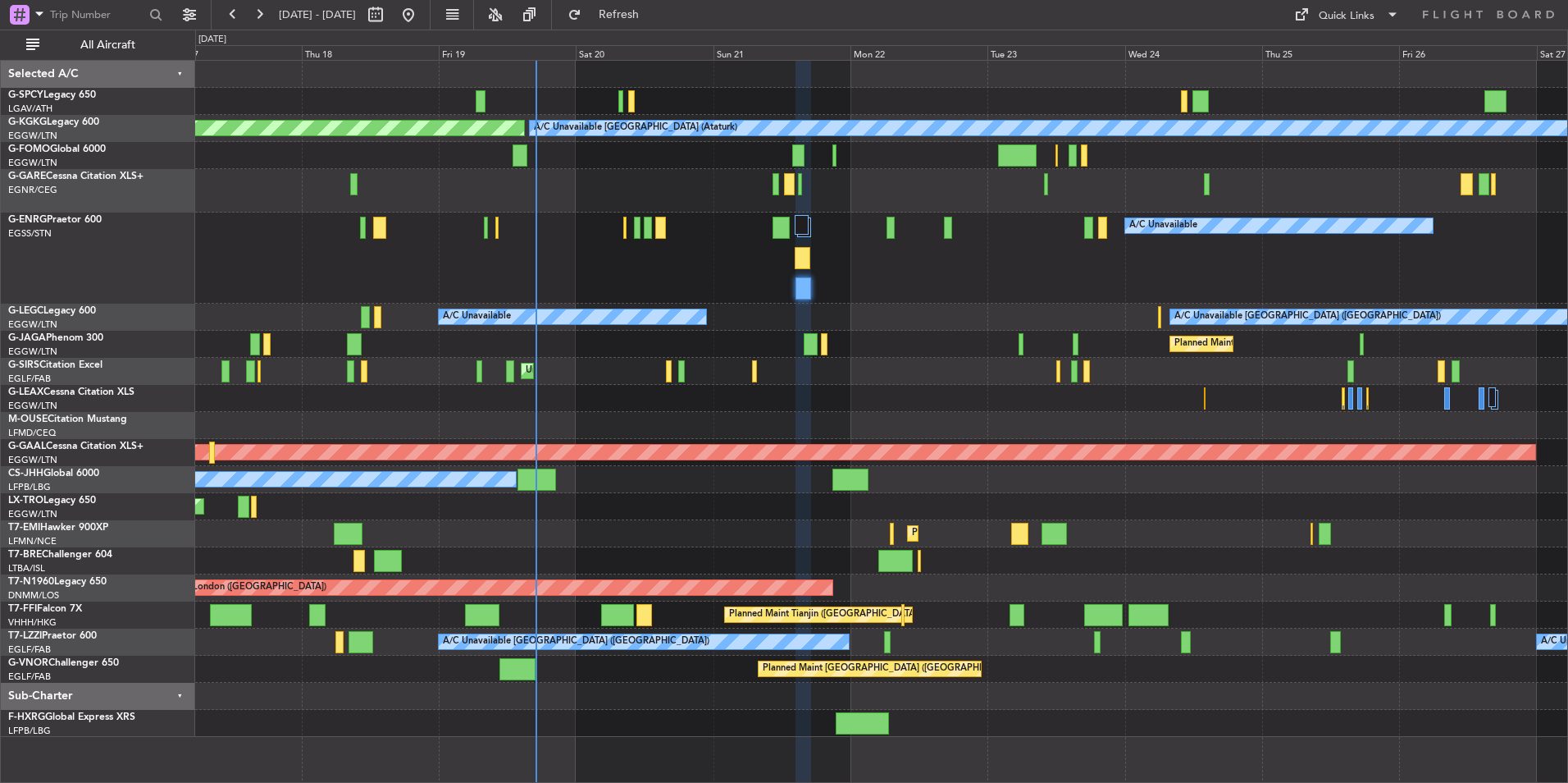
type input "0"
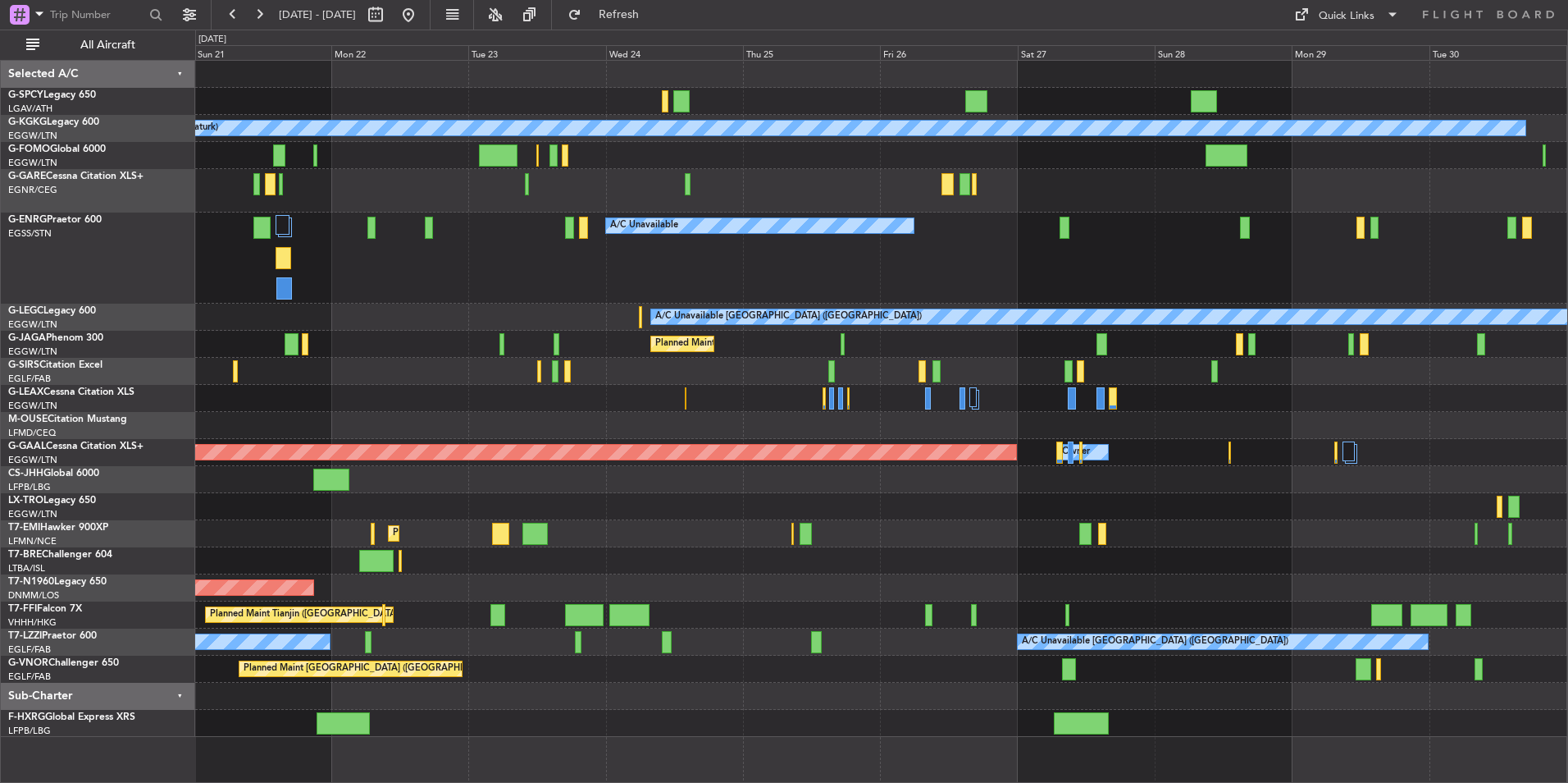
click at [520, 340] on div "Planned Maint [GEOGRAPHIC_DATA] ([GEOGRAPHIC_DATA])" at bounding box center [881, 344] width 1372 height 27
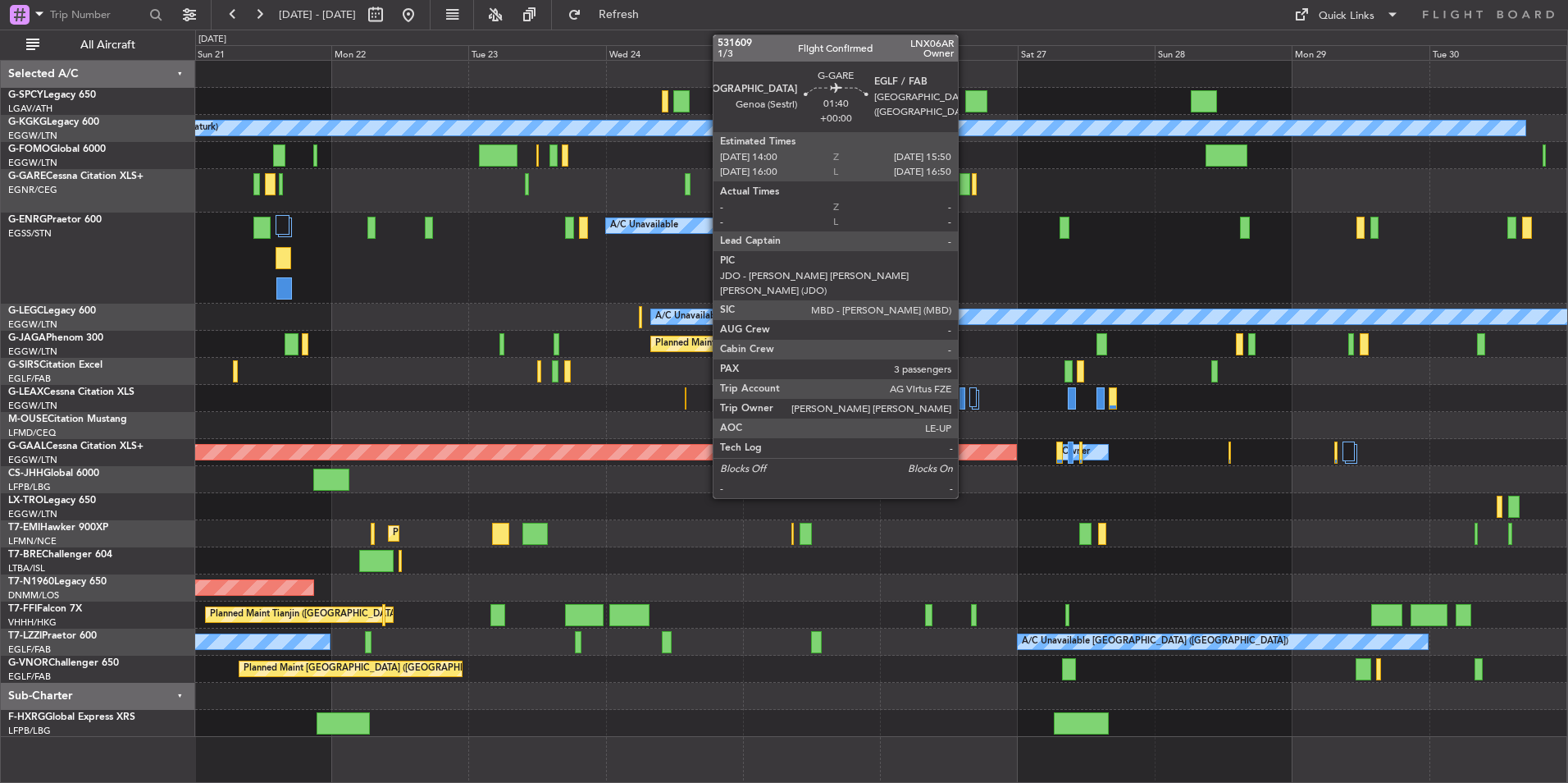
click at [965, 191] on div at bounding box center [965, 184] width 10 height 22
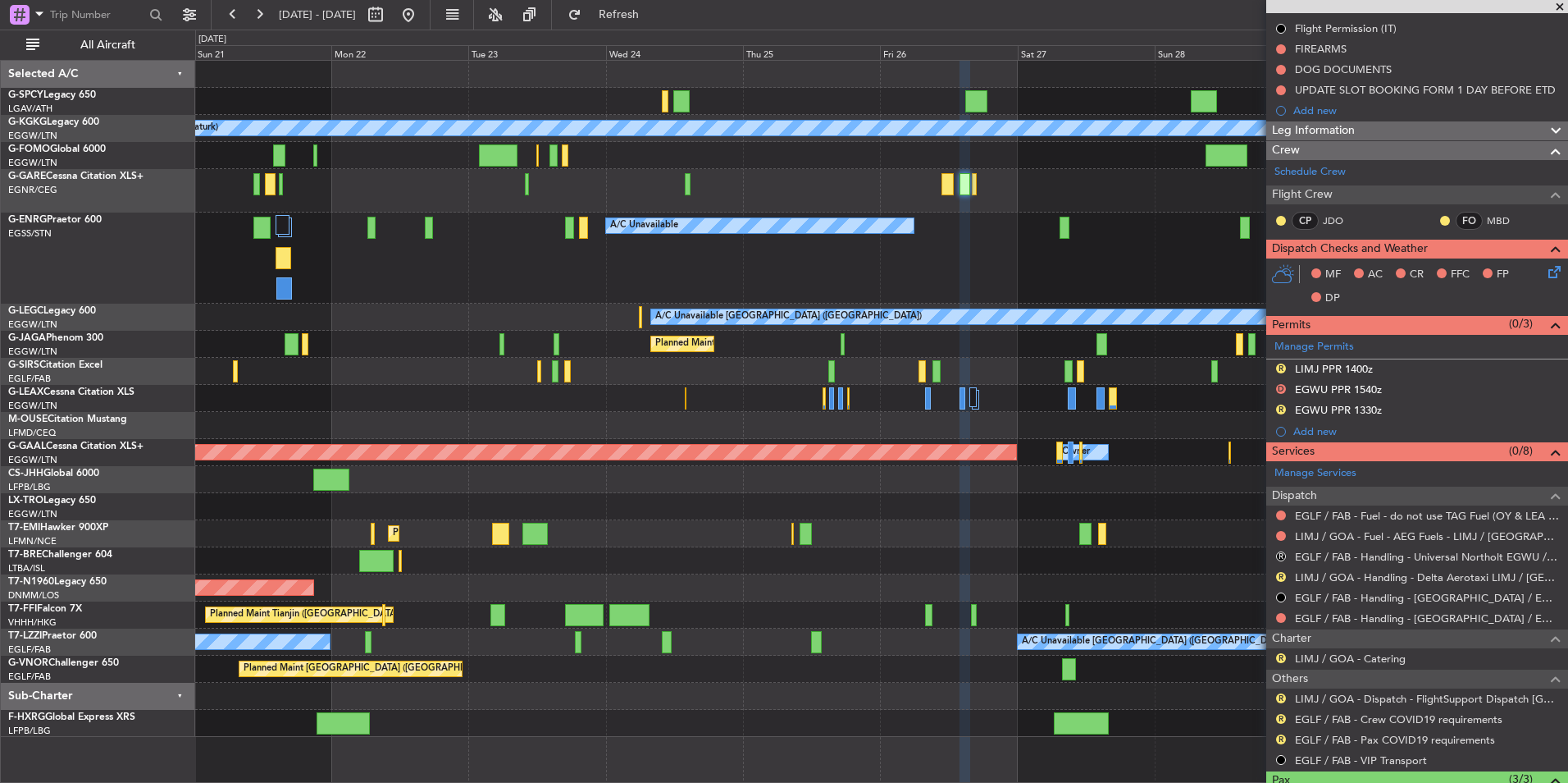
scroll to position [164, 0]
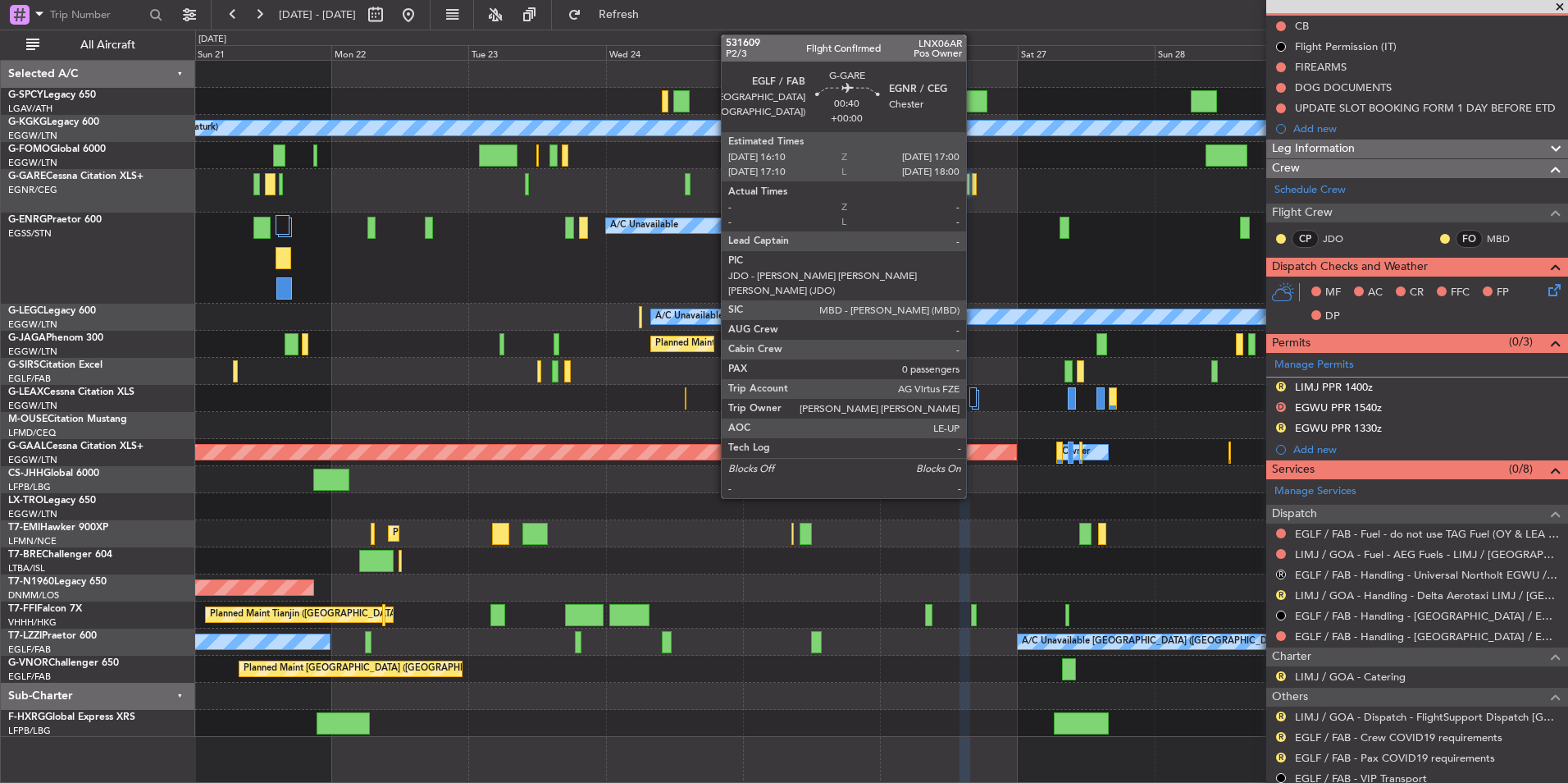
click at [974, 191] on div at bounding box center [975, 184] width 5 height 22
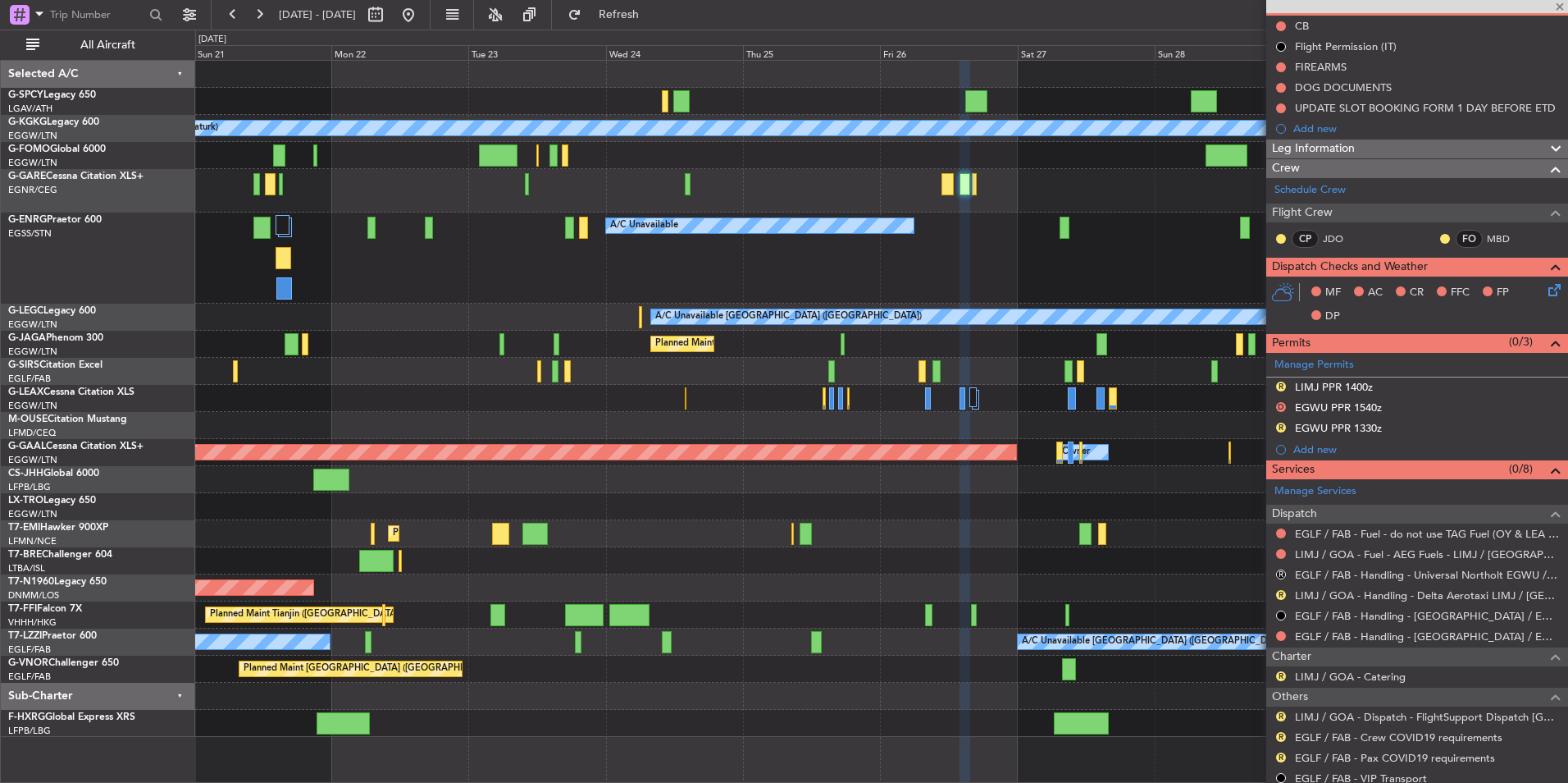
type input "0"
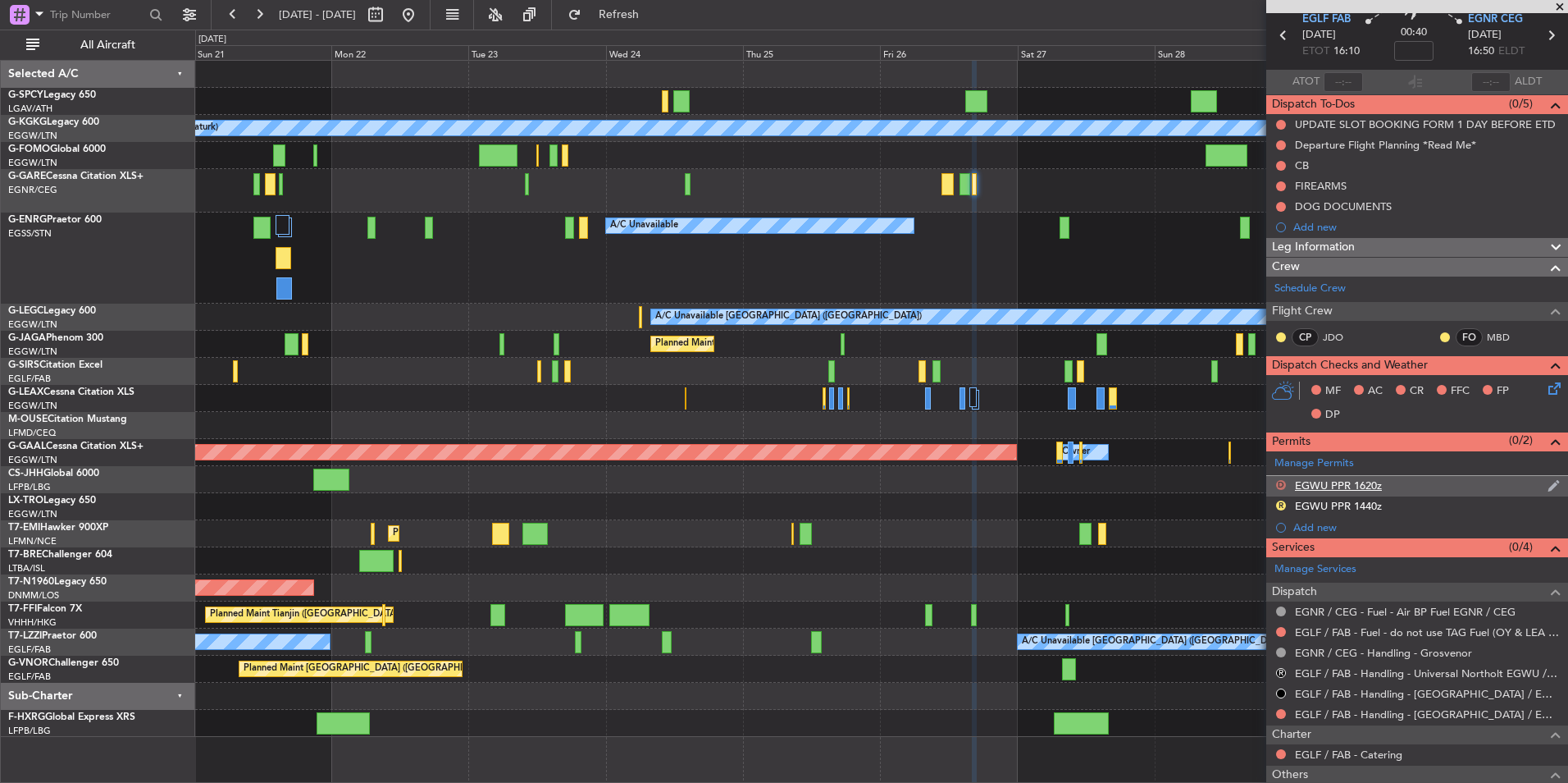
scroll to position [0, 0]
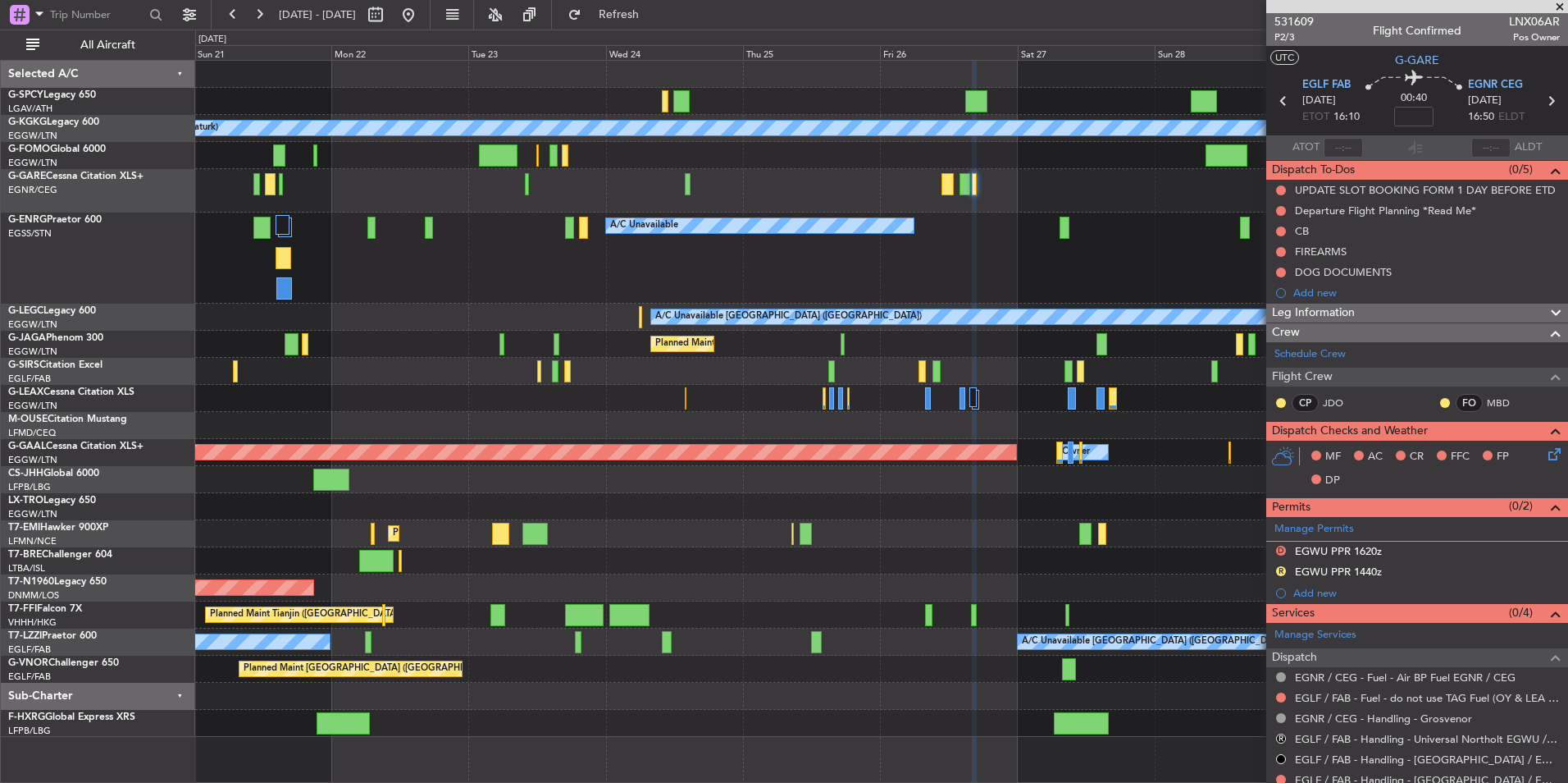
click at [1556, 5] on span at bounding box center [1560, 7] width 17 height 15
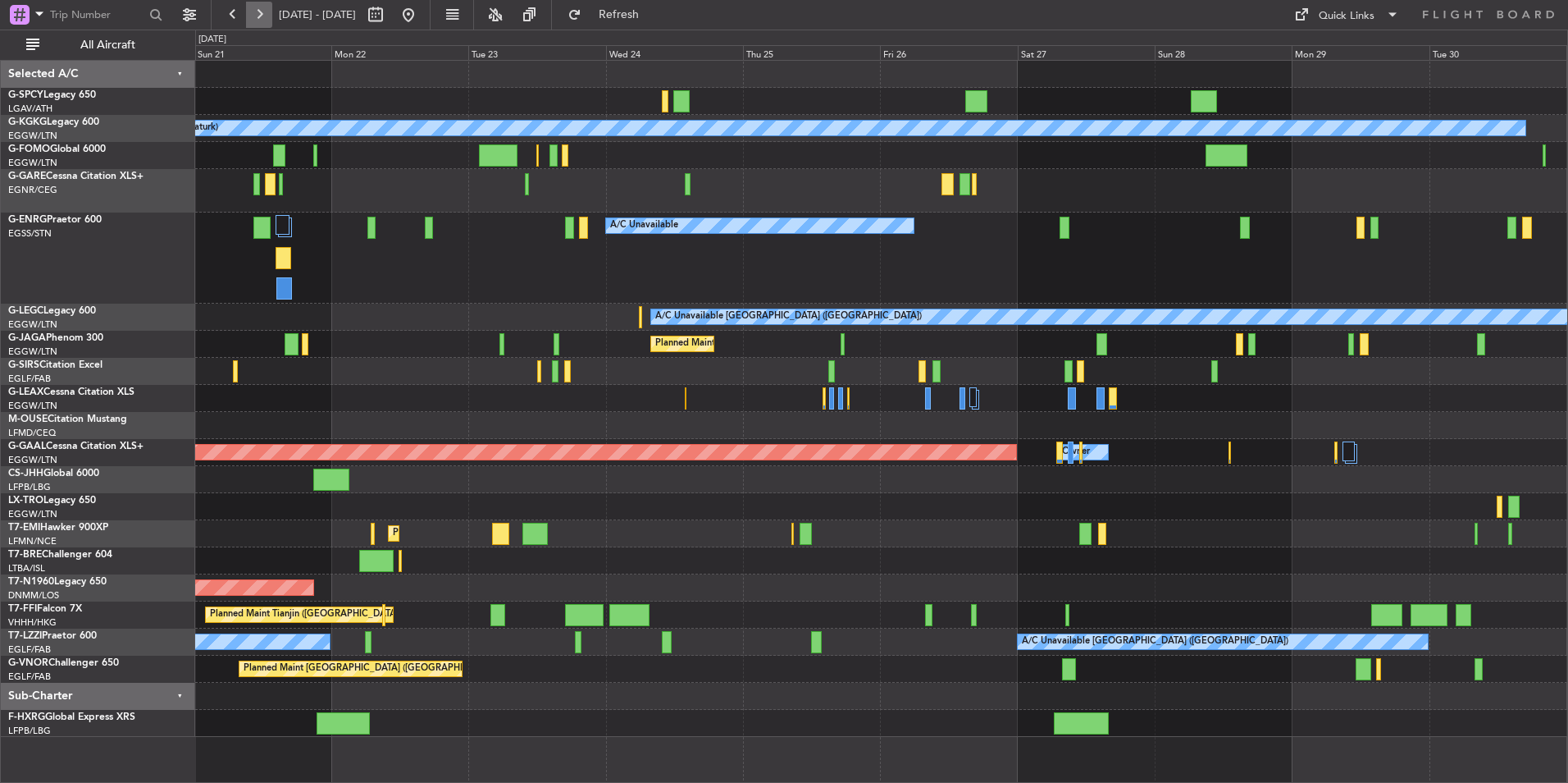
click at [249, 10] on button at bounding box center [259, 15] width 26 height 26
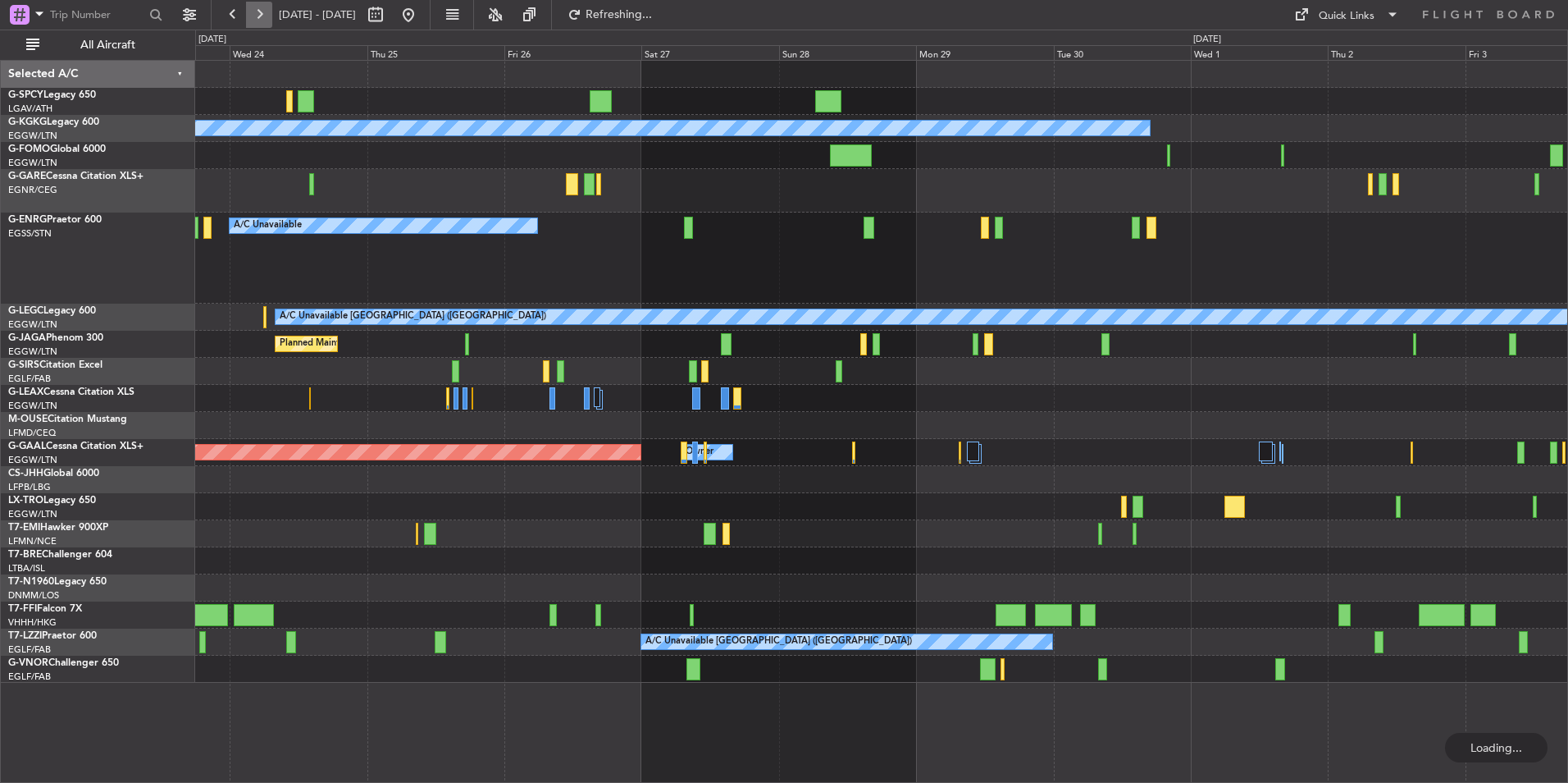
click at [249, 10] on button at bounding box center [259, 15] width 26 height 26
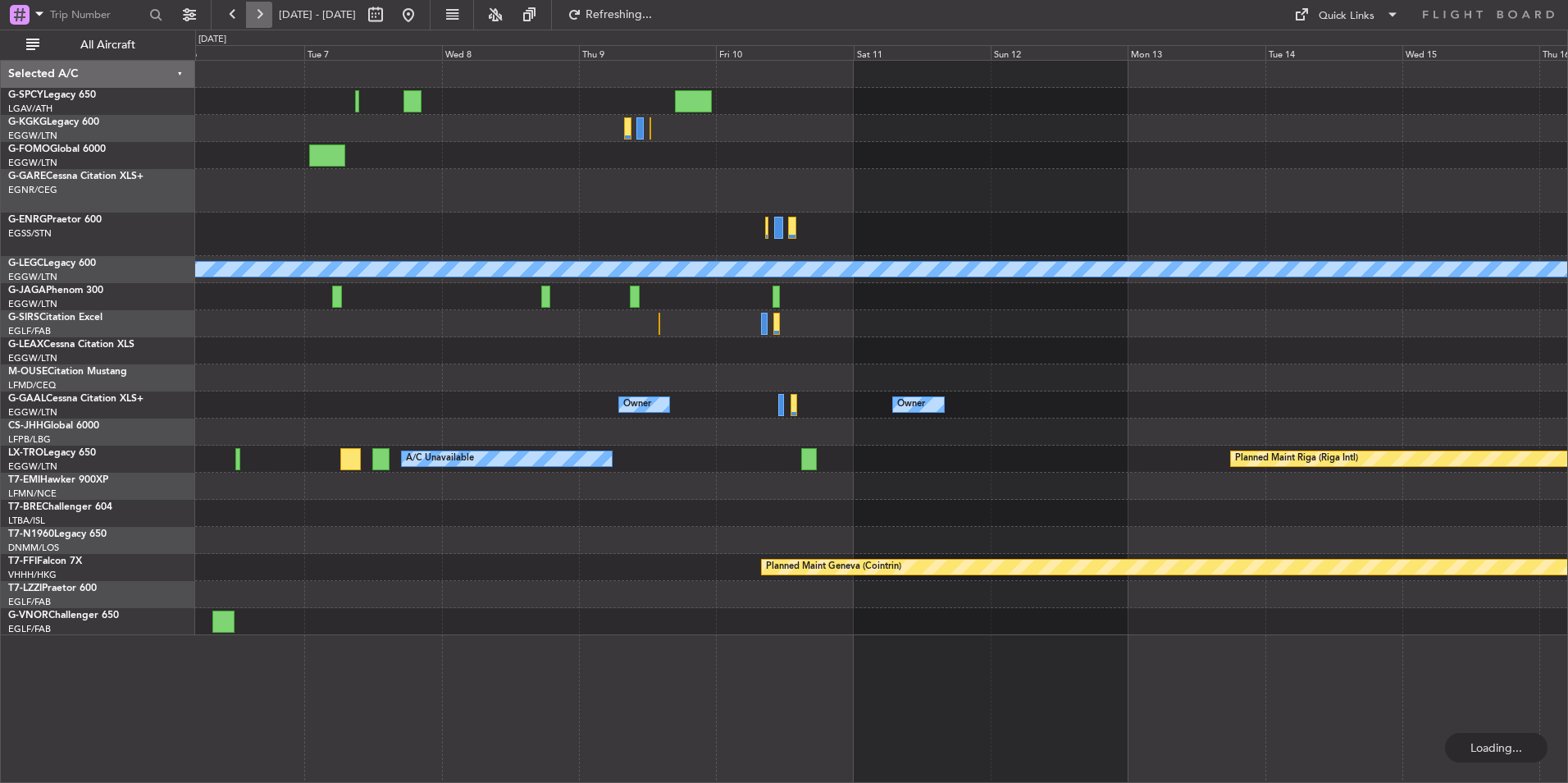
click at [249, 10] on button at bounding box center [259, 15] width 26 height 26
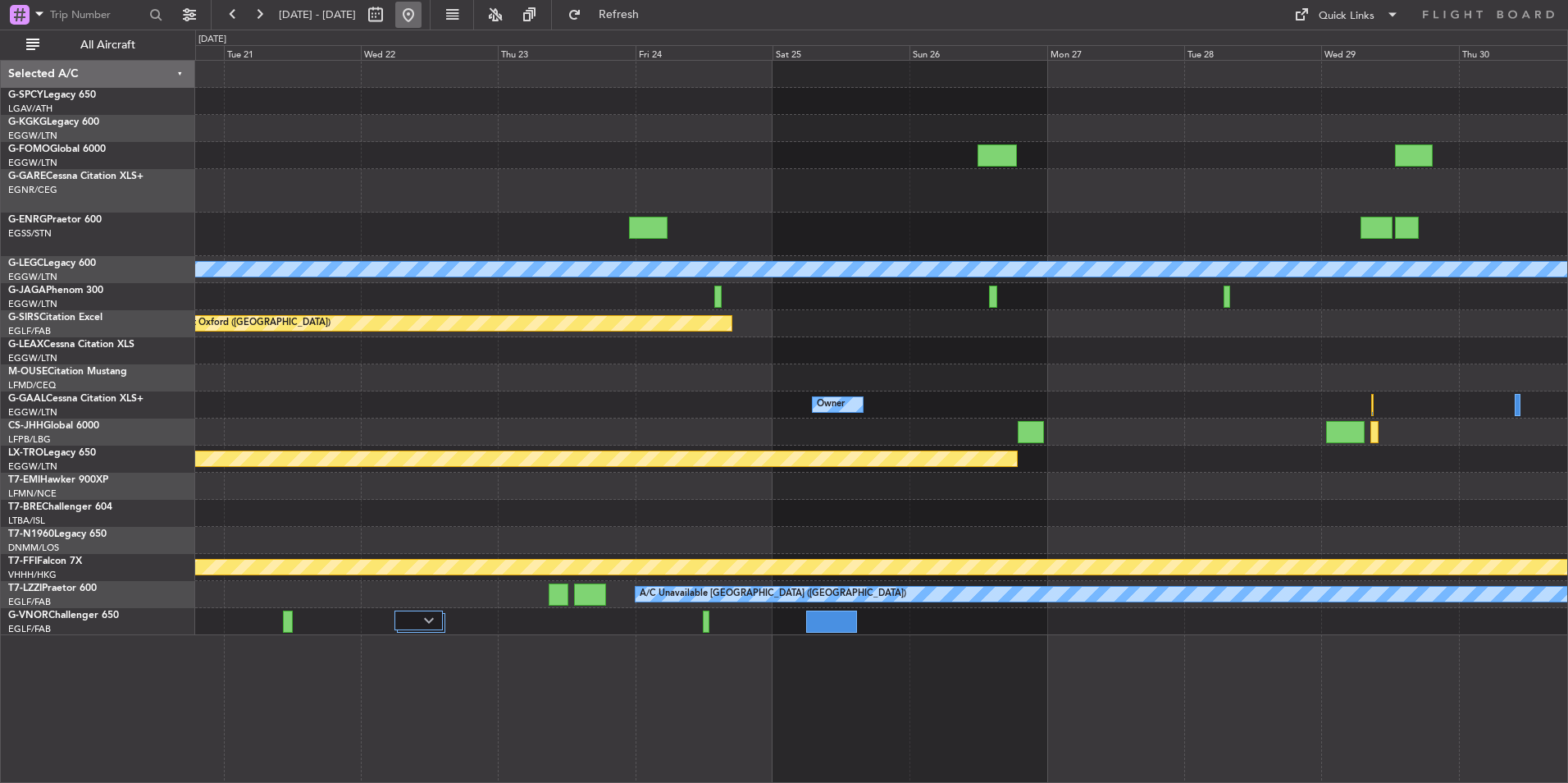
click at [422, 24] on button at bounding box center [409, 15] width 26 height 26
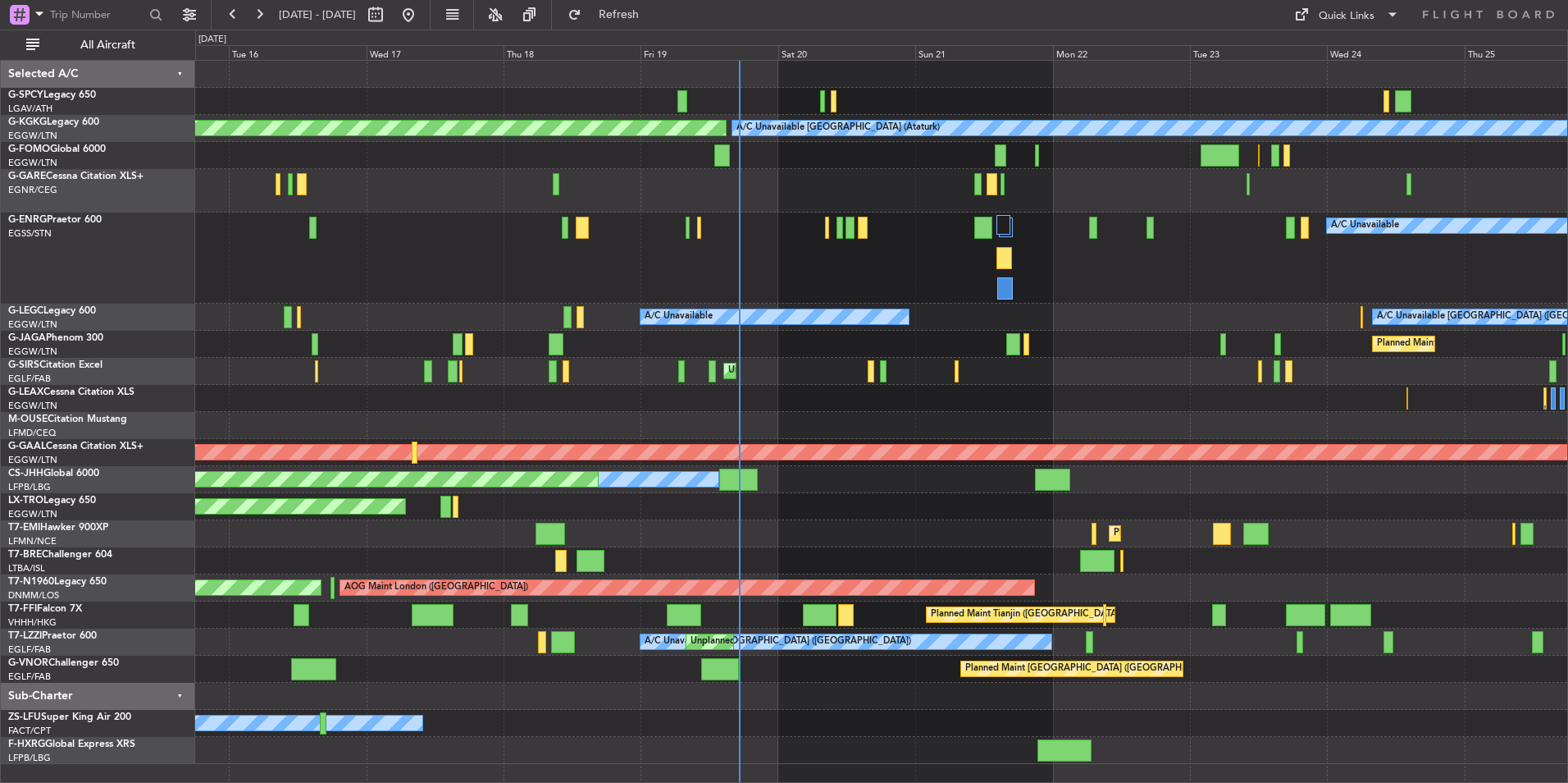
click at [871, 274] on div "A/C Unavailable" at bounding box center [881, 258] width 1372 height 91
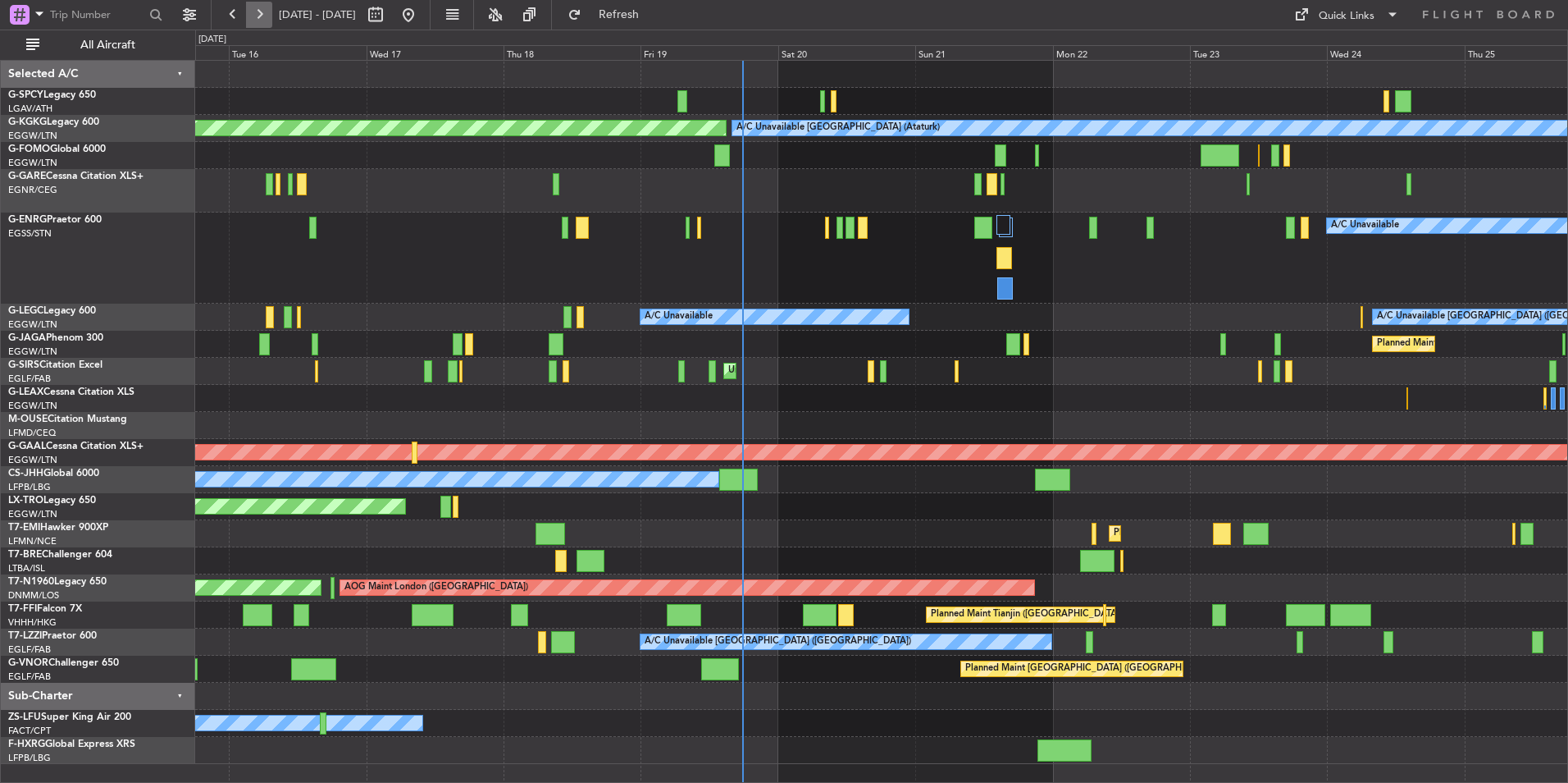
click at [253, 22] on button at bounding box center [259, 15] width 26 height 26
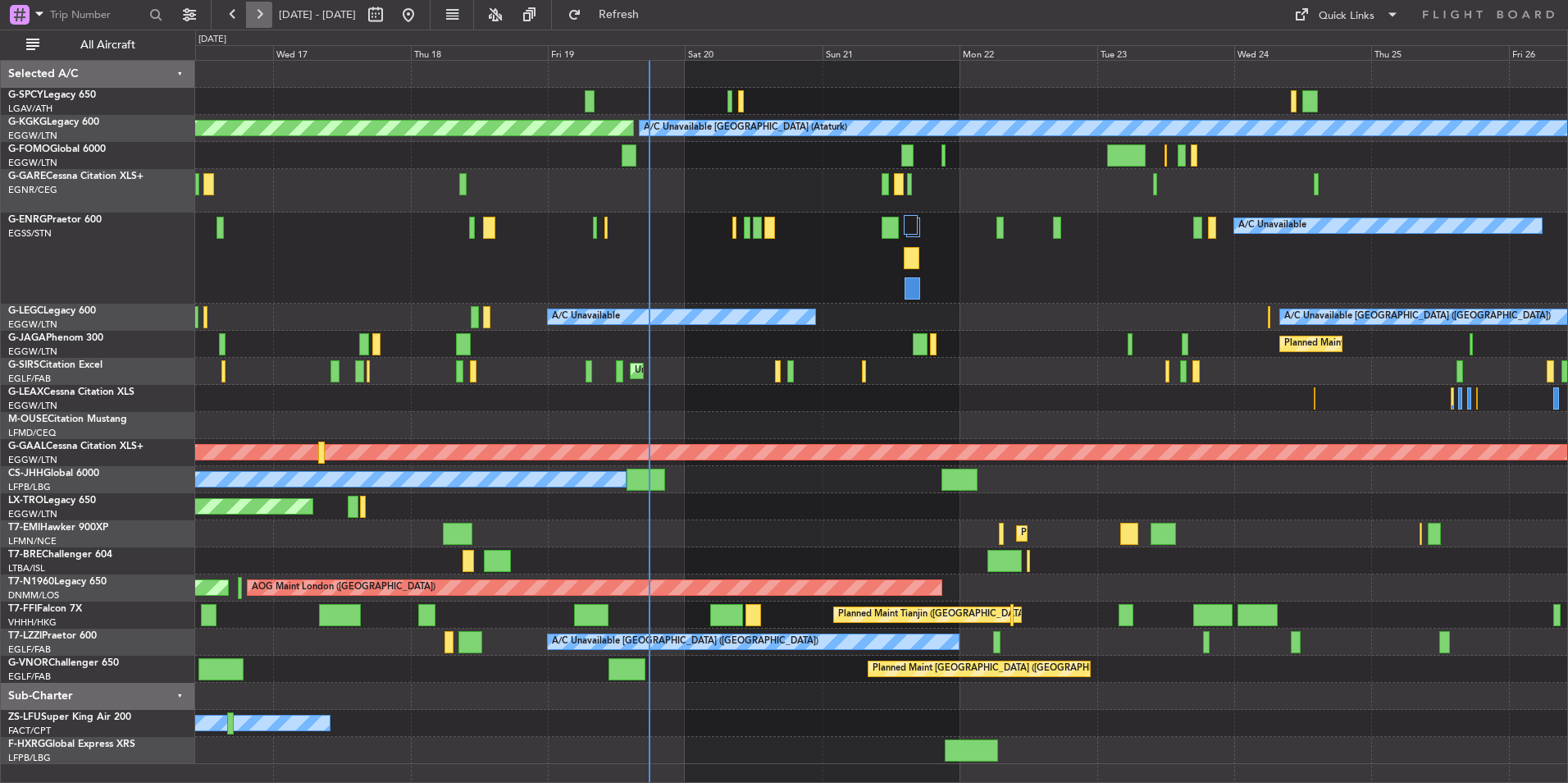
click at [253, 22] on button at bounding box center [259, 15] width 26 height 26
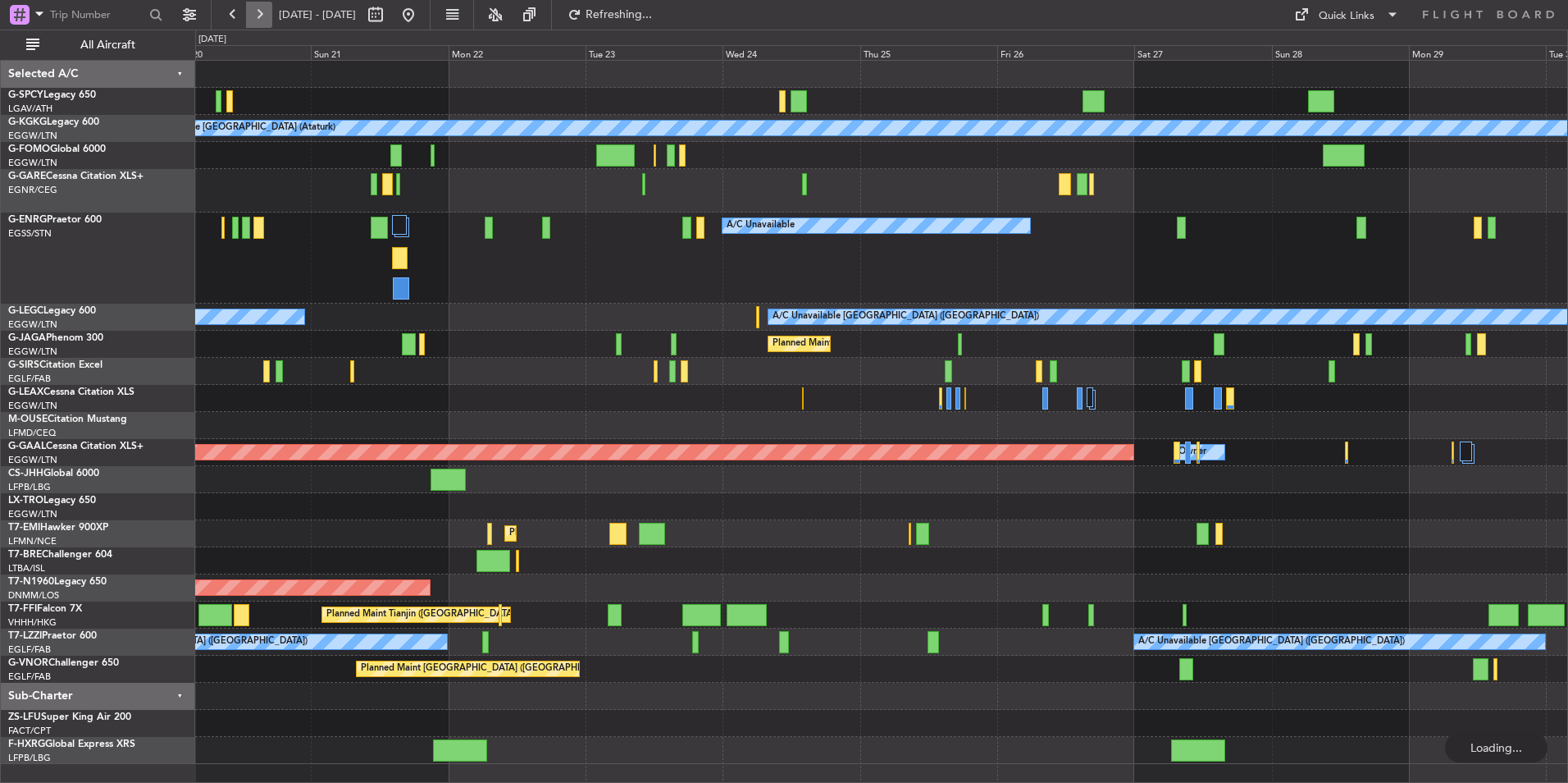
click at [253, 22] on button at bounding box center [259, 15] width 26 height 26
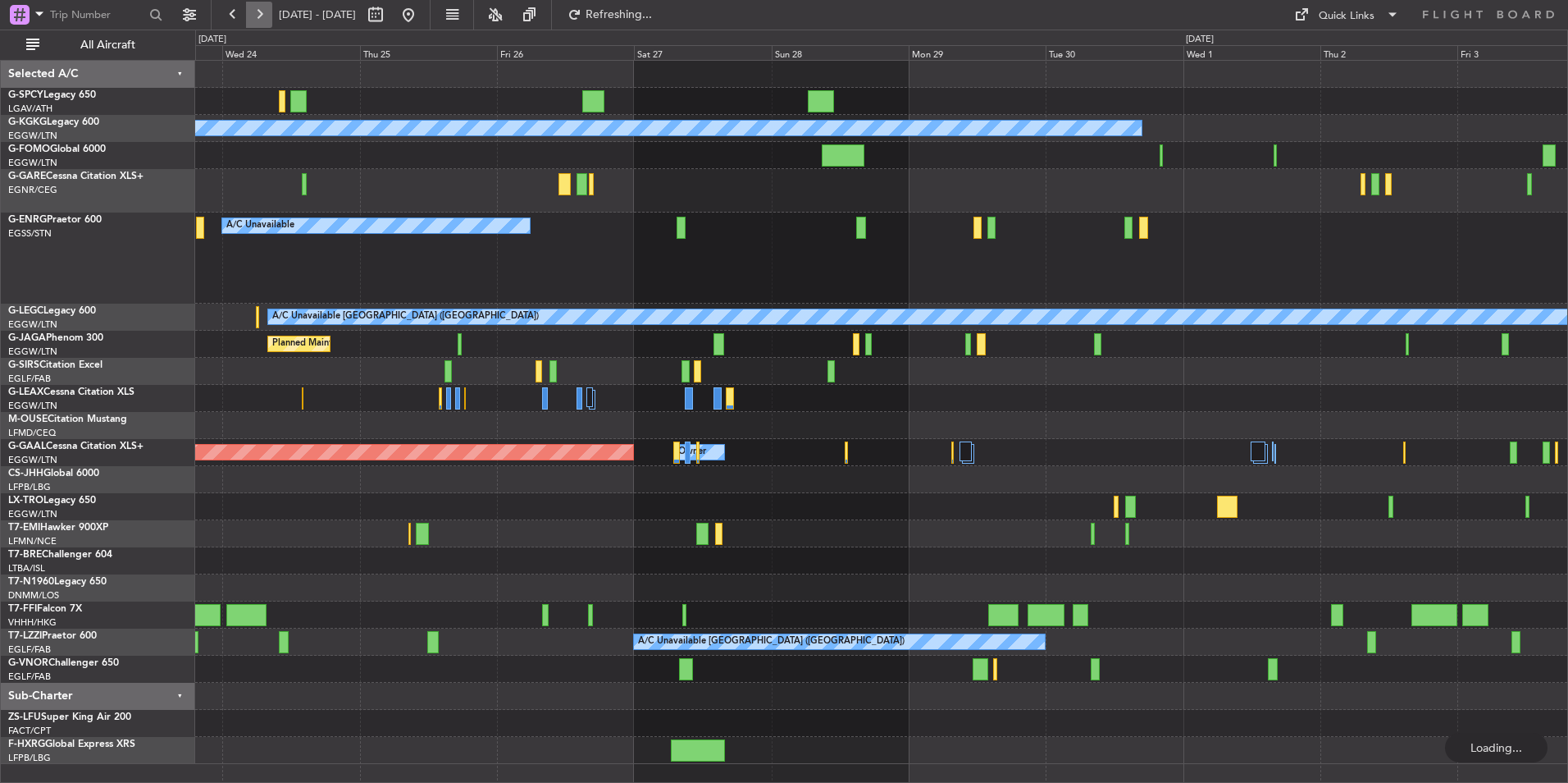
click at [253, 22] on button at bounding box center [259, 15] width 26 height 26
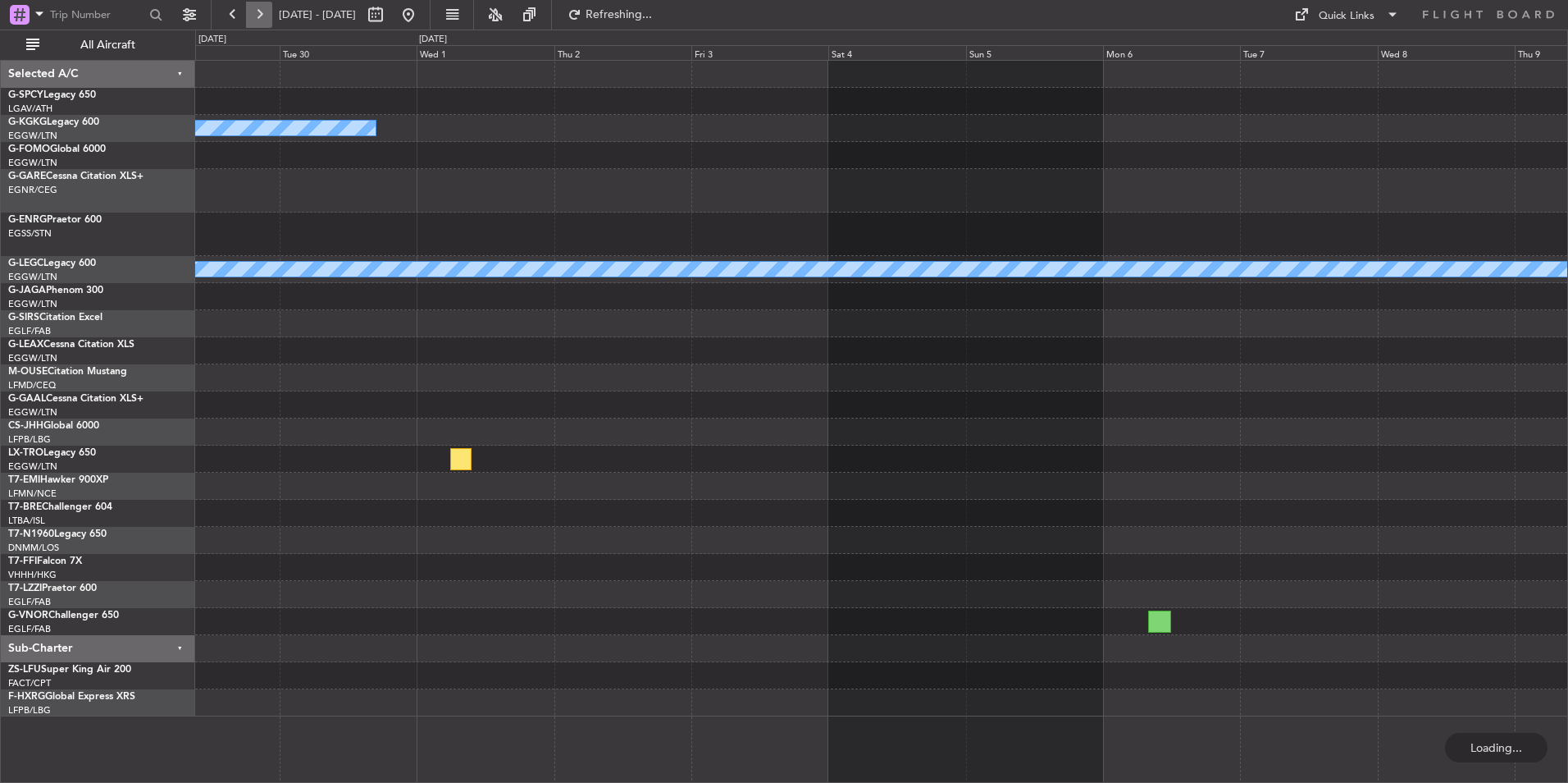
click at [253, 22] on button at bounding box center [259, 15] width 26 height 26
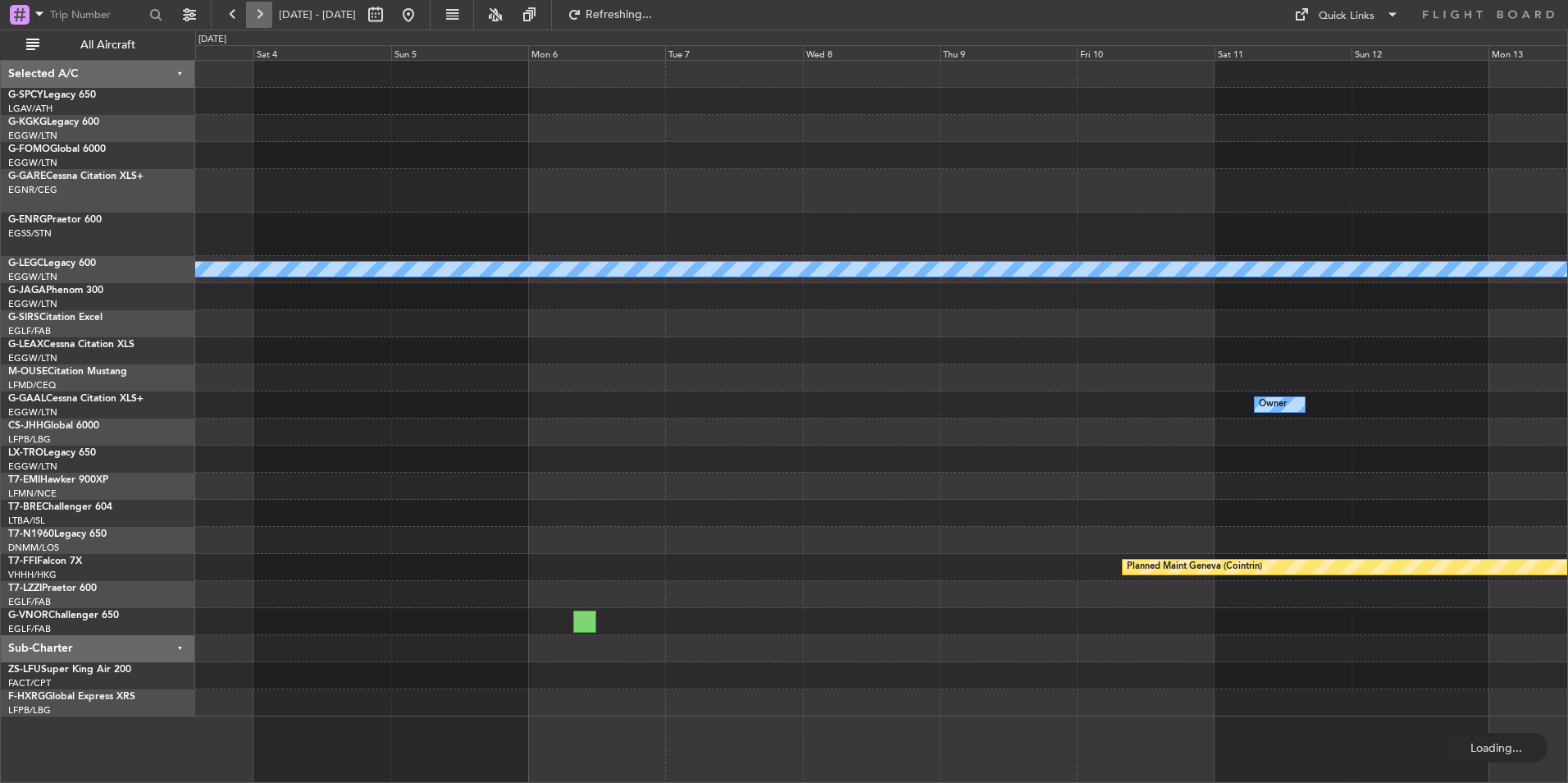
click at [253, 22] on button at bounding box center [259, 15] width 26 height 26
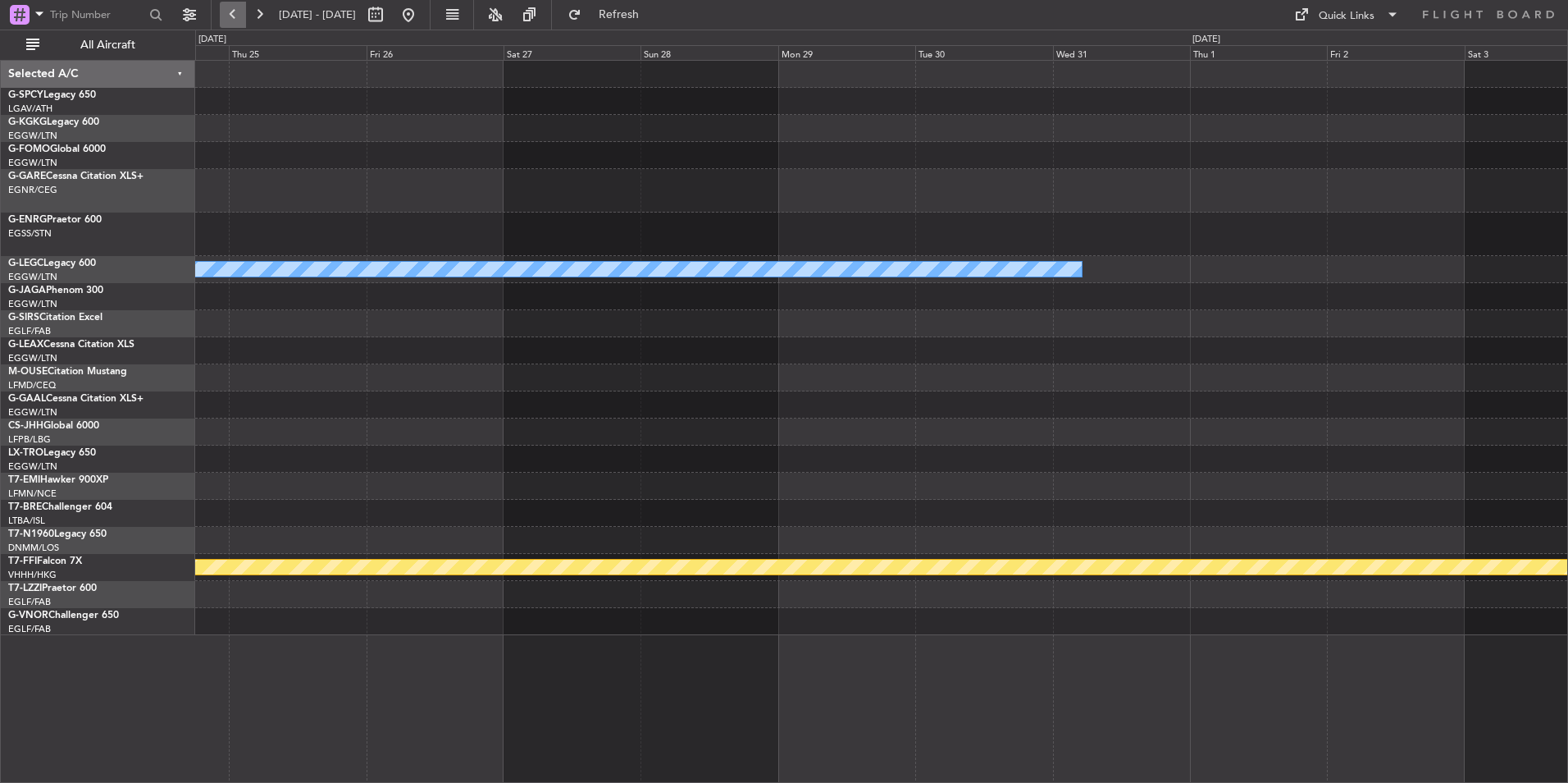
click at [221, 18] on button at bounding box center [233, 15] width 26 height 26
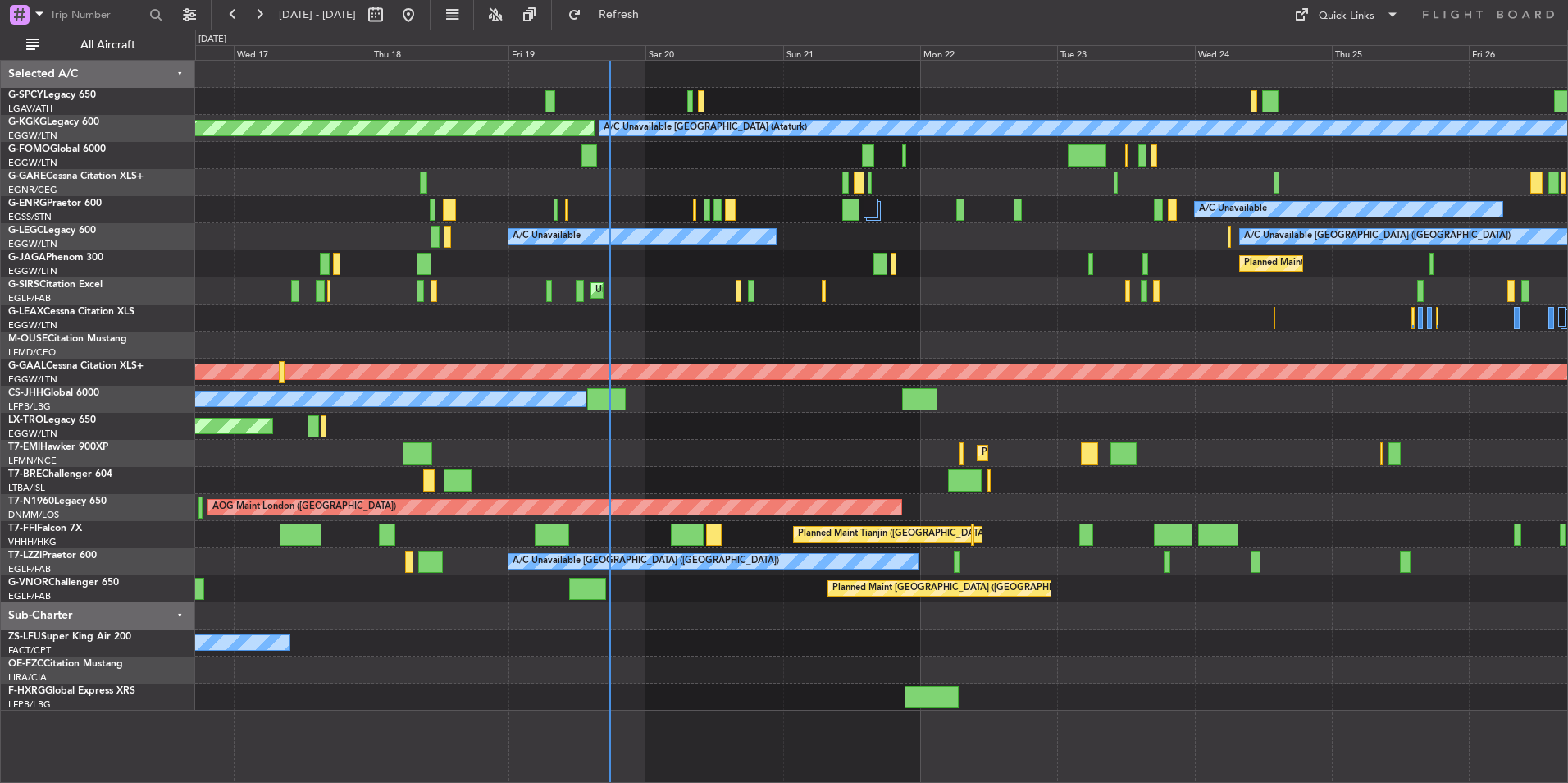
click at [711, 300] on div "AOG Maint [GEOGRAPHIC_DATA] (Ataturk) A/C Unavailable [GEOGRAPHIC_DATA] (Atatur…" at bounding box center [881, 385] width 1372 height 650
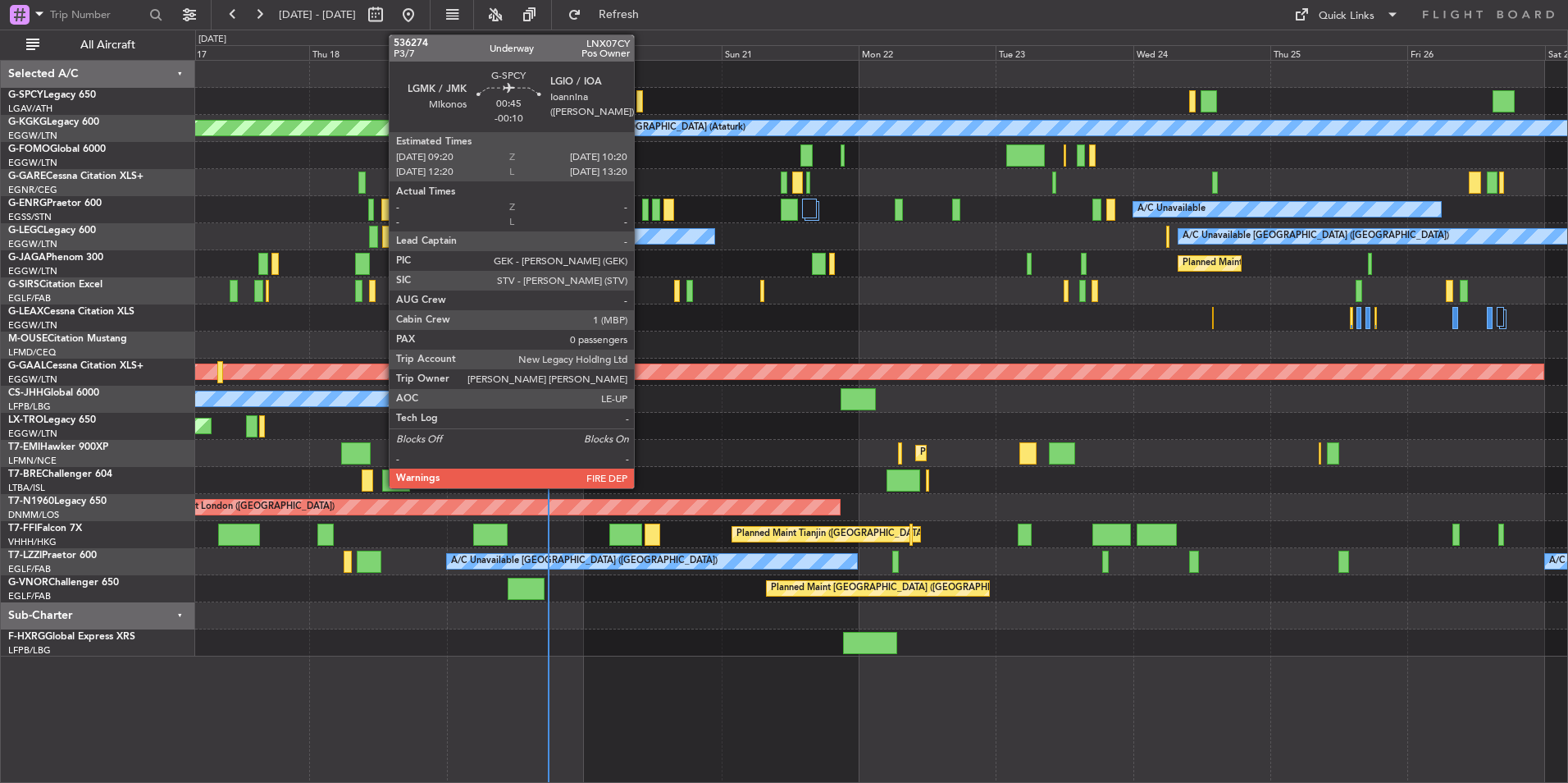
click at [642, 100] on div at bounding box center [639, 101] width 6 height 22
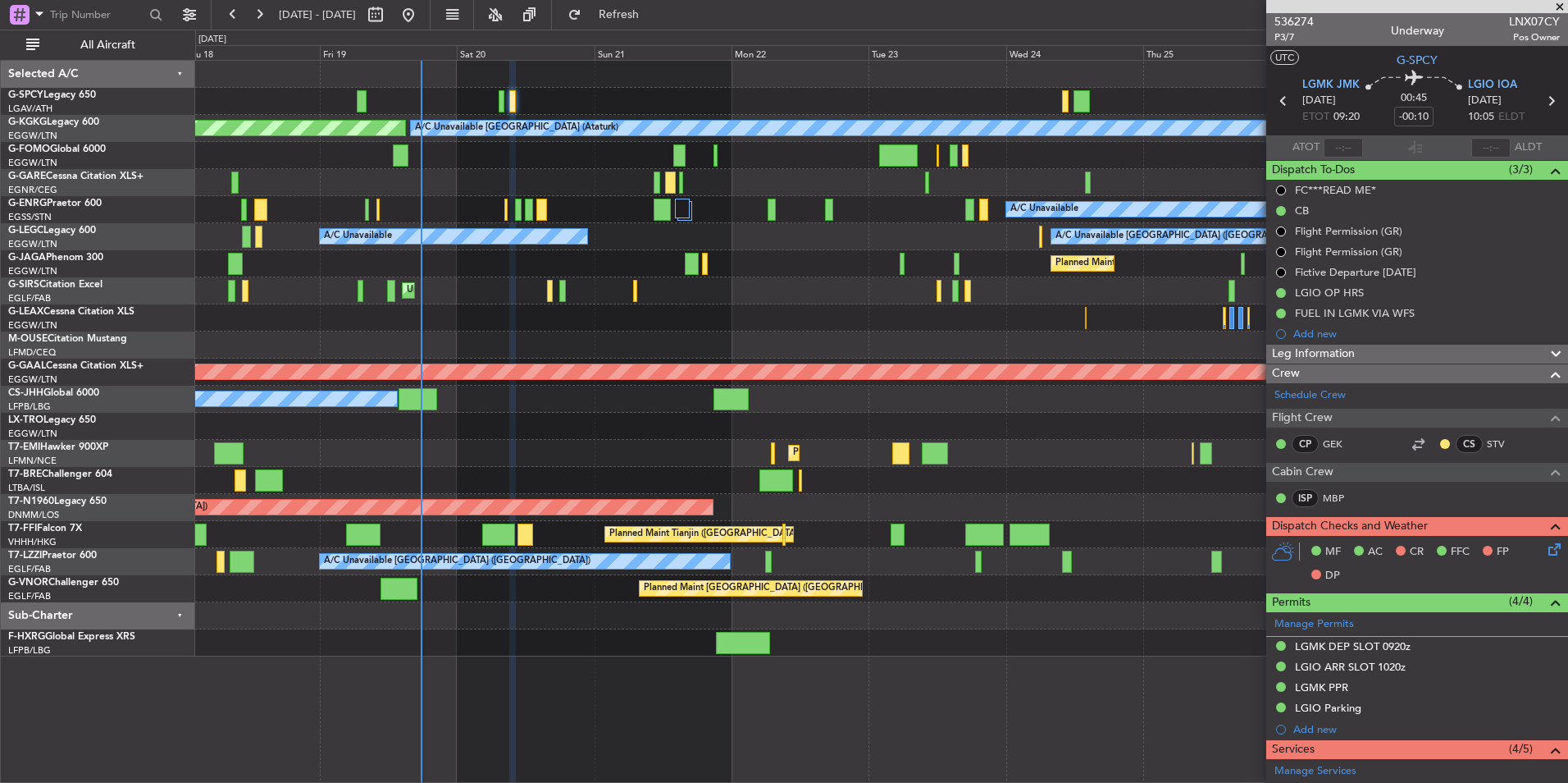
click at [537, 97] on div at bounding box center [881, 101] width 1372 height 27
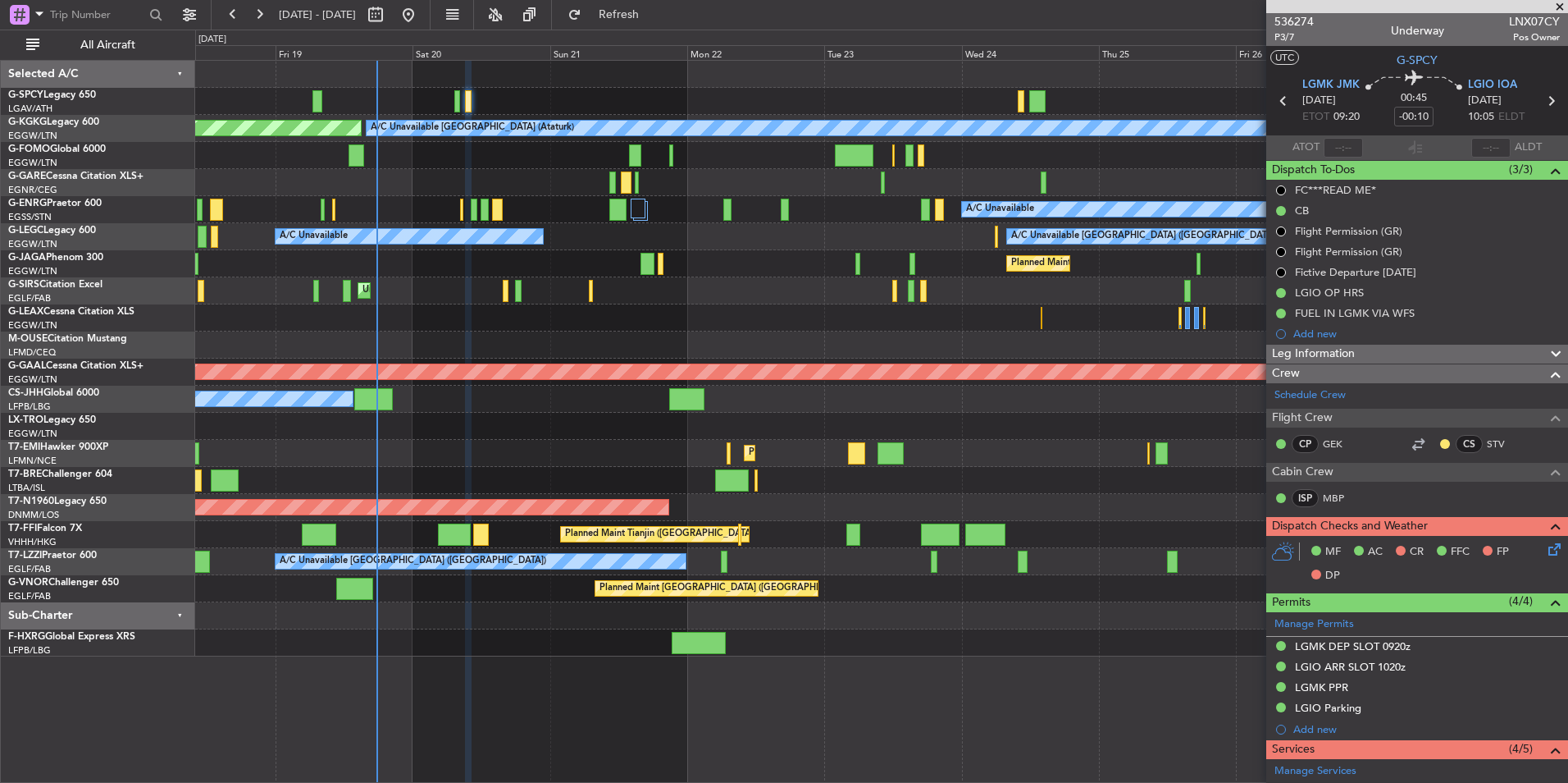
click at [566, 110] on div at bounding box center [881, 101] width 1372 height 27
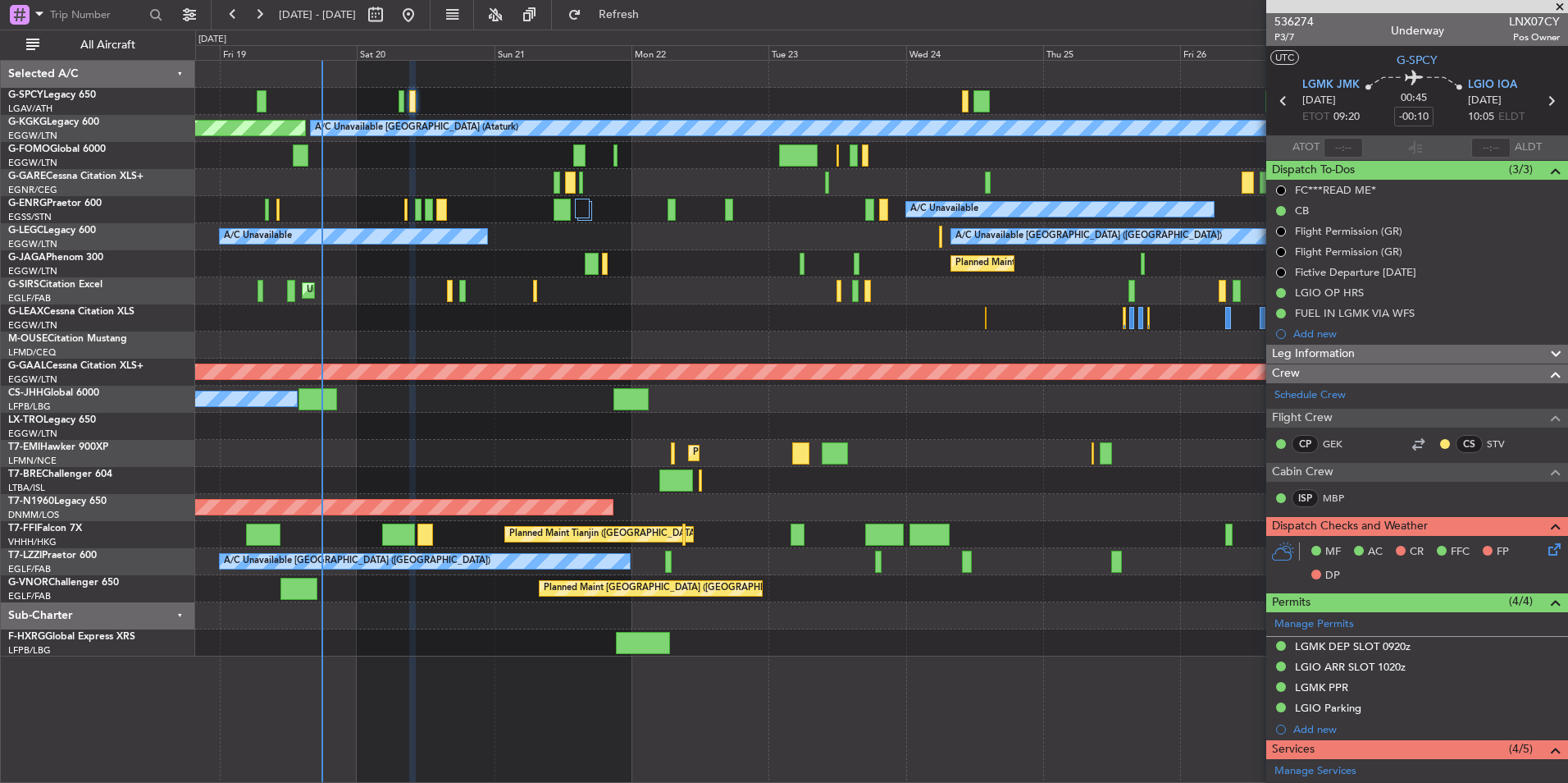
click at [439, 218] on div "A/C Unavailable" at bounding box center [881, 209] width 1372 height 27
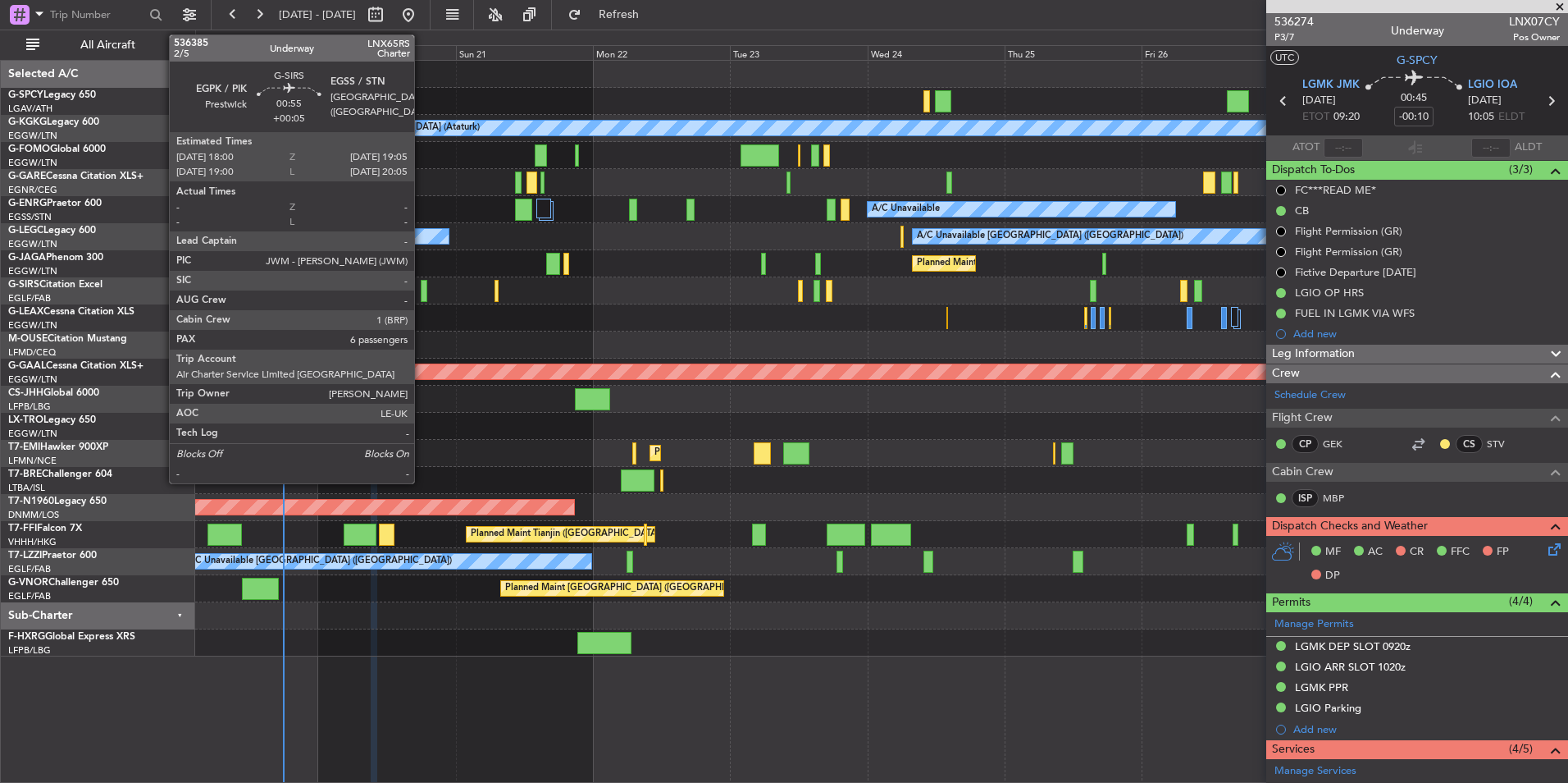
click at [422, 297] on div at bounding box center [424, 291] width 7 height 22
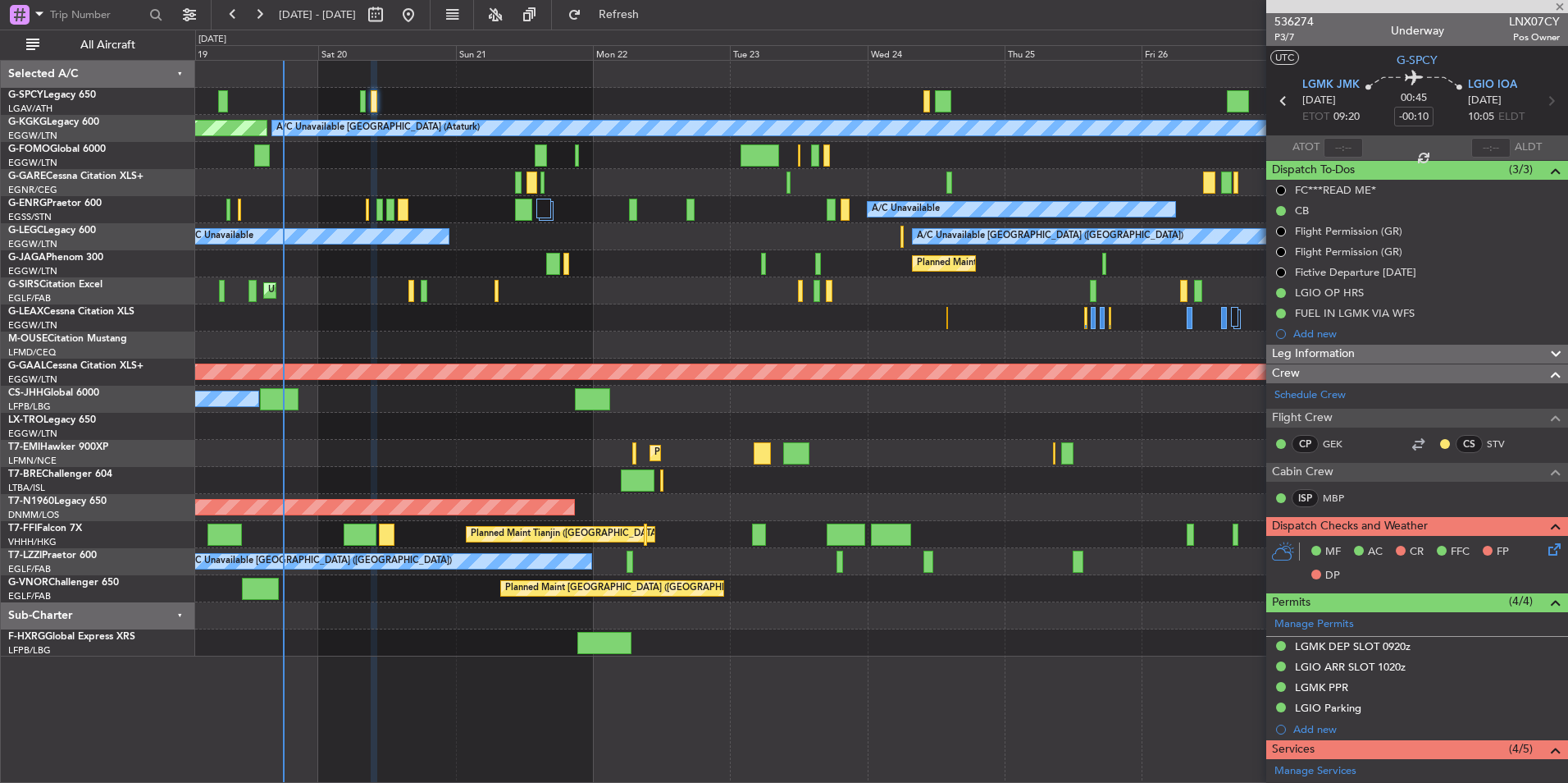
type input "+00:05"
type input "6"
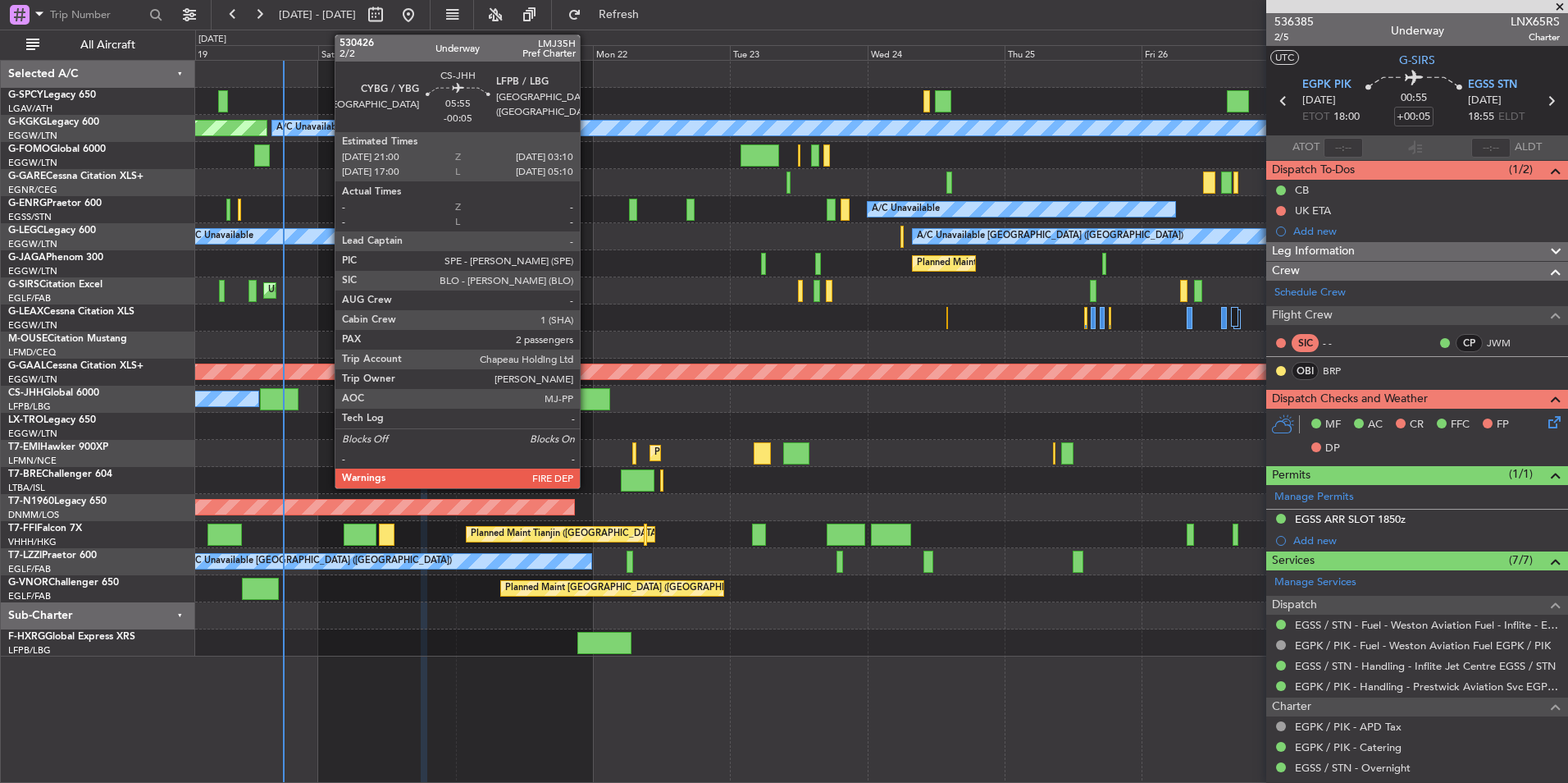
click at [587, 405] on div at bounding box center [592, 398] width 36 height 22
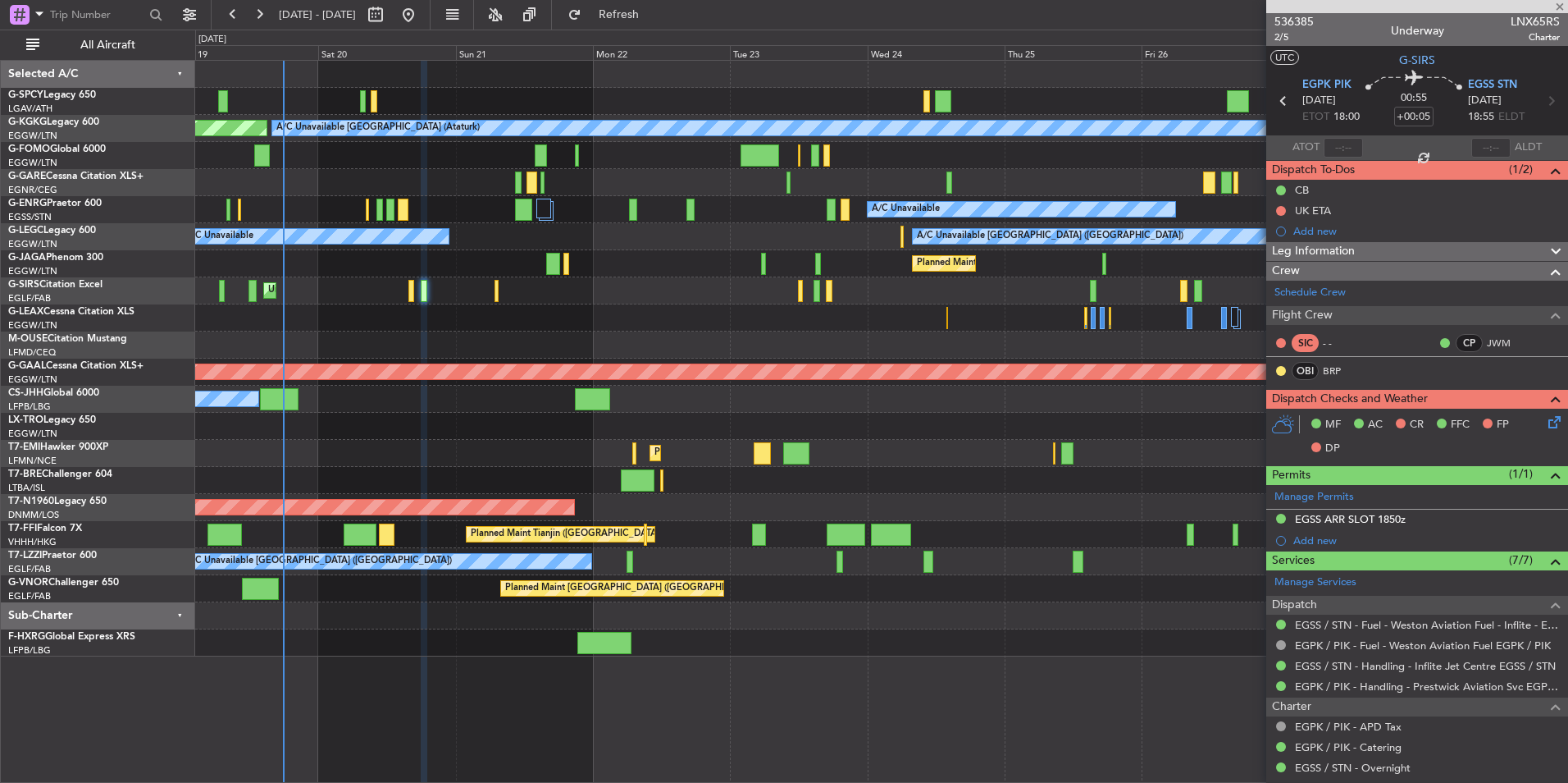
type input "-00:05"
type input "2"
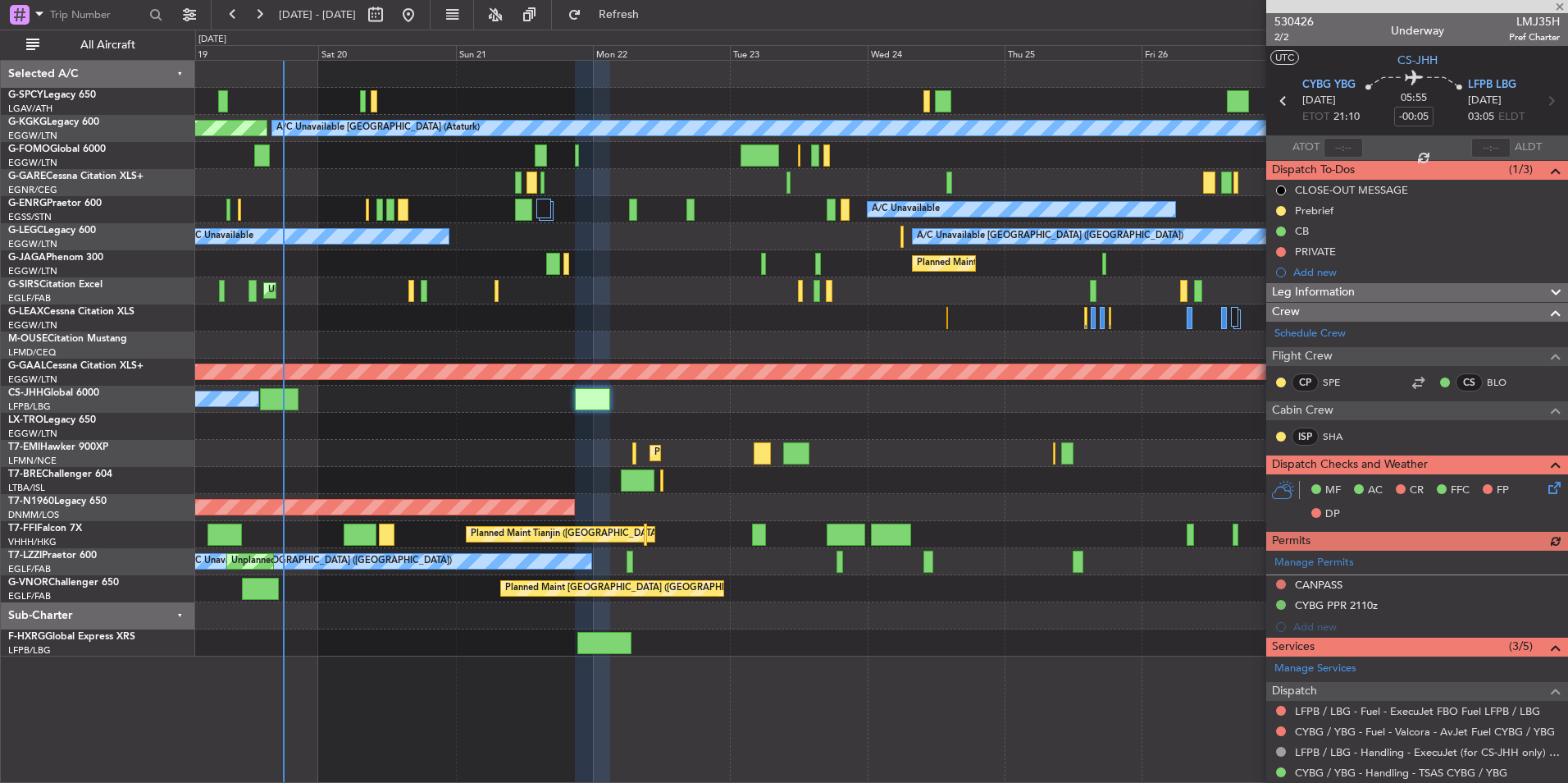
click at [465, 653] on div at bounding box center [881, 642] width 1372 height 27
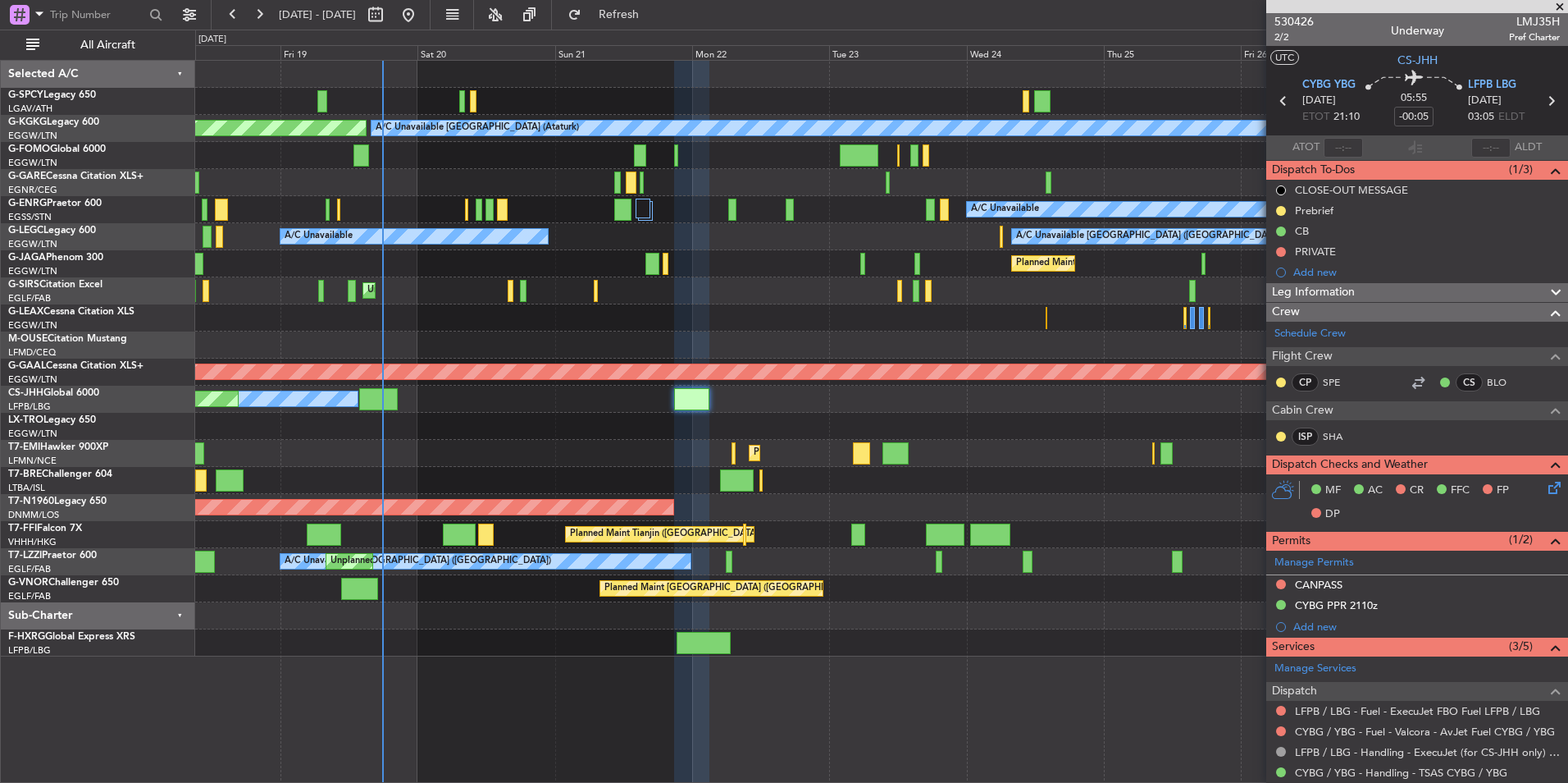
click at [478, 476] on div at bounding box center [881, 480] width 1372 height 27
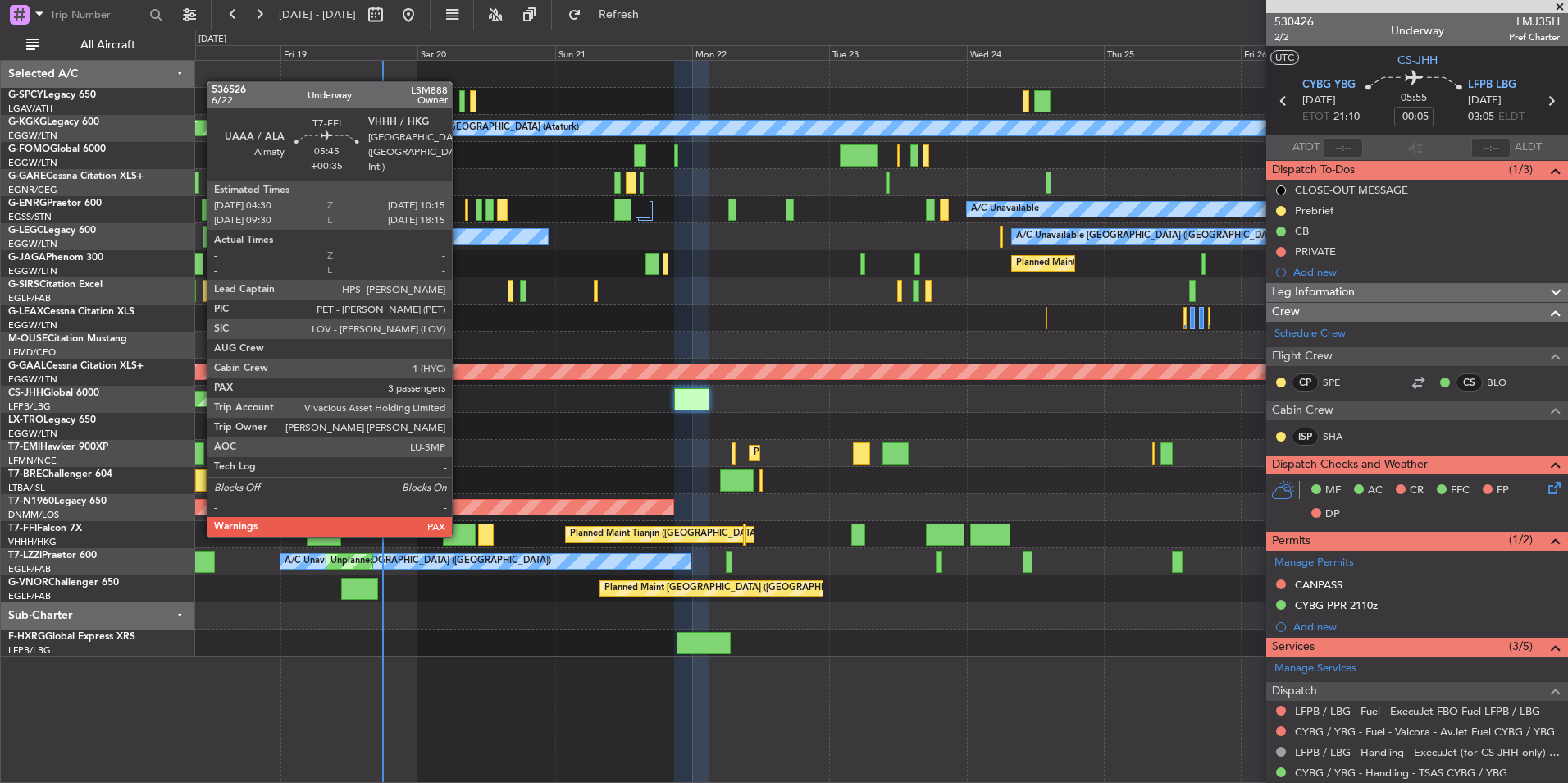
click at [459, 535] on div at bounding box center [459, 534] width 34 height 22
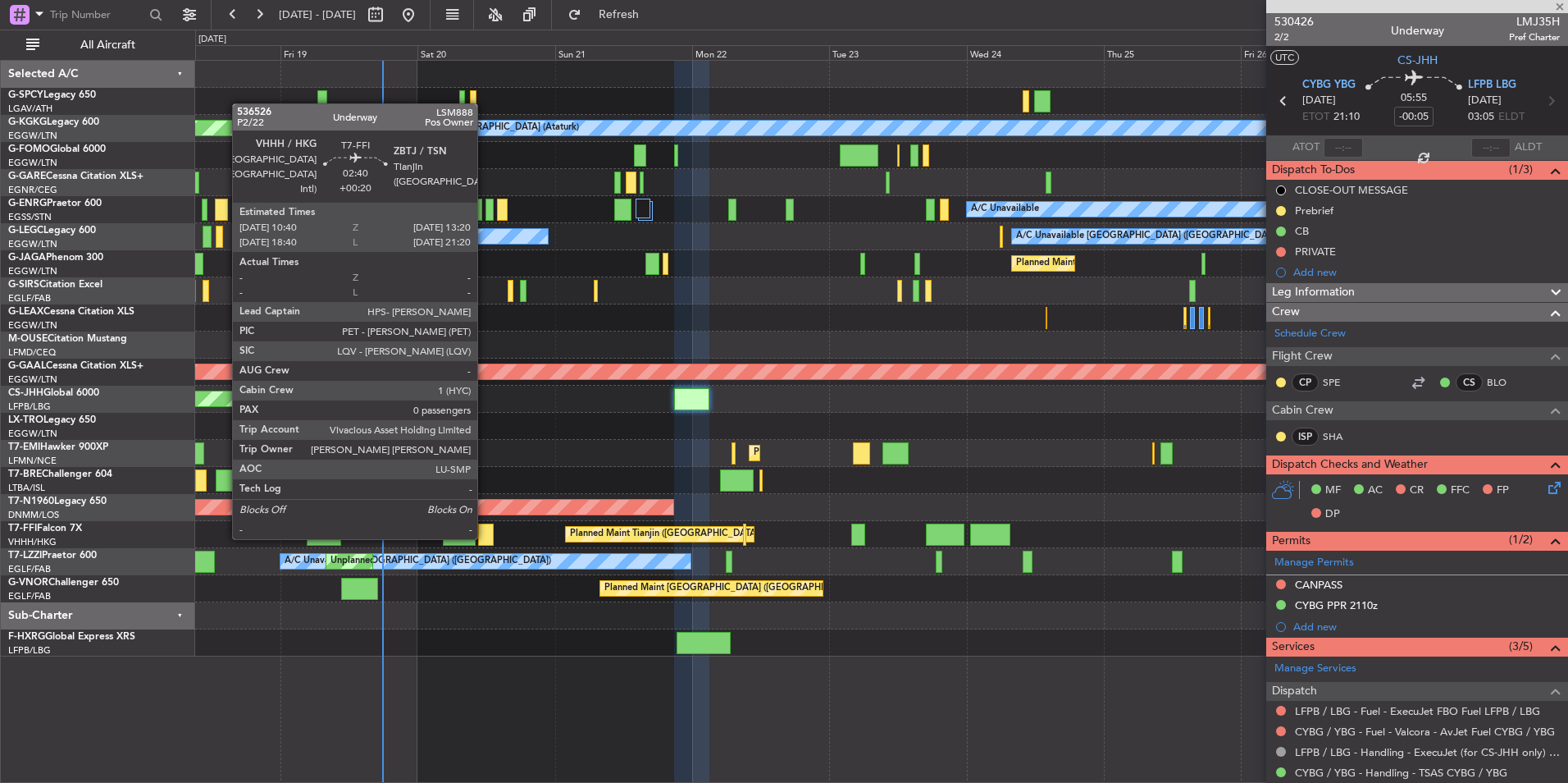
type input "+00:35"
type input "3"
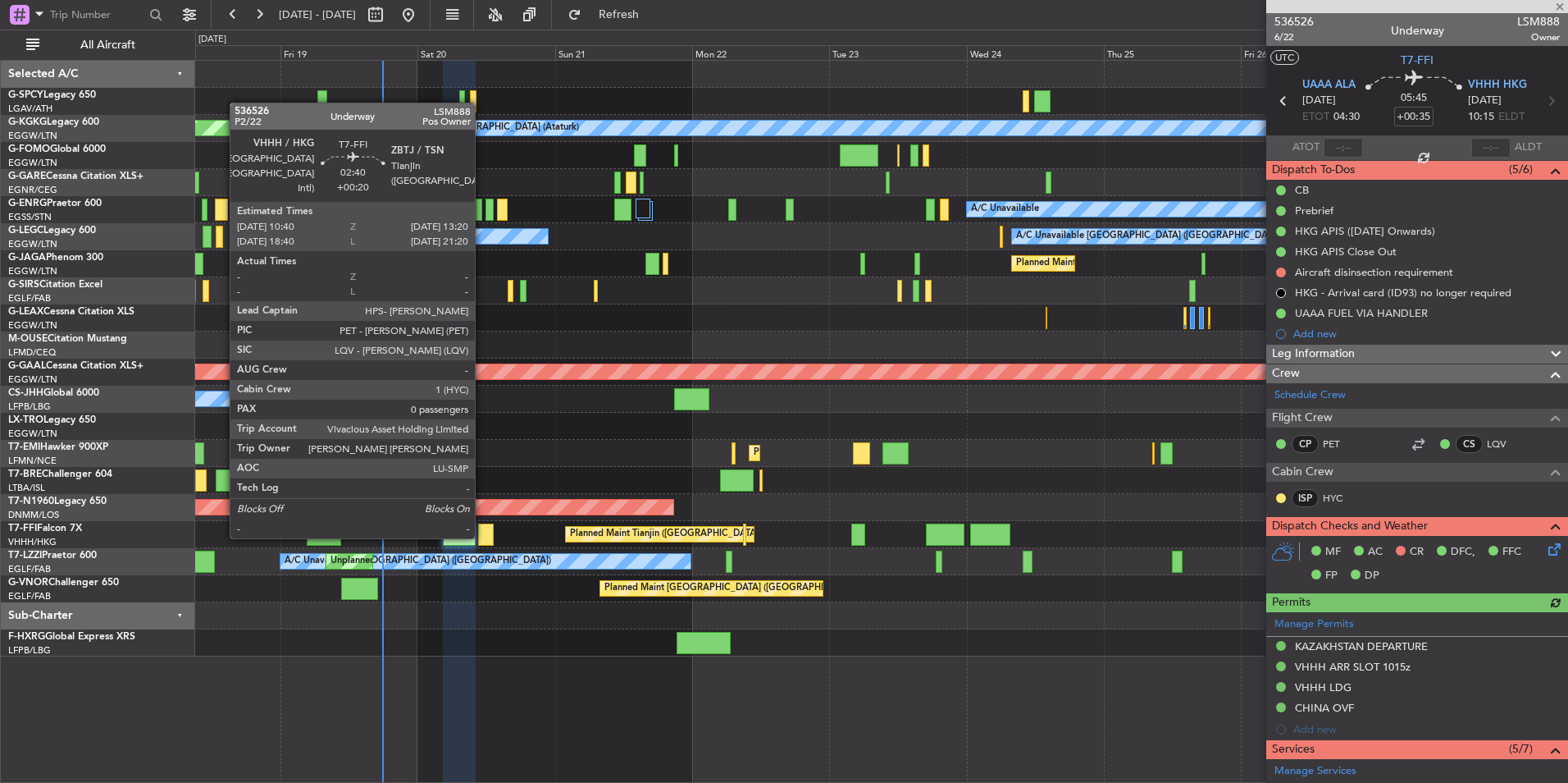
click at [483, 537] on div at bounding box center [486, 534] width 16 height 22
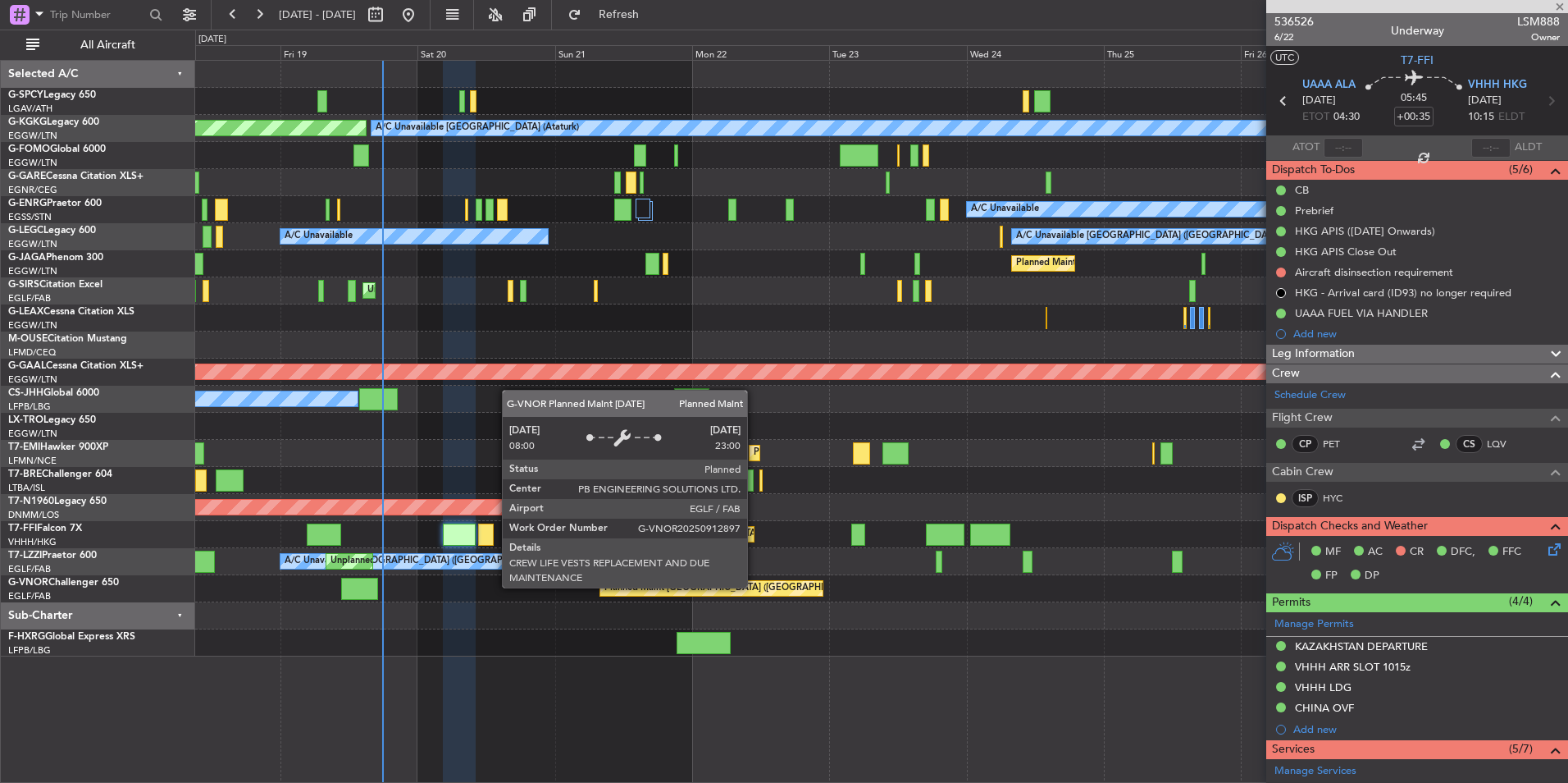
type input "+00:20"
type input "0"
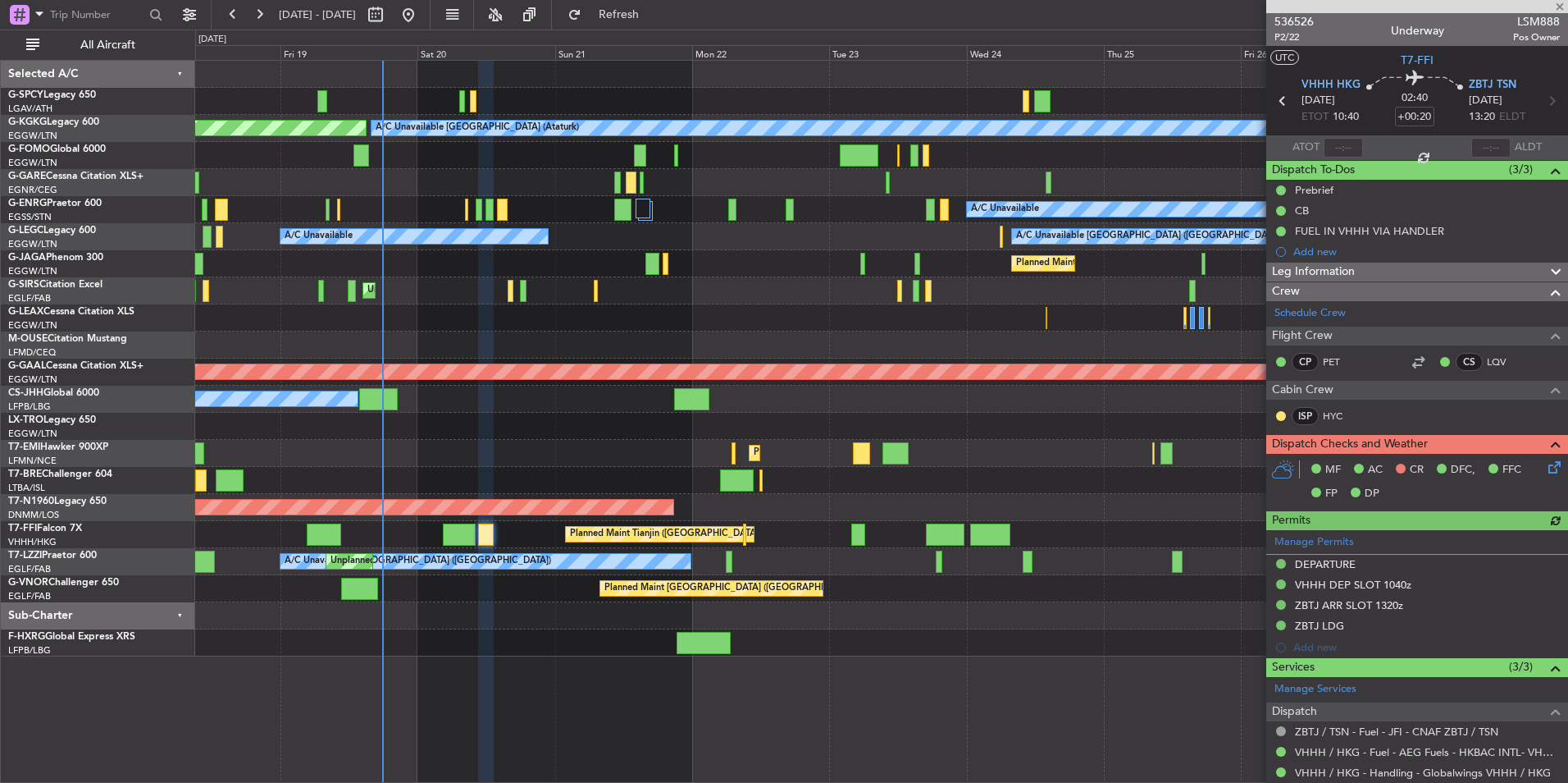
scroll to position [66, 0]
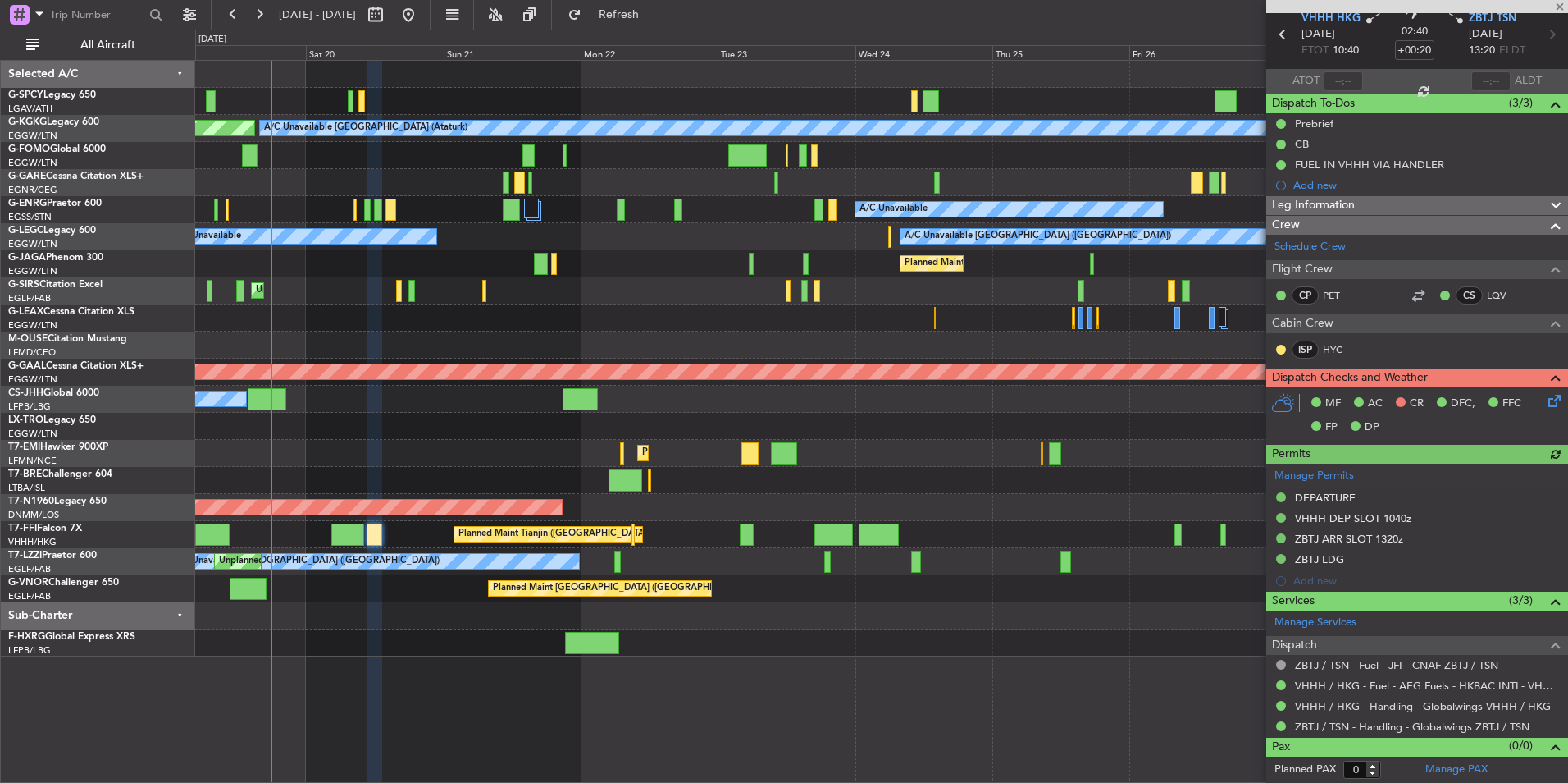
click at [387, 597] on div "Planned Maint [GEOGRAPHIC_DATA] ([GEOGRAPHIC_DATA])" at bounding box center [881, 588] width 1372 height 27
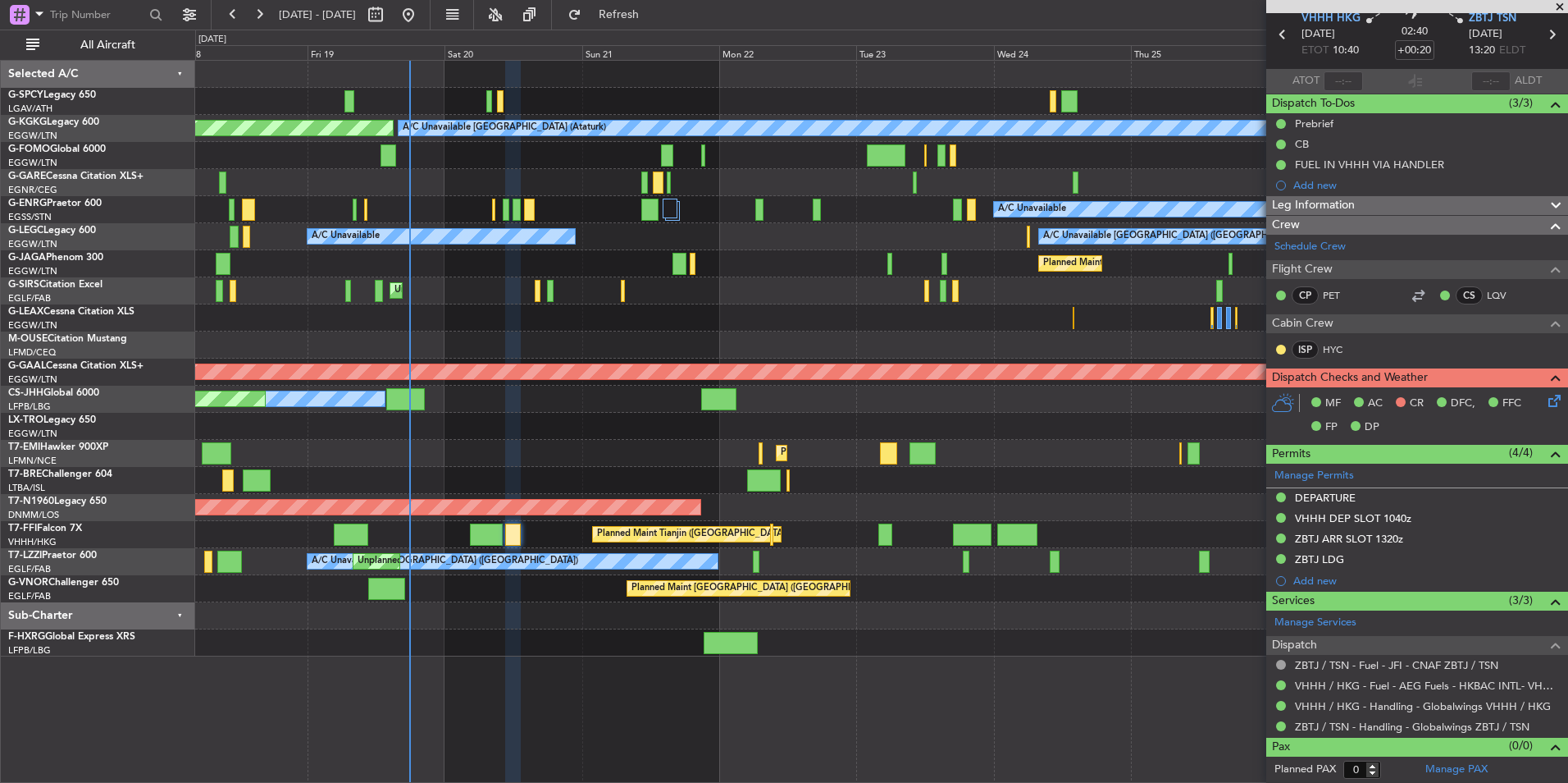
click at [975, 434] on div "A/C Unavailable [GEOGRAPHIC_DATA] (Ataturk) AOG Maint [GEOGRAPHIC_DATA] ([GEOGR…" at bounding box center [881, 358] width 1372 height 596
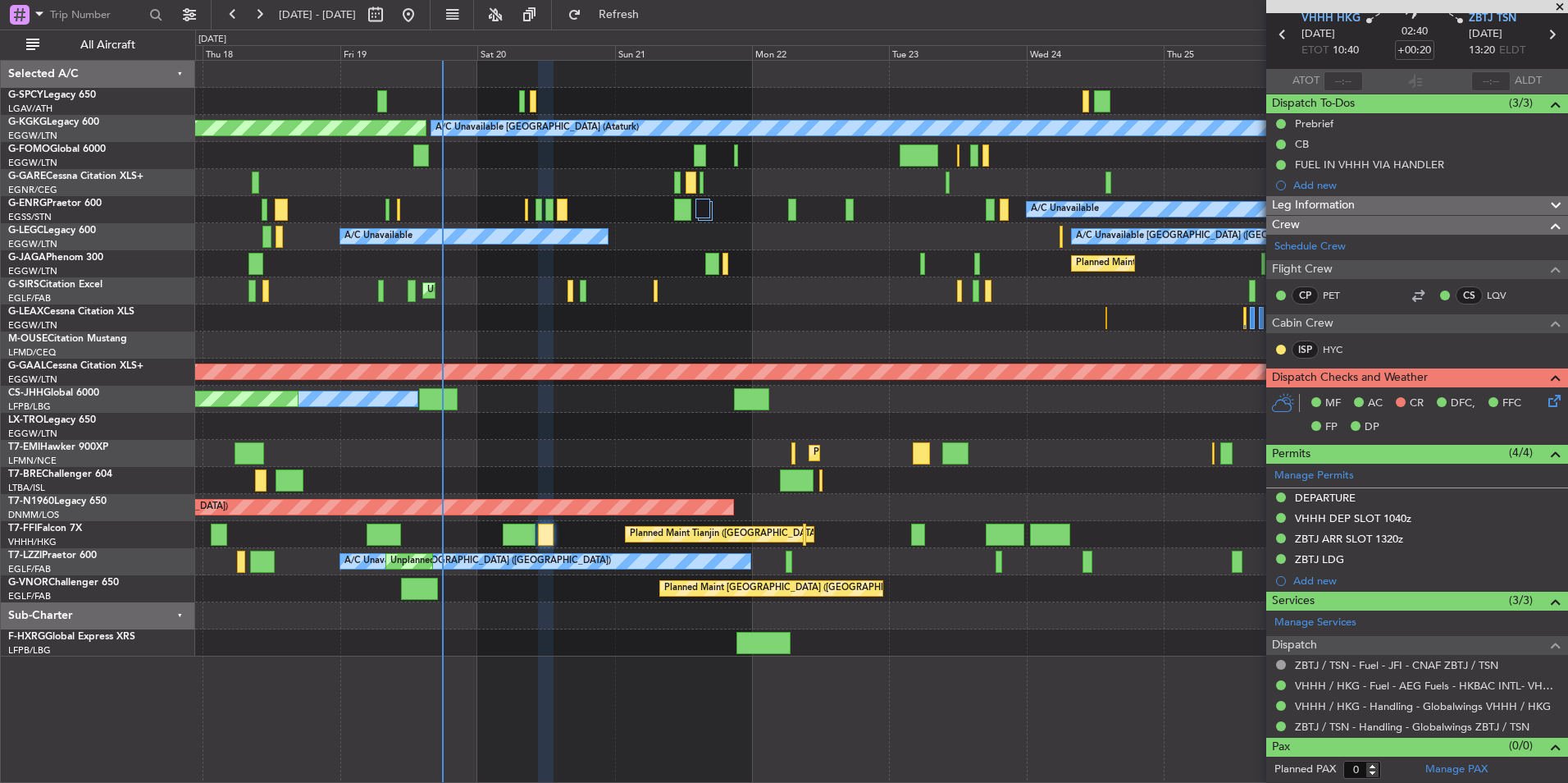
click at [564, 438] on div "Unplanned Maint [GEOGRAPHIC_DATA] ([PERSON_NAME] Intl)" at bounding box center [881, 425] width 1372 height 27
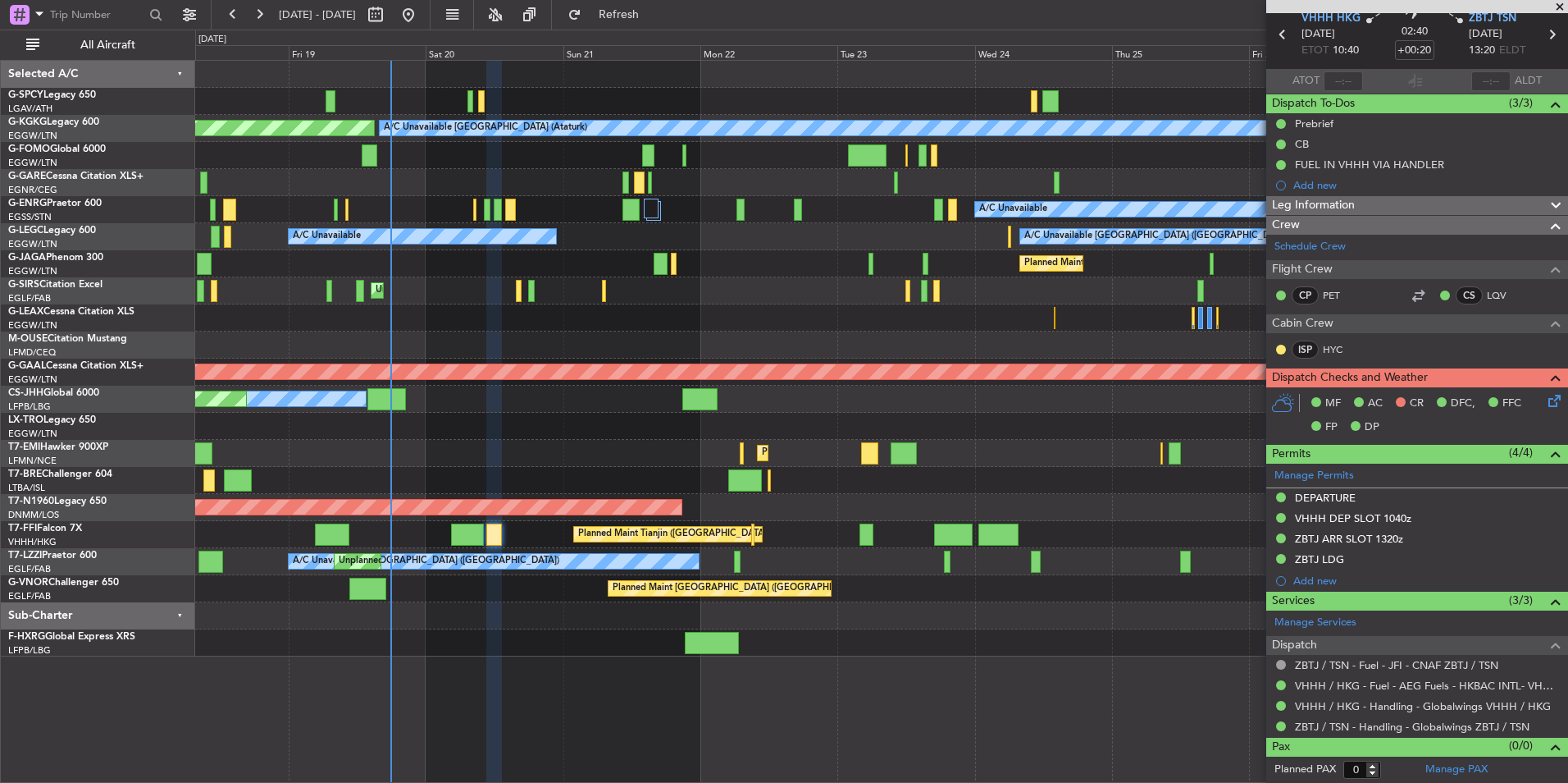
click at [500, 465] on div "Planned Maint [GEOGRAPHIC_DATA]" at bounding box center [881, 453] width 1372 height 27
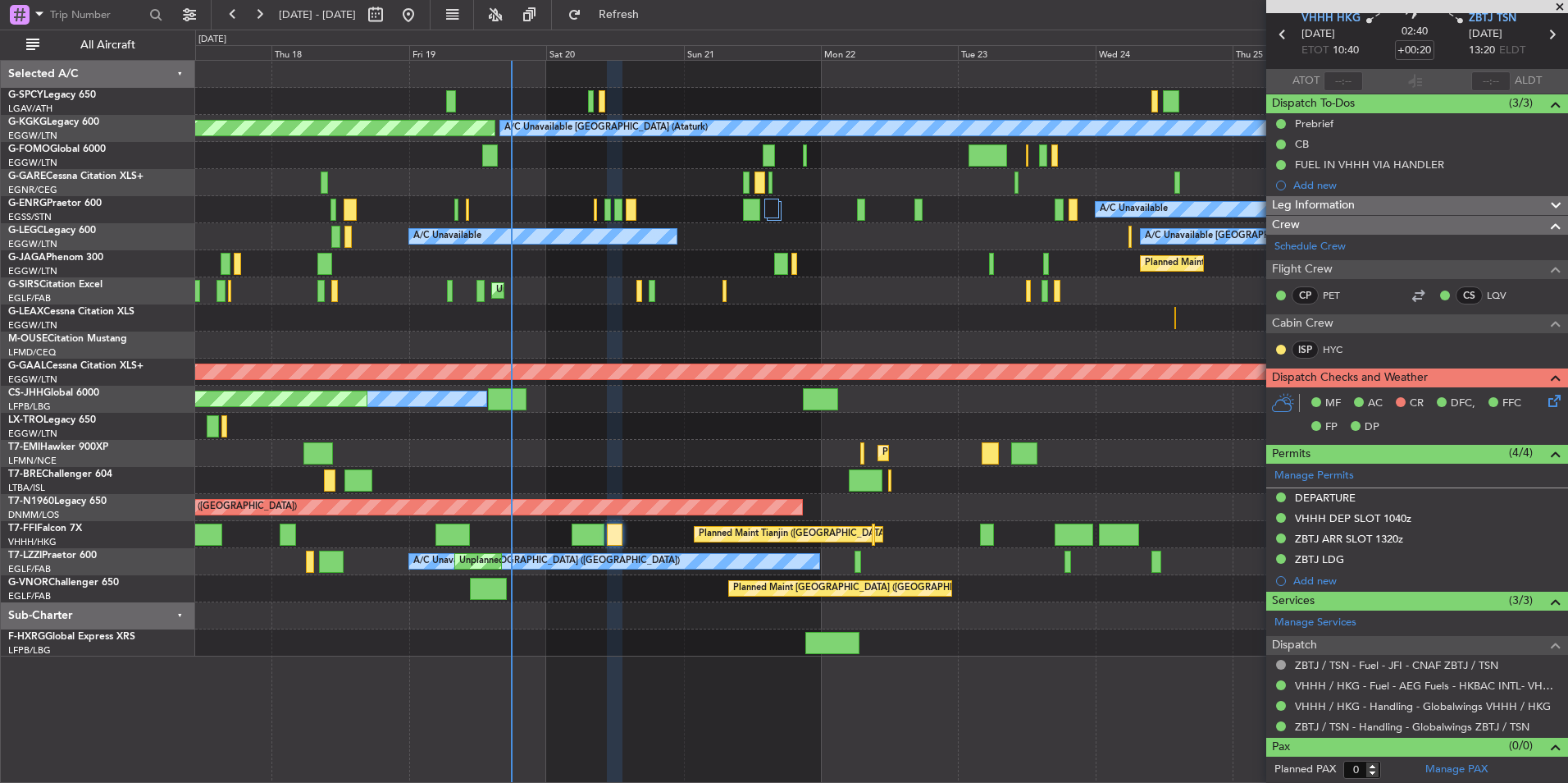
click at [621, 462] on div "Planned Maint [GEOGRAPHIC_DATA]" at bounding box center [881, 453] width 1372 height 27
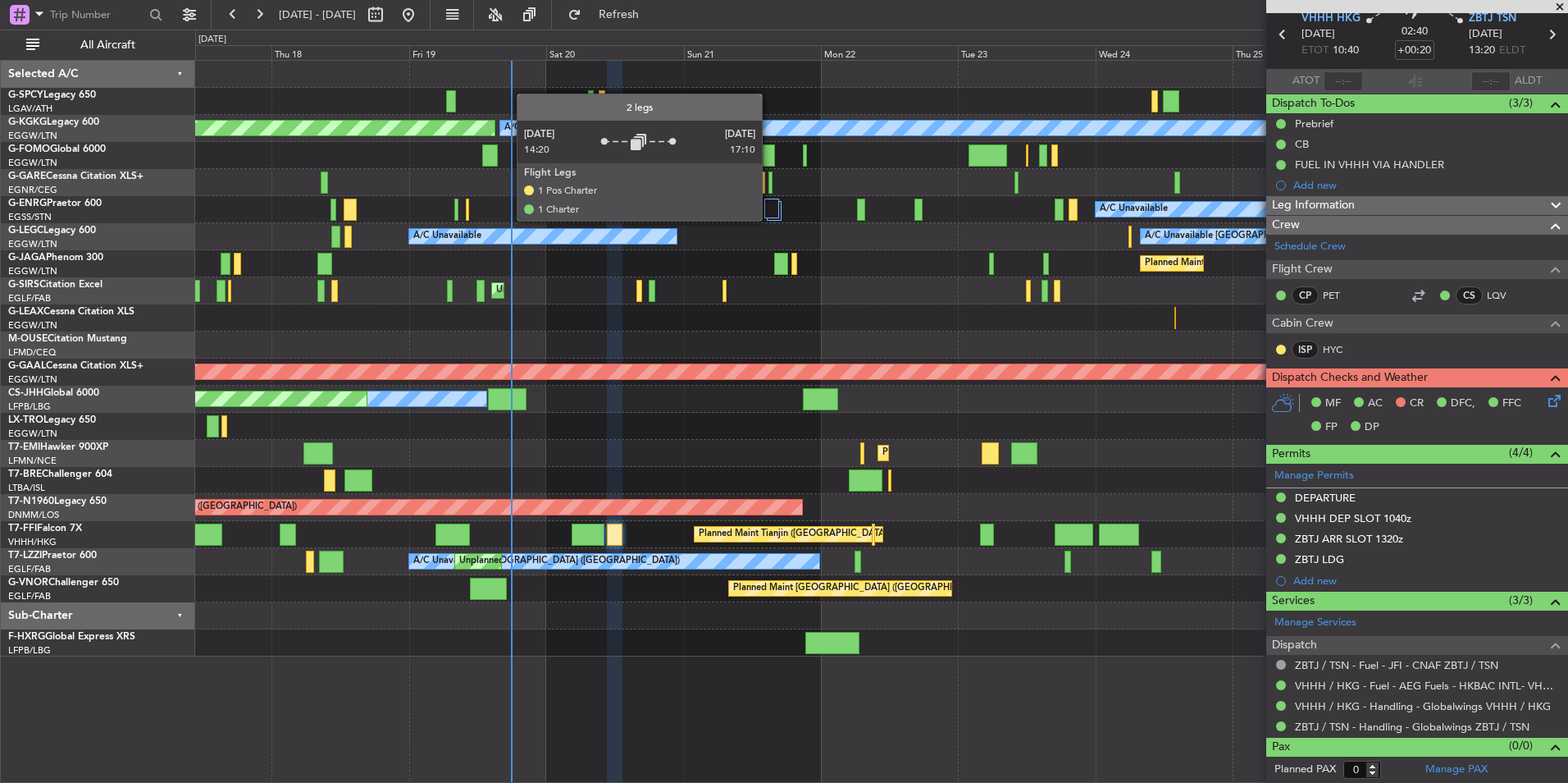
click at [769, 213] on div at bounding box center [771, 208] width 14 height 20
